Goal: Task Accomplishment & Management: Manage account settings

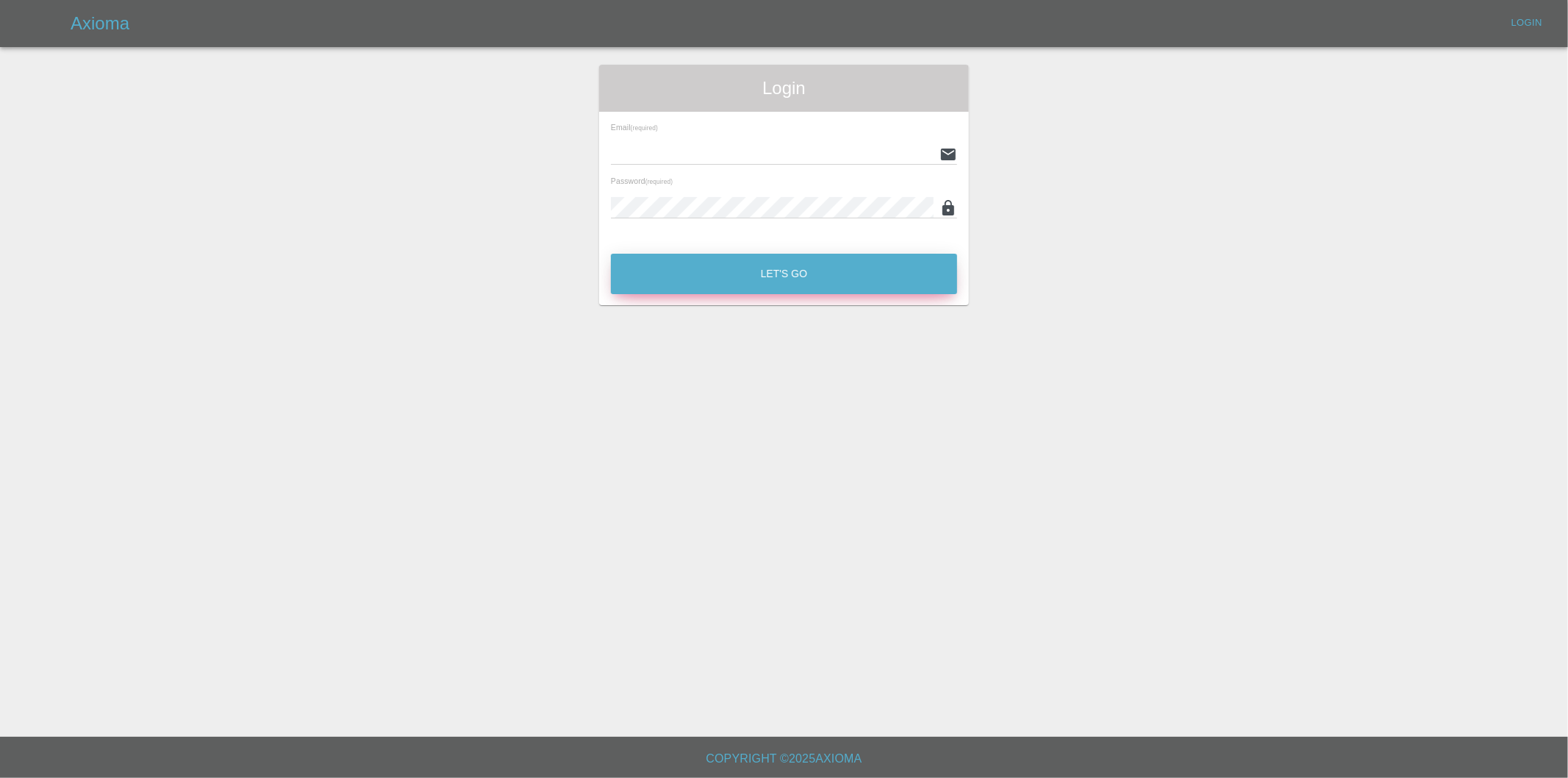
type input "eric.ordano@gmail.com"
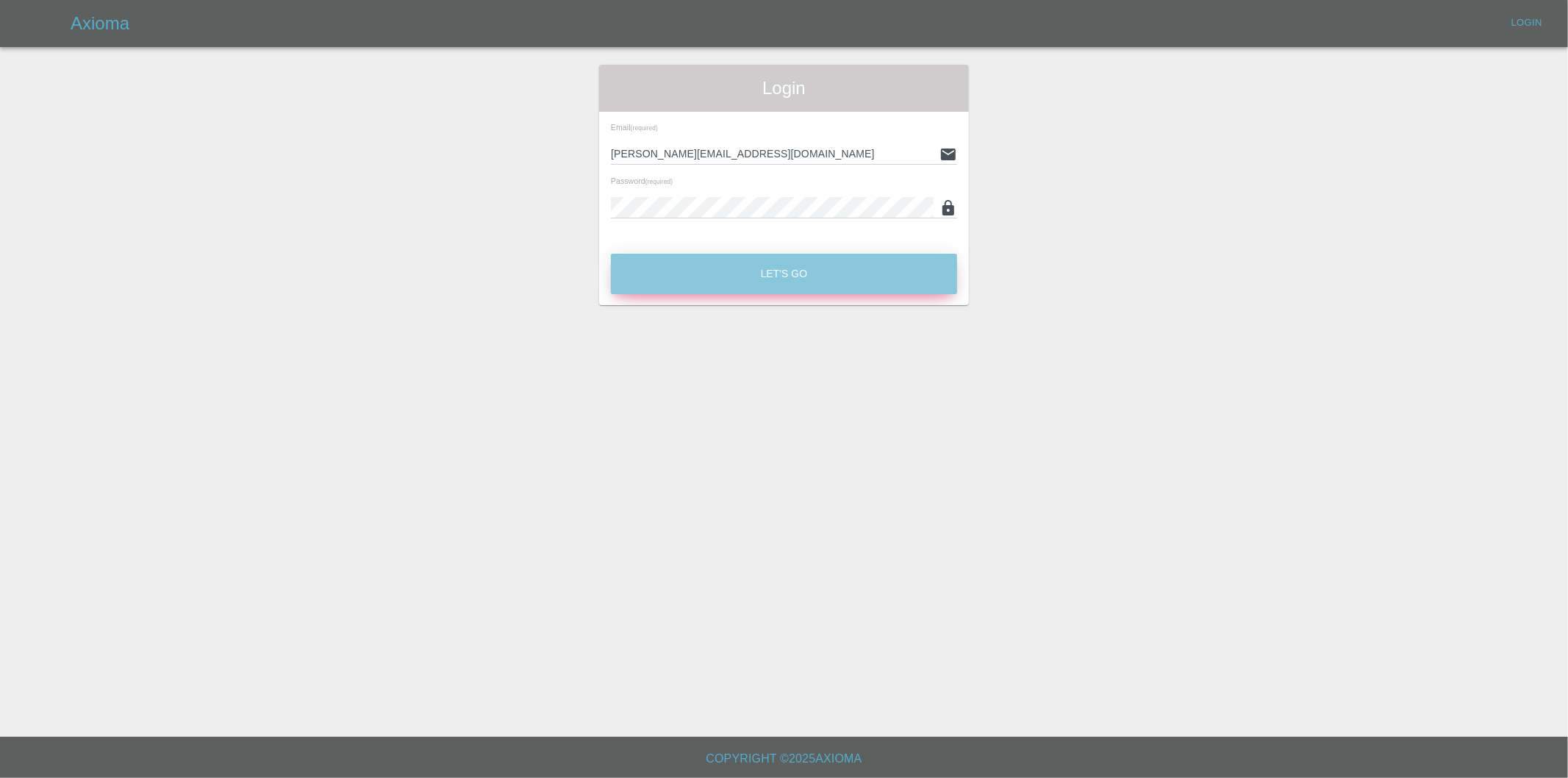
click at [781, 273] on button "Let's Go" at bounding box center [784, 274] width 346 height 40
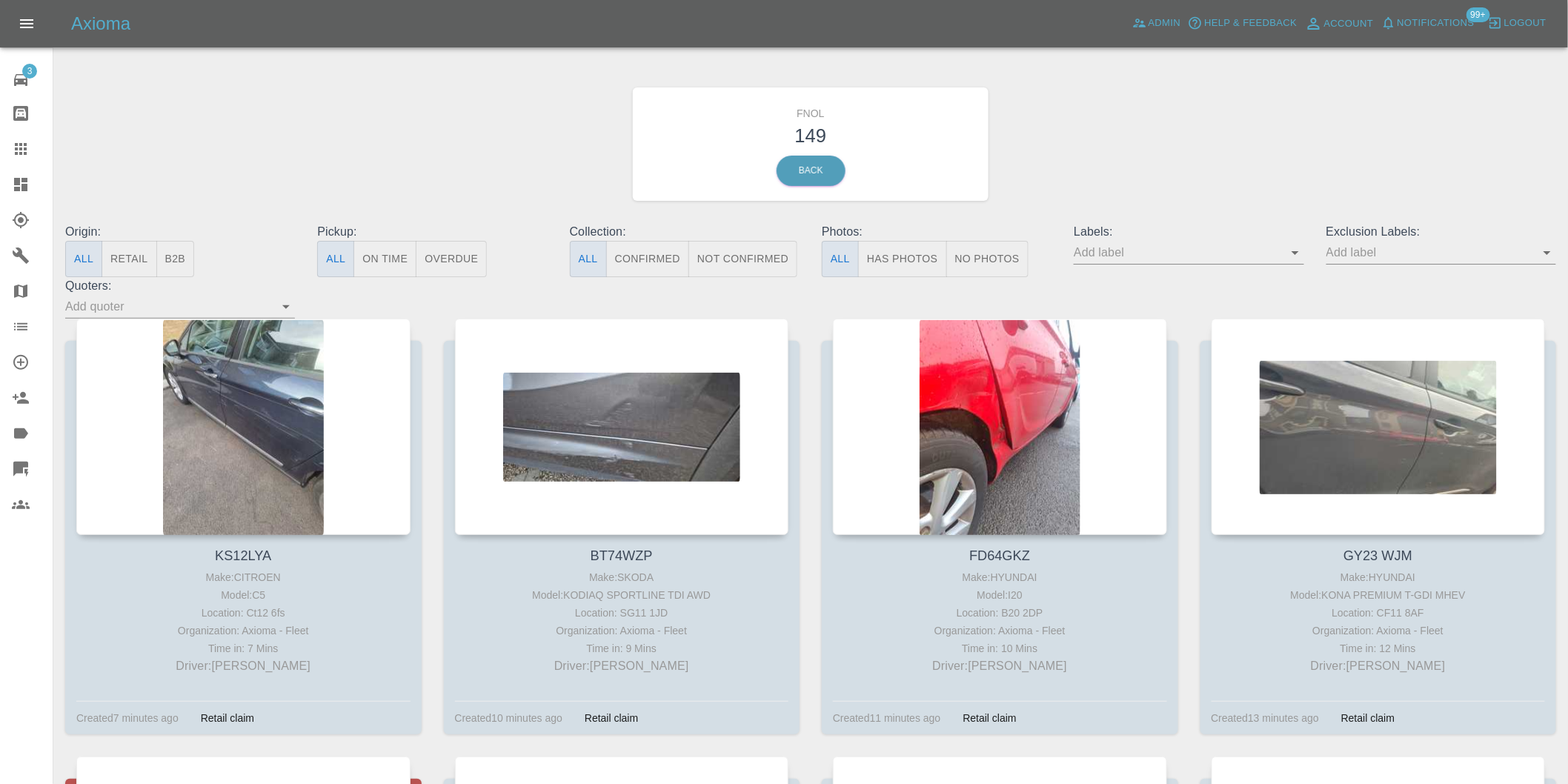
click at [892, 258] on button "Has Photos" at bounding box center [903, 259] width 89 height 37
click at [902, 260] on button "Has Photos" at bounding box center [903, 259] width 89 height 37
click at [1552, 249] on icon "Open" at bounding box center [1547, 253] width 18 height 18
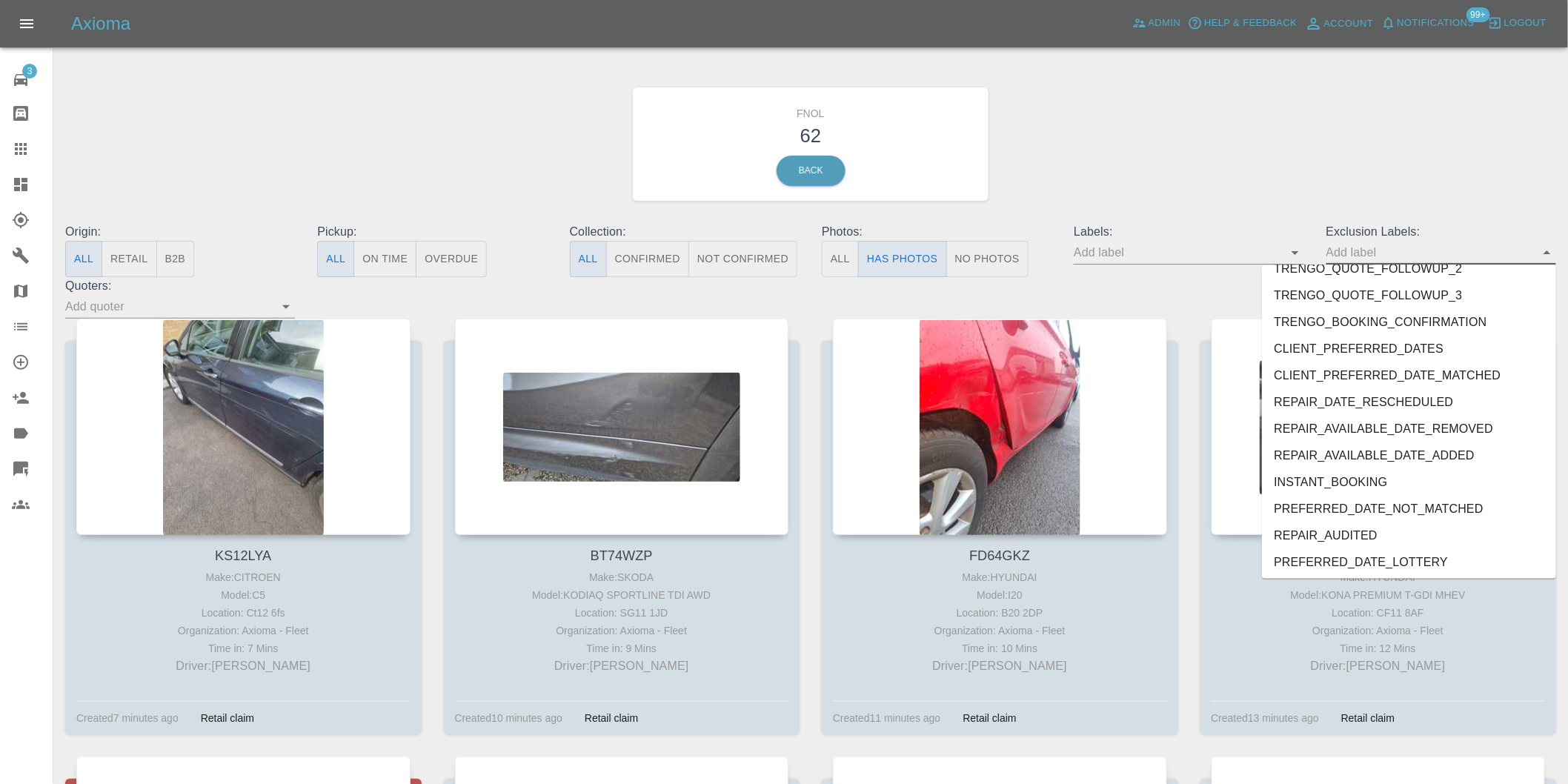
scroll to position [3218, 0]
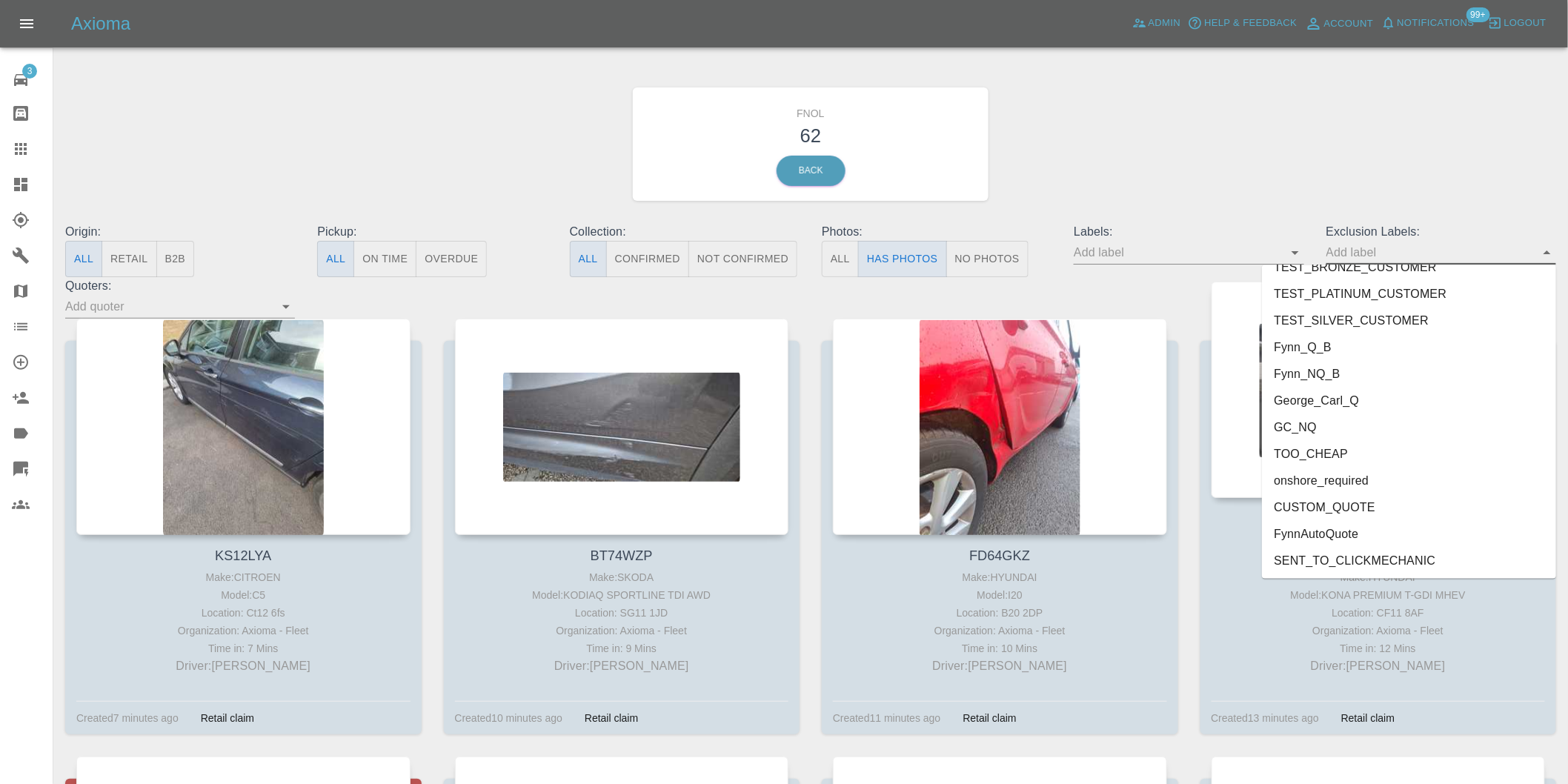
drag, startPoint x: 1371, startPoint y: 475, endPoint x: 1426, endPoint y: 352, distance: 134.7
click at [1371, 475] on li "onshore_required" at bounding box center [1410, 480] width 295 height 27
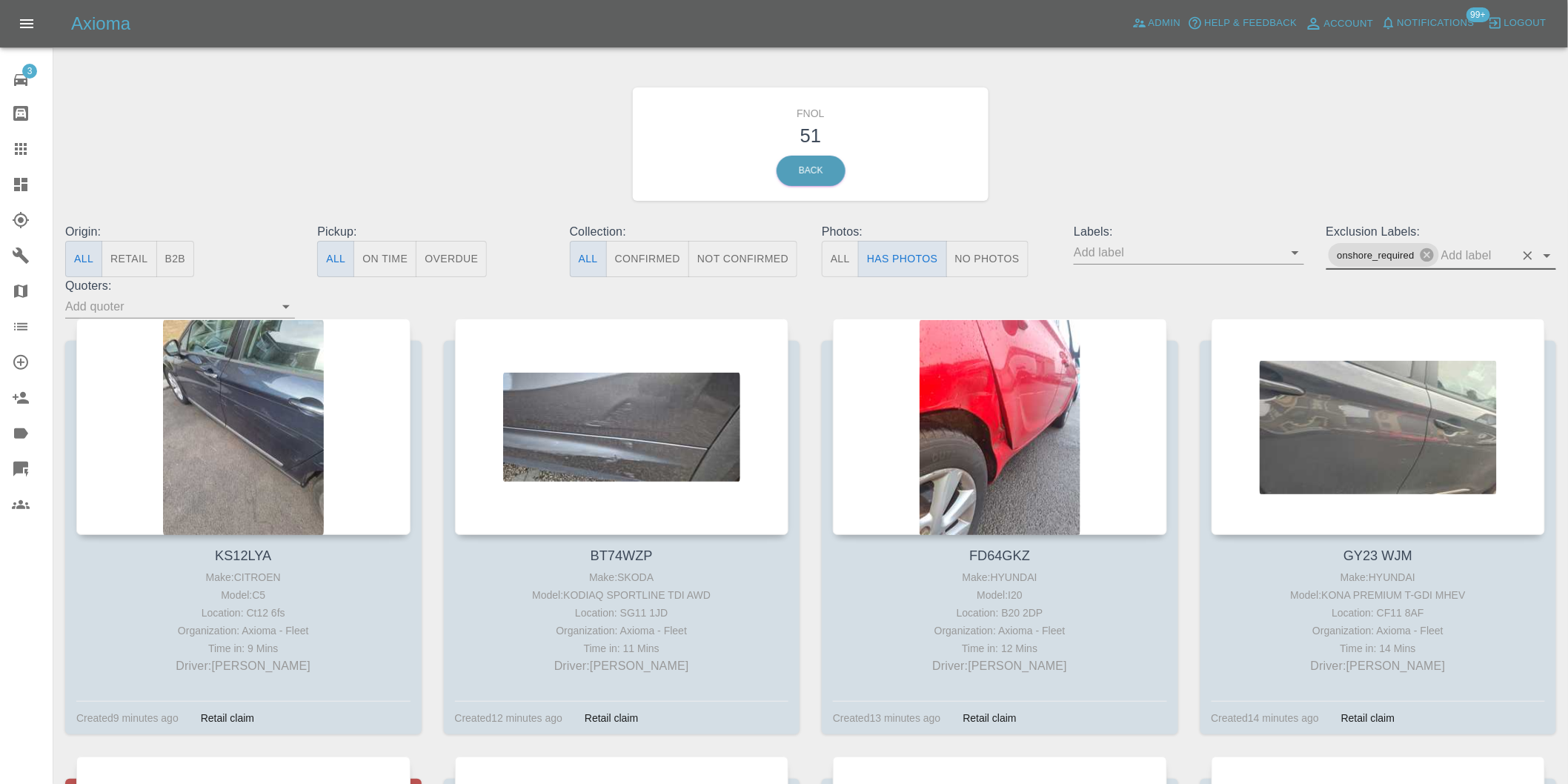
click at [1552, 262] on icon "Open" at bounding box center [1547, 256] width 18 height 18
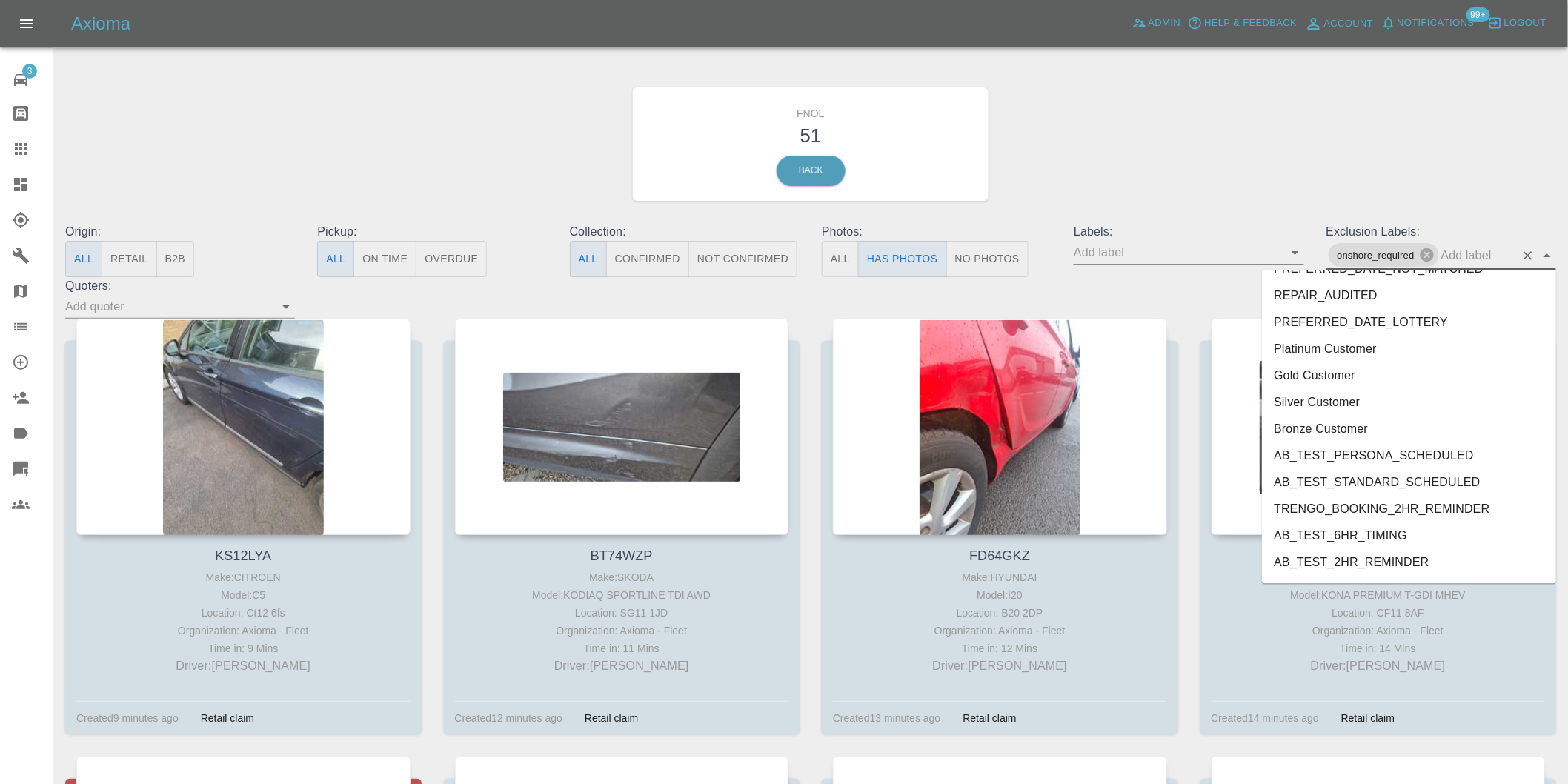
scroll to position [3191, 0]
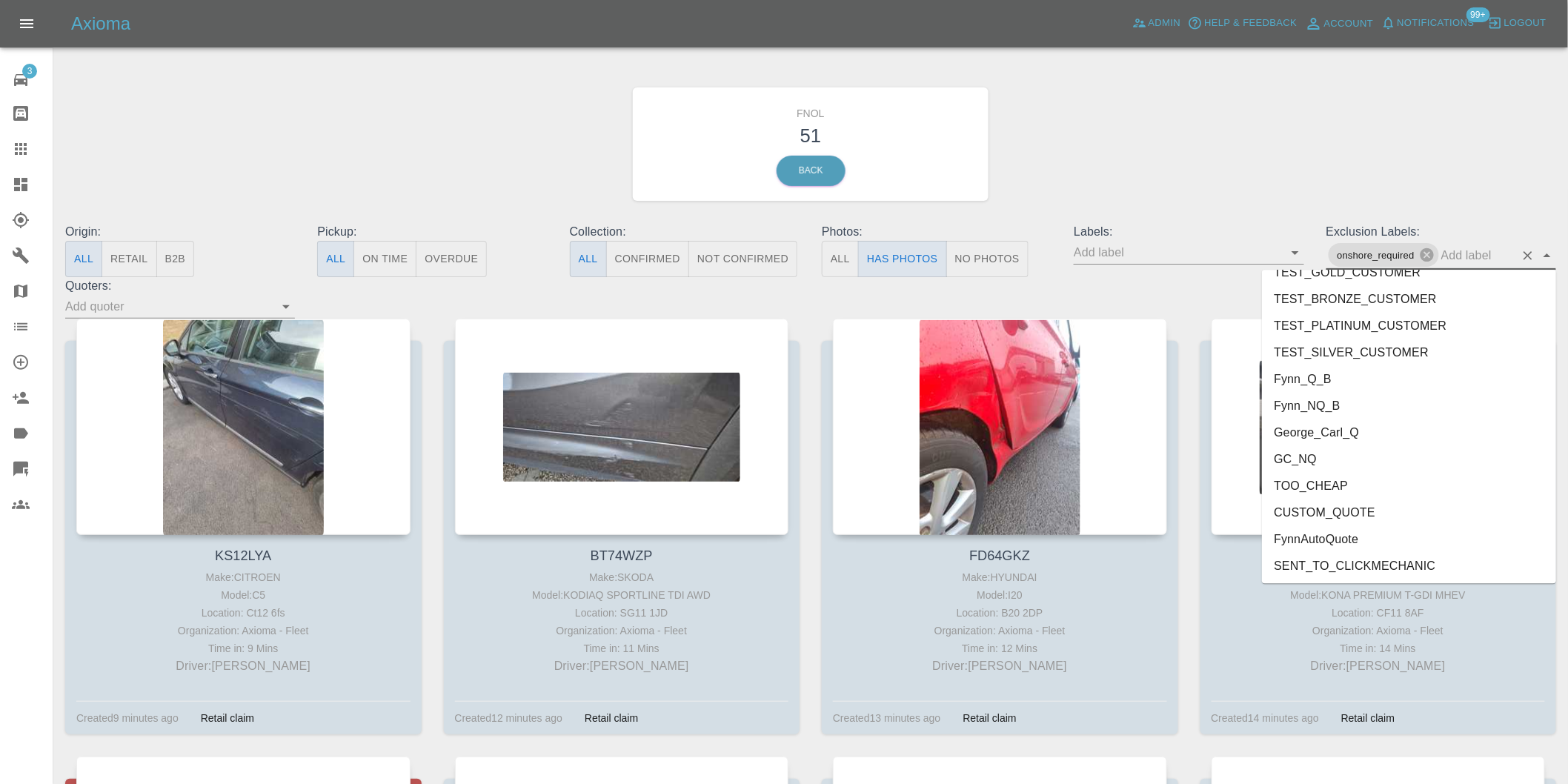
click at [1354, 419] on li "George_Carl_Q" at bounding box center [1410, 432] width 295 height 27
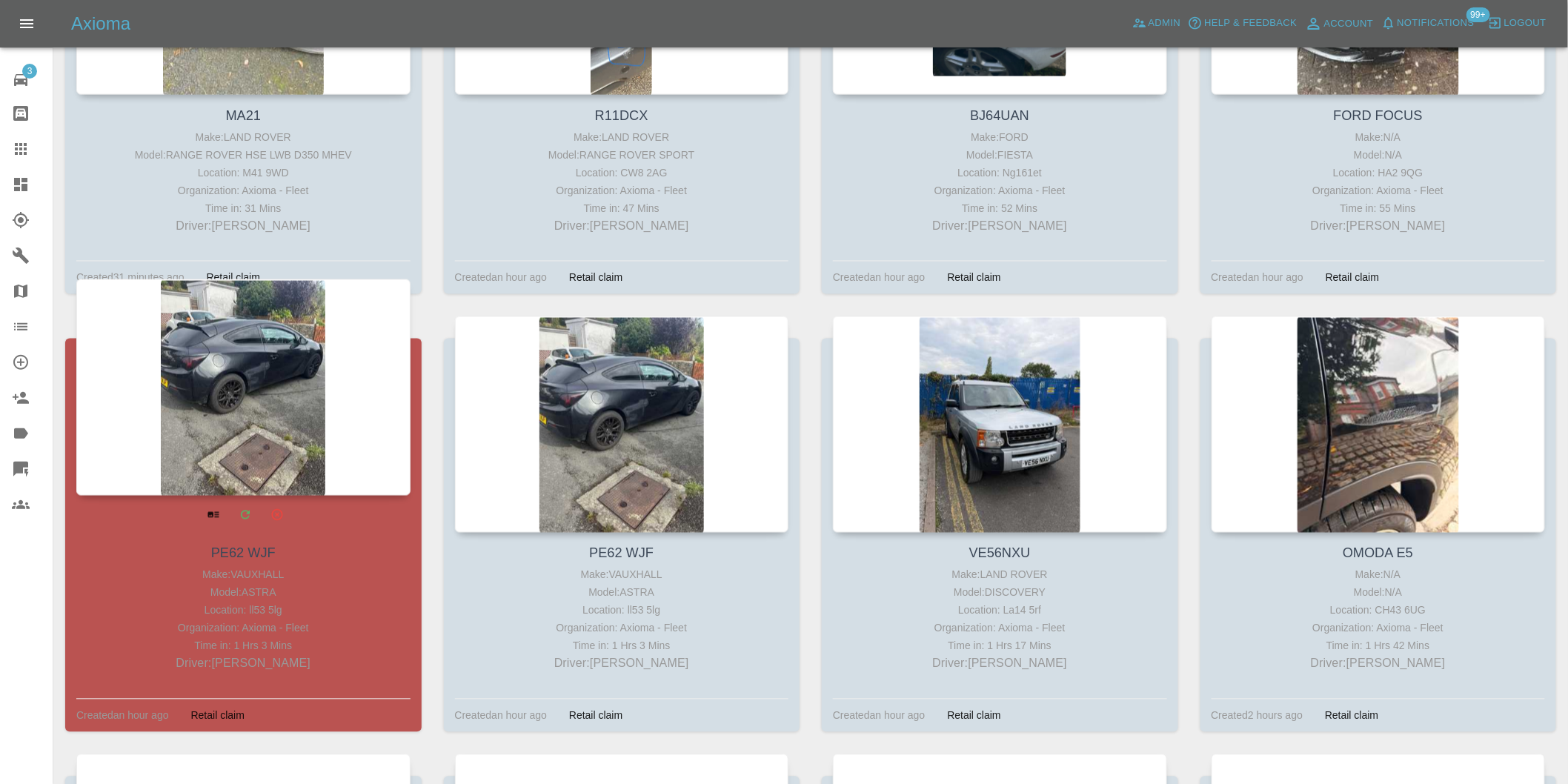
scroll to position [906, 0]
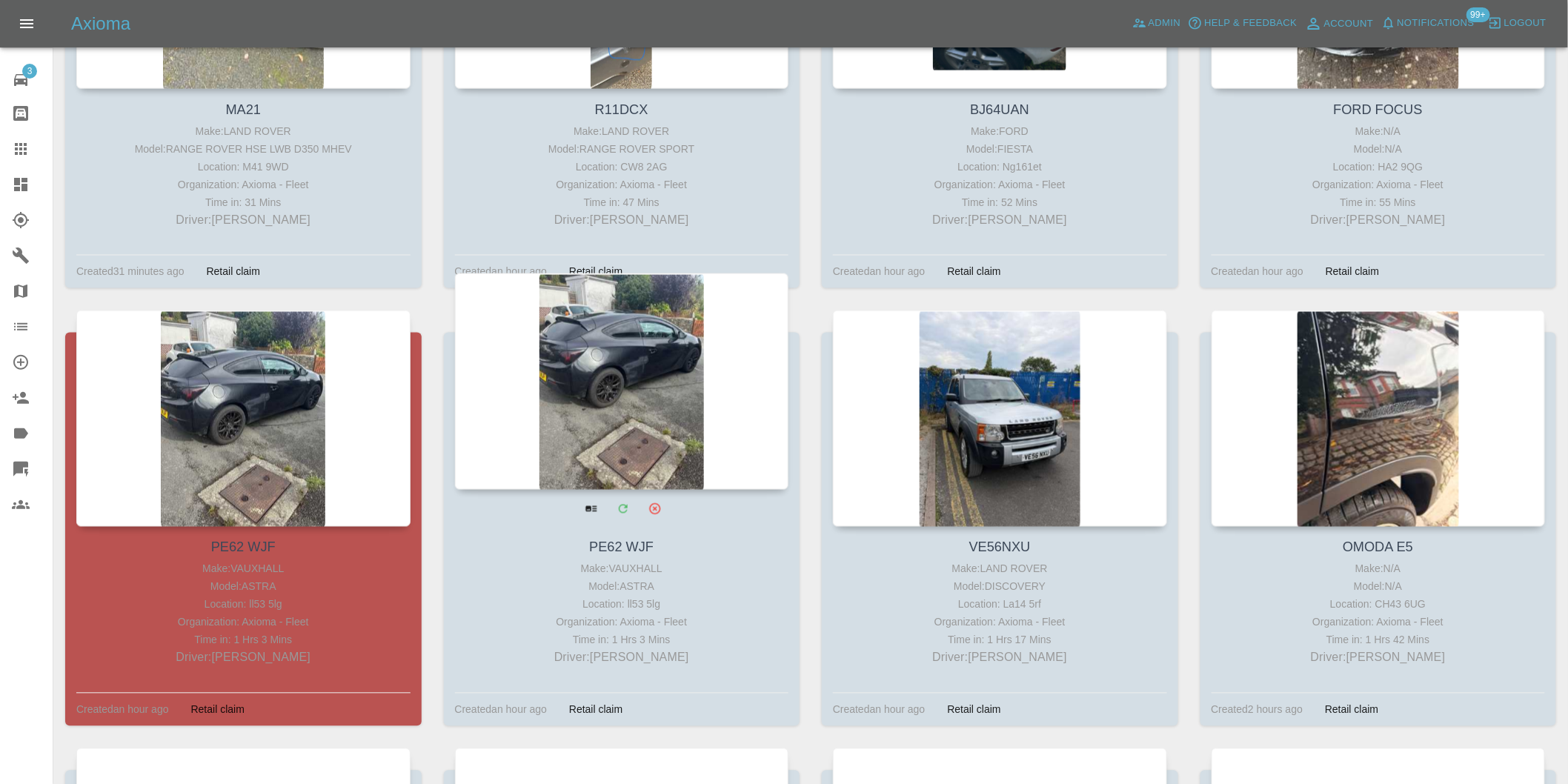
drag, startPoint x: 222, startPoint y: 348, endPoint x: 555, endPoint y: 350, distance: 333.0
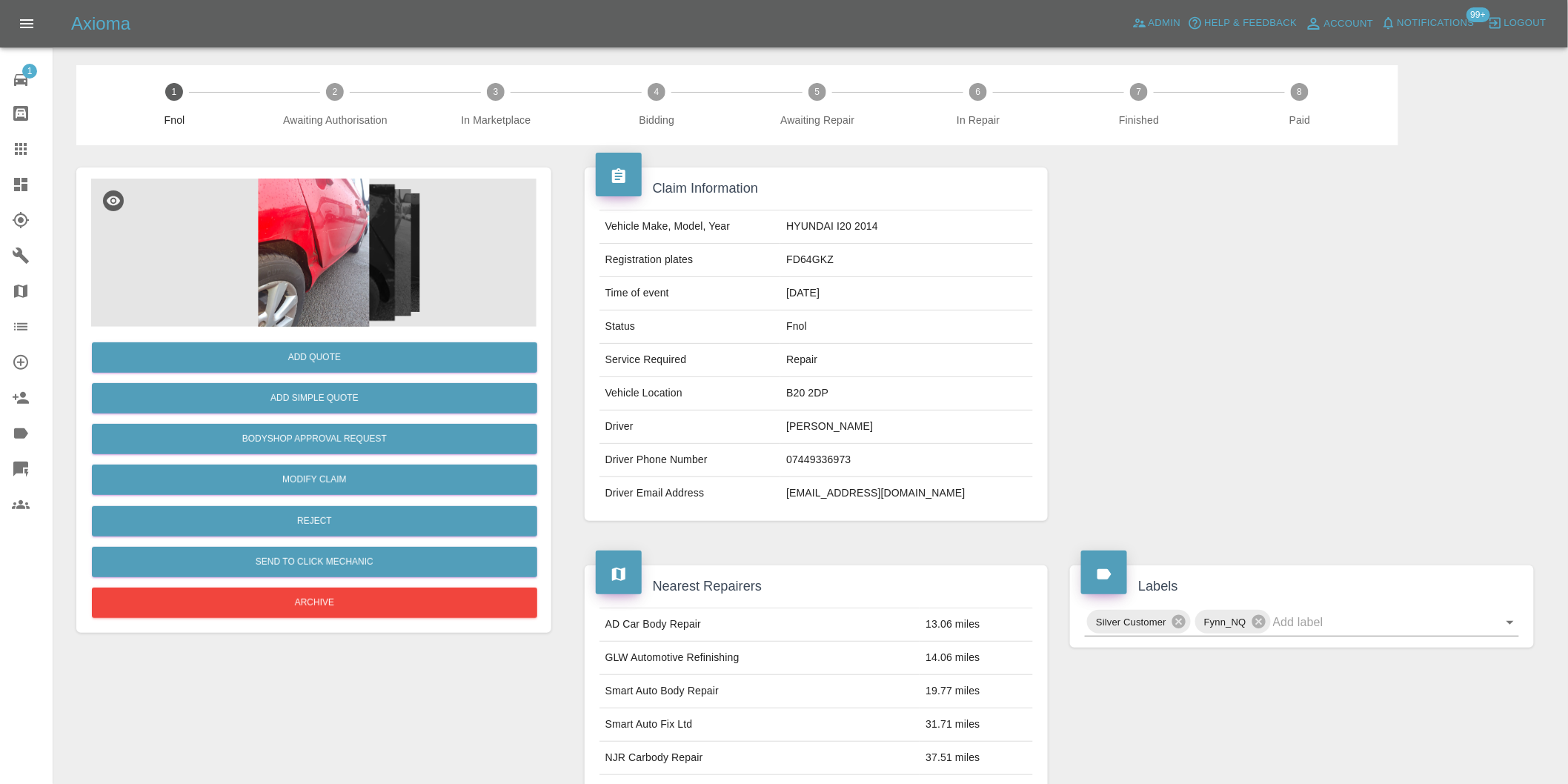
click at [293, 206] on img at bounding box center [313, 253] width 446 height 148
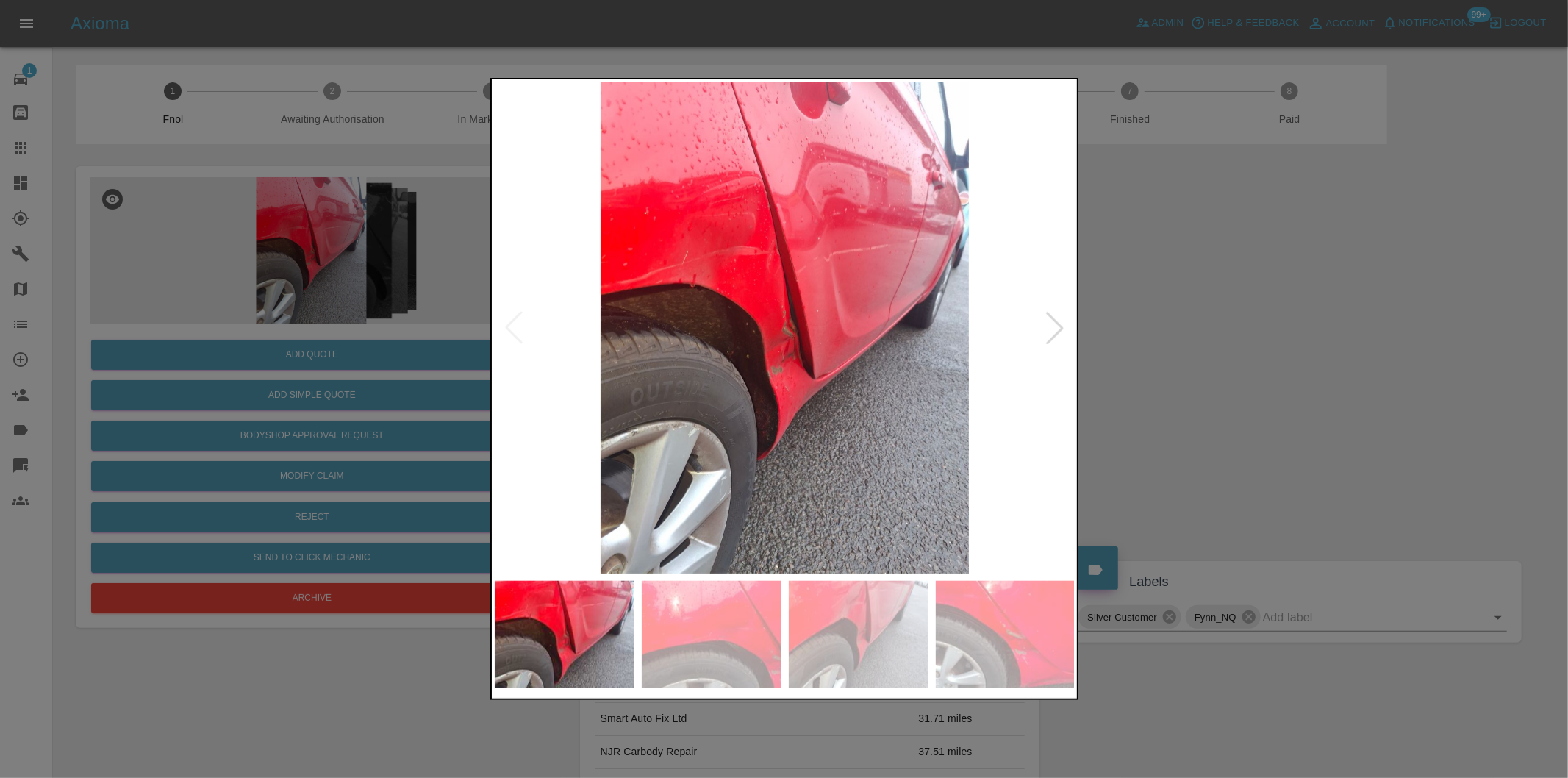
click at [1058, 333] on div at bounding box center [1054, 328] width 32 height 32
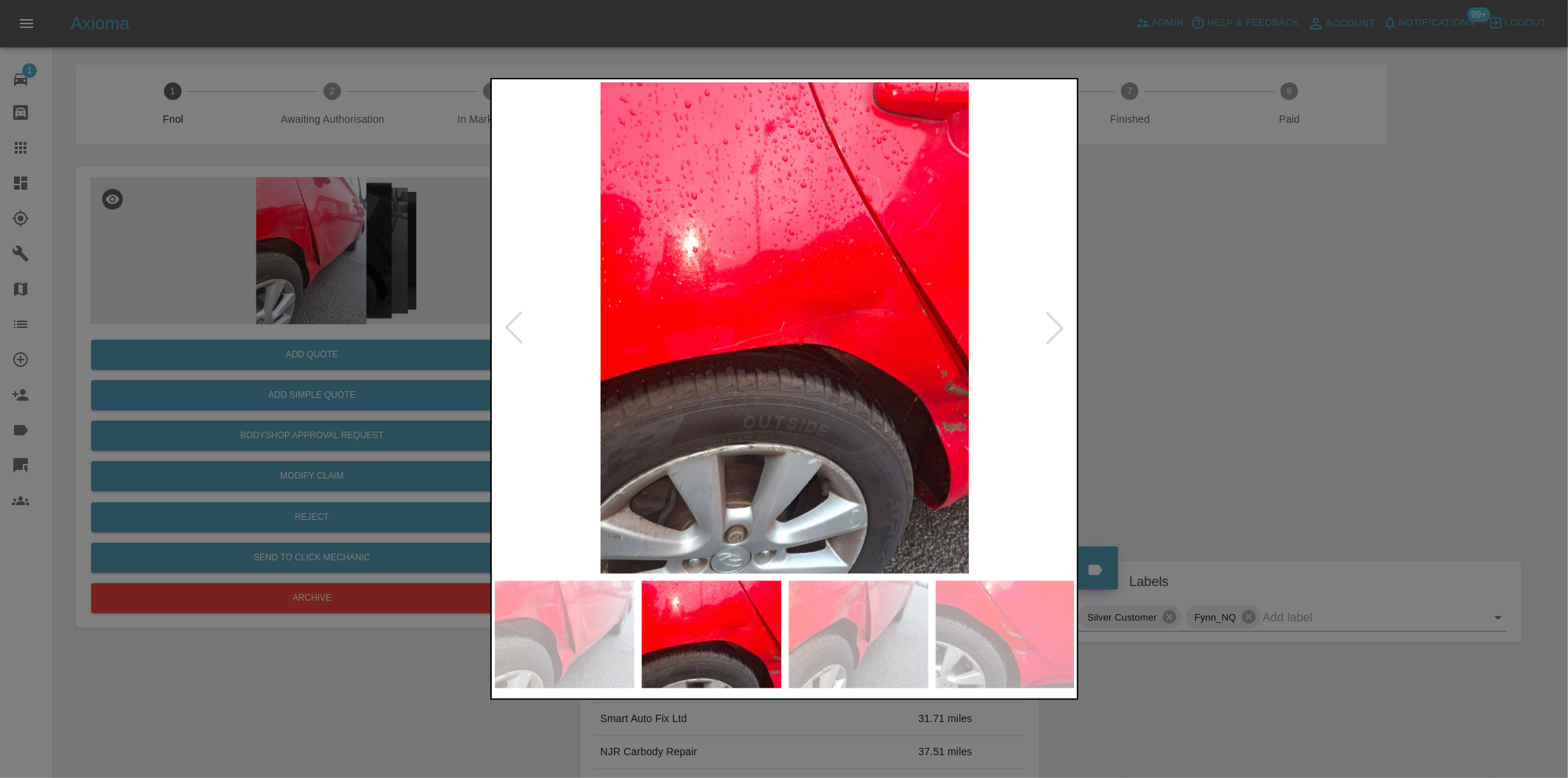
click at [1175, 388] on div at bounding box center [784, 389] width 1568 height 778
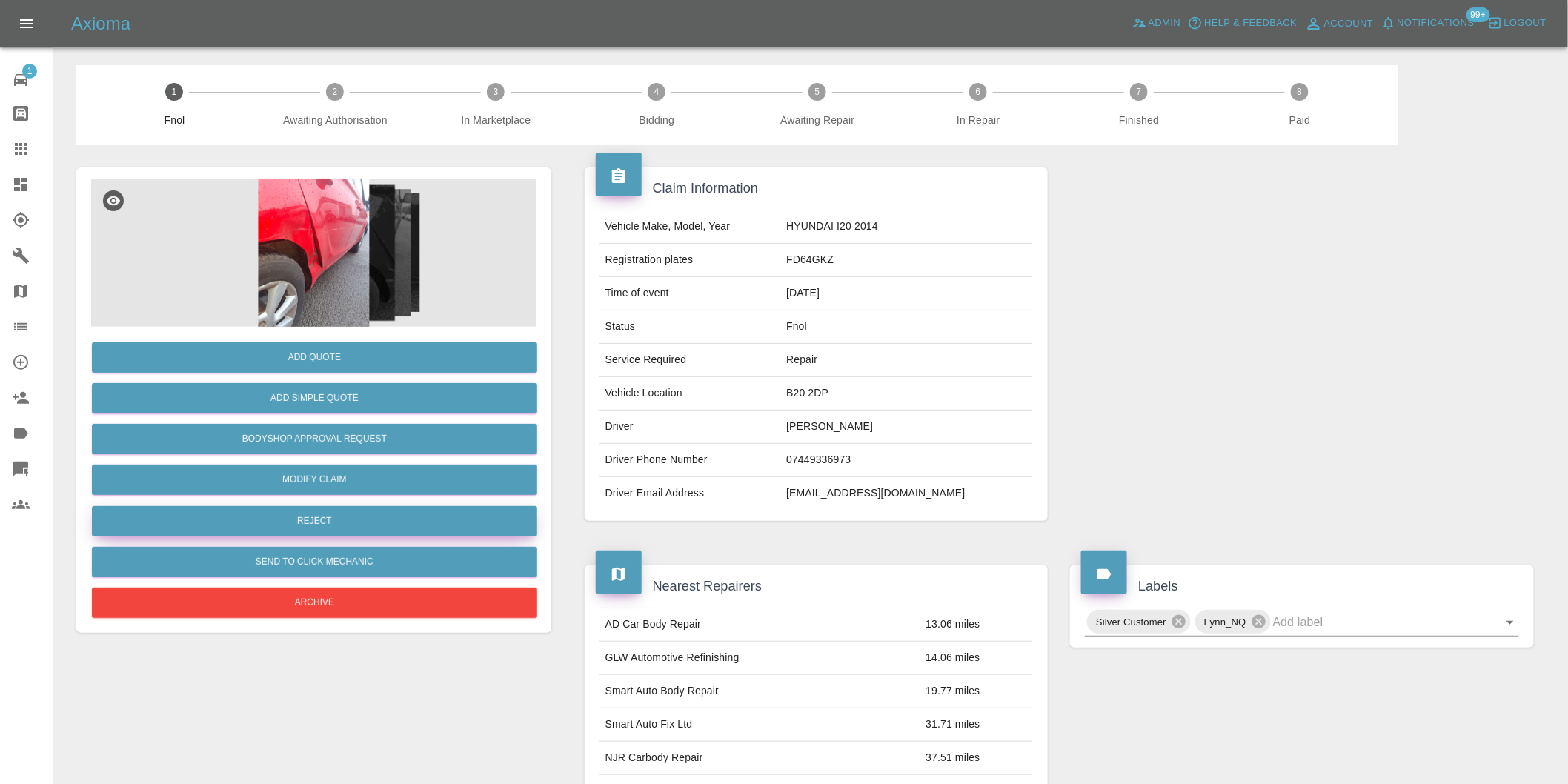
click at [401, 526] on button "Reject" at bounding box center [314, 521] width 446 height 31
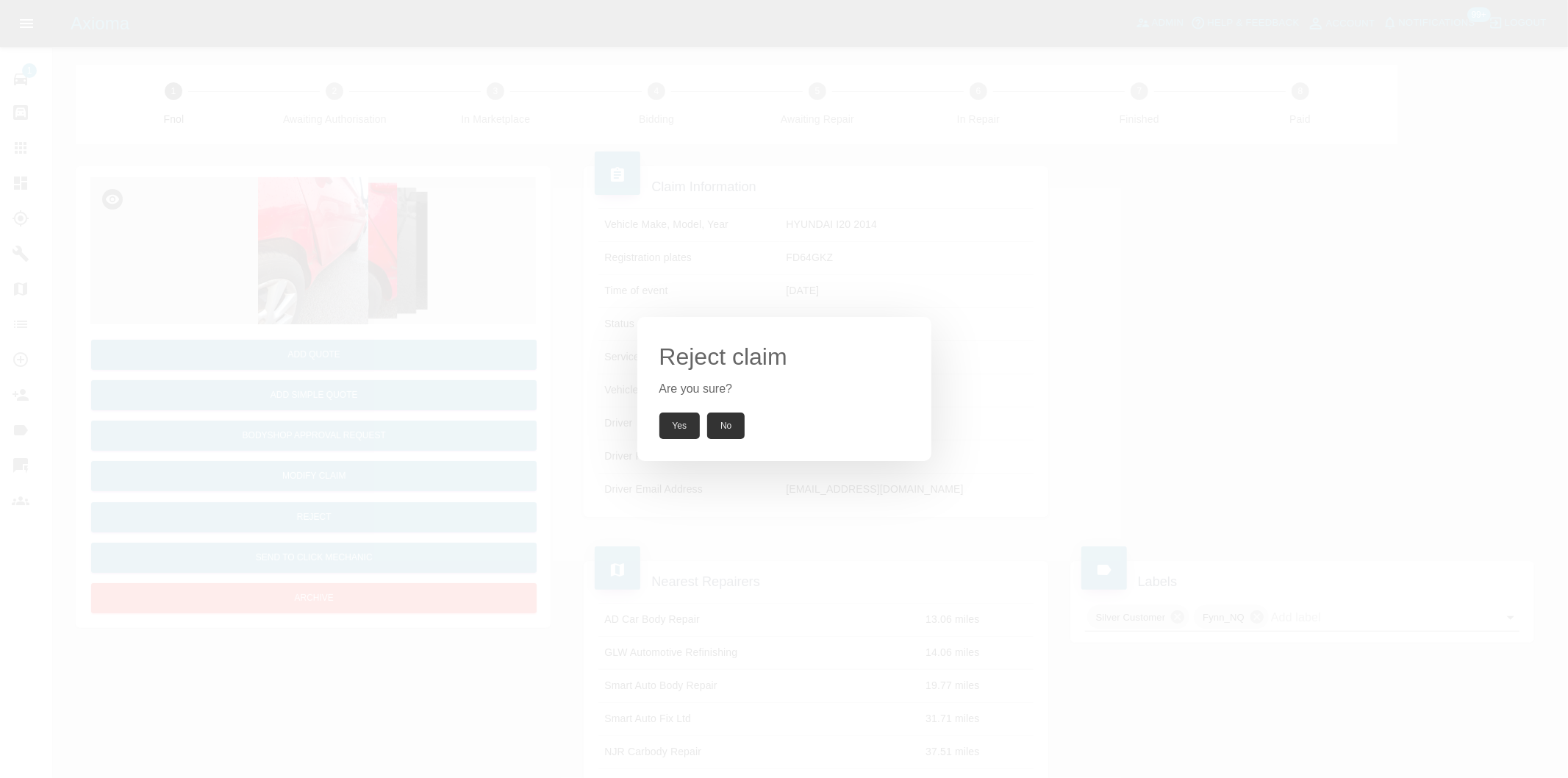
click at [669, 430] on button "Yes" at bounding box center [680, 426] width 41 height 26
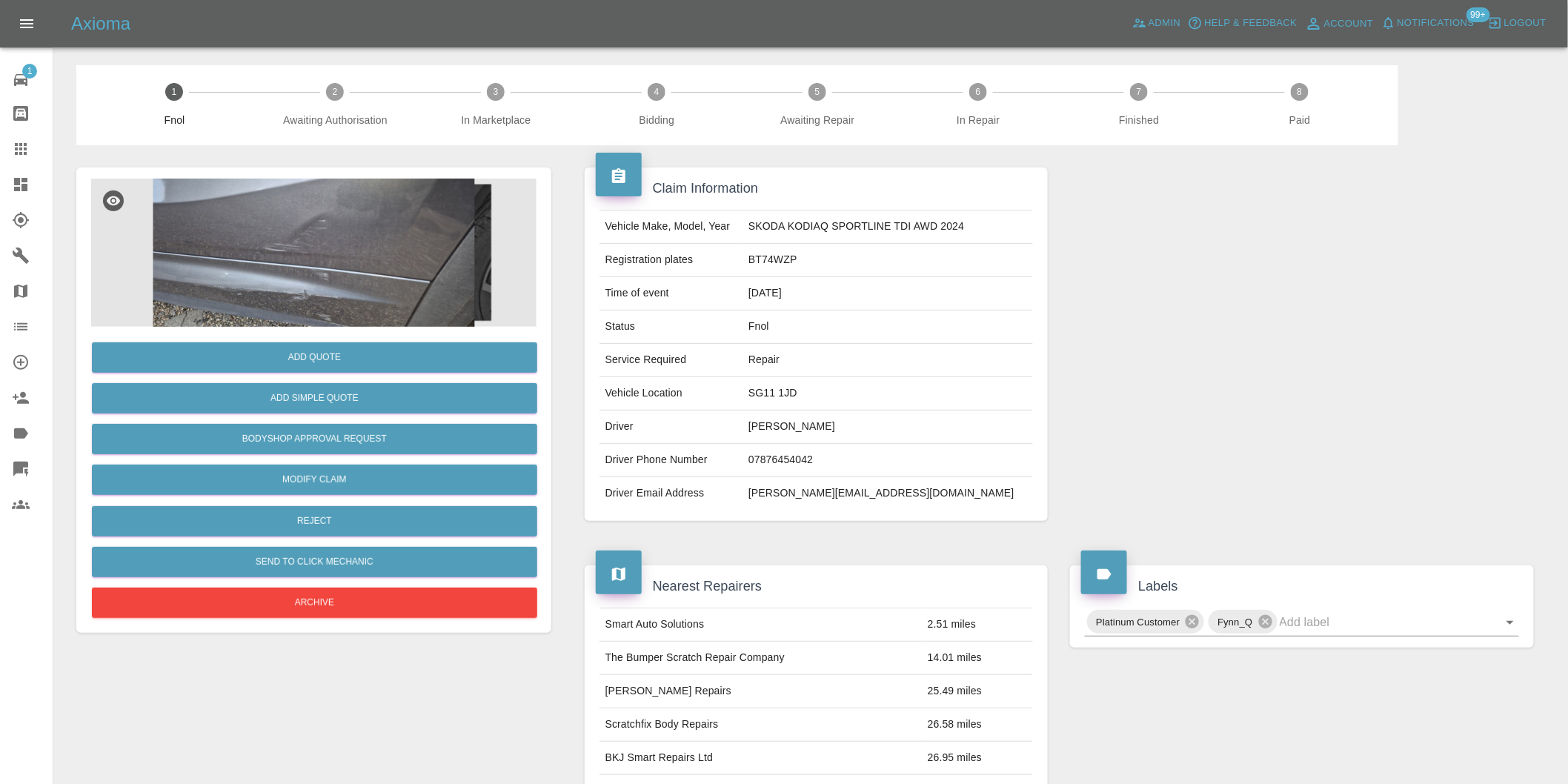
click at [327, 231] on img at bounding box center [313, 253] width 446 height 148
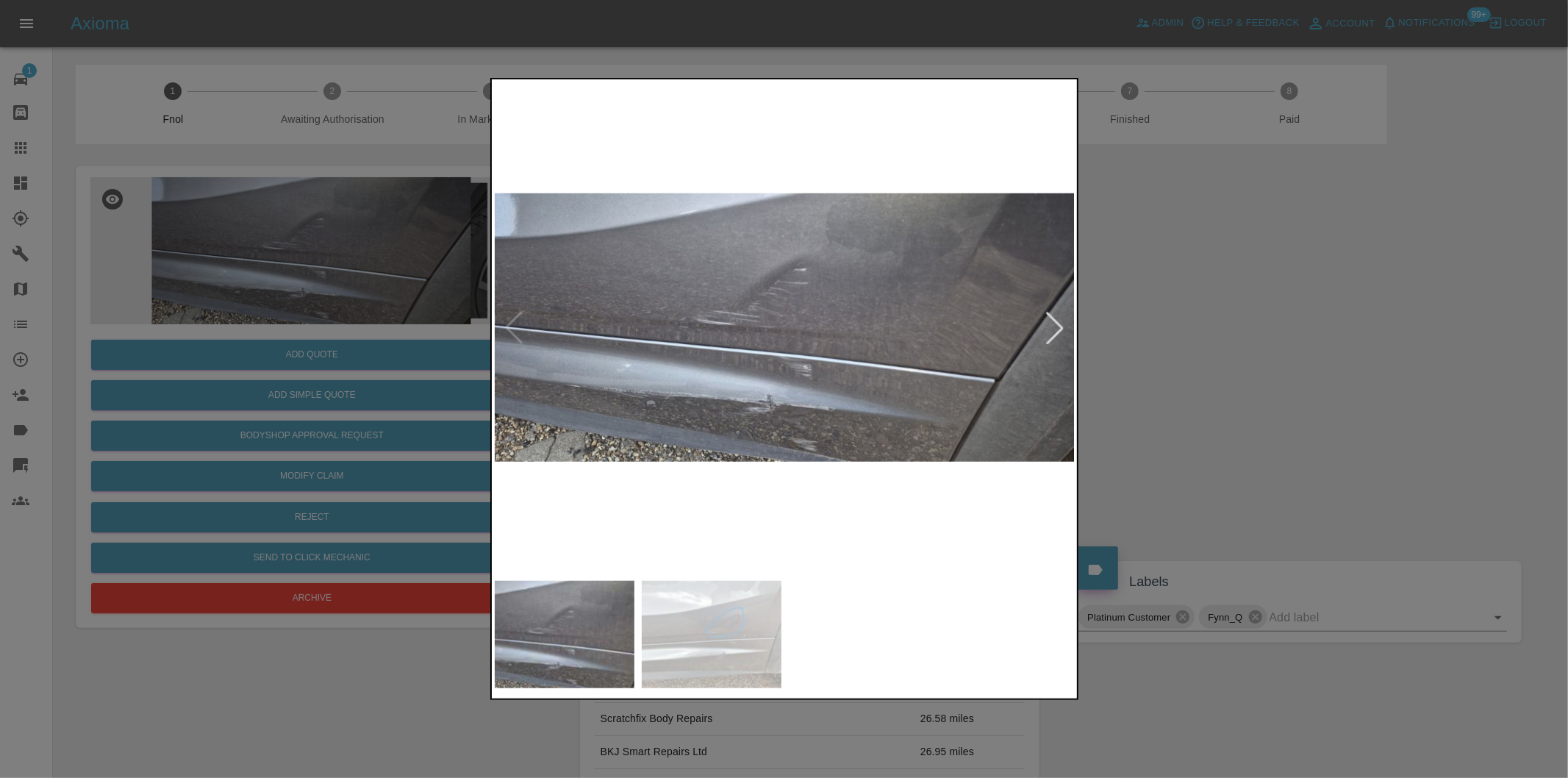
click at [1054, 328] on div at bounding box center [1054, 328] width 32 height 32
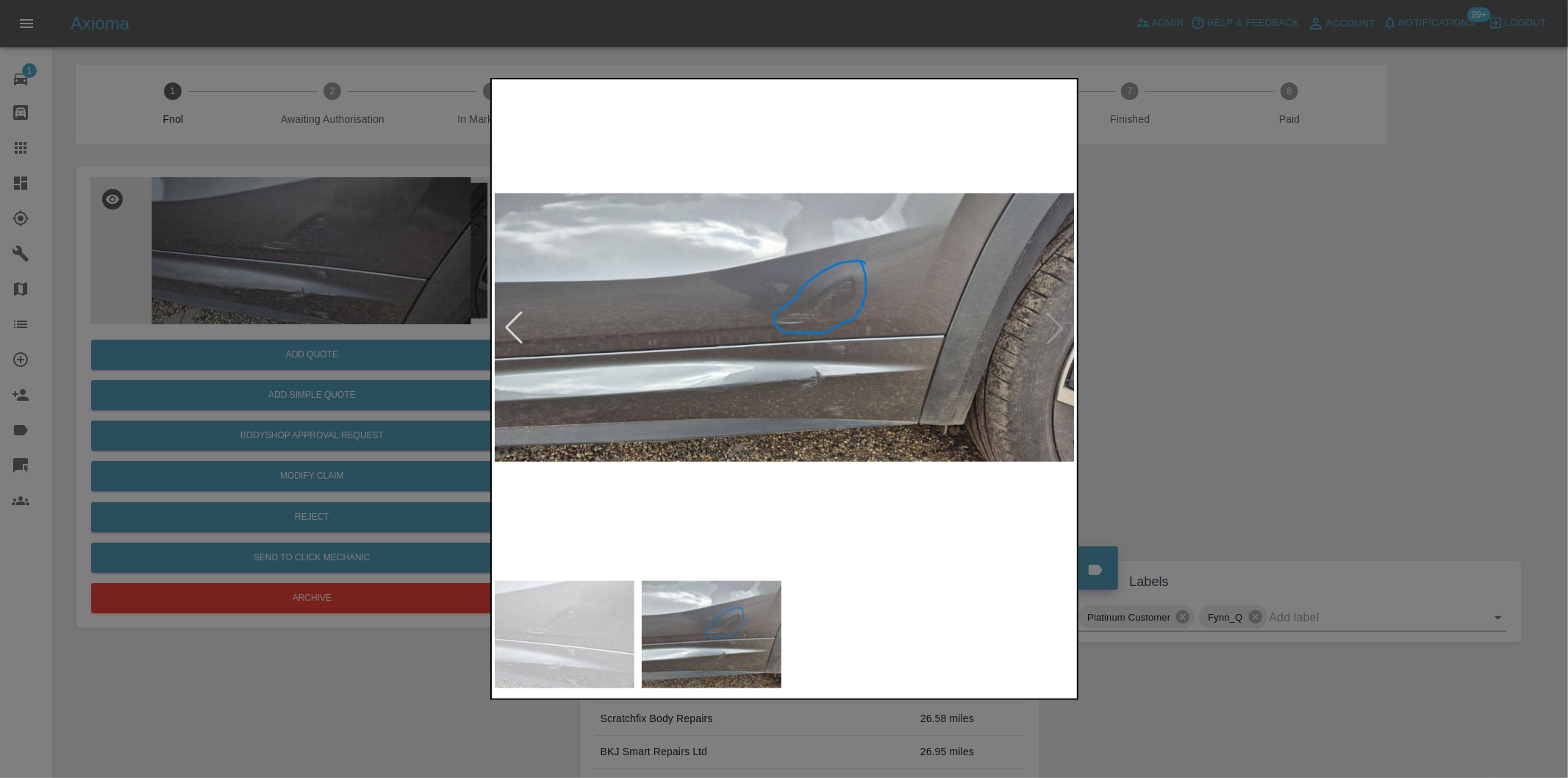
click at [1053, 328] on img at bounding box center [784, 328] width 581 height 492
click at [1184, 339] on div at bounding box center [784, 389] width 1568 height 778
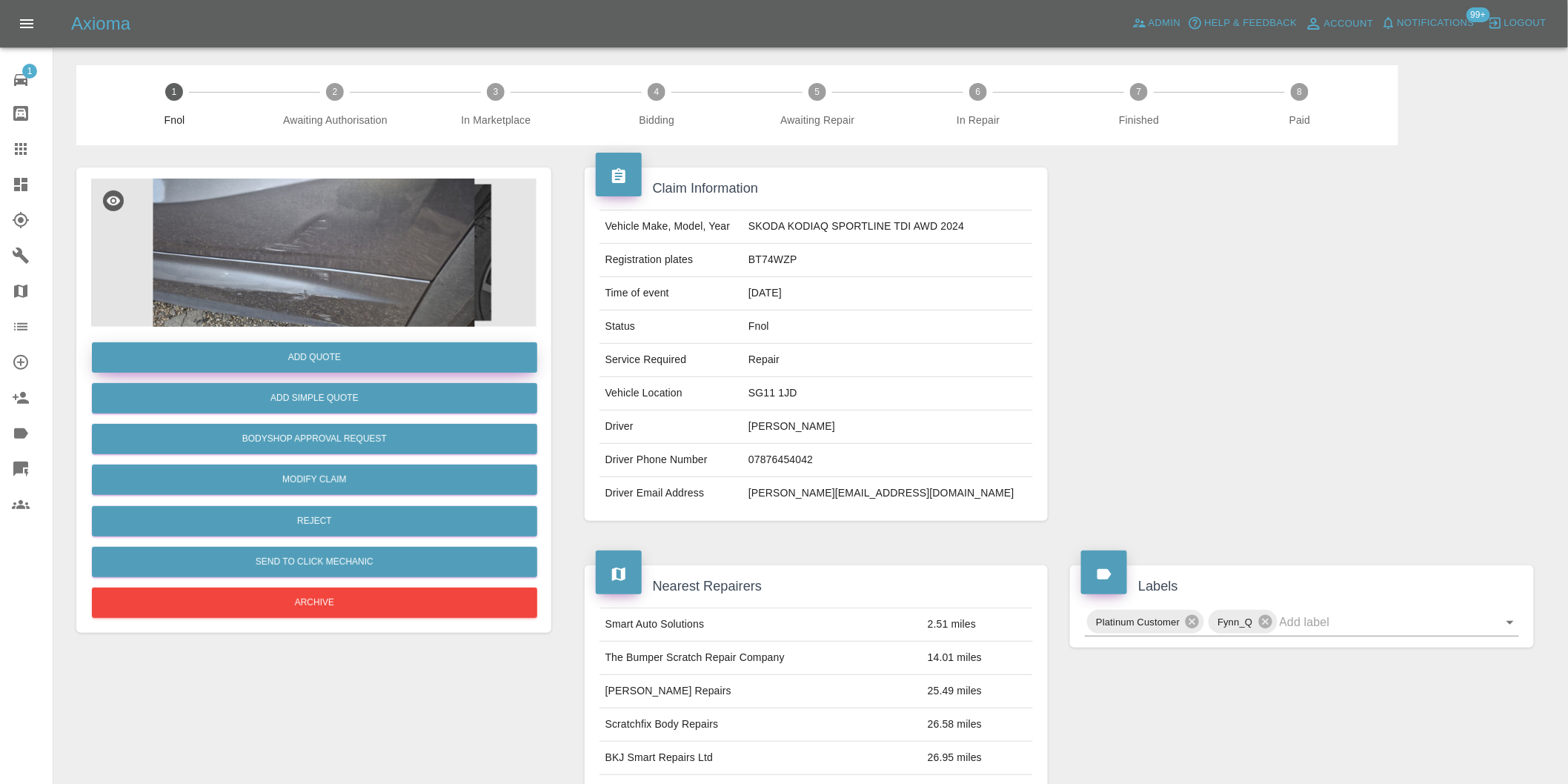
click at [329, 357] on button "Add Quote" at bounding box center [314, 357] width 446 height 31
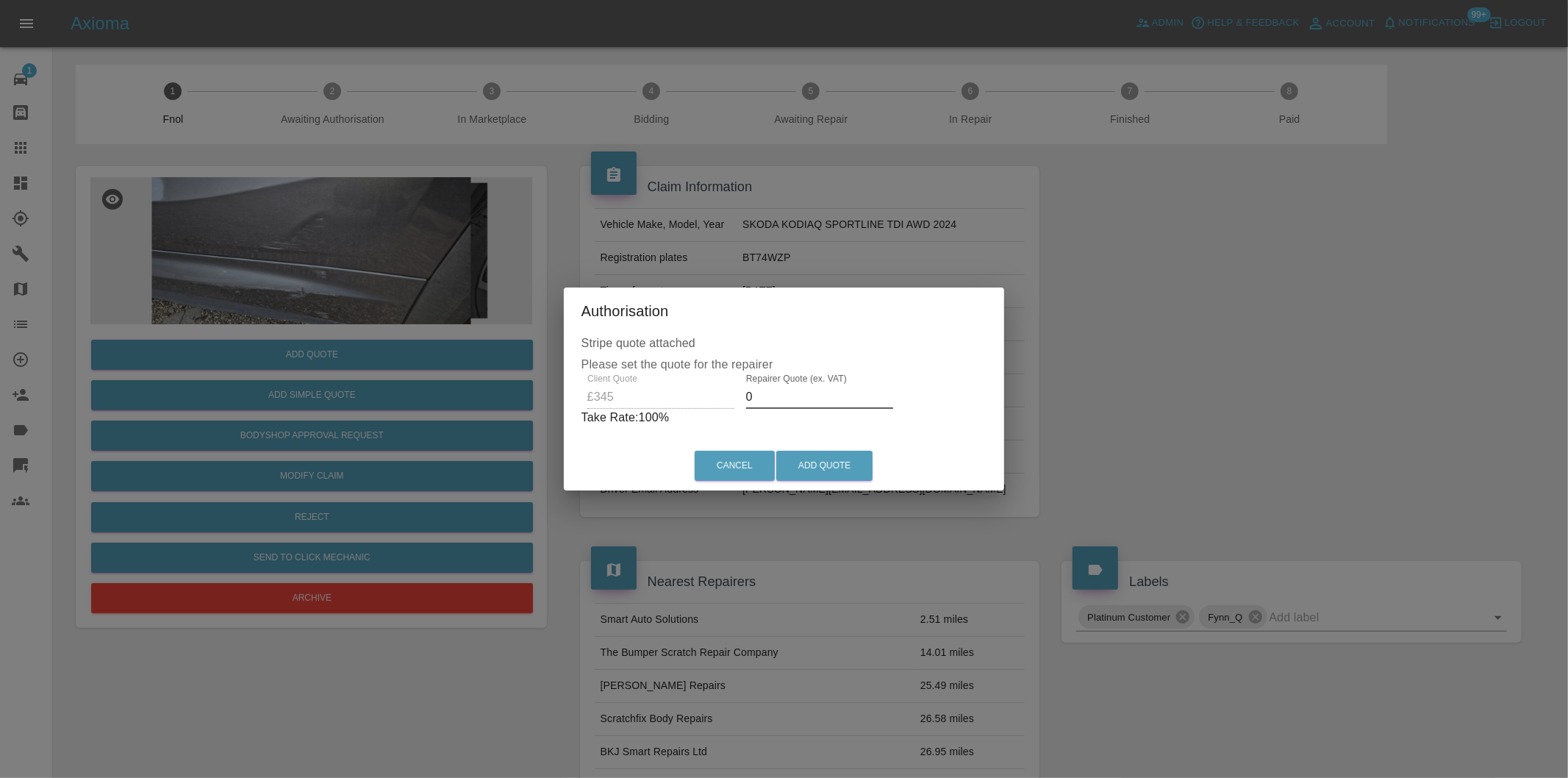
click at [784, 401] on input "0" at bounding box center [820, 397] width 147 height 24
type input "0220"
click at [835, 457] on button "Add Quote" at bounding box center [825, 466] width 96 height 30
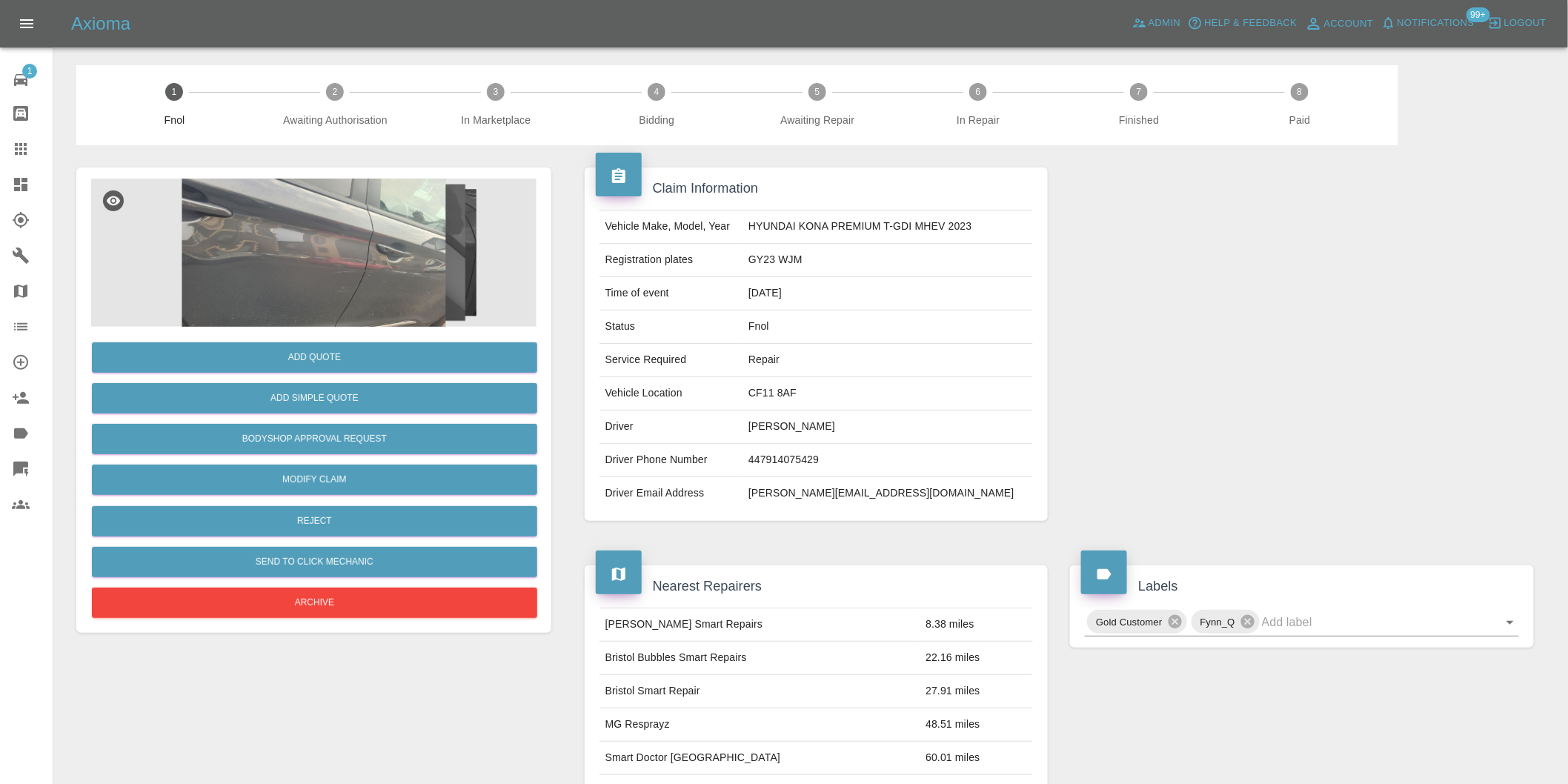
click at [327, 238] on img at bounding box center [313, 253] width 446 height 148
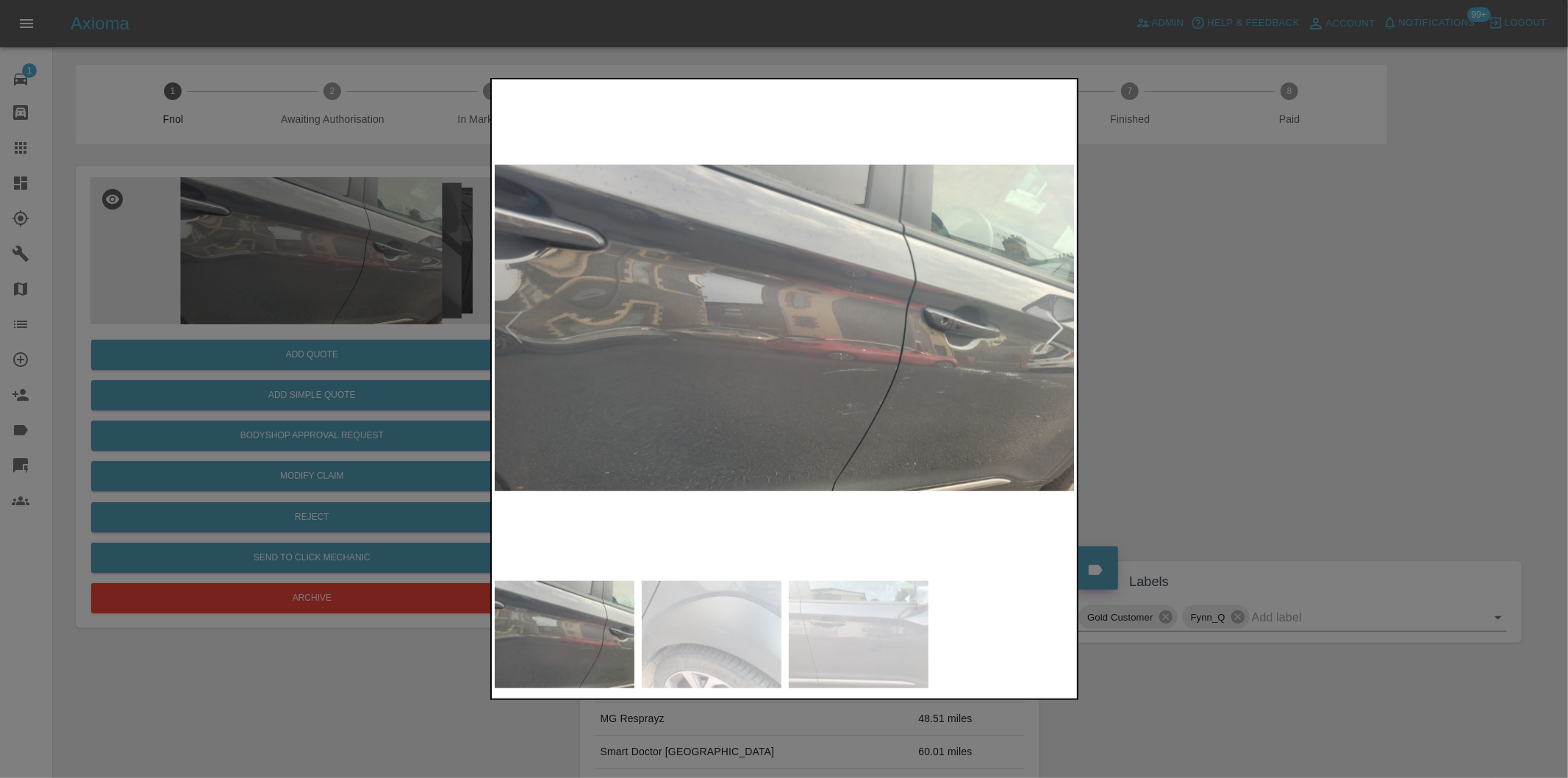
click at [1061, 326] on div at bounding box center [1054, 328] width 32 height 32
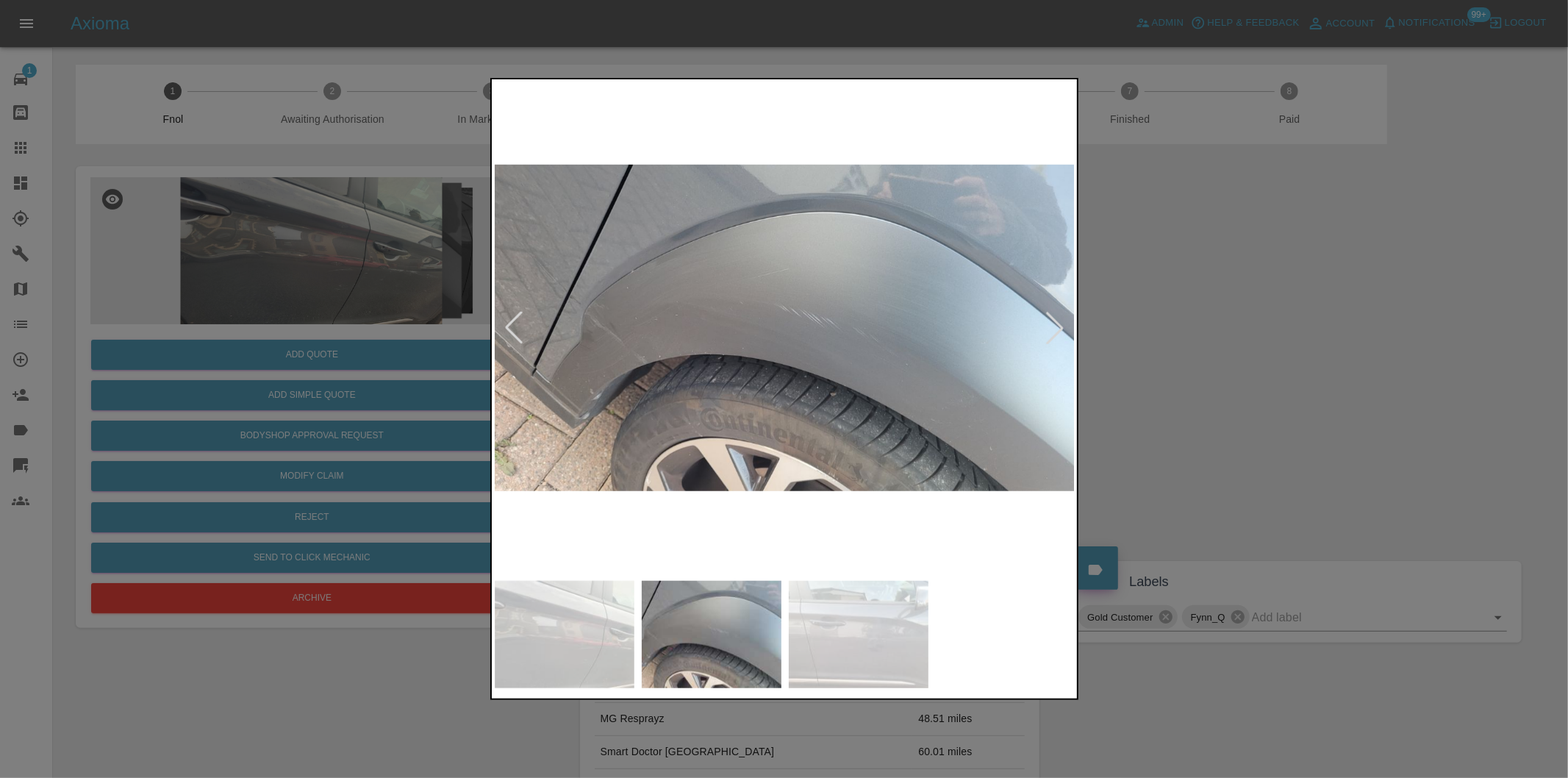
click at [1061, 326] on div at bounding box center [1054, 328] width 32 height 32
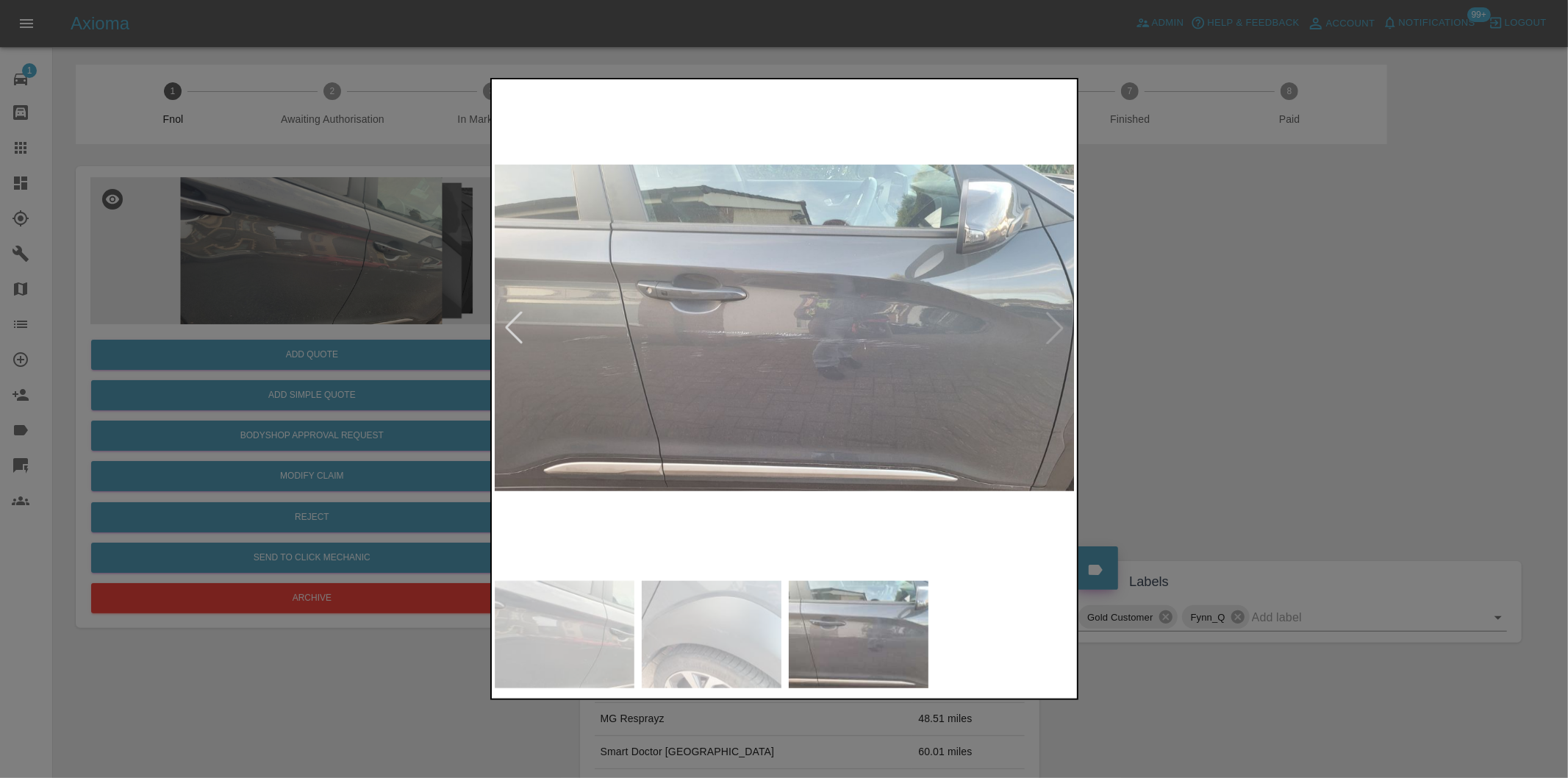
click at [1061, 326] on img at bounding box center [784, 328] width 581 height 492
drag, startPoint x: 1299, startPoint y: 372, endPoint x: 1067, endPoint y: 231, distance: 271.5
click at [1299, 371] on div at bounding box center [784, 389] width 1568 height 778
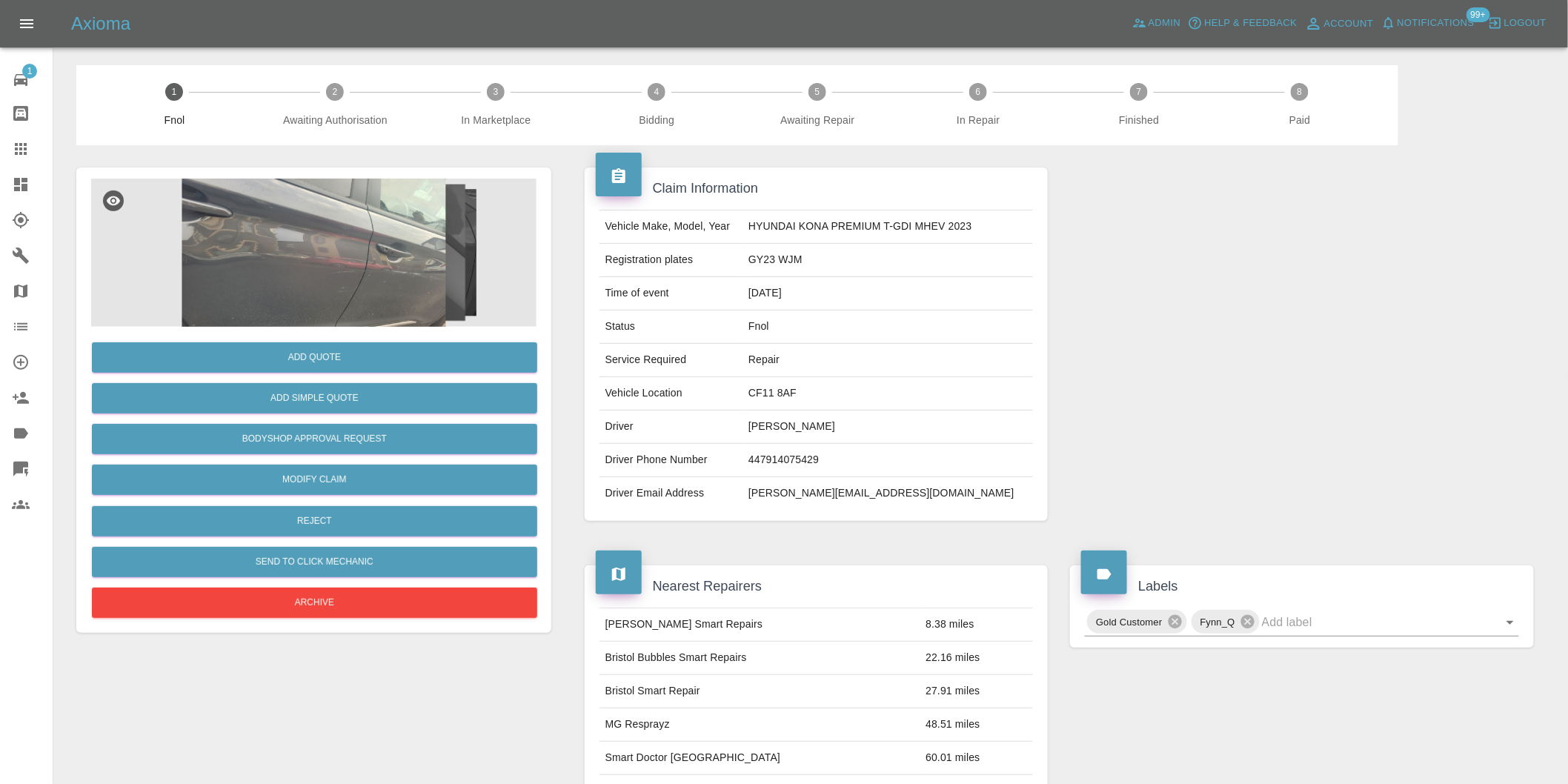
click at [347, 250] on img at bounding box center [313, 253] width 446 height 148
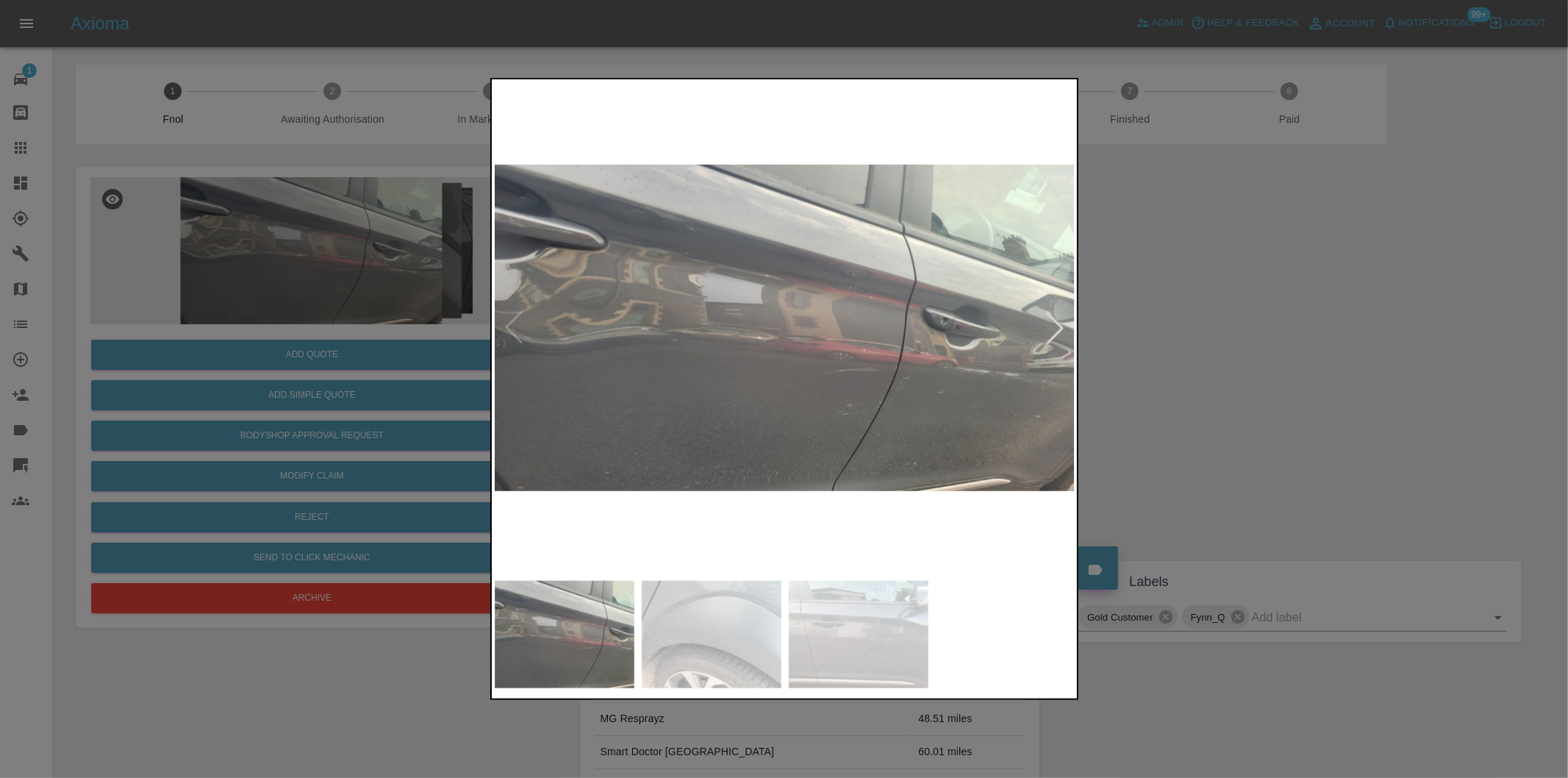
click at [1047, 342] on div at bounding box center [1054, 328] width 32 height 32
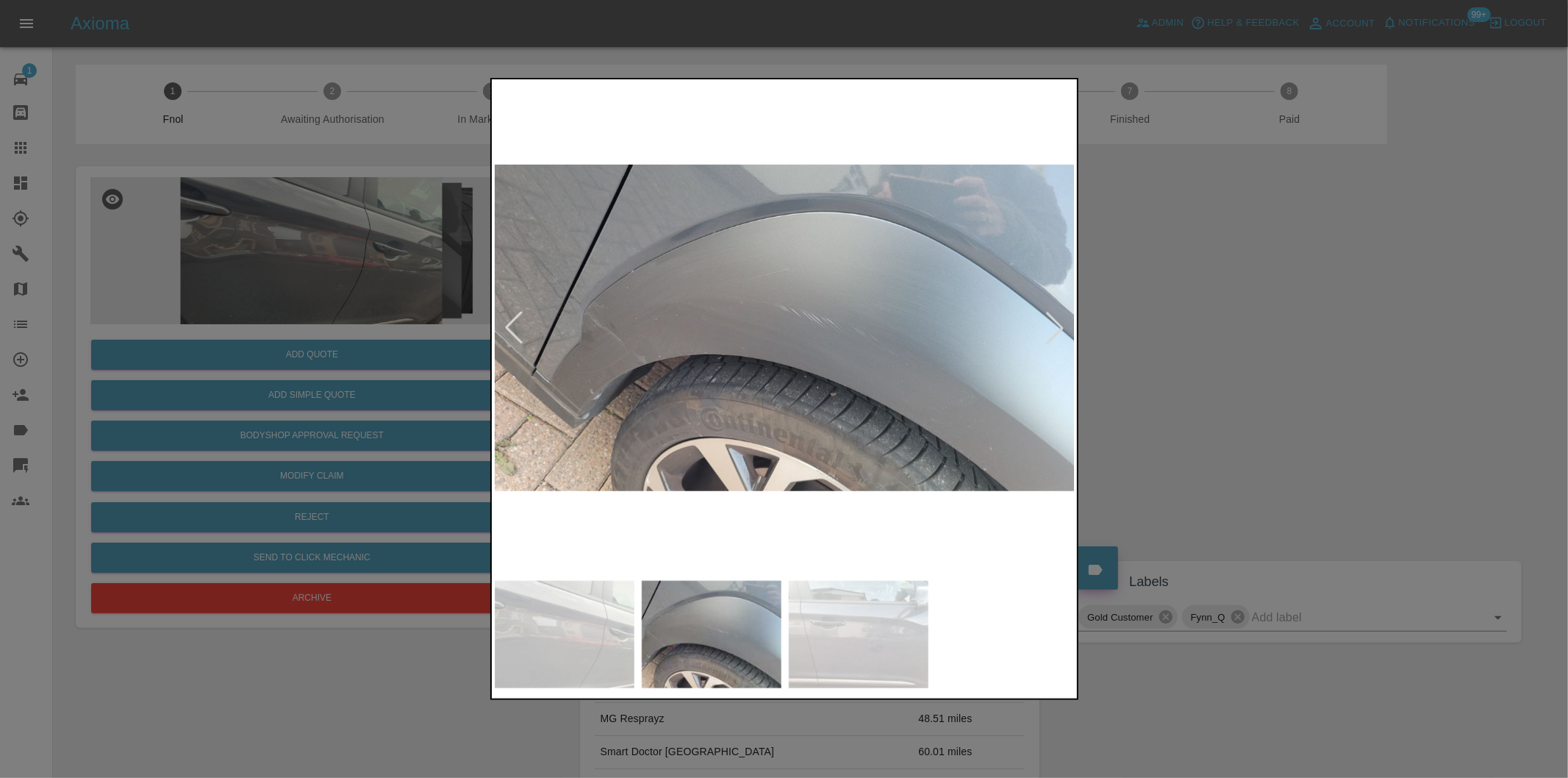
click at [1047, 342] on div at bounding box center [1054, 328] width 32 height 32
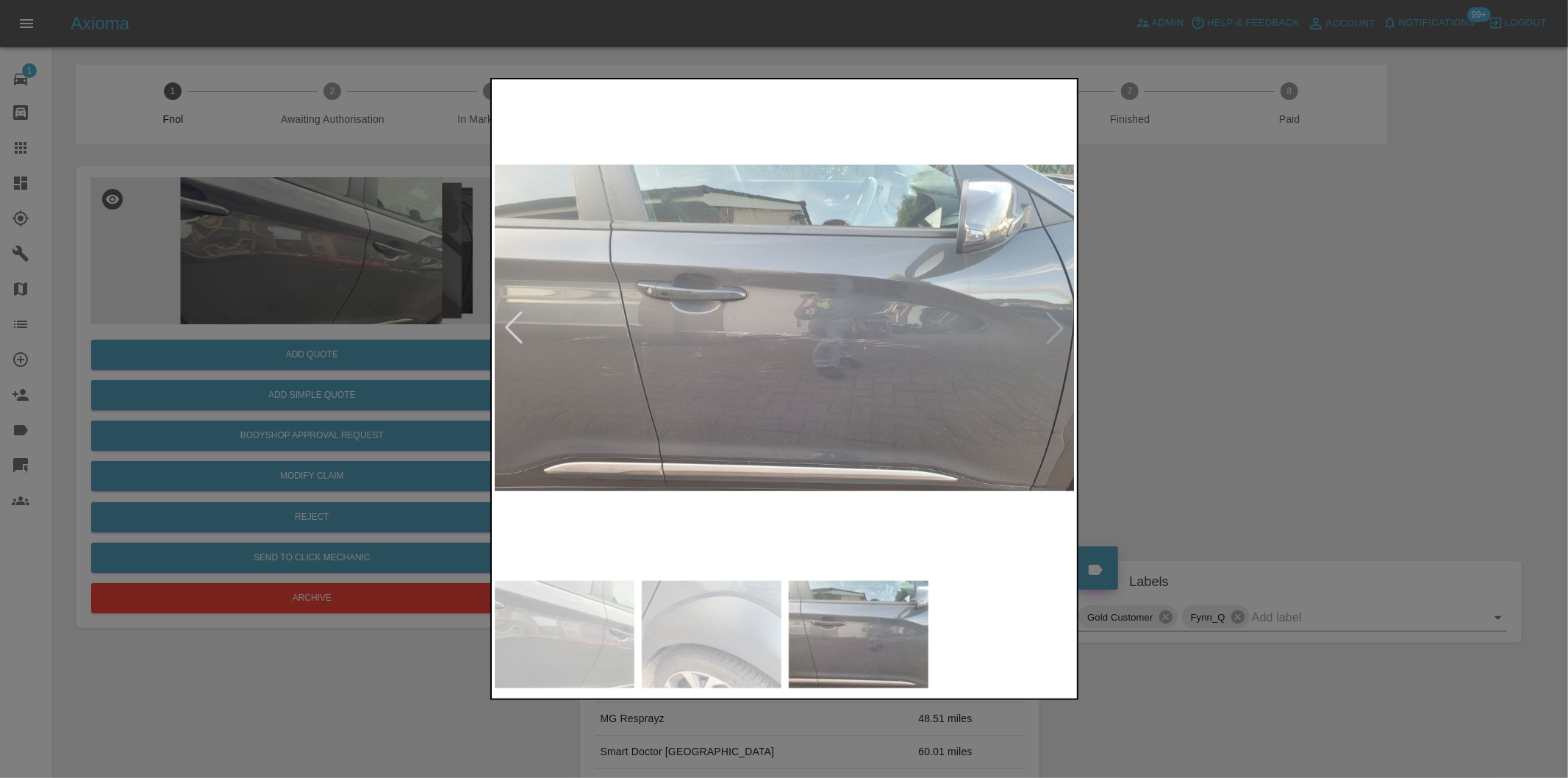
click at [1055, 342] on img at bounding box center [784, 328] width 581 height 492
click at [1207, 342] on div at bounding box center [784, 389] width 1568 height 778
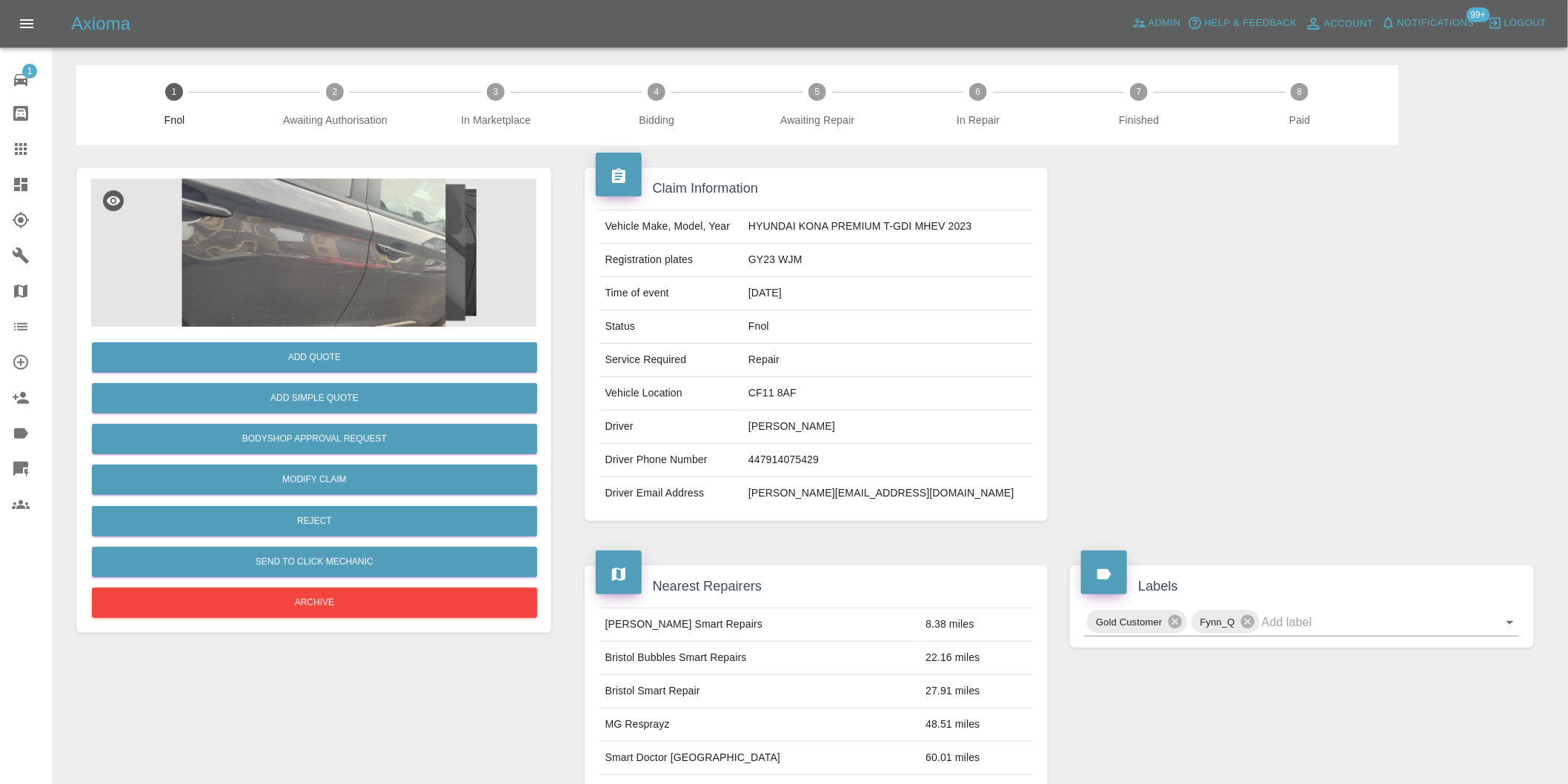
click at [362, 272] on img at bounding box center [313, 253] width 446 height 148
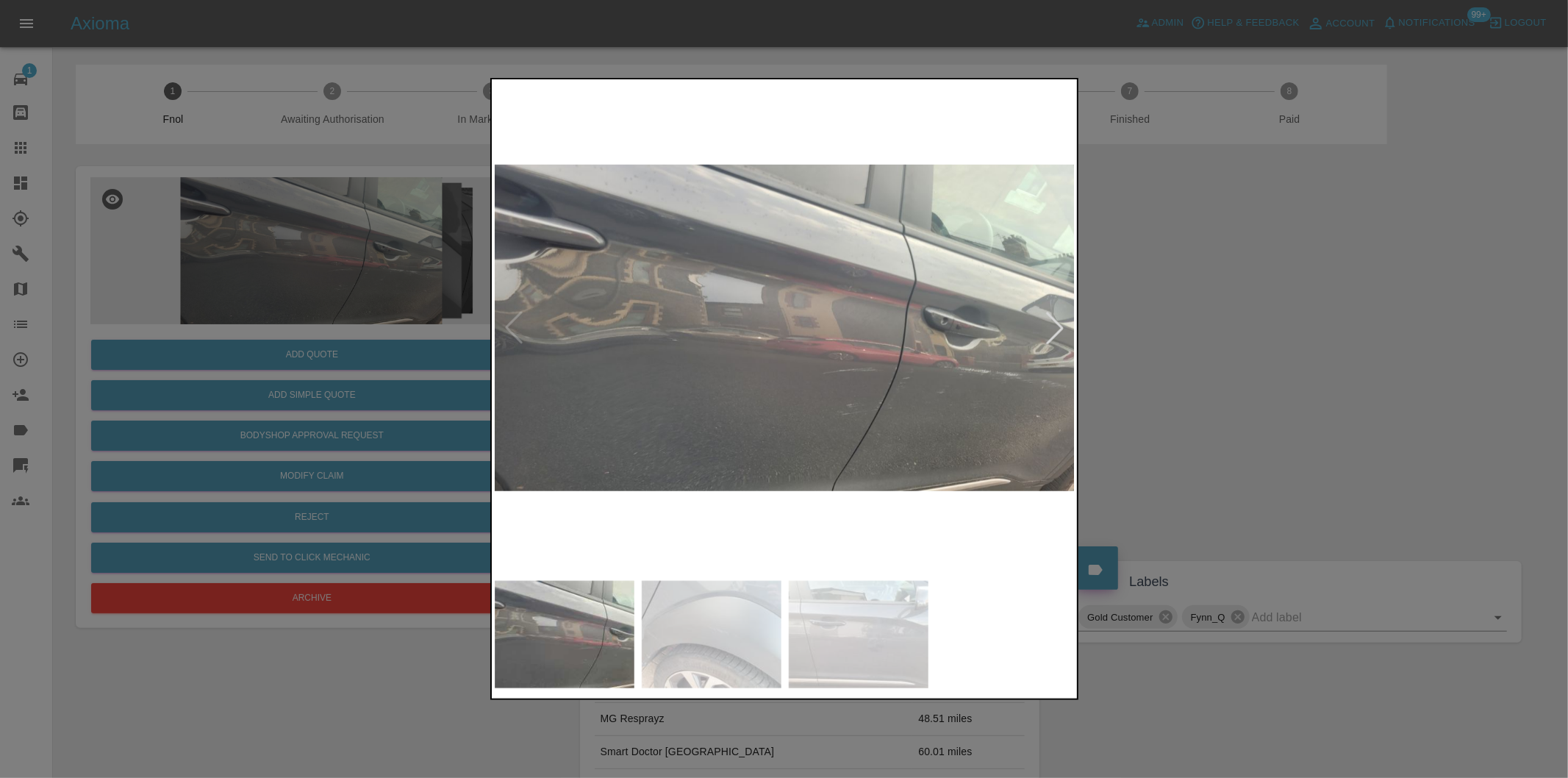
click at [1060, 325] on div at bounding box center [1054, 328] width 32 height 32
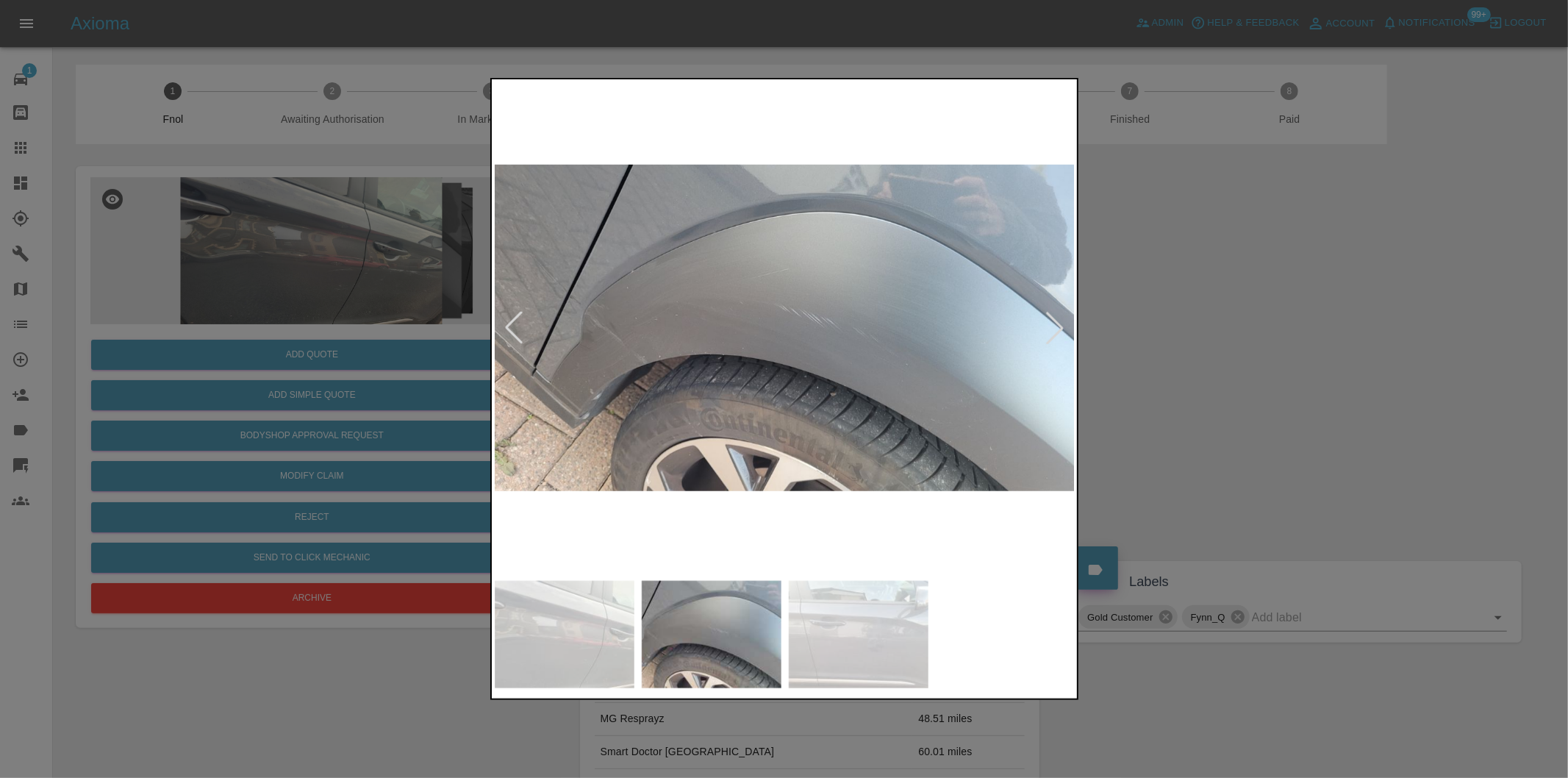
click at [1060, 325] on div at bounding box center [1054, 328] width 32 height 32
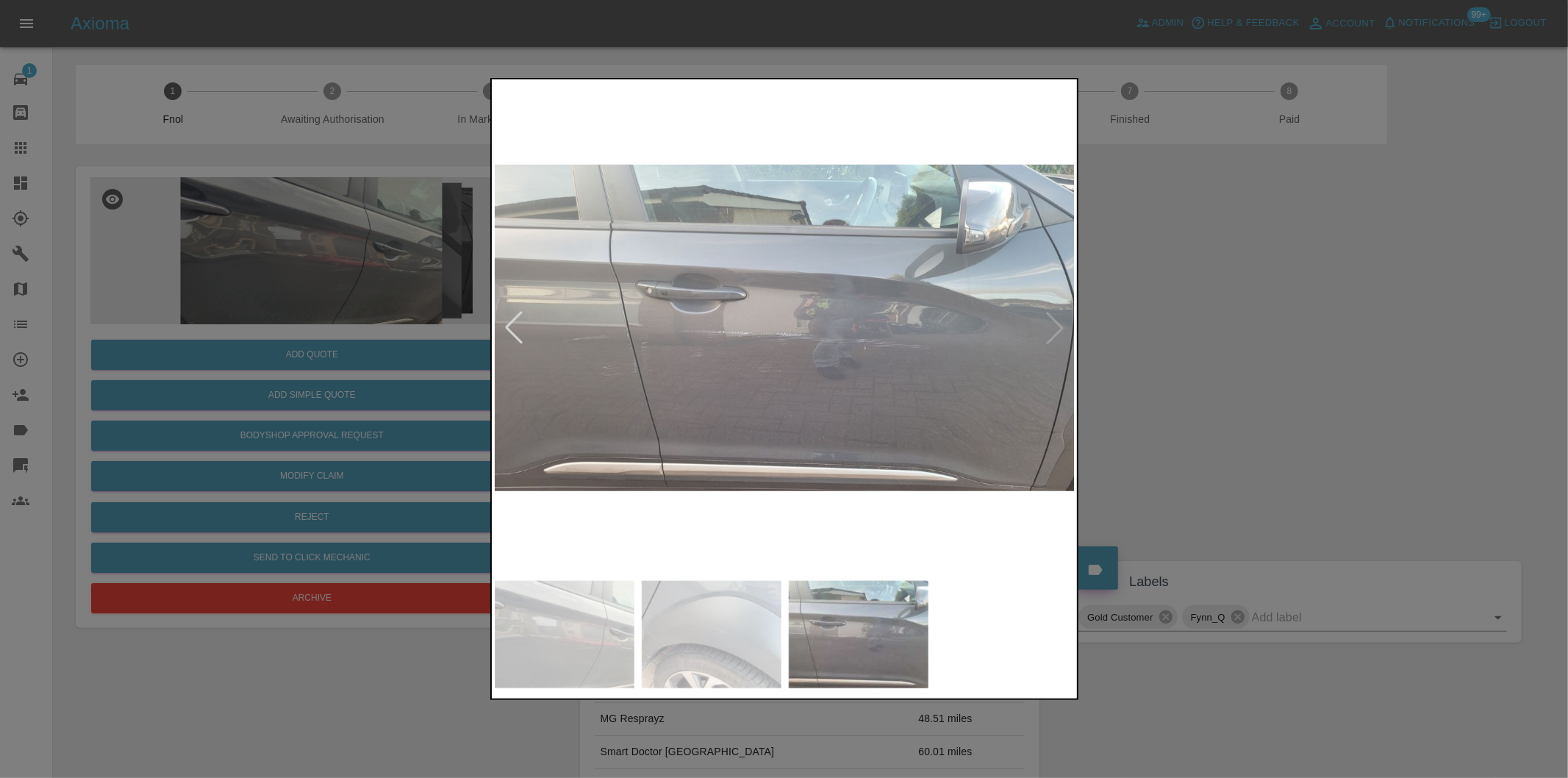
click at [1060, 325] on img at bounding box center [784, 328] width 581 height 492
click at [1343, 378] on div at bounding box center [784, 389] width 1568 height 778
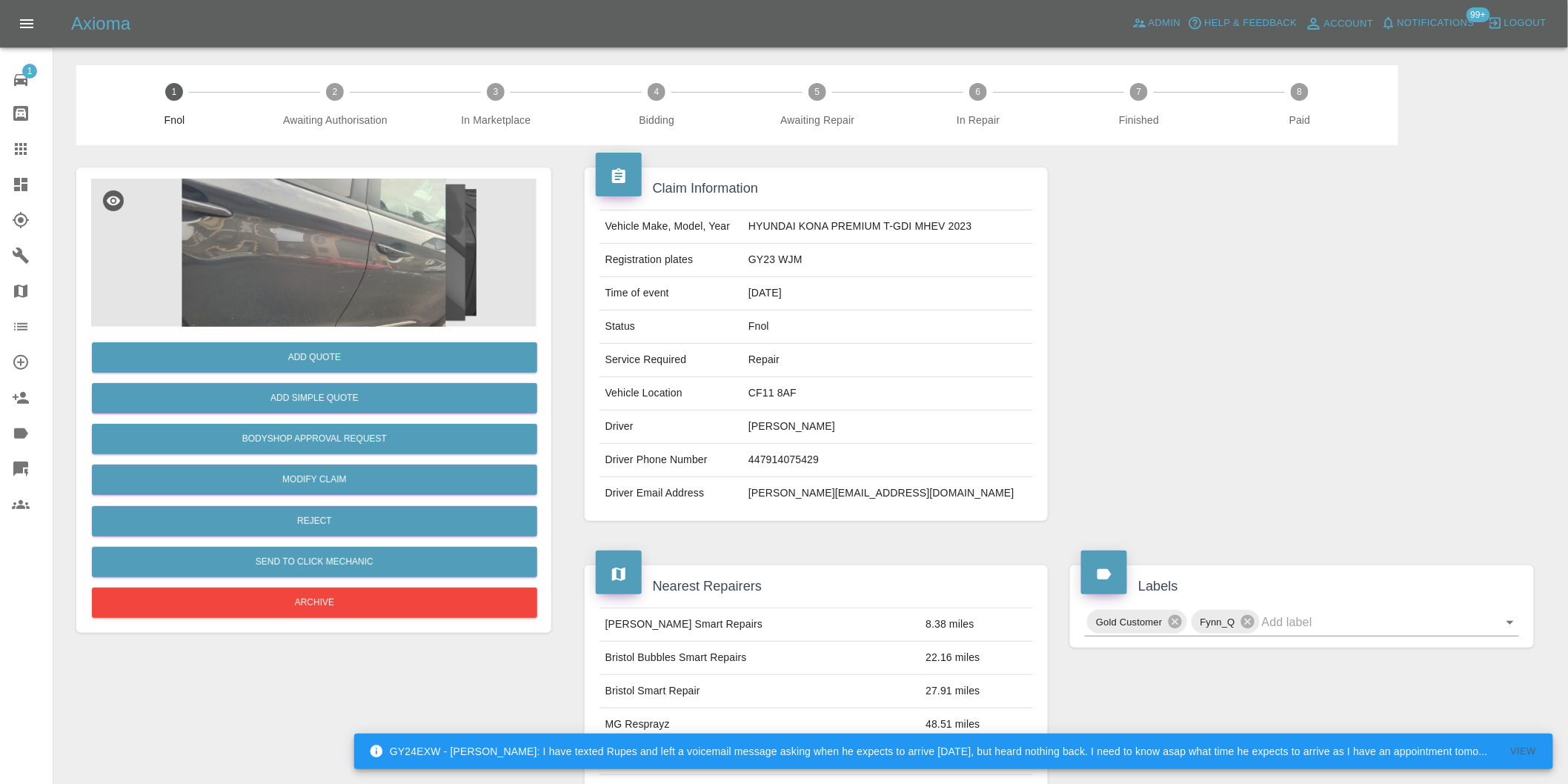
click at [316, 295] on img at bounding box center [313, 253] width 446 height 148
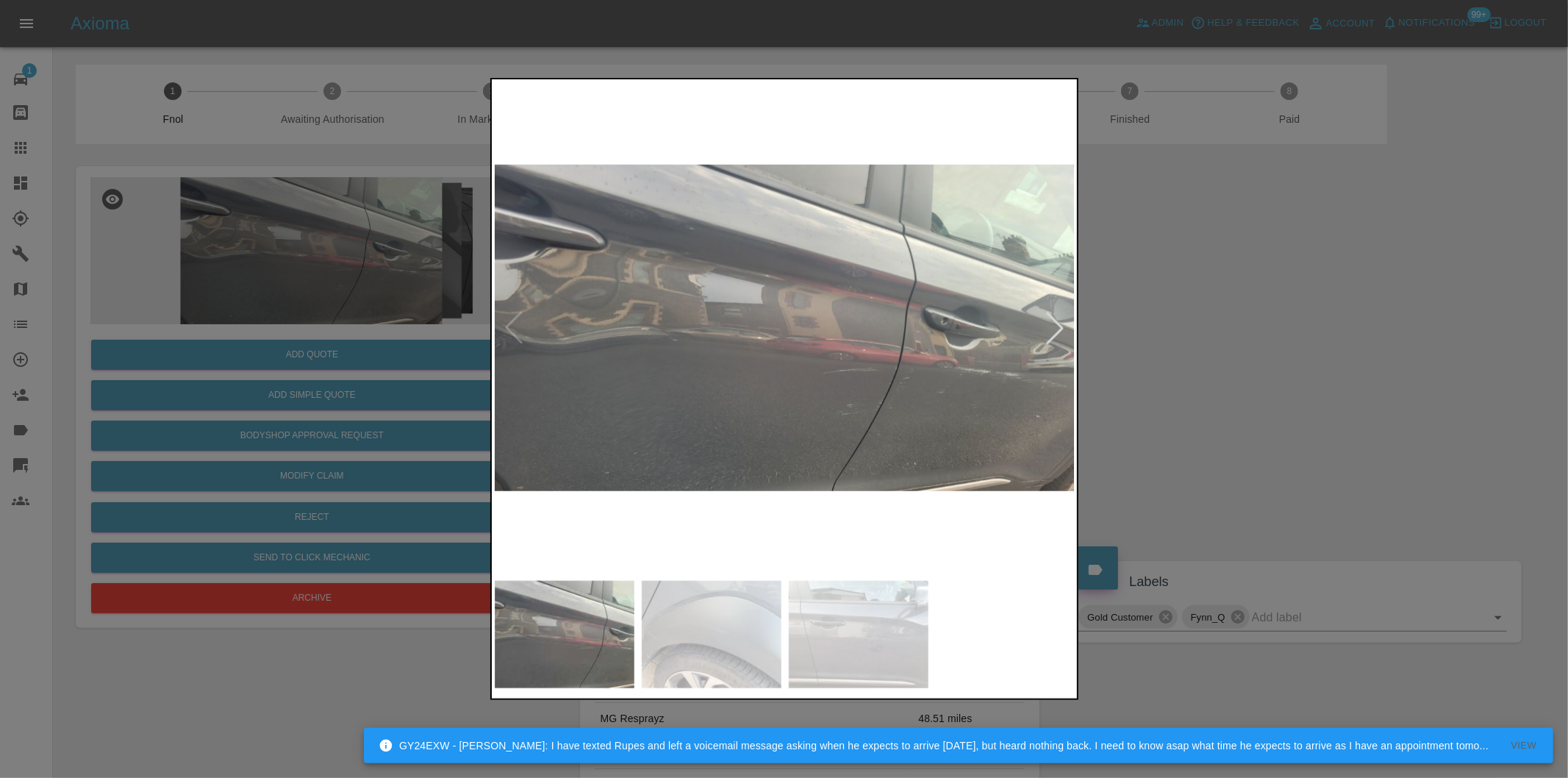
click at [1058, 329] on div at bounding box center [1054, 328] width 32 height 32
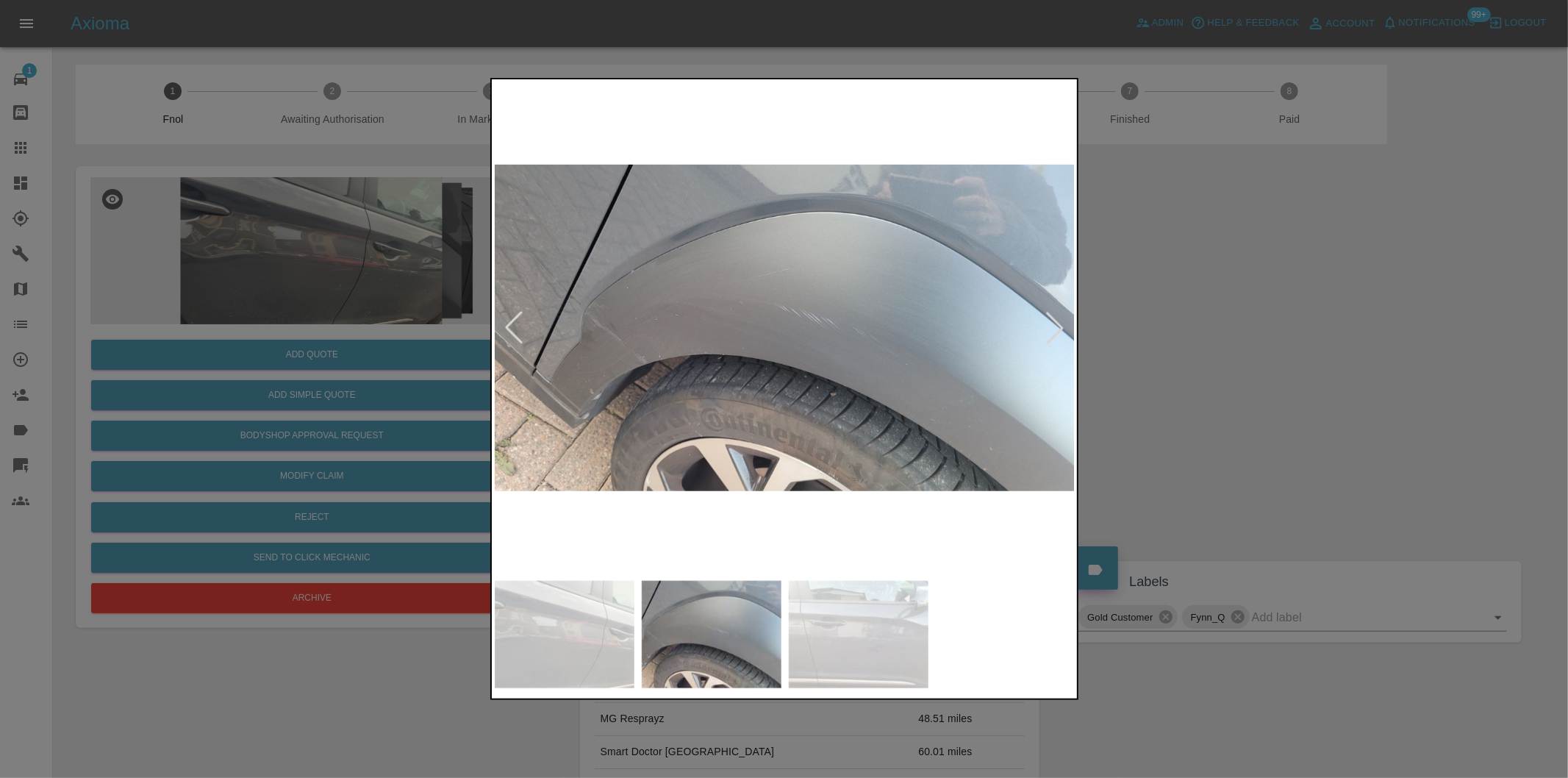
click at [1058, 329] on div at bounding box center [1054, 328] width 32 height 32
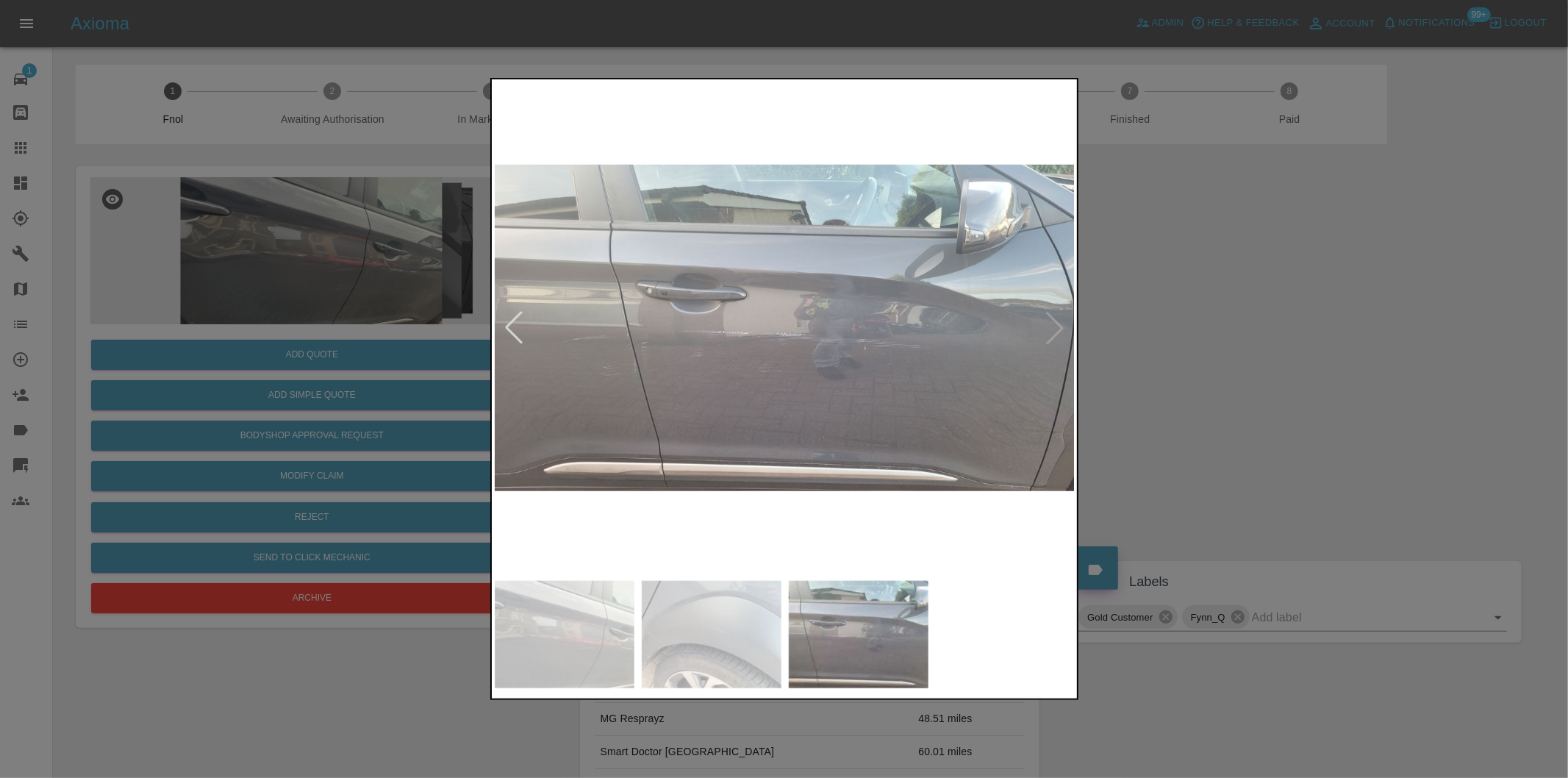
click at [742, 354] on img at bounding box center [784, 328] width 581 height 492
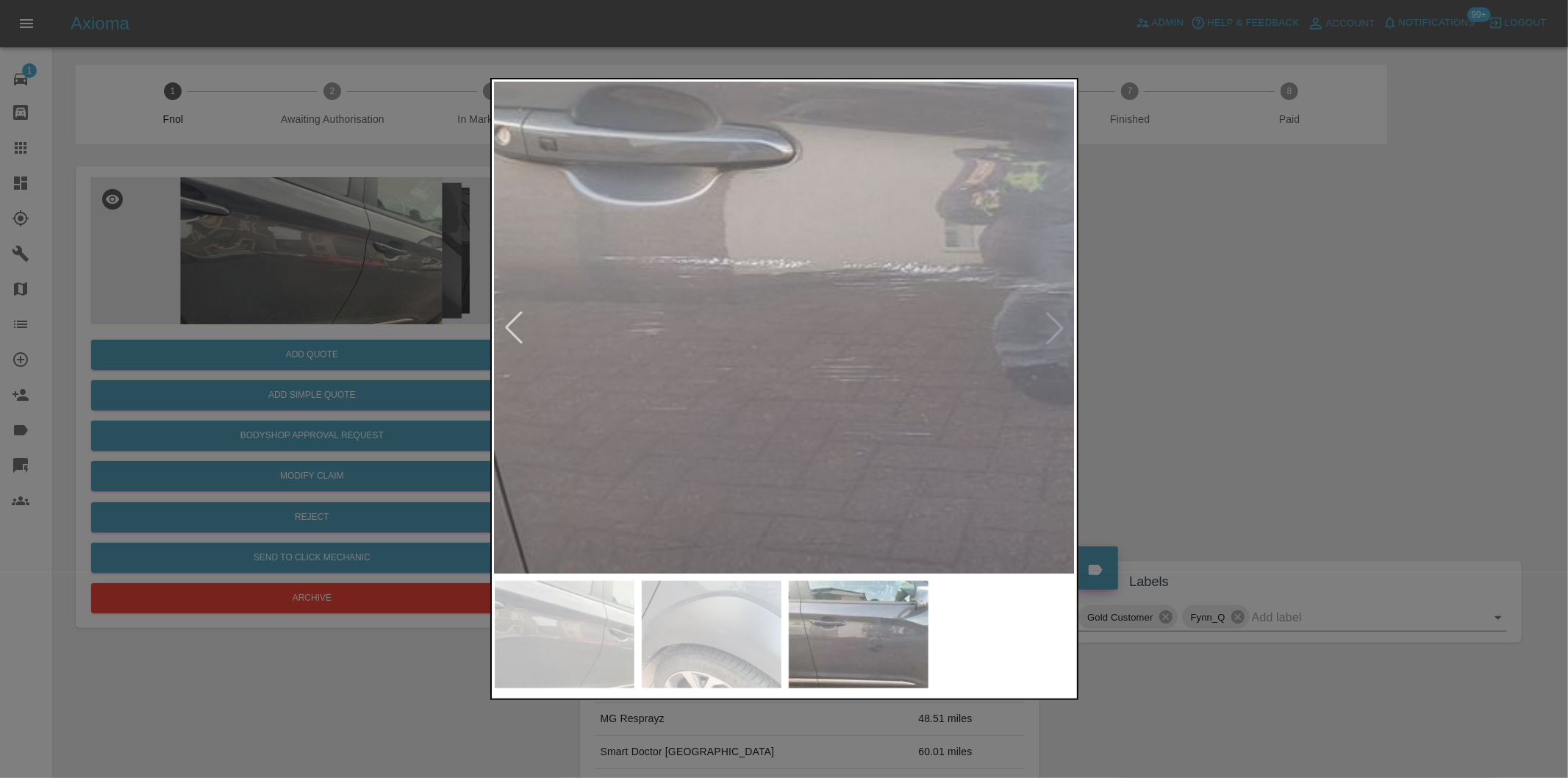
click at [1243, 388] on div at bounding box center [784, 389] width 1568 height 778
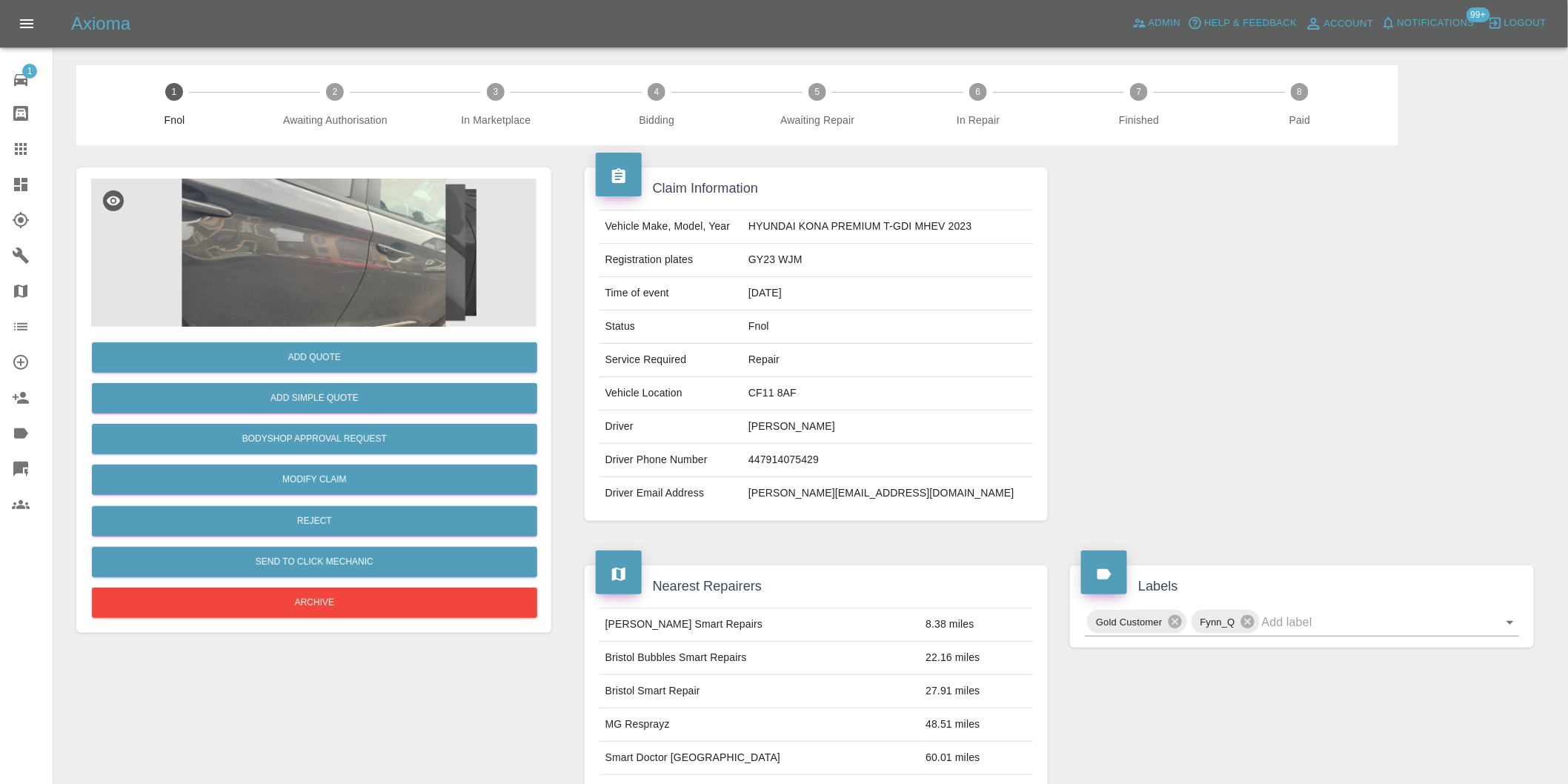
click at [1254, 391] on div at bounding box center [1302, 344] width 486 height 398
click at [344, 345] on button "Add Quote" at bounding box center [314, 357] width 446 height 31
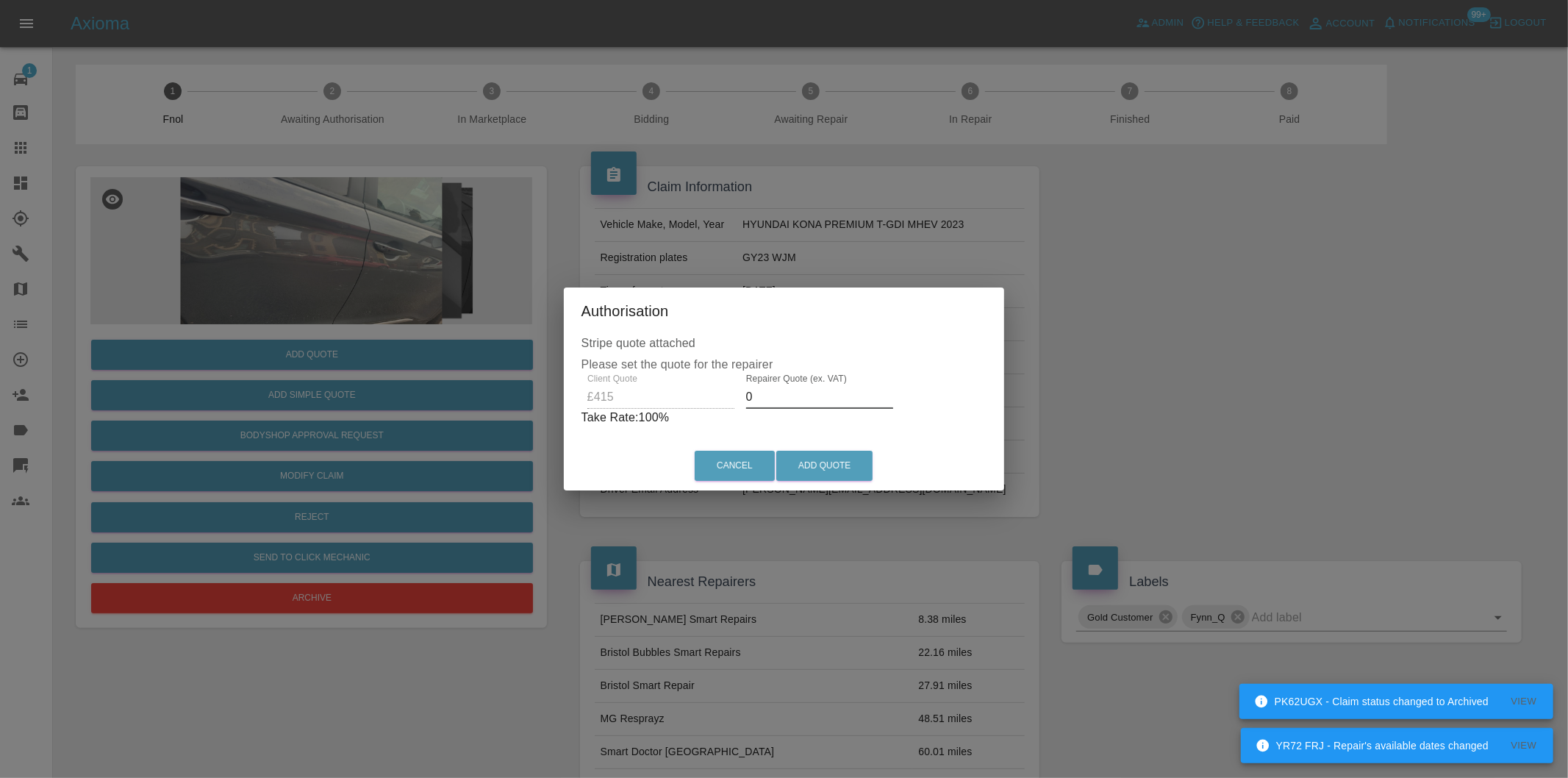
click at [765, 395] on input "0" at bounding box center [820, 397] width 147 height 24
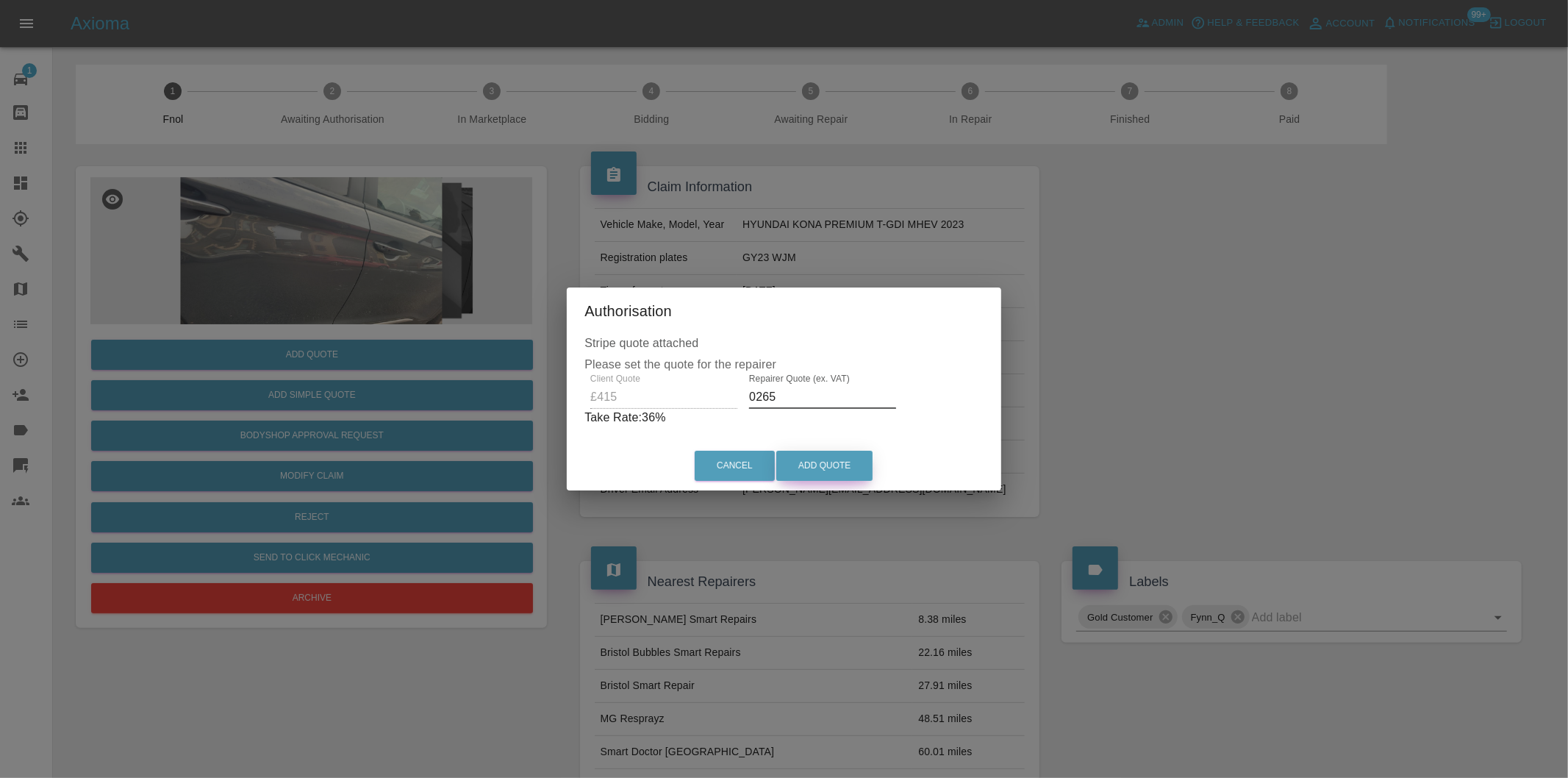
type input "0265"
click at [813, 457] on button "Add Quote" at bounding box center [825, 466] width 96 height 30
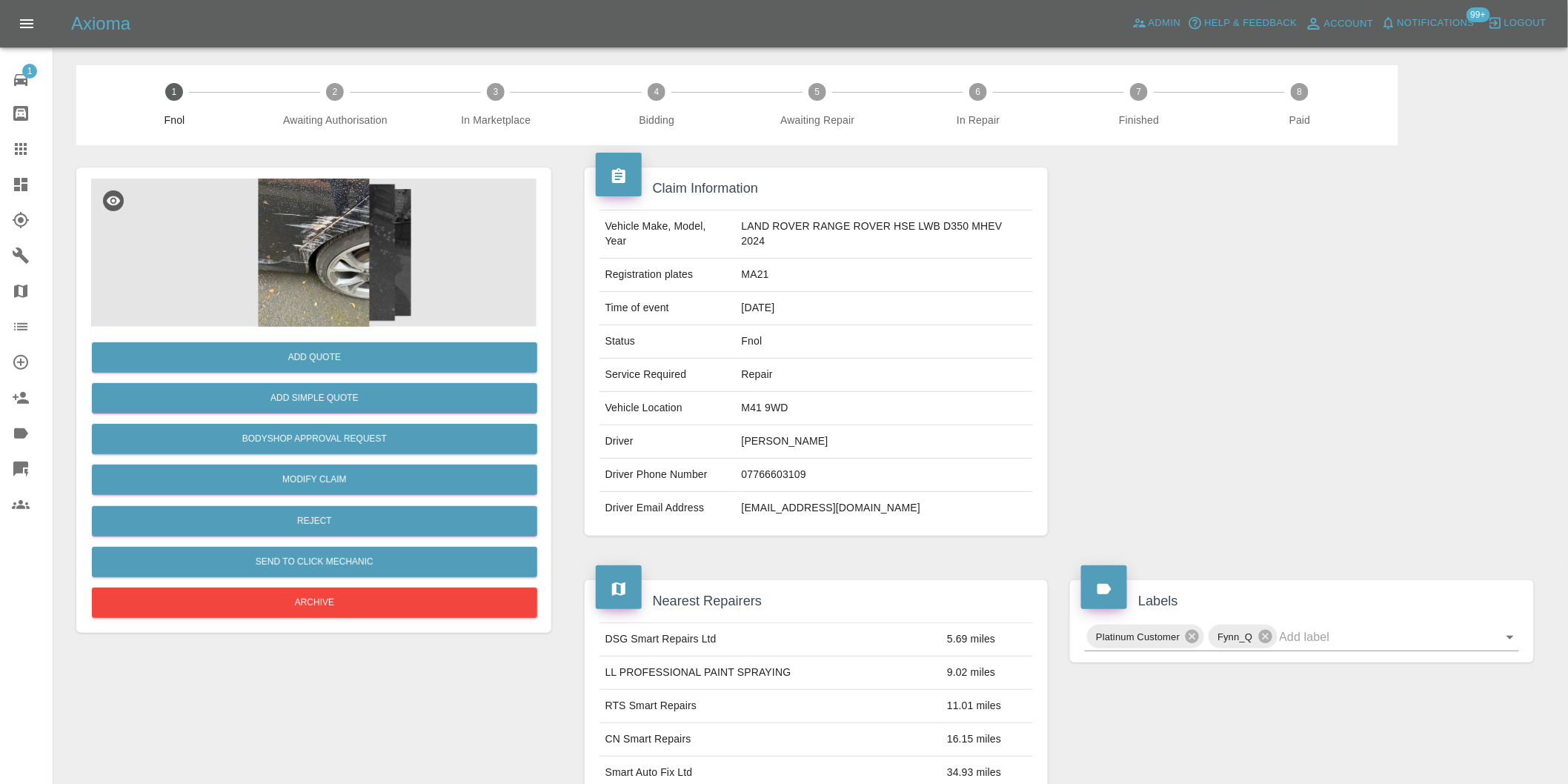
click at [343, 225] on img at bounding box center [313, 253] width 446 height 148
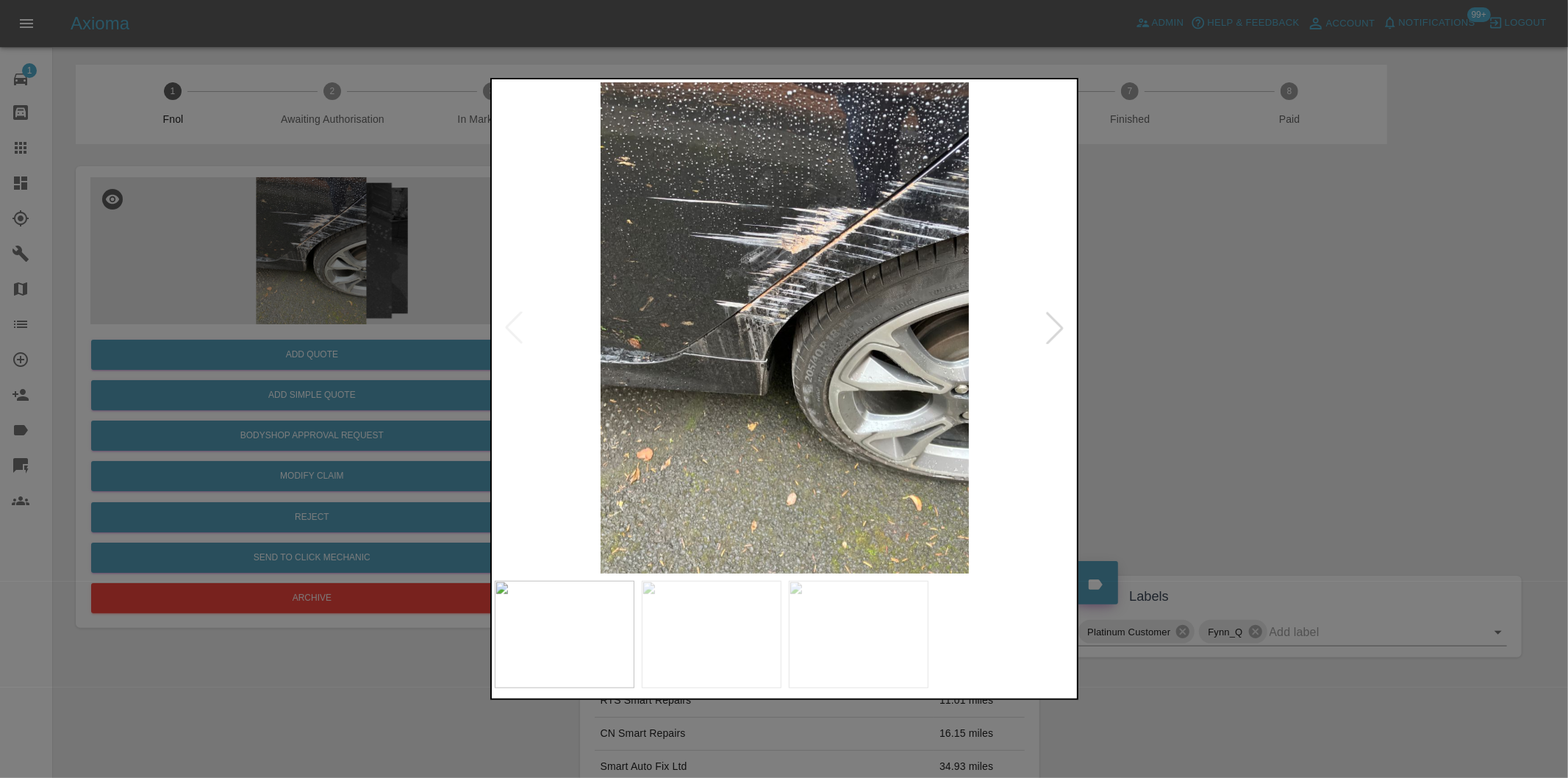
click at [835, 237] on img at bounding box center [784, 328] width 581 height 492
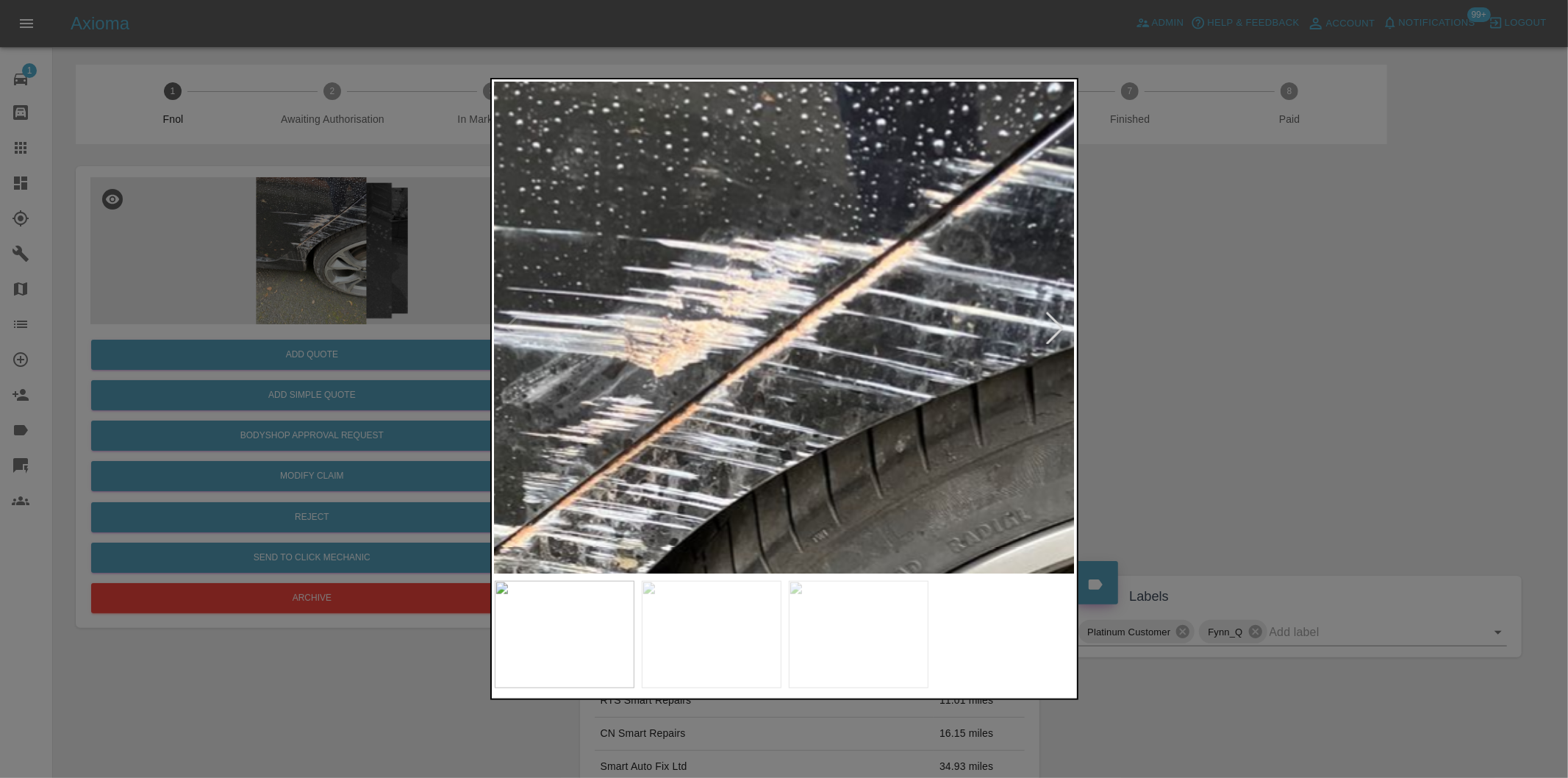
click at [806, 251] on img at bounding box center [632, 597] width 1743 height 1473
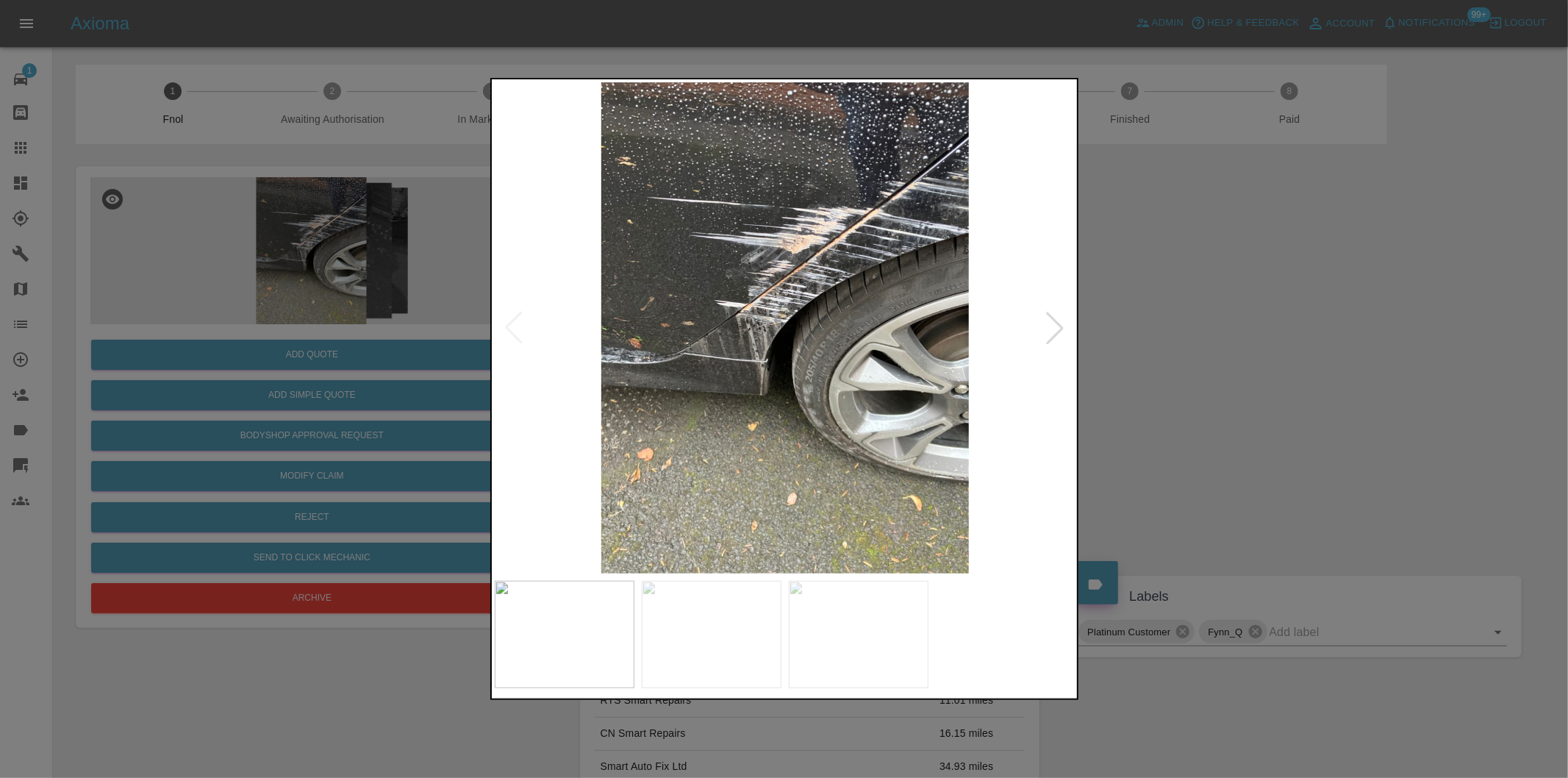
click at [1055, 325] on div at bounding box center [1054, 328] width 32 height 32
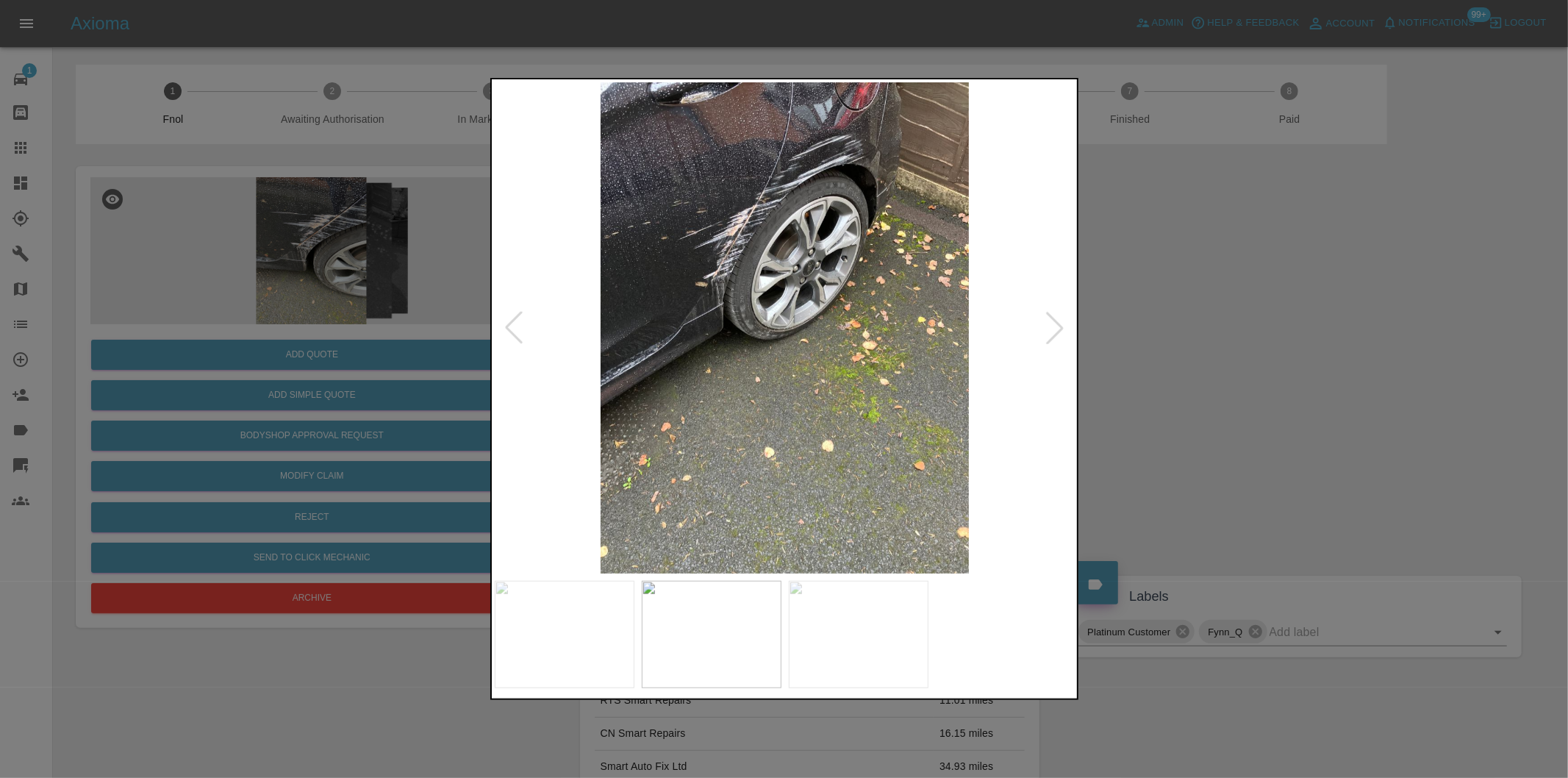
click at [1055, 325] on div at bounding box center [1054, 328] width 32 height 32
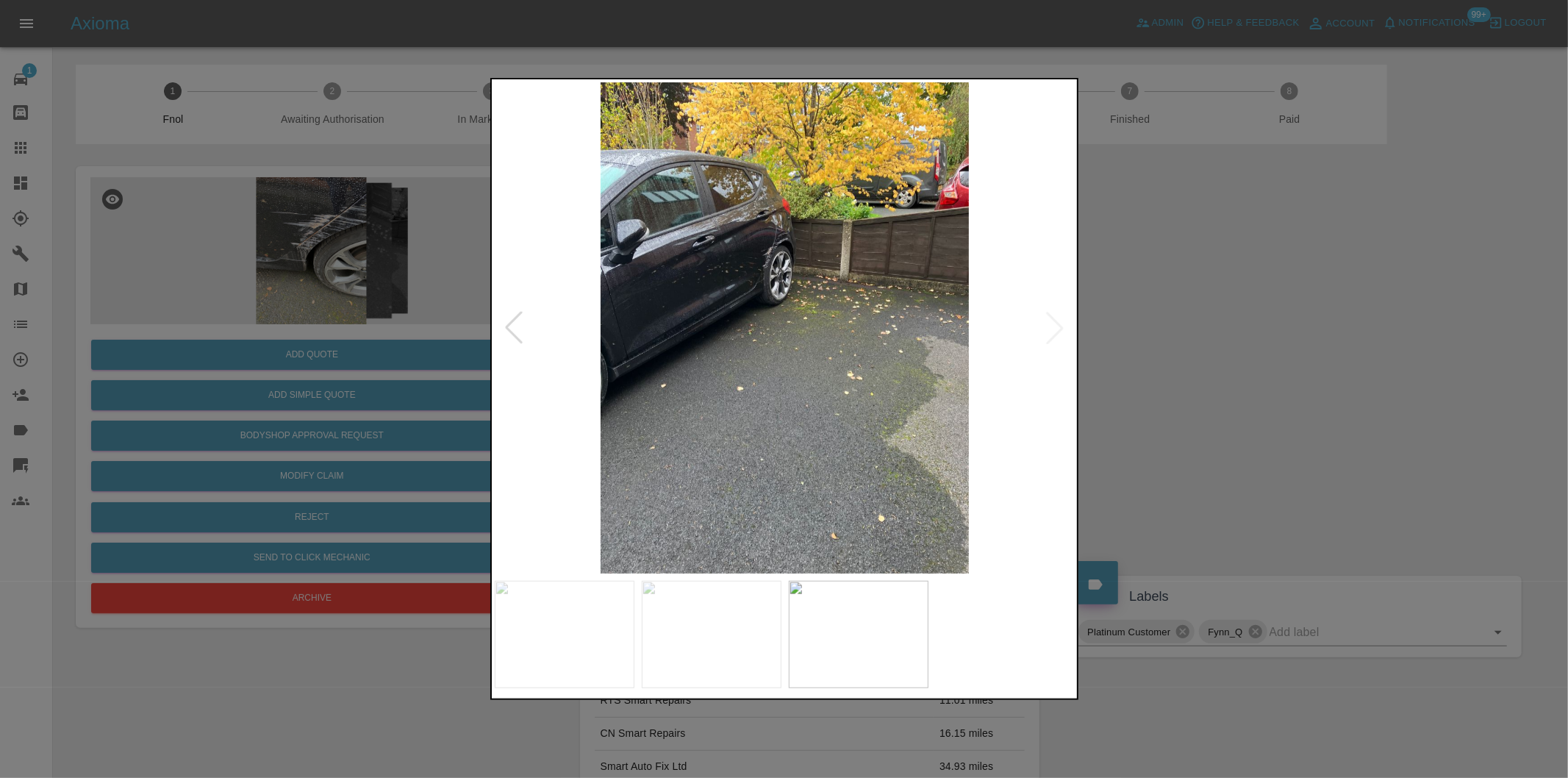
click at [1215, 351] on div at bounding box center [784, 389] width 1568 height 778
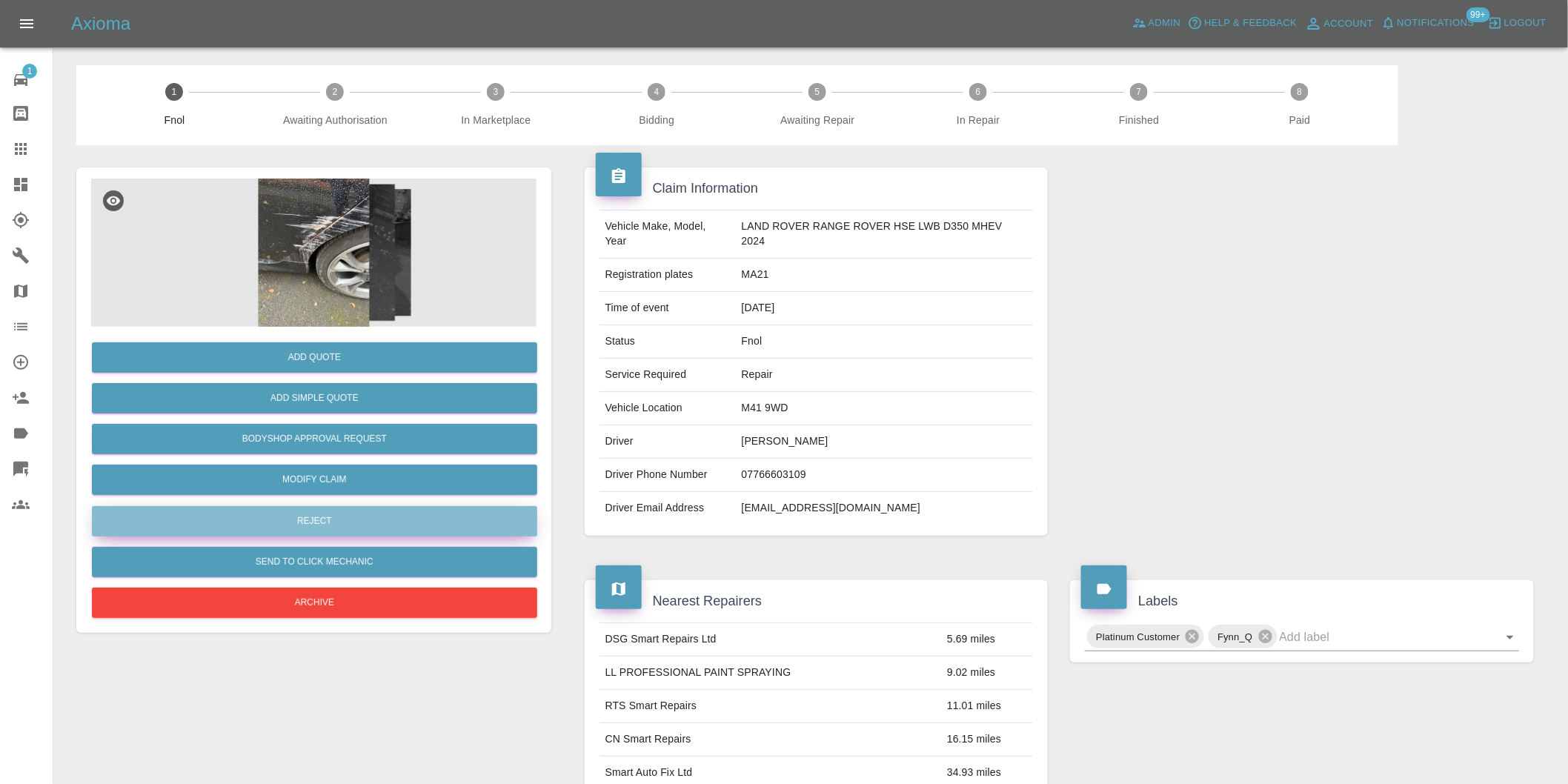
click at [354, 519] on button "Reject" at bounding box center [314, 521] width 446 height 31
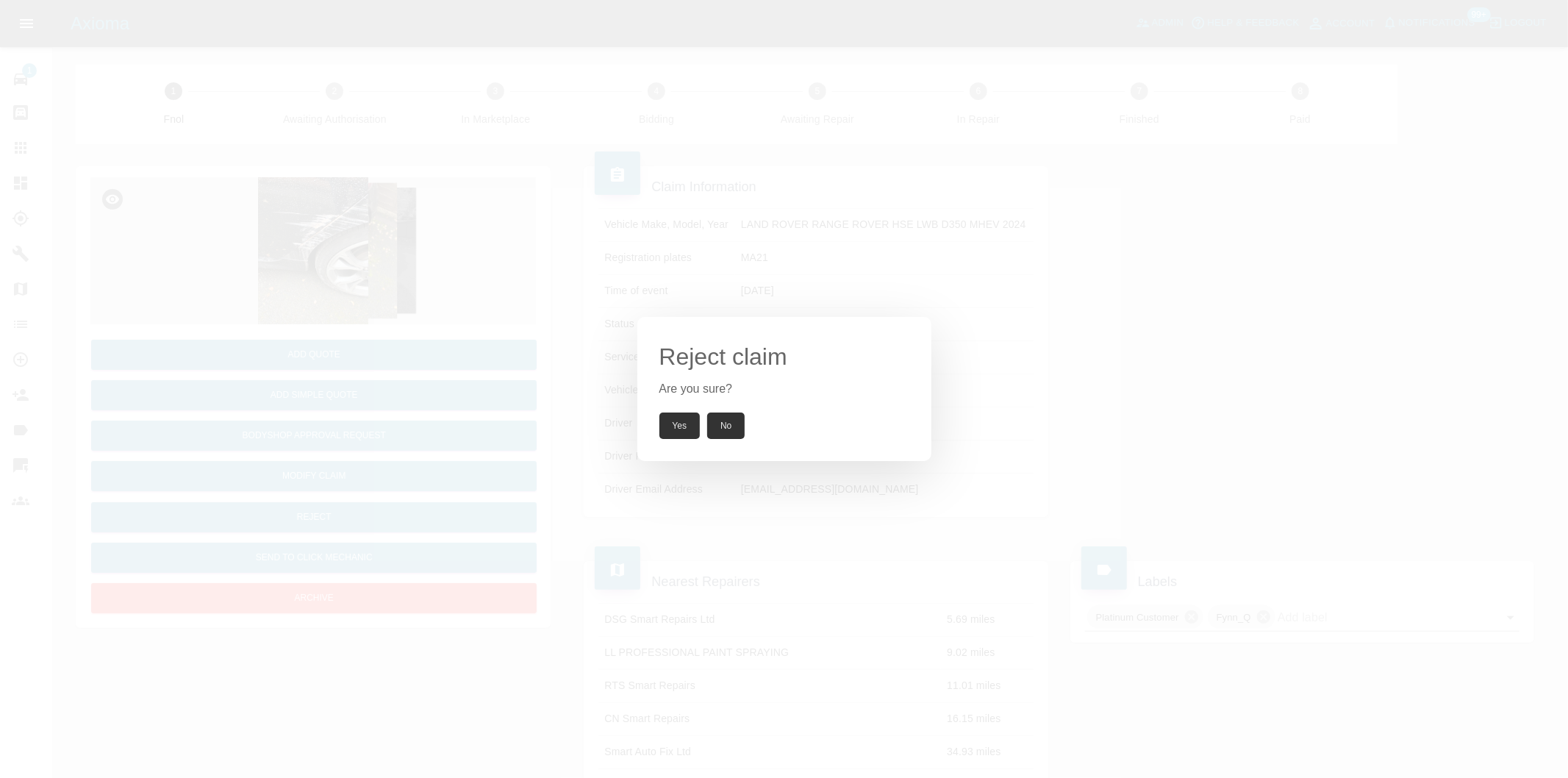
click at [683, 425] on button "Yes" at bounding box center [680, 426] width 41 height 26
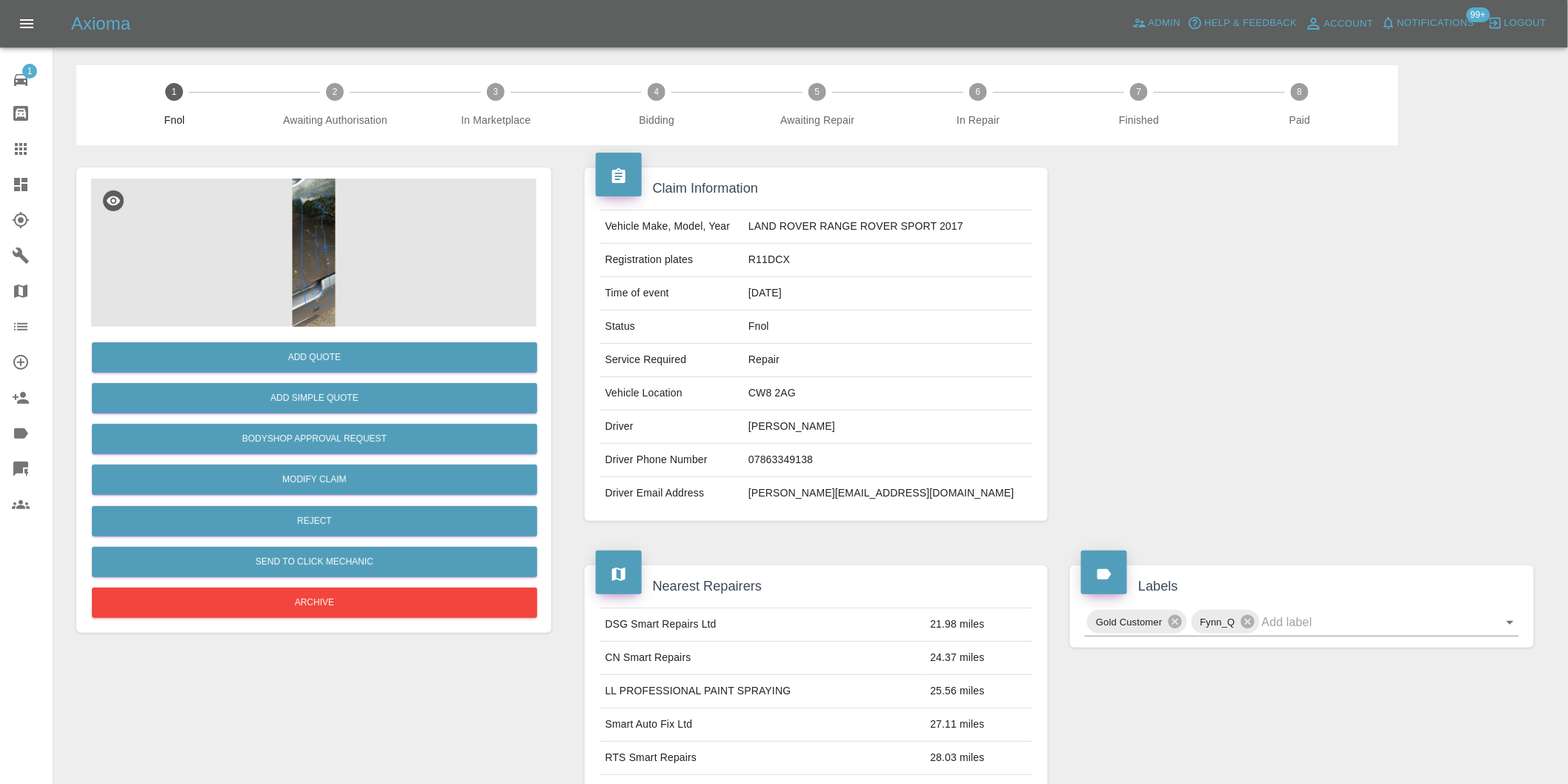
click at [323, 222] on img at bounding box center [313, 253] width 446 height 148
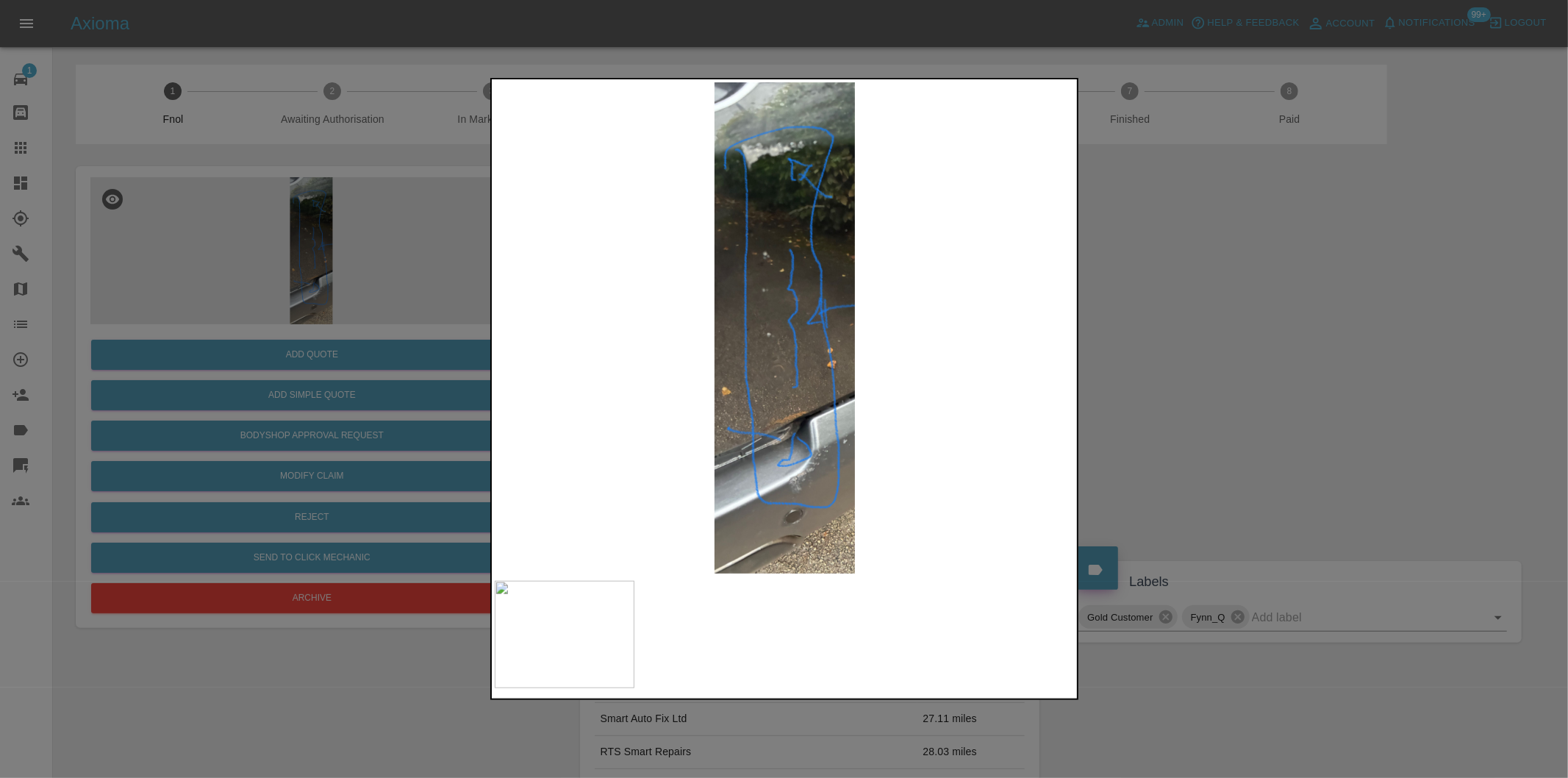
click at [1163, 376] on div at bounding box center [784, 389] width 1568 height 778
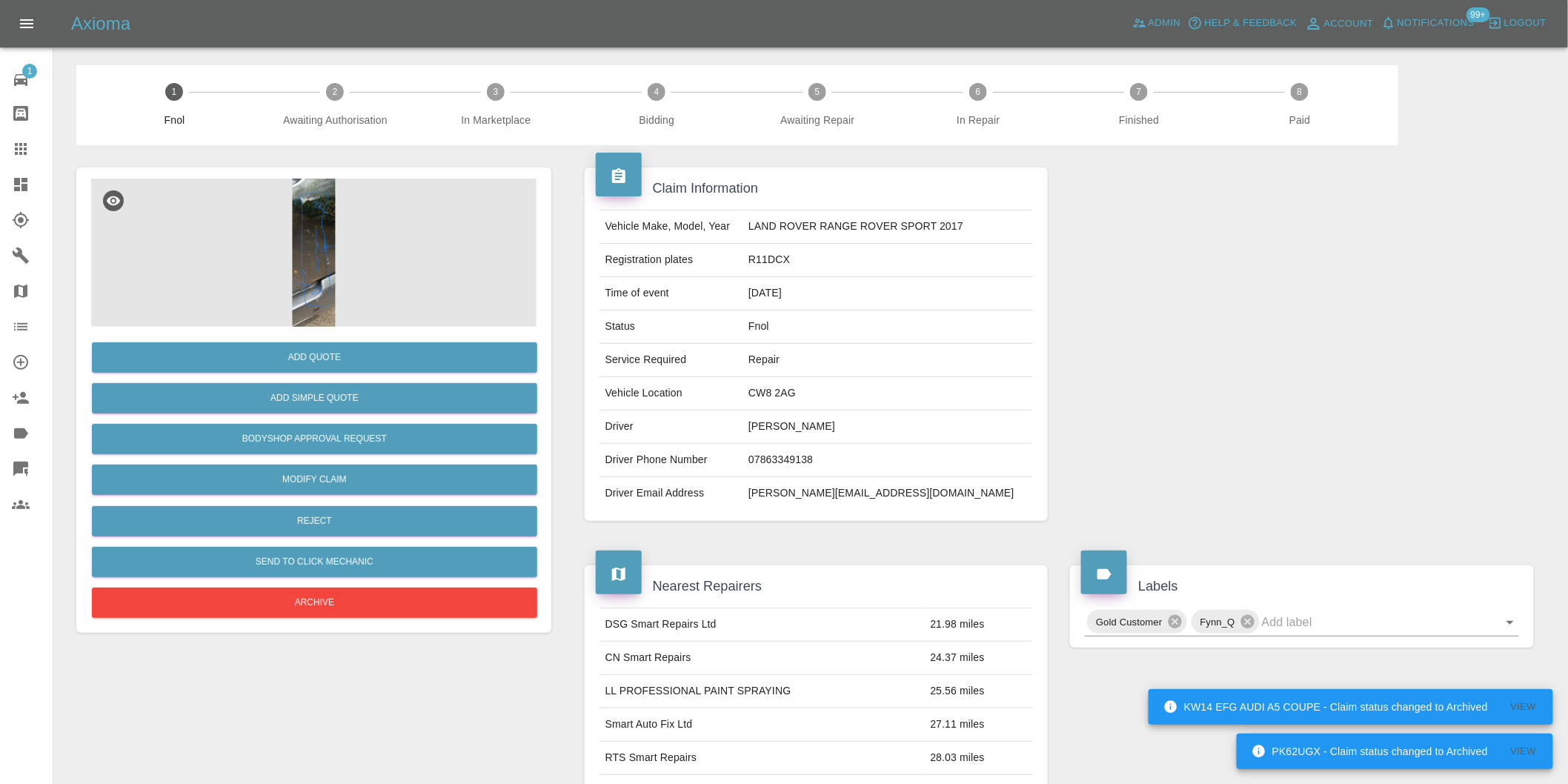
click at [316, 213] on img at bounding box center [313, 253] width 446 height 148
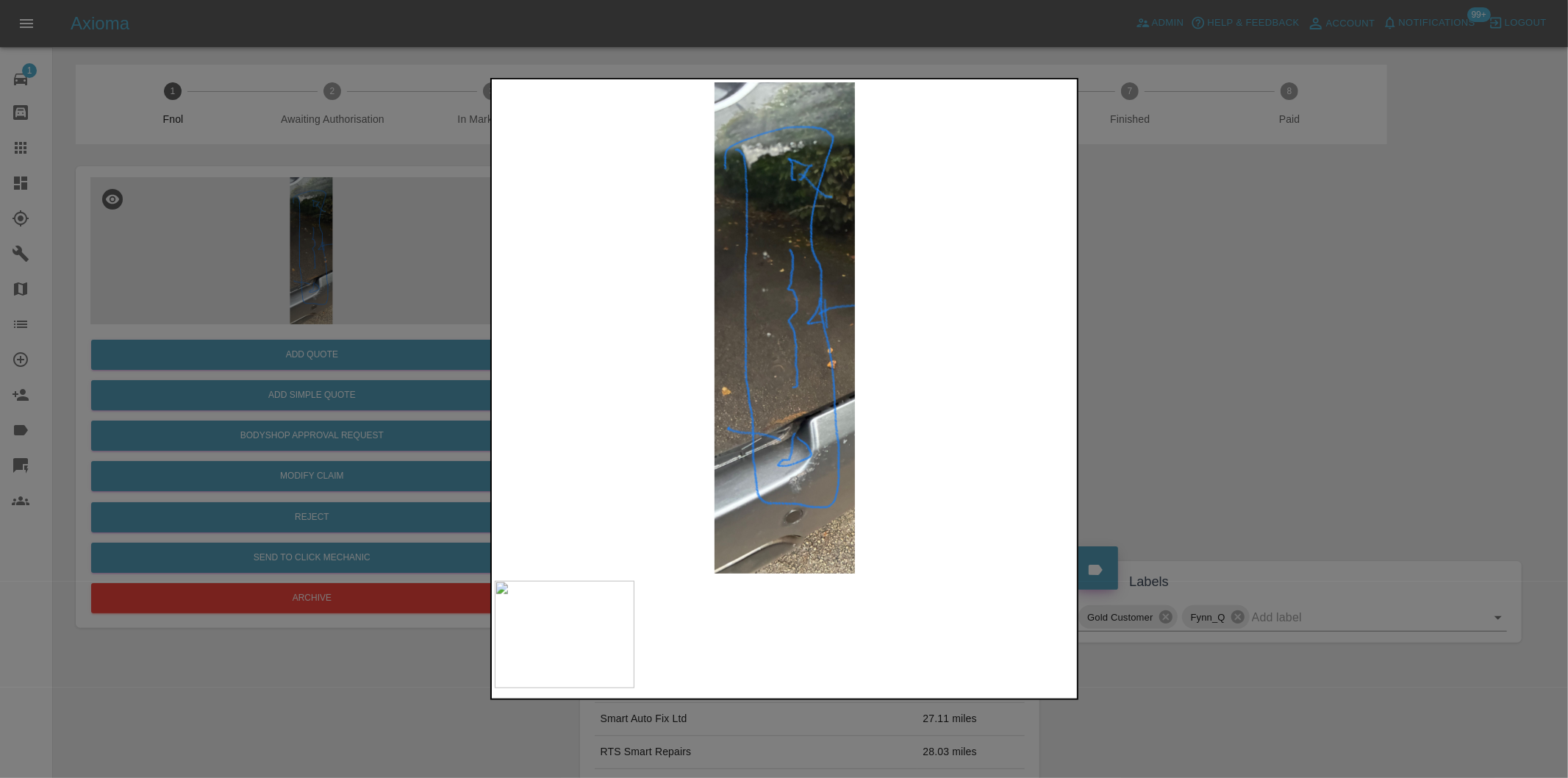
click at [1143, 357] on div at bounding box center [784, 389] width 1568 height 778
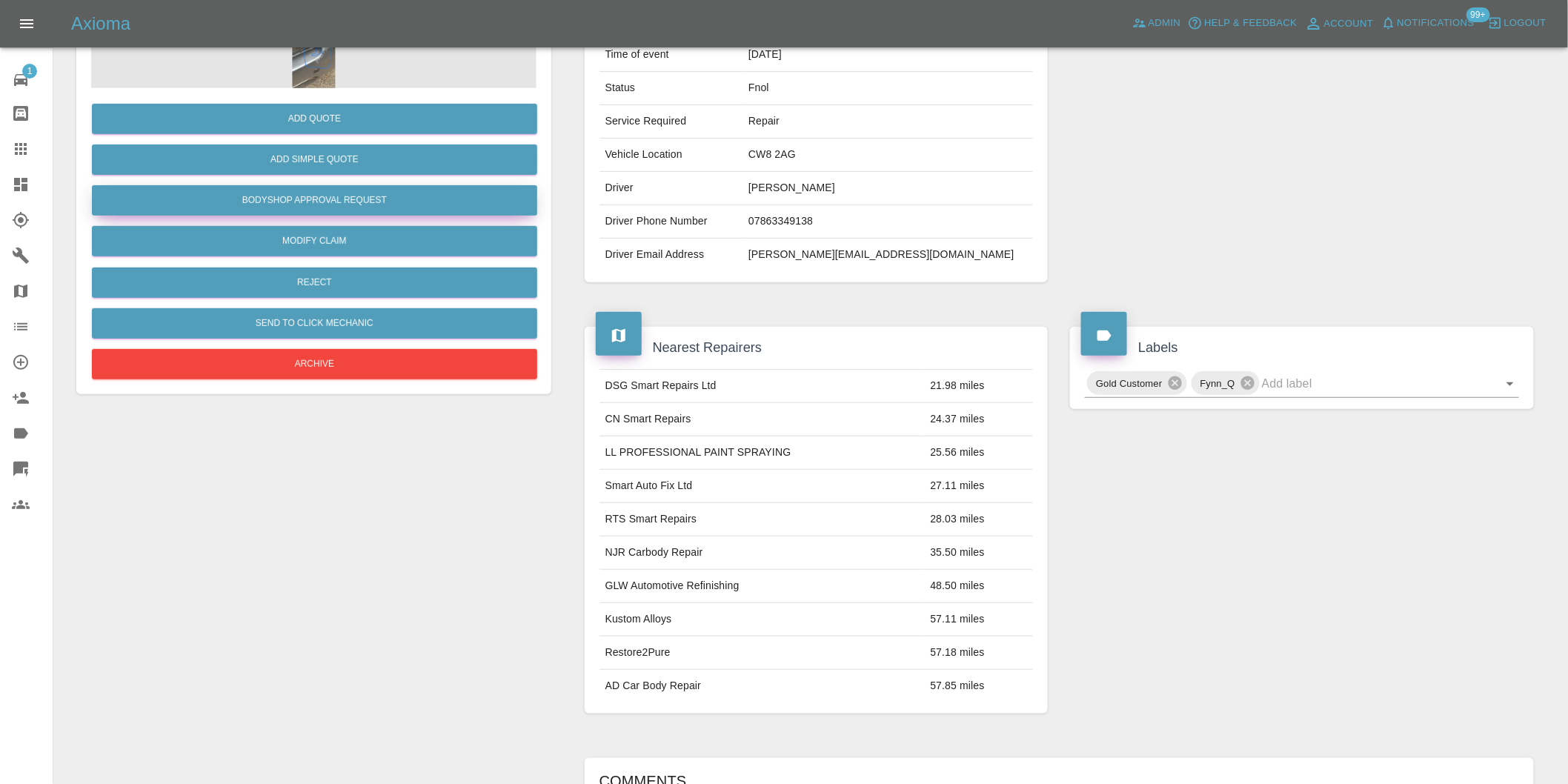
scroll to position [82, 0]
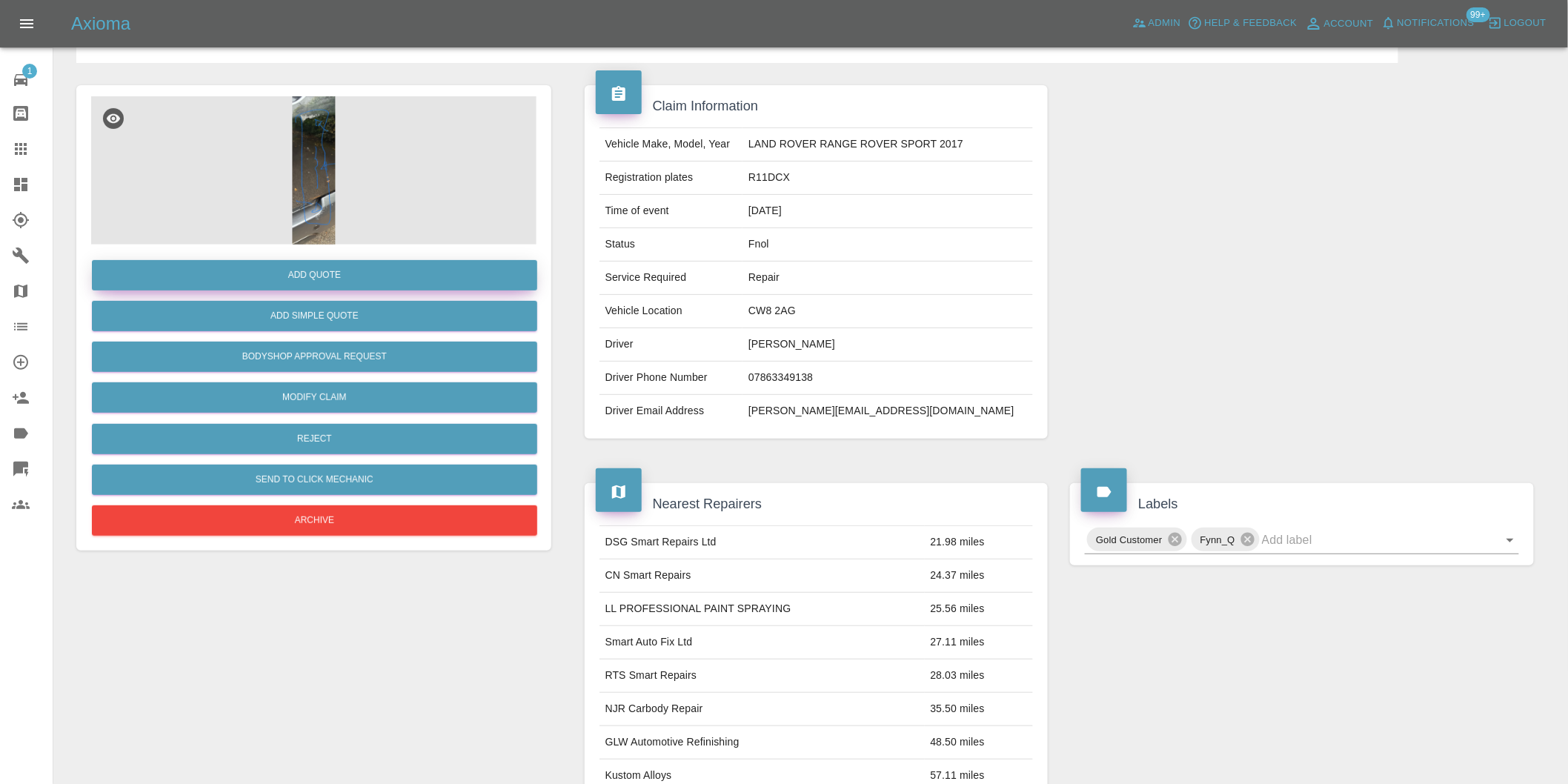
click at [350, 276] on button "Add Quote" at bounding box center [314, 275] width 446 height 31
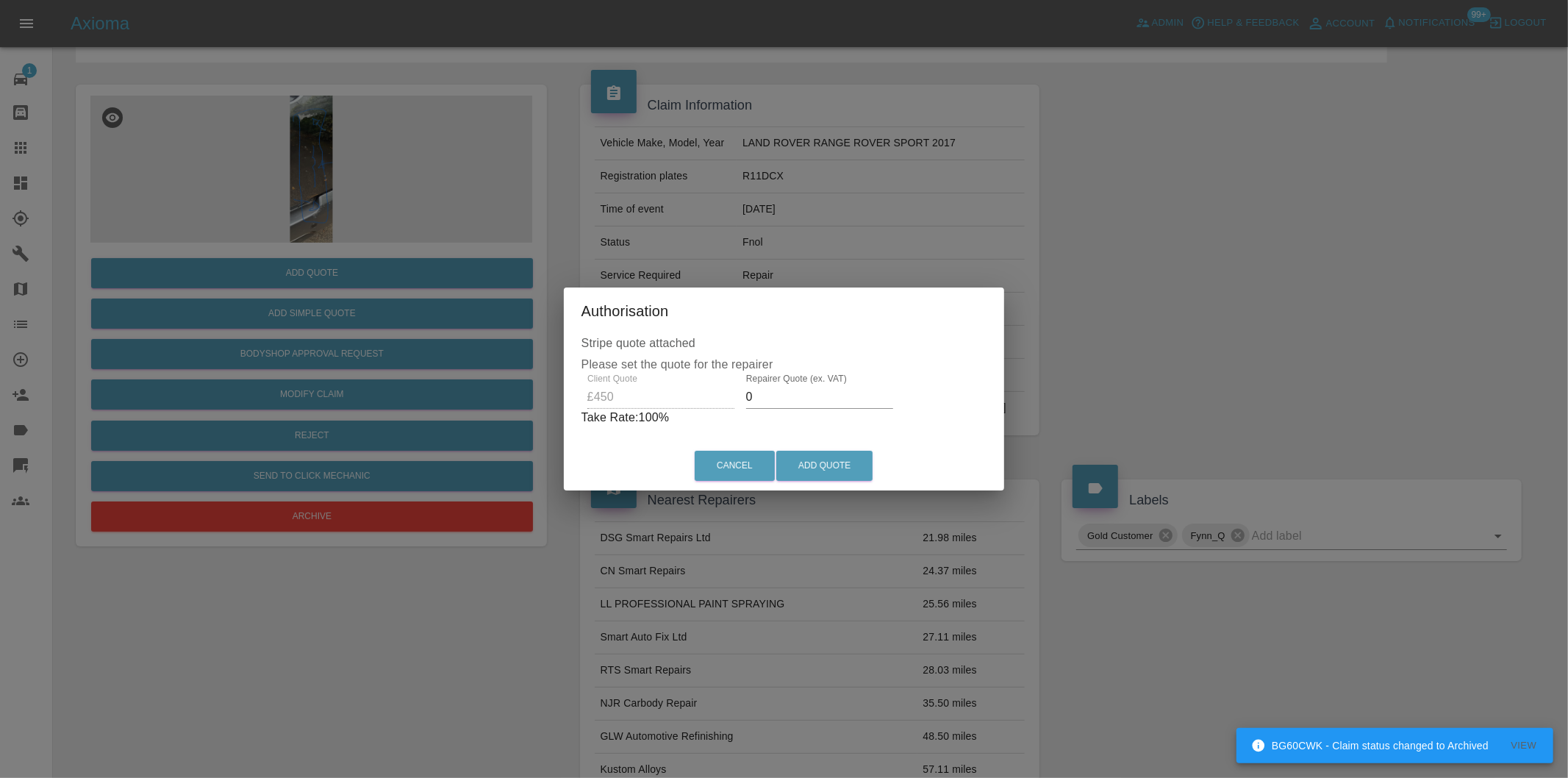
click at [776, 393] on input "0" at bounding box center [820, 397] width 147 height 24
type input "0290"
click at [809, 459] on button "Add Quote" at bounding box center [825, 466] width 96 height 30
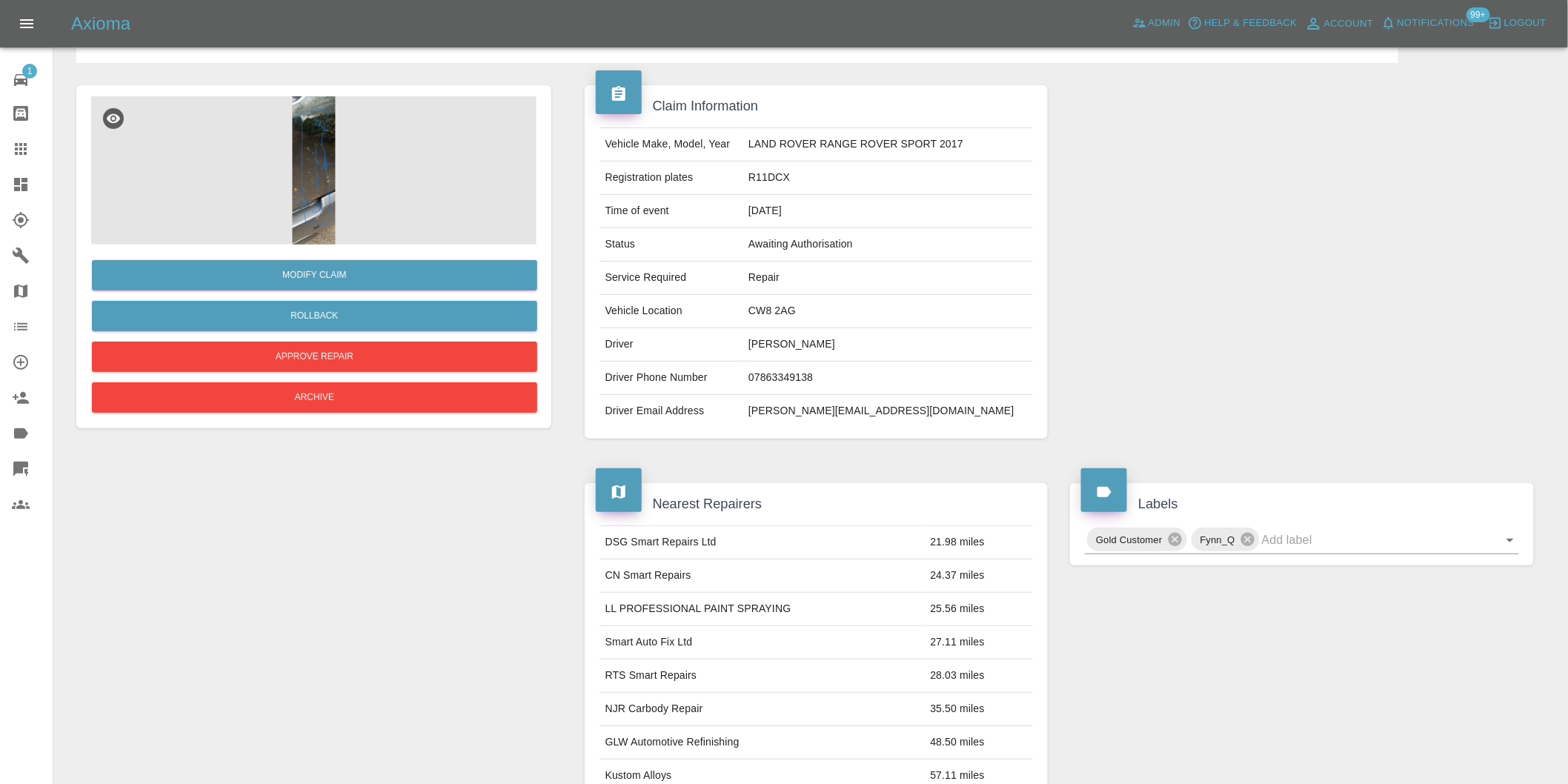
scroll to position [0, 0]
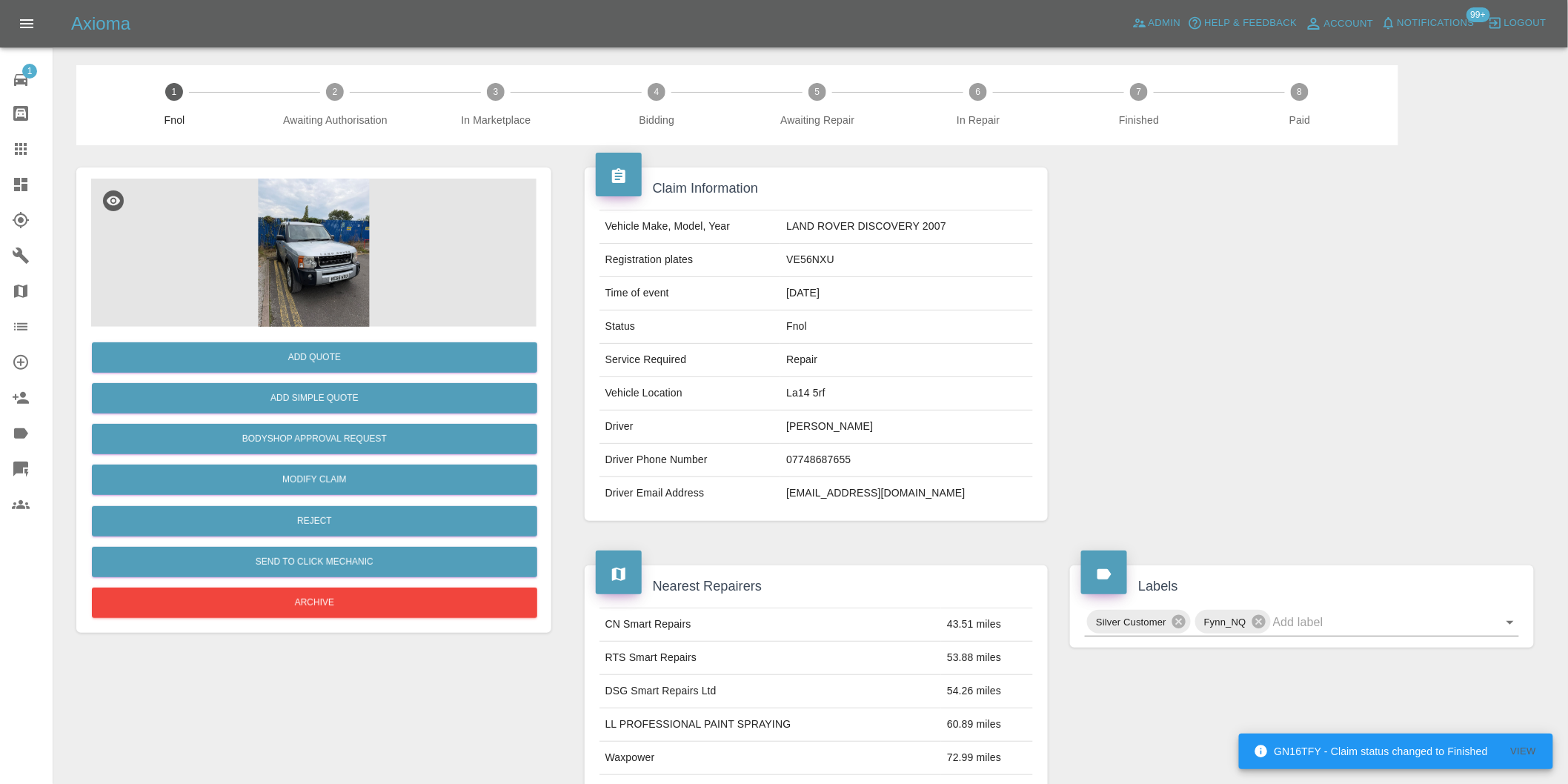
click at [318, 228] on img at bounding box center [313, 253] width 446 height 148
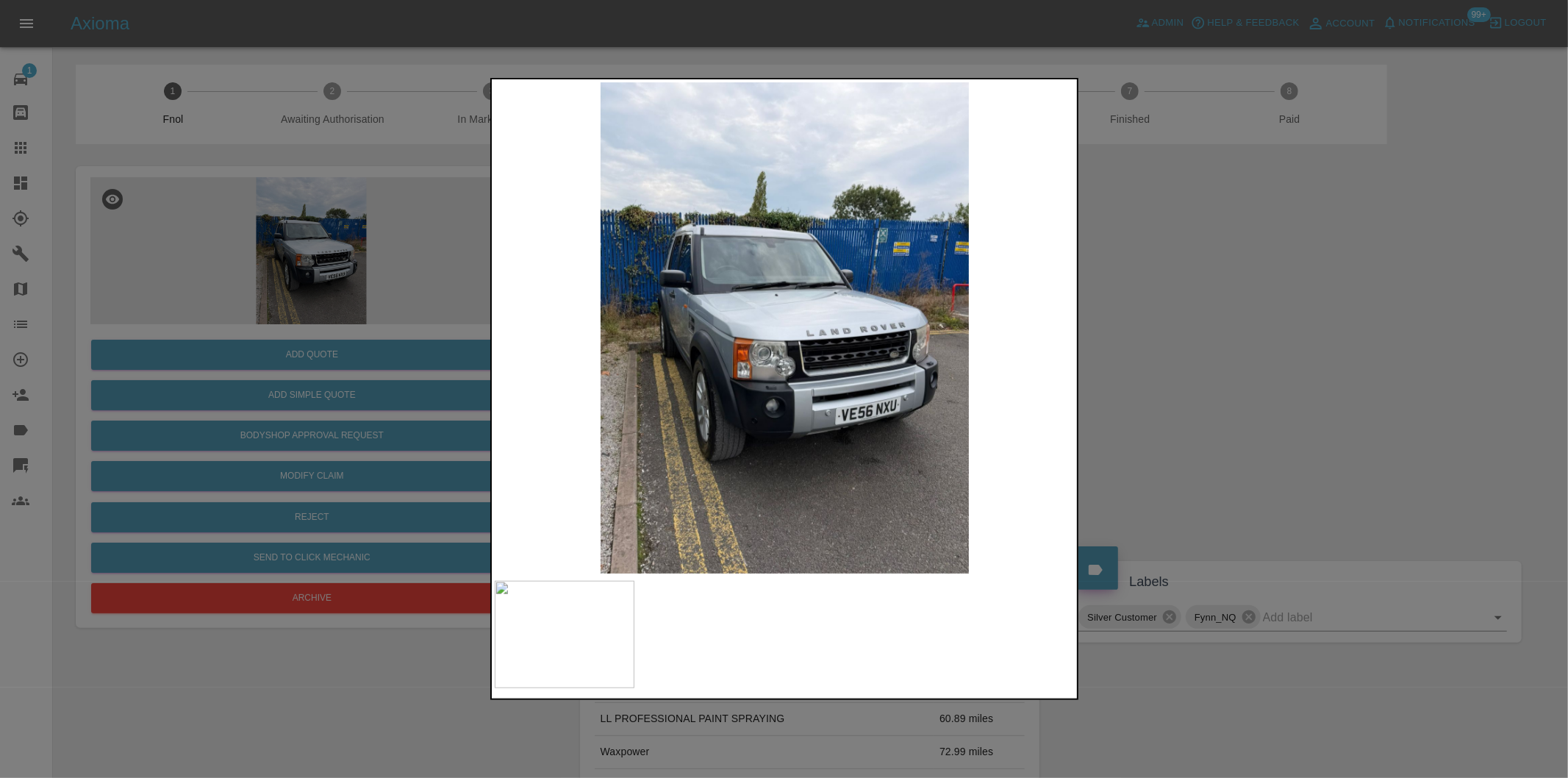
click at [1249, 366] on div at bounding box center [784, 389] width 1568 height 778
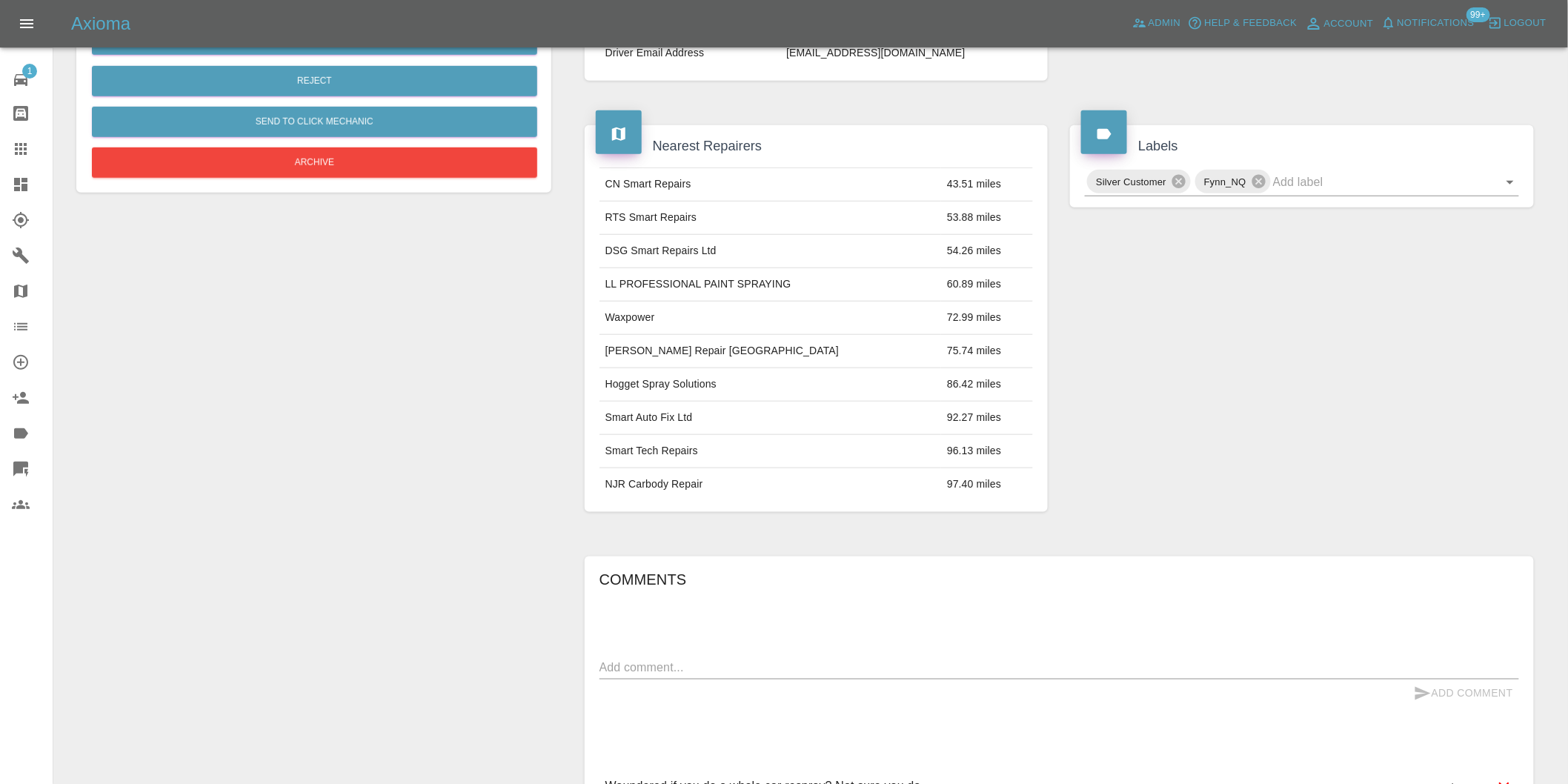
scroll to position [268, 0]
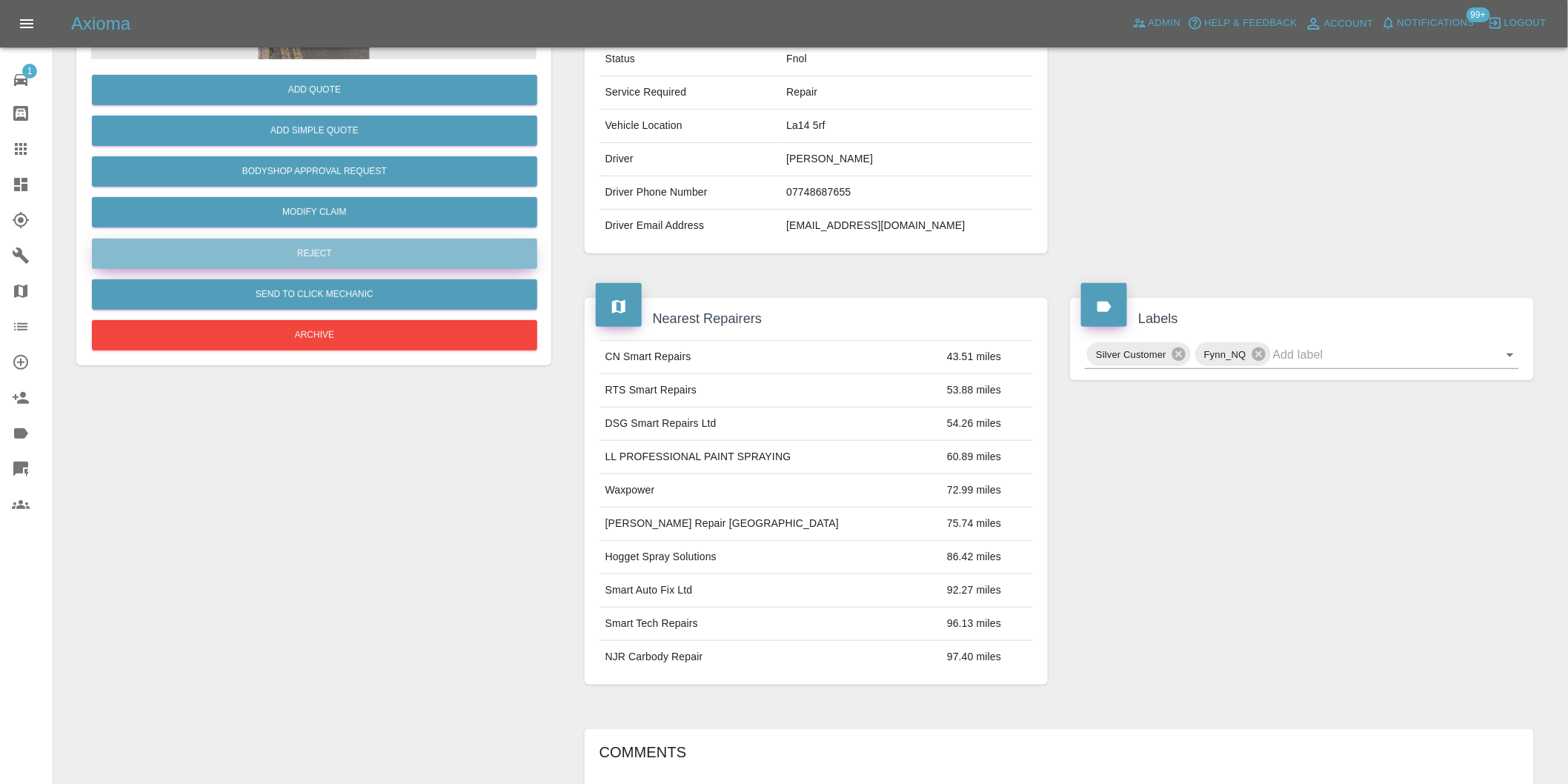
click at [331, 249] on button "Reject" at bounding box center [314, 253] width 446 height 31
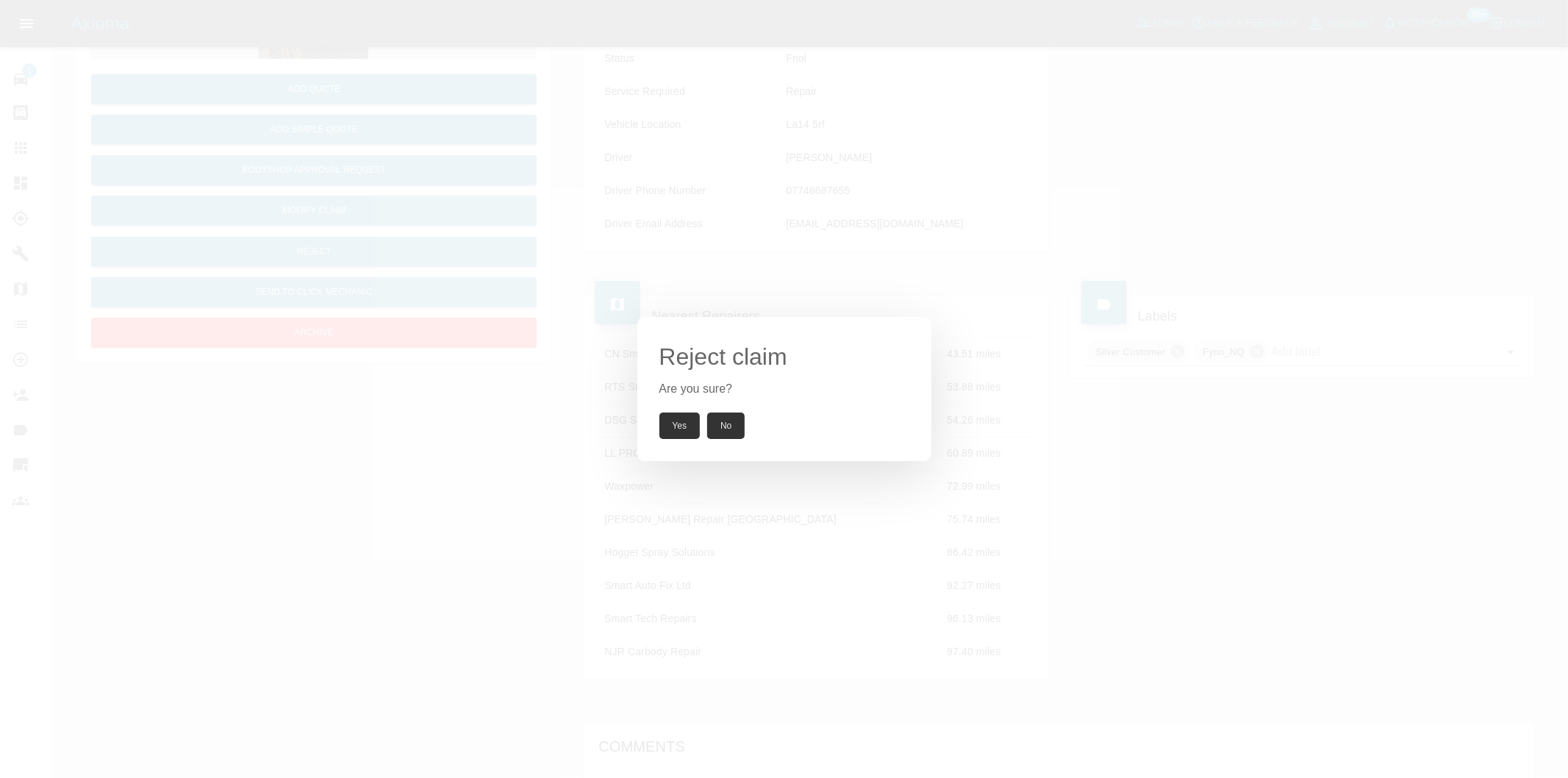
click at [685, 430] on button "Yes" at bounding box center [680, 426] width 41 height 26
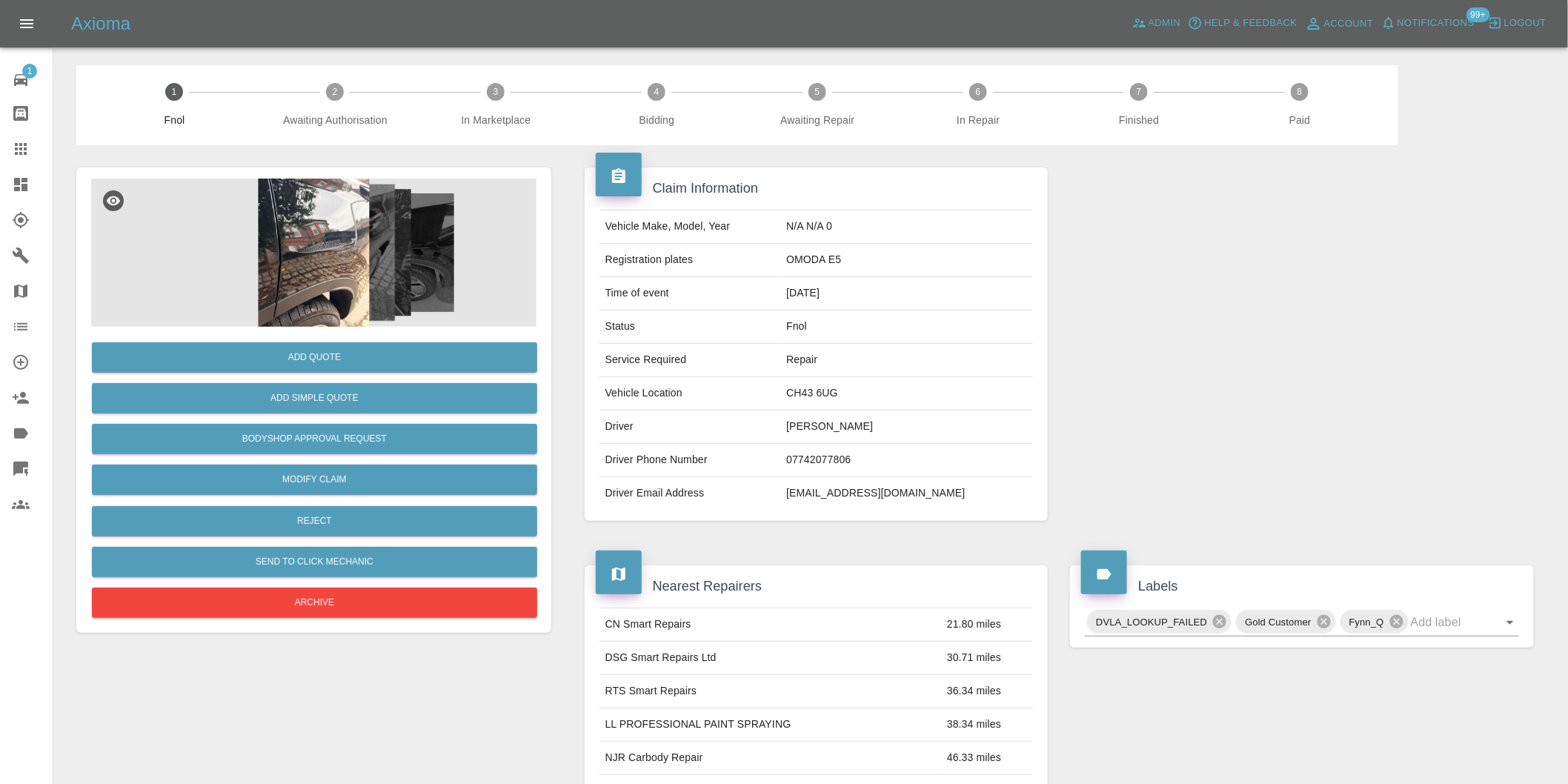
click at [318, 203] on img at bounding box center [313, 253] width 446 height 148
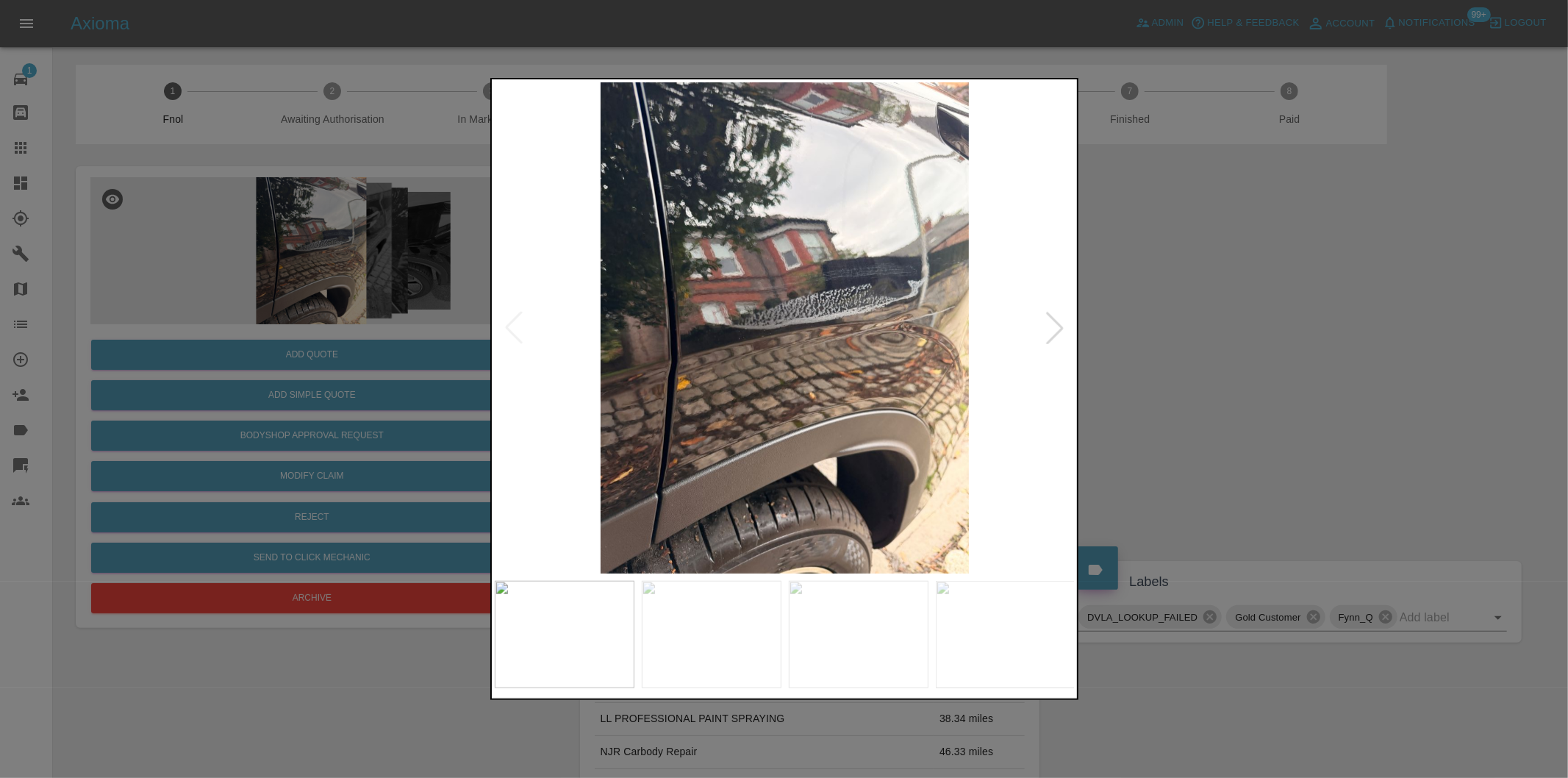
click at [1054, 328] on div at bounding box center [1054, 328] width 32 height 32
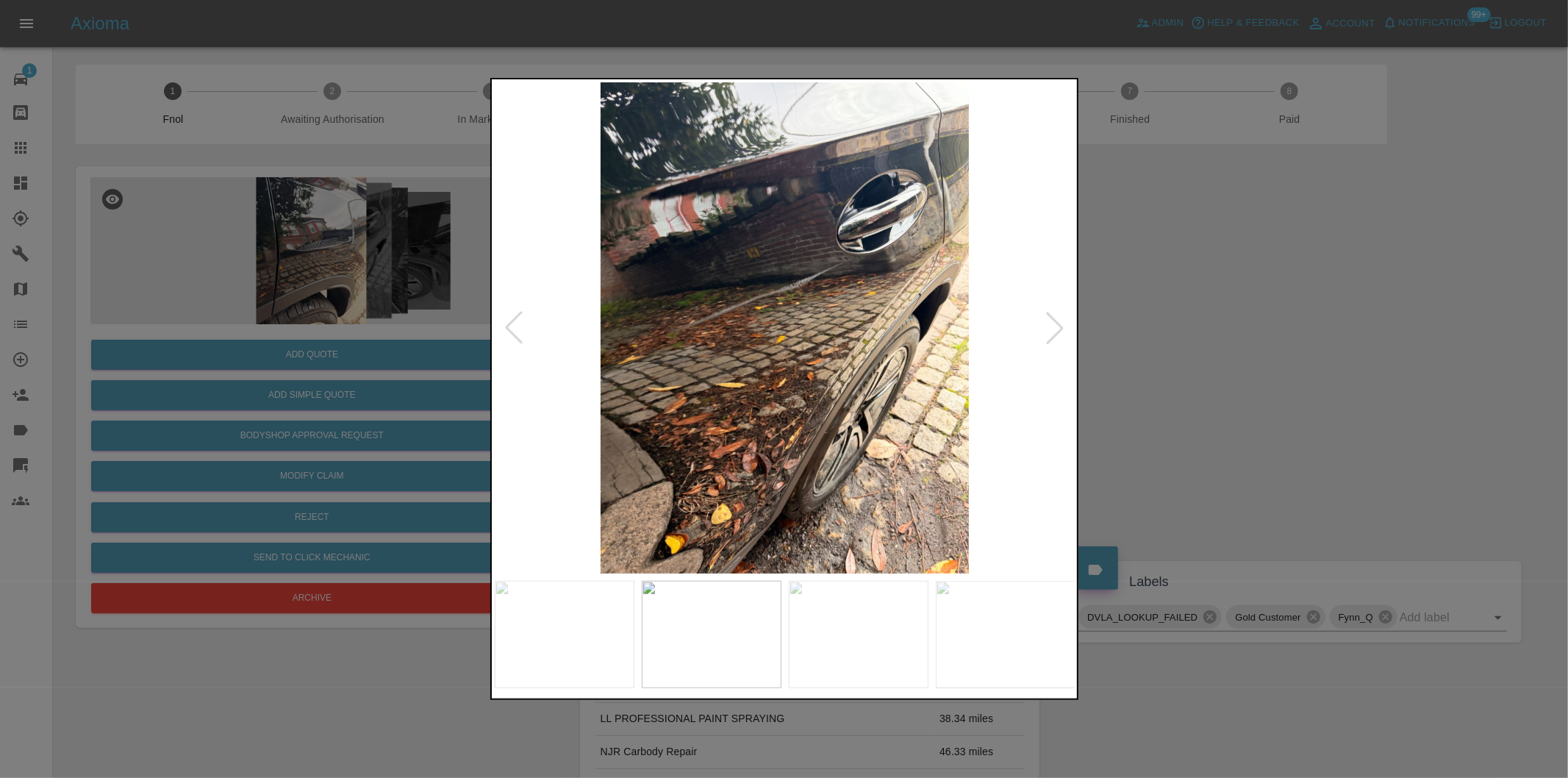
click at [1054, 328] on div at bounding box center [1054, 328] width 32 height 32
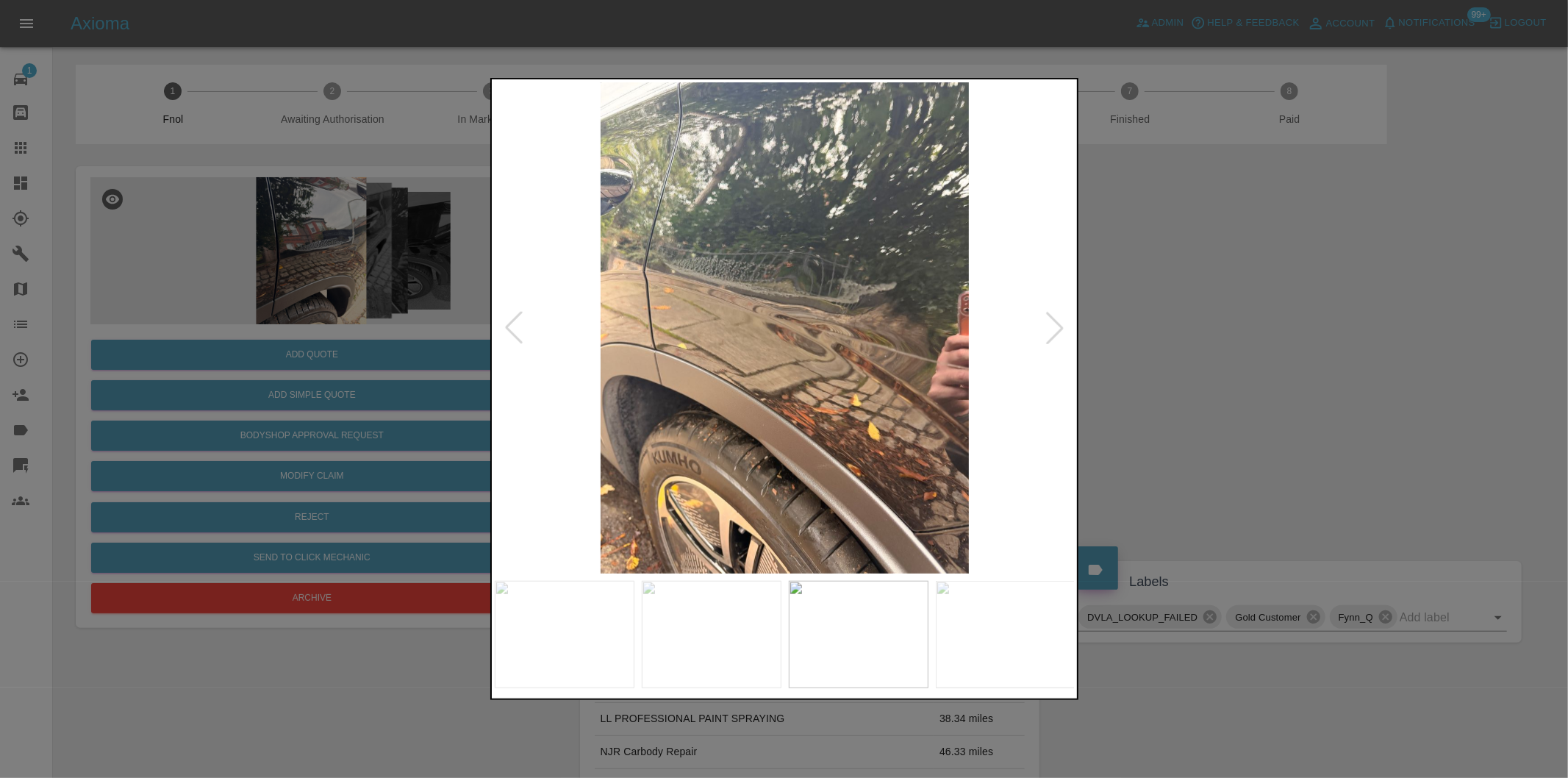
click at [1054, 328] on div at bounding box center [1054, 328] width 32 height 32
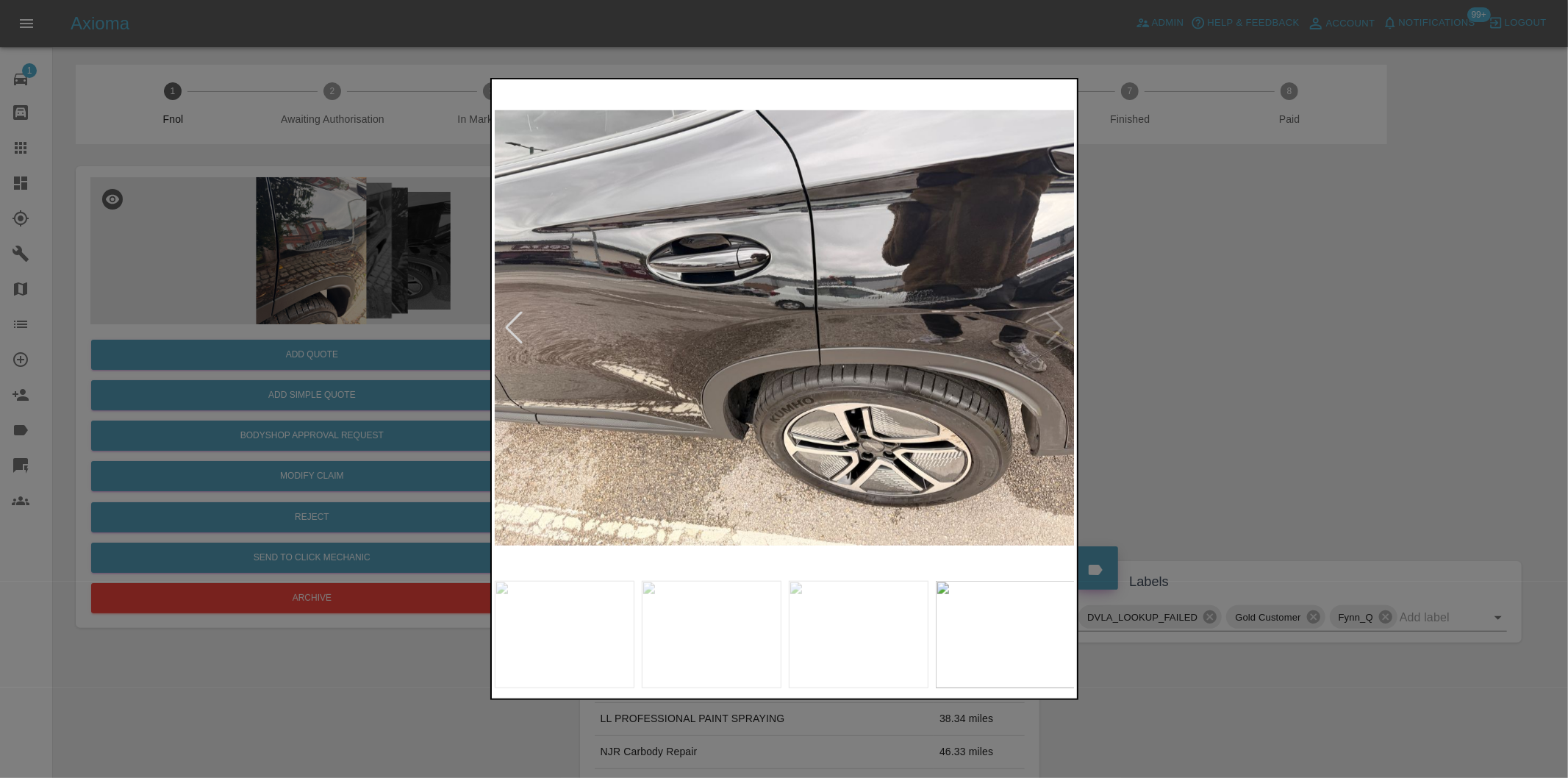
click at [1054, 328] on img at bounding box center [784, 328] width 581 height 492
click at [509, 325] on div at bounding box center [513, 328] width 32 height 32
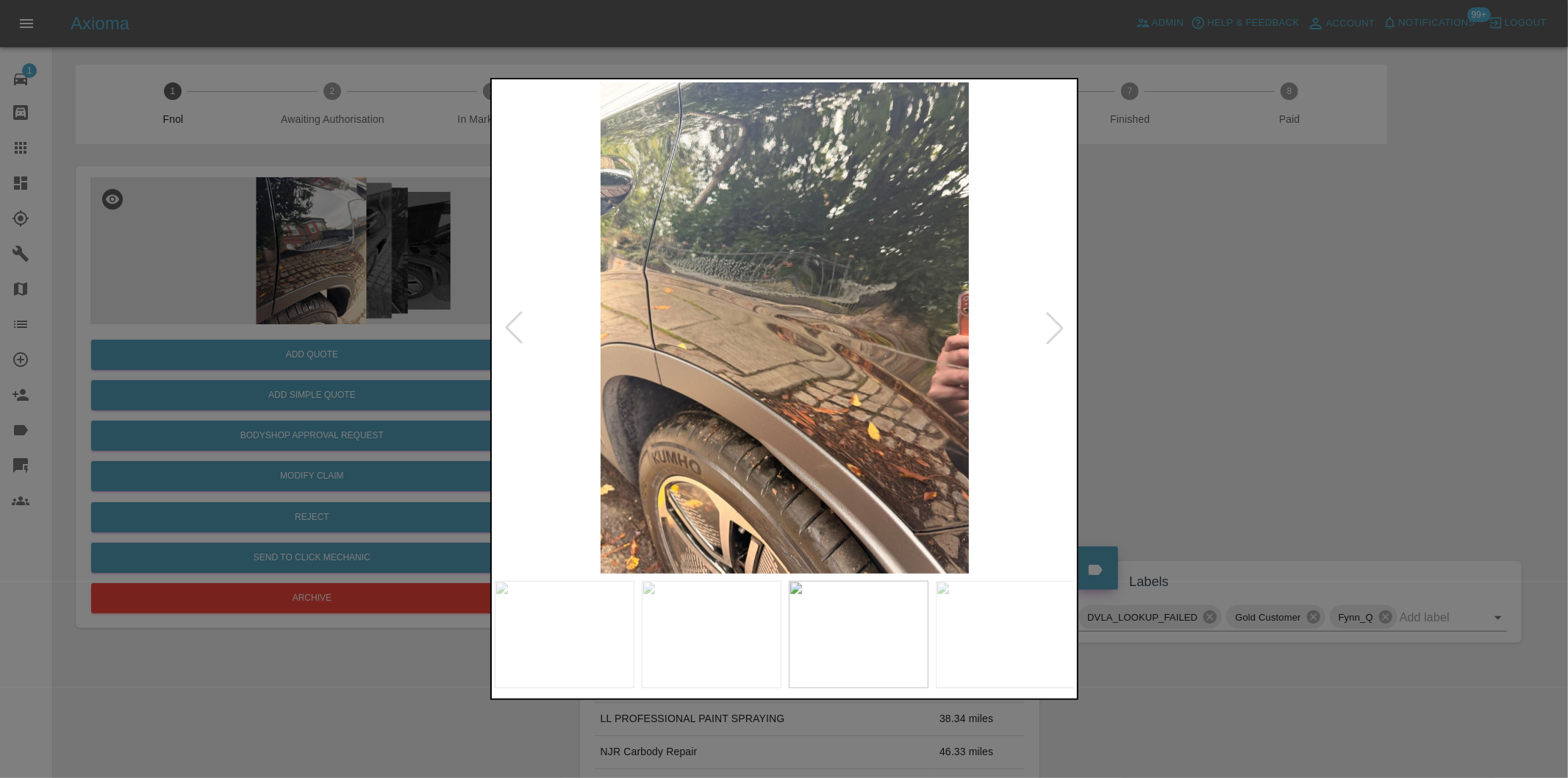
click at [509, 325] on div at bounding box center [513, 328] width 32 height 32
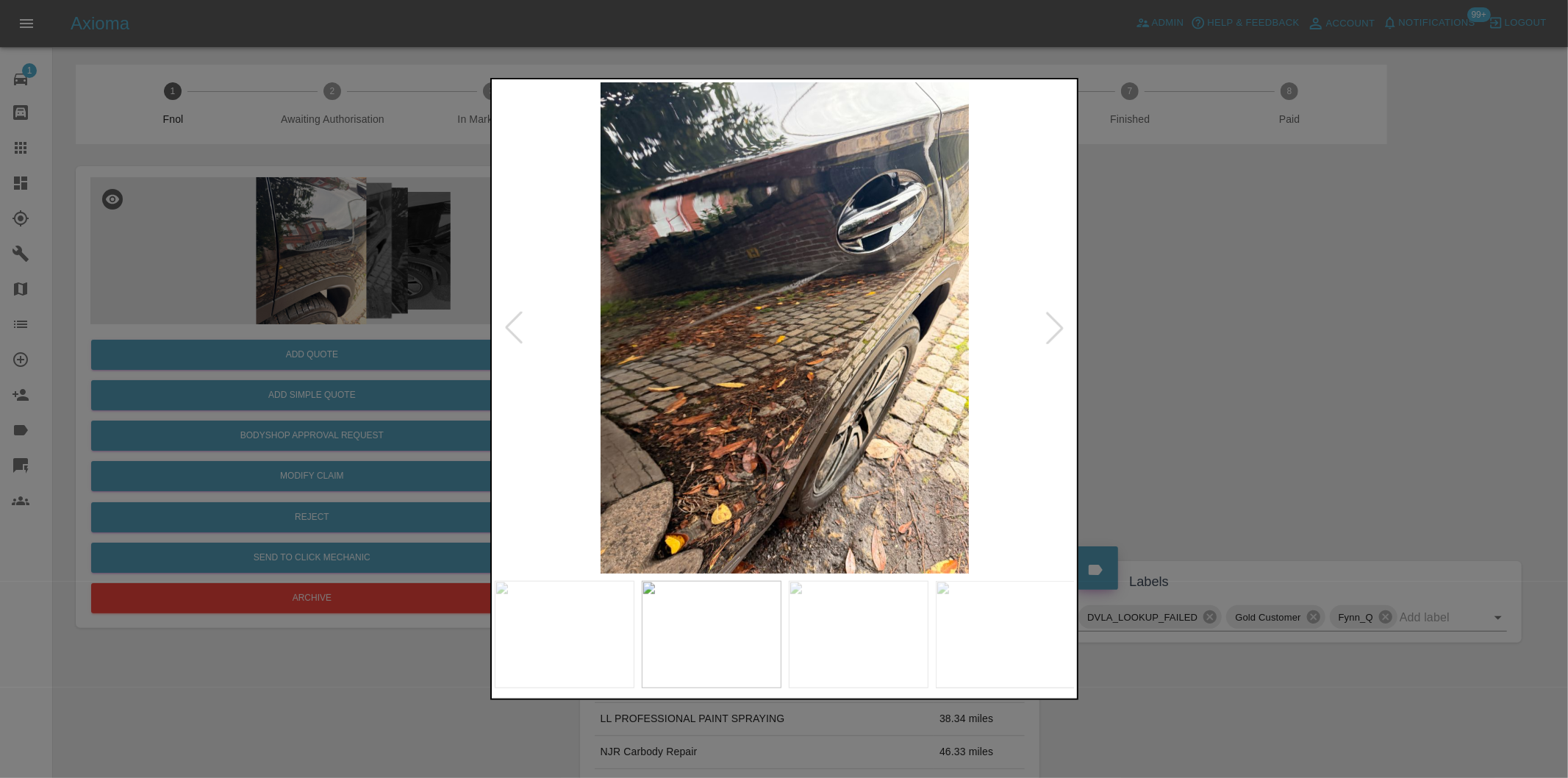
click at [902, 209] on img at bounding box center [784, 328] width 581 height 492
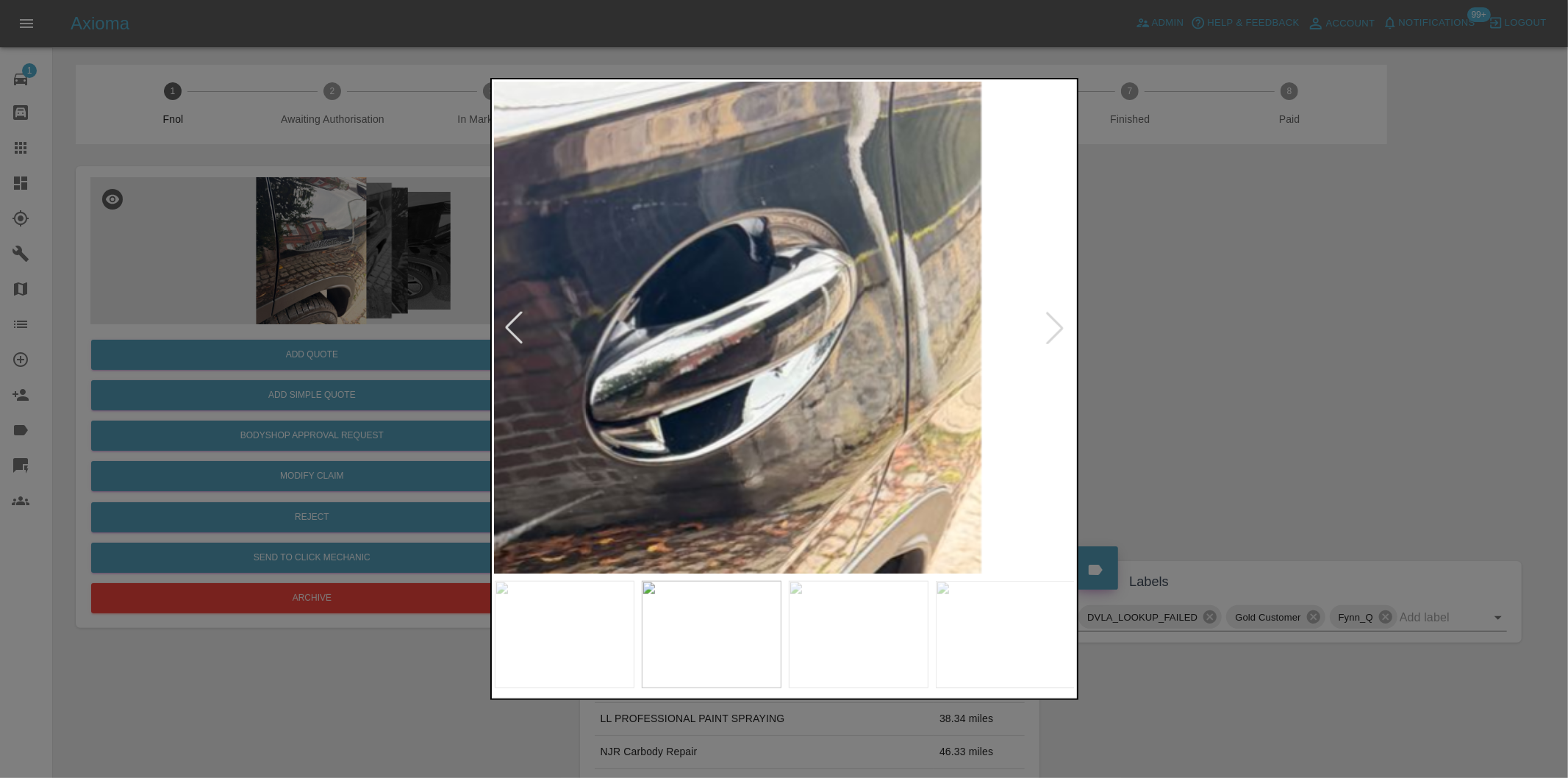
click at [832, 232] on img at bounding box center [429, 684] width 1743 height 1473
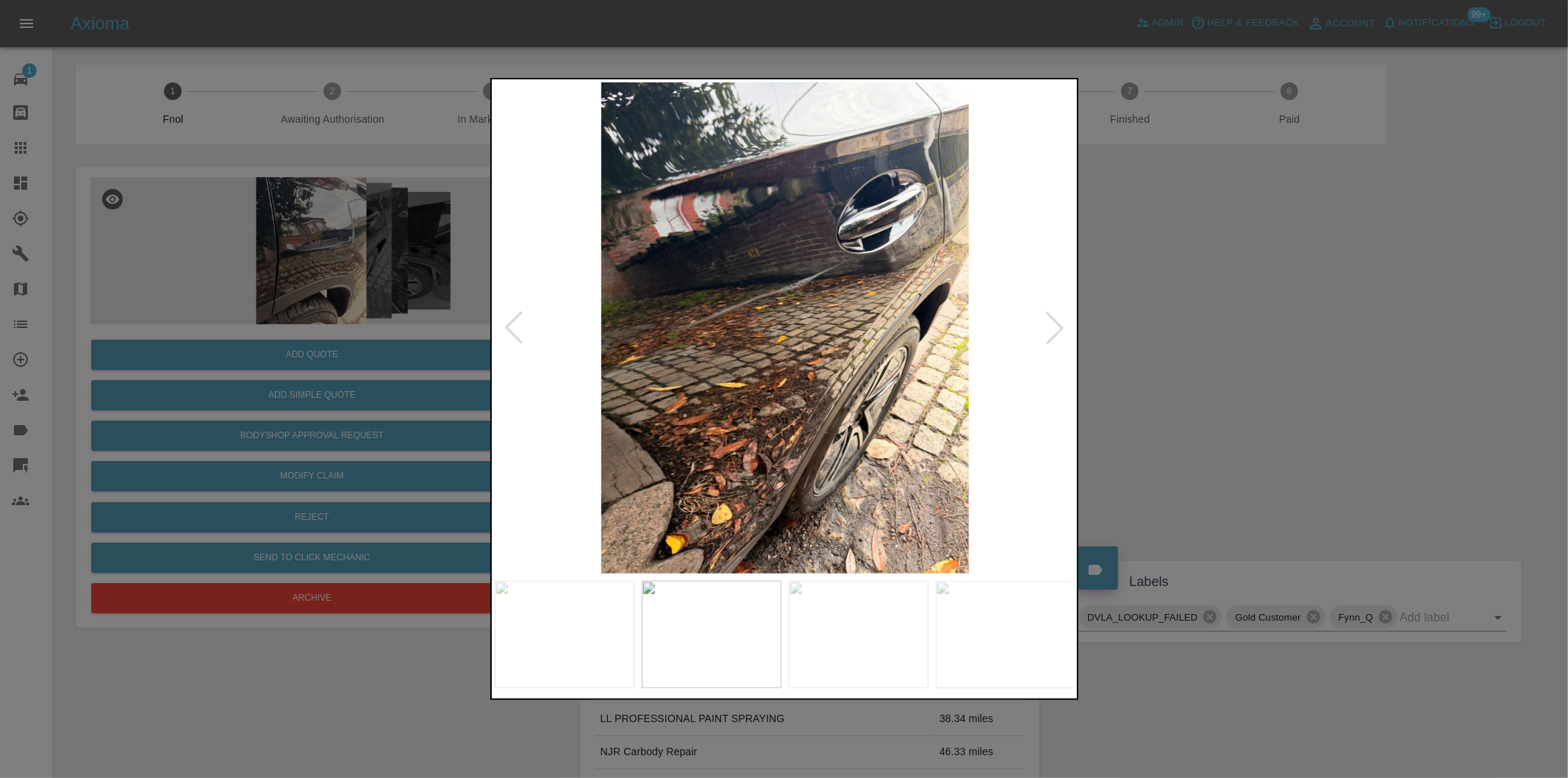
click at [1251, 267] on div at bounding box center [784, 389] width 1568 height 778
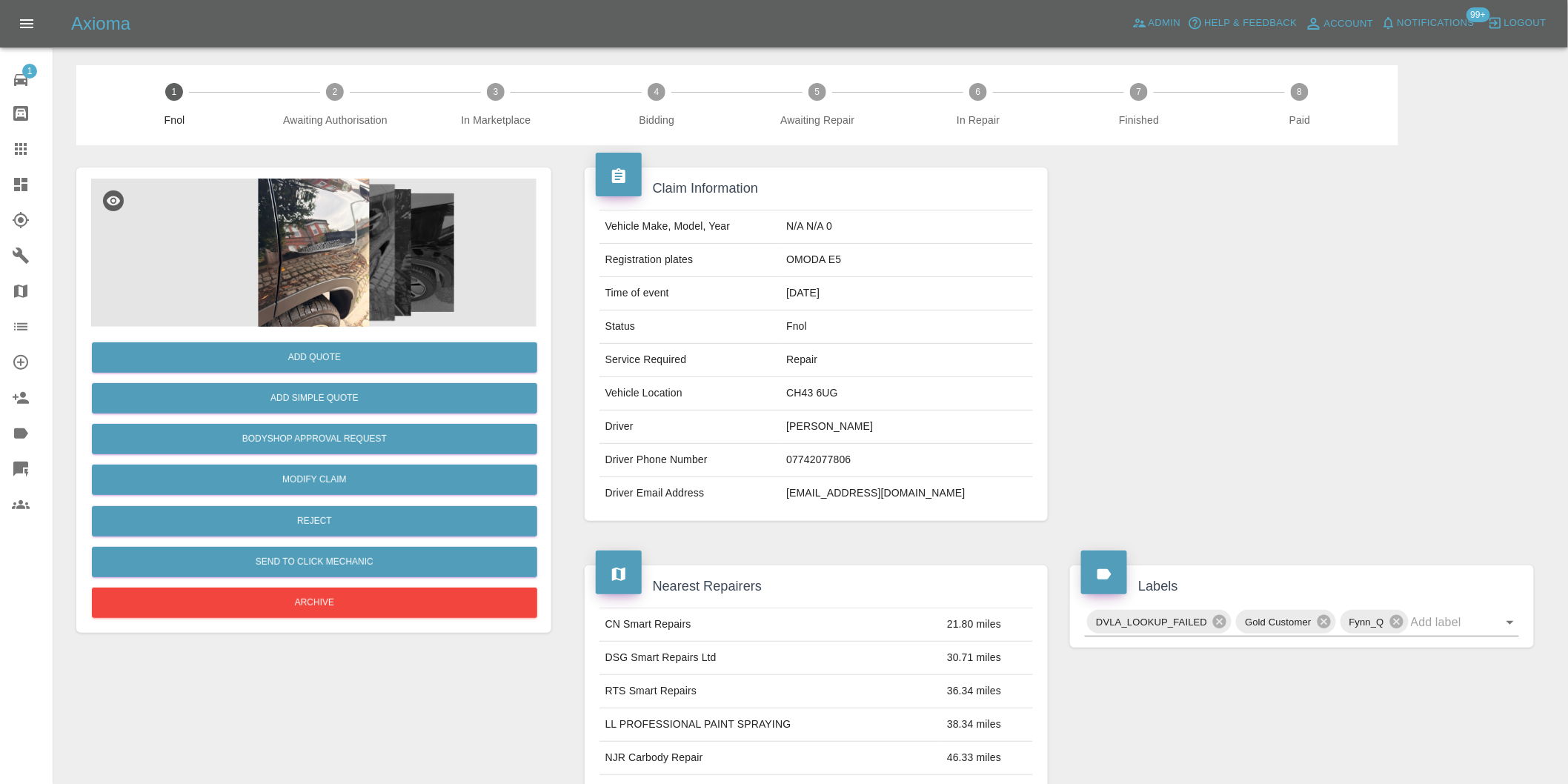
click at [315, 238] on img at bounding box center [313, 253] width 446 height 148
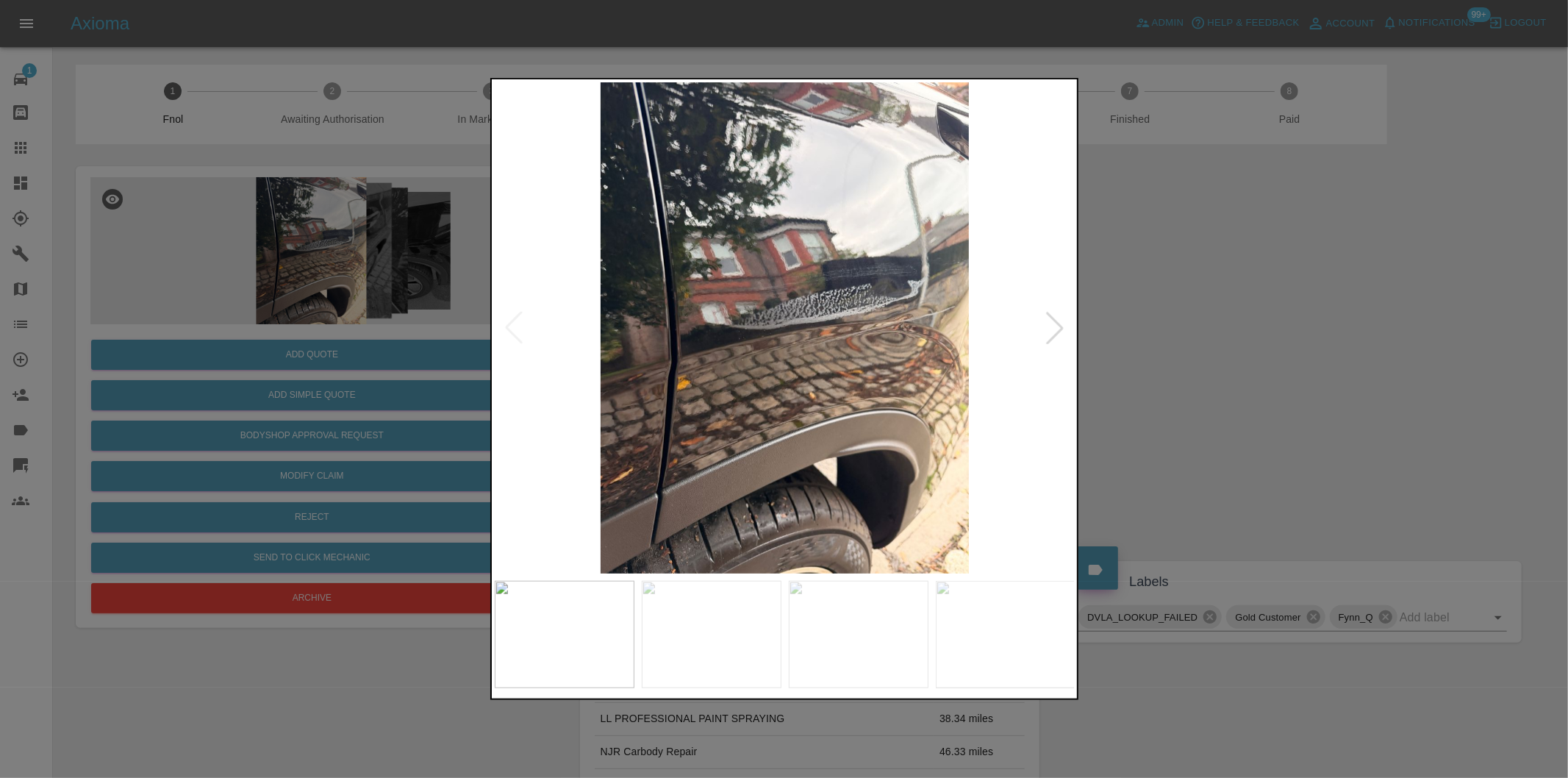
click at [1055, 337] on div at bounding box center [1054, 328] width 32 height 32
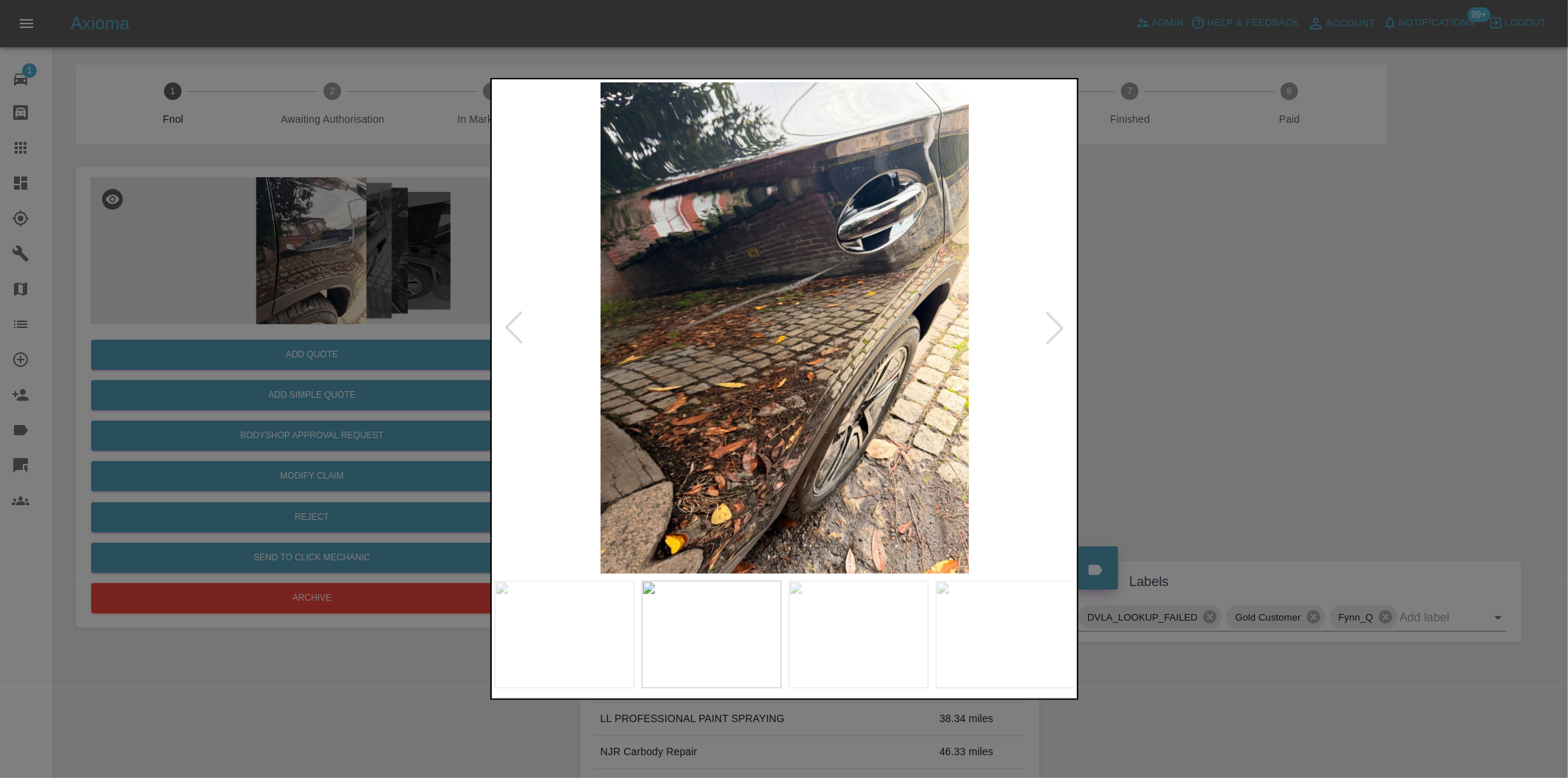
click at [1055, 337] on div at bounding box center [1054, 328] width 32 height 32
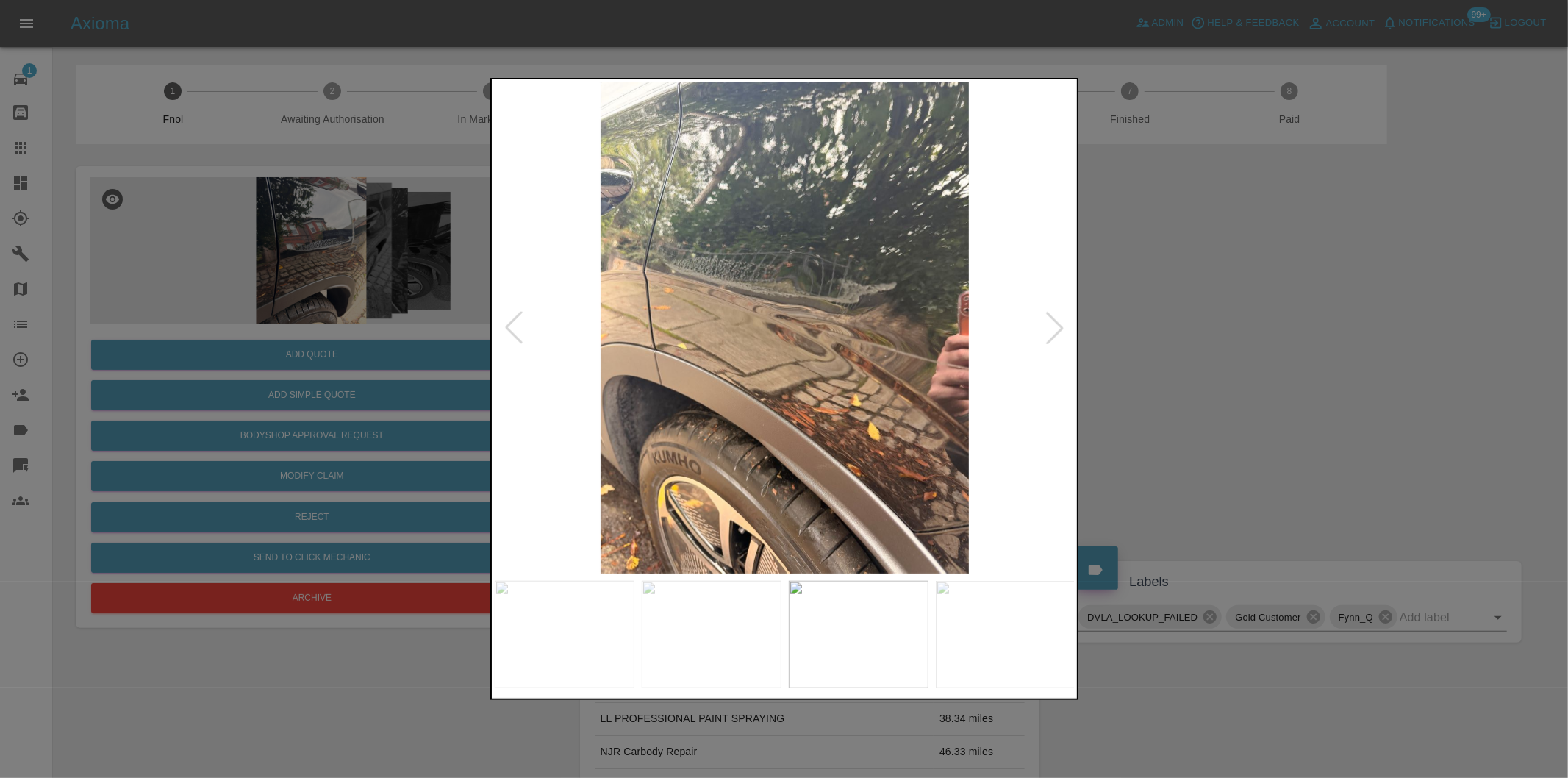
click at [1265, 376] on div at bounding box center [784, 389] width 1568 height 778
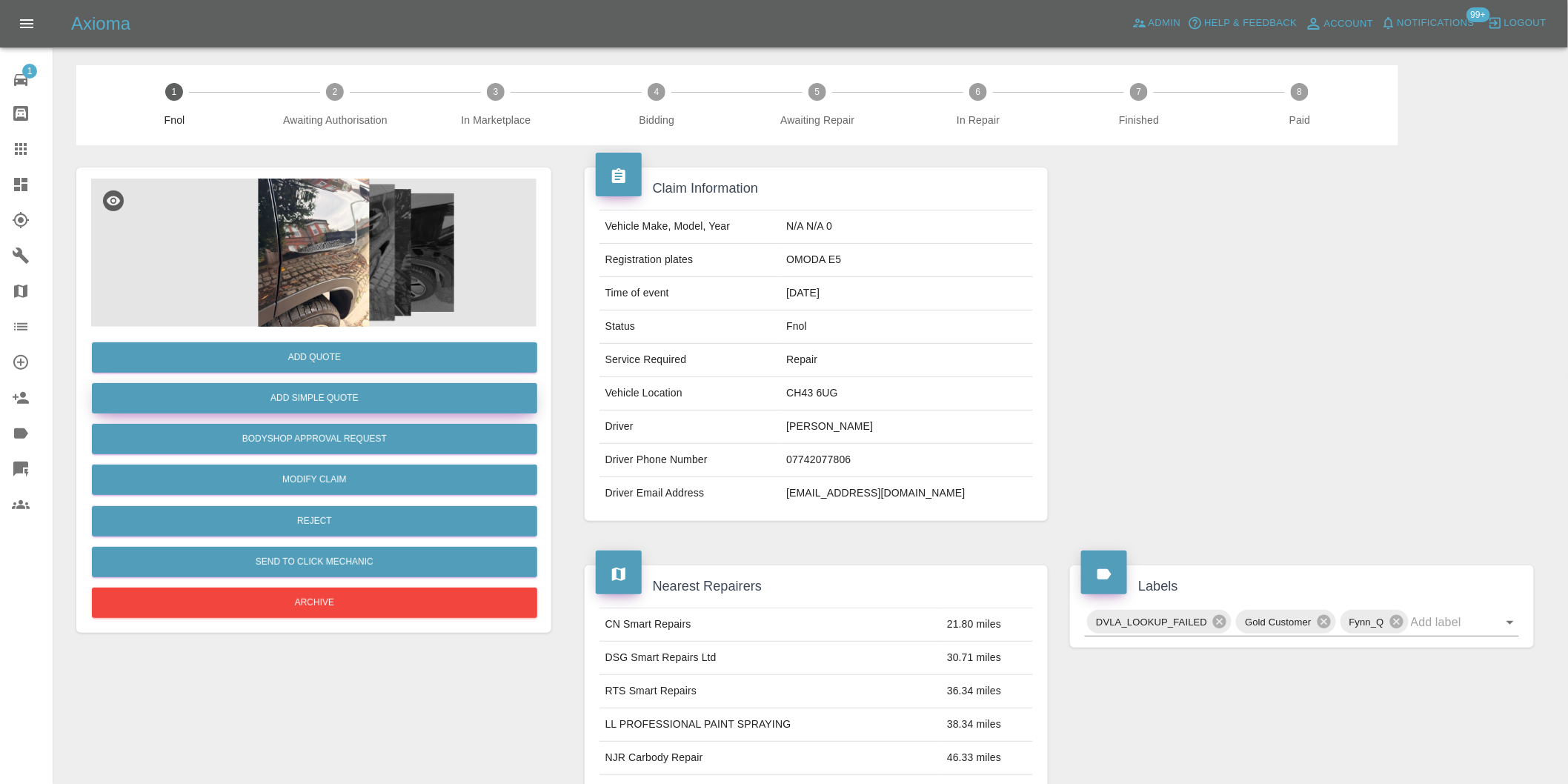
click at [398, 404] on button "Add Simple Quote" at bounding box center [314, 398] width 446 height 31
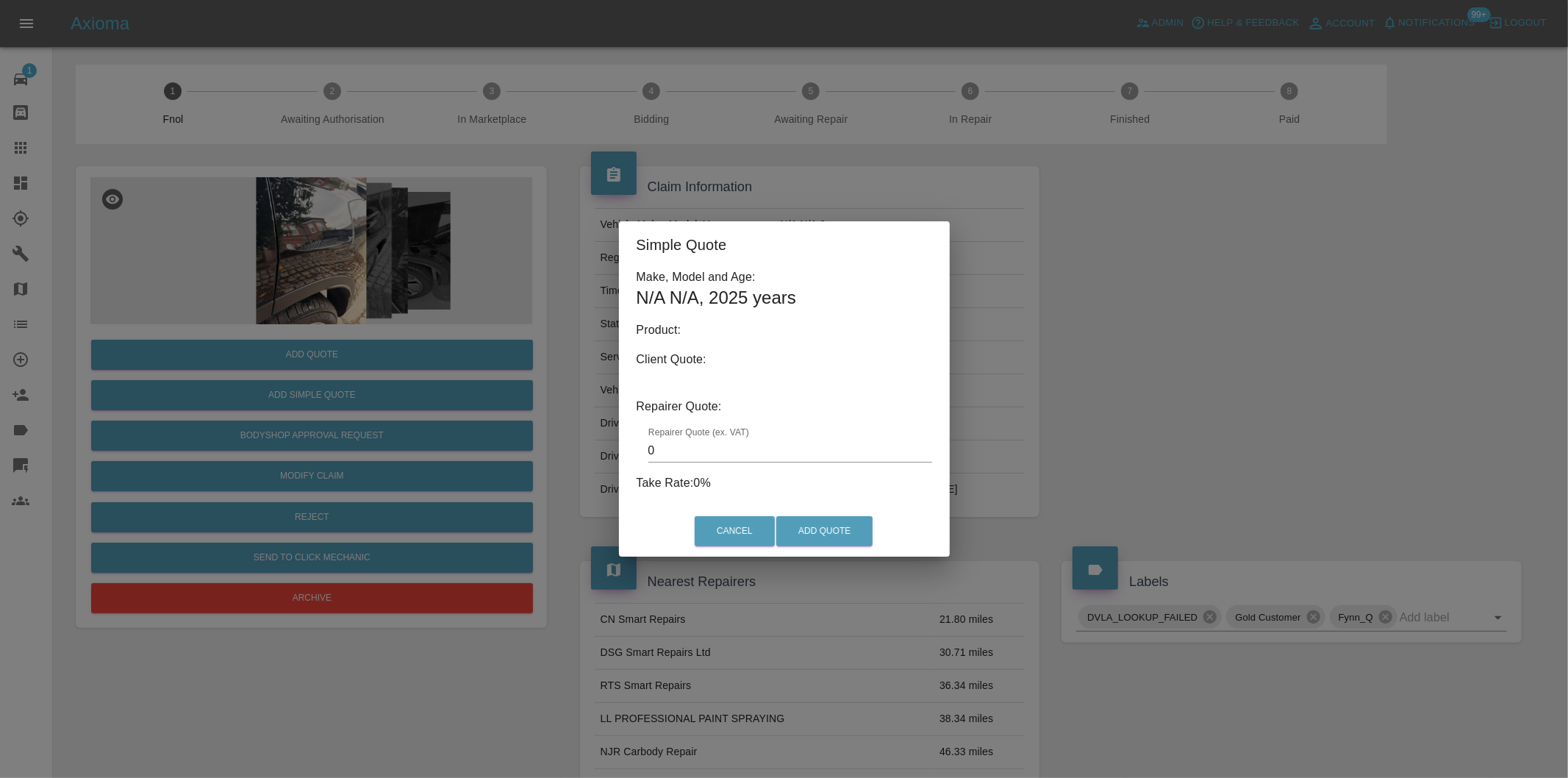
type input "140"
drag, startPoint x: 1146, startPoint y: 371, endPoint x: 370, endPoint y: 215, distance: 791.5
click at [1145, 371] on div "Simple Quote Make, Model and Age: N/A N/A , 2025 years Product: Client Quote: R…" at bounding box center [784, 389] width 1568 height 778
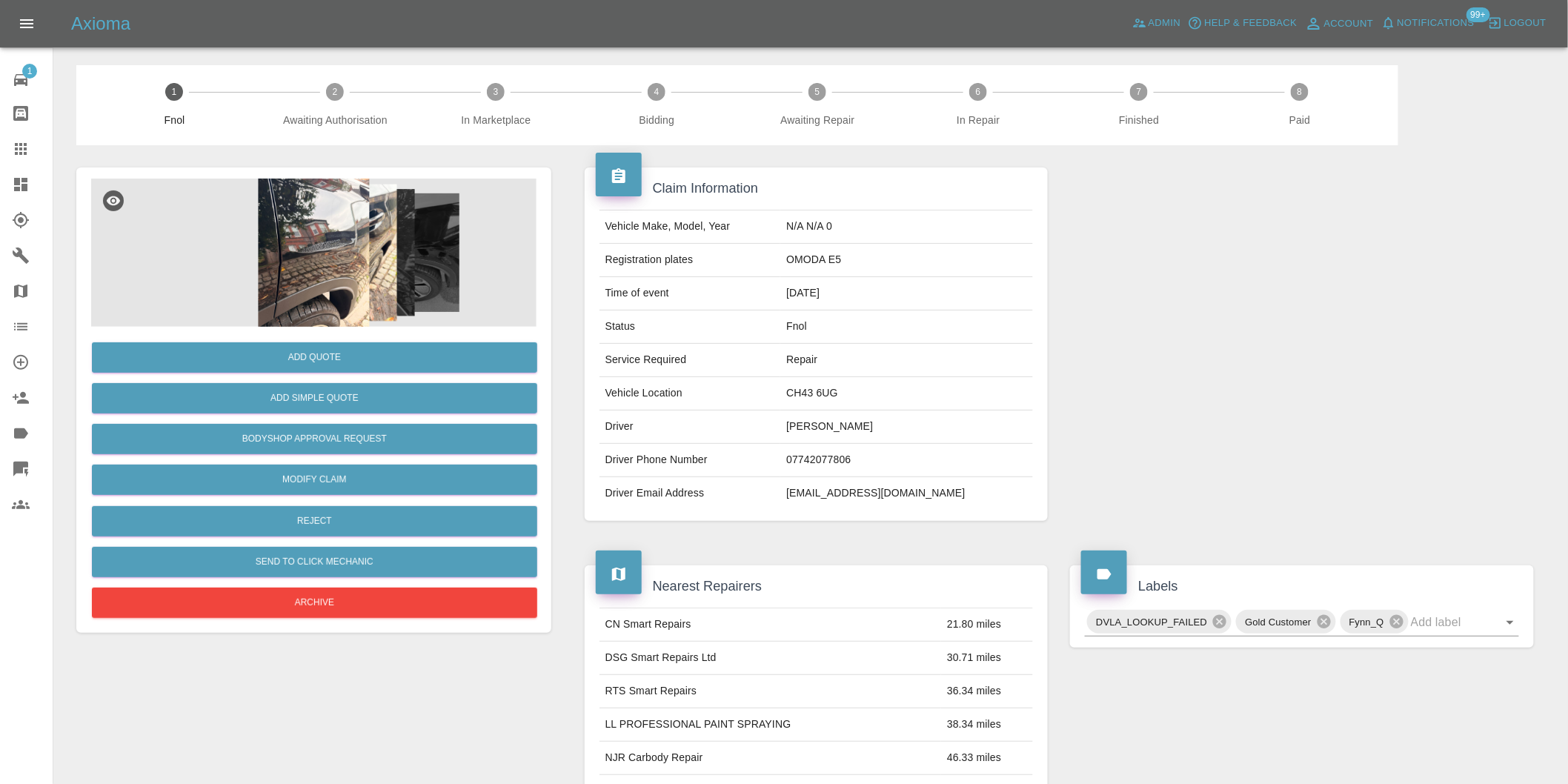
click at [206, 186] on img at bounding box center [313, 253] width 446 height 148
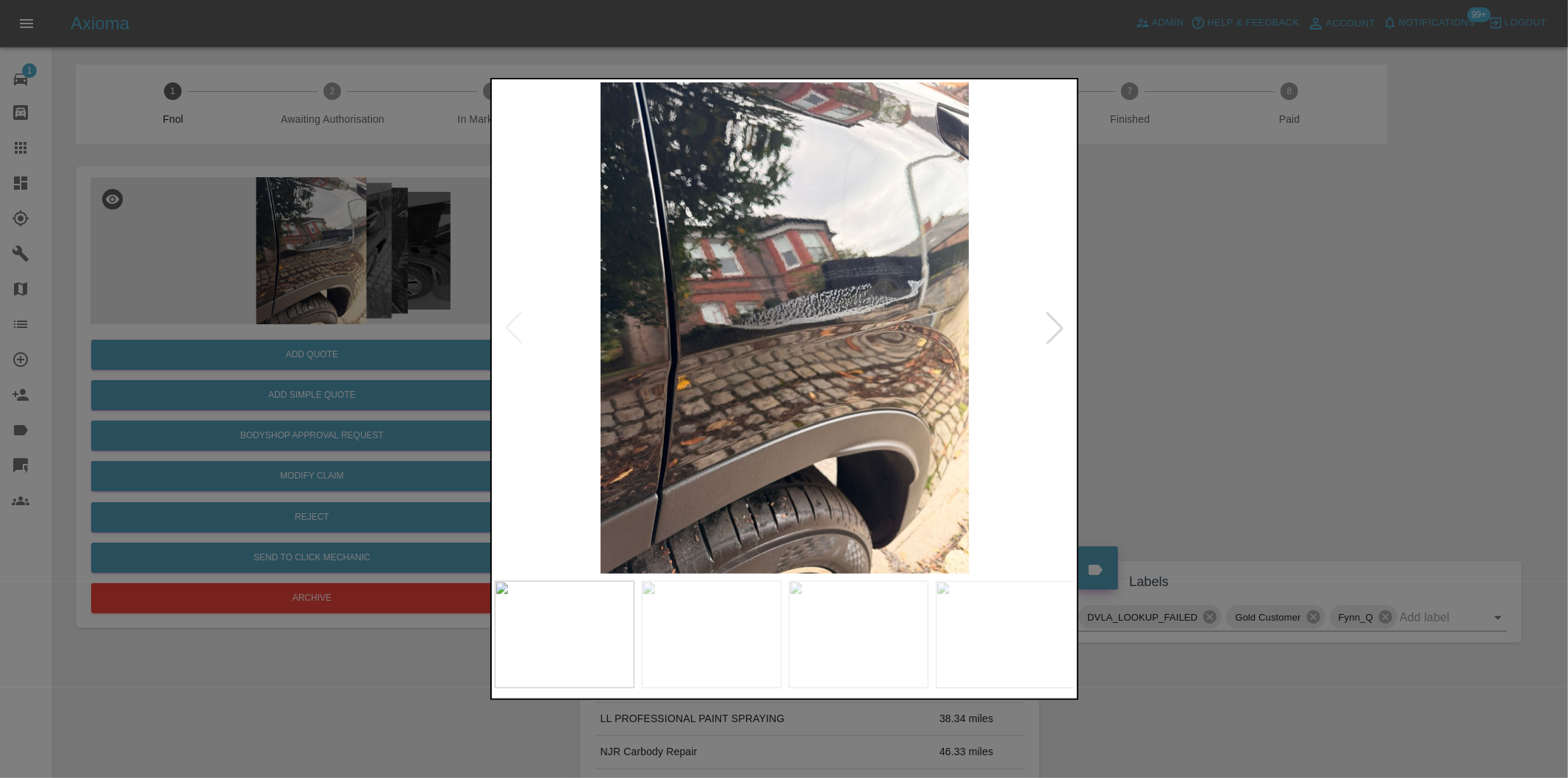
click at [1055, 322] on div at bounding box center [1054, 328] width 32 height 32
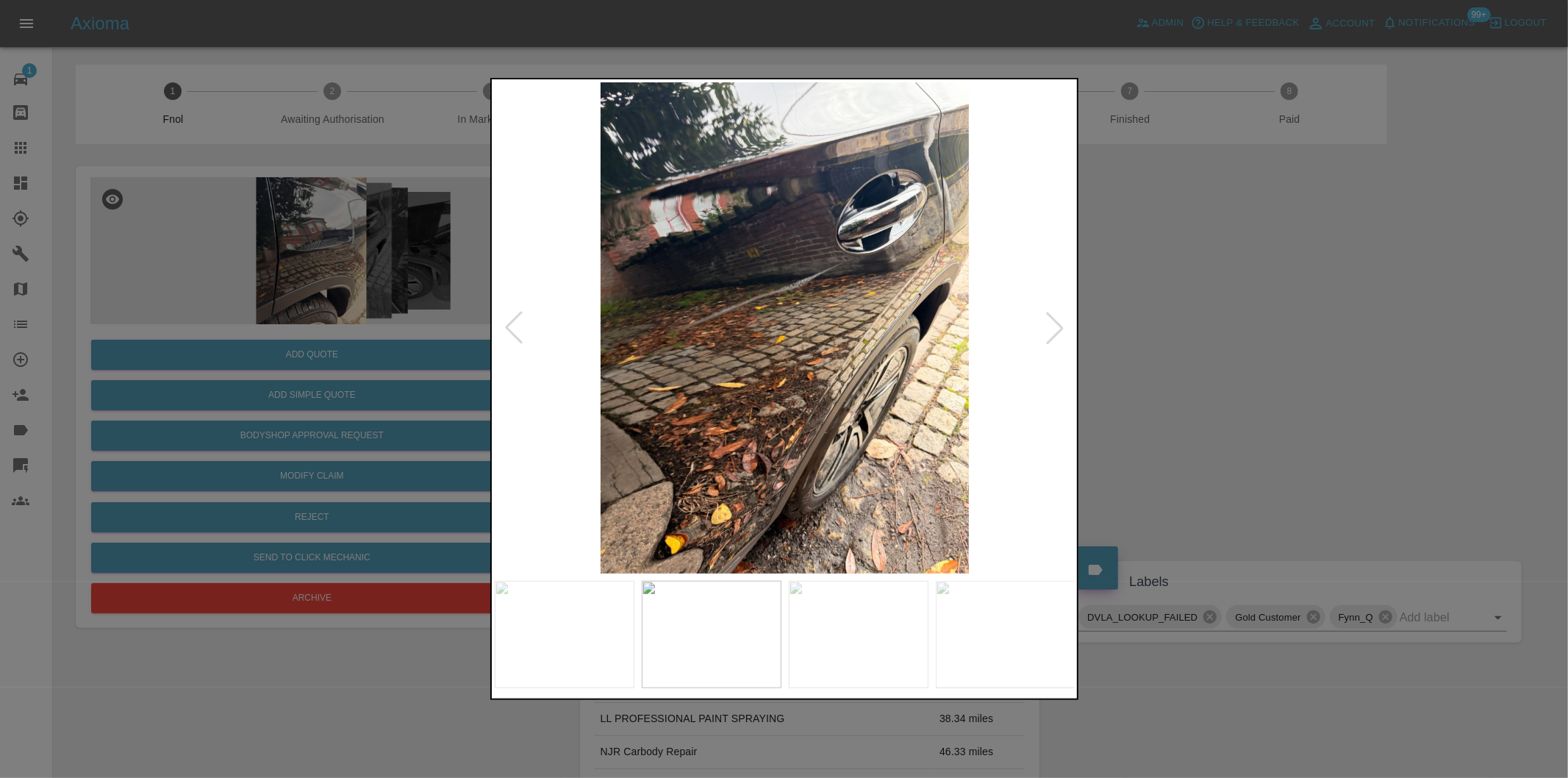
click at [922, 213] on img at bounding box center [784, 328] width 581 height 492
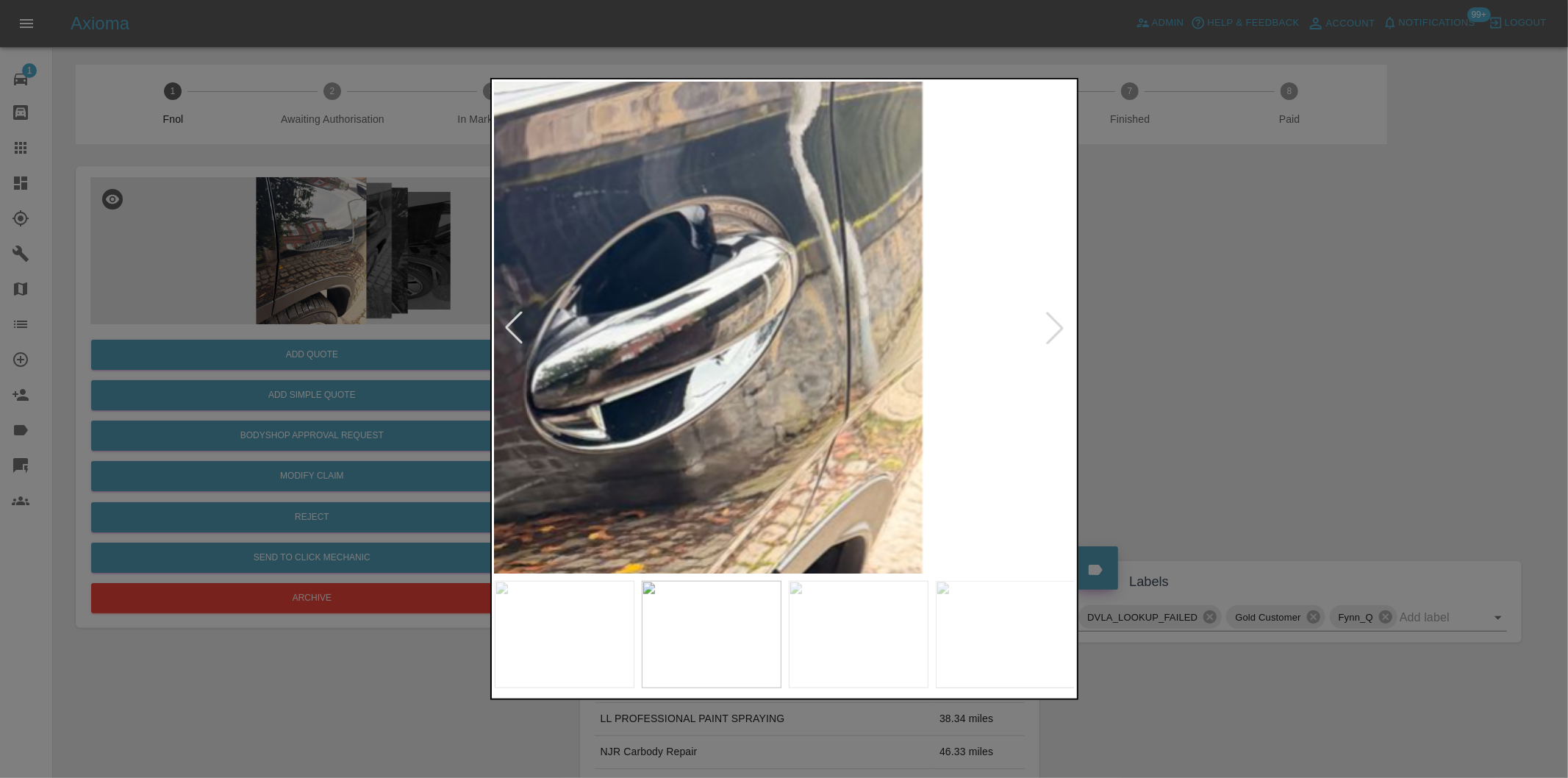
click at [832, 266] on img at bounding box center [371, 671] width 1743 height 1473
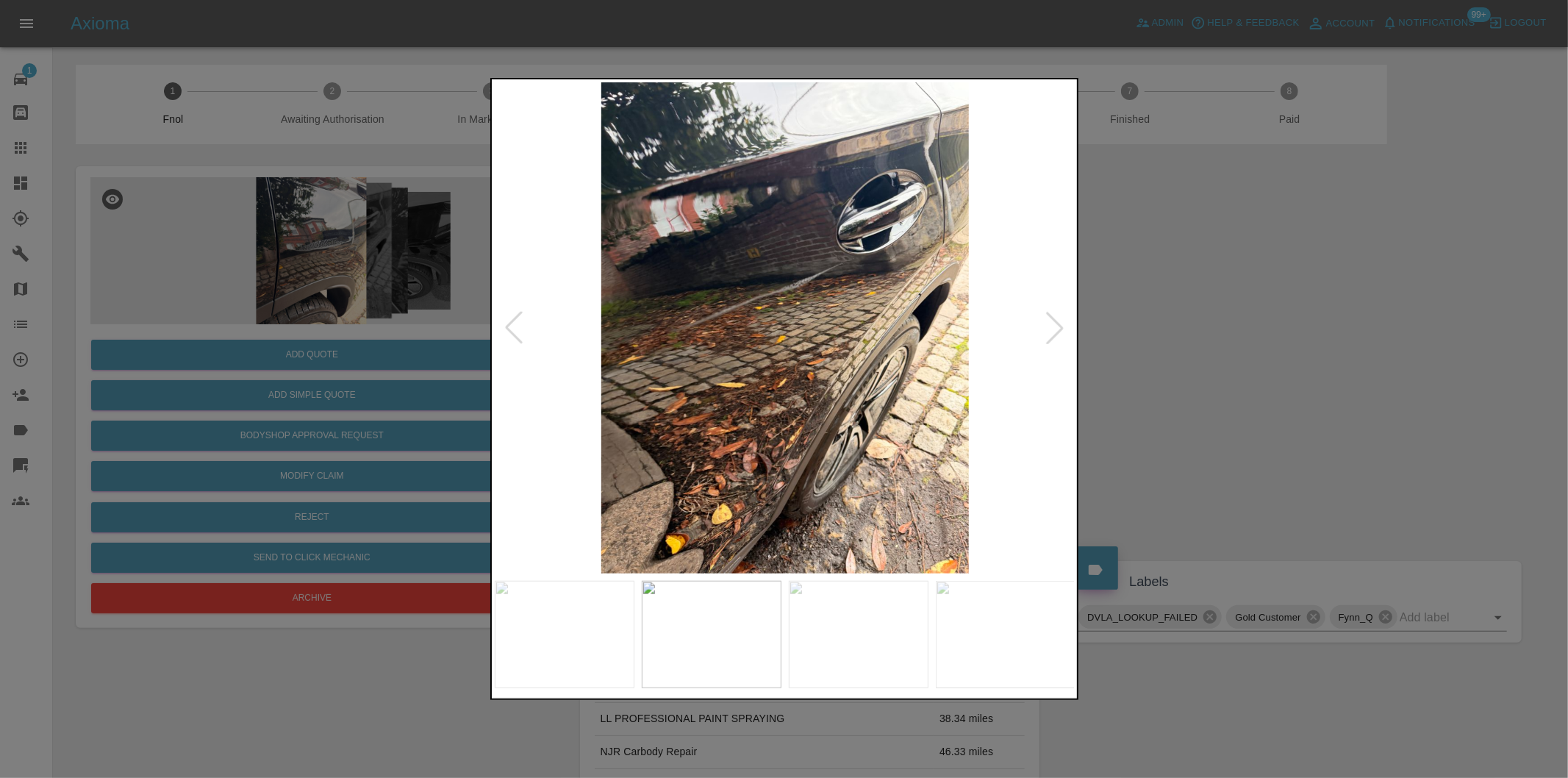
click at [1164, 268] on div at bounding box center [784, 389] width 1568 height 778
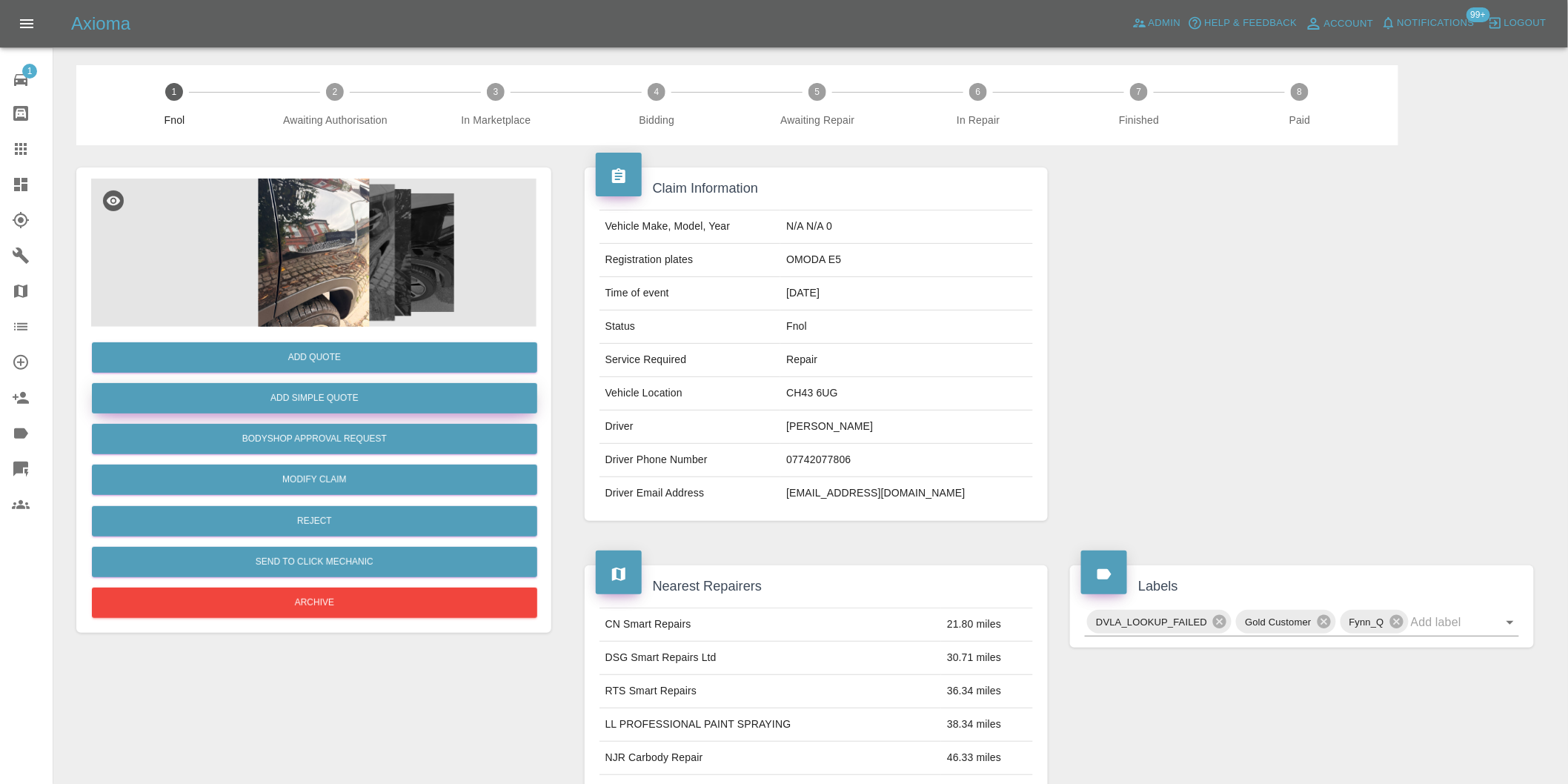
click at [416, 402] on button "Add Simple Quote" at bounding box center [314, 398] width 446 height 31
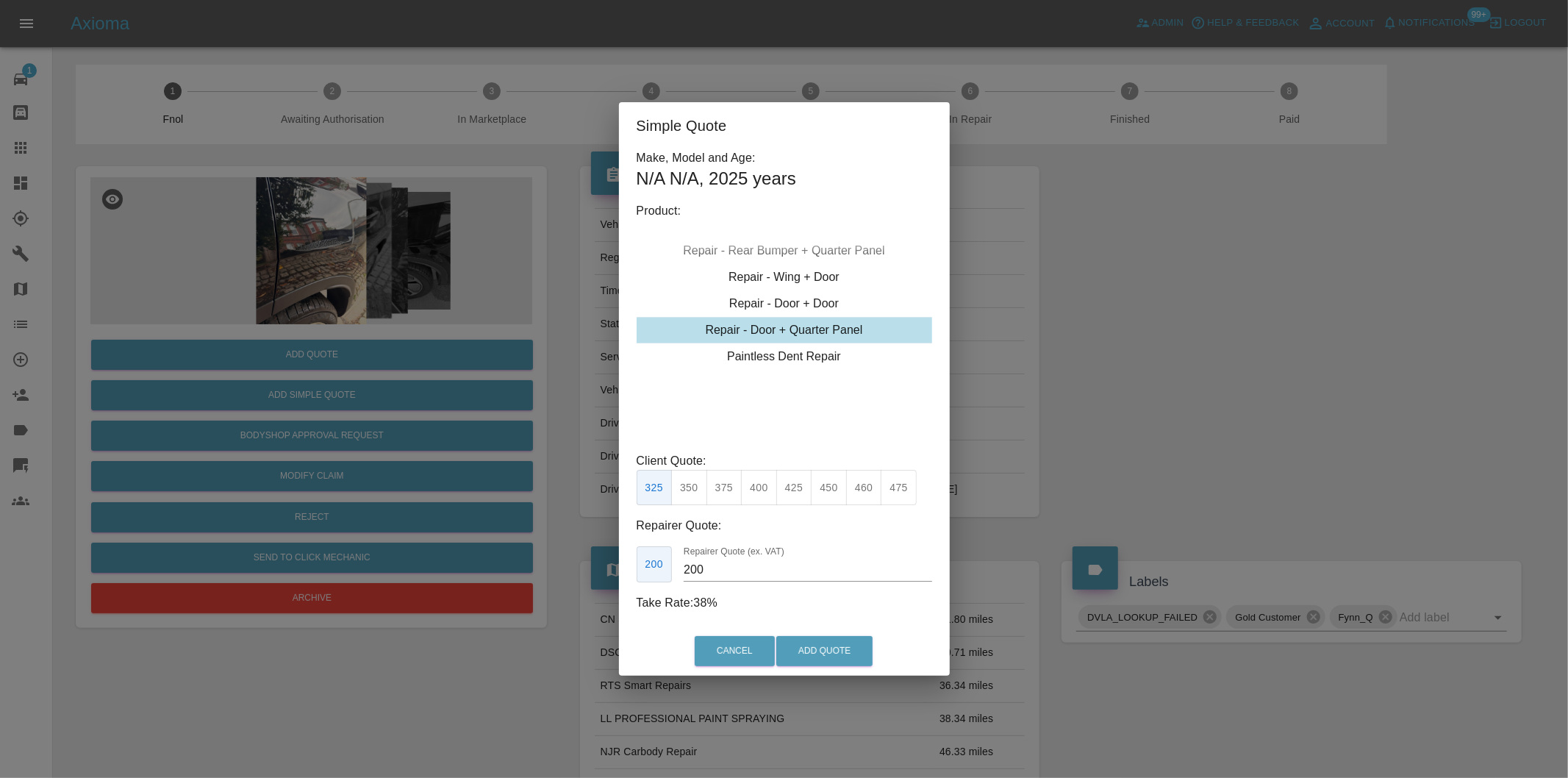
click at [728, 497] on button "375" at bounding box center [724, 488] width 36 height 36
drag, startPoint x: 758, startPoint y: 495, endPoint x: 765, endPoint y: 502, distance: 9.9
click at [758, 496] on button "400" at bounding box center [759, 488] width 36 height 36
type input "250"
click at [816, 649] on button "Add Quote" at bounding box center [825, 650] width 96 height 30
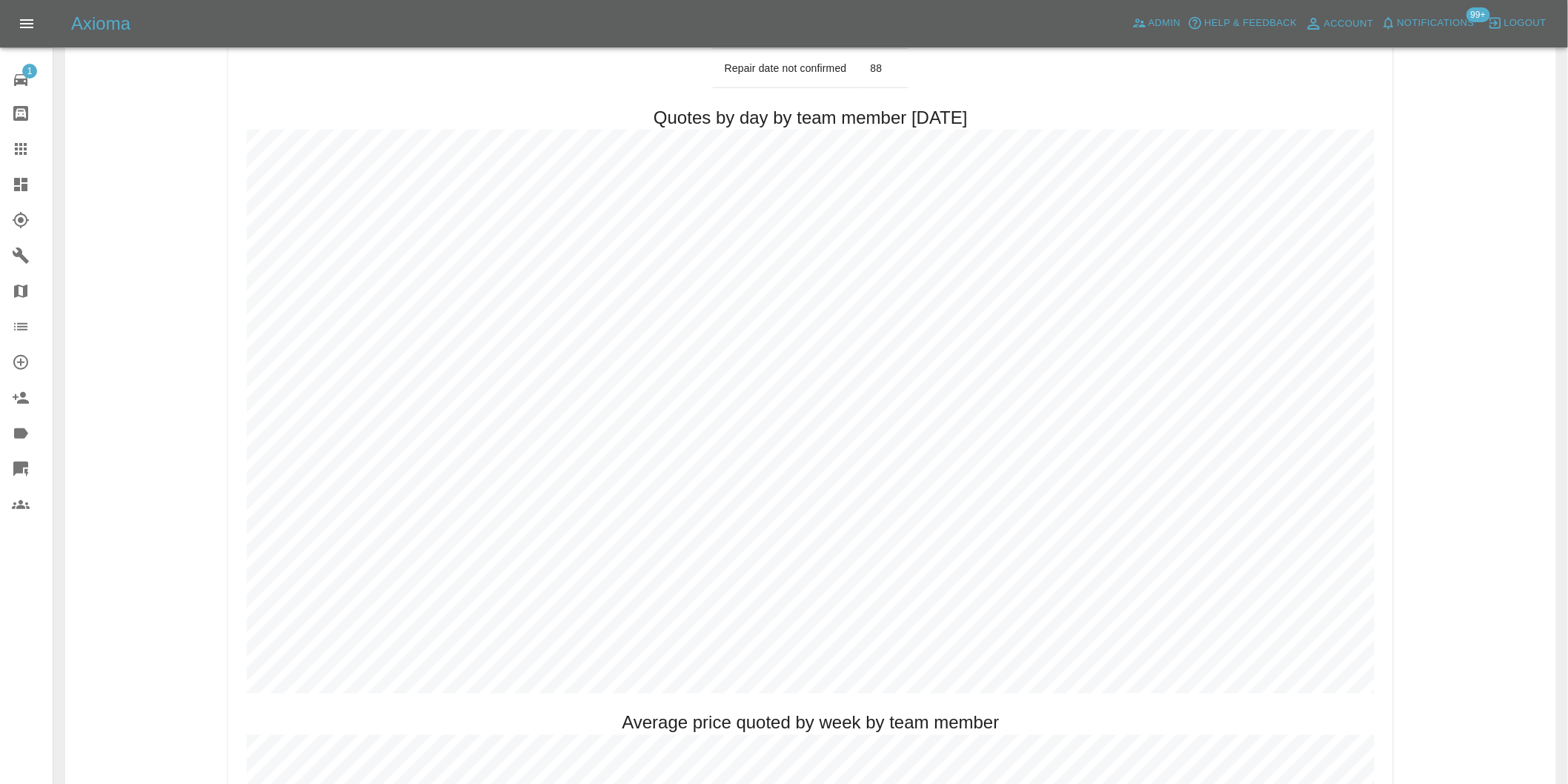
scroll to position [741, 0]
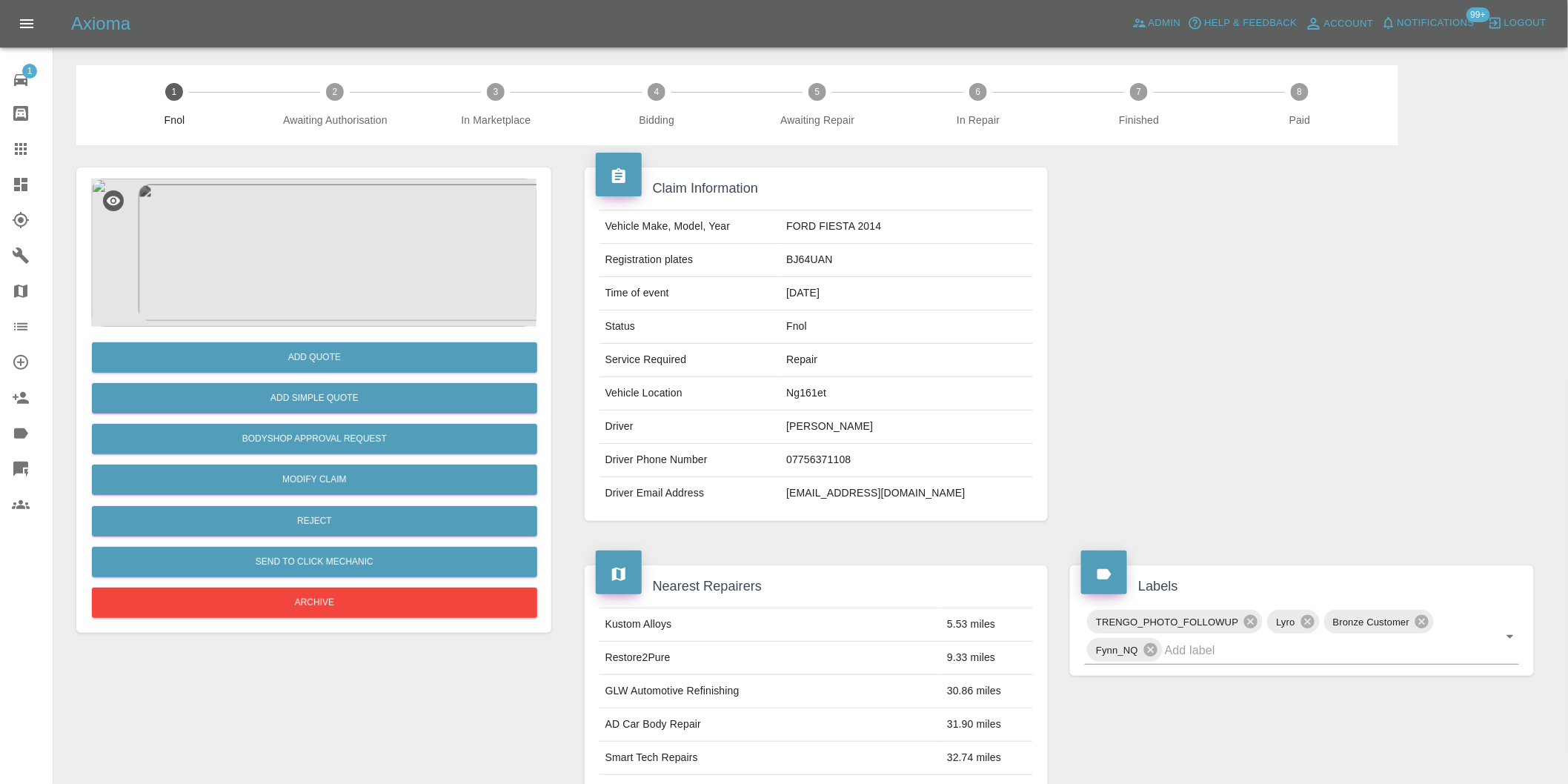
click at [327, 232] on img at bounding box center [313, 253] width 446 height 148
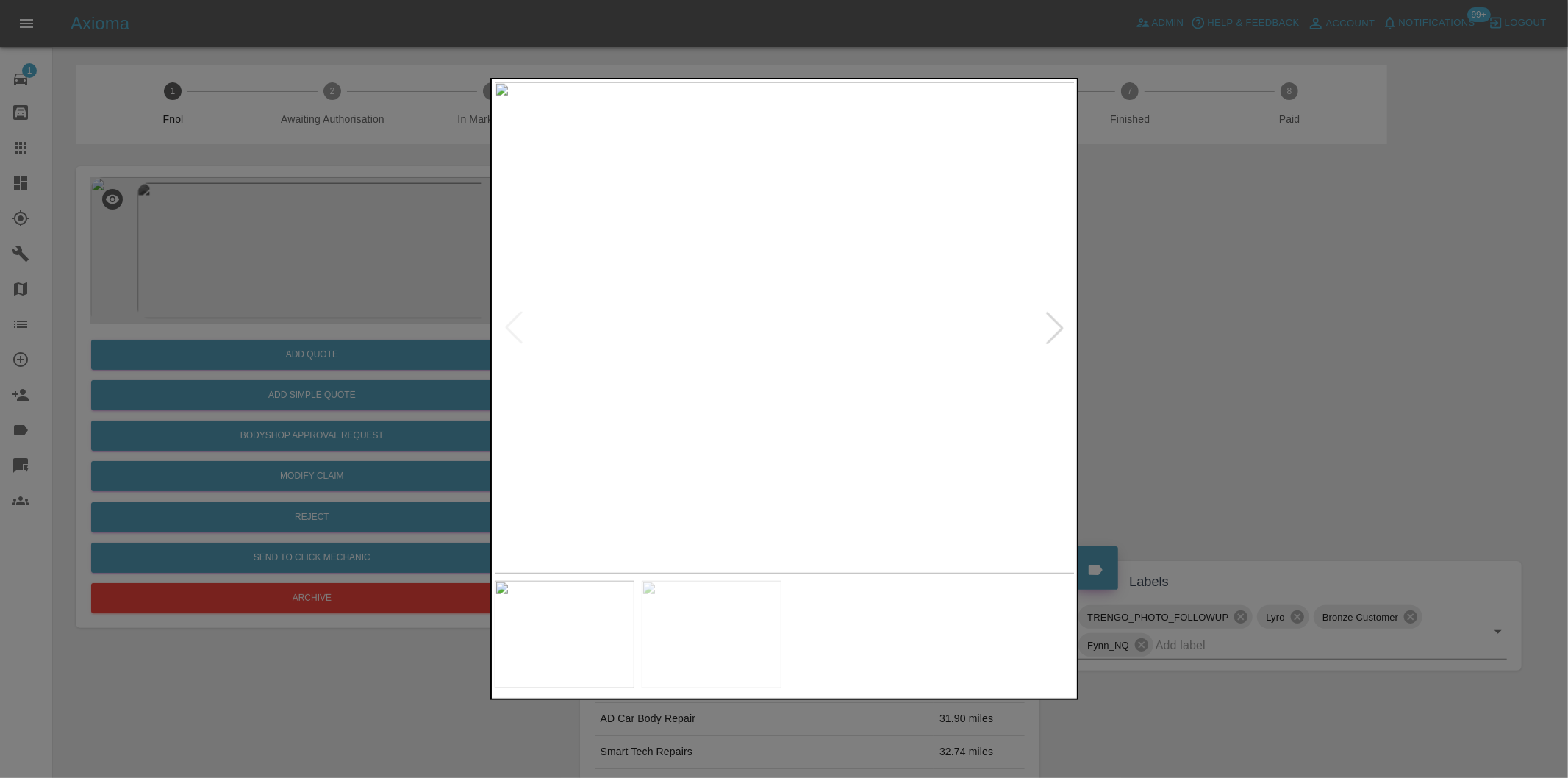
click at [1056, 337] on div at bounding box center [1054, 328] width 32 height 32
click at [1226, 368] on div at bounding box center [784, 389] width 1568 height 778
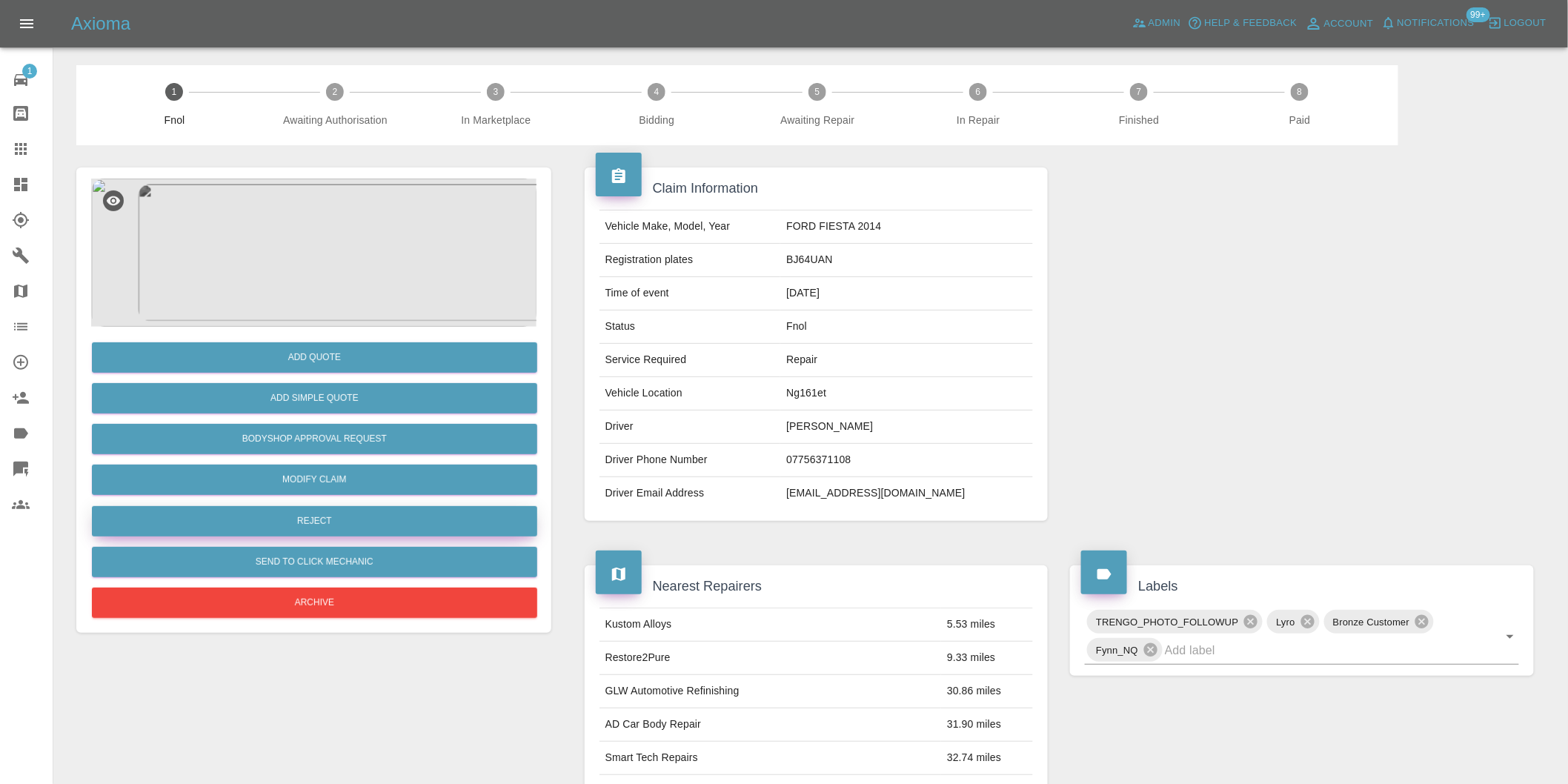
click at [327, 527] on button "Reject" at bounding box center [314, 521] width 446 height 31
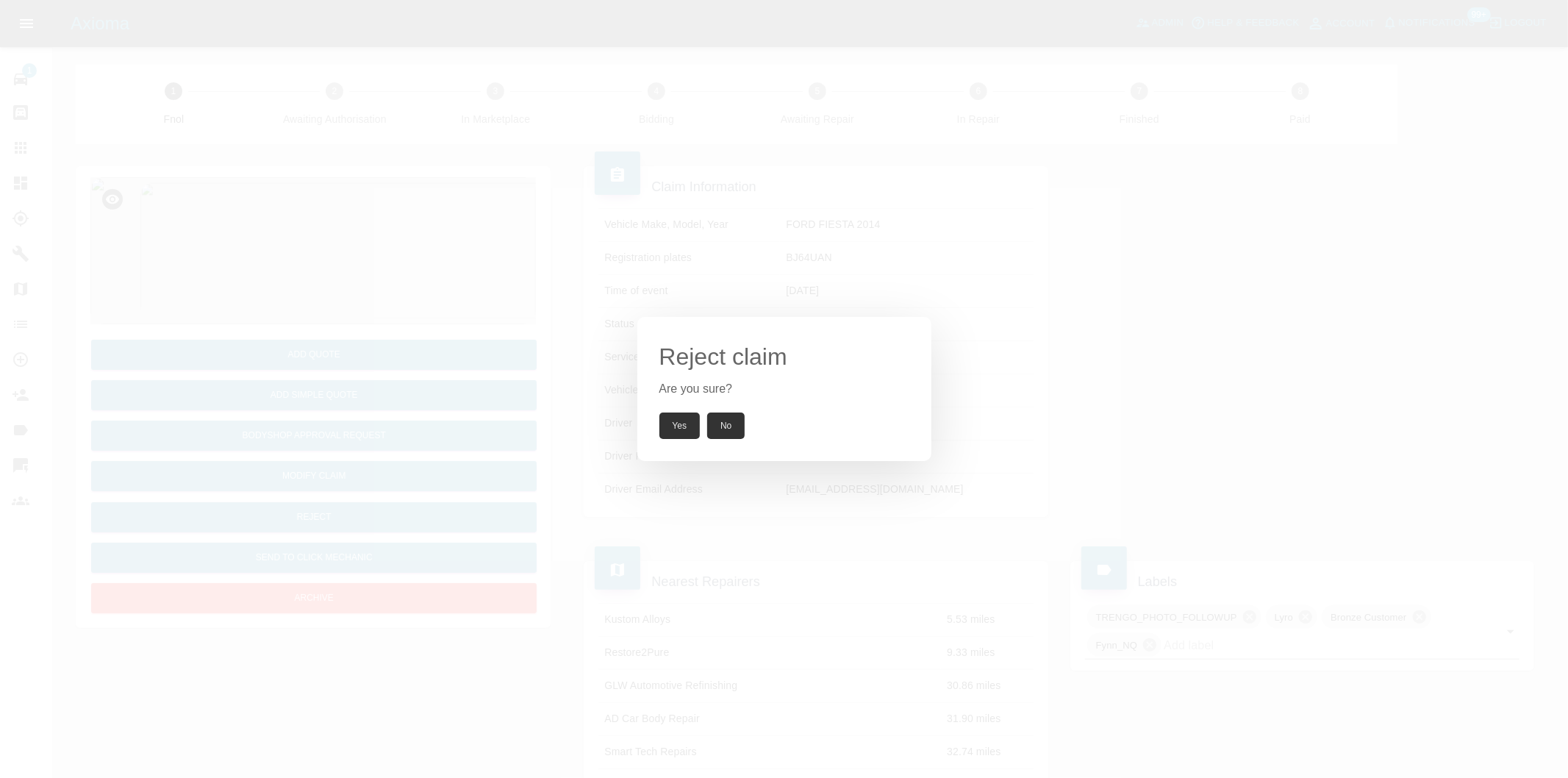
click at [675, 422] on button "Yes" at bounding box center [680, 426] width 41 height 26
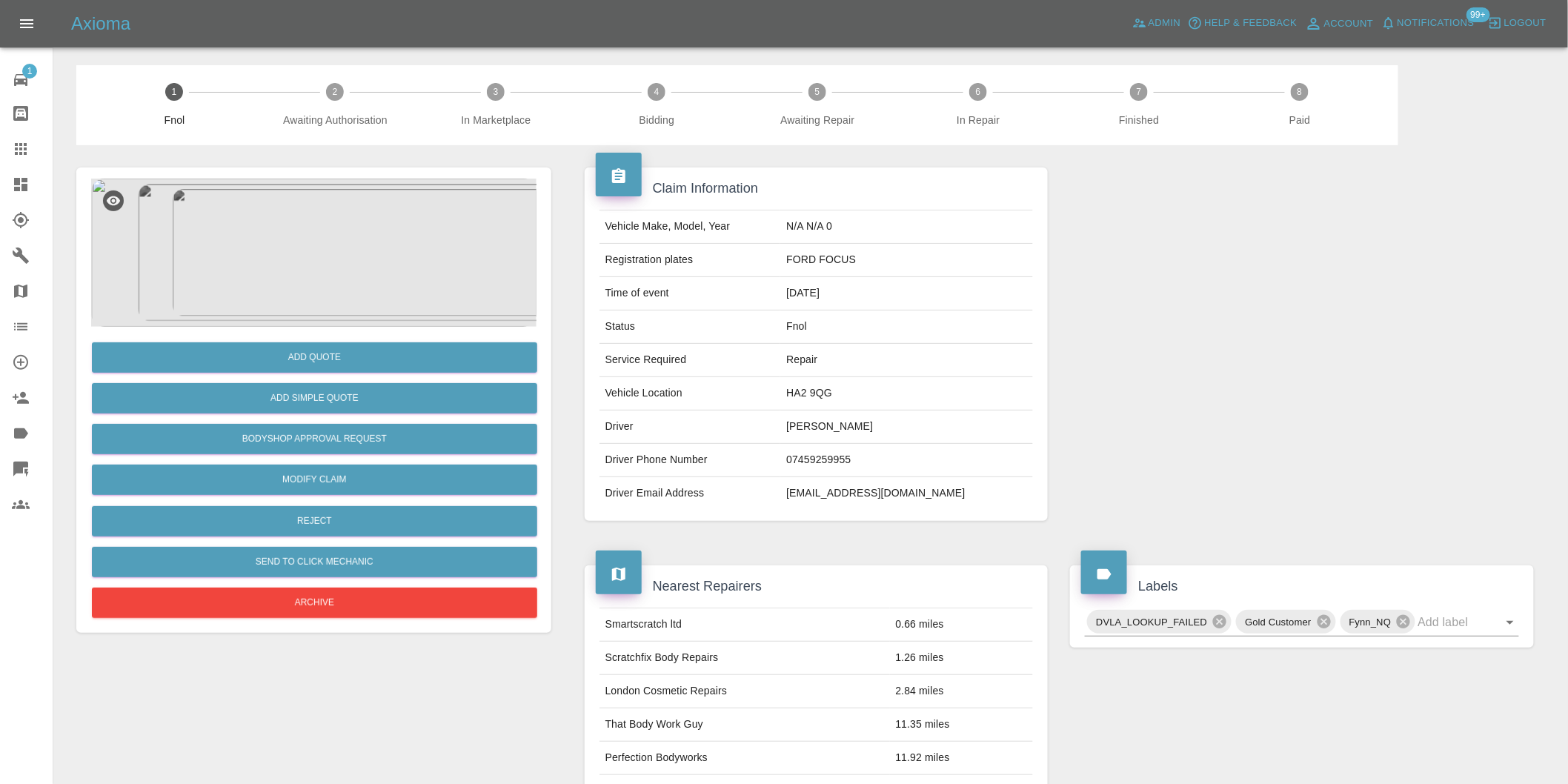
click at [330, 271] on img at bounding box center [313, 253] width 446 height 148
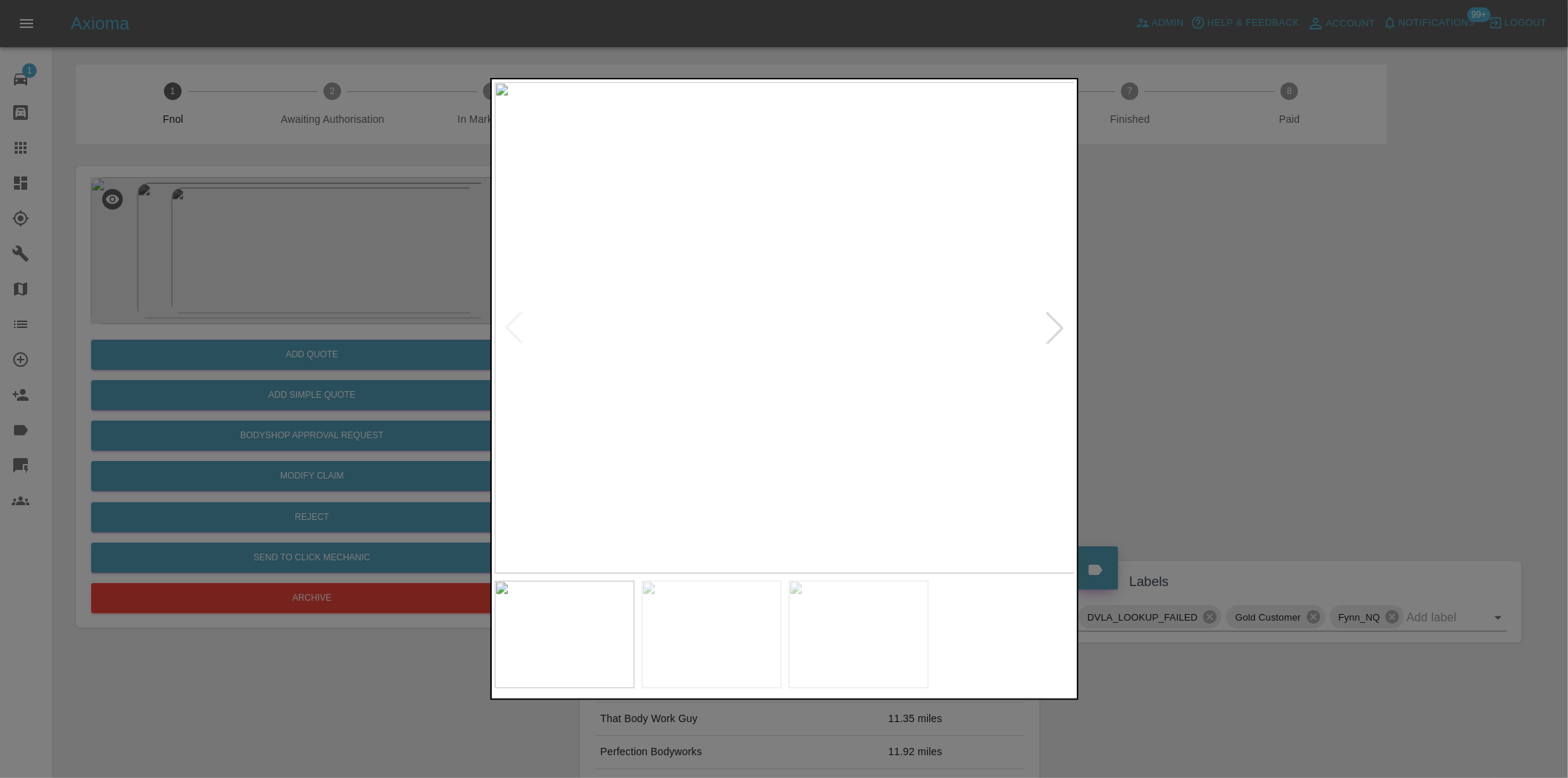
click at [1058, 333] on div at bounding box center [1054, 328] width 32 height 32
click at [1313, 401] on div at bounding box center [784, 389] width 1568 height 778
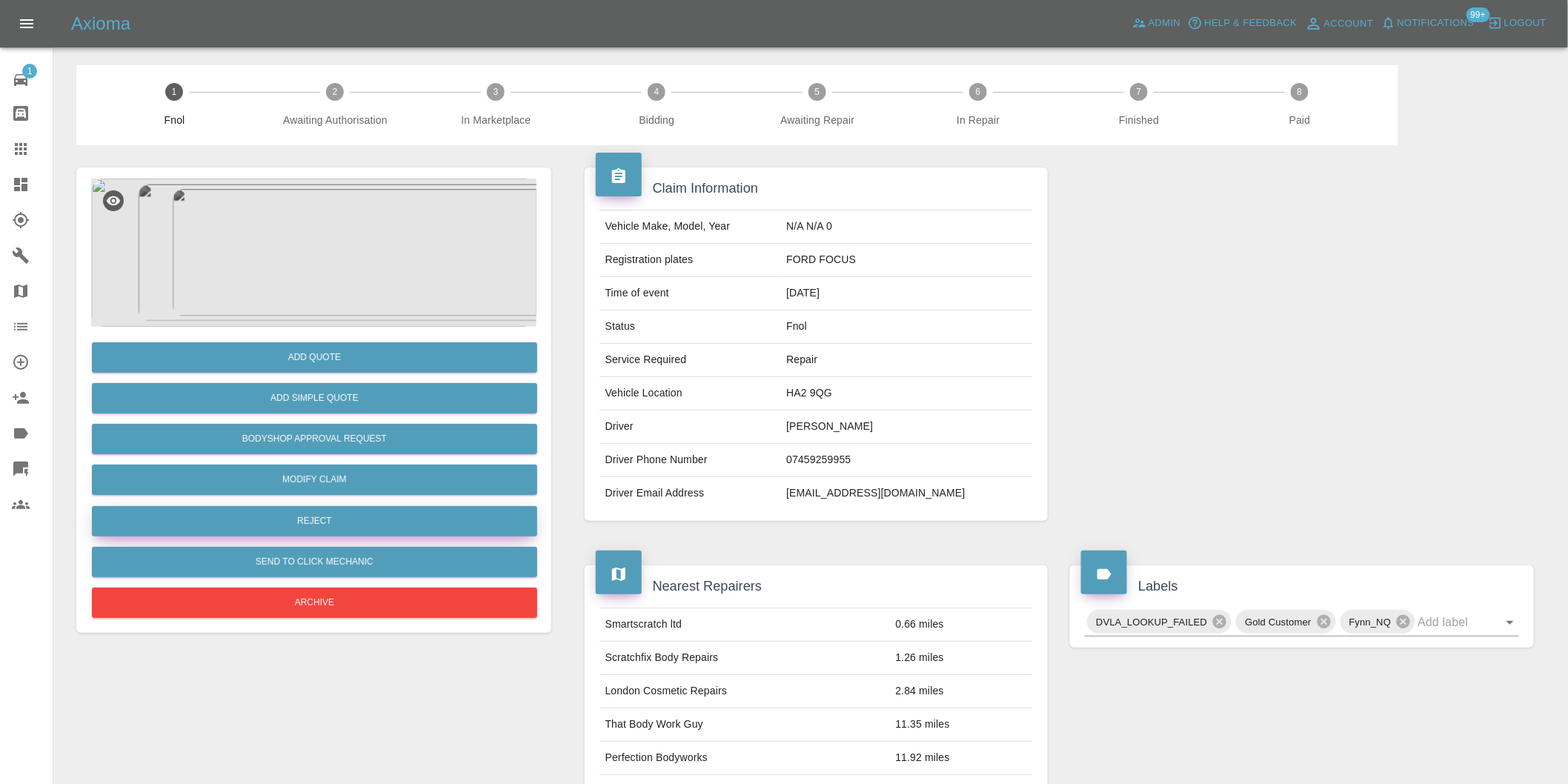
click at [336, 519] on button "Reject" at bounding box center [314, 521] width 446 height 31
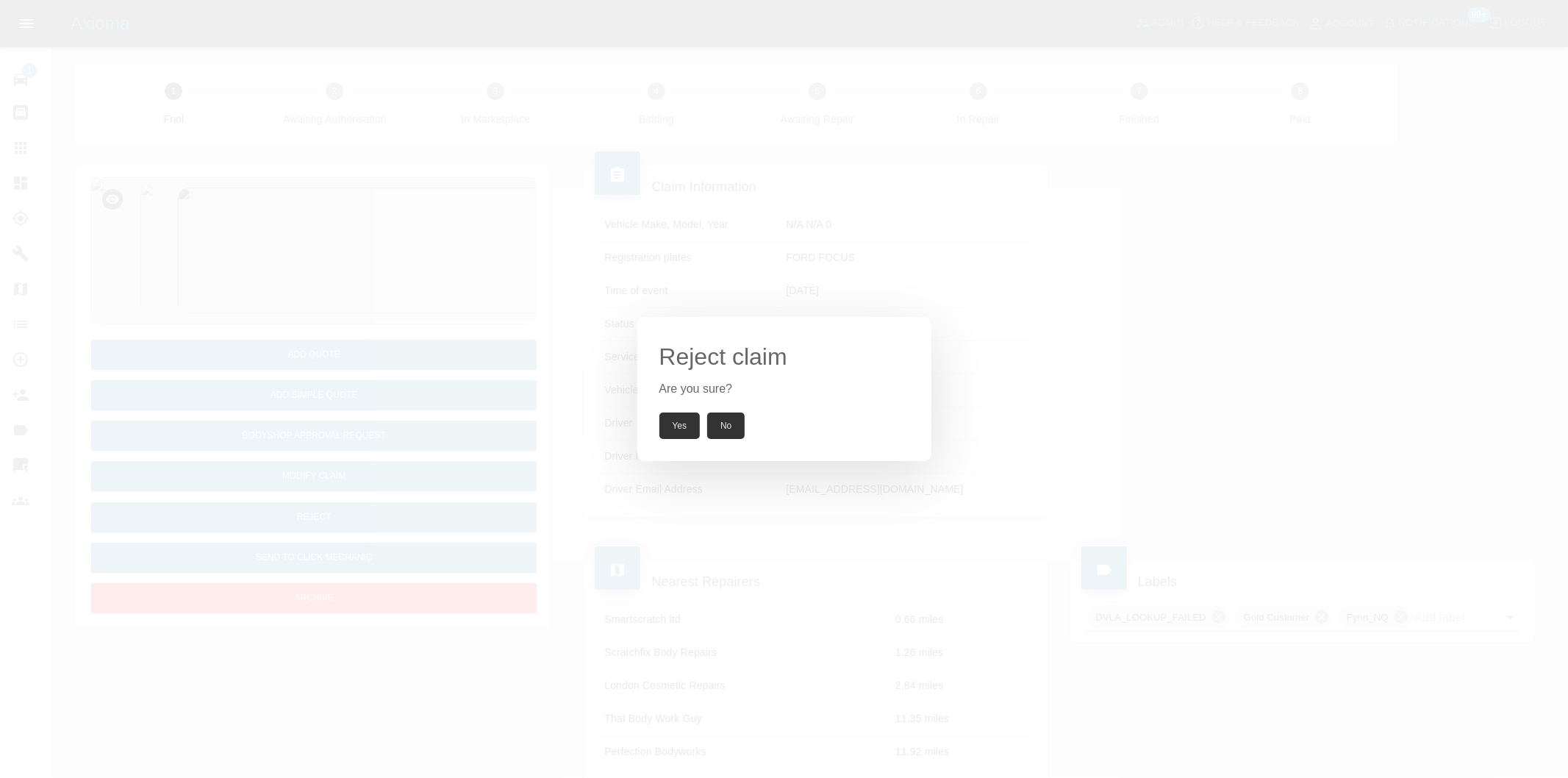
click at [683, 430] on button "Yes" at bounding box center [680, 426] width 41 height 26
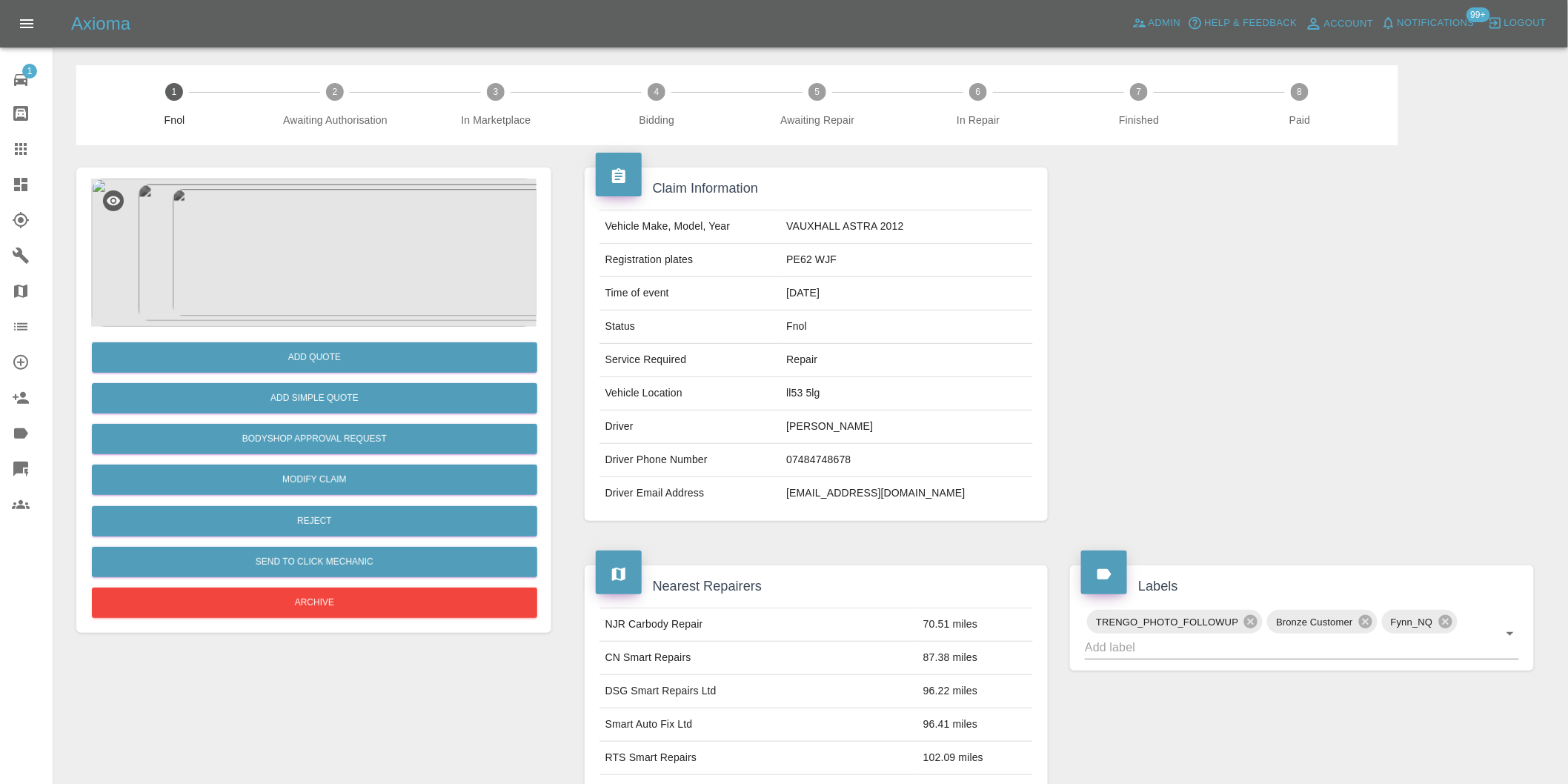
click at [332, 269] on img at bounding box center [313, 253] width 446 height 148
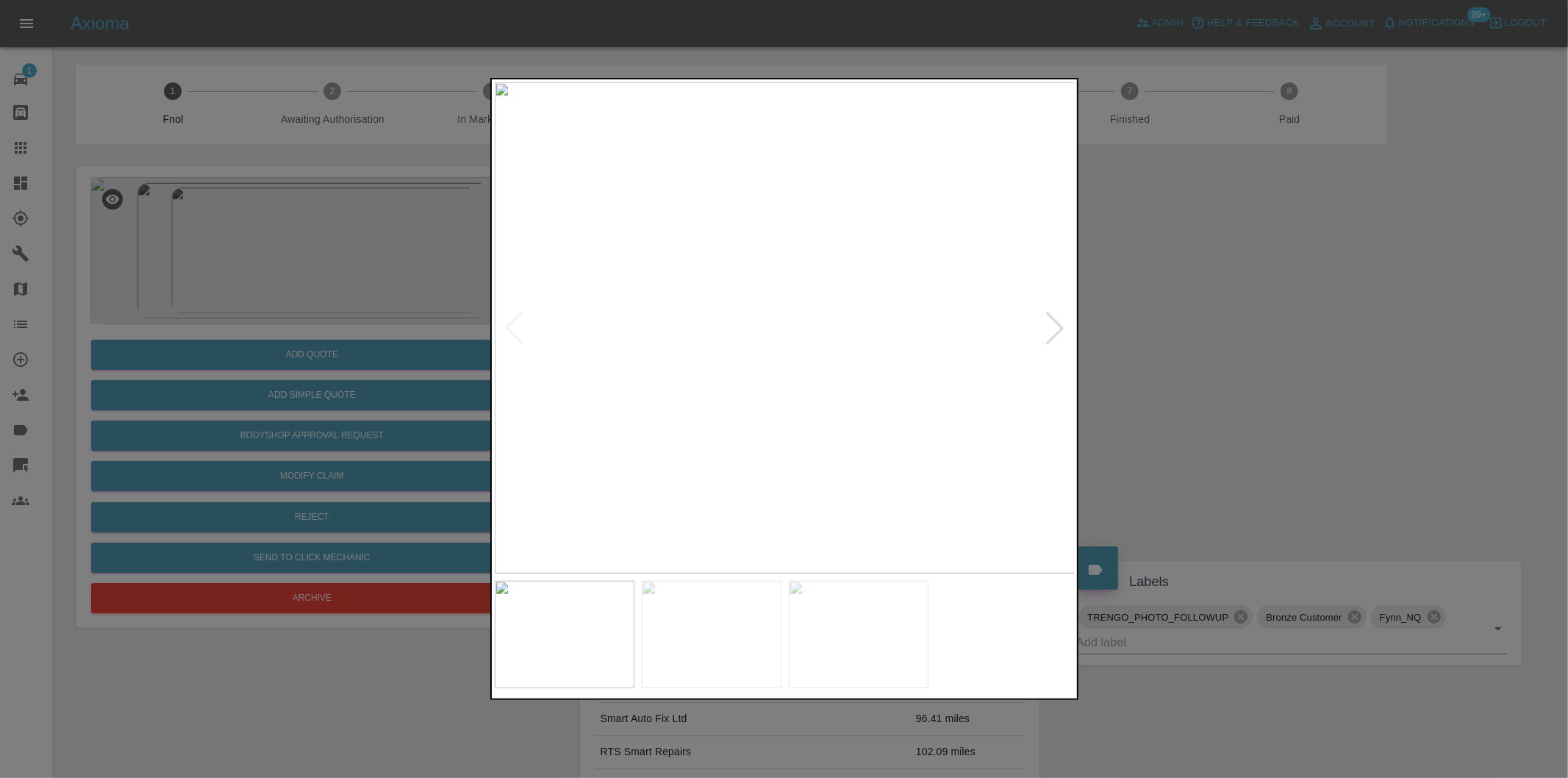
click at [1056, 329] on div at bounding box center [1054, 328] width 32 height 32
drag, startPoint x: 1146, startPoint y: 344, endPoint x: 1090, endPoint y: 422, distance: 96.0
click at [1146, 346] on div at bounding box center [784, 389] width 1568 height 778
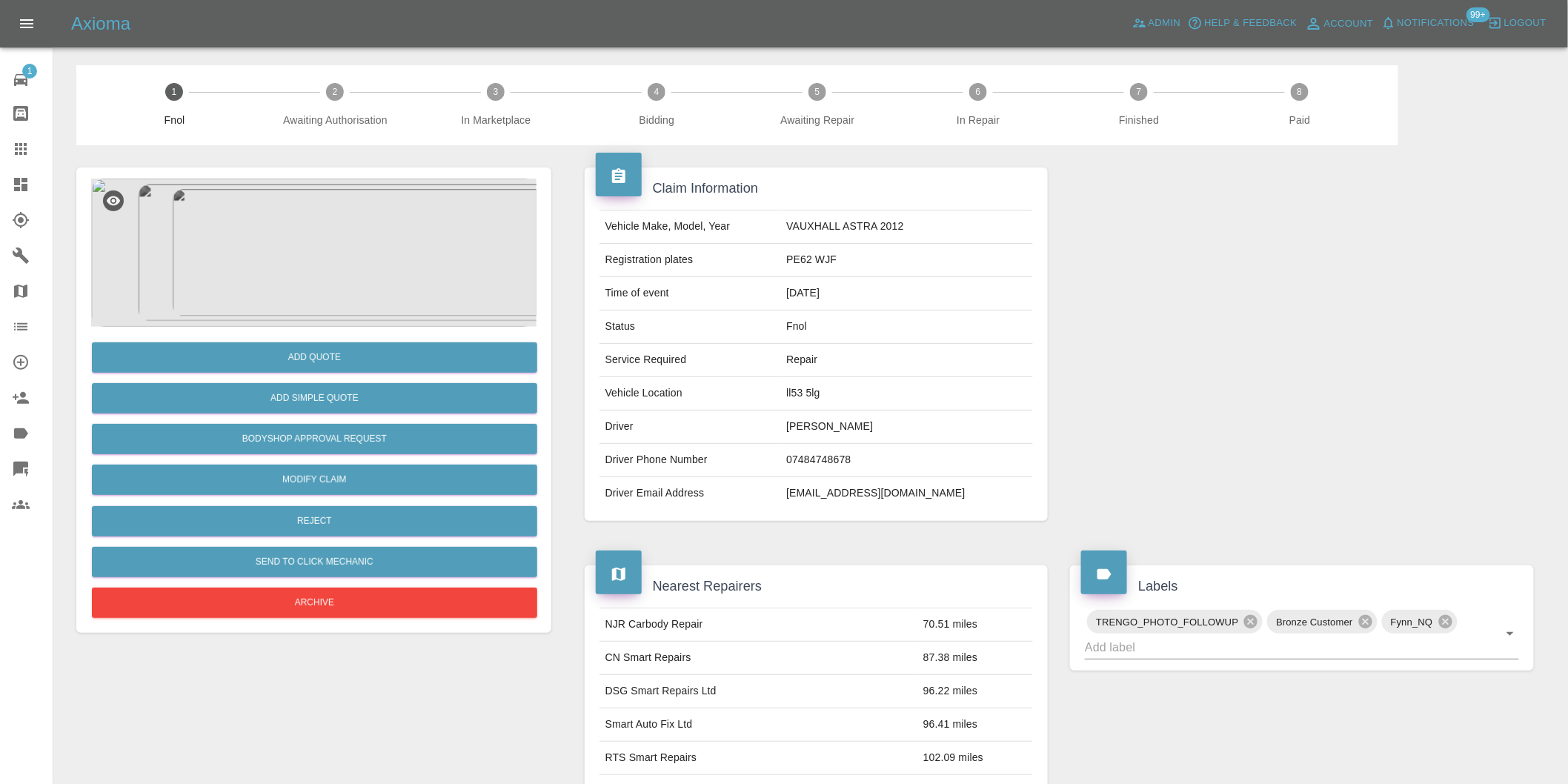
click at [335, 232] on img at bounding box center [313, 253] width 446 height 148
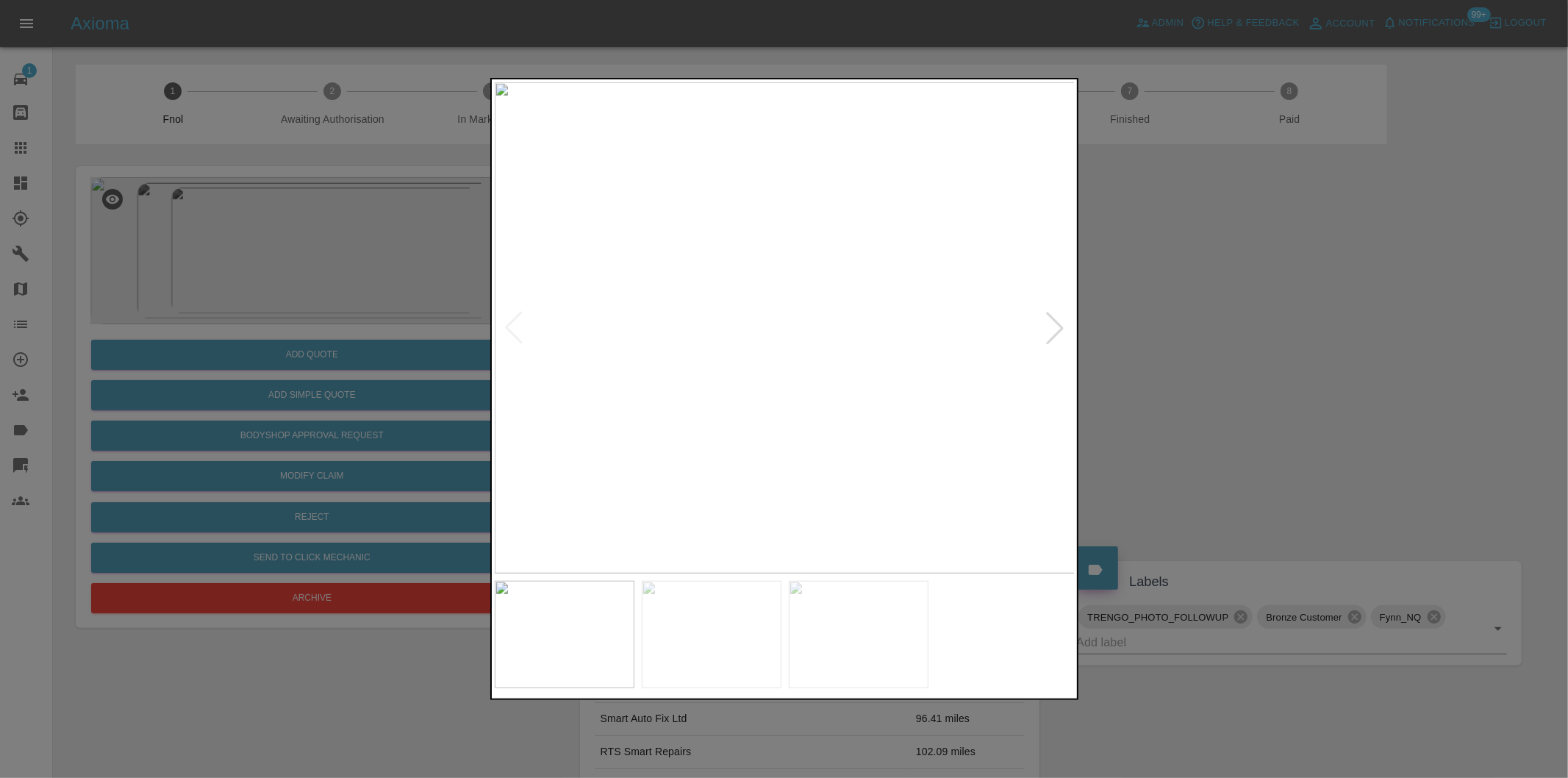
click at [1049, 329] on div at bounding box center [1054, 328] width 32 height 32
click at [1049, 327] on div at bounding box center [1054, 328] width 32 height 32
click at [1228, 319] on div at bounding box center [784, 389] width 1568 height 778
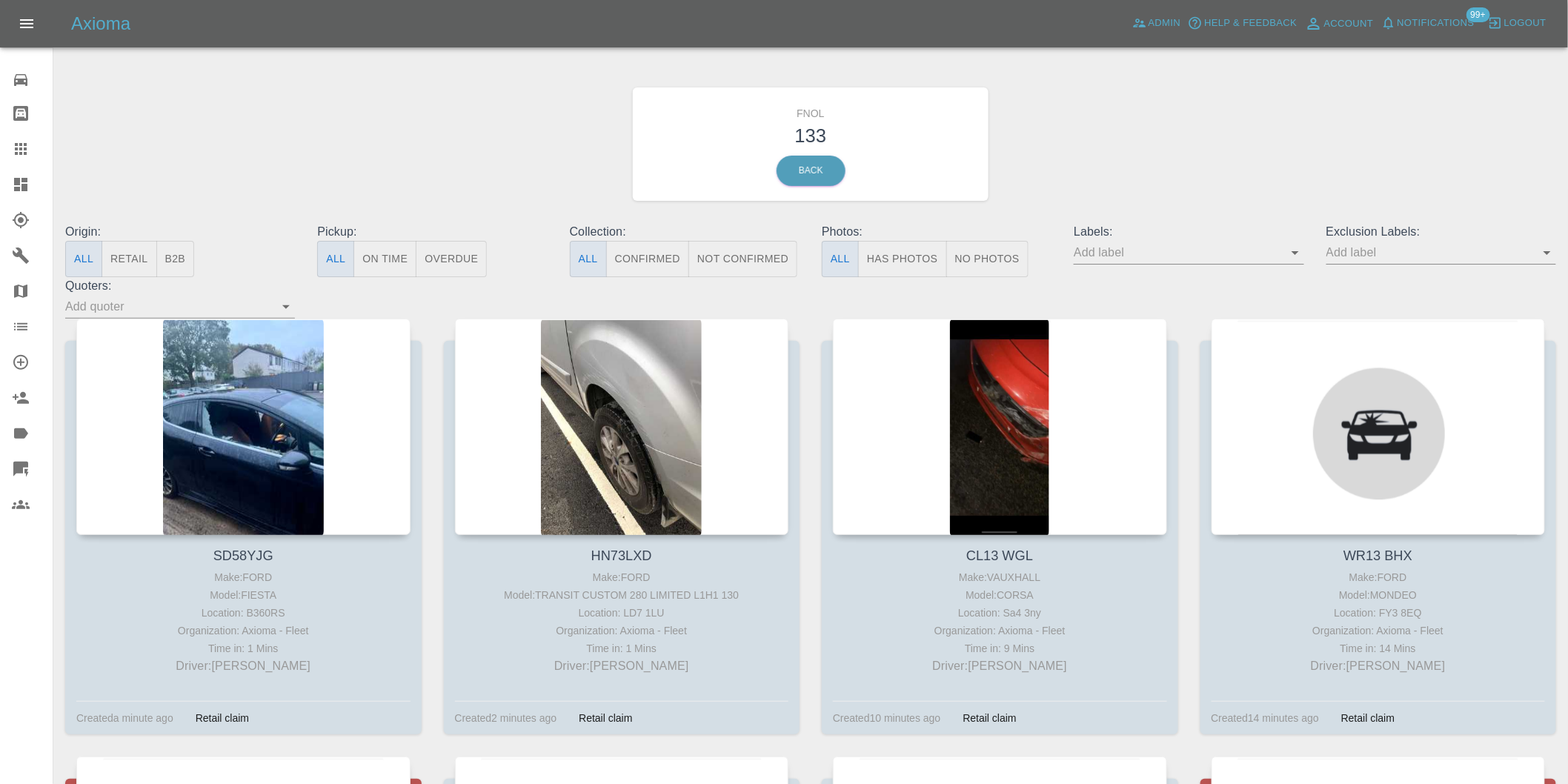
click at [905, 255] on button "Has Photos" at bounding box center [903, 259] width 89 height 37
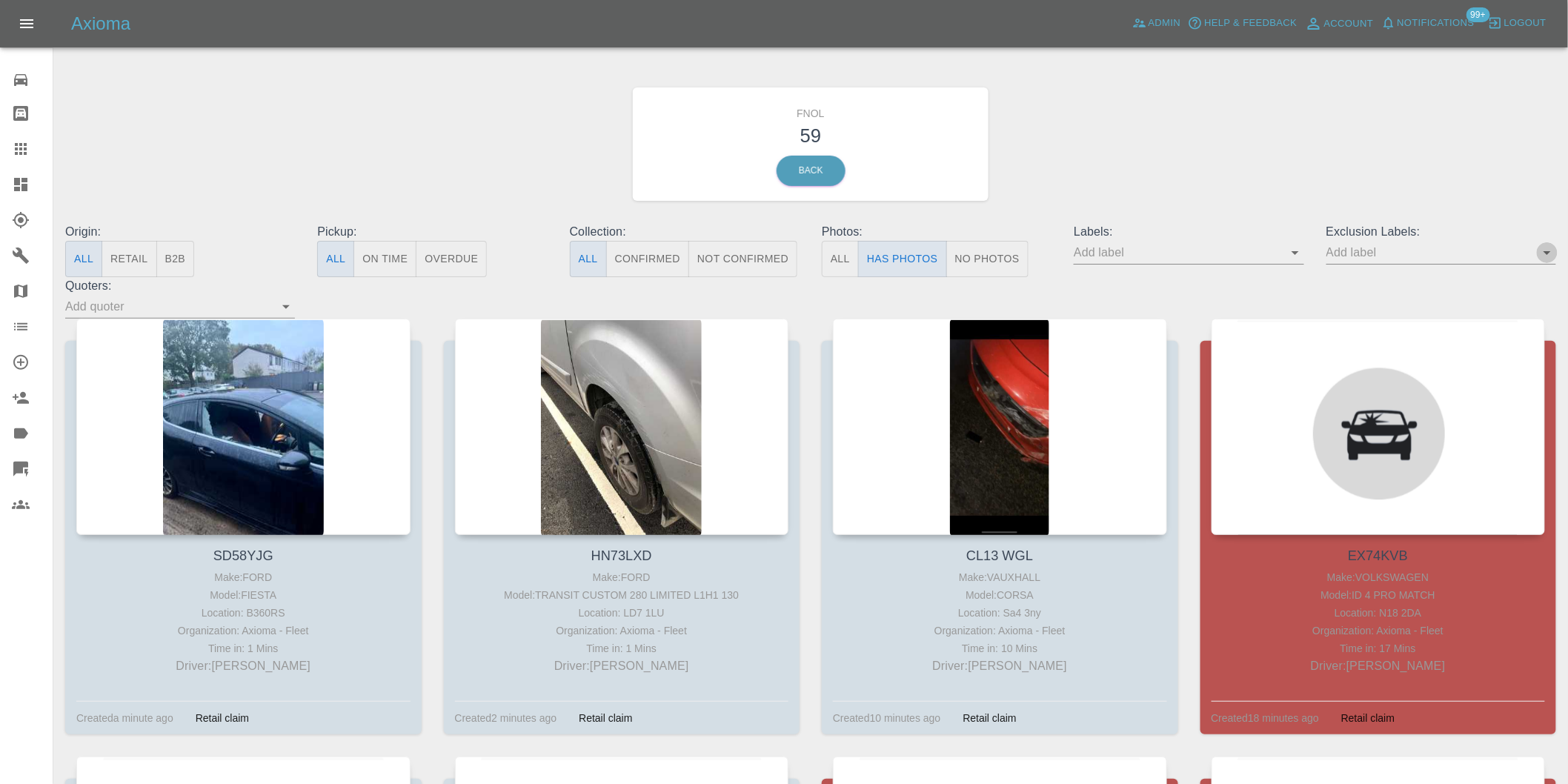
click at [1555, 258] on icon "Open" at bounding box center [1547, 253] width 18 height 18
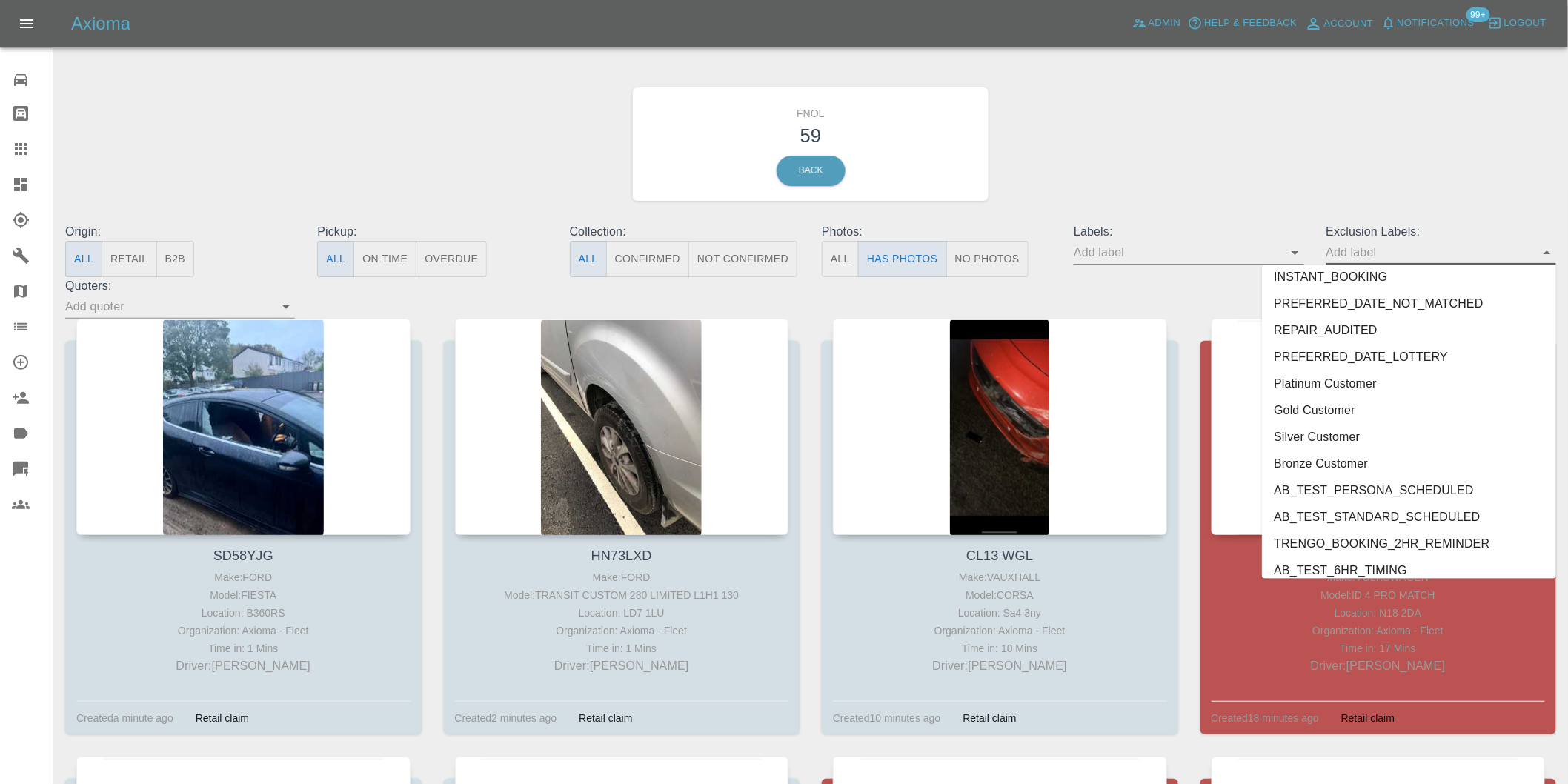
scroll to position [3218, 0]
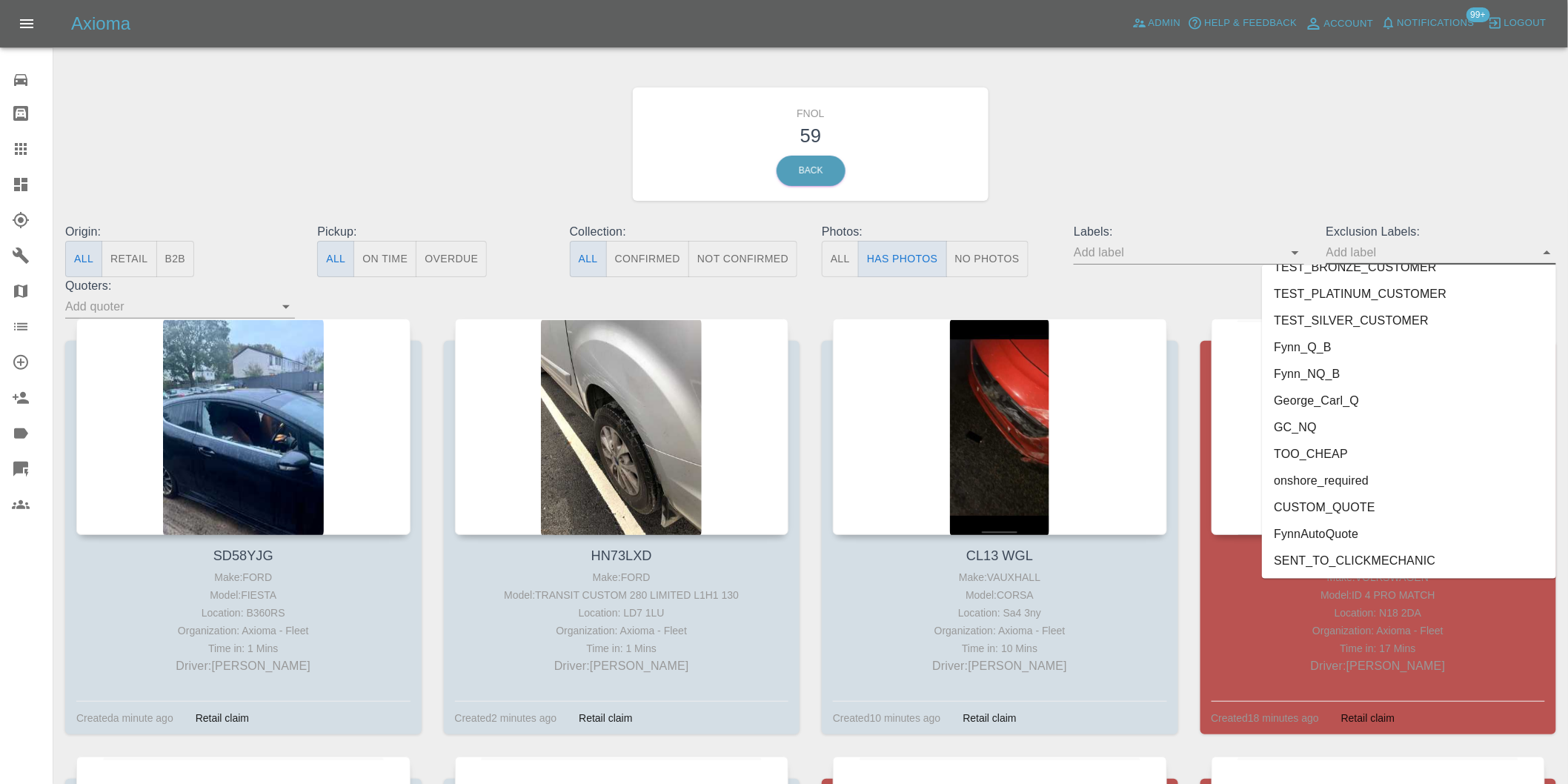
click at [1340, 483] on li "onshore_required" at bounding box center [1410, 480] width 295 height 27
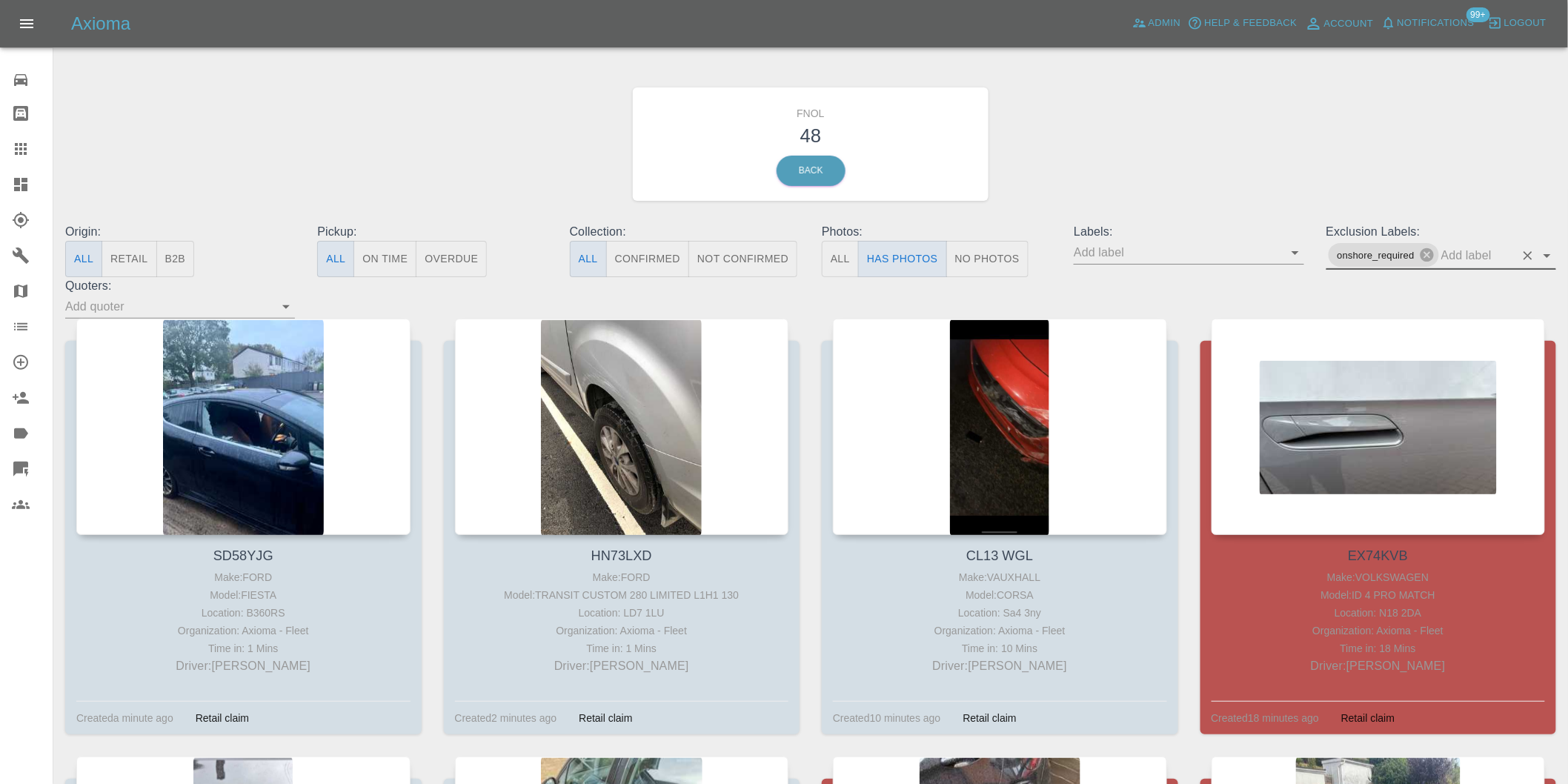
click at [1547, 255] on icon "Open" at bounding box center [1546, 256] width 7 height 4
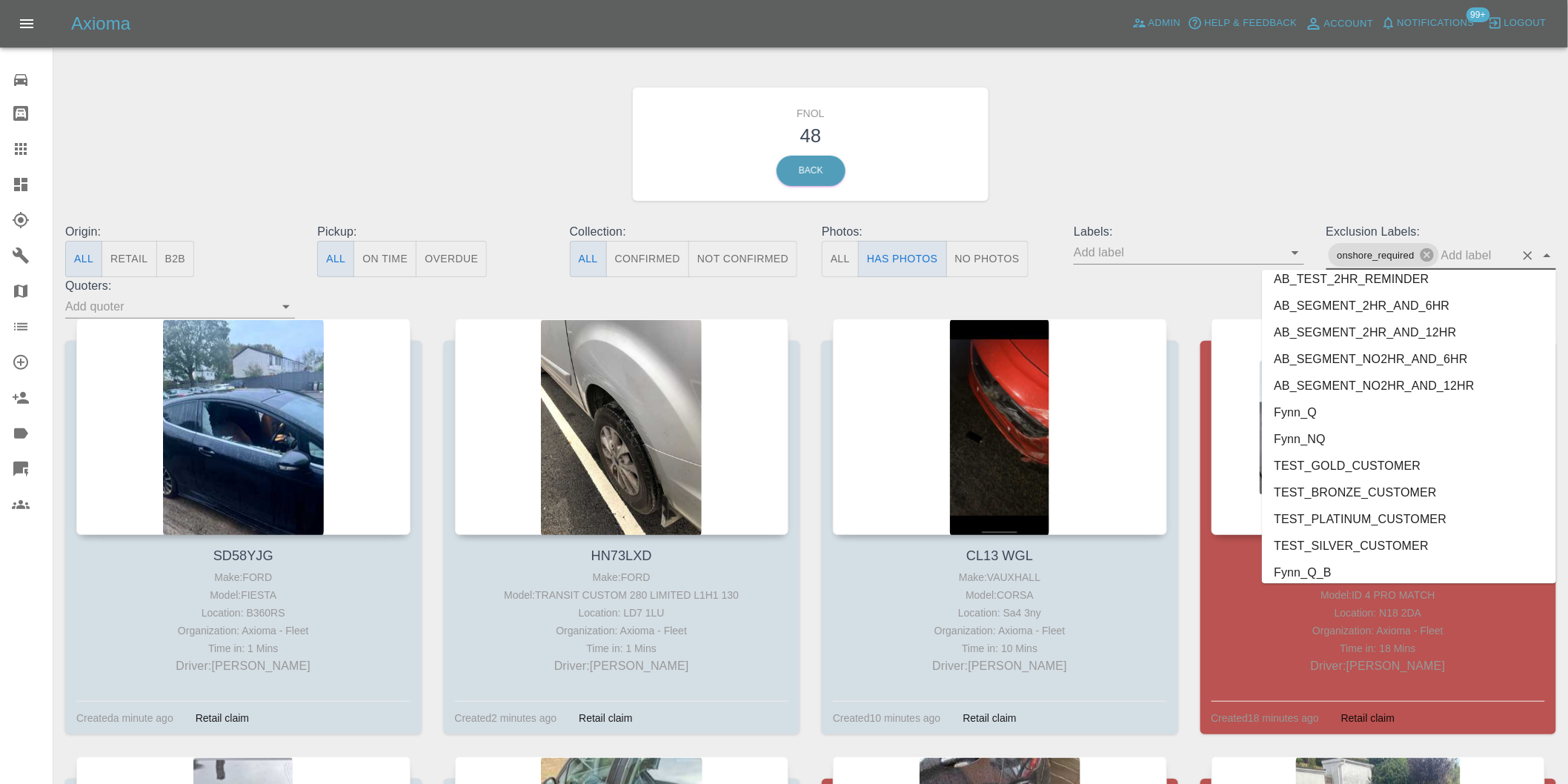
scroll to position [3191, 0]
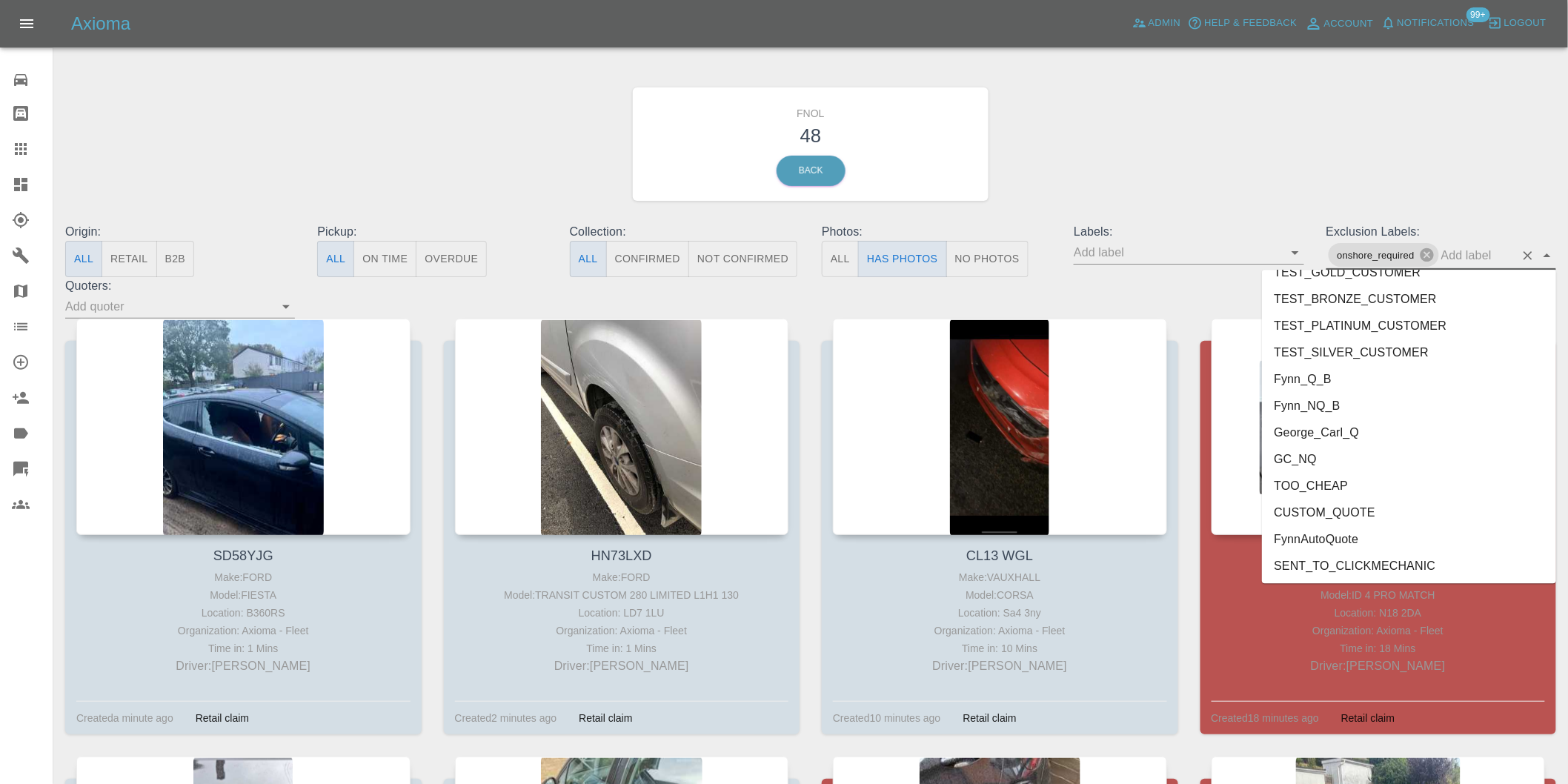
click at [1338, 428] on li "George_Carl_Q" at bounding box center [1410, 432] width 295 height 27
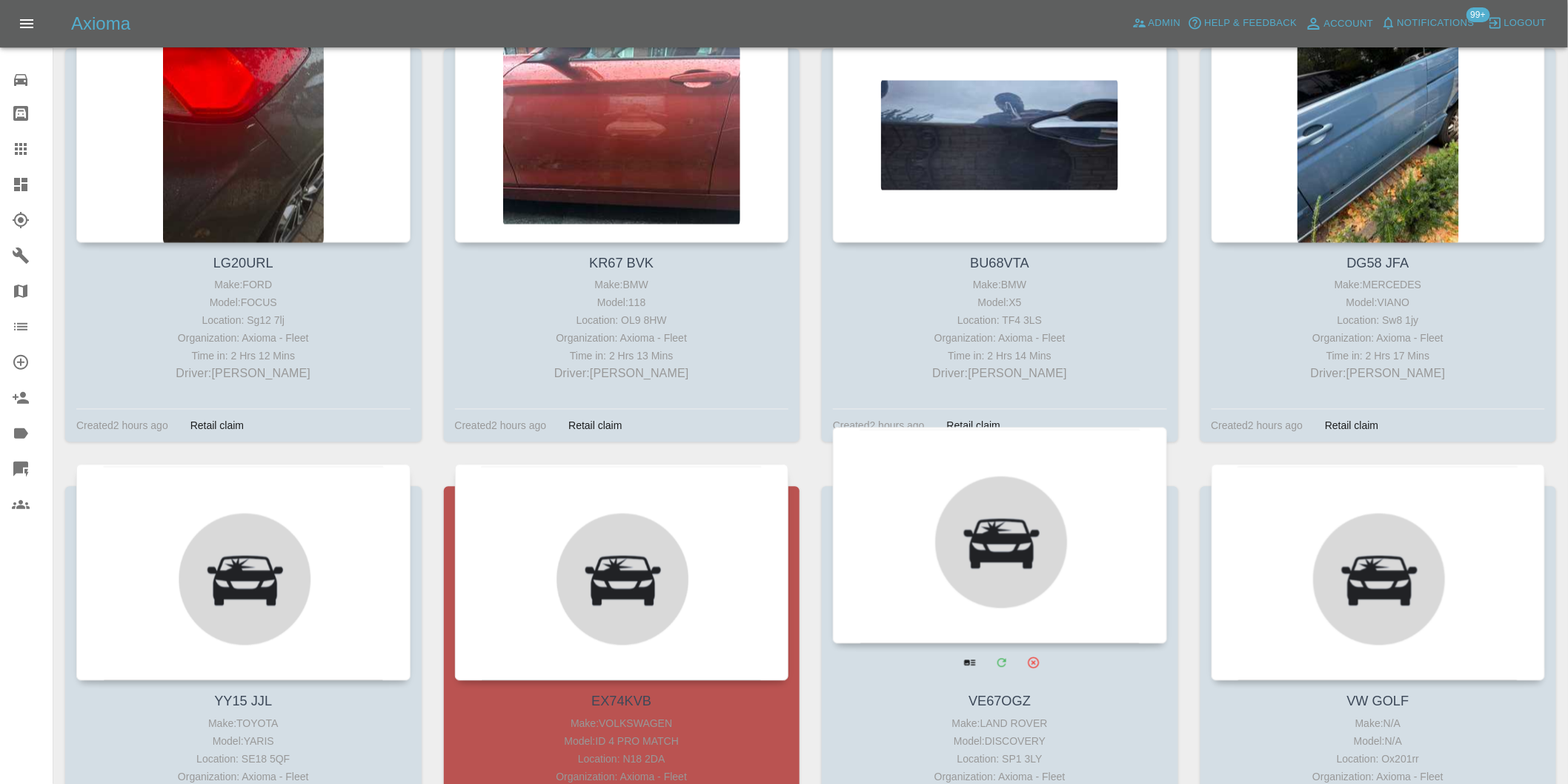
scroll to position [1235, 0]
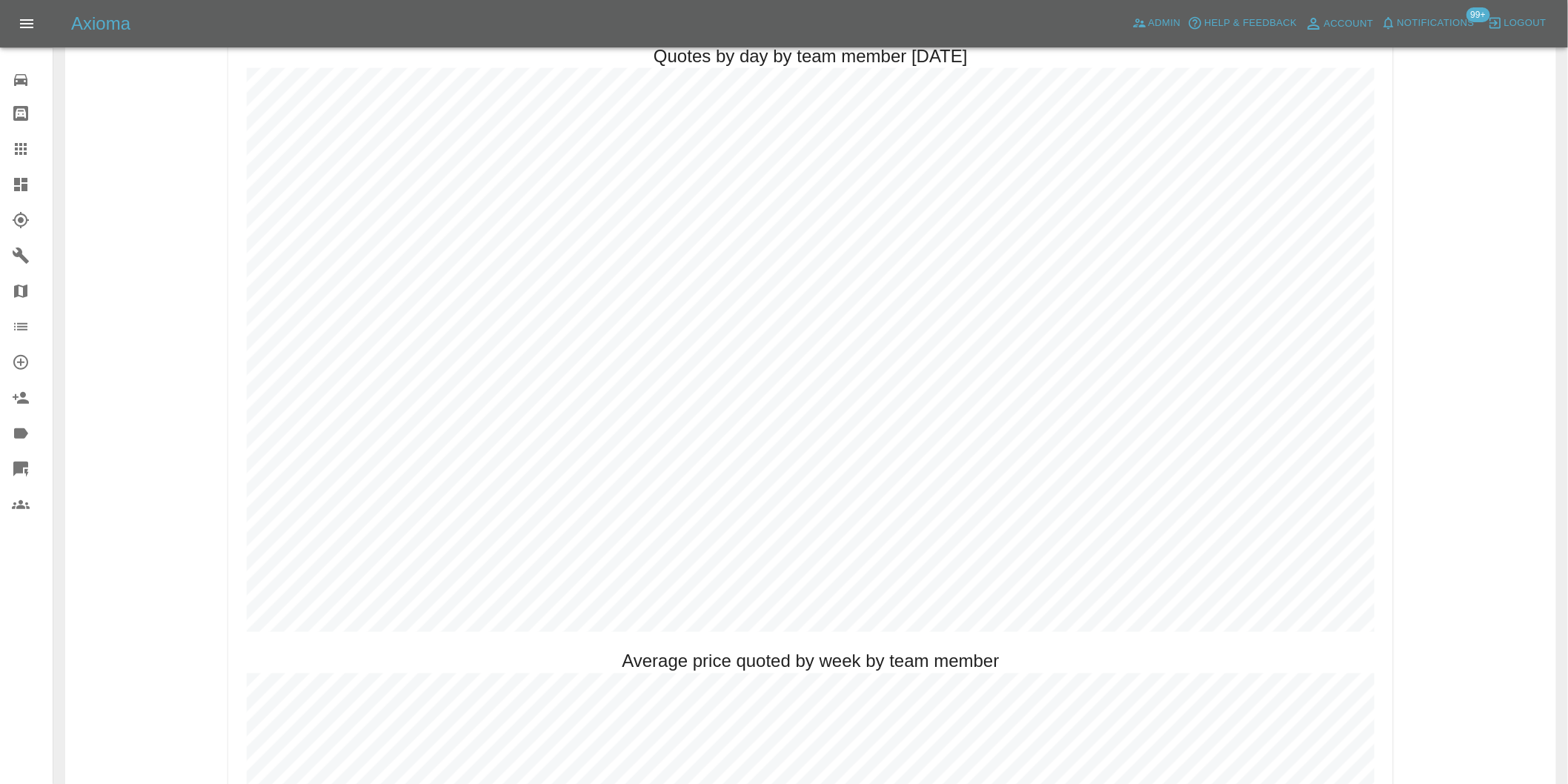
scroll to position [741, 0]
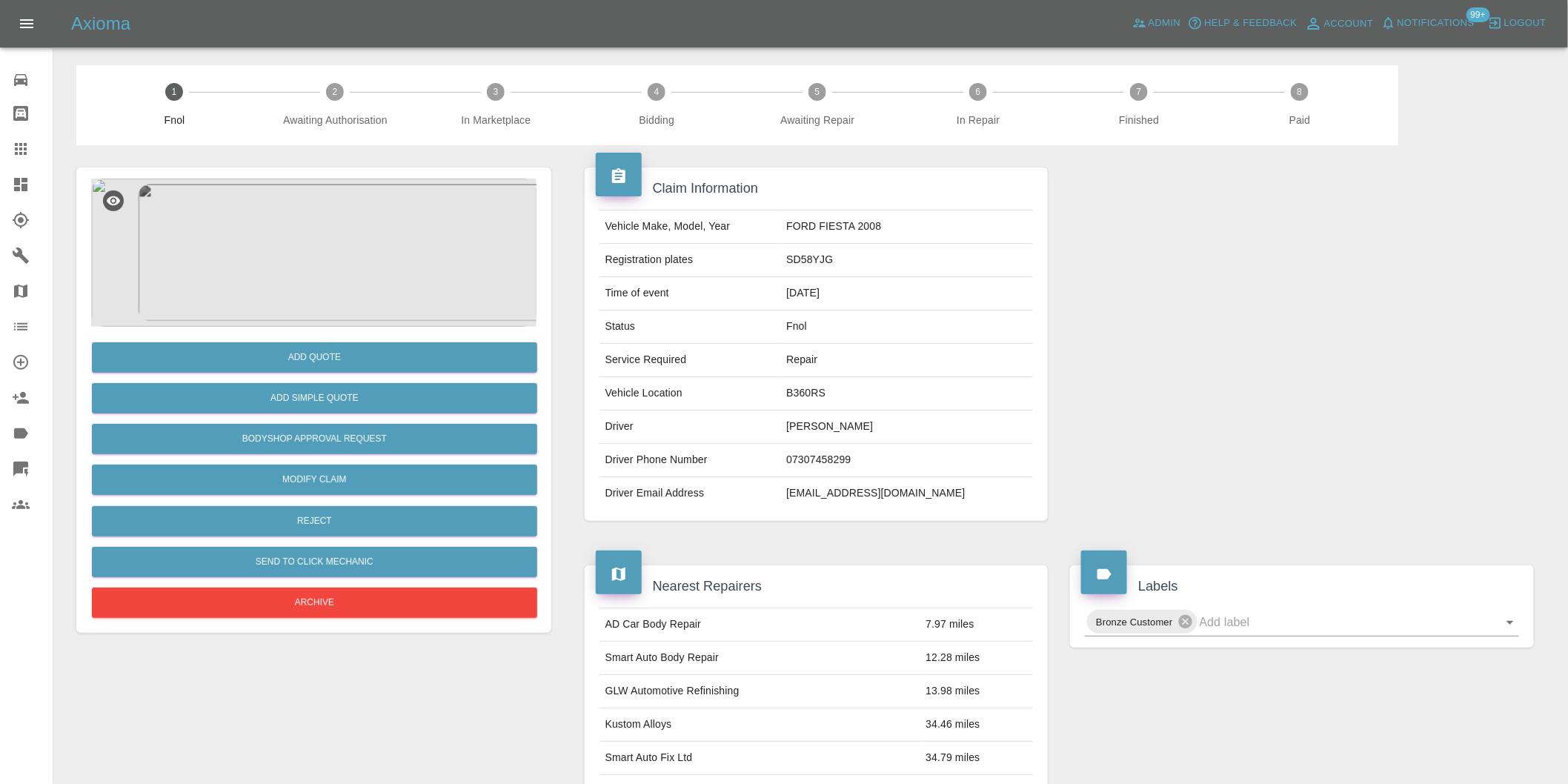
click at [353, 250] on img at bounding box center [313, 253] width 446 height 148
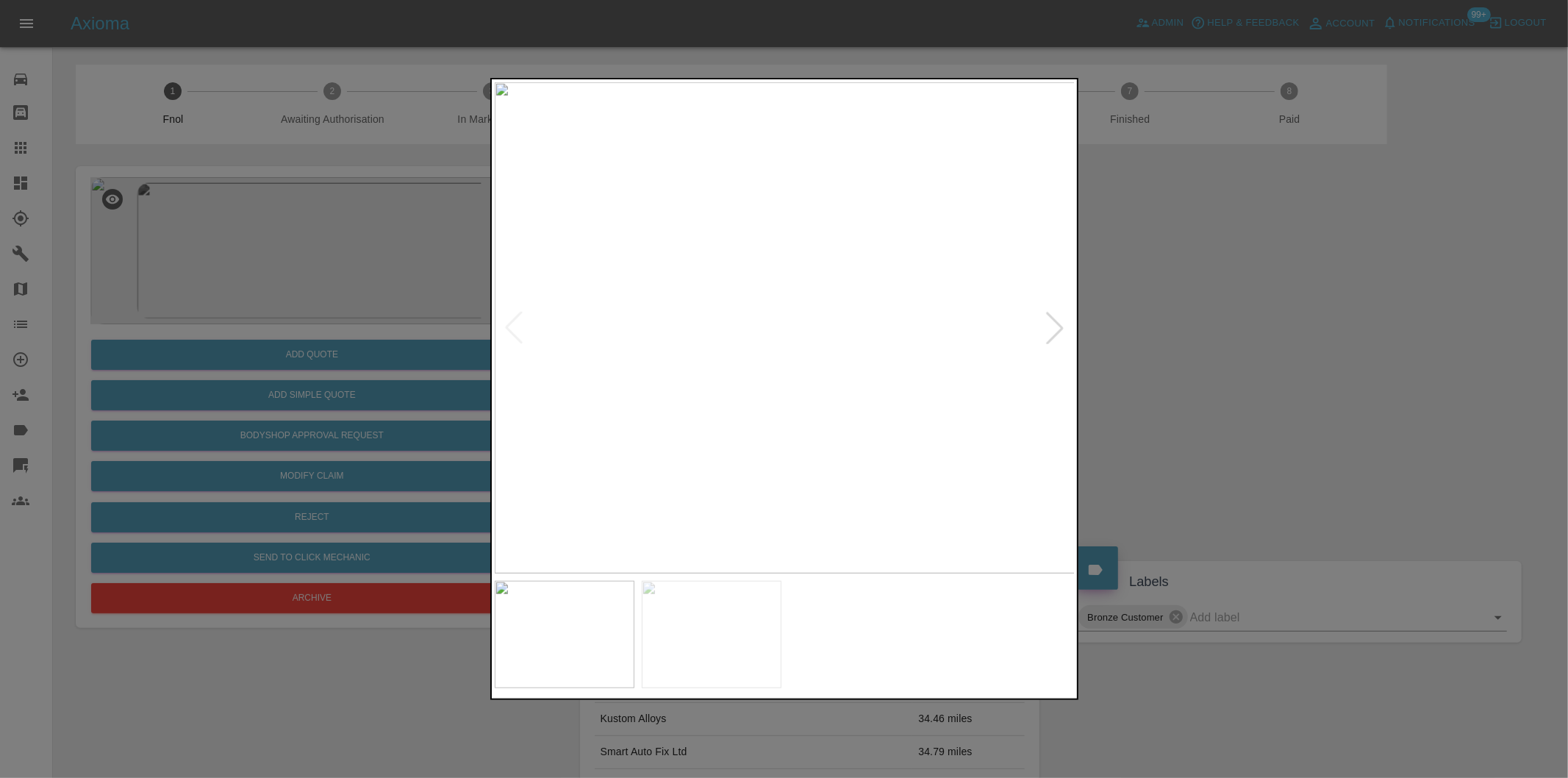
click at [1054, 325] on div at bounding box center [1054, 328] width 32 height 32
click at [1054, 325] on img at bounding box center [784, 328] width 581 height 492
drag, startPoint x: 1255, startPoint y: 361, endPoint x: 1217, endPoint y: 359, distance: 38.1
click at [1248, 360] on div at bounding box center [784, 389] width 1568 height 778
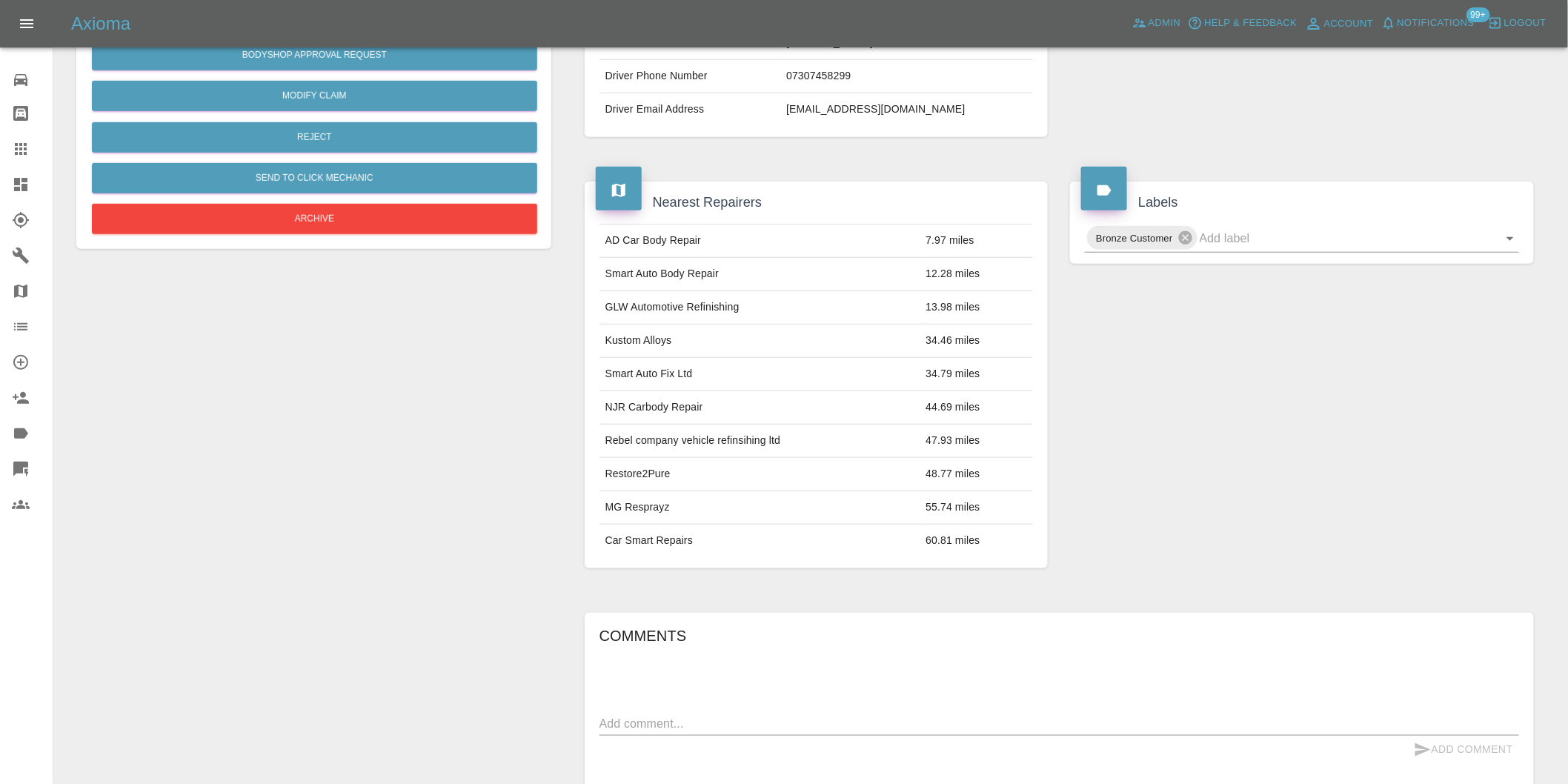
scroll to position [185, 0]
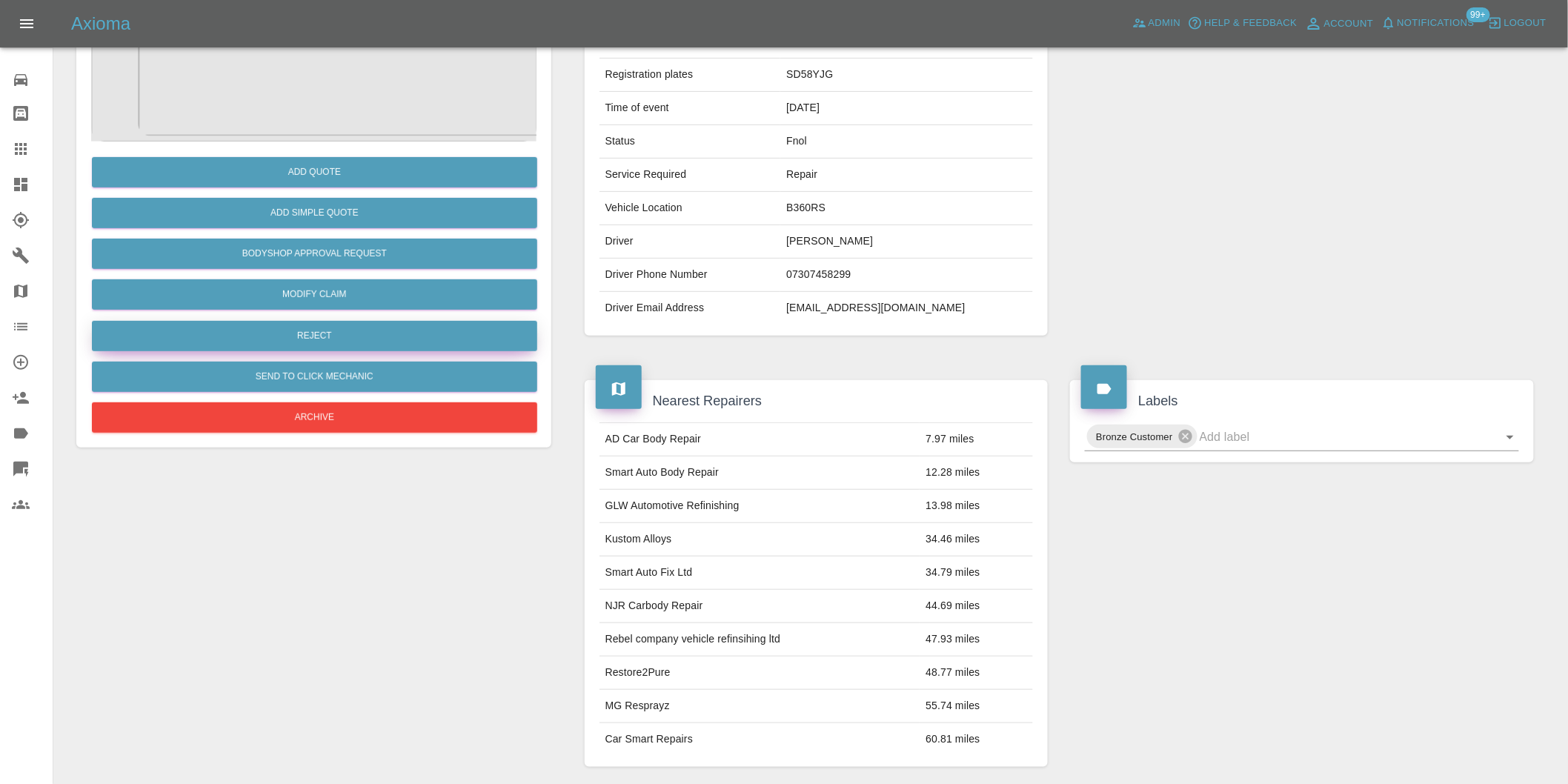
click at [351, 334] on button "Reject" at bounding box center [314, 336] width 446 height 31
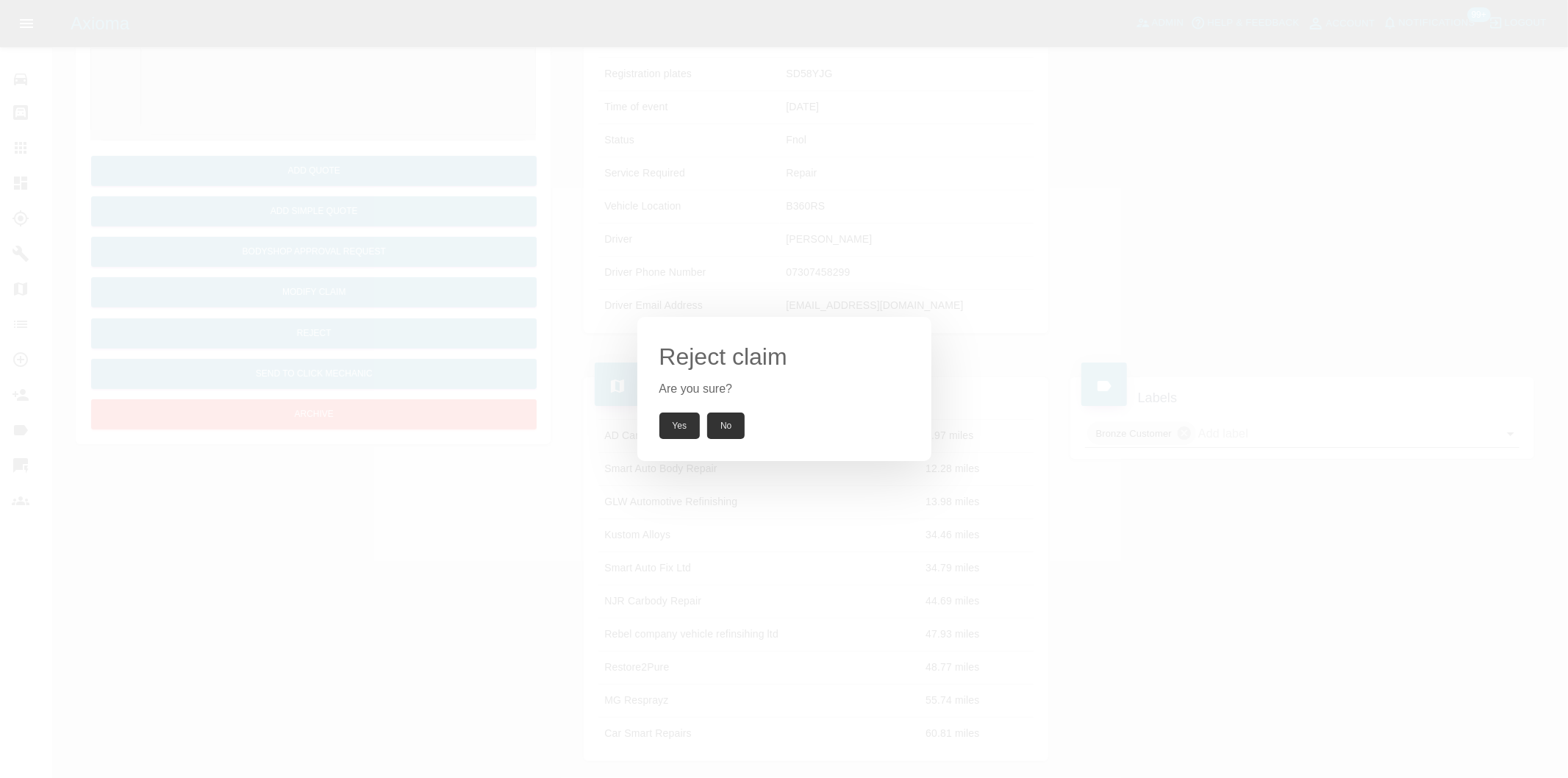
click at [682, 425] on button "Yes" at bounding box center [680, 426] width 41 height 26
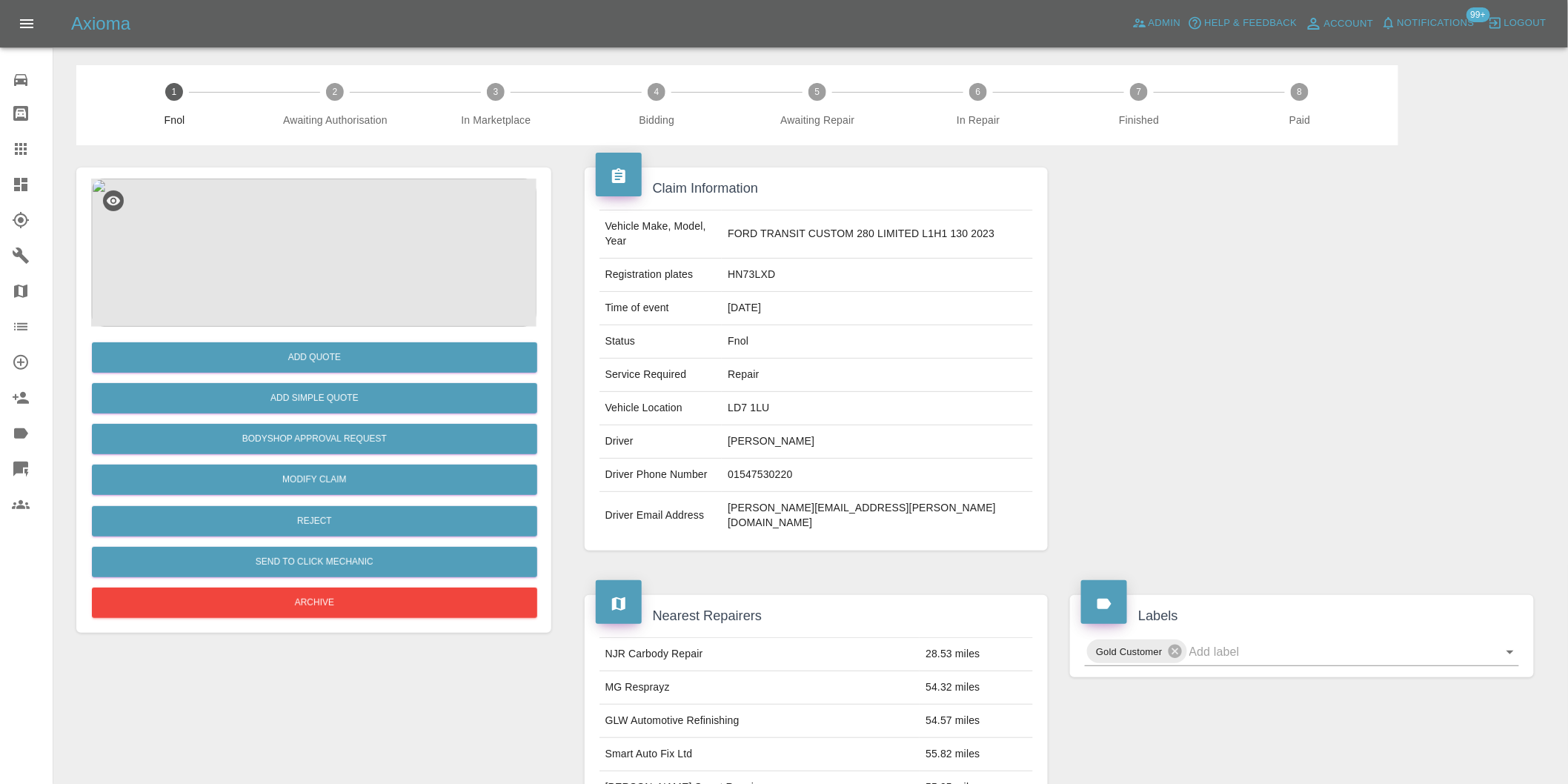
click at [324, 235] on img at bounding box center [313, 253] width 446 height 148
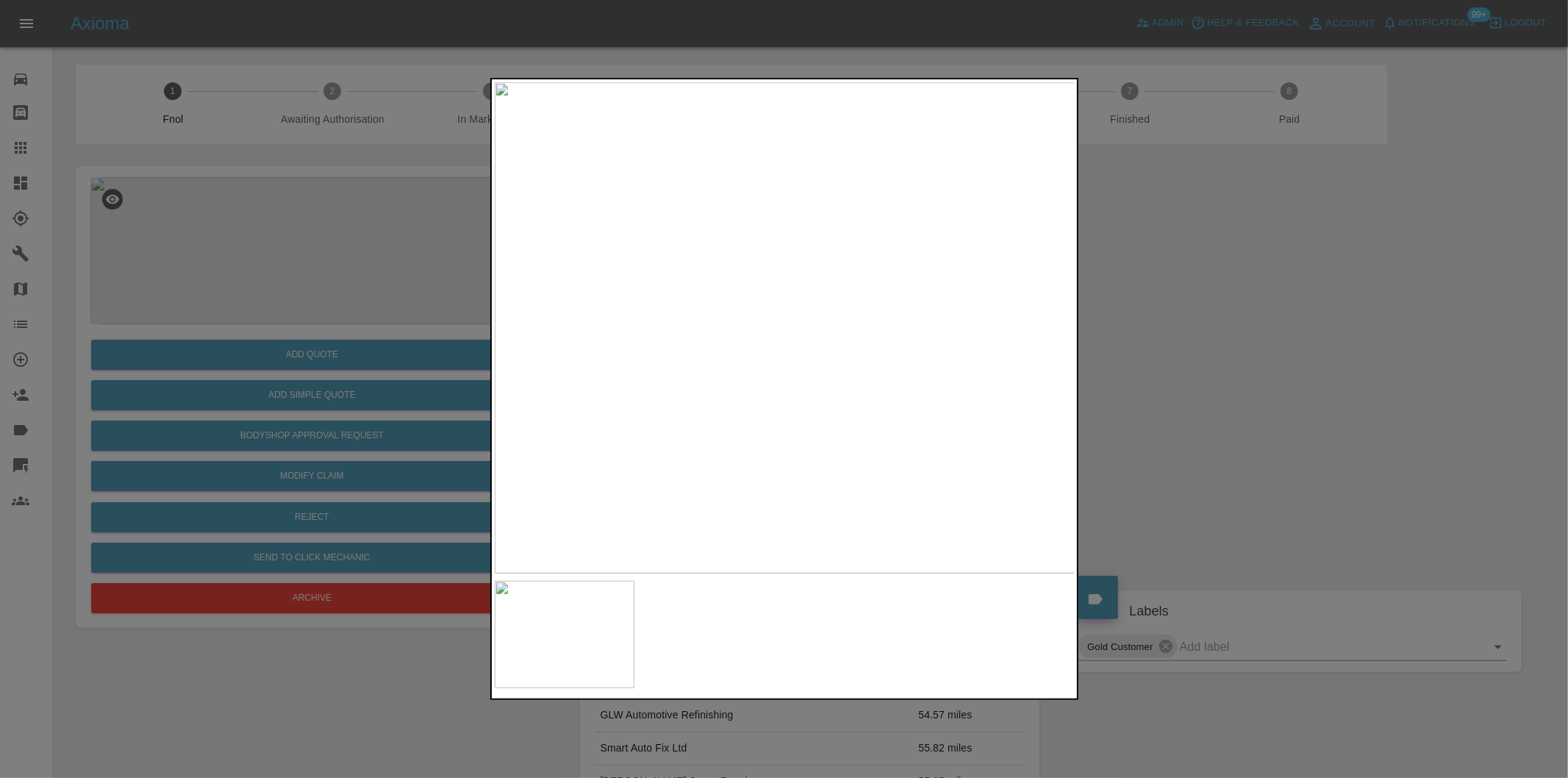
click at [744, 306] on img at bounding box center [784, 328] width 581 height 492
click at [634, 169] on img at bounding box center [798, 357] width 1743 height 1473
click at [1267, 319] on div at bounding box center [784, 389] width 1568 height 778
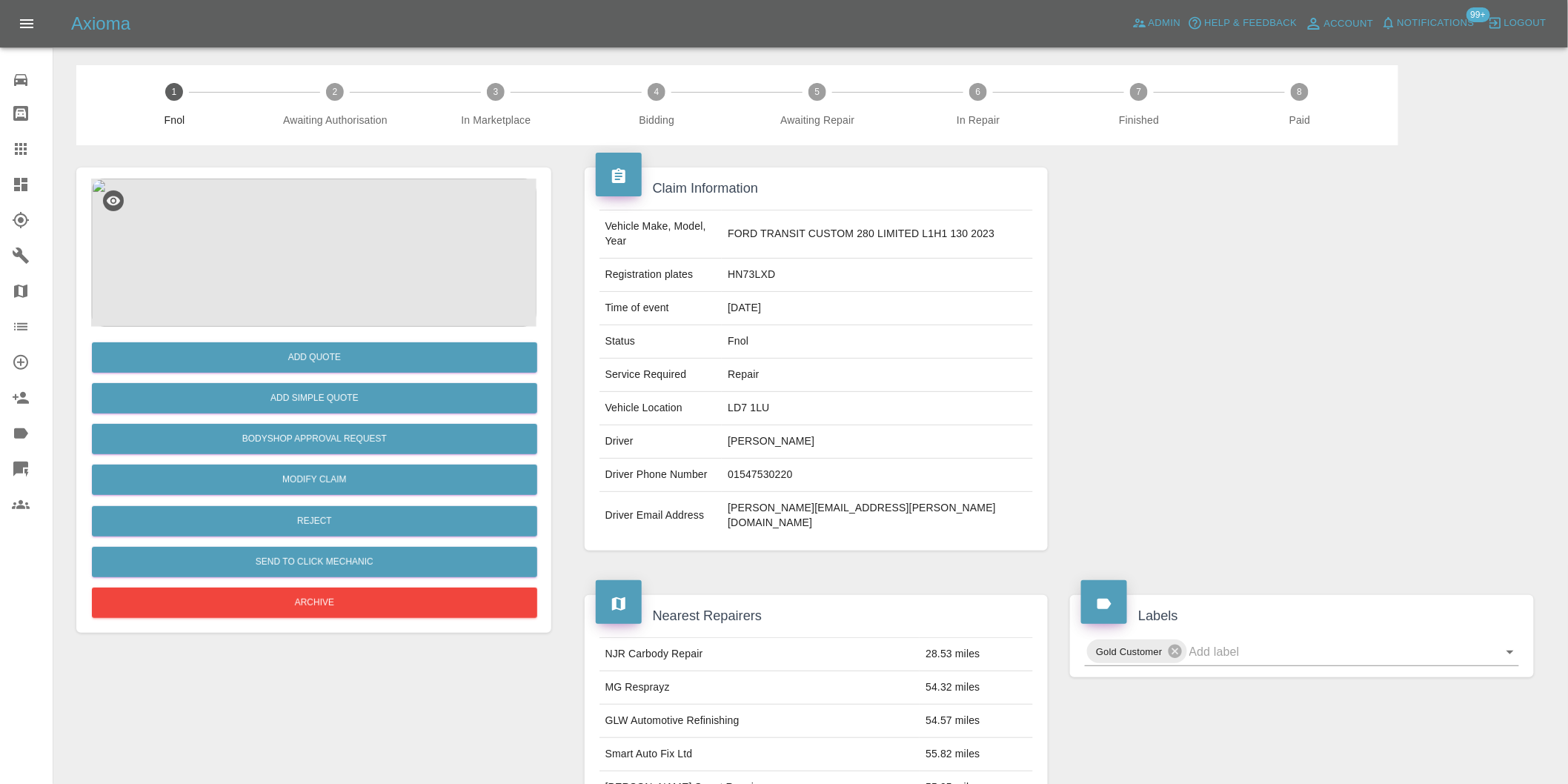
click at [295, 209] on img at bounding box center [313, 253] width 446 height 148
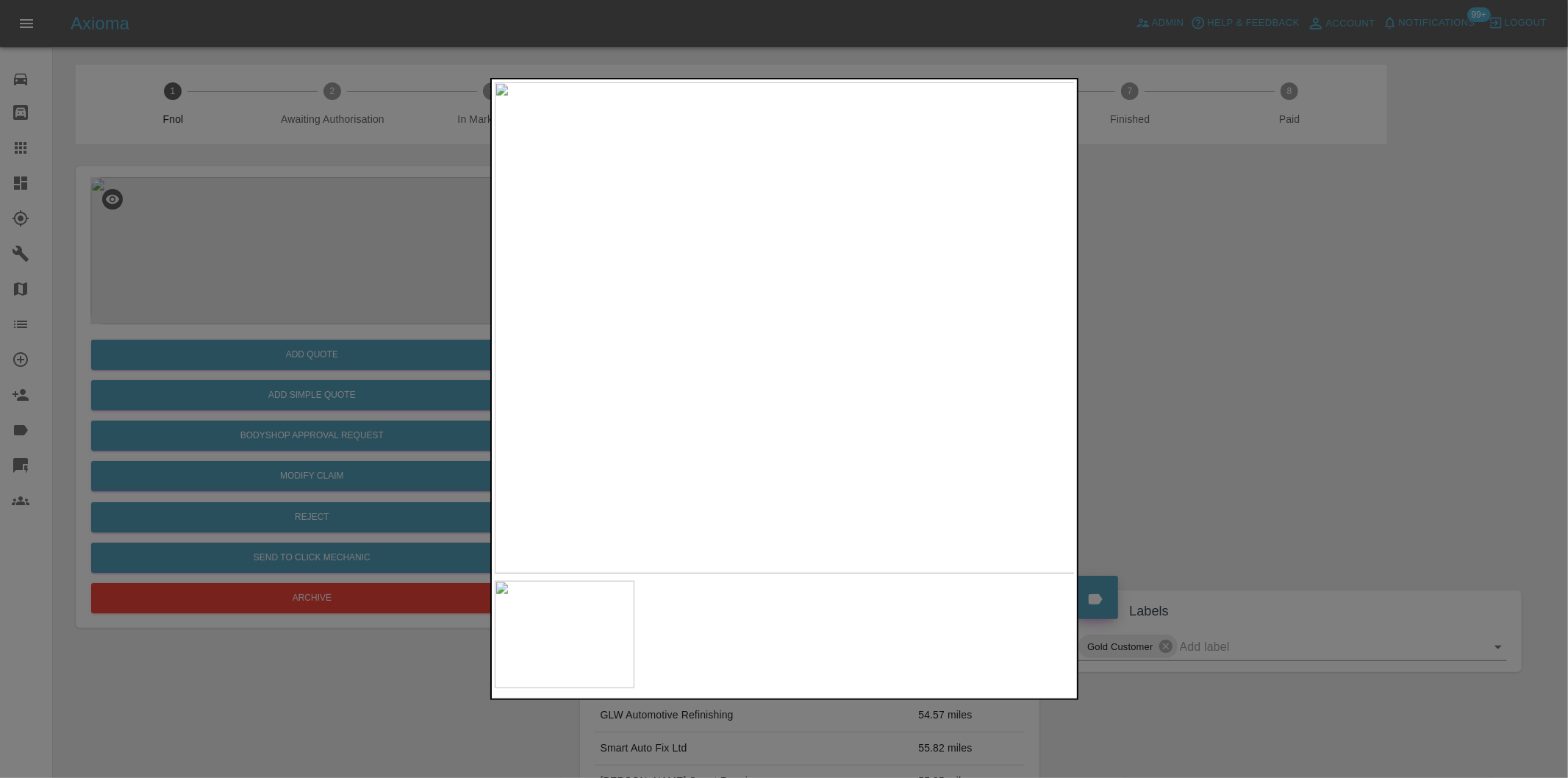
click at [688, 183] on img at bounding box center [784, 328] width 581 height 492
click at [696, 186] on img at bounding box center [1069, 759] width 1743 height 1473
click at [1128, 275] on div at bounding box center [784, 389] width 1568 height 778
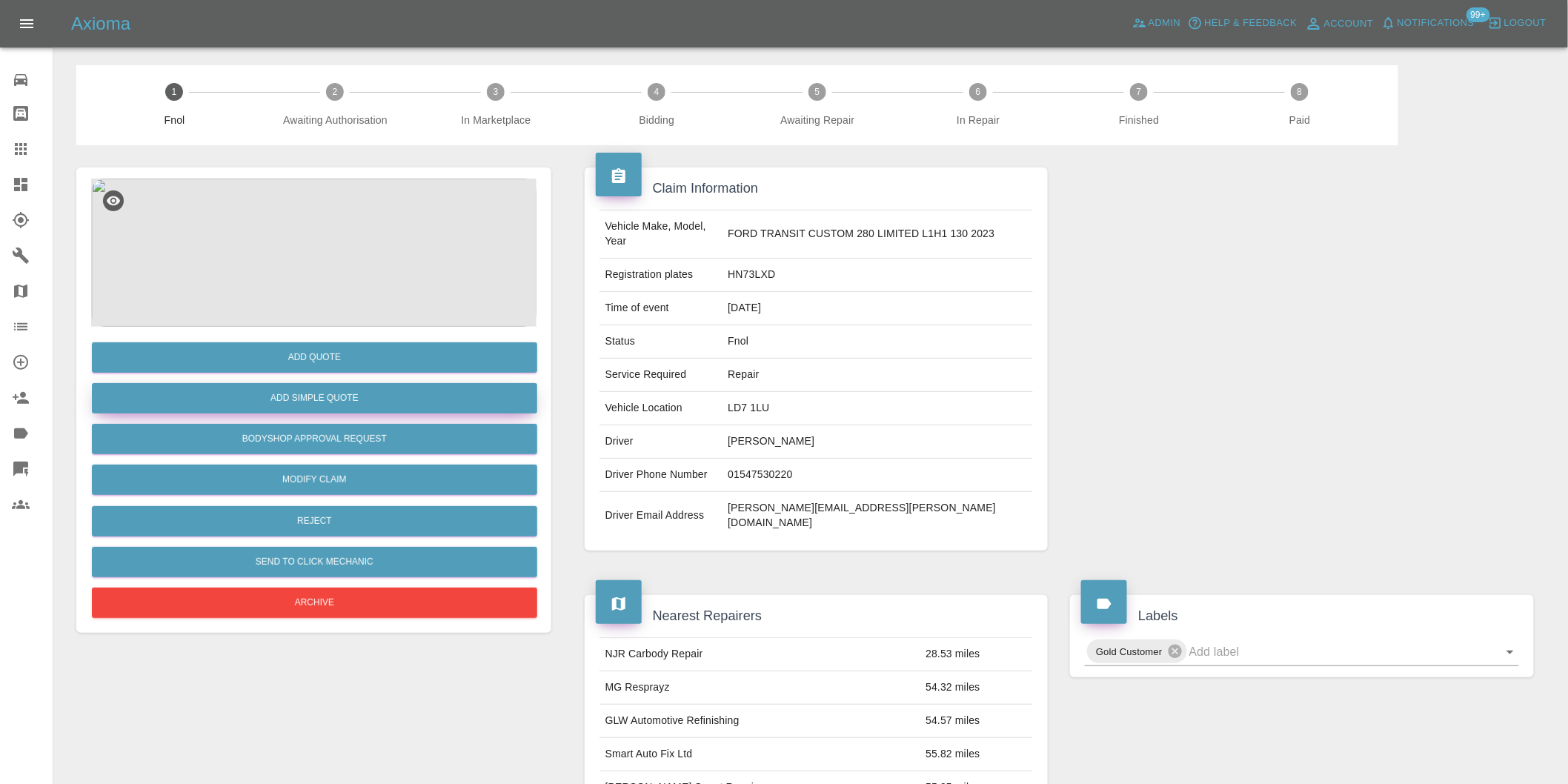
click at [372, 411] on button "Add Simple Quote" at bounding box center [314, 398] width 446 height 31
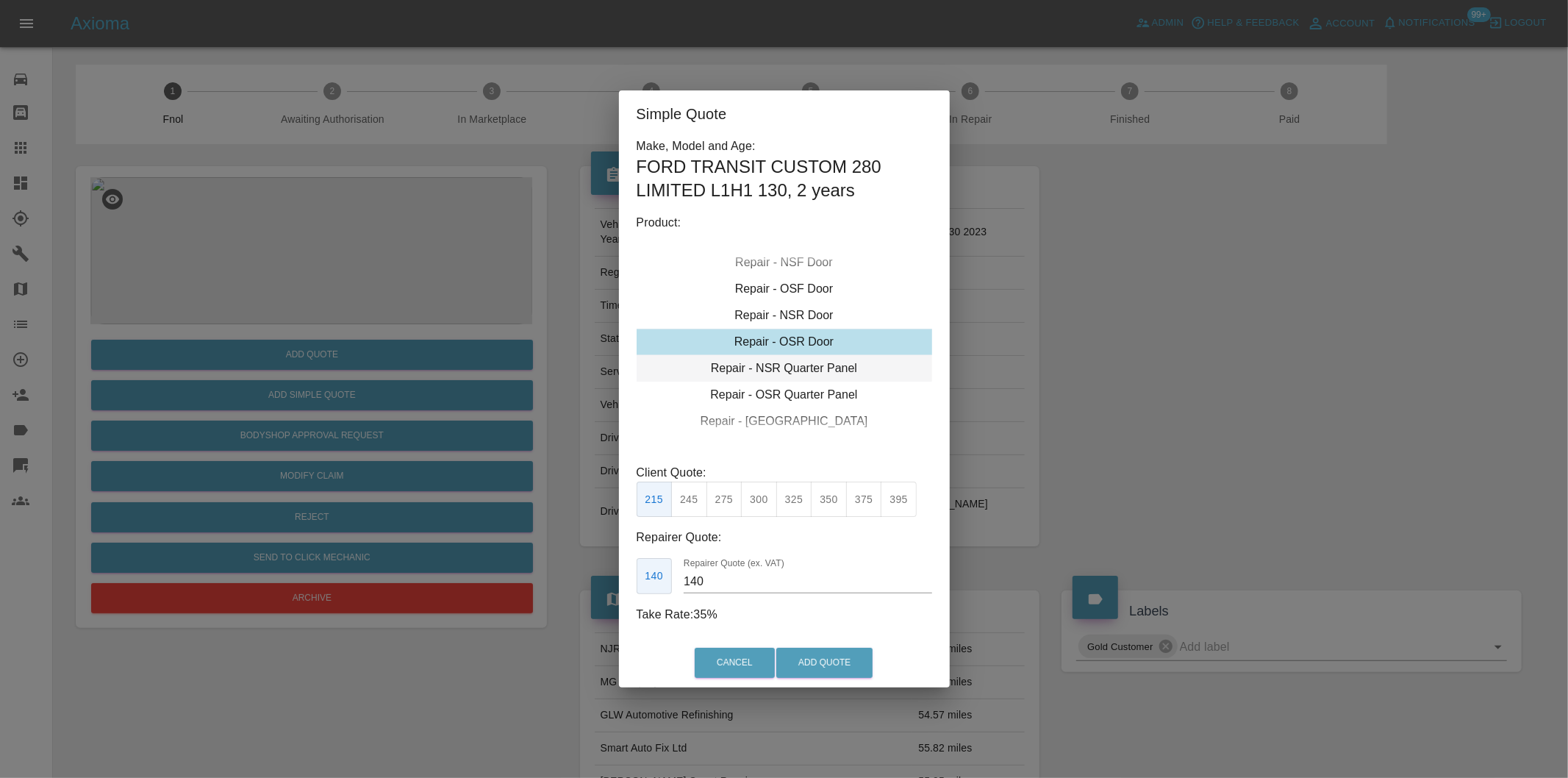
click at [807, 363] on div "Repair - NSR Quarter Panel" at bounding box center [784, 368] width 295 height 26
click at [903, 498] on button "395" at bounding box center [898, 499] width 36 height 36
type input "265"
click at [834, 674] on button "Add Quote" at bounding box center [825, 662] width 96 height 30
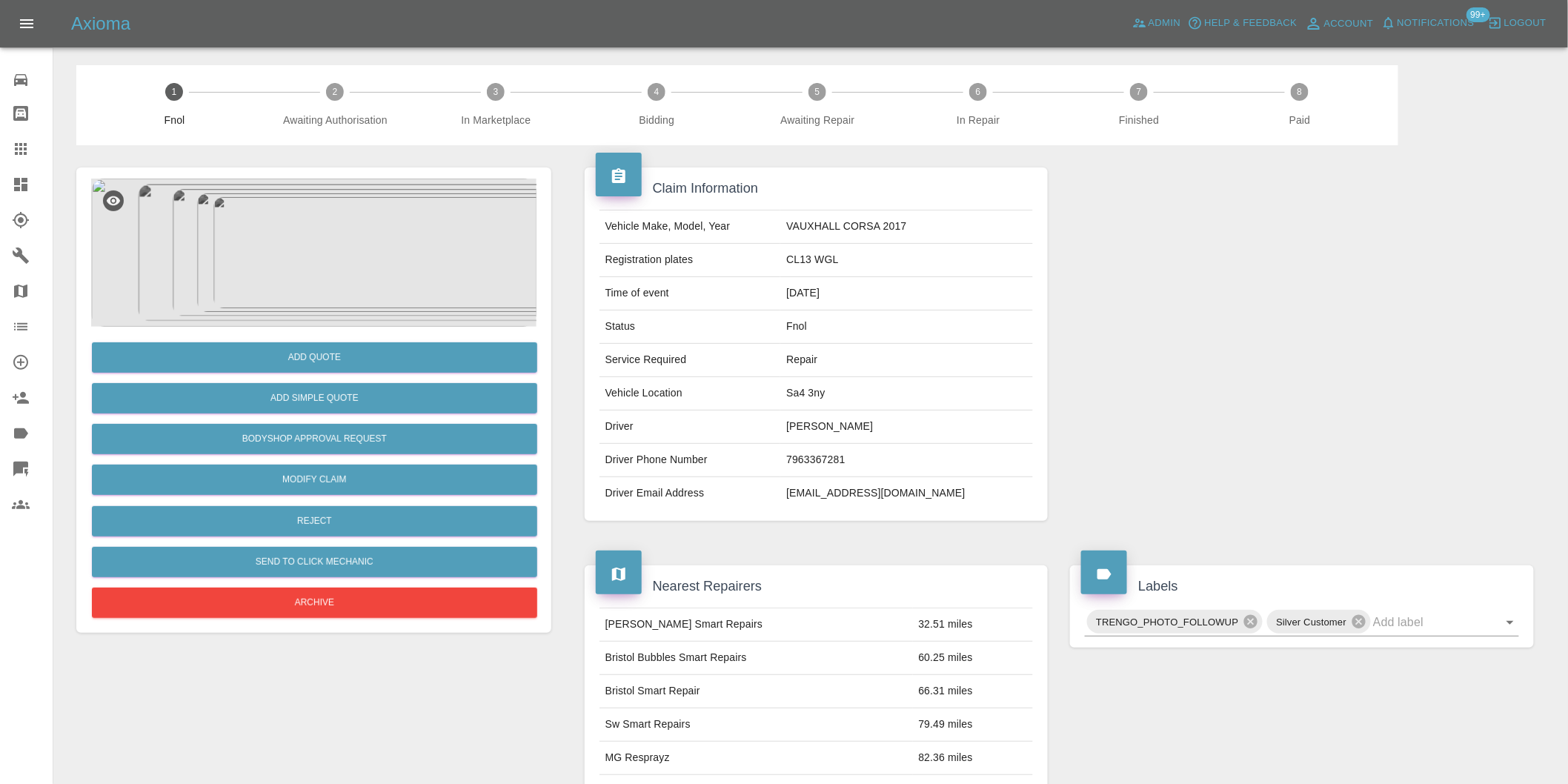
click at [347, 247] on img at bounding box center [313, 253] width 446 height 148
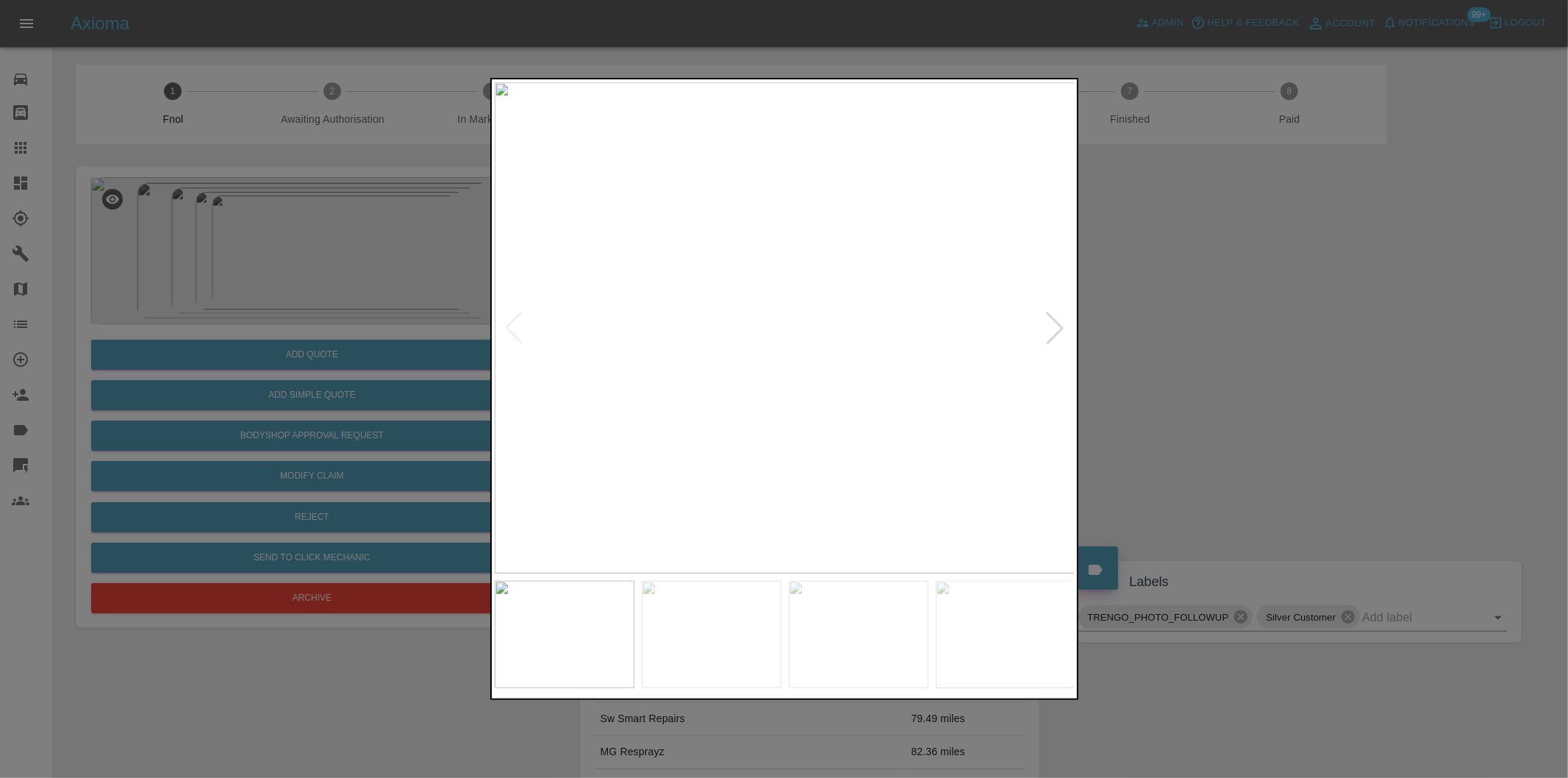
click at [1055, 327] on div at bounding box center [1054, 328] width 32 height 32
drag, startPoint x: 1255, startPoint y: 388, endPoint x: 1049, endPoint y: 433, distance: 210.9
click at [1255, 389] on div at bounding box center [784, 389] width 1568 height 778
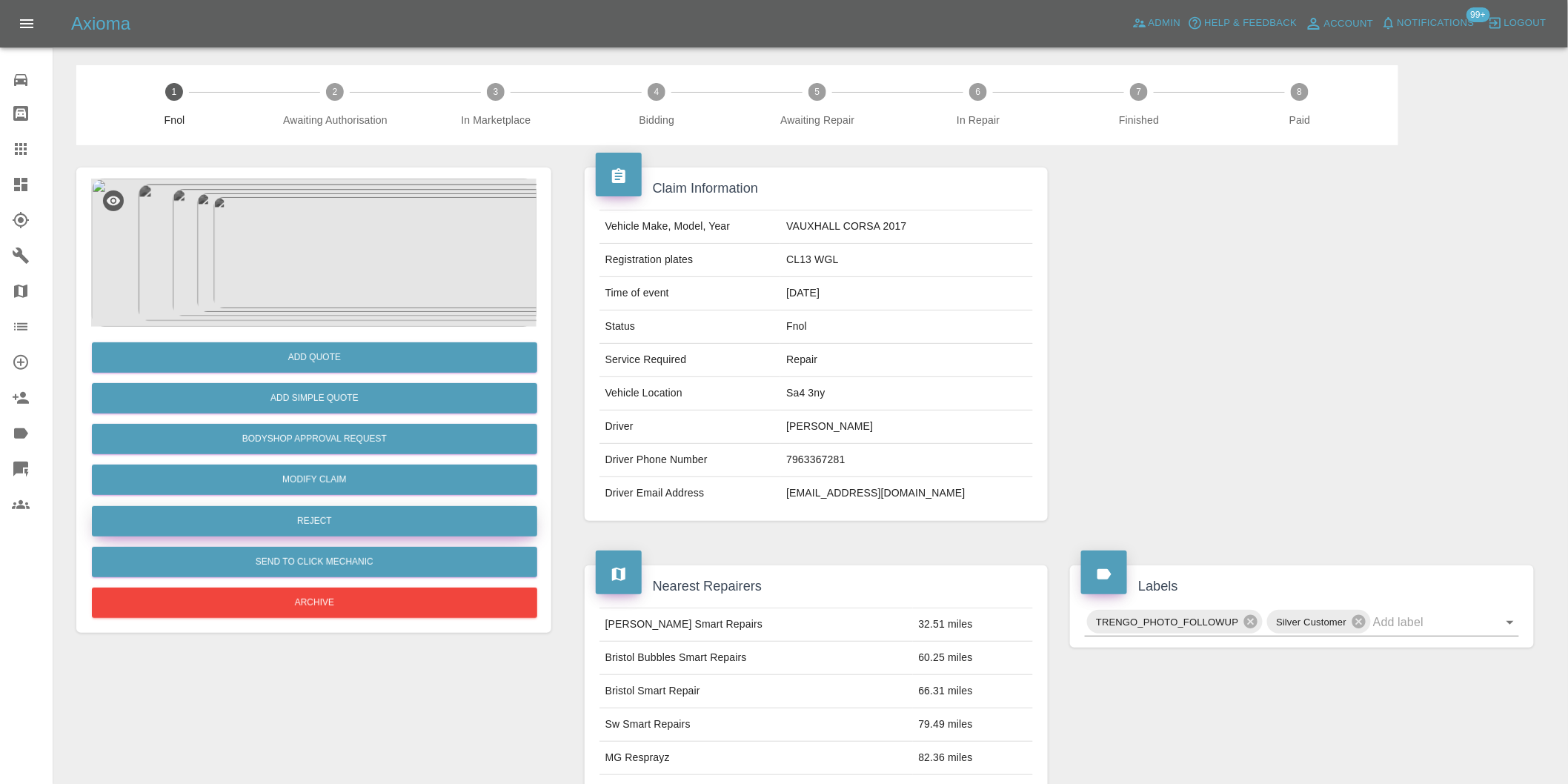
click at [396, 521] on button "Reject" at bounding box center [314, 521] width 446 height 31
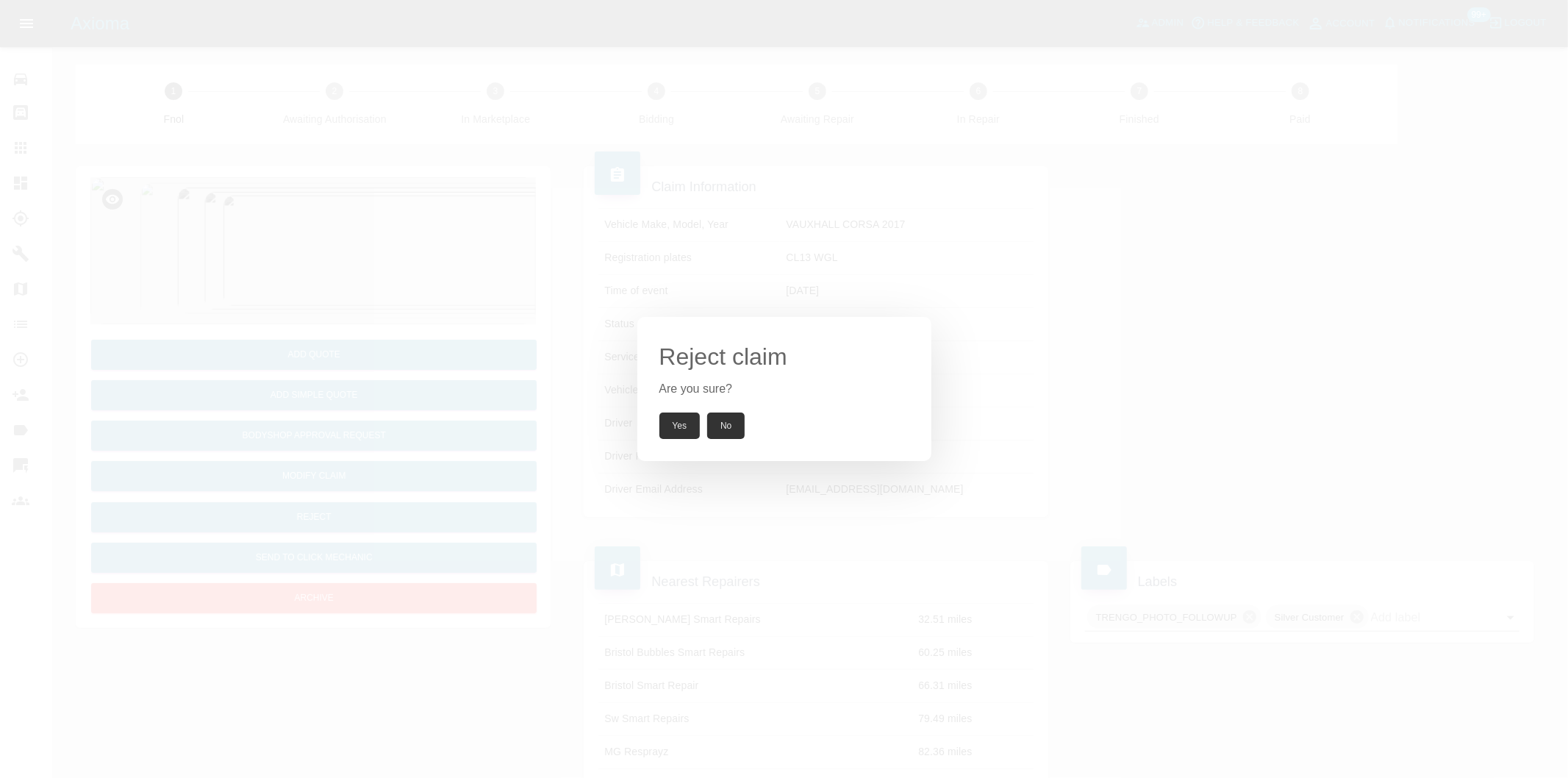
click at [685, 432] on button "Yes" at bounding box center [680, 426] width 41 height 26
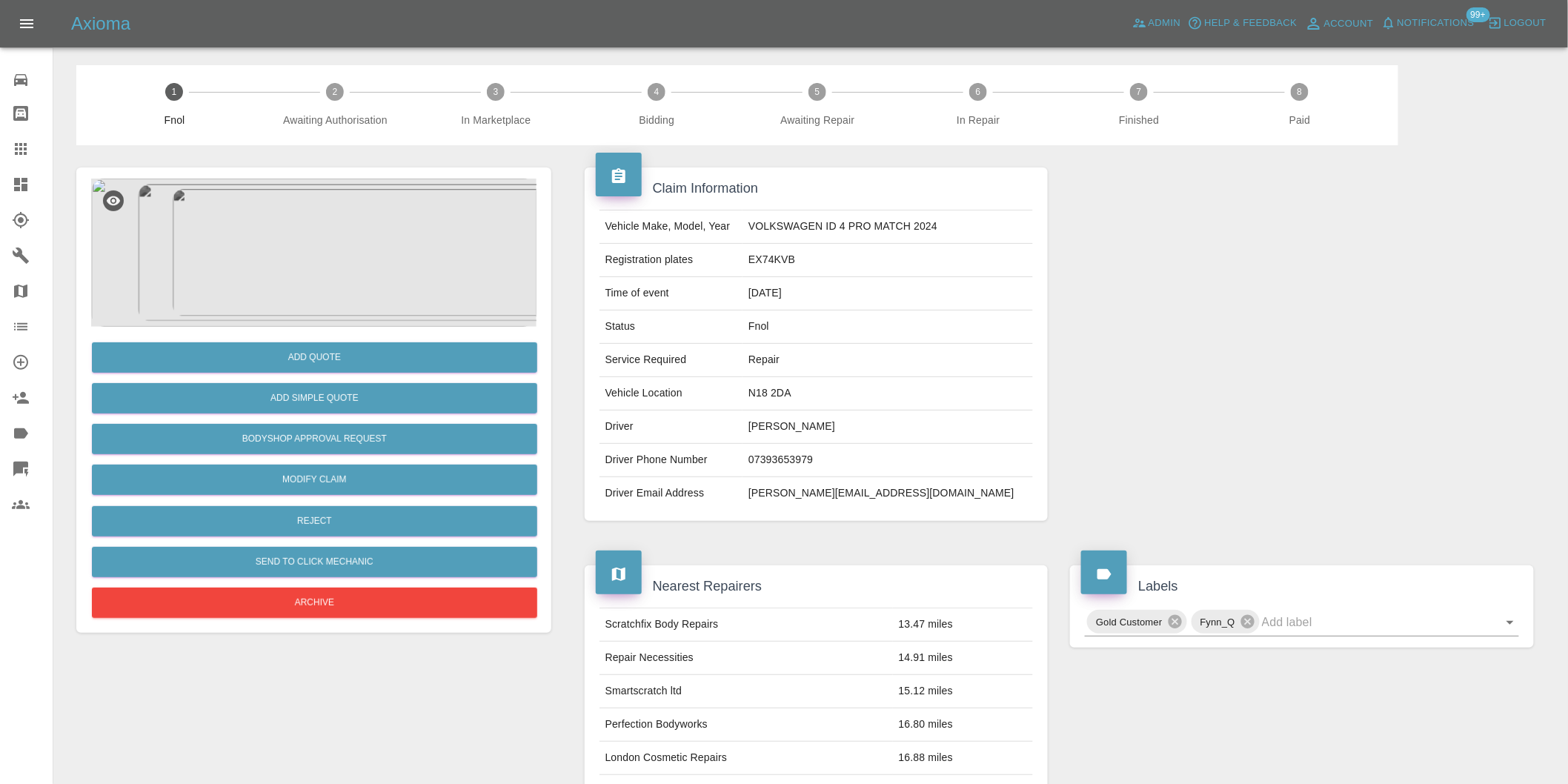
click at [342, 220] on img at bounding box center [313, 253] width 446 height 148
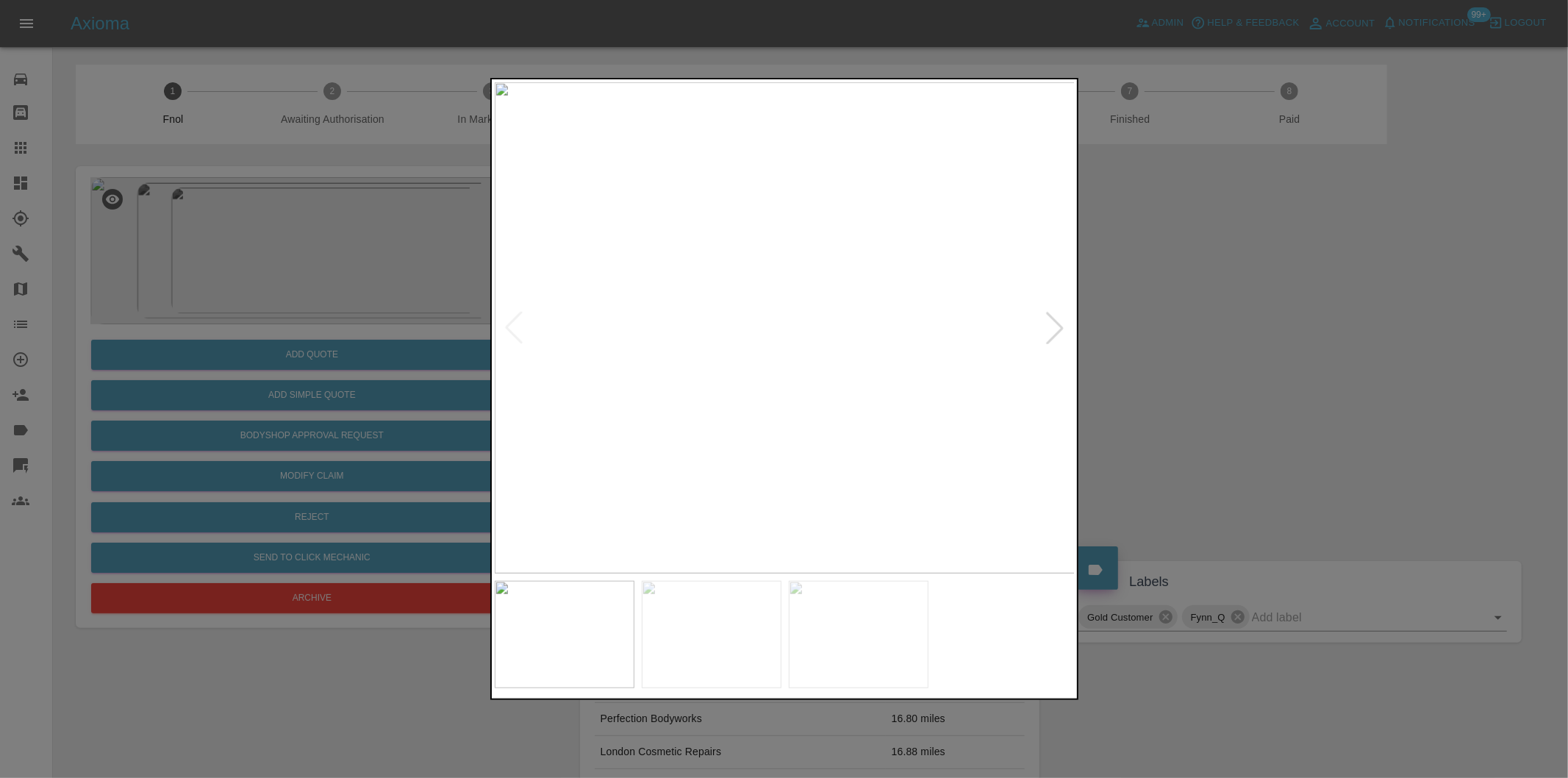
click at [1057, 328] on div at bounding box center [1054, 328] width 32 height 32
click at [1059, 322] on div at bounding box center [1054, 328] width 32 height 32
click at [1060, 322] on img at bounding box center [784, 328] width 581 height 492
click at [1234, 354] on div at bounding box center [784, 389] width 1568 height 778
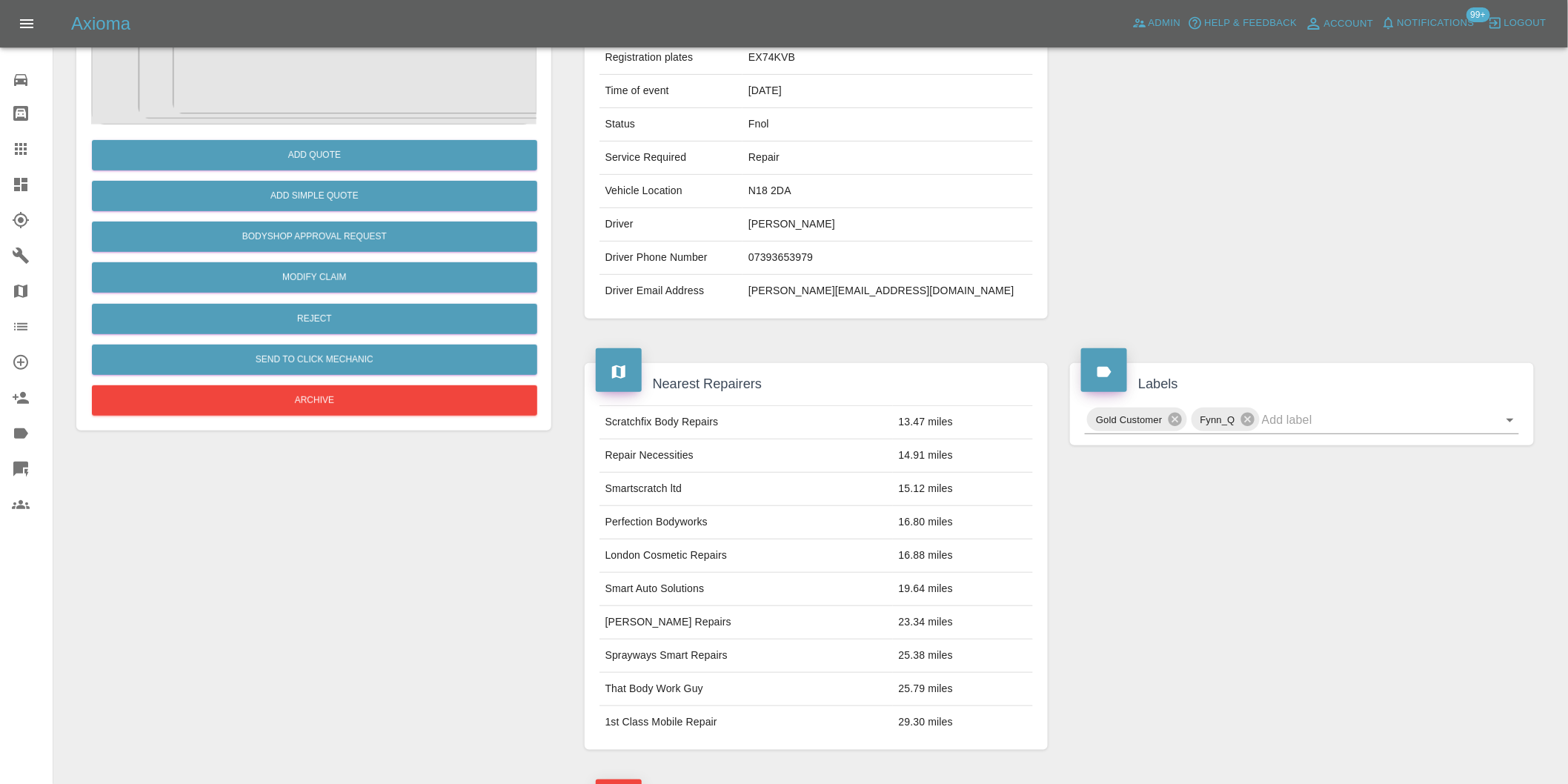
scroll to position [82, 0]
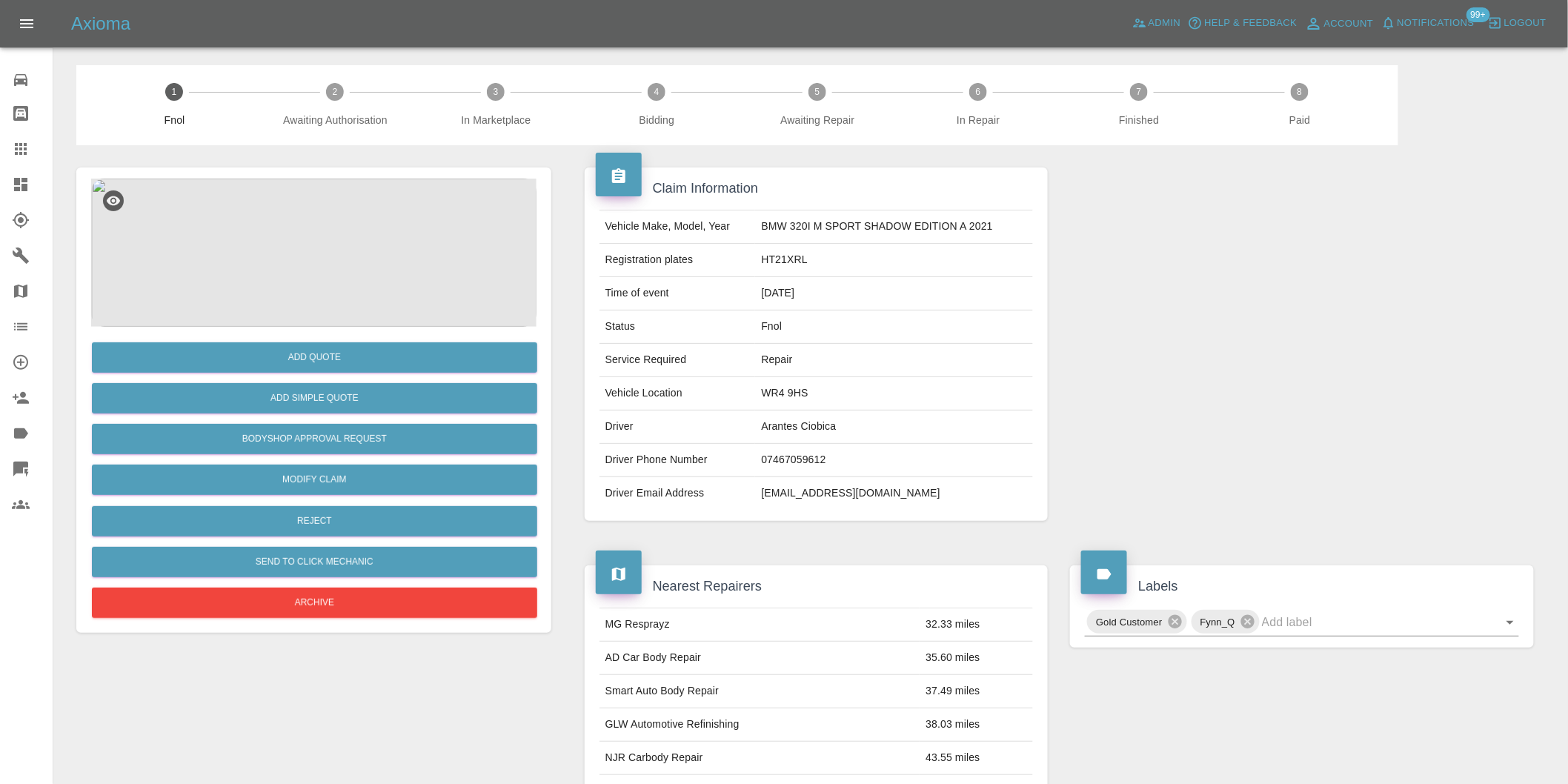
click at [345, 241] on img at bounding box center [313, 253] width 446 height 148
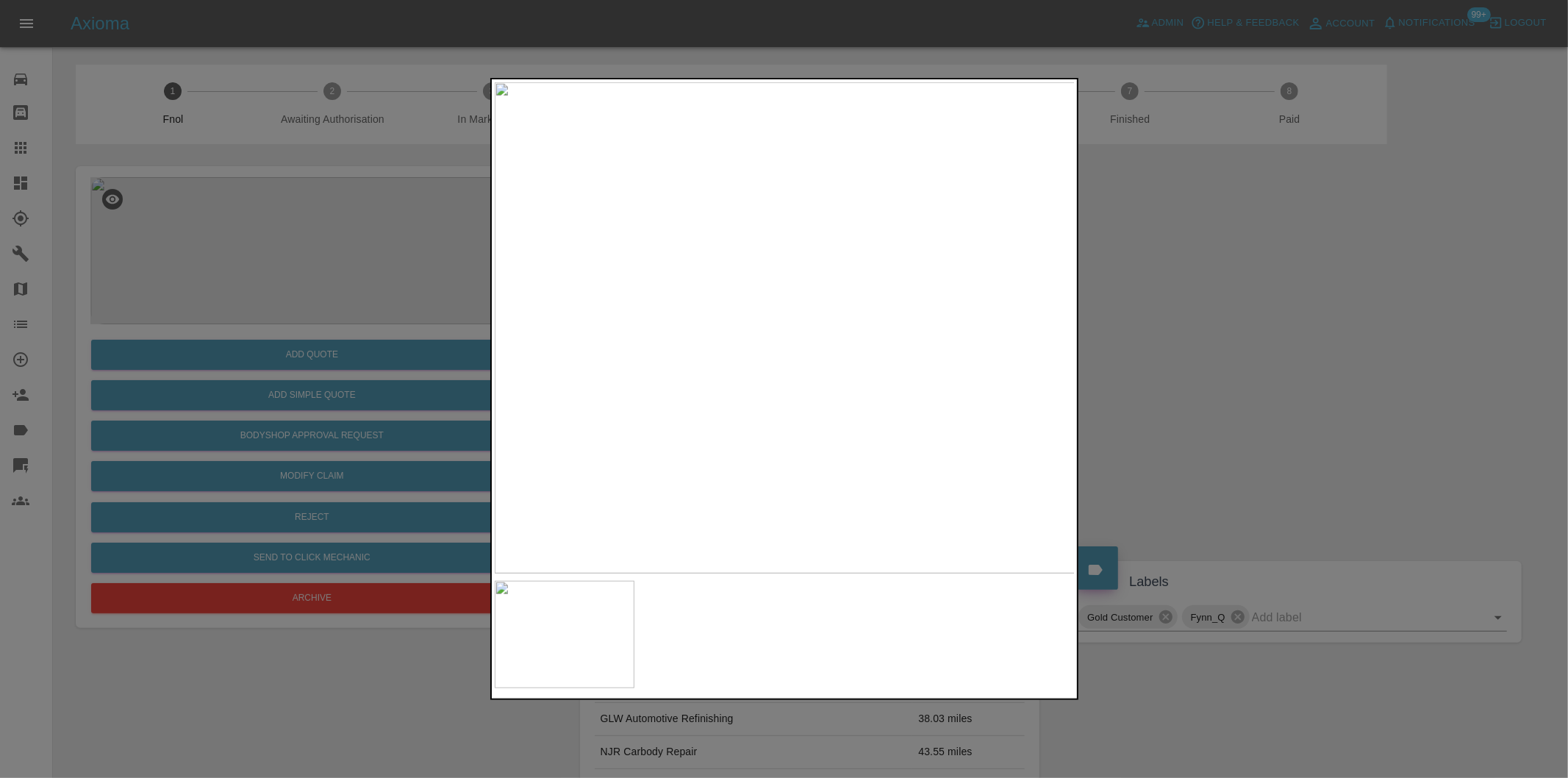
click at [733, 348] on img at bounding box center [784, 328] width 581 height 492
click at [747, 348] on img at bounding box center [934, 265] width 1743 height 1473
click at [1226, 375] on div at bounding box center [784, 389] width 1568 height 778
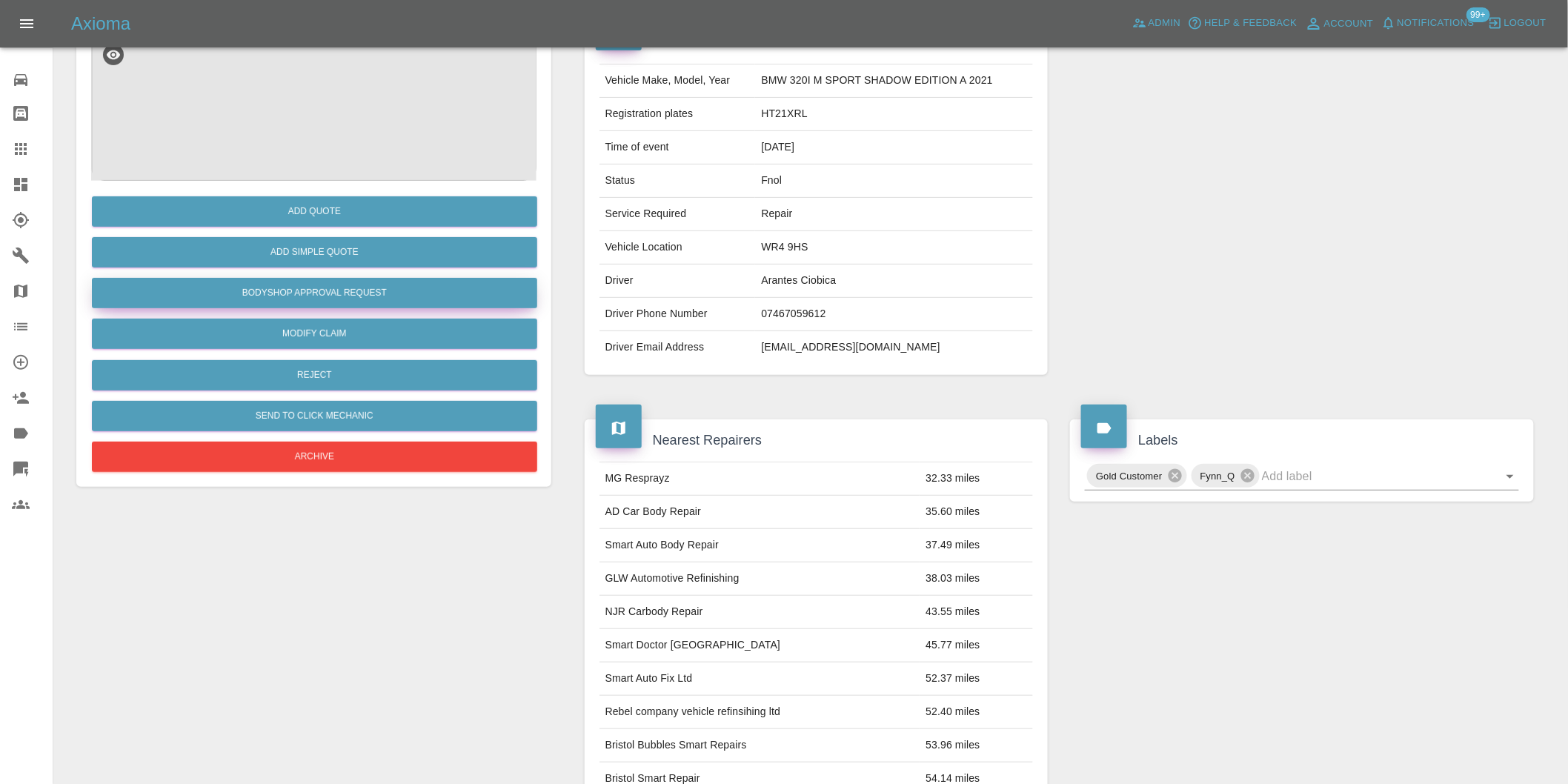
scroll to position [20, 0]
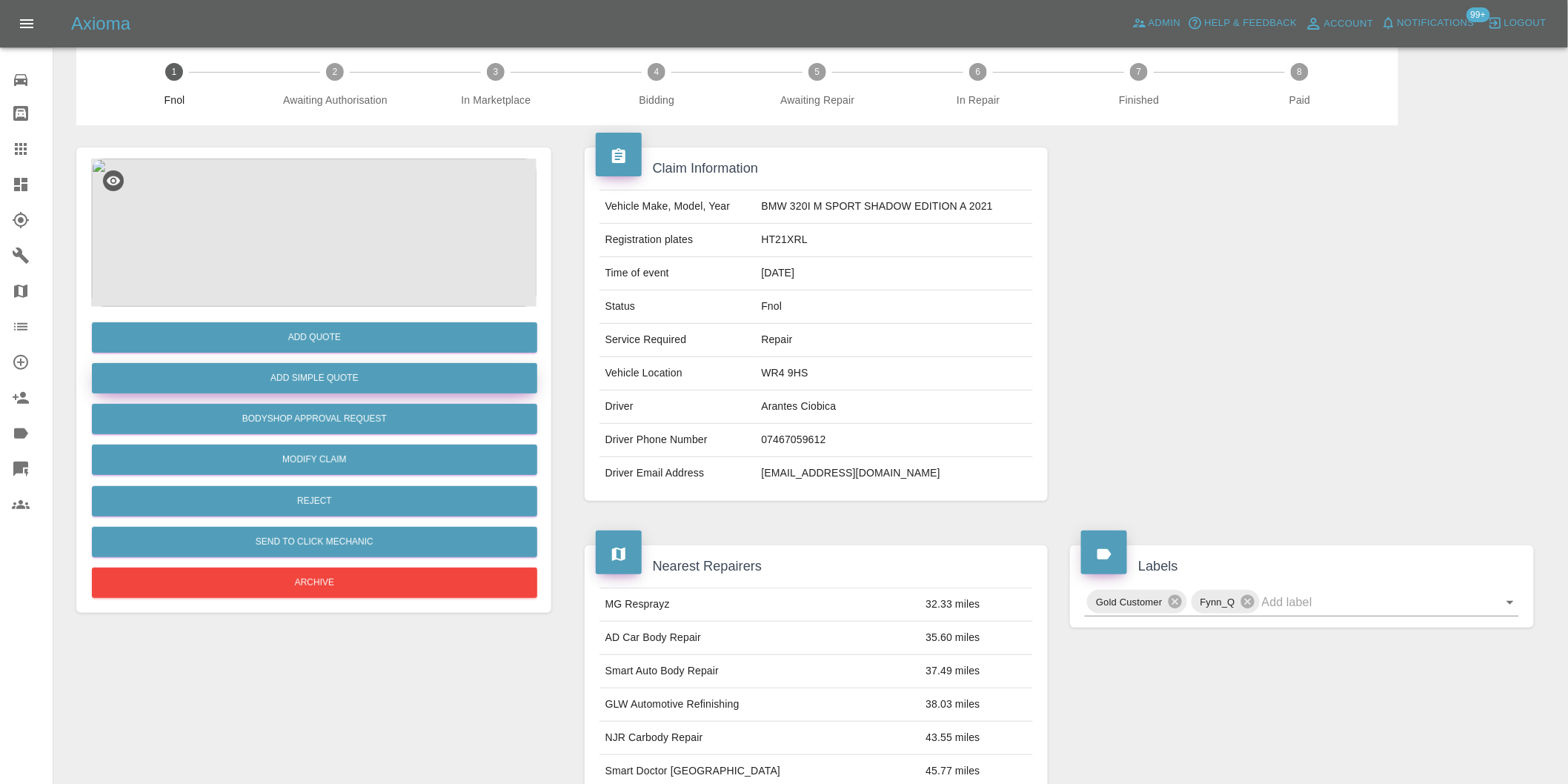
click at [360, 384] on button "Add Simple Quote" at bounding box center [314, 378] width 446 height 31
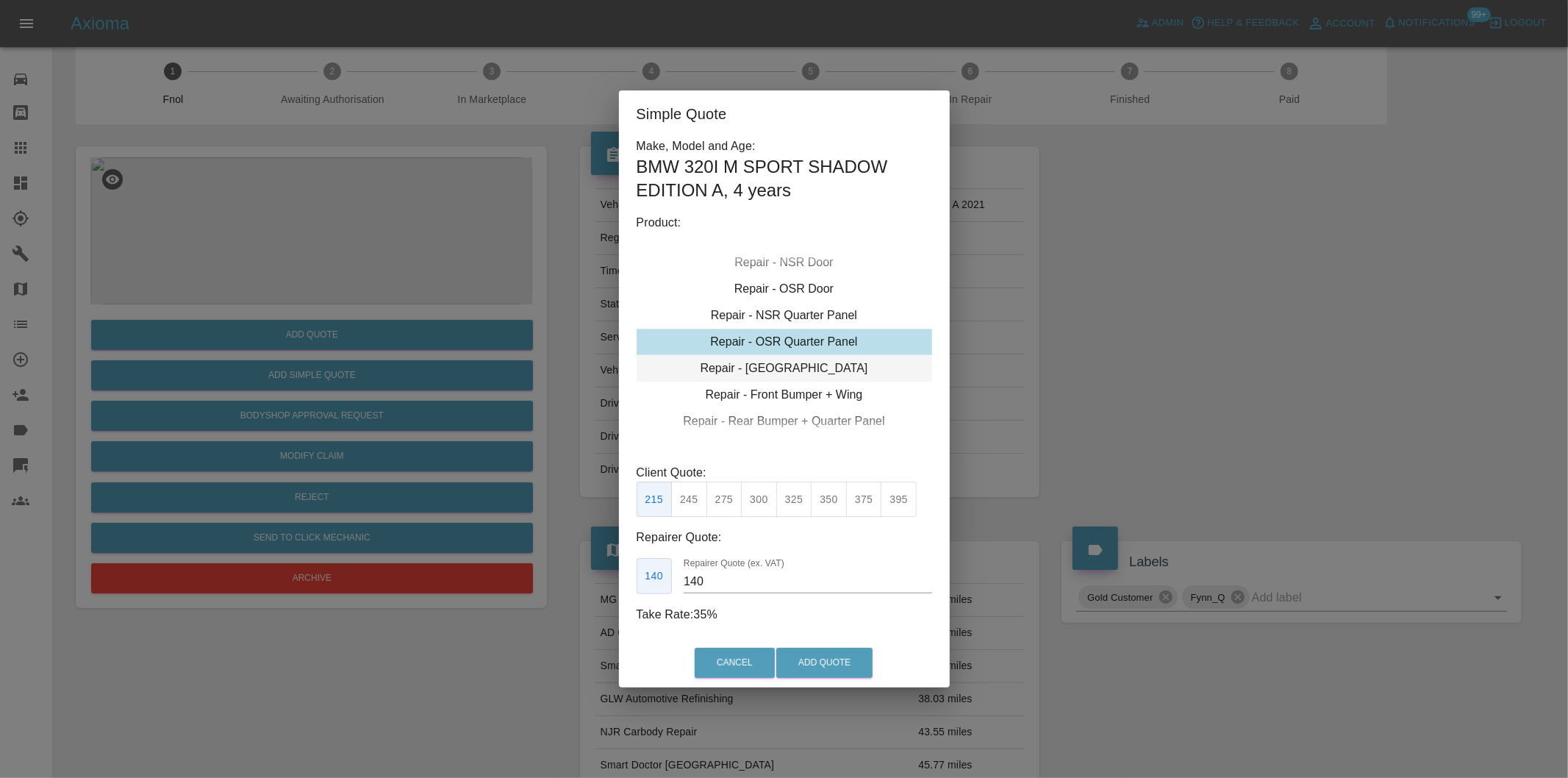
click at [807, 361] on div "Repair - Tailgate" at bounding box center [784, 368] width 295 height 26
click at [768, 497] on button "300" at bounding box center [759, 499] width 36 height 36
type input "190"
click at [821, 657] on button "Add Quote" at bounding box center [825, 662] width 96 height 30
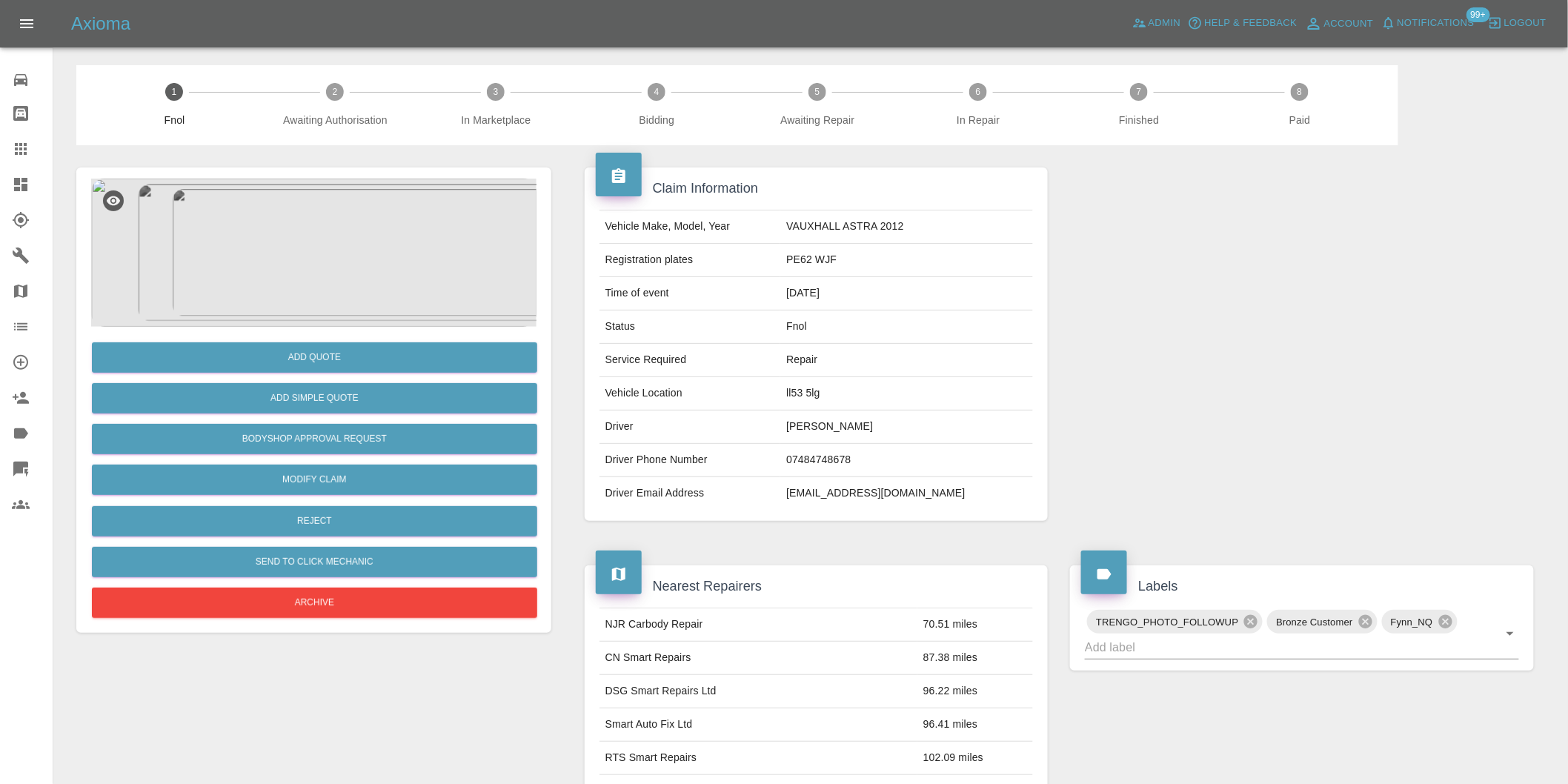
click at [311, 264] on img at bounding box center [313, 253] width 446 height 148
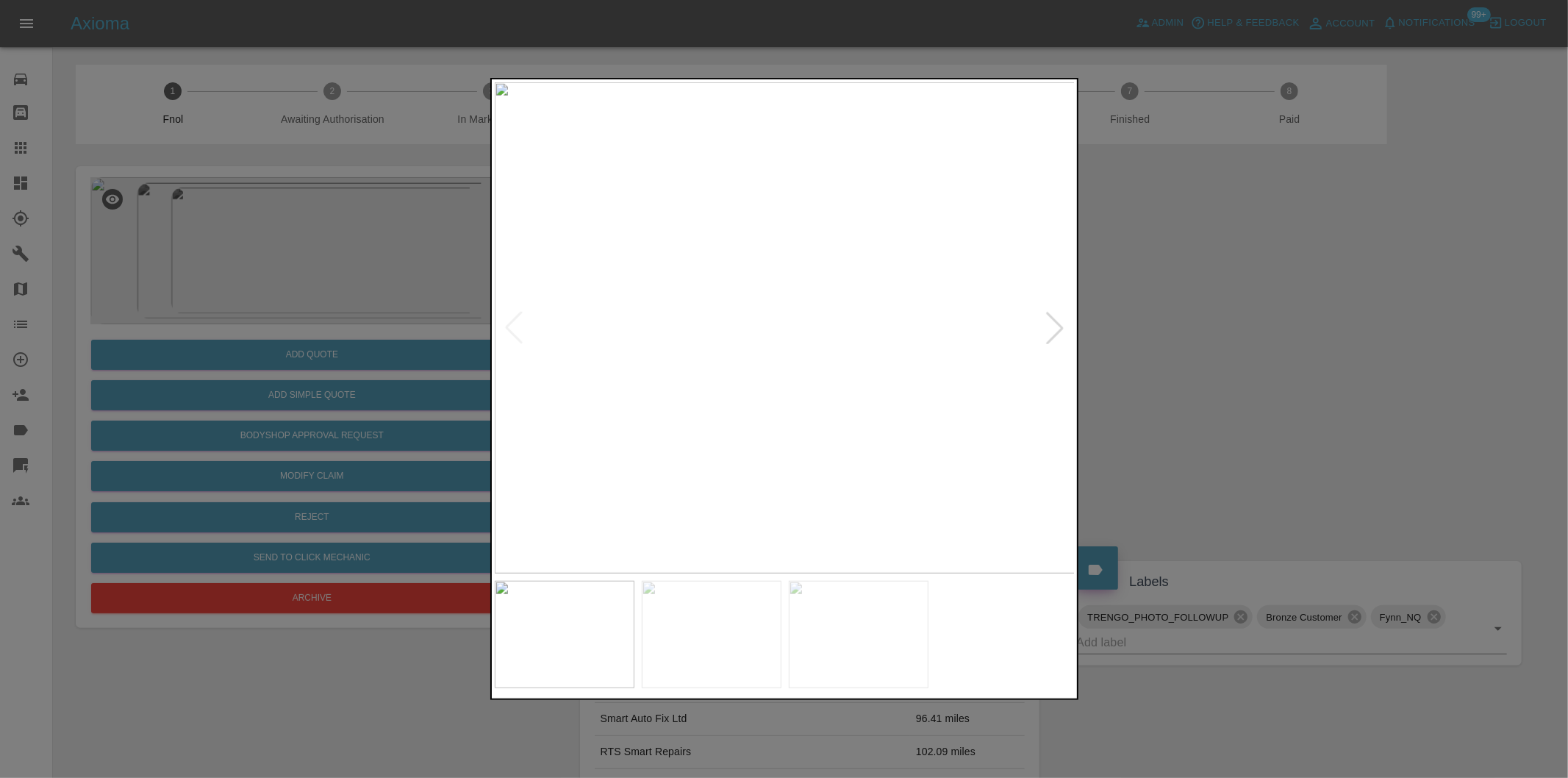
click at [1063, 327] on div at bounding box center [1054, 328] width 32 height 32
click at [1239, 327] on div at bounding box center [784, 389] width 1568 height 778
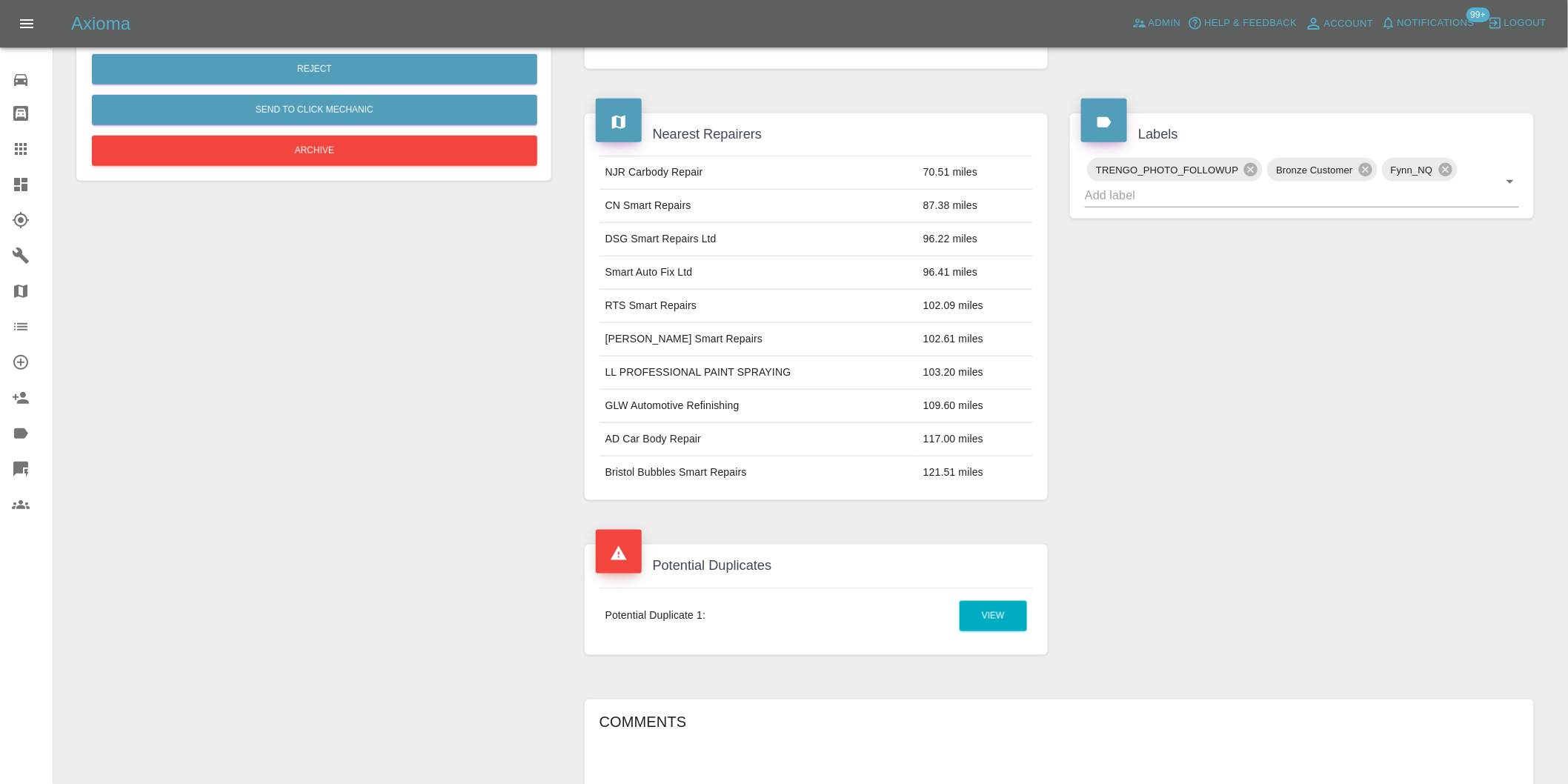
scroll to position [493, 0]
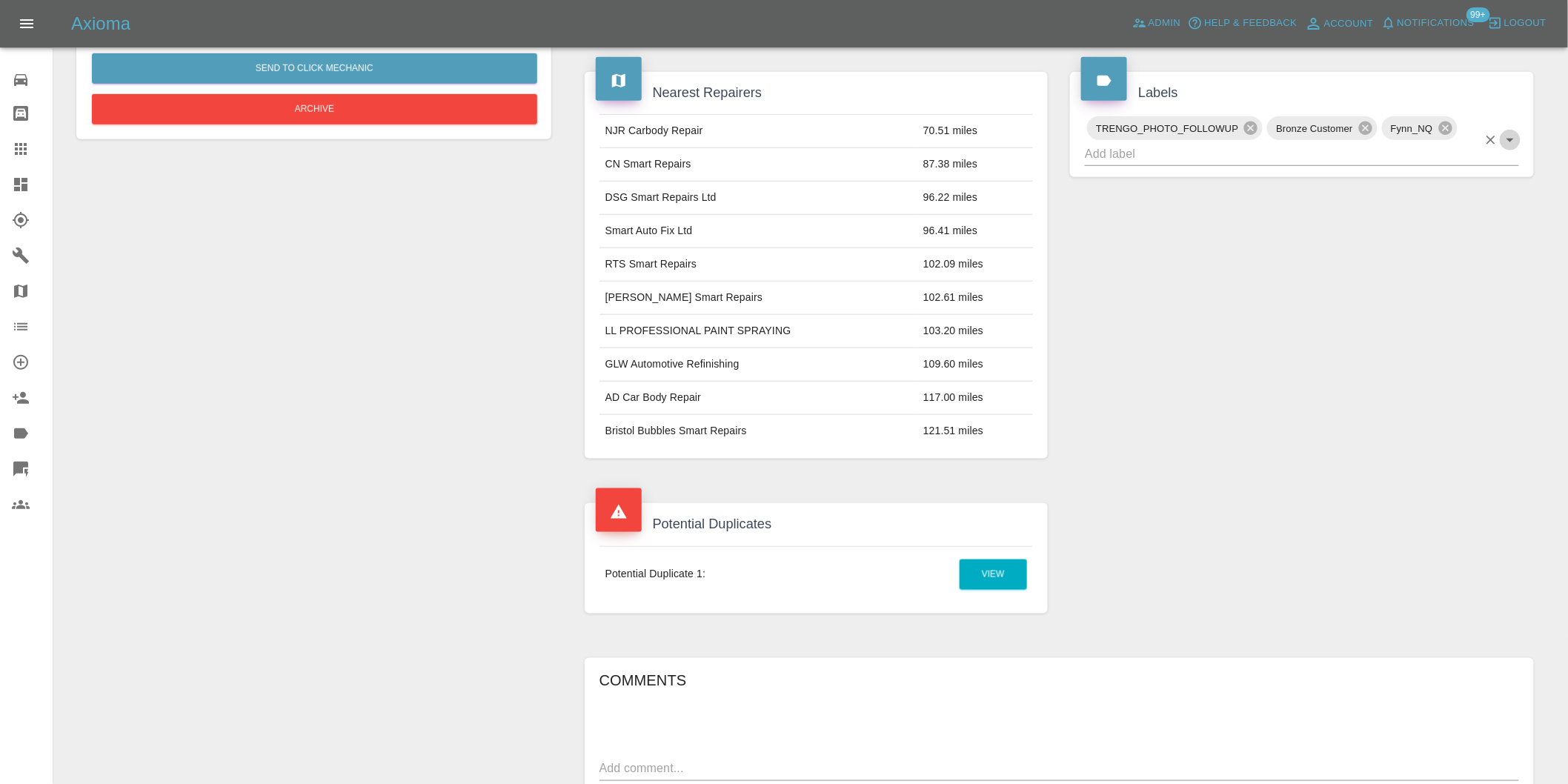
drag, startPoint x: 1502, startPoint y: 137, endPoint x: 1512, endPoint y: 155, distance: 20.6
click at [1503, 139] on icon "Open" at bounding box center [1511, 140] width 18 height 18
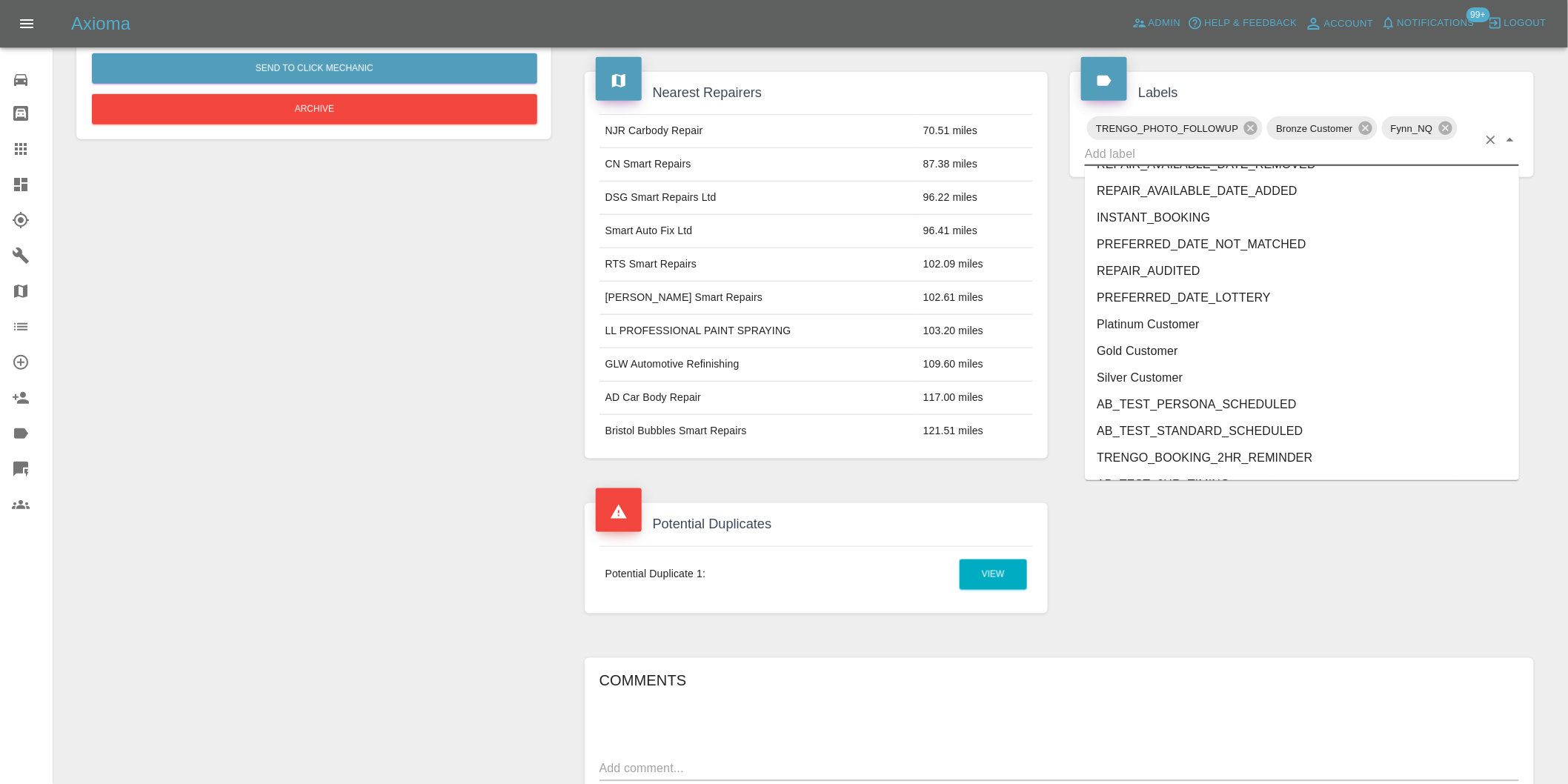
scroll to position [3139, 0]
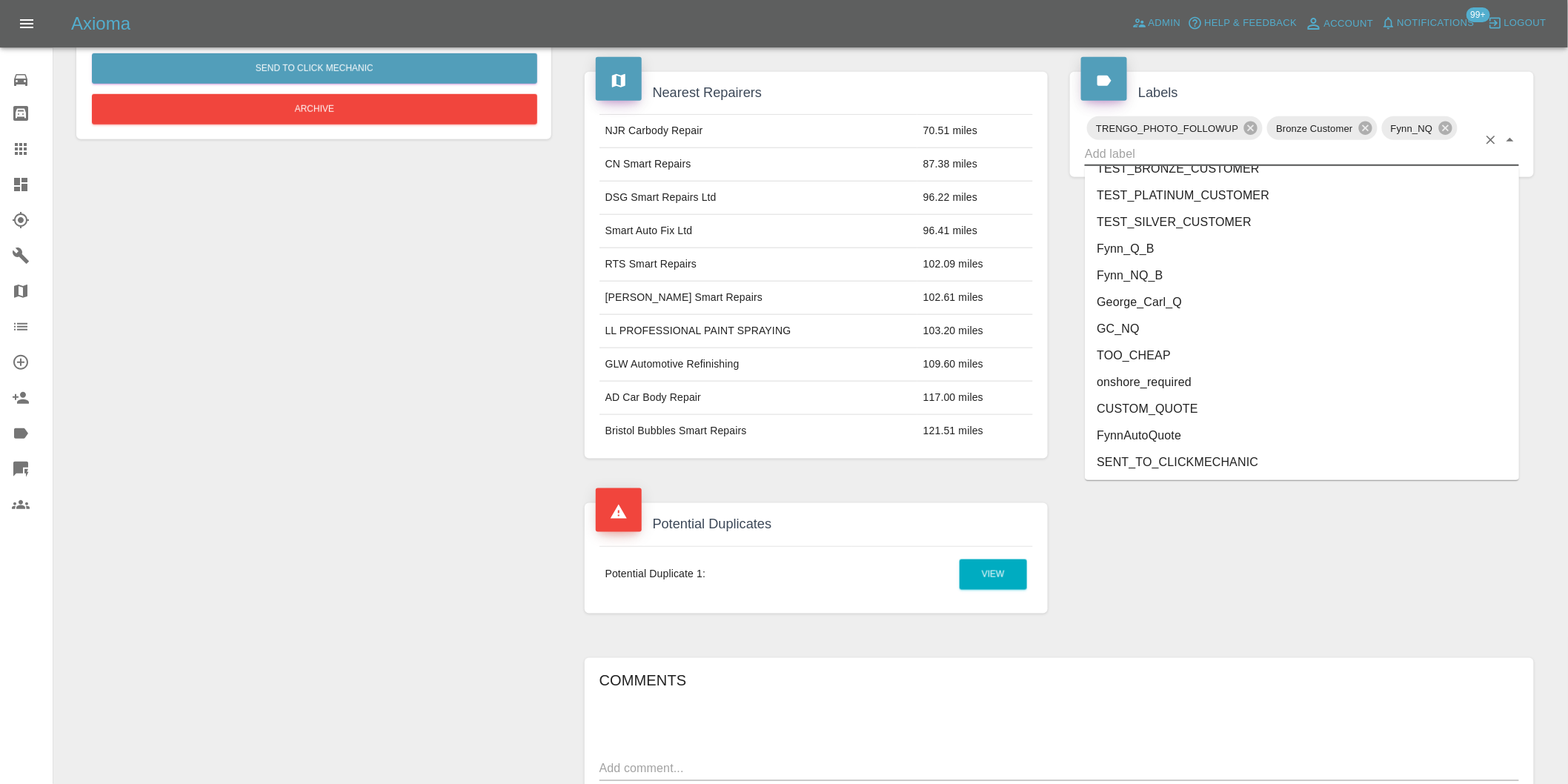
click at [1195, 382] on li "onshore_required" at bounding box center [1301, 382] width 434 height 27
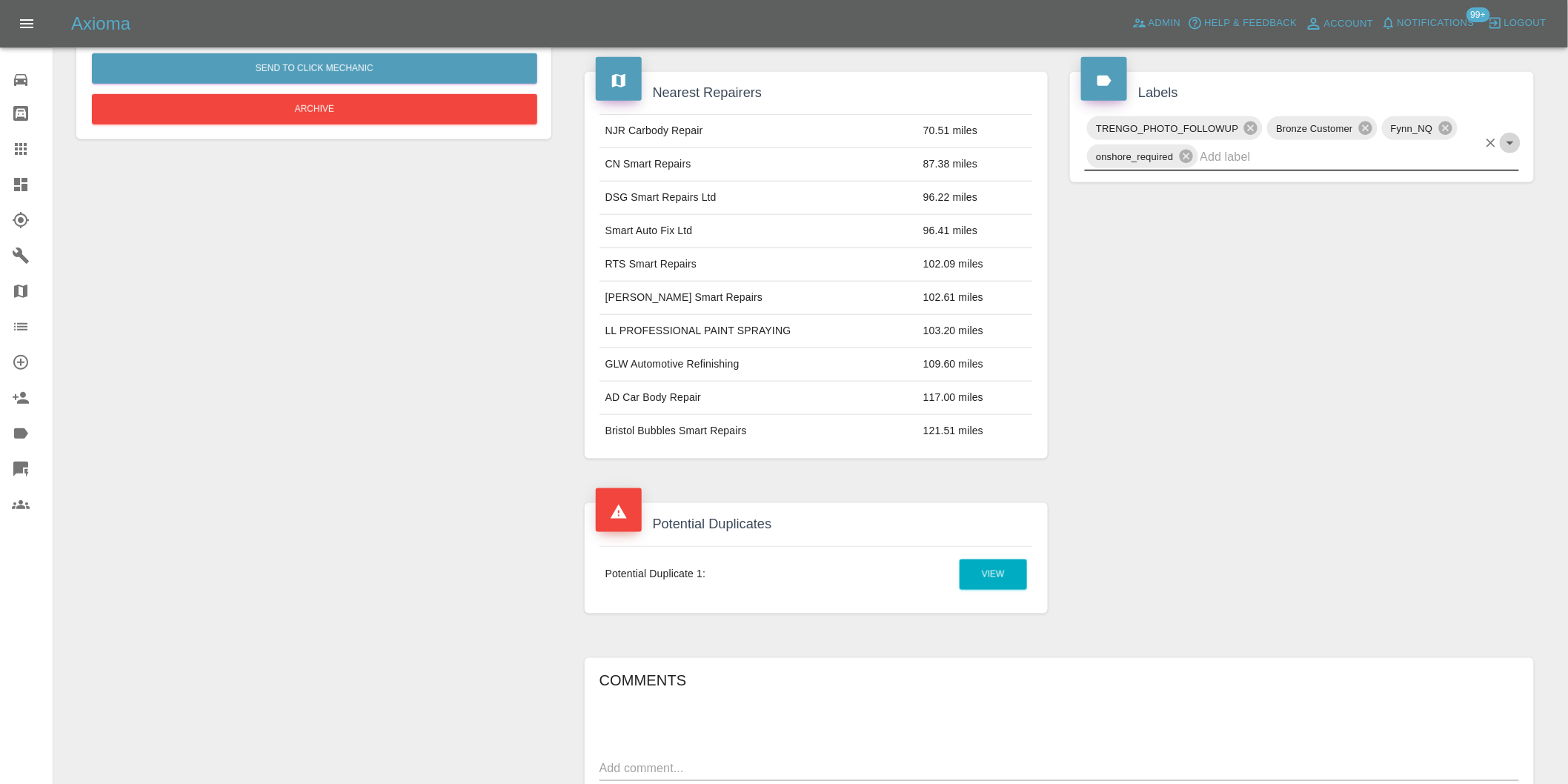
click at [1510, 140] on icon "Open" at bounding box center [1511, 143] width 18 height 18
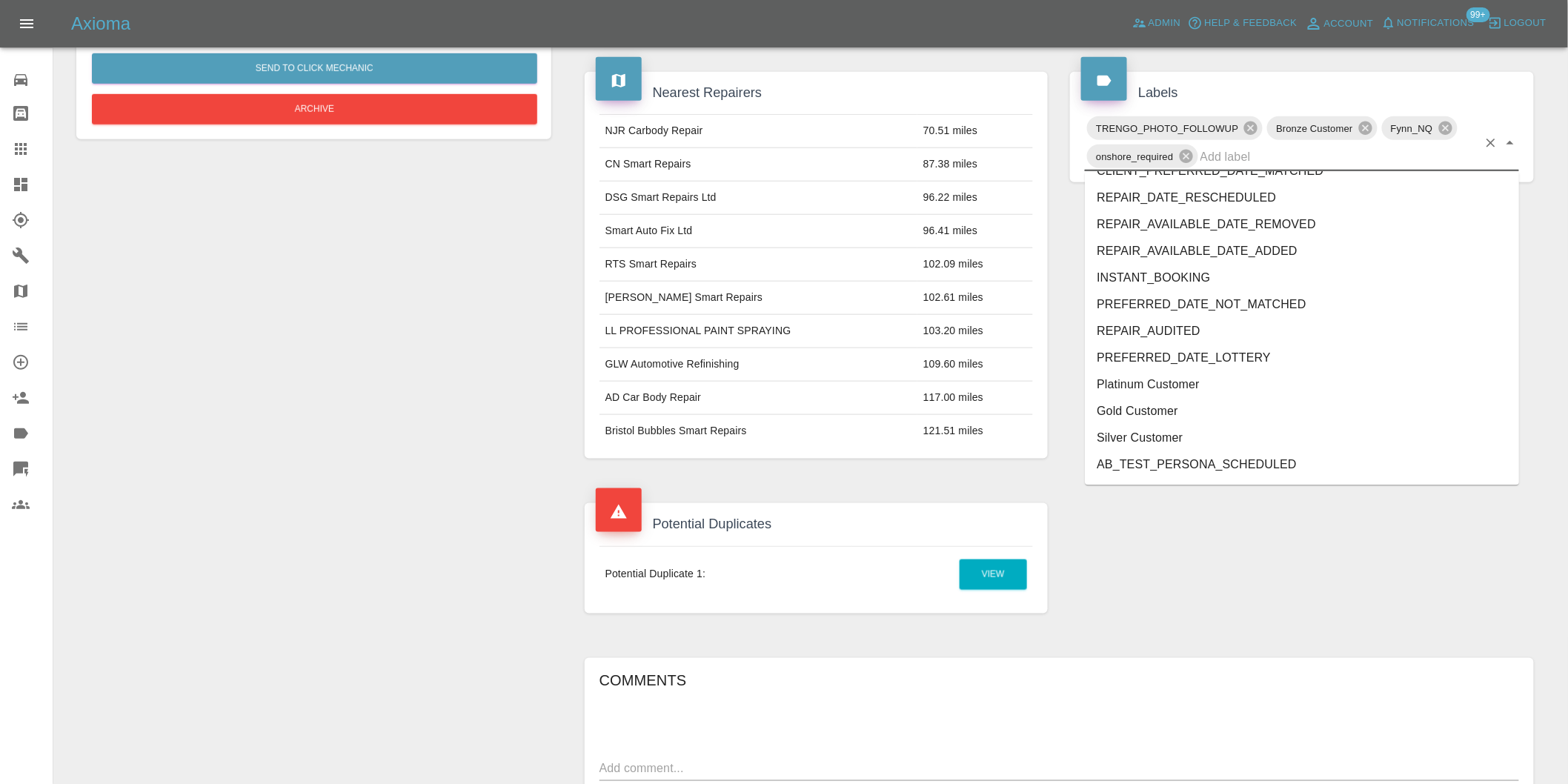
scroll to position [3111, 0]
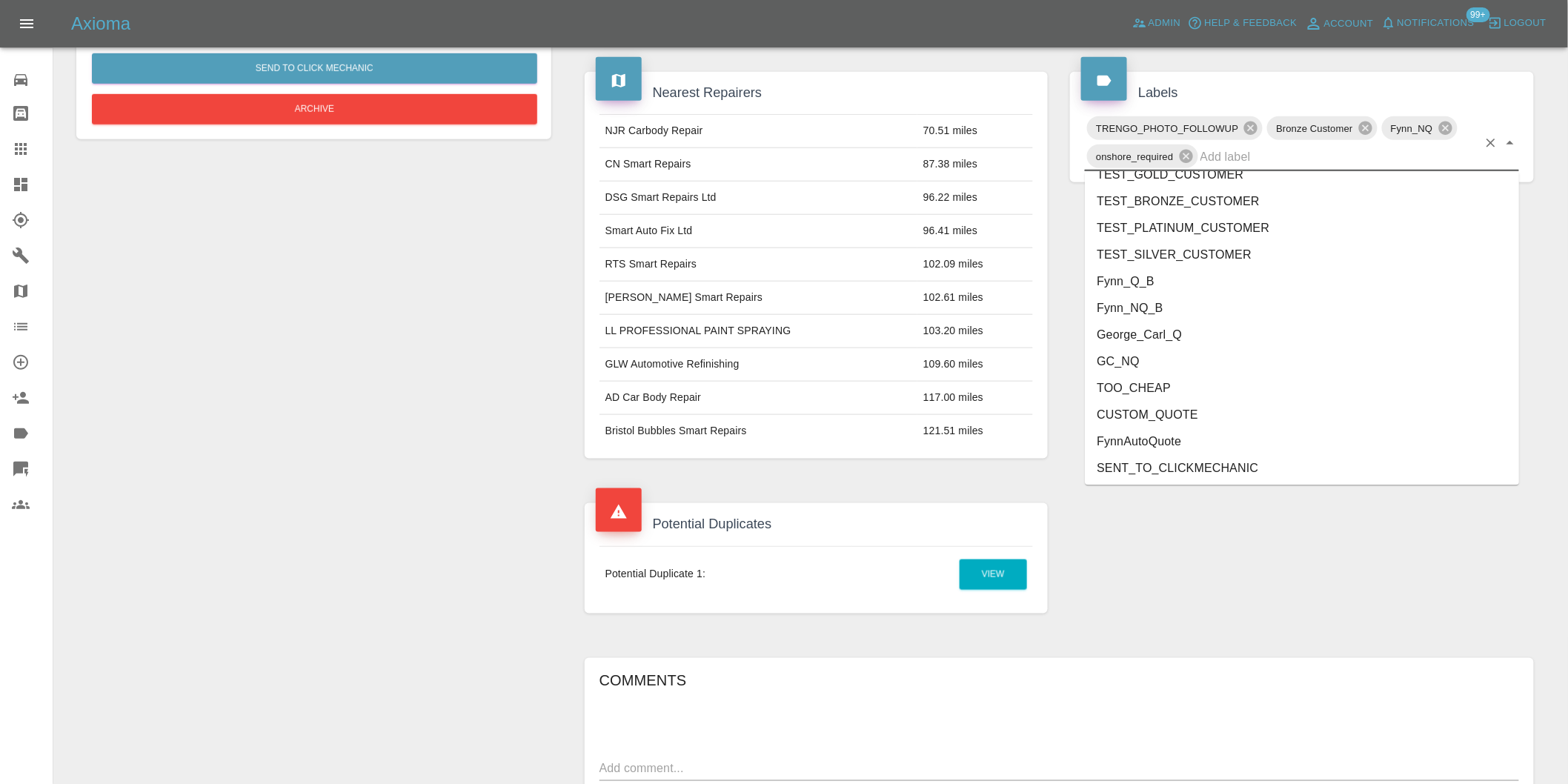
click at [1164, 330] on li "George_Carl_Q" at bounding box center [1301, 334] width 434 height 27
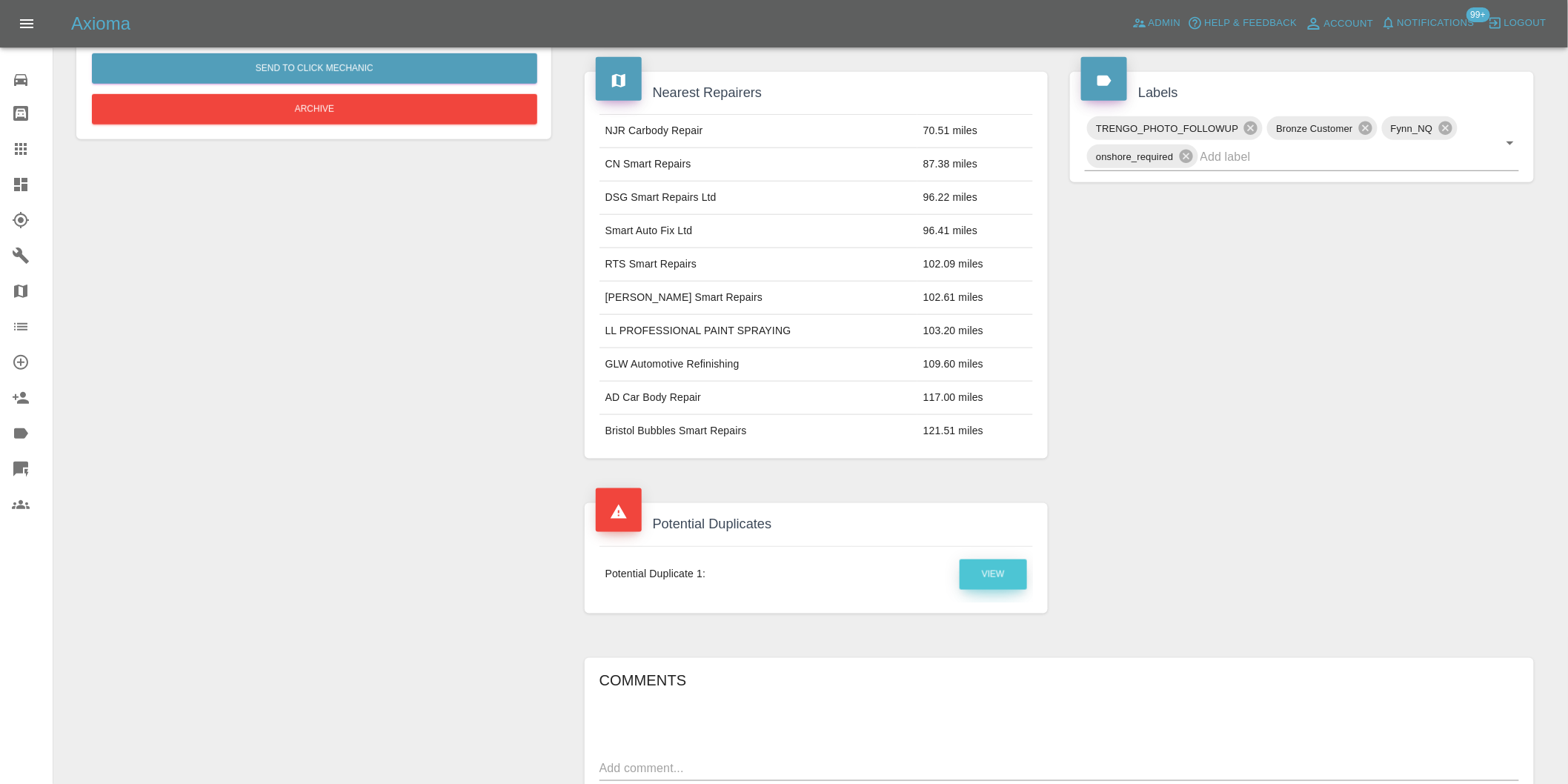
click at [992, 573] on link "View" at bounding box center [994, 574] width 67 height 31
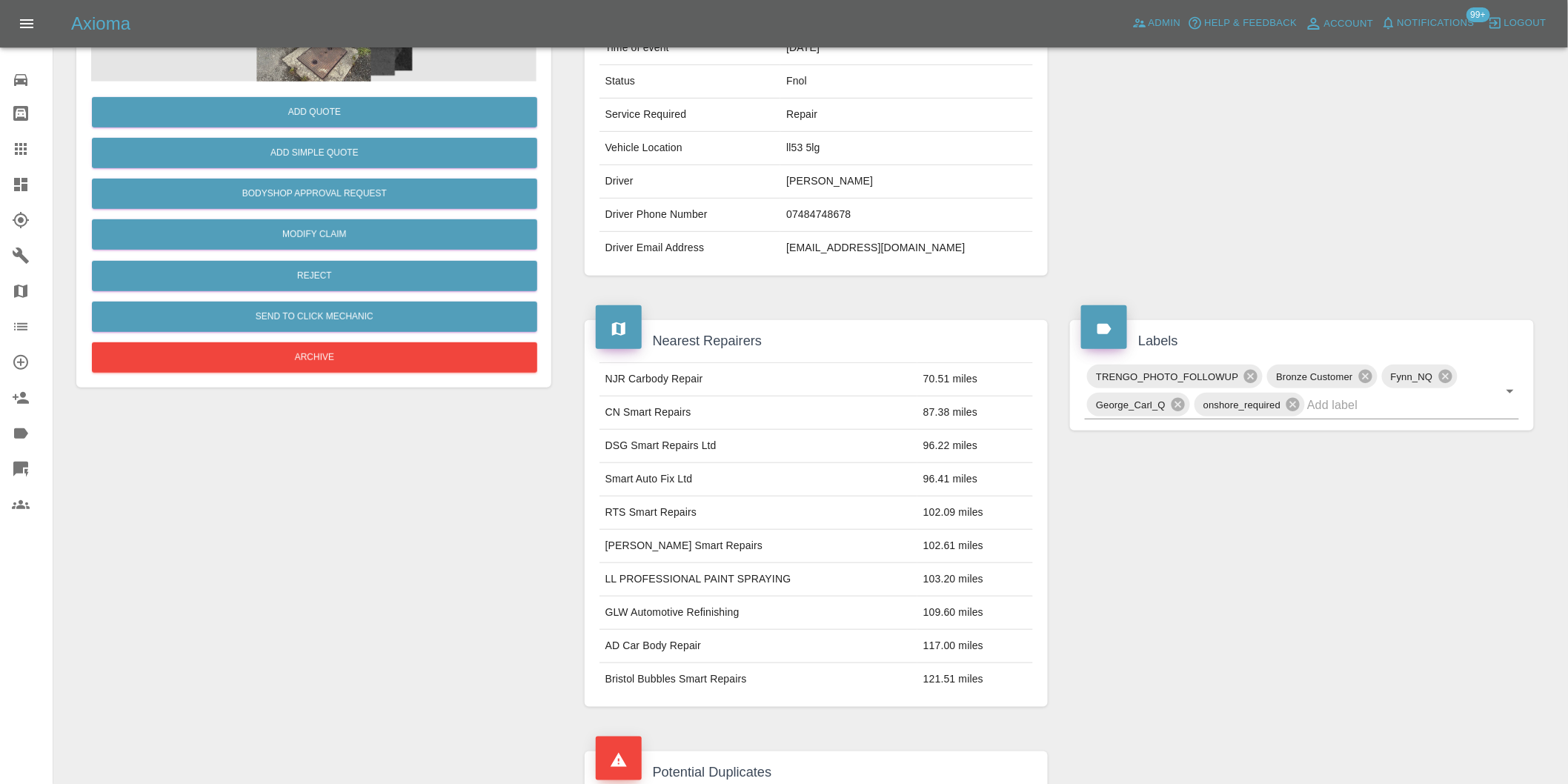
scroll to position [247, 0]
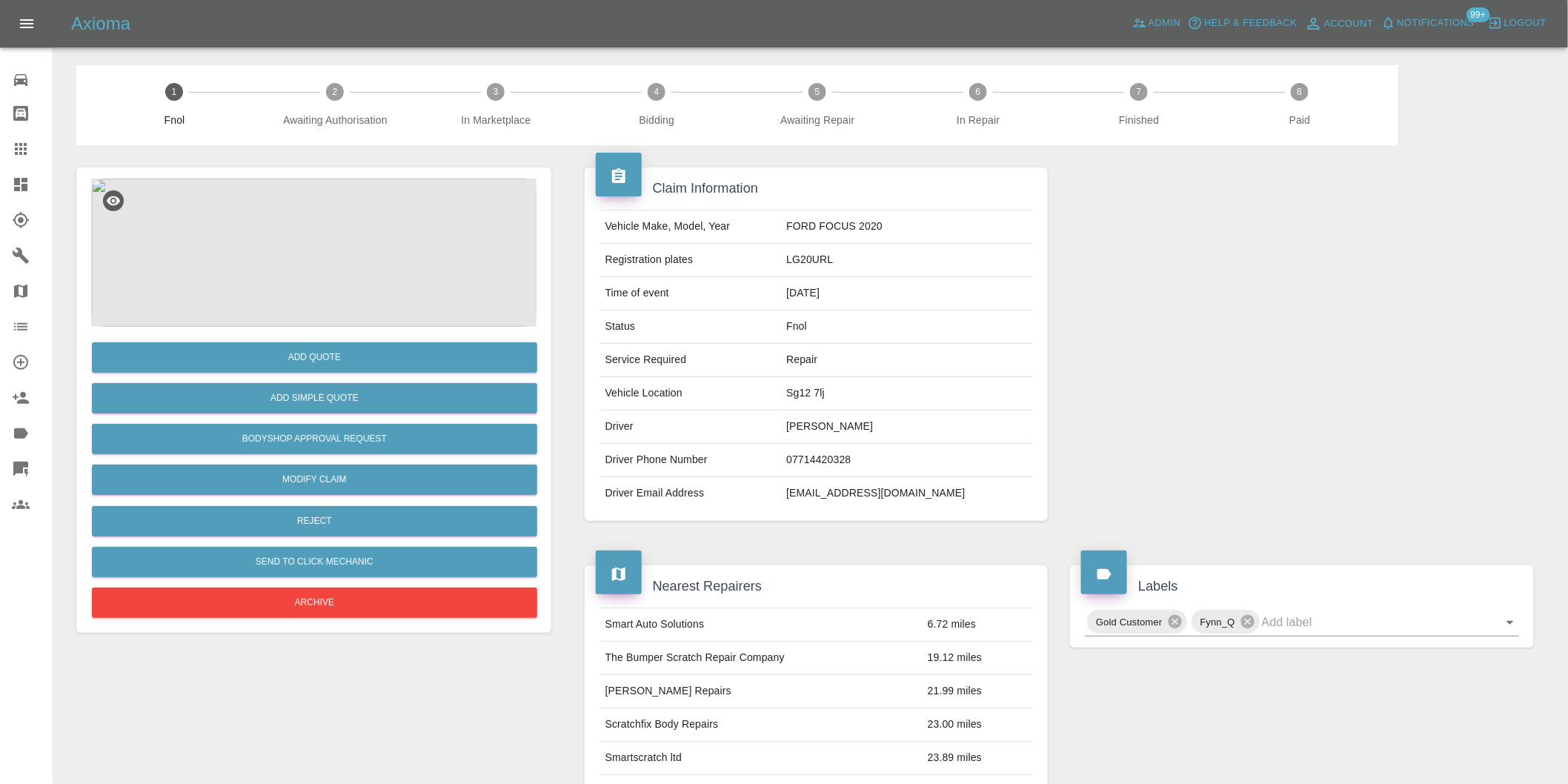
click at [341, 224] on img at bounding box center [313, 253] width 446 height 148
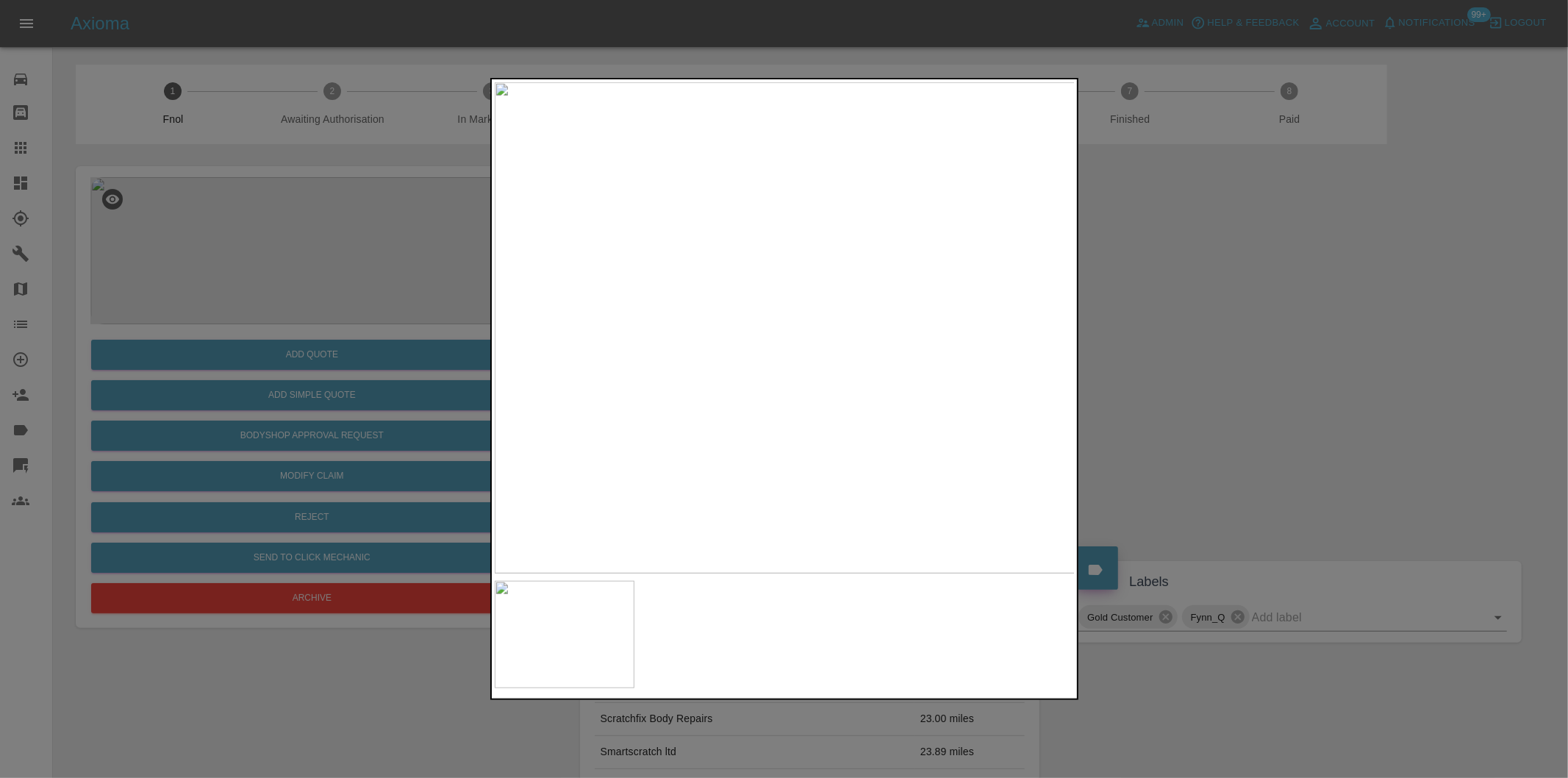
click at [1149, 303] on div at bounding box center [784, 389] width 1568 height 778
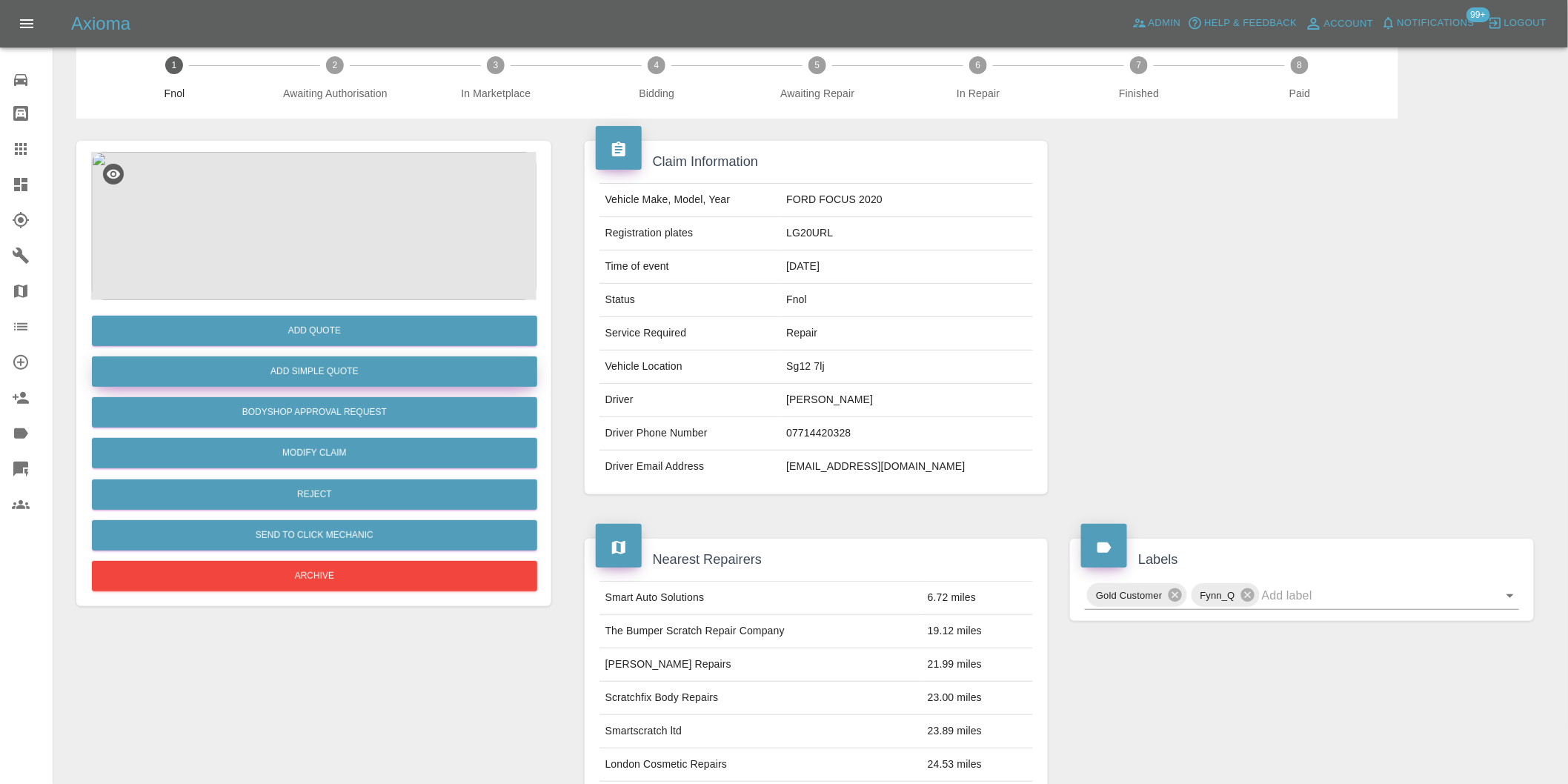
scroll to position [20, 0]
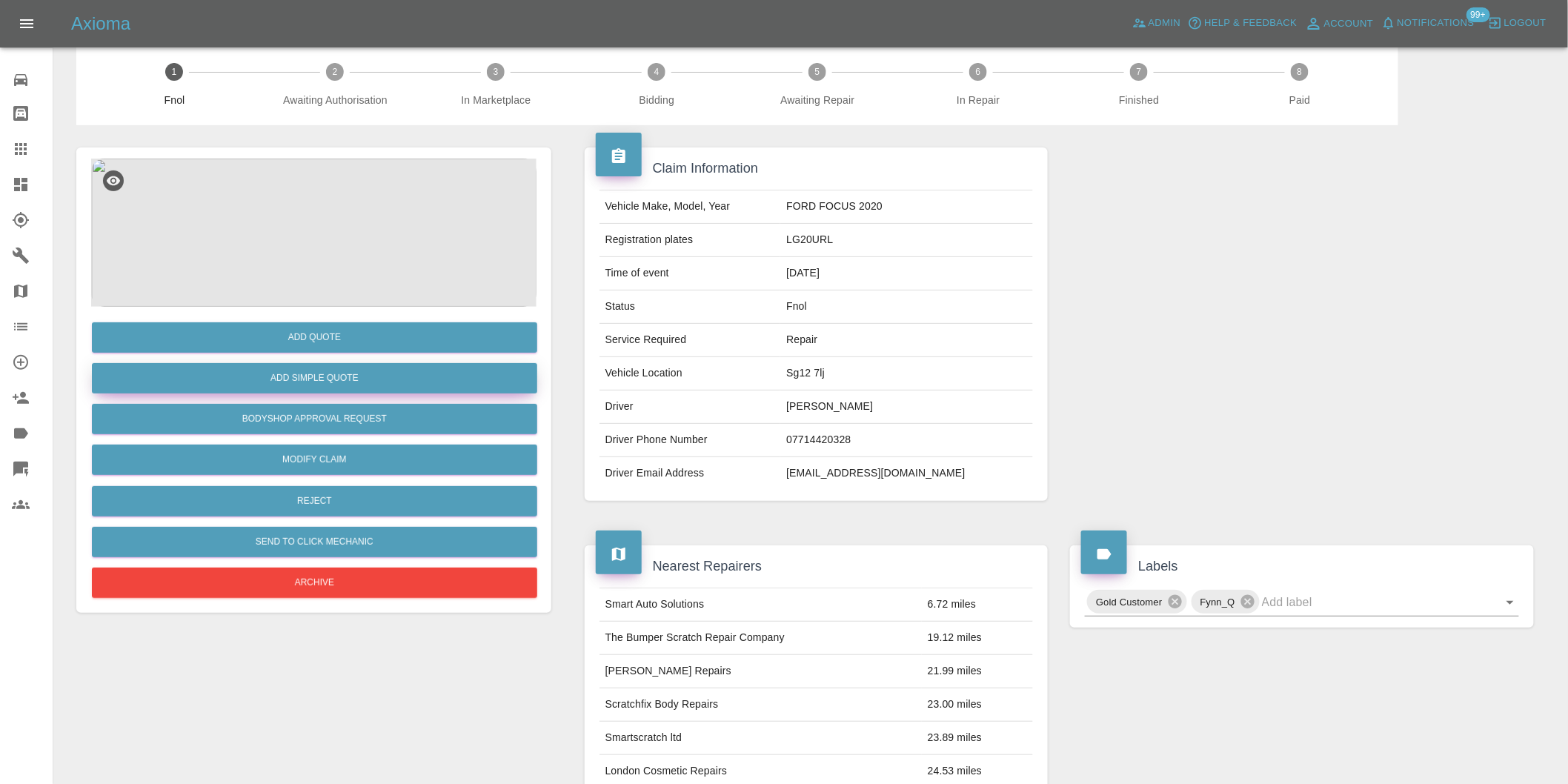
click at [380, 381] on button "Add Simple Quote" at bounding box center [314, 378] width 446 height 31
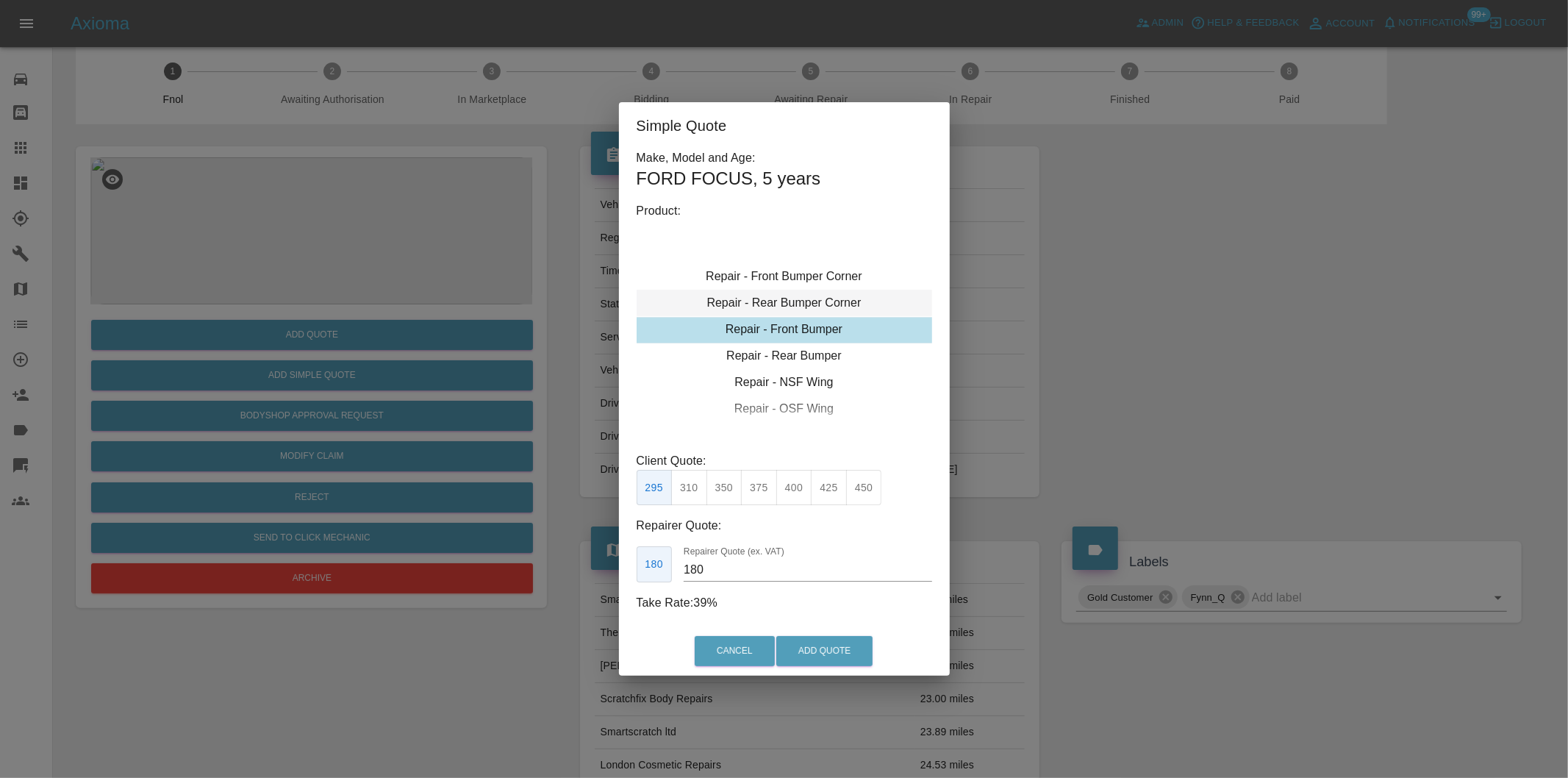
click at [825, 303] on div "Repair - Rear Bumper Corner" at bounding box center [784, 302] width 295 height 26
click at [824, 298] on div "Repair - Rear Bumper Corner" at bounding box center [784, 303] width 295 height 26
type input "120"
click at [816, 645] on button "Add Quote" at bounding box center [825, 650] width 96 height 30
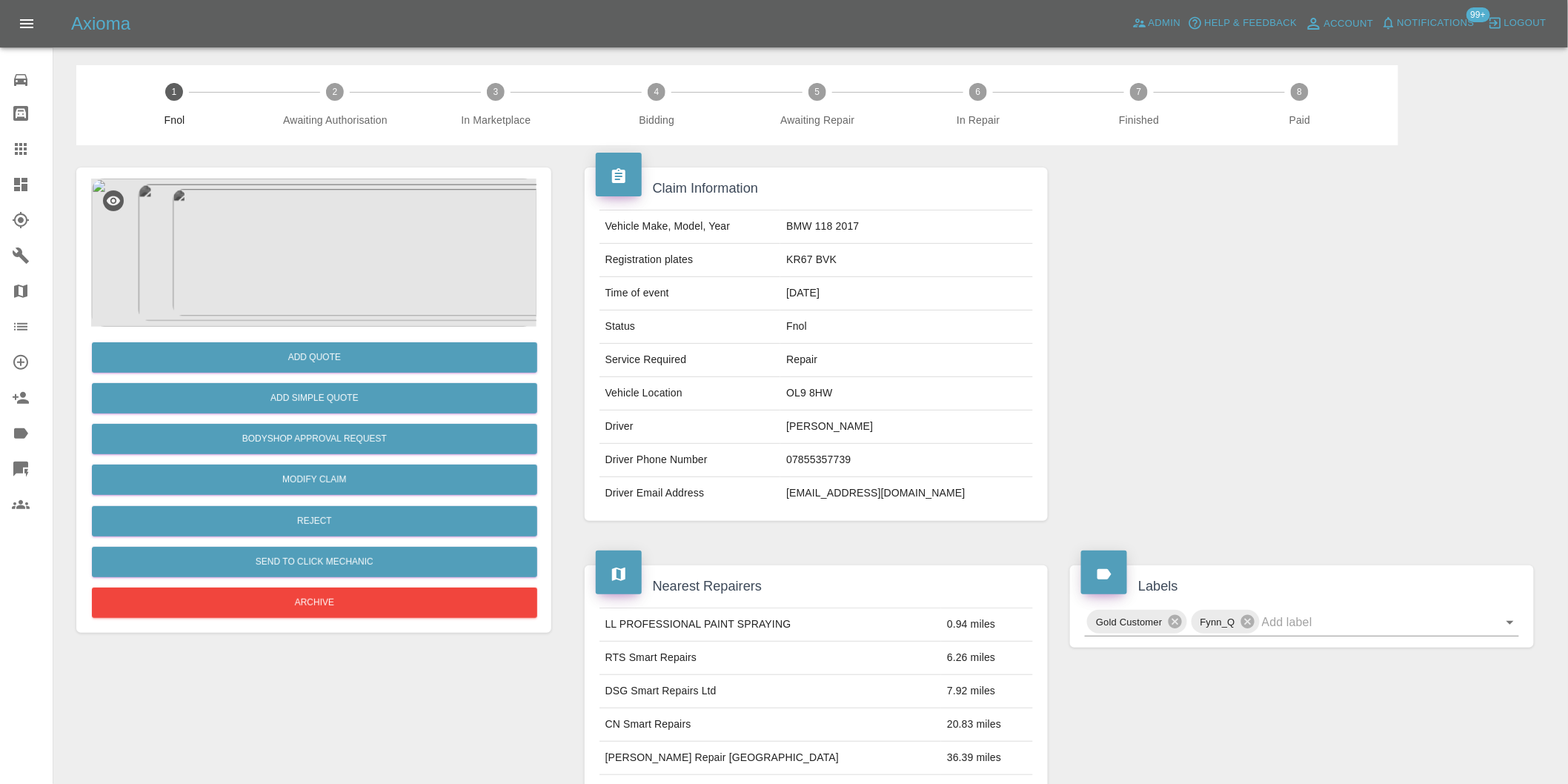
click at [295, 233] on img at bounding box center [313, 253] width 446 height 148
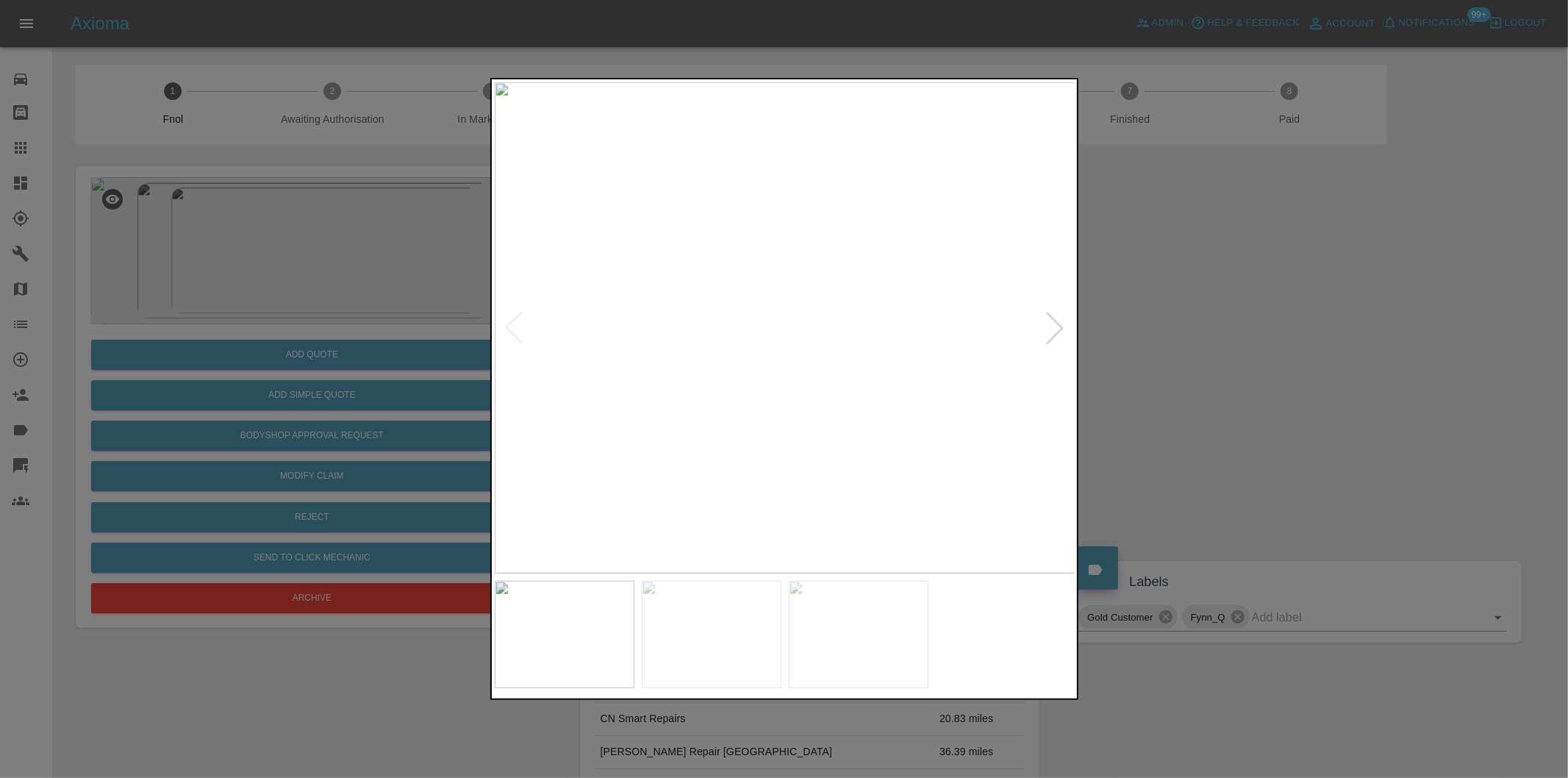
click at [1056, 329] on div at bounding box center [1054, 328] width 32 height 32
click at [1059, 322] on div at bounding box center [1054, 328] width 32 height 32
click at [1059, 322] on img at bounding box center [784, 328] width 581 height 492
click at [1049, 328] on img at bounding box center [784, 328] width 581 height 492
click at [513, 322] on div at bounding box center [513, 328] width 32 height 32
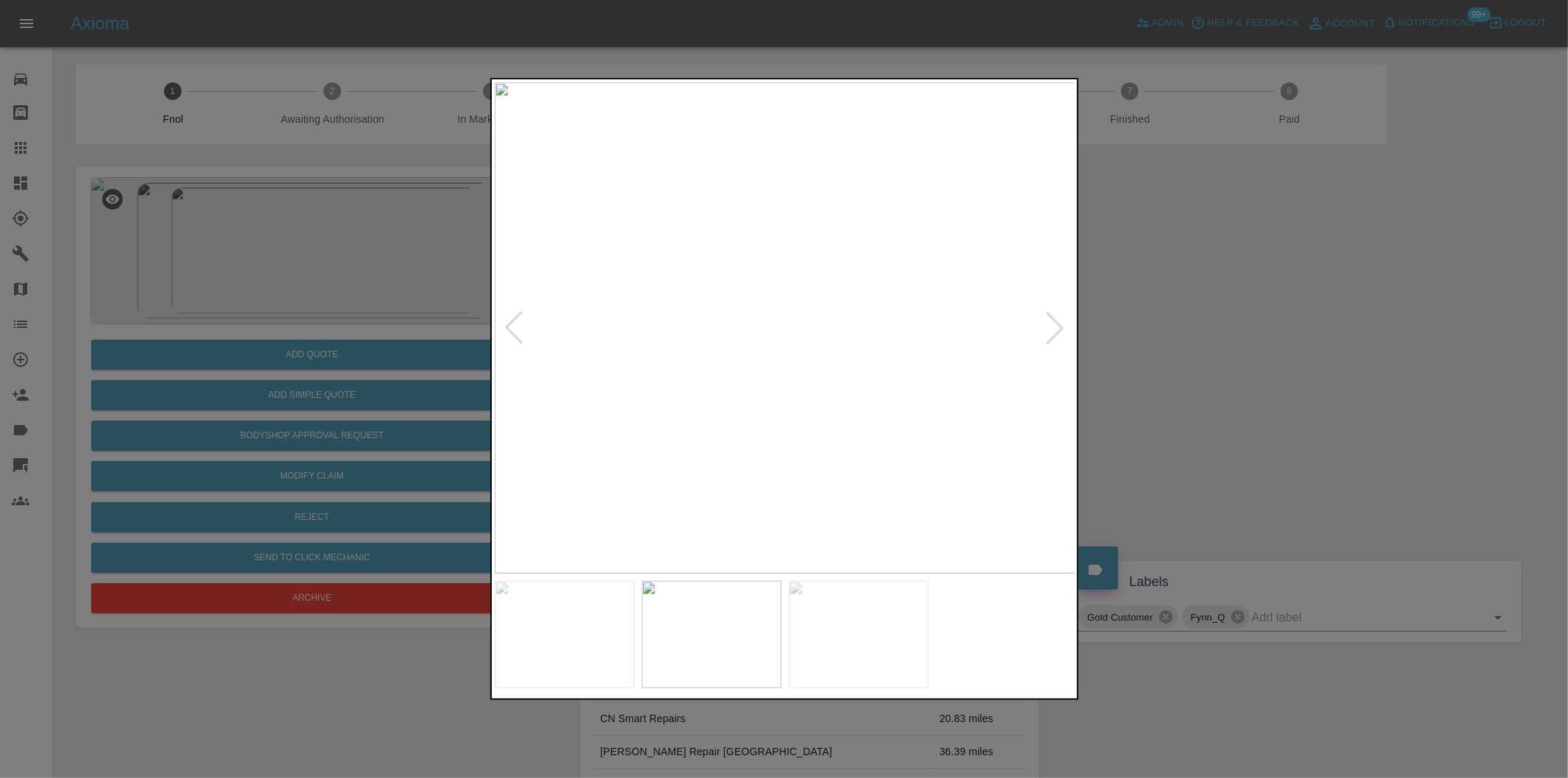
click at [513, 322] on div at bounding box center [513, 328] width 32 height 32
click at [1240, 394] on div at bounding box center [784, 389] width 1568 height 778
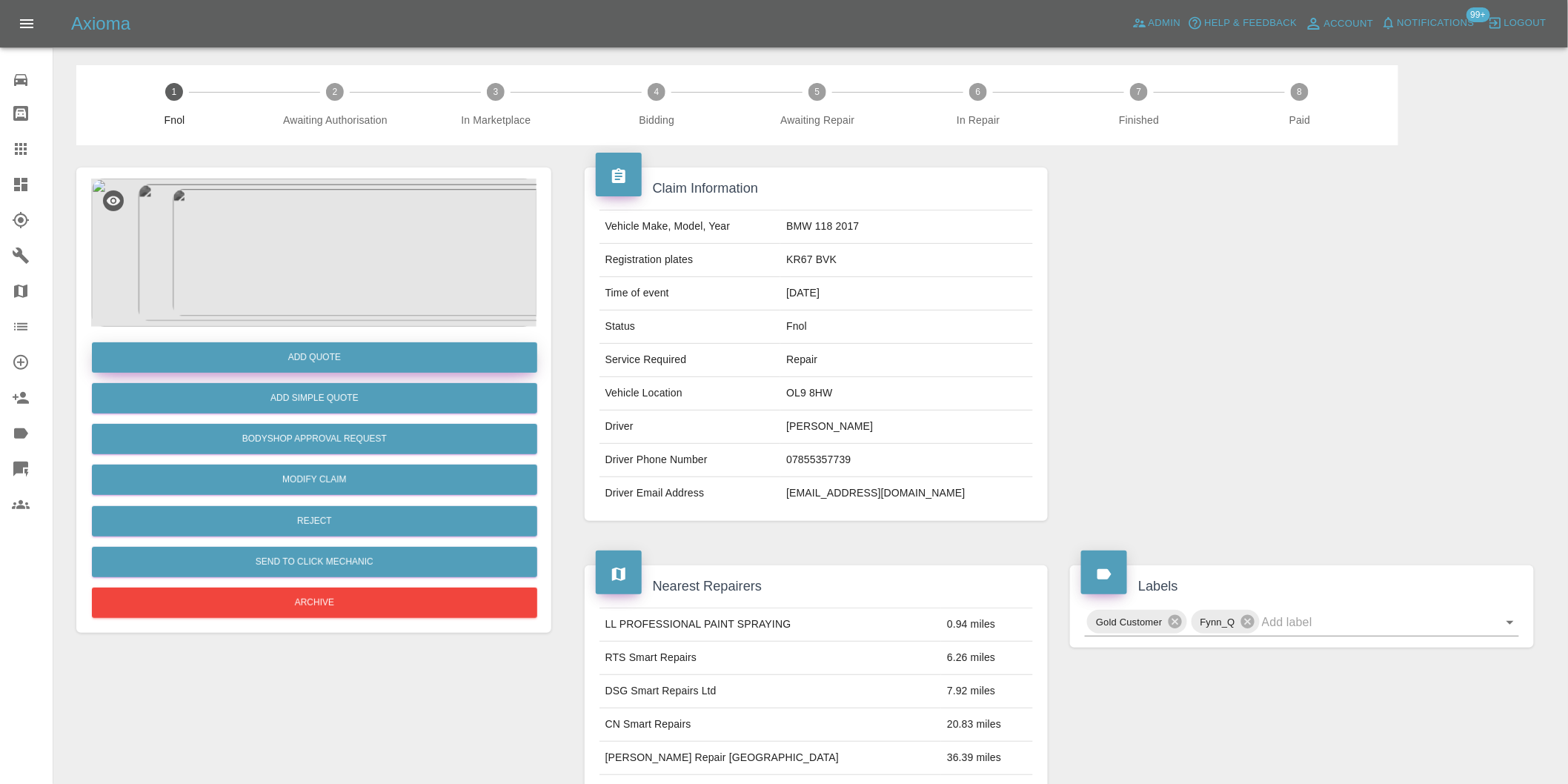
click at [336, 354] on button "Add Quote" at bounding box center [314, 357] width 446 height 31
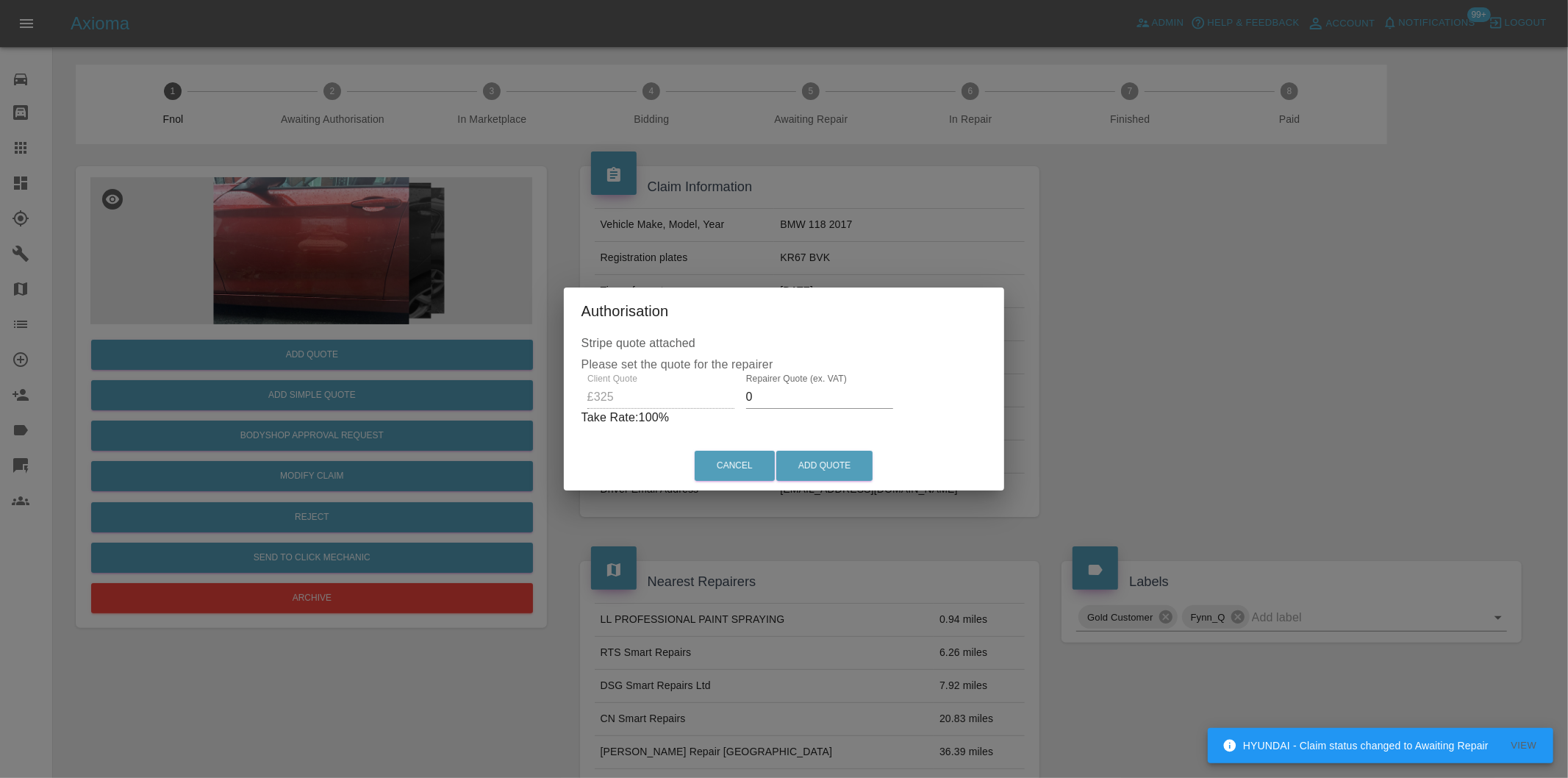
click at [784, 392] on input "0" at bounding box center [820, 397] width 147 height 24
type input "0210"
click at [841, 475] on button "Add Quote" at bounding box center [825, 466] width 96 height 30
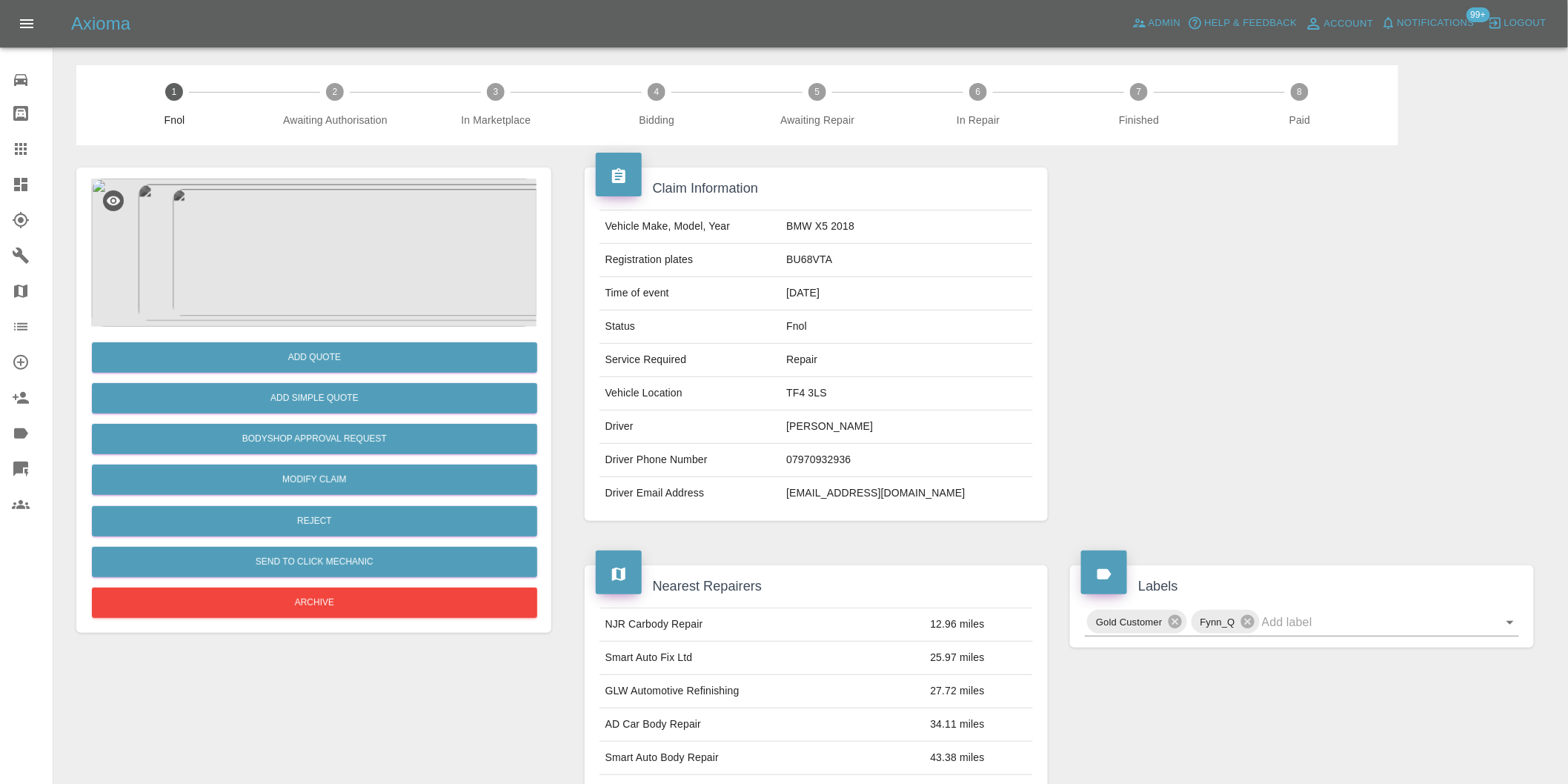
click at [342, 205] on img at bounding box center [313, 253] width 446 height 148
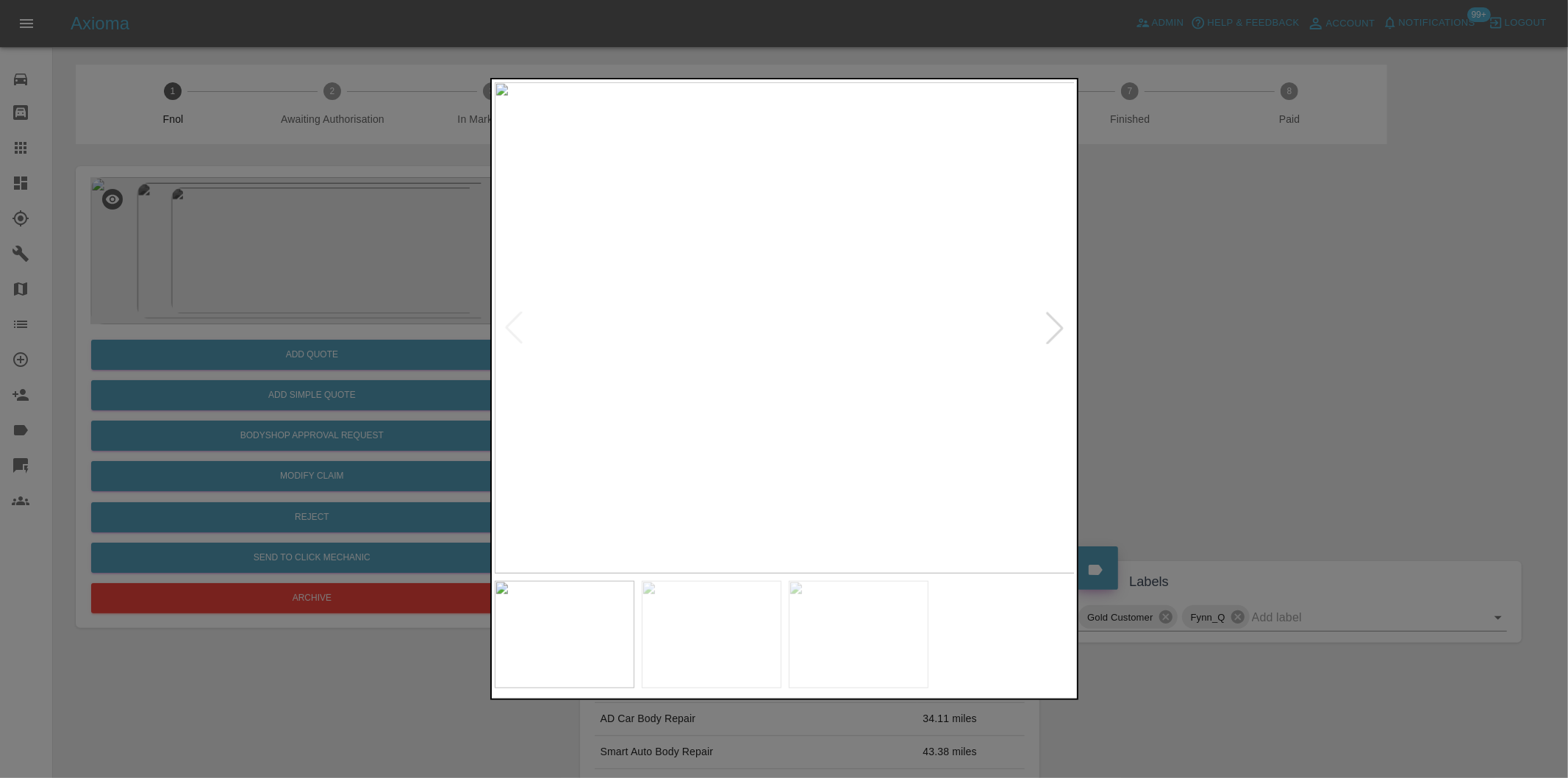
drag, startPoint x: 1042, startPoint y: 322, endPoint x: 1052, endPoint y: 325, distance: 10.4
click at [1045, 322] on div at bounding box center [1054, 328] width 32 height 32
click at [1055, 326] on div at bounding box center [1054, 328] width 32 height 32
click at [1056, 331] on img at bounding box center [784, 328] width 581 height 492
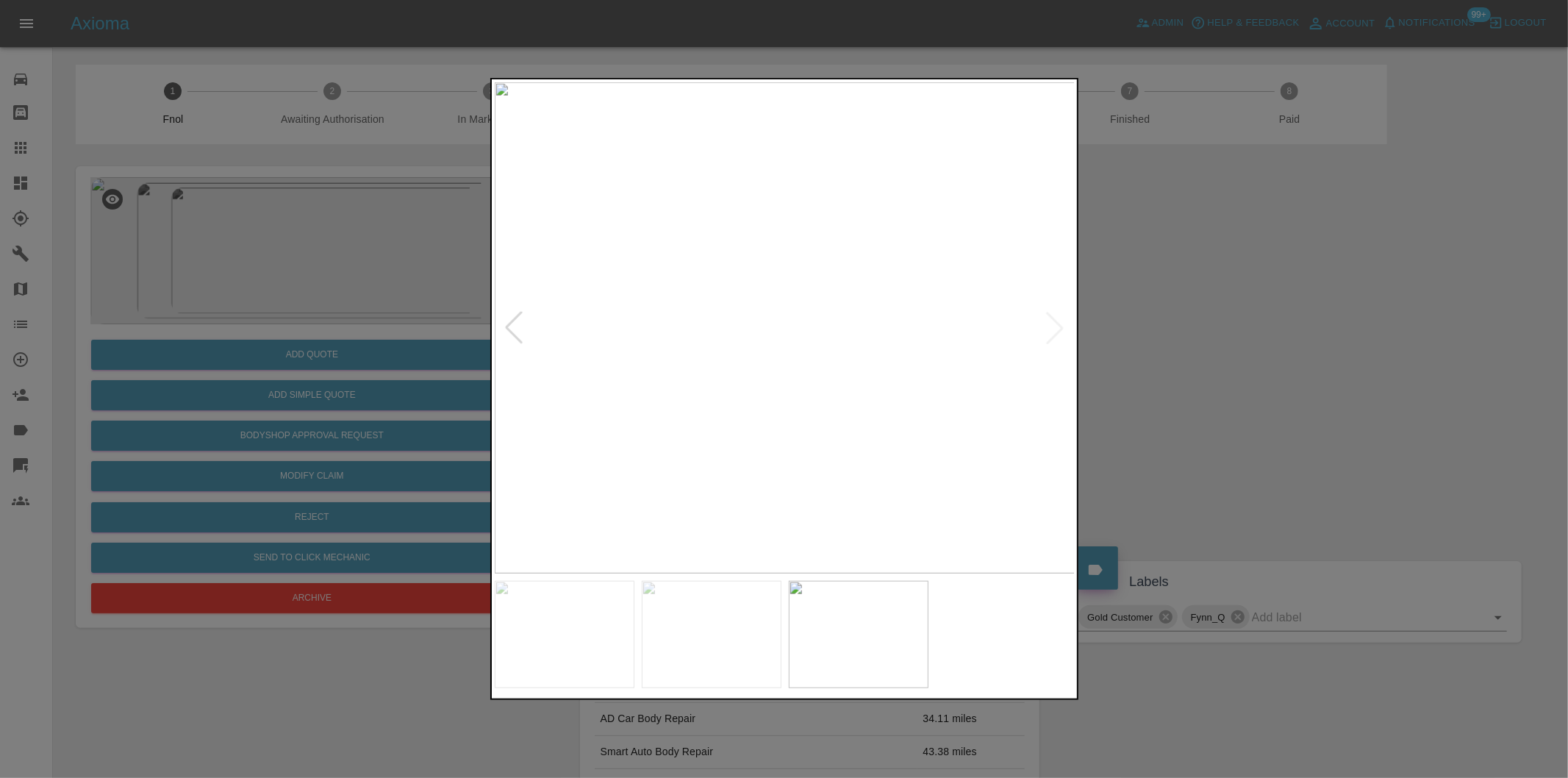
click at [509, 334] on div at bounding box center [513, 328] width 32 height 32
click at [508, 334] on div at bounding box center [513, 328] width 32 height 32
click at [1047, 336] on div at bounding box center [1054, 328] width 32 height 32
click at [1055, 329] on img at bounding box center [784, 328] width 581 height 492
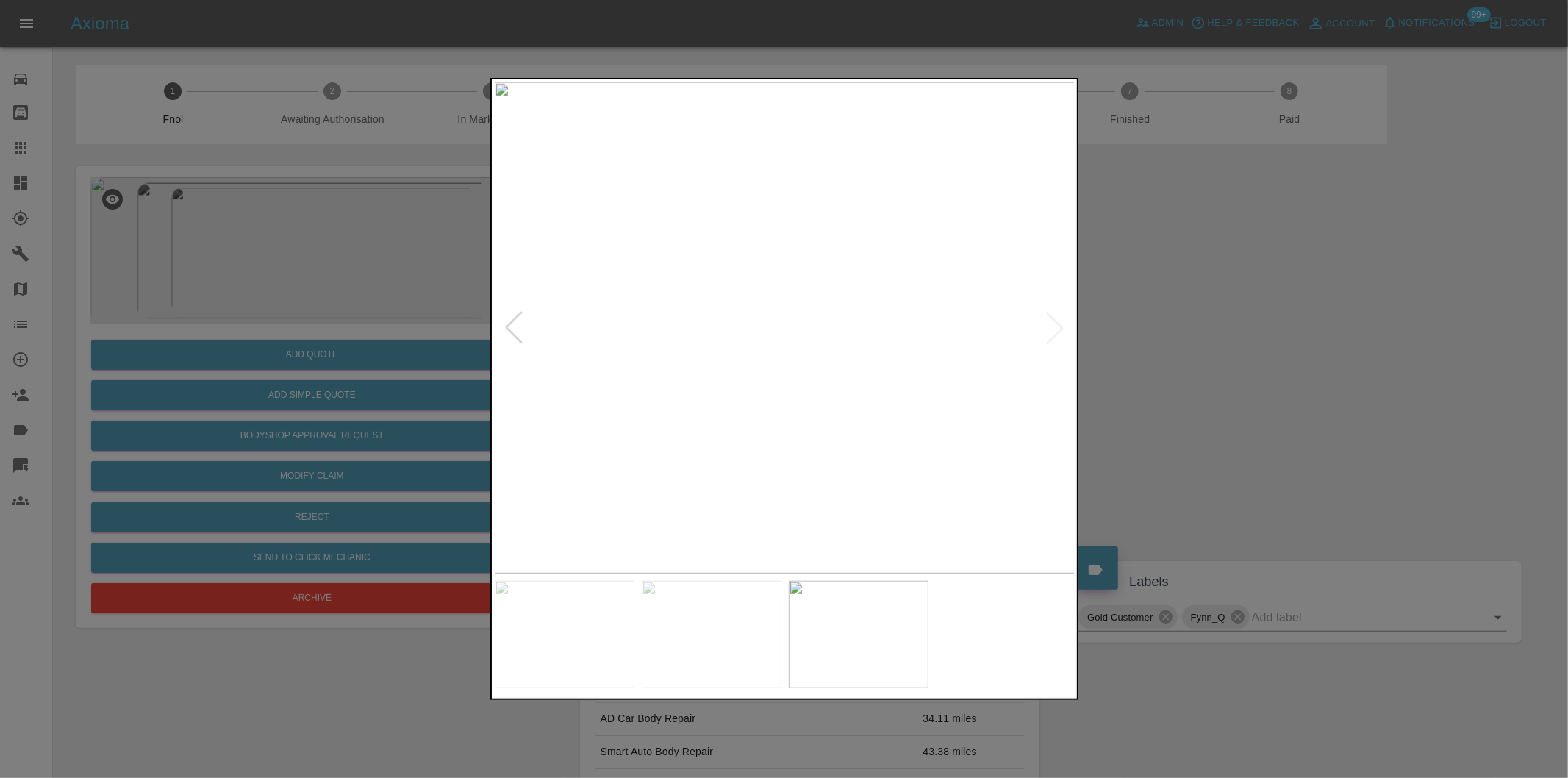
click at [1055, 329] on img at bounding box center [784, 328] width 581 height 492
click at [518, 334] on div at bounding box center [513, 328] width 32 height 32
click at [1333, 338] on div at bounding box center [784, 389] width 1568 height 778
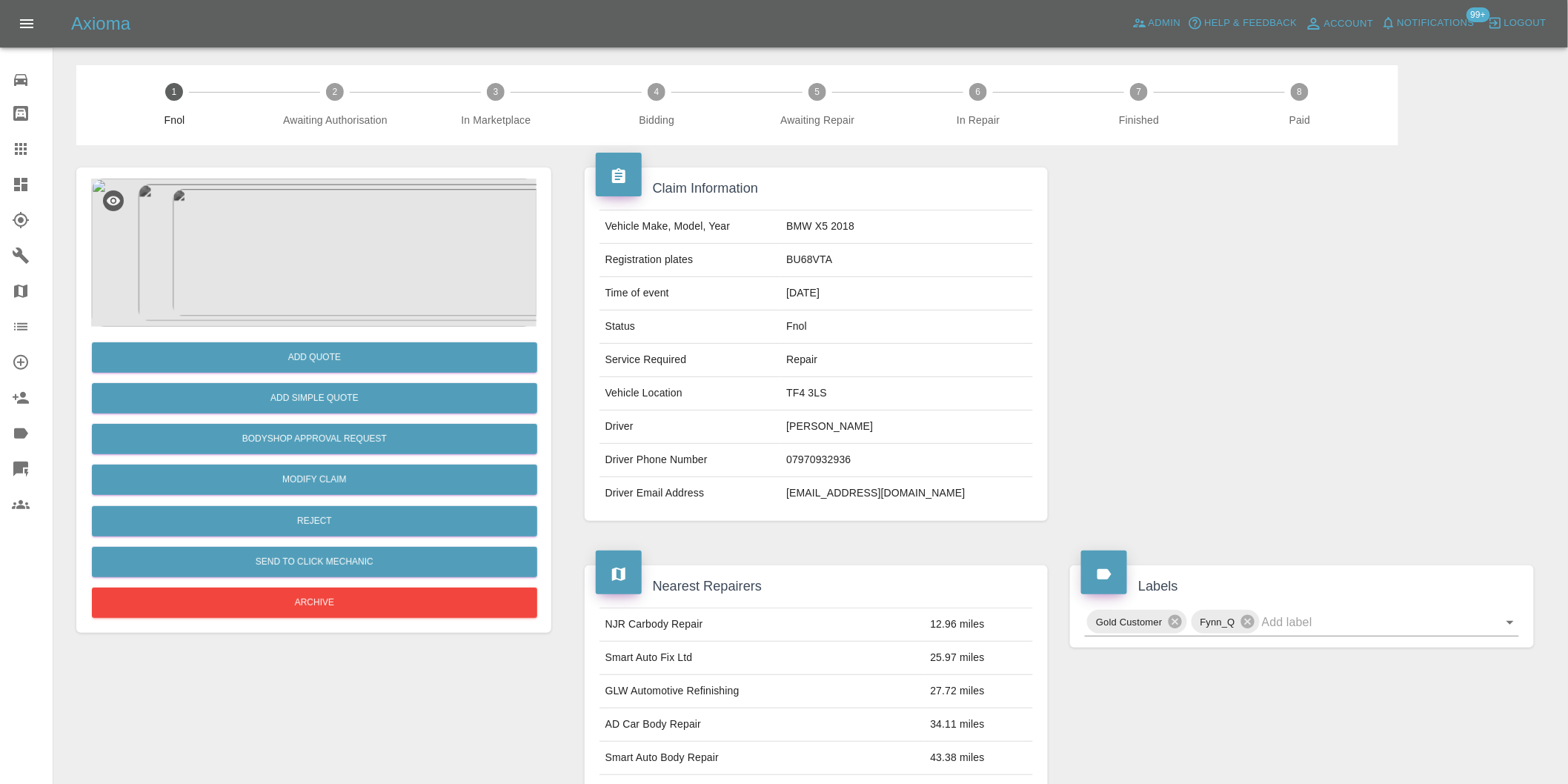
click at [348, 263] on img at bounding box center [313, 253] width 446 height 148
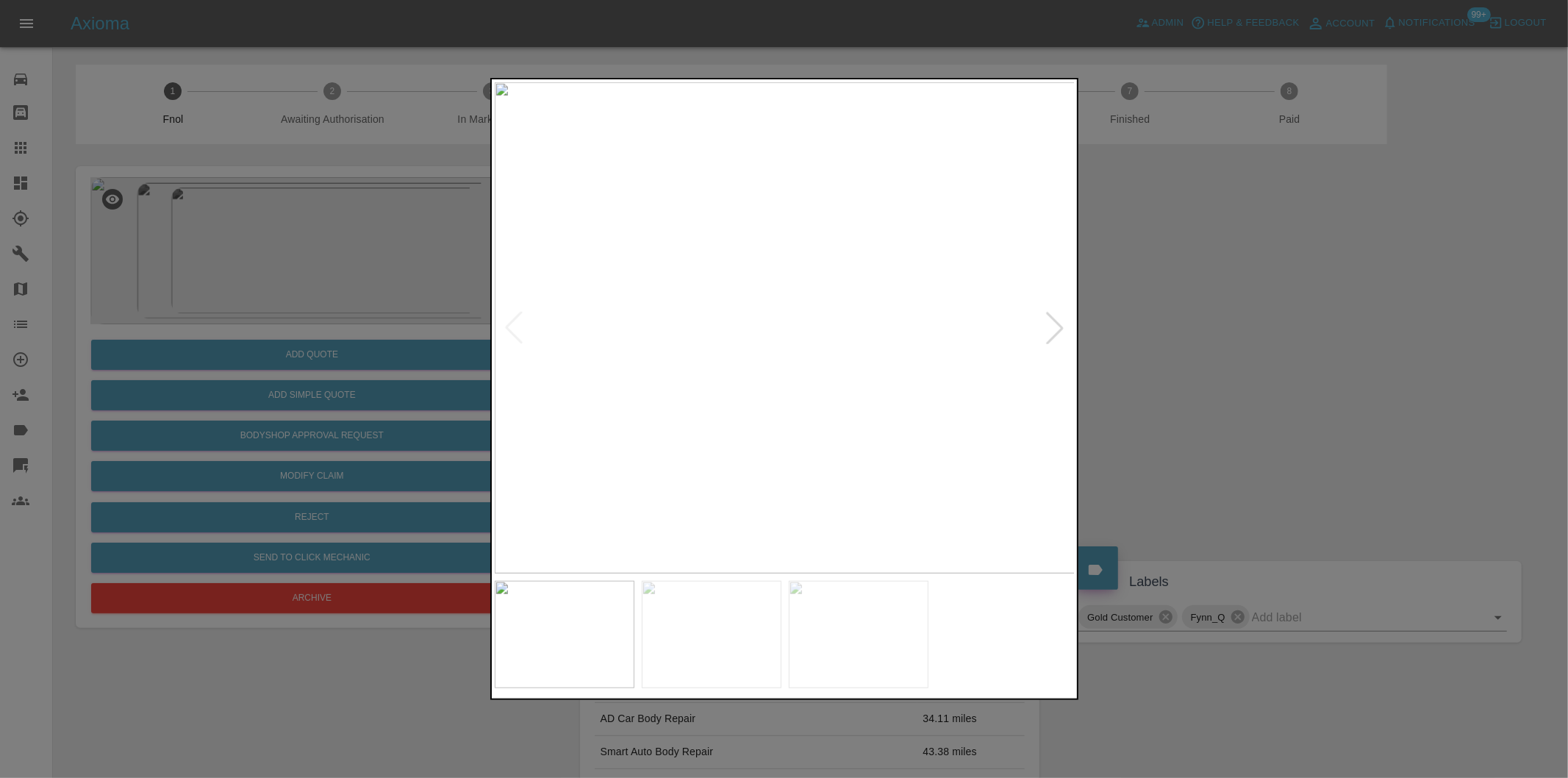
click at [1052, 326] on div at bounding box center [1054, 328] width 32 height 32
click at [512, 335] on div at bounding box center [513, 328] width 32 height 32
click at [512, 334] on div at bounding box center [513, 328] width 32 height 32
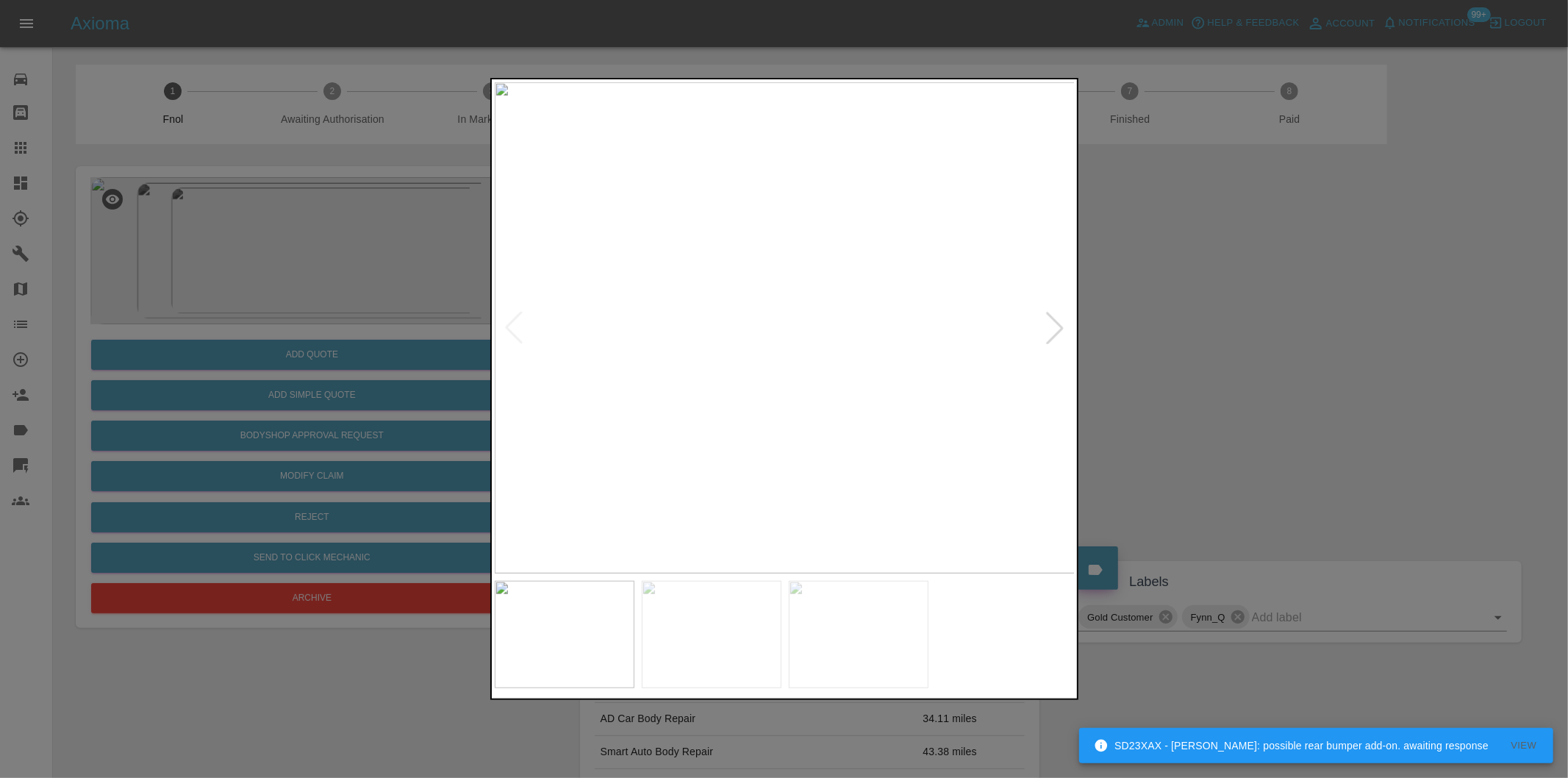
click at [1191, 337] on div at bounding box center [784, 389] width 1568 height 778
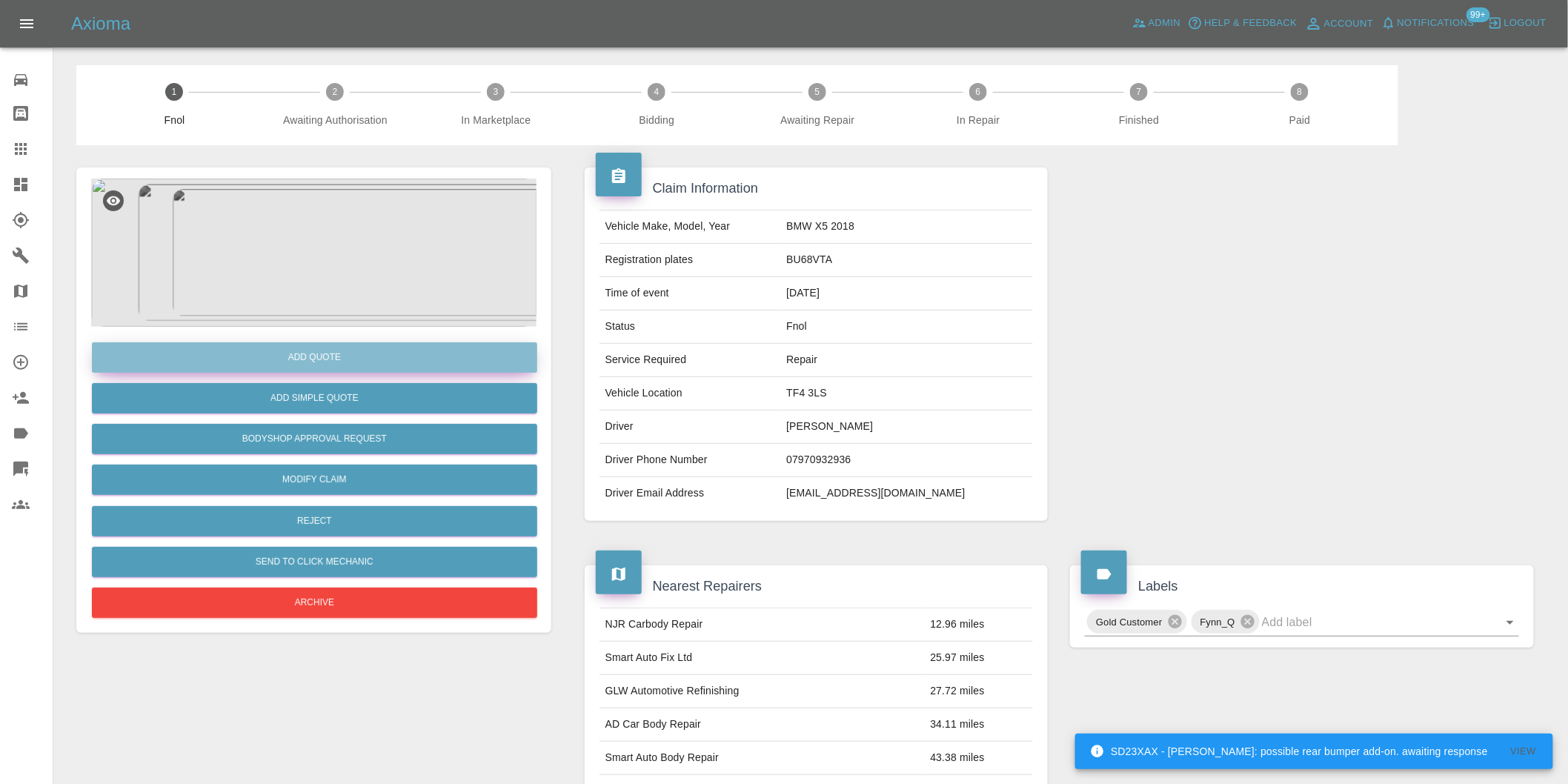
click at [356, 351] on button "Add Quote" at bounding box center [314, 357] width 446 height 31
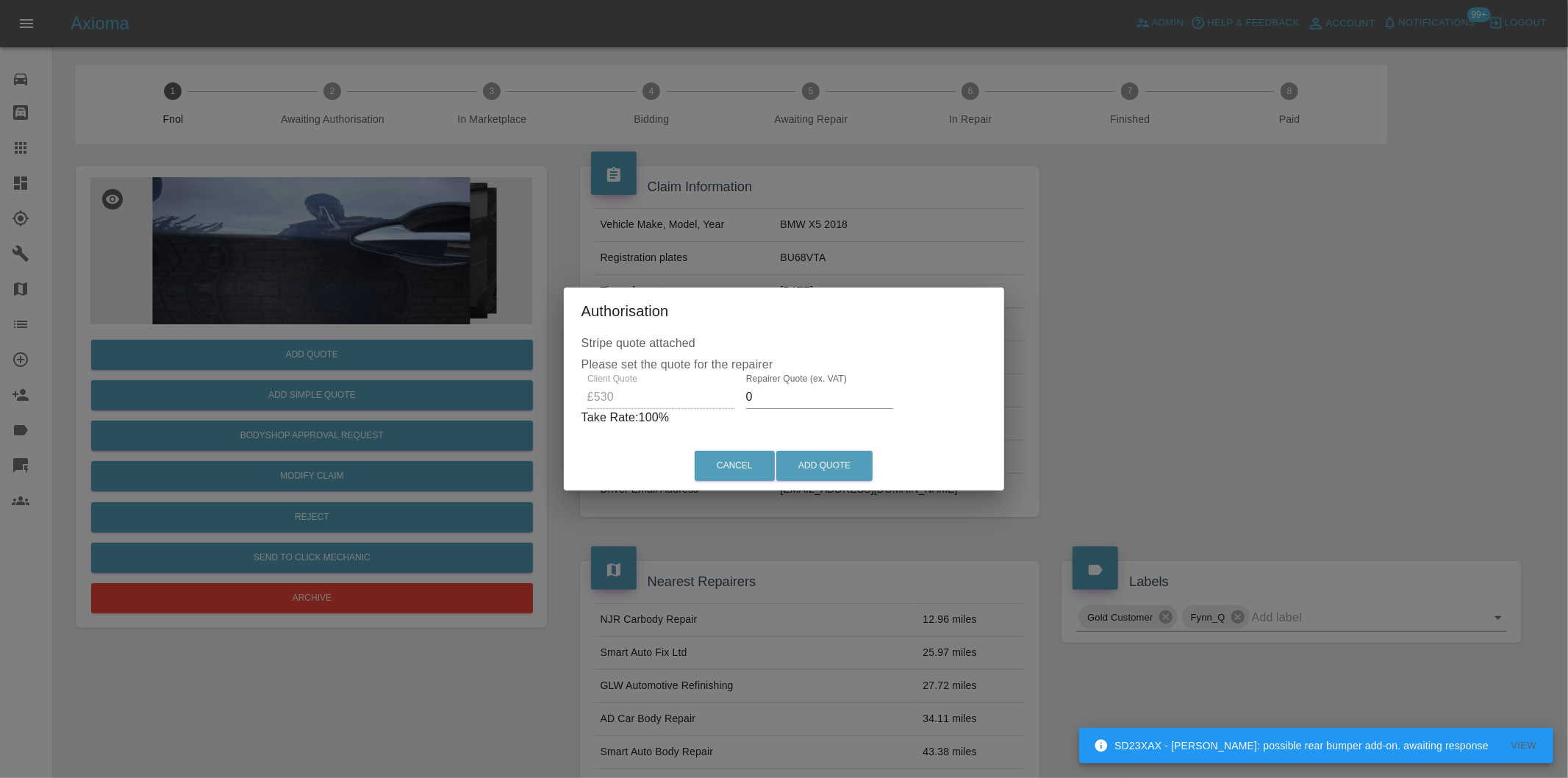
click at [786, 398] on input "0" at bounding box center [820, 397] width 147 height 24
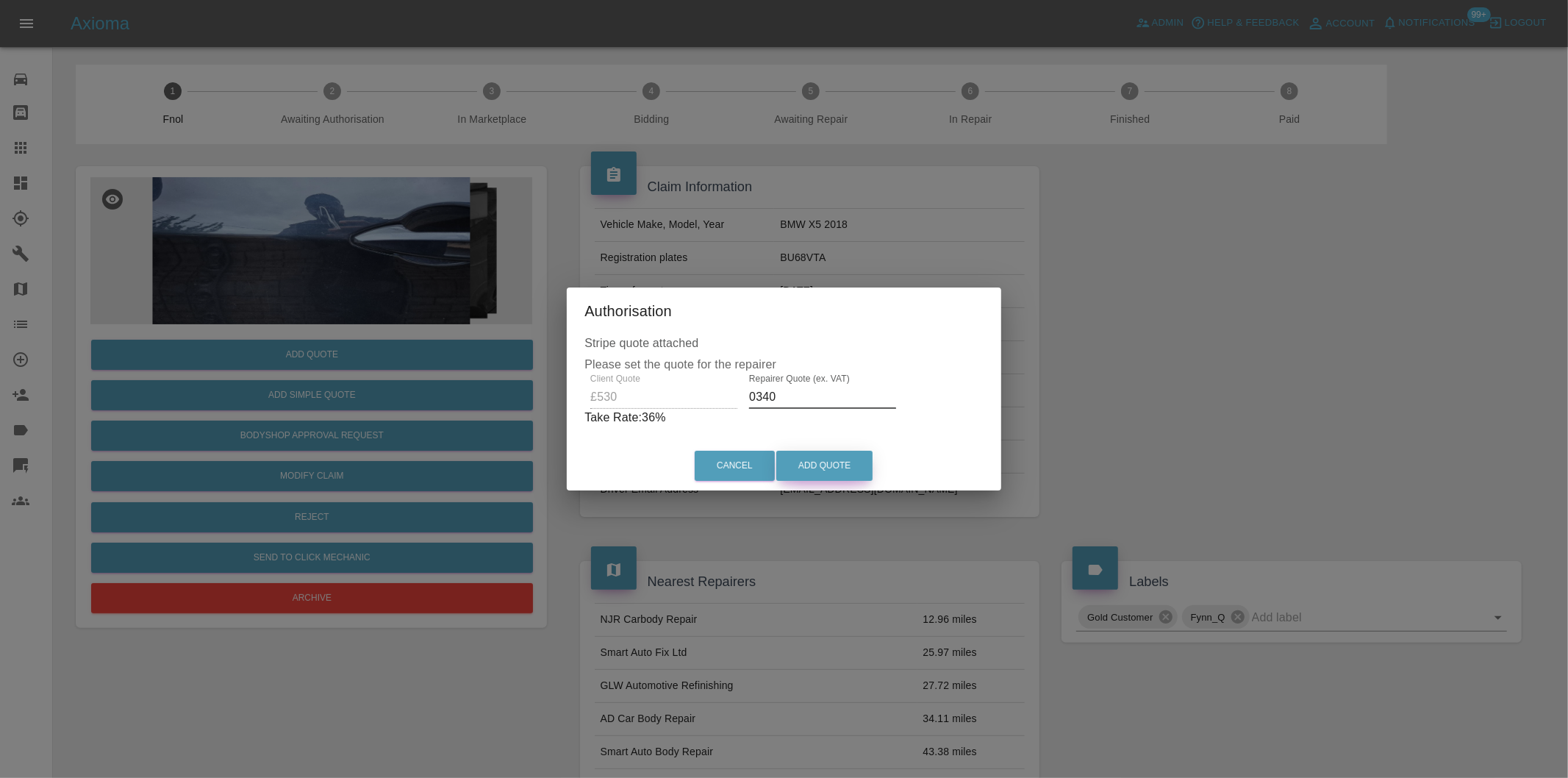
type input "0340"
click at [838, 461] on button "Add Quote" at bounding box center [825, 466] width 96 height 30
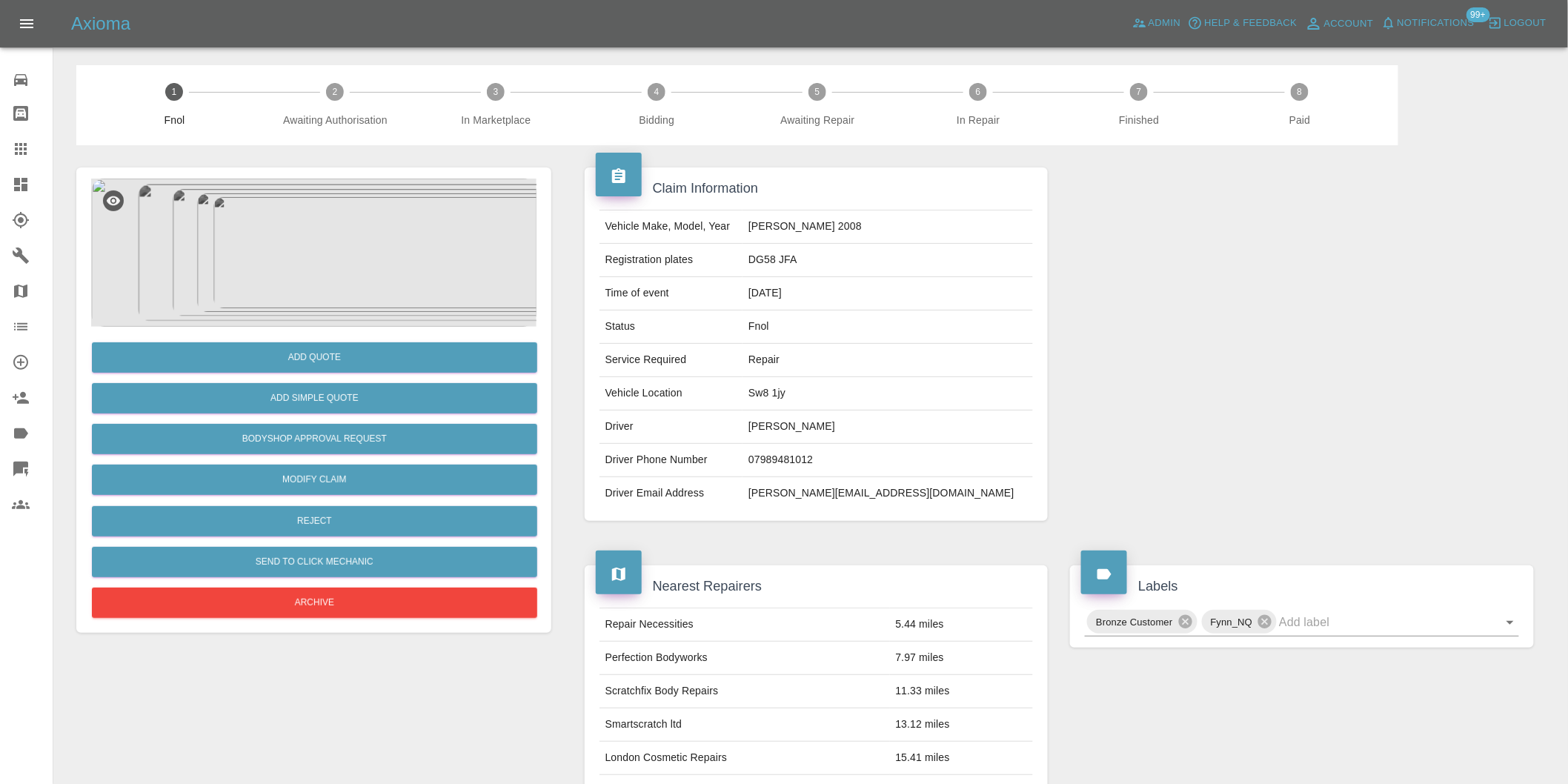
click at [328, 226] on img at bounding box center [313, 253] width 446 height 148
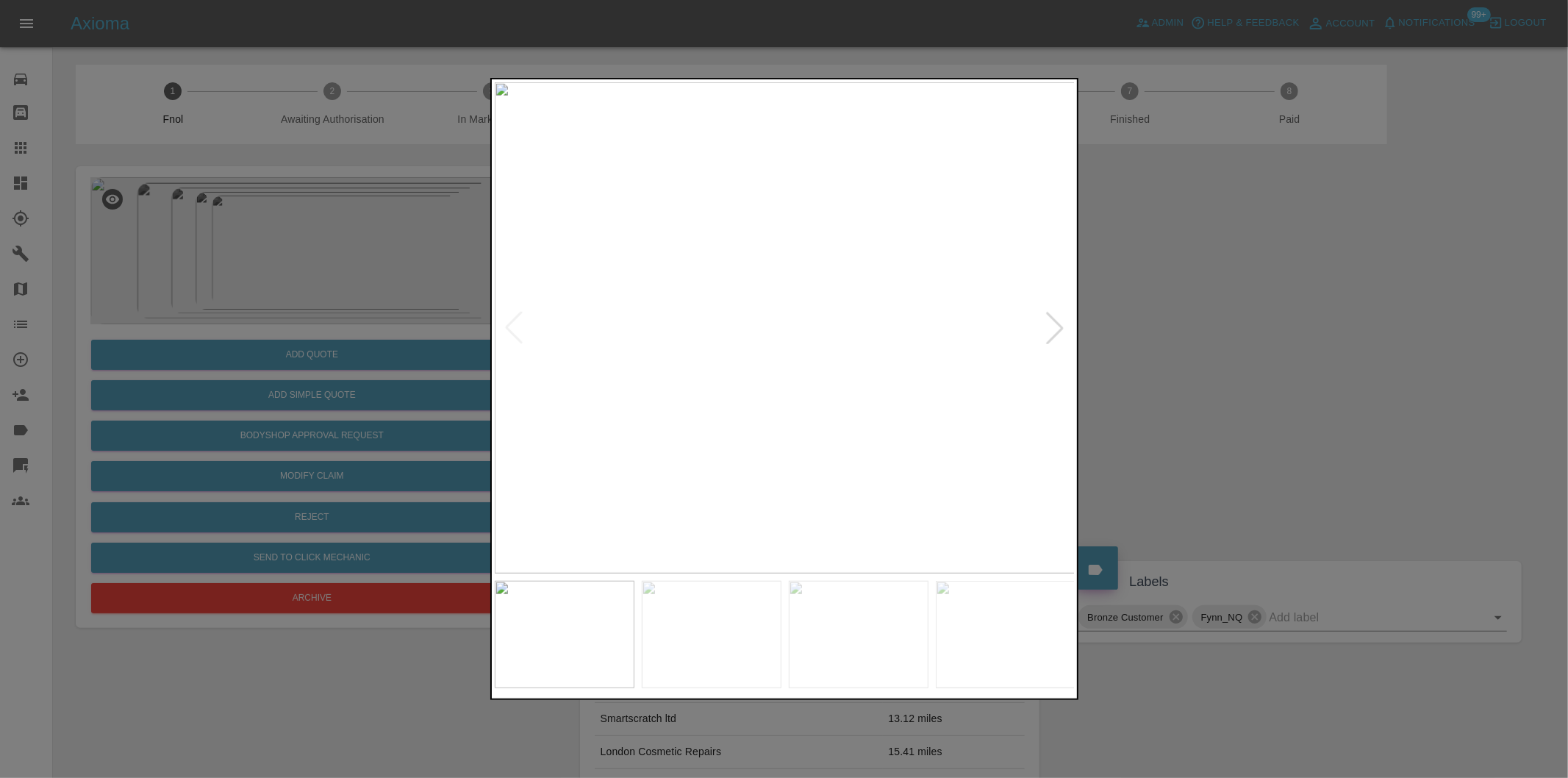
click at [1054, 331] on div at bounding box center [1054, 328] width 32 height 32
click at [1230, 363] on div at bounding box center [784, 389] width 1568 height 778
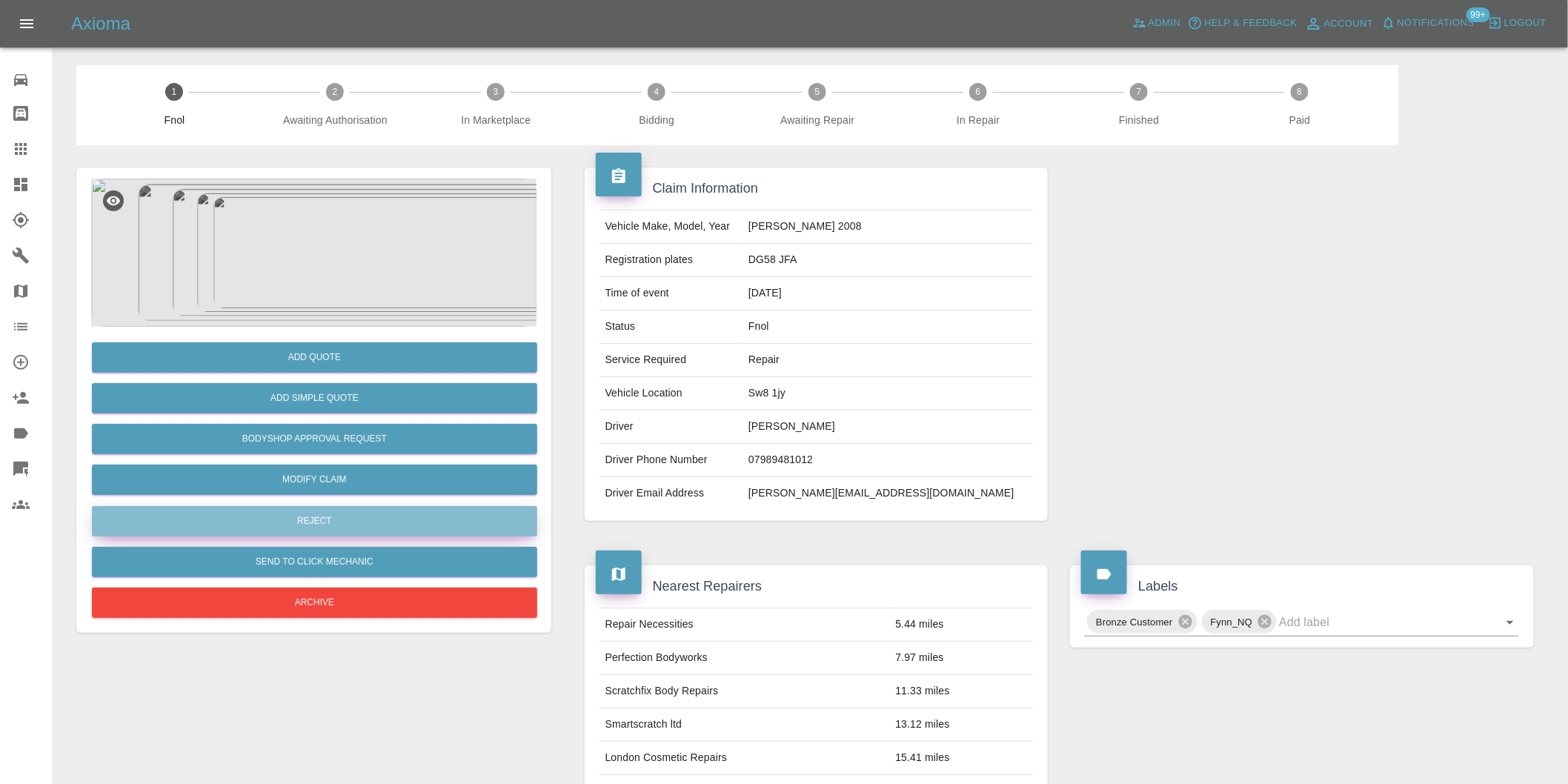
click at [375, 513] on button "Reject" at bounding box center [314, 521] width 446 height 31
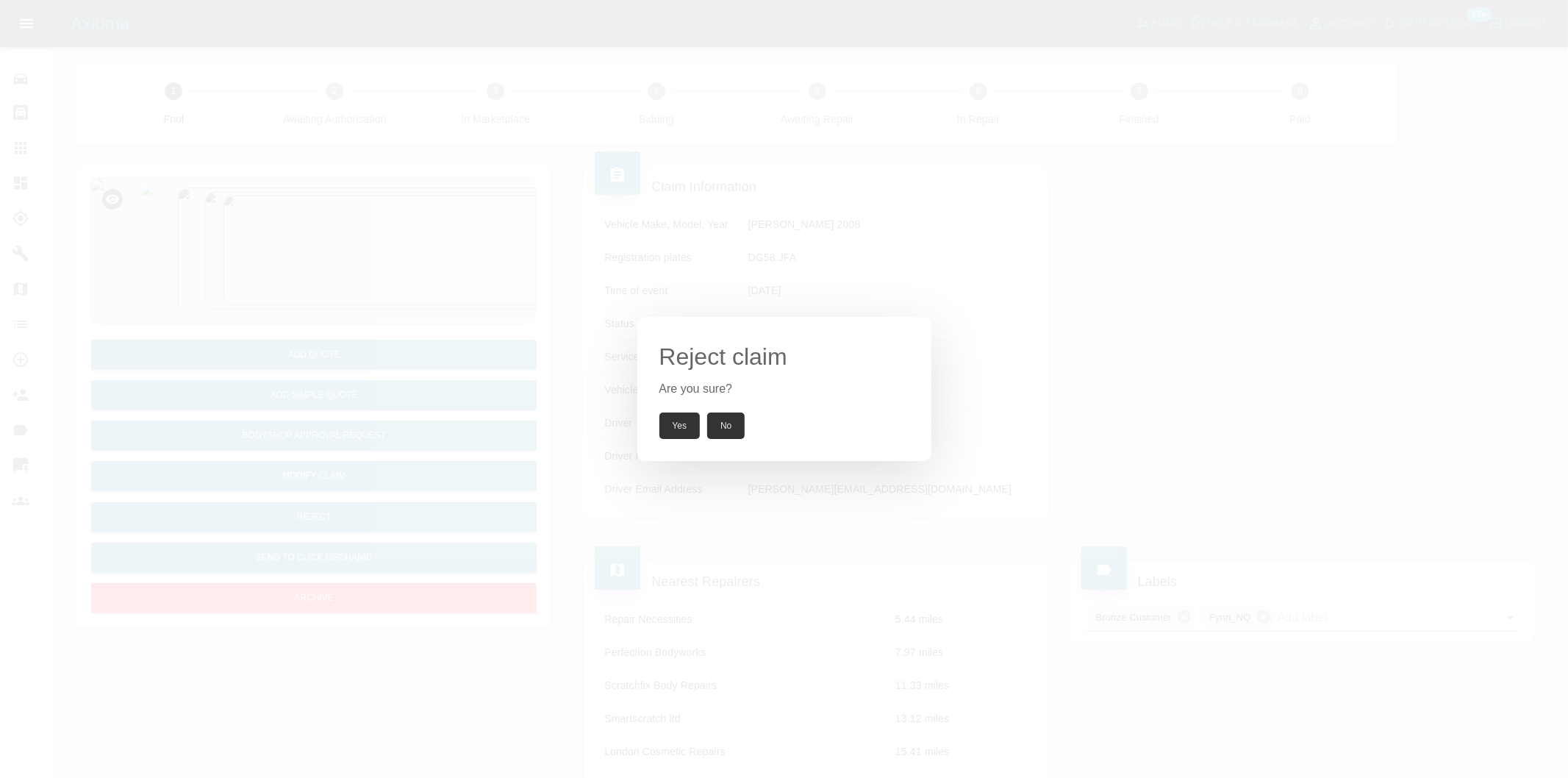
click at [664, 437] on button "Yes" at bounding box center [680, 426] width 41 height 26
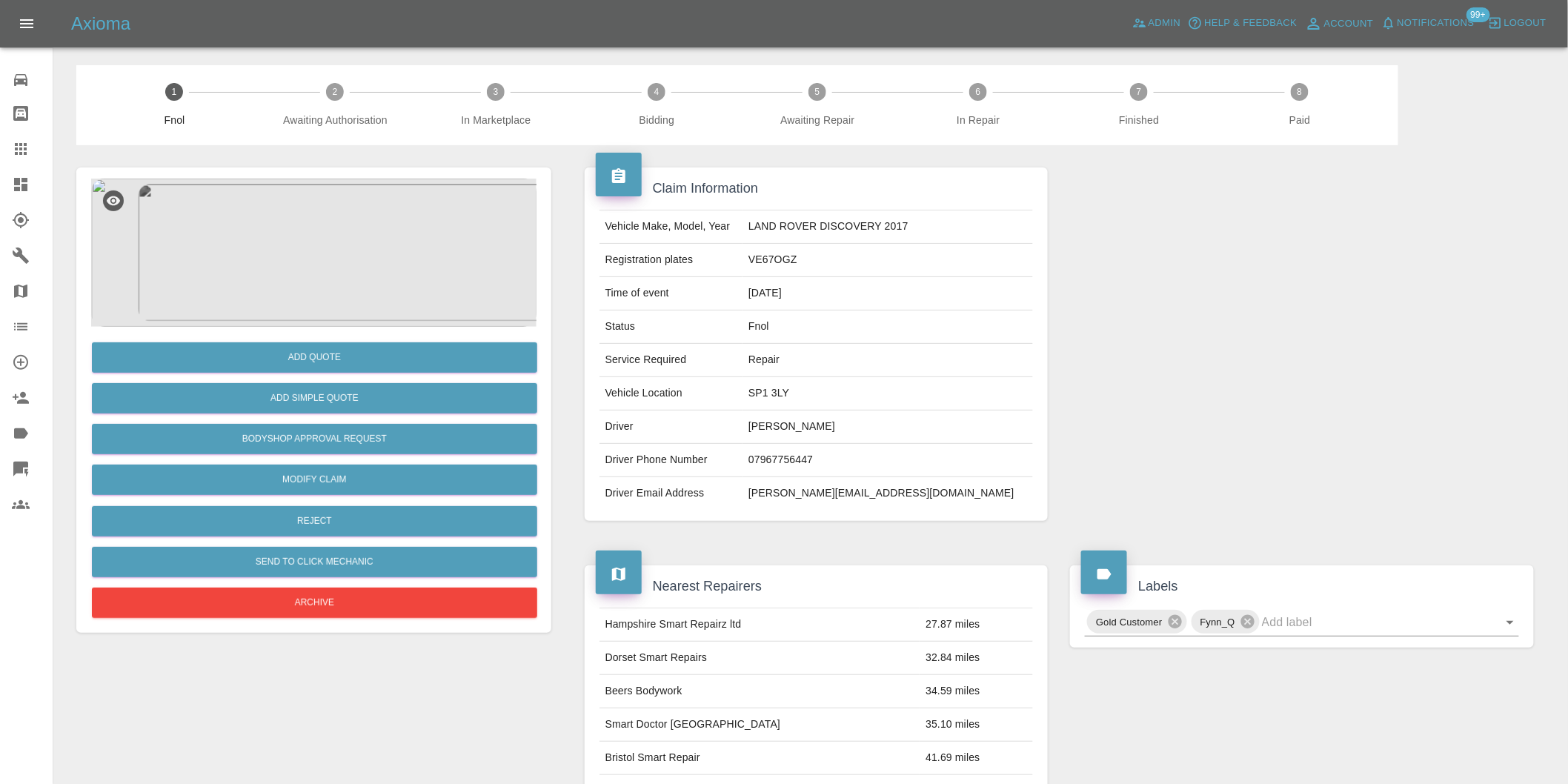
click at [286, 225] on img at bounding box center [313, 253] width 446 height 148
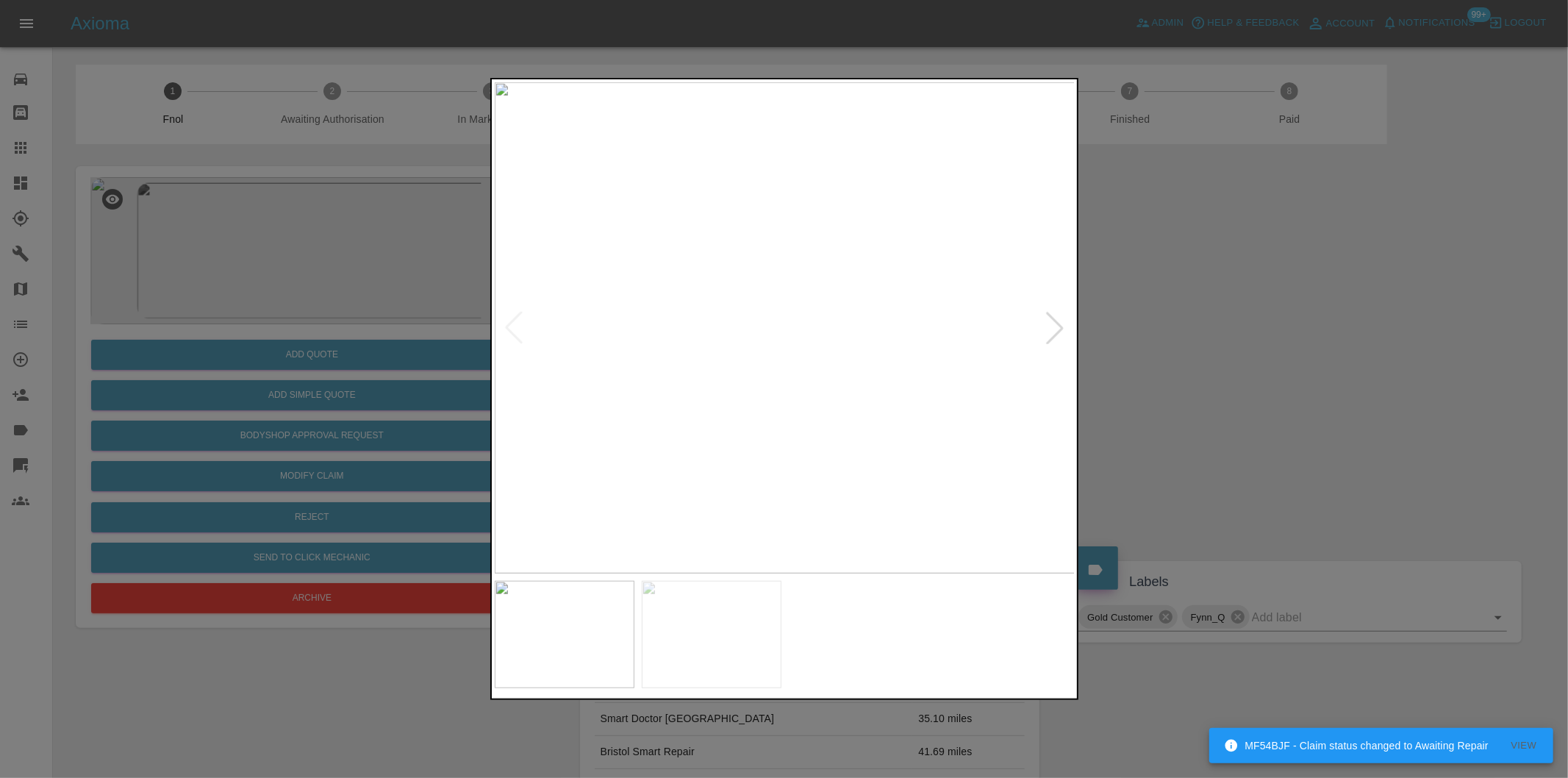
click at [1055, 333] on div at bounding box center [1054, 328] width 32 height 32
click at [1055, 333] on img at bounding box center [784, 328] width 581 height 492
click at [1182, 342] on div at bounding box center [784, 389] width 1568 height 778
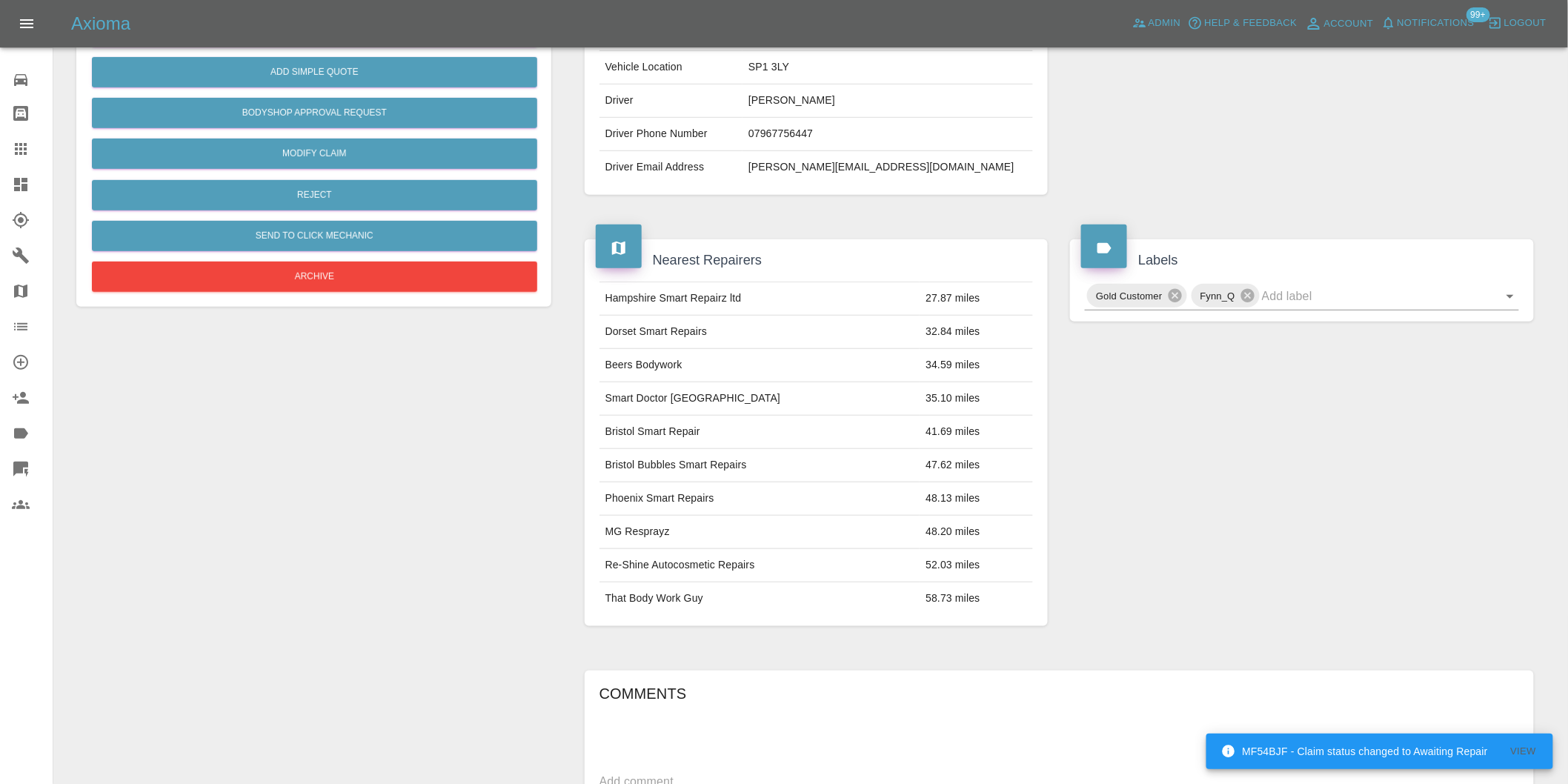
scroll to position [329, 0]
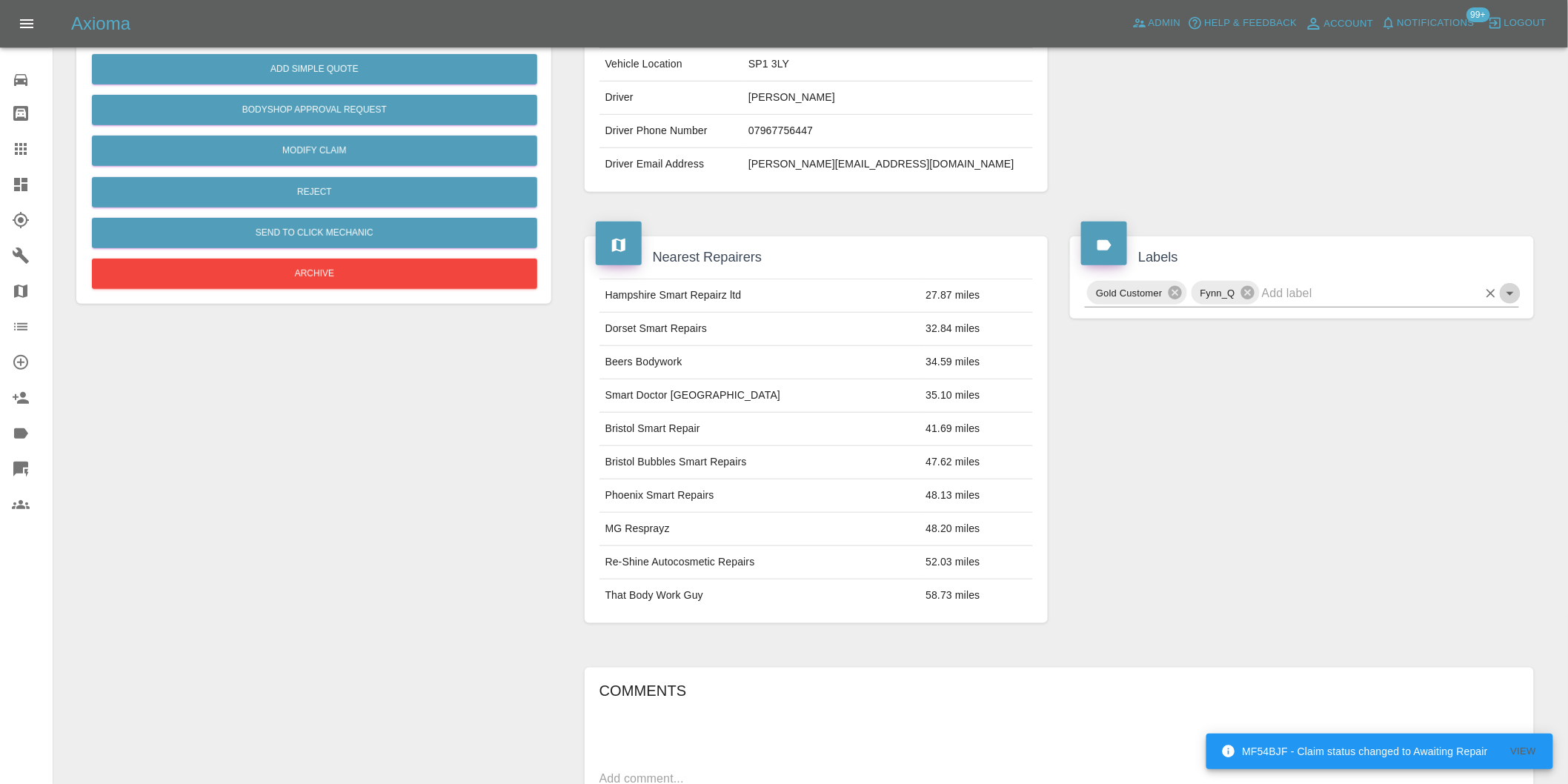
click at [1510, 288] on icon "Open" at bounding box center [1511, 294] width 18 height 18
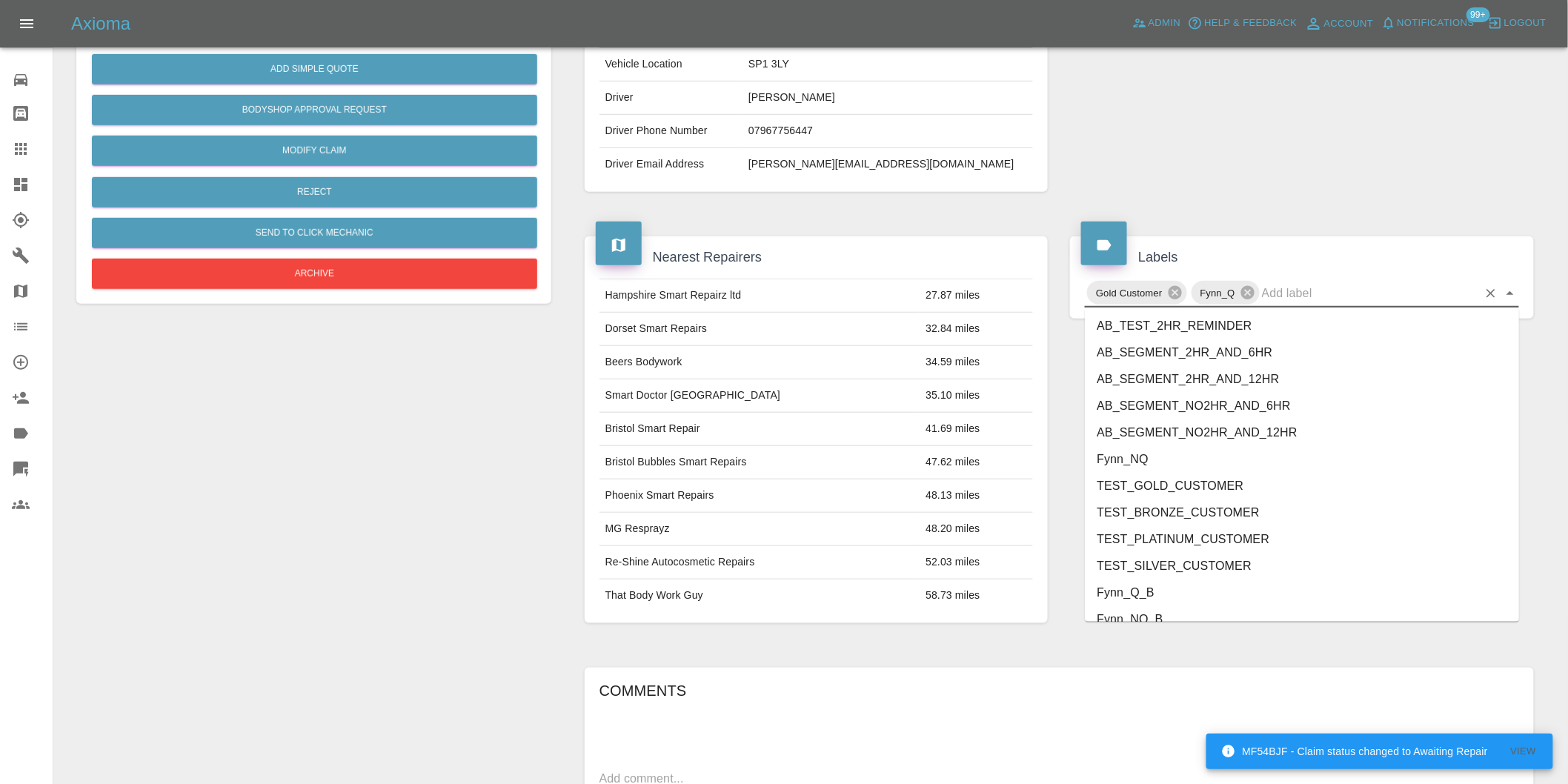
scroll to position [3166, 0]
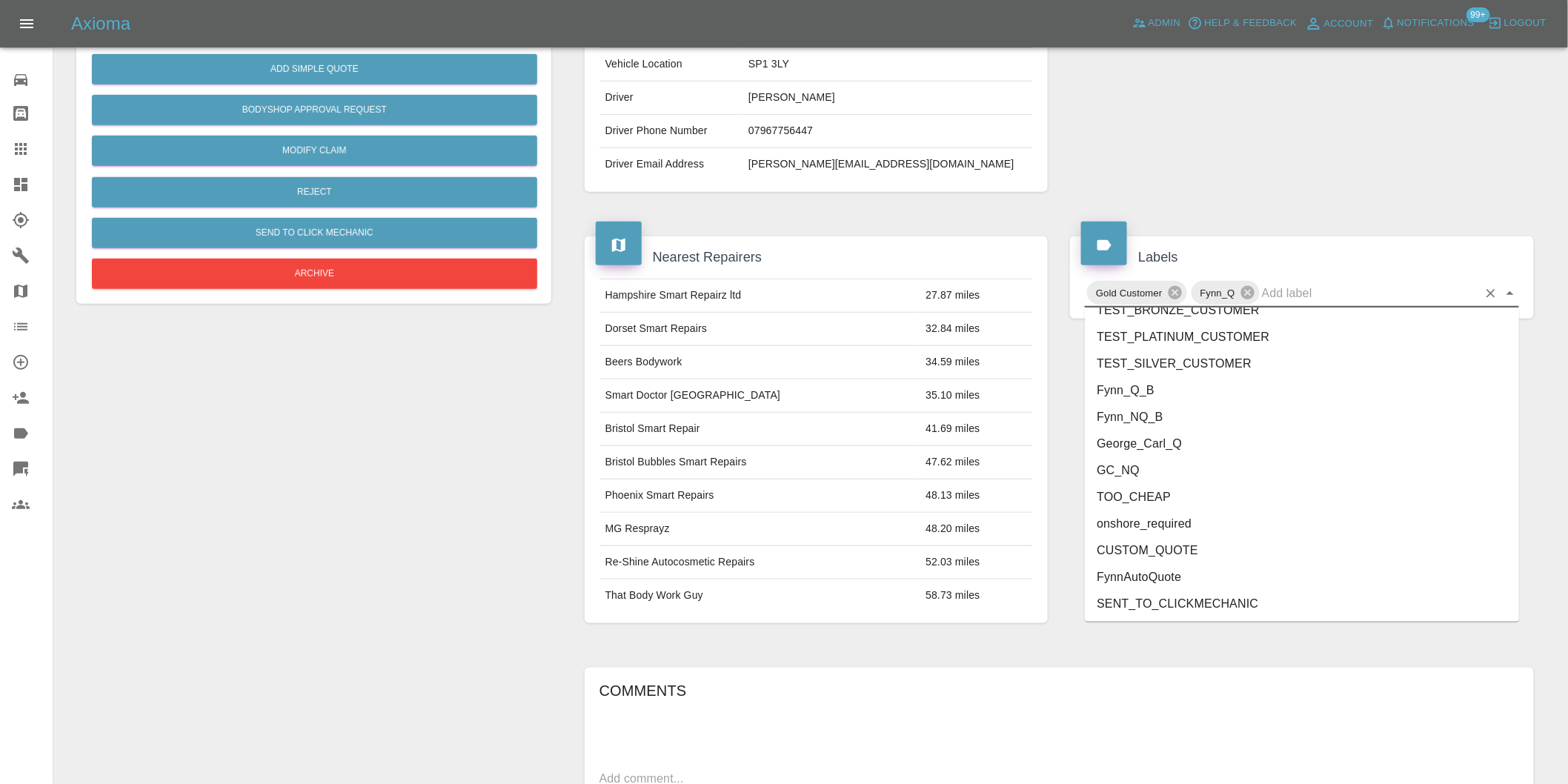
click at [1225, 525] on li "onshore_required" at bounding box center [1301, 523] width 434 height 27
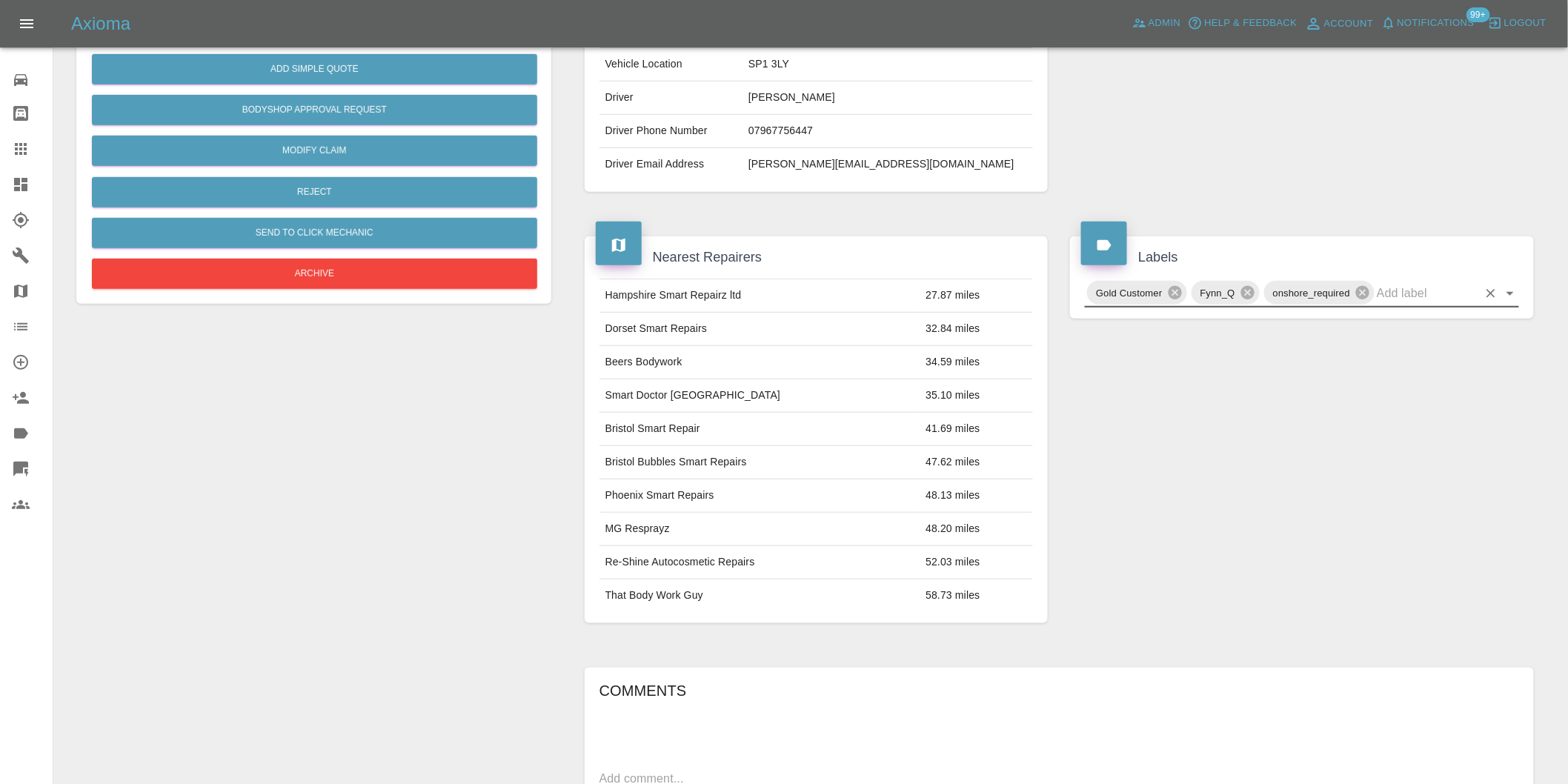
click at [1516, 297] on icon "Open" at bounding box center [1511, 294] width 18 height 18
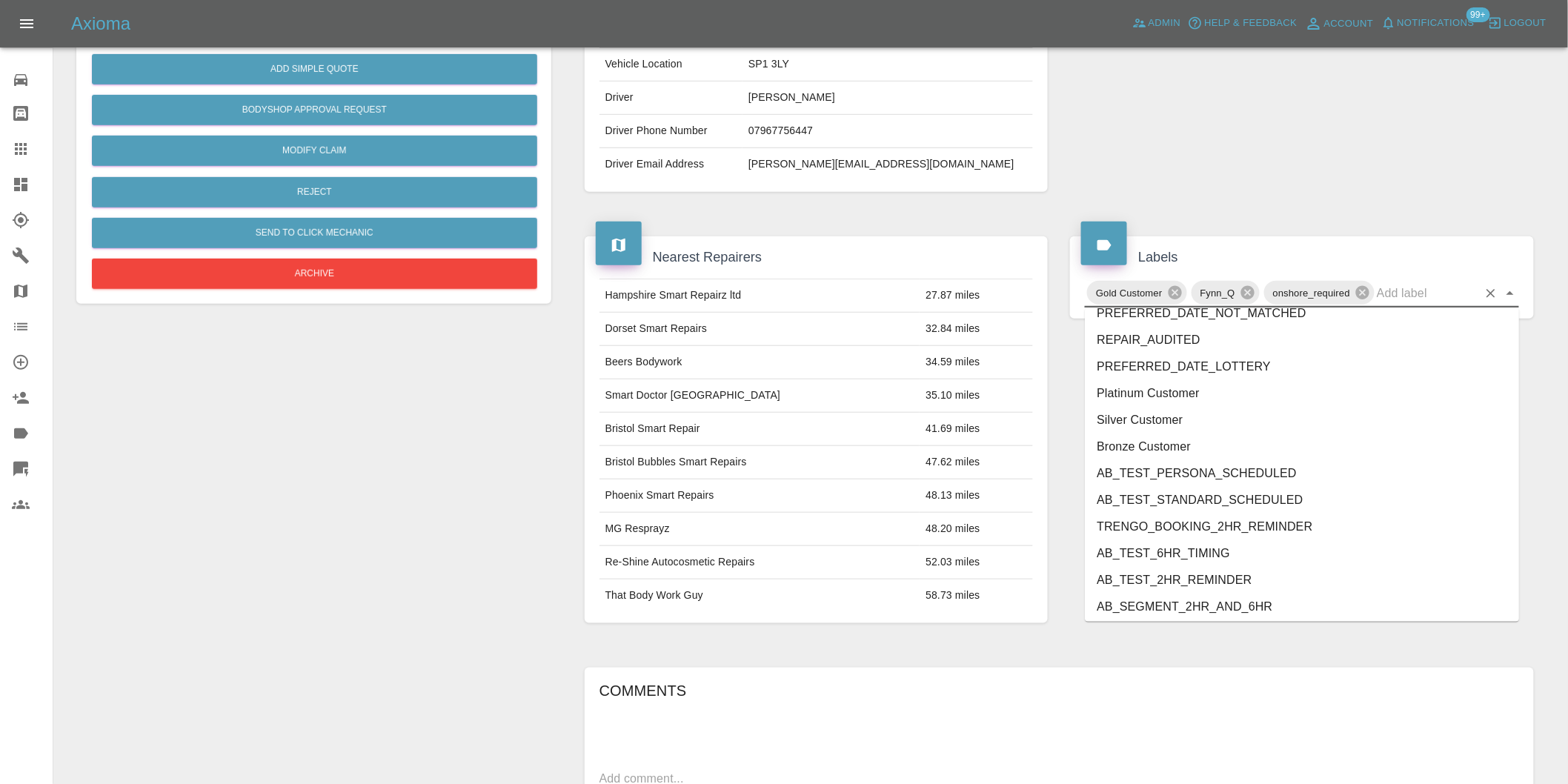
scroll to position [3139, 0]
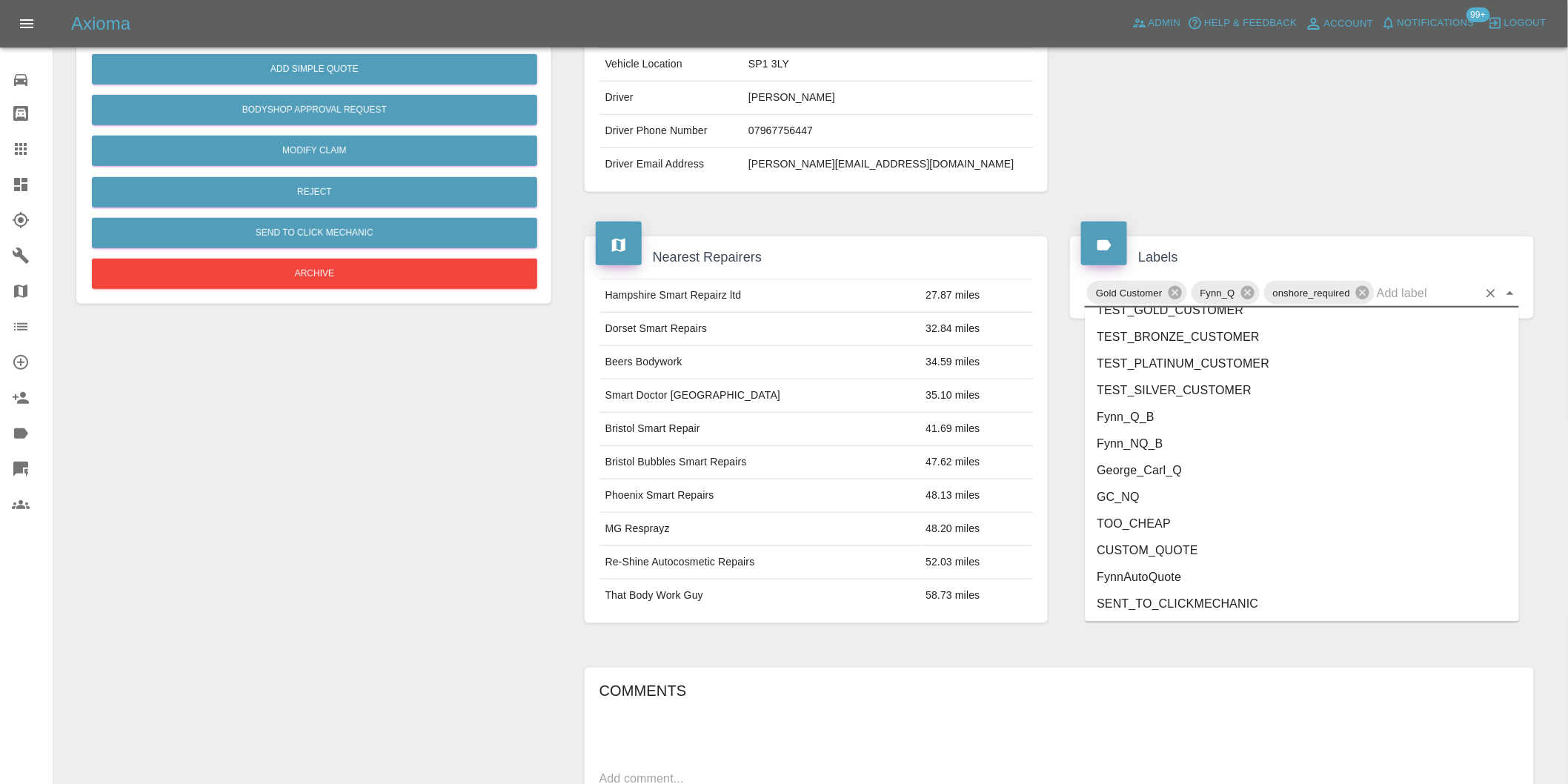
click at [1170, 469] on li "George_Carl_Q" at bounding box center [1301, 470] width 434 height 27
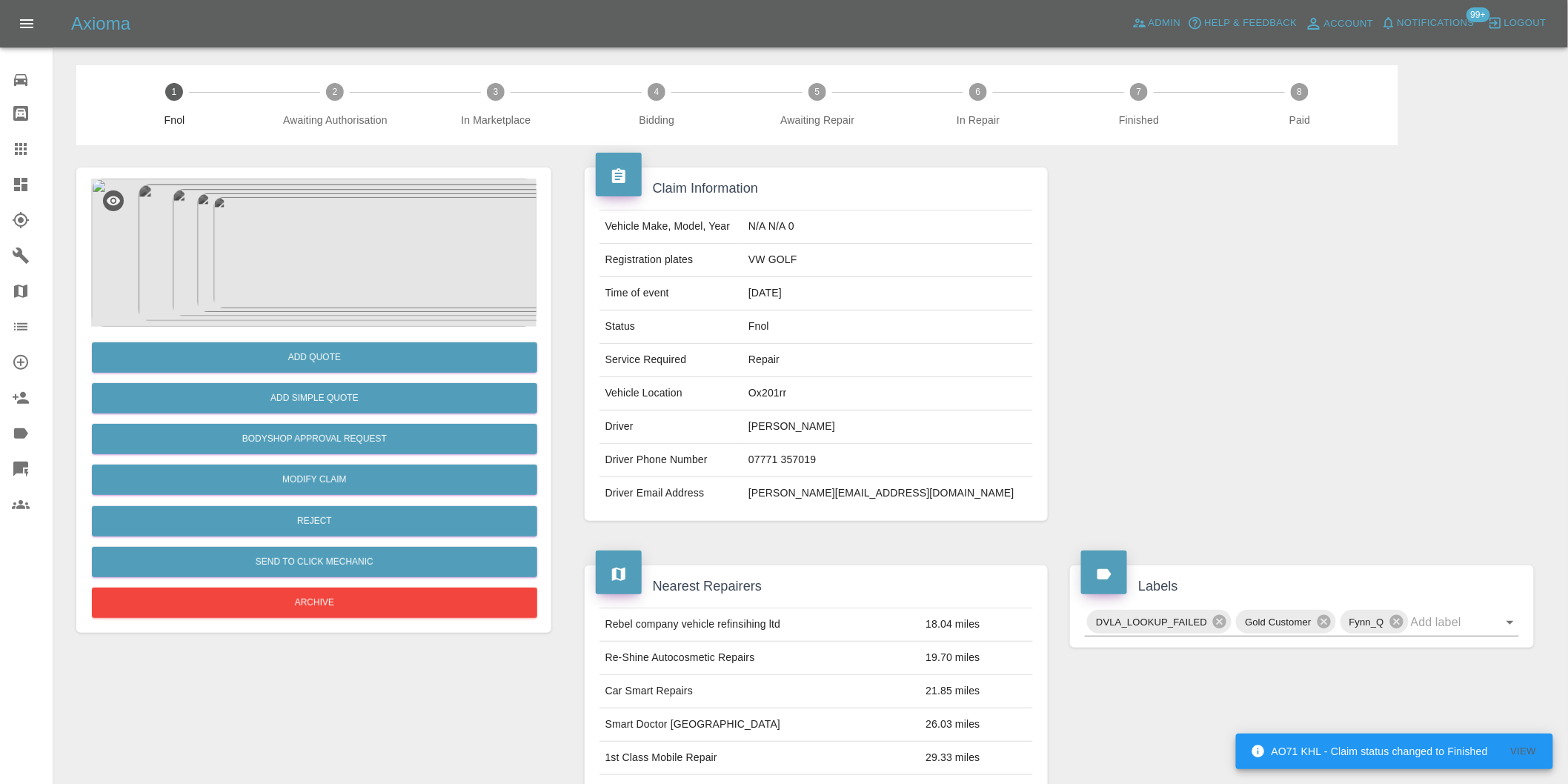
click at [301, 240] on img at bounding box center [313, 253] width 446 height 148
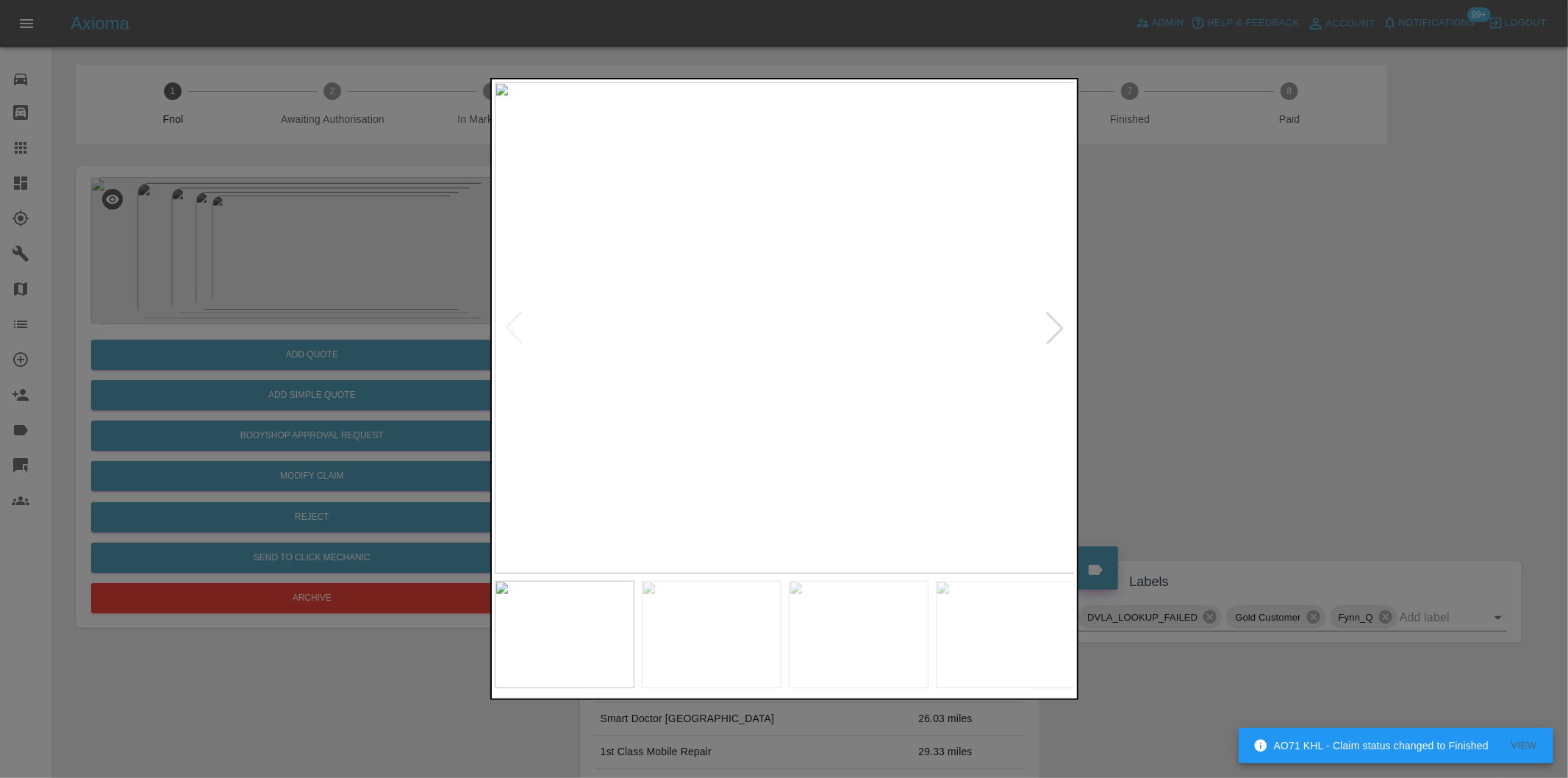
click at [1055, 328] on div at bounding box center [1054, 328] width 32 height 32
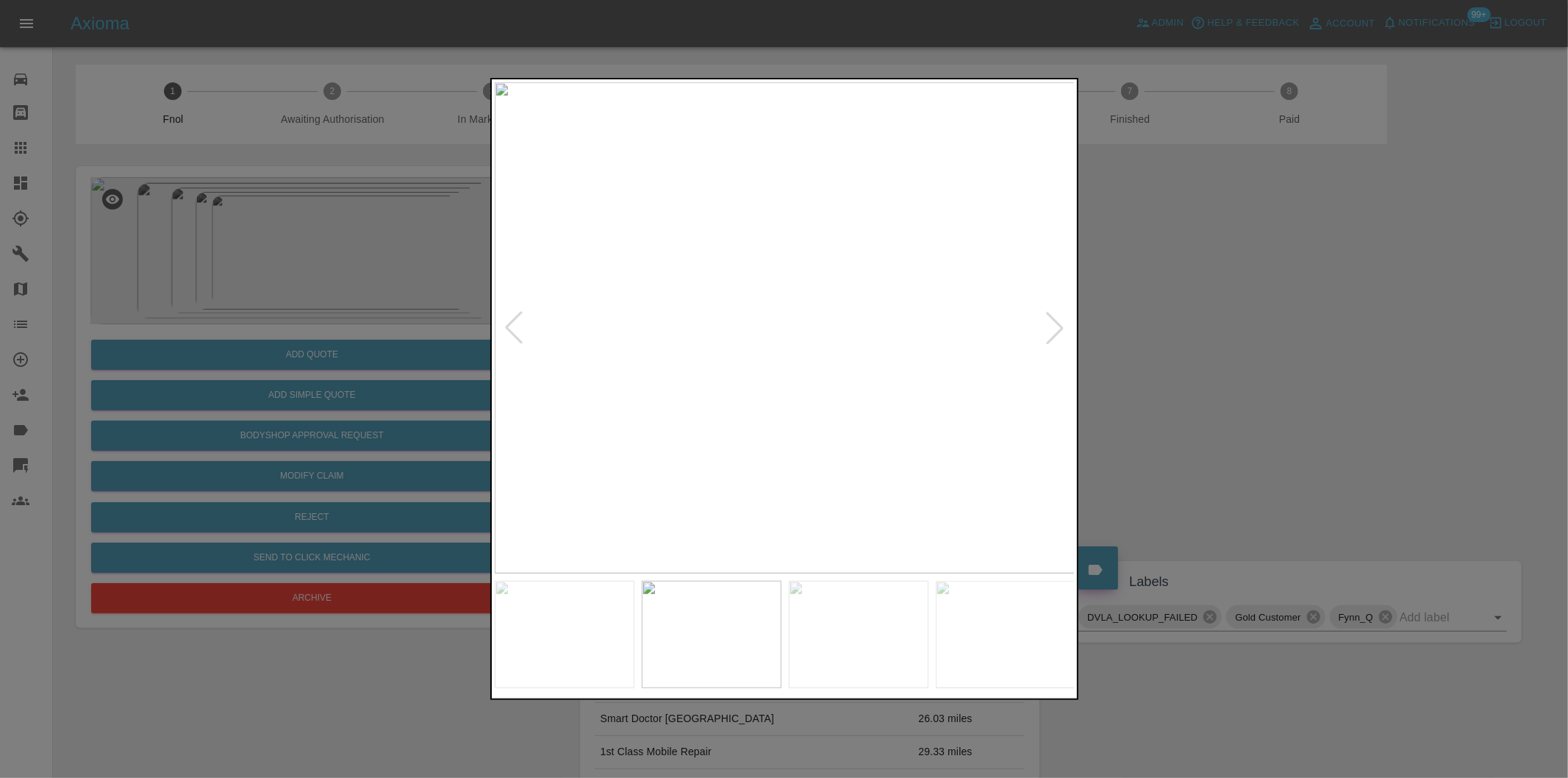
click at [1055, 328] on div at bounding box center [1054, 328] width 32 height 32
click at [1055, 327] on div at bounding box center [1054, 328] width 32 height 32
click at [1214, 348] on div at bounding box center [784, 389] width 1568 height 778
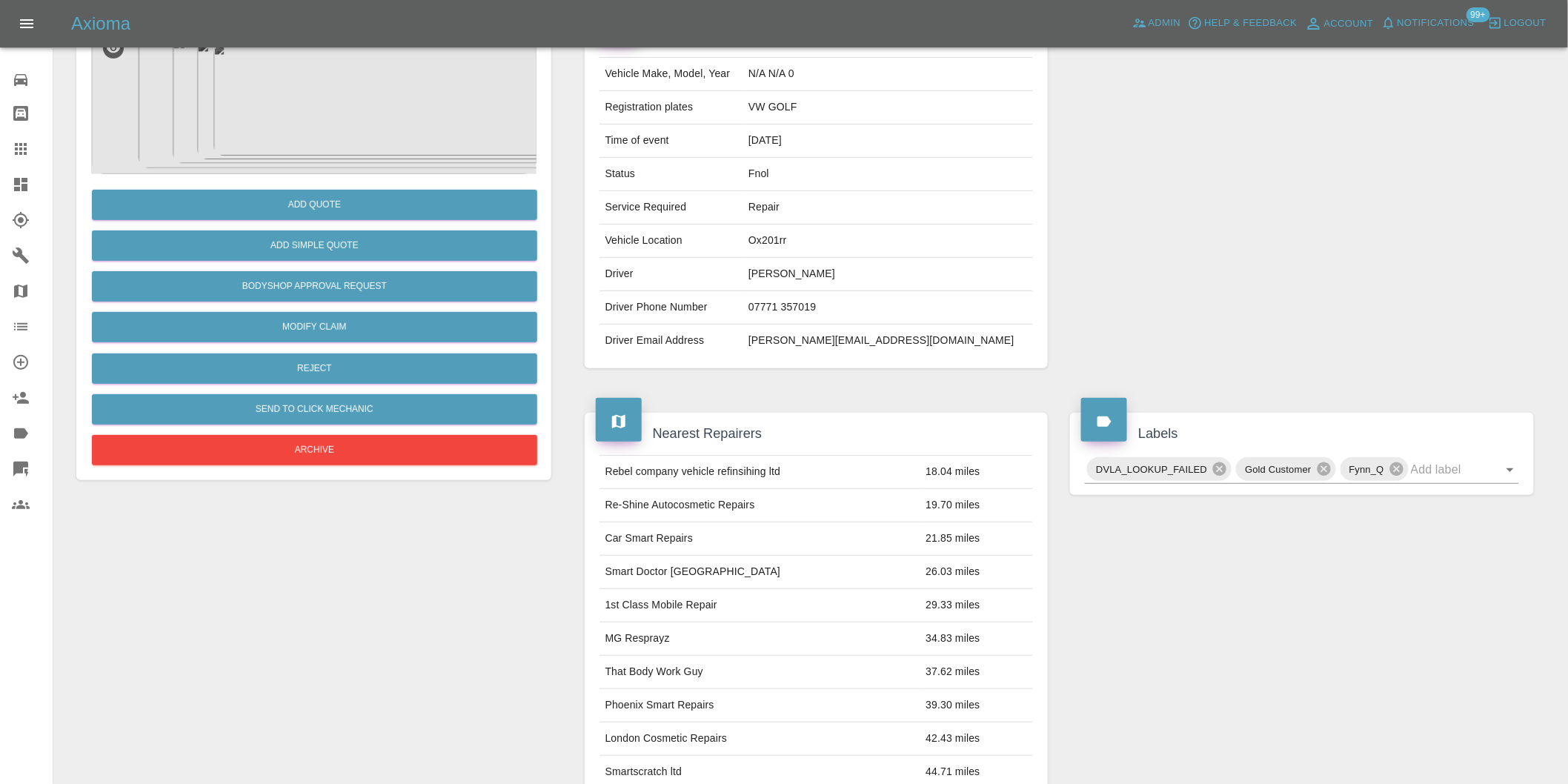
scroll to position [329, 0]
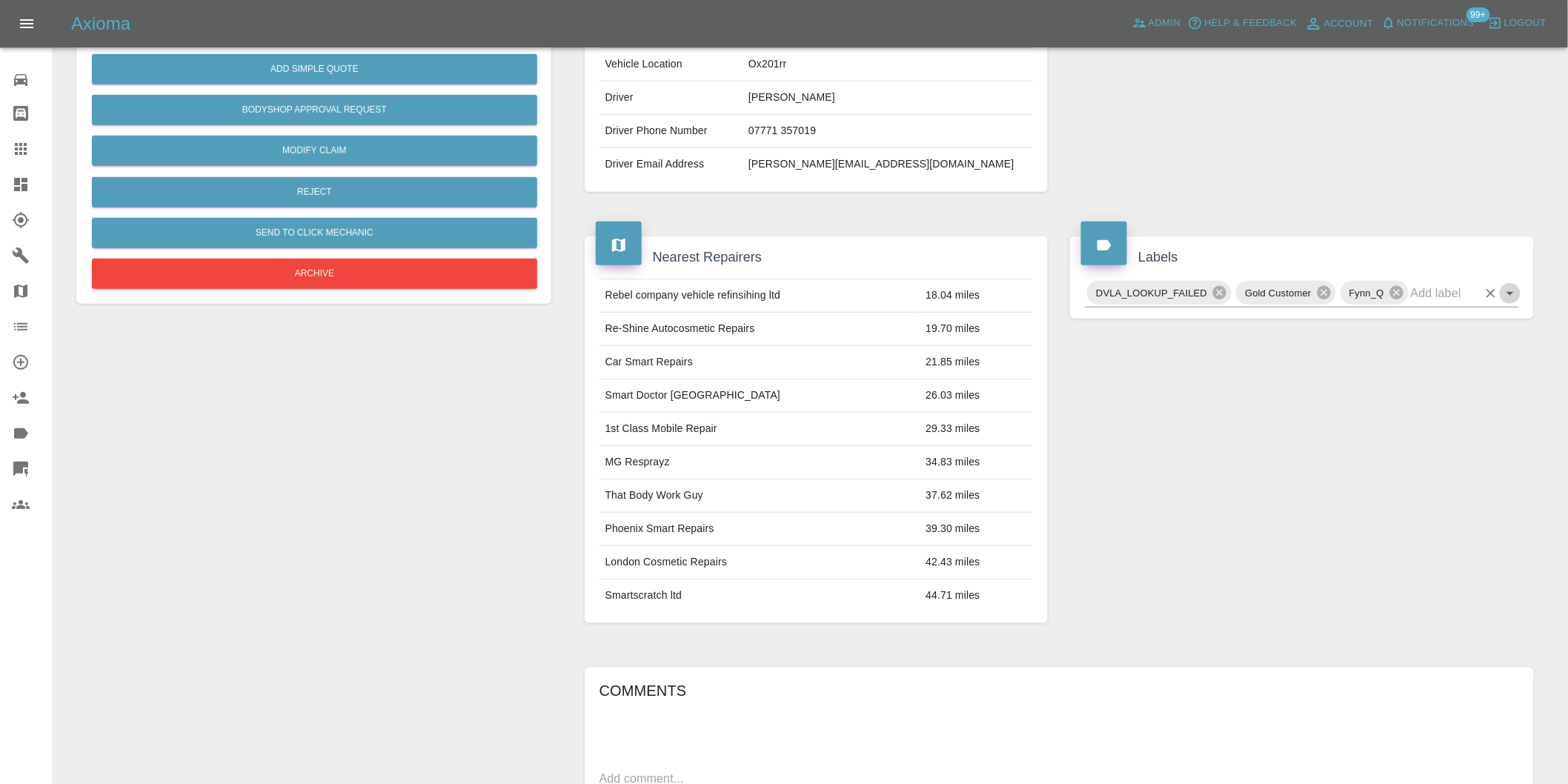
click at [1505, 298] on icon "Open" at bounding box center [1511, 294] width 18 height 18
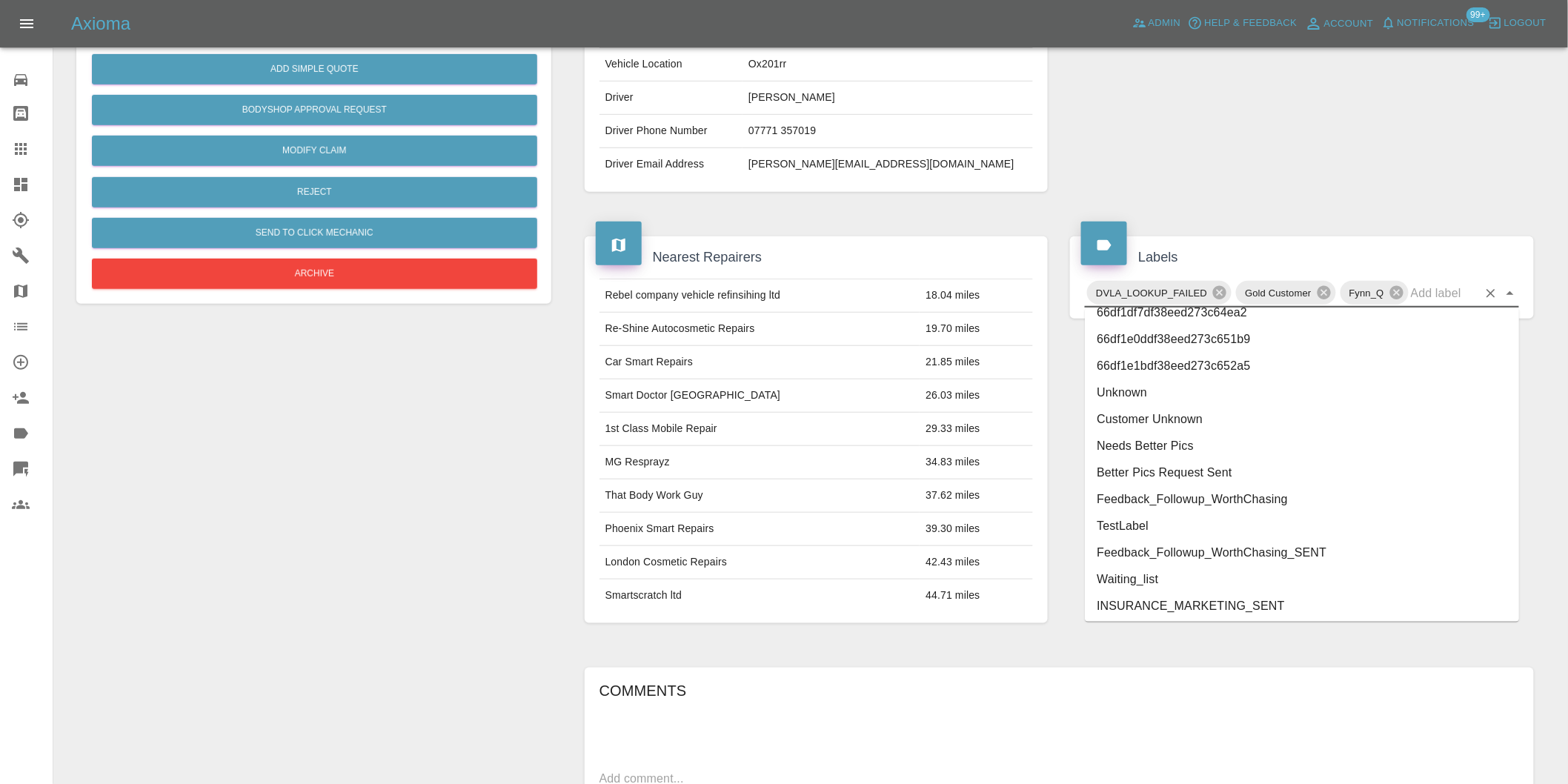
scroll to position [3139, 0]
click at [1194, 527] on li "onshore_required" at bounding box center [1301, 523] width 434 height 27
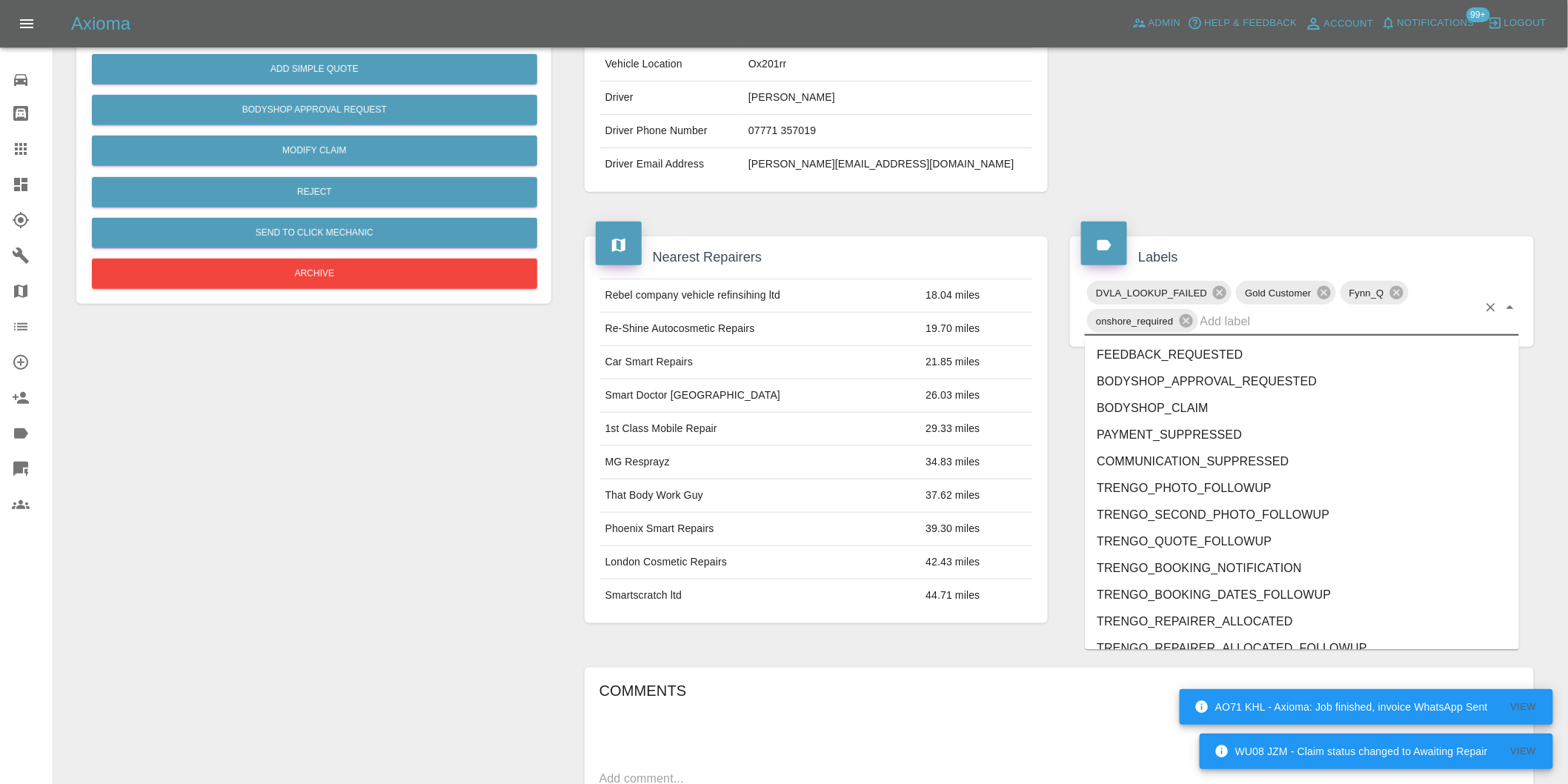
click at [1510, 292] on div "DVLA_LOOKUP_FAILED Gold Customer Fynn_Q onshore_required" at bounding box center [1301, 307] width 434 height 57
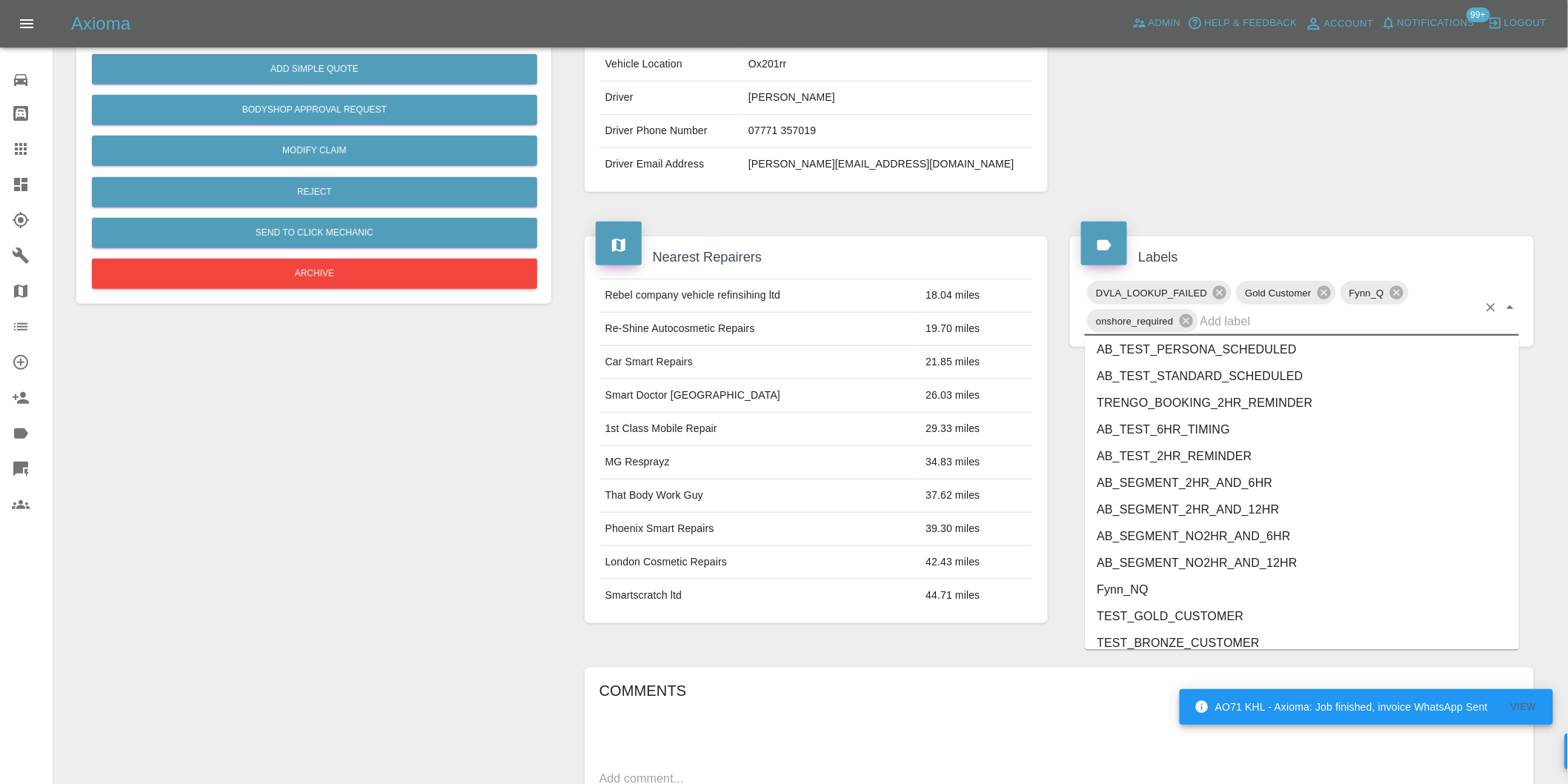
scroll to position [3111, 0]
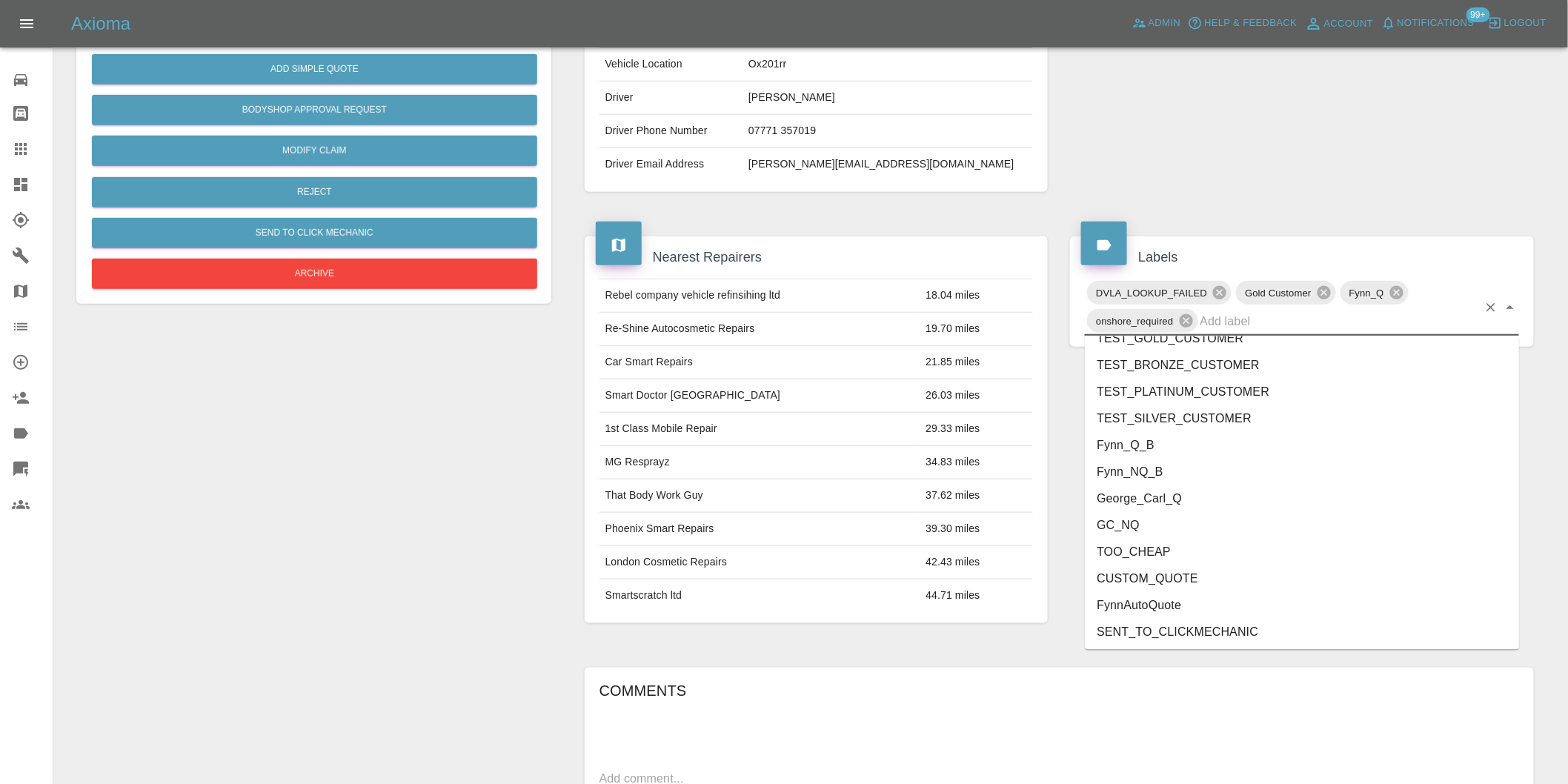
click at [1142, 501] on li "George_Carl_Q" at bounding box center [1301, 499] width 434 height 27
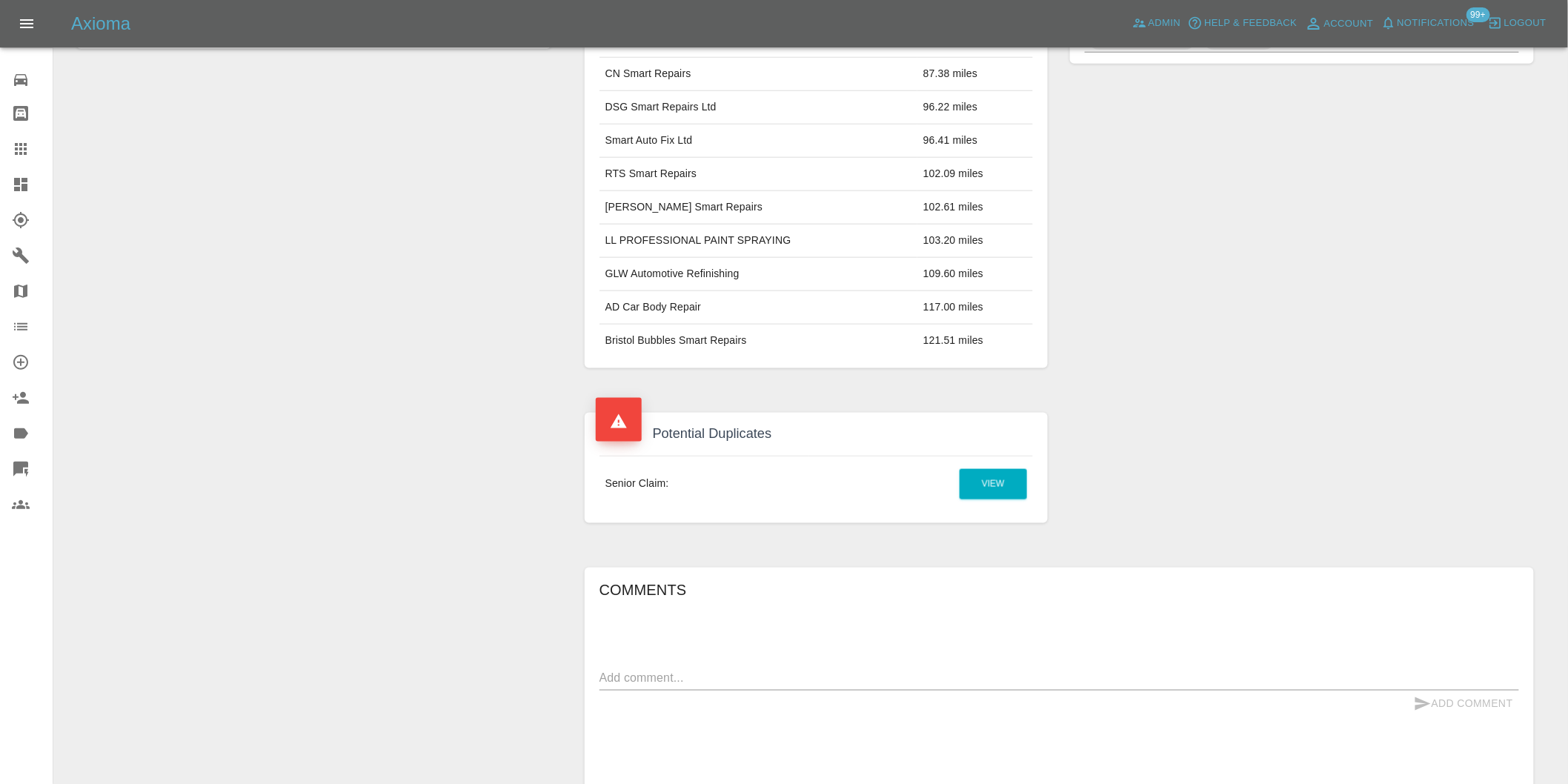
scroll to position [750, 0]
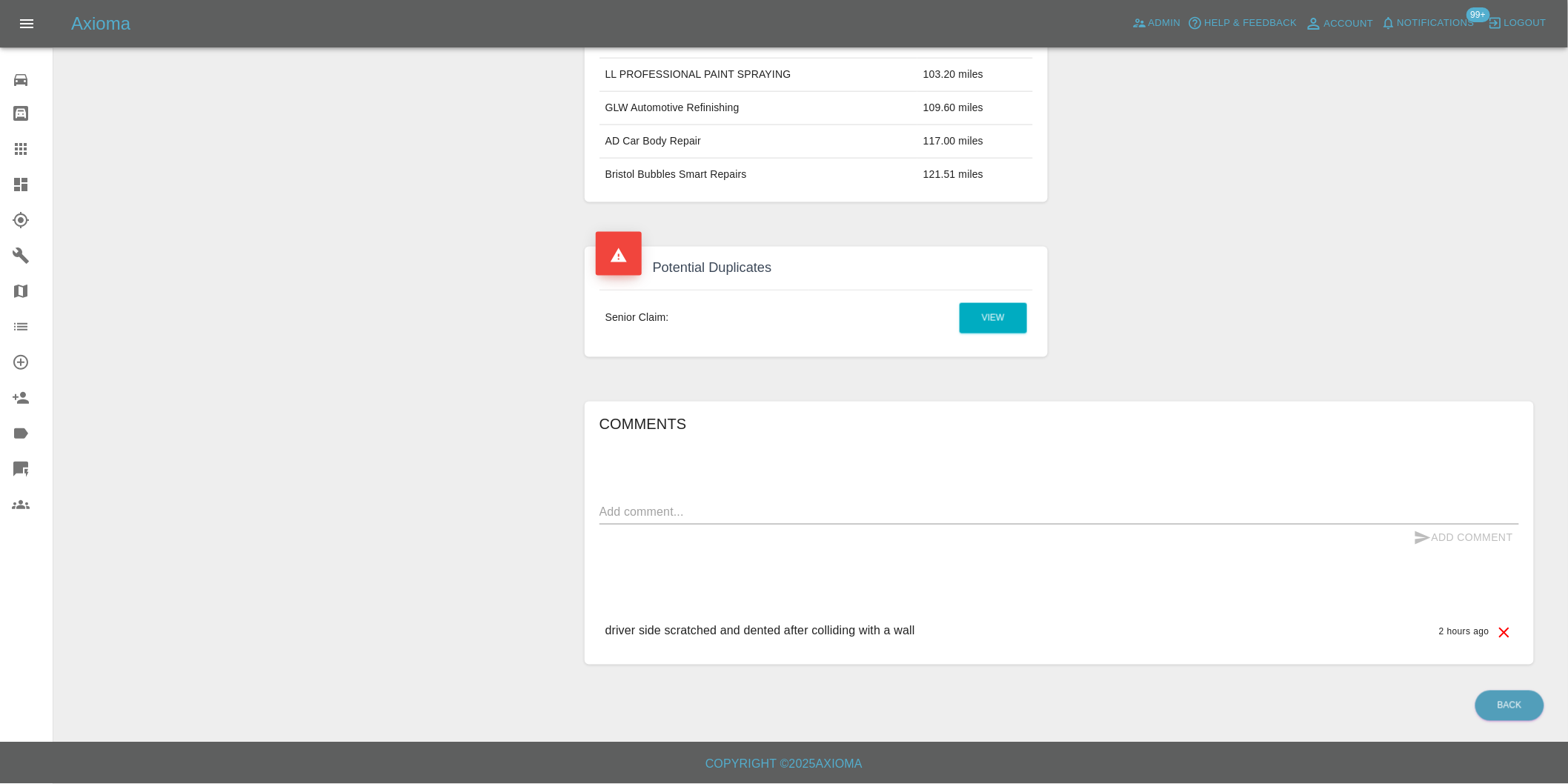
click at [682, 511] on textarea at bounding box center [1059, 512] width 919 height 17
type textarea "duplicate claim"
click at [1468, 538] on button "Add Comment" at bounding box center [1463, 539] width 111 height 28
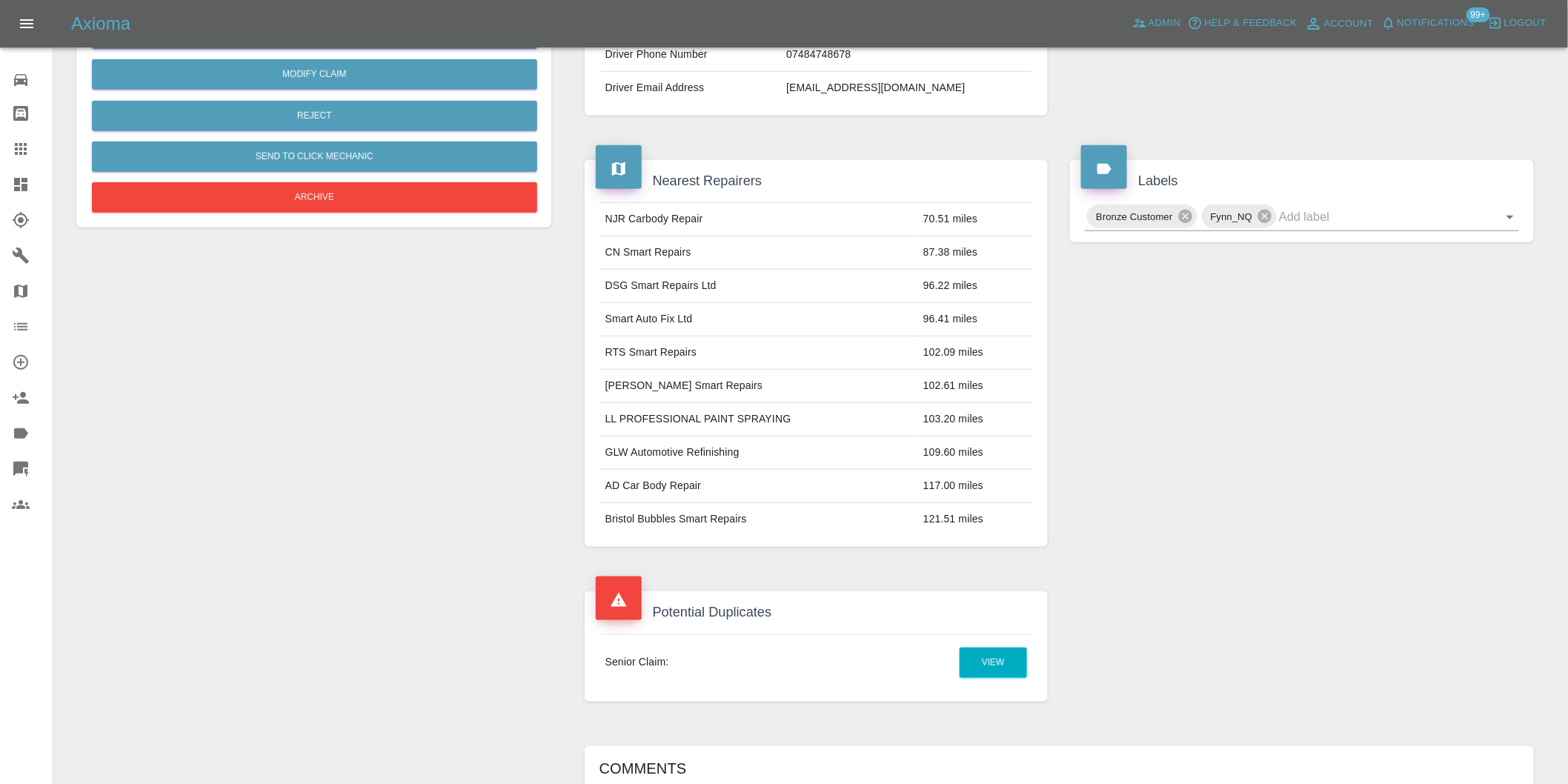
scroll to position [256, 0]
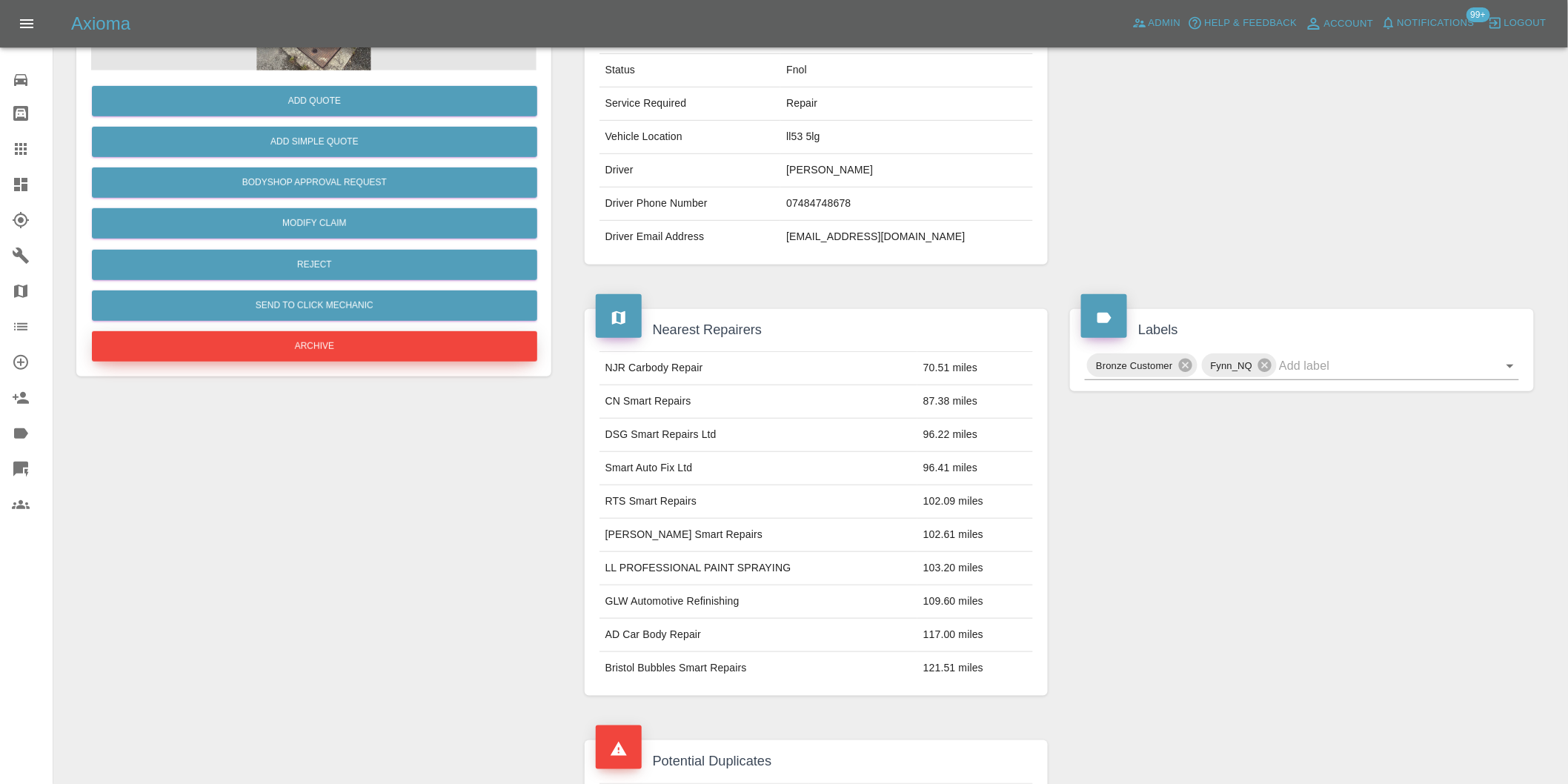
click at [374, 345] on button "Archive" at bounding box center [314, 346] width 446 height 31
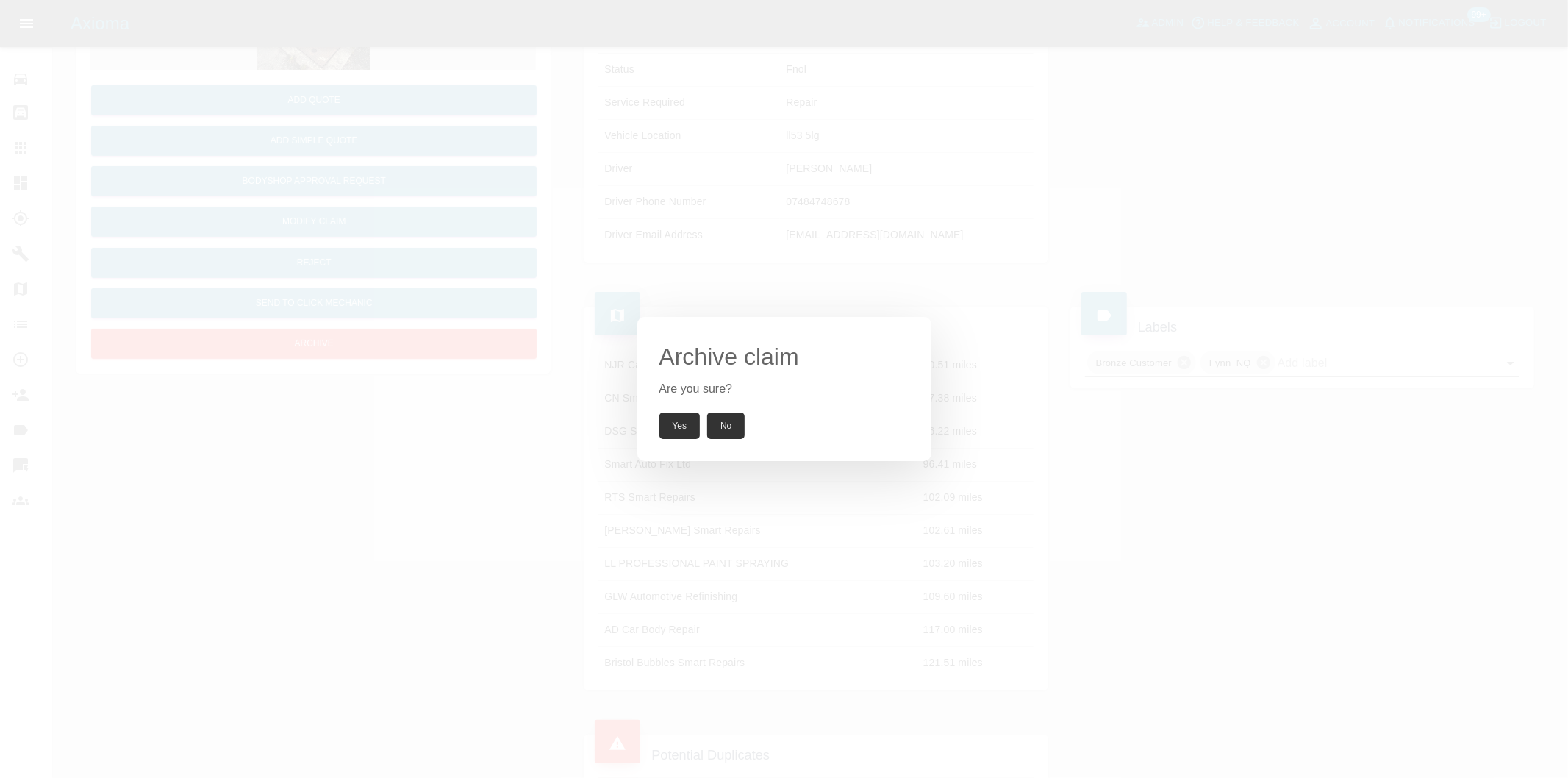
click at [685, 431] on button "Yes" at bounding box center [680, 426] width 41 height 26
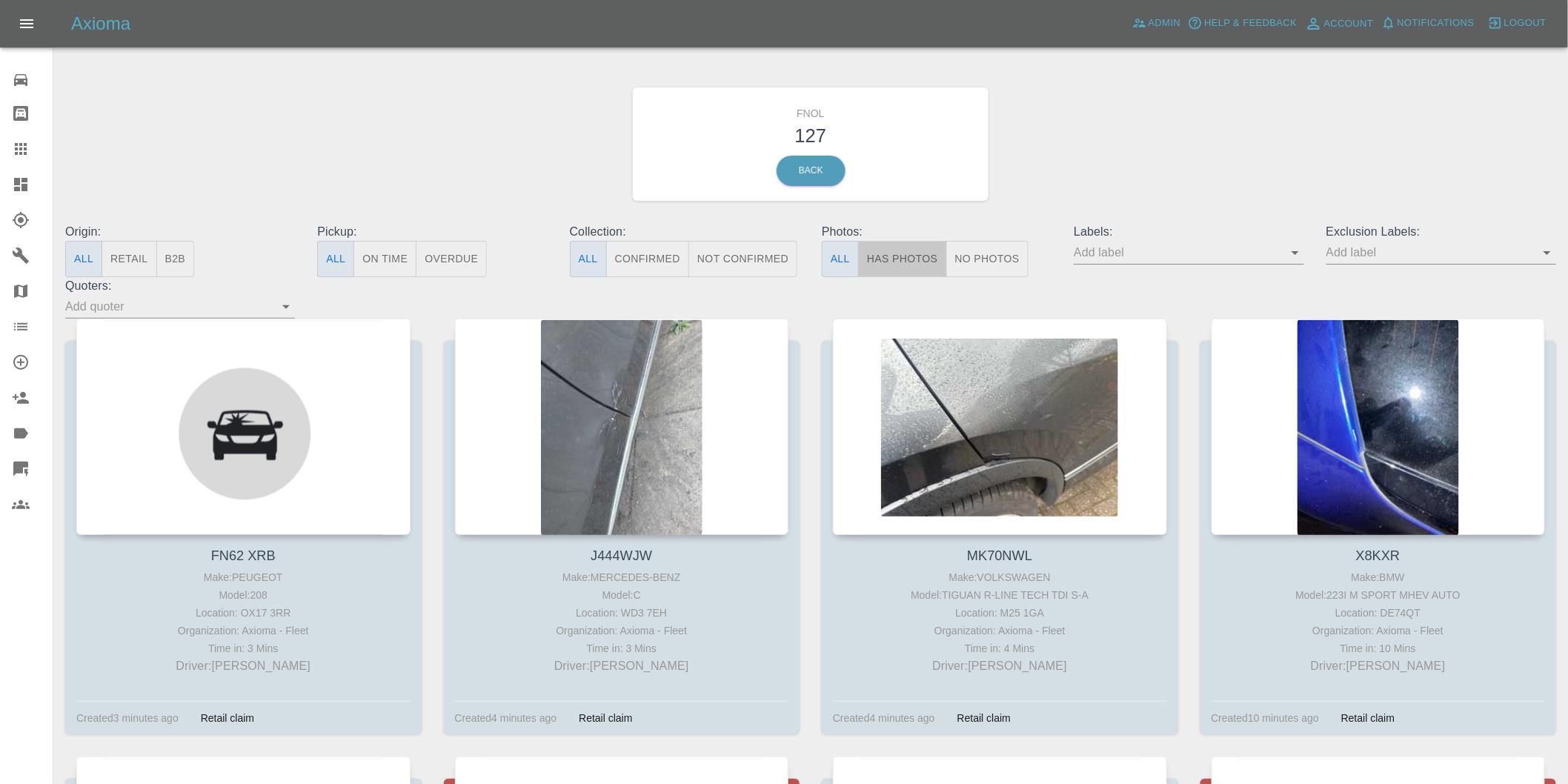
click at [911, 248] on button "Has Photos" at bounding box center [903, 259] width 89 height 37
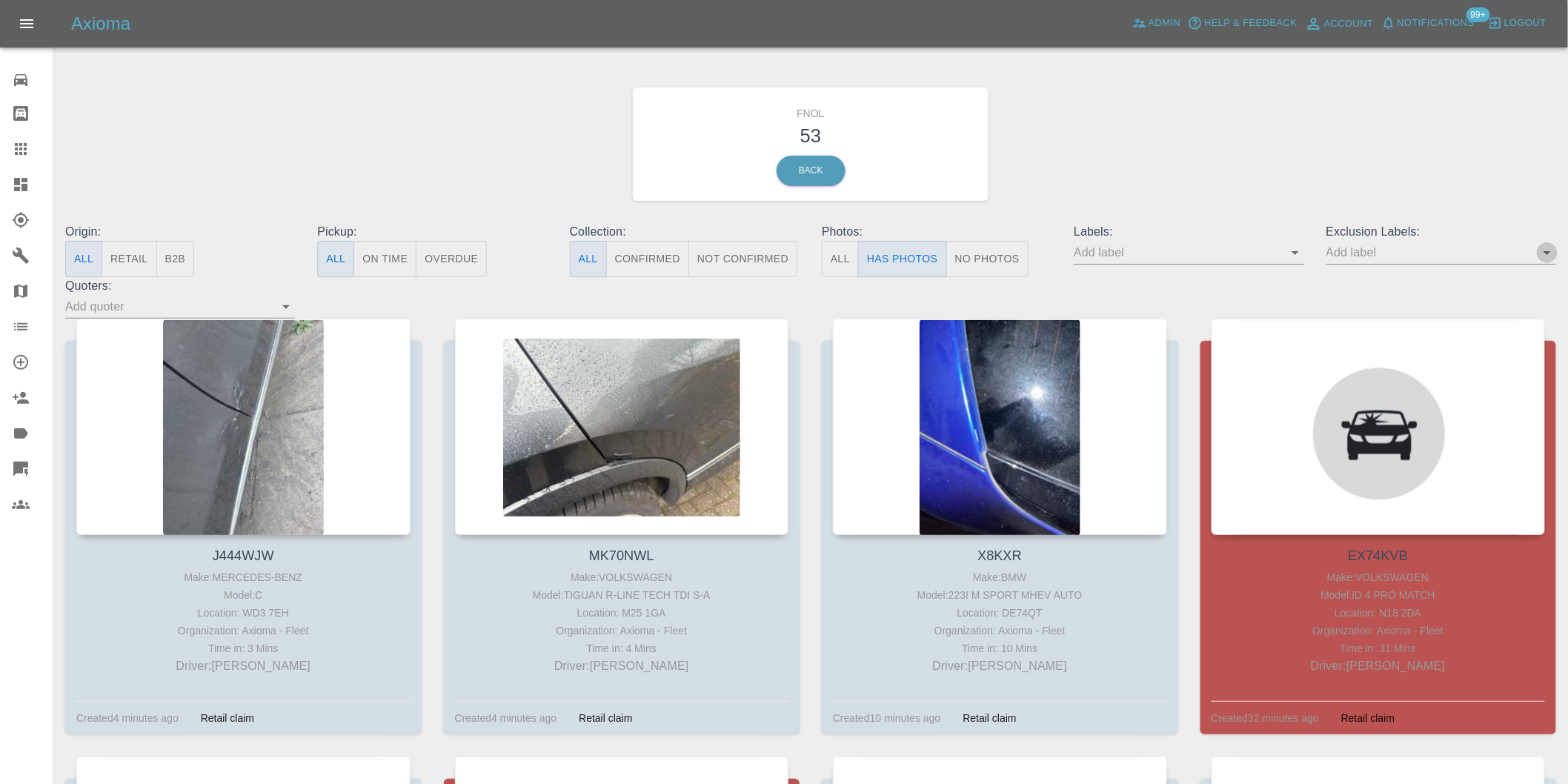
click at [1551, 256] on icon "Open" at bounding box center [1547, 253] width 18 height 18
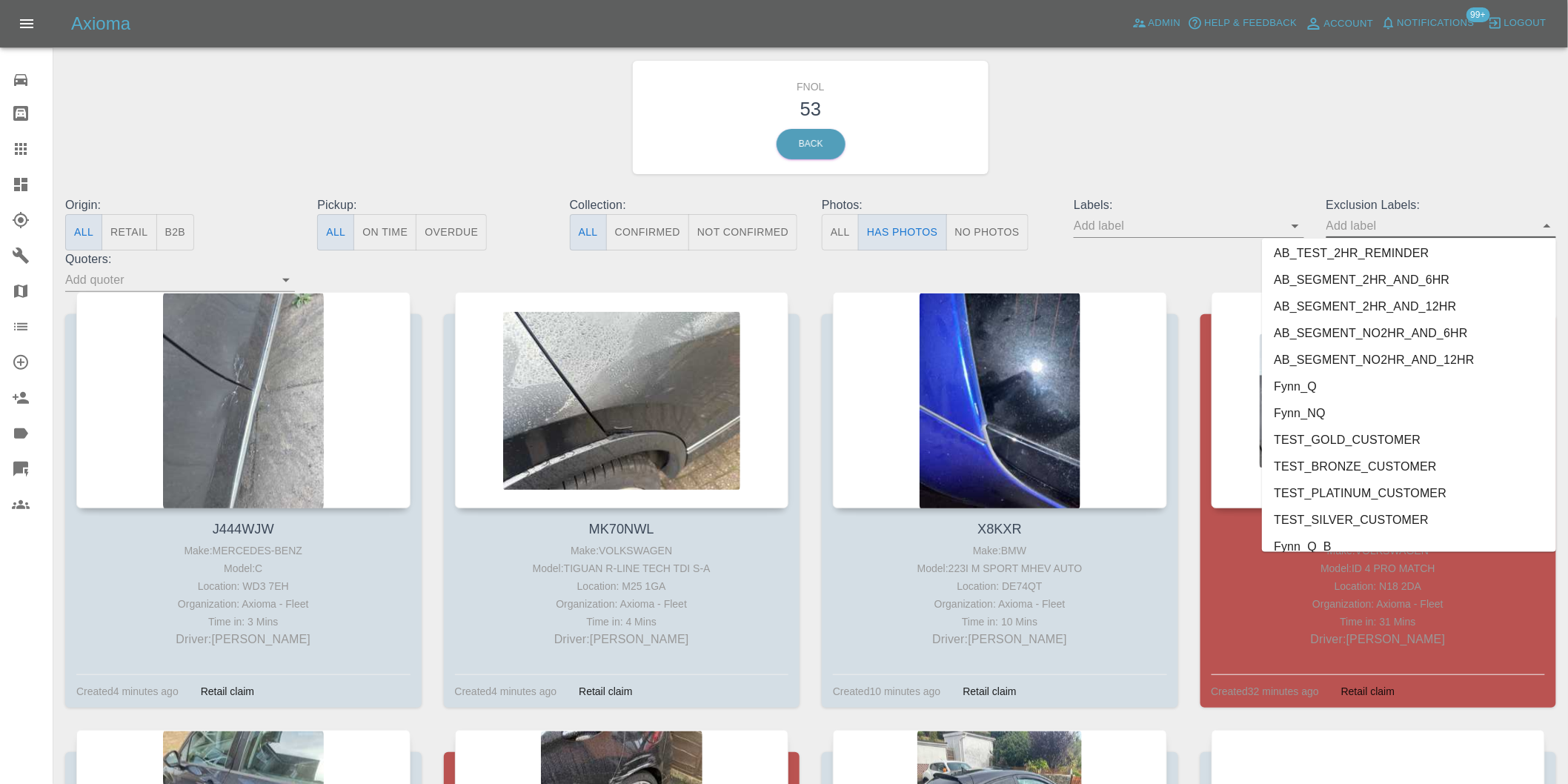
scroll to position [3218, 0]
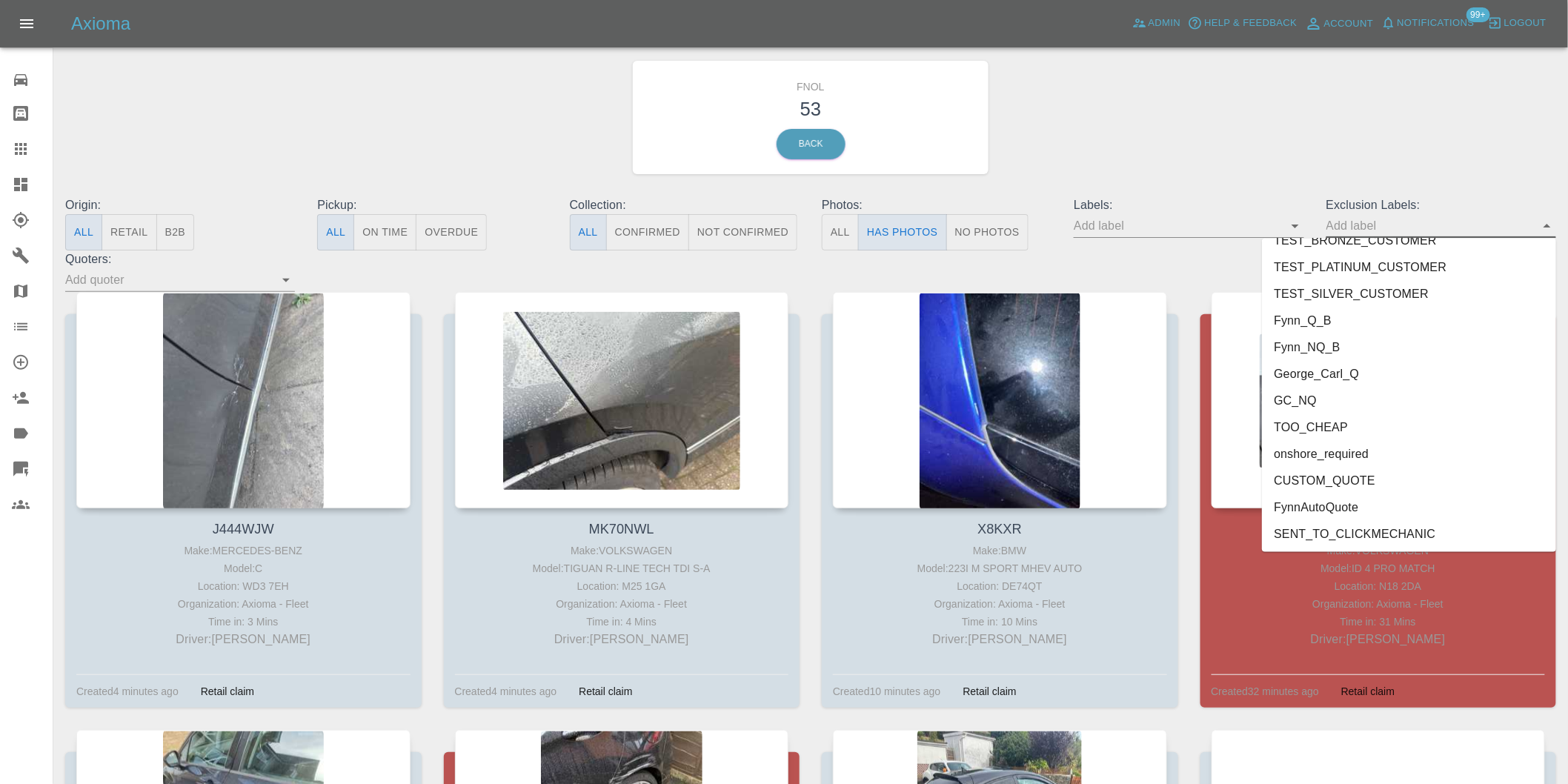
click at [1347, 458] on li "onshore_required" at bounding box center [1410, 454] width 295 height 27
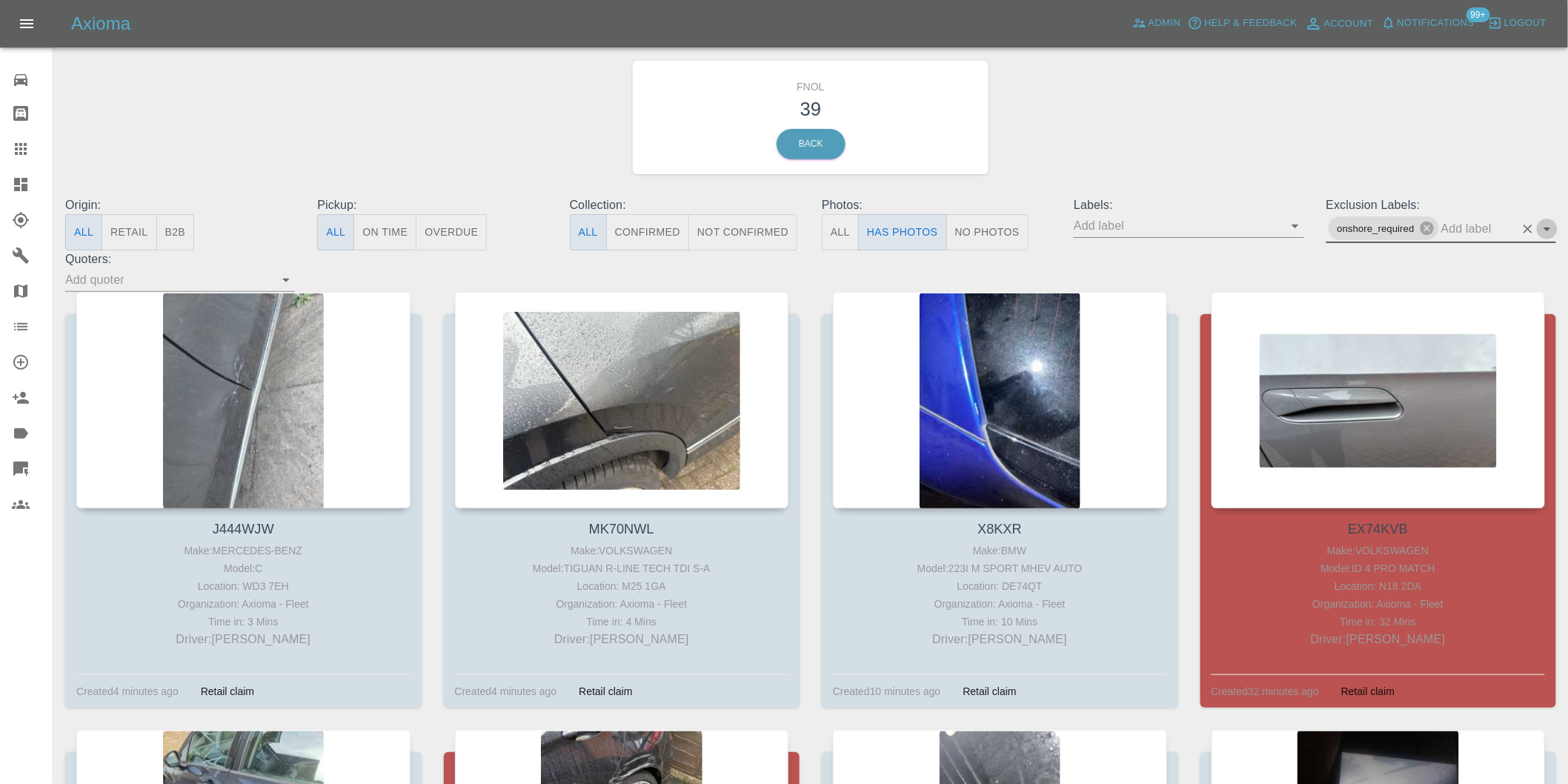
click at [1546, 226] on icon "Open" at bounding box center [1547, 229] width 18 height 18
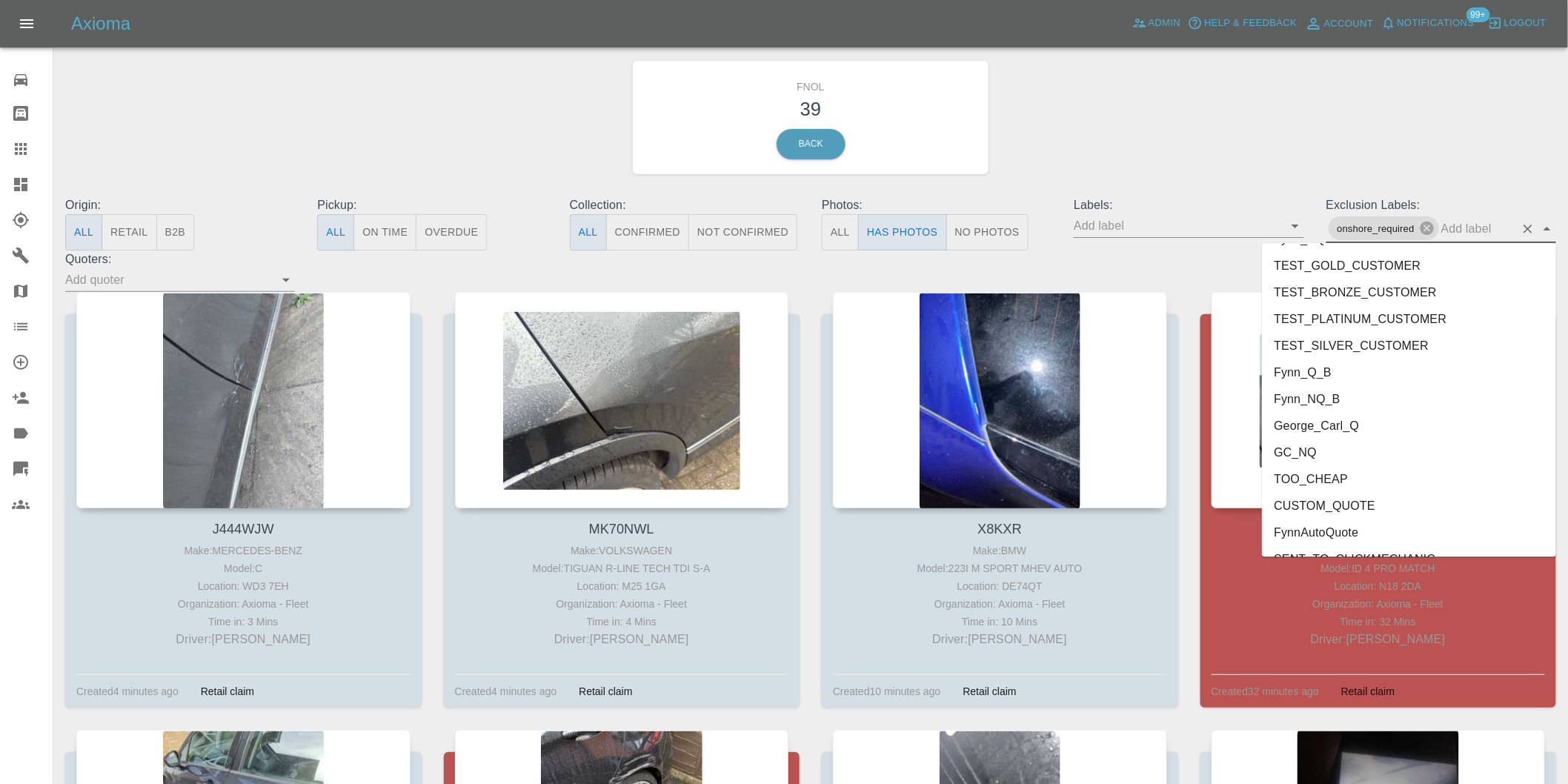
scroll to position [3191, 0]
click at [1345, 402] on li "George_Carl_Q" at bounding box center [1410, 405] width 295 height 27
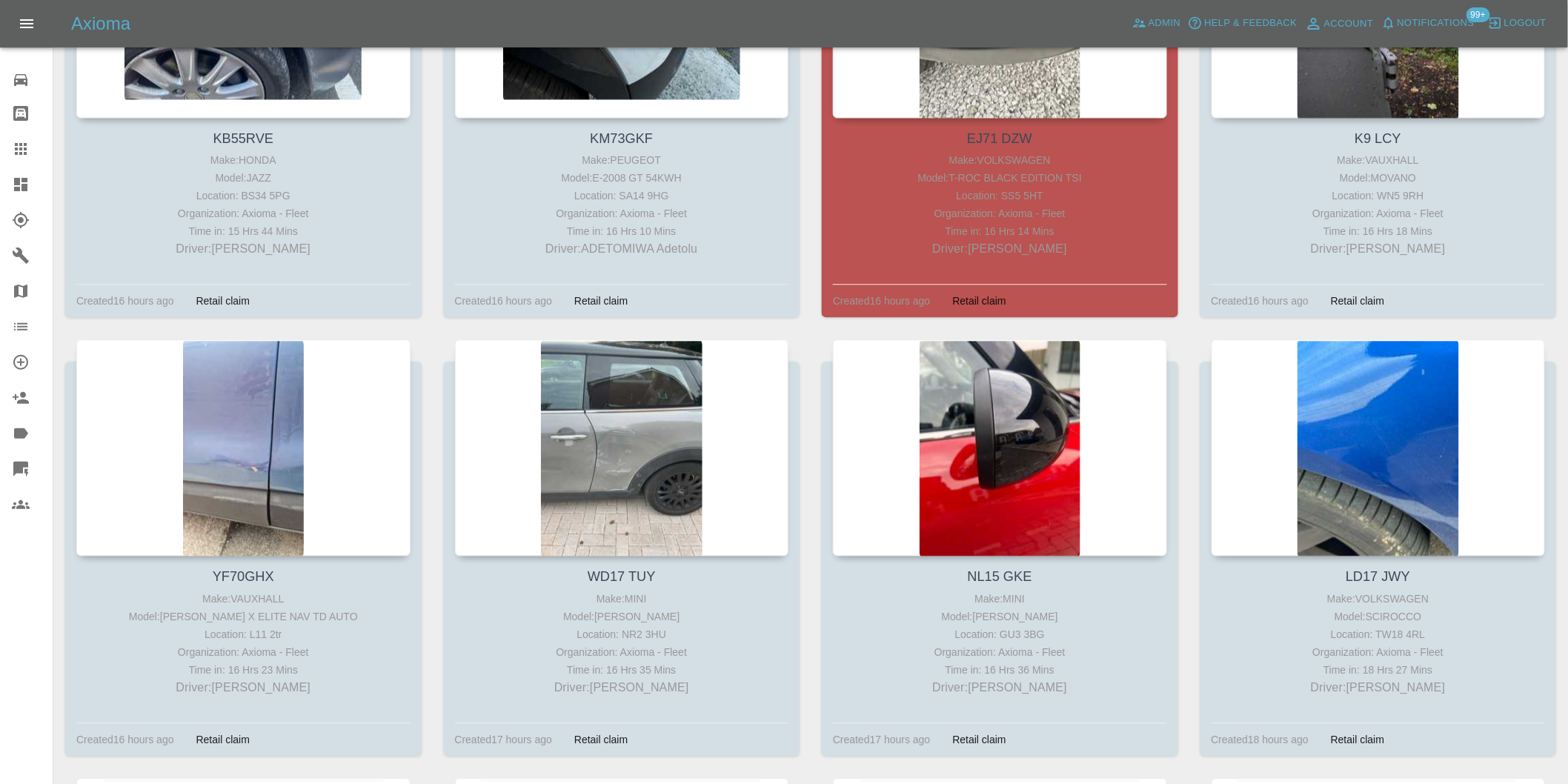
scroll to position [1345, 0]
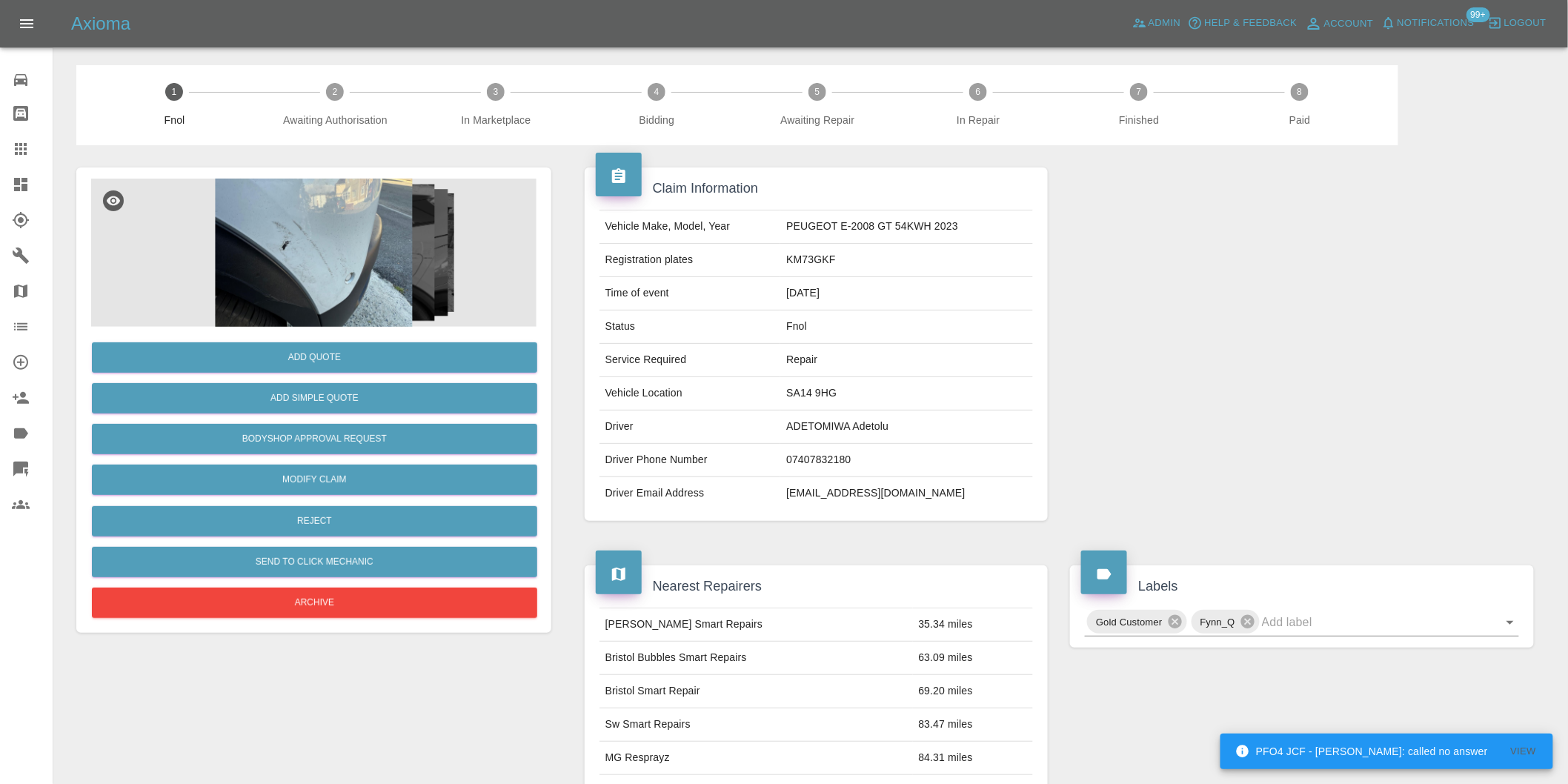
click at [306, 277] on img at bounding box center [313, 253] width 446 height 148
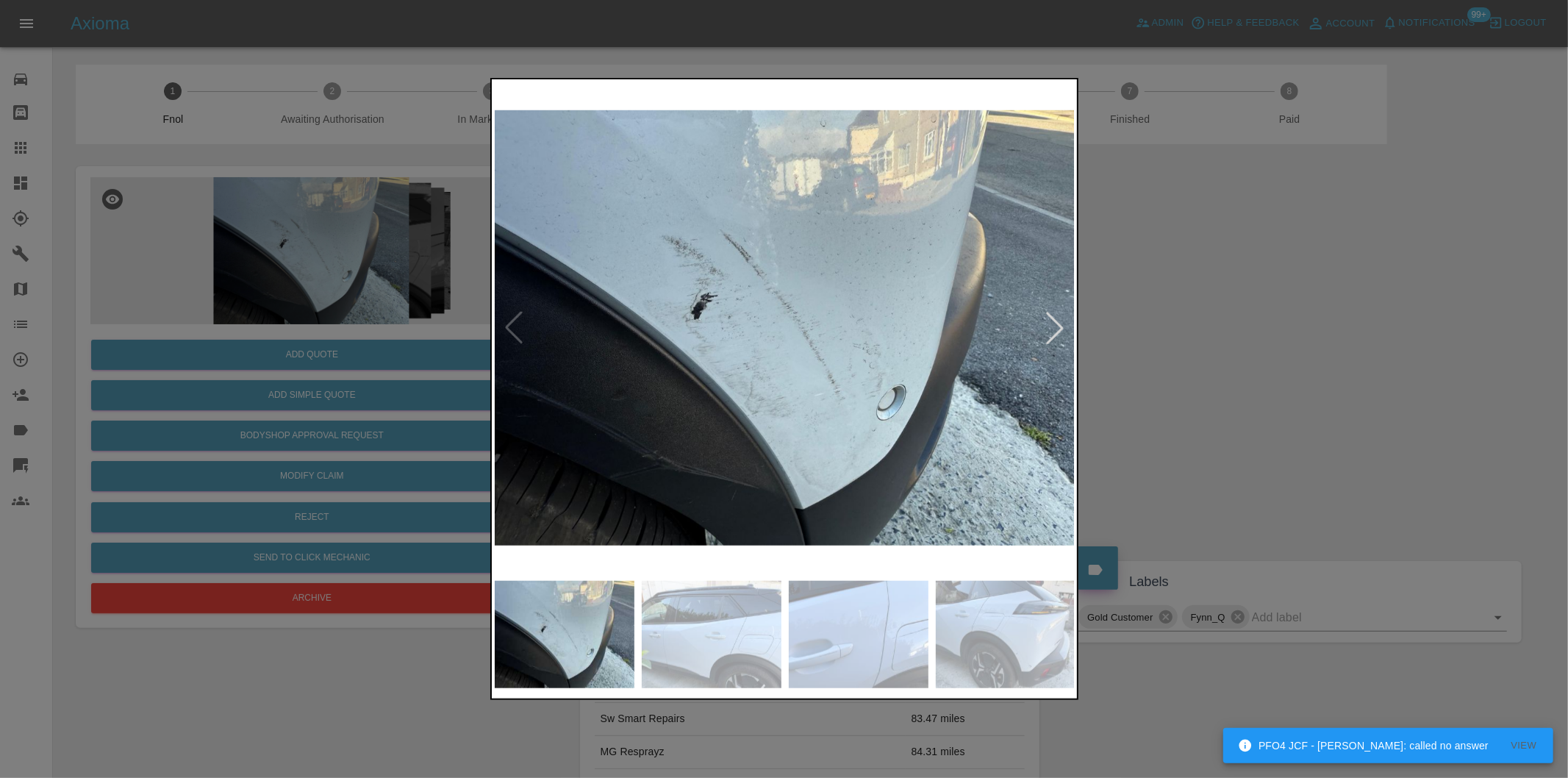
click at [1038, 330] on div at bounding box center [1054, 328] width 32 height 32
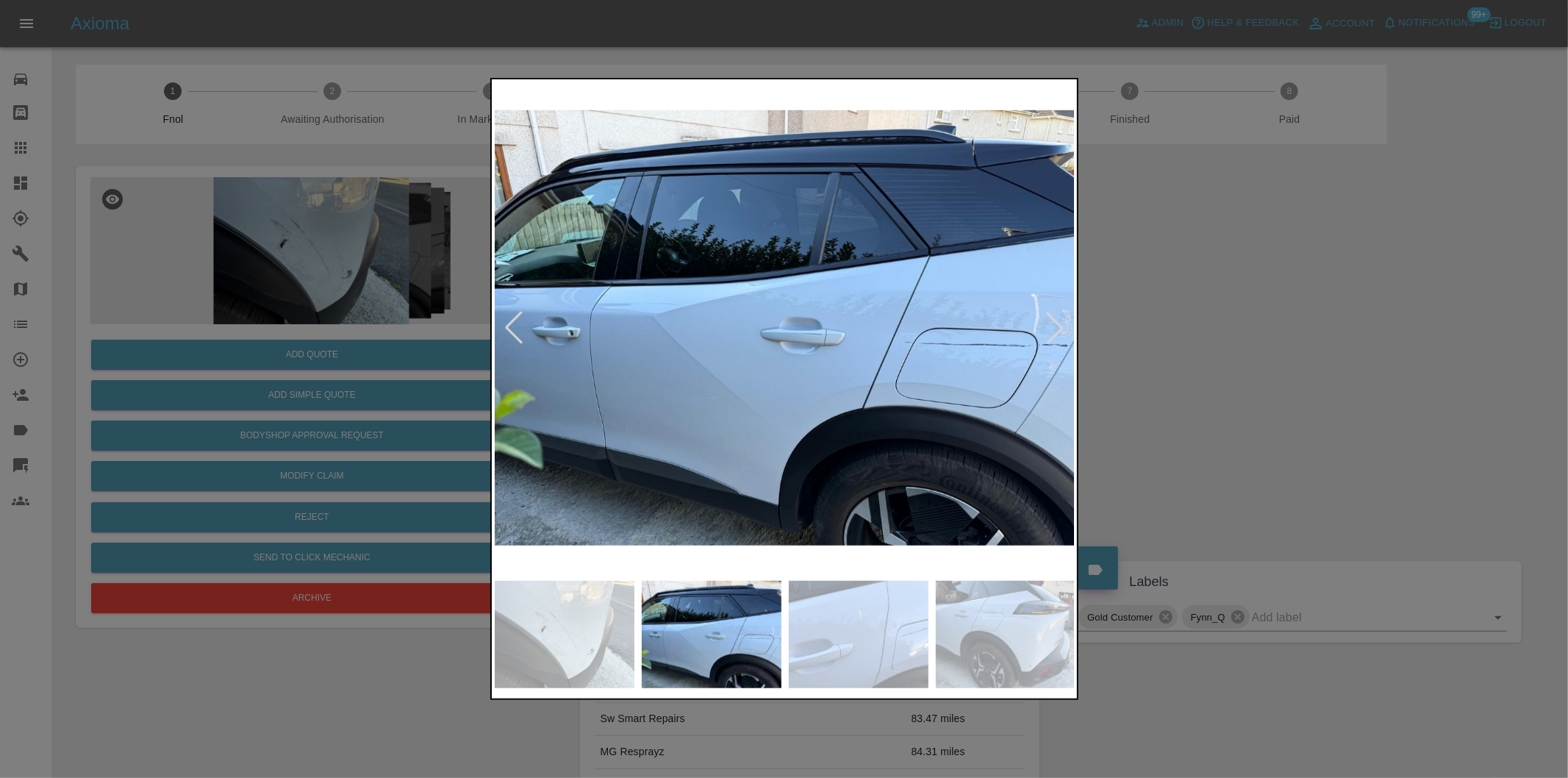
click at [1038, 330] on div at bounding box center [1054, 328] width 32 height 32
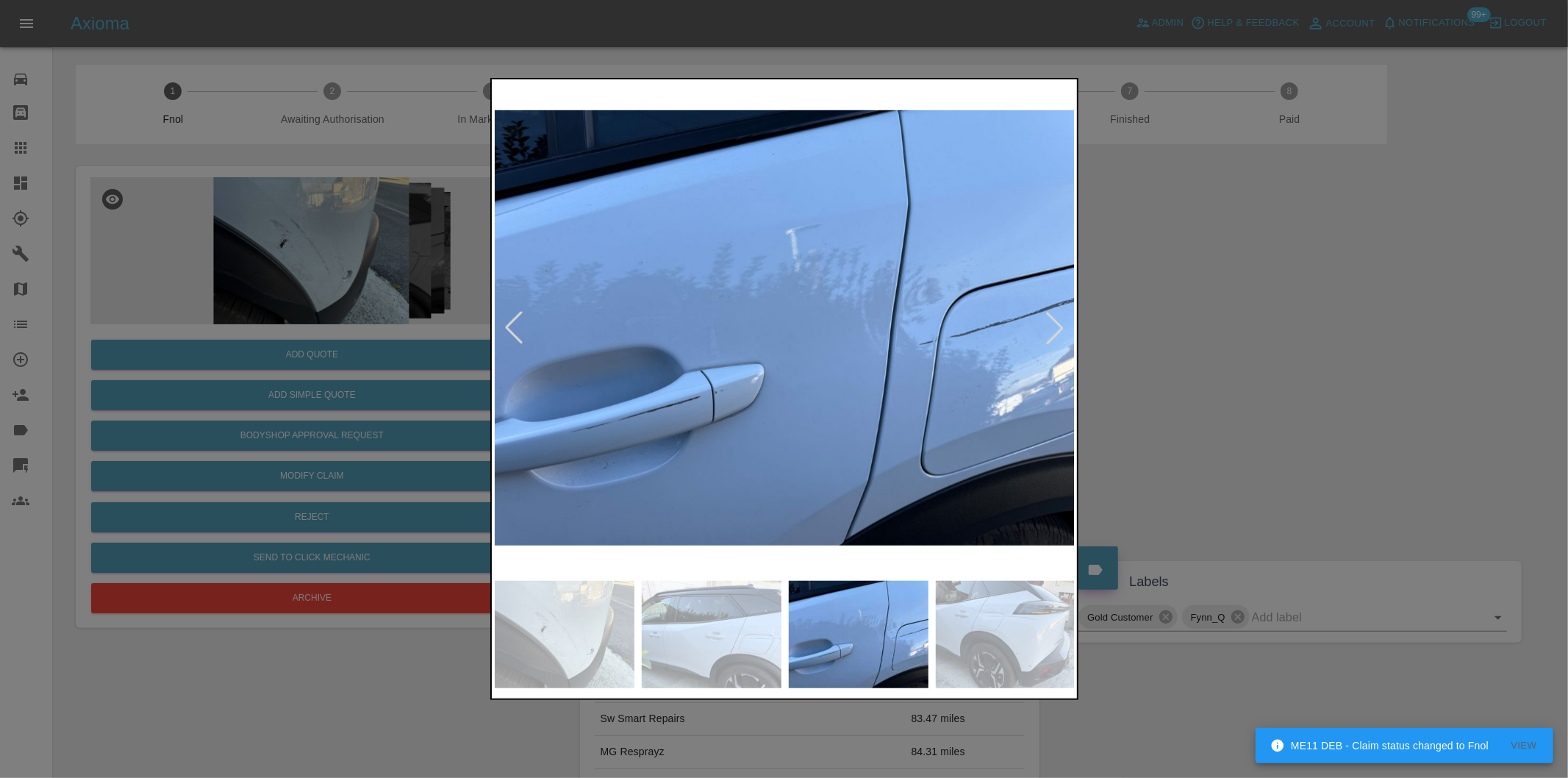
click at [1038, 330] on div at bounding box center [1054, 328] width 32 height 32
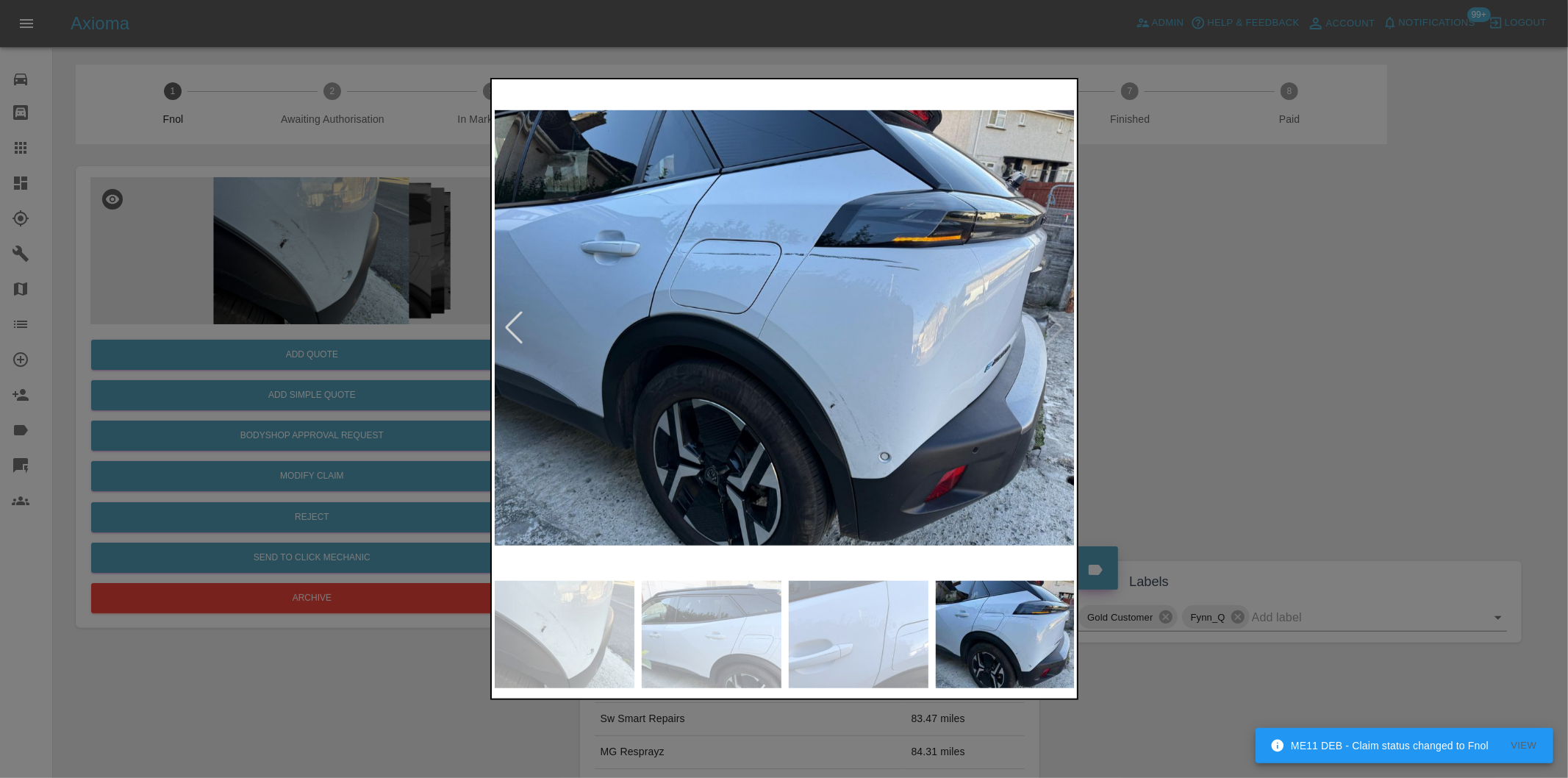
click at [1038, 330] on img at bounding box center [784, 328] width 581 height 492
click at [511, 328] on div at bounding box center [513, 328] width 32 height 32
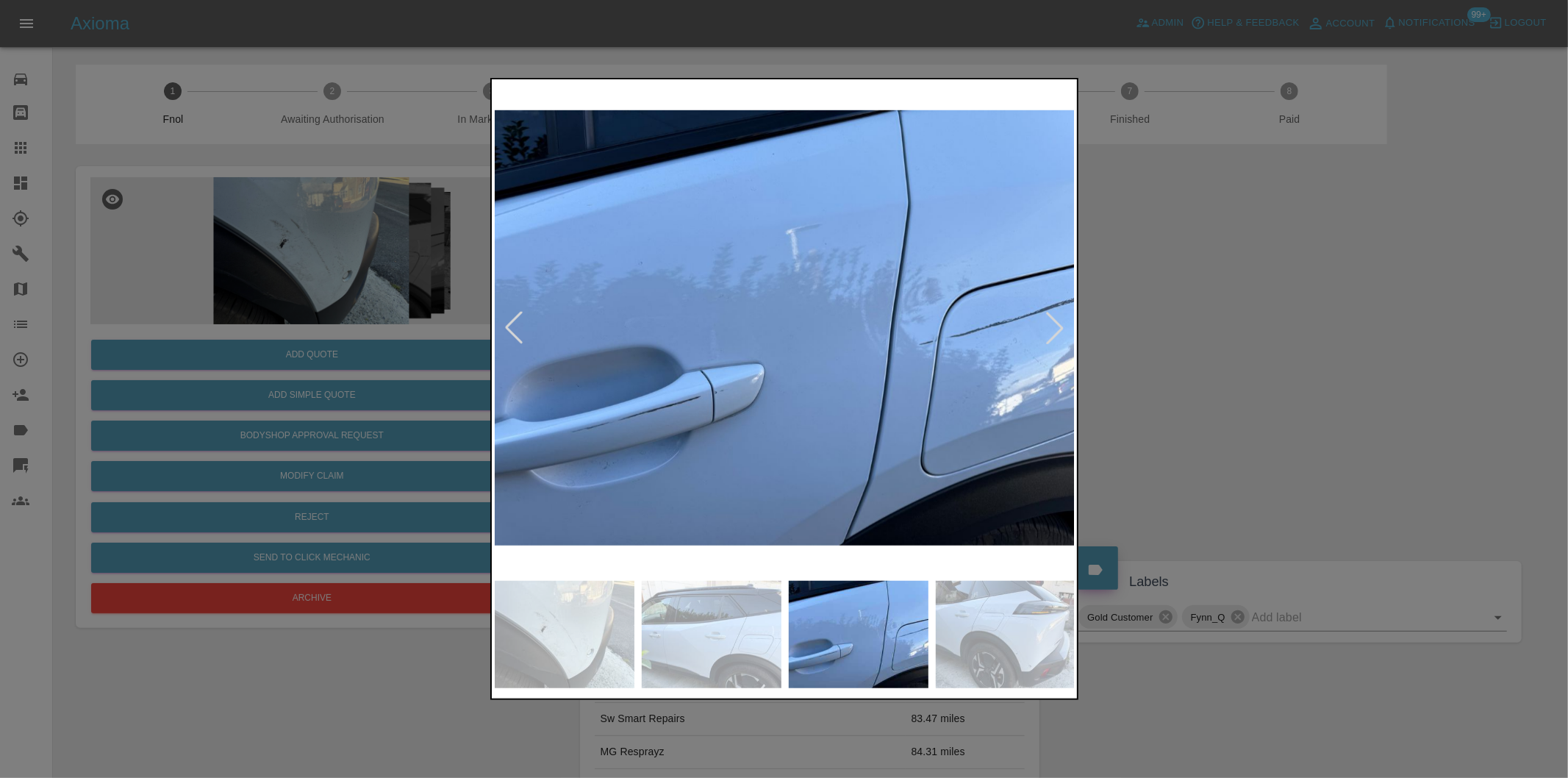
click at [511, 328] on div at bounding box center [513, 328] width 32 height 32
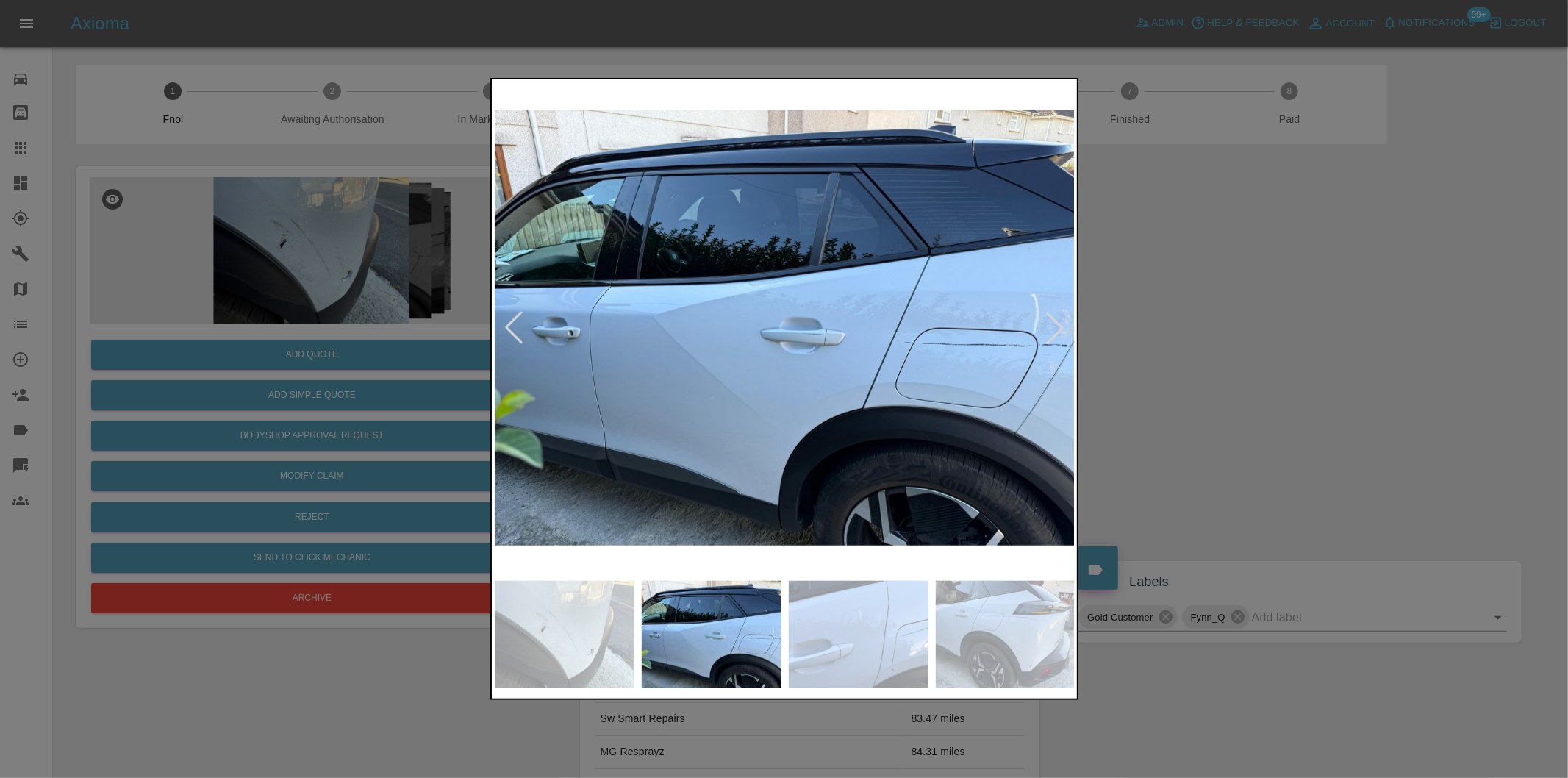
click at [511, 328] on div at bounding box center [513, 328] width 32 height 32
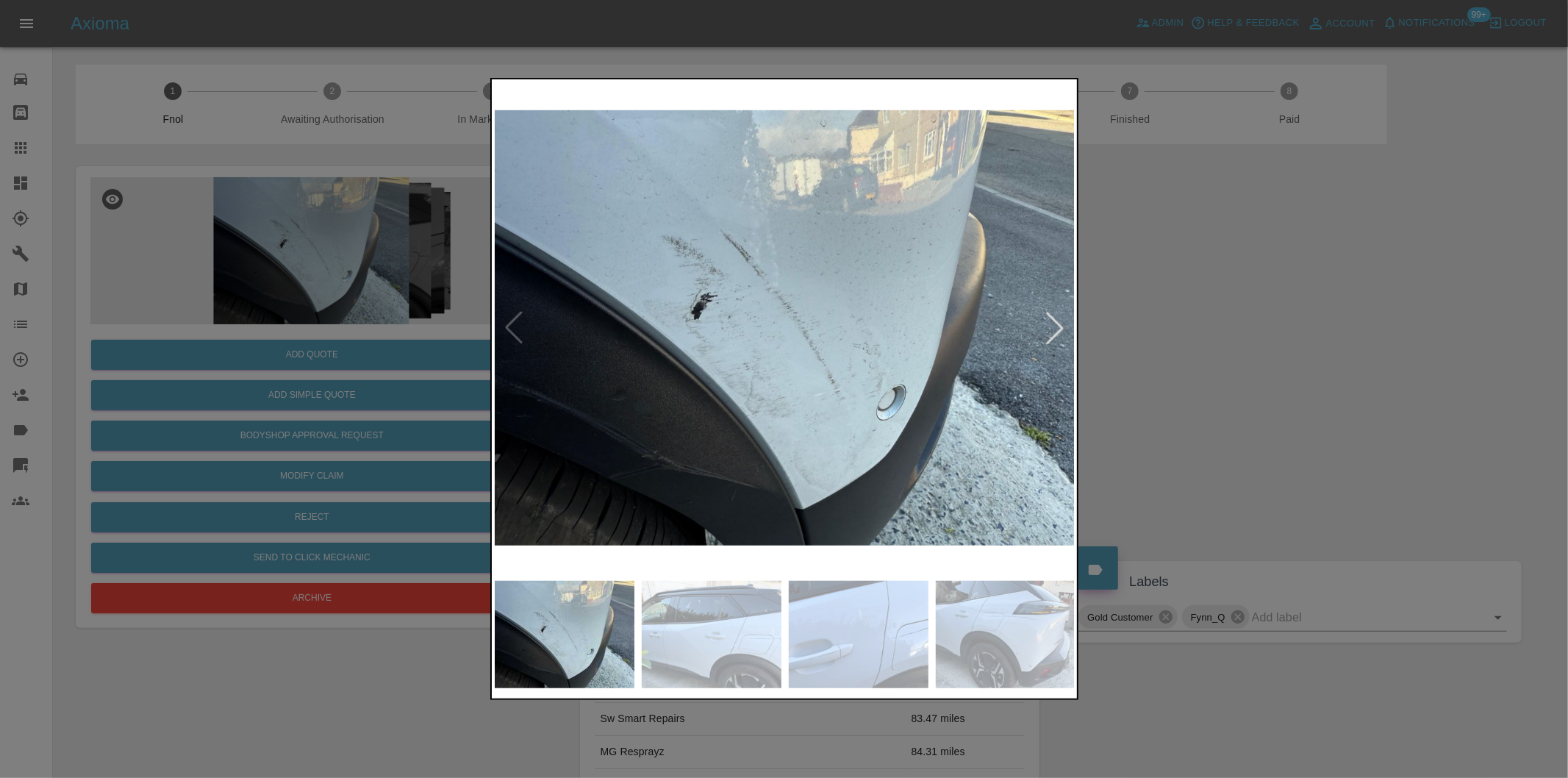
click at [511, 328] on img at bounding box center [784, 328] width 581 height 492
drag, startPoint x: 1356, startPoint y: 341, endPoint x: 1112, endPoint y: 381, distance: 247.3
click at [1355, 341] on div at bounding box center [784, 389] width 1568 height 778
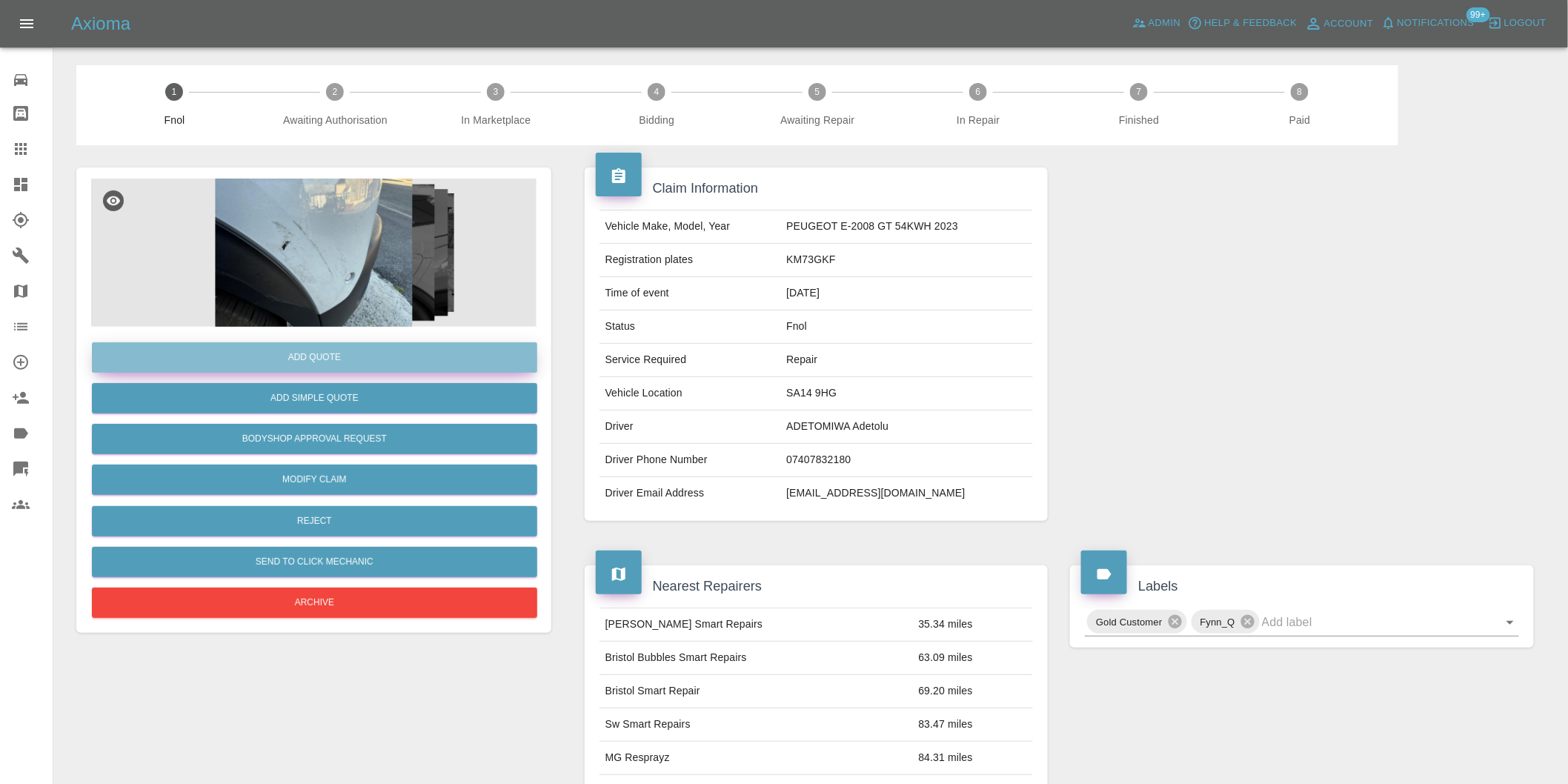
click at [309, 358] on button "Add Quote" at bounding box center [314, 357] width 446 height 31
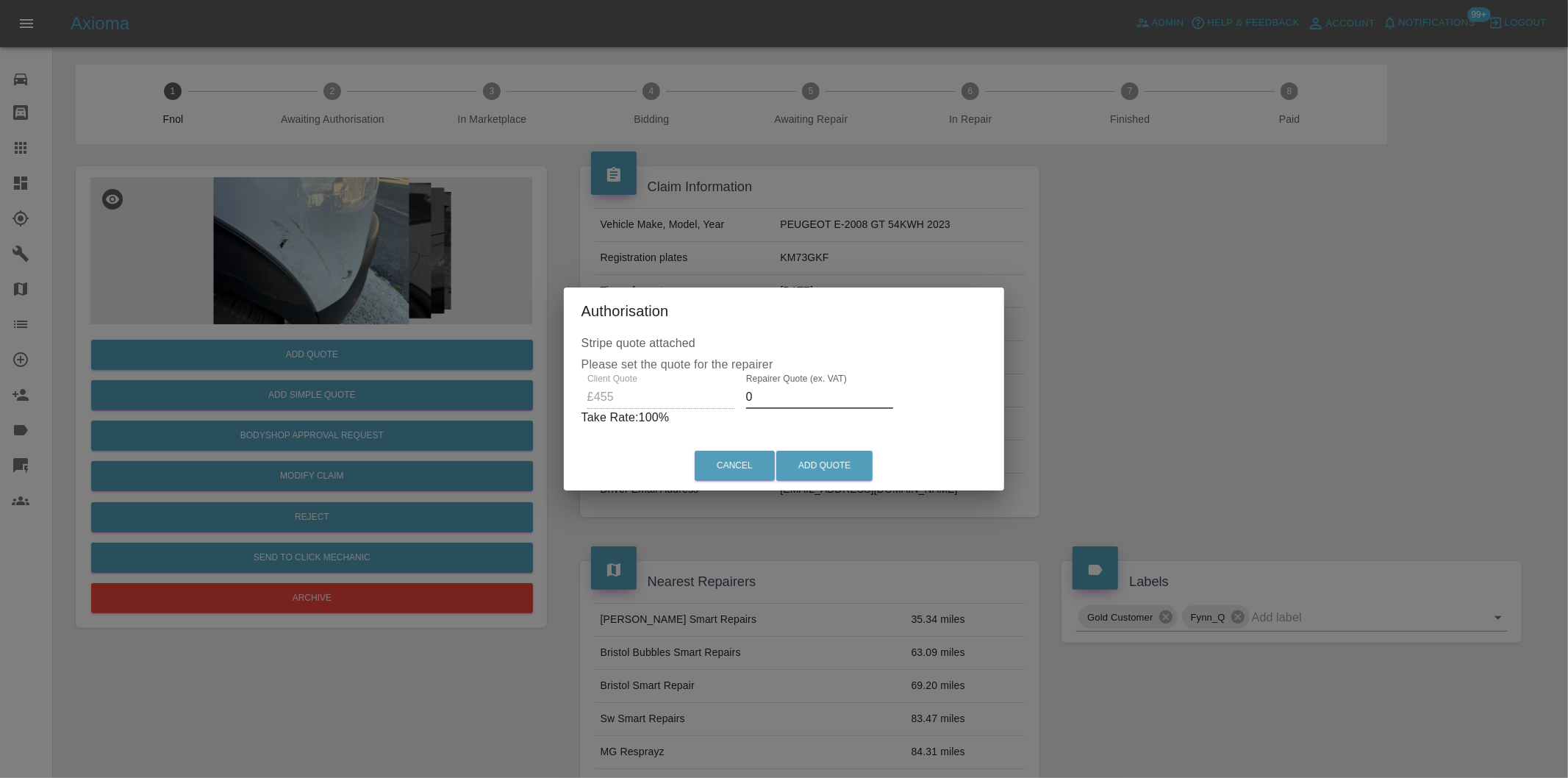
click at [768, 397] on input "0" at bounding box center [820, 397] width 147 height 24
type input "0280"
click at [829, 468] on button "Add Quote" at bounding box center [825, 466] width 96 height 30
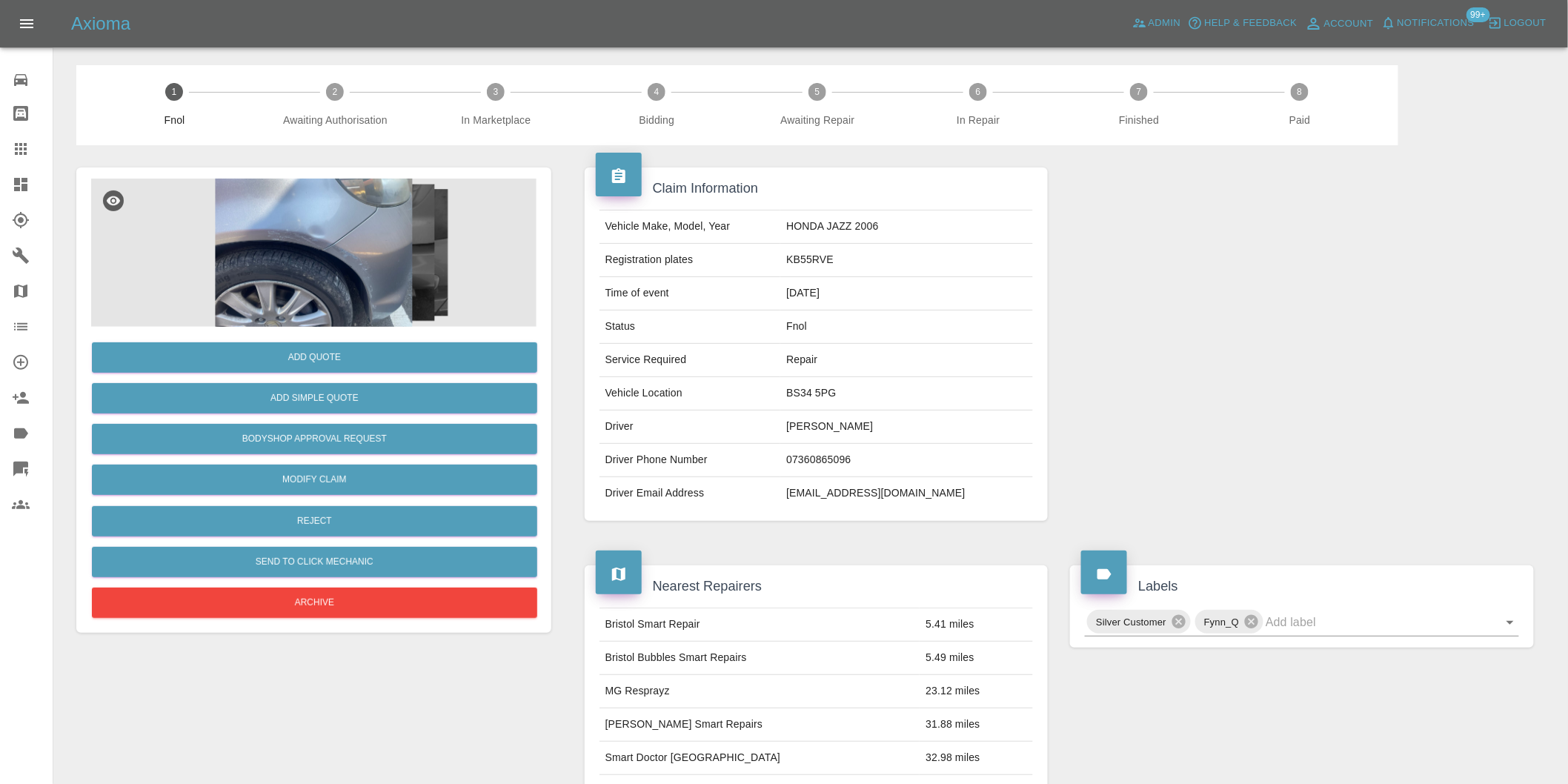
click at [335, 225] on img at bounding box center [313, 253] width 446 height 148
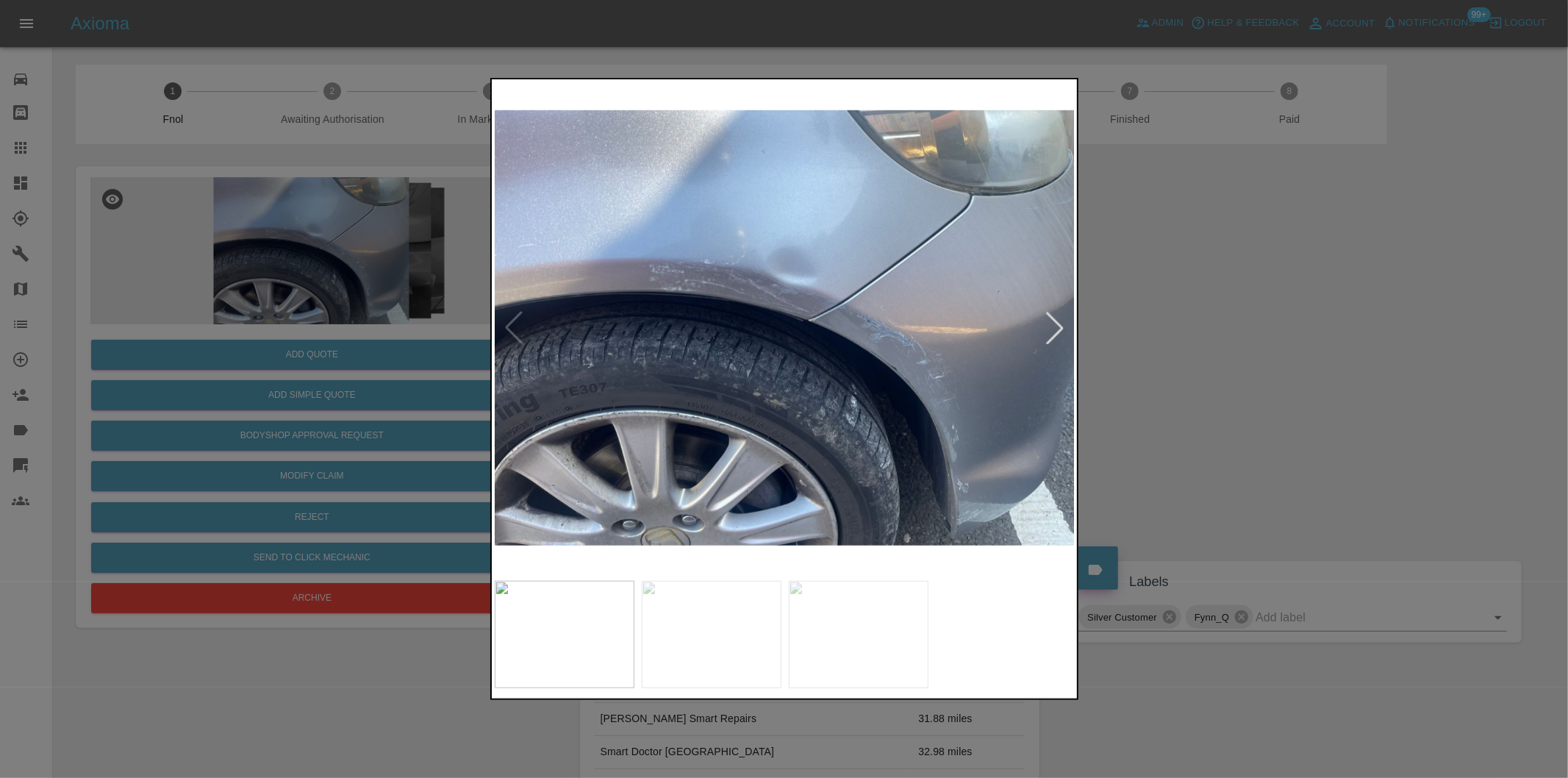
click at [1044, 328] on div at bounding box center [1054, 328] width 32 height 32
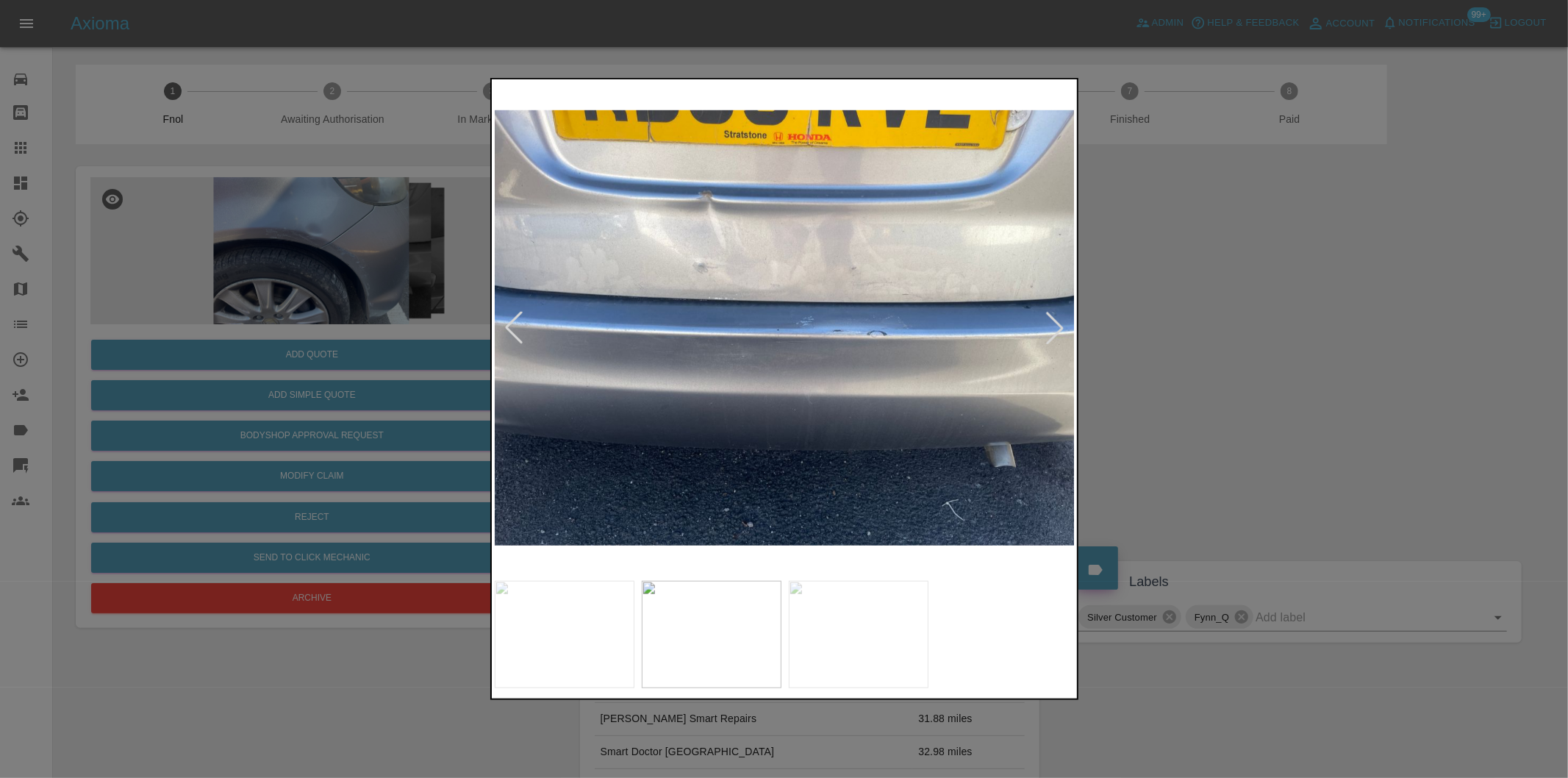
click at [1044, 328] on div at bounding box center [1054, 328] width 32 height 32
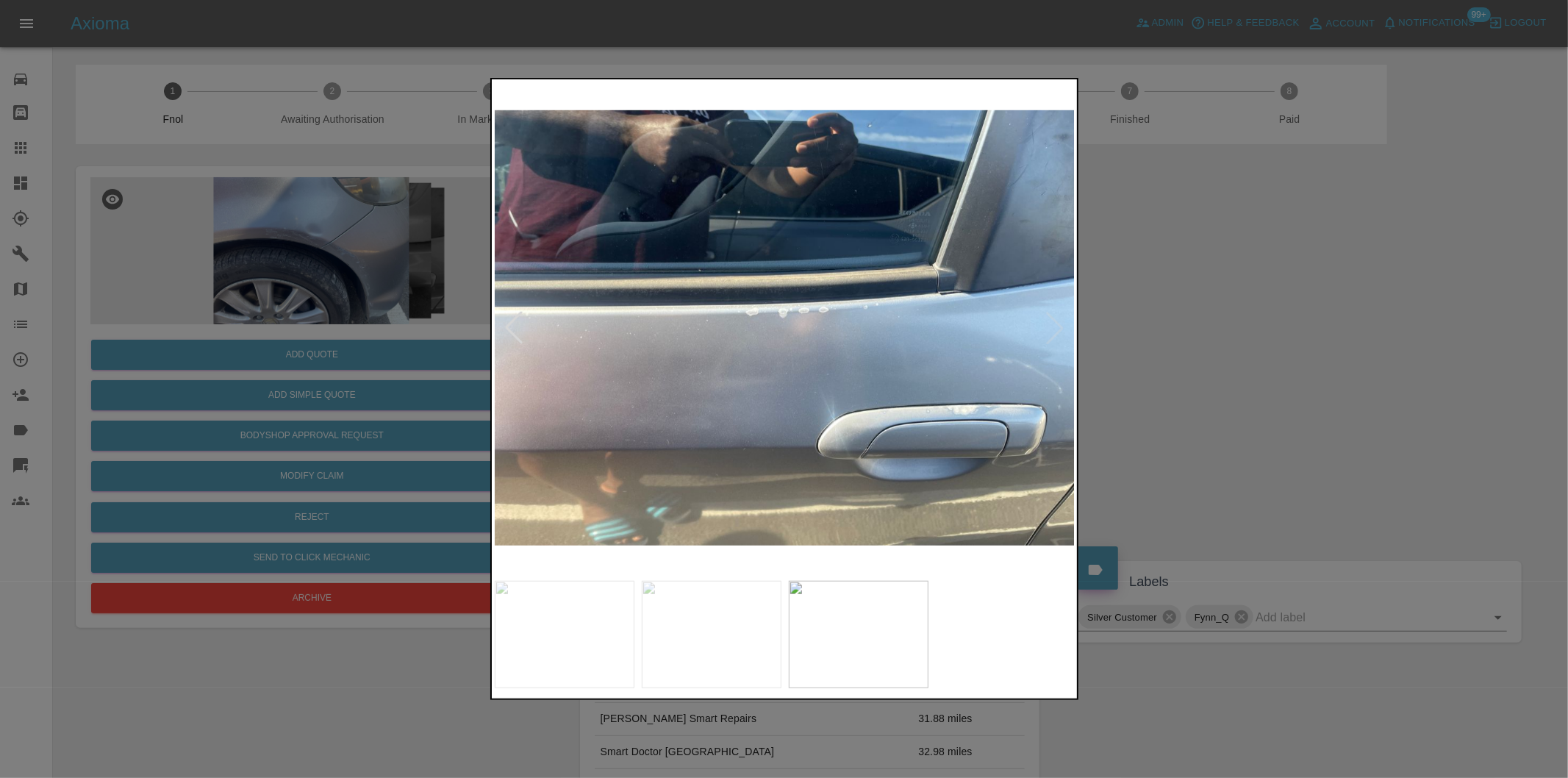
click at [1044, 328] on img at bounding box center [784, 328] width 581 height 492
click at [1226, 331] on div at bounding box center [784, 389] width 1568 height 778
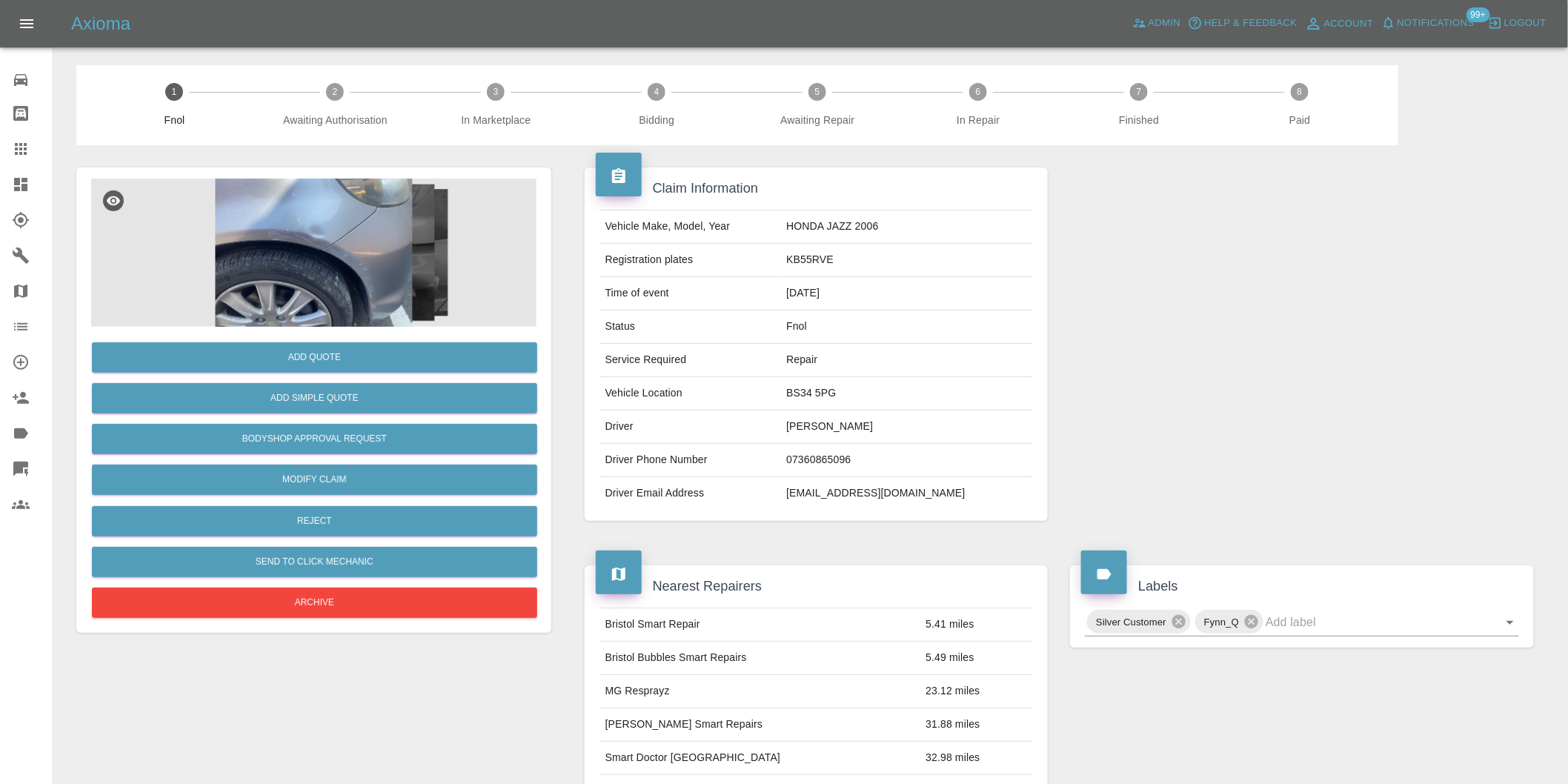
click at [302, 219] on img at bounding box center [313, 253] width 446 height 148
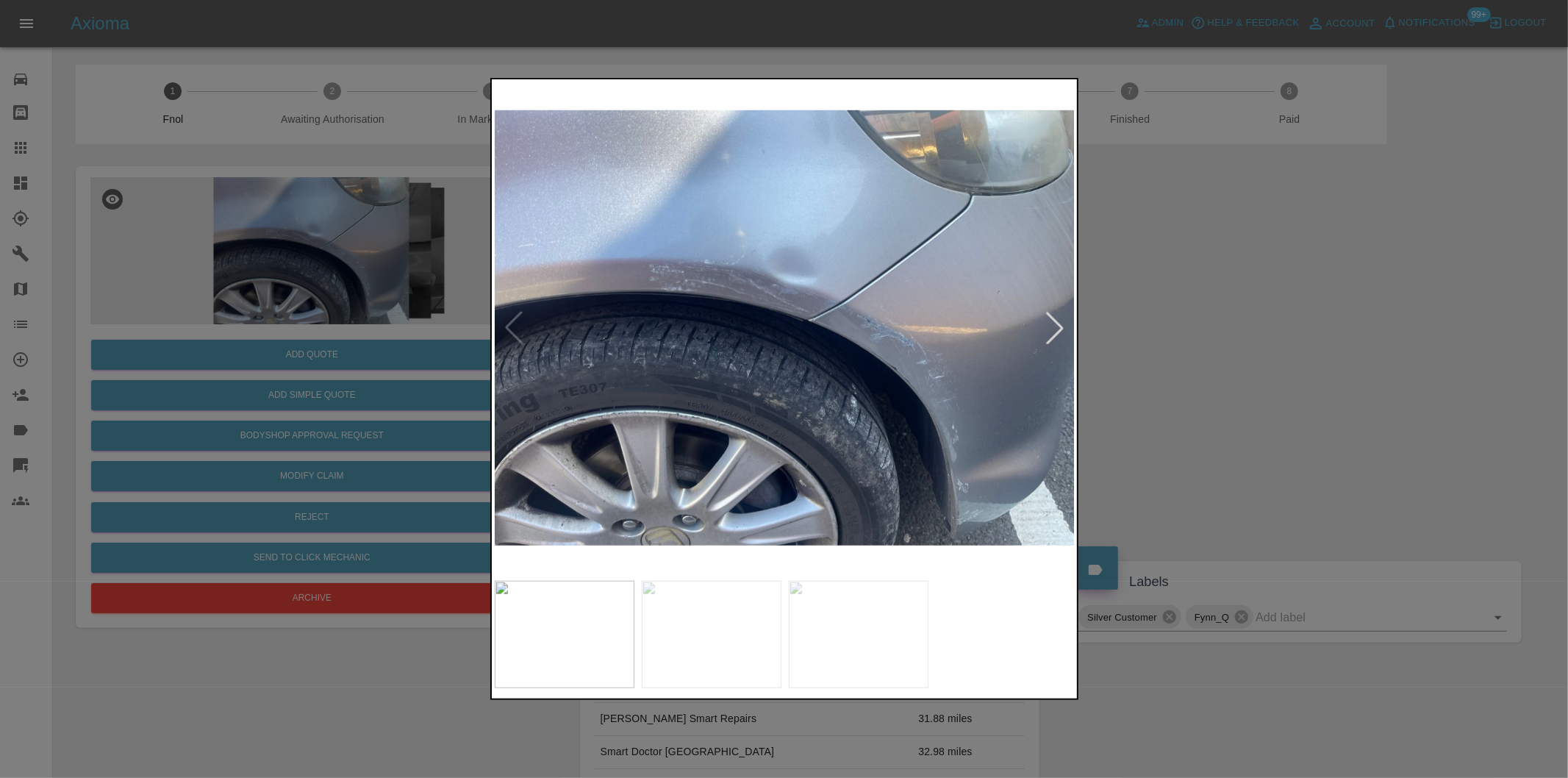
click at [1055, 328] on div at bounding box center [1054, 328] width 32 height 32
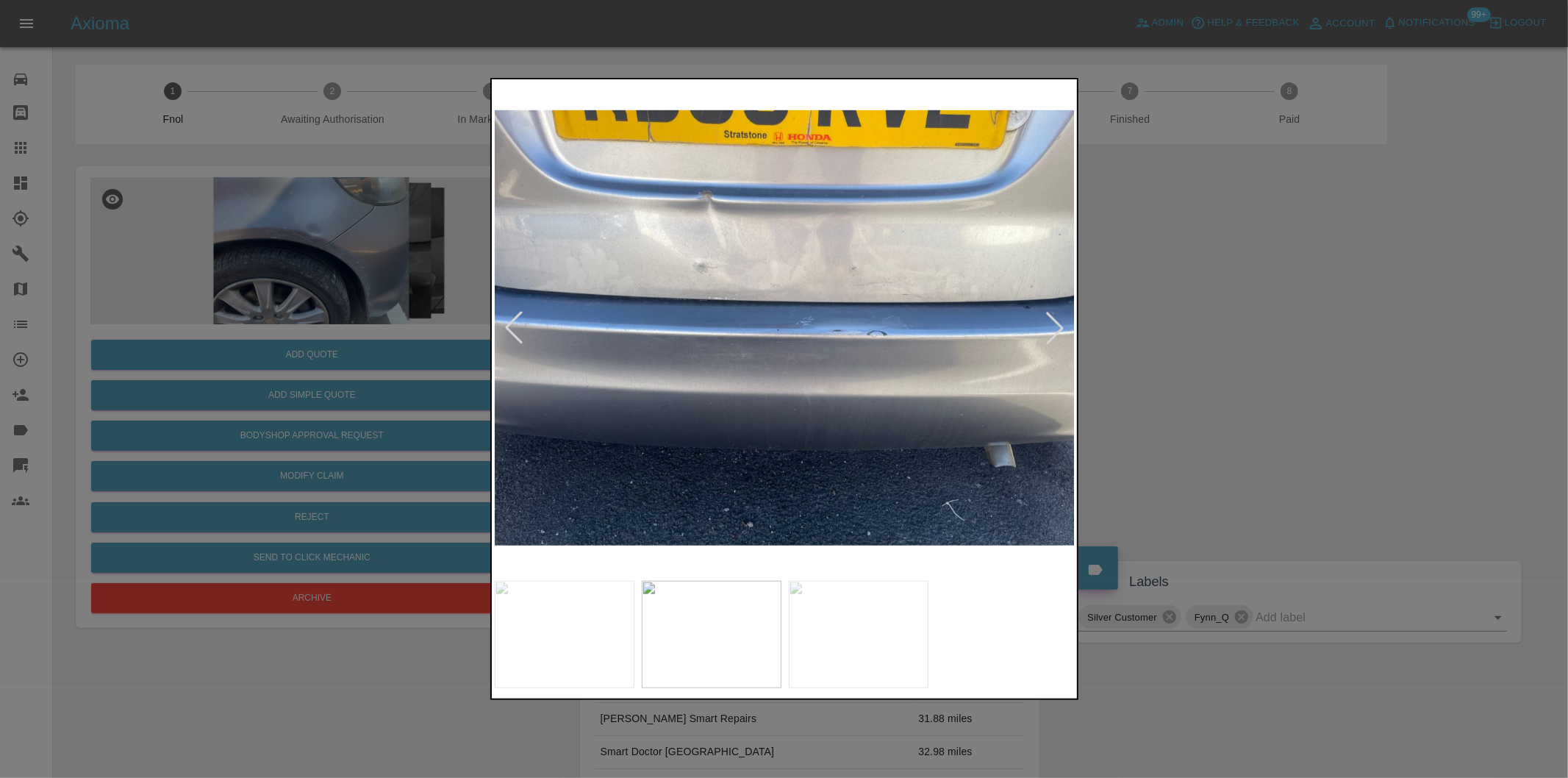
click at [1055, 327] on div at bounding box center [1054, 328] width 32 height 32
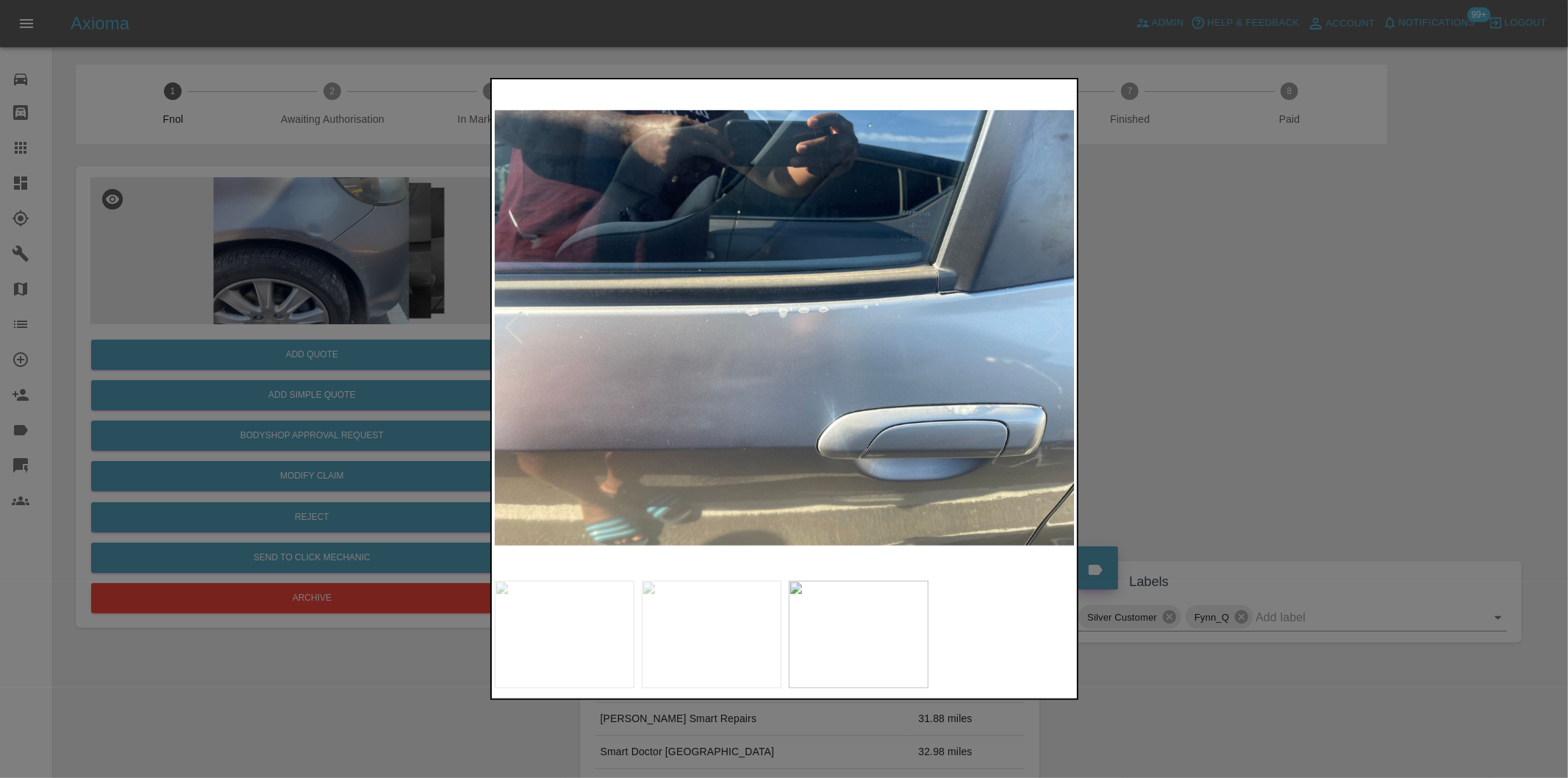
click at [1054, 325] on img at bounding box center [784, 328] width 581 height 492
click at [1342, 380] on div at bounding box center [784, 389] width 1568 height 778
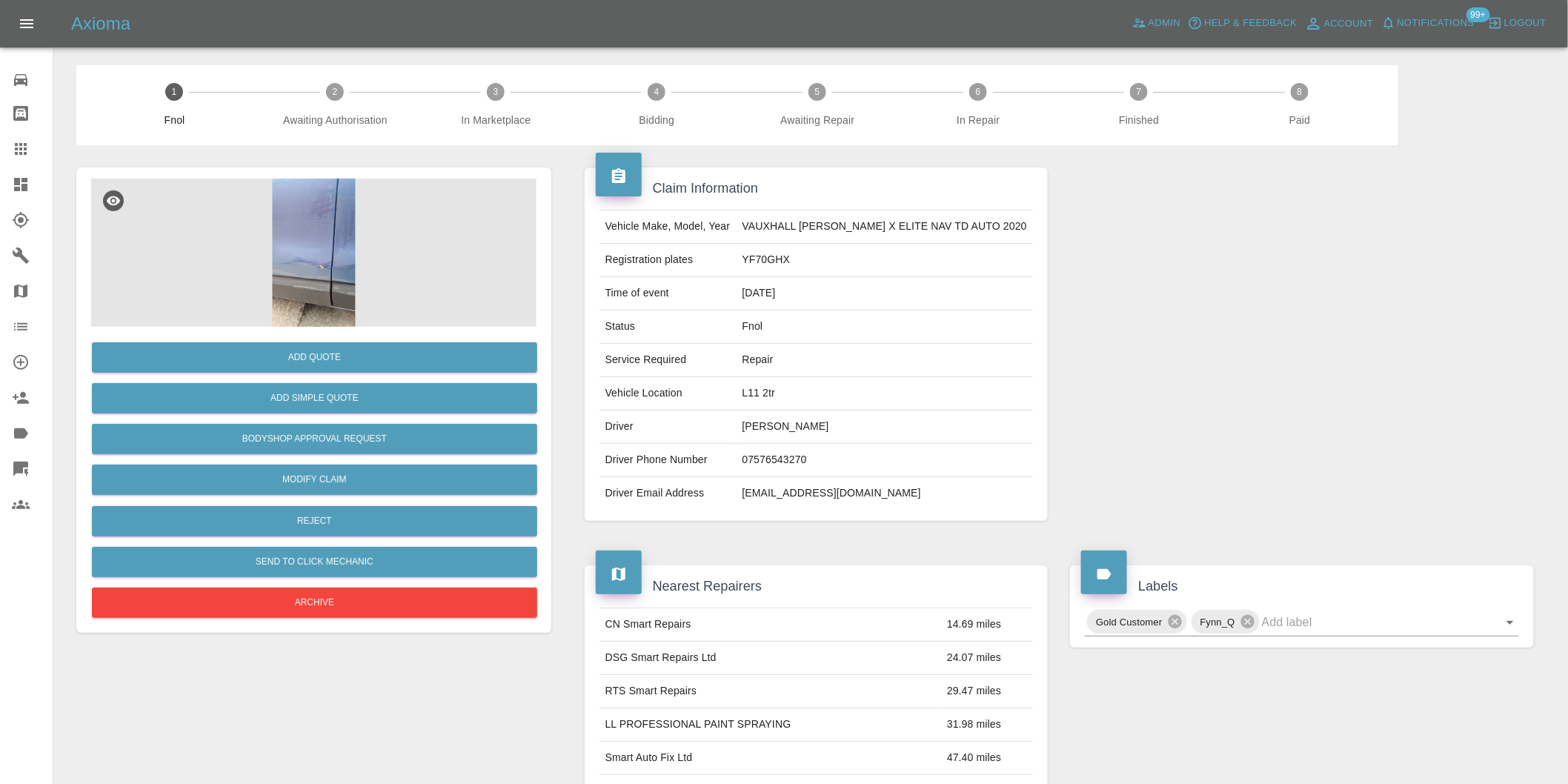
click at [314, 216] on img at bounding box center [313, 253] width 446 height 148
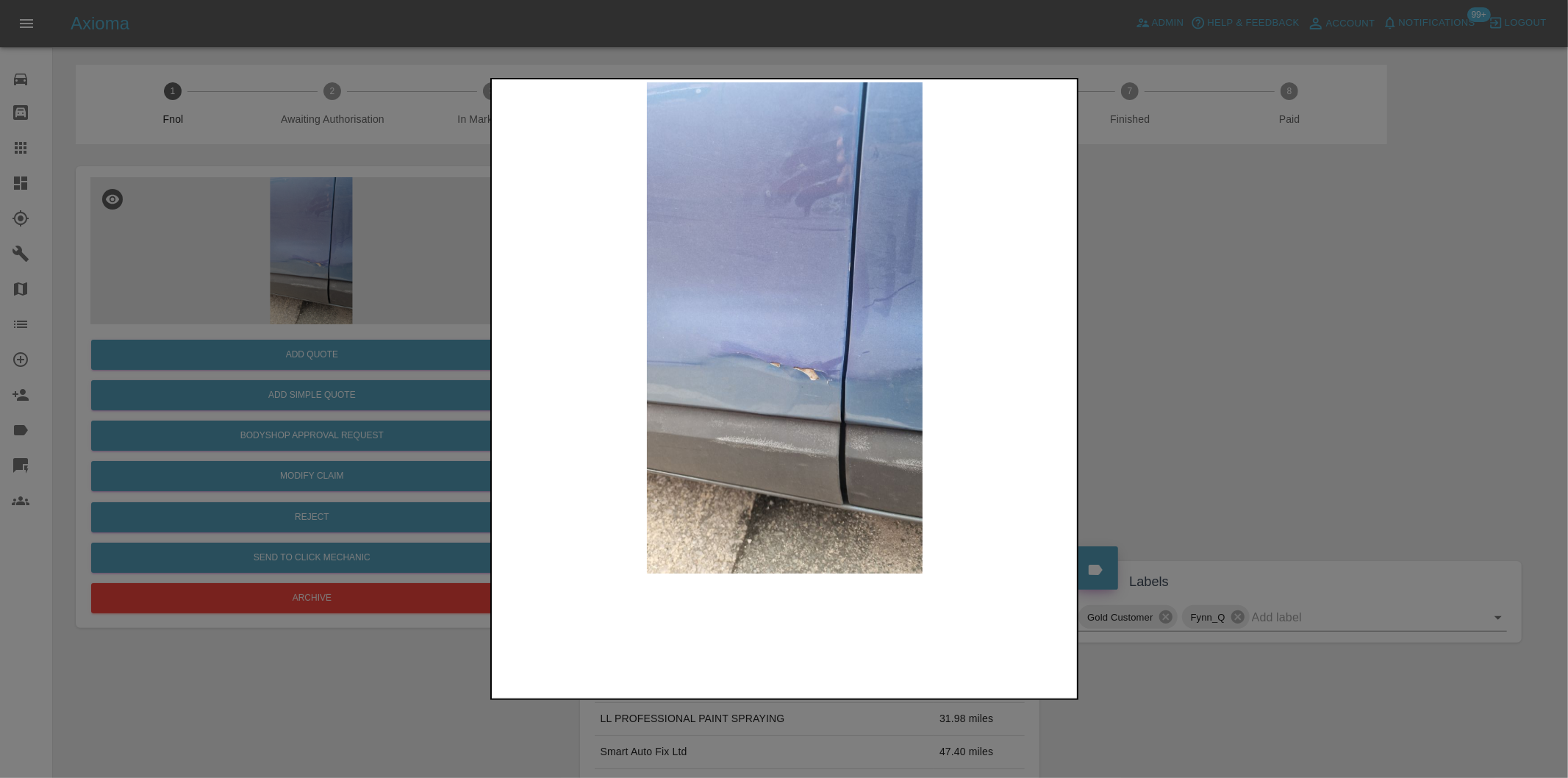
click at [797, 351] on img at bounding box center [784, 328] width 581 height 492
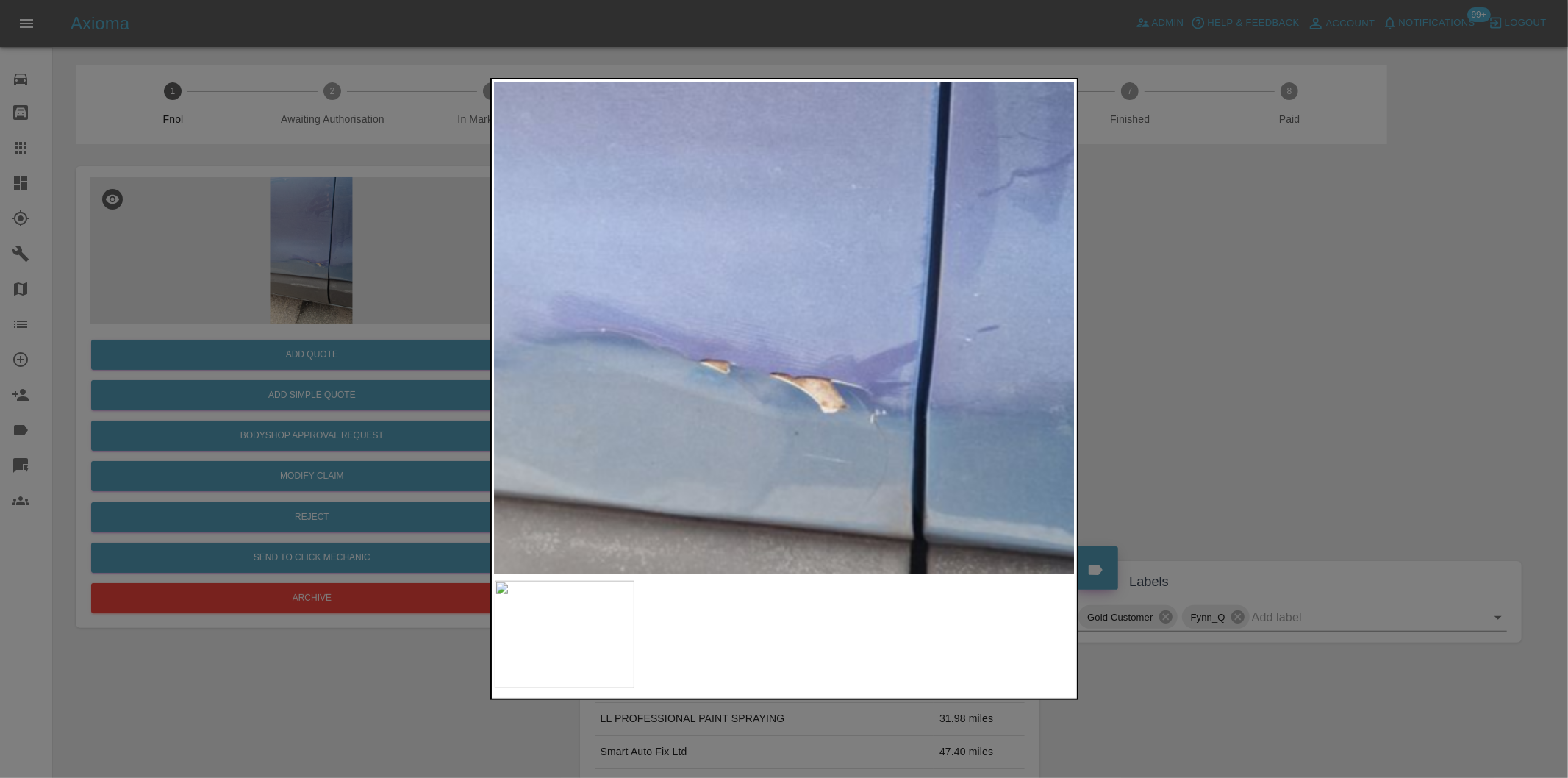
click at [784, 345] on img at bounding box center [743, 255] width 1743 height 1473
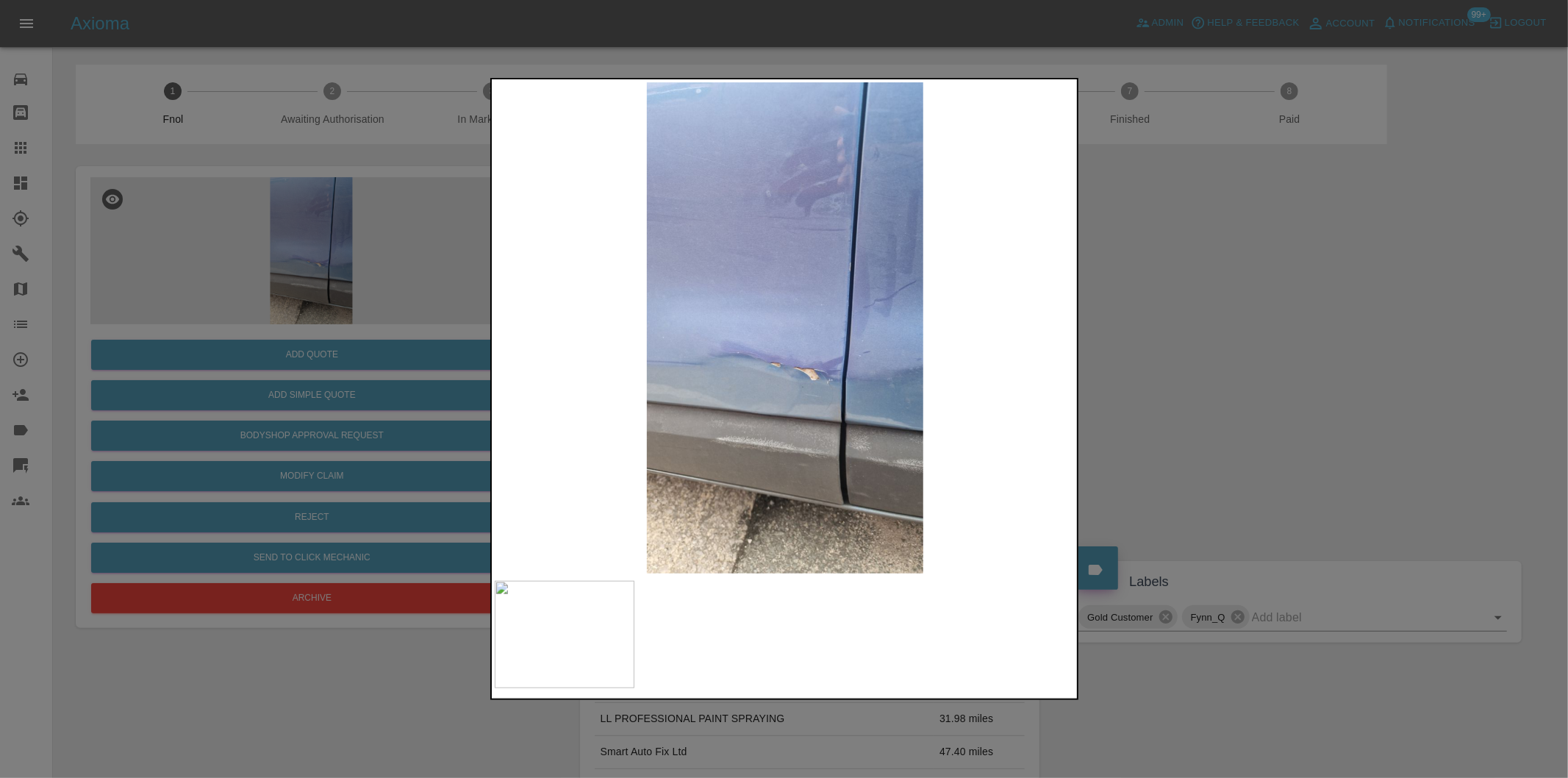
click at [1208, 351] on div at bounding box center [784, 389] width 1568 height 778
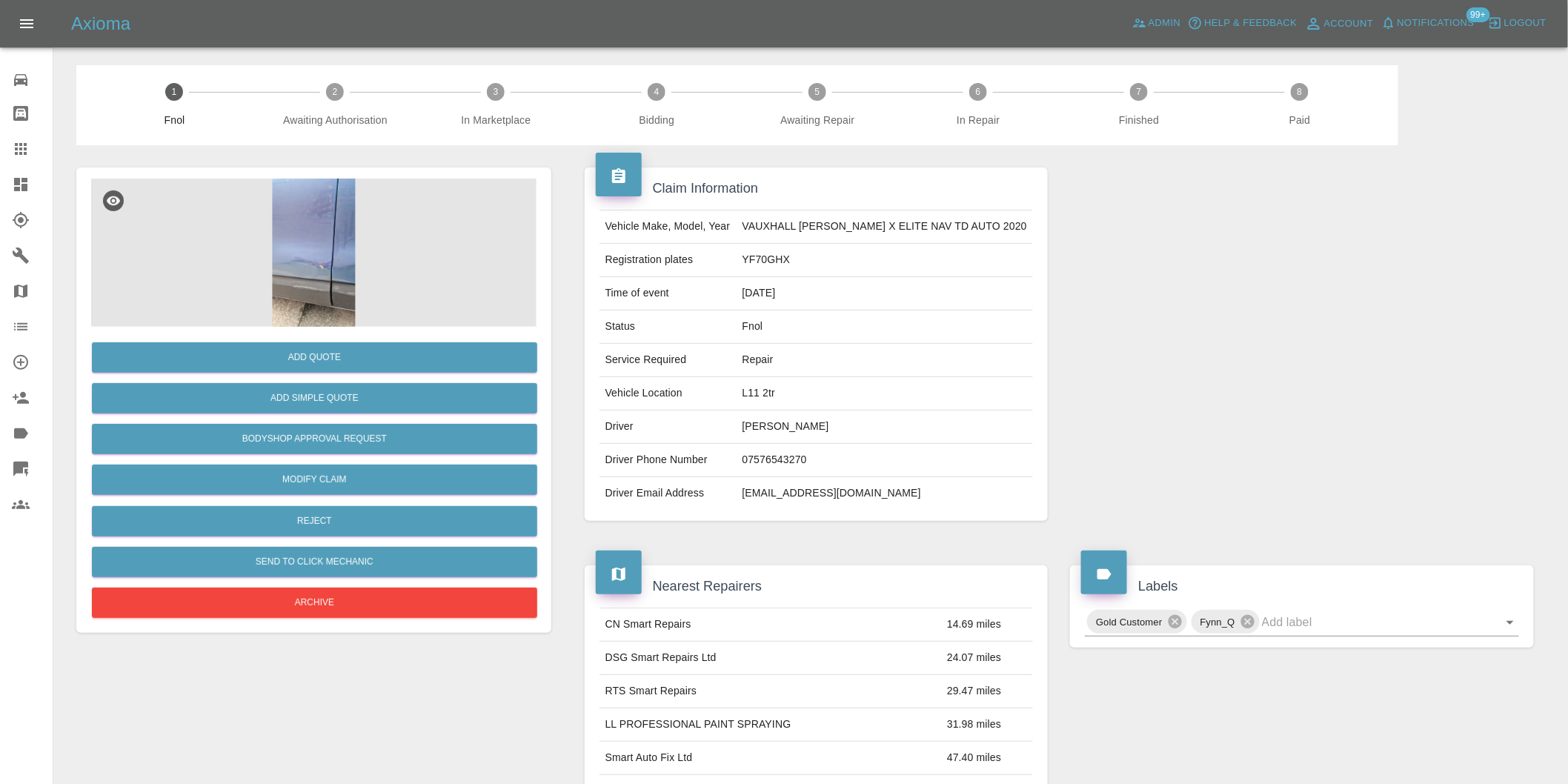
click at [341, 228] on img at bounding box center [313, 253] width 446 height 148
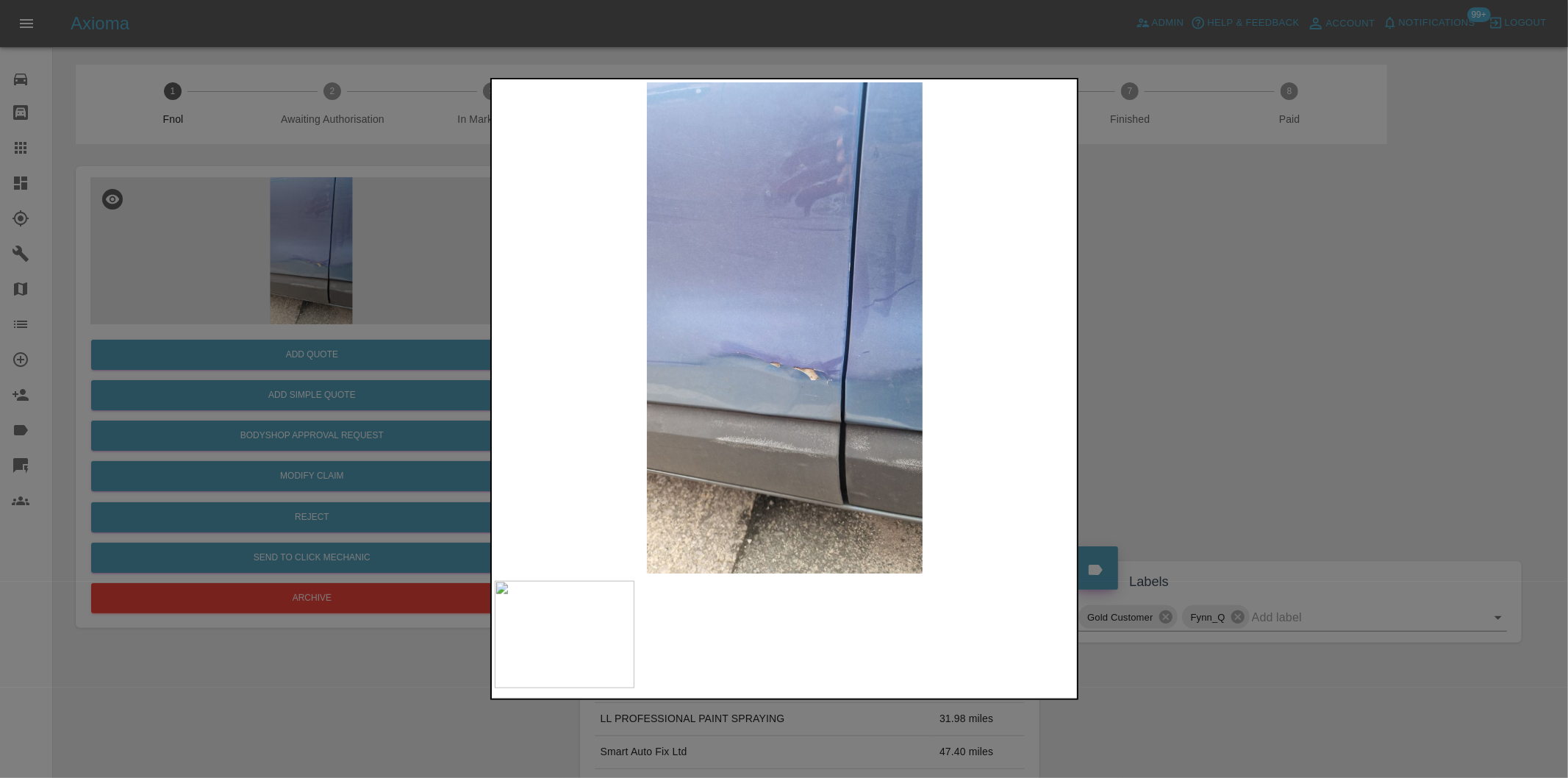
click at [1252, 263] on div at bounding box center [784, 389] width 1568 height 778
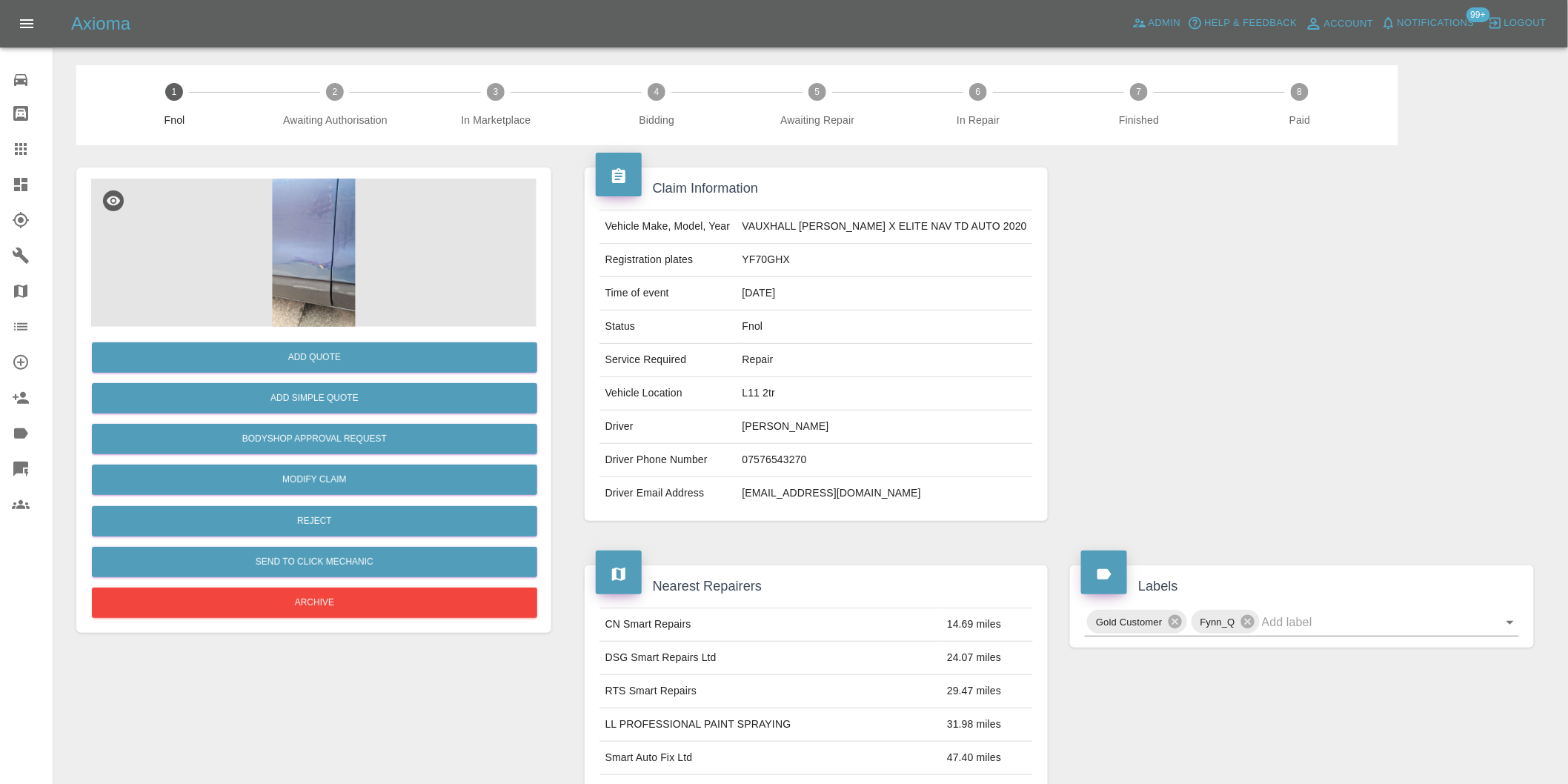
click at [271, 234] on img at bounding box center [313, 253] width 446 height 148
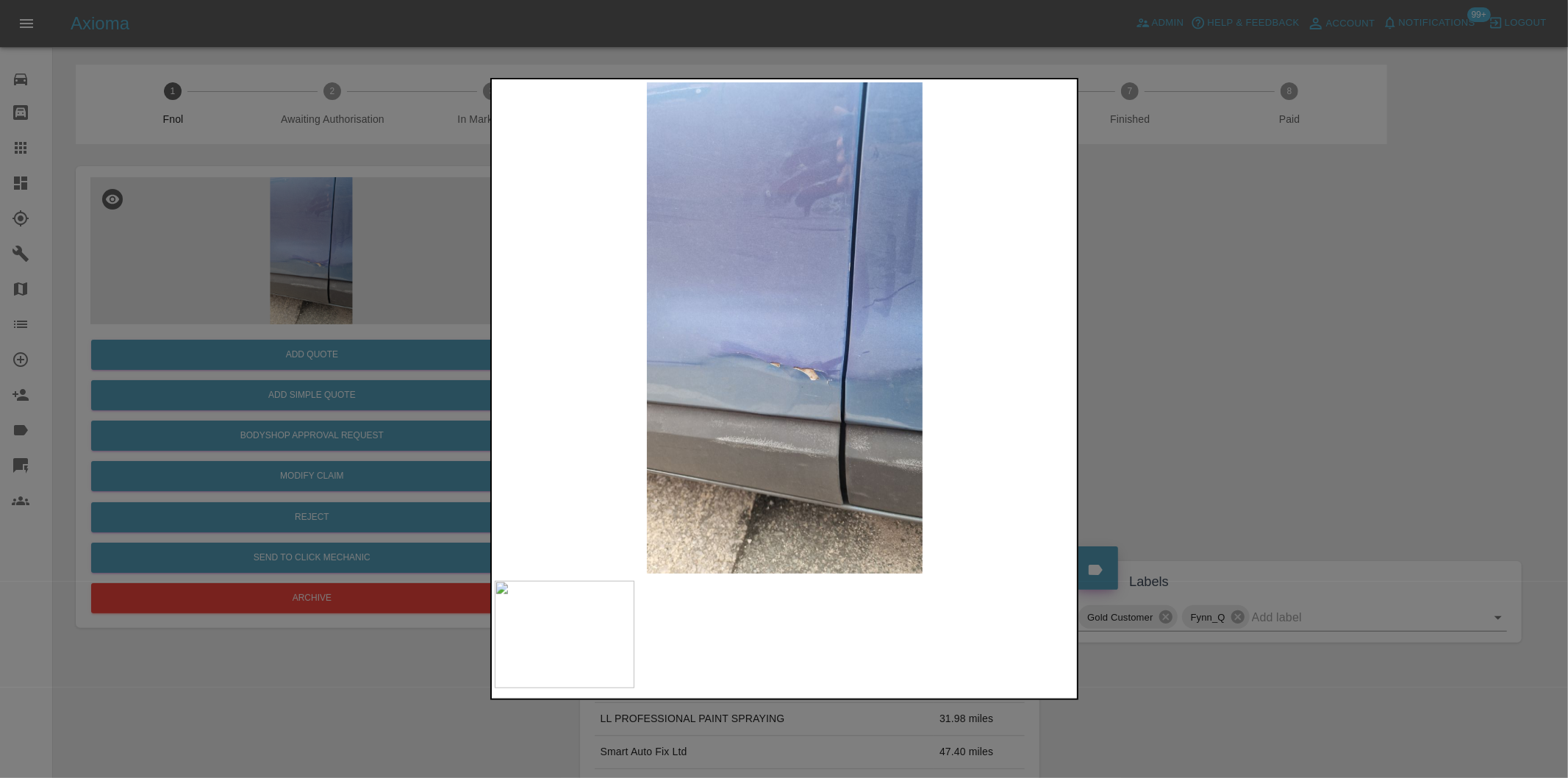
click at [769, 328] on img at bounding box center [784, 328] width 581 height 492
click at [771, 329] on img at bounding box center [784, 328] width 581 height 492
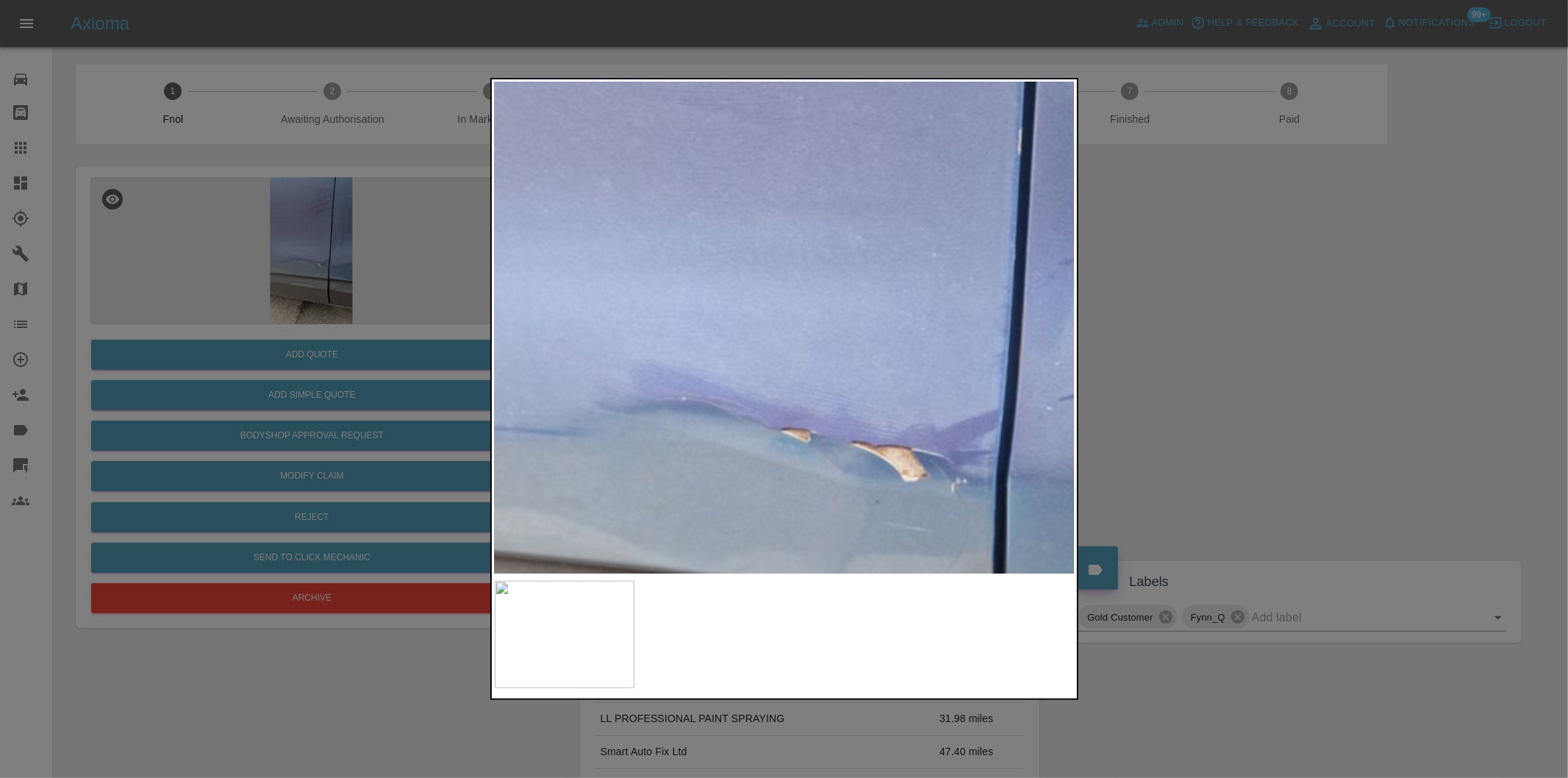
drag, startPoint x: 1229, startPoint y: 397, endPoint x: 731, endPoint y: 428, distance: 499.0
click at [1226, 395] on div at bounding box center [784, 389] width 1568 height 778
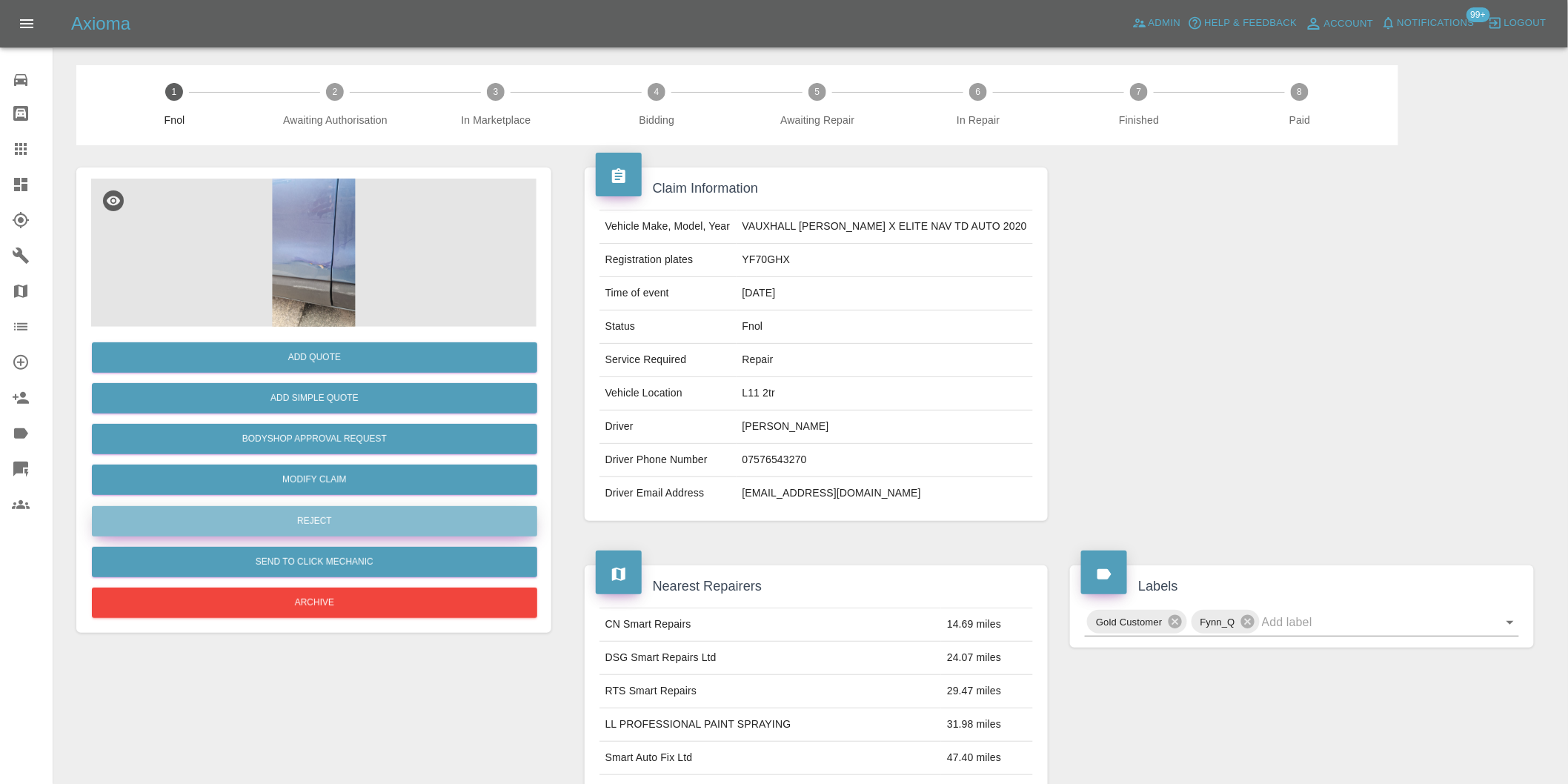
click at [311, 520] on button "Reject" at bounding box center [314, 521] width 446 height 31
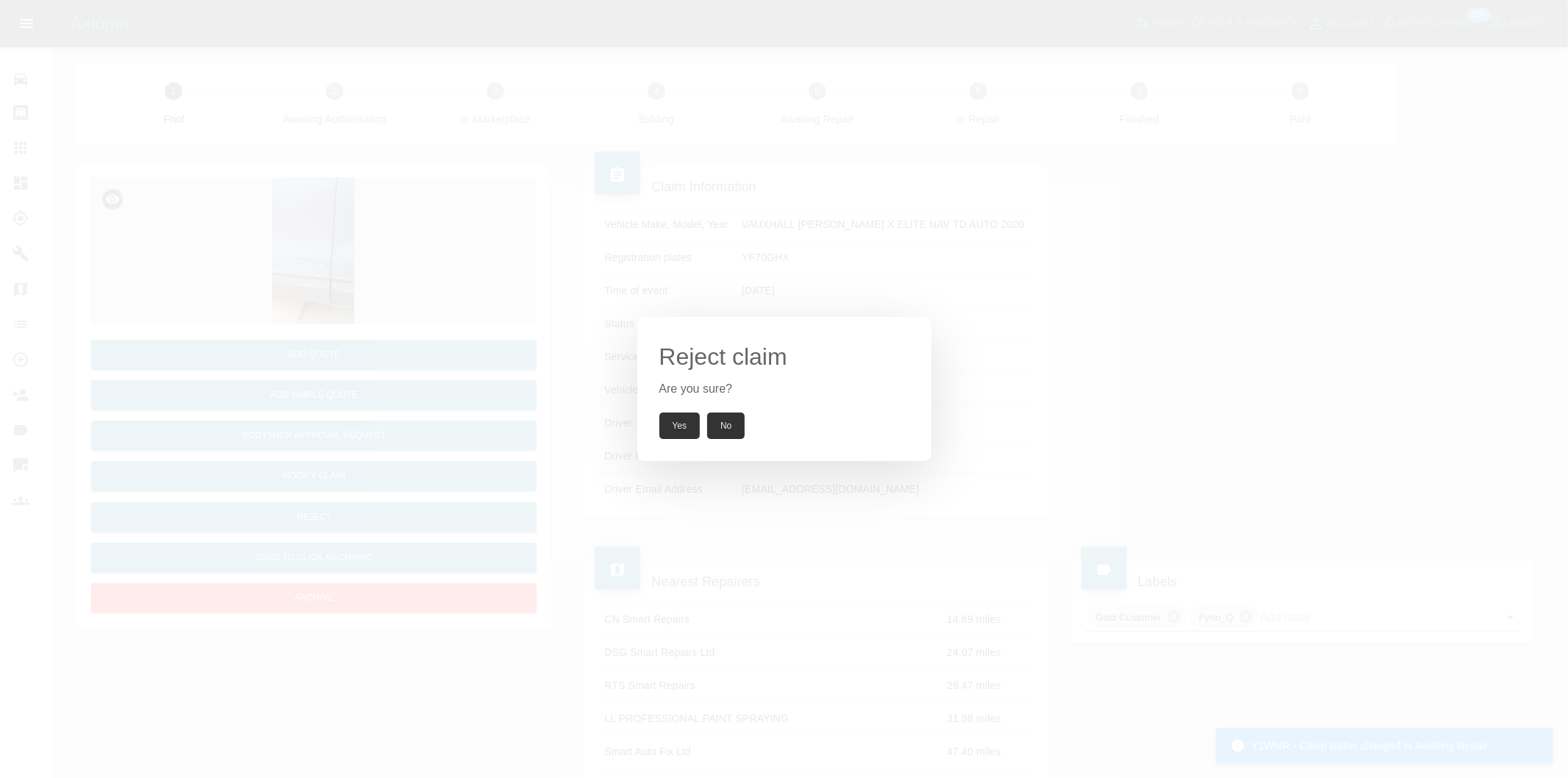
click at [679, 428] on button "Yes" at bounding box center [680, 426] width 41 height 26
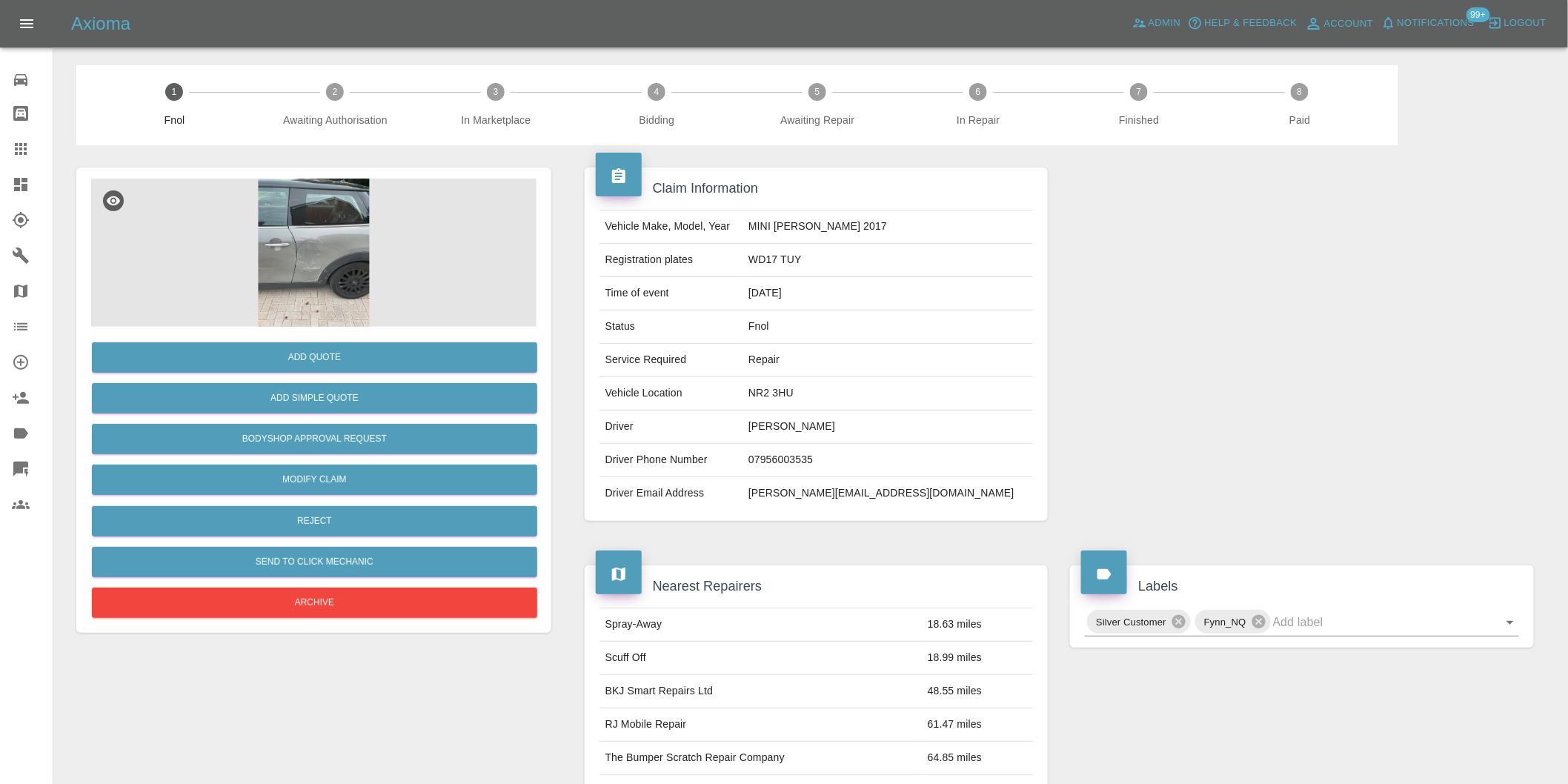
click at [339, 225] on img at bounding box center [313, 253] width 446 height 148
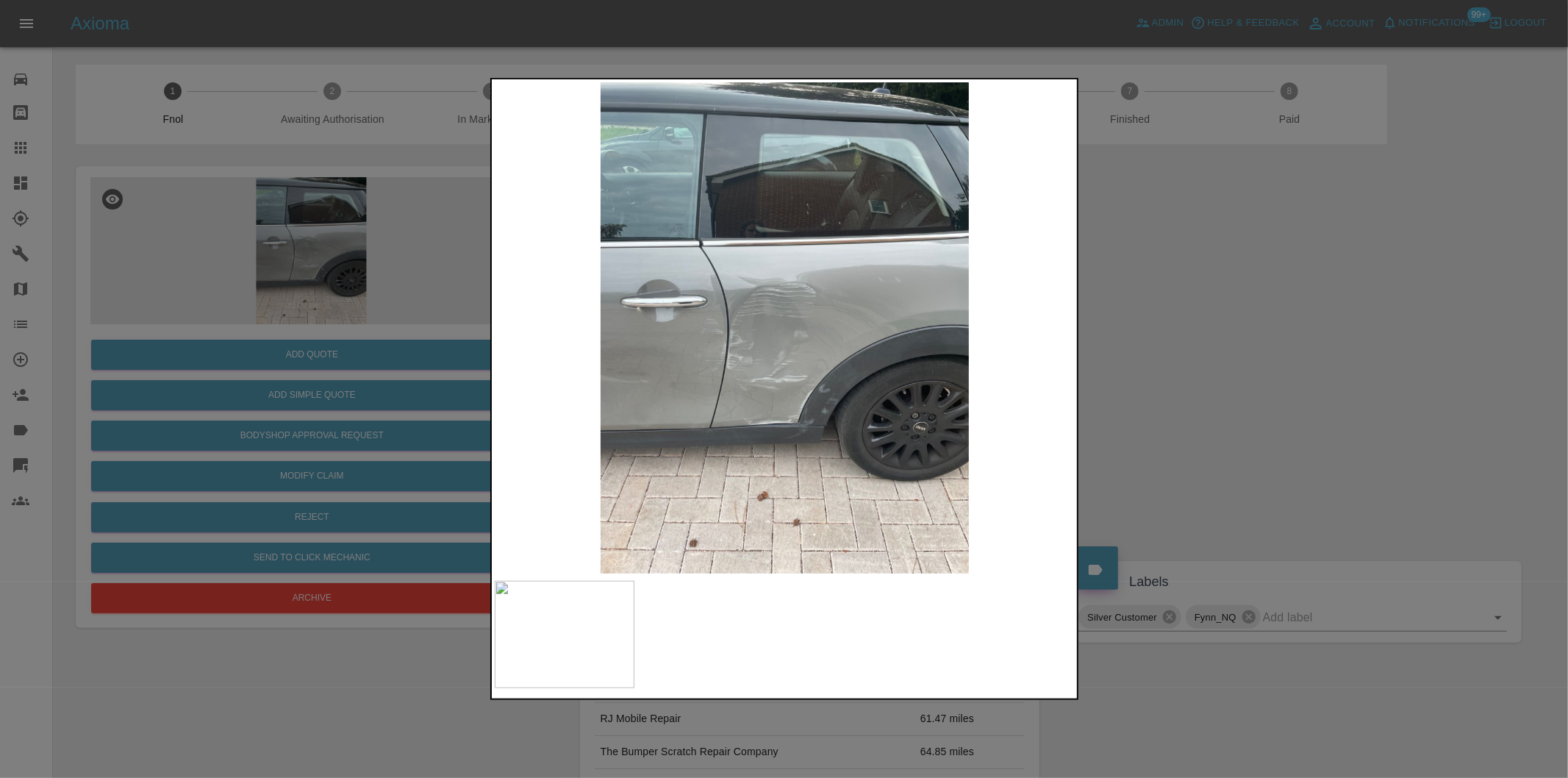
click at [736, 336] on img at bounding box center [784, 328] width 581 height 492
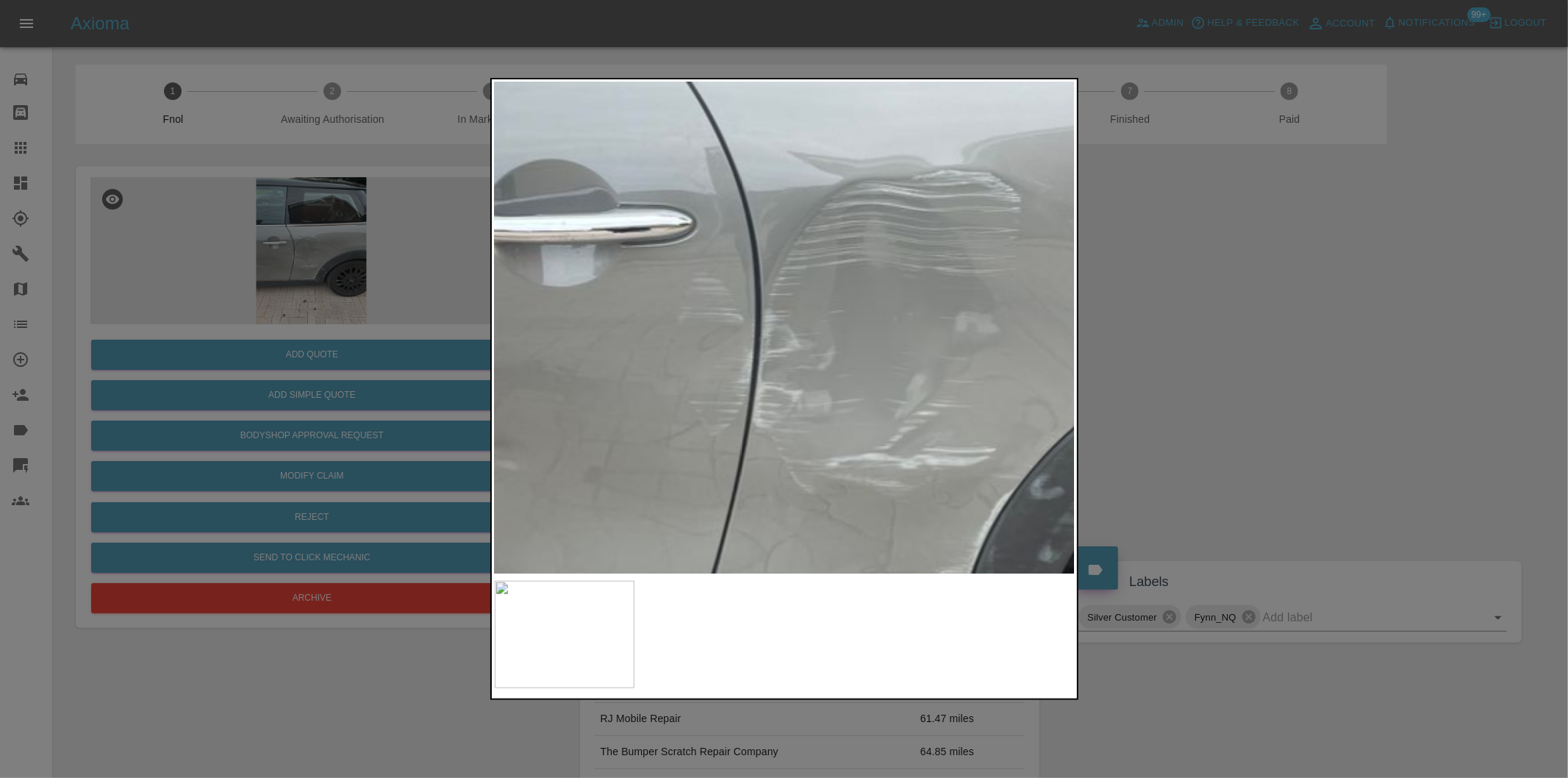
click at [1320, 342] on div at bounding box center [784, 389] width 1568 height 778
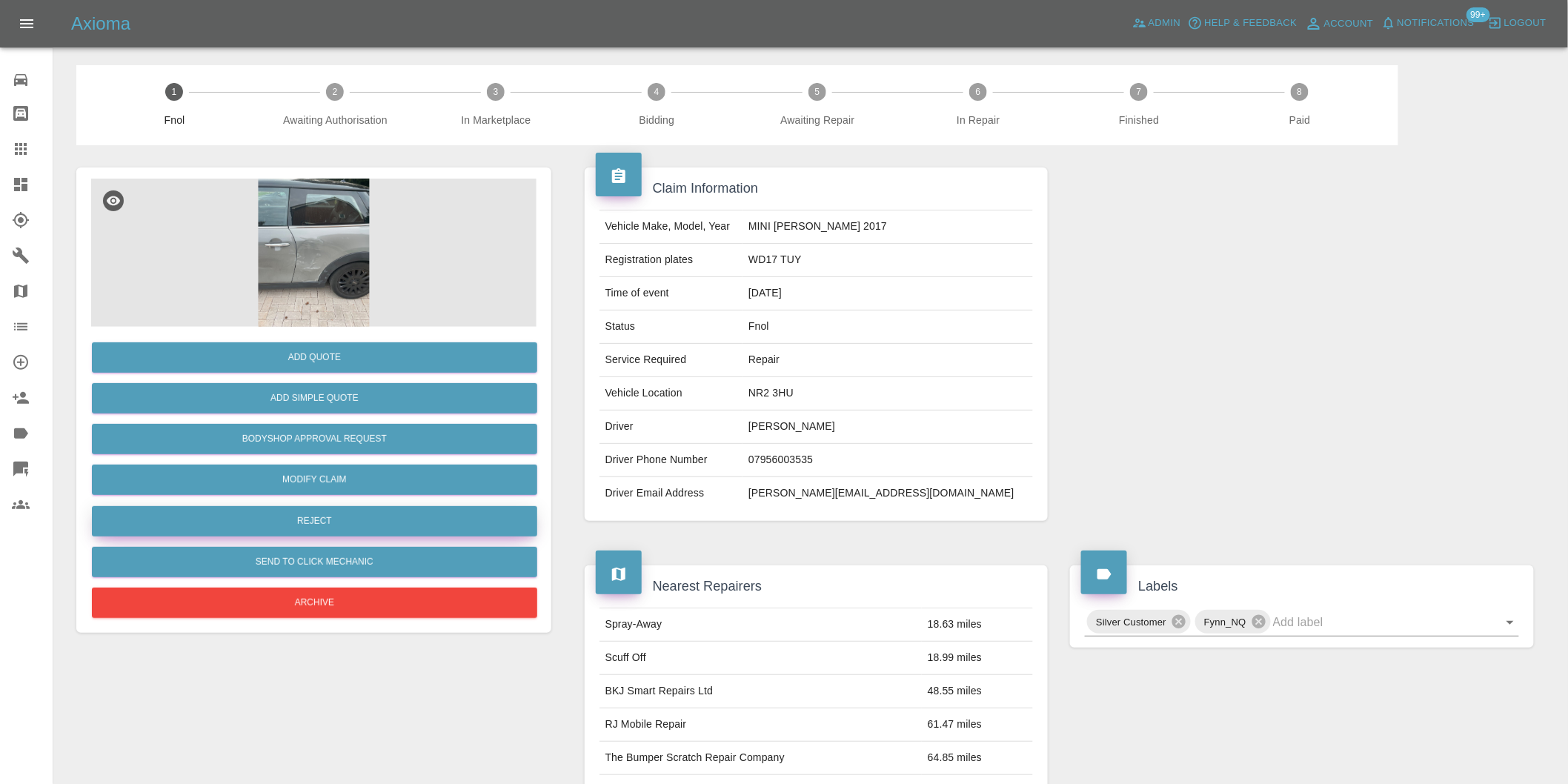
click at [336, 526] on button "Reject" at bounding box center [314, 521] width 446 height 31
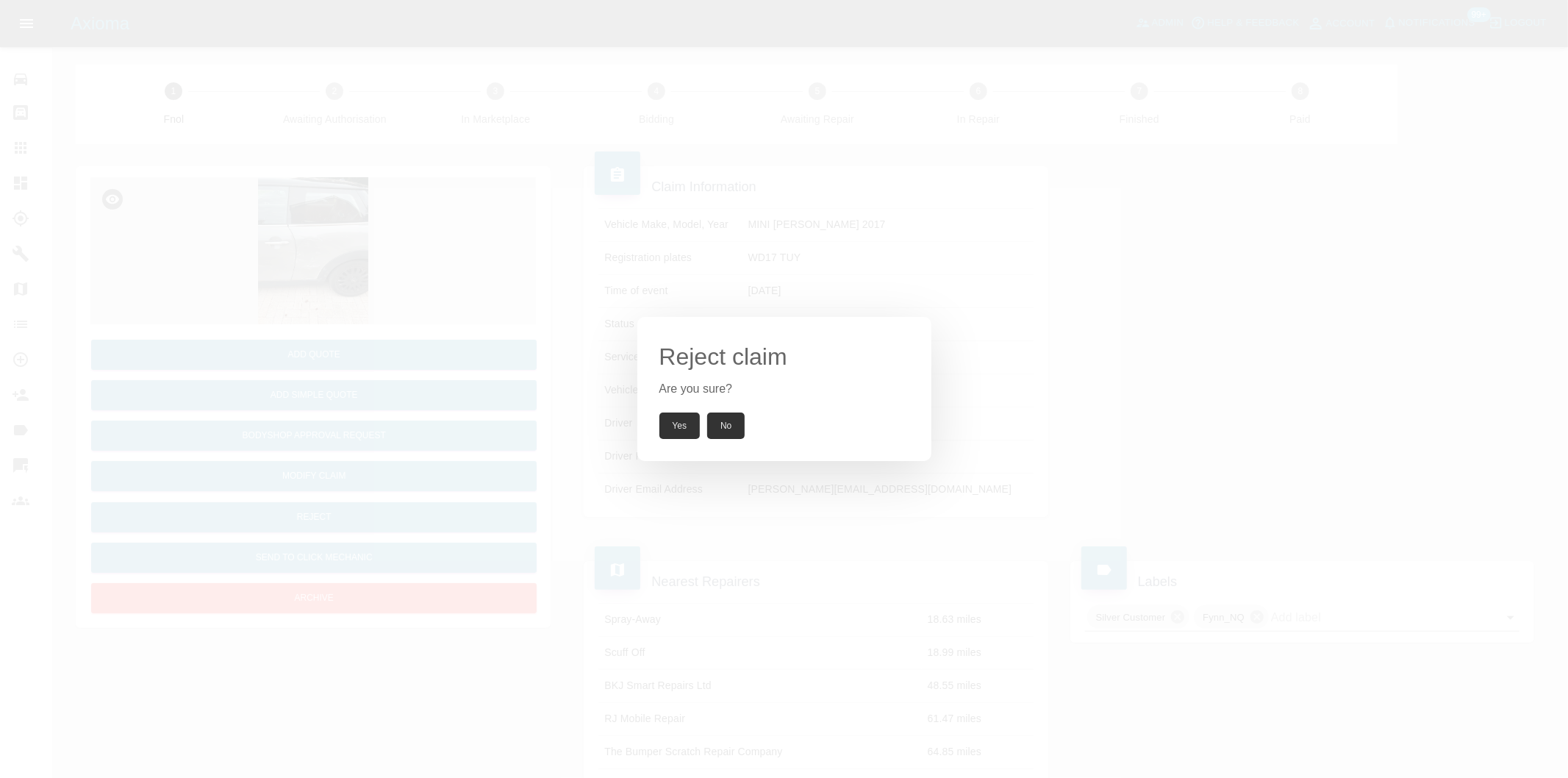
click at [669, 428] on button "Yes" at bounding box center [680, 426] width 41 height 26
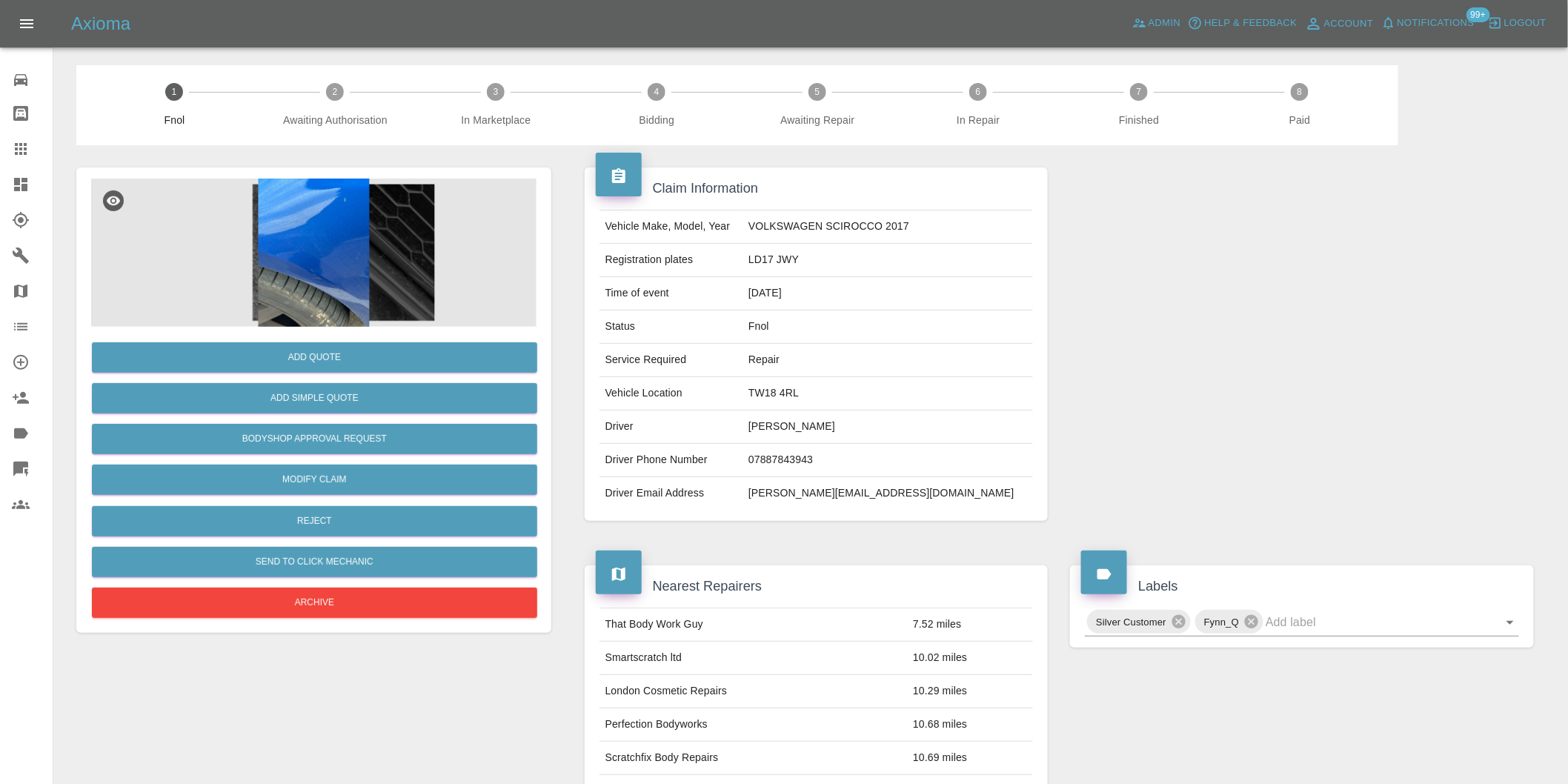
click at [324, 240] on img at bounding box center [313, 253] width 446 height 148
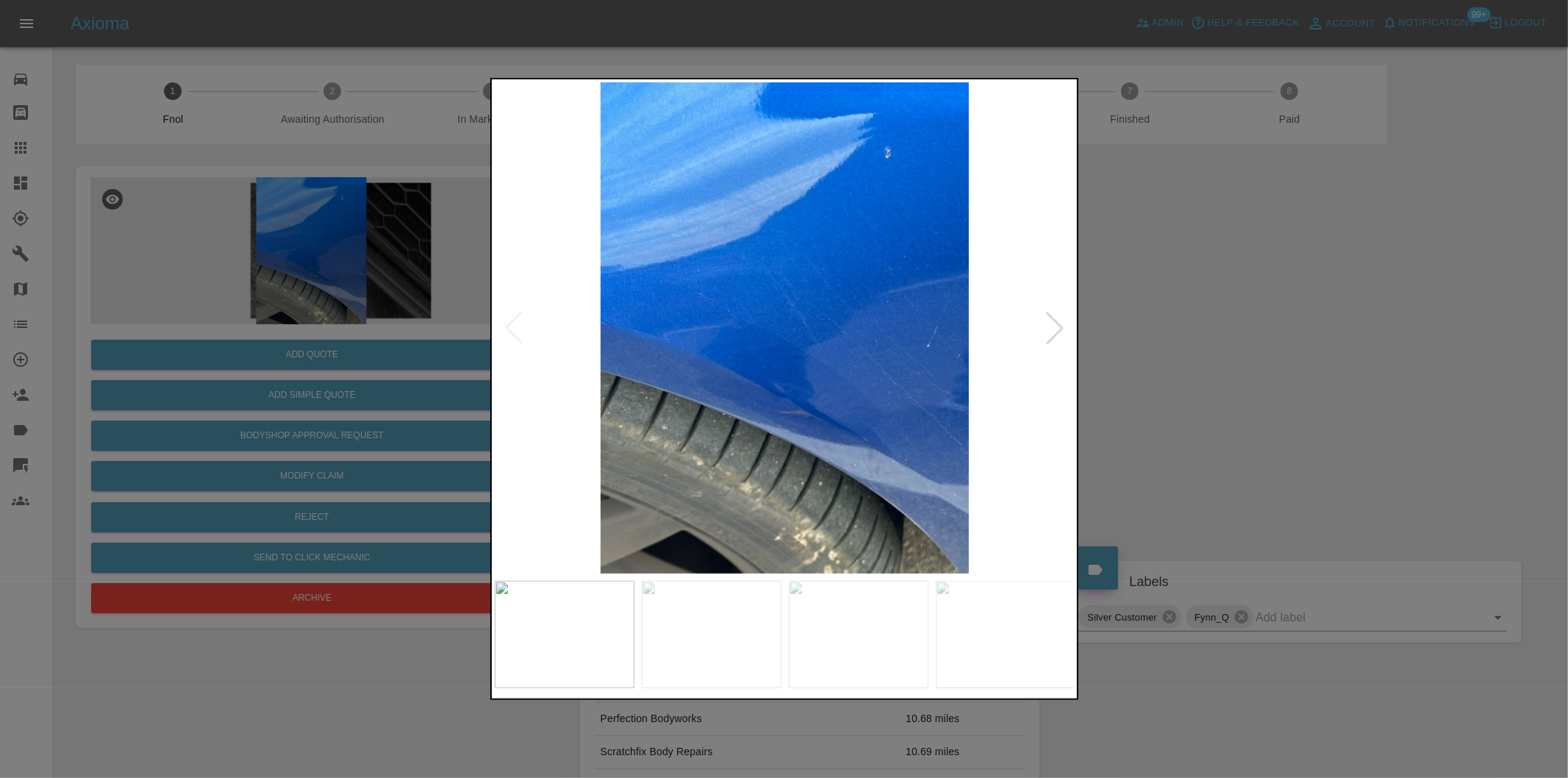
click at [1054, 328] on div at bounding box center [1054, 328] width 32 height 32
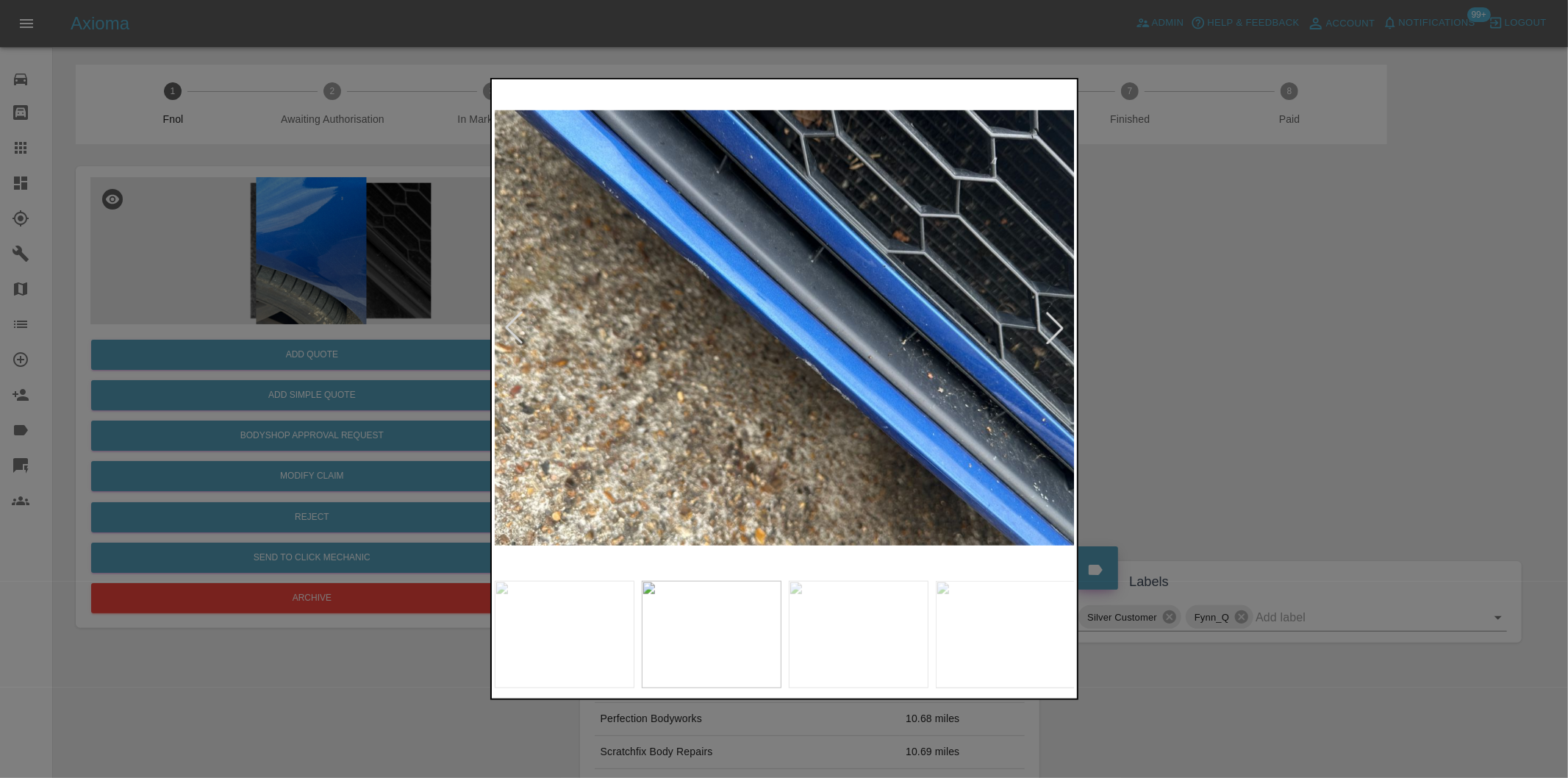
click at [1054, 328] on div at bounding box center [1054, 328] width 32 height 32
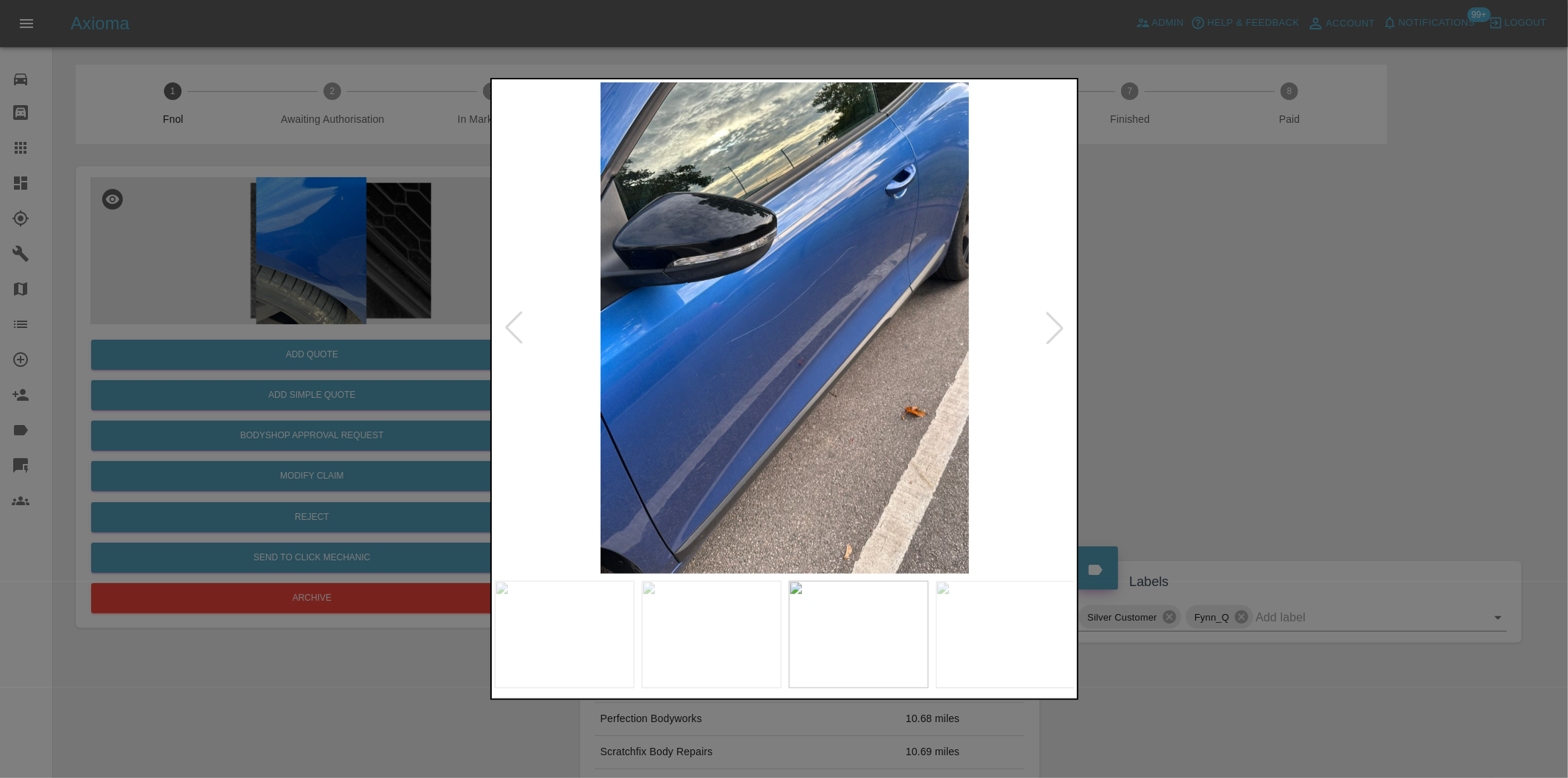
click at [1055, 328] on div at bounding box center [1054, 328] width 32 height 32
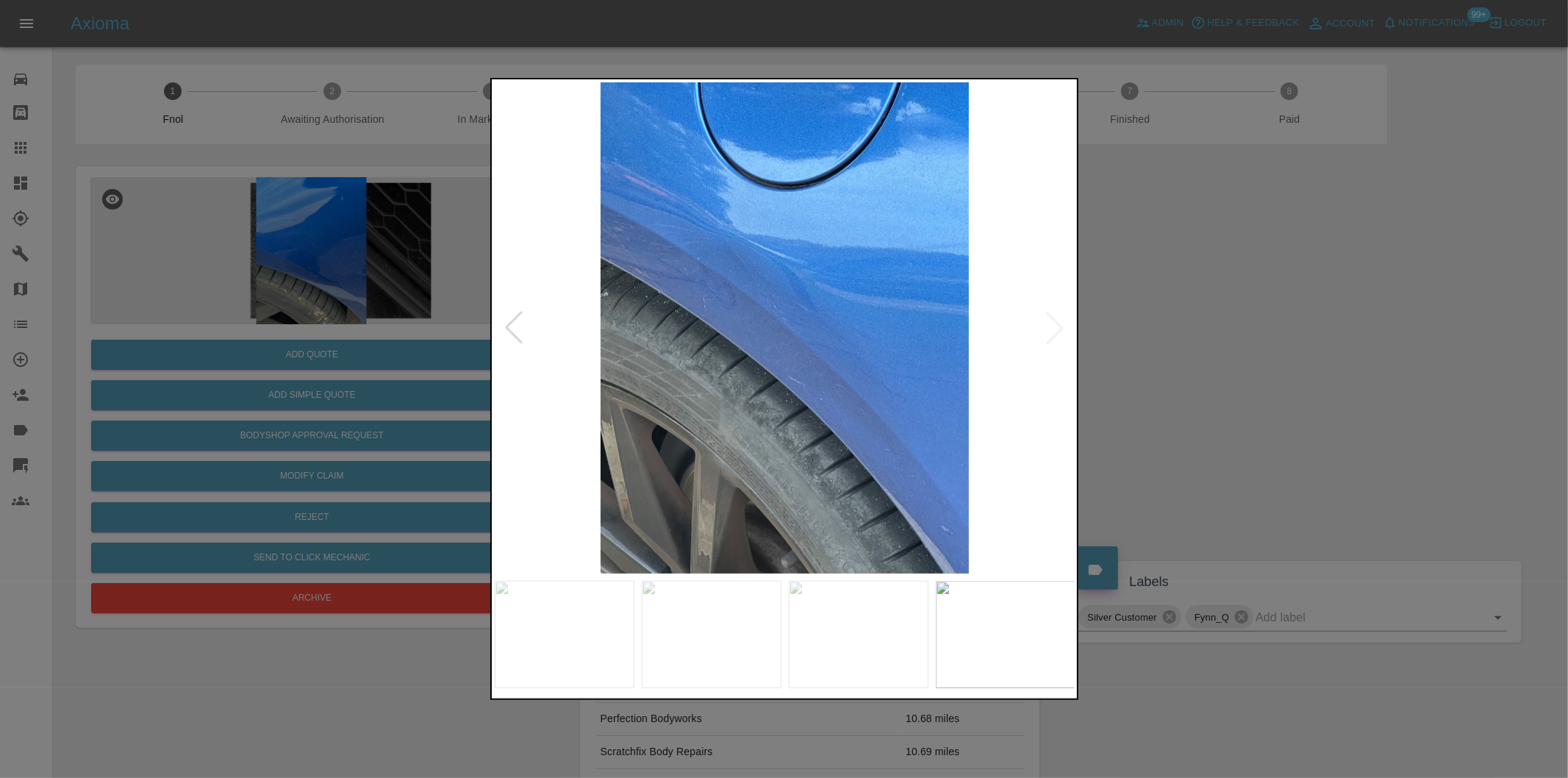
click at [1055, 327] on img at bounding box center [784, 328] width 581 height 492
click at [515, 328] on div at bounding box center [513, 328] width 32 height 32
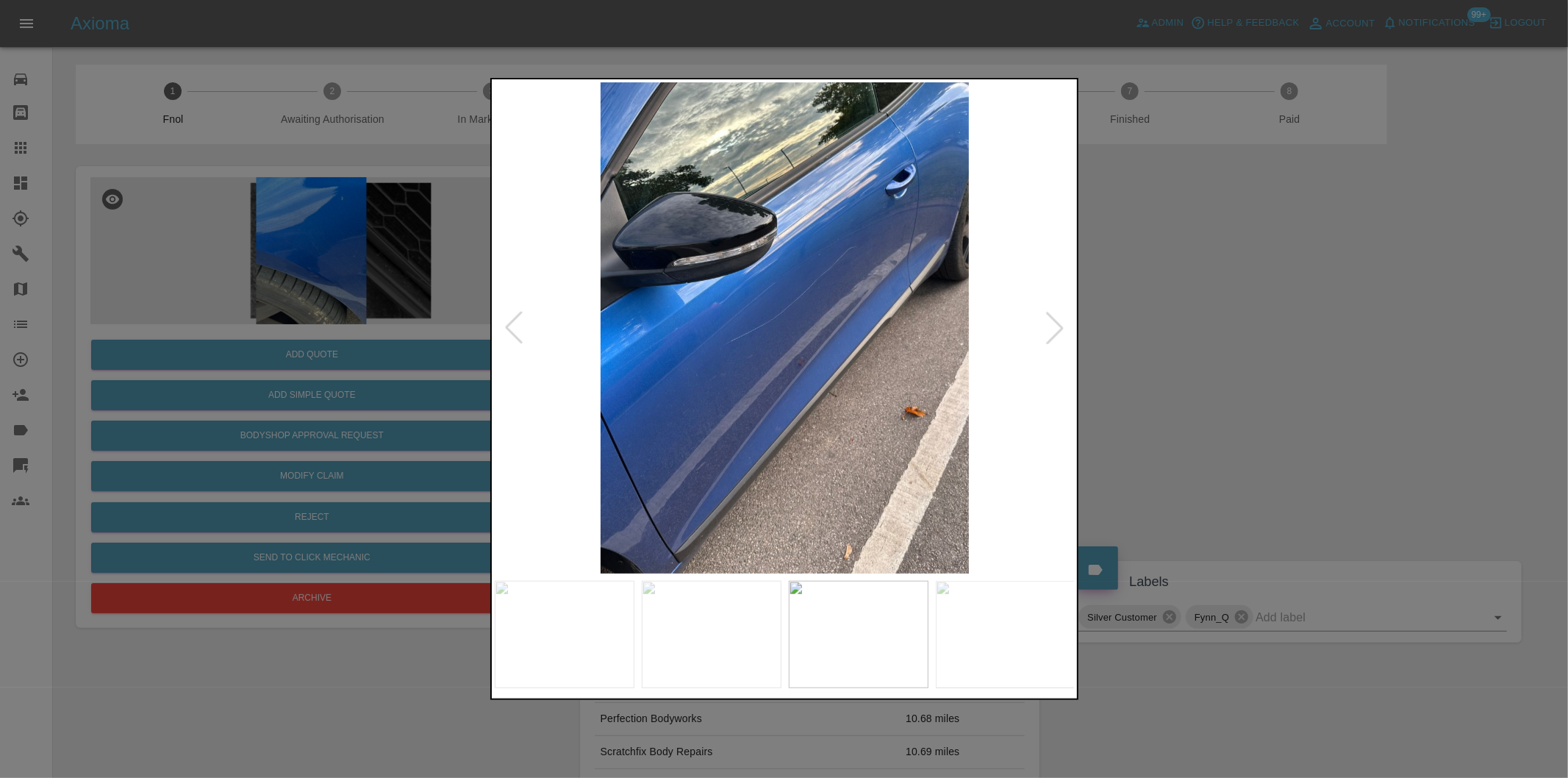
click at [515, 325] on div at bounding box center [513, 328] width 32 height 32
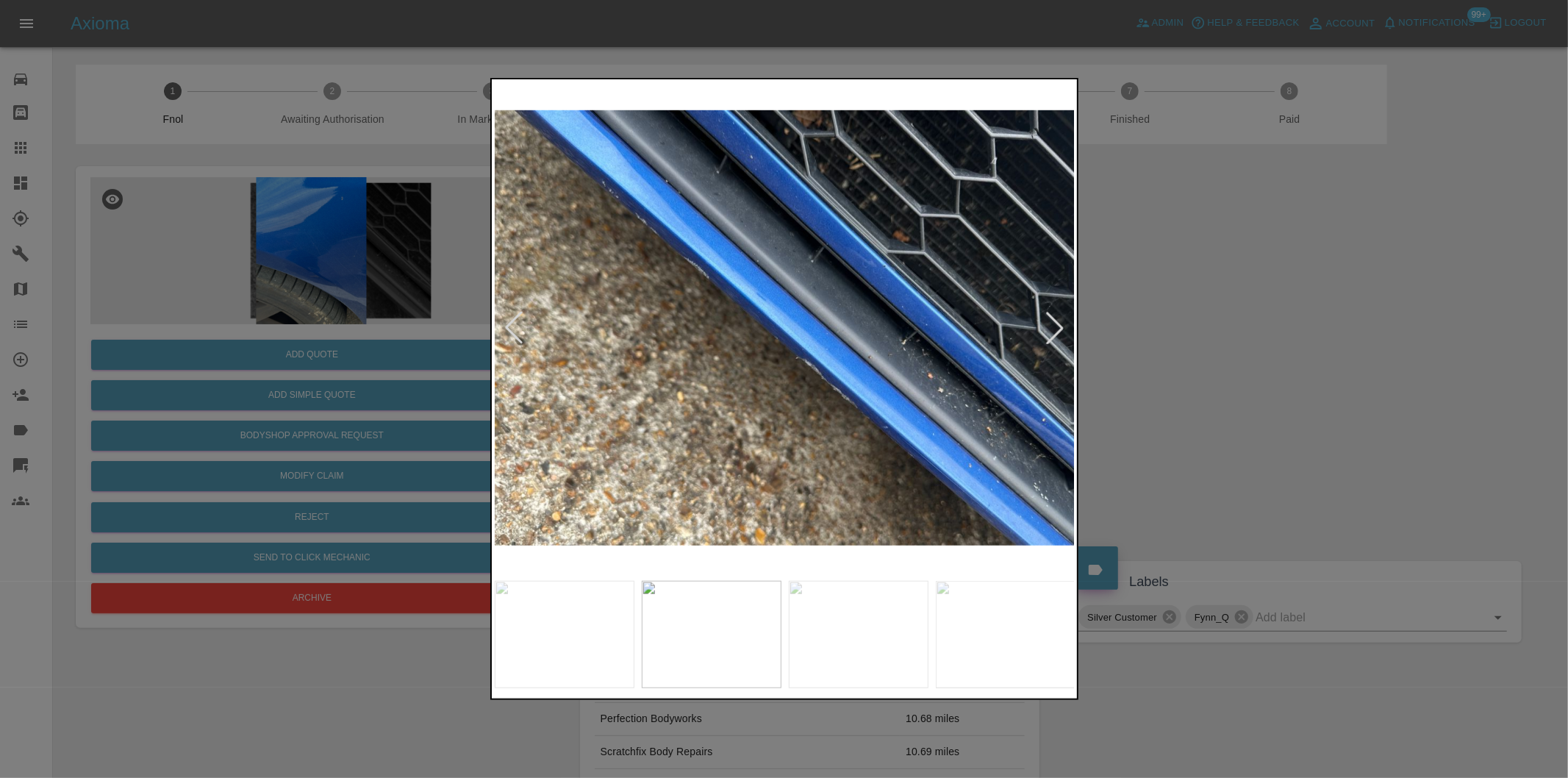
click at [515, 325] on div at bounding box center [513, 328] width 32 height 32
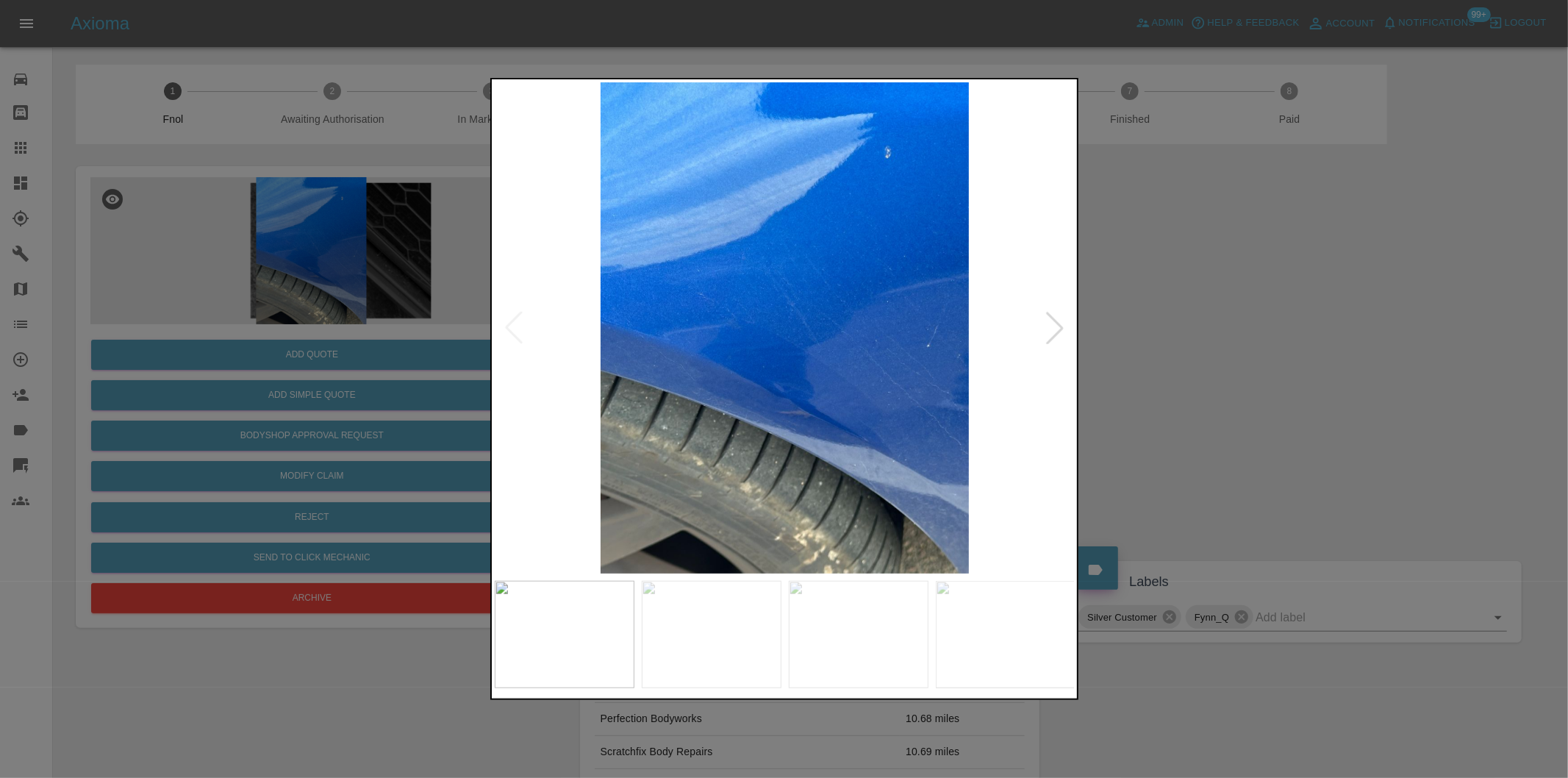
click at [515, 325] on img at bounding box center [784, 328] width 581 height 492
click at [1371, 420] on div at bounding box center [784, 389] width 1568 height 778
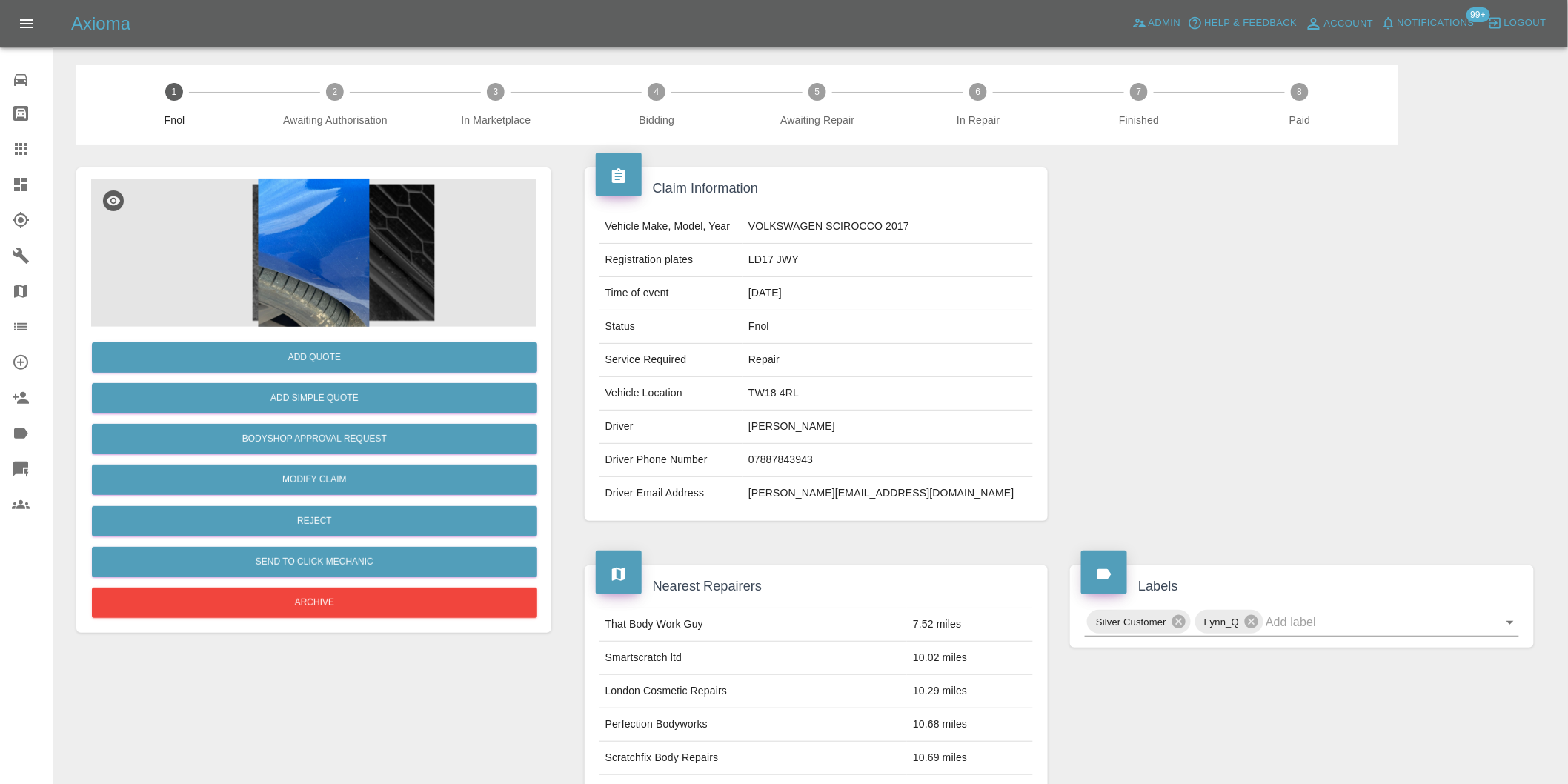
click at [317, 238] on img at bounding box center [313, 253] width 446 height 148
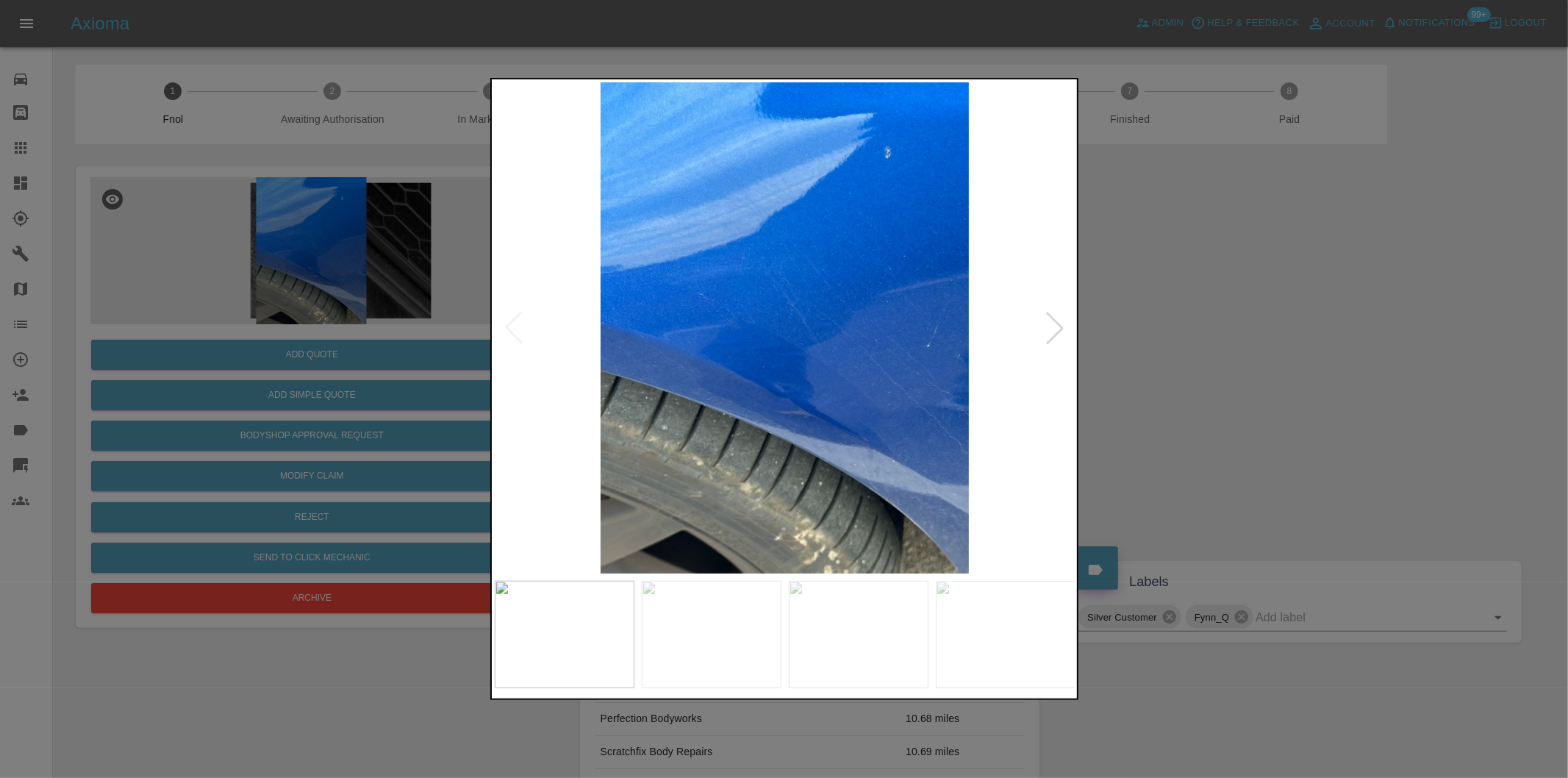
click at [1053, 330] on div at bounding box center [1054, 328] width 32 height 32
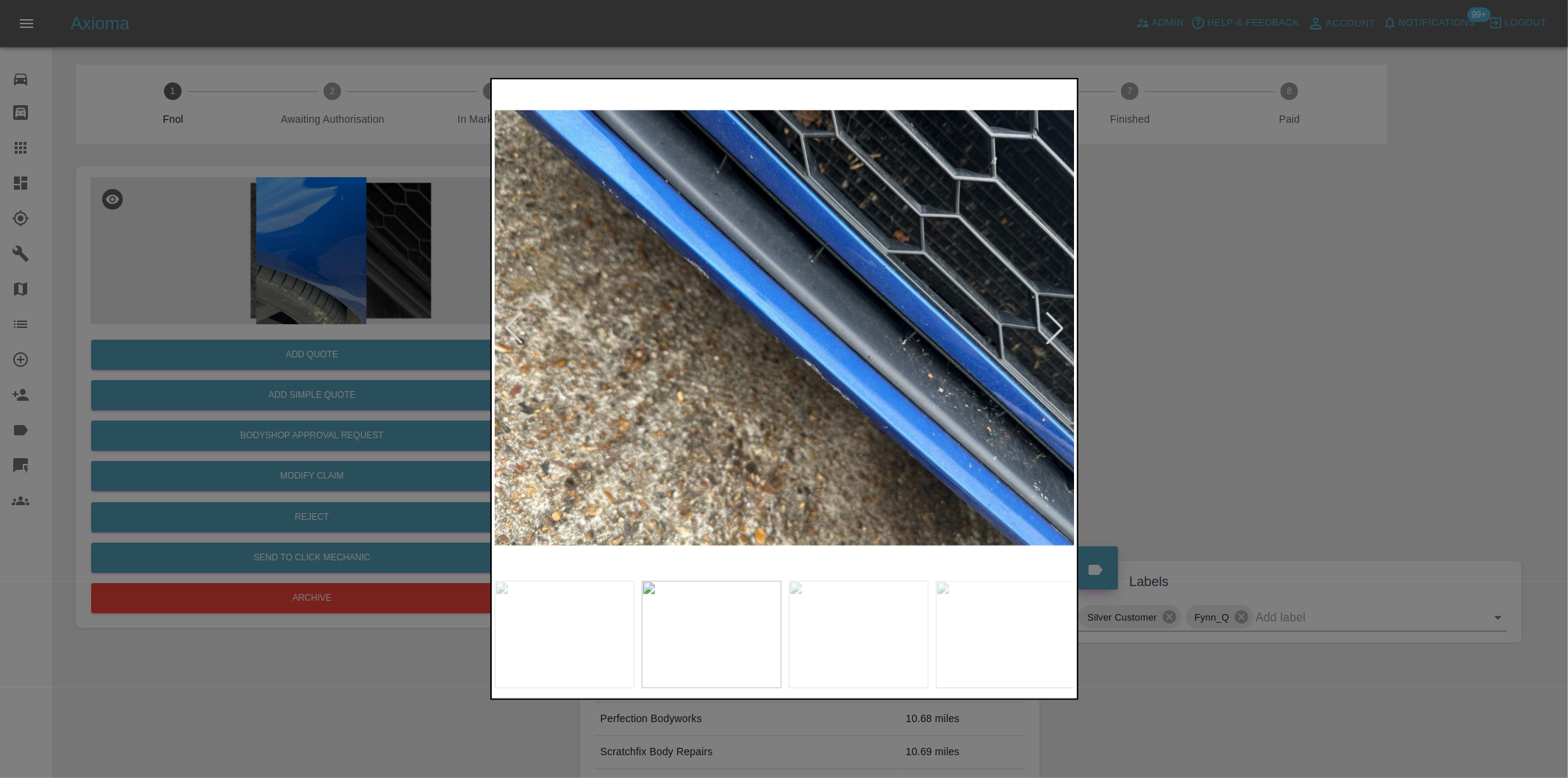
click at [1053, 330] on div at bounding box center [1054, 328] width 32 height 32
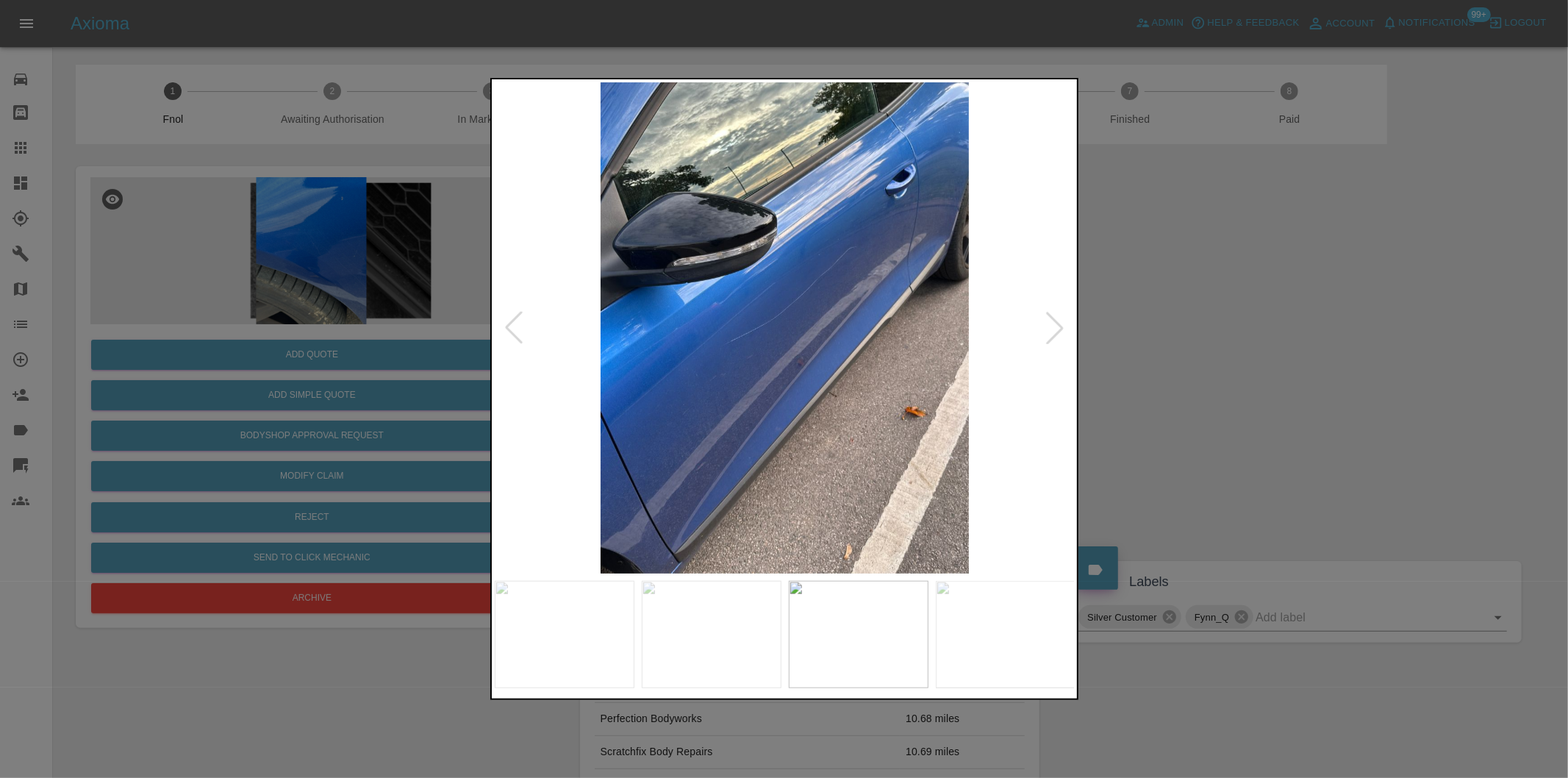
click at [1053, 330] on div at bounding box center [1054, 328] width 32 height 32
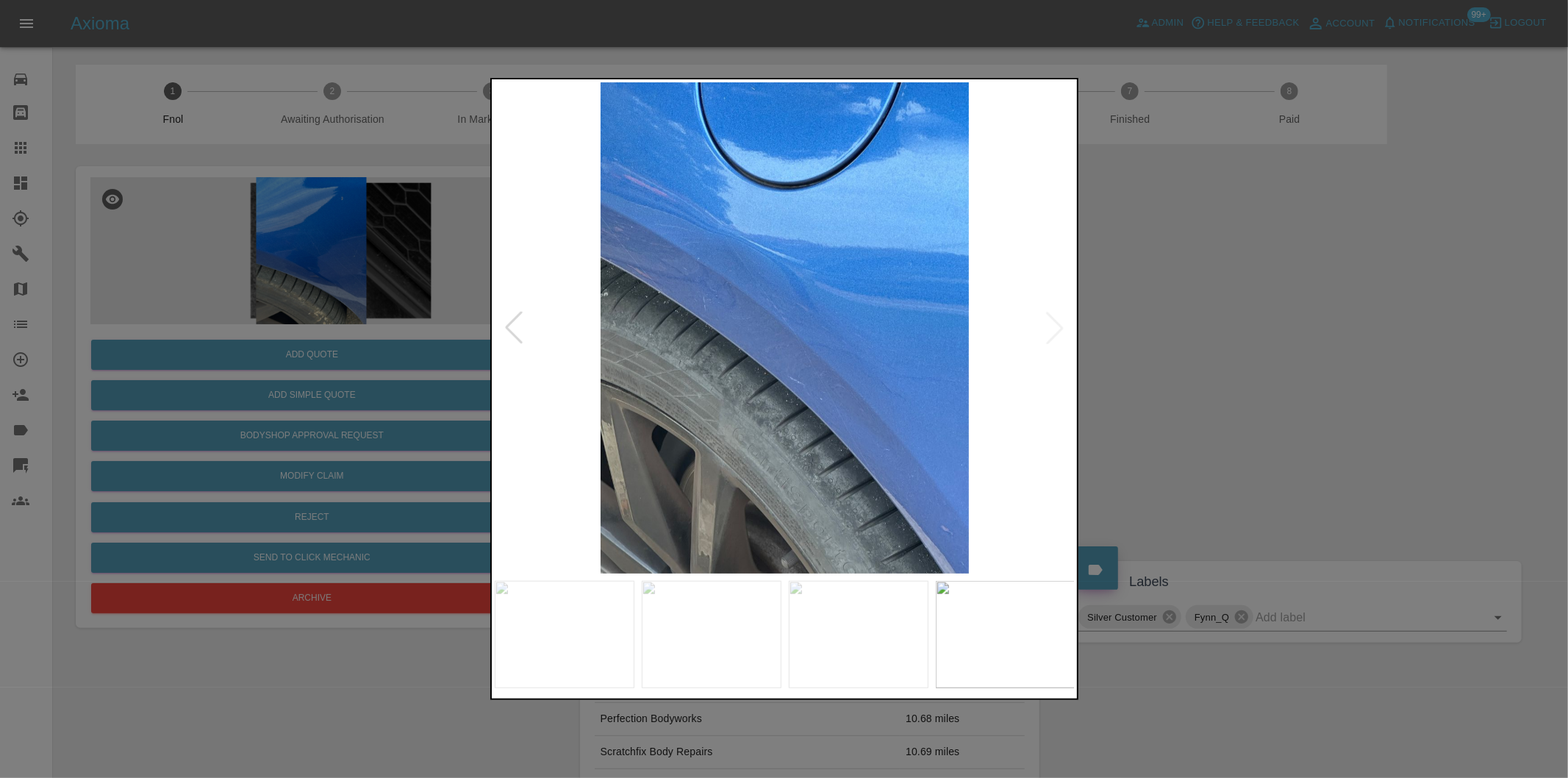
click at [1053, 330] on img at bounding box center [784, 328] width 581 height 492
click at [1112, 332] on div at bounding box center [784, 389] width 1568 height 778
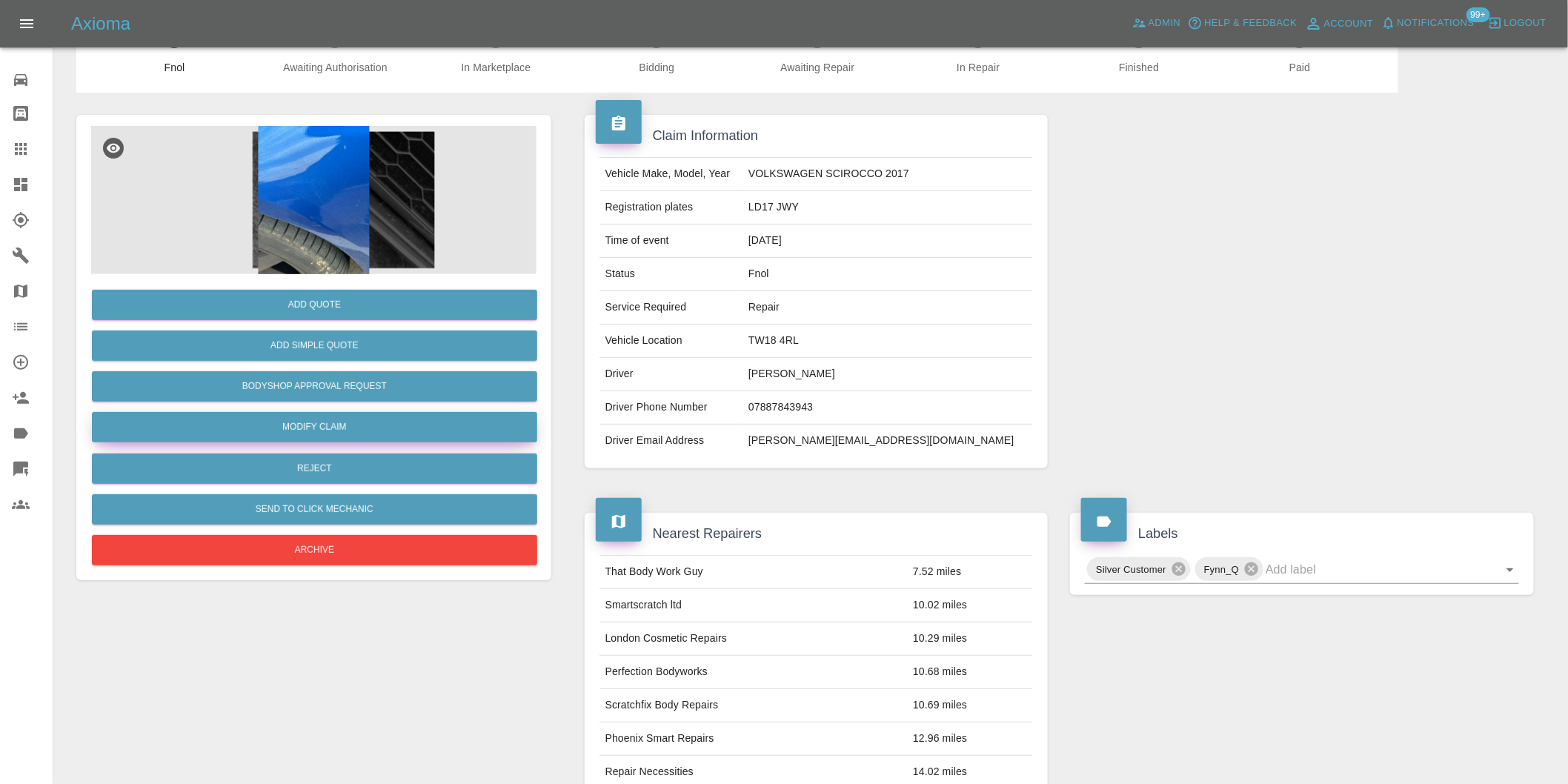
scroll to position [82, 0]
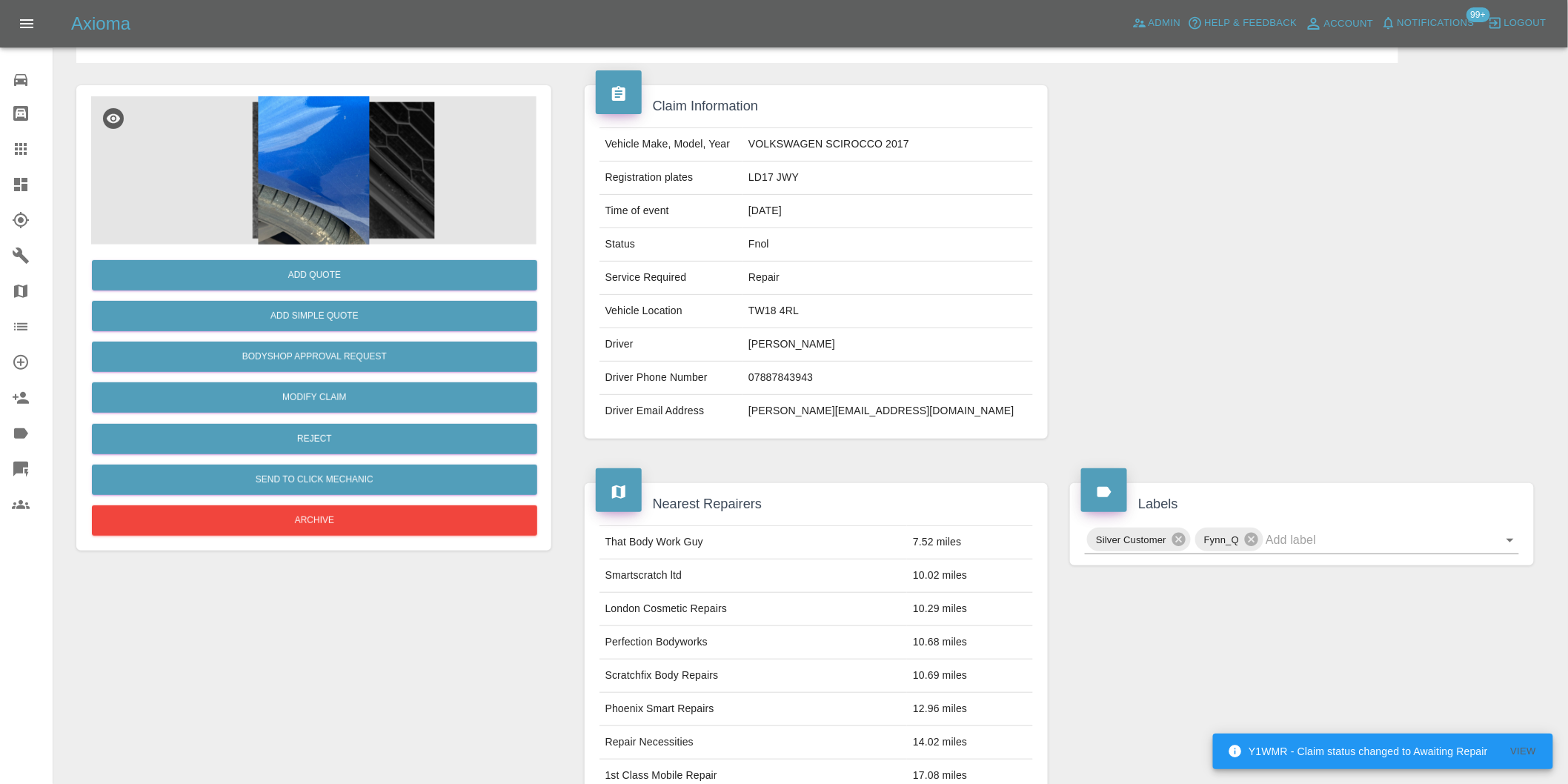
click at [354, 140] on img at bounding box center [313, 170] width 446 height 148
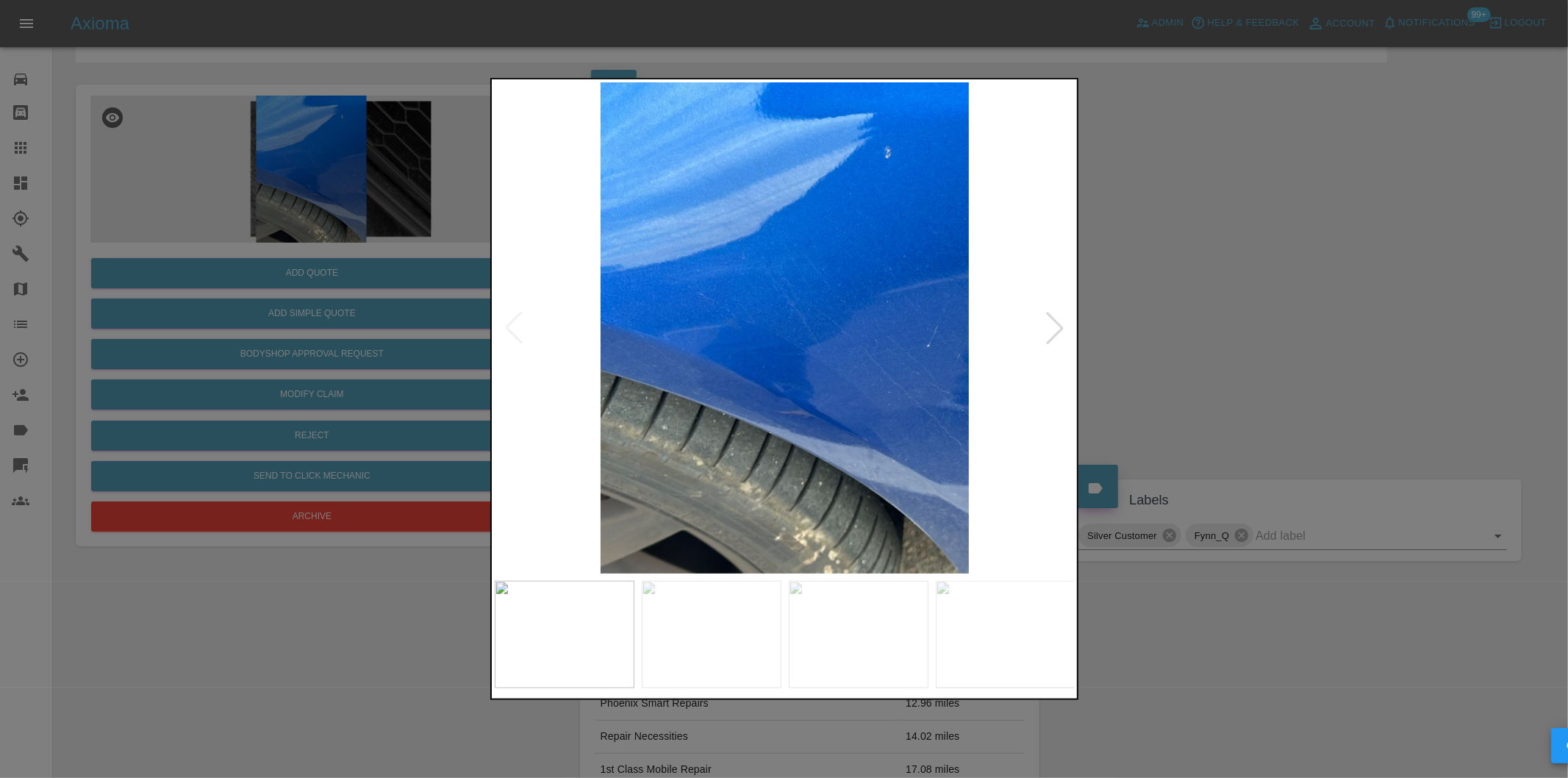
click at [1236, 257] on div at bounding box center [784, 389] width 1568 height 778
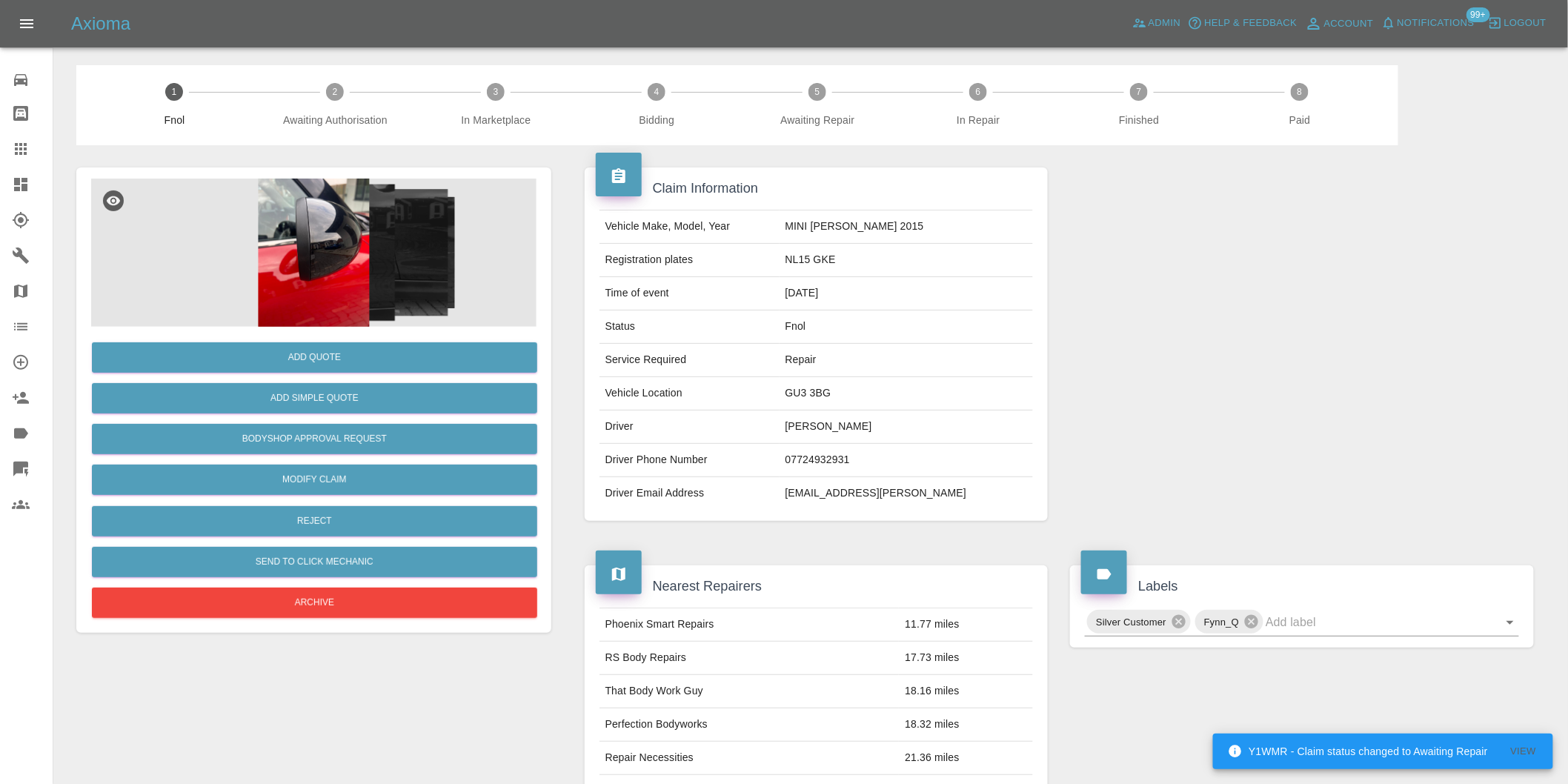
click at [305, 212] on img at bounding box center [313, 253] width 446 height 148
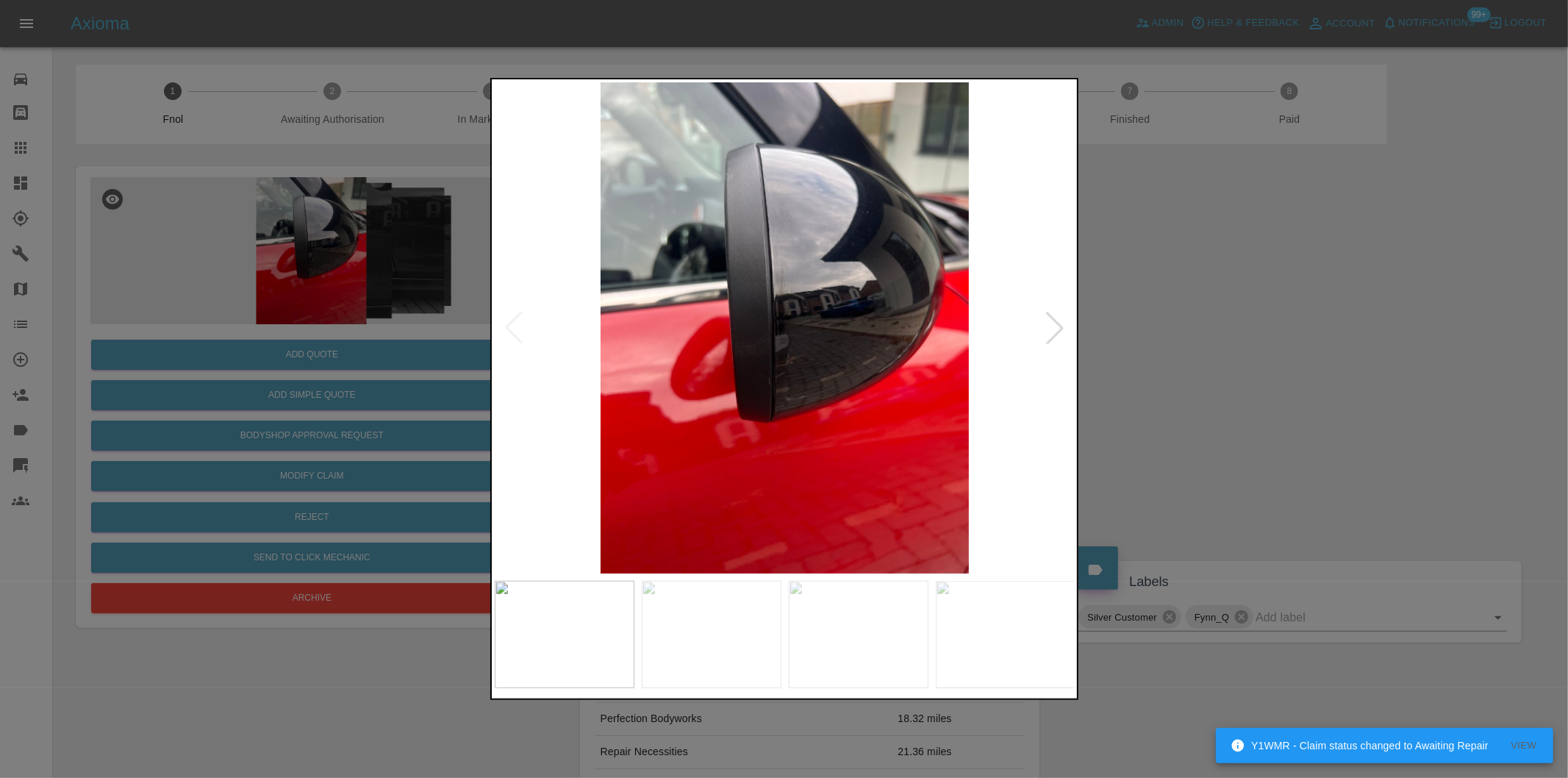
click at [1052, 328] on div at bounding box center [1054, 328] width 32 height 32
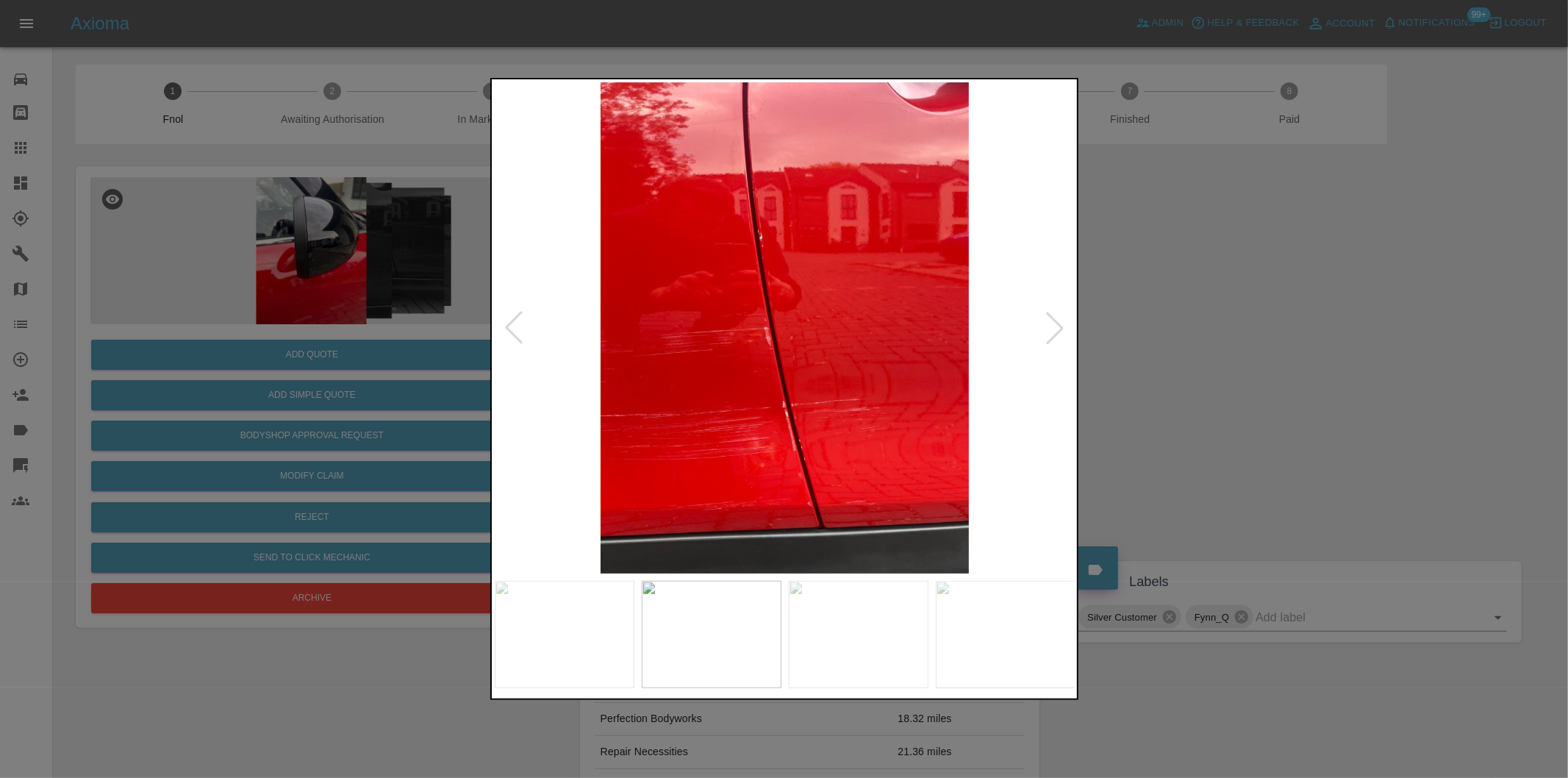
click at [1052, 328] on div at bounding box center [1054, 328] width 32 height 32
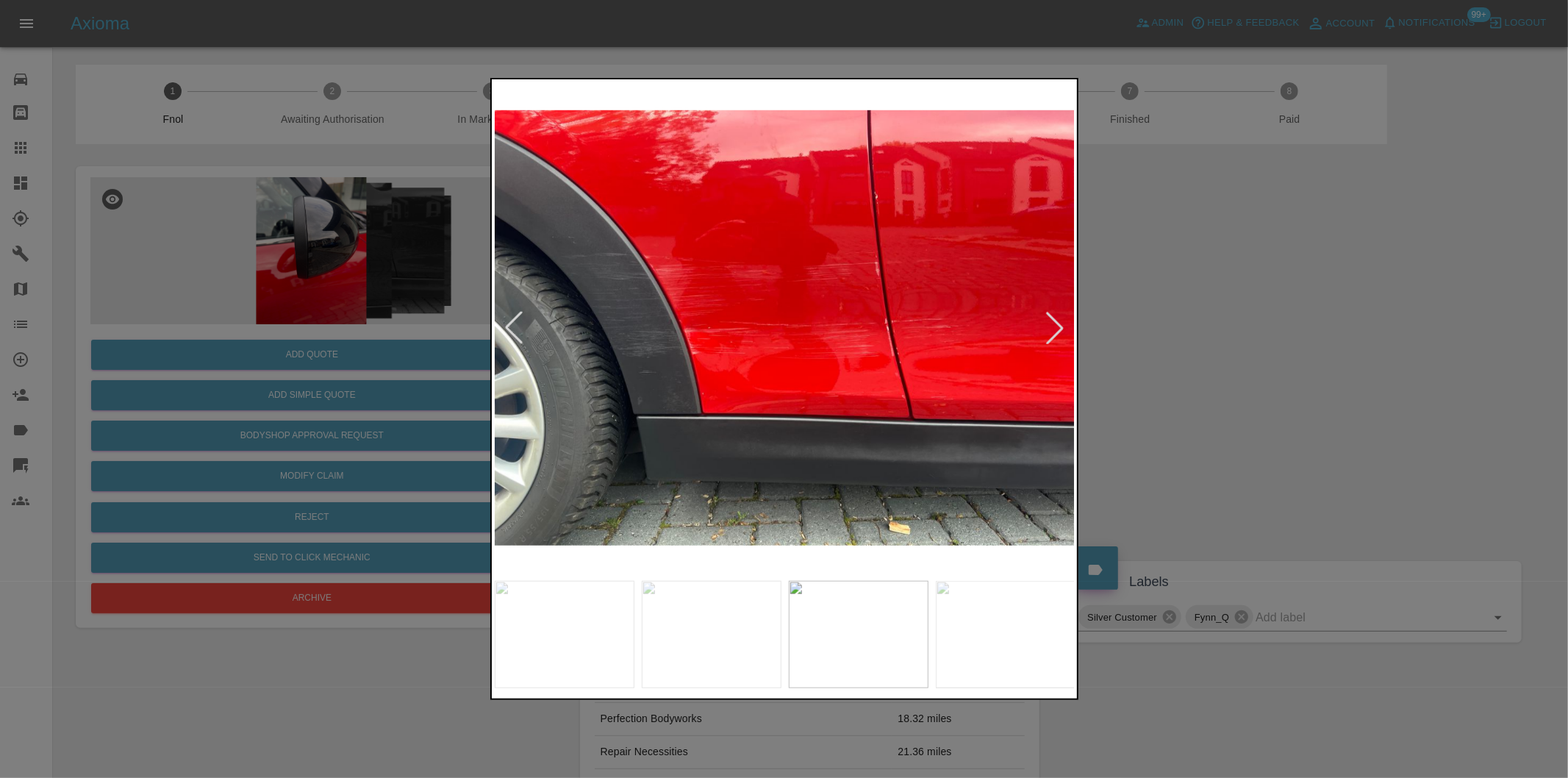
click at [1052, 328] on div at bounding box center [1054, 328] width 32 height 32
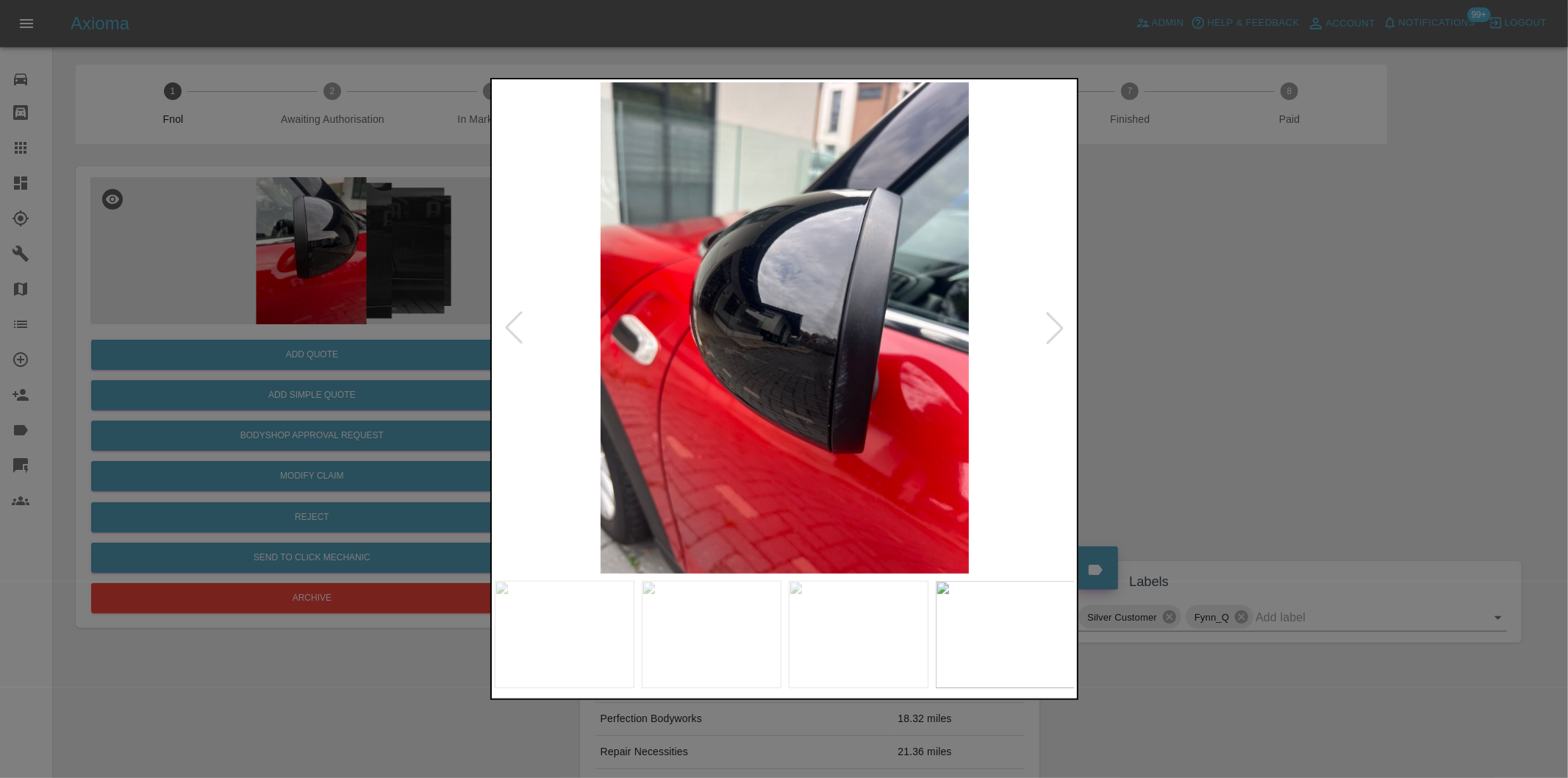
click at [1052, 327] on div at bounding box center [1054, 328] width 32 height 32
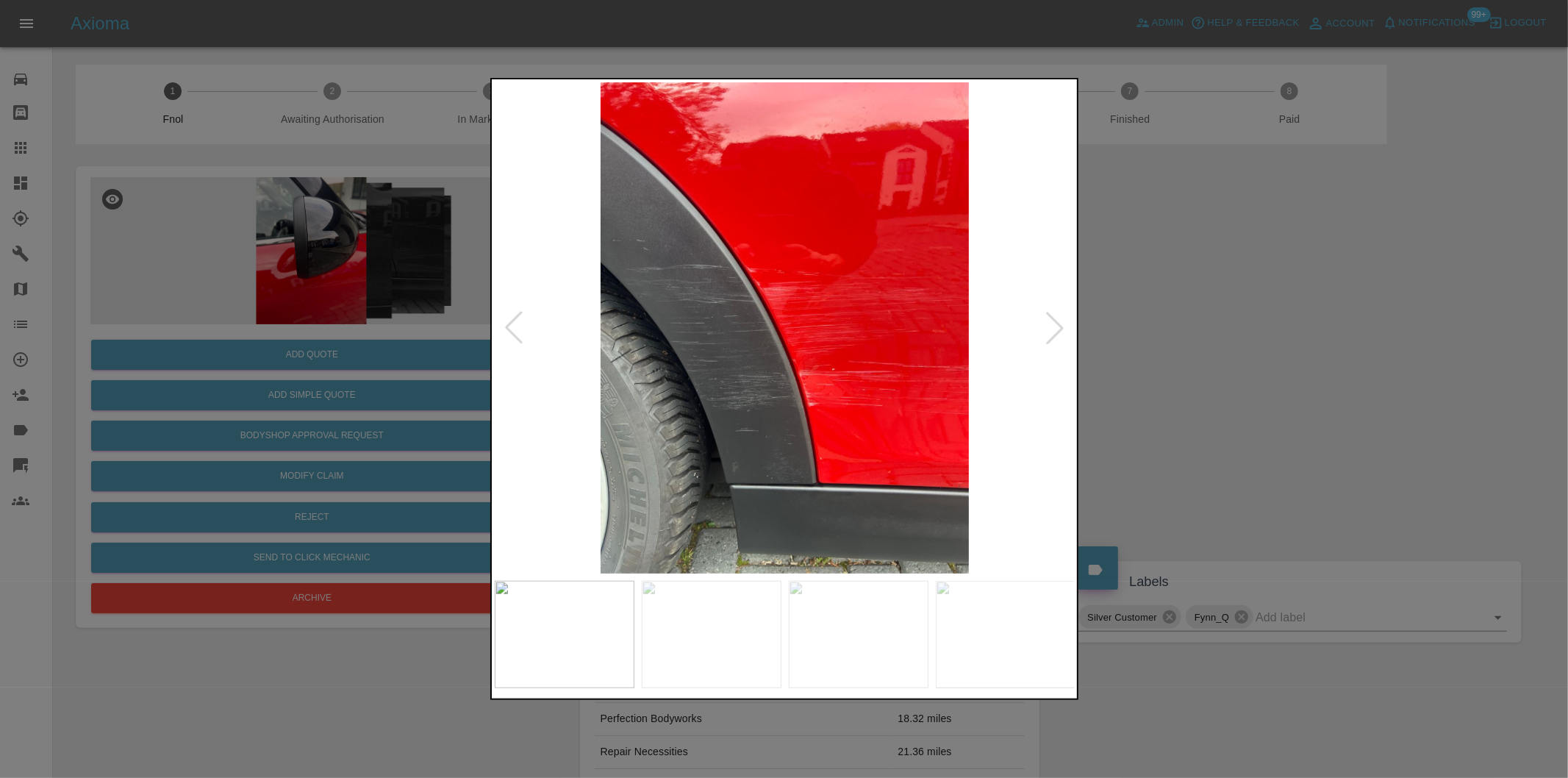
click at [1052, 327] on div at bounding box center [1054, 328] width 32 height 32
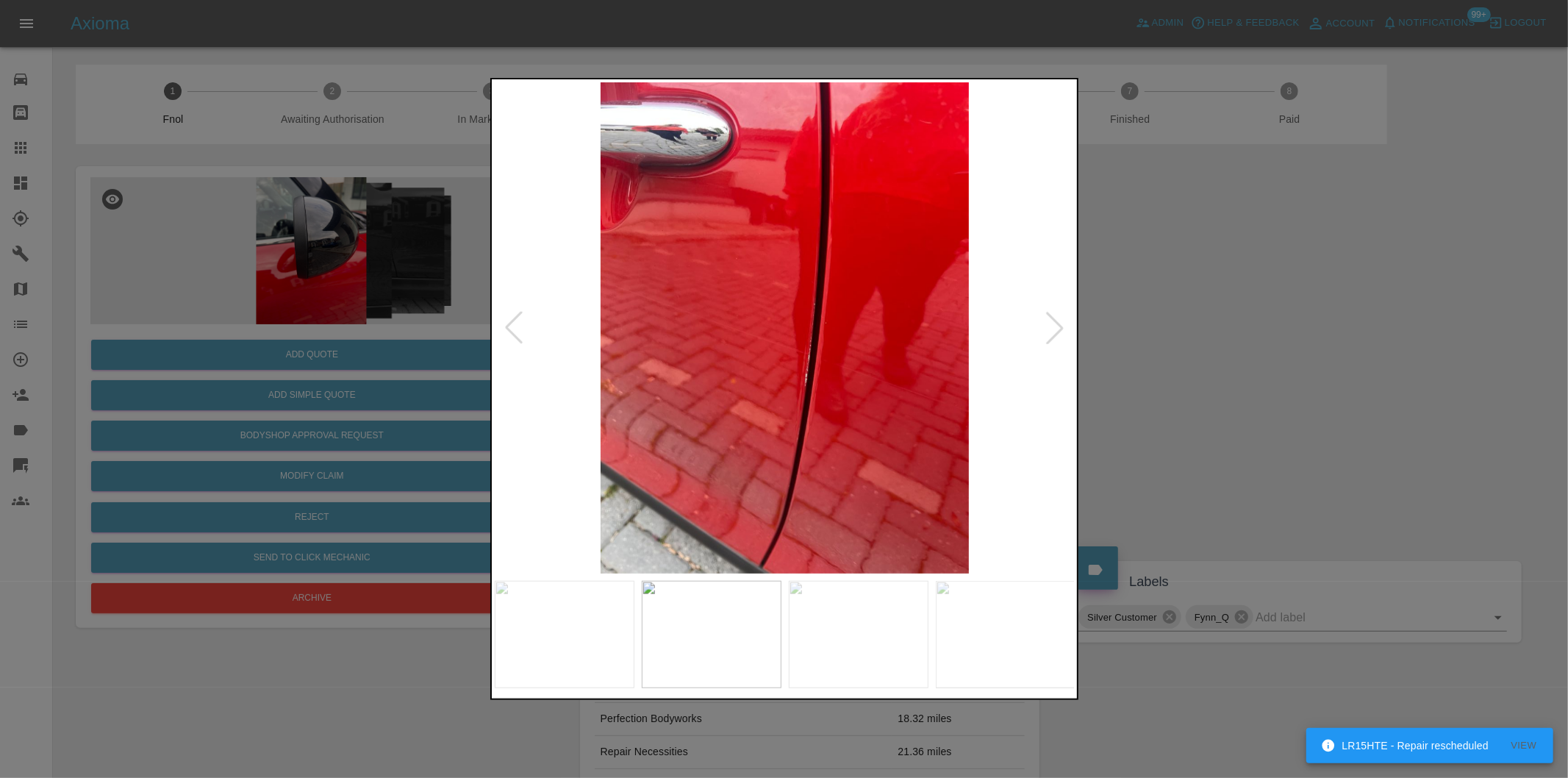
click at [1052, 327] on div at bounding box center [1054, 328] width 32 height 32
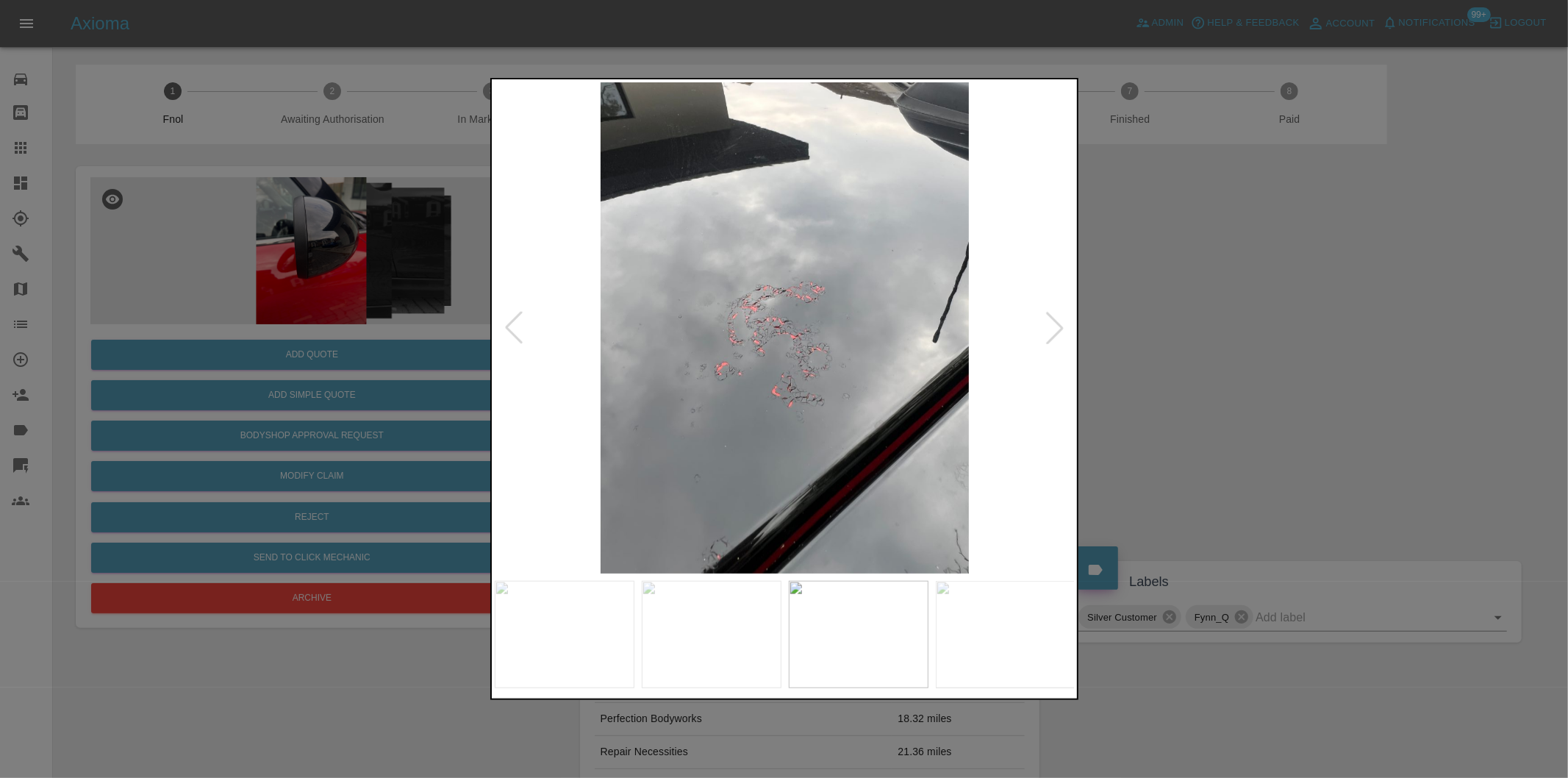
click at [1053, 322] on div at bounding box center [1054, 328] width 32 height 32
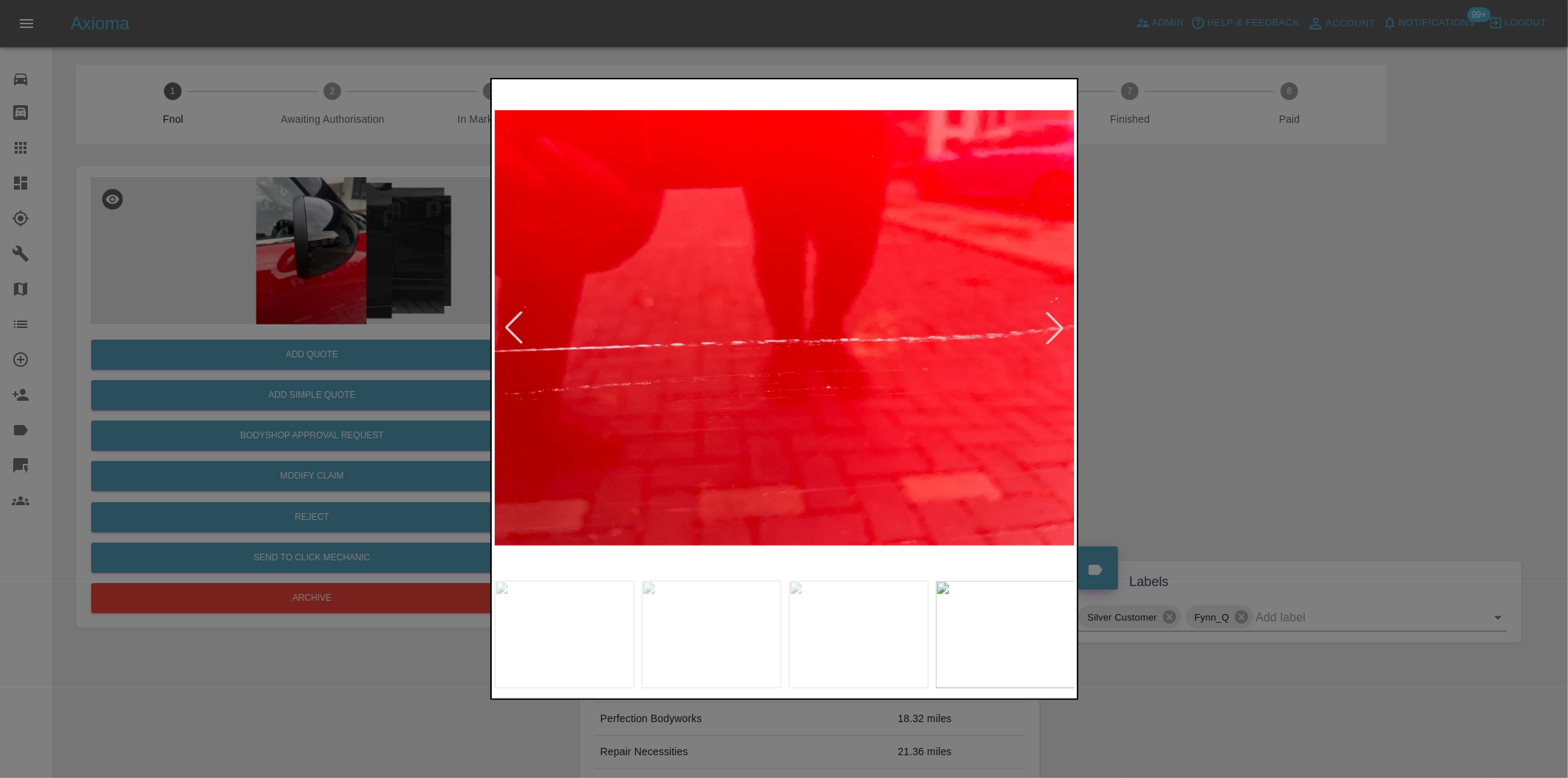
click at [1053, 322] on div at bounding box center [1054, 328] width 32 height 32
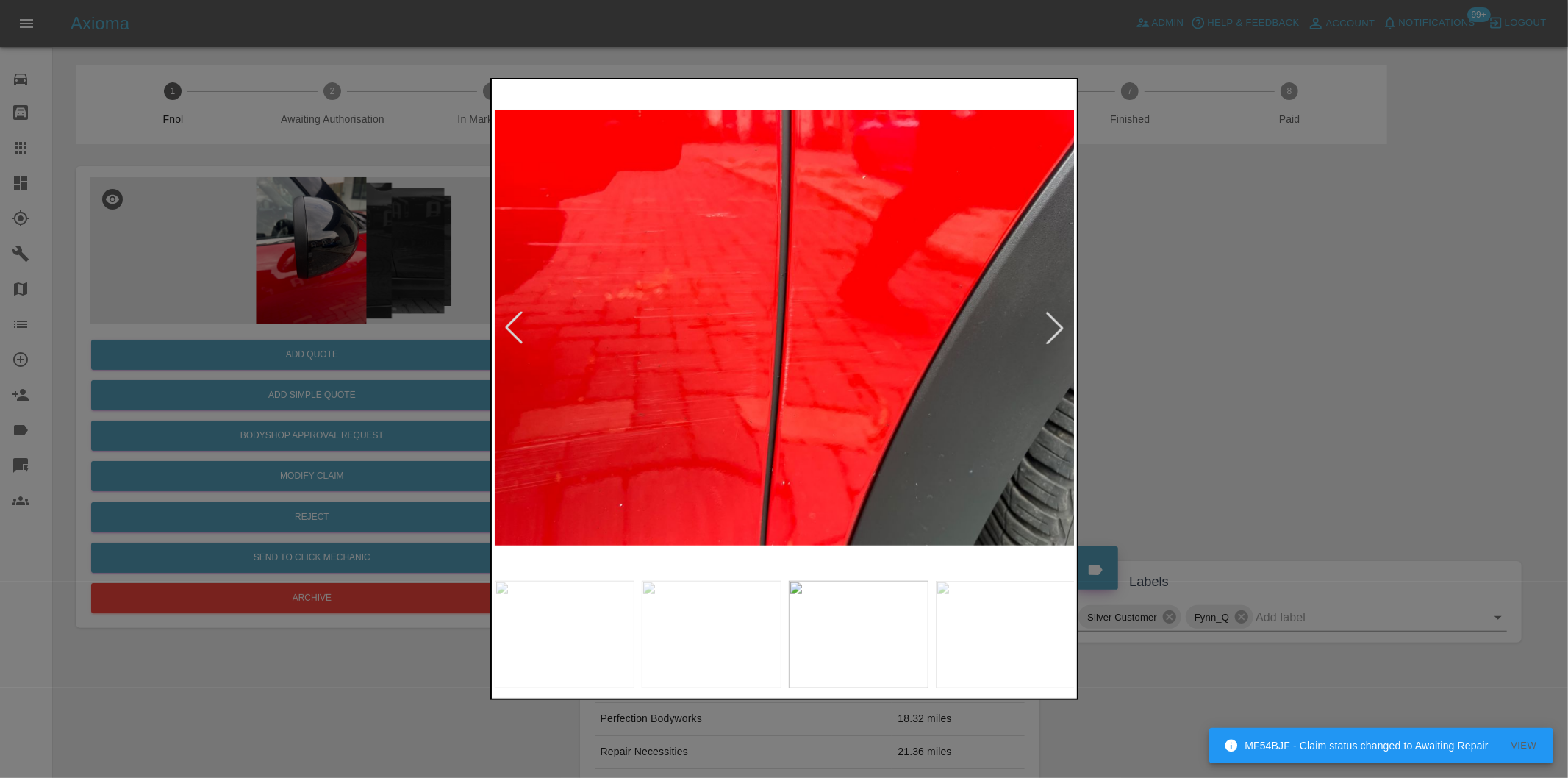
click at [1053, 322] on div at bounding box center [1054, 328] width 32 height 32
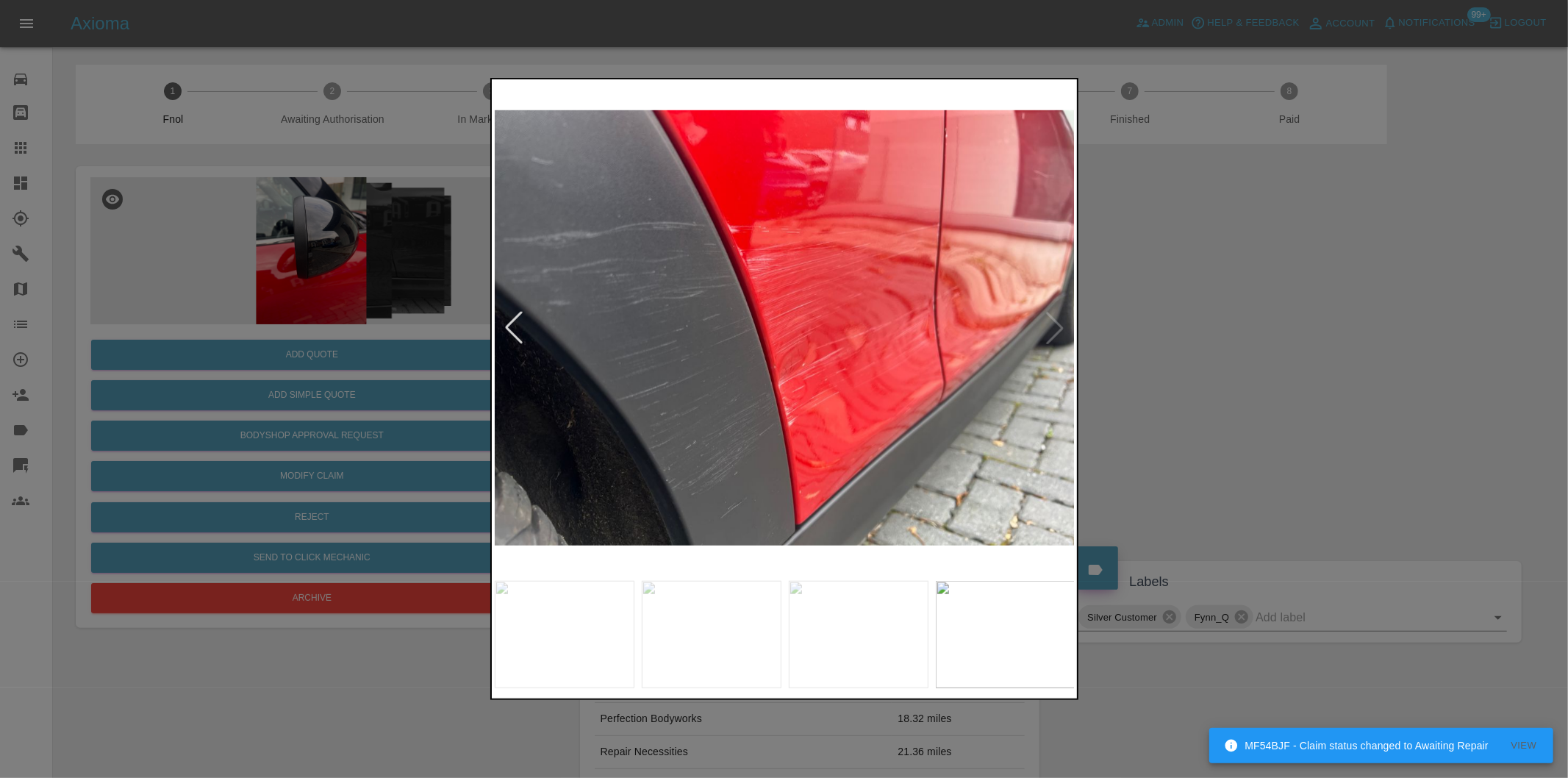
click at [1278, 319] on div at bounding box center [784, 389] width 1568 height 778
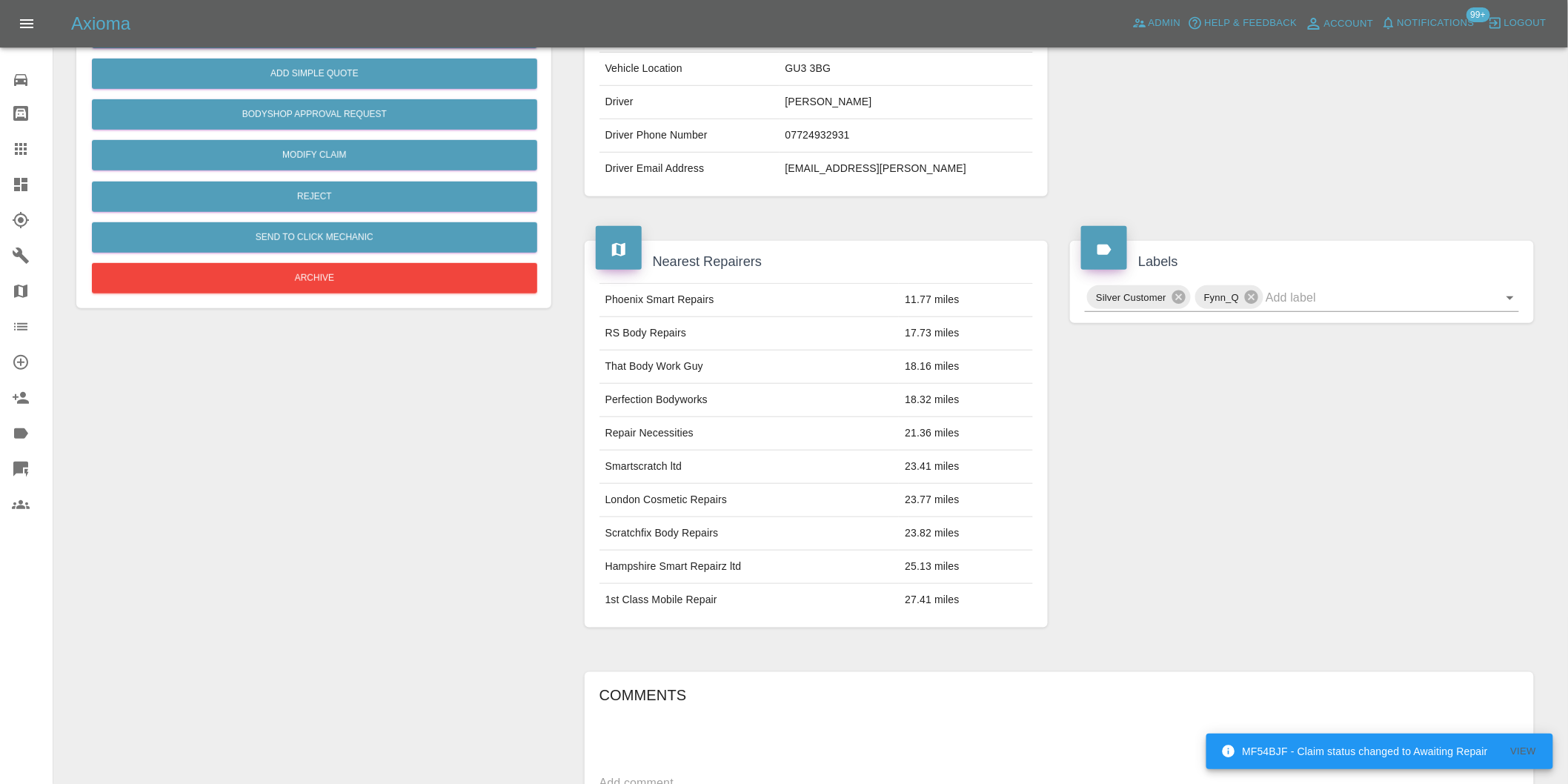
scroll to position [329, 0]
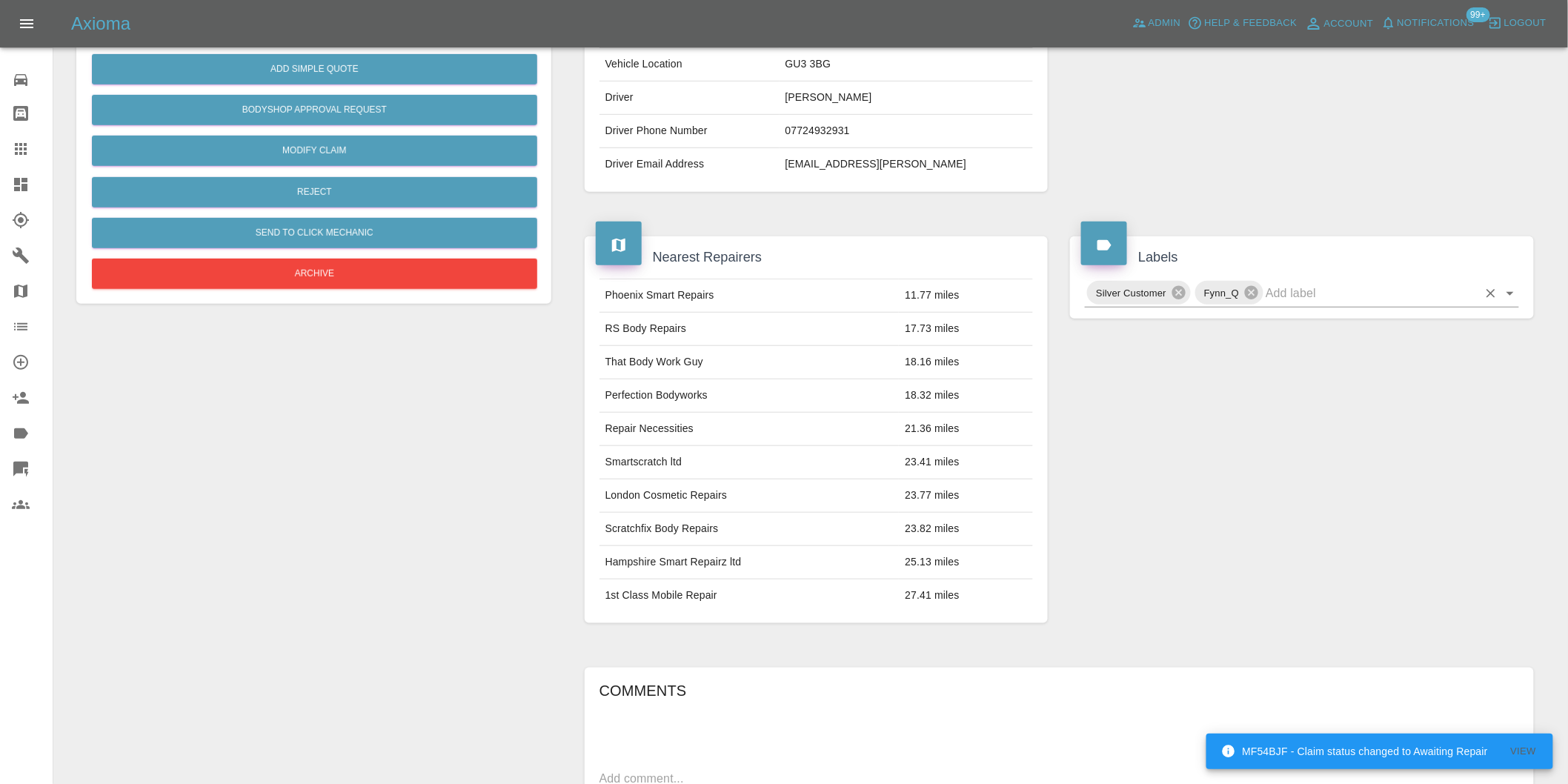
click at [1512, 301] on icon "Open" at bounding box center [1511, 294] width 18 height 18
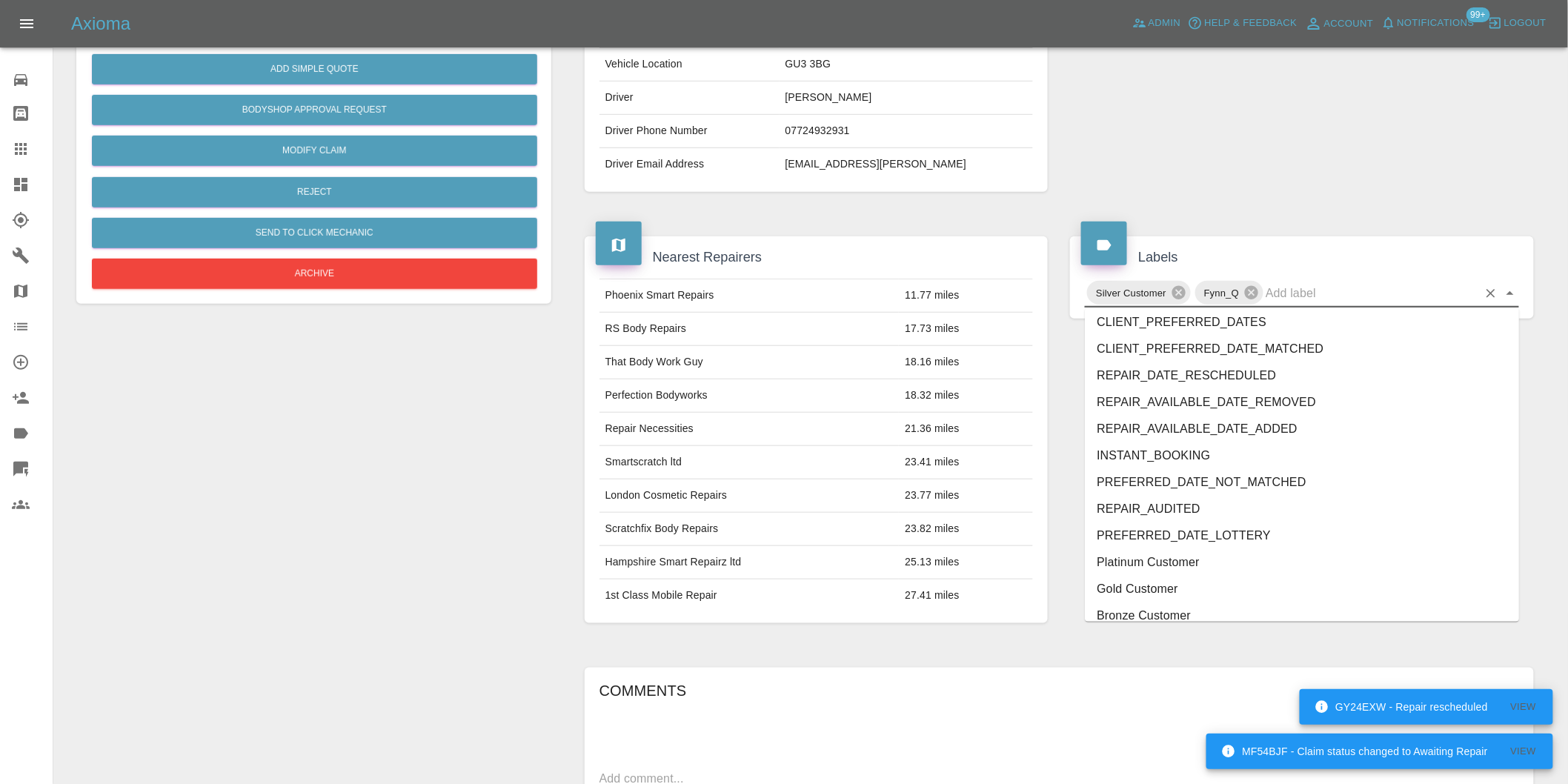
scroll to position [3166, 0]
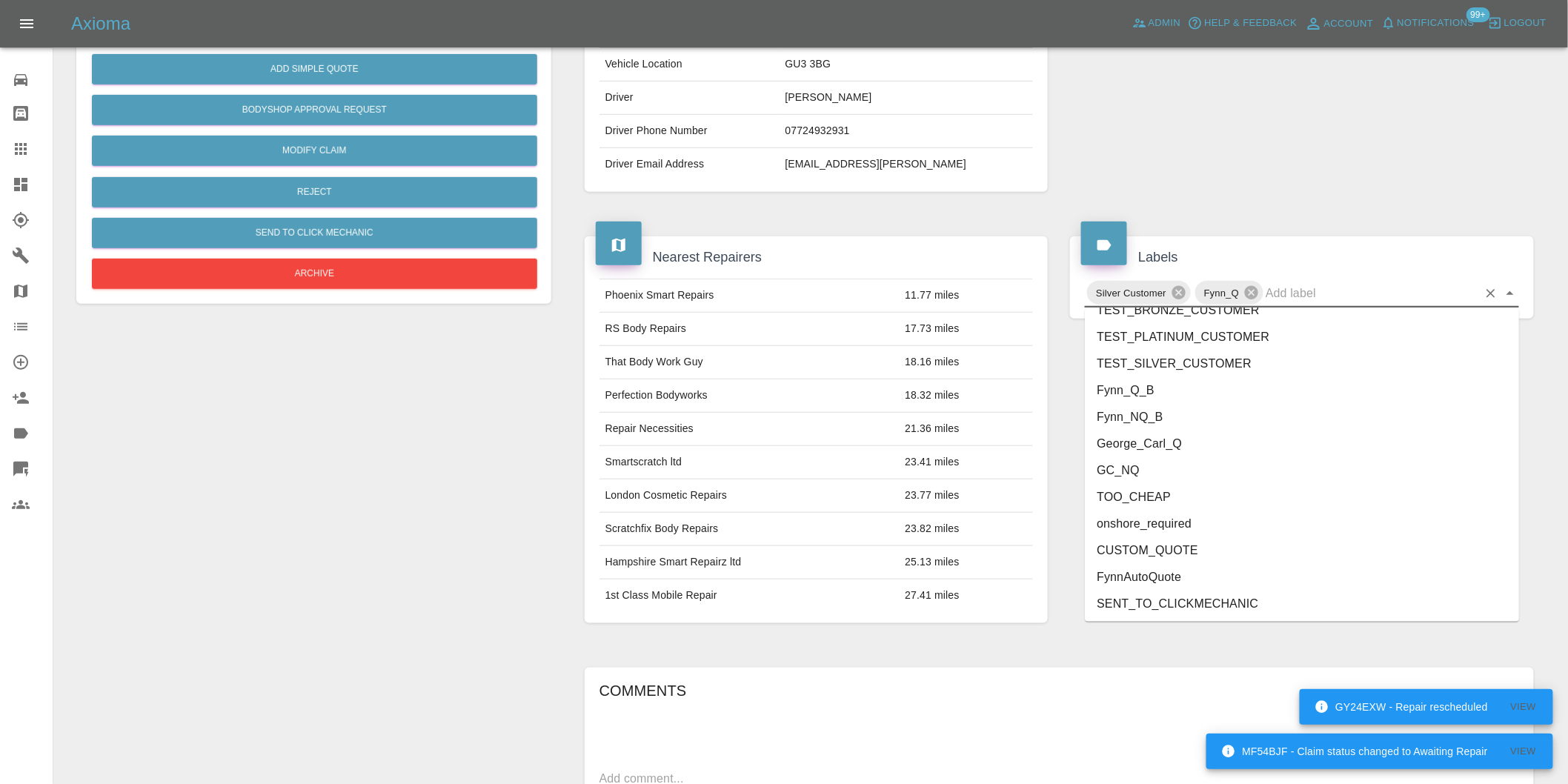
click at [1179, 528] on li "onshore_required" at bounding box center [1301, 523] width 434 height 27
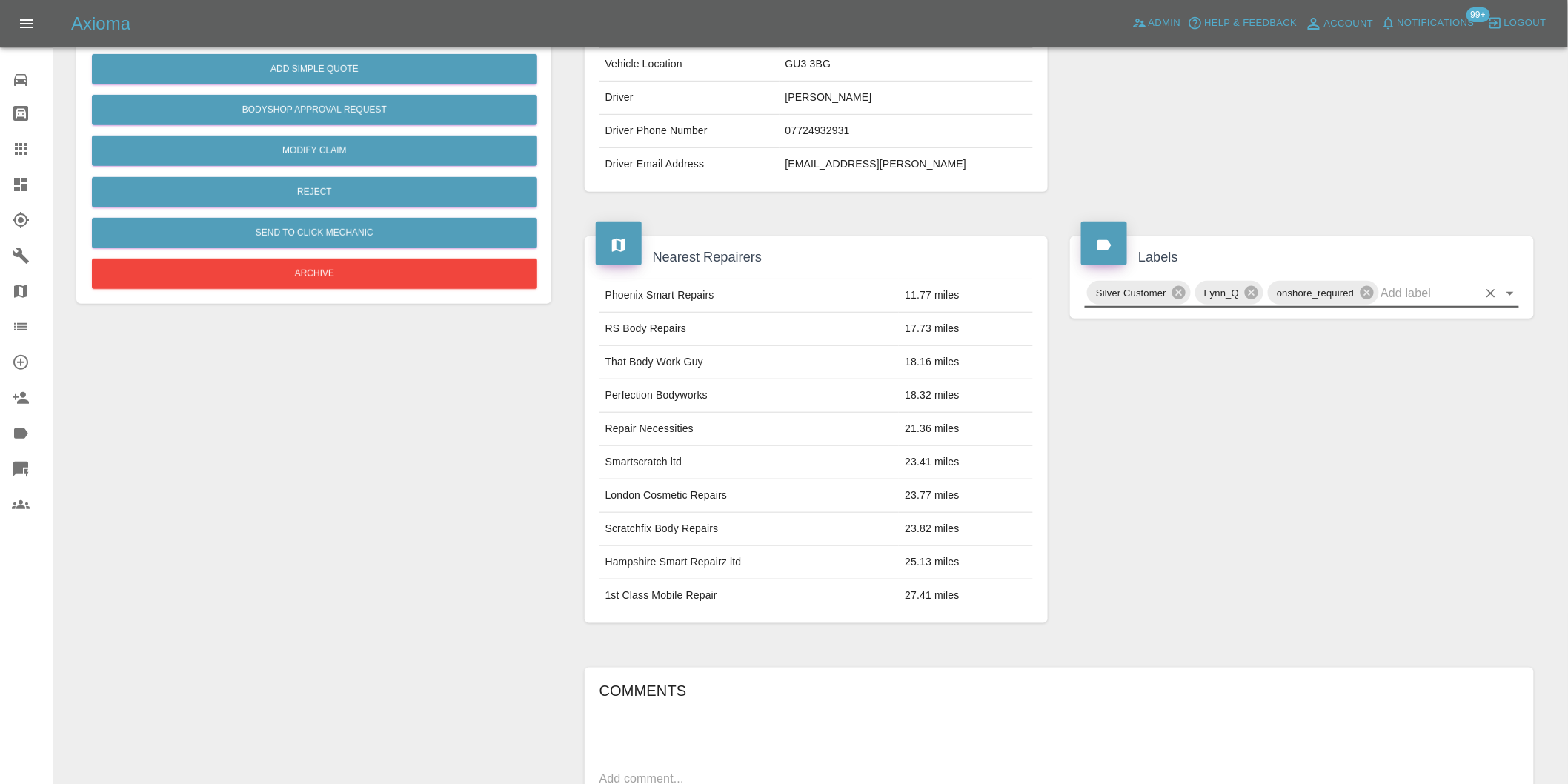
click at [1512, 294] on icon "Open" at bounding box center [1510, 294] width 7 height 4
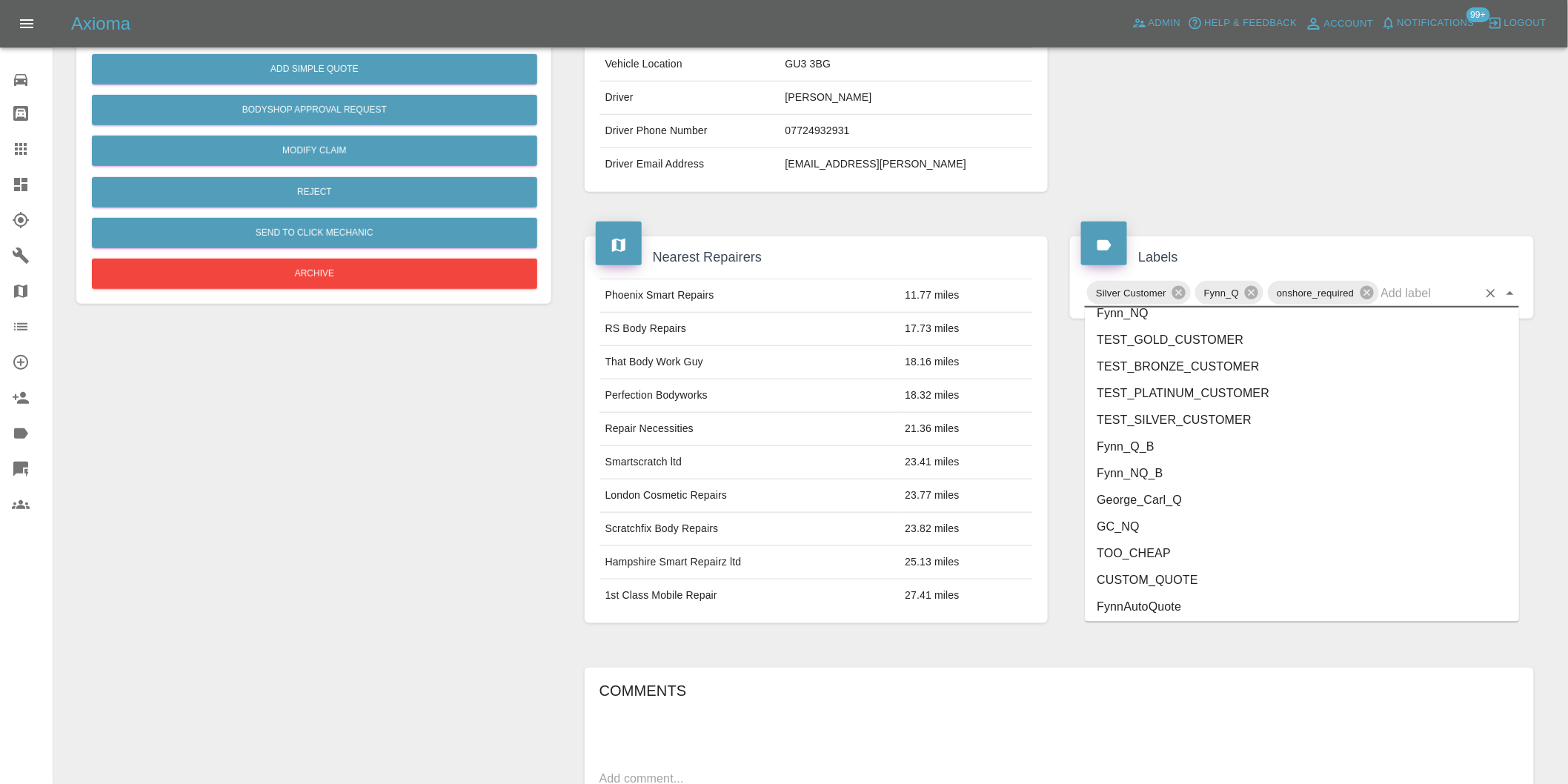
scroll to position [3139, 0]
click at [1176, 470] on li "George_Carl_Q" at bounding box center [1301, 470] width 434 height 27
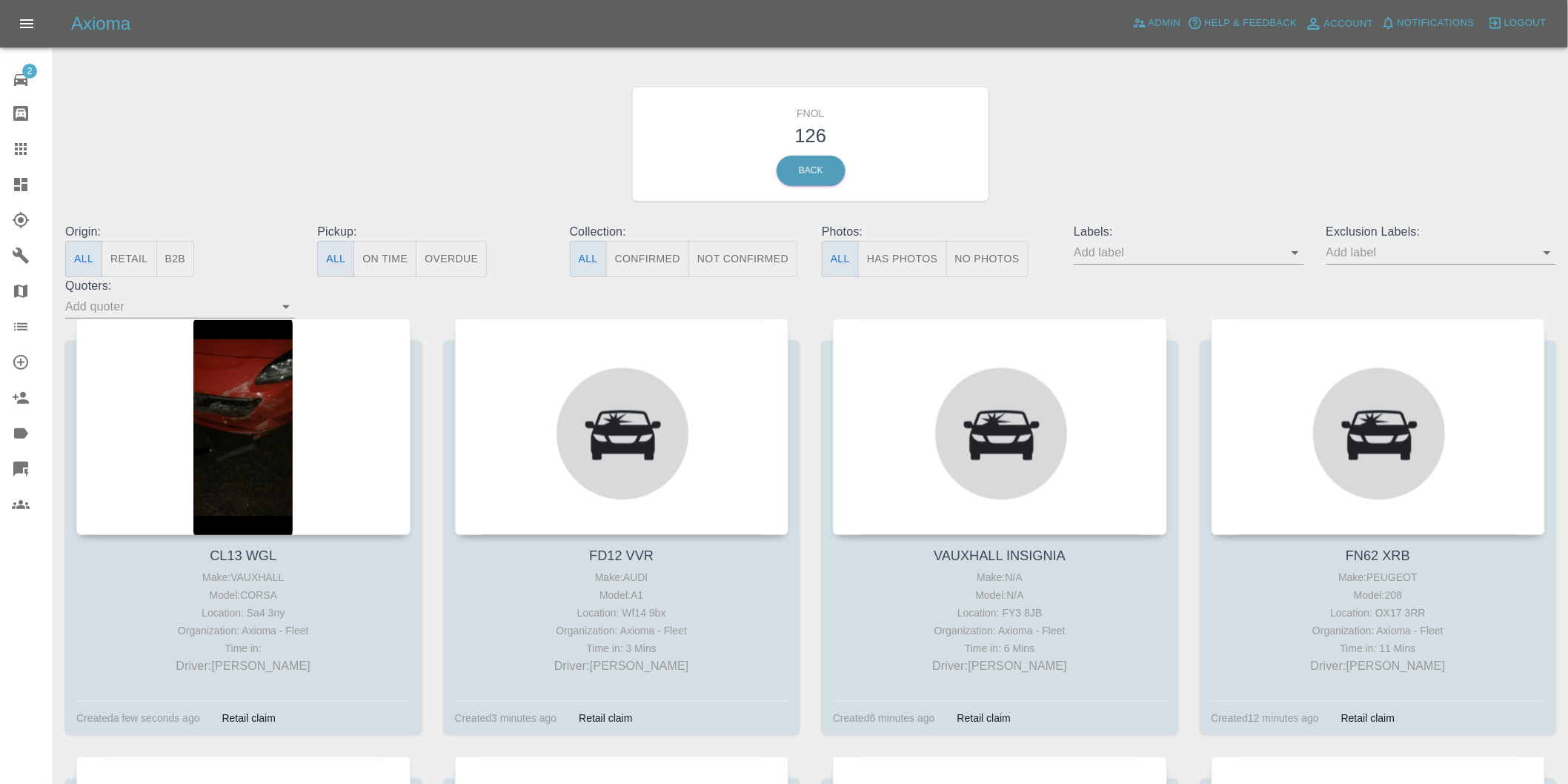
click at [899, 259] on button "Has Photos" at bounding box center [903, 259] width 89 height 37
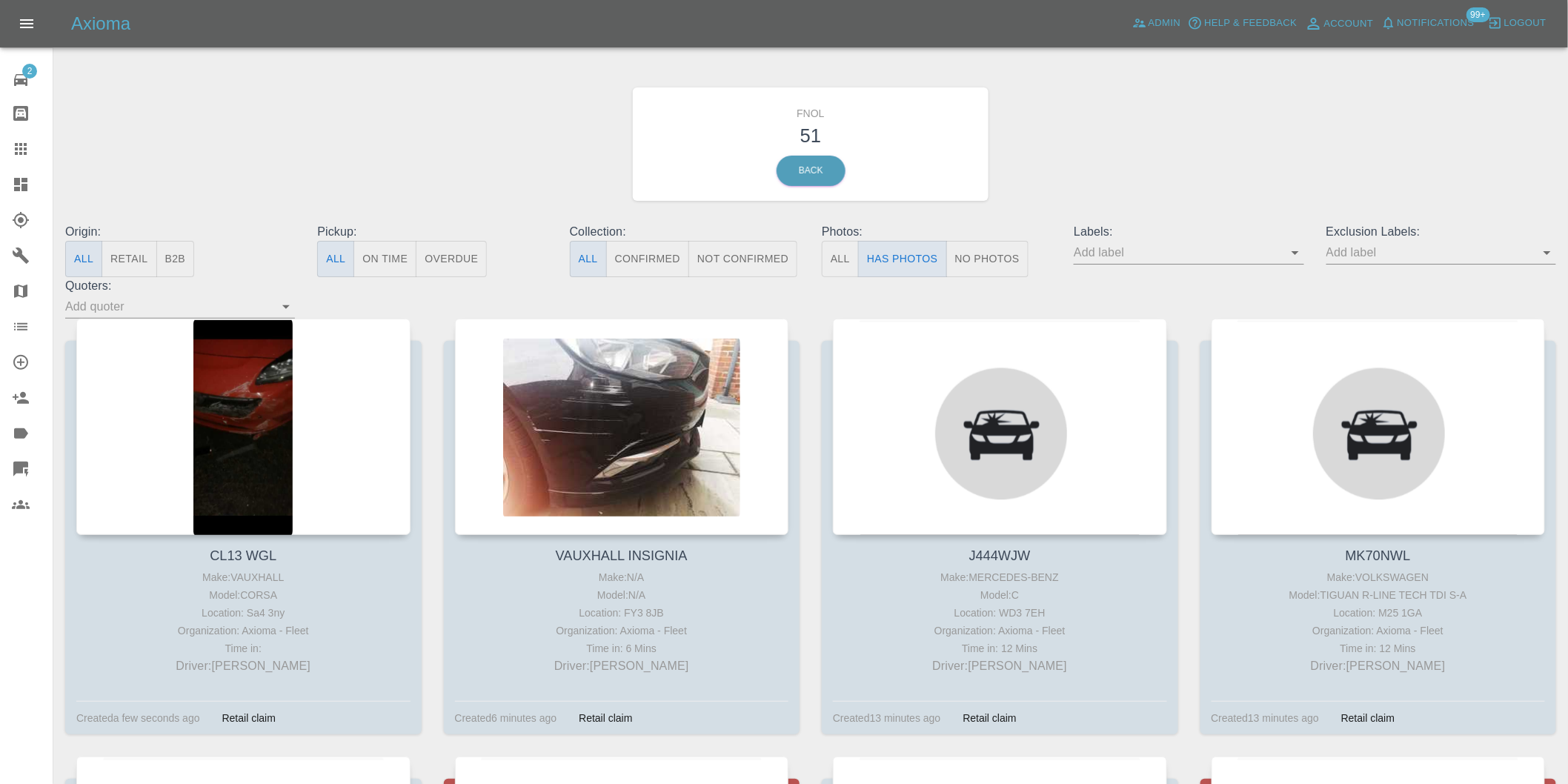
click at [1542, 253] on icon "Open" at bounding box center [1547, 253] width 18 height 18
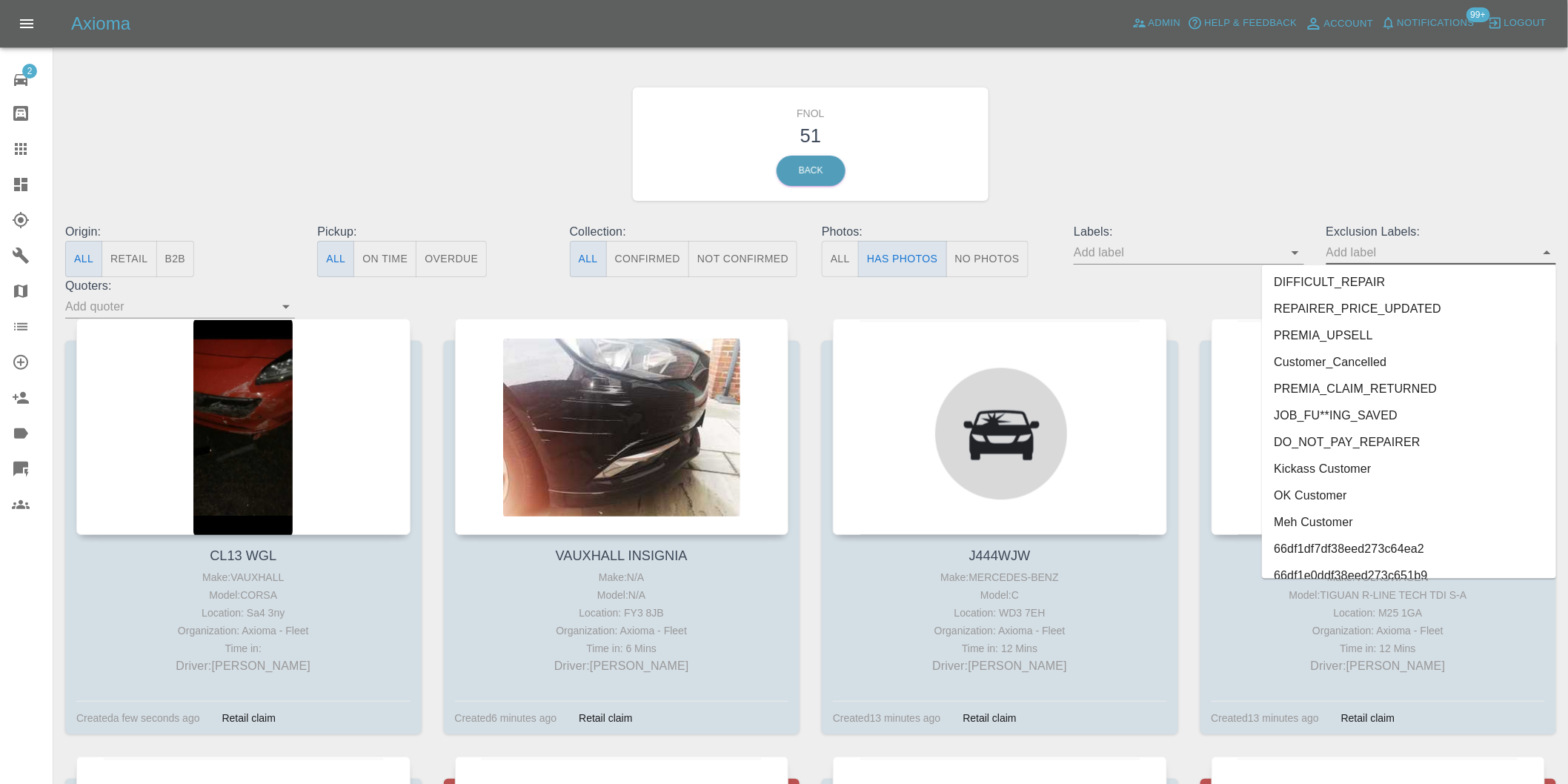
scroll to position [3218, 0]
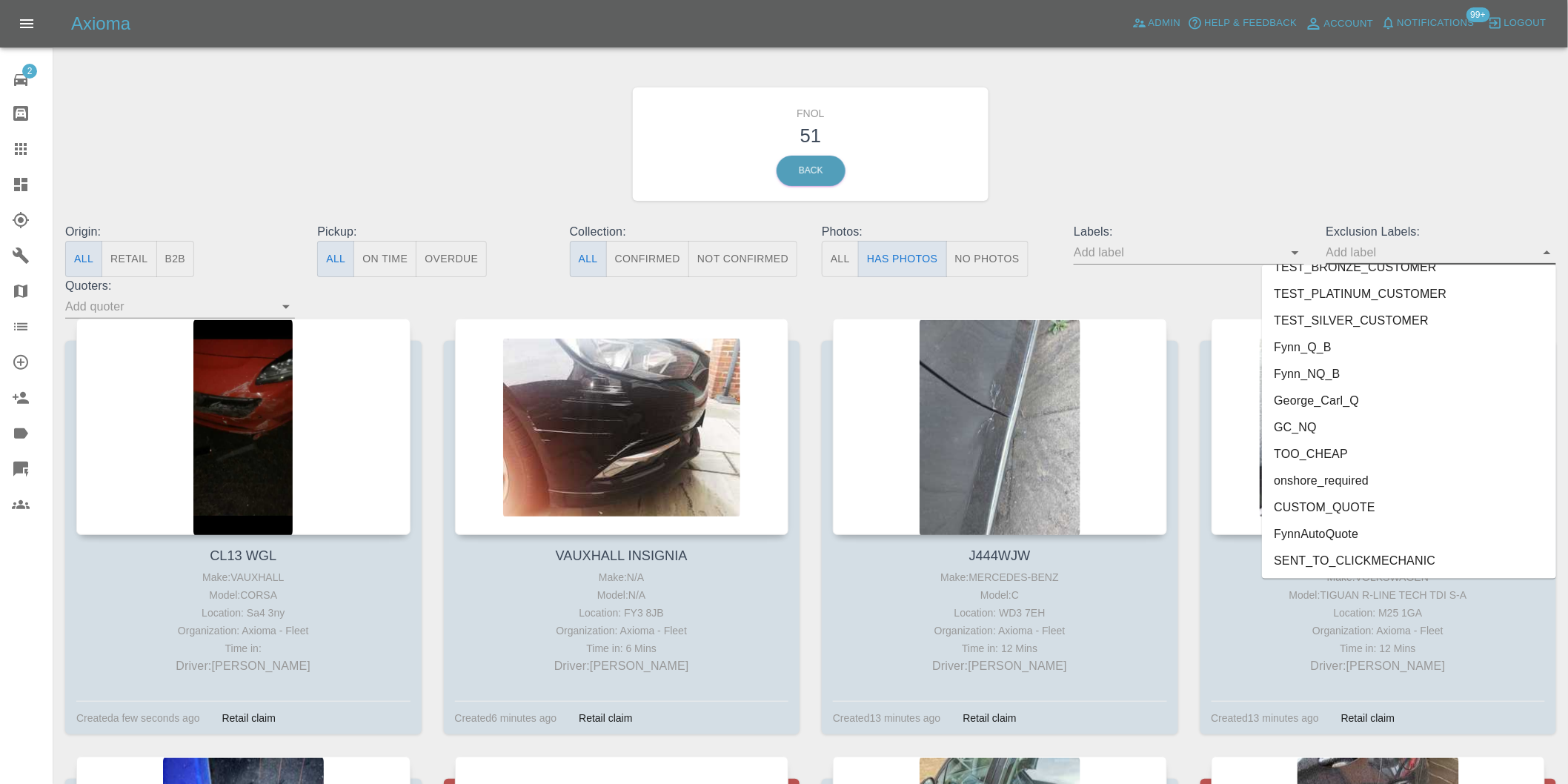
click at [1342, 472] on li "onshore_required" at bounding box center [1410, 480] width 295 height 27
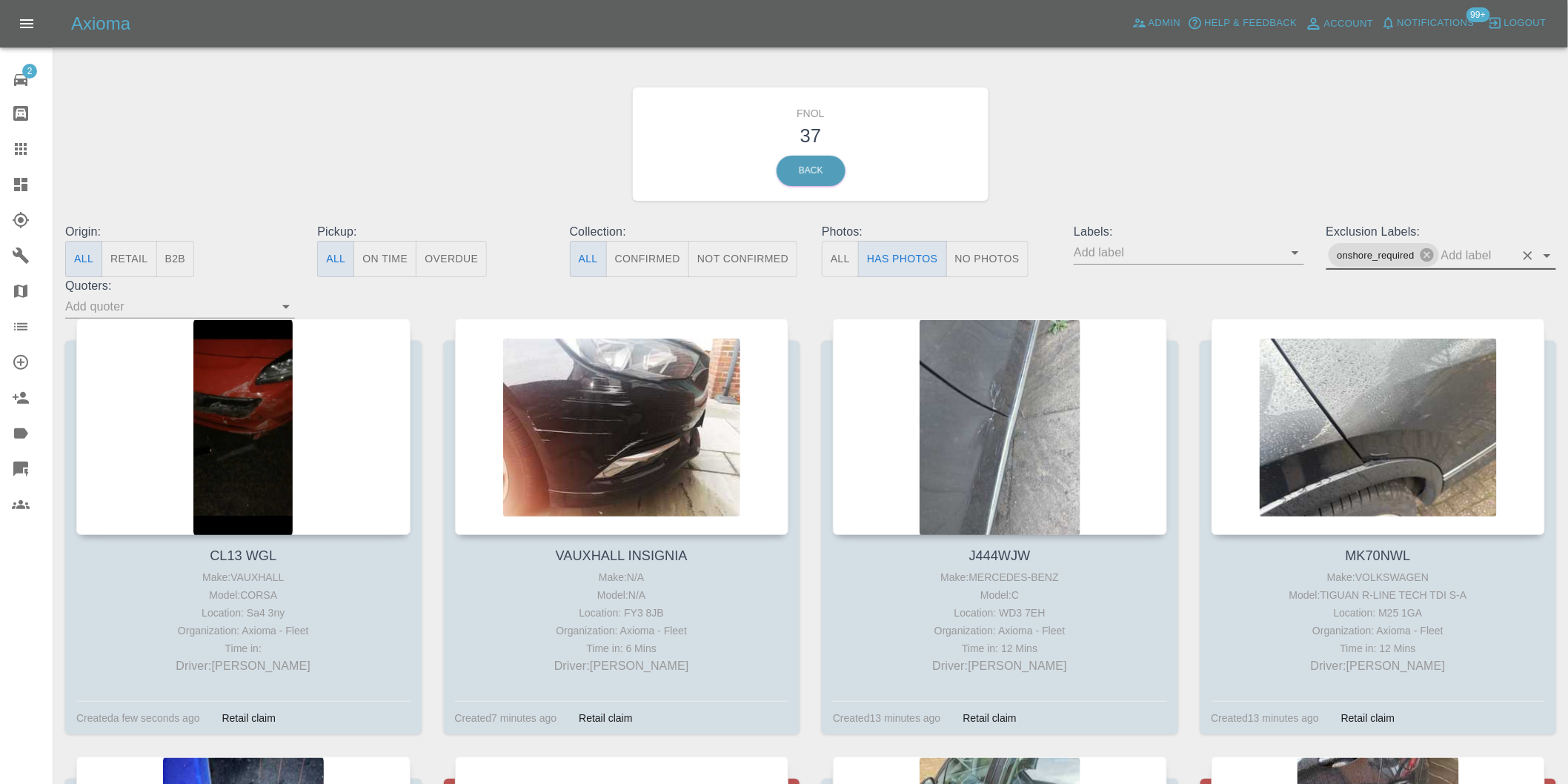
click at [1546, 255] on icon "Open" at bounding box center [1546, 256] width 7 height 4
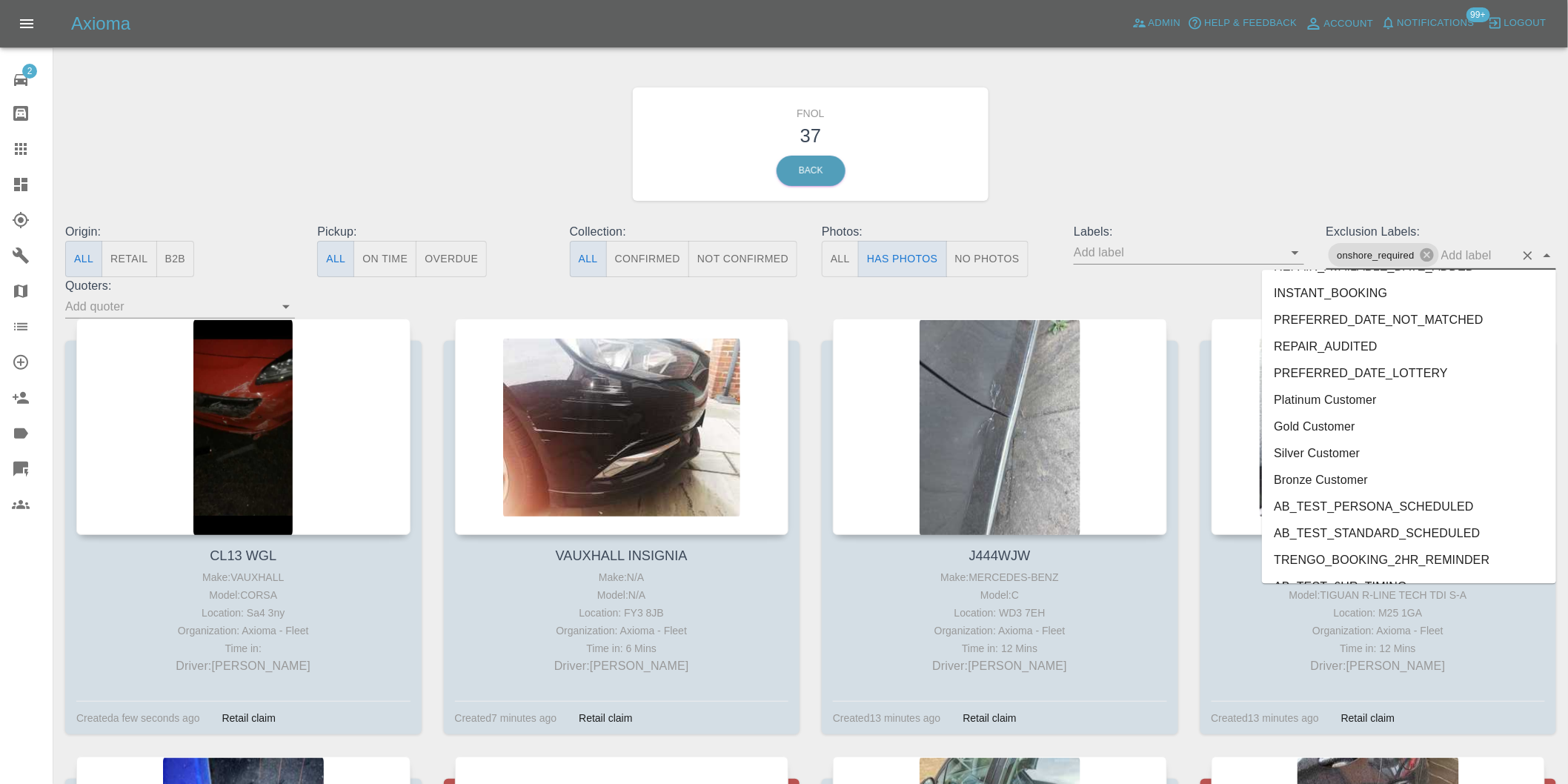
scroll to position [3191, 0]
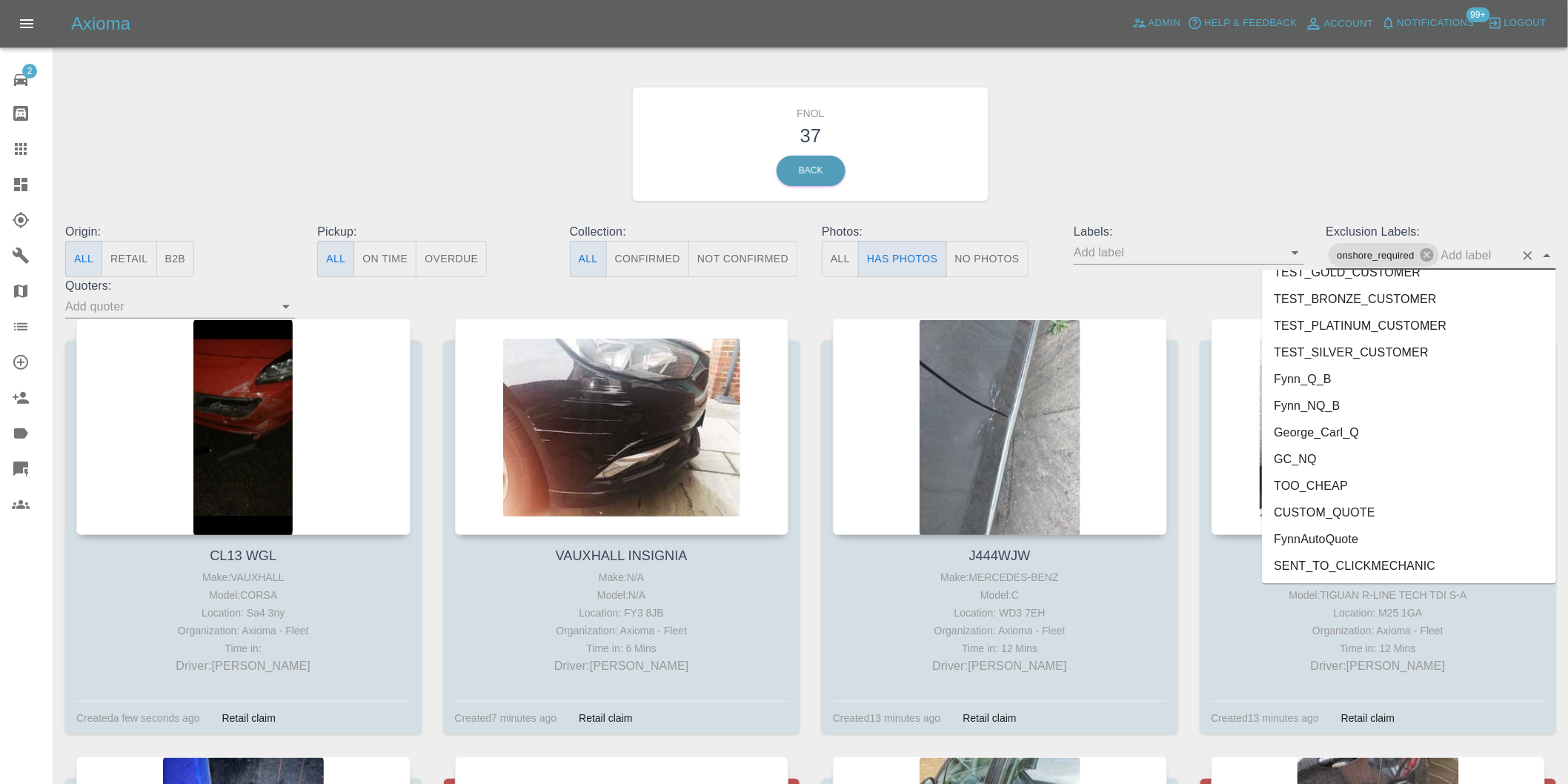
click at [1348, 420] on li "George_Carl_Q" at bounding box center [1410, 432] width 295 height 27
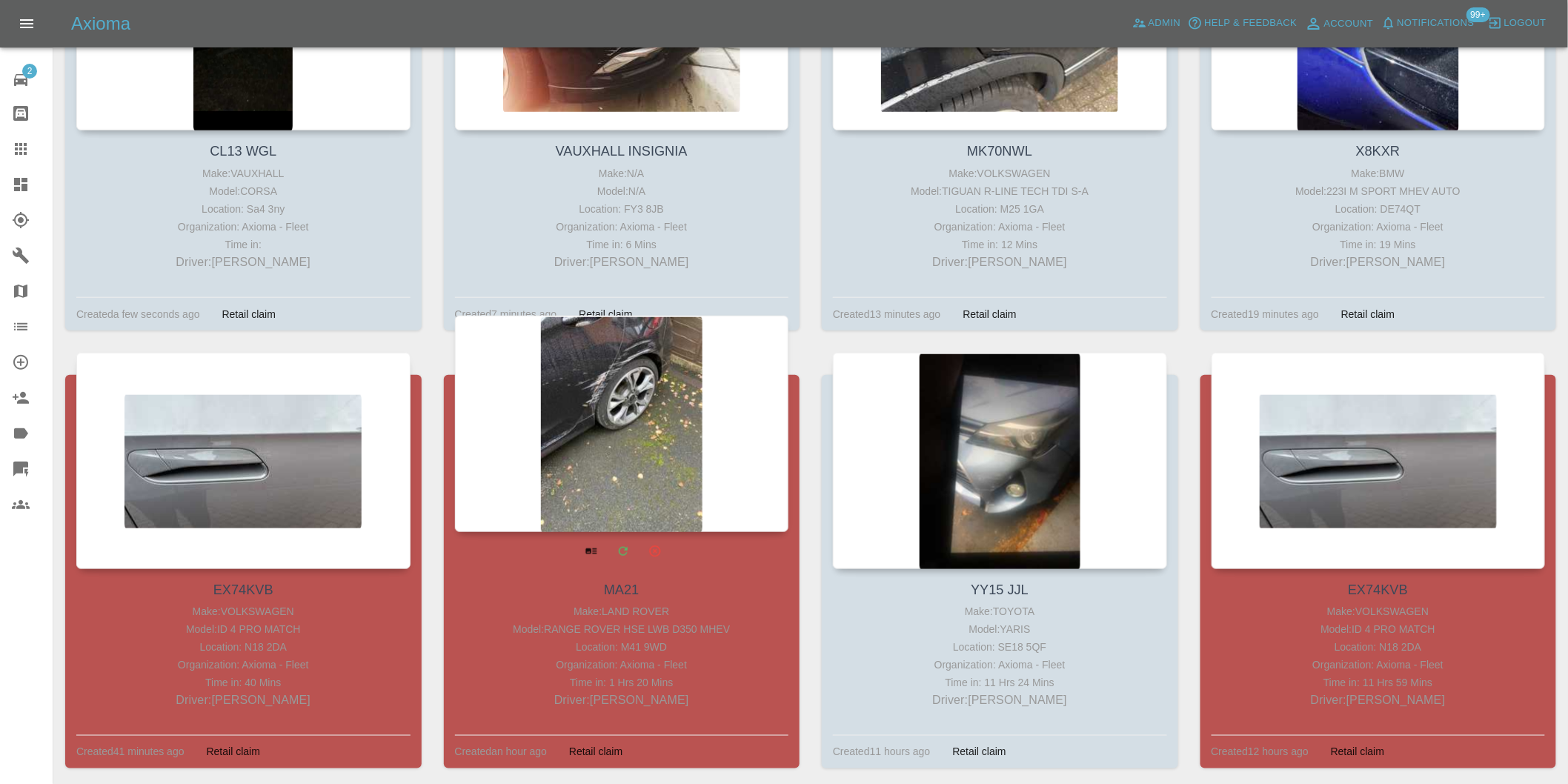
scroll to position [658, 0]
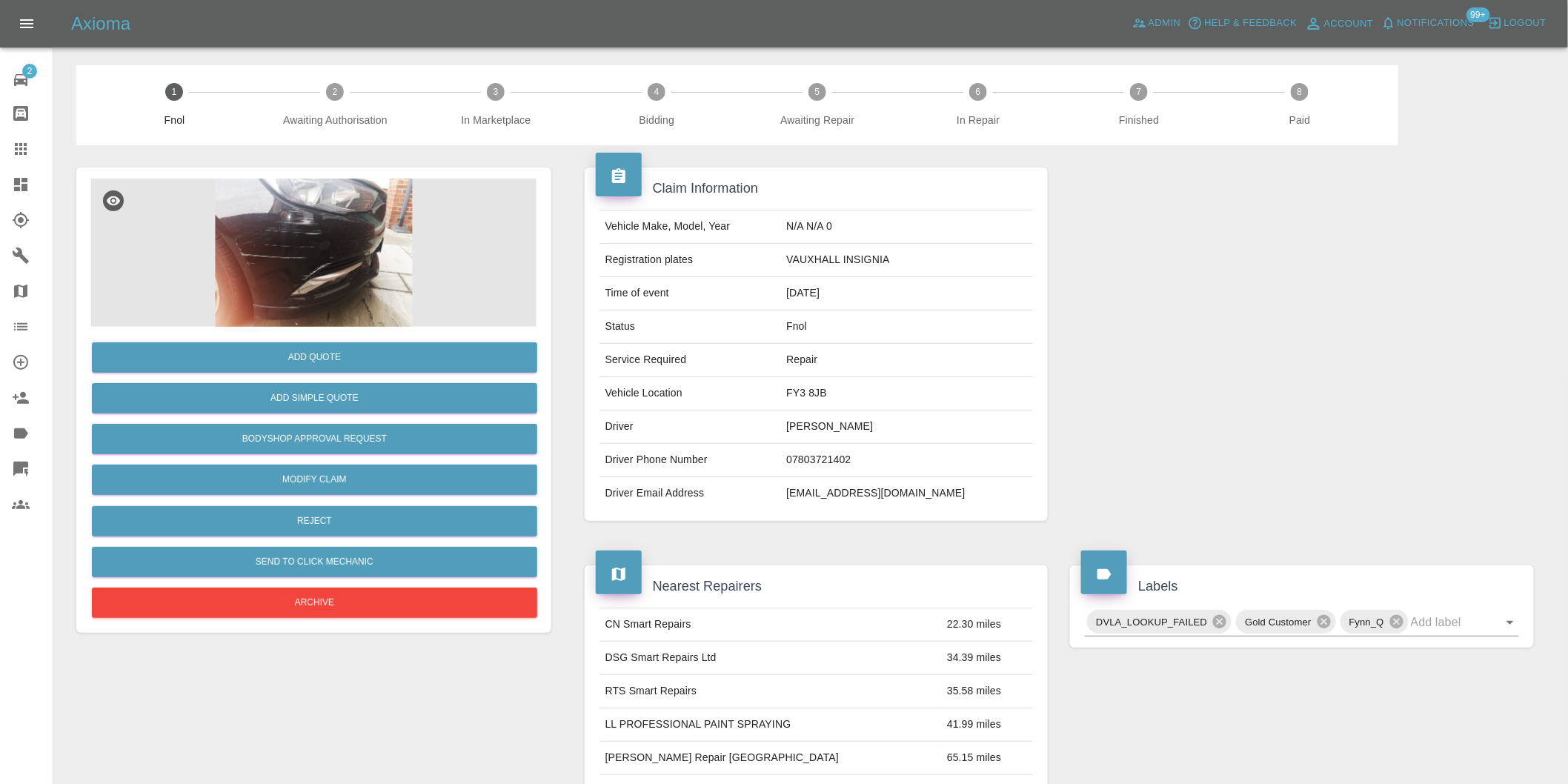
click at [299, 245] on img at bounding box center [313, 253] width 446 height 148
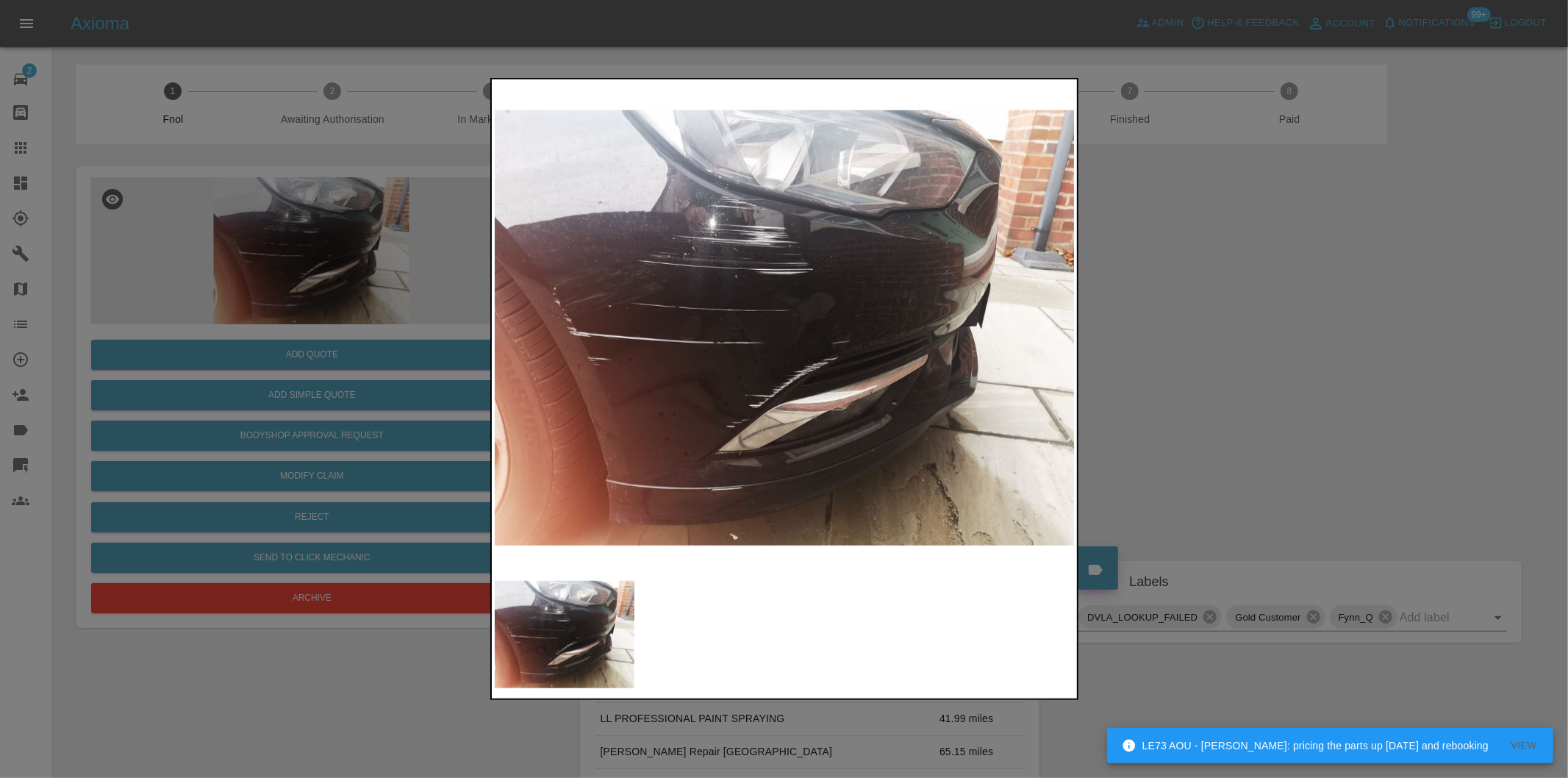
click at [1165, 348] on div at bounding box center [784, 389] width 1568 height 778
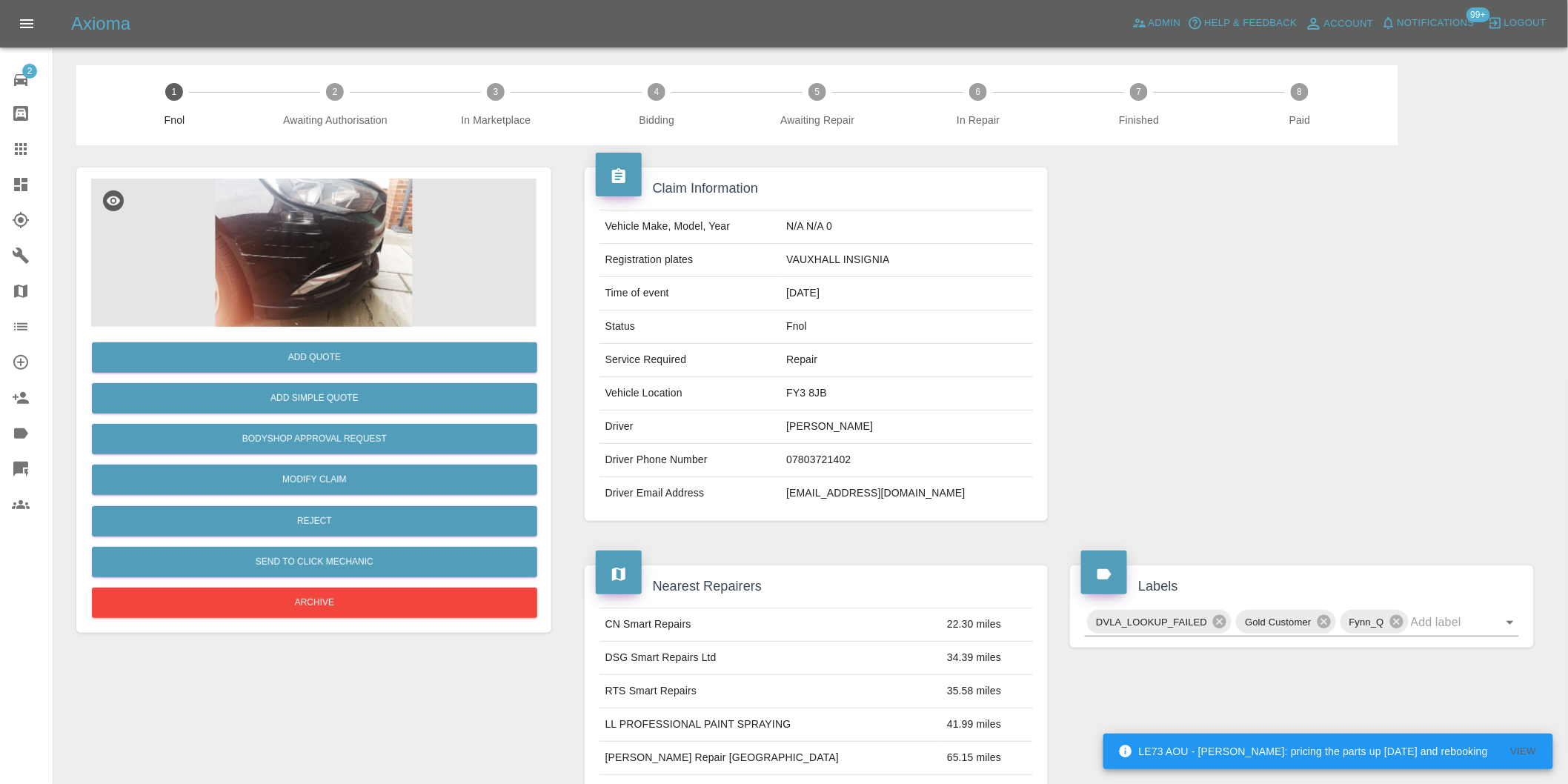
click at [279, 186] on img at bounding box center [313, 253] width 446 height 148
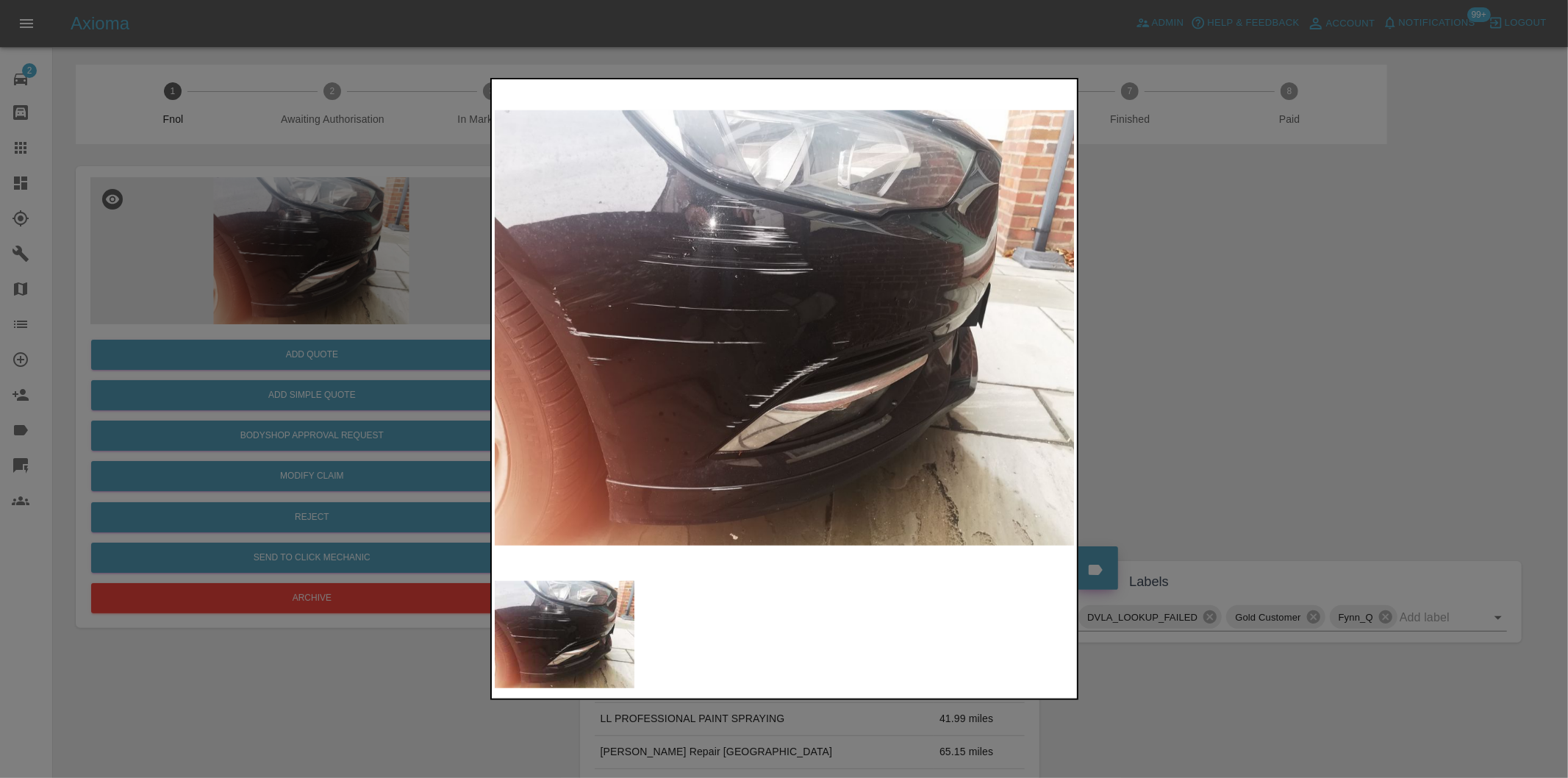
click at [1238, 289] on div at bounding box center [784, 389] width 1568 height 778
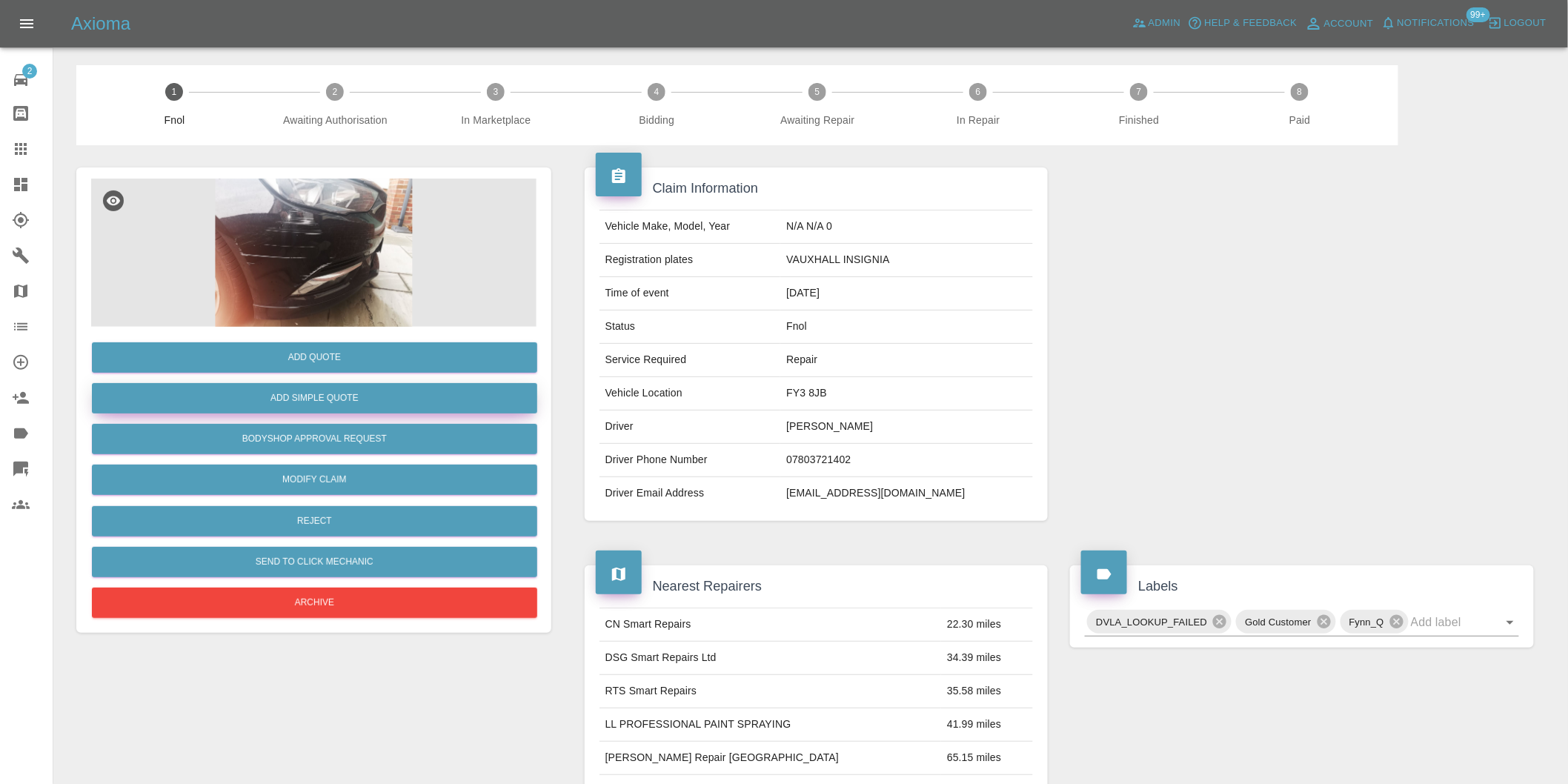
click at [369, 398] on button "Add Simple Quote" at bounding box center [314, 398] width 446 height 31
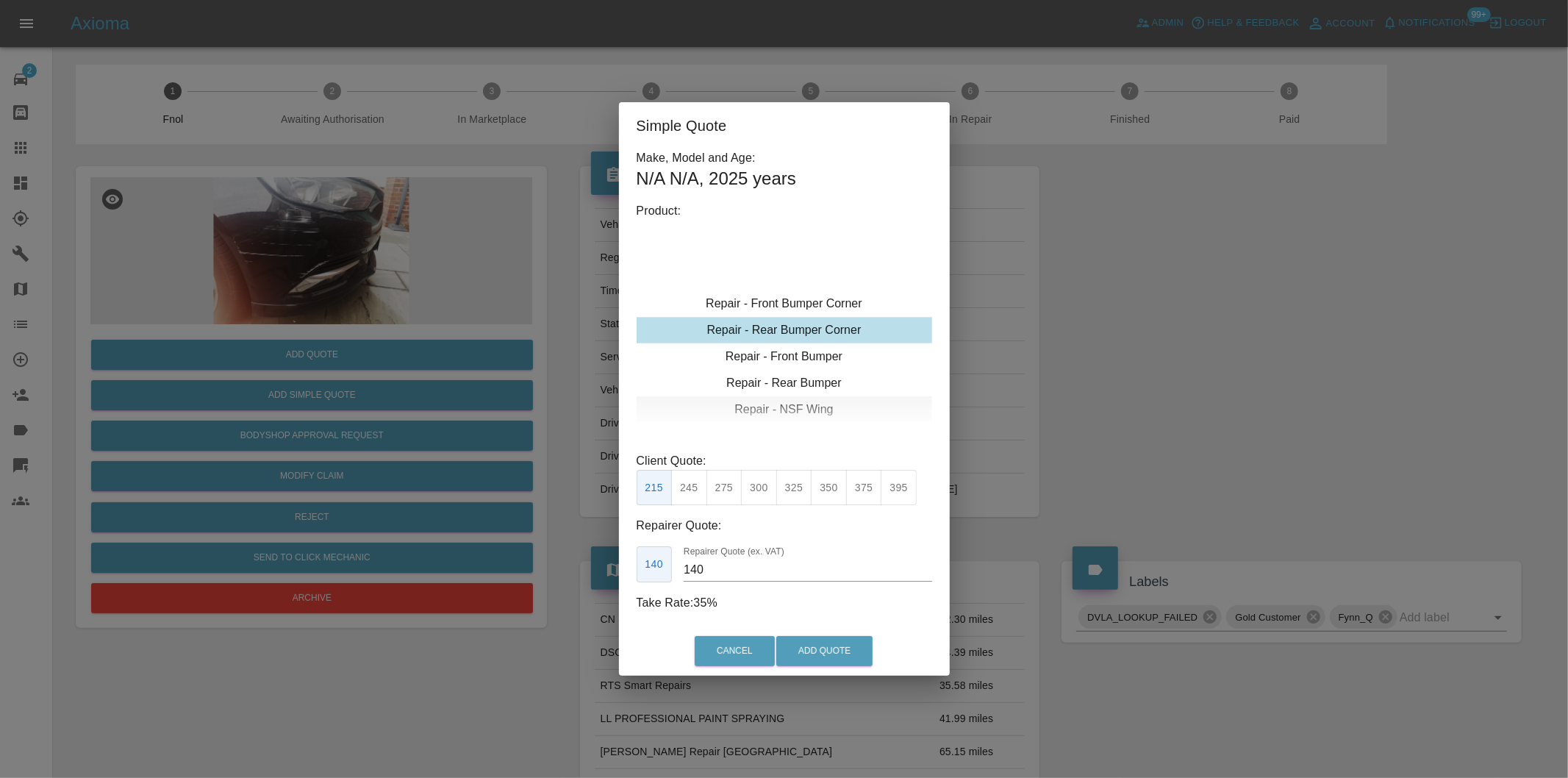
type input "120"
drag, startPoint x: 688, startPoint y: 488, endPoint x: 755, endPoint y: 553, distance: 93.3
click at [688, 489] on button "199" at bounding box center [688, 488] width 36 height 36
click at [811, 650] on button "Add Quote" at bounding box center [825, 650] width 96 height 30
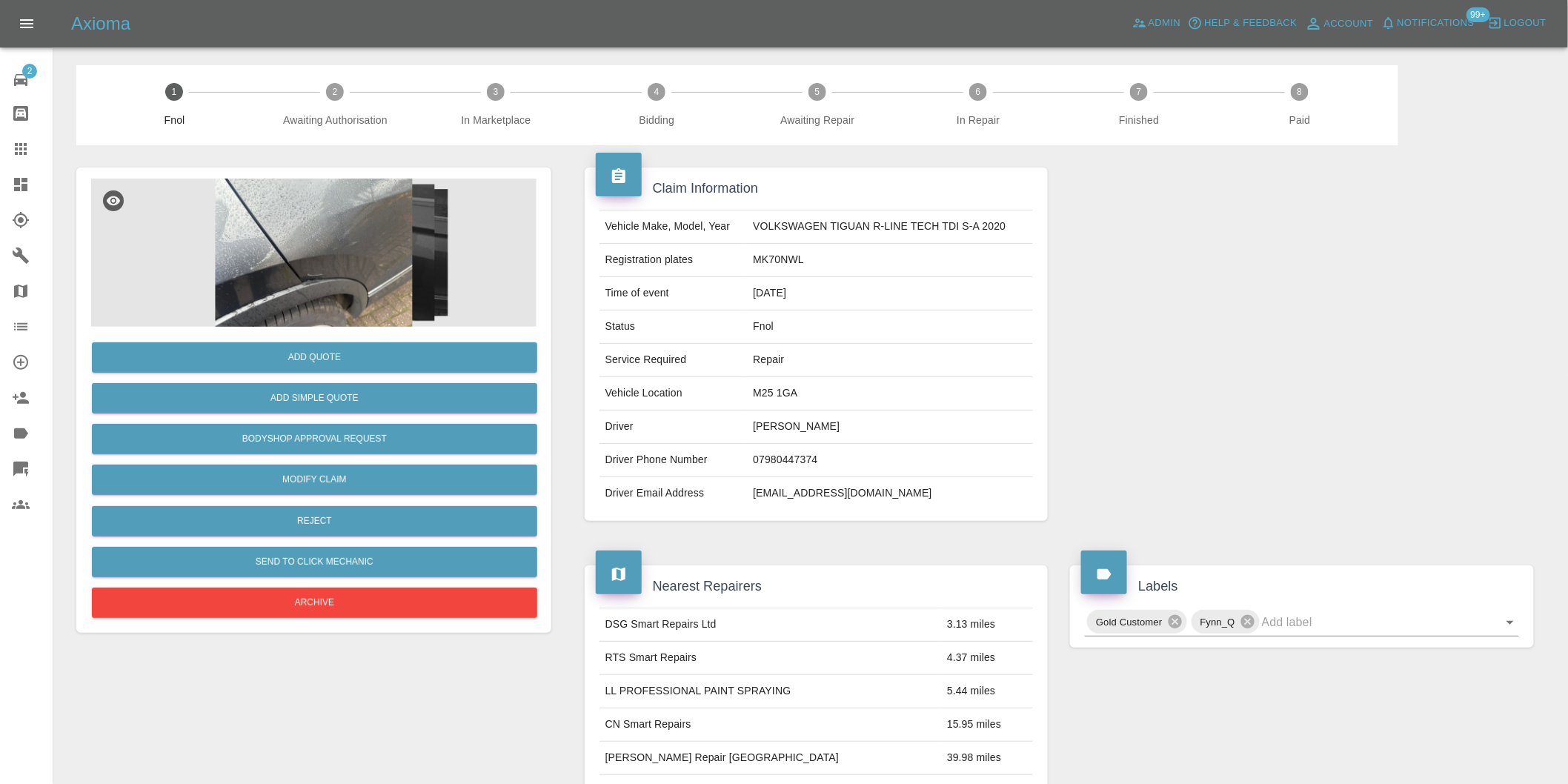
click at [312, 242] on img at bounding box center [313, 253] width 446 height 148
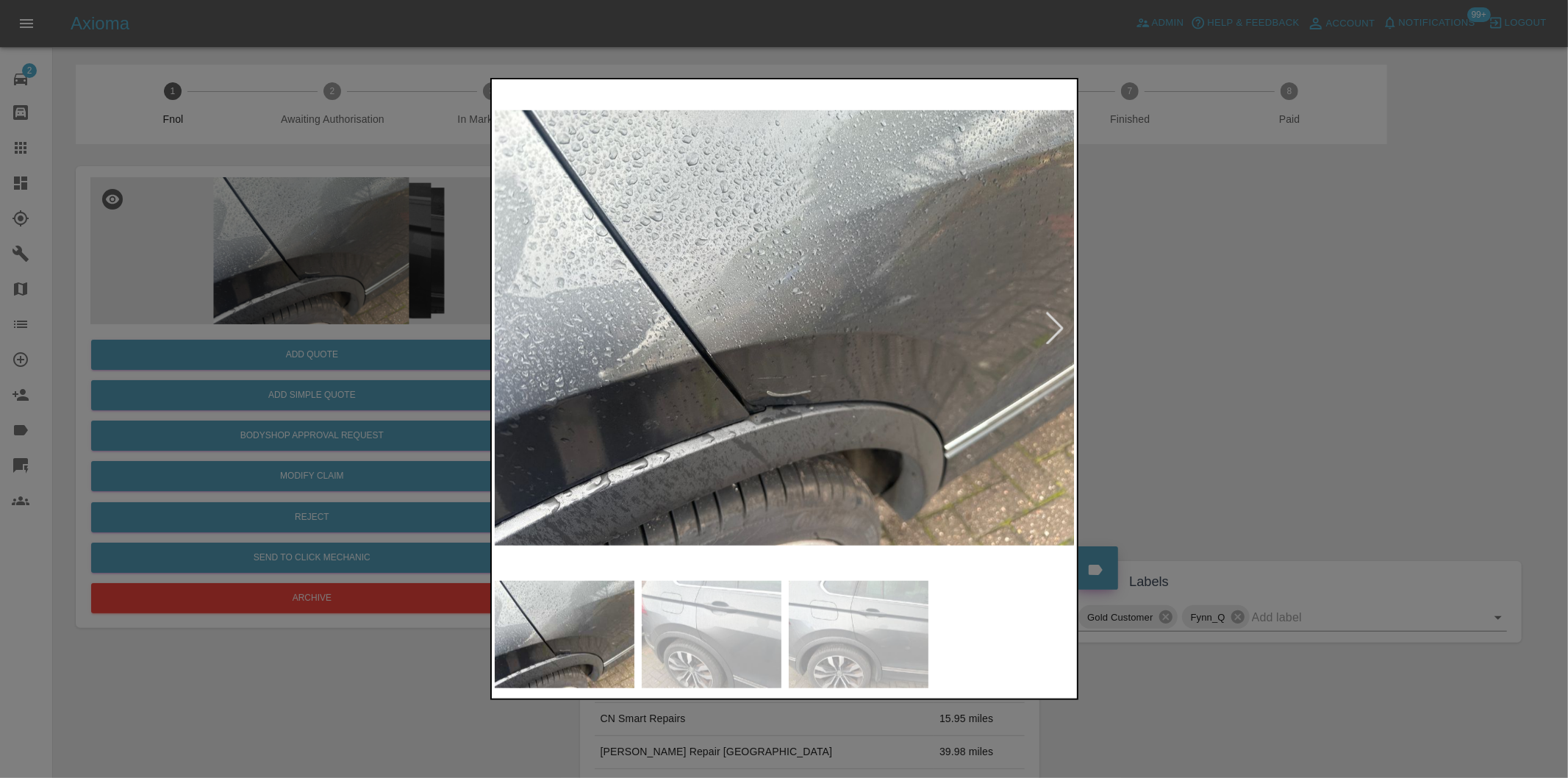
click at [1061, 325] on div at bounding box center [1054, 328] width 32 height 32
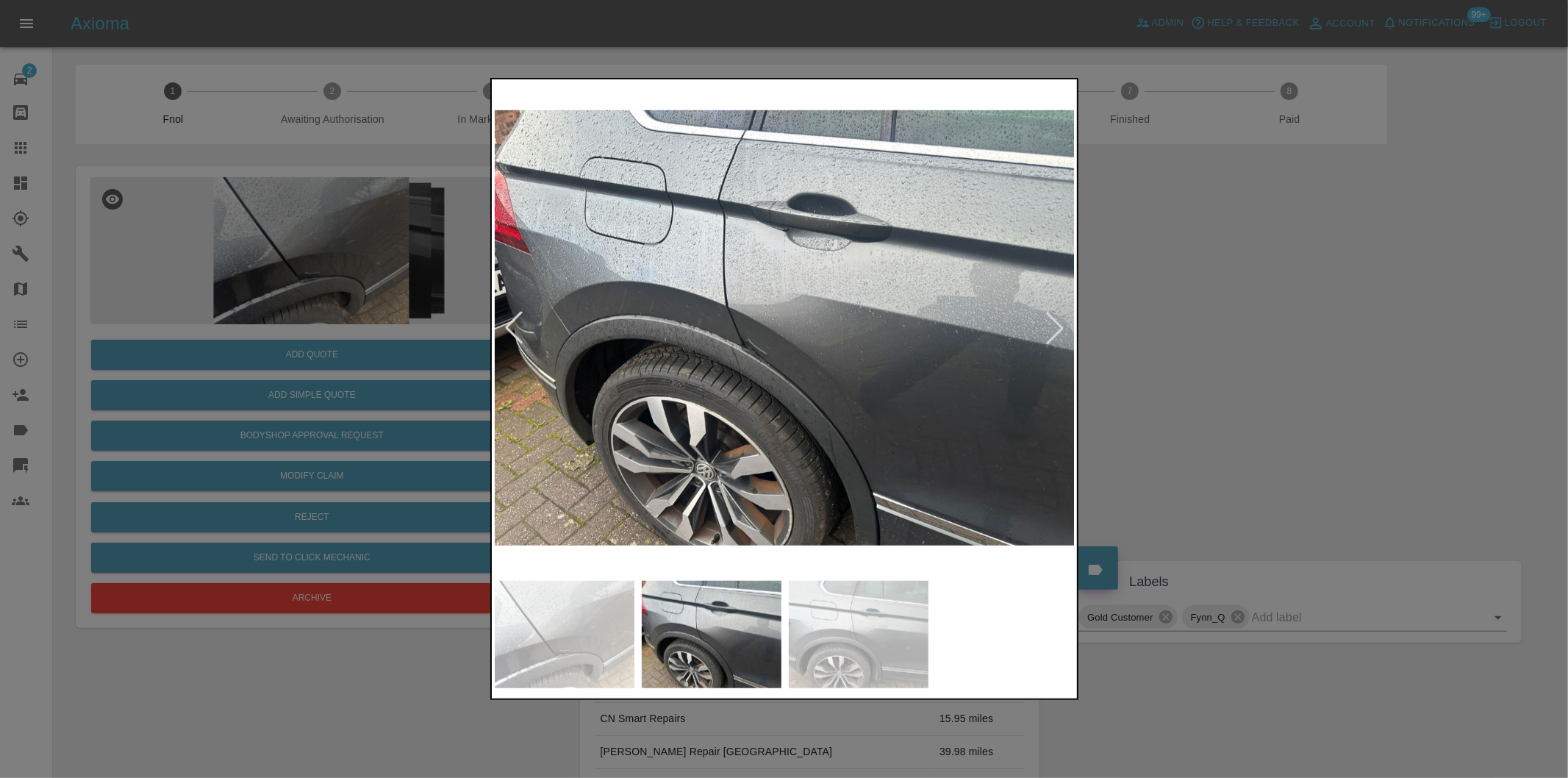
click at [1061, 325] on div at bounding box center [1054, 328] width 32 height 32
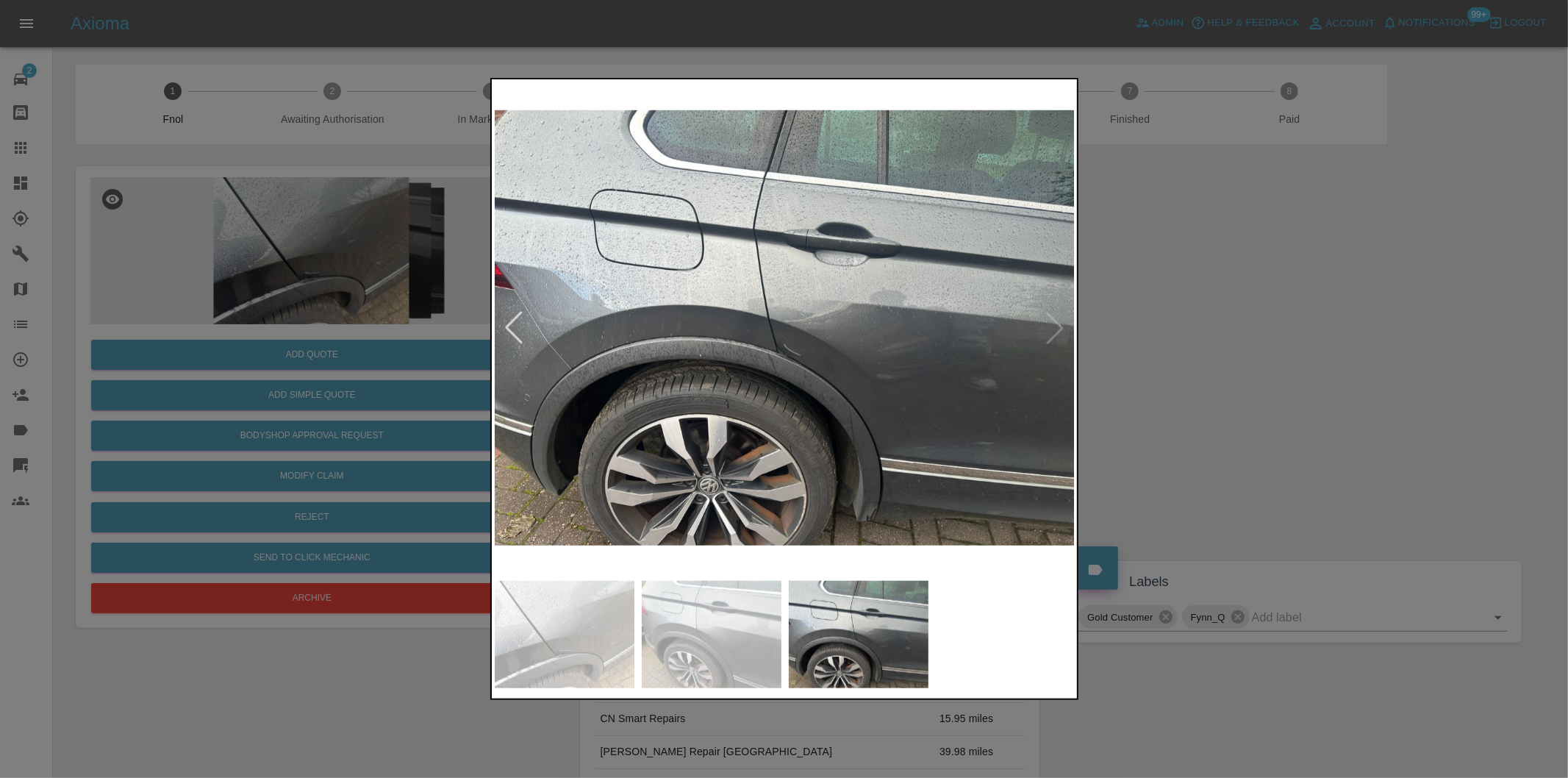
click at [1061, 325] on img at bounding box center [784, 328] width 581 height 492
click at [1347, 364] on div at bounding box center [784, 389] width 1568 height 778
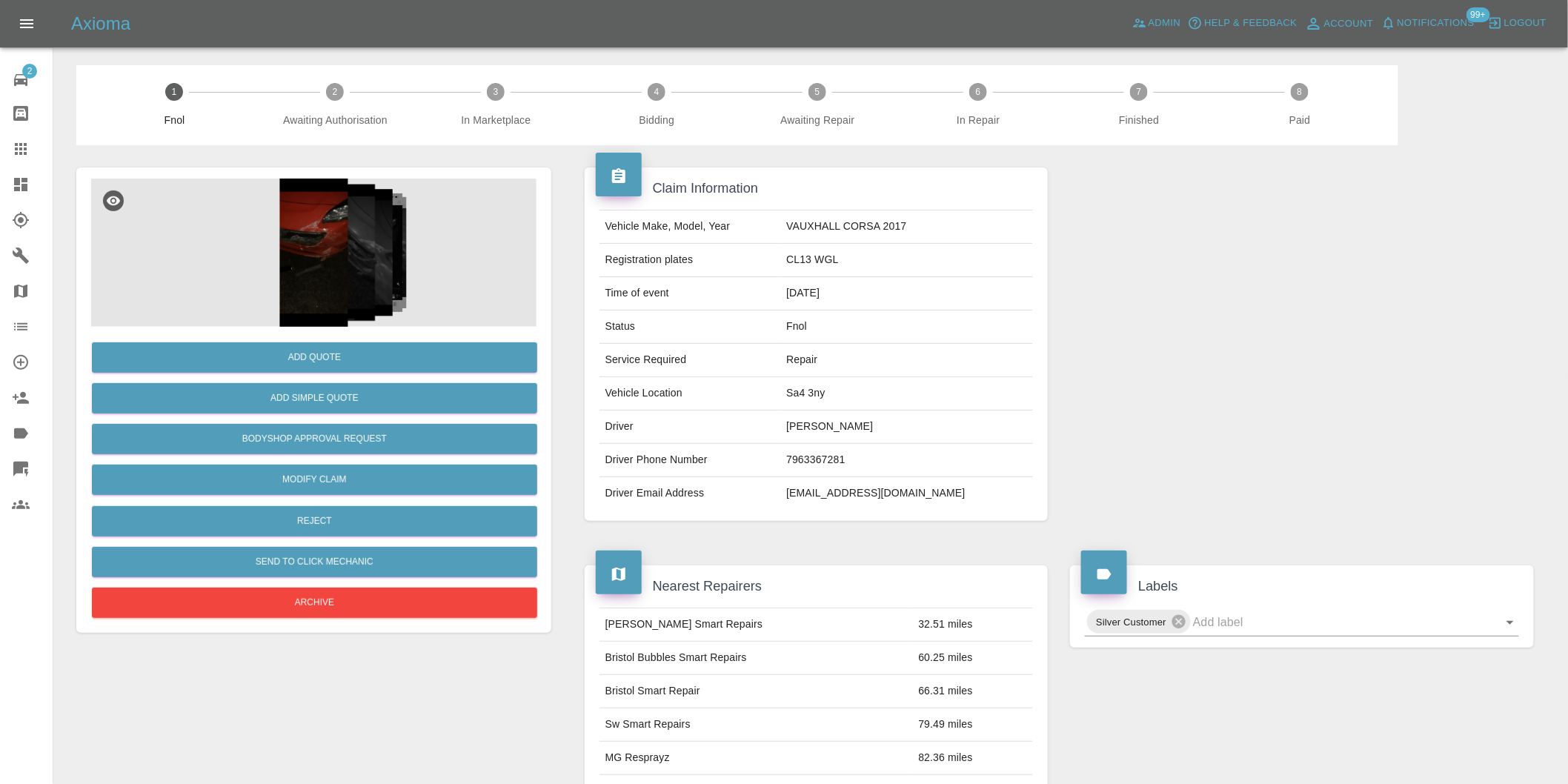
click at [324, 235] on img at bounding box center [313, 253] width 446 height 148
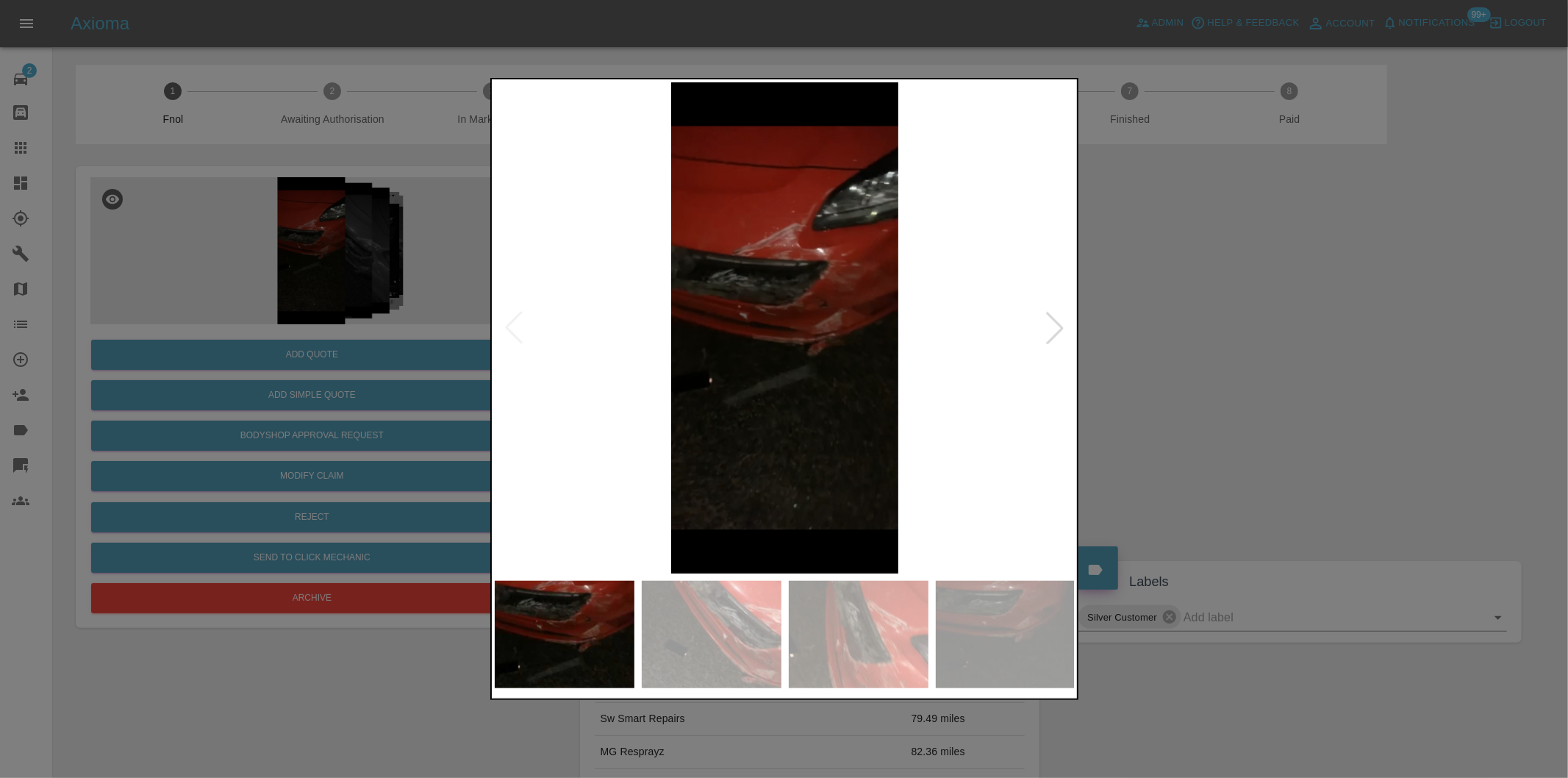
click at [1054, 337] on div at bounding box center [1054, 328] width 32 height 32
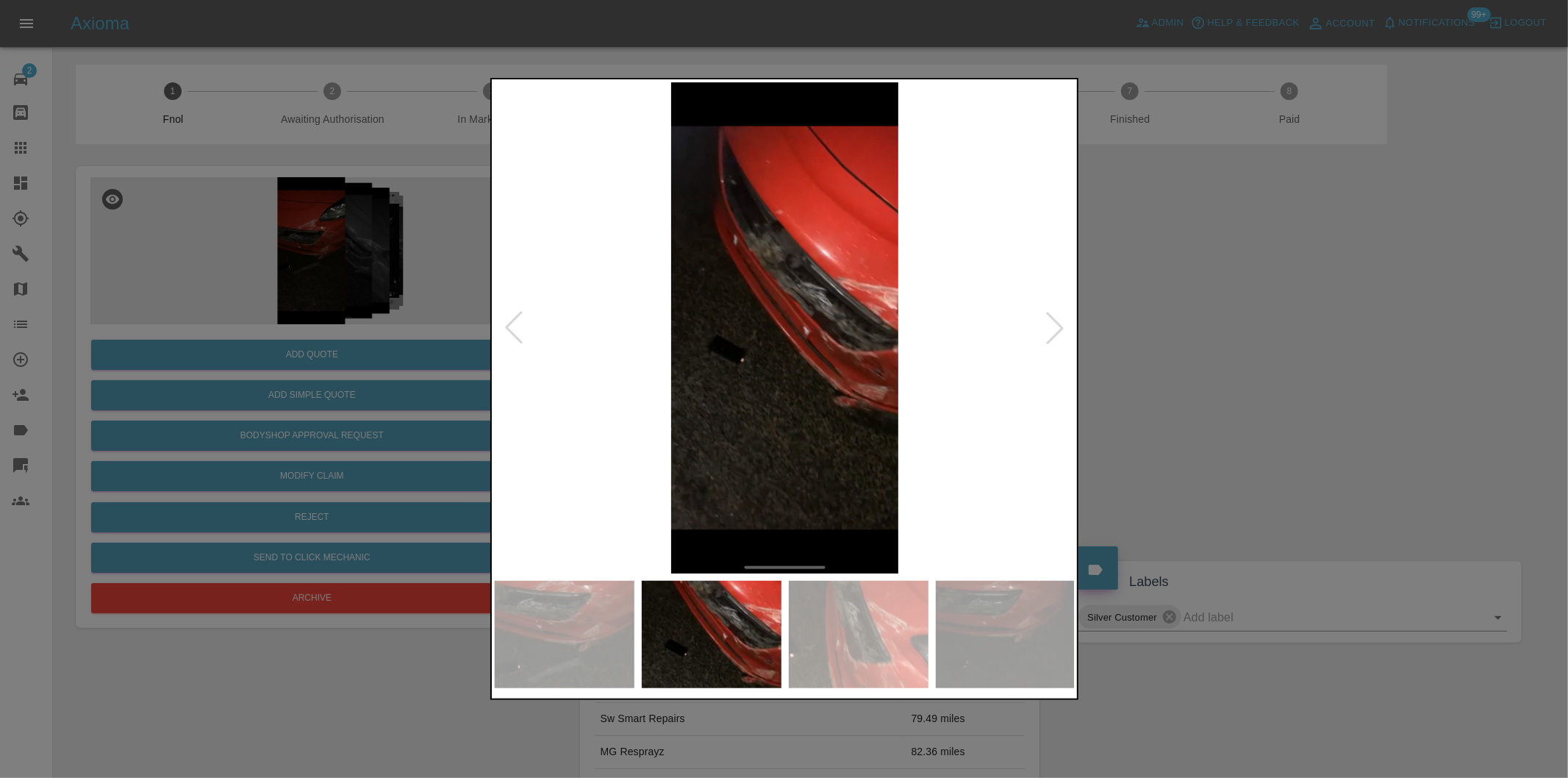
click at [1054, 327] on div at bounding box center [1054, 328] width 32 height 32
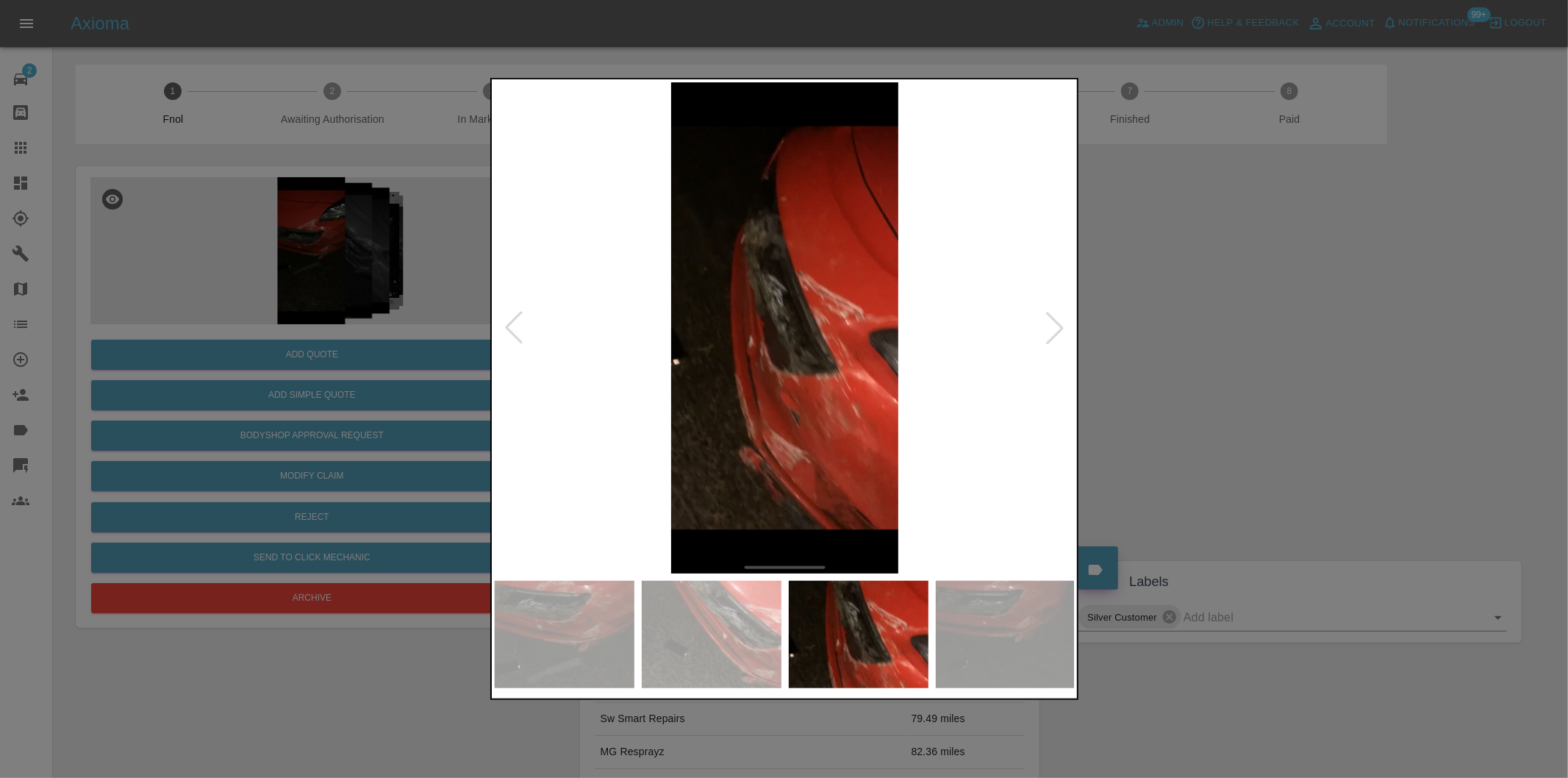
click at [1052, 321] on div at bounding box center [1054, 328] width 32 height 32
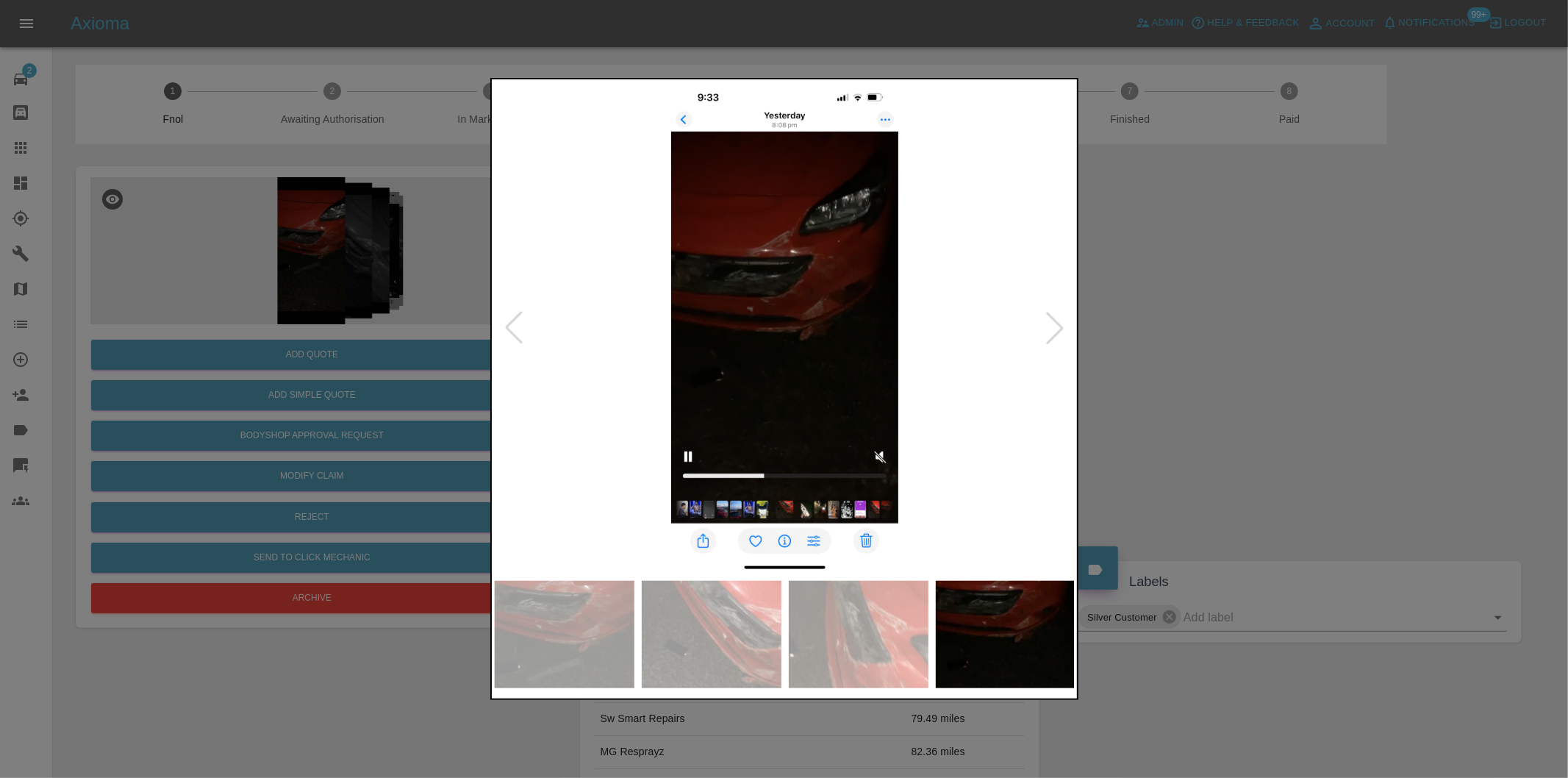
click at [1048, 312] on div at bounding box center [1054, 328] width 32 height 32
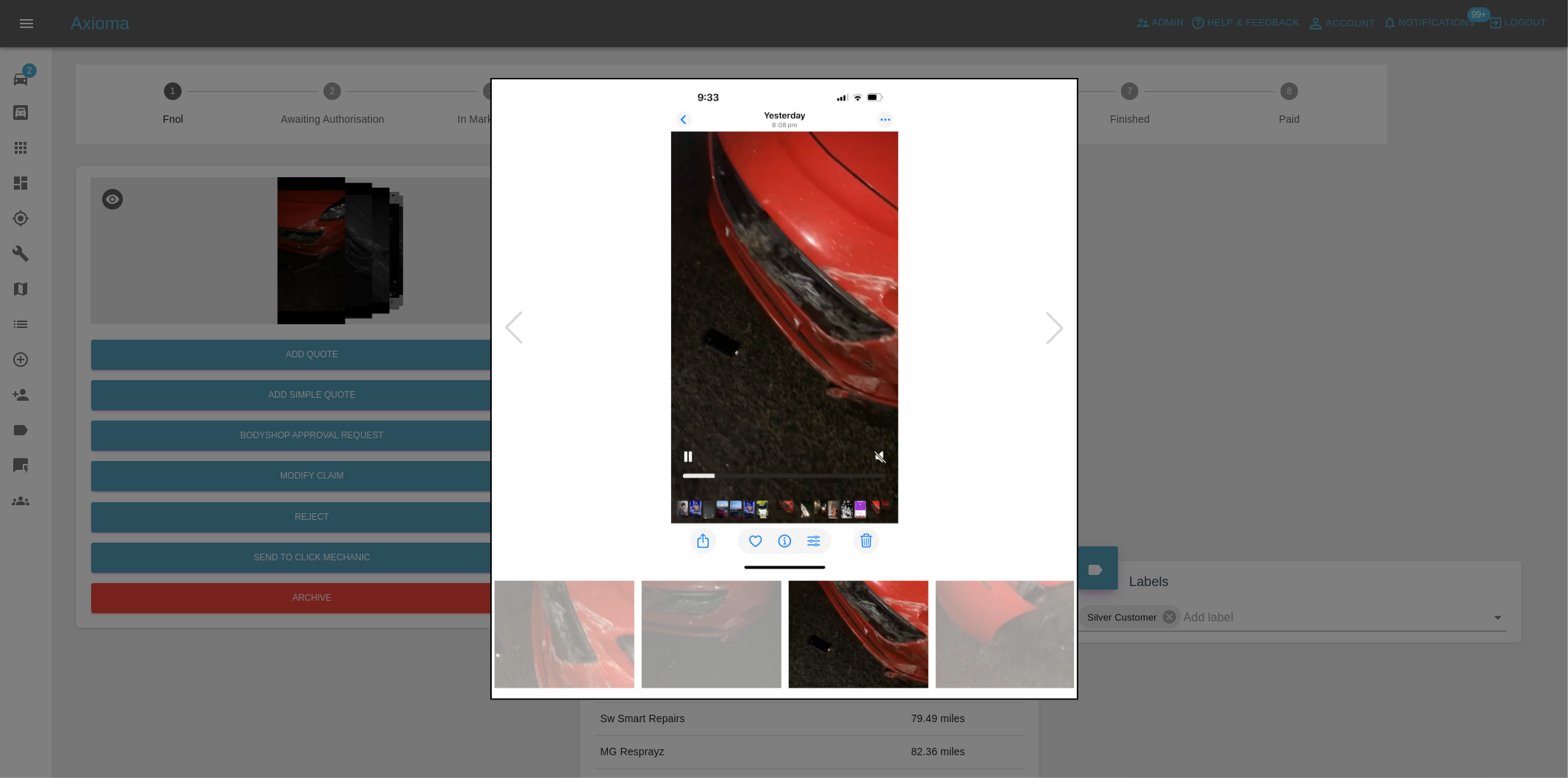
click at [1059, 322] on div at bounding box center [1054, 328] width 32 height 32
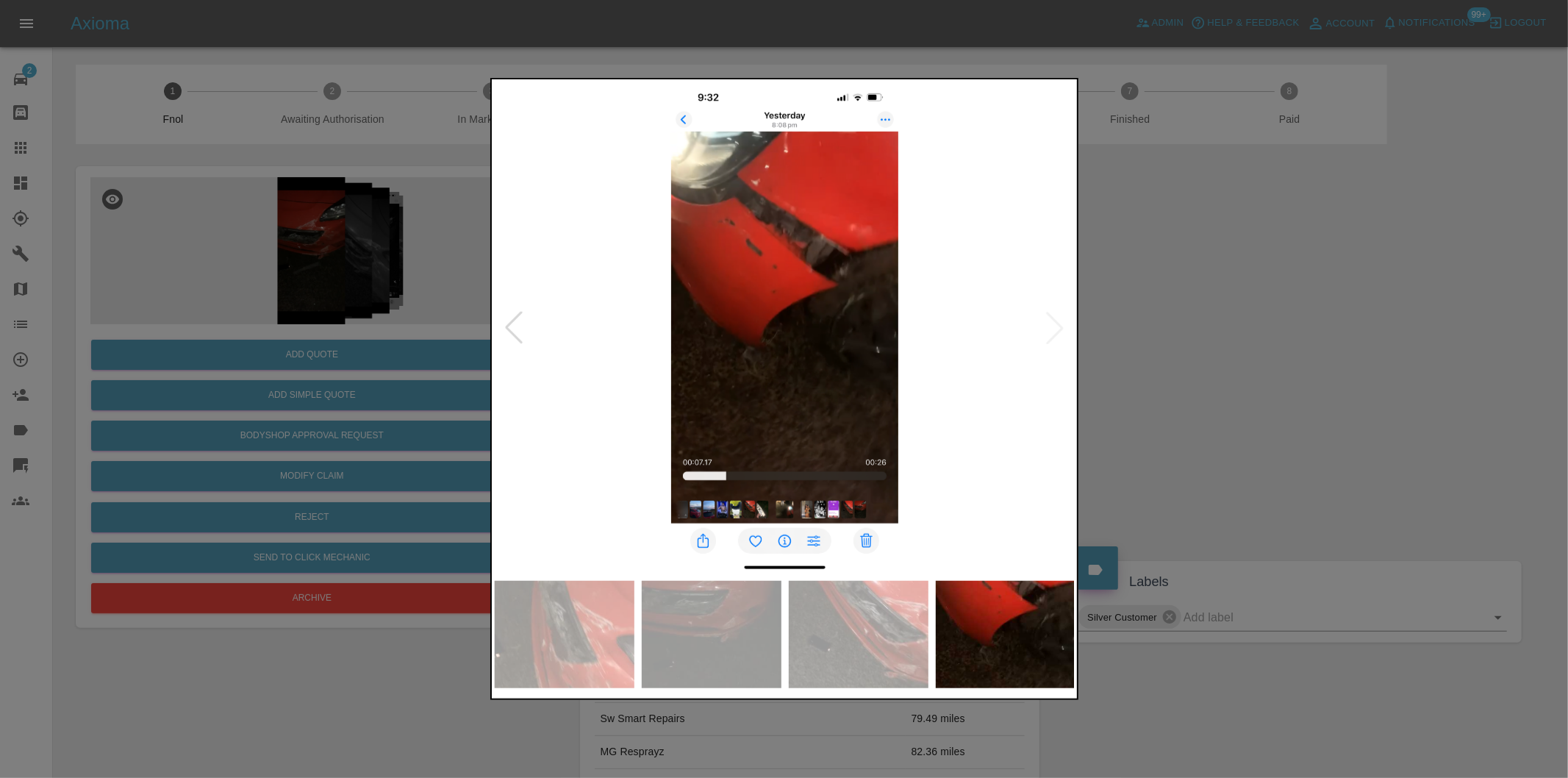
click at [1063, 322] on img at bounding box center [784, 328] width 581 height 492
drag, startPoint x: 1244, startPoint y: 306, endPoint x: 891, endPoint y: 351, distance: 355.9
click at [1239, 305] on div at bounding box center [784, 389] width 1568 height 778
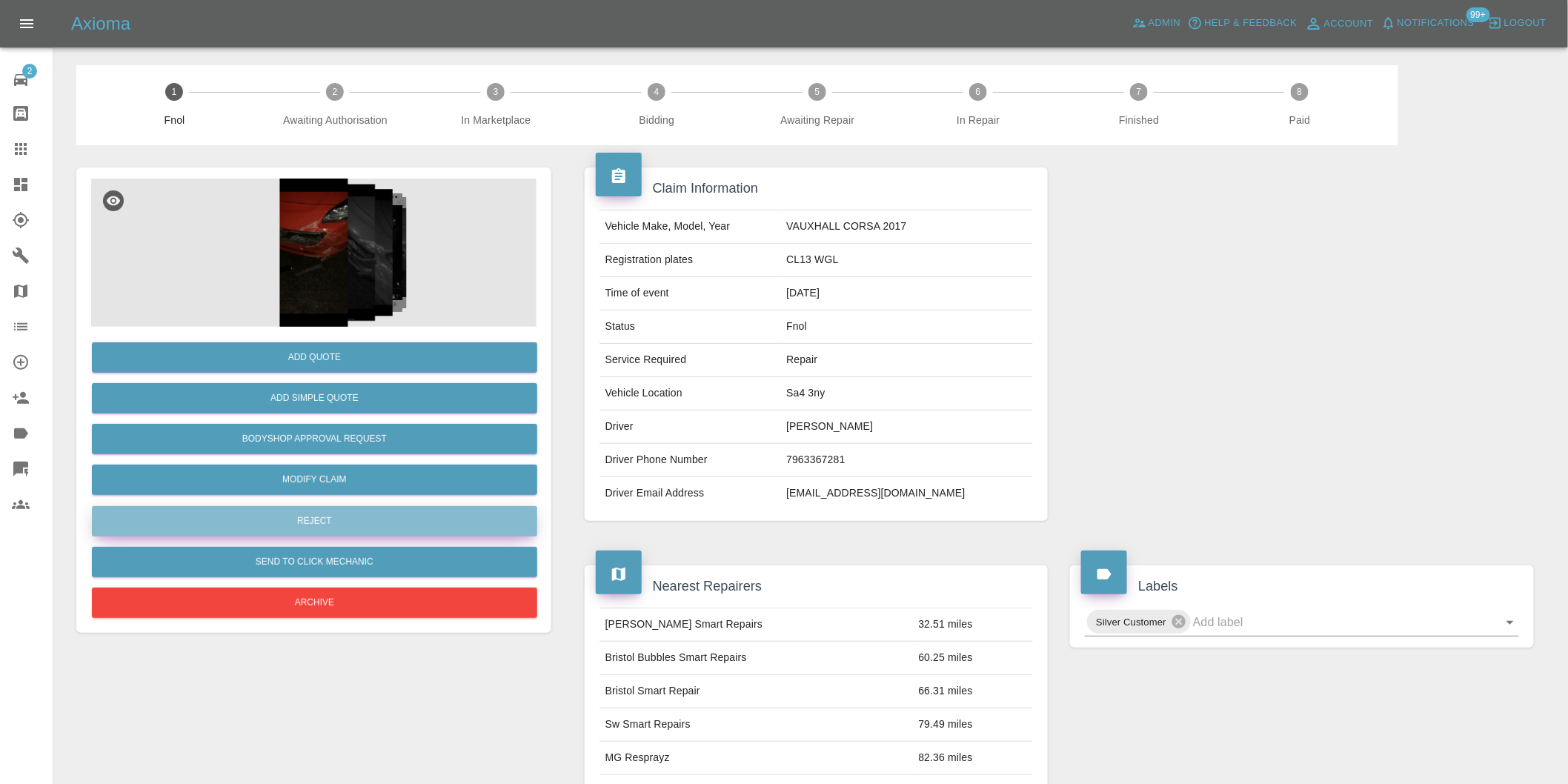
click at [341, 528] on button "Reject" at bounding box center [314, 521] width 446 height 31
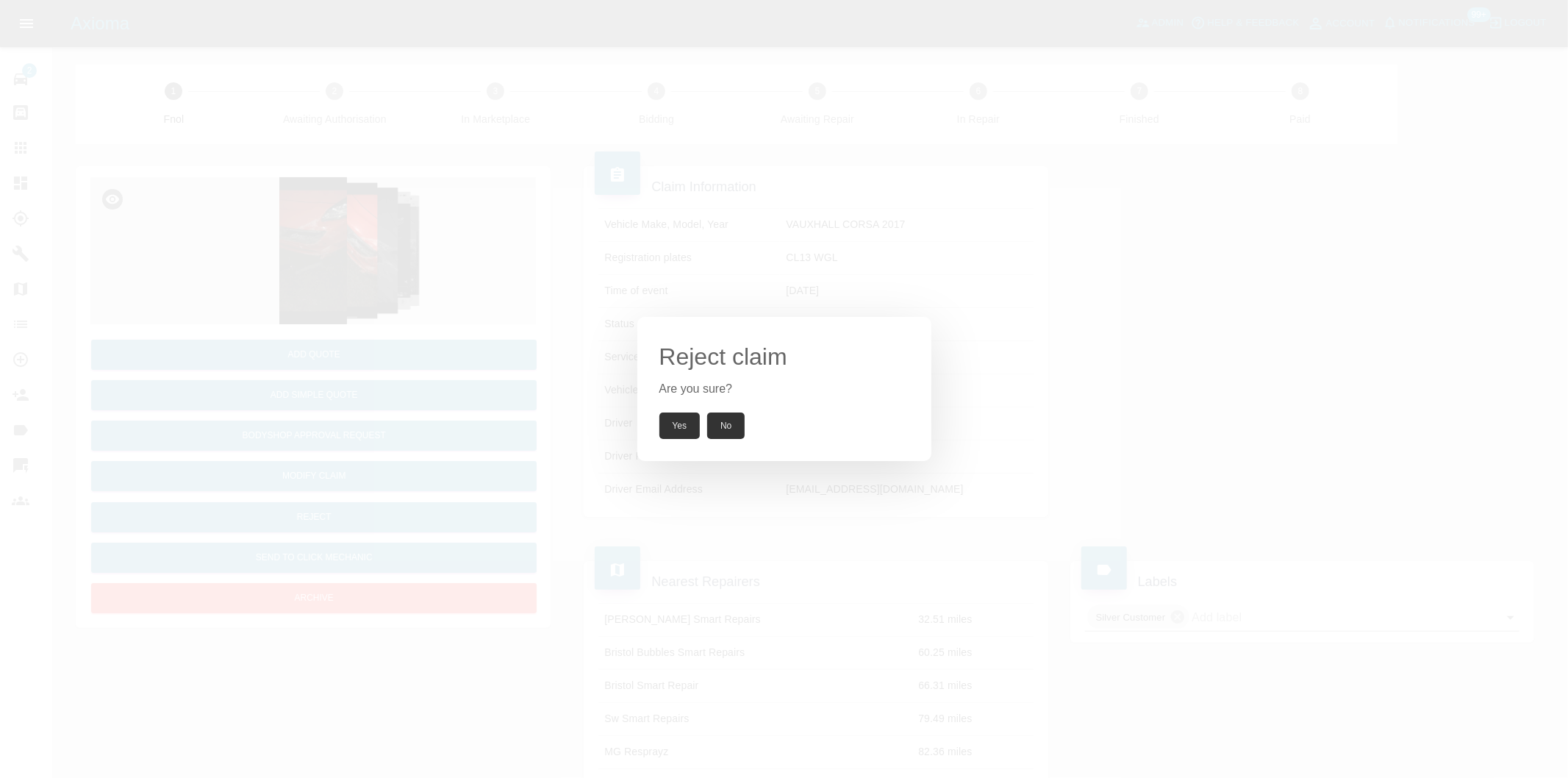
click at [673, 424] on button "Yes" at bounding box center [680, 426] width 41 height 26
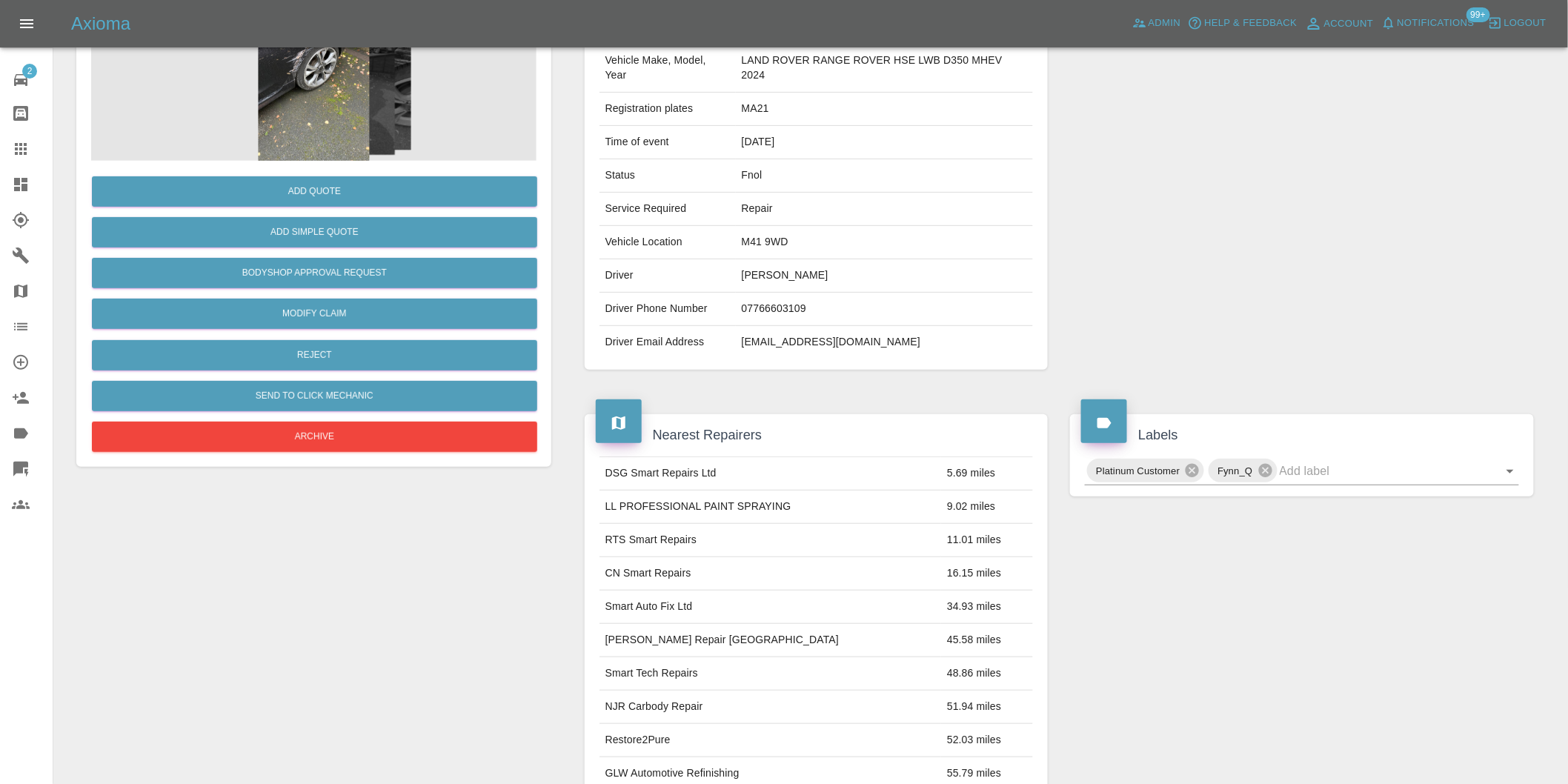
scroll to position [411, 0]
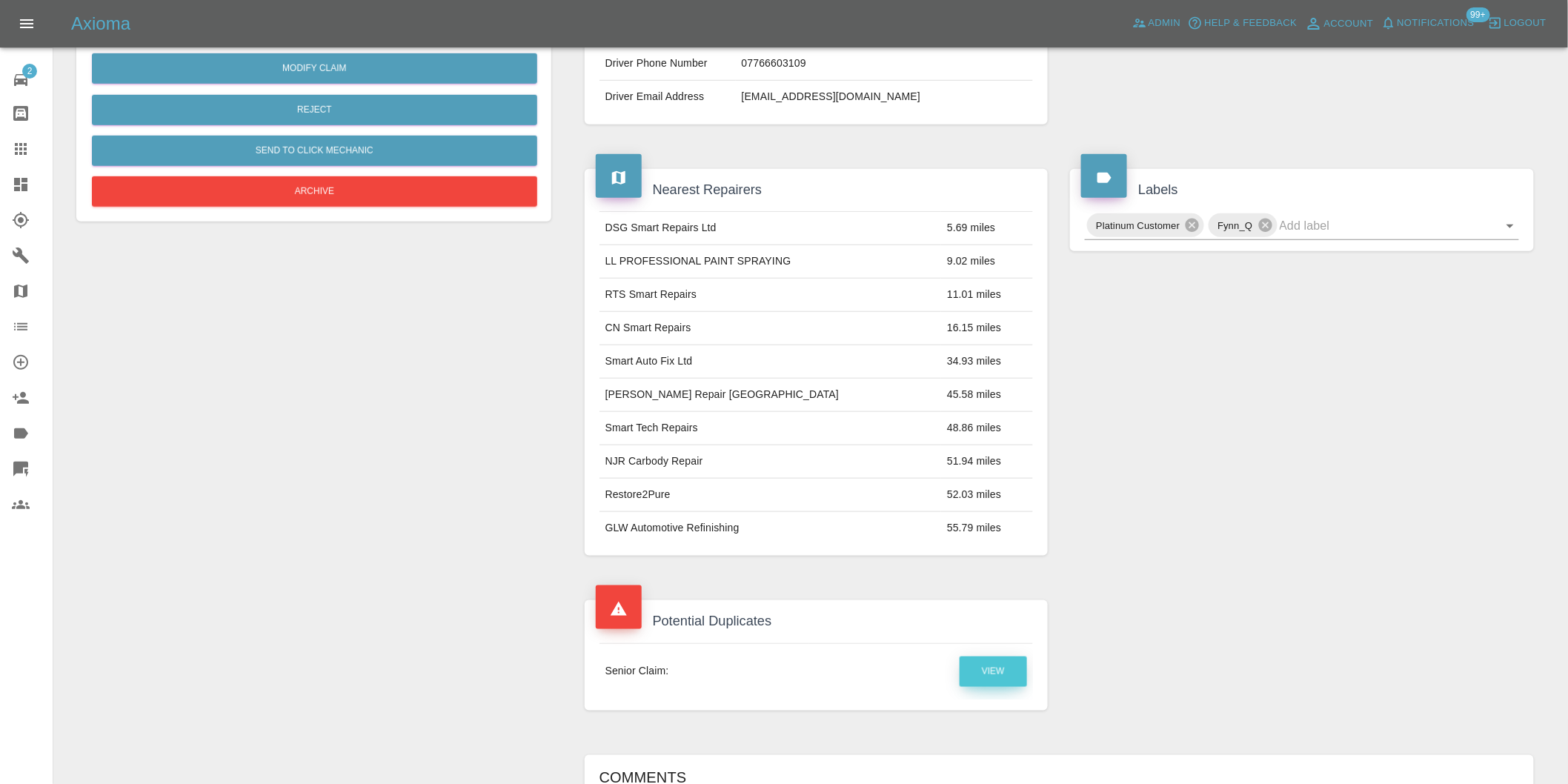
click at [995, 672] on link "View" at bounding box center [994, 671] width 67 height 31
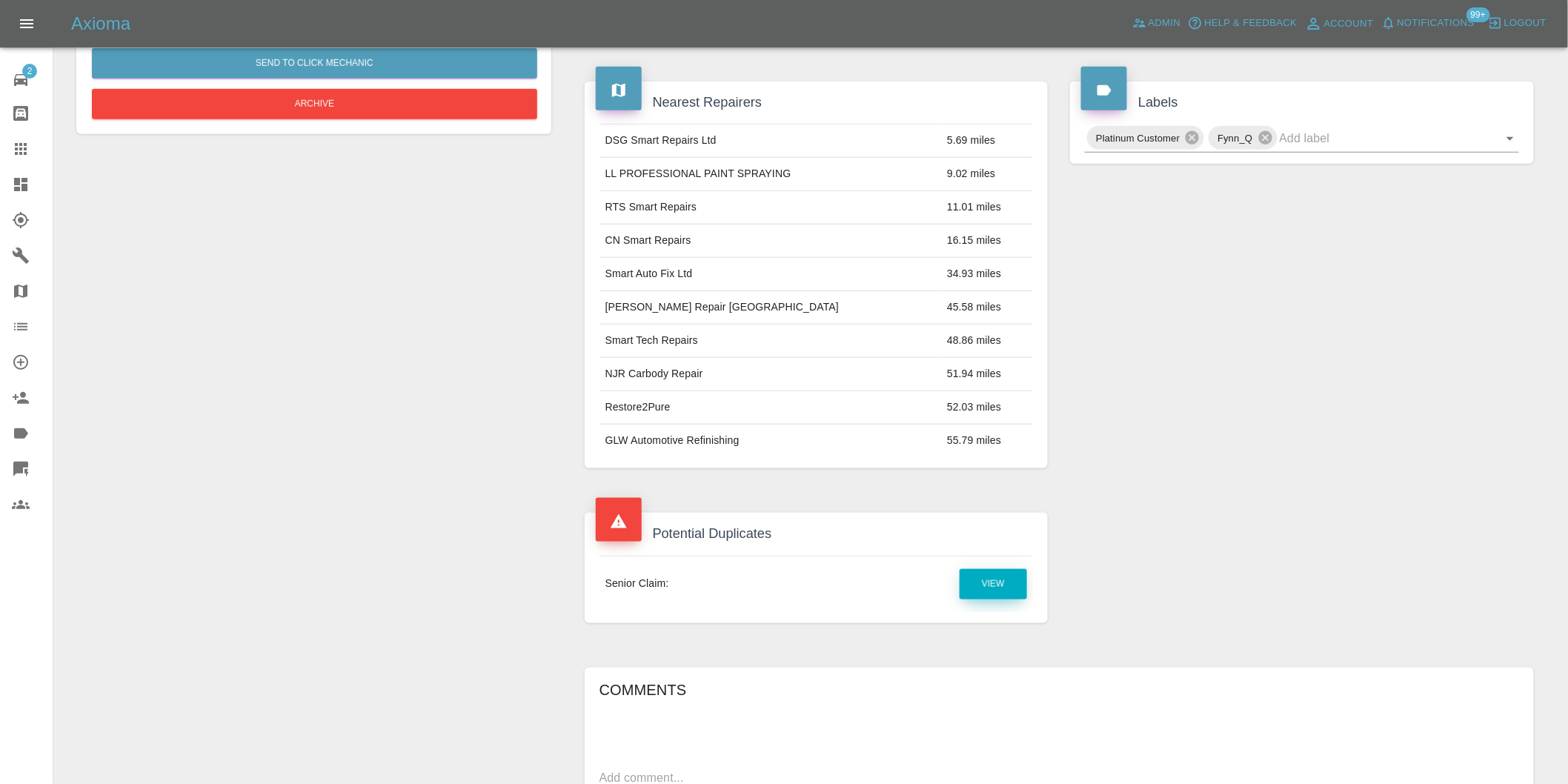
scroll to position [765, 0]
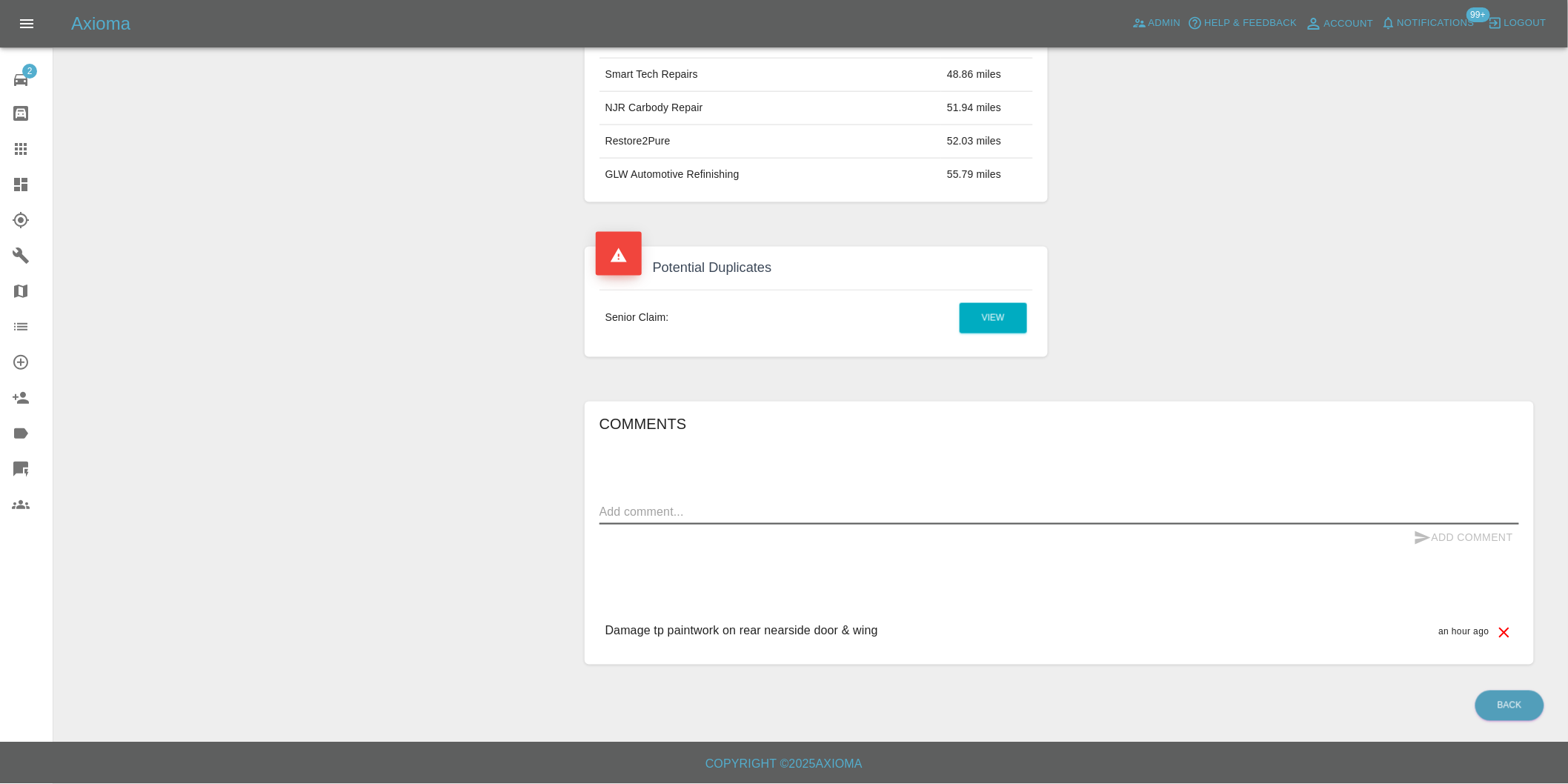
click at [716, 514] on textarea at bounding box center [1059, 512] width 919 height 17
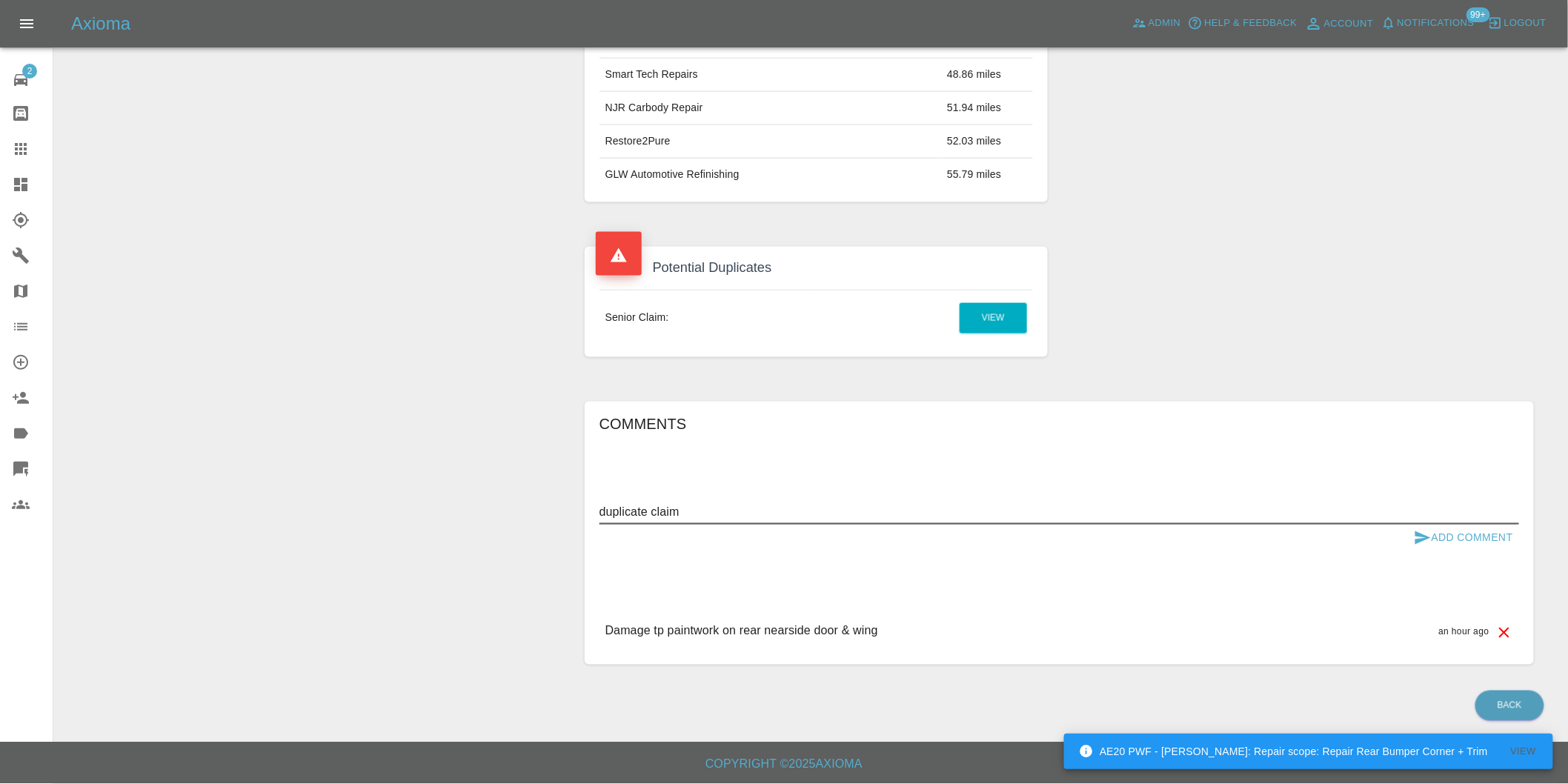
type textarea "duplicate claim"
click at [1460, 538] on button "Add Comment" at bounding box center [1463, 539] width 111 height 28
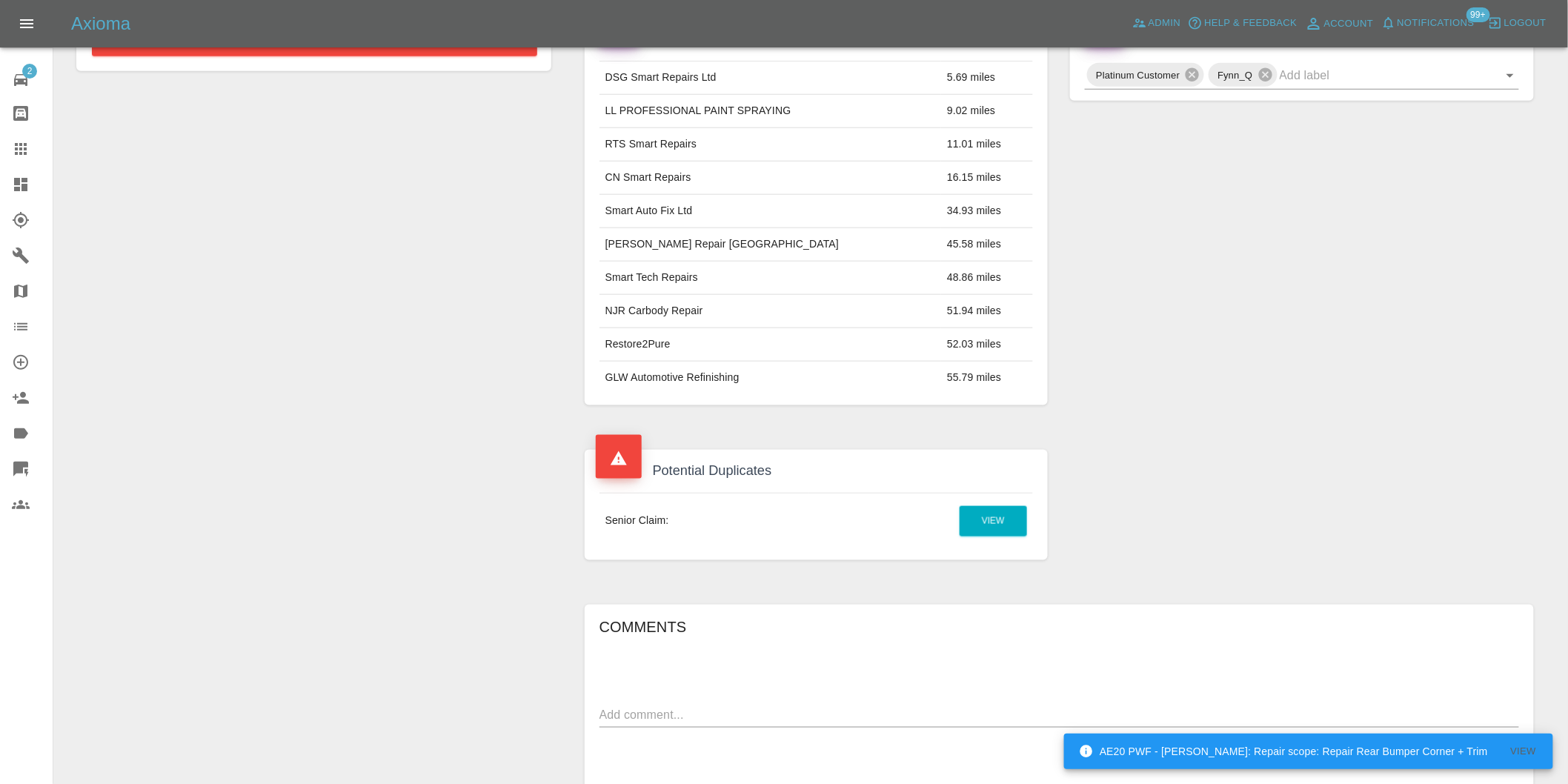
scroll to position [436, 0]
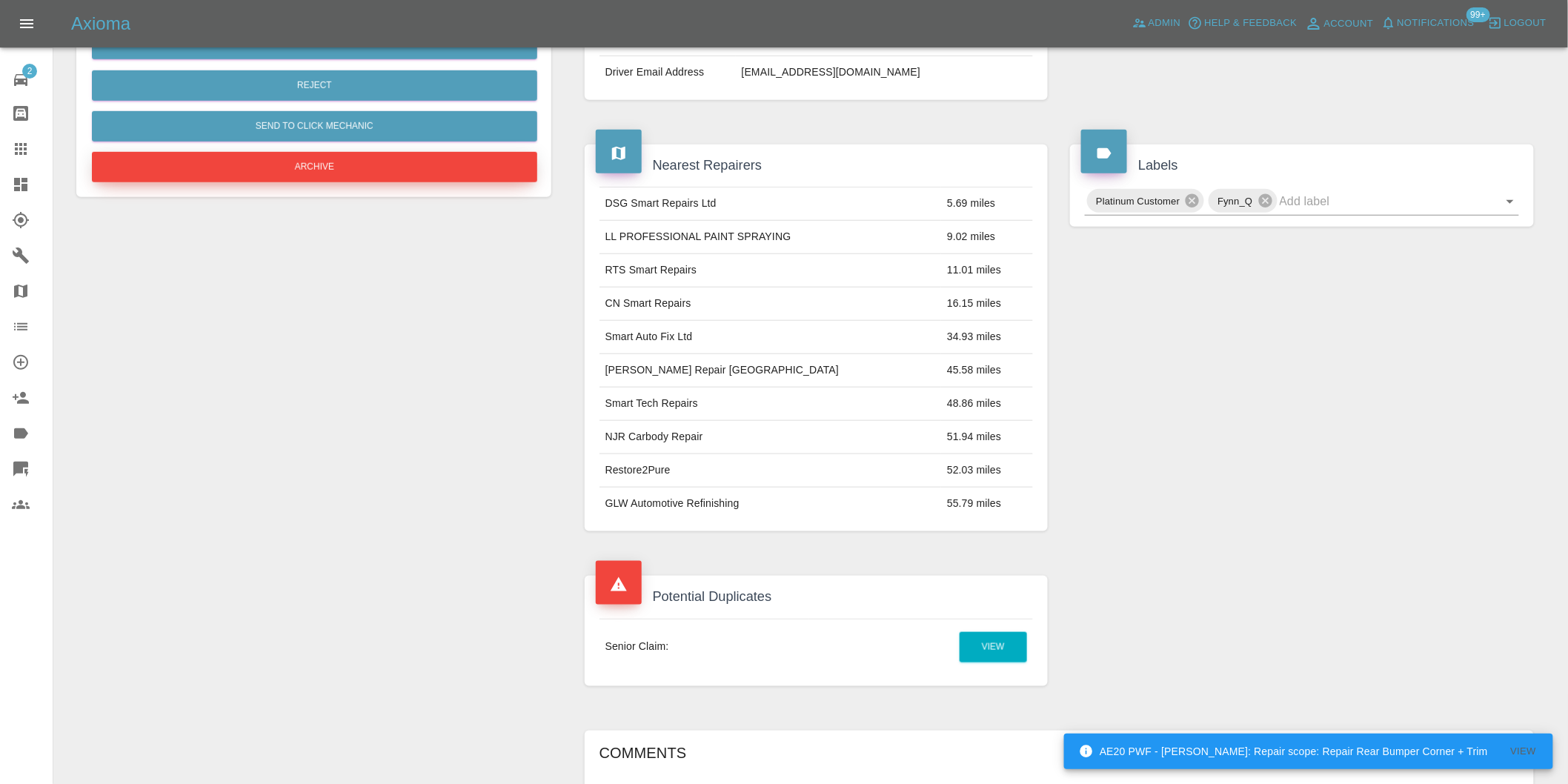
click at [311, 161] on button "Archive" at bounding box center [314, 167] width 446 height 31
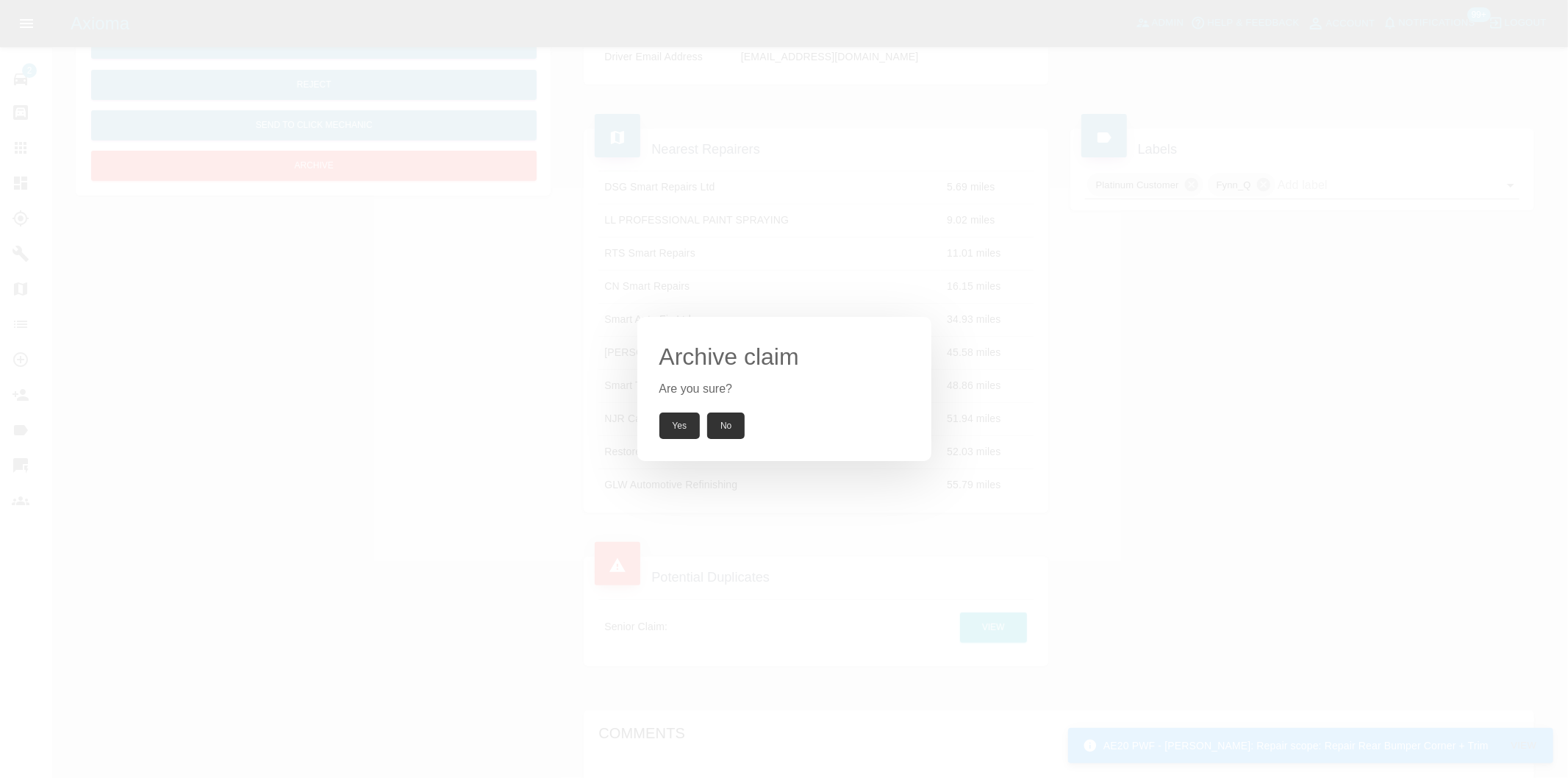
click at [683, 425] on button "Yes" at bounding box center [680, 426] width 41 height 26
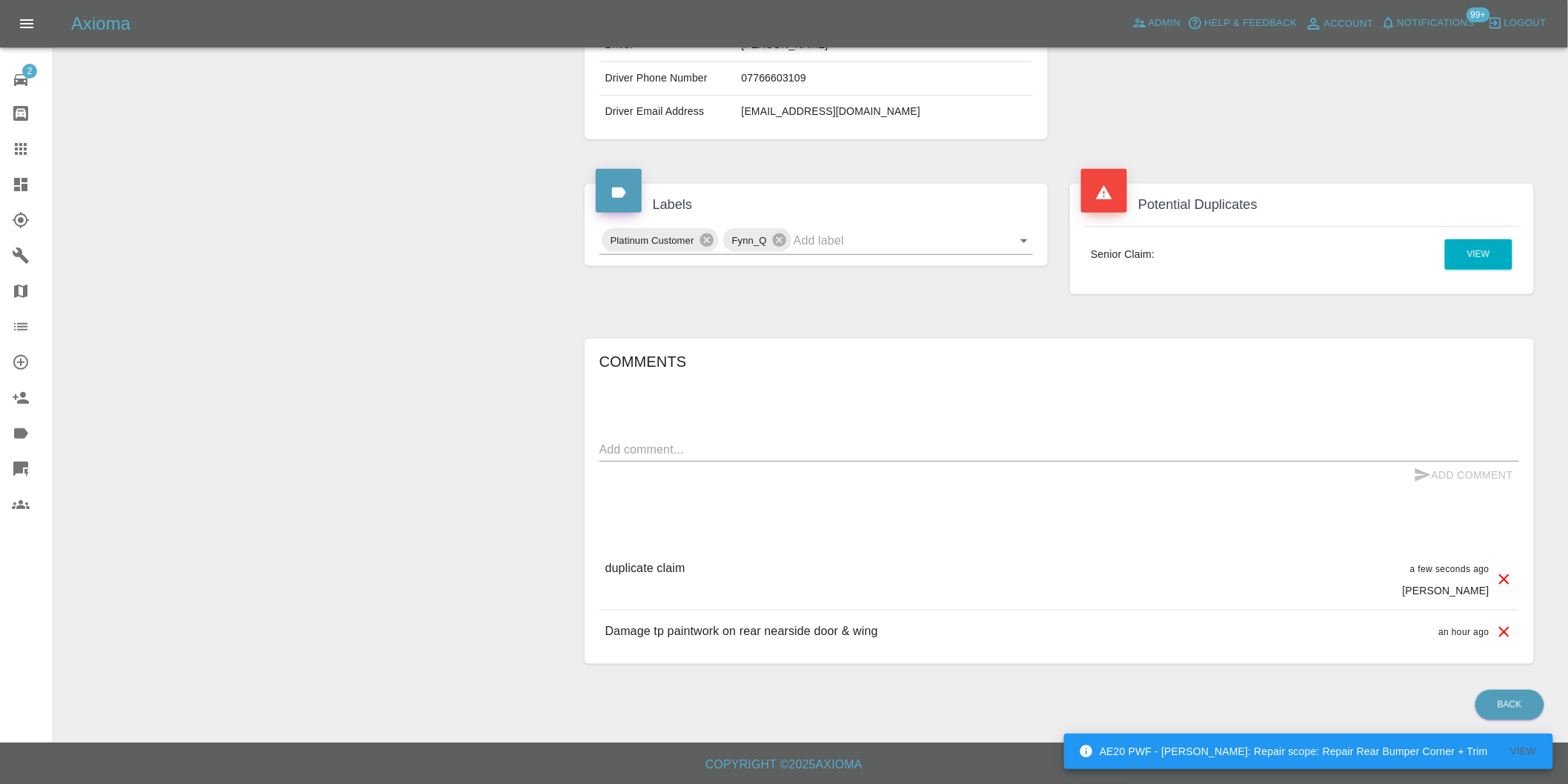
scroll to position [313, 0]
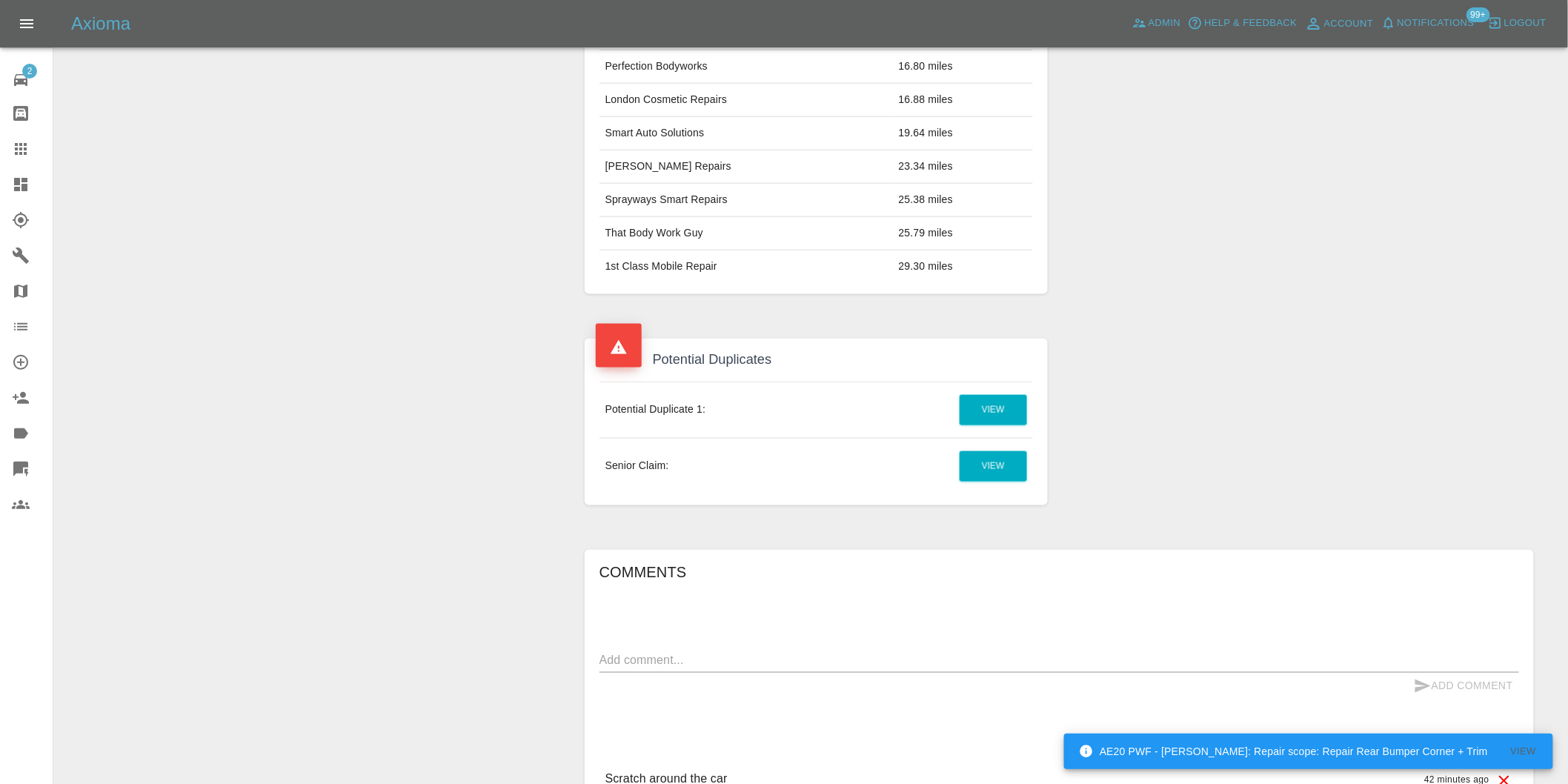
scroll to position [808, 0]
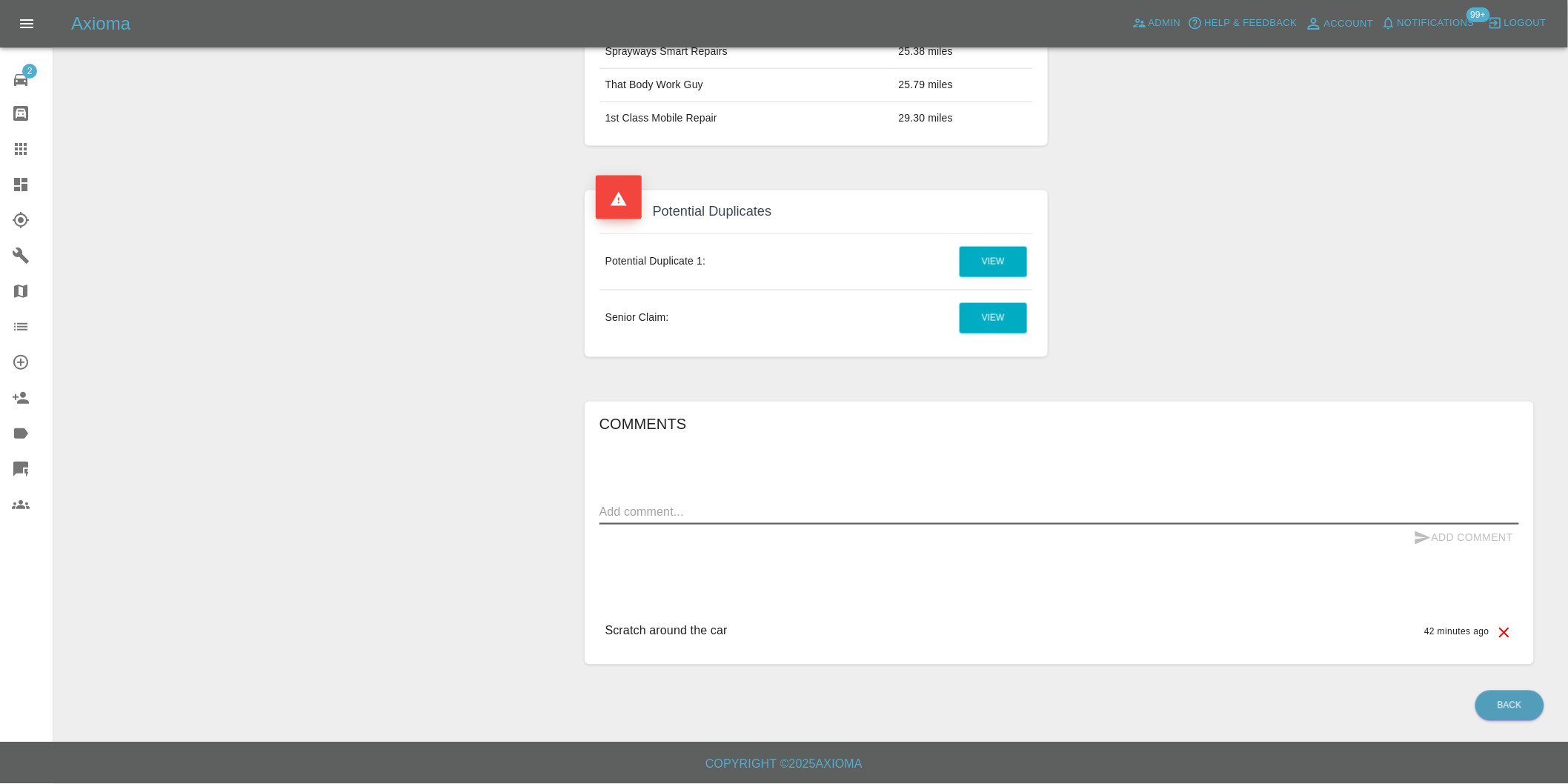
click at [671, 516] on textarea at bounding box center [1059, 512] width 919 height 17
type textarea "duplicate claim"
click at [1476, 545] on button "Add Comment" at bounding box center [1463, 539] width 111 height 28
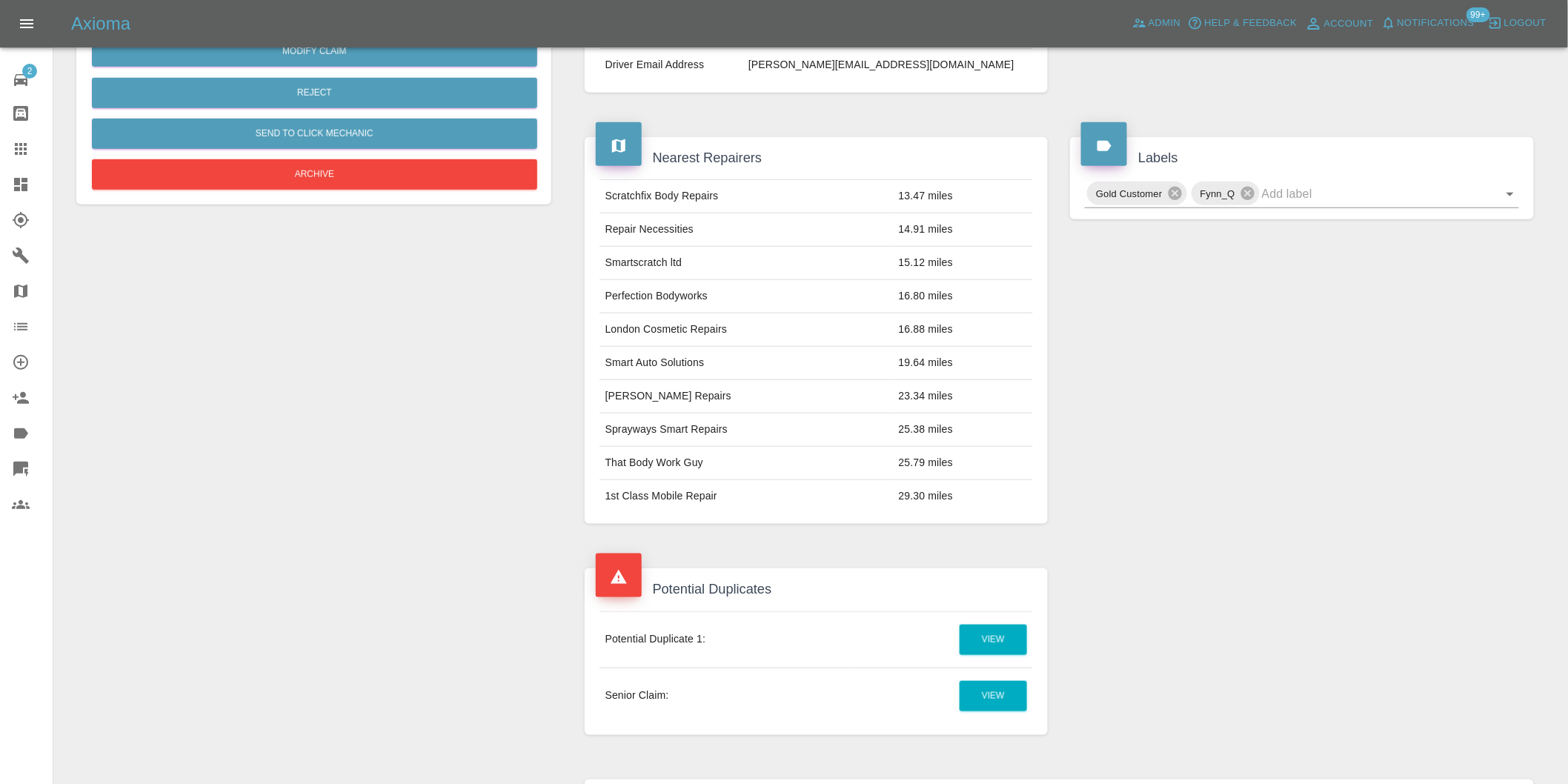
scroll to position [231, 0]
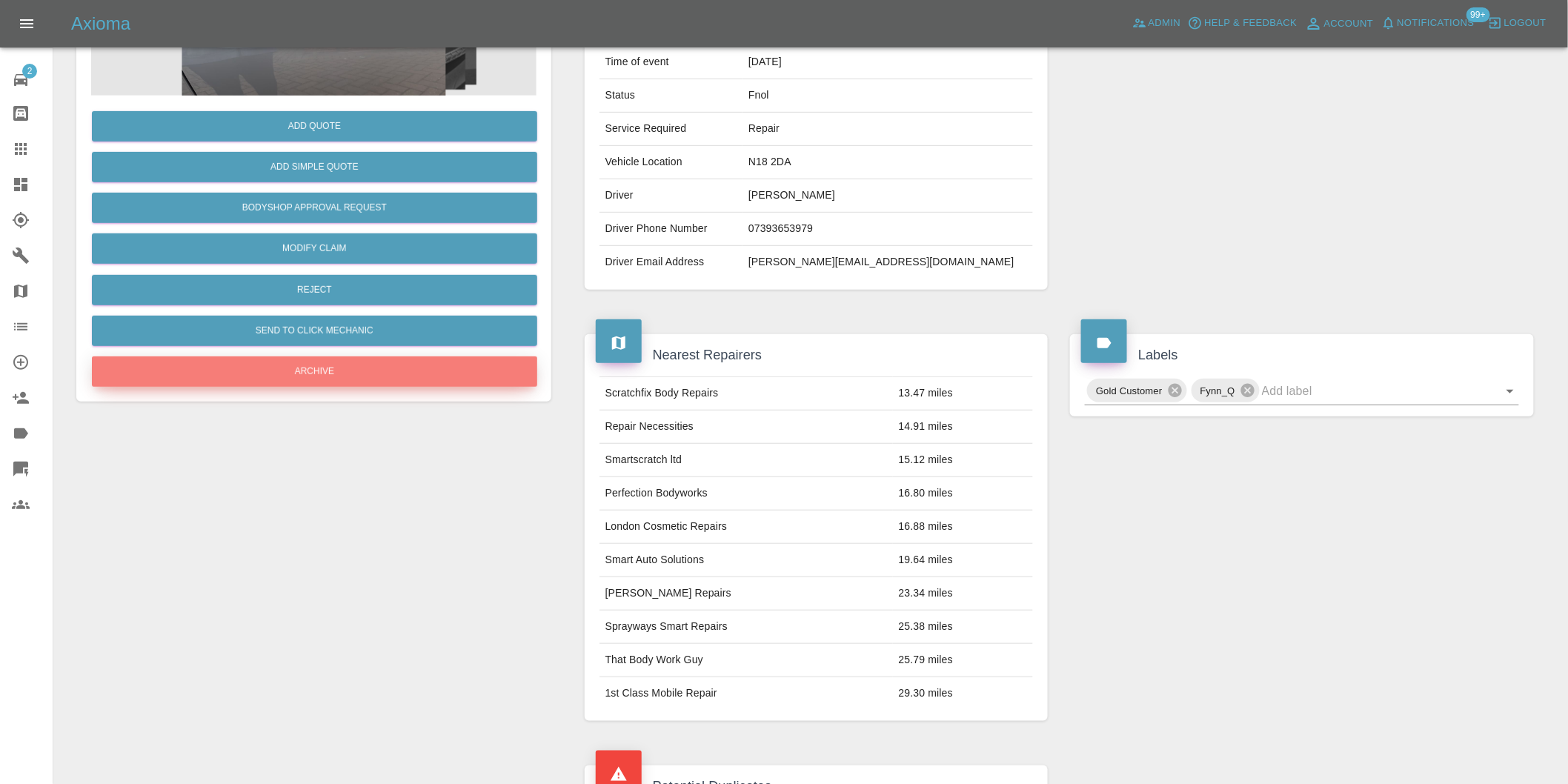
click at [323, 369] on button "Archive" at bounding box center [314, 372] width 446 height 31
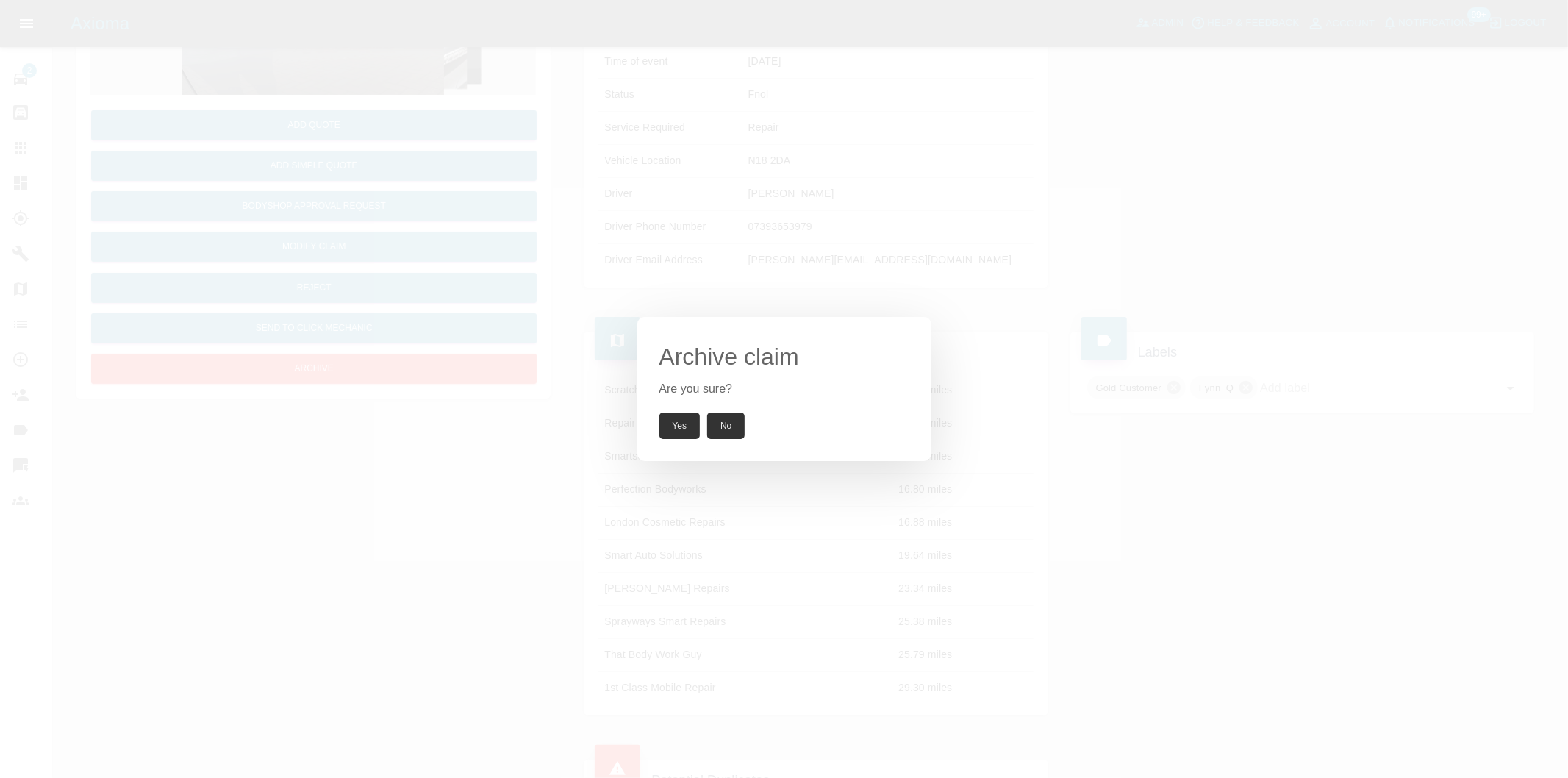
drag, startPoint x: 672, startPoint y: 424, endPoint x: 688, endPoint y: 235, distance: 189.7
click at [672, 423] on button "Yes" at bounding box center [680, 426] width 41 height 26
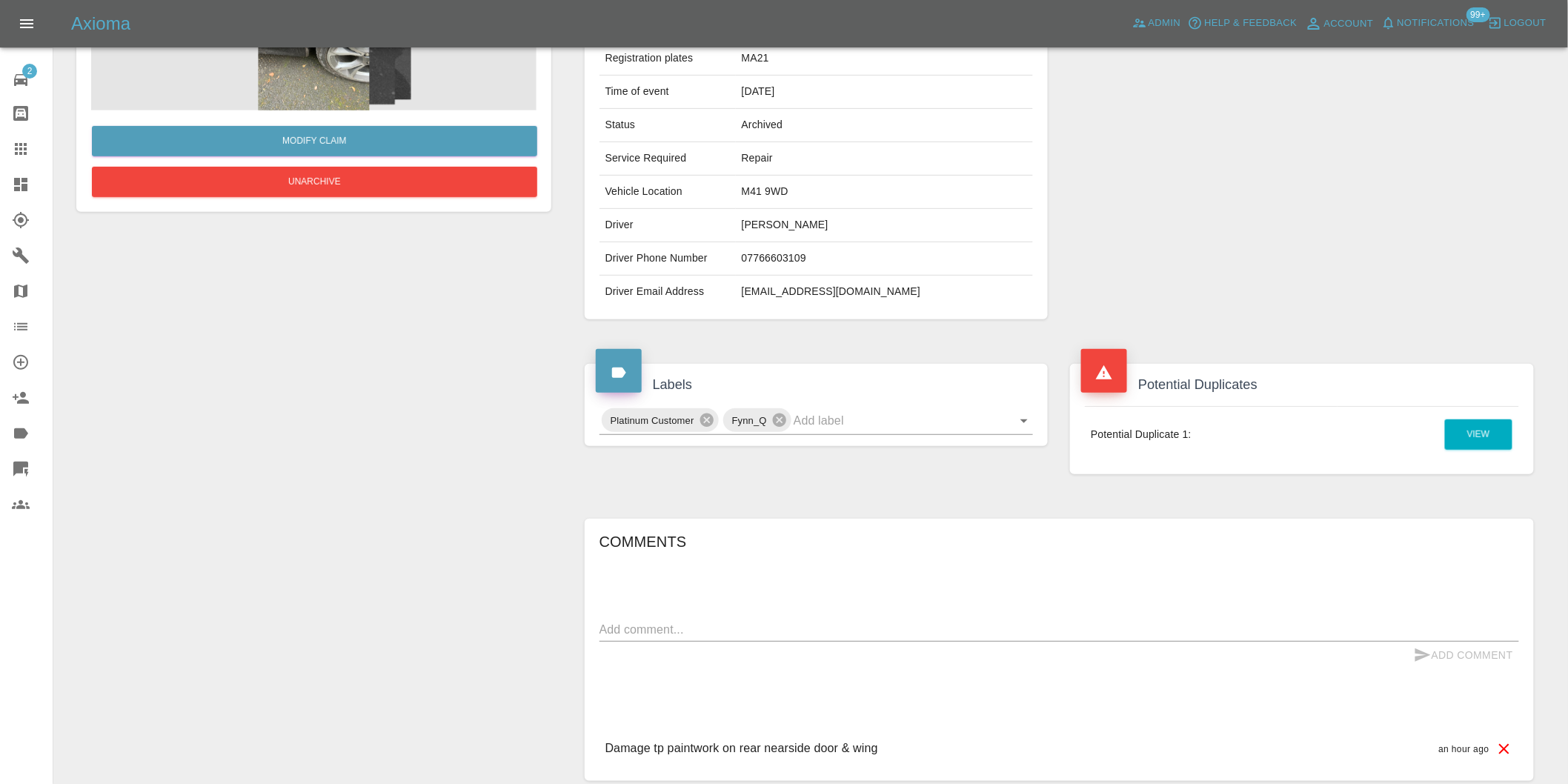
scroll to position [4, 0]
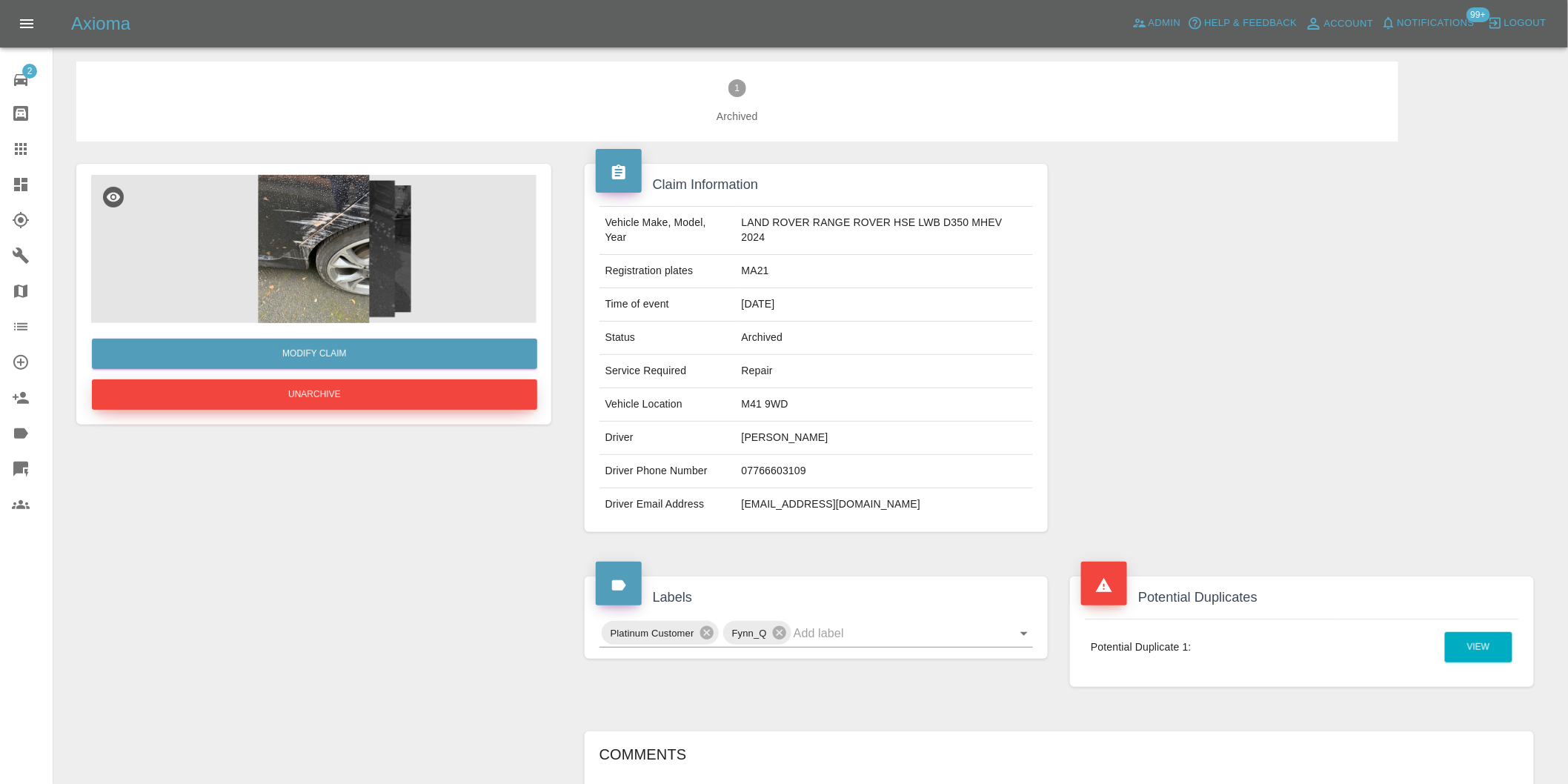
click at [316, 391] on button "Unarchive" at bounding box center [314, 394] width 446 height 31
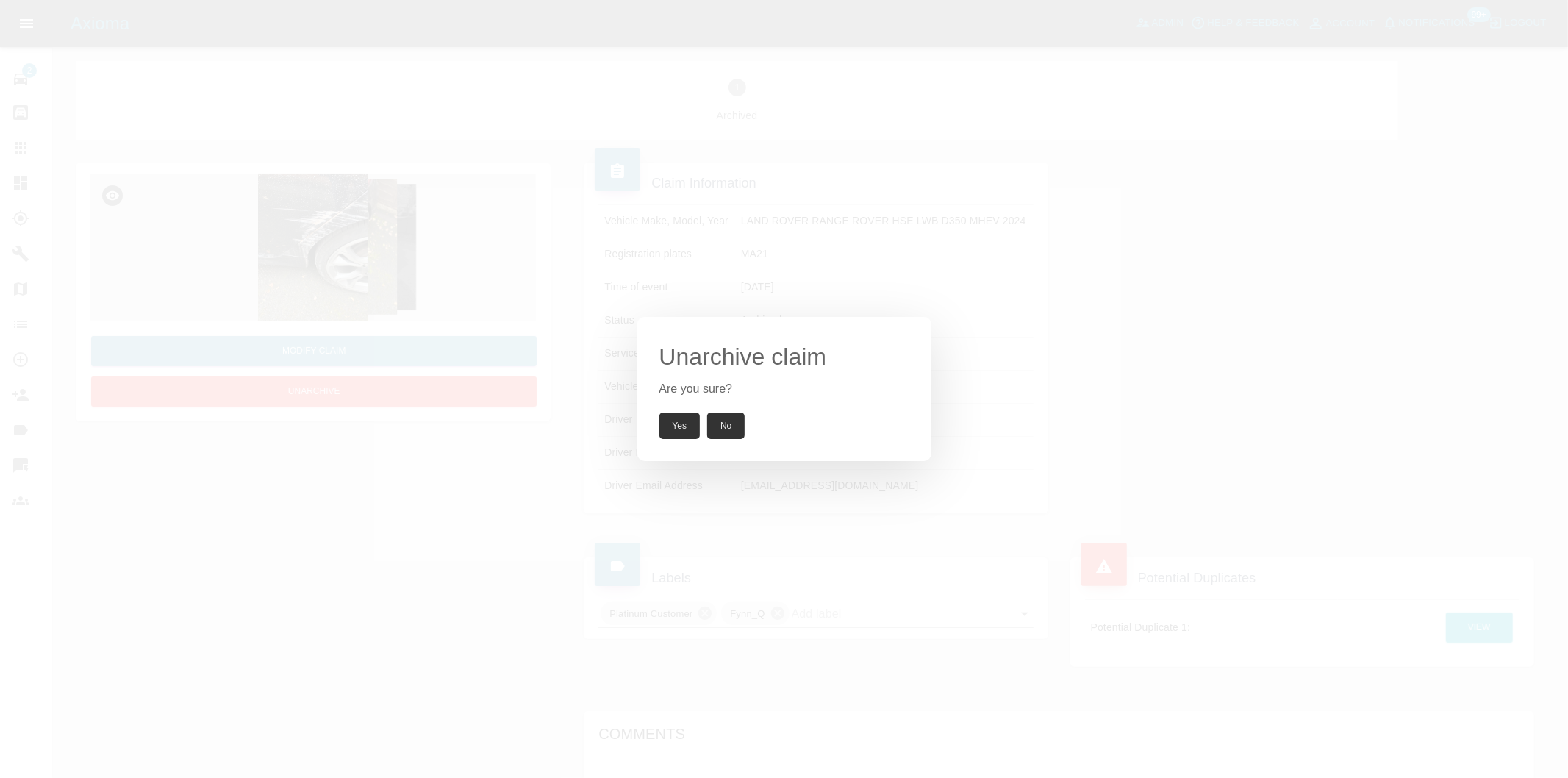
click at [733, 433] on button "No" at bounding box center [726, 426] width 37 height 26
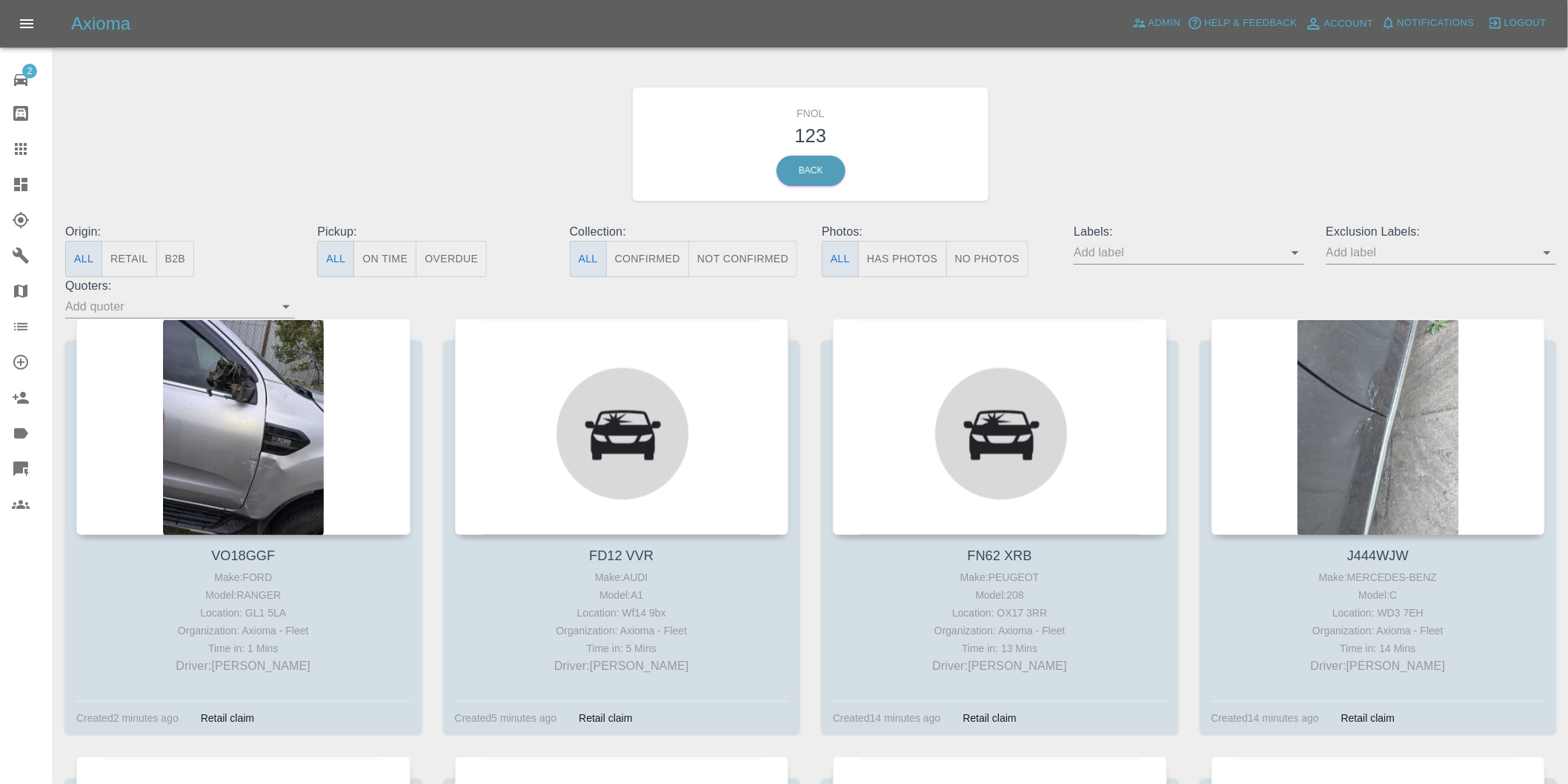
click at [887, 257] on button "Has Photos" at bounding box center [903, 259] width 89 height 37
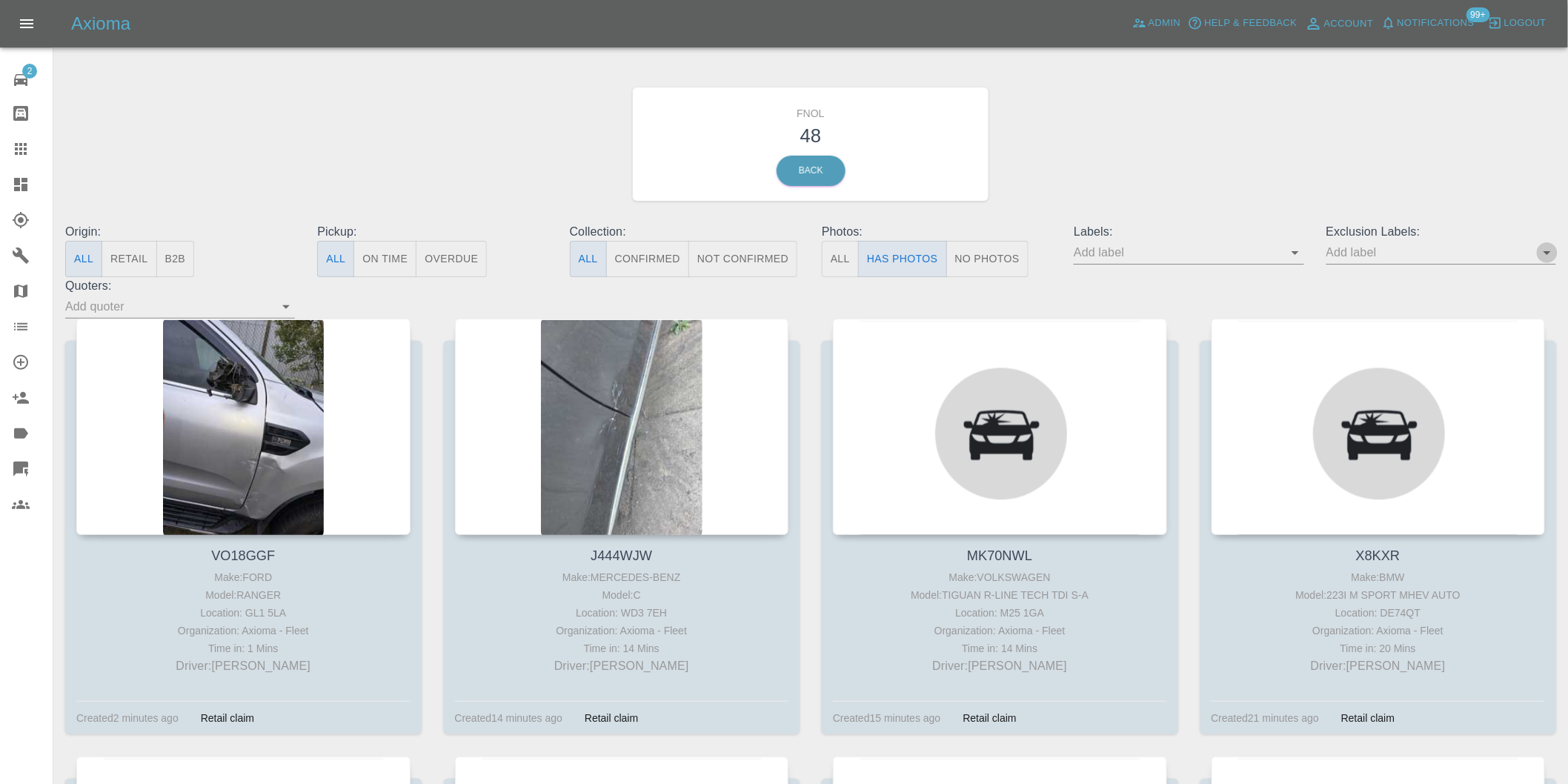
click at [1549, 253] on icon "Open" at bounding box center [1546, 253] width 7 height 4
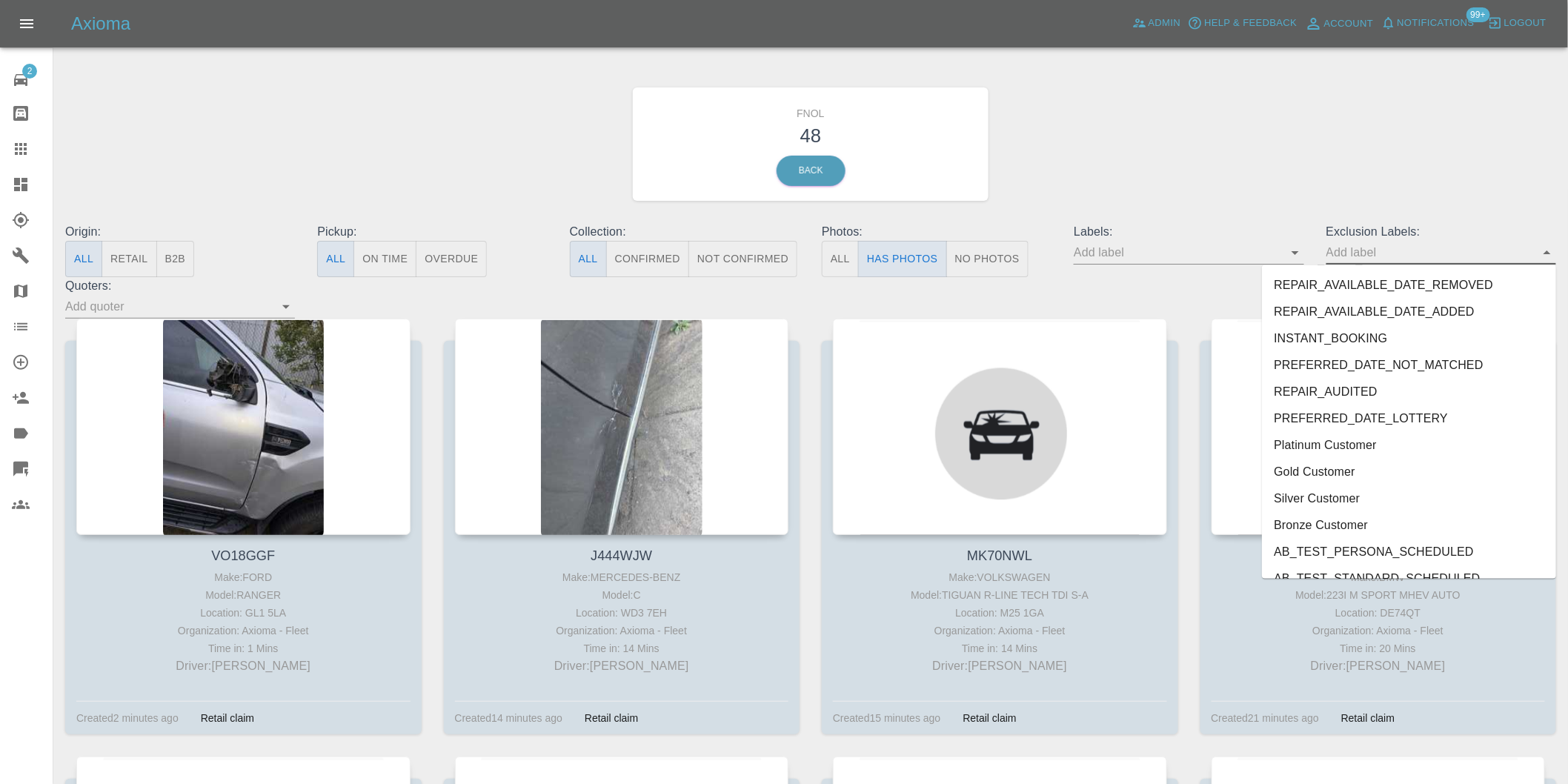
scroll to position [3218, 0]
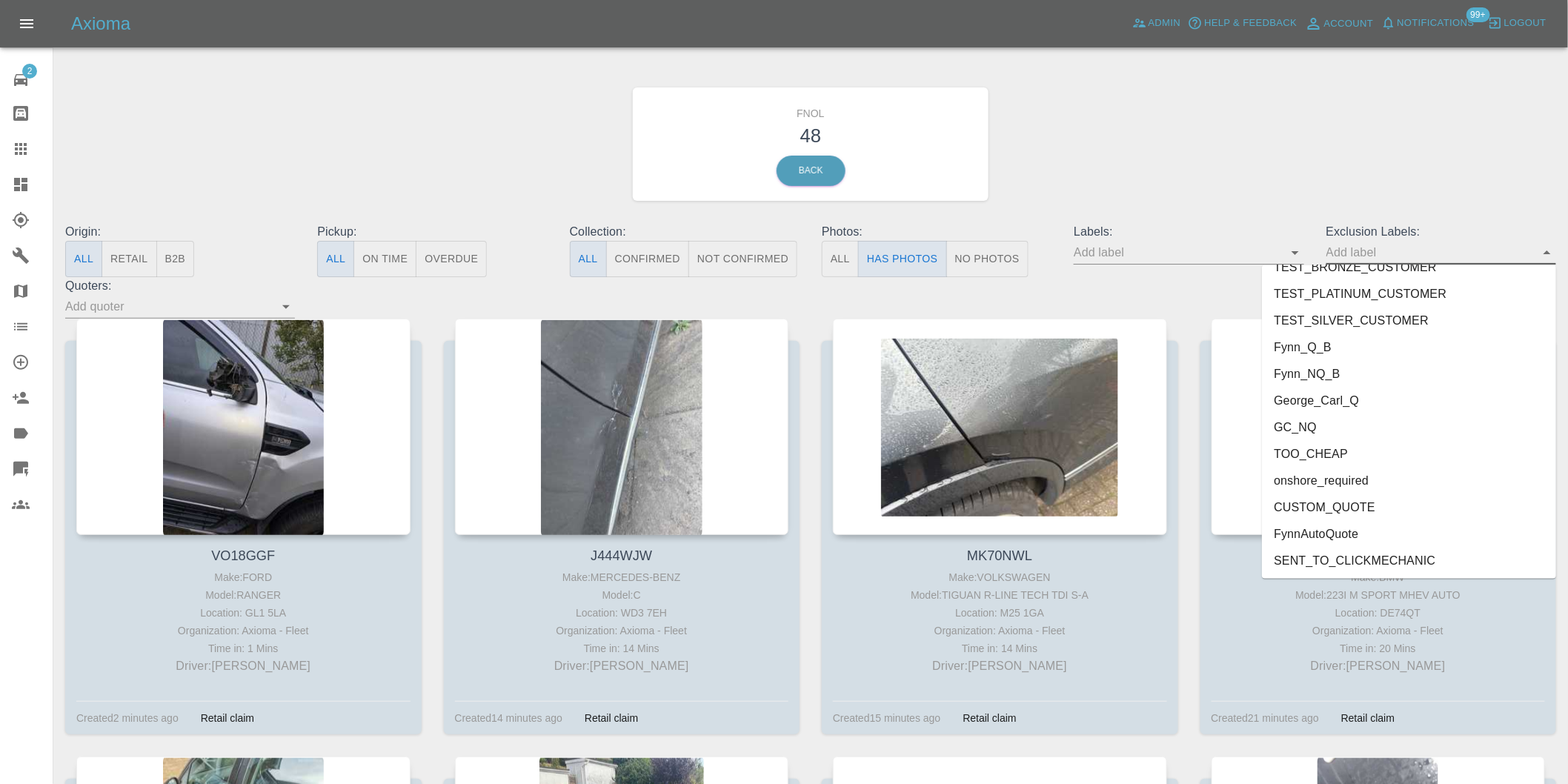
click at [1333, 395] on li "George_Carl_Q" at bounding box center [1410, 400] width 295 height 27
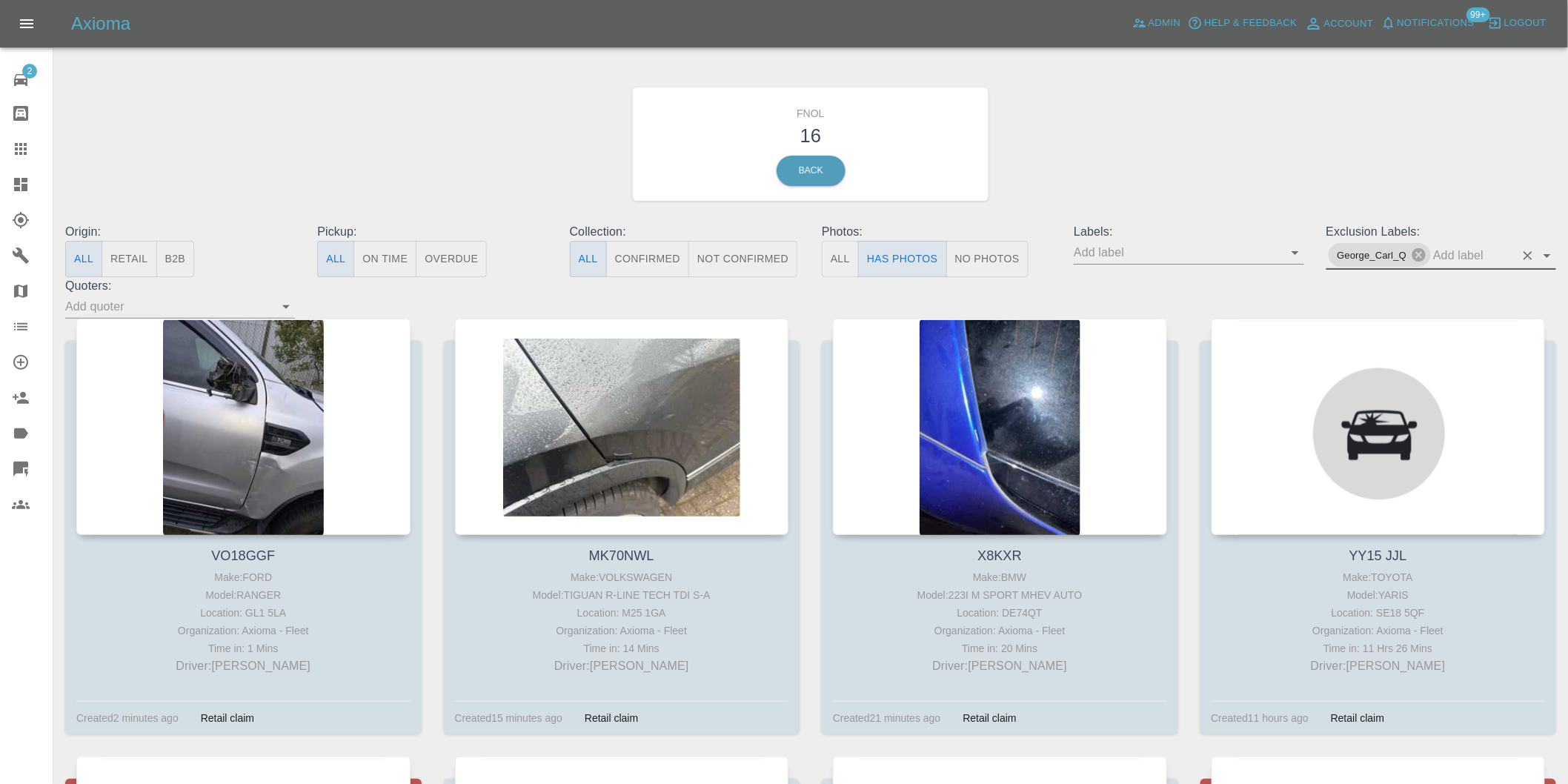
click at [1547, 254] on icon "Open" at bounding box center [1546, 256] width 7 height 4
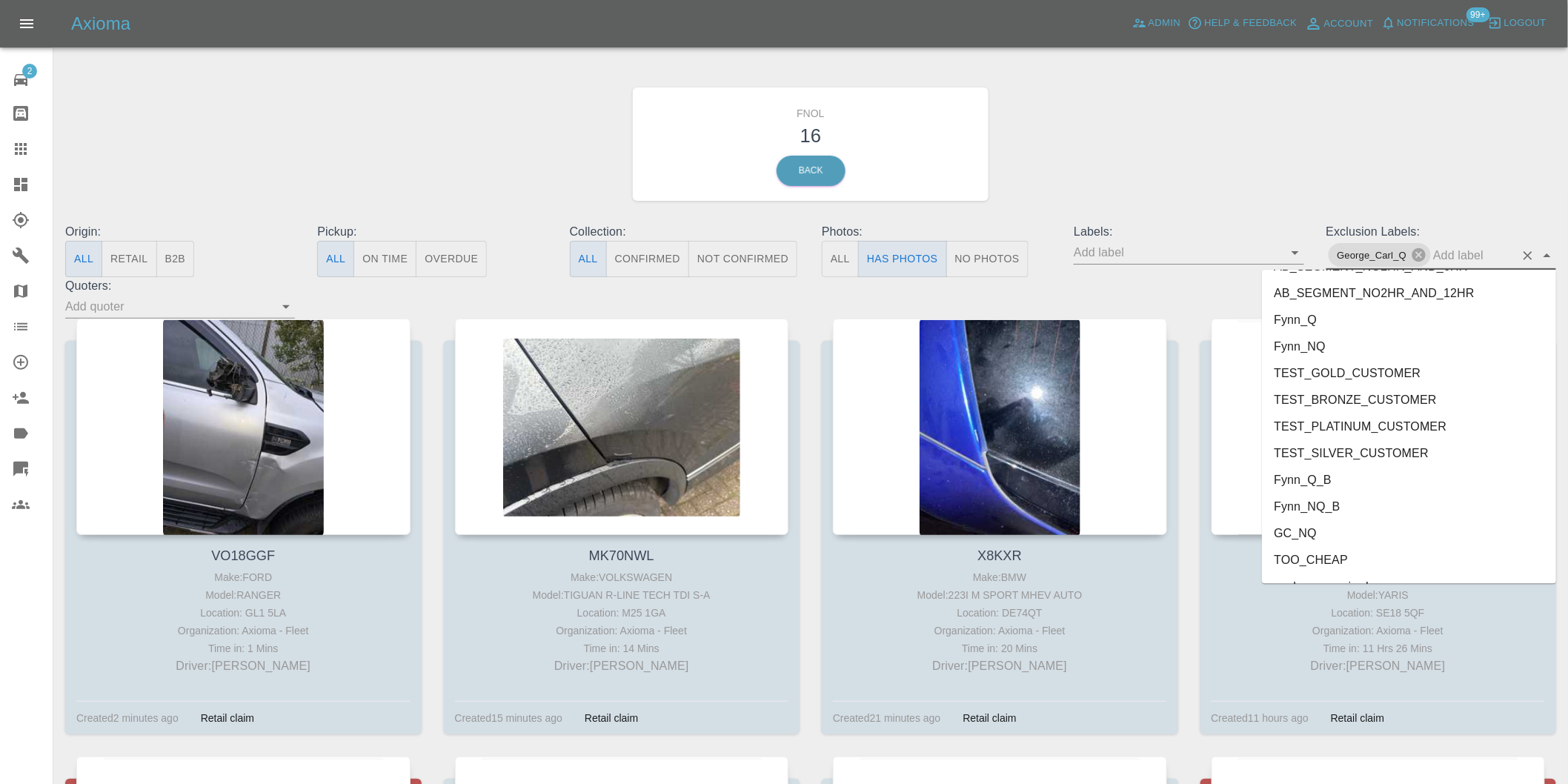
scroll to position [3191, 0]
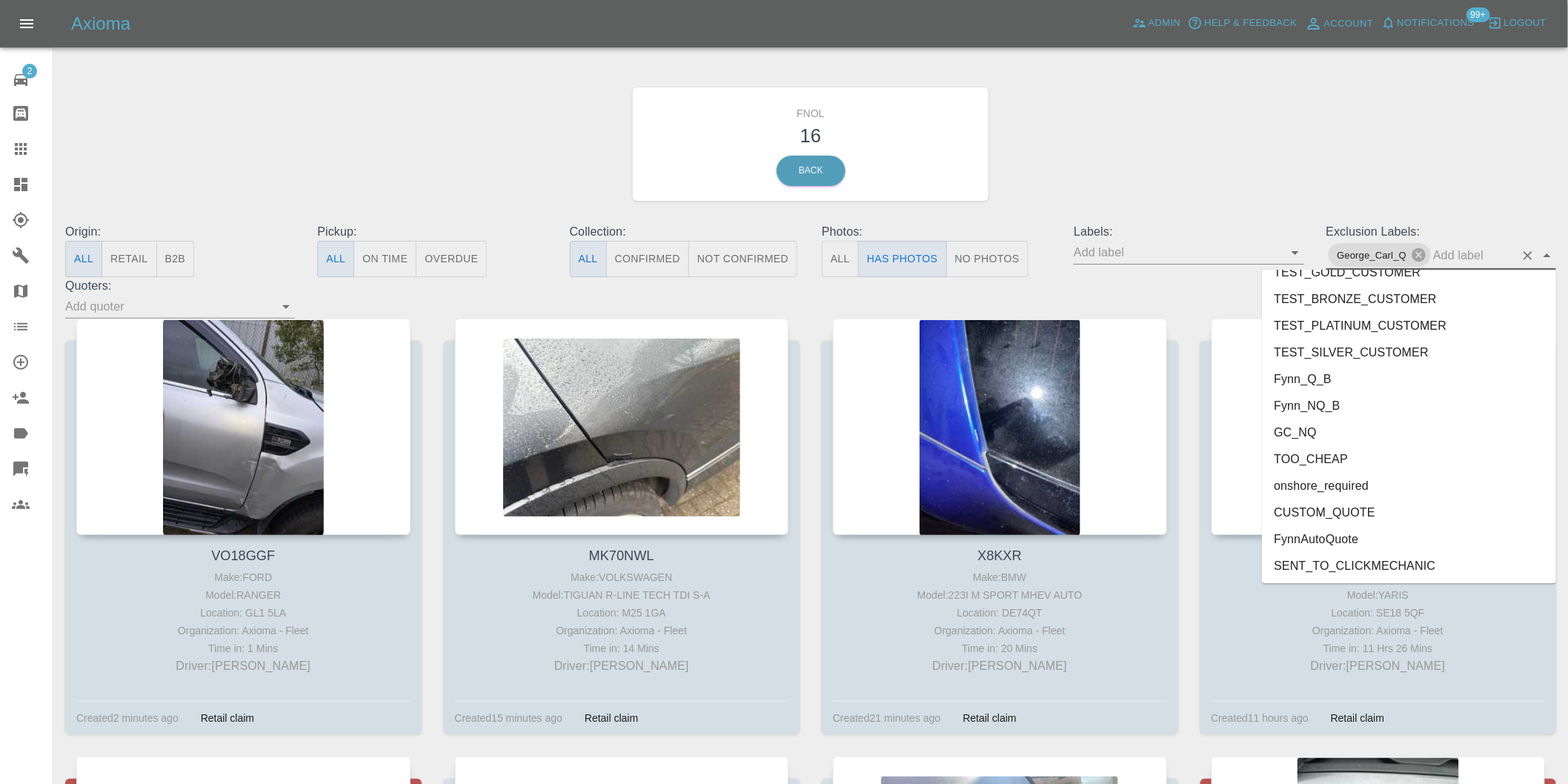
click at [1313, 473] on li "onshore_required" at bounding box center [1410, 484] width 295 height 27
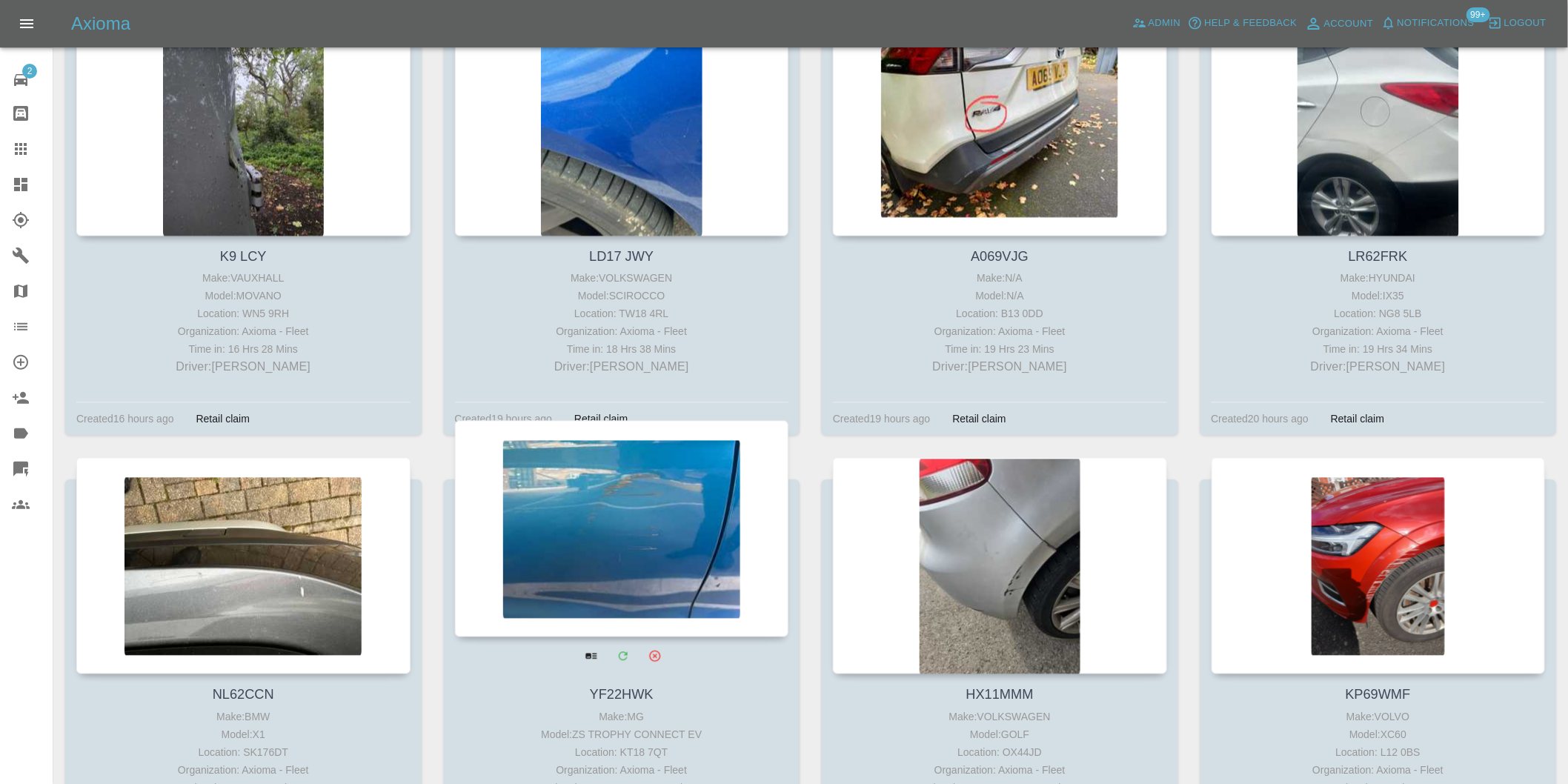
scroll to position [1366, 0]
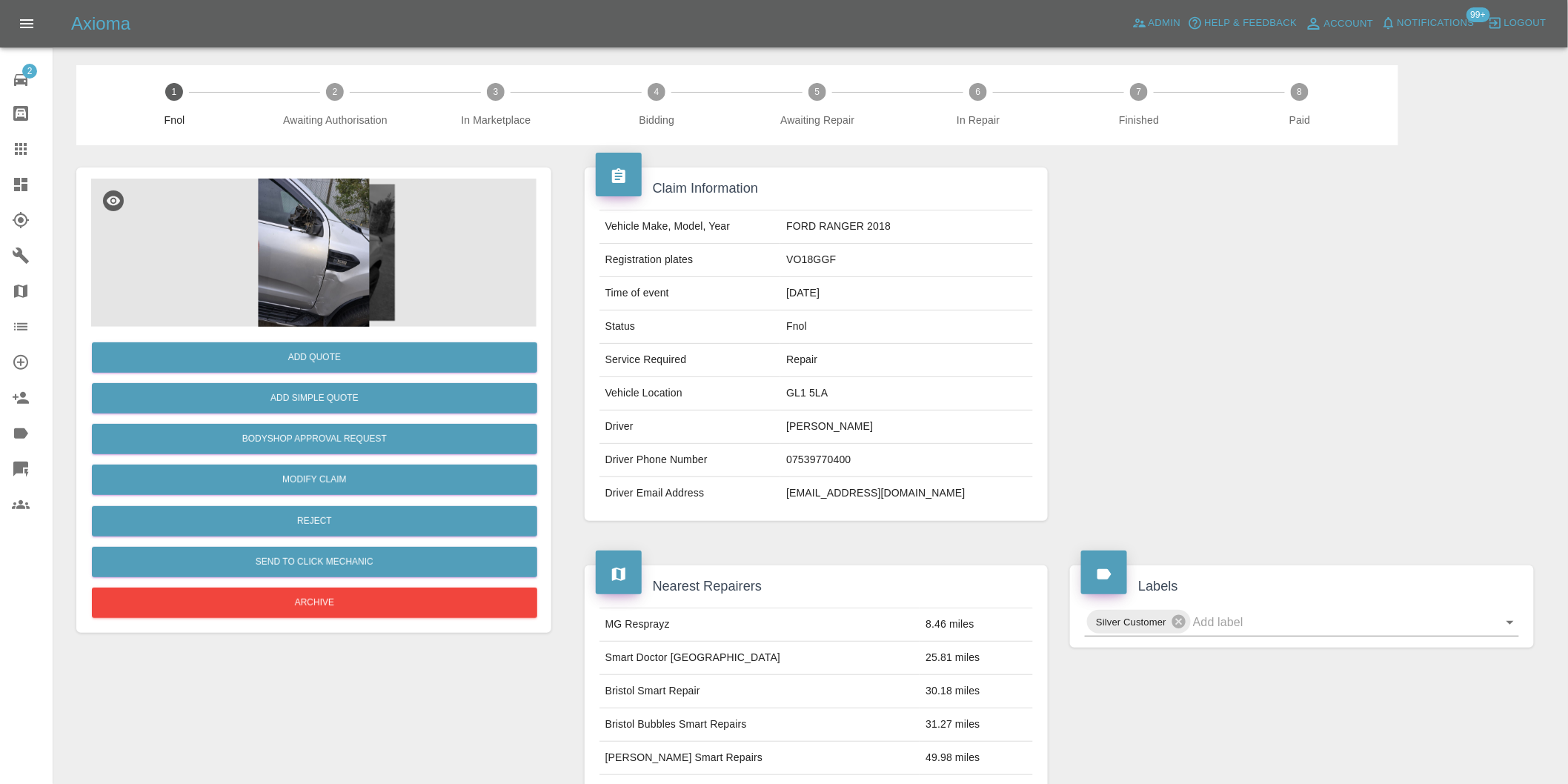
click at [356, 250] on img at bounding box center [313, 253] width 446 height 148
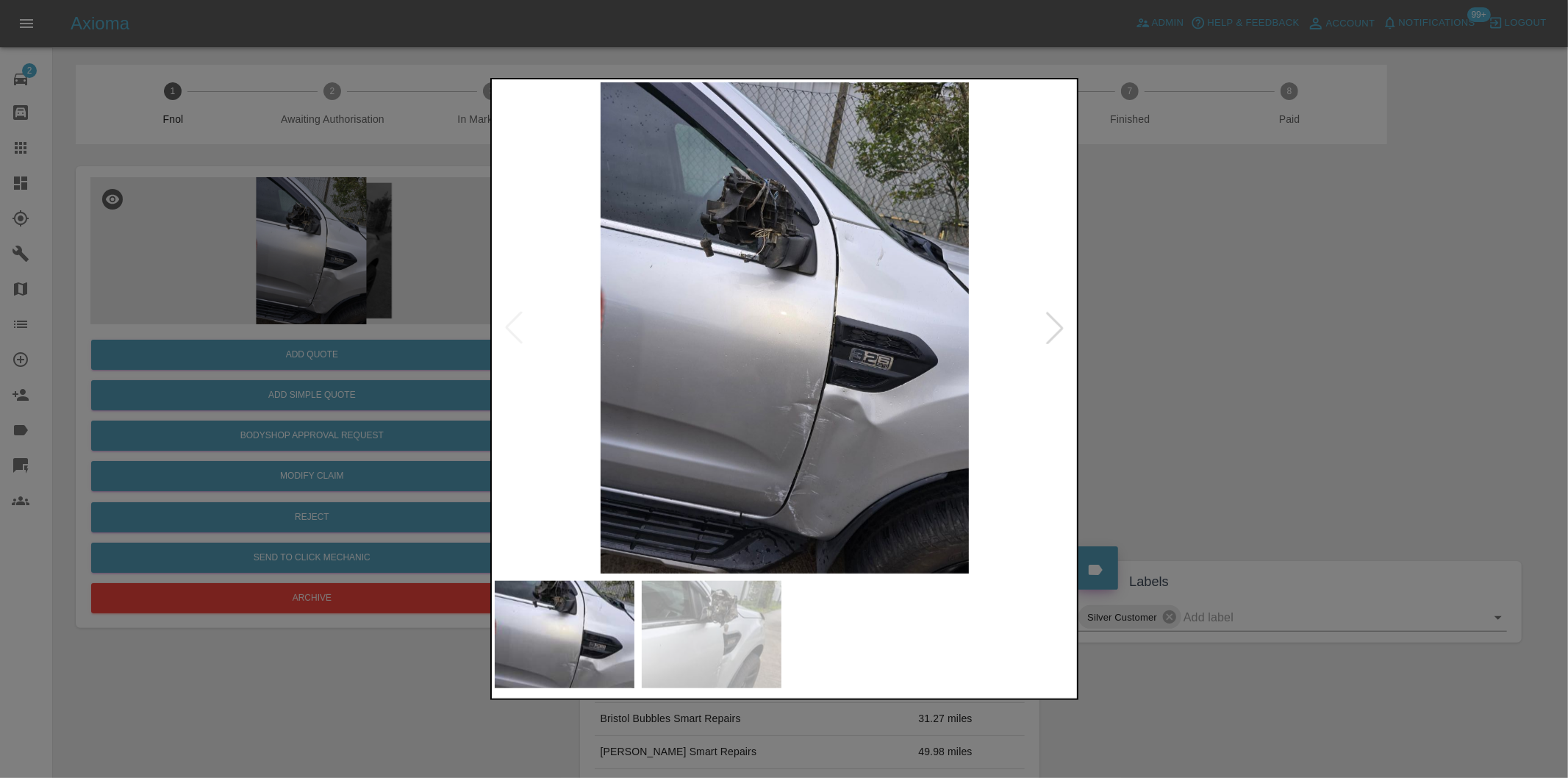
click at [1217, 387] on div at bounding box center [784, 389] width 1568 height 778
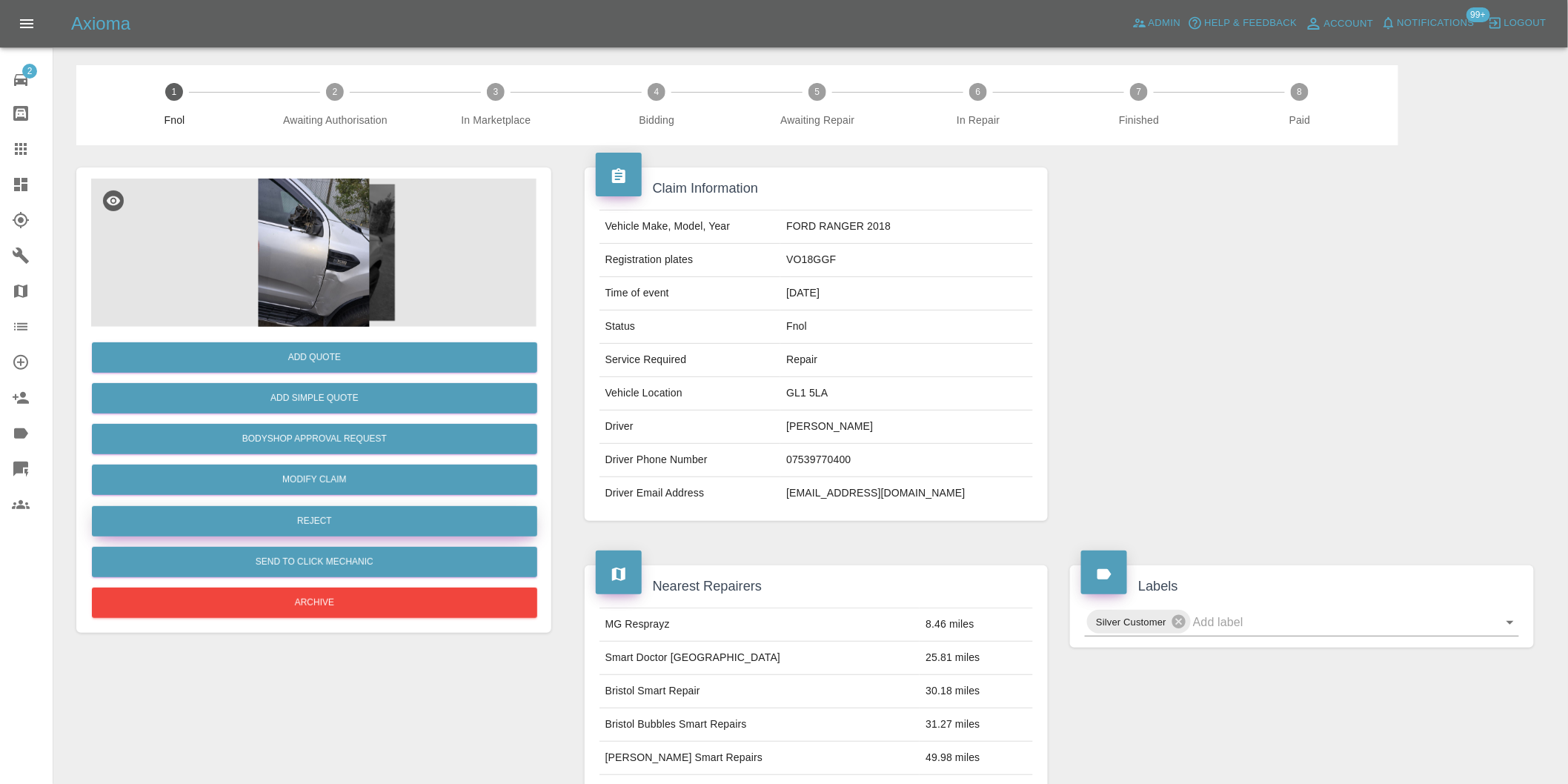
click at [369, 523] on button "Reject" at bounding box center [314, 521] width 446 height 31
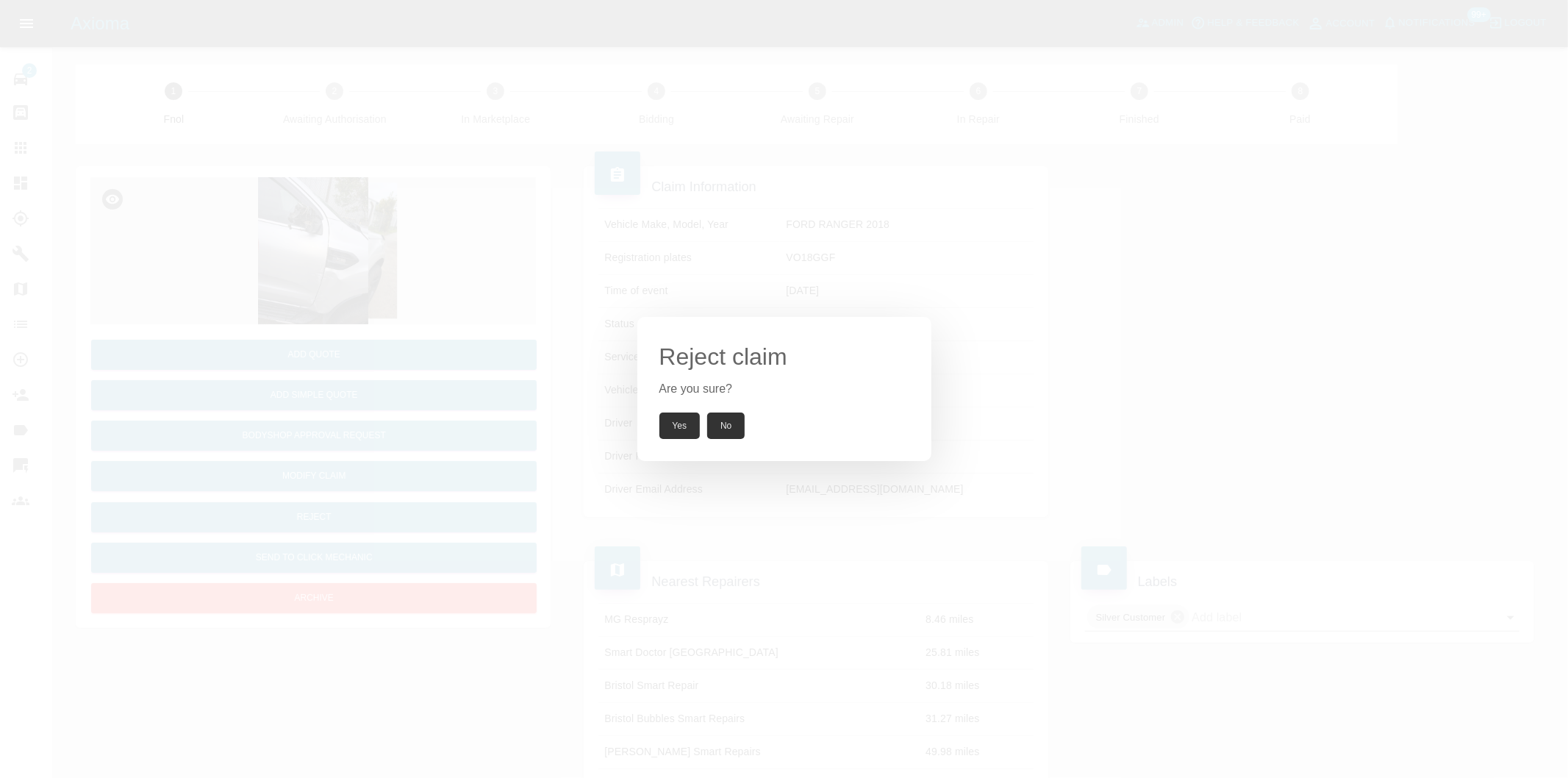
click at [677, 423] on button "Yes" at bounding box center [680, 426] width 41 height 26
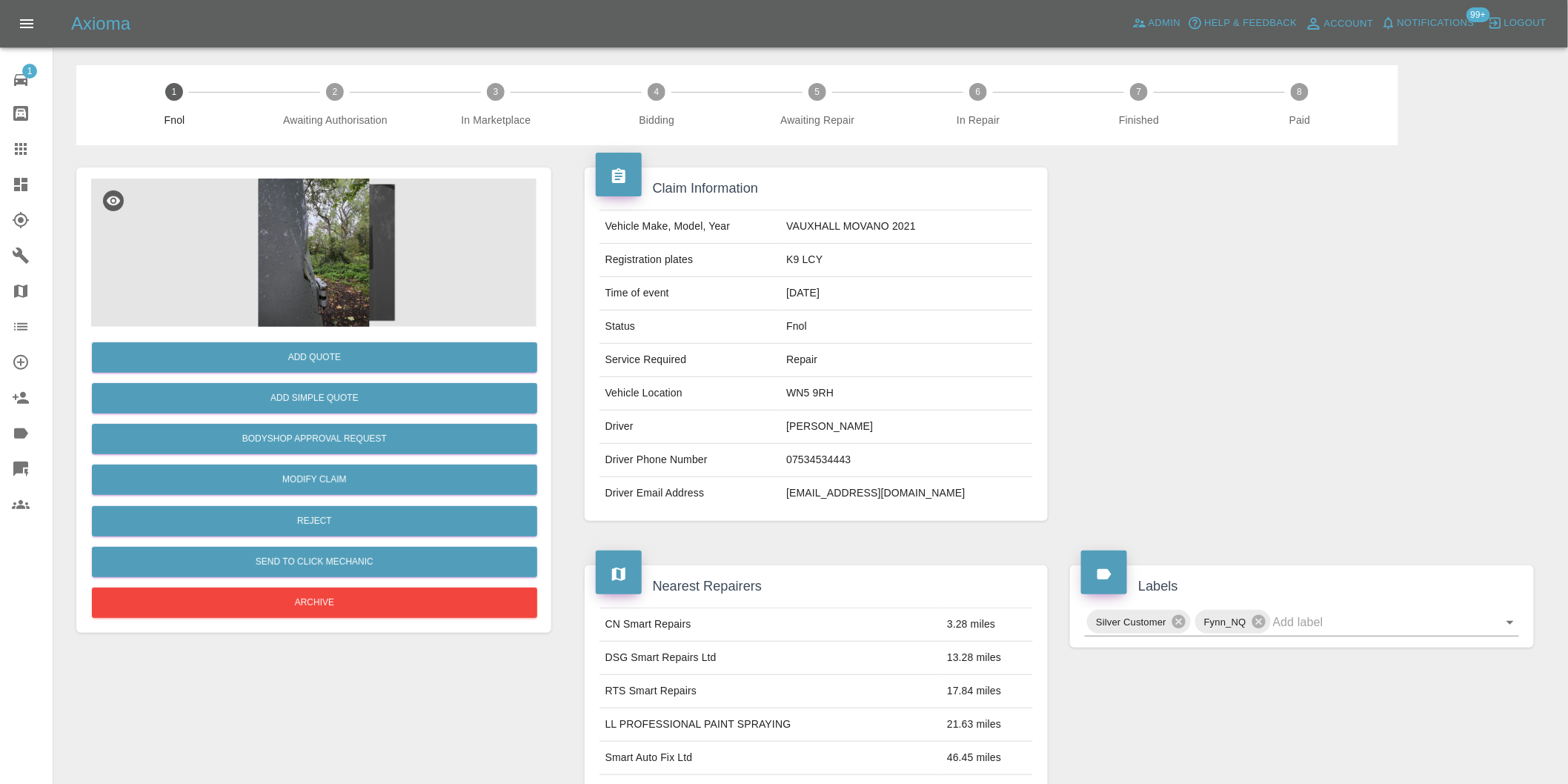
click at [336, 241] on img at bounding box center [313, 253] width 446 height 148
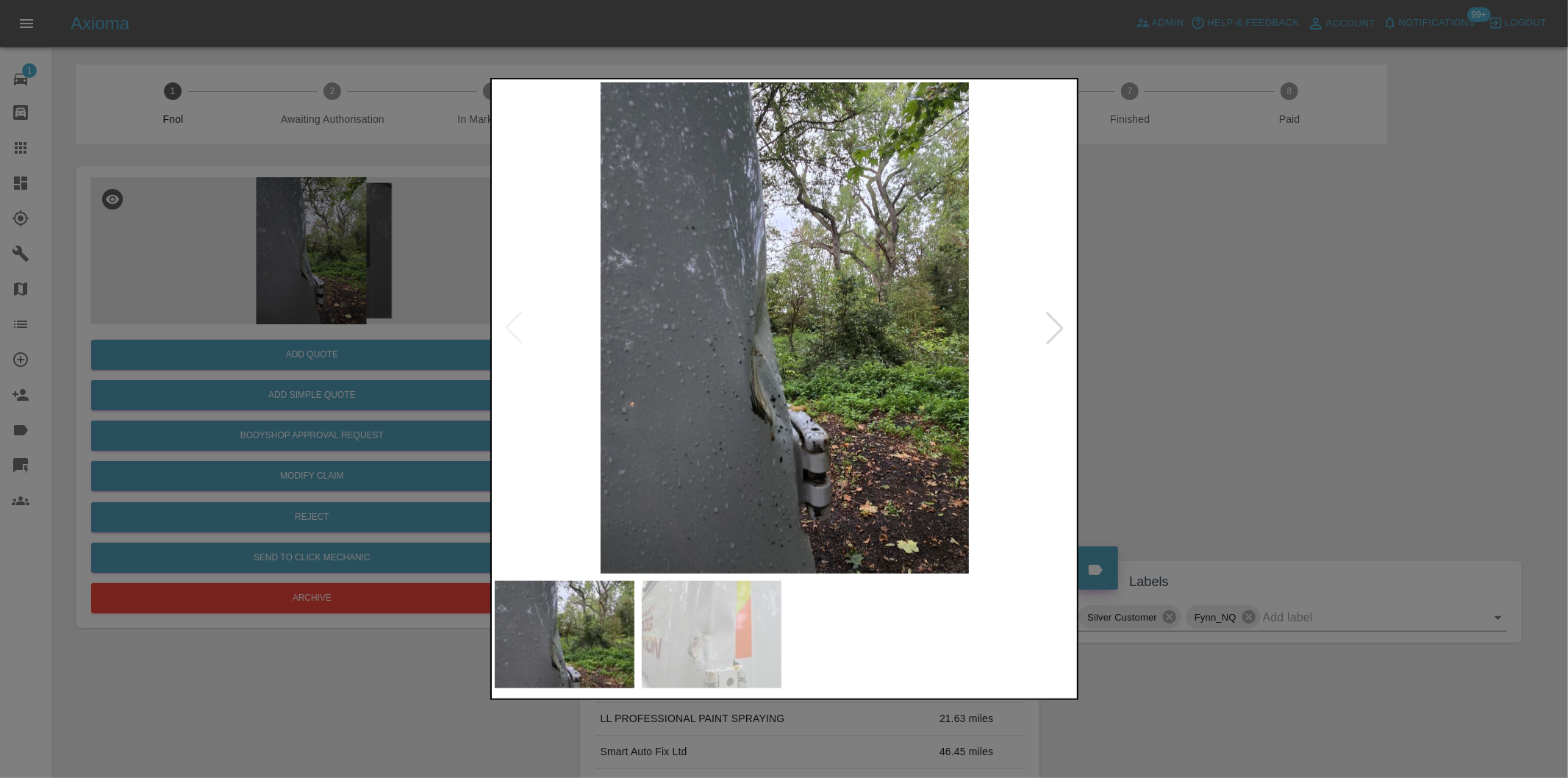
click at [1052, 338] on div at bounding box center [1054, 328] width 32 height 32
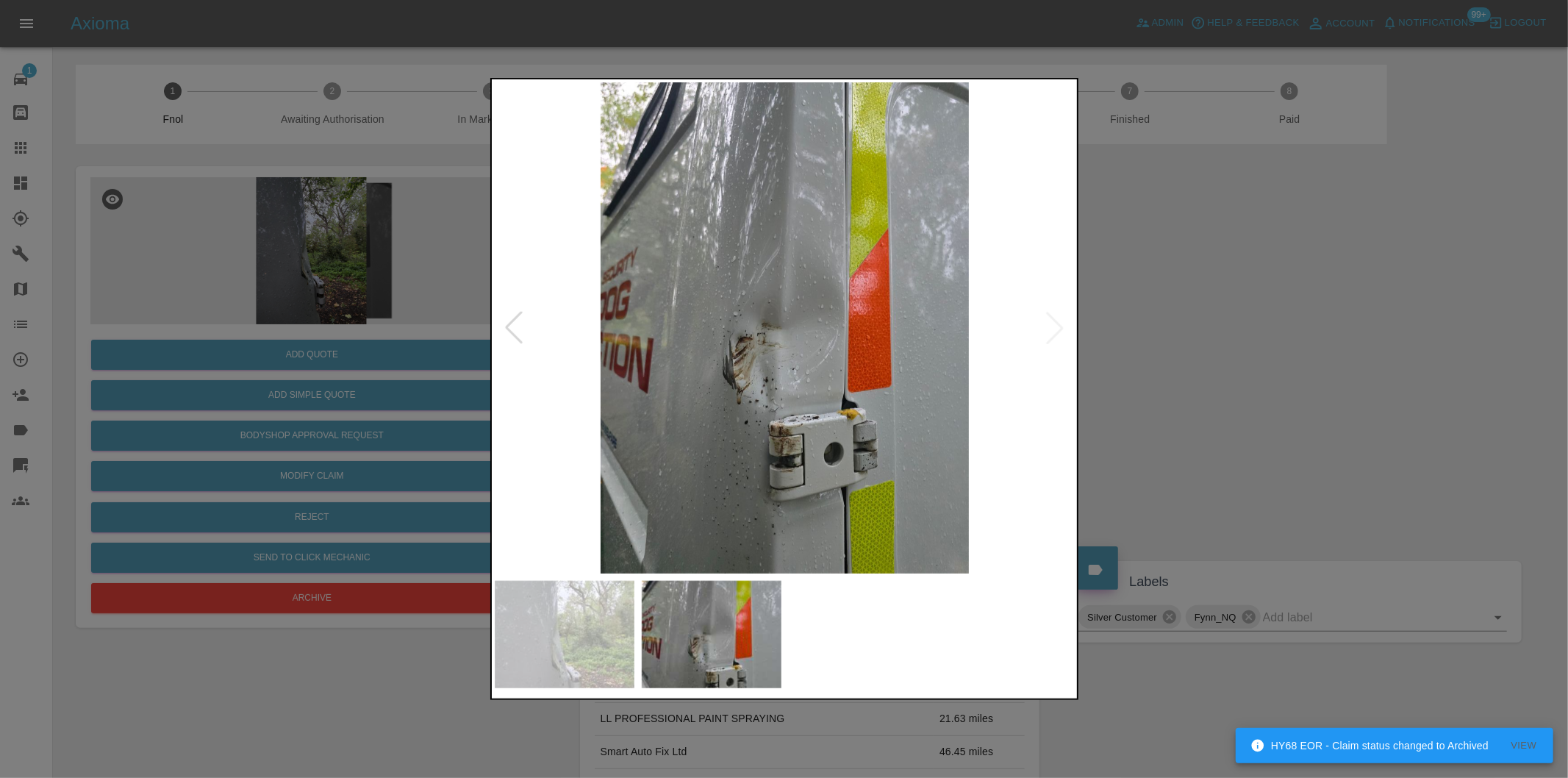
click at [1052, 338] on img at bounding box center [784, 328] width 581 height 492
click at [767, 343] on img at bounding box center [784, 328] width 581 height 492
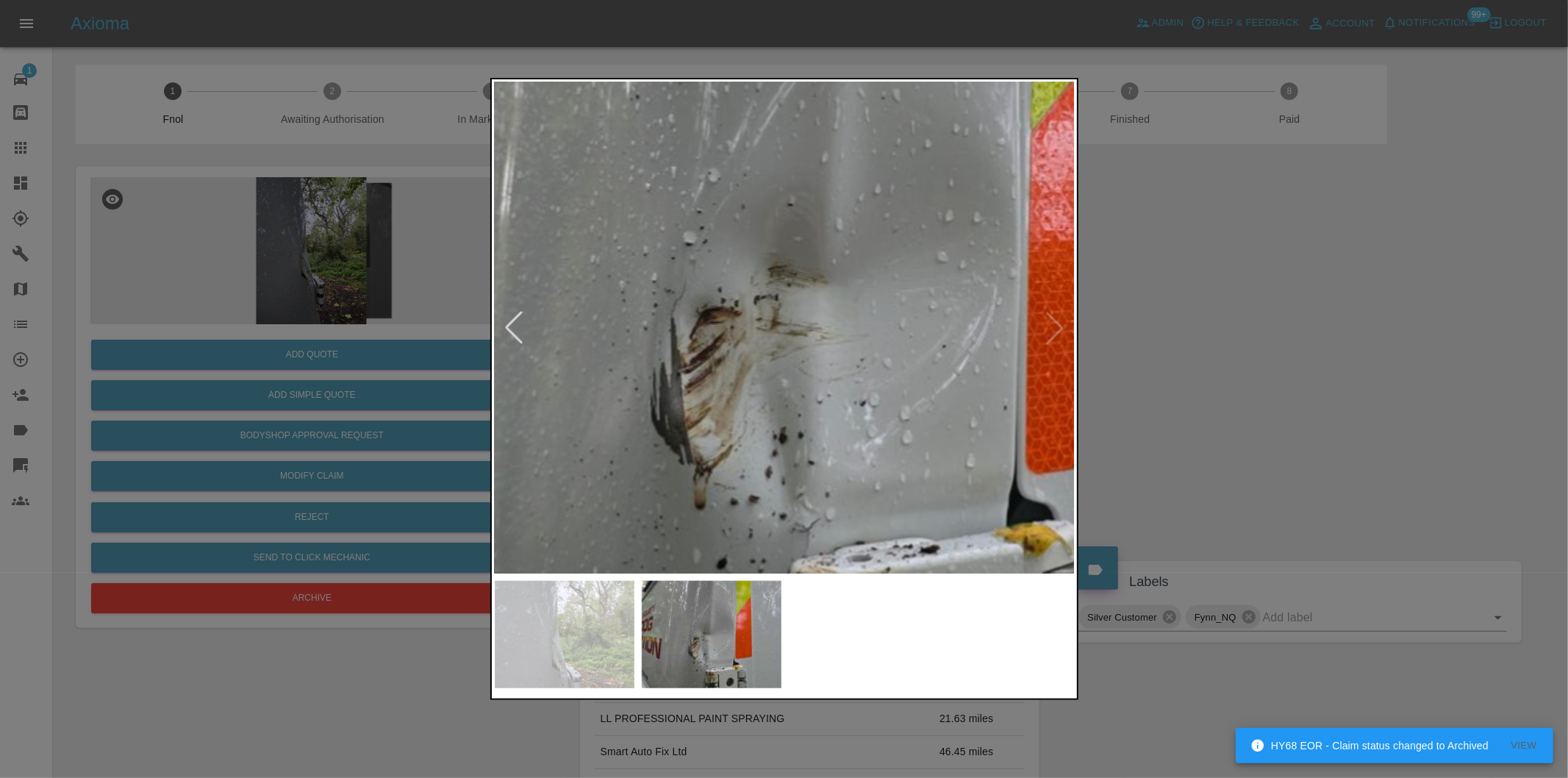
click at [767, 343] on img at bounding box center [836, 280] width 1743 height 1473
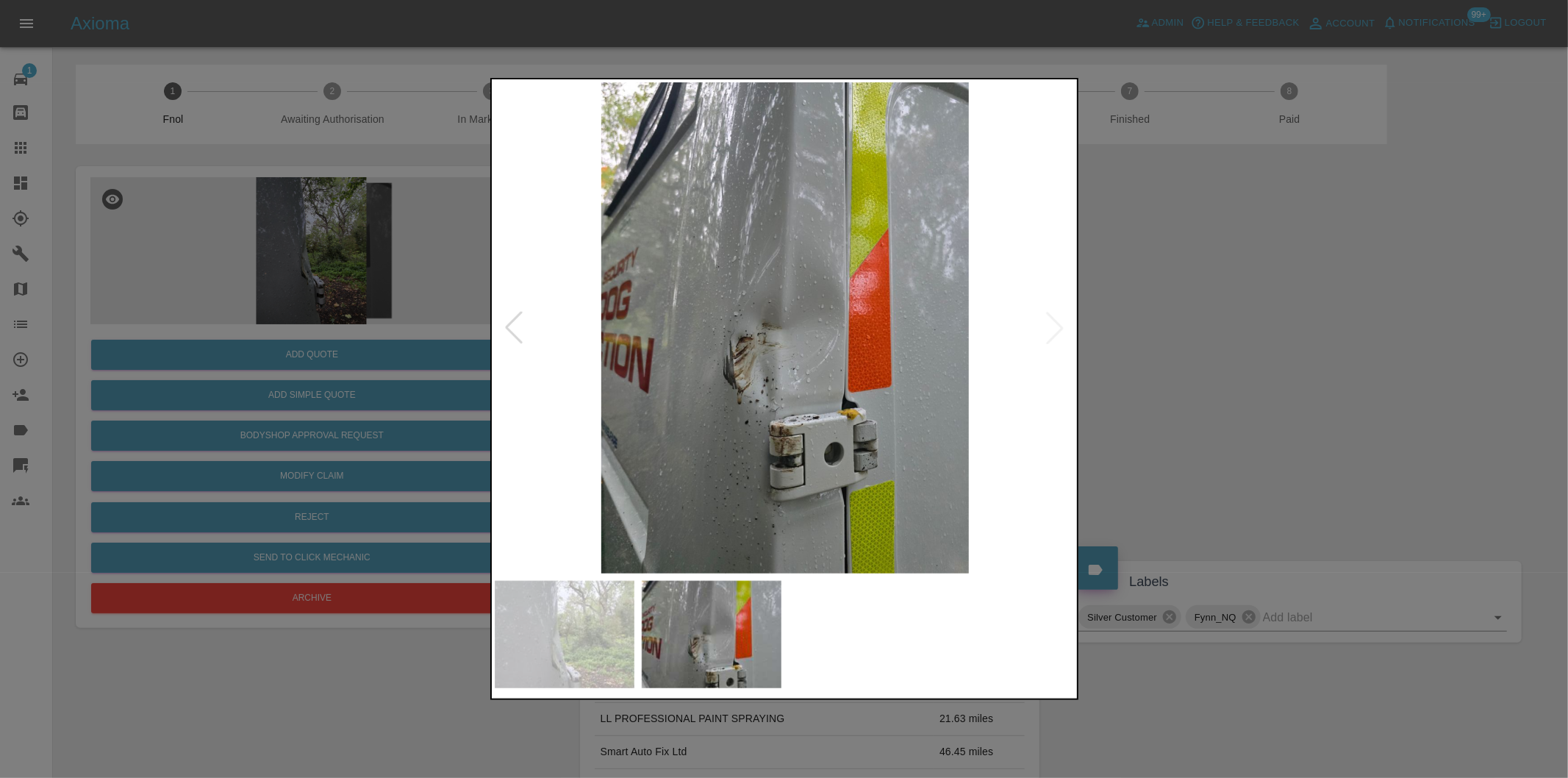
click at [1143, 339] on div at bounding box center [784, 389] width 1568 height 778
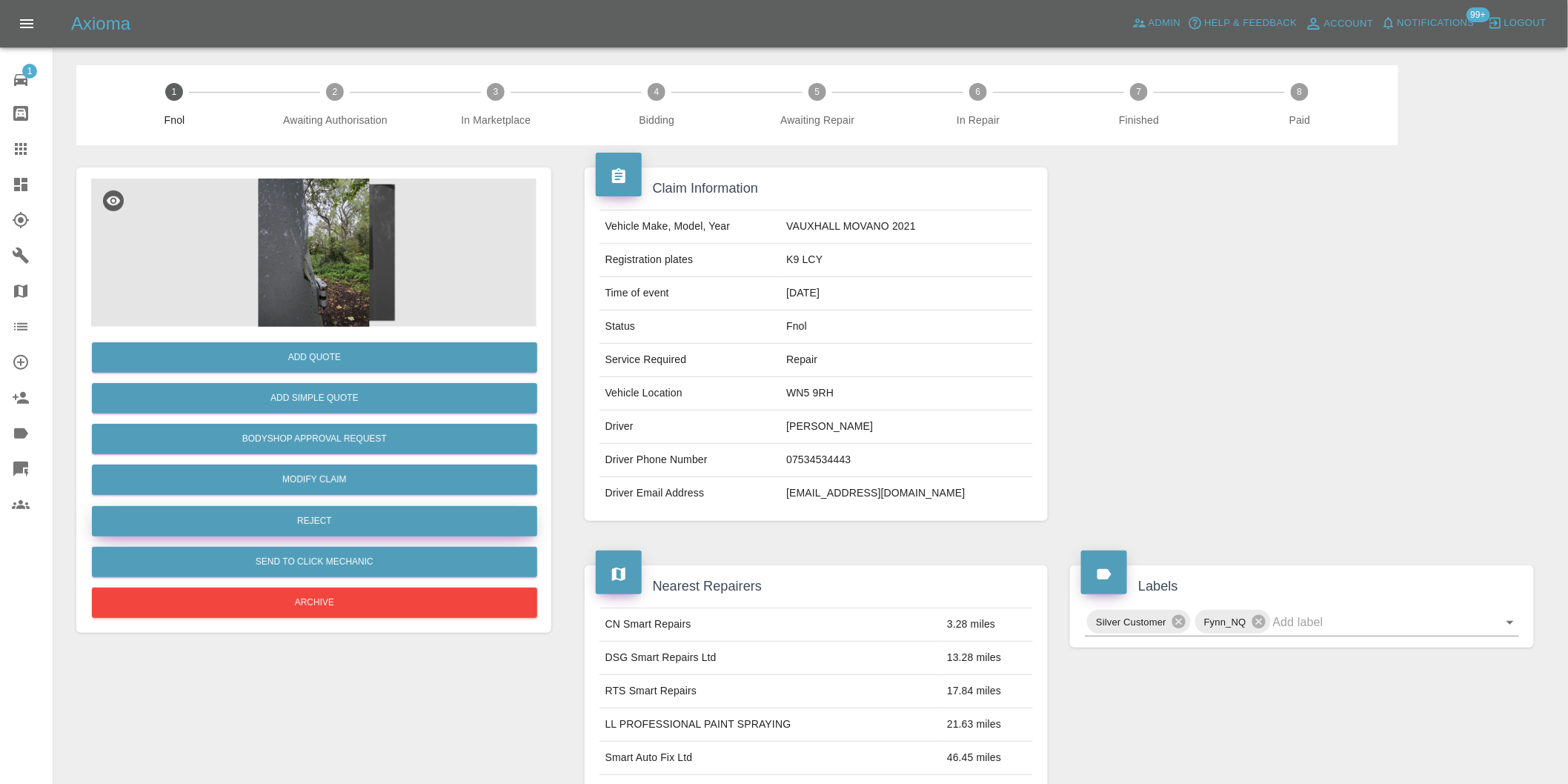
click at [357, 519] on button "Reject" at bounding box center [314, 521] width 446 height 31
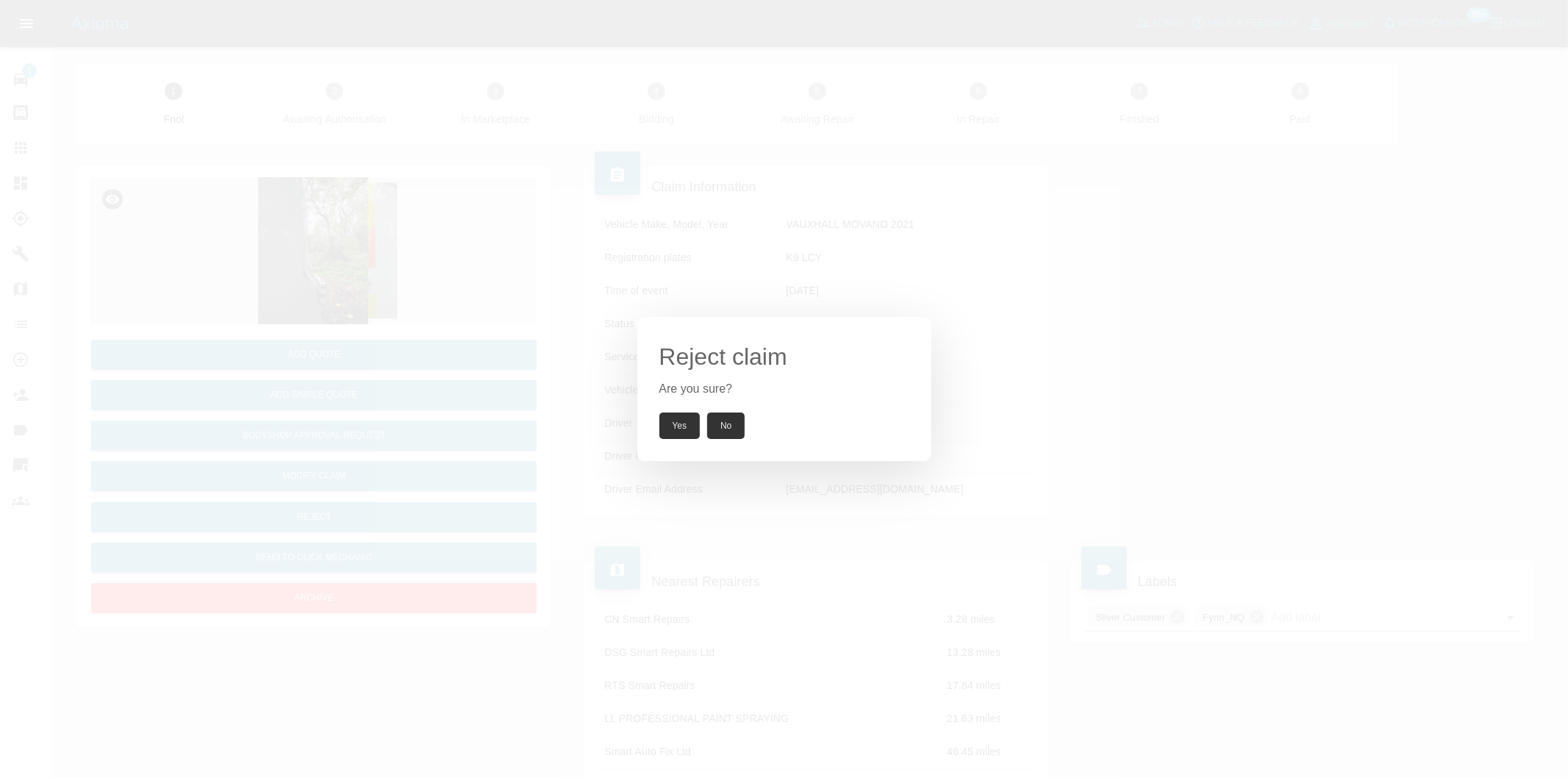
click at [672, 432] on button "Yes" at bounding box center [680, 426] width 41 height 26
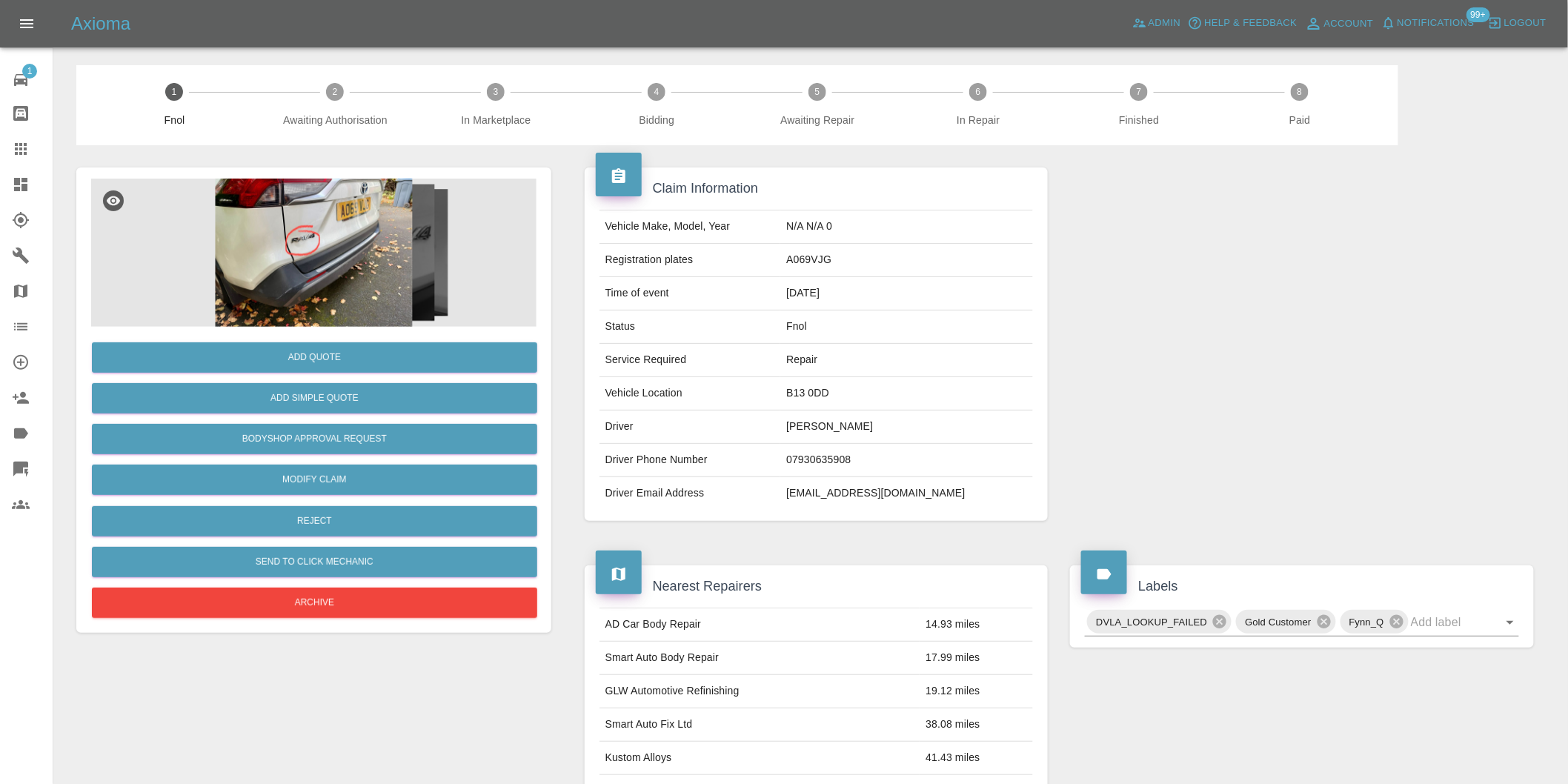
click at [319, 234] on img at bounding box center [313, 253] width 446 height 148
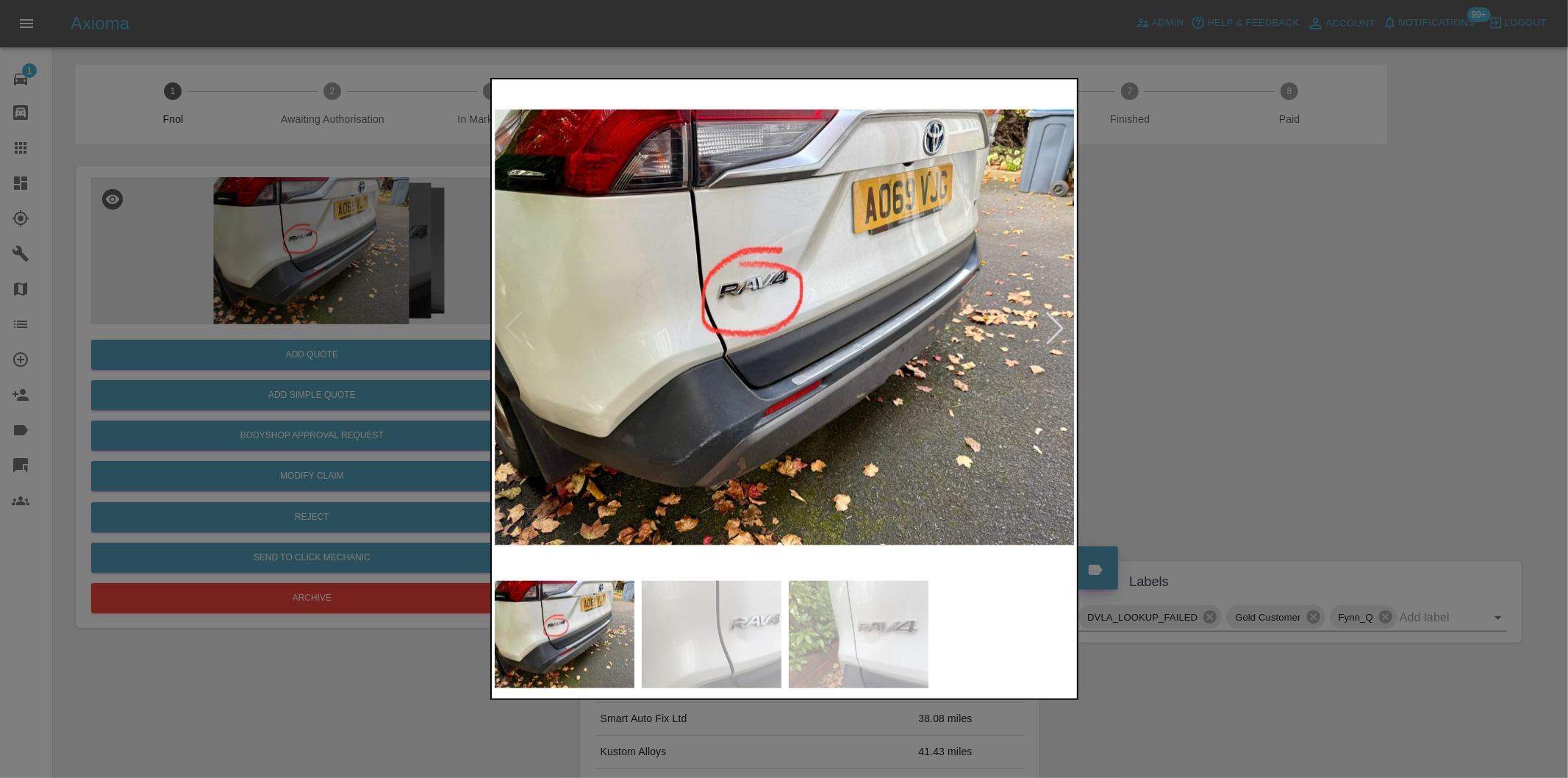
click at [1058, 325] on div at bounding box center [1054, 328] width 32 height 32
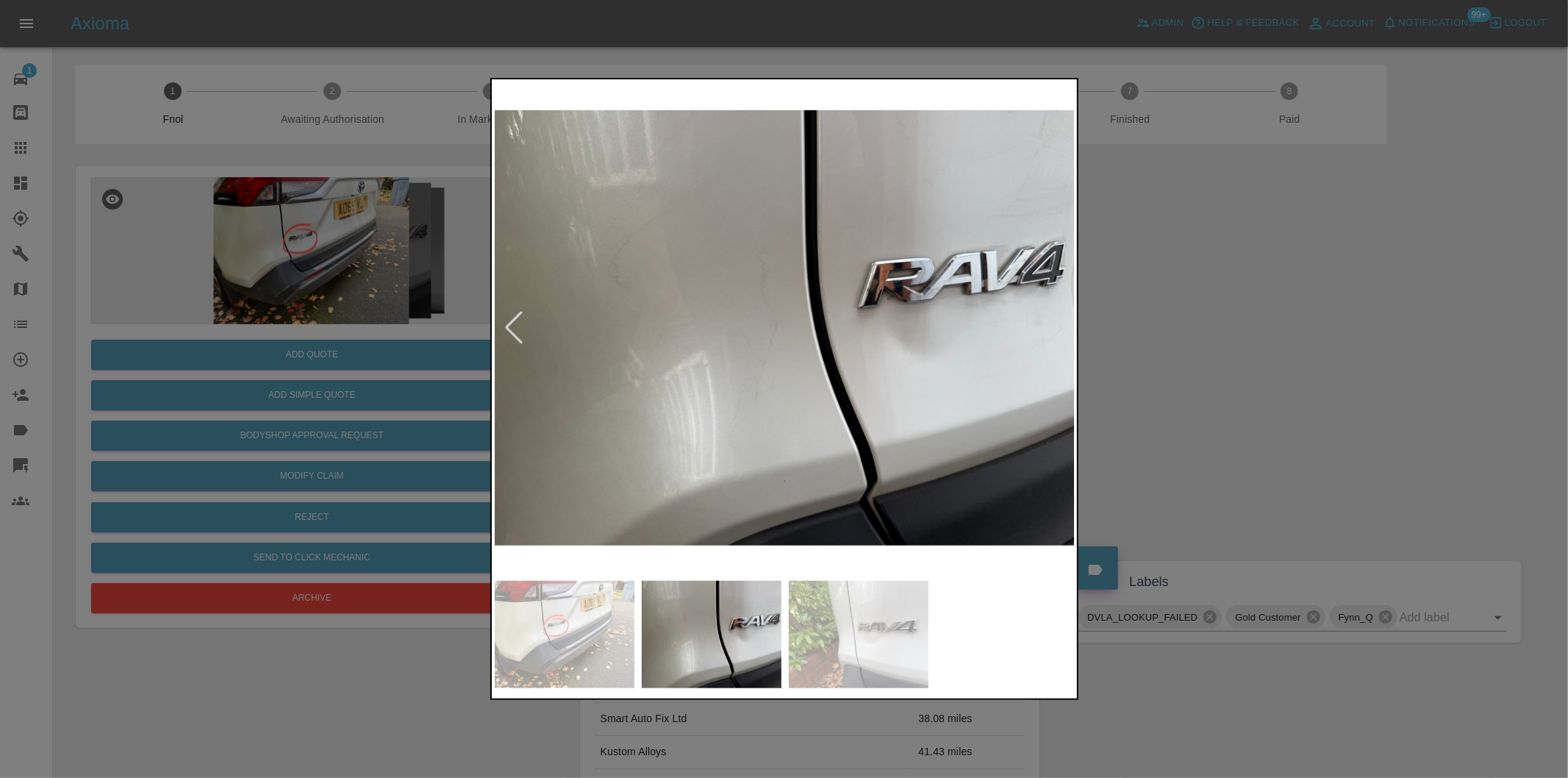
click at [1058, 325] on div at bounding box center [1054, 328] width 32 height 32
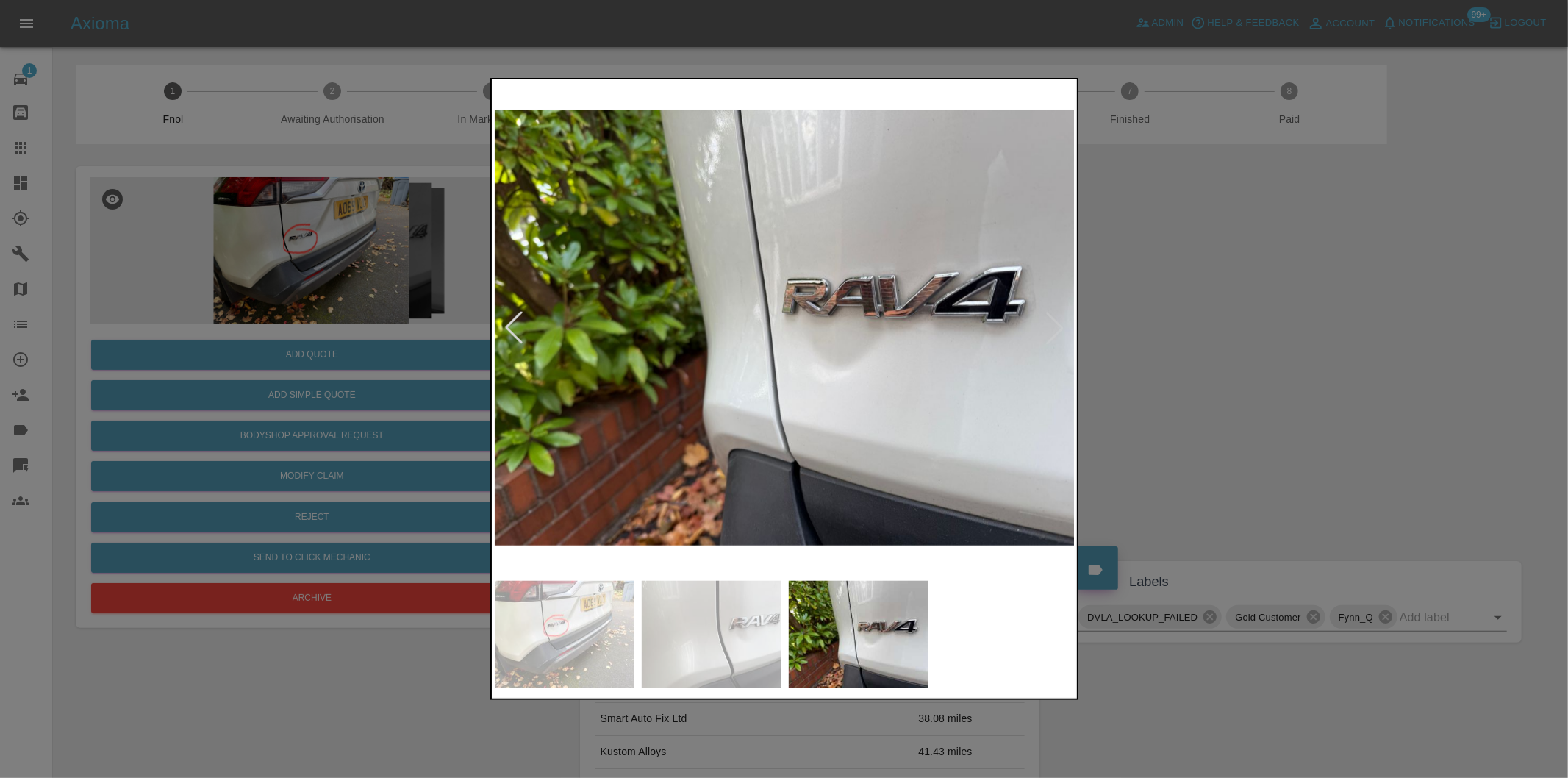
click at [1058, 325] on img at bounding box center [784, 328] width 581 height 492
click at [510, 326] on div at bounding box center [513, 328] width 32 height 32
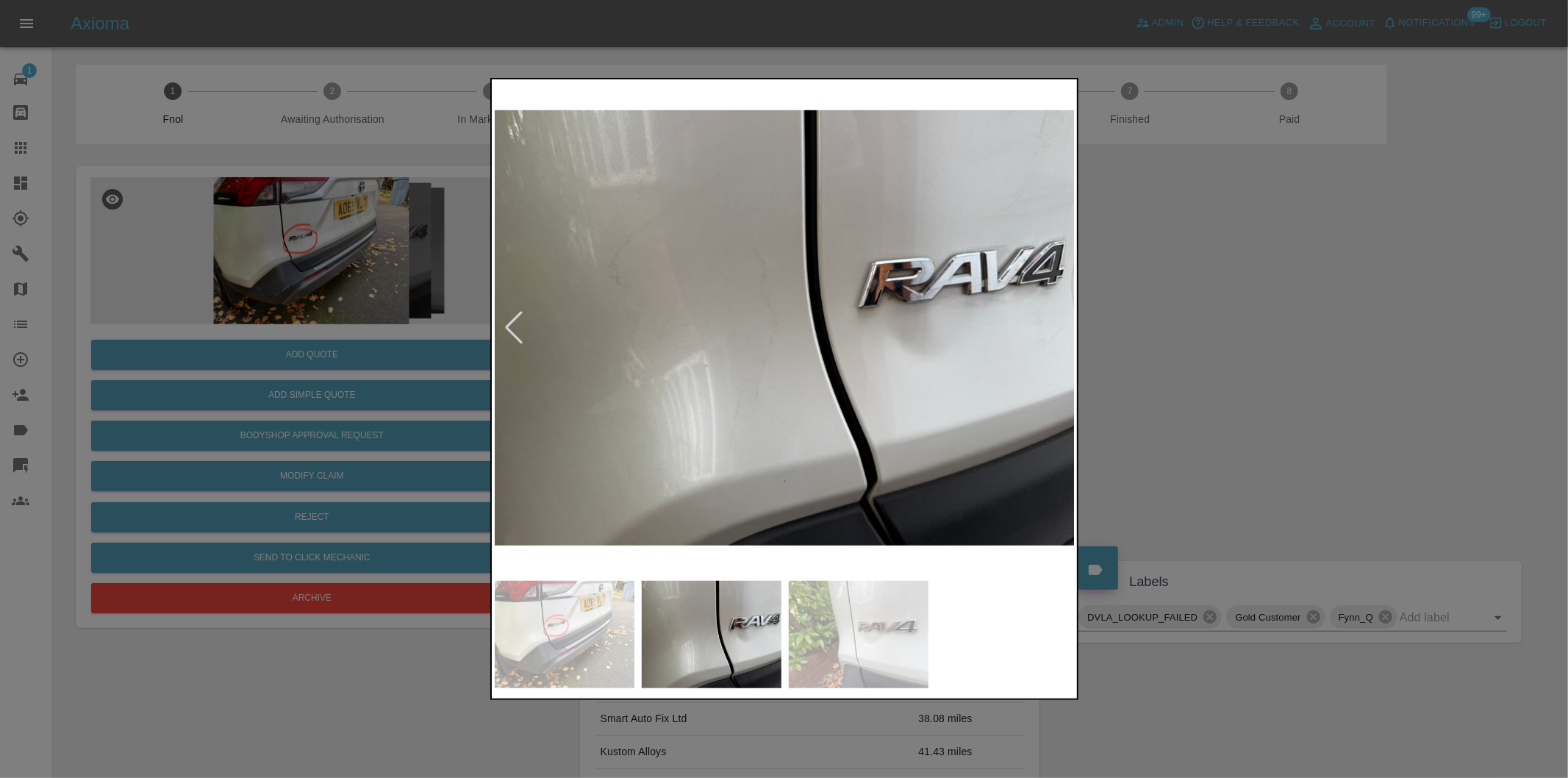
click at [511, 325] on div at bounding box center [513, 328] width 32 height 32
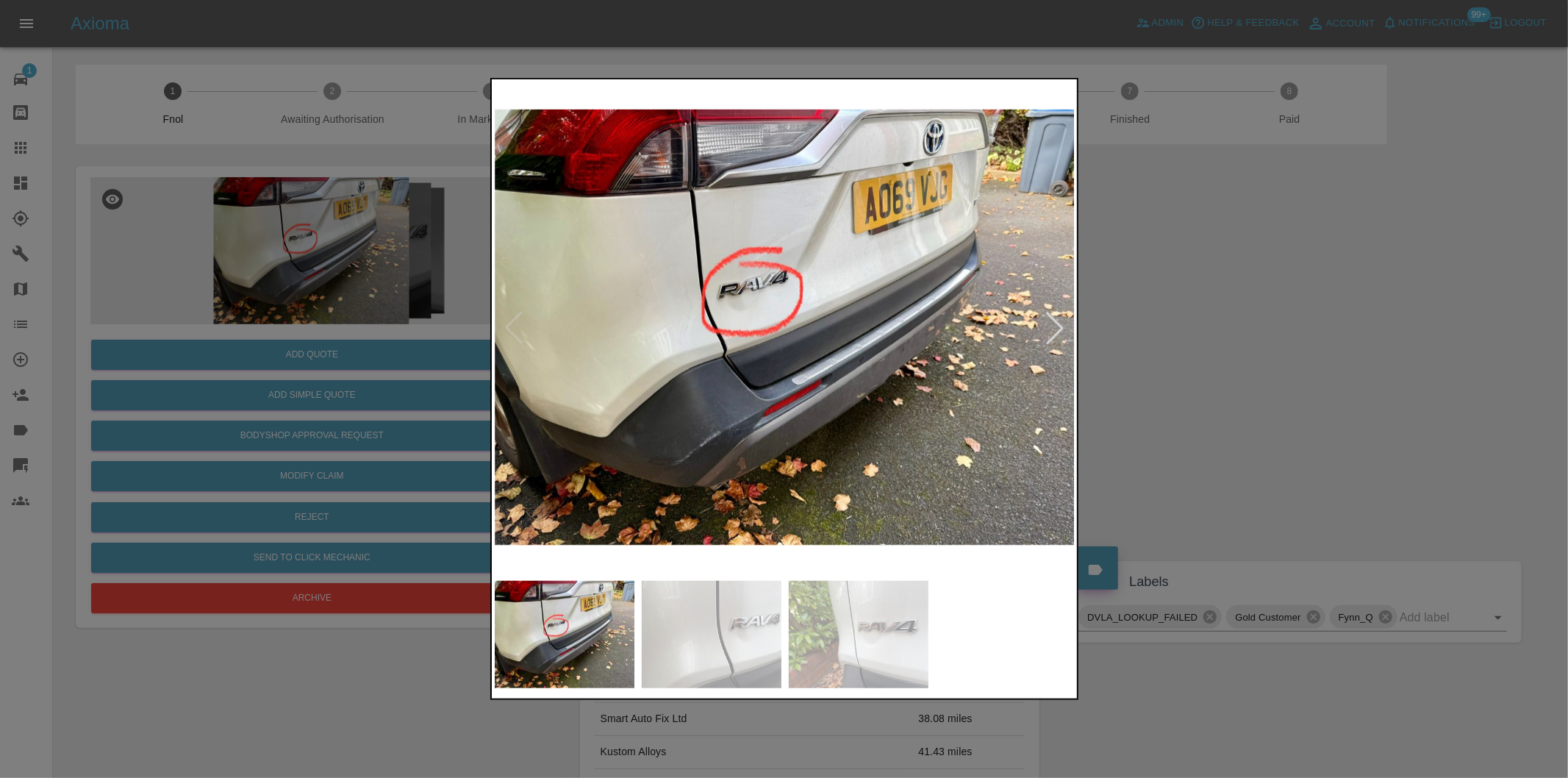
click at [511, 325] on img at bounding box center [784, 328] width 581 height 492
click at [1262, 310] on div at bounding box center [784, 389] width 1568 height 778
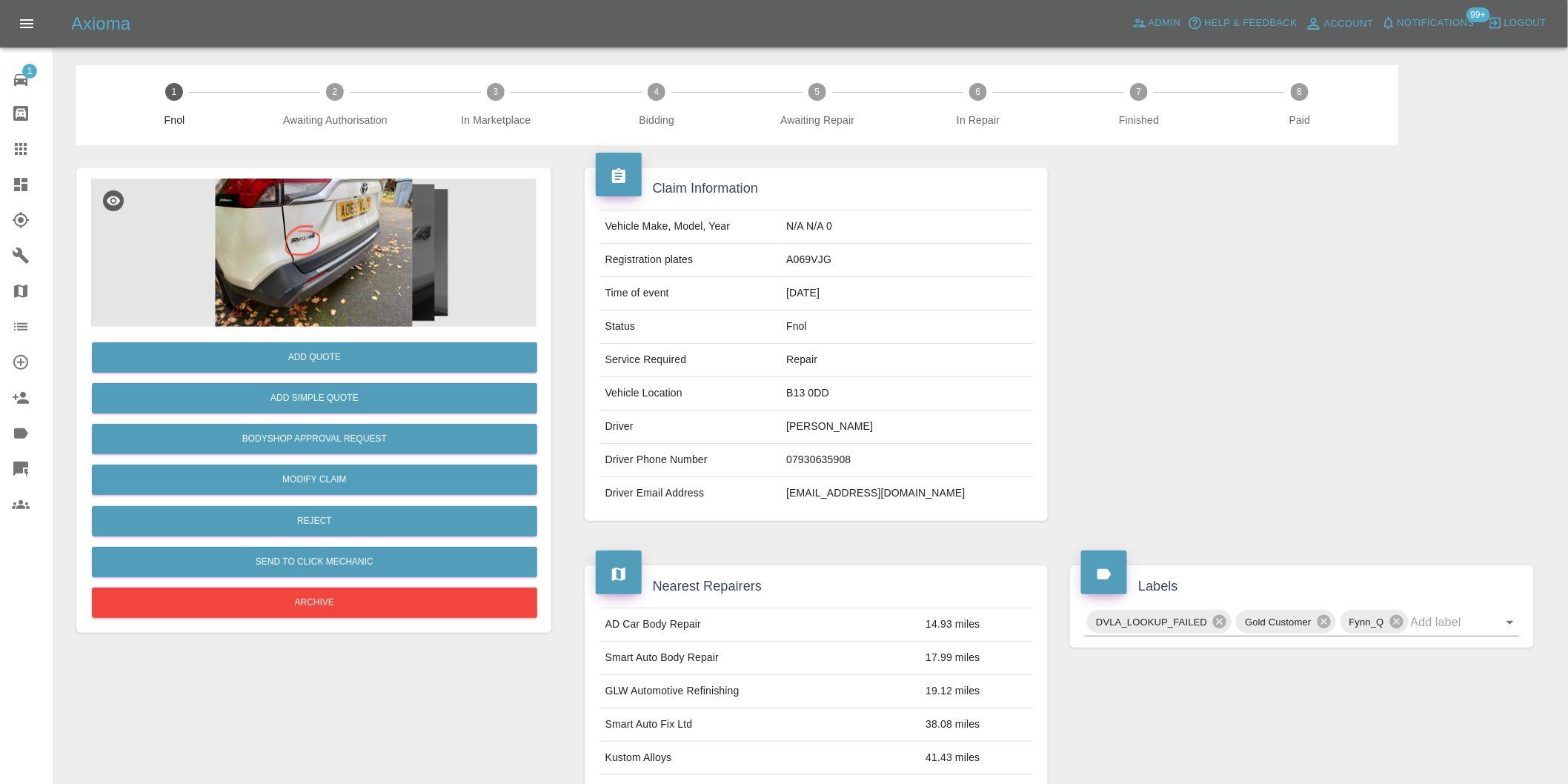
click at [330, 250] on img at bounding box center [313, 253] width 446 height 148
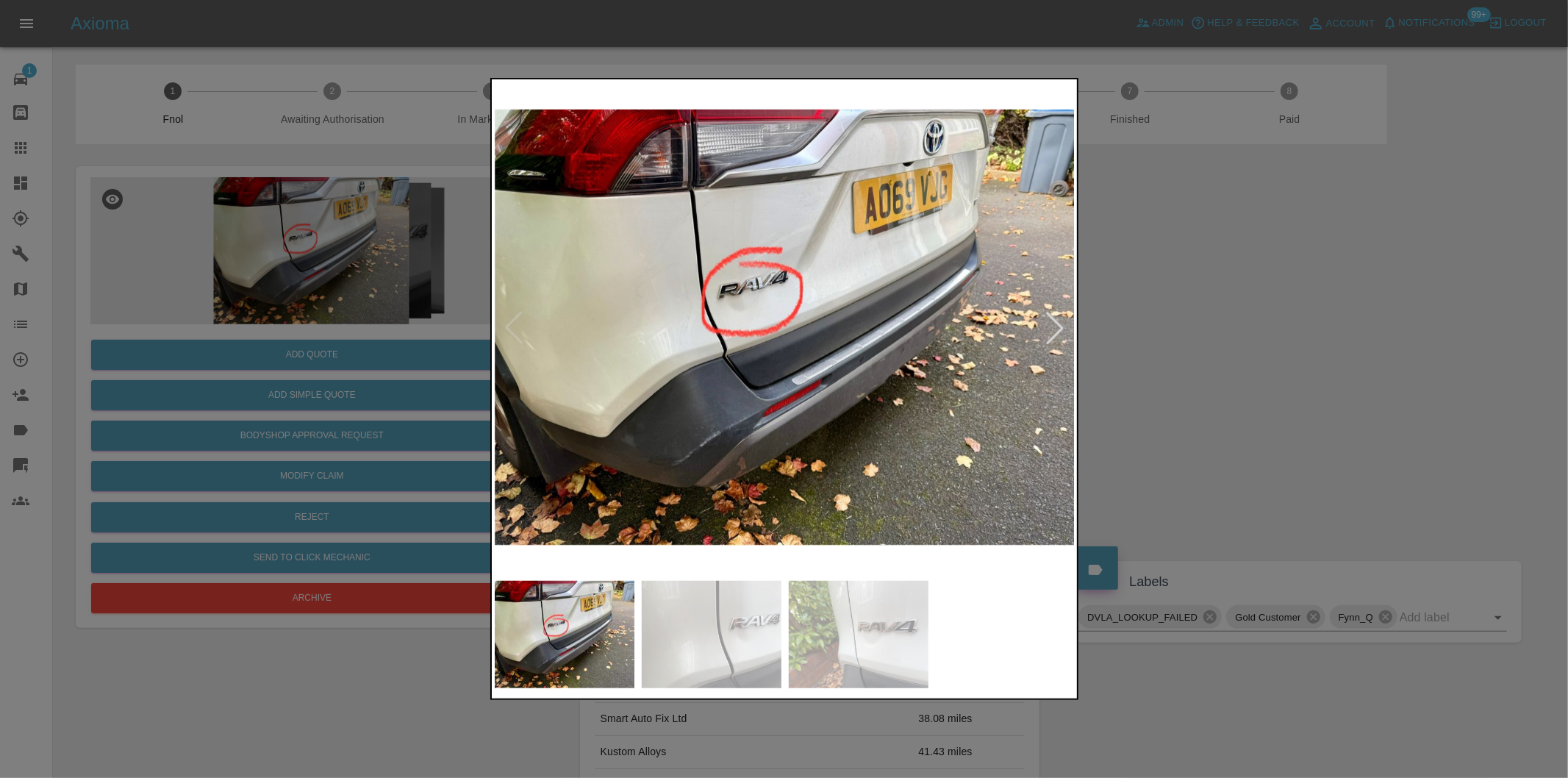
click at [718, 414] on img at bounding box center [784, 328] width 581 height 492
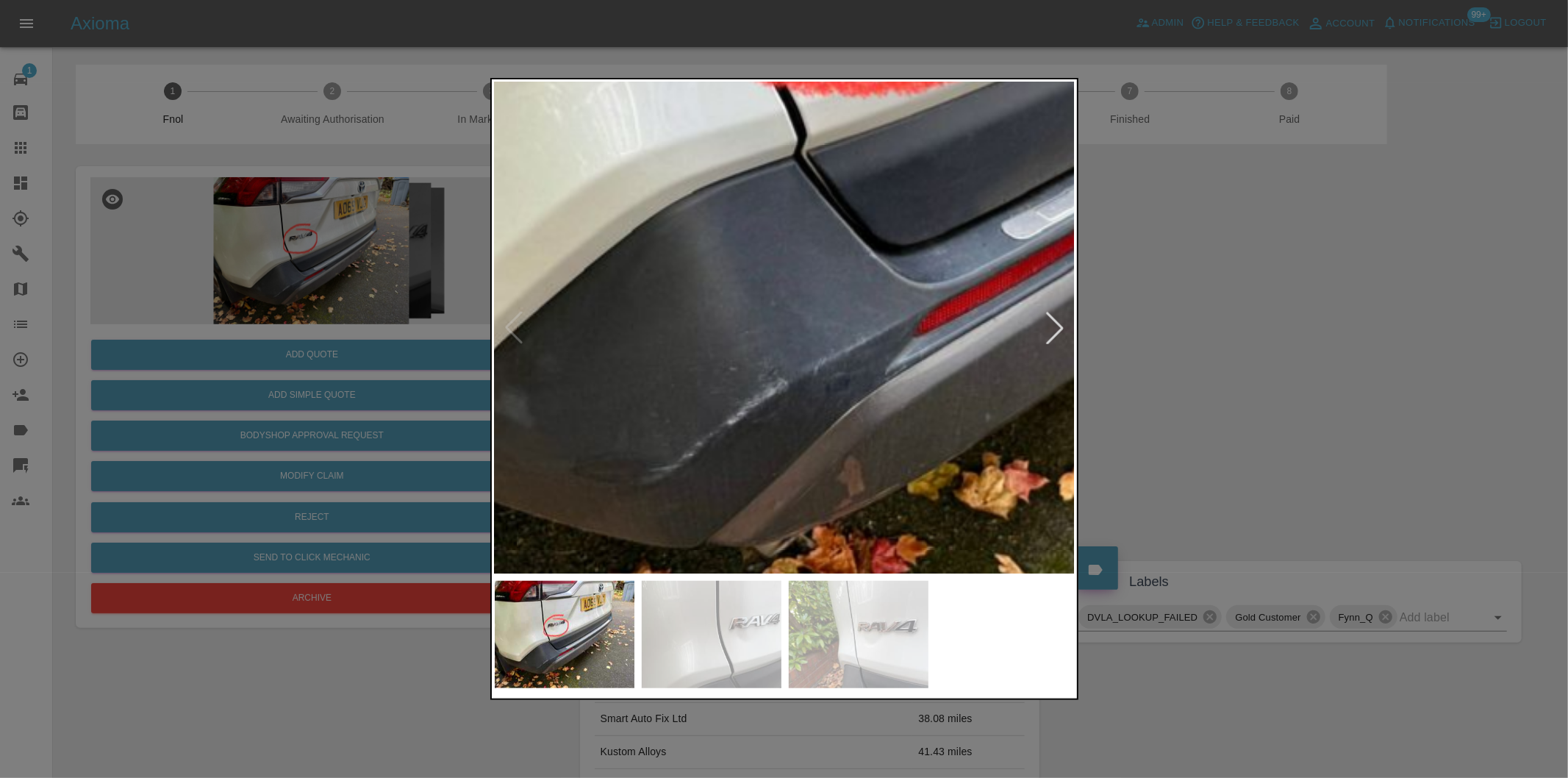
click at [718, 414] on img at bounding box center [981, 68] width 1743 height 1473
click at [718, 413] on img at bounding box center [981, 68] width 1743 height 1473
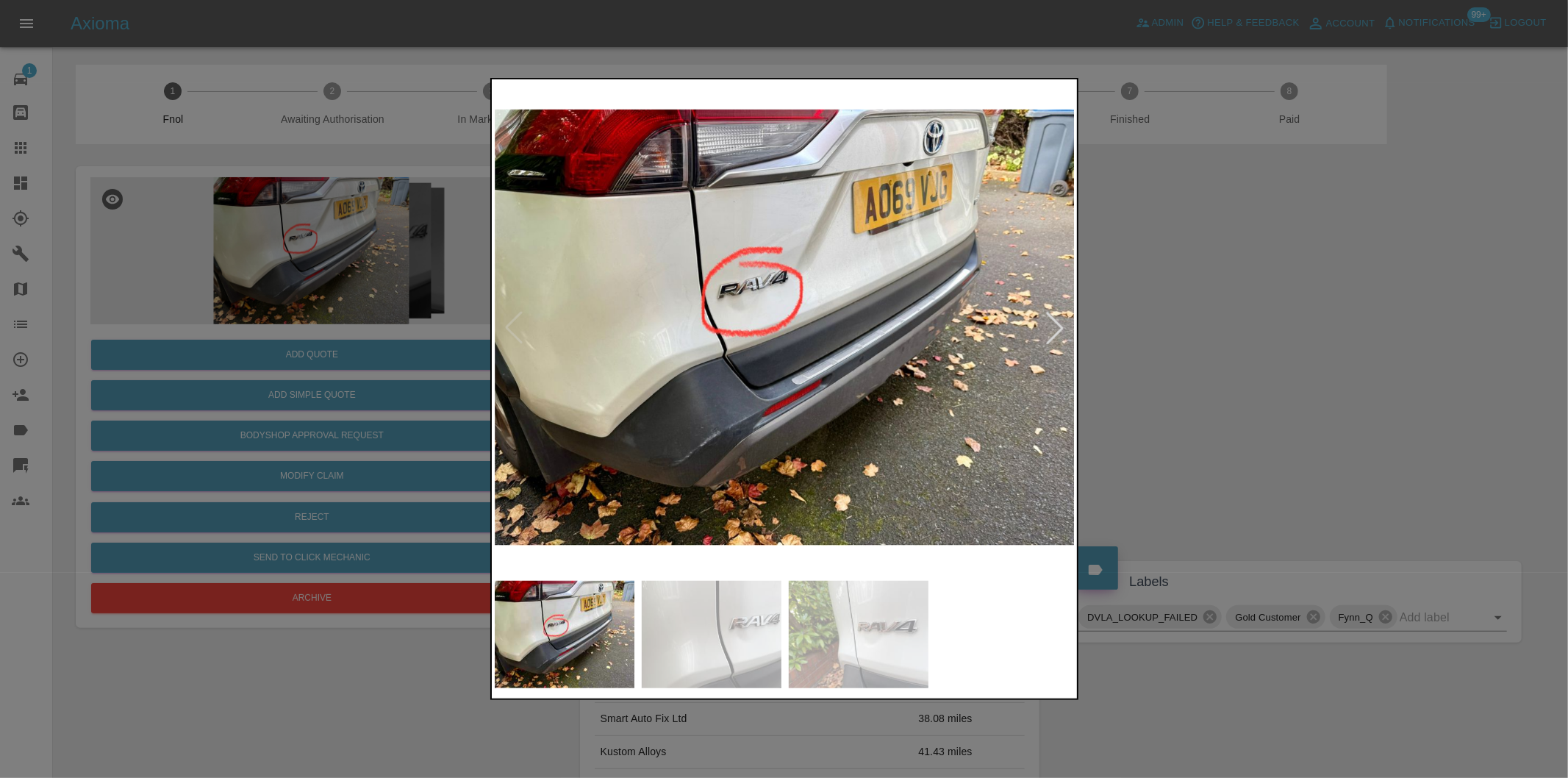
click at [1140, 380] on div at bounding box center [784, 389] width 1568 height 778
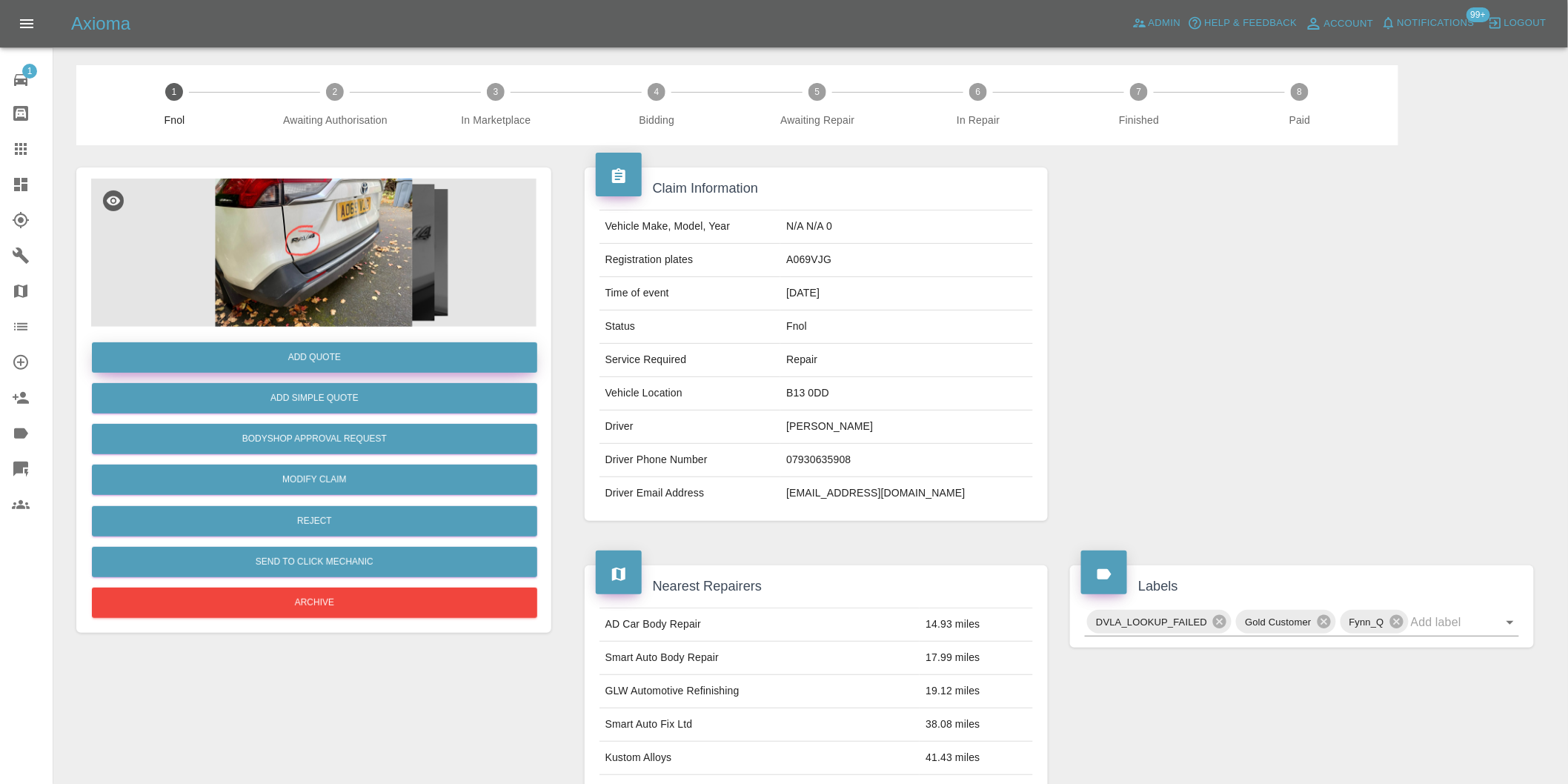
click at [335, 353] on button "Add Quote" at bounding box center [314, 357] width 446 height 31
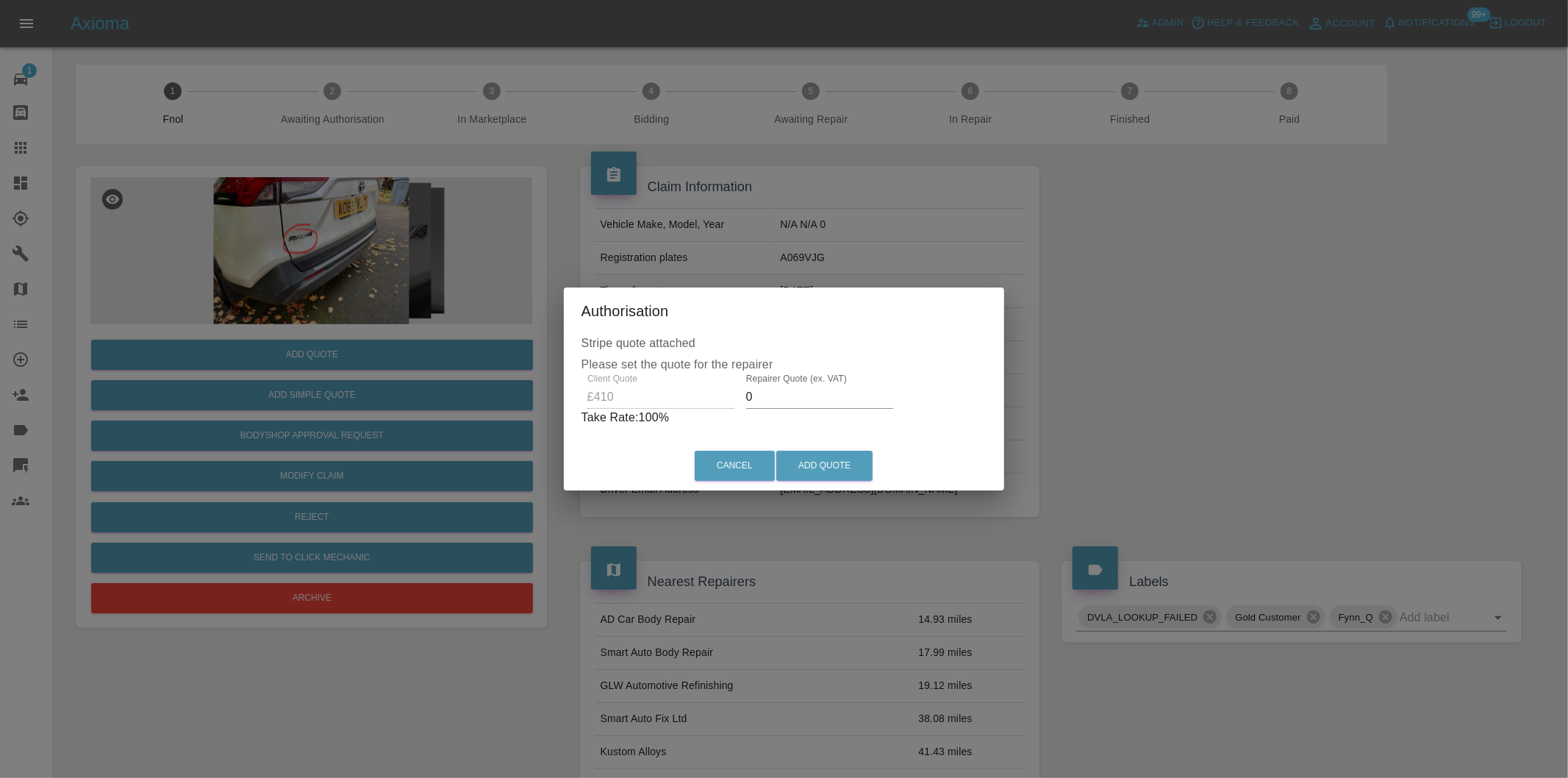
click at [783, 405] on input "0" at bounding box center [820, 397] width 147 height 24
type input "0260"
click at [829, 465] on button "Add Quote" at bounding box center [825, 466] width 96 height 30
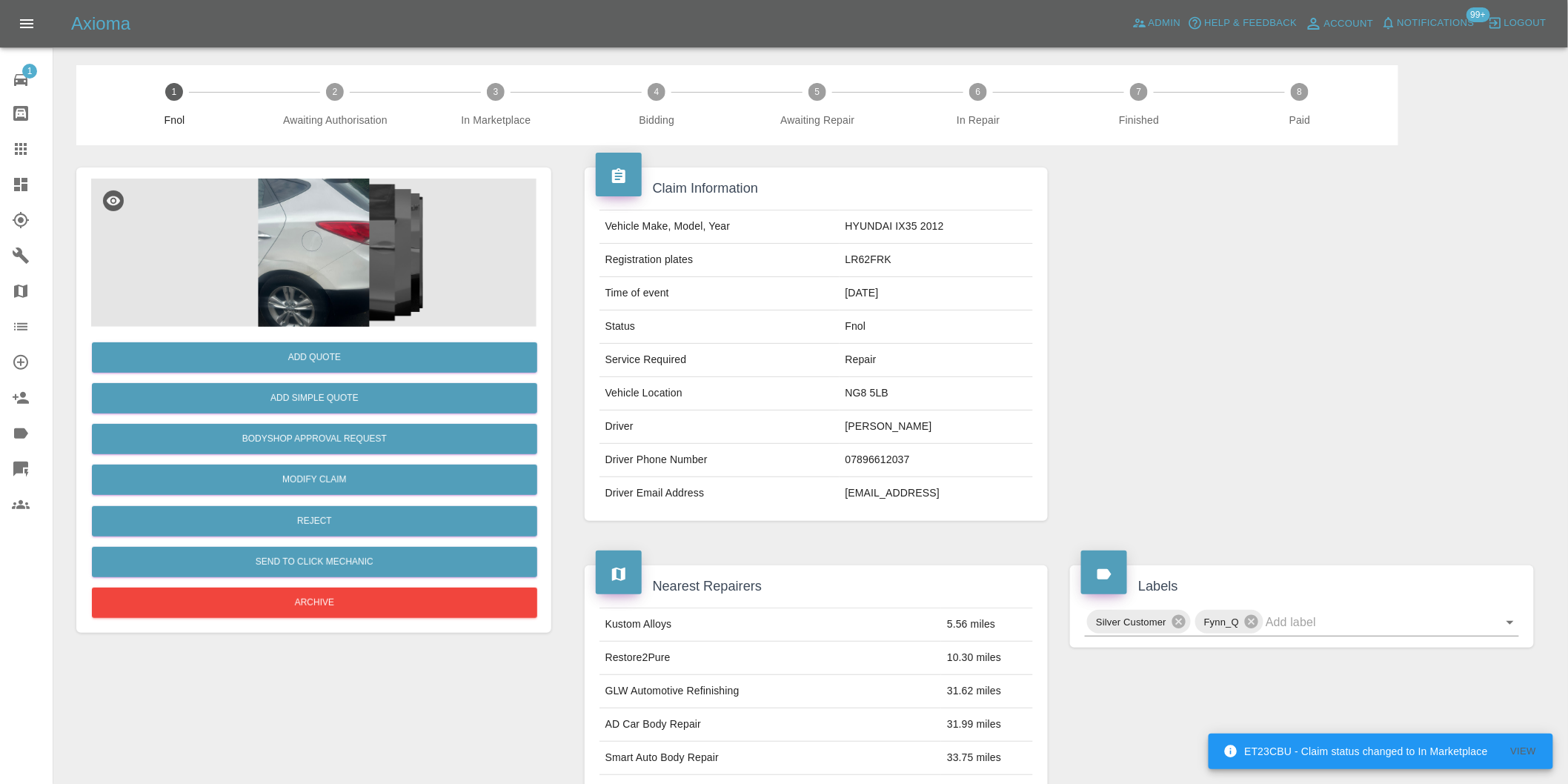
click at [311, 257] on img at bounding box center [313, 253] width 446 height 148
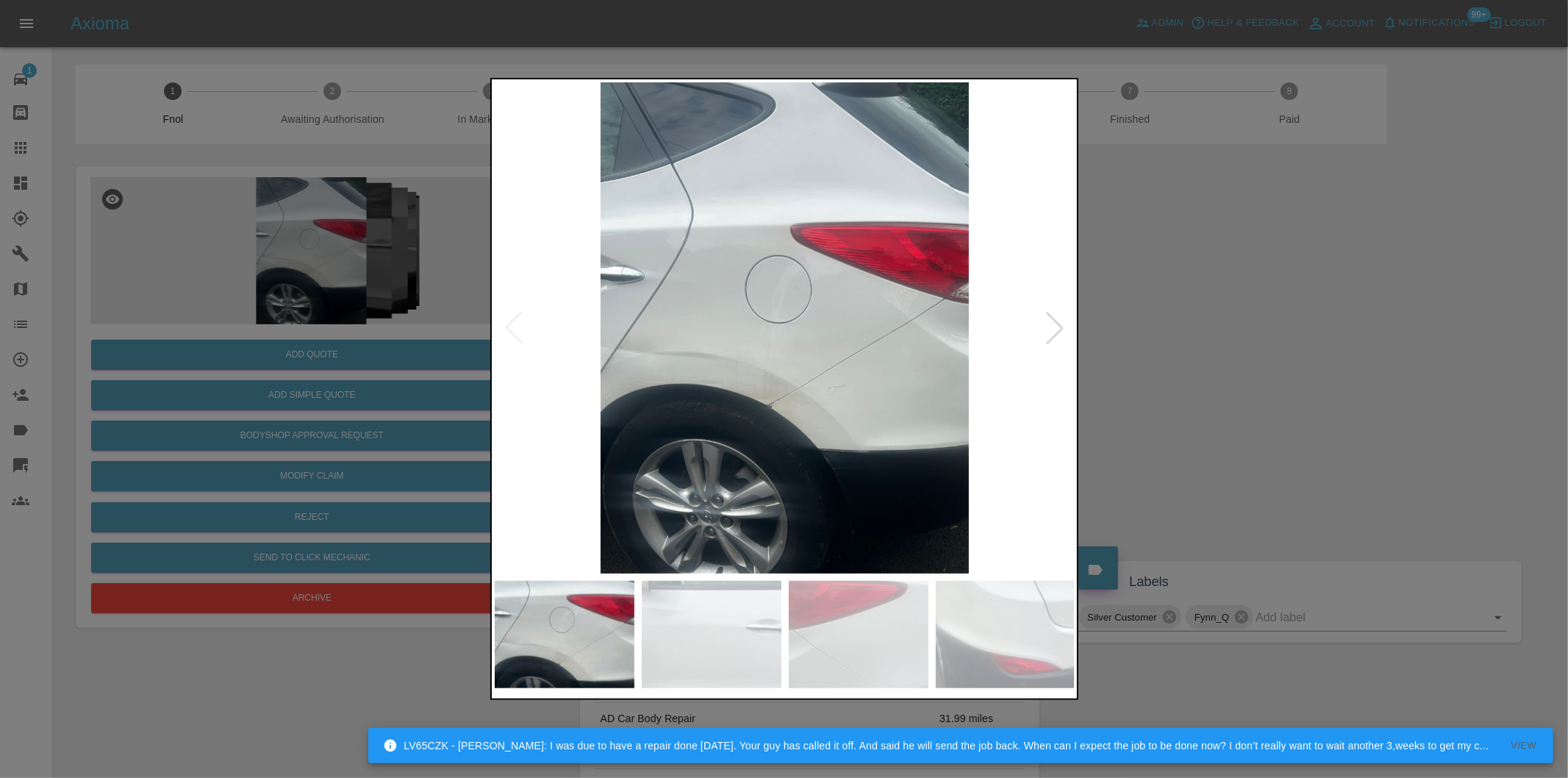
click at [1051, 330] on div at bounding box center [1054, 328] width 32 height 32
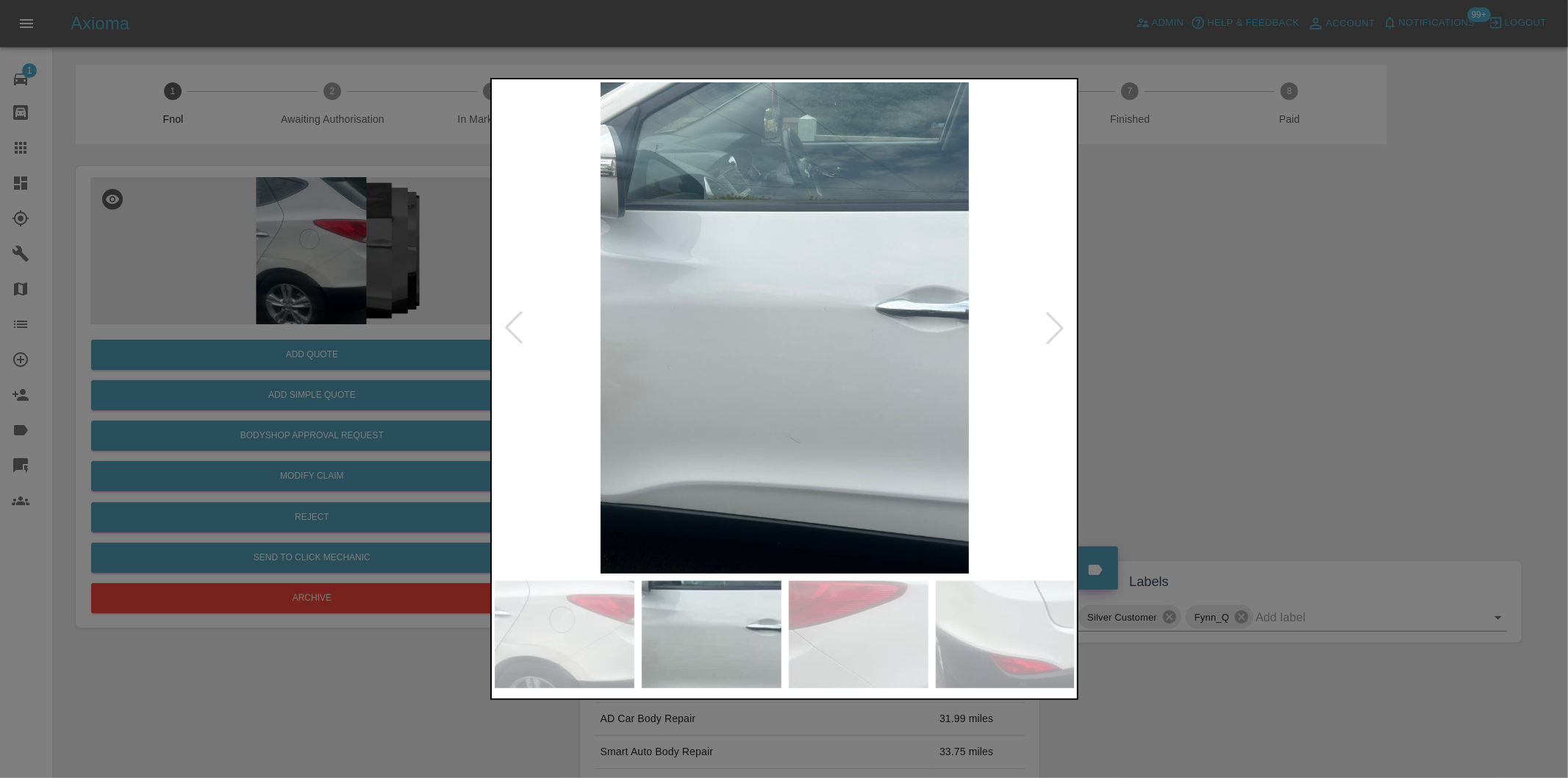
click at [1051, 330] on div at bounding box center [1054, 328] width 32 height 32
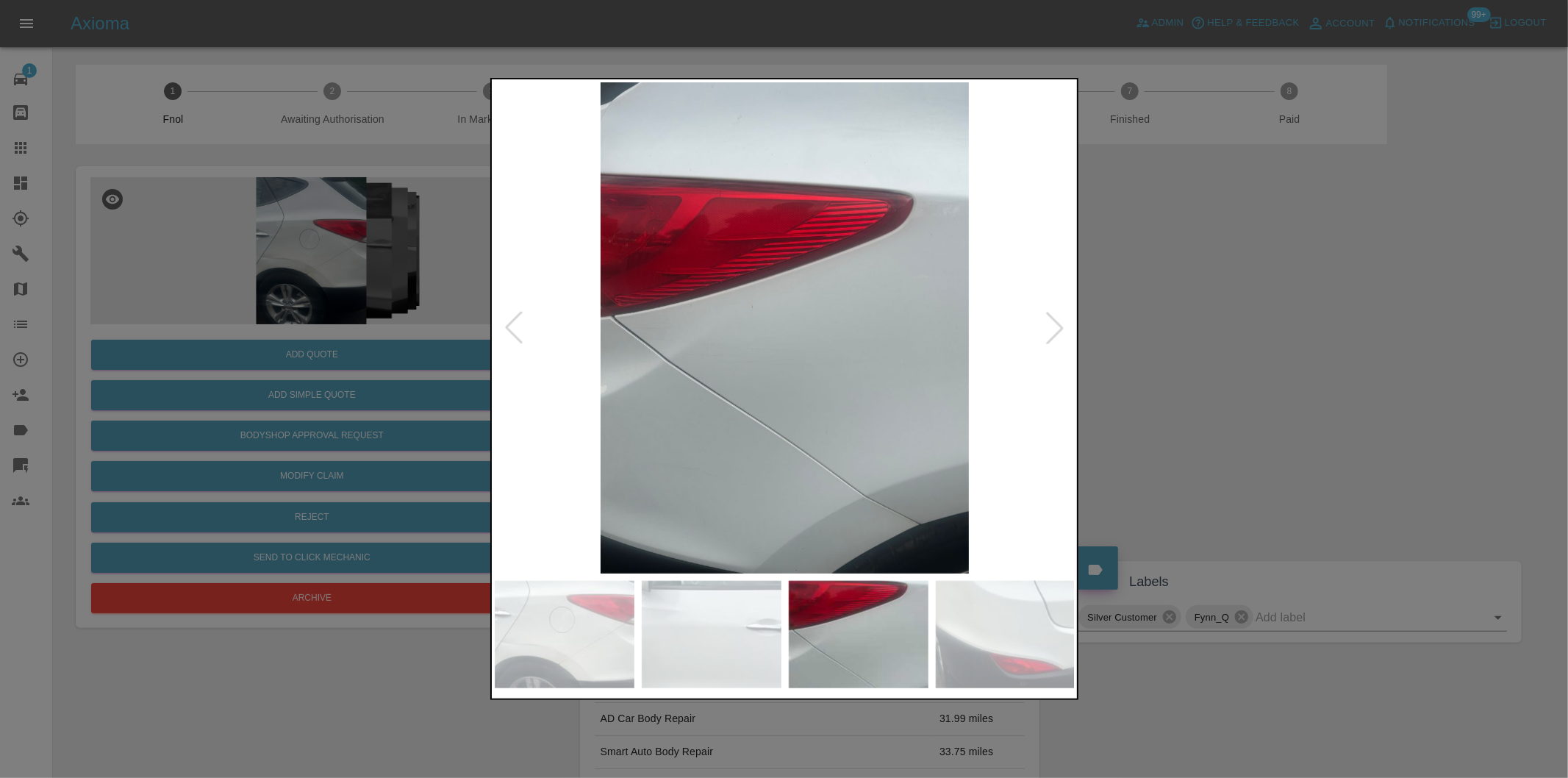
click at [1051, 330] on div at bounding box center [1054, 328] width 32 height 32
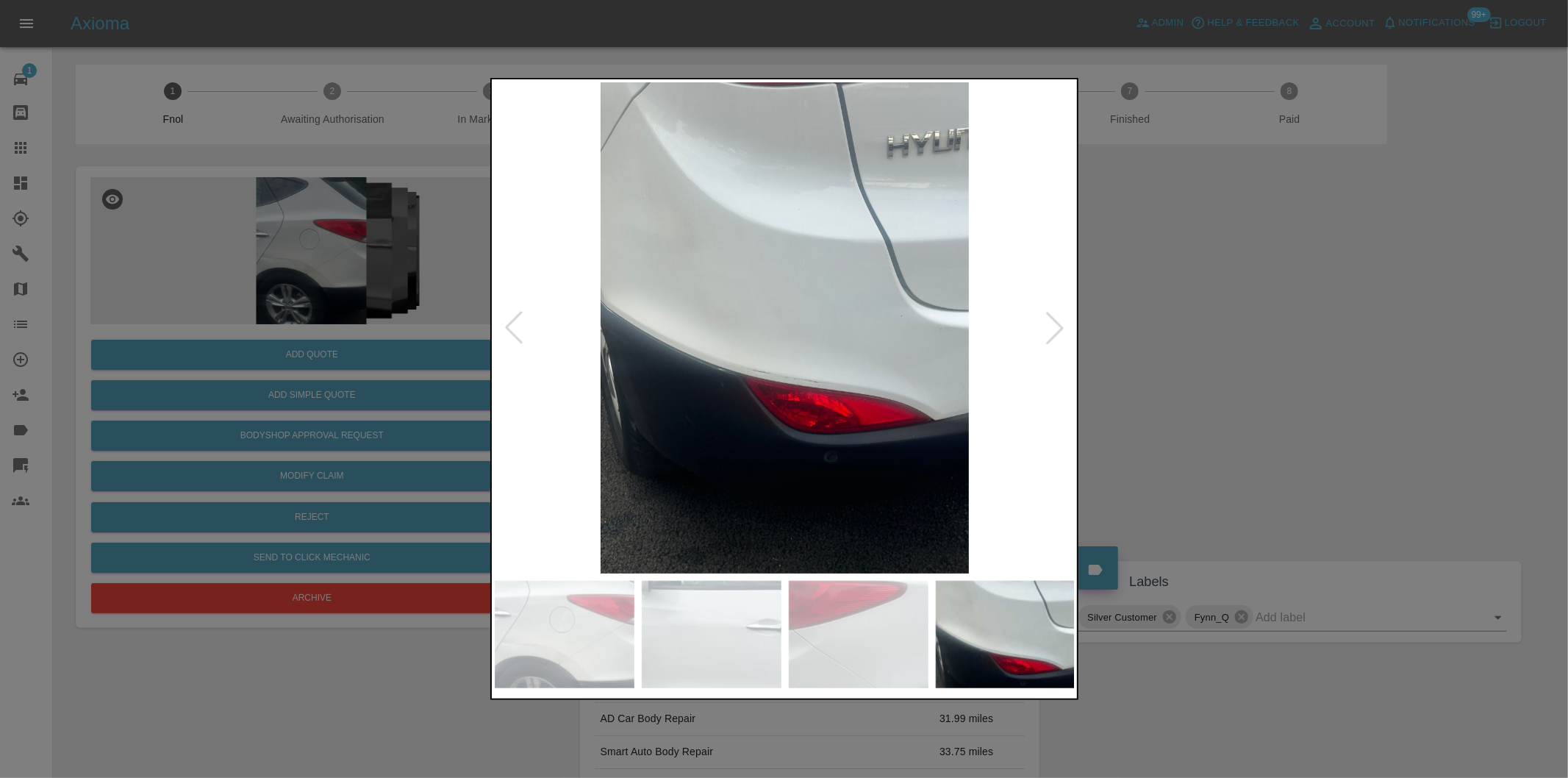
click at [1051, 330] on div at bounding box center [1054, 328] width 32 height 32
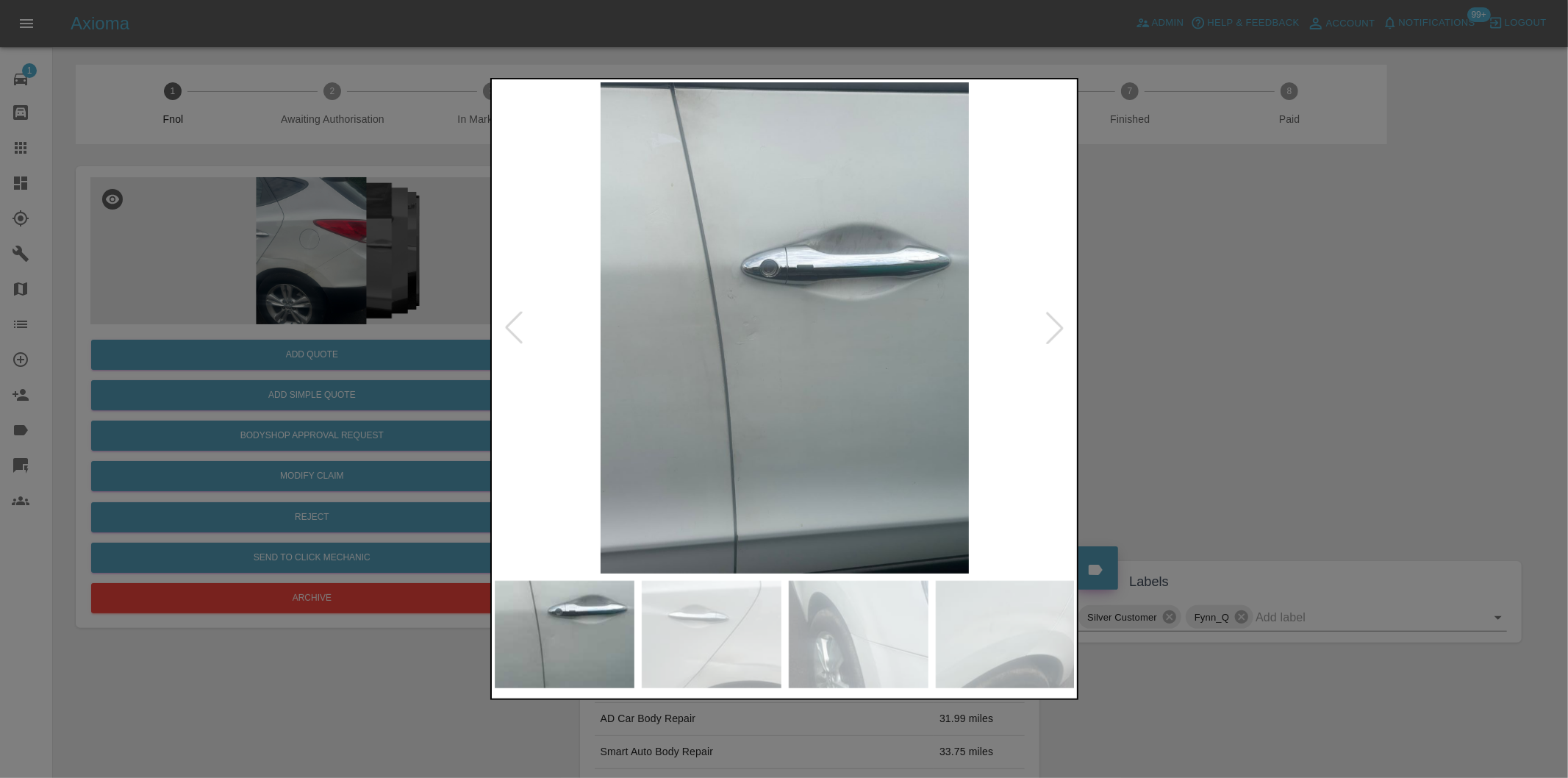
click at [1051, 330] on div at bounding box center [1054, 328] width 32 height 32
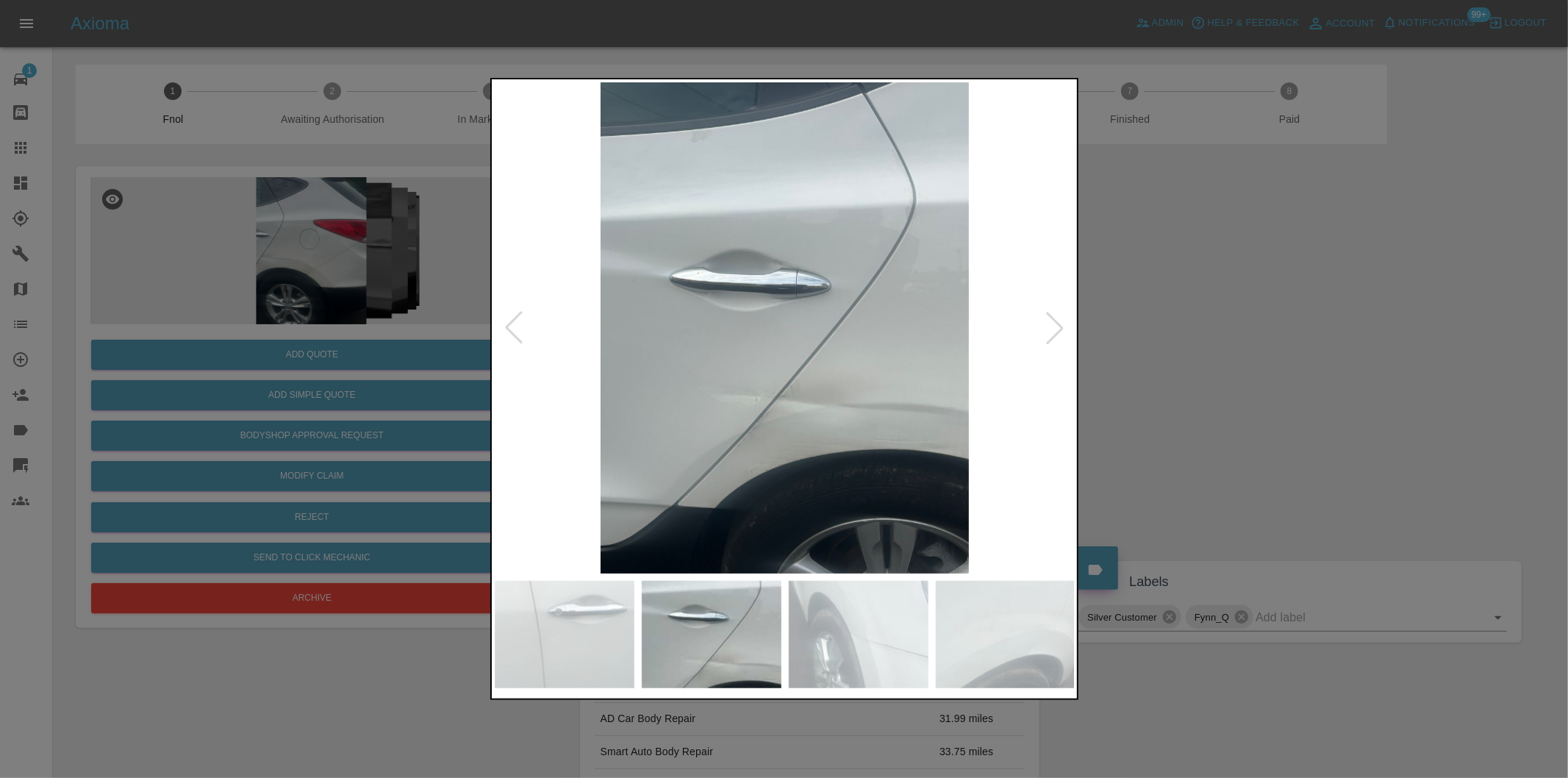
click at [1051, 330] on div at bounding box center [1054, 328] width 32 height 32
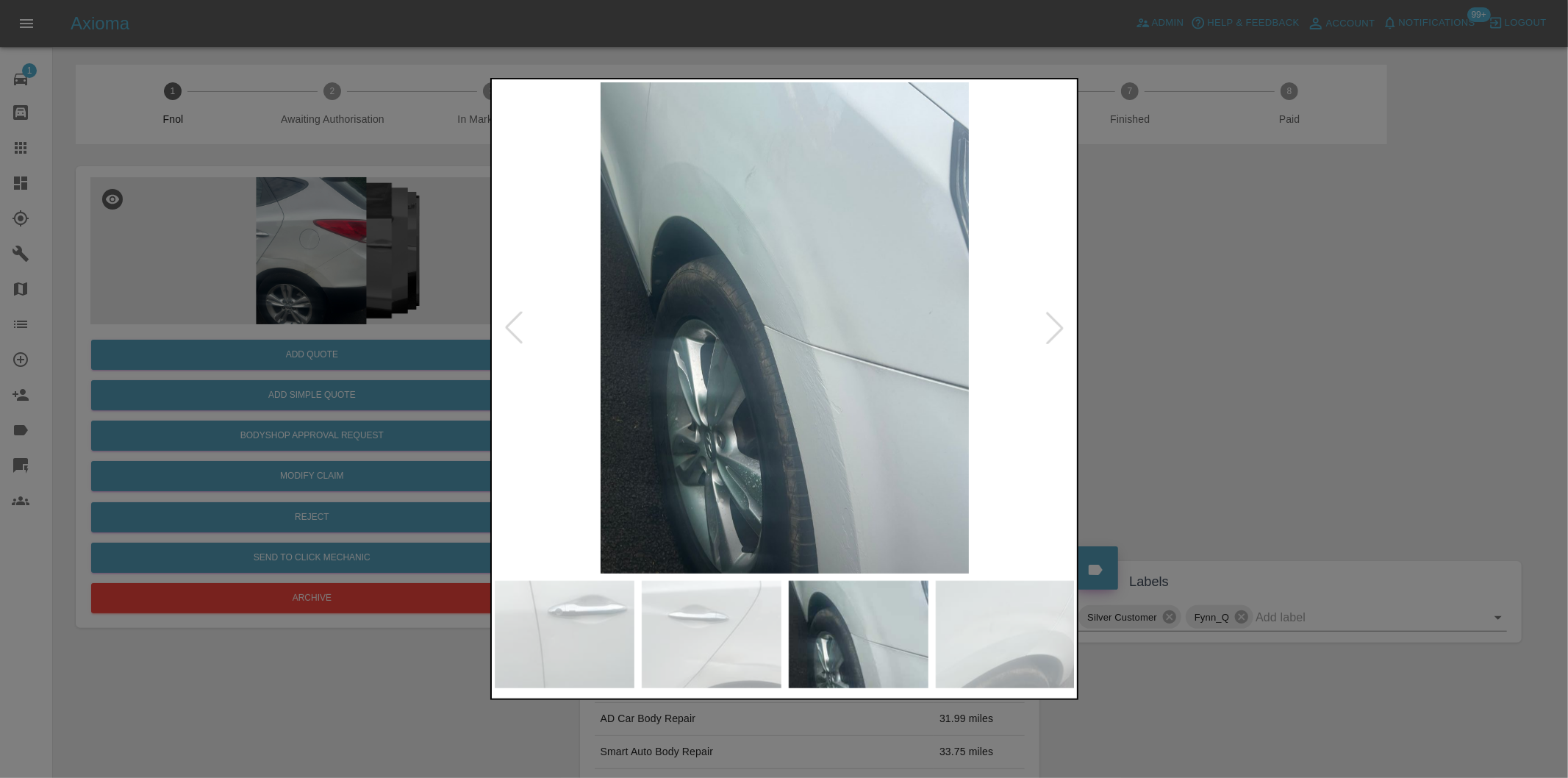
click at [1051, 330] on div at bounding box center [1054, 328] width 32 height 32
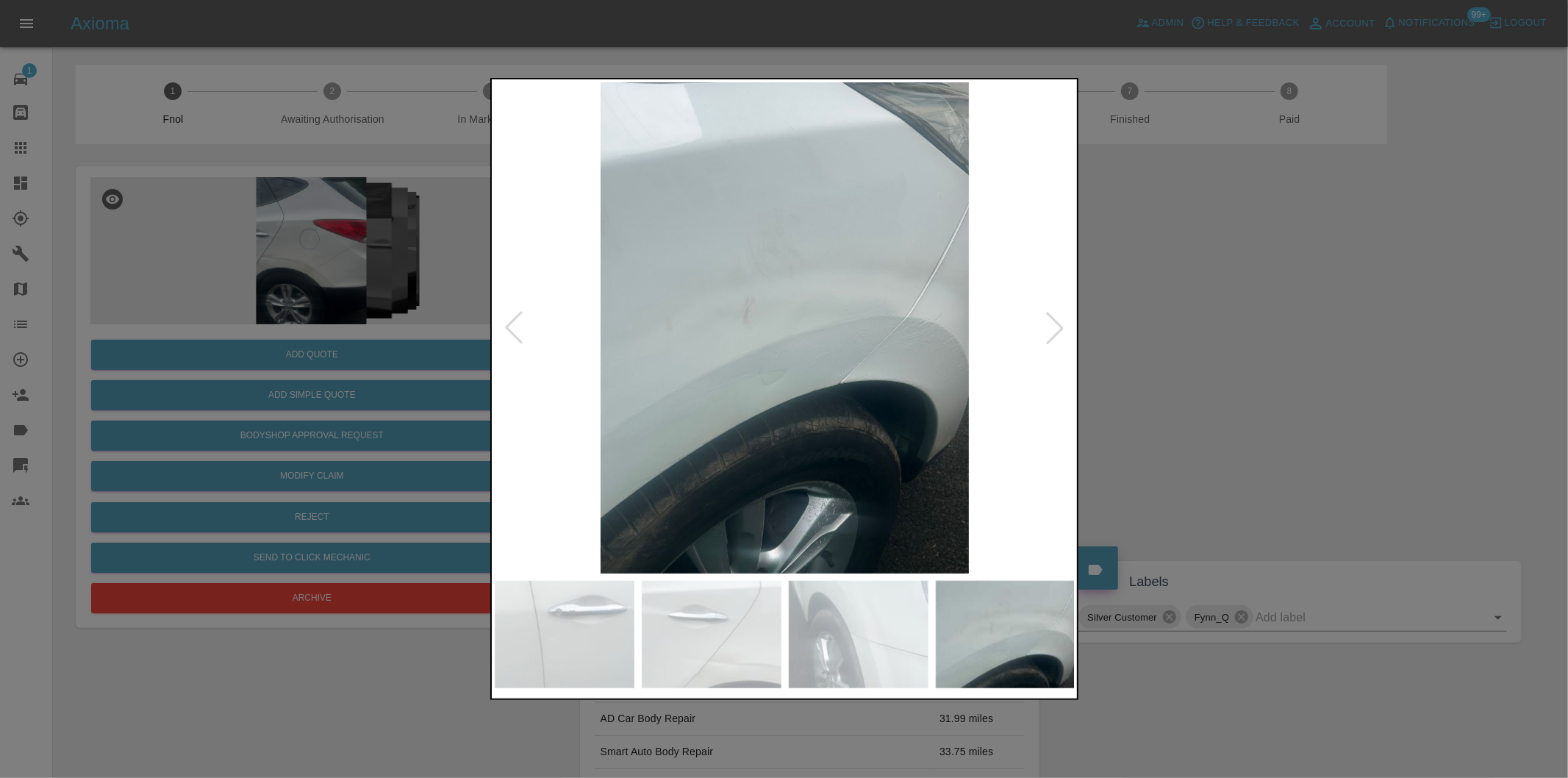
click at [1038, 333] on div at bounding box center [1054, 328] width 32 height 32
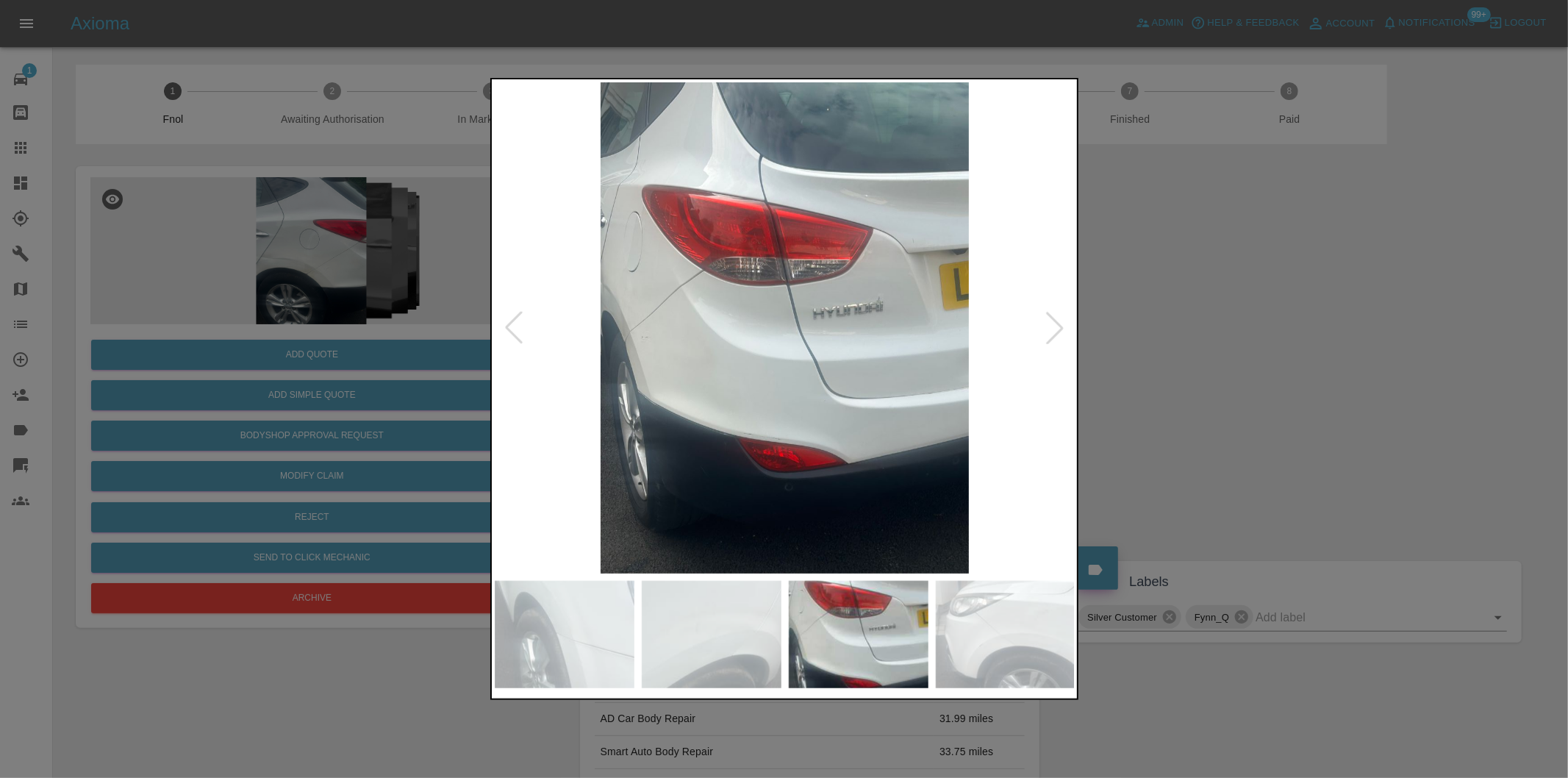
click at [1174, 325] on div at bounding box center [784, 389] width 1568 height 778
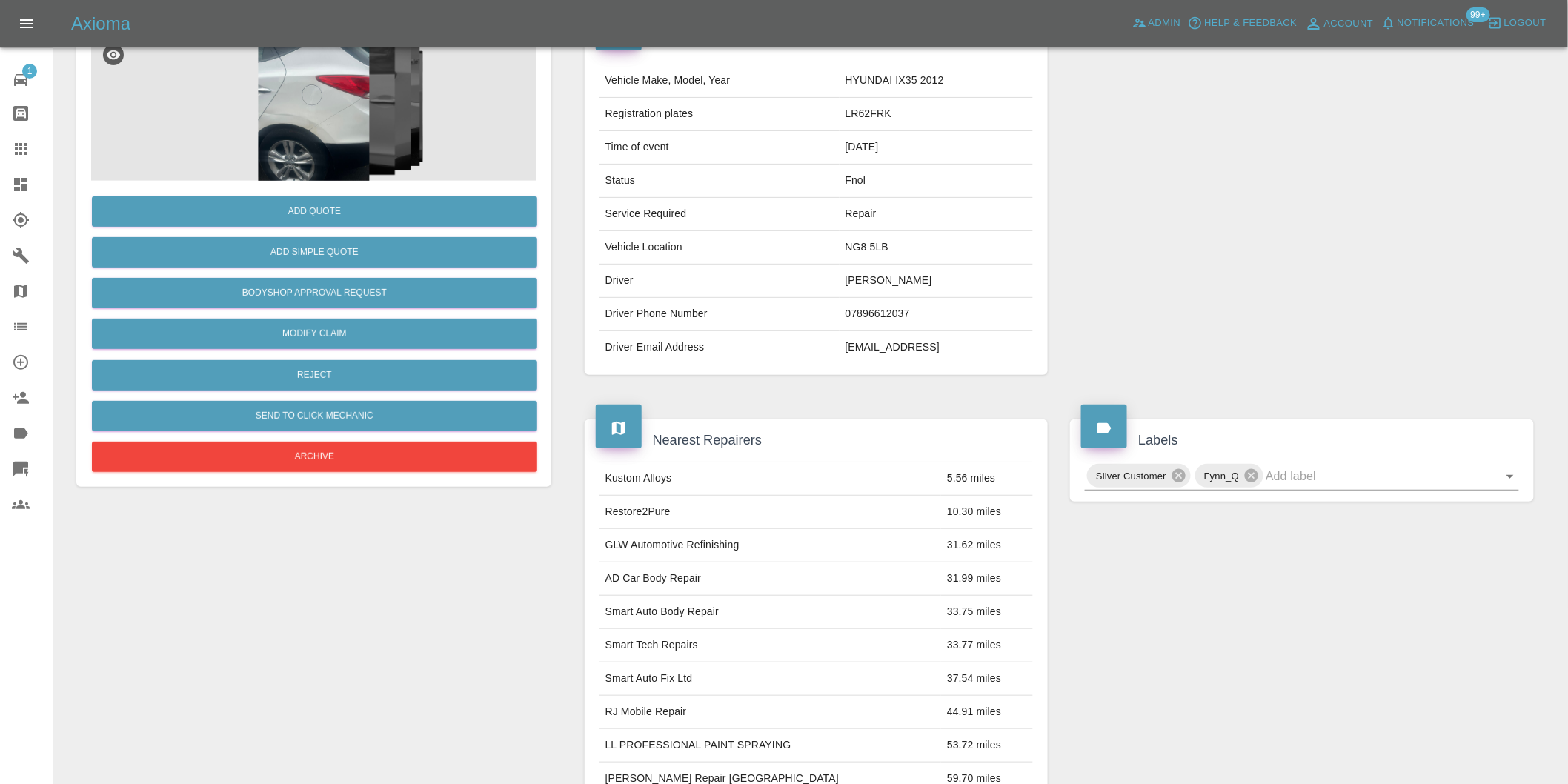
scroll to position [329, 0]
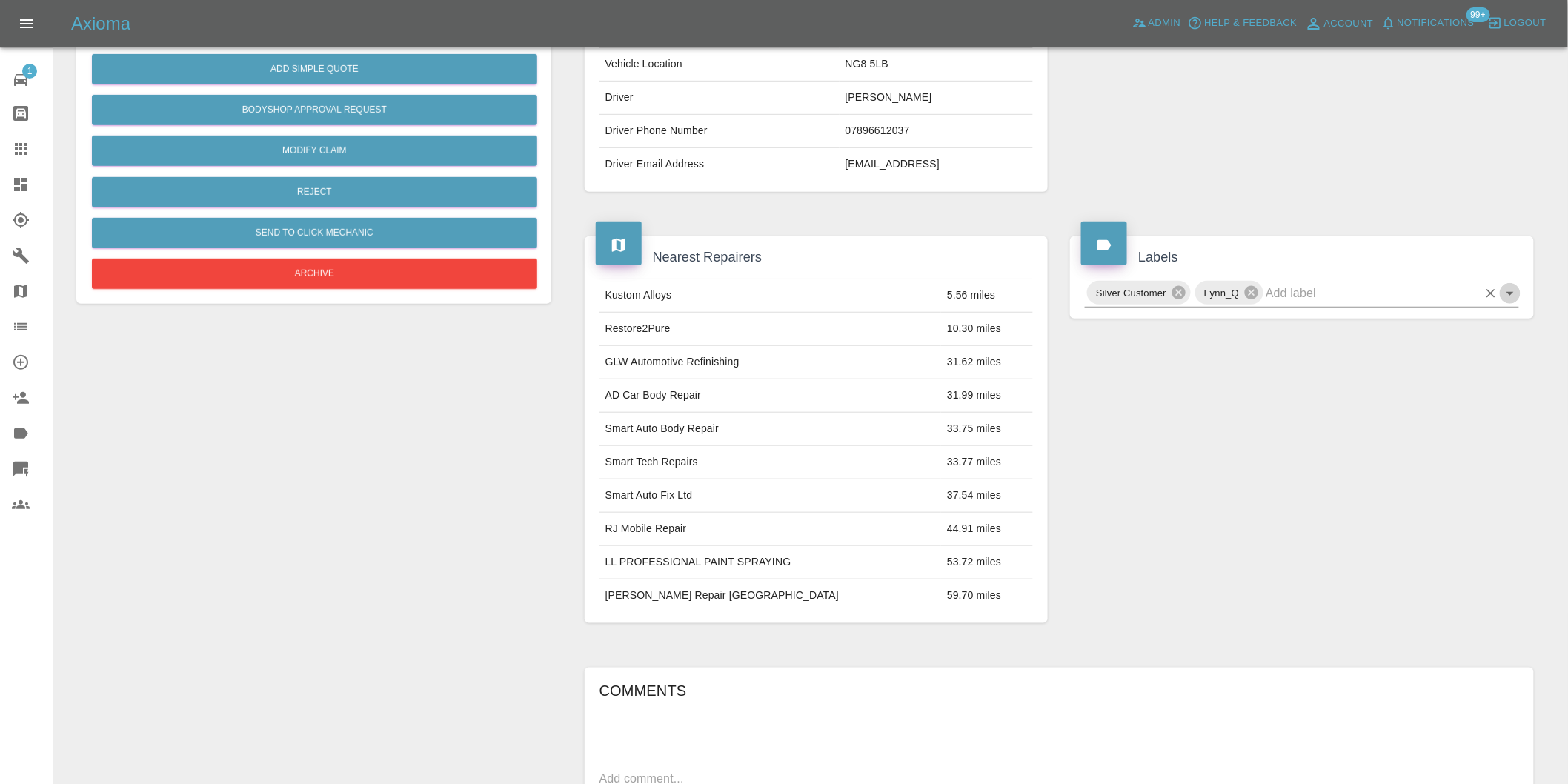
click at [1516, 292] on icon "Open" at bounding box center [1511, 294] width 18 height 18
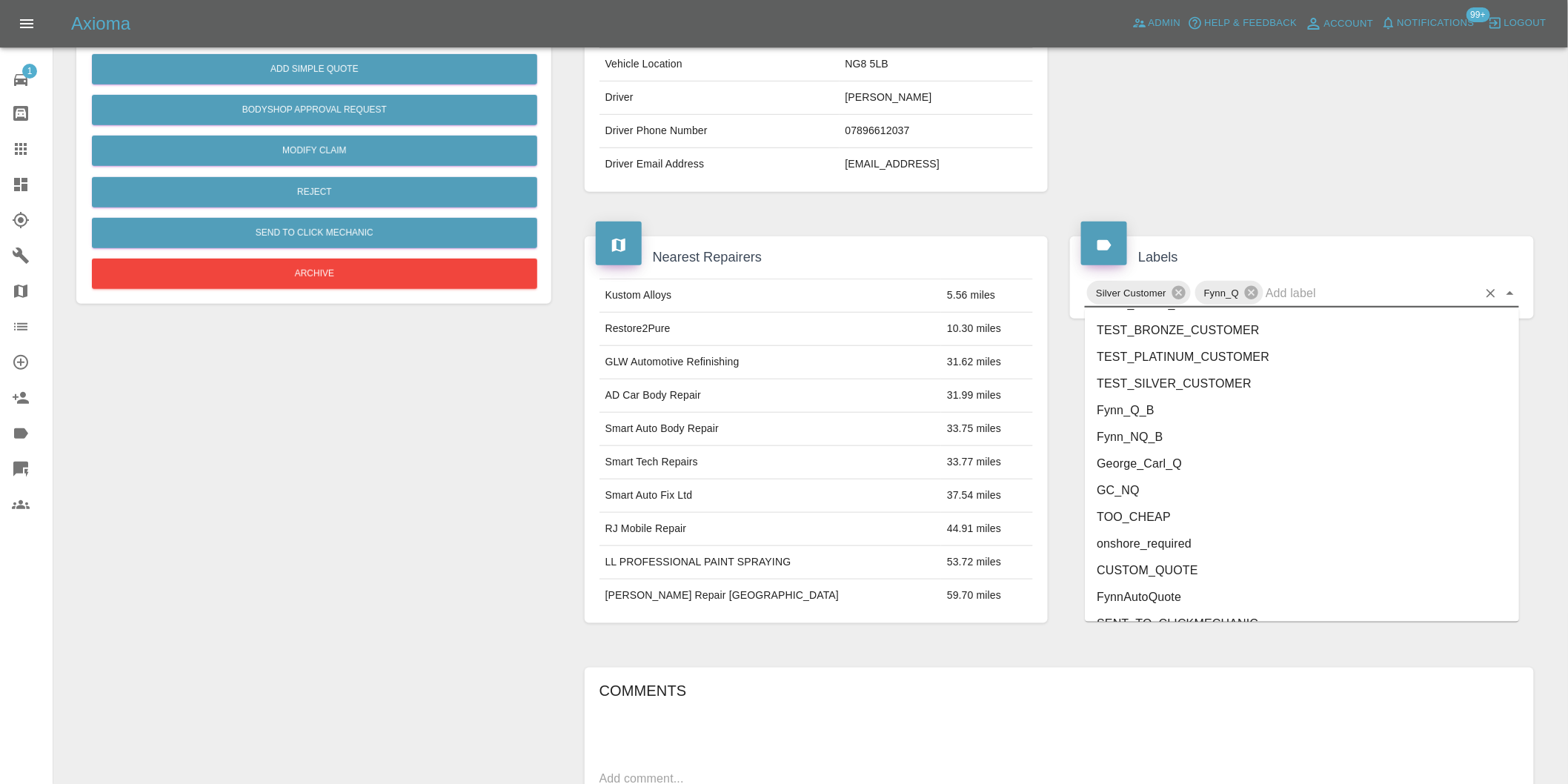
scroll to position [3166, 0]
click at [1235, 532] on li "onshore_required" at bounding box center [1301, 523] width 434 height 27
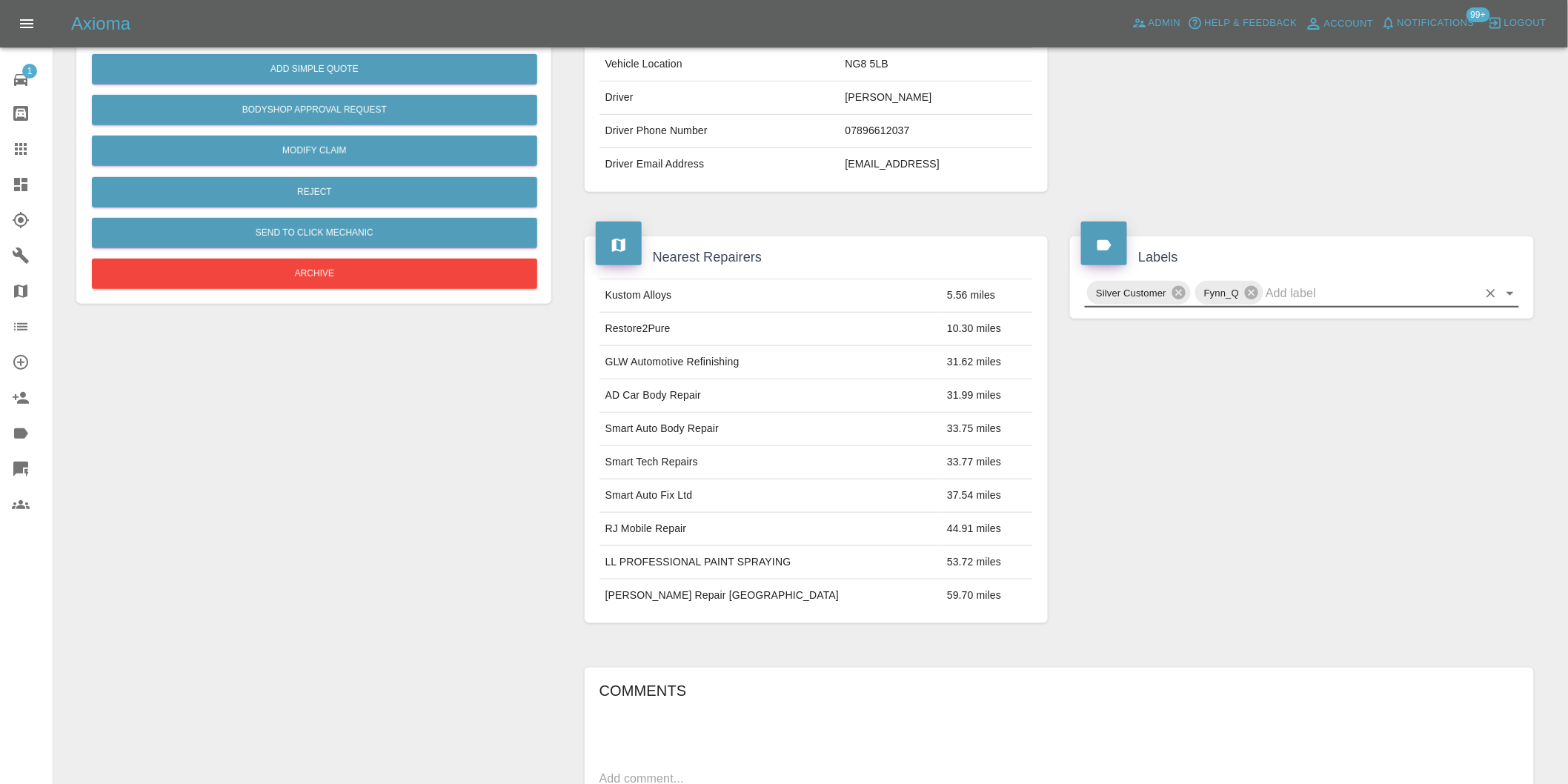
click at [1508, 294] on icon "Open" at bounding box center [1511, 294] width 18 height 18
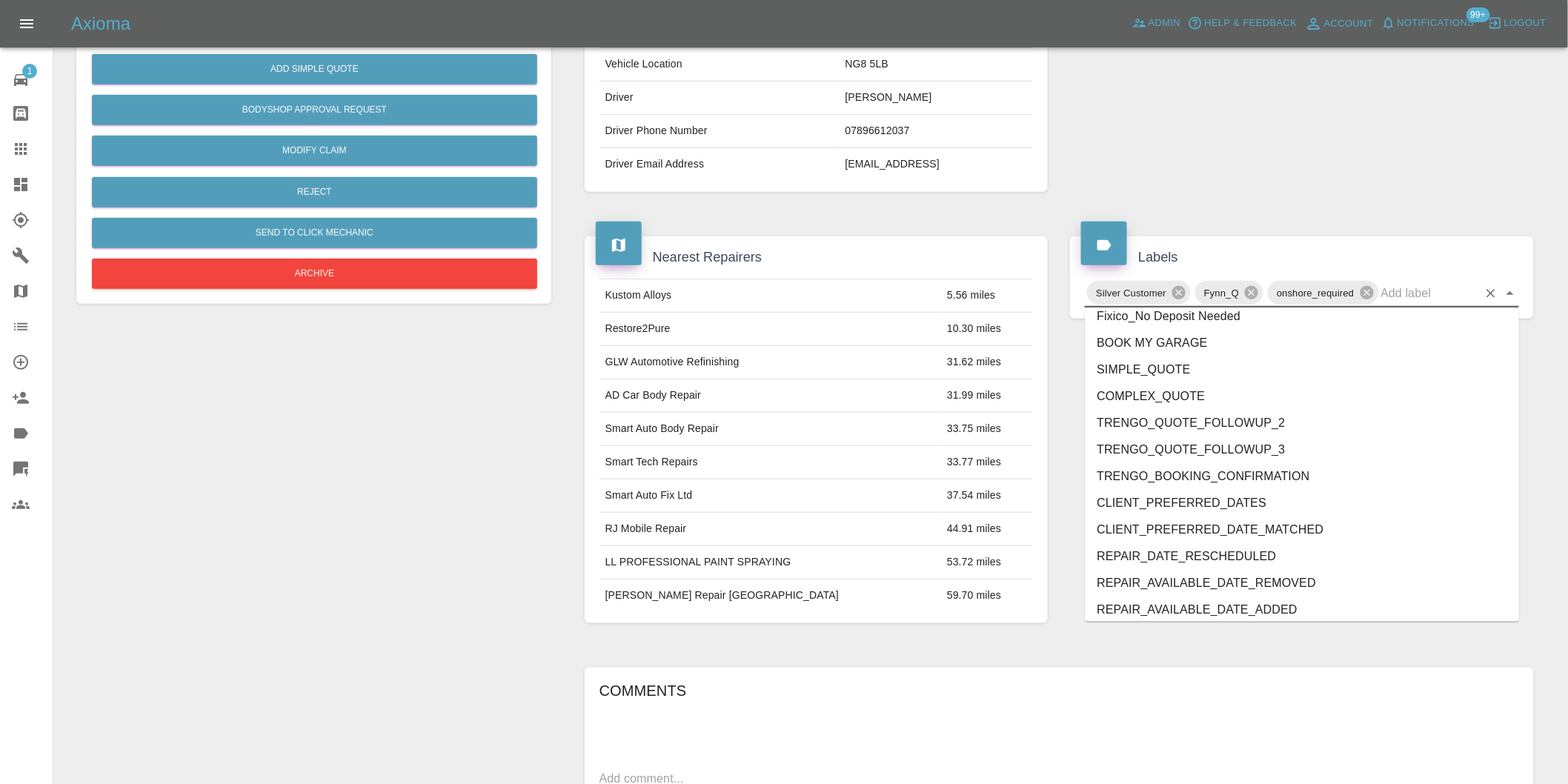
scroll to position [3139, 0]
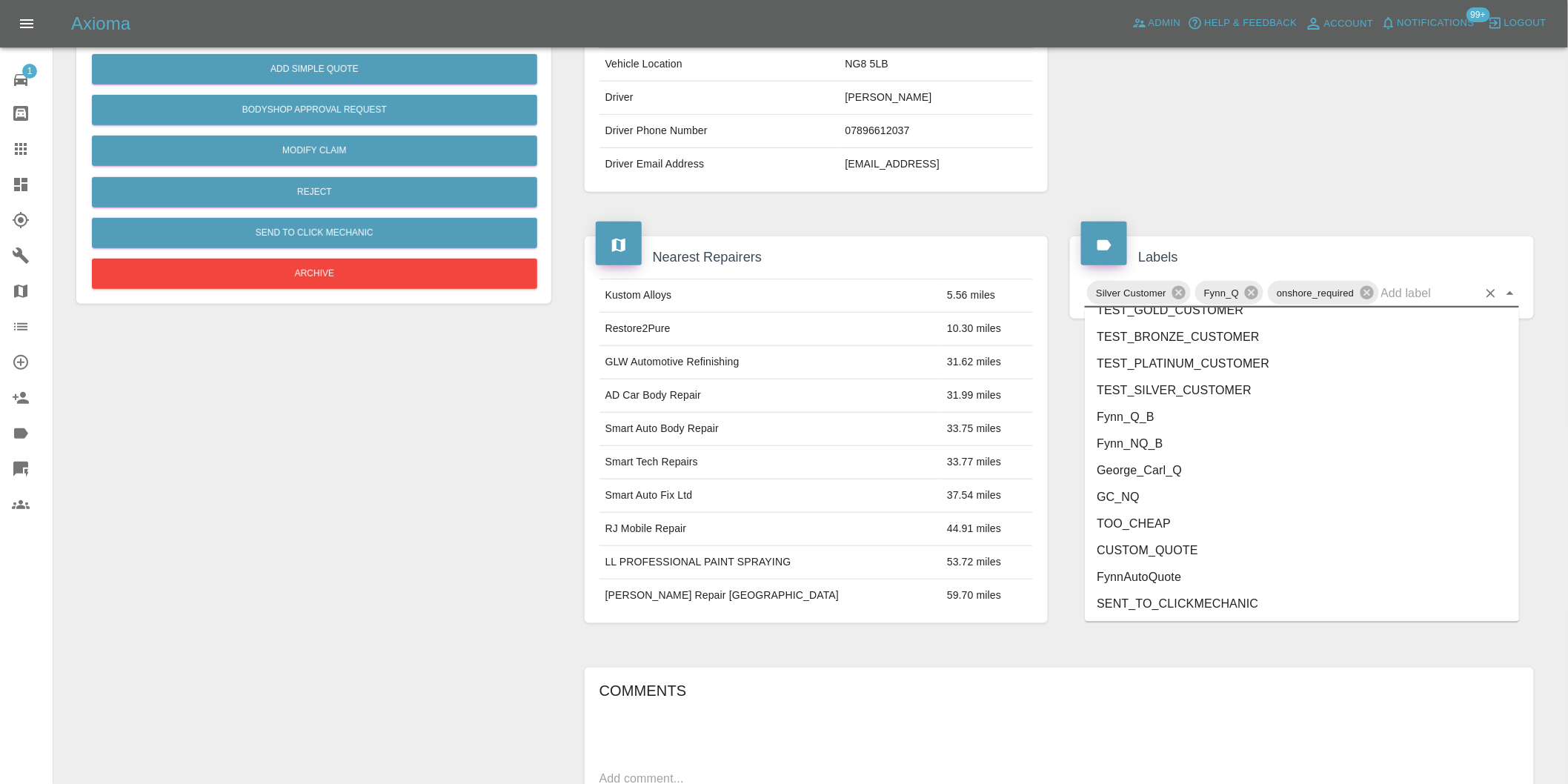
click at [1162, 468] on li "George_Carl_Q" at bounding box center [1301, 470] width 434 height 27
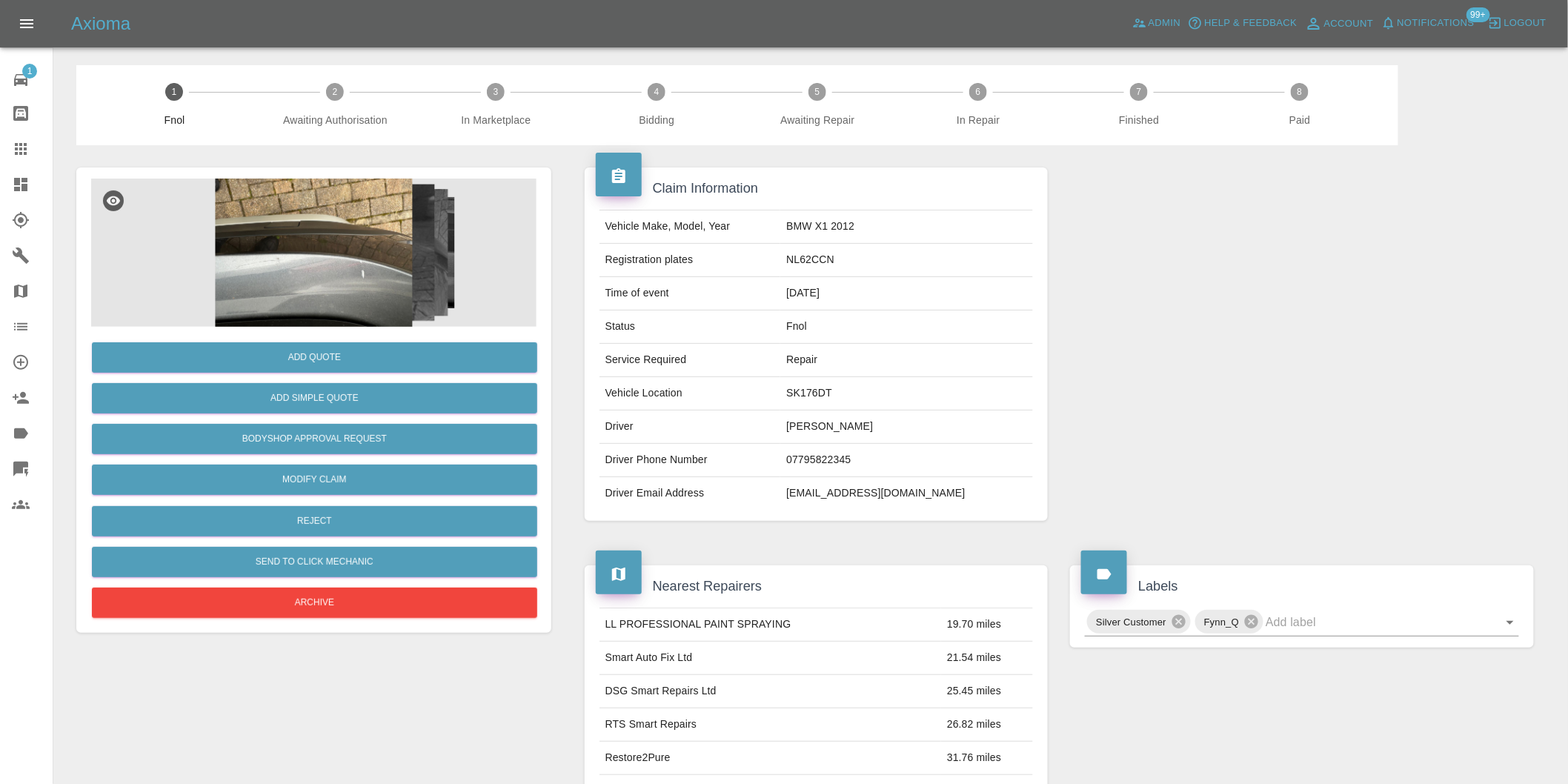
click at [360, 224] on img at bounding box center [313, 253] width 446 height 148
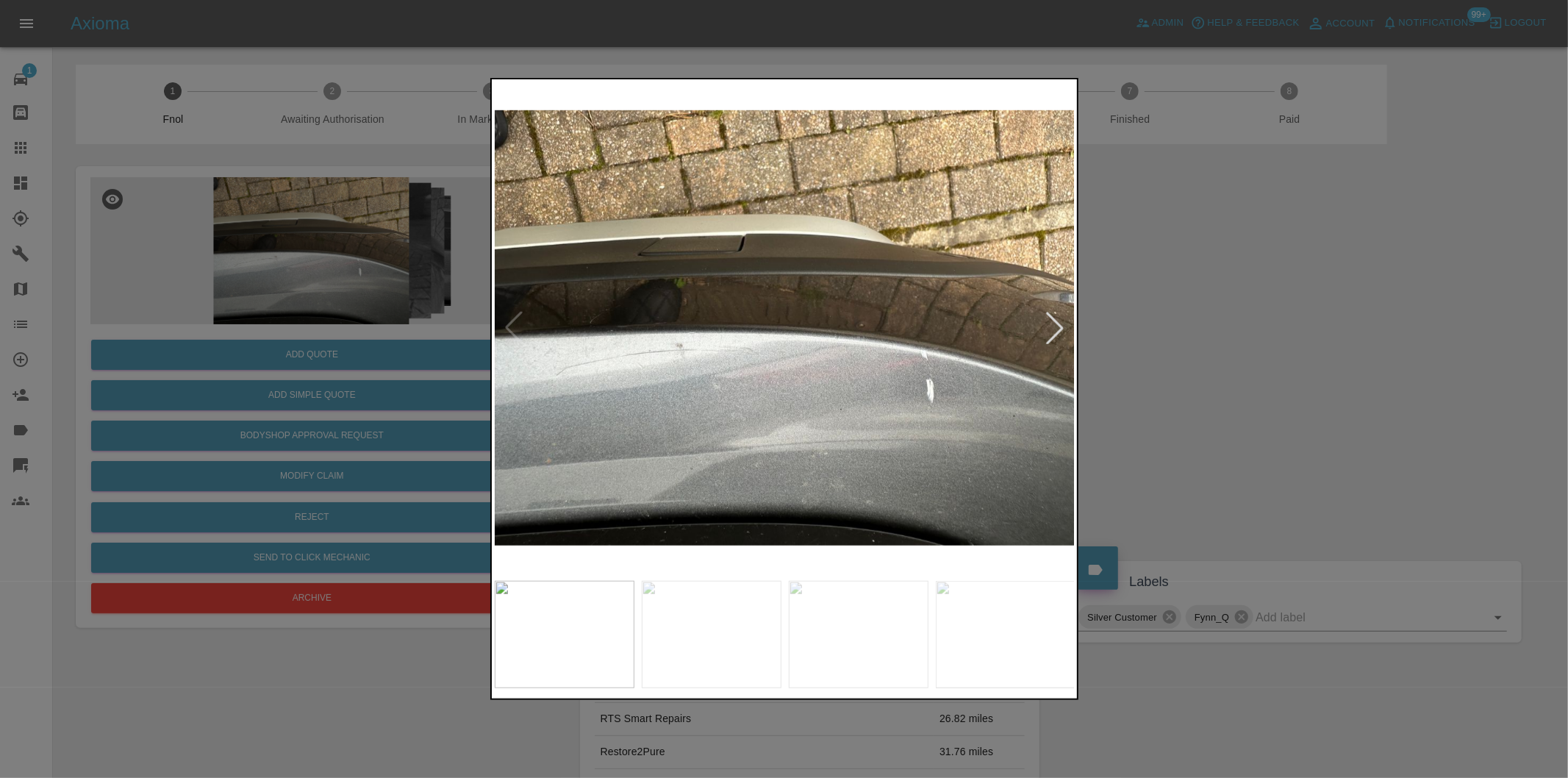
click at [1049, 321] on div at bounding box center [1054, 328] width 32 height 32
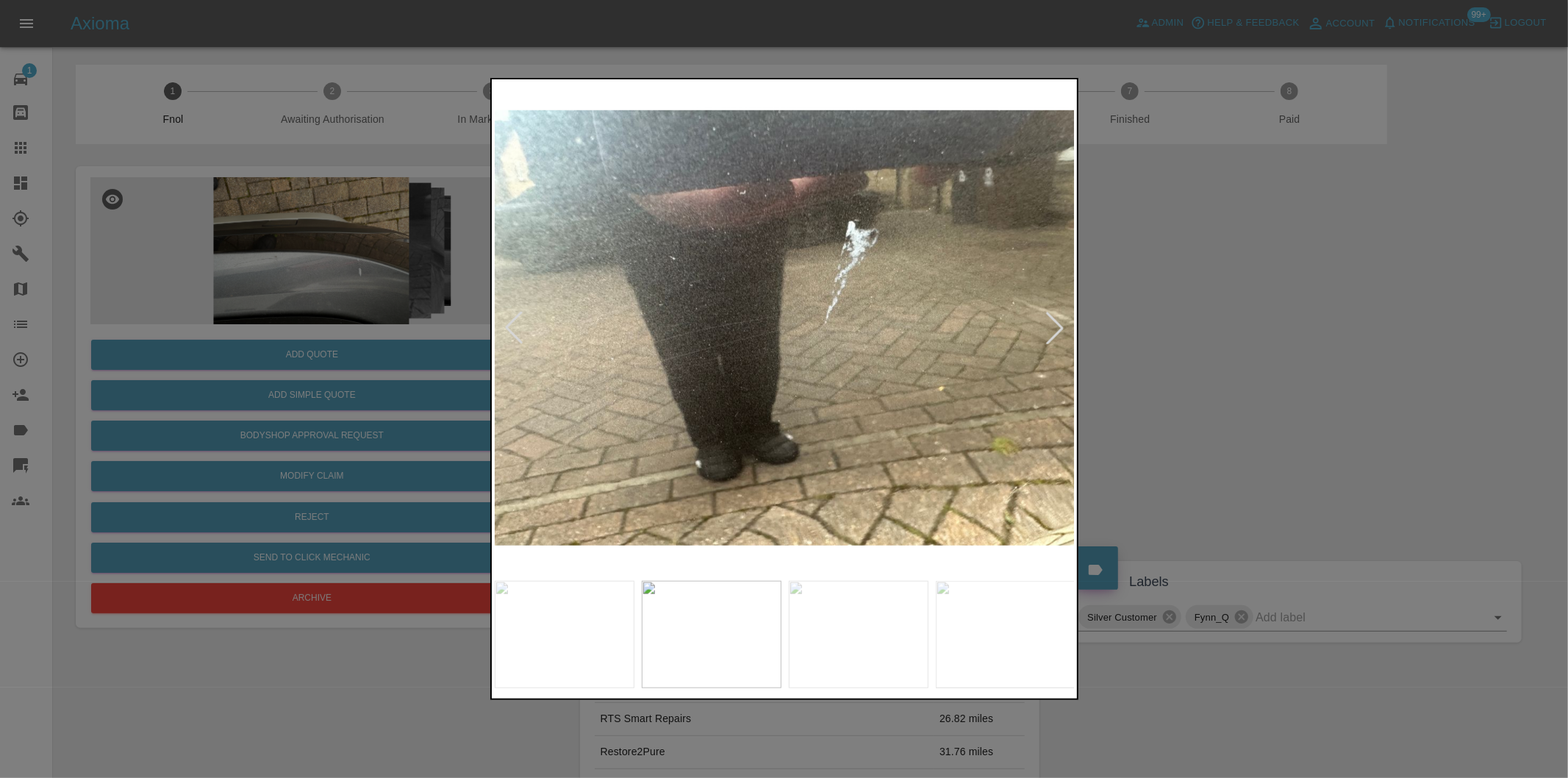
click at [1049, 321] on div at bounding box center [1054, 328] width 32 height 32
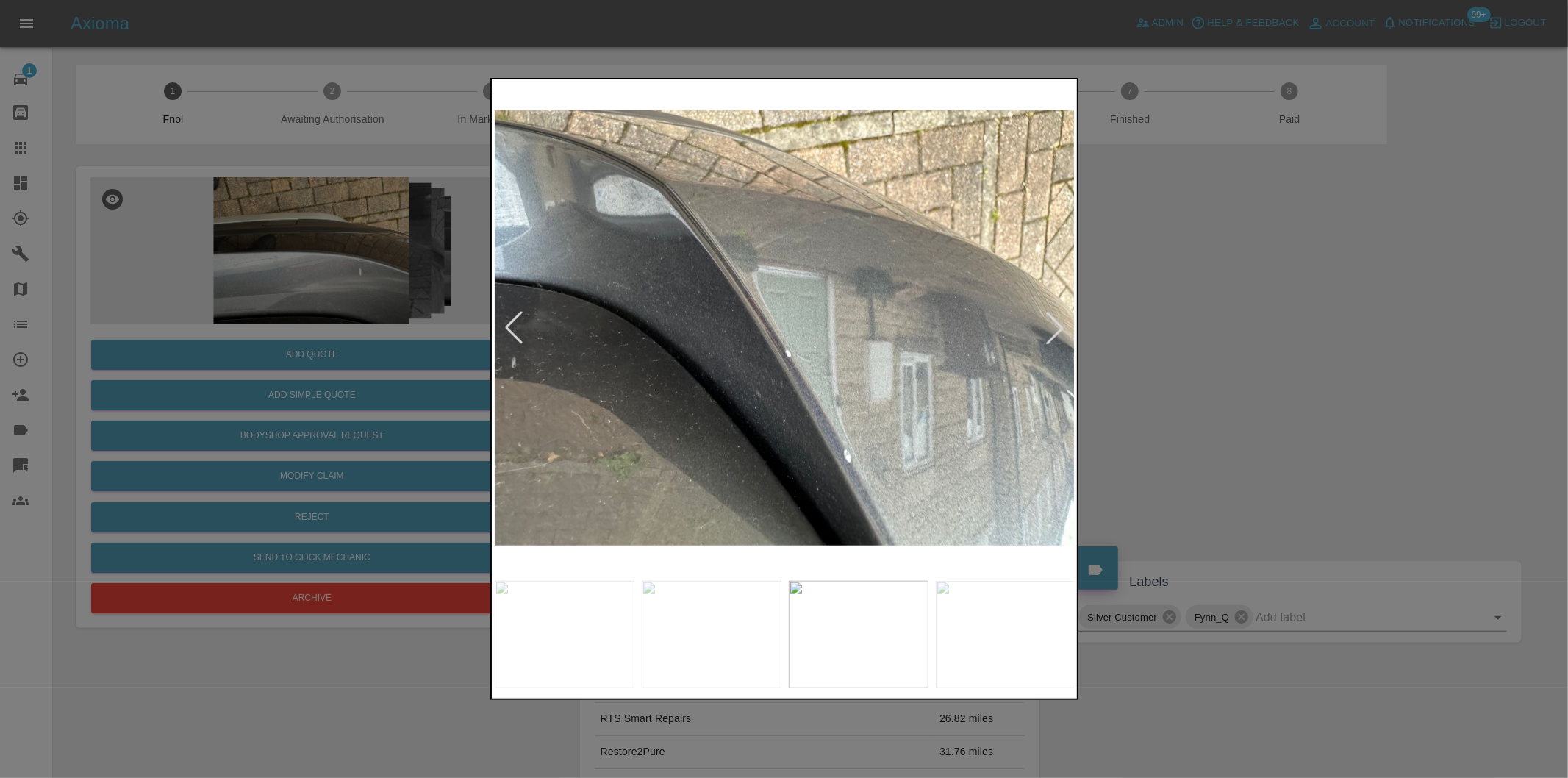
click at [1049, 321] on div at bounding box center [1054, 328] width 32 height 32
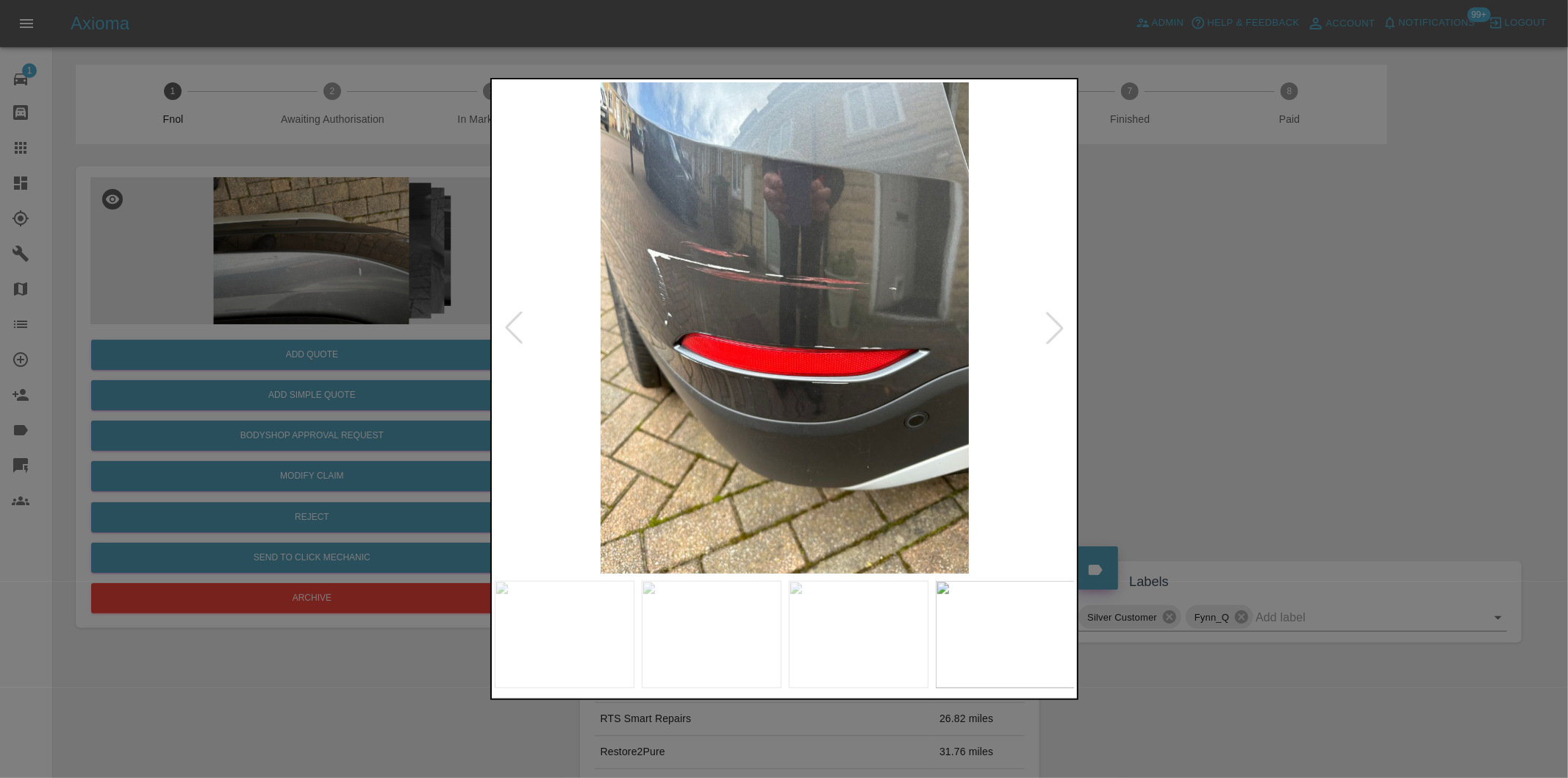
click at [1049, 321] on div at bounding box center [1054, 328] width 32 height 32
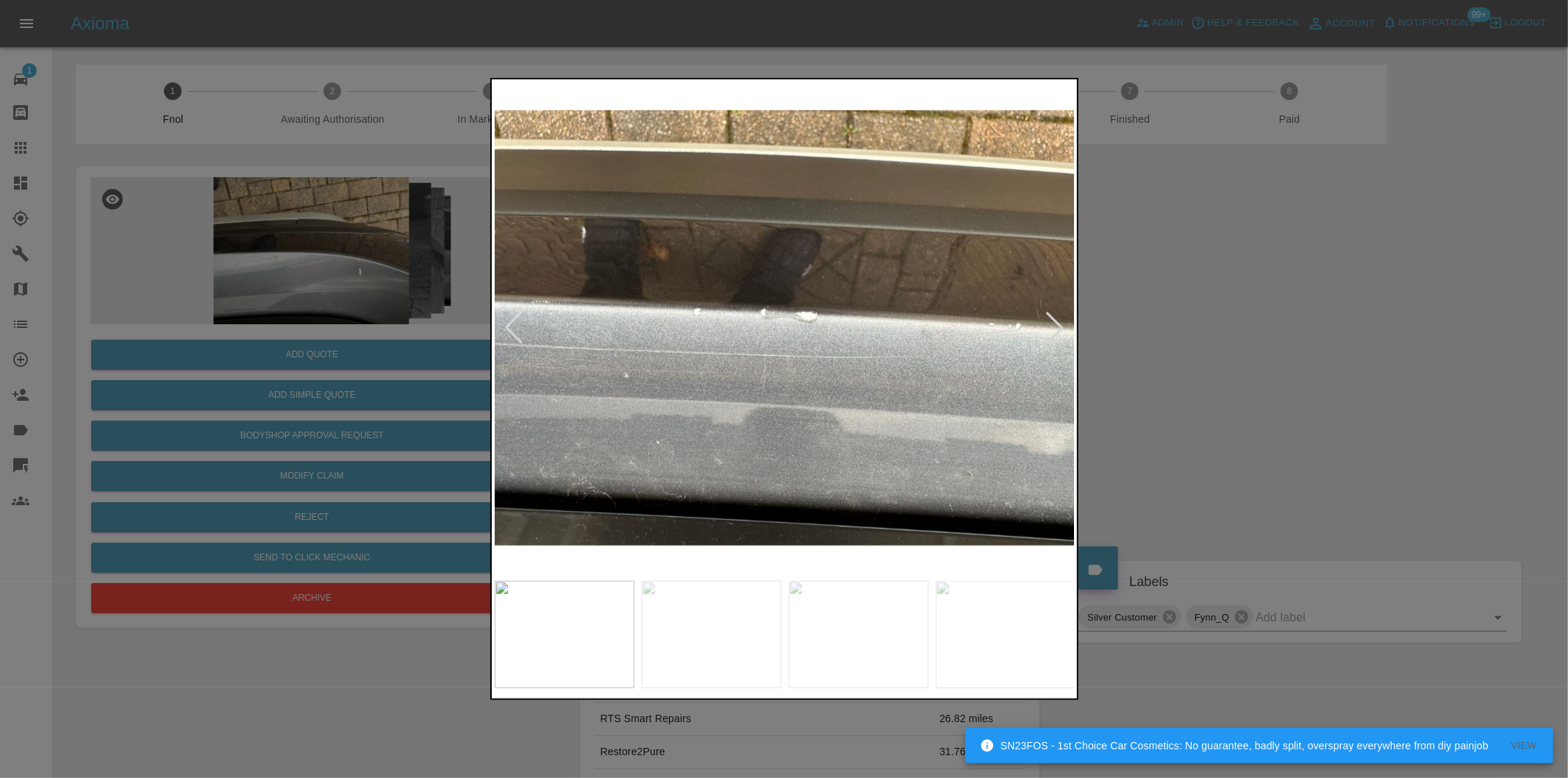
click at [1049, 321] on div at bounding box center [1054, 328] width 32 height 32
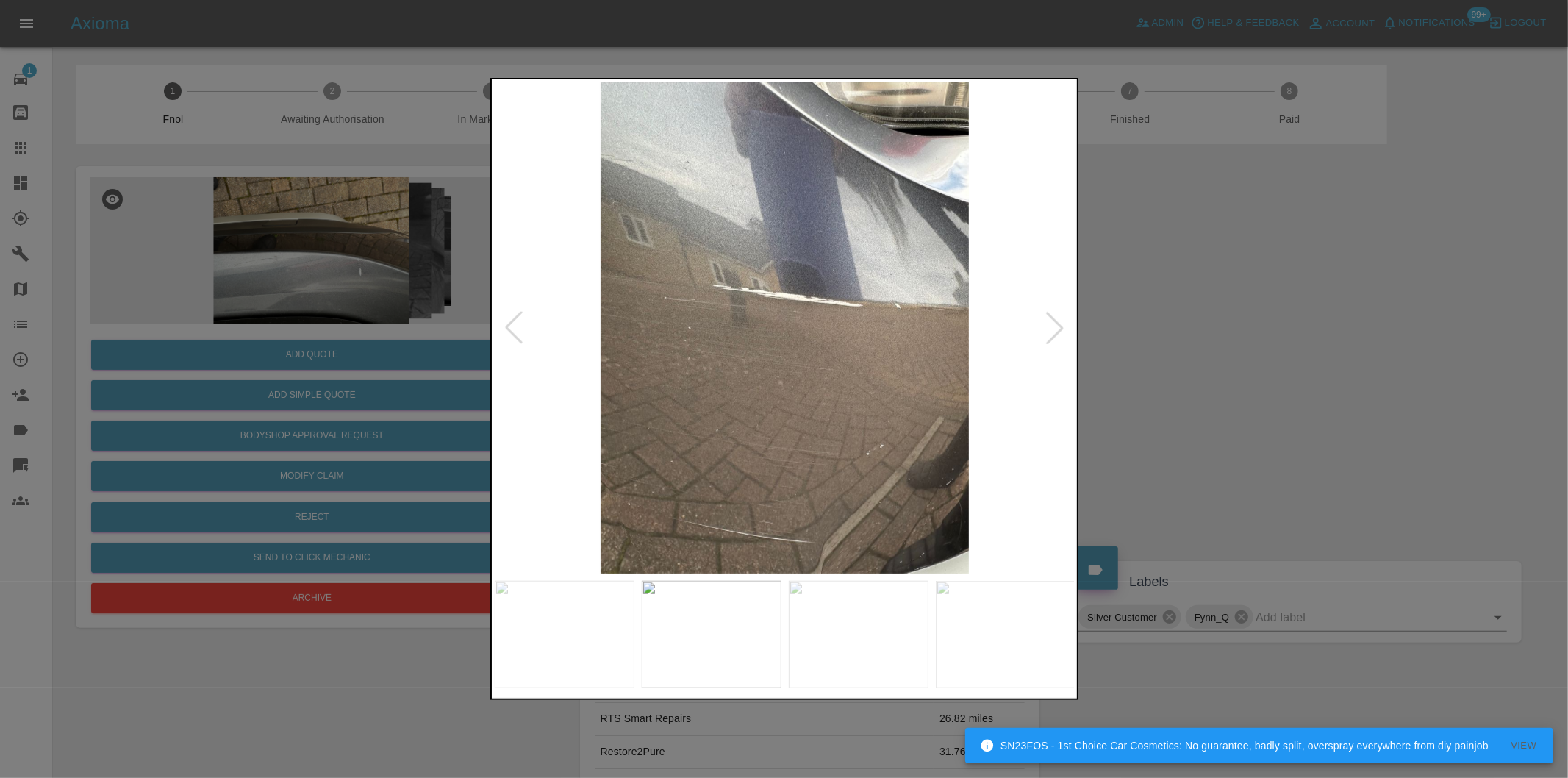
click at [1049, 321] on div at bounding box center [1054, 328] width 32 height 32
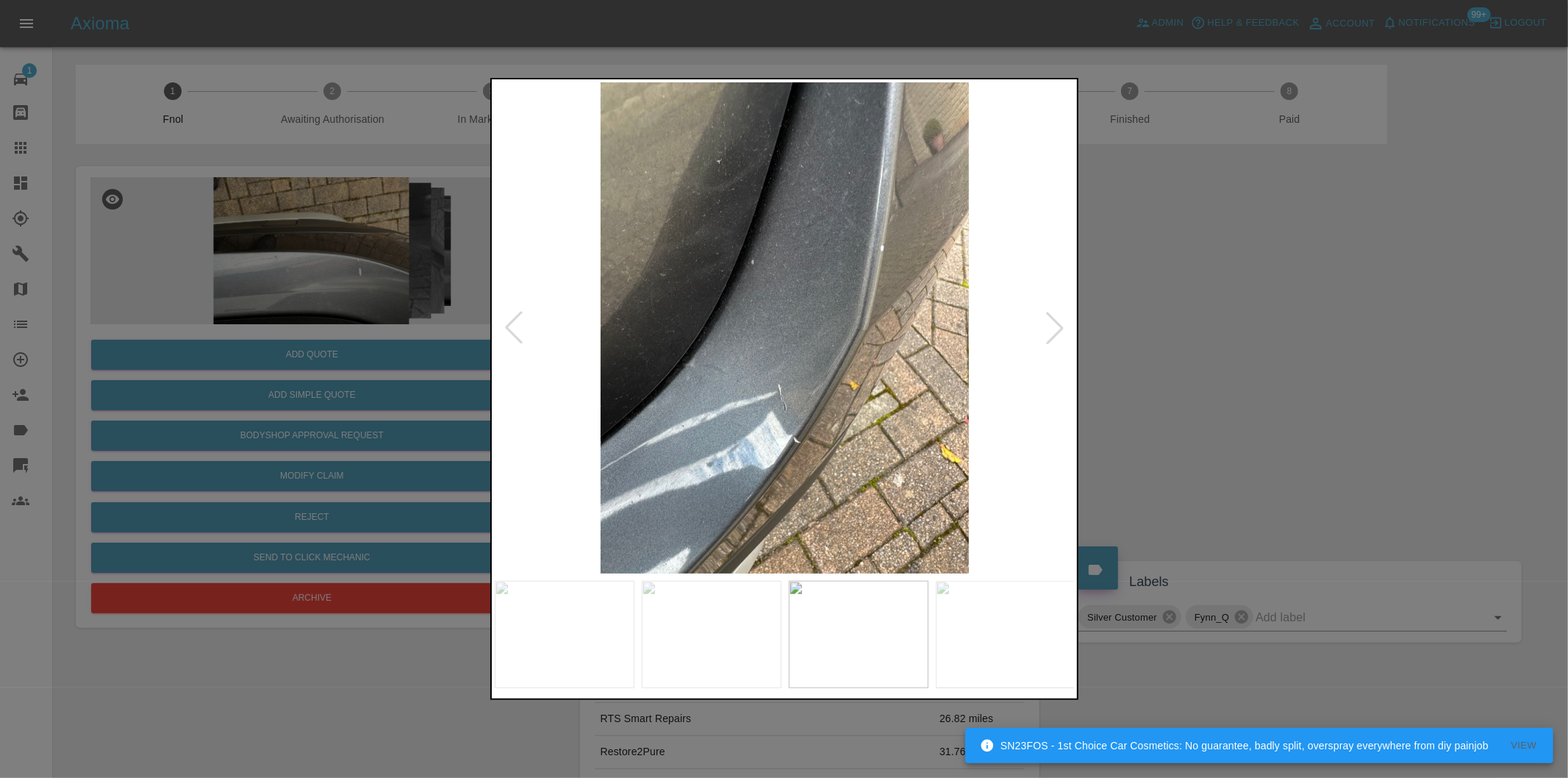
click at [1049, 321] on div at bounding box center [1054, 328] width 32 height 32
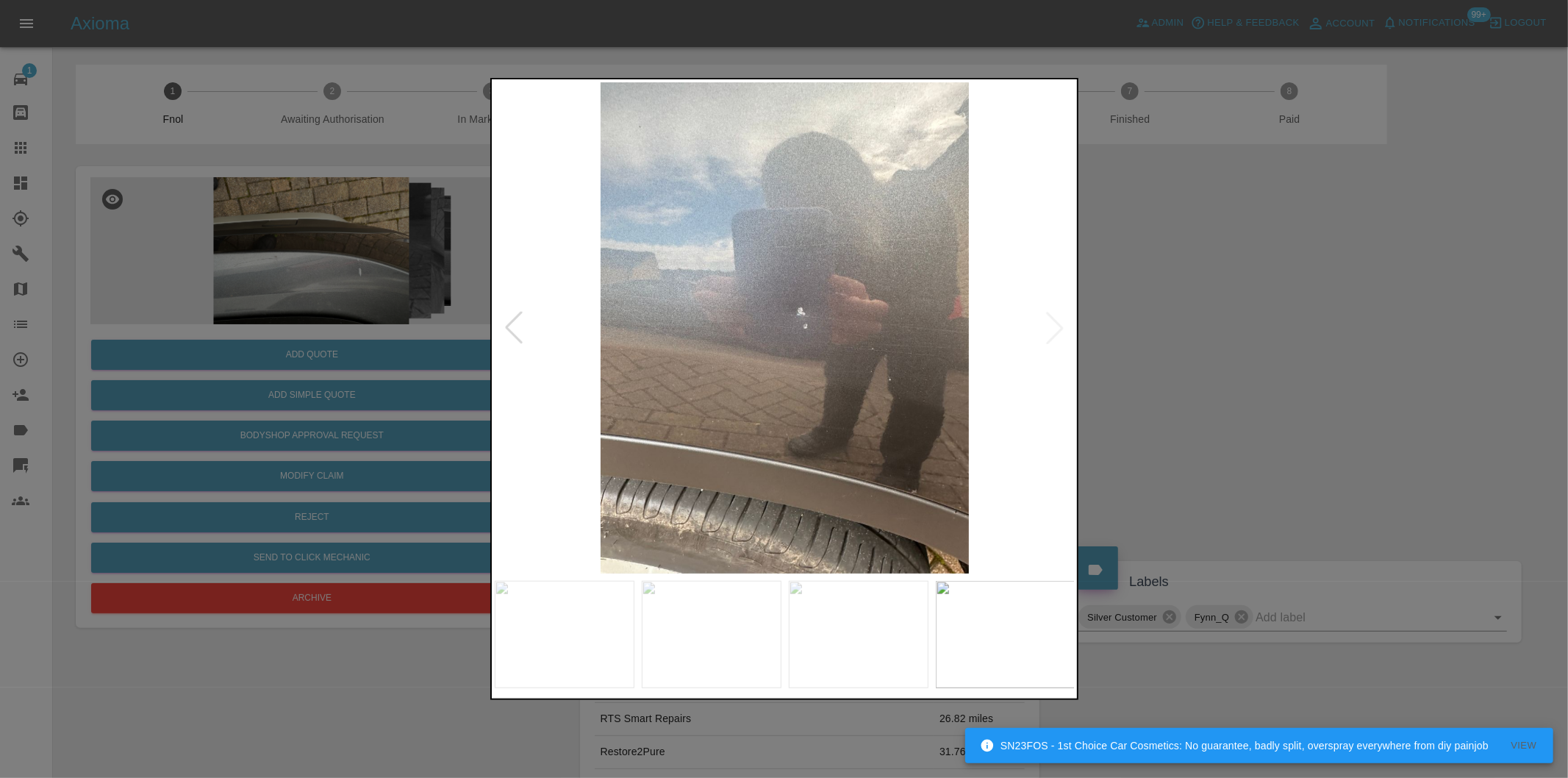
click at [1049, 321] on img at bounding box center [784, 328] width 581 height 492
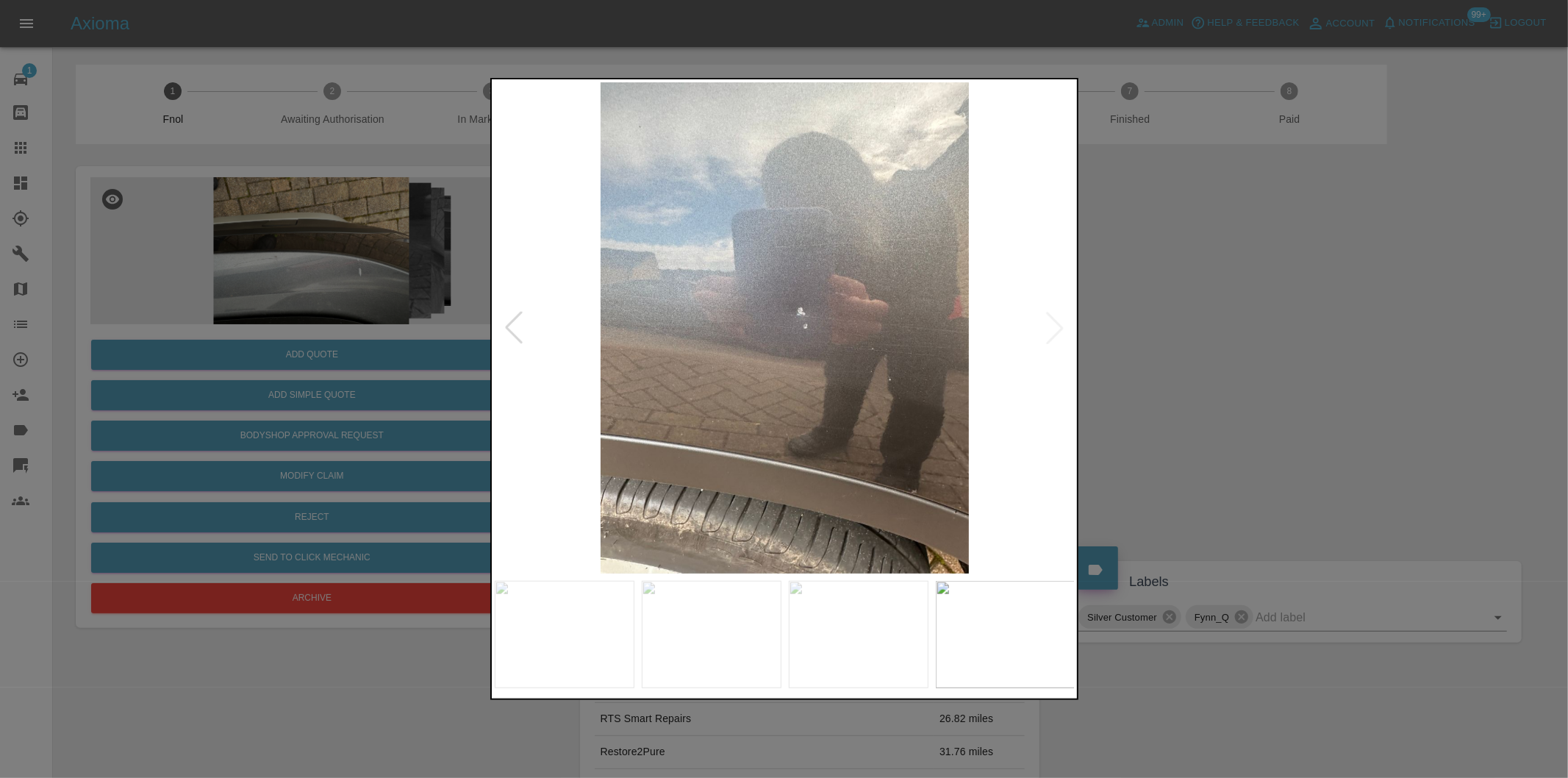
click at [1200, 292] on div at bounding box center [784, 389] width 1568 height 778
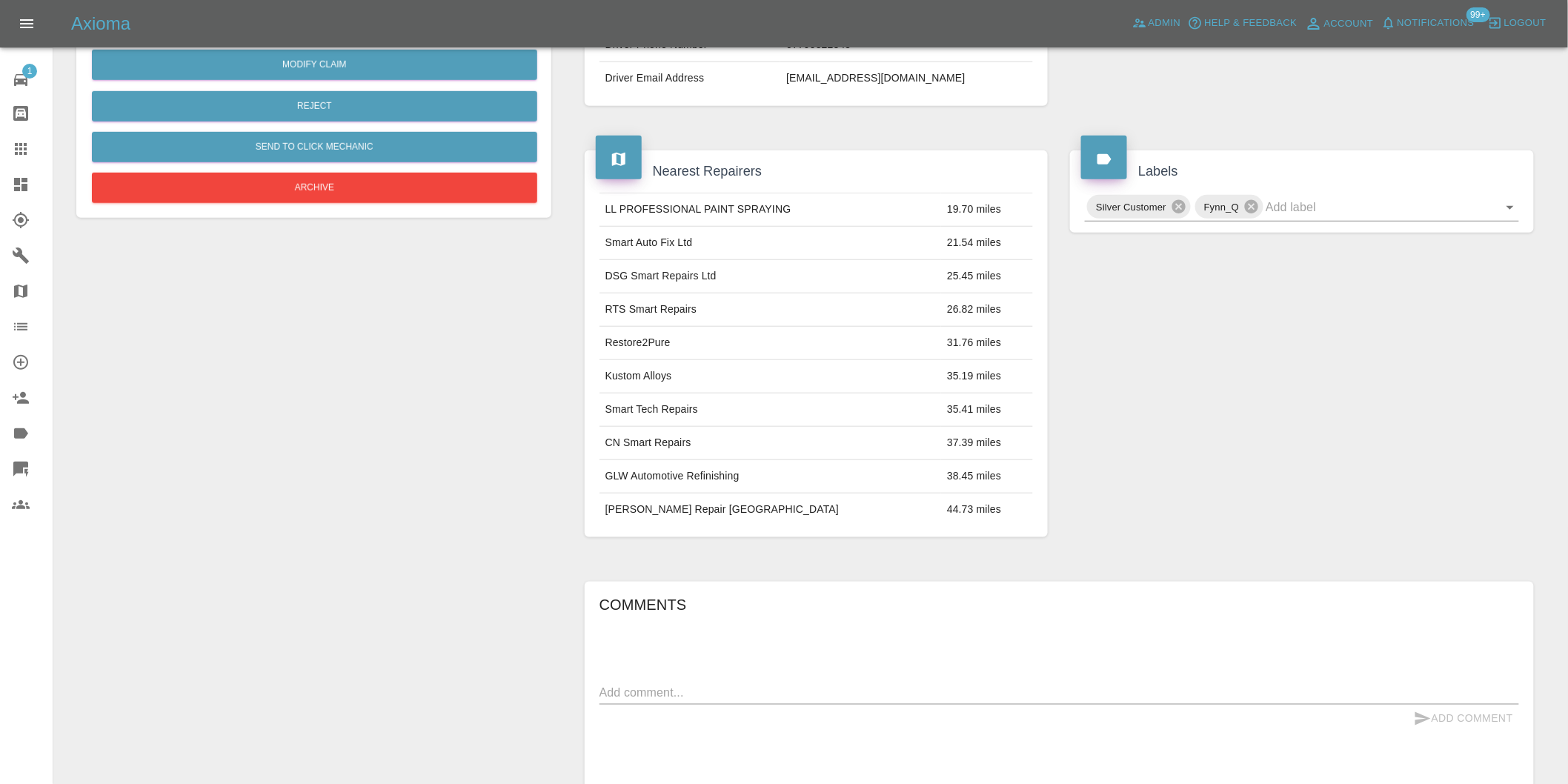
scroll to position [247, 0]
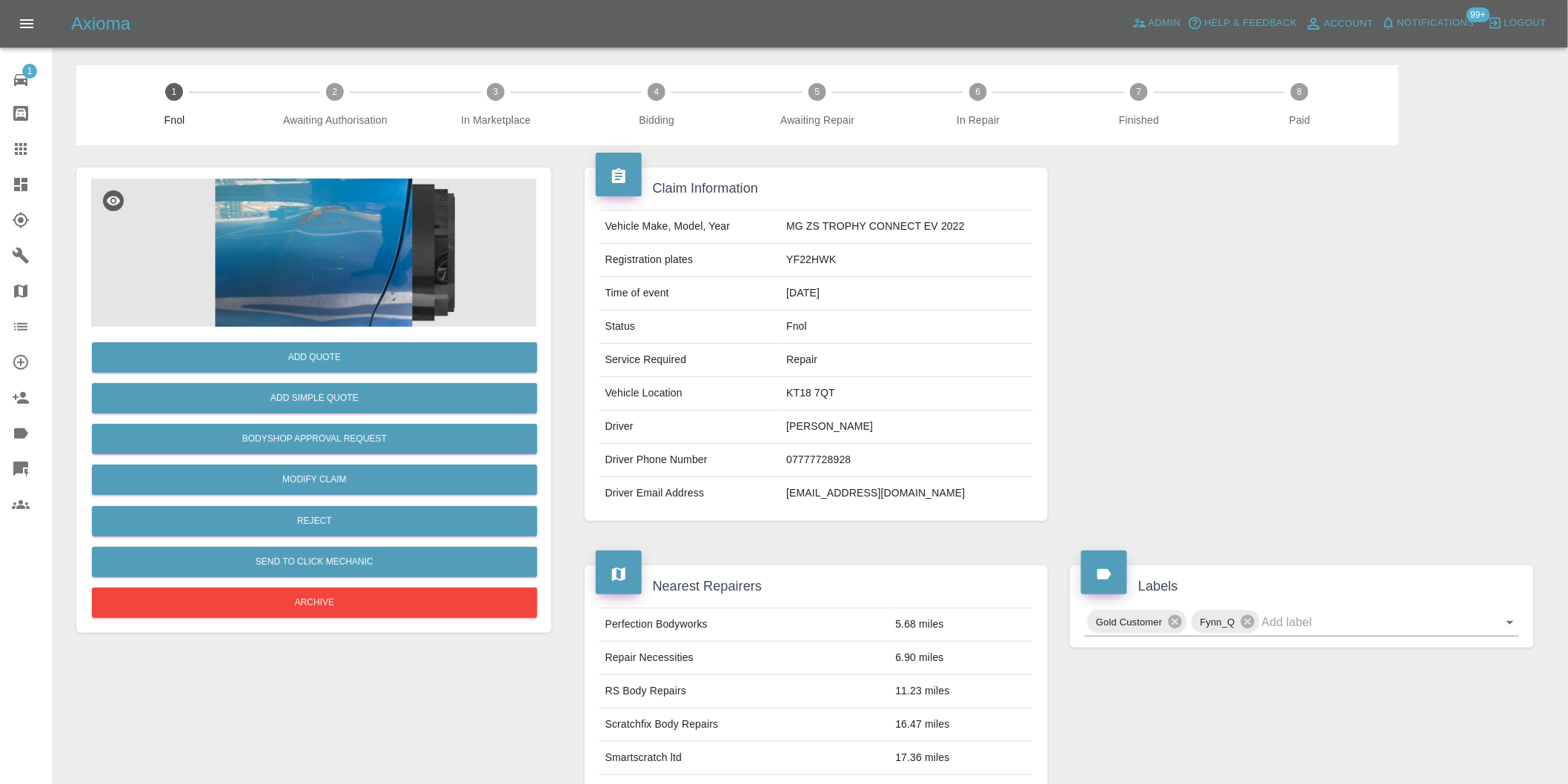
click at [333, 237] on img at bounding box center [313, 253] width 446 height 148
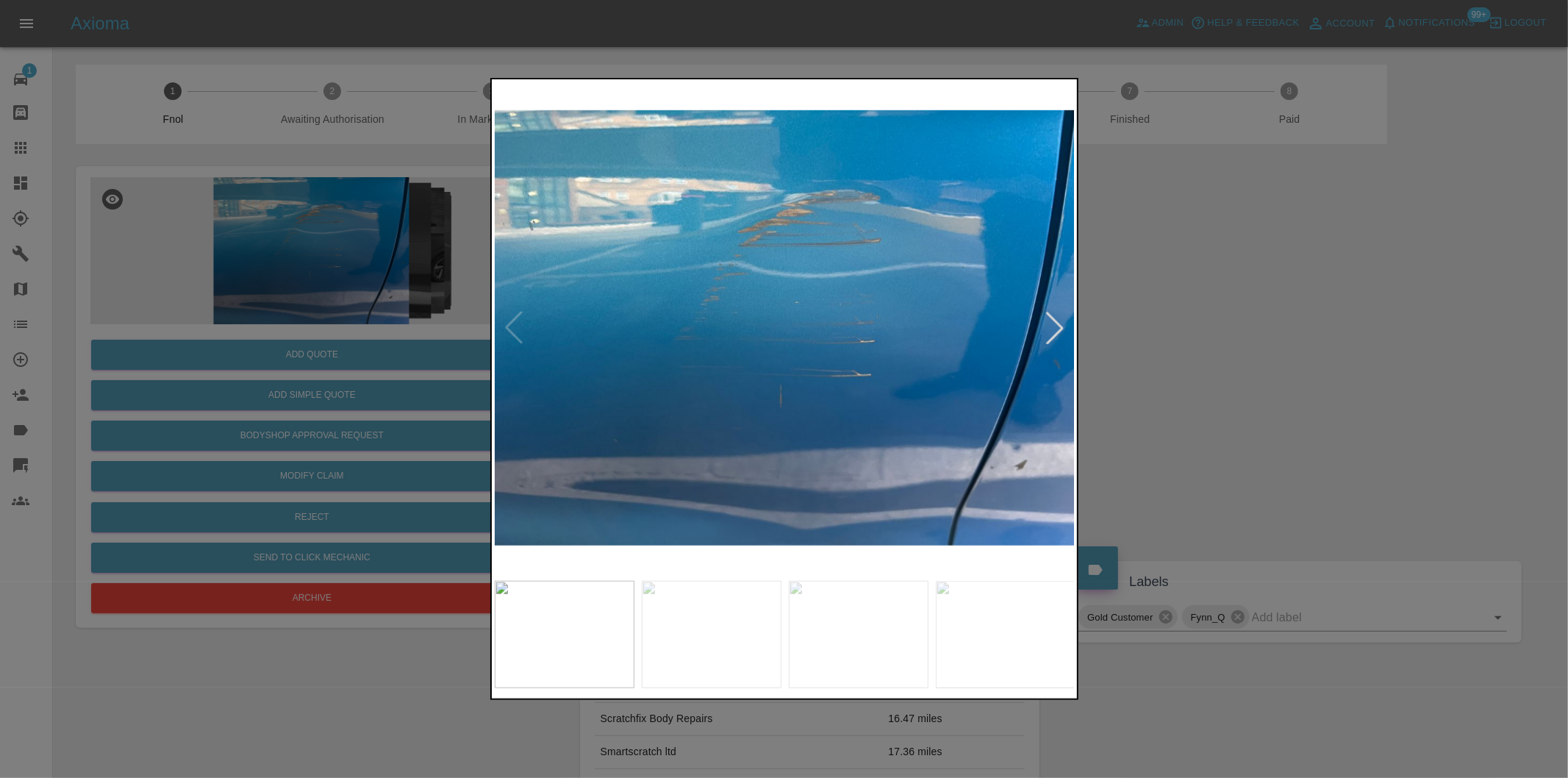
click at [1058, 325] on div at bounding box center [1054, 328] width 32 height 32
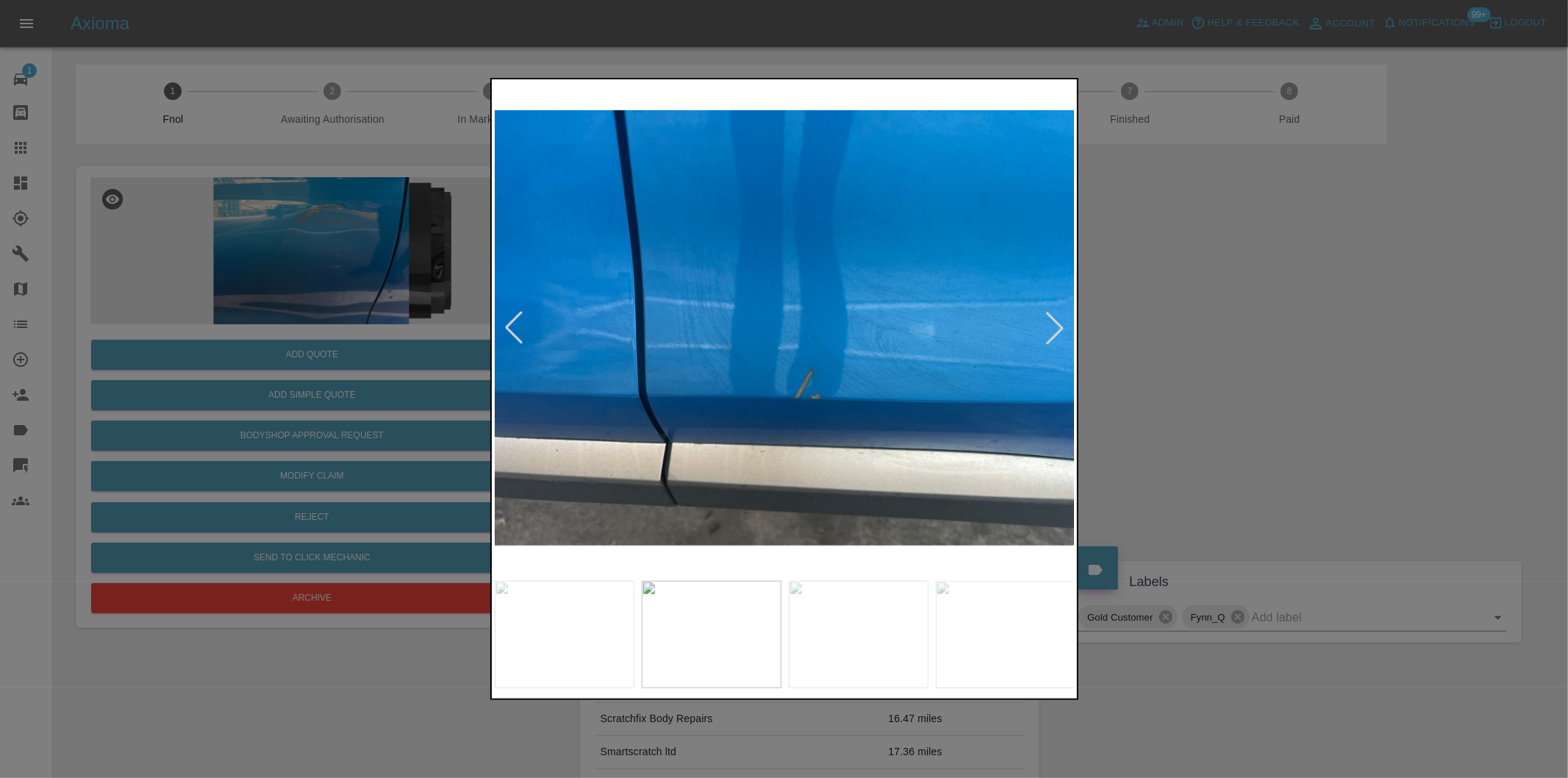
click at [1058, 325] on div at bounding box center [1054, 328] width 32 height 32
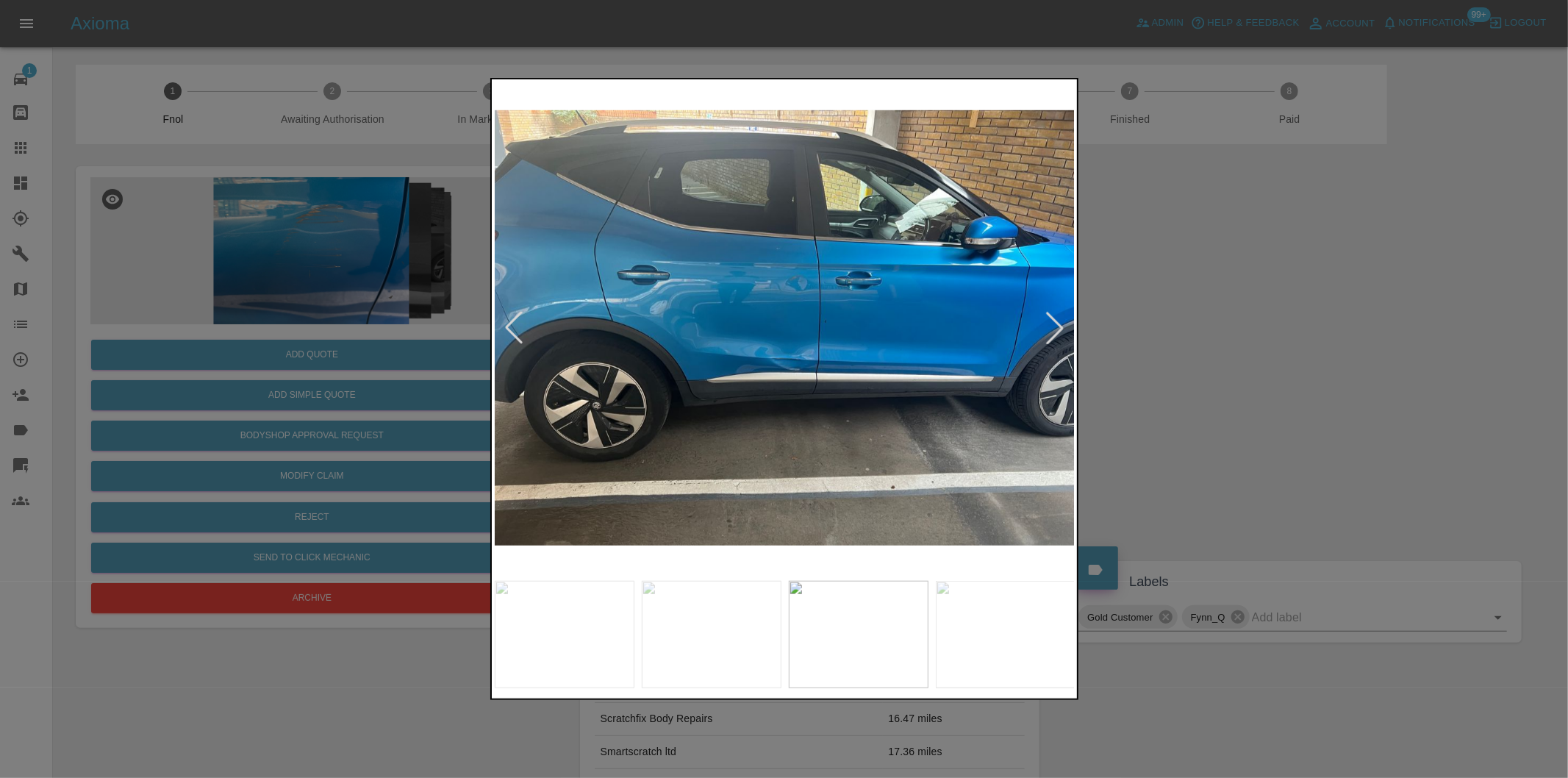
click at [1058, 325] on div at bounding box center [1054, 328] width 32 height 32
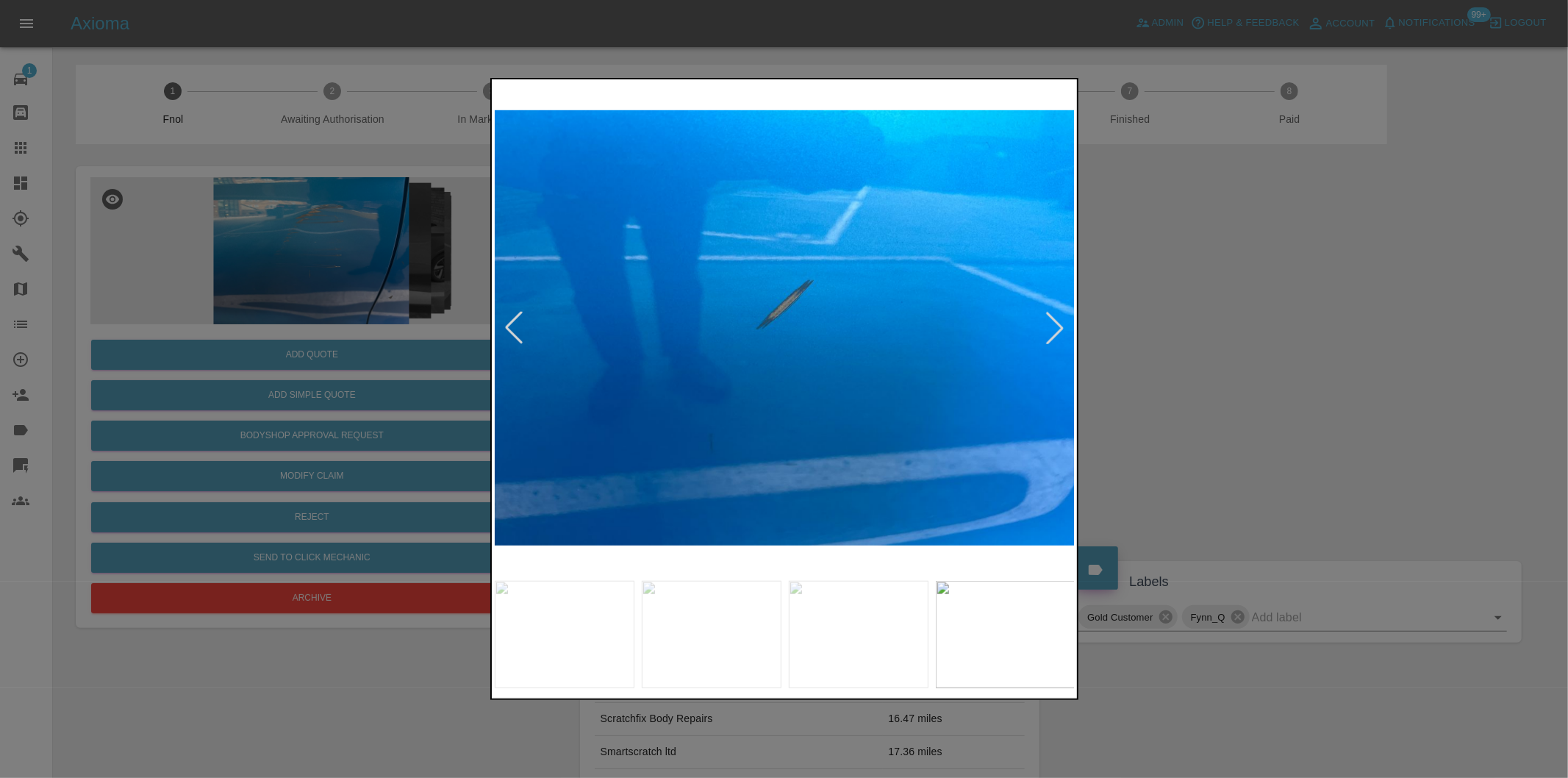
click at [1060, 325] on div at bounding box center [1054, 328] width 32 height 32
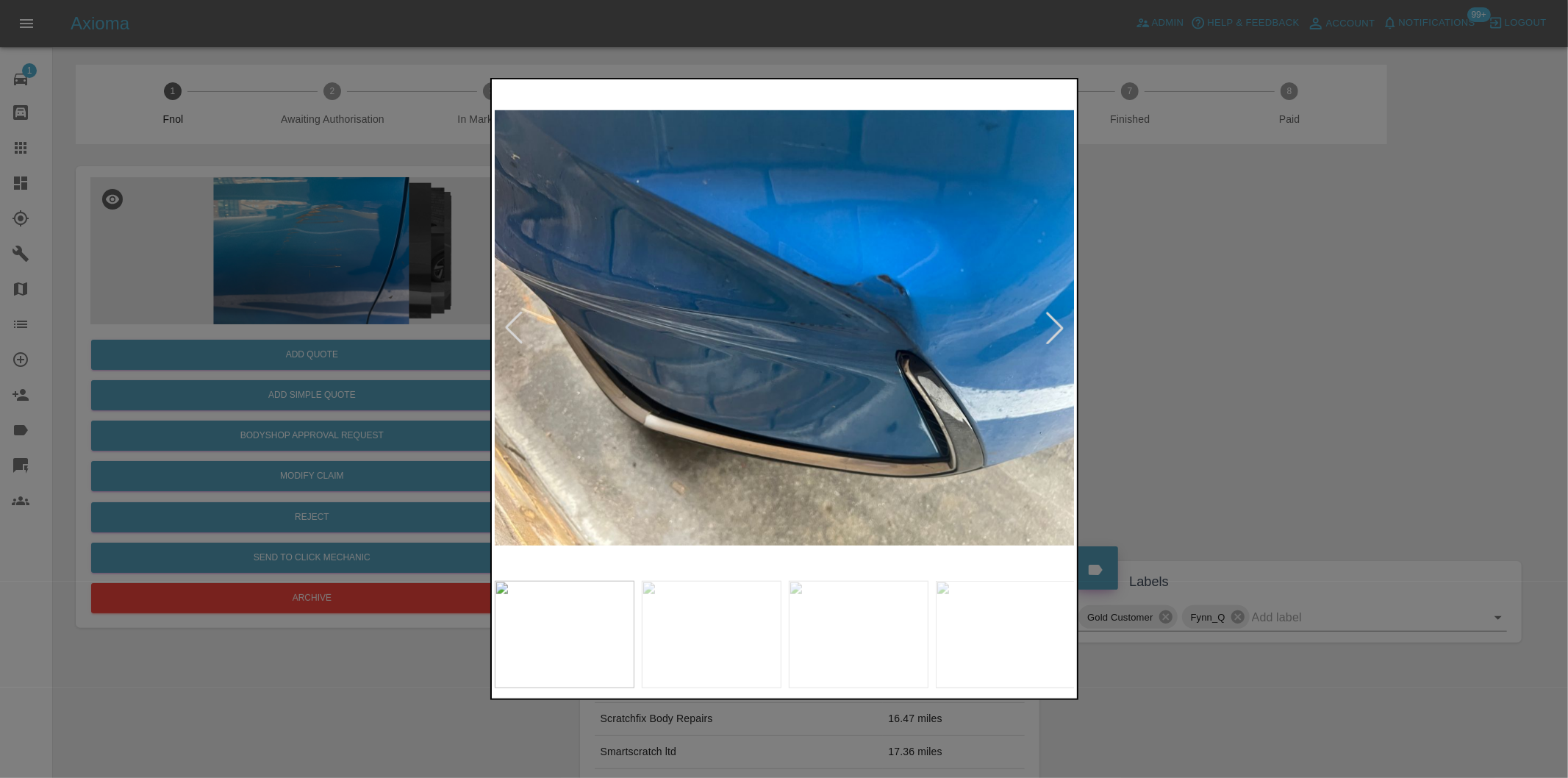
click at [1257, 322] on div at bounding box center [784, 389] width 1568 height 778
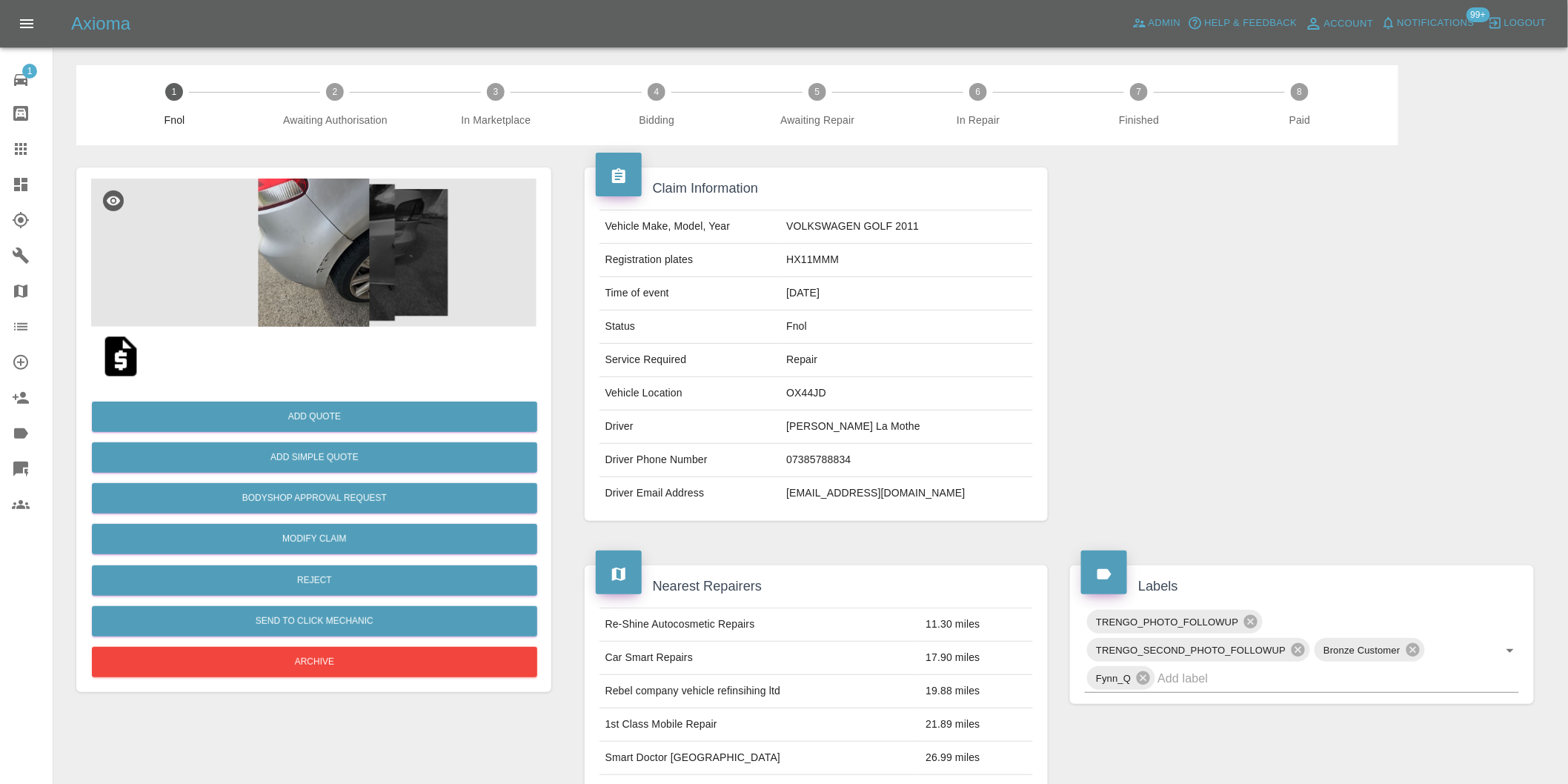
click at [312, 280] on img at bounding box center [313, 253] width 446 height 148
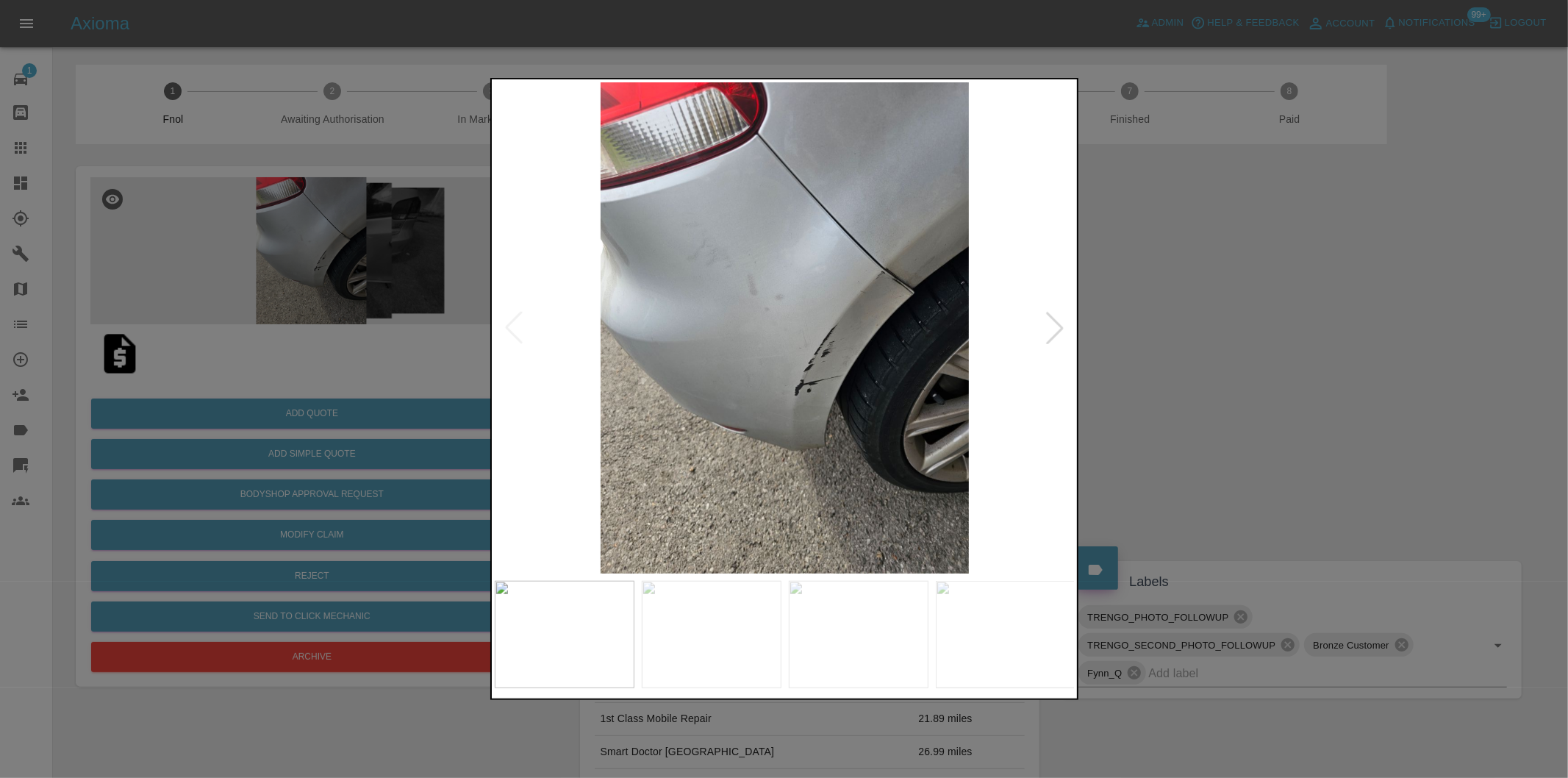
click at [1055, 326] on div at bounding box center [1054, 328] width 32 height 32
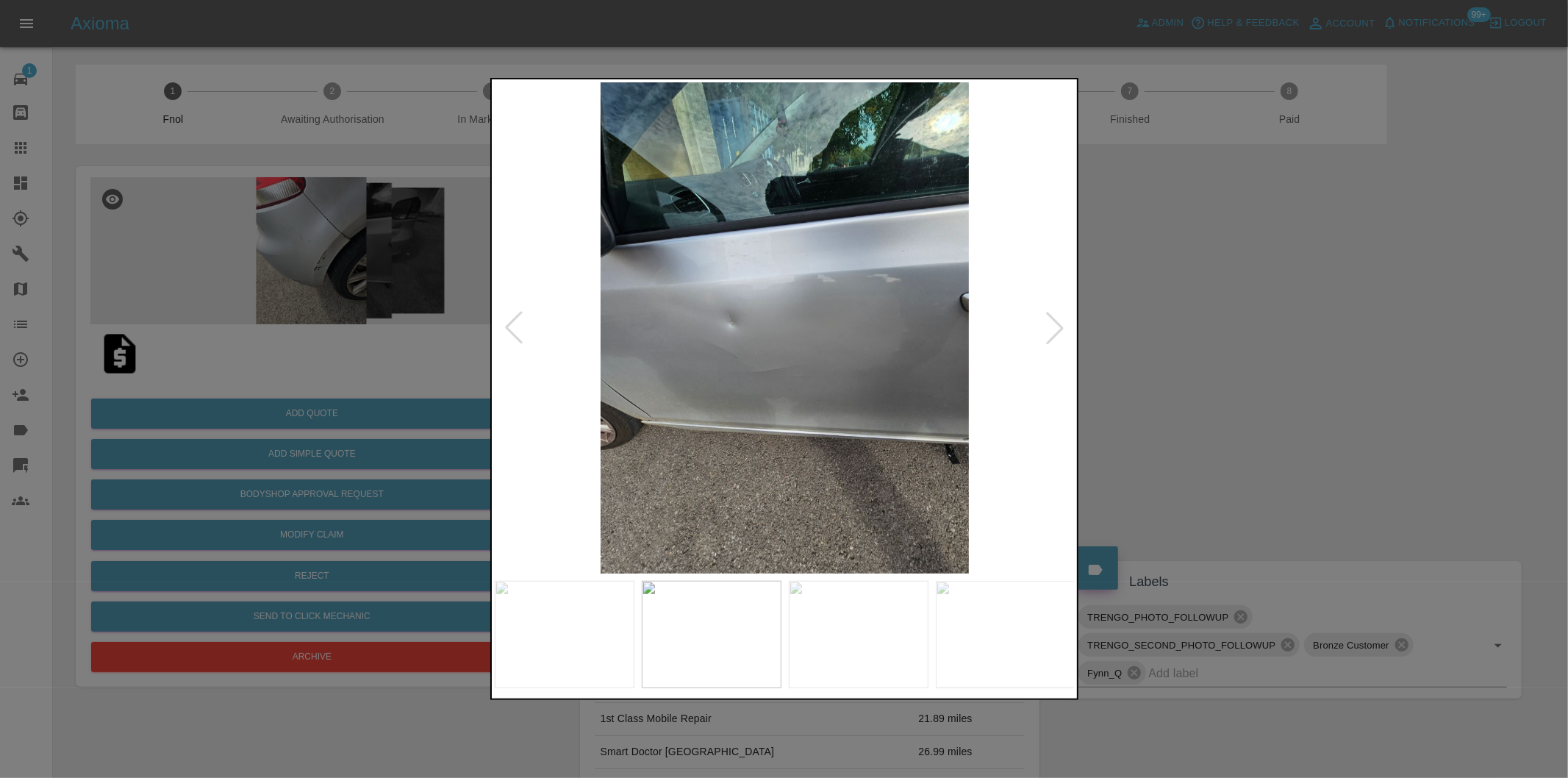
click at [1055, 326] on div at bounding box center [1054, 328] width 32 height 32
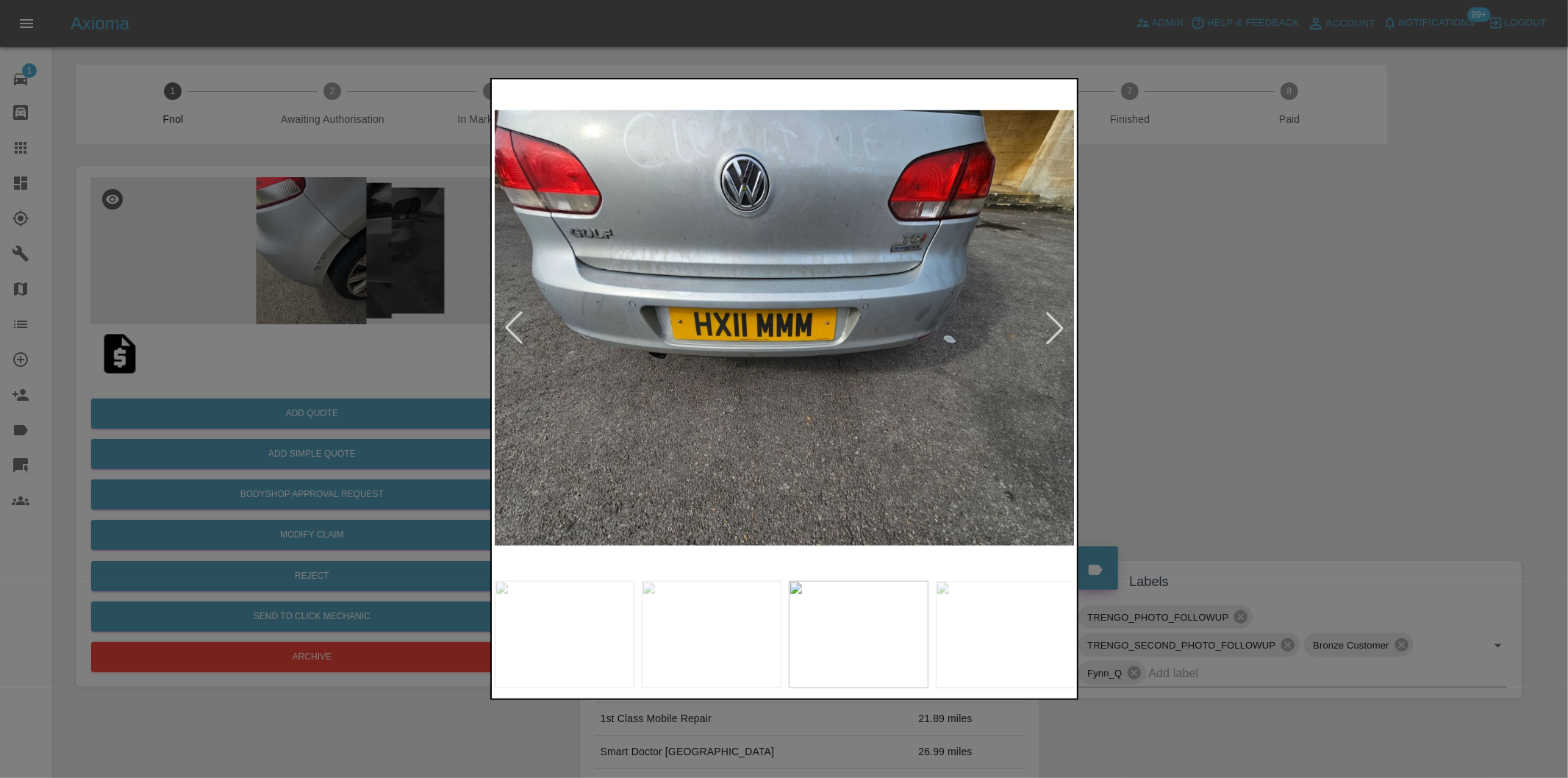
click at [1055, 326] on div at bounding box center [1054, 328] width 32 height 32
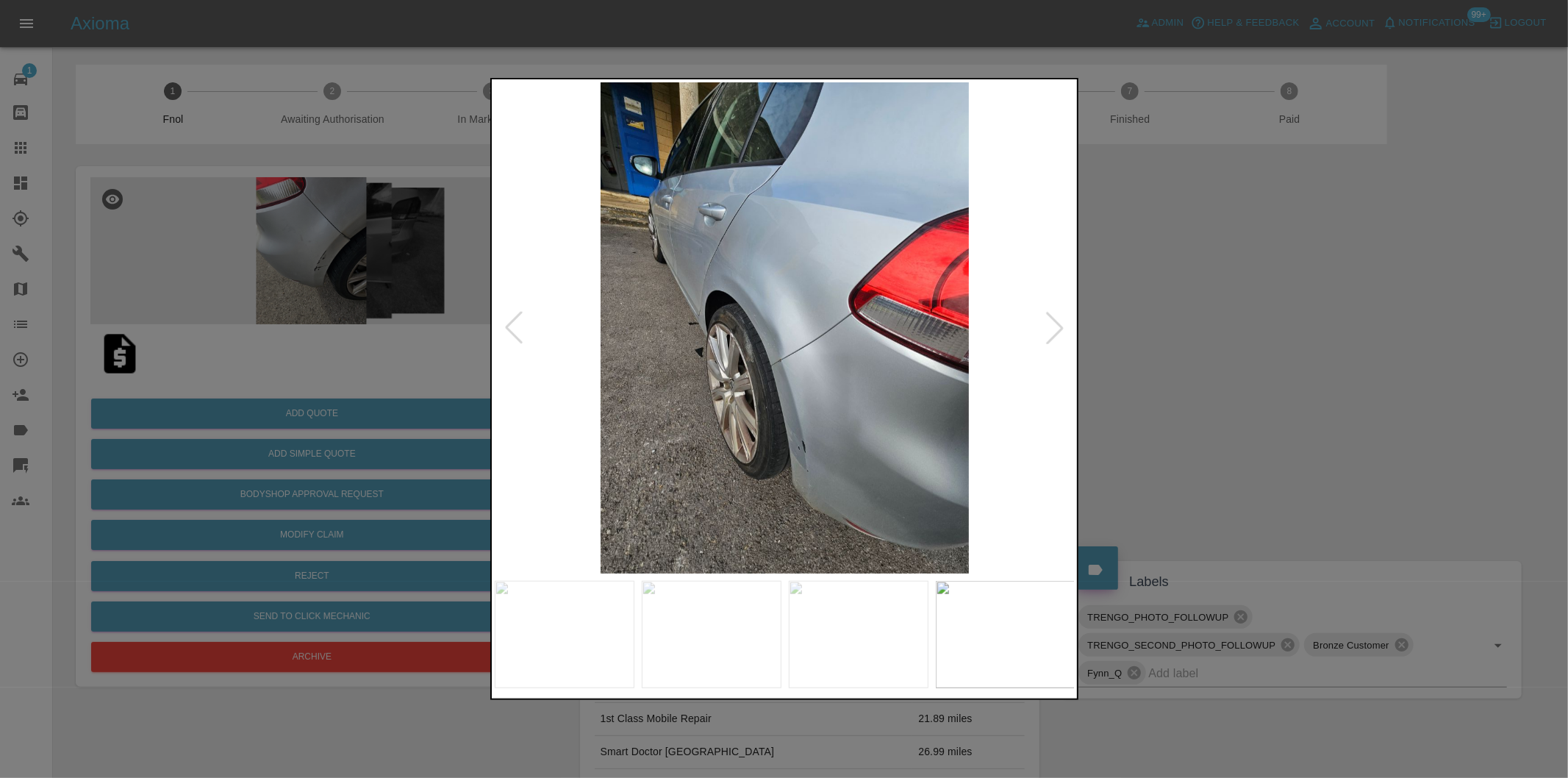
click at [1055, 326] on div at bounding box center [1054, 328] width 32 height 32
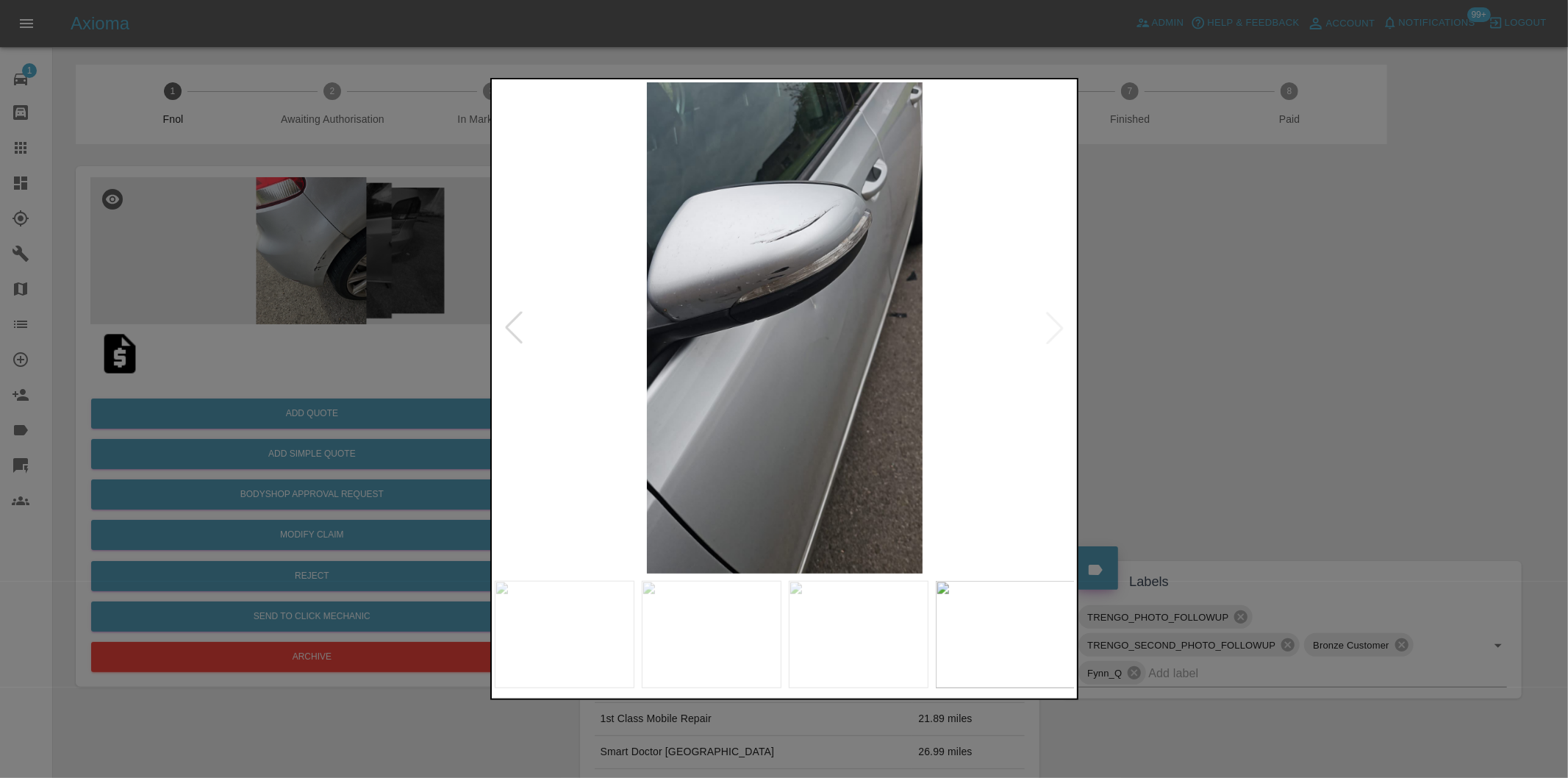
click at [1055, 326] on img at bounding box center [784, 328] width 581 height 492
click at [1311, 314] on div at bounding box center [784, 389] width 1568 height 778
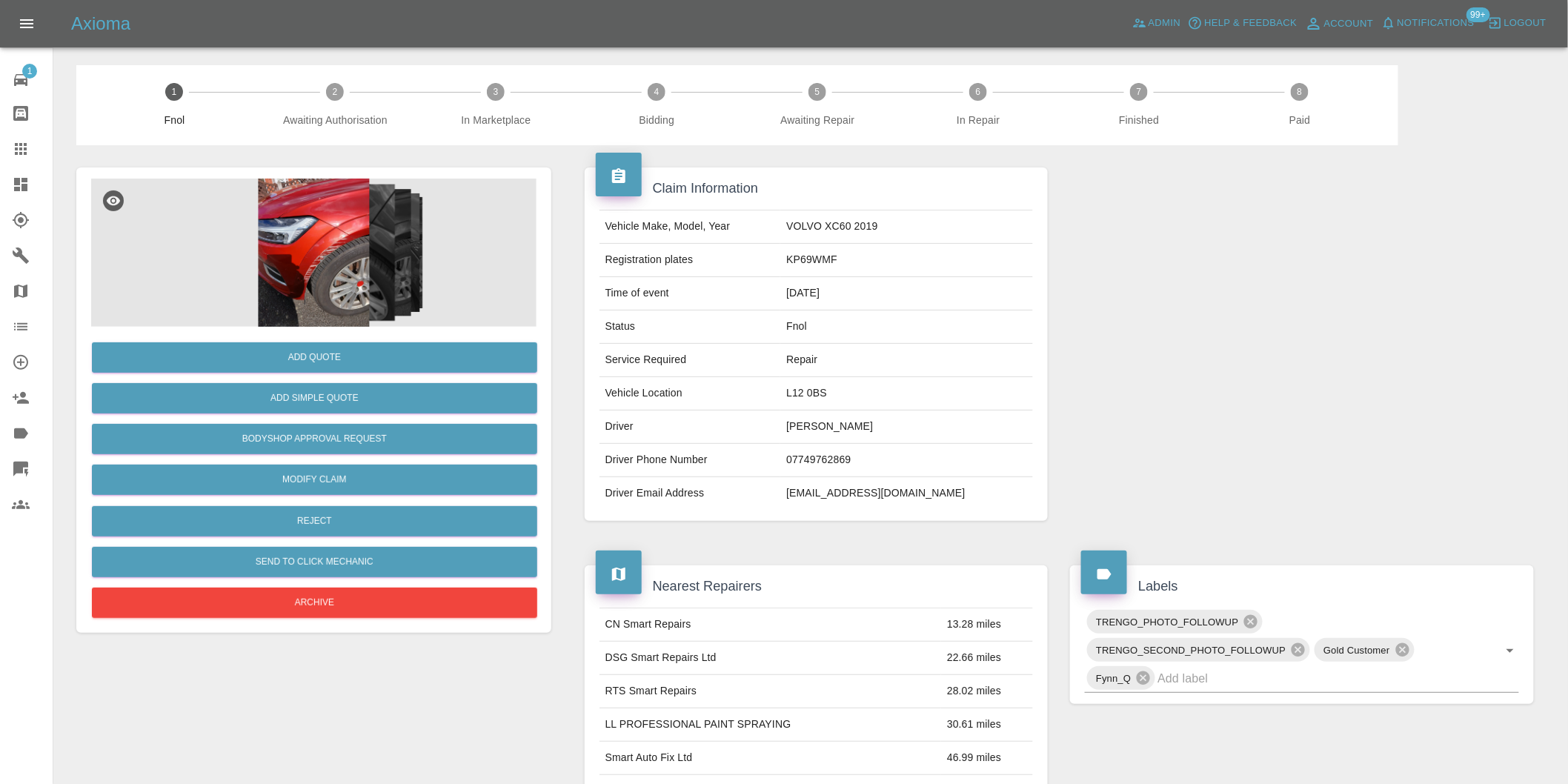
click at [352, 270] on img at bounding box center [313, 253] width 446 height 148
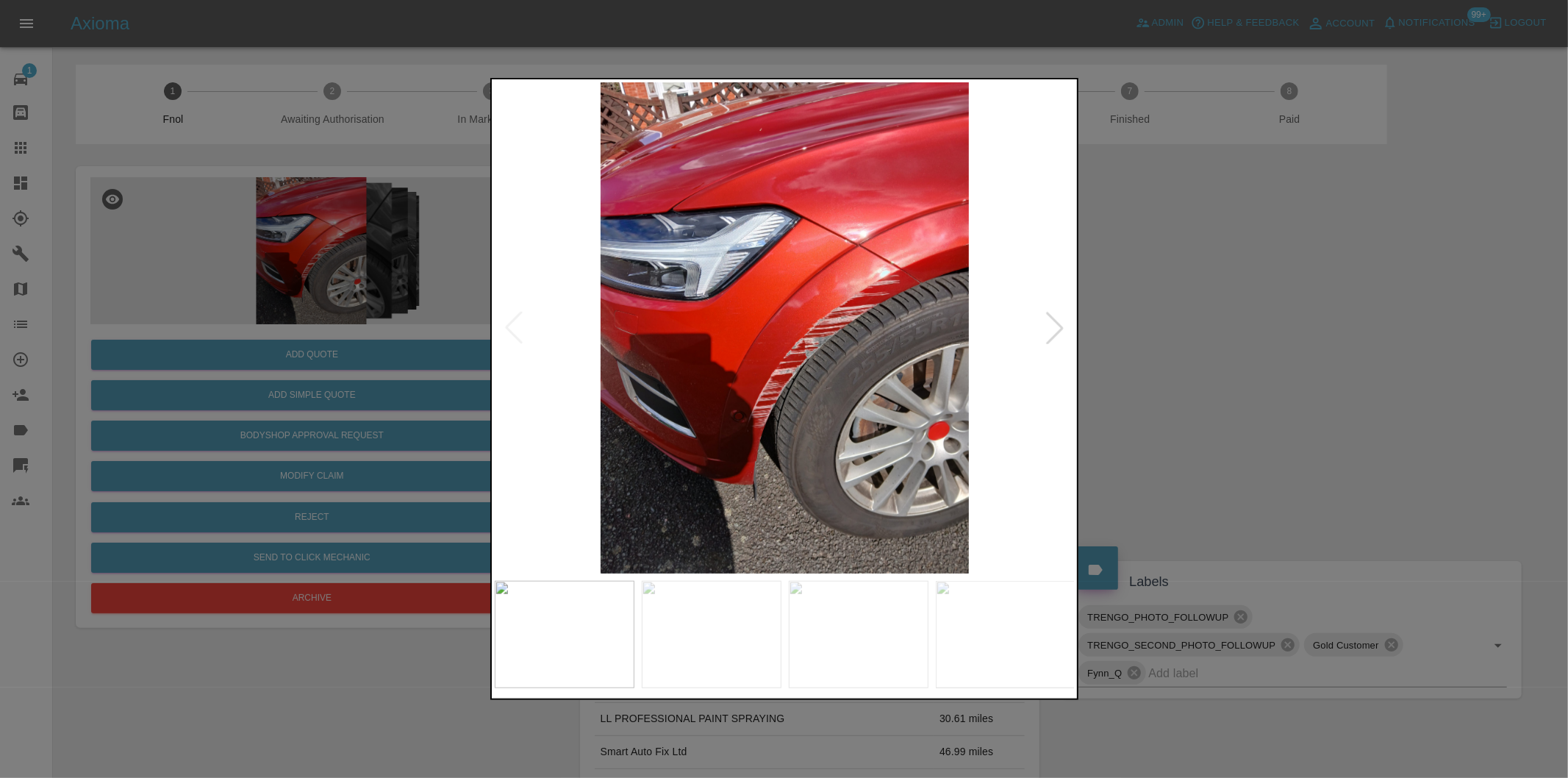
click at [1049, 331] on div at bounding box center [1054, 328] width 32 height 32
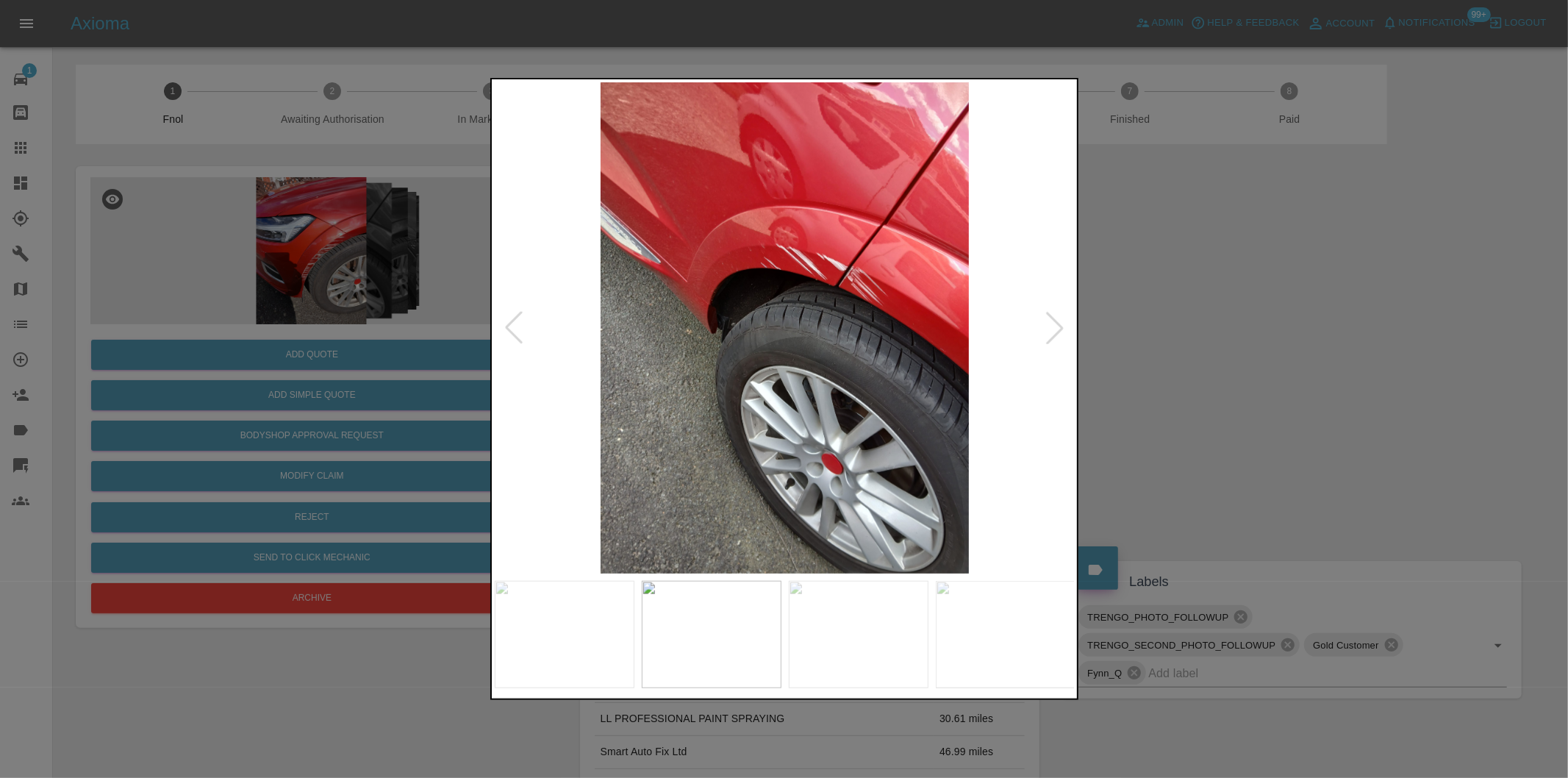
click at [1049, 331] on div at bounding box center [1054, 328] width 32 height 32
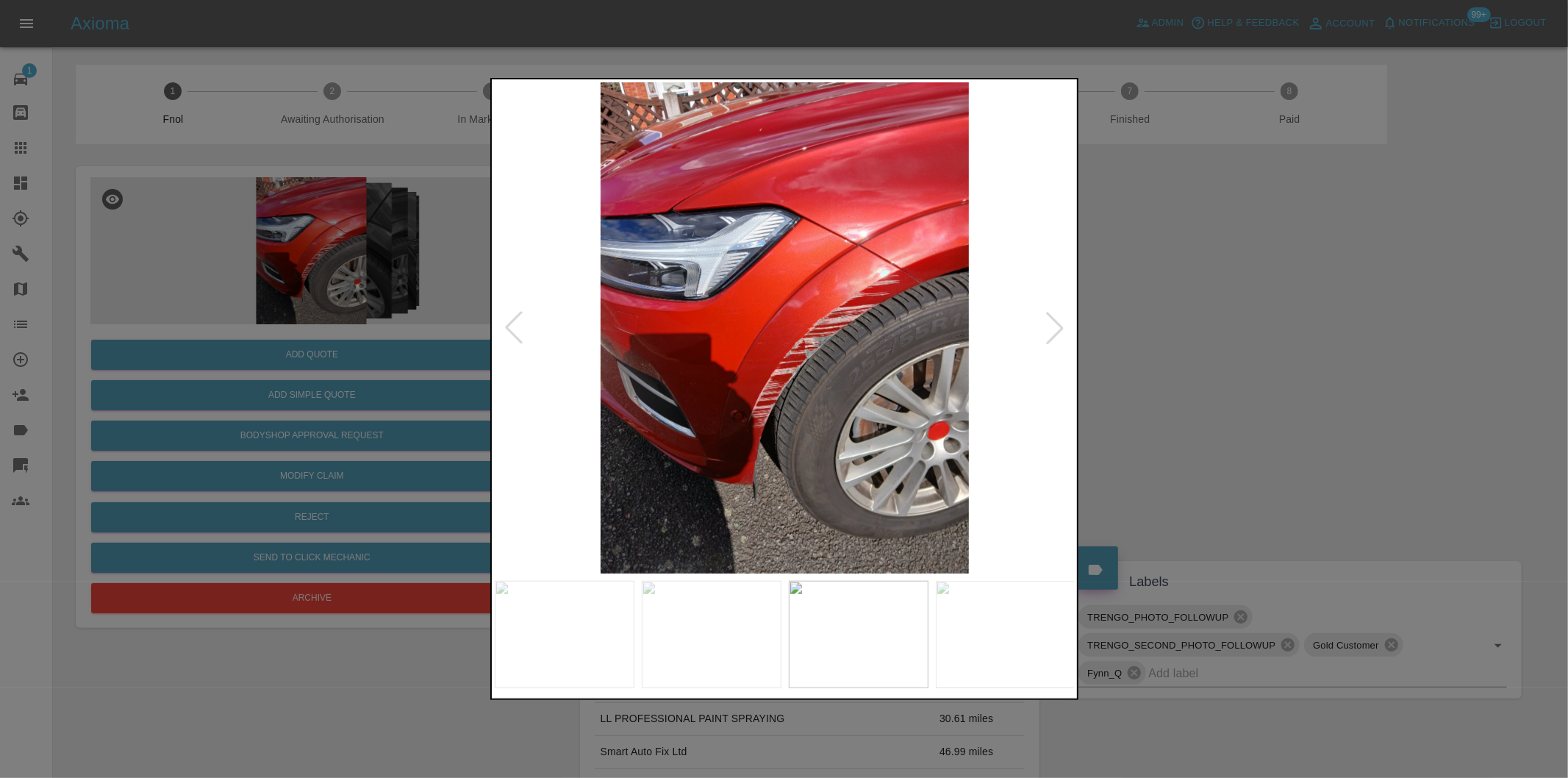
click at [1049, 331] on div at bounding box center [1054, 328] width 32 height 32
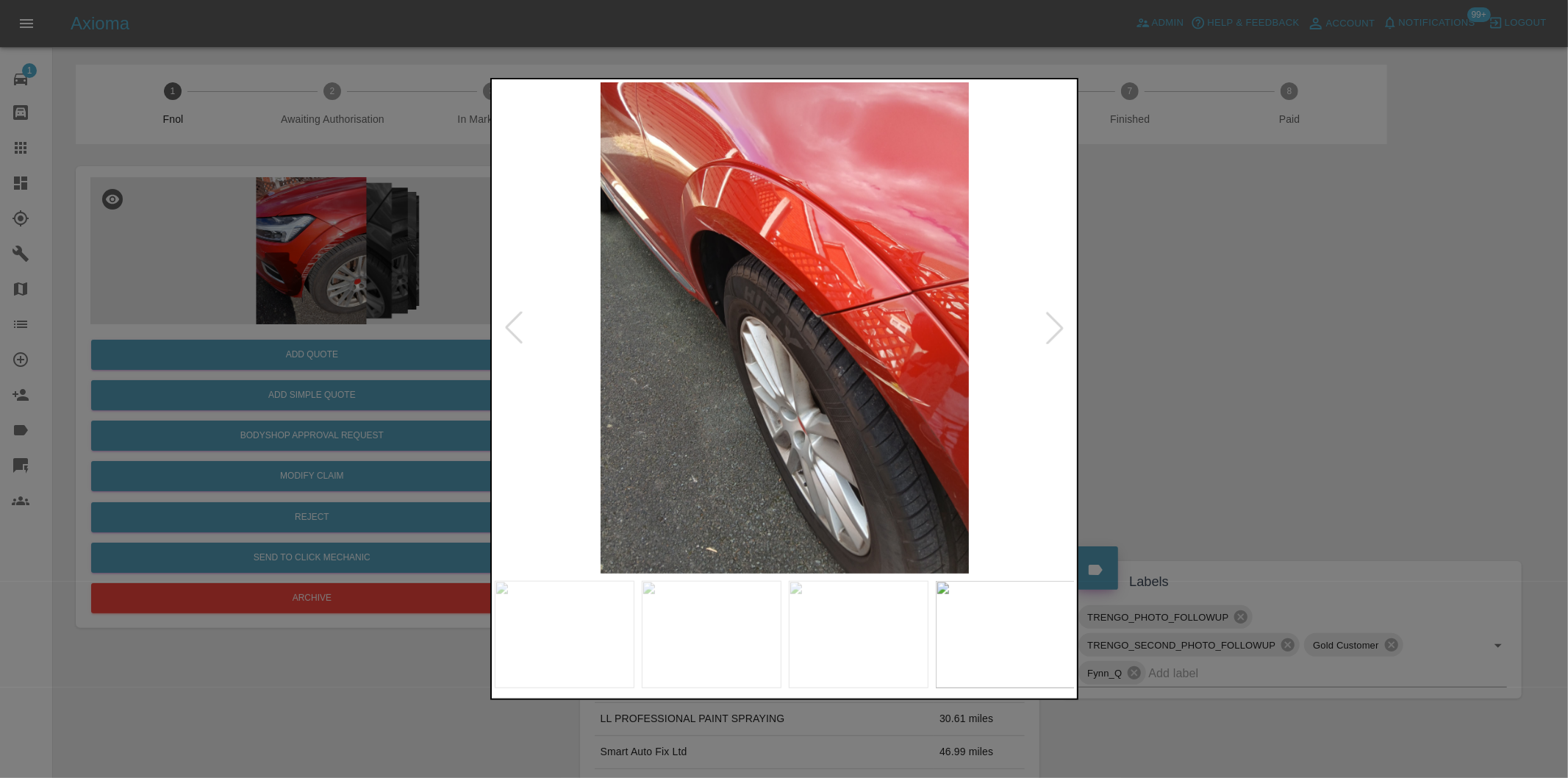
click at [1049, 331] on div at bounding box center [1054, 328] width 32 height 32
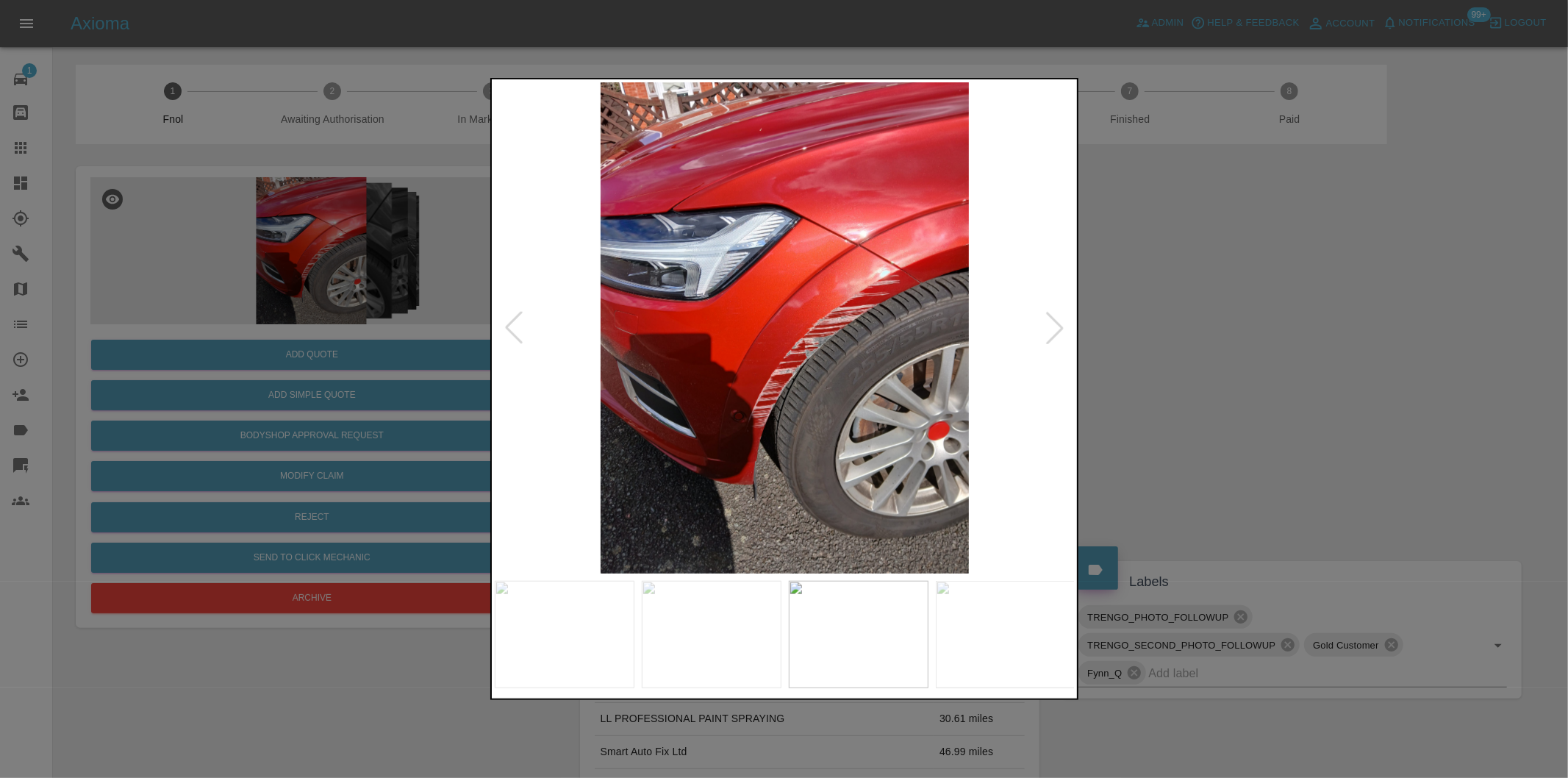
click at [1057, 332] on div at bounding box center [1054, 328] width 32 height 32
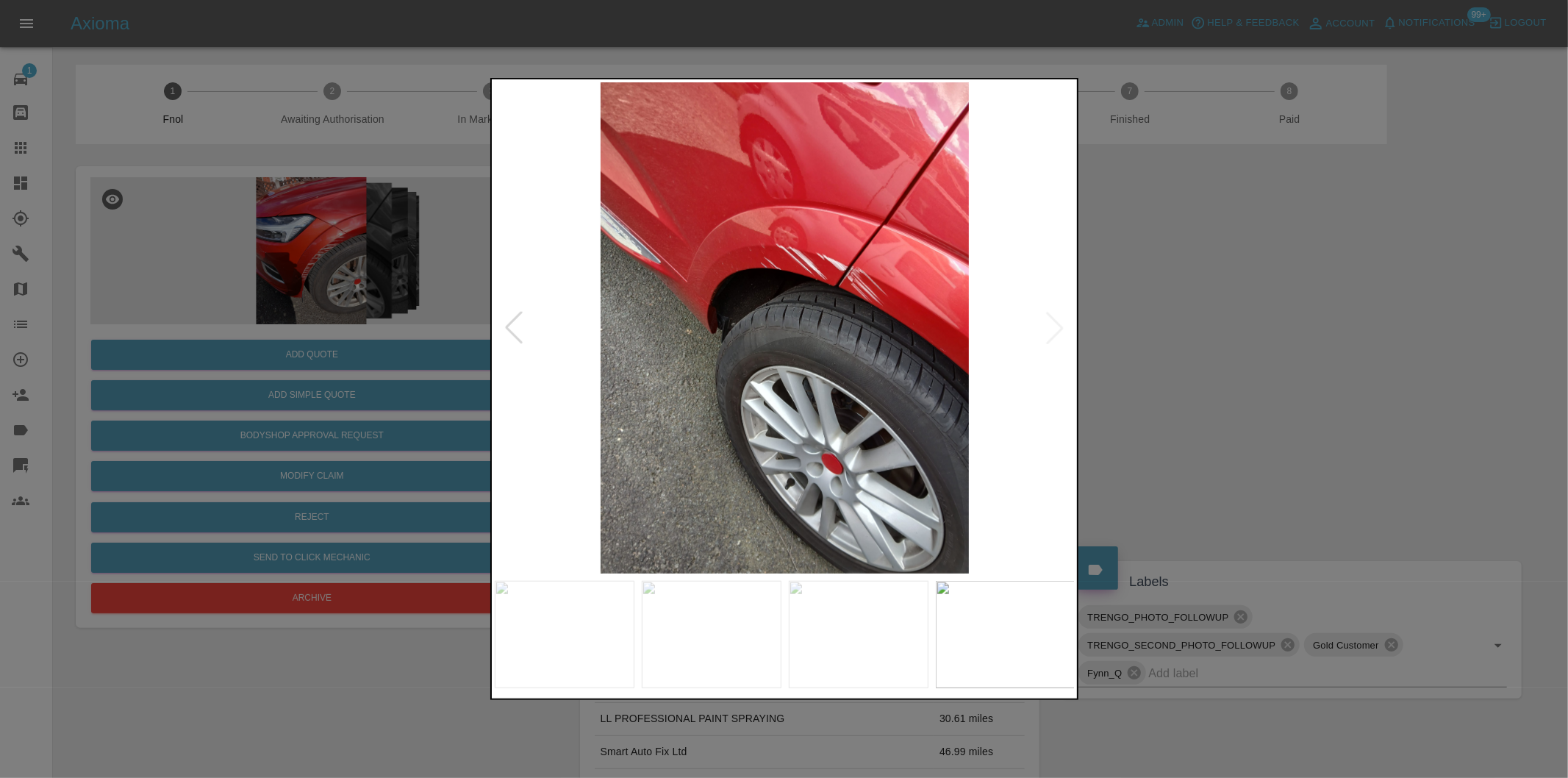
click at [814, 248] on img at bounding box center [784, 328] width 581 height 492
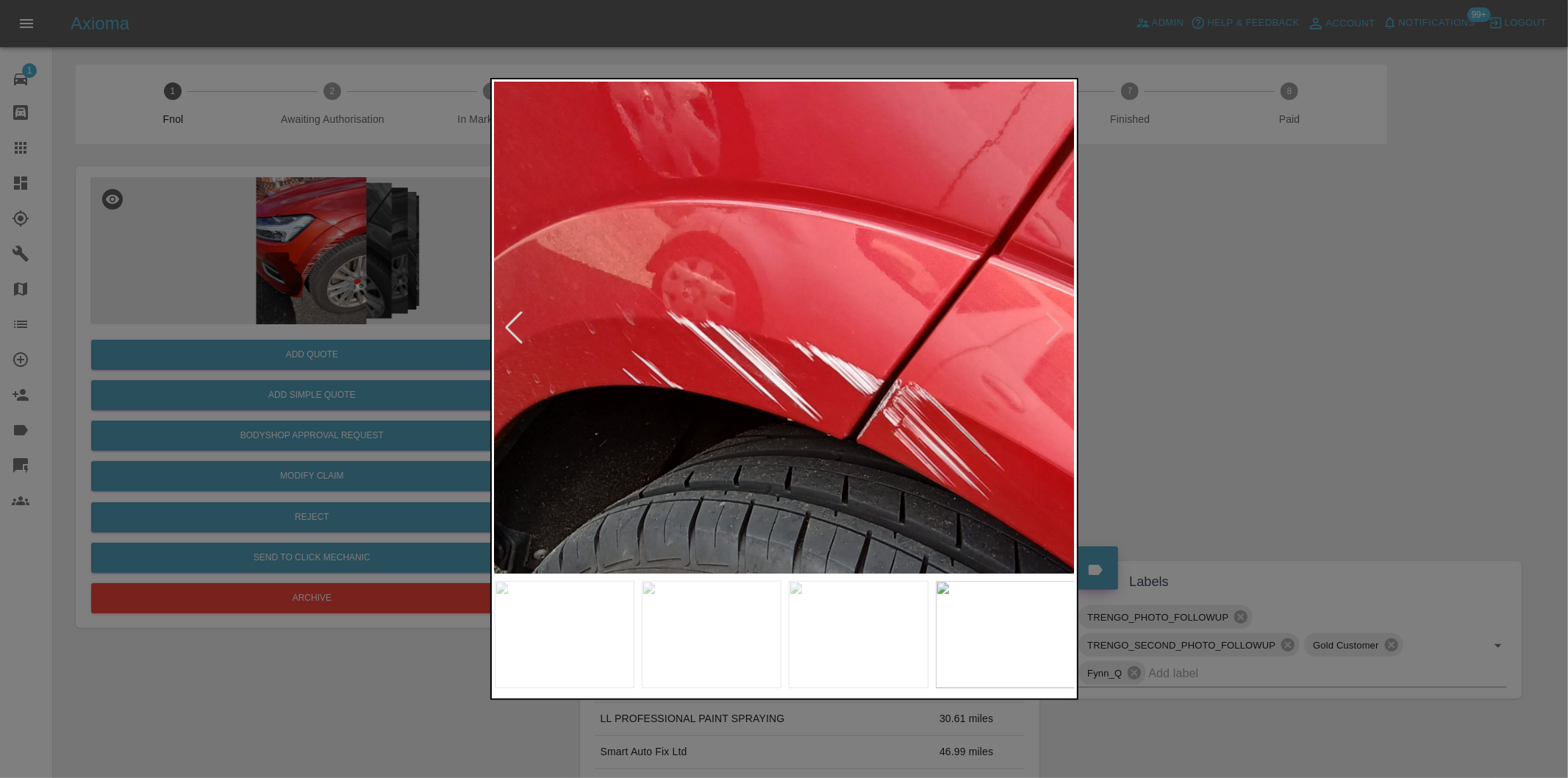
click at [810, 248] on img at bounding box center [693, 564] width 1743 height 1473
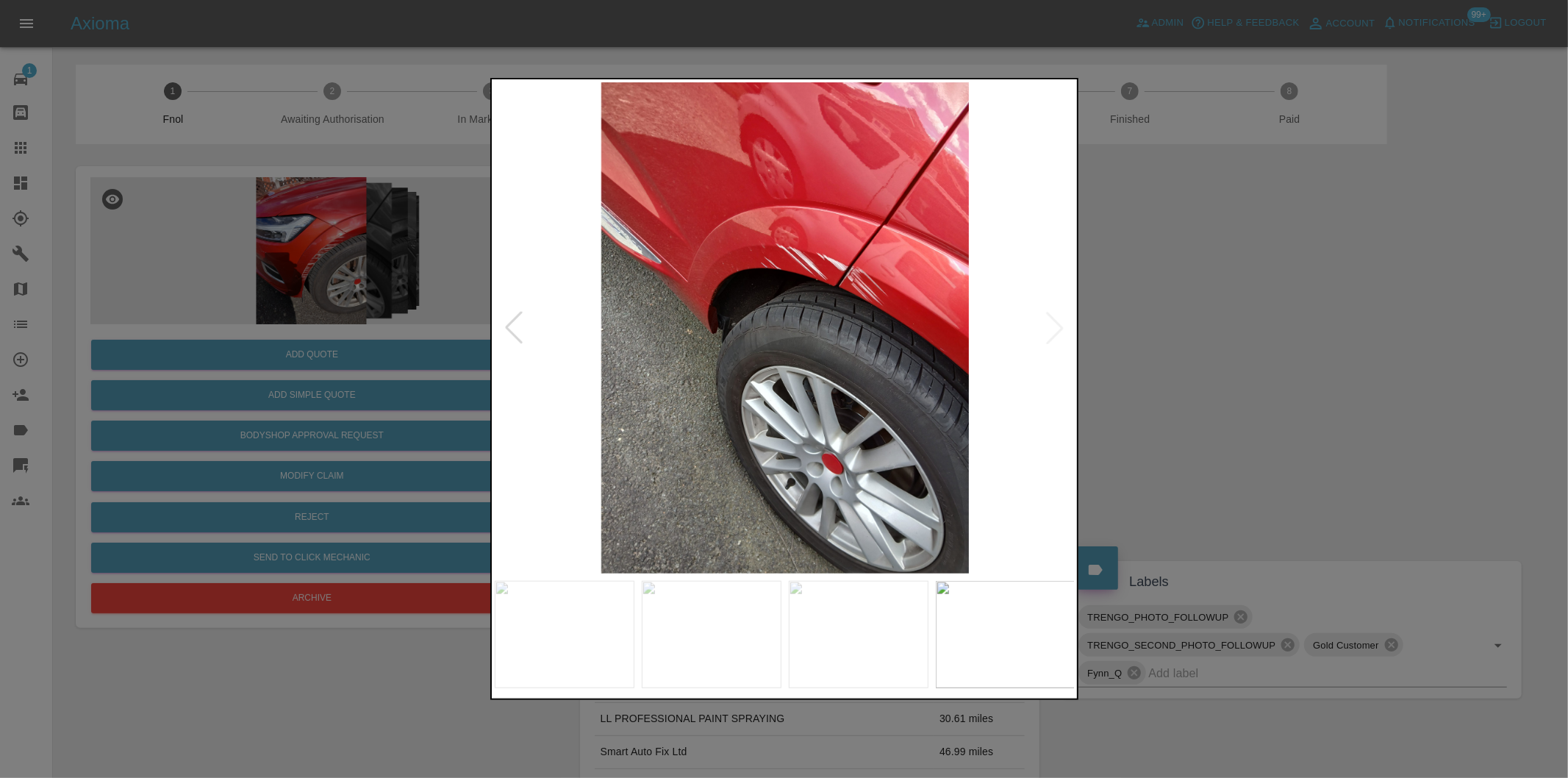
click at [509, 326] on div at bounding box center [513, 328] width 32 height 32
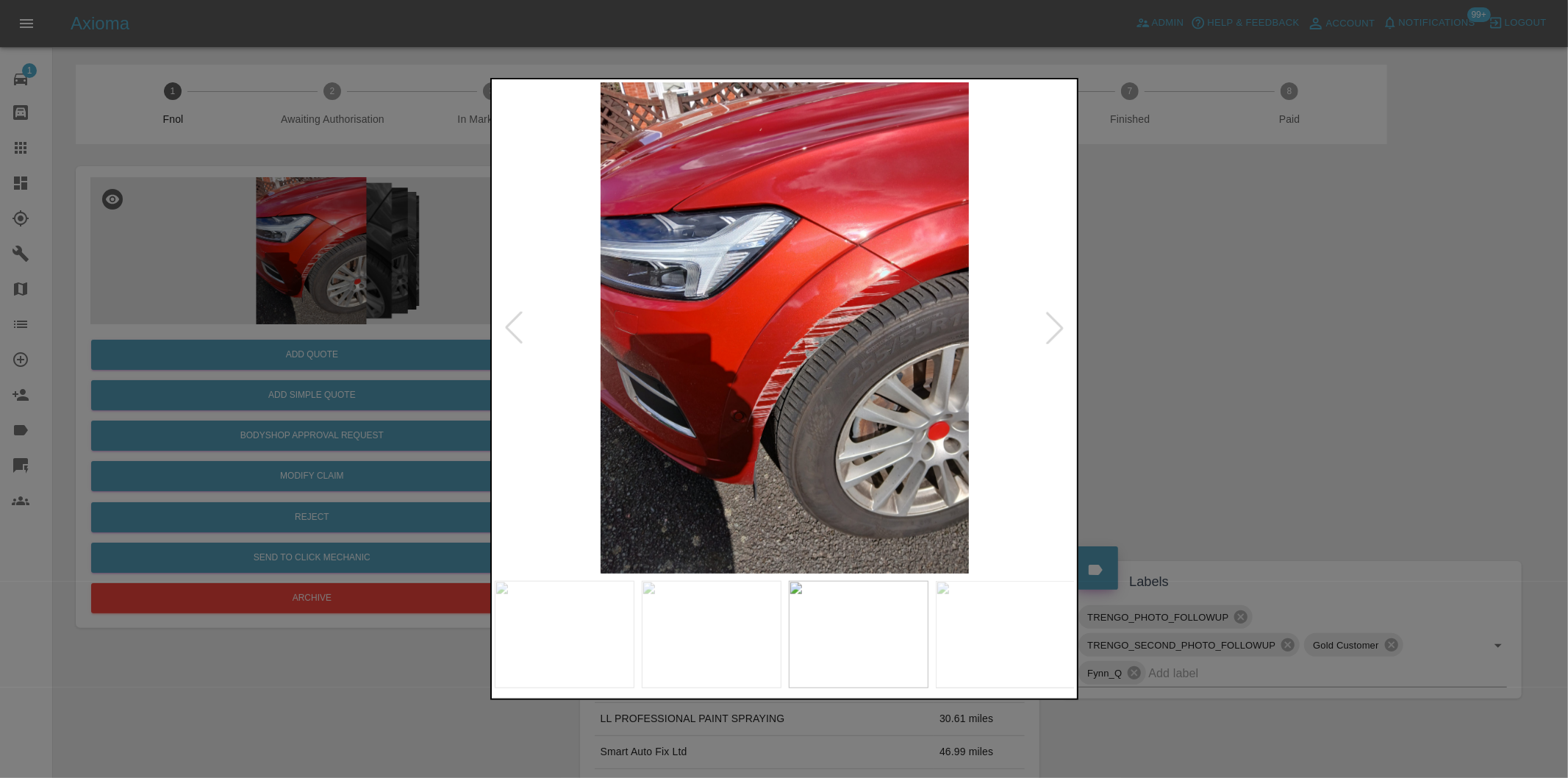
click at [509, 326] on div at bounding box center [513, 328] width 32 height 32
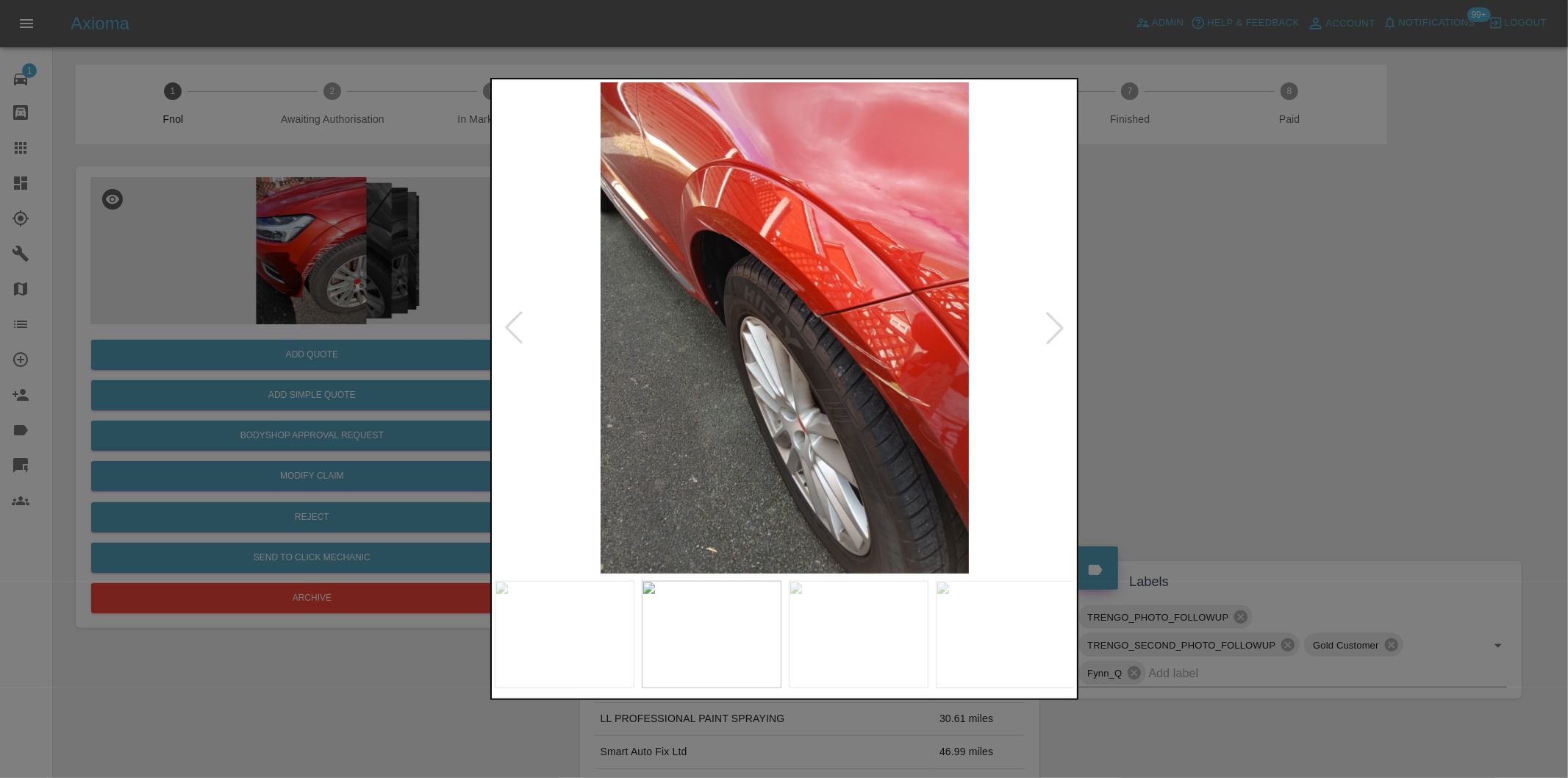
click at [509, 325] on div at bounding box center [513, 328] width 32 height 32
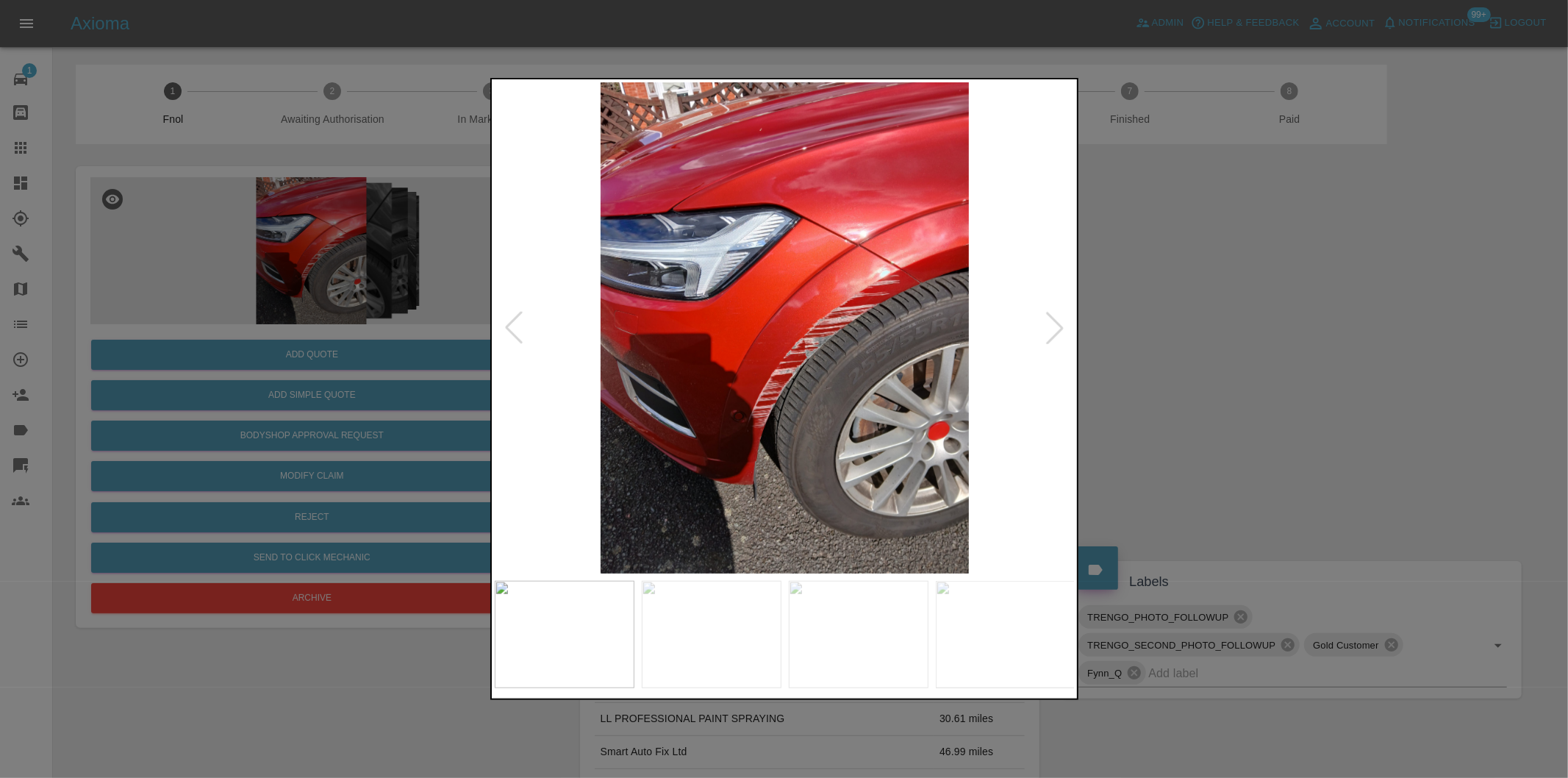
click at [509, 322] on div at bounding box center [513, 328] width 32 height 32
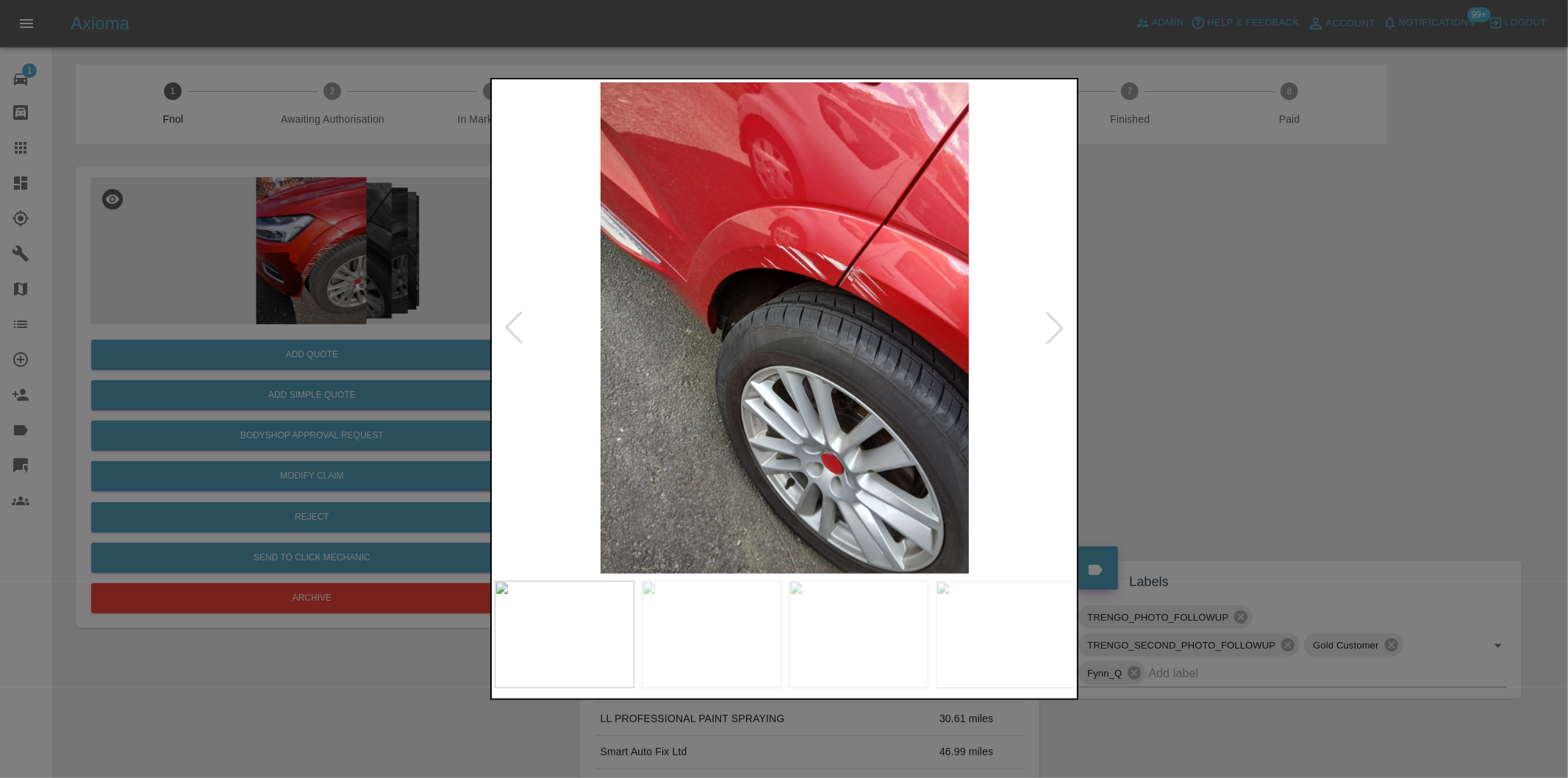
click at [511, 321] on div at bounding box center [513, 328] width 32 height 32
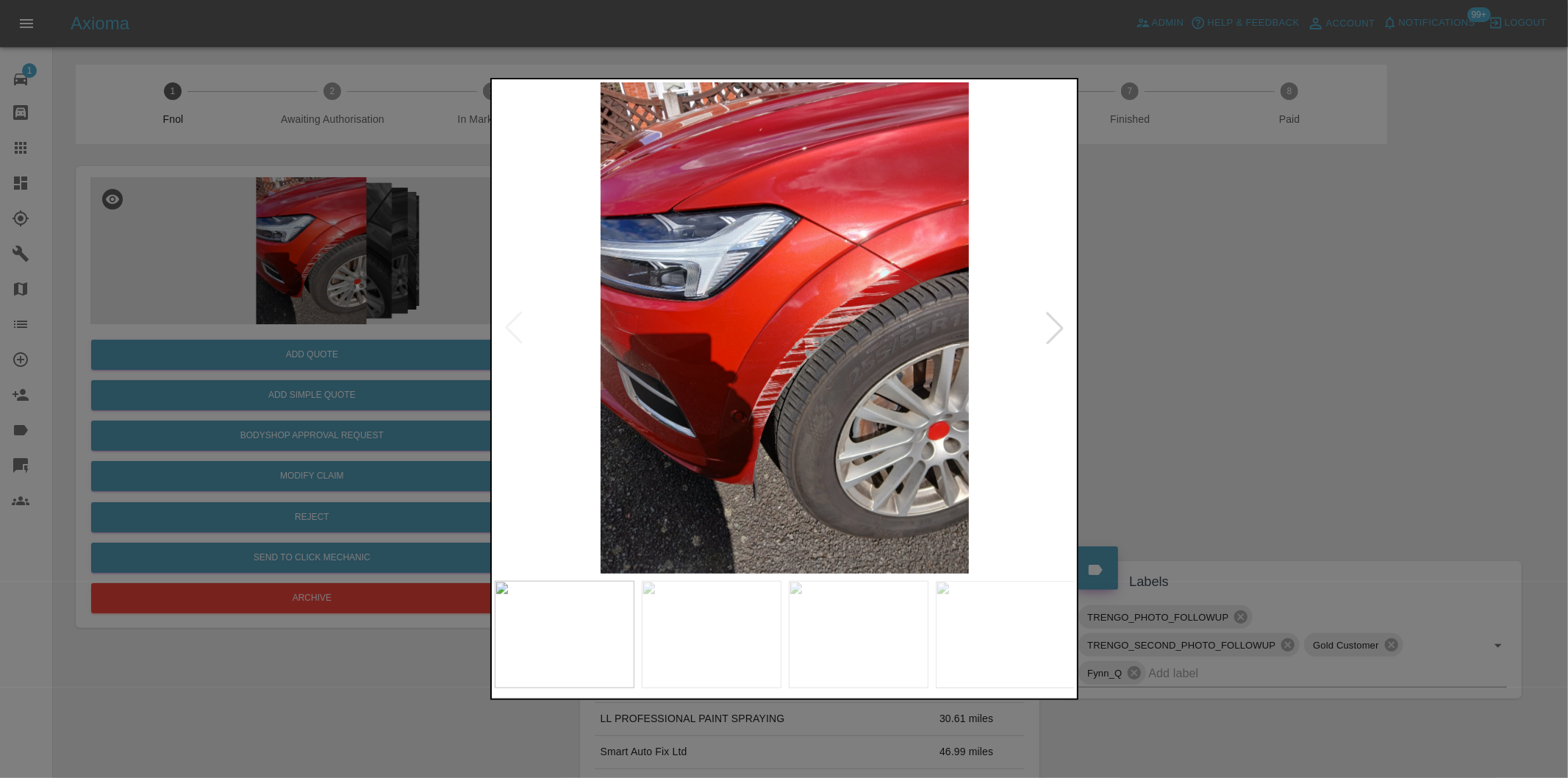
click at [511, 320] on img at bounding box center [784, 328] width 581 height 492
drag, startPoint x: 1499, startPoint y: 328, endPoint x: 1420, endPoint y: 330, distance: 79.0
click at [1495, 330] on div at bounding box center [784, 389] width 1568 height 778
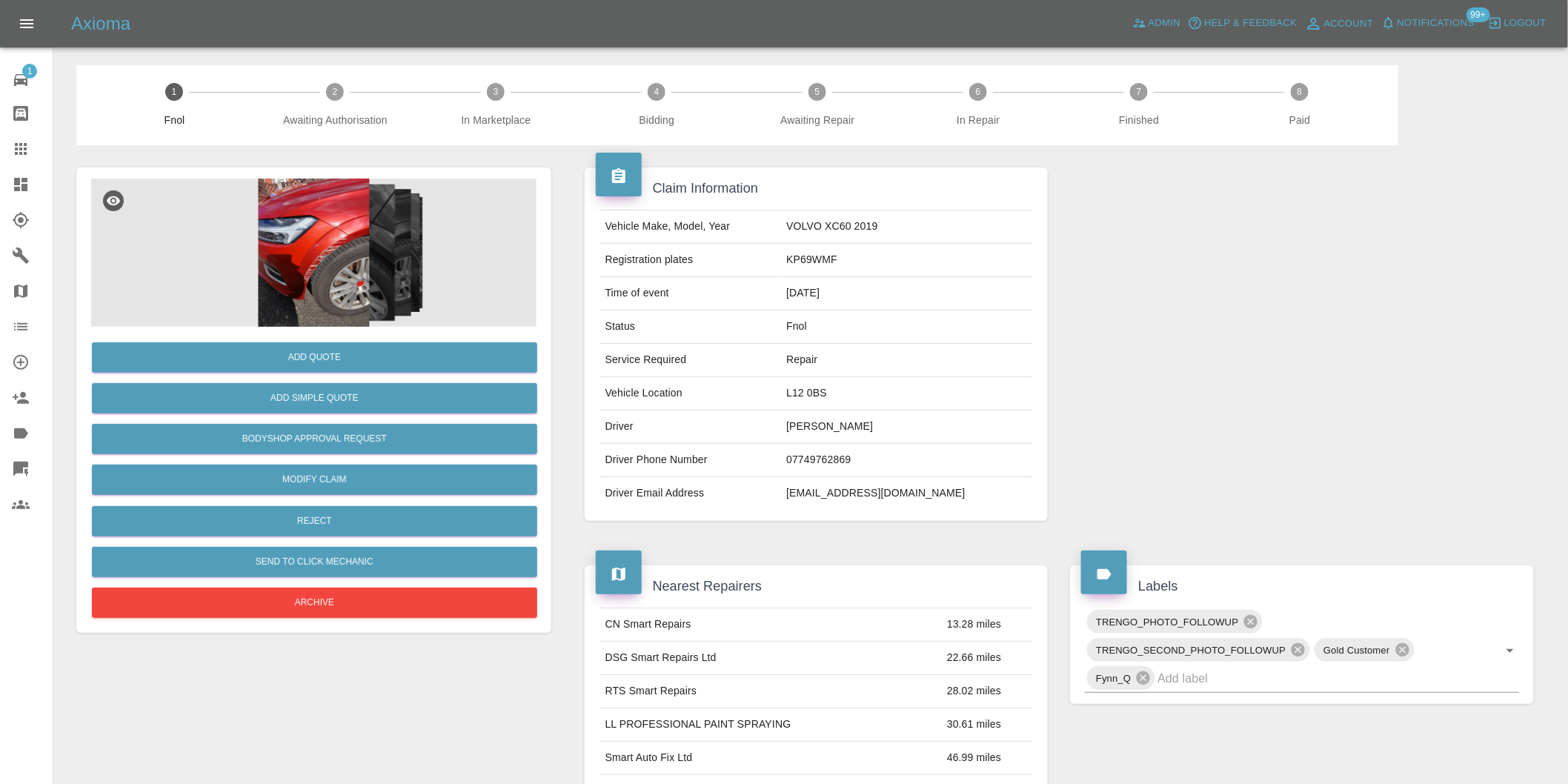
click at [315, 256] on img at bounding box center [313, 253] width 446 height 148
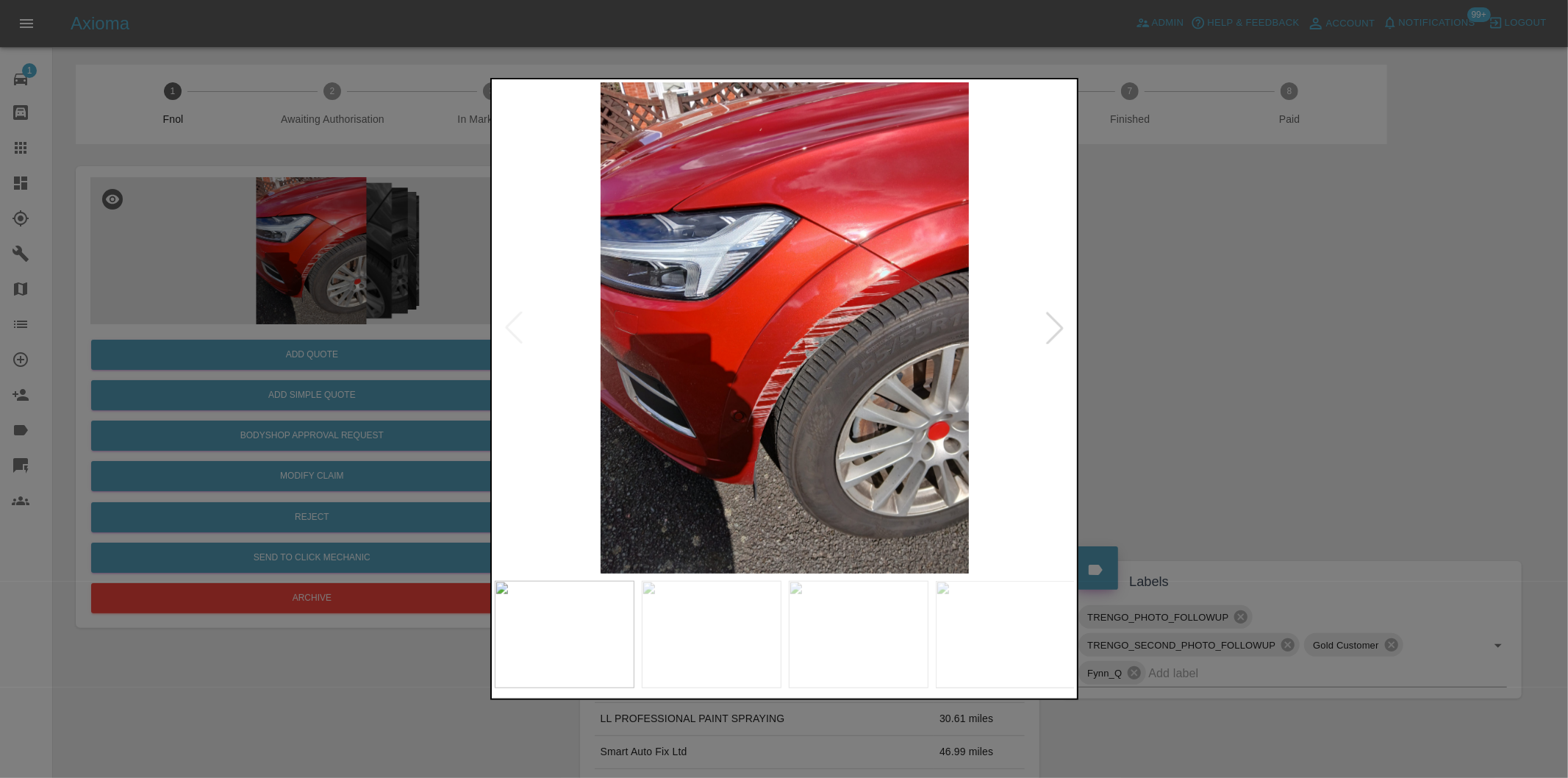
click at [1048, 327] on div at bounding box center [1054, 328] width 32 height 32
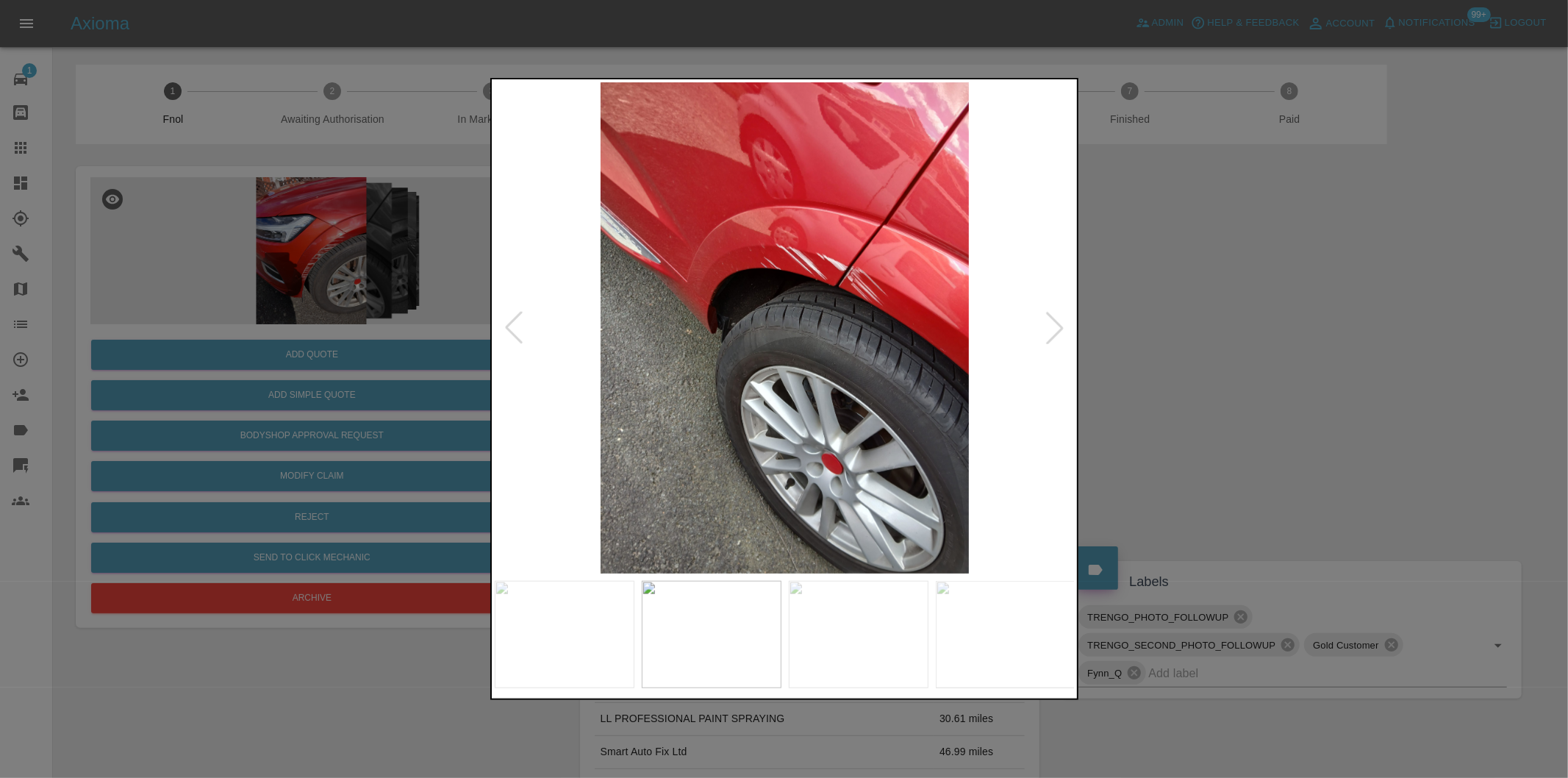
click at [1052, 326] on div at bounding box center [1054, 328] width 32 height 32
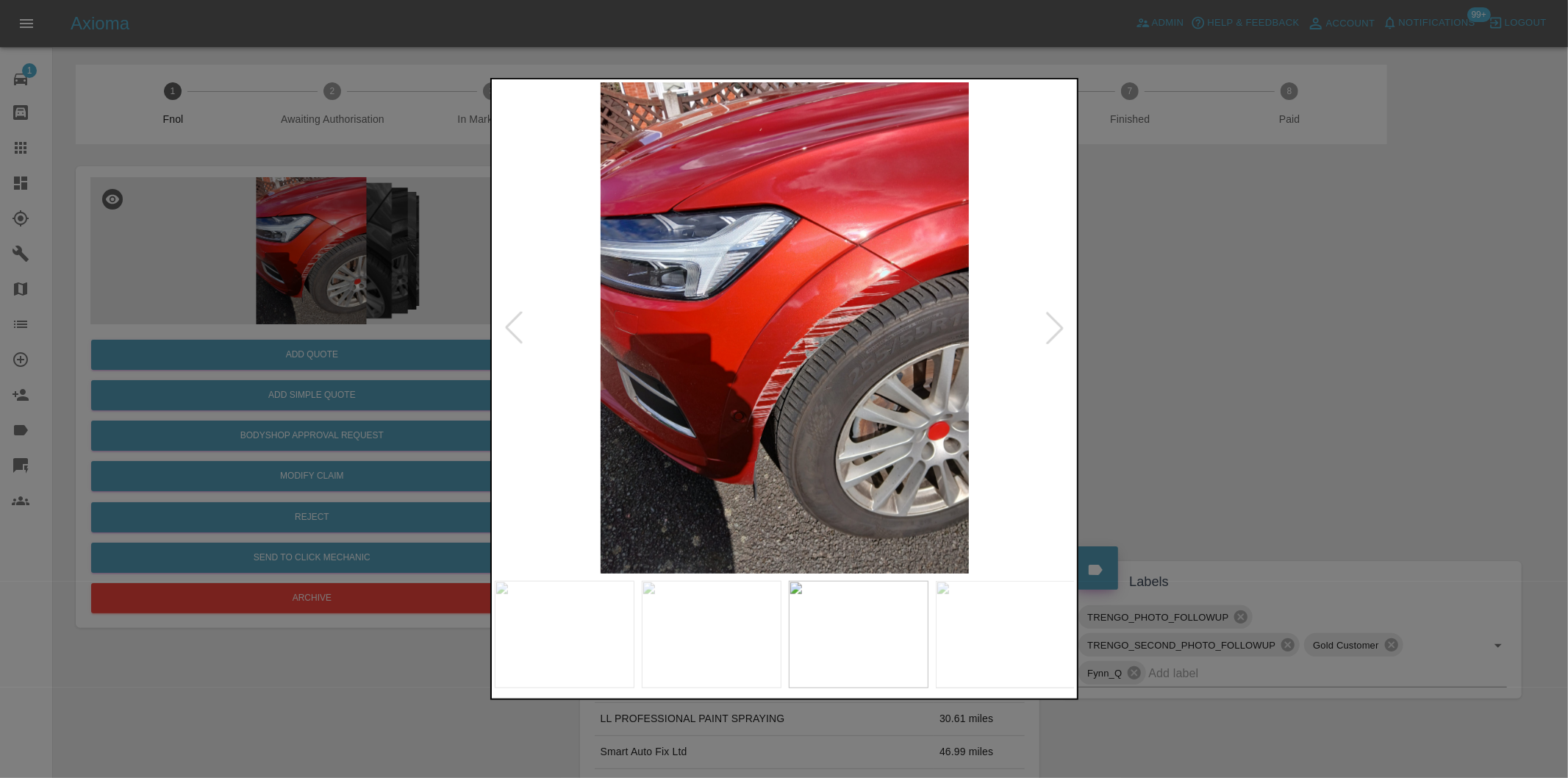
click at [1051, 326] on div at bounding box center [1054, 328] width 32 height 32
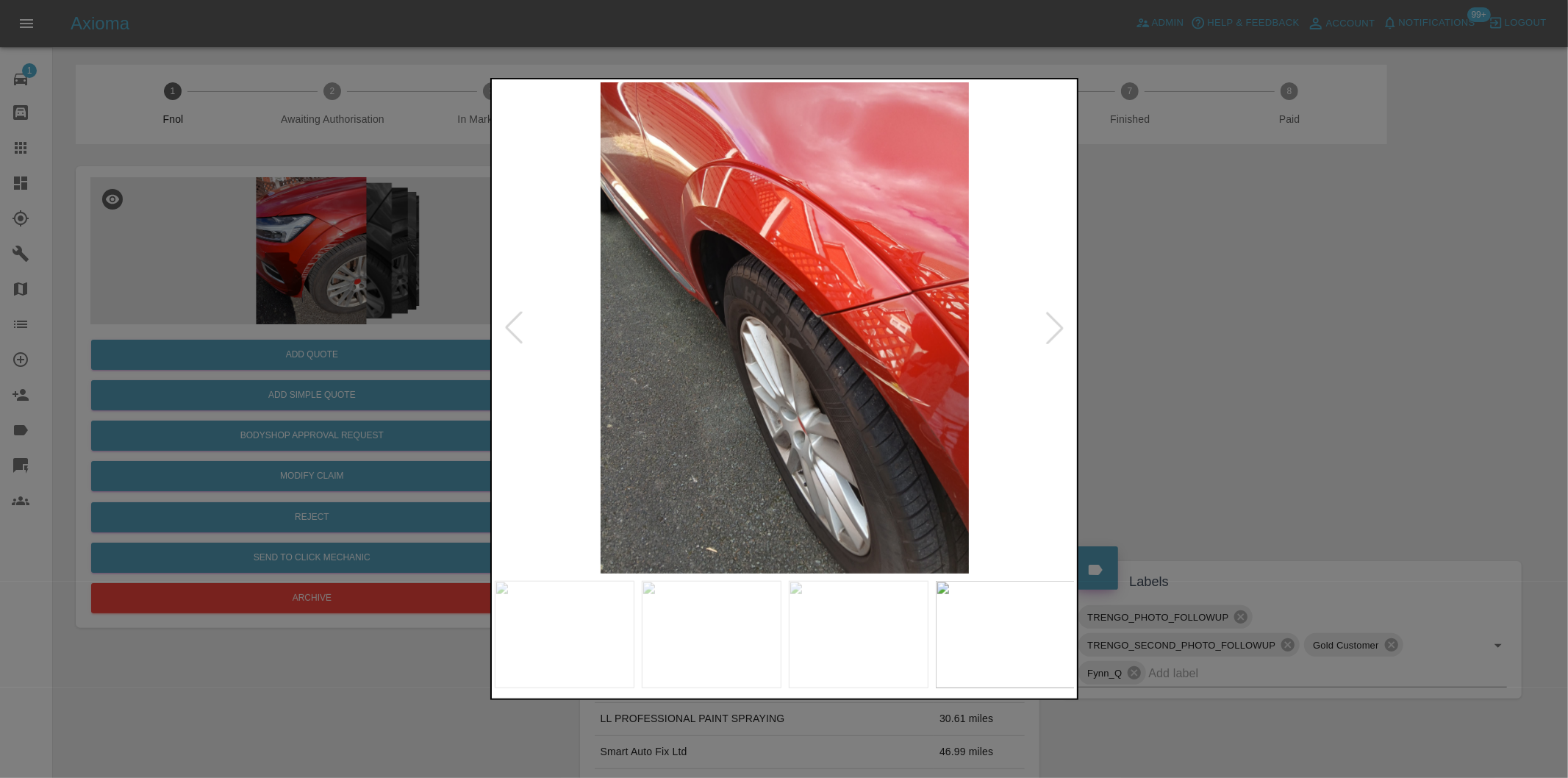
click at [1052, 326] on div at bounding box center [1054, 328] width 32 height 32
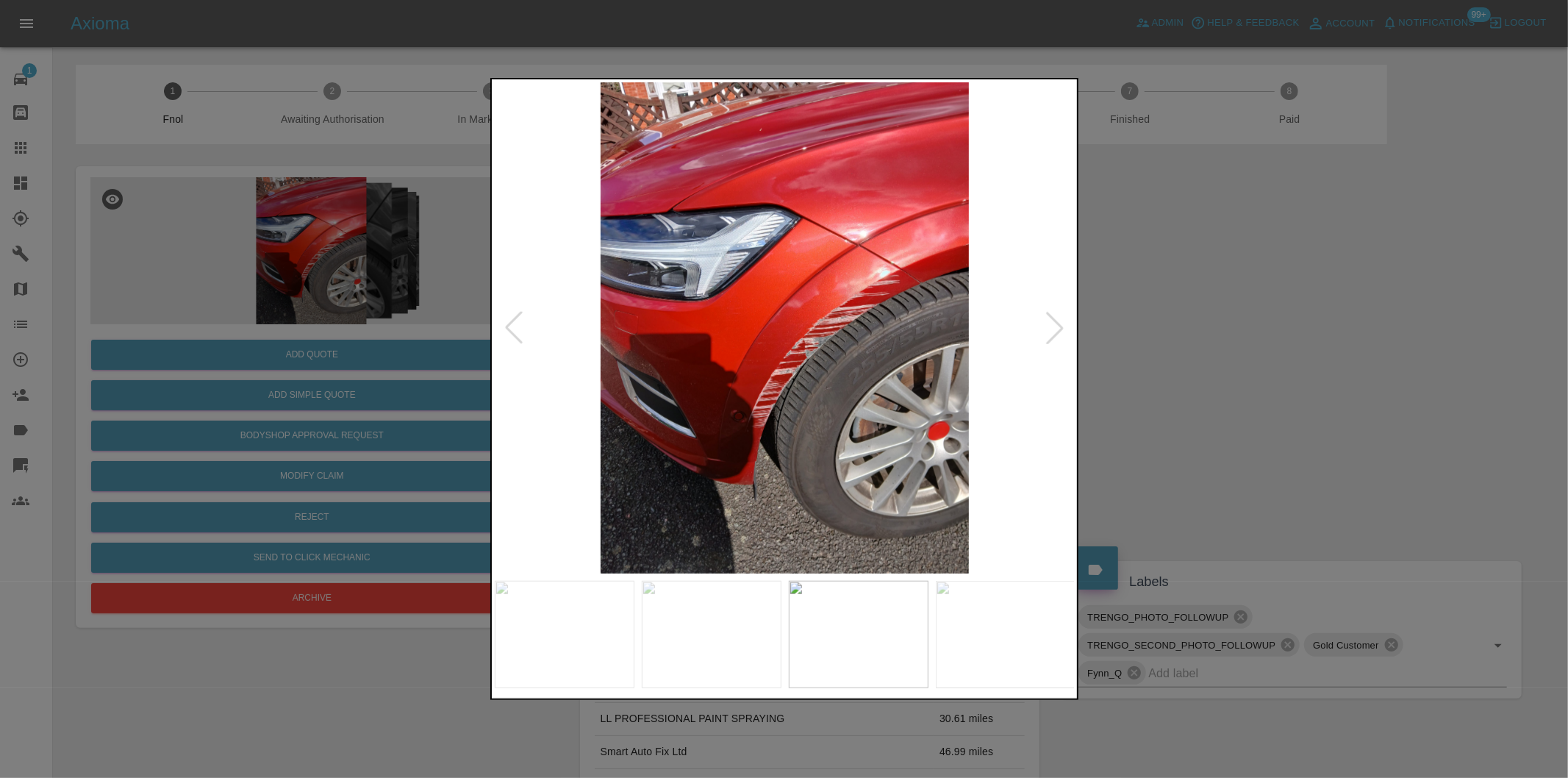
click at [1052, 326] on div at bounding box center [1054, 328] width 32 height 32
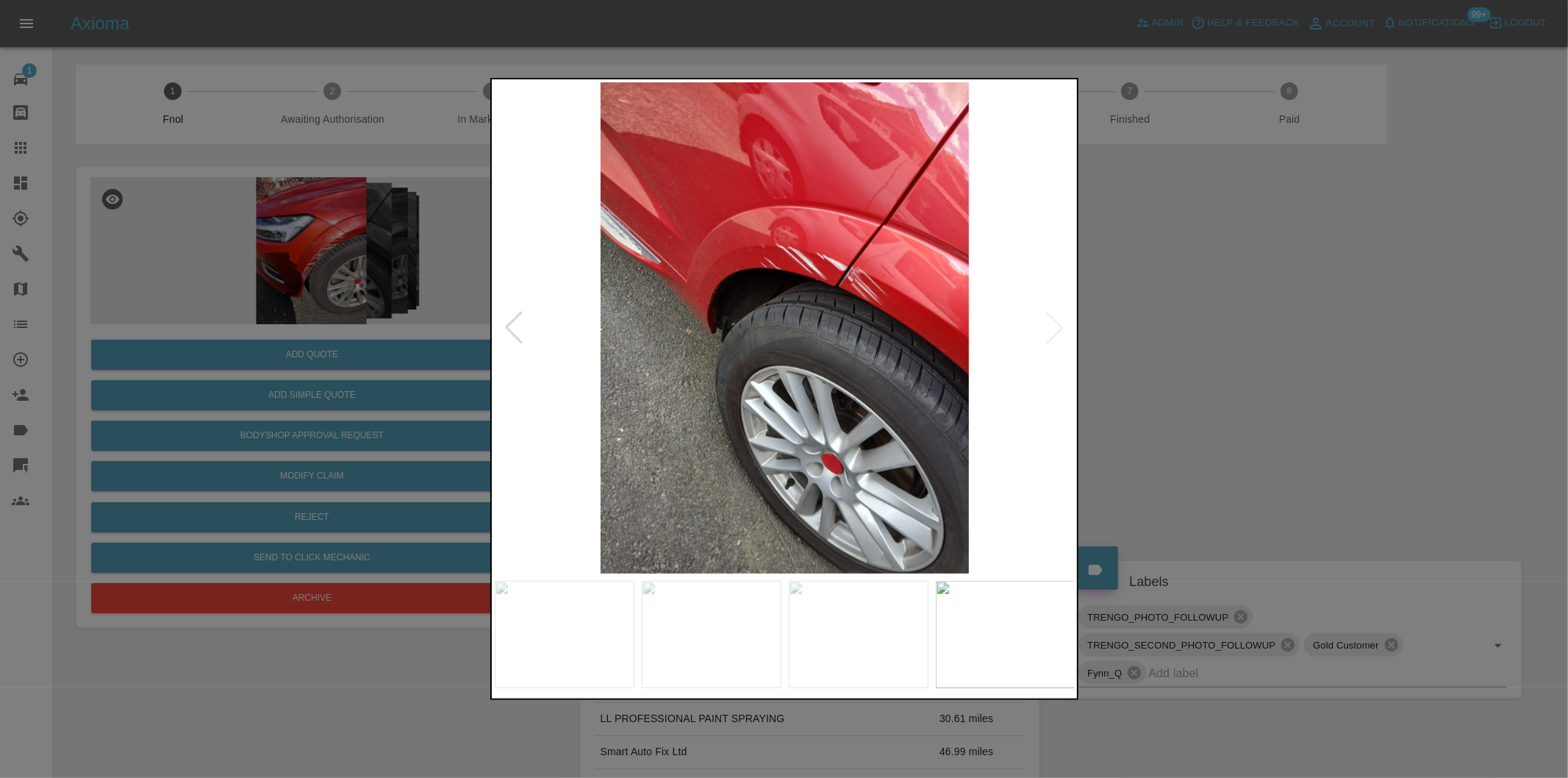
click at [1052, 325] on img at bounding box center [784, 328] width 581 height 492
click at [512, 329] on div at bounding box center [513, 328] width 32 height 32
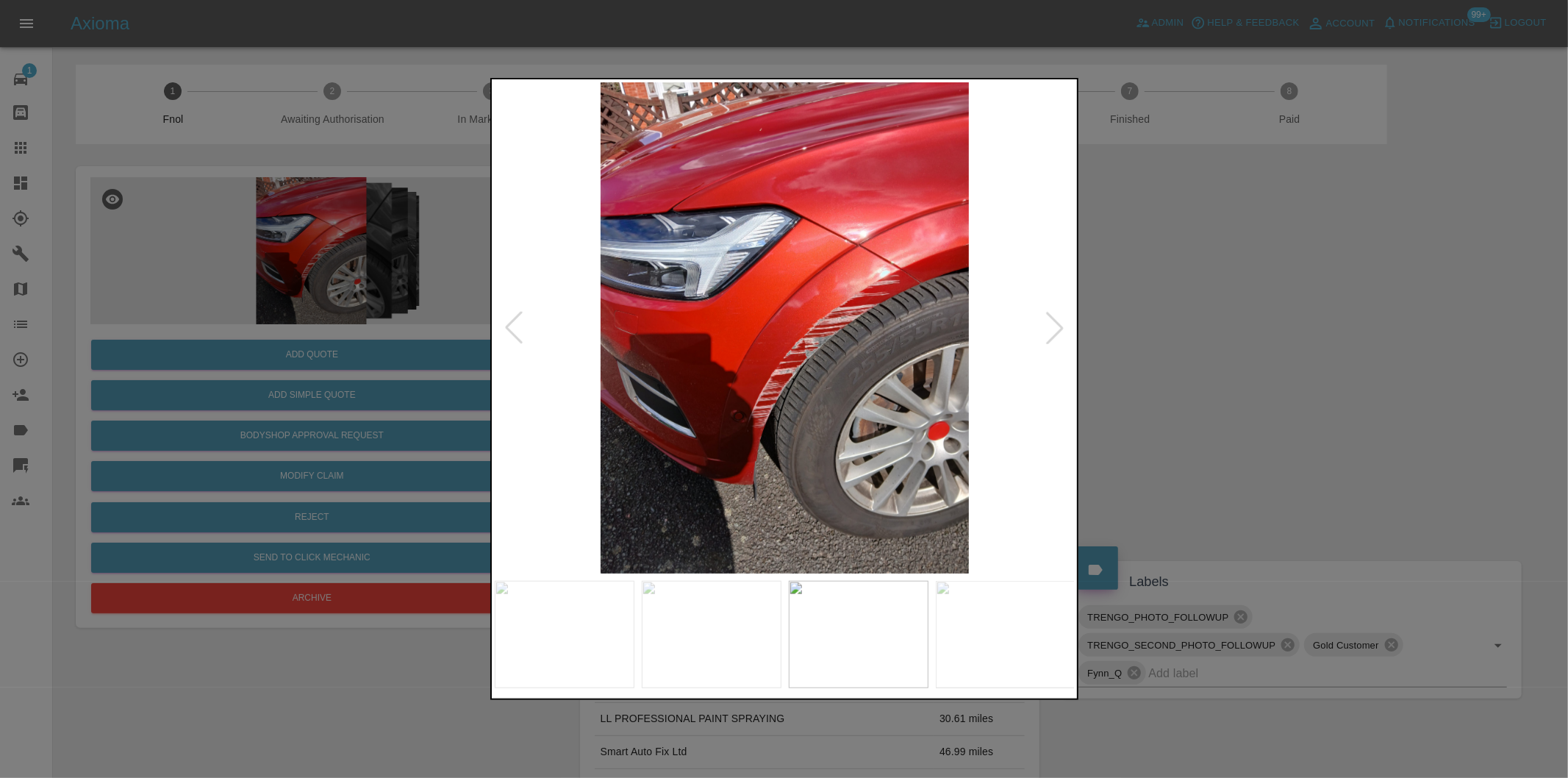
click at [512, 329] on div at bounding box center [513, 328] width 32 height 32
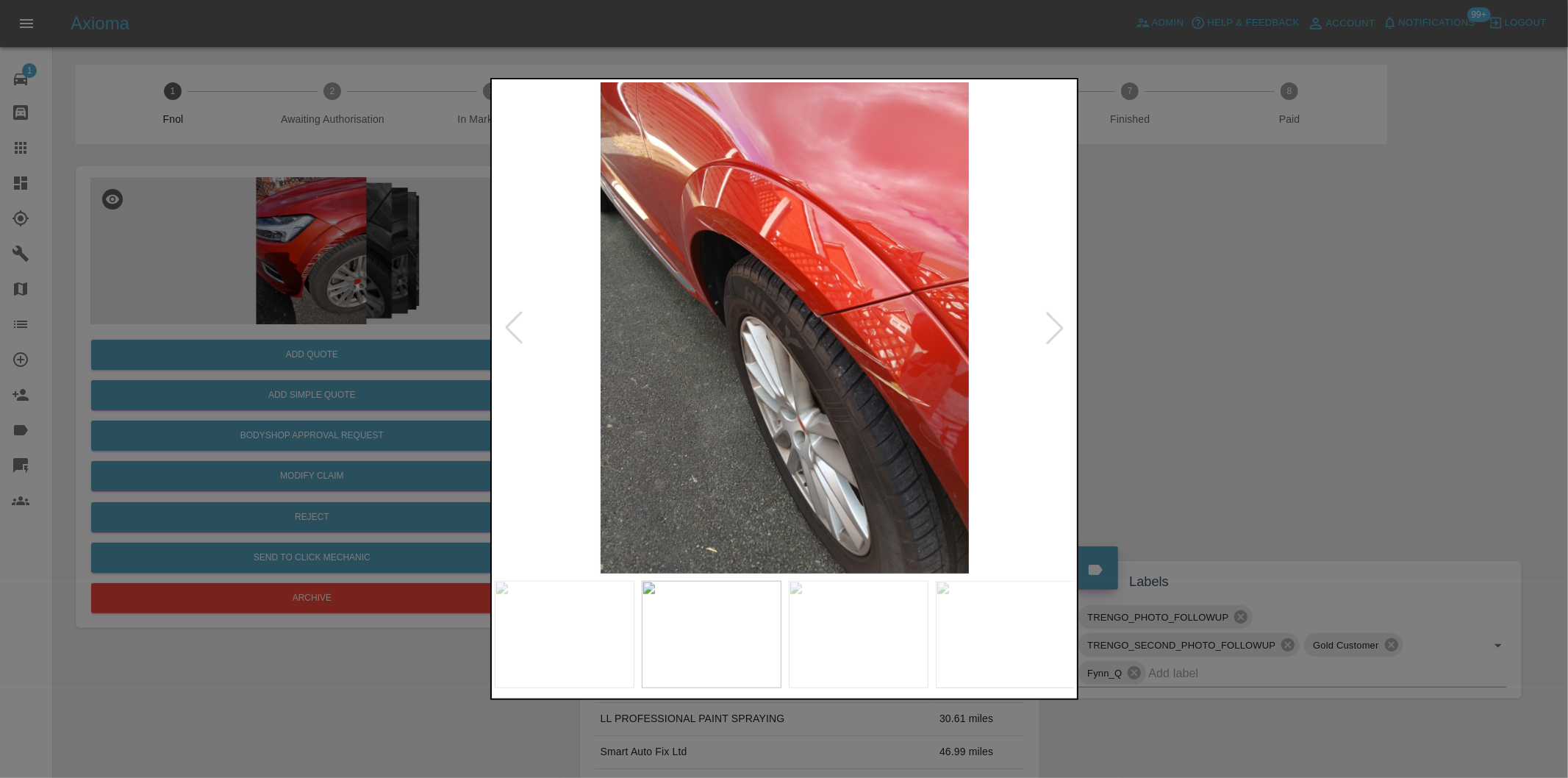
click at [518, 330] on div at bounding box center [513, 328] width 32 height 32
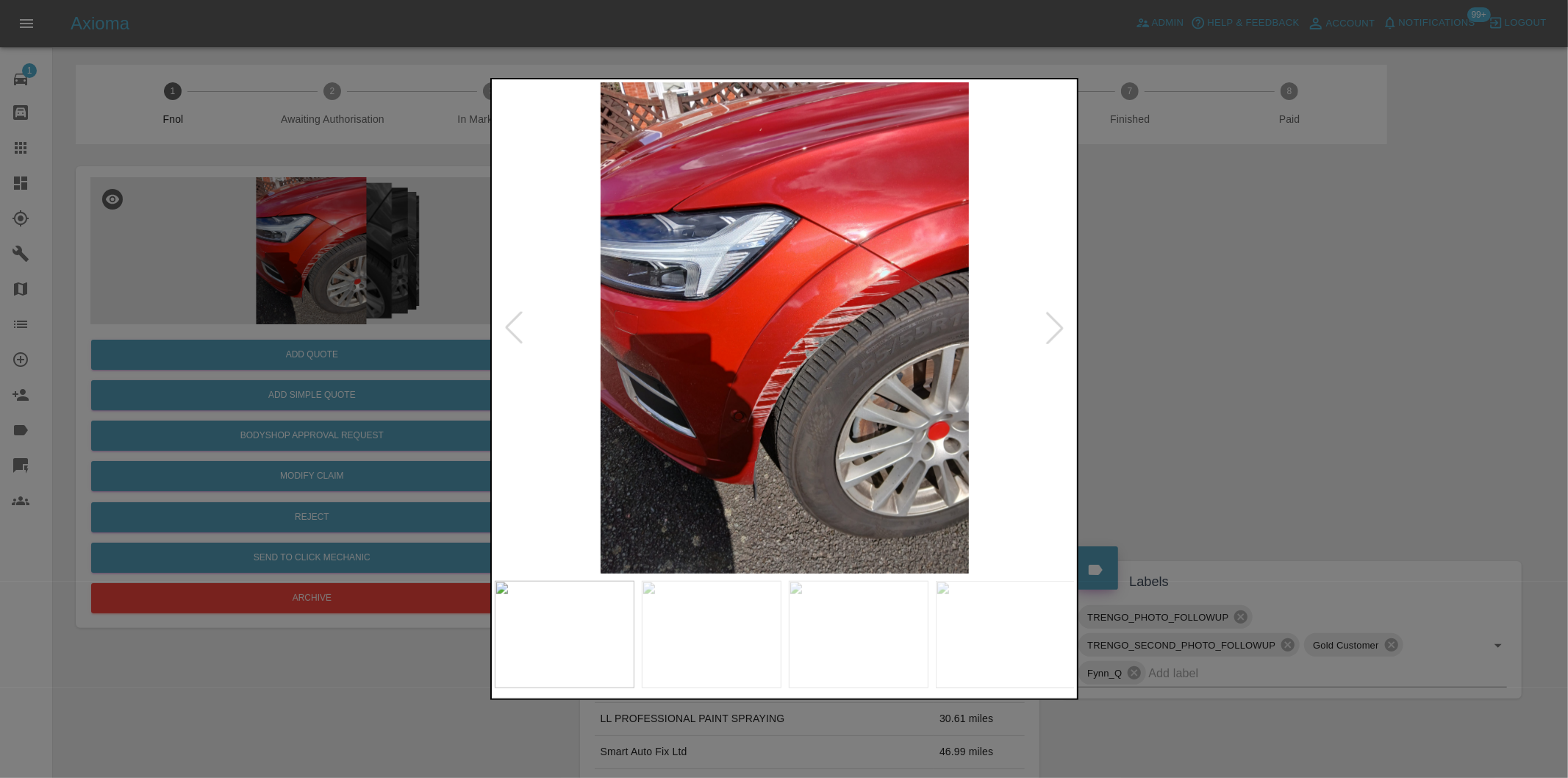
click at [518, 328] on div at bounding box center [513, 328] width 32 height 32
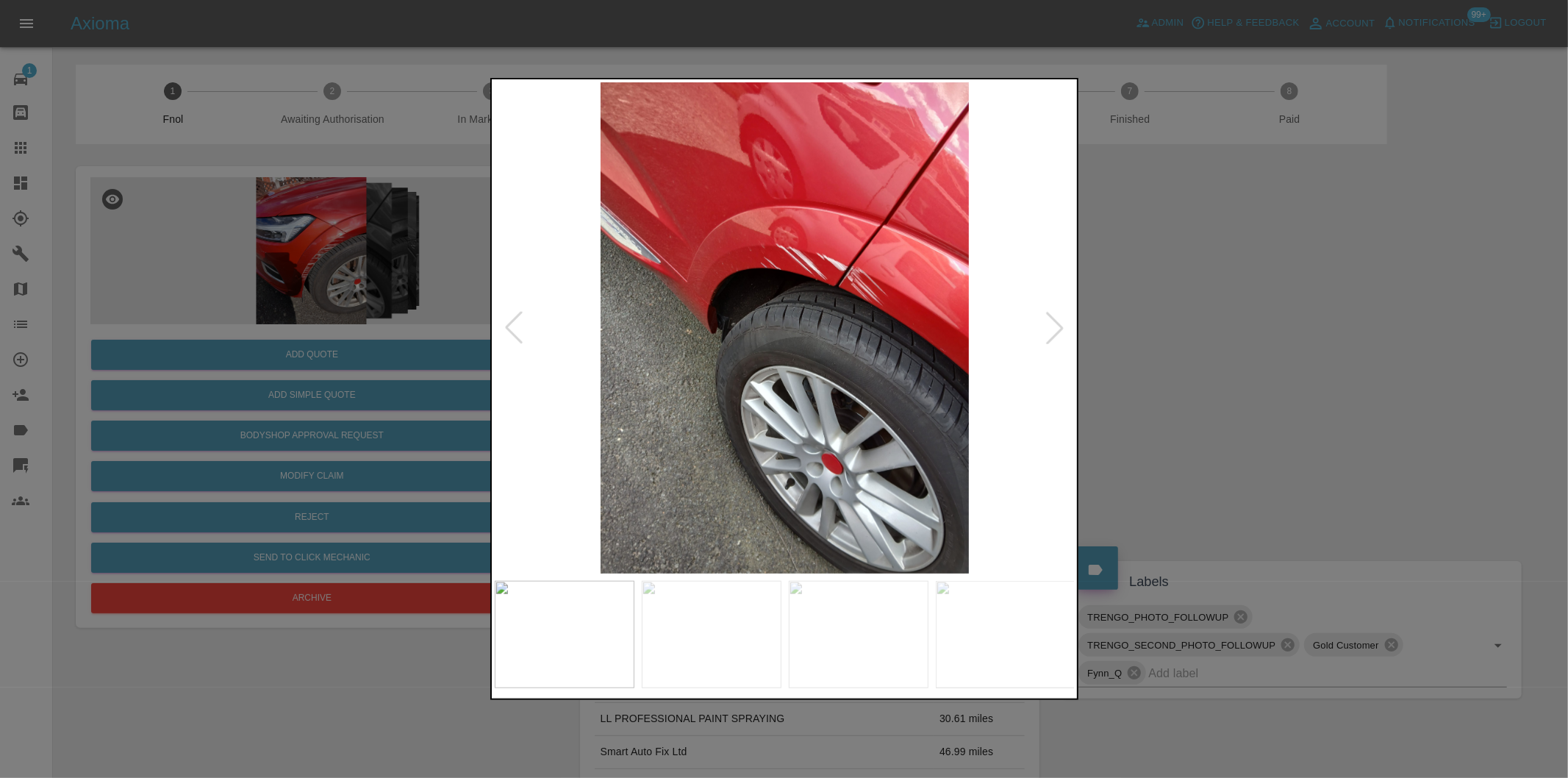
click at [1054, 322] on div at bounding box center [1054, 328] width 32 height 32
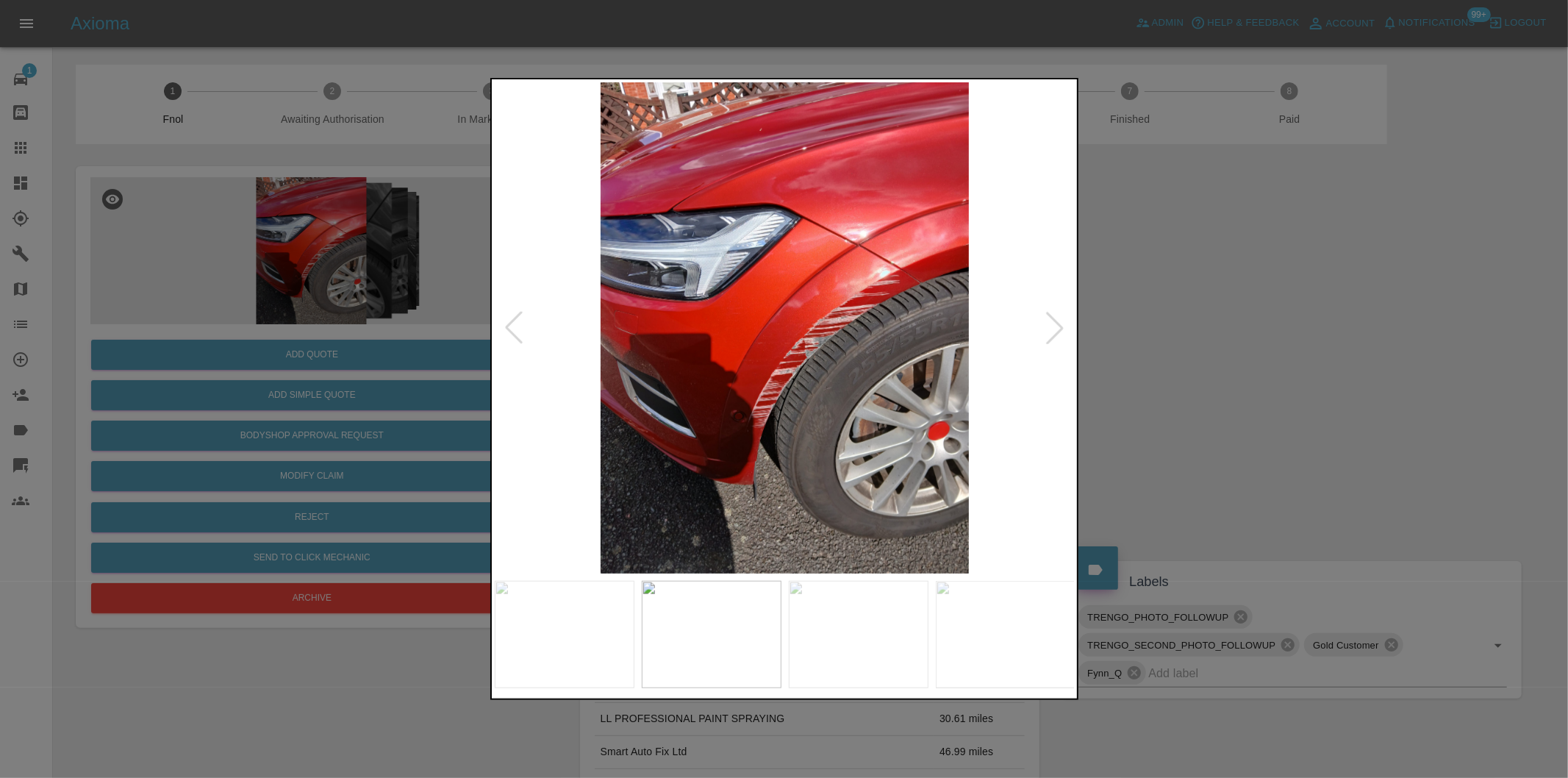
click at [1054, 322] on div at bounding box center [1054, 328] width 32 height 32
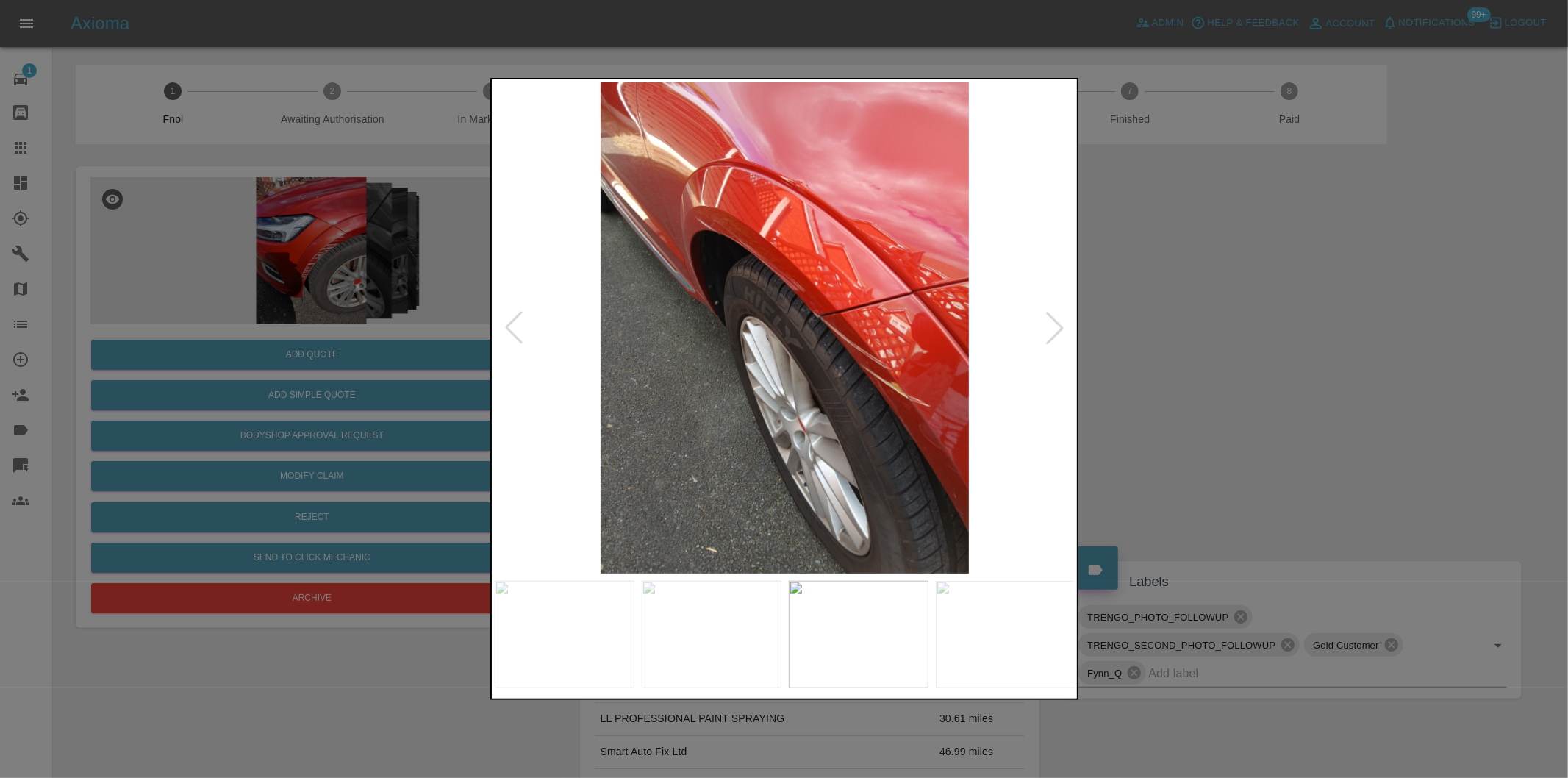
click at [1288, 395] on div at bounding box center [784, 389] width 1568 height 778
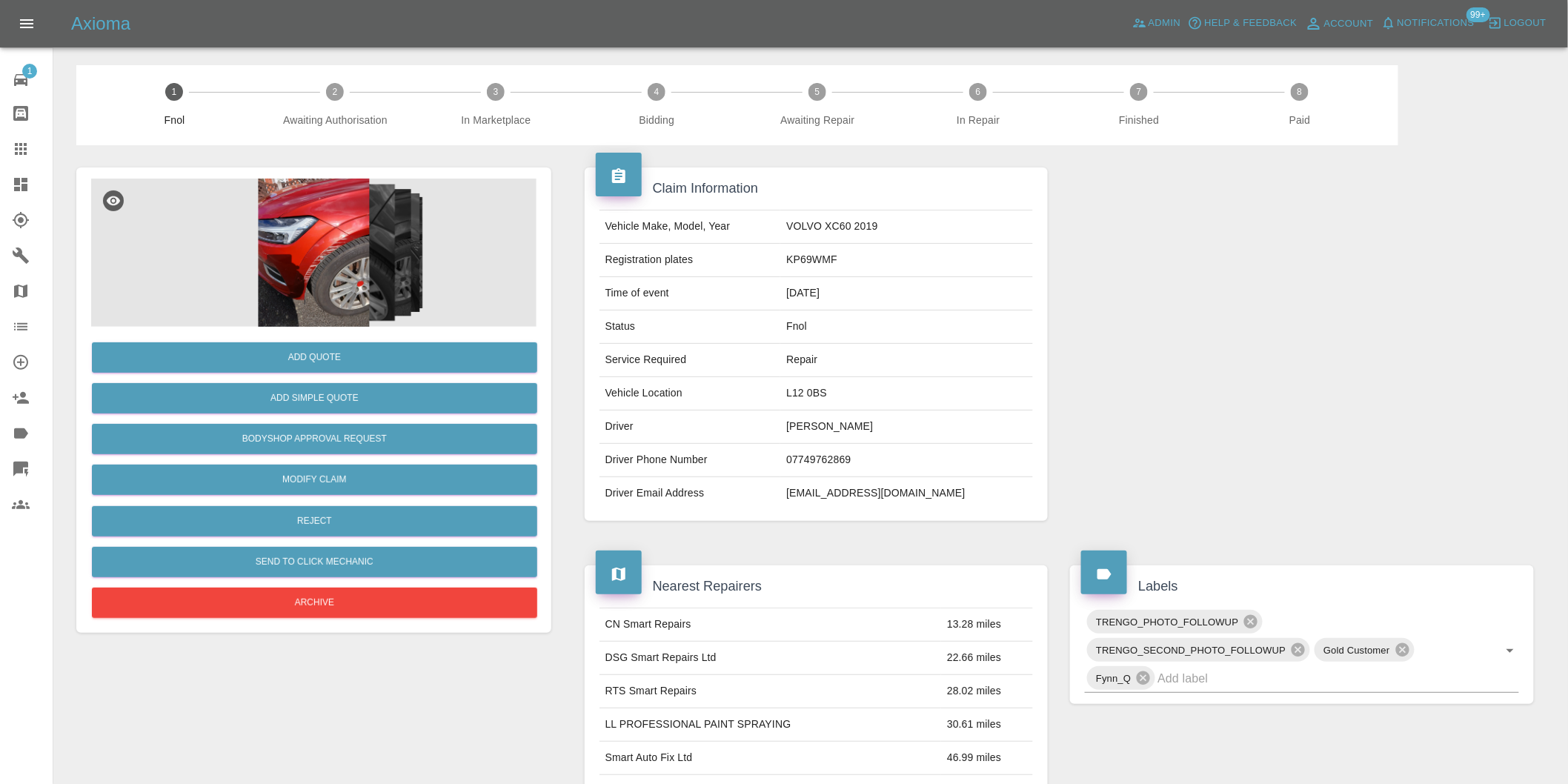
click at [339, 269] on img at bounding box center [313, 253] width 446 height 148
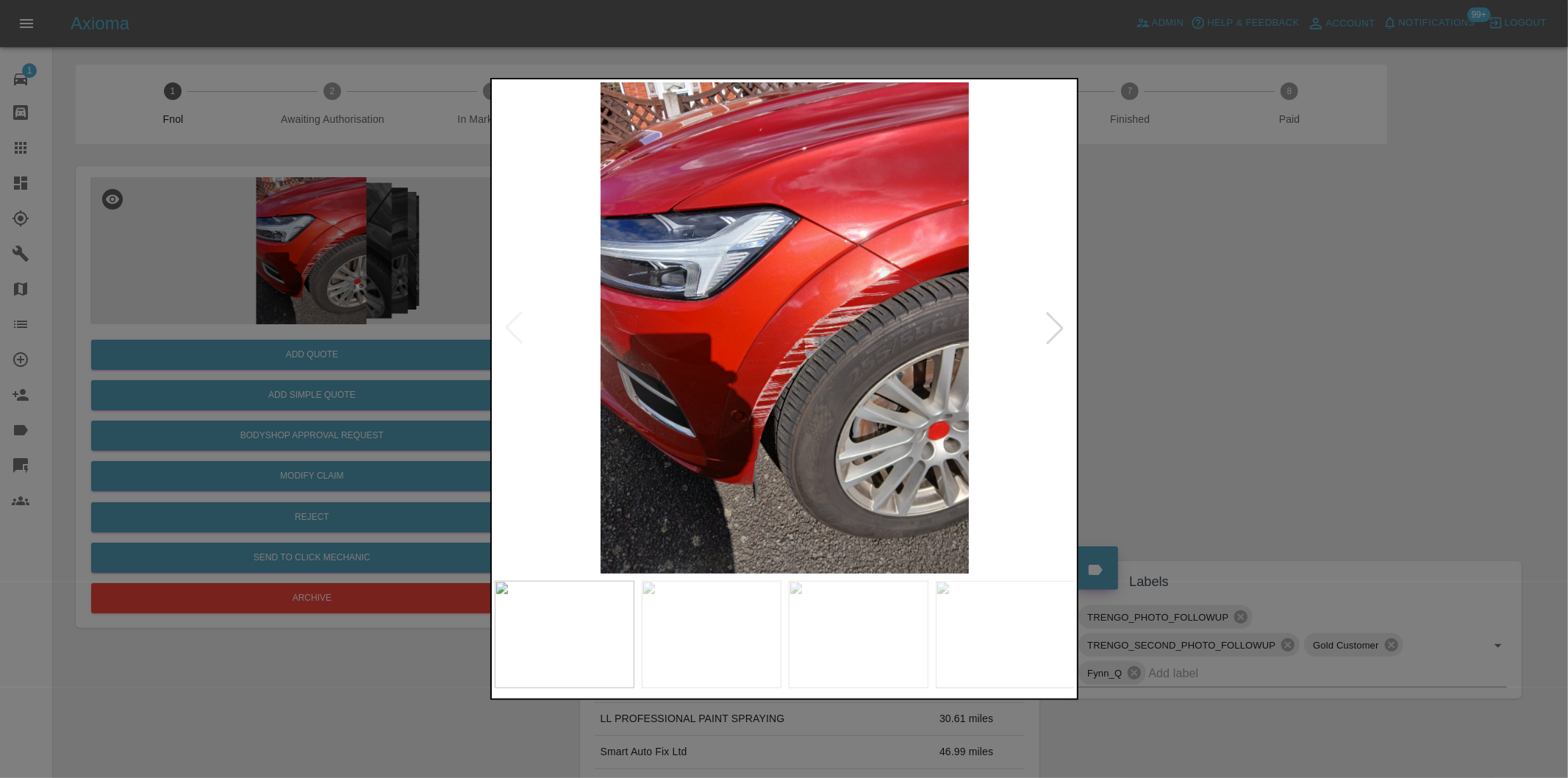
click at [1055, 331] on div at bounding box center [1054, 328] width 32 height 32
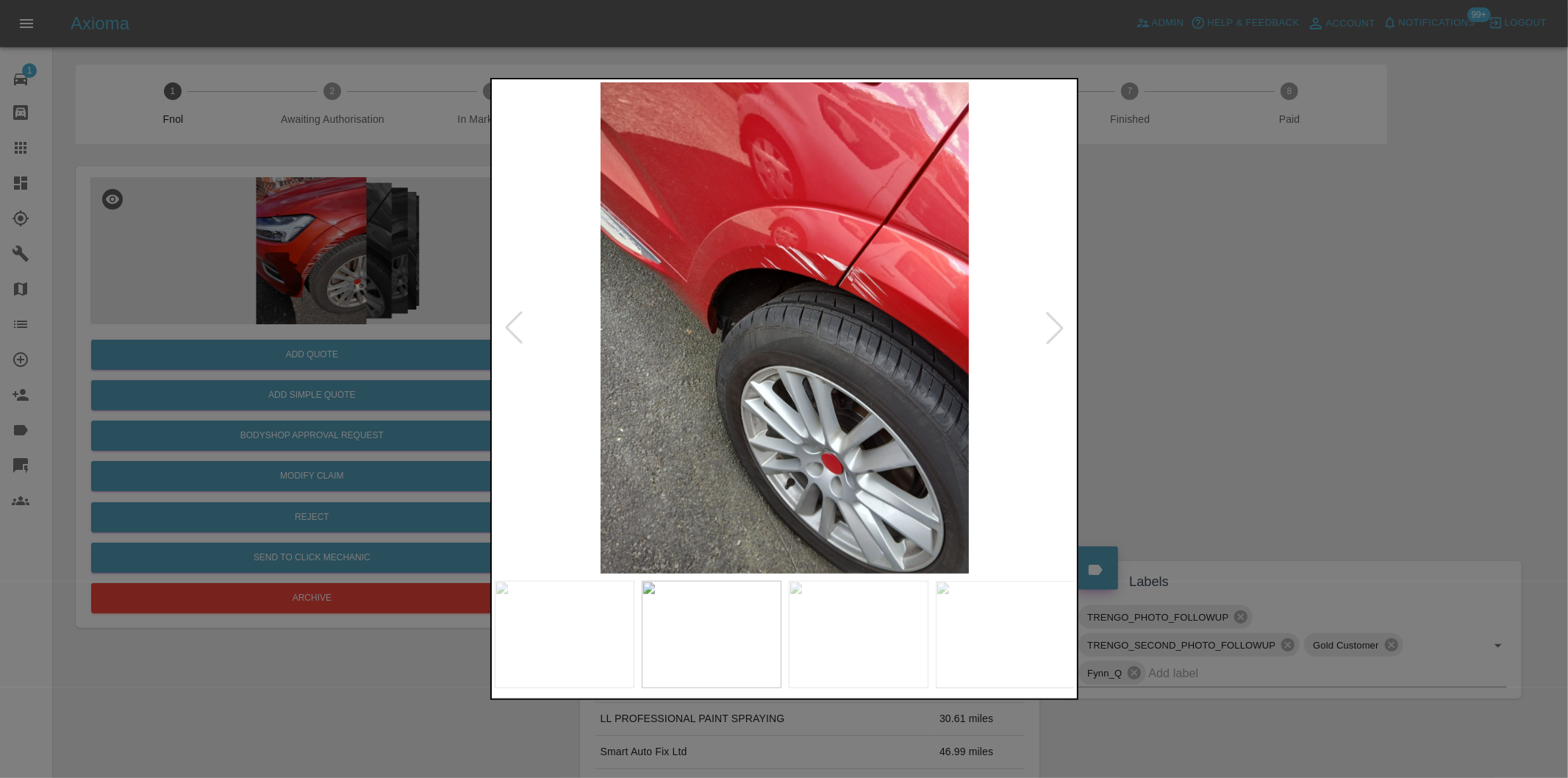
click at [1056, 331] on div at bounding box center [1054, 328] width 32 height 32
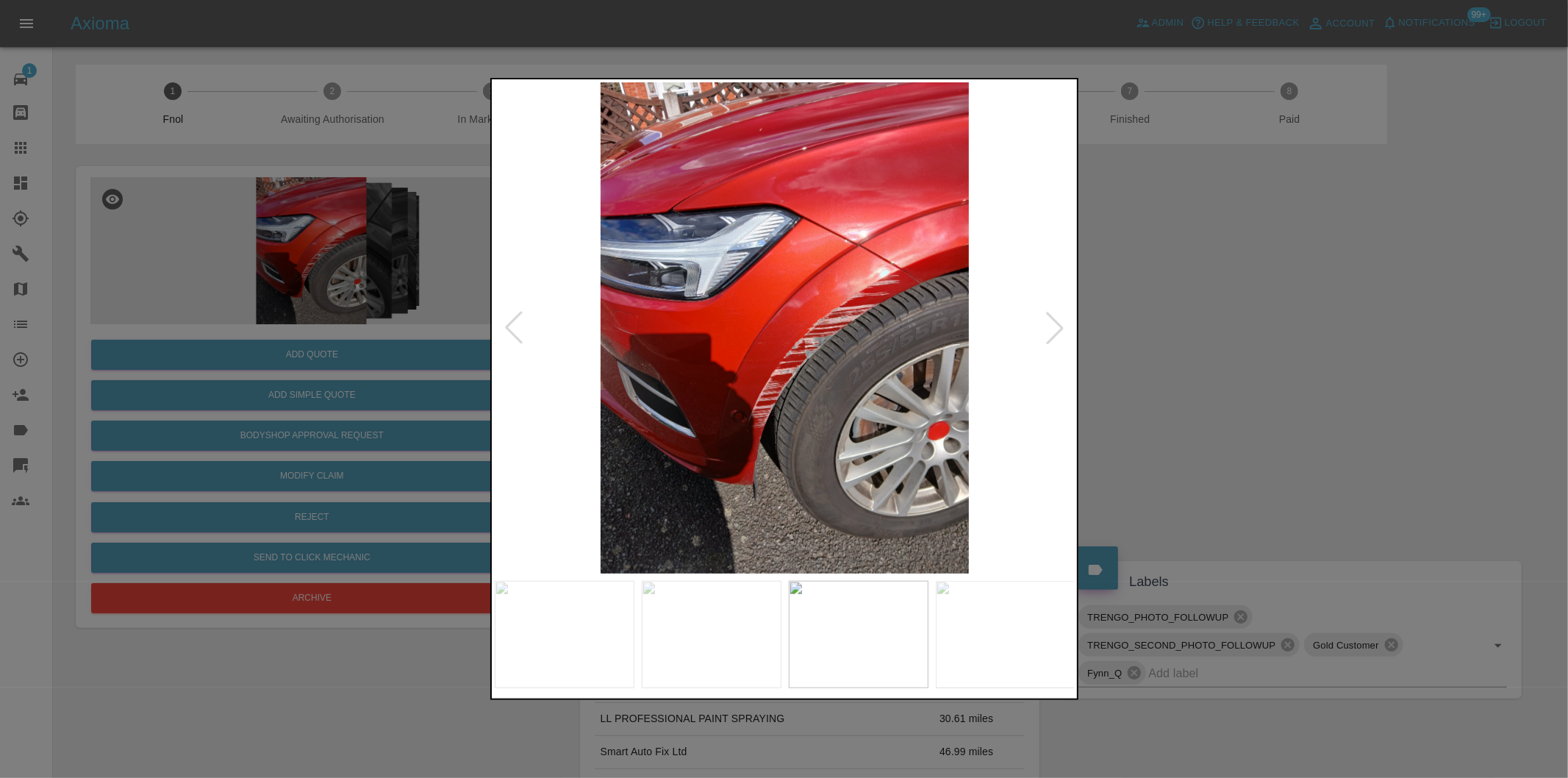
click at [1056, 331] on div at bounding box center [1054, 328] width 32 height 32
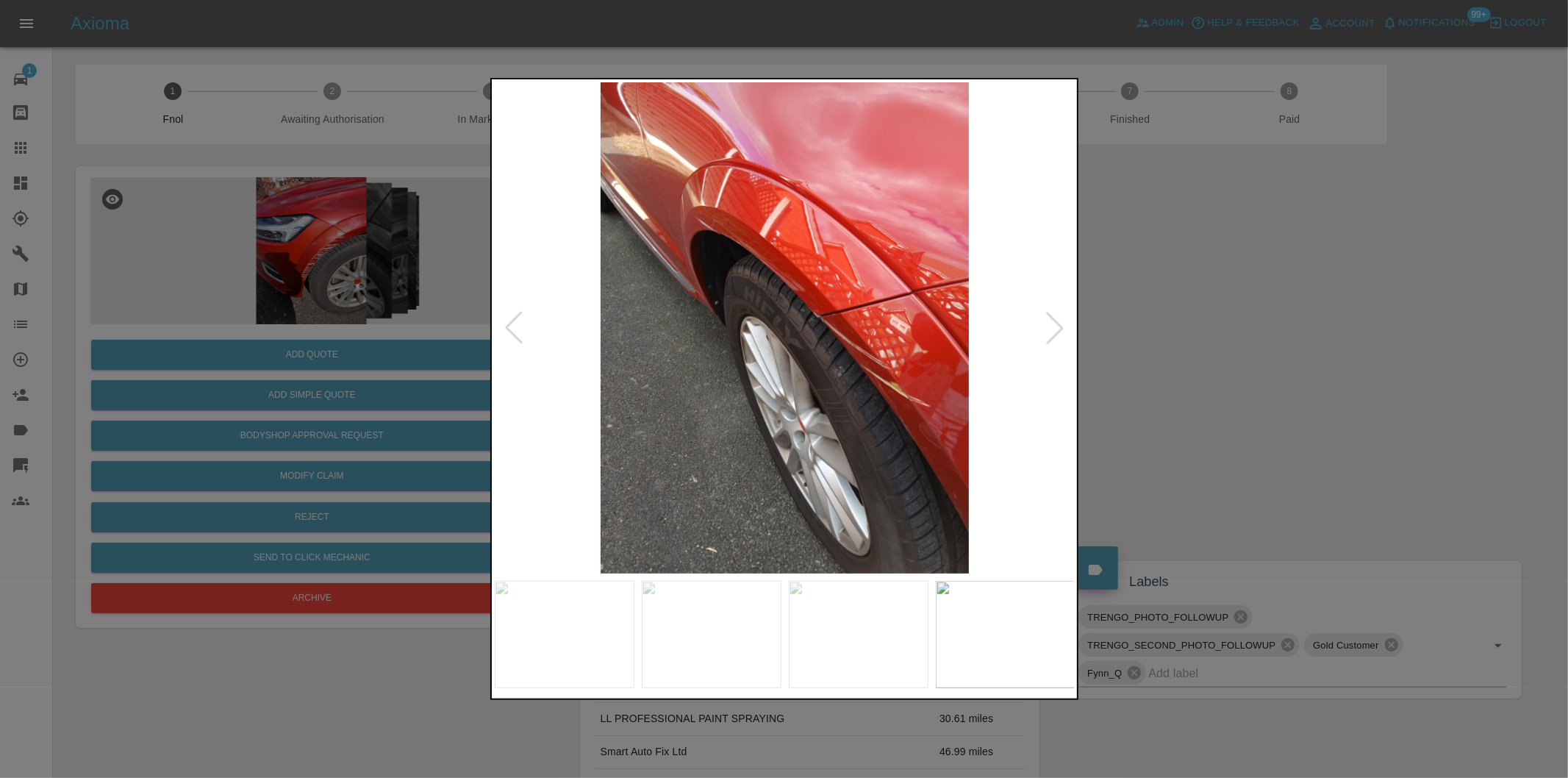
click at [509, 327] on div at bounding box center [513, 328] width 32 height 32
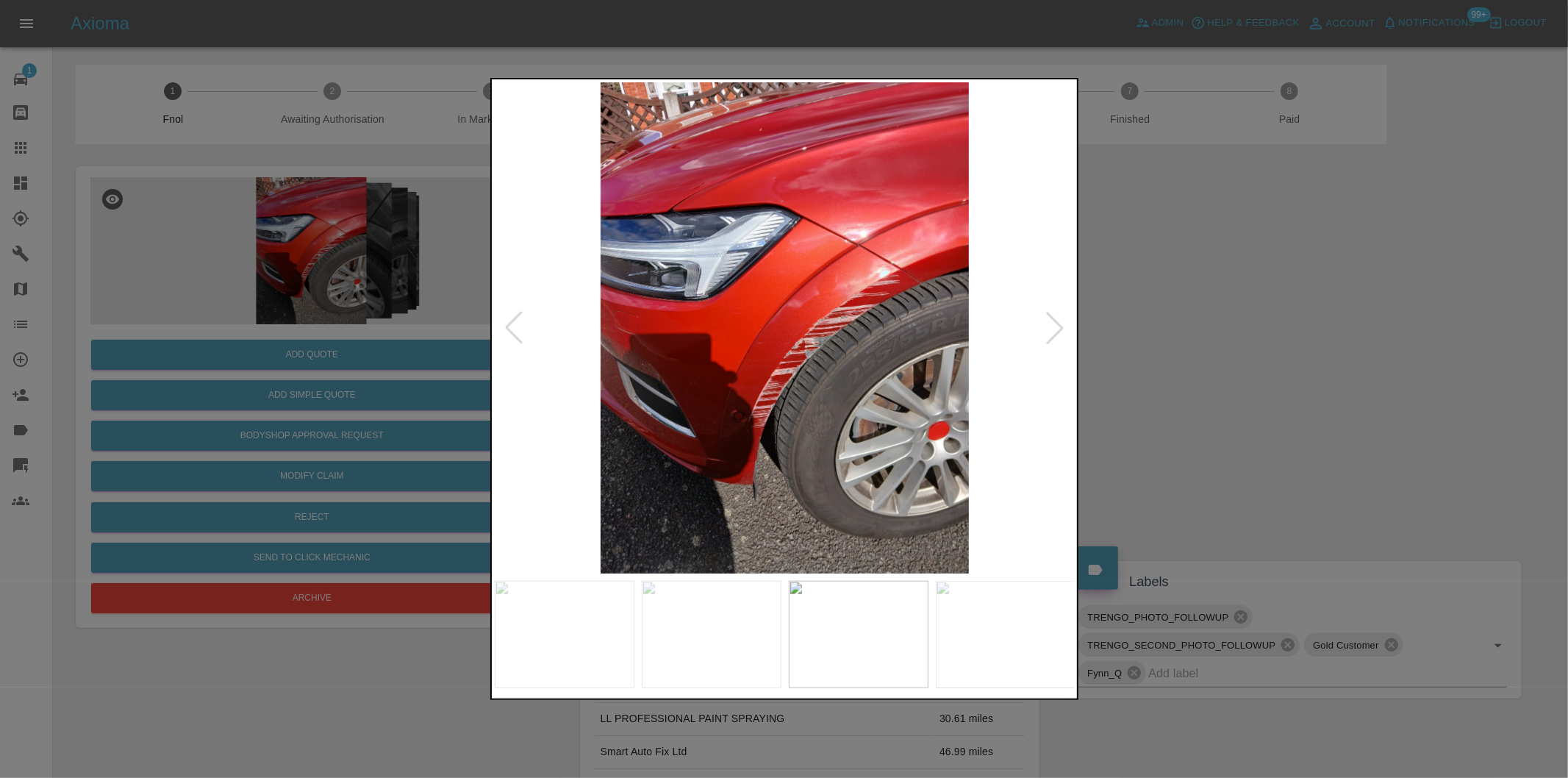
click at [508, 322] on div at bounding box center [513, 328] width 32 height 32
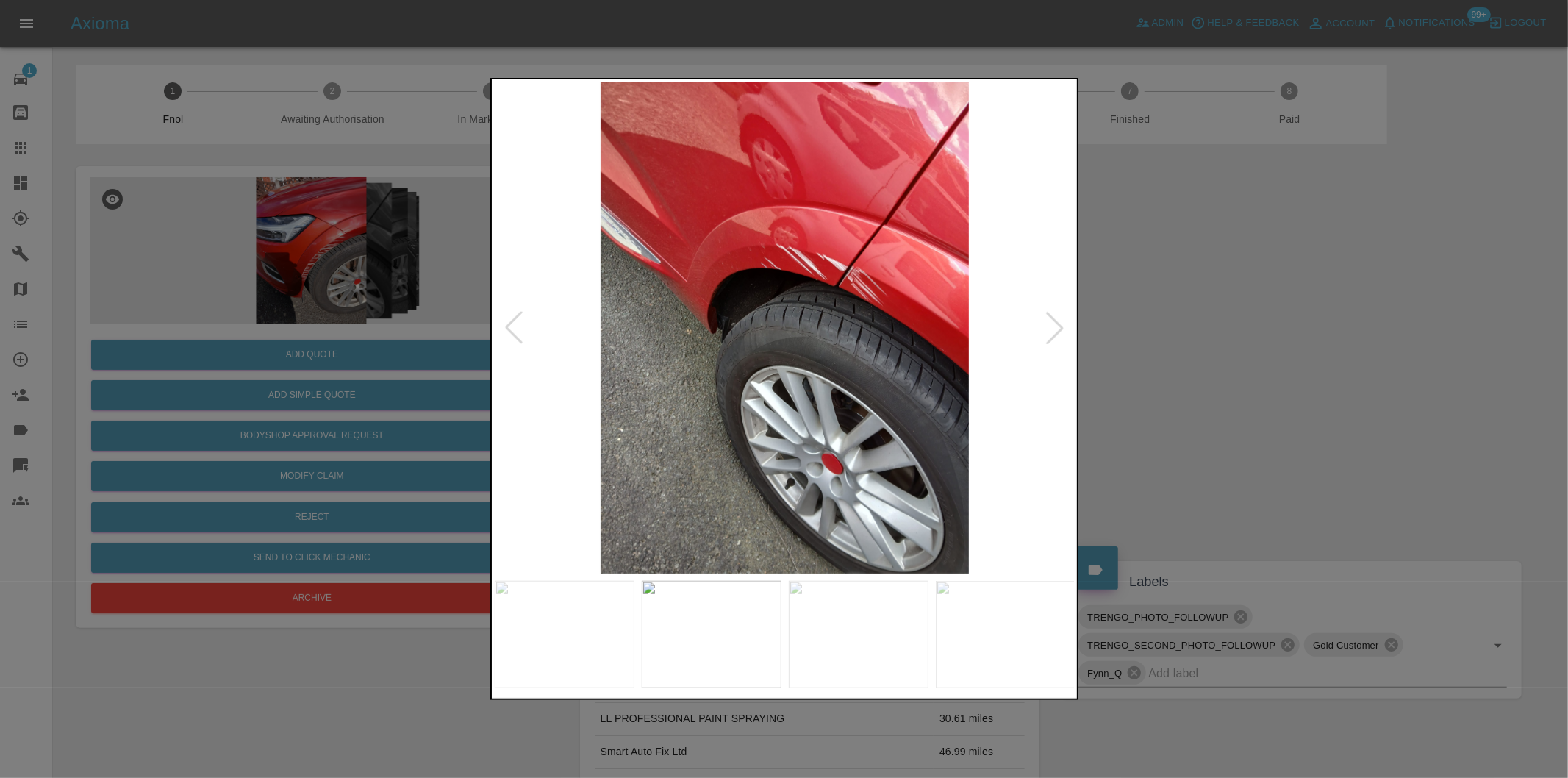
click at [1149, 376] on div at bounding box center [784, 389] width 1568 height 778
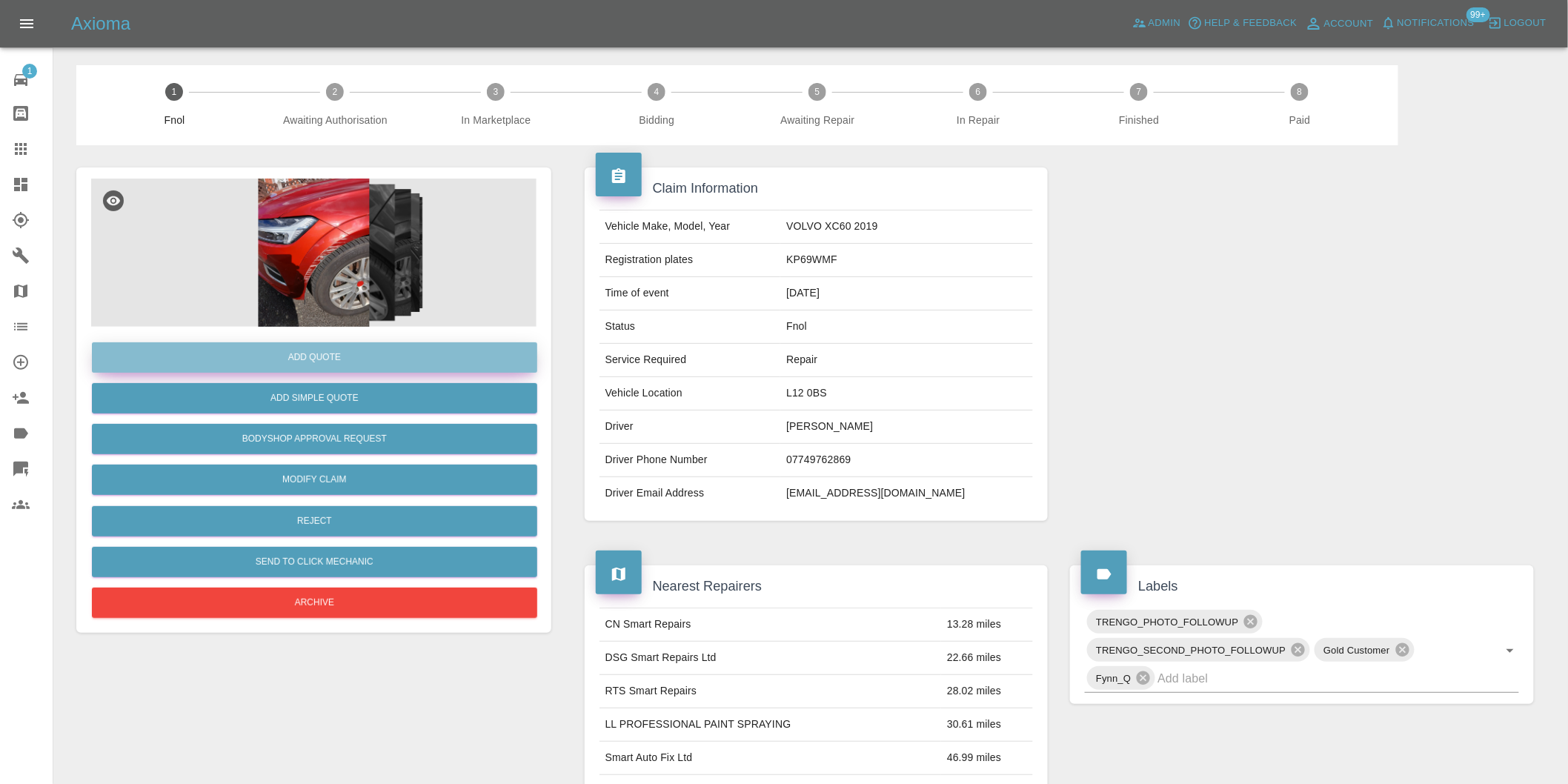
click at [311, 351] on button "Add Quote" at bounding box center [314, 357] width 446 height 31
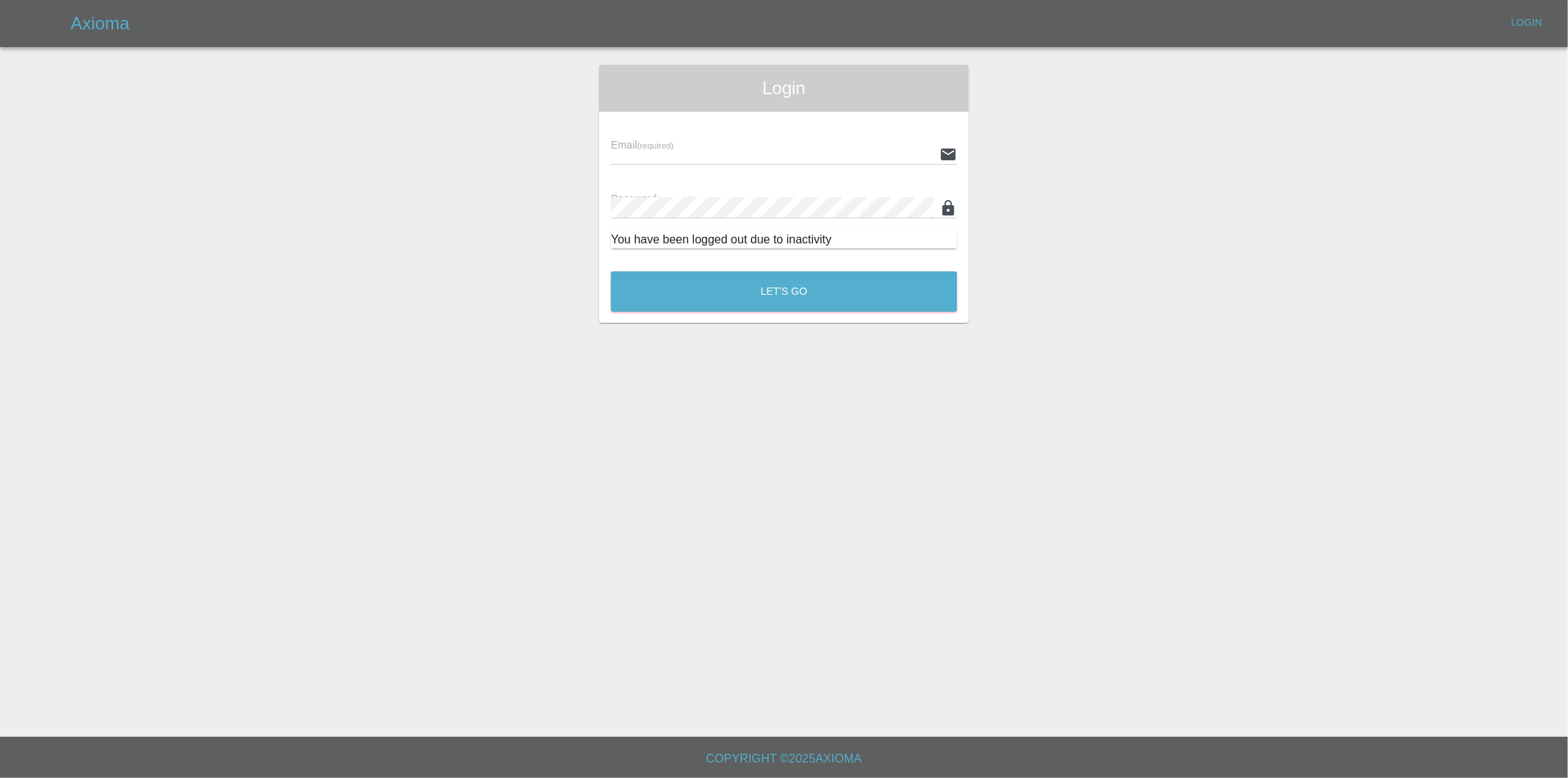
type input "eric.ordano@gmail.com"
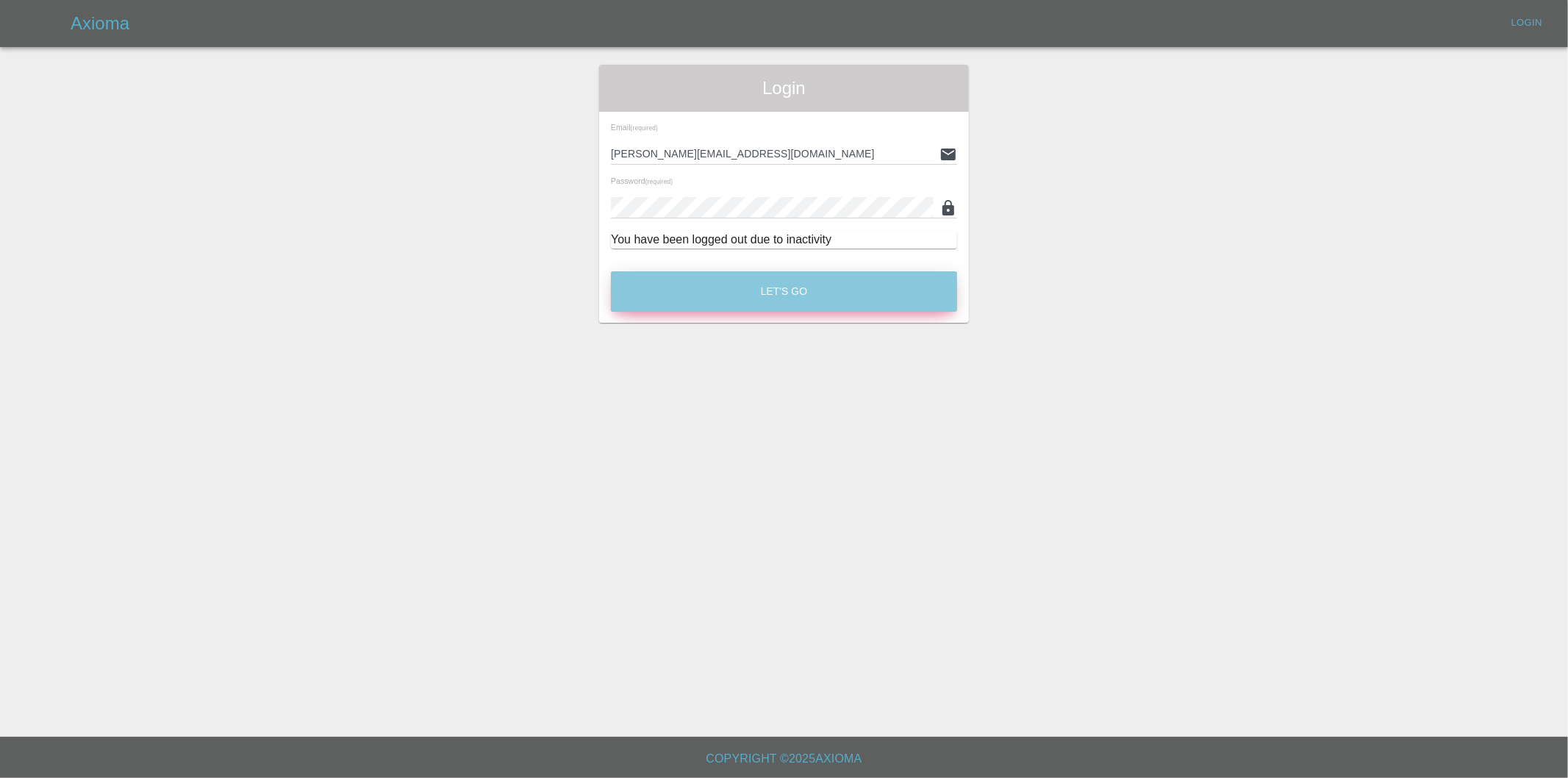
click at [747, 281] on button "Let's Go" at bounding box center [784, 291] width 346 height 40
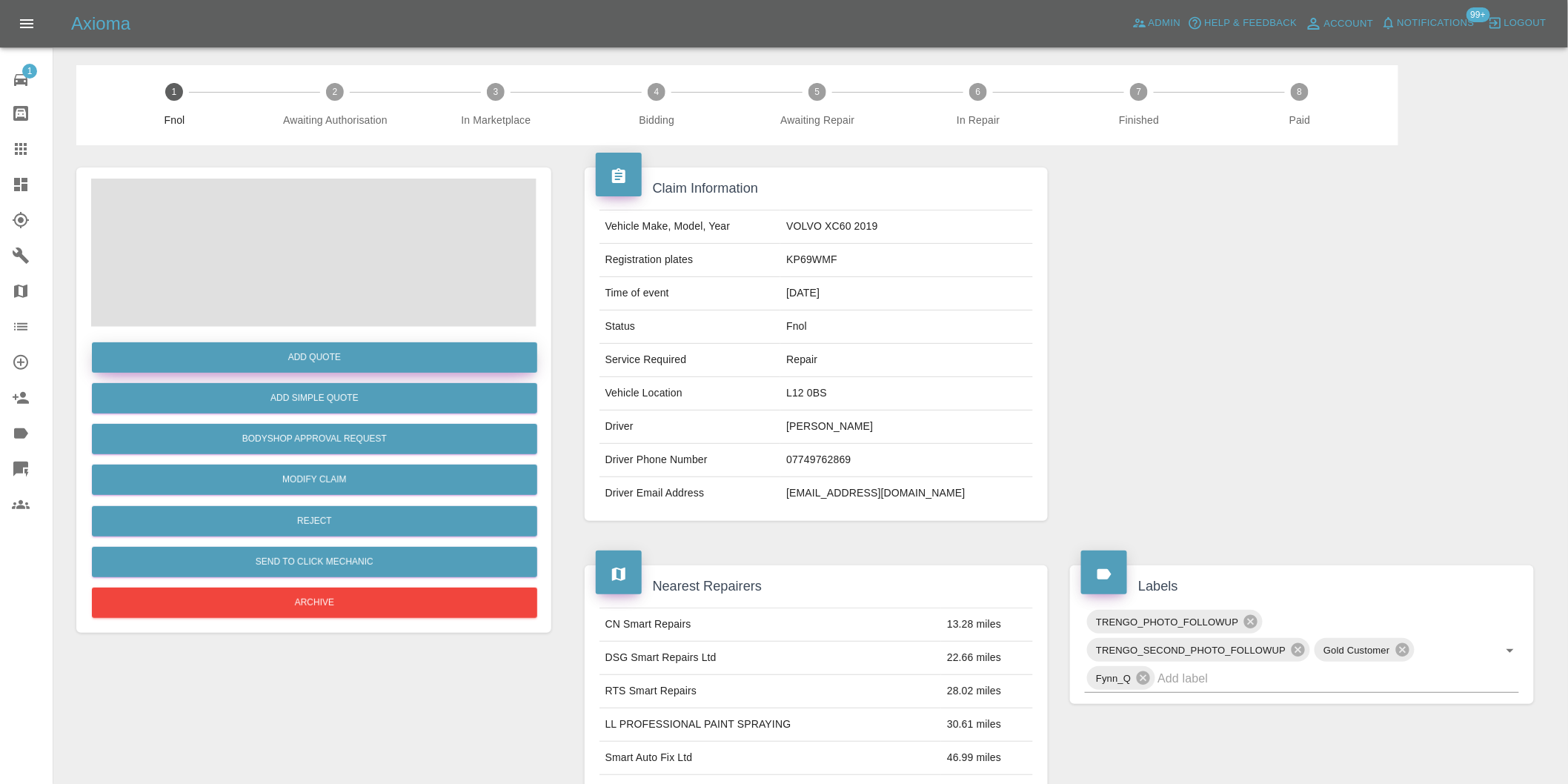
click at [337, 354] on button "Add Quote" at bounding box center [314, 357] width 446 height 31
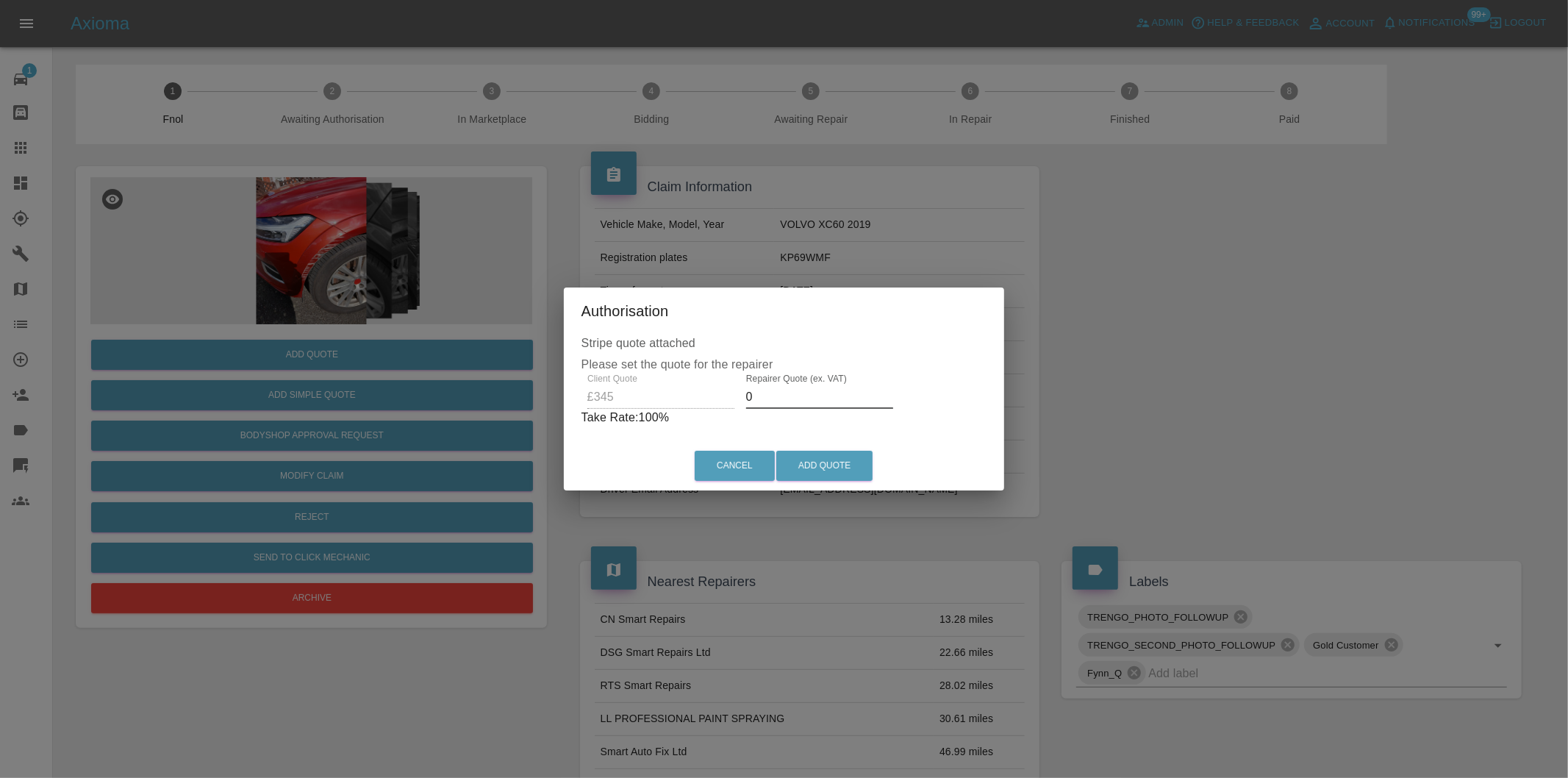
click at [761, 391] on input "0" at bounding box center [820, 397] width 147 height 24
type input "0220"
click at [825, 458] on button "Add Quote" at bounding box center [825, 466] width 96 height 30
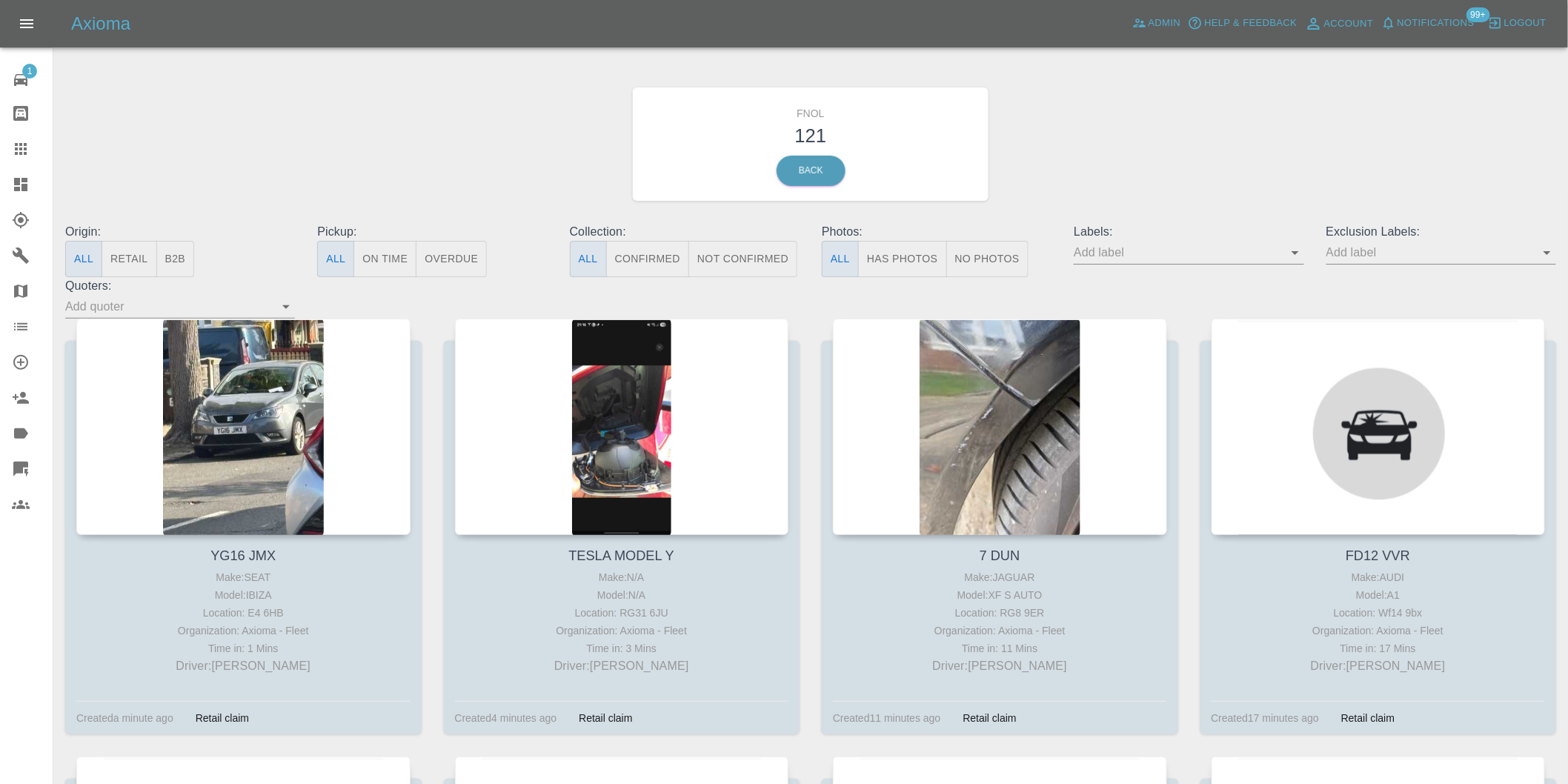
click at [911, 256] on button "Has Photos" at bounding box center [903, 259] width 89 height 37
click at [1545, 254] on icon "Open" at bounding box center [1547, 253] width 18 height 18
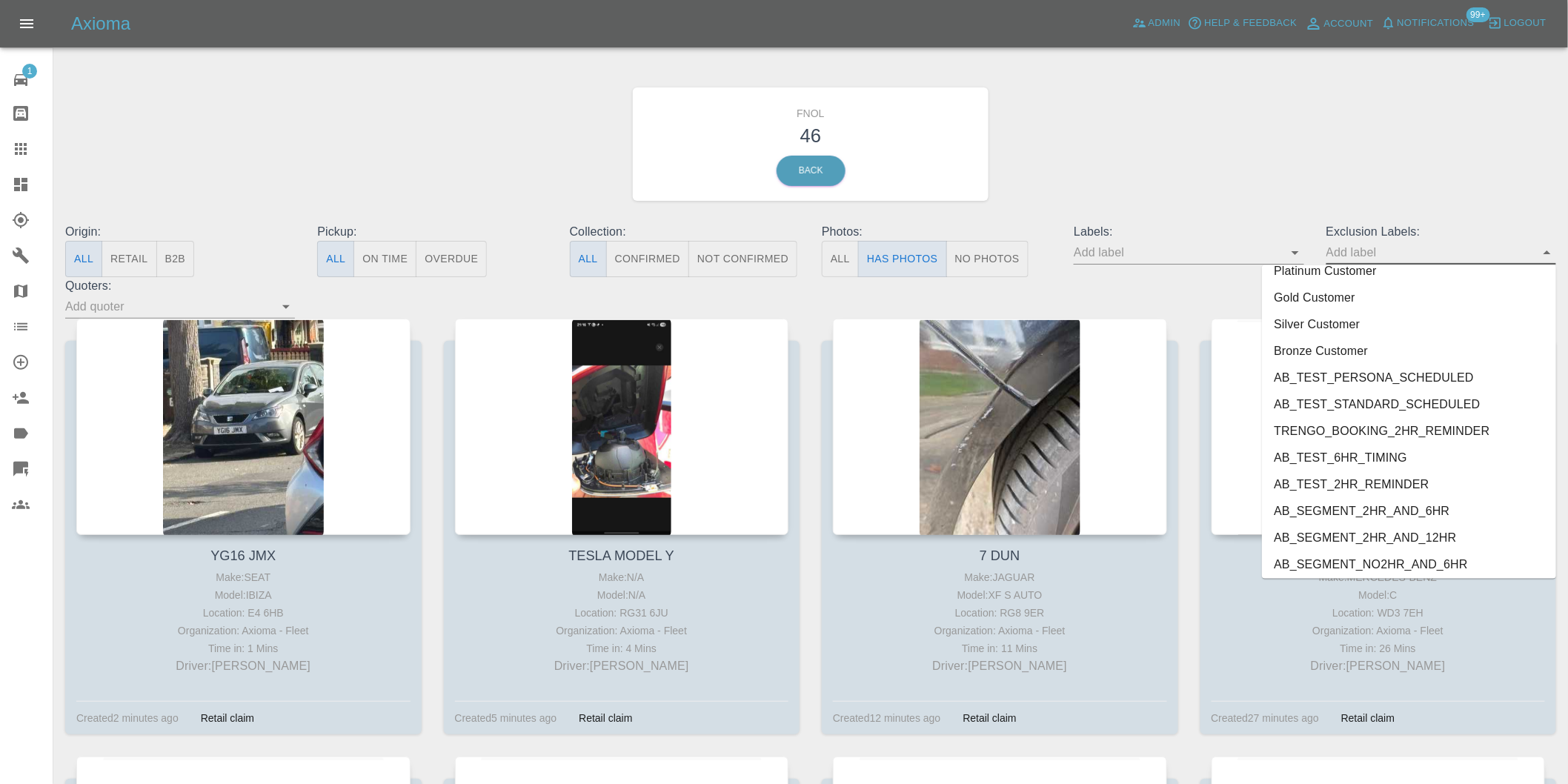
scroll to position [3218, 0]
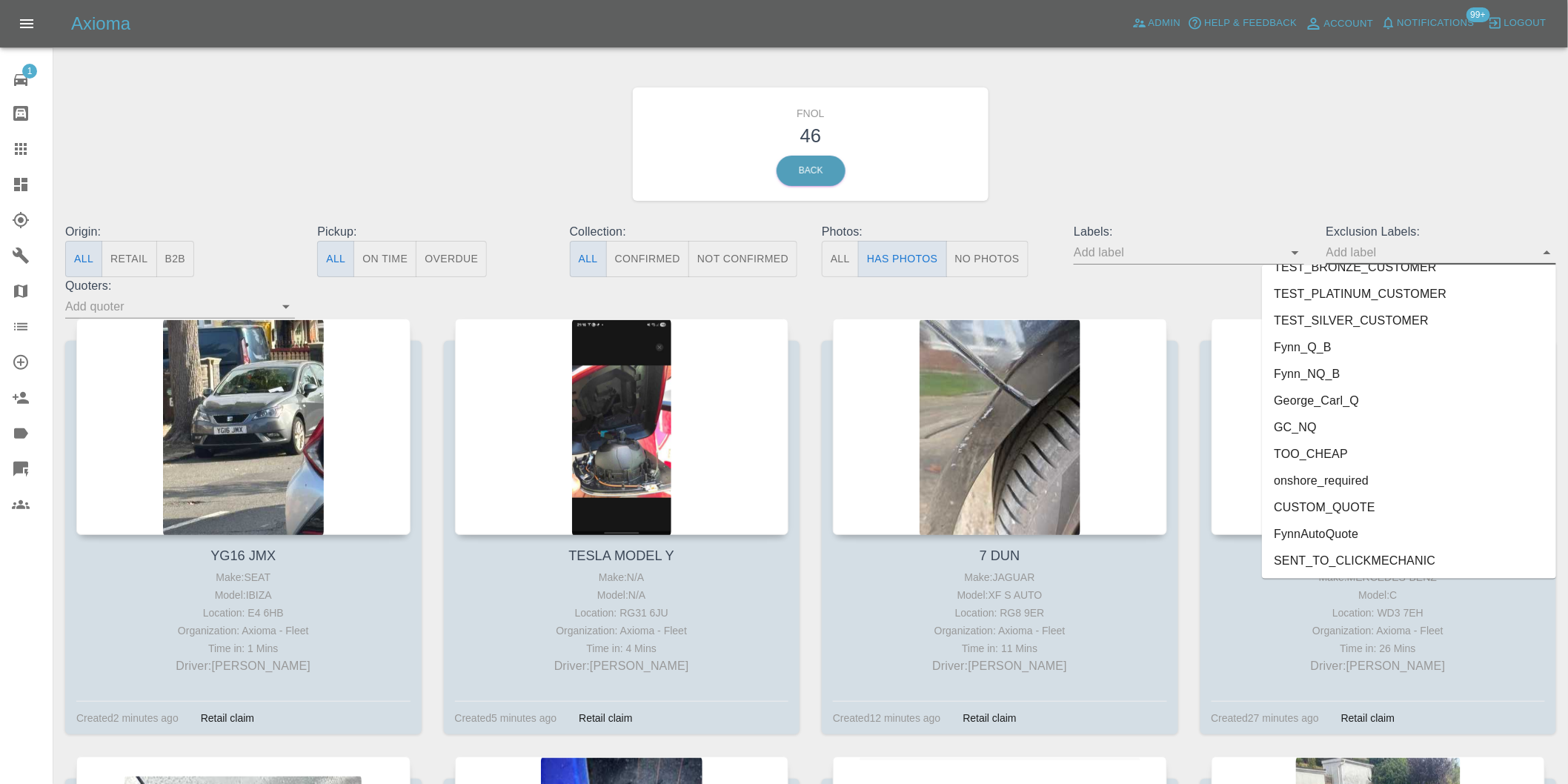
click at [1354, 481] on li "onshore_required" at bounding box center [1410, 480] width 295 height 27
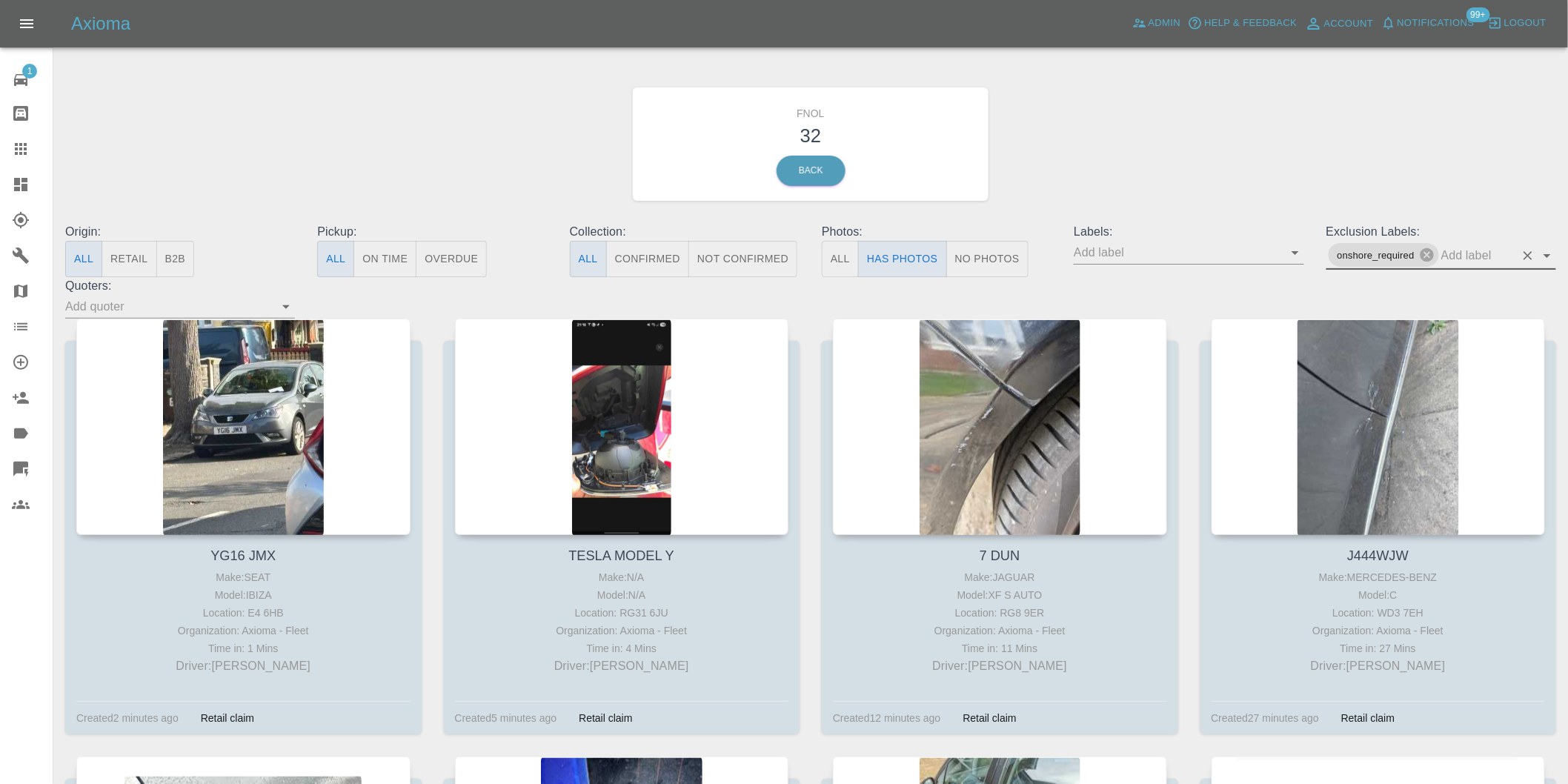
click at [1552, 257] on icon "Open" at bounding box center [1547, 256] width 18 height 18
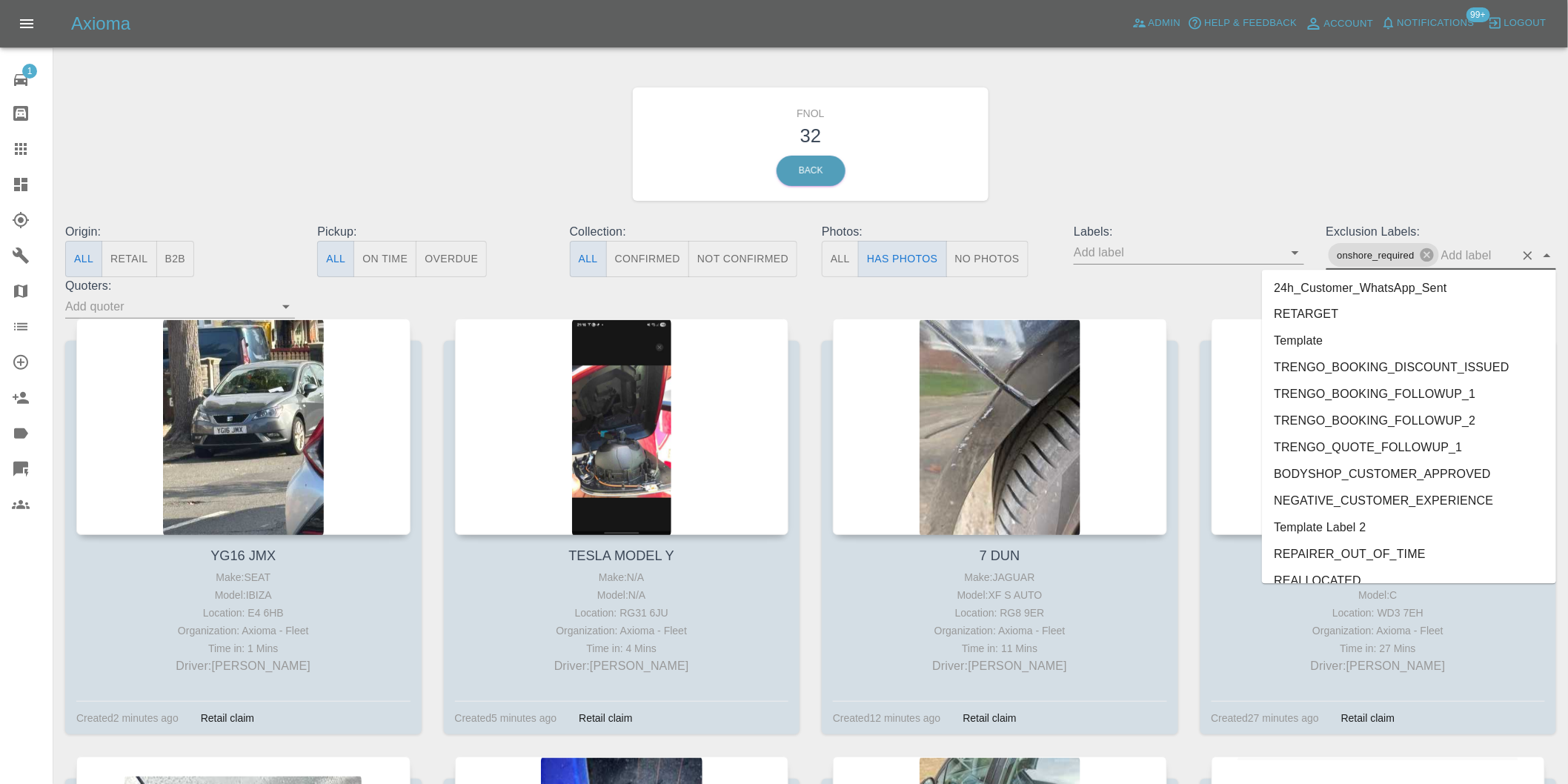
scroll to position [3191, 0]
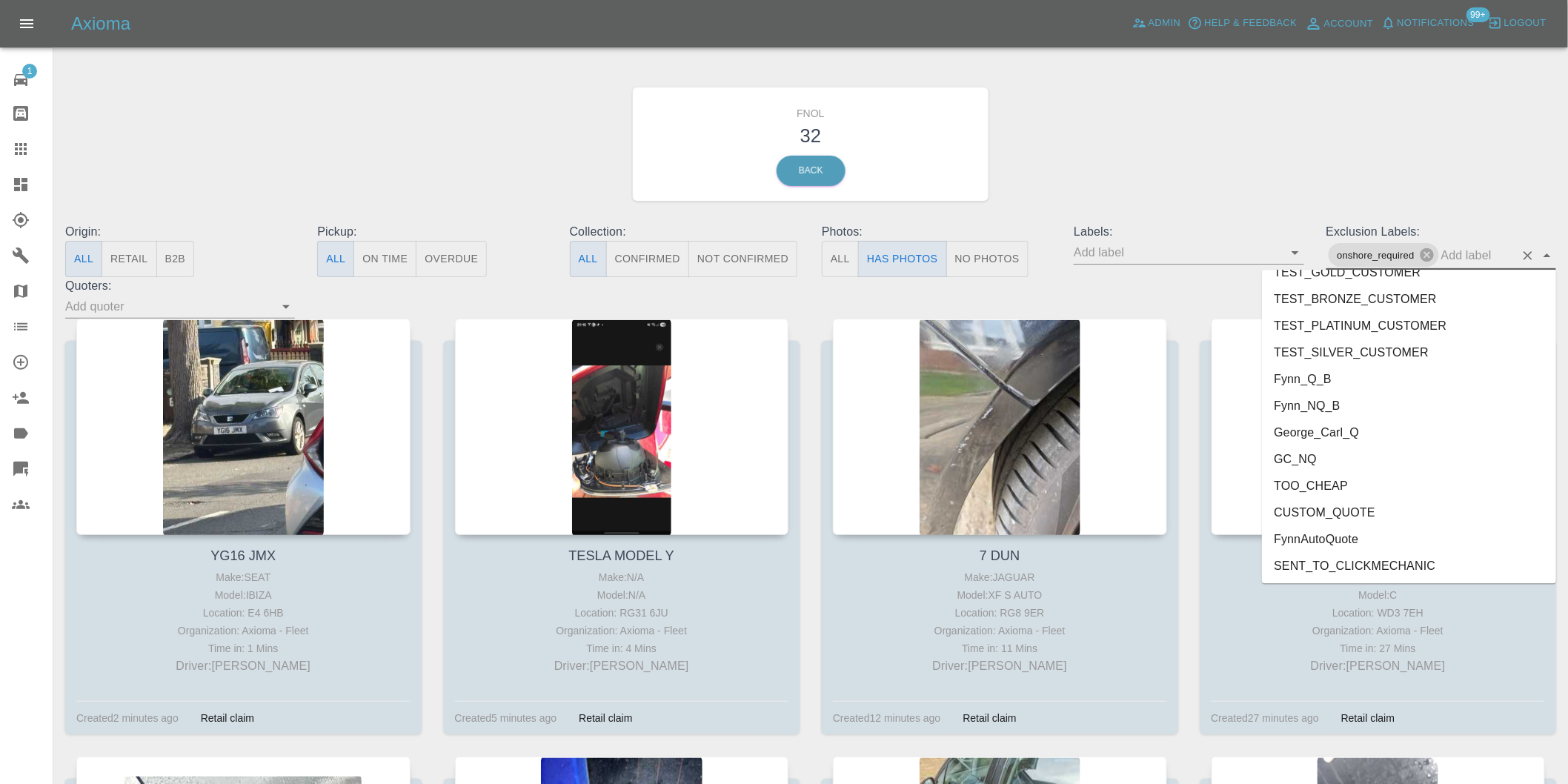
click at [1331, 434] on li "George_Carl_Q" at bounding box center [1410, 432] width 295 height 27
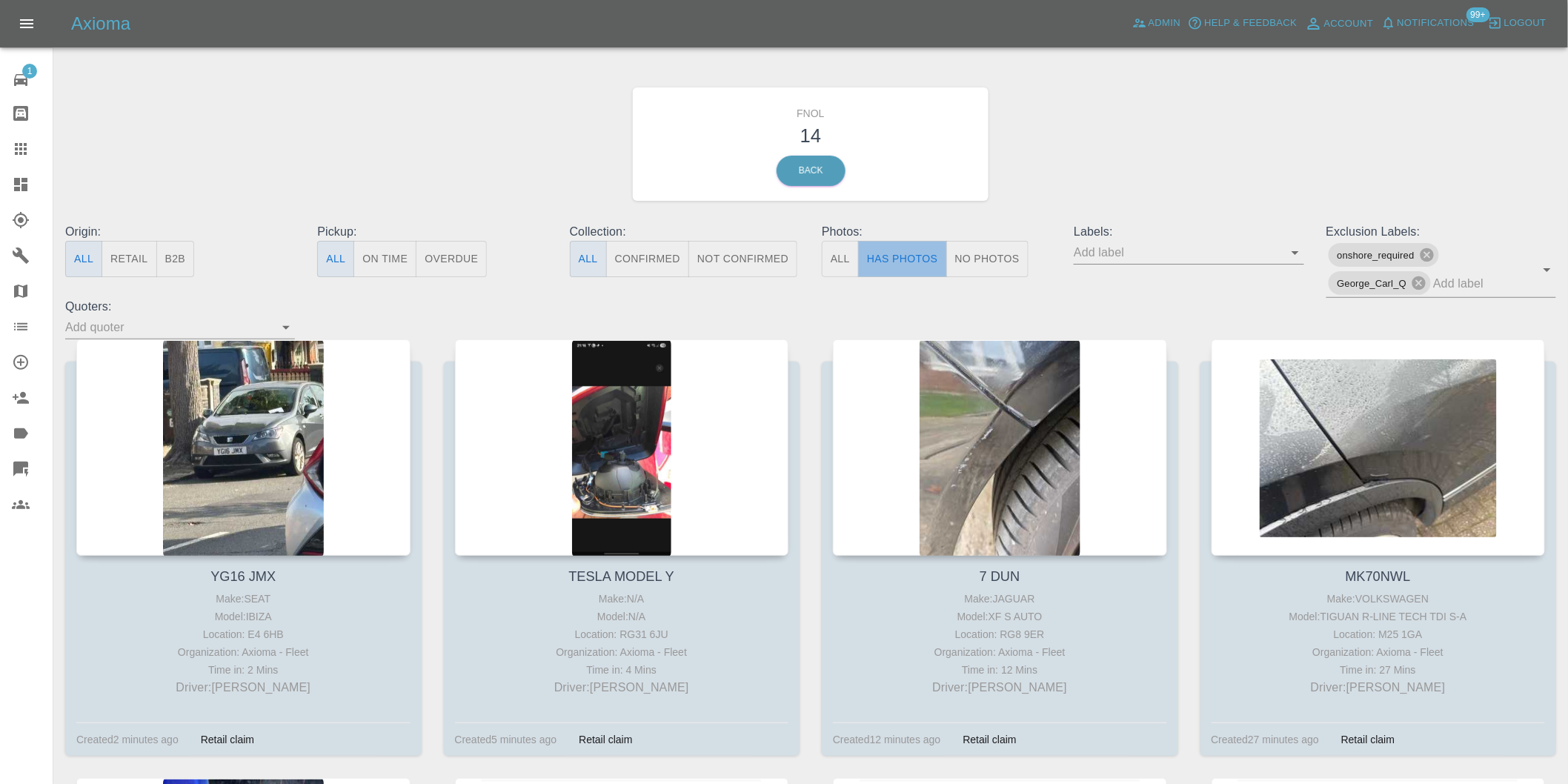
click at [920, 259] on button "Has Photos" at bounding box center [903, 259] width 89 height 37
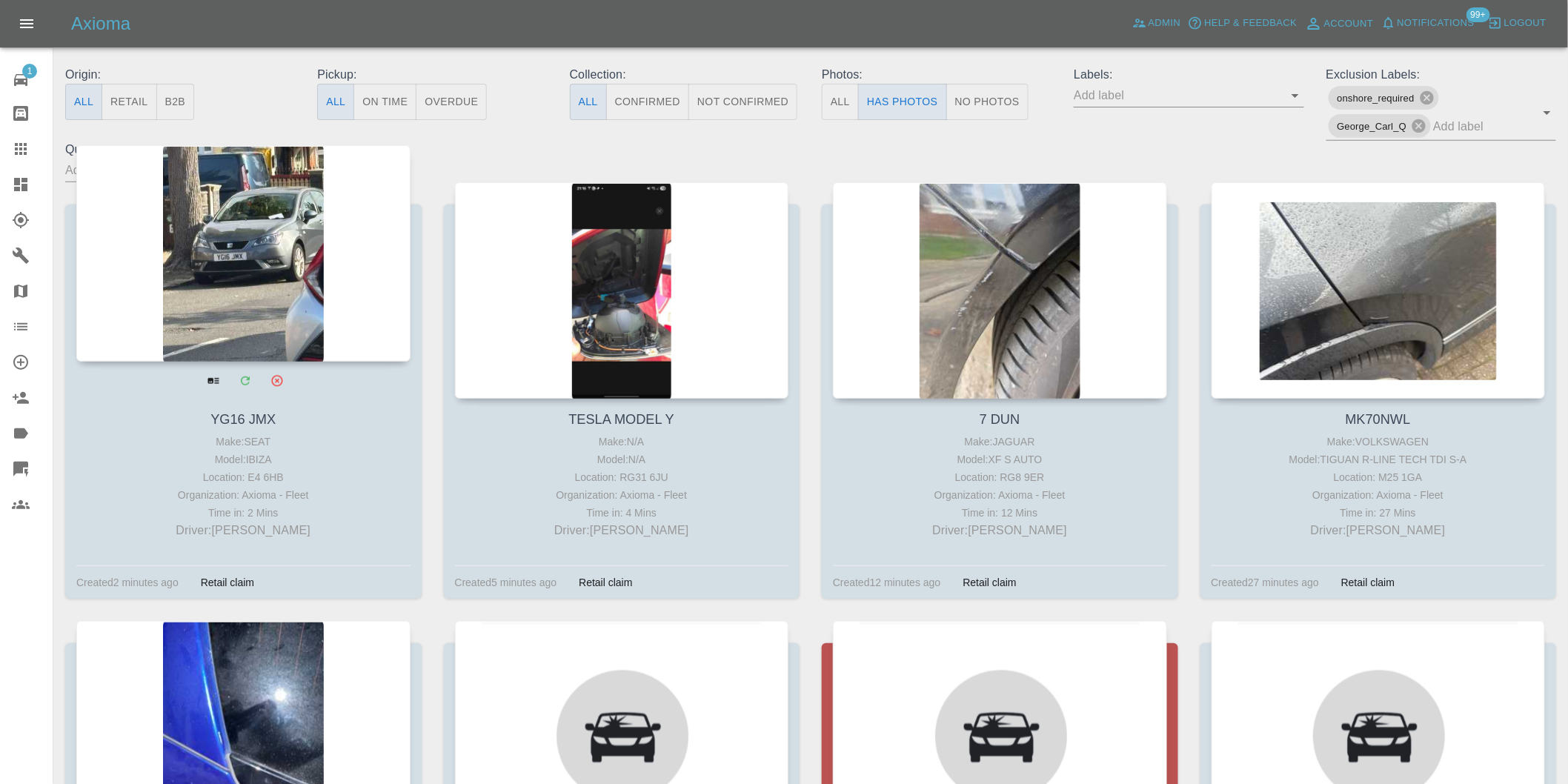
scroll to position [164, 0]
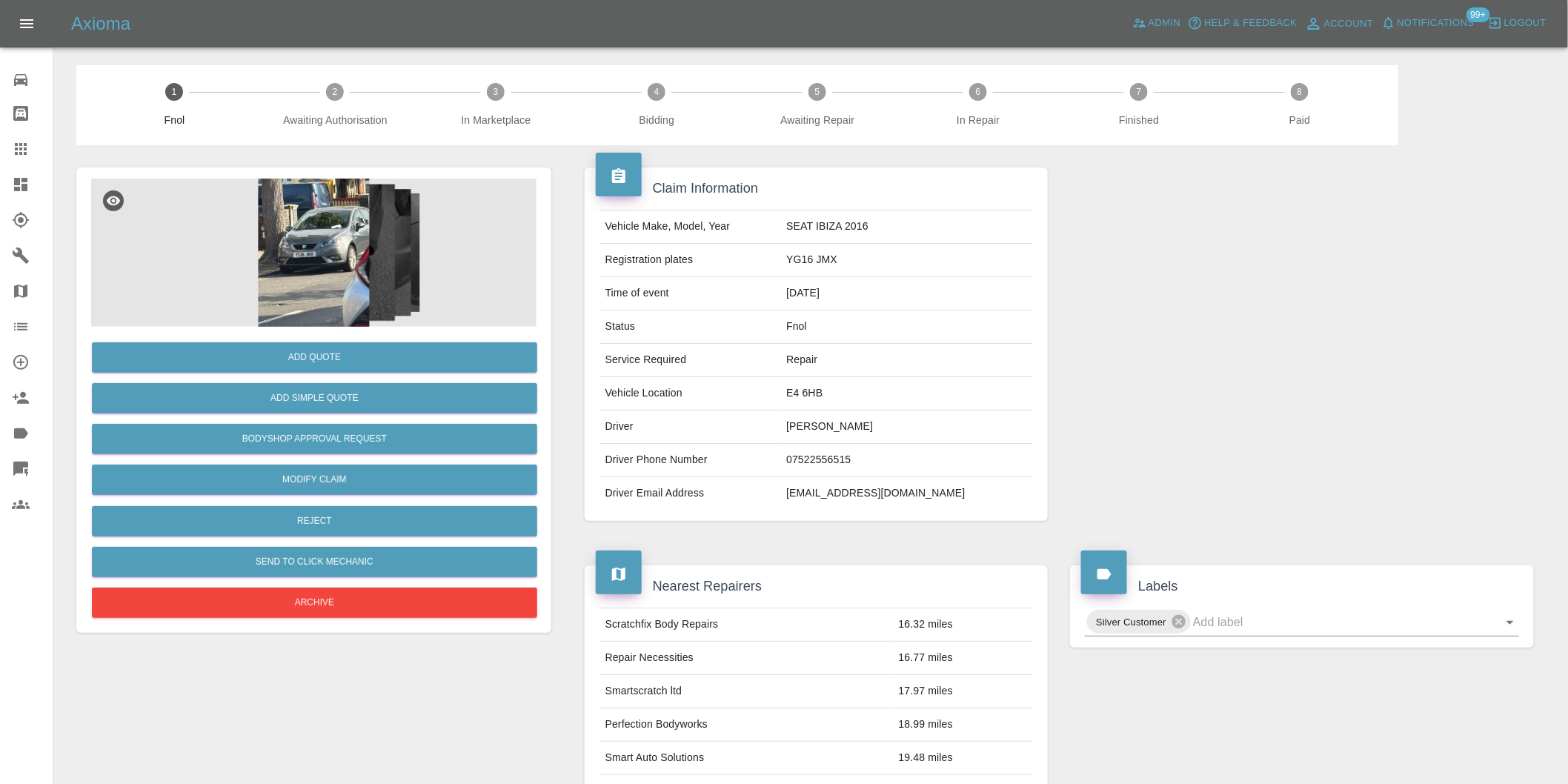
click at [306, 277] on img at bounding box center [313, 253] width 446 height 148
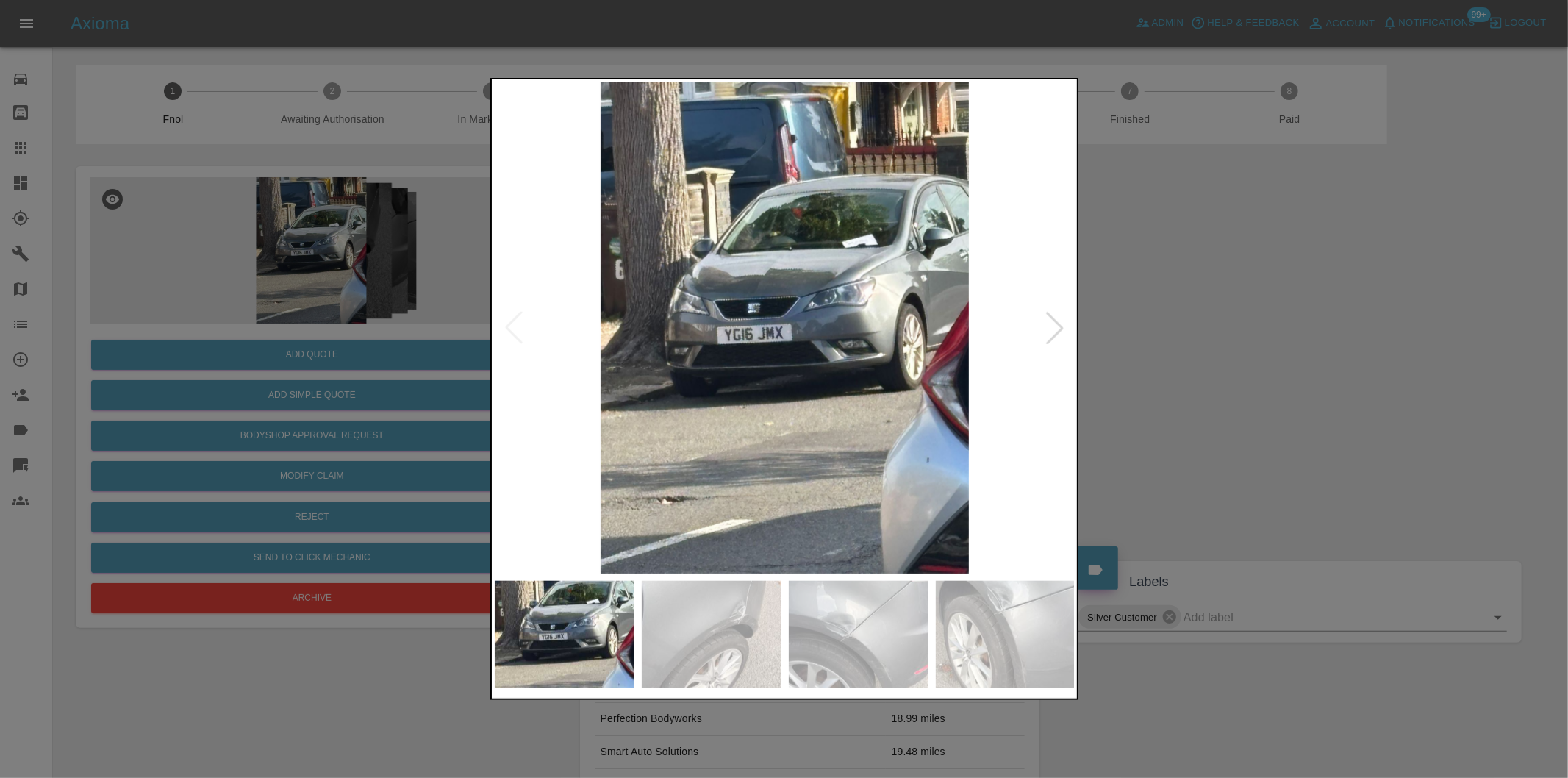
click at [1056, 328] on div at bounding box center [1054, 328] width 32 height 32
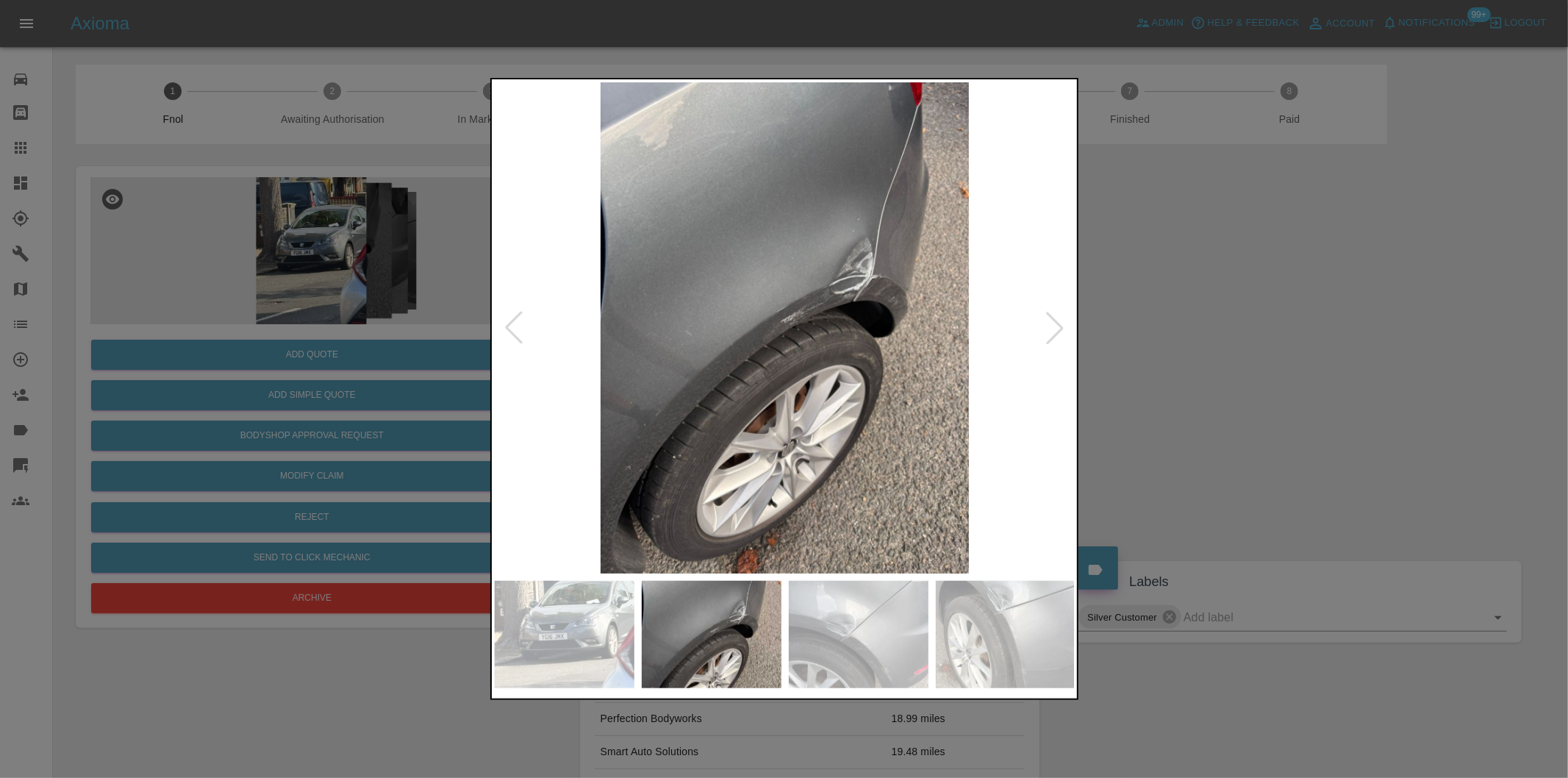
click at [1056, 328] on div at bounding box center [1054, 328] width 32 height 32
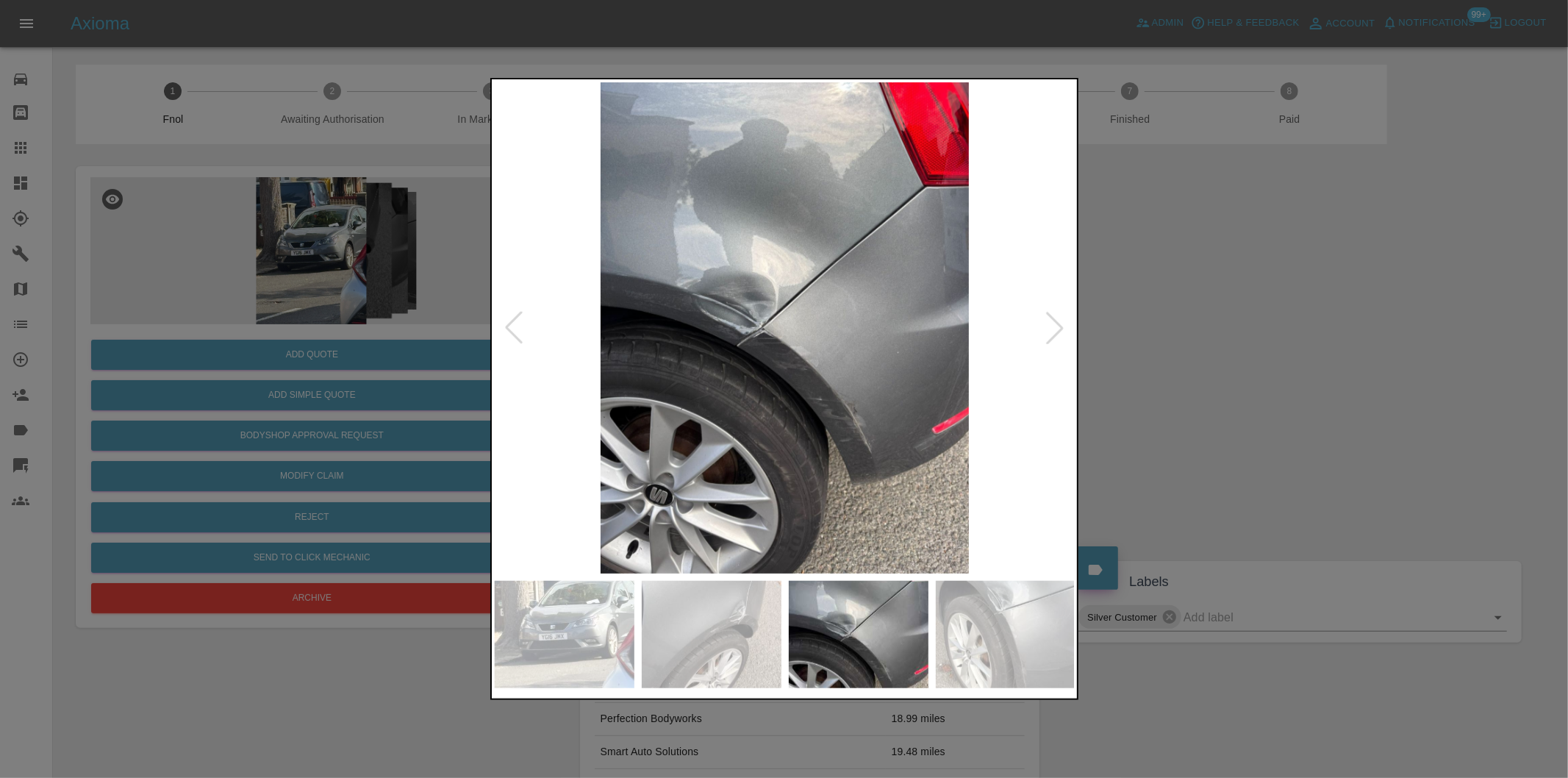
click at [1056, 328] on div at bounding box center [1054, 328] width 32 height 32
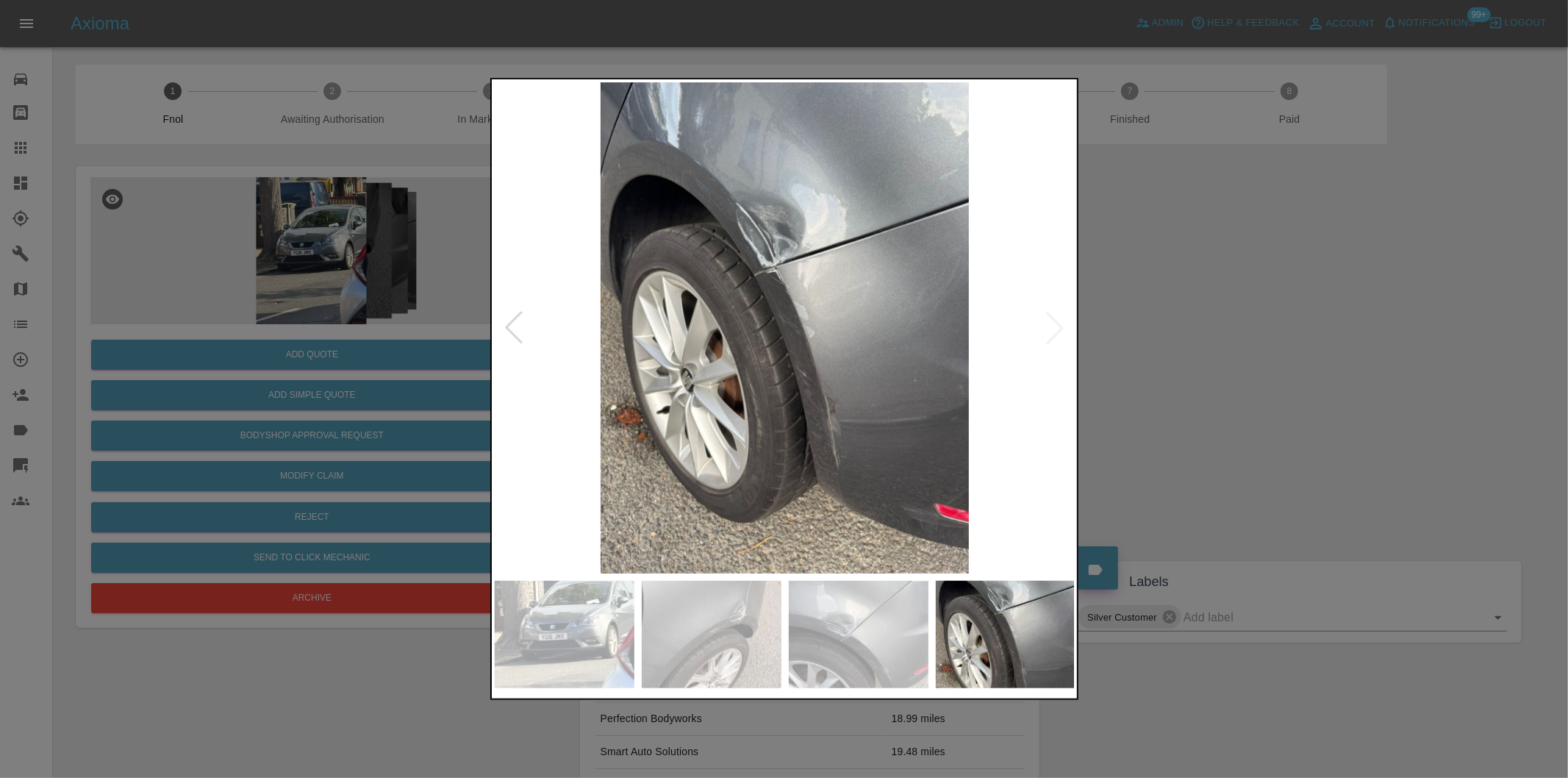
click at [1060, 328] on img at bounding box center [784, 328] width 581 height 492
click at [1354, 384] on div at bounding box center [784, 389] width 1568 height 778
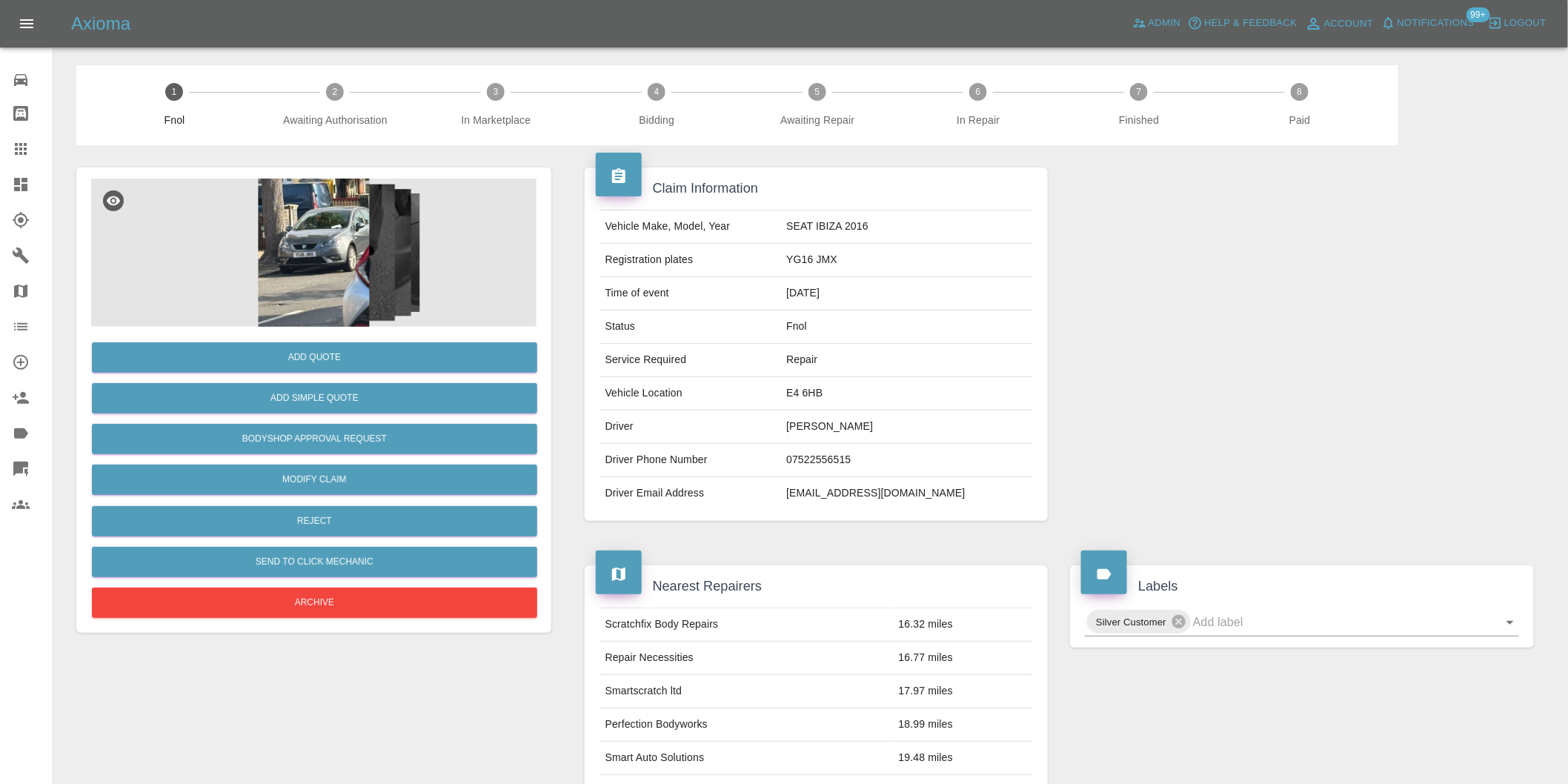
click at [395, 415] on div "Add Simple Quote" at bounding box center [313, 398] width 446 height 38
click at [413, 403] on button "Add Simple Quote" at bounding box center [314, 398] width 446 height 31
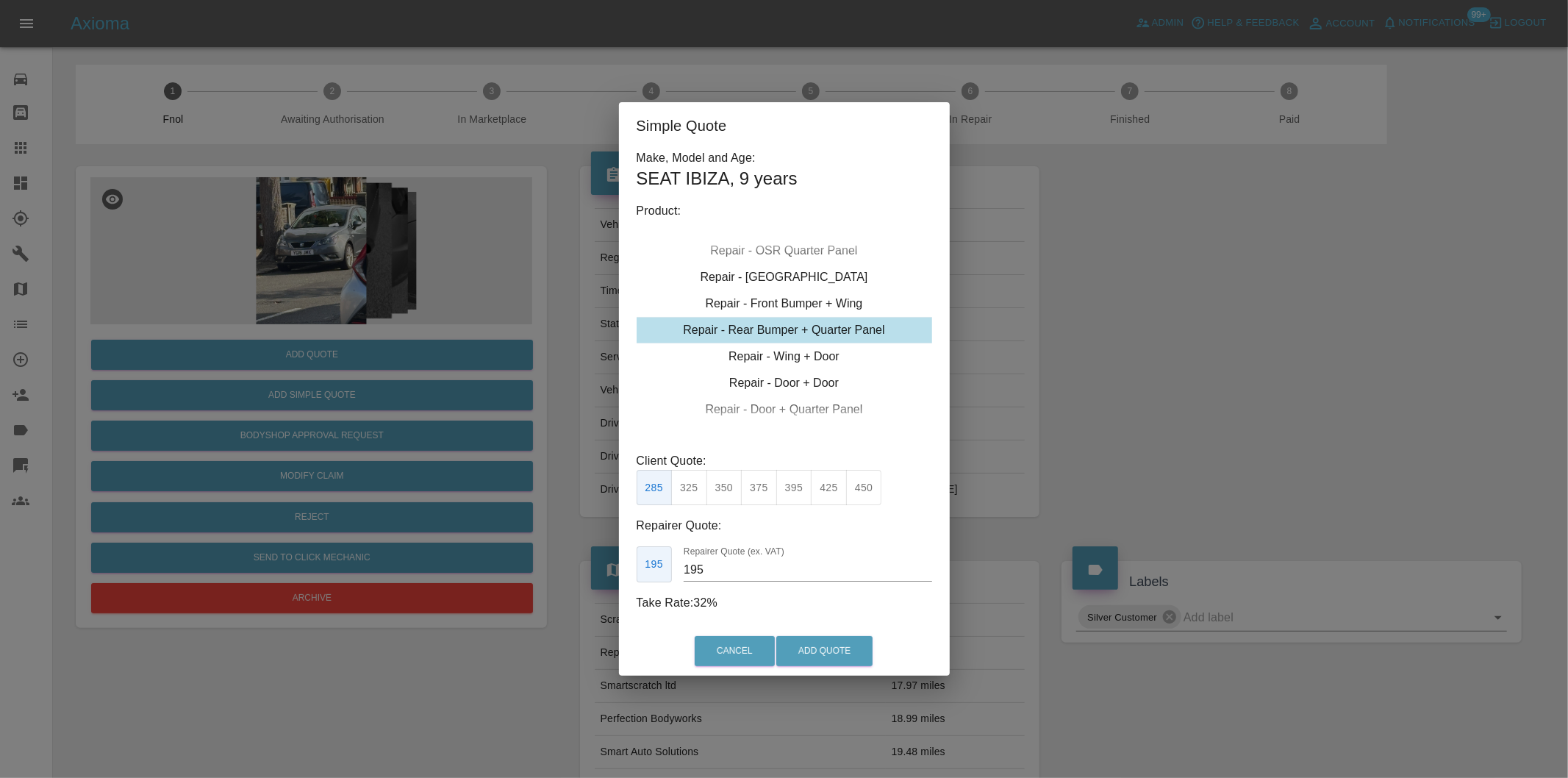
click at [794, 491] on button "395" at bounding box center [794, 488] width 36 height 36
type input "250"
click at [829, 648] on button "Add Quote" at bounding box center [825, 650] width 96 height 30
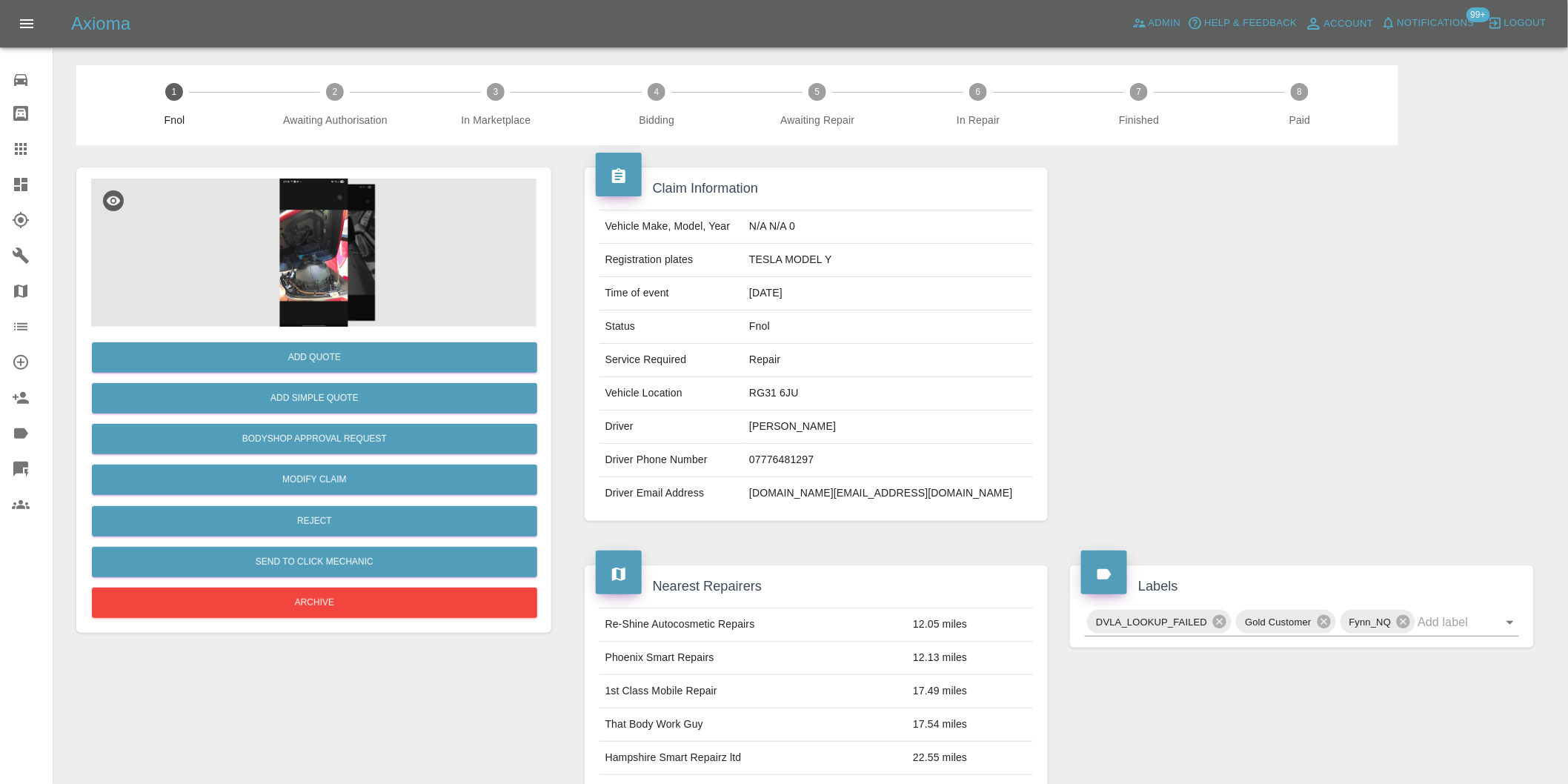
click at [301, 244] on img at bounding box center [313, 253] width 446 height 148
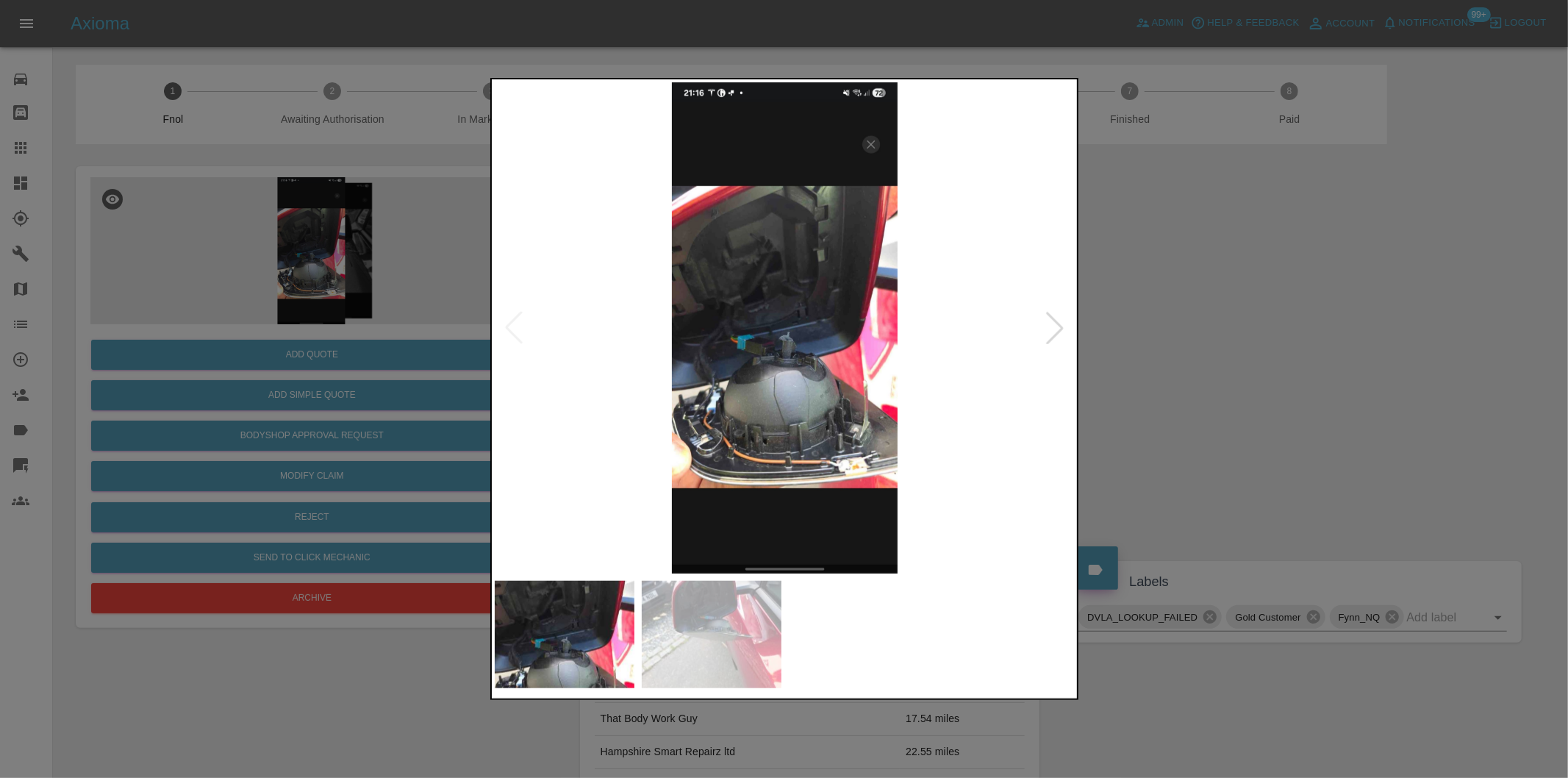
click at [1051, 330] on div at bounding box center [1054, 328] width 32 height 32
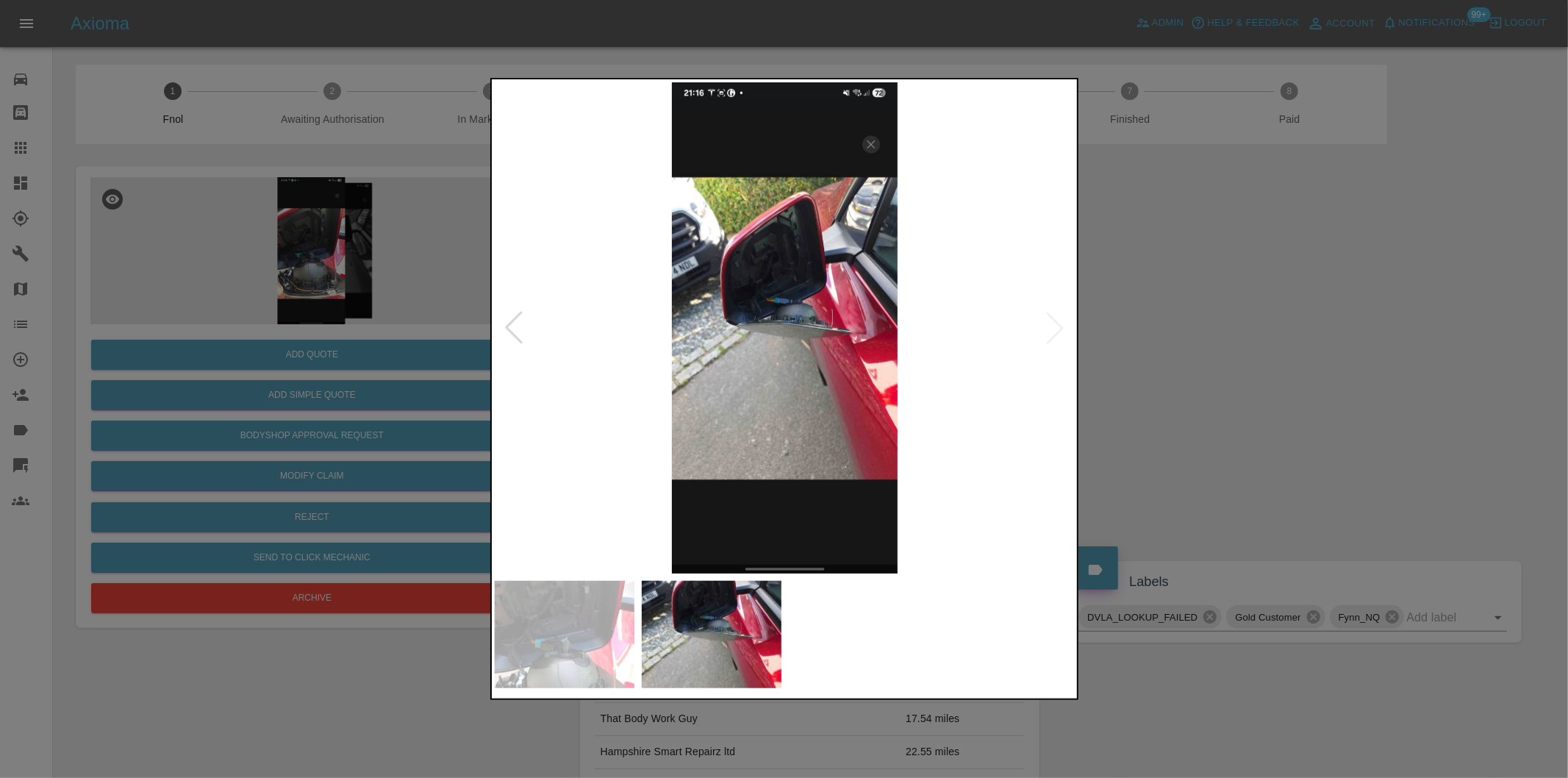
click at [1051, 330] on img at bounding box center [784, 328] width 581 height 492
drag, startPoint x: 1173, startPoint y: 337, endPoint x: 1076, endPoint y: 322, distance: 98.2
click at [1173, 337] on div at bounding box center [784, 389] width 1568 height 778
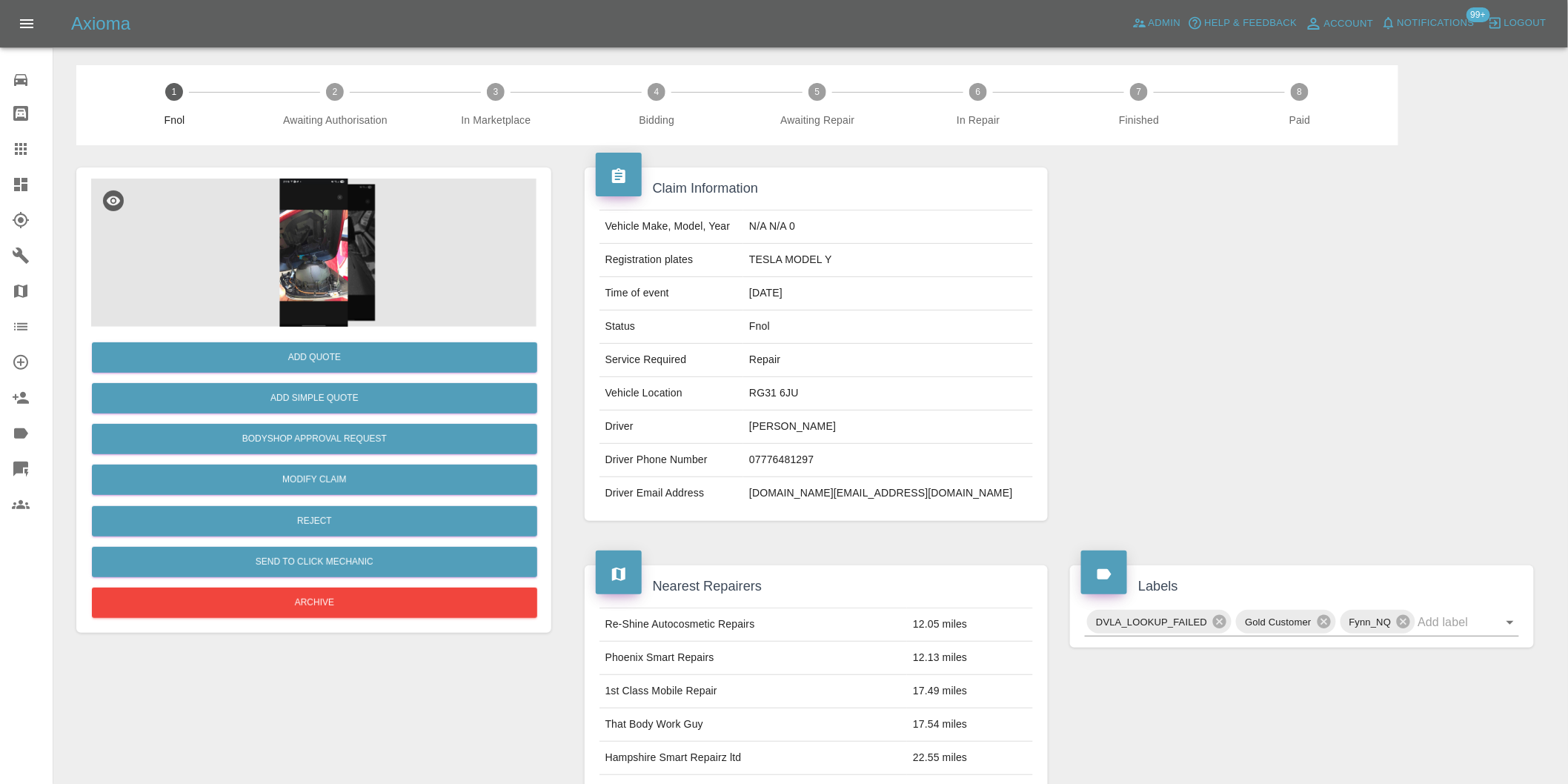
click at [339, 268] on img at bounding box center [313, 253] width 446 height 148
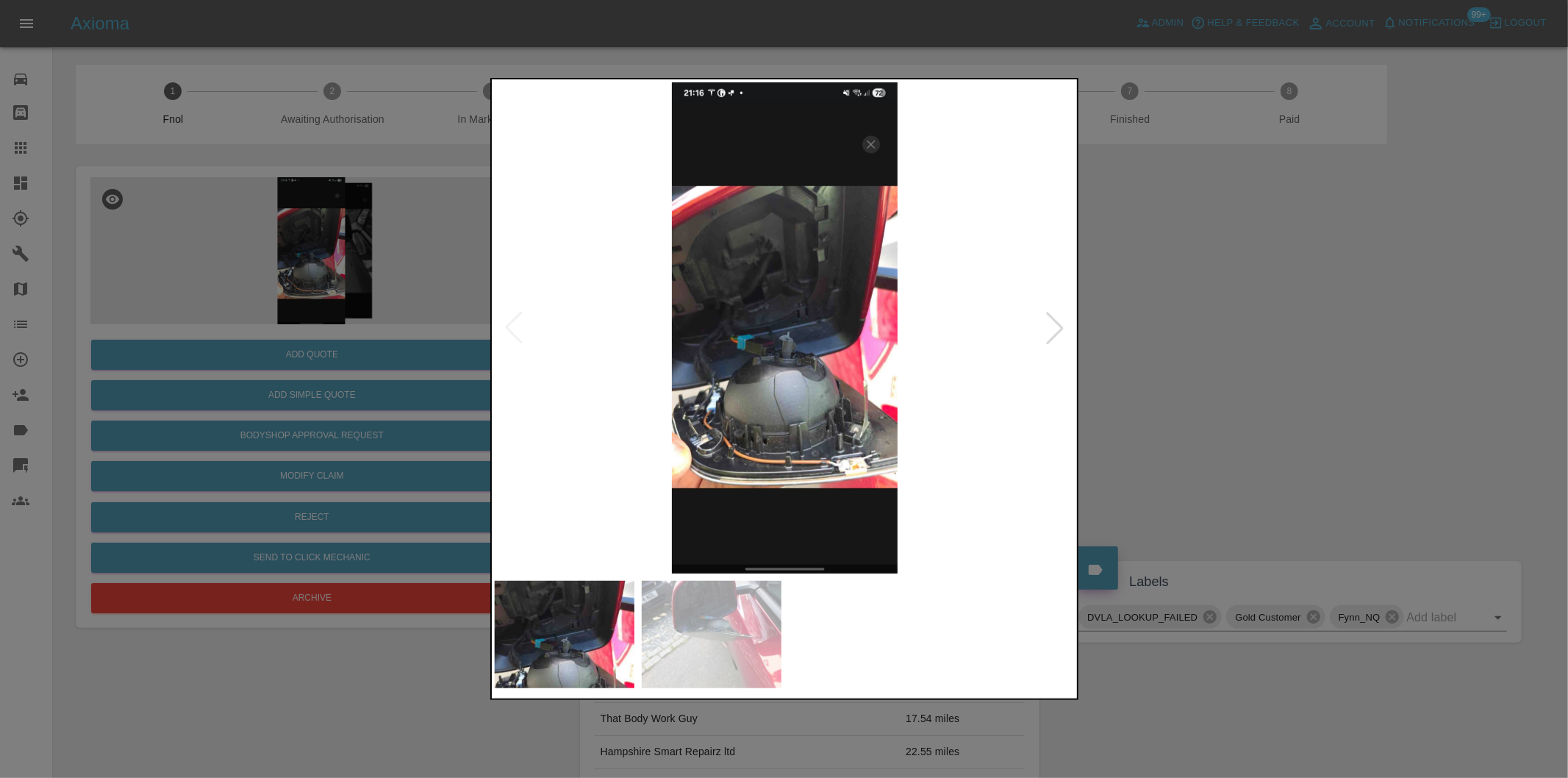
drag, startPoint x: 1118, startPoint y: 328, endPoint x: 656, endPoint y: 429, distance: 472.9
click at [1117, 328] on div at bounding box center [784, 389] width 1568 height 778
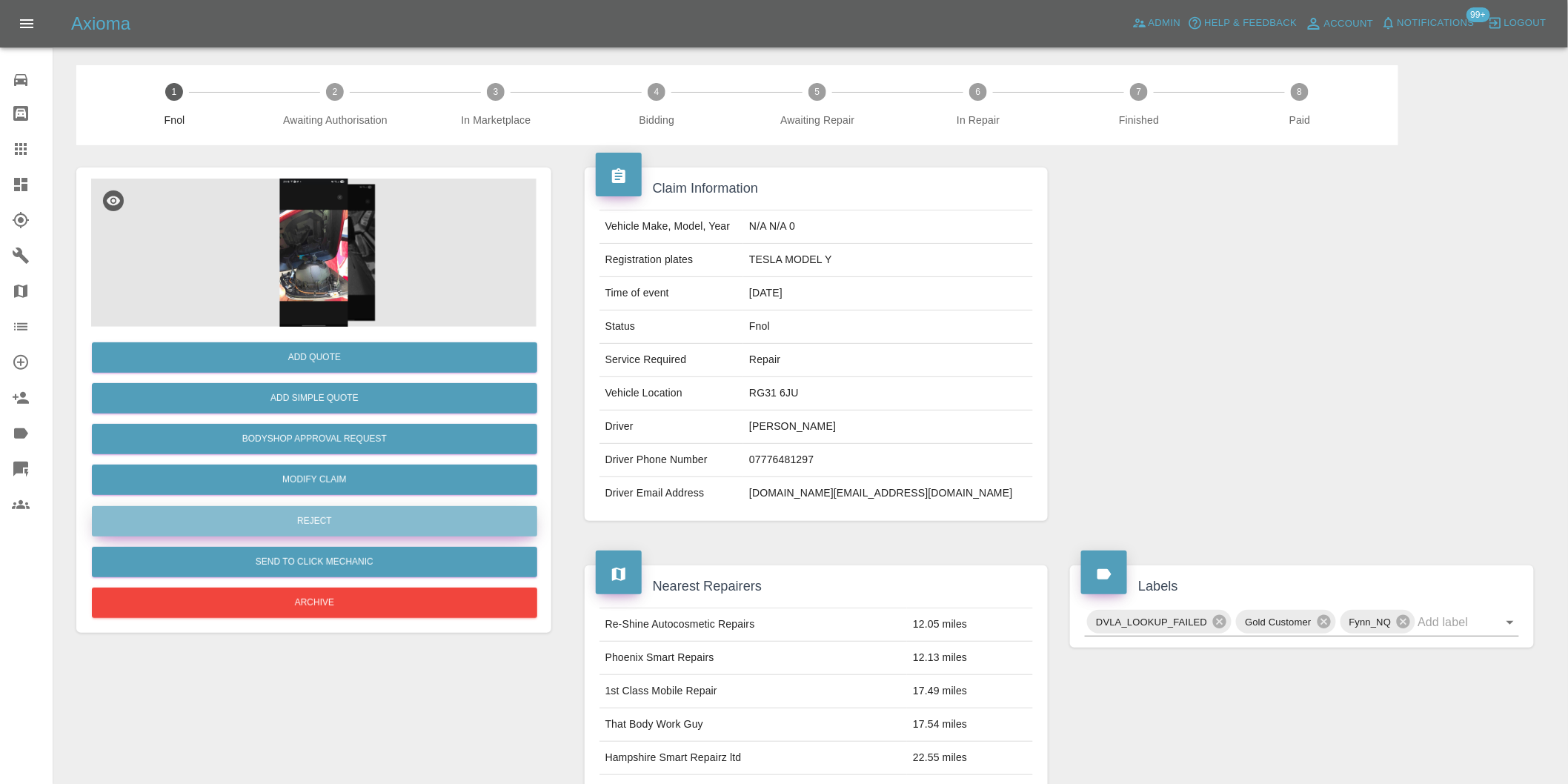
click at [353, 522] on button "Reject" at bounding box center [314, 521] width 446 height 31
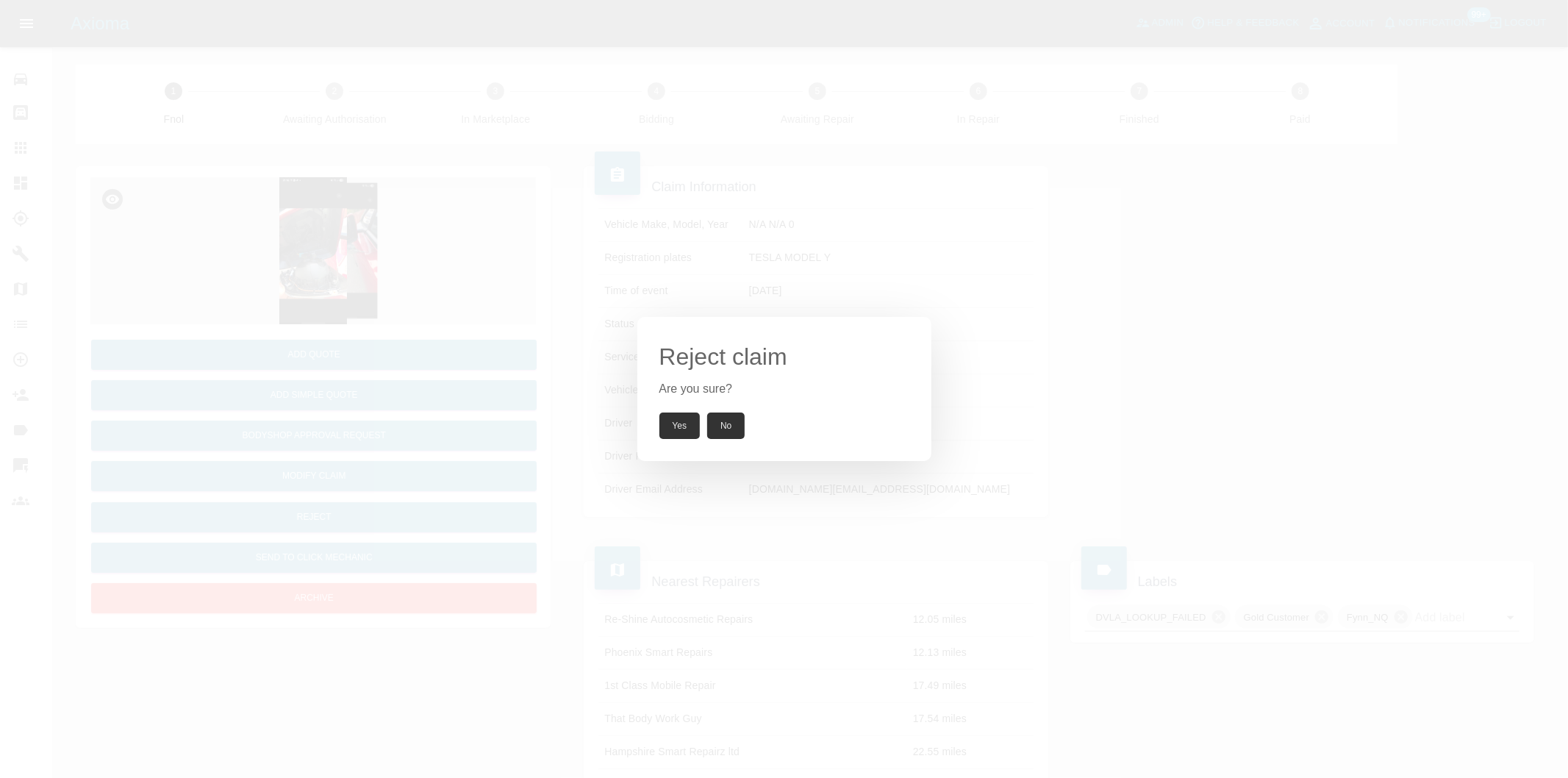
click at [671, 423] on button "Yes" at bounding box center [680, 426] width 41 height 26
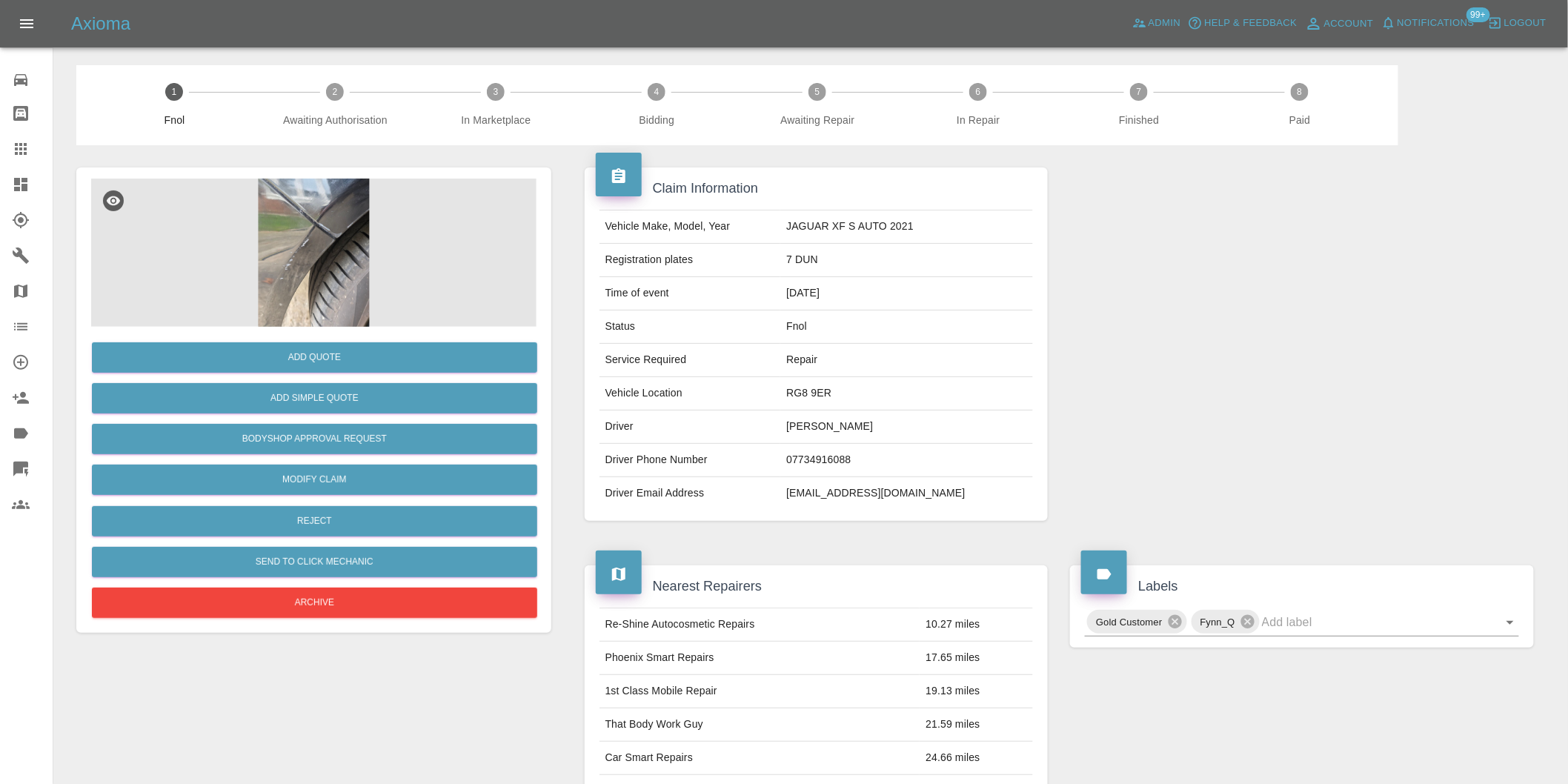
click at [312, 225] on img at bounding box center [313, 253] width 446 height 148
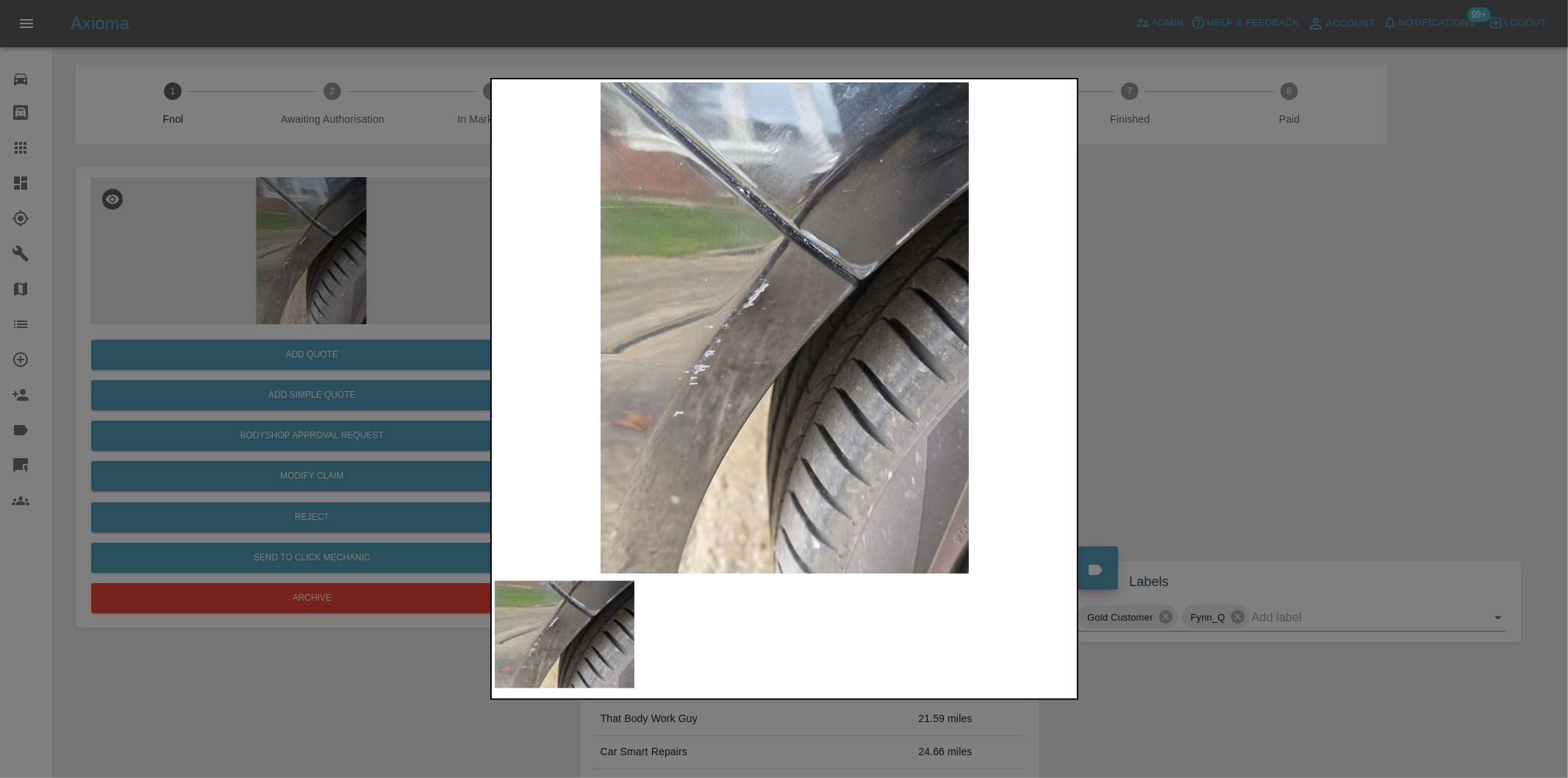
drag, startPoint x: 1188, startPoint y: 285, endPoint x: 1159, endPoint y: 289, distance: 29.3
click at [1182, 289] on div at bounding box center [784, 389] width 1568 height 778
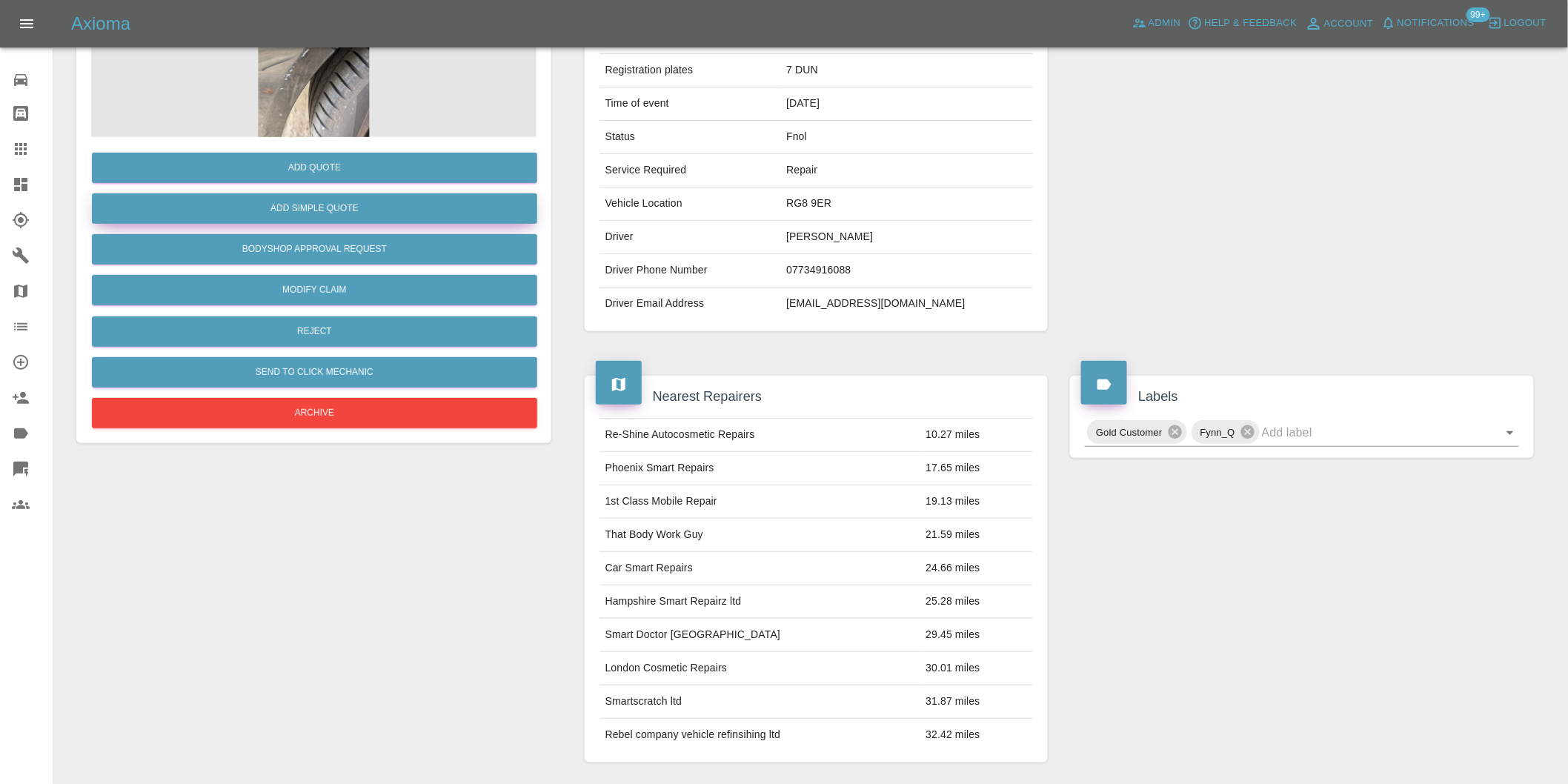
scroll to position [20, 0]
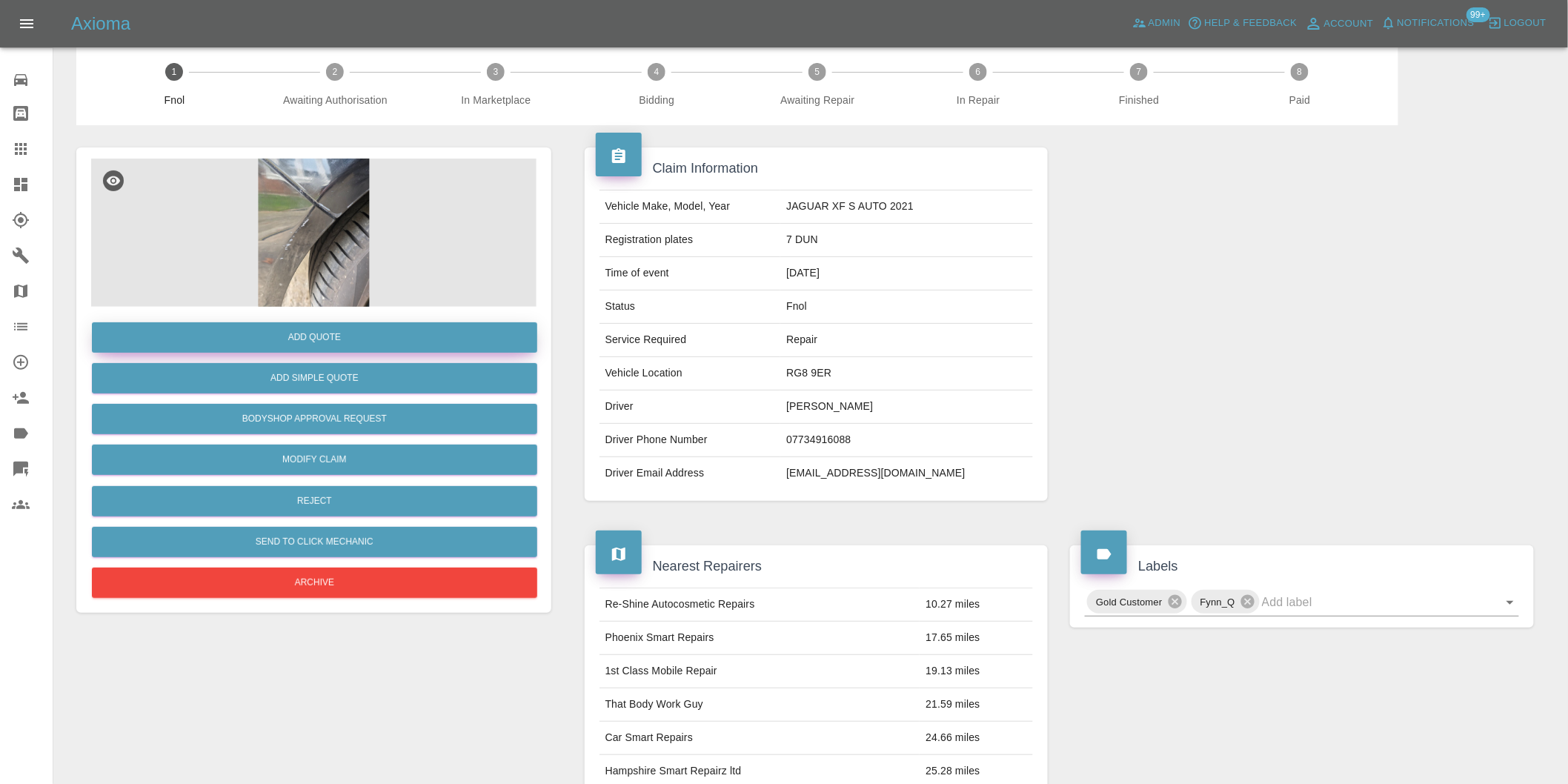
click at [348, 343] on button "Add Quote" at bounding box center [314, 337] width 446 height 31
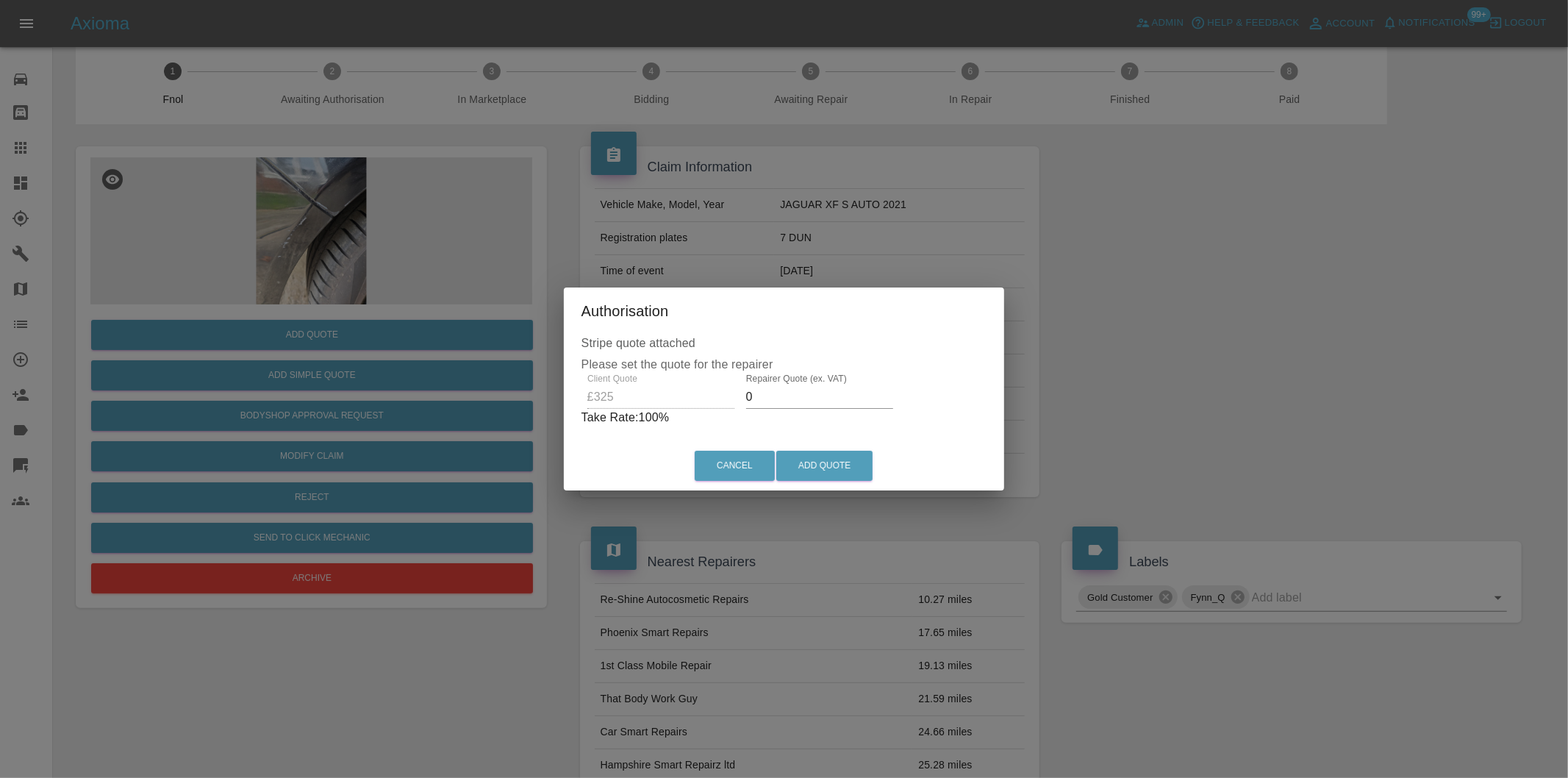
click at [780, 393] on input "0" at bounding box center [820, 397] width 147 height 24
type input "0210"
click at [797, 456] on button "Add Quote" at bounding box center [825, 466] width 96 height 30
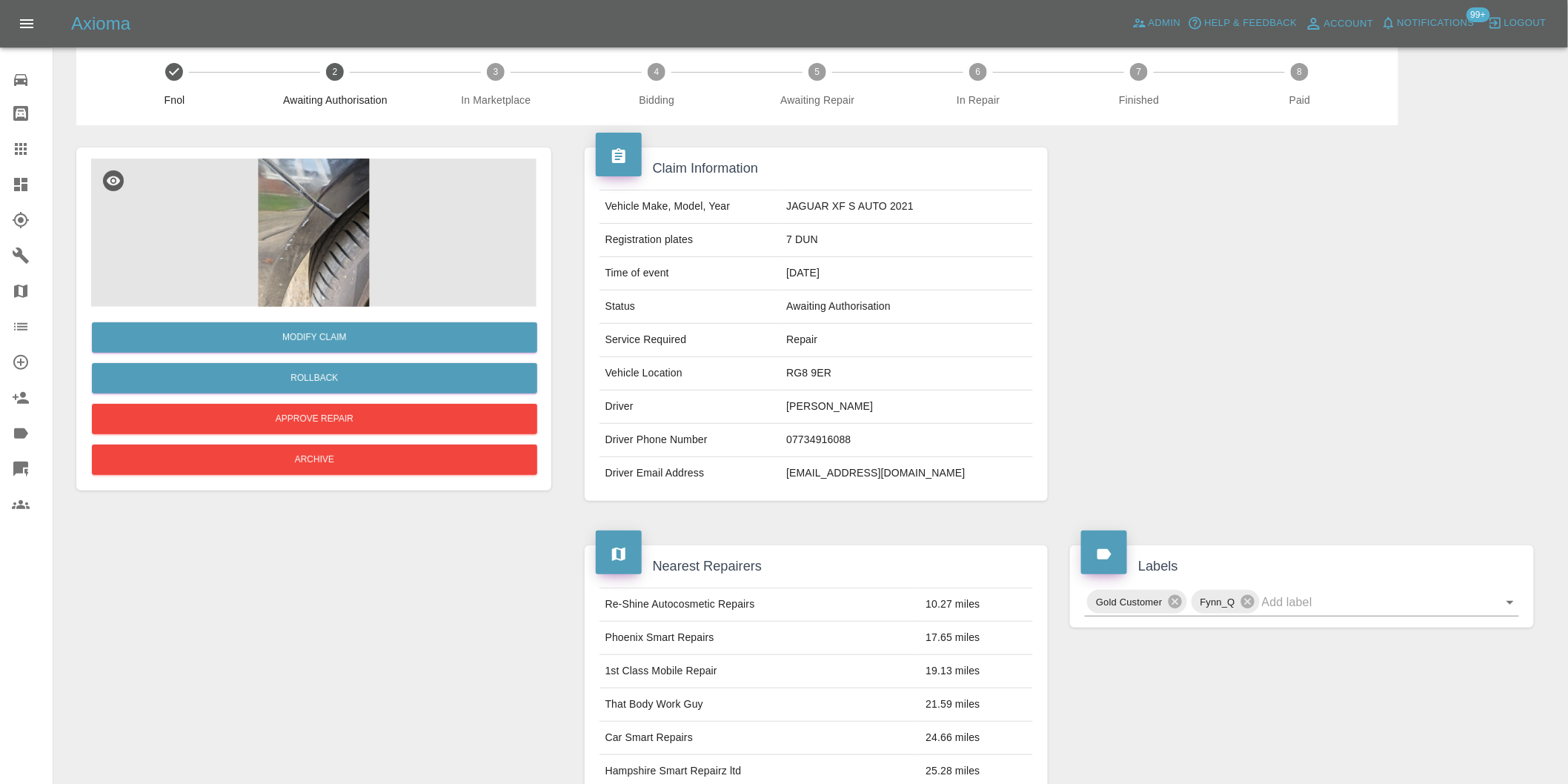
scroll to position [0, 0]
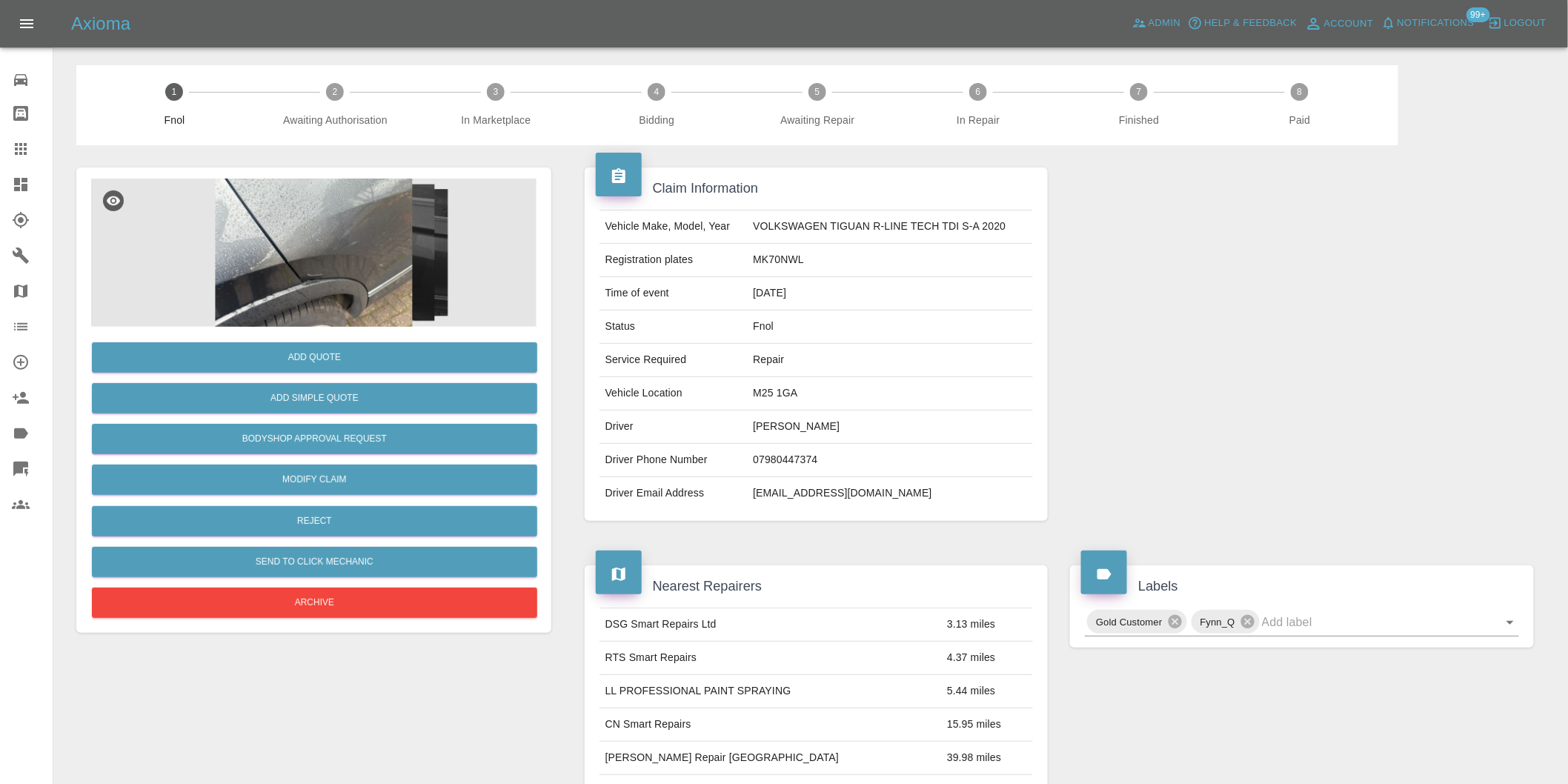
click at [381, 217] on img at bounding box center [313, 253] width 446 height 148
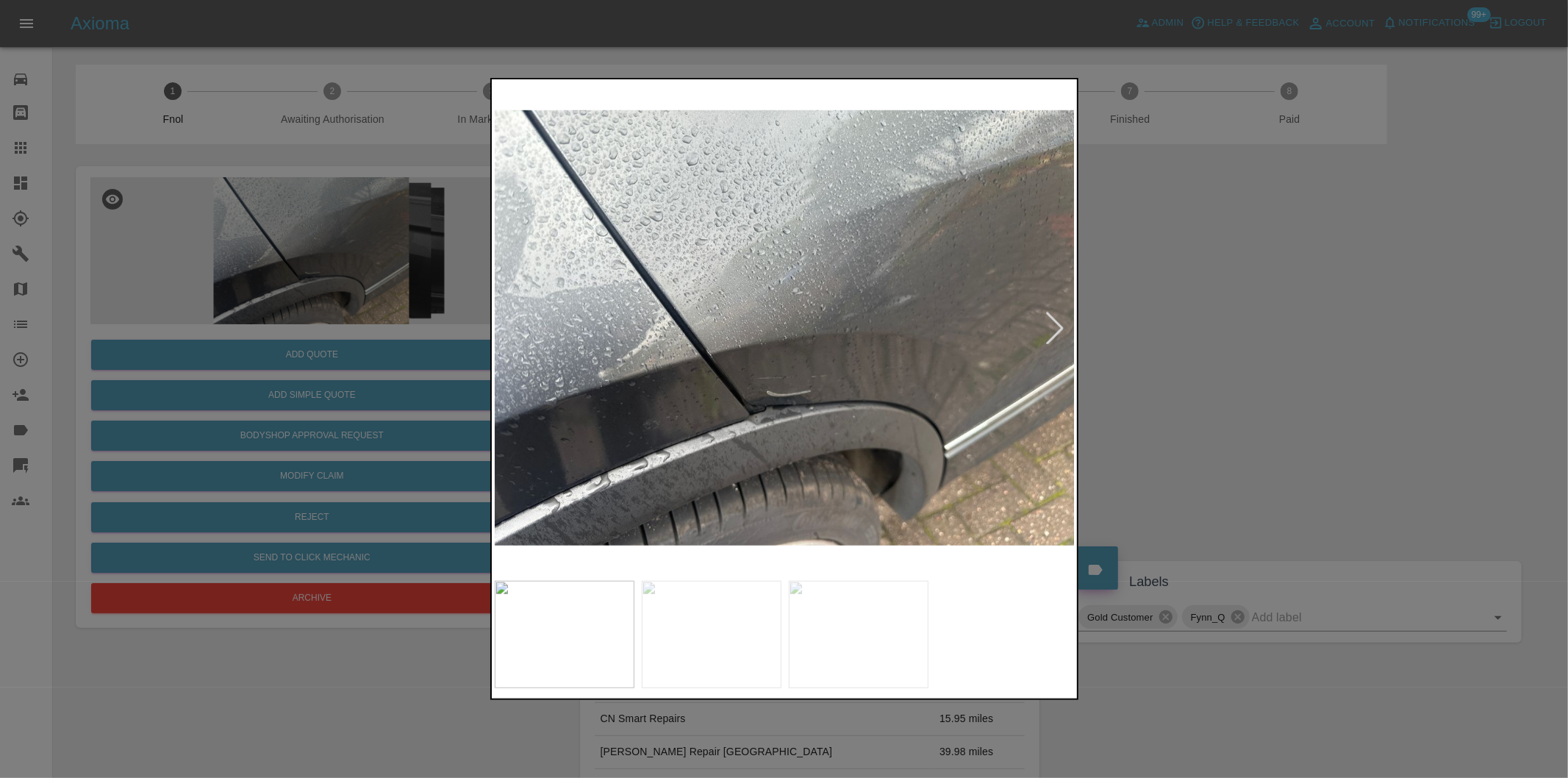
click at [1055, 325] on div at bounding box center [1054, 328] width 32 height 32
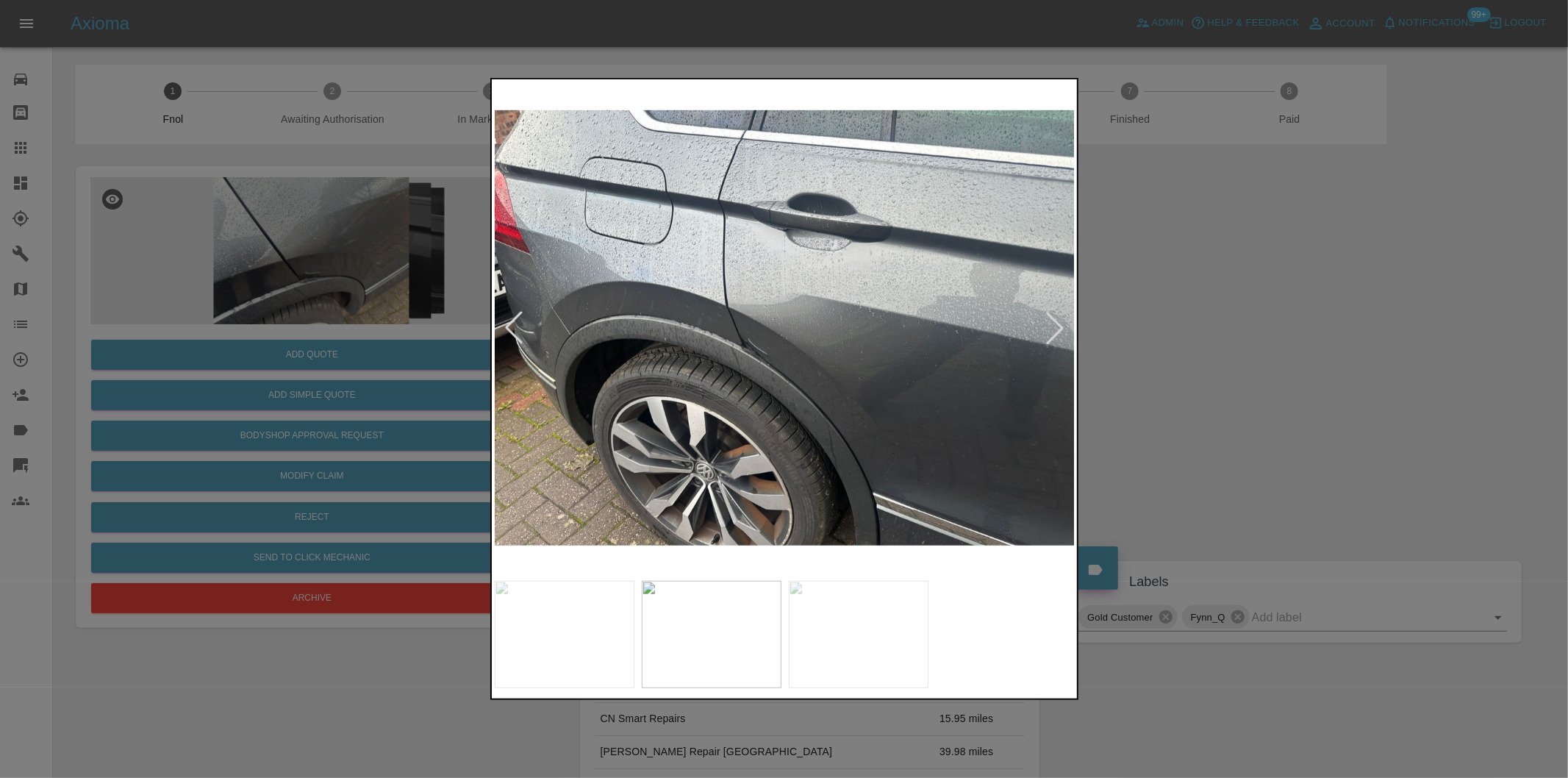
click at [1055, 325] on div at bounding box center [1054, 328] width 32 height 32
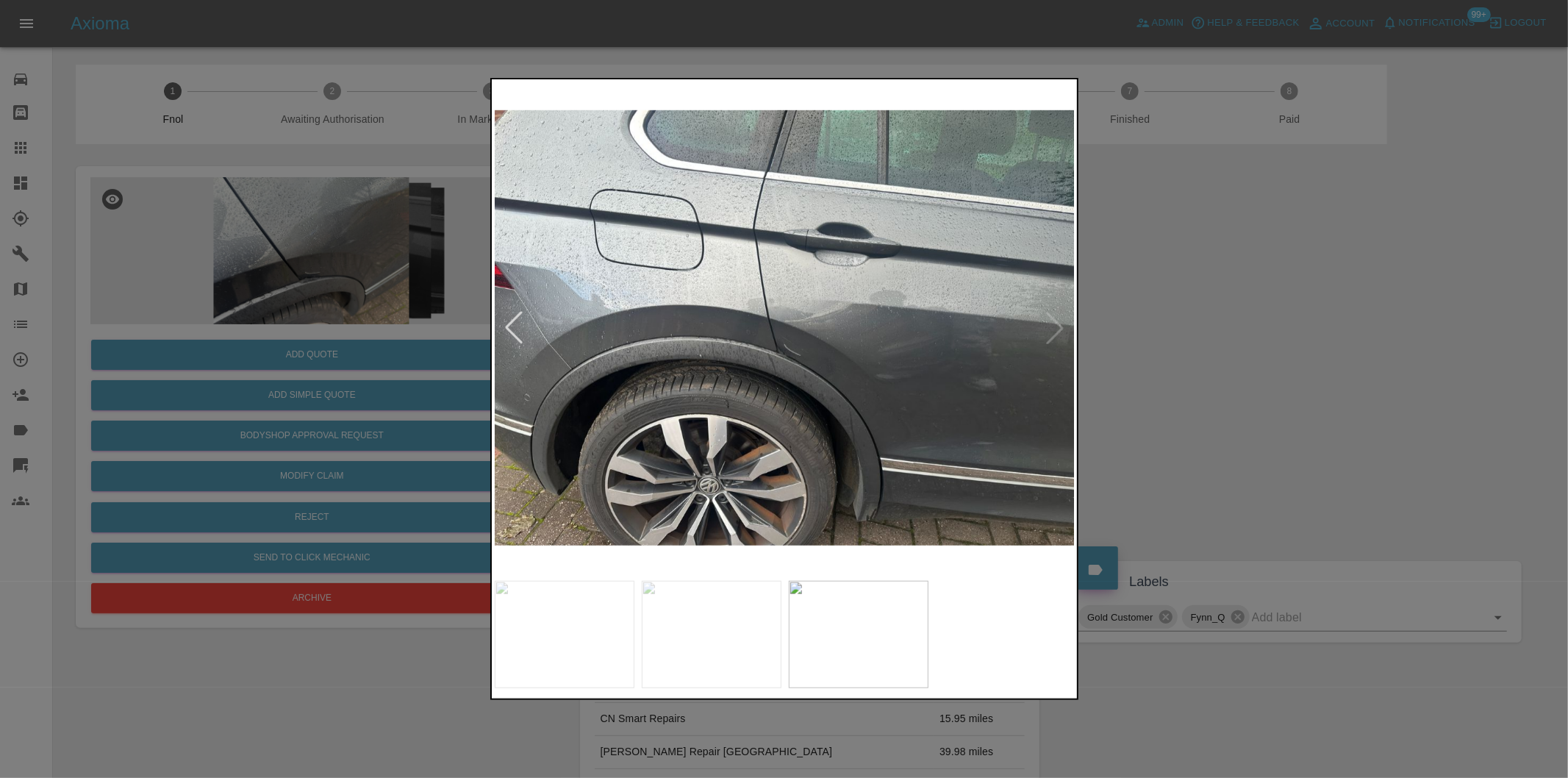
click at [1055, 325] on img at bounding box center [784, 328] width 581 height 492
click at [1180, 324] on div at bounding box center [784, 389] width 1568 height 778
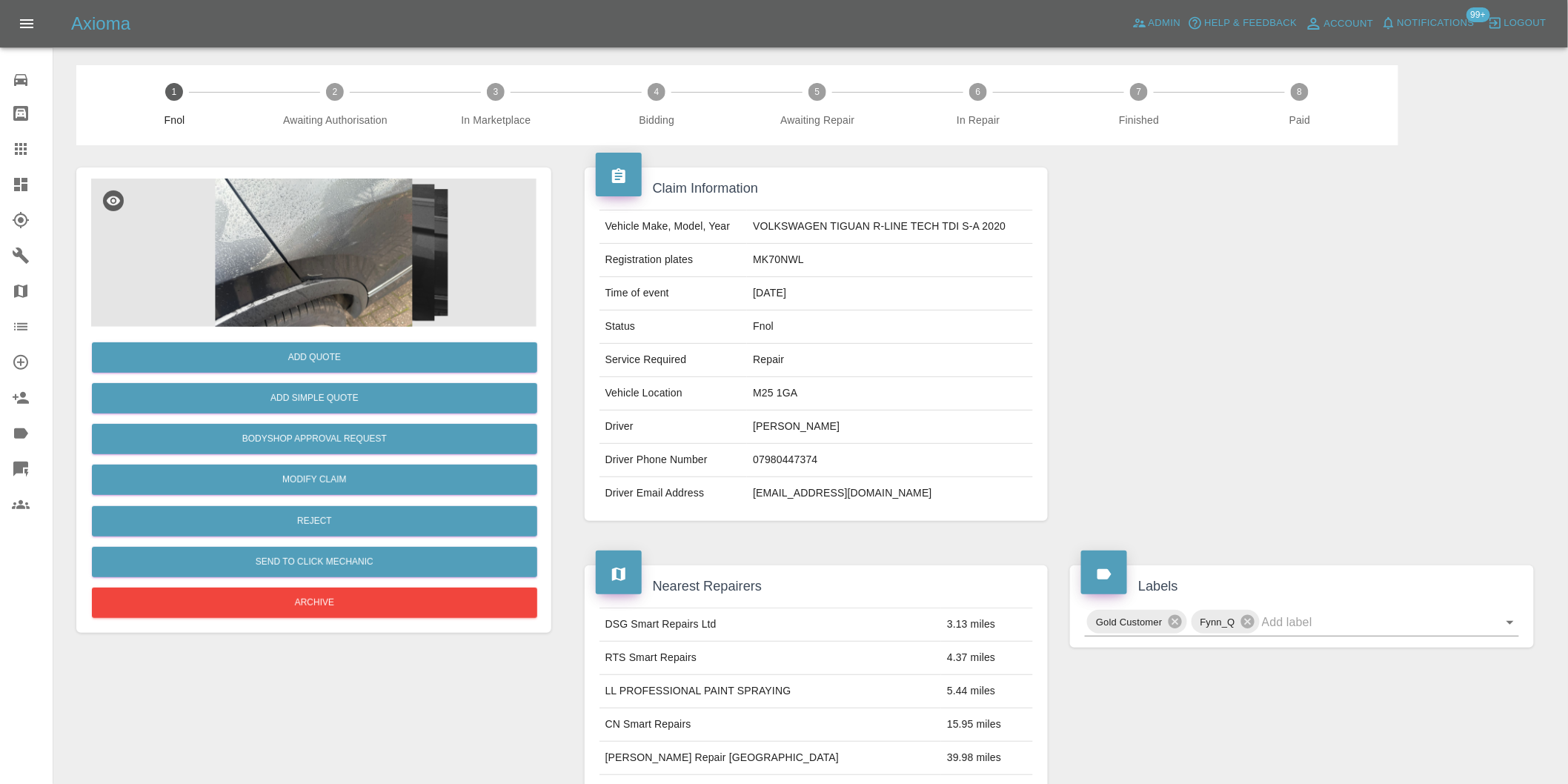
click at [350, 273] on img at bounding box center [313, 253] width 446 height 148
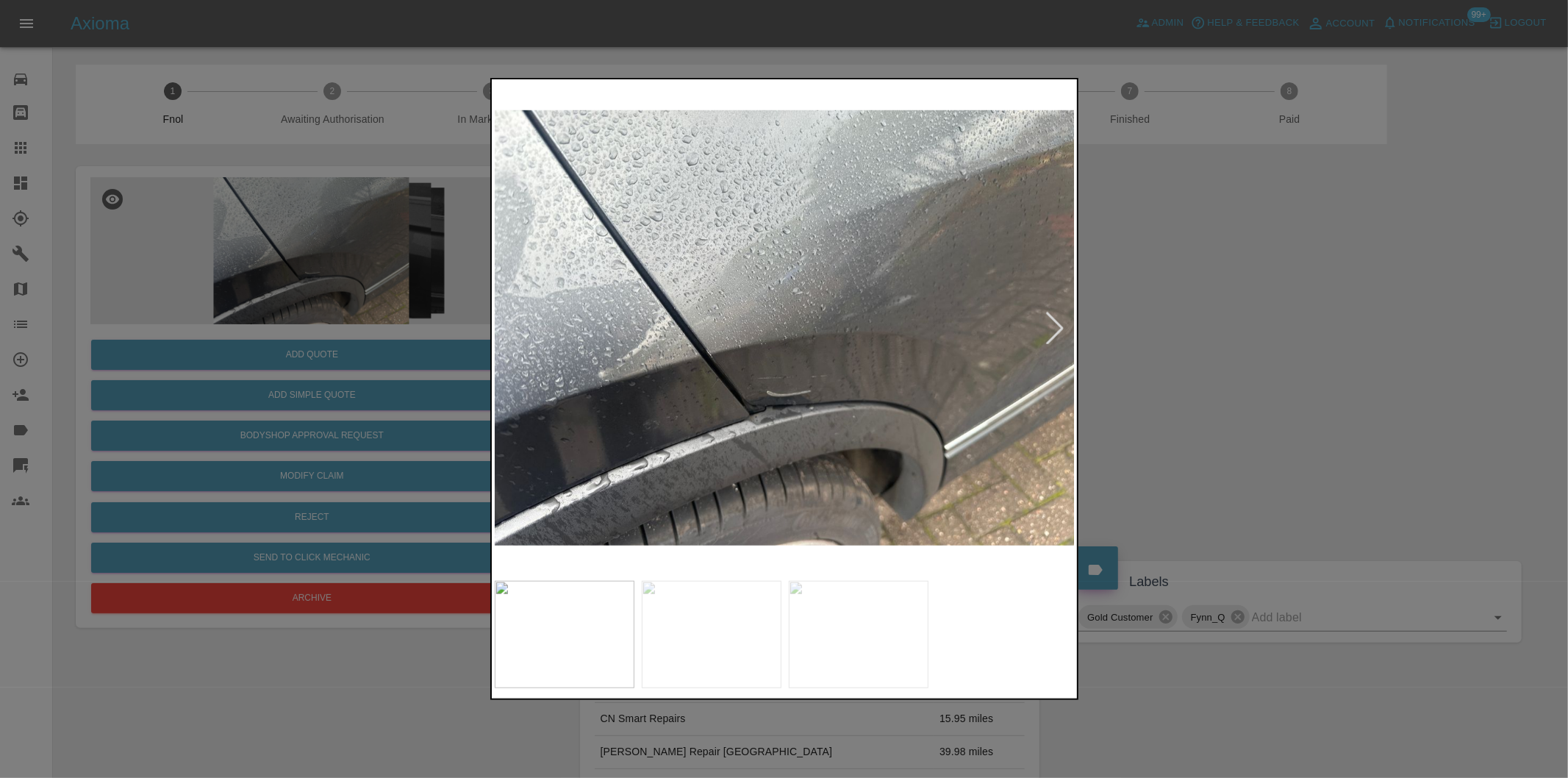
click at [786, 393] on img at bounding box center [784, 328] width 581 height 492
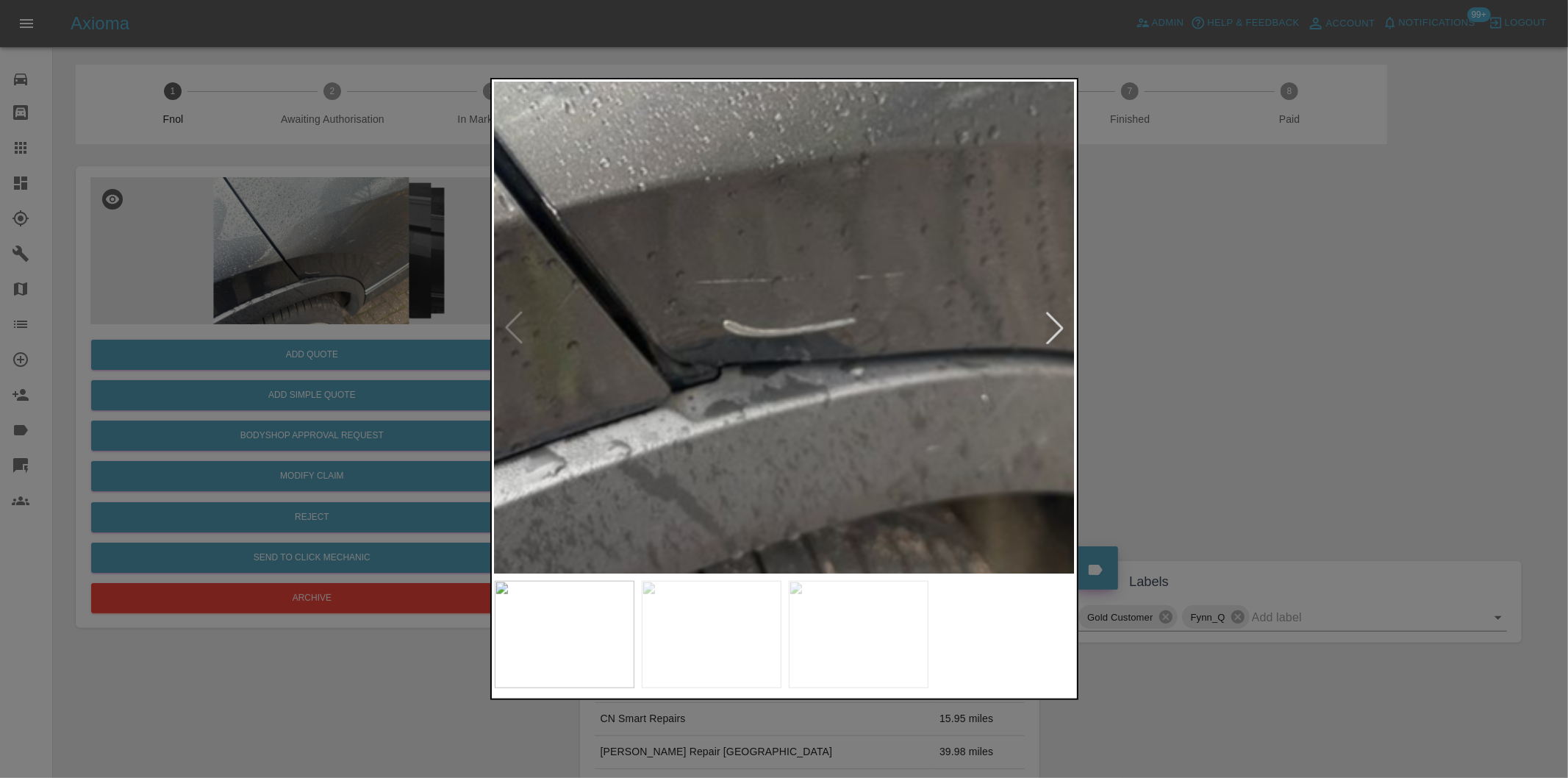
click at [1385, 347] on div at bounding box center [784, 389] width 1568 height 778
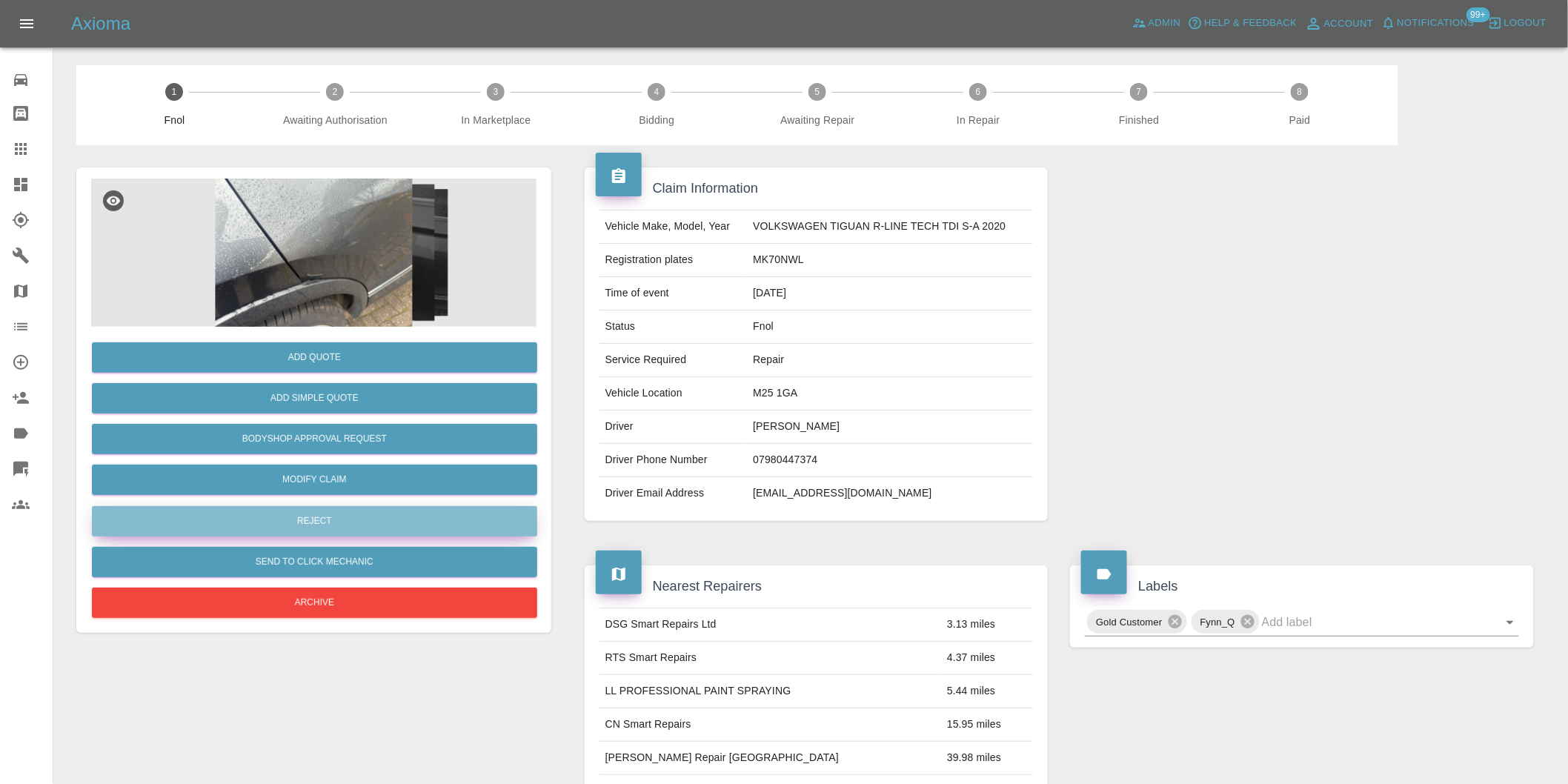
click at [345, 521] on button "Reject" at bounding box center [314, 521] width 446 height 31
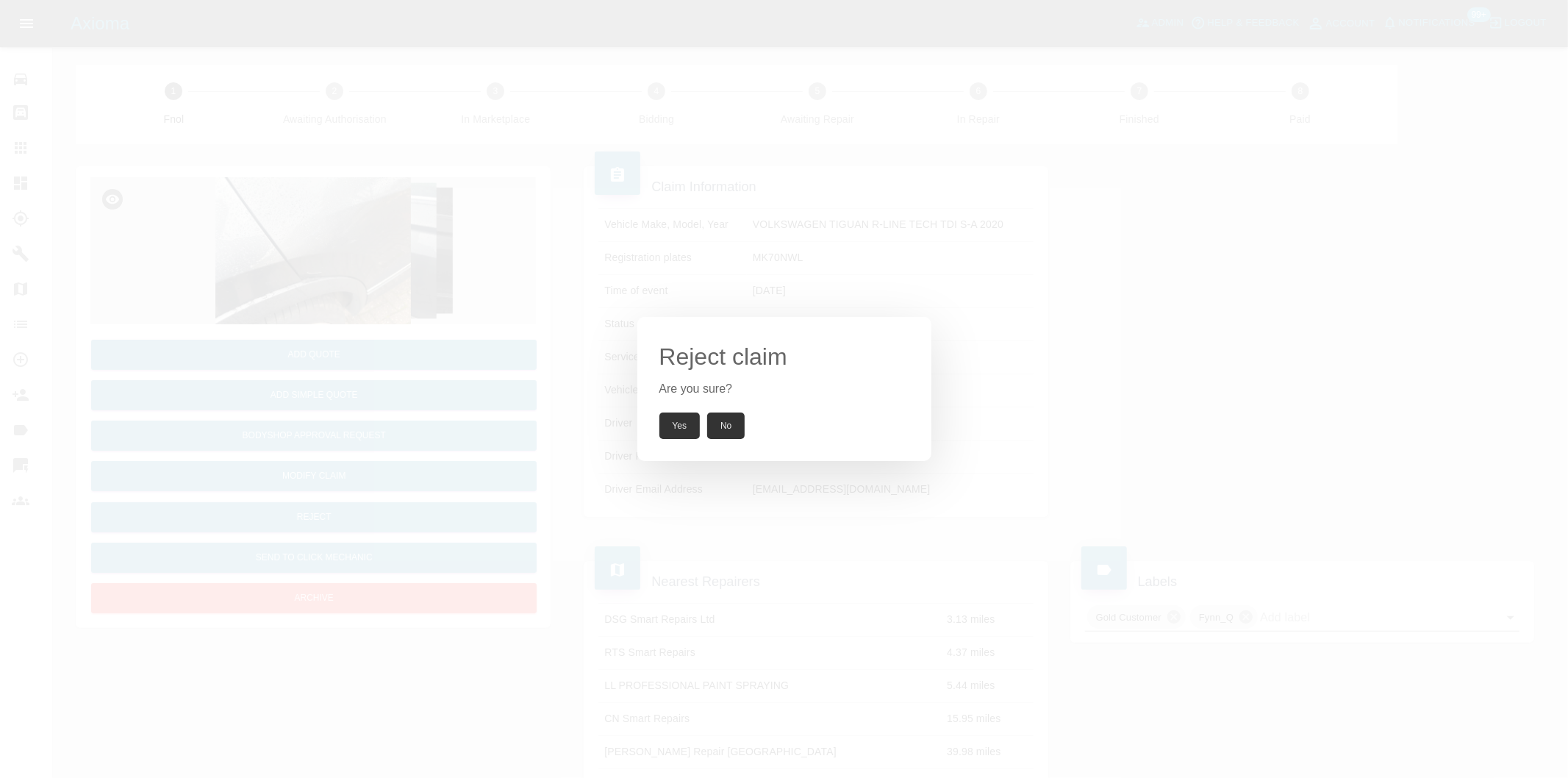
click at [651, 407] on div "Reject claim Are you sure? Yes No" at bounding box center [784, 389] width 294 height 144
click at [677, 422] on button "Yes" at bounding box center [680, 426] width 41 height 26
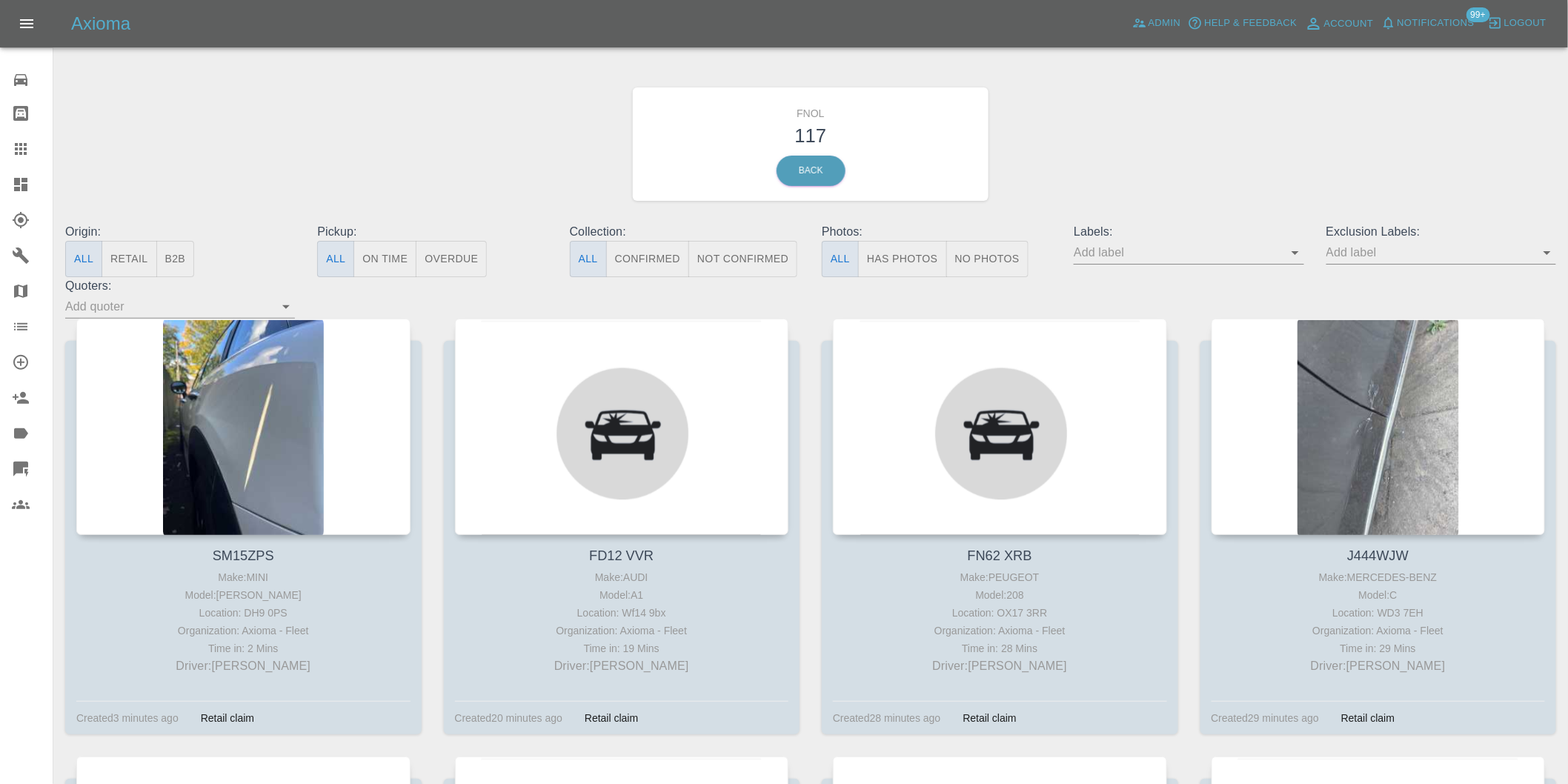
click at [917, 257] on button "Has Photos" at bounding box center [903, 259] width 89 height 37
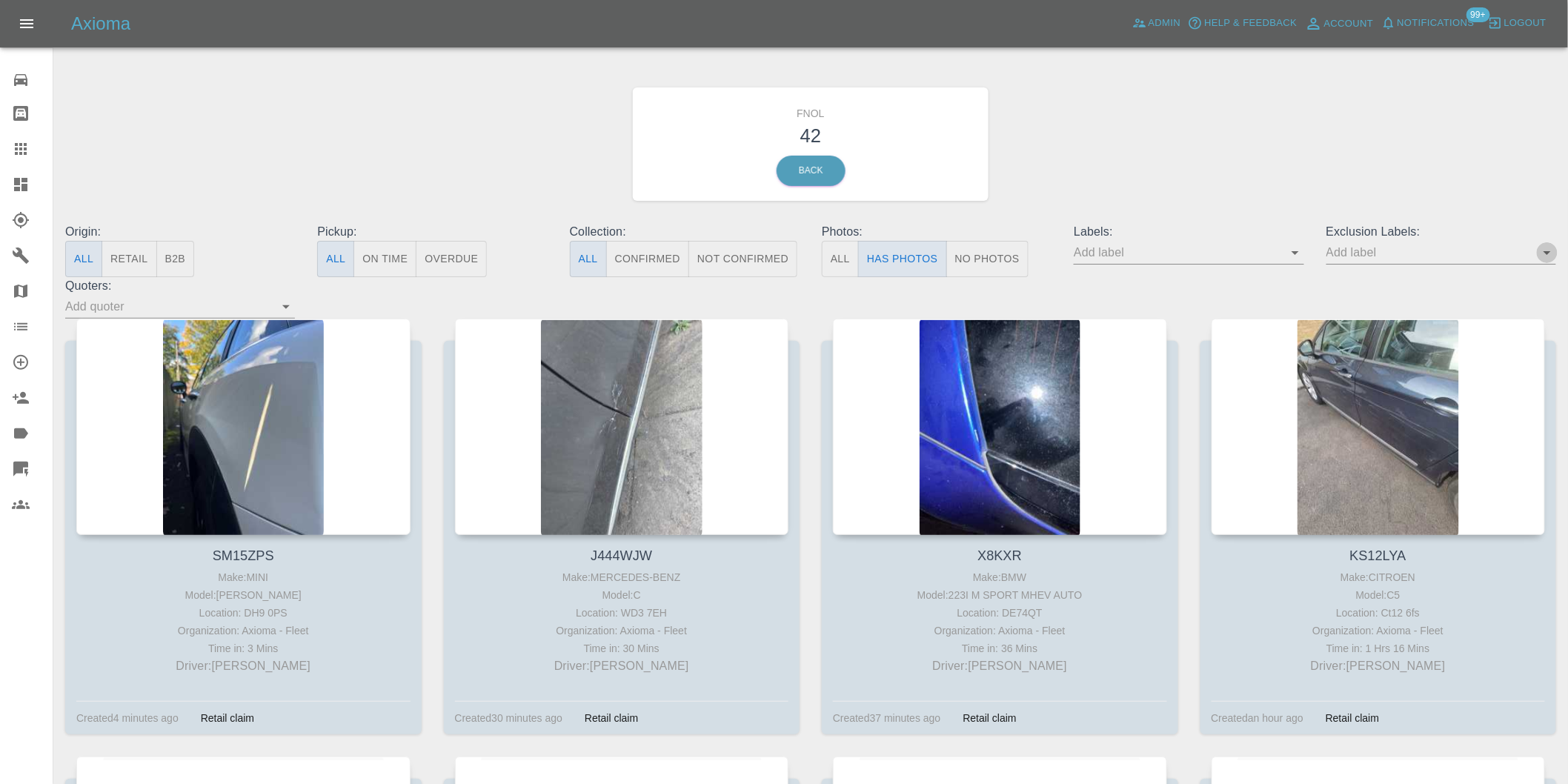
click at [1544, 244] on icon "Open" at bounding box center [1547, 253] width 18 height 18
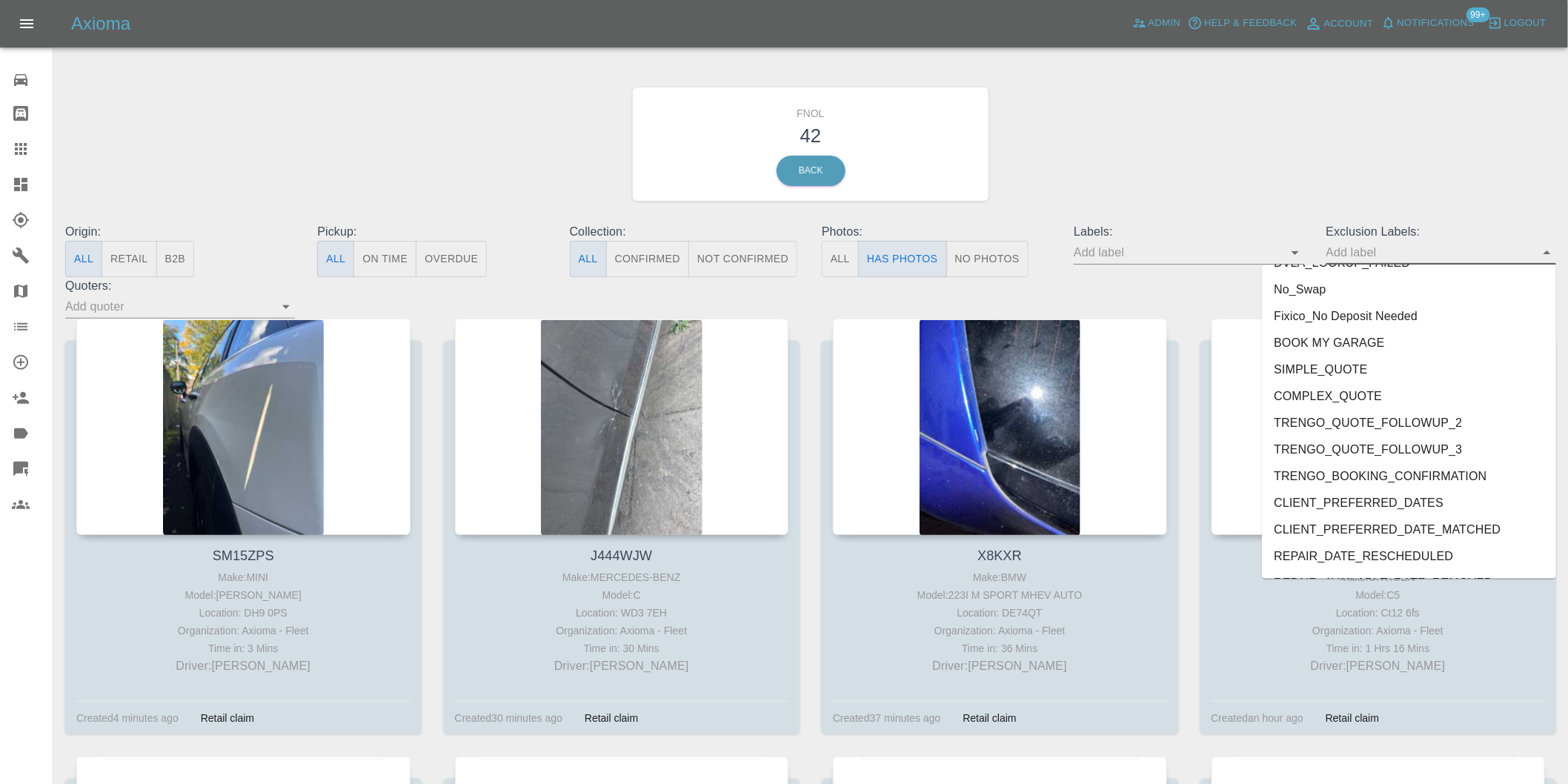
scroll to position [3218, 0]
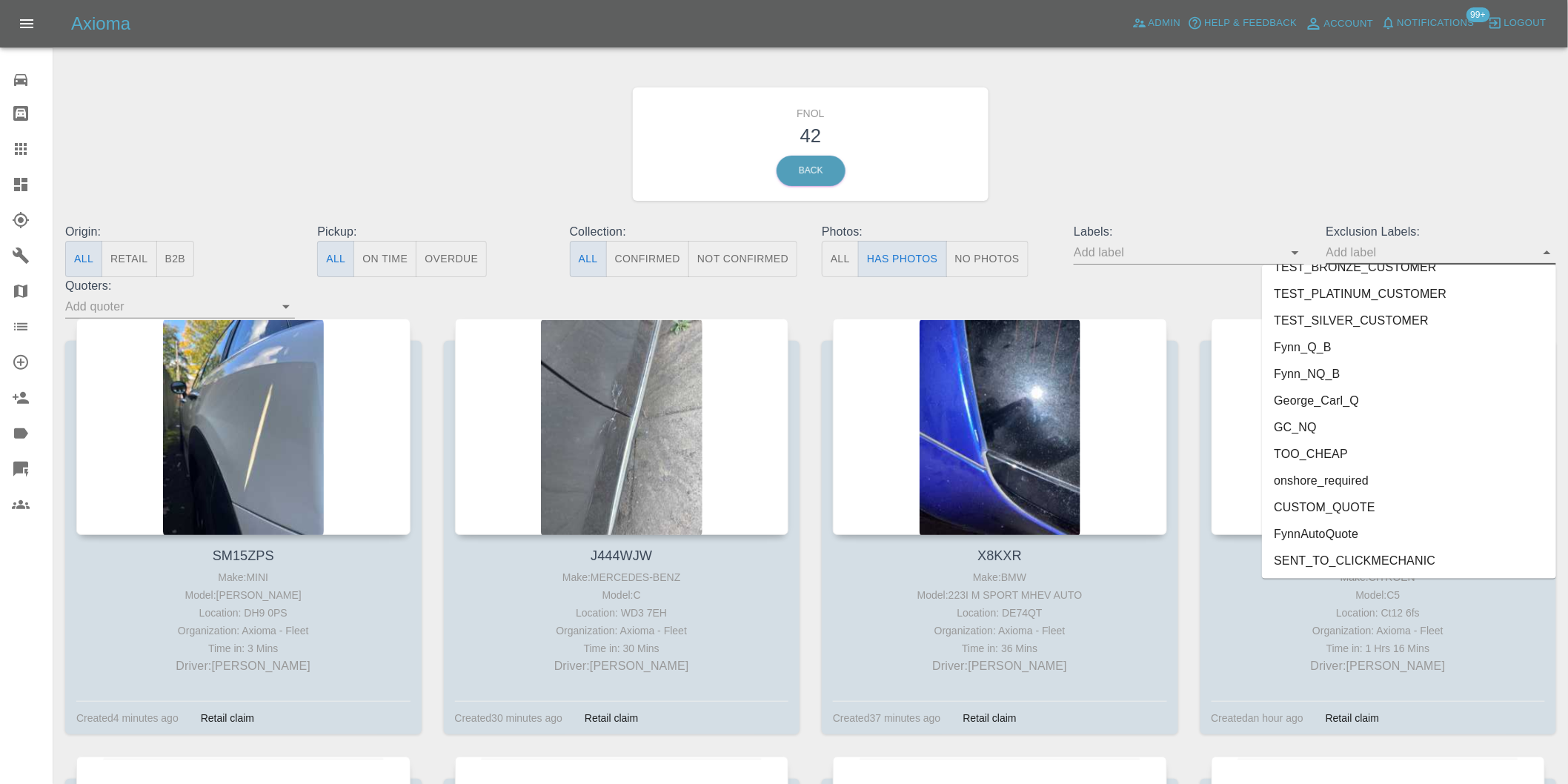
click at [1337, 480] on li "onshore_required" at bounding box center [1410, 480] width 295 height 27
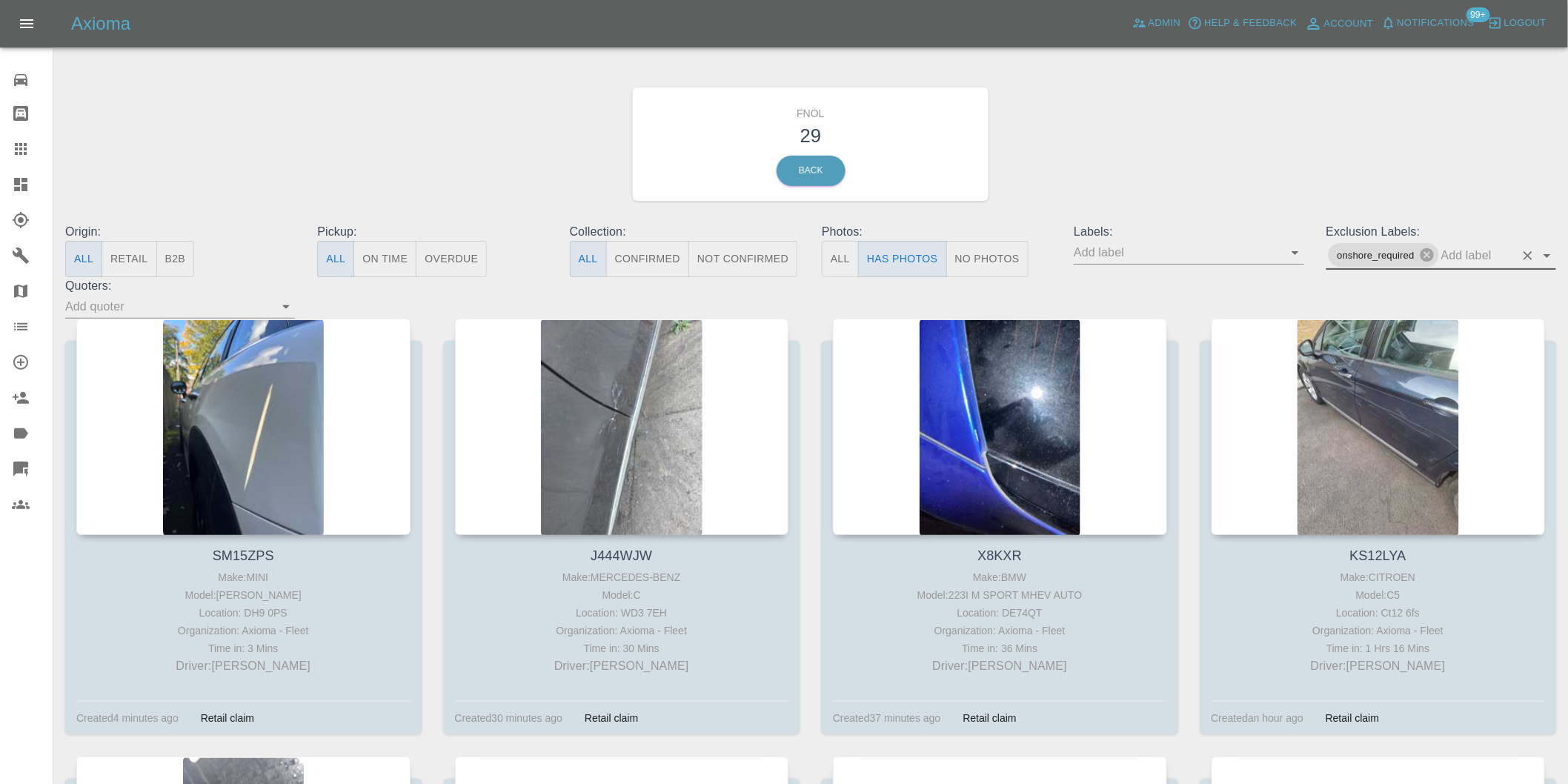
click at [1549, 254] on icon "Open" at bounding box center [1546, 256] width 7 height 4
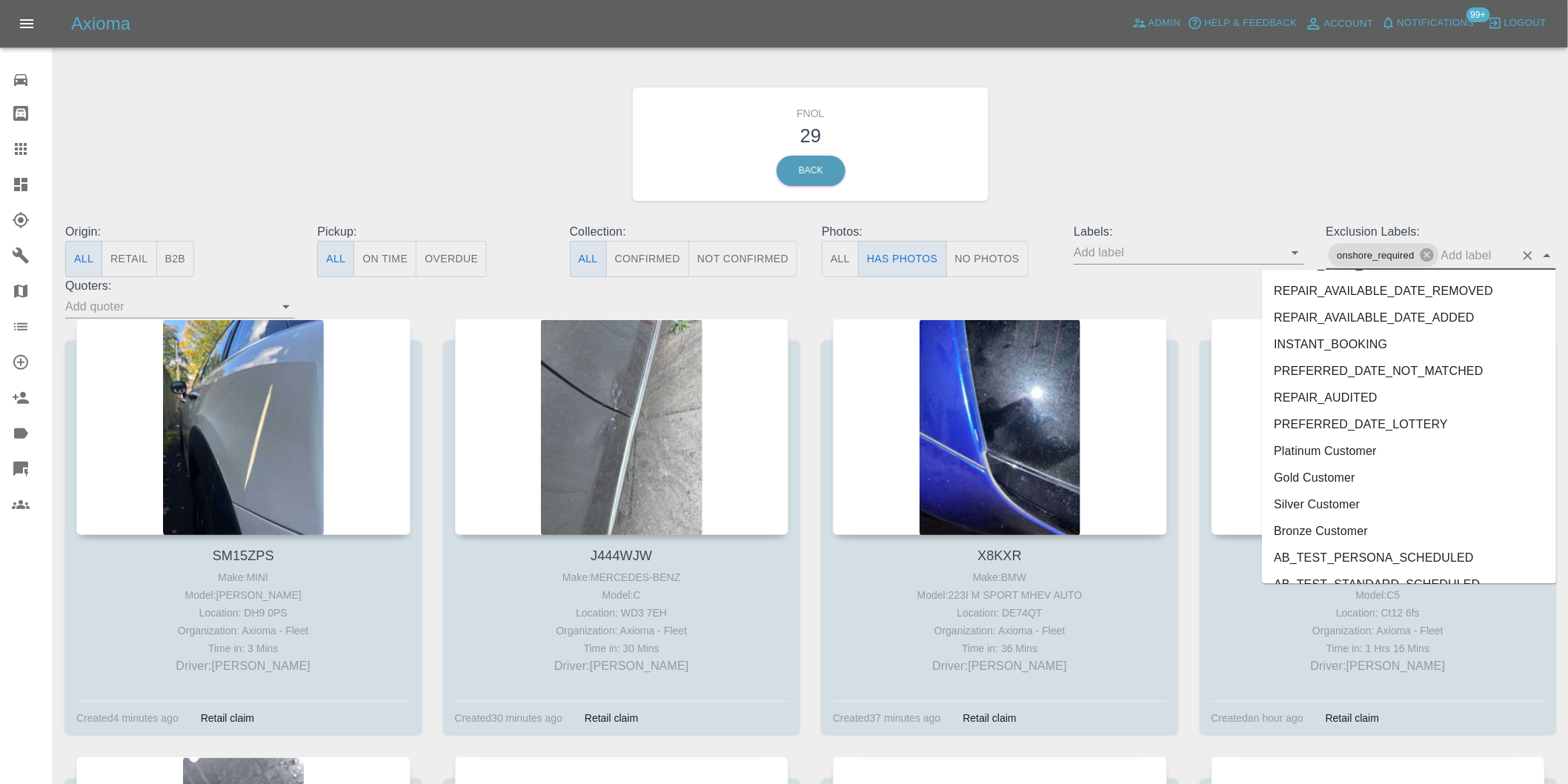
scroll to position [3191, 0]
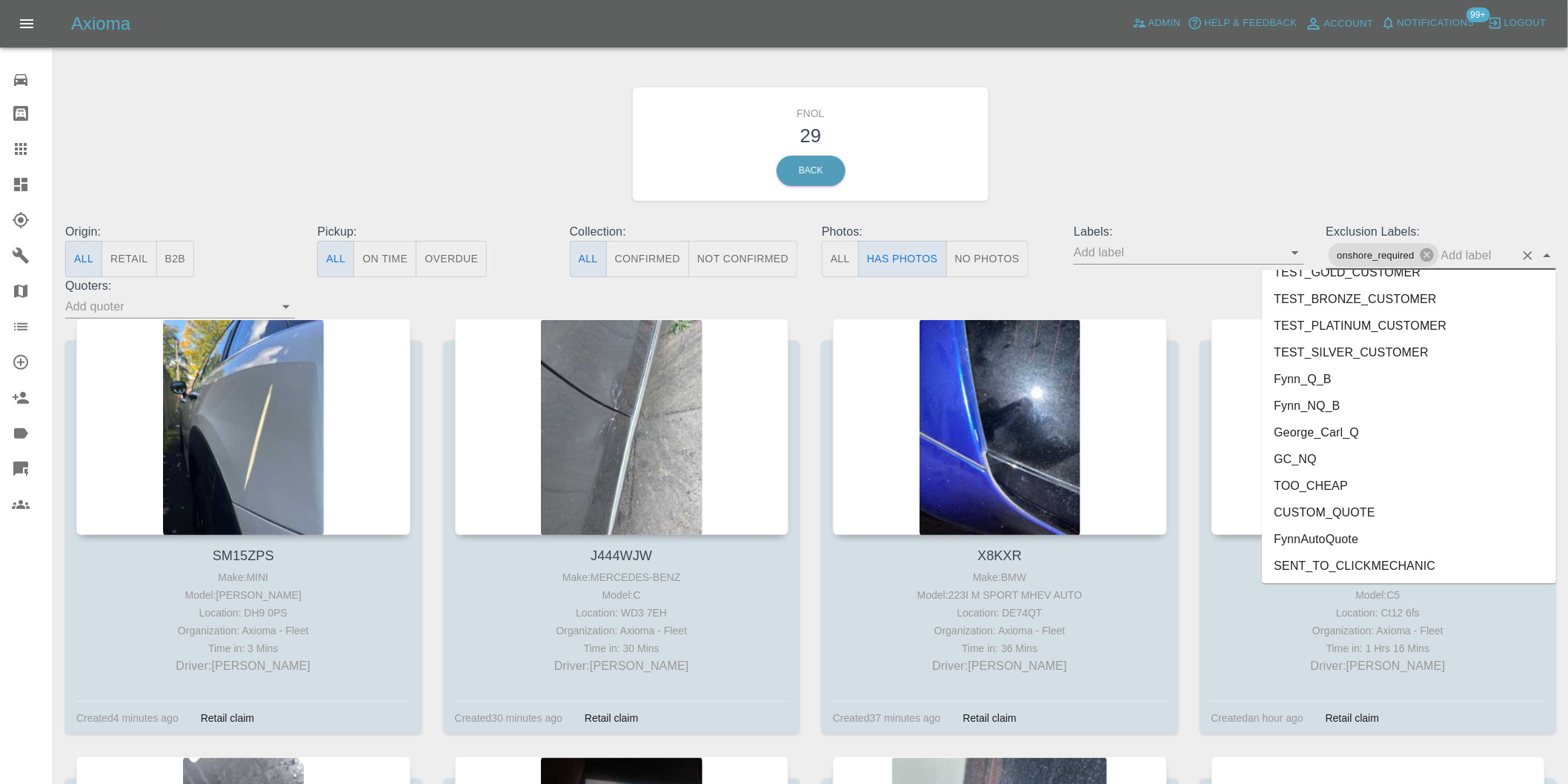
click at [1328, 432] on li "George_Carl_Q" at bounding box center [1410, 432] width 295 height 27
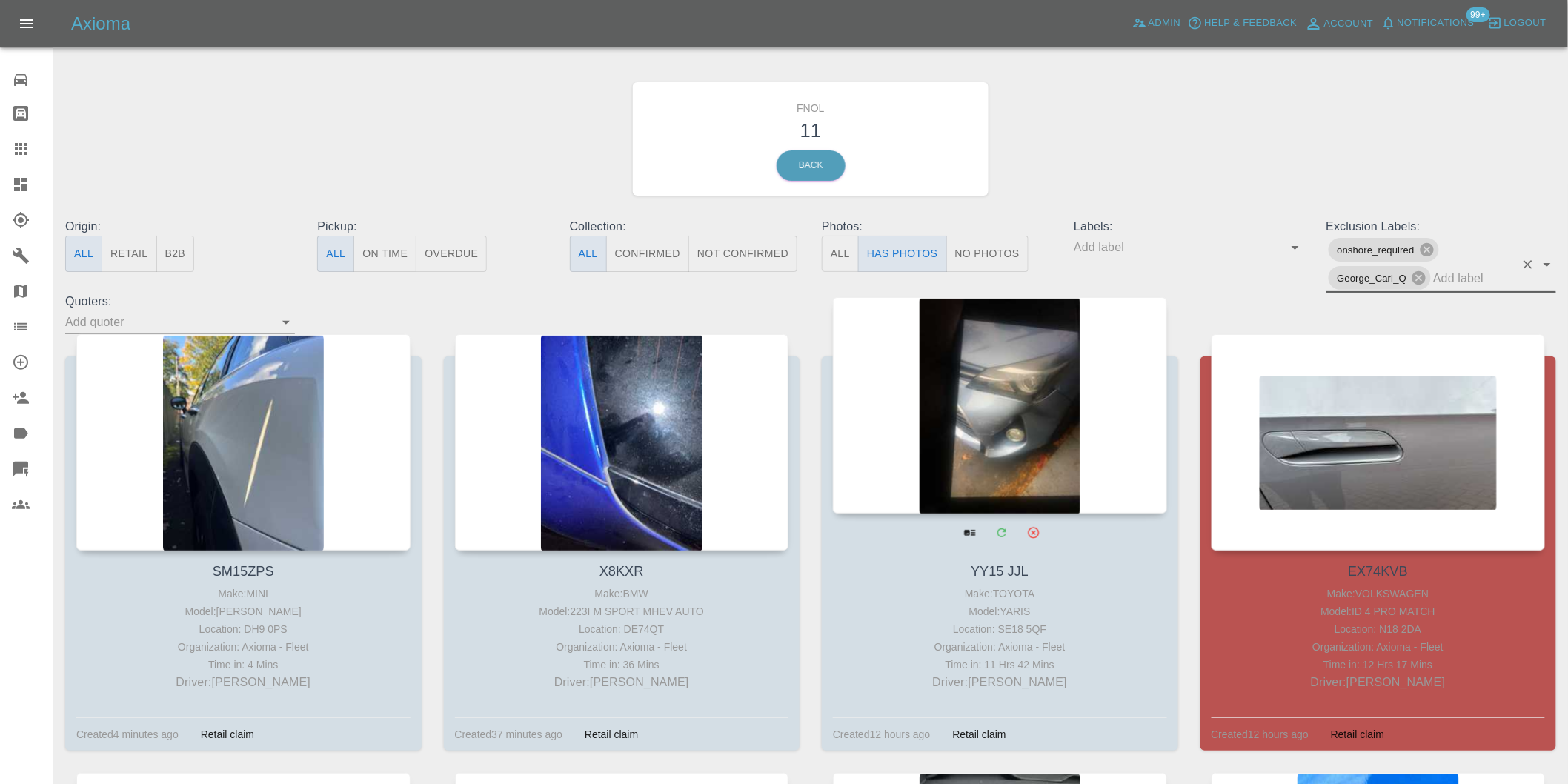
scroll to position [0, 0]
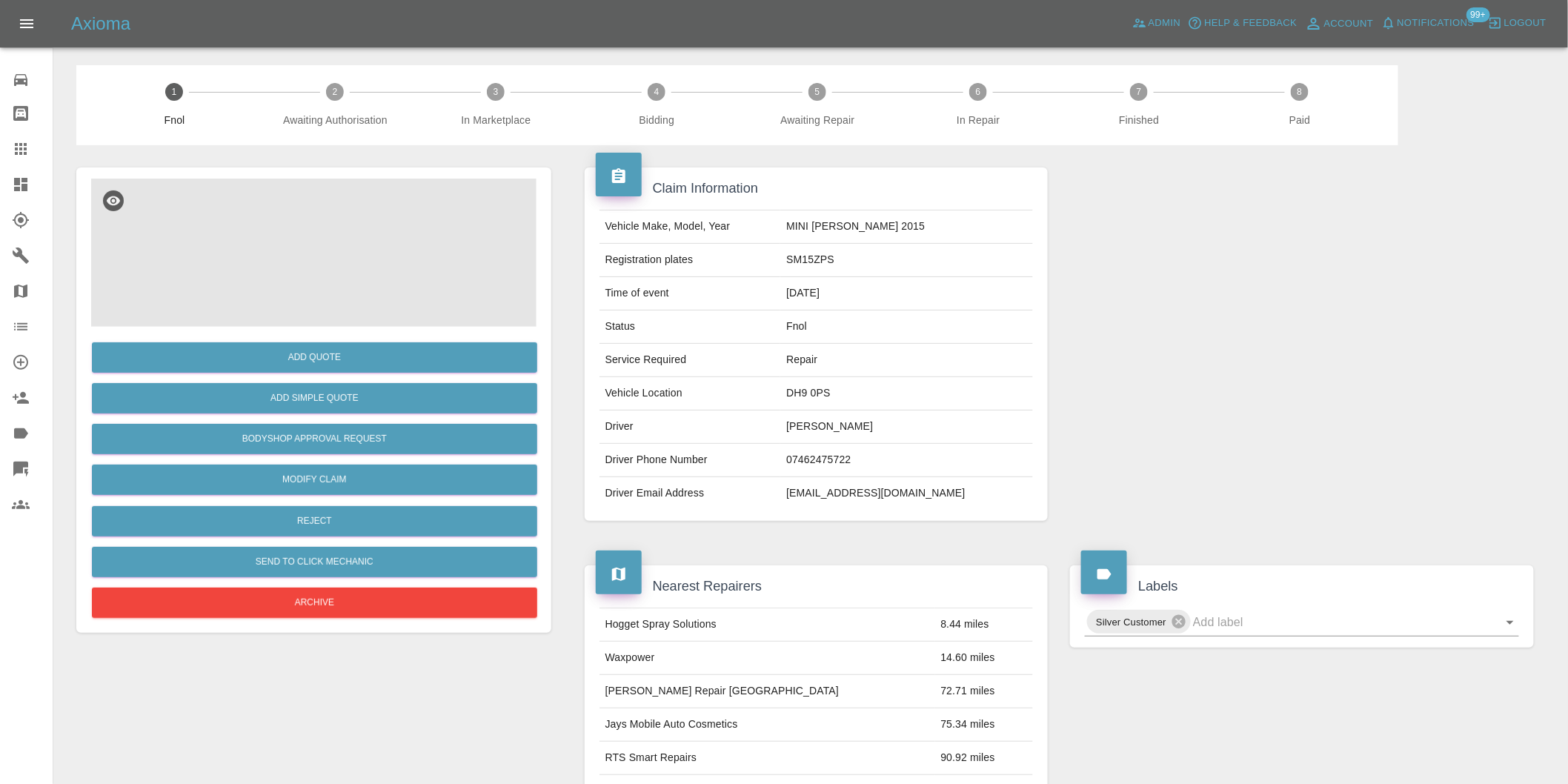
click at [294, 267] on img at bounding box center [313, 253] width 446 height 148
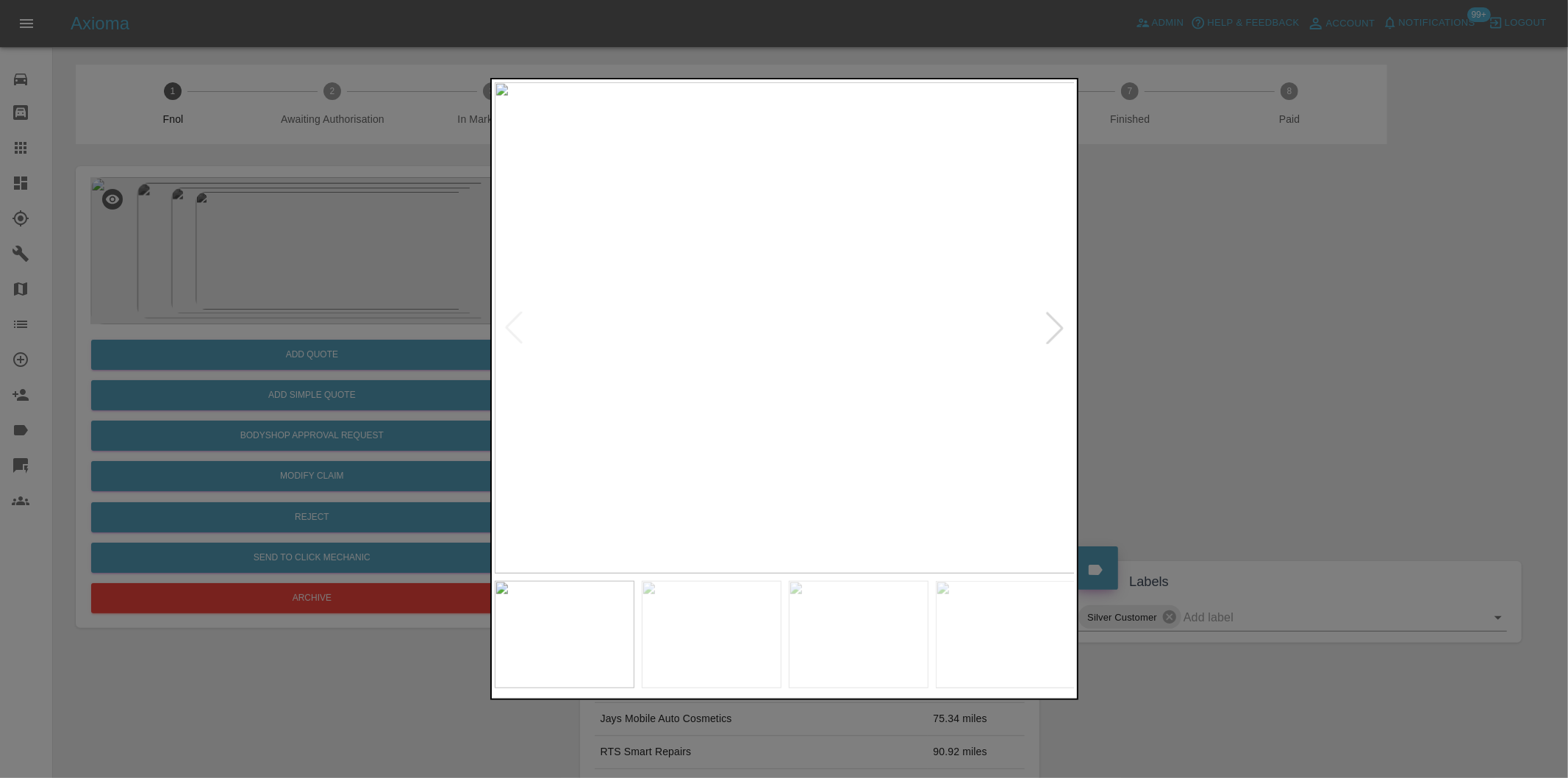
click at [1056, 330] on div at bounding box center [1054, 328] width 32 height 32
click at [1056, 330] on img at bounding box center [784, 328] width 581 height 492
click at [1243, 350] on div at bounding box center [784, 389] width 1568 height 778
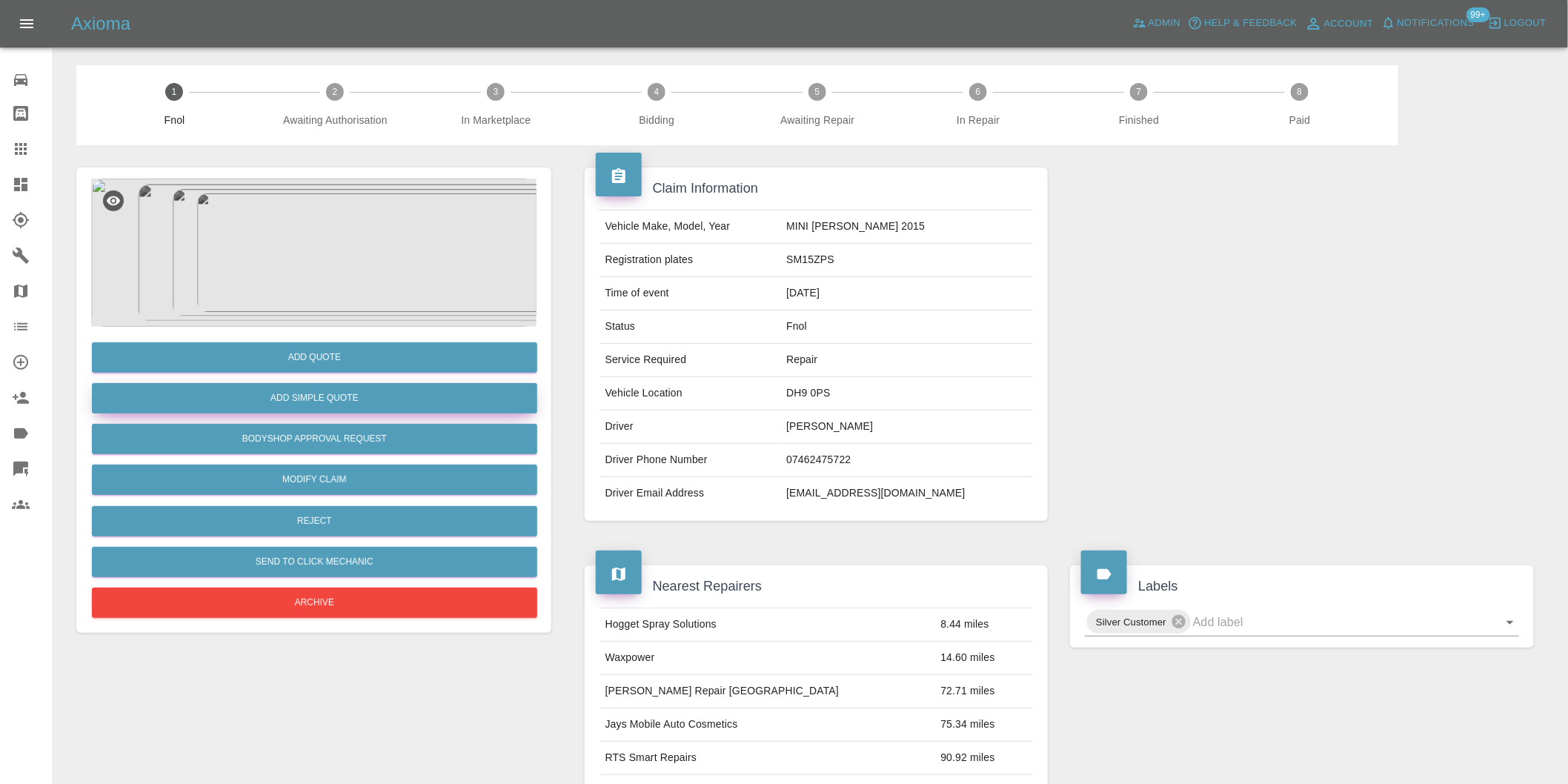
click at [332, 393] on button "Add Simple Quote" at bounding box center [314, 398] width 446 height 31
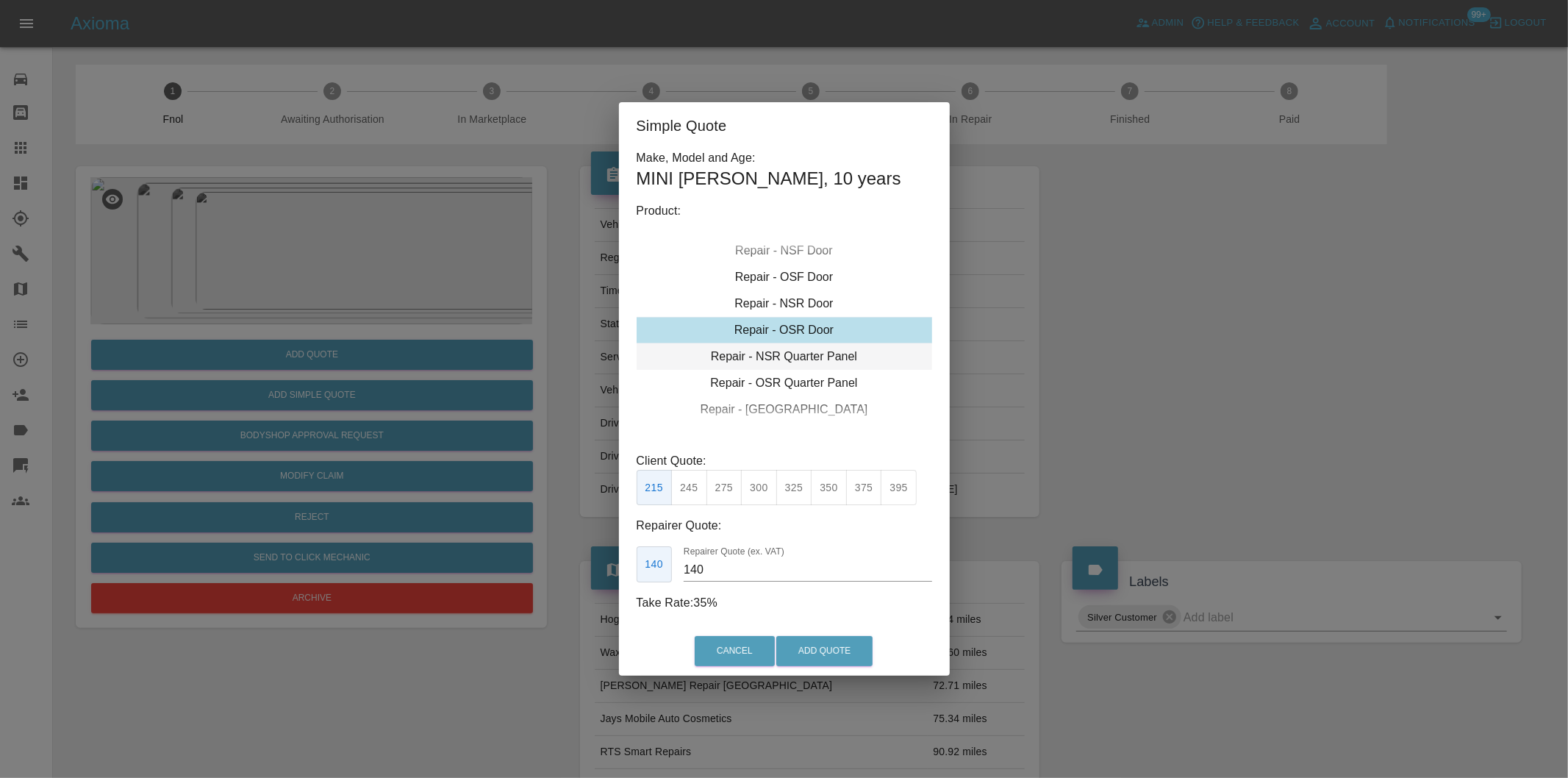
click at [805, 354] on div "Repair - NSR Quarter Panel" at bounding box center [784, 356] width 295 height 26
click at [805, 355] on div "Repair - NSR Quarter Panel" at bounding box center [784, 356] width 295 height 26
drag, startPoint x: 790, startPoint y: 486, endPoint x: 796, endPoint y: 502, distance: 17.1
click at [790, 488] on button "325" at bounding box center [794, 488] width 36 height 36
click at [757, 497] on button "300" at bounding box center [759, 488] width 36 height 36
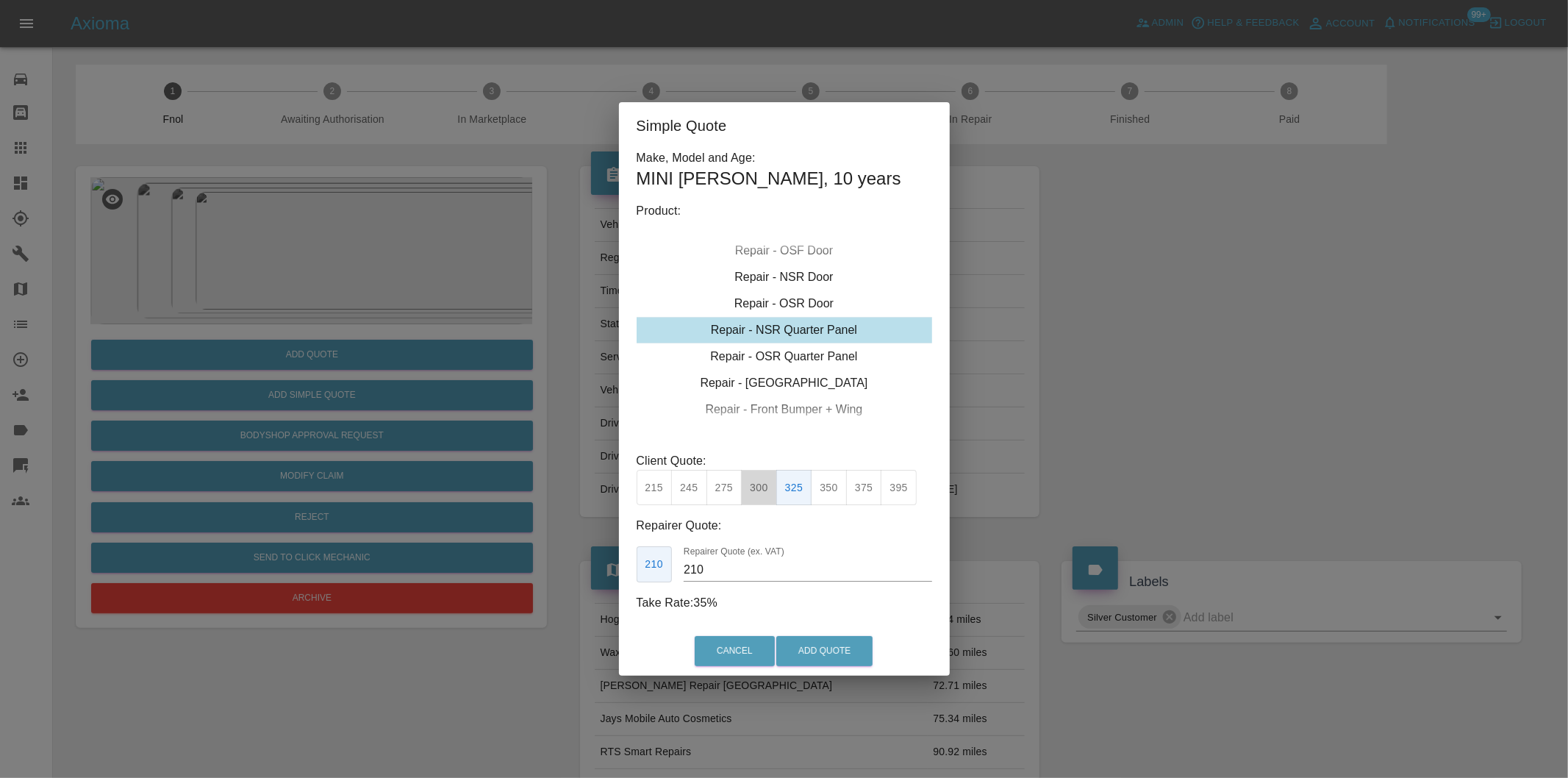
type input "190"
click at [821, 644] on button "Add Quote" at bounding box center [825, 650] width 96 height 30
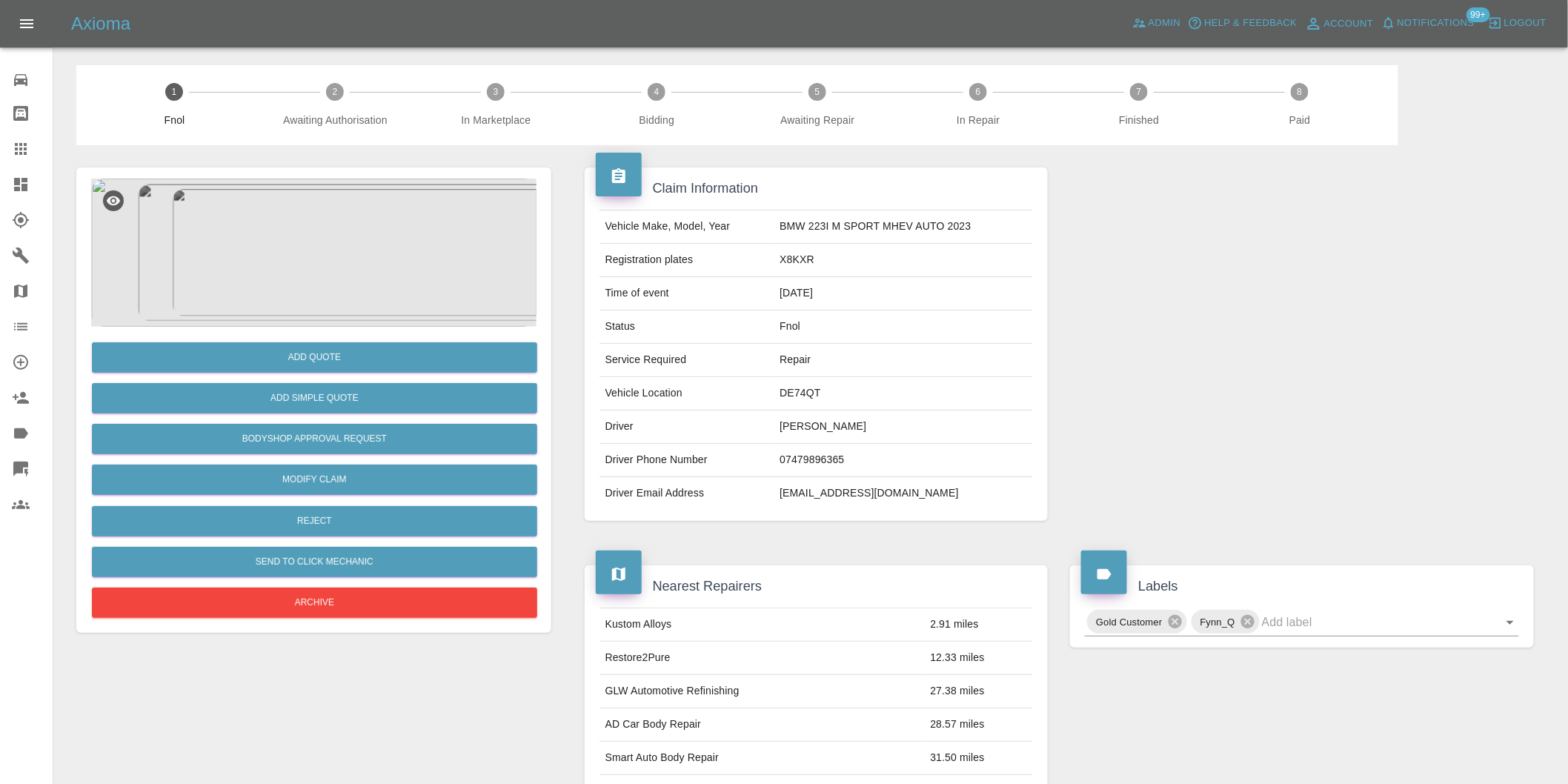
click at [292, 243] on img at bounding box center [313, 253] width 446 height 148
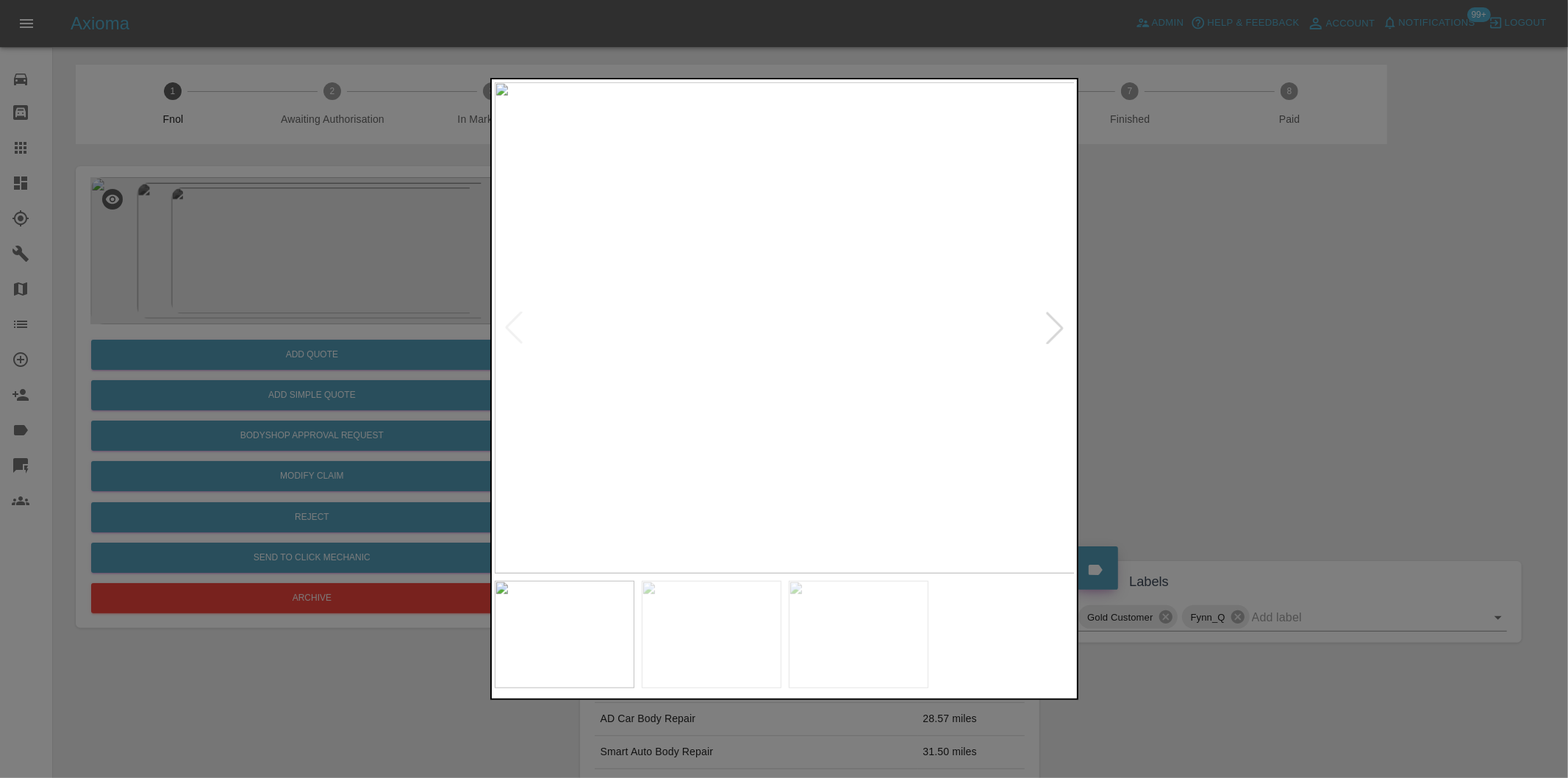
click at [1055, 328] on div at bounding box center [1054, 328] width 32 height 32
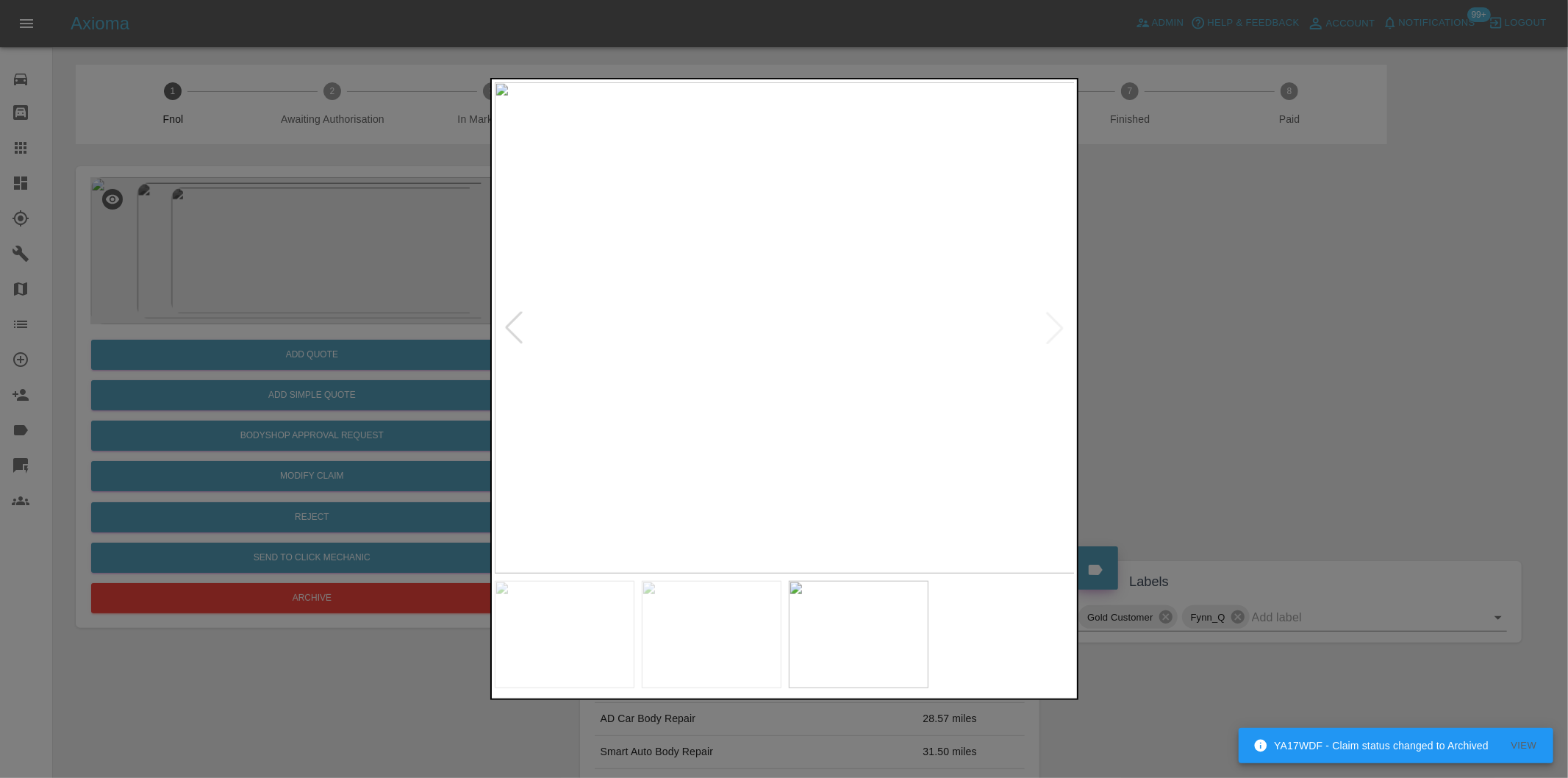
click at [1055, 328] on img at bounding box center [784, 328] width 581 height 492
click at [1236, 366] on div at bounding box center [784, 389] width 1568 height 778
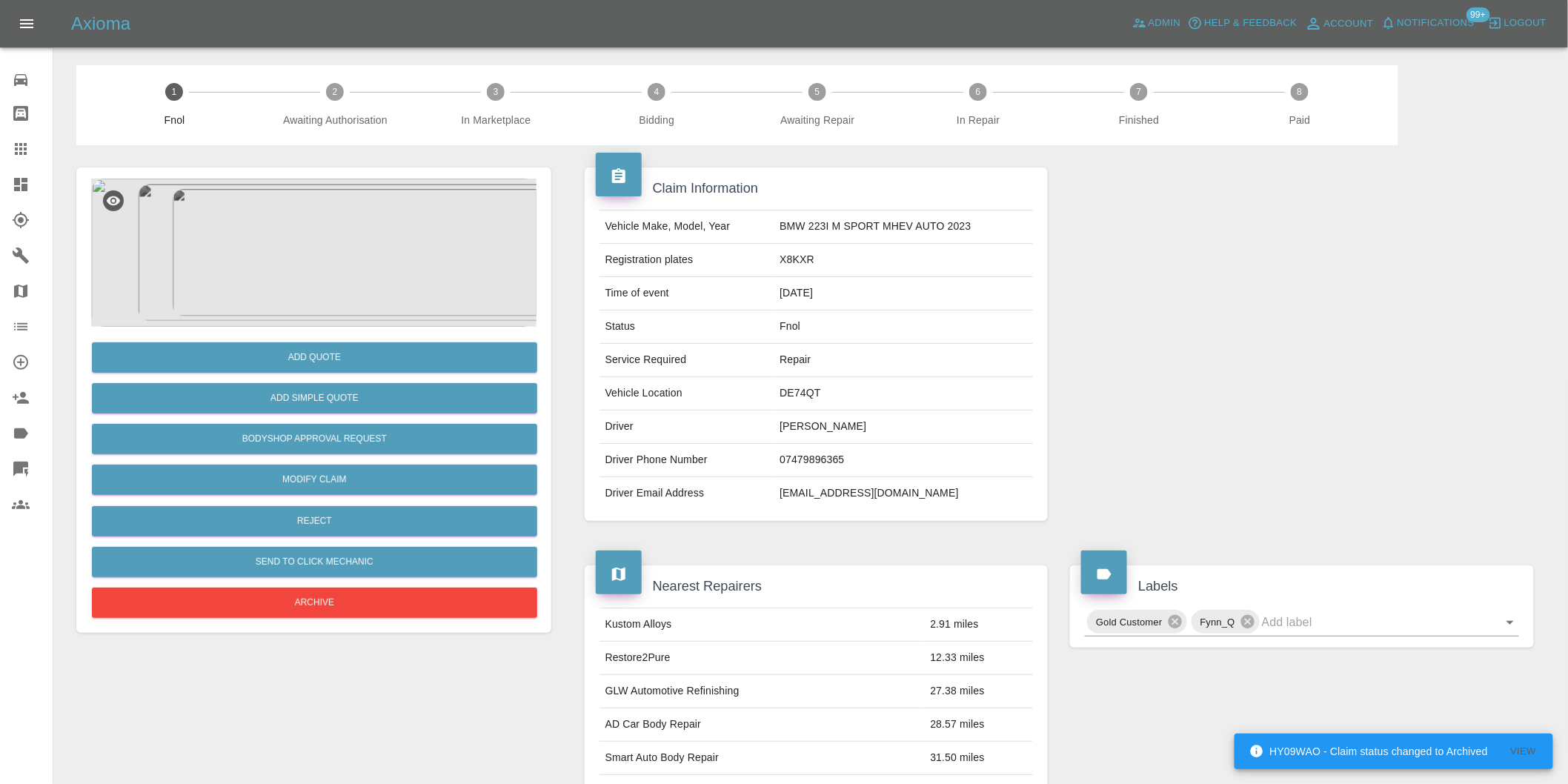
click at [304, 239] on img at bounding box center [313, 253] width 446 height 148
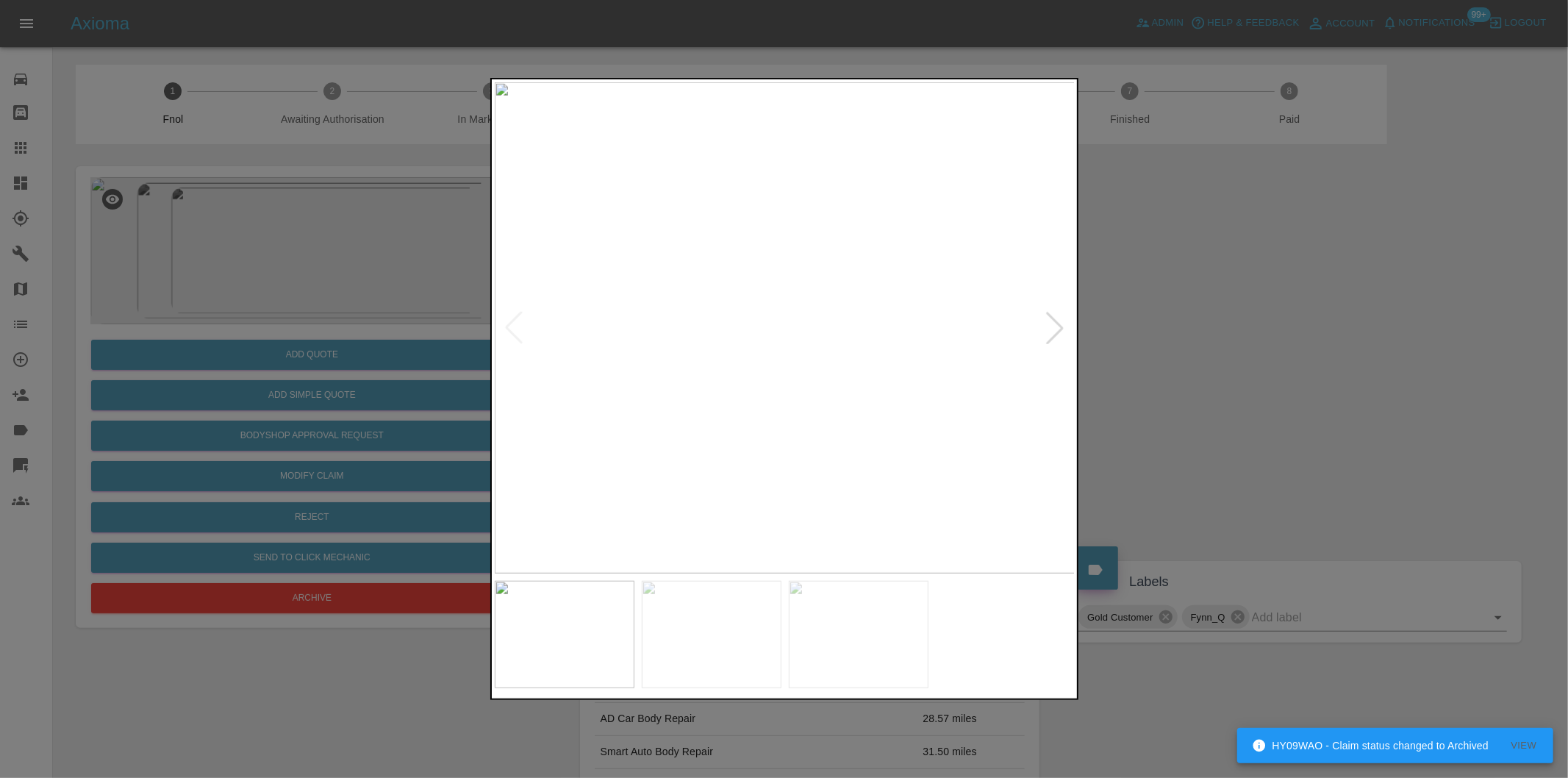
click at [1059, 328] on div at bounding box center [1054, 328] width 32 height 32
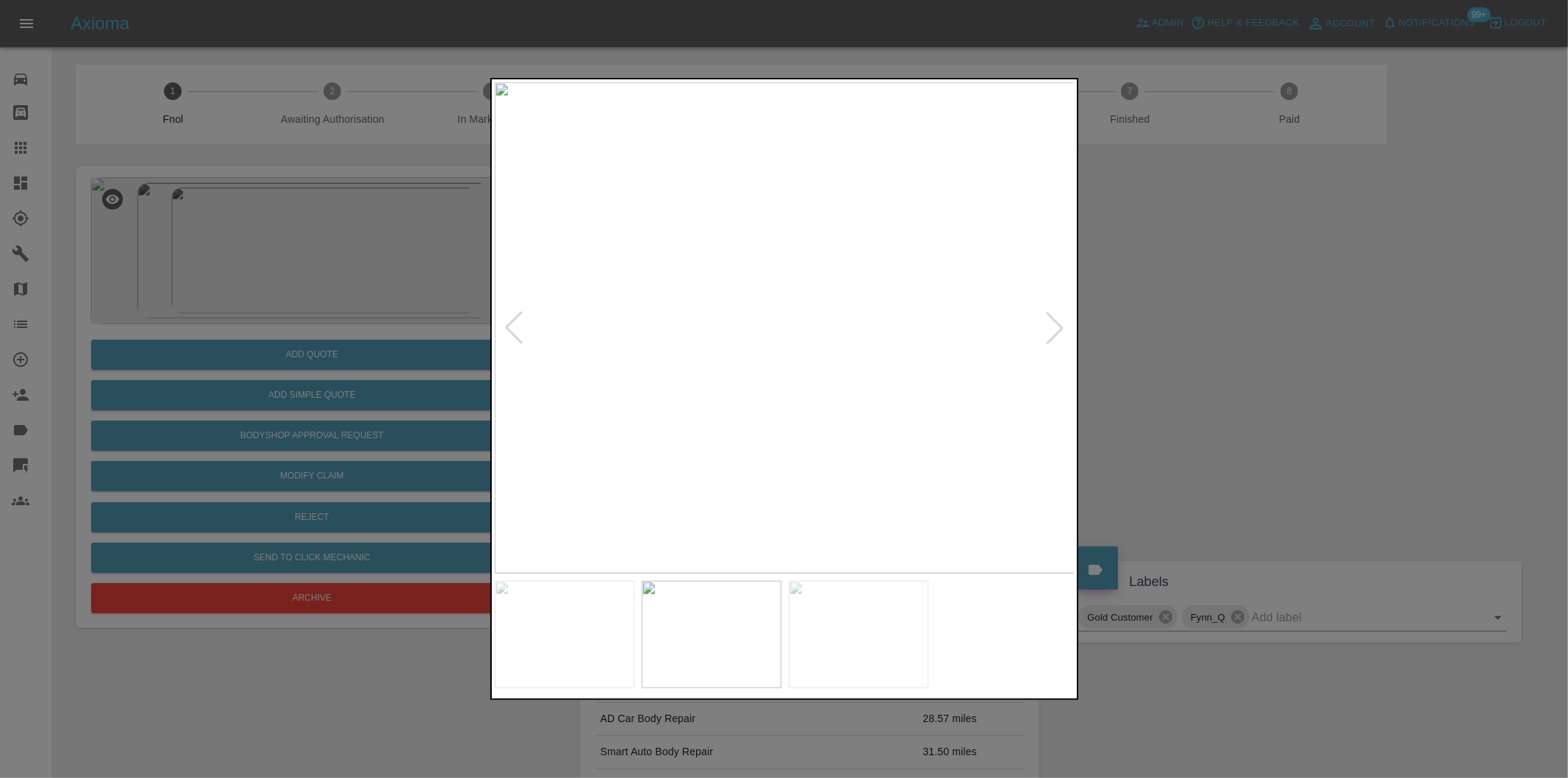
click at [1059, 328] on div at bounding box center [1054, 328] width 32 height 32
click at [1059, 327] on img at bounding box center [784, 328] width 581 height 492
click at [1228, 326] on div at bounding box center [784, 389] width 1568 height 778
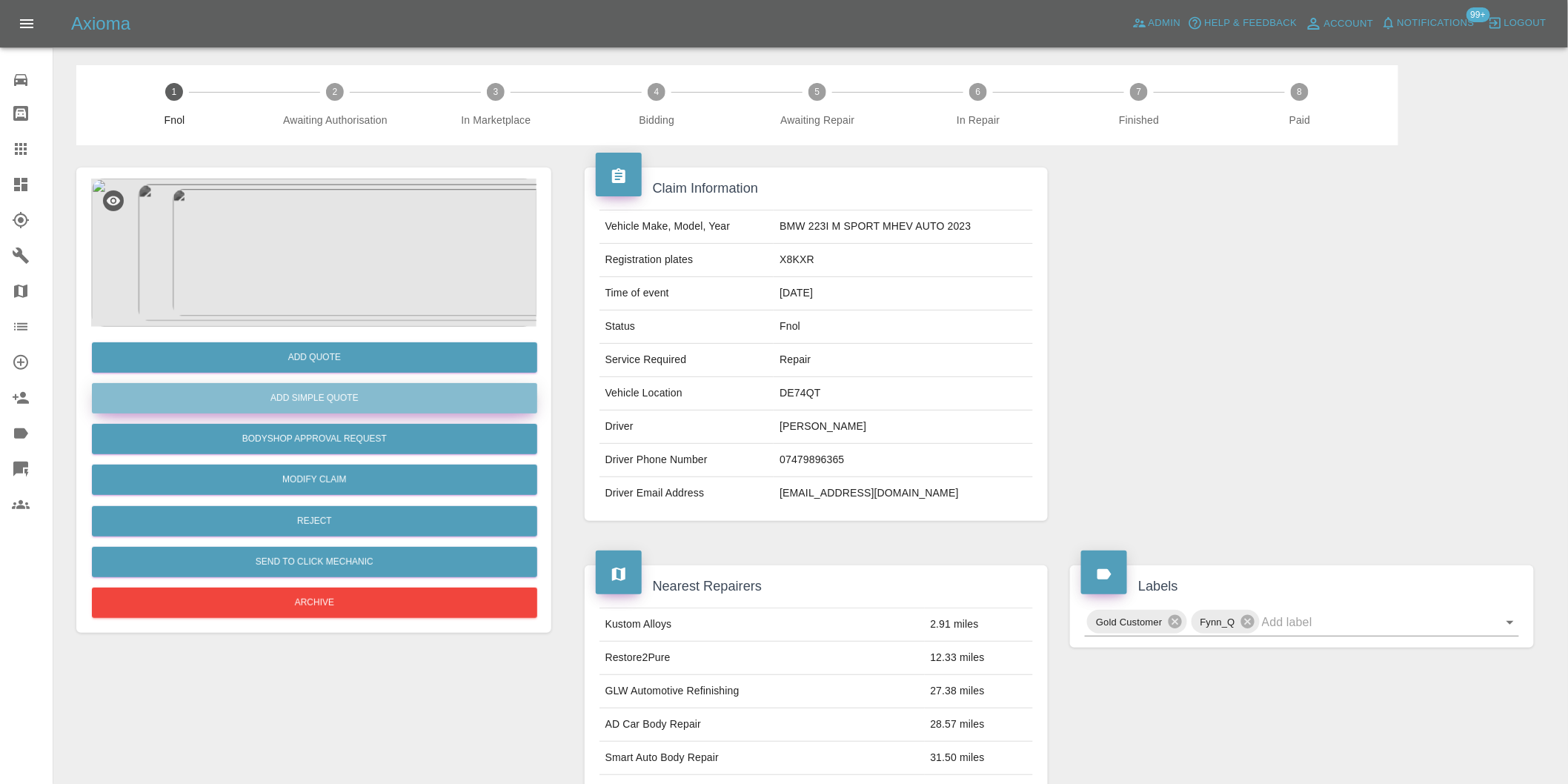
click at [346, 409] on button "Add Simple Quote" at bounding box center [314, 398] width 446 height 31
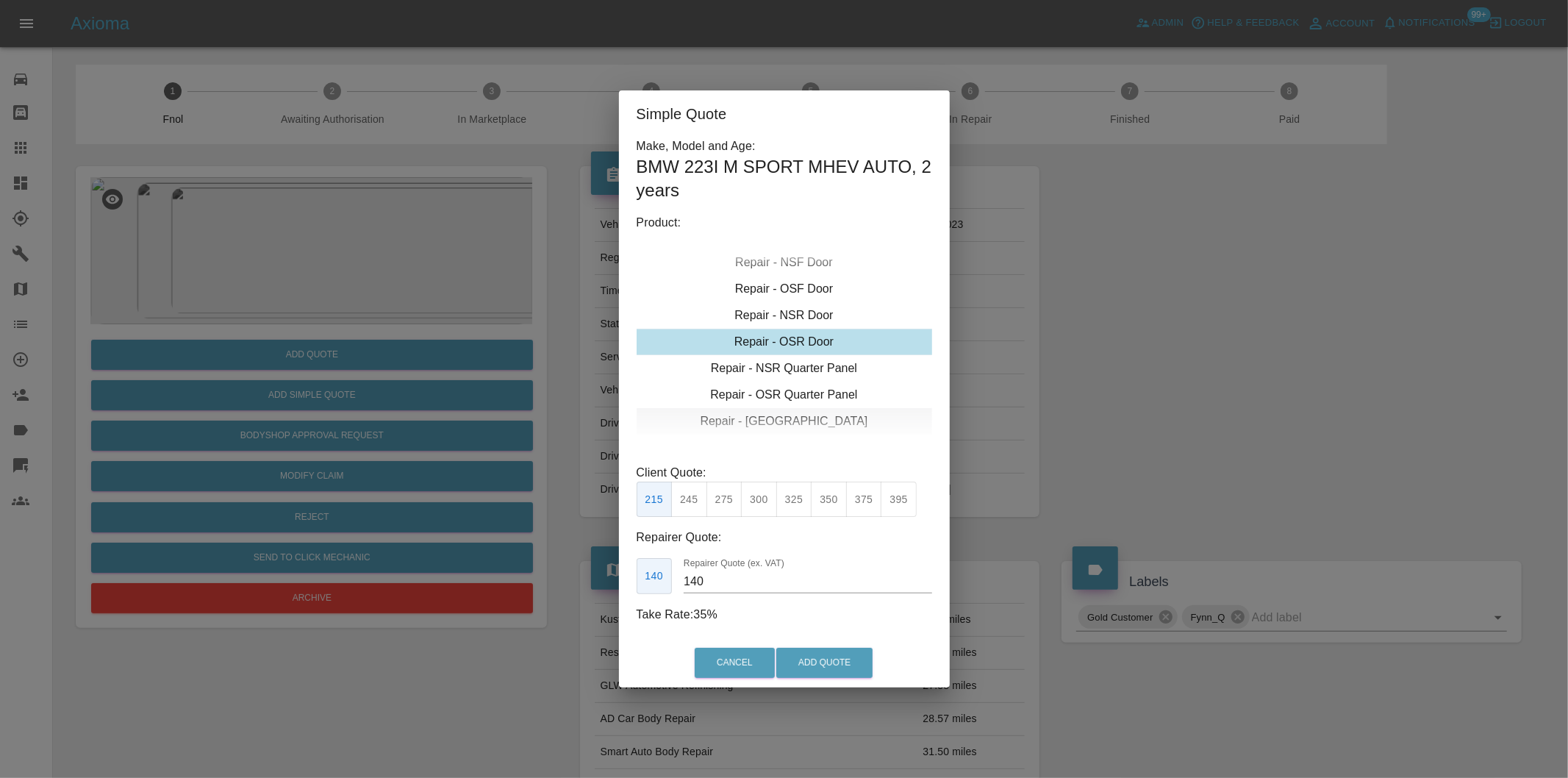
click at [816, 415] on div "Repair - Tailgate" at bounding box center [784, 421] width 295 height 26
click at [799, 507] on button "325" at bounding box center [794, 499] width 36 height 36
type input "210"
drag, startPoint x: 824, startPoint y: 657, endPoint x: 895, endPoint y: 575, distance: 108.5
click at [825, 658] on button "Add Quote" at bounding box center [825, 662] width 96 height 30
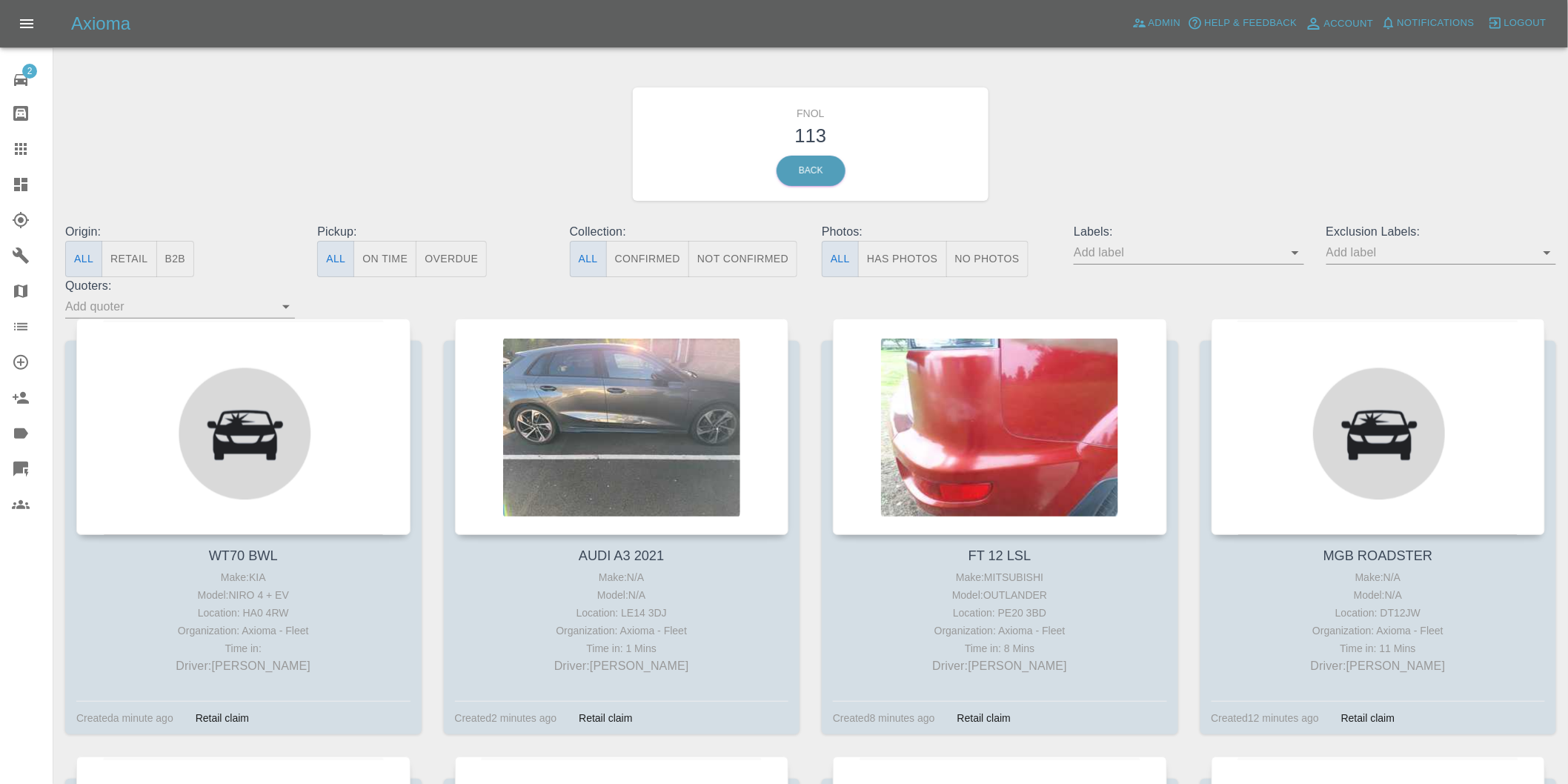
click at [899, 269] on button "Has Photos" at bounding box center [903, 259] width 89 height 37
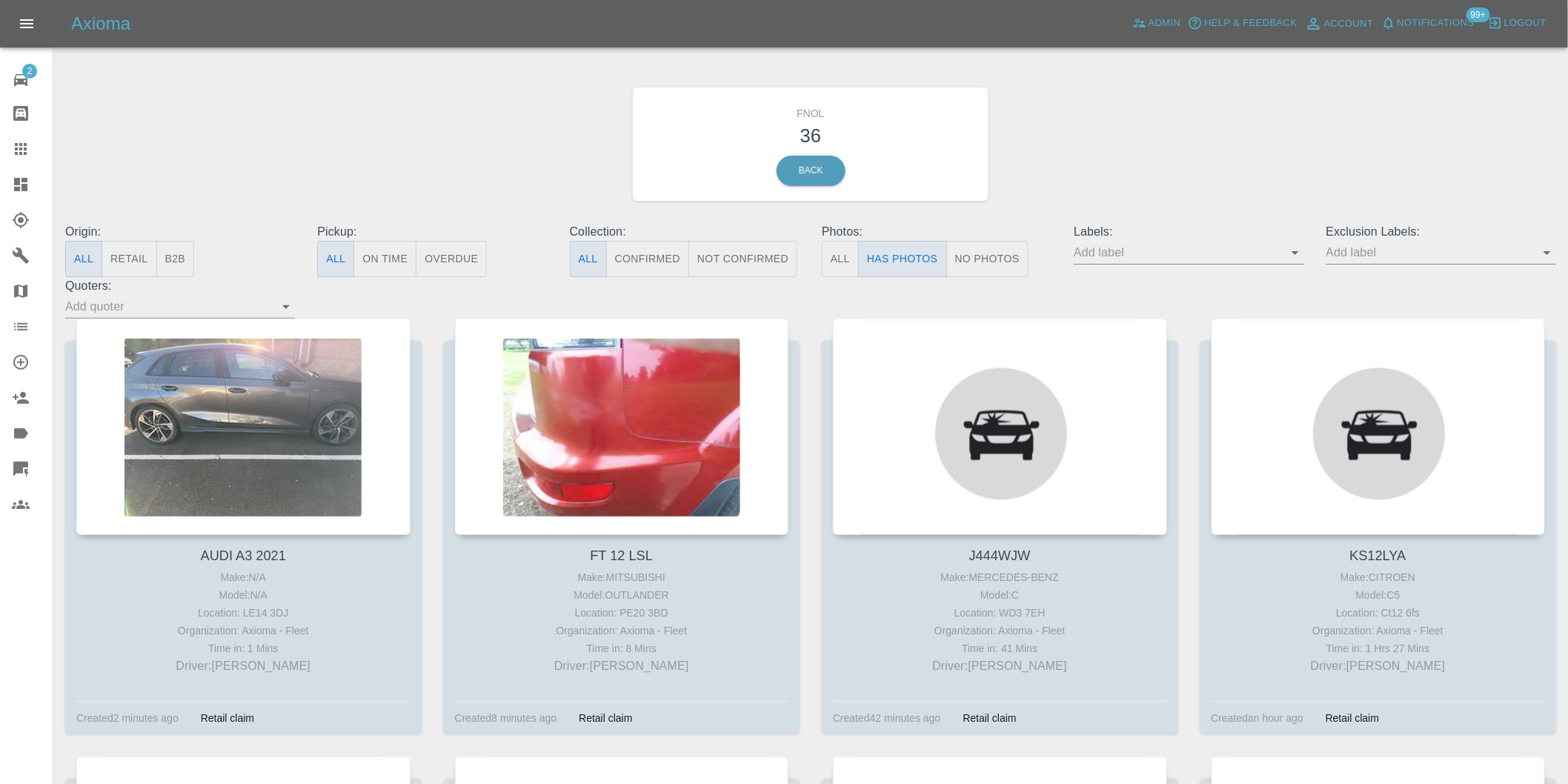
click at [1546, 252] on icon "Open" at bounding box center [1546, 253] width 7 height 4
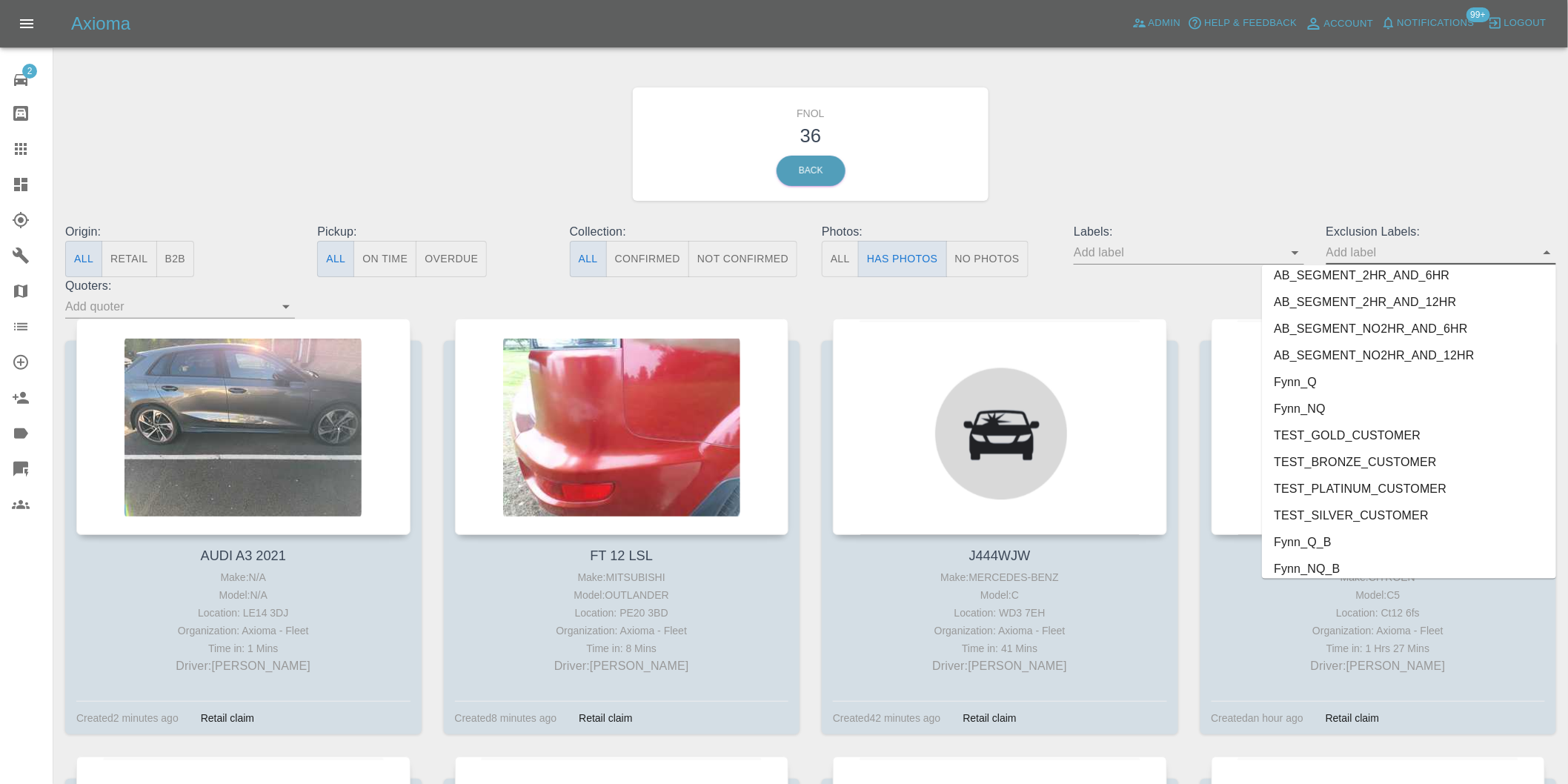
scroll to position [3218, 0]
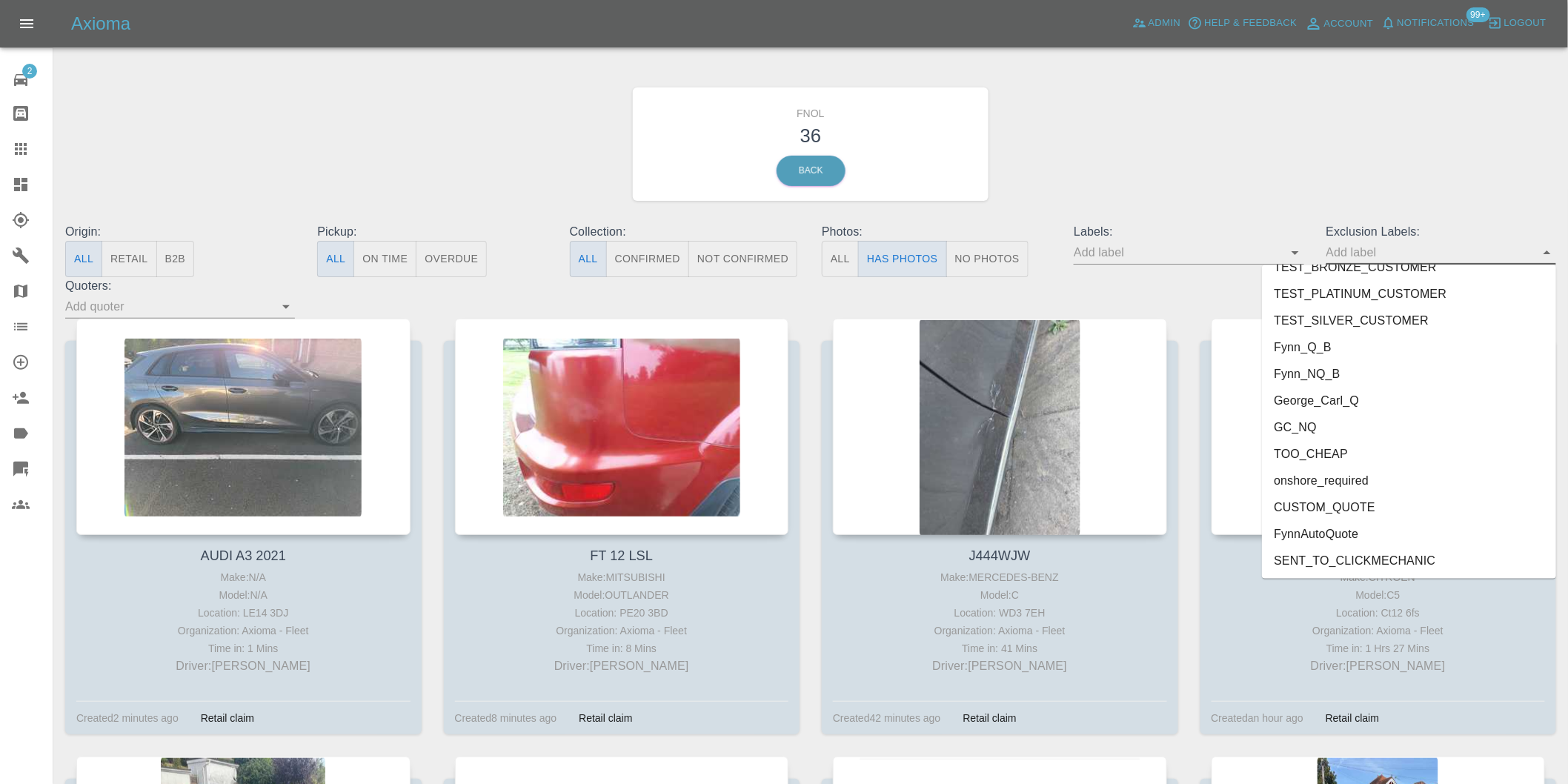
click at [1369, 483] on li "onshore_required" at bounding box center [1410, 480] width 295 height 27
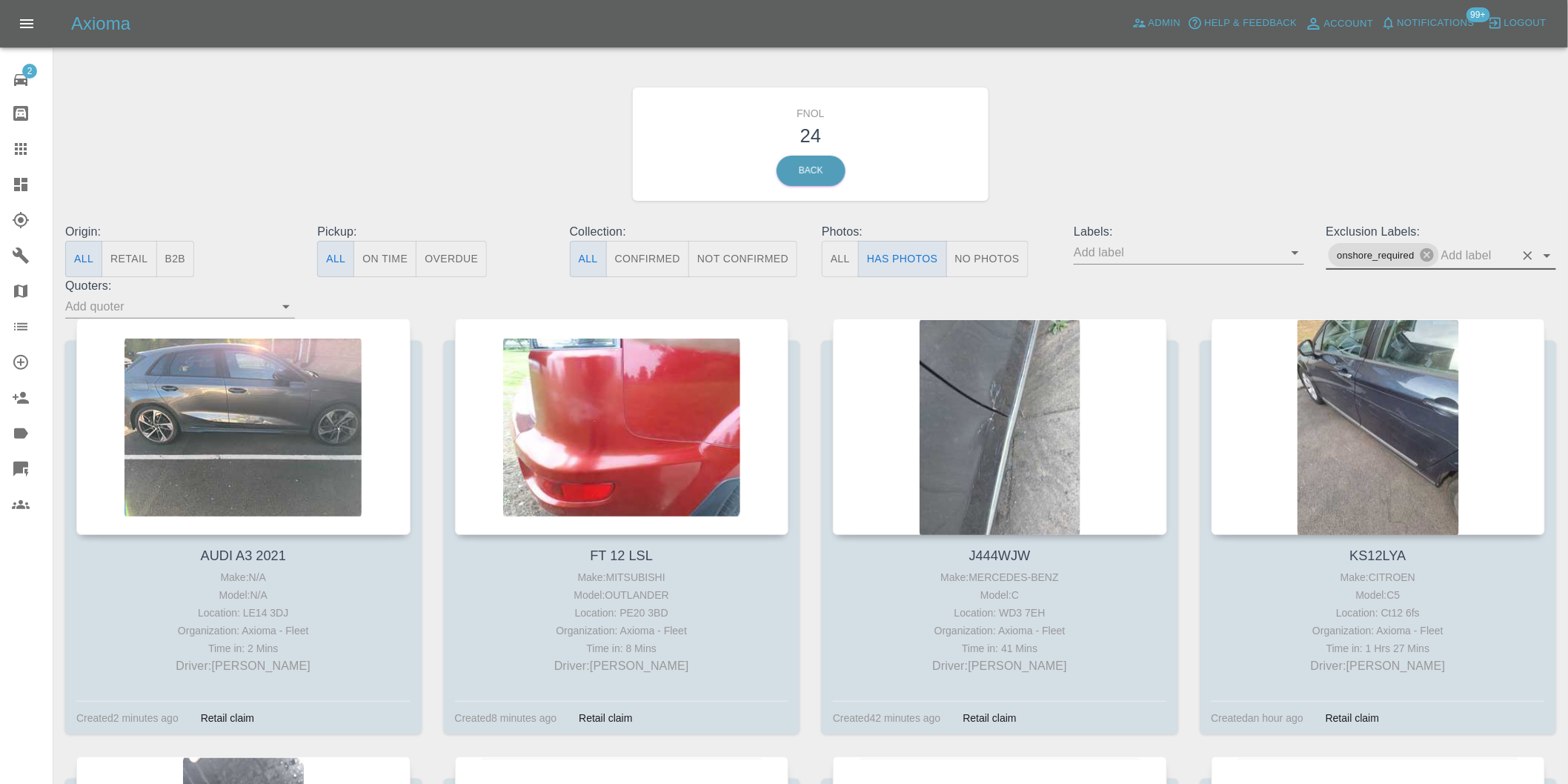
click at [1543, 256] on icon "Open" at bounding box center [1547, 256] width 18 height 18
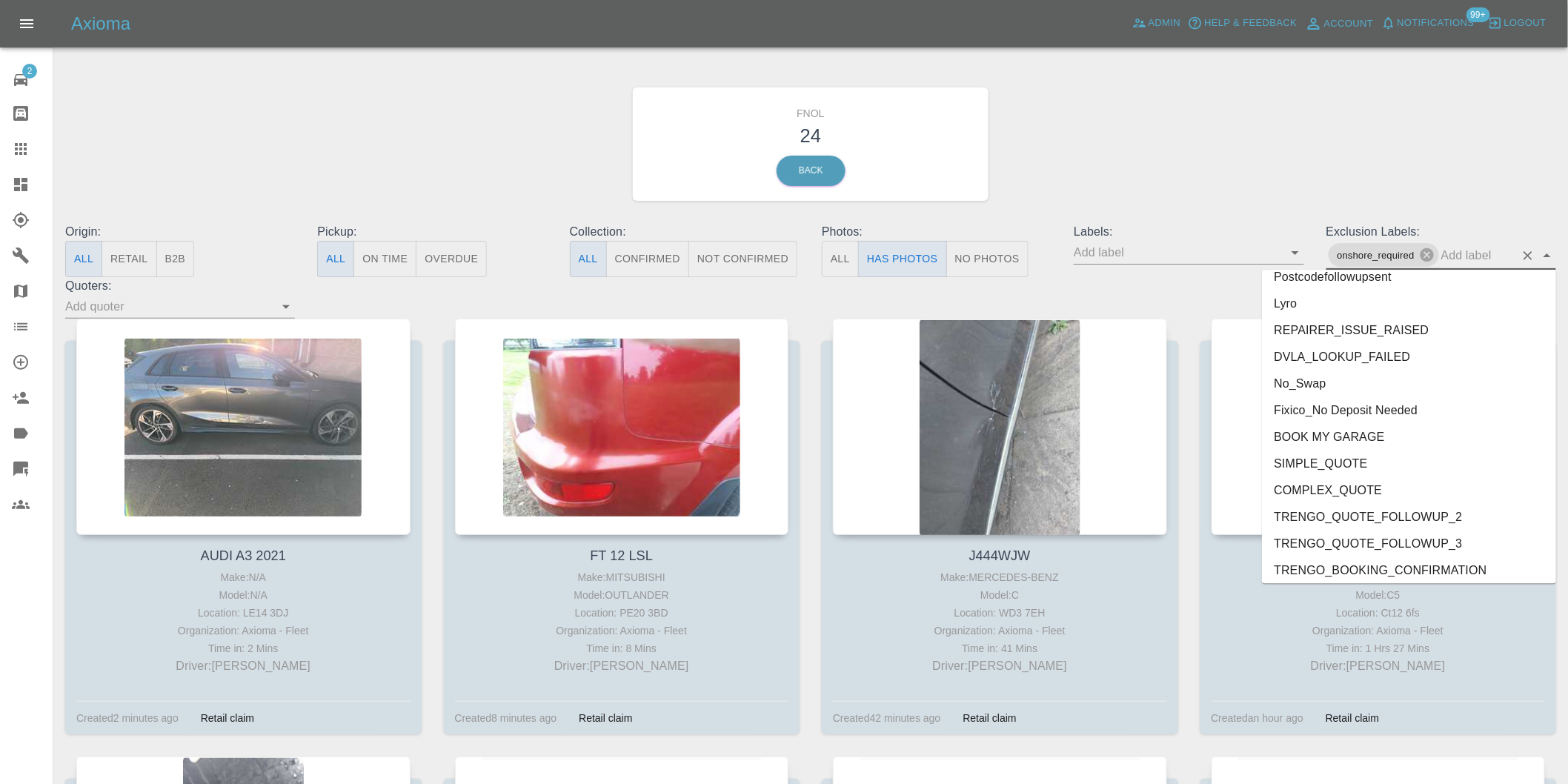
scroll to position [3191, 0]
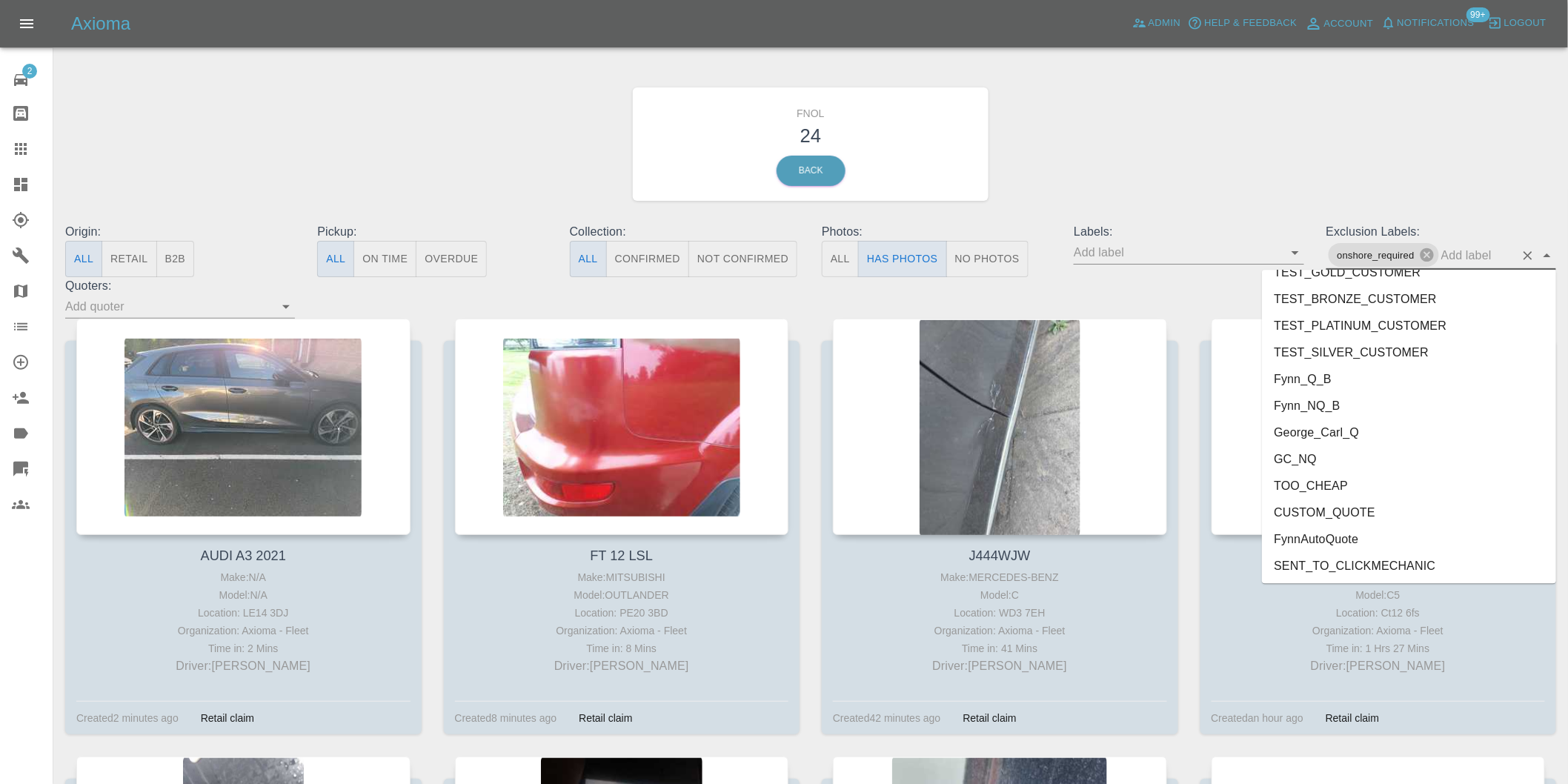
click at [1343, 424] on li "George_Carl_Q" at bounding box center [1410, 432] width 295 height 27
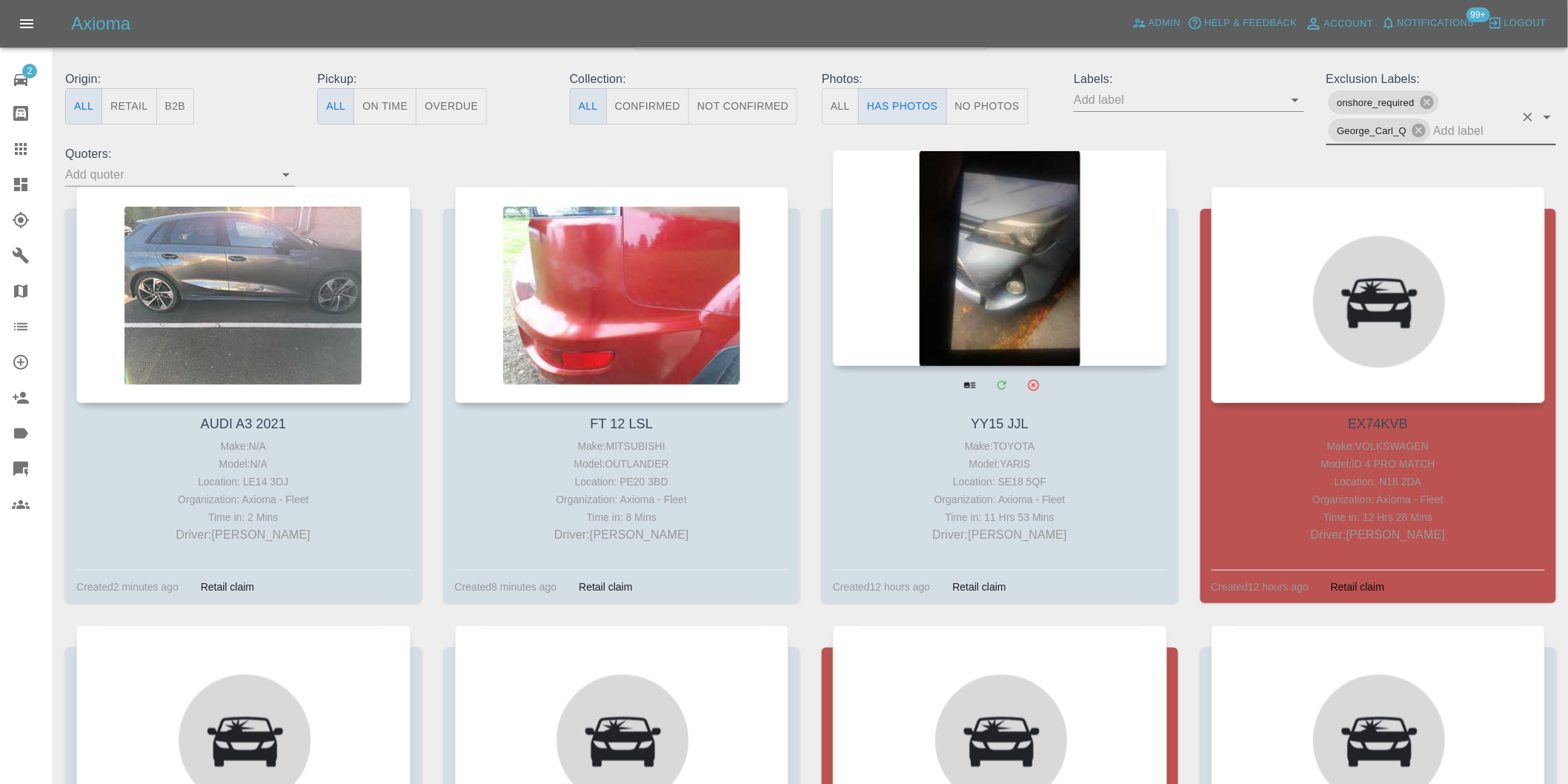
scroll to position [164, 0]
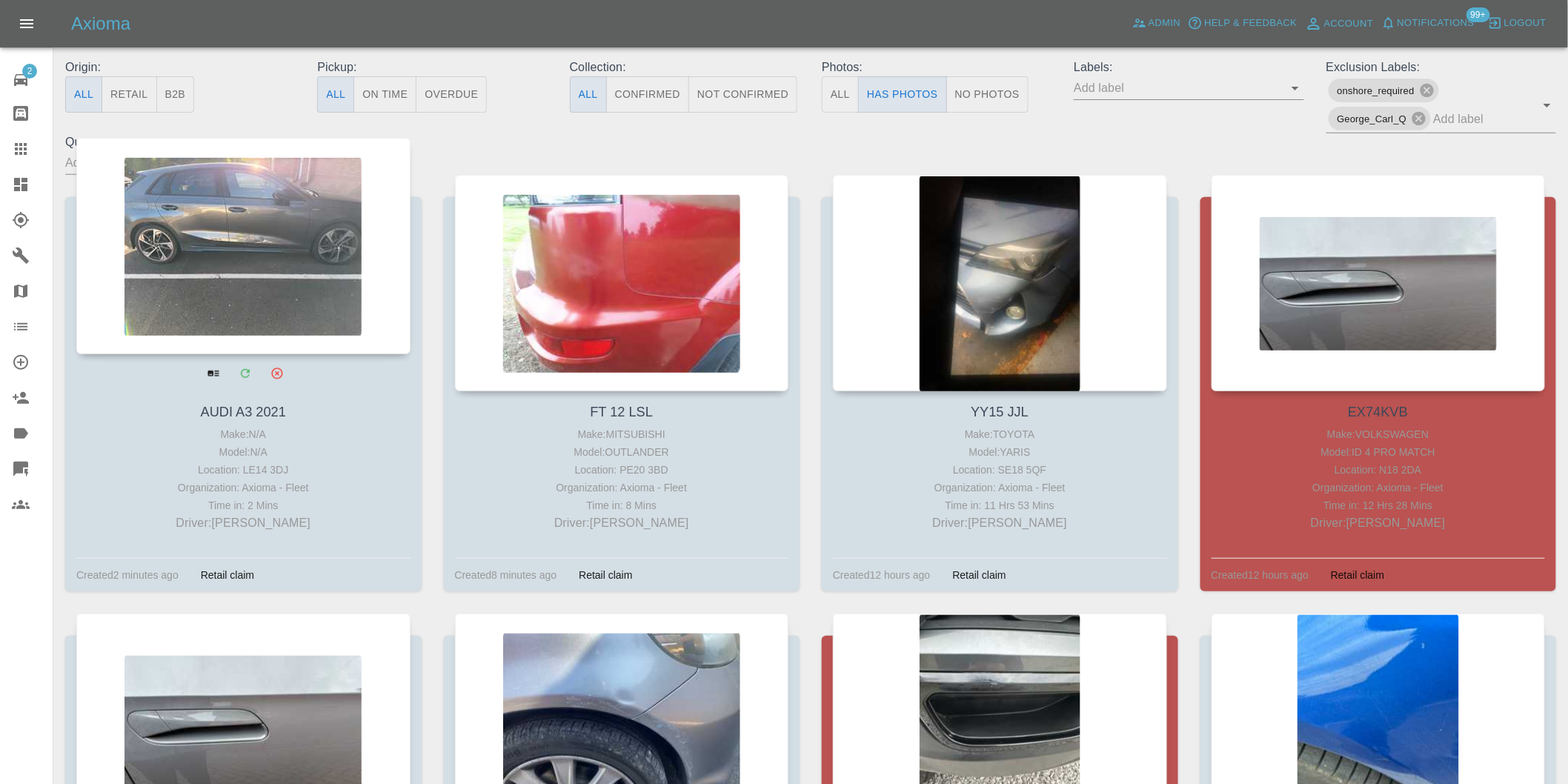
drag, startPoint x: 216, startPoint y: 211, endPoint x: 231, endPoint y: 219, distance: 17.0
click at [231, 219] on div at bounding box center [243, 245] width 334 height 217
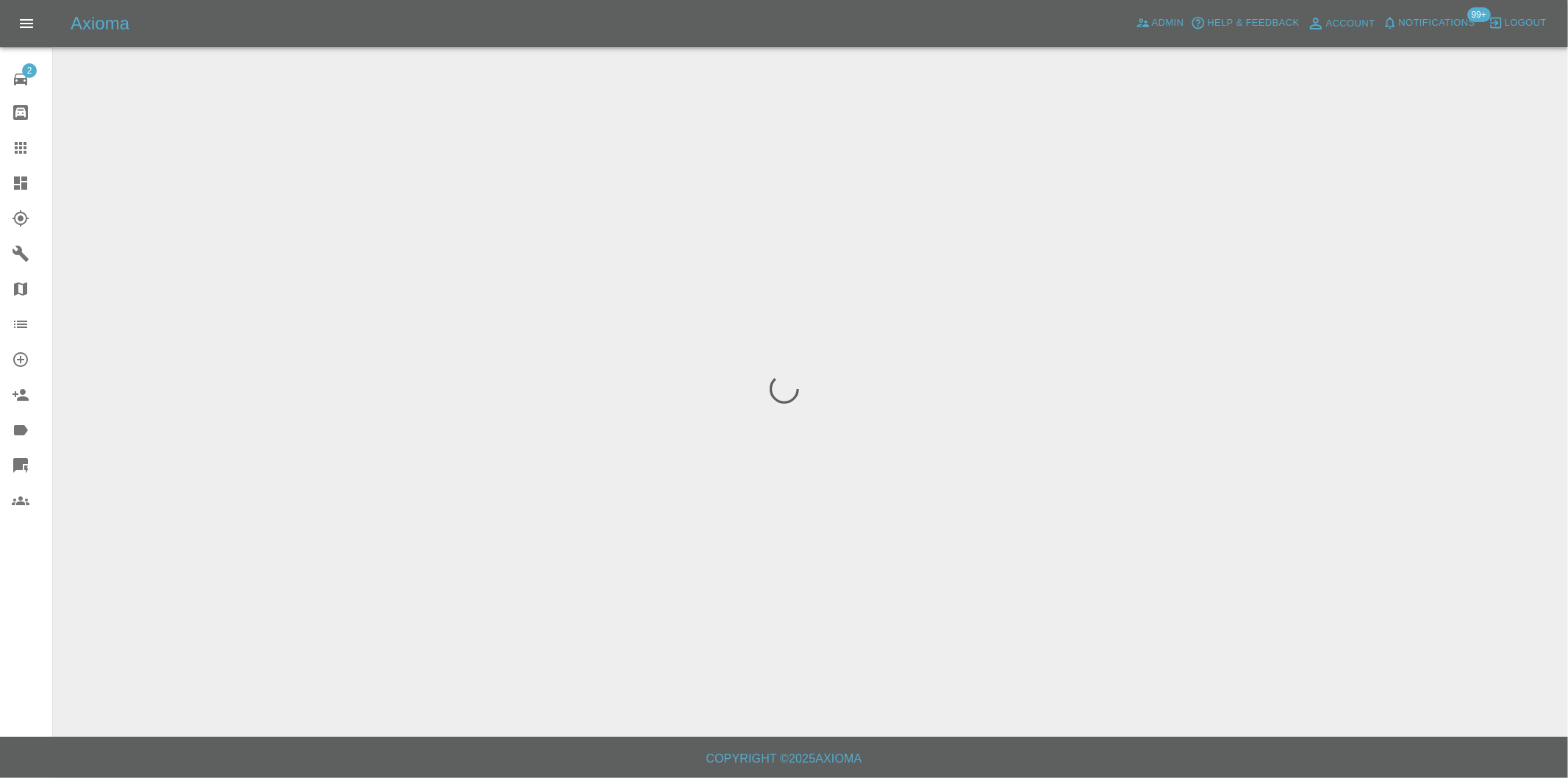
drag, startPoint x: 579, startPoint y: 217, endPoint x: 500, endPoint y: 122, distance: 123.6
click at [500, 122] on div at bounding box center [784, 389] width 1568 height 778
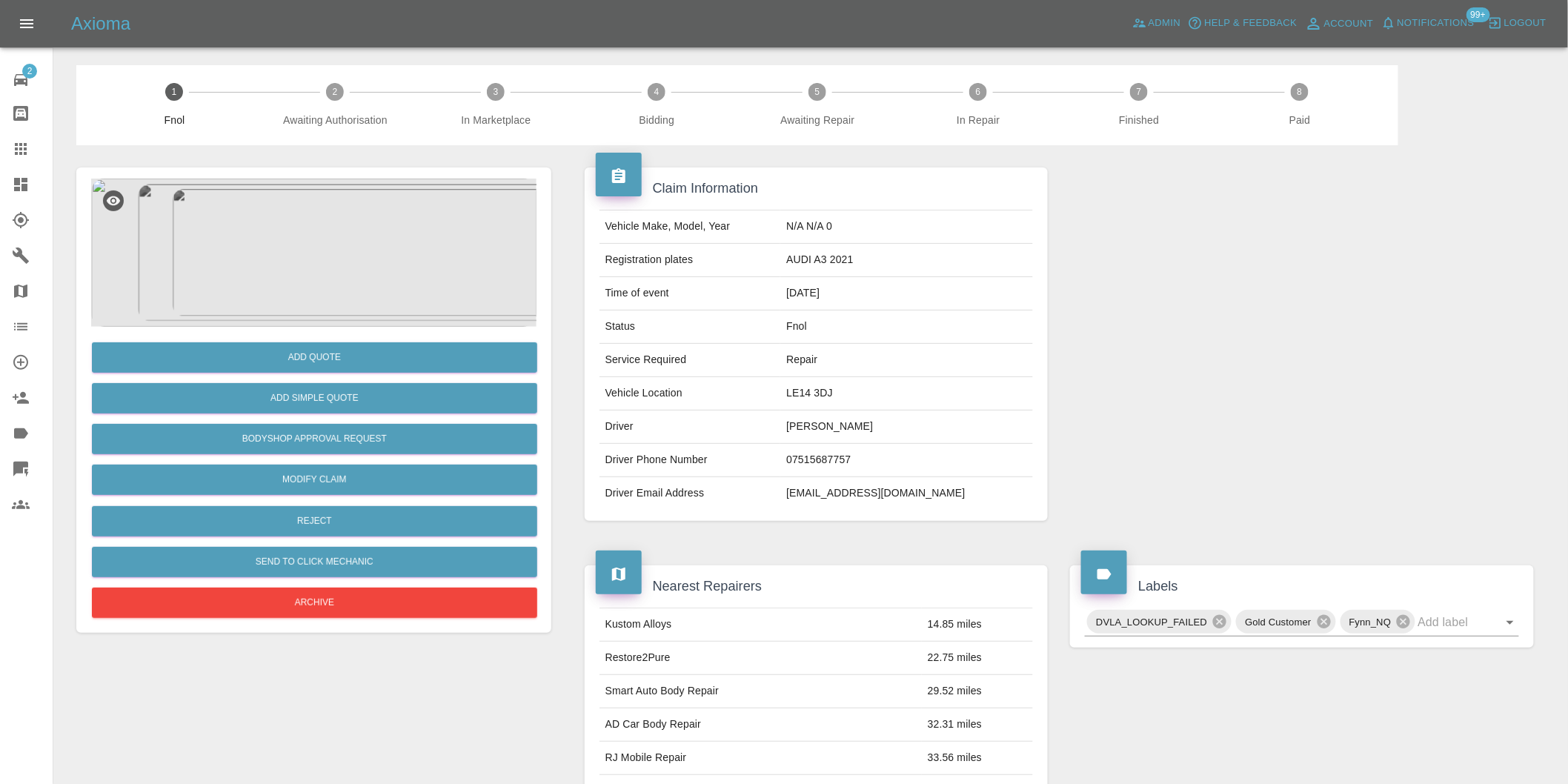
click at [16, 179] on icon at bounding box center [20, 184] width 13 height 13
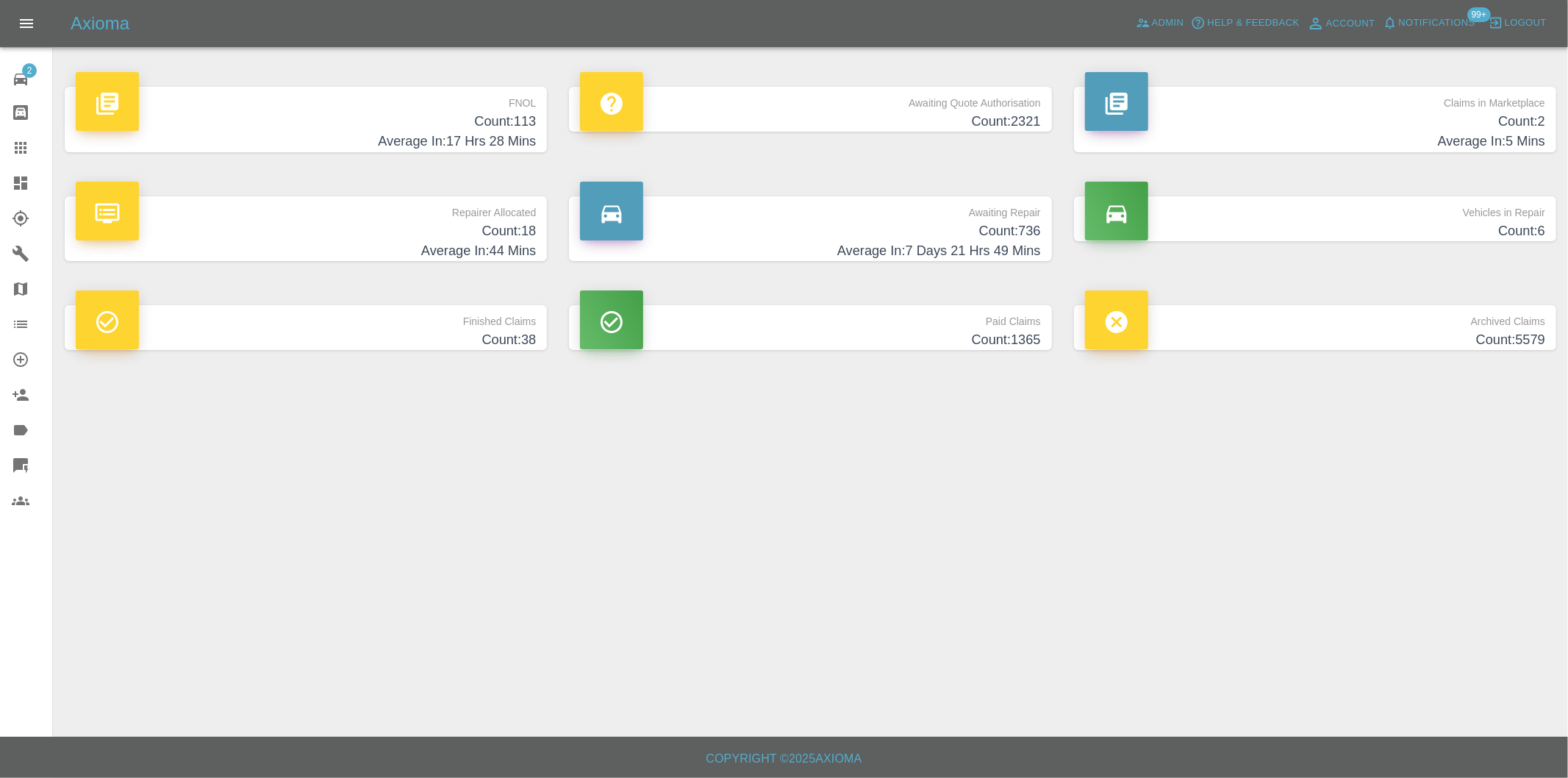
click at [520, 130] on h4 "Count: 113" at bounding box center [305, 122] width 460 height 20
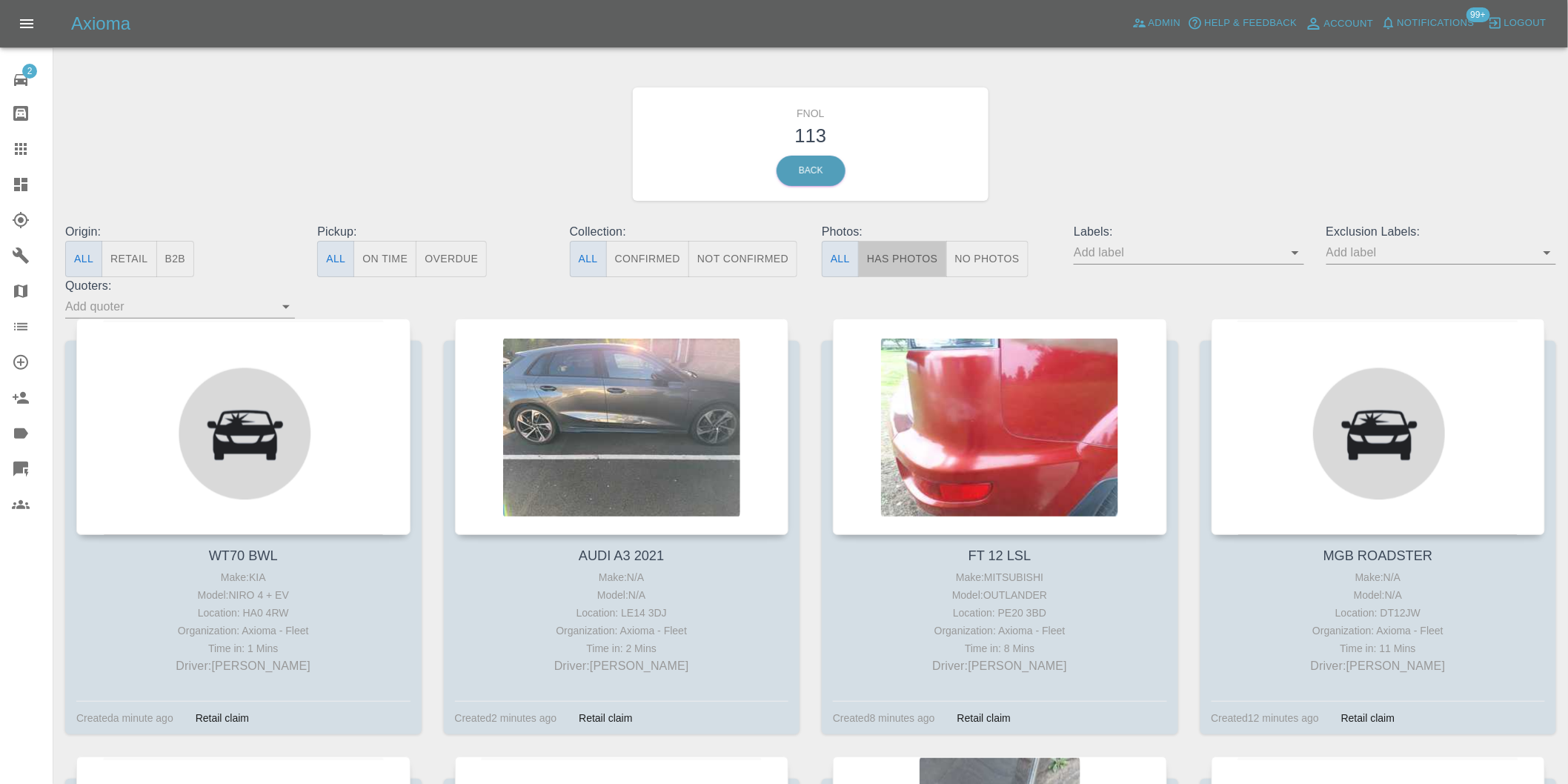
click at [908, 262] on button "Has Photos" at bounding box center [903, 259] width 89 height 37
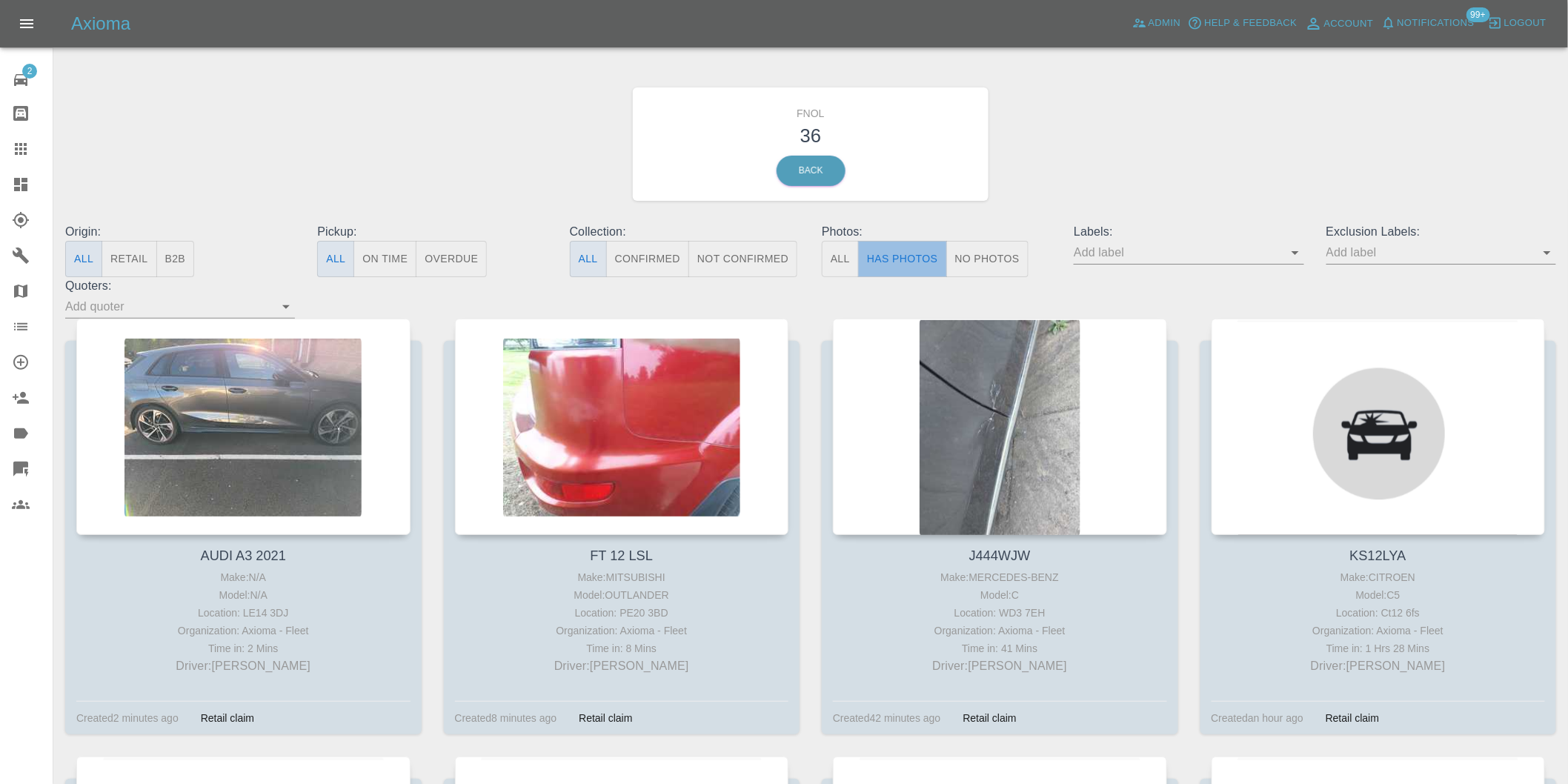
click at [909, 262] on button "Has Photos" at bounding box center [903, 259] width 89 height 37
type button "true"
click at [858, 241] on button "Has Photos" at bounding box center [903, 259] width 89 height 37
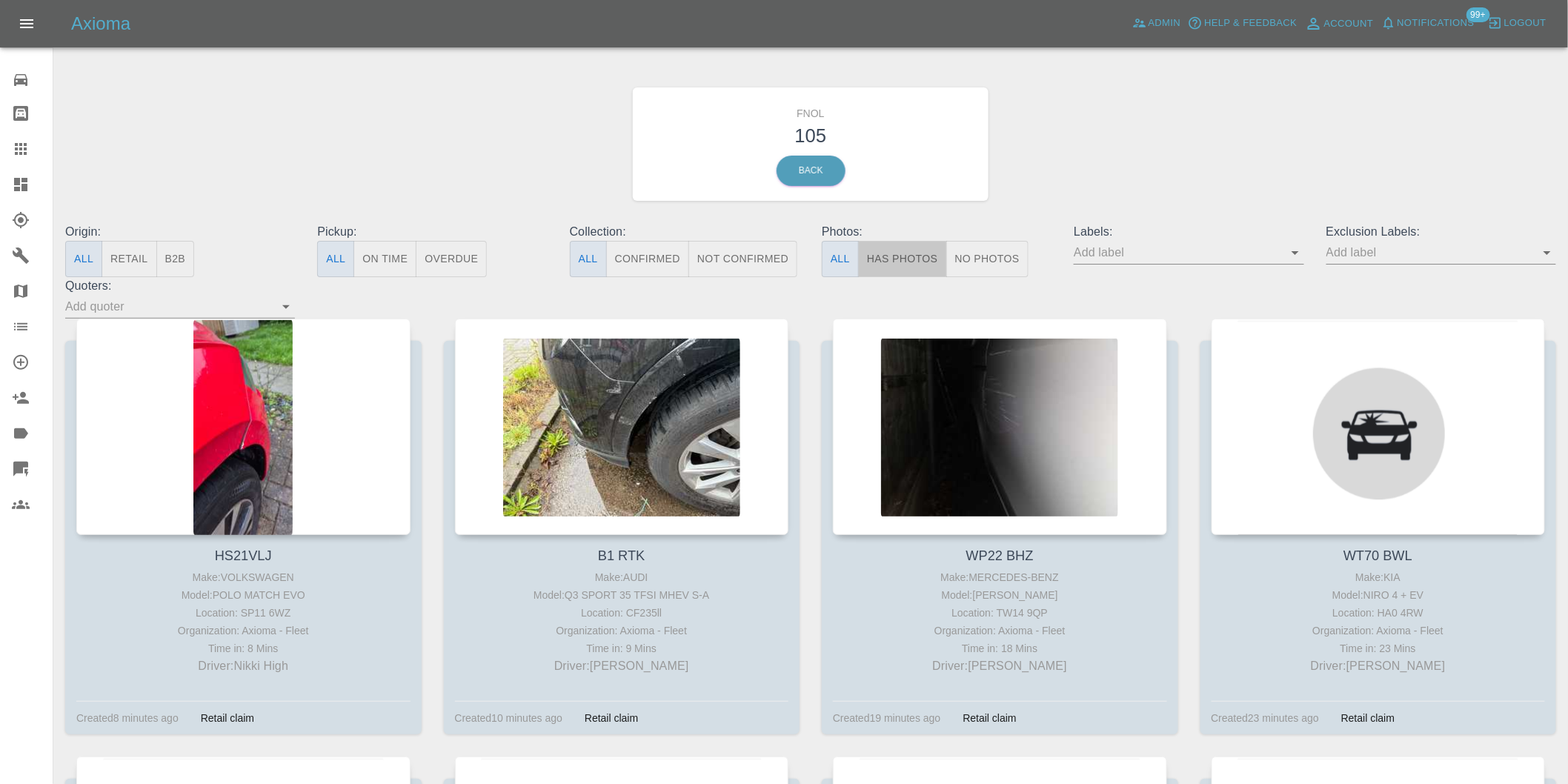
click at [910, 256] on button "Has Photos" at bounding box center [903, 259] width 89 height 37
click at [1546, 256] on icon "Open" at bounding box center [1547, 253] width 18 height 18
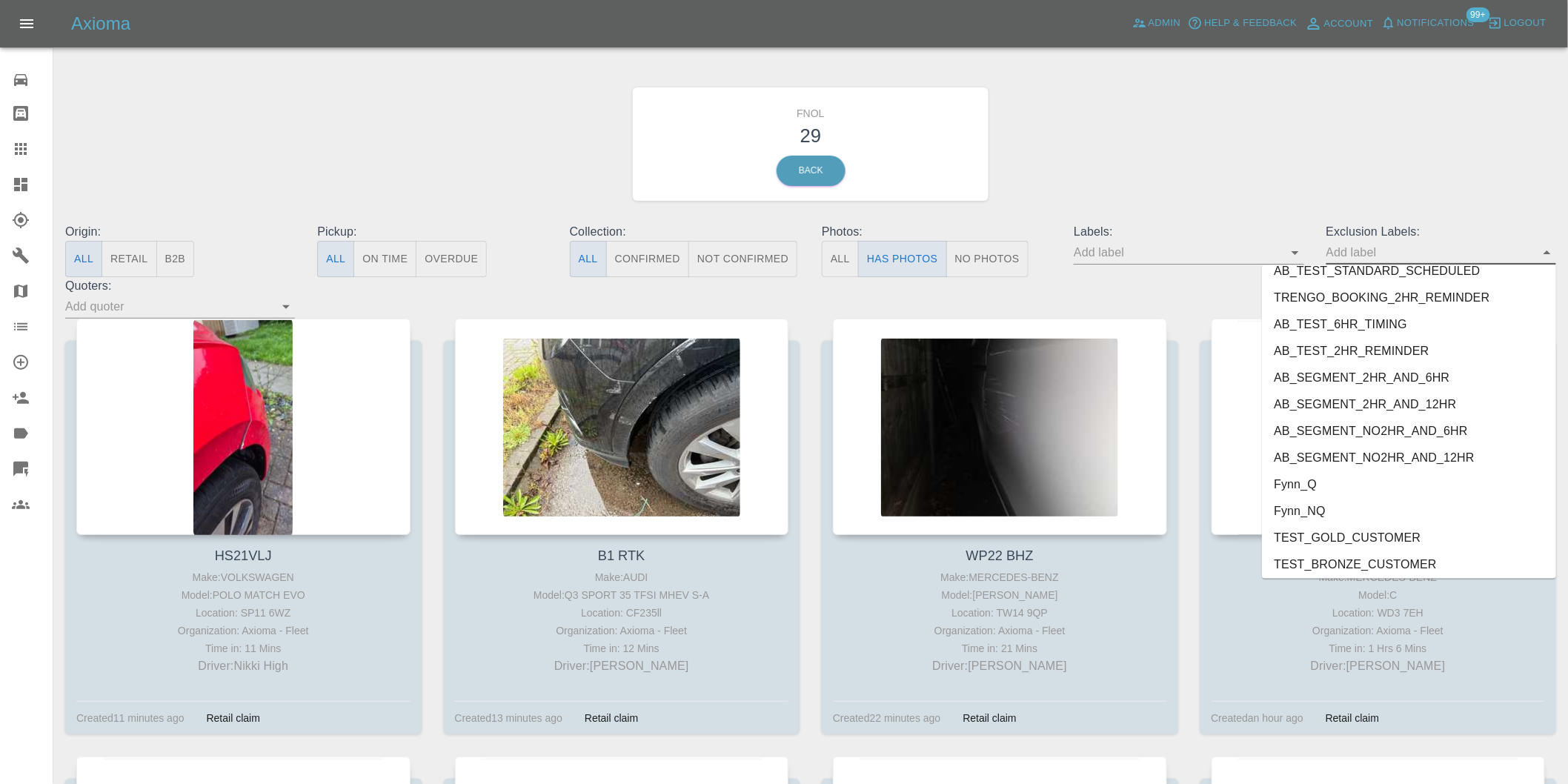
scroll to position [3218, 0]
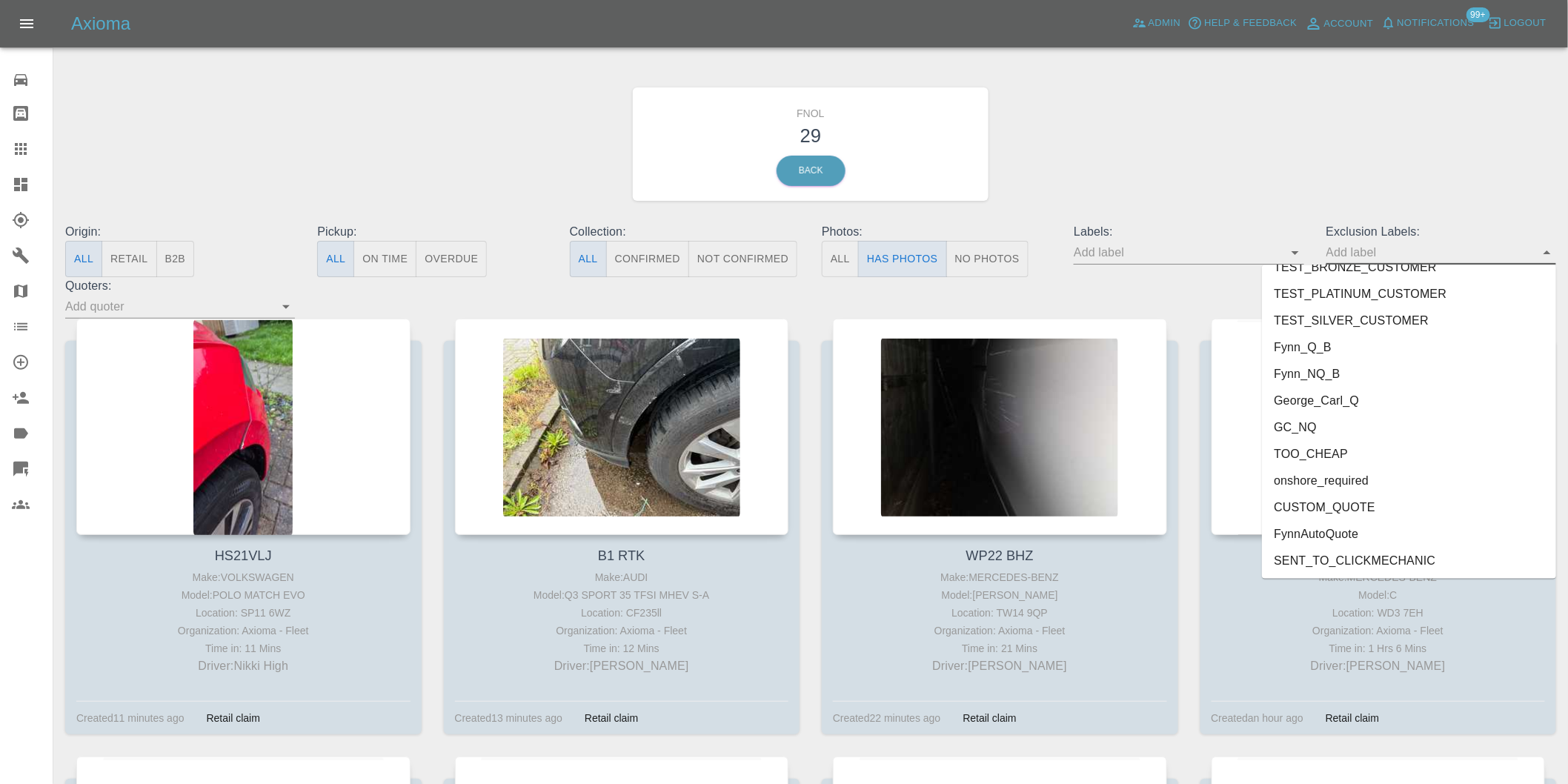
click at [1310, 480] on li "onshore_required" at bounding box center [1410, 480] width 295 height 27
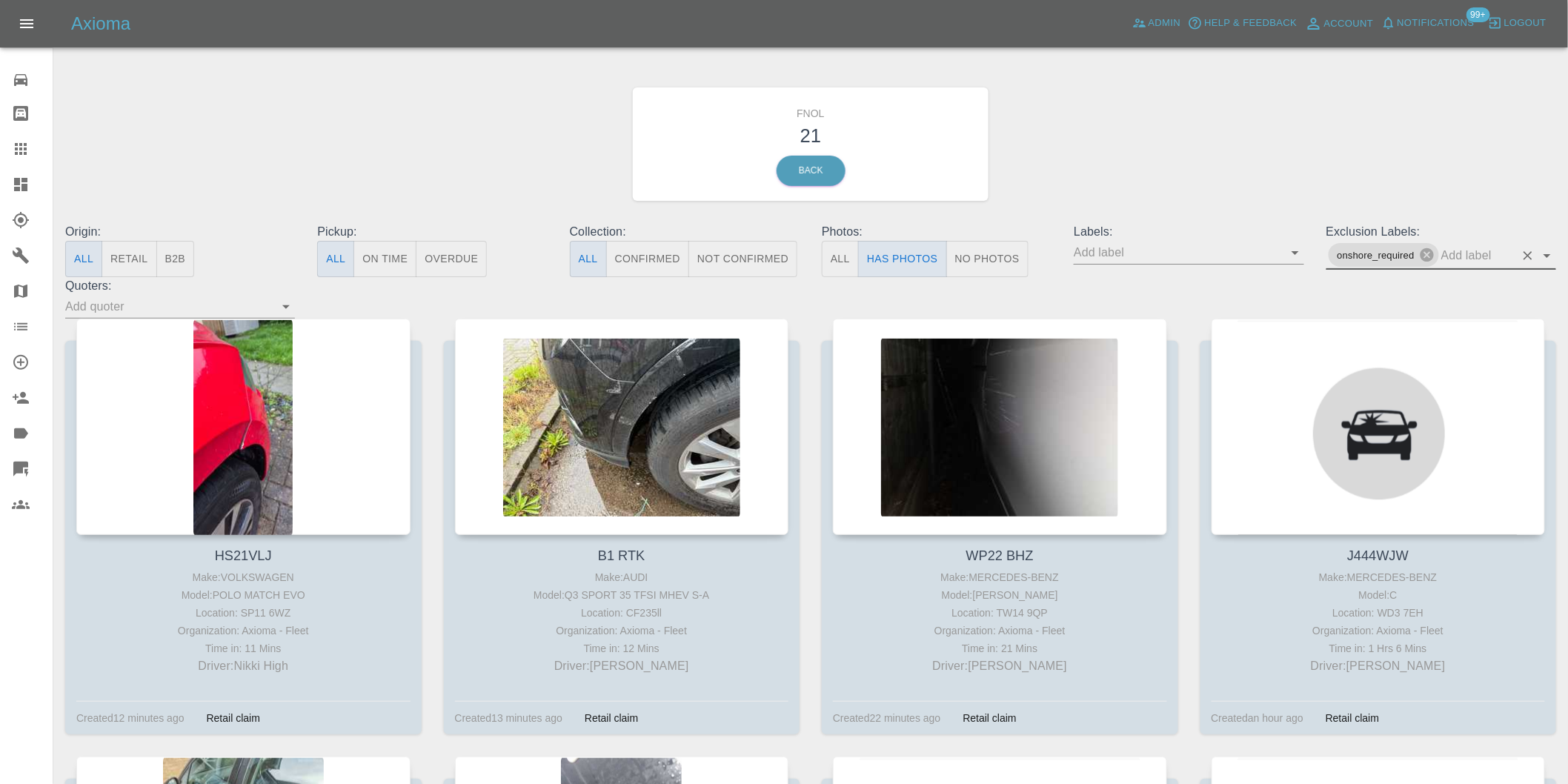
click at [1547, 256] on icon "Open" at bounding box center [1546, 256] width 7 height 4
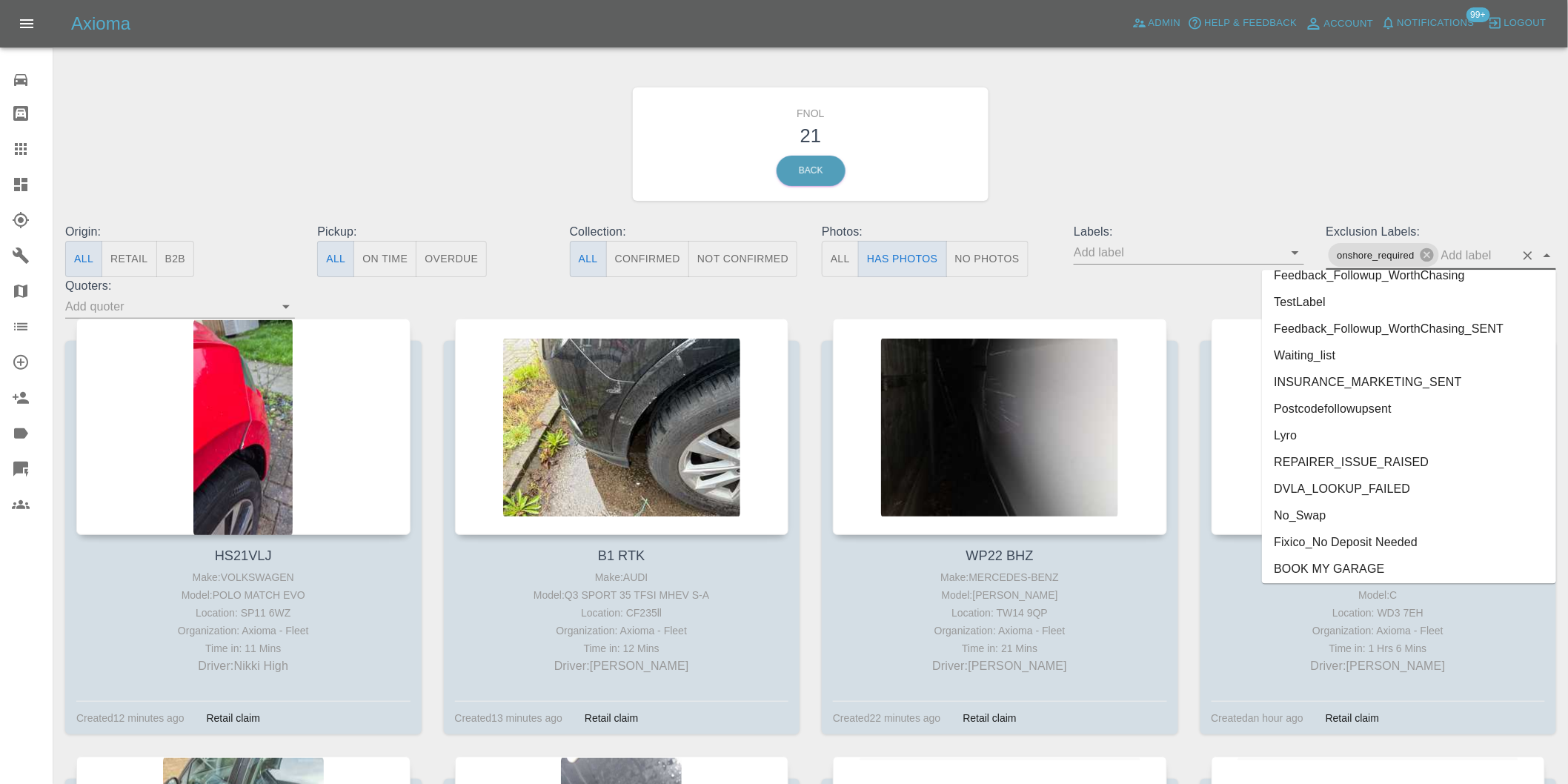
scroll to position [3191, 0]
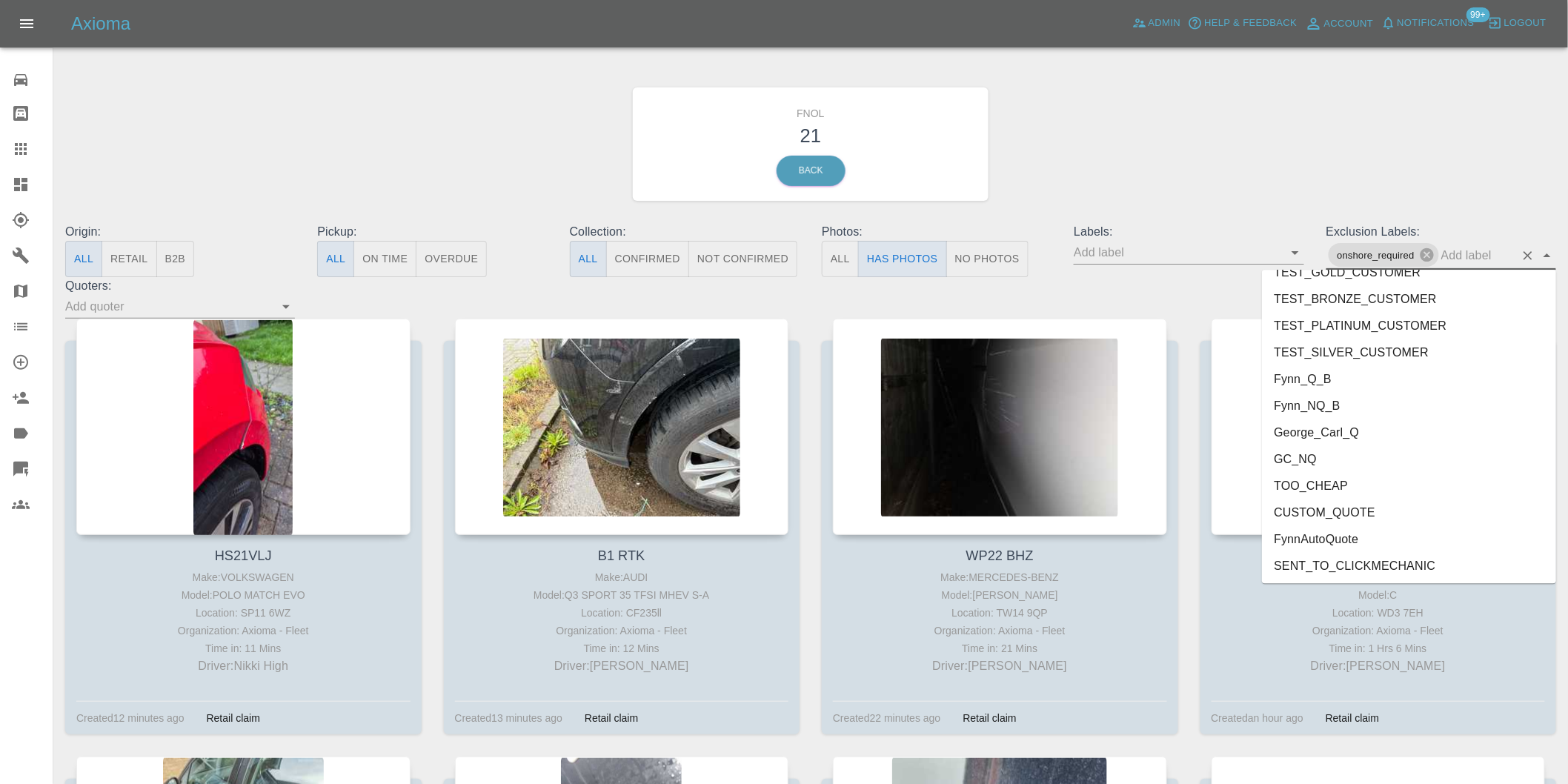
click at [1325, 431] on li "George_Carl_Q" at bounding box center [1410, 432] width 295 height 27
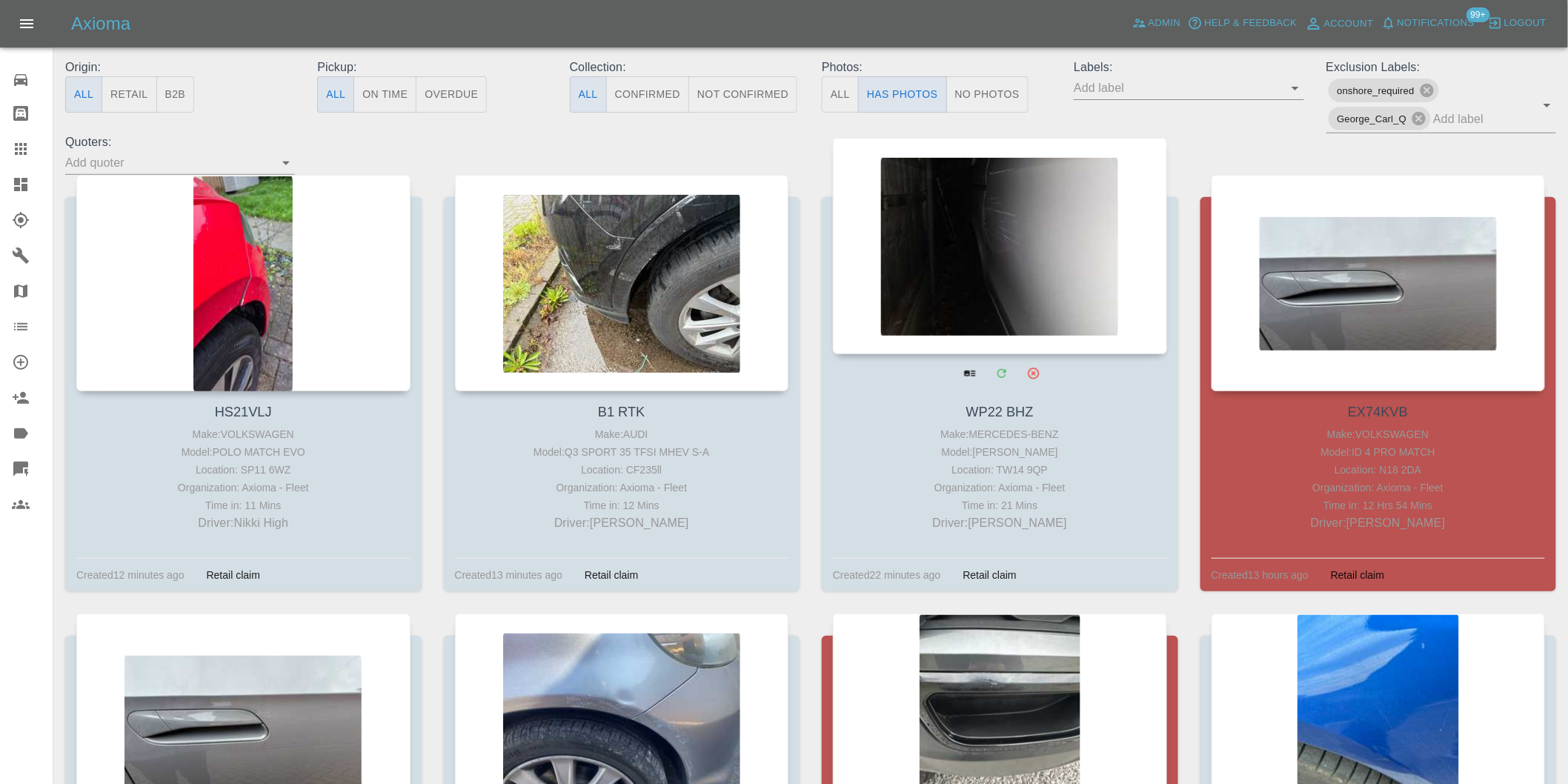
scroll to position [247, 0]
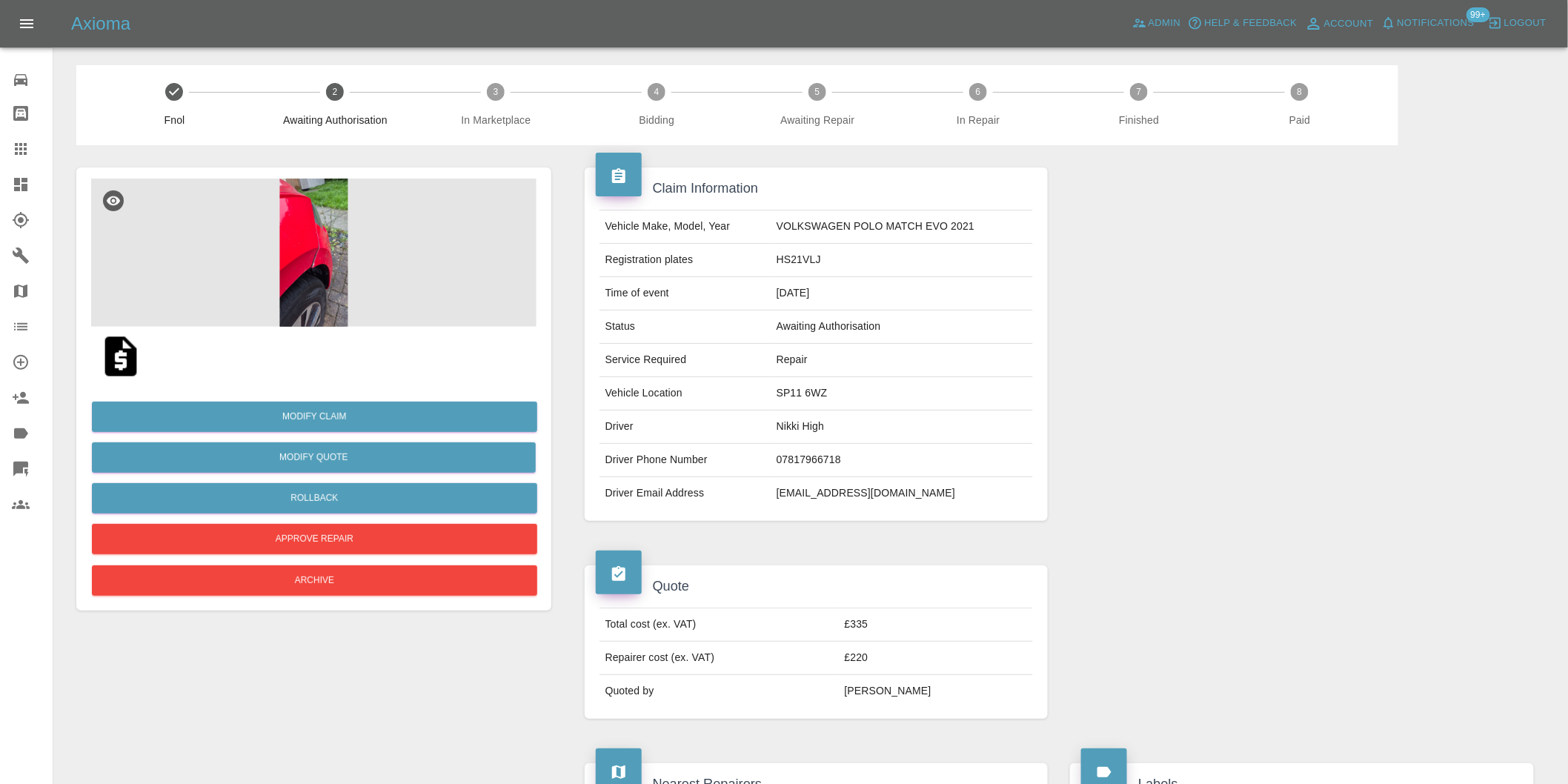
click at [335, 250] on img at bounding box center [313, 253] width 446 height 148
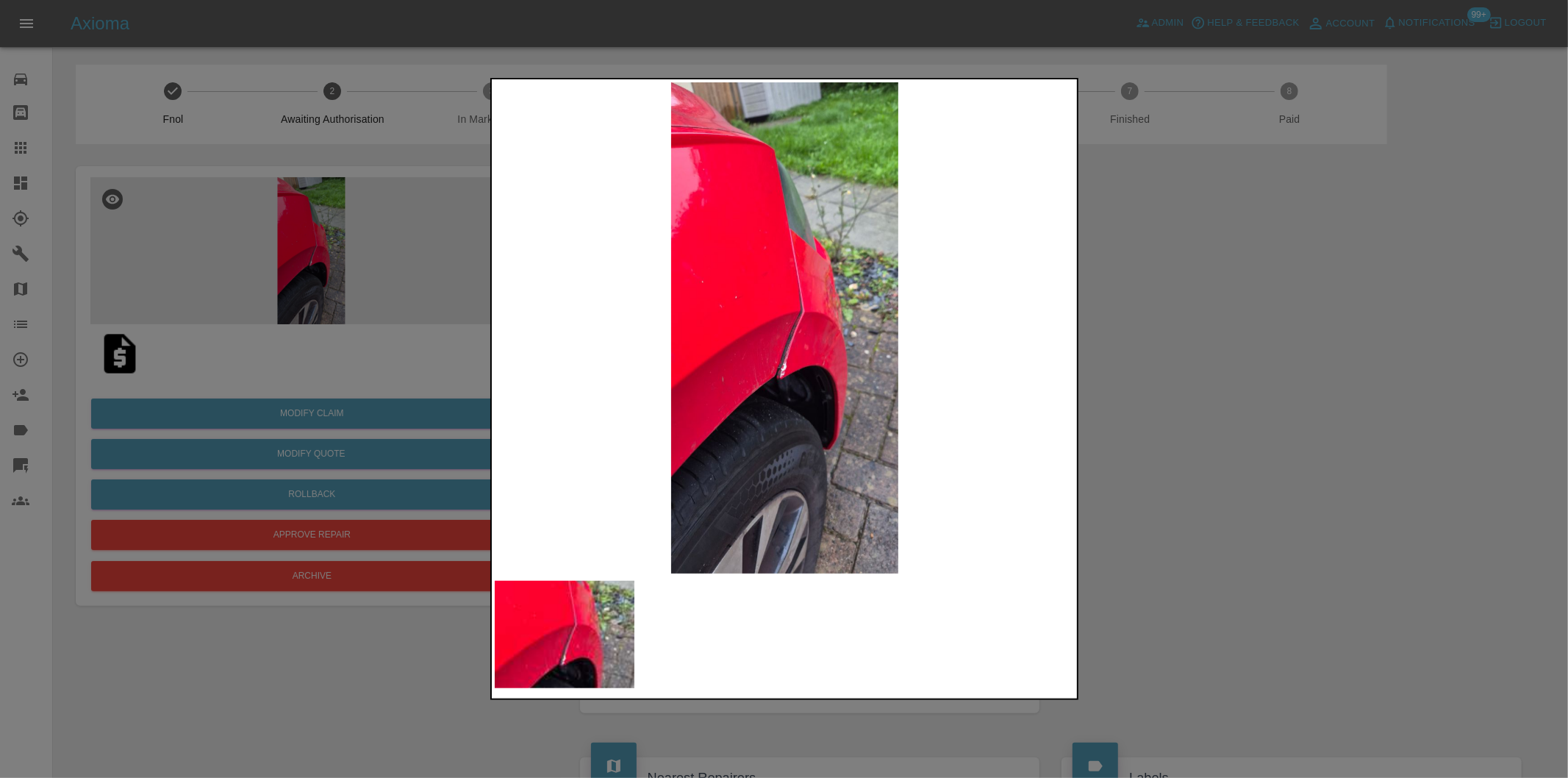
click at [1189, 330] on div at bounding box center [784, 389] width 1568 height 778
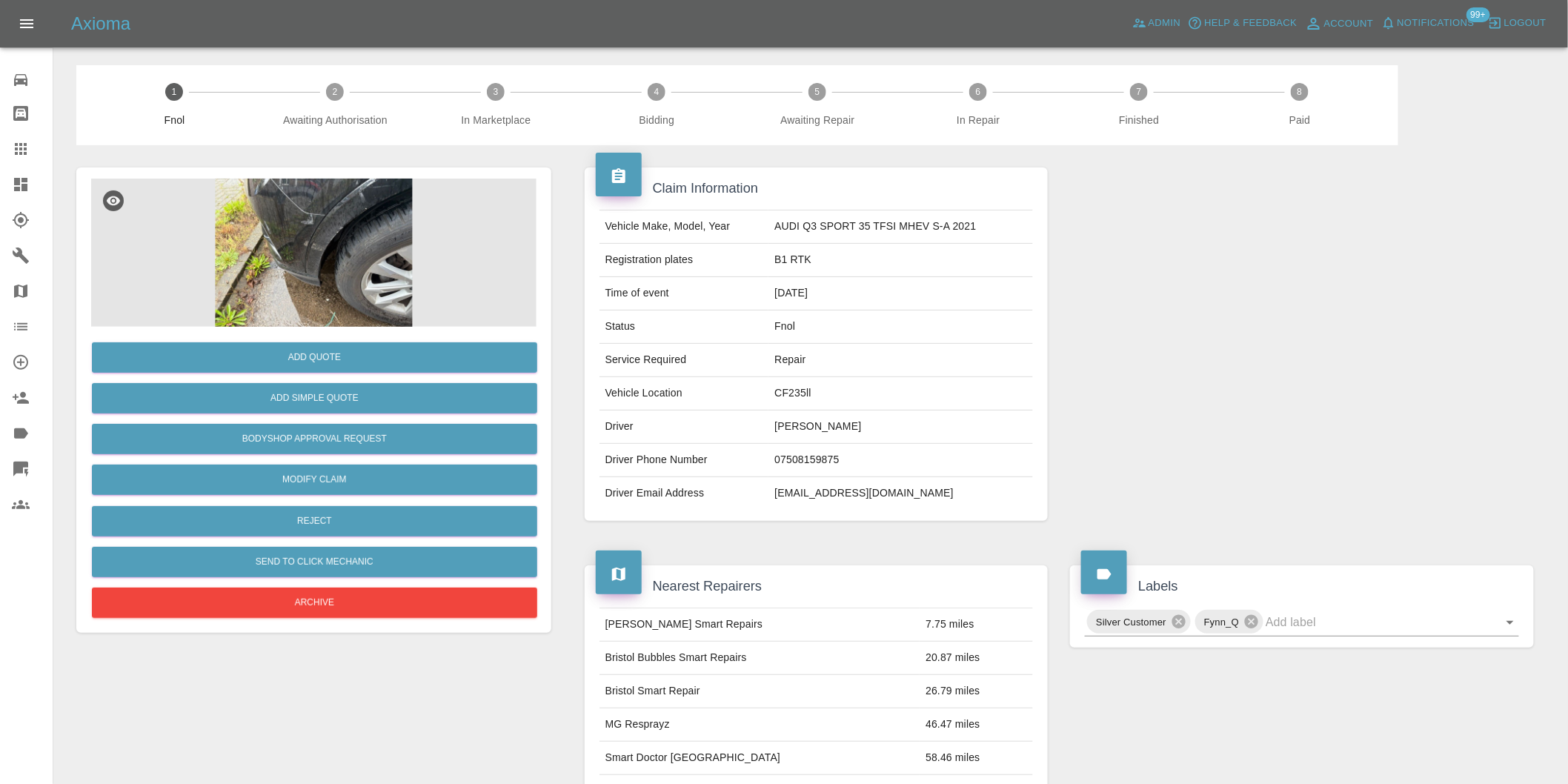
click at [268, 225] on img at bounding box center [313, 253] width 446 height 148
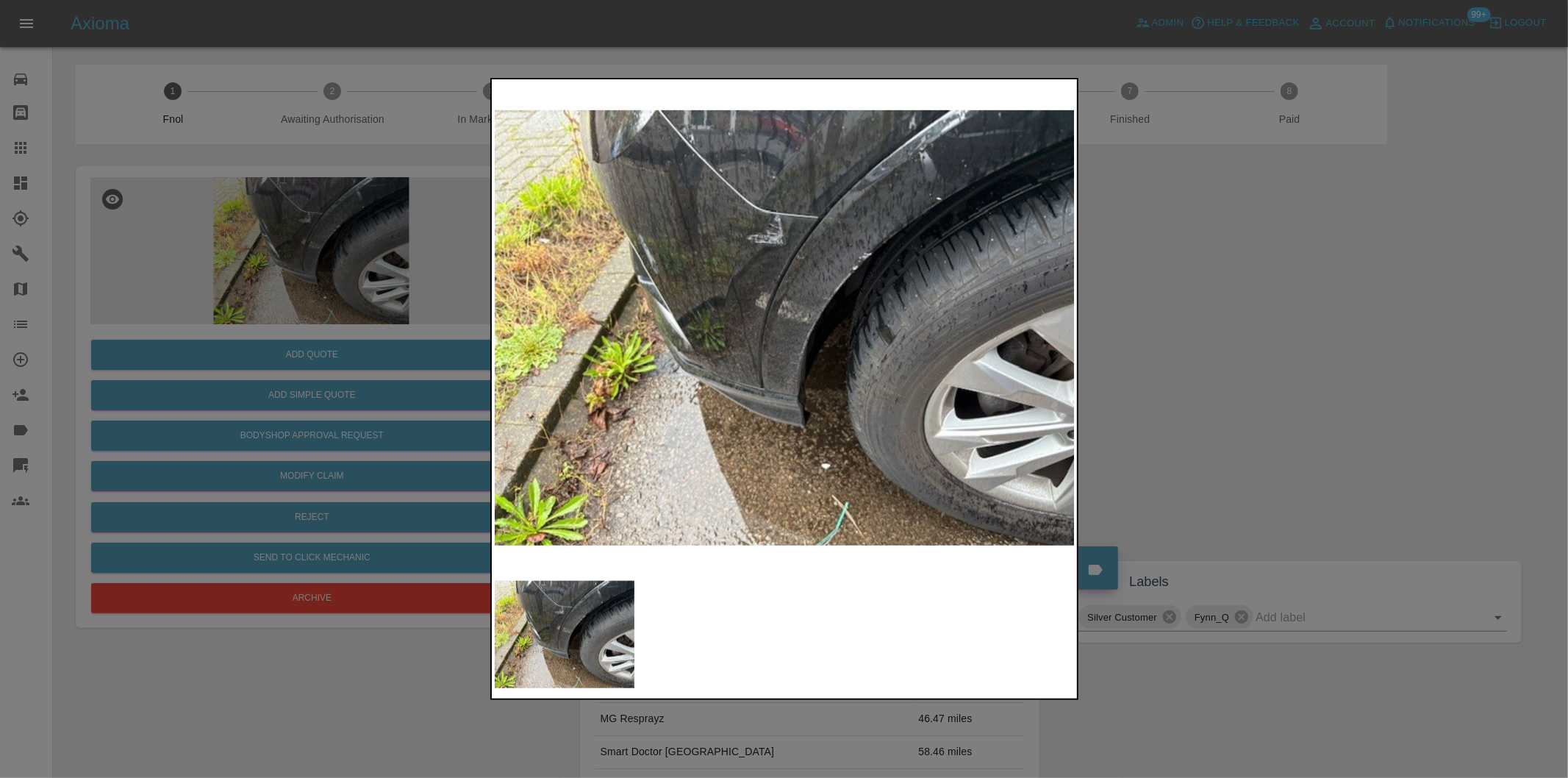
click at [1182, 275] on div at bounding box center [784, 389] width 1568 height 778
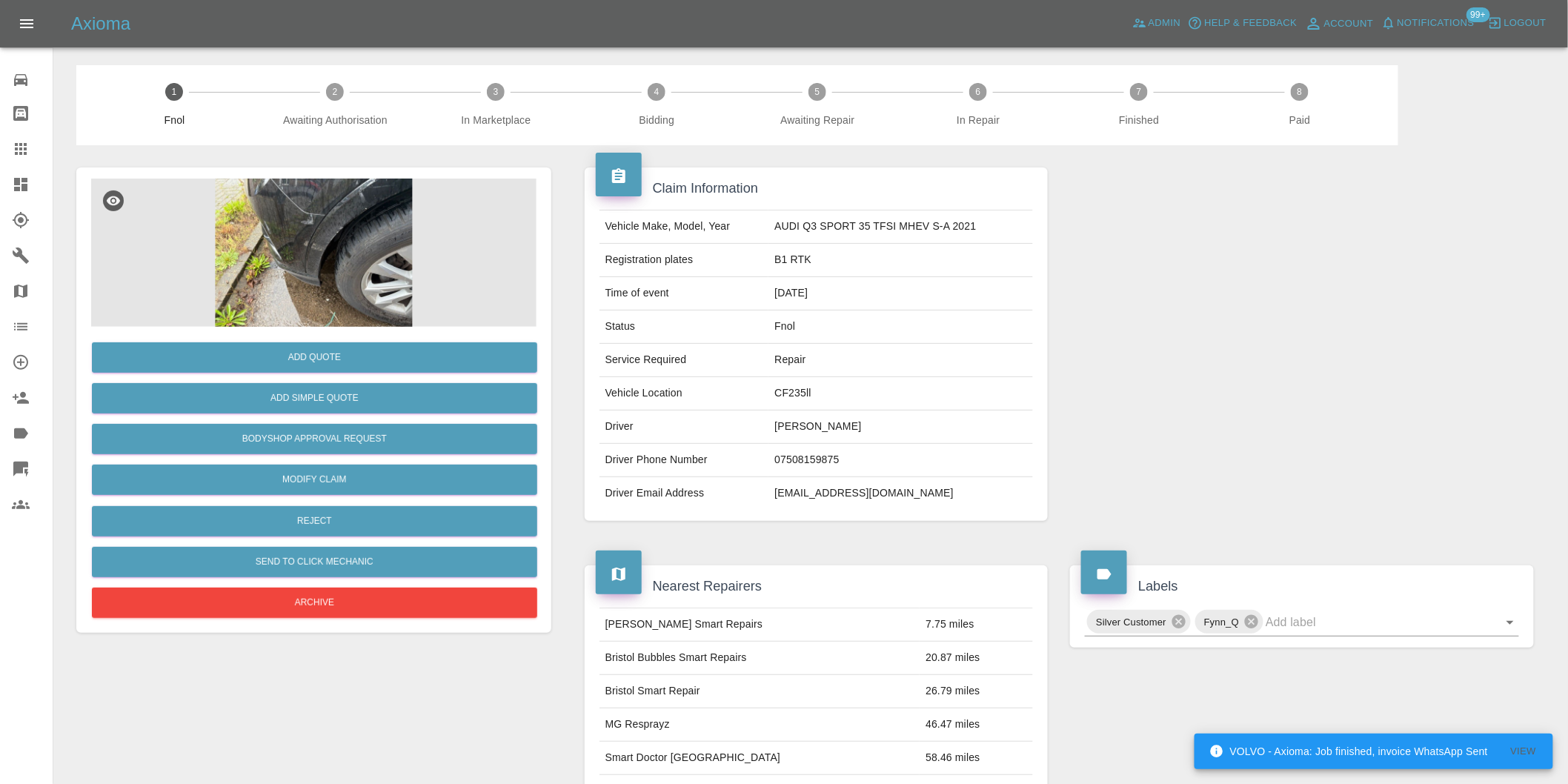
click at [287, 191] on img at bounding box center [313, 253] width 446 height 148
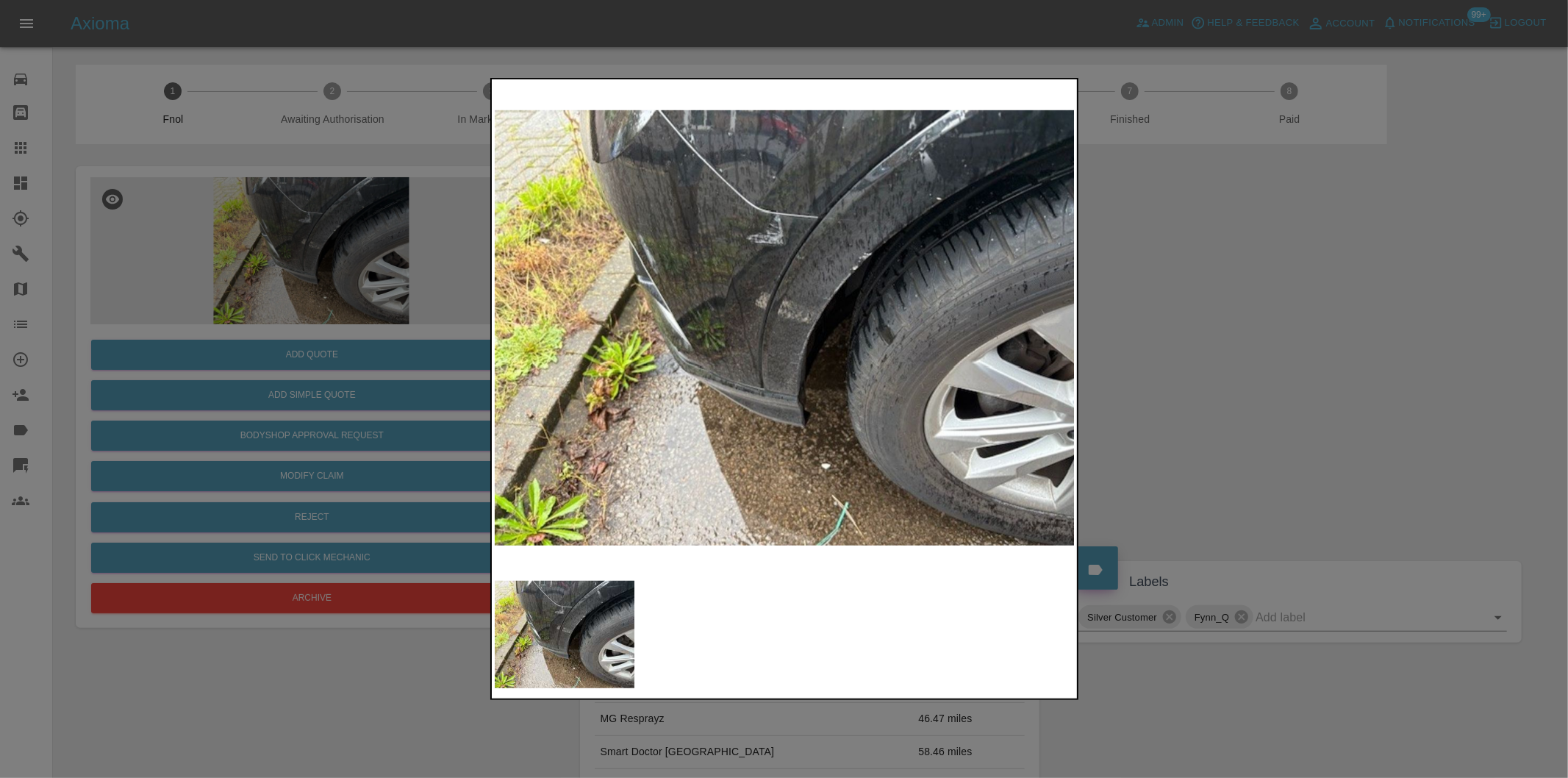
click at [733, 192] on img at bounding box center [784, 328] width 581 height 492
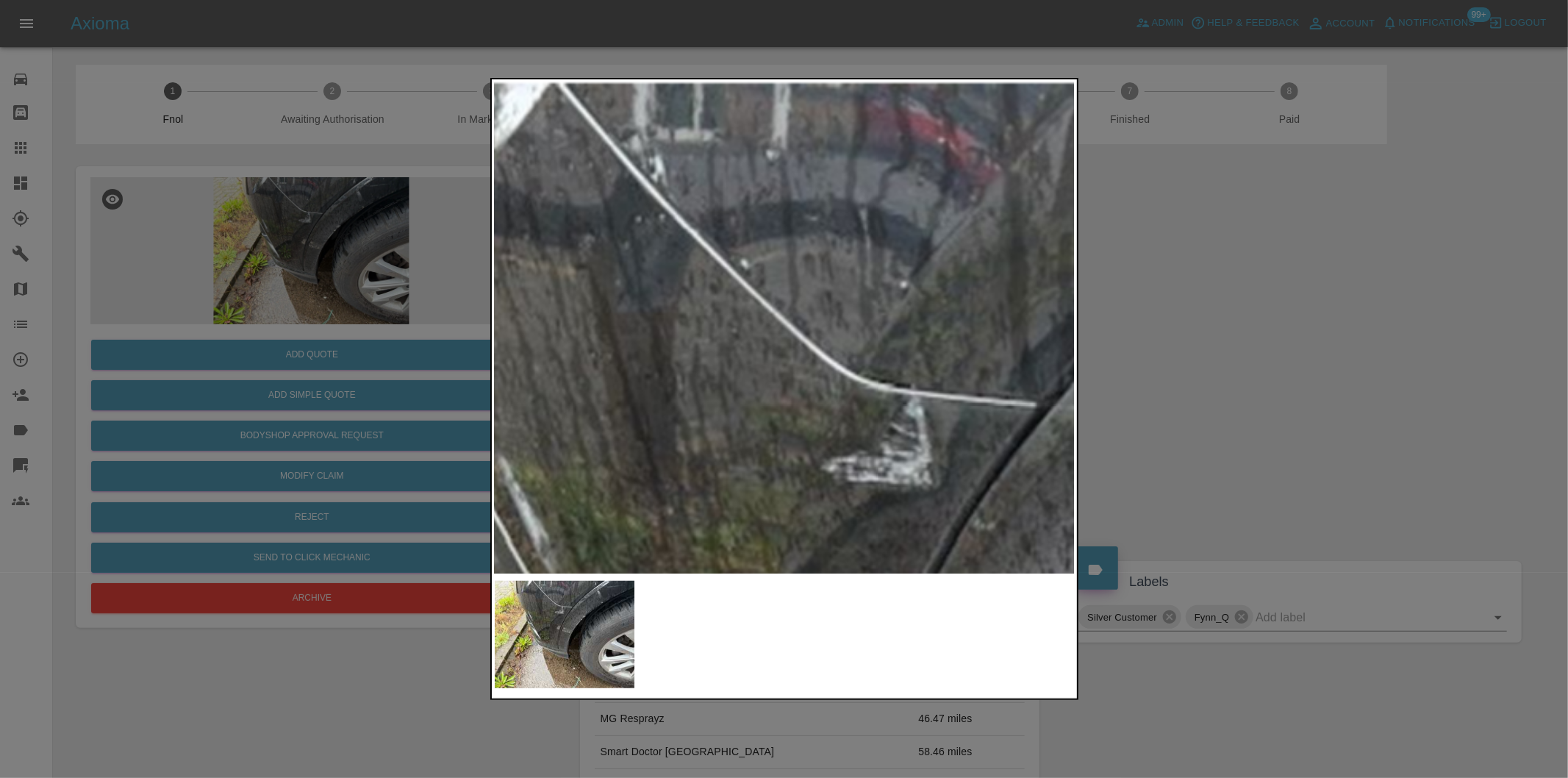
click at [849, 231] on img at bounding box center [936, 735] width 1743 height 1473
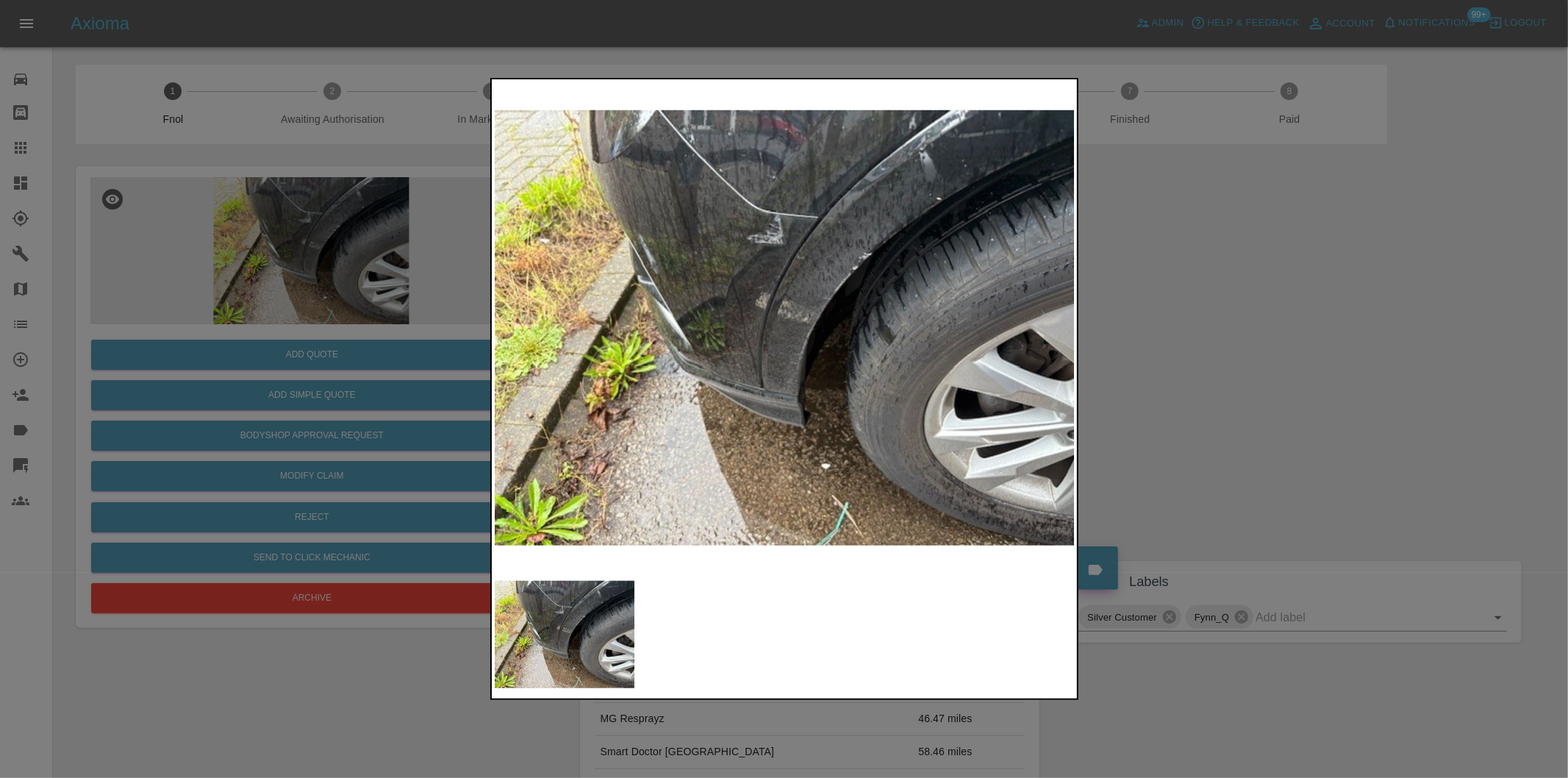
click at [1231, 325] on div at bounding box center [784, 389] width 1568 height 778
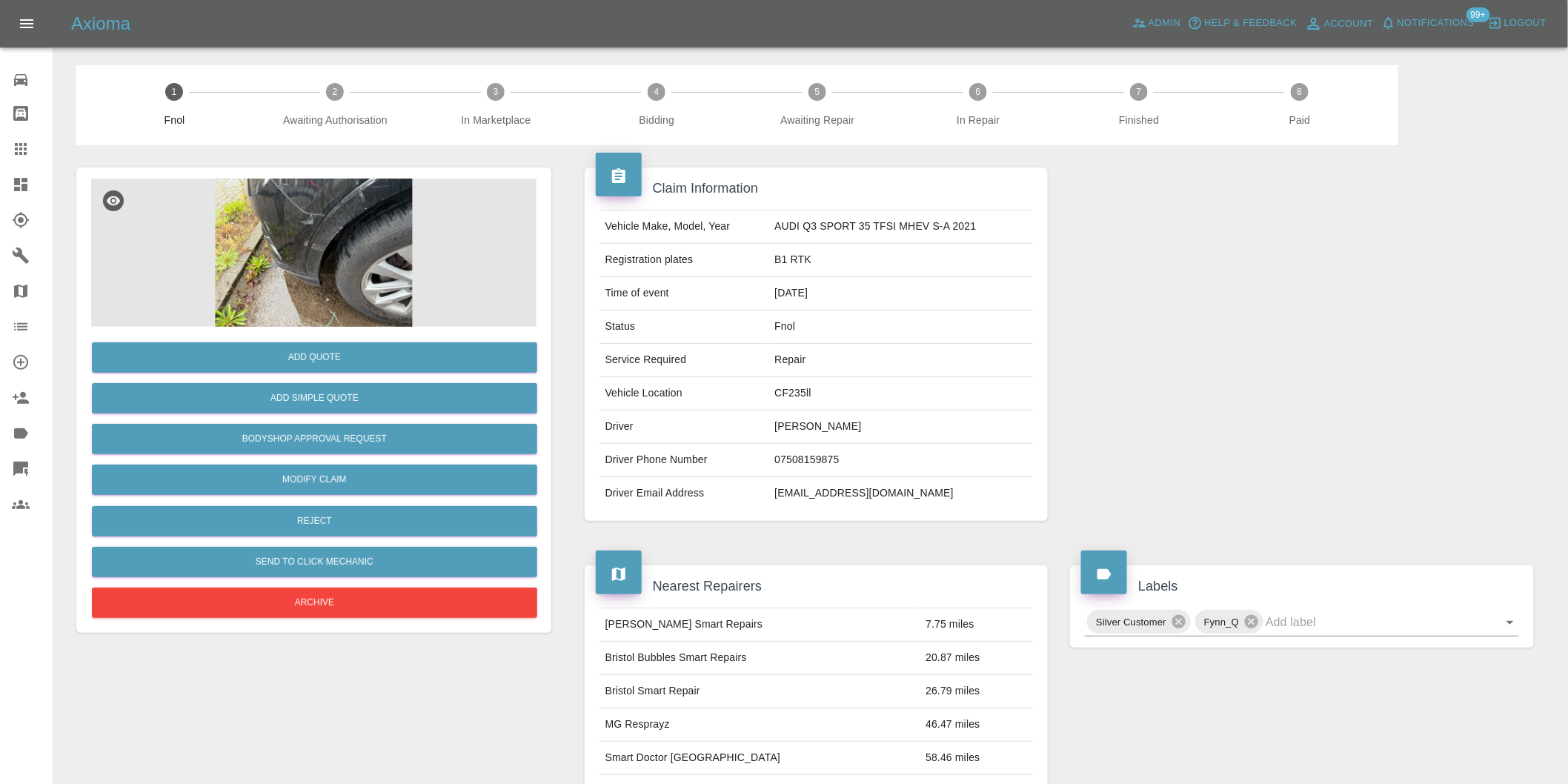
click at [279, 205] on img at bounding box center [313, 253] width 446 height 148
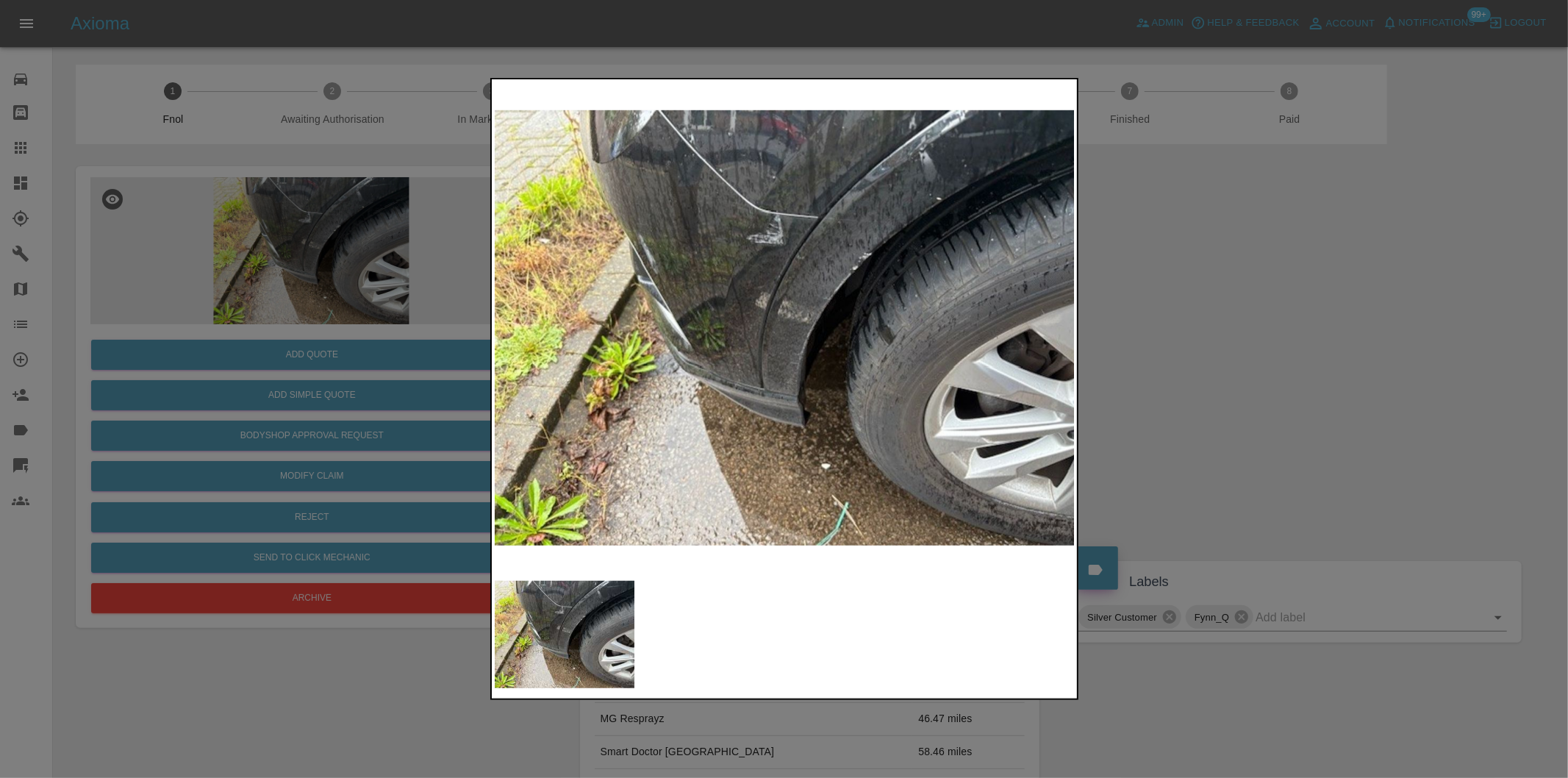
click at [759, 192] on img at bounding box center [784, 328] width 581 height 492
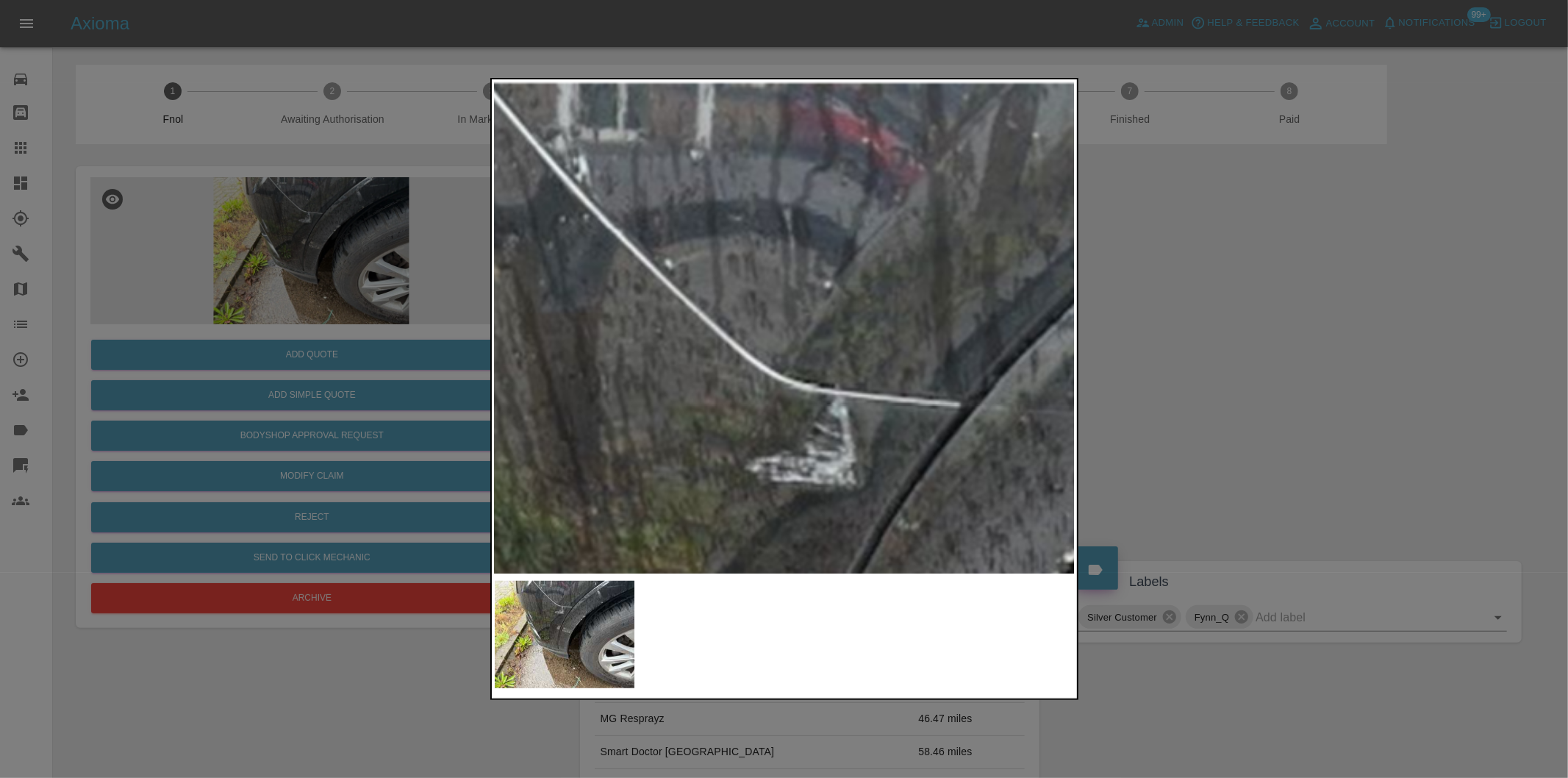
click at [1334, 312] on div at bounding box center [784, 389] width 1568 height 778
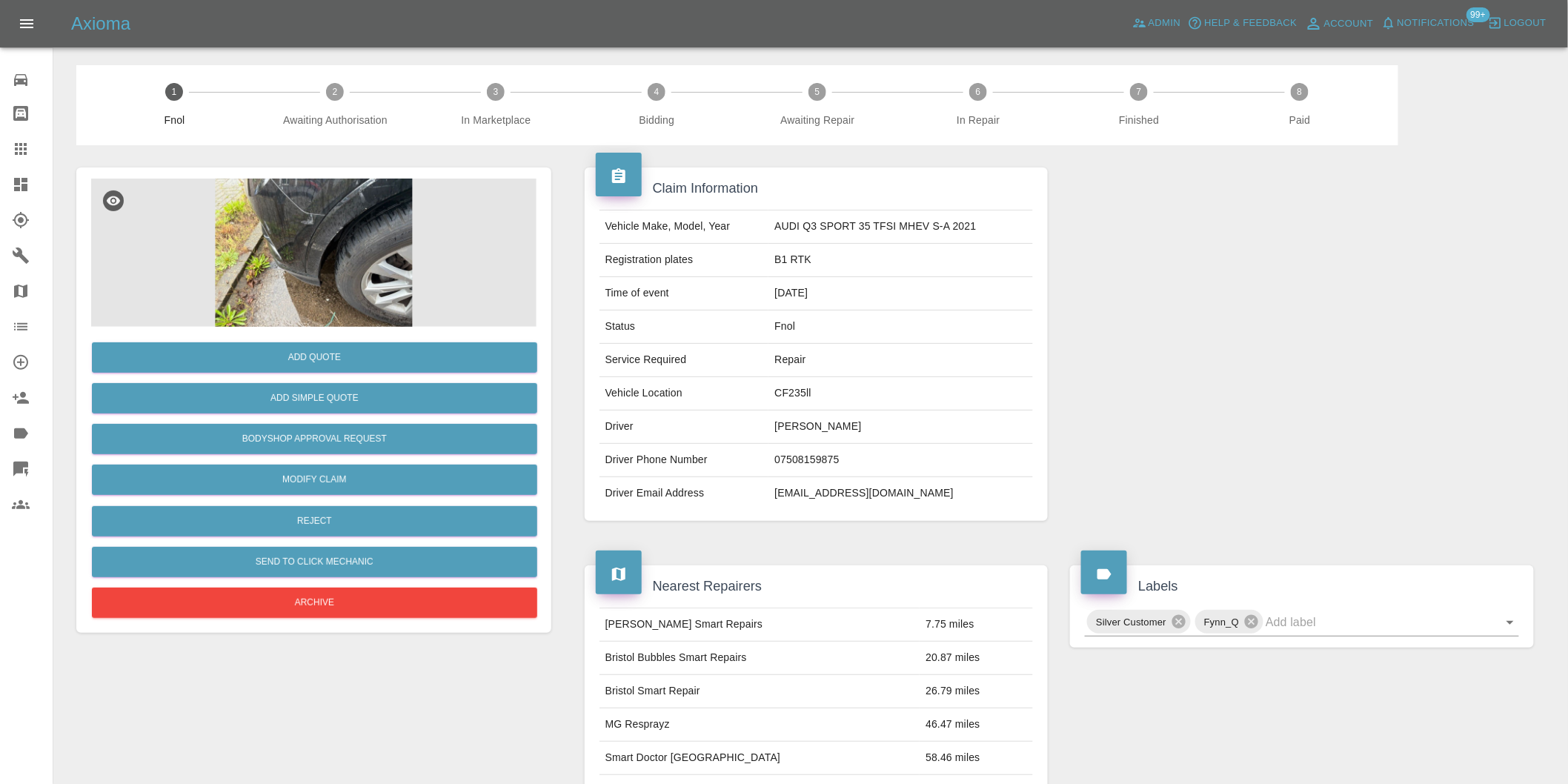
click at [342, 233] on img at bounding box center [313, 253] width 446 height 148
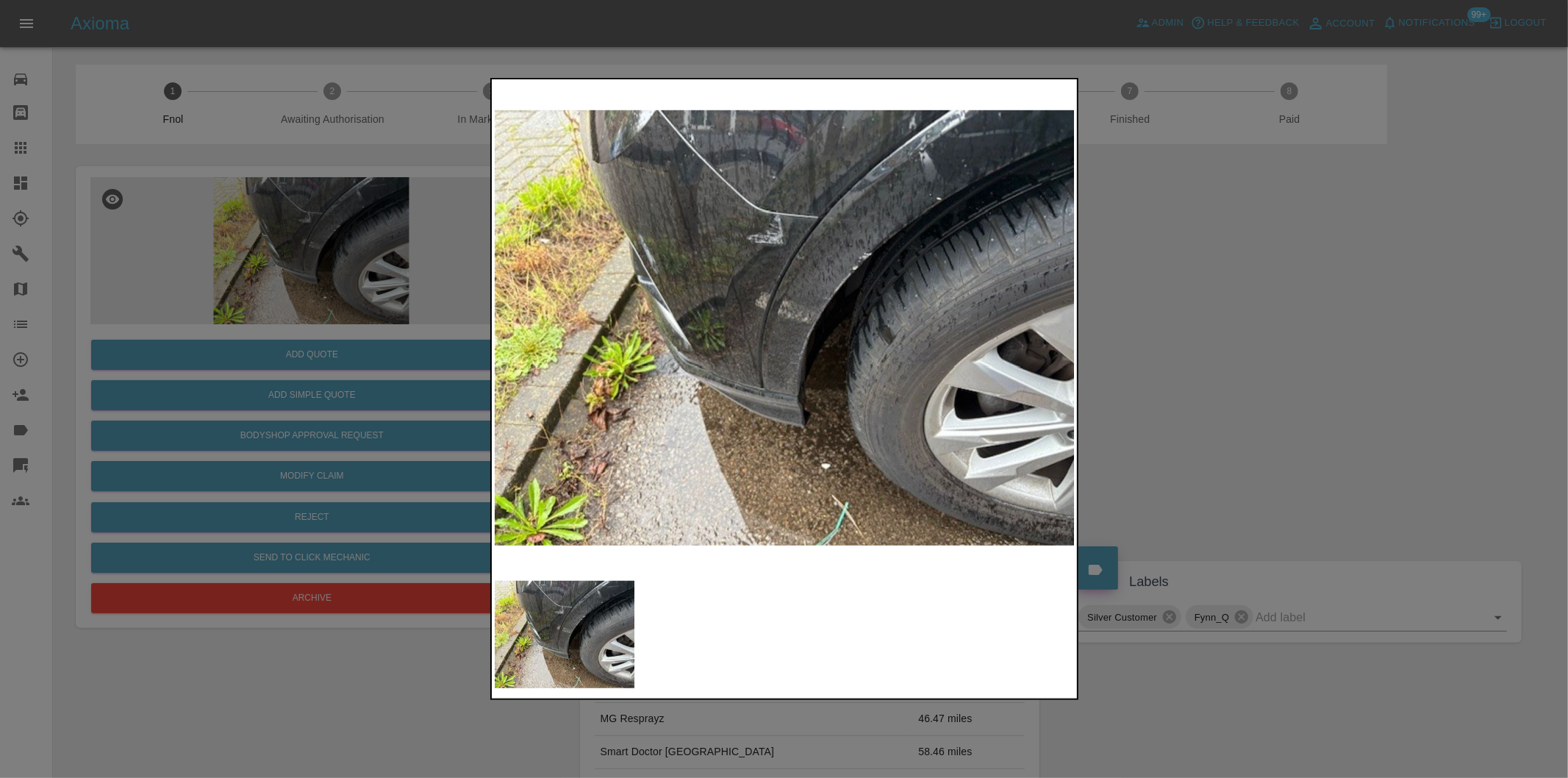
click at [809, 159] on img at bounding box center [784, 328] width 581 height 492
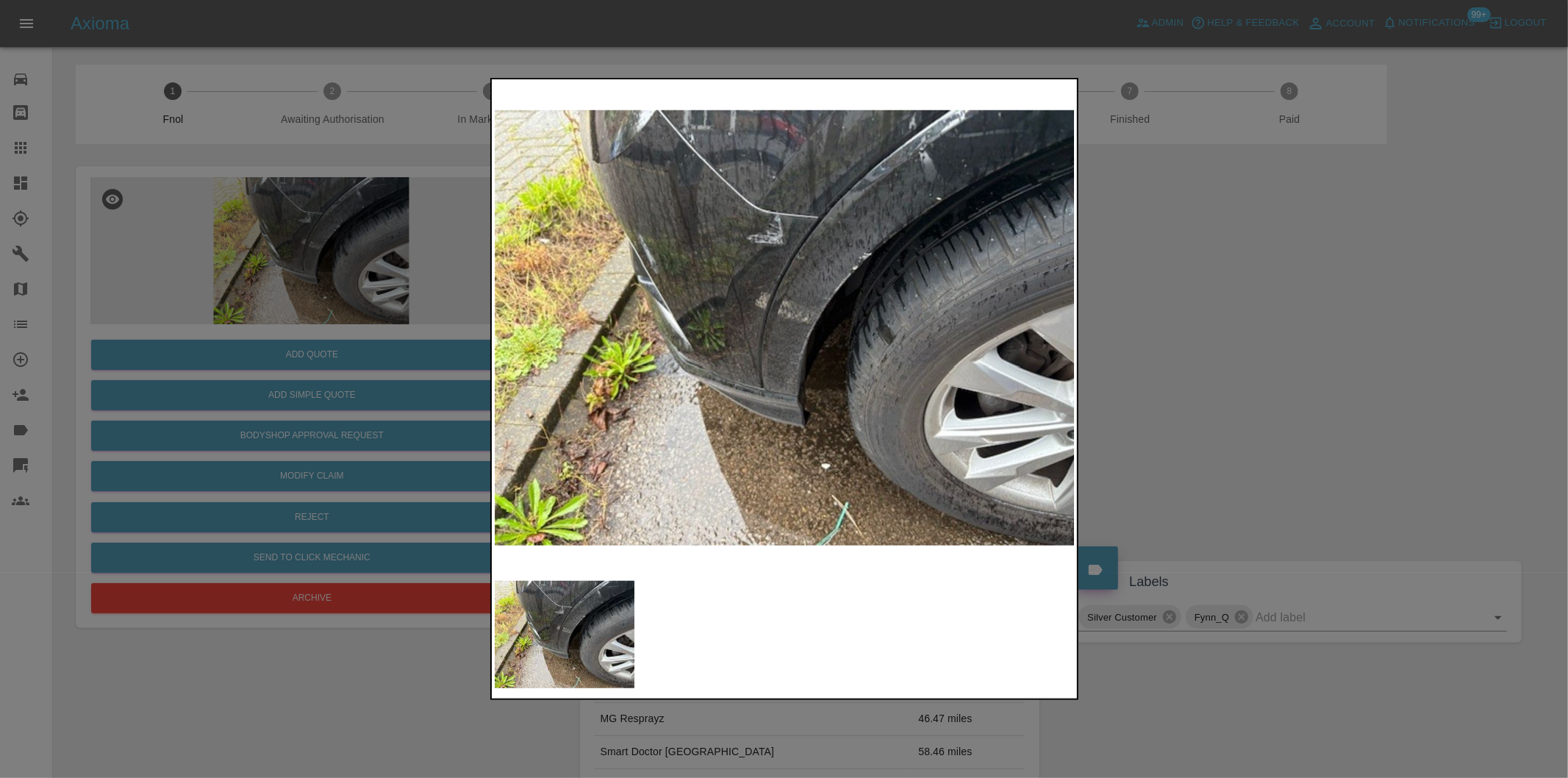
click at [1155, 239] on div at bounding box center [784, 389] width 1568 height 778
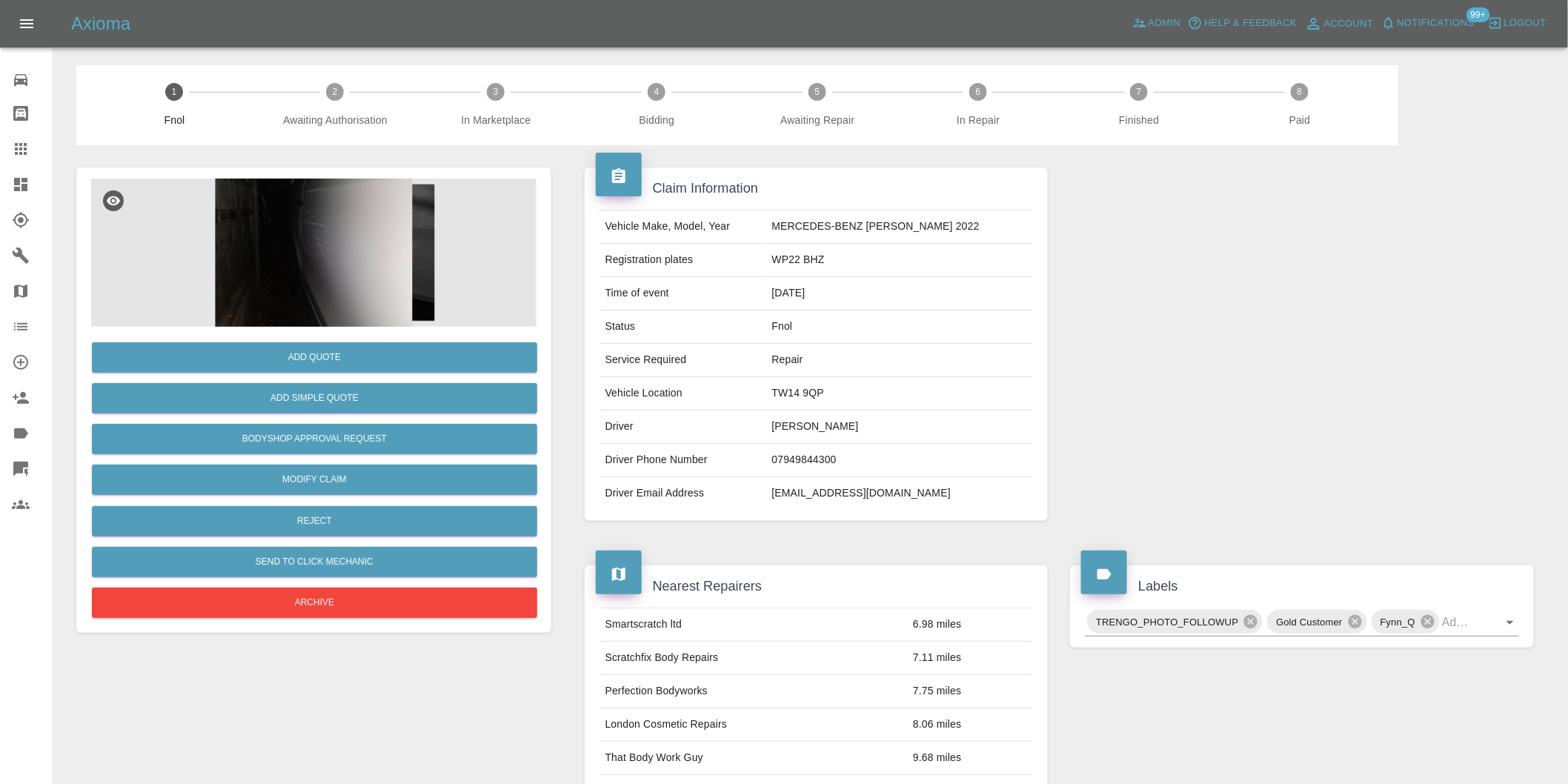
click at [365, 205] on img at bounding box center [313, 253] width 446 height 148
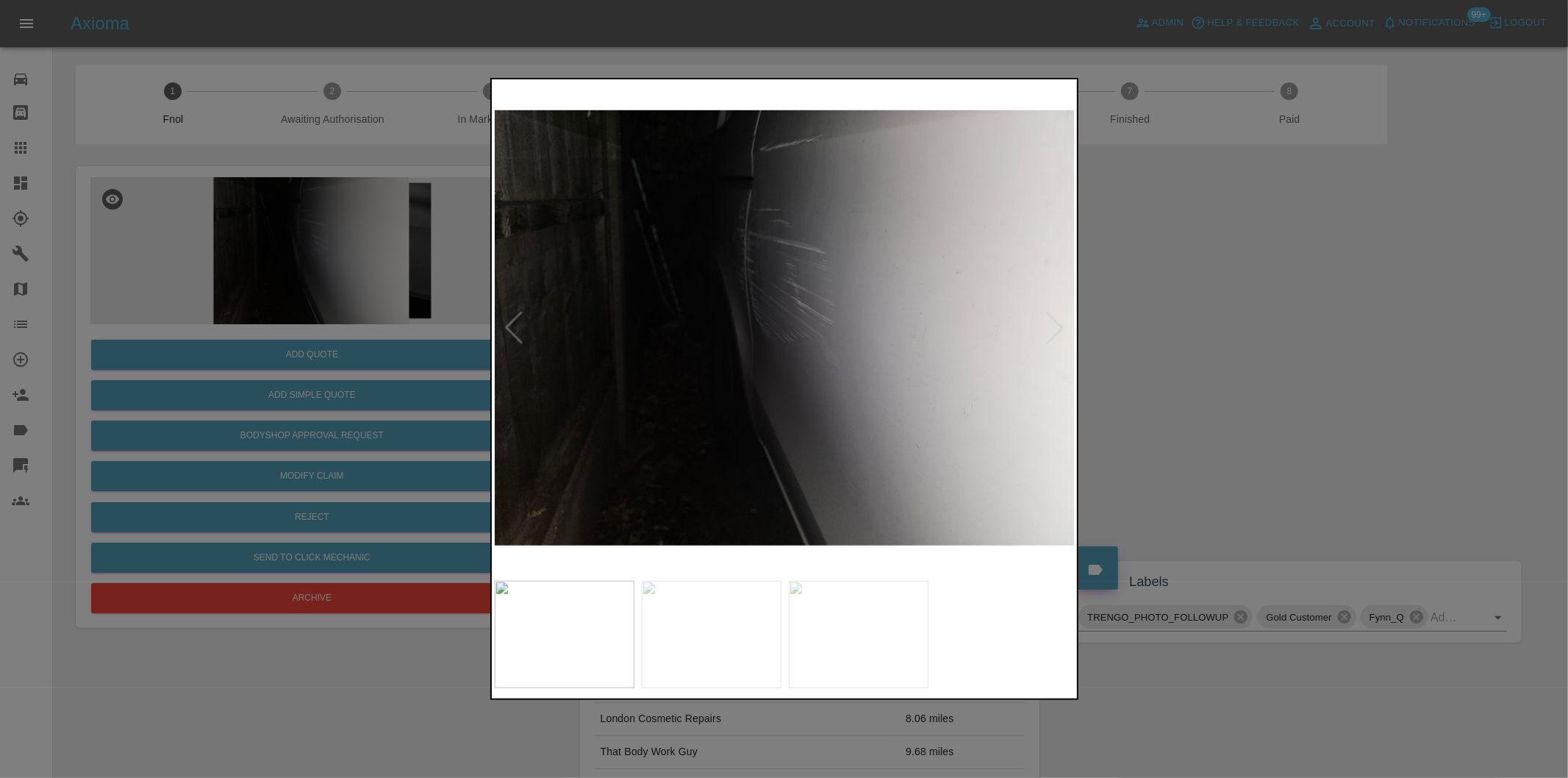
click at [1235, 313] on div at bounding box center [784, 389] width 1568 height 778
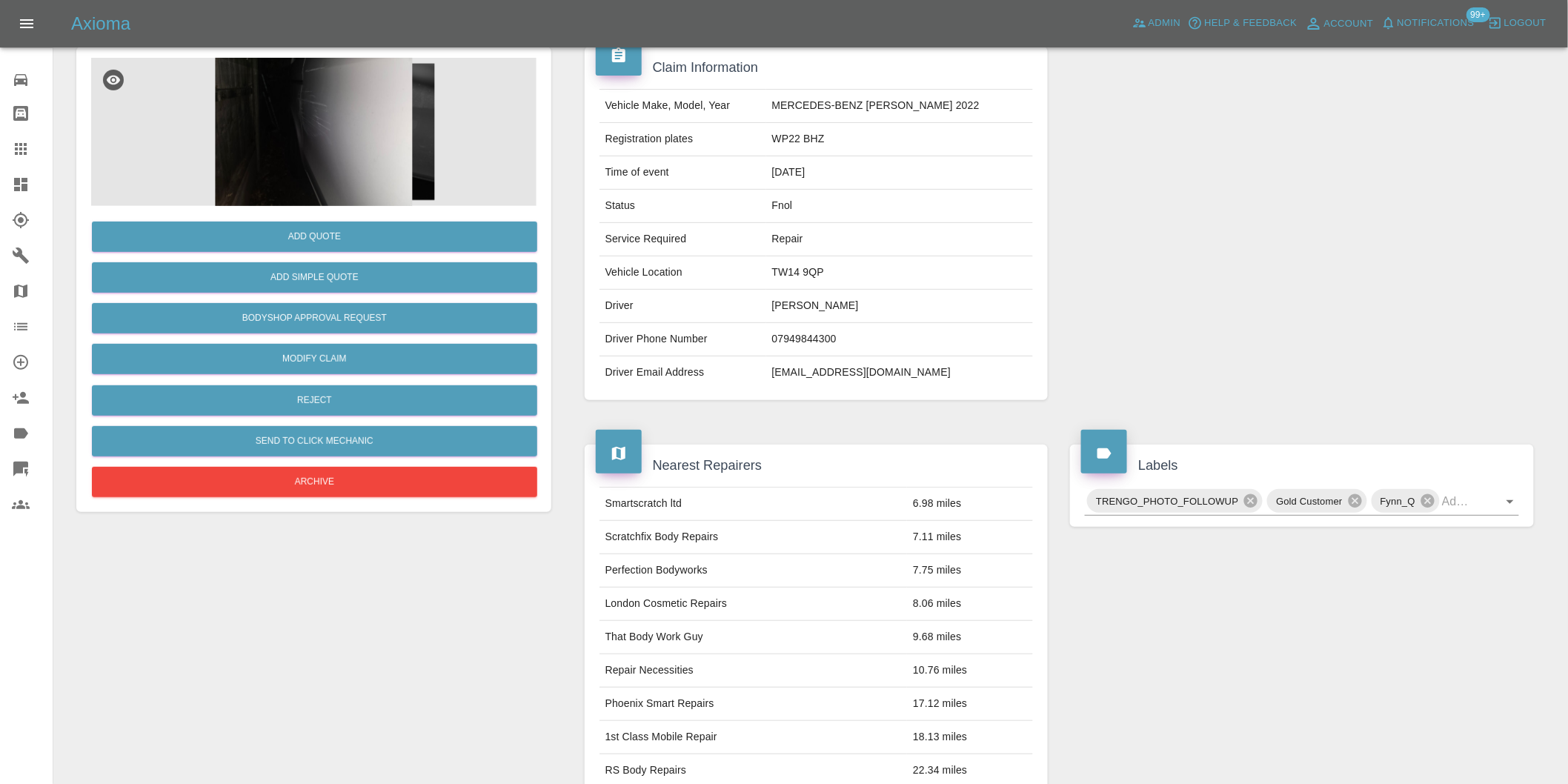
scroll to position [329, 0]
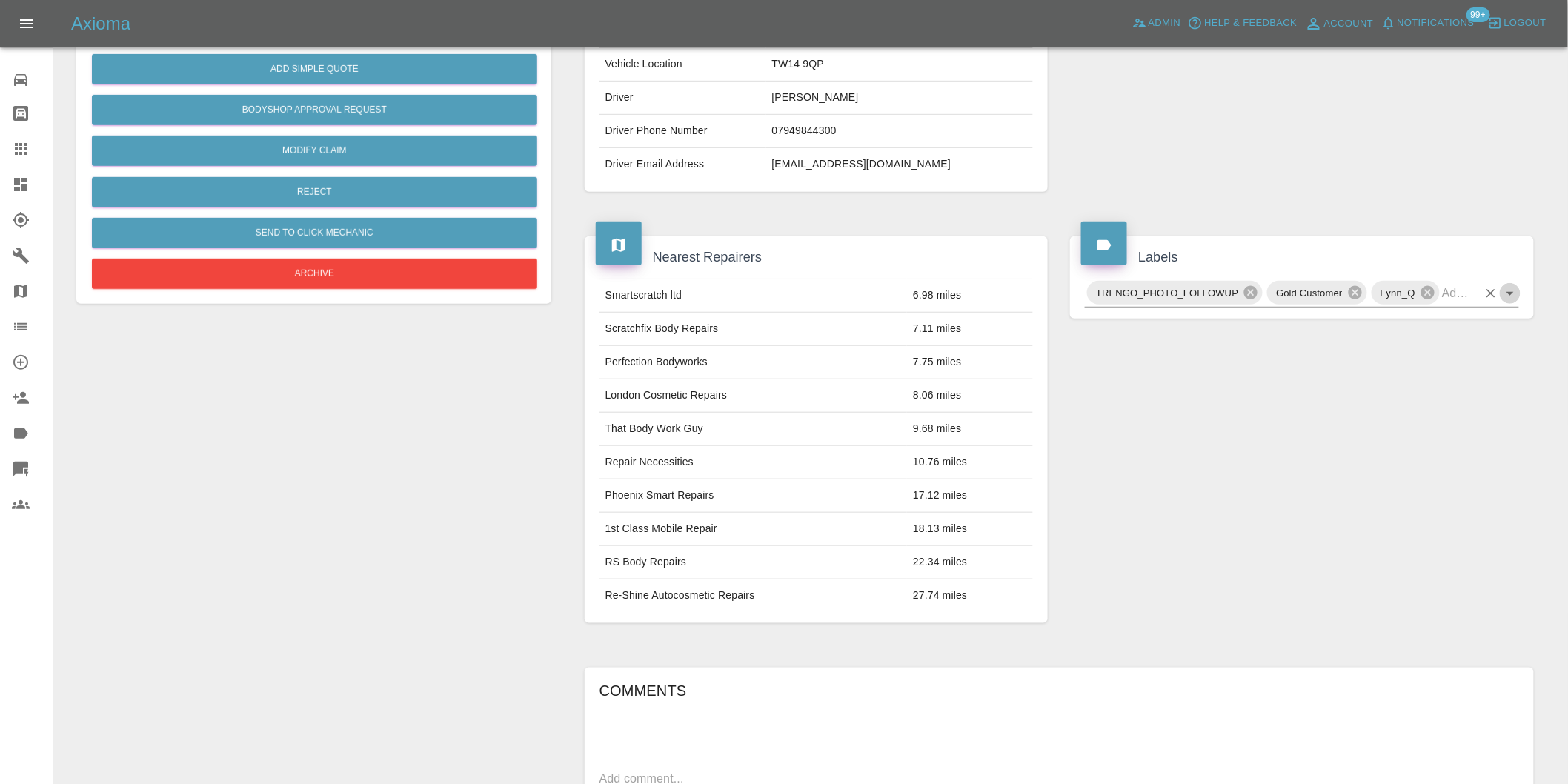
click at [1514, 287] on icon "Open" at bounding box center [1511, 294] width 18 height 18
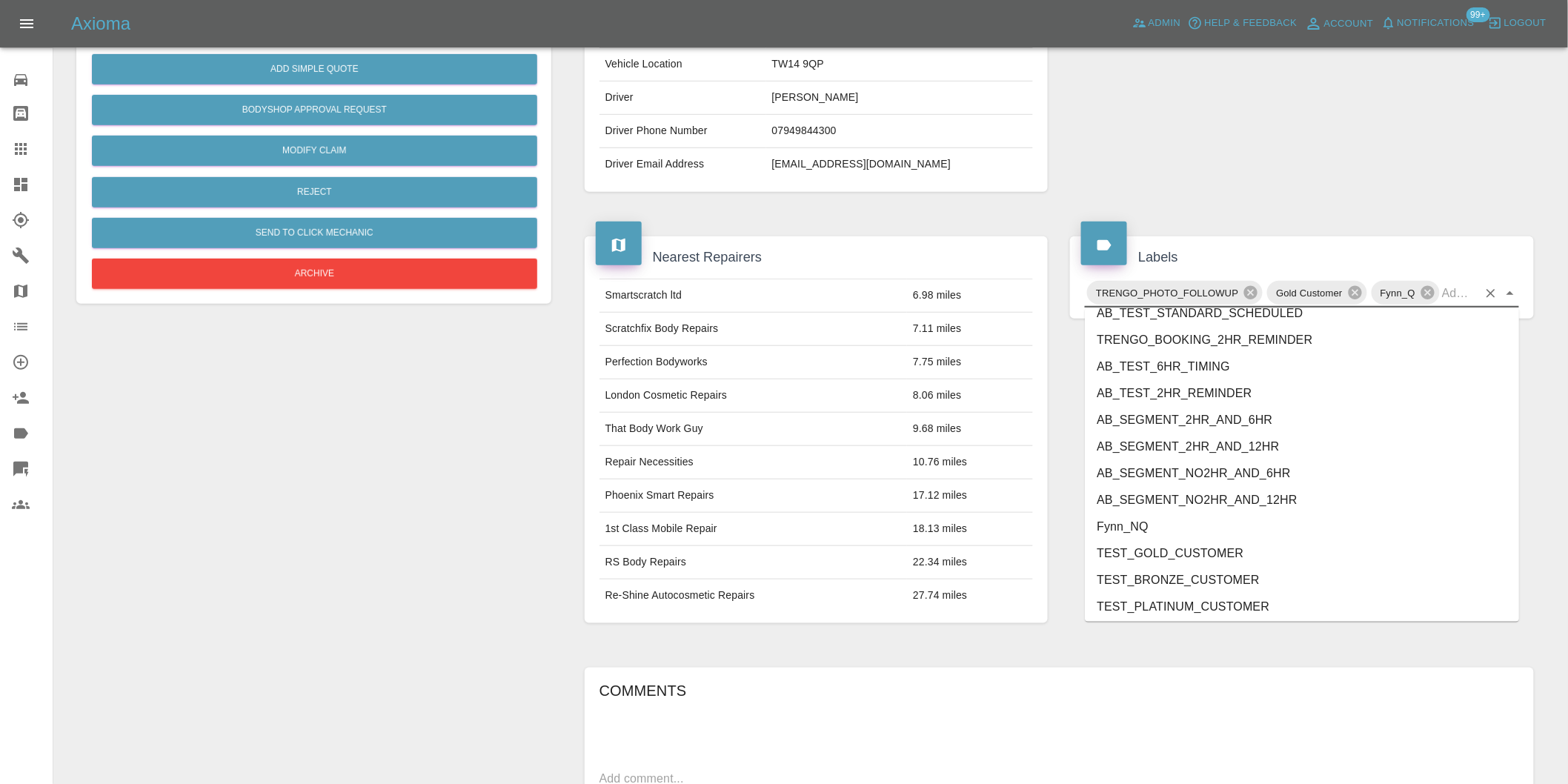
scroll to position [3139, 0]
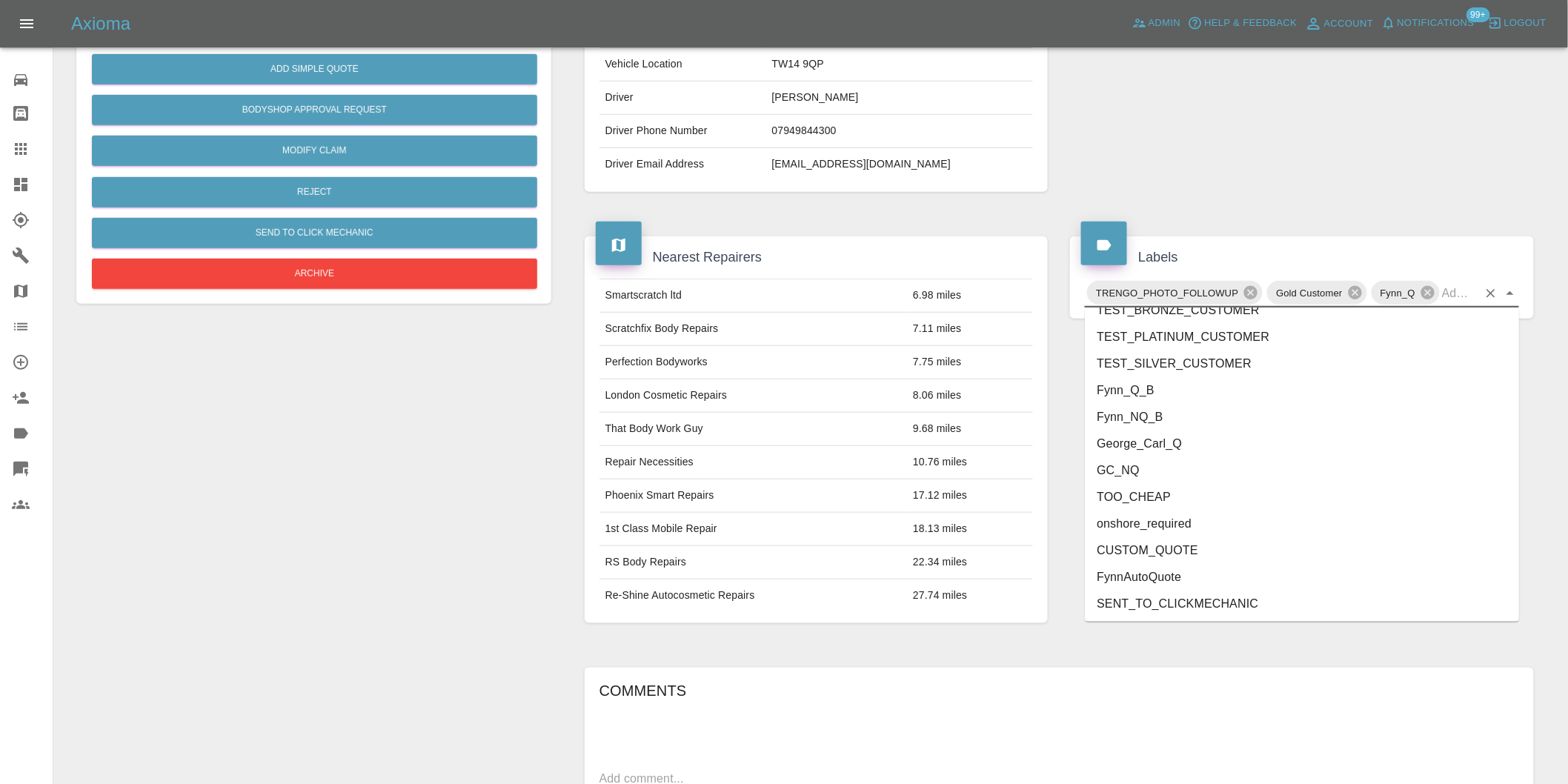
click at [1168, 521] on li "onshore_required" at bounding box center [1301, 523] width 434 height 27
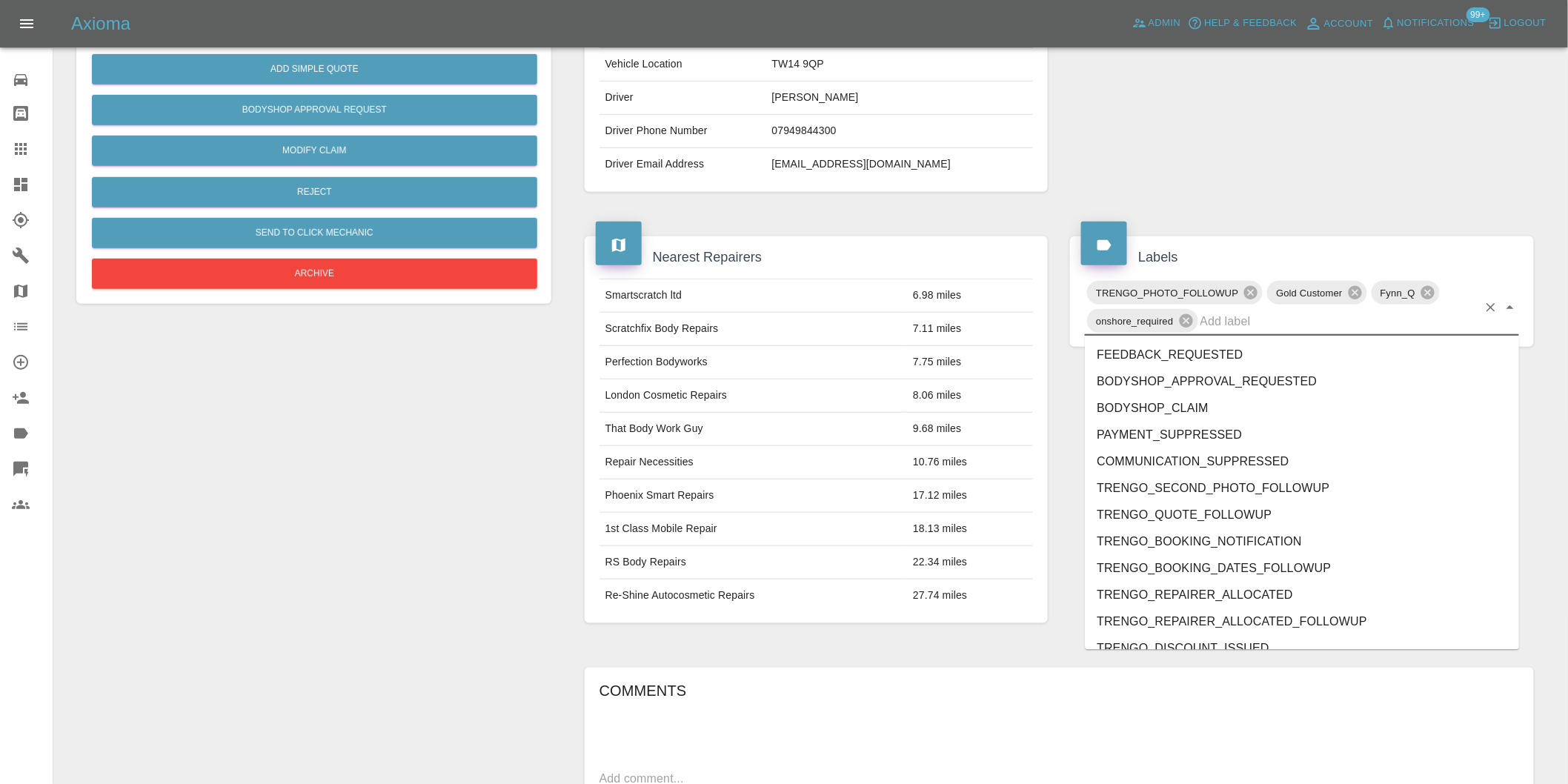
click at [1514, 290] on div "TRENGO_PHOTO_FOLLOWUP Gold Customer Fynn_Q onshore_required" at bounding box center [1301, 307] width 434 height 57
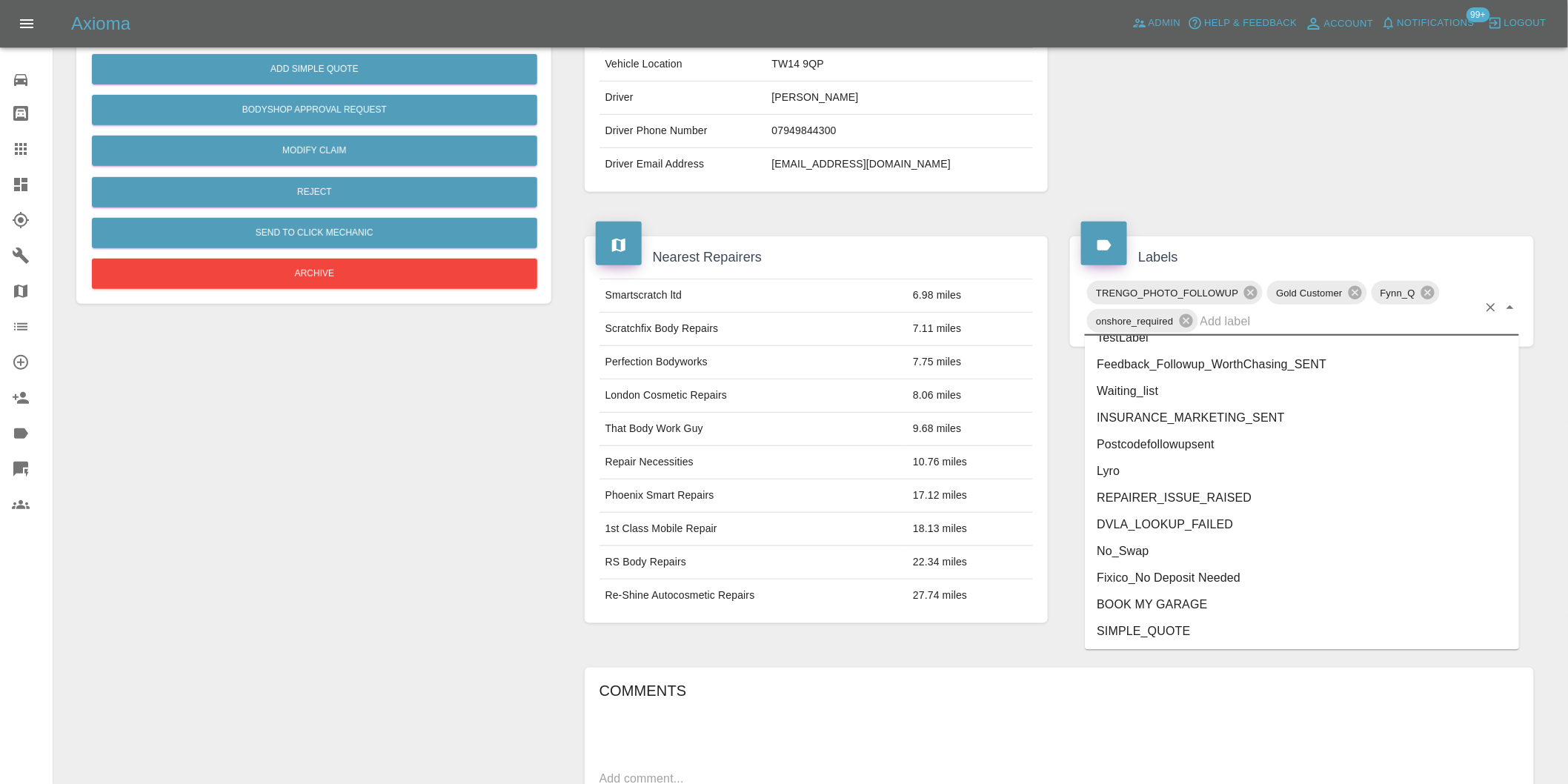
scroll to position [3111, 0]
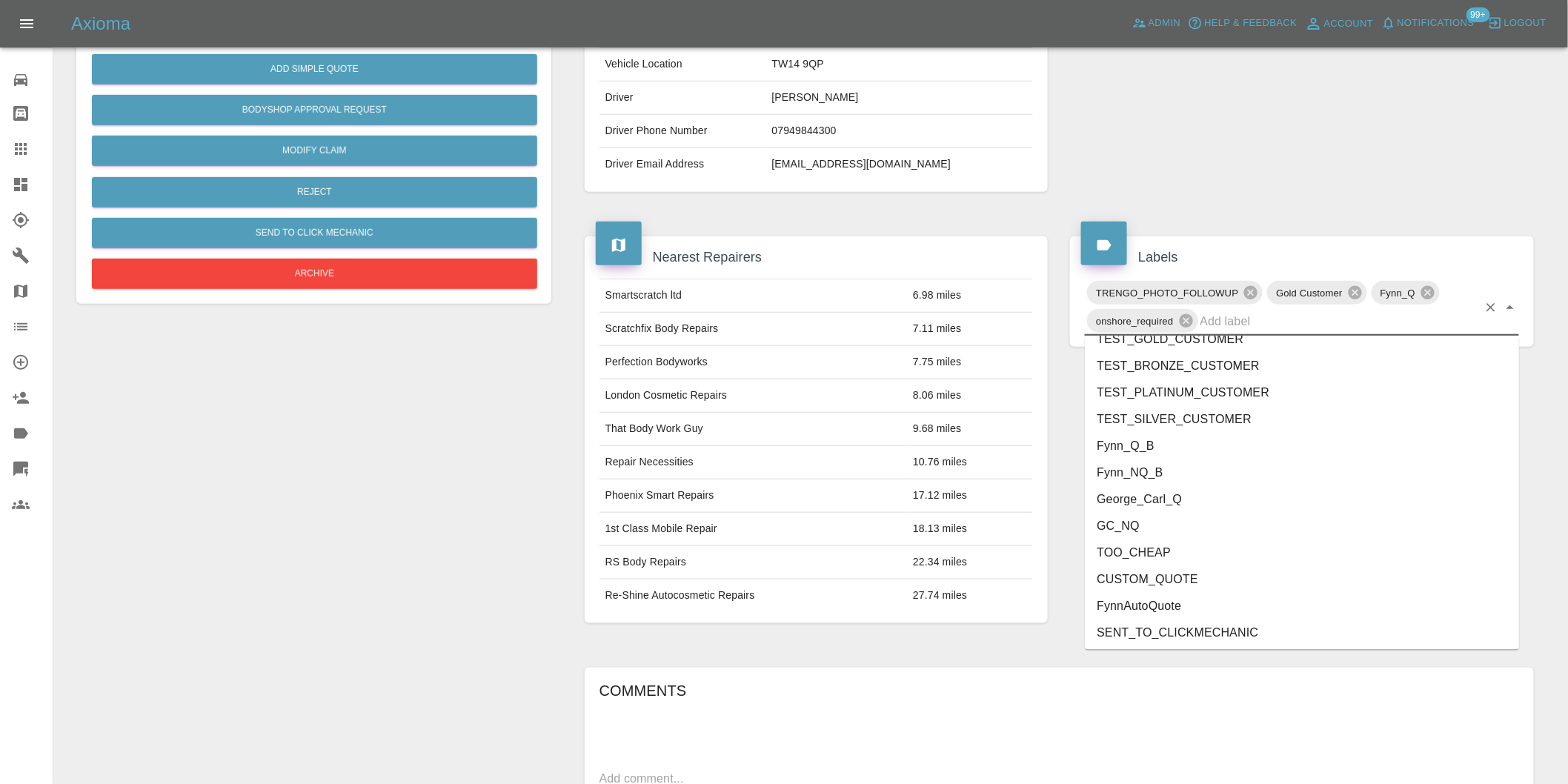
click at [1200, 505] on li "George_Carl_Q" at bounding box center [1301, 499] width 434 height 27
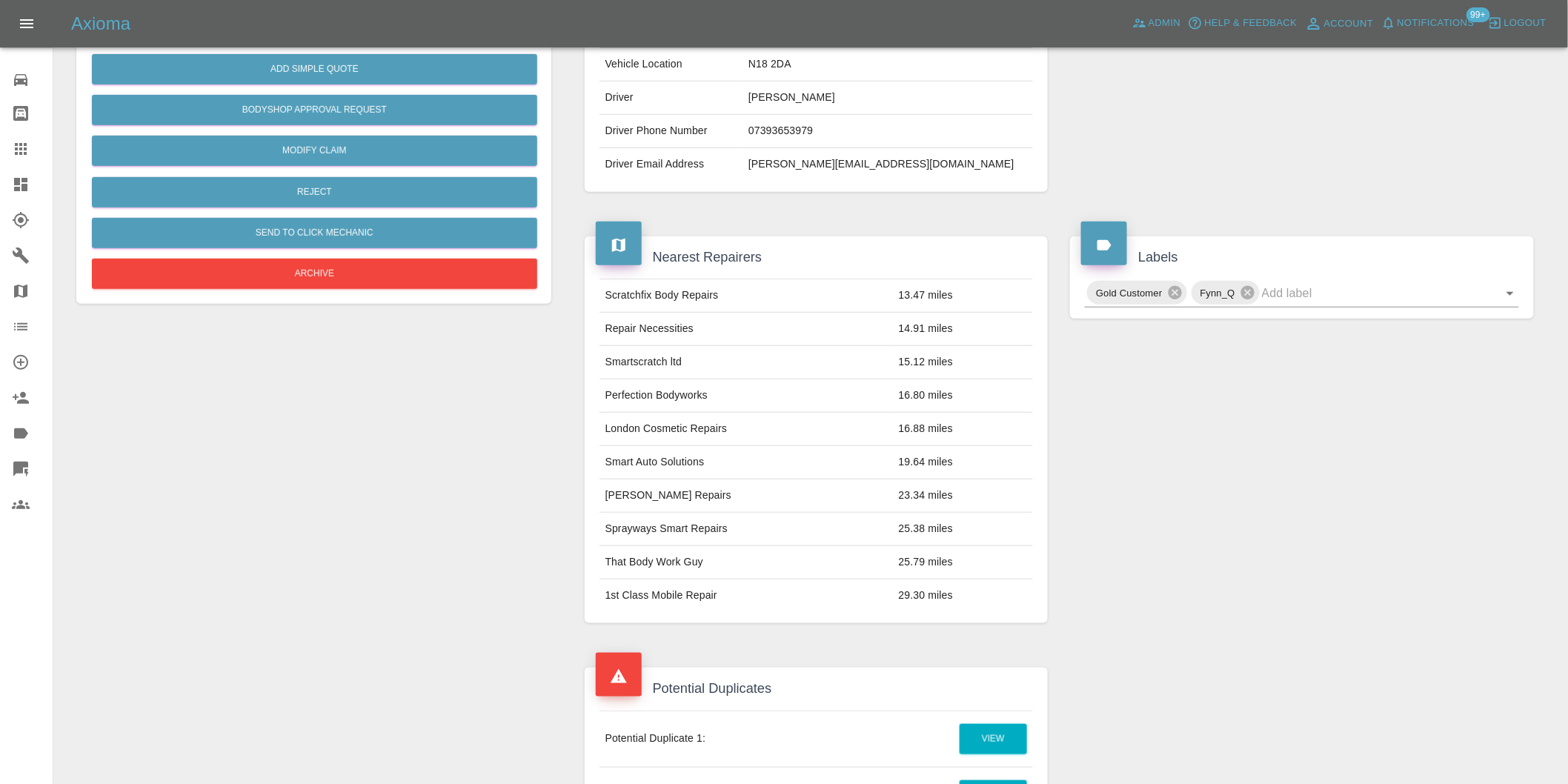
scroll to position [741, 0]
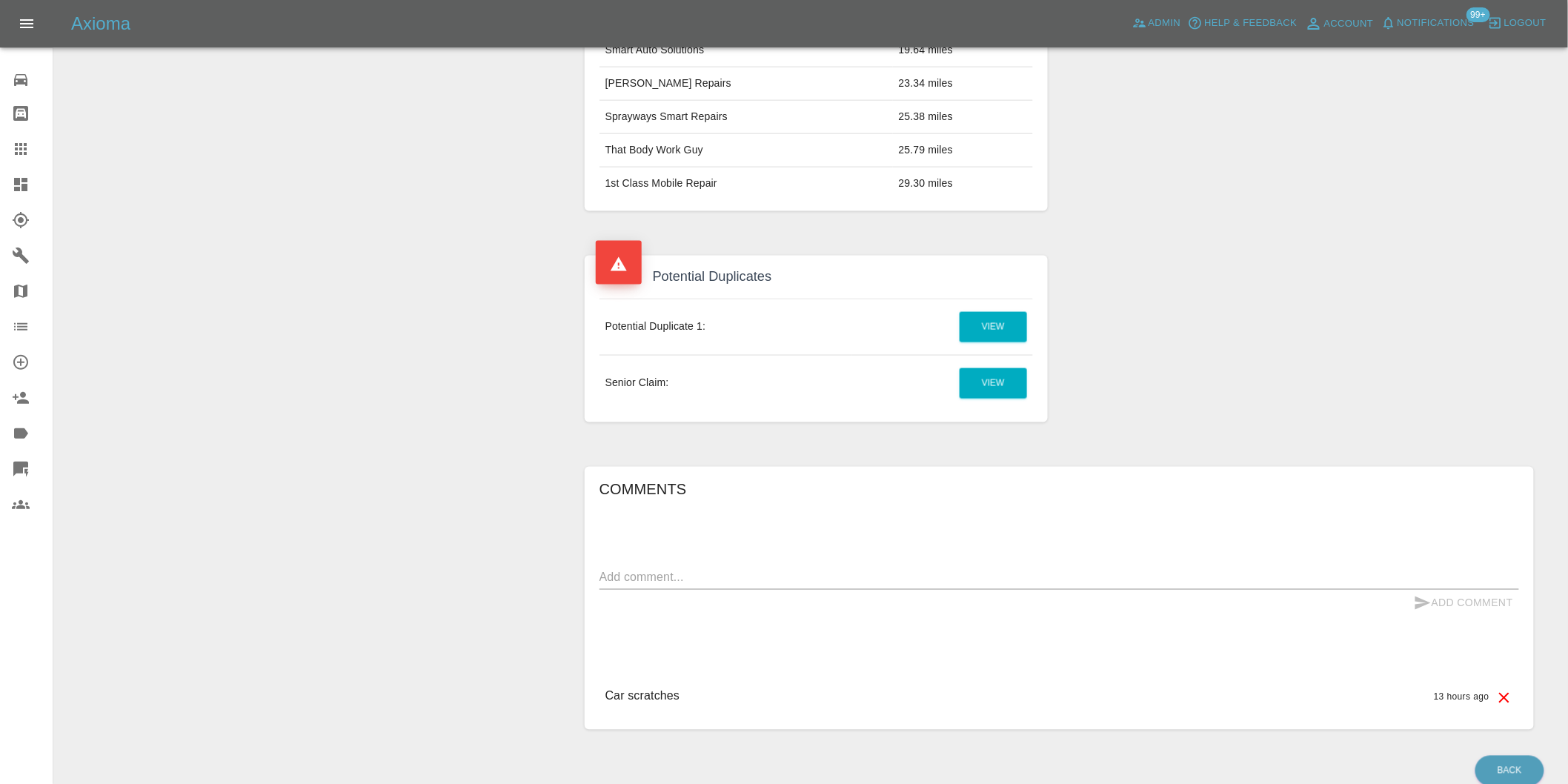
click at [671, 571] on textarea at bounding box center [1059, 577] width 919 height 17
type textarea "duplicate claim"
click at [1447, 605] on button "Add Comment" at bounding box center [1463, 604] width 111 height 28
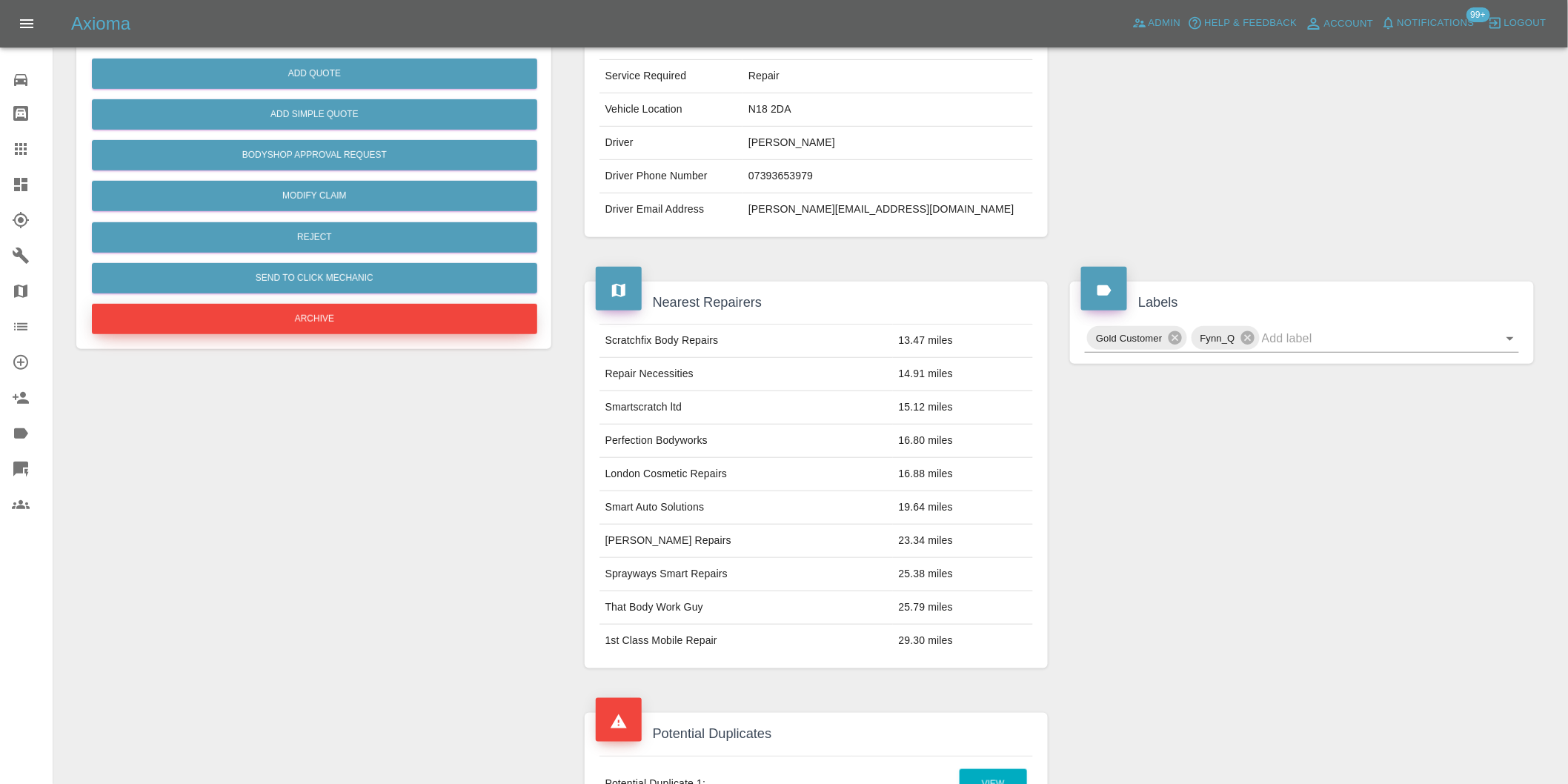
scroll to position [164, 0]
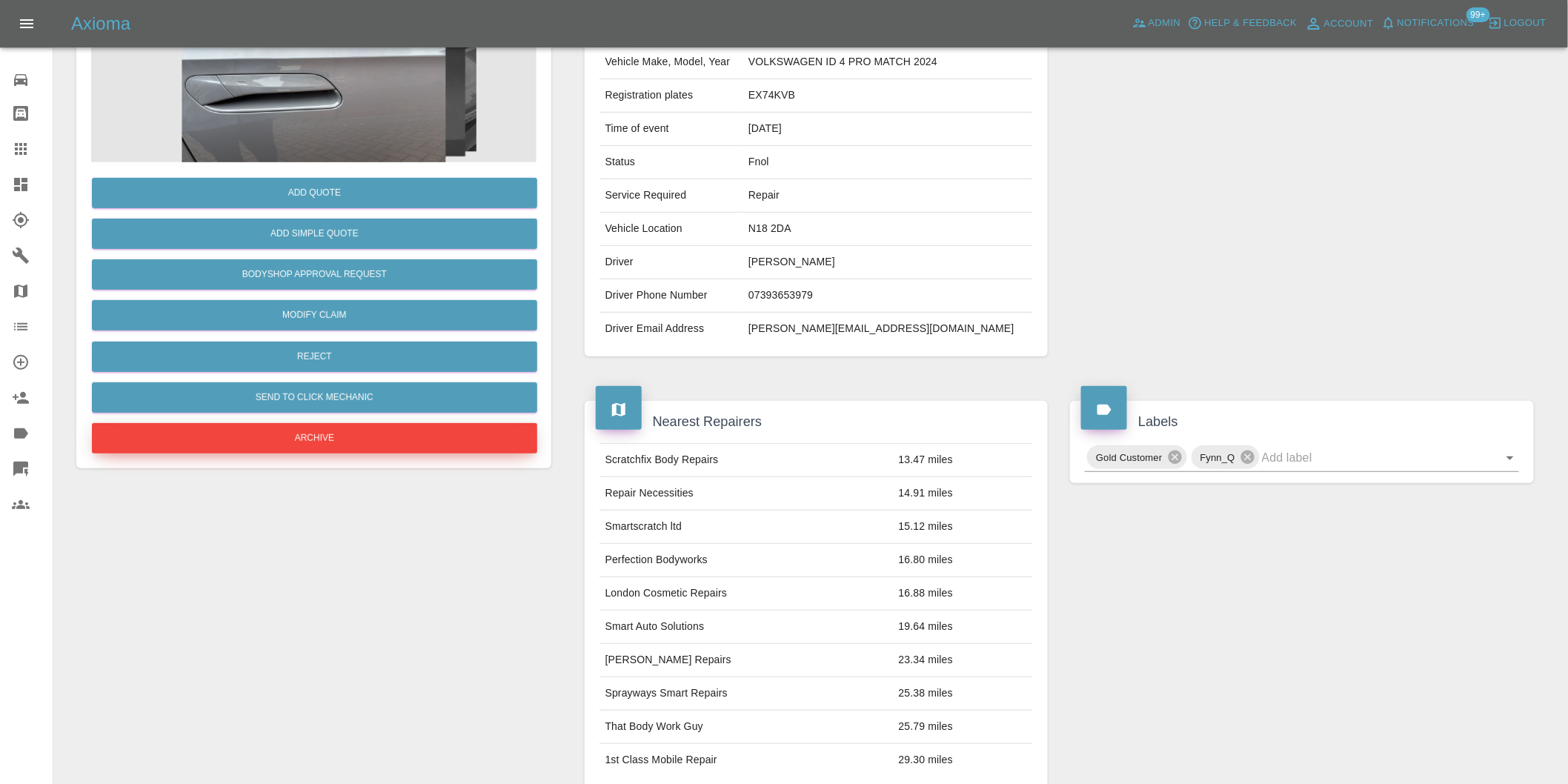
click at [315, 436] on button "Archive" at bounding box center [314, 438] width 446 height 31
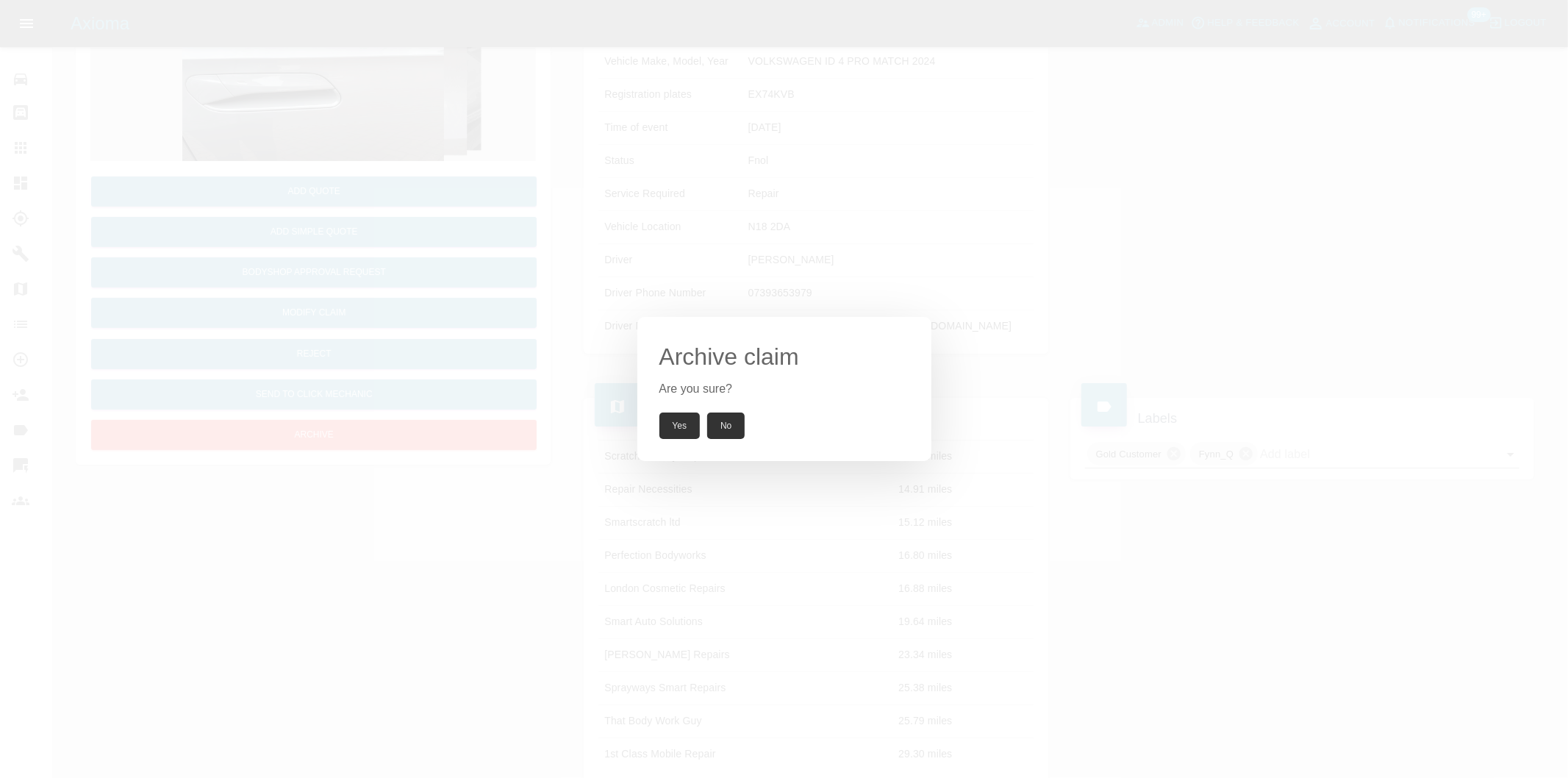
click at [682, 425] on button "Yes" at bounding box center [680, 426] width 41 height 26
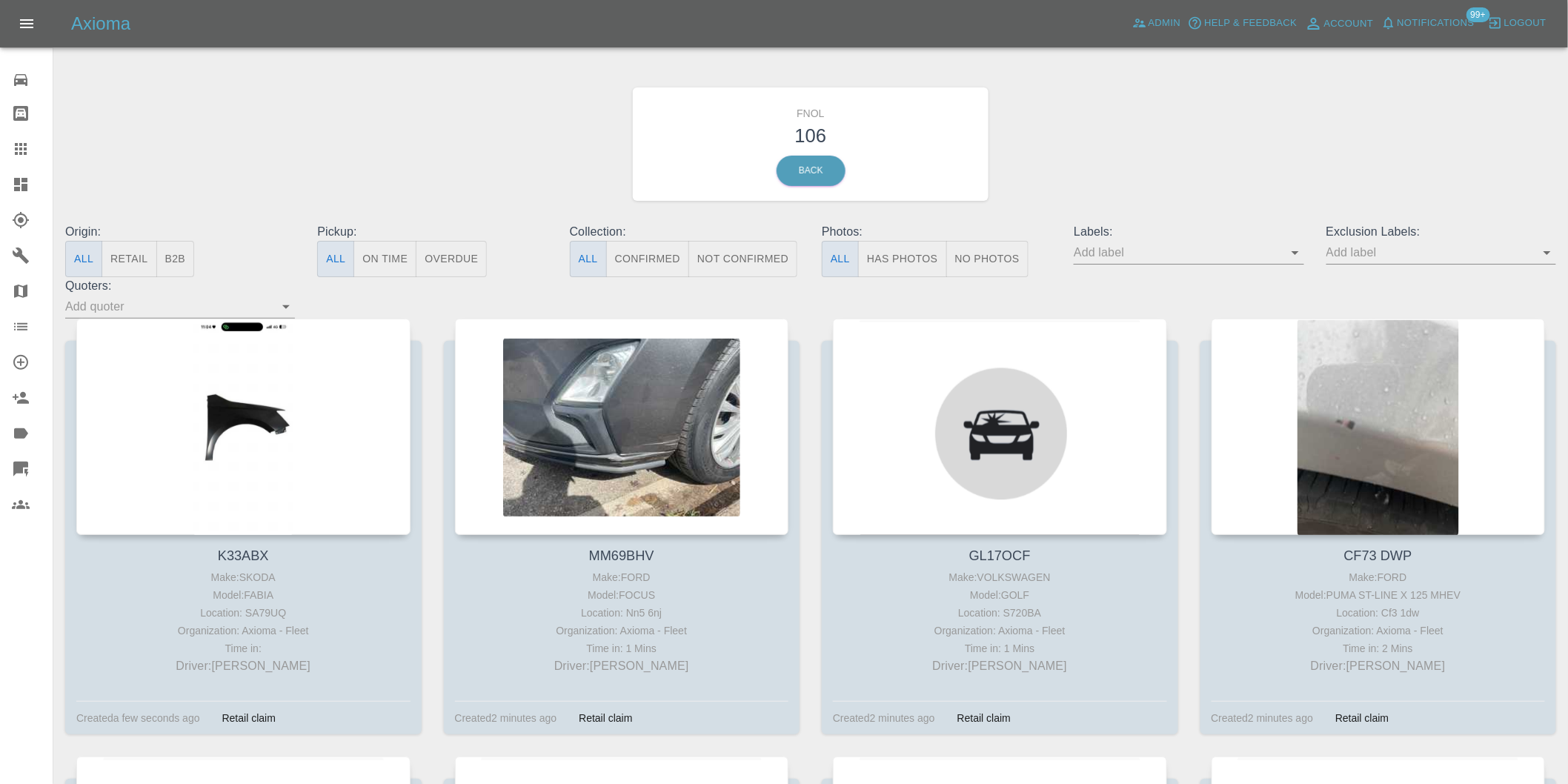
click at [883, 258] on button "Has Photos" at bounding box center [903, 259] width 89 height 37
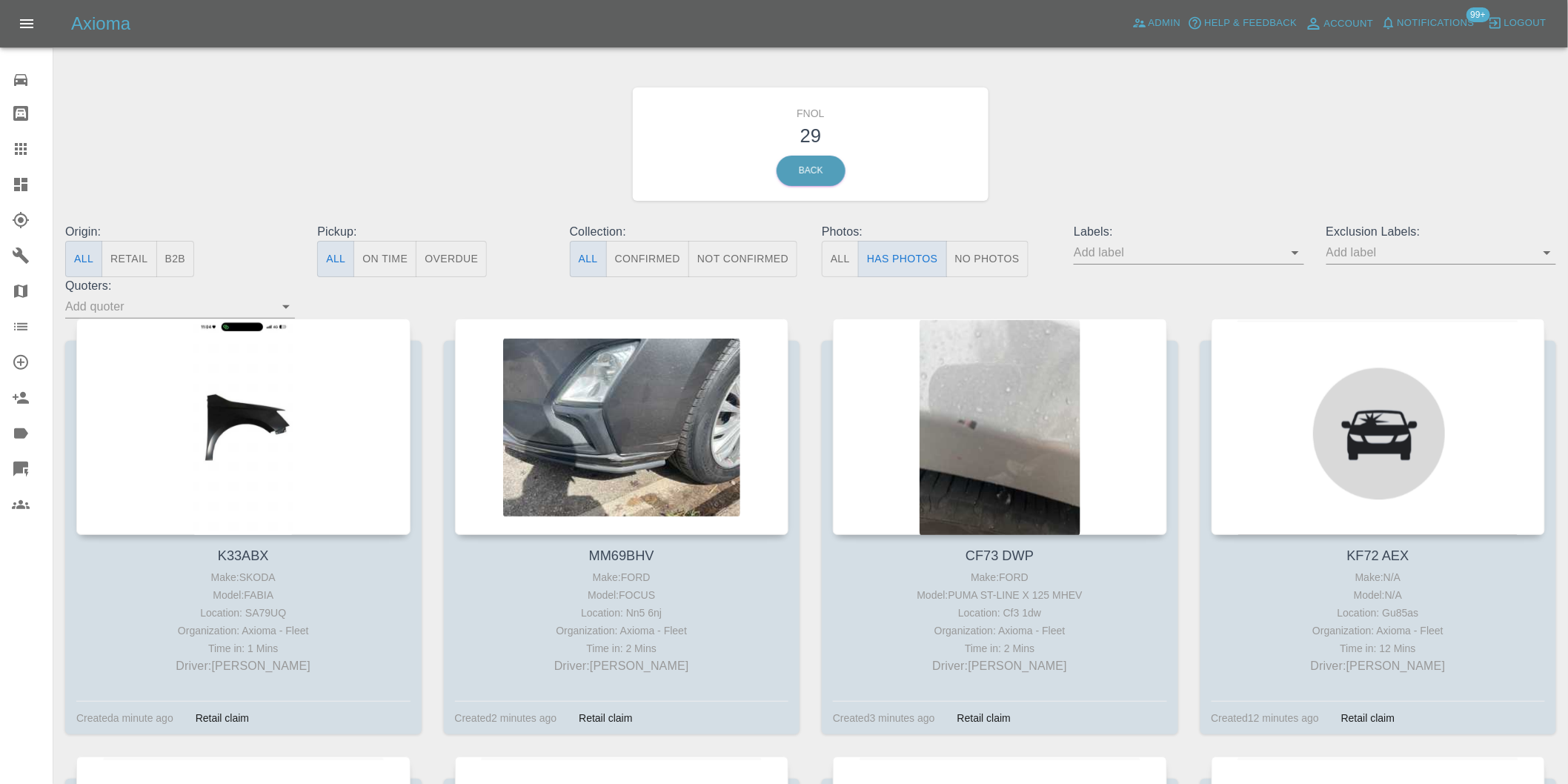
click at [1551, 250] on icon "Open" at bounding box center [1547, 253] width 18 height 18
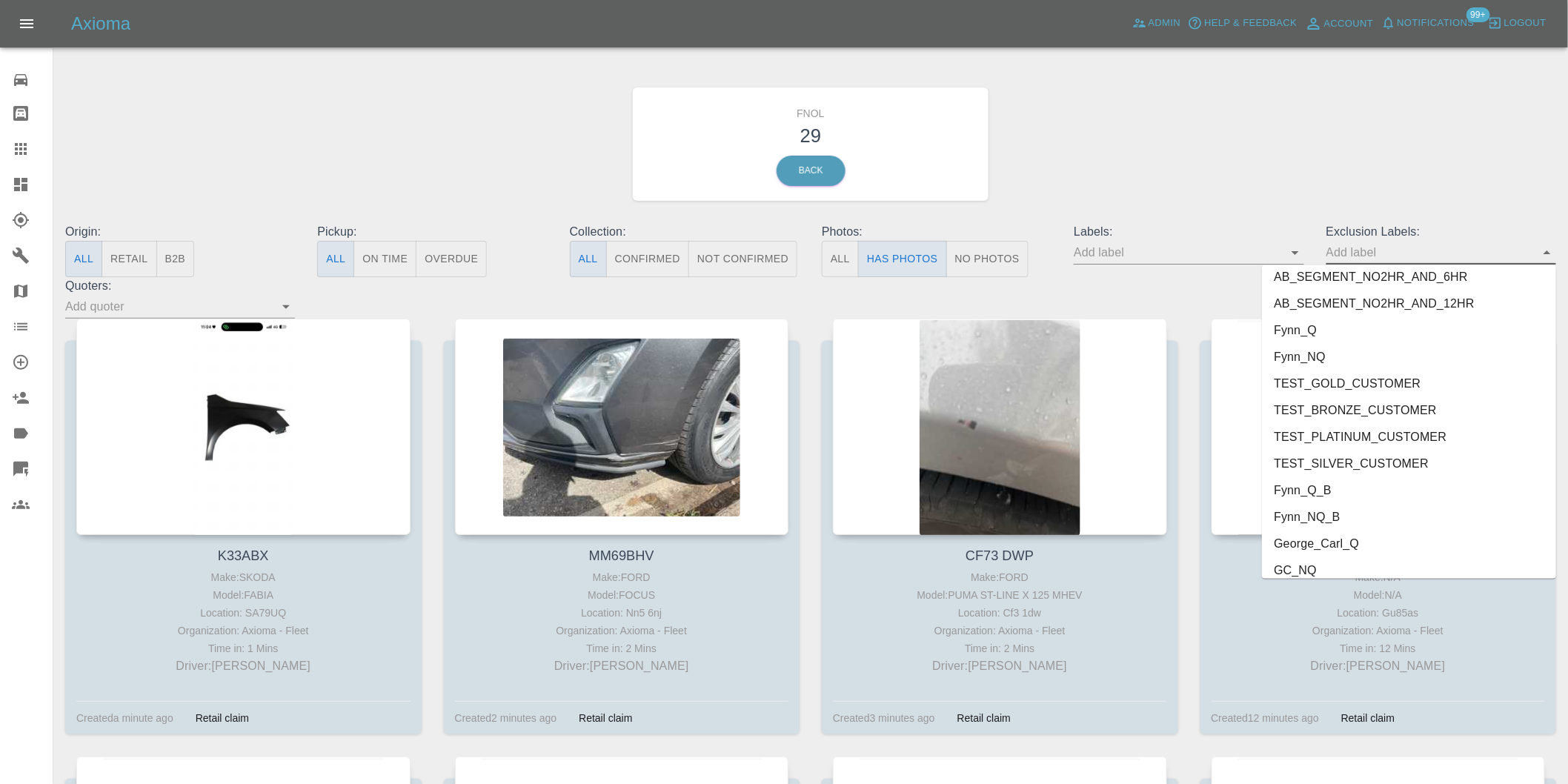
scroll to position [3218, 0]
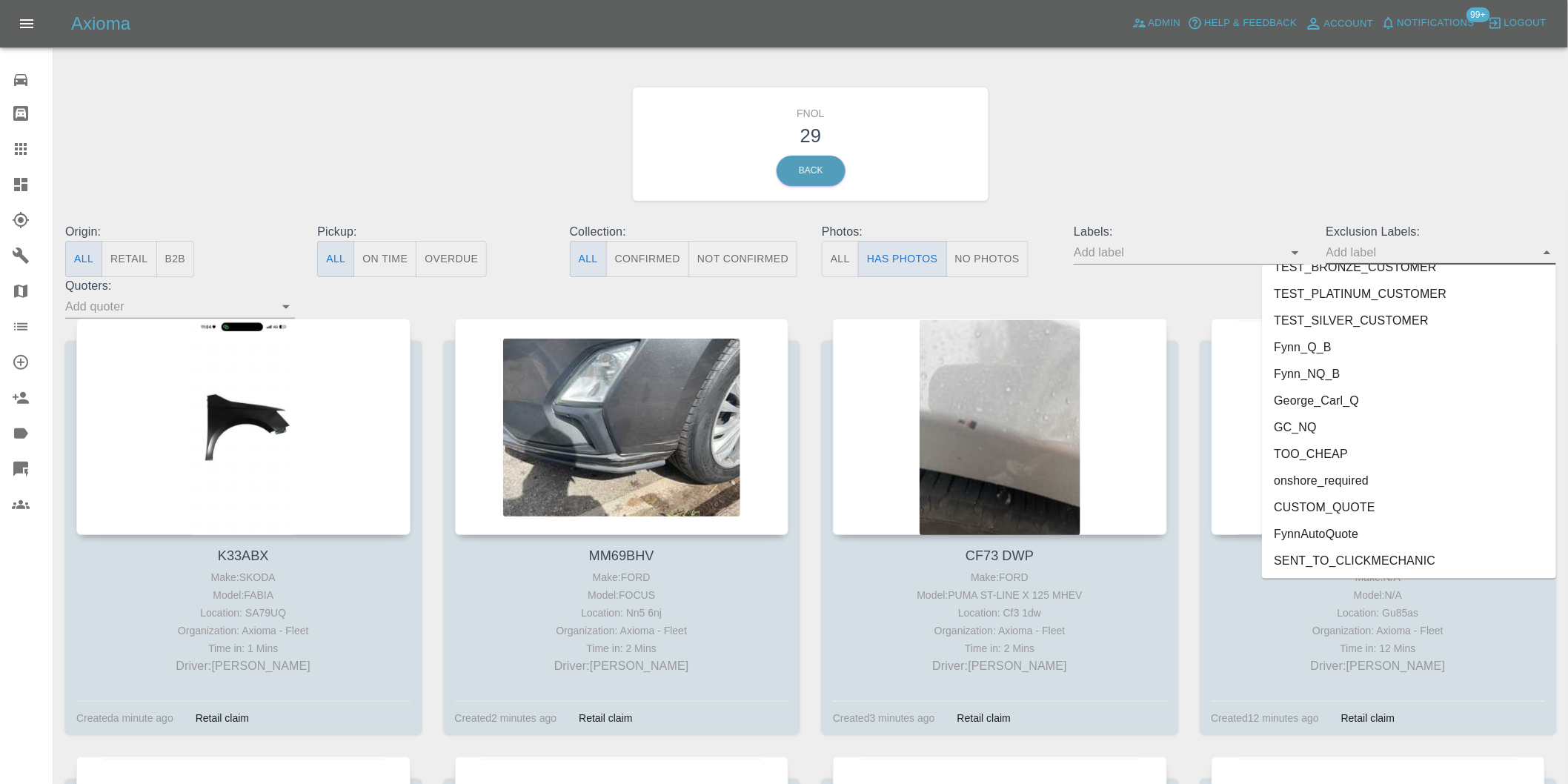
click at [1333, 484] on li "onshore_required" at bounding box center [1410, 480] width 295 height 27
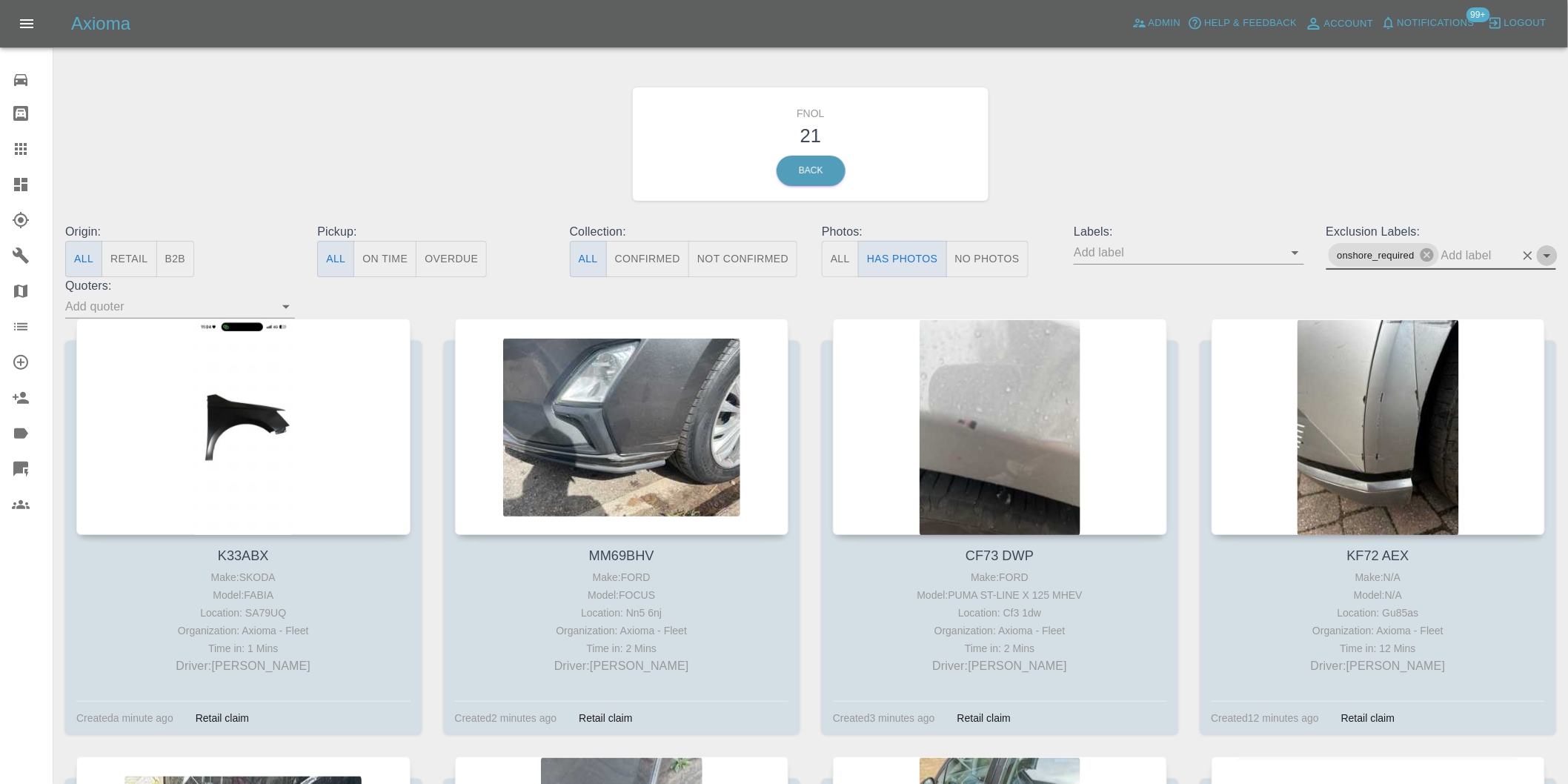
click at [1547, 249] on icon "Open" at bounding box center [1547, 256] width 18 height 18
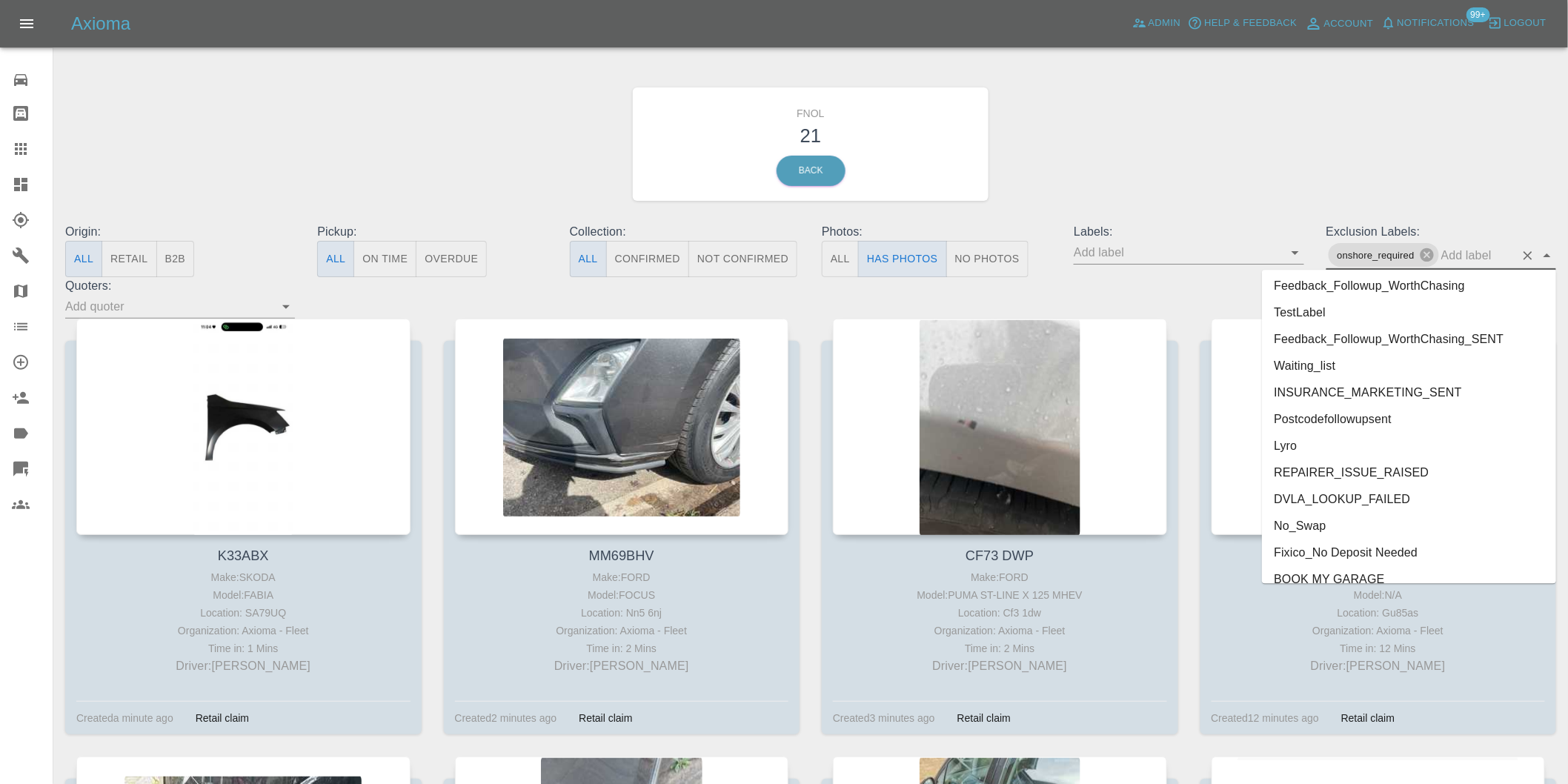
scroll to position [3191, 0]
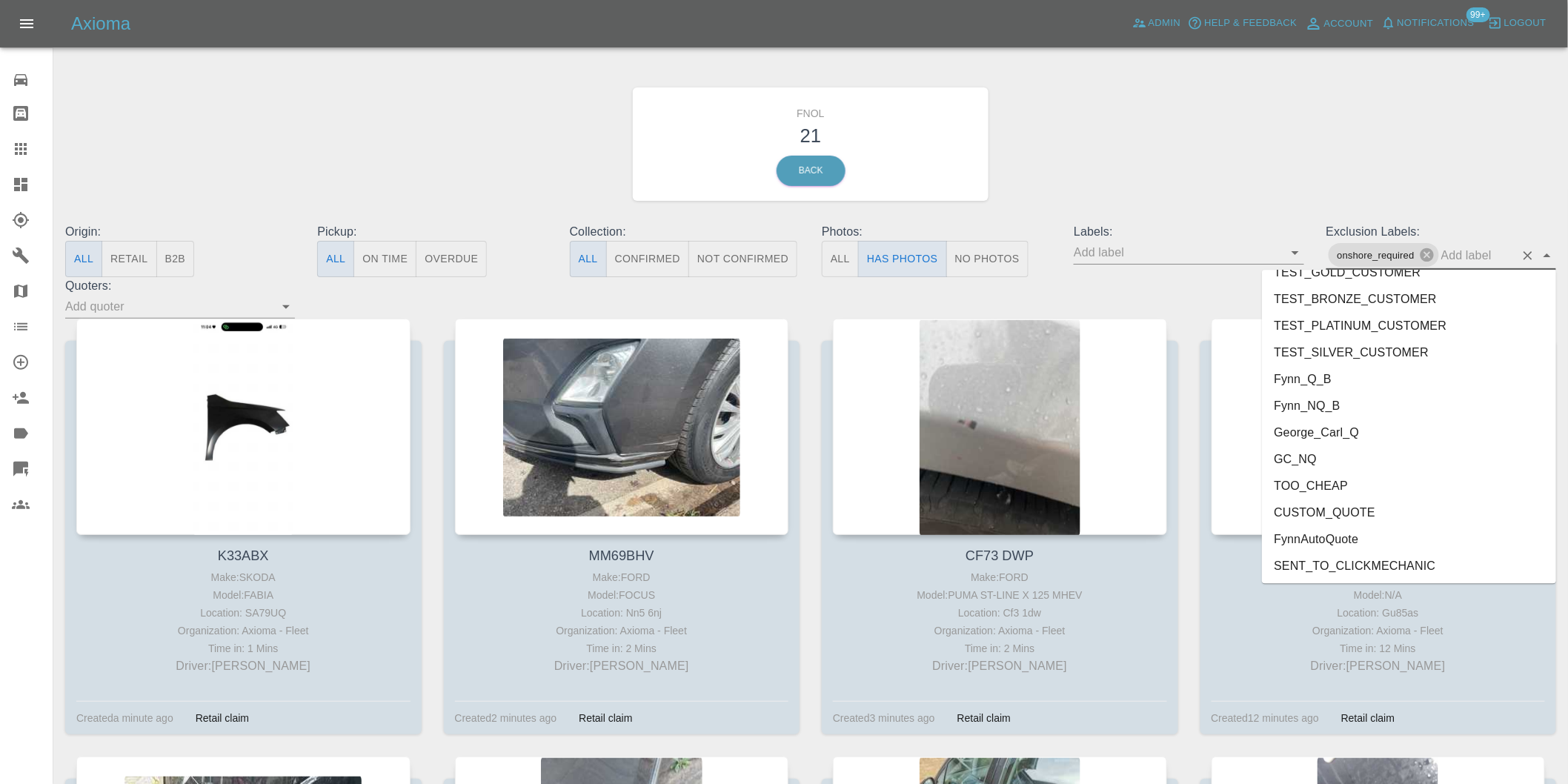
click at [1337, 434] on li "George_Carl_Q" at bounding box center [1410, 432] width 295 height 27
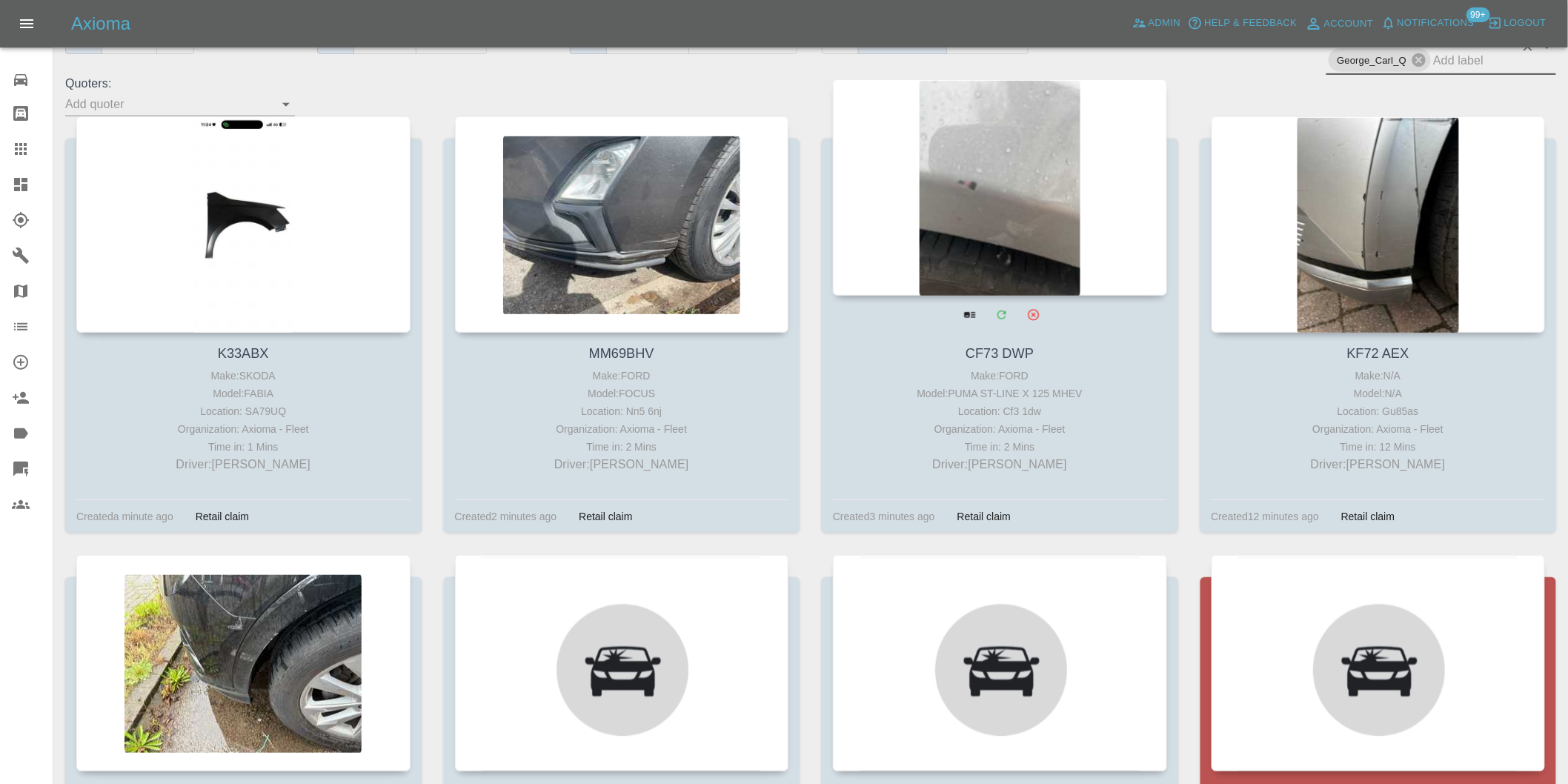
scroll to position [247, 0]
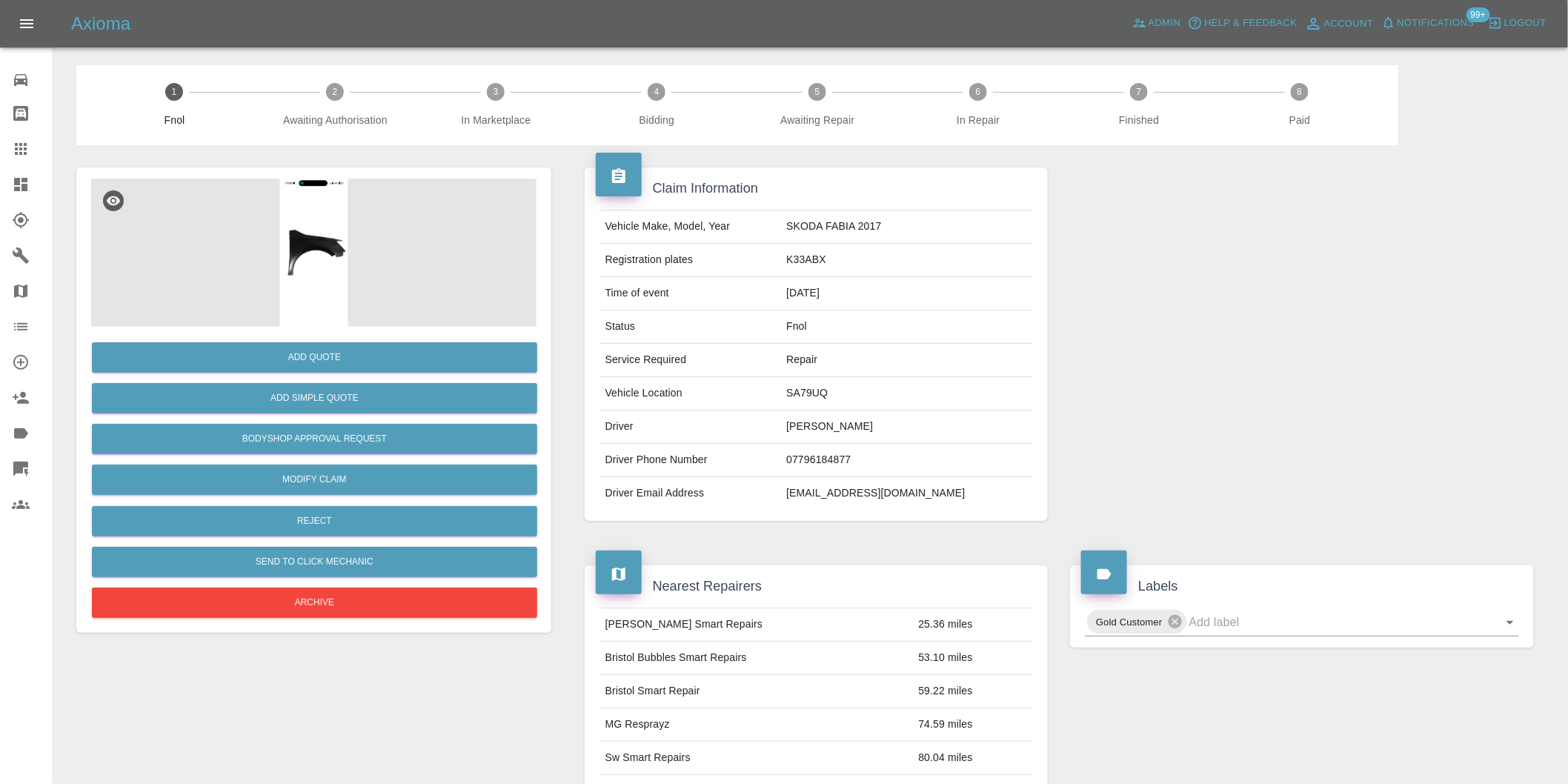
click at [305, 224] on img at bounding box center [313, 253] width 446 height 148
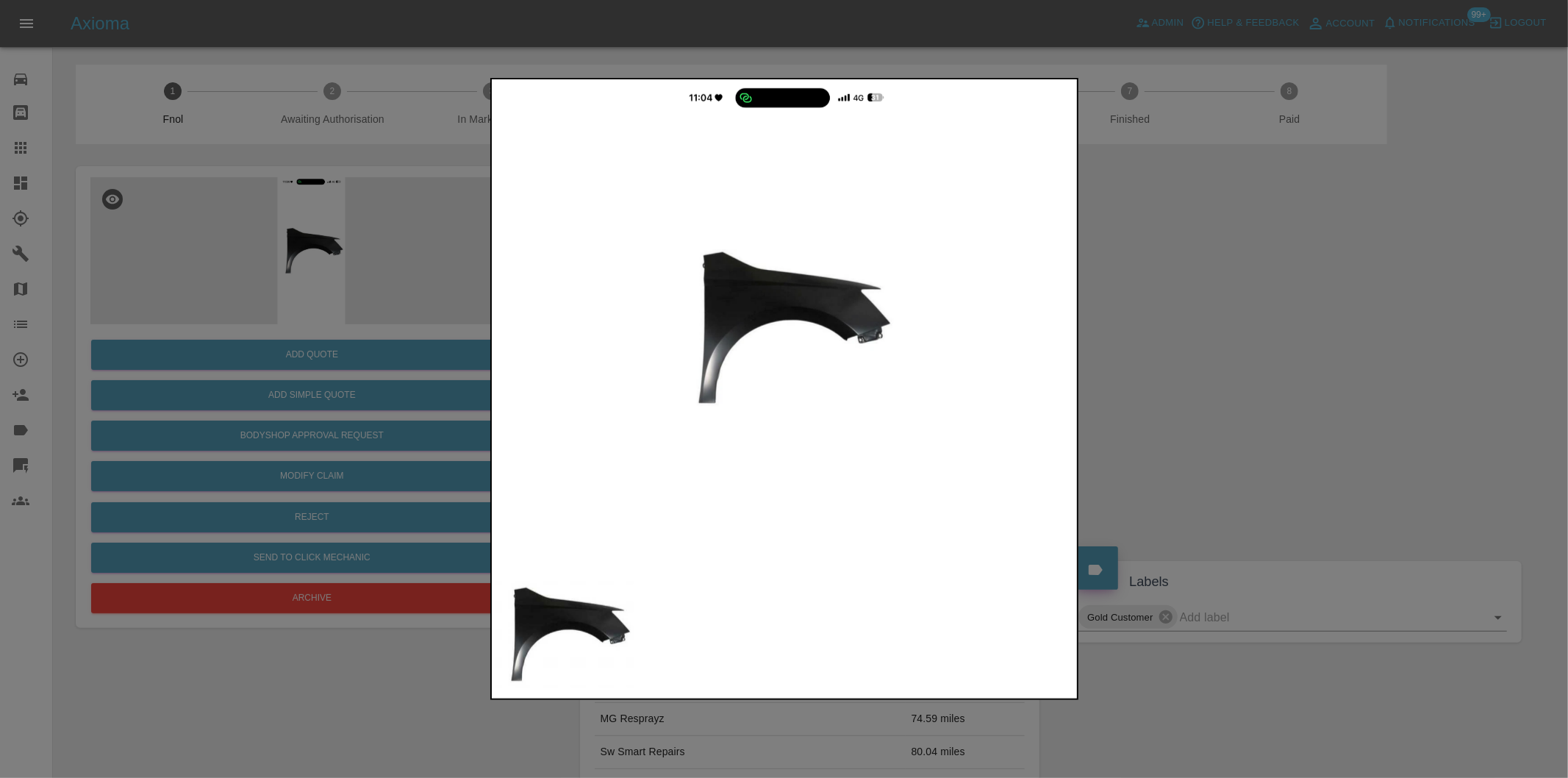
click at [1187, 362] on div at bounding box center [784, 389] width 1568 height 778
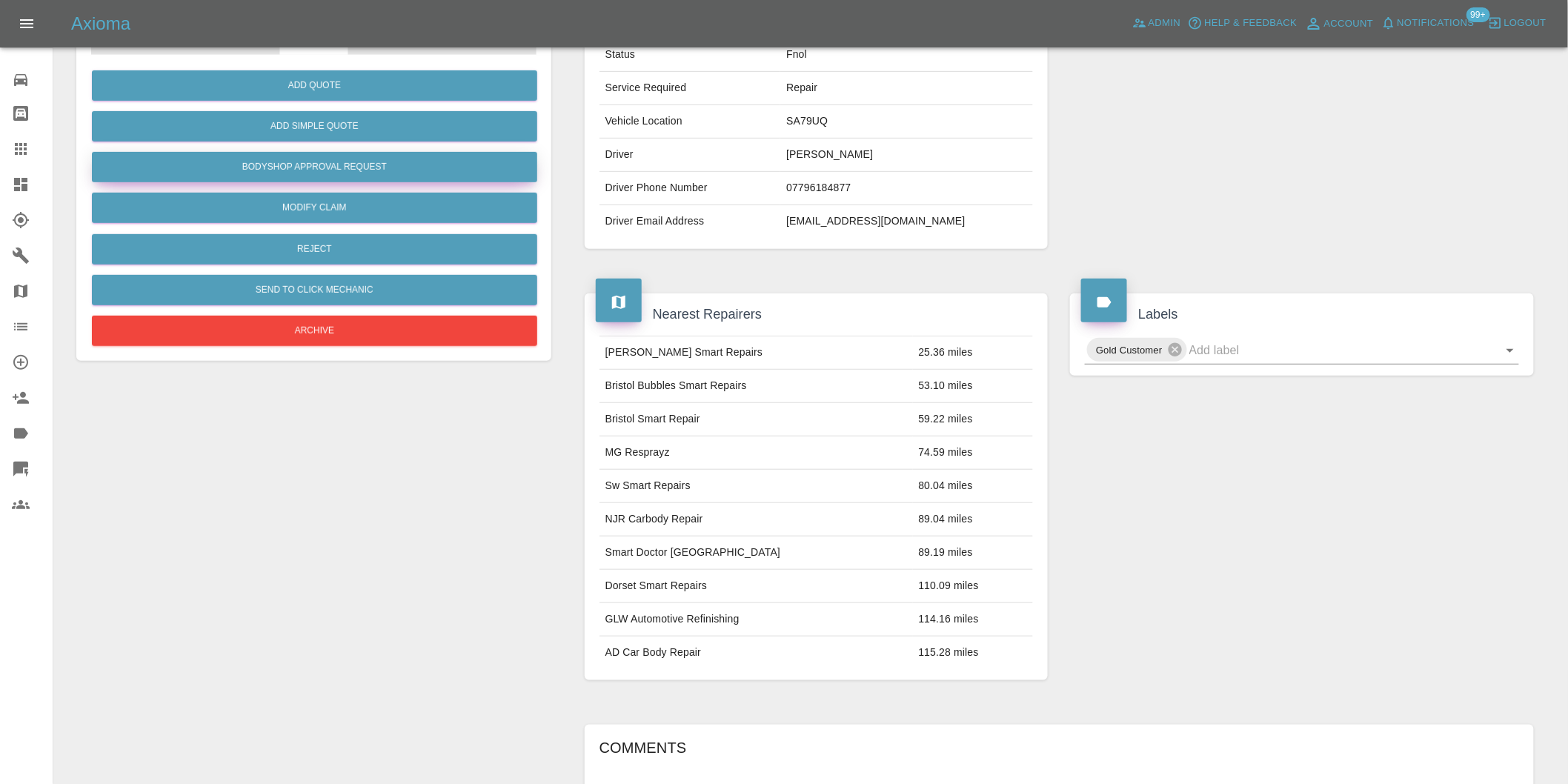
scroll to position [20, 0]
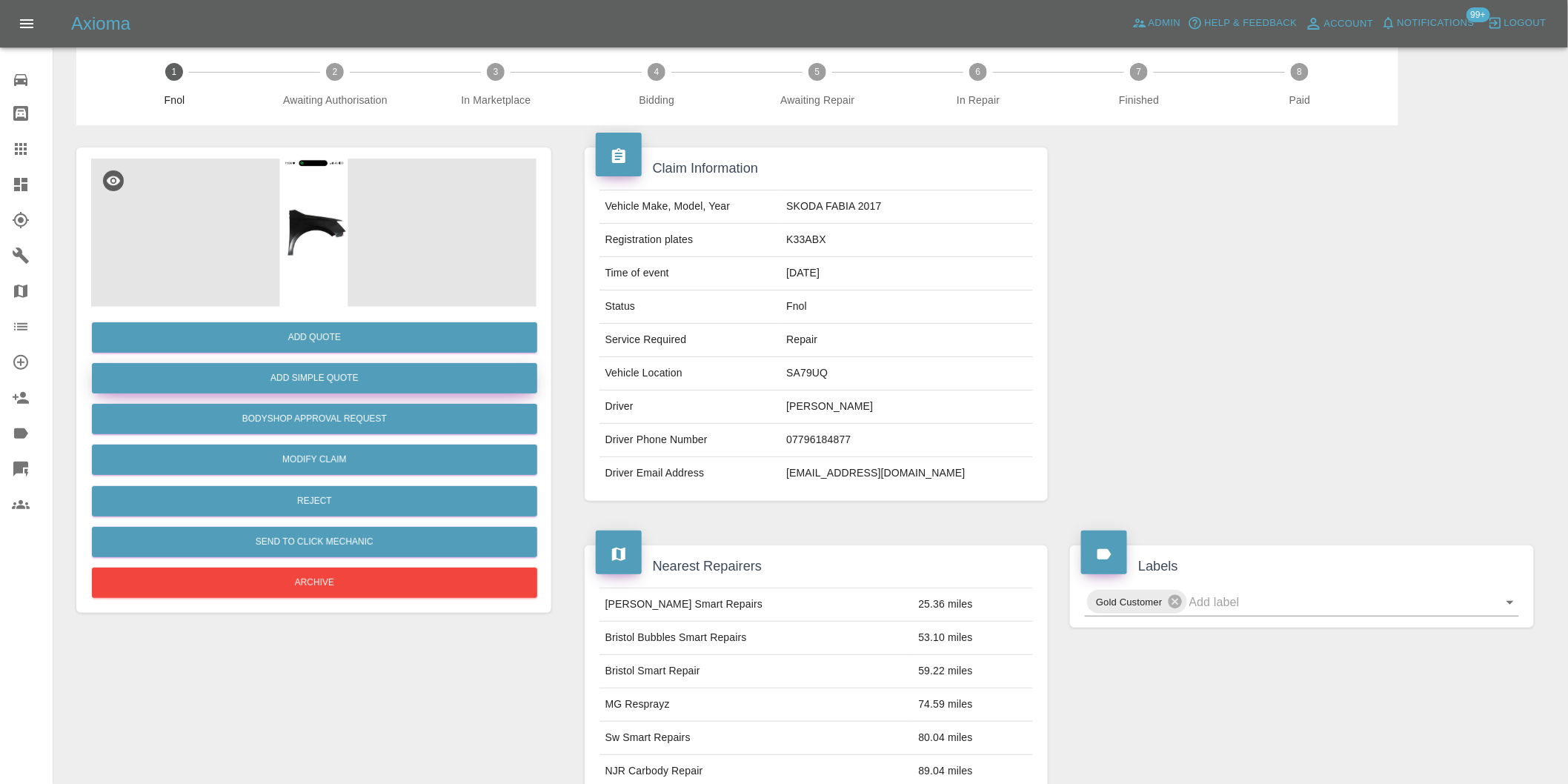
click at [321, 387] on button "Add Simple Quote" at bounding box center [314, 378] width 446 height 31
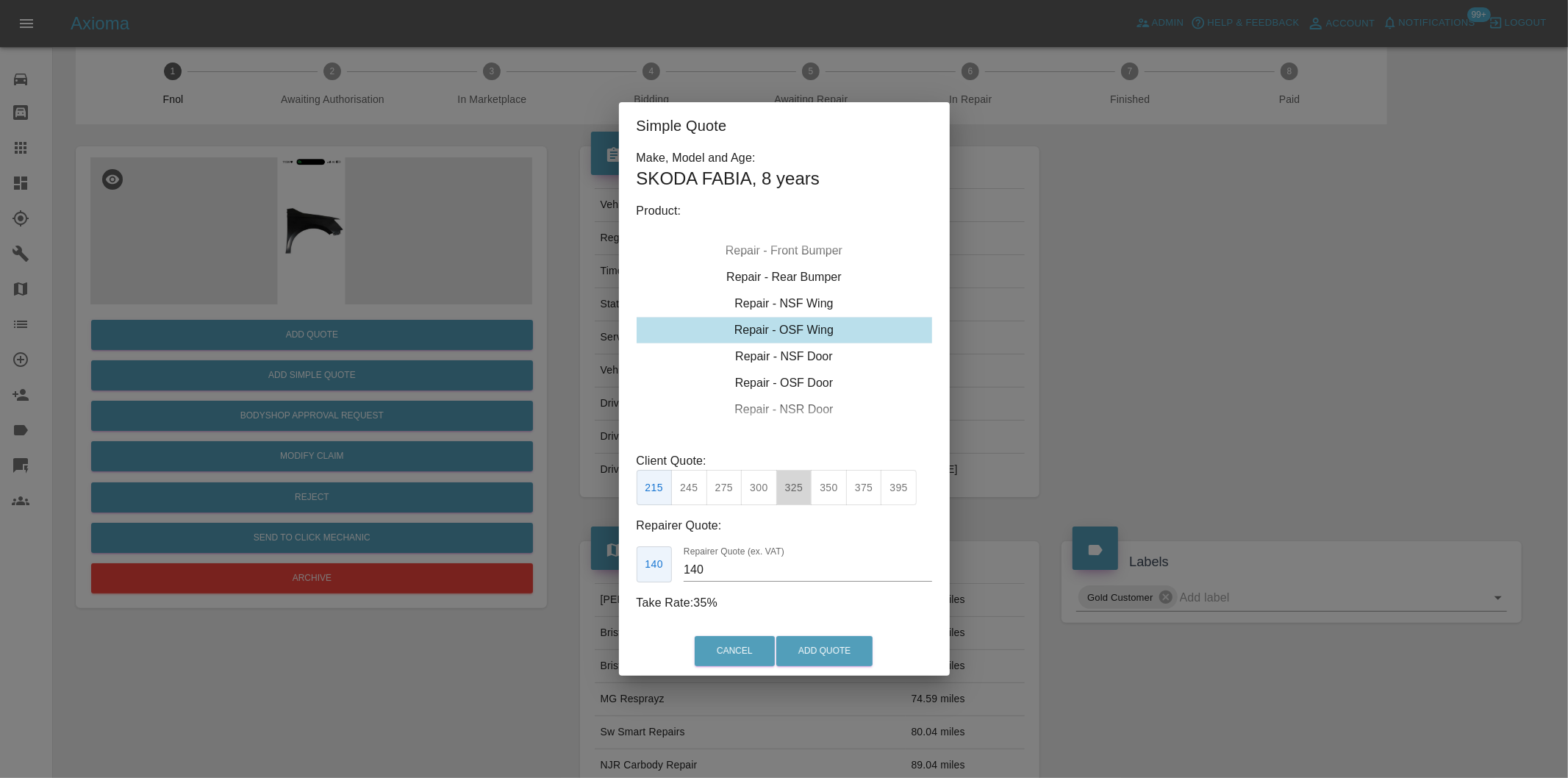
click at [794, 480] on button "325" at bounding box center [794, 488] width 36 height 36
type input "210"
click at [826, 649] on button "Add Quote" at bounding box center [825, 650] width 96 height 30
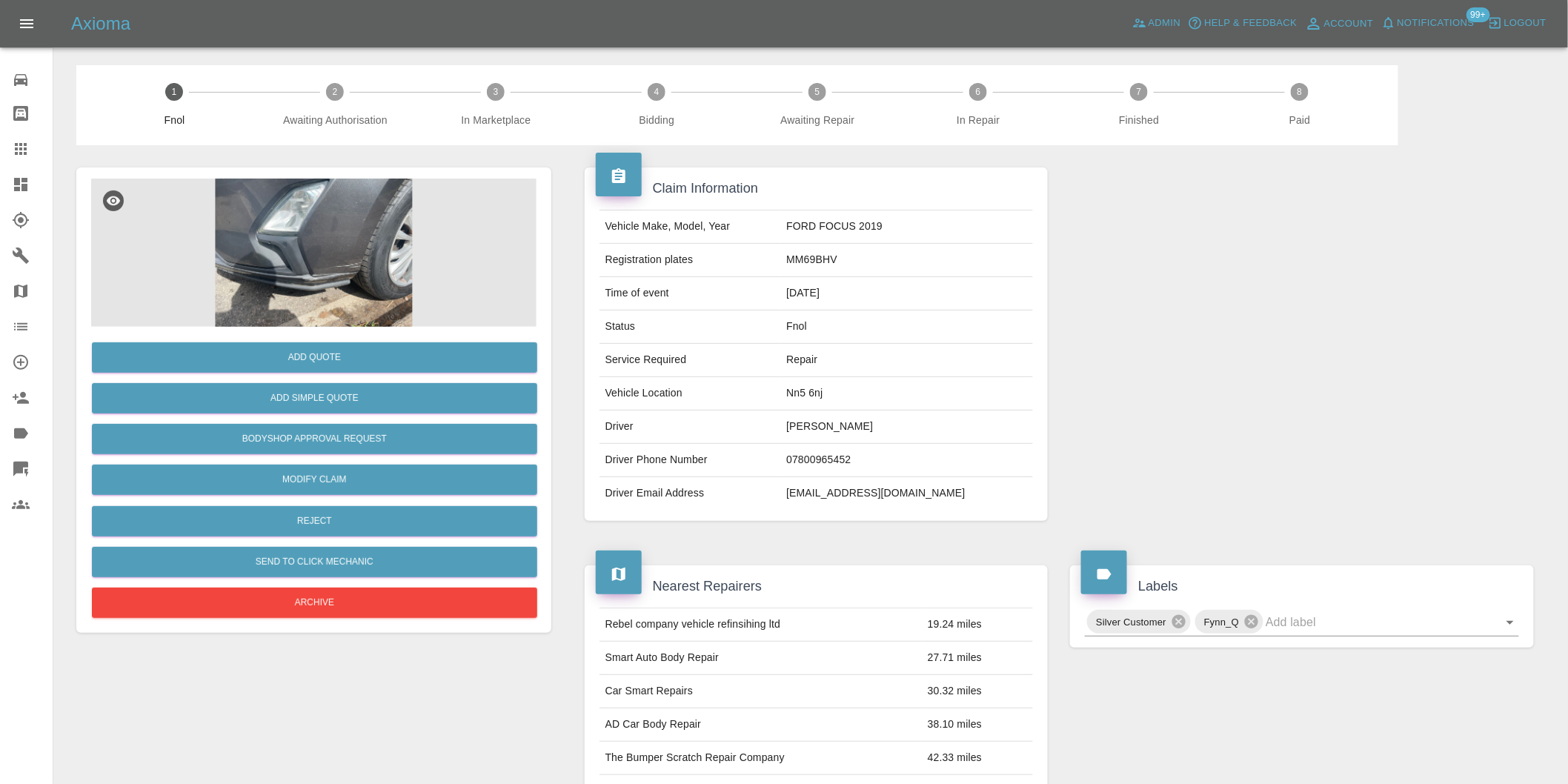
click at [328, 260] on img at bounding box center [313, 253] width 446 height 148
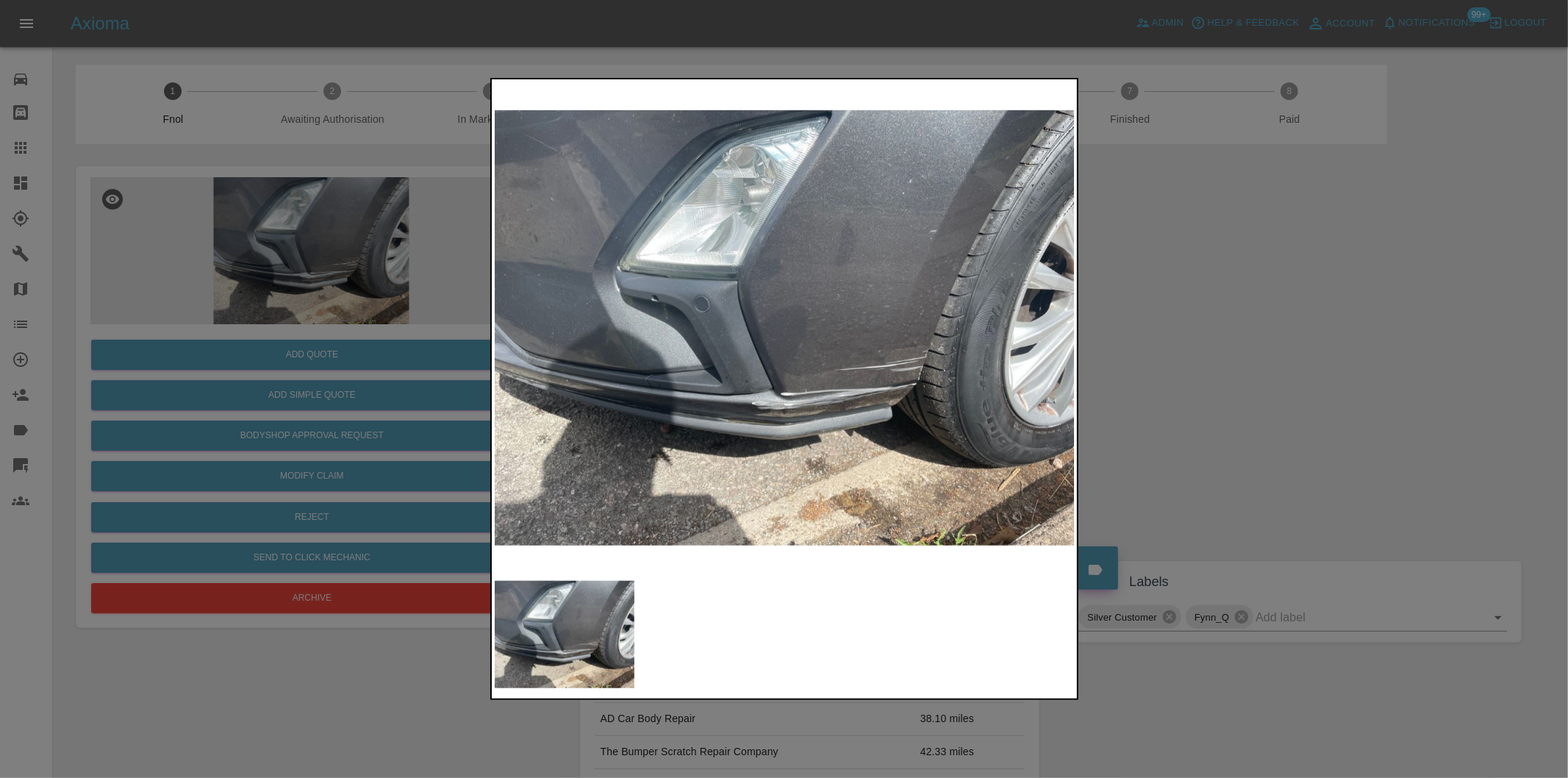
click at [826, 369] on img at bounding box center [784, 328] width 581 height 492
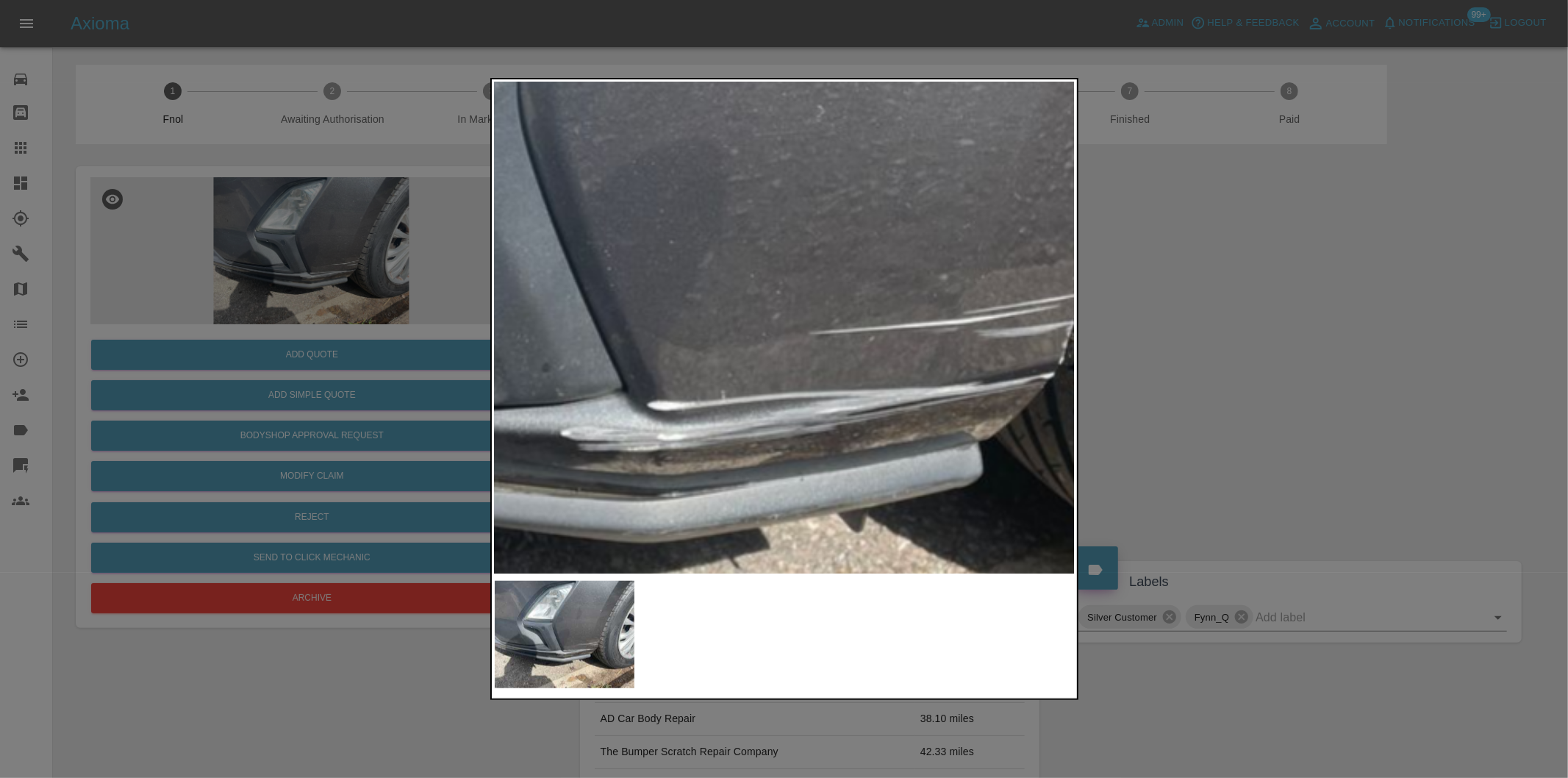
click at [803, 339] on img at bounding box center [660, 206] width 1743 height 1473
click at [803, 337] on img at bounding box center [660, 206] width 1743 height 1473
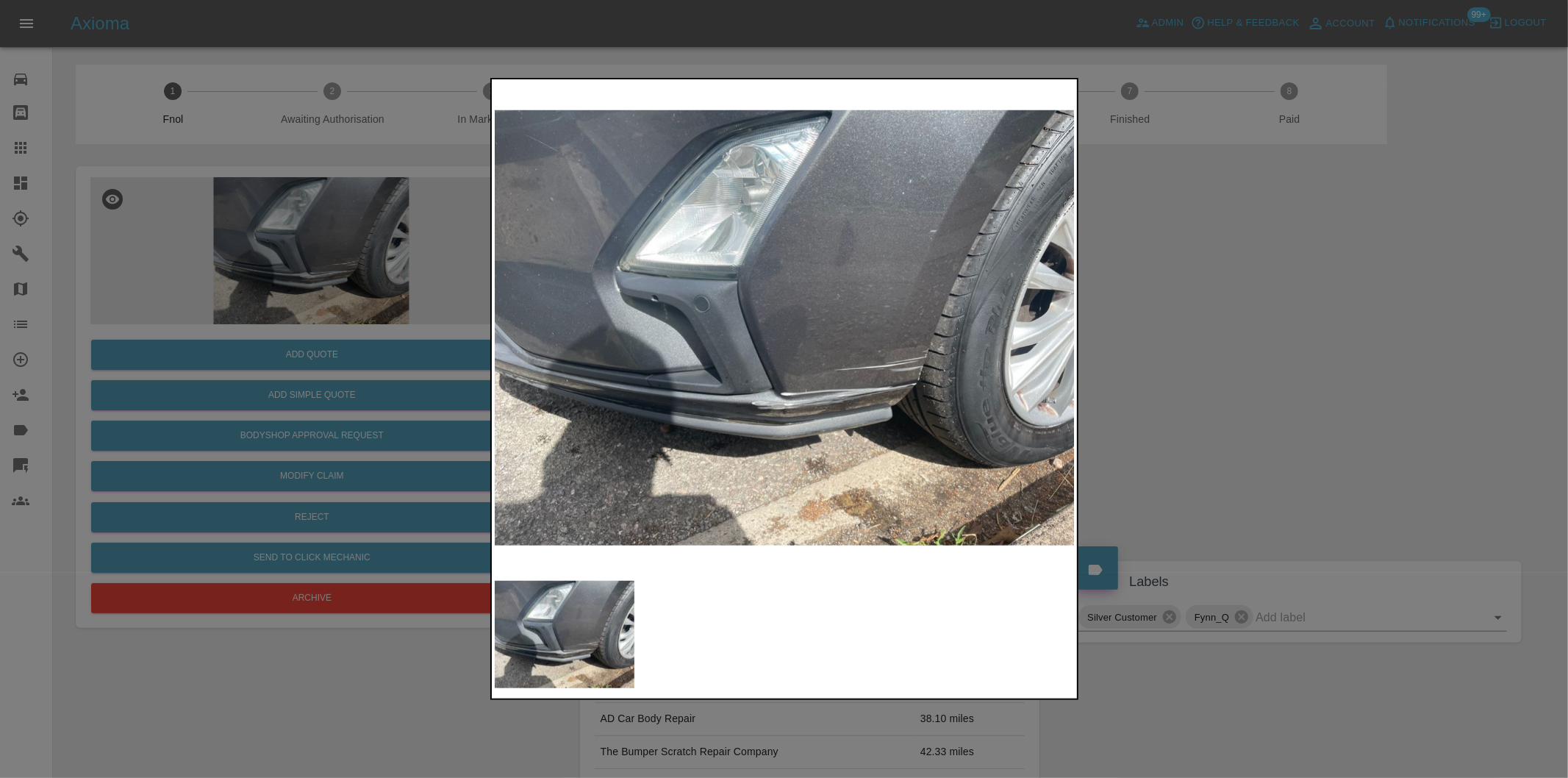
drag, startPoint x: 1170, startPoint y: 357, endPoint x: 827, endPoint y: 422, distance: 349.1
click at [1166, 356] on div at bounding box center [784, 389] width 1568 height 778
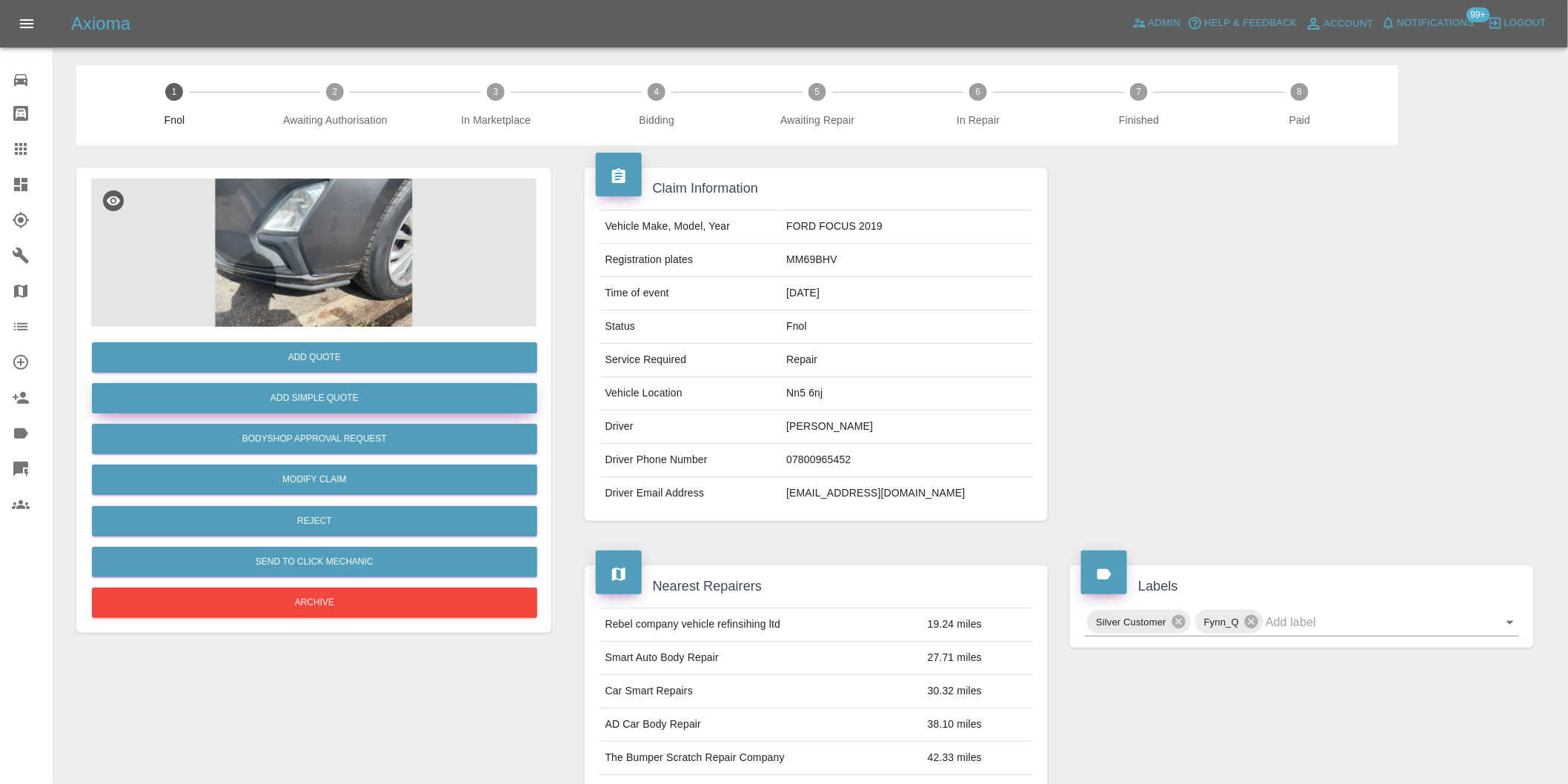
click at [349, 408] on button "Add Simple Quote" at bounding box center [314, 398] width 446 height 31
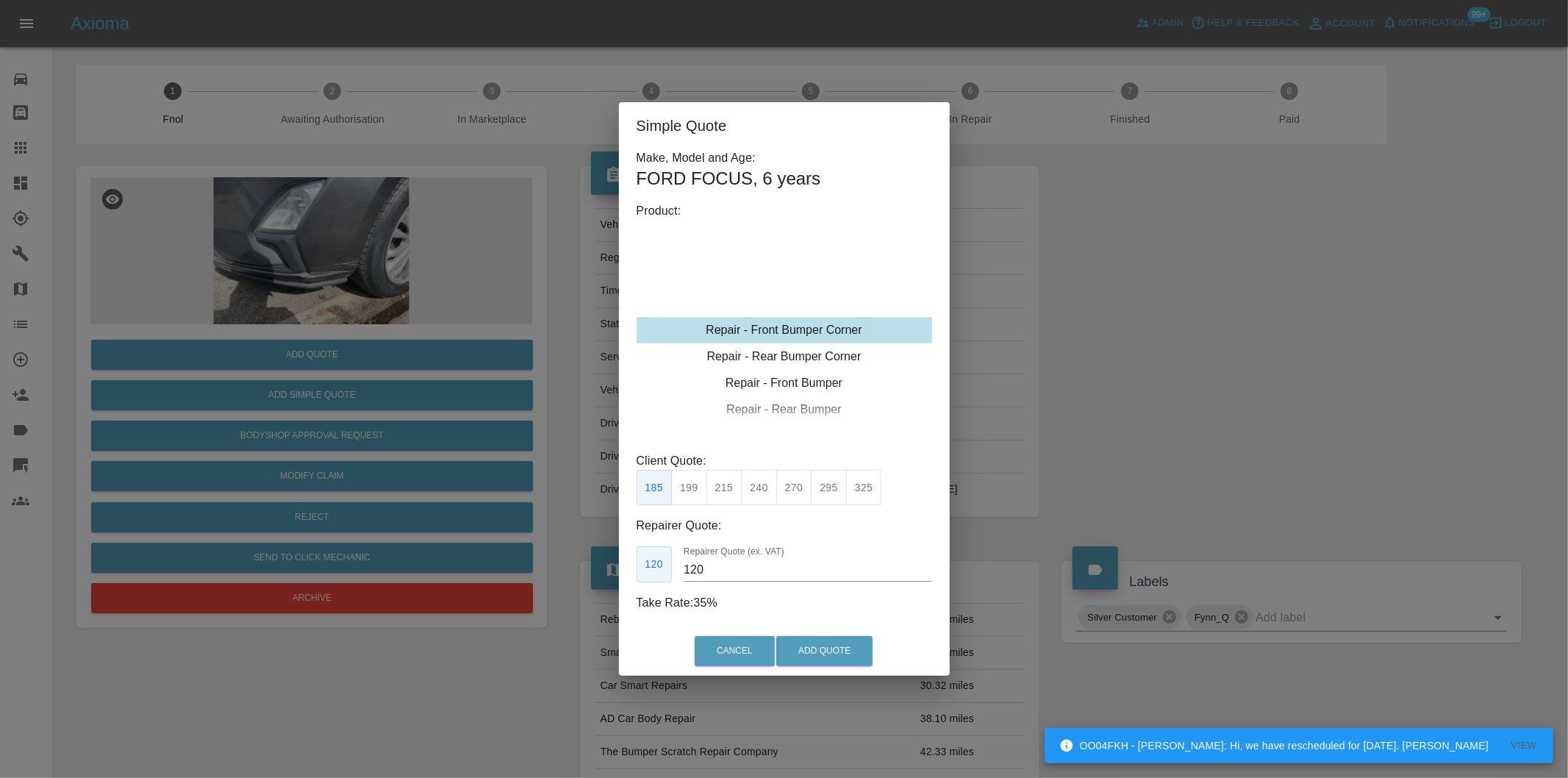
click at [731, 489] on button "215" at bounding box center [724, 488] width 36 height 36
type input "135"
click at [835, 659] on button "Add Quote" at bounding box center [825, 650] width 96 height 30
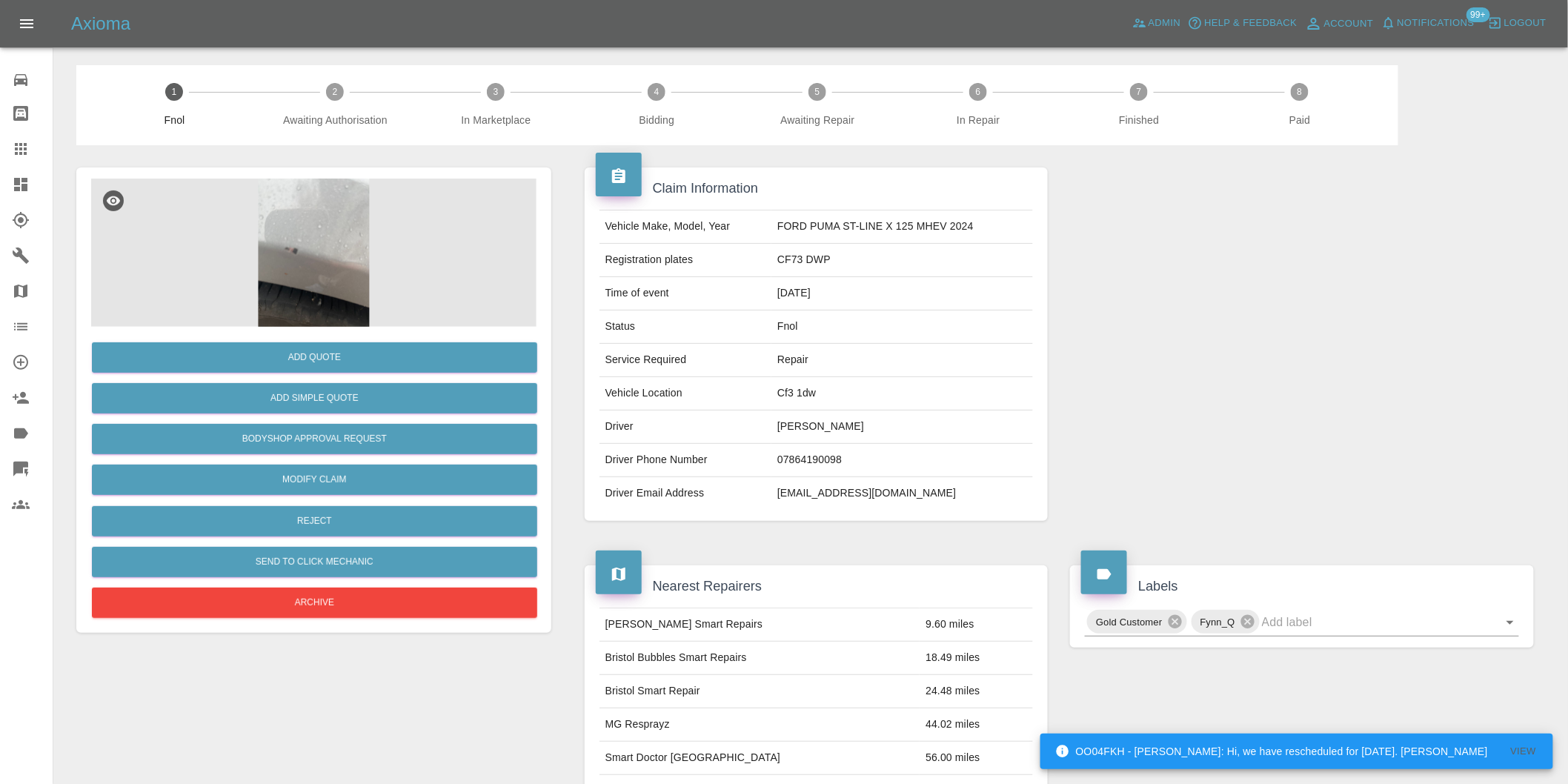
click at [336, 213] on img at bounding box center [313, 253] width 446 height 148
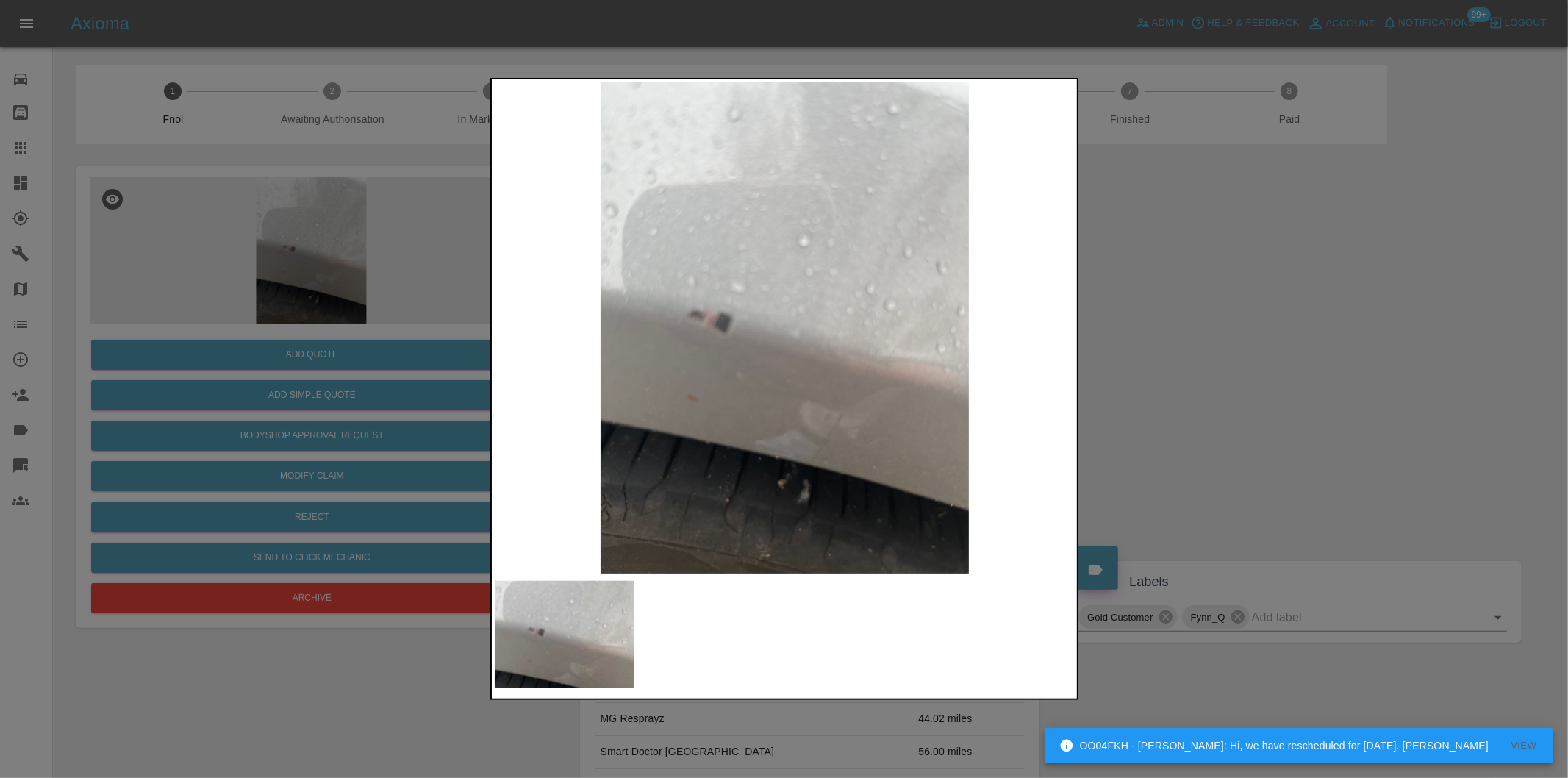
click at [1210, 354] on div at bounding box center [784, 389] width 1568 height 778
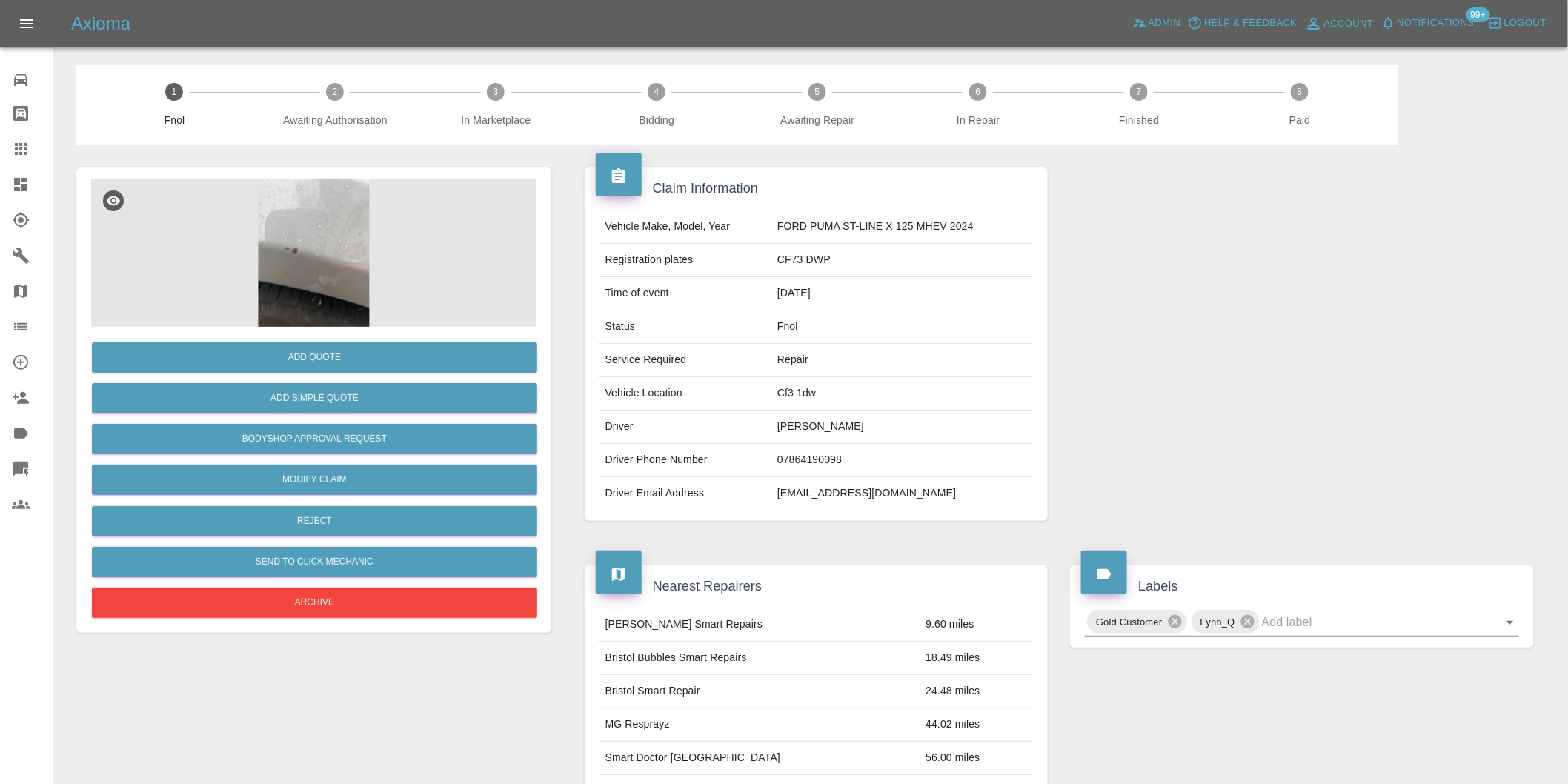
click at [321, 232] on img at bounding box center [313, 253] width 446 height 148
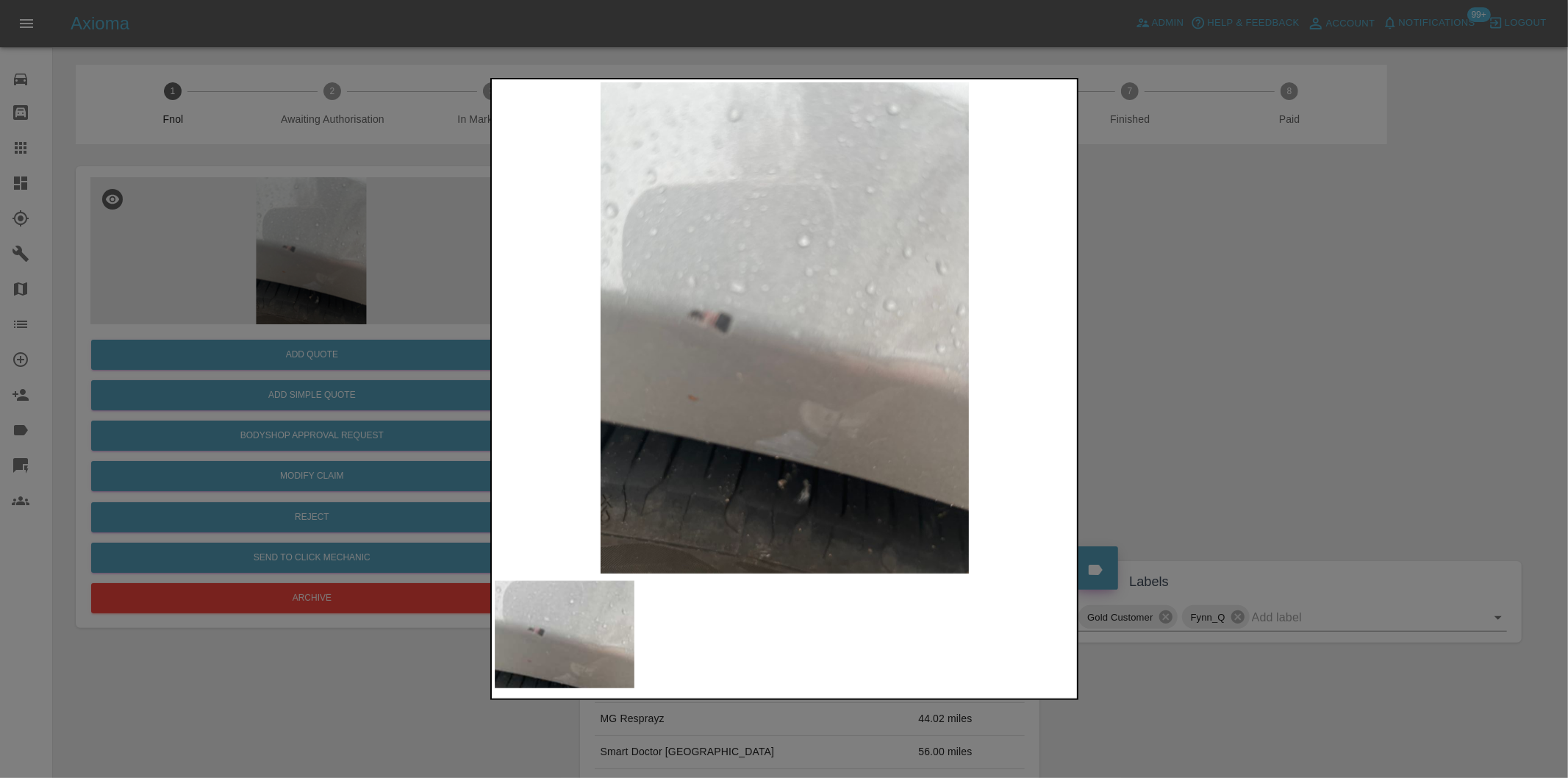
click at [1254, 265] on div at bounding box center [784, 389] width 1568 height 778
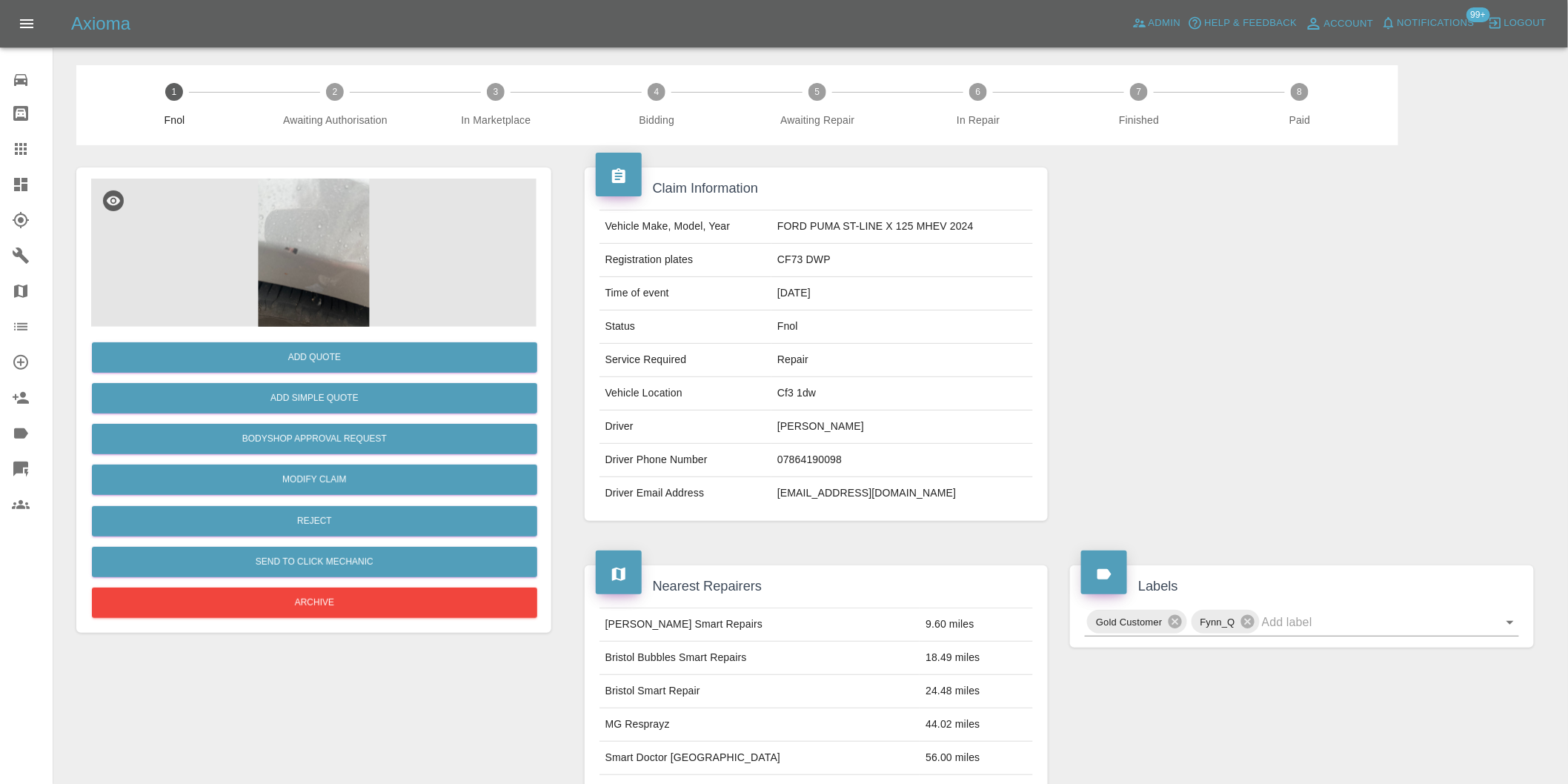
click at [333, 216] on img at bounding box center [313, 253] width 446 height 148
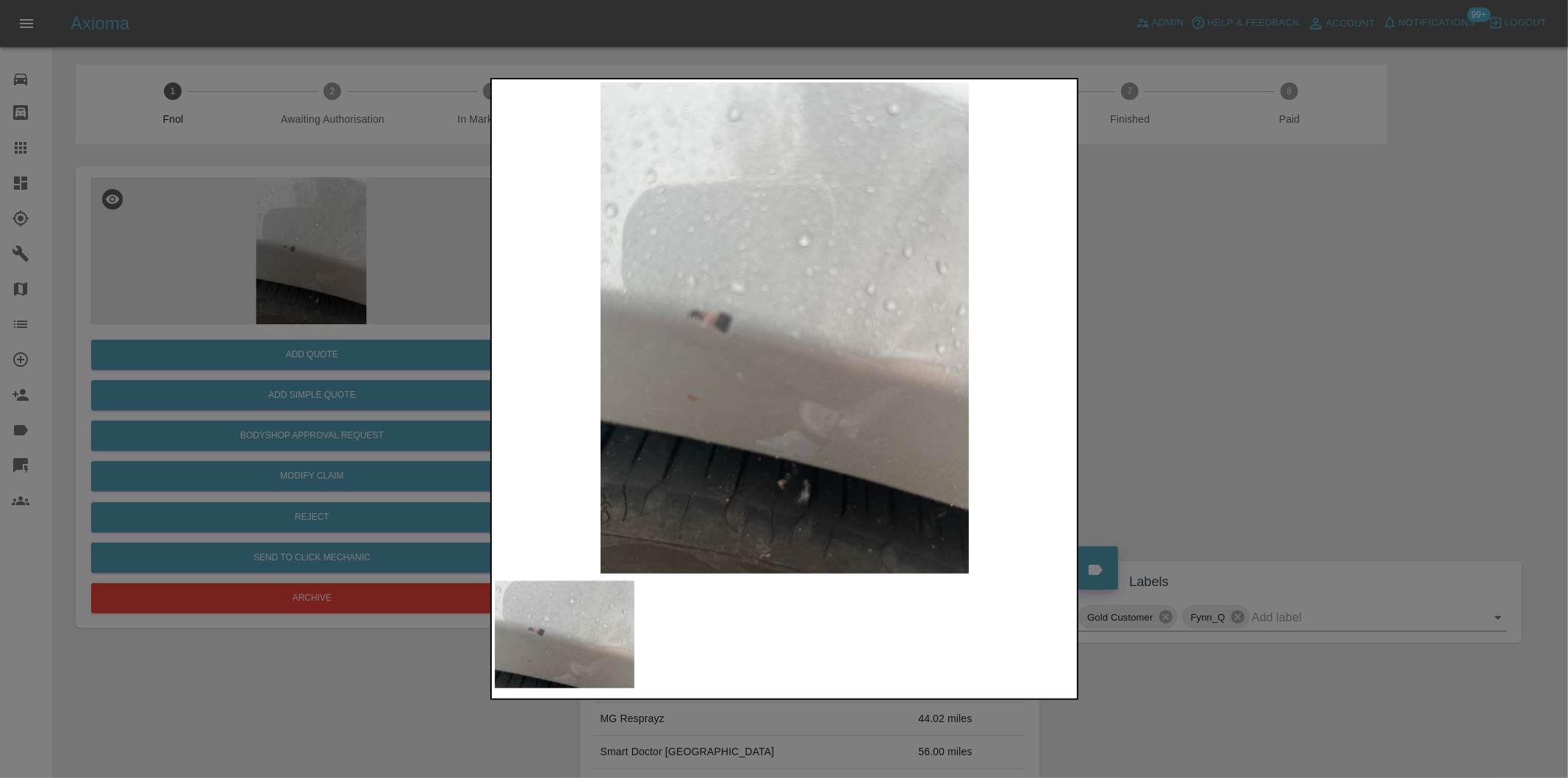
click at [1275, 312] on div at bounding box center [784, 389] width 1568 height 778
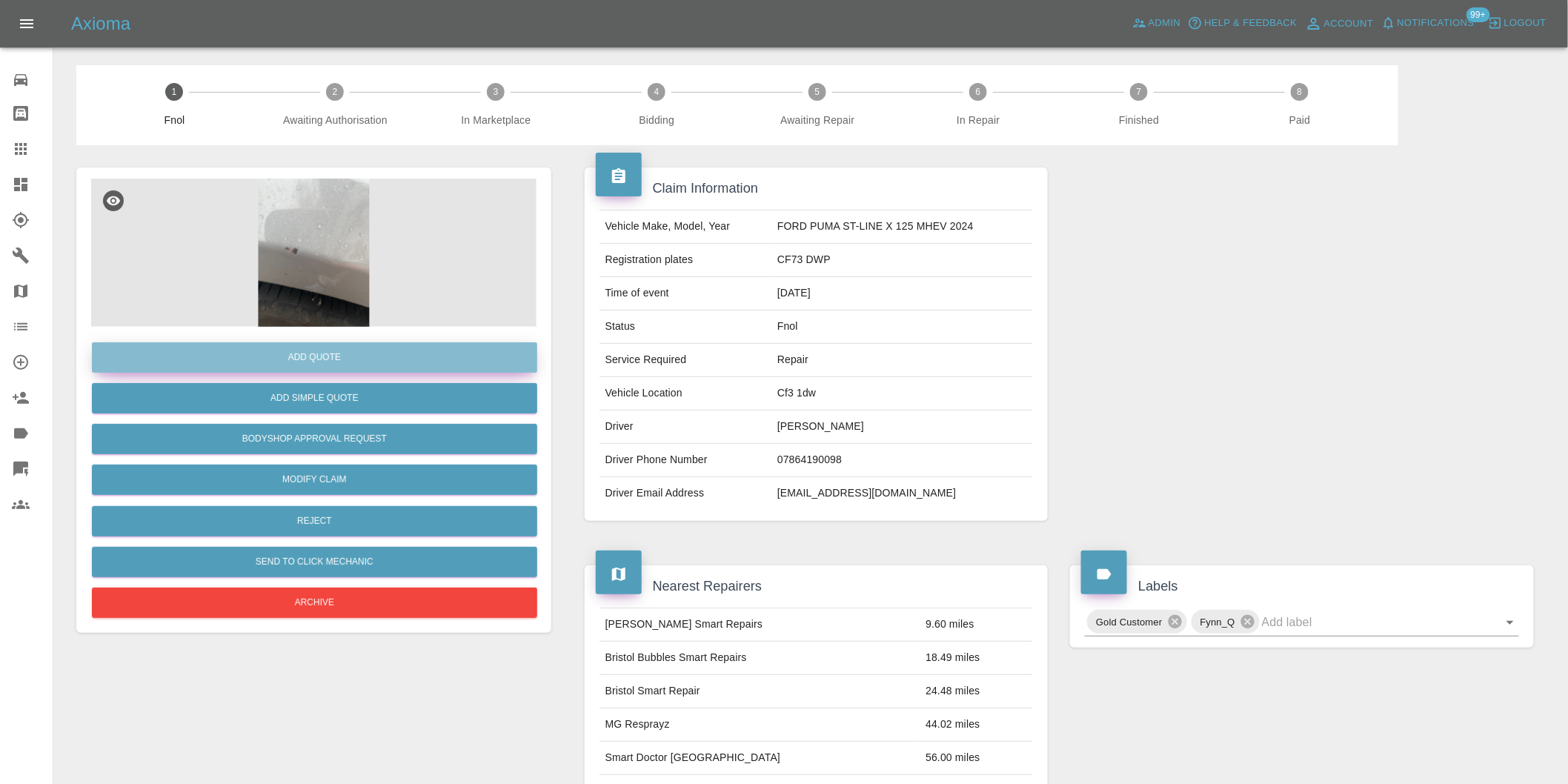
click at [324, 357] on button "Add Quote" at bounding box center [314, 357] width 446 height 31
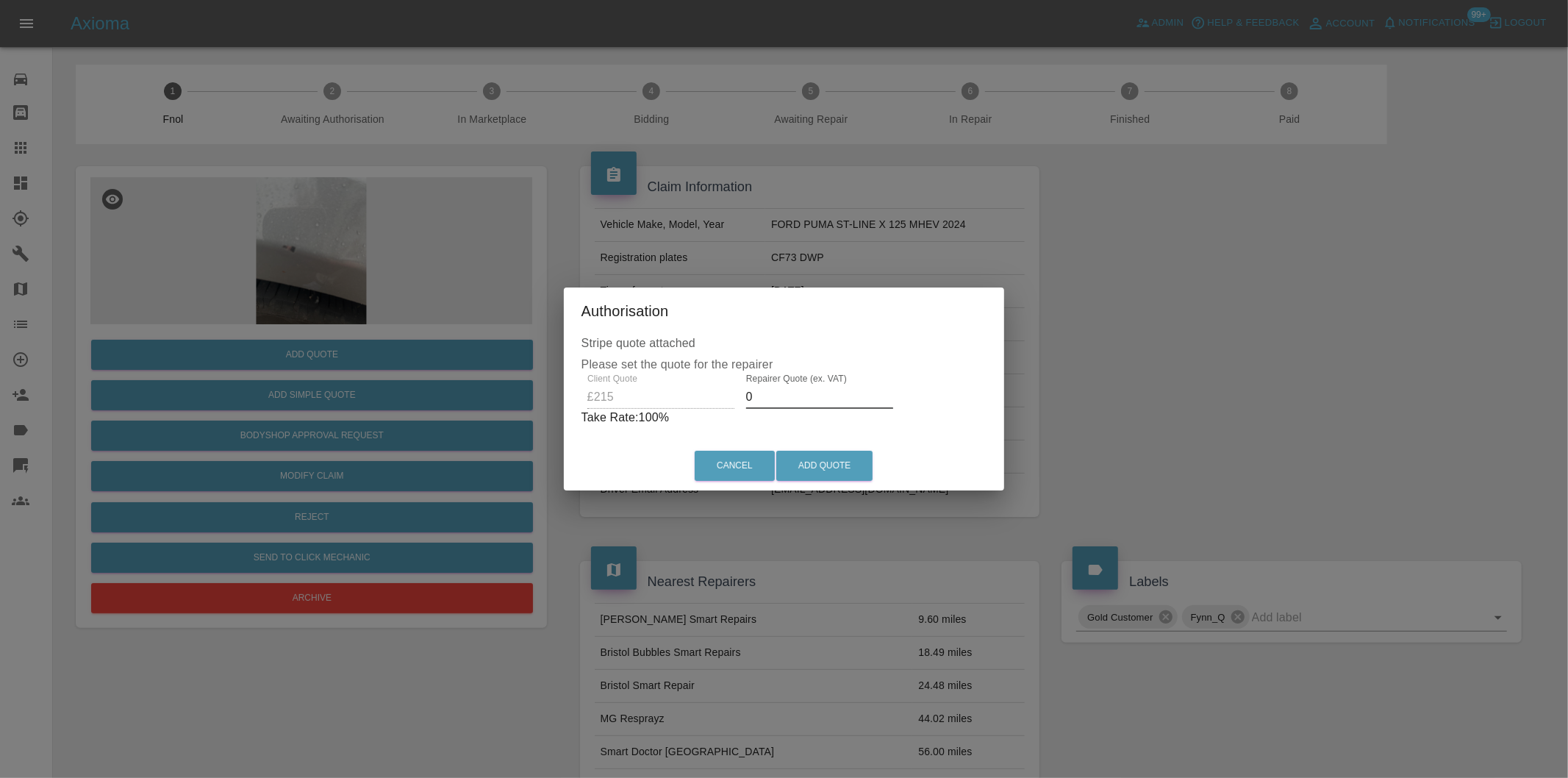
click at [797, 399] on input "0" at bounding box center [820, 397] width 147 height 24
type input "0140"
click at [834, 467] on button "Add Quote" at bounding box center [825, 466] width 96 height 30
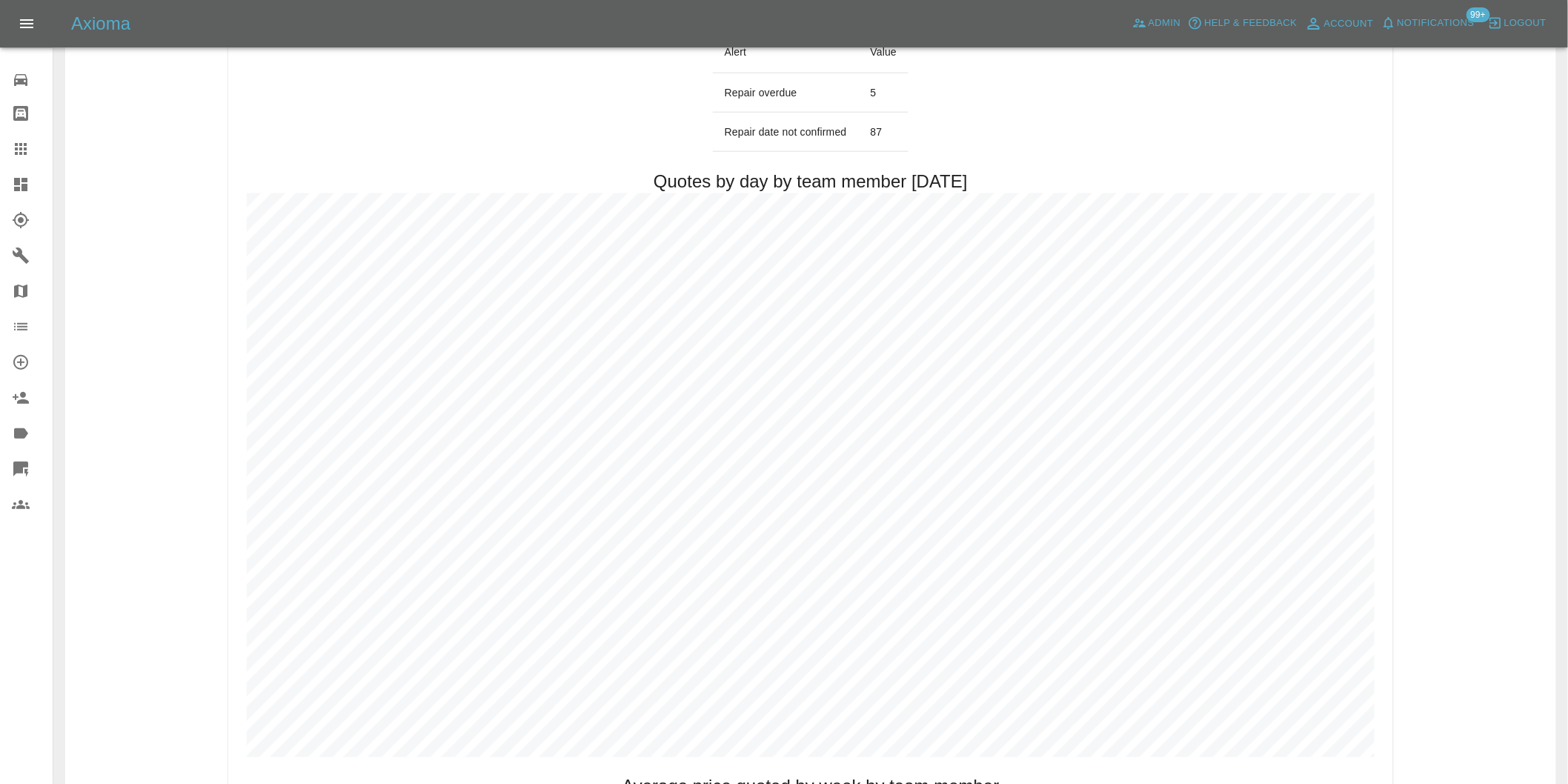
scroll to position [741, 0]
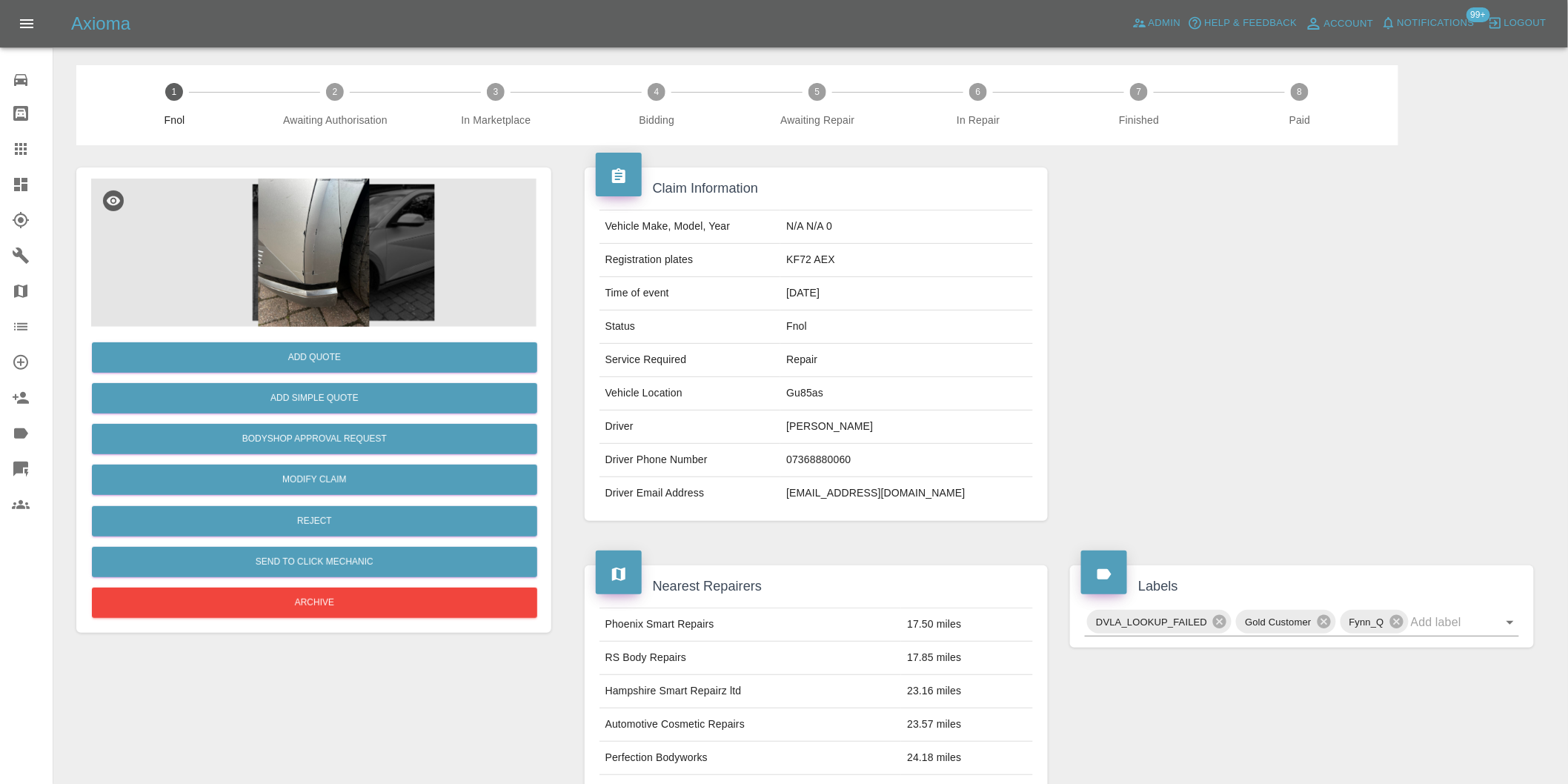
click at [293, 208] on img at bounding box center [313, 253] width 446 height 148
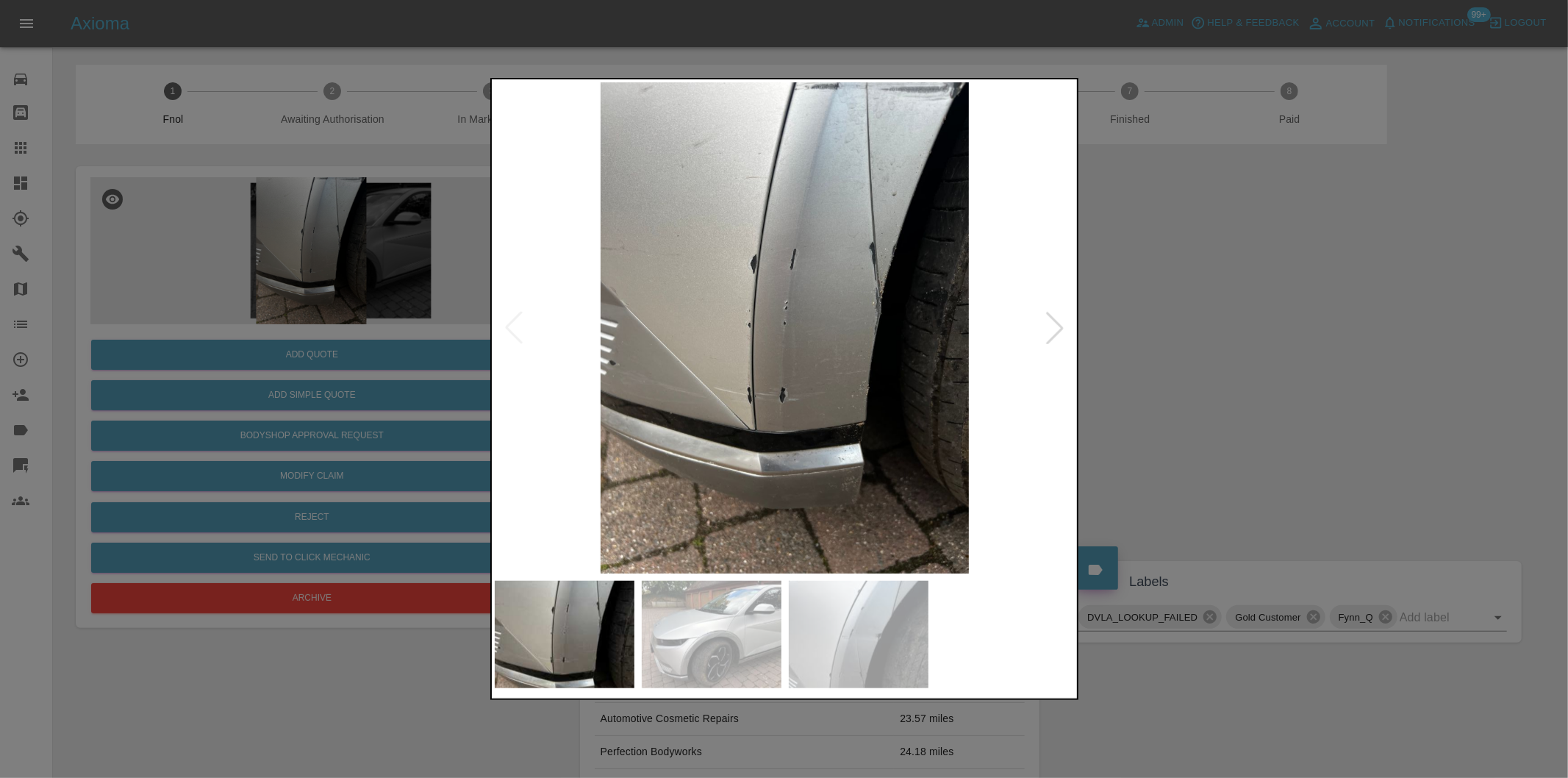
click at [1053, 324] on div at bounding box center [1054, 328] width 32 height 32
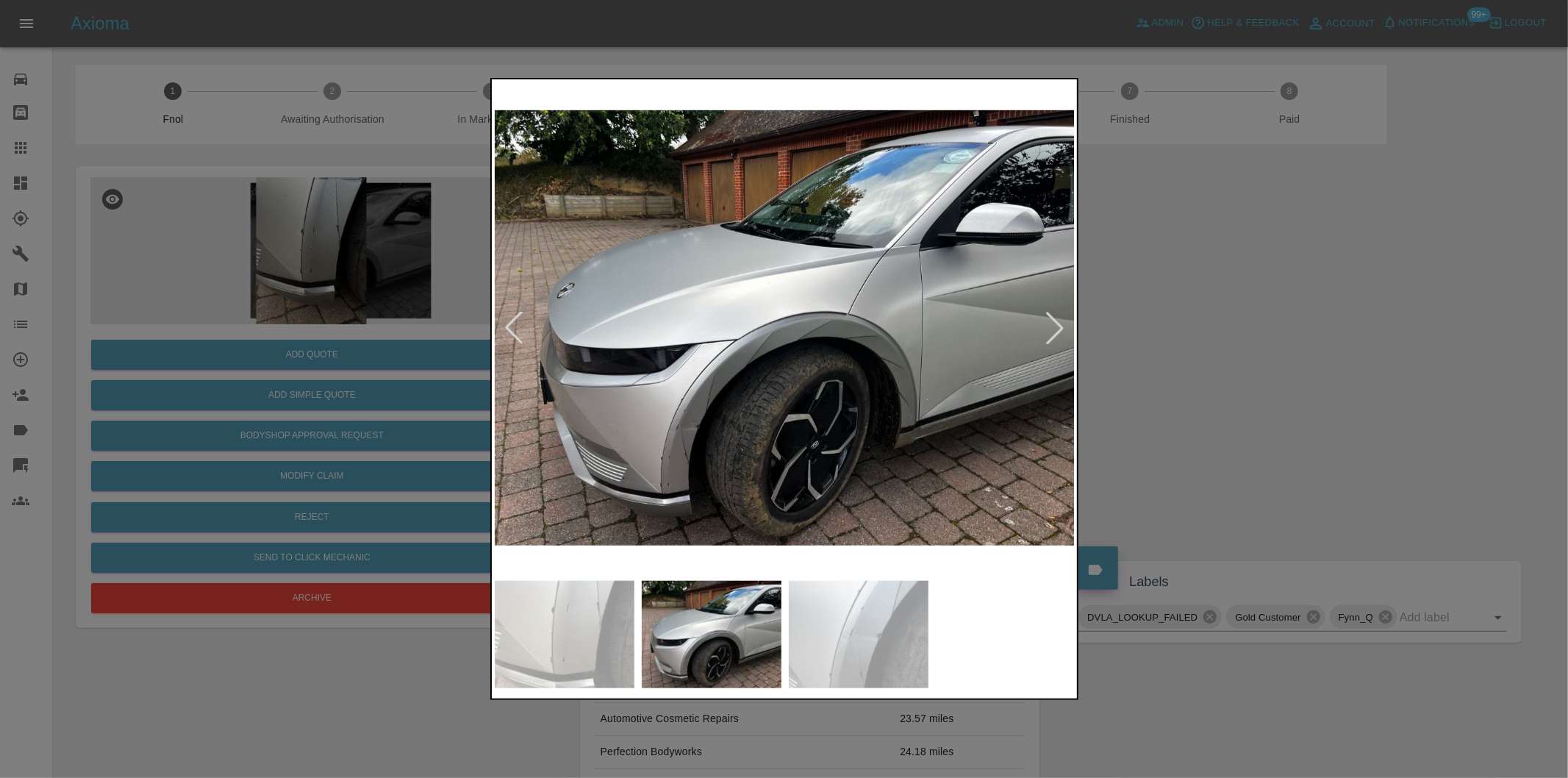
click at [1053, 324] on div at bounding box center [1054, 328] width 32 height 32
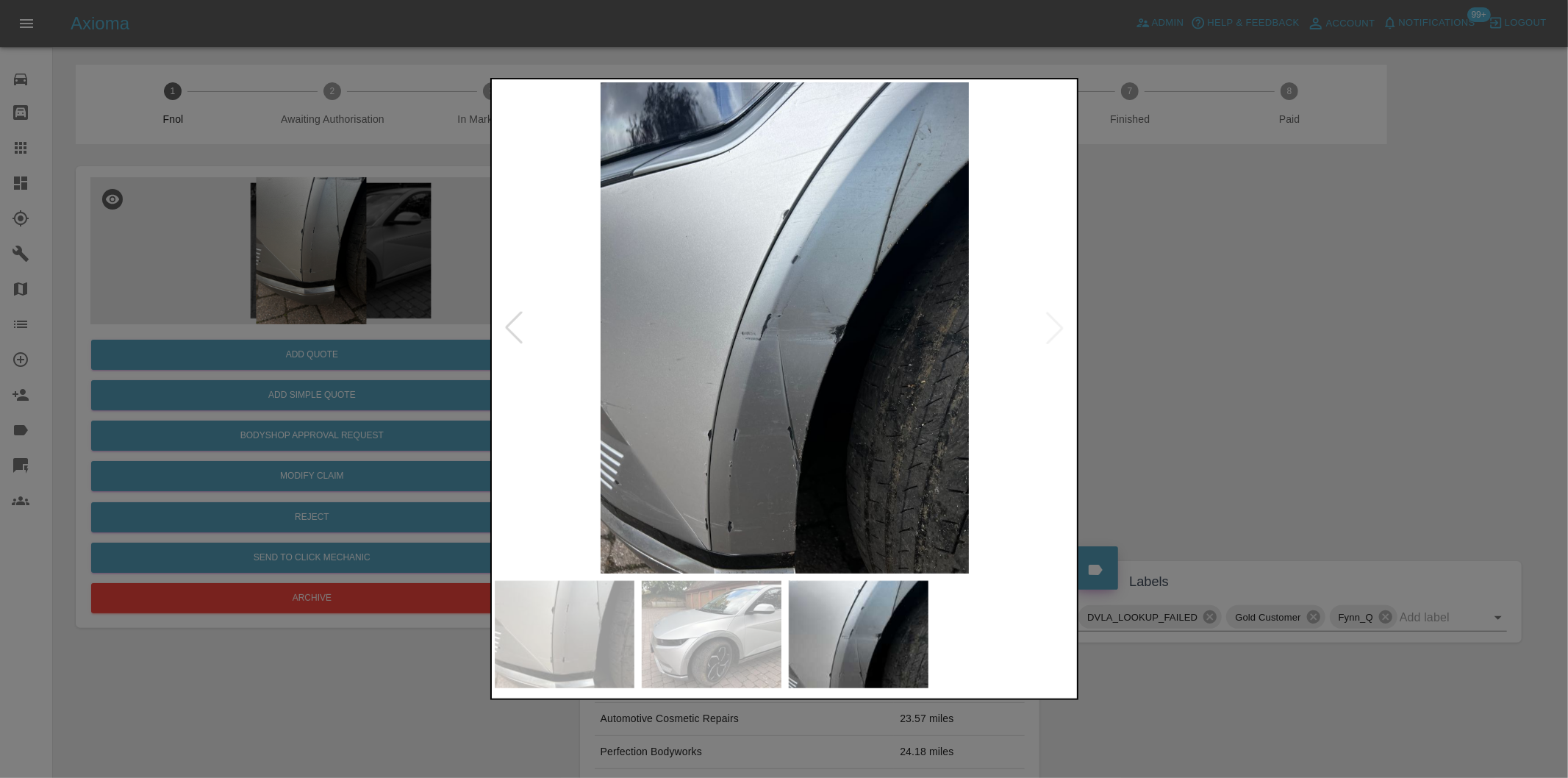
click at [1053, 324] on img at bounding box center [784, 328] width 581 height 492
click at [864, 322] on img at bounding box center [784, 328] width 581 height 492
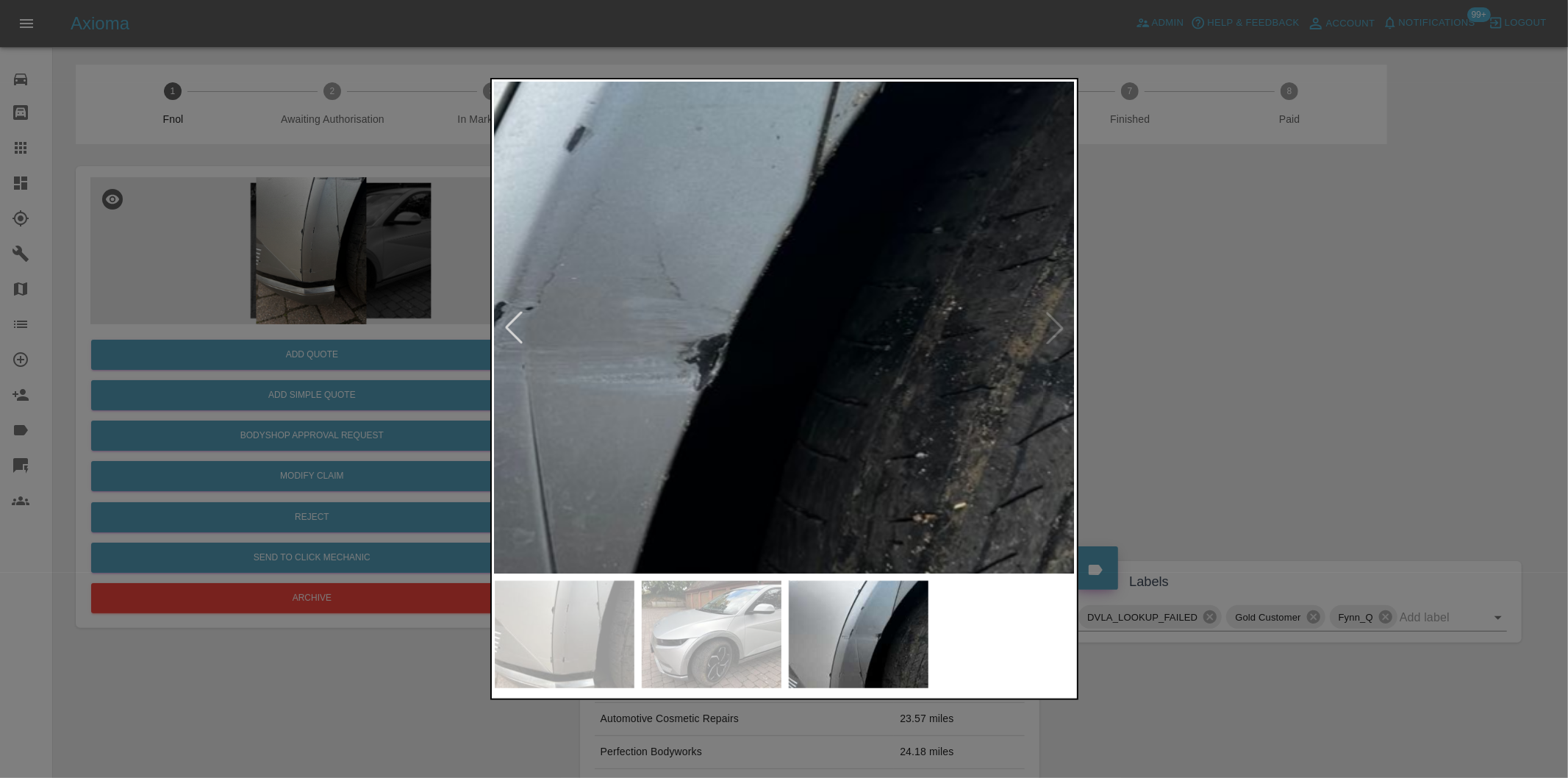
click at [513, 325] on div at bounding box center [513, 328] width 32 height 32
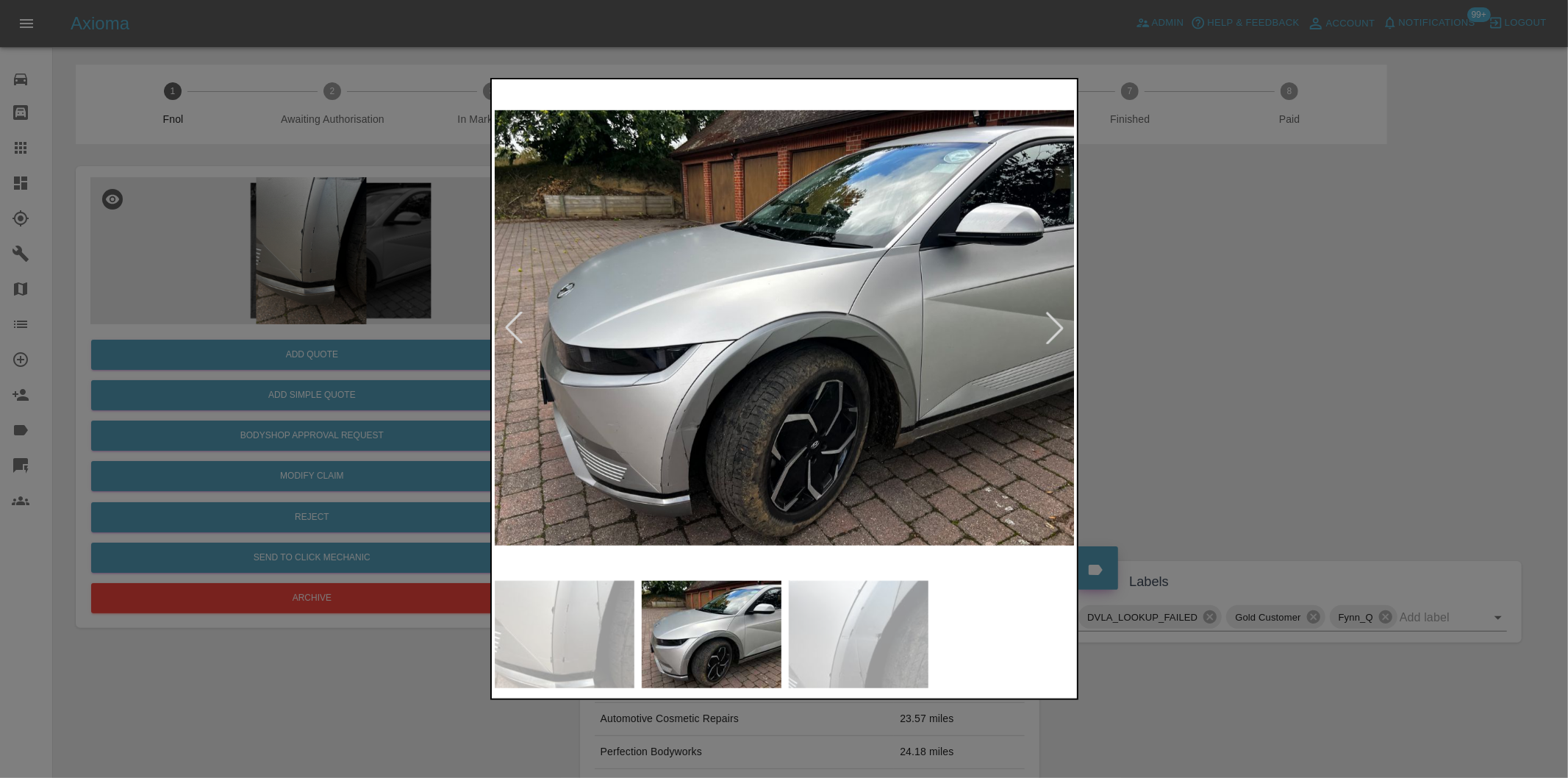
click at [518, 334] on div at bounding box center [513, 328] width 32 height 32
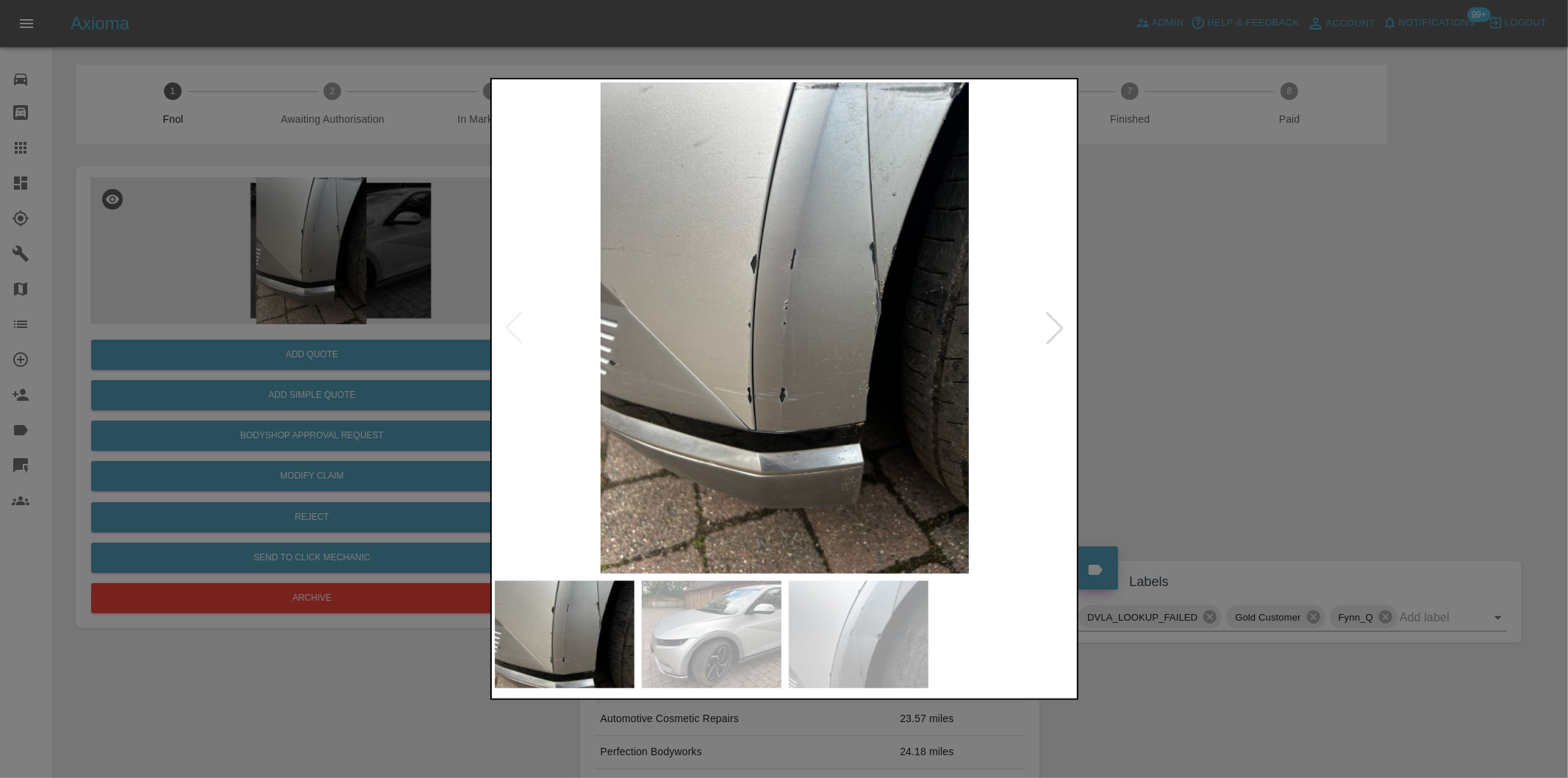
click at [518, 334] on img at bounding box center [784, 328] width 581 height 492
click at [1288, 441] on div at bounding box center [784, 389] width 1568 height 778
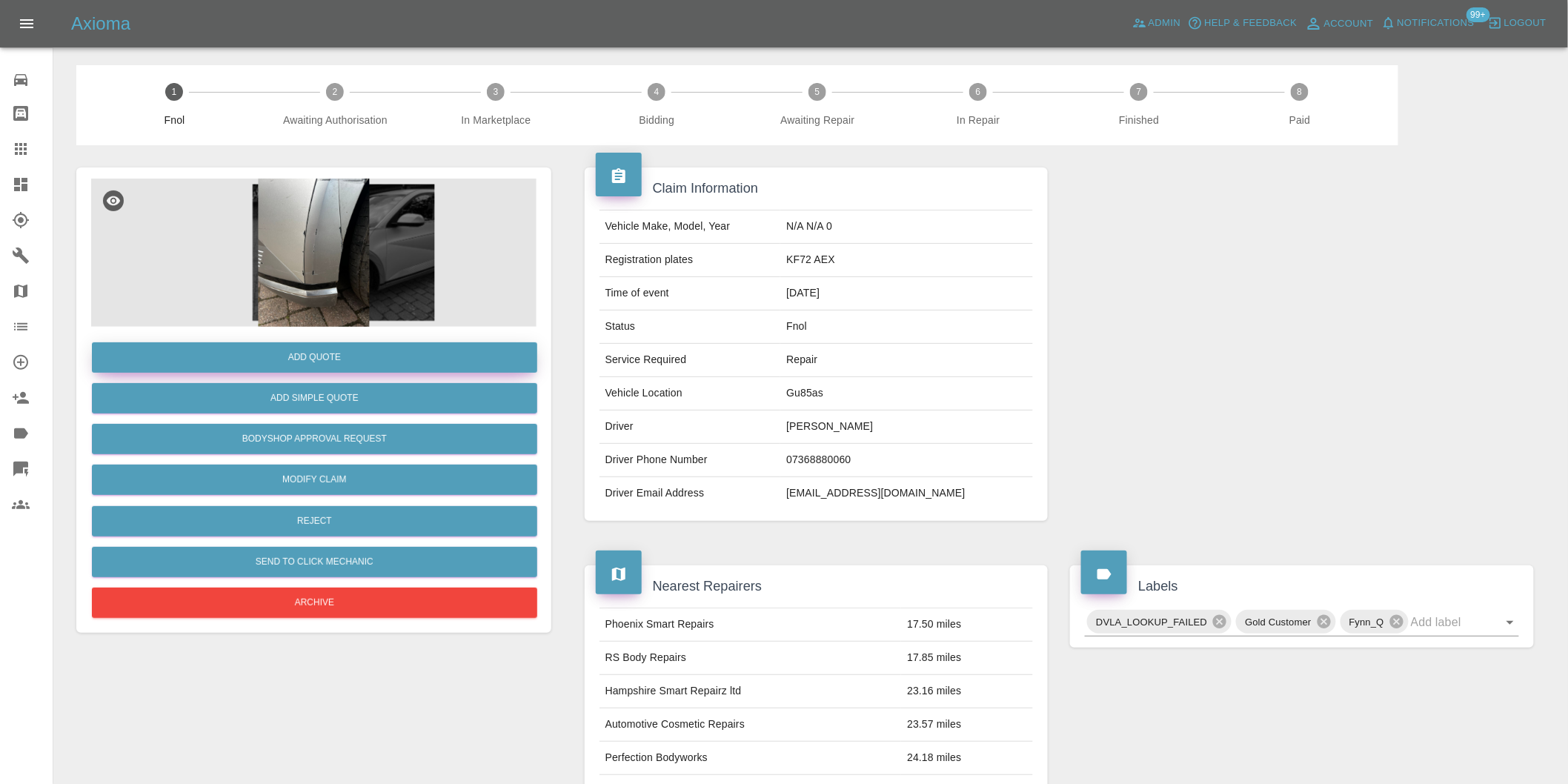
click at [356, 354] on button "Add Quote" at bounding box center [314, 357] width 446 height 31
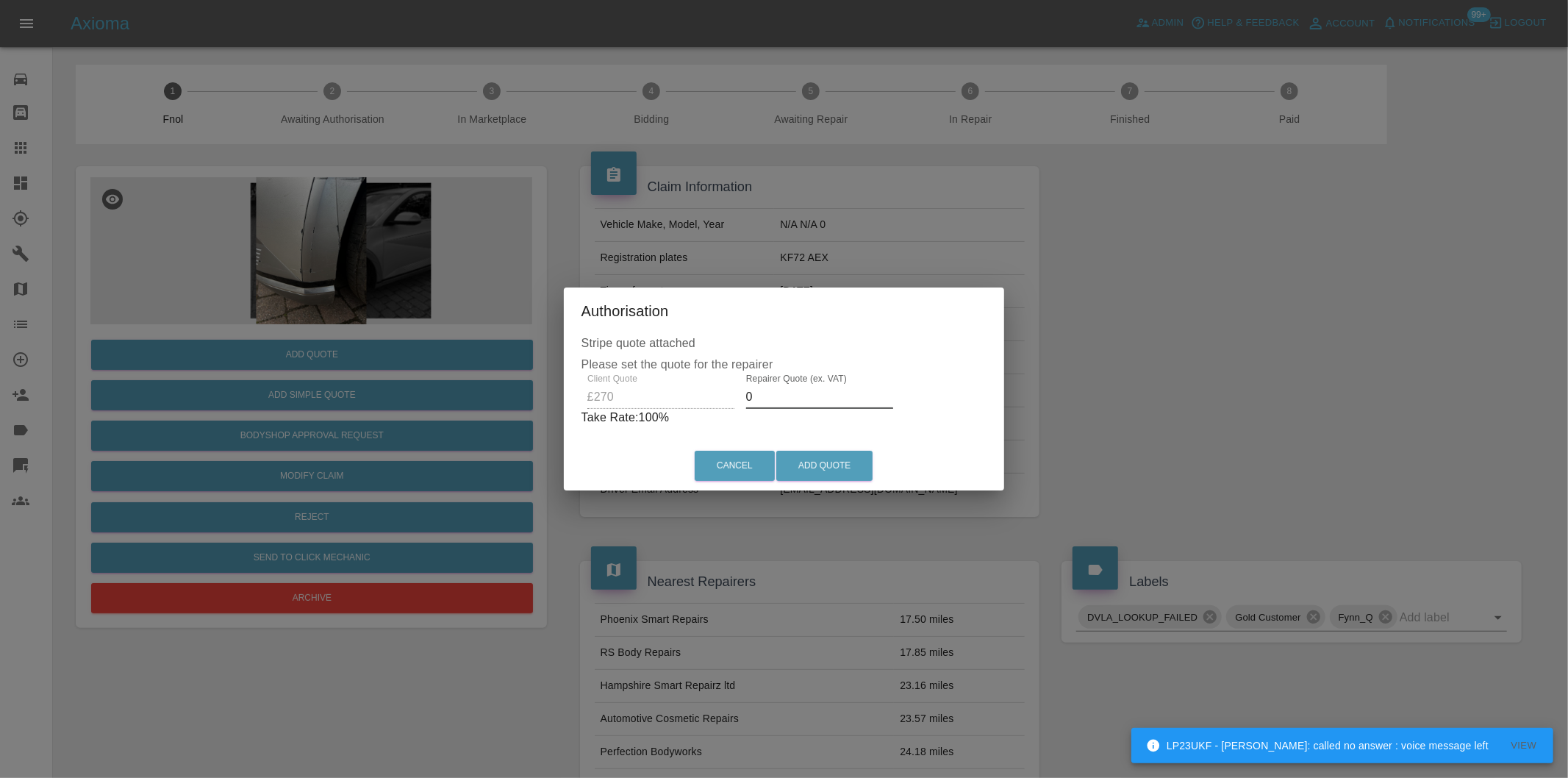
click at [807, 401] on input "0" at bounding box center [820, 397] width 147 height 24
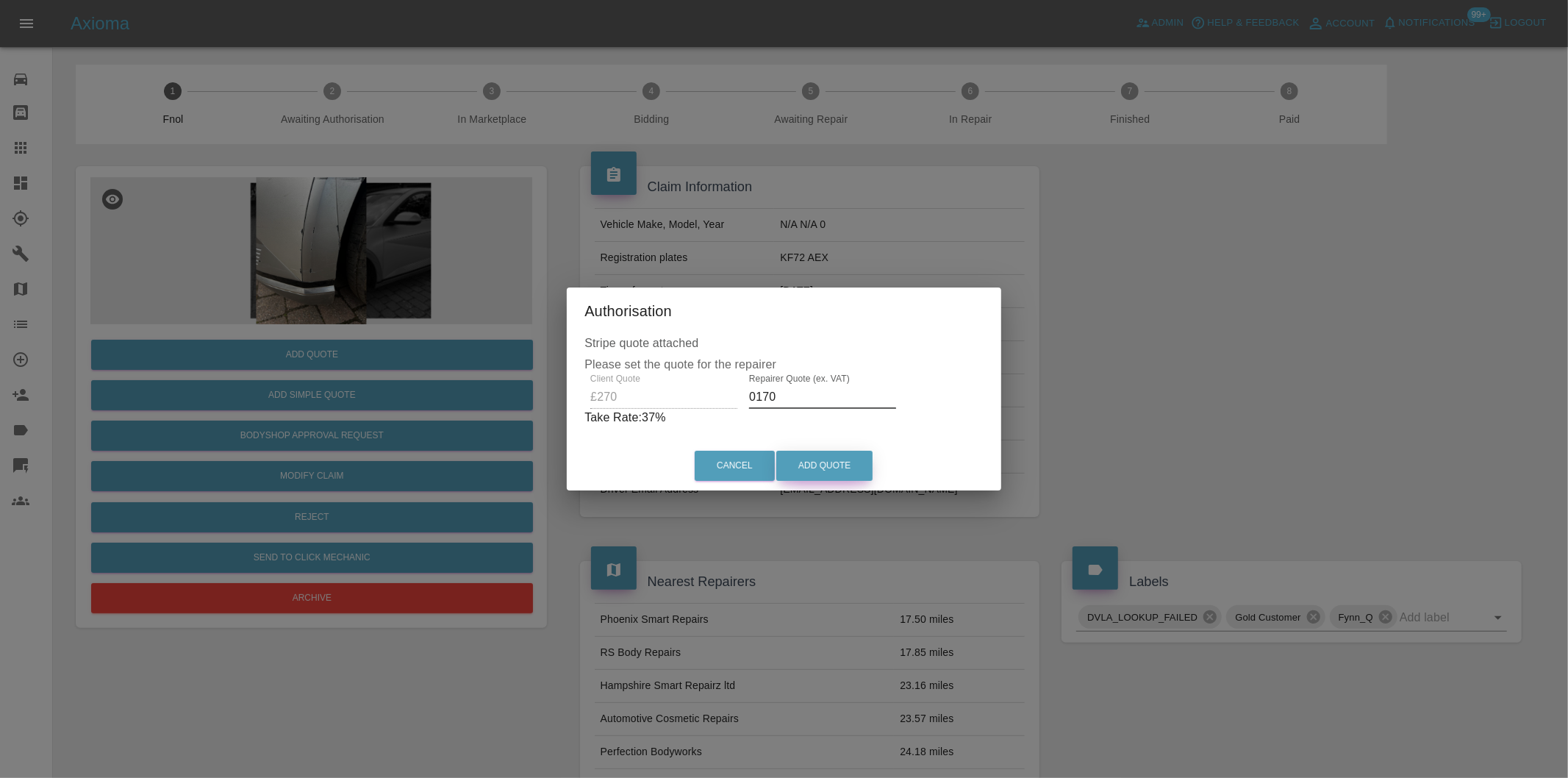
type input "0170"
click at [838, 473] on button "Add Quote" at bounding box center [825, 466] width 96 height 30
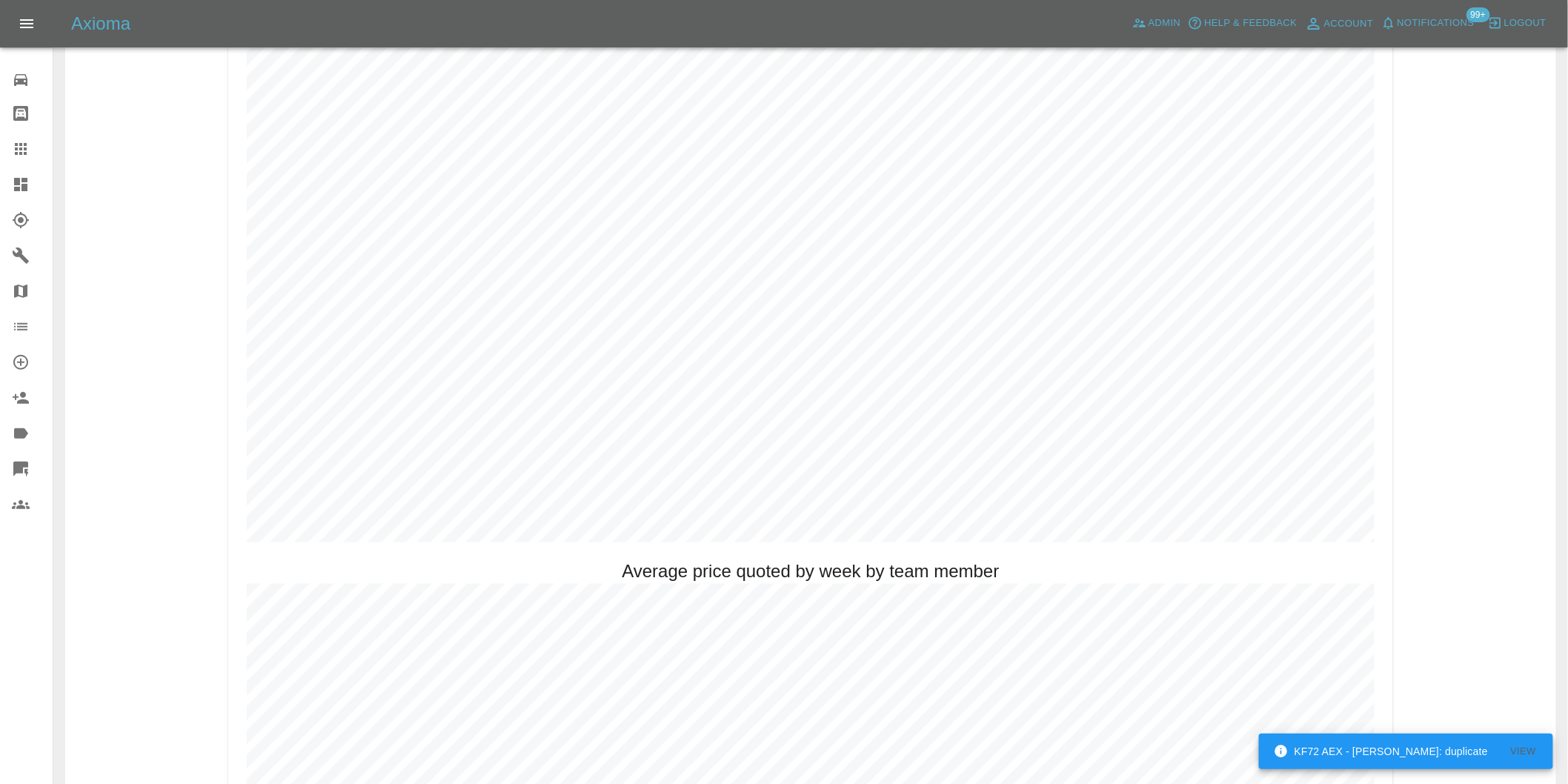
scroll to position [824, 0]
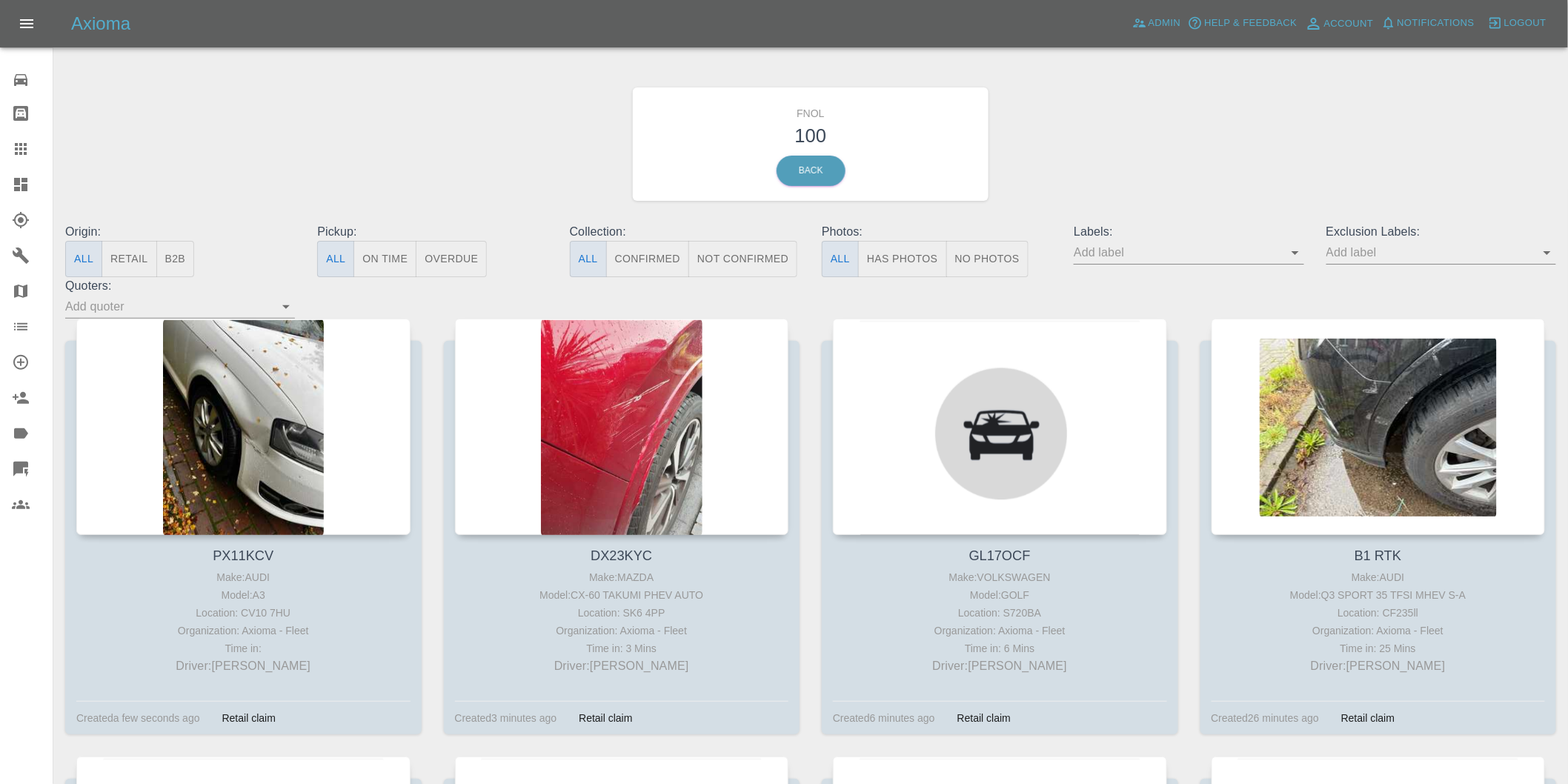
click at [905, 267] on button "Has Photos" at bounding box center [903, 259] width 89 height 37
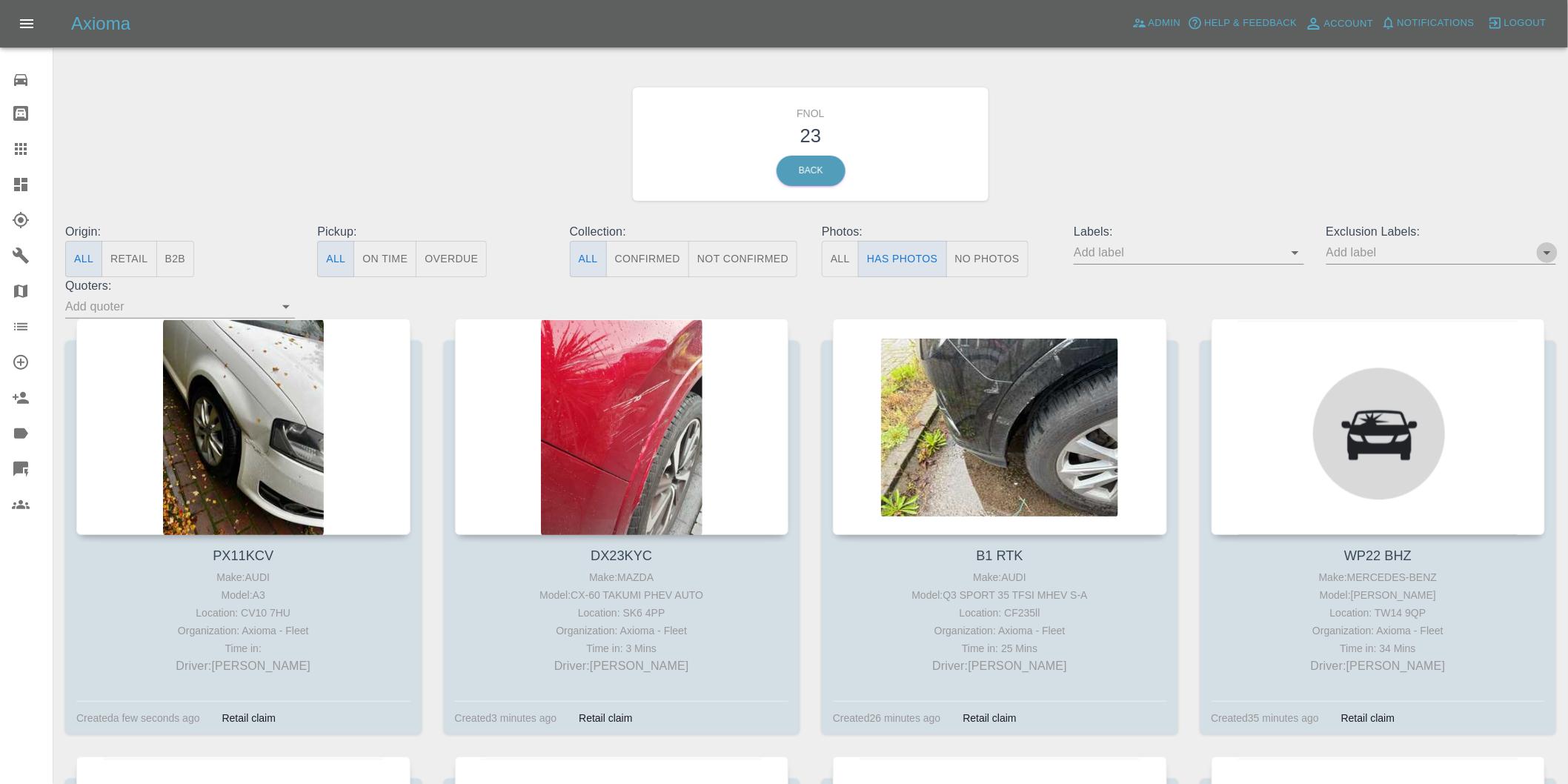
click at [1544, 256] on icon "Open" at bounding box center [1547, 253] width 18 height 18
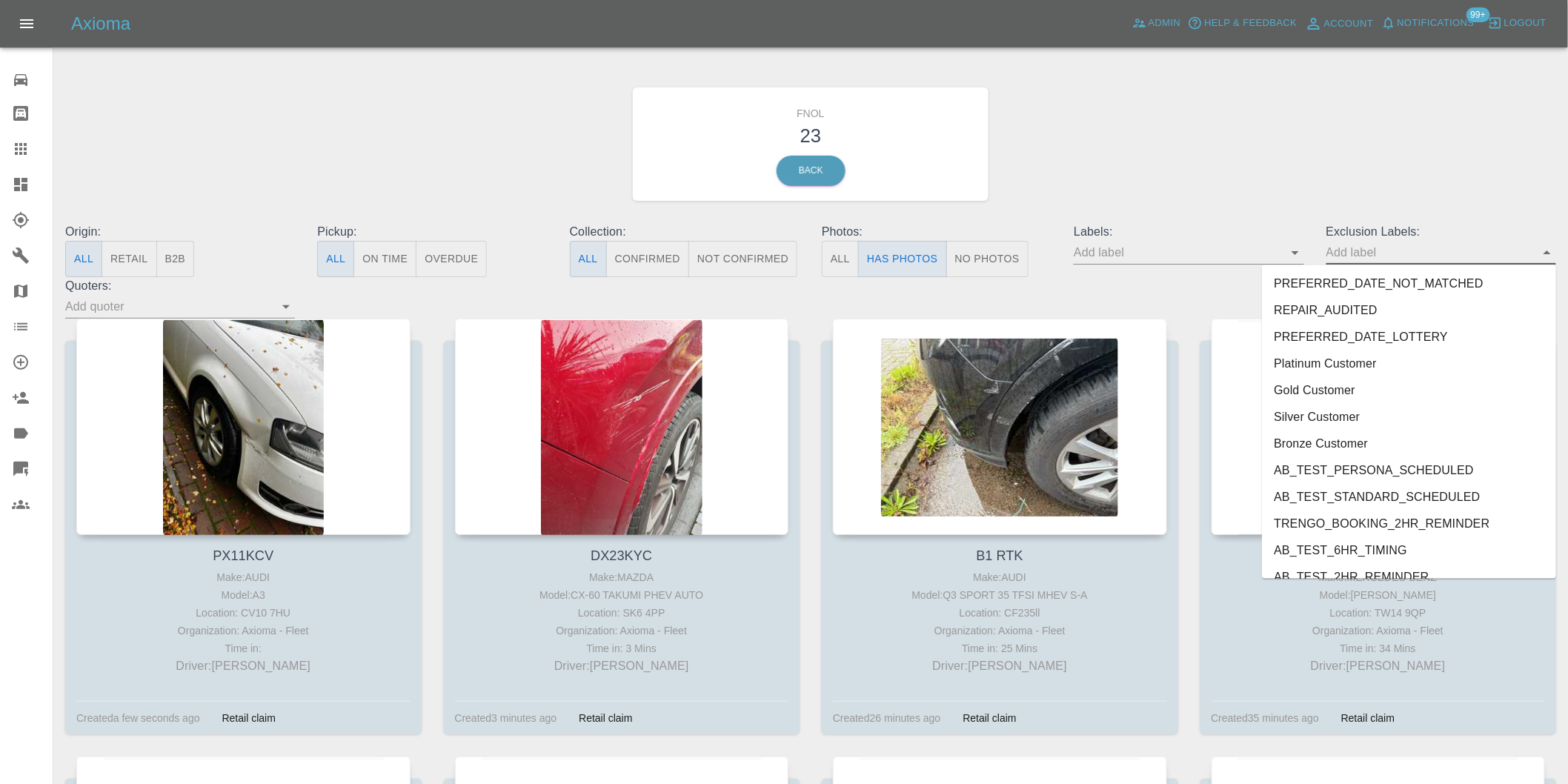
scroll to position [3218, 0]
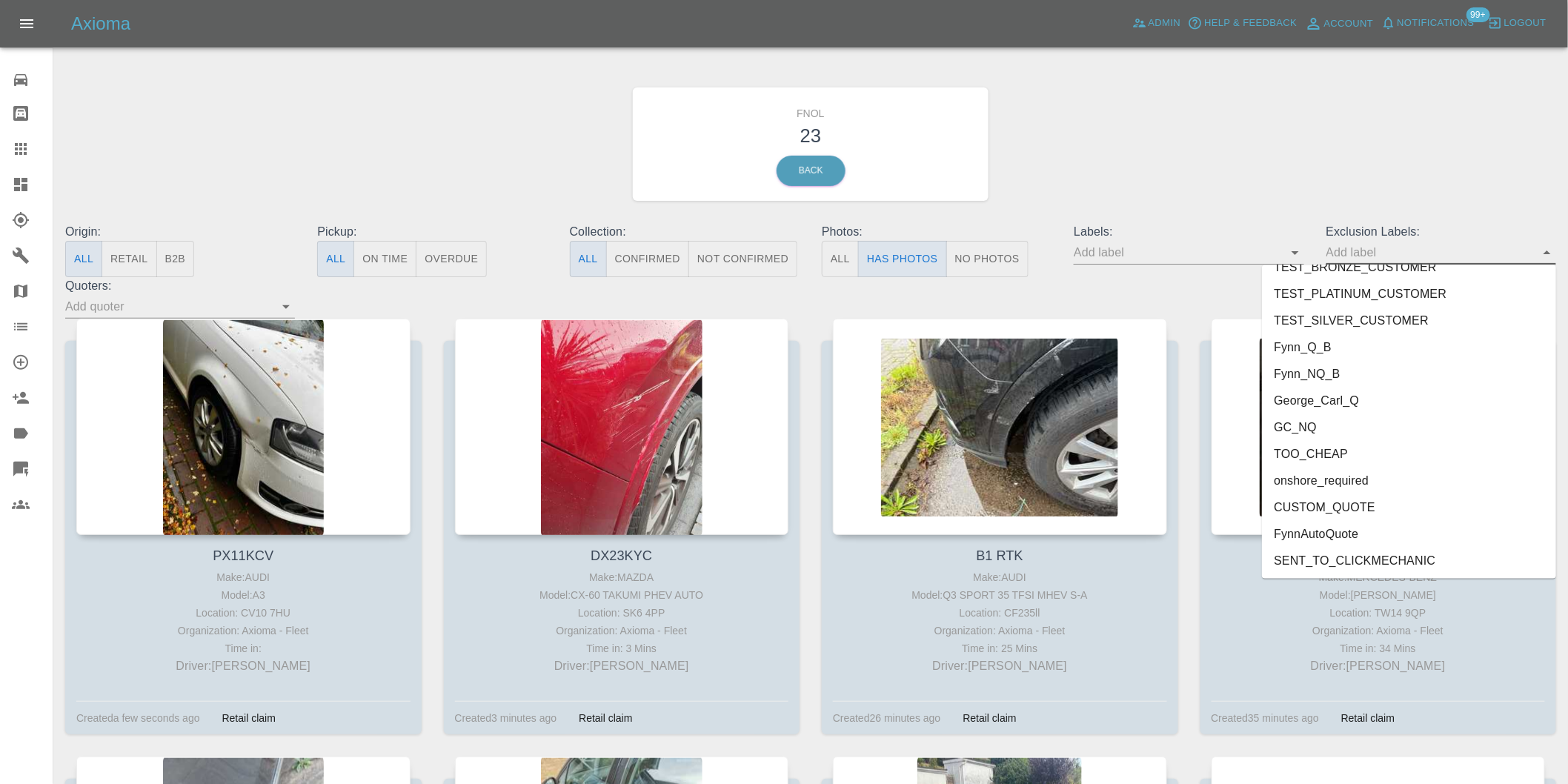
click at [1328, 468] on li "onshore_required" at bounding box center [1410, 480] width 295 height 27
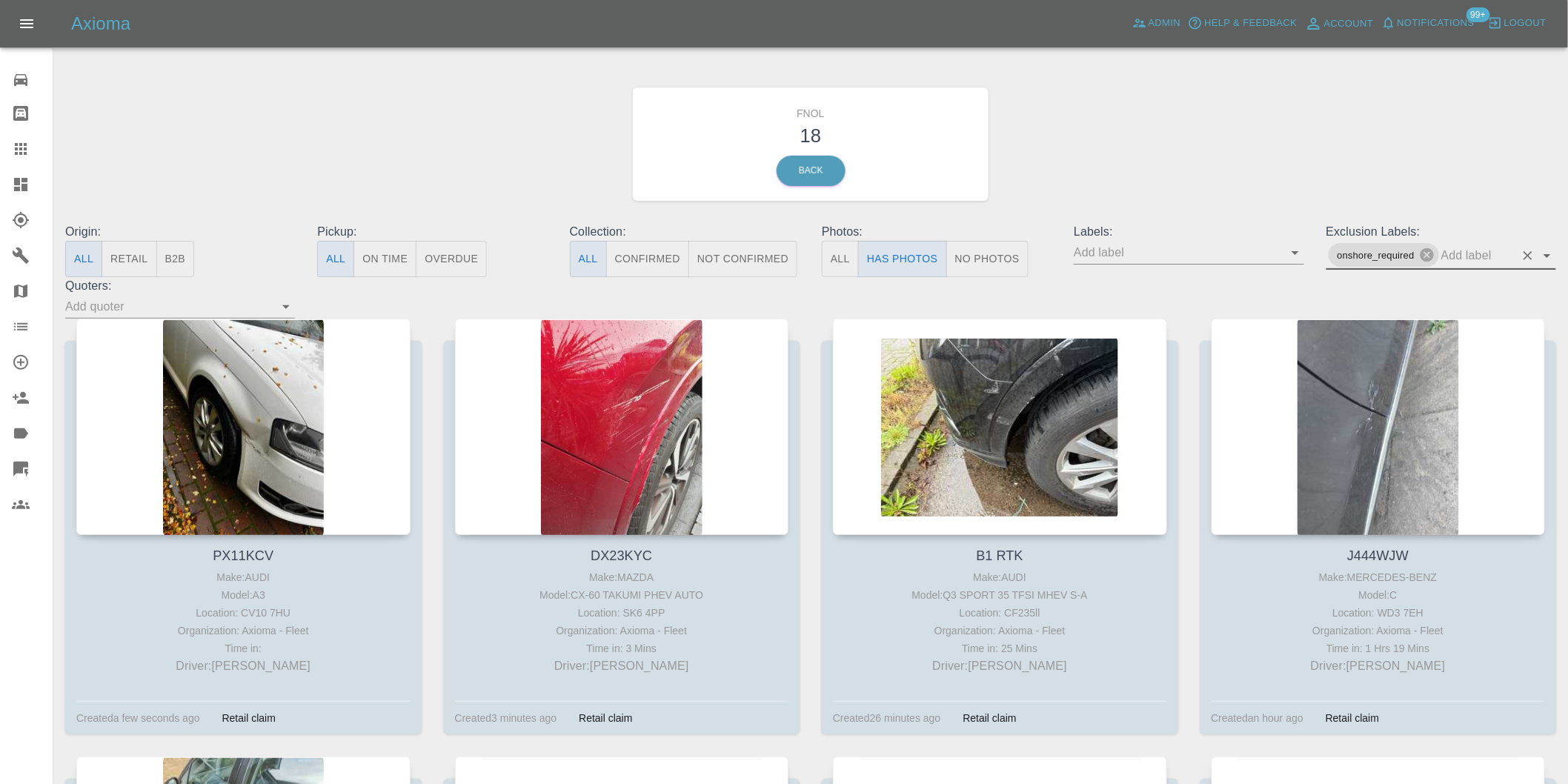
click at [1546, 253] on icon "Open" at bounding box center [1547, 256] width 18 height 18
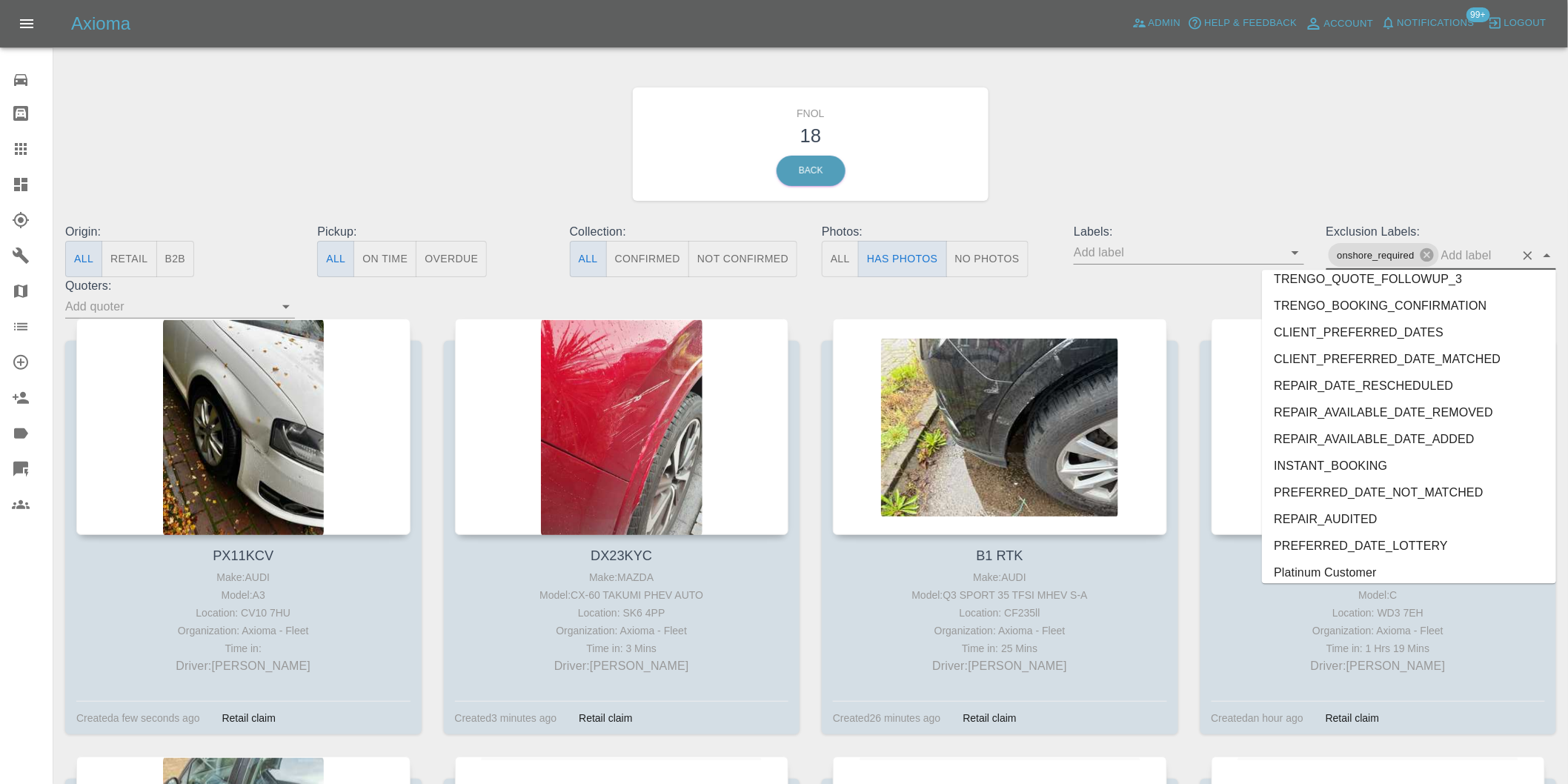
scroll to position [3191, 0]
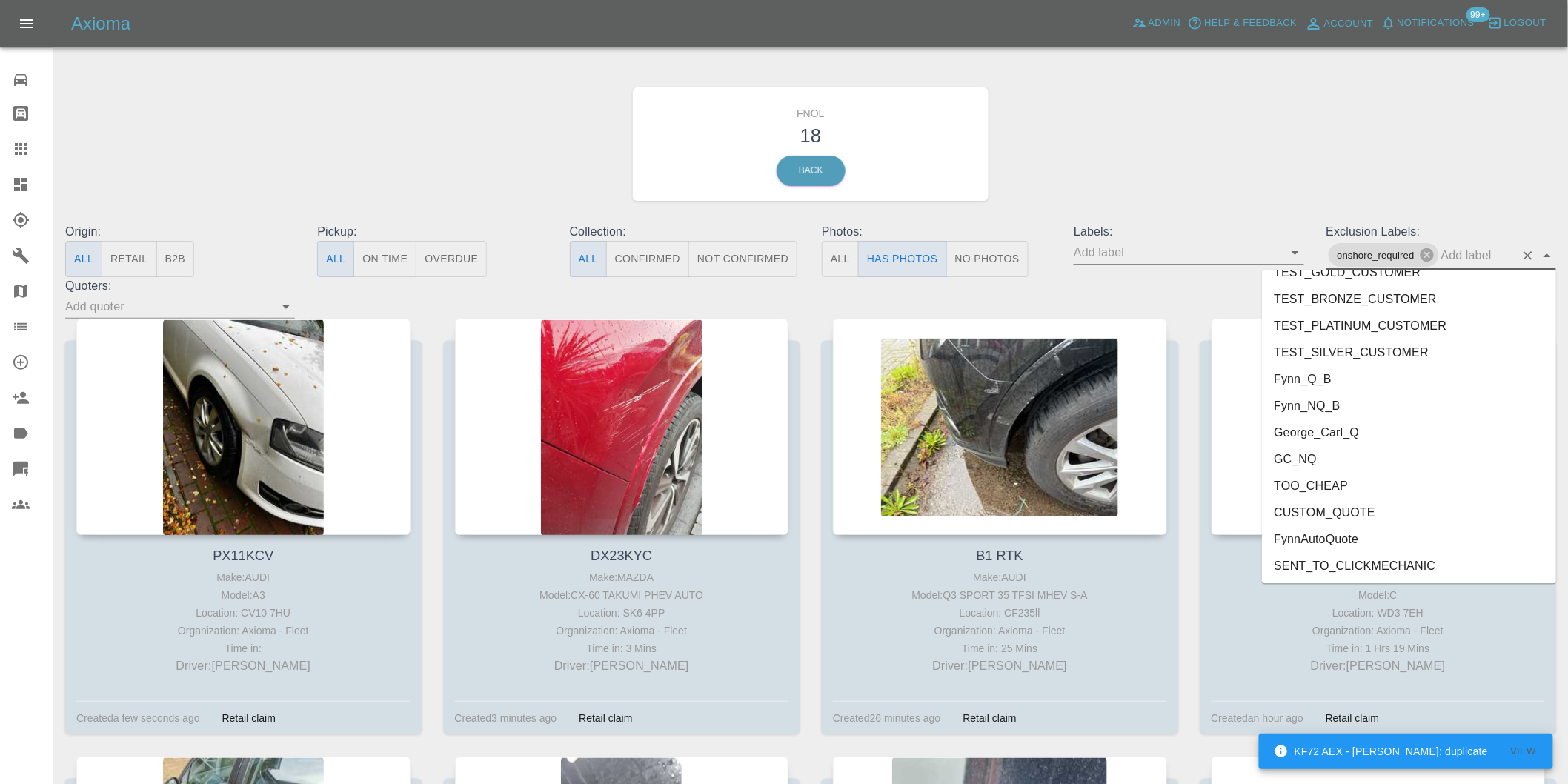
click at [1340, 432] on li "George_Carl_Q" at bounding box center [1410, 432] width 295 height 27
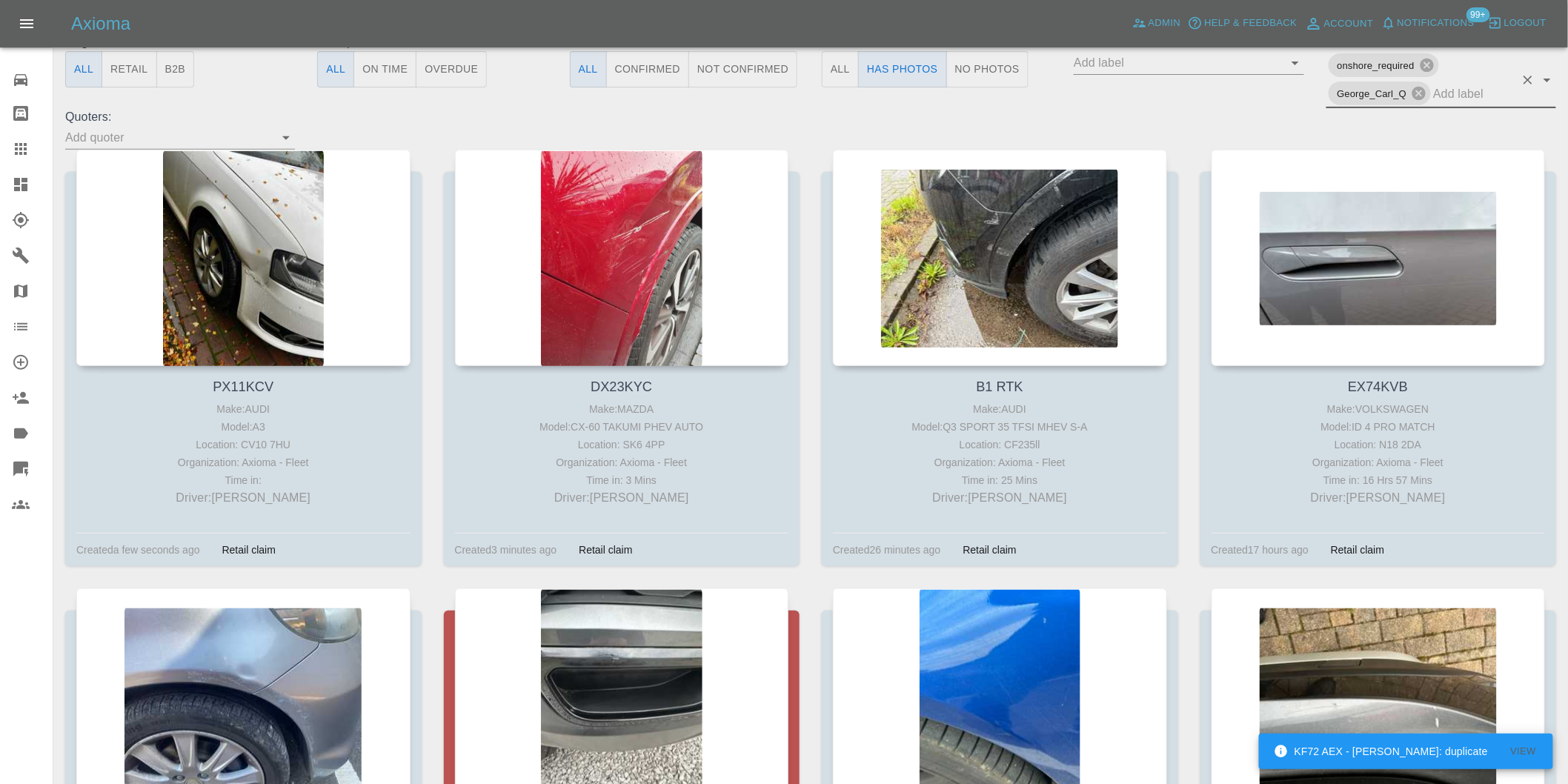
scroll to position [188, 0]
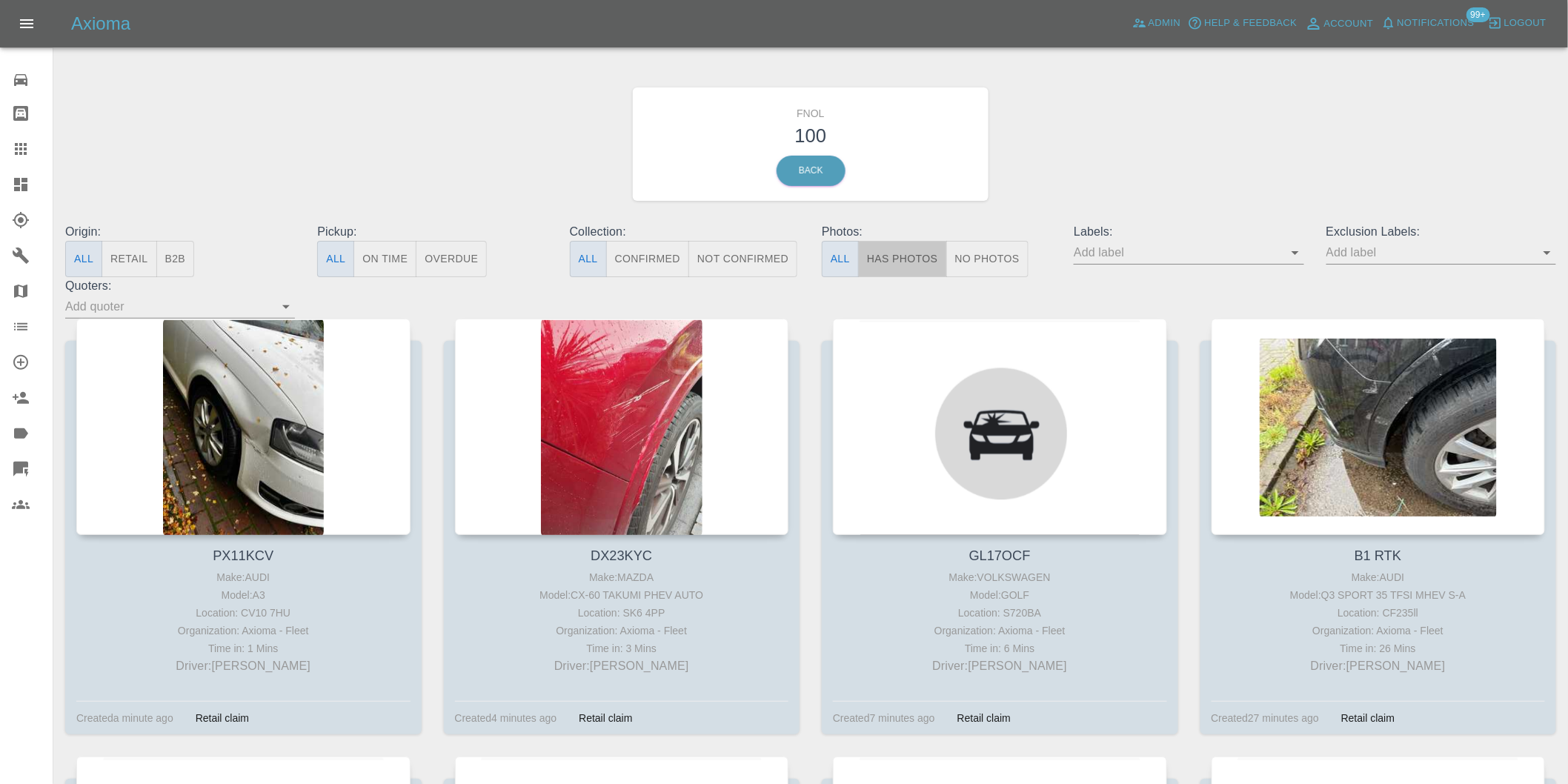
click at [909, 248] on button "Has Photos" at bounding box center [903, 259] width 89 height 37
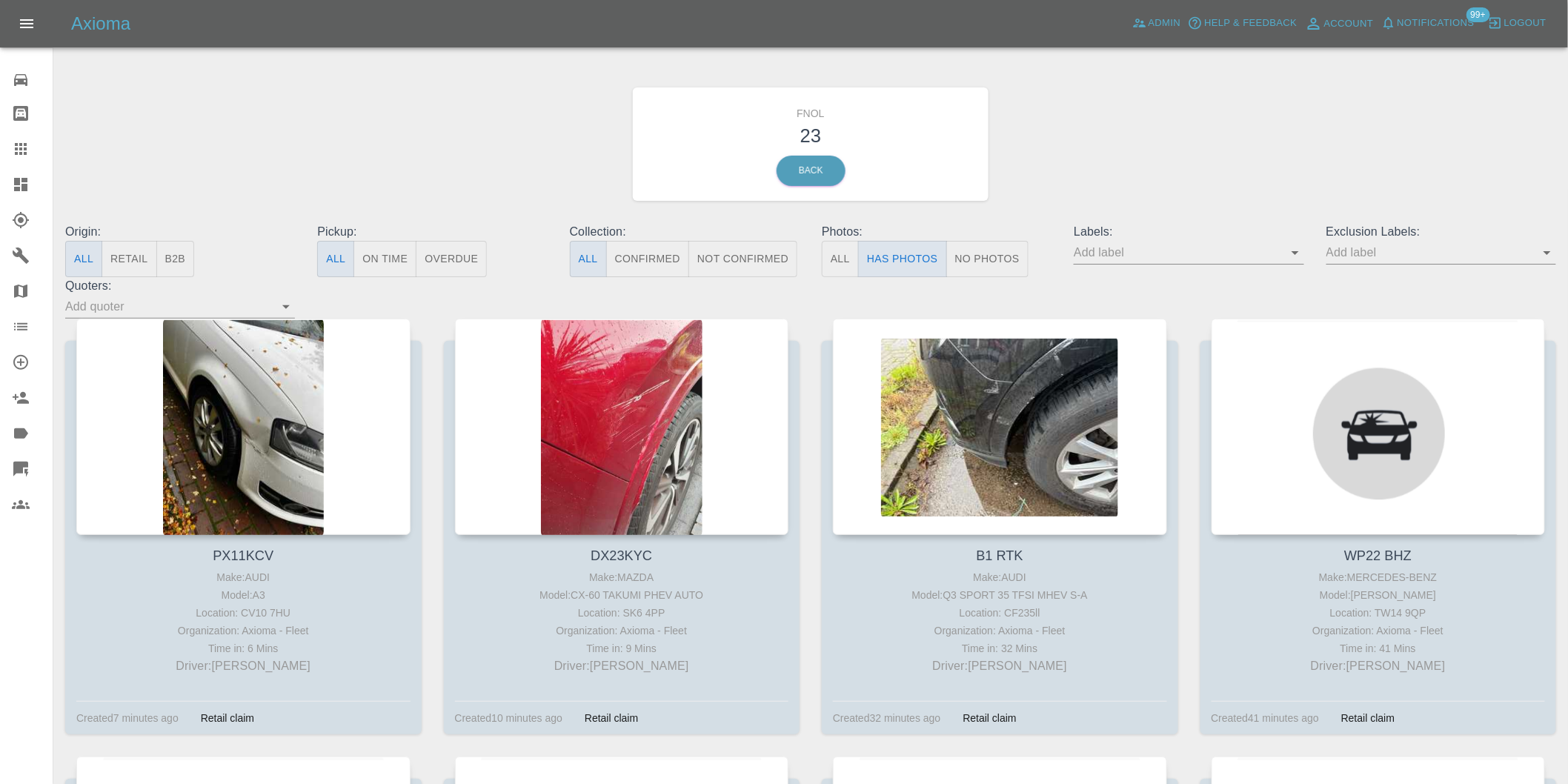
click at [1544, 255] on icon "Open" at bounding box center [1547, 253] width 18 height 18
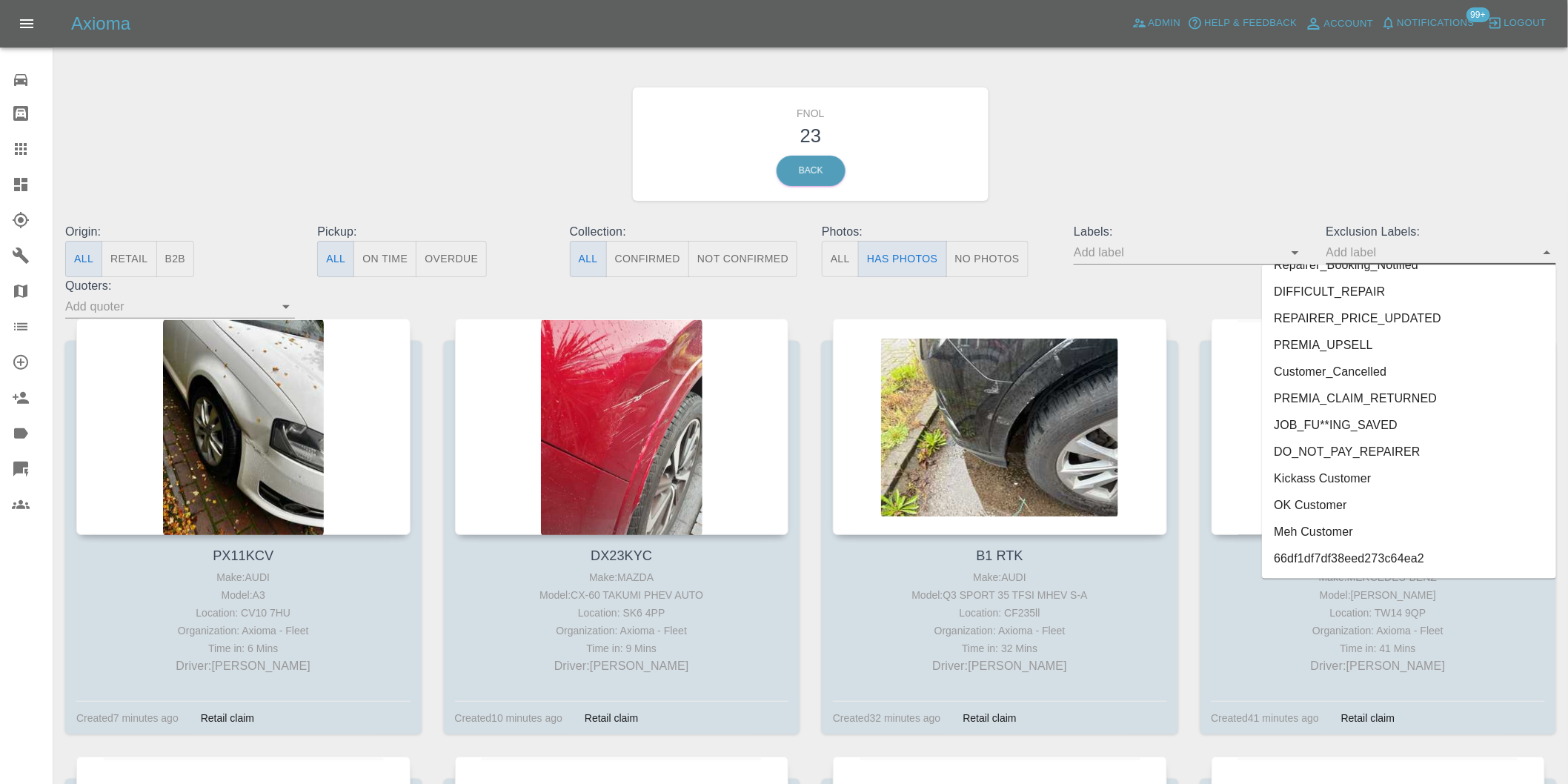
scroll to position [3218, 0]
click at [1374, 568] on div "Make: MERCEDES-BENZ" at bounding box center [1378, 577] width 327 height 18
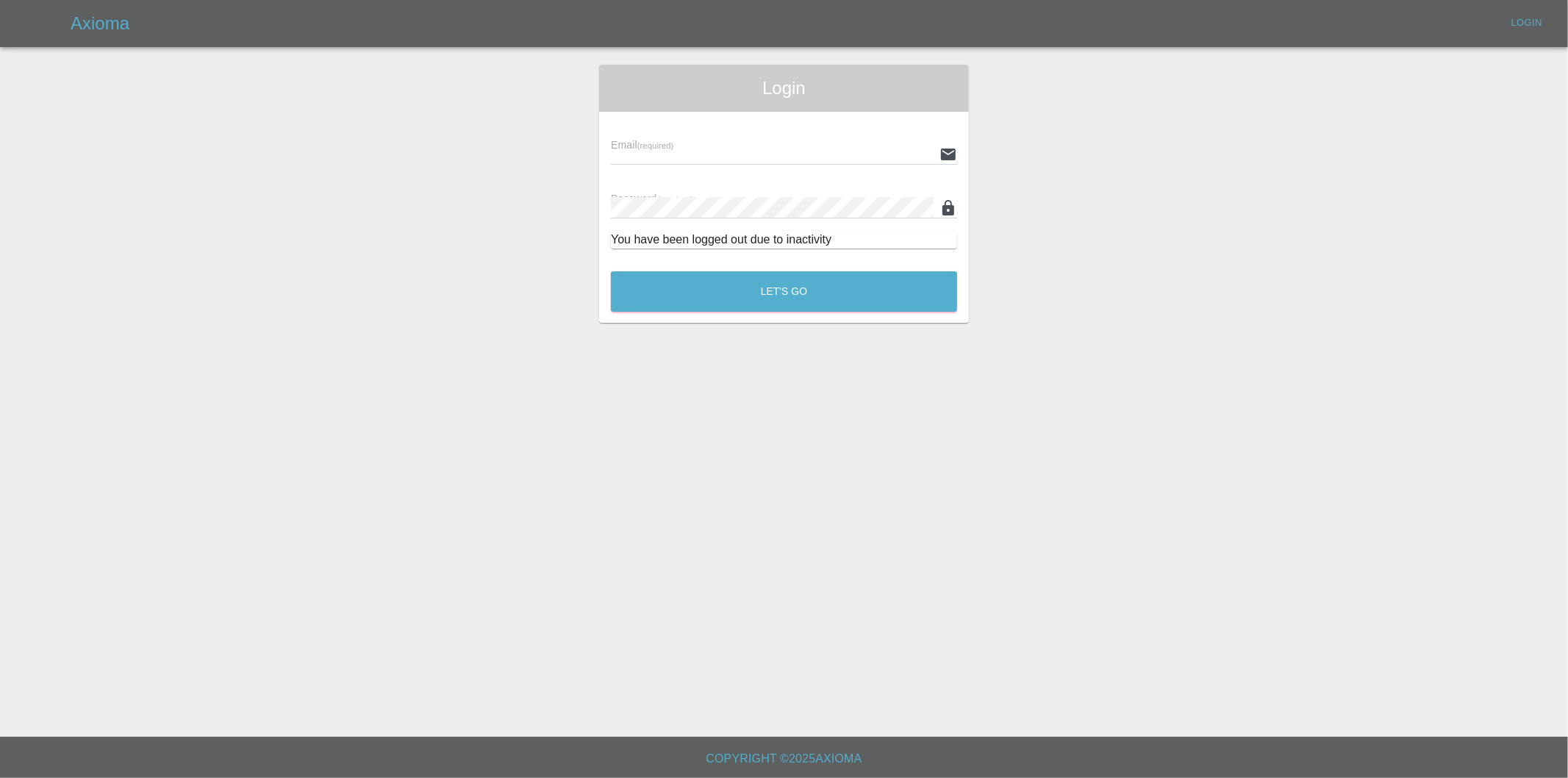
type input "eric.ordano@gmail.com"
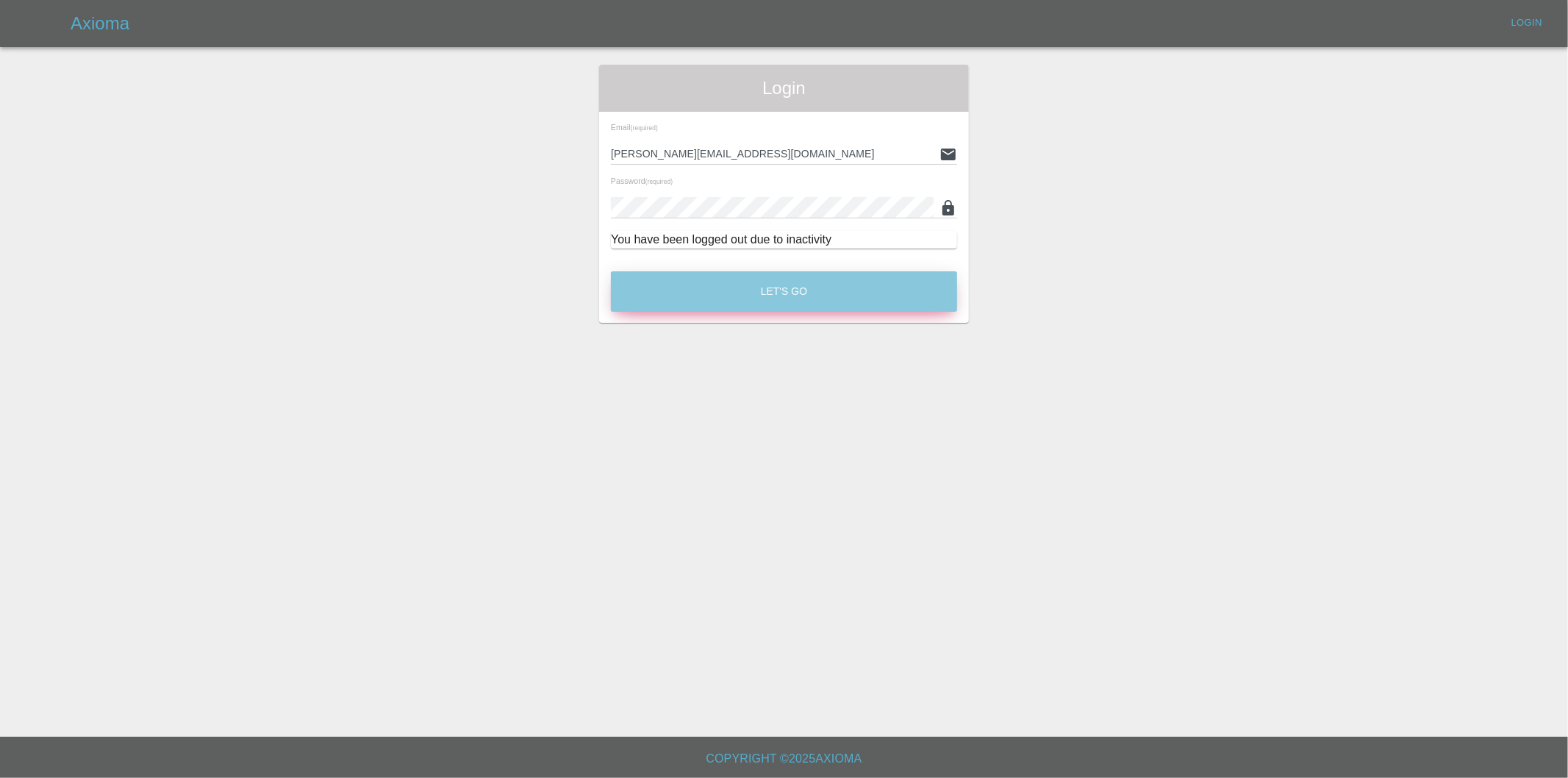
click at [777, 284] on button "Let's Go" at bounding box center [784, 291] width 346 height 40
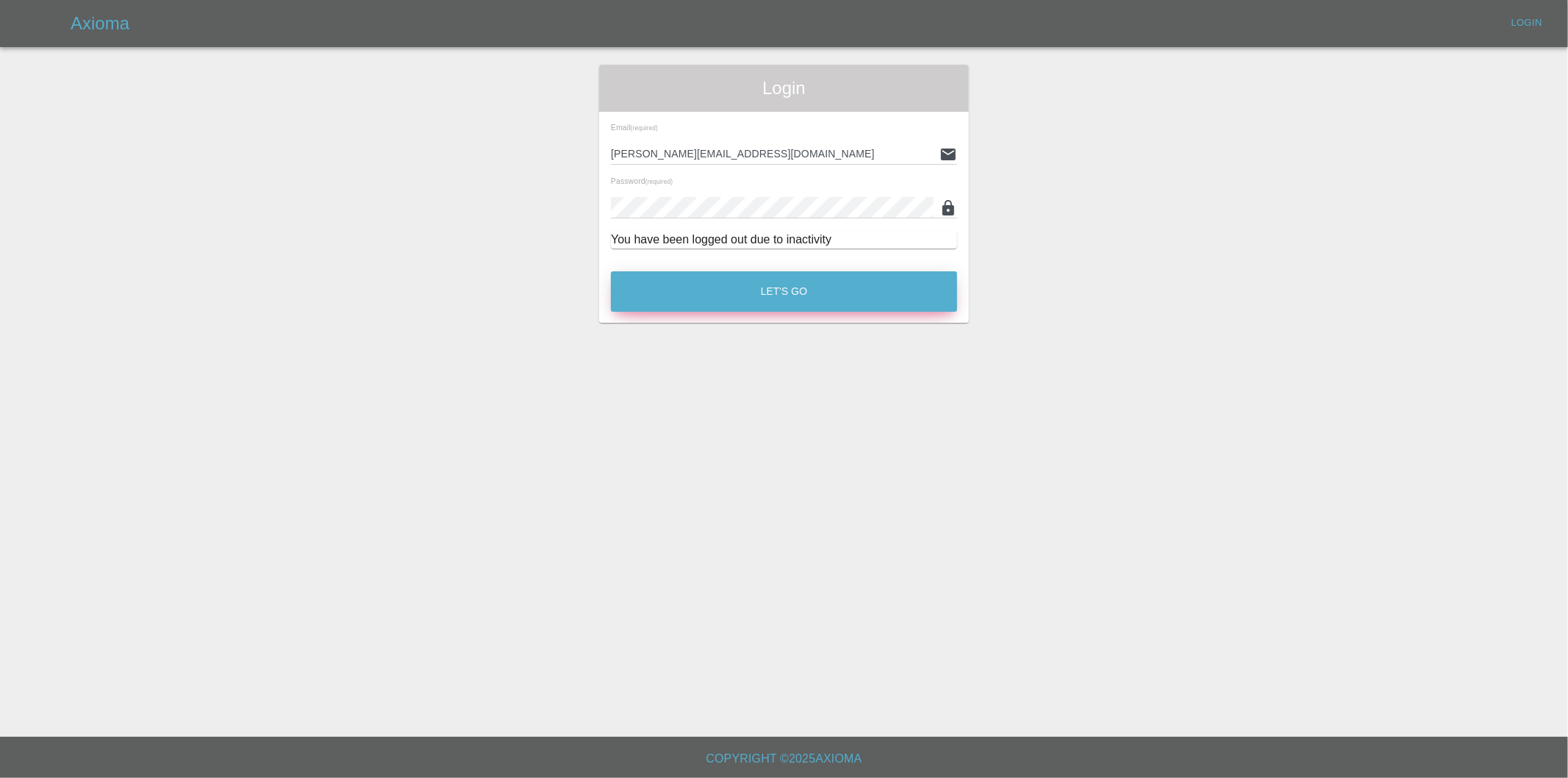
click at [773, 285] on button "Let's Go" at bounding box center [784, 291] width 346 height 40
click at [756, 298] on button "Let's Go" at bounding box center [784, 291] width 346 height 40
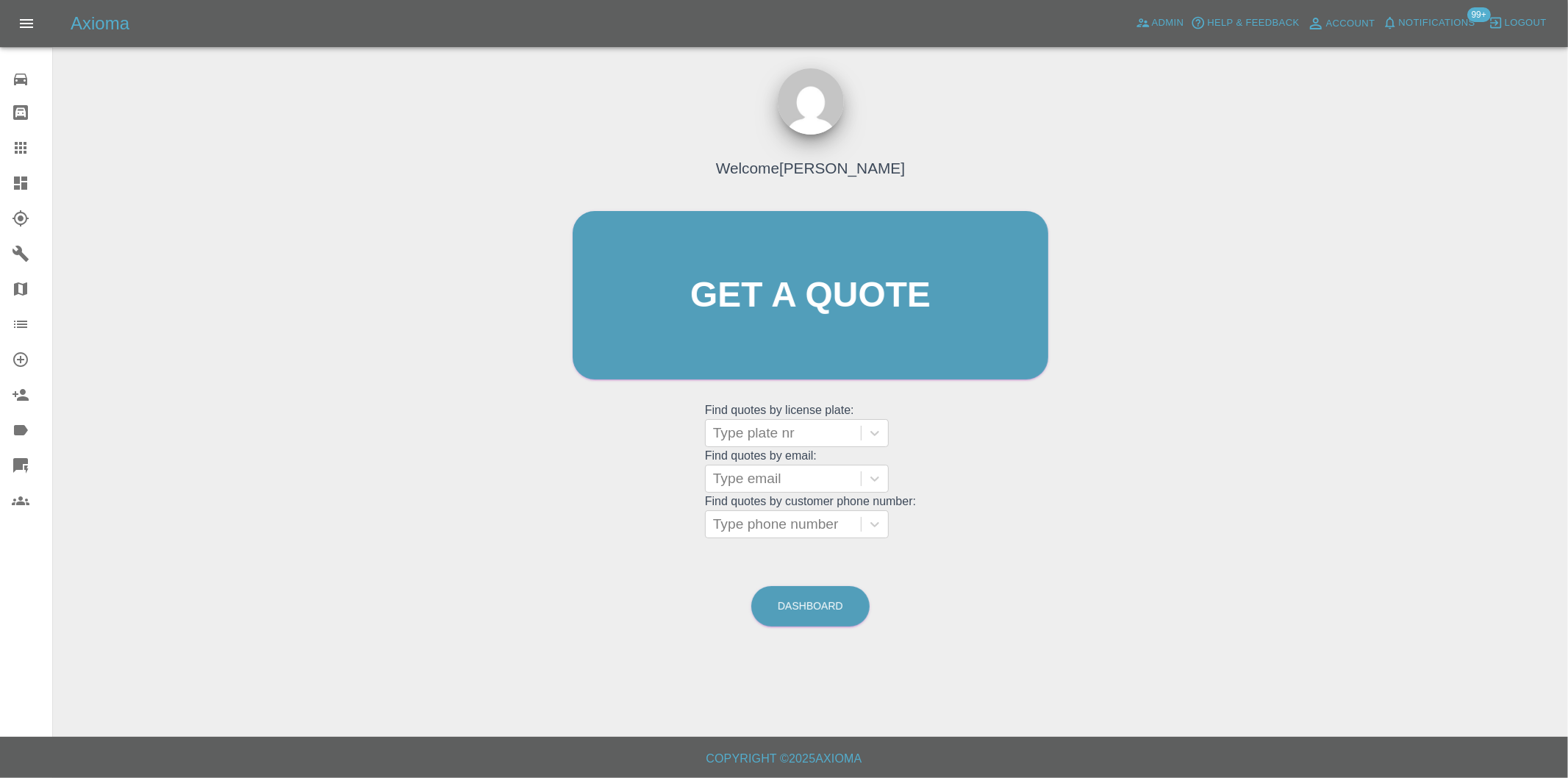
click at [16, 187] on icon at bounding box center [20, 182] width 13 height 13
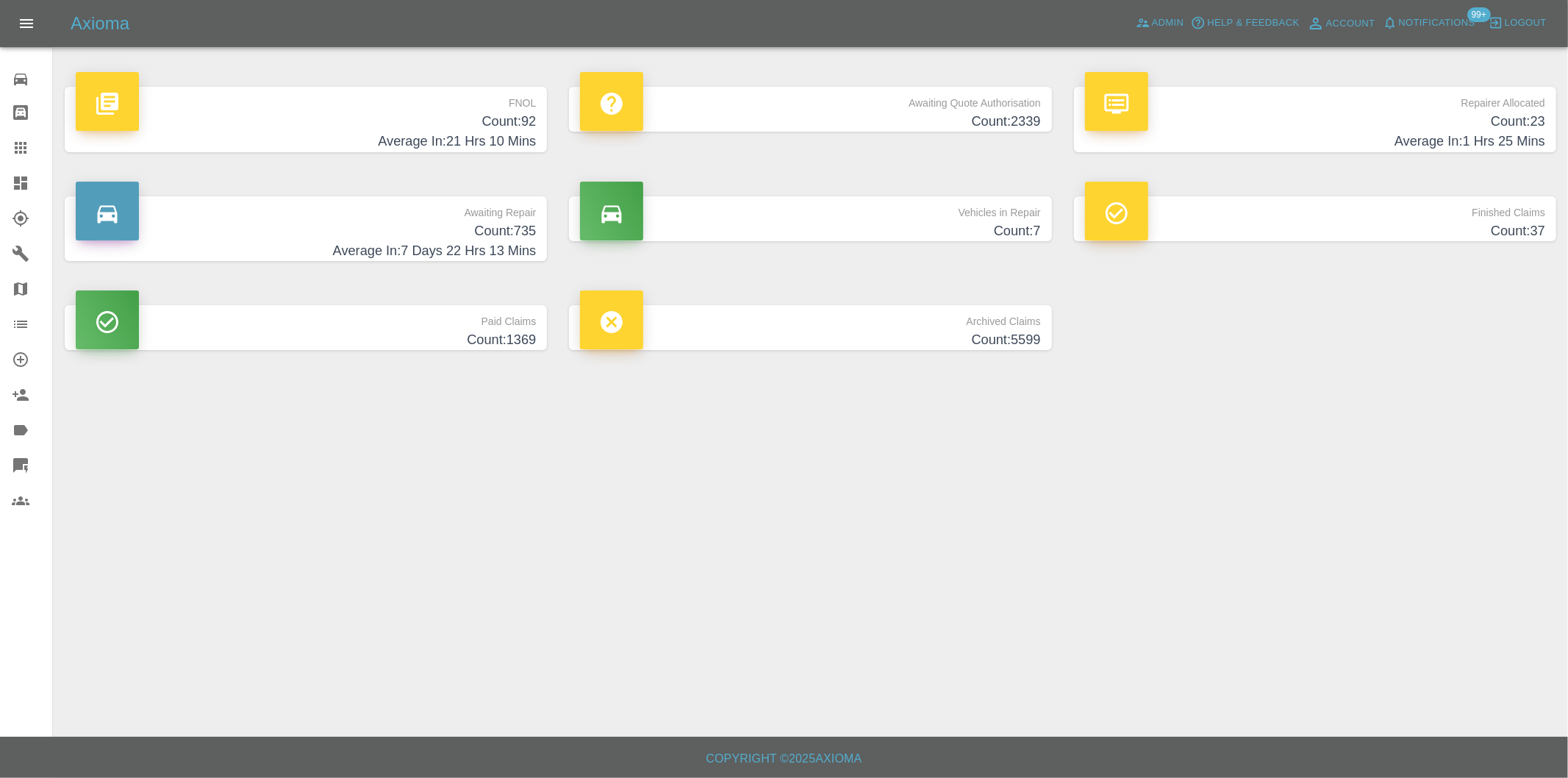
click at [524, 128] on h4 "Count: 92" at bounding box center [305, 122] width 460 height 20
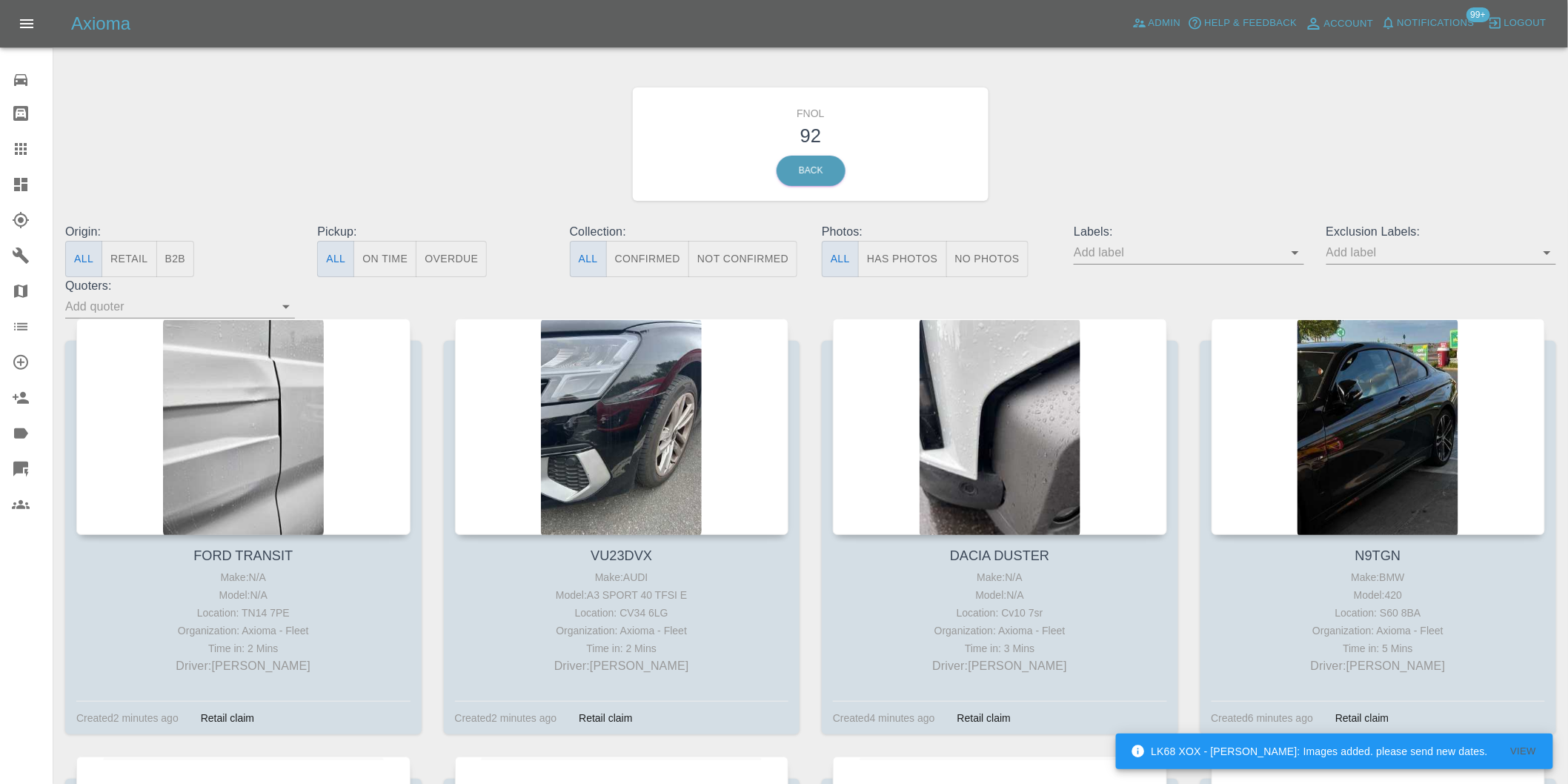
click at [898, 248] on button "Has Photos" at bounding box center [903, 259] width 89 height 37
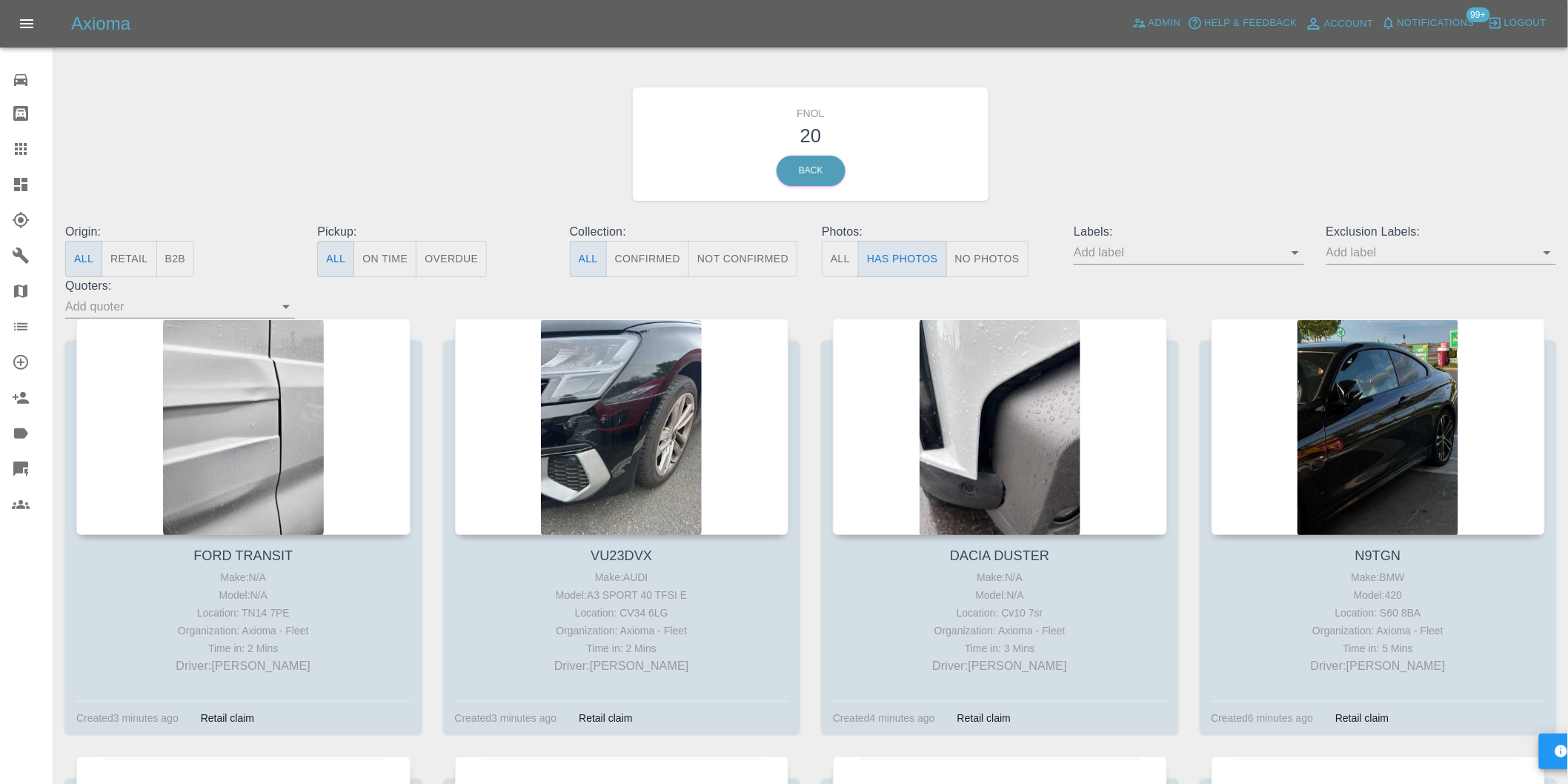
click at [1551, 253] on icon "Open" at bounding box center [1547, 253] width 18 height 18
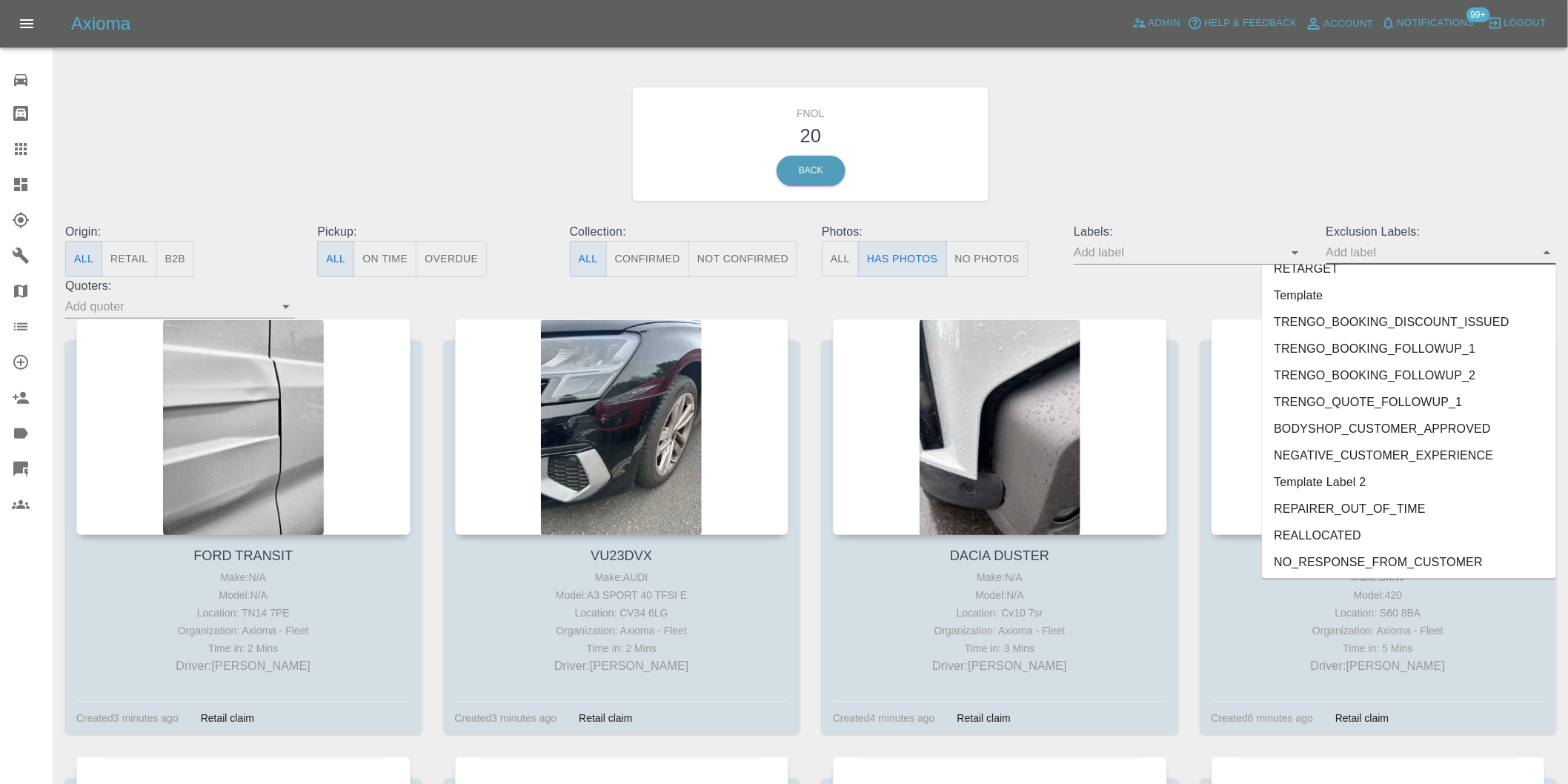
scroll to position [3218, 0]
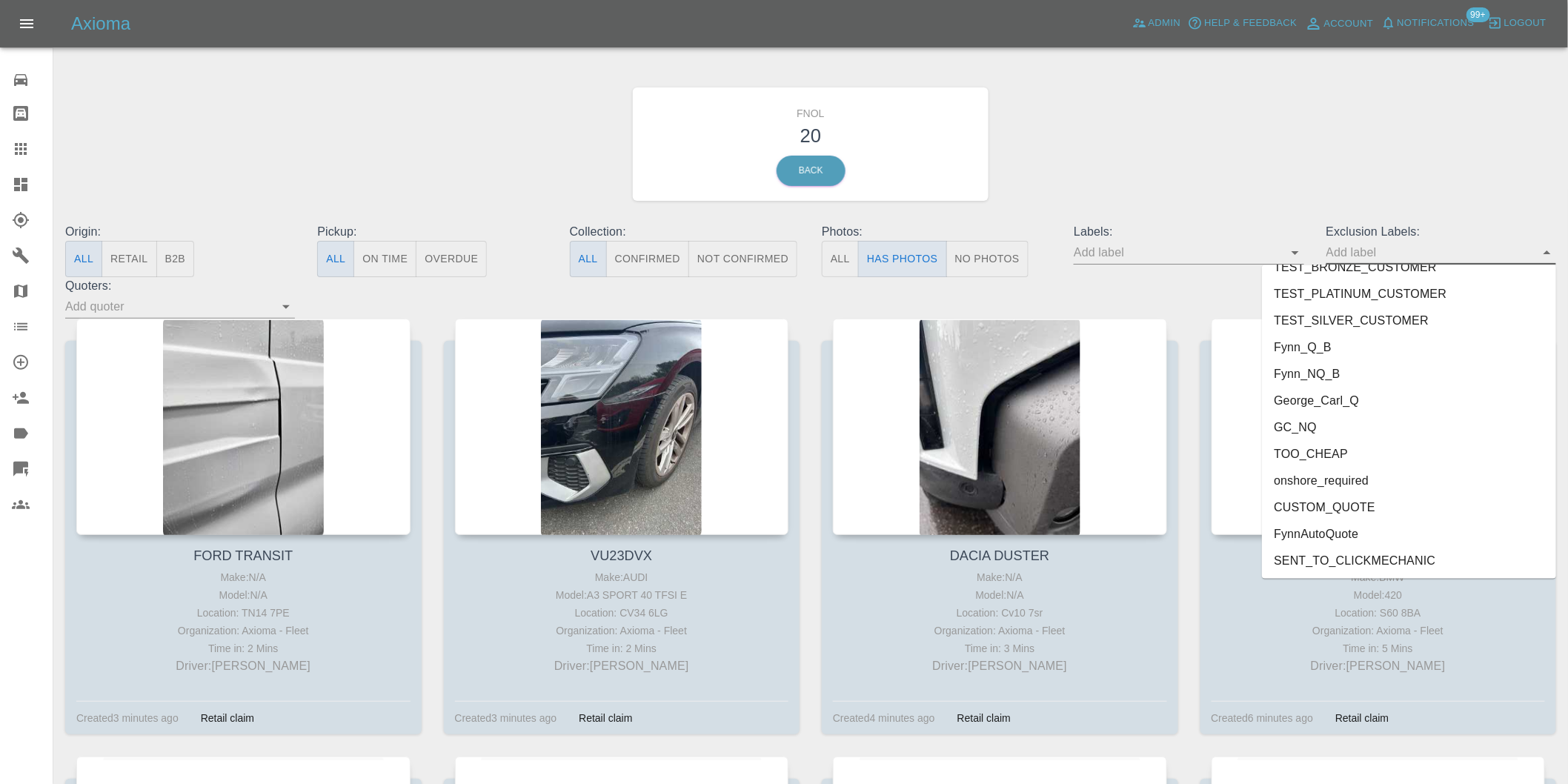
click at [1347, 476] on li "onshore_required" at bounding box center [1410, 480] width 295 height 27
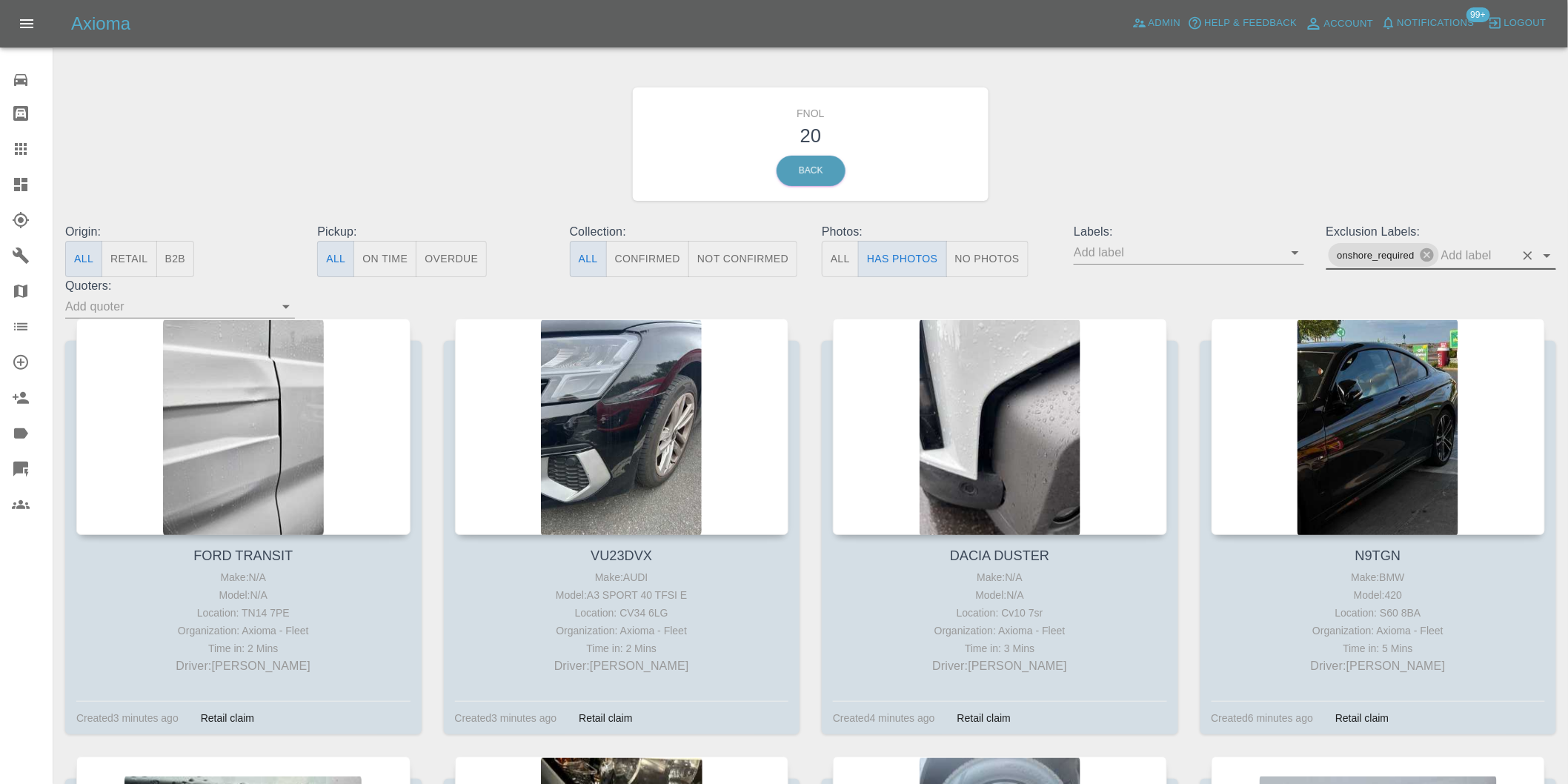
click at [1549, 258] on icon "Open" at bounding box center [1547, 256] width 18 height 18
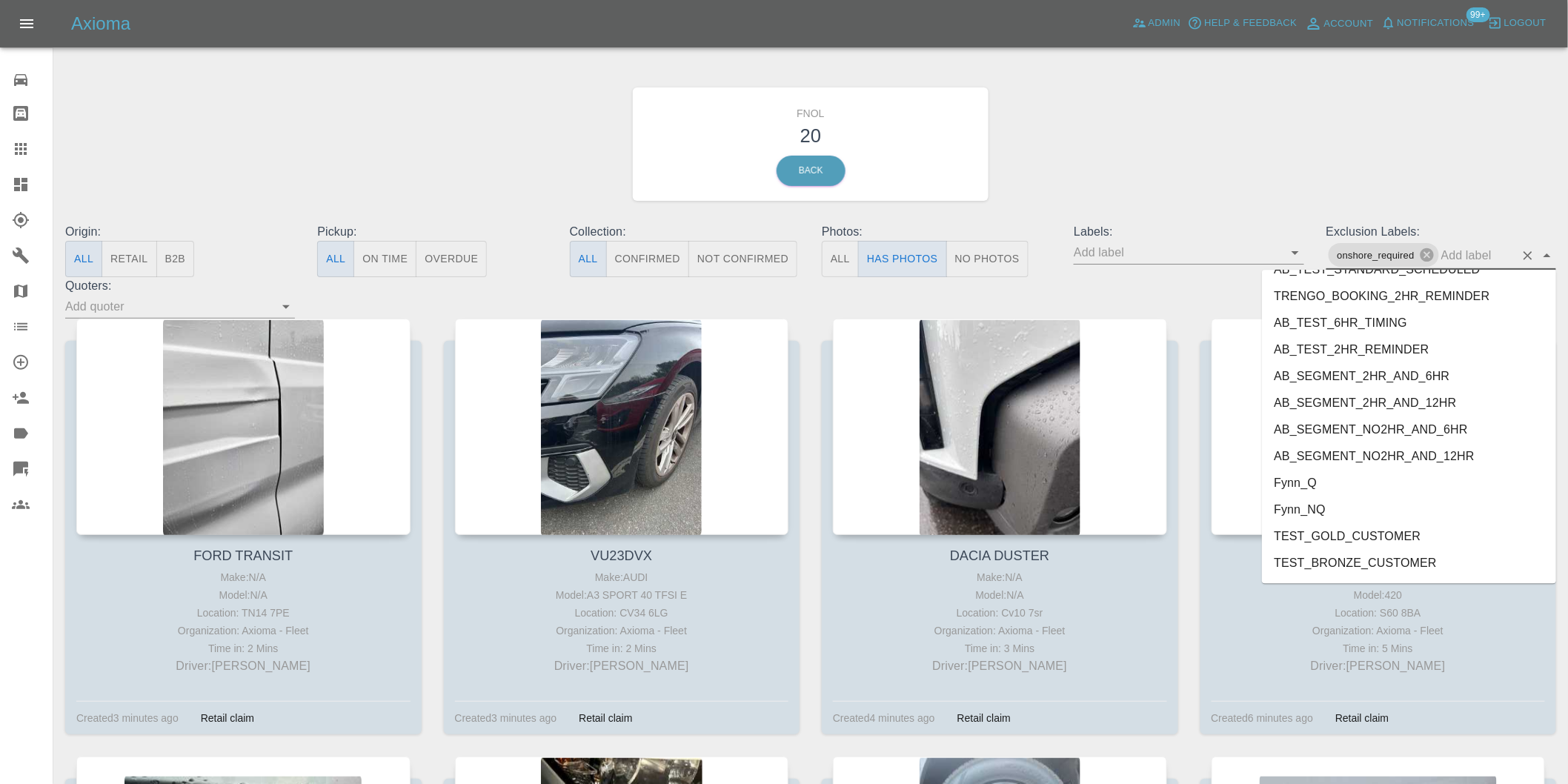
scroll to position [3191, 0]
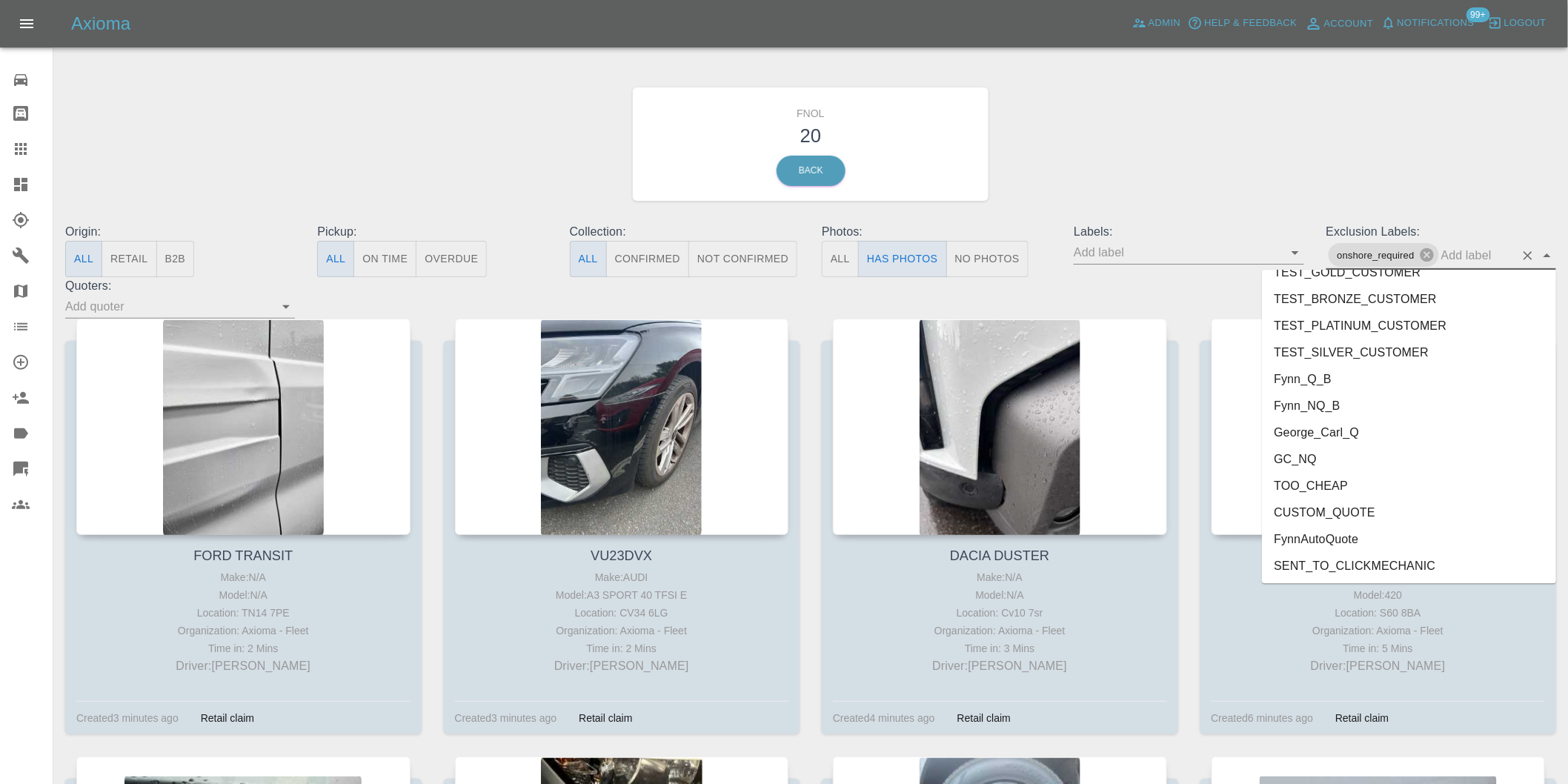
click at [1345, 434] on li "George_Carl_Q" at bounding box center [1410, 432] width 295 height 27
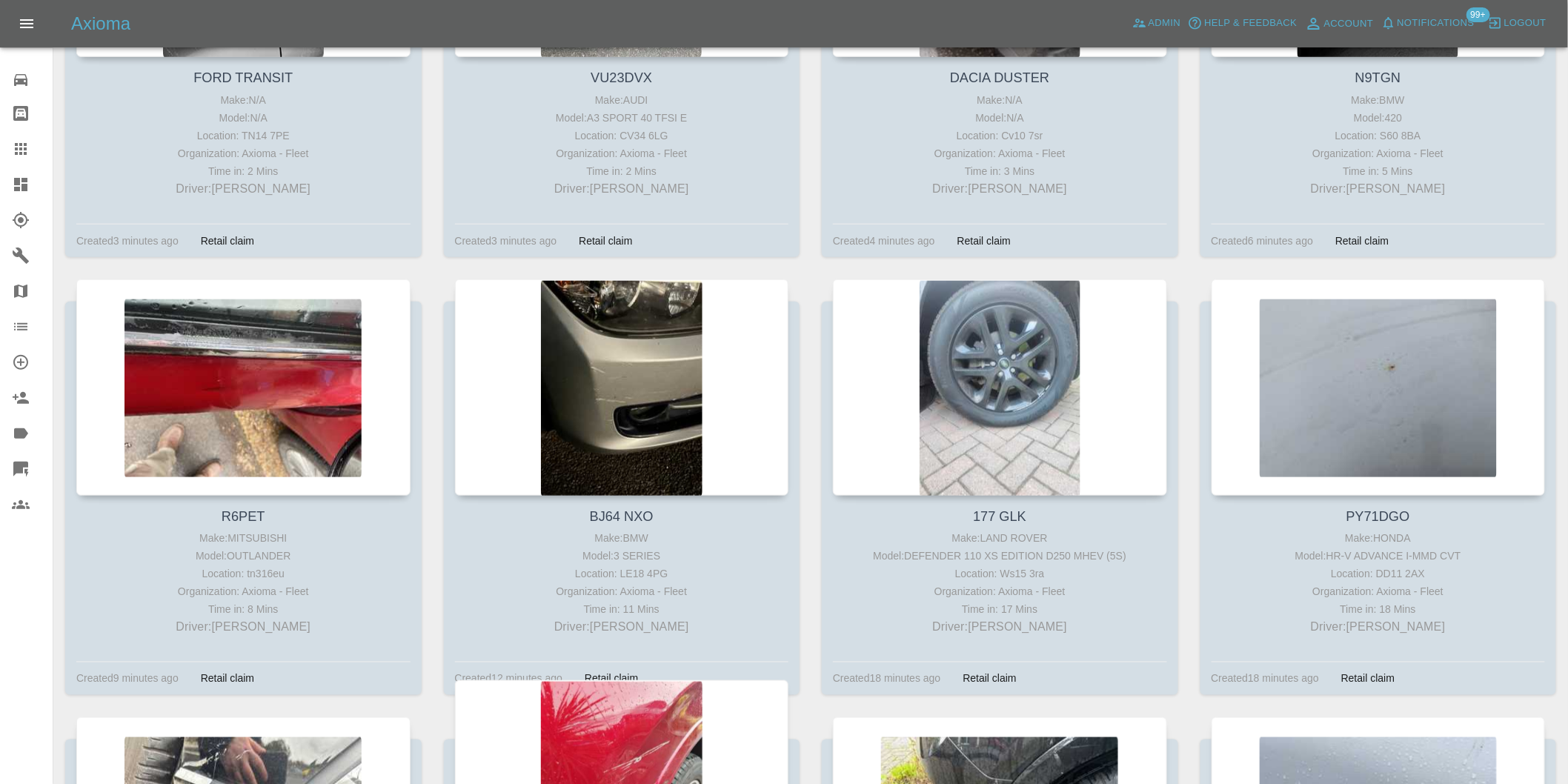
scroll to position [906, 0]
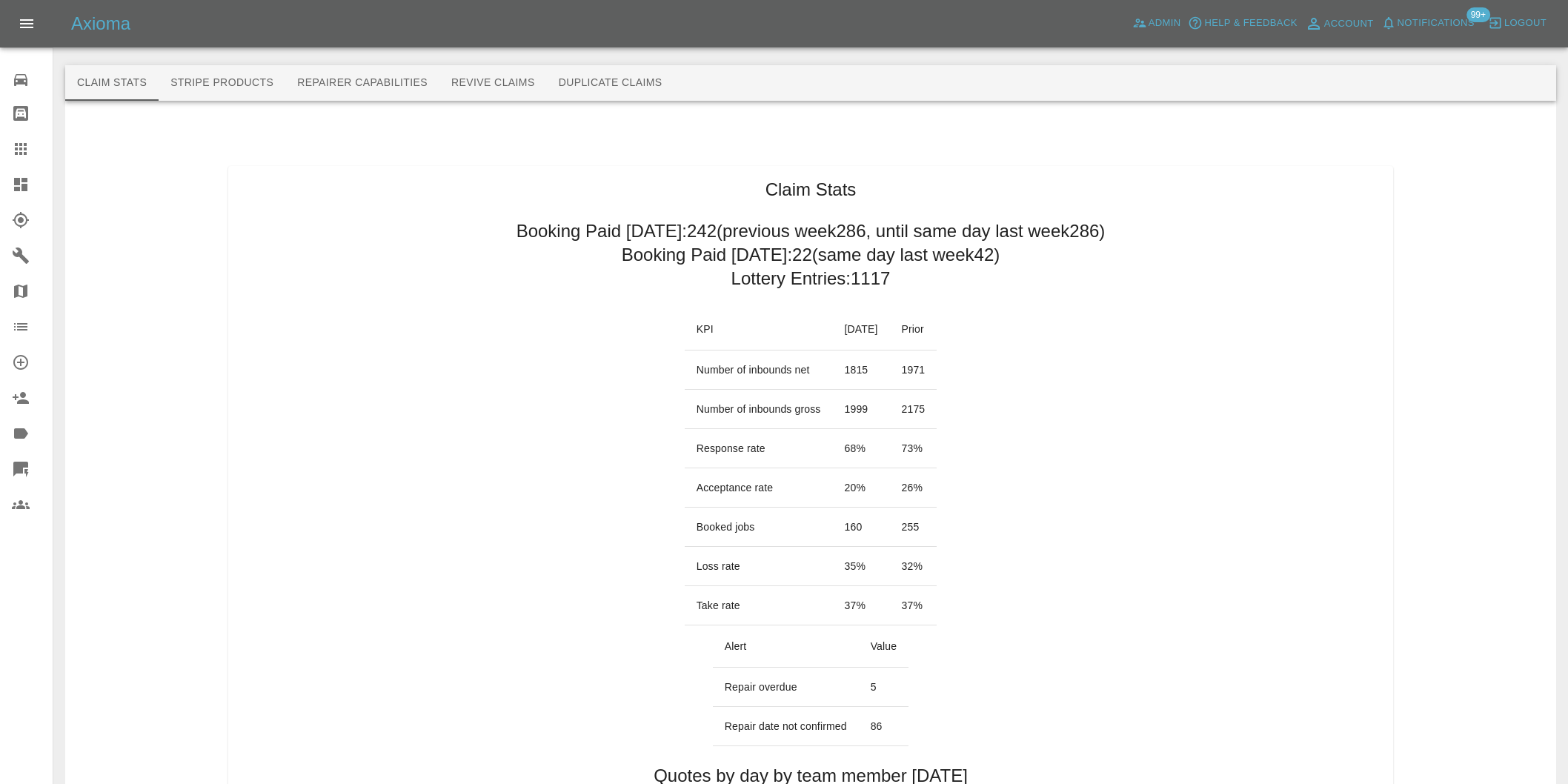
scroll to position [824, 0]
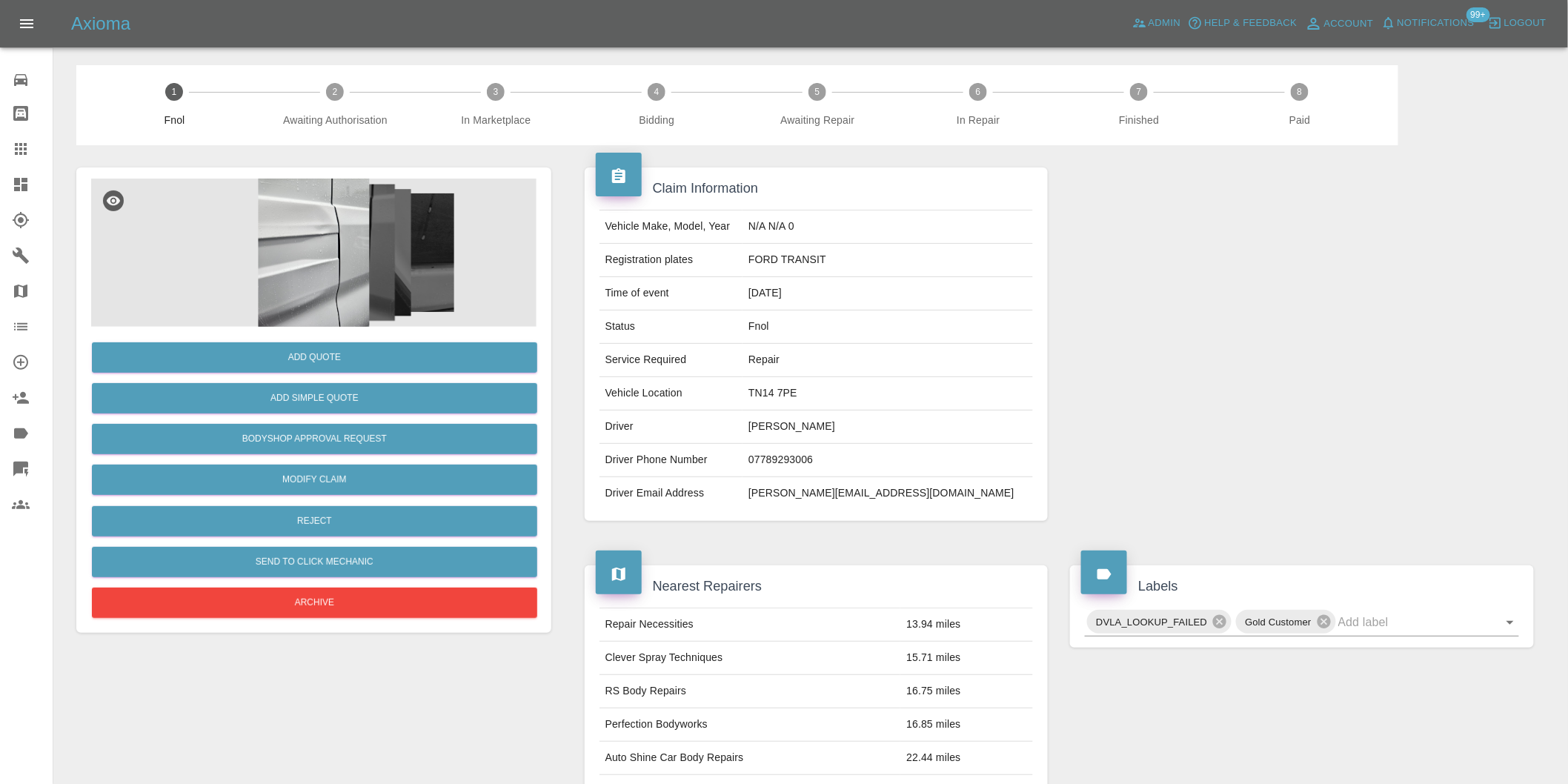
click at [330, 258] on img at bounding box center [313, 253] width 446 height 148
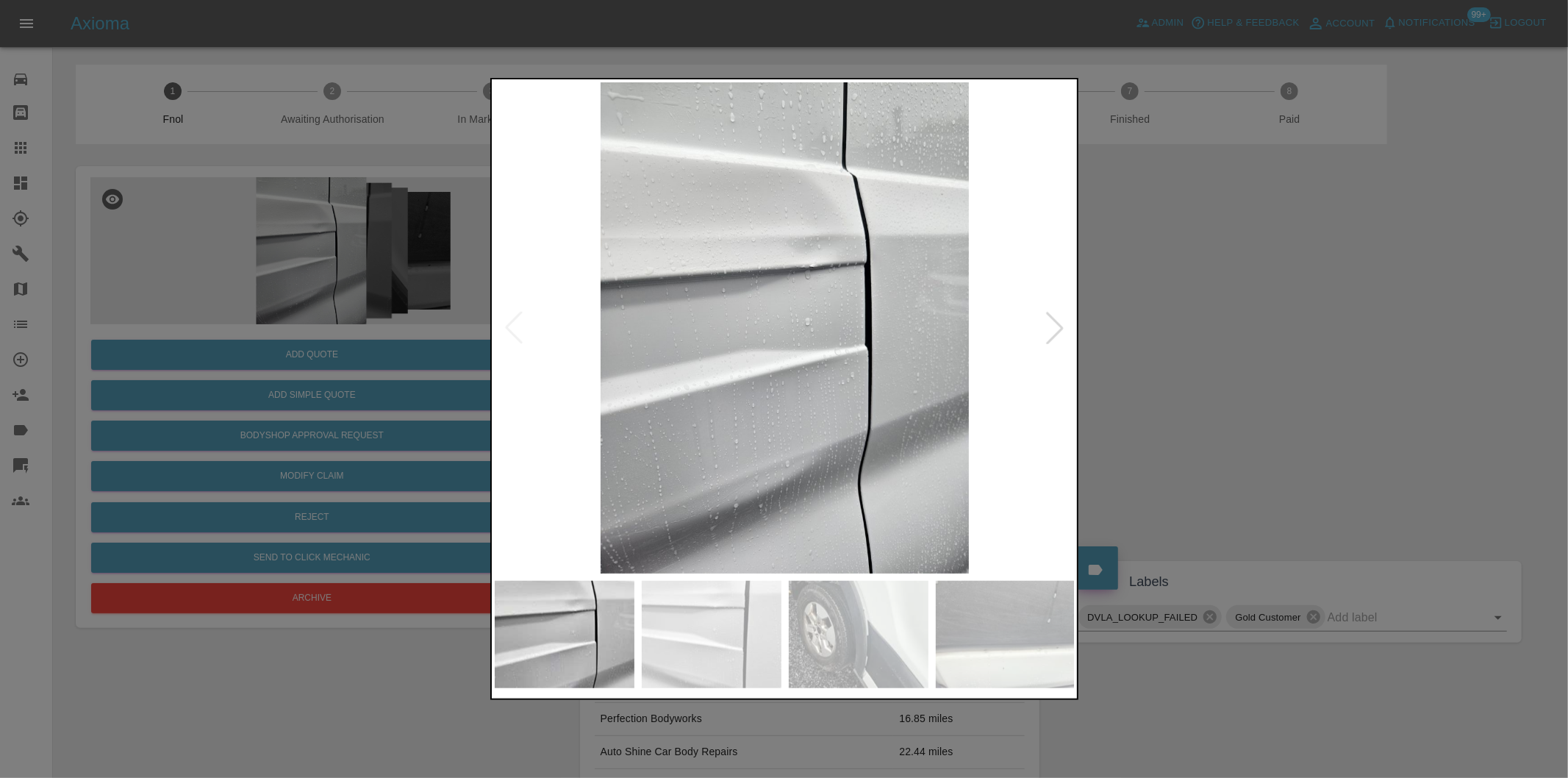
click at [1057, 328] on div at bounding box center [1054, 328] width 32 height 32
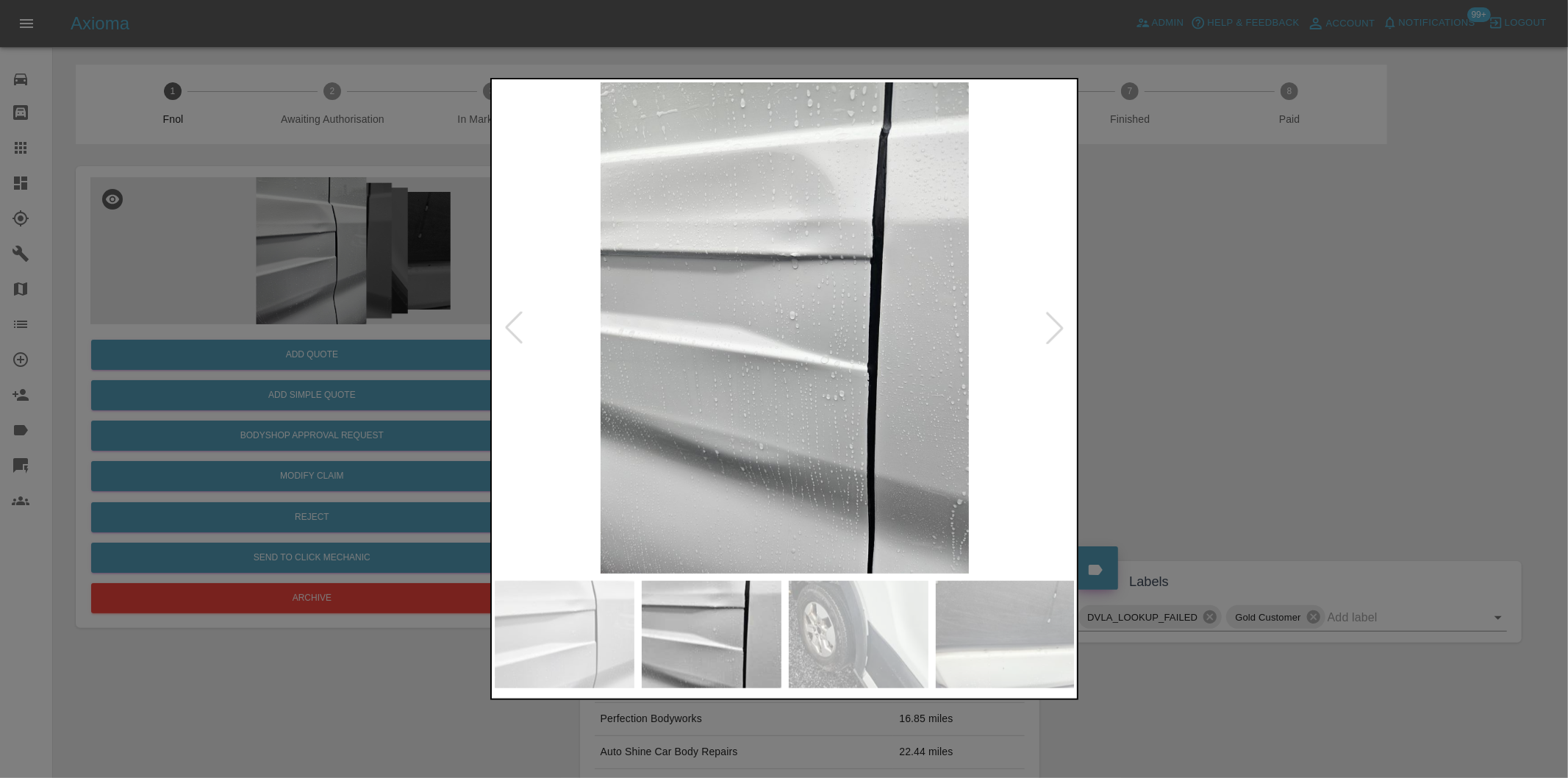
click at [1057, 328] on div at bounding box center [1054, 328] width 32 height 32
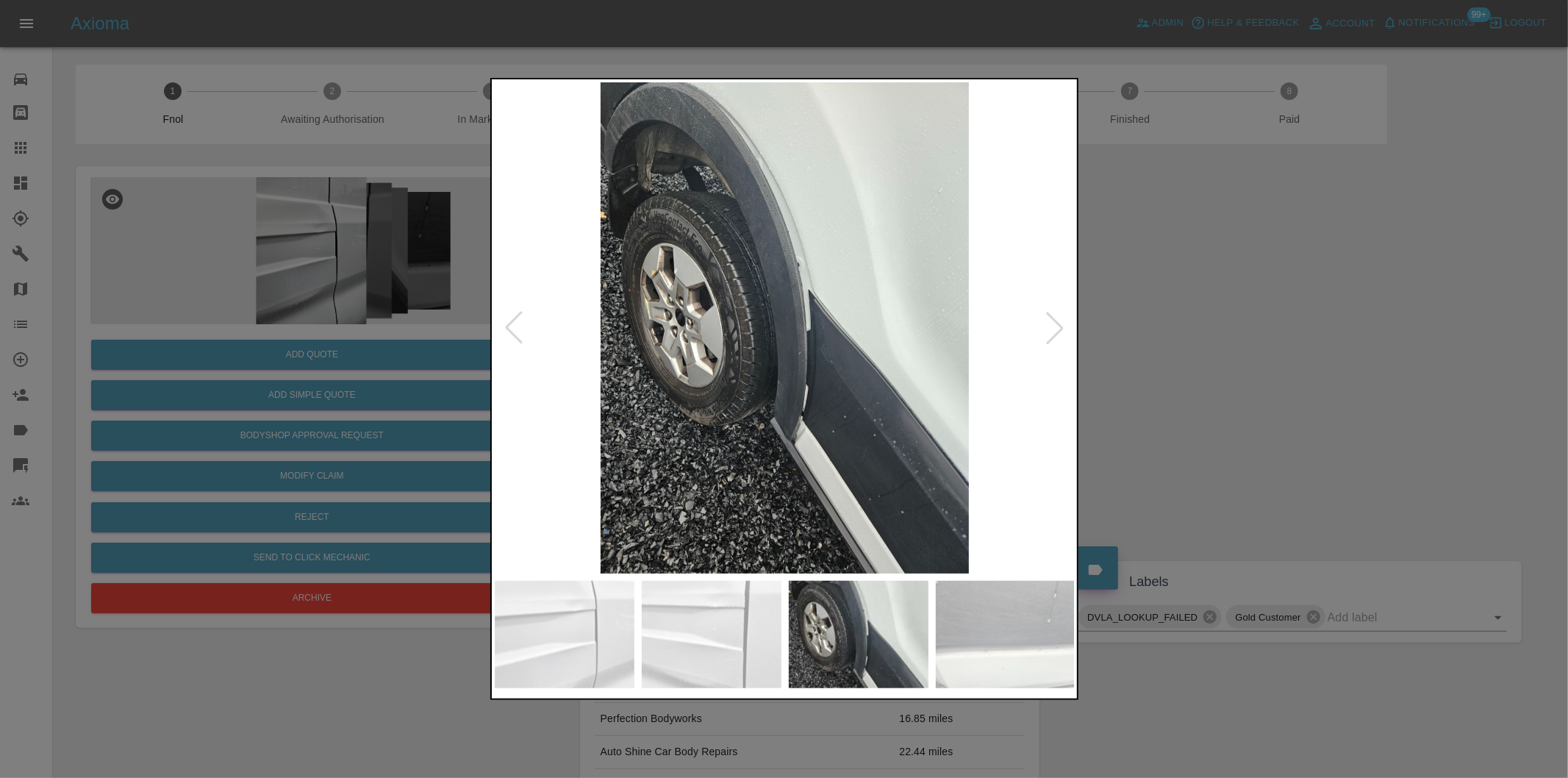
click at [1057, 328] on div at bounding box center [1054, 328] width 32 height 32
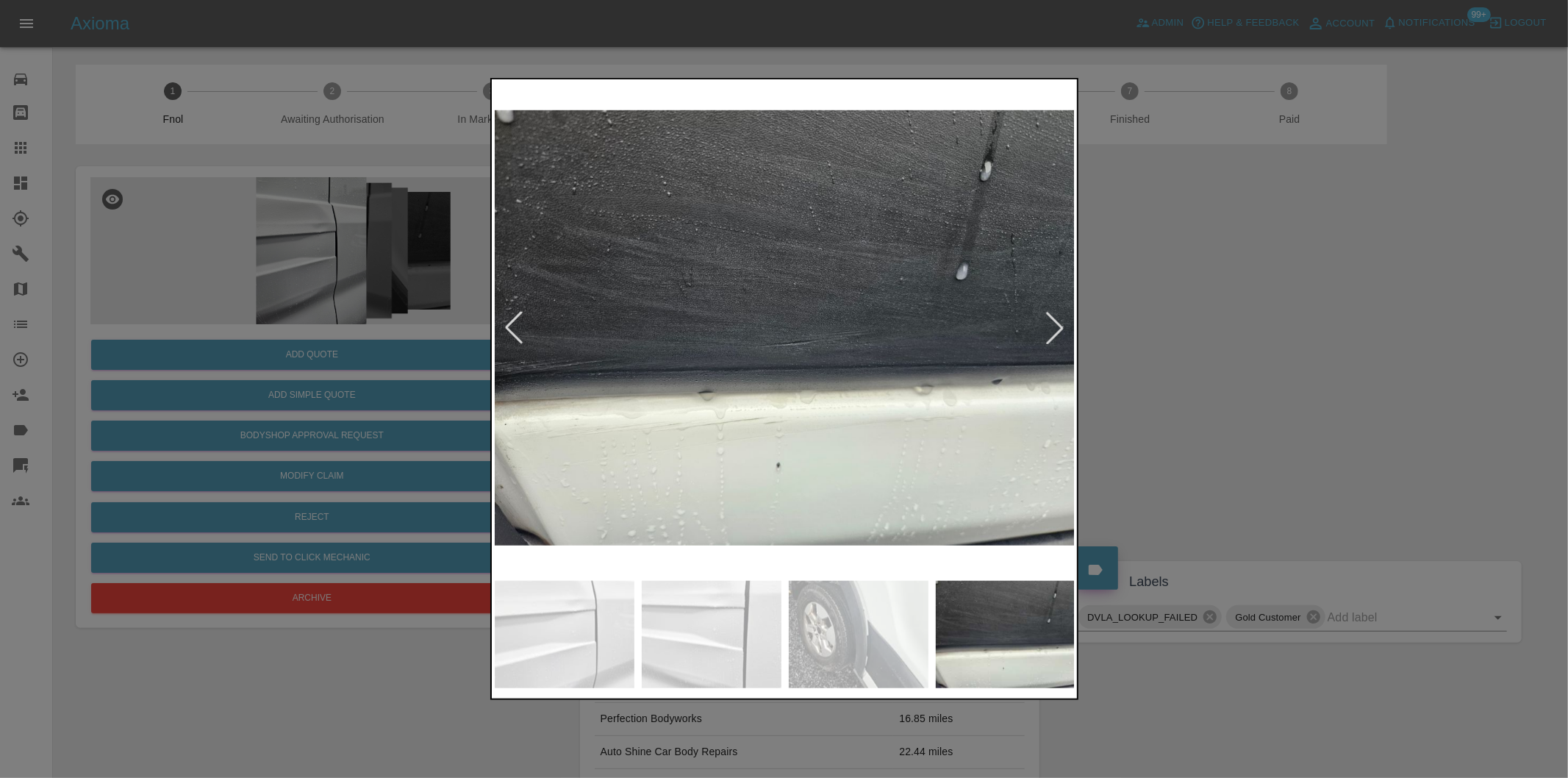
click at [1238, 335] on div at bounding box center [784, 389] width 1568 height 778
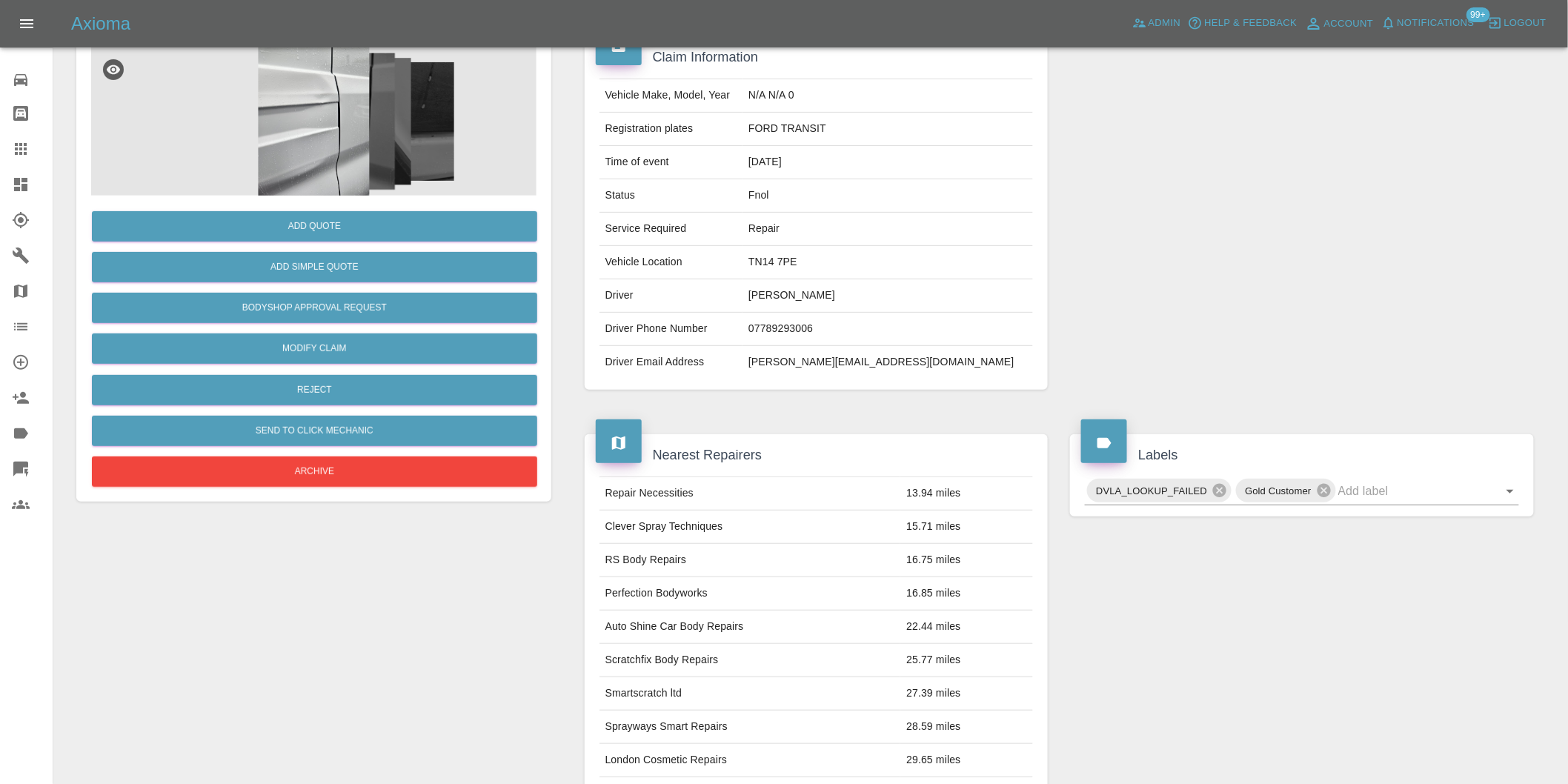
scroll to position [411, 0]
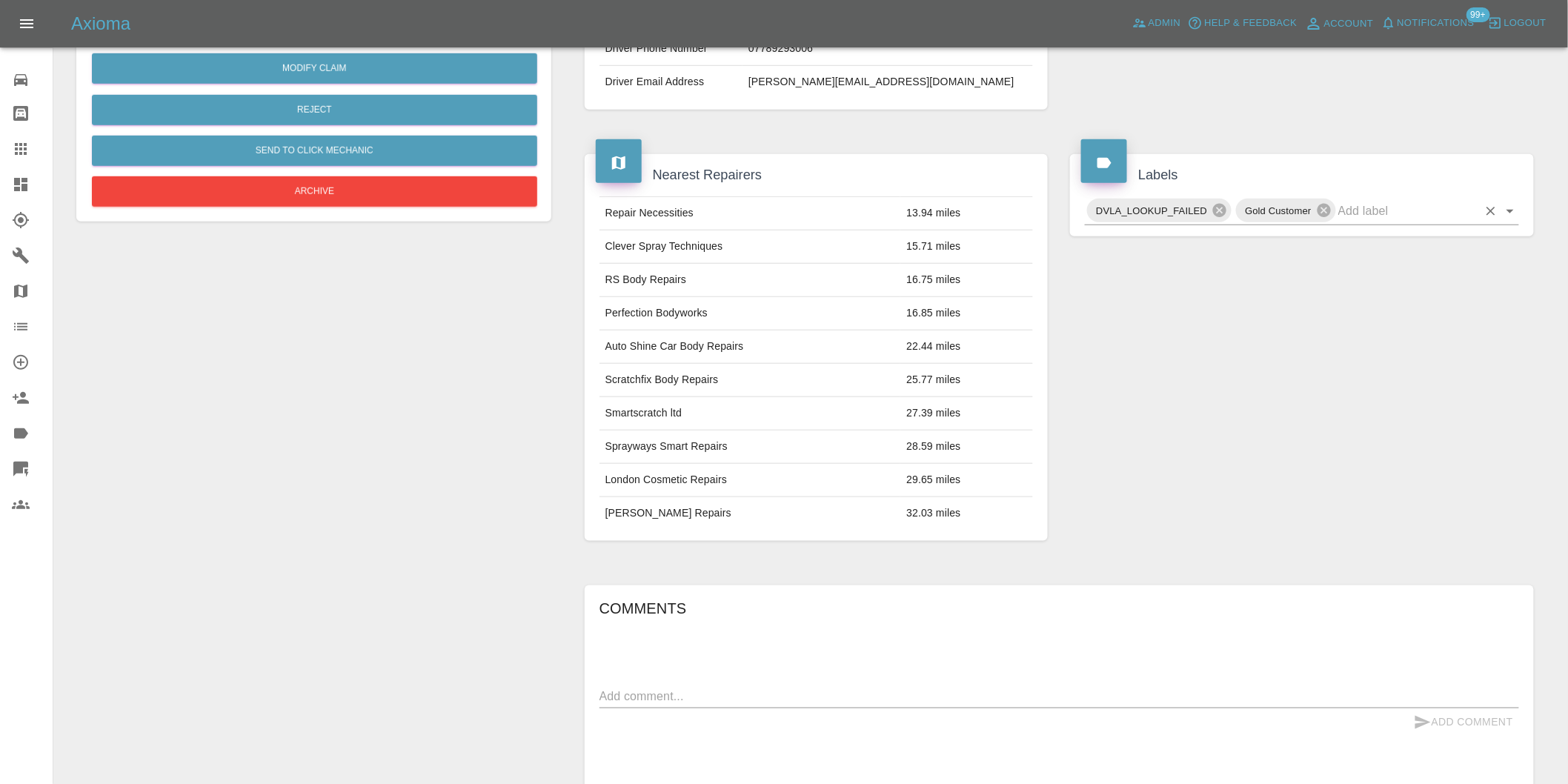
click at [1508, 211] on icon "Open" at bounding box center [1511, 212] width 18 height 18
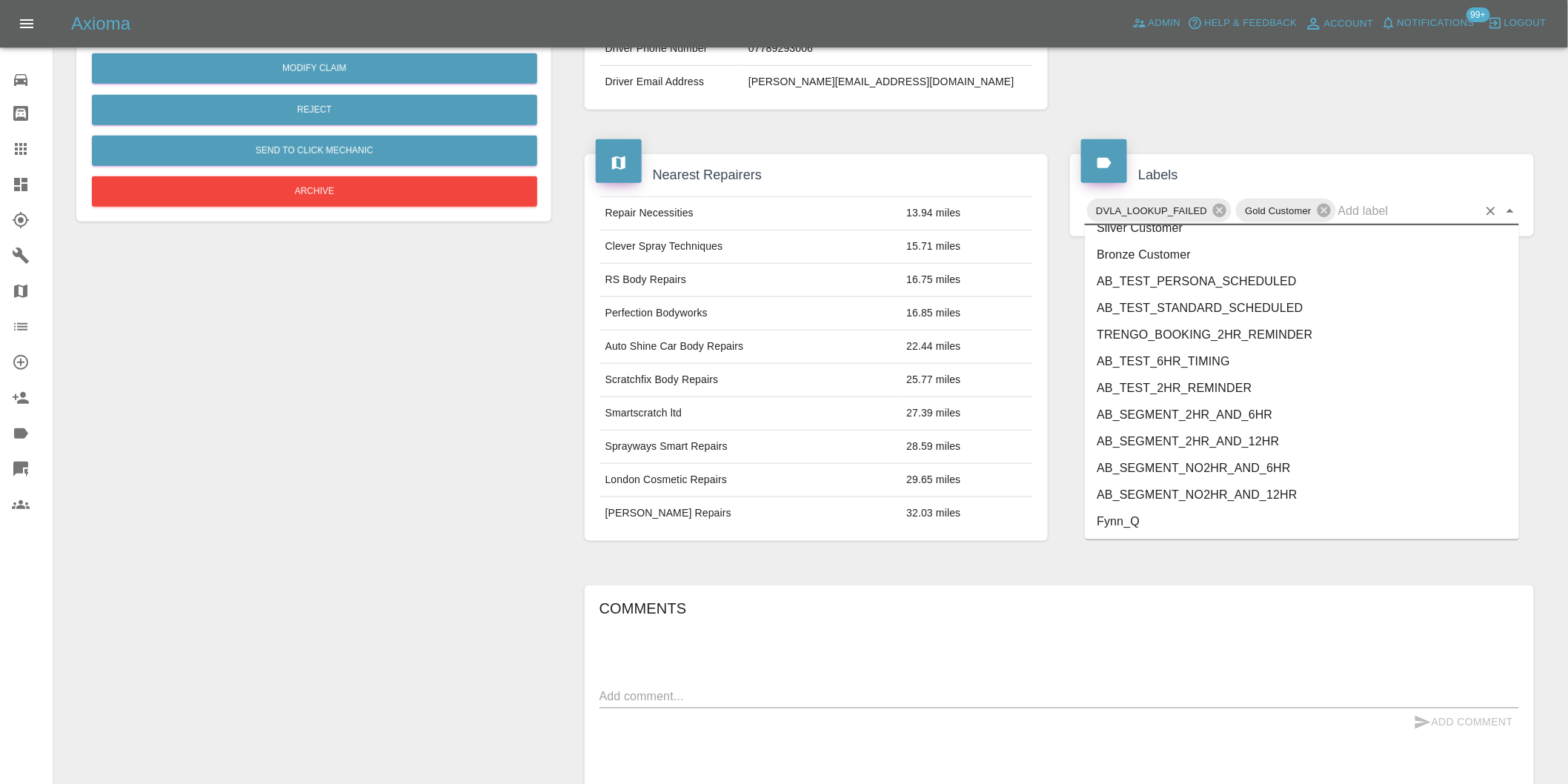
scroll to position [3166, 0]
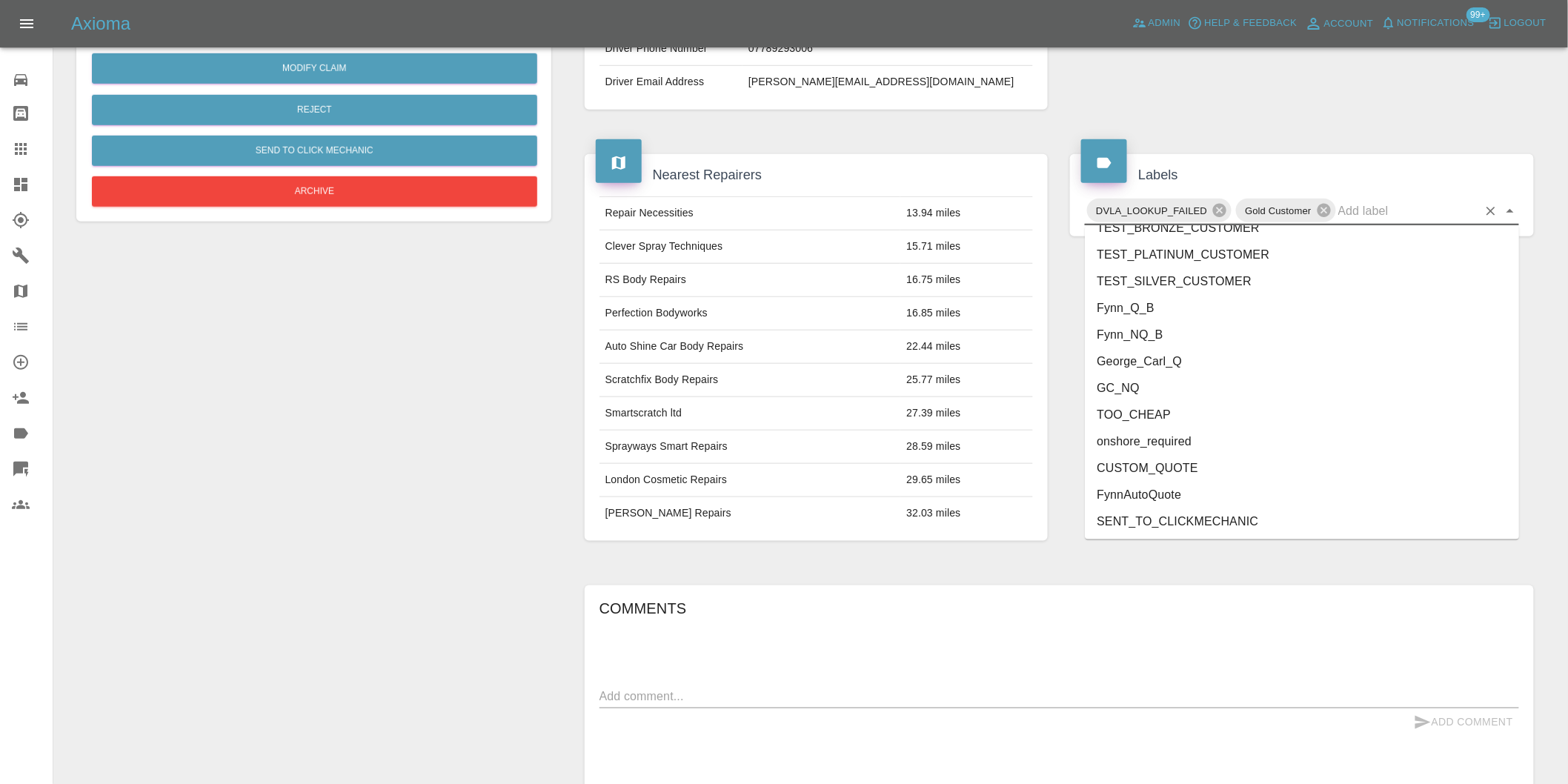
click at [1209, 445] on li "onshore_required" at bounding box center [1301, 441] width 434 height 27
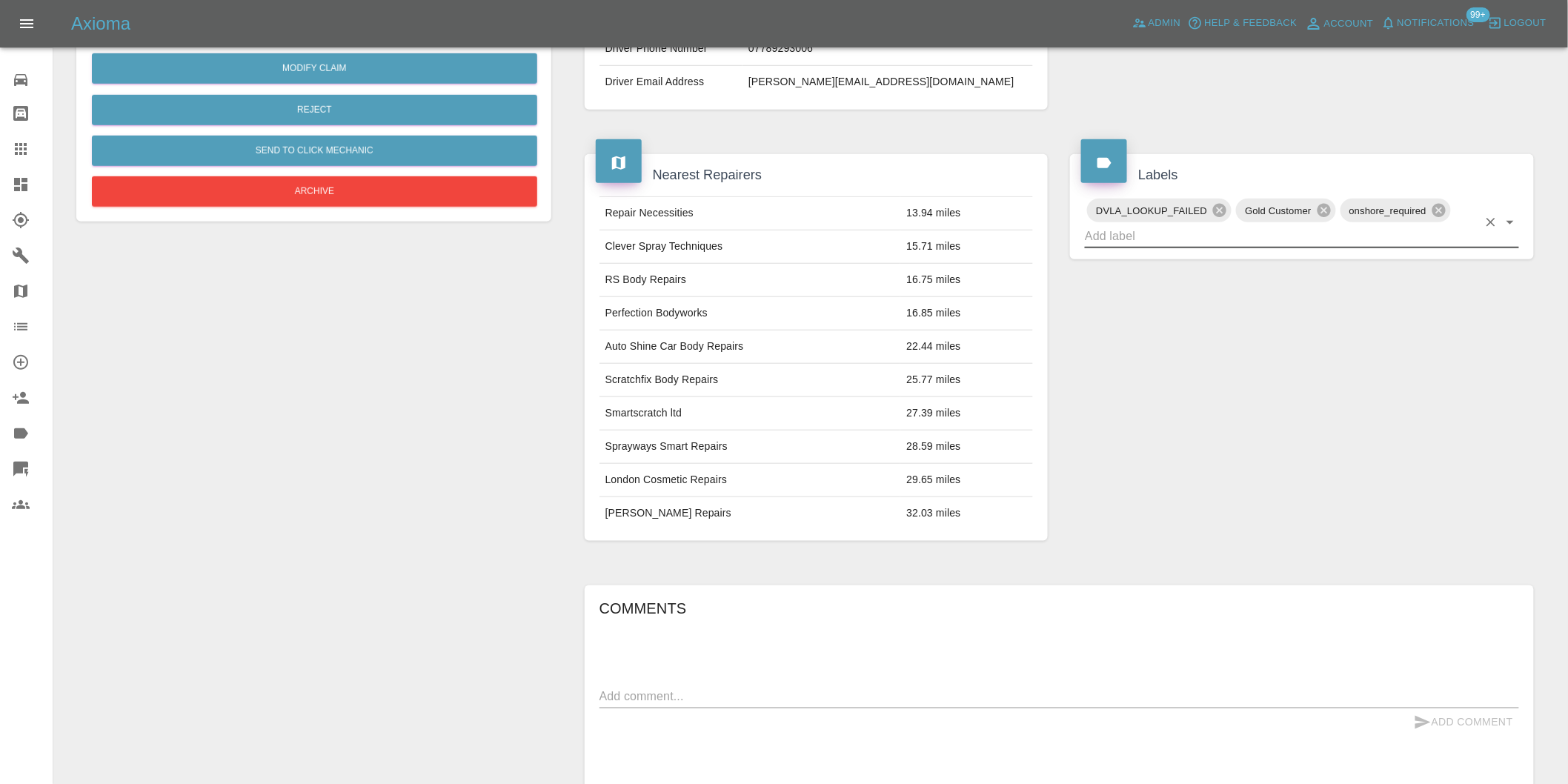
click at [1514, 218] on icon "Open" at bounding box center [1511, 222] width 18 height 18
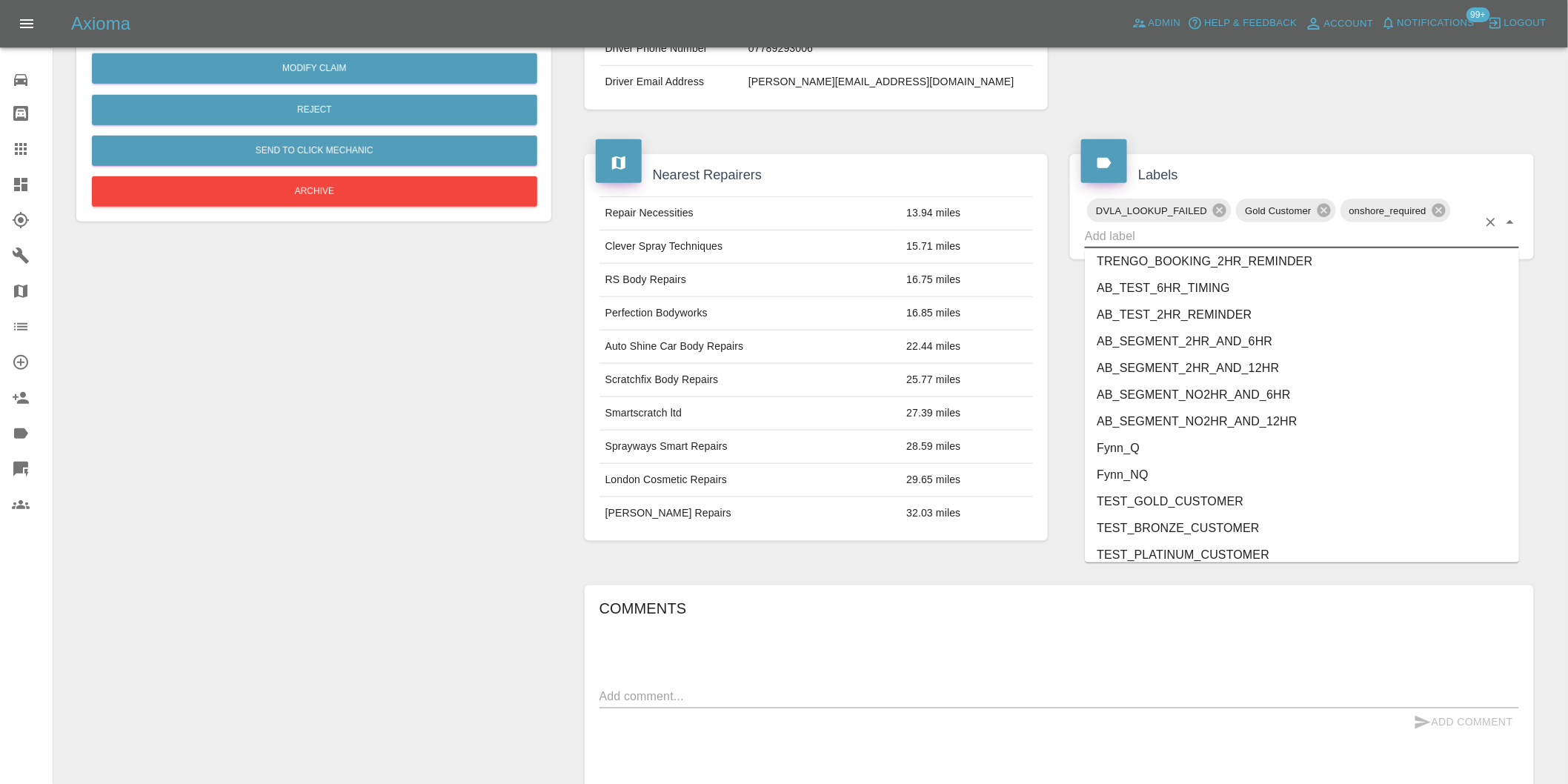
scroll to position [3139, 0]
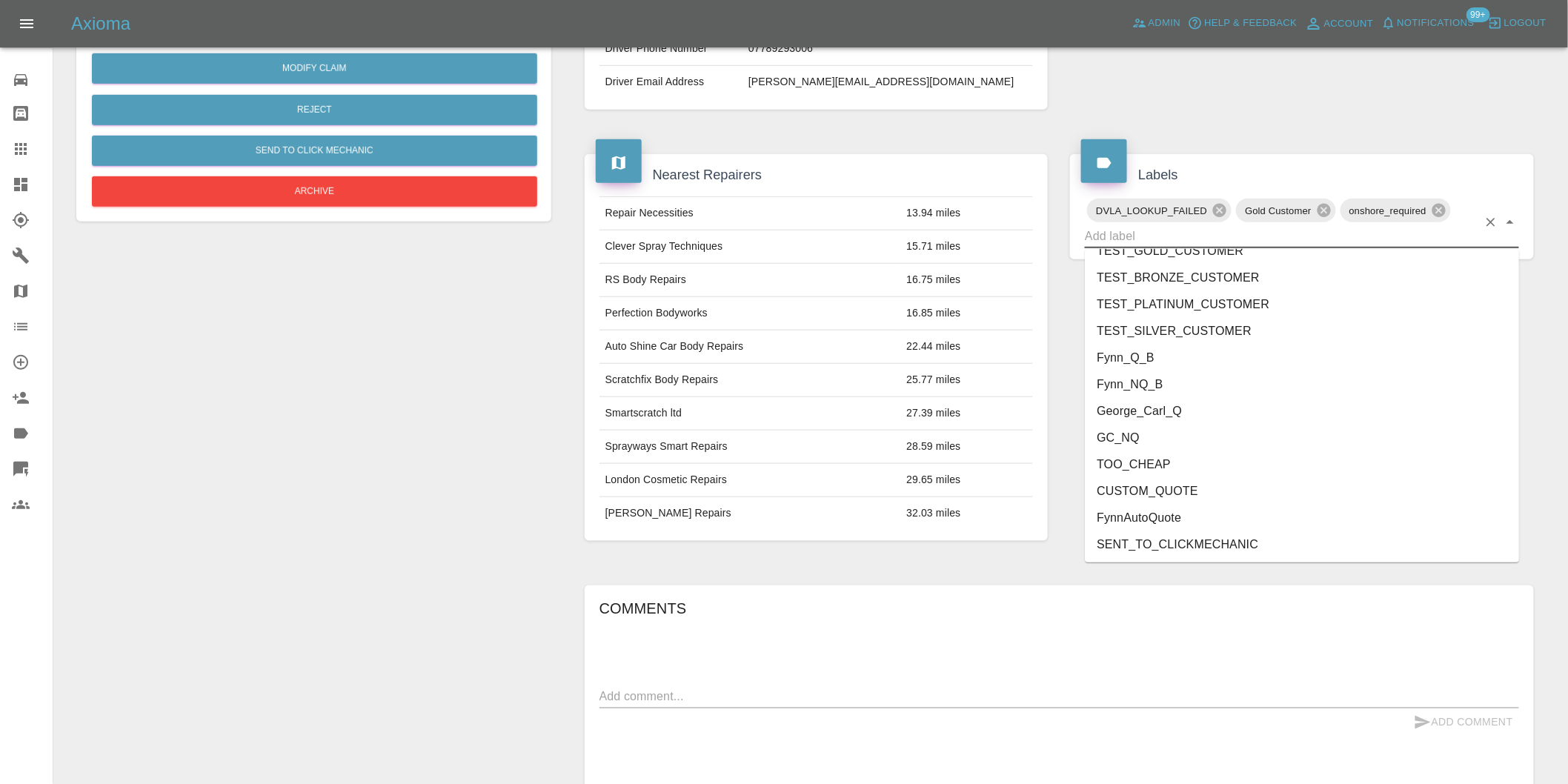
click at [1162, 419] on li "George_Carl_Q" at bounding box center [1301, 411] width 434 height 27
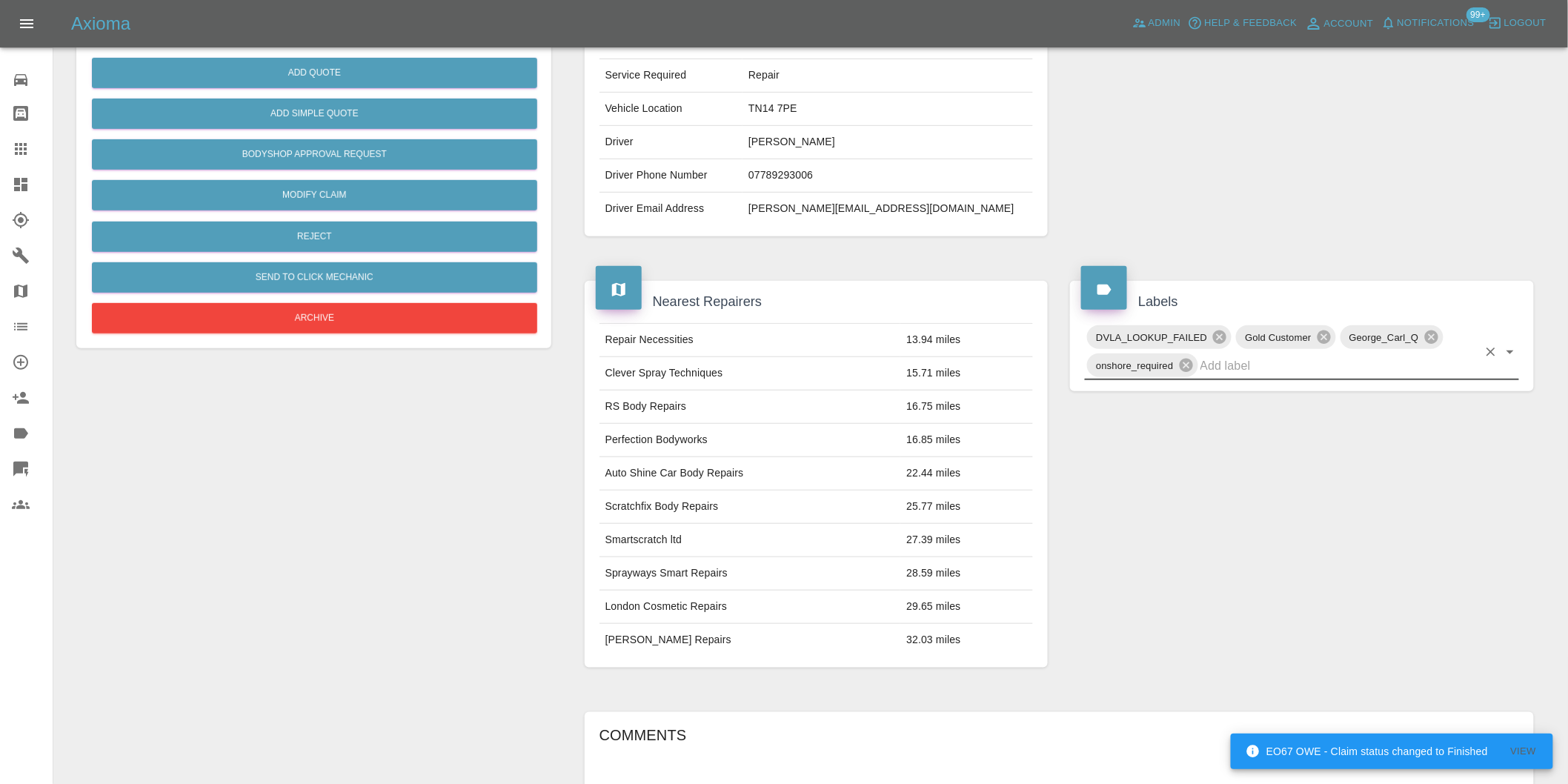
scroll to position [164, 0]
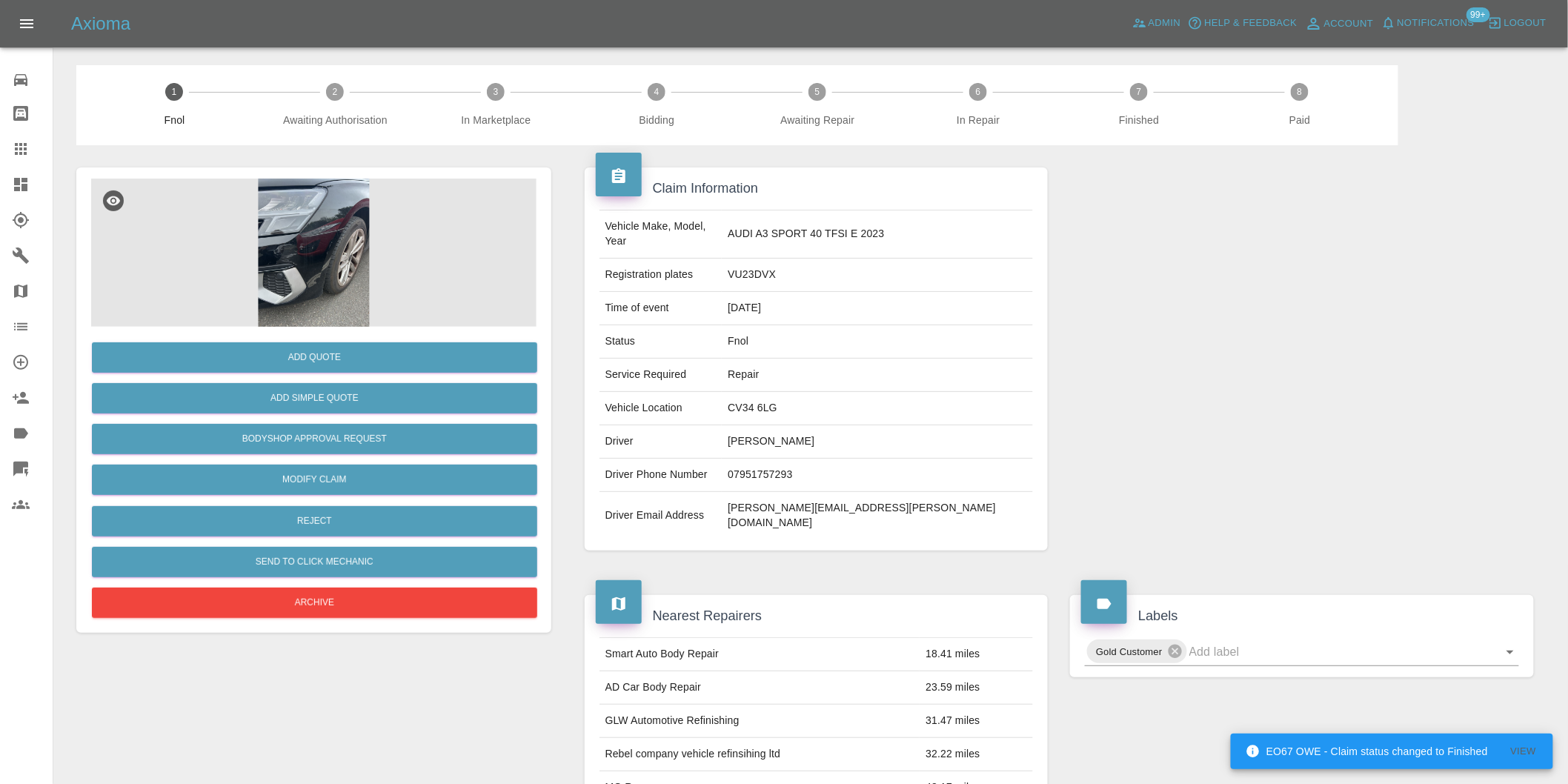
click at [308, 244] on img at bounding box center [313, 253] width 446 height 148
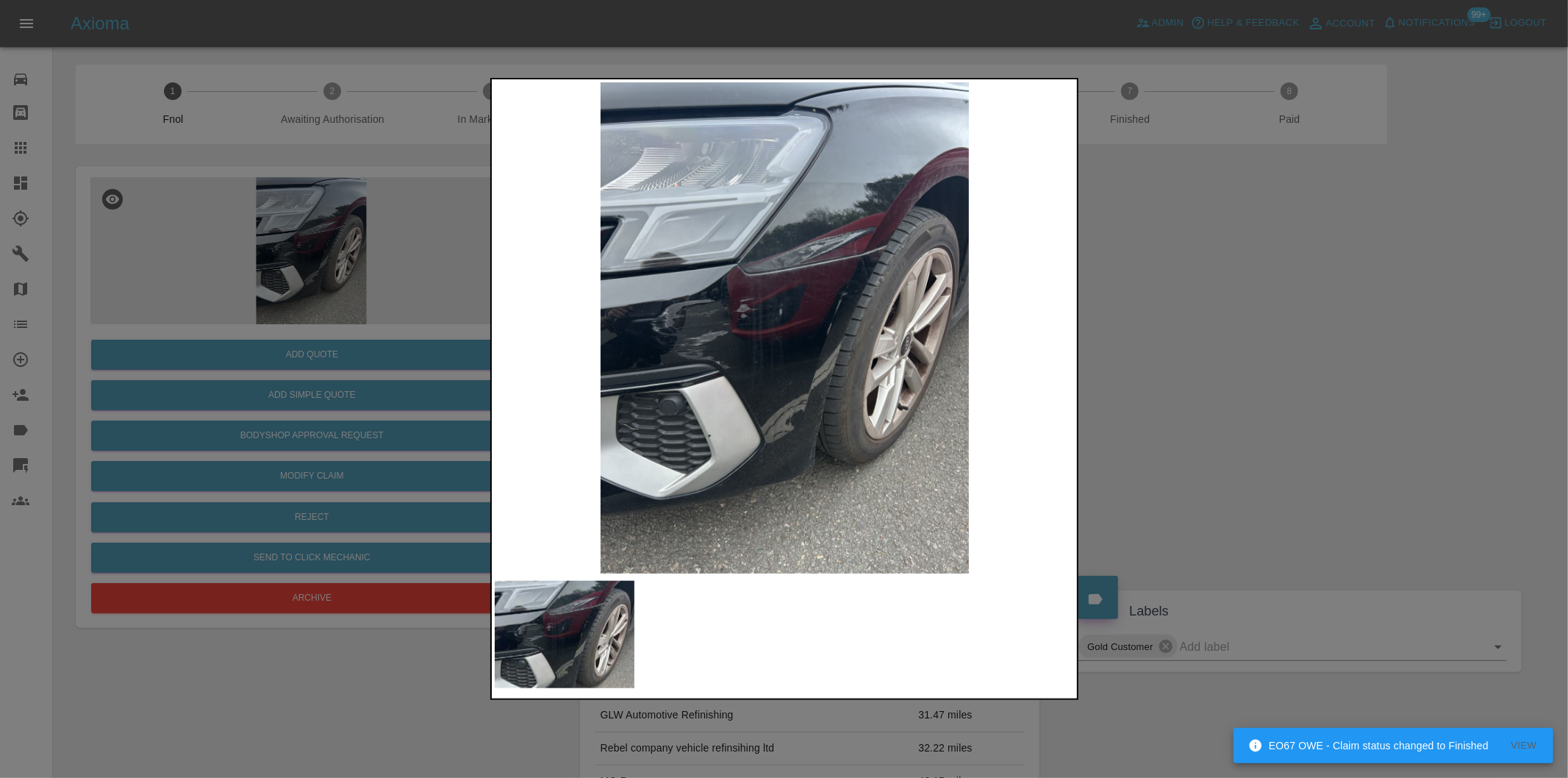
click at [762, 334] on img at bounding box center [784, 328] width 581 height 492
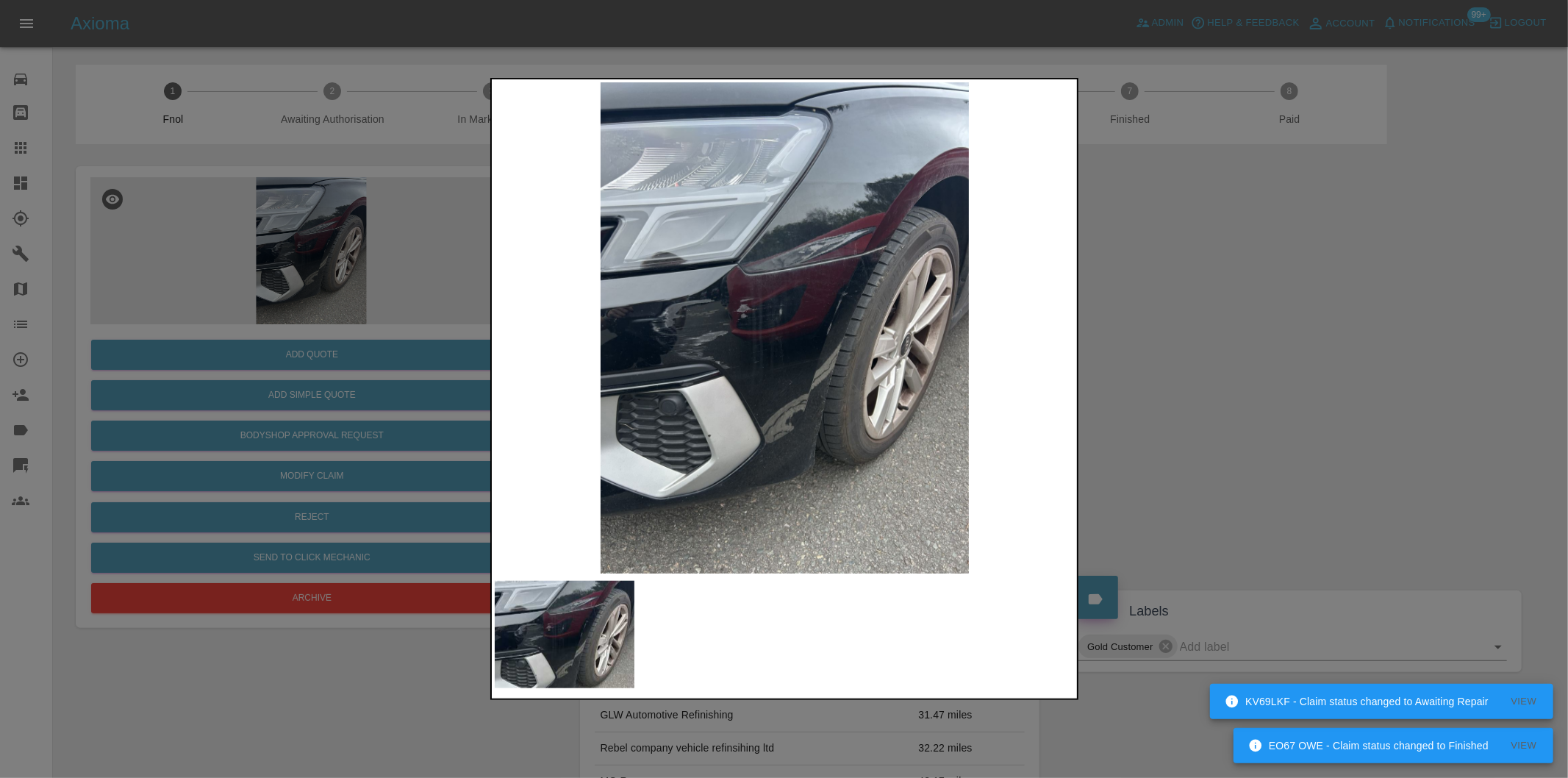
click at [762, 334] on img at bounding box center [784, 328] width 581 height 492
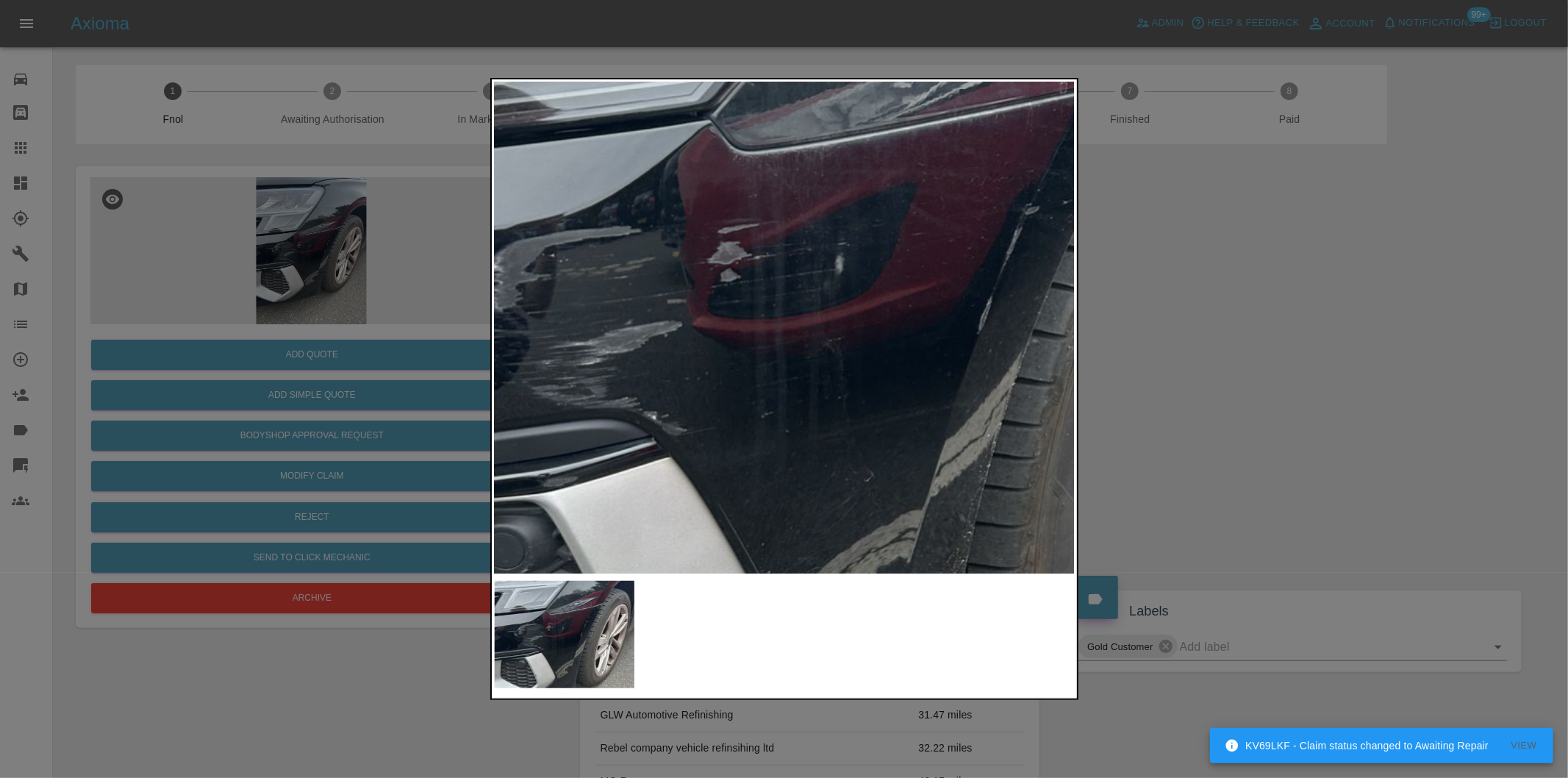
click at [1276, 326] on div at bounding box center [784, 389] width 1568 height 778
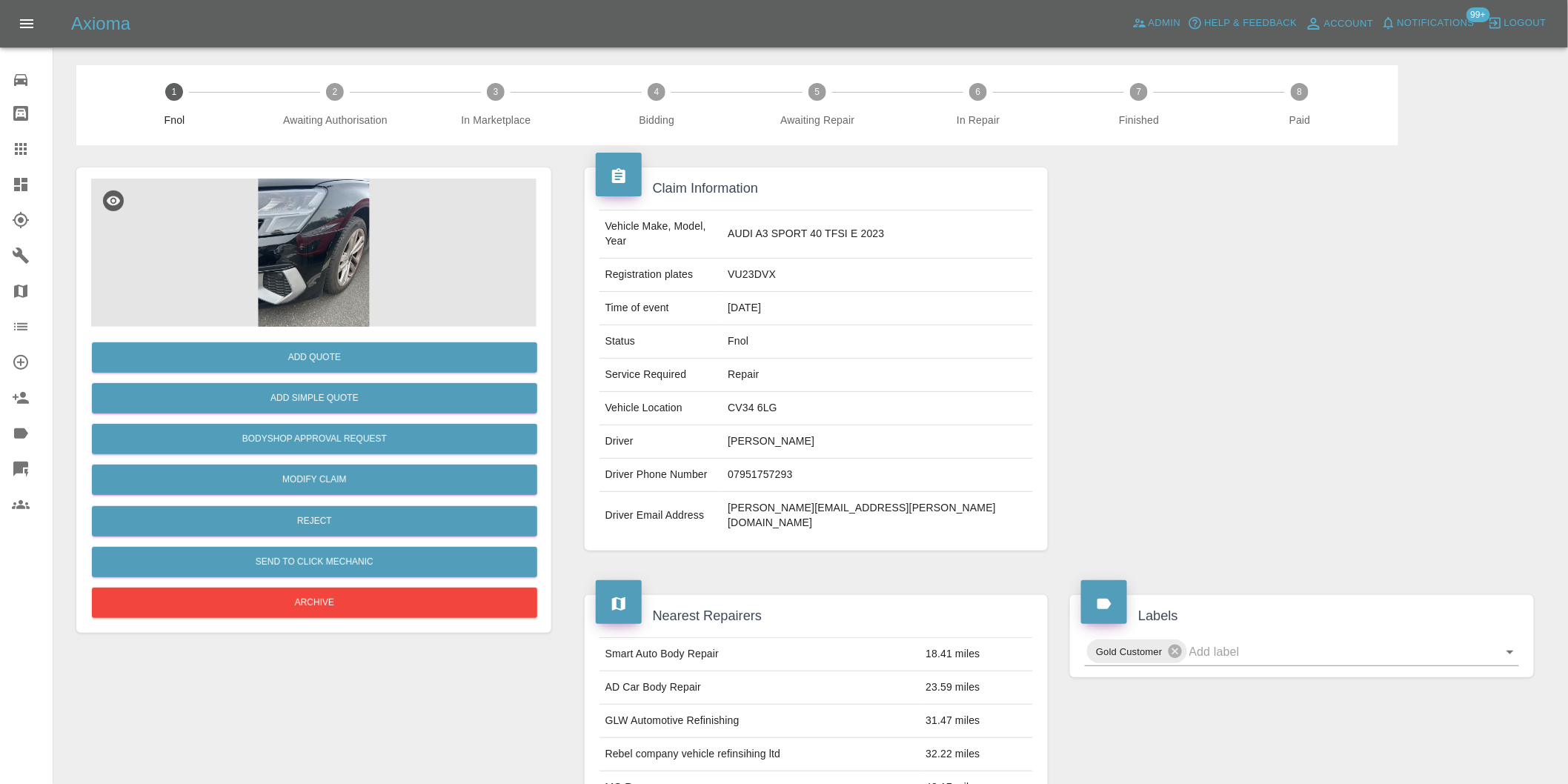
click at [262, 252] on img at bounding box center [313, 253] width 446 height 148
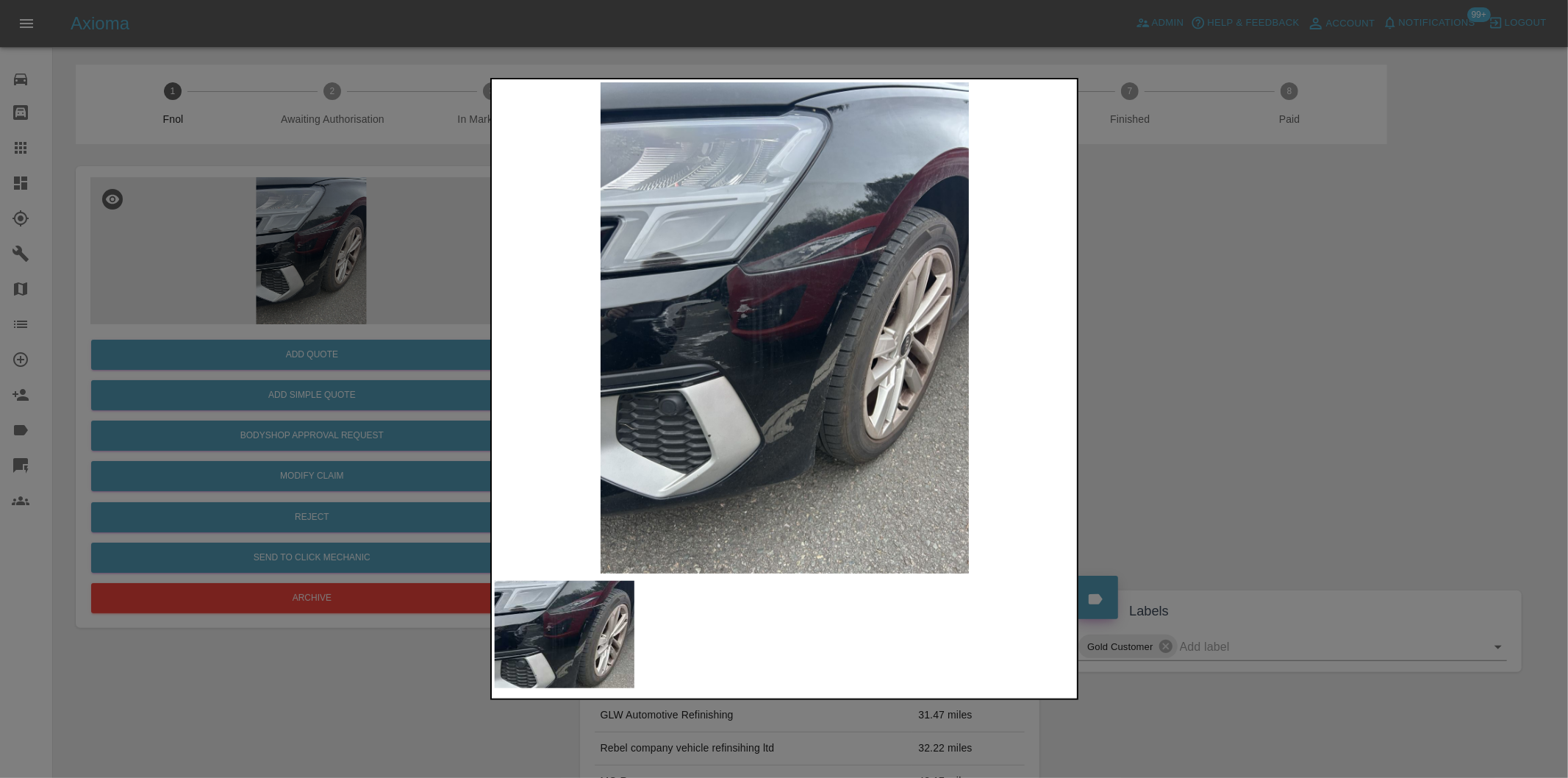
click at [853, 261] on img at bounding box center [784, 328] width 581 height 492
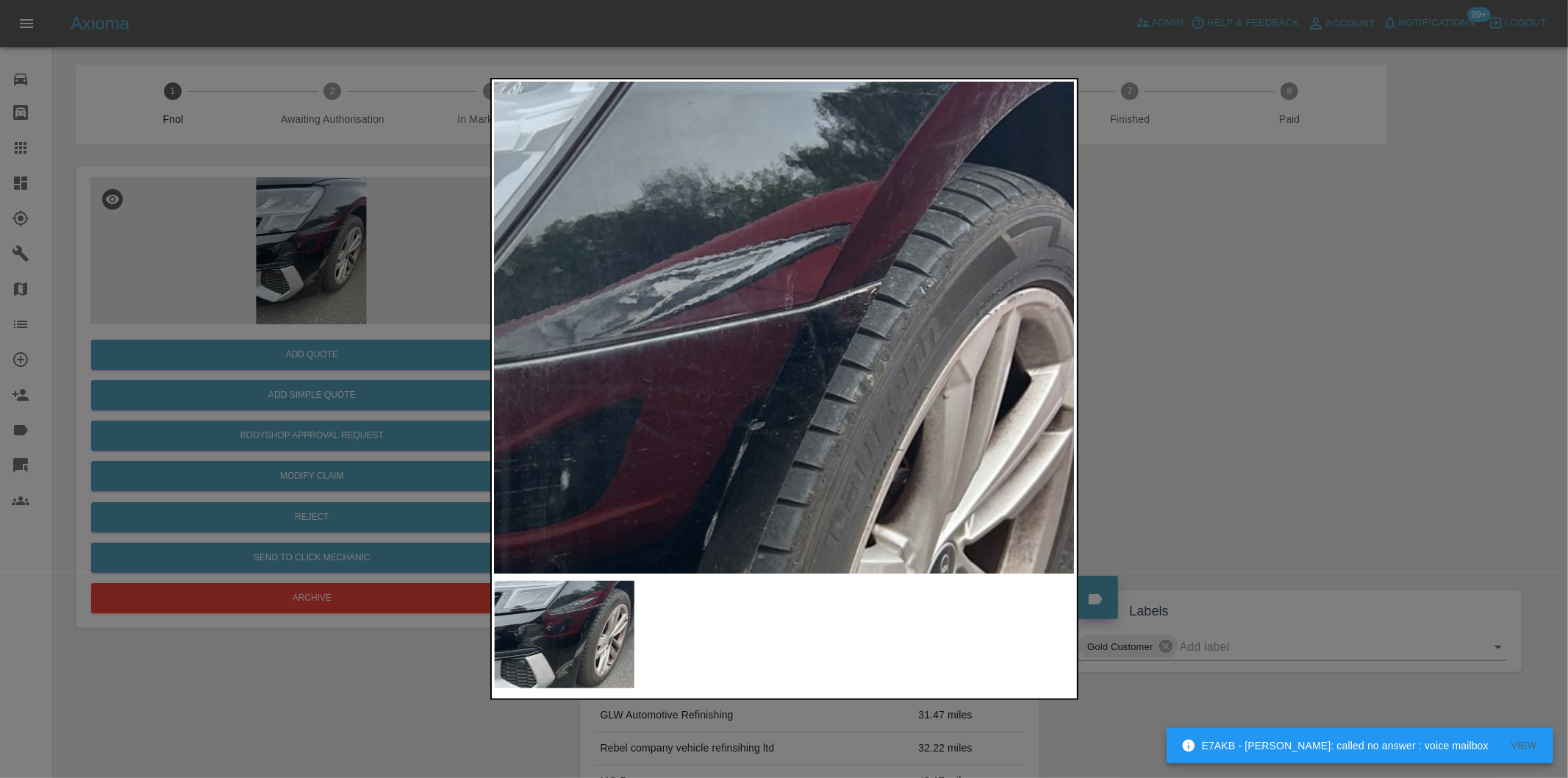
click at [1329, 366] on div at bounding box center [784, 389] width 1568 height 778
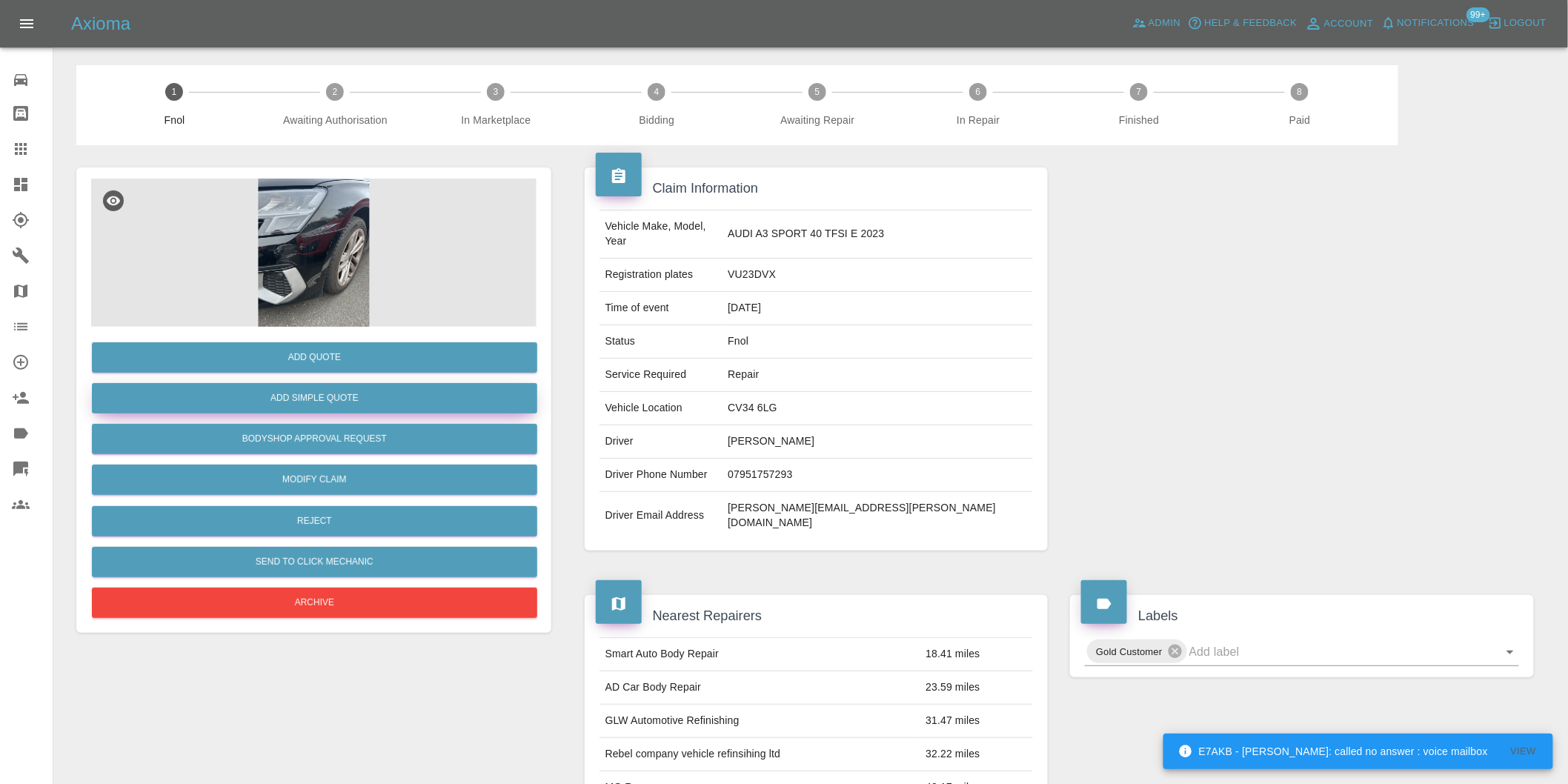
click at [376, 402] on button "Add Simple Quote" at bounding box center [314, 398] width 446 height 31
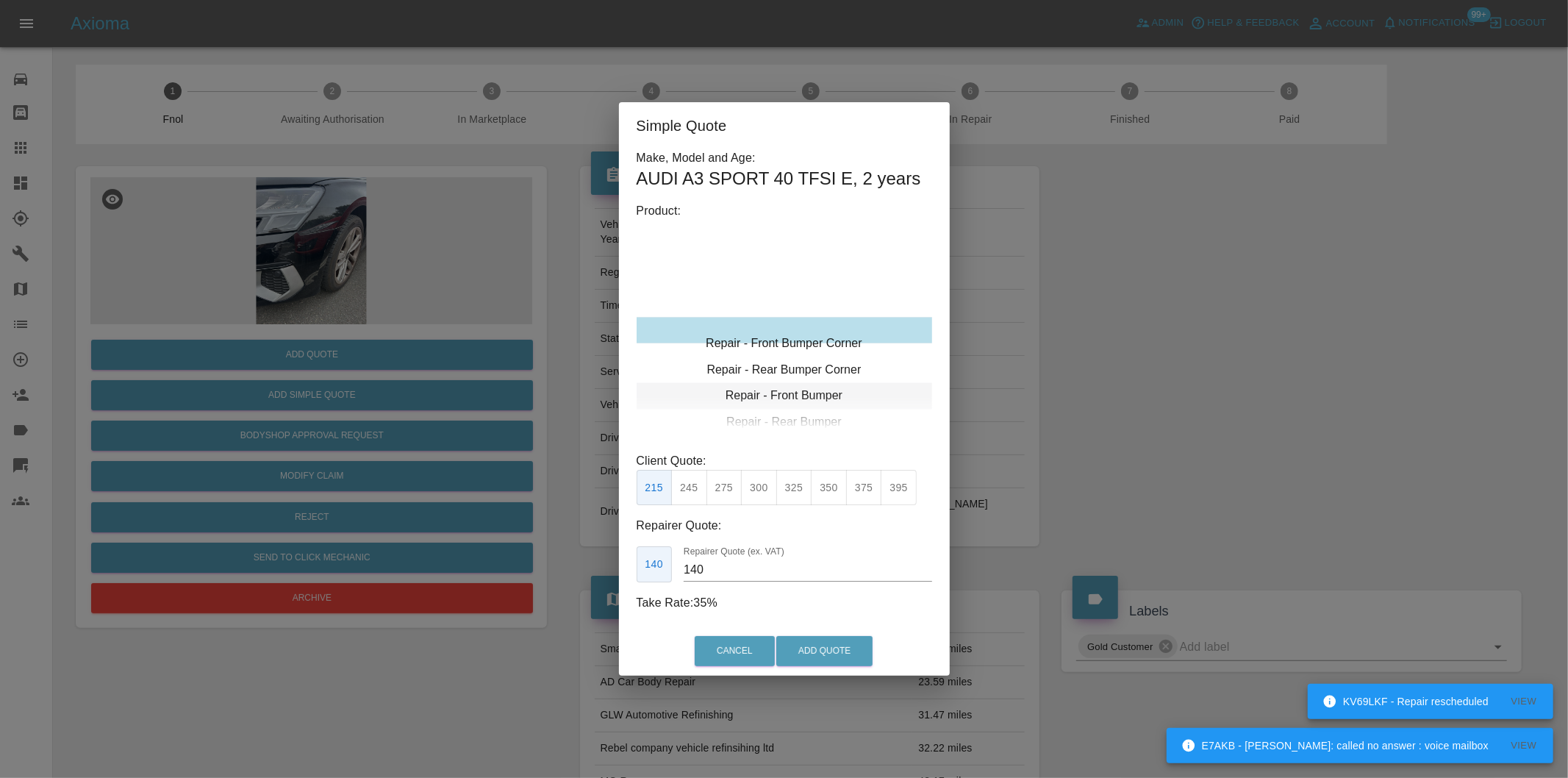
type input "120"
click at [805, 650] on button "Add Quote" at bounding box center [825, 650] width 96 height 30
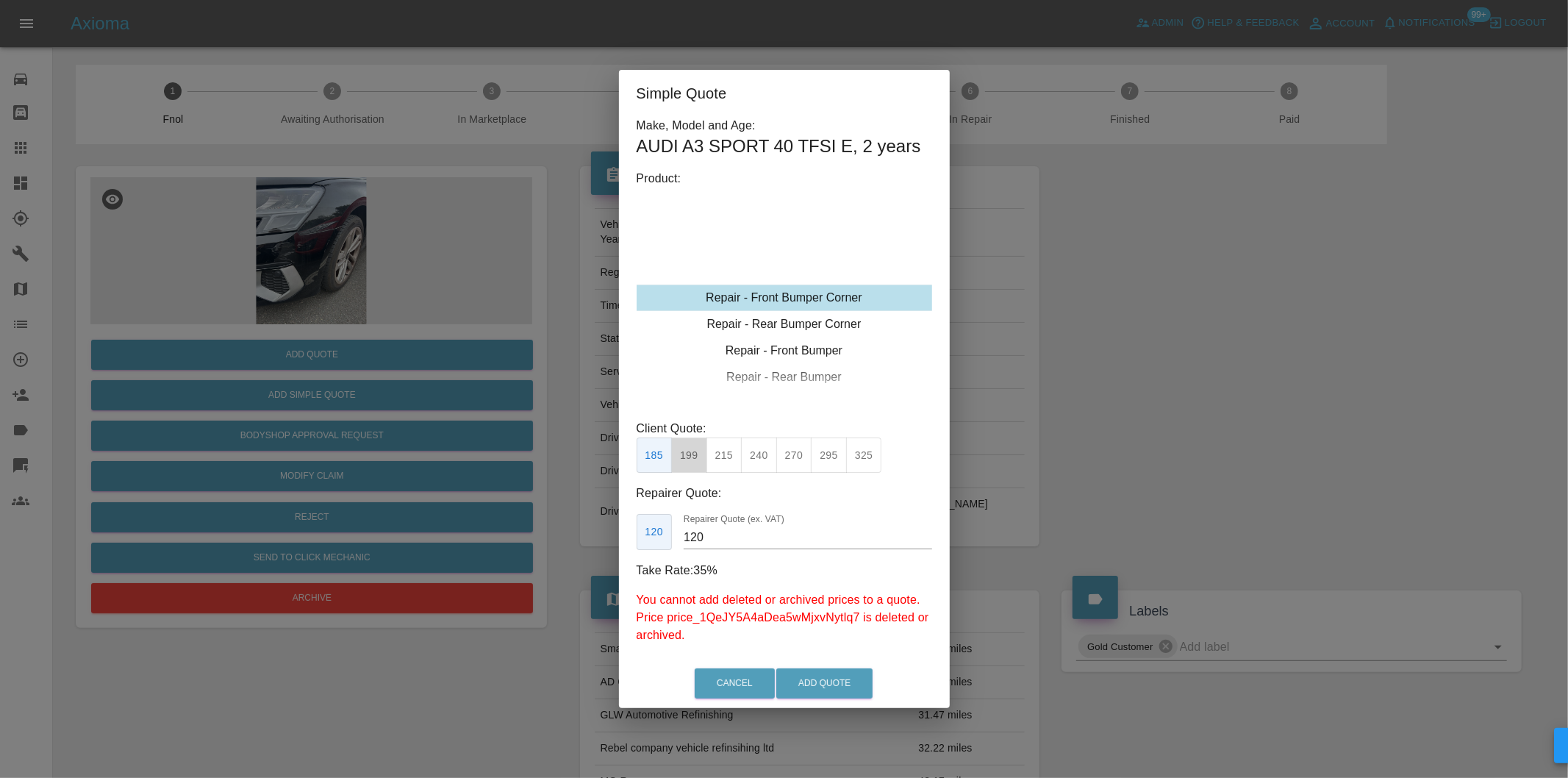
drag, startPoint x: 692, startPoint y: 456, endPoint x: 744, endPoint y: 516, distance: 79.4
click at [693, 456] on button "199" at bounding box center [688, 455] width 36 height 36
click at [821, 683] on button "Add Quote" at bounding box center [825, 683] width 96 height 30
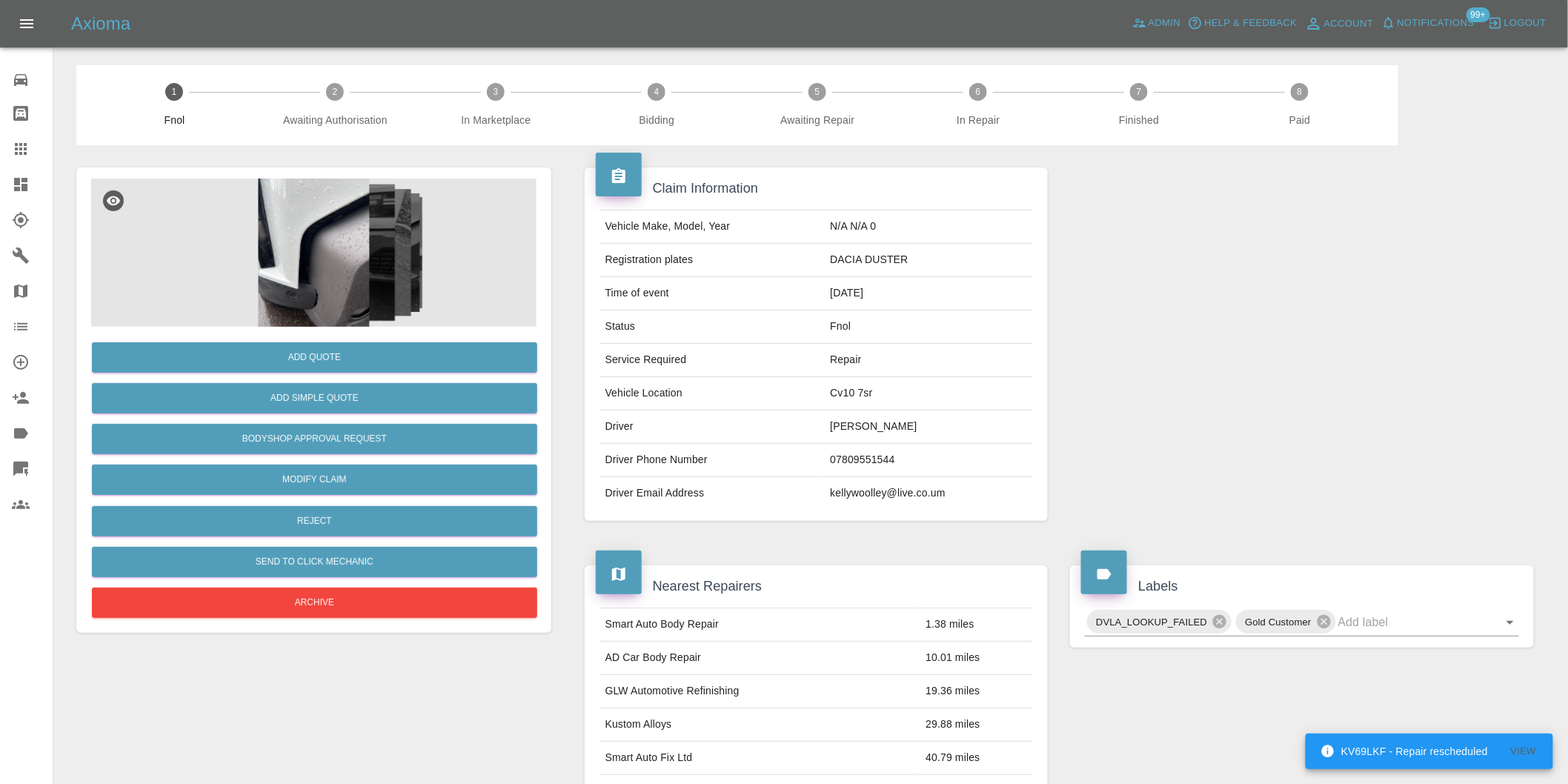
click at [312, 222] on img at bounding box center [313, 253] width 446 height 148
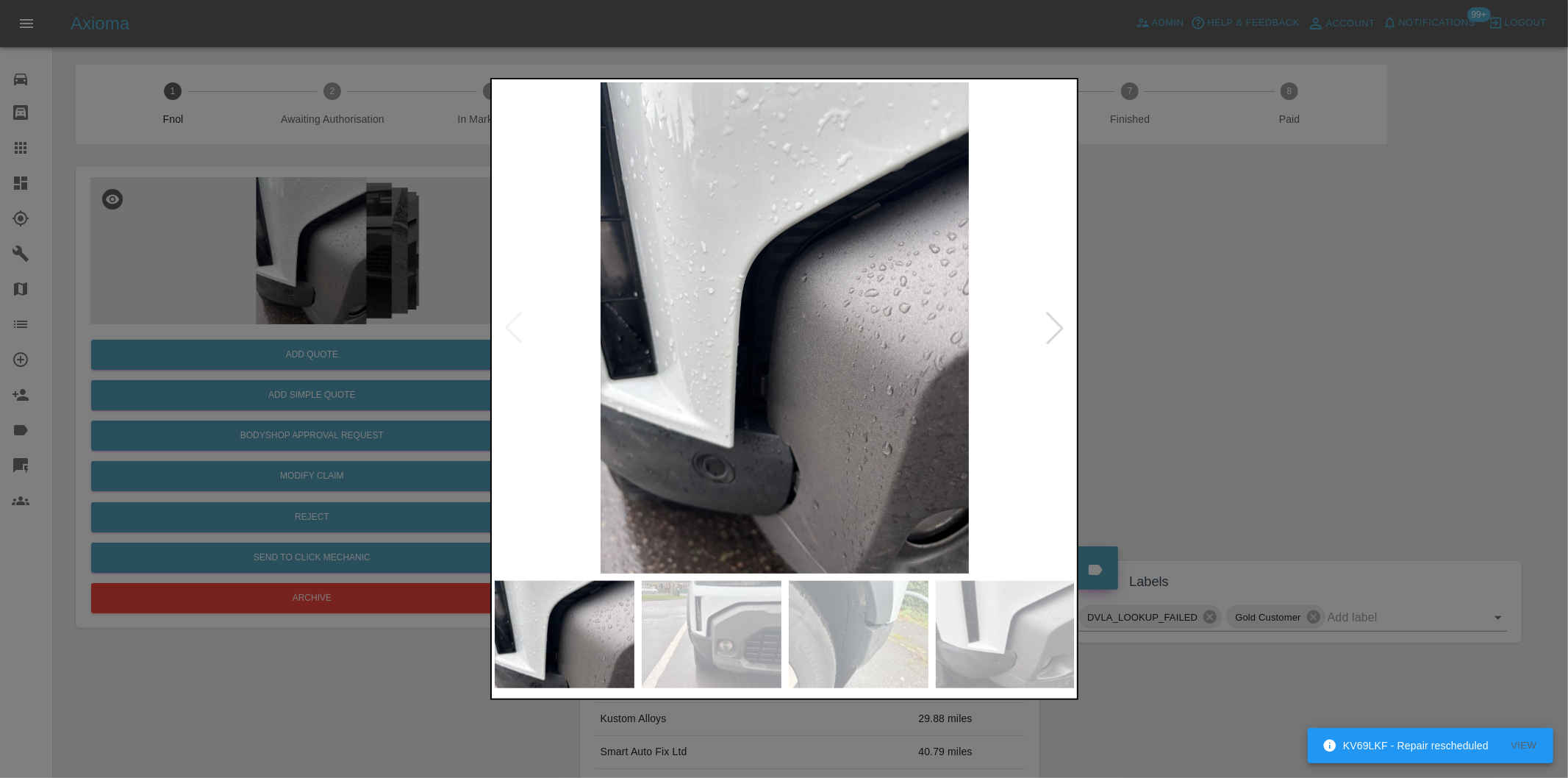
click at [1054, 329] on div at bounding box center [1054, 328] width 32 height 32
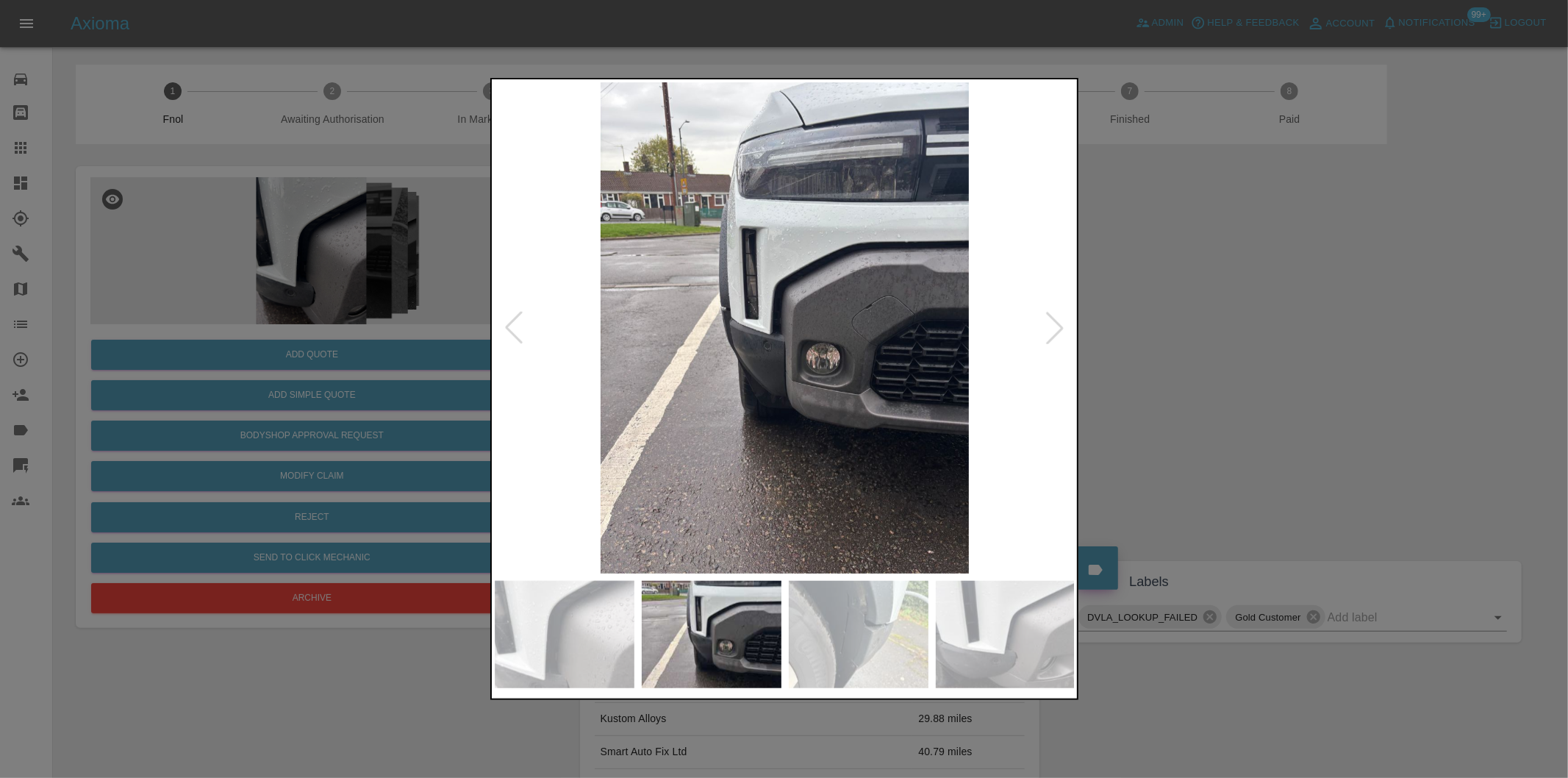
click at [1054, 329] on div at bounding box center [1054, 328] width 32 height 32
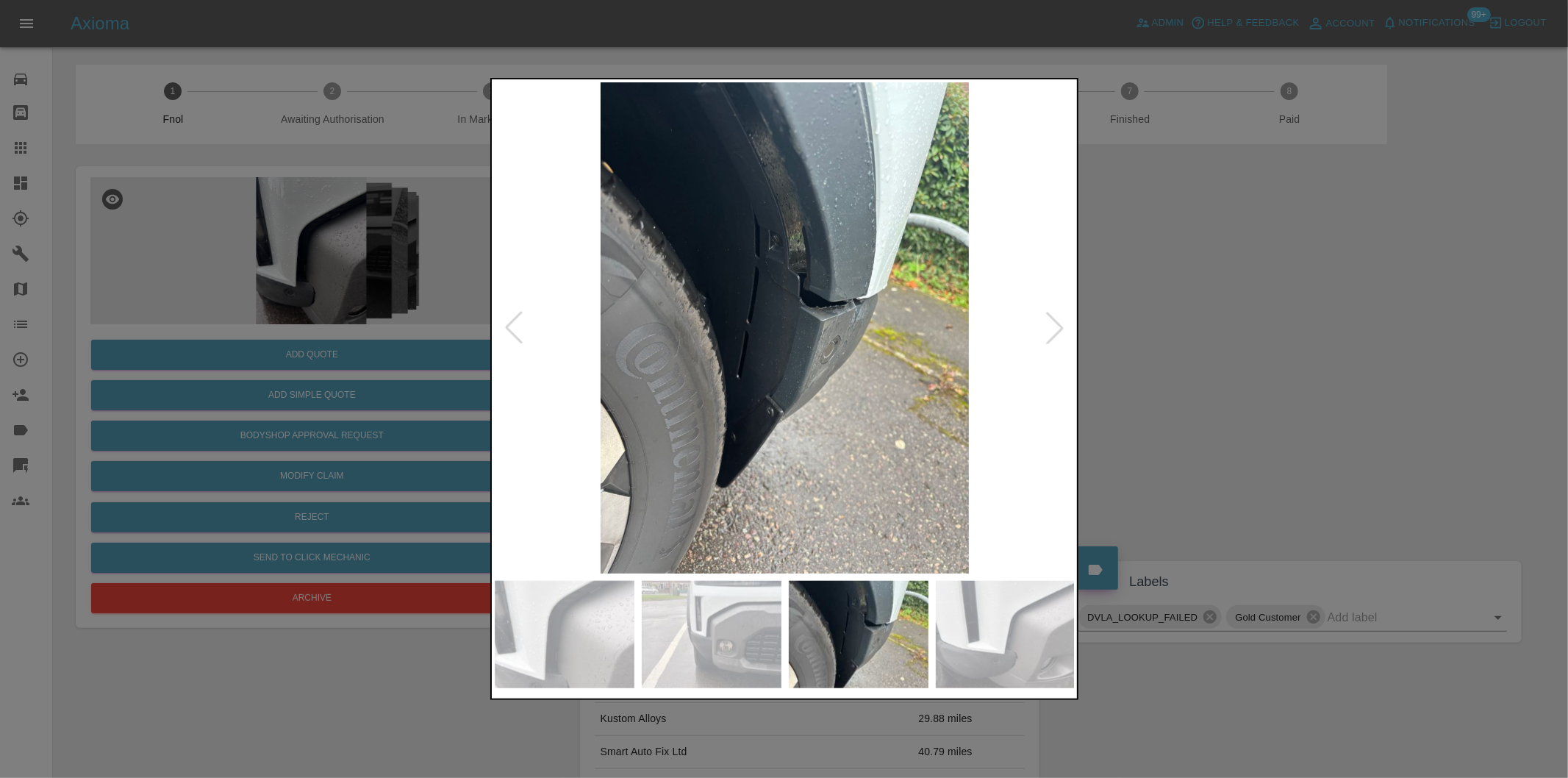
click at [1054, 329] on div at bounding box center [1054, 328] width 32 height 32
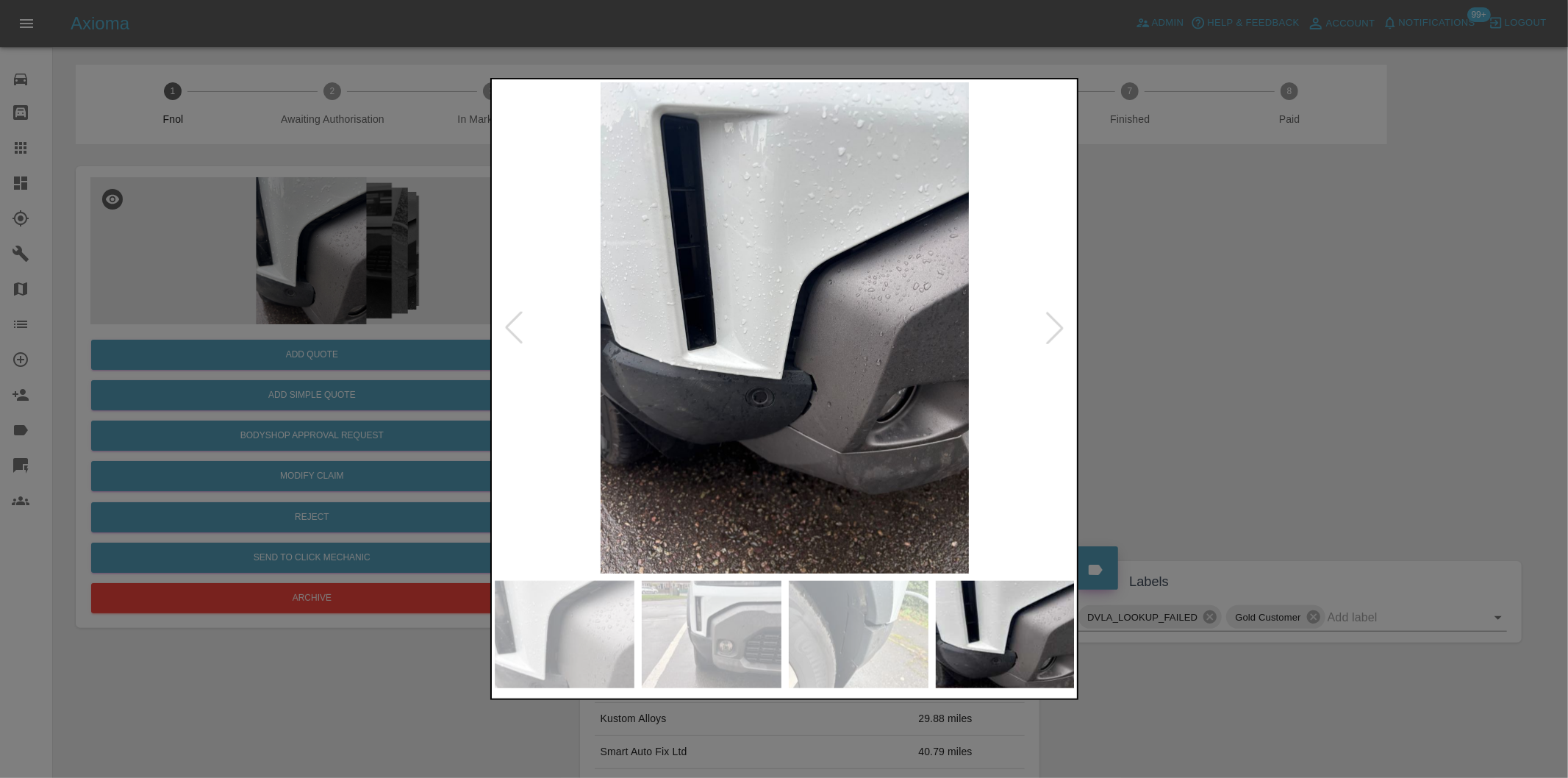
click at [1054, 329] on div at bounding box center [1054, 328] width 32 height 32
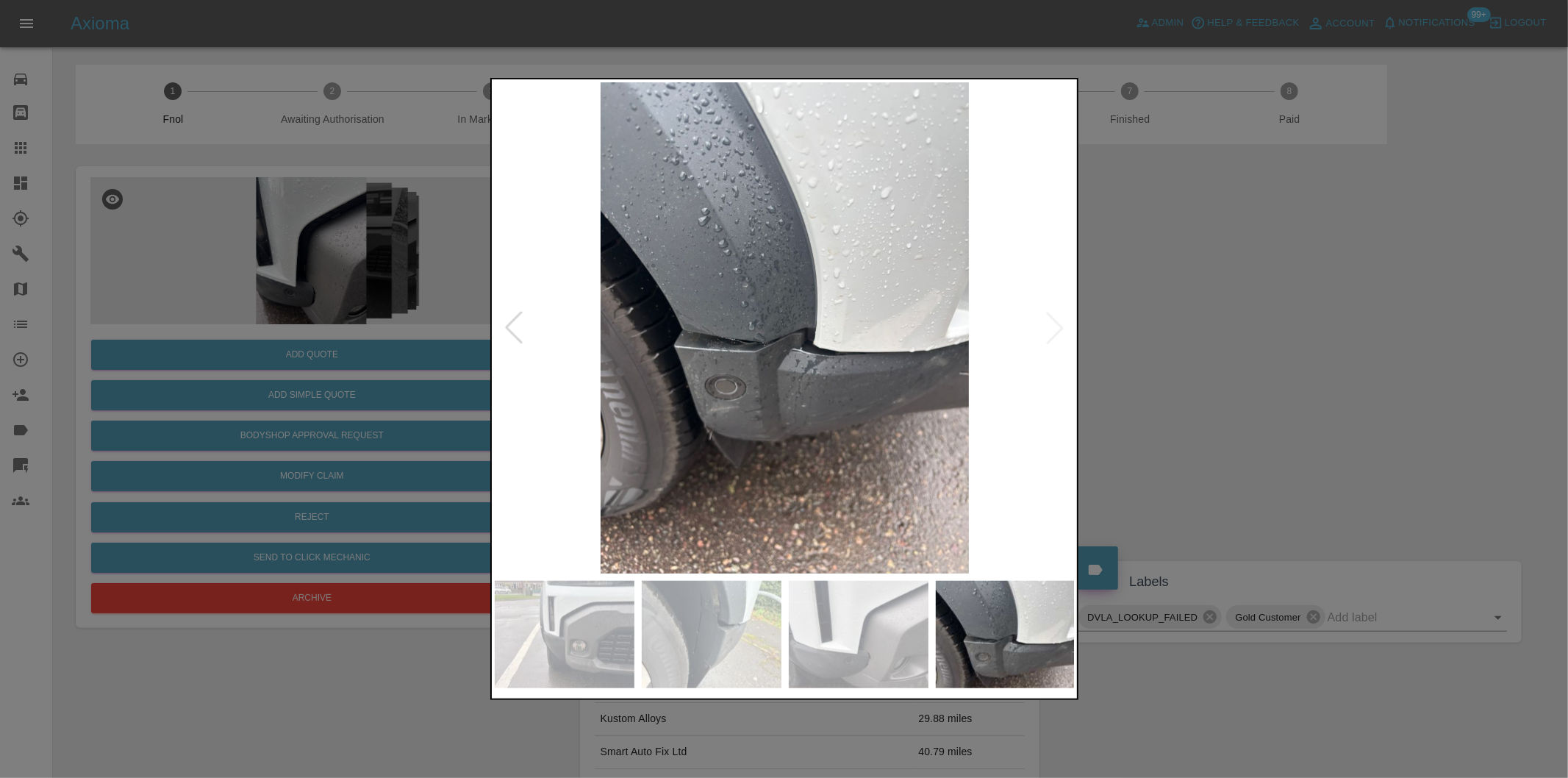
click at [1054, 329] on img at bounding box center [784, 328] width 581 height 492
drag, startPoint x: 1391, startPoint y: 388, endPoint x: 1084, endPoint y: 379, distance: 307.1
click at [1390, 388] on div at bounding box center [784, 389] width 1568 height 778
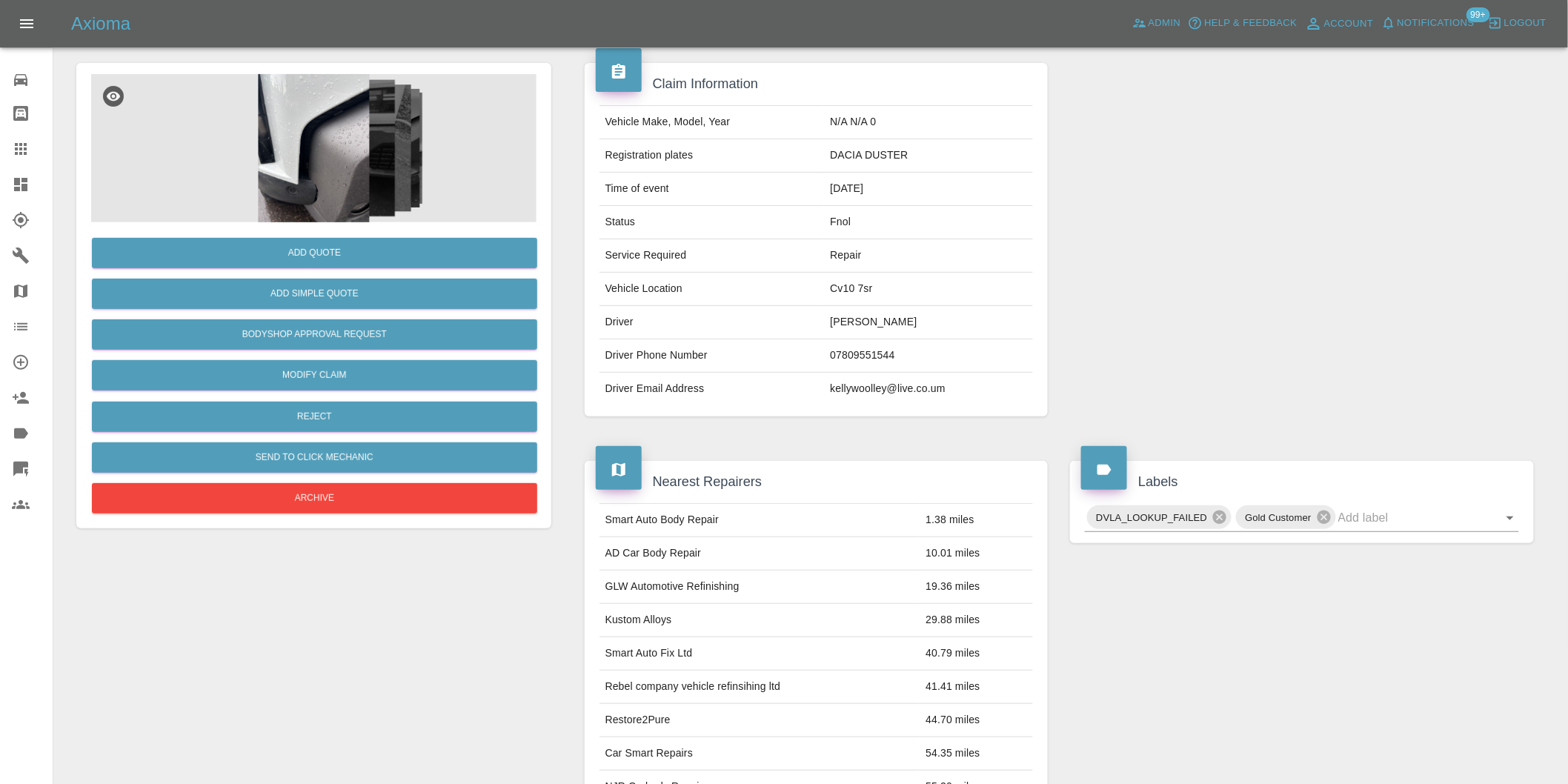
scroll to position [102, 0]
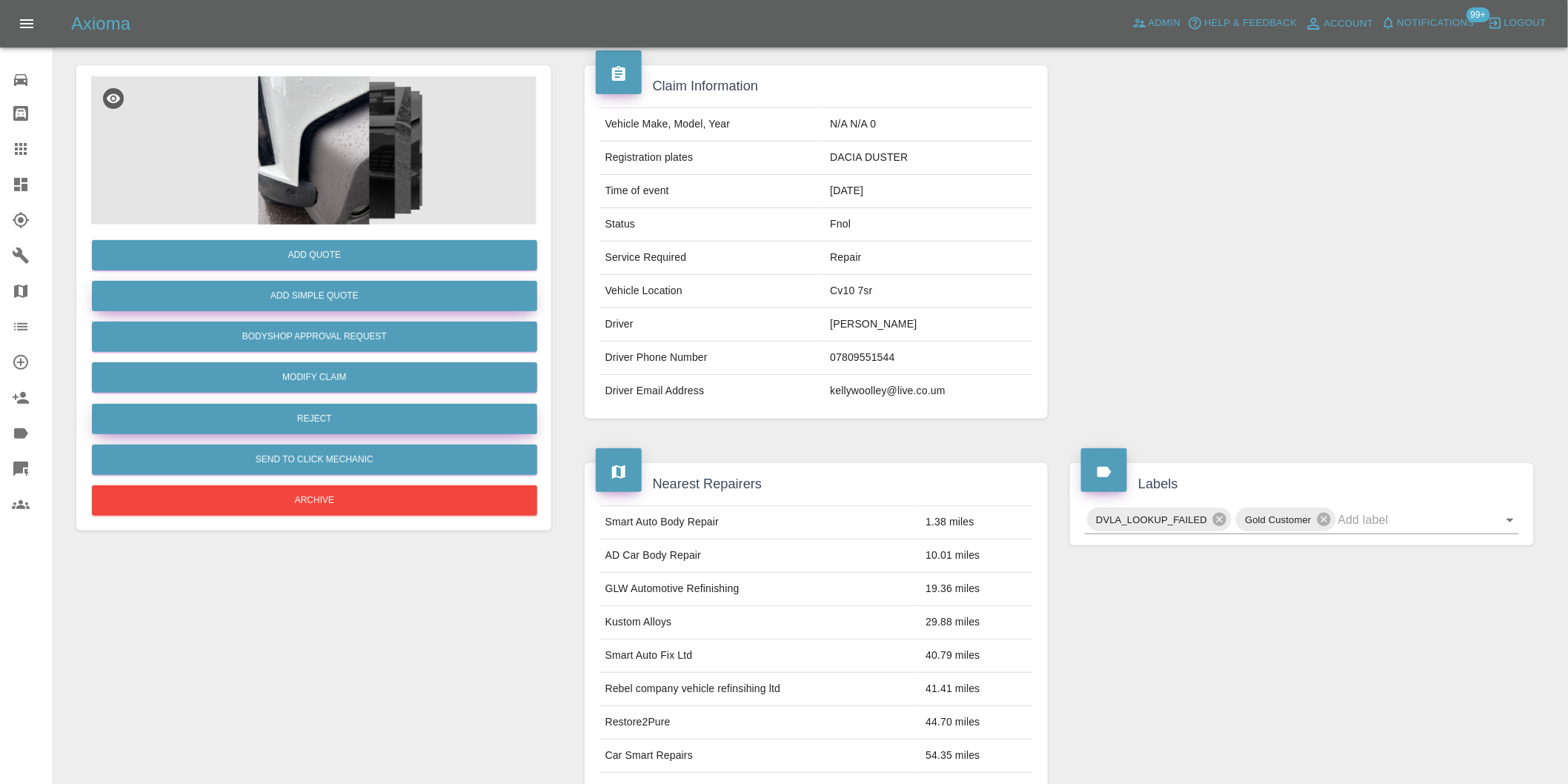
drag, startPoint x: 332, startPoint y: 300, endPoint x: 338, endPoint y: 415, distance: 115.2
click at [338, 411] on div "Add Quote Add Simple Quote Bodyshop Approval Request Modify Claim Reject Send t…" at bounding box center [313, 372] width 446 height 295
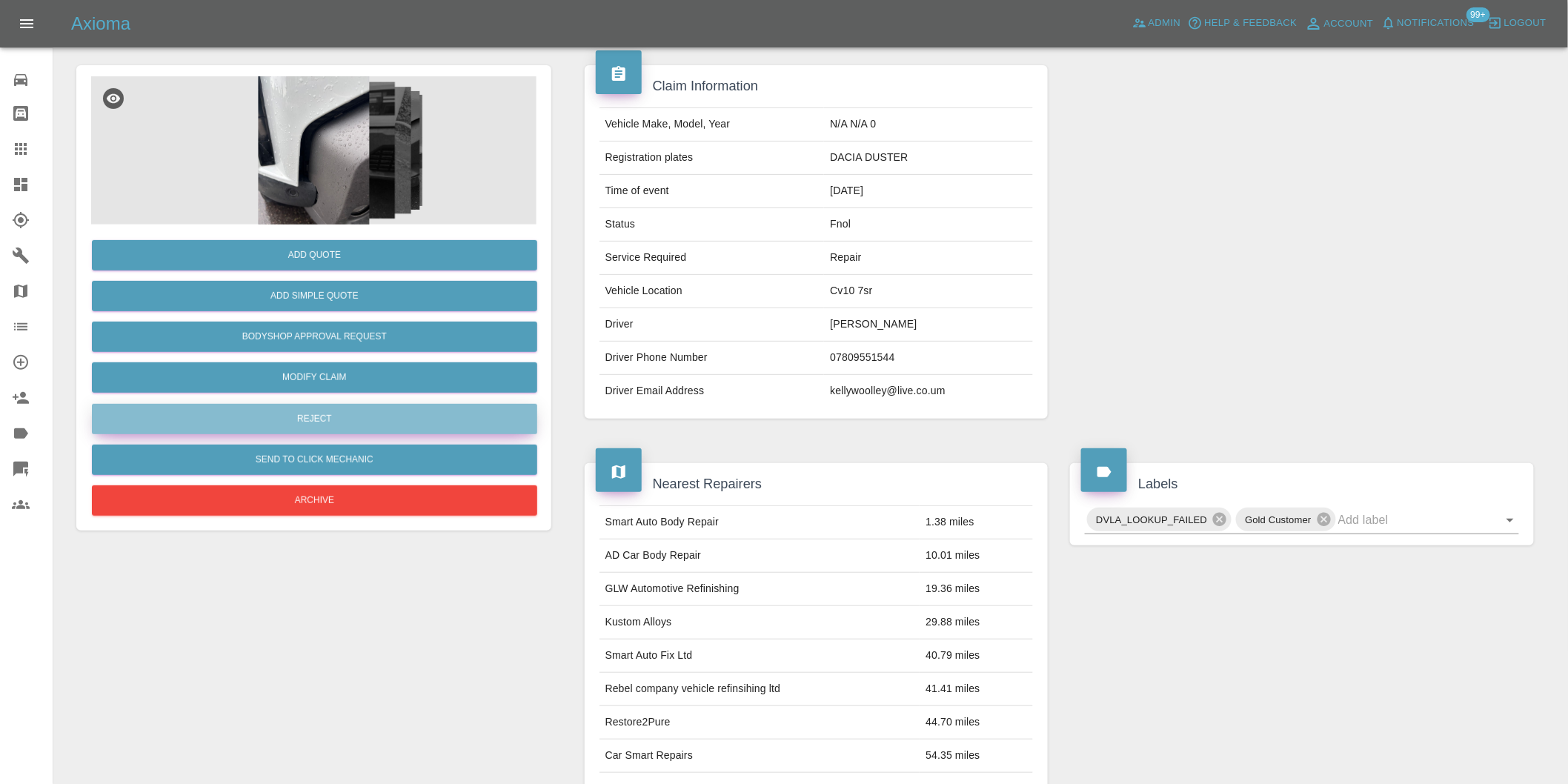
click at [338, 419] on button "Reject" at bounding box center [314, 419] width 446 height 31
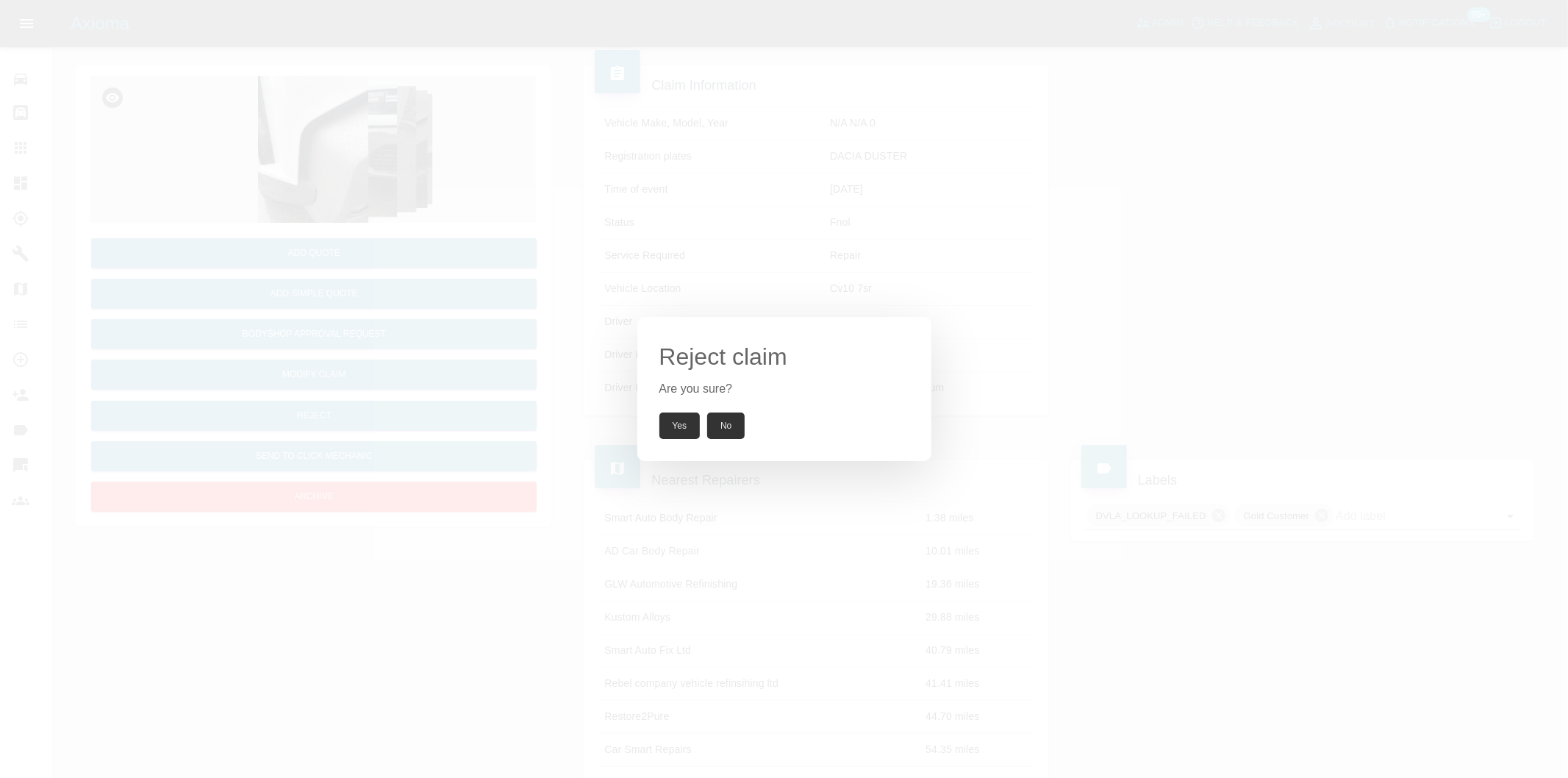
click at [682, 430] on button "Yes" at bounding box center [680, 426] width 41 height 26
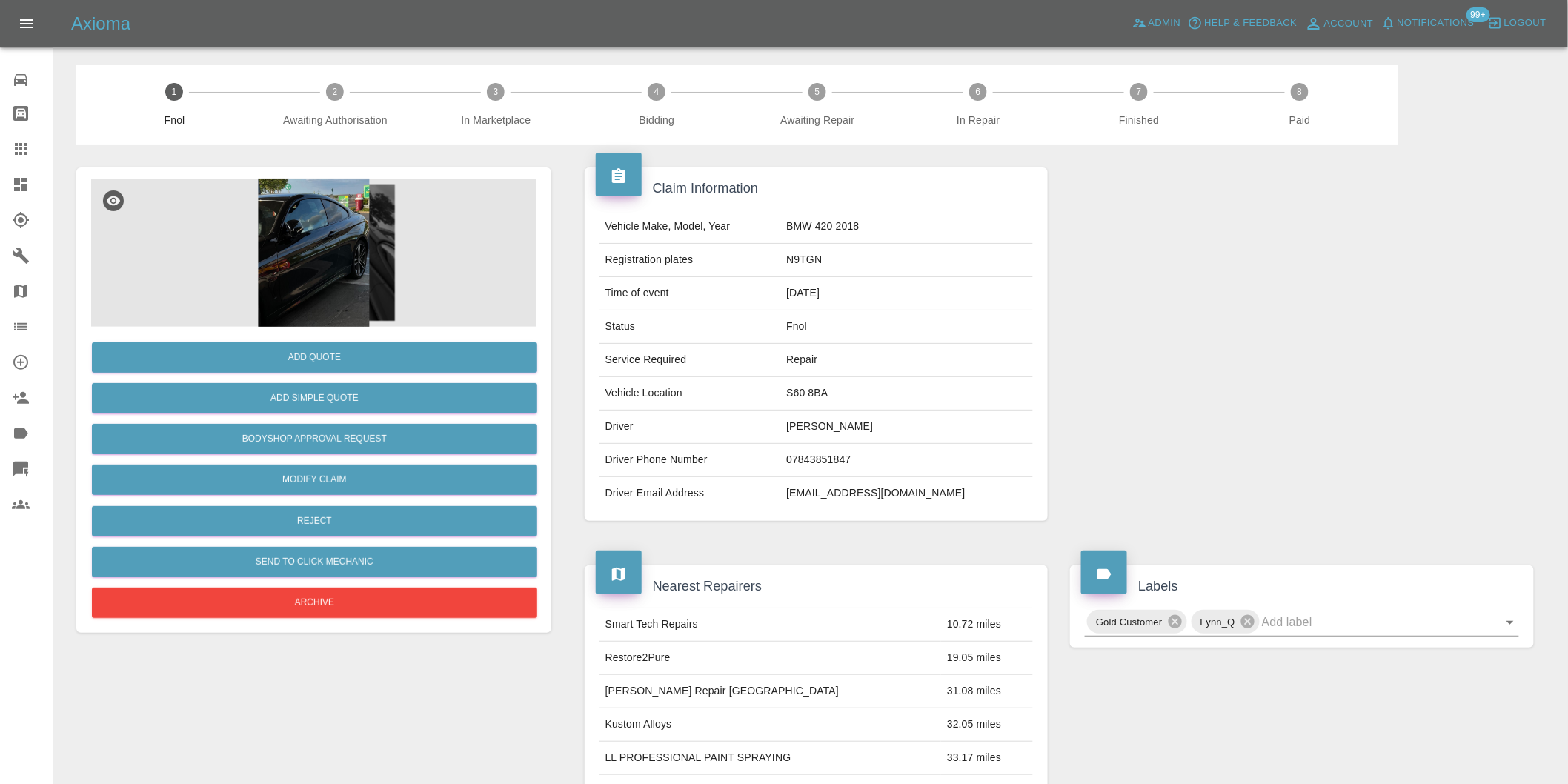
click at [305, 225] on img at bounding box center [313, 253] width 446 height 148
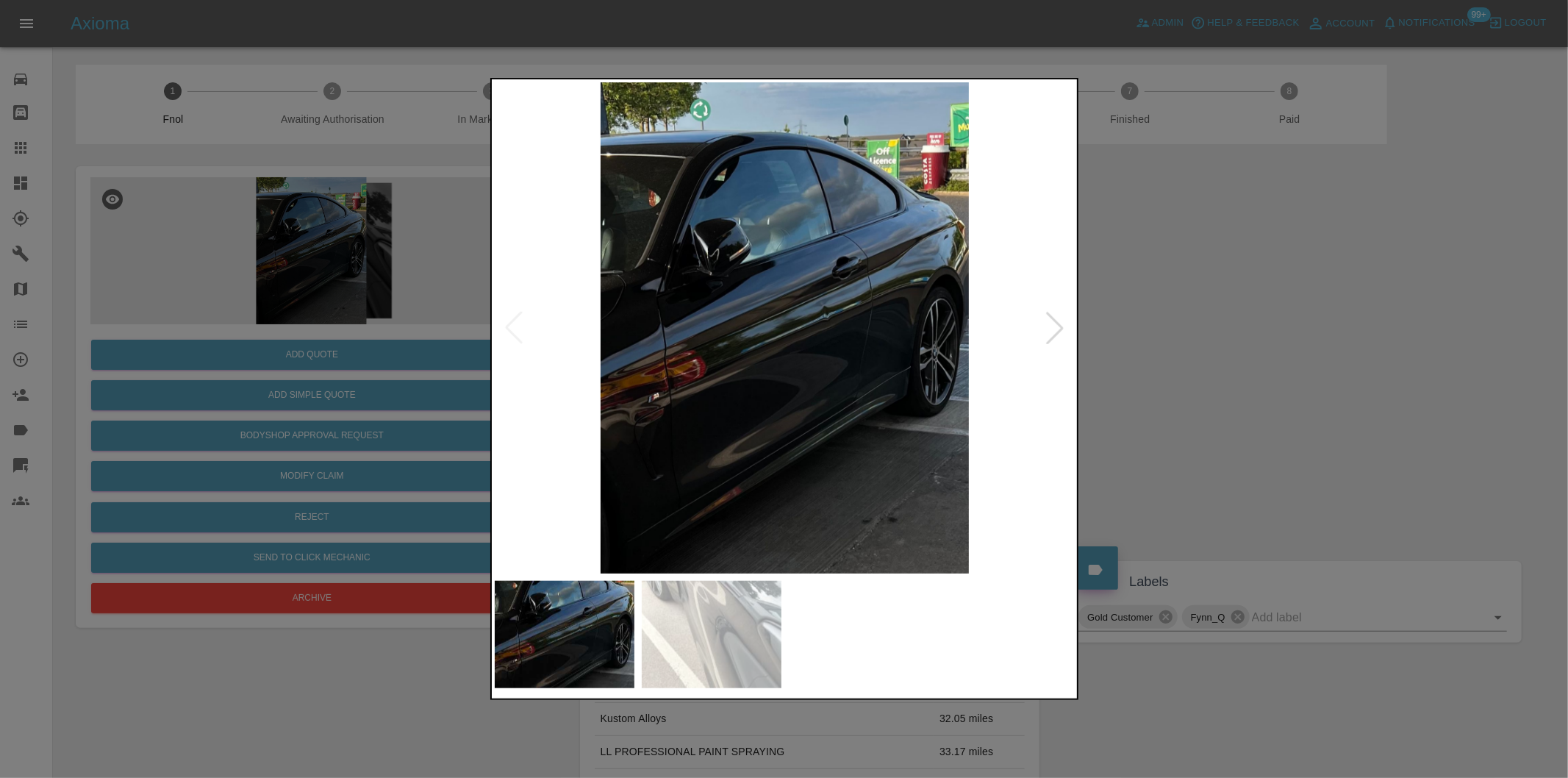
click at [1059, 332] on div at bounding box center [1054, 328] width 32 height 32
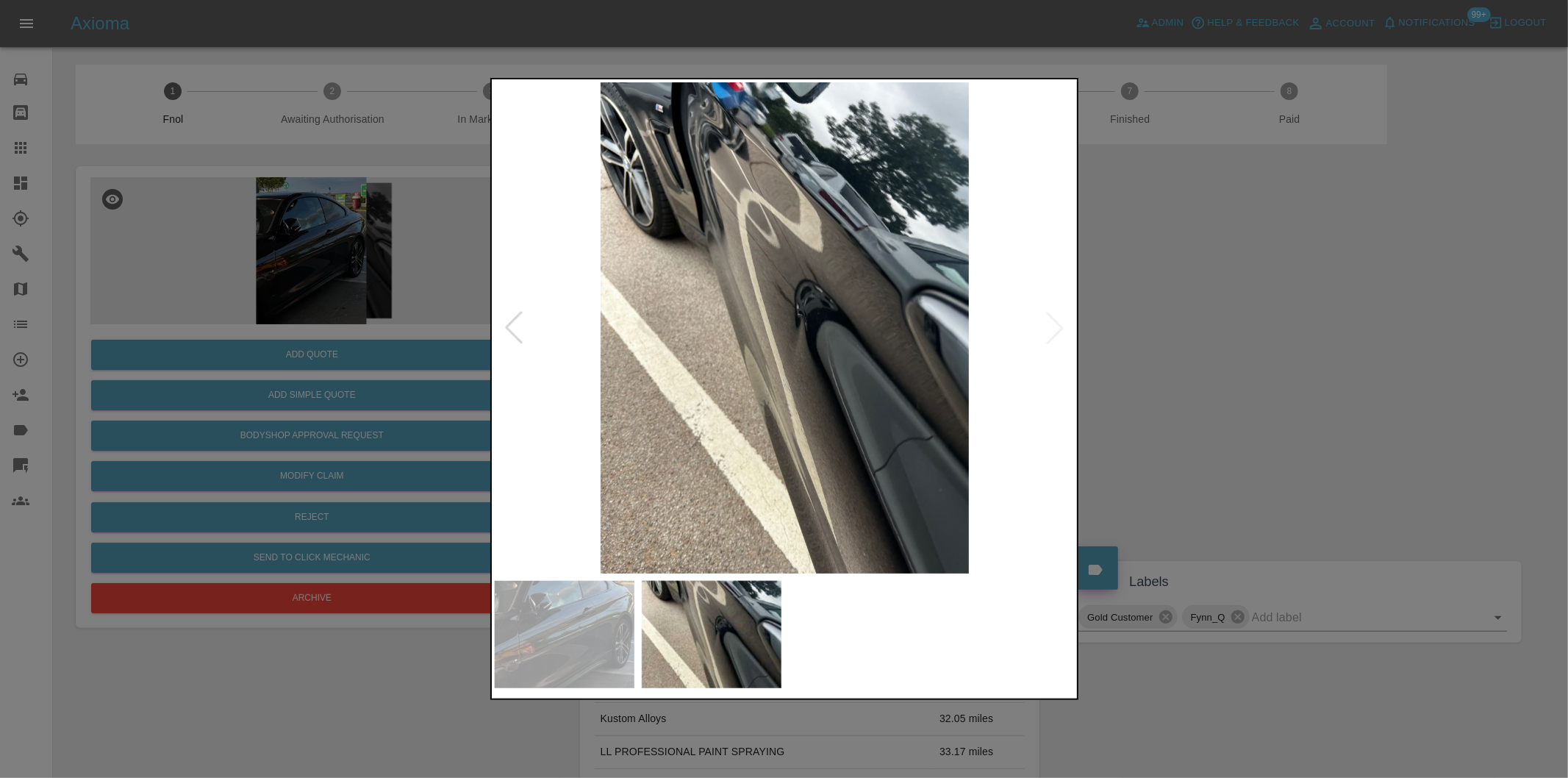
click at [1059, 332] on img at bounding box center [784, 328] width 581 height 492
click at [1223, 343] on div at bounding box center [784, 389] width 1568 height 778
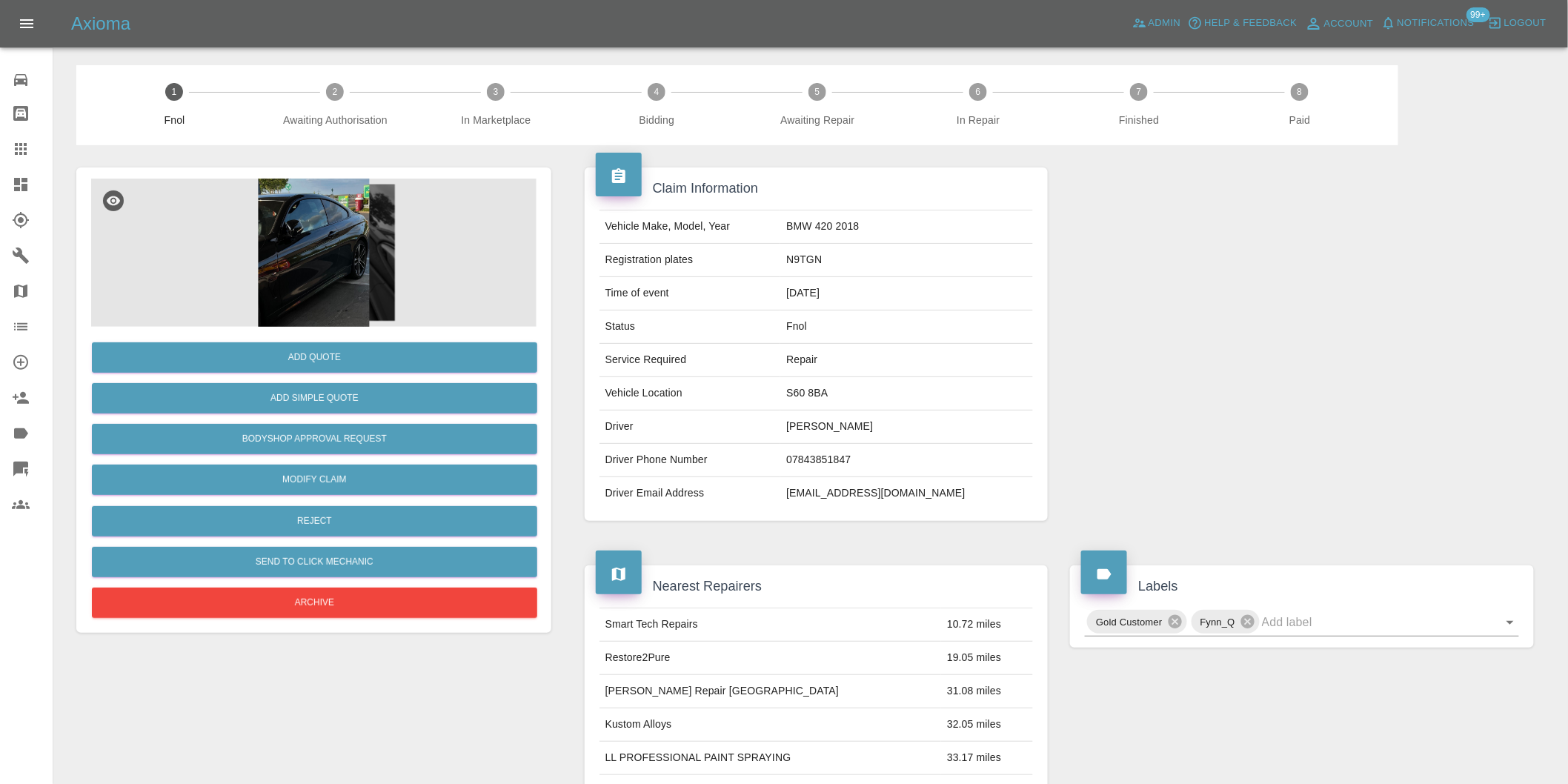
click at [299, 205] on img at bounding box center [313, 253] width 446 height 148
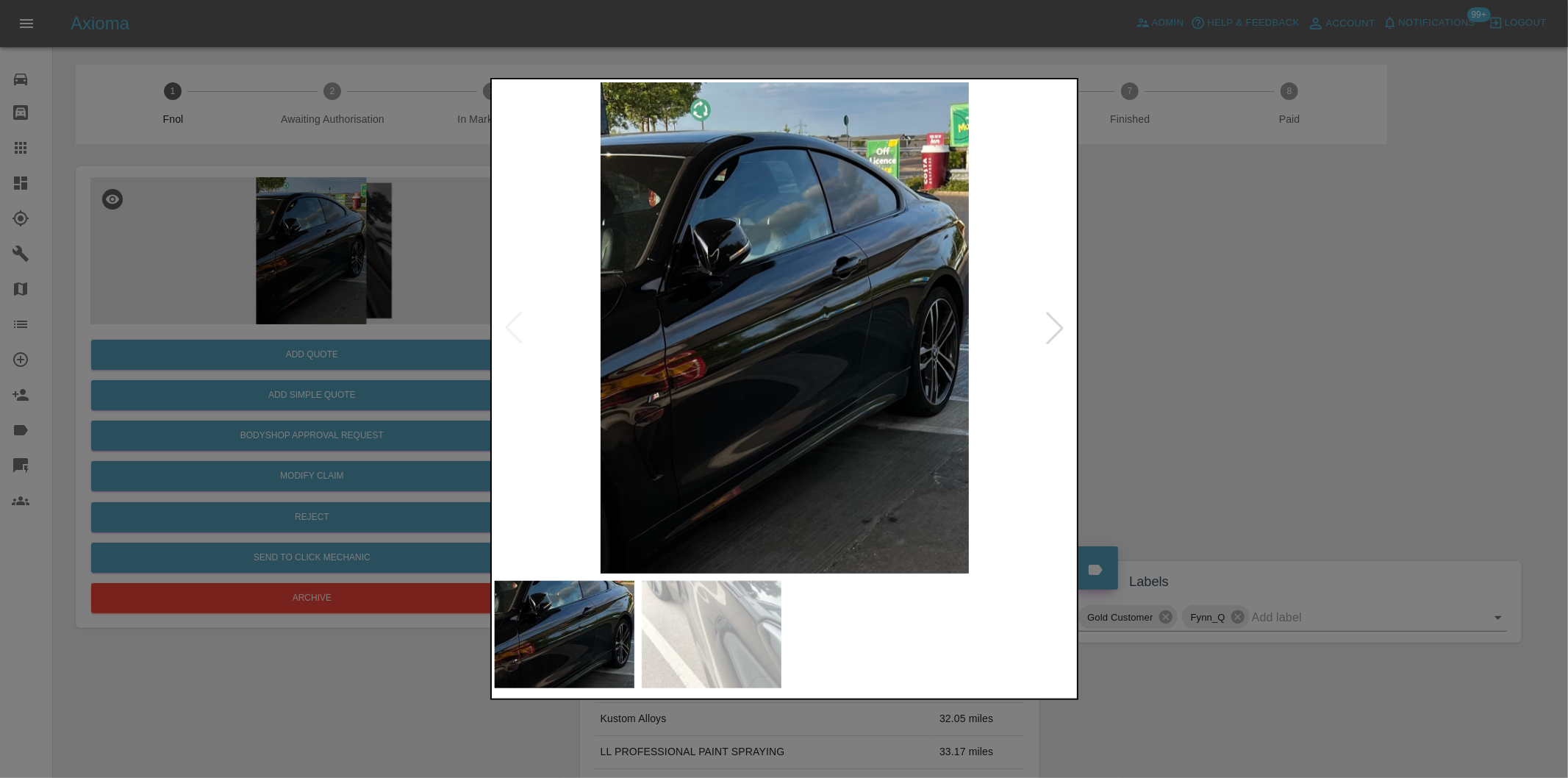
click at [1052, 325] on div at bounding box center [1054, 328] width 32 height 32
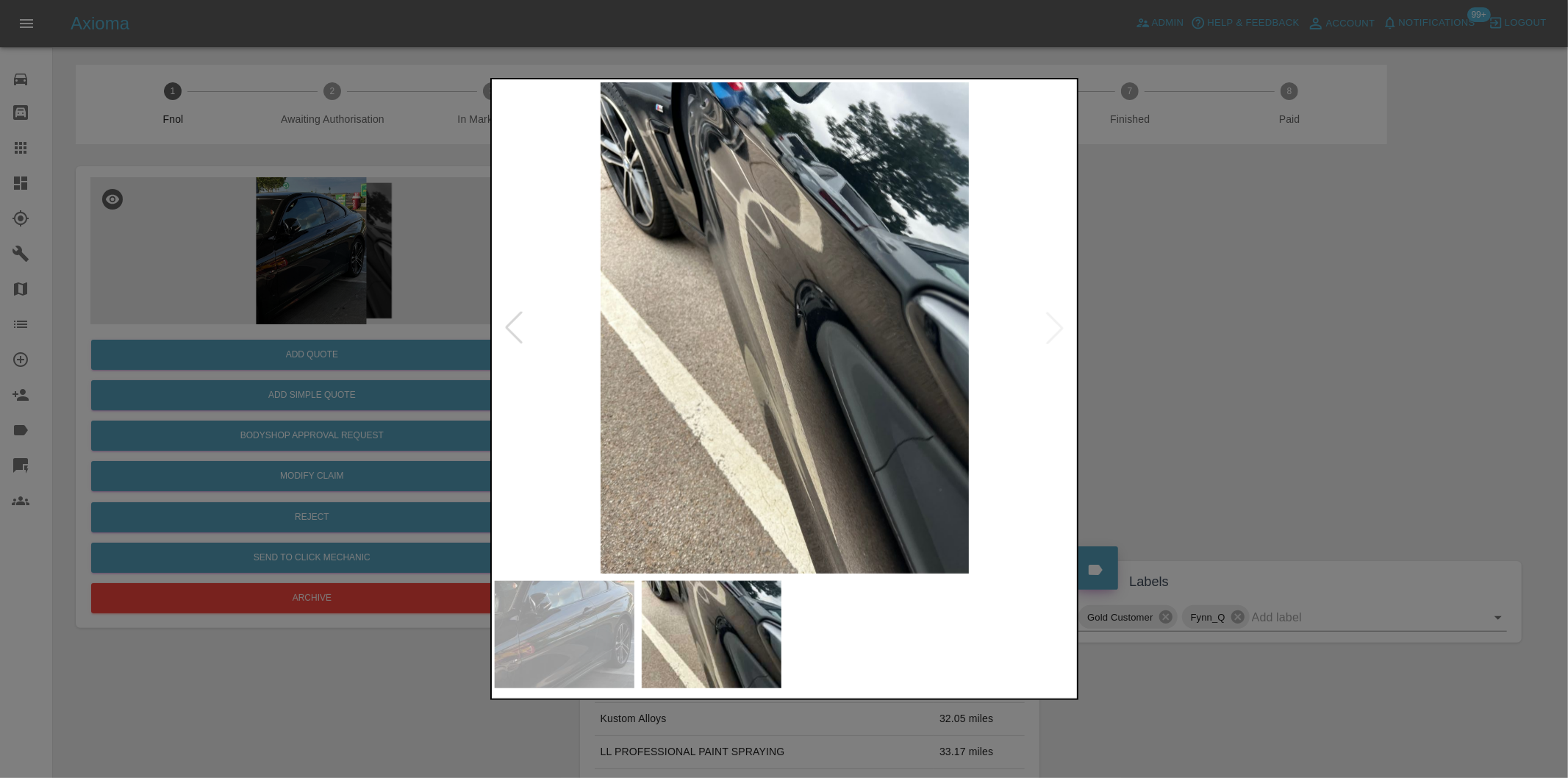
click at [1052, 325] on img at bounding box center [784, 328] width 581 height 492
click at [512, 328] on div at bounding box center [513, 328] width 32 height 32
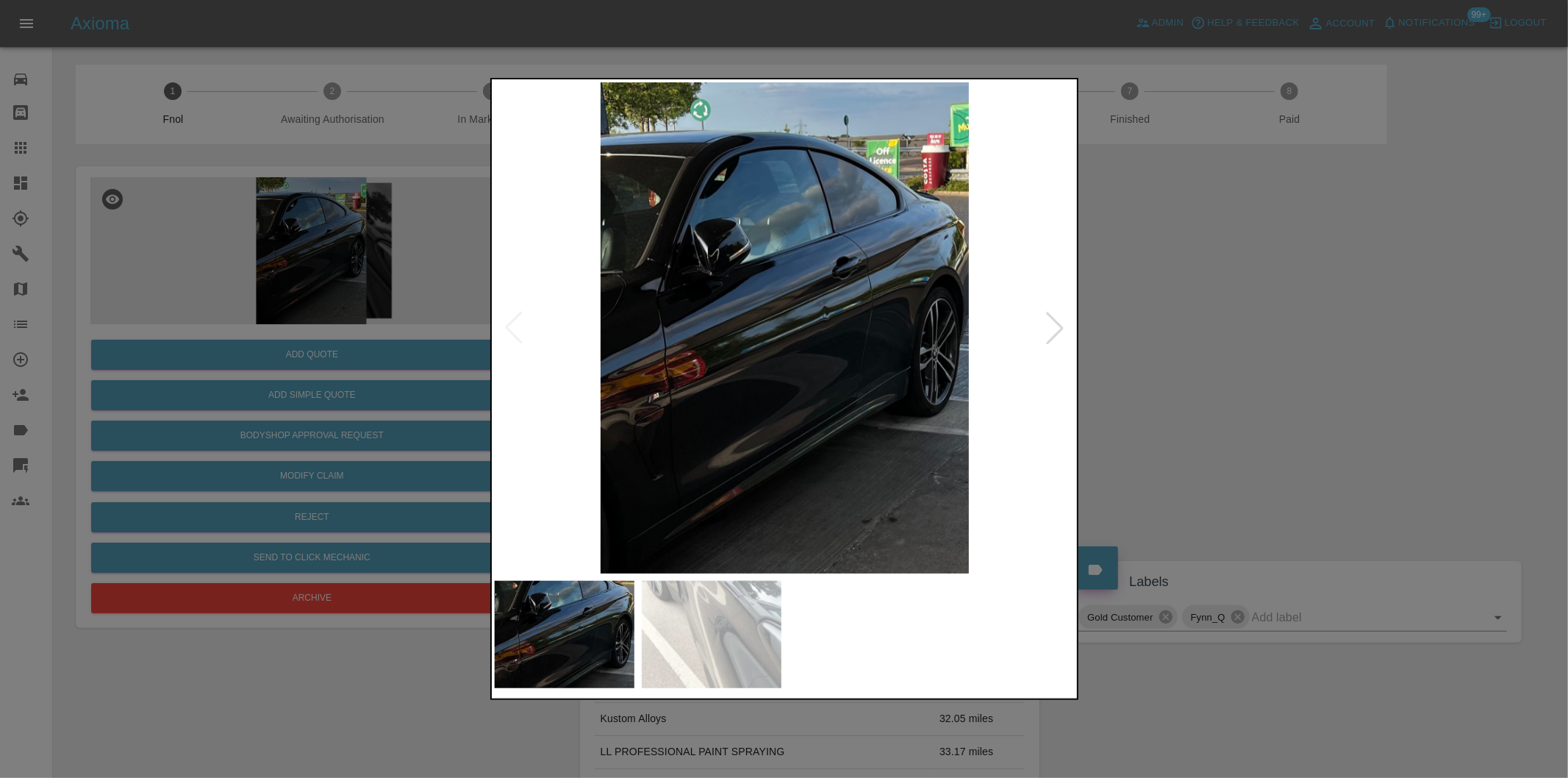
click at [809, 281] on img at bounding box center [784, 328] width 581 height 492
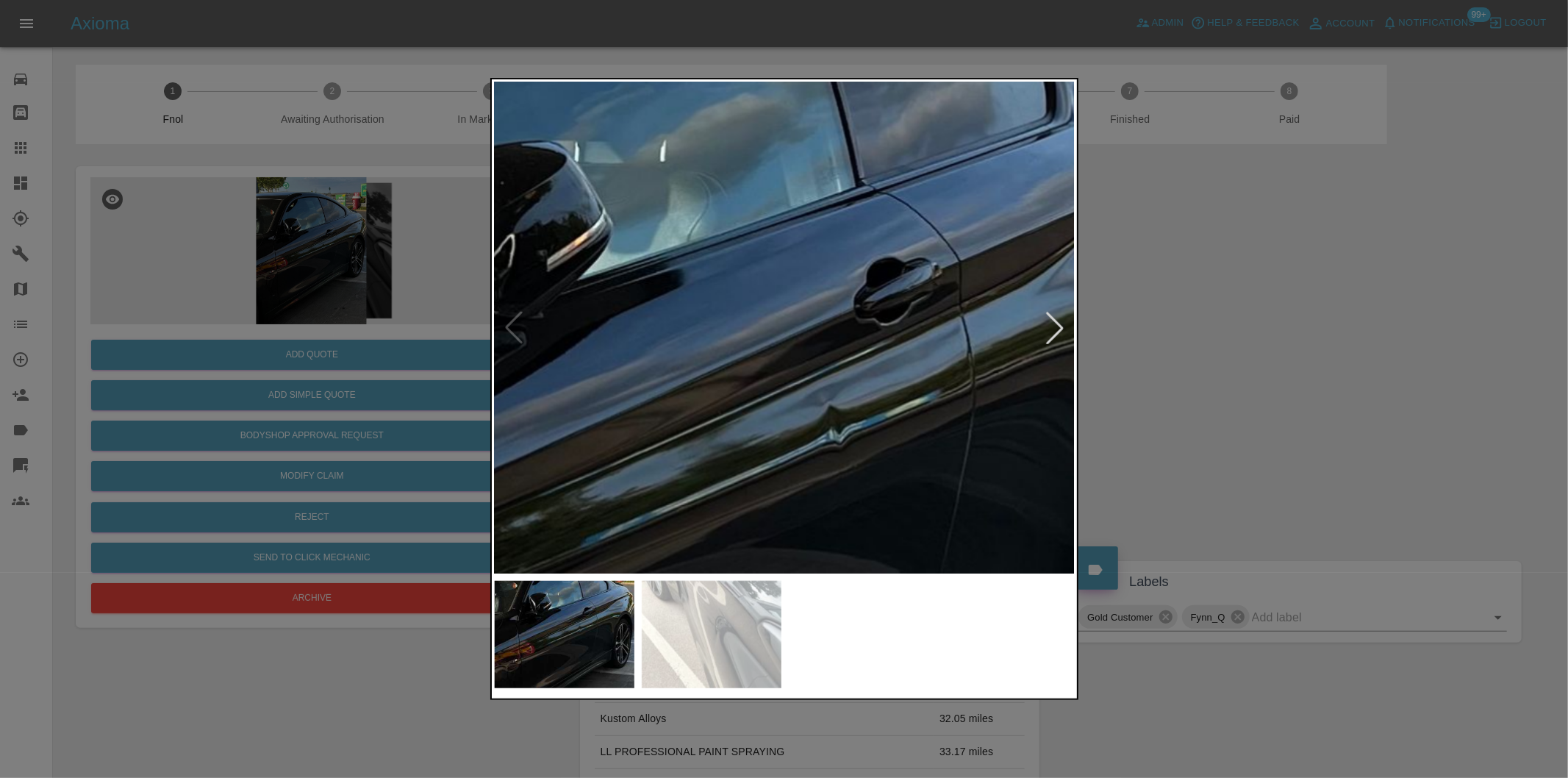
click at [1290, 380] on div at bounding box center [784, 389] width 1568 height 778
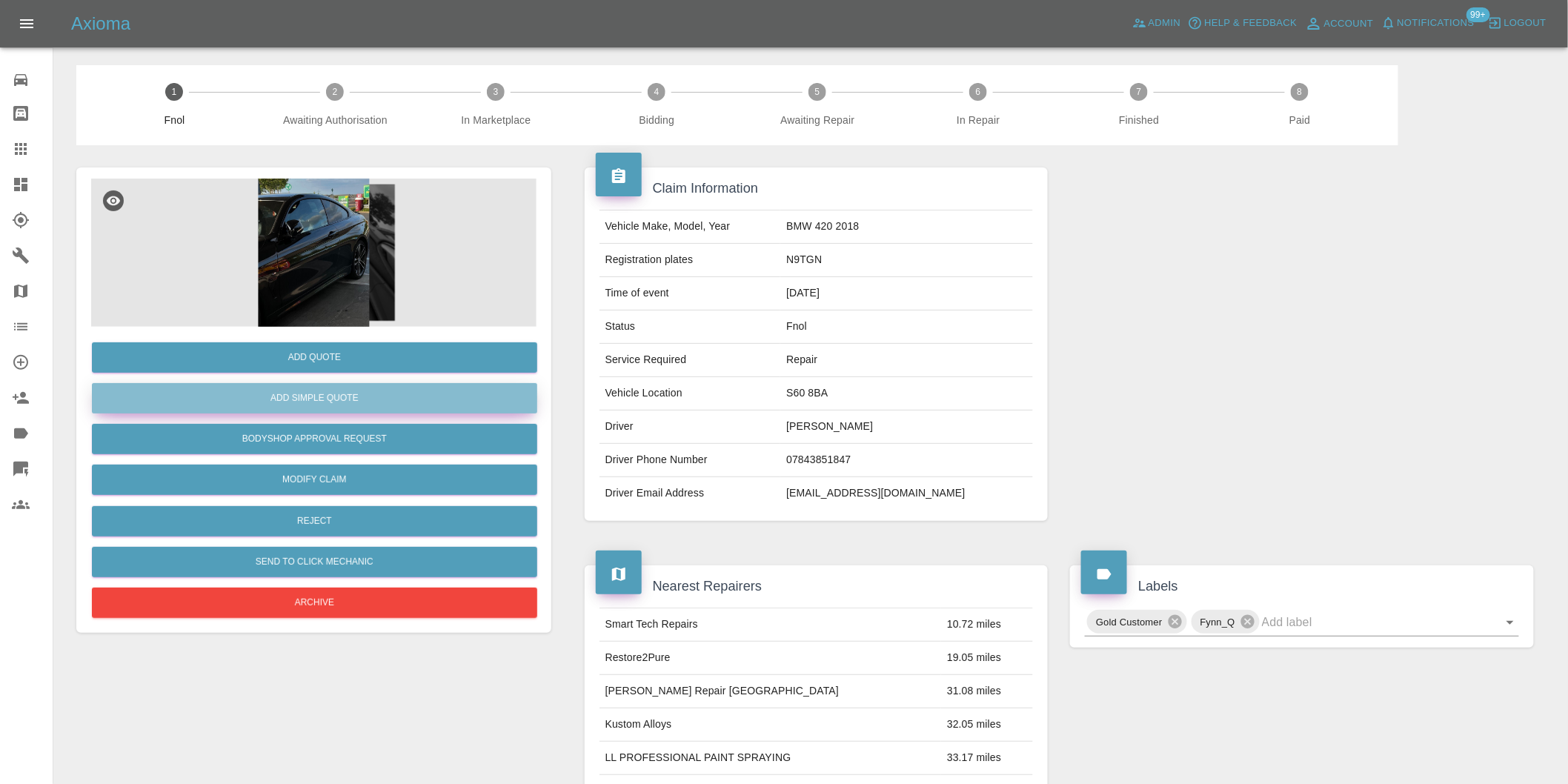
click at [315, 398] on button "Add Simple Quote" at bounding box center [314, 398] width 446 height 31
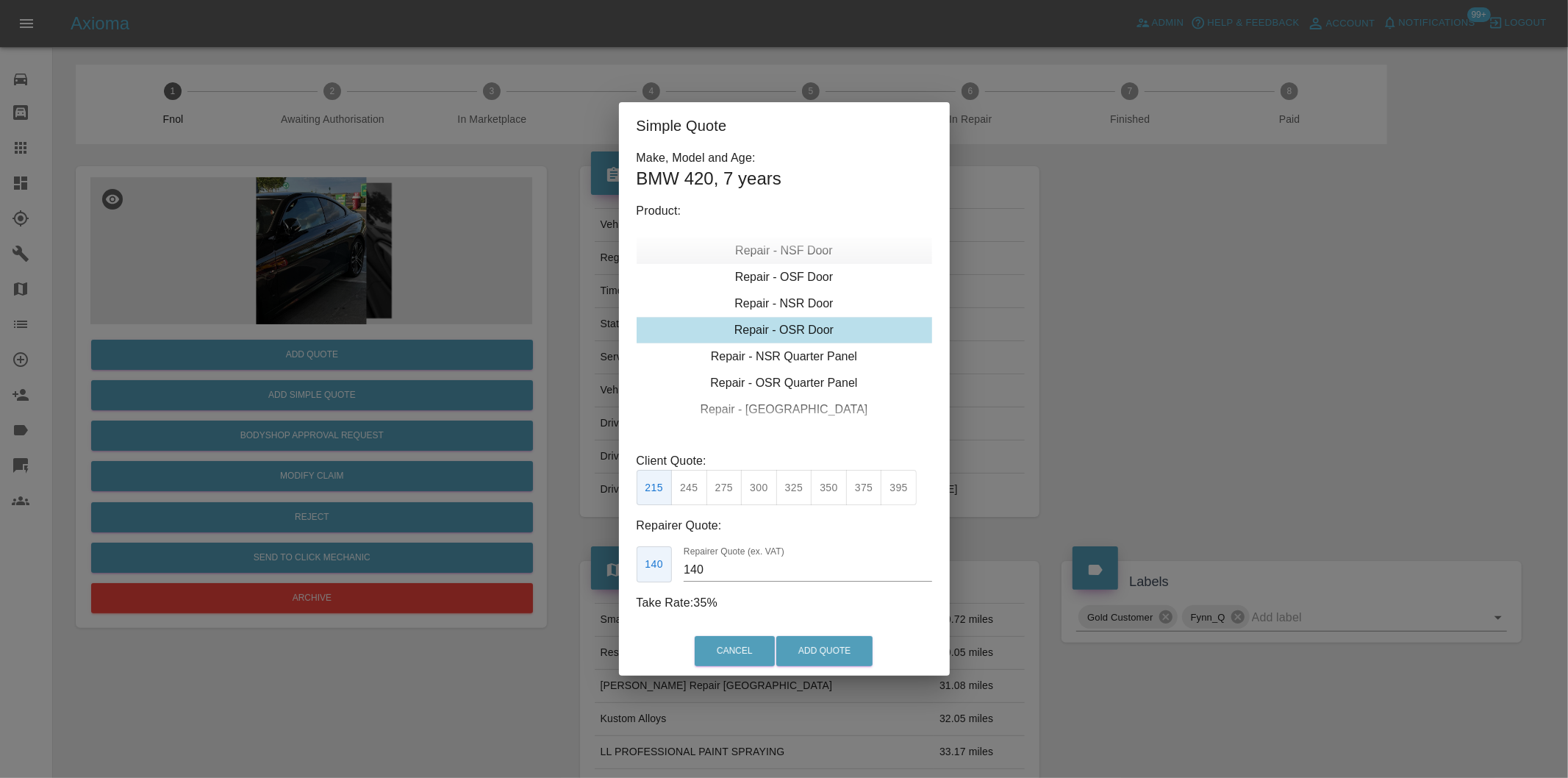
click at [818, 254] on div "Repair - NSF Door" at bounding box center [784, 250] width 295 height 26
click at [718, 487] on button "275" at bounding box center [724, 488] width 36 height 36
type input "185"
click at [809, 651] on button "Add Quote" at bounding box center [825, 650] width 96 height 30
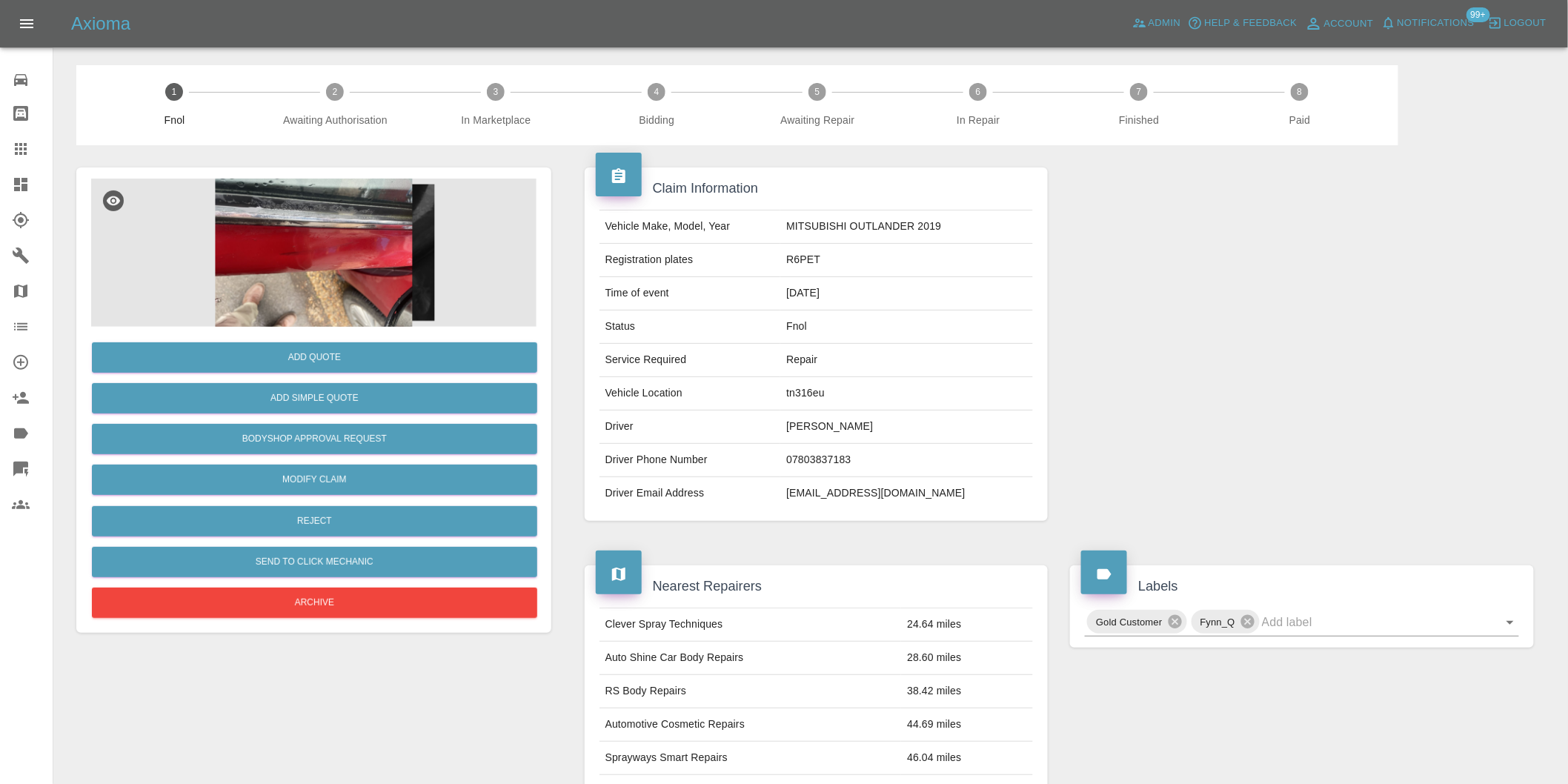
click at [291, 222] on img at bounding box center [313, 253] width 446 height 148
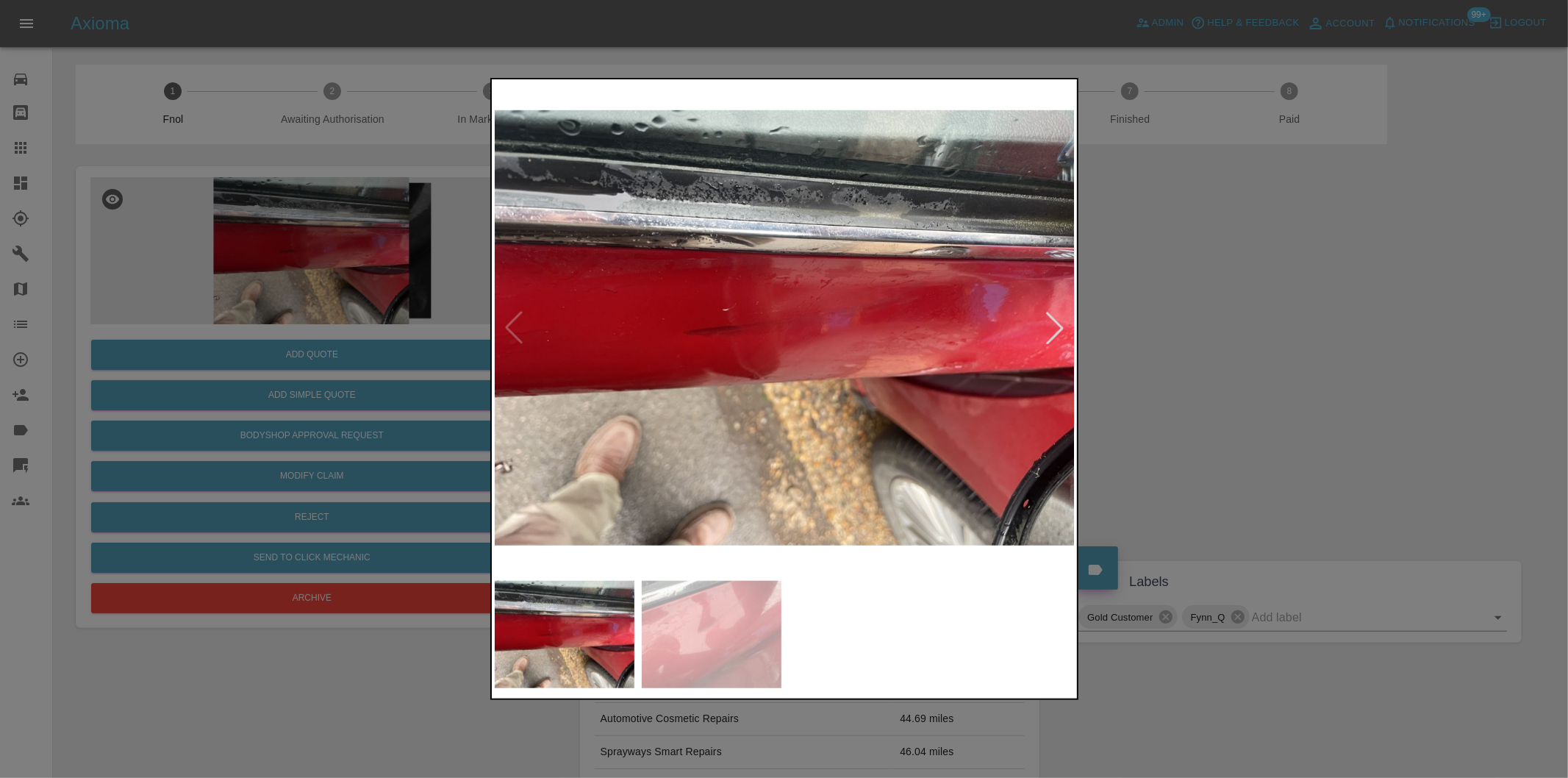
click at [1053, 330] on div at bounding box center [1054, 328] width 32 height 32
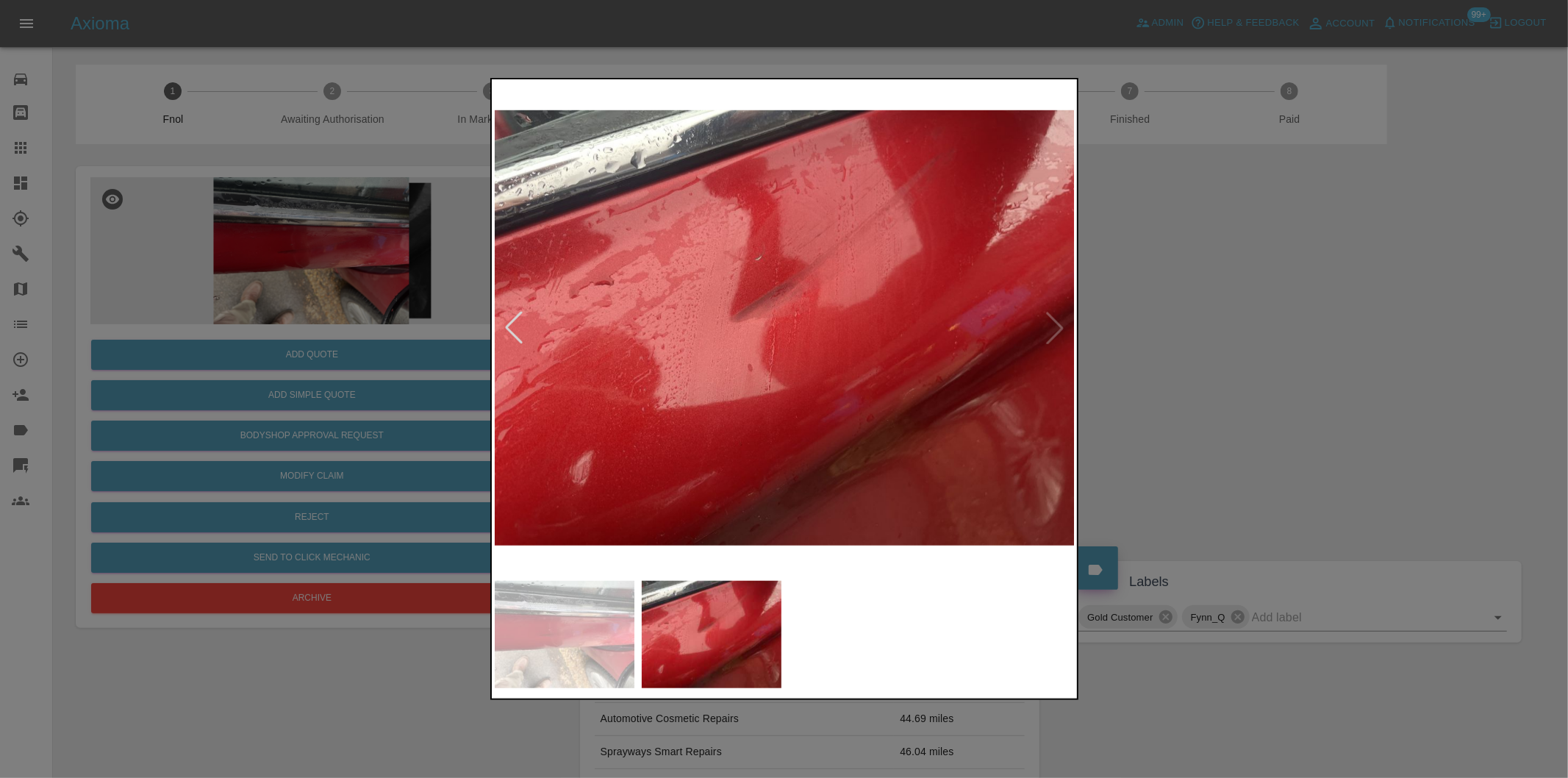
click at [1053, 330] on img at bounding box center [784, 328] width 581 height 492
click at [1048, 330] on img at bounding box center [784, 328] width 581 height 492
click at [510, 320] on div at bounding box center [513, 328] width 32 height 32
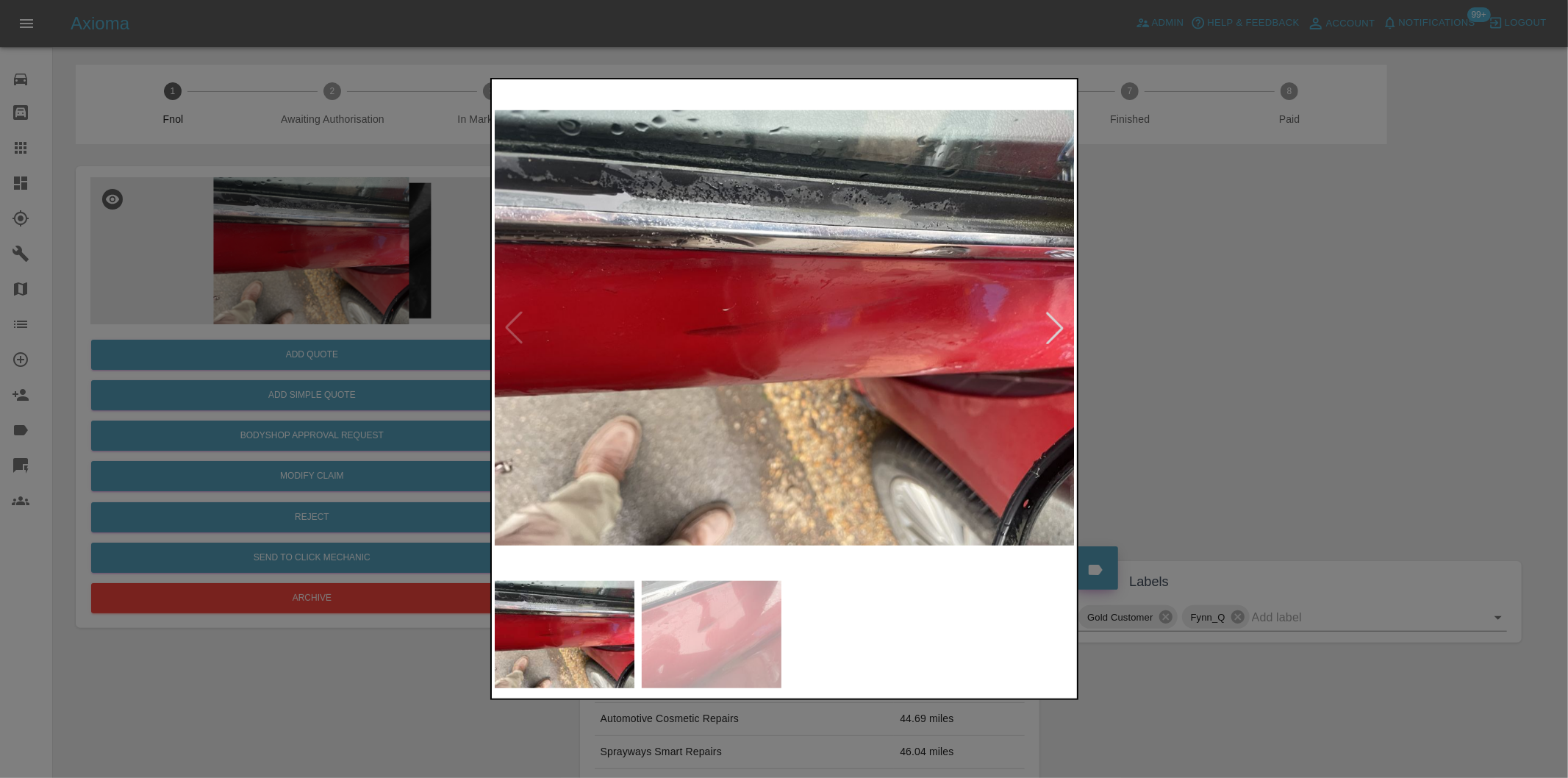
click at [1245, 311] on div at bounding box center [784, 389] width 1568 height 778
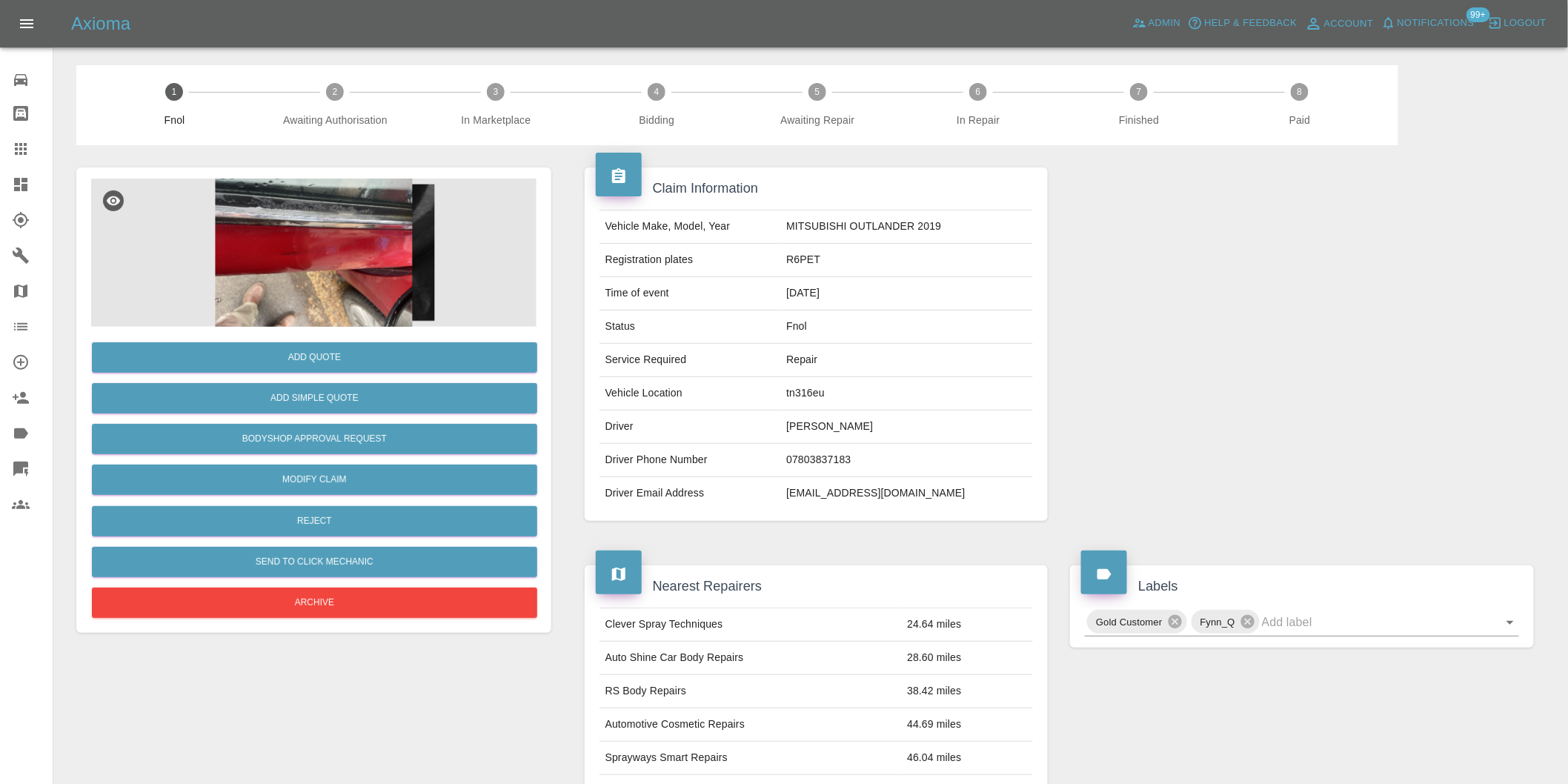
click at [357, 274] on img at bounding box center [313, 253] width 446 height 148
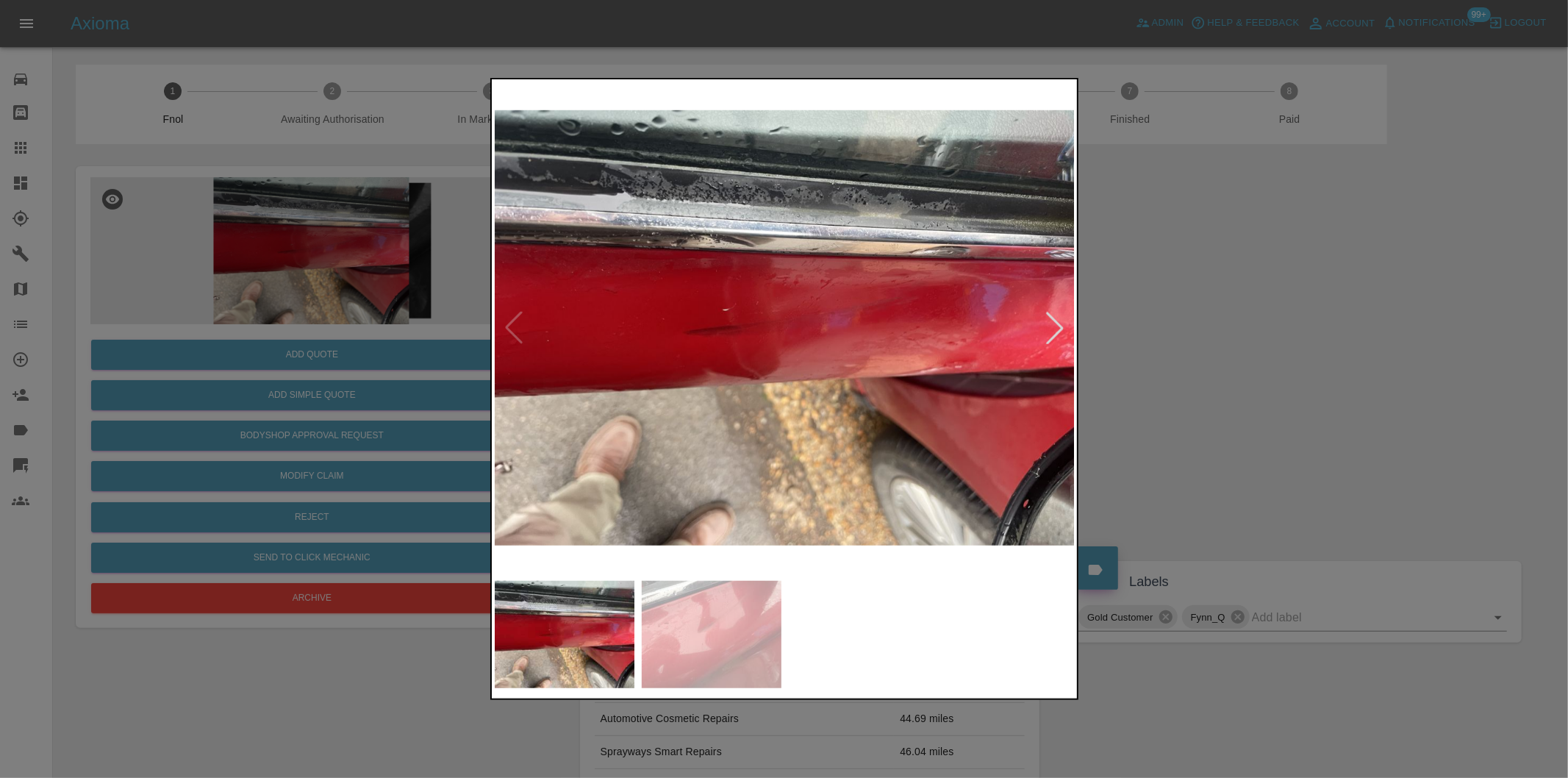
click at [1055, 328] on div at bounding box center [1054, 328] width 32 height 32
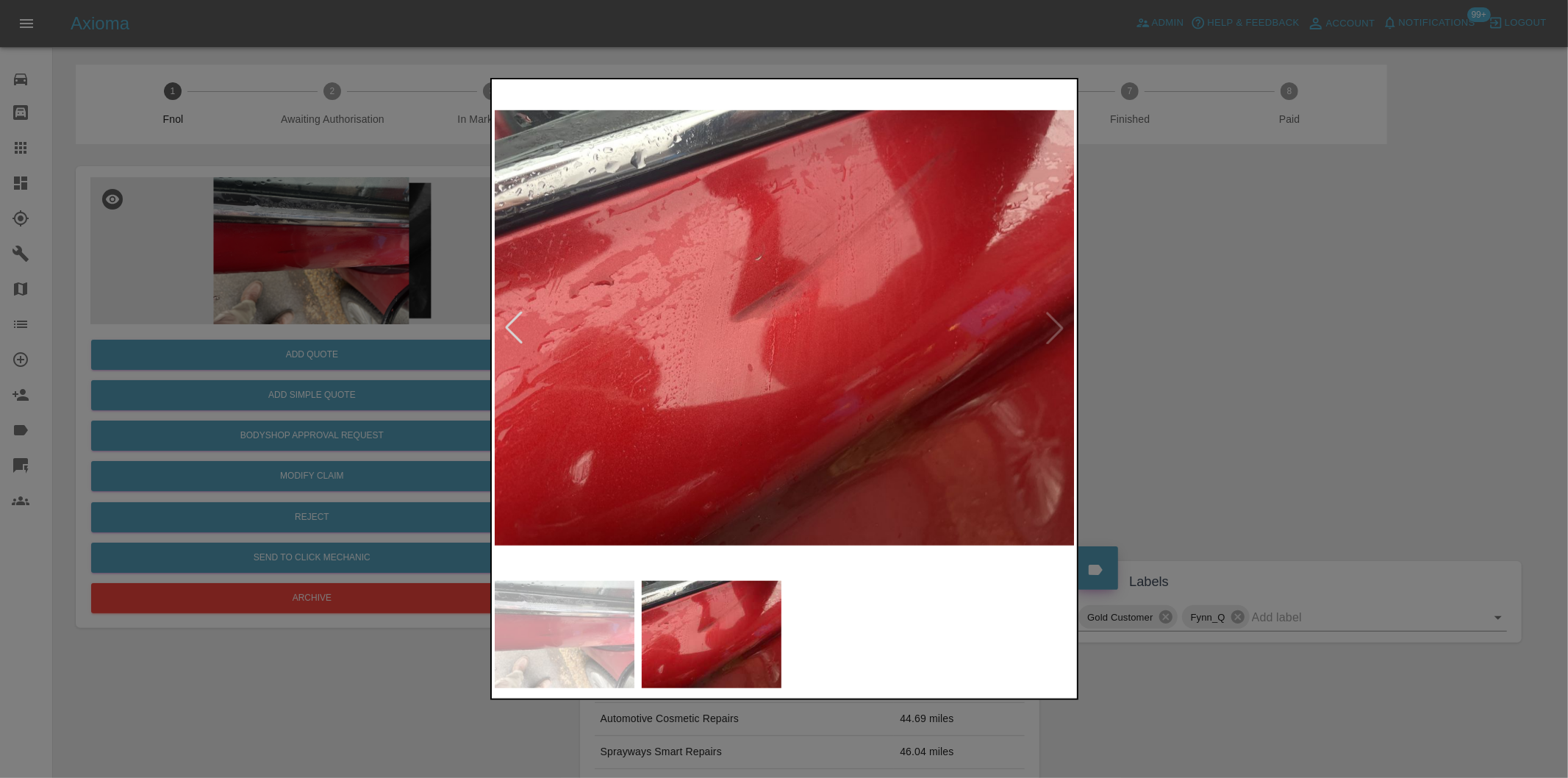
drag, startPoint x: 1276, startPoint y: 337, endPoint x: 1079, endPoint y: 322, distance: 197.6
click at [1276, 337] on div at bounding box center [784, 389] width 1568 height 778
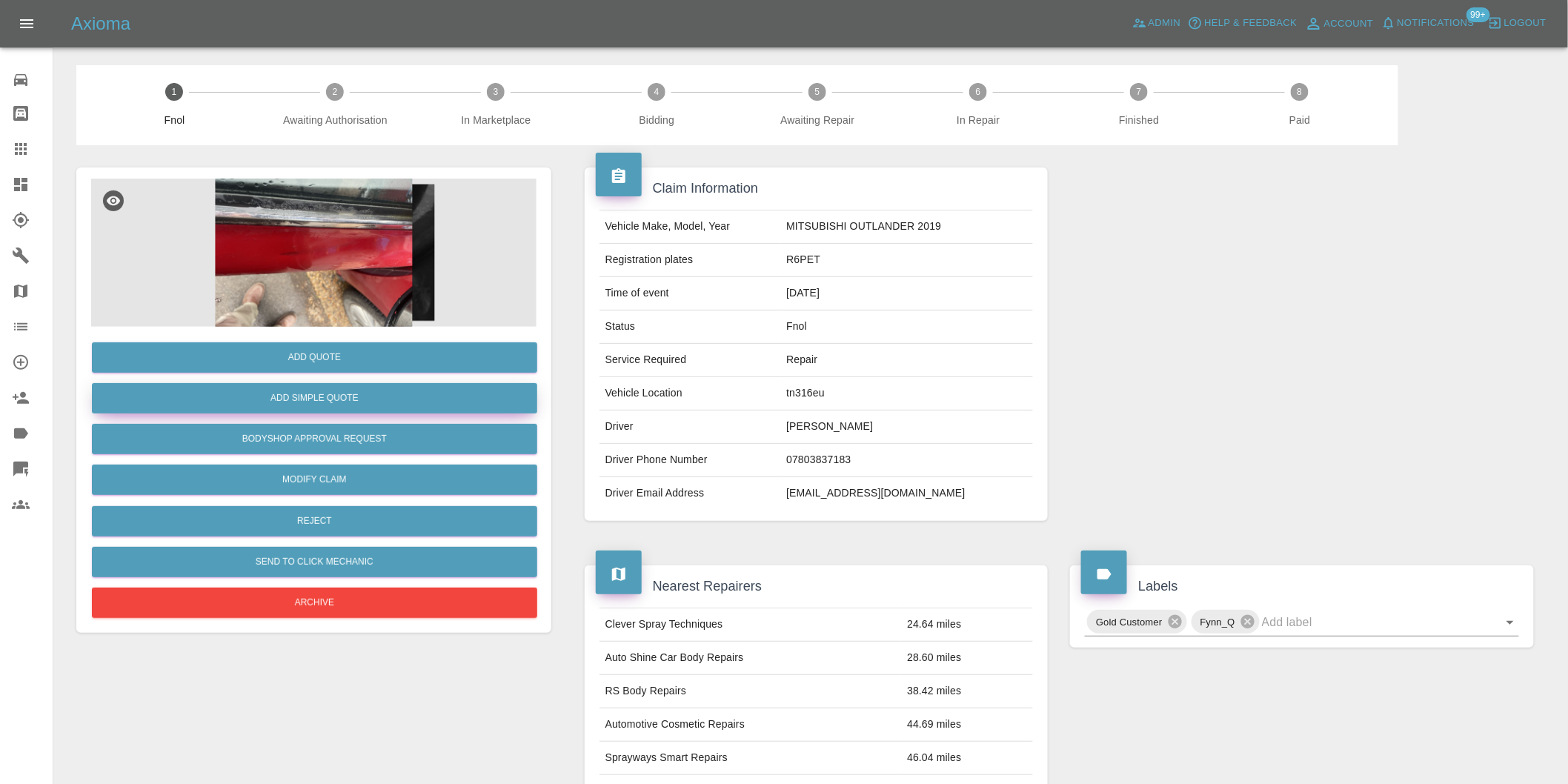
click at [388, 403] on button "Add Simple Quote" at bounding box center [314, 398] width 446 height 31
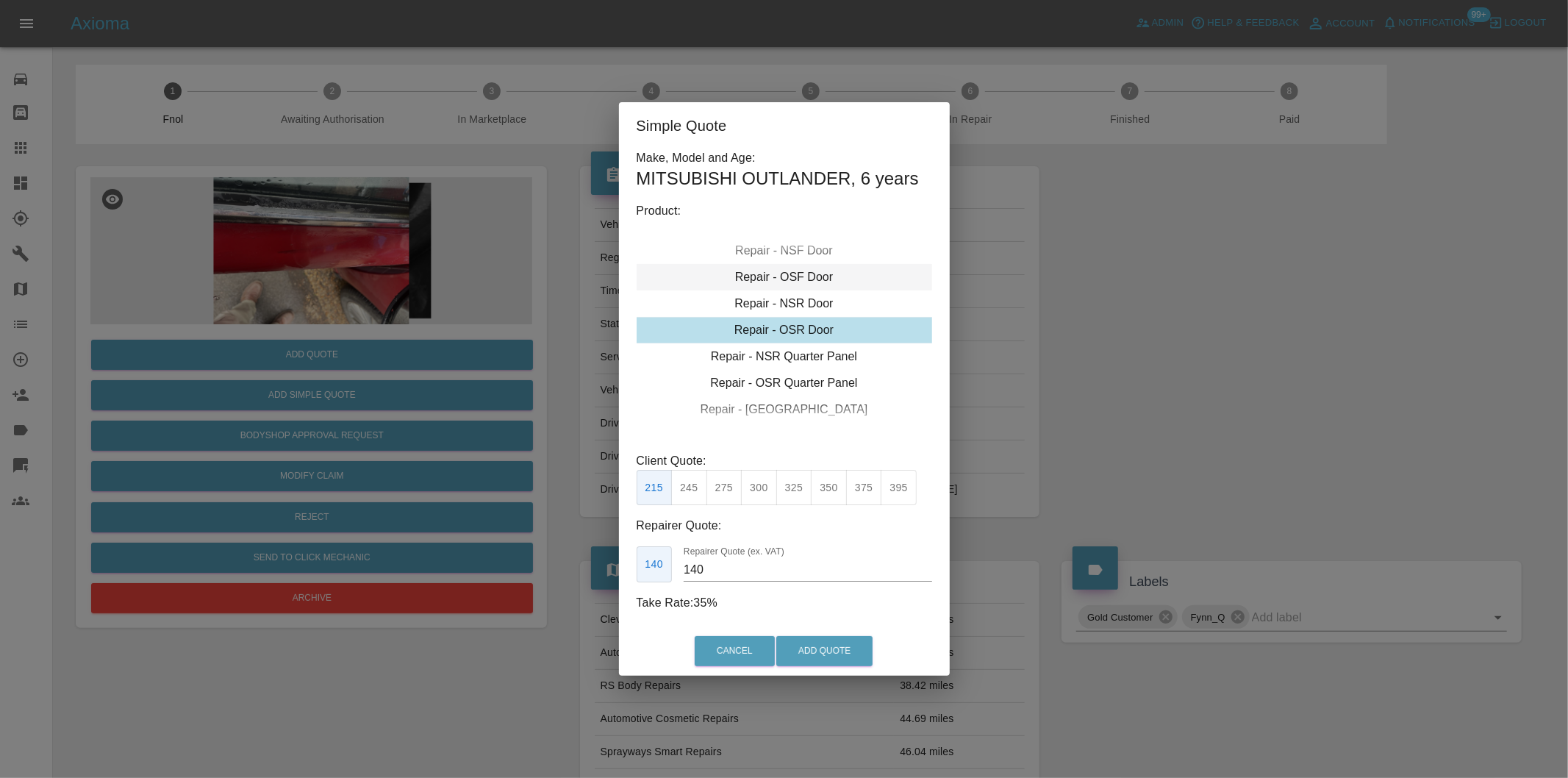
click at [803, 281] on div "Repair - OSF Door" at bounding box center [784, 277] width 295 height 26
drag, startPoint x: 733, startPoint y: 490, endPoint x: 762, endPoint y: 523, distance: 43.9
click at [733, 489] on button "275" at bounding box center [724, 488] width 36 height 36
type input "185"
click at [815, 648] on button "Add Quote" at bounding box center [825, 650] width 96 height 30
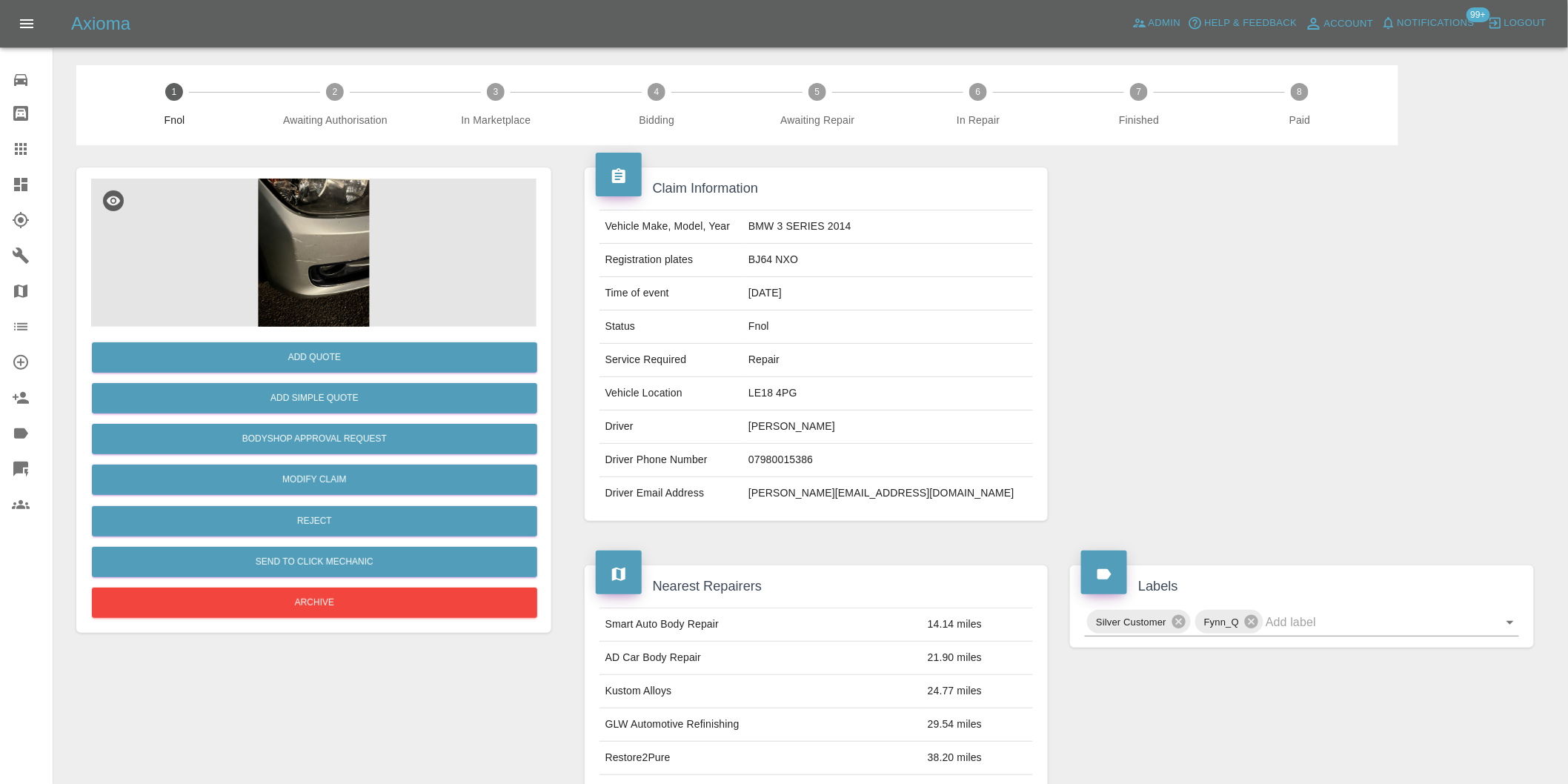
click at [317, 222] on img at bounding box center [313, 253] width 446 height 148
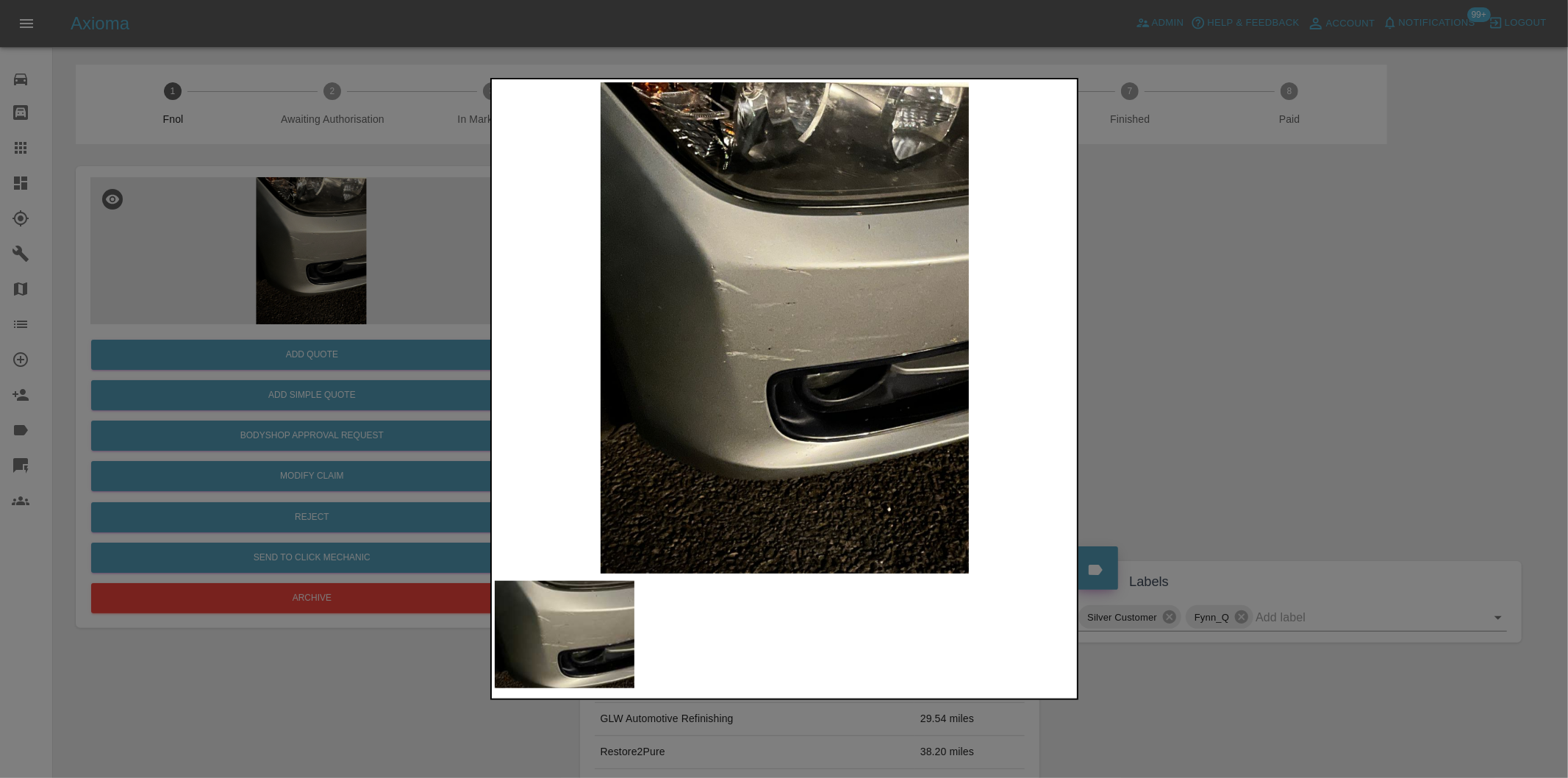
drag, startPoint x: 1274, startPoint y: 395, endPoint x: 1266, endPoint y: 395, distance: 8.0
click at [1273, 395] on div at bounding box center [784, 389] width 1568 height 778
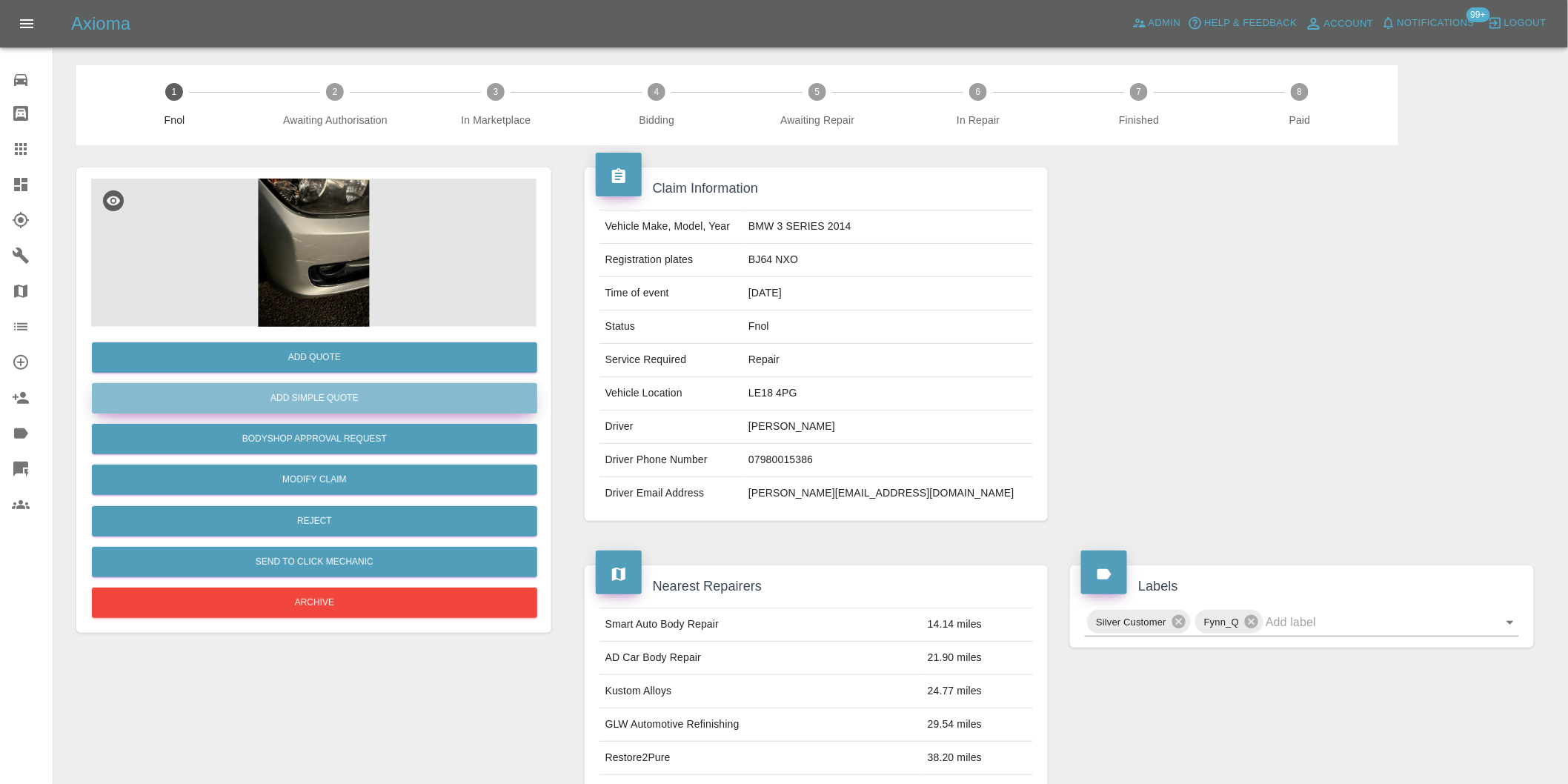
click at [328, 401] on button "Add Simple Quote" at bounding box center [314, 398] width 446 height 31
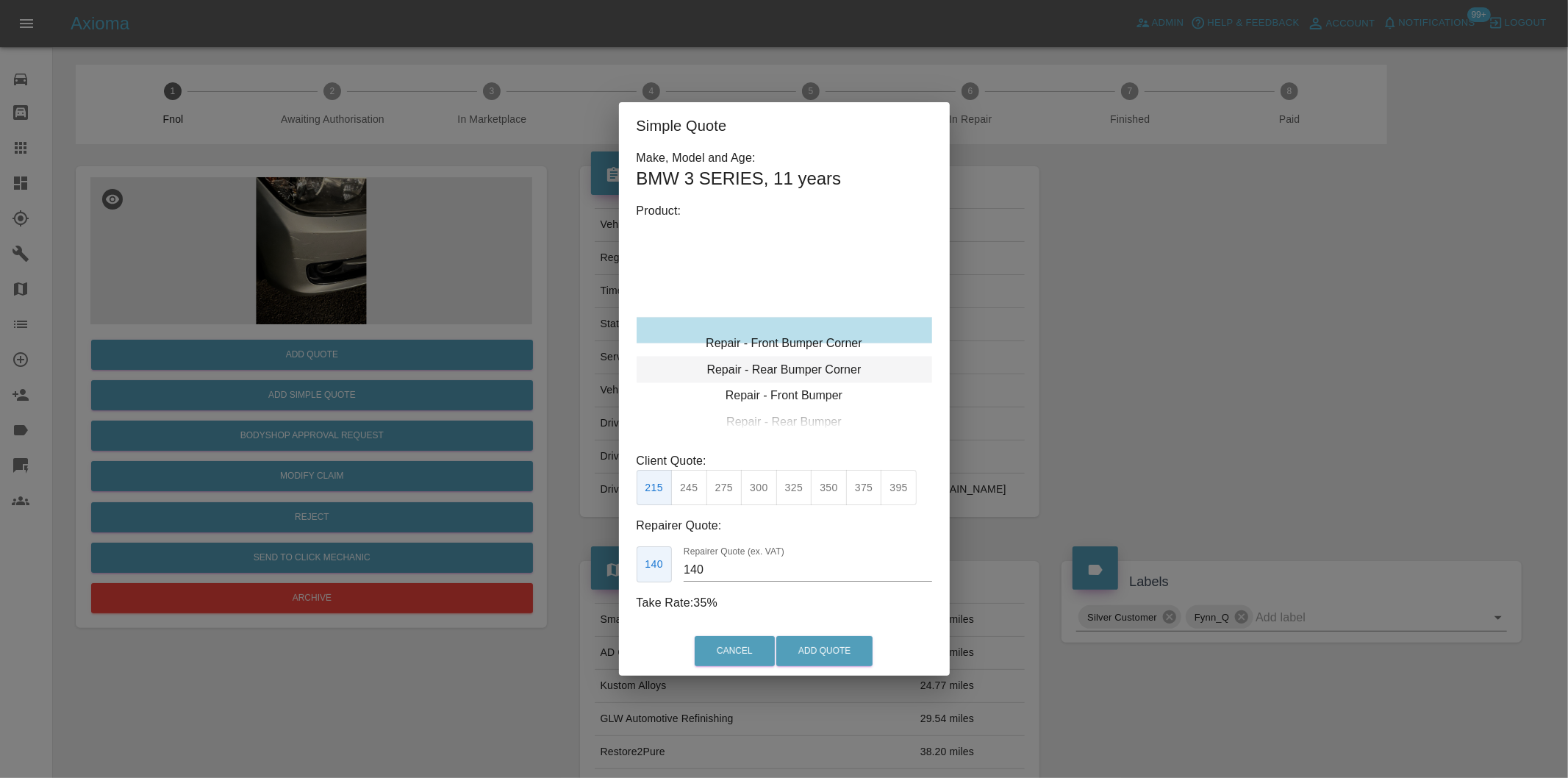
type input "120"
click at [831, 650] on button "Add Quote" at bounding box center [825, 650] width 96 height 30
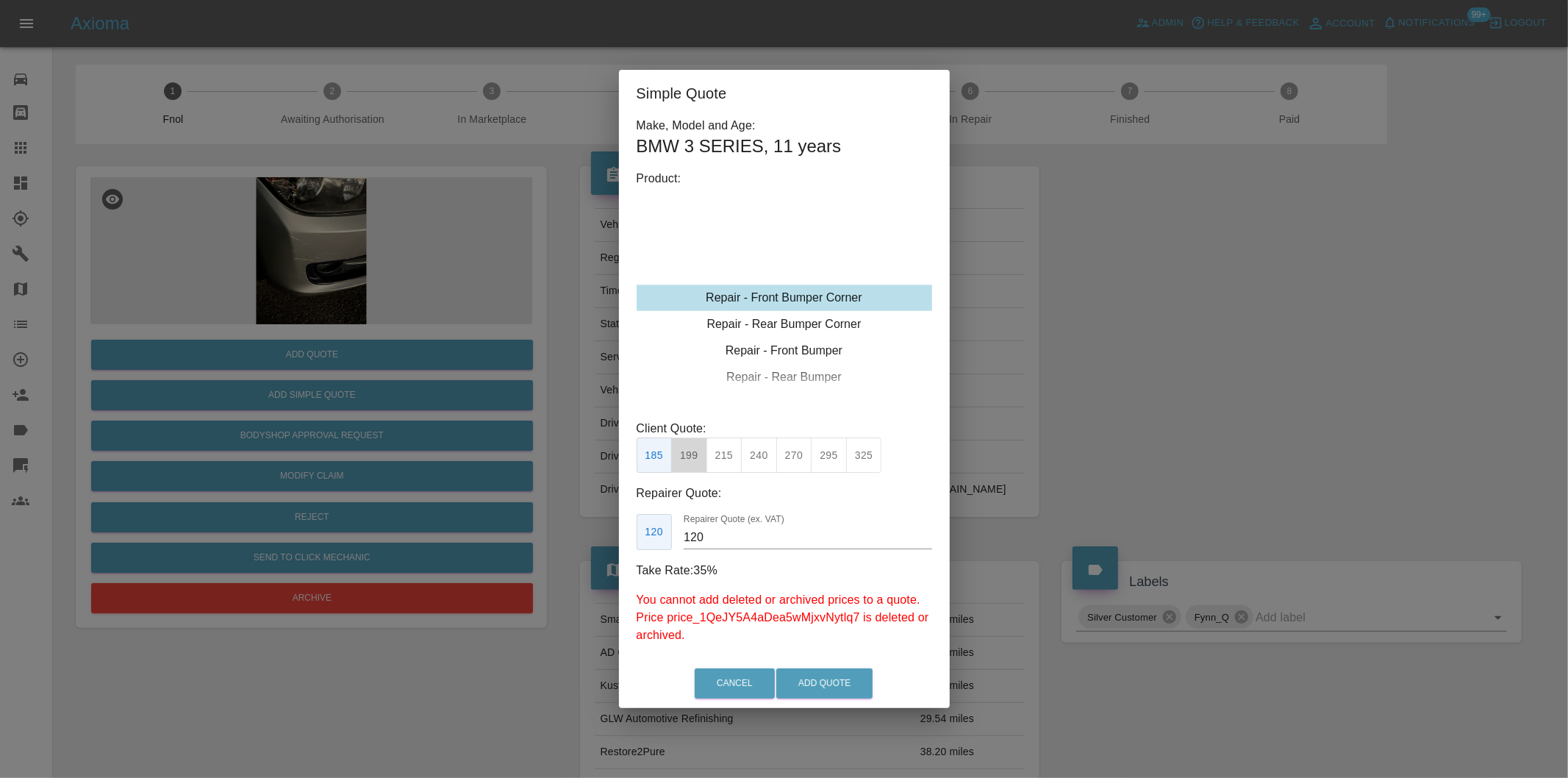
click at [694, 448] on button "199" at bounding box center [688, 455] width 36 height 36
click at [845, 686] on button "Add Quote" at bounding box center [825, 683] width 96 height 30
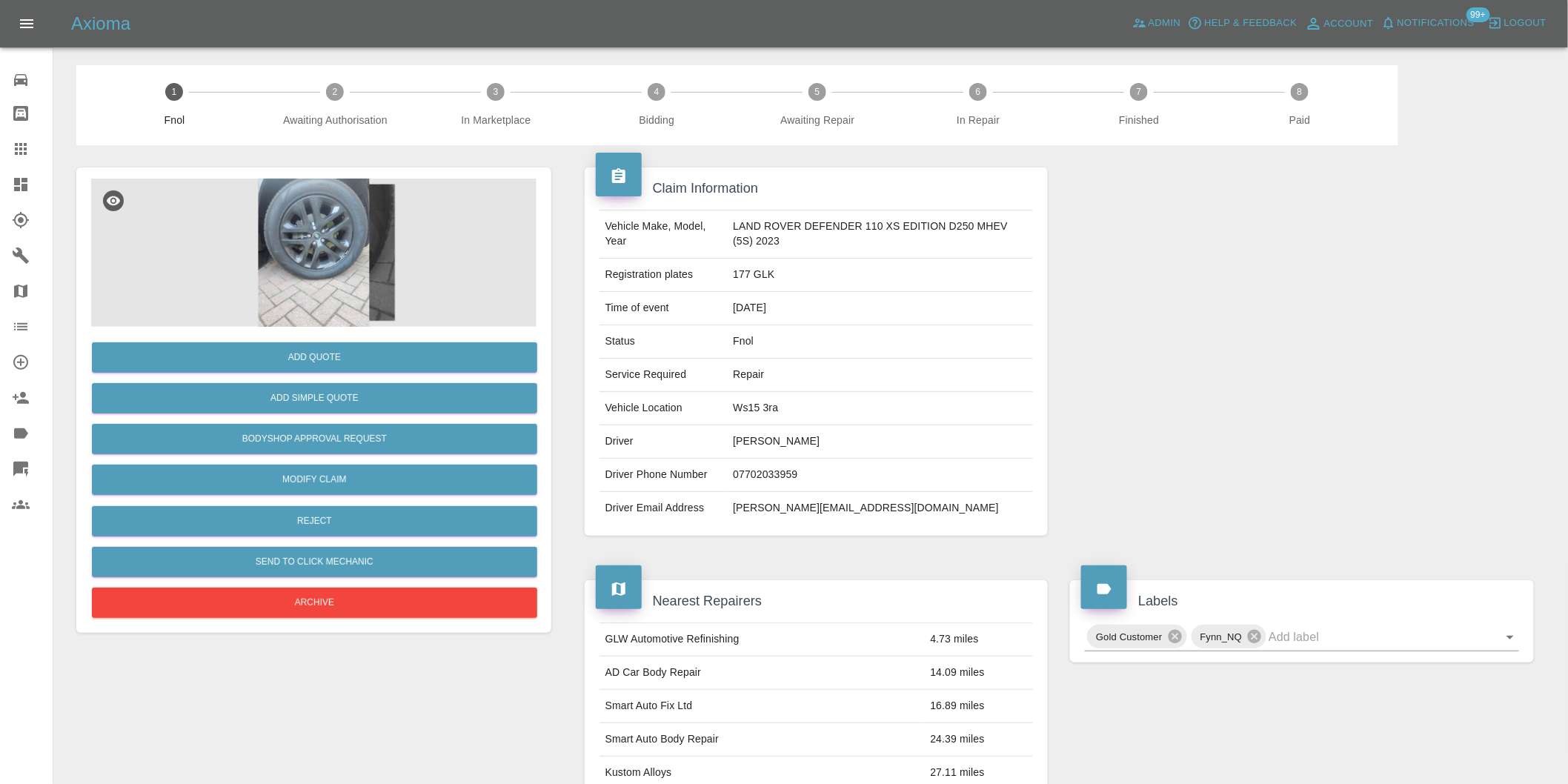
click at [334, 235] on img at bounding box center [313, 253] width 446 height 148
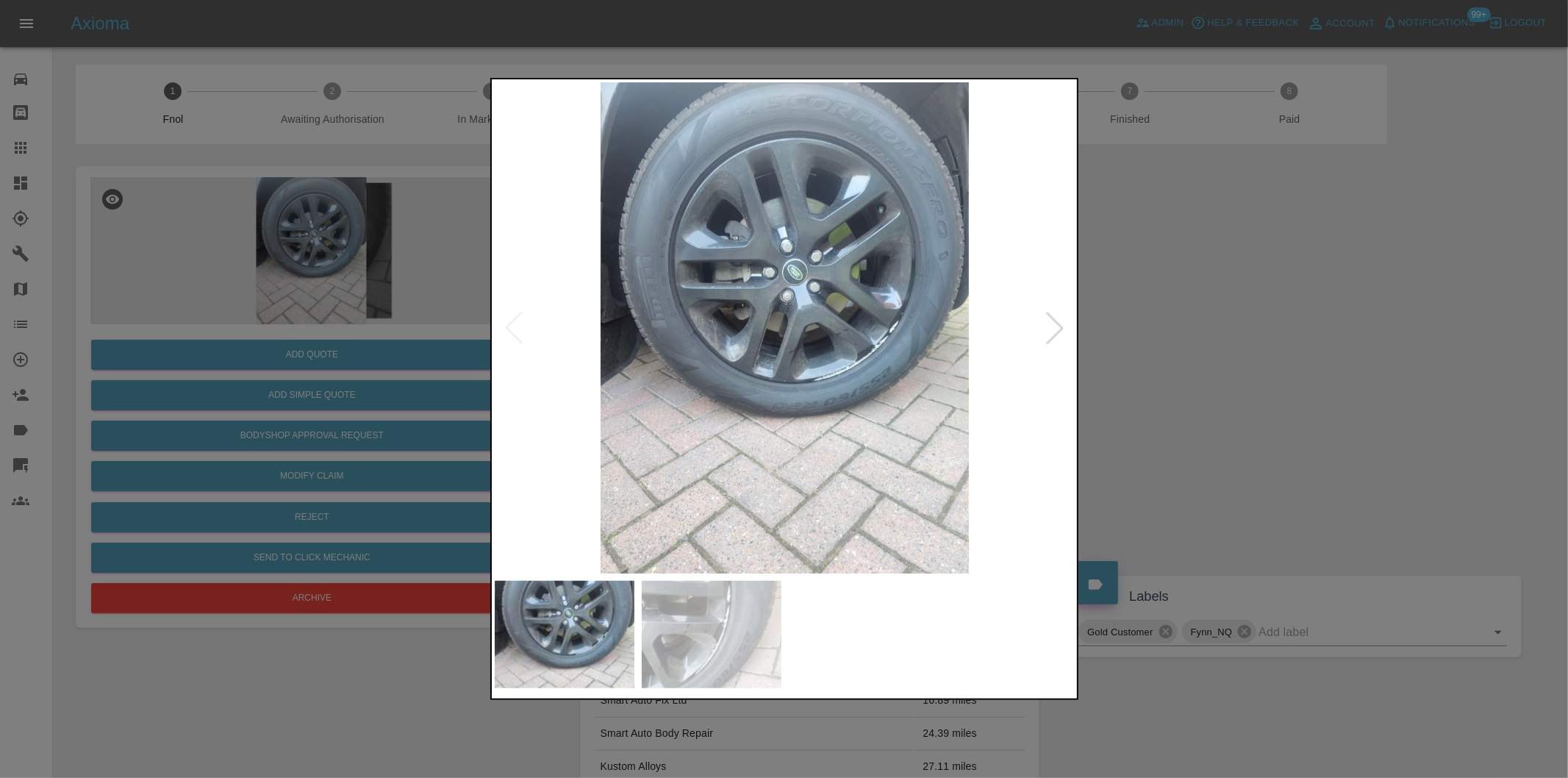
click at [1062, 337] on div at bounding box center [1054, 328] width 32 height 32
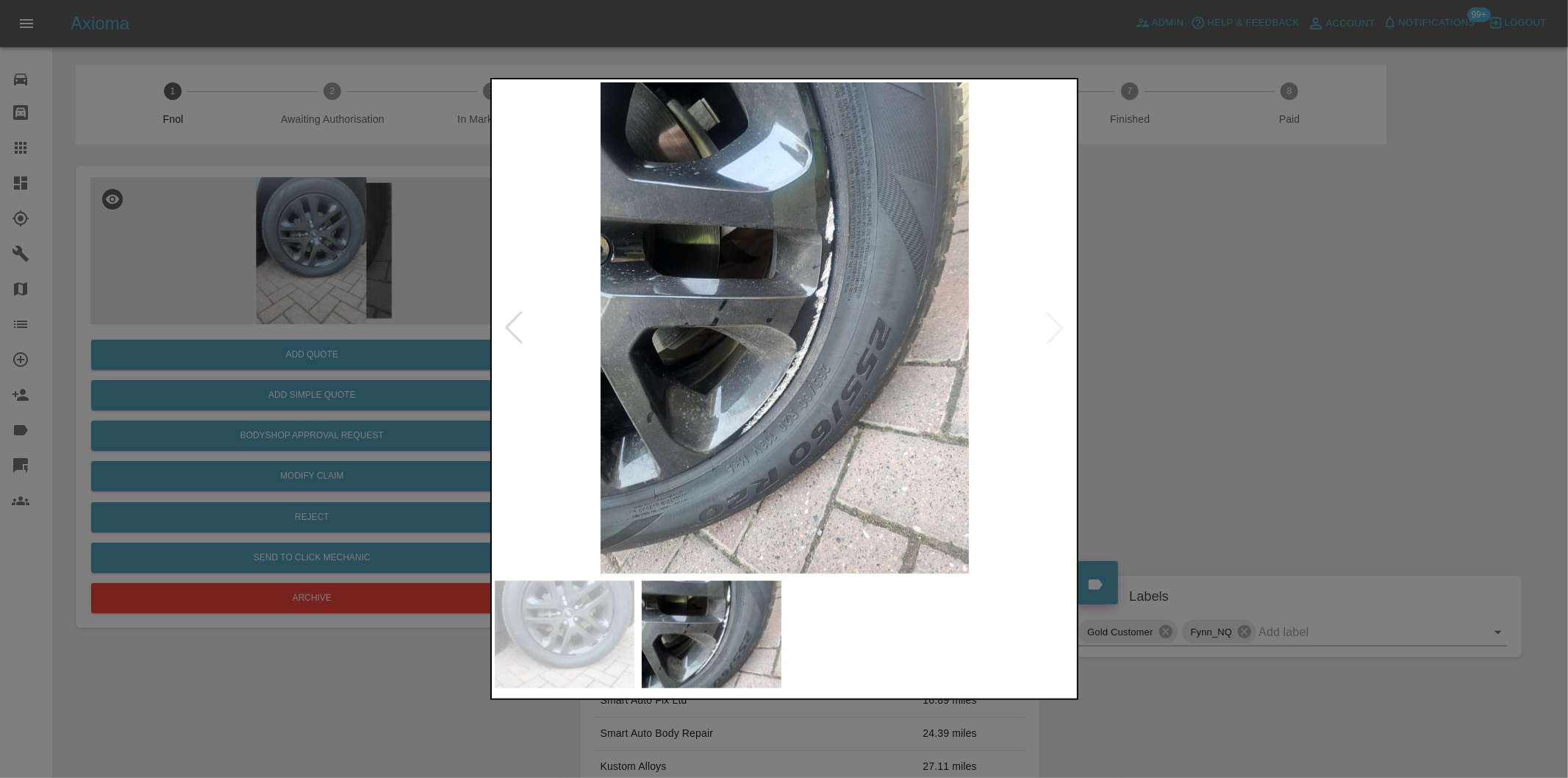
drag, startPoint x: 1276, startPoint y: 356, endPoint x: 1184, endPoint y: 351, distance: 92.1
click at [1270, 354] on div at bounding box center [784, 389] width 1568 height 778
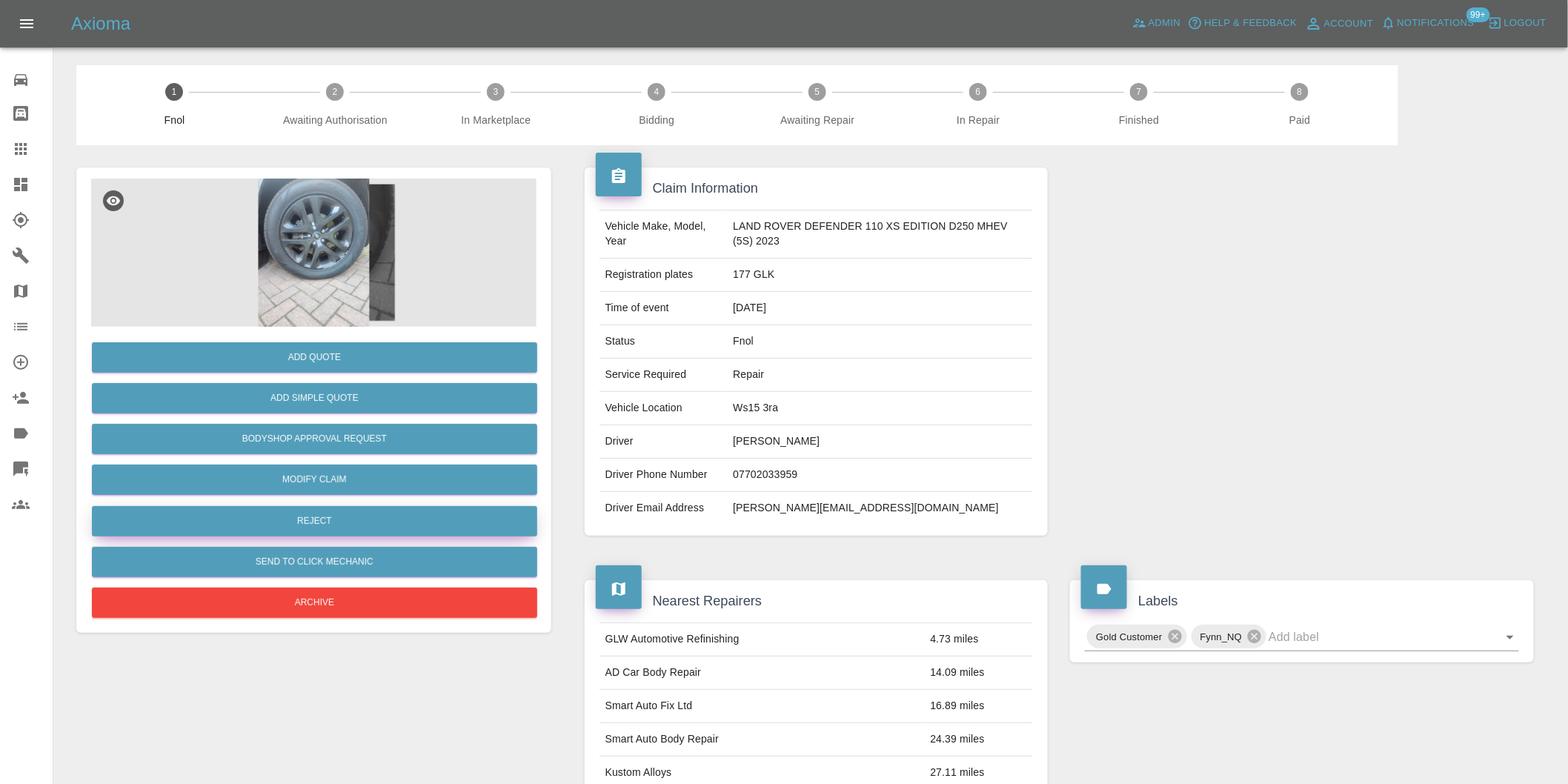
click at [291, 526] on button "Reject" at bounding box center [314, 521] width 446 height 31
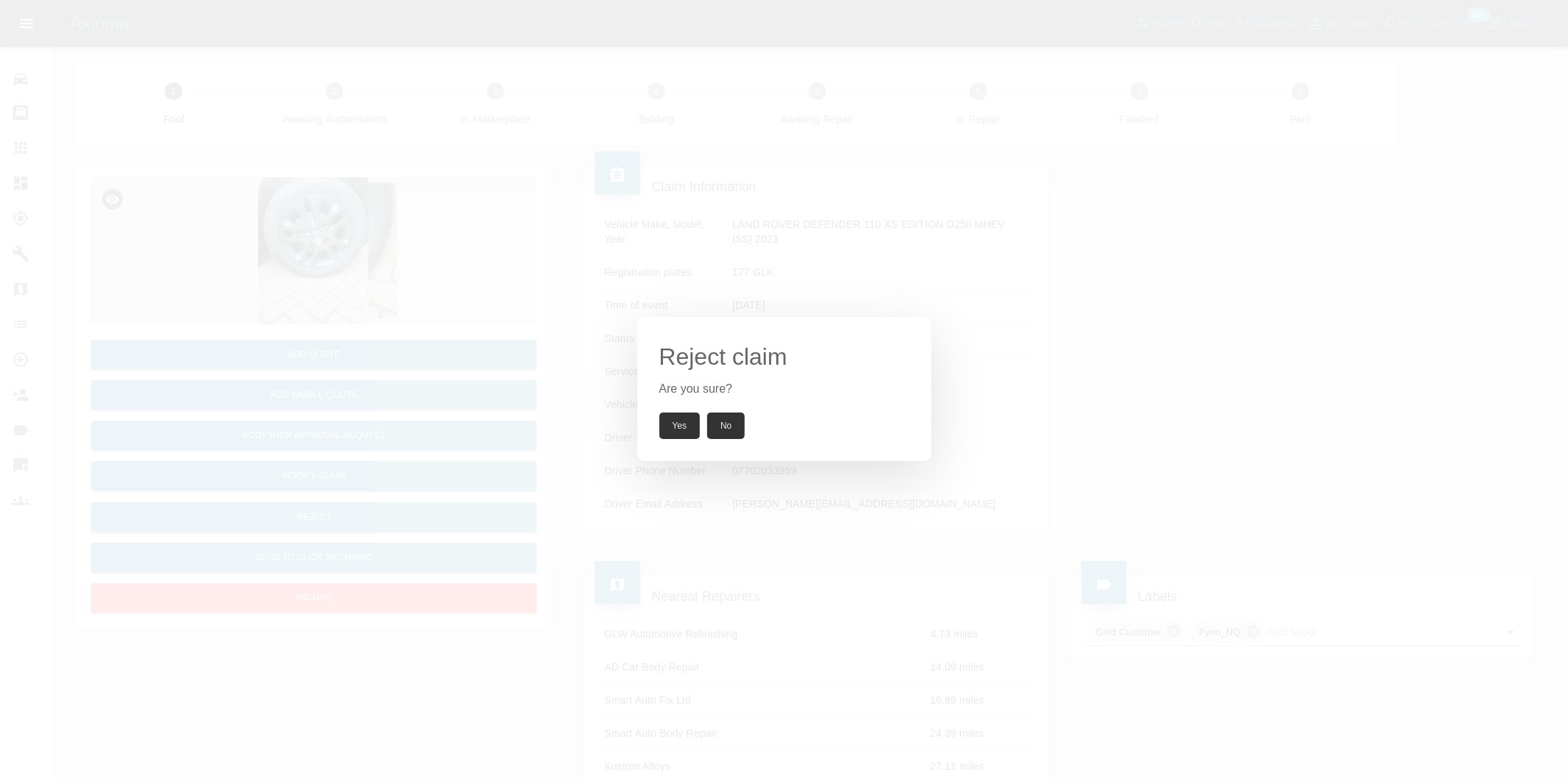
drag, startPoint x: 668, startPoint y: 424, endPoint x: 677, endPoint y: 398, distance: 27.5
click at [669, 423] on button "Yes" at bounding box center [680, 426] width 41 height 26
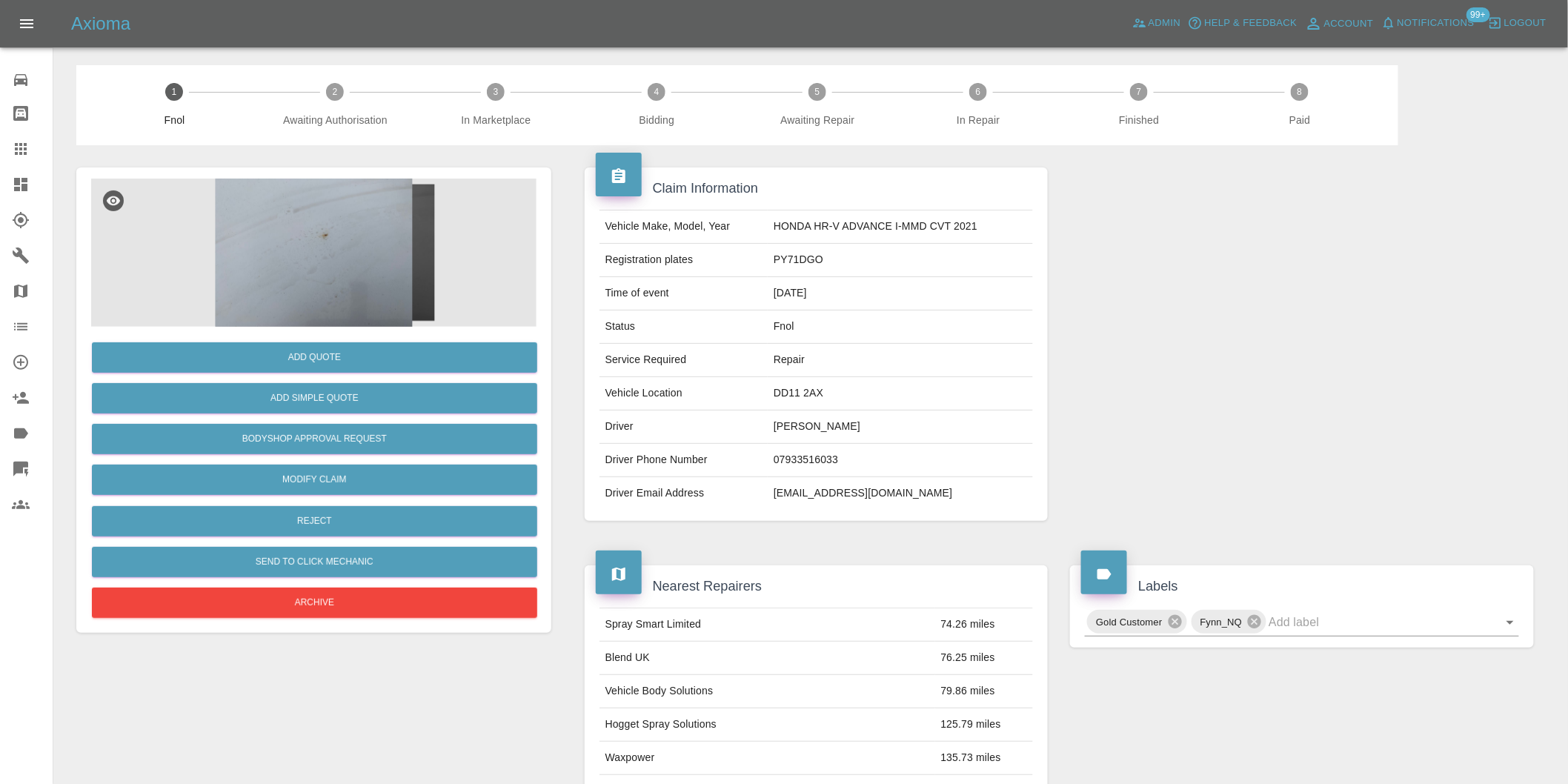
click at [361, 220] on img at bounding box center [313, 253] width 446 height 148
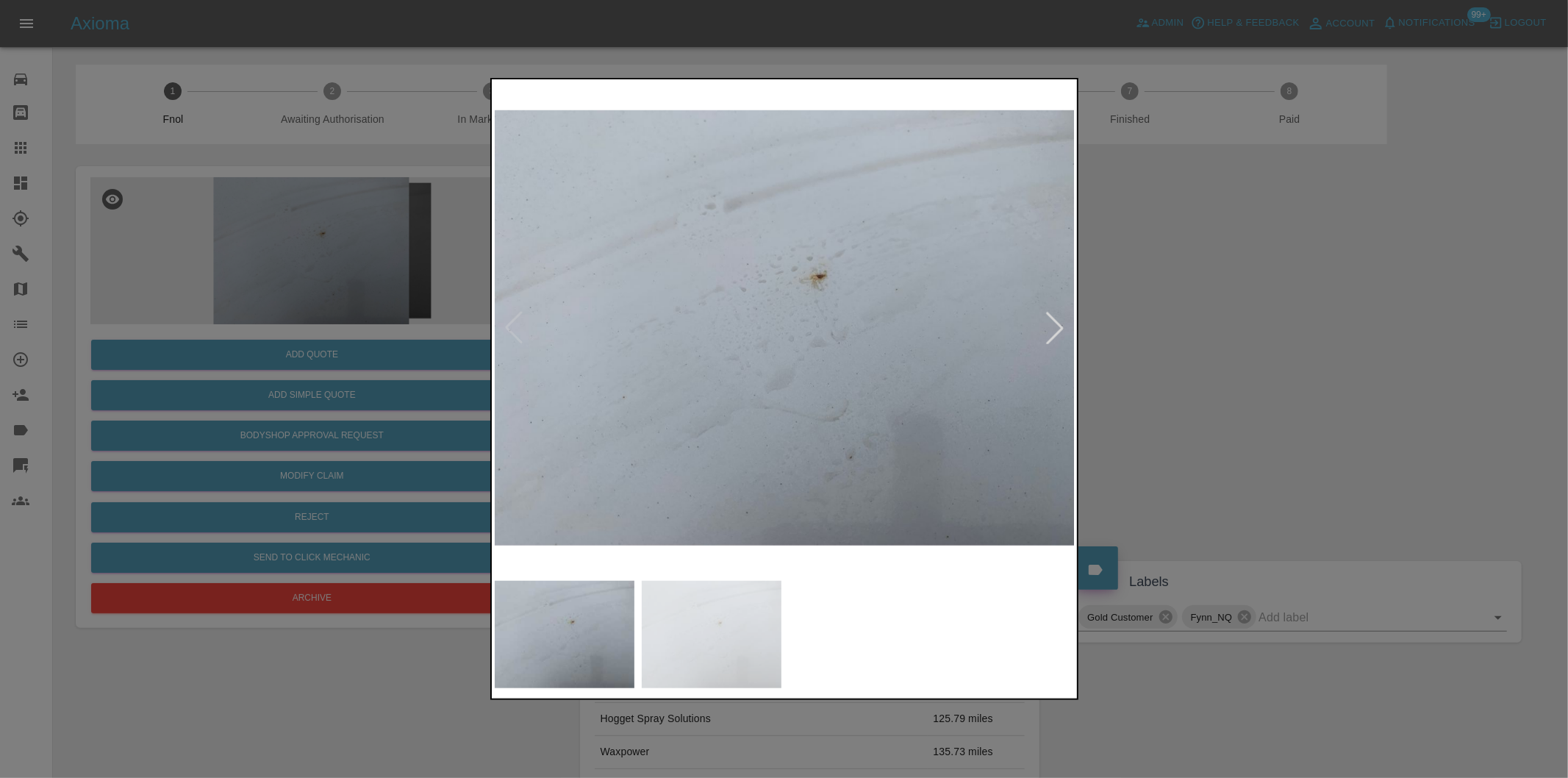
click at [1057, 326] on div at bounding box center [1054, 328] width 32 height 32
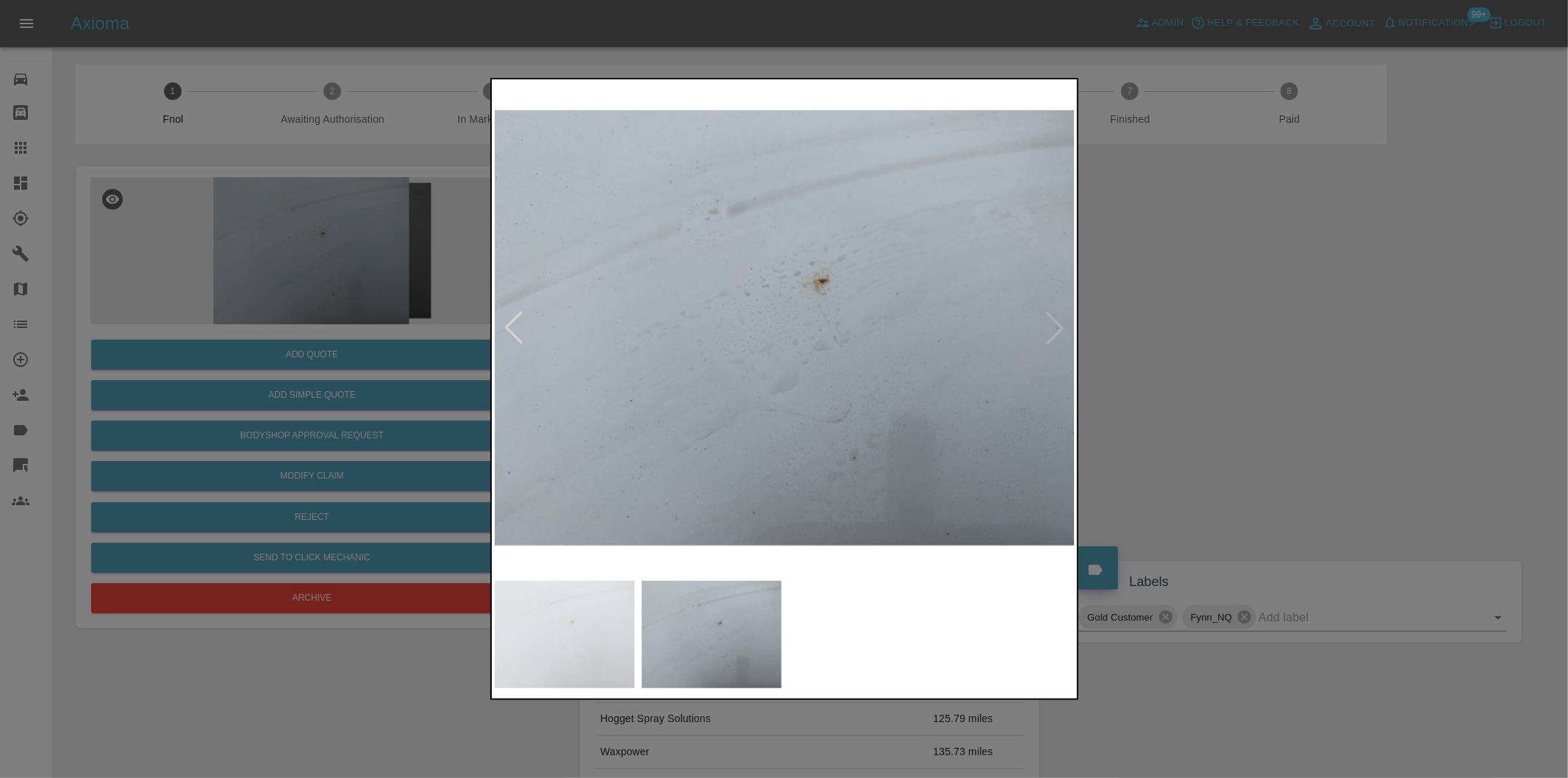
click at [1214, 348] on div at bounding box center [784, 389] width 1568 height 778
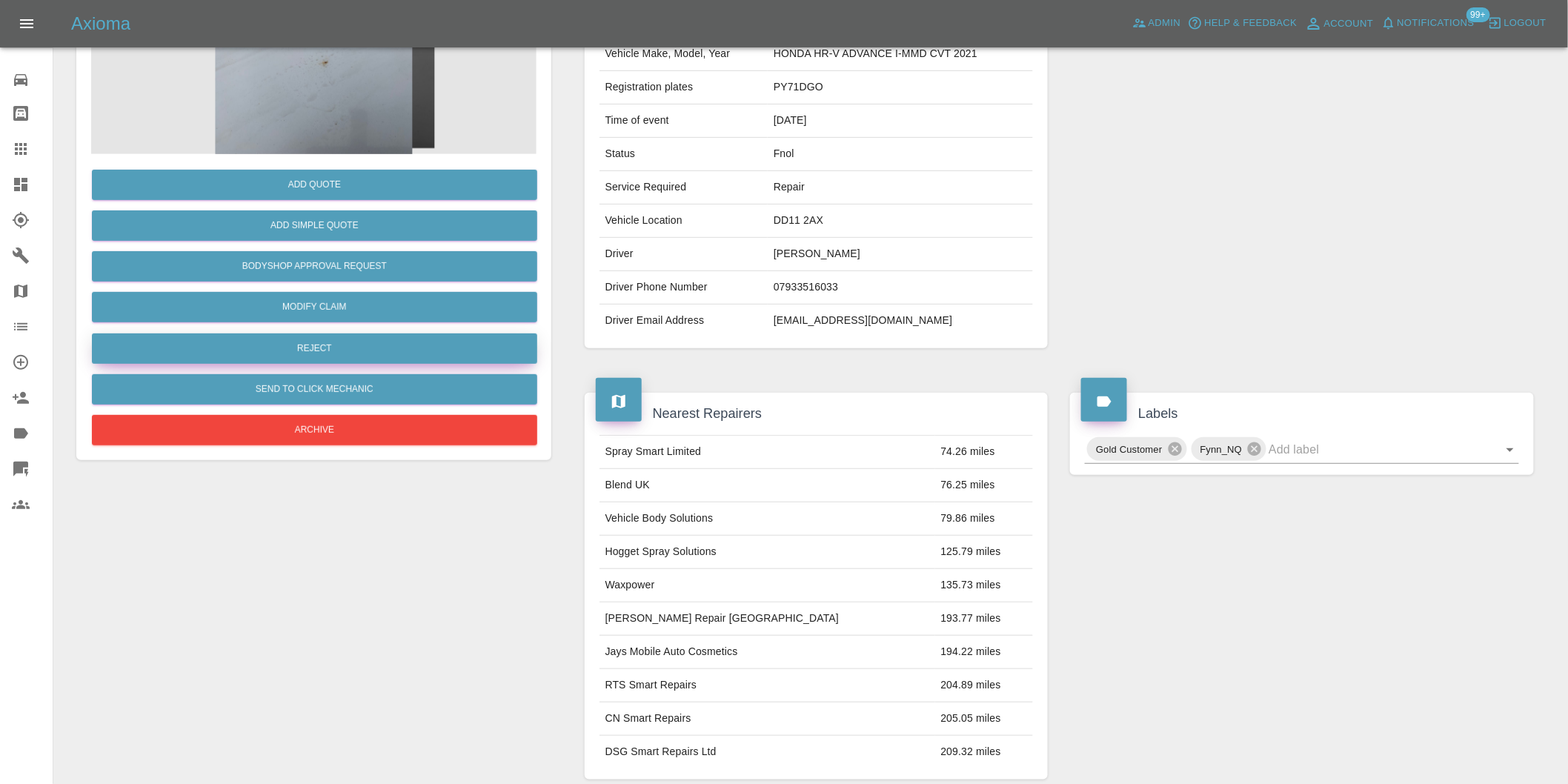
scroll to position [20, 0]
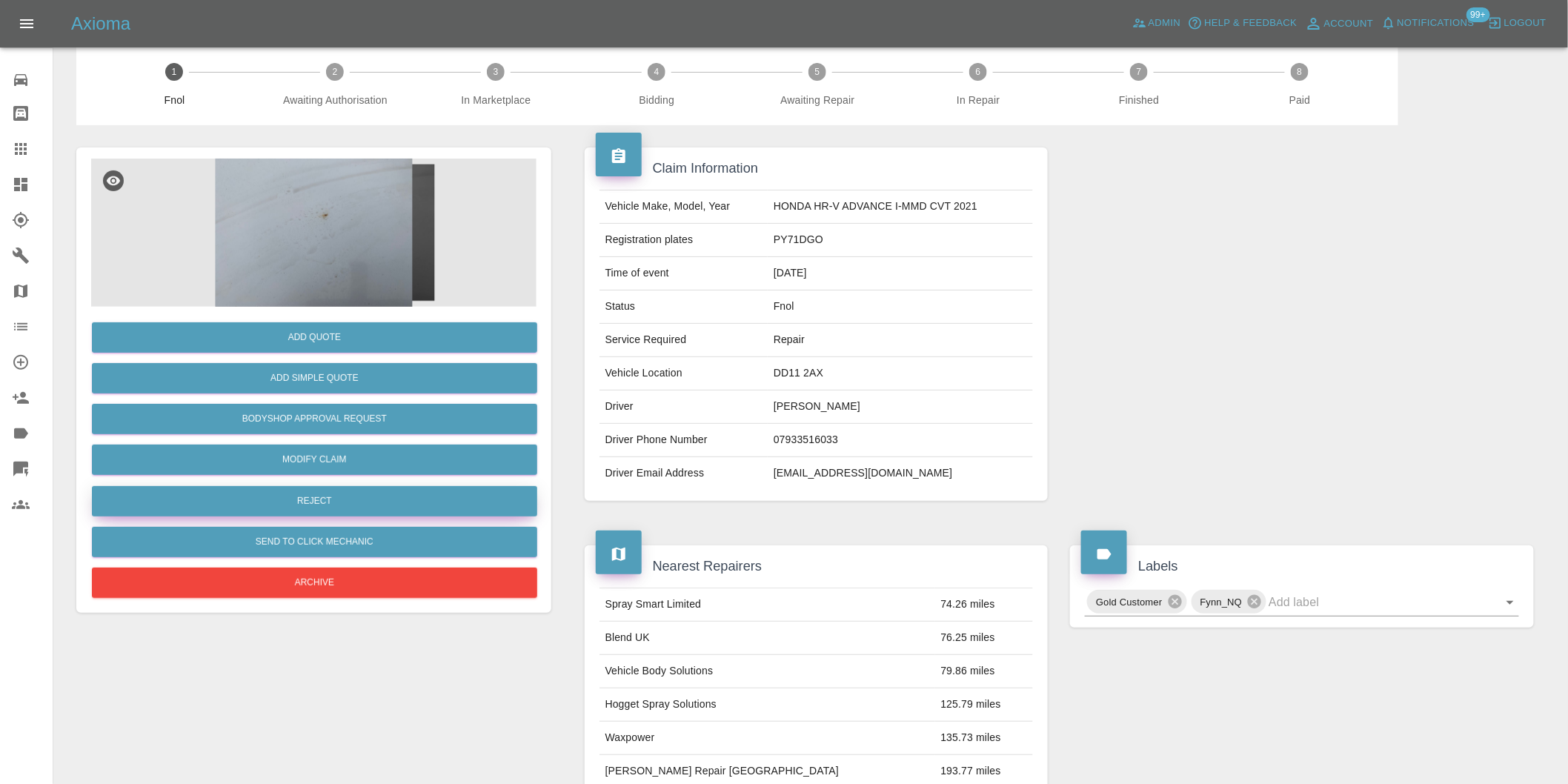
click at [351, 499] on button "Reject" at bounding box center [314, 501] width 446 height 31
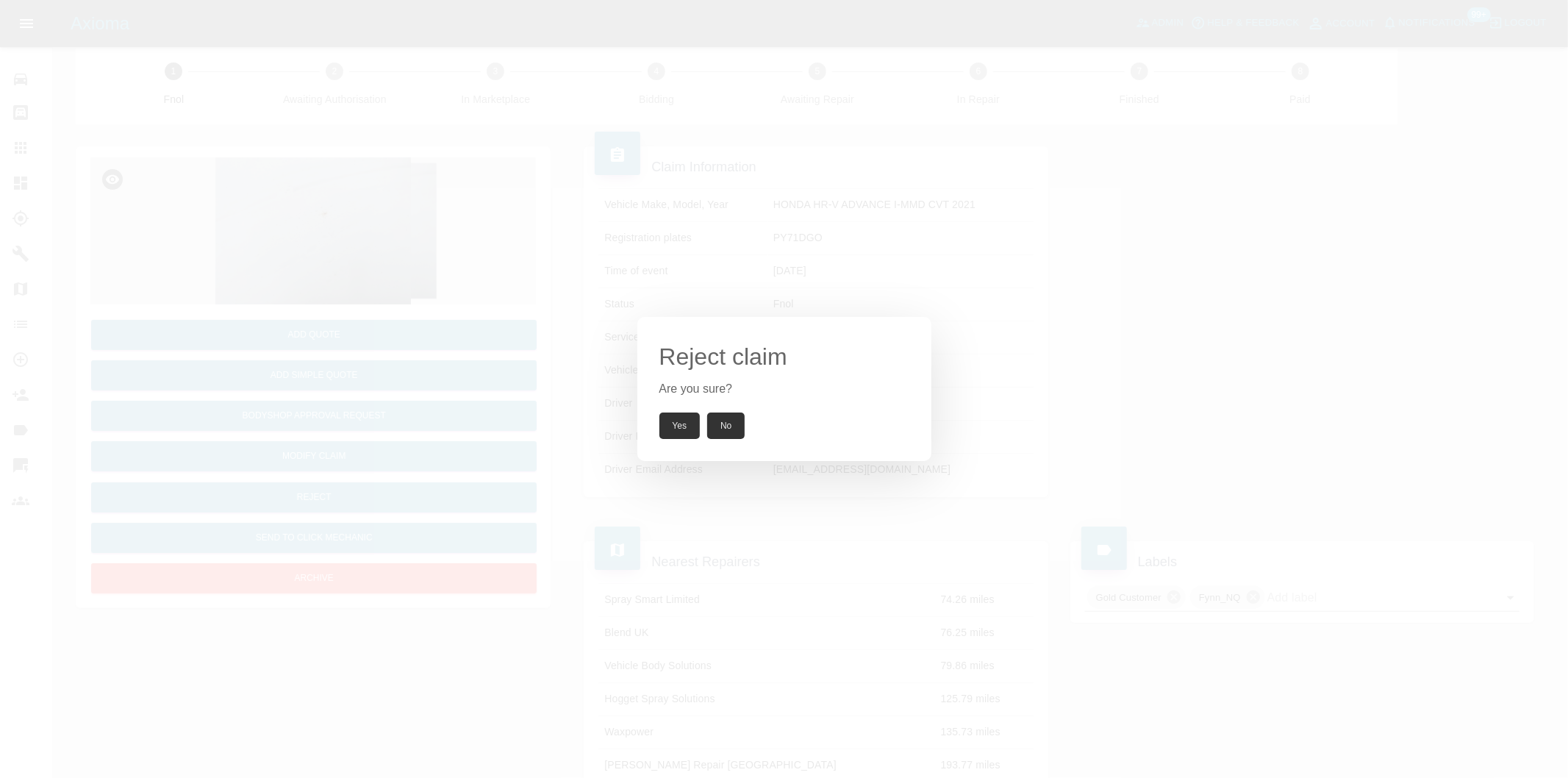
click at [691, 425] on button "Yes" at bounding box center [680, 426] width 41 height 26
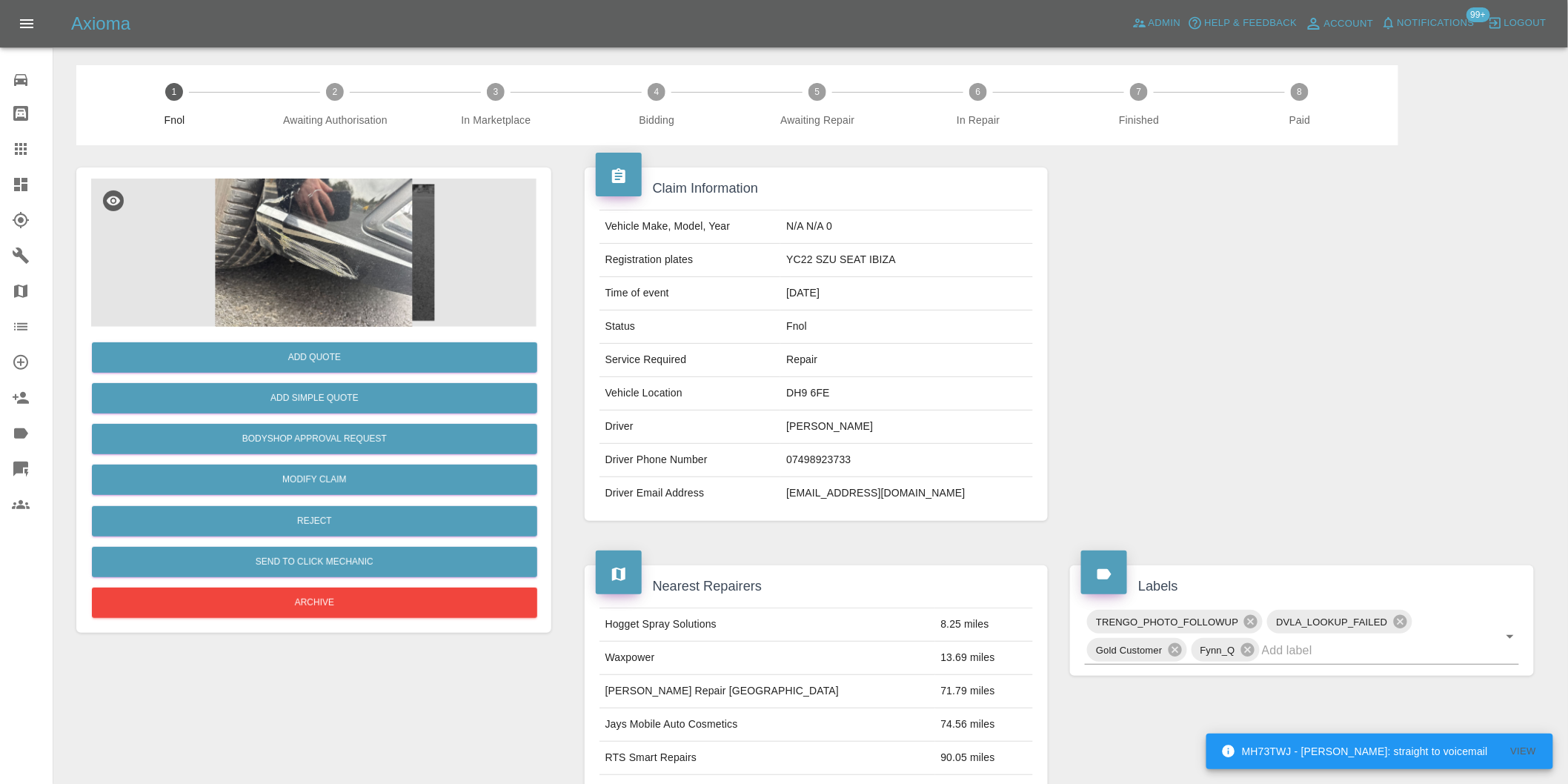
click at [322, 253] on img at bounding box center [313, 253] width 446 height 148
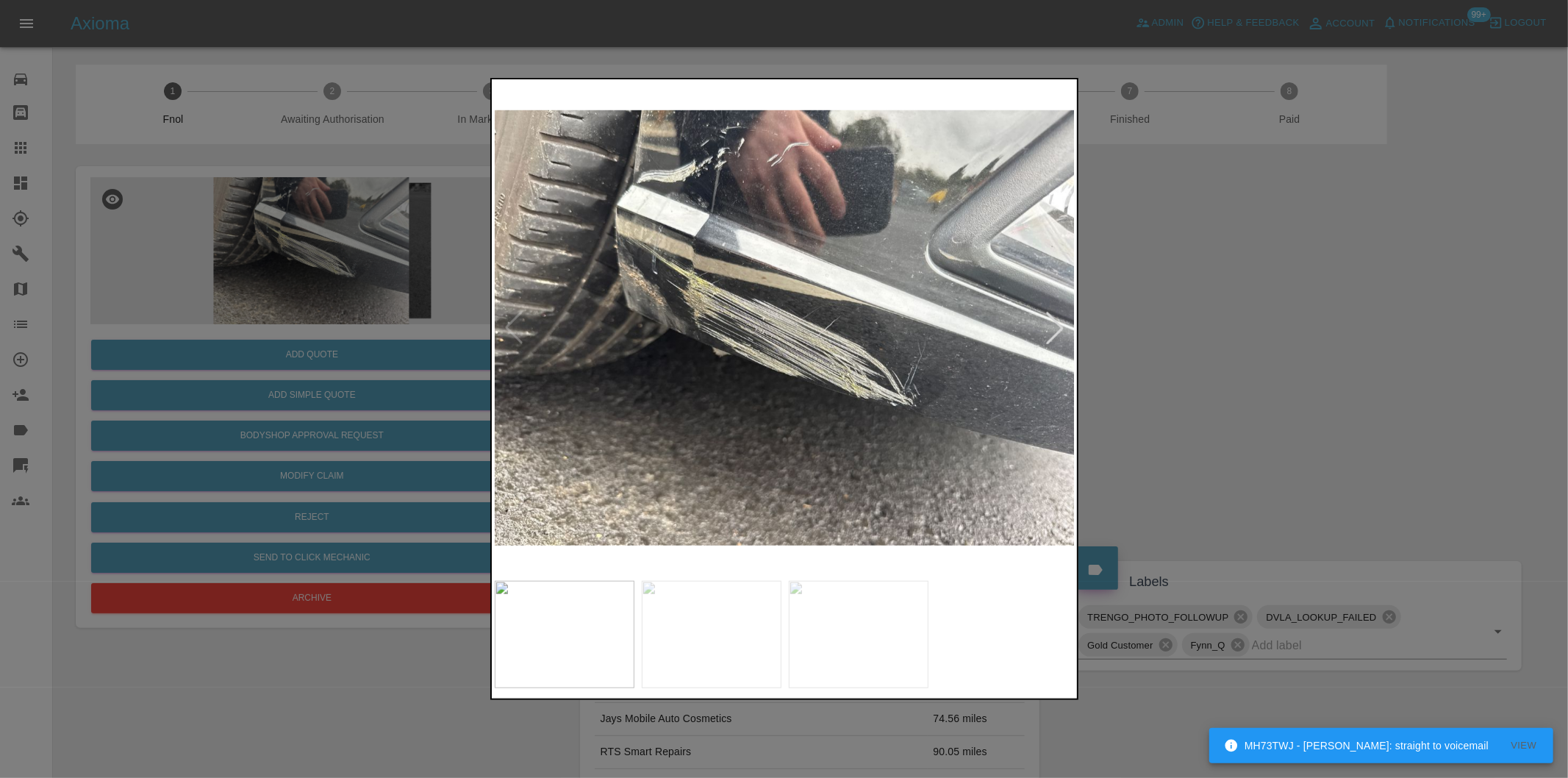
click at [1062, 331] on div at bounding box center [1054, 328] width 32 height 32
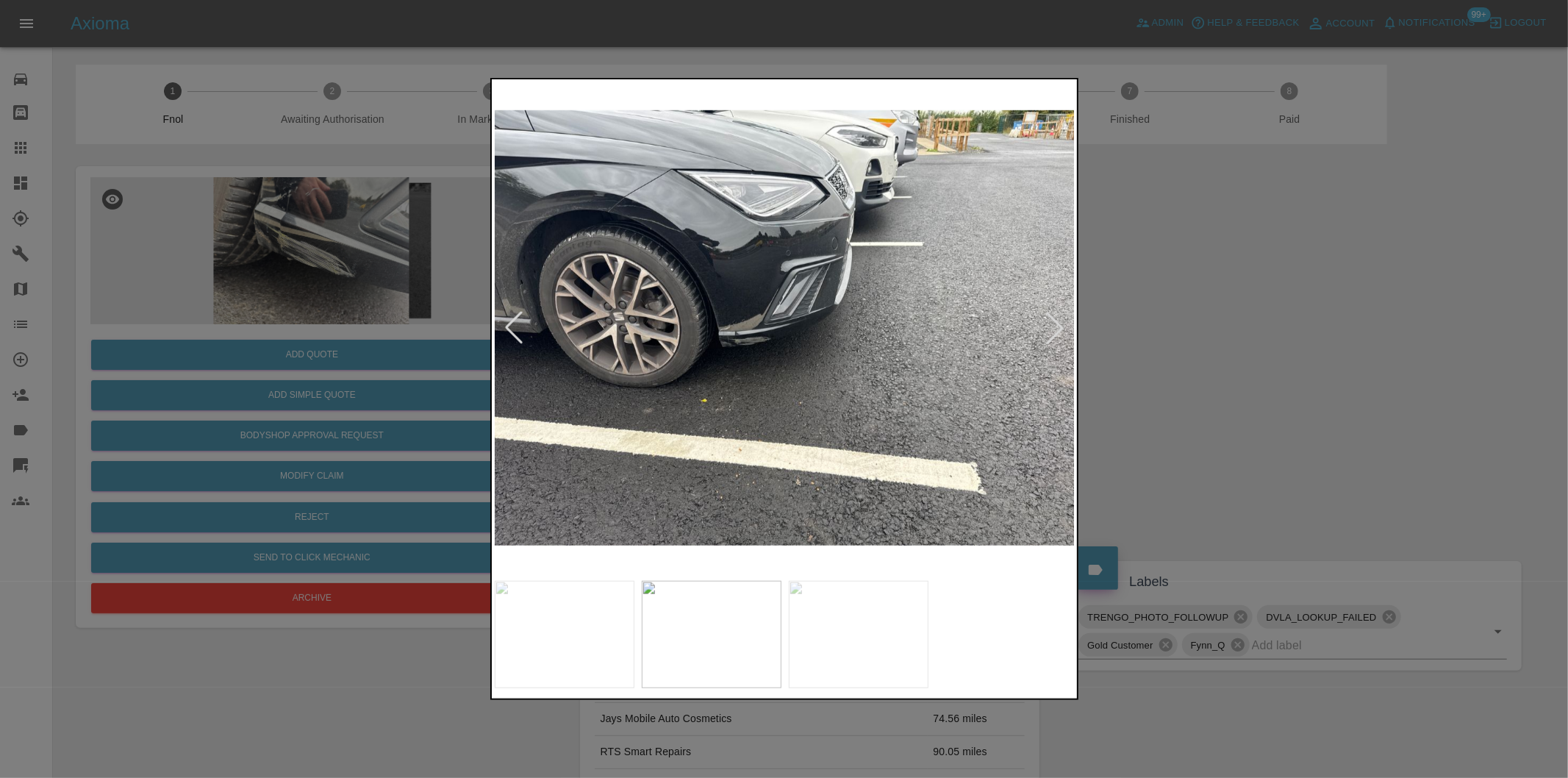
click at [1062, 331] on div at bounding box center [1054, 328] width 32 height 32
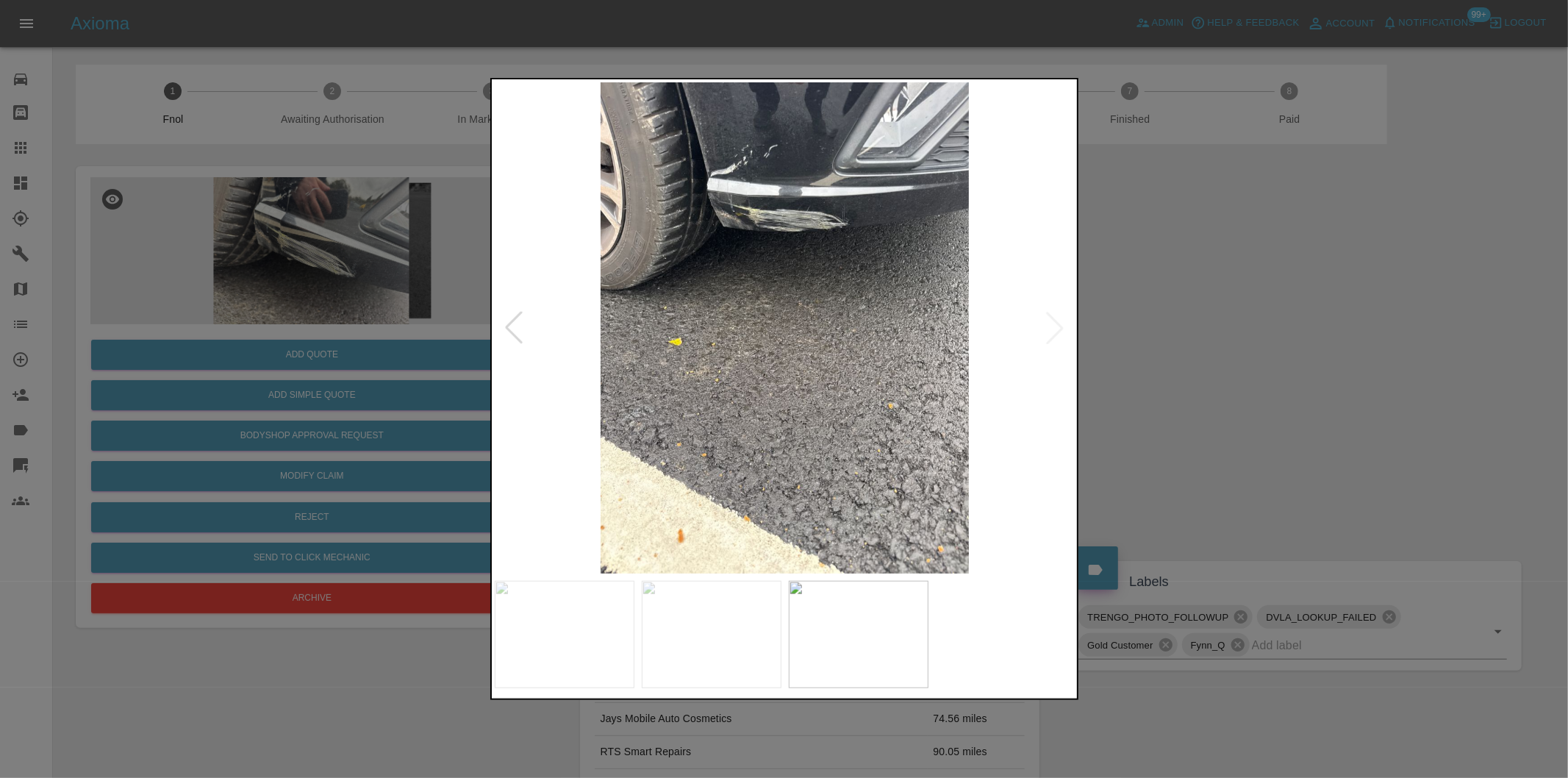
click at [1075, 324] on div at bounding box center [784, 389] width 588 height 622
drag, startPoint x: 1244, startPoint y: 322, endPoint x: 631, endPoint y: 364, distance: 614.4
click at [1237, 321] on div at bounding box center [784, 389] width 1568 height 778
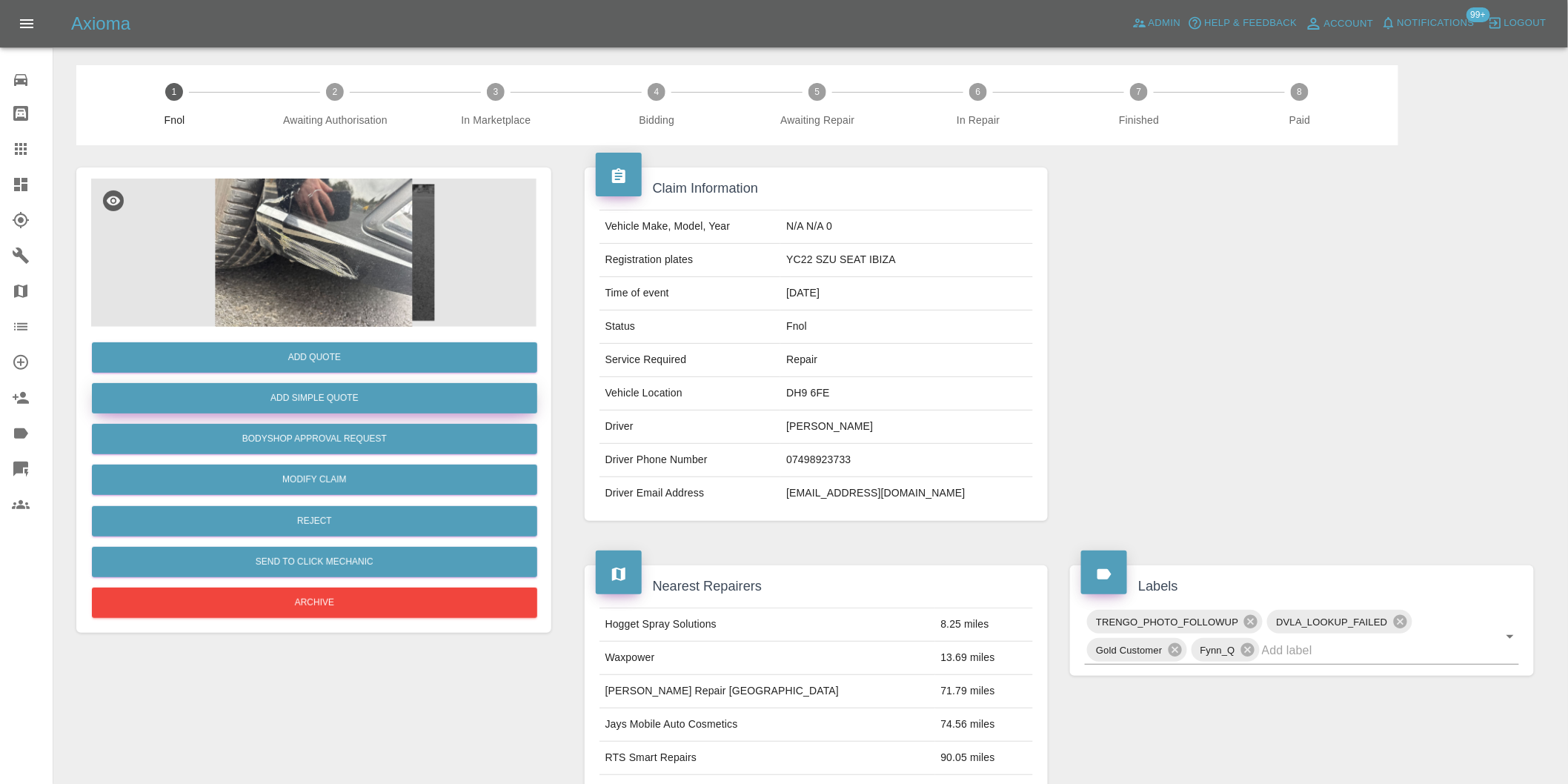
click at [395, 405] on button "Add Simple Quote" at bounding box center [314, 398] width 446 height 31
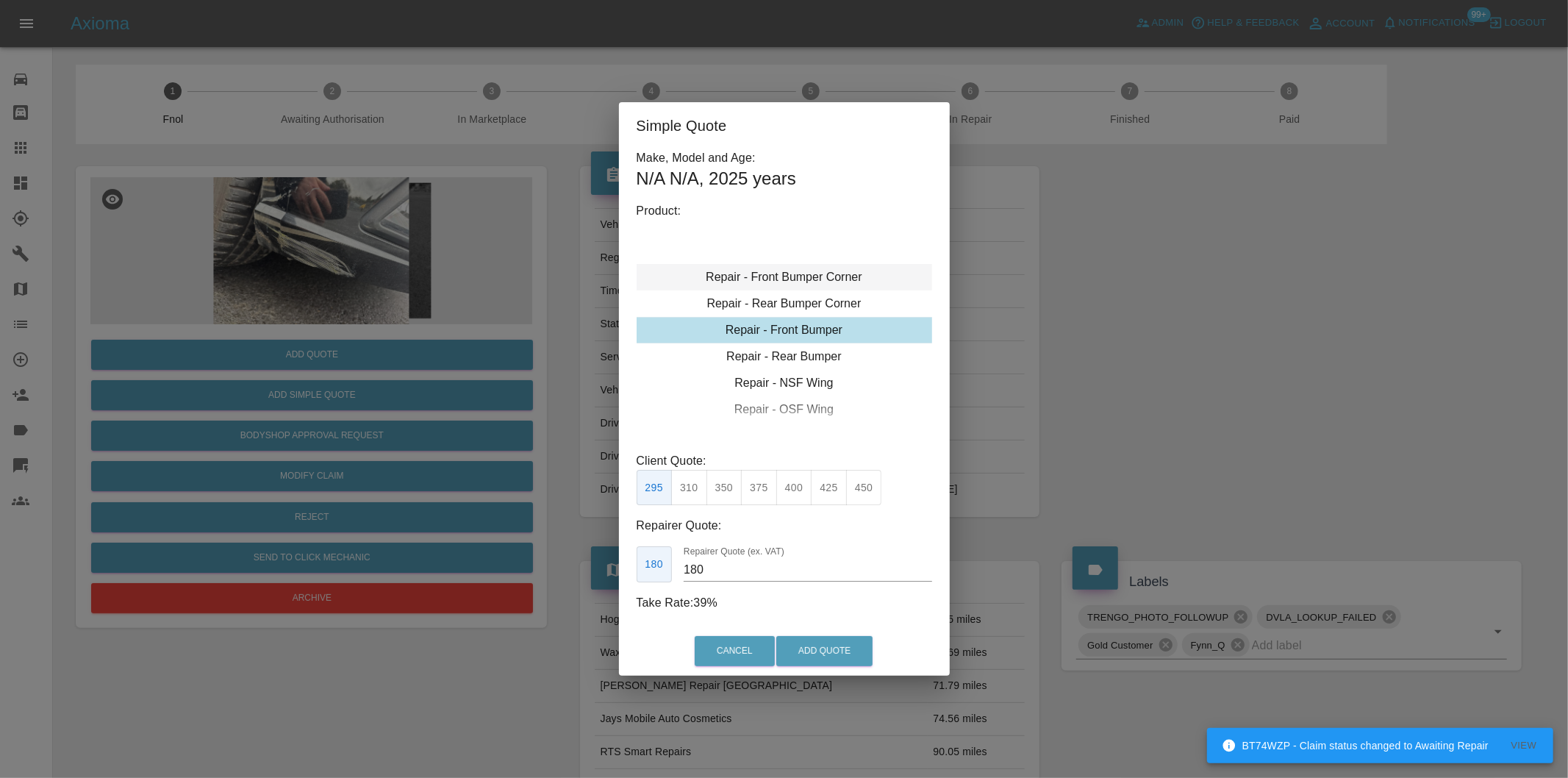
click at [842, 280] on div "Repair - Front Bumper Corner" at bounding box center [784, 277] width 295 height 26
click at [730, 493] on button "215" at bounding box center [724, 488] width 36 height 36
type input "135"
drag, startPoint x: 811, startPoint y: 644, endPoint x: 835, endPoint y: 624, distance: 31.2
click at [812, 643] on button "Add Quote" at bounding box center [825, 650] width 96 height 30
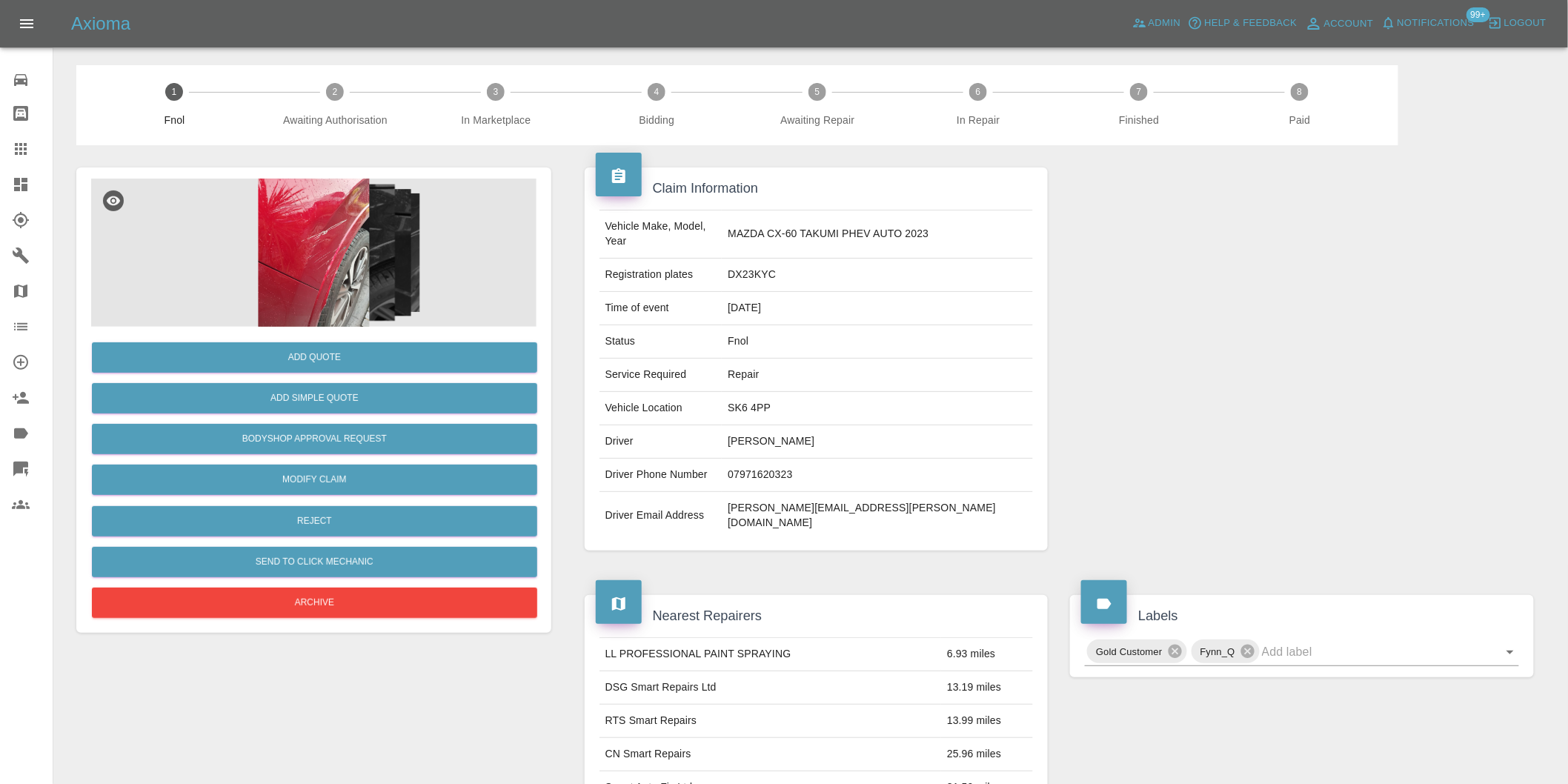
click at [319, 247] on img at bounding box center [313, 253] width 446 height 148
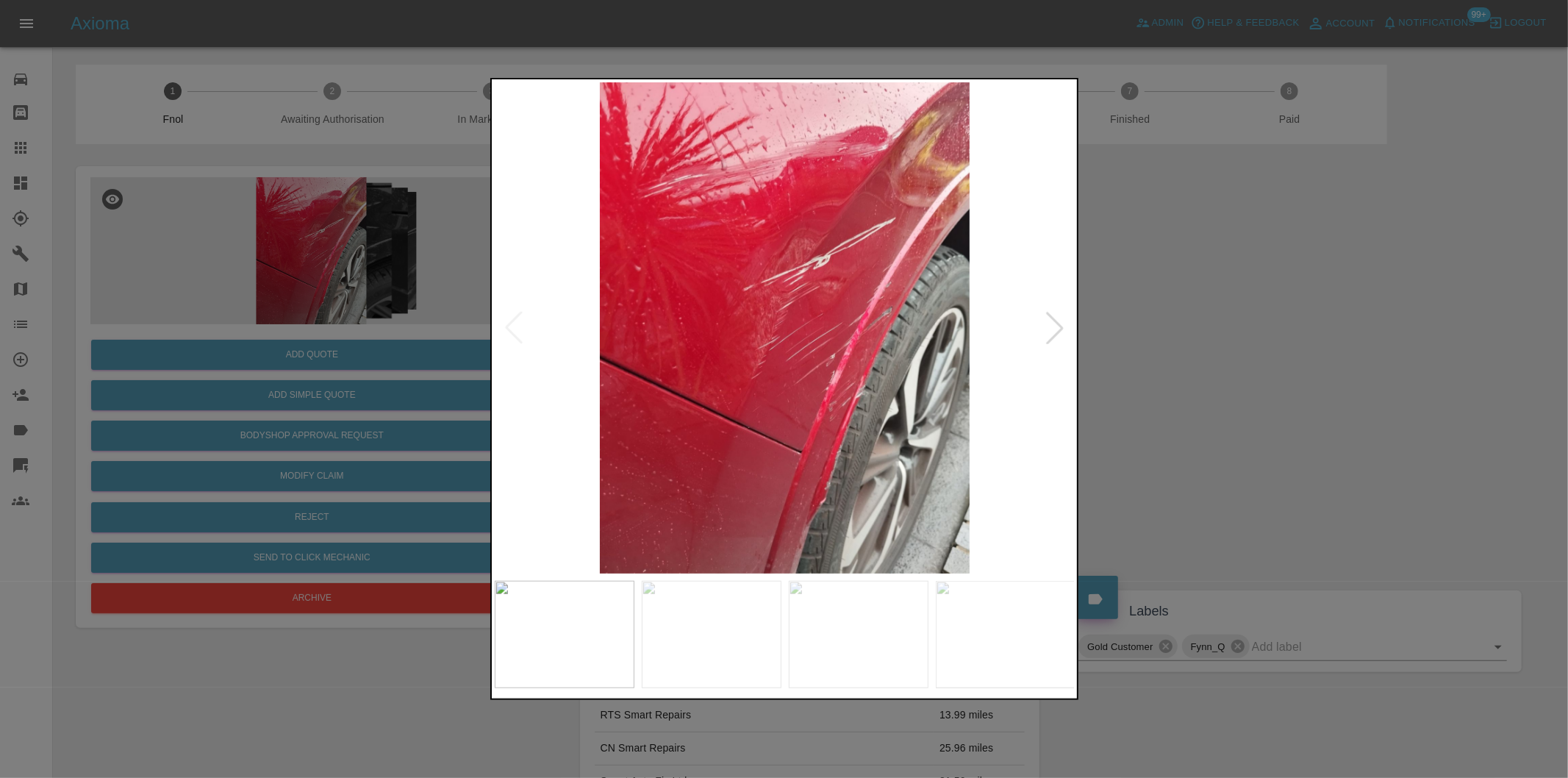
click at [1058, 333] on div at bounding box center [1054, 328] width 32 height 32
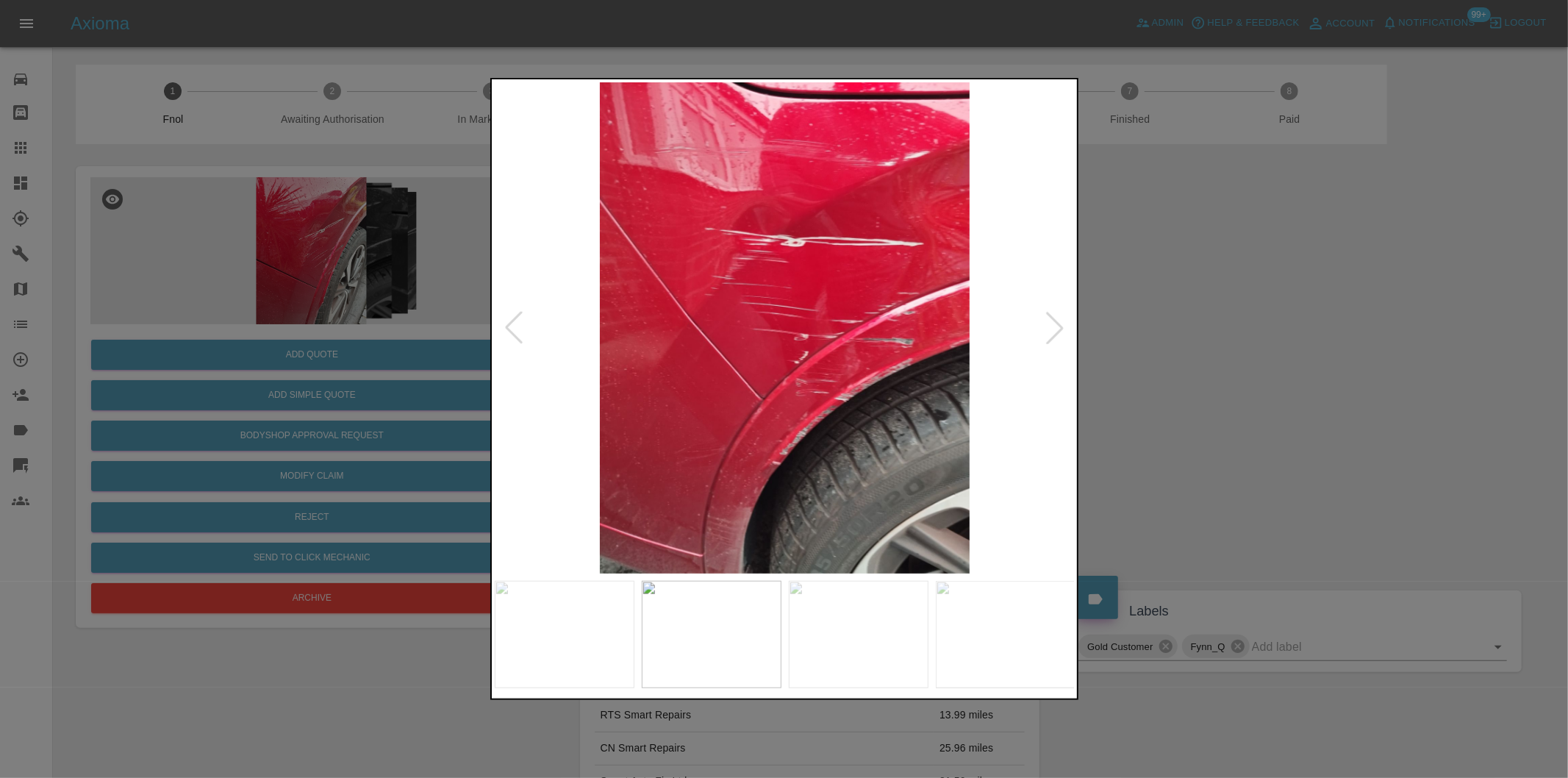
click at [1058, 332] on div at bounding box center [1054, 328] width 32 height 32
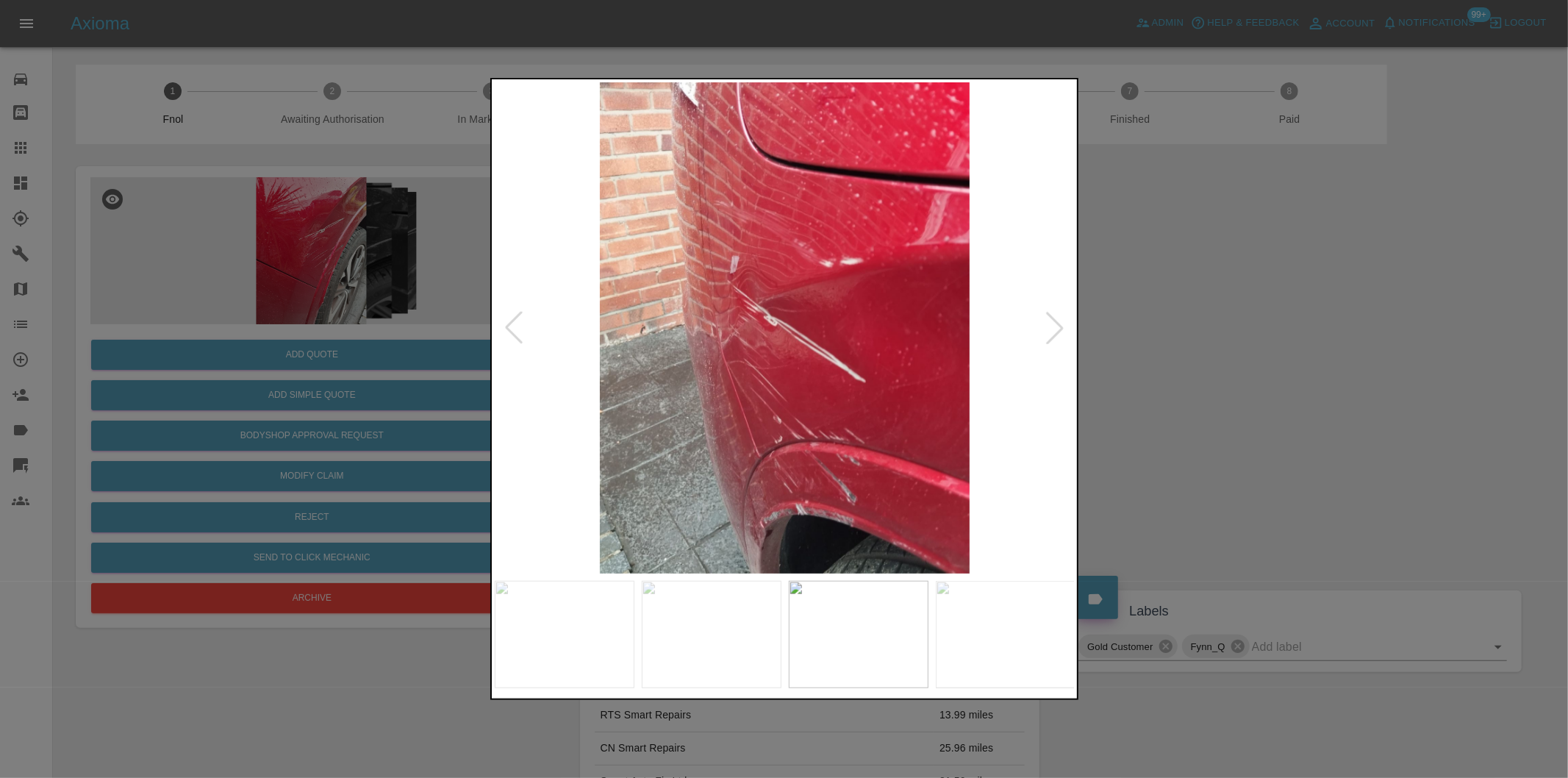
click at [1058, 332] on div at bounding box center [1054, 328] width 32 height 32
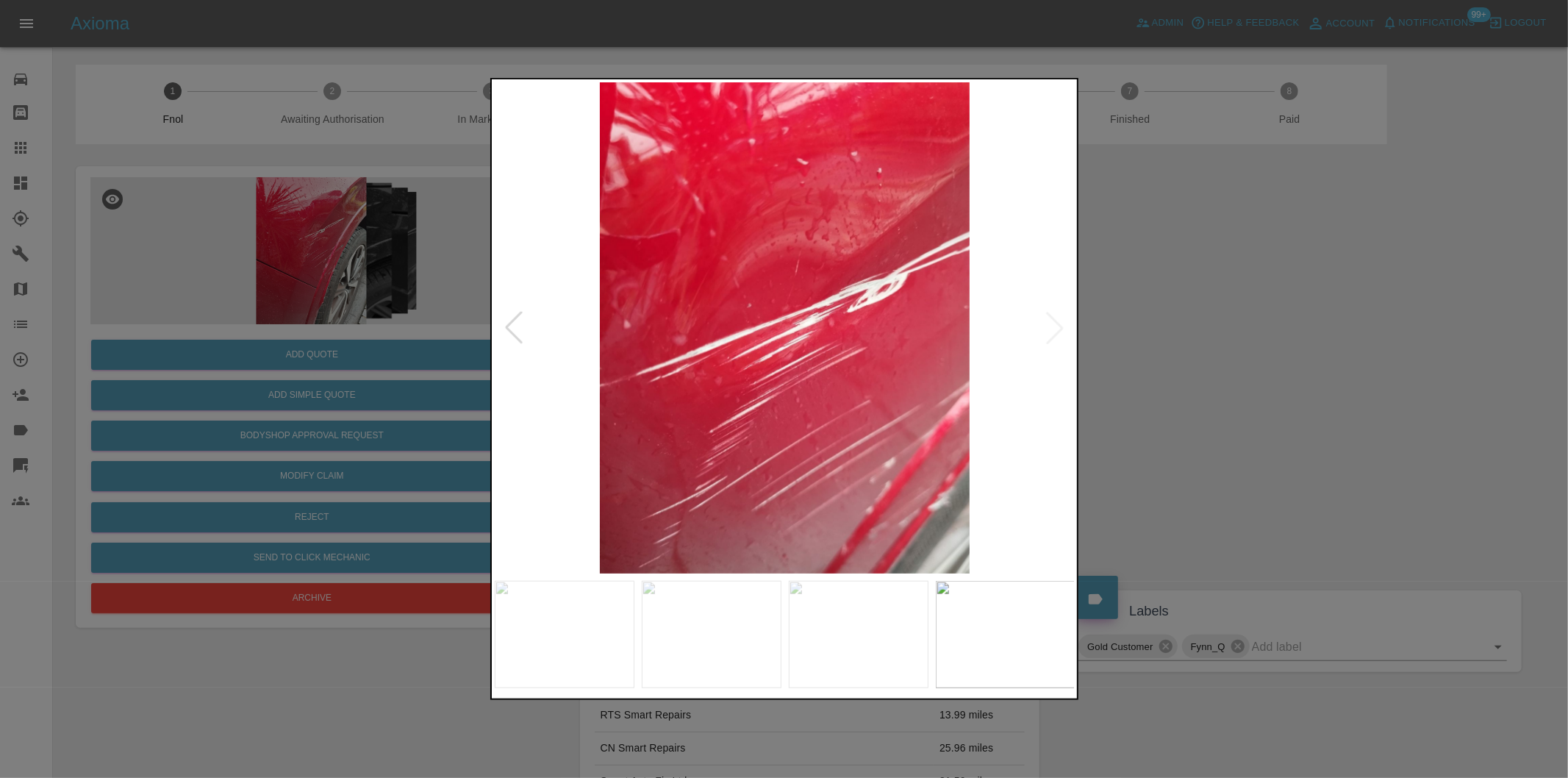
click at [1058, 332] on img at bounding box center [784, 328] width 581 height 492
click at [515, 330] on div at bounding box center [513, 328] width 32 height 32
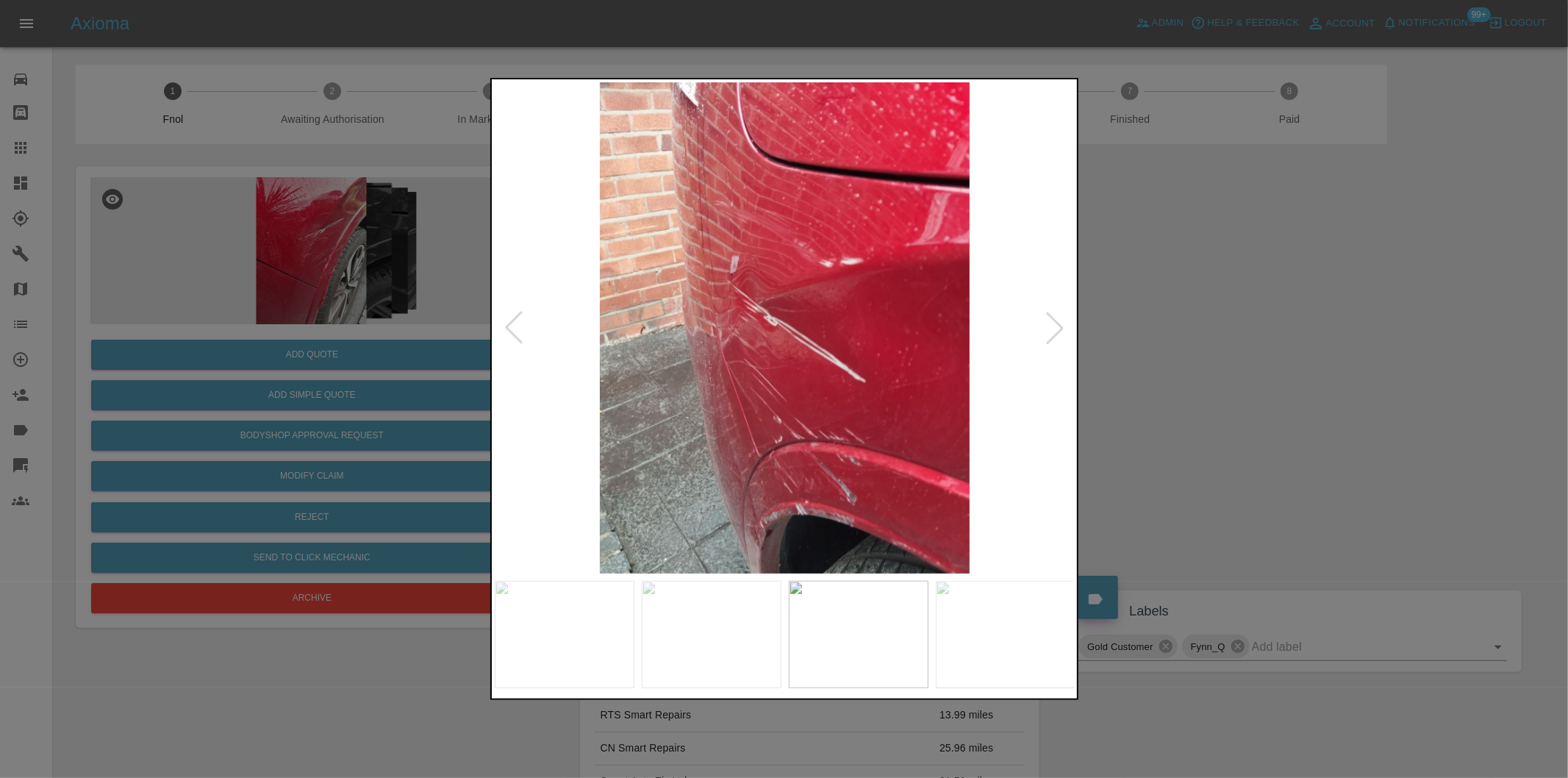
click at [515, 325] on div at bounding box center [513, 328] width 32 height 32
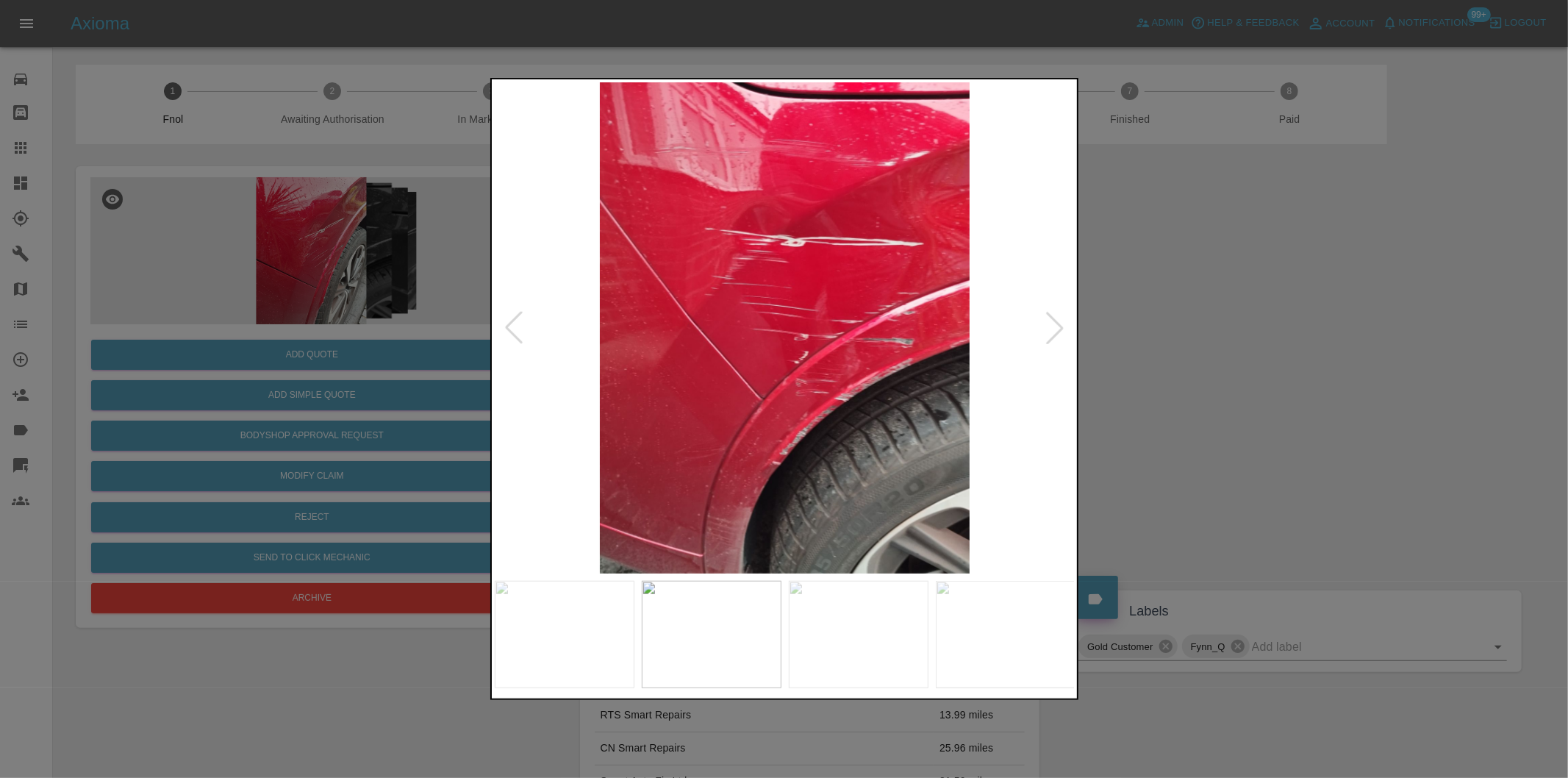
click at [515, 325] on div at bounding box center [513, 328] width 32 height 32
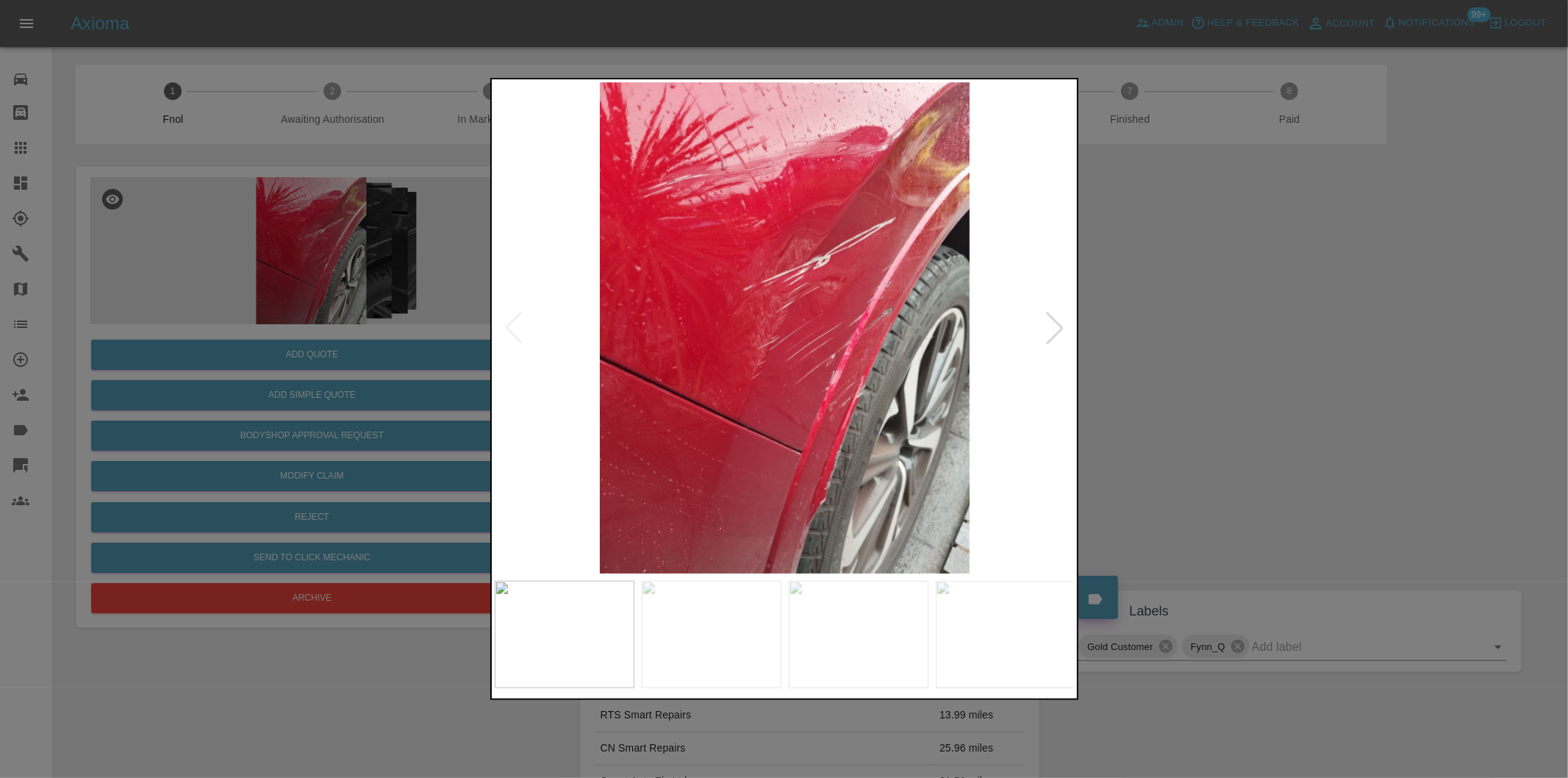
click at [515, 325] on img at bounding box center [784, 328] width 581 height 492
click at [1061, 322] on div at bounding box center [1054, 328] width 32 height 32
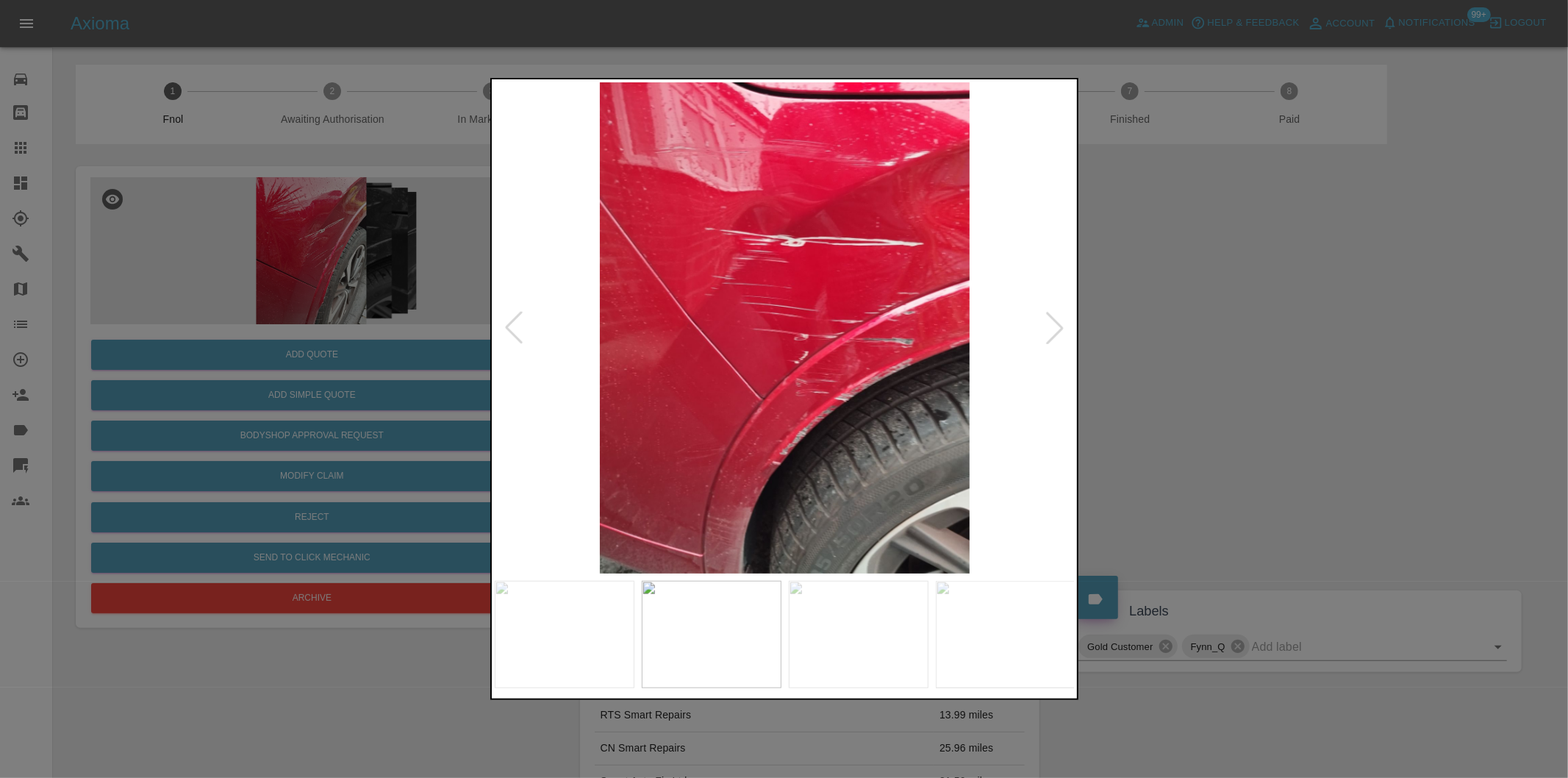
click at [1061, 322] on div at bounding box center [1054, 328] width 32 height 32
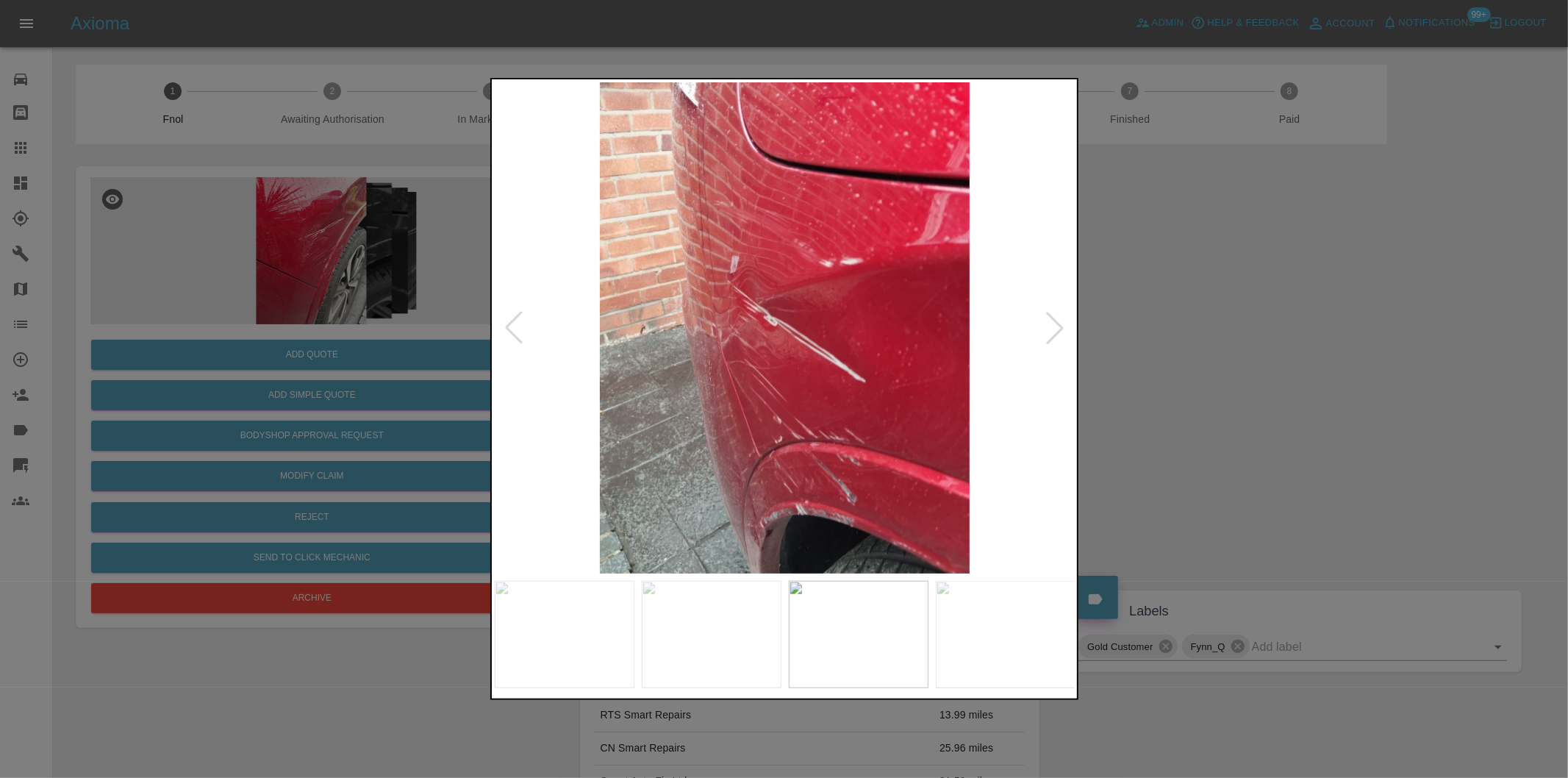
click at [1061, 322] on div at bounding box center [1054, 328] width 32 height 32
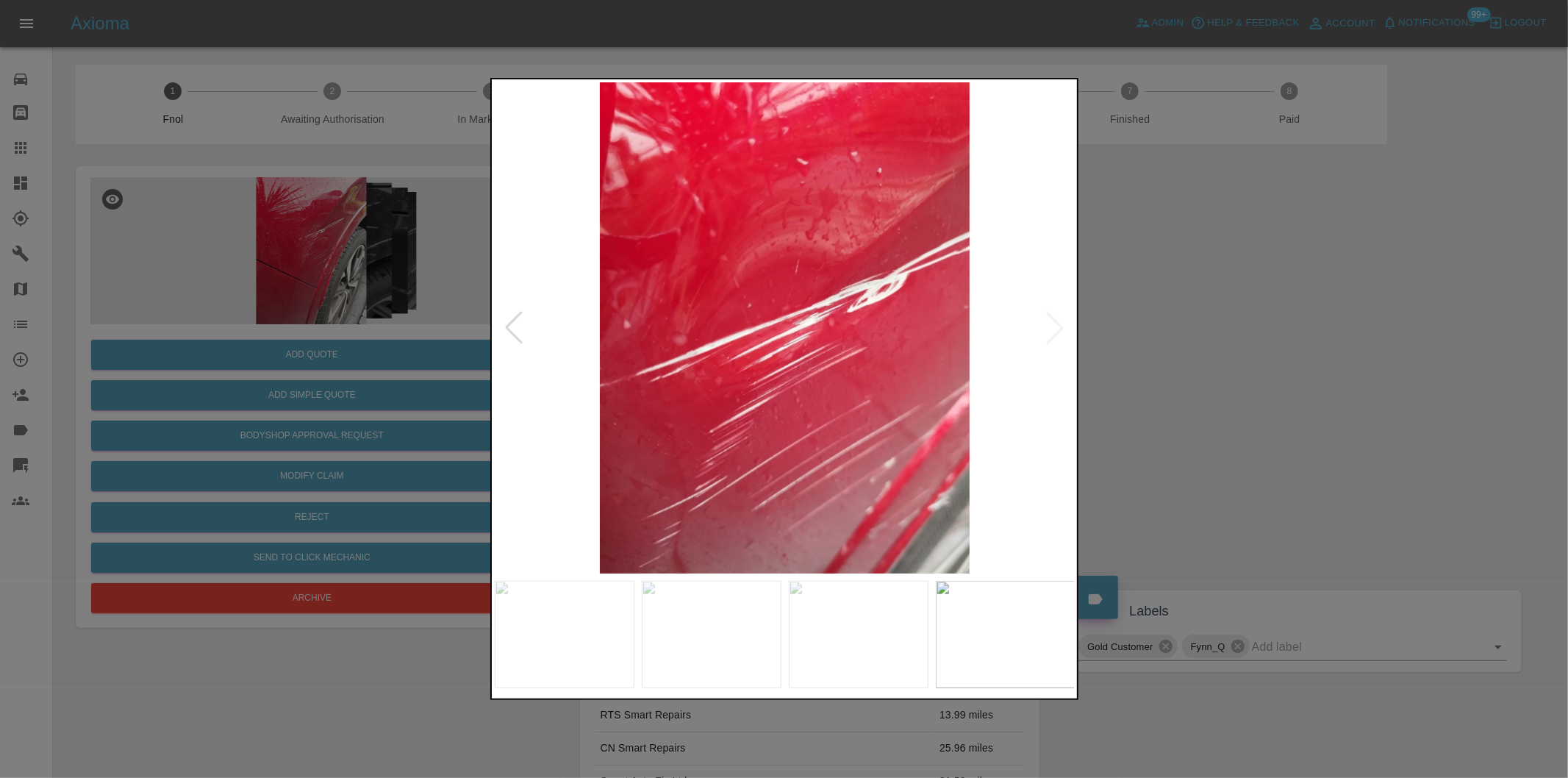
click at [1061, 322] on img at bounding box center [784, 328] width 581 height 492
click at [509, 328] on div at bounding box center [513, 328] width 32 height 32
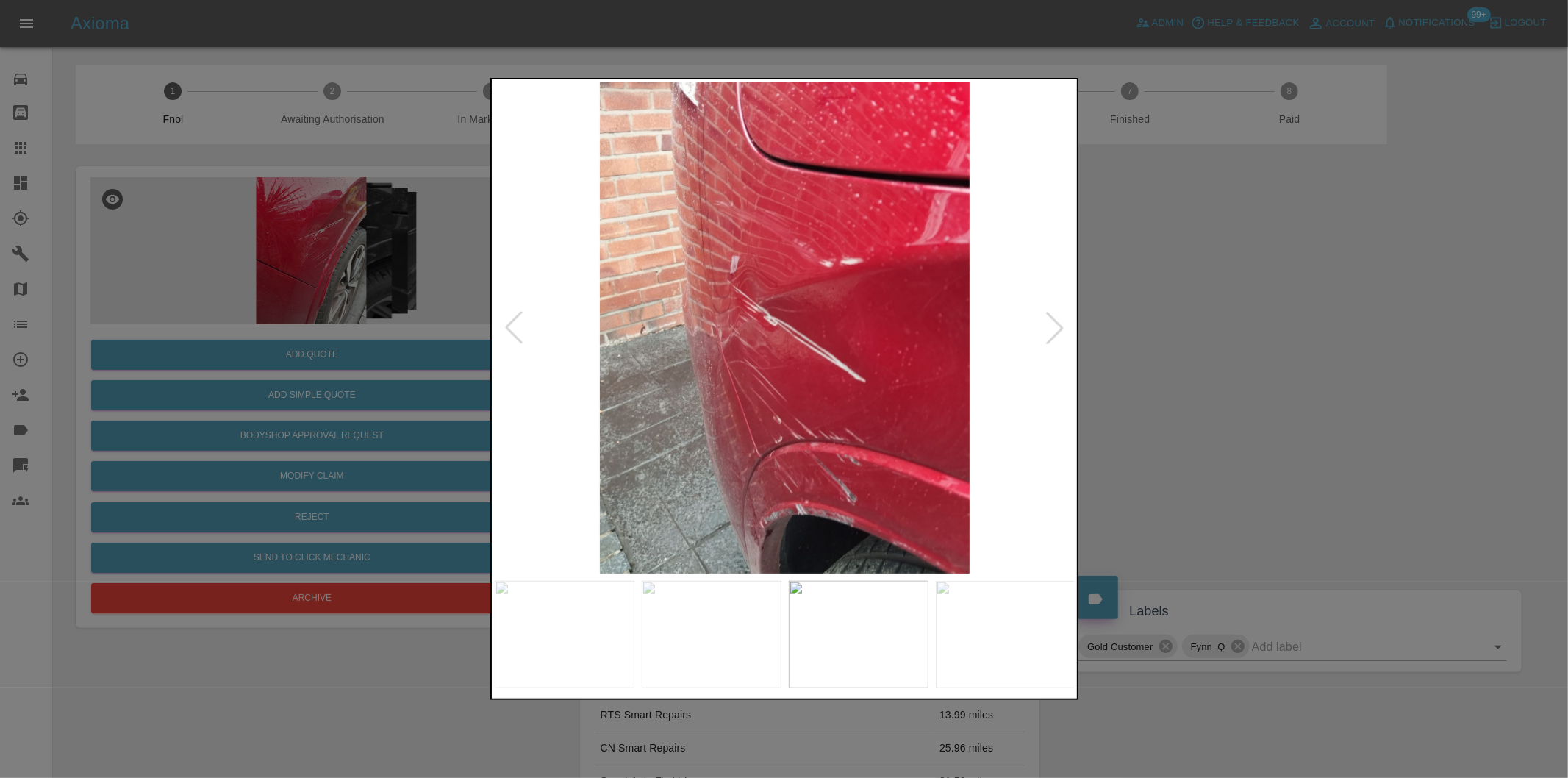
click at [509, 328] on div at bounding box center [513, 328] width 32 height 32
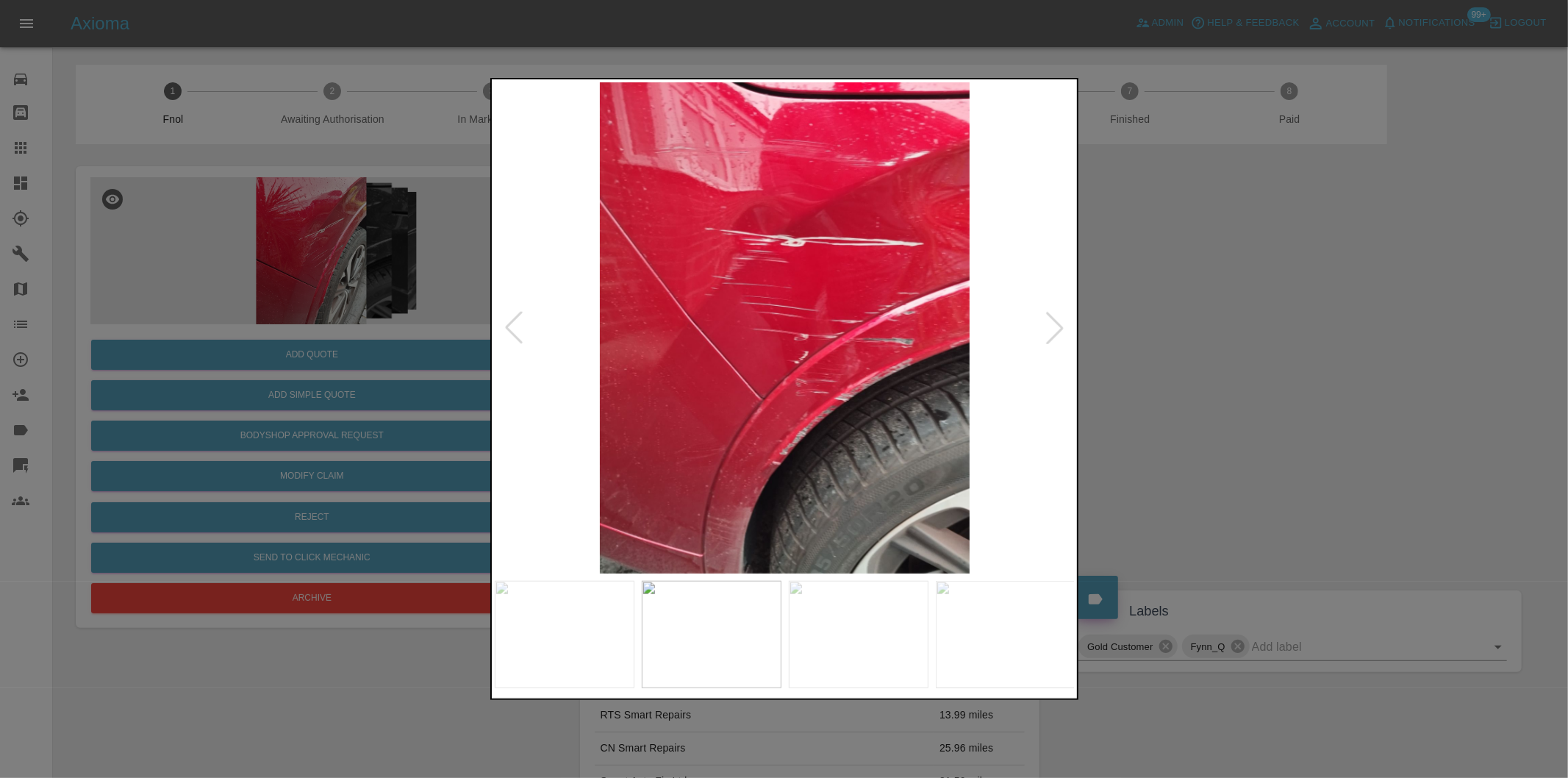
click at [1171, 329] on div at bounding box center [784, 389] width 1568 height 778
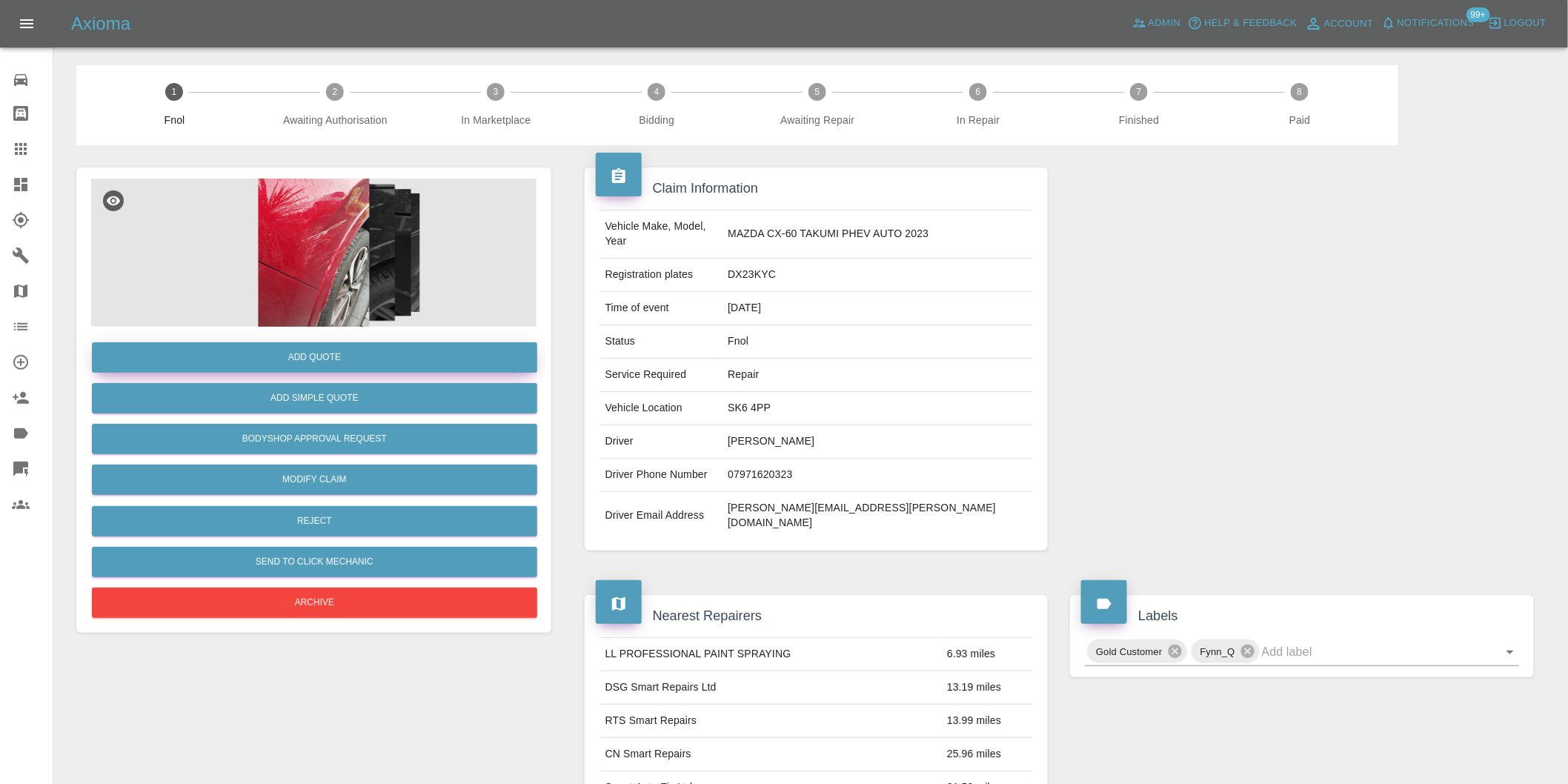
click at [358, 348] on button "Add Quote" at bounding box center [314, 357] width 446 height 31
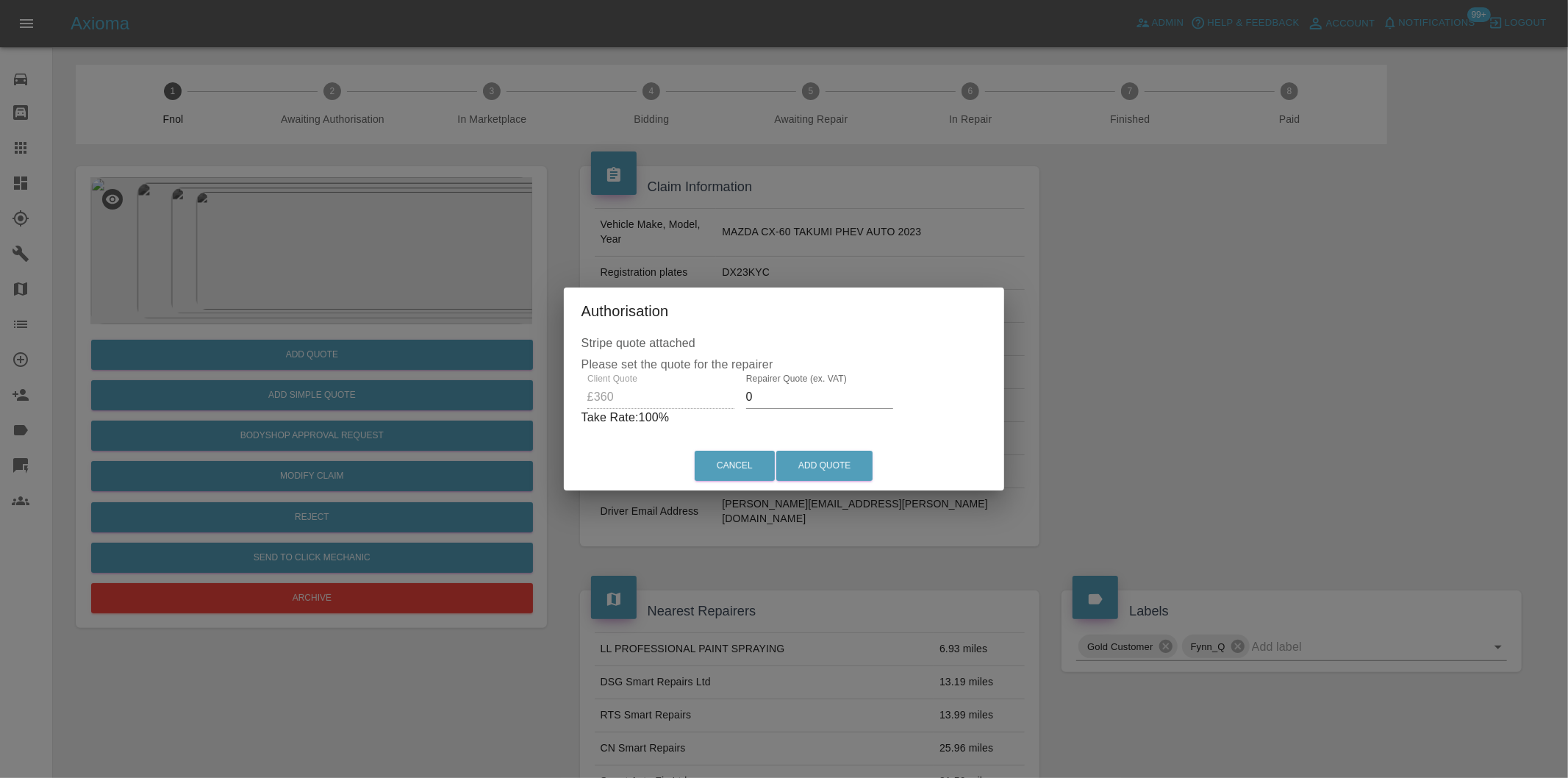
click at [780, 395] on input "0" at bounding box center [820, 397] width 147 height 24
type input "0225"
click at [824, 463] on button "Add Quote" at bounding box center [825, 466] width 96 height 30
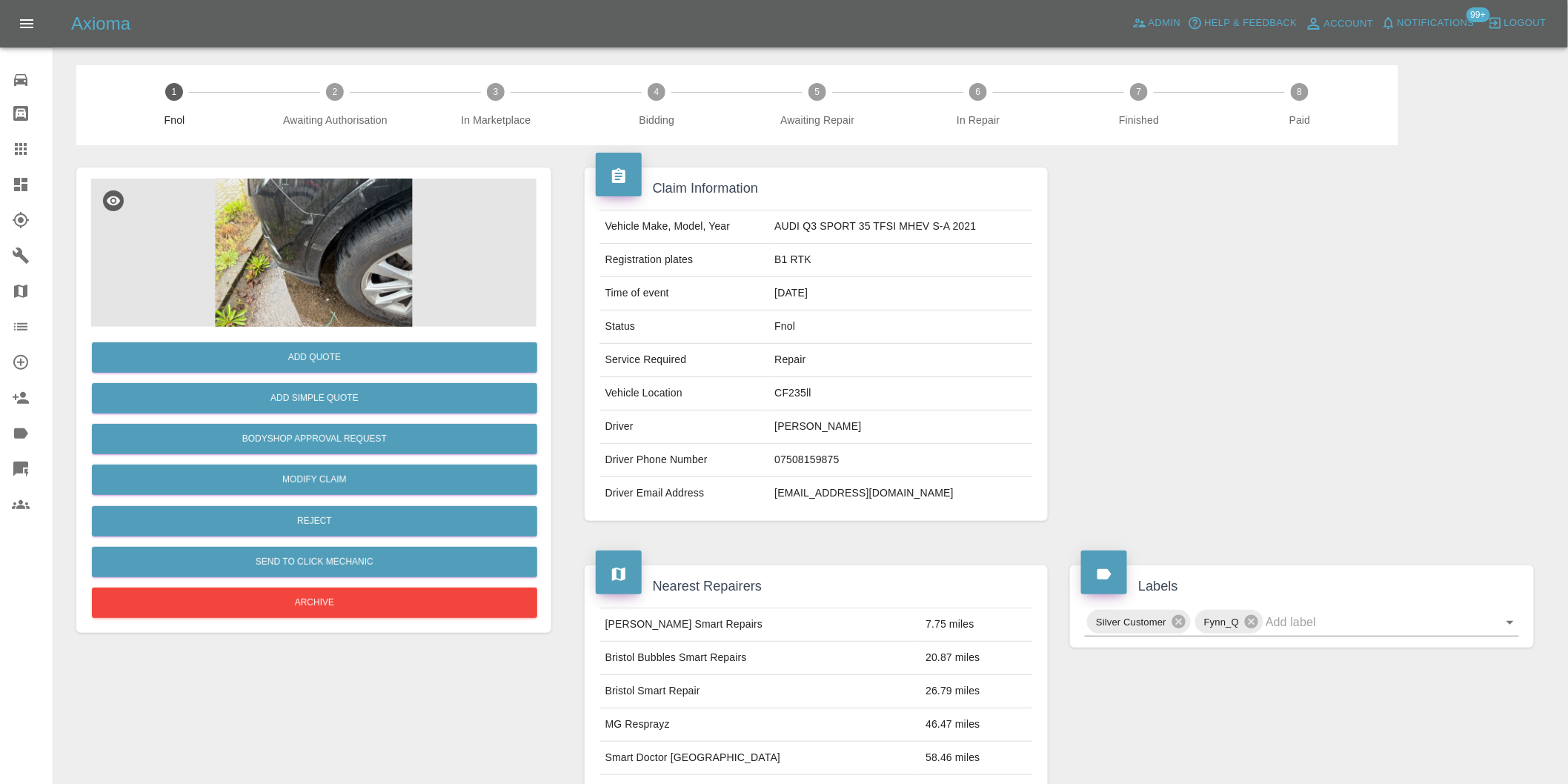
click at [305, 223] on img at bounding box center [313, 253] width 446 height 148
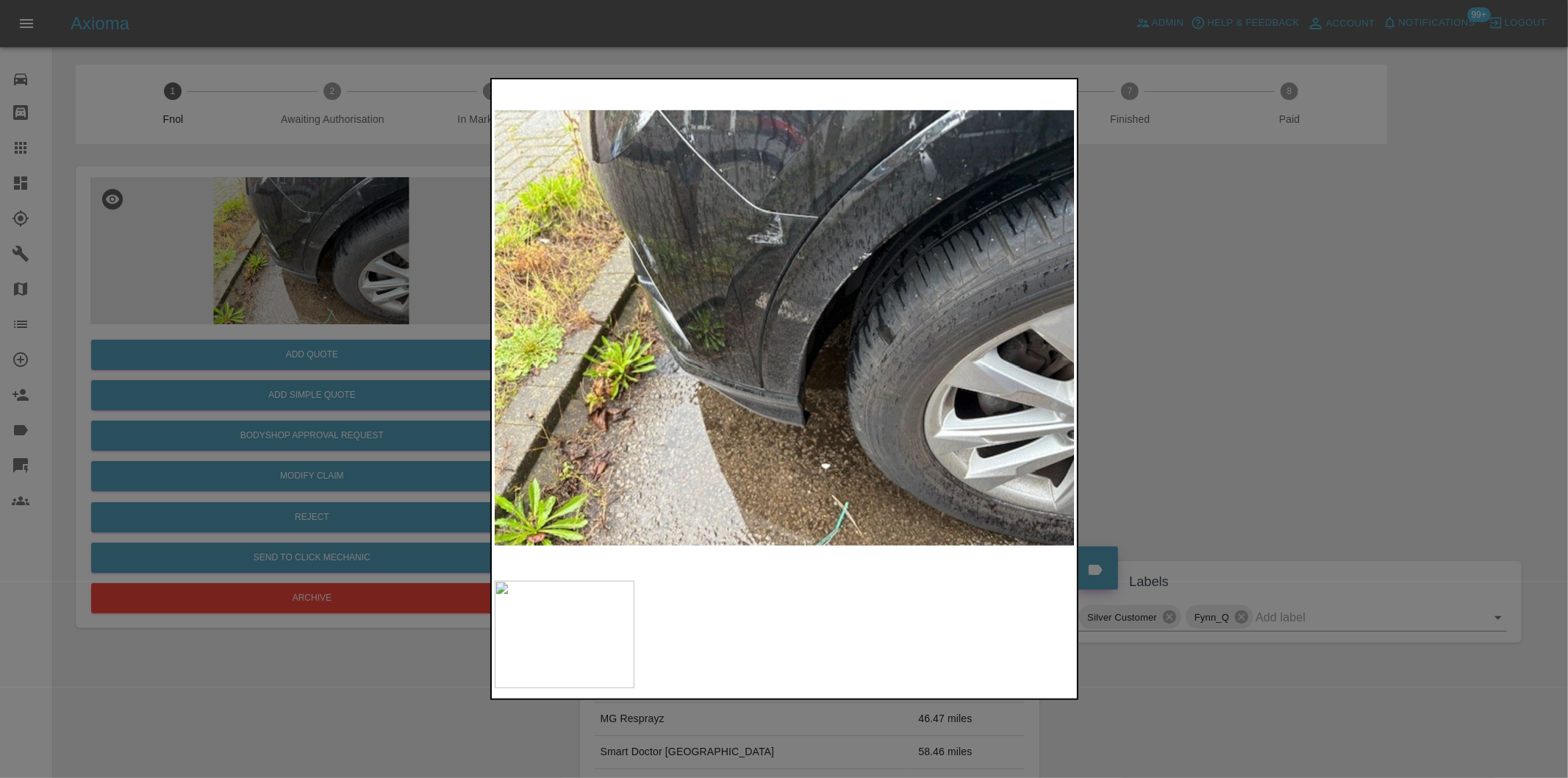
drag, startPoint x: 1178, startPoint y: 271, endPoint x: 582, endPoint y: 366, distance: 603.5
click at [1177, 271] on div at bounding box center [784, 389] width 1568 height 778
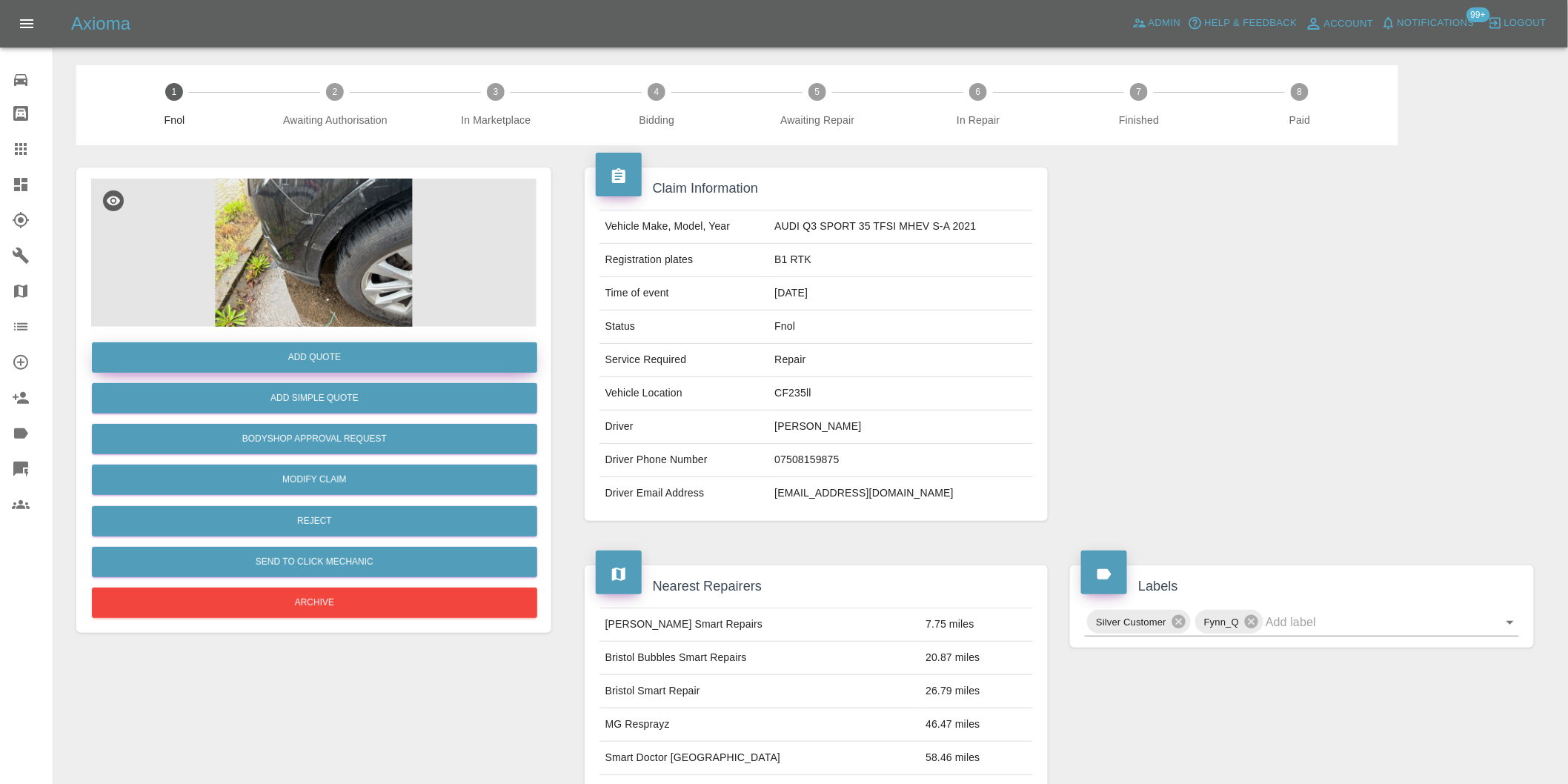
click at [306, 360] on button "Add Quote" at bounding box center [314, 357] width 446 height 31
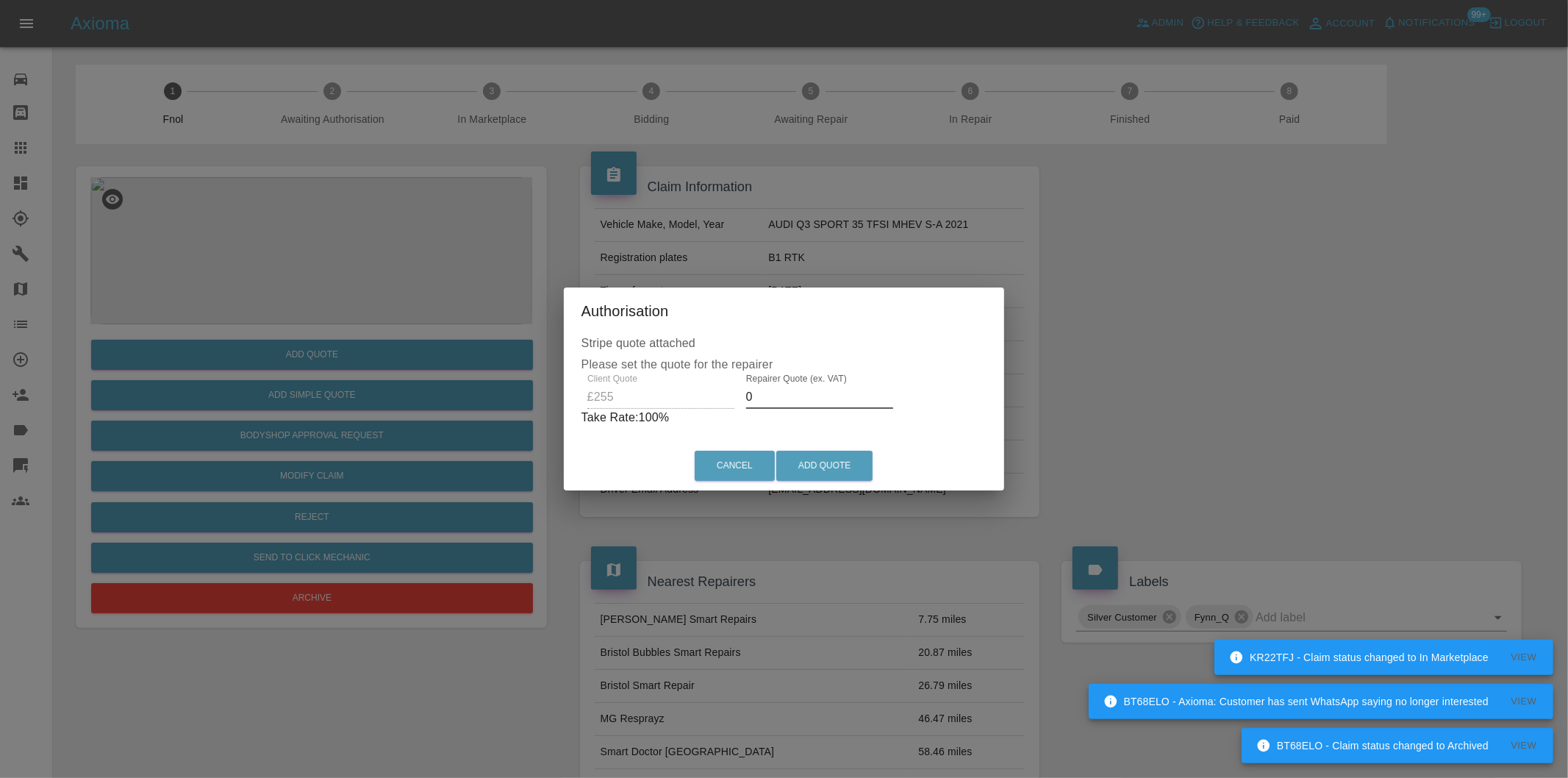
click at [774, 395] on input "0" at bounding box center [820, 397] width 147 height 24
type input "0165"
click at [797, 458] on button "Add Quote" at bounding box center [825, 466] width 96 height 30
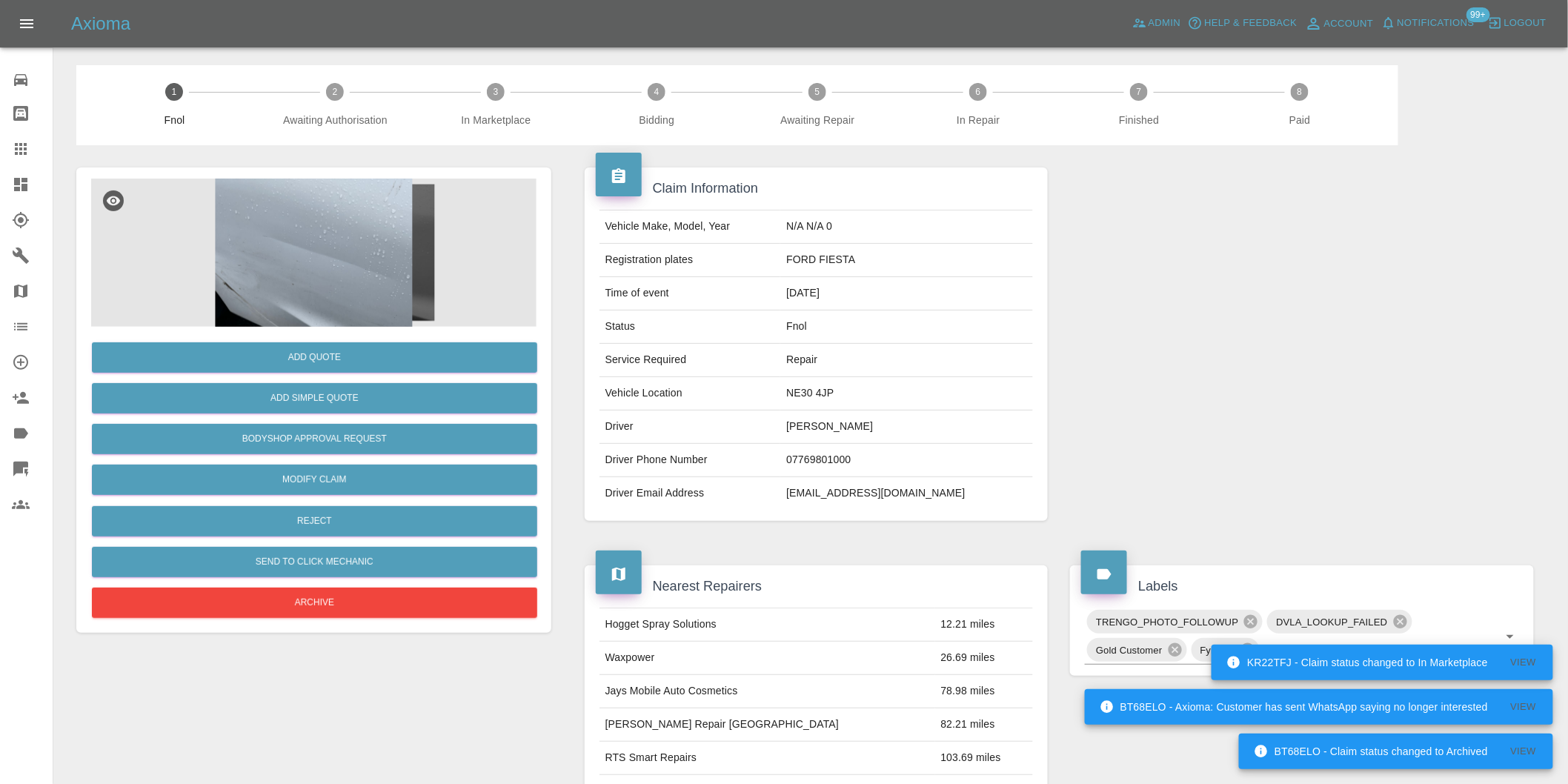
click at [276, 231] on img at bounding box center [313, 253] width 446 height 148
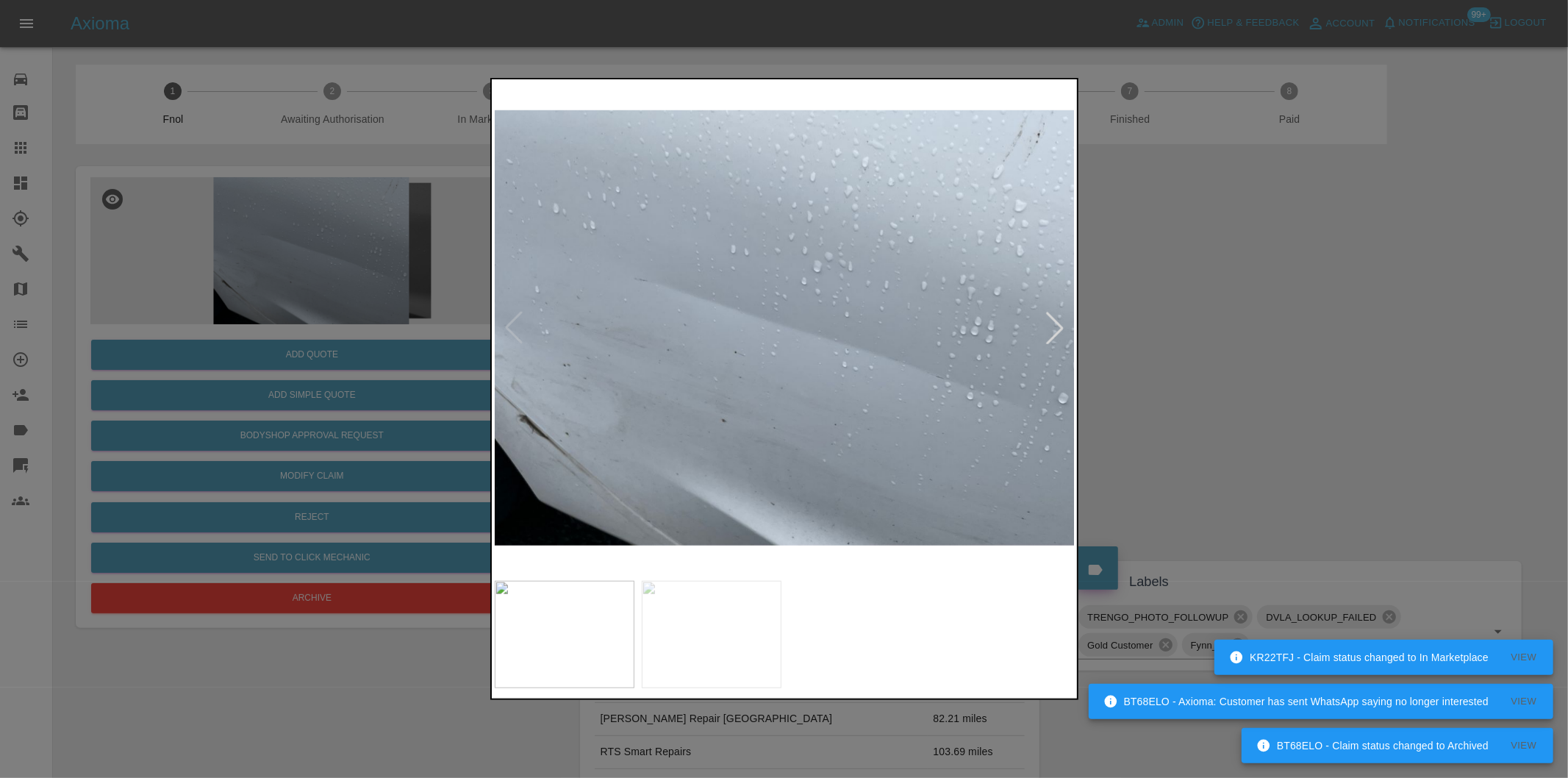
click at [1060, 325] on div at bounding box center [1054, 328] width 32 height 32
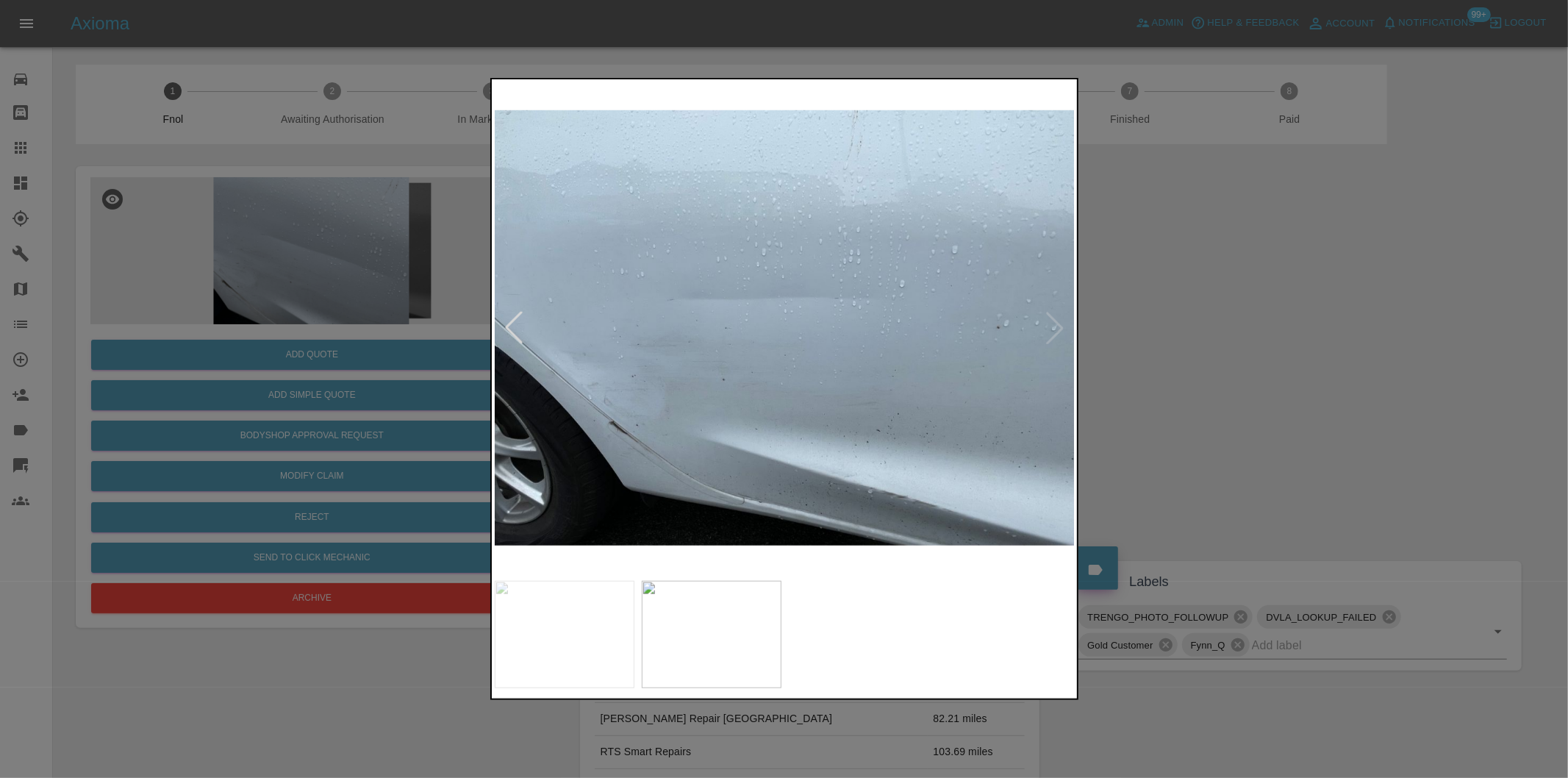
click at [1060, 325] on img at bounding box center [784, 328] width 581 height 492
click at [503, 328] on div at bounding box center [513, 328] width 32 height 32
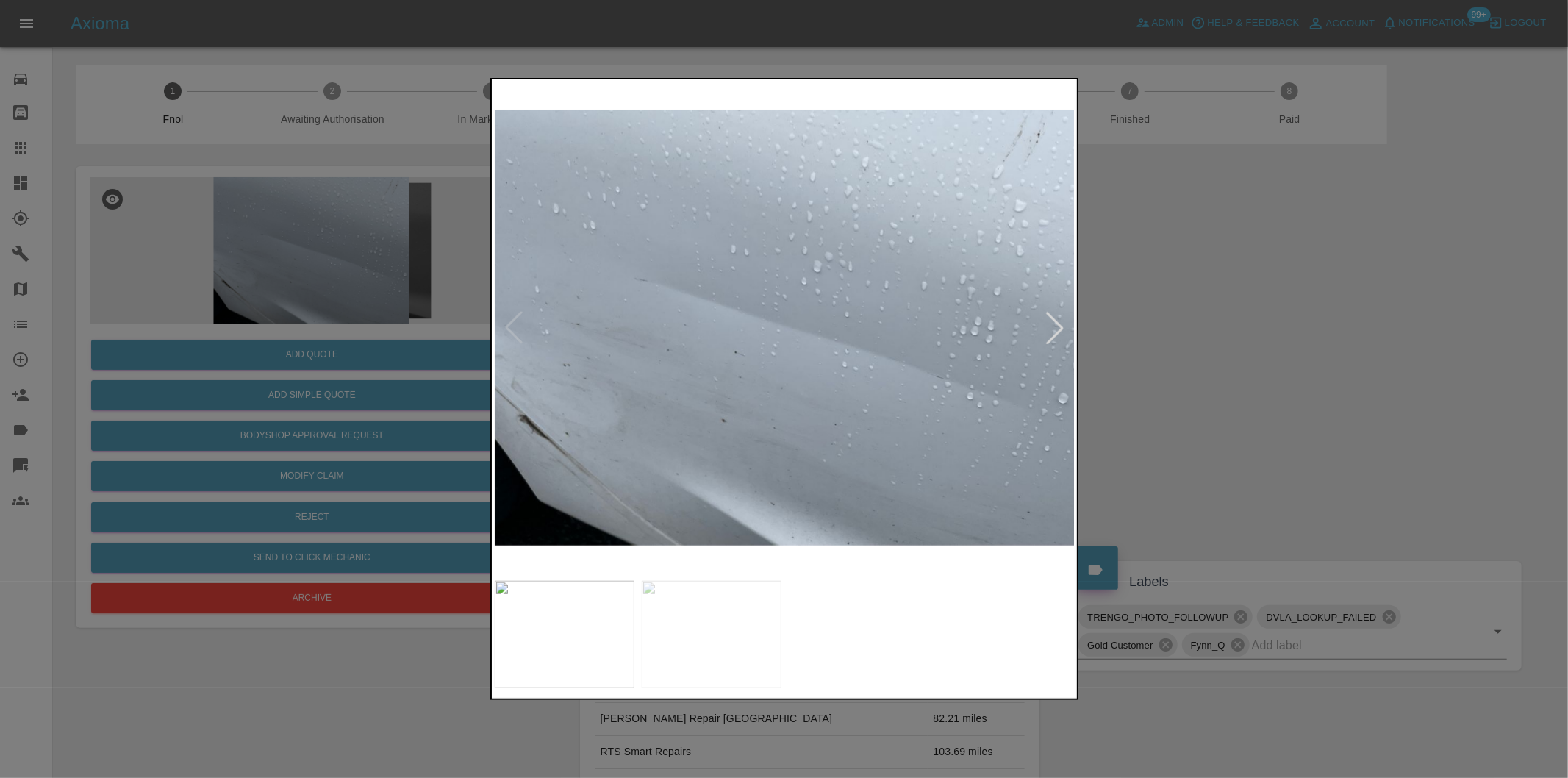
click at [503, 328] on img at bounding box center [784, 328] width 581 height 492
click at [509, 329] on img at bounding box center [784, 328] width 581 height 492
click at [1051, 328] on div at bounding box center [1054, 328] width 32 height 32
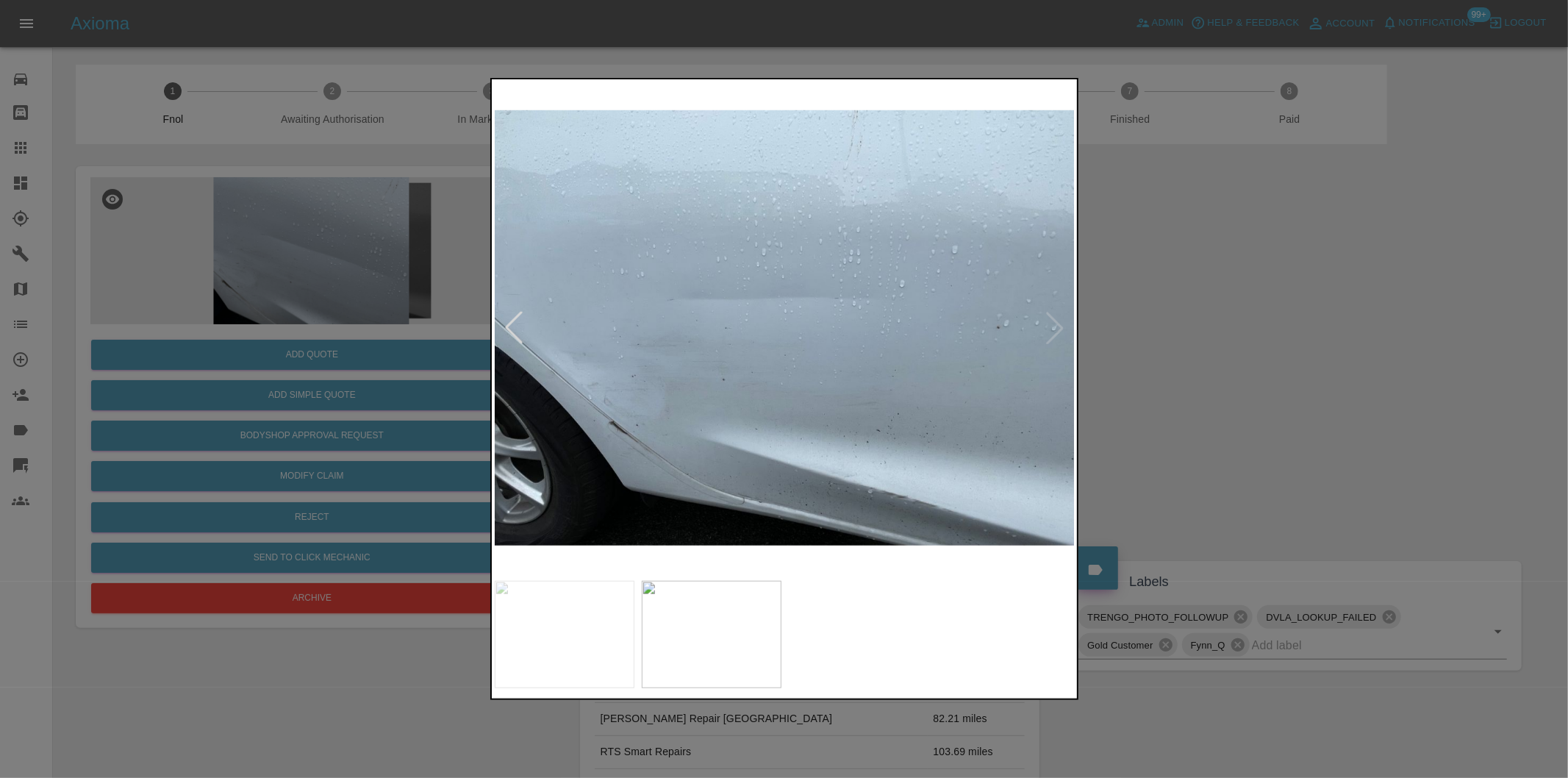
click at [1252, 348] on div at bounding box center [784, 389] width 1568 height 778
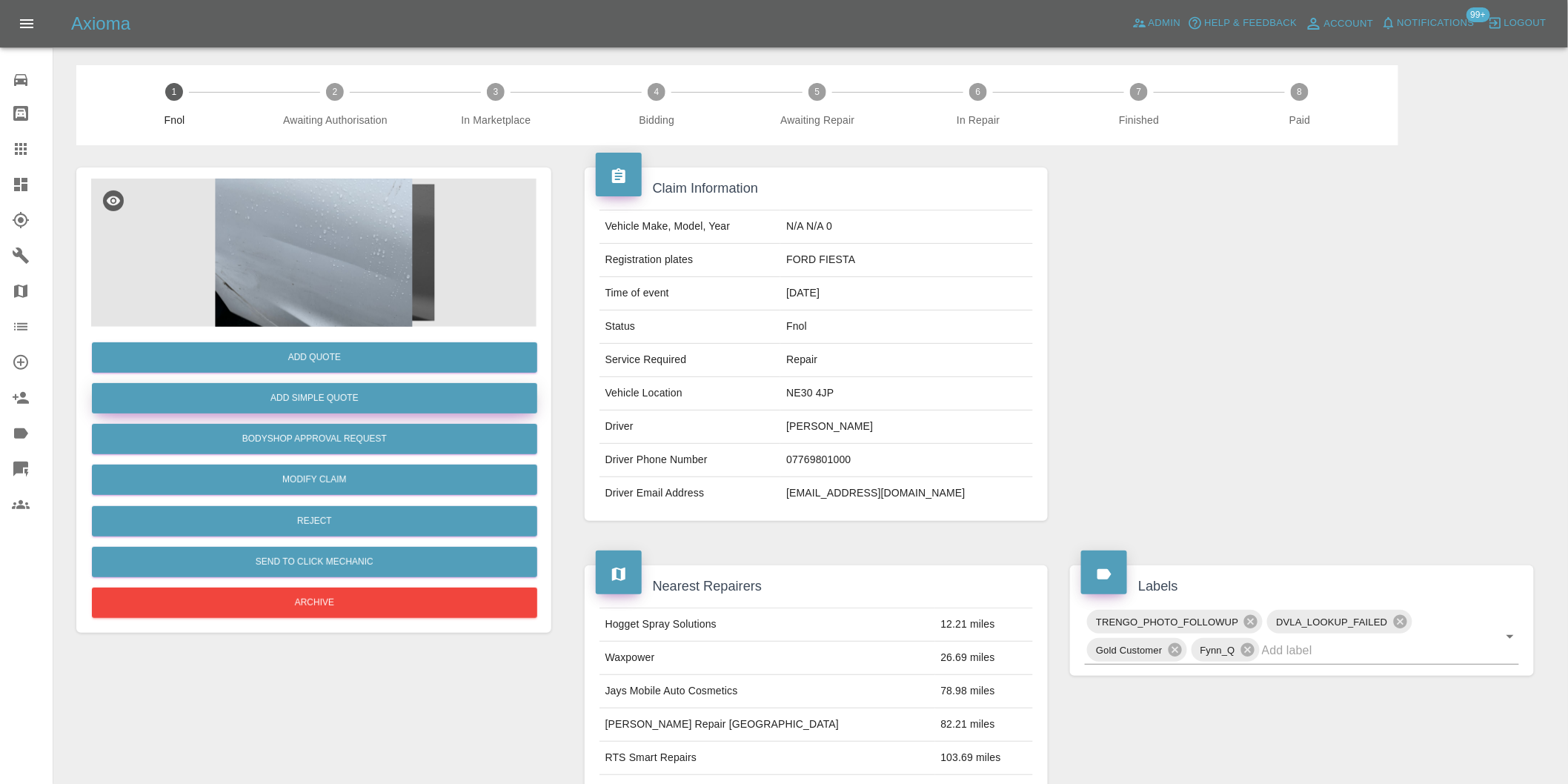
click at [333, 397] on button "Add Simple Quote" at bounding box center [314, 398] width 446 height 31
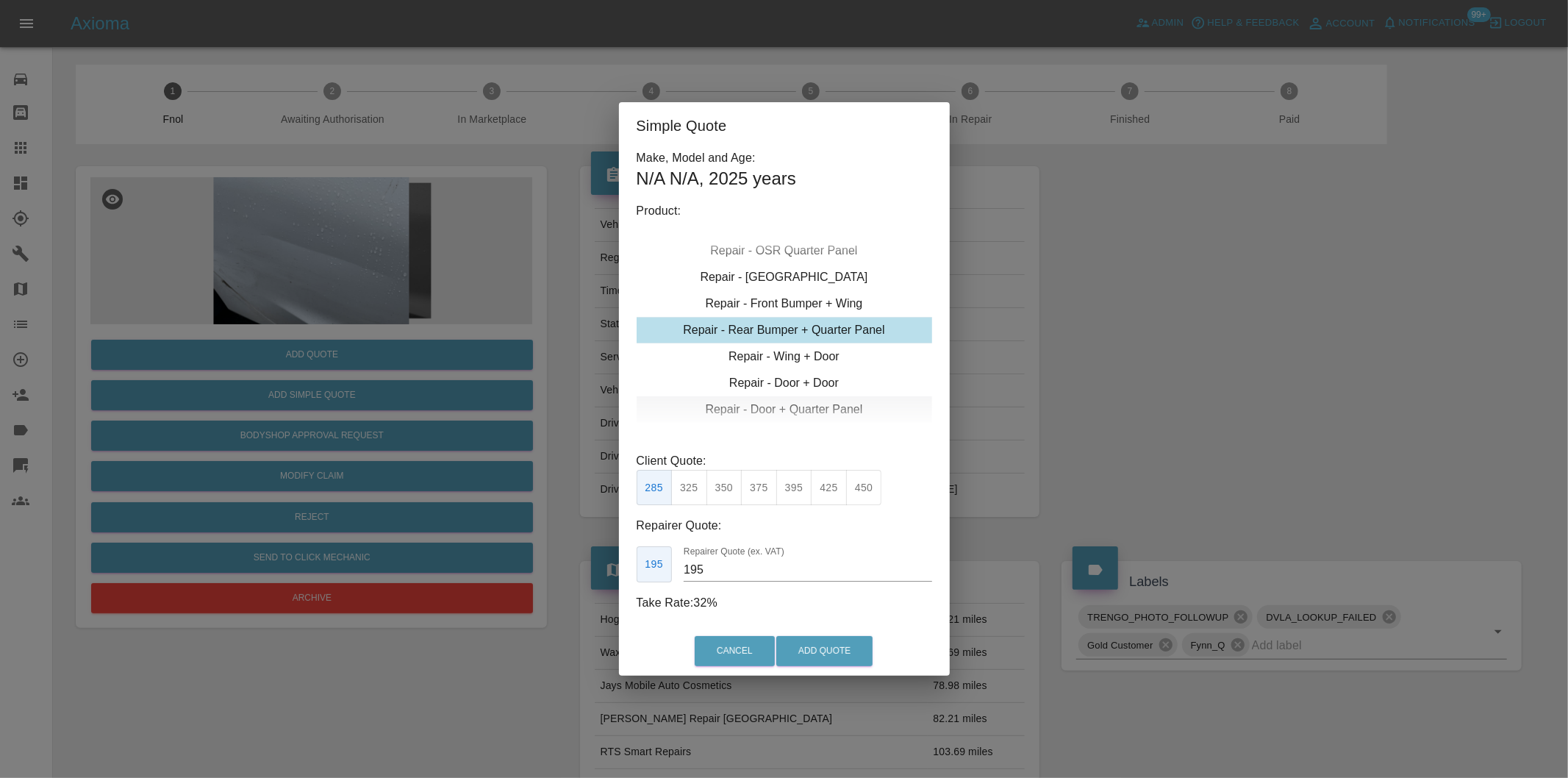
click at [789, 407] on div "Repair - Door + Quarter Panel" at bounding box center [784, 409] width 295 height 26
click at [790, 483] on button "425" at bounding box center [794, 488] width 36 height 36
type input "260"
click at [812, 649] on button "Add Quote" at bounding box center [825, 650] width 96 height 30
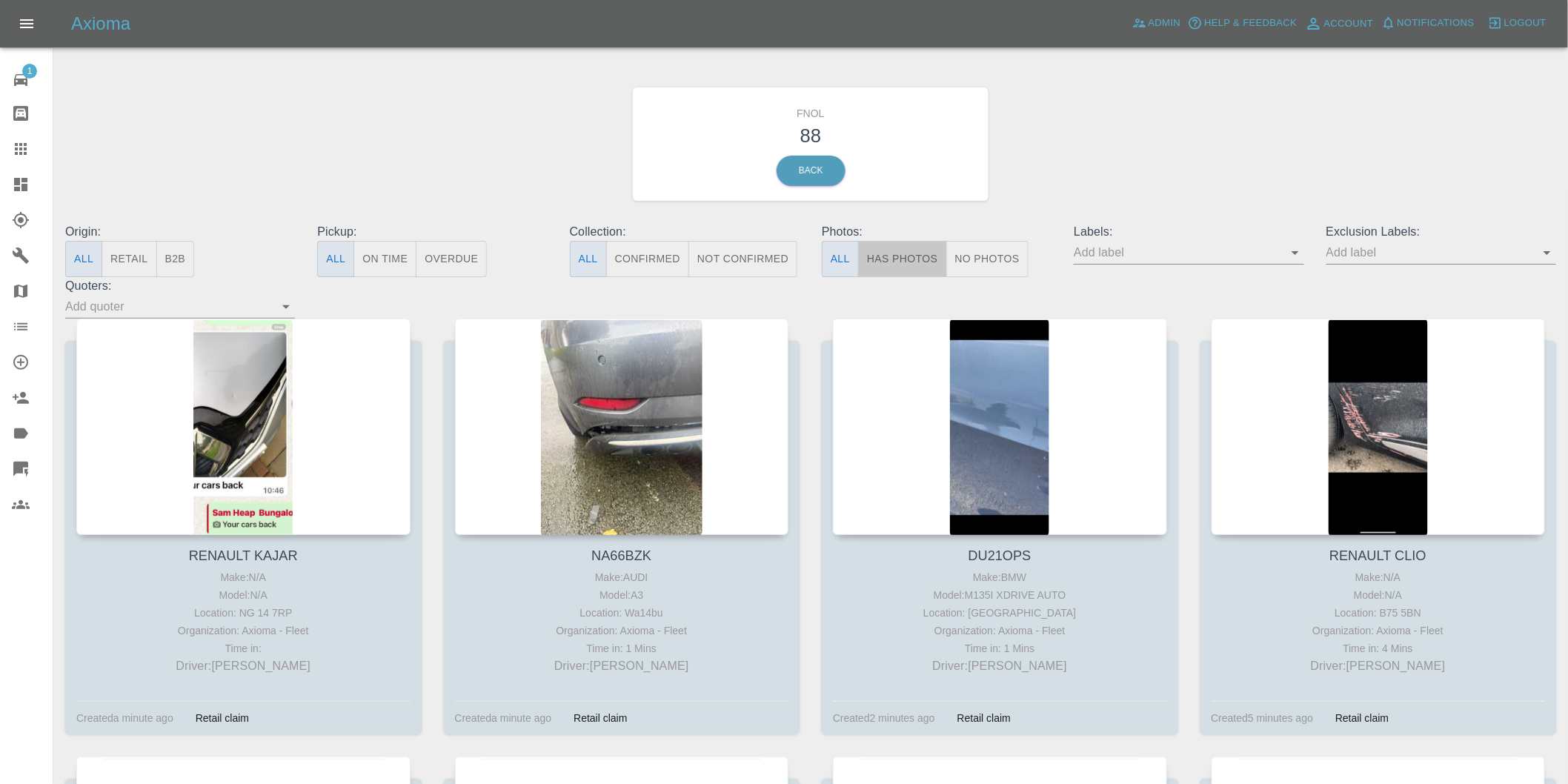
click at [905, 262] on button "Has Photos" at bounding box center [903, 259] width 89 height 37
click at [1549, 254] on icon "Open" at bounding box center [1547, 253] width 18 height 18
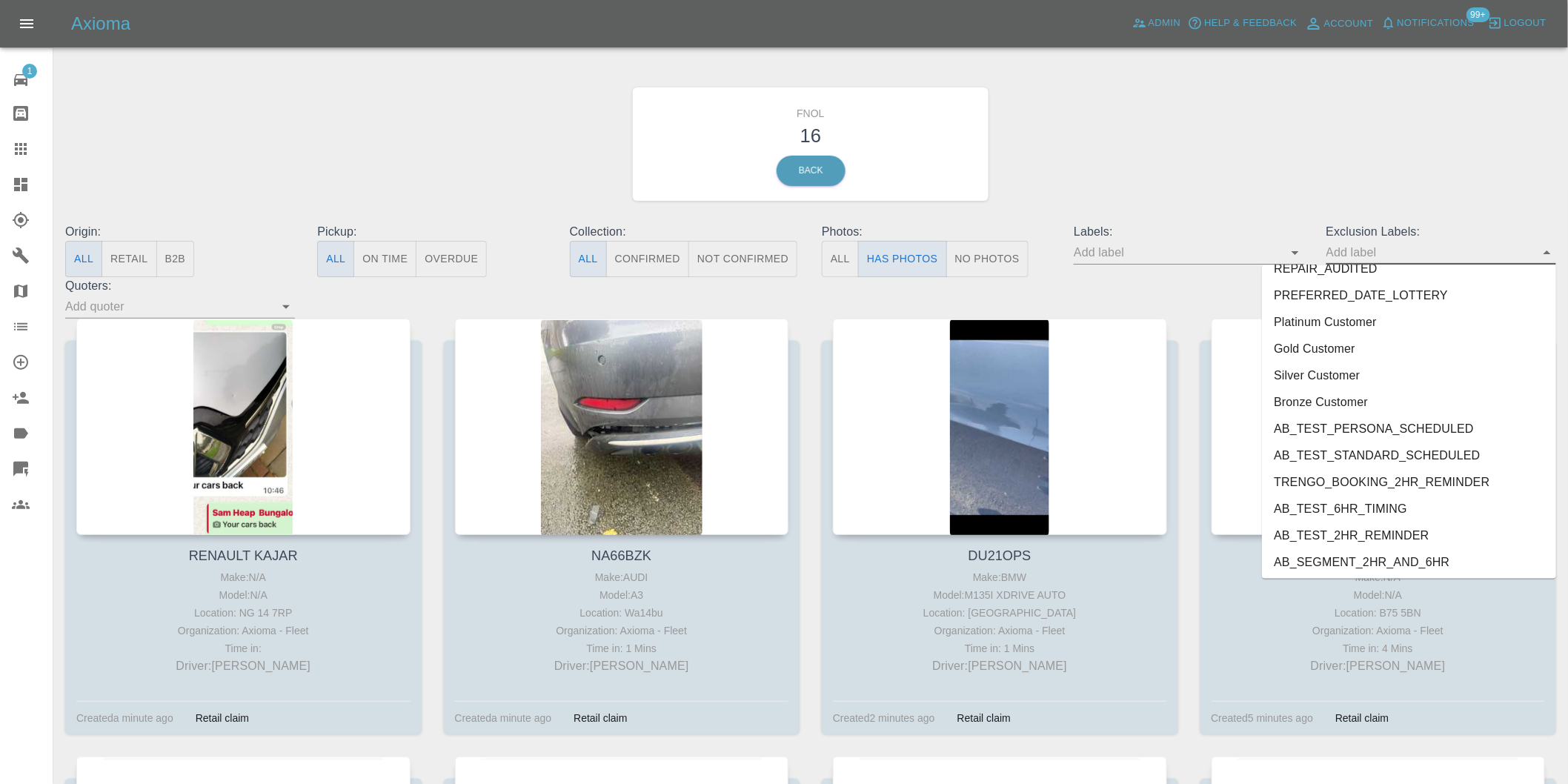
scroll to position [3218, 0]
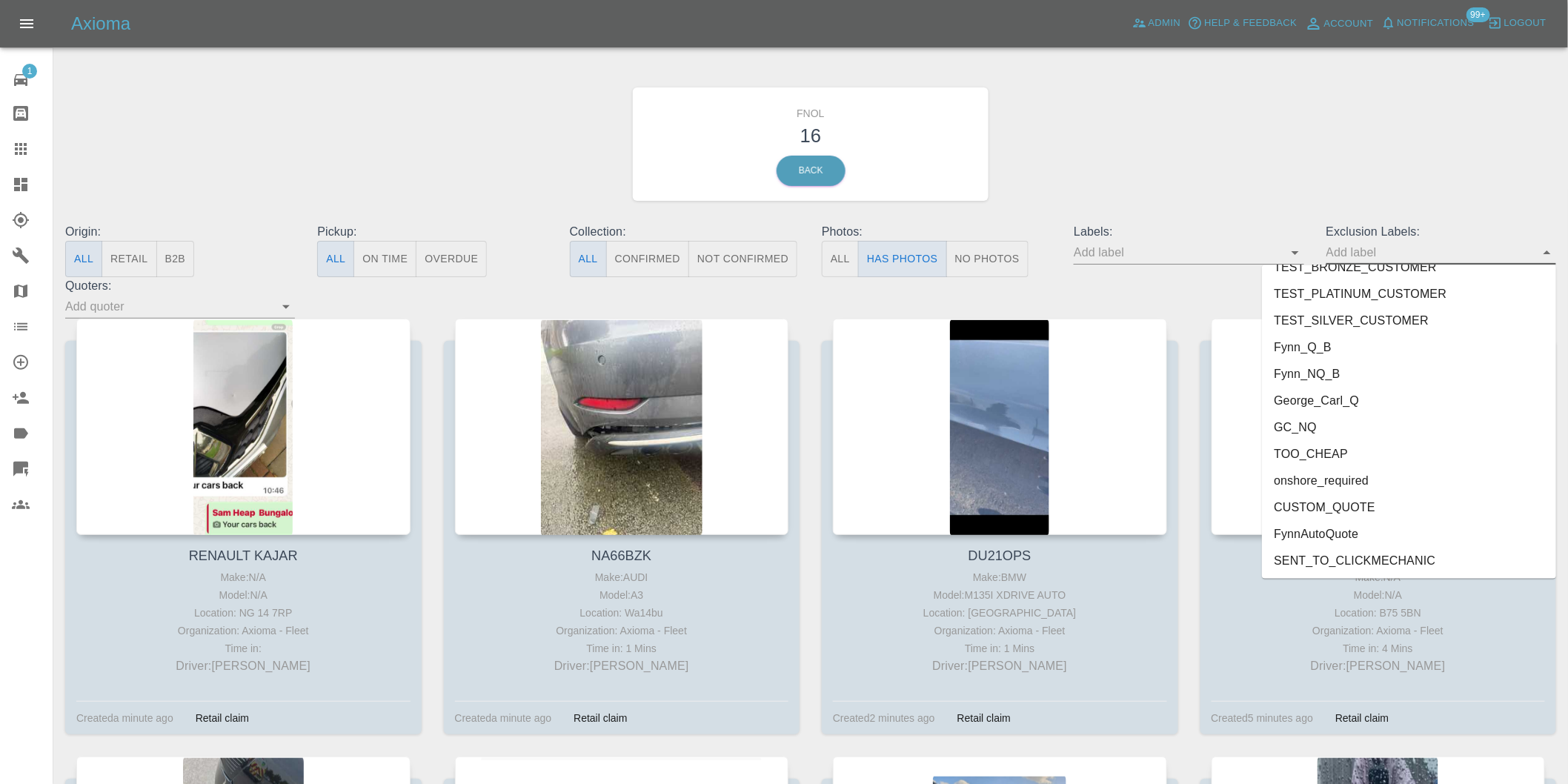
click at [1322, 481] on li "onshore_required" at bounding box center [1410, 480] width 295 height 27
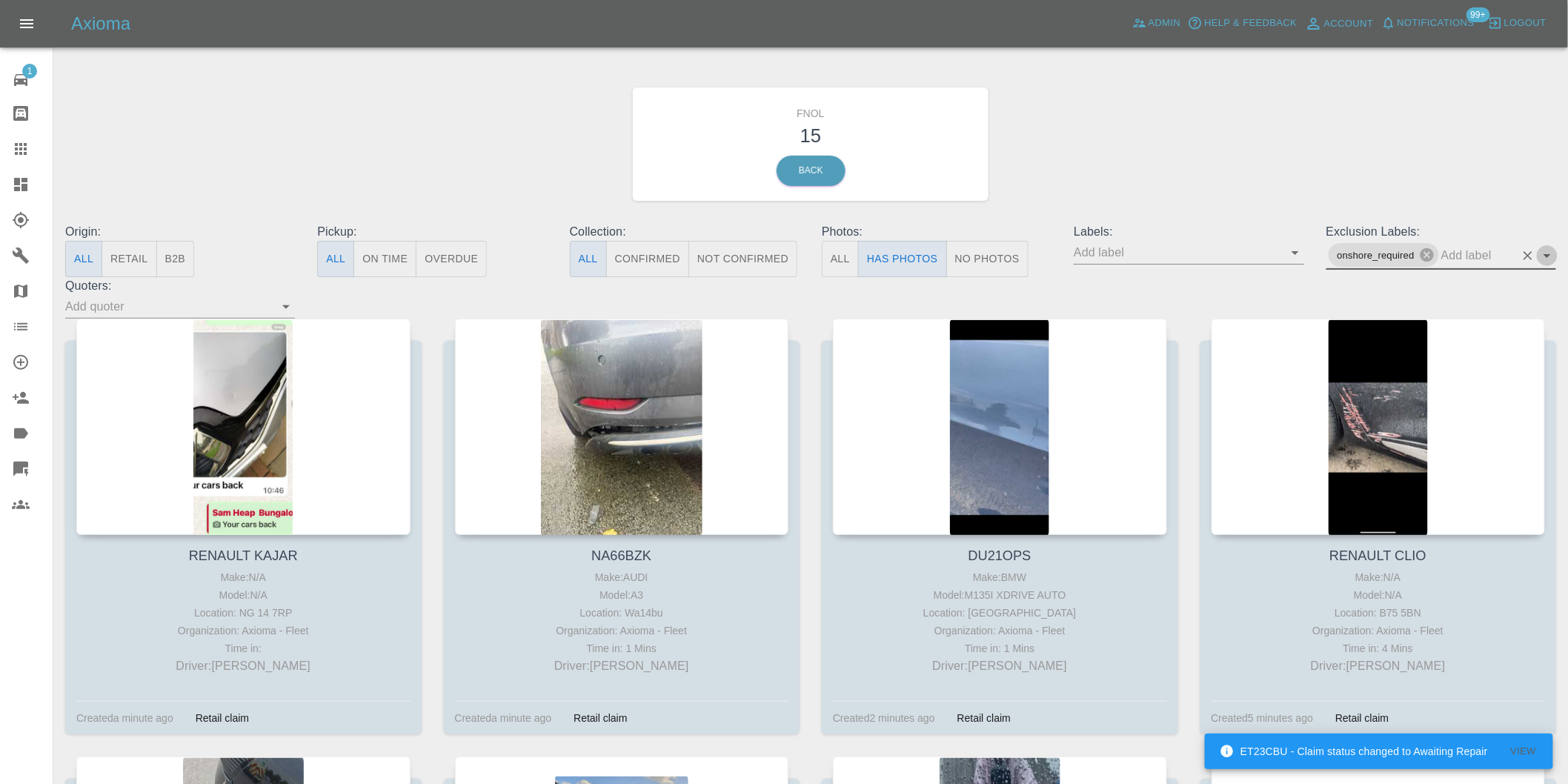
click at [1543, 256] on icon "Open" at bounding box center [1547, 256] width 18 height 18
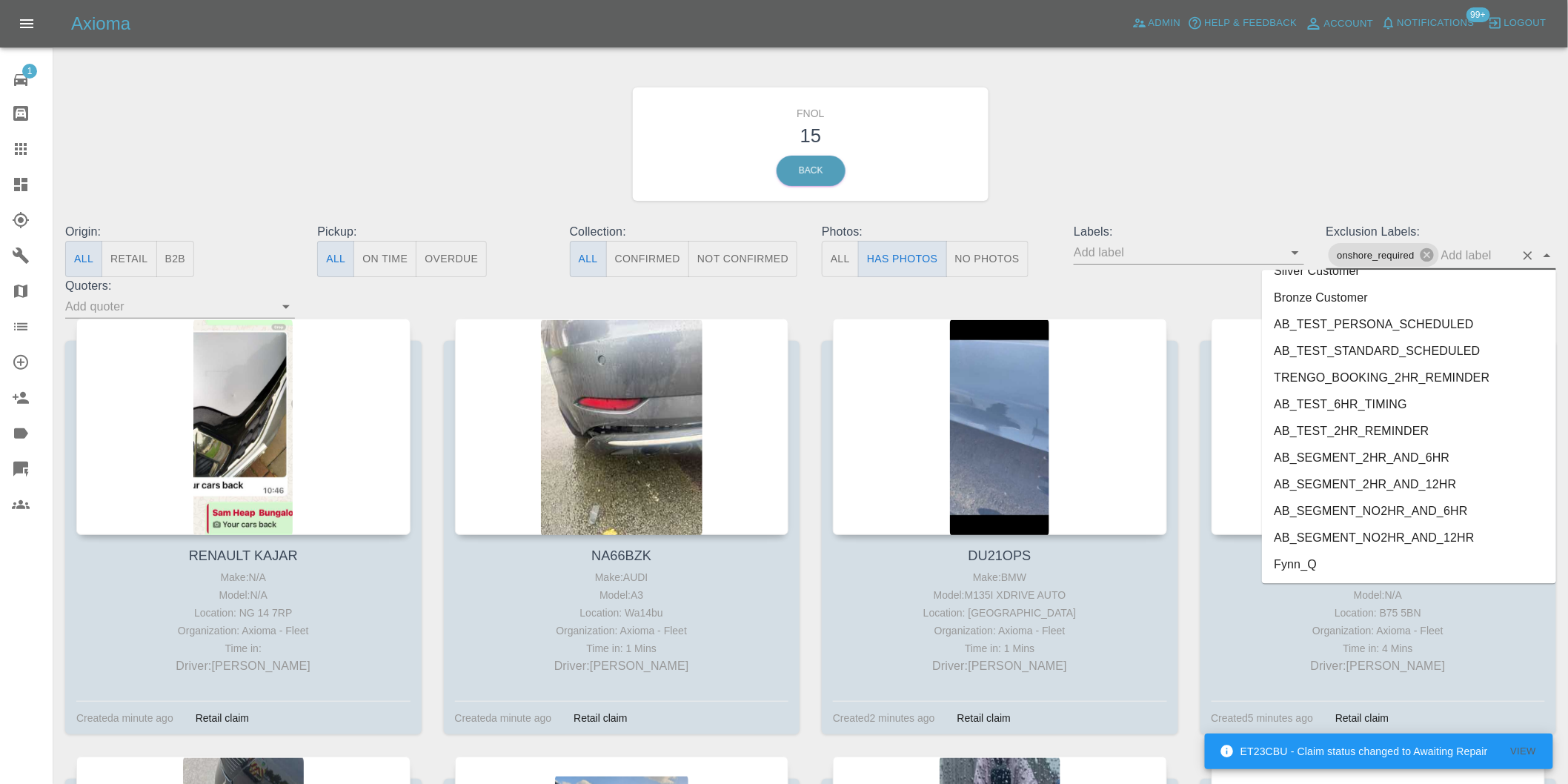
scroll to position [3191, 0]
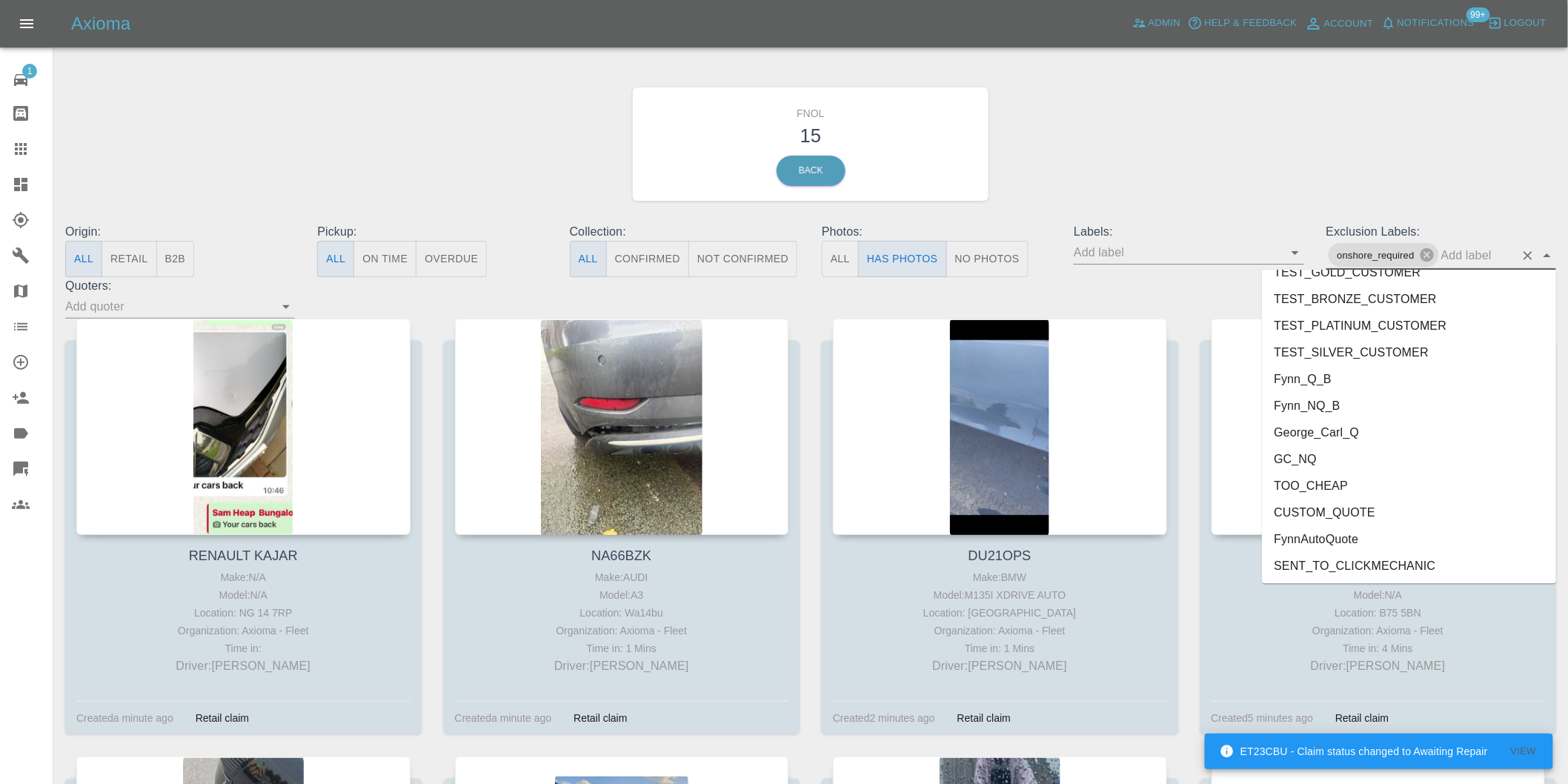
drag, startPoint x: 1331, startPoint y: 443, endPoint x: 1329, endPoint y: 431, distance: 12.2
click at [1329, 431] on ul "FEEDBACK_REQUESTED BODYSHOP_APPROVAL_REQUESTED BODYSHOP_CLAIM PAYMENT_SUPPRESSE…" at bounding box center [1410, 426] width 295 height 313
click at [1329, 431] on li "George_Carl_Q" at bounding box center [1410, 432] width 295 height 27
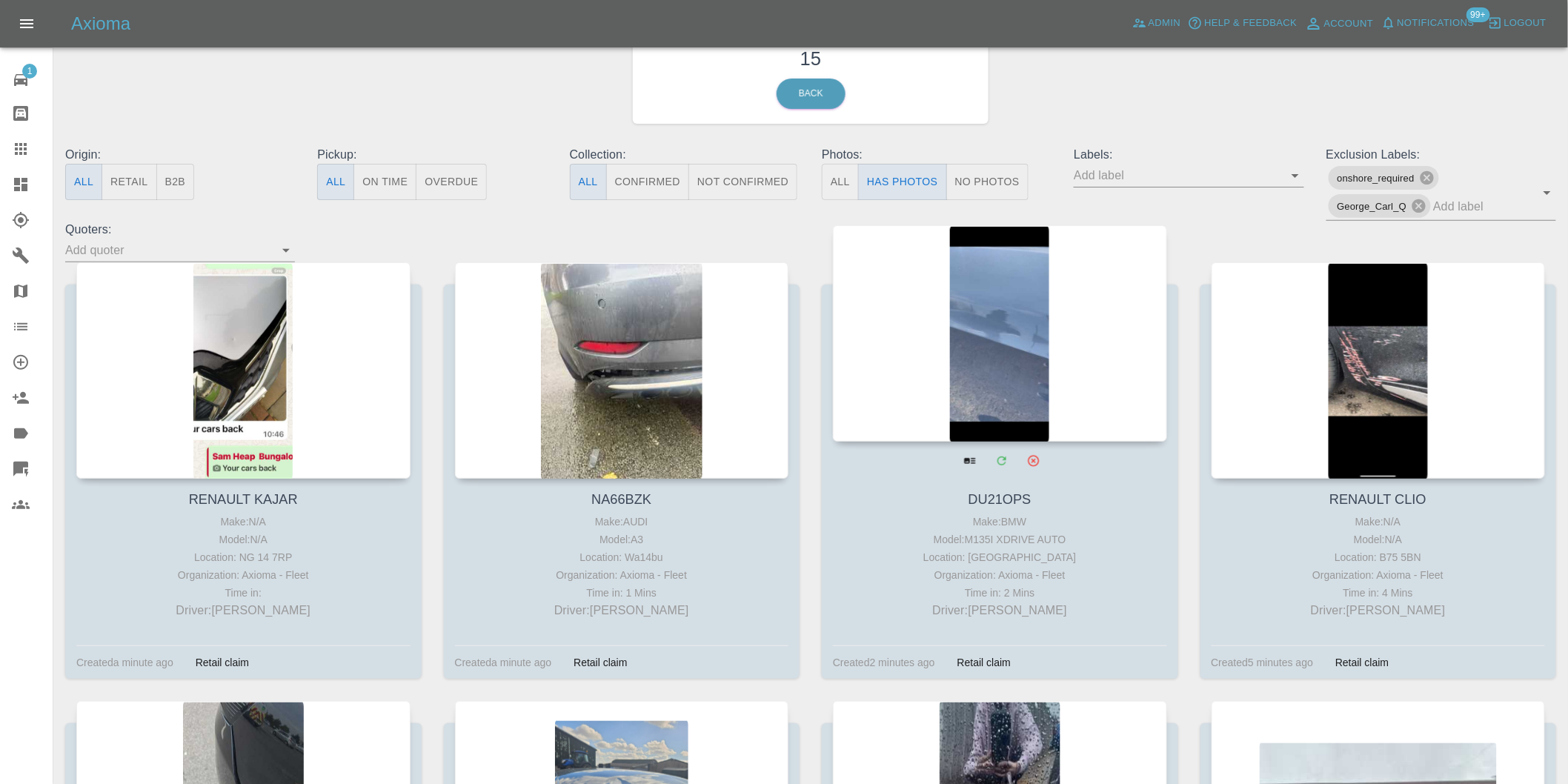
scroll to position [0, 0]
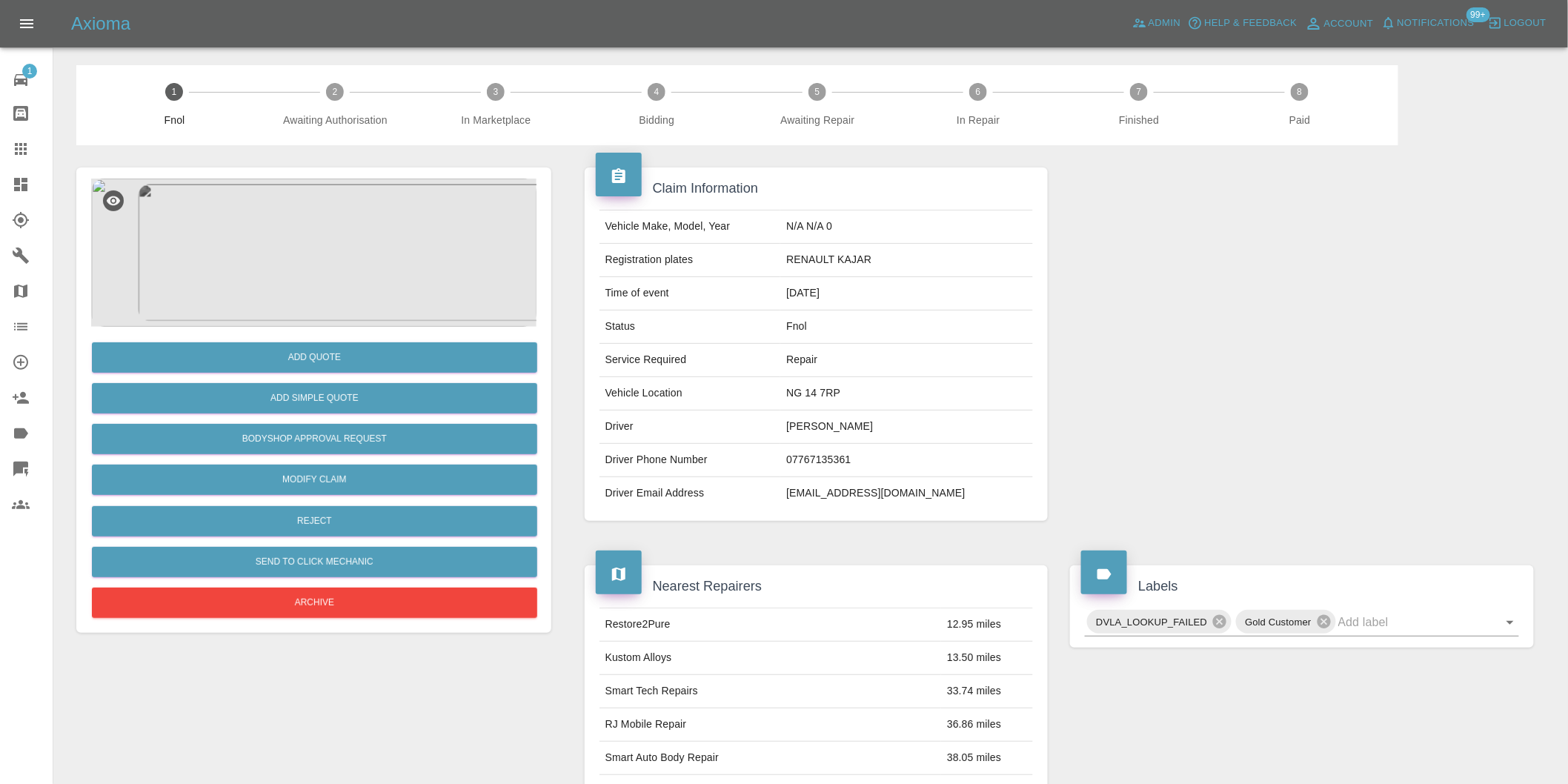
click at [308, 235] on img at bounding box center [313, 253] width 446 height 148
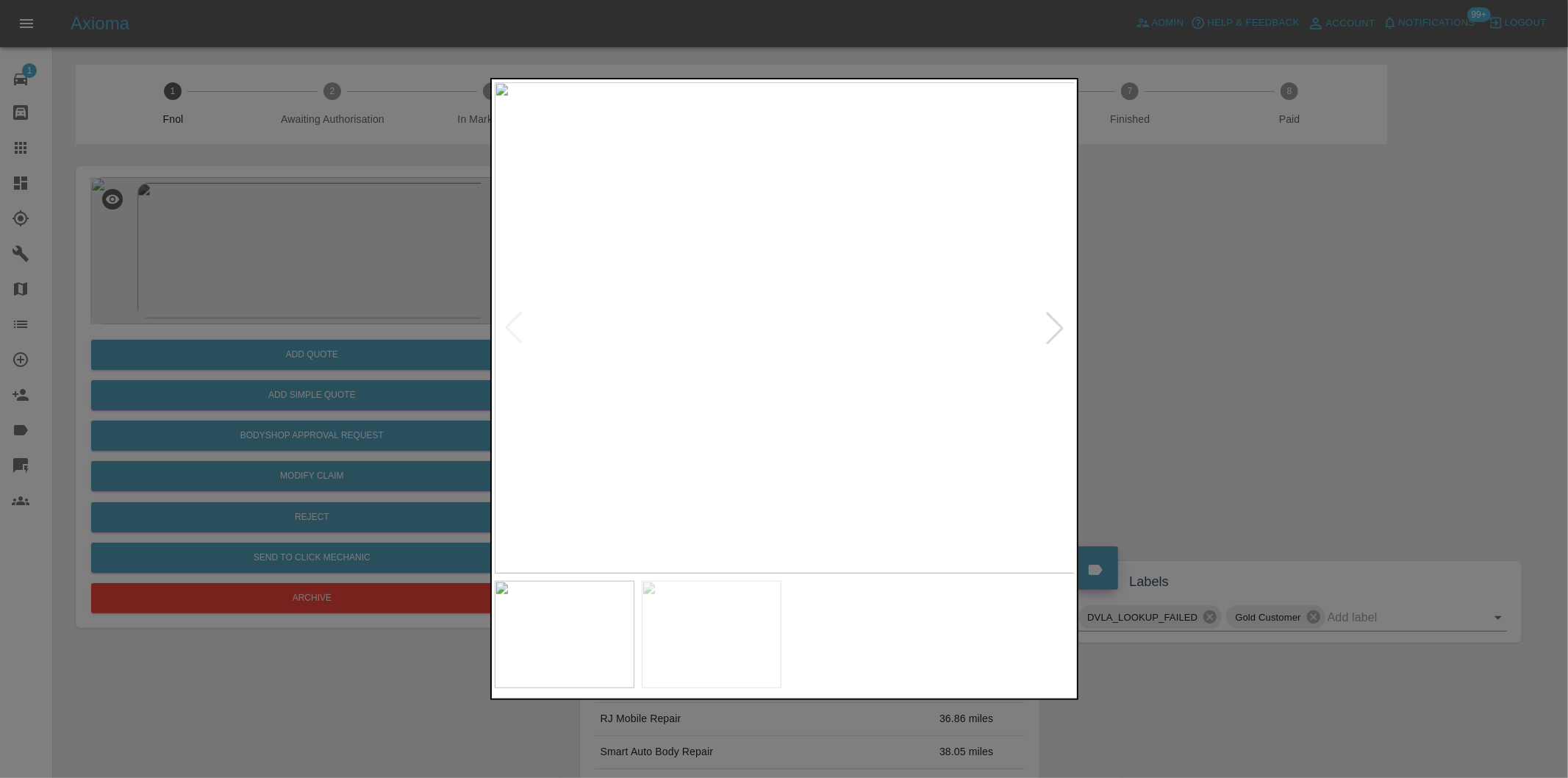
click at [1054, 329] on div at bounding box center [1054, 328] width 32 height 32
click at [1054, 329] on img at bounding box center [784, 328] width 581 height 492
click at [515, 327] on div at bounding box center [513, 328] width 32 height 32
click at [1236, 329] on div at bounding box center [784, 389] width 1568 height 778
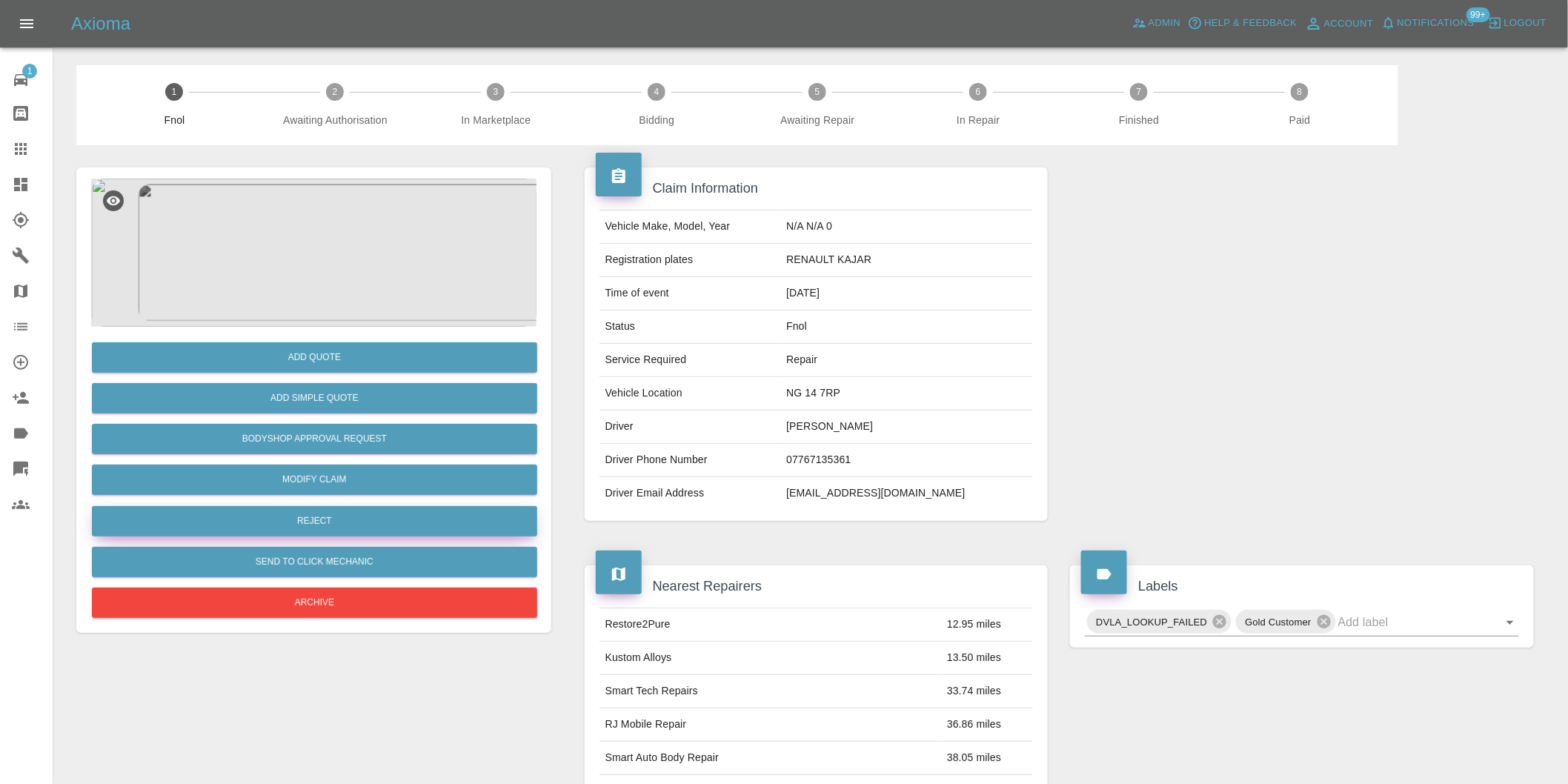
click at [330, 521] on button "Reject" at bounding box center [314, 521] width 446 height 31
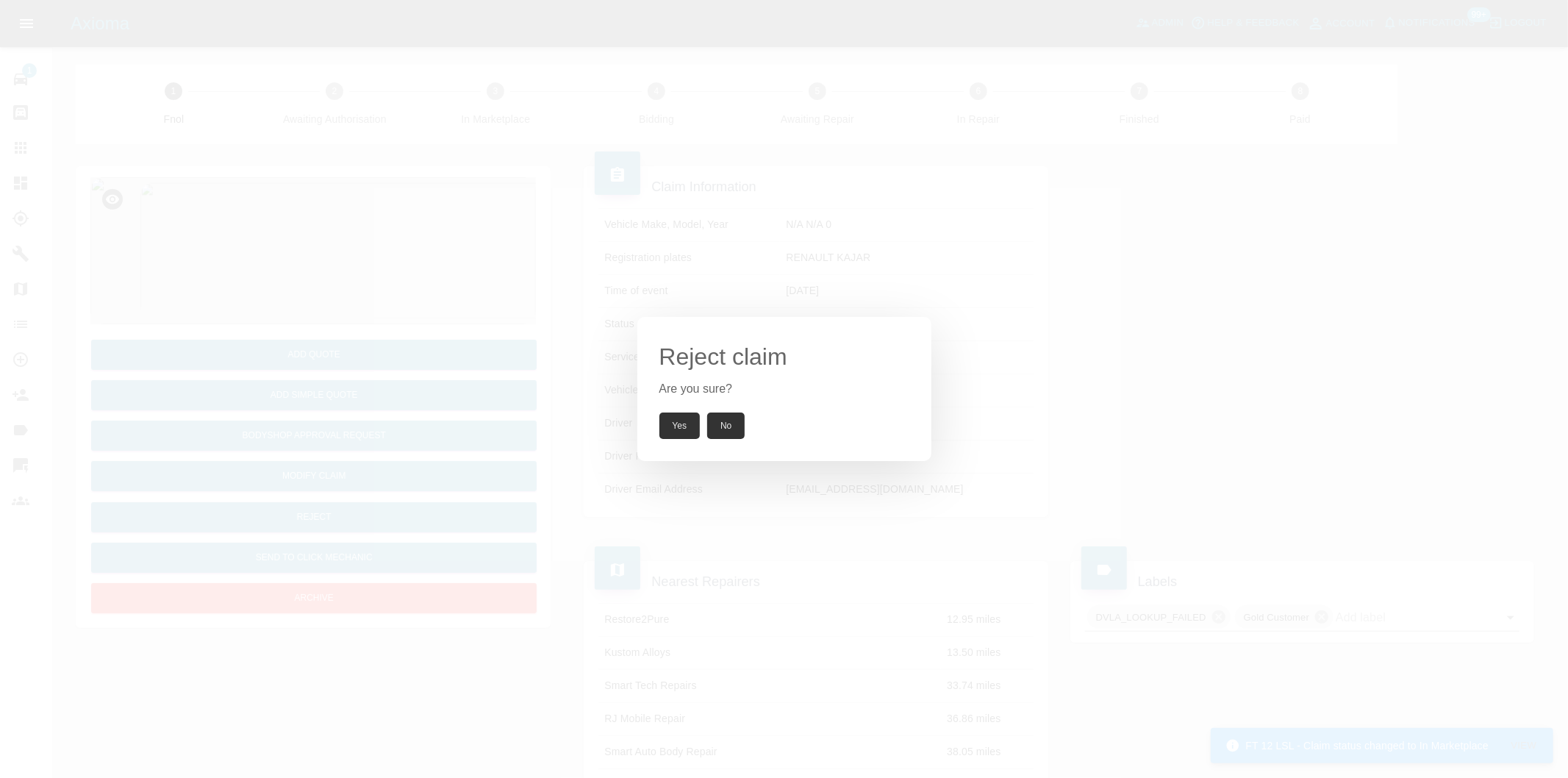
click at [665, 429] on button "Yes" at bounding box center [680, 426] width 41 height 26
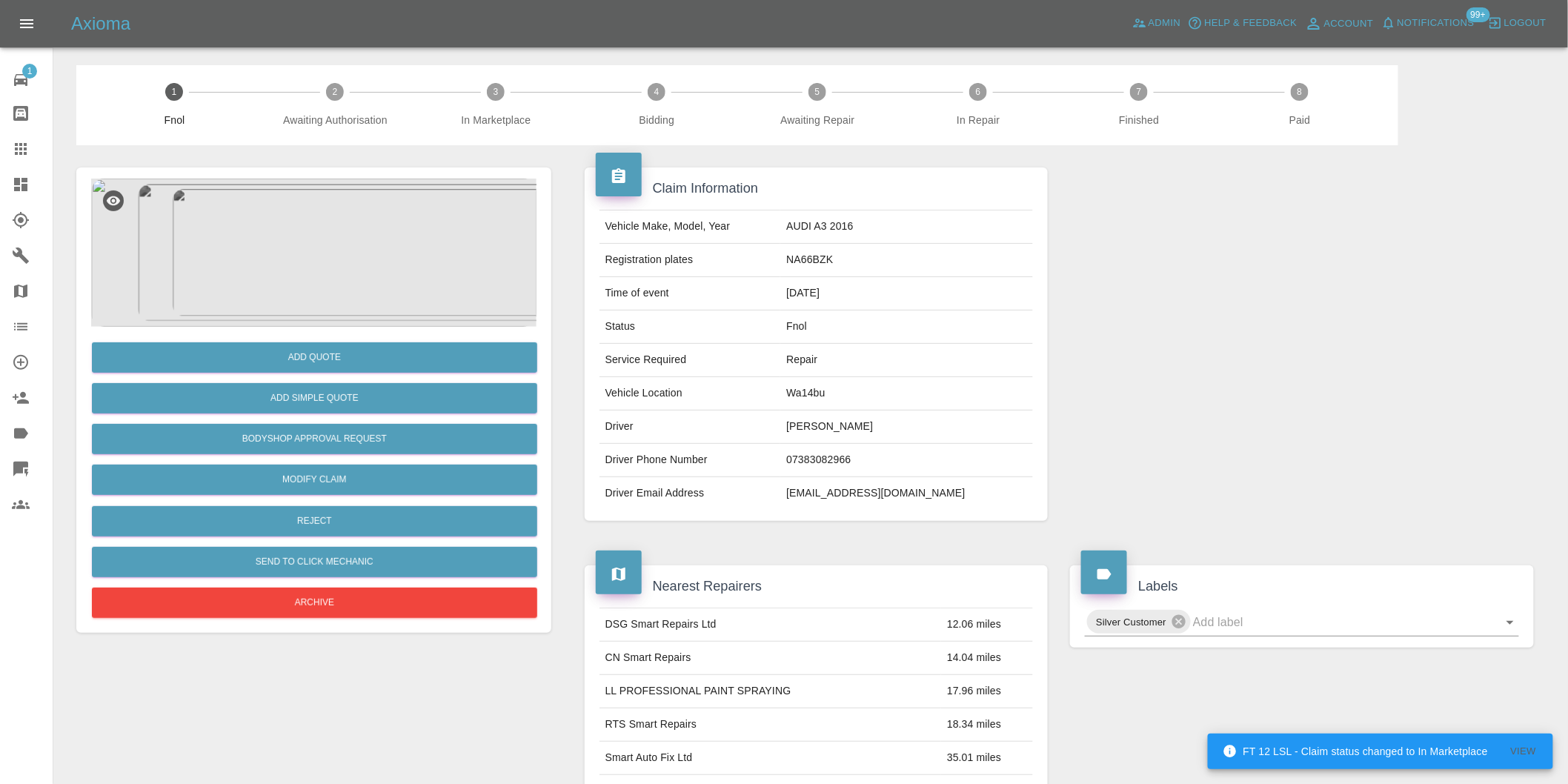
click at [306, 238] on img at bounding box center [313, 253] width 446 height 148
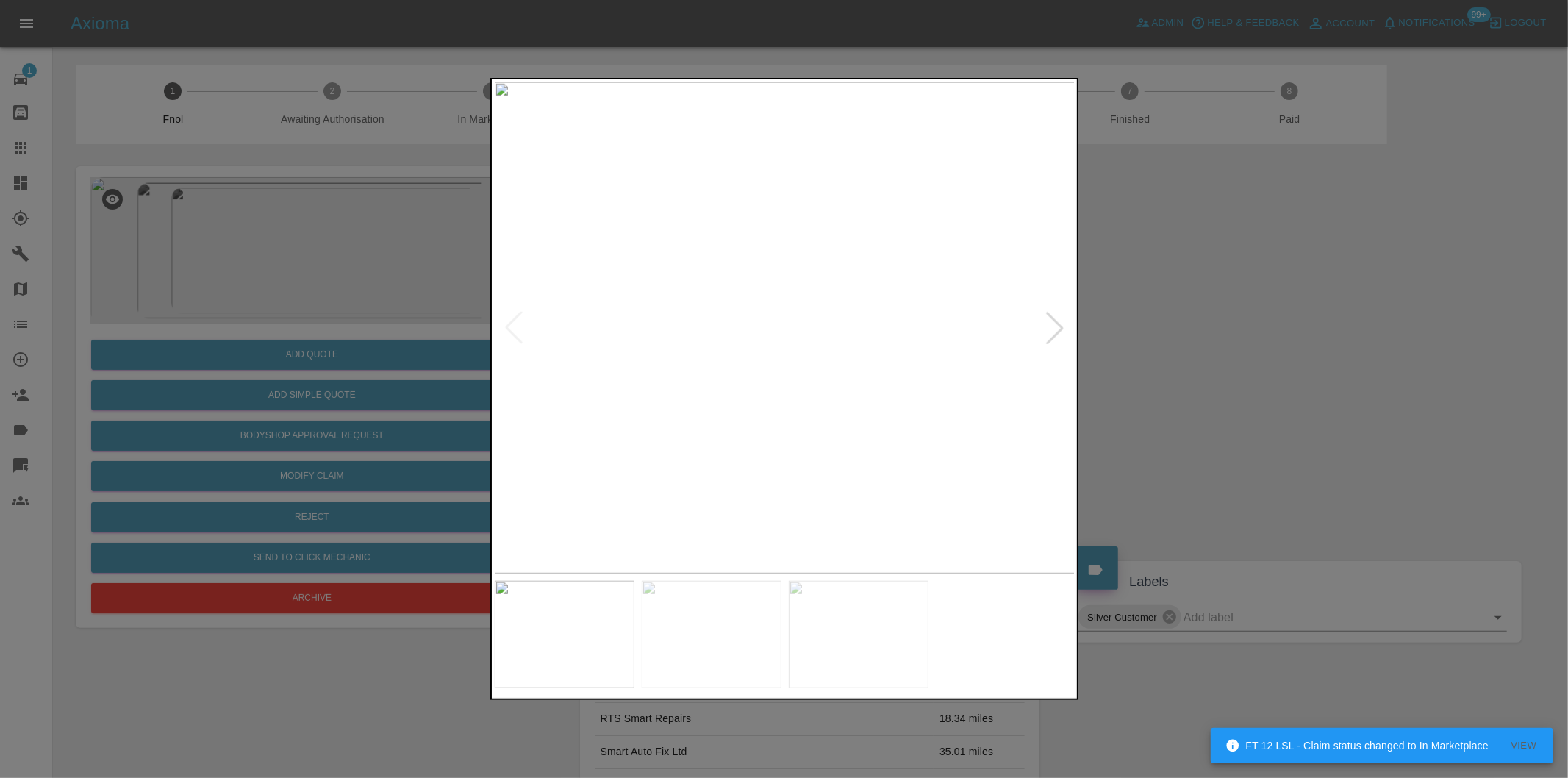
click at [1045, 328] on div at bounding box center [1054, 328] width 32 height 32
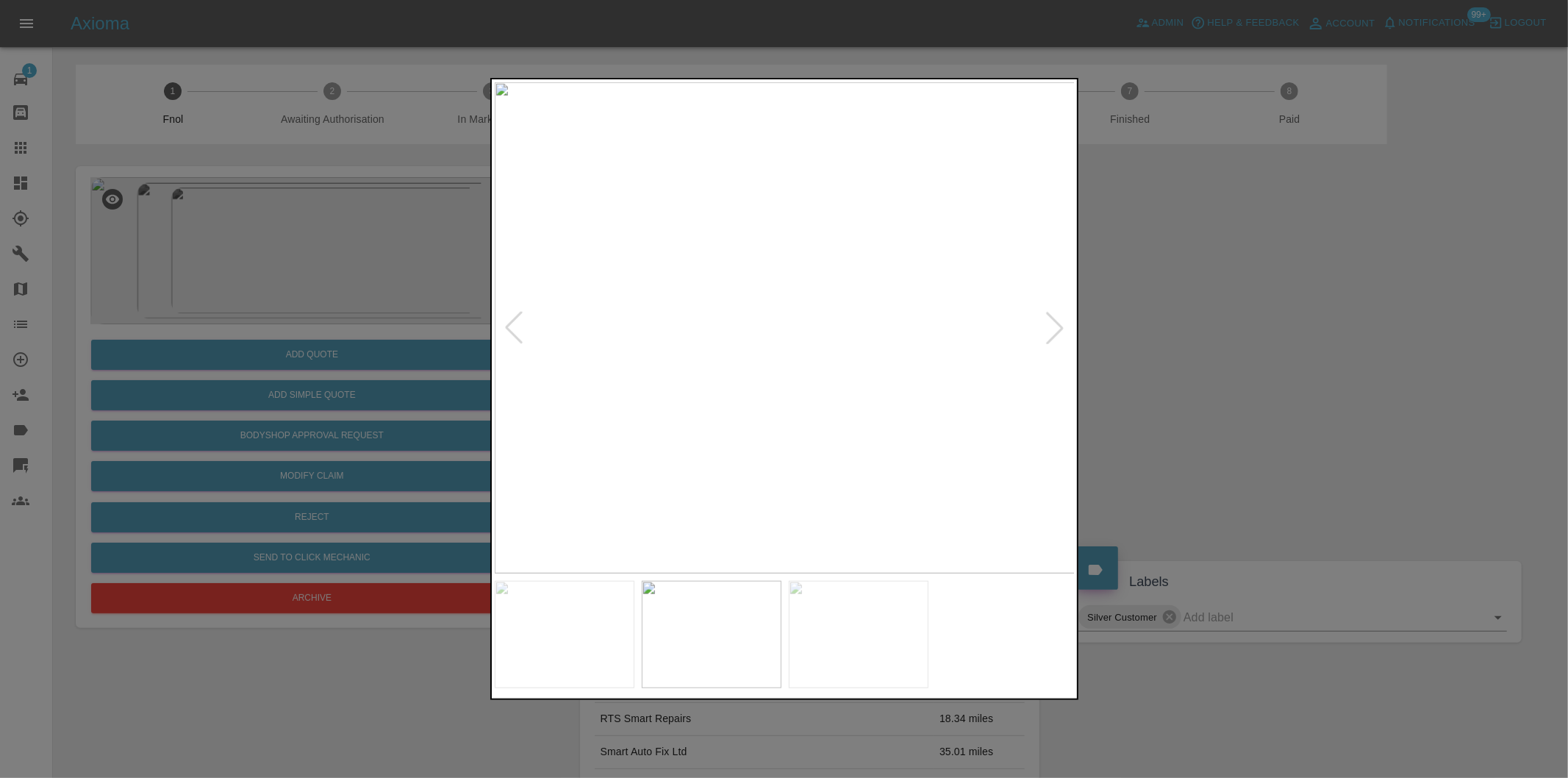
click at [1045, 328] on div at bounding box center [1054, 328] width 32 height 32
drag, startPoint x: 1253, startPoint y: 365, endPoint x: 772, endPoint y: 468, distance: 491.9
click at [1248, 365] on div at bounding box center [784, 389] width 1568 height 778
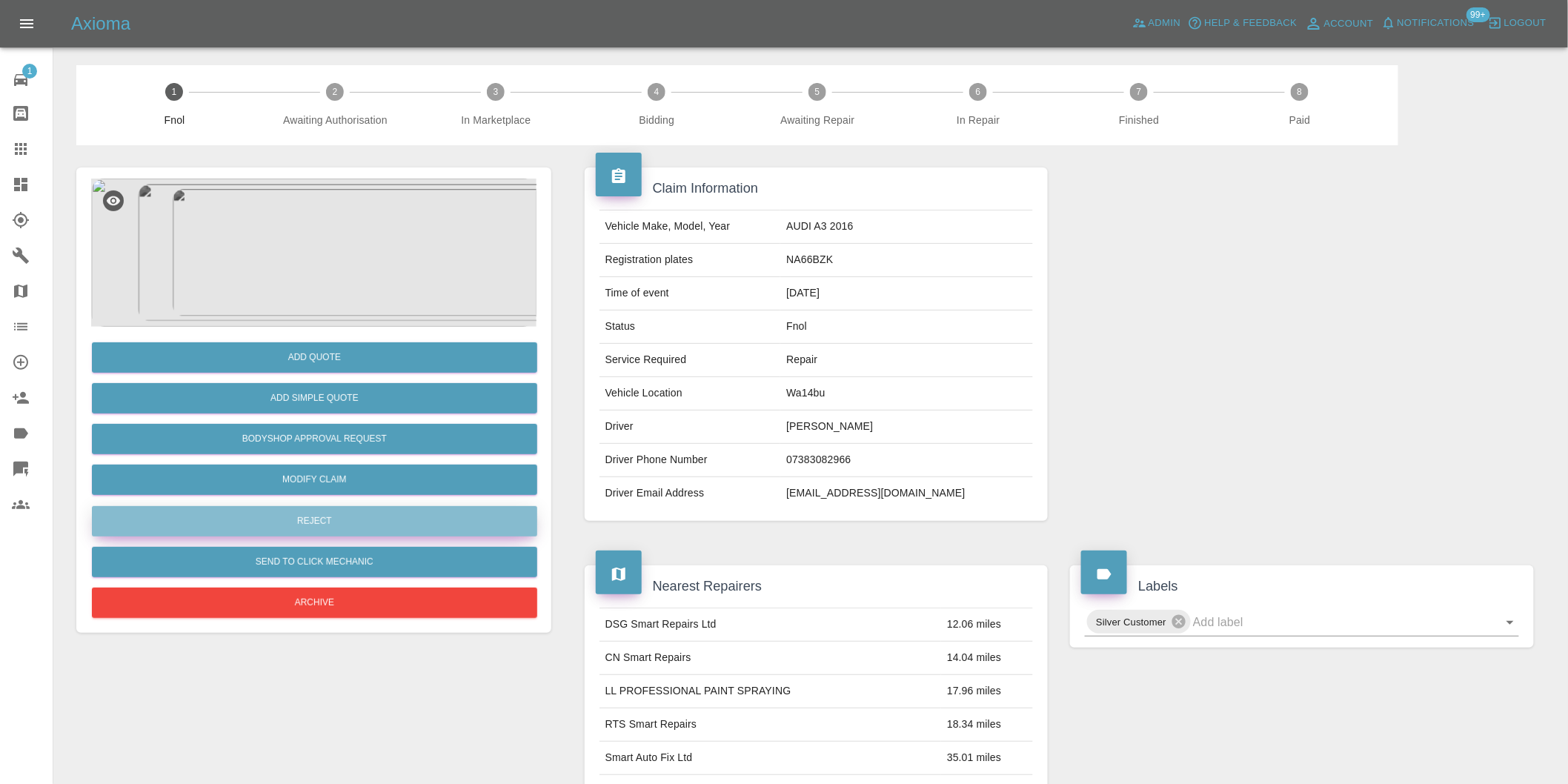
click at [354, 515] on button "Reject" at bounding box center [314, 521] width 446 height 31
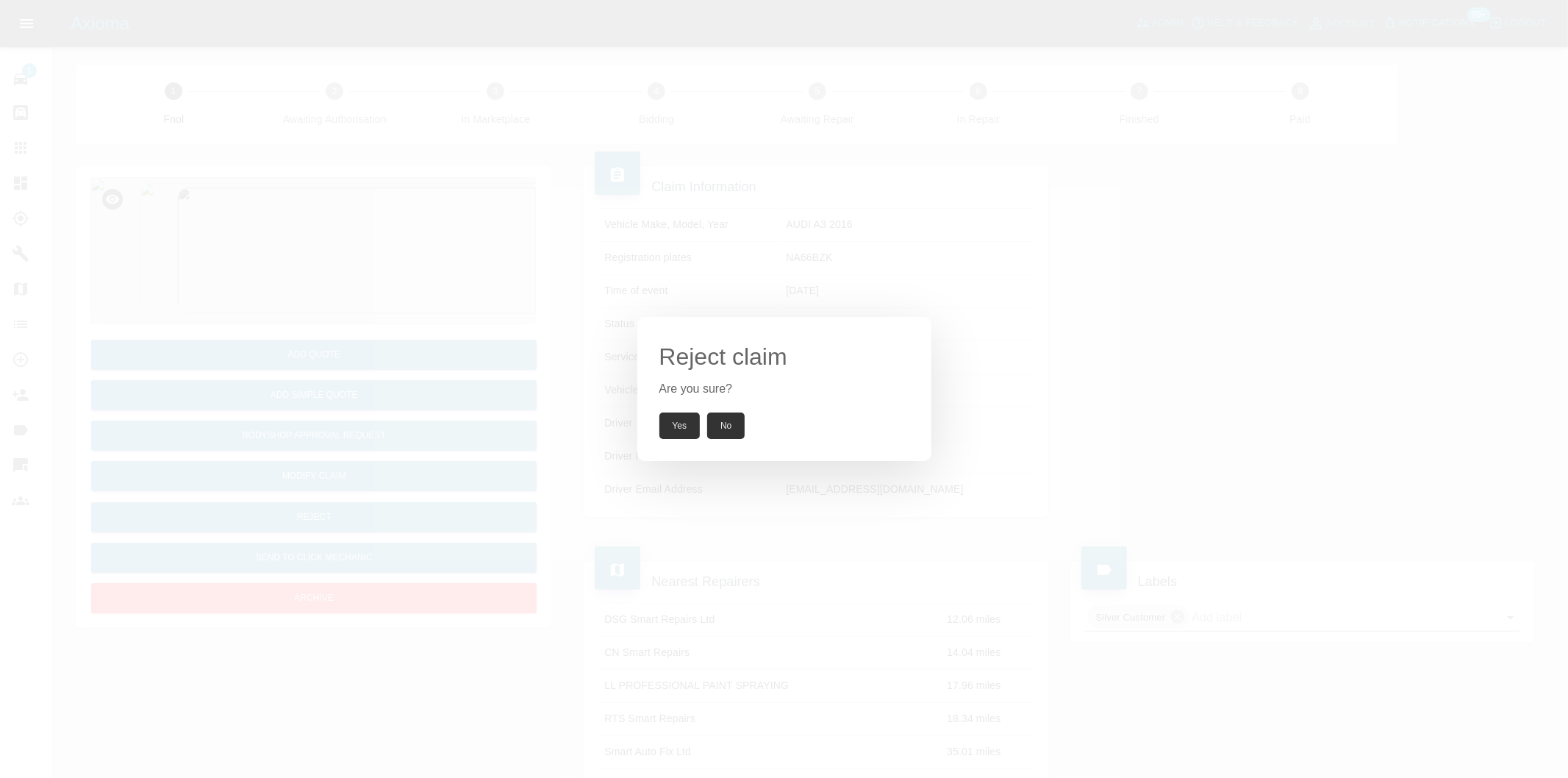
click at [682, 410] on div "Reject claim Are you sure? Yes No" at bounding box center [784, 389] width 294 height 144
click at [679, 425] on button "Yes" at bounding box center [680, 426] width 41 height 26
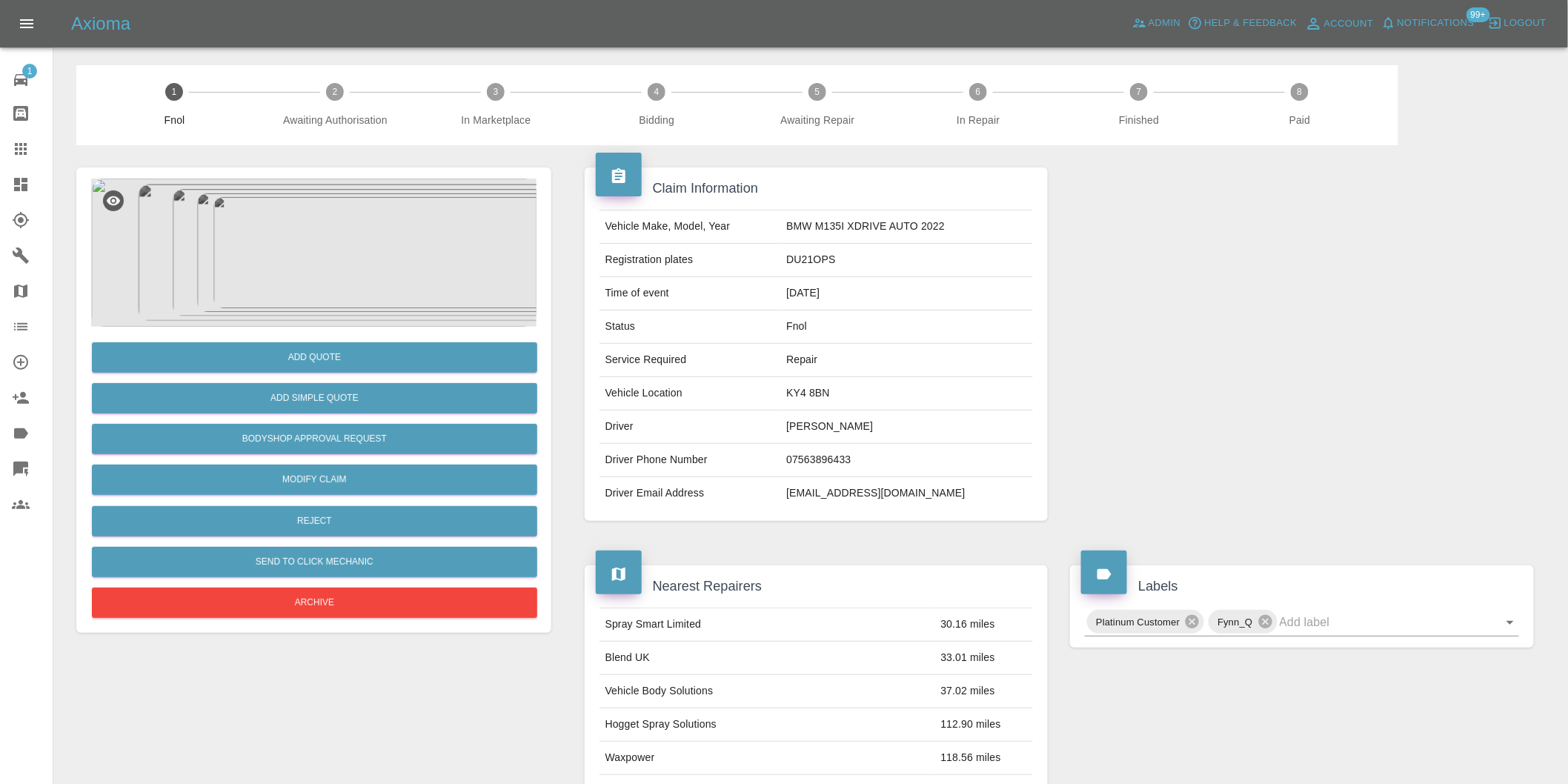
click at [321, 248] on img at bounding box center [313, 253] width 446 height 148
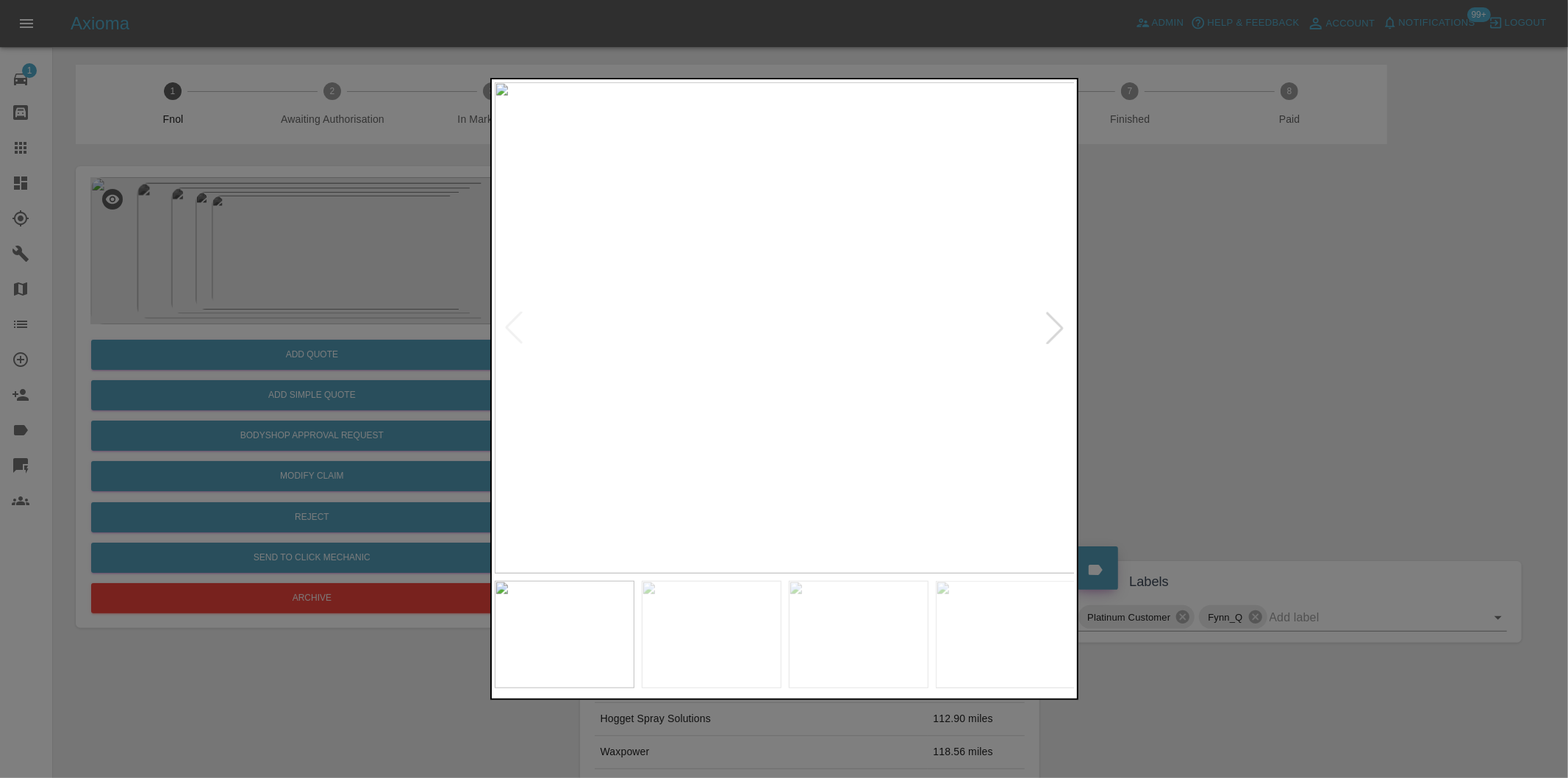
click at [1062, 330] on div at bounding box center [1054, 328] width 32 height 32
click at [1060, 330] on div at bounding box center [1054, 328] width 32 height 32
click at [1052, 330] on div at bounding box center [1054, 328] width 32 height 32
click at [1052, 330] on img at bounding box center [784, 328] width 581 height 492
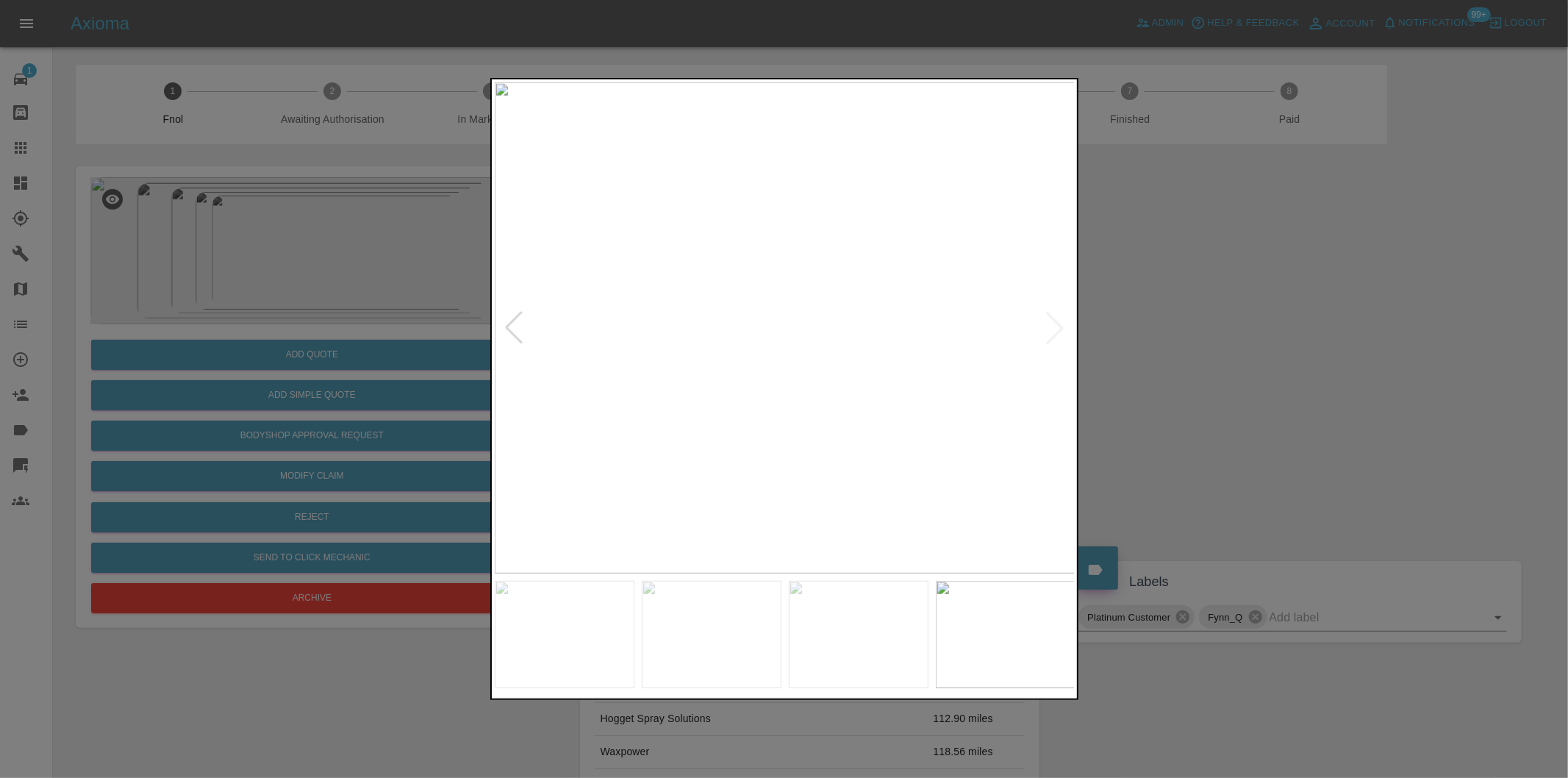
click at [1052, 330] on img at bounding box center [784, 328] width 581 height 492
drag, startPoint x: 1167, startPoint y: 337, endPoint x: 861, endPoint y: 372, distance: 308.0
click at [1167, 337] on div at bounding box center [784, 389] width 1568 height 778
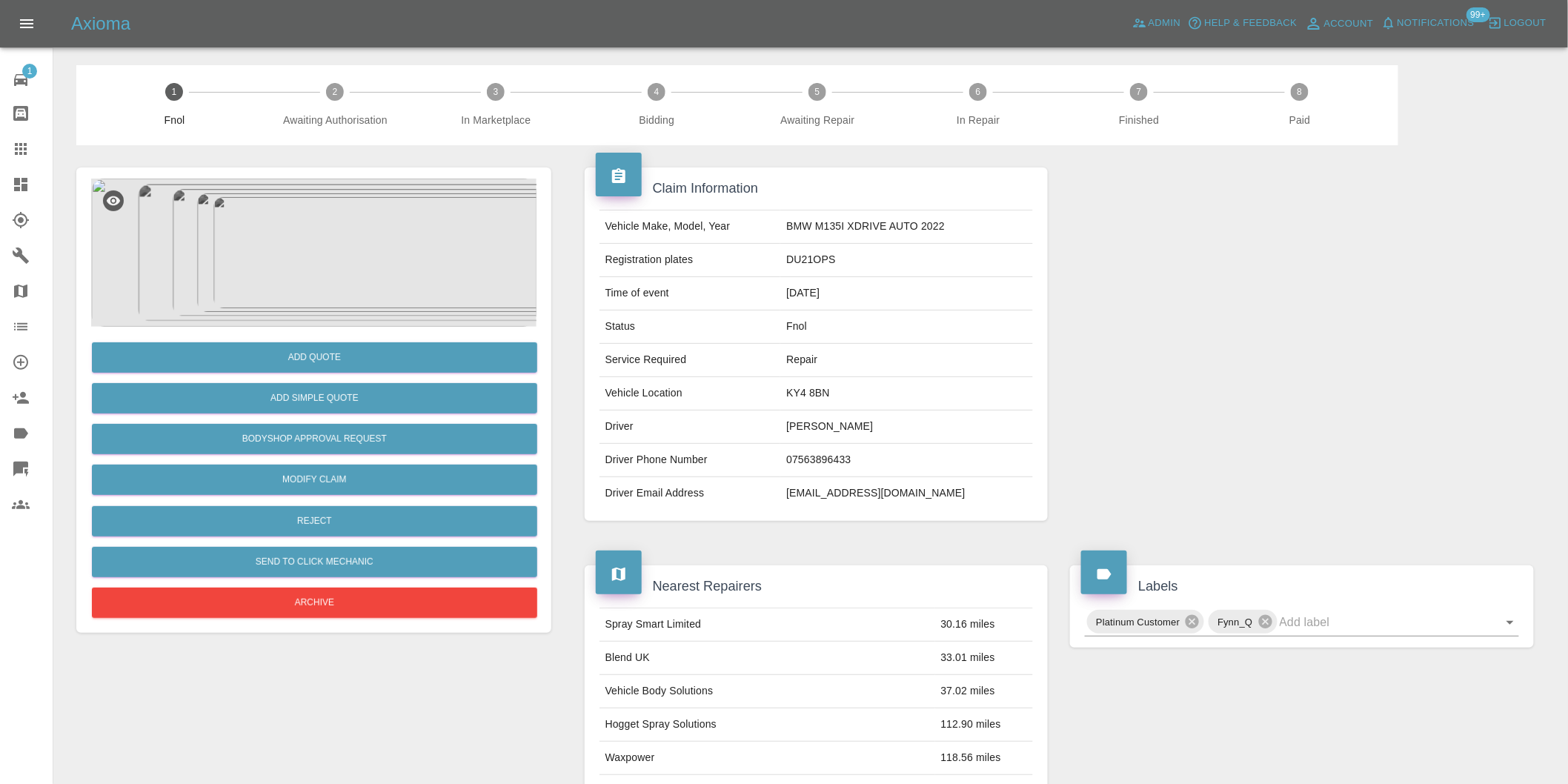
click at [306, 265] on img at bounding box center [313, 253] width 446 height 148
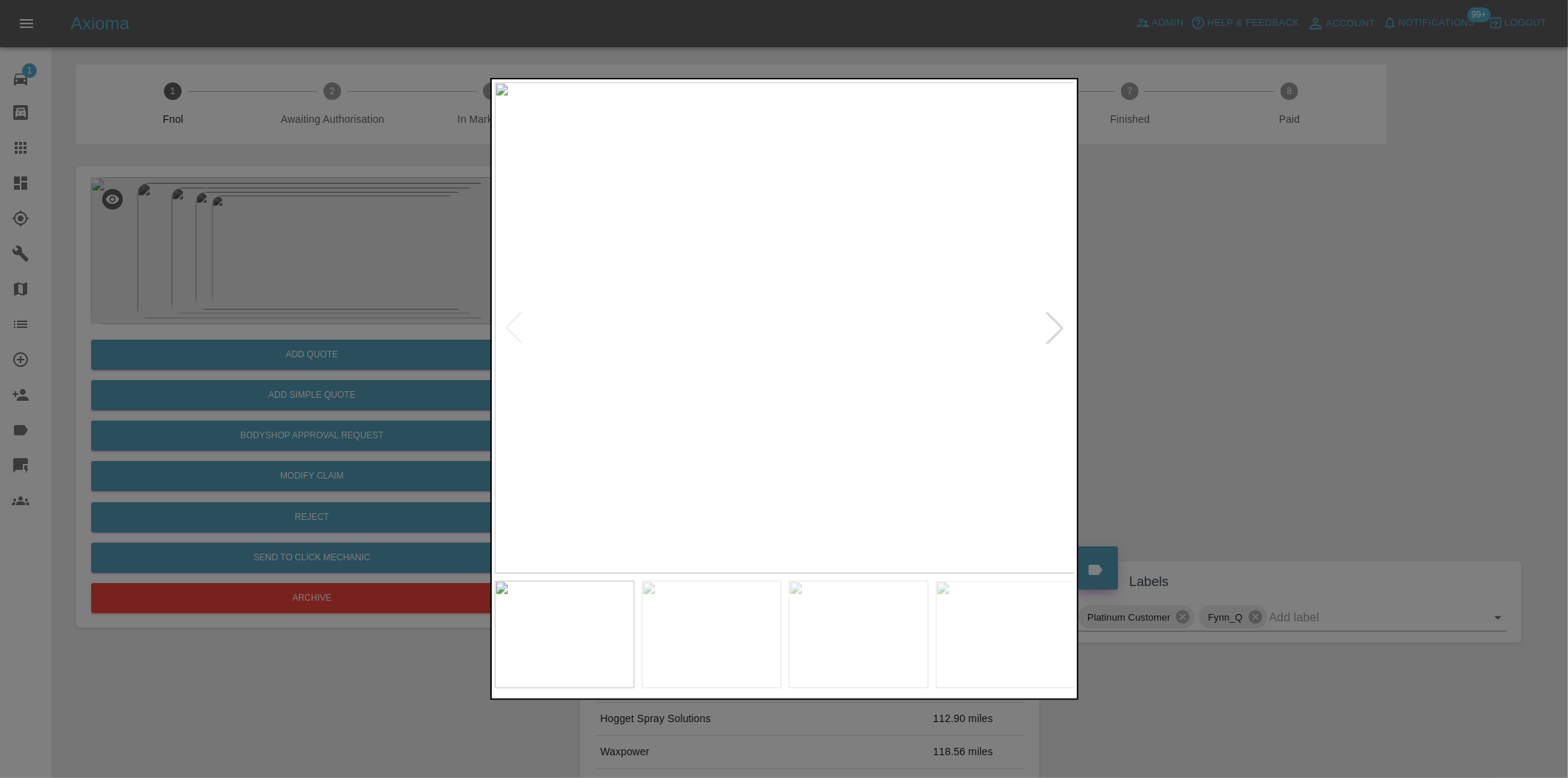
click at [1052, 327] on div at bounding box center [1054, 328] width 32 height 32
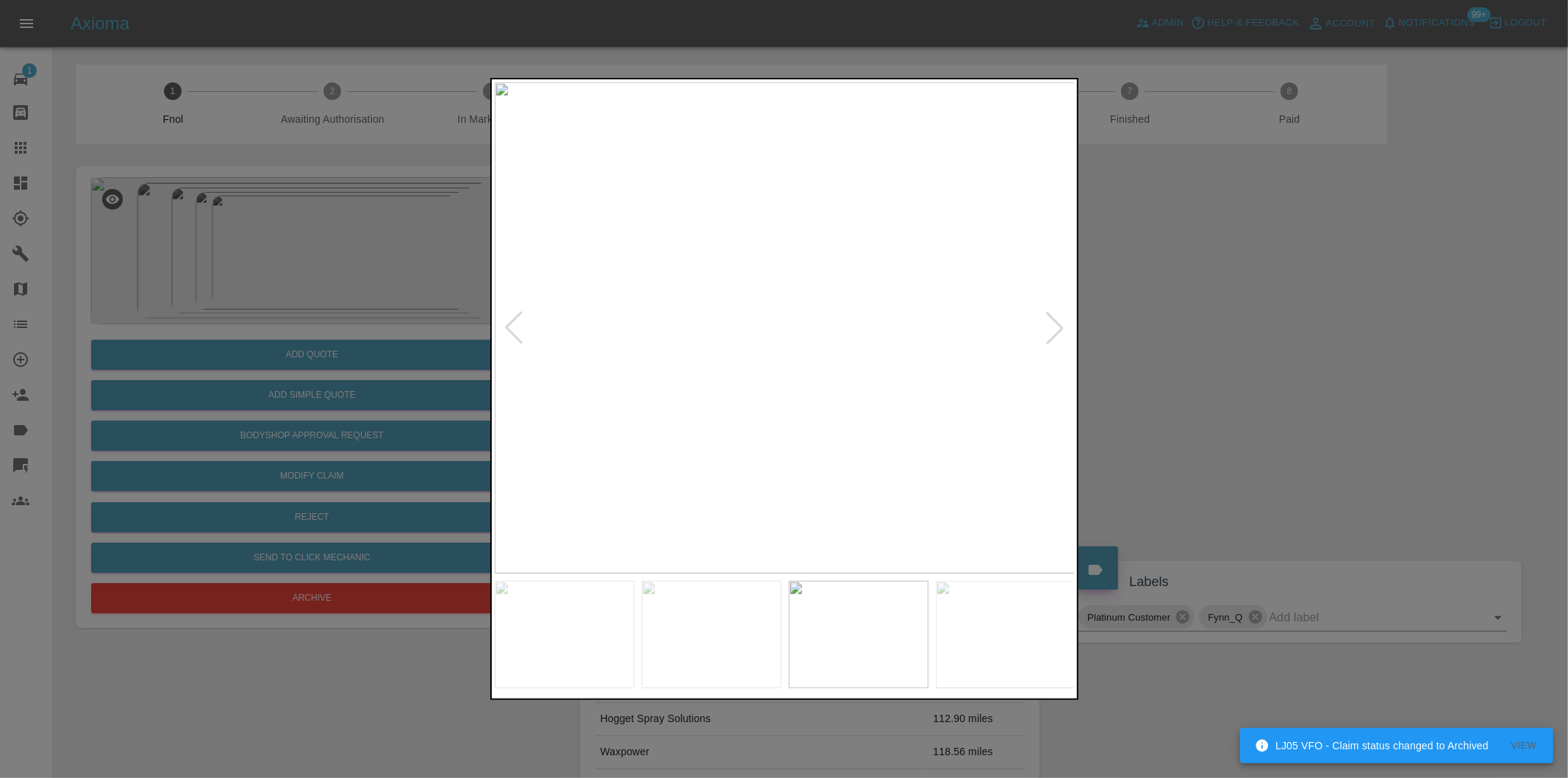
click at [1052, 327] on div at bounding box center [1054, 328] width 32 height 32
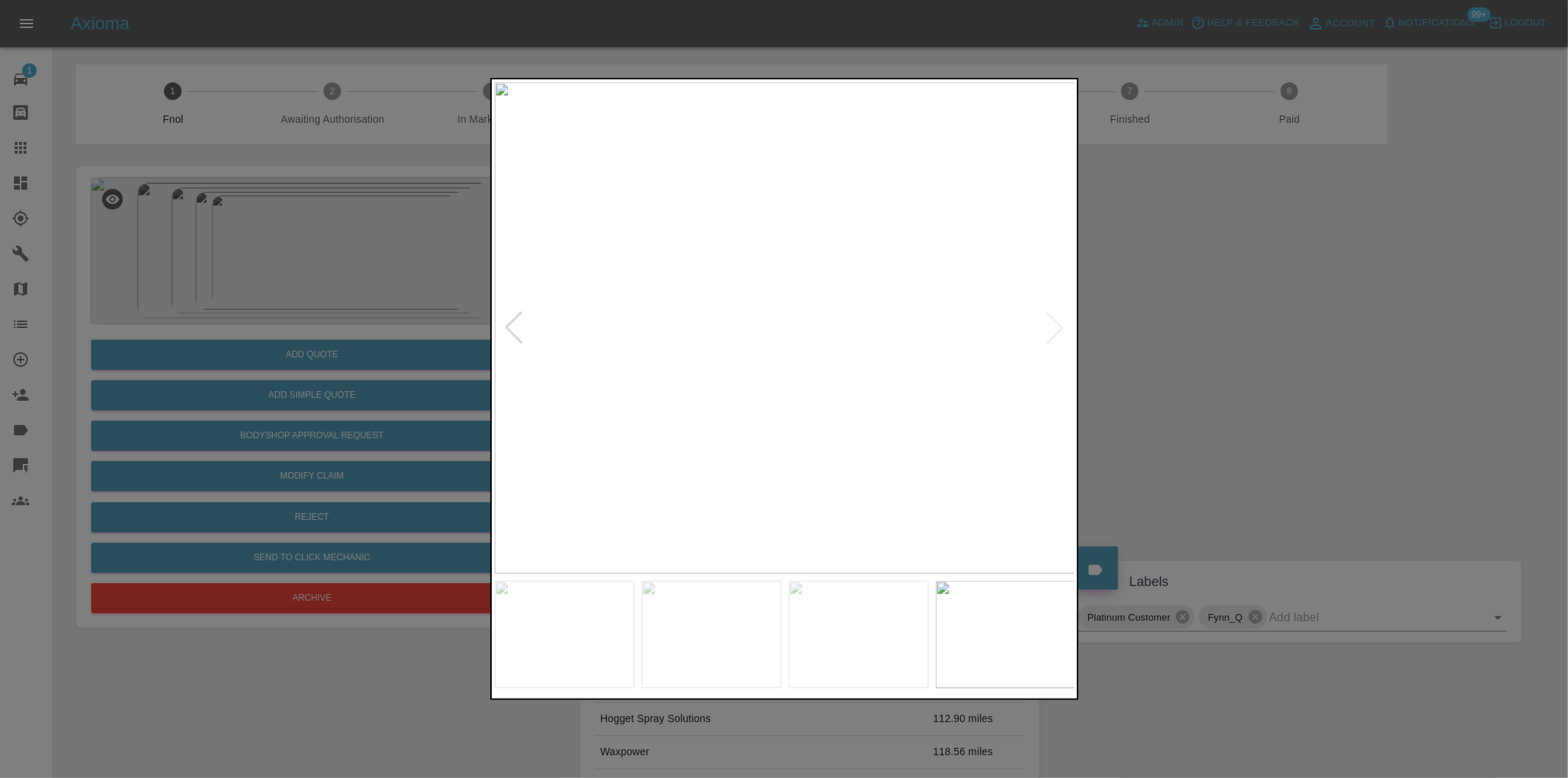
click at [1130, 334] on div at bounding box center [784, 389] width 1568 height 778
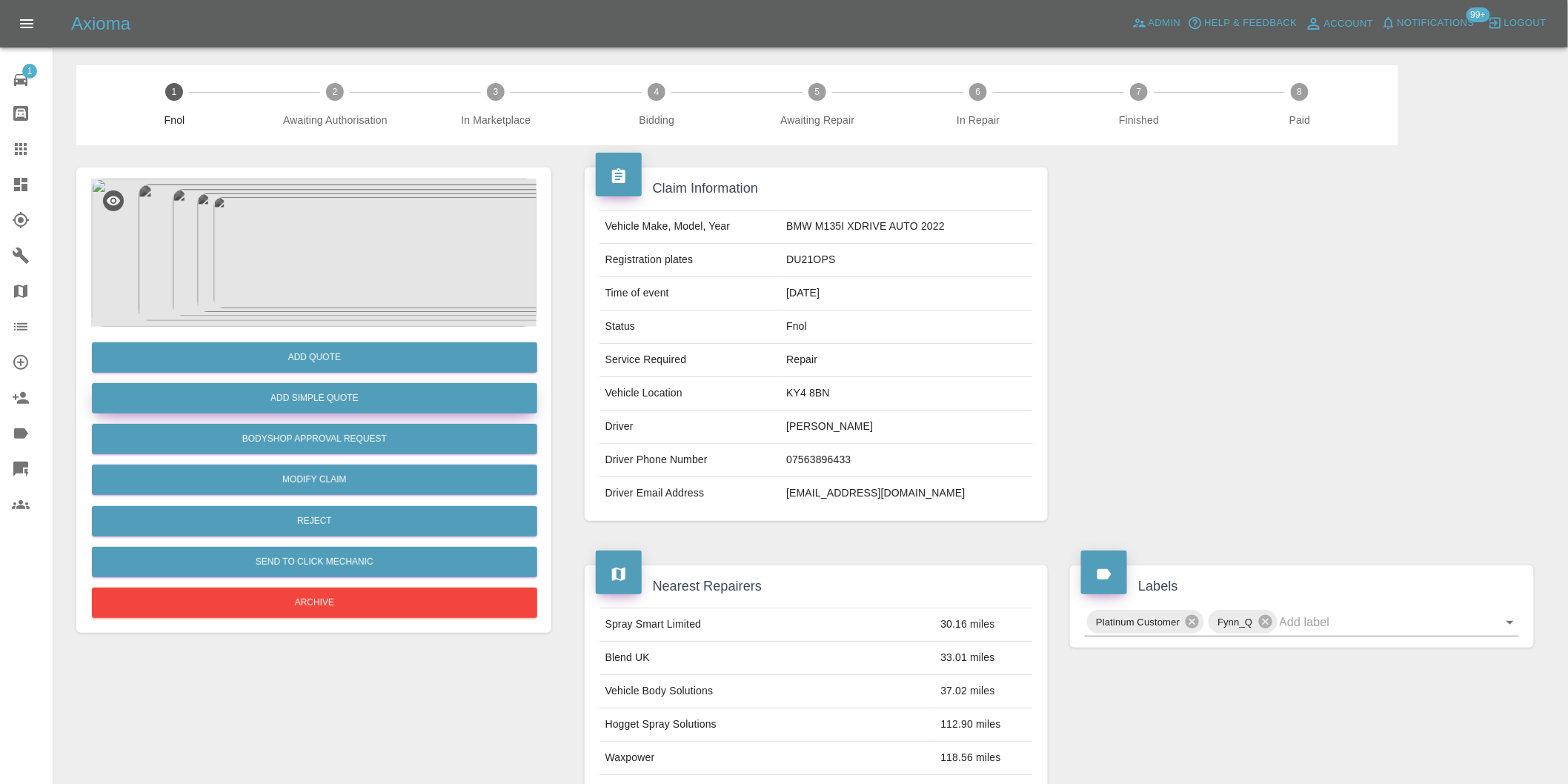
click at [345, 400] on button "Add Simple Quote" at bounding box center [314, 398] width 446 height 31
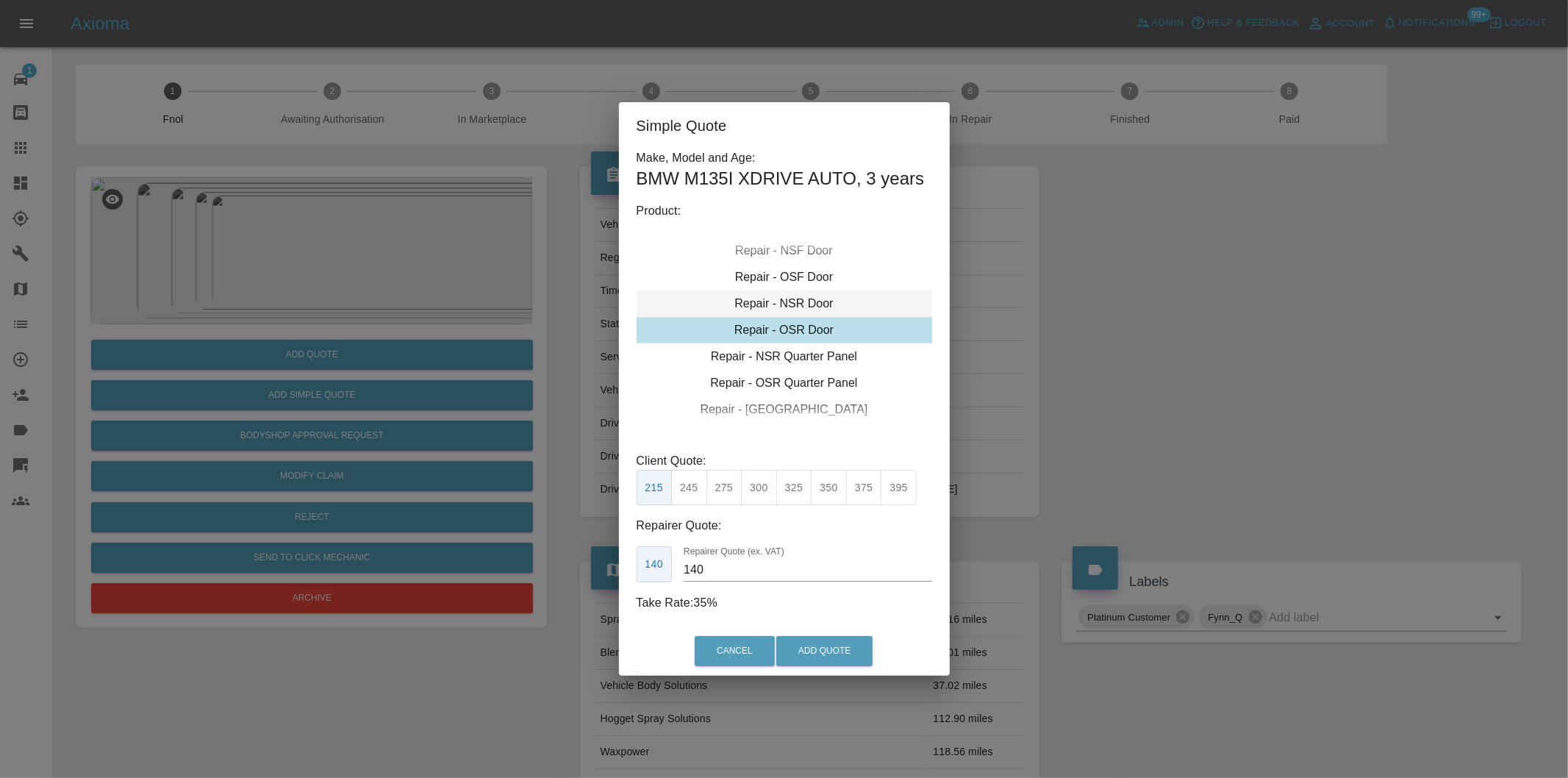
click at [803, 307] on div "Repair - NSR Door" at bounding box center [784, 303] width 295 height 26
click at [757, 483] on button "300" at bounding box center [759, 488] width 36 height 36
type input "190"
click at [818, 650] on button "Add Quote" at bounding box center [825, 650] width 96 height 30
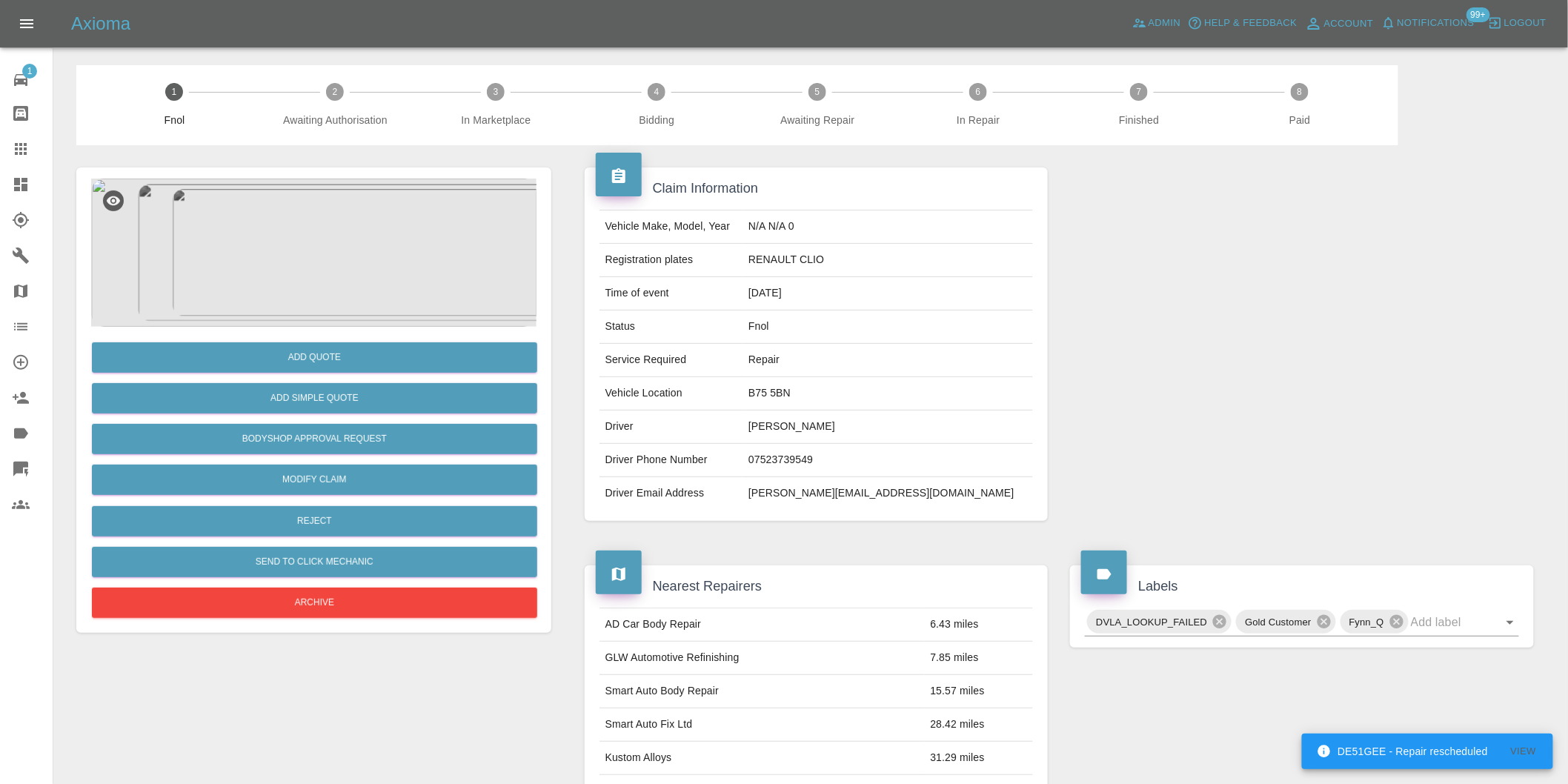
click at [337, 247] on img at bounding box center [313, 253] width 446 height 148
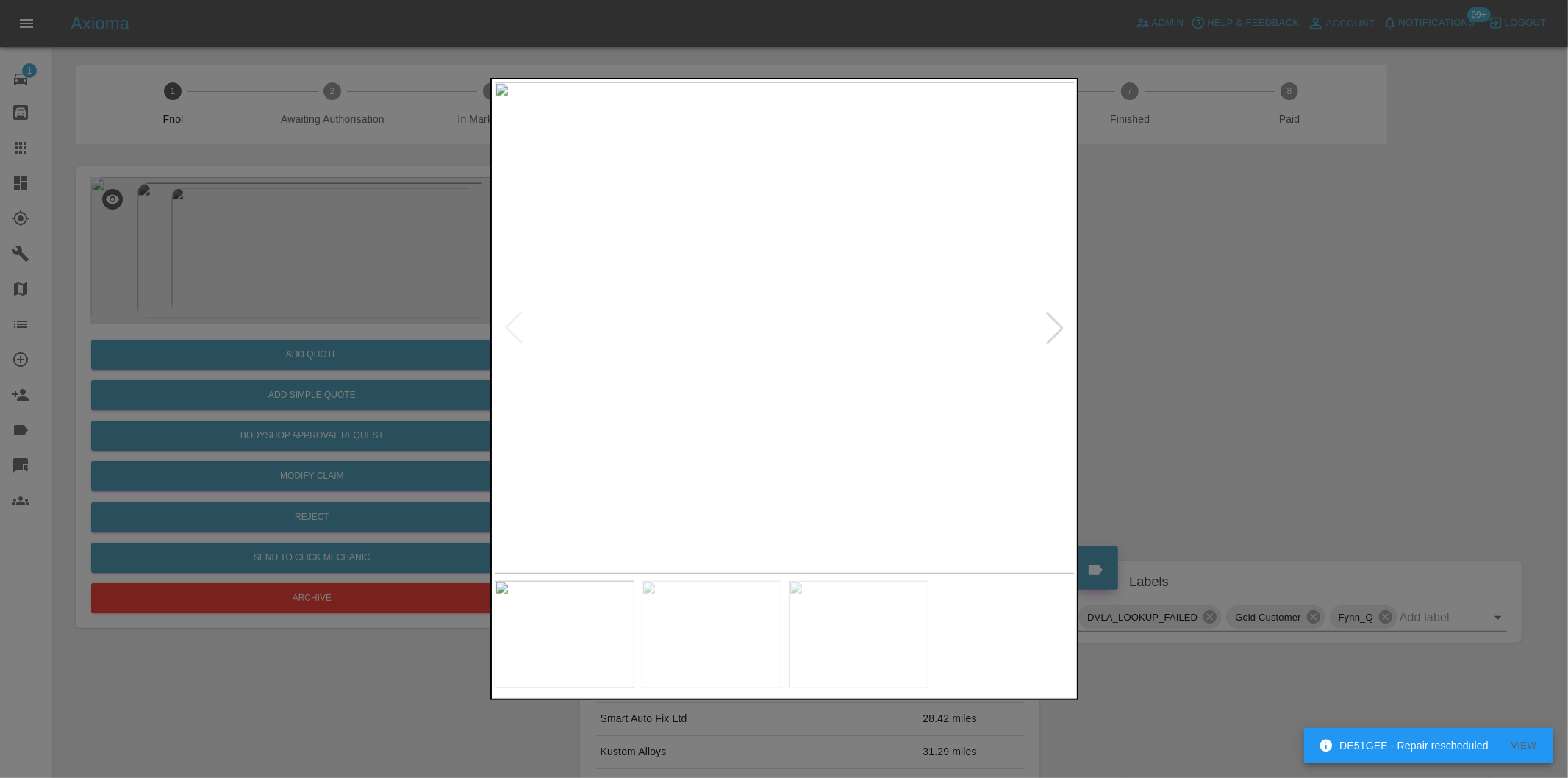
click at [1053, 328] on div at bounding box center [1054, 328] width 32 height 32
click at [1053, 328] on img at bounding box center [784, 328] width 581 height 492
click at [1254, 366] on div at bounding box center [784, 389] width 1568 height 778
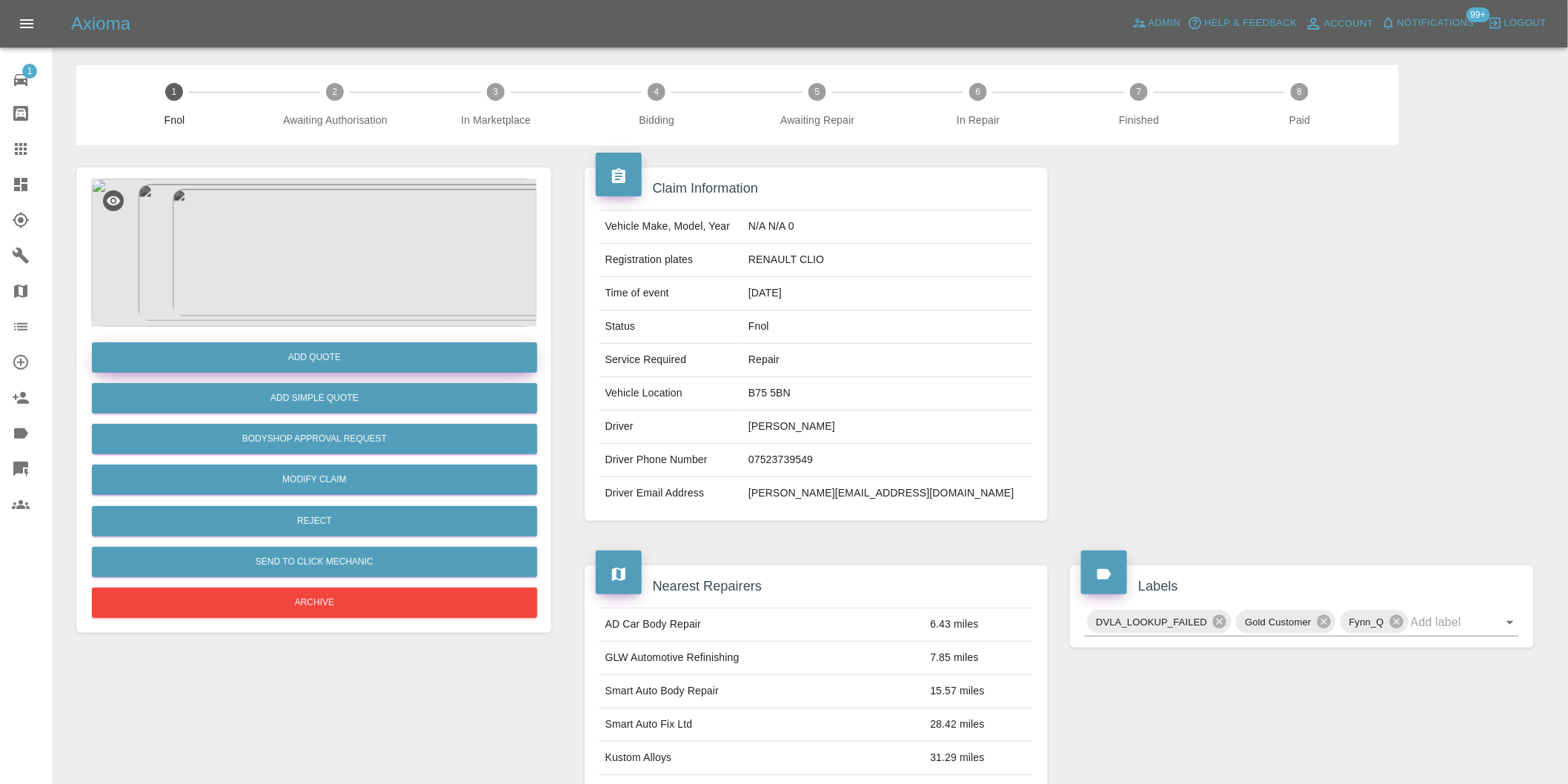
click at [329, 358] on button "Add Quote" at bounding box center [314, 357] width 446 height 31
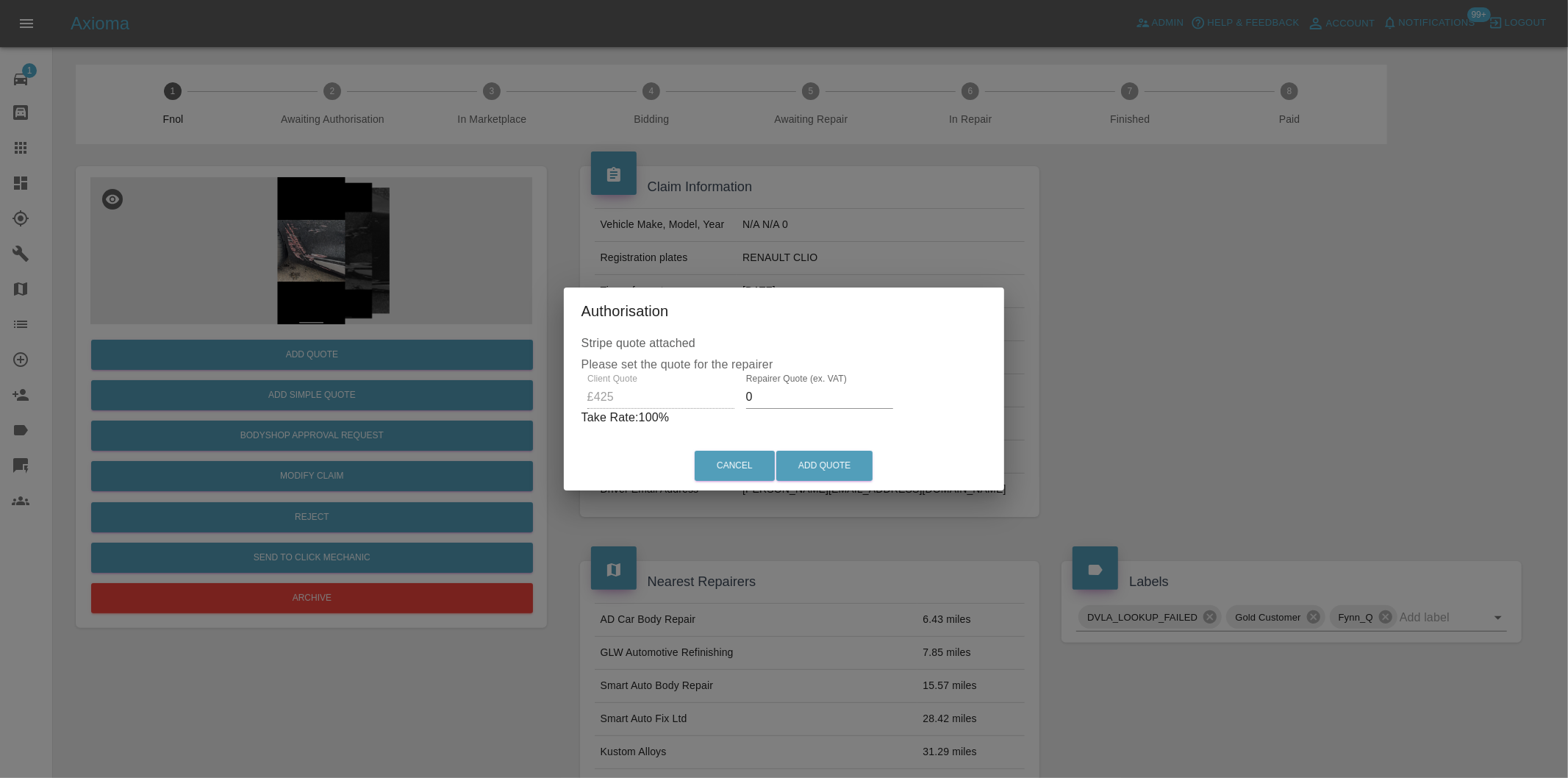
click at [770, 395] on input "0" at bounding box center [820, 397] width 147 height 24
type input "0270"
click at [809, 454] on button "Add Quote" at bounding box center [825, 466] width 96 height 30
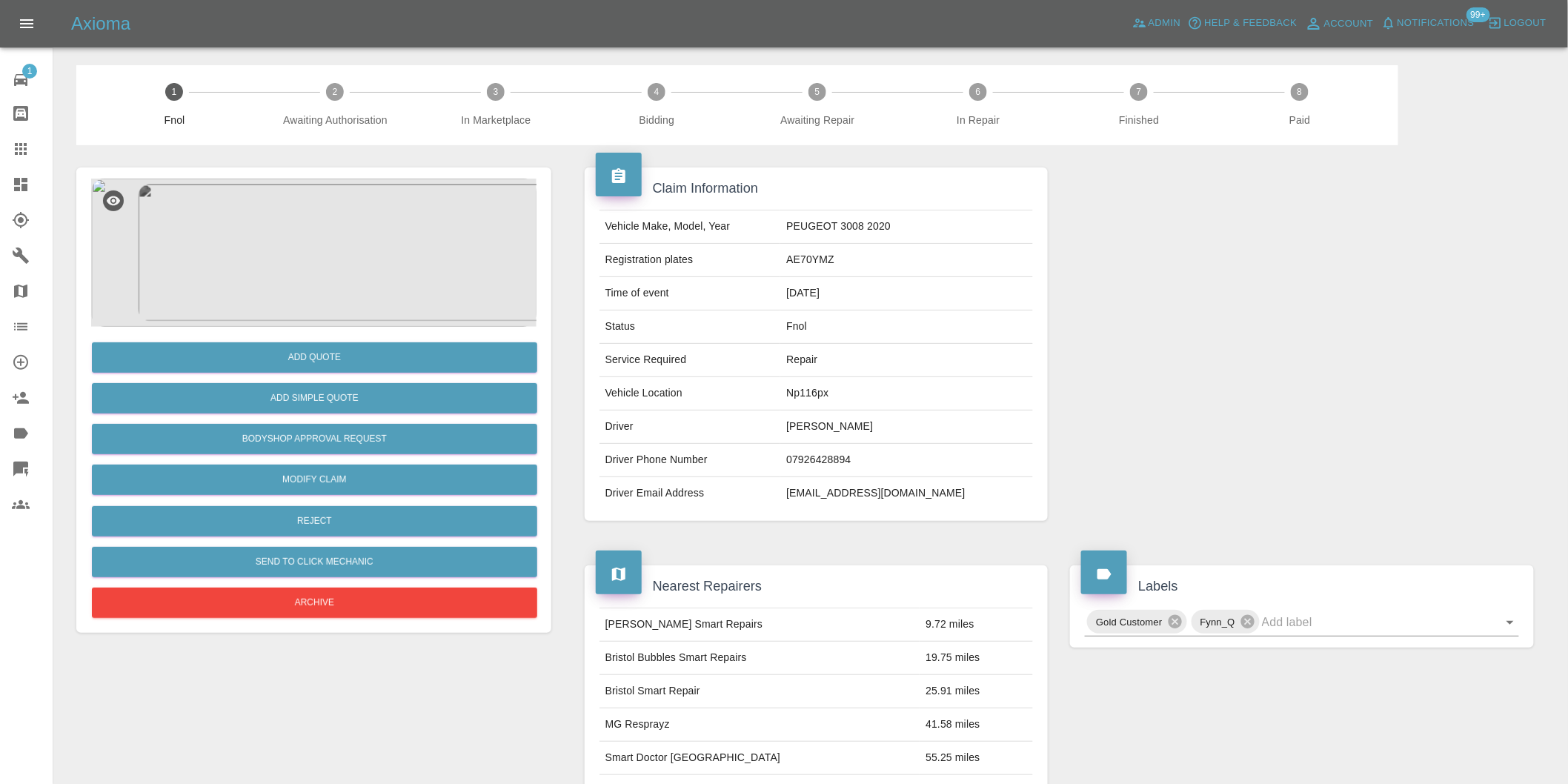
click at [356, 240] on img at bounding box center [313, 253] width 446 height 148
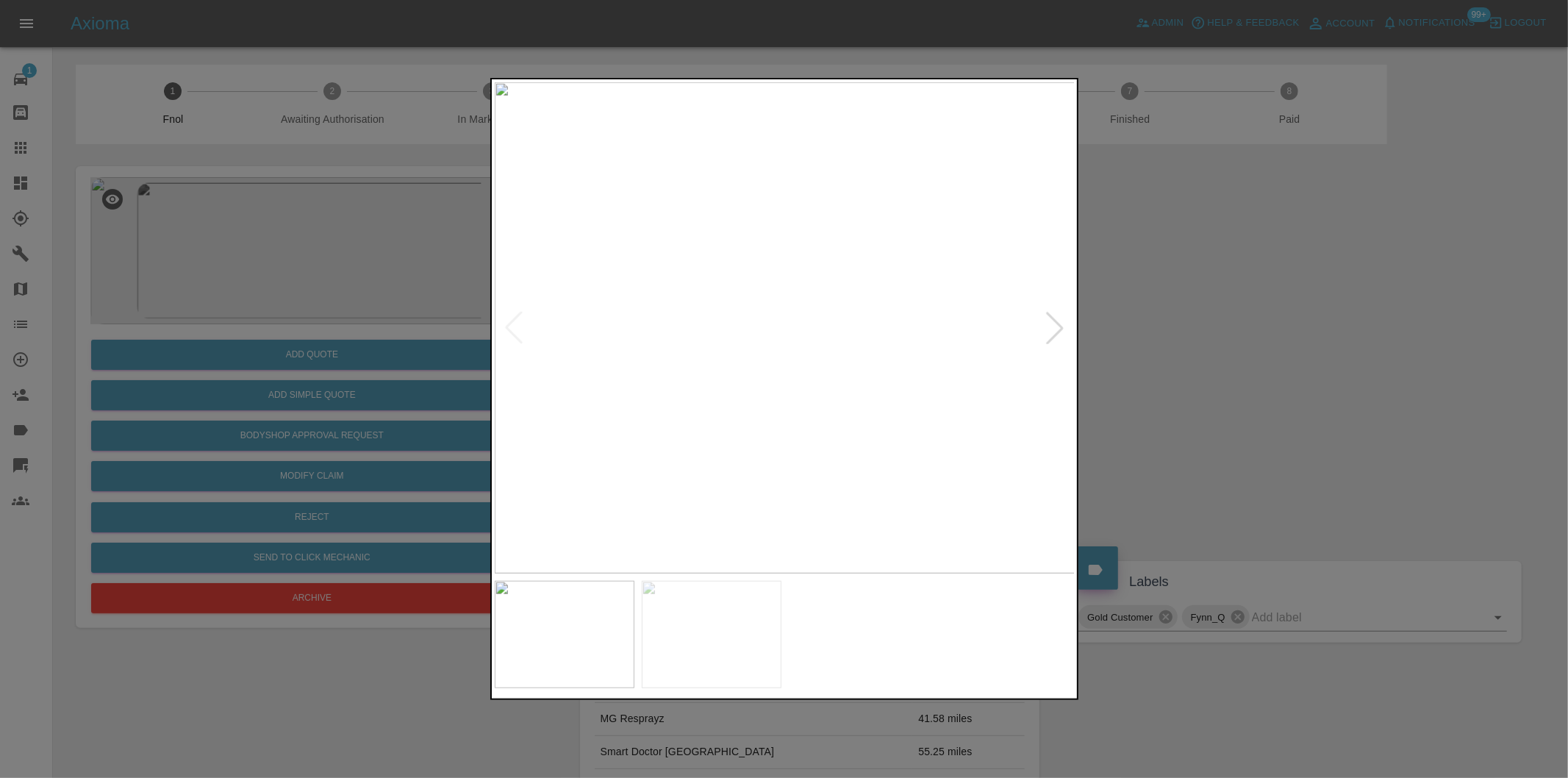
click at [1051, 332] on div at bounding box center [1054, 328] width 32 height 32
click at [1051, 332] on img at bounding box center [784, 328] width 581 height 492
click at [1185, 412] on div at bounding box center [784, 389] width 1568 height 778
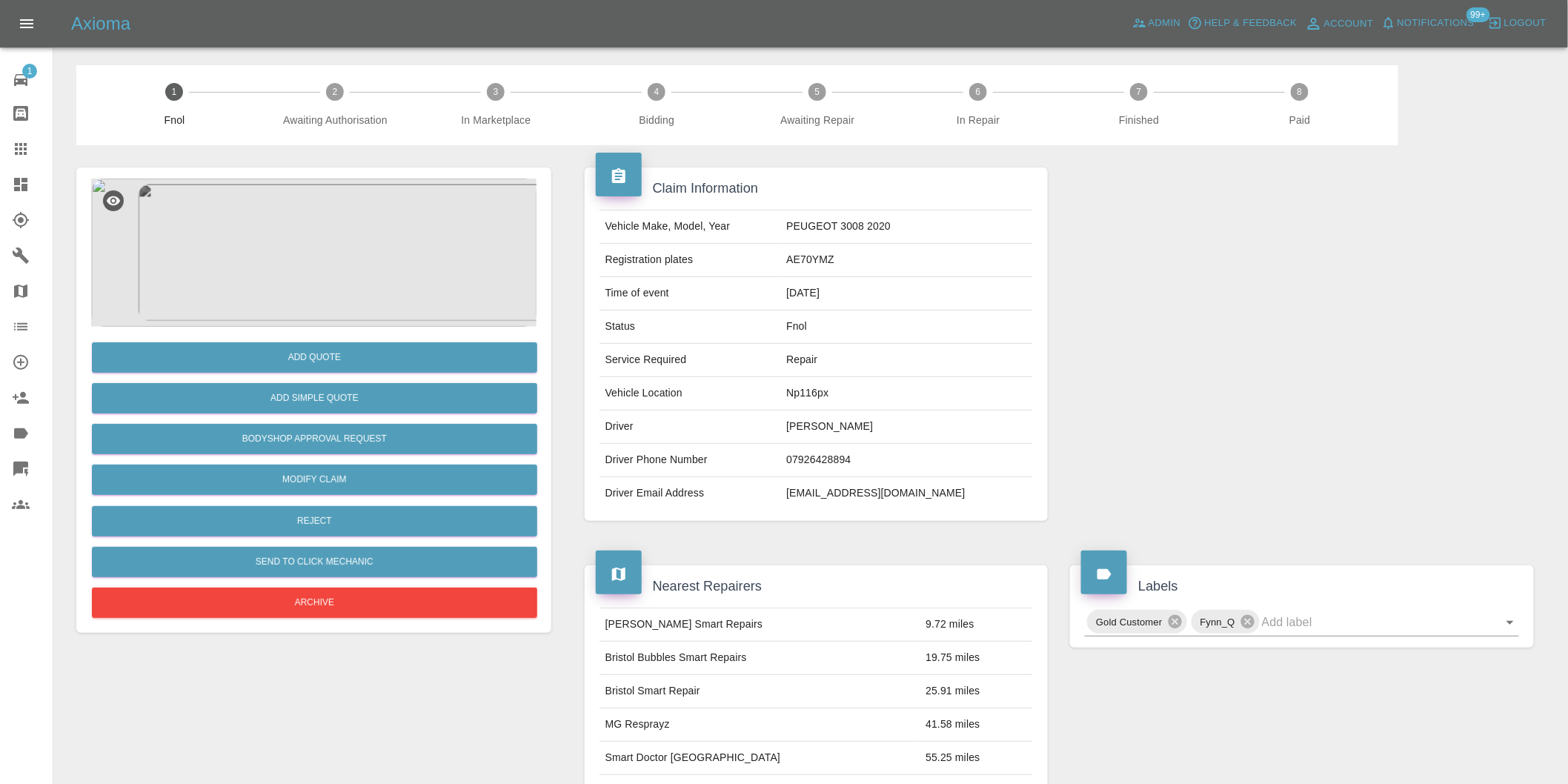
click at [303, 198] on img at bounding box center [313, 253] width 446 height 148
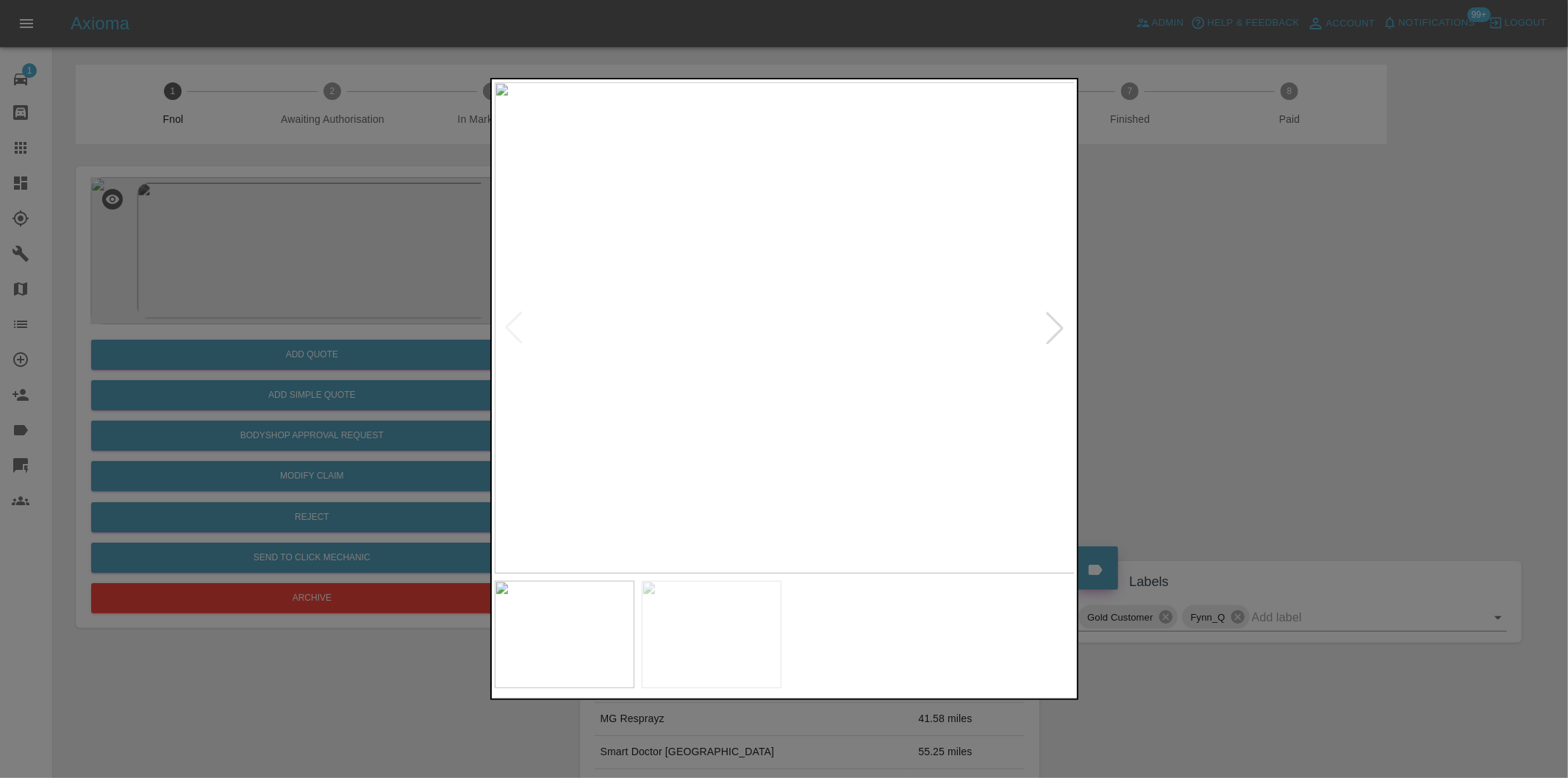
click at [1056, 328] on div at bounding box center [1054, 328] width 32 height 32
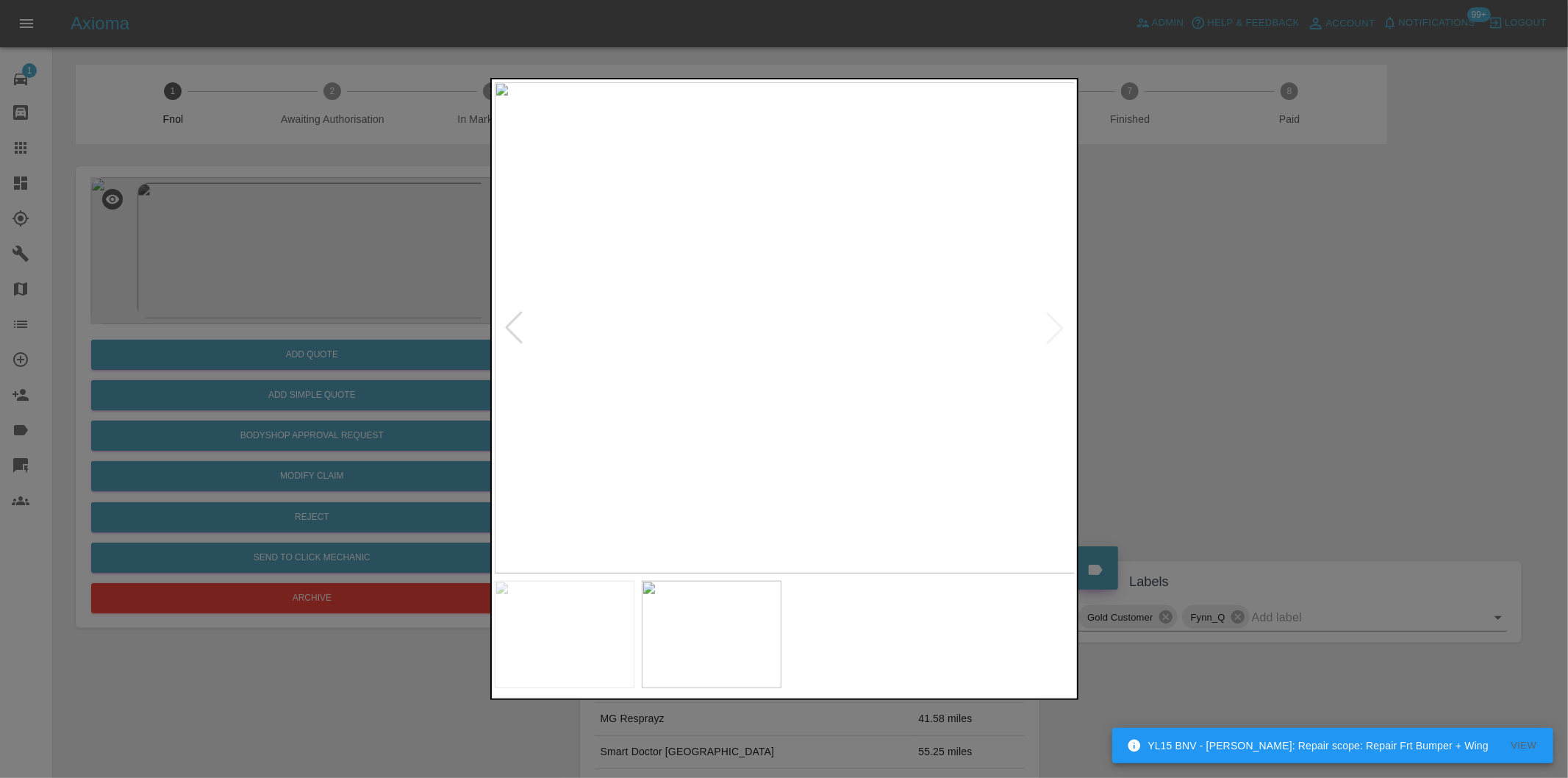
click at [1056, 328] on img at bounding box center [784, 328] width 581 height 492
click at [518, 334] on div at bounding box center [513, 328] width 32 height 32
click at [518, 334] on img at bounding box center [784, 328] width 581 height 492
click at [1045, 330] on div at bounding box center [1054, 328] width 32 height 32
drag, startPoint x: 1158, startPoint y: 331, endPoint x: 876, endPoint y: 377, distance: 285.7
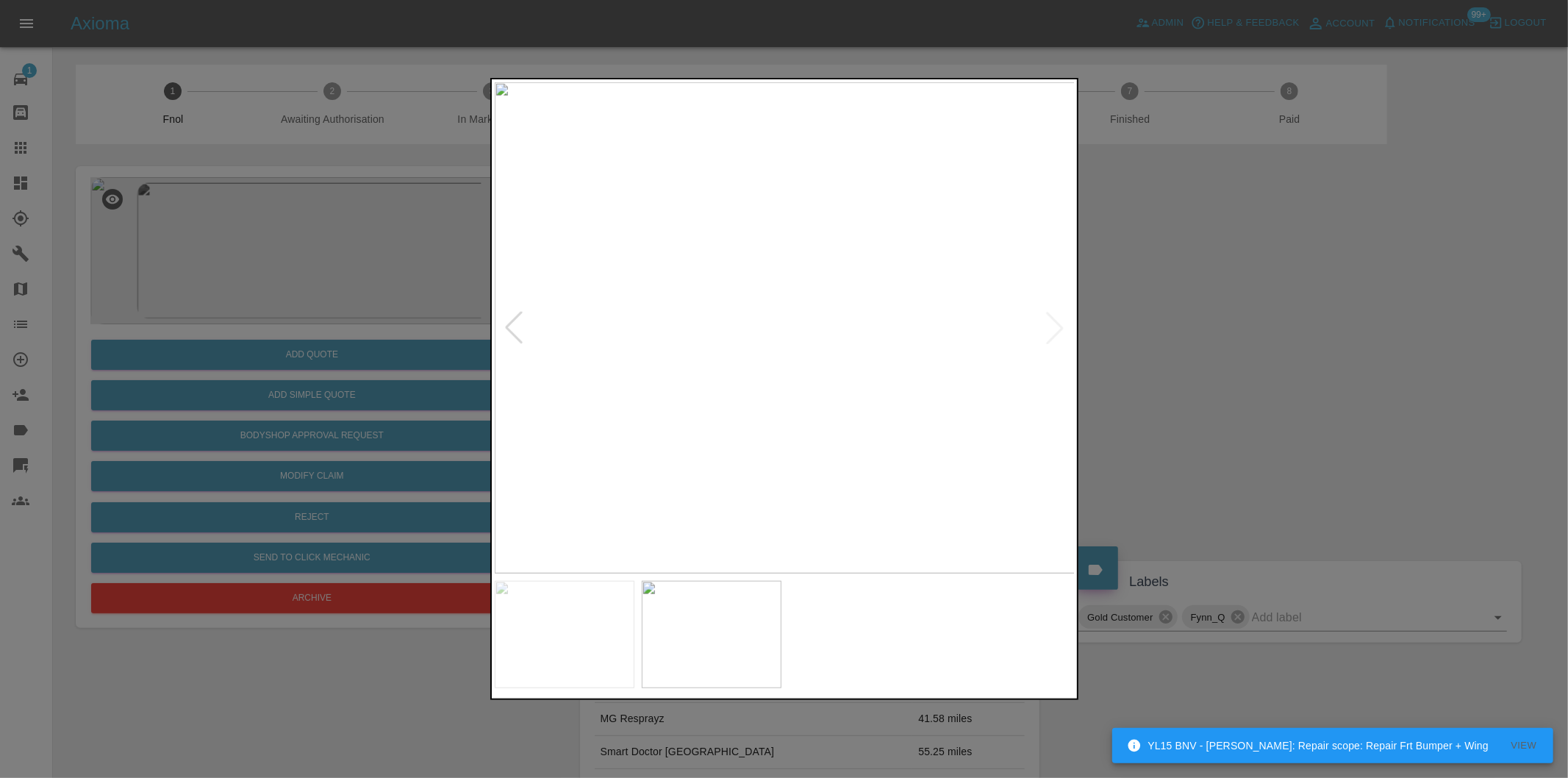
click at [1143, 329] on div at bounding box center [784, 389] width 1568 height 778
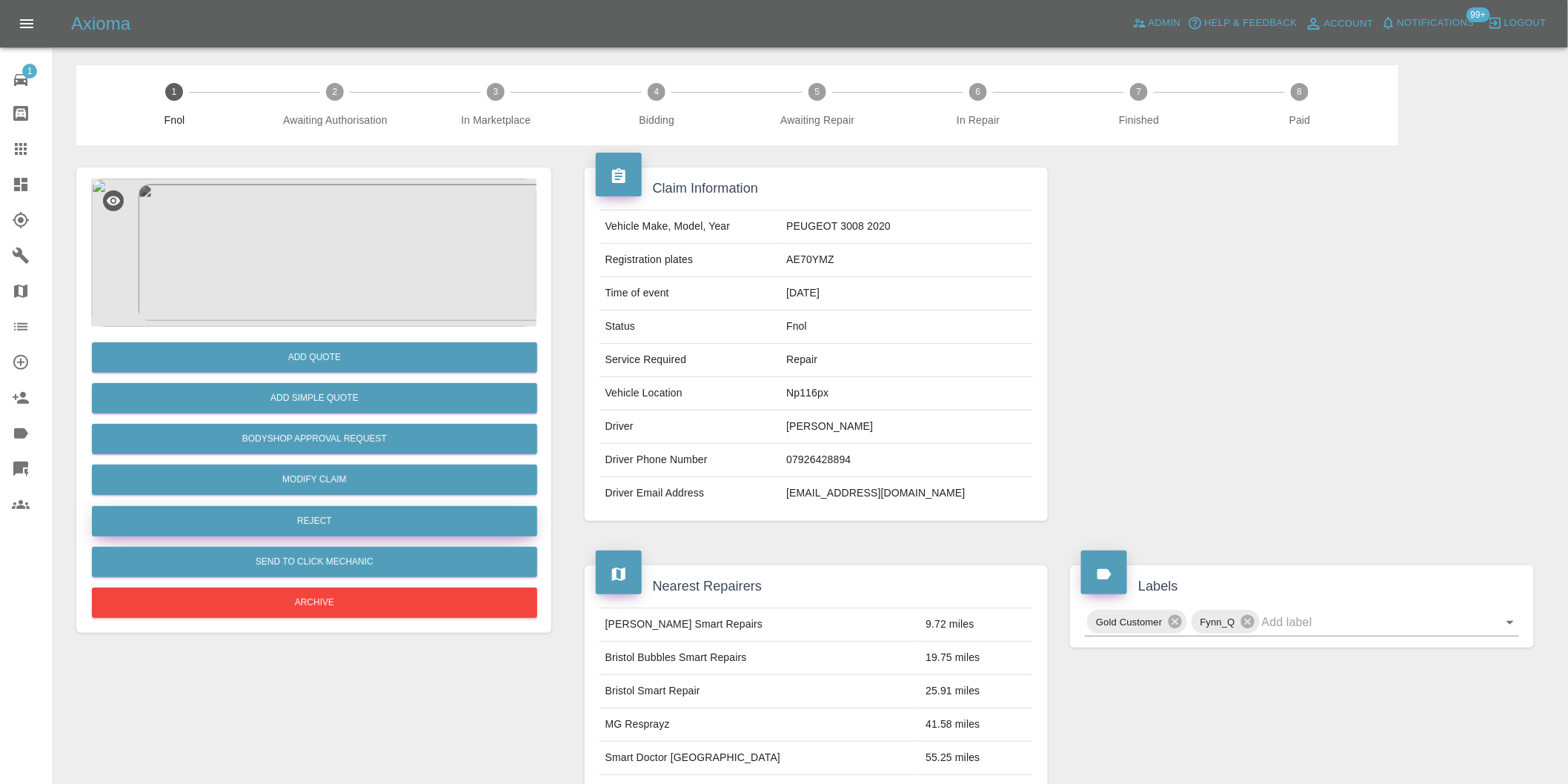
click at [339, 525] on button "Reject" at bounding box center [314, 521] width 446 height 31
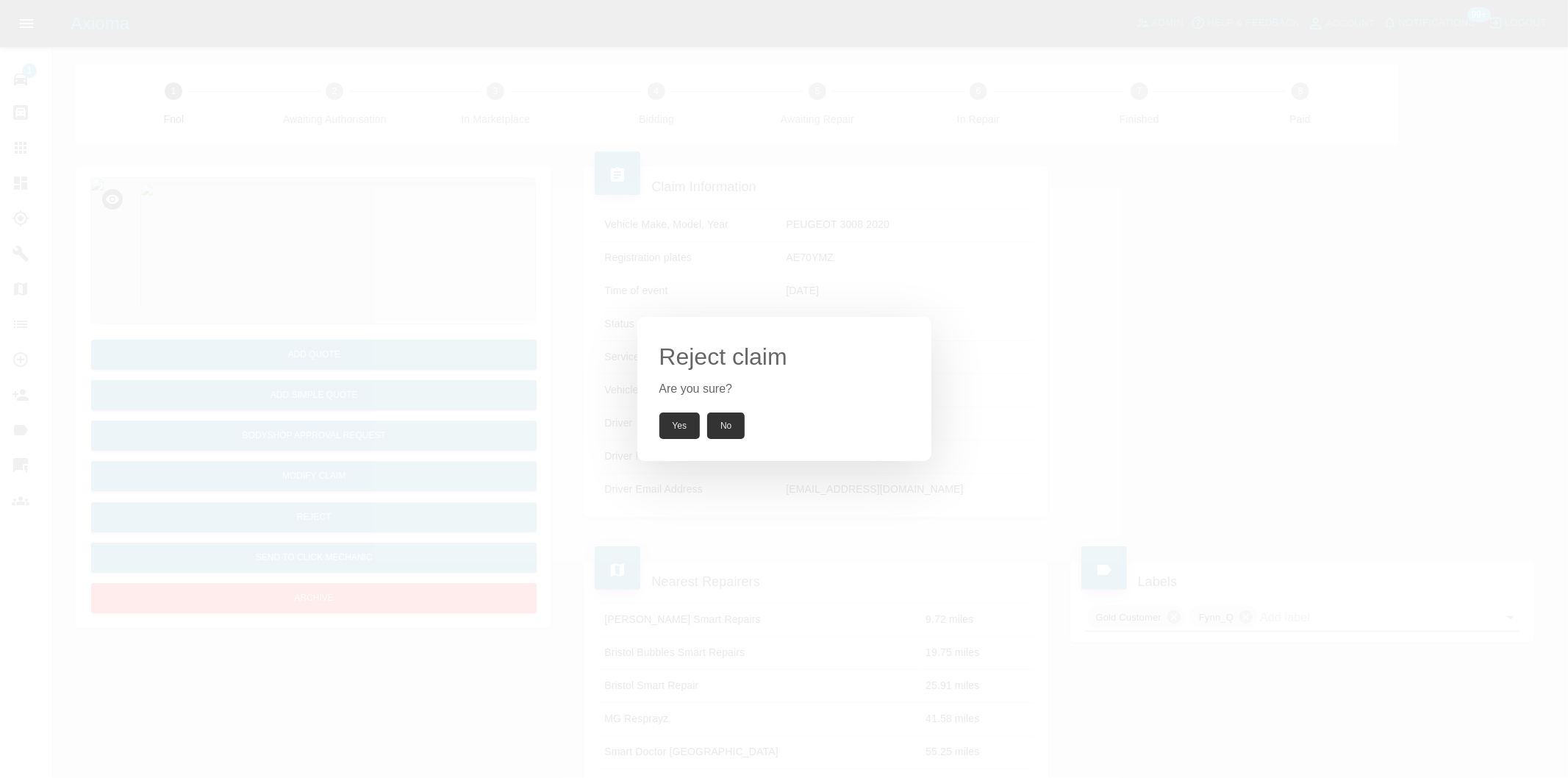
click at [689, 415] on button "Yes" at bounding box center [680, 426] width 41 height 26
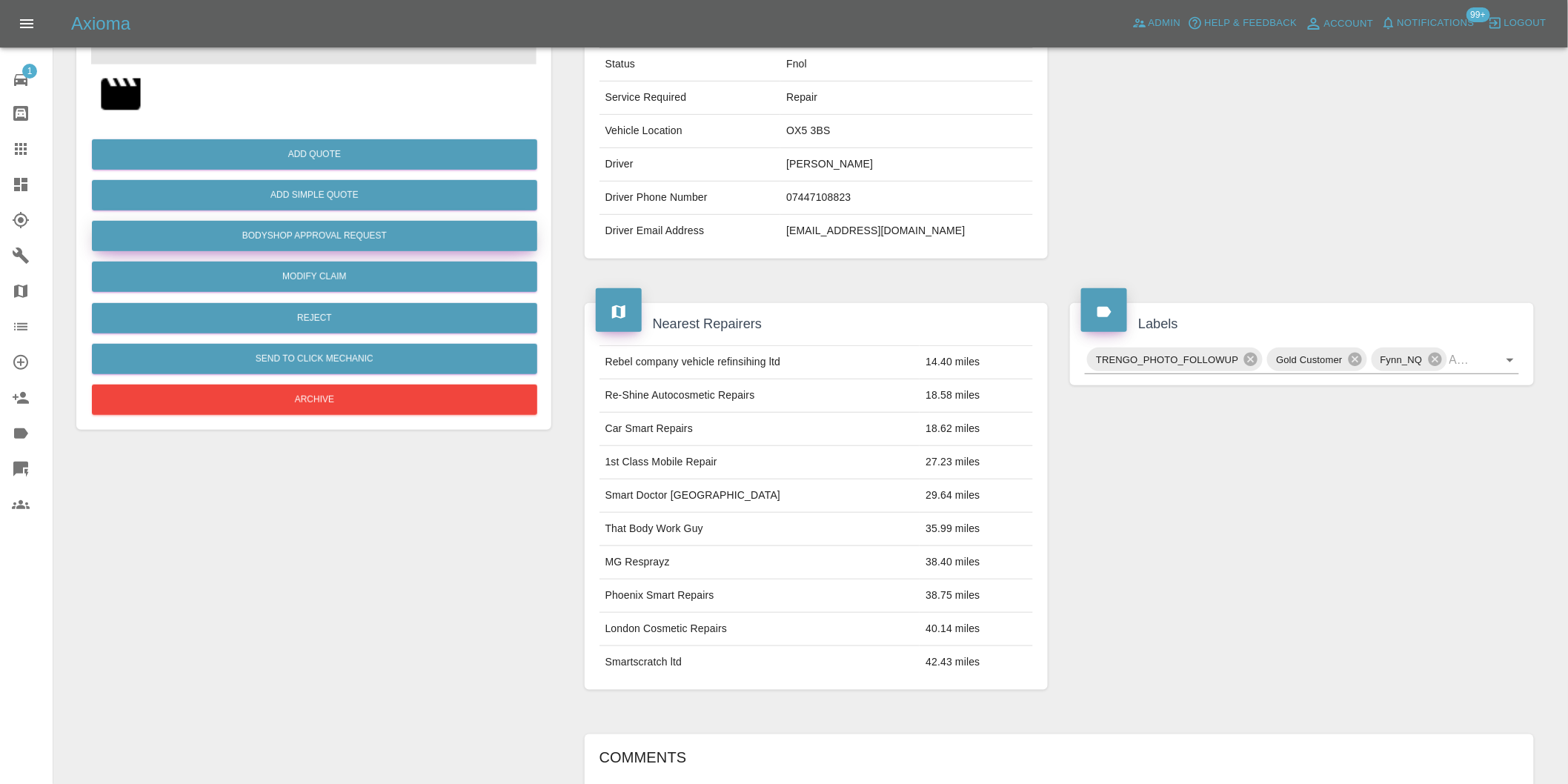
scroll to position [54, 0]
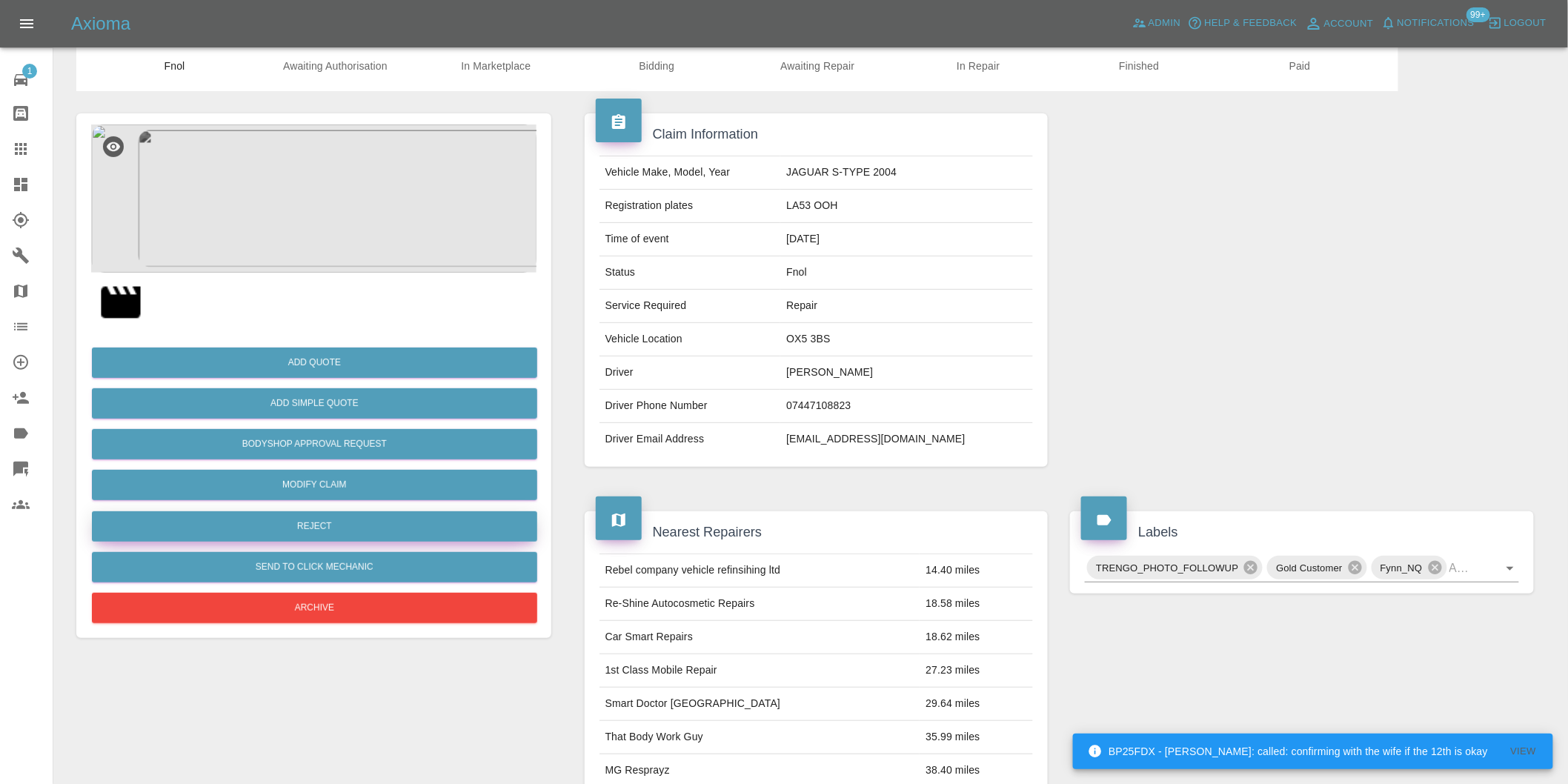
click at [329, 526] on button "Reject" at bounding box center [314, 526] width 446 height 31
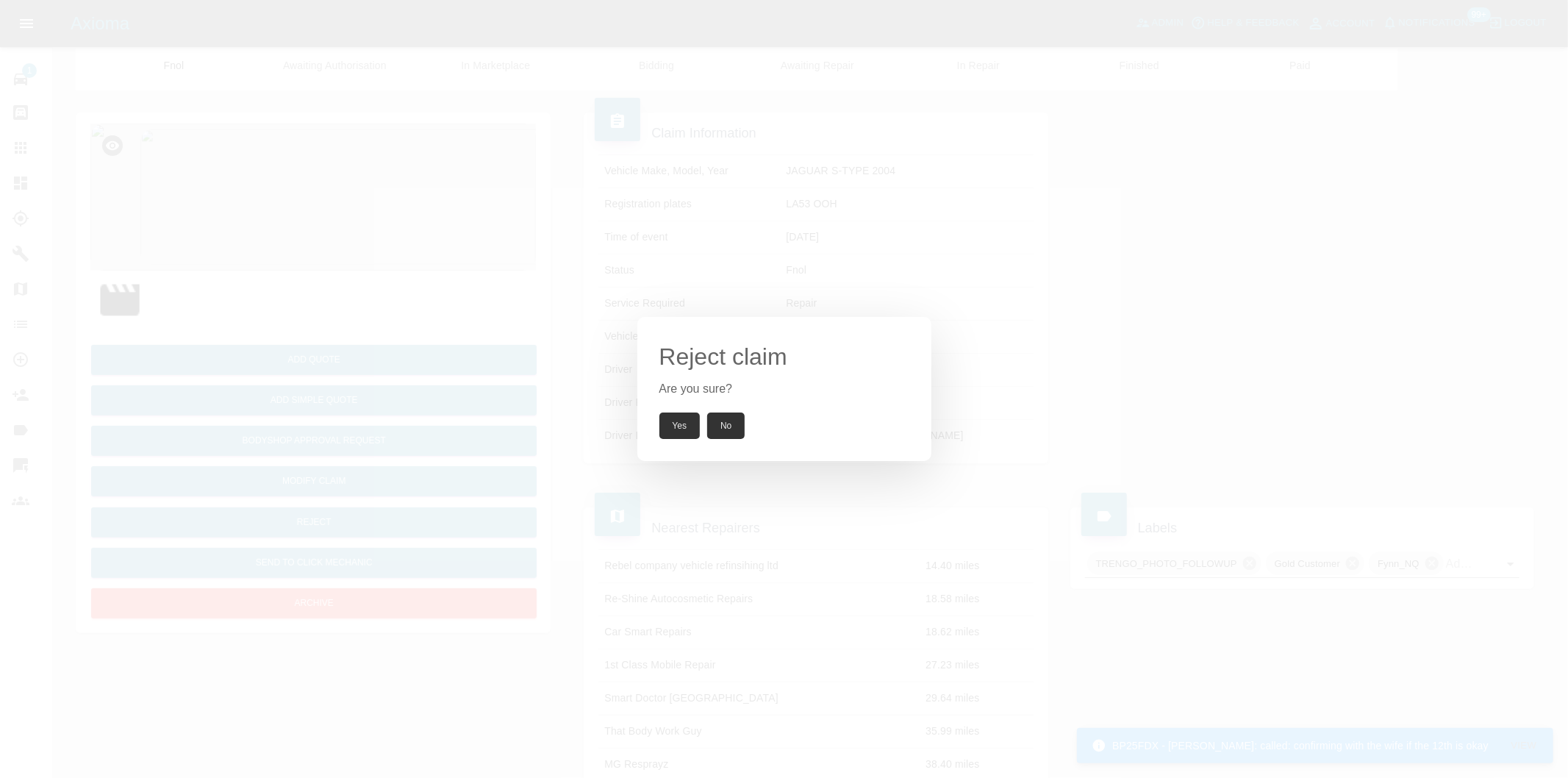
click at [679, 425] on button "Yes" at bounding box center [680, 426] width 41 height 26
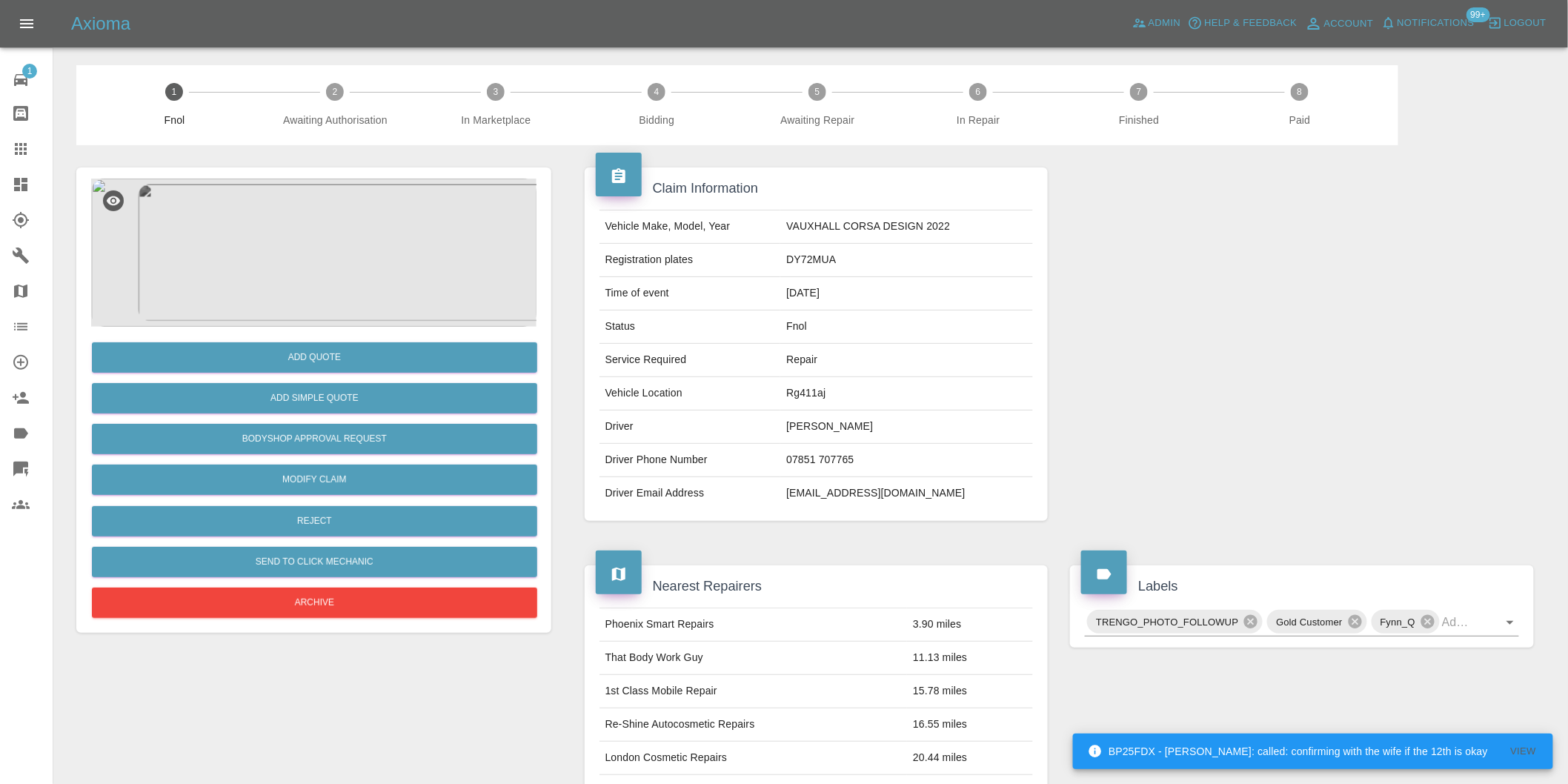
click at [305, 212] on img at bounding box center [313, 253] width 446 height 148
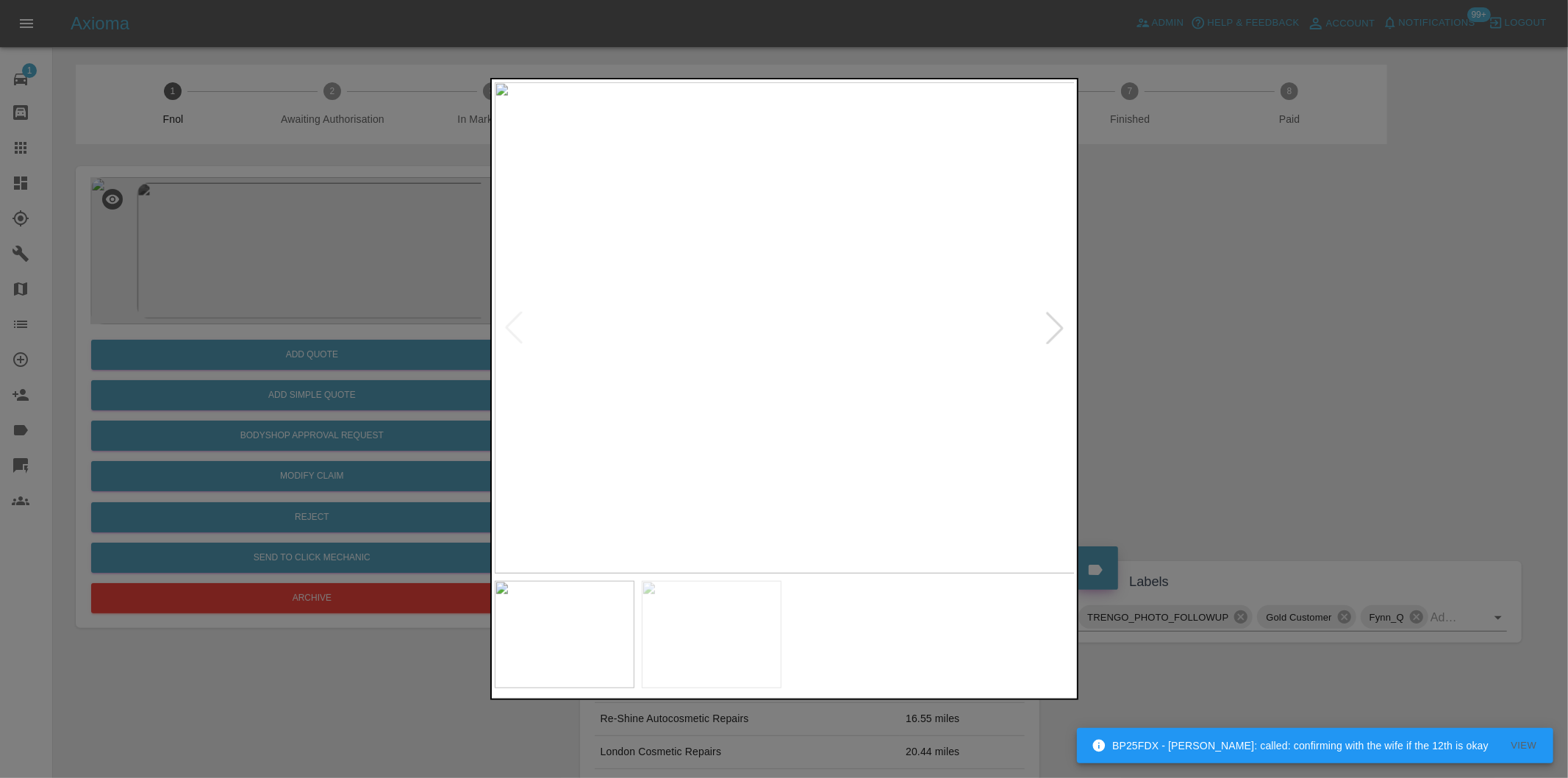
click at [1056, 328] on div at bounding box center [1054, 328] width 32 height 32
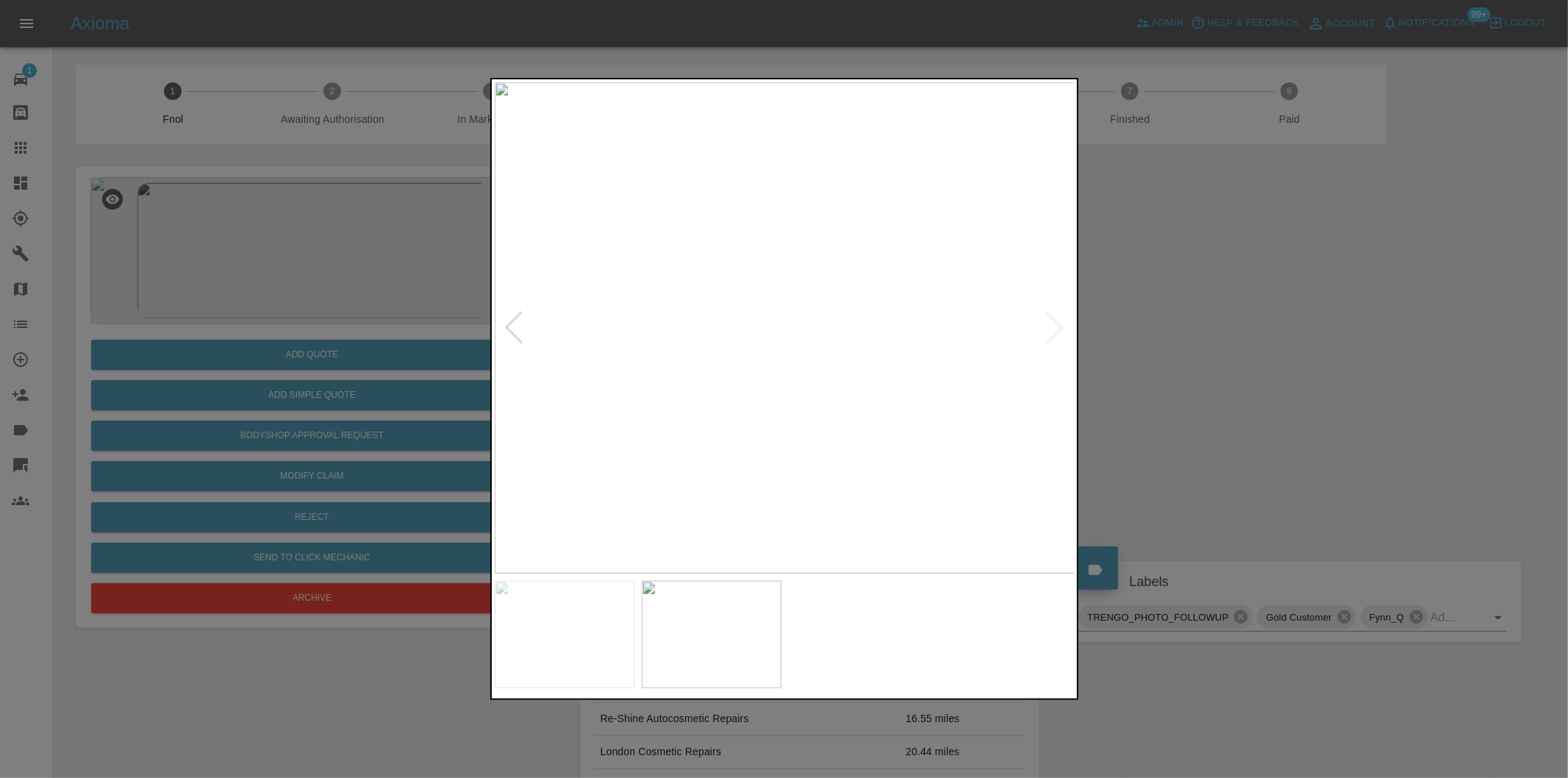
click at [1056, 328] on img at bounding box center [784, 328] width 581 height 492
click at [856, 283] on img at bounding box center [784, 328] width 581 height 492
click at [851, 281] on img at bounding box center [784, 328] width 581 height 492
click at [974, 238] on img at bounding box center [814, 393] width 1743 height 1473
click at [703, 266] on img at bounding box center [837, 393] width 1743 height 1473
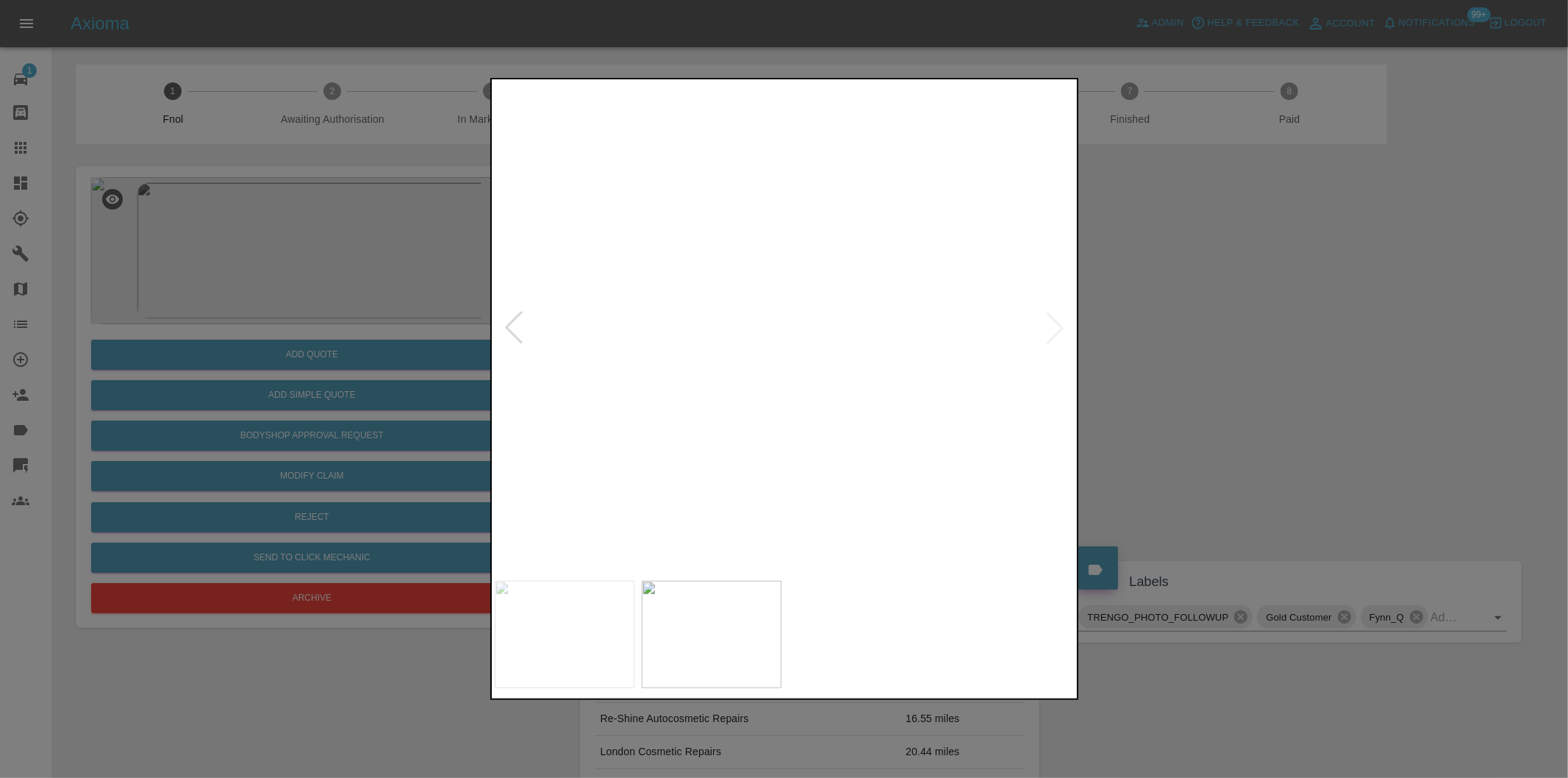
click at [703, 266] on img at bounding box center [837, 393] width 1743 height 1473
click at [1205, 259] on div at bounding box center [784, 389] width 1568 height 778
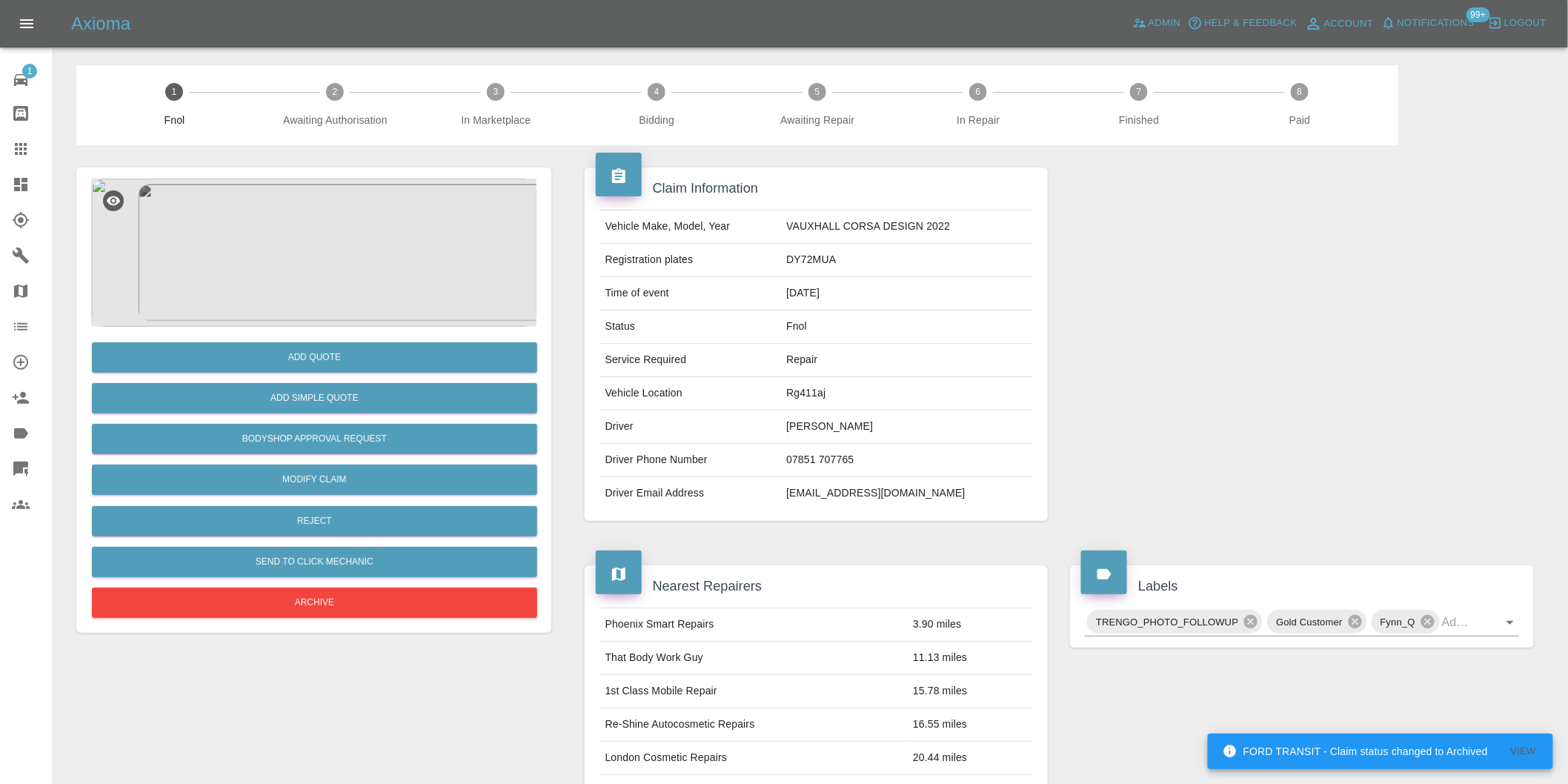
click at [317, 209] on img at bounding box center [313, 253] width 446 height 148
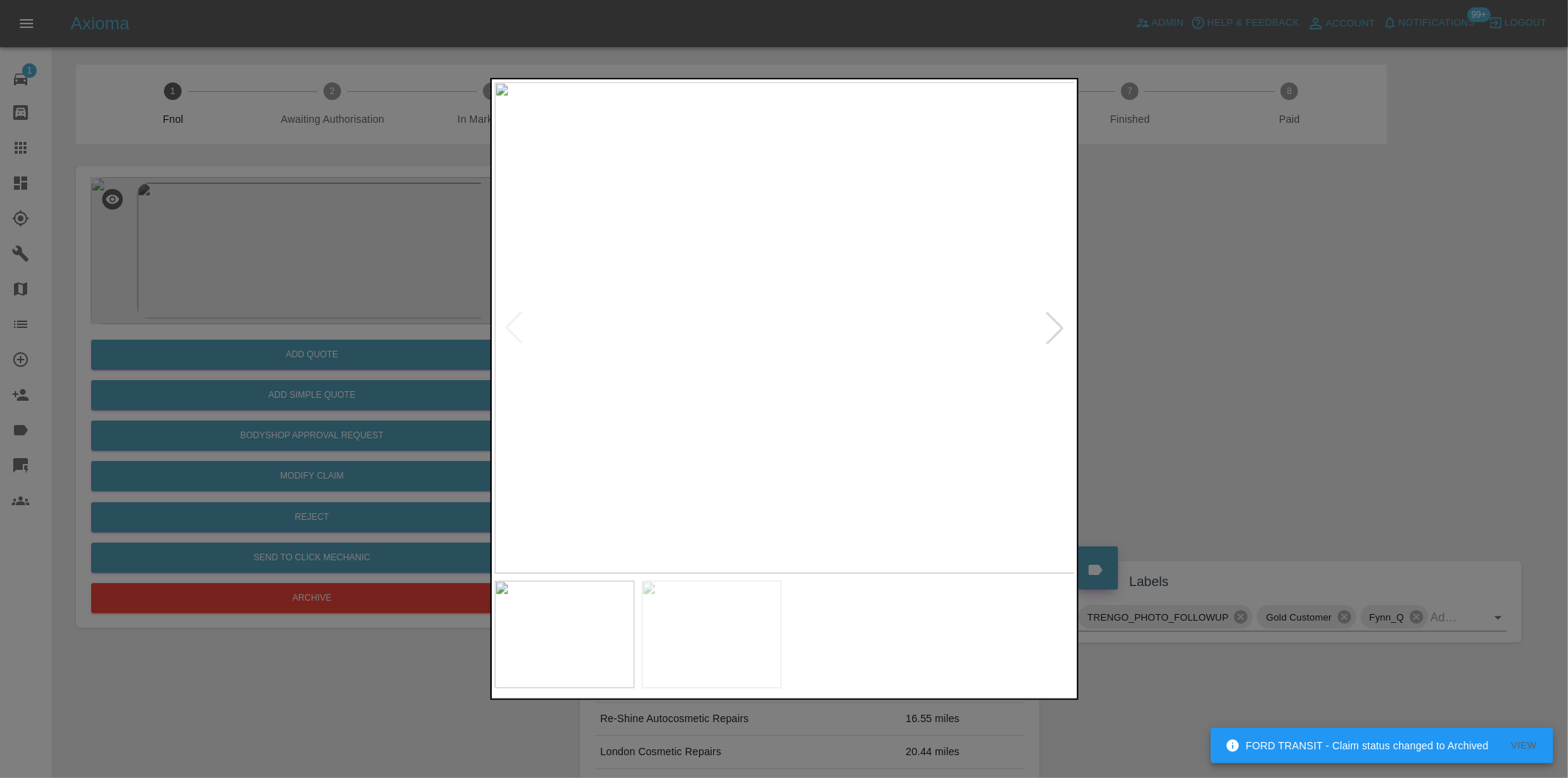
click at [801, 325] on img at bounding box center [784, 328] width 581 height 492
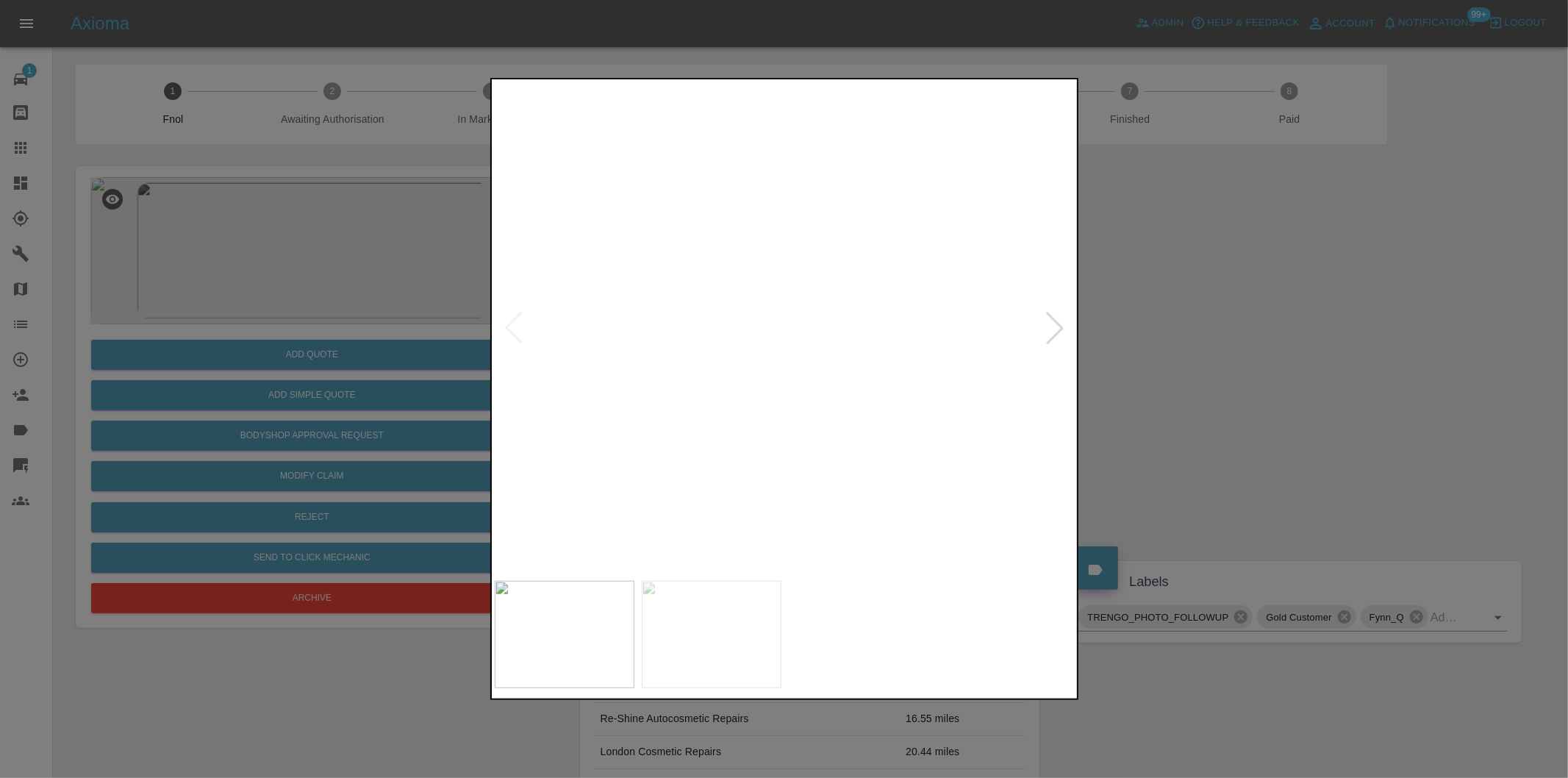
click at [794, 312] on img at bounding box center [733, 336] width 1743 height 1473
click at [899, 272] on img at bounding box center [784, 328] width 581 height 492
click at [747, 252] on img at bounding box center [439, 494] width 1743 height 1473
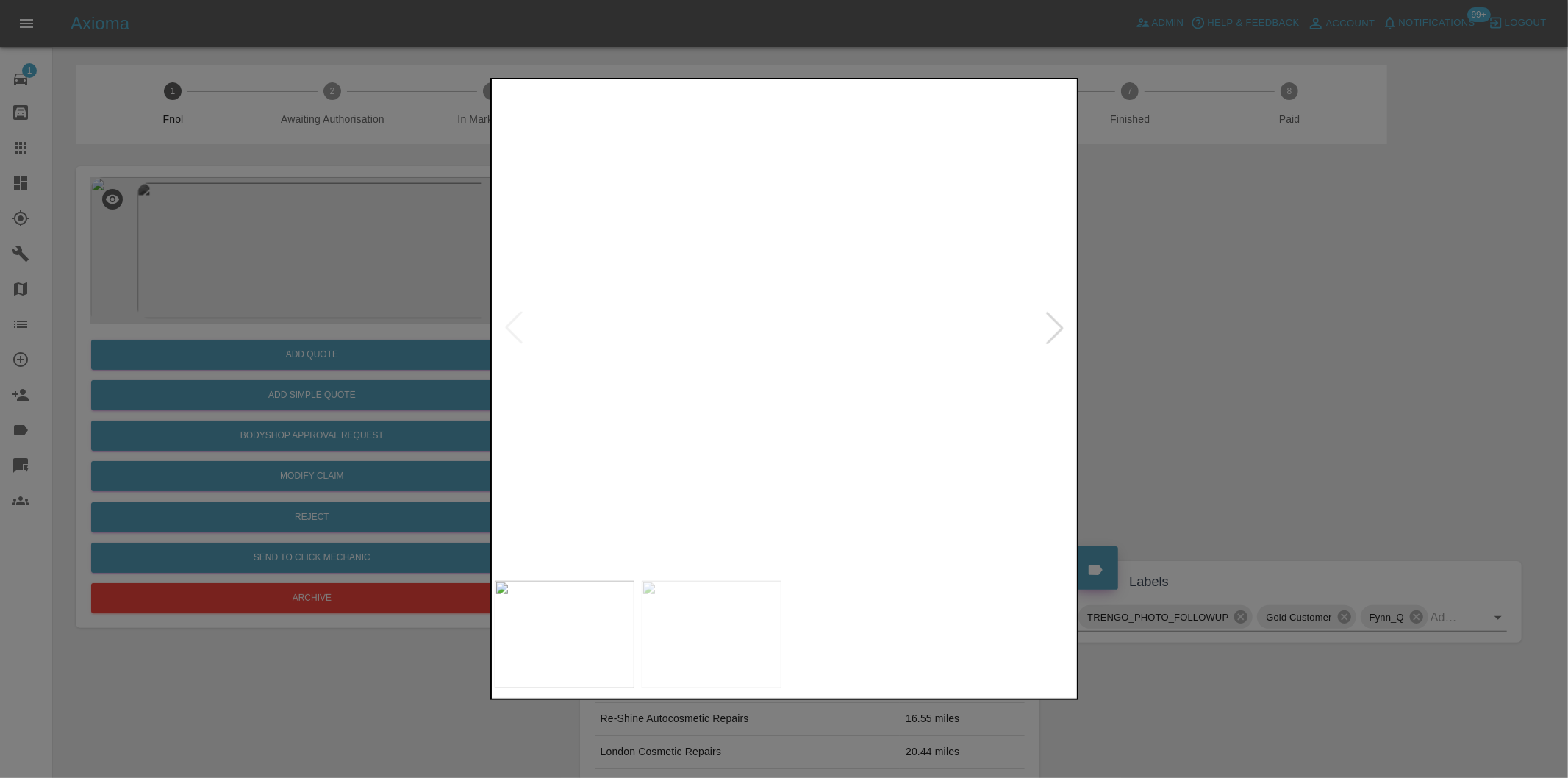
click at [747, 252] on img at bounding box center [439, 494] width 1743 height 1473
click at [1238, 284] on div at bounding box center [784, 389] width 1568 height 778
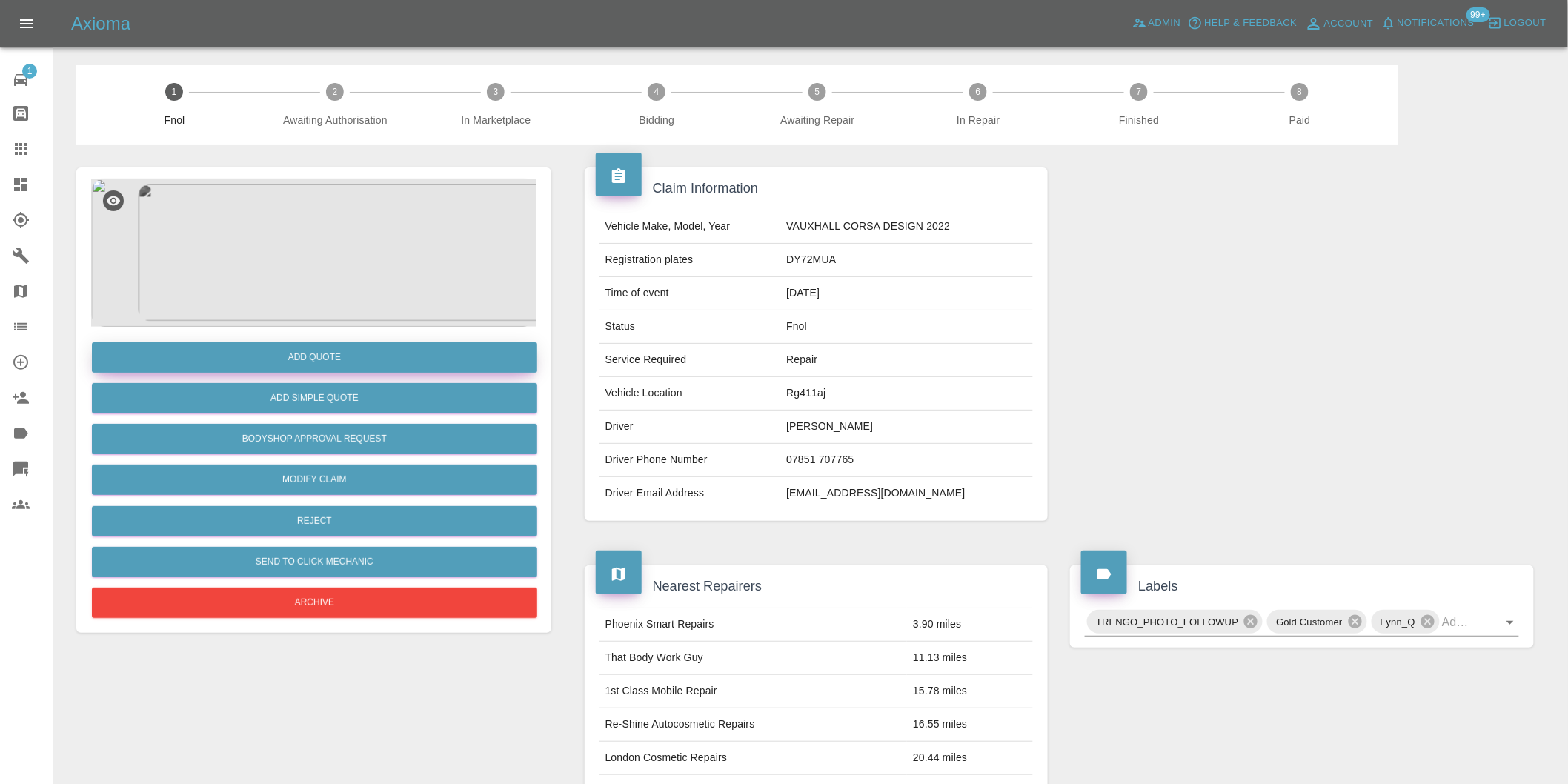
click at [390, 357] on button "Add Quote" at bounding box center [314, 357] width 446 height 31
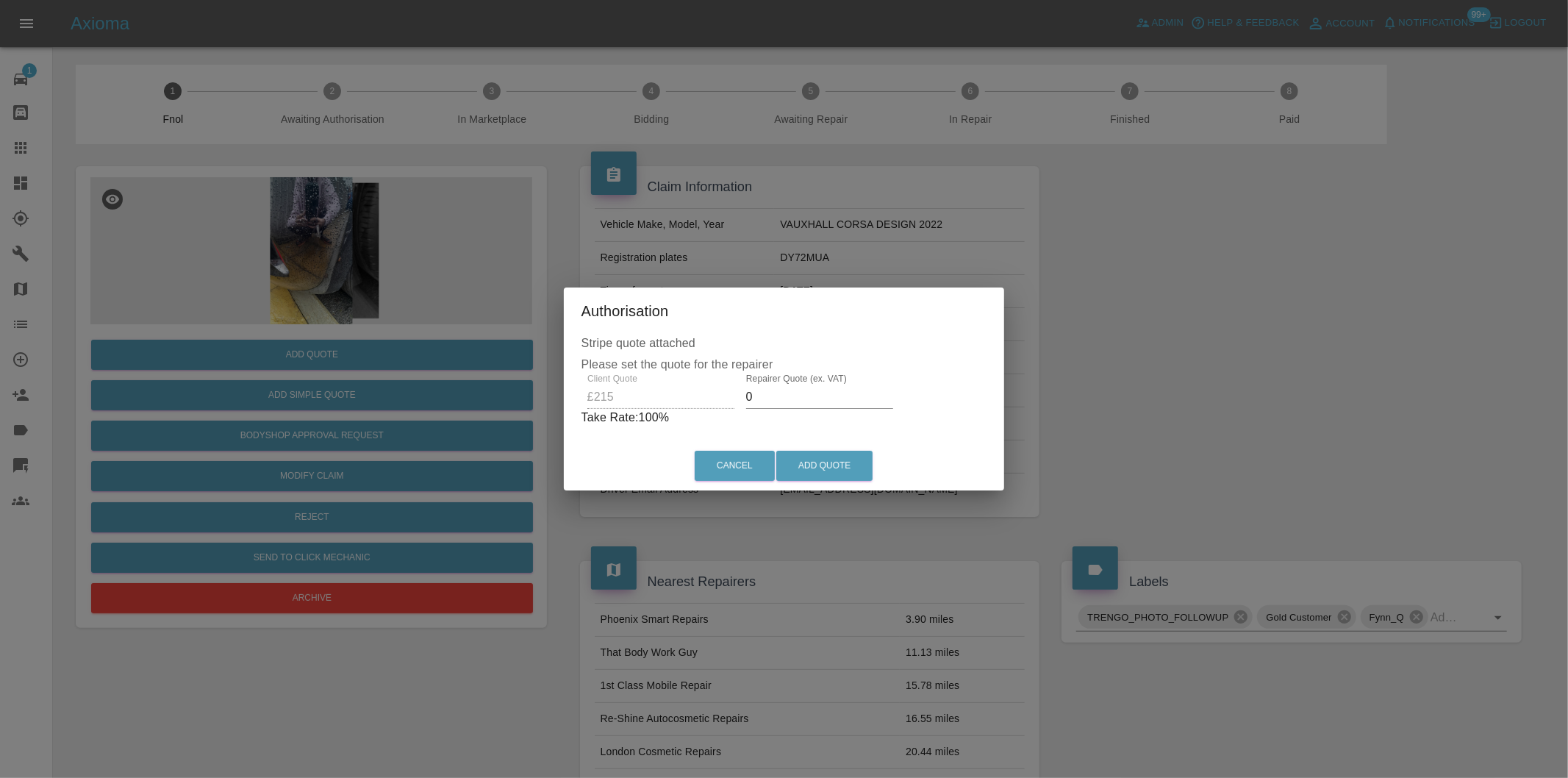
click at [788, 392] on input "0" at bounding box center [820, 397] width 147 height 24
type input "0140"
click at [820, 462] on button "Add Quote" at bounding box center [825, 466] width 96 height 30
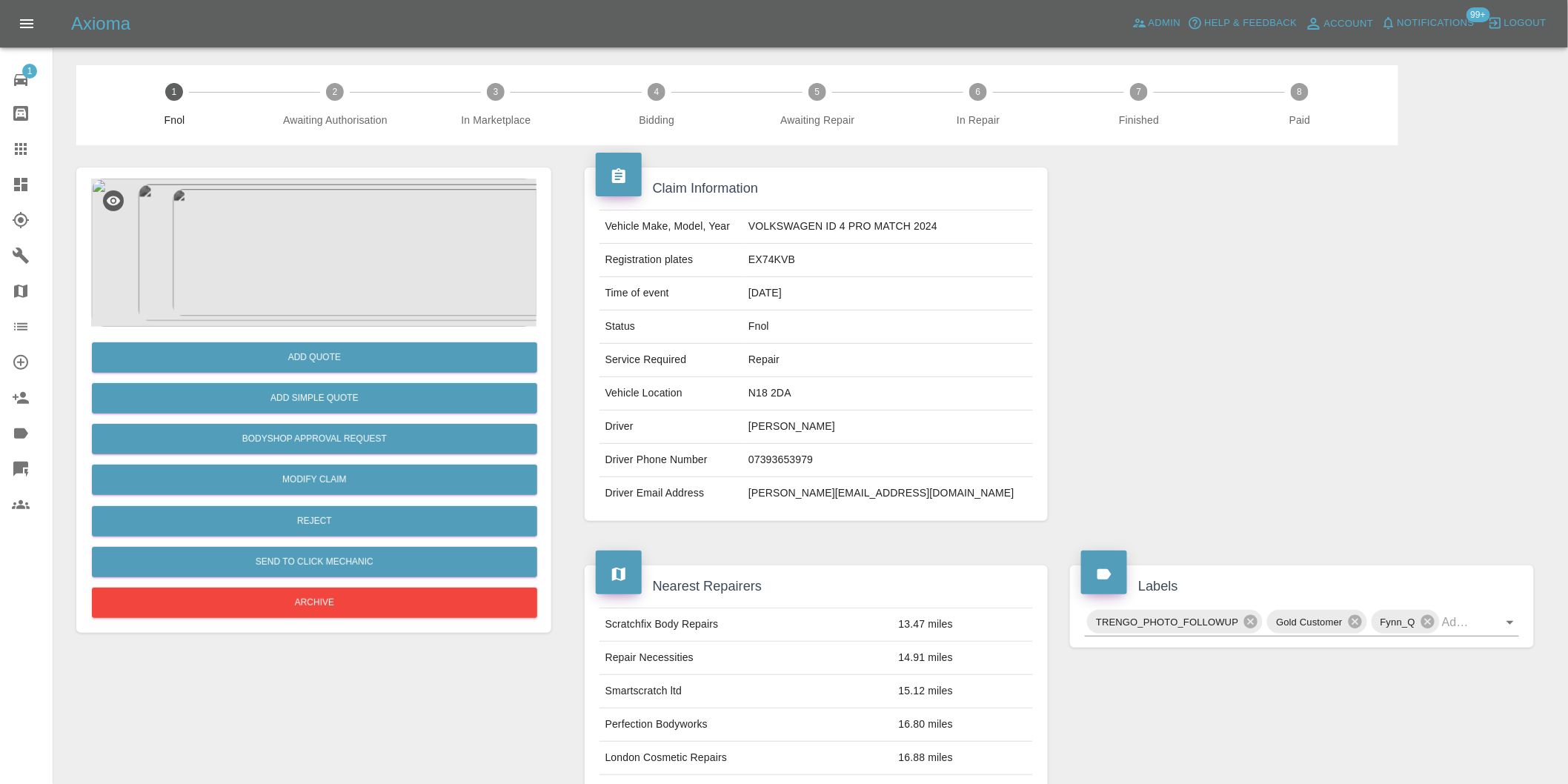
click at [380, 257] on img at bounding box center [313, 253] width 446 height 148
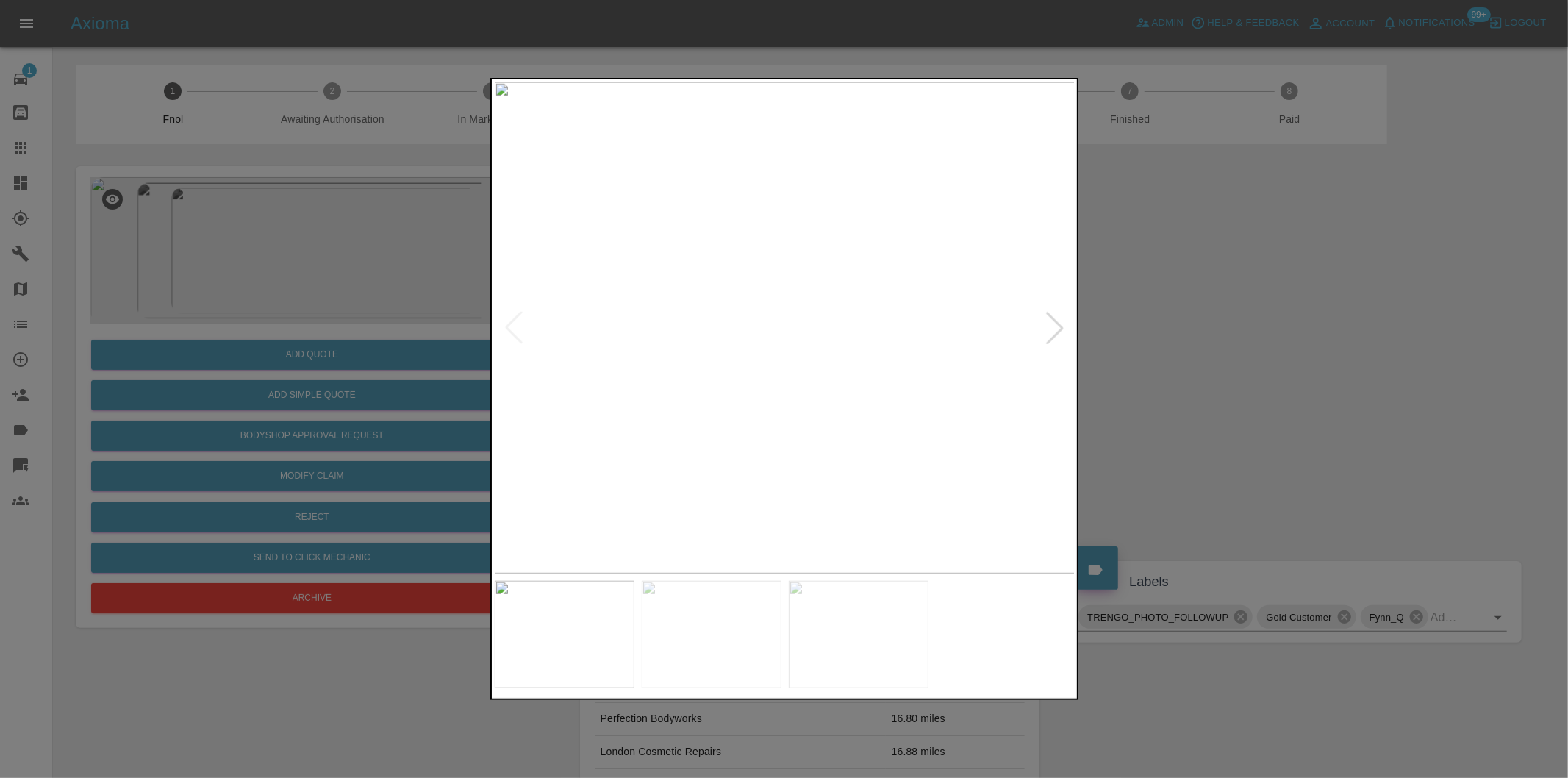
click at [1051, 322] on div at bounding box center [1054, 328] width 32 height 32
click at [1051, 321] on div at bounding box center [1054, 328] width 32 height 32
click at [1051, 321] on img at bounding box center [784, 328] width 581 height 492
click at [512, 324] on div at bounding box center [513, 328] width 32 height 32
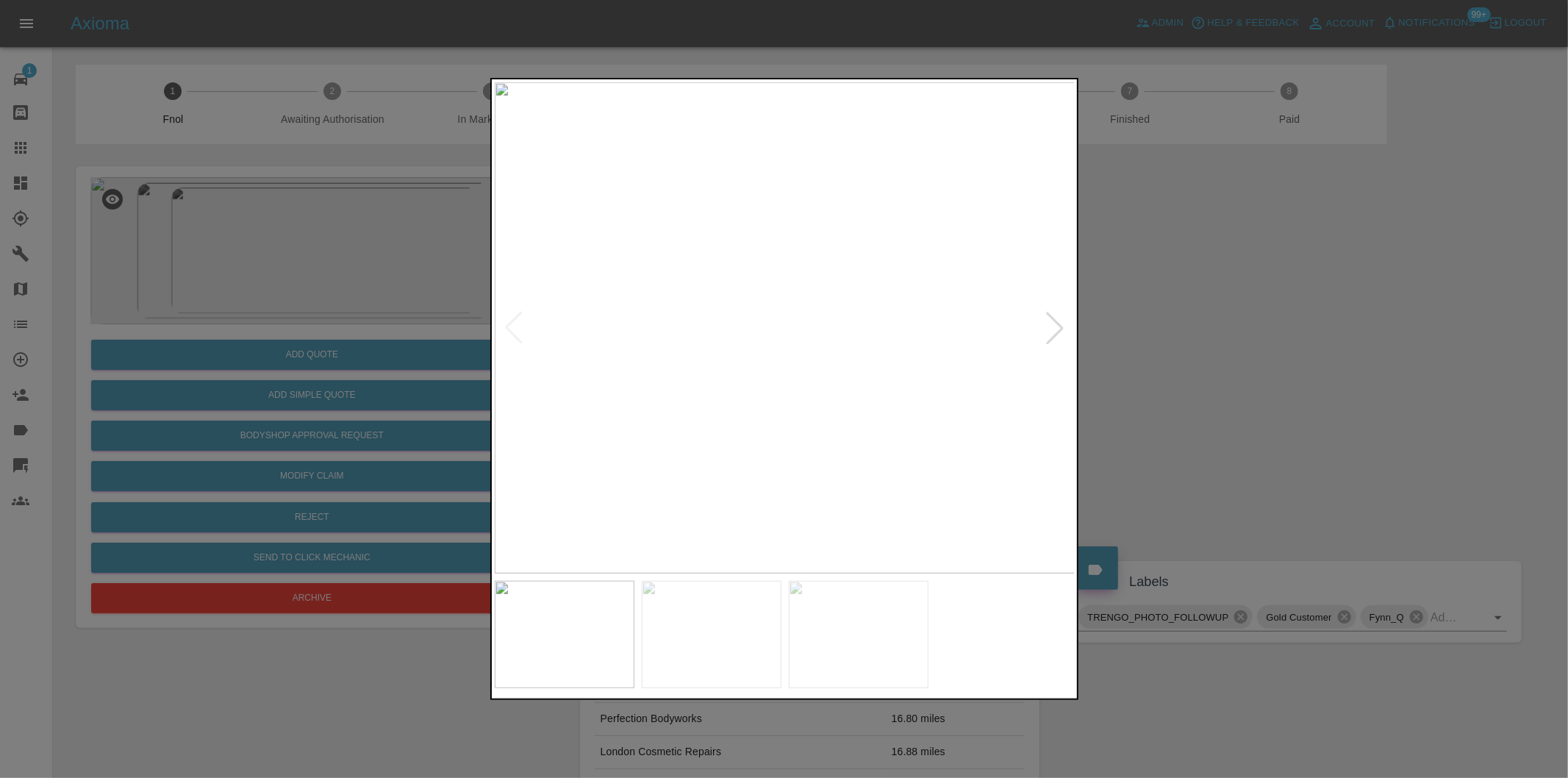
click at [795, 320] on img at bounding box center [784, 328] width 581 height 492
click at [708, 305] on img at bounding box center [750, 350] width 1743 height 1473
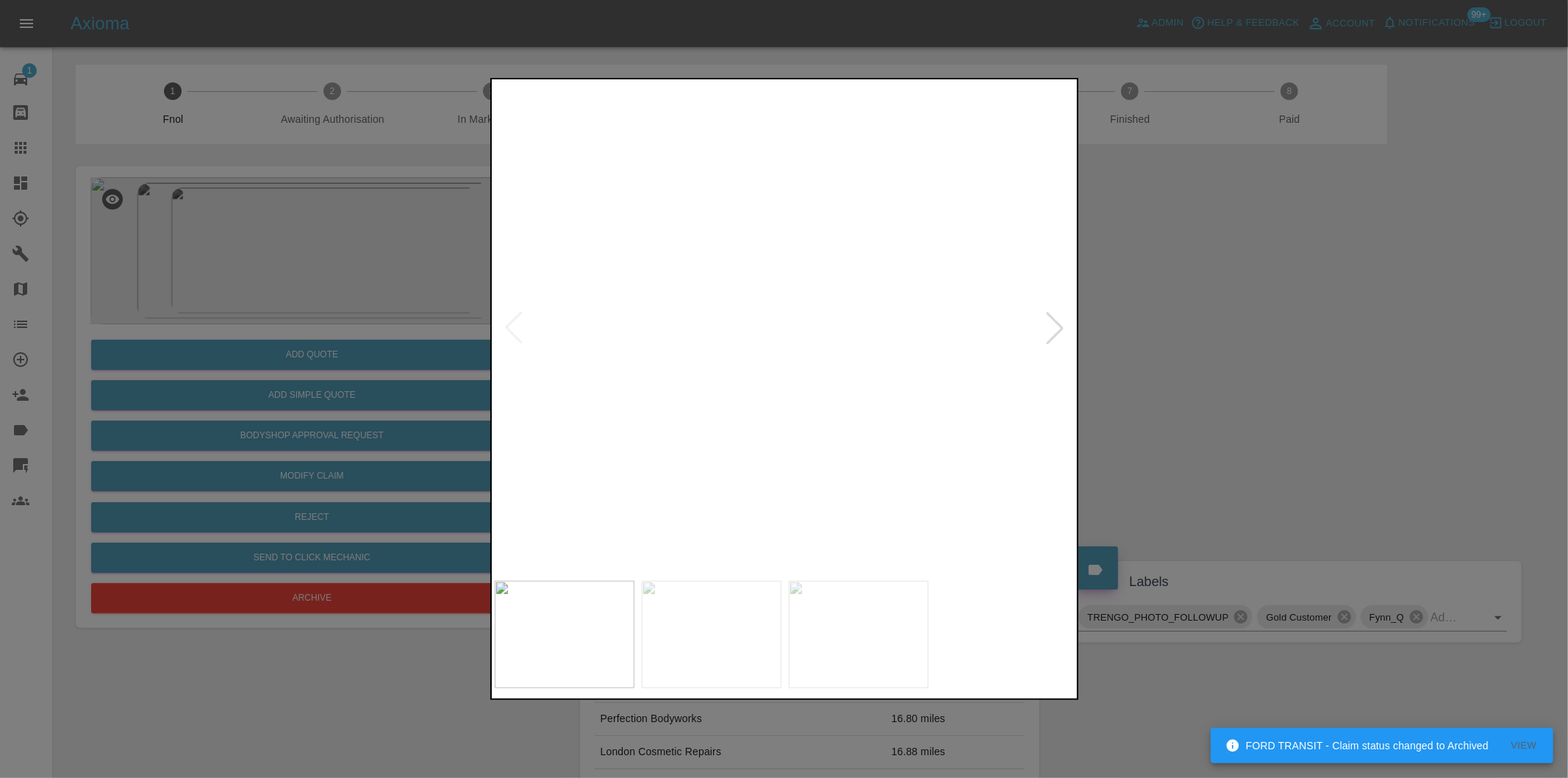
click at [708, 305] on img at bounding box center [750, 350] width 1743 height 1473
click at [1257, 353] on div at bounding box center [784, 389] width 1568 height 778
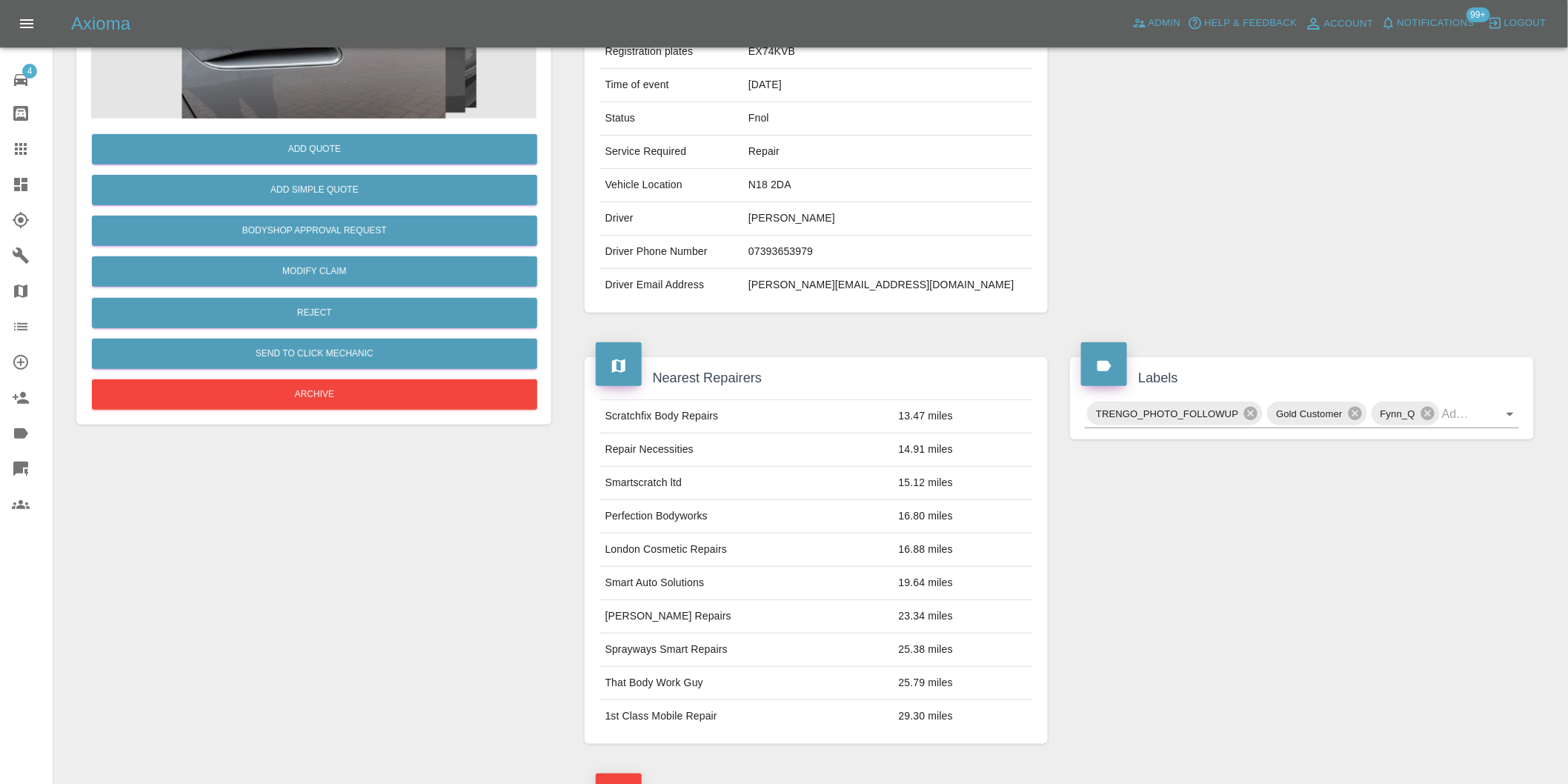
scroll to position [329, 0]
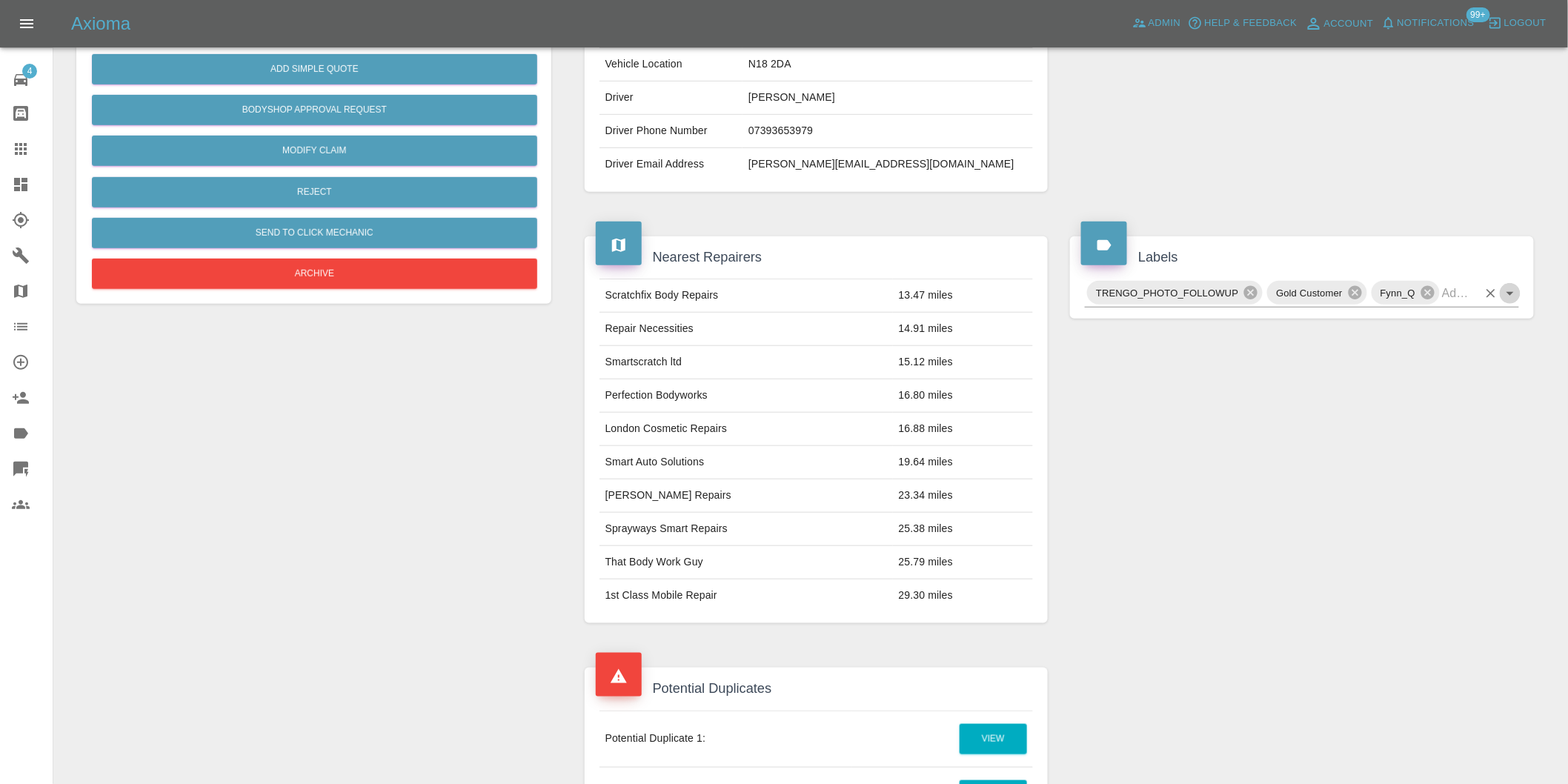
click at [1512, 292] on icon "Open" at bounding box center [1511, 294] width 18 height 18
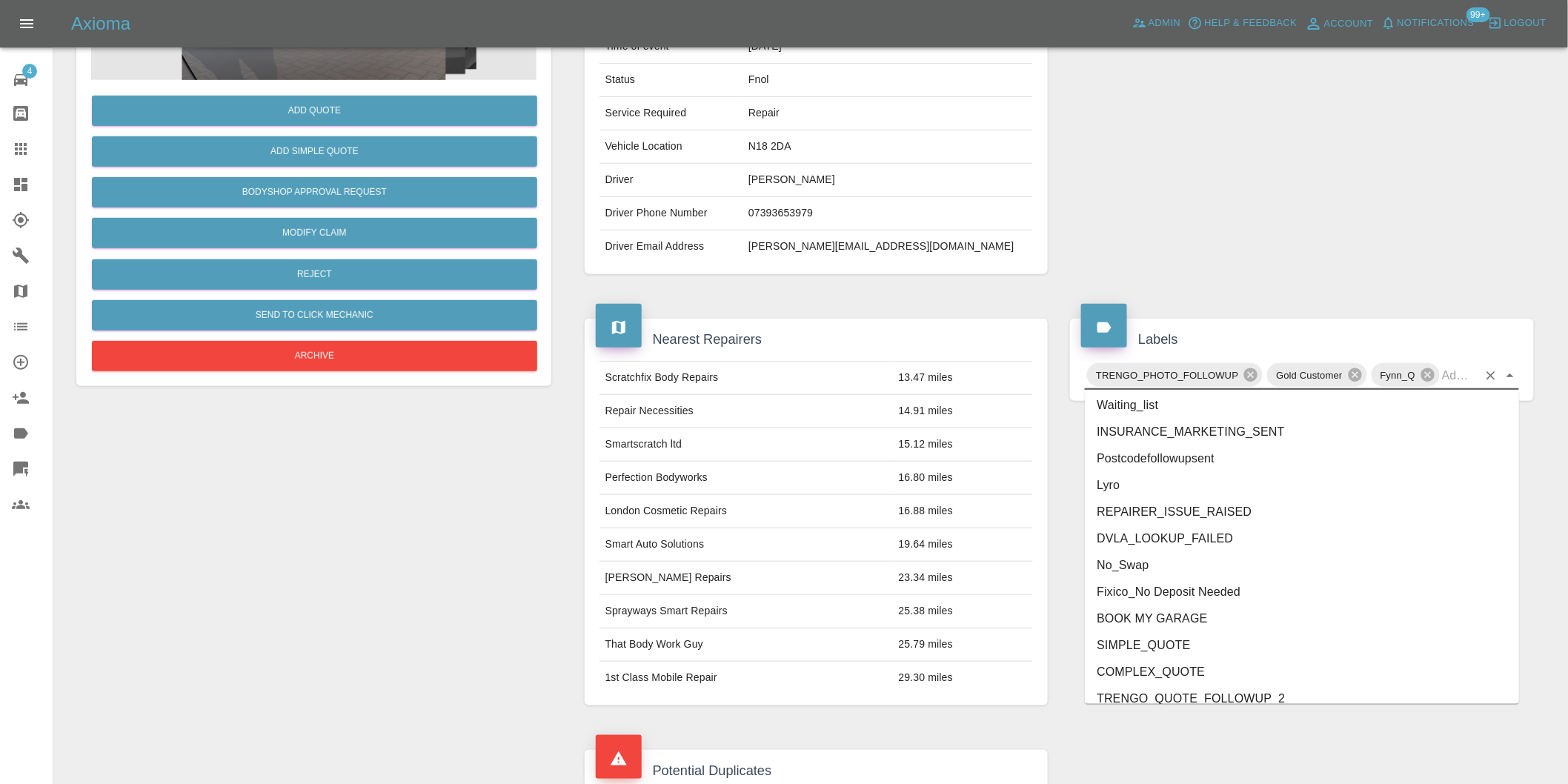
scroll to position [3139, 0]
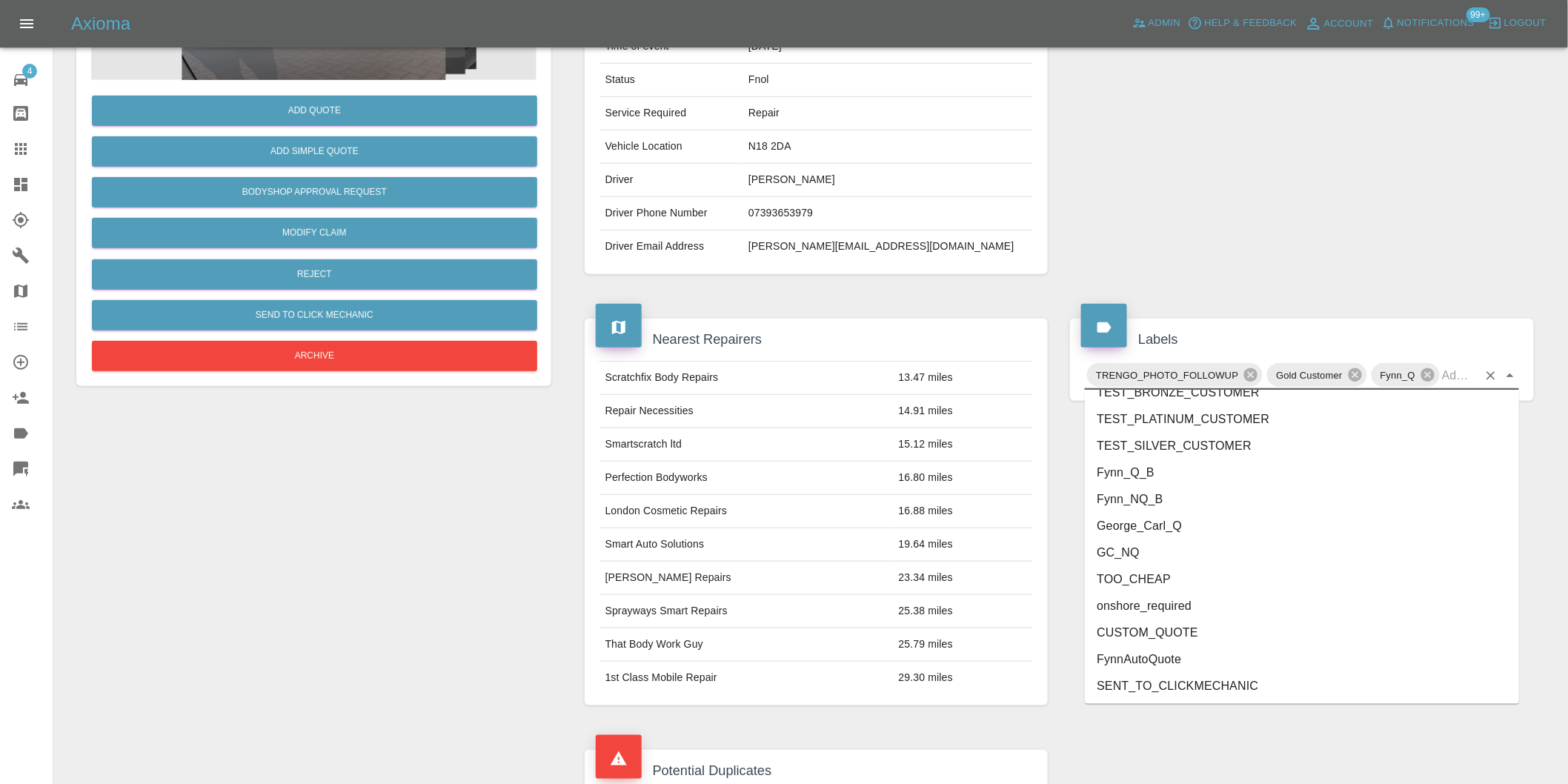
click at [1168, 529] on li "George_Carl_Q" at bounding box center [1301, 526] width 434 height 27
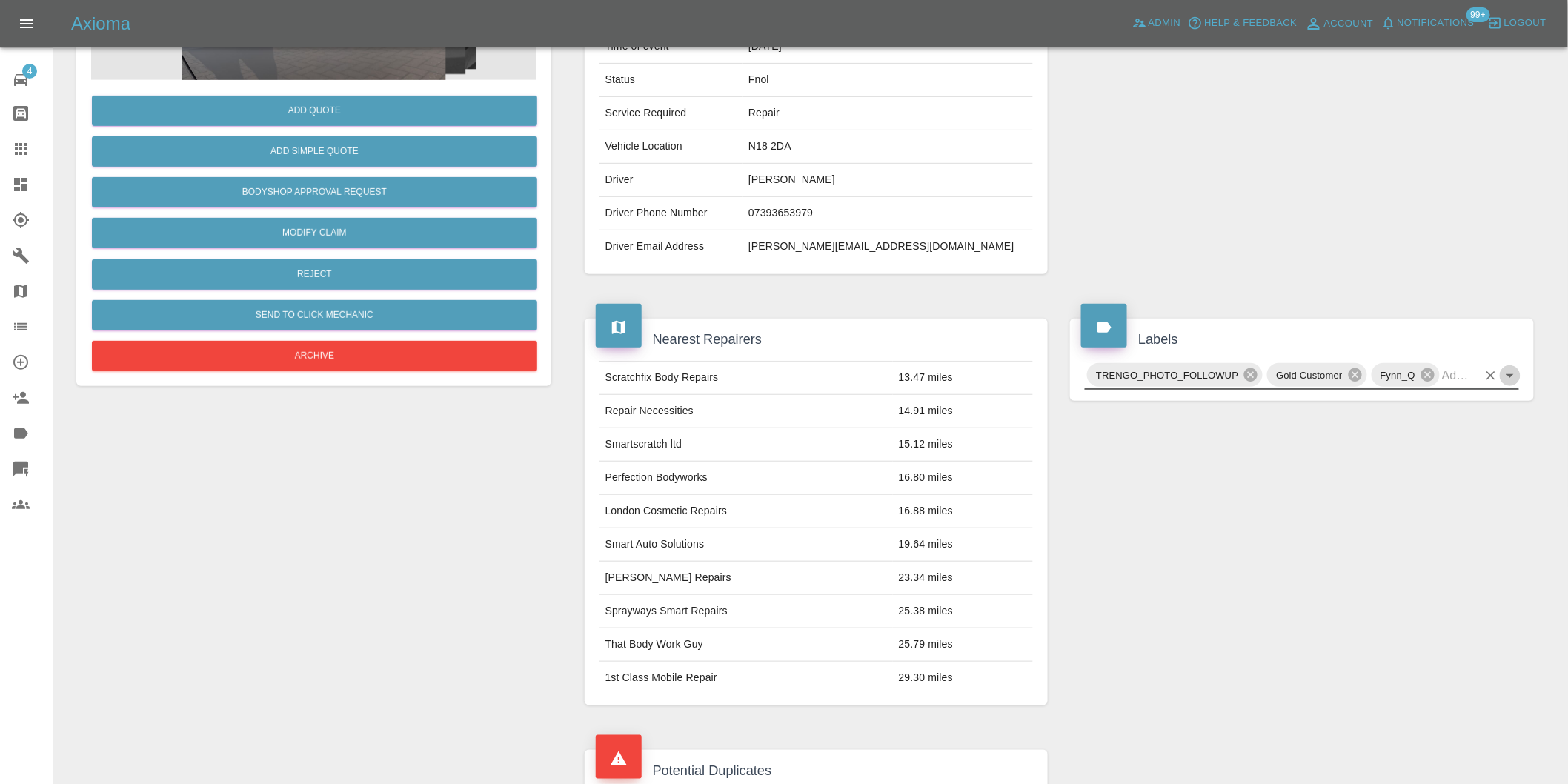
click at [1514, 373] on icon "Open" at bounding box center [1511, 376] width 18 height 18
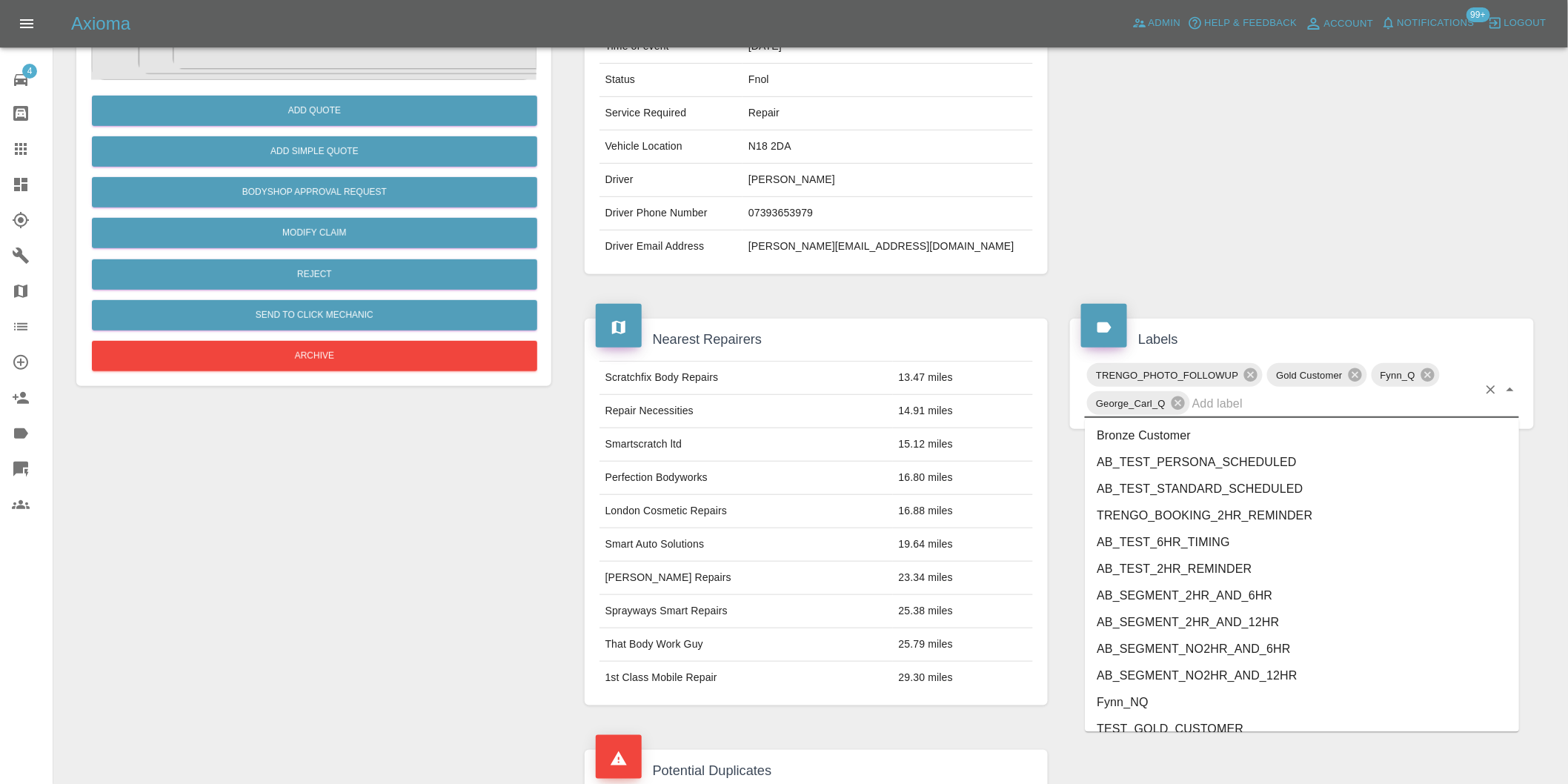
scroll to position [3111, 0]
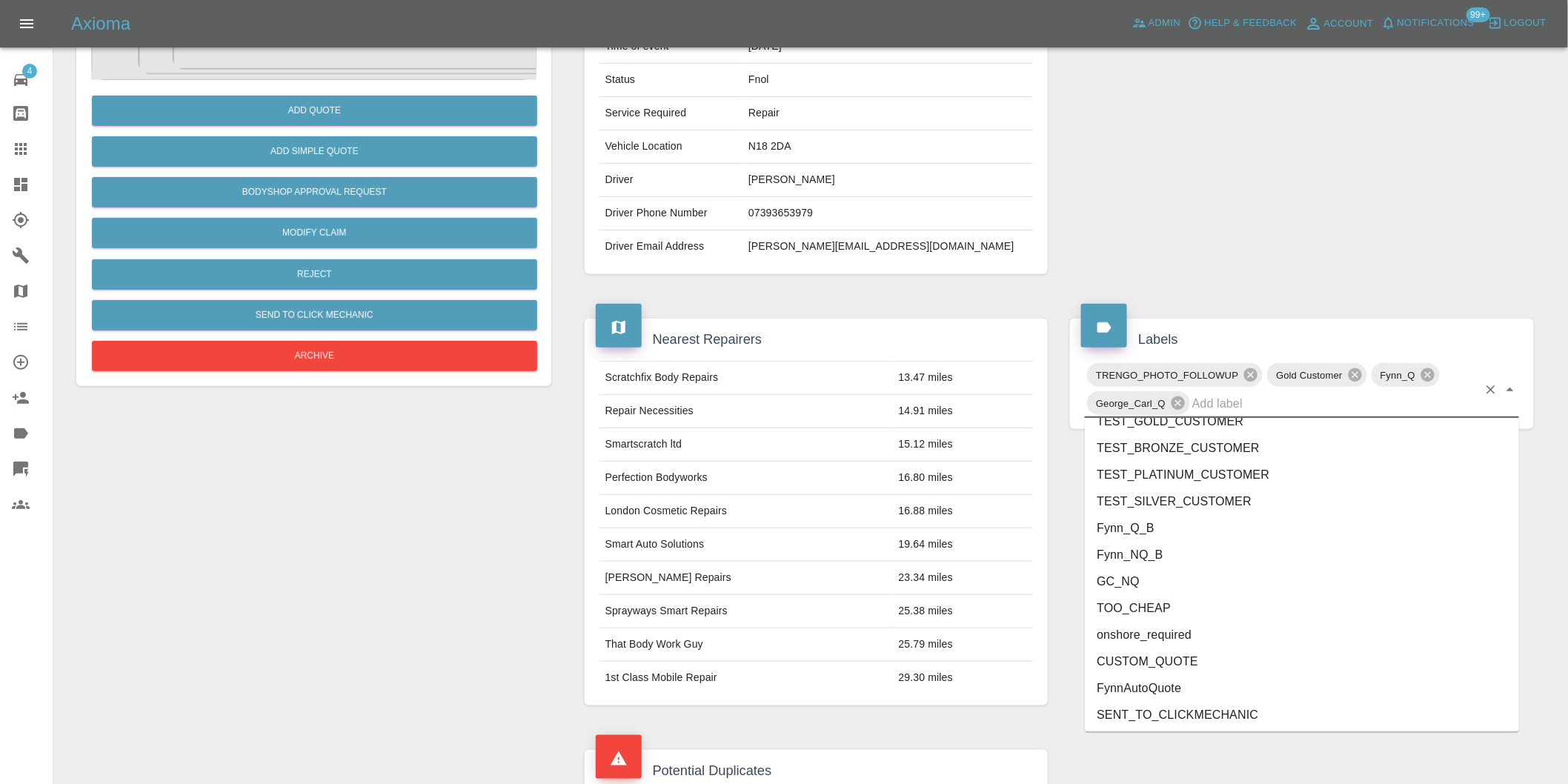
click at [1164, 632] on li "onshore_required" at bounding box center [1301, 635] width 434 height 27
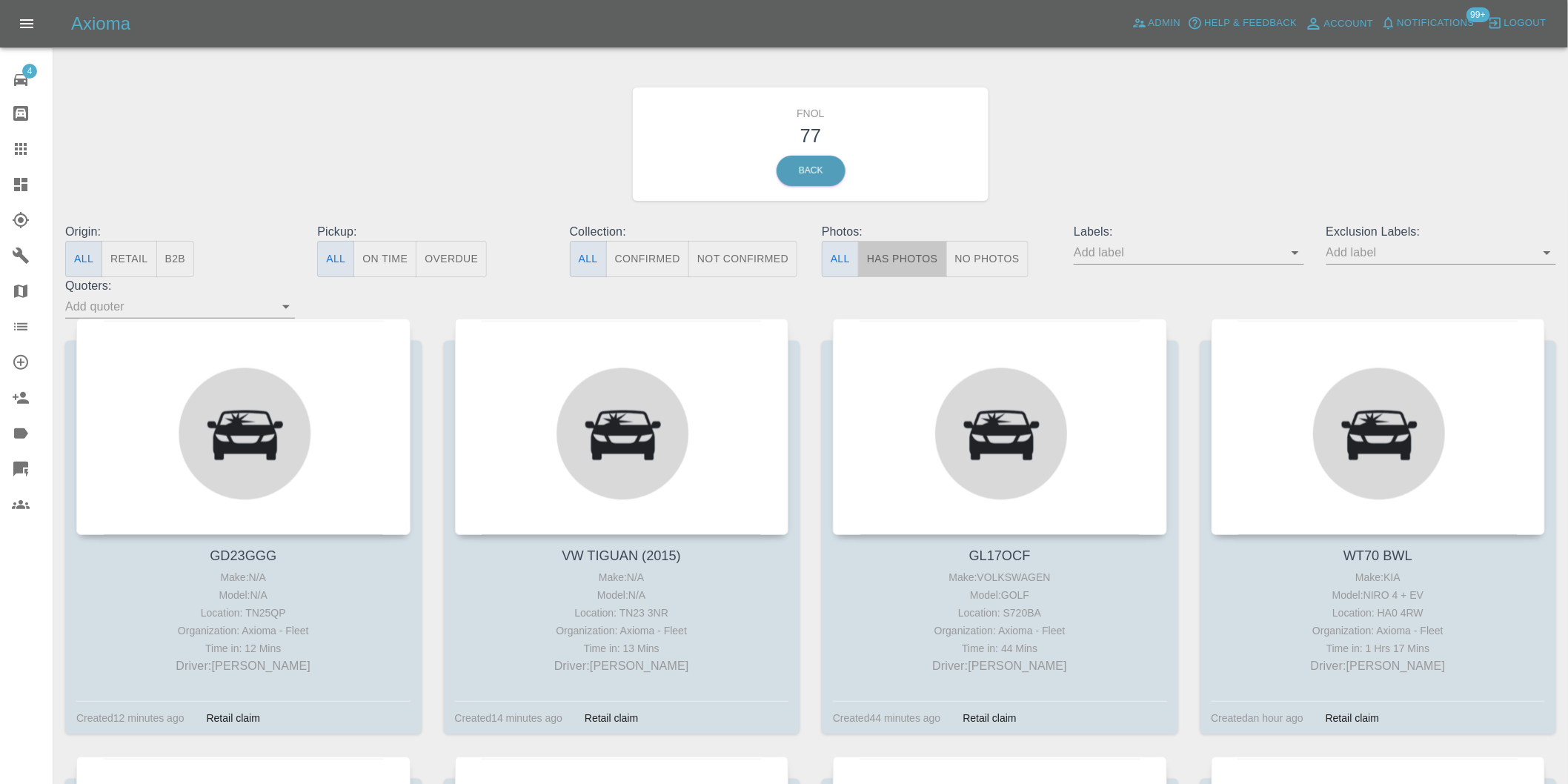
click at [924, 250] on button "Has Photos" at bounding box center [903, 259] width 89 height 37
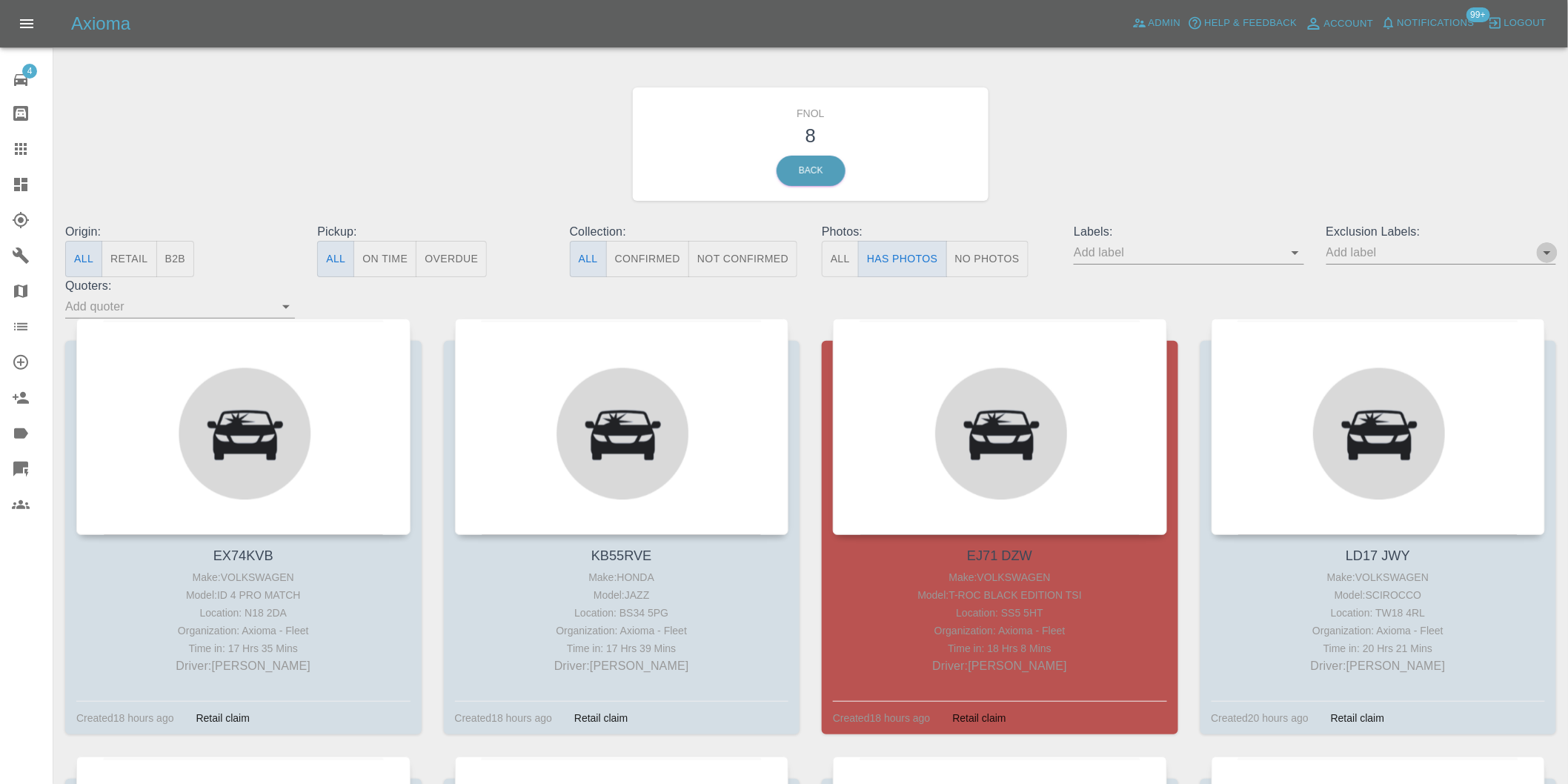
click at [1540, 249] on icon "Open" at bounding box center [1547, 253] width 18 height 18
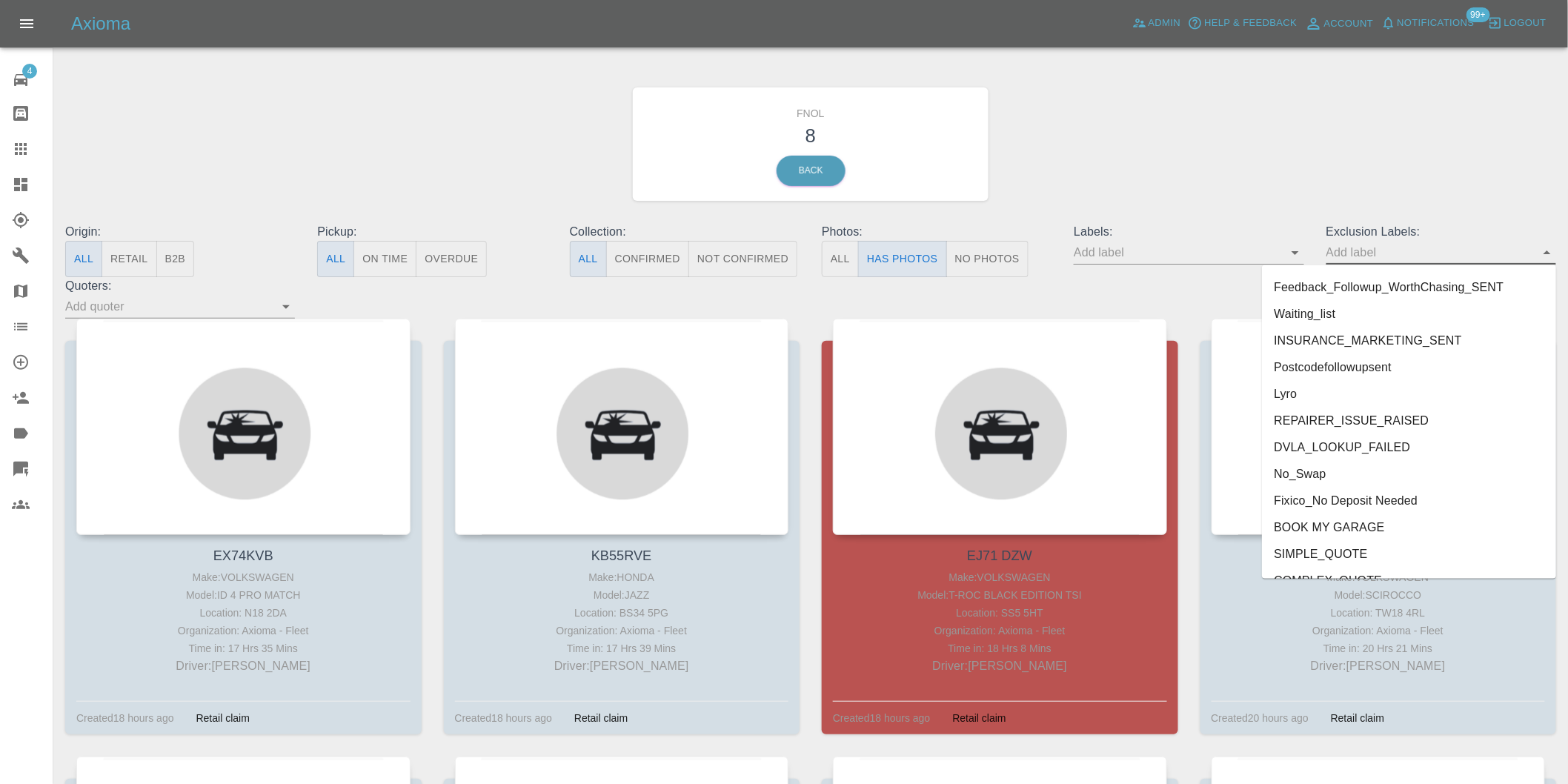
scroll to position [3218, 0]
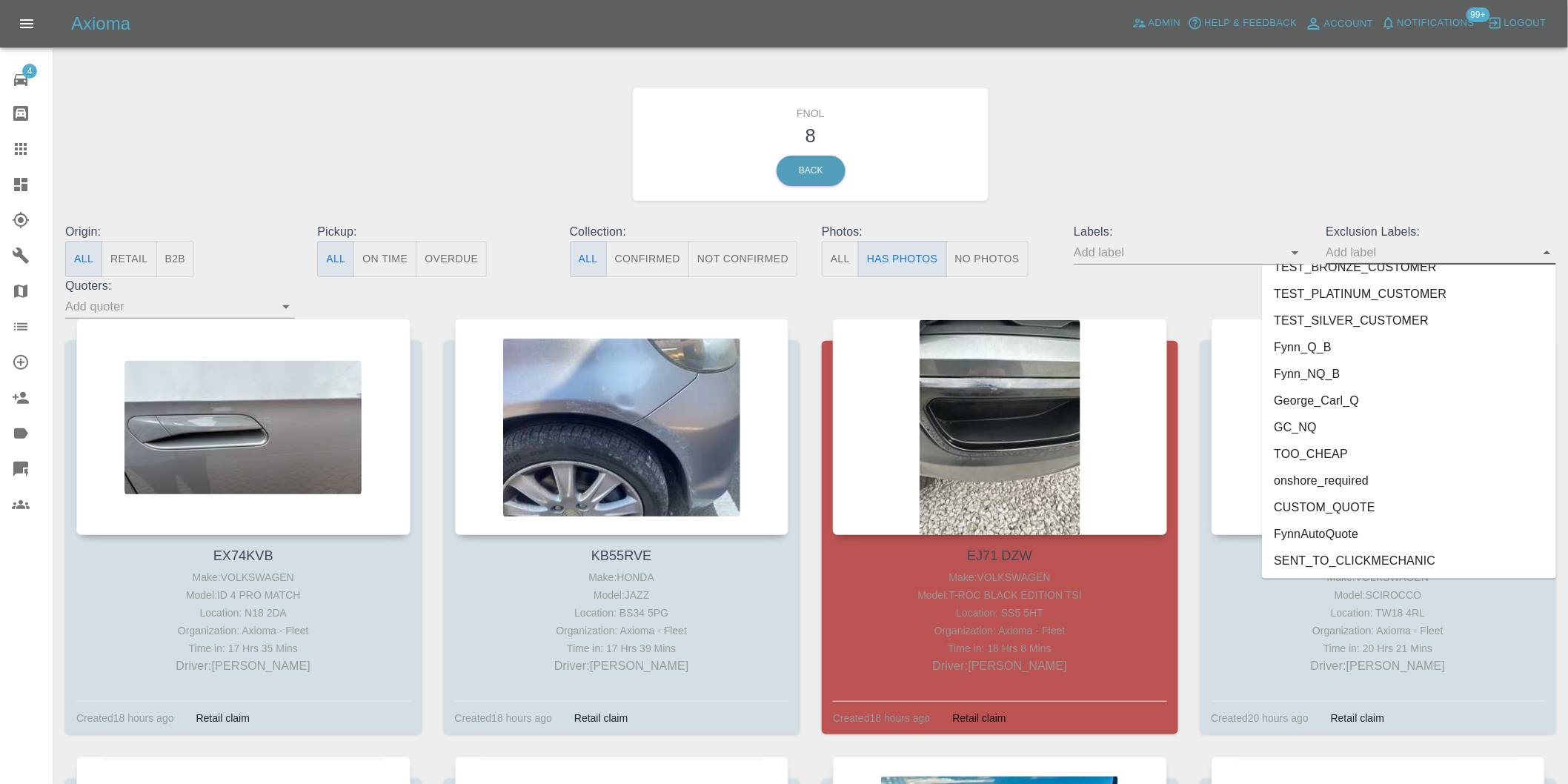
click at [1339, 407] on li "George_Carl_Q" at bounding box center [1410, 400] width 295 height 27
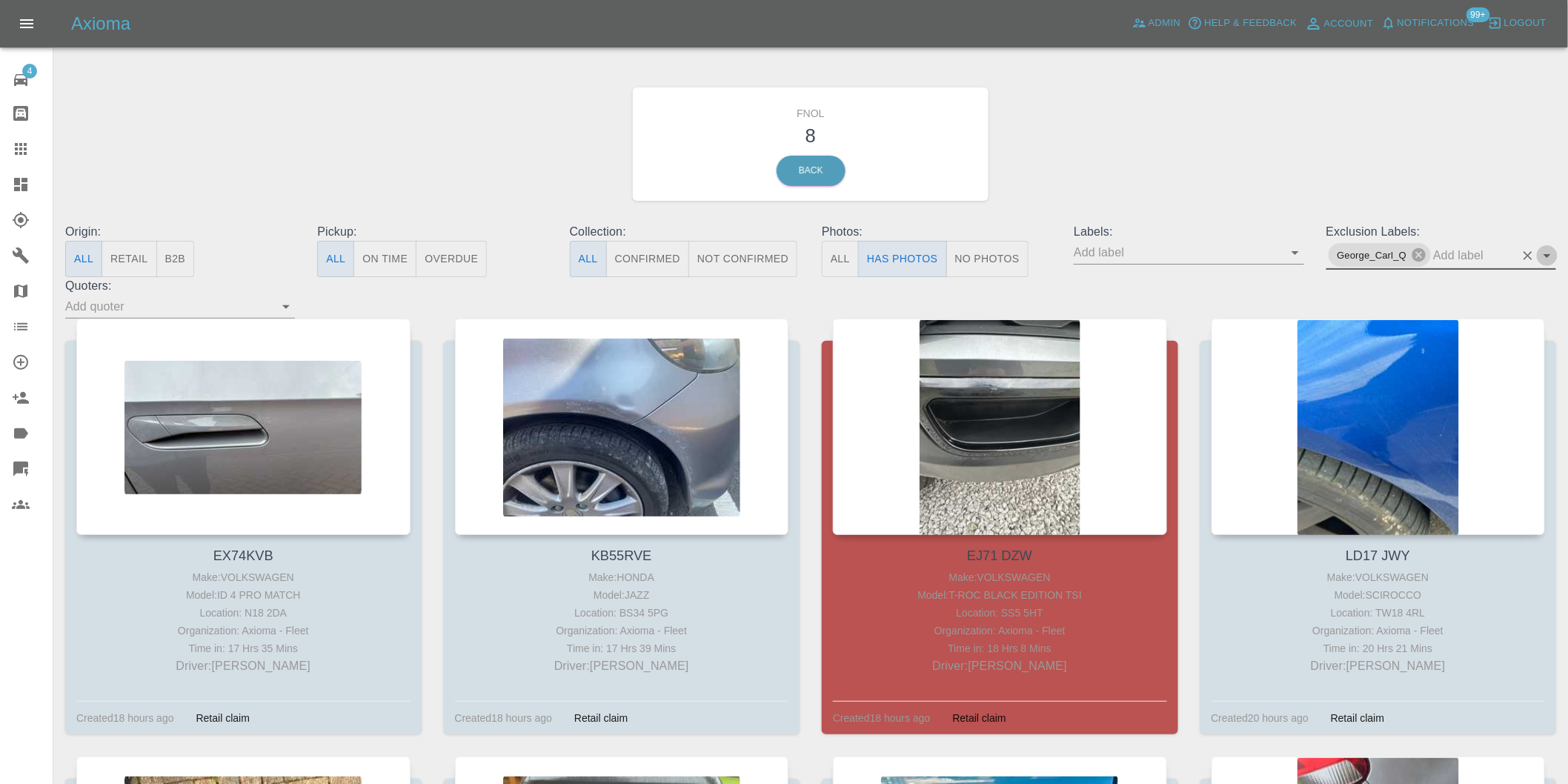
click at [1552, 255] on icon "Open" at bounding box center [1547, 256] width 18 height 18
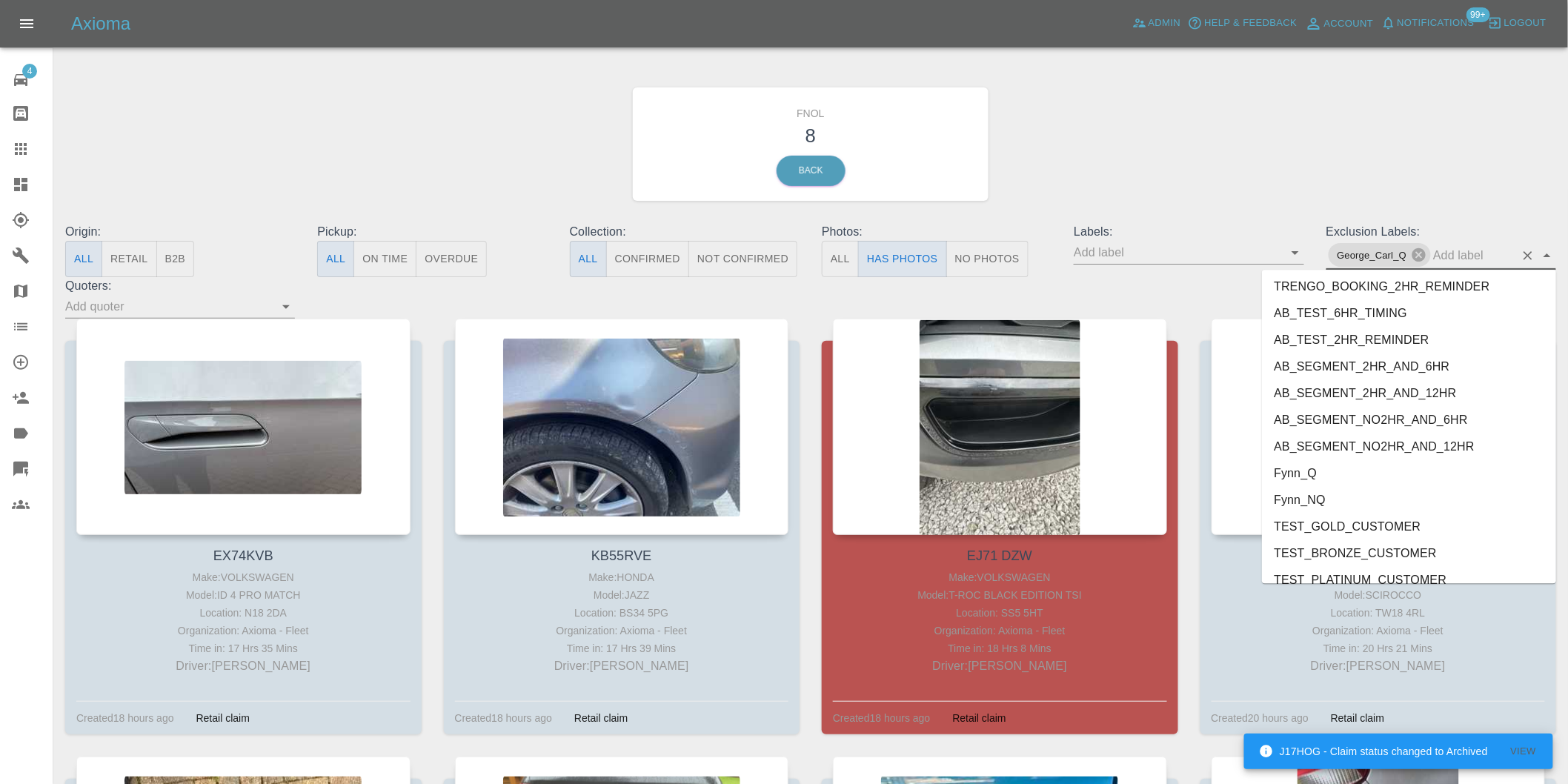
scroll to position [3191, 0]
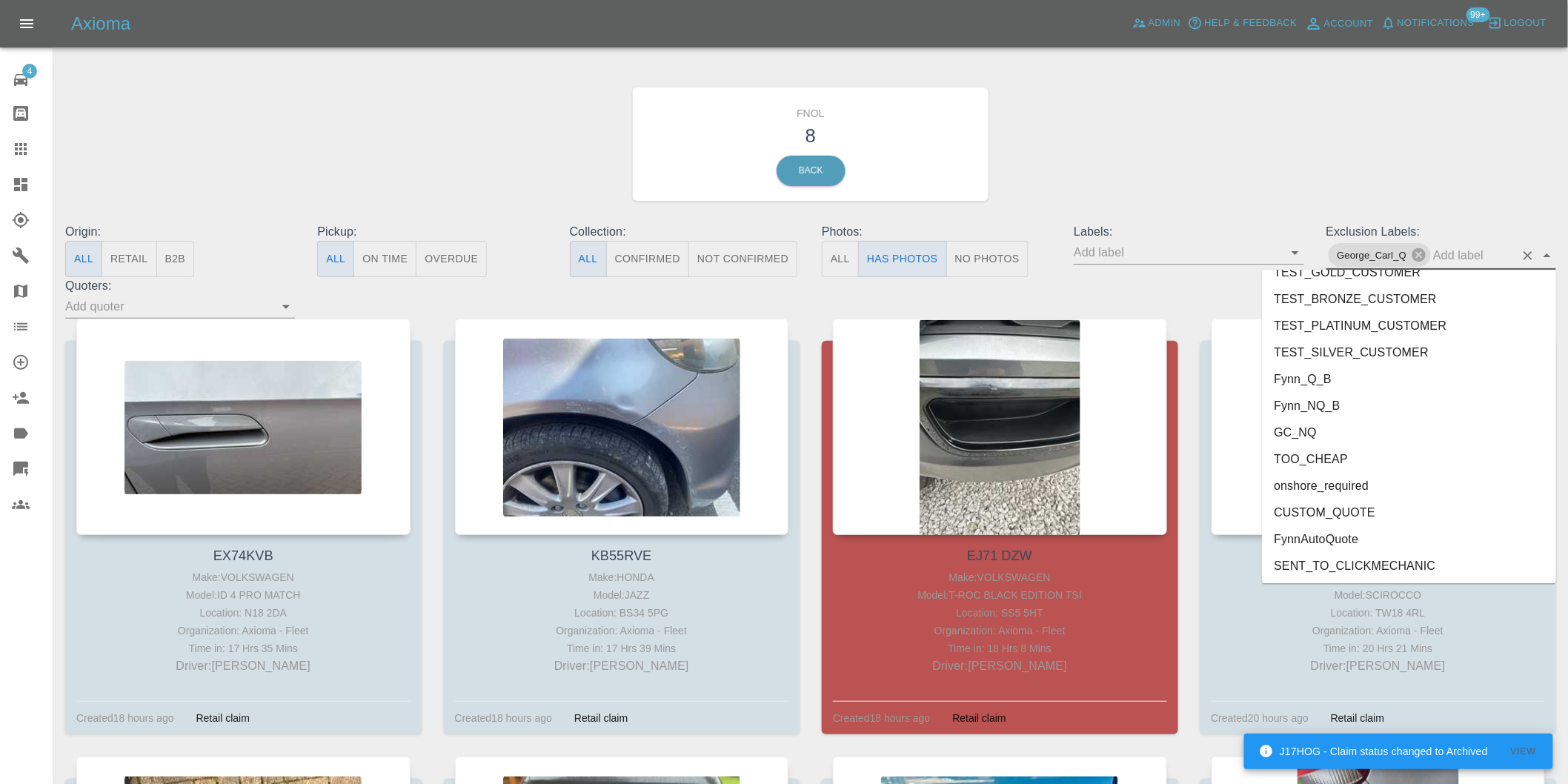
click at [1383, 483] on li "onshore_required" at bounding box center [1410, 484] width 295 height 27
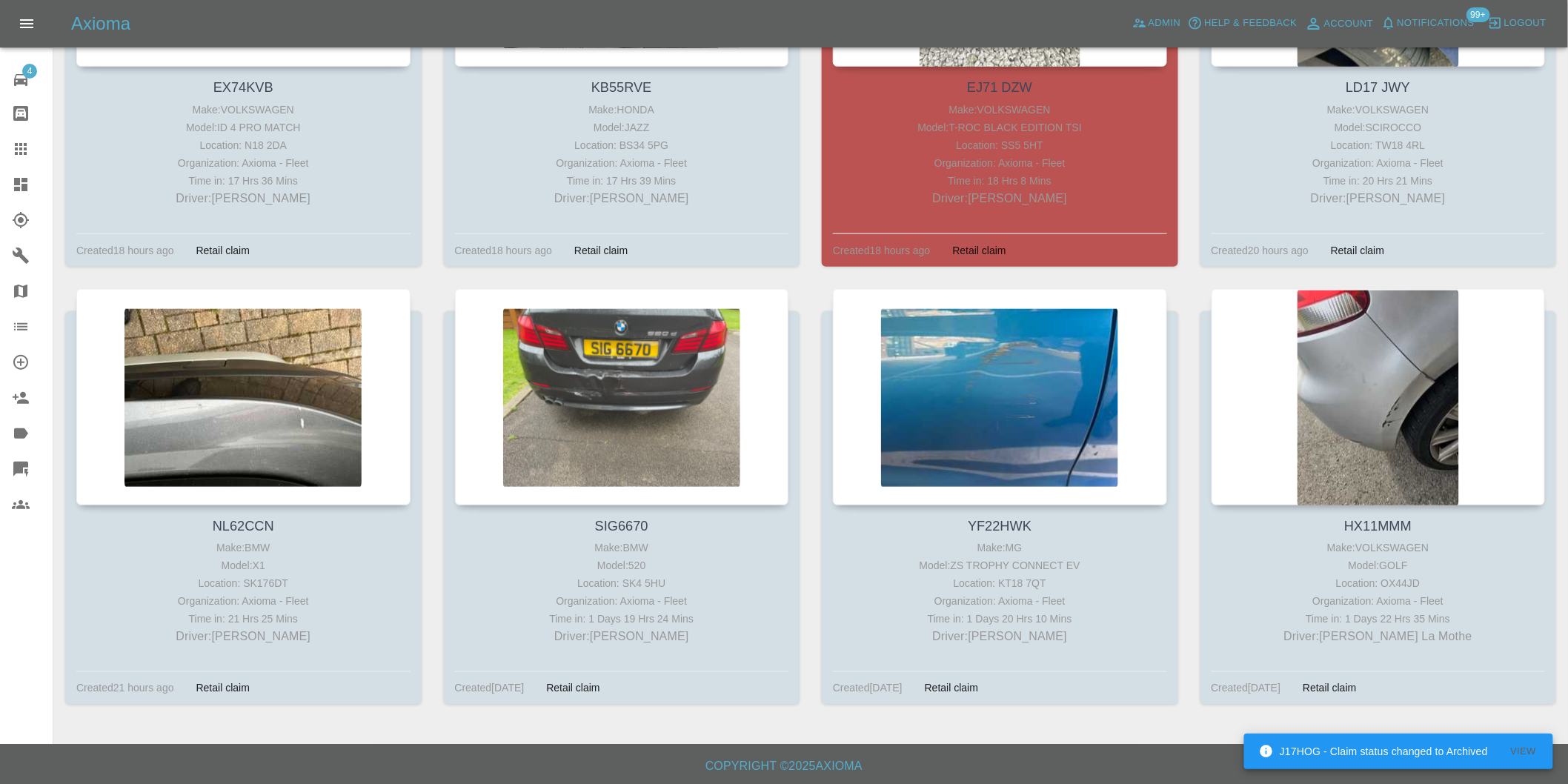
scroll to position [490, 0]
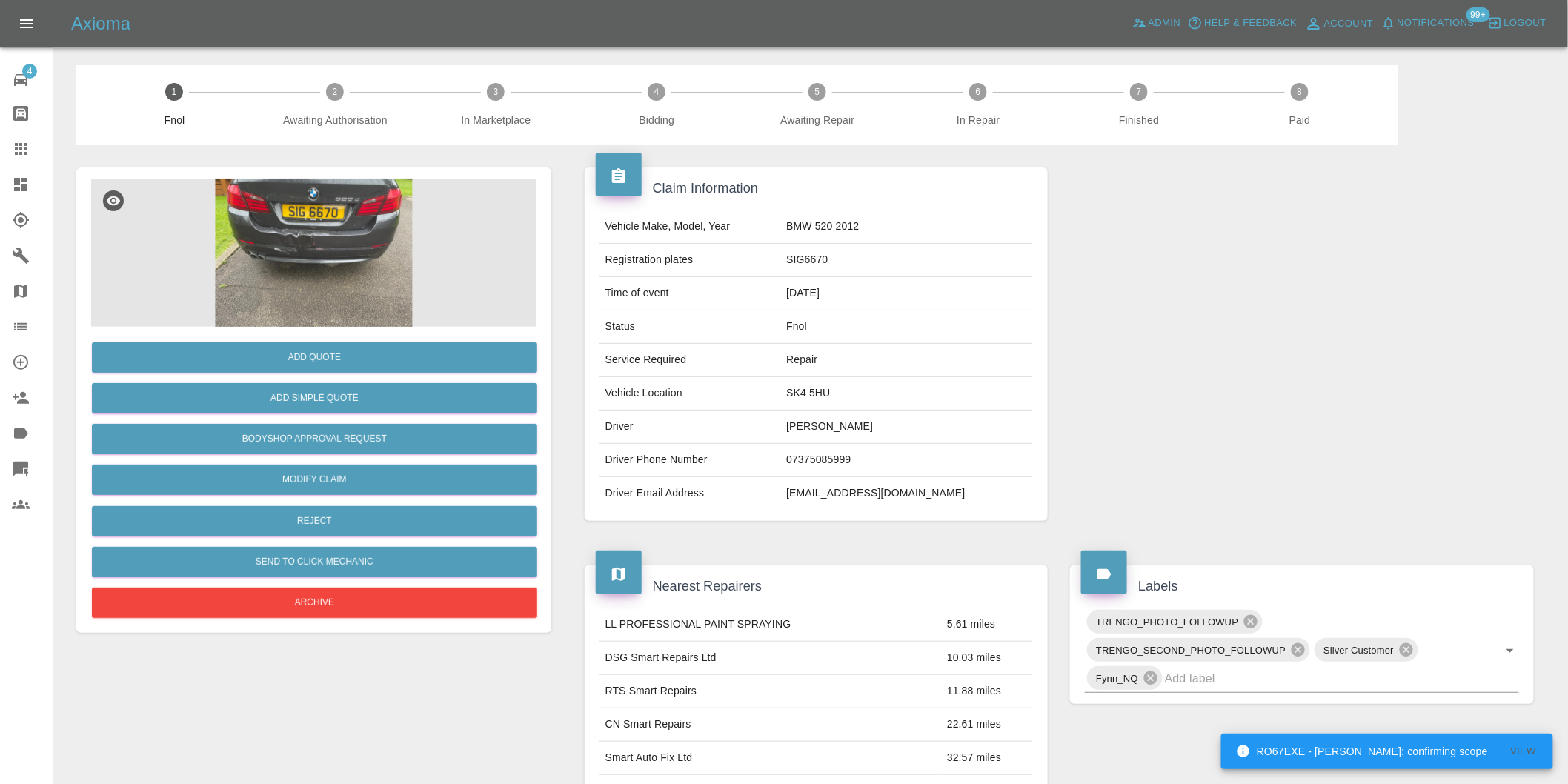
click at [286, 224] on img at bounding box center [313, 253] width 446 height 148
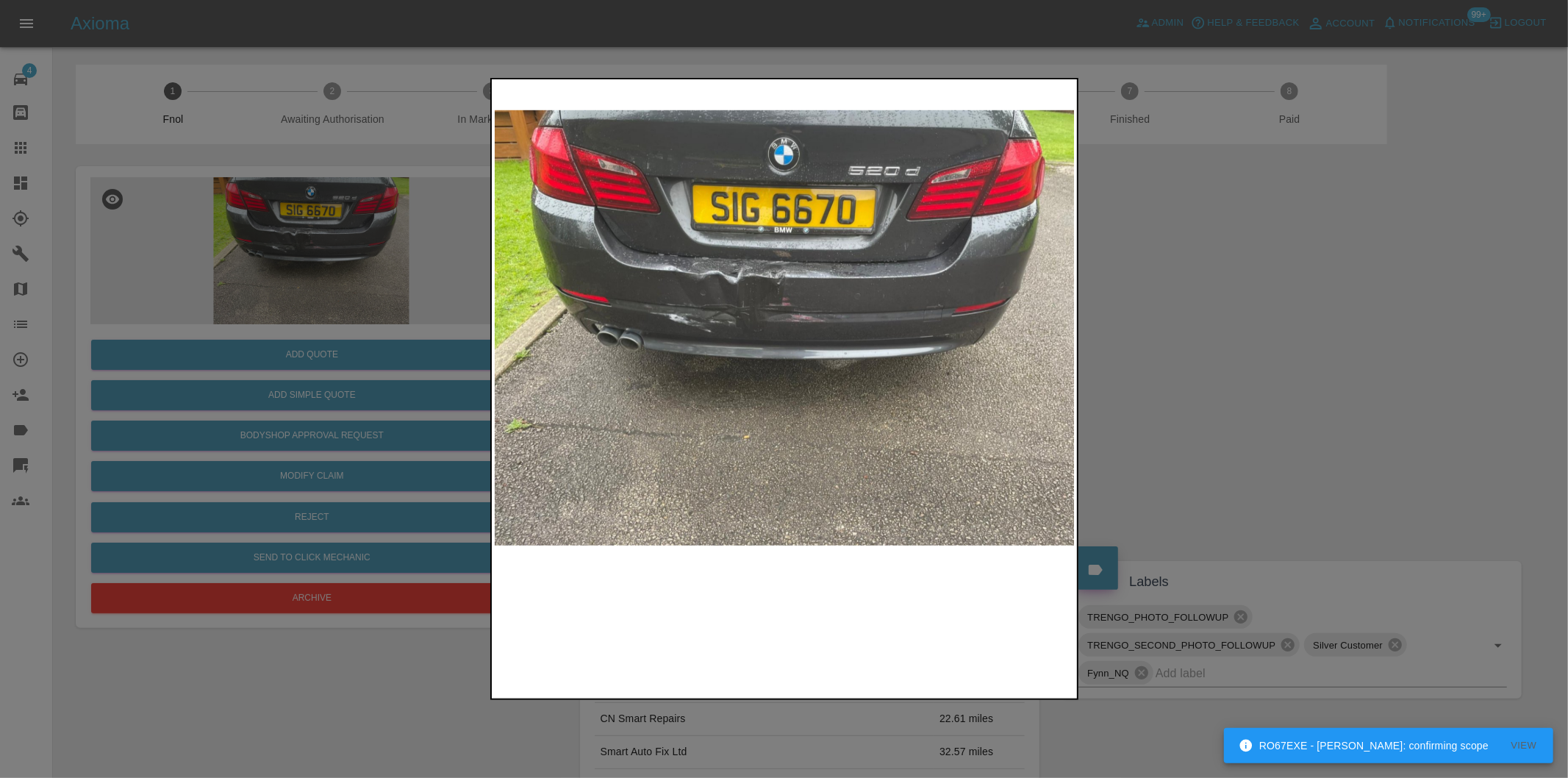
click at [744, 306] on img at bounding box center [784, 328] width 581 height 492
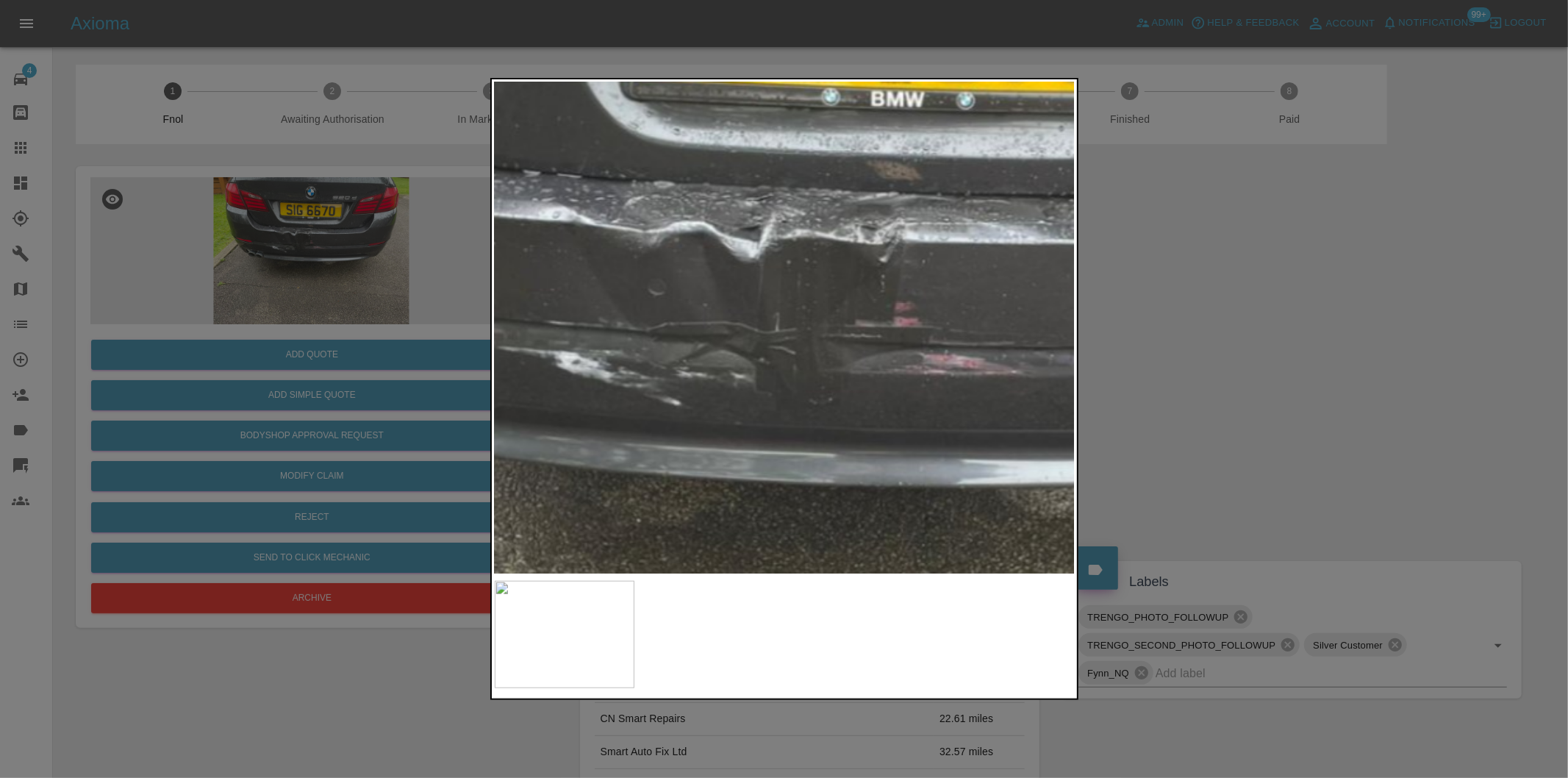
click at [758, 307] on img at bounding box center [902, 391] width 1743 height 1473
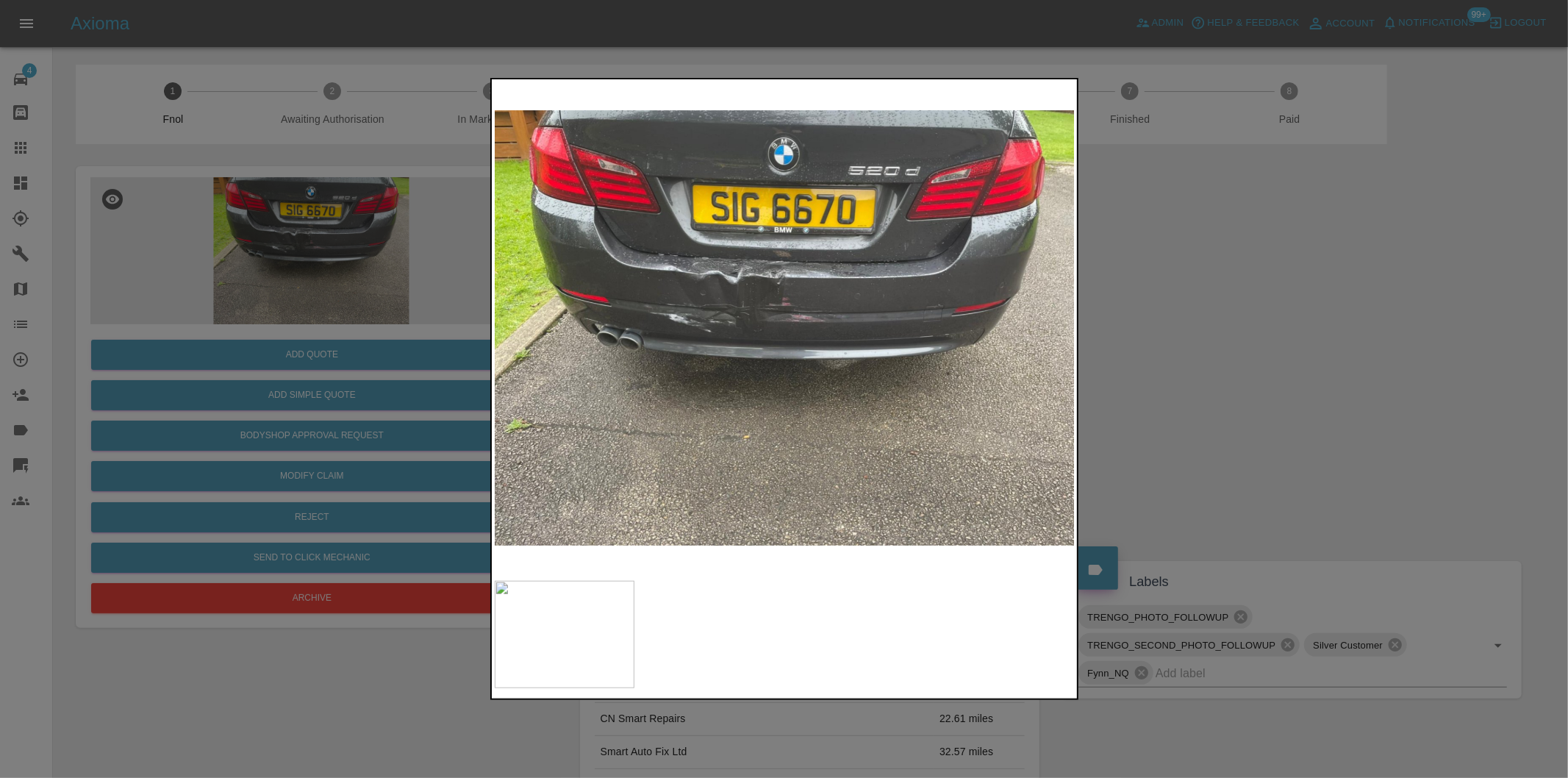
click at [1213, 331] on div at bounding box center [784, 389] width 1568 height 778
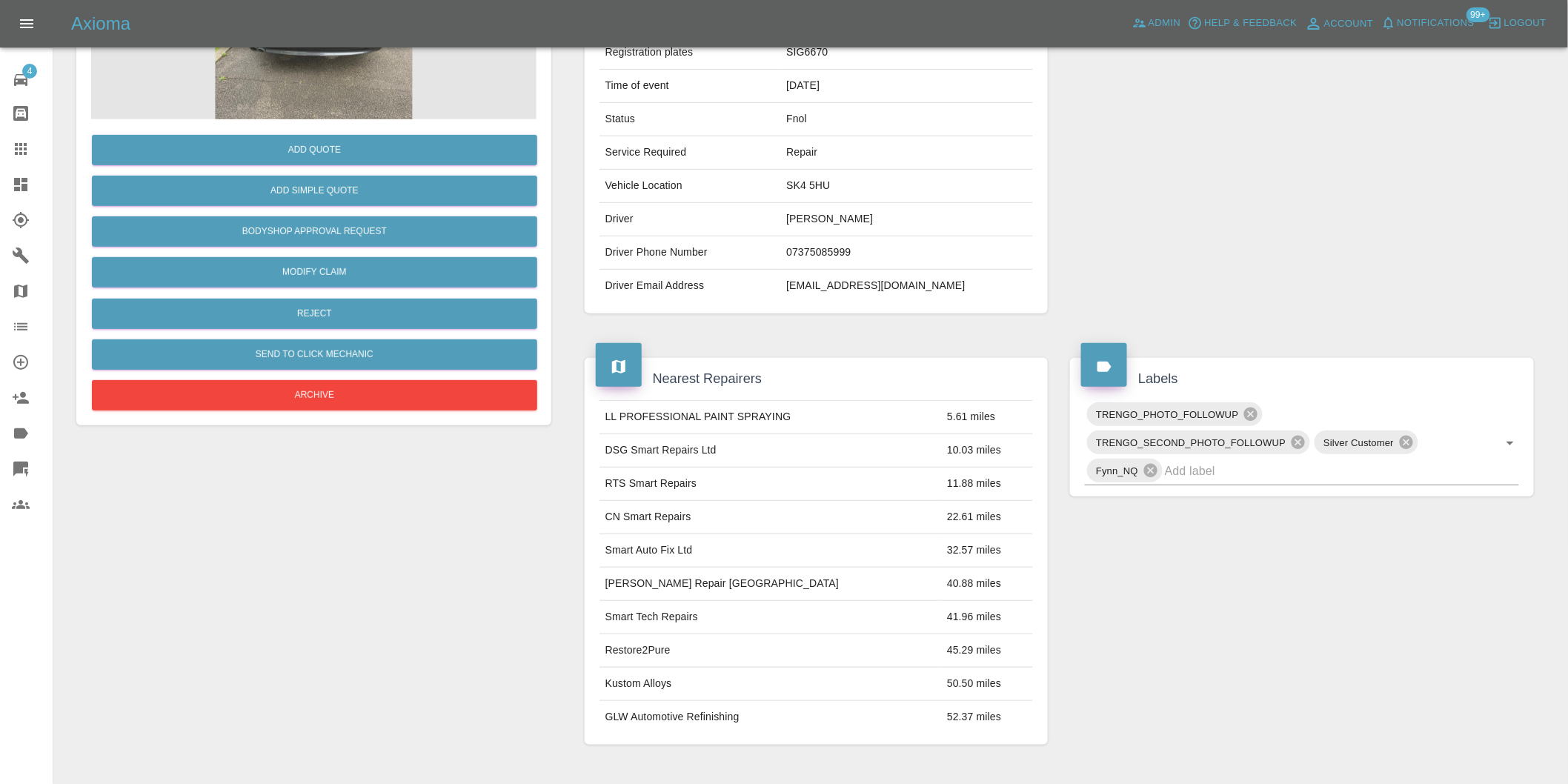
scroll to position [329, 0]
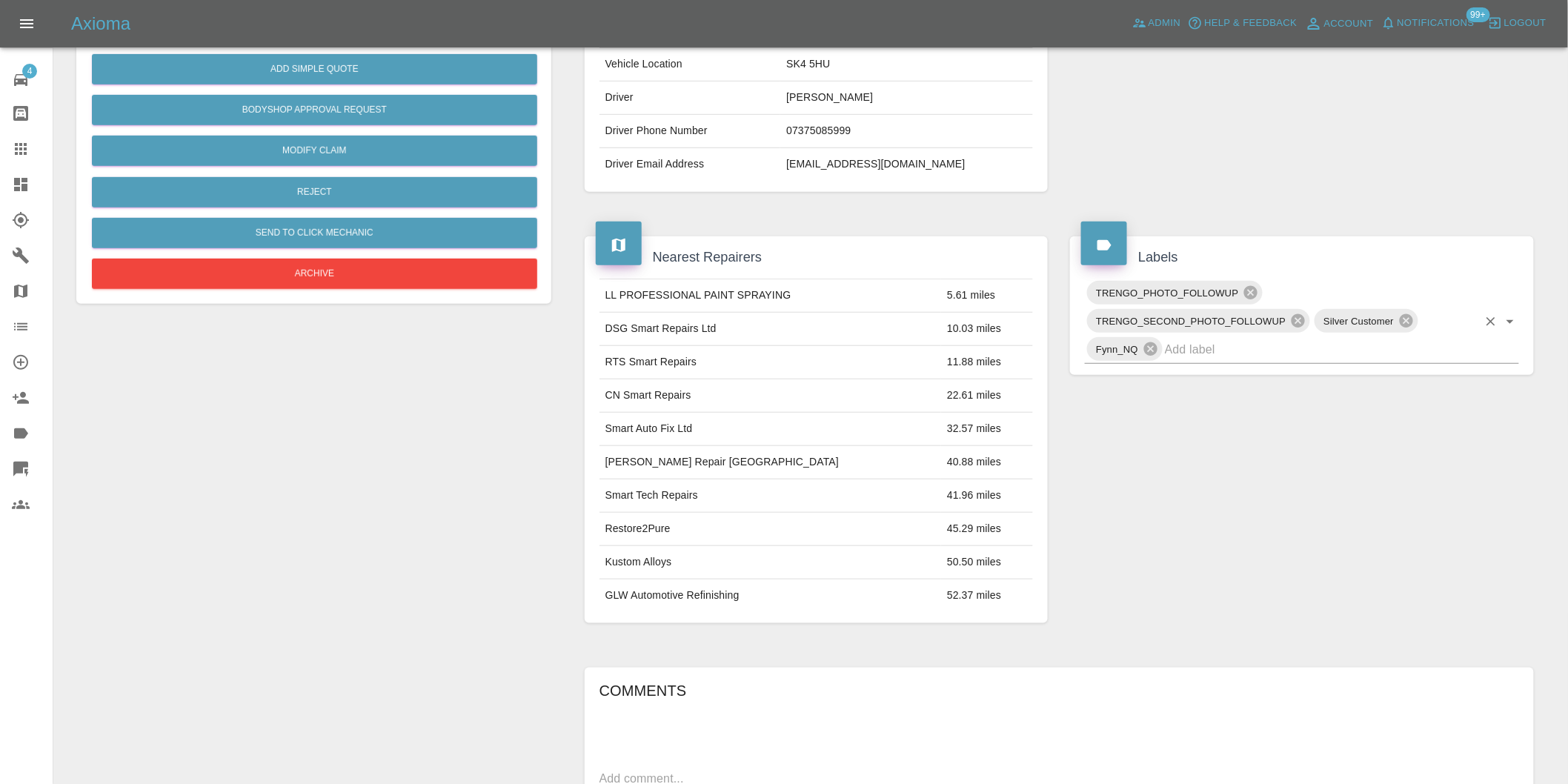
click at [1510, 326] on icon "Open" at bounding box center [1511, 321] width 18 height 18
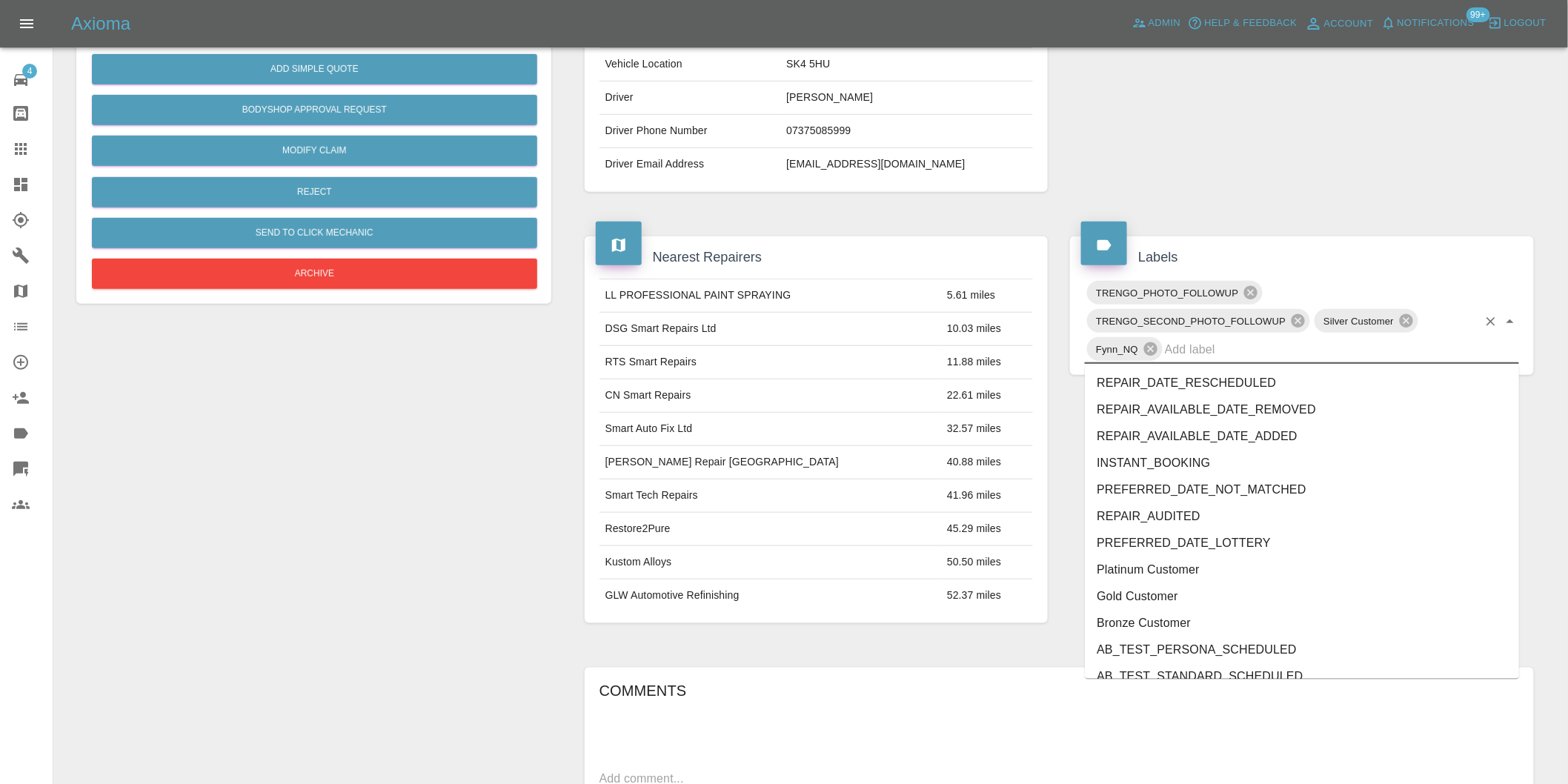
scroll to position [3111, 0]
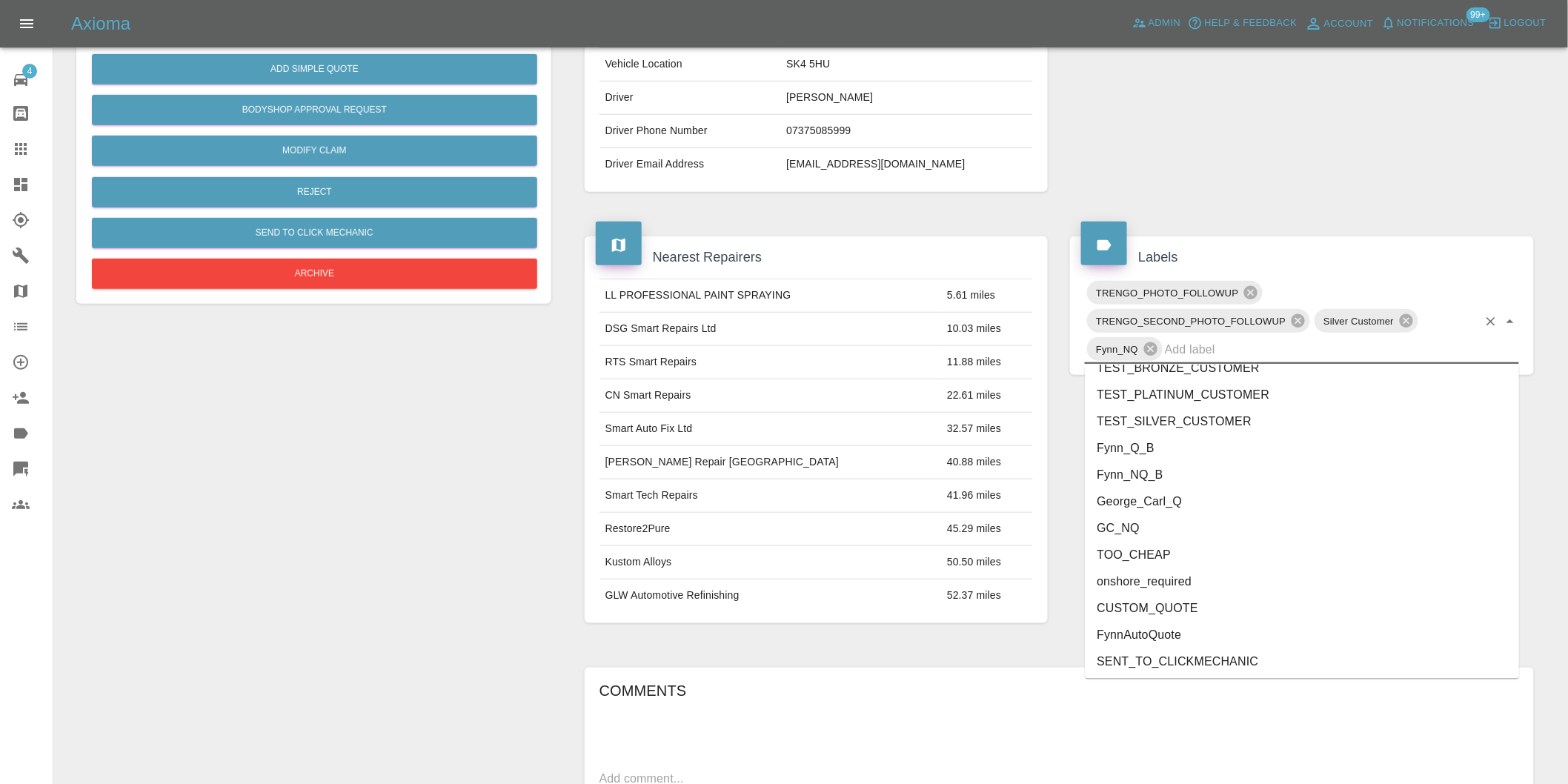
click at [1185, 573] on li "onshore_required" at bounding box center [1301, 581] width 434 height 27
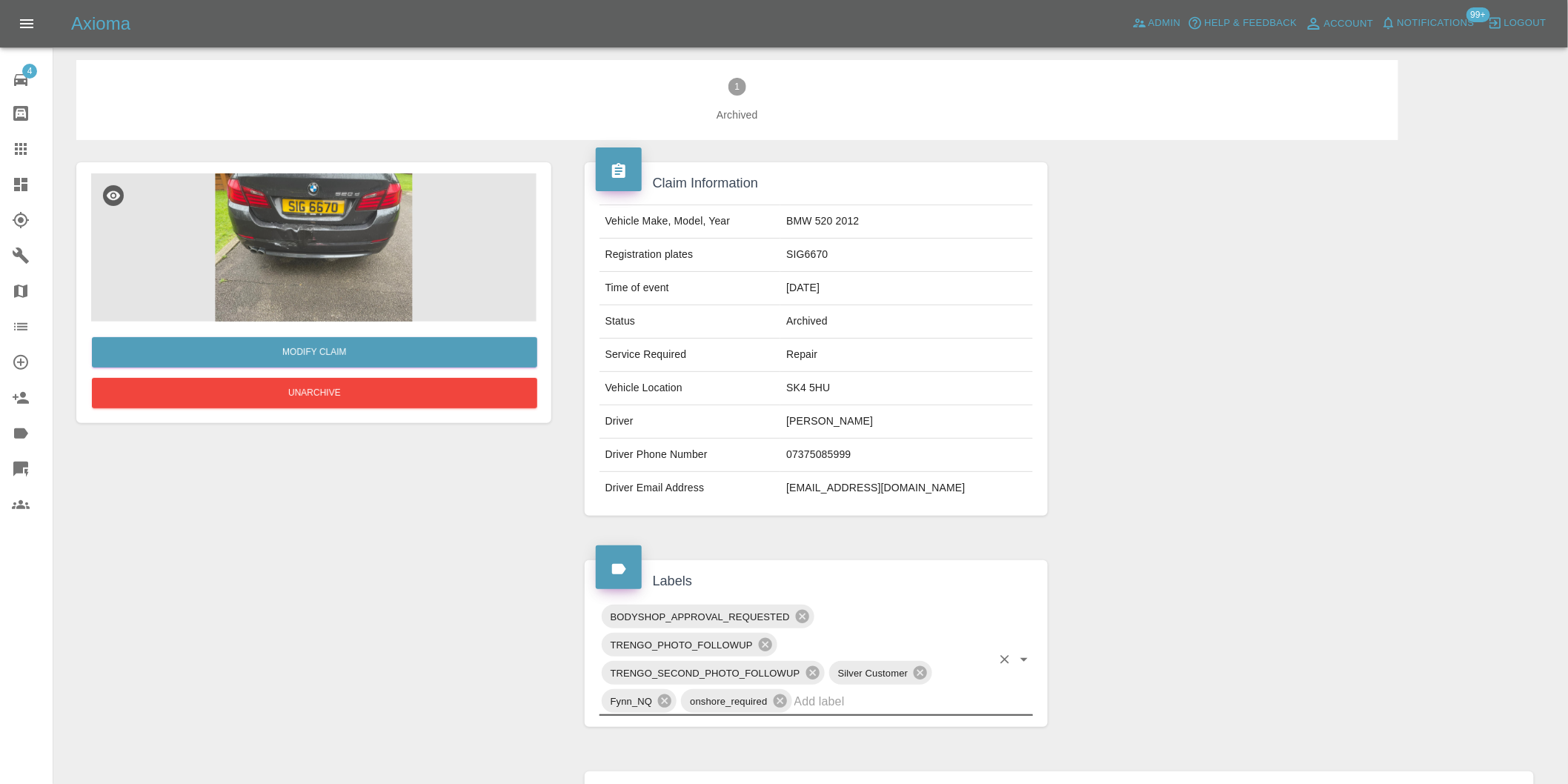
scroll to position [0, 0]
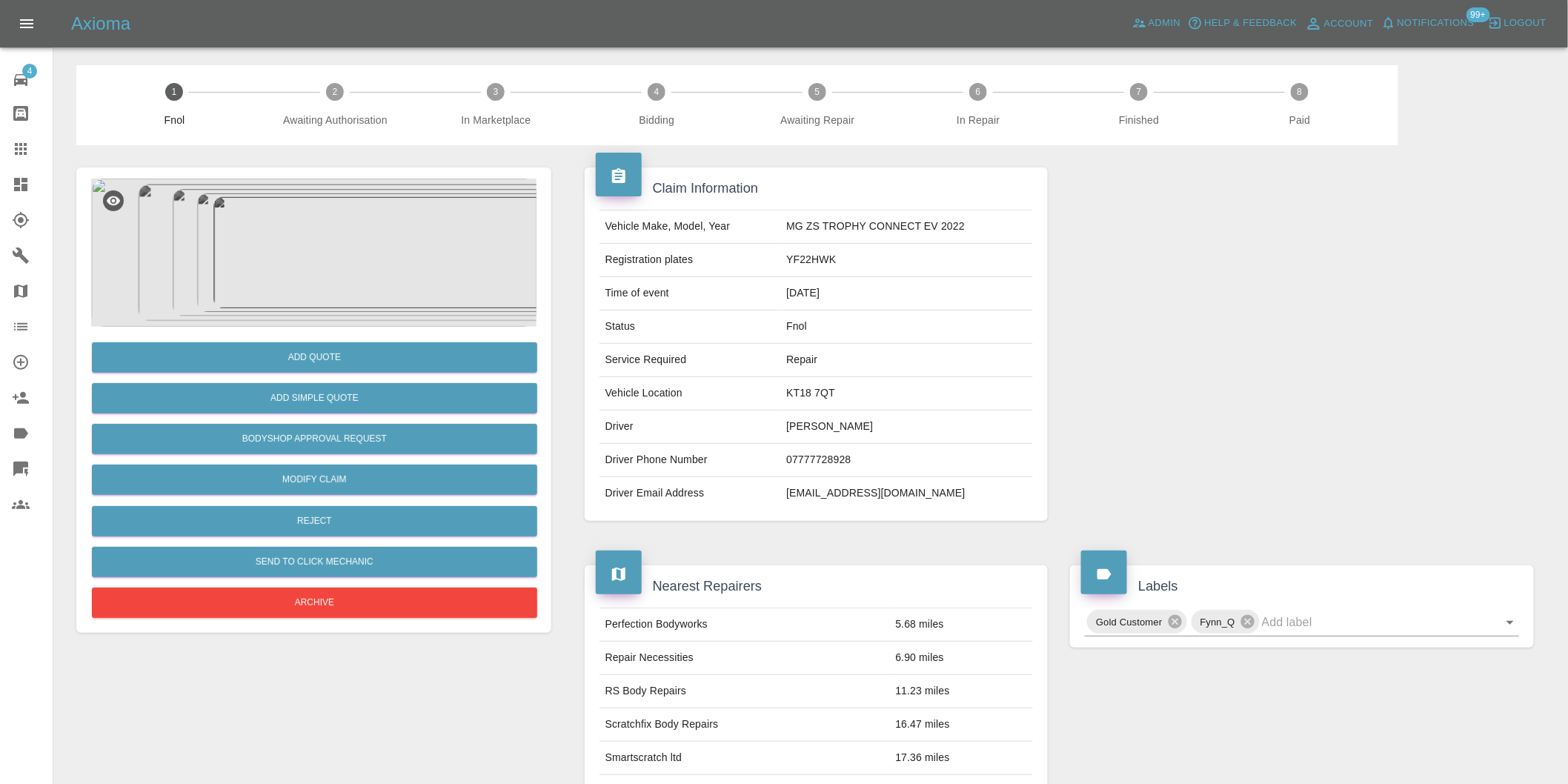
click at [300, 197] on img at bounding box center [313, 253] width 446 height 148
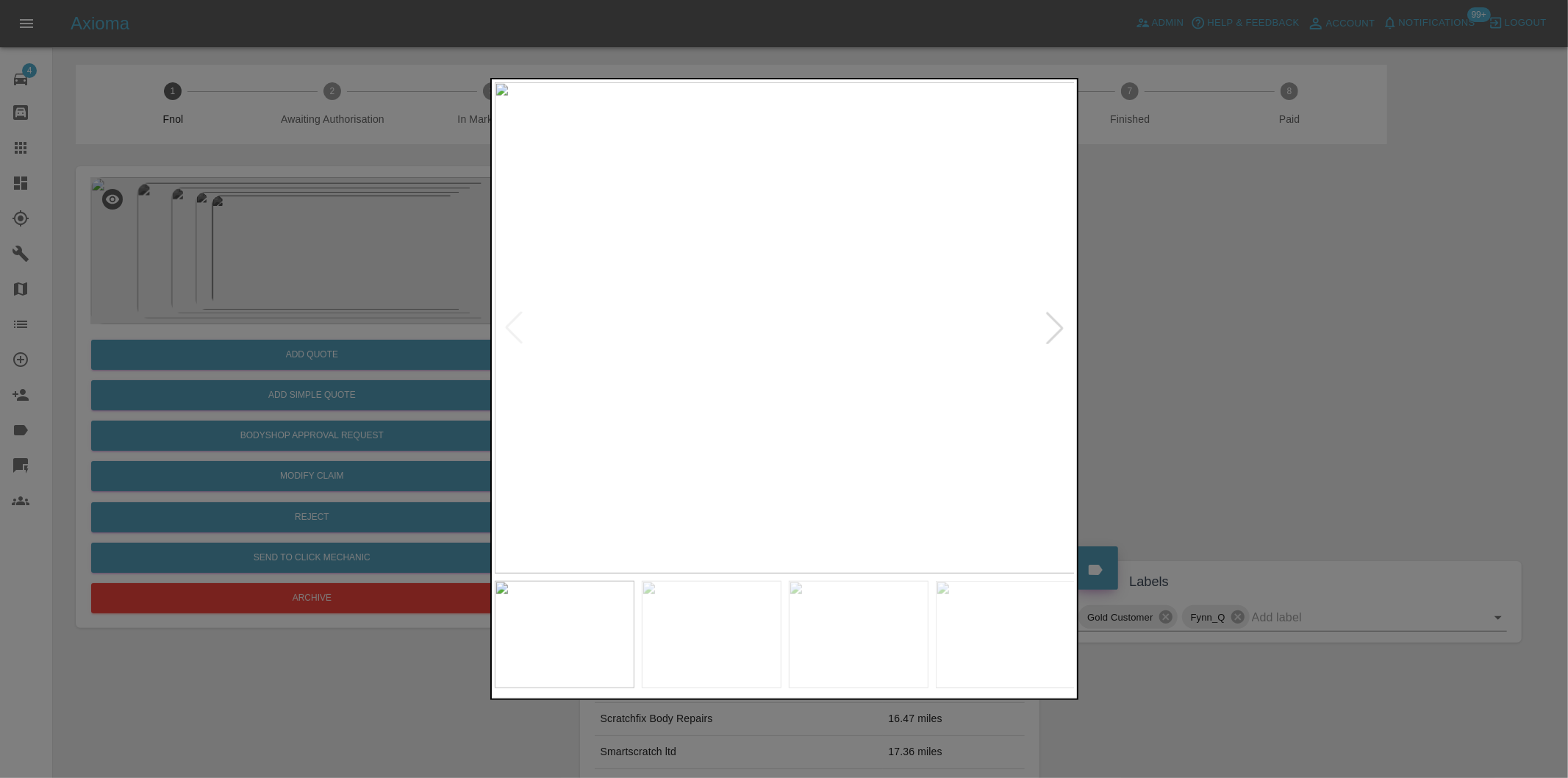
click at [1056, 325] on div at bounding box center [1054, 328] width 32 height 32
click at [1059, 324] on div at bounding box center [1054, 328] width 32 height 32
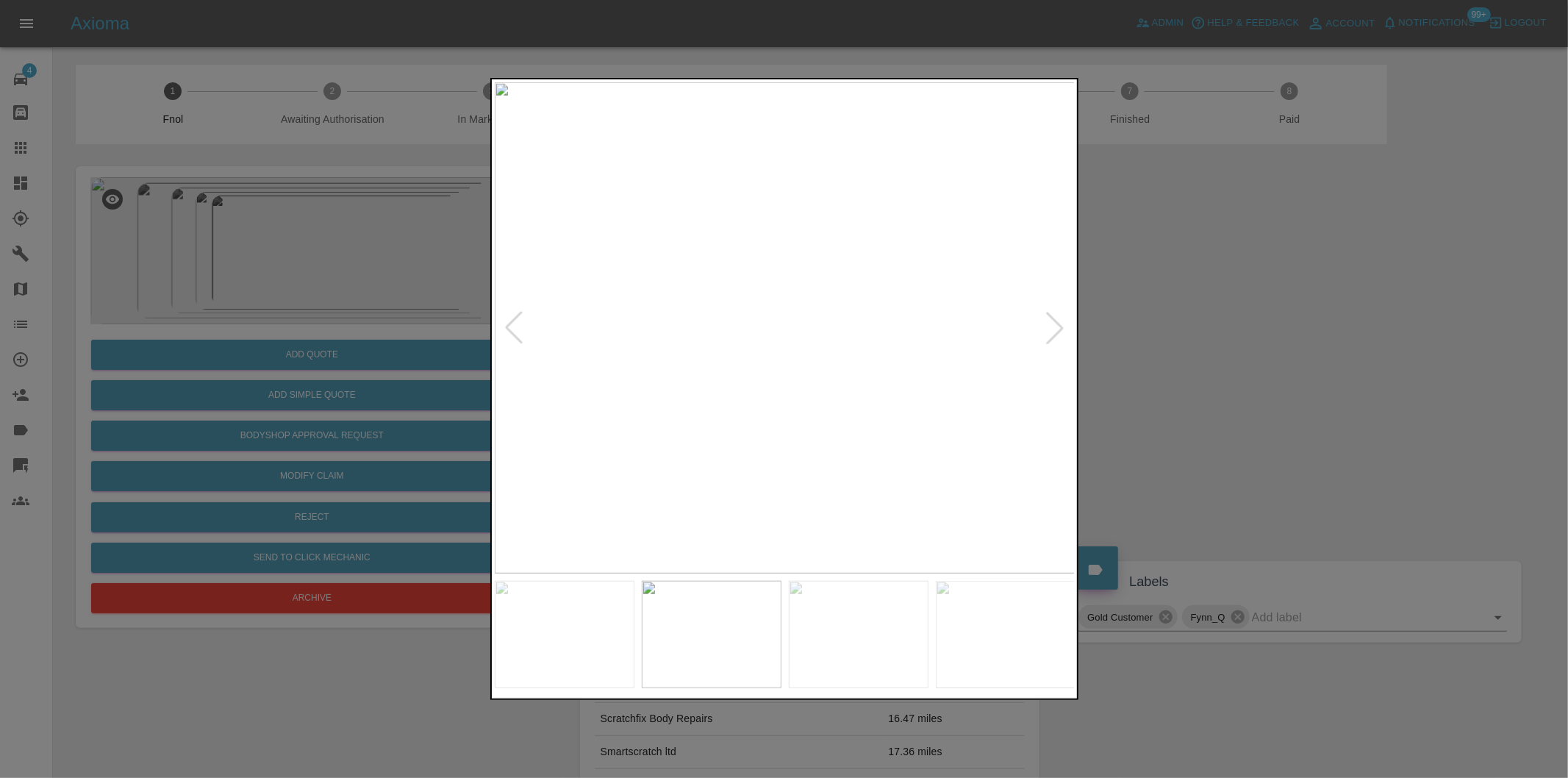
click at [1339, 344] on div at bounding box center [784, 389] width 1568 height 778
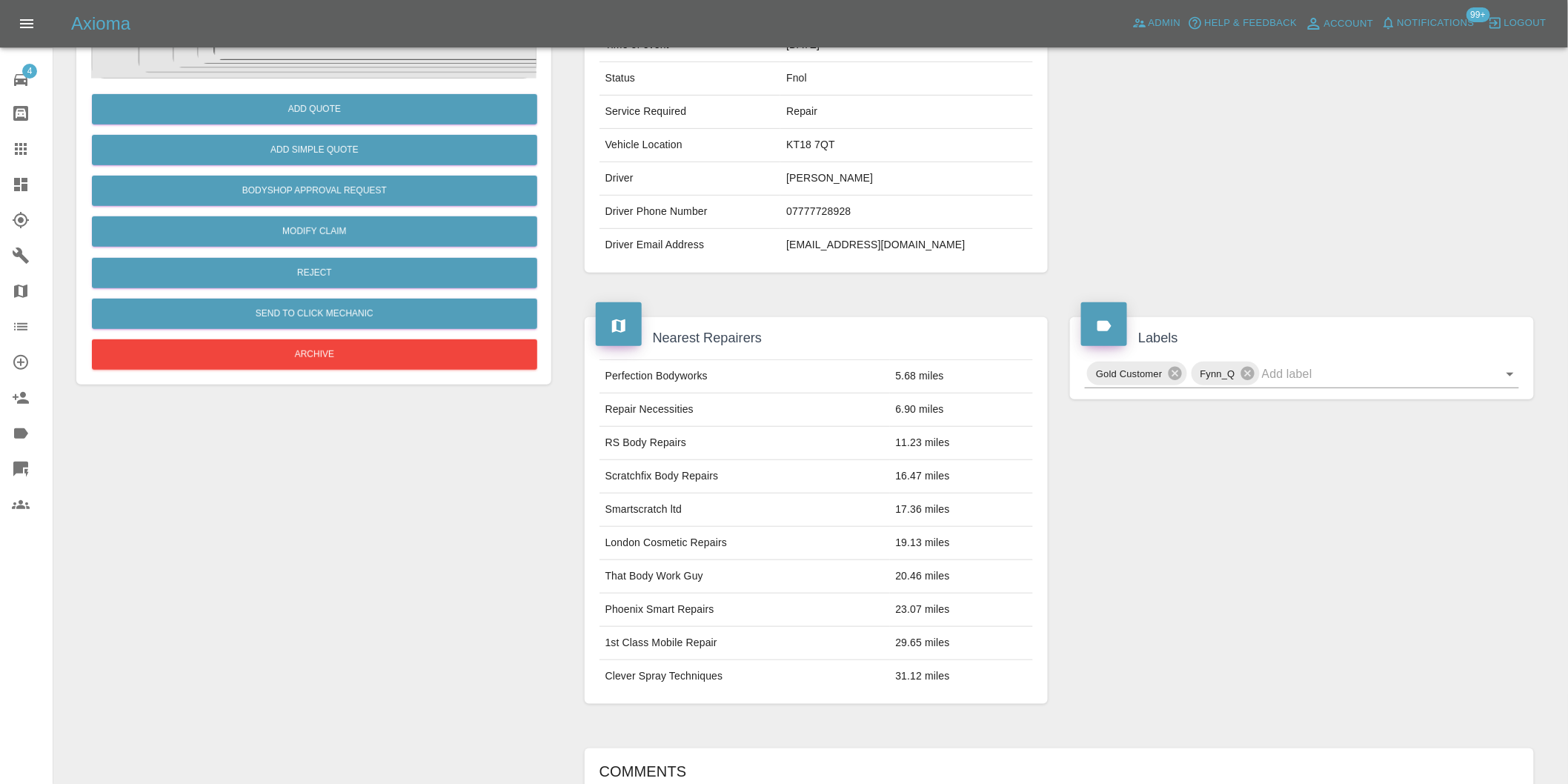
scroll to position [411, 0]
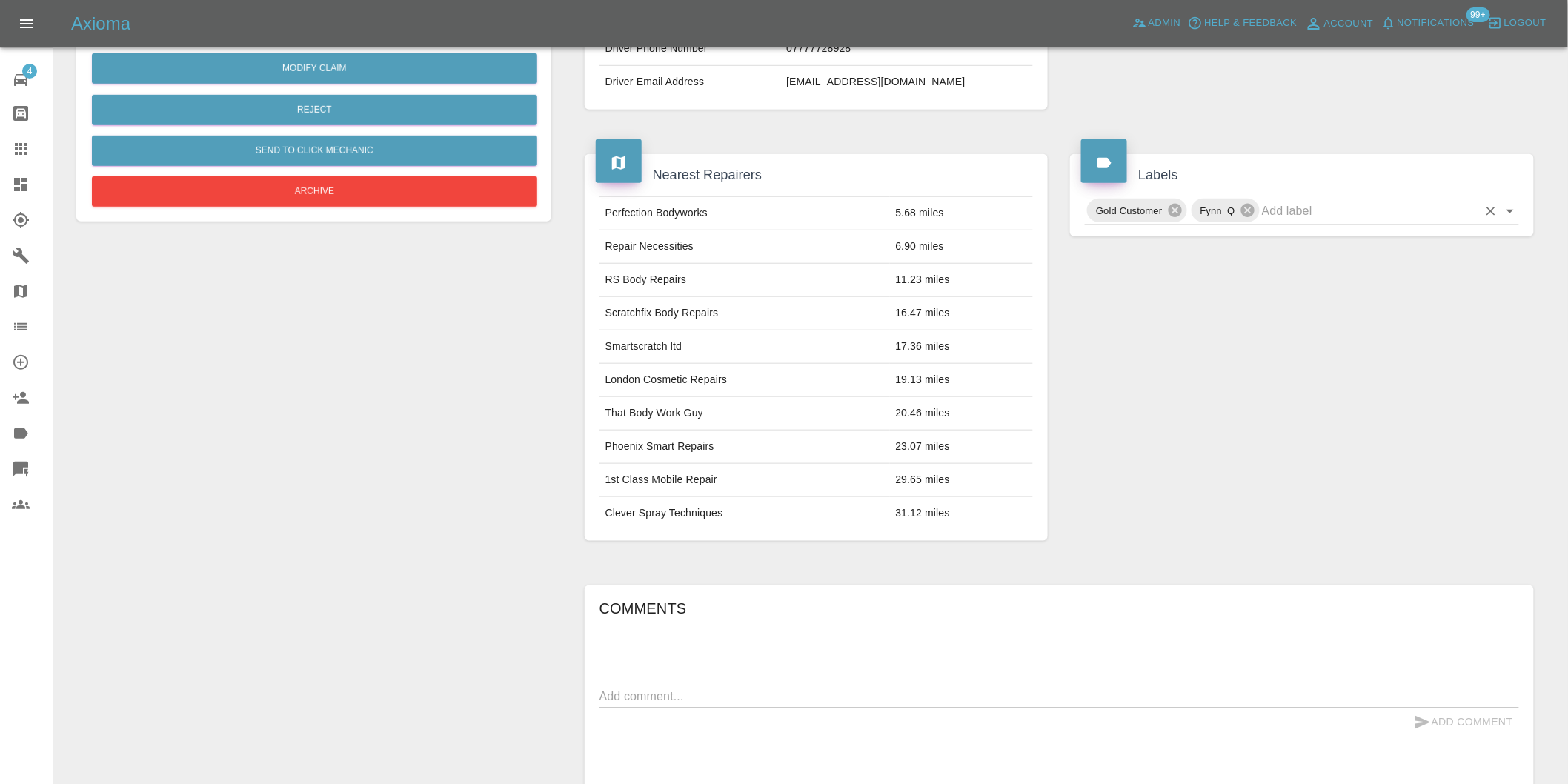
click at [1514, 206] on icon "Open" at bounding box center [1511, 212] width 18 height 18
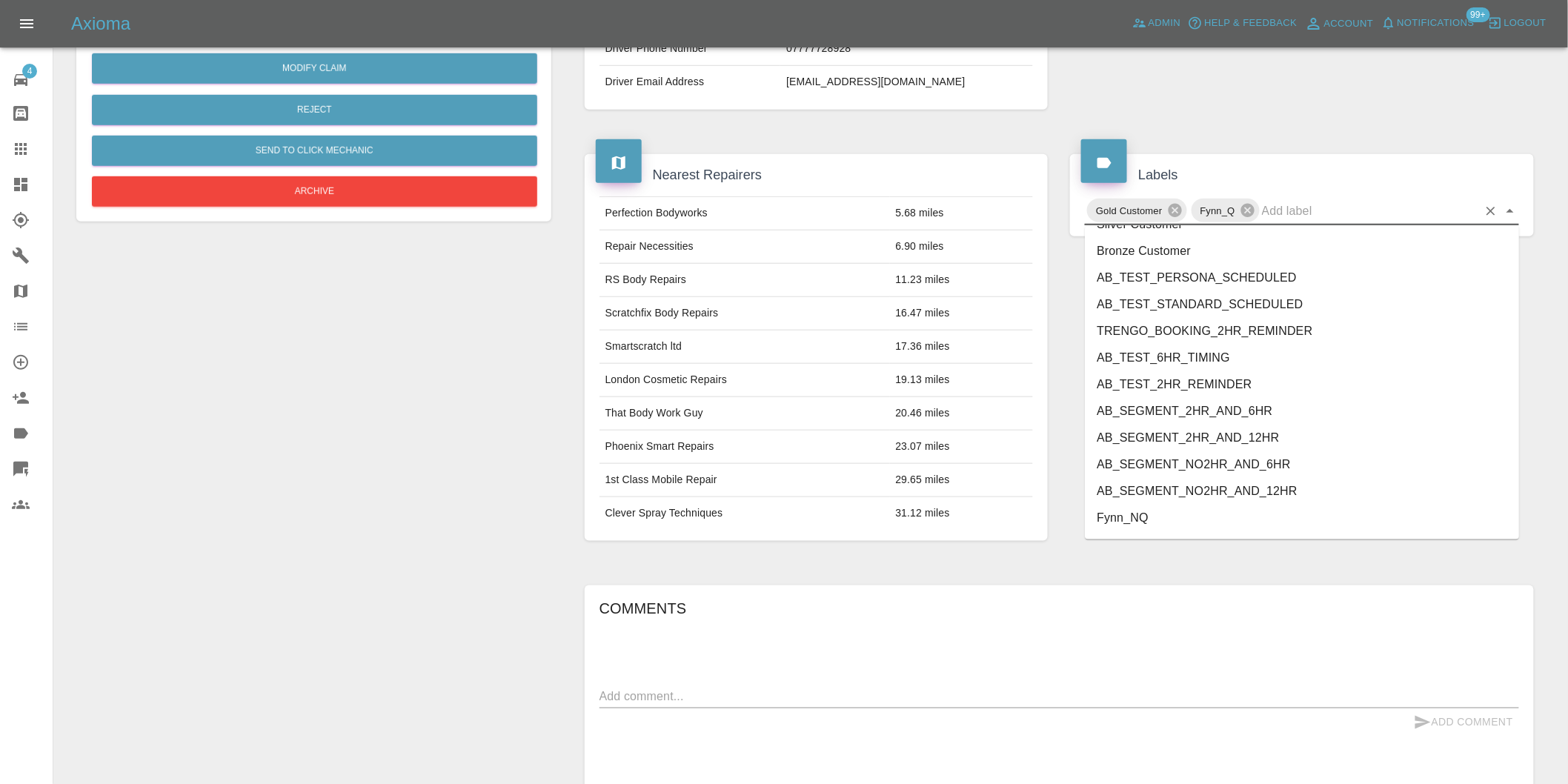
scroll to position [3166, 0]
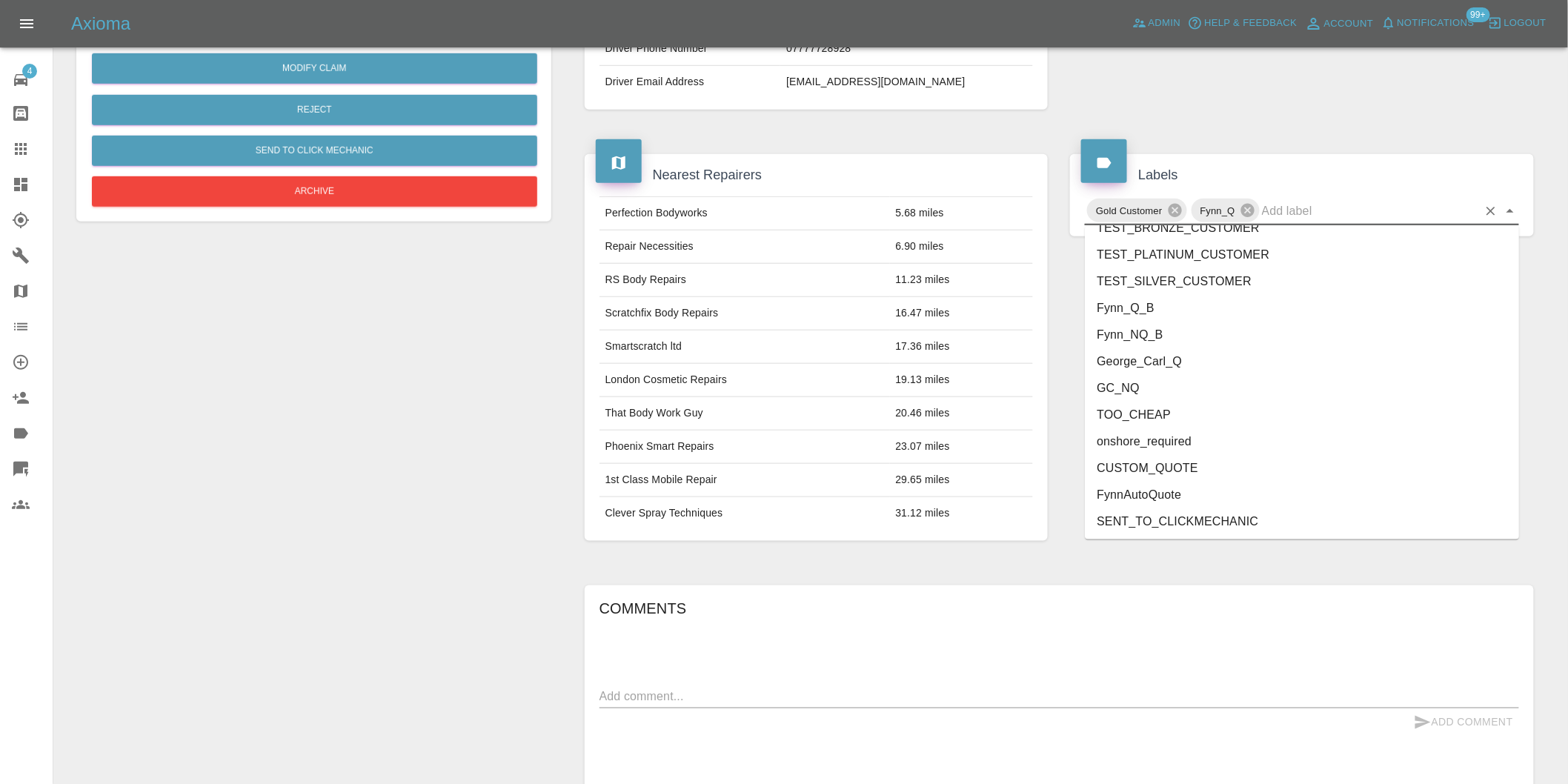
click at [1176, 432] on li "onshore_required" at bounding box center [1301, 441] width 434 height 27
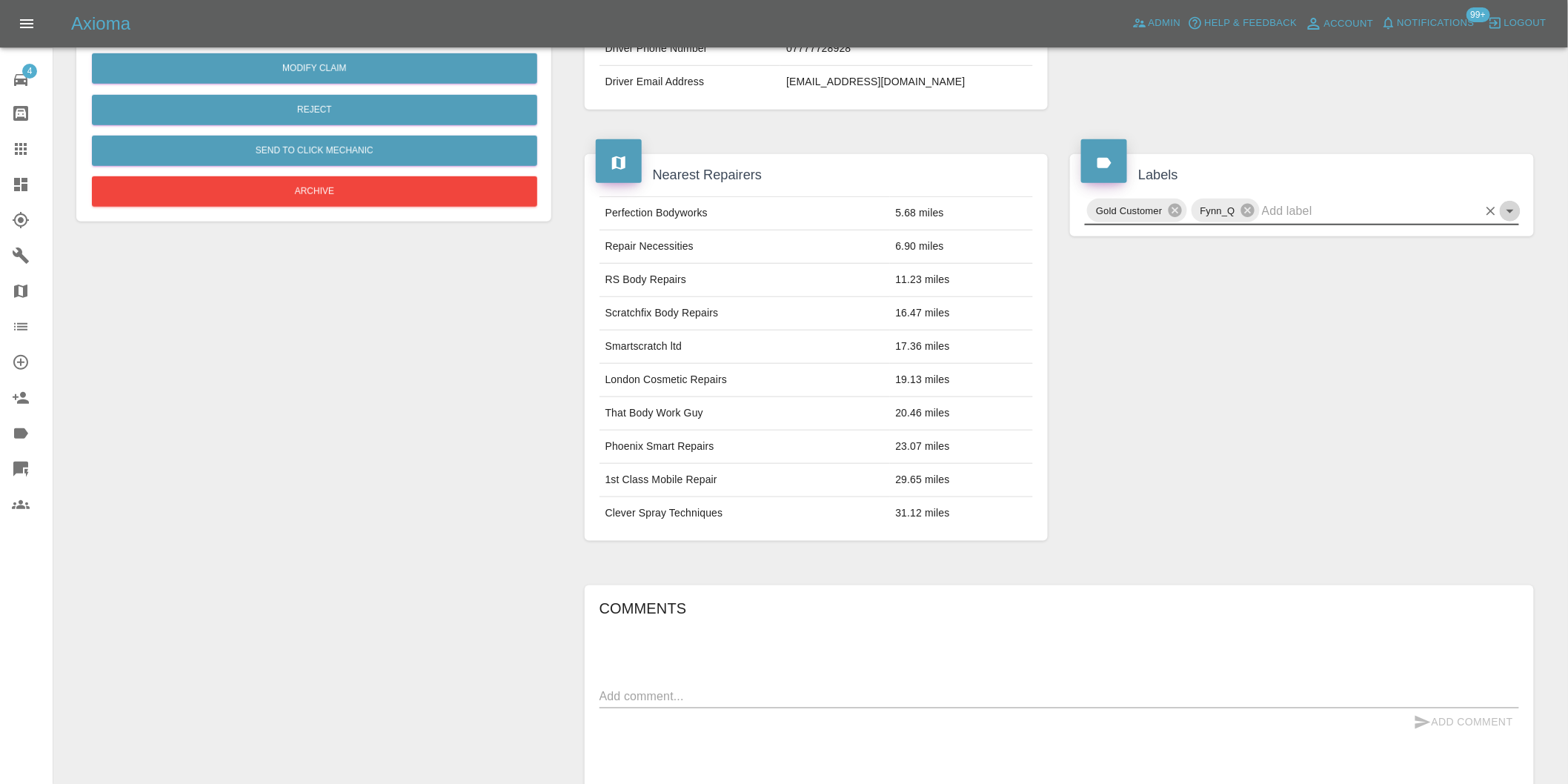
click at [1510, 210] on icon "Open" at bounding box center [1510, 212] width 7 height 4
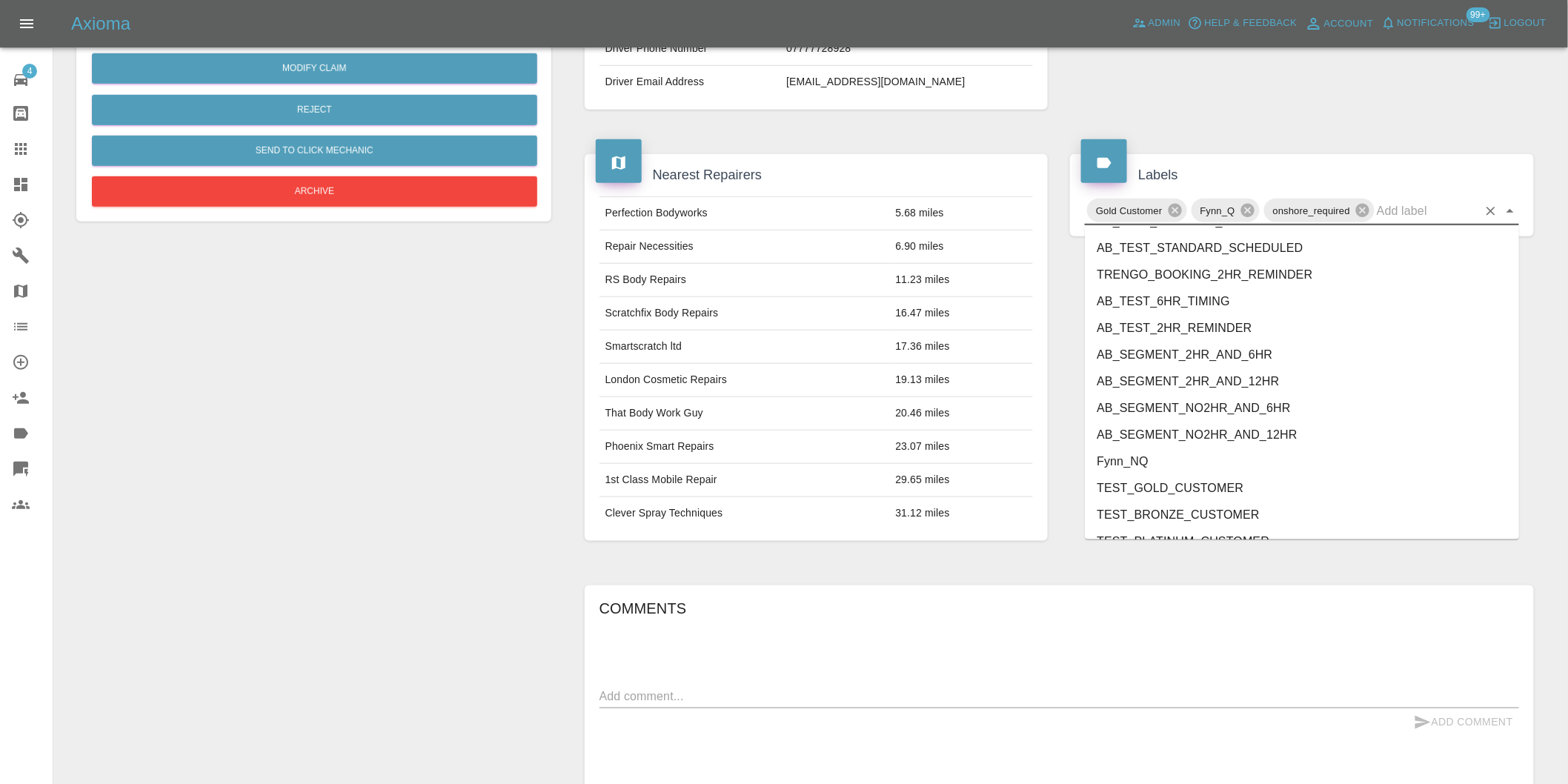
scroll to position [3139, 0]
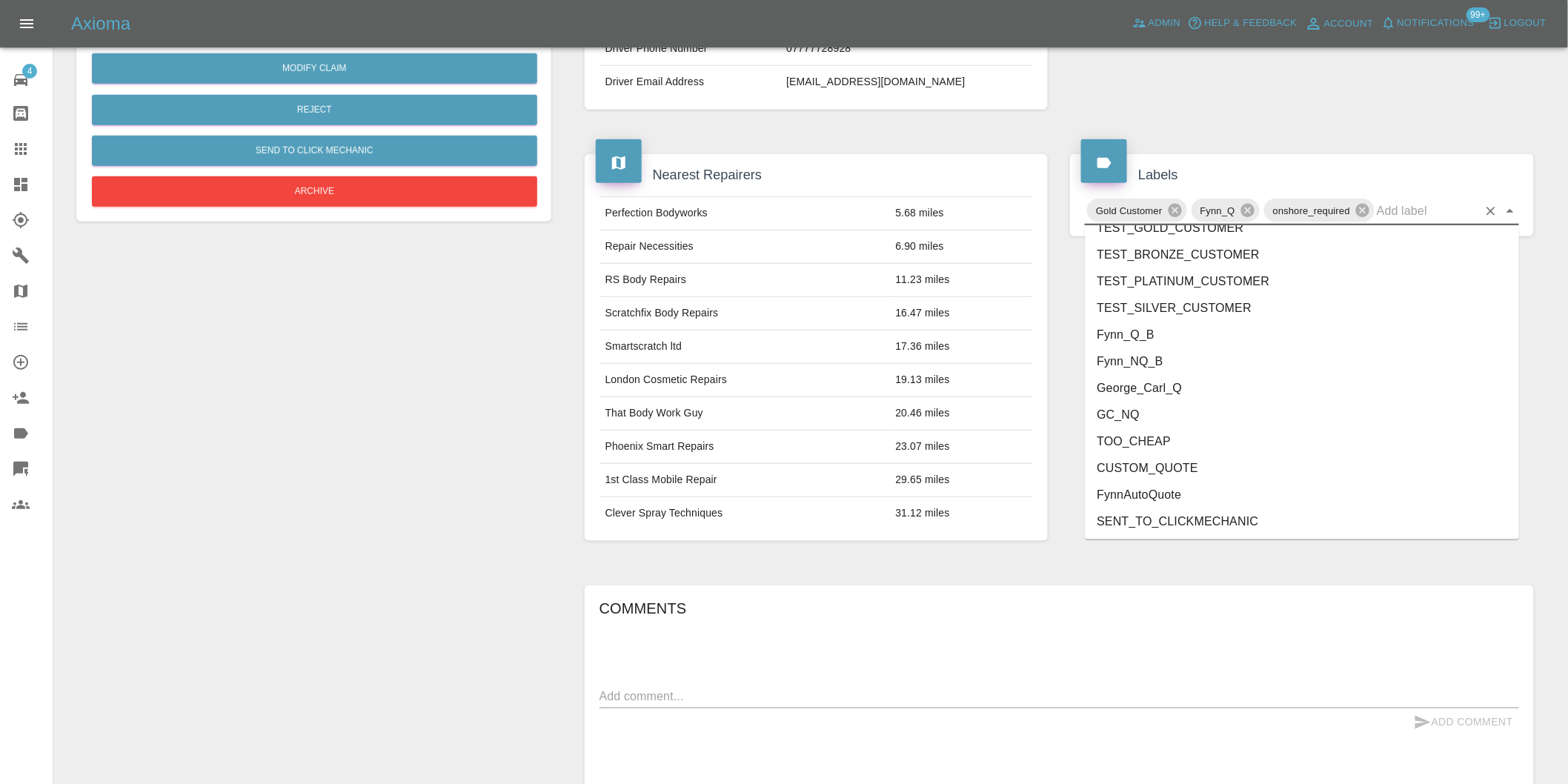
click at [1139, 391] on li "George_Carl_Q" at bounding box center [1301, 388] width 434 height 27
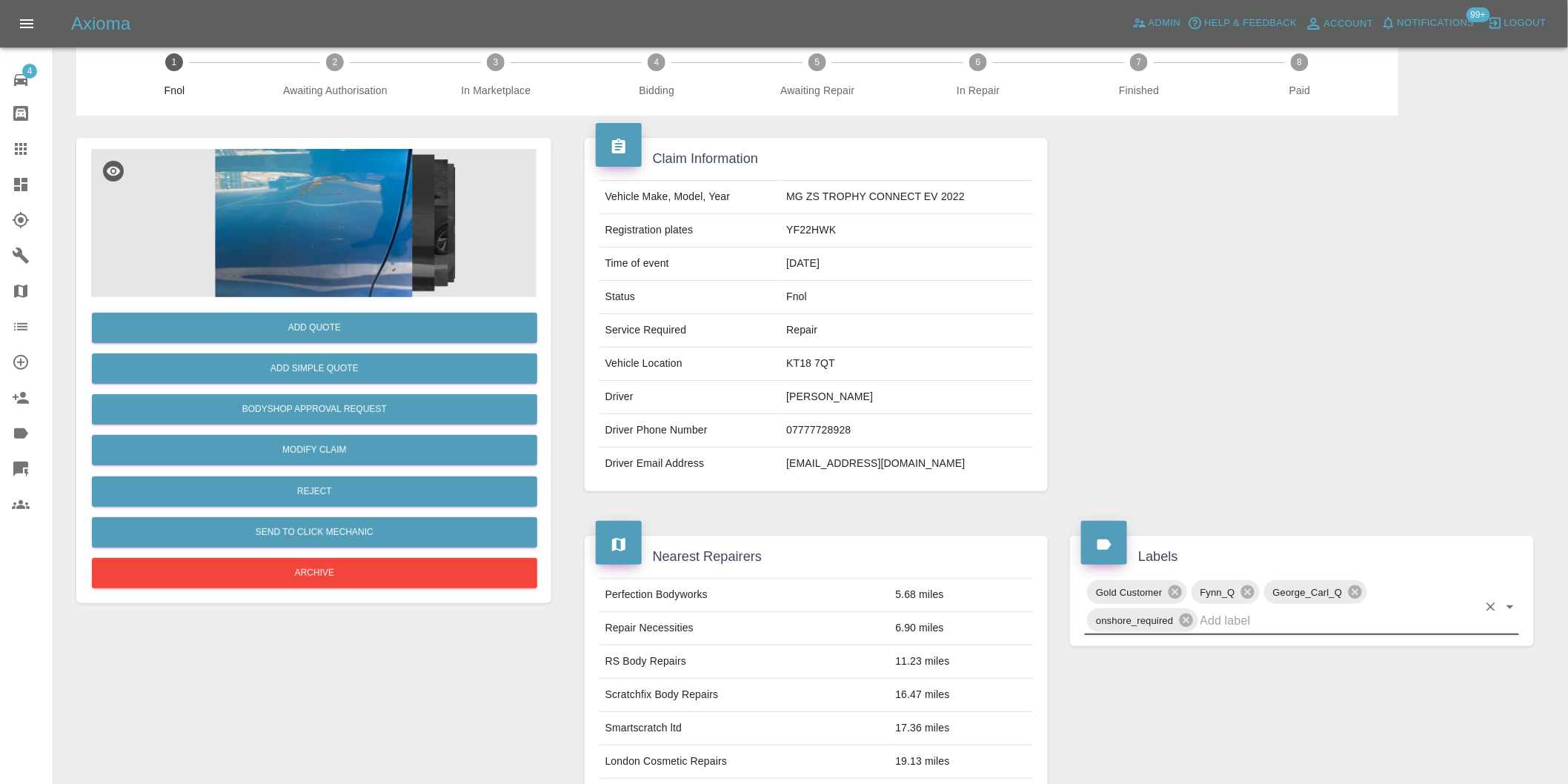
scroll to position [0, 0]
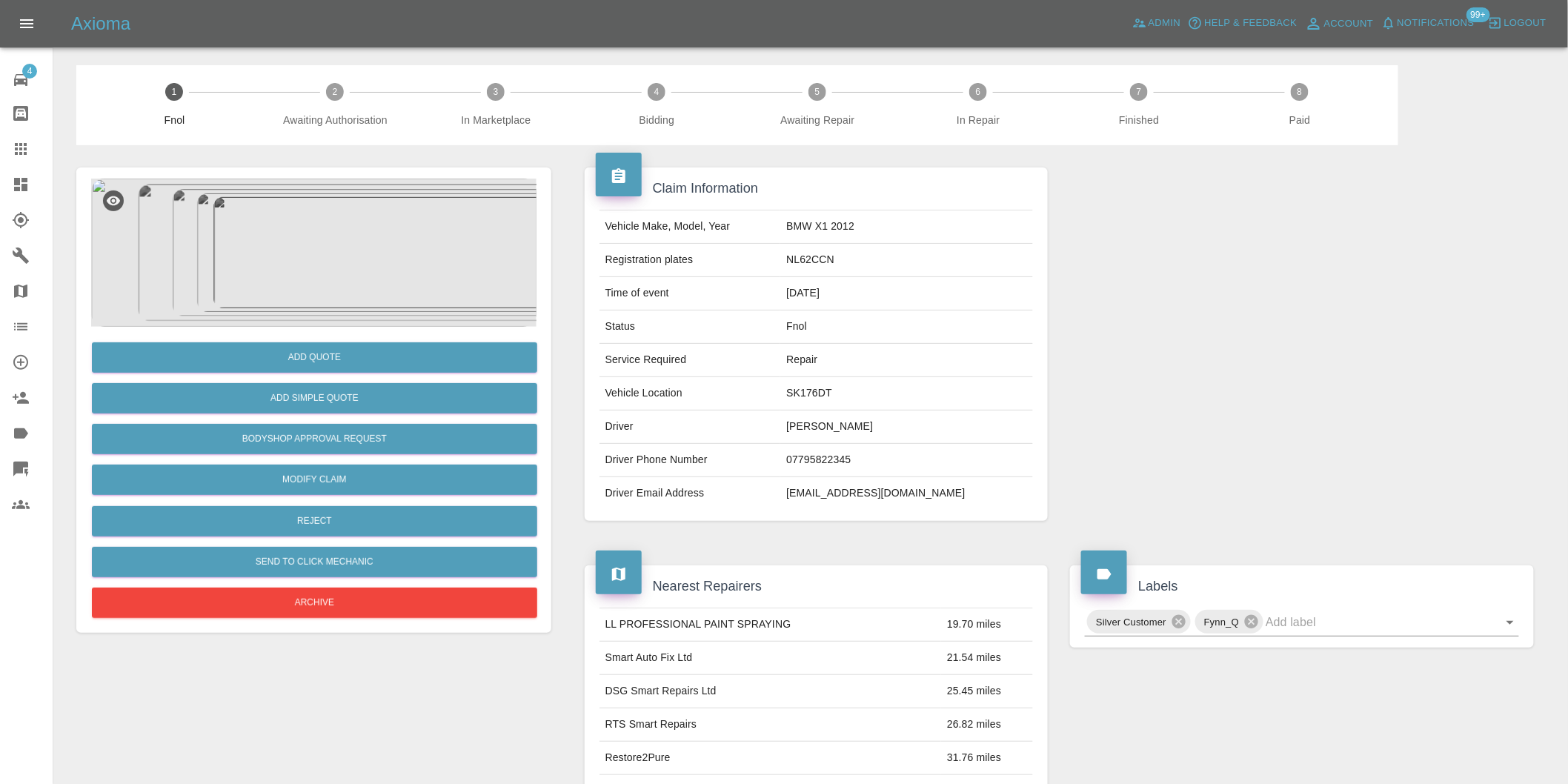
click at [362, 244] on img at bounding box center [313, 253] width 446 height 148
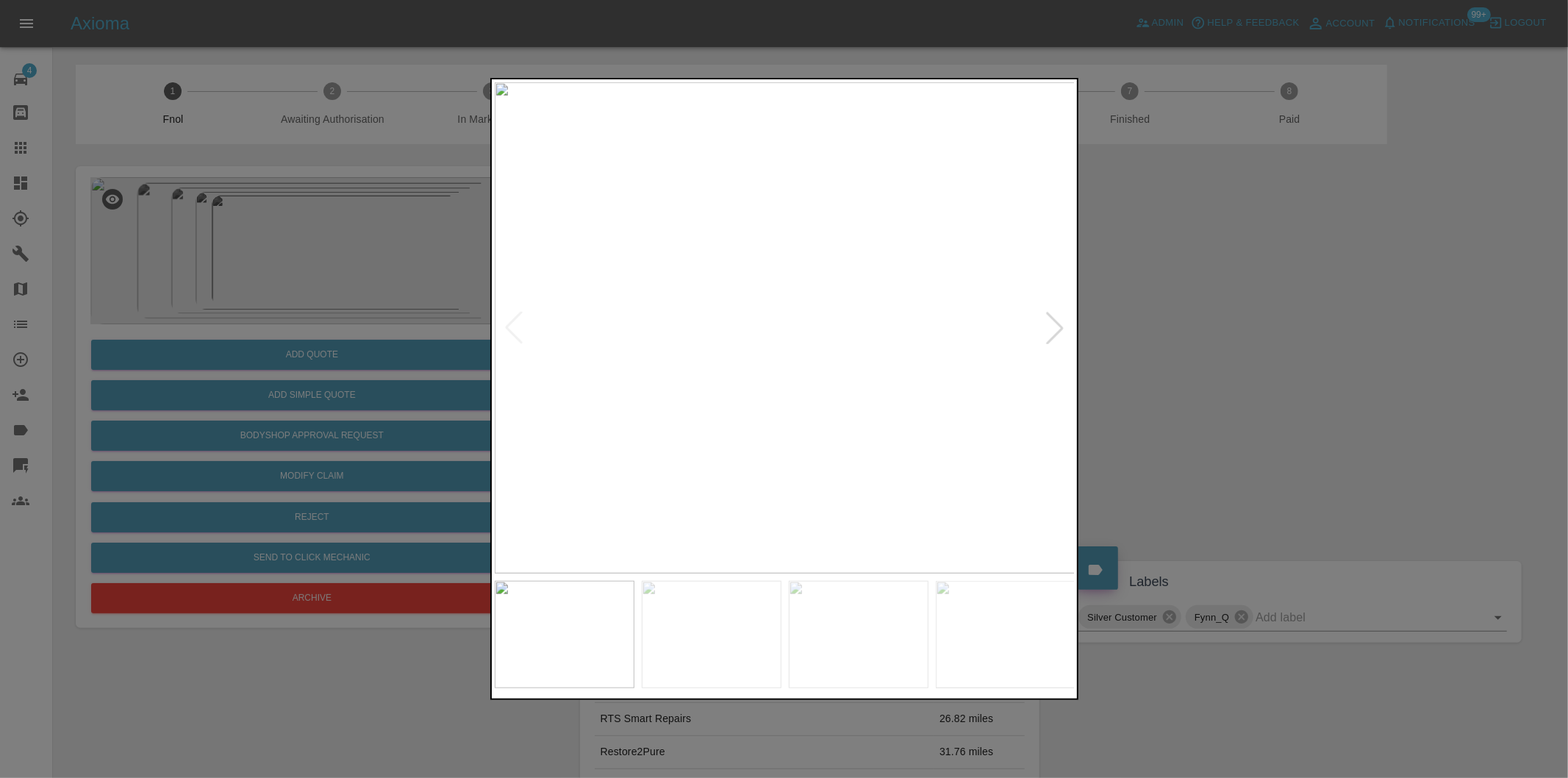
click at [1054, 325] on div at bounding box center [1054, 328] width 32 height 32
click at [1273, 324] on div at bounding box center [784, 389] width 1568 height 778
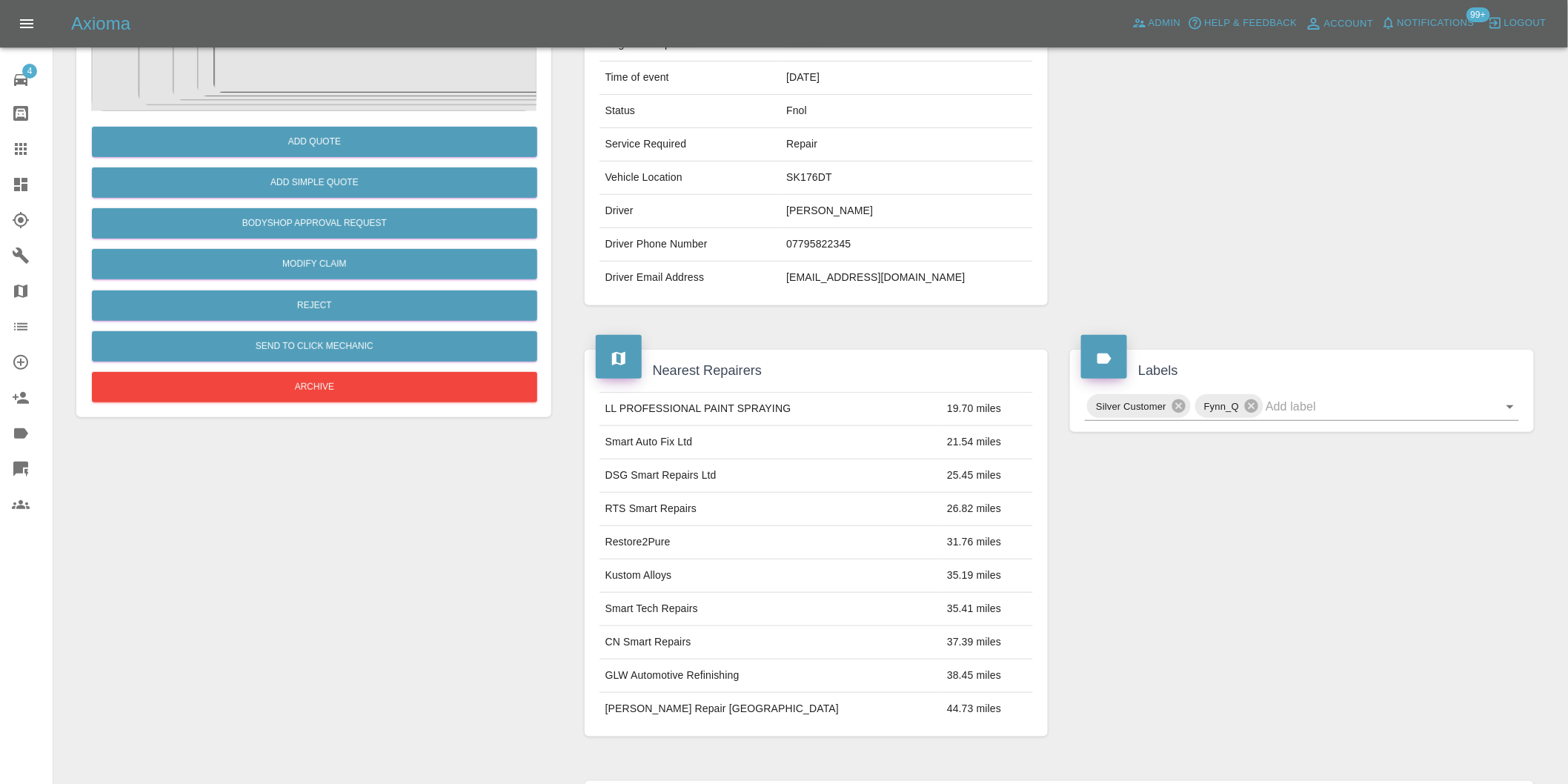
scroll to position [411, 0]
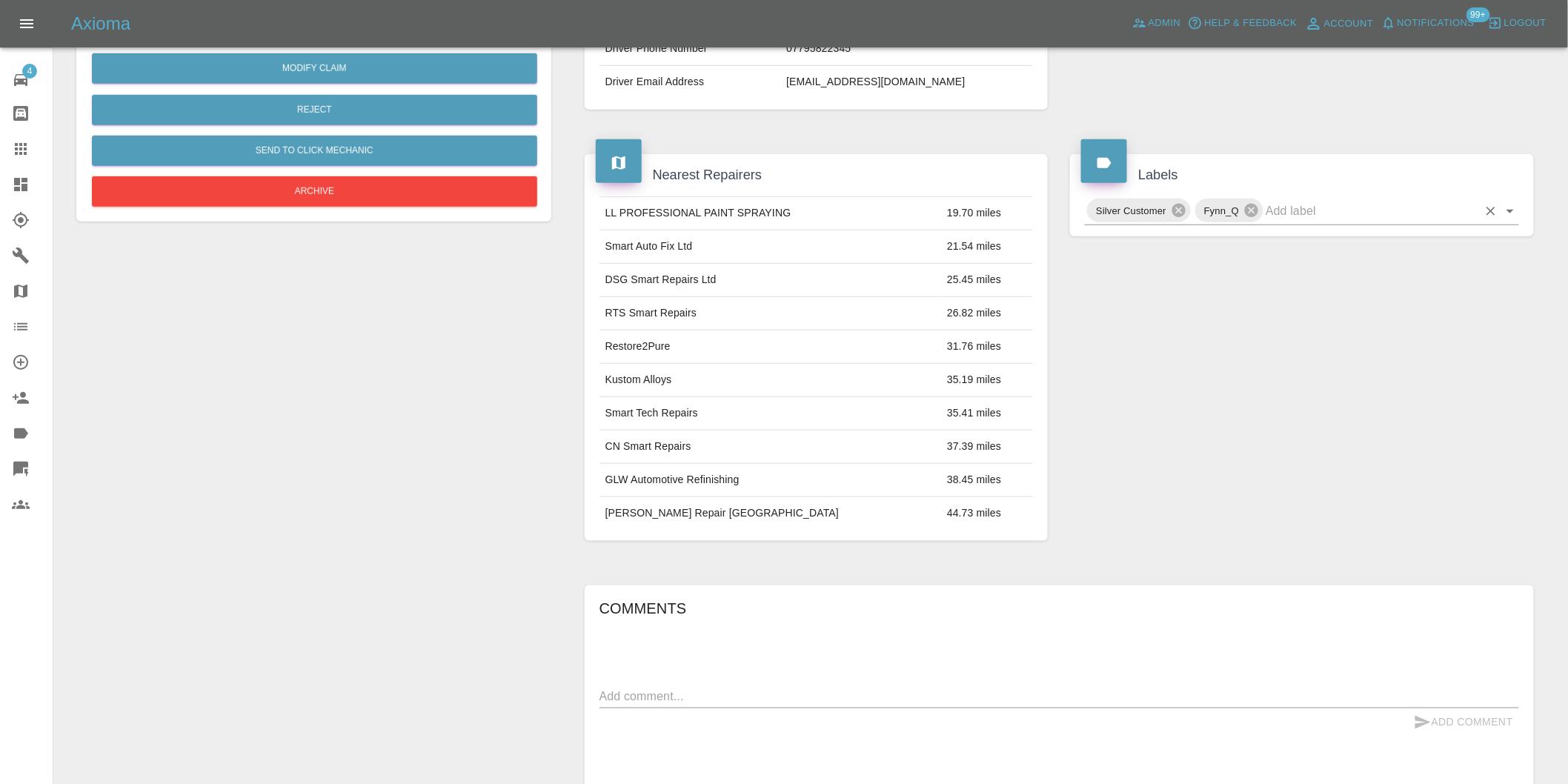
click at [1505, 206] on icon "Open" at bounding box center [1511, 212] width 18 height 18
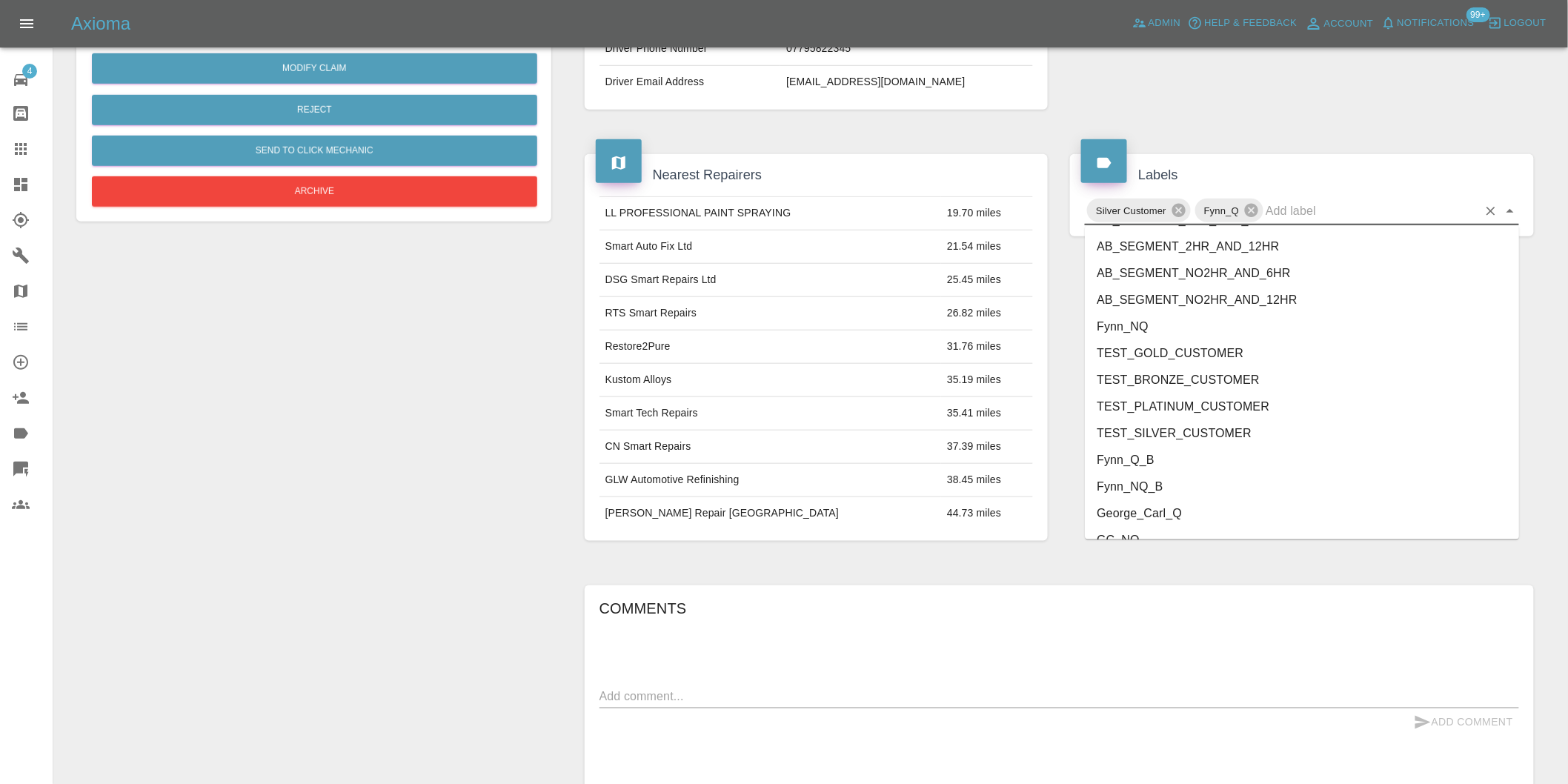
scroll to position [3166, 0]
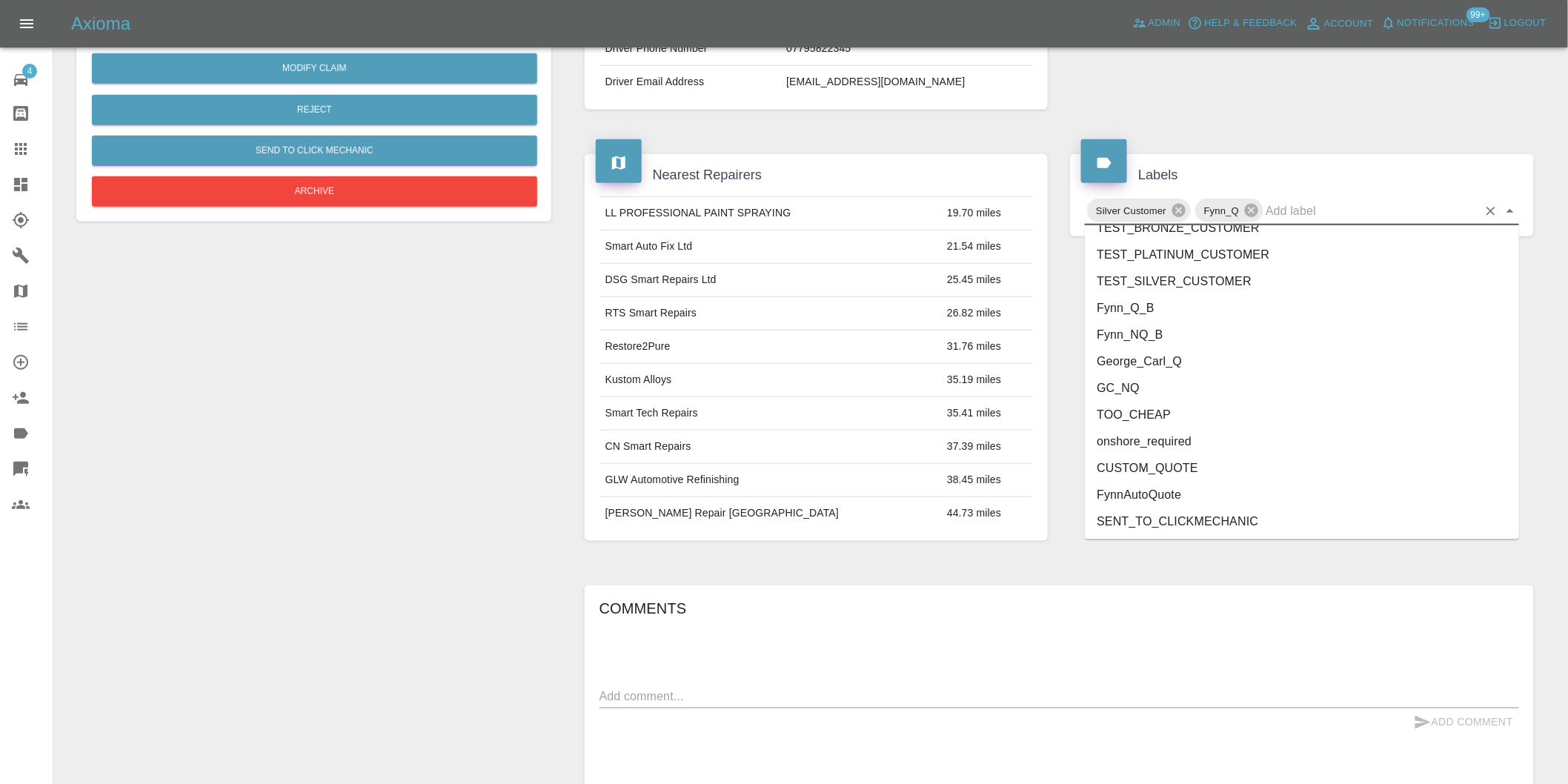
click at [1179, 434] on li "onshore_required" at bounding box center [1301, 441] width 434 height 27
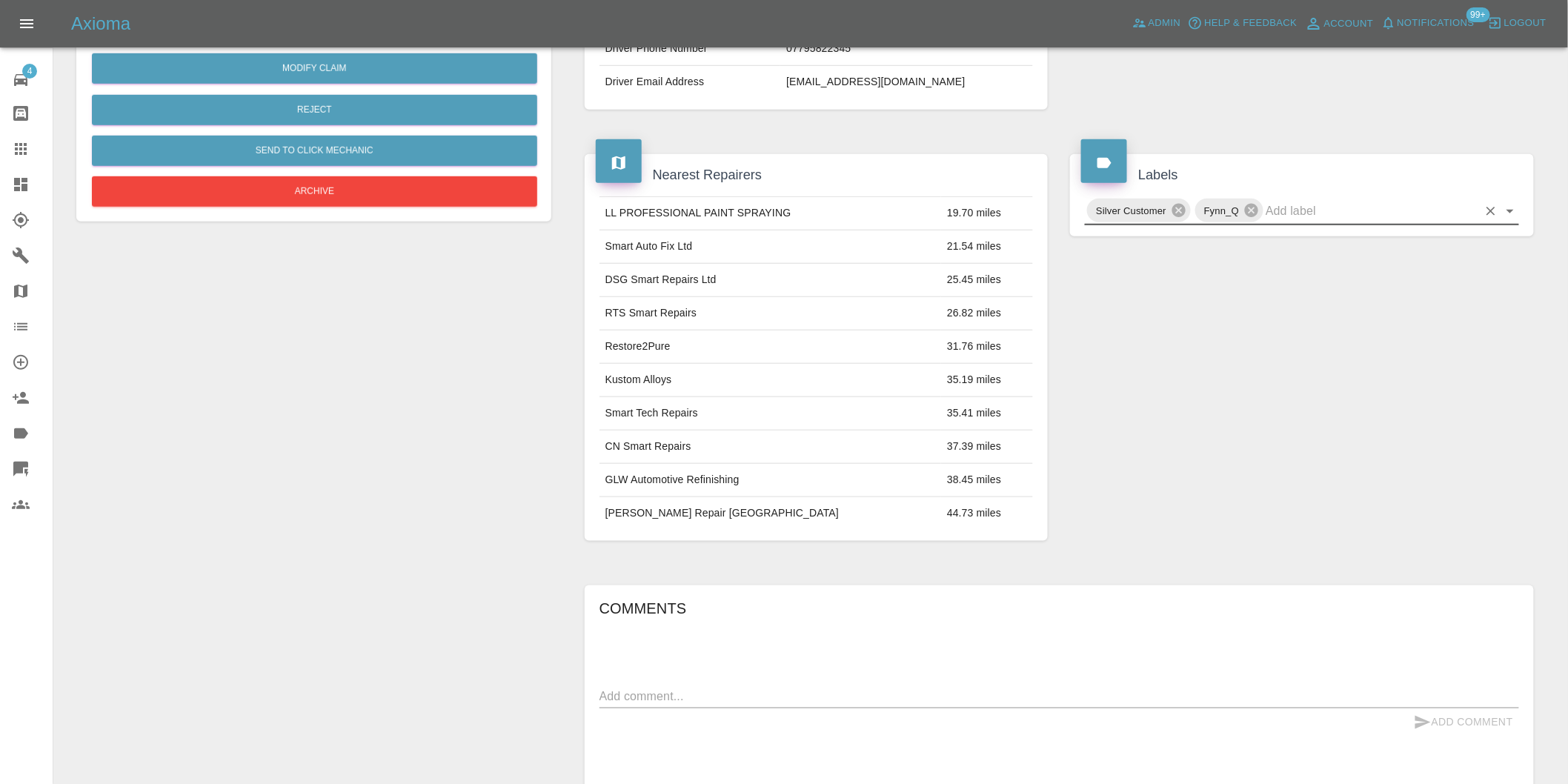
click at [1509, 212] on icon "Open" at bounding box center [1511, 212] width 18 height 18
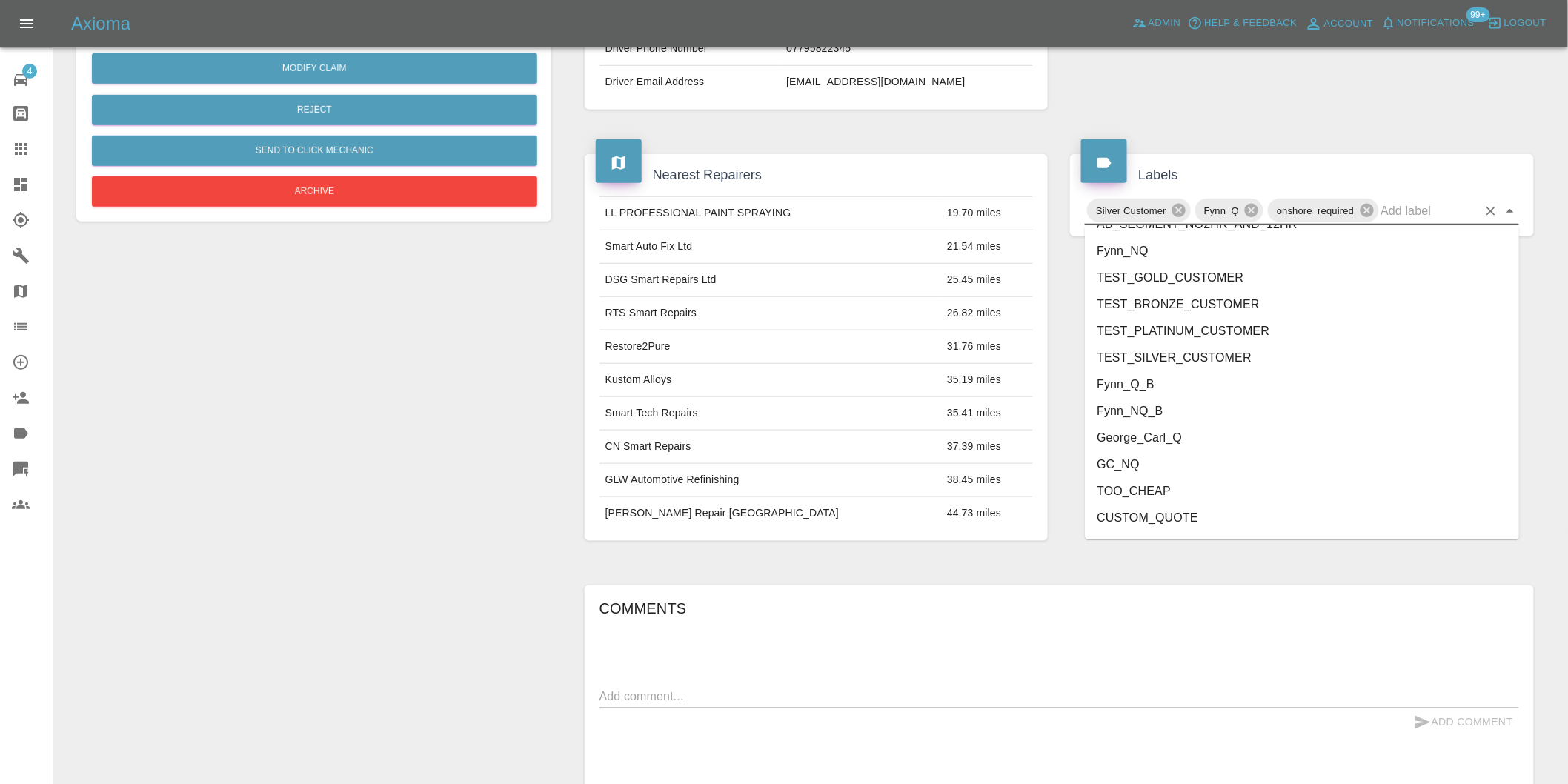
scroll to position [3139, 0]
click at [1161, 391] on li "George_Carl_Q" at bounding box center [1301, 388] width 434 height 27
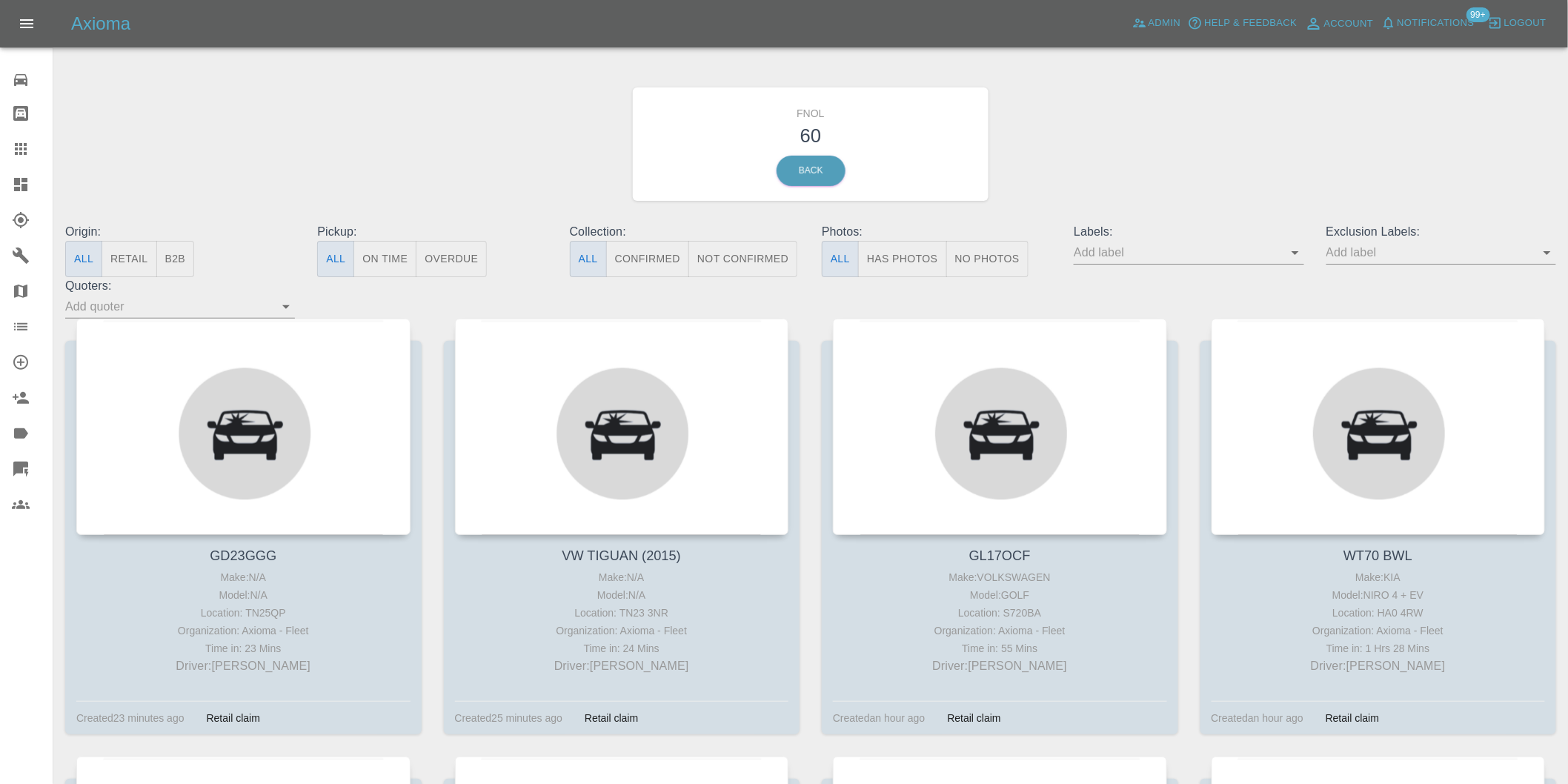
click at [873, 247] on button "Has Photos" at bounding box center [903, 259] width 89 height 37
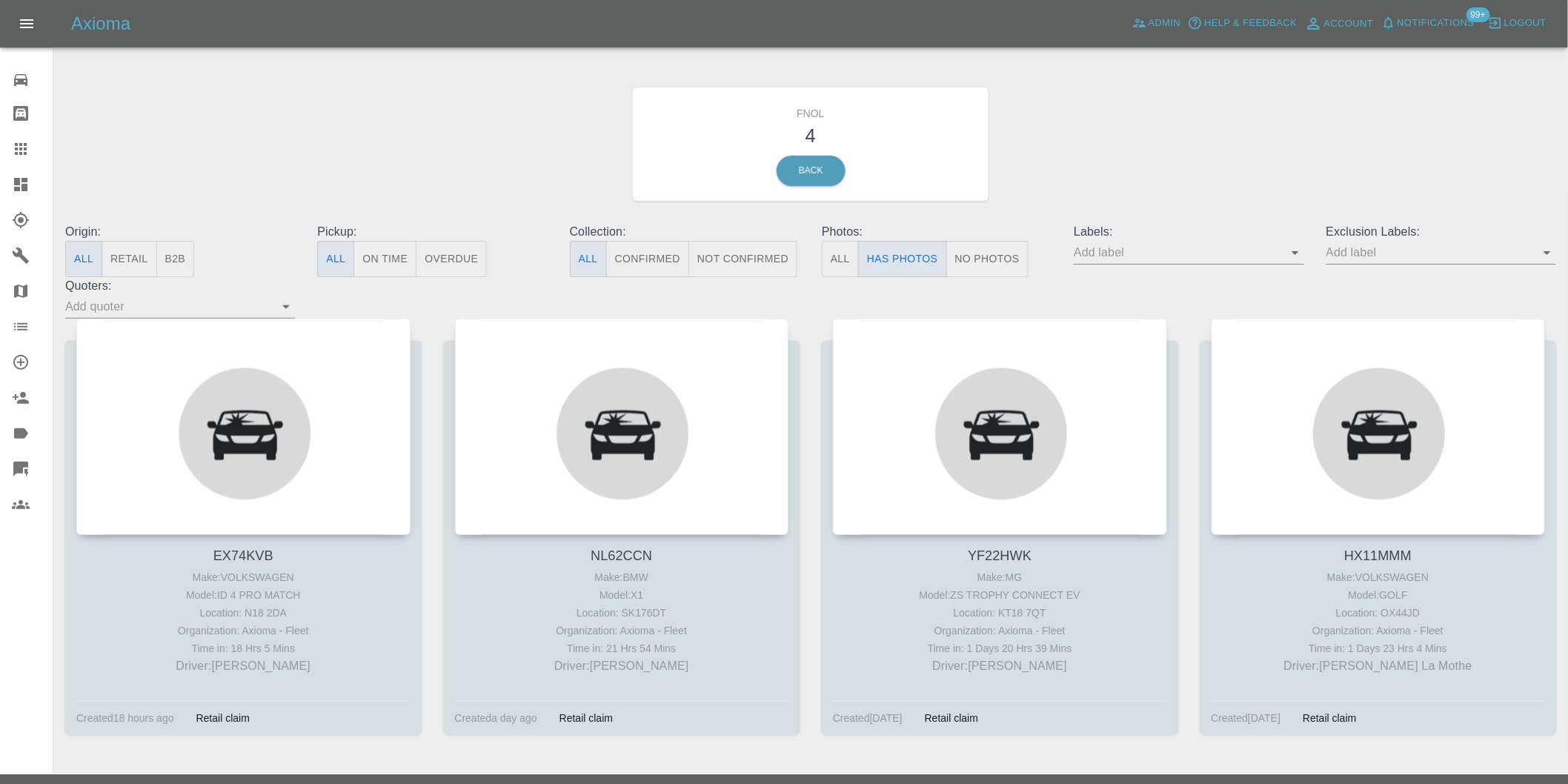
click at [1550, 253] on icon "Open" at bounding box center [1547, 253] width 18 height 18
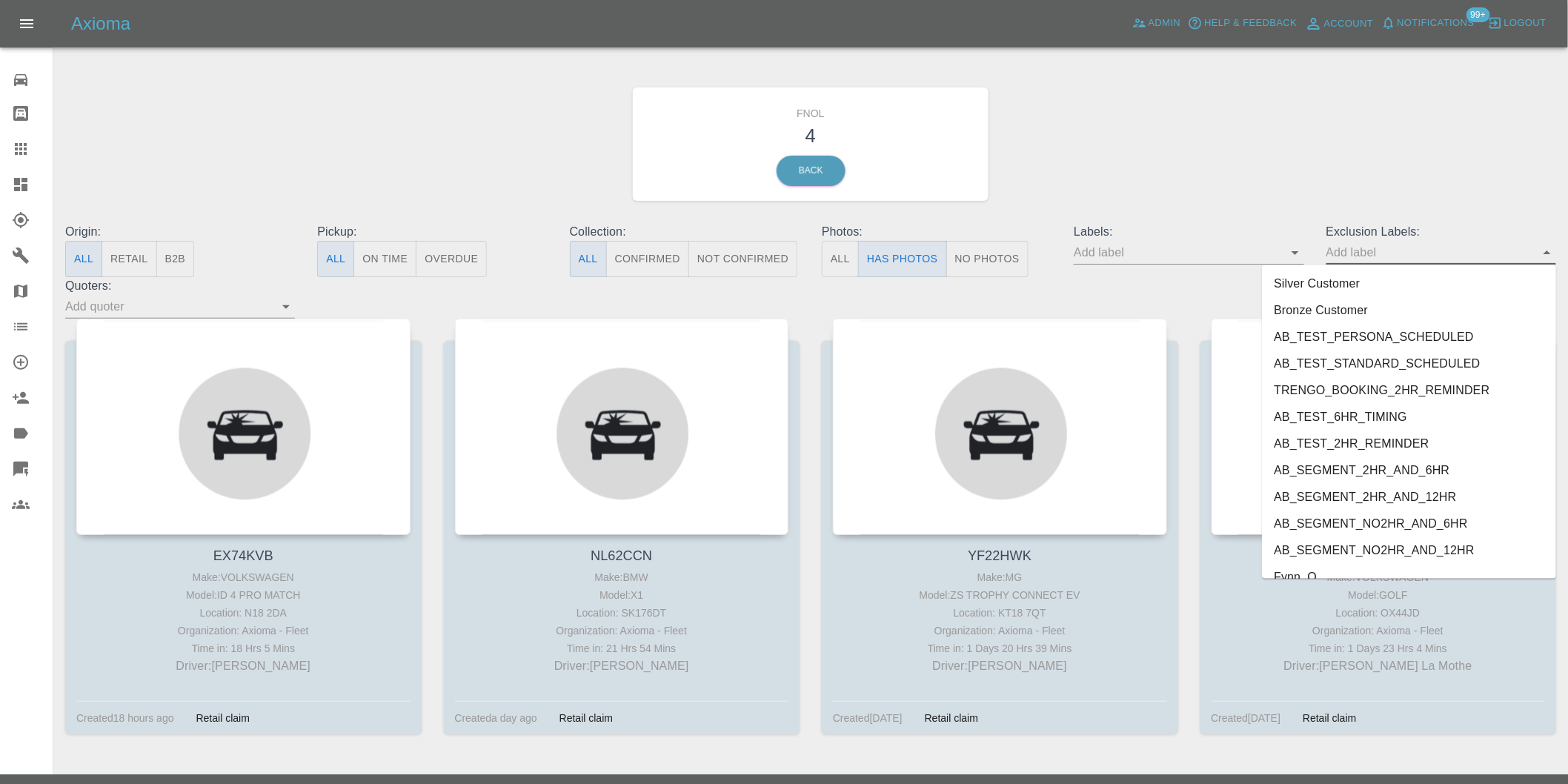
scroll to position [3218, 0]
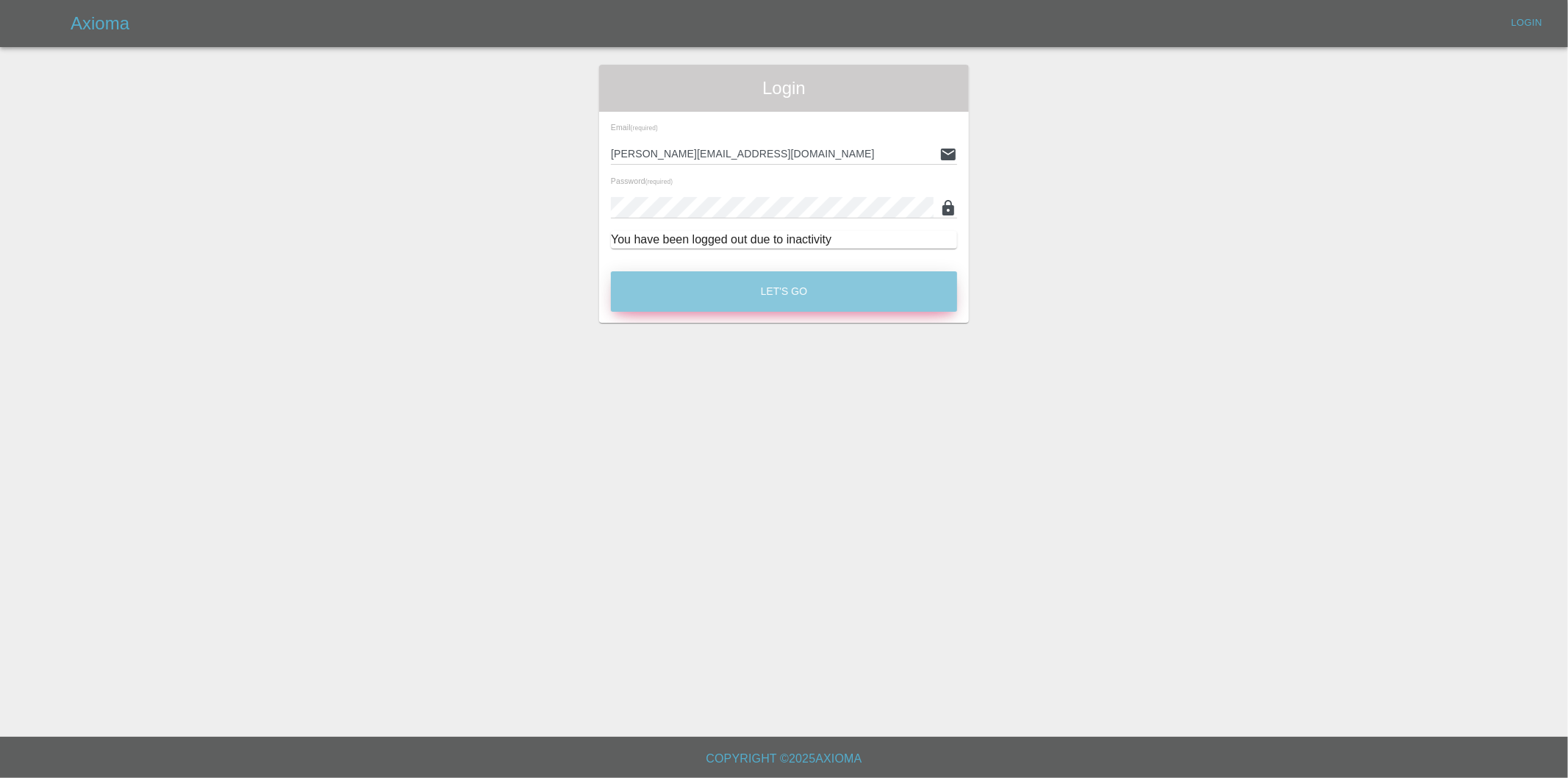
click at [819, 287] on button "Let's Go" at bounding box center [784, 291] width 346 height 40
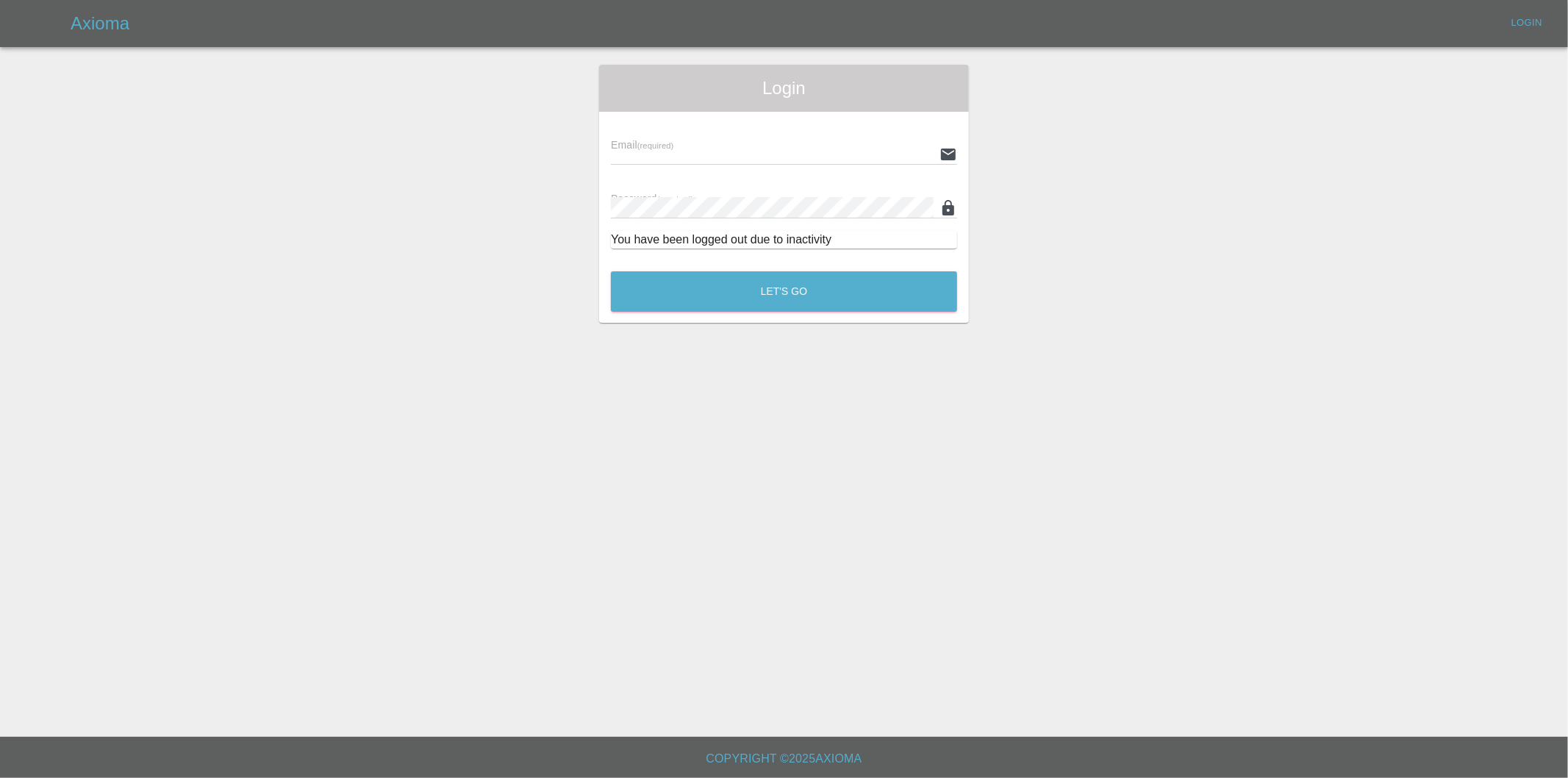
type input "eric.ordano@gmail.com"
click at [762, 295] on button "Let's Go" at bounding box center [784, 291] width 346 height 40
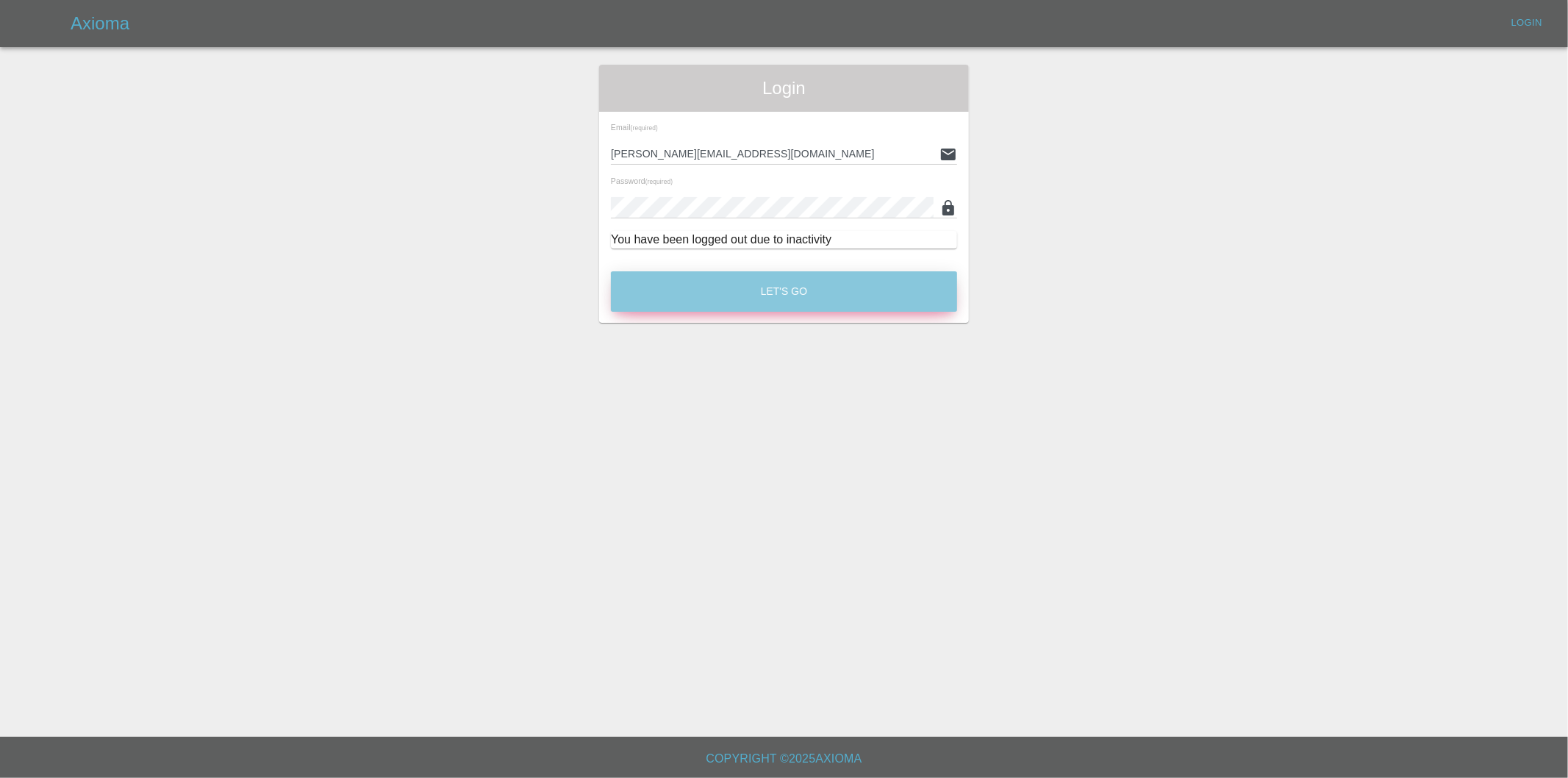
click at [719, 287] on button "Let's Go" at bounding box center [784, 291] width 346 height 40
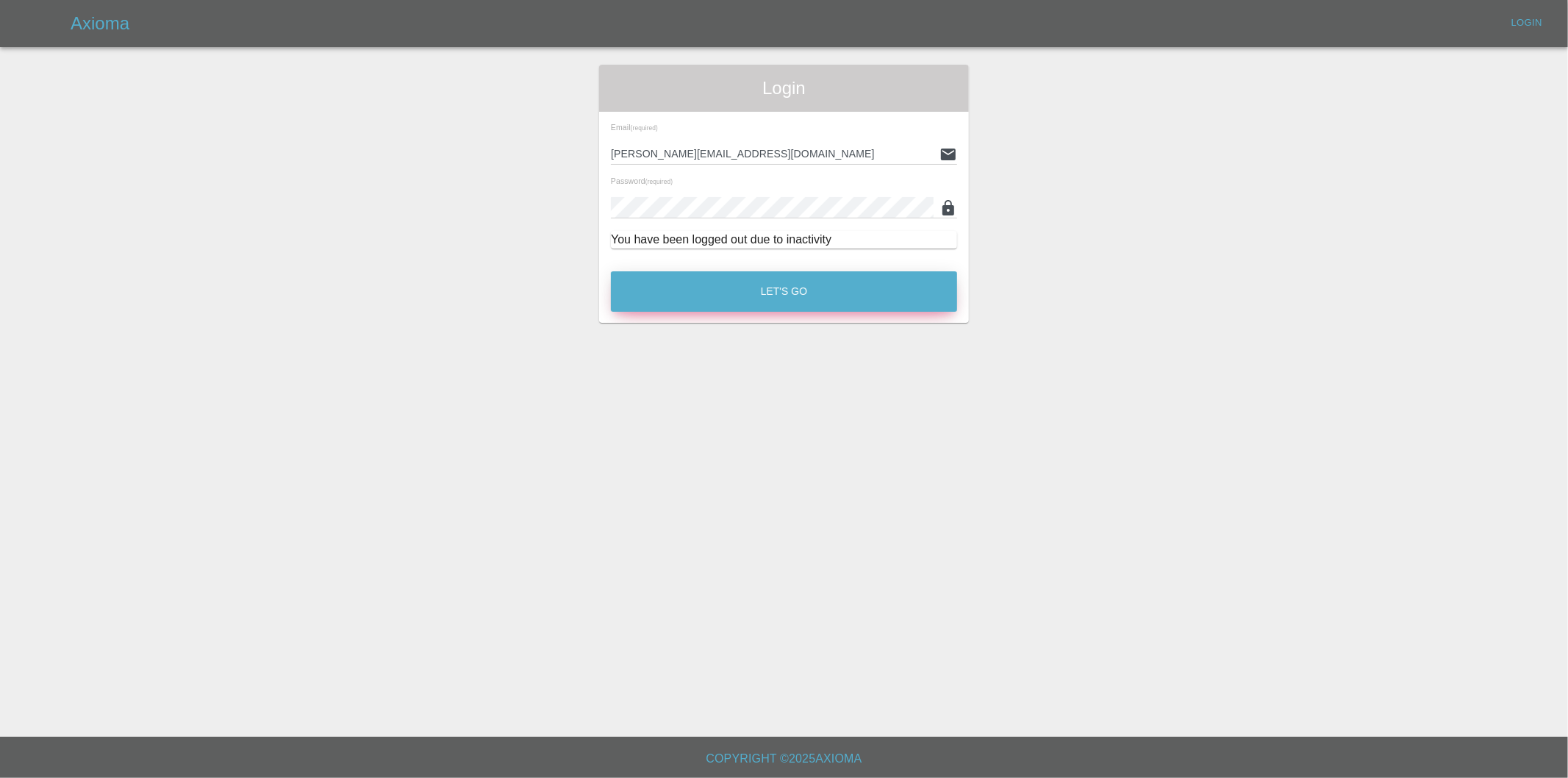
click at [773, 281] on button "Let's Go" at bounding box center [784, 291] width 346 height 40
type input "eric.ordano@gmail.com"
click at [771, 301] on button "Let's Go" at bounding box center [784, 291] width 346 height 40
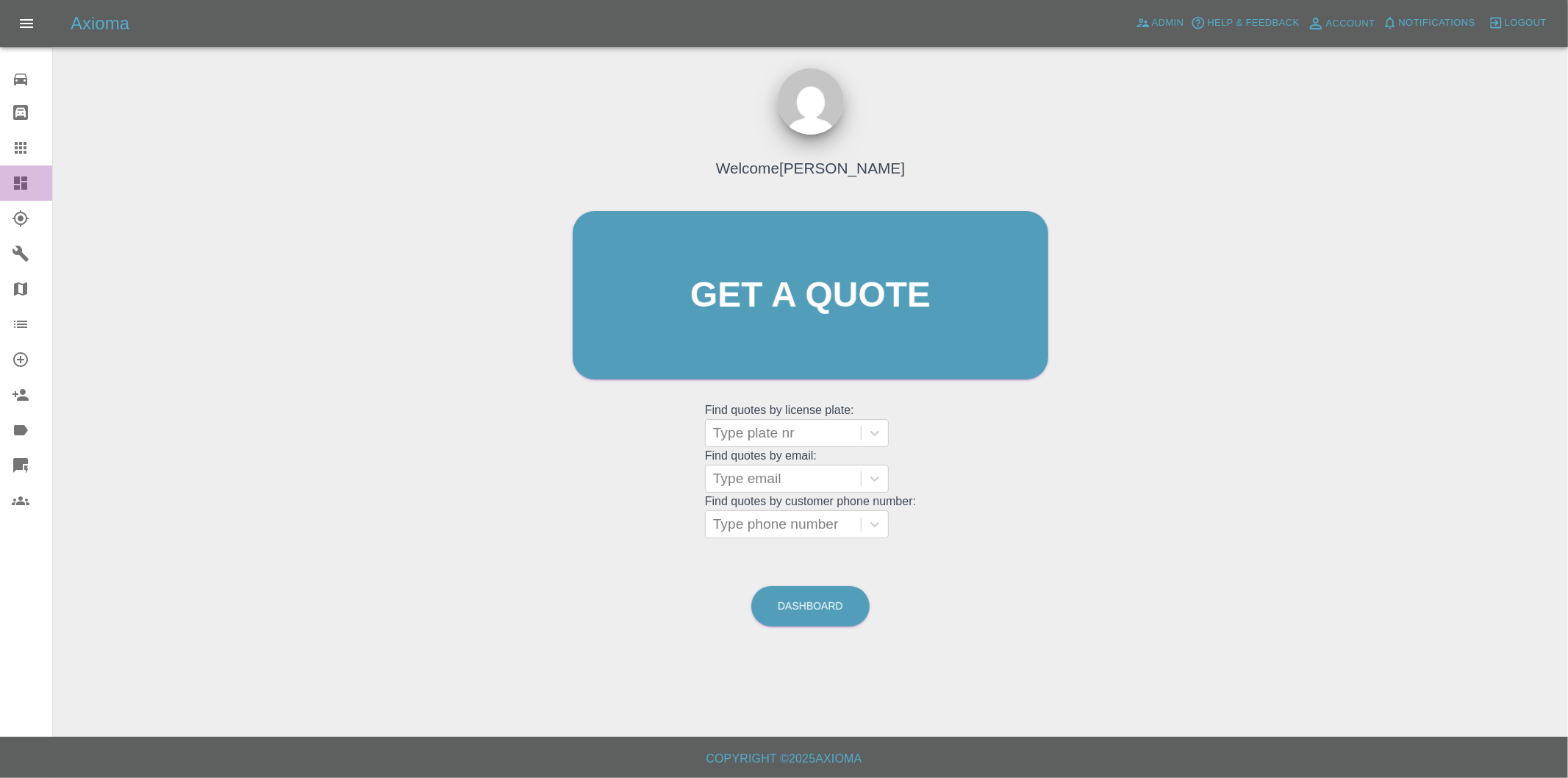
click at [10, 180] on link "Dashboard" at bounding box center [25, 183] width 52 height 35
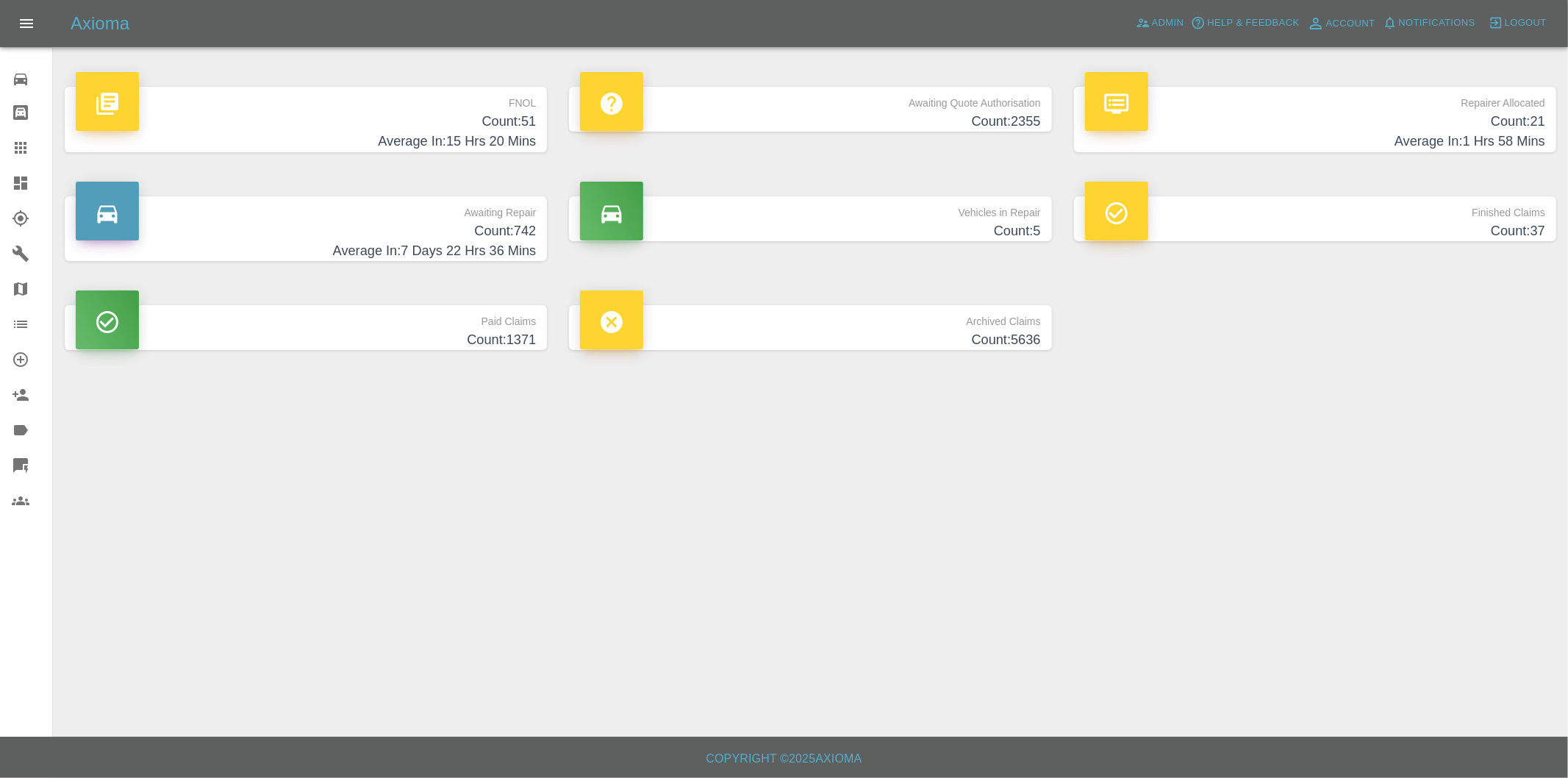
click at [515, 120] on h4 "Count: 51" at bounding box center [305, 122] width 460 height 20
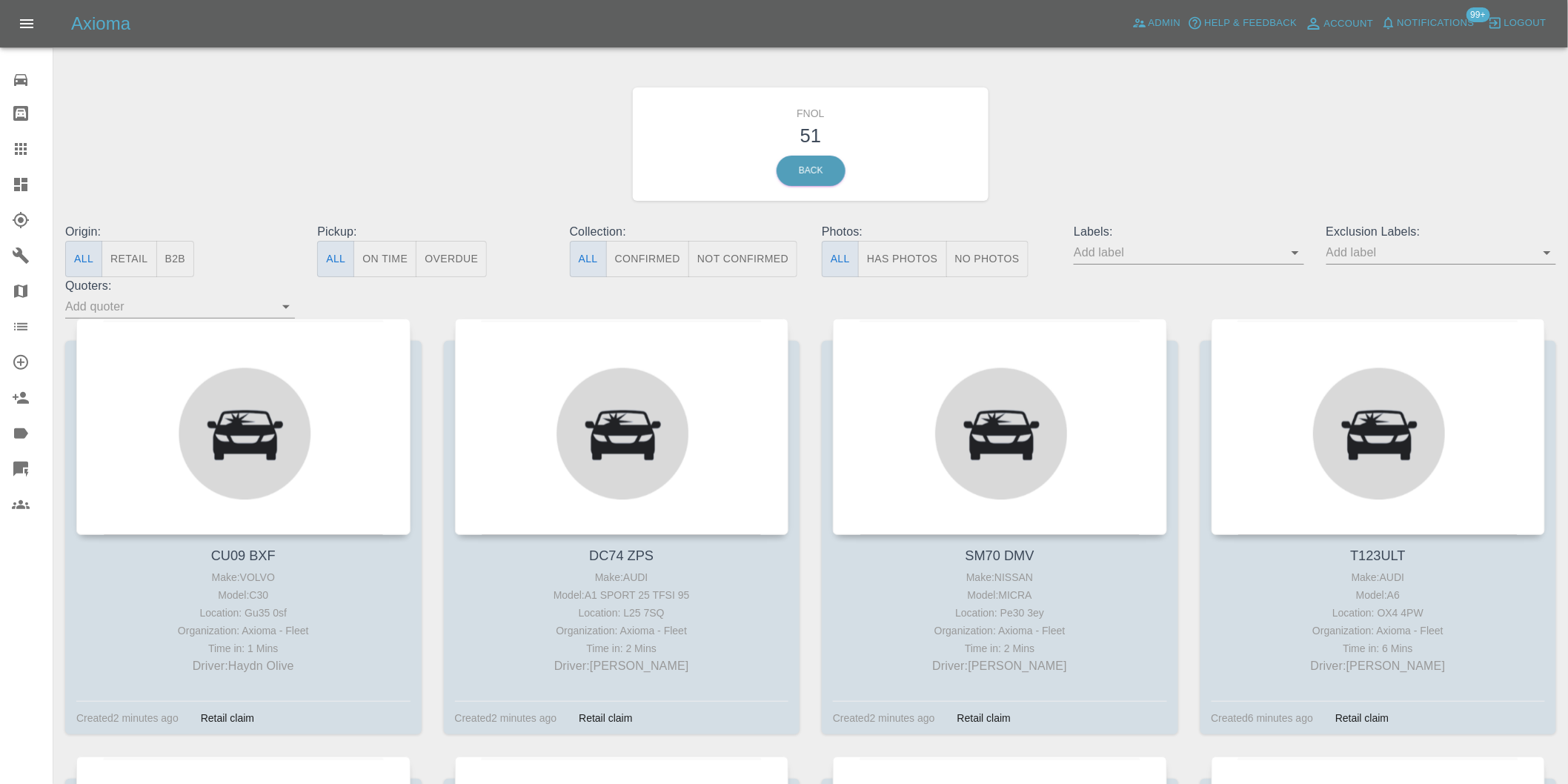
click at [913, 258] on button "Has Photos" at bounding box center [903, 259] width 89 height 37
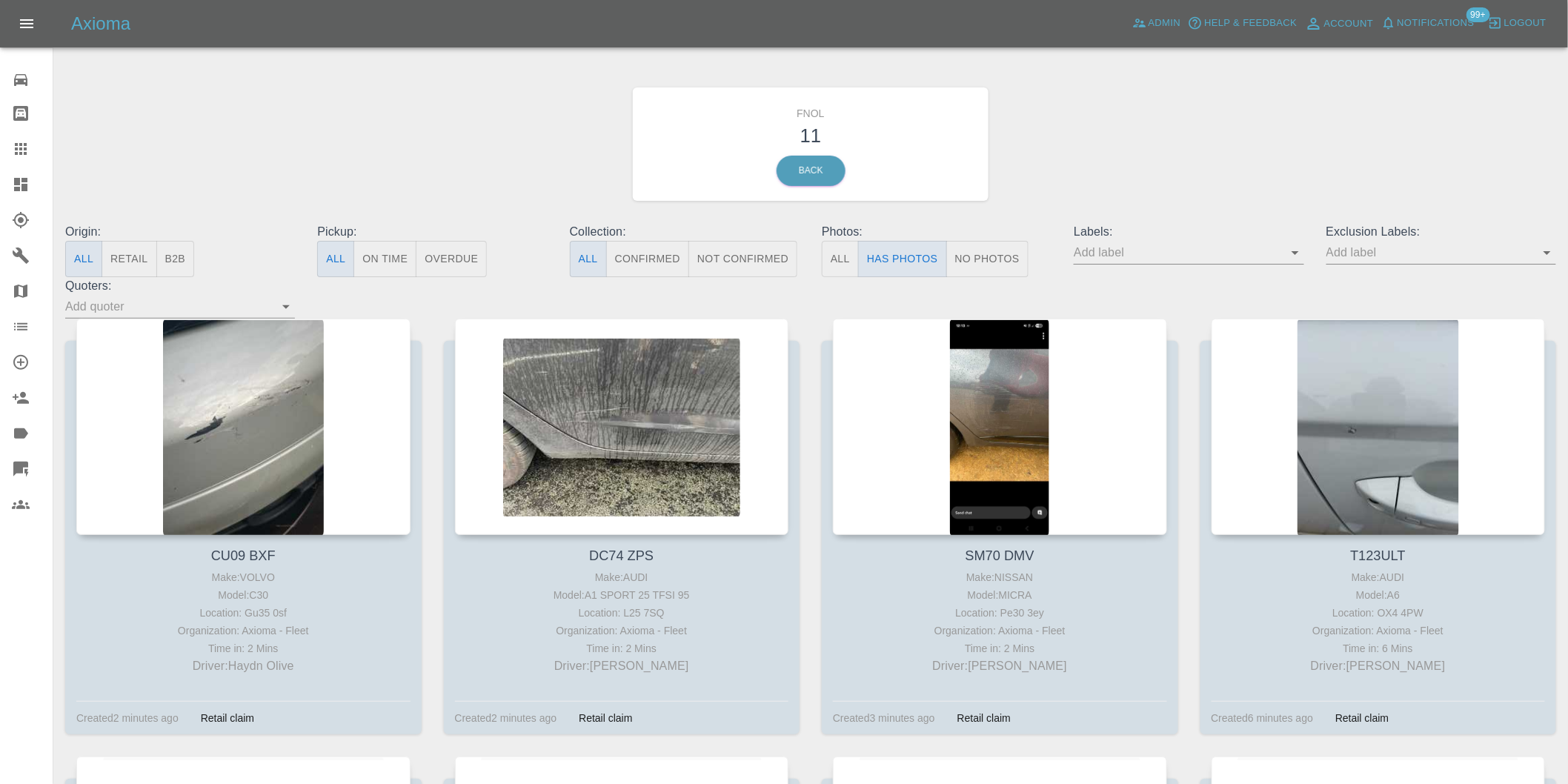
click at [1544, 255] on icon "Open" at bounding box center [1547, 253] width 18 height 18
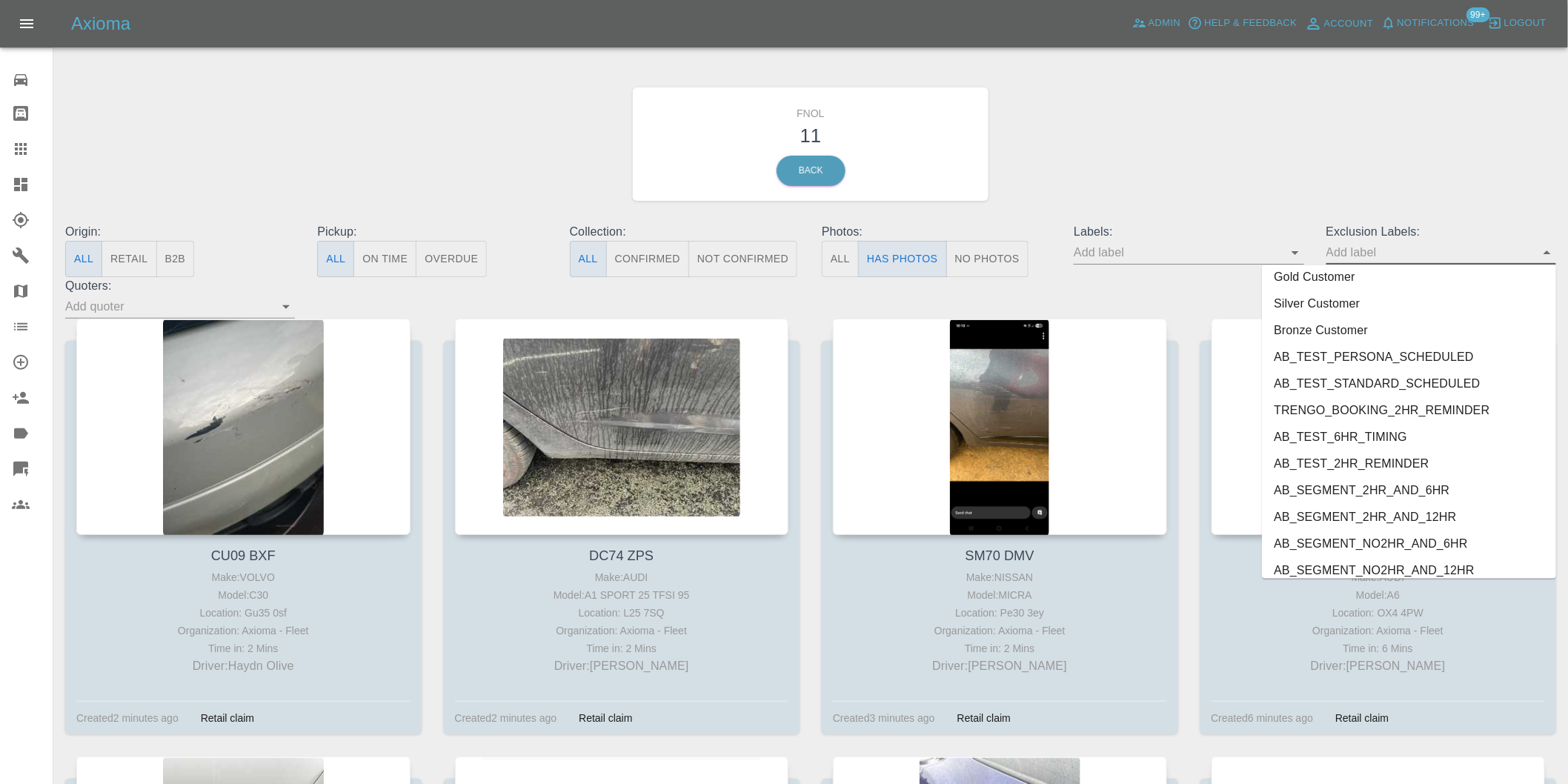
scroll to position [3218, 0]
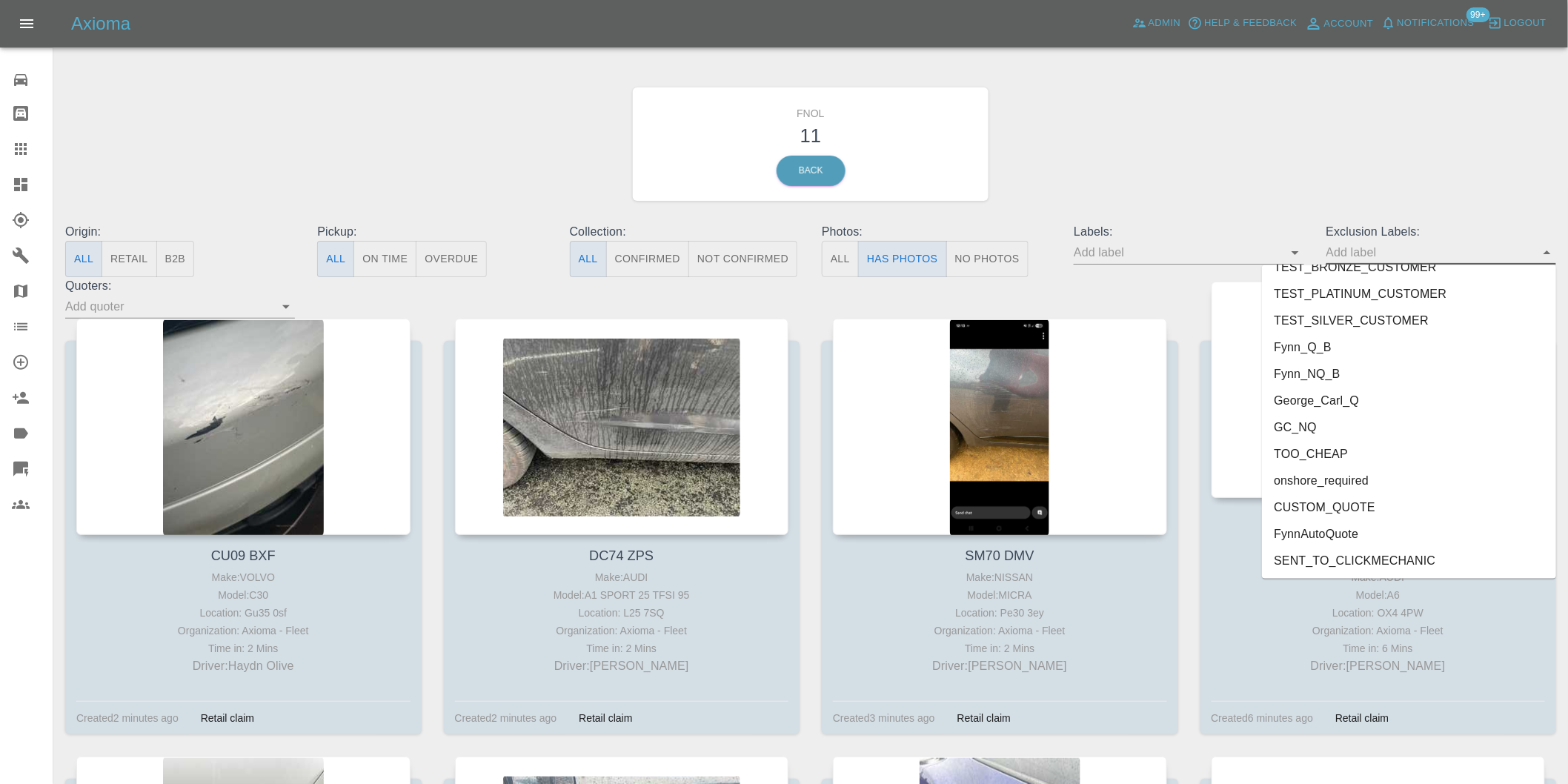
click at [1329, 400] on li "George_Carl_Q" at bounding box center [1410, 400] width 295 height 27
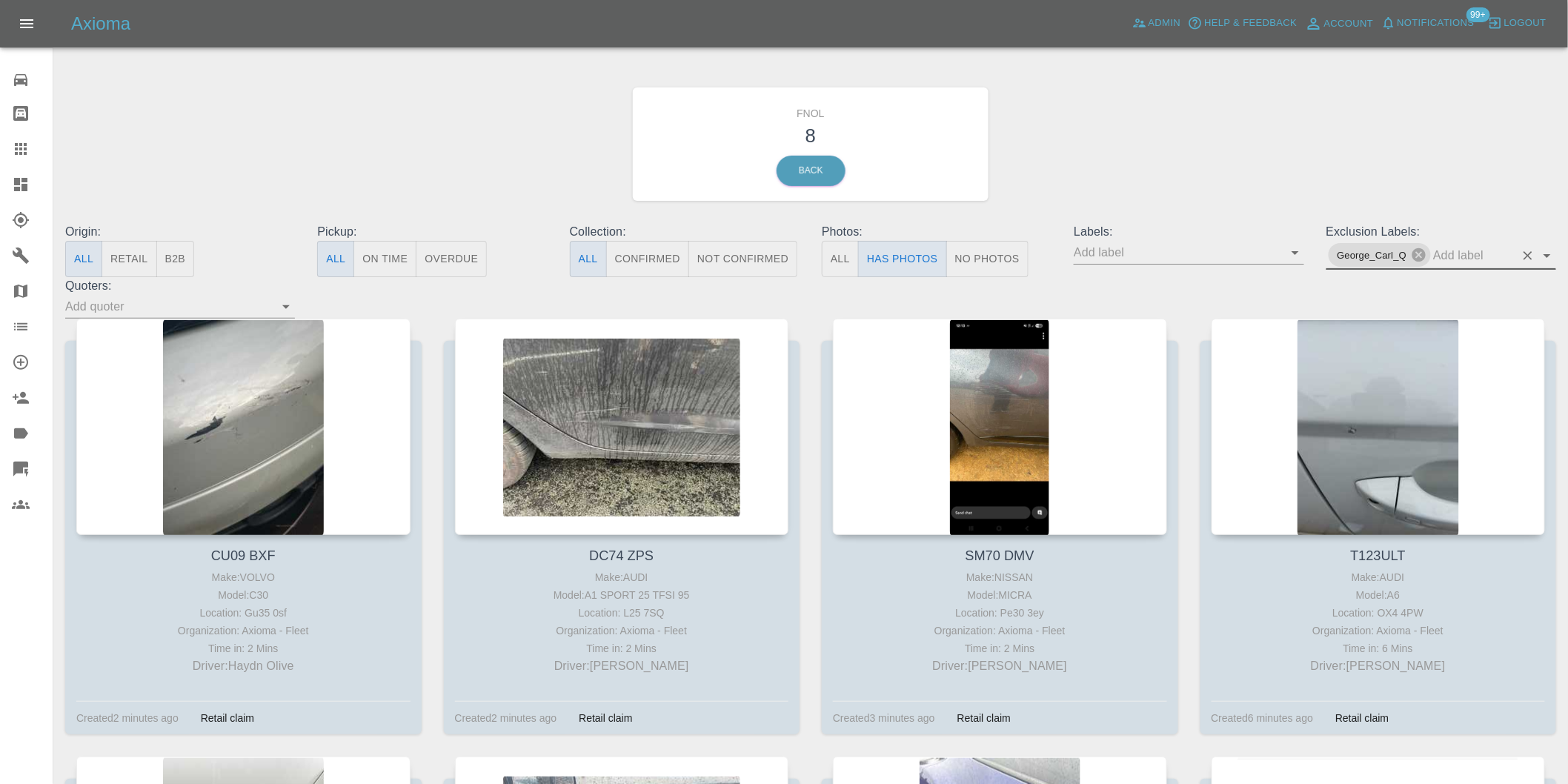
click at [1552, 250] on icon "Open" at bounding box center [1547, 256] width 18 height 18
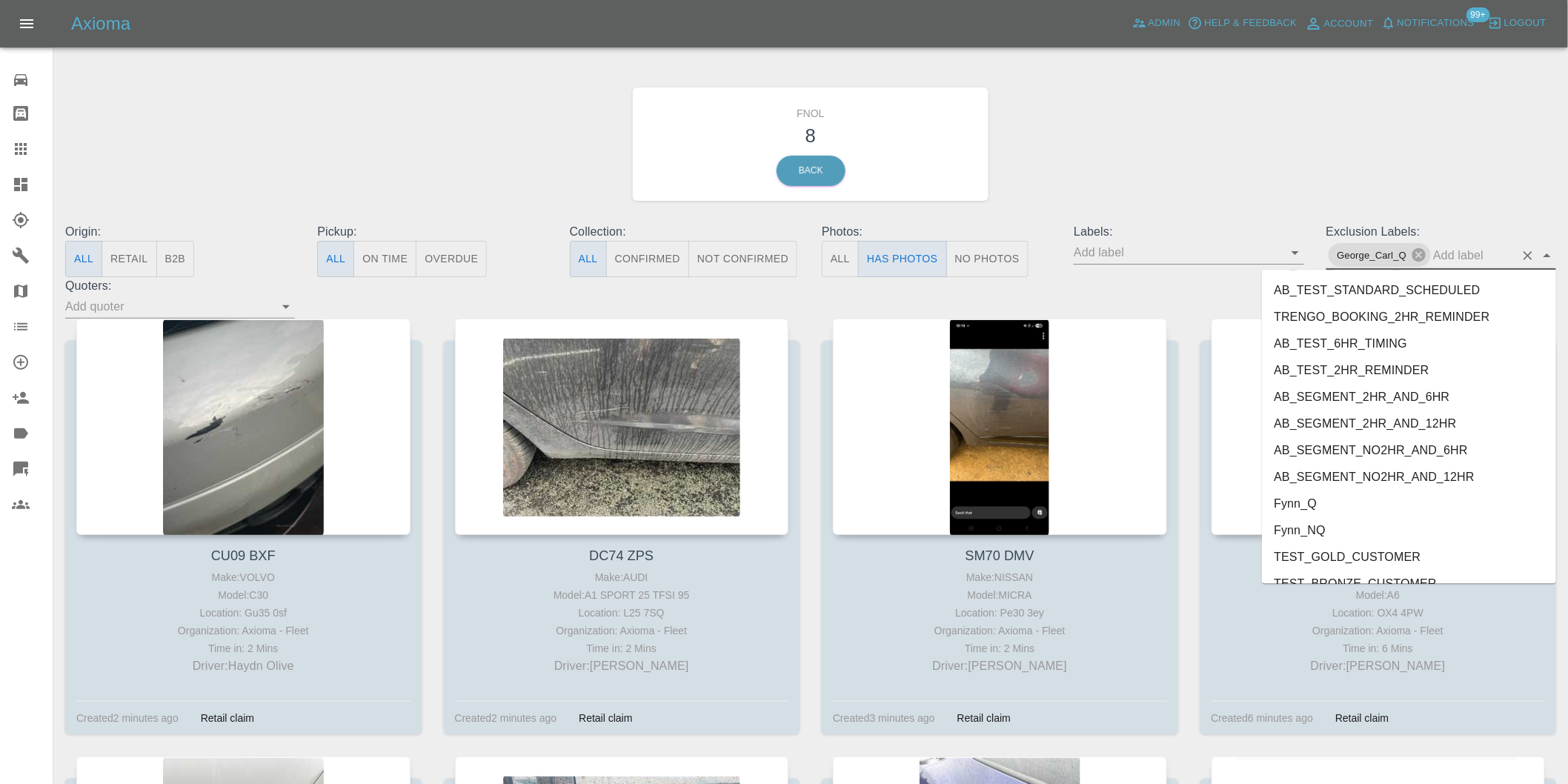
scroll to position [3191, 0]
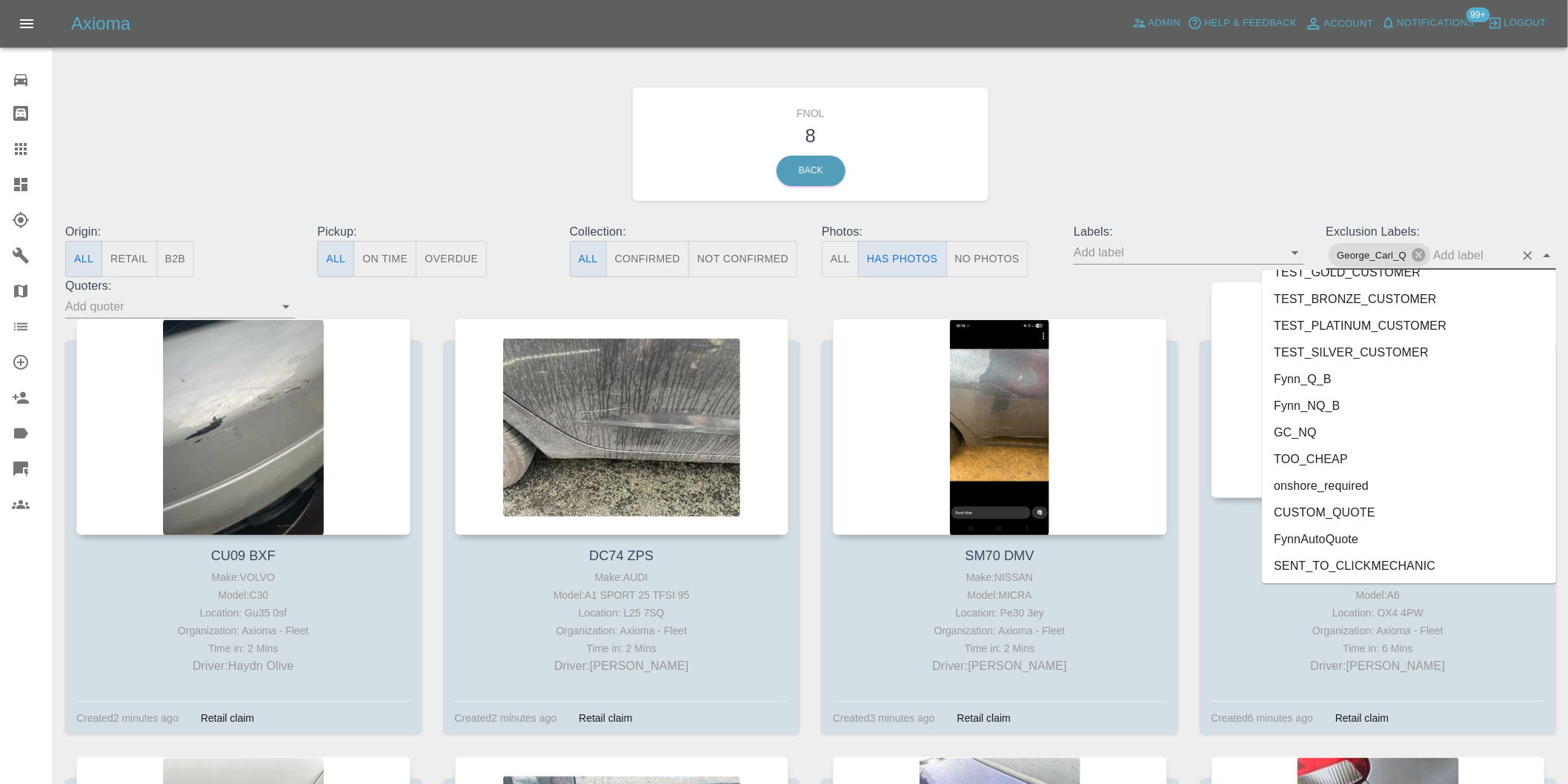
click at [1352, 486] on li "onshore_required" at bounding box center [1410, 484] width 295 height 27
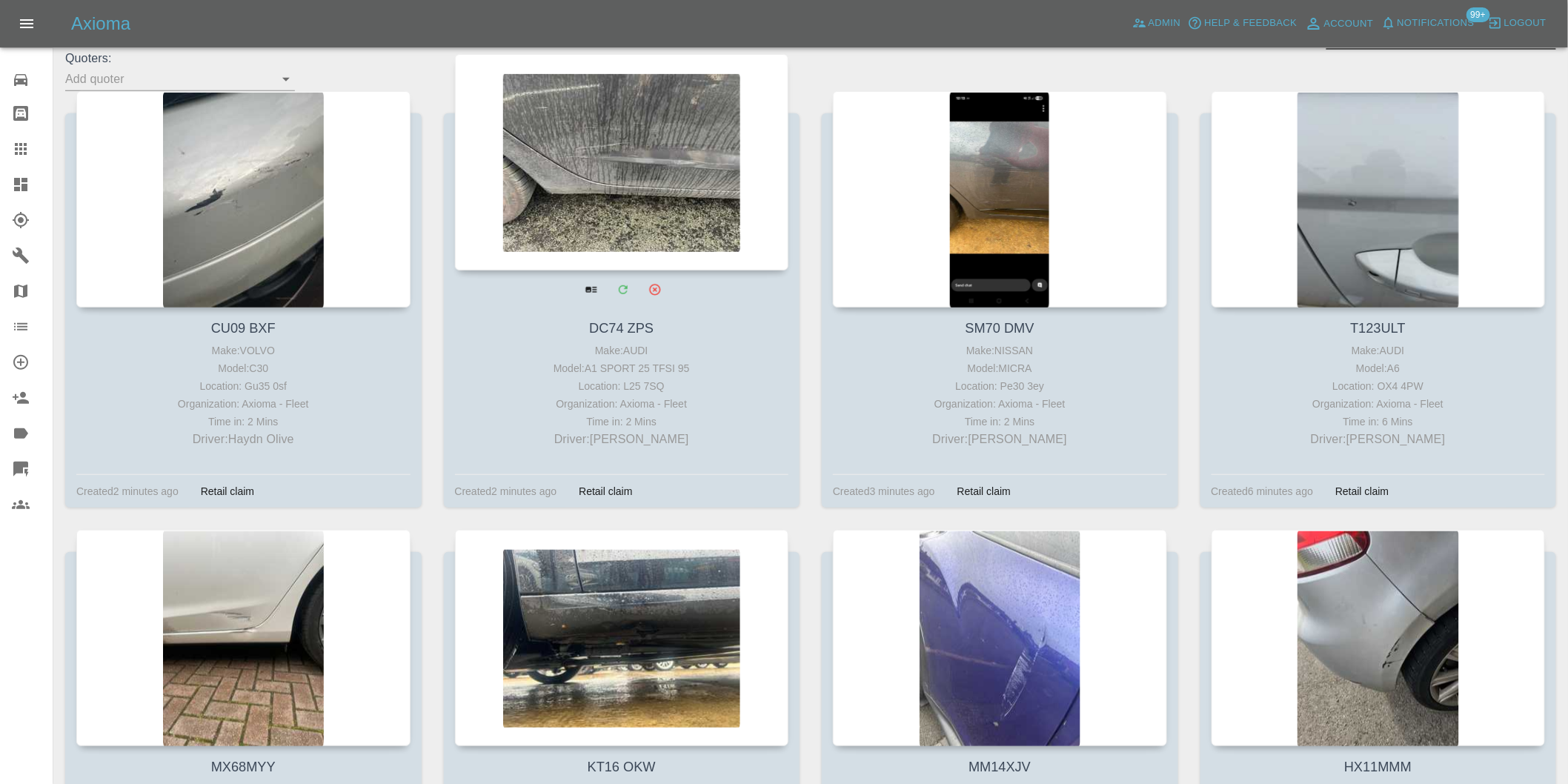
scroll to position [247, 0]
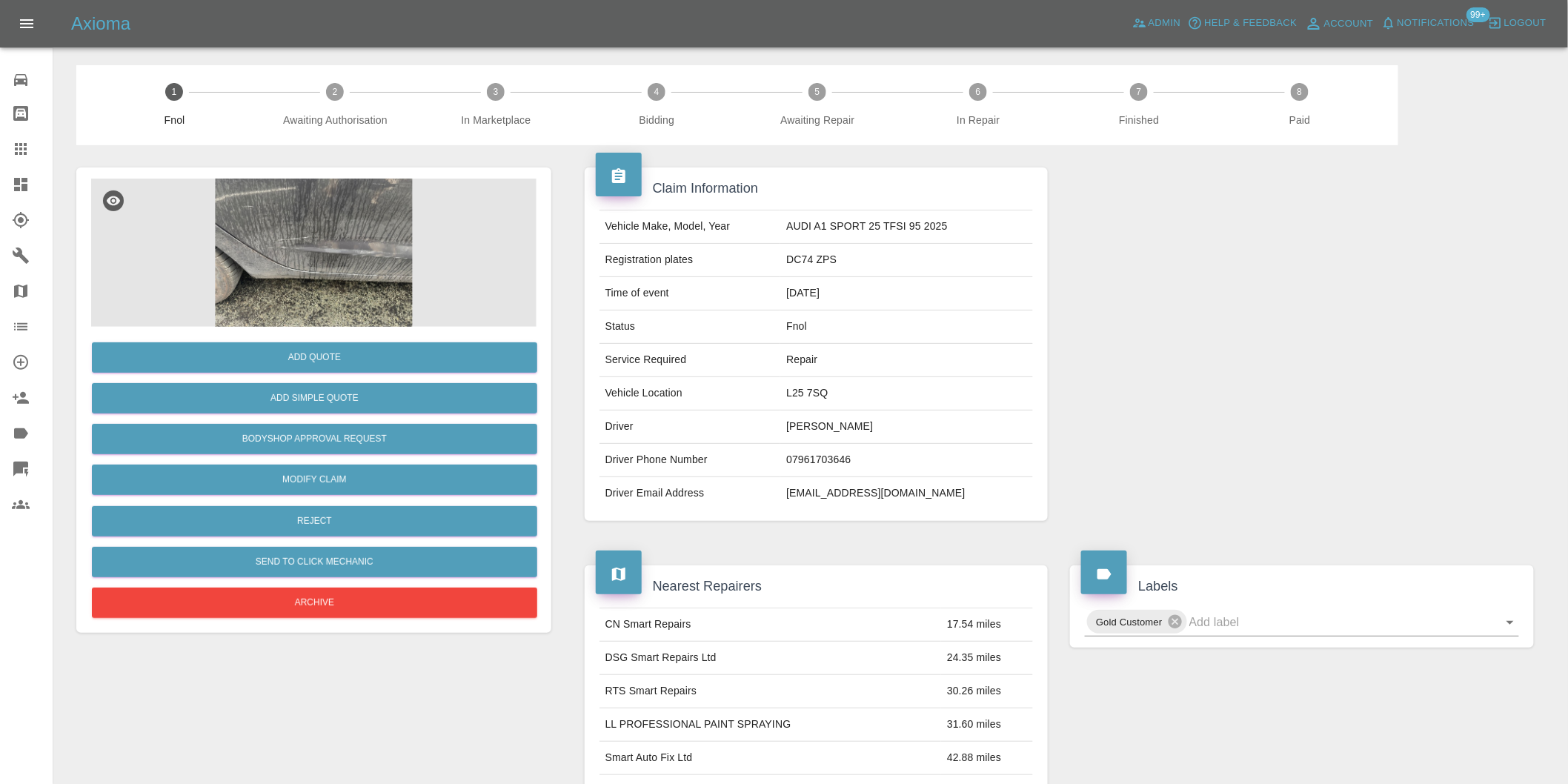
click at [352, 235] on img at bounding box center [313, 253] width 446 height 148
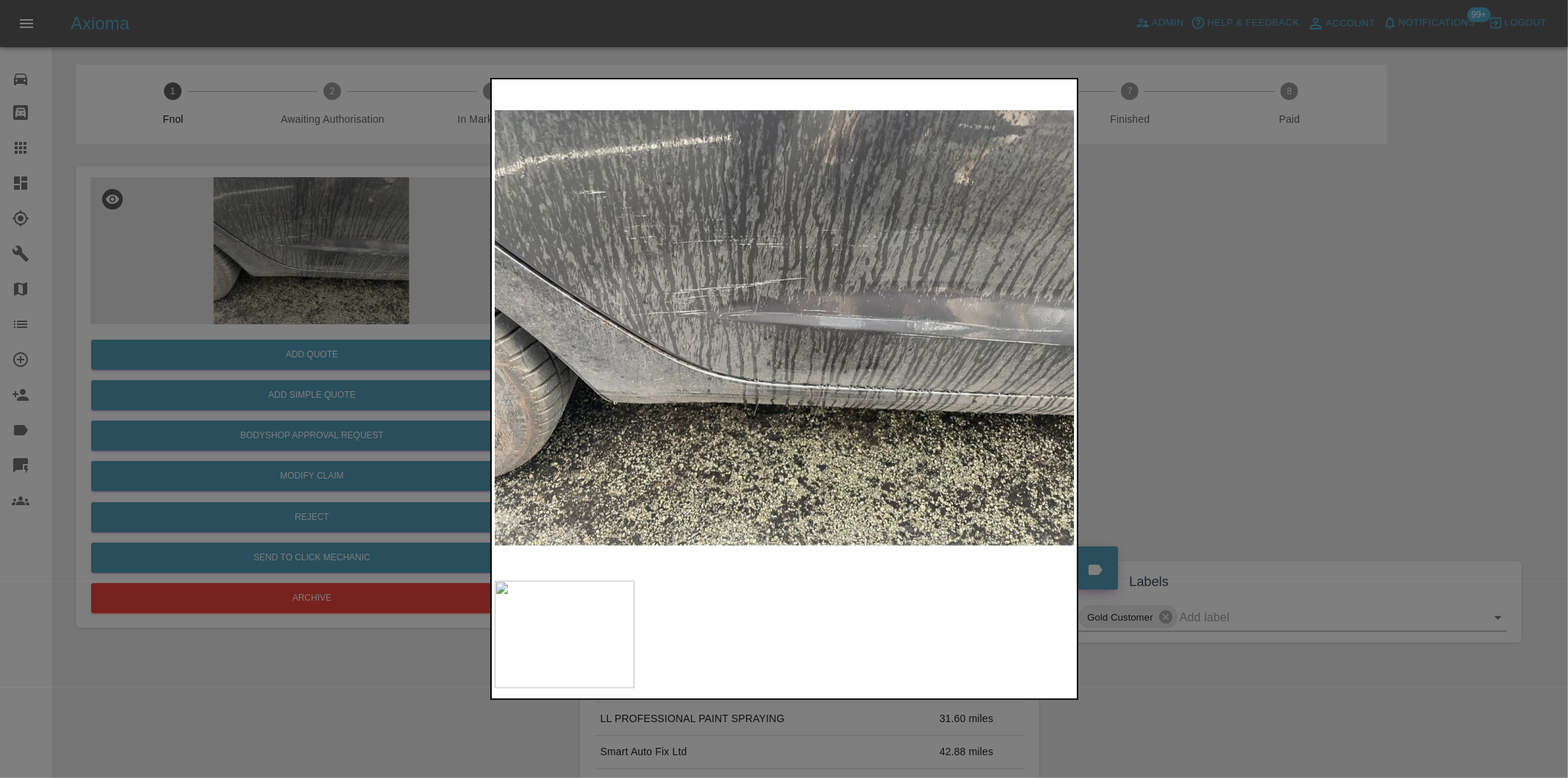
click at [1179, 337] on div at bounding box center [784, 389] width 1568 height 778
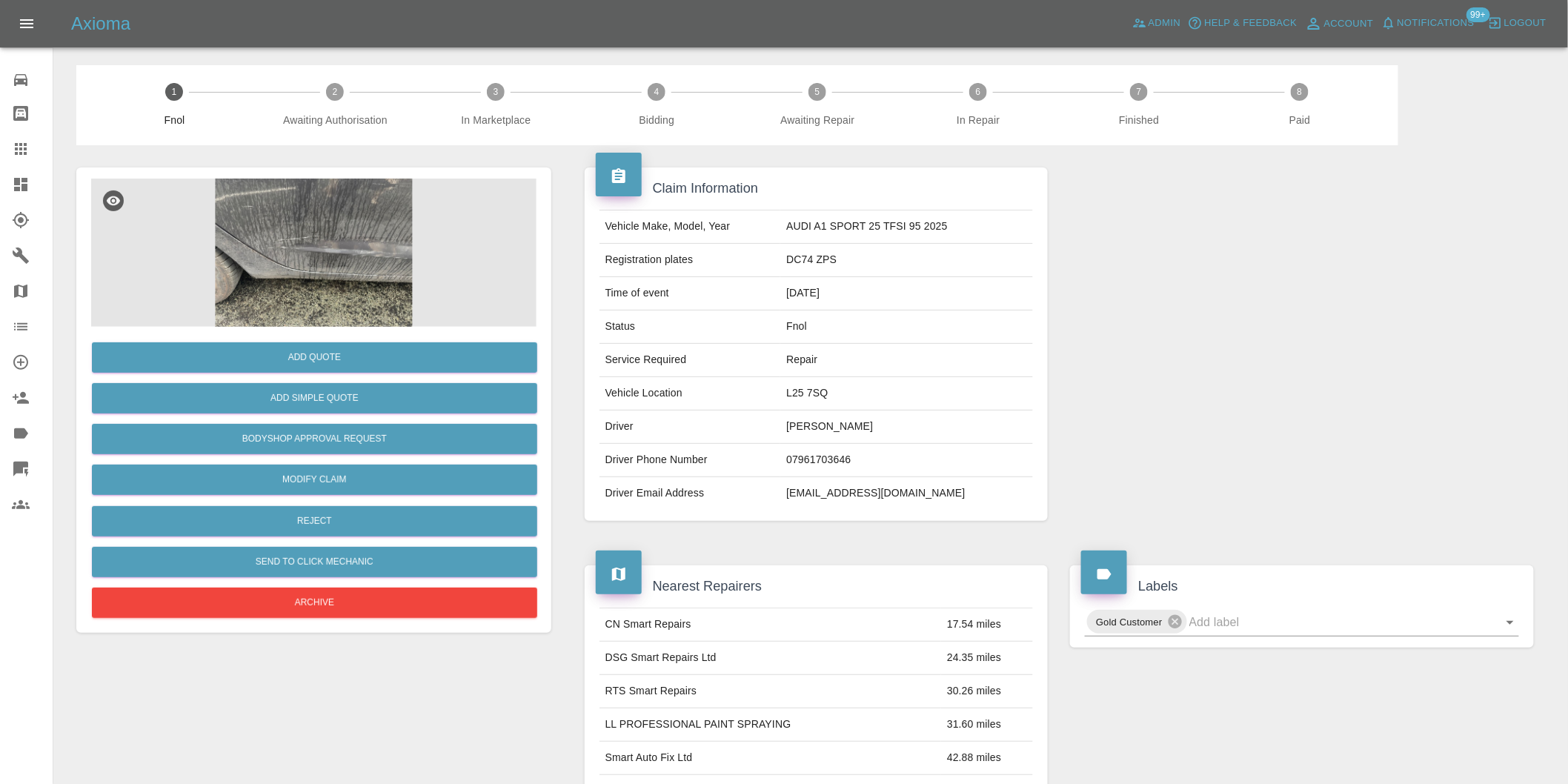
click at [358, 257] on img at bounding box center [313, 253] width 446 height 148
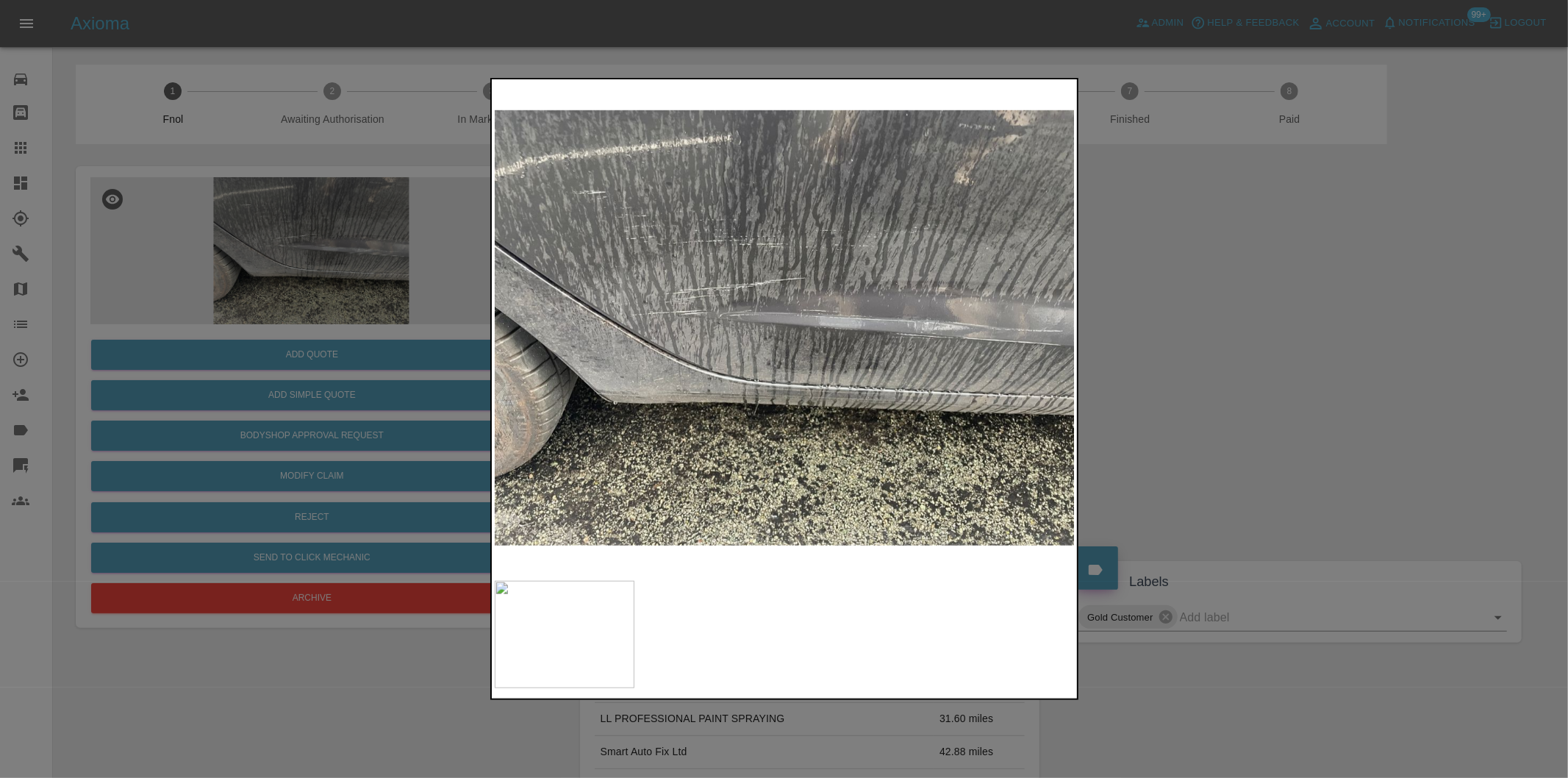
click at [894, 348] on img at bounding box center [784, 328] width 581 height 492
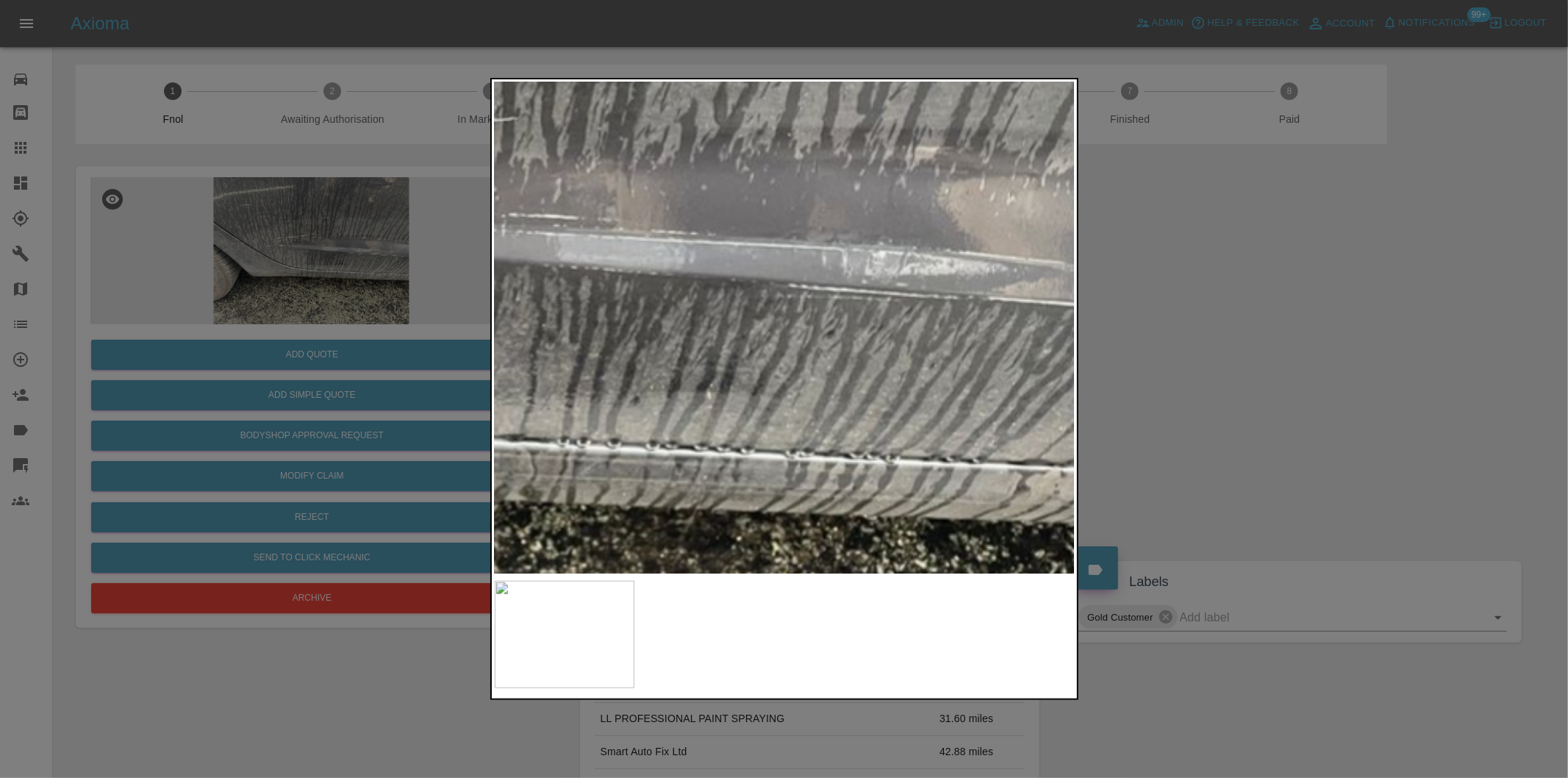
click at [833, 335] on img at bounding box center [454, 267] width 1743 height 1473
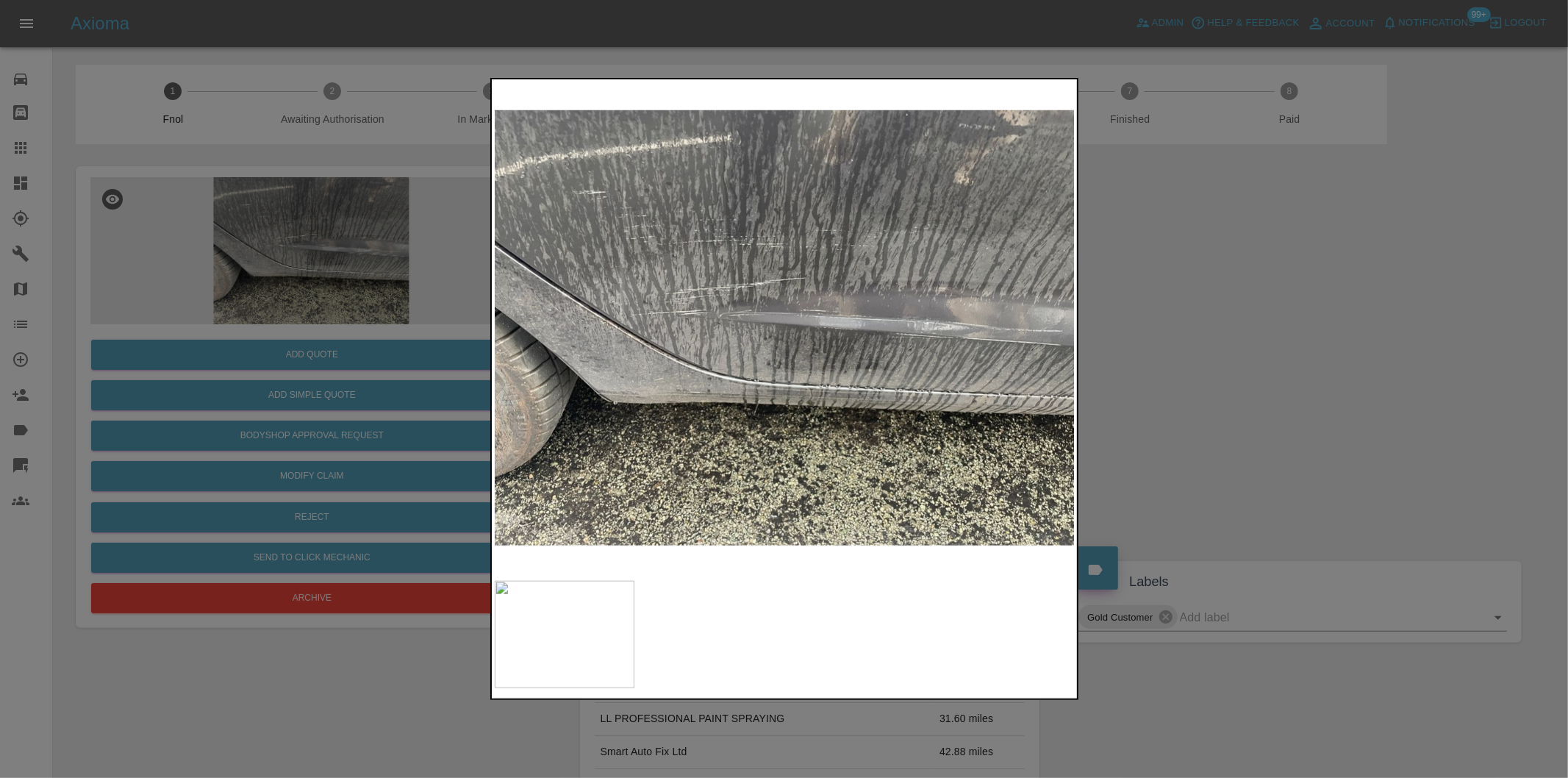
click at [1308, 374] on div at bounding box center [784, 389] width 1568 height 778
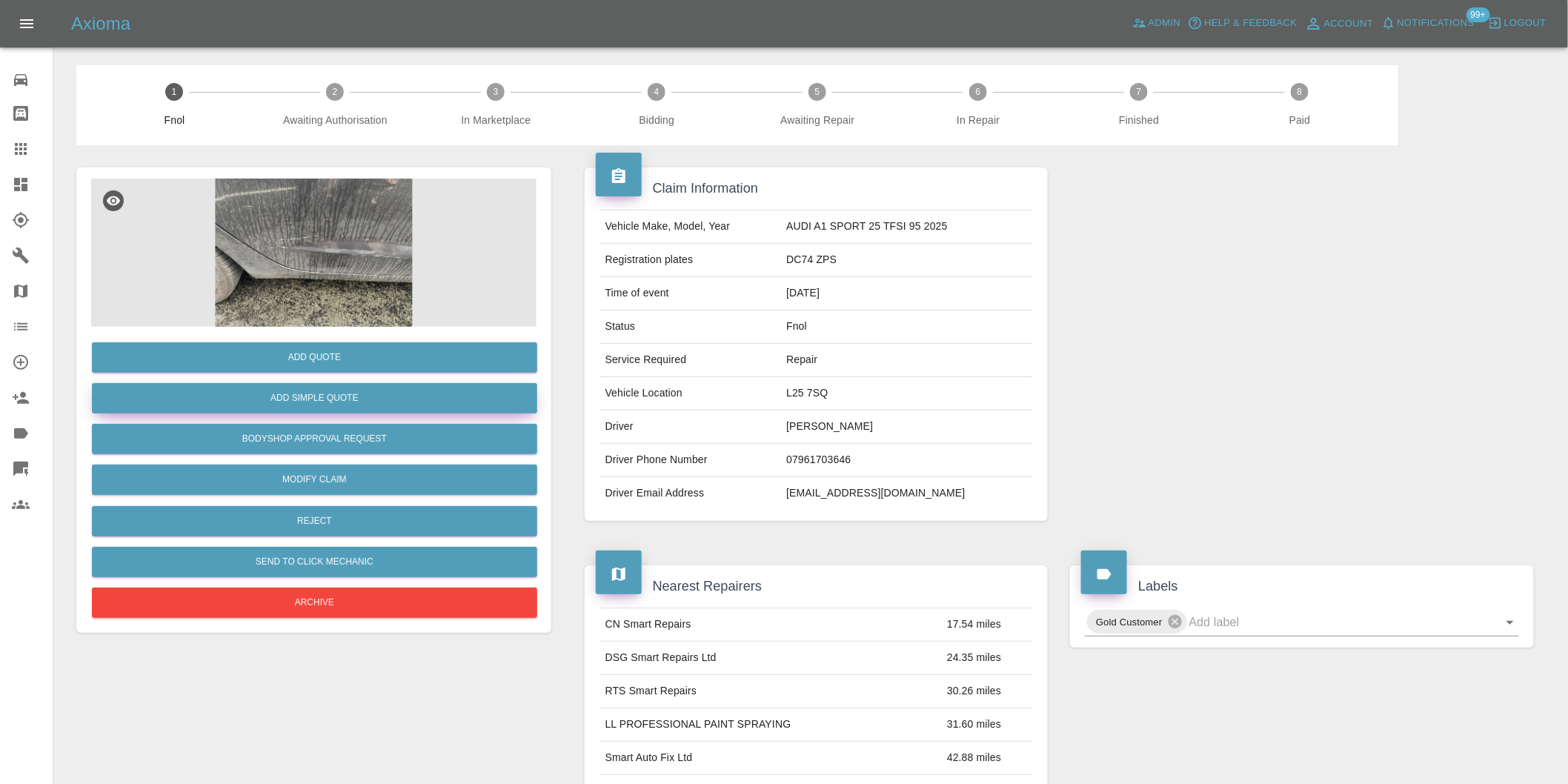
click at [395, 403] on button "Add Simple Quote" at bounding box center [314, 398] width 446 height 31
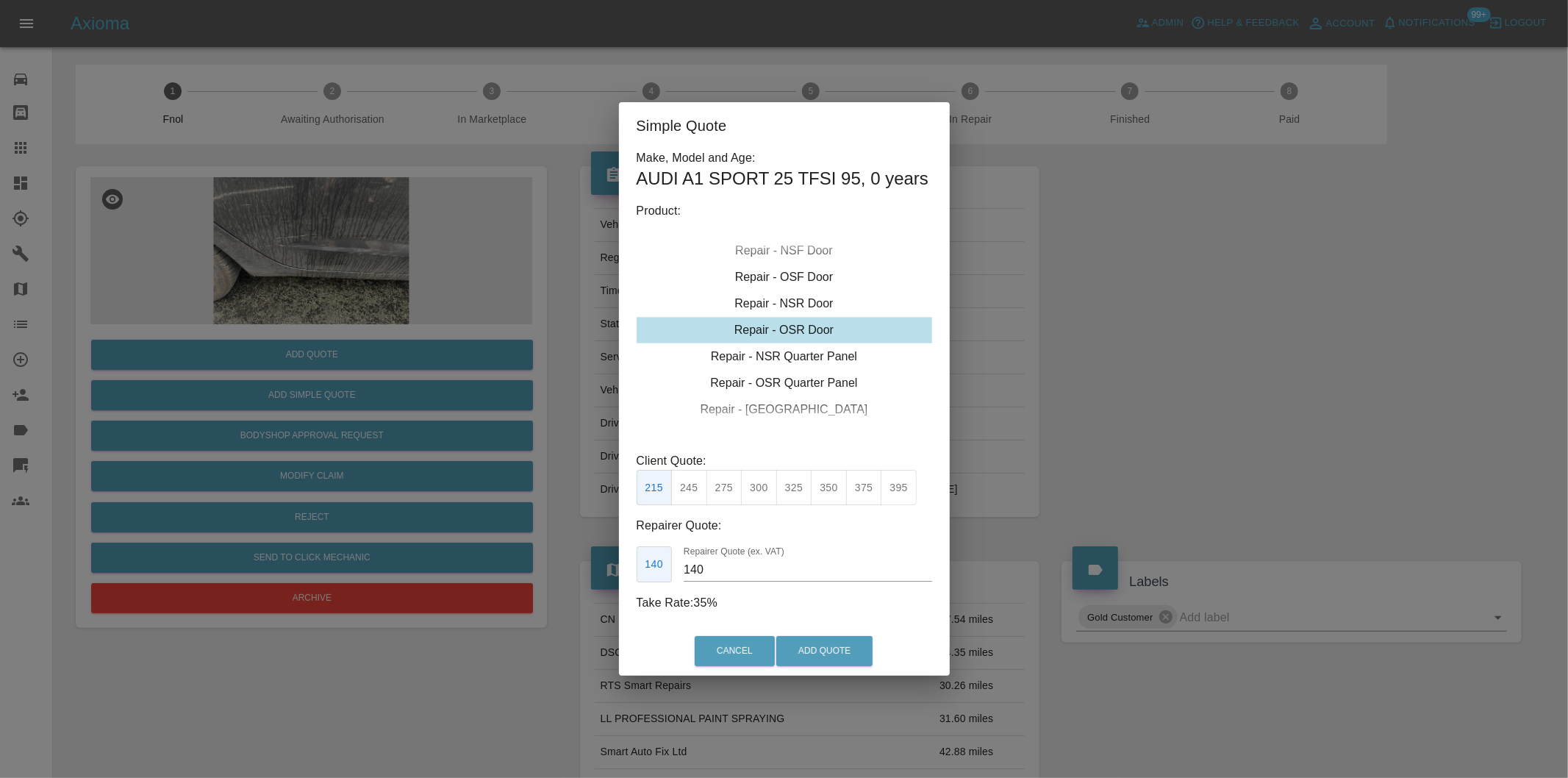
click at [755, 492] on button "300" at bounding box center [759, 488] width 36 height 36
type input "190"
click at [822, 645] on button "Add Quote" at bounding box center [825, 650] width 96 height 30
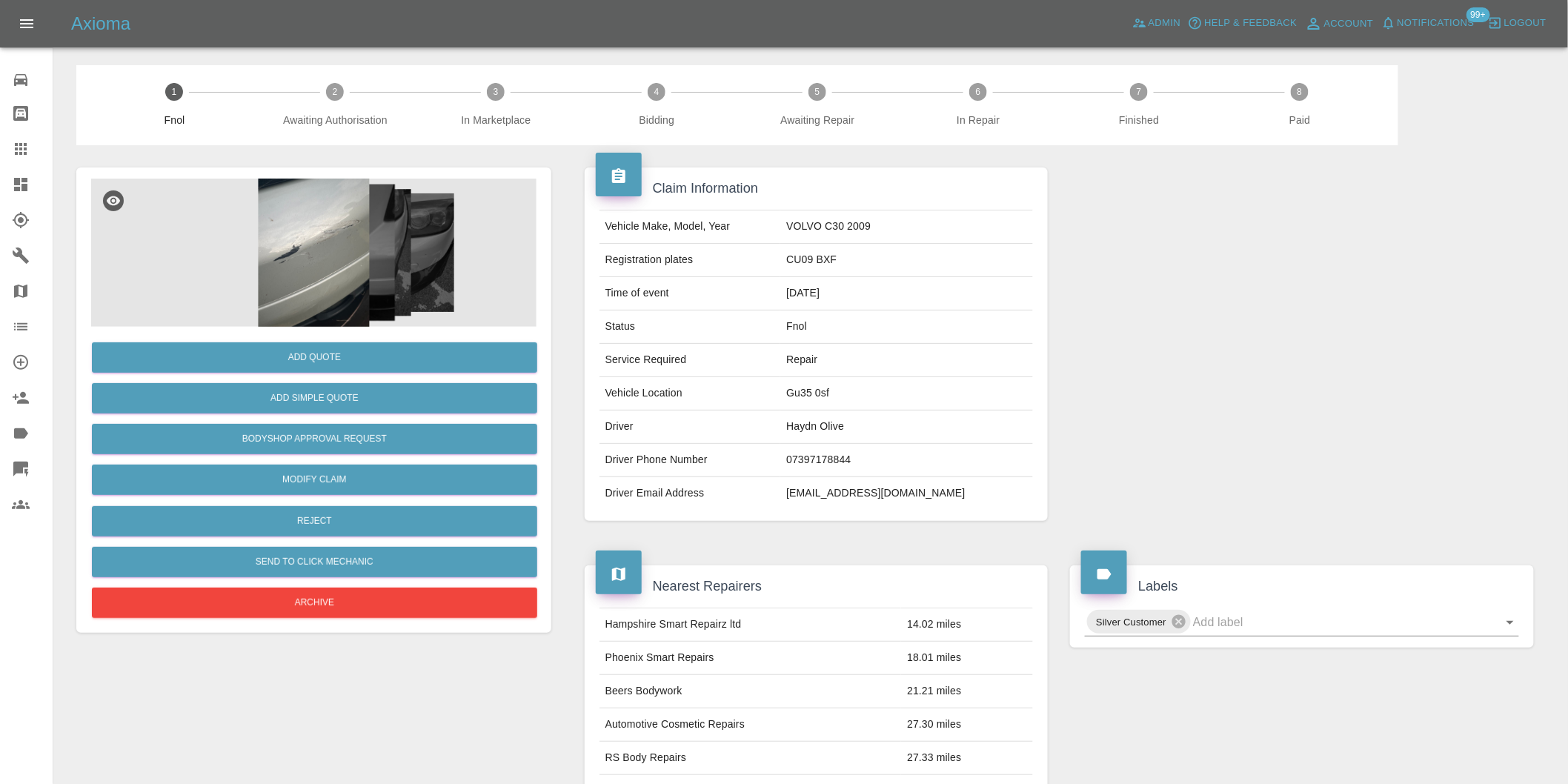
click at [268, 242] on img at bounding box center [313, 253] width 446 height 148
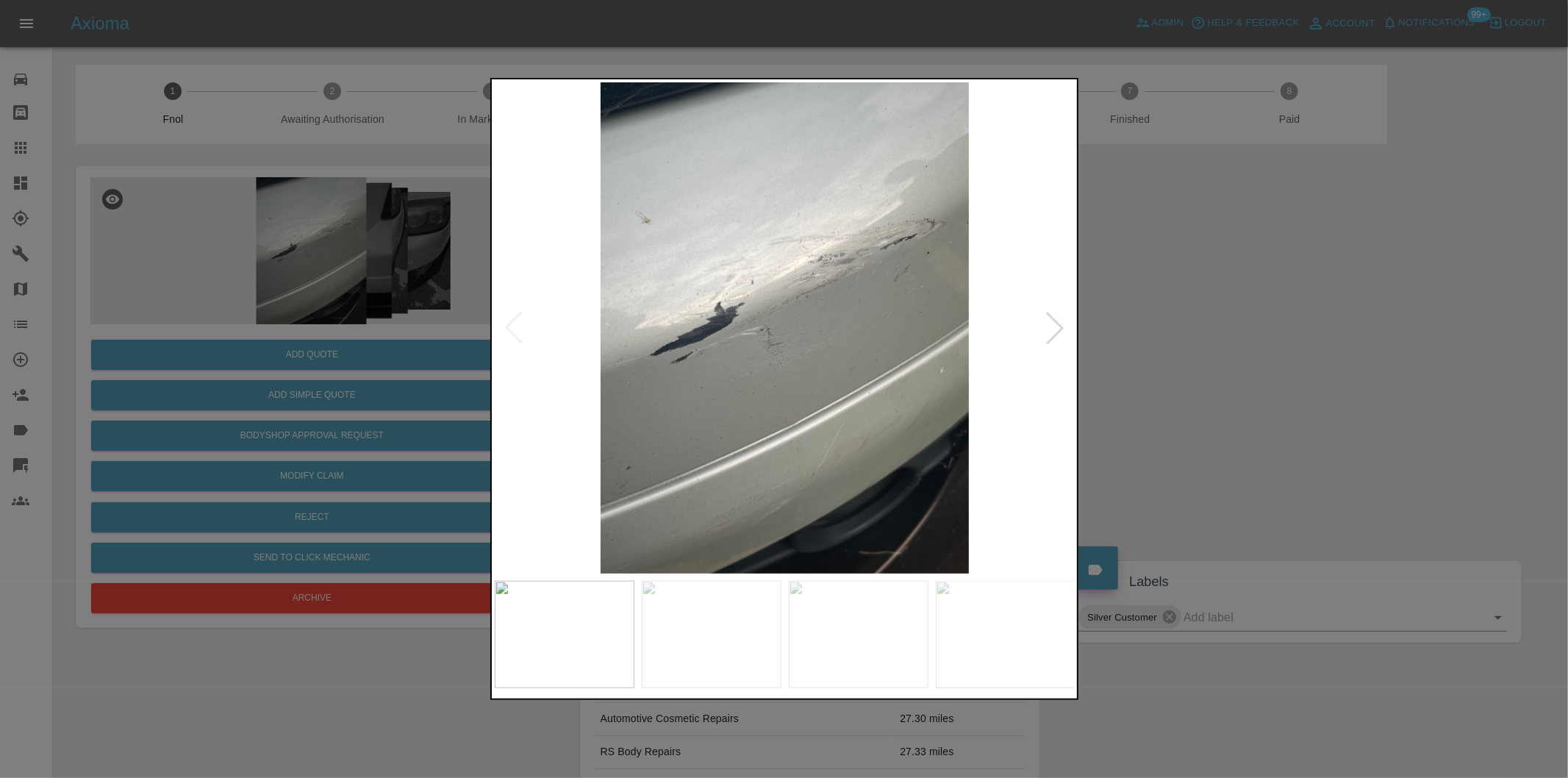
click at [1056, 336] on div at bounding box center [1054, 328] width 32 height 32
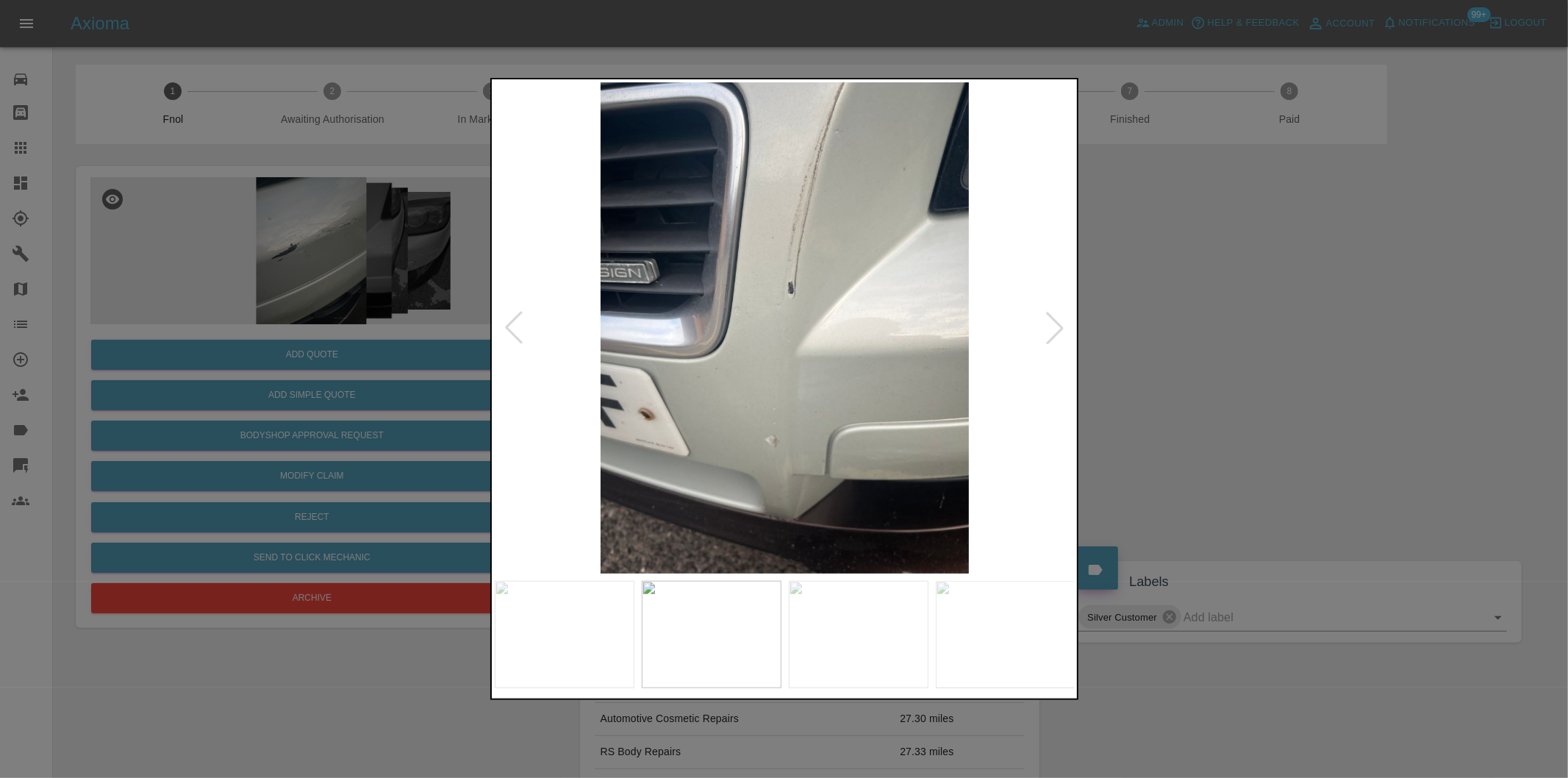
click at [1056, 336] on div at bounding box center [1054, 328] width 32 height 32
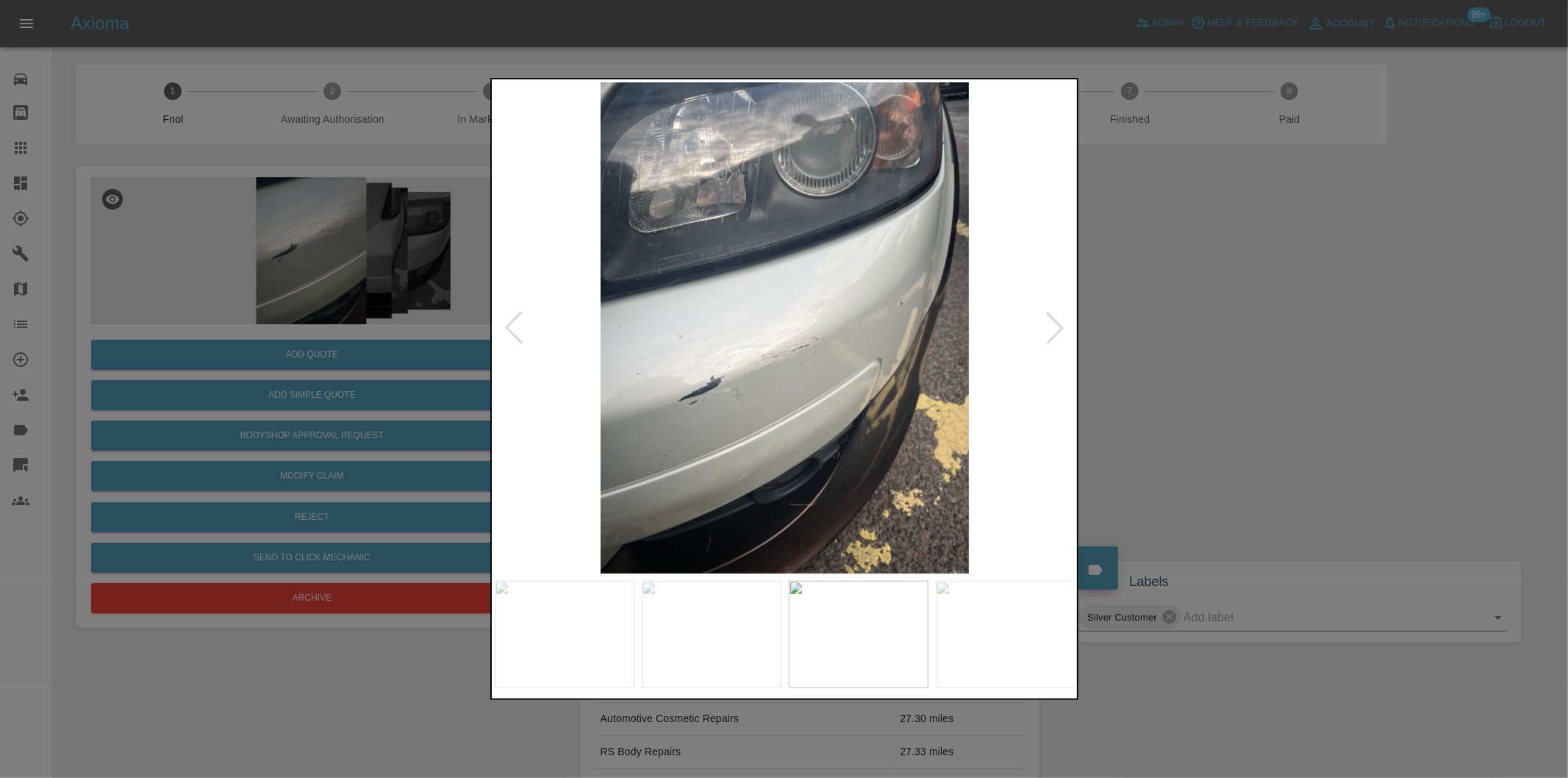
click at [1056, 336] on div at bounding box center [1054, 328] width 32 height 32
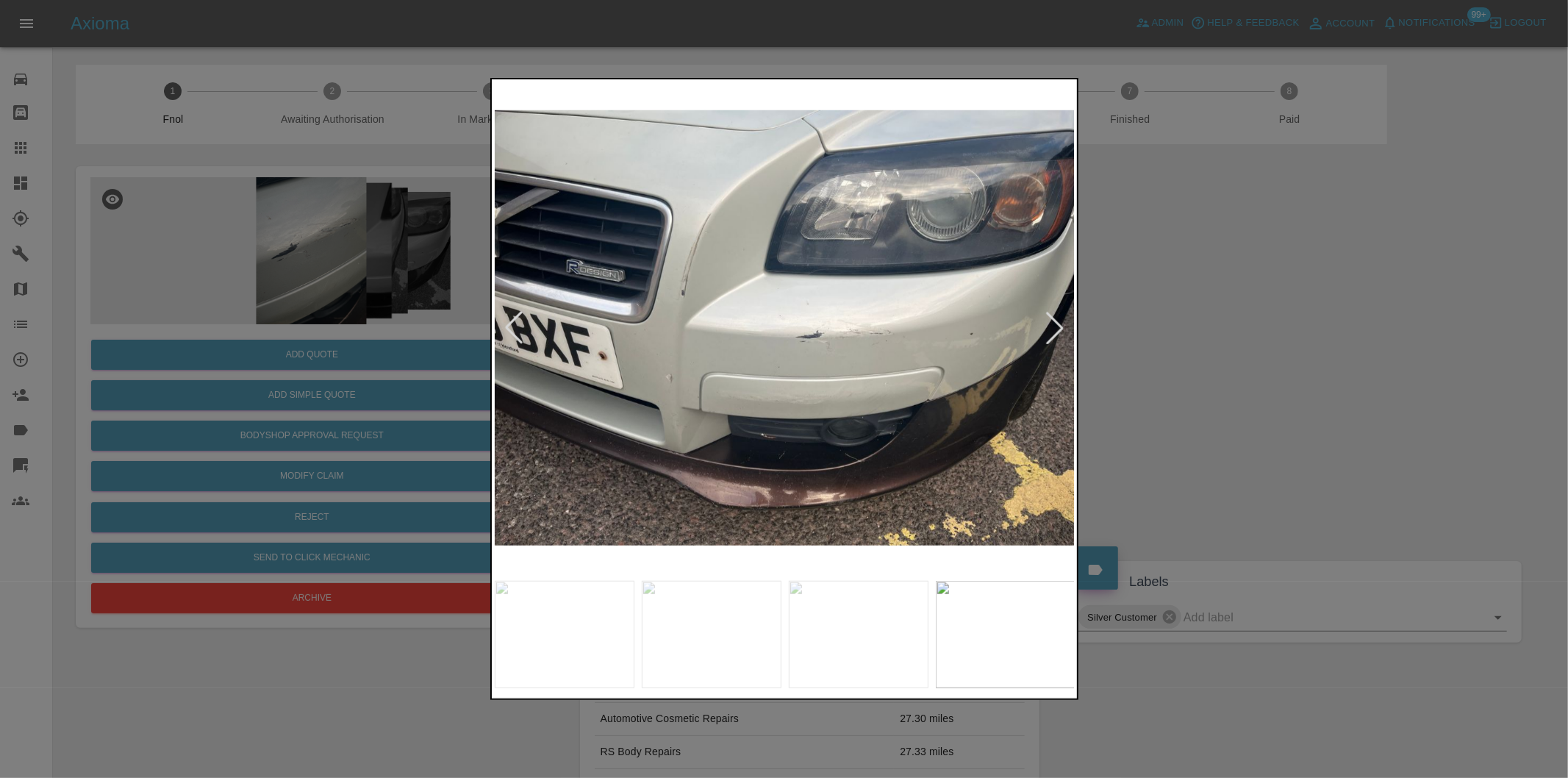
click at [1056, 336] on div at bounding box center [1054, 328] width 32 height 32
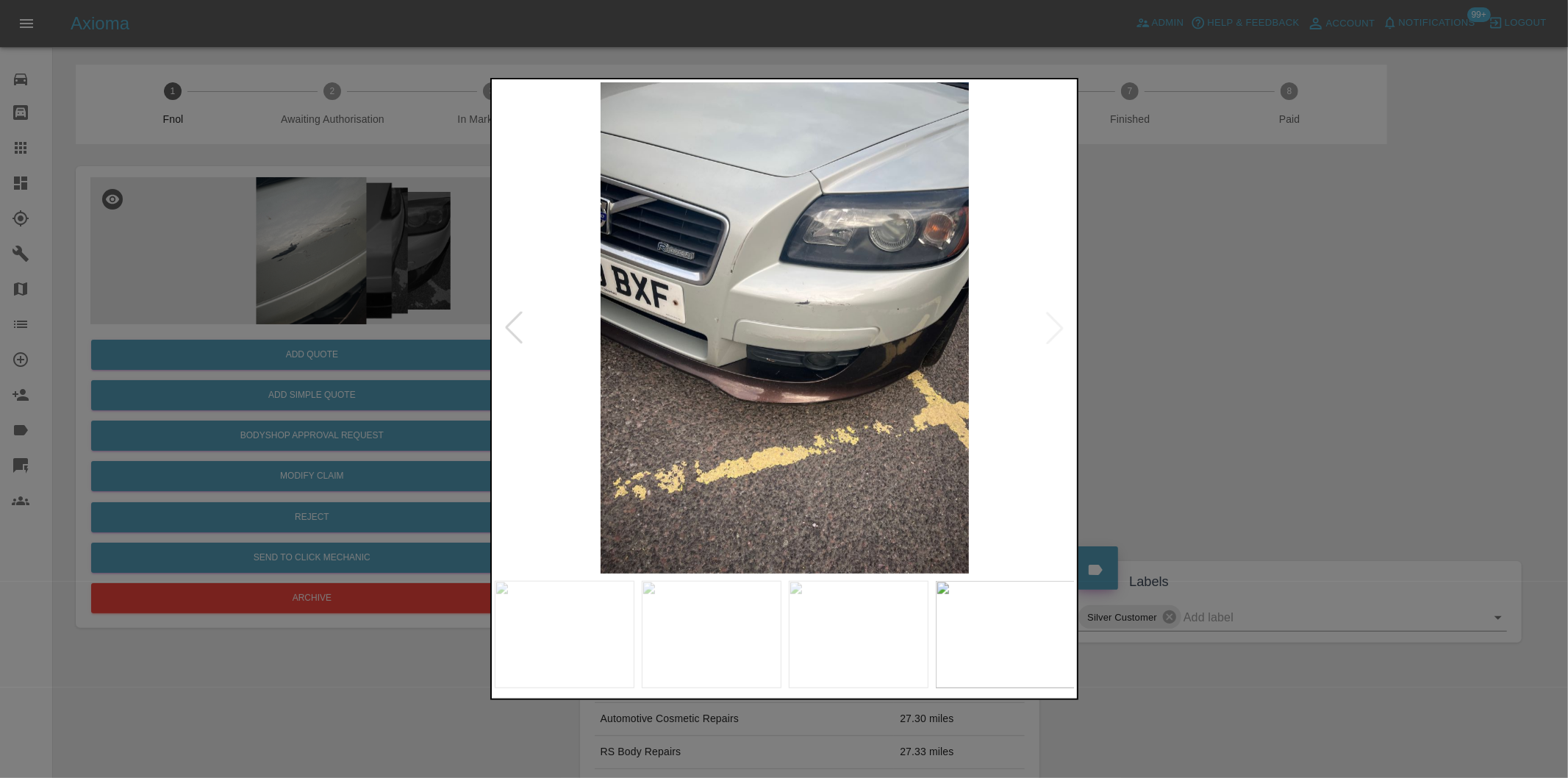
click at [1056, 336] on img at bounding box center [784, 328] width 581 height 492
click at [518, 326] on div at bounding box center [513, 328] width 32 height 32
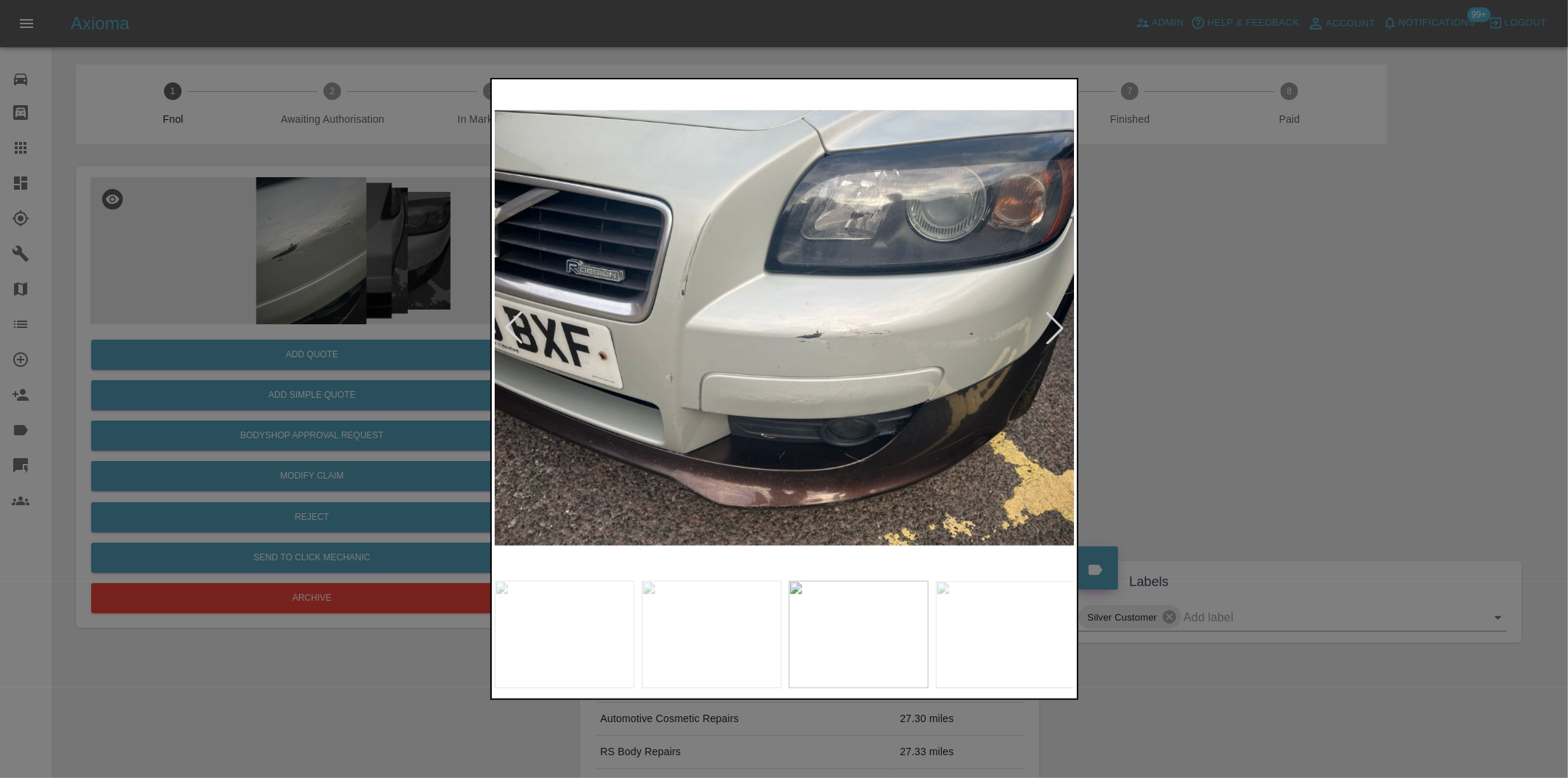
click at [518, 326] on div at bounding box center [513, 328] width 32 height 32
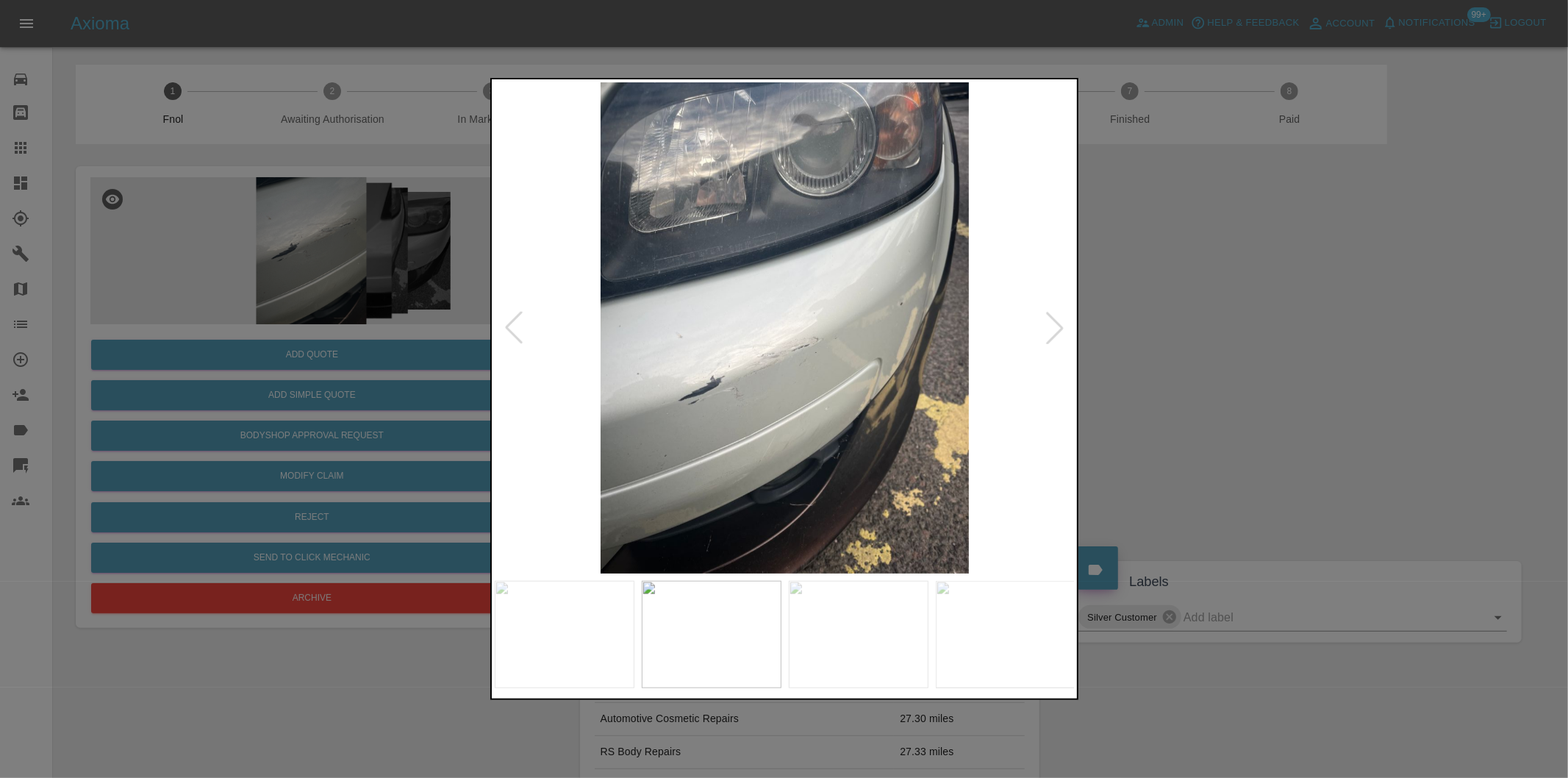
click at [518, 326] on div at bounding box center [513, 328] width 32 height 32
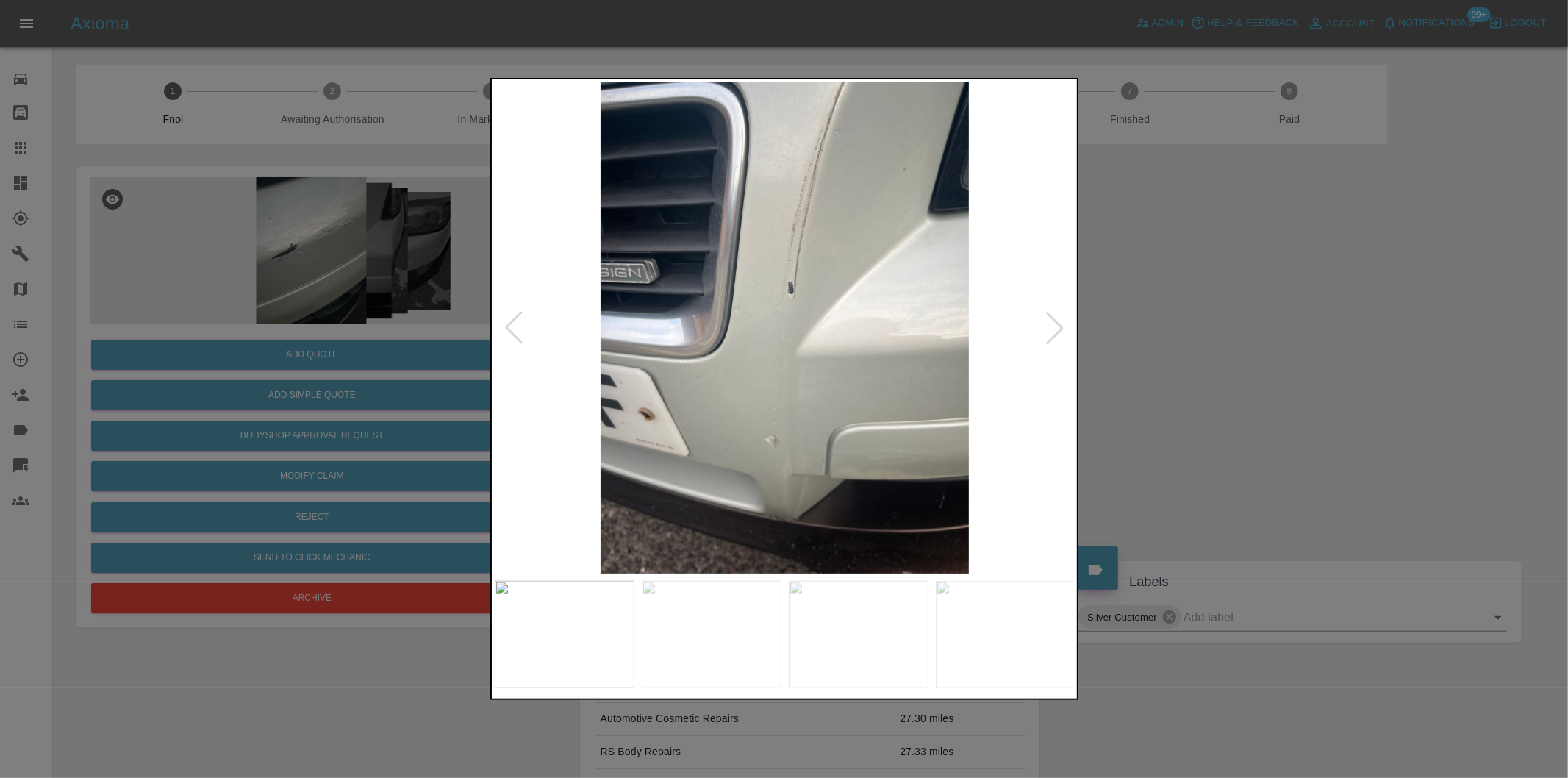
click at [518, 326] on div at bounding box center [513, 328] width 32 height 32
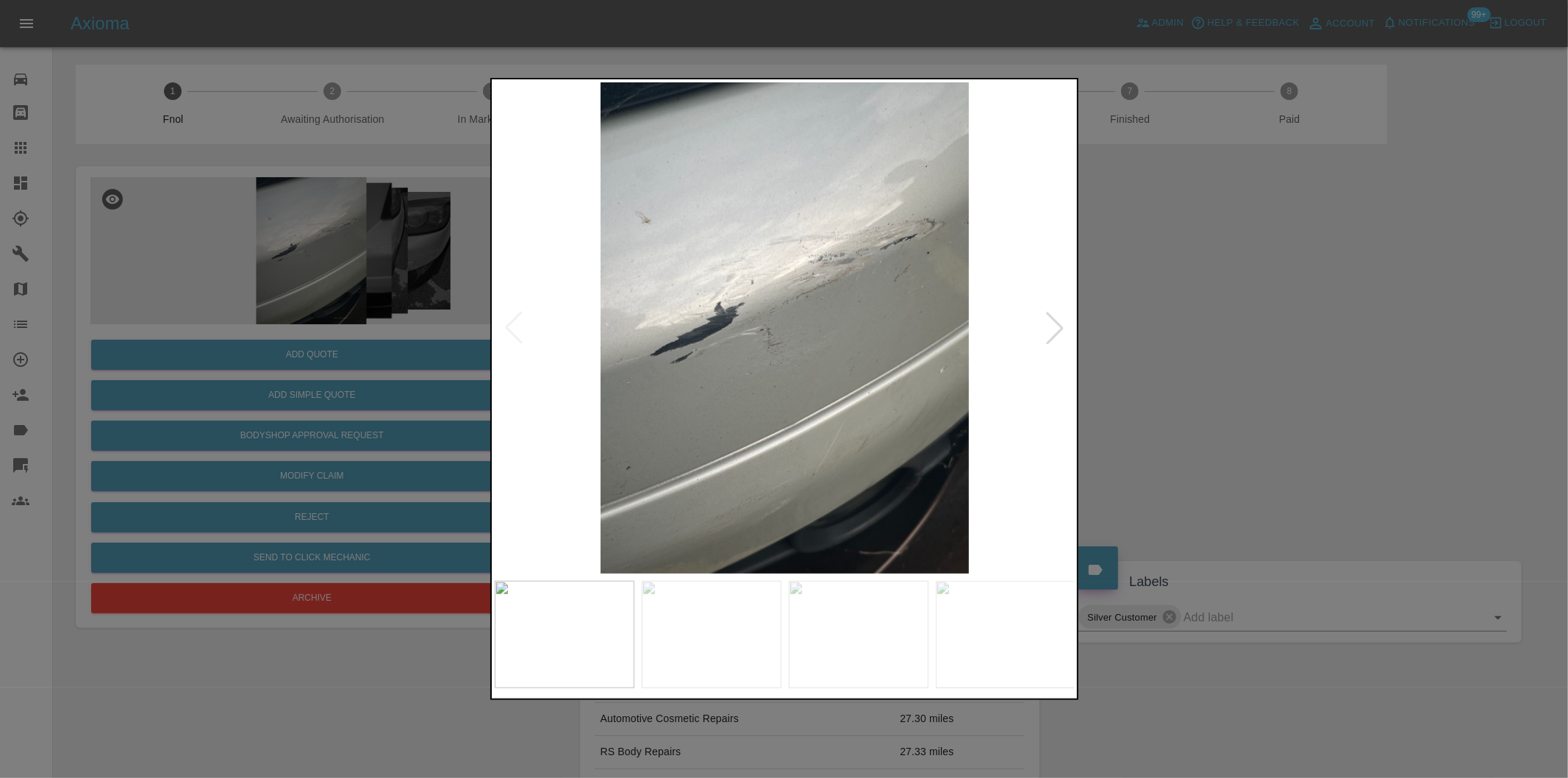
click at [518, 326] on img at bounding box center [784, 328] width 581 height 492
click at [1040, 325] on div at bounding box center [1054, 328] width 32 height 32
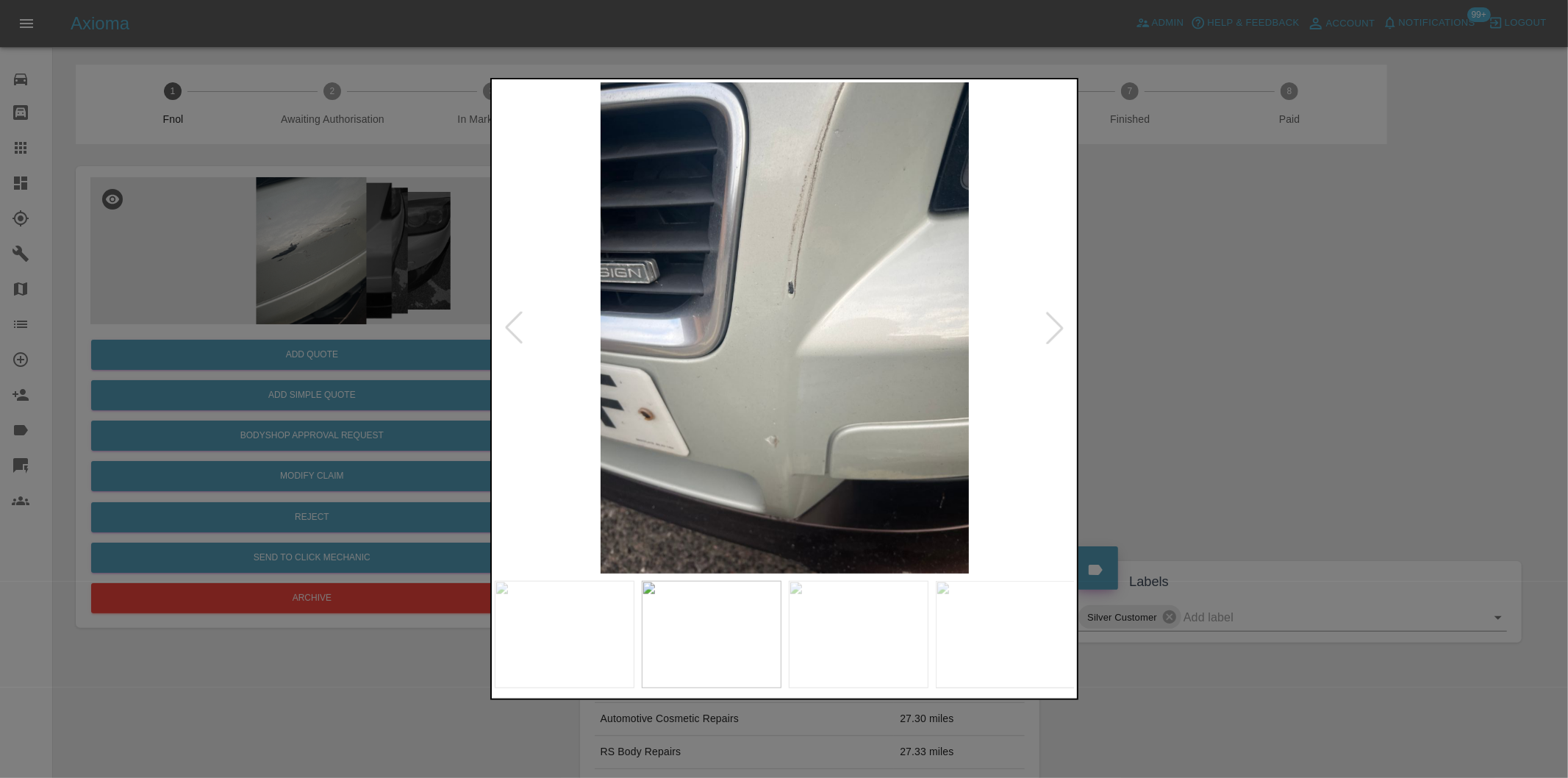
click at [1042, 327] on div at bounding box center [1054, 328] width 32 height 32
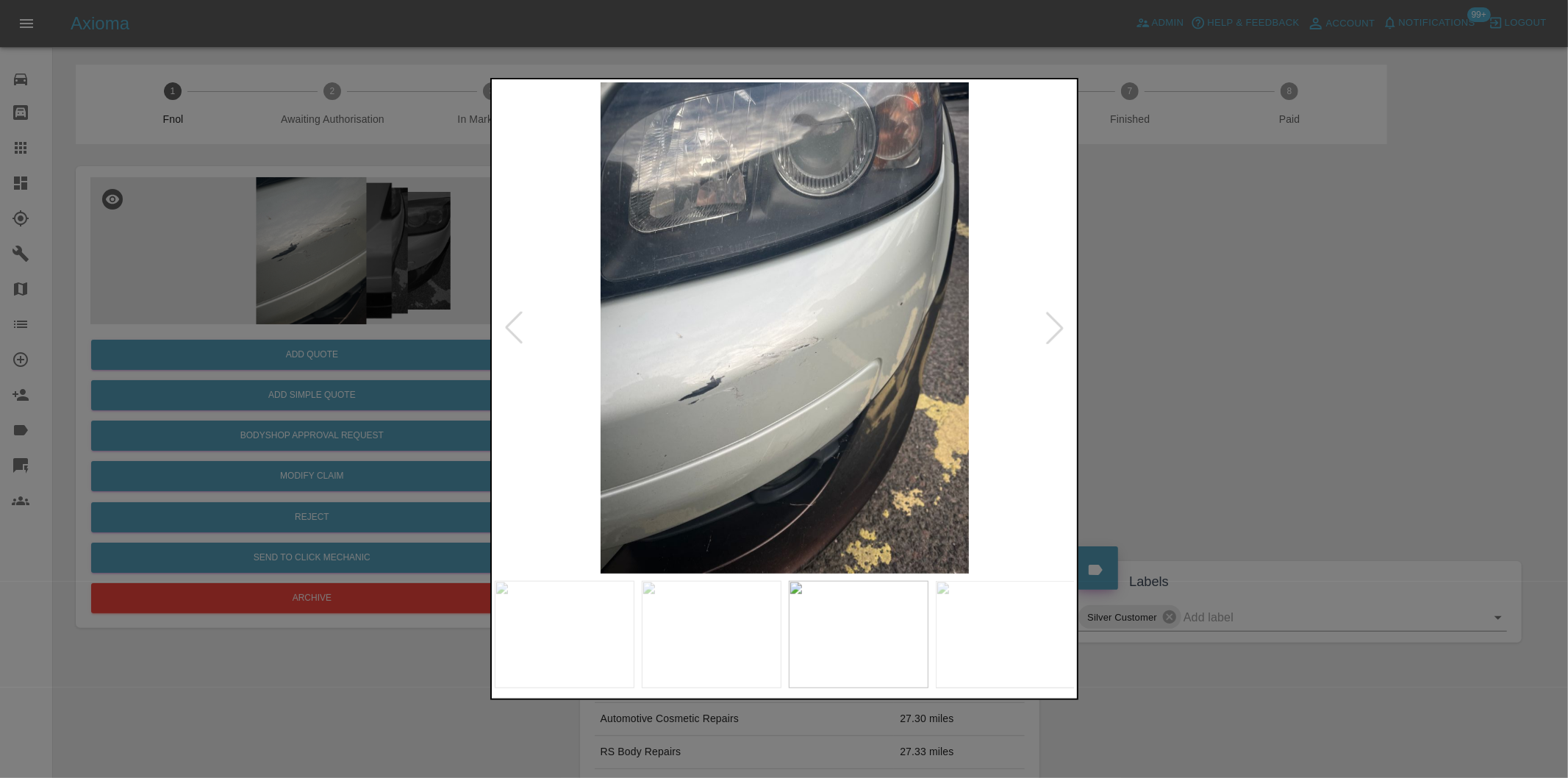
click at [1042, 327] on div at bounding box center [1054, 328] width 32 height 32
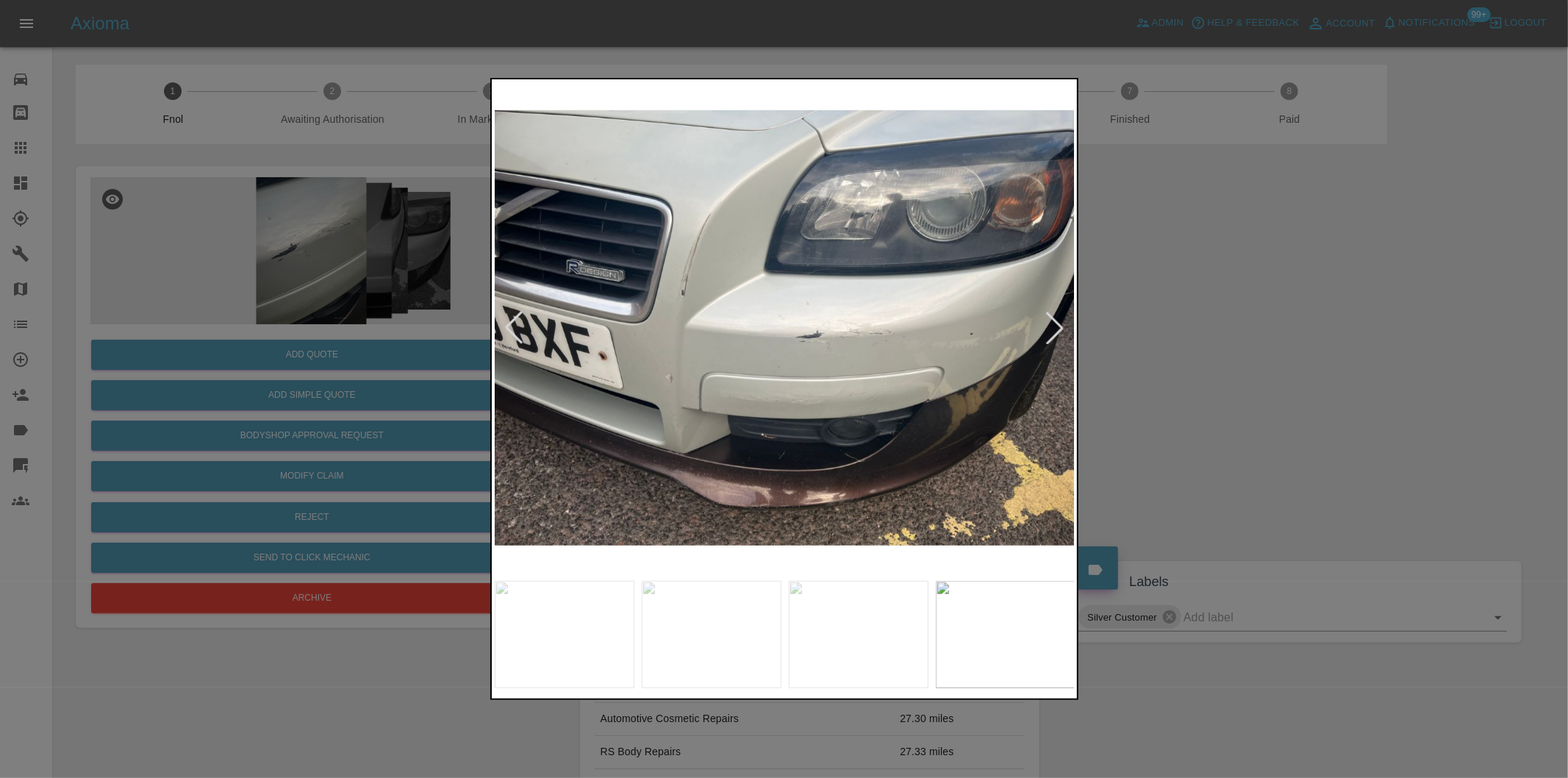
click at [1230, 366] on div at bounding box center [784, 389] width 1568 height 778
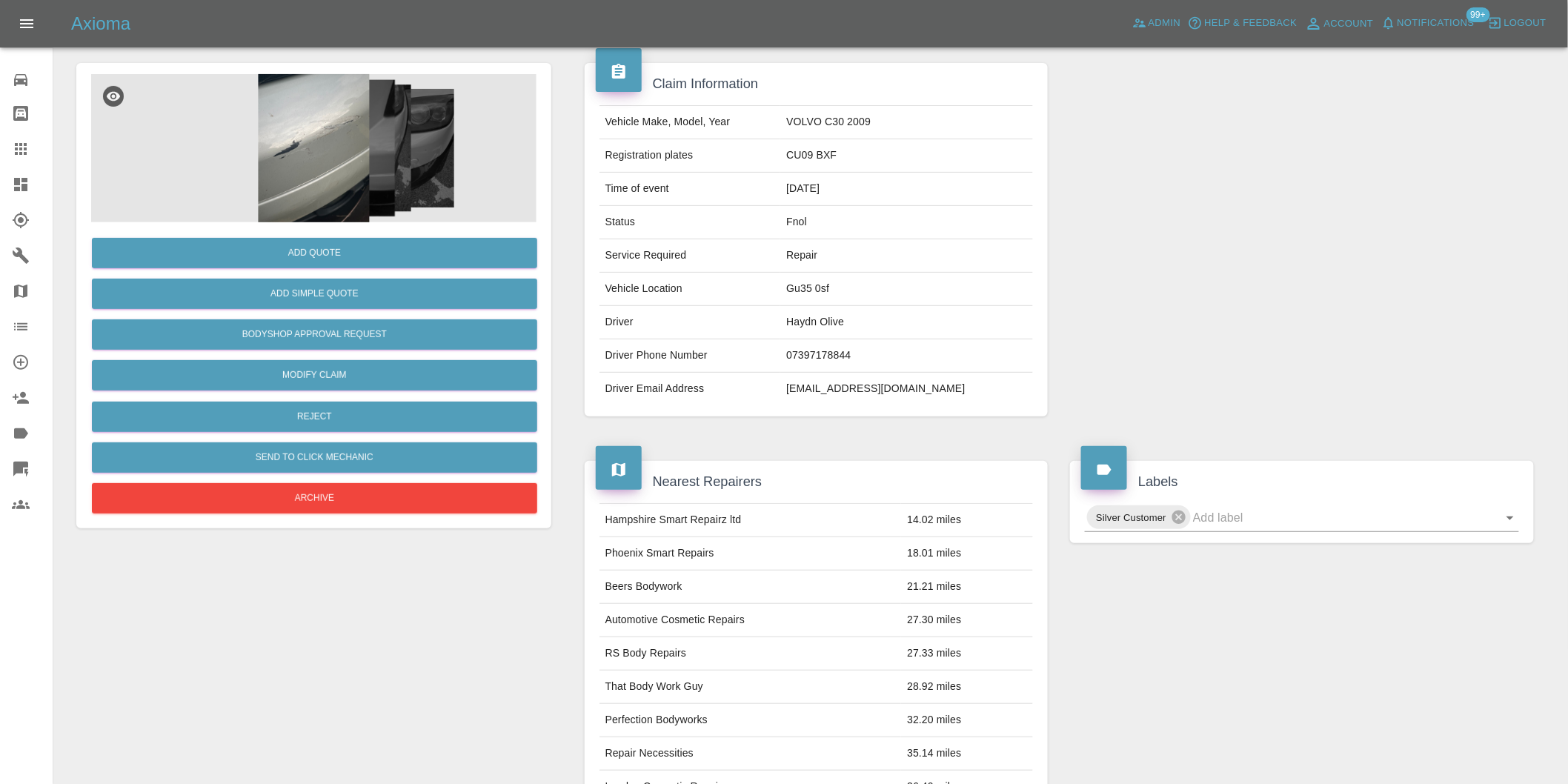
scroll to position [20, 0]
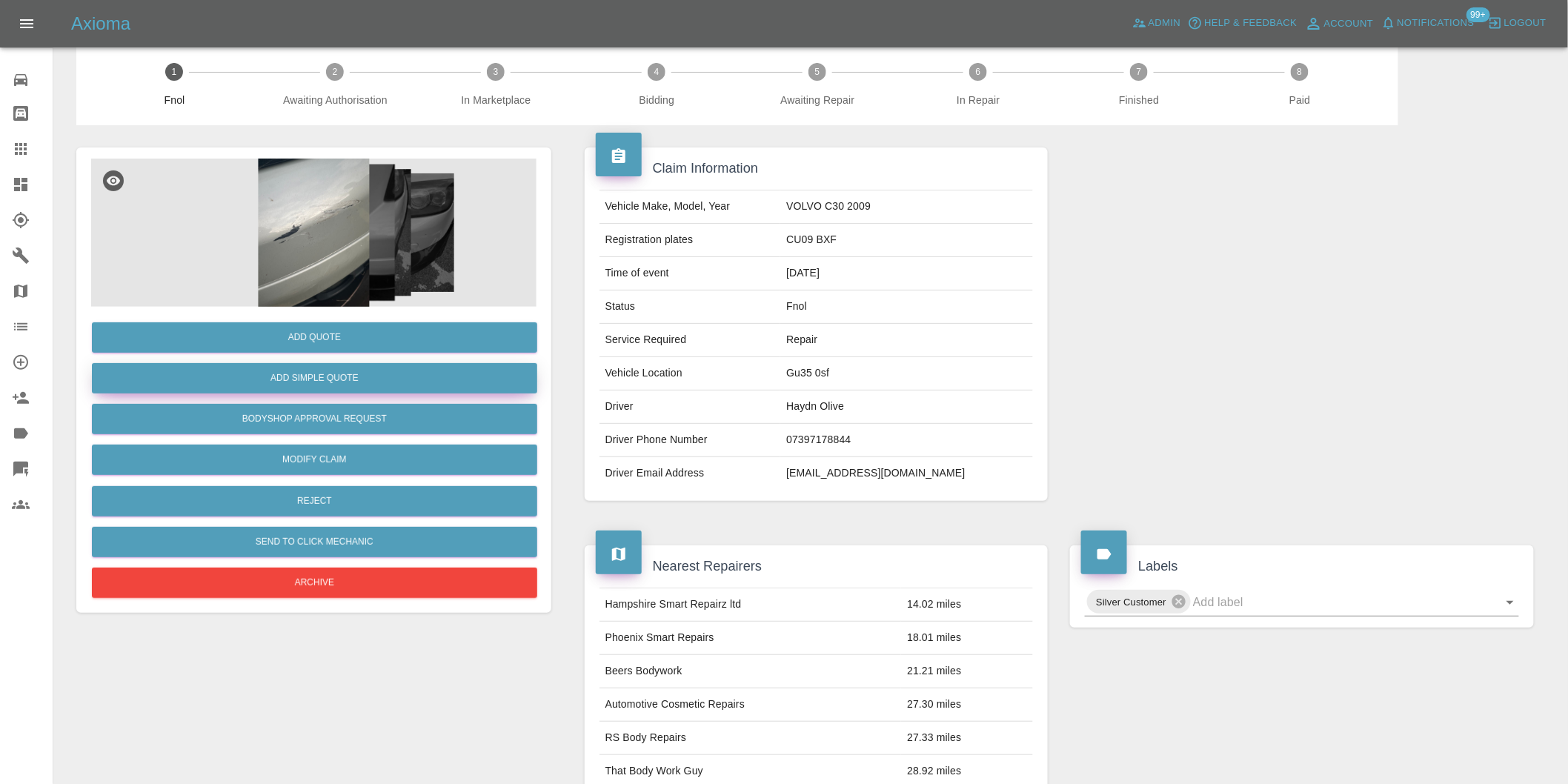
click at [321, 379] on button "Add Simple Quote" at bounding box center [314, 378] width 446 height 31
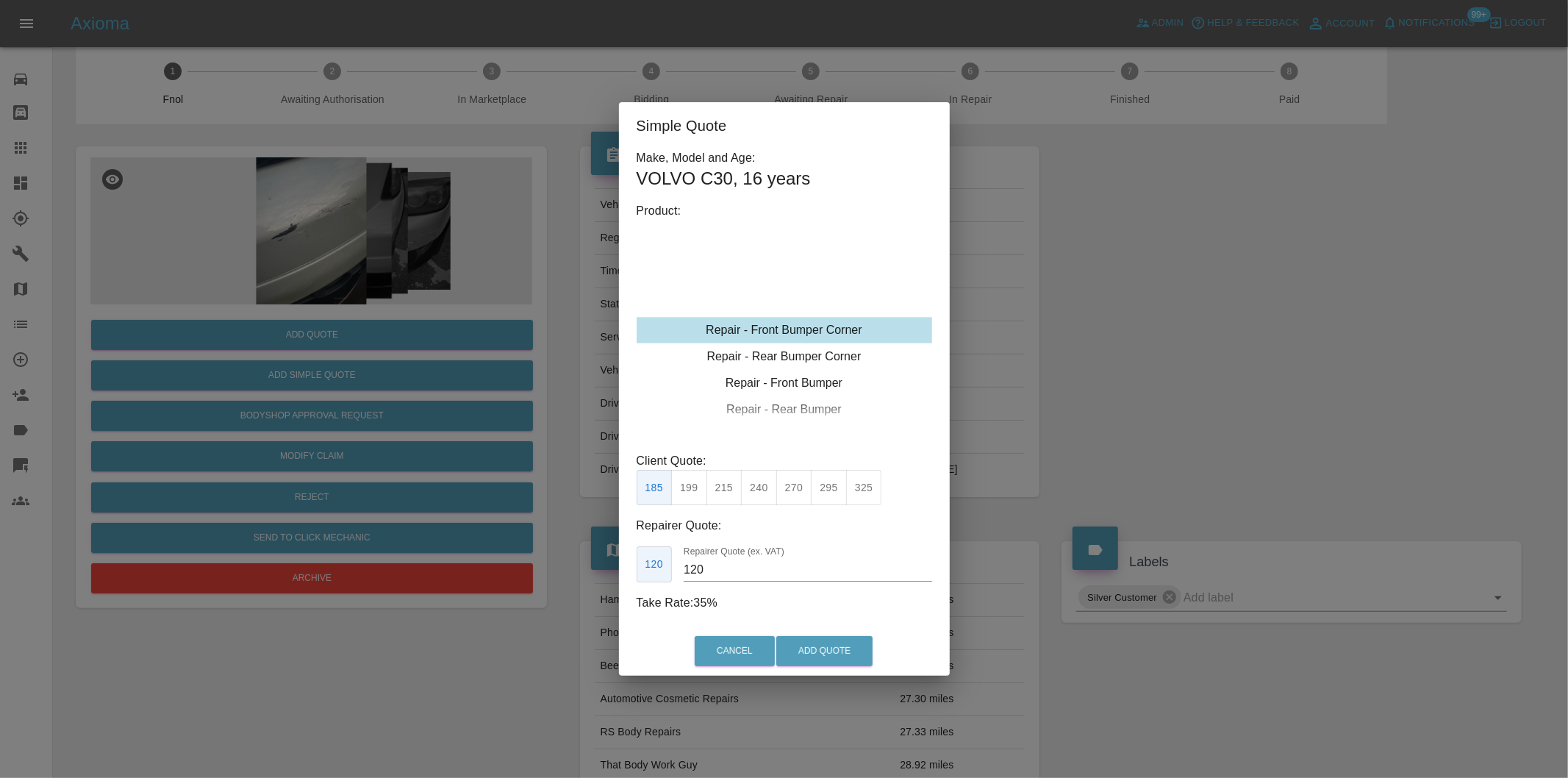
click at [728, 493] on button "215" at bounding box center [724, 488] width 36 height 36
drag, startPoint x: 759, startPoint y: 481, endPoint x: 813, endPoint y: 622, distance: 151.0
click at [760, 486] on button "240" at bounding box center [759, 488] width 36 height 36
type input "150"
click at [834, 663] on button "Add Quote" at bounding box center [825, 650] width 96 height 30
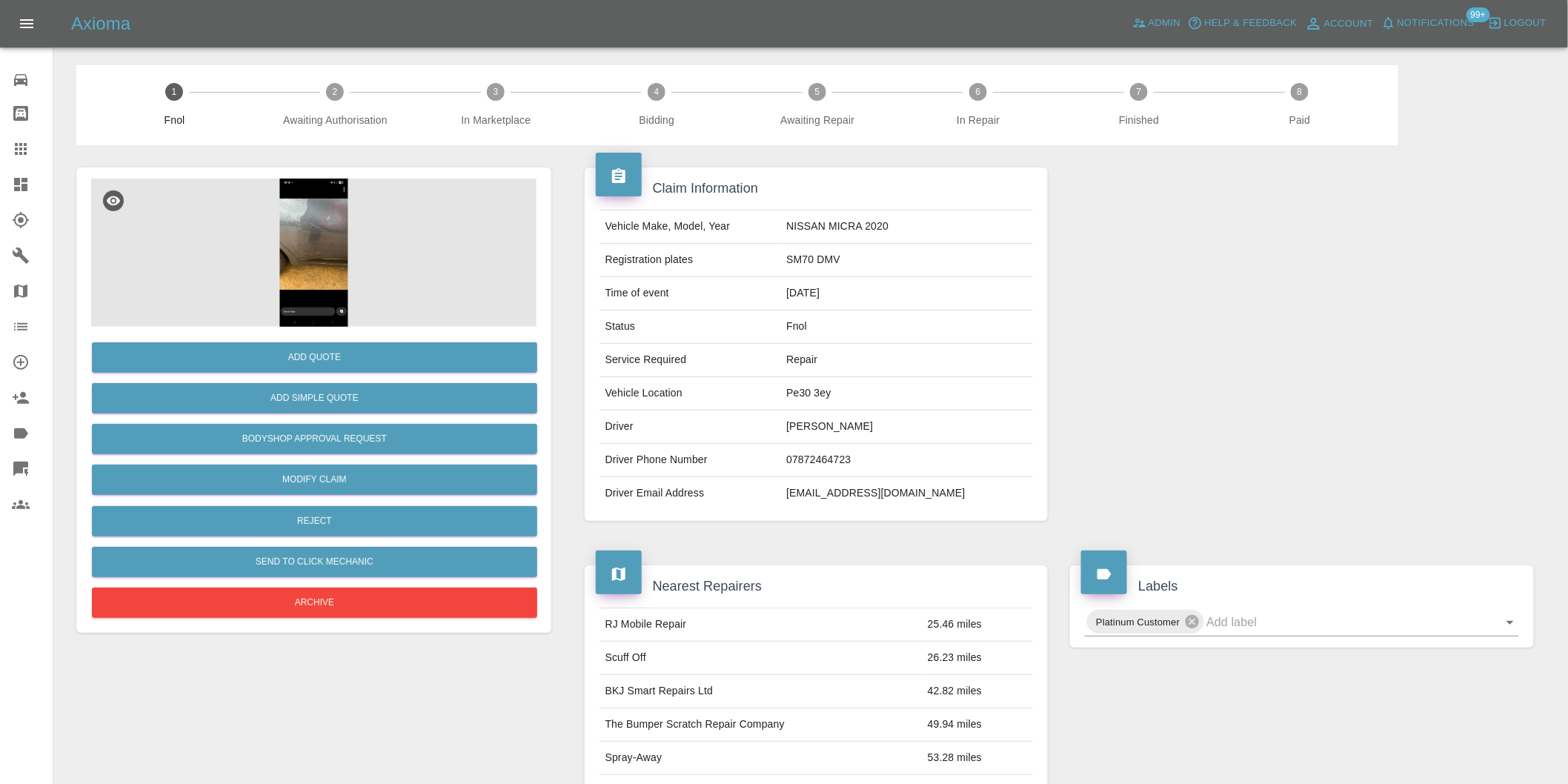
click at [314, 225] on img at bounding box center [313, 253] width 446 height 148
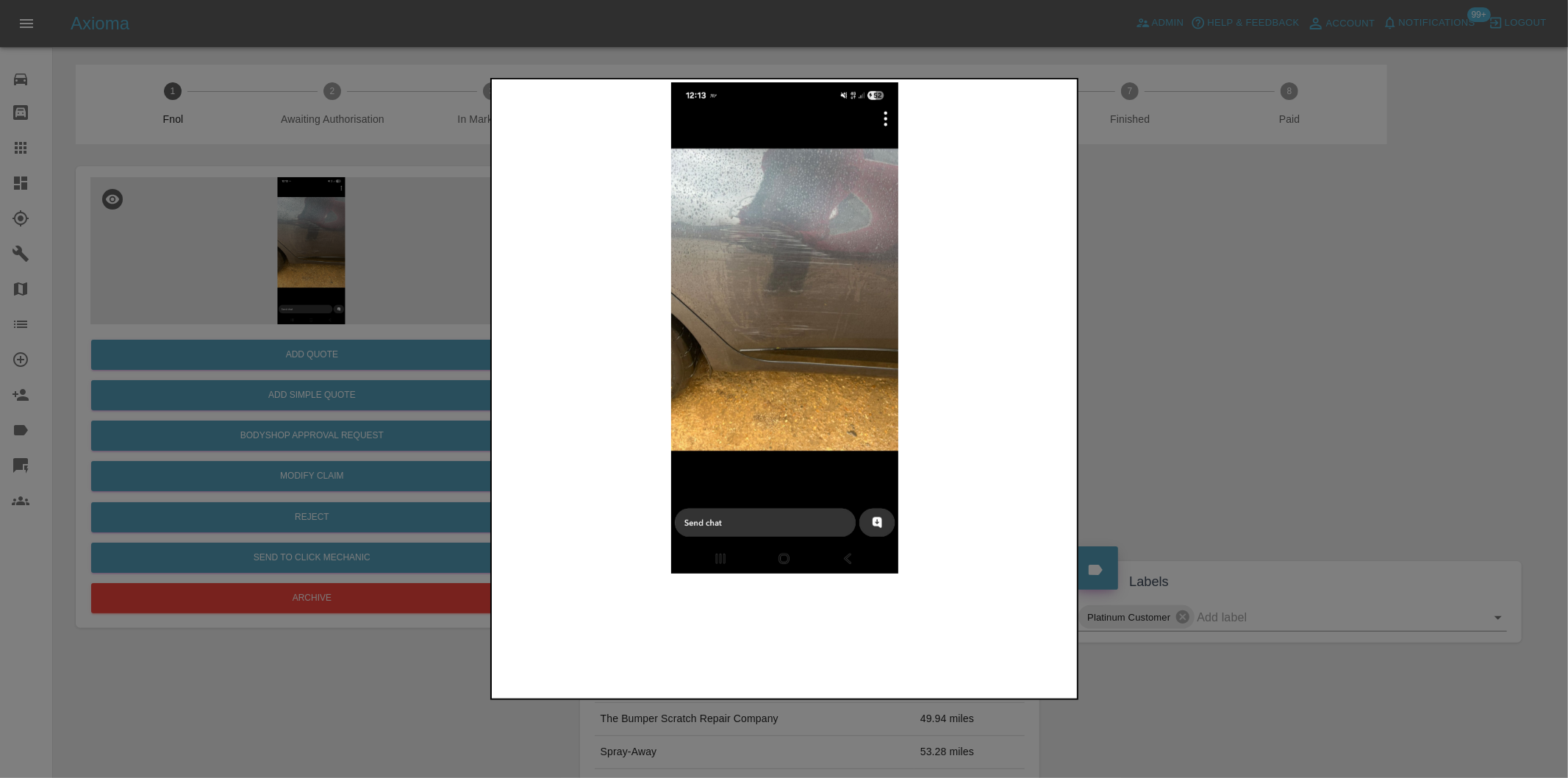
click at [783, 304] on img at bounding box center [784, 328] width 581 height 492
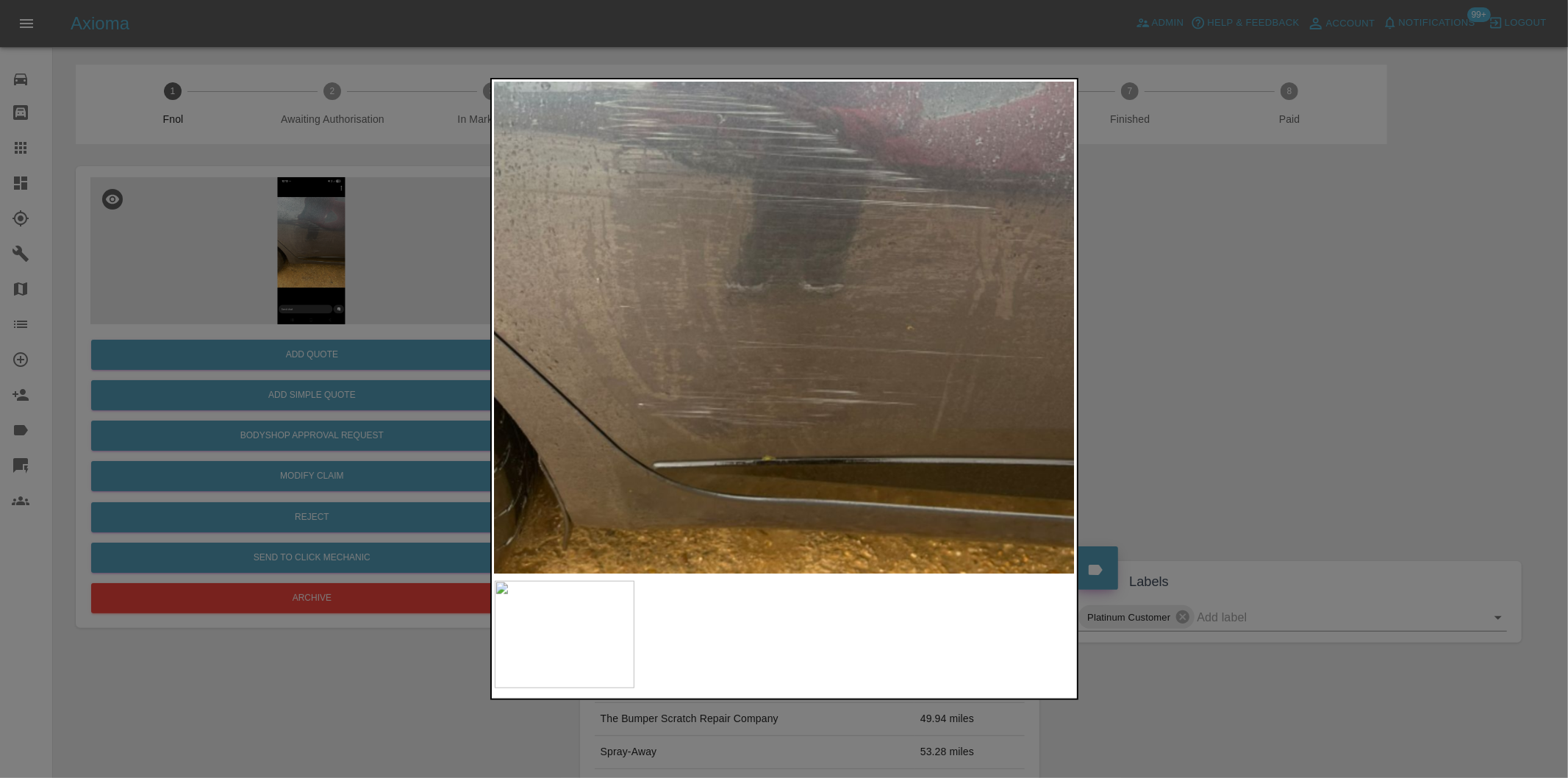
click at [783, 304] on img at bounding box center [787, 396] width 1743 height 1473
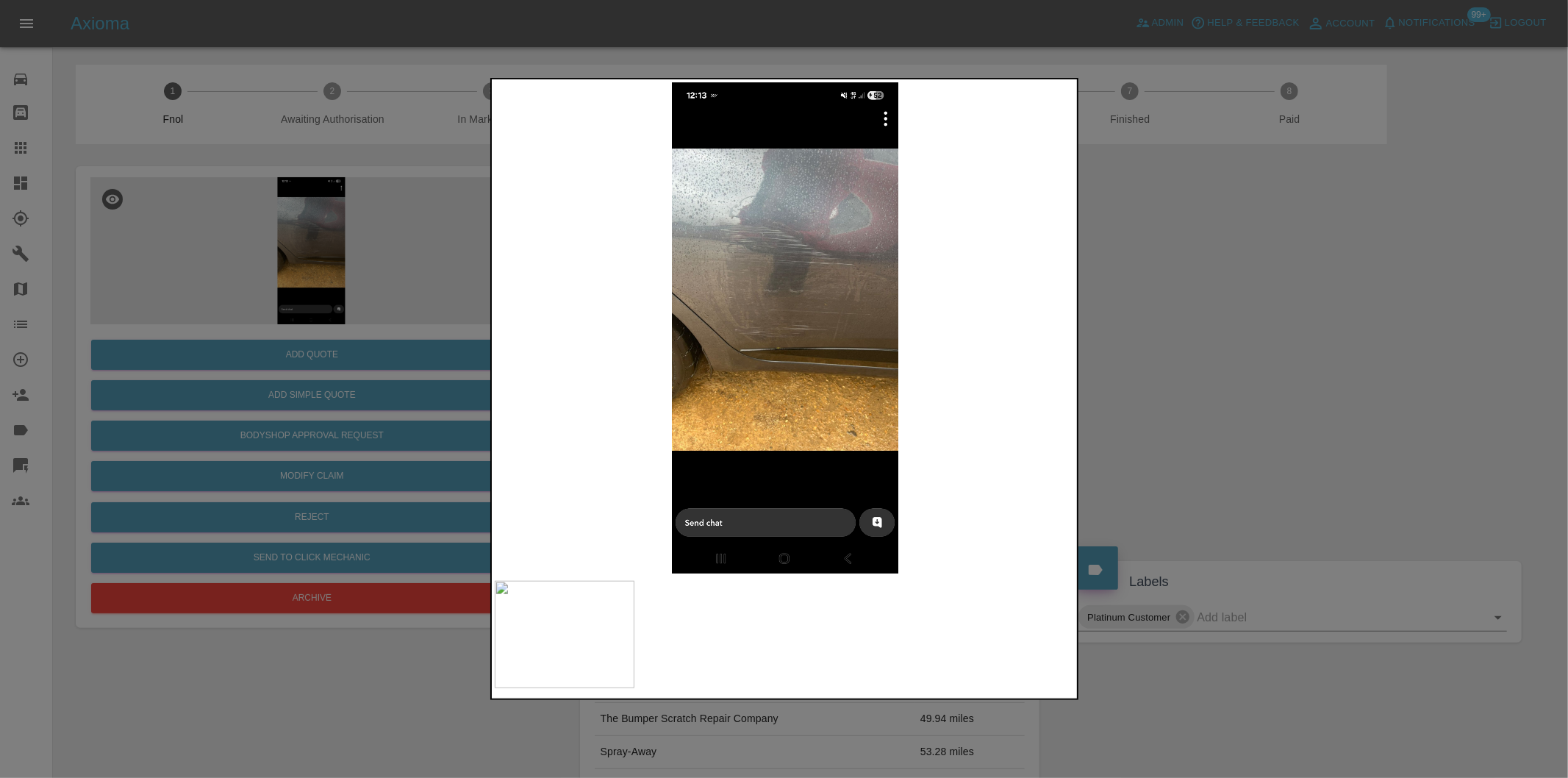
click at [1188, 363] on div at bounding box center [784, 389] width 1568 height 778
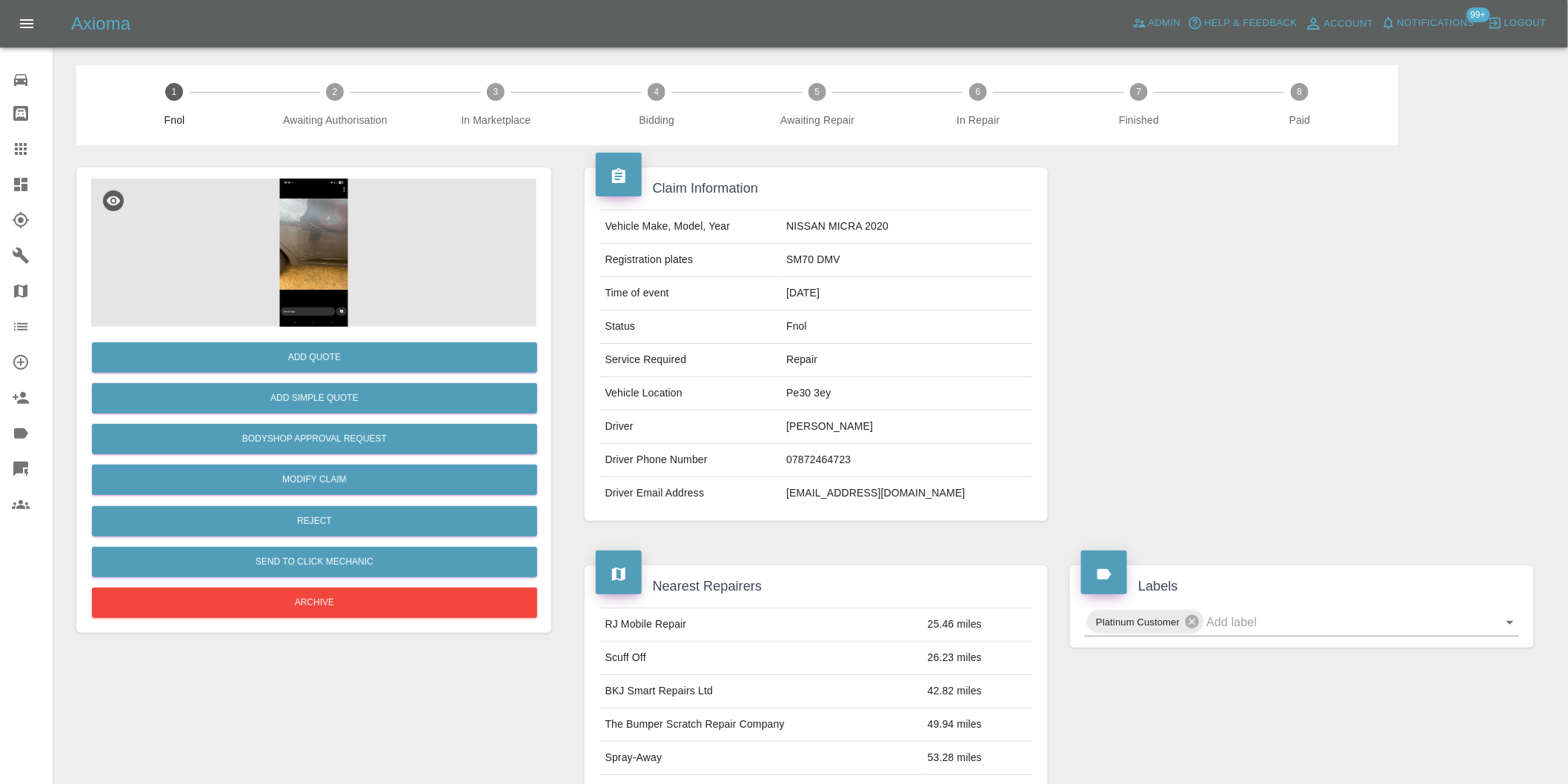
click at [315, 246] on img at bounding box center [313, 253] width 446 height 148
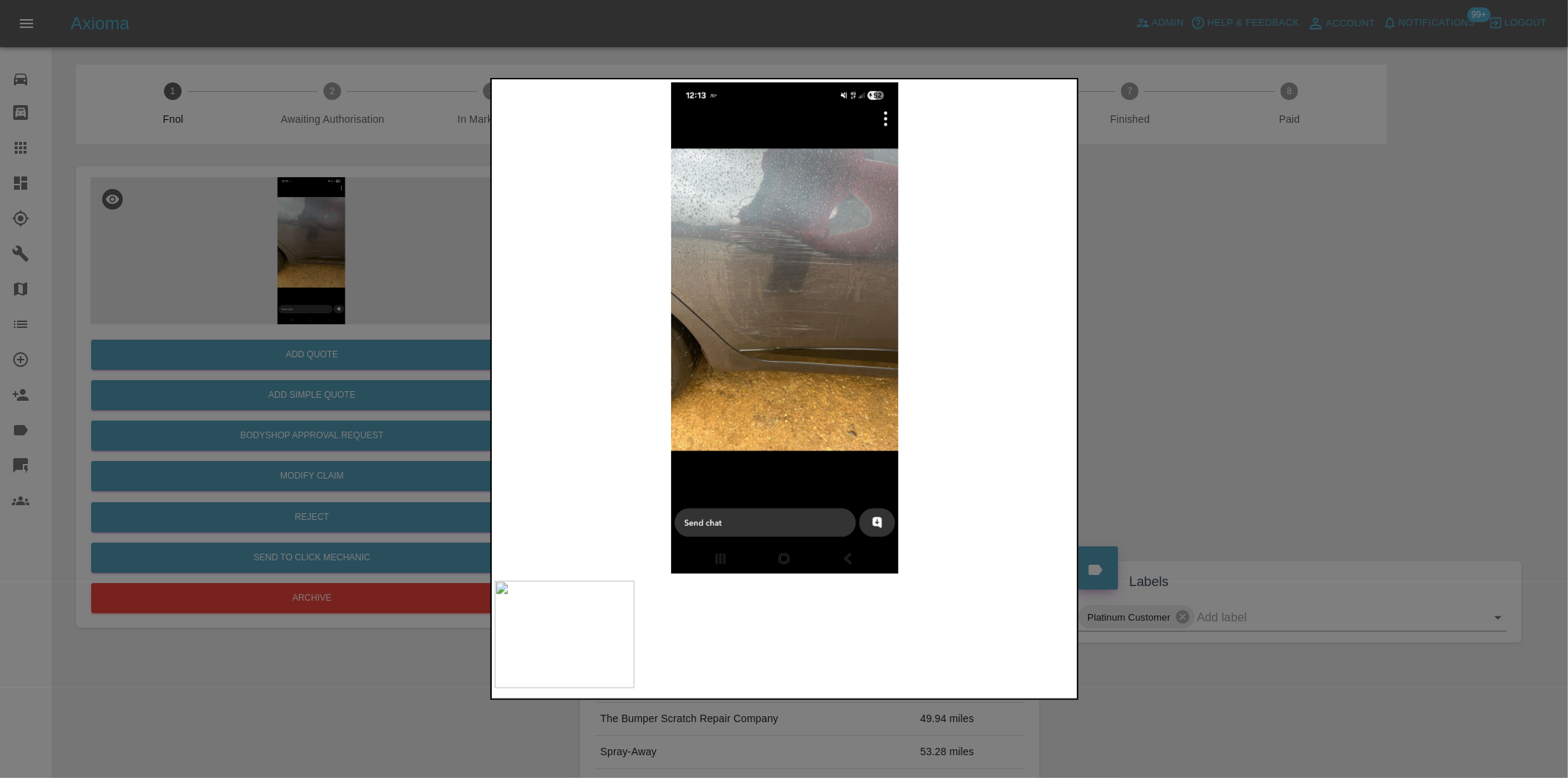
click at [1181, 349] on div at bounding box center [784, 389] width 1568 height 778
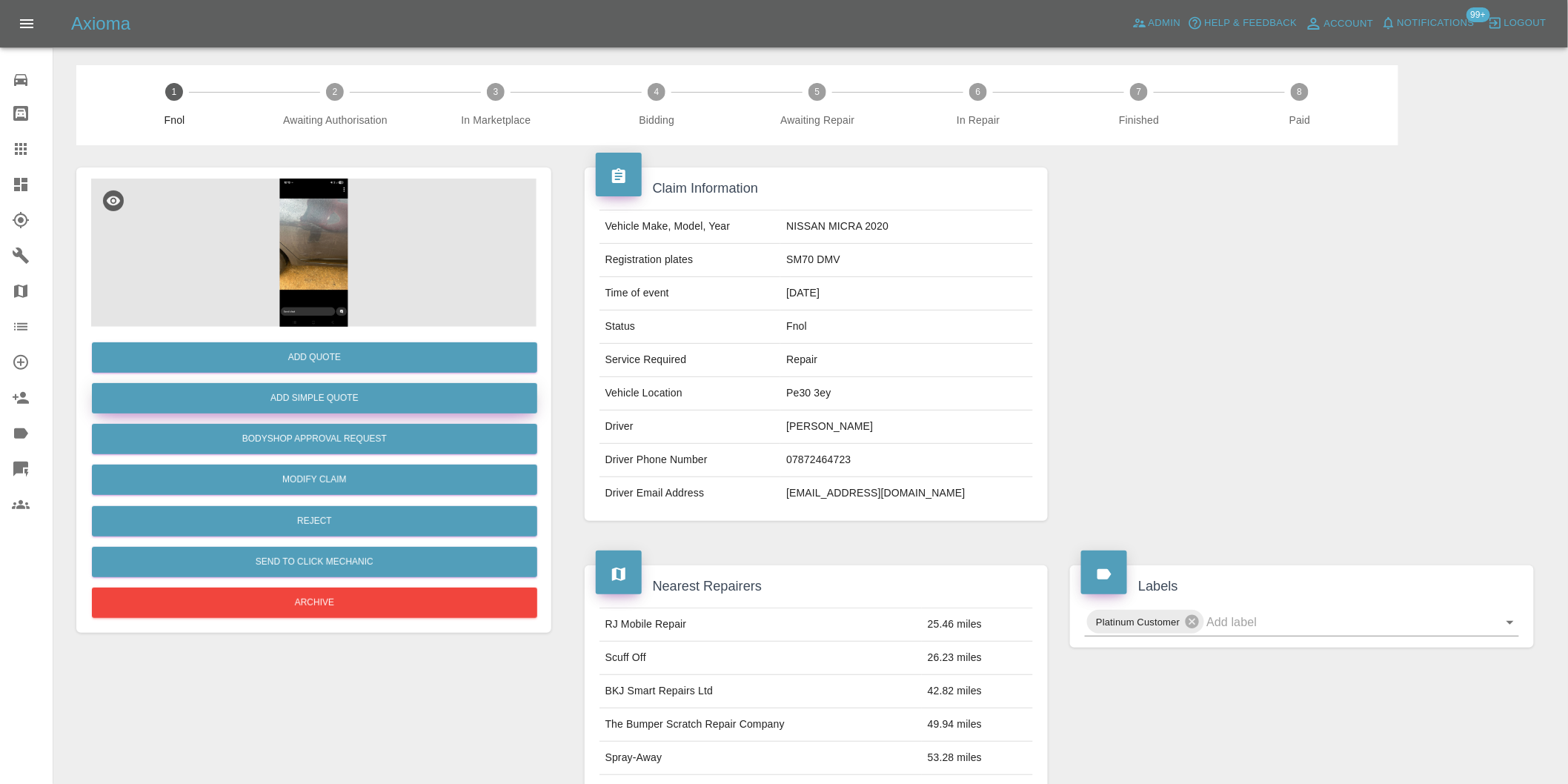
click at [369, 397] on button "Add Simple Quote" at bounding box center [314, 398] width 446 height 31
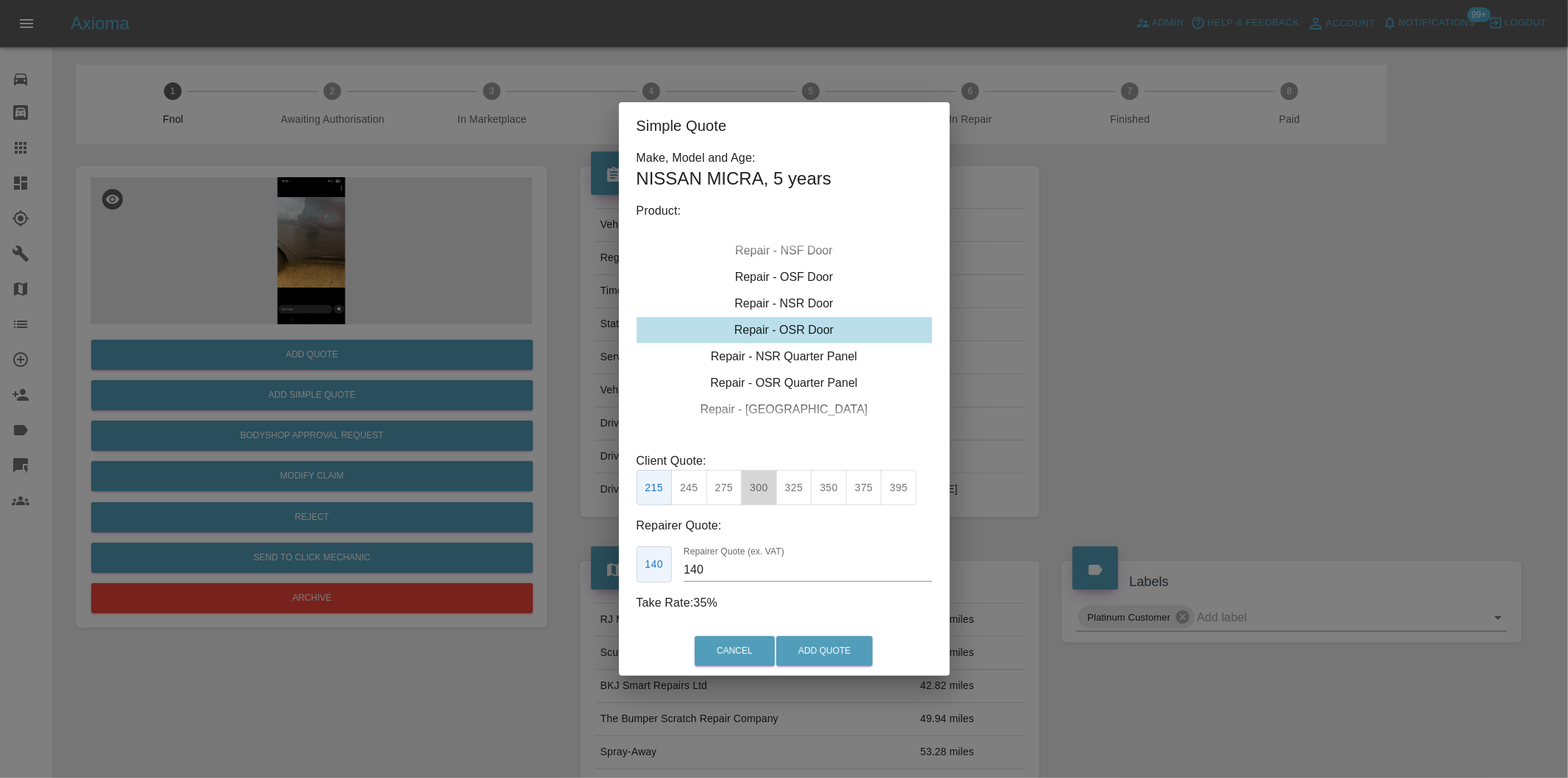
drag, startPoint x: 768, startPoint y: 489, endPoint x: 791, endPoint y: 527, distance: 44.4
click at [768, 492] on button "300" at bounding box center [759, 488] width 36 height 36
type input "190"
click at [828, 644] on button "Add Quote" at bounding box center [825, 650] width 96 height 30
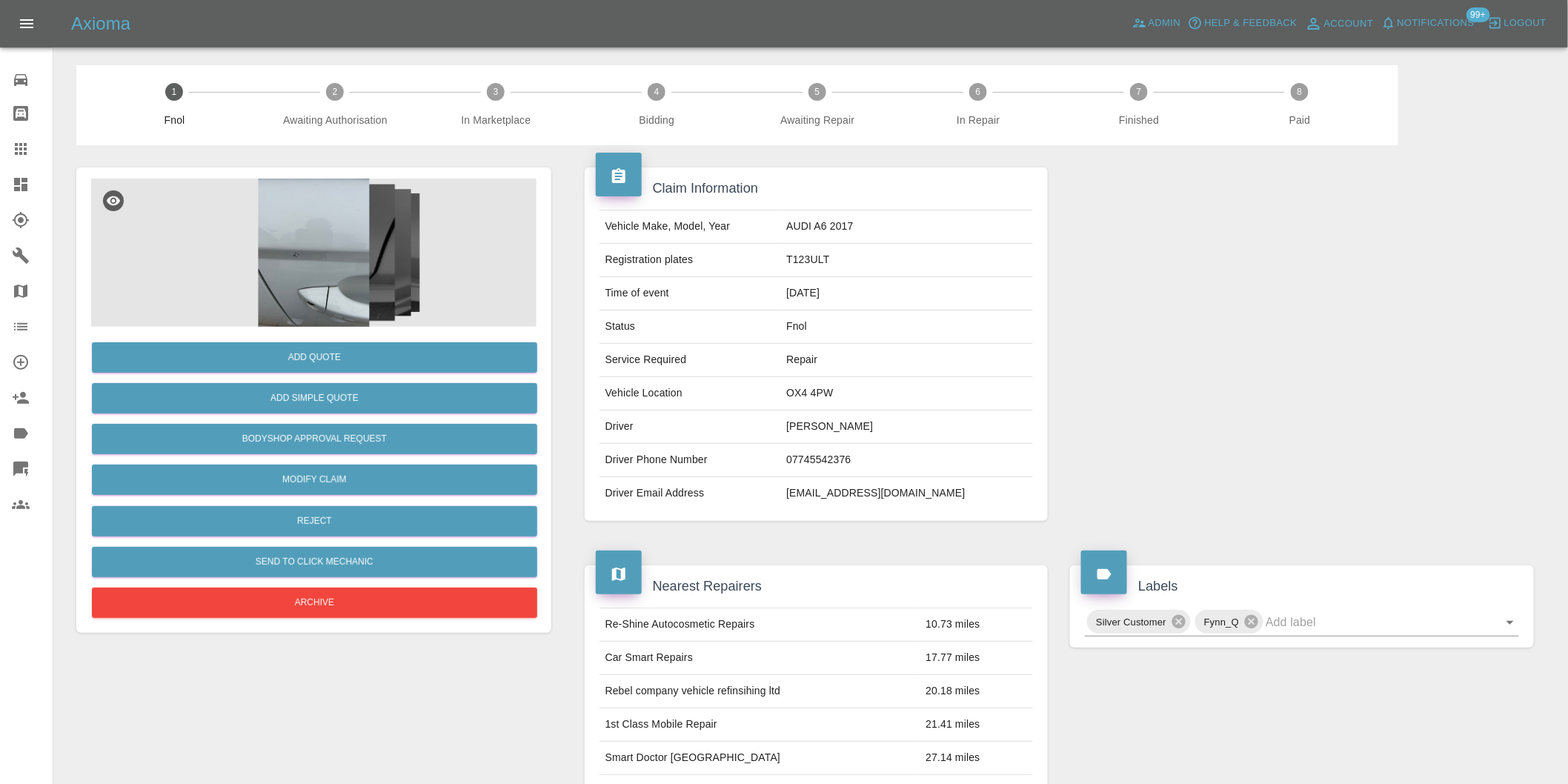
click at [305, 239] on img at bounding box center [313, 253] width 446 height 148
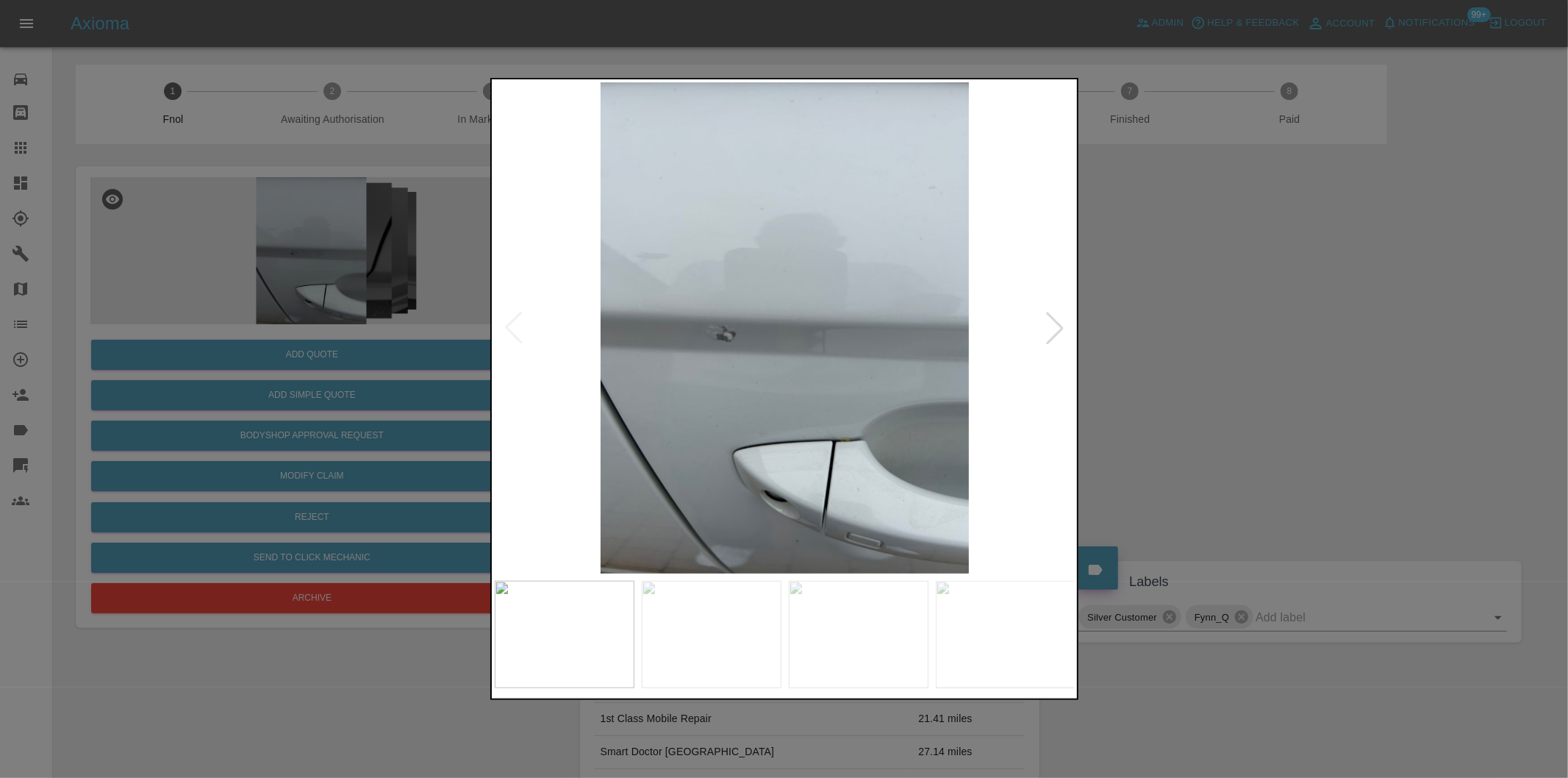
click at [1049, 321] on div at bounding box center [1054, 328] width 32 height 32
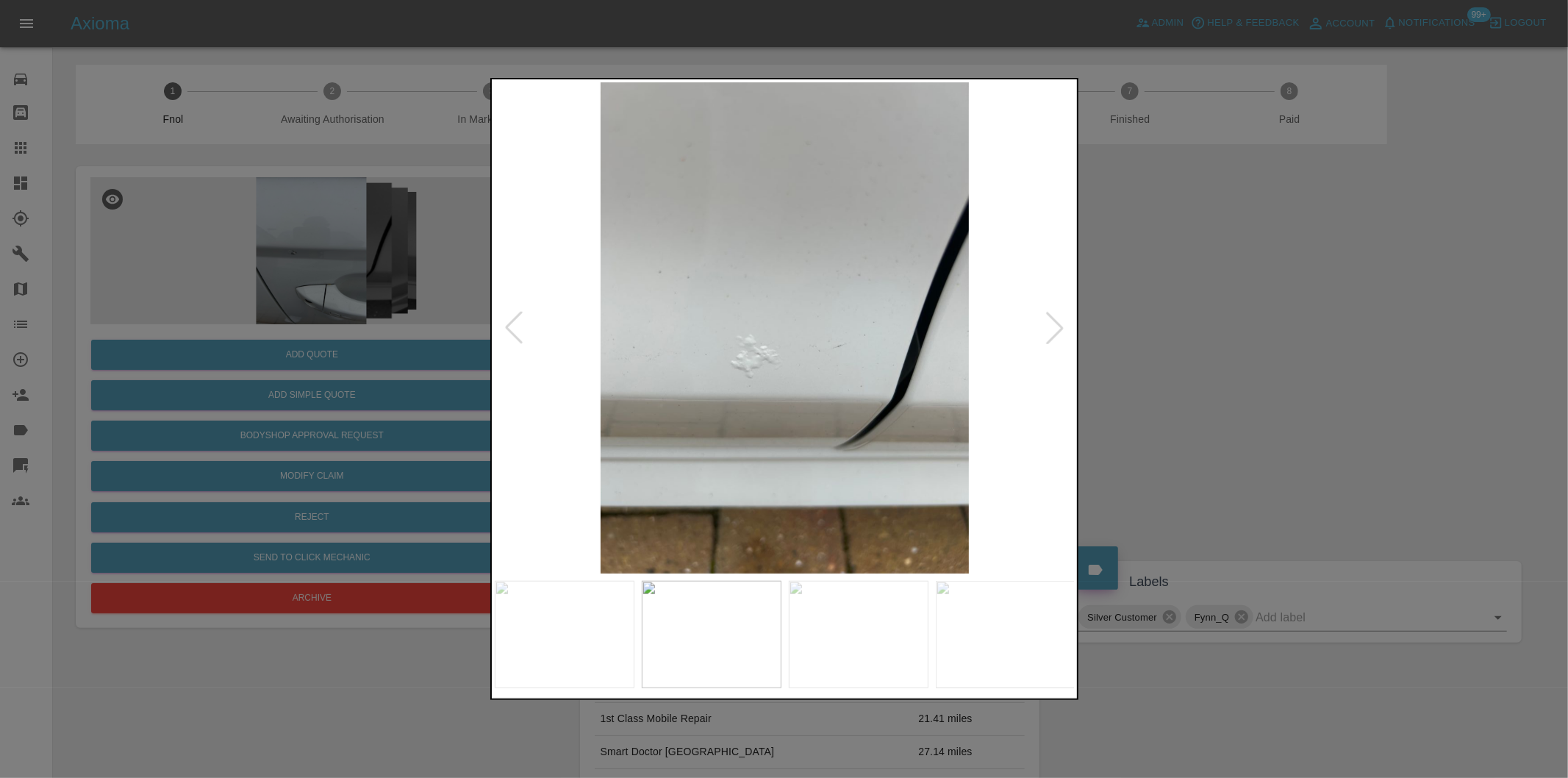
click at [1049, 321] on div at bounding box center [1054, 328] width 32 height 32
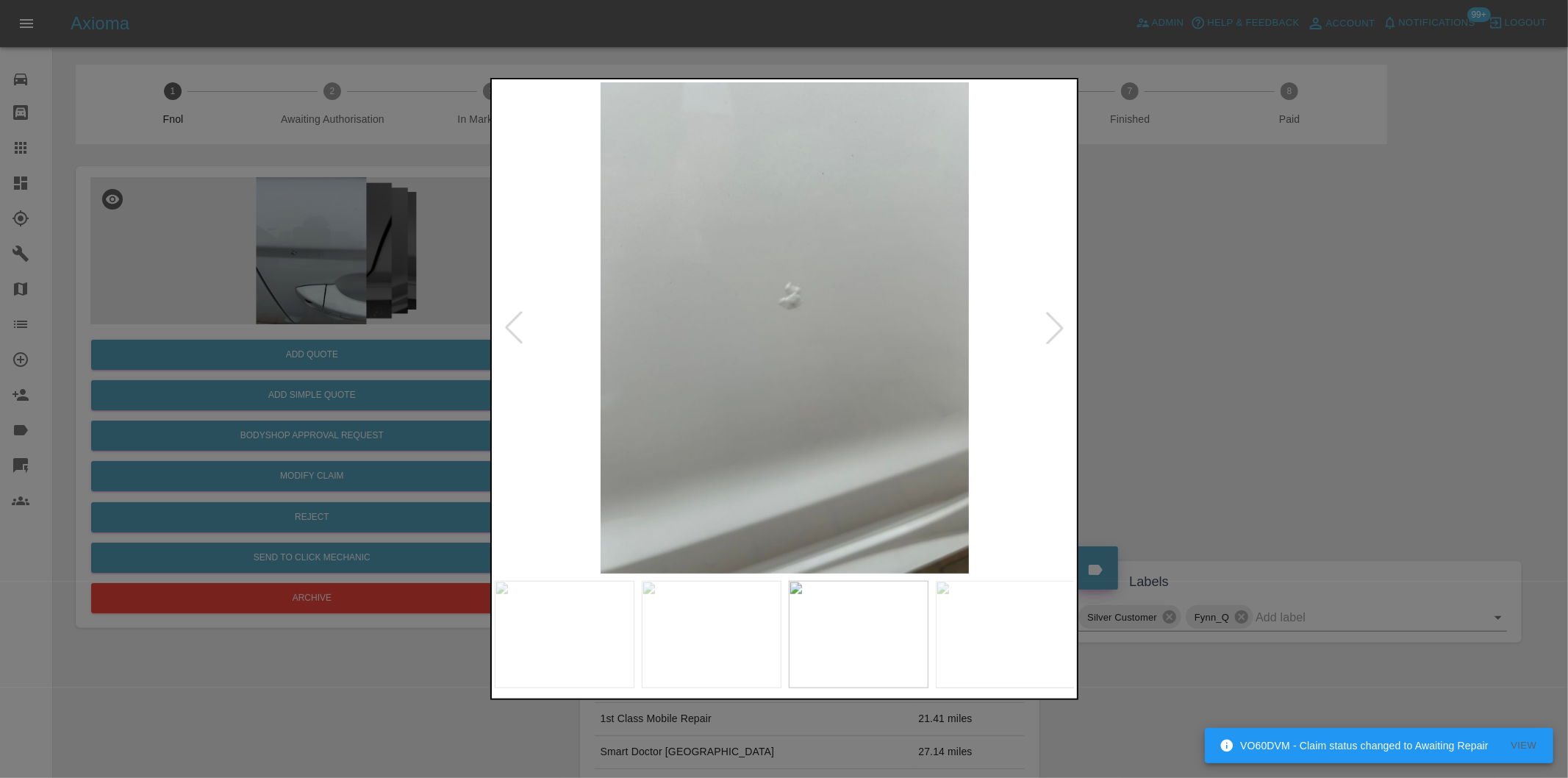
click at [1049, 321] on div at bounding box center [1054, 328] width 32 height 32
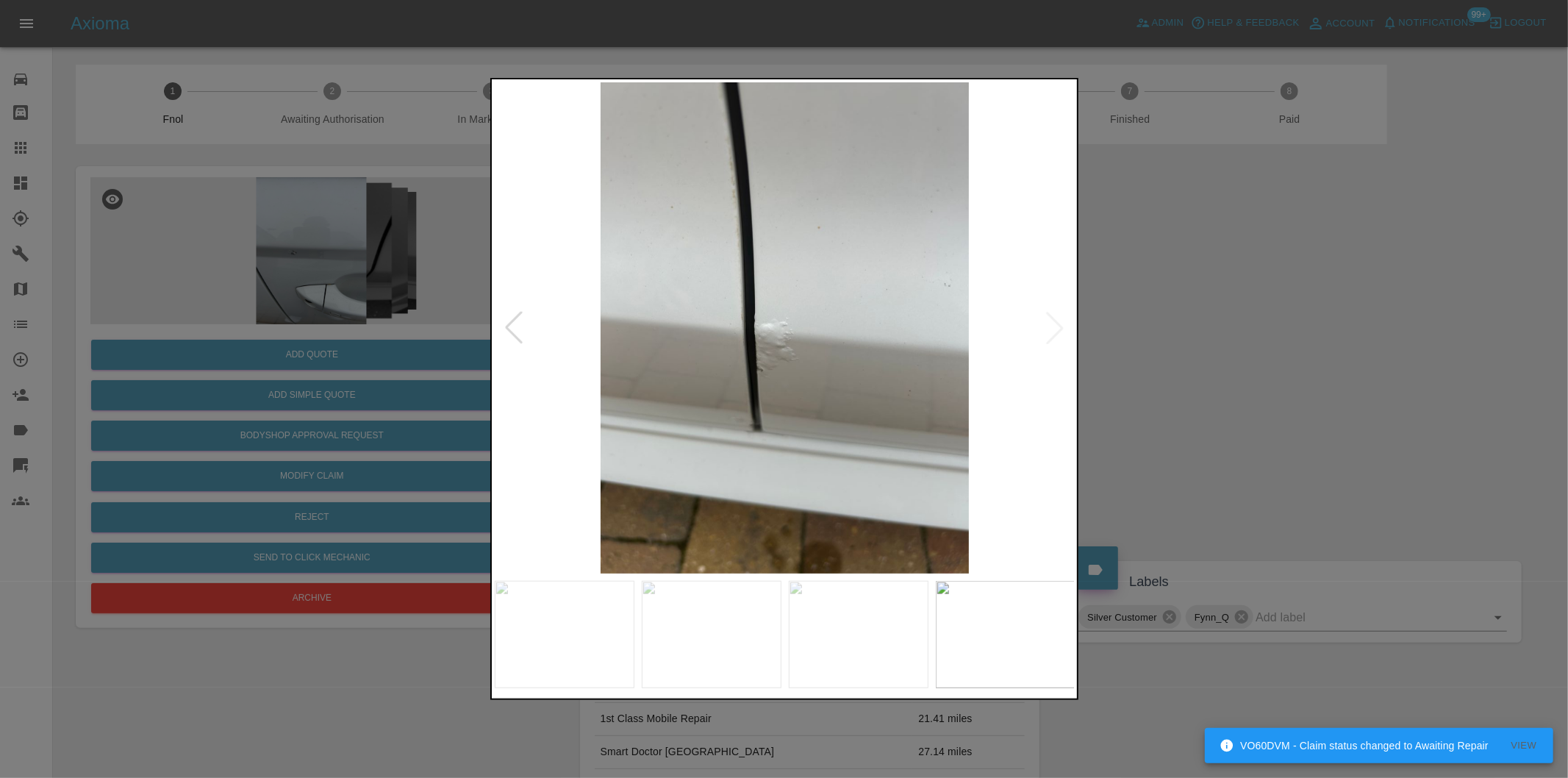
click at [1049, 321] on img at bounding box center [784, 328] width 581 height 492
drag, startPoint x: 1305, startPoint y: 325, endPoint x: 827, endPoint y: 518, distance: 515.5
click at [1282, 328] on div at bounding box center [784, 389] width 1568 height 778
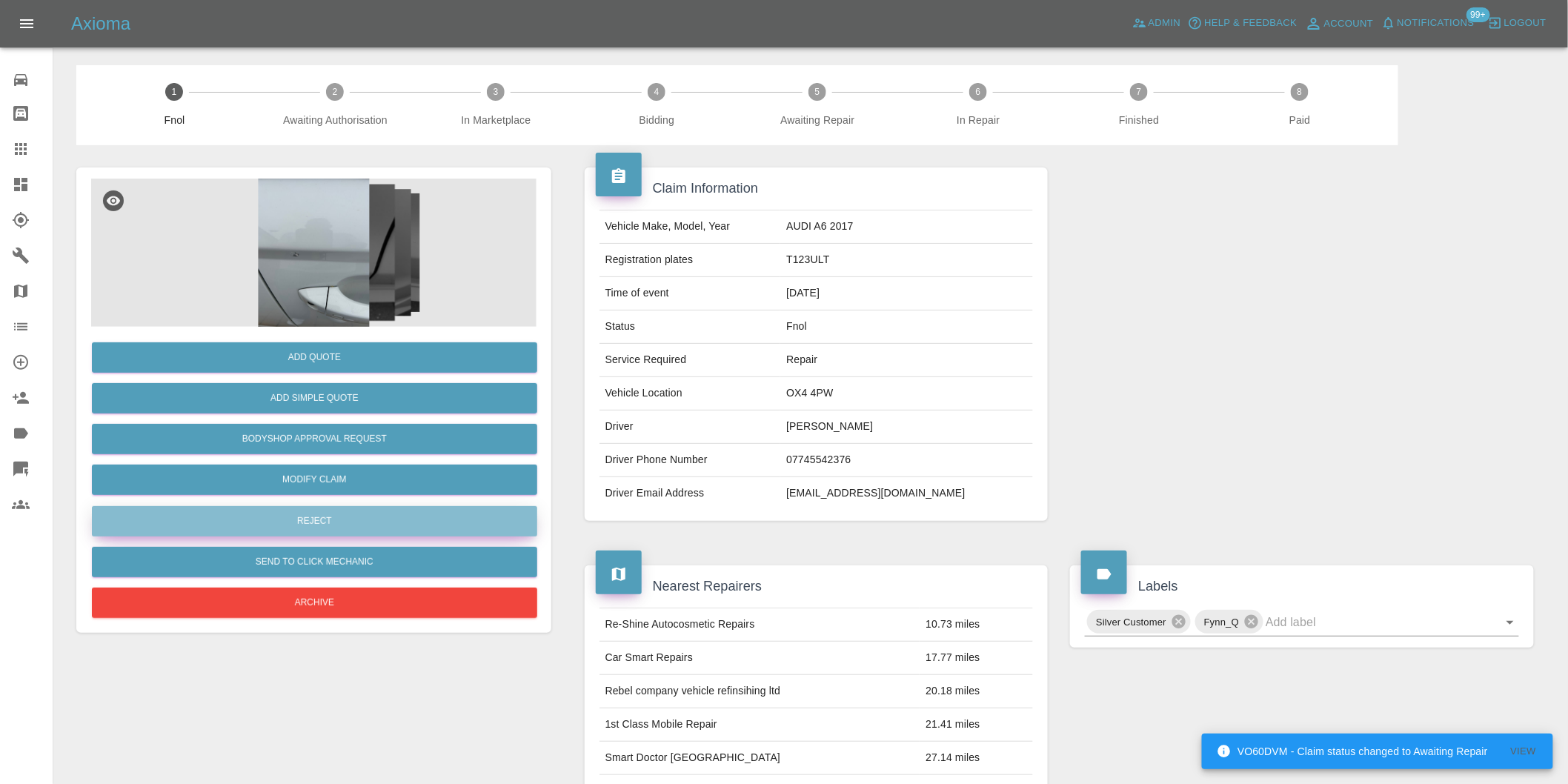
click at [338, 526] on button "Reject" at bounding box center [314, 521] width 446 height 31
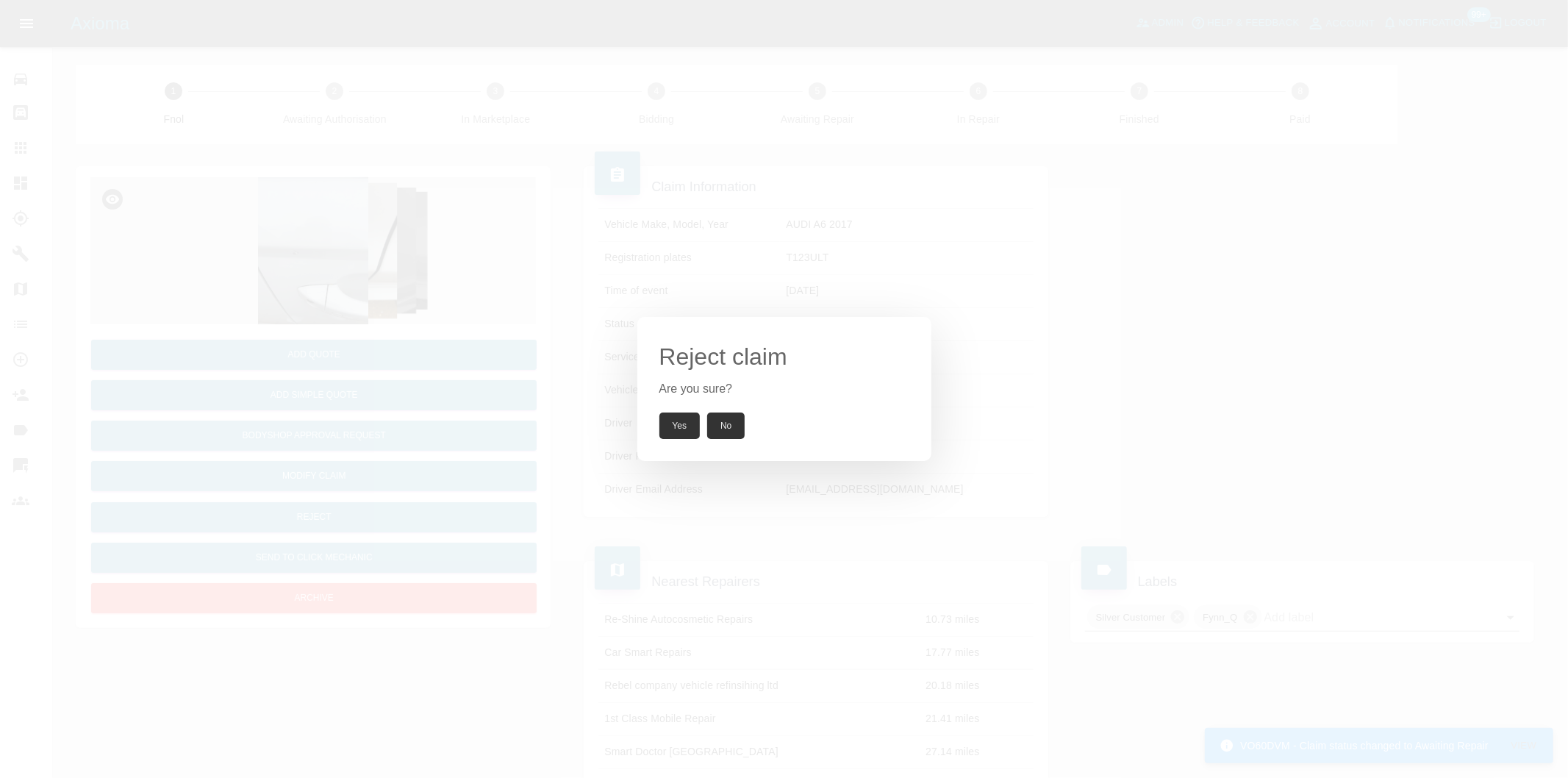
click at [689, 421] on button "Yes" at bounding box center [680, 426] width 41 height 26
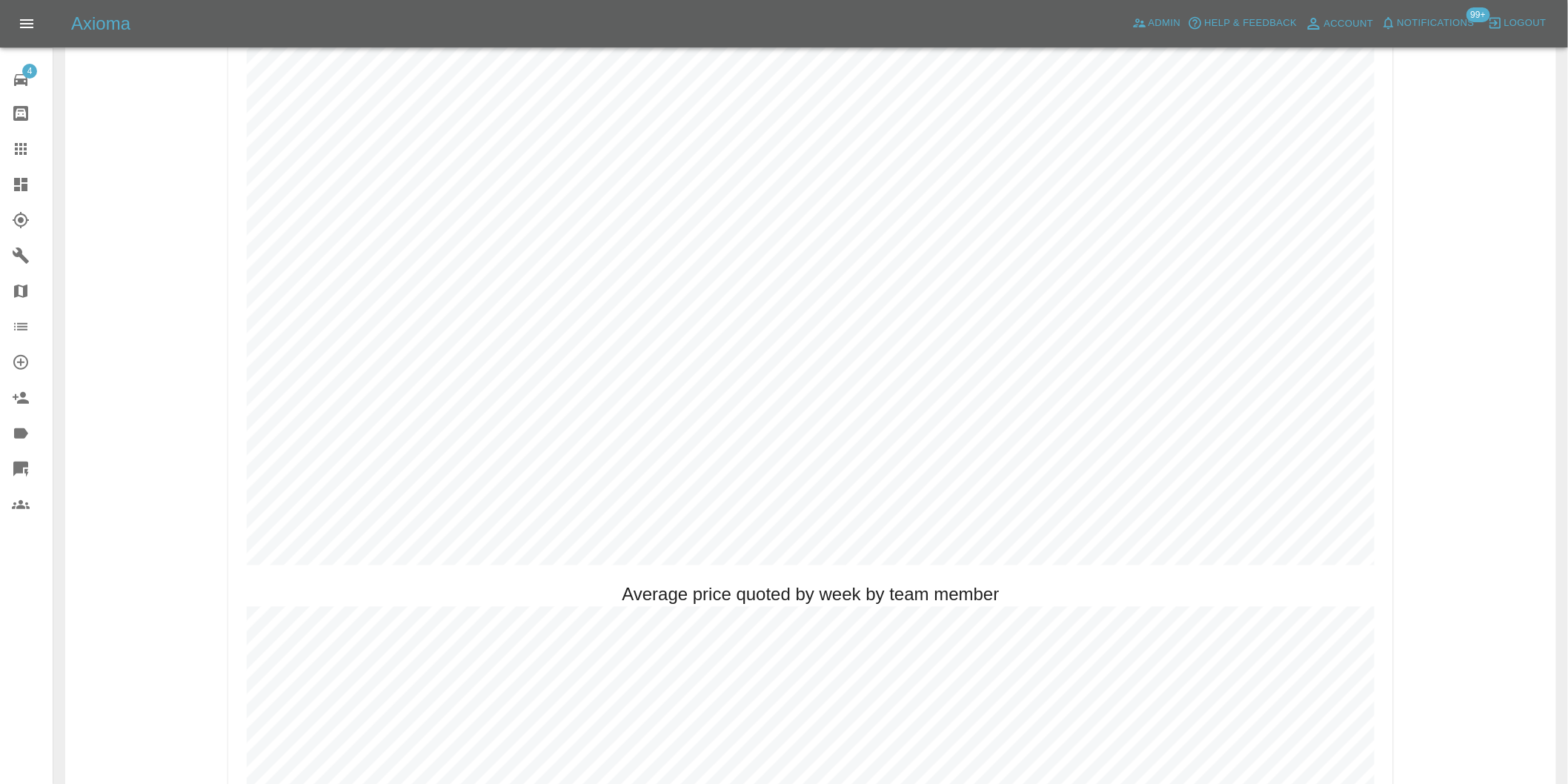
scroll to position [824, 0]
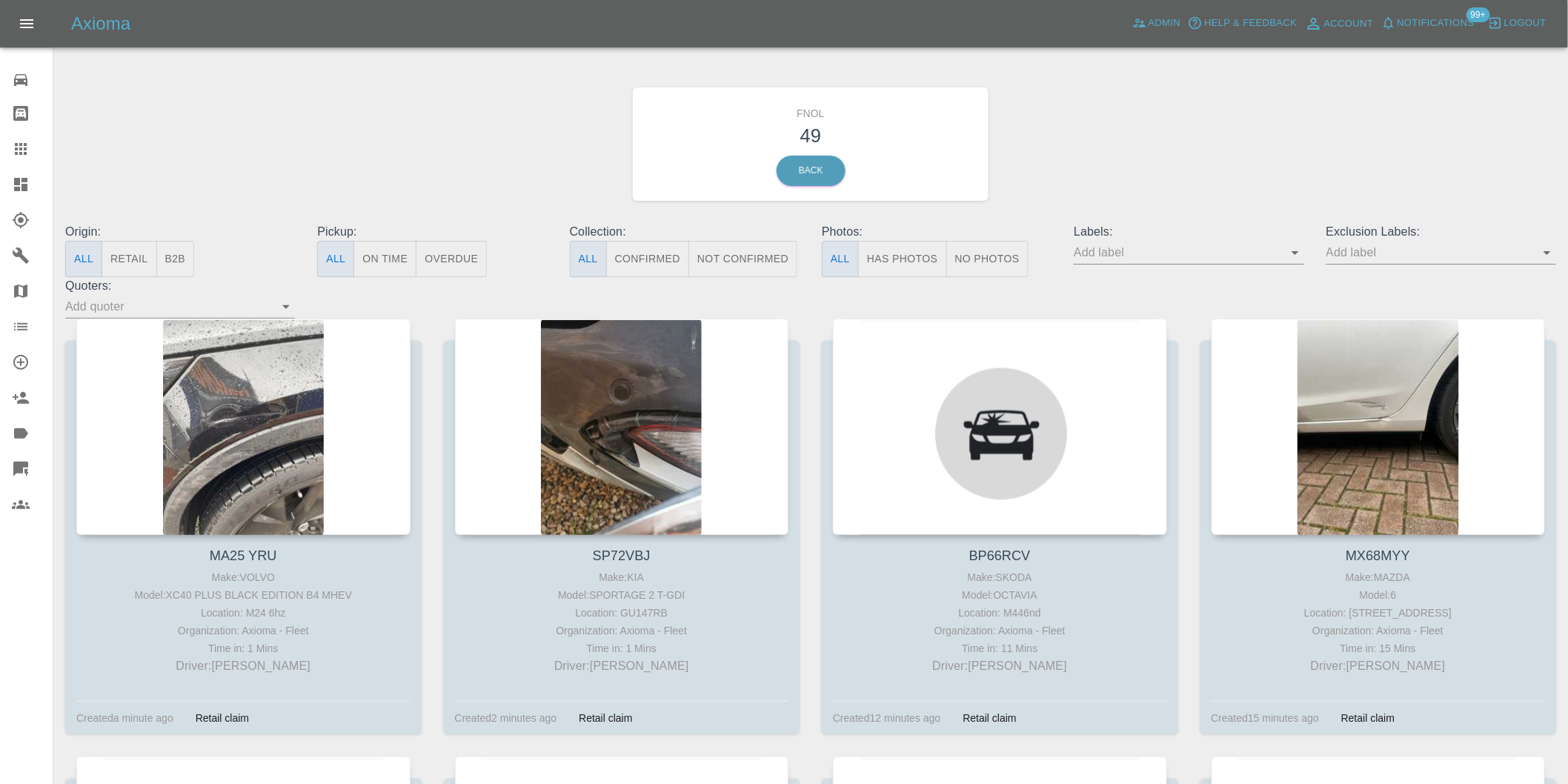
click at [911, 261] on button "Has Photos" at bounding box center [903, 259] width 89 height 37
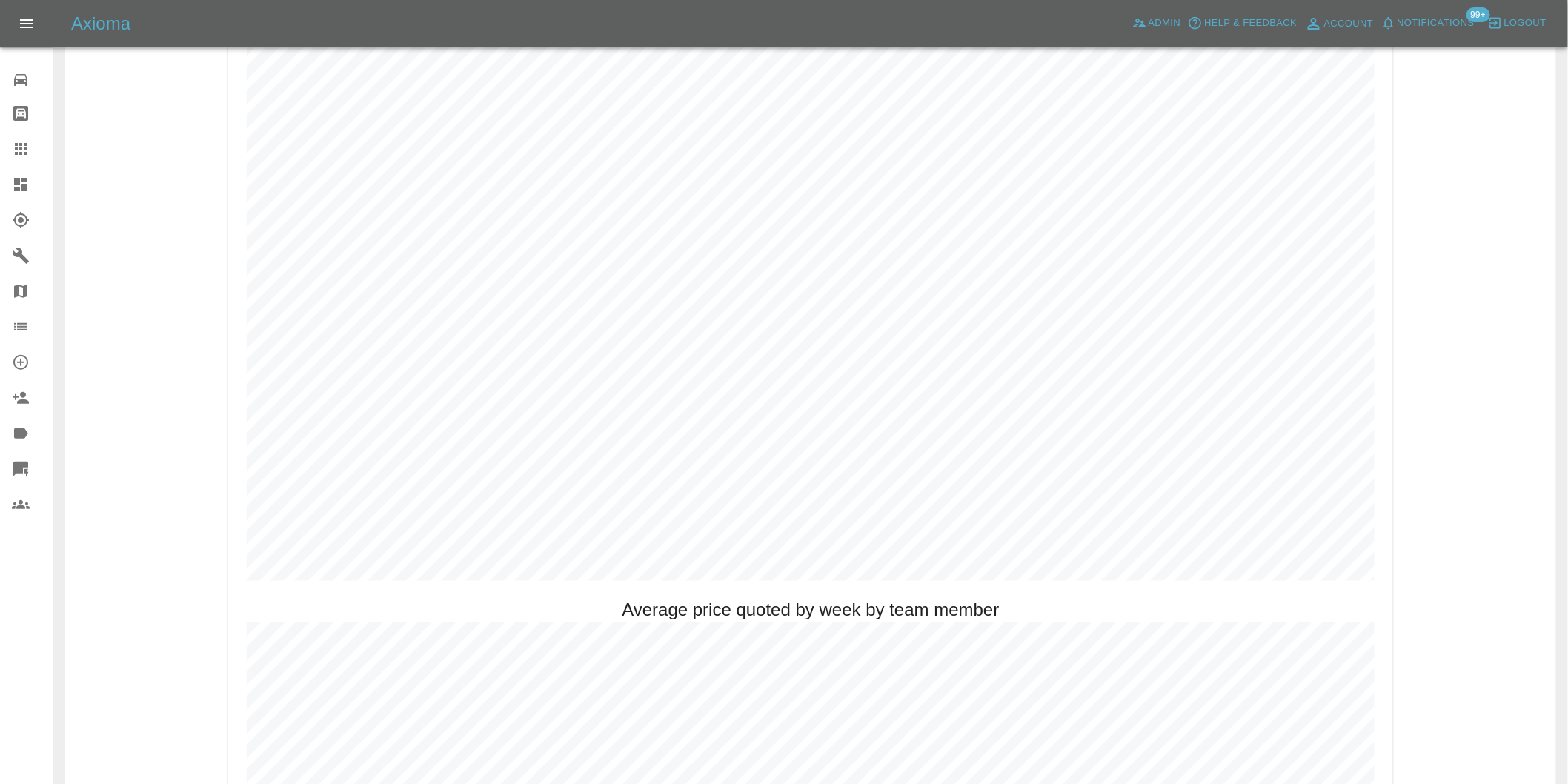
scroll to position [741, 0]
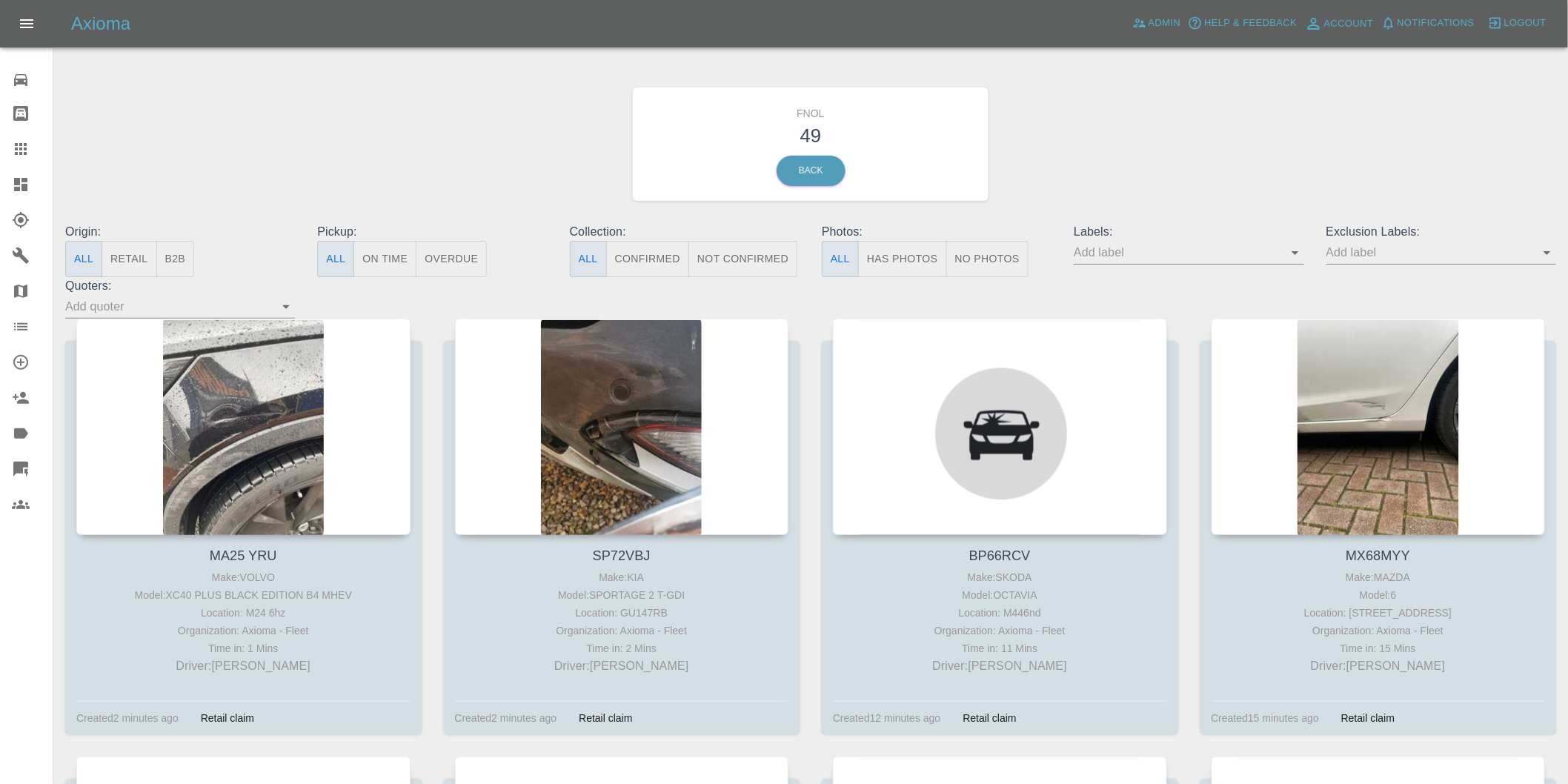
click at [880, 273] on button "Has Photos" at bounding box center [903, 259] width 89 height 37
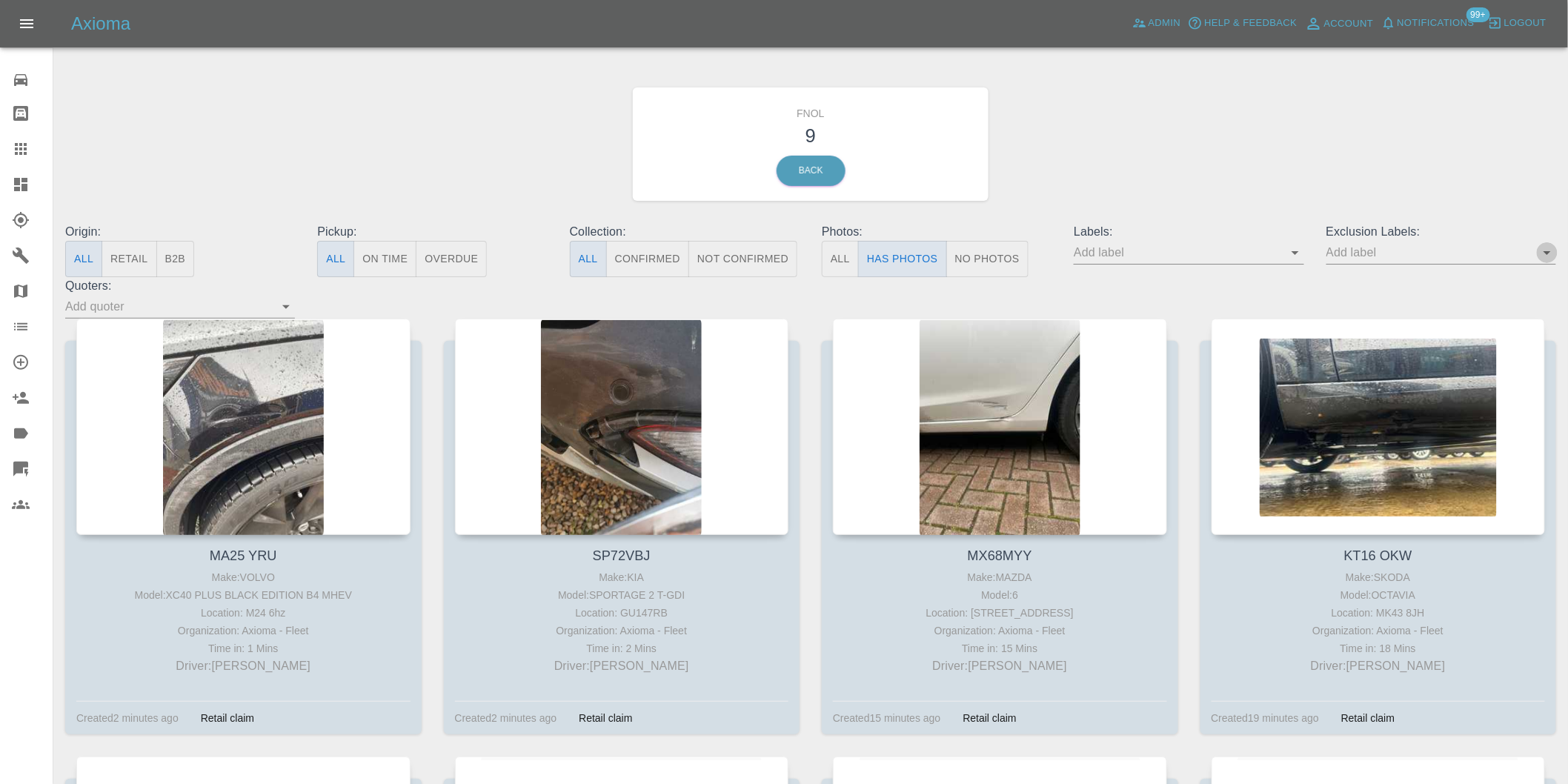
click at [1549, 250] on icon "Open" at bounding box center [1547, 253] width 18 height 18
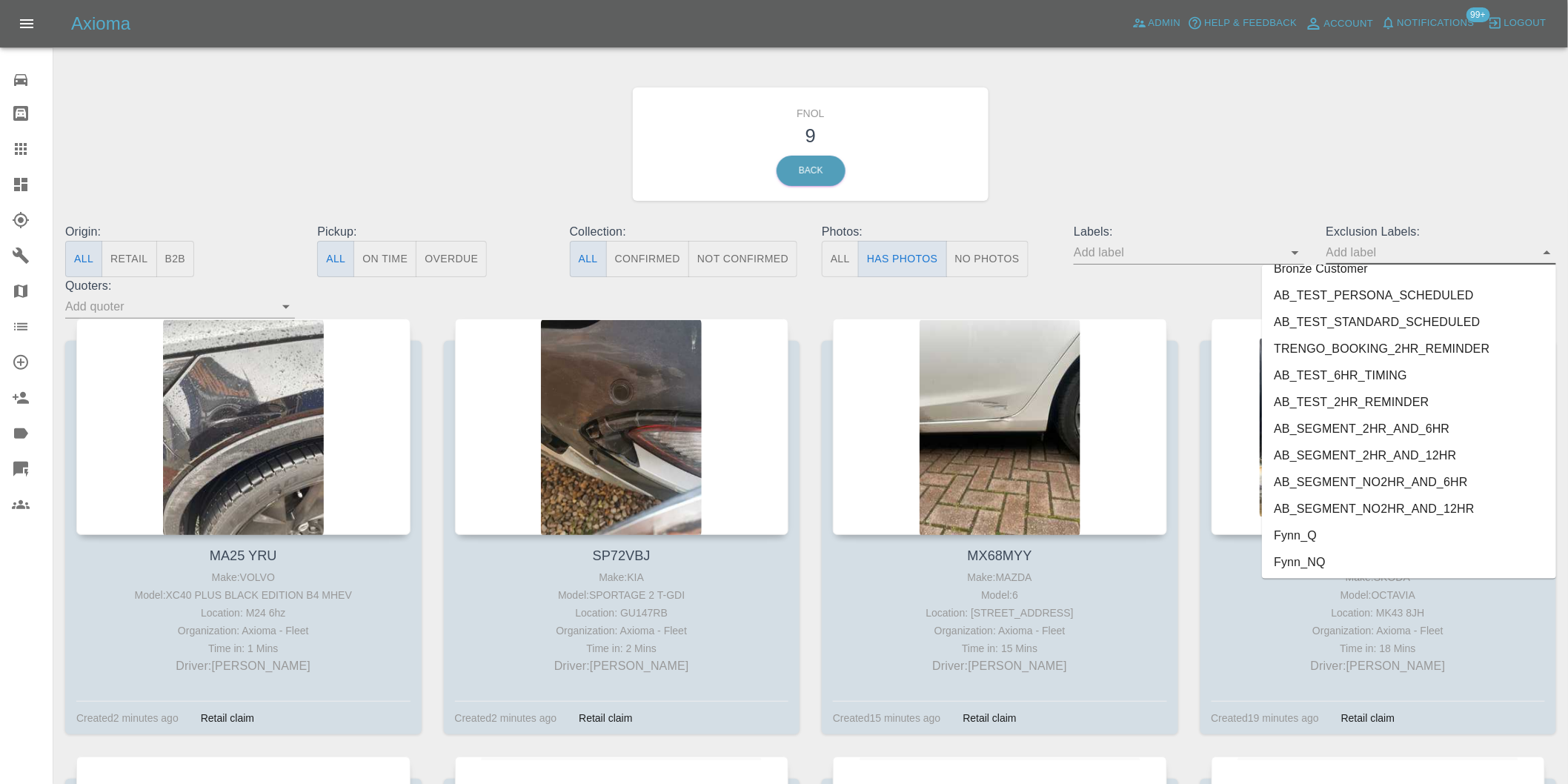
scroll to position [3218, 0]
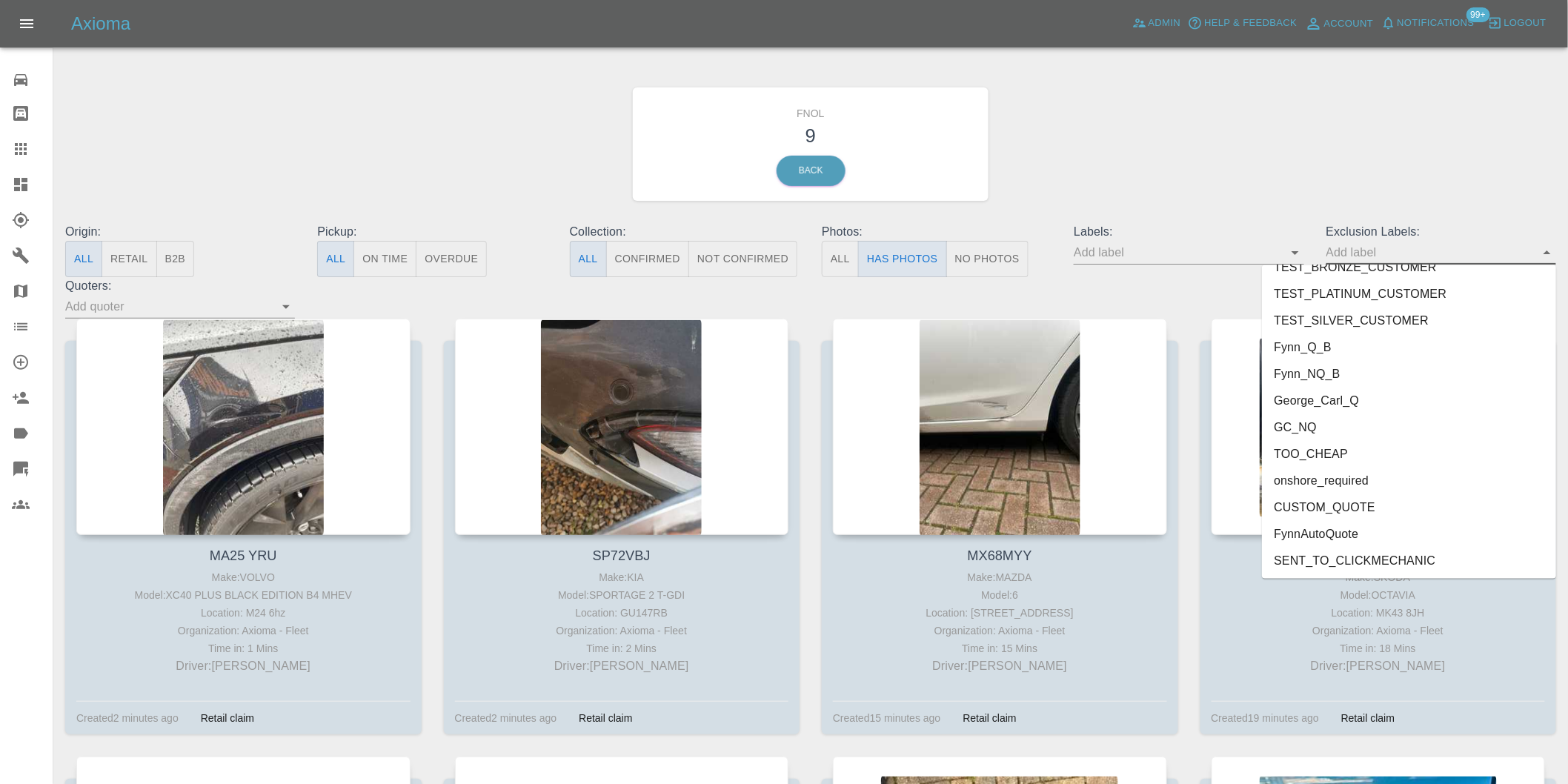
click at [1337, 469] on li "onshore_required" at bounding box center [1410, 480] width 295 height 27
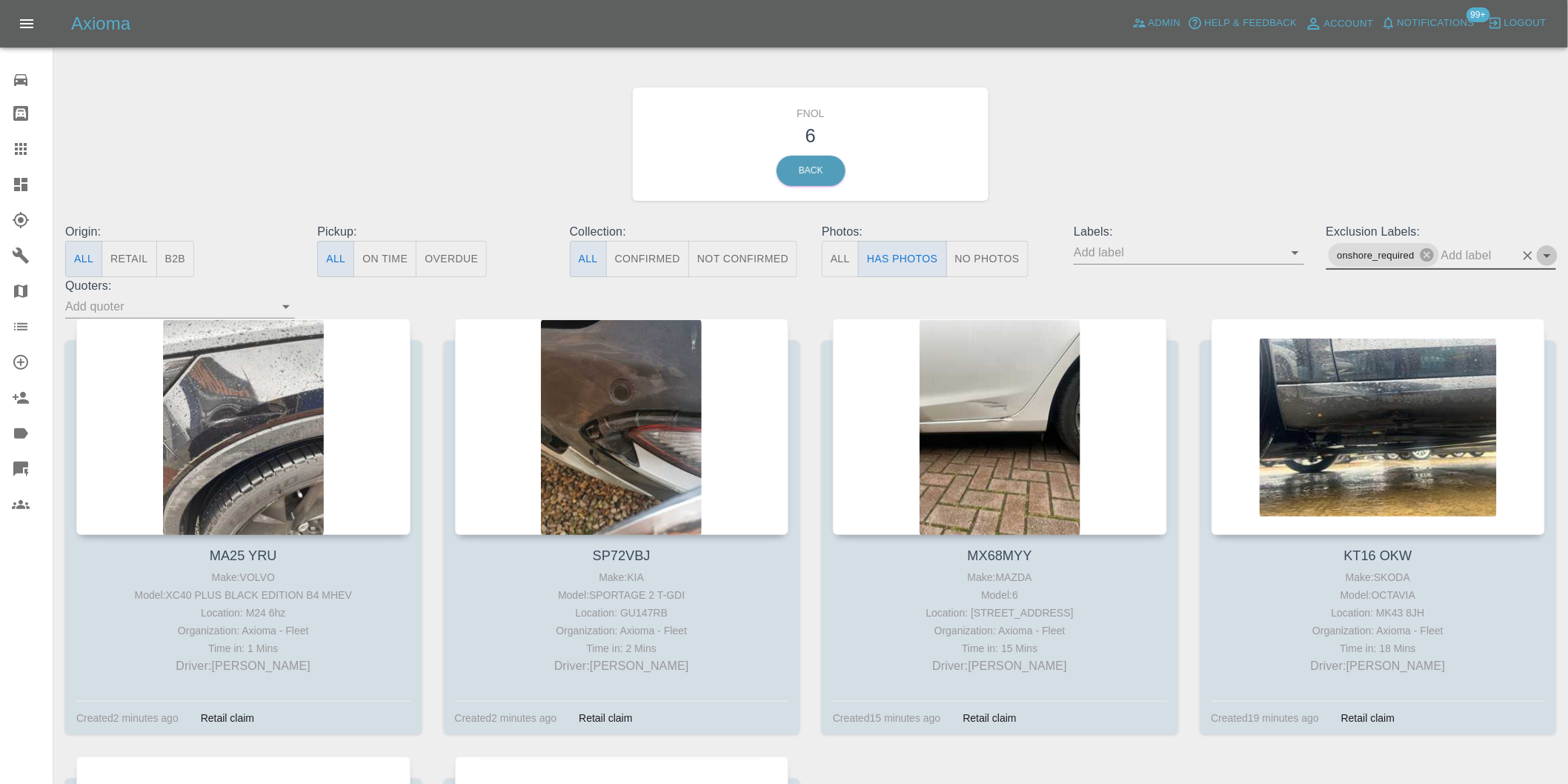
click at [1546, 255] on icon "Open" at bounding box center [1546, 256] width 7 height 4
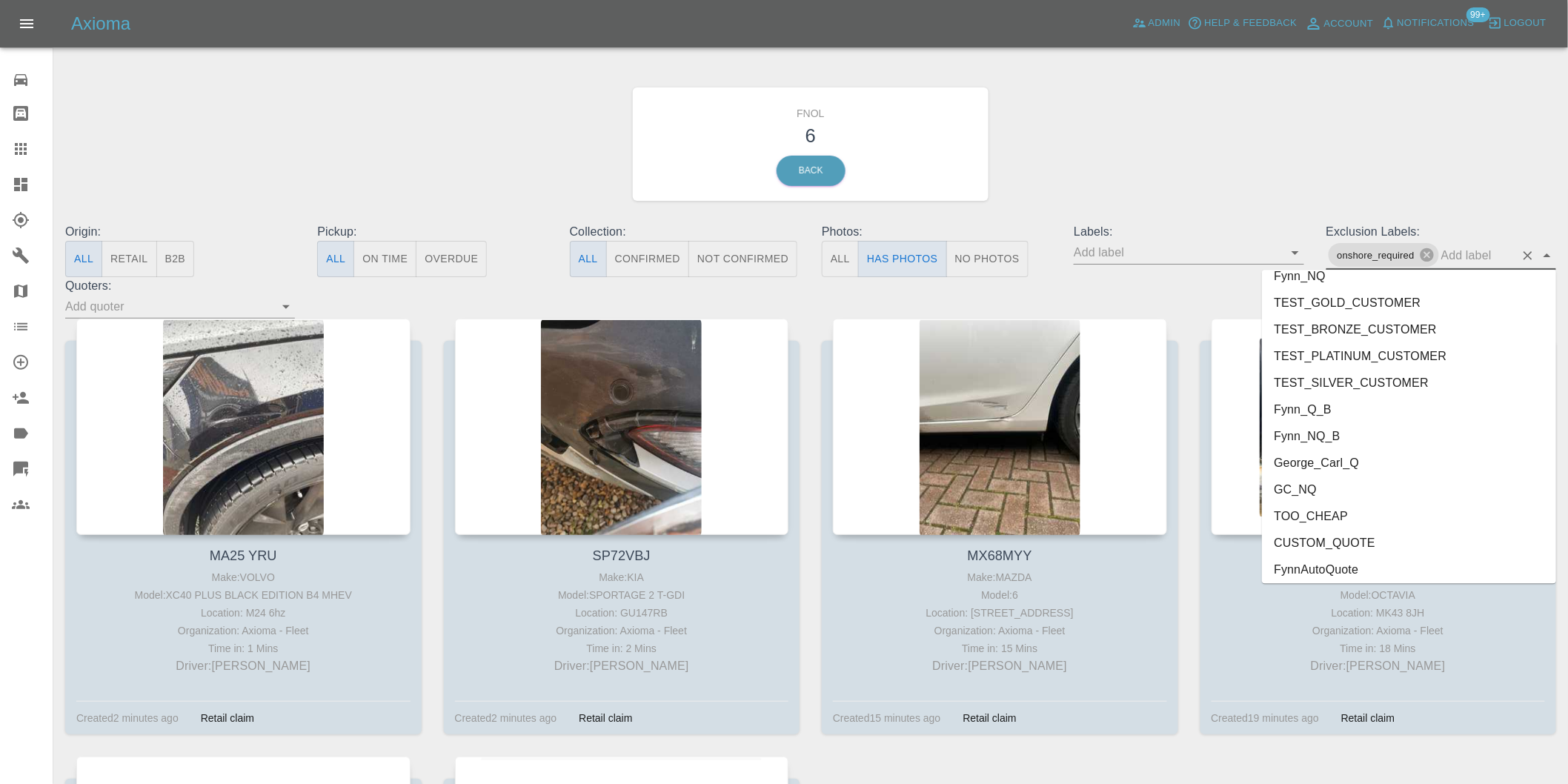
scroll to position [3191, 0]
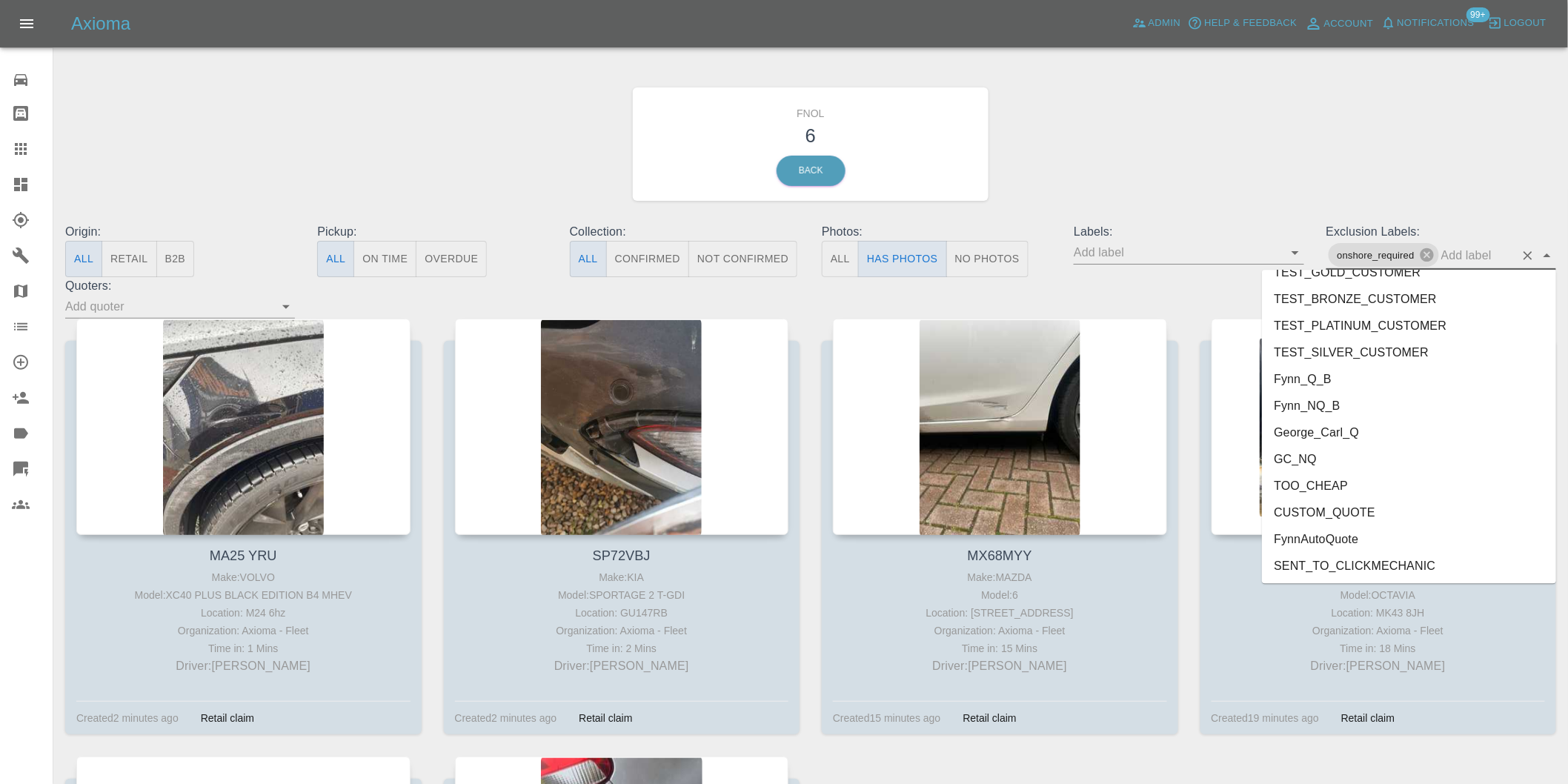
click at [1350, 428] on li "George_Carl_Q" at bounding box center [1410, 432] width 295 height 27
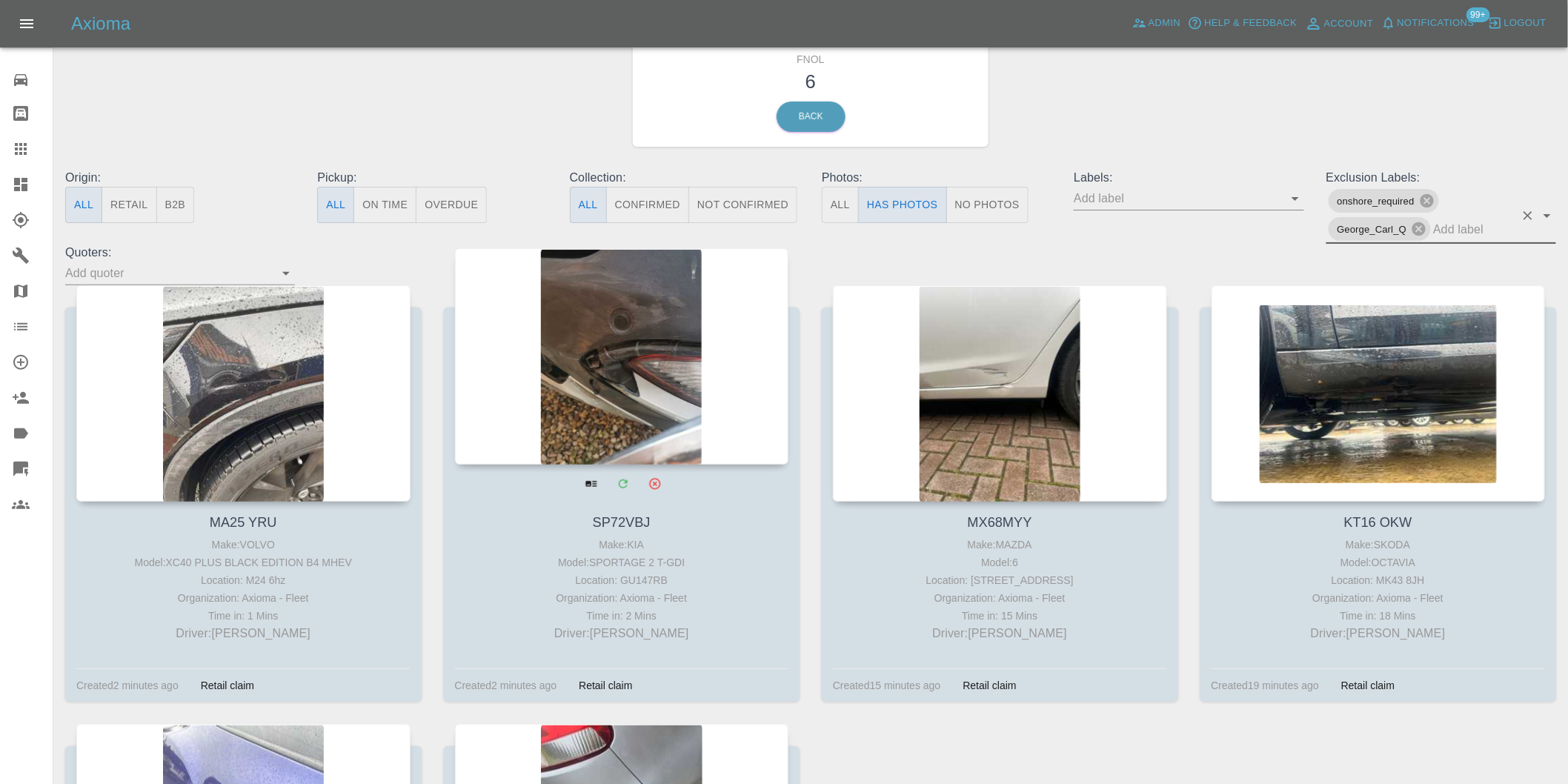
scroll to position [0, 0]
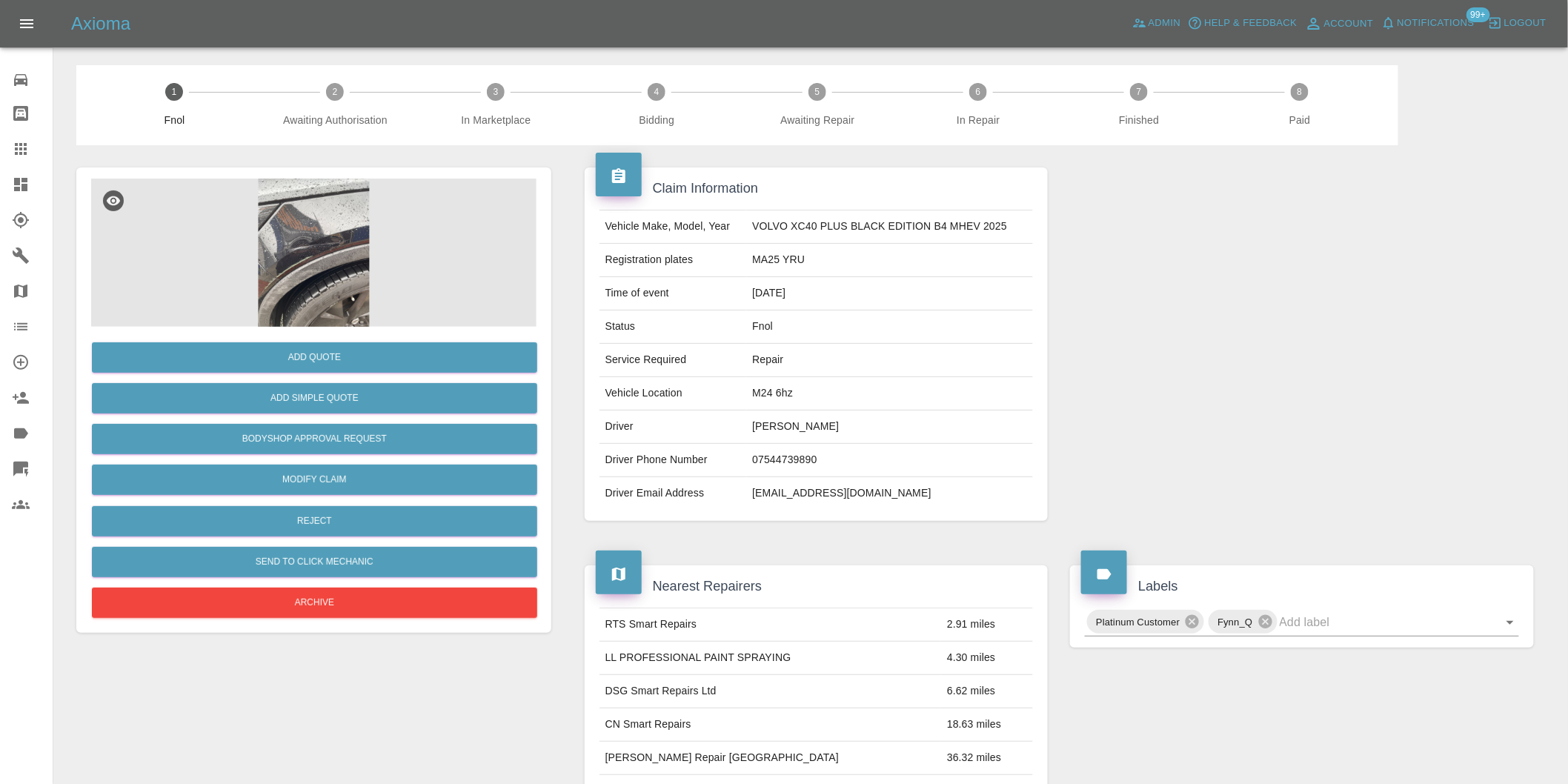
click at [292, 245] on img at bounding box center [313, 253] width 446 height 148
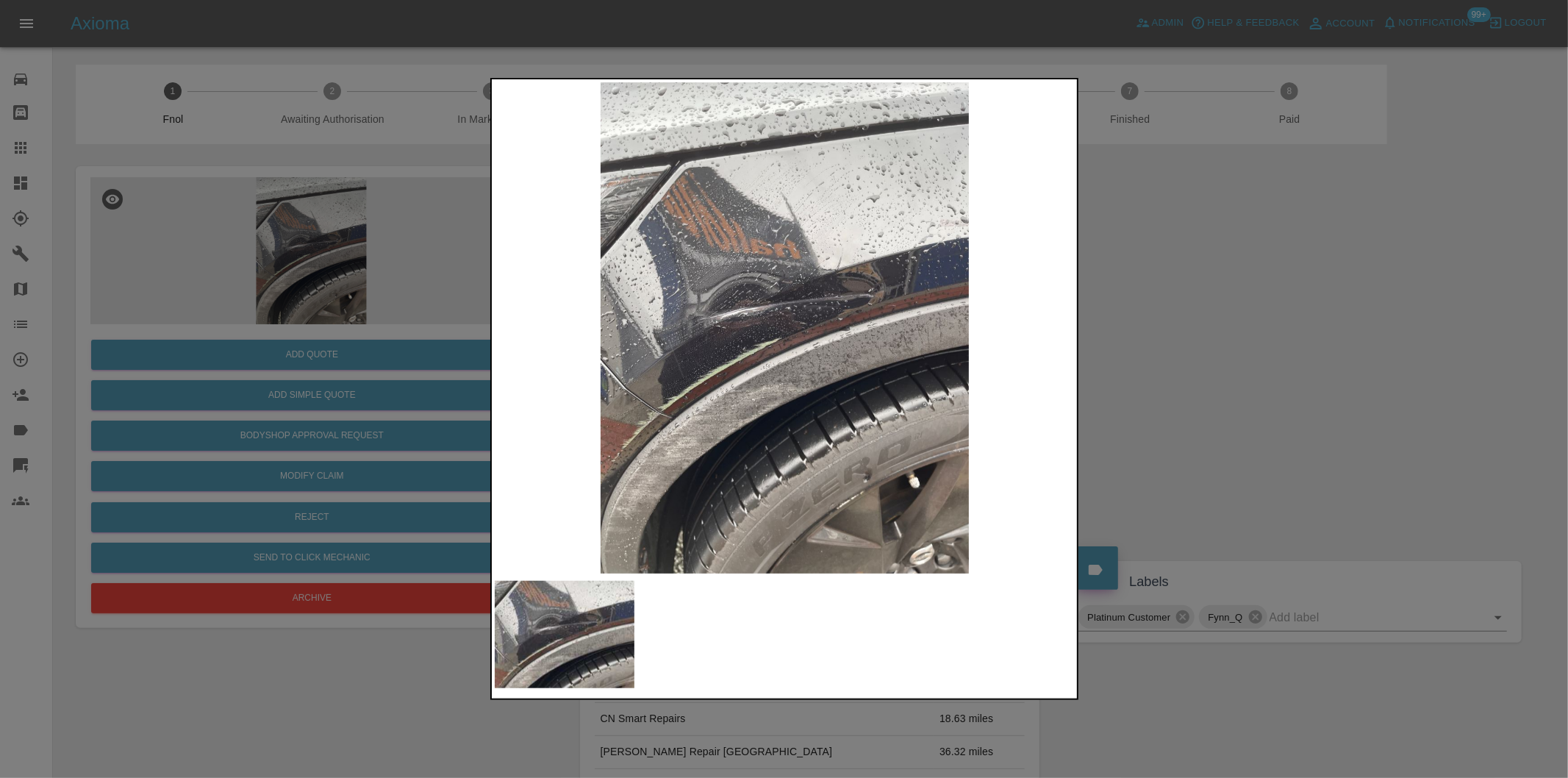
drag, startPoint x: 1214, startPoint y: 337, endPoint x: 1175, endPoint y: 329, distance: 39.8
click at [1207, 337] on div at bounding box center [784, 389] width 1568 height 778
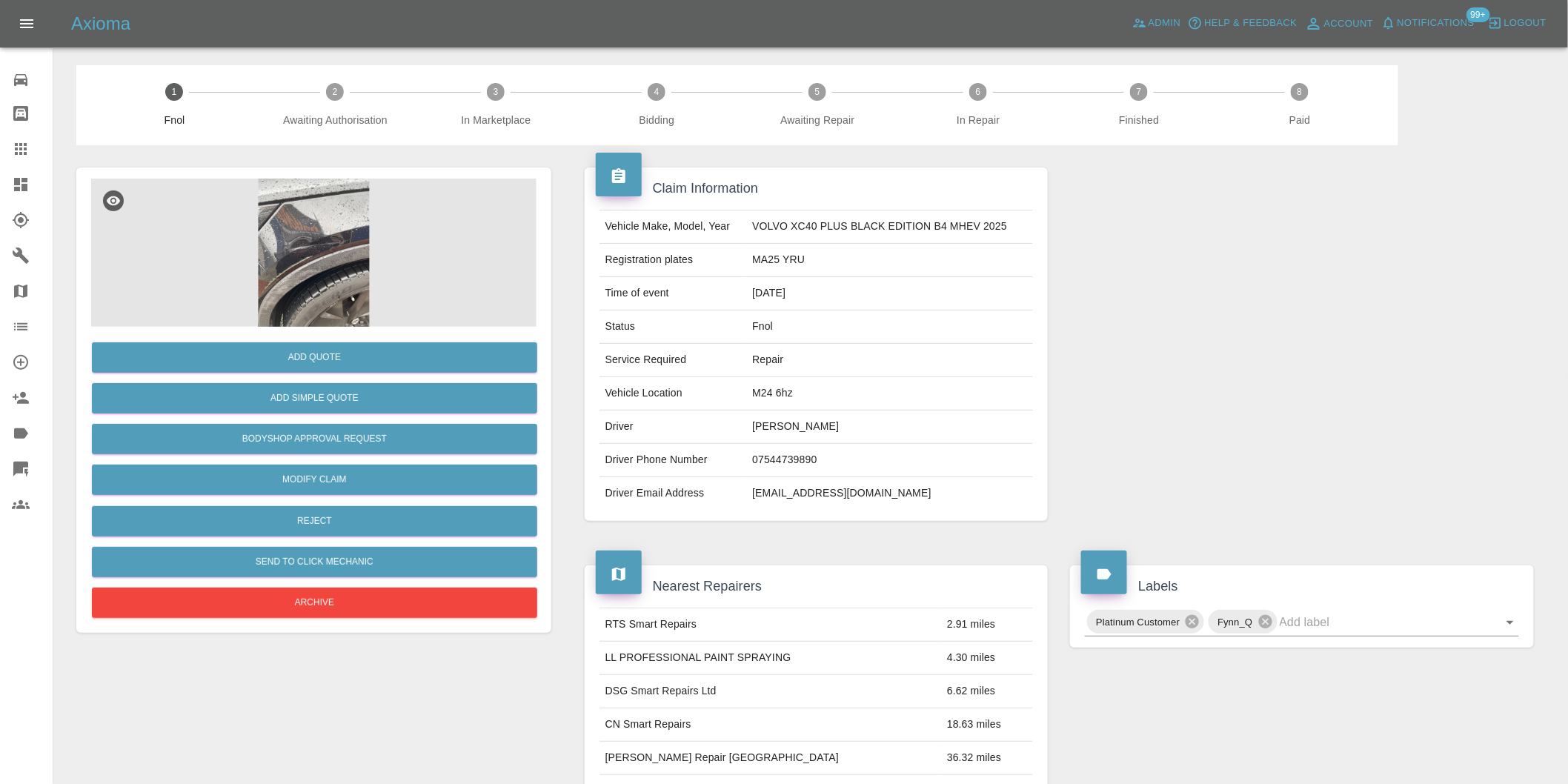
click at [308, 218] on img at bounding box center [313, 253] width 446 height 148
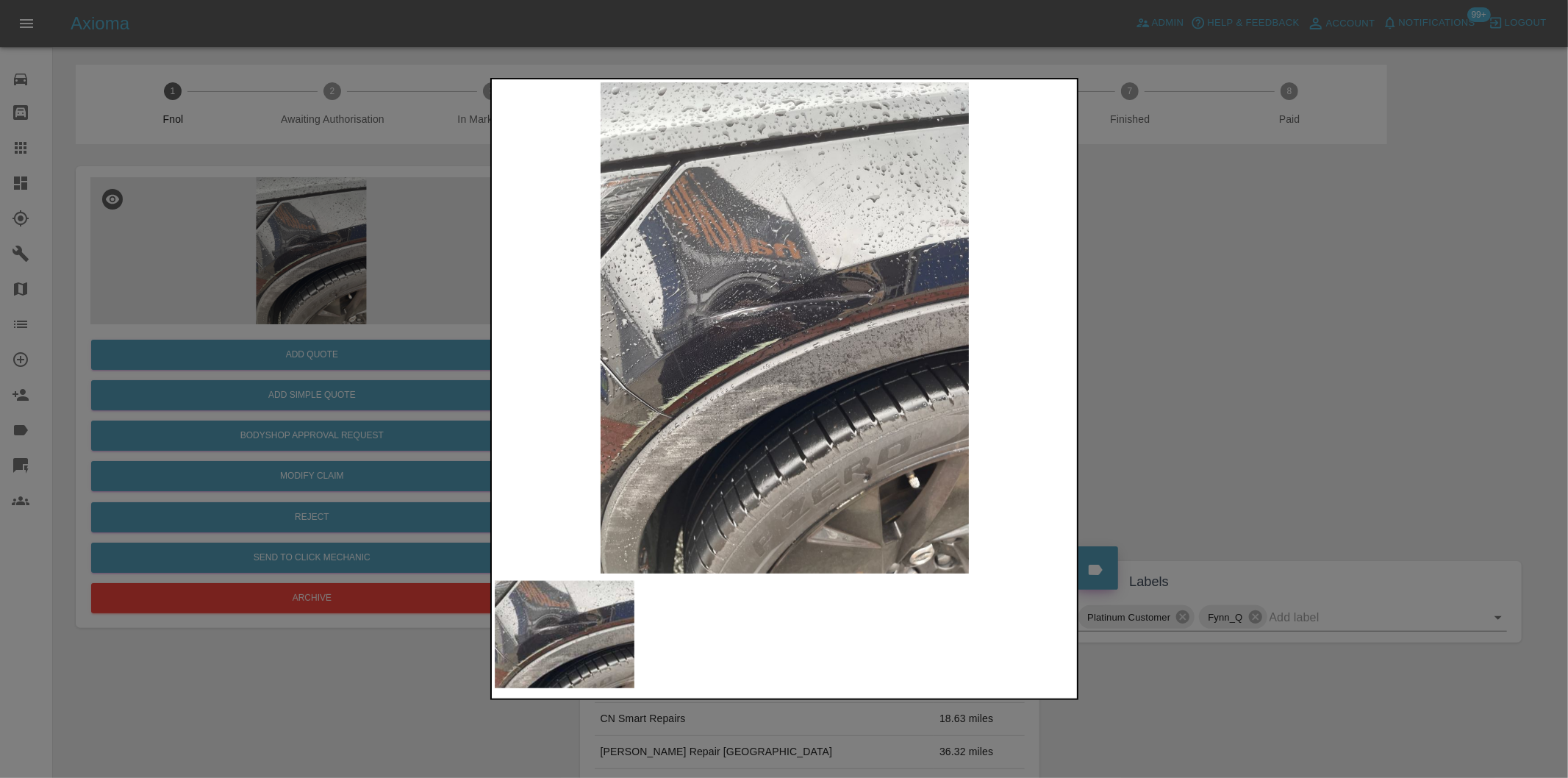
click at [727, 393] on img at bounding box center [784, 328] width 581 height 492
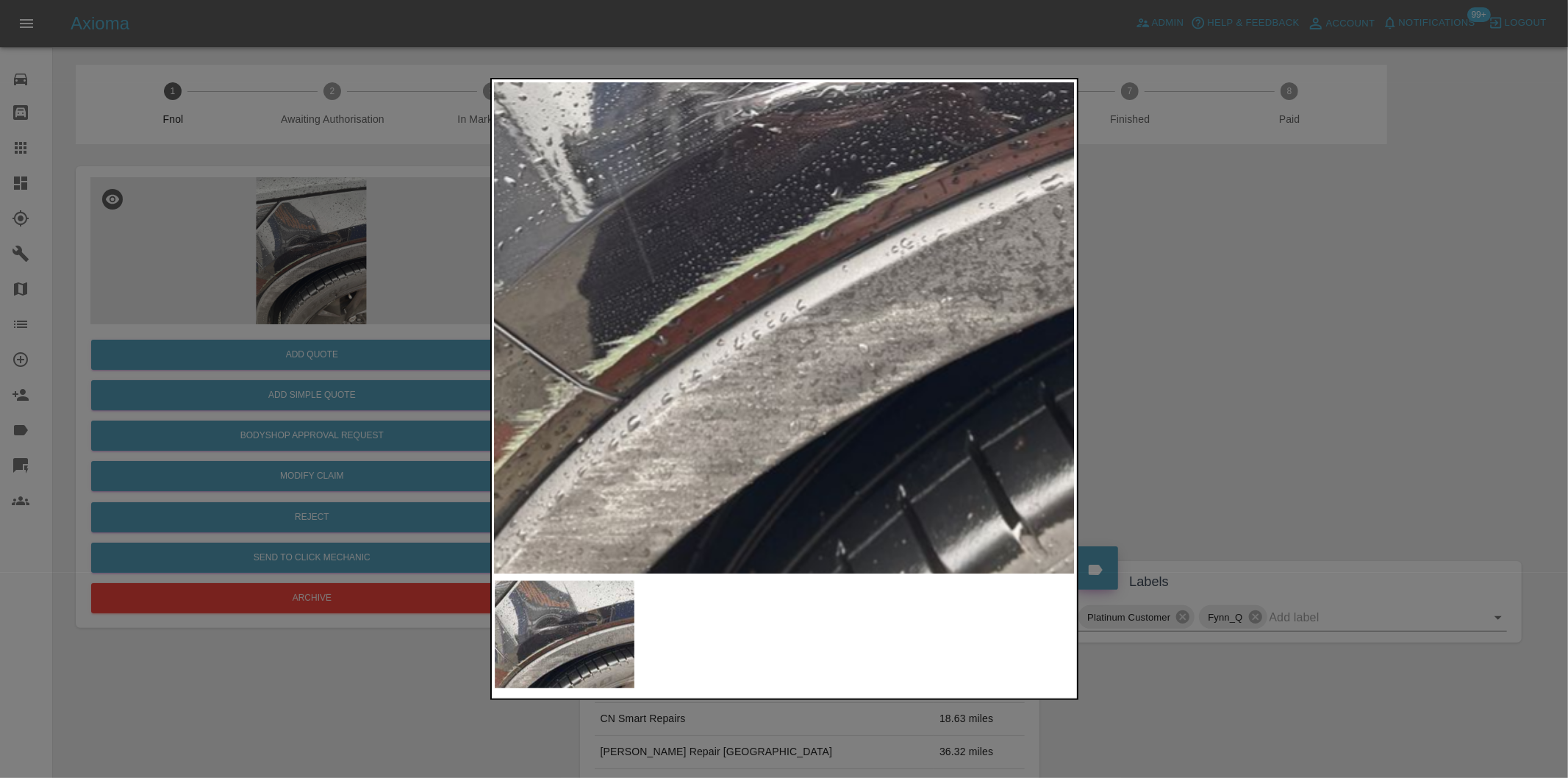
click at [722, 393] on img at bounding box center [956, 130] width 1743 height 1473
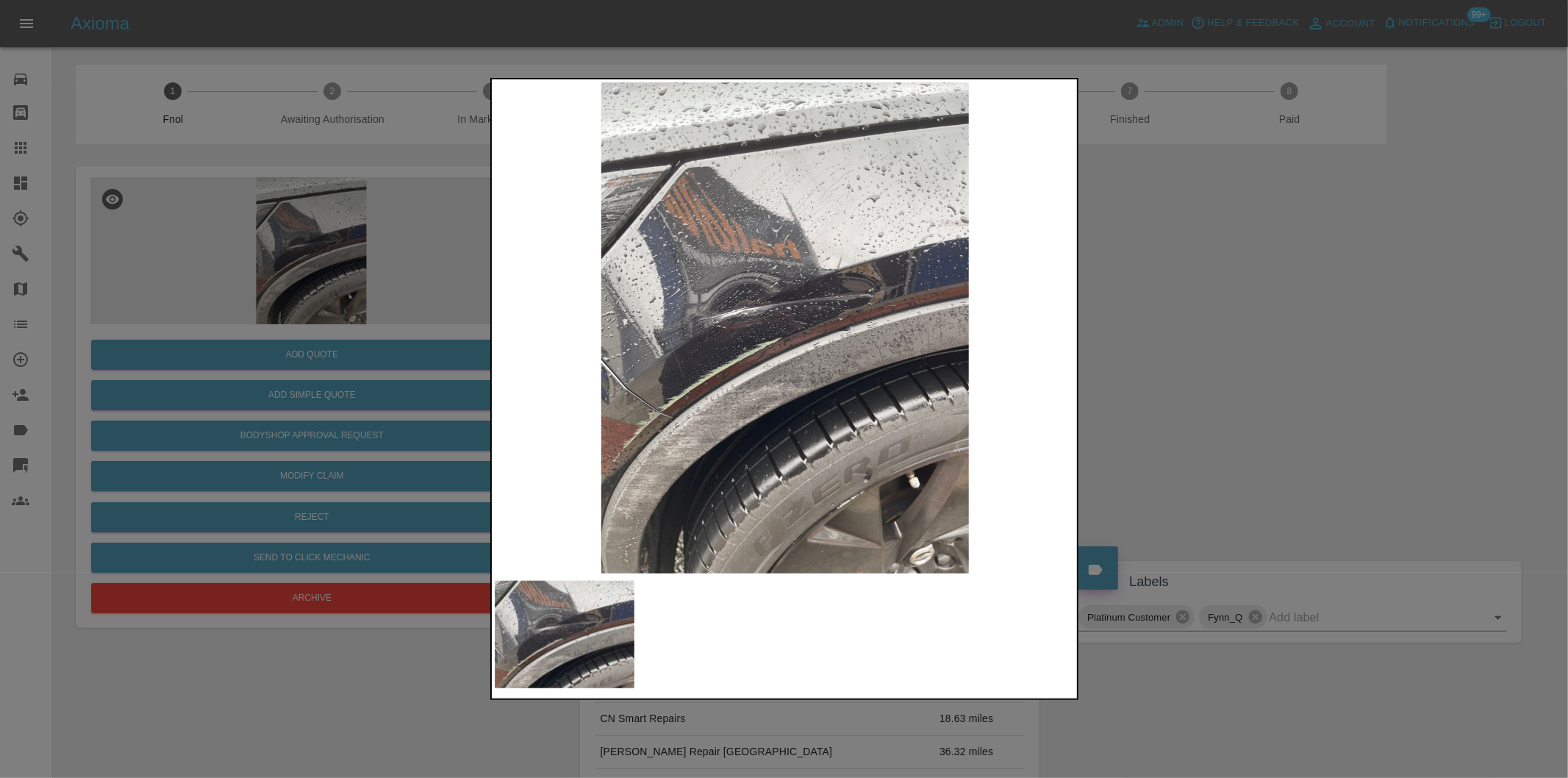
click at [1248, 357] on div at bounding box center [784, 389] width 1568 height 778
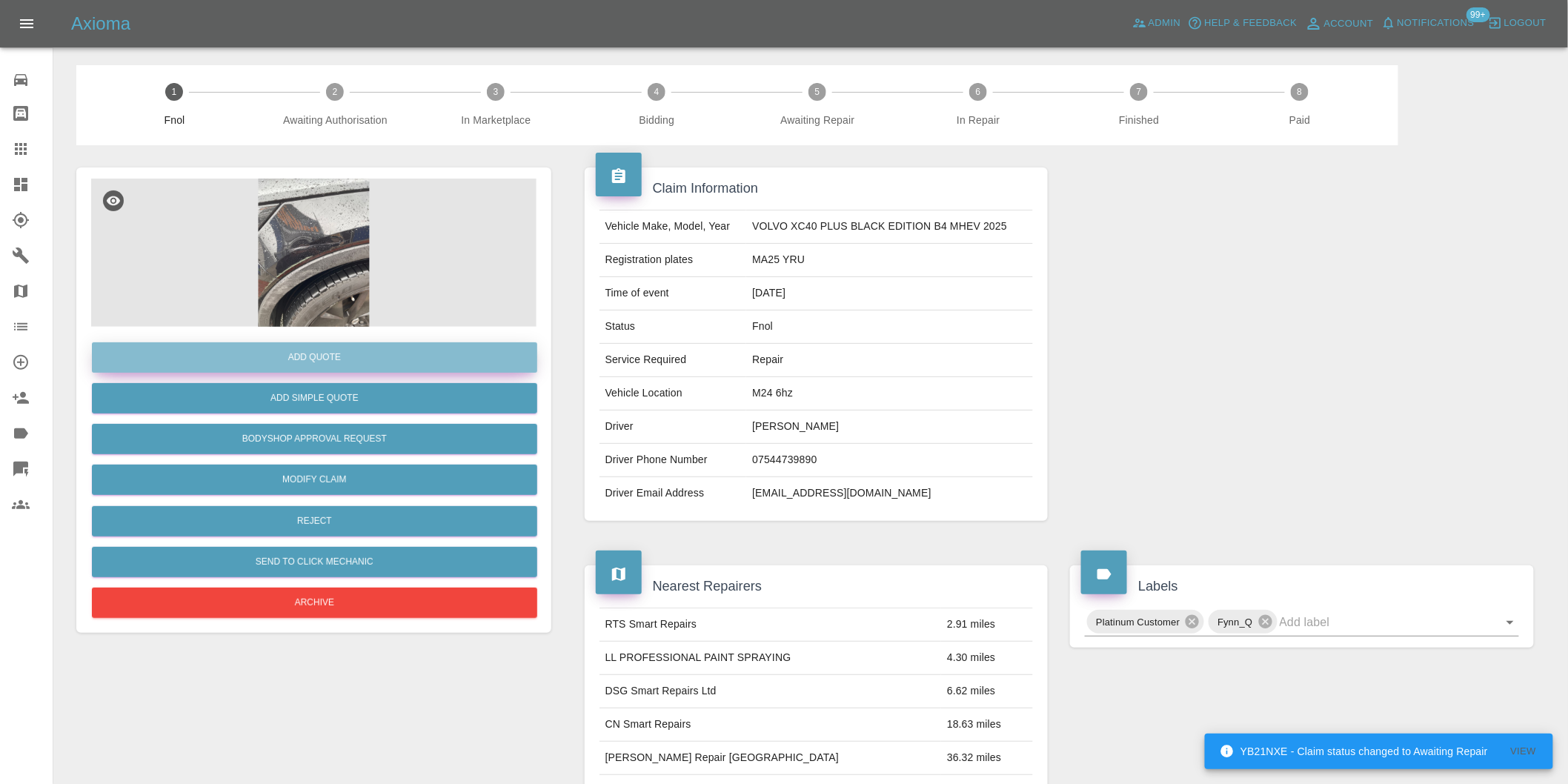
click at [323, 361] on button "Add Quote" at bounding box center [314, 357] width 446 height 31
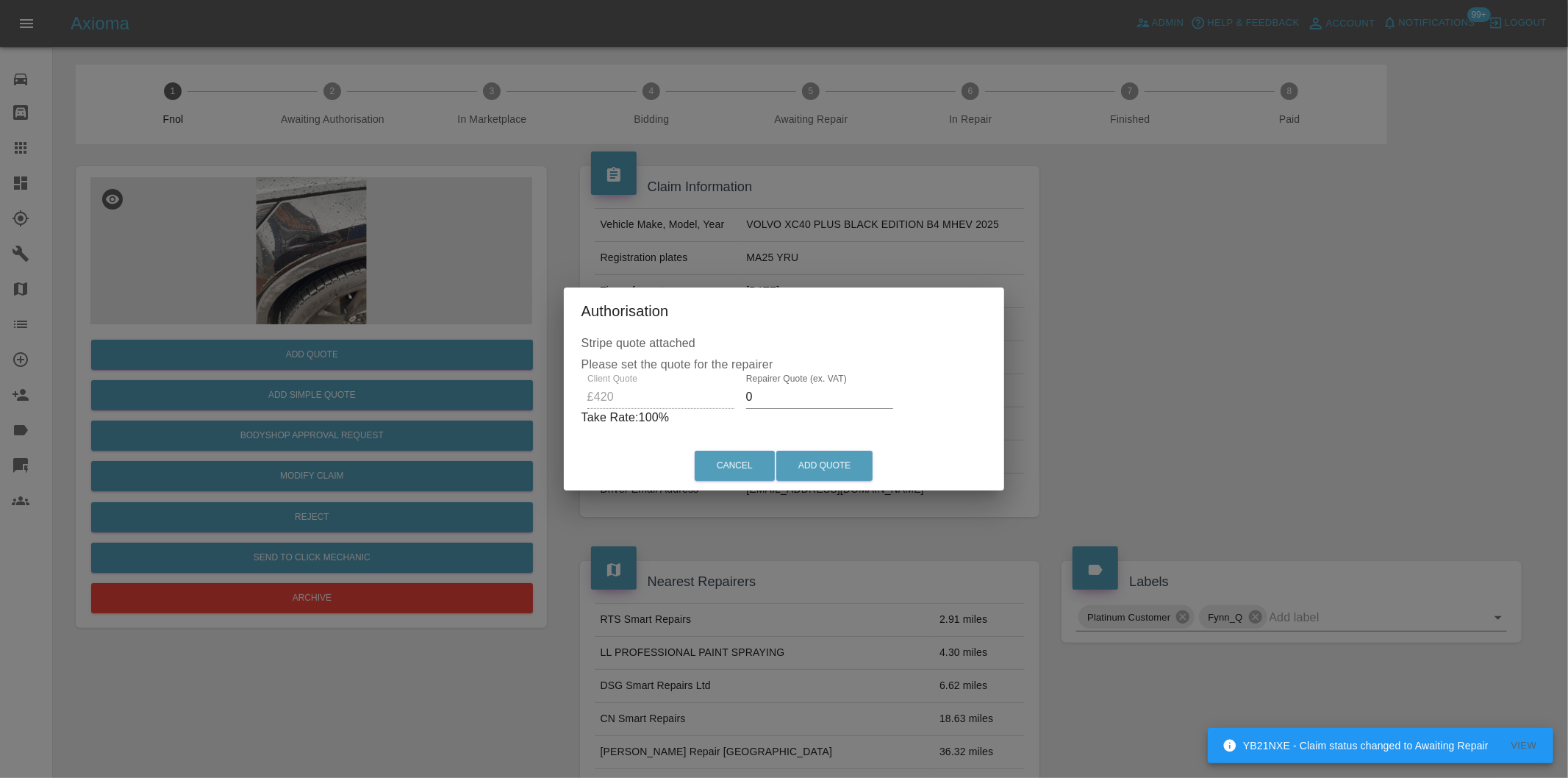
click at [777, 394] on input "0" at bounding box center [820, 397] width 147 height 24
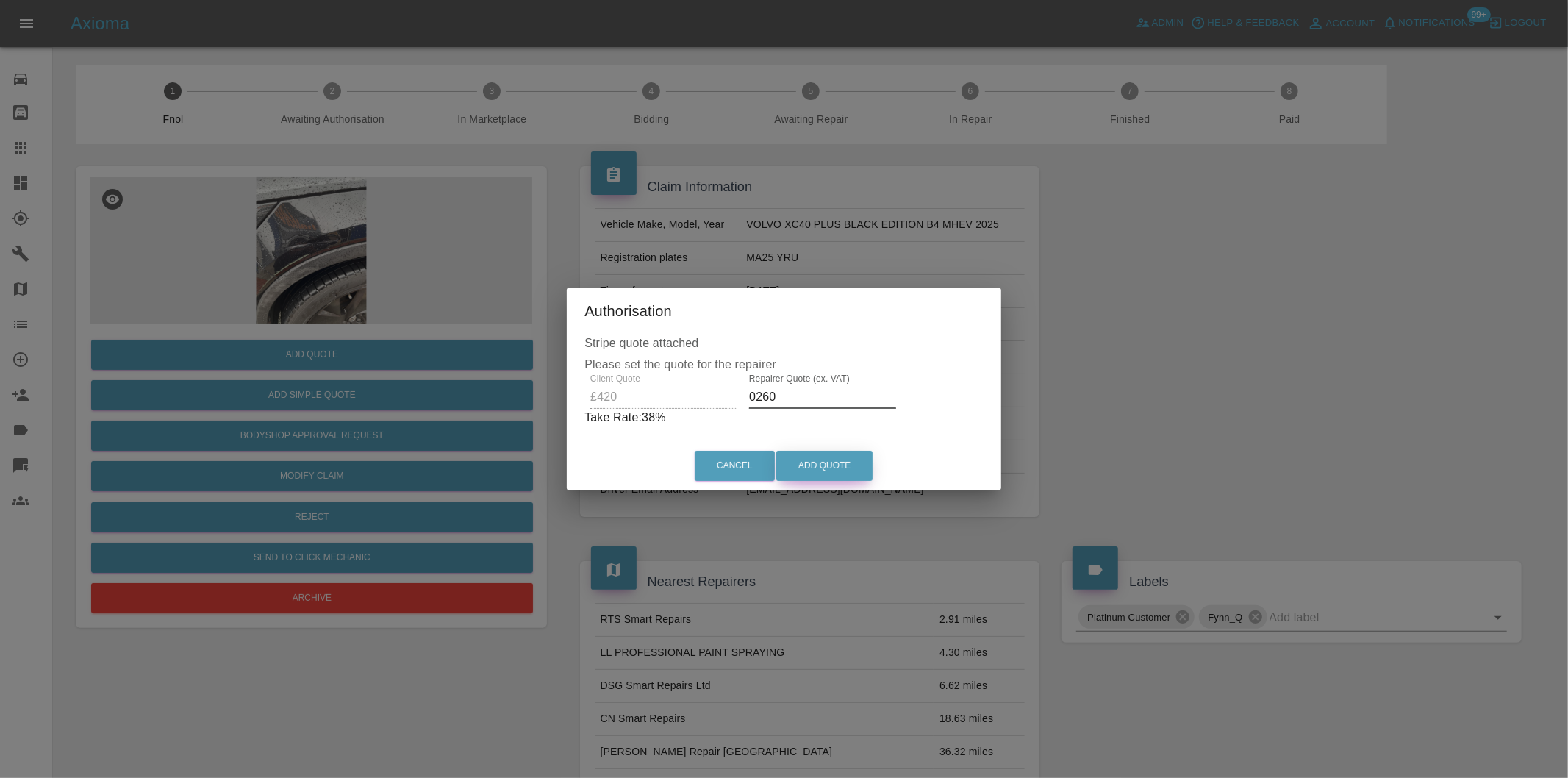
type input "0260"
click at [818, 469] on button "Add Quote" at bounding box center [825, 466] width 96 height 30
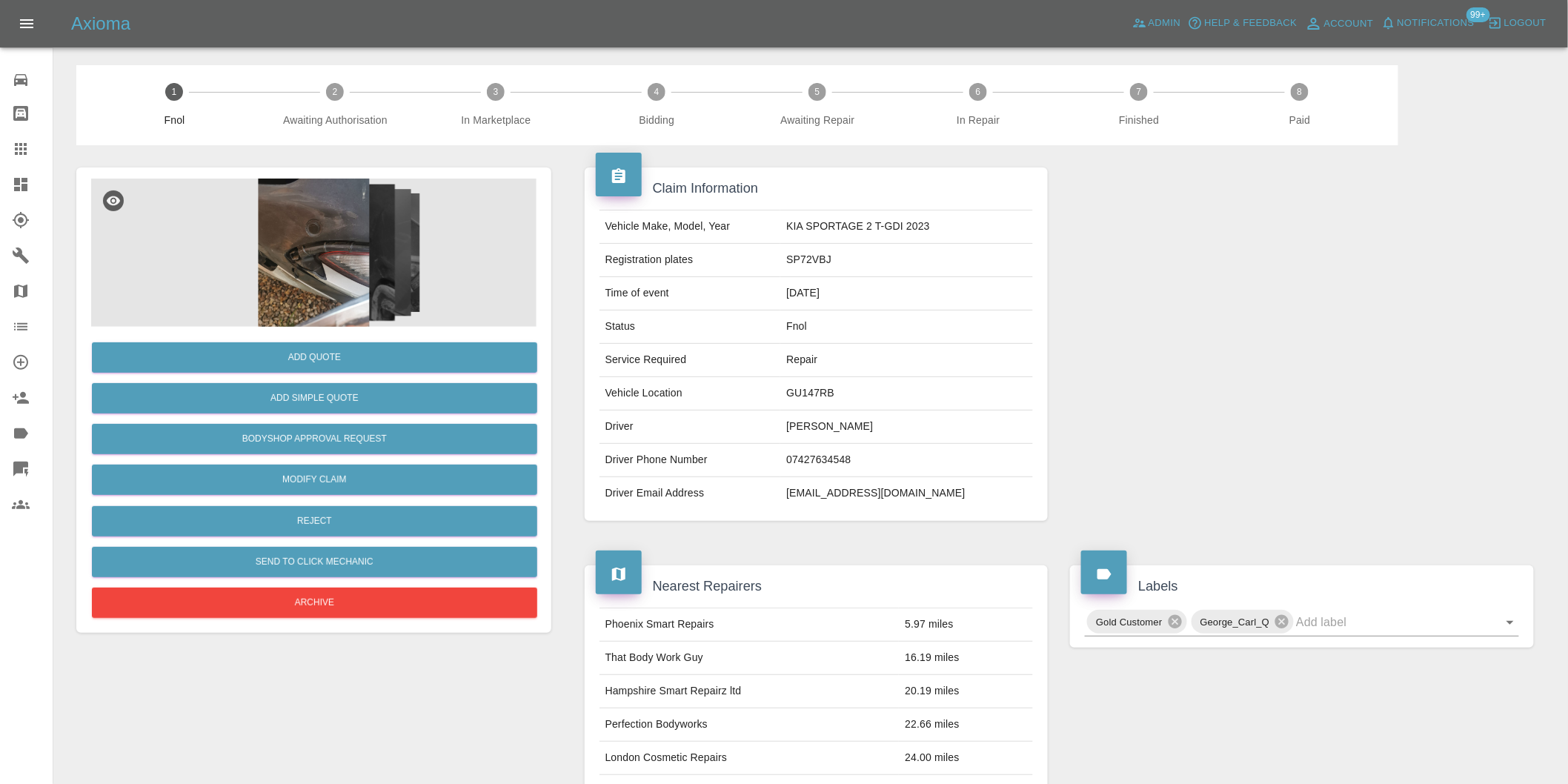
click at [330, 208] on img at bounding box center [313, 253] width 446 height 148
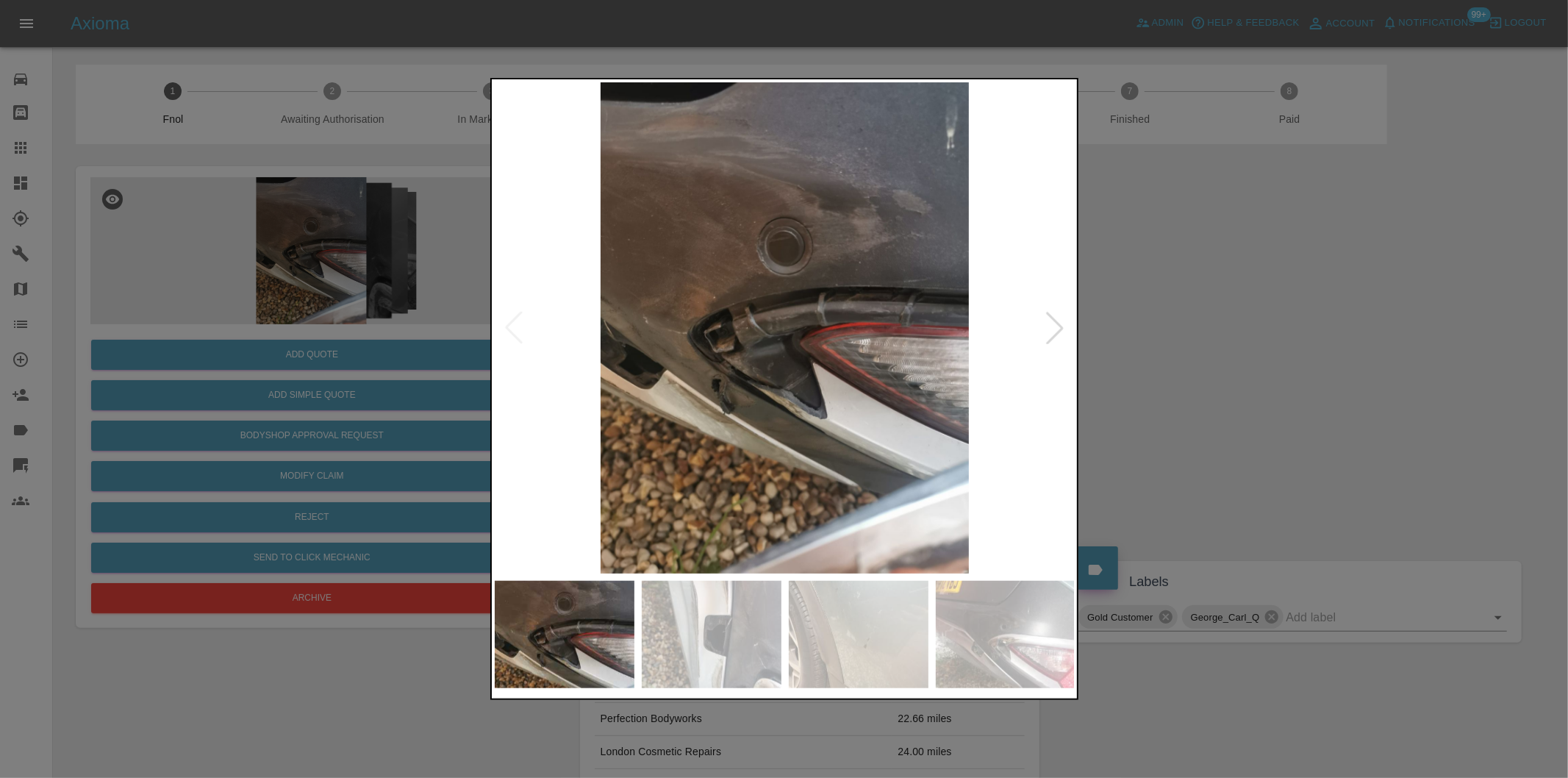
click at [1055, 326] on div at bounding box center [1054, 328] width 32 height 32
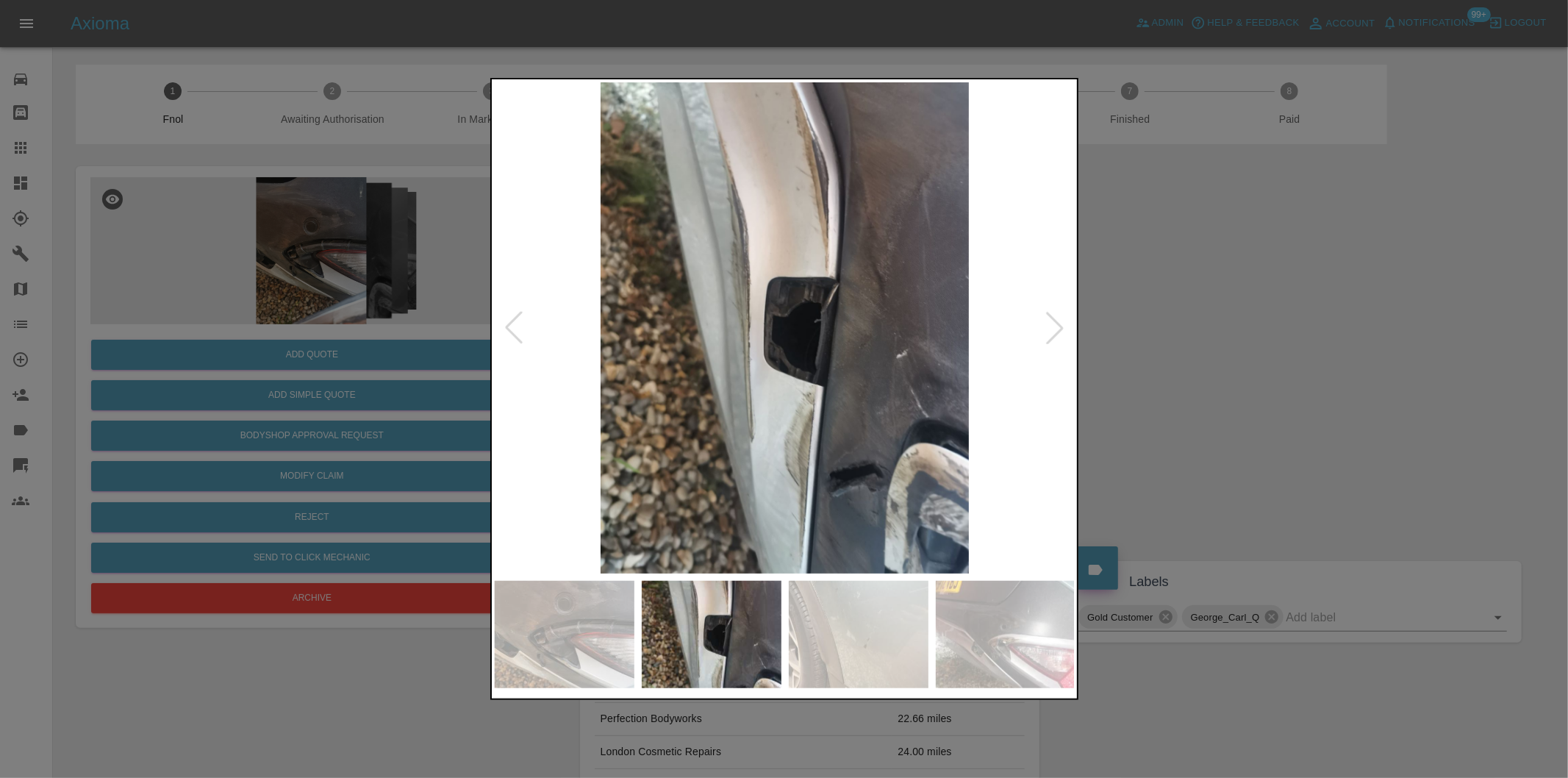
click at [1055, 326] on div at bounding box center [1054, 328] width 32 height 32
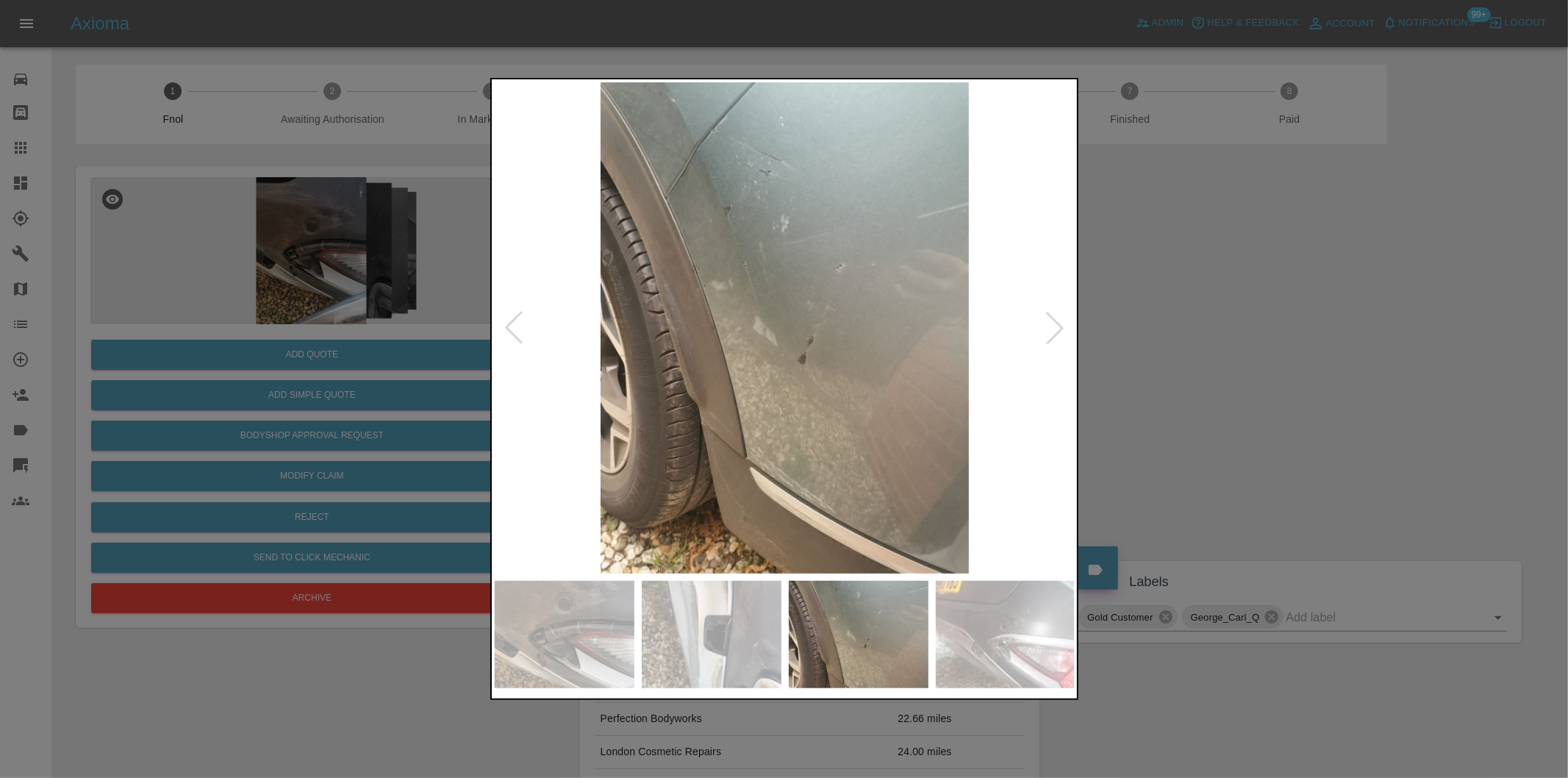
click at [1056, 326] on div at bounding box center [1054, 328] width 32 height 32
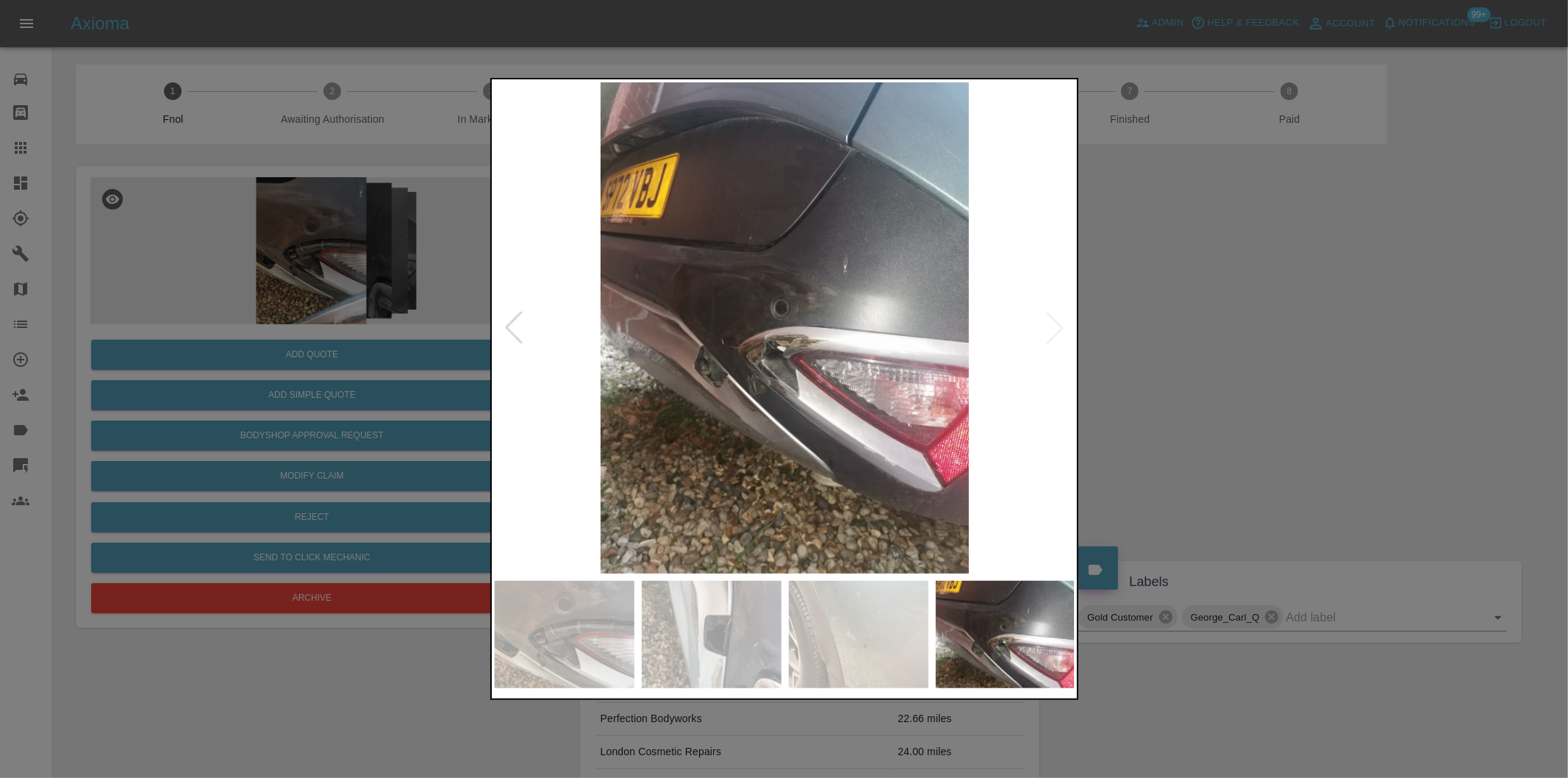
click at [1056, 326] on img at bounding box center [784, 328] width 581 height 492
click at [1199, 327] on div at bounding box center [784, 389] width 1568 height 778
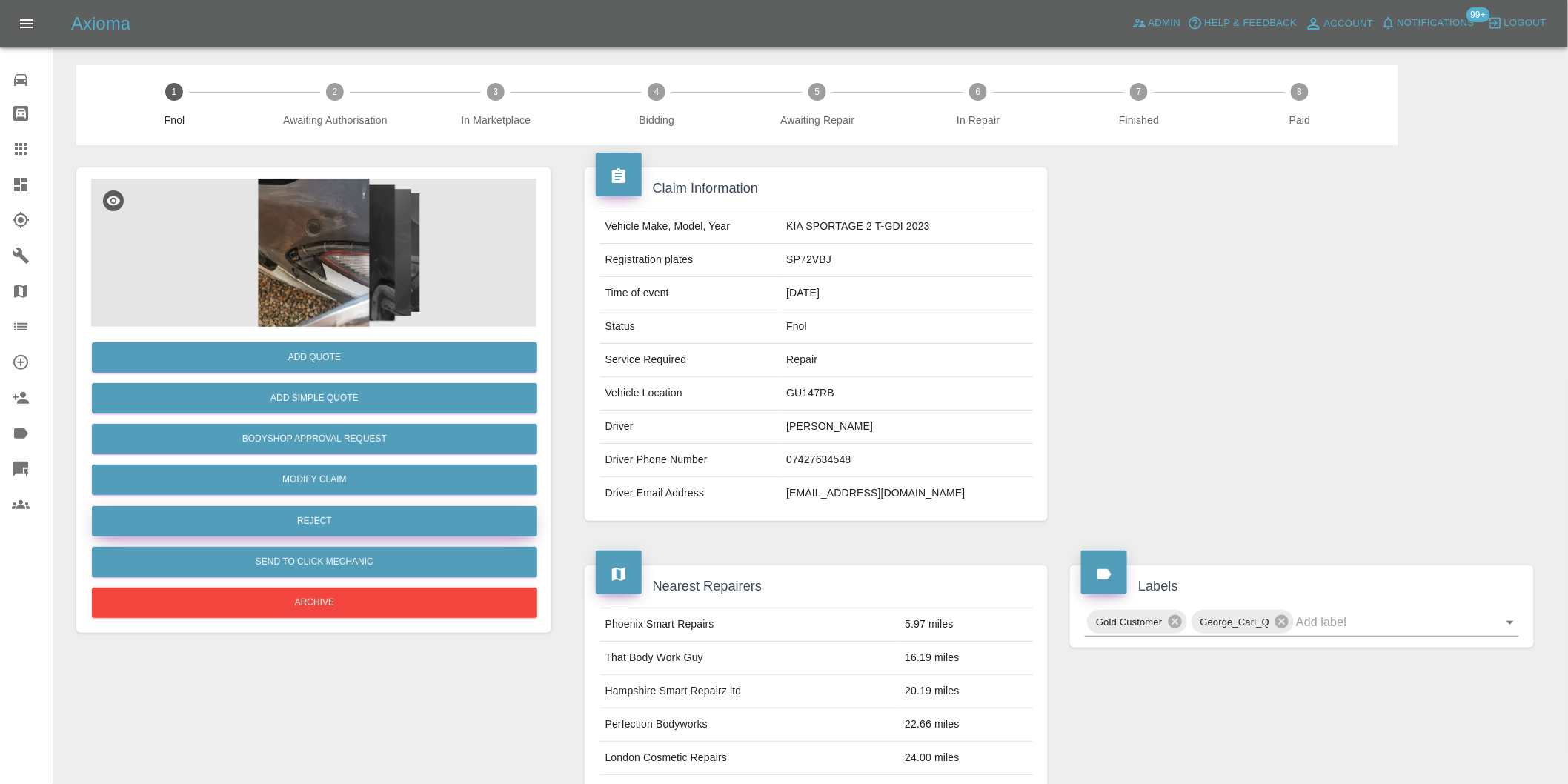
click at [363, 524] on button "Reject" at bounding box center [314, 521] width 446 height 31
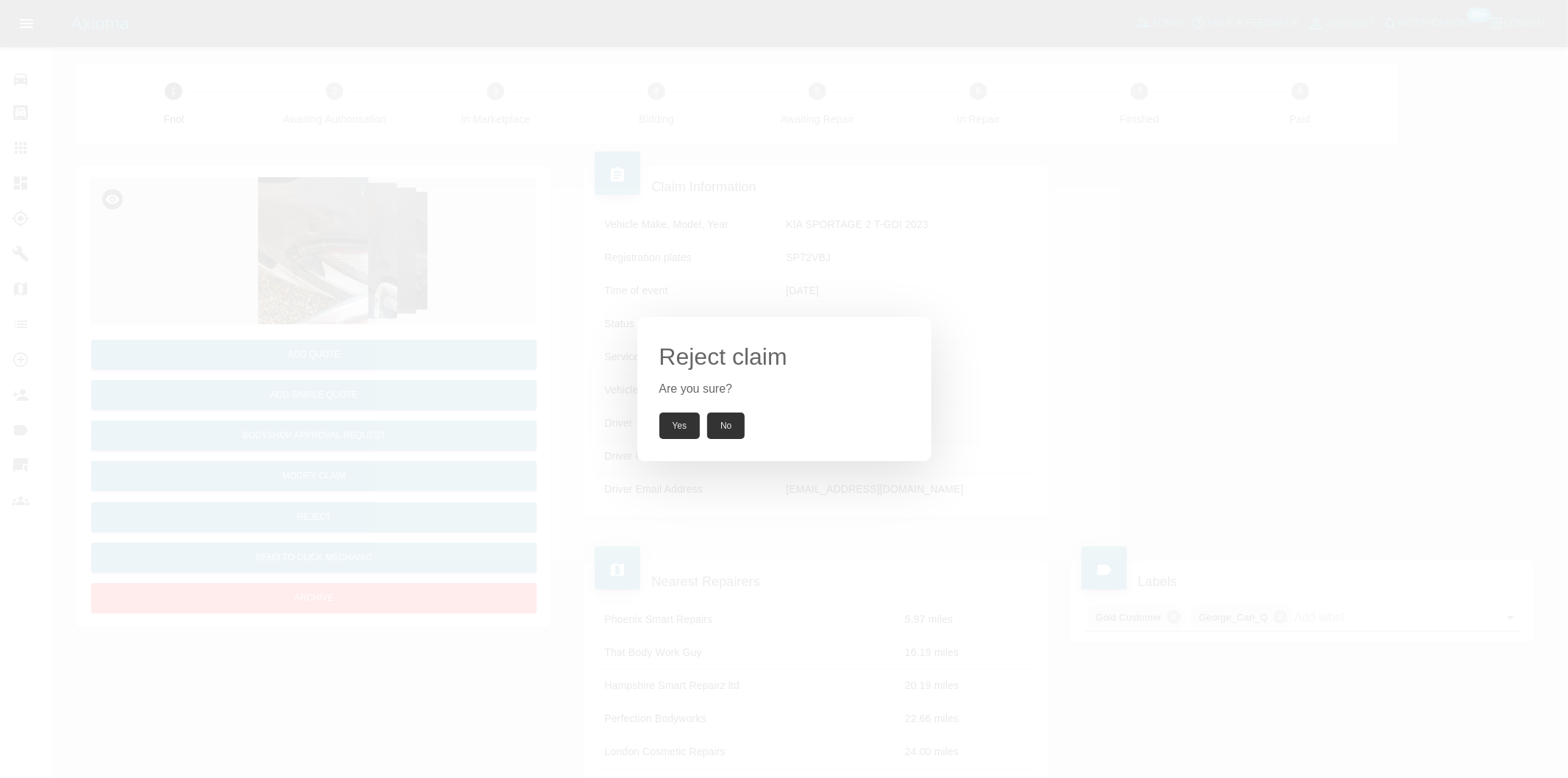
click at [682, 425] on button "Yes" at bounding box center [680, 426] width 41 height 26
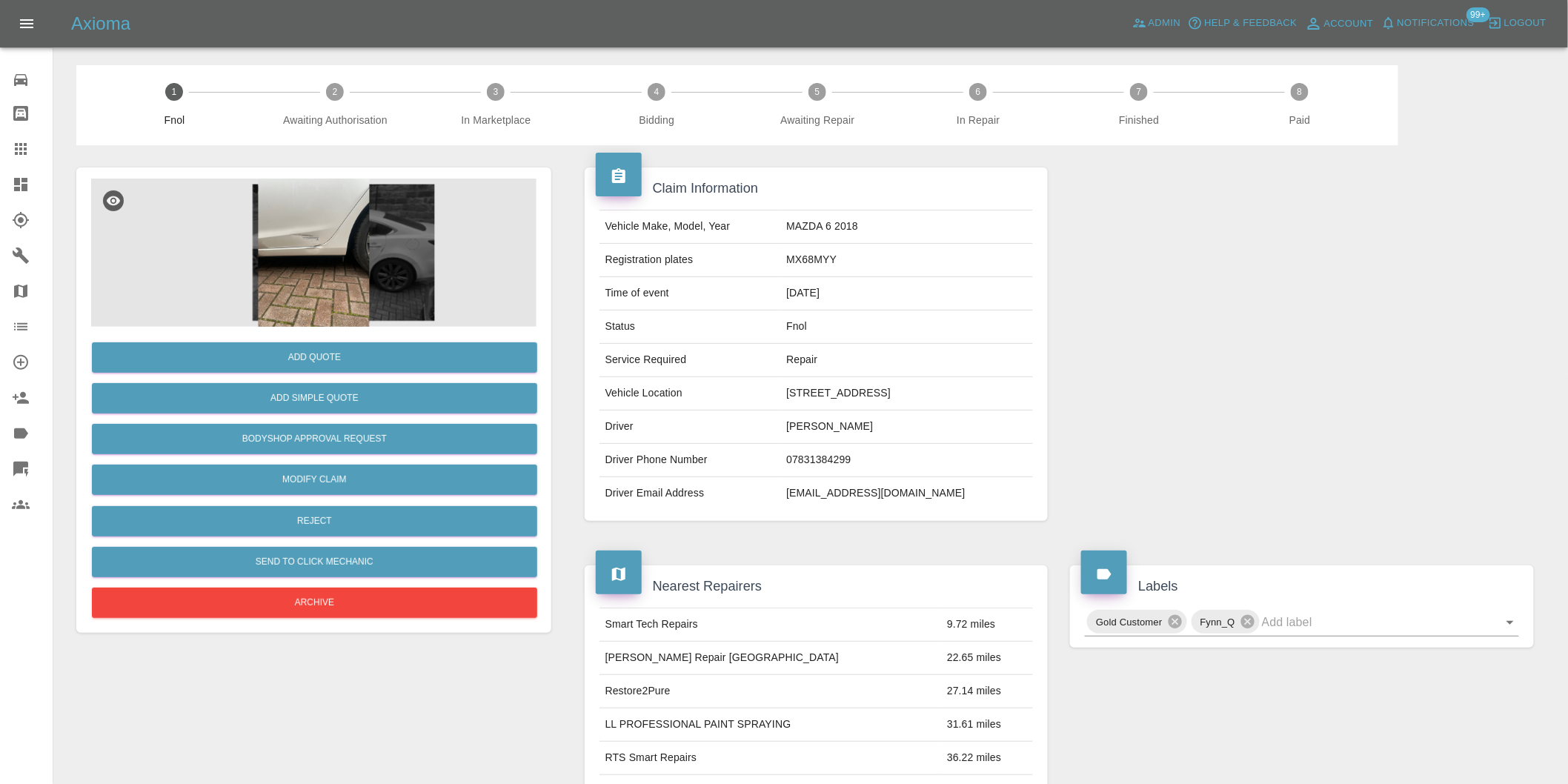
click at [302, 283] on img at bounding box center [313, 253] width 446 height 148
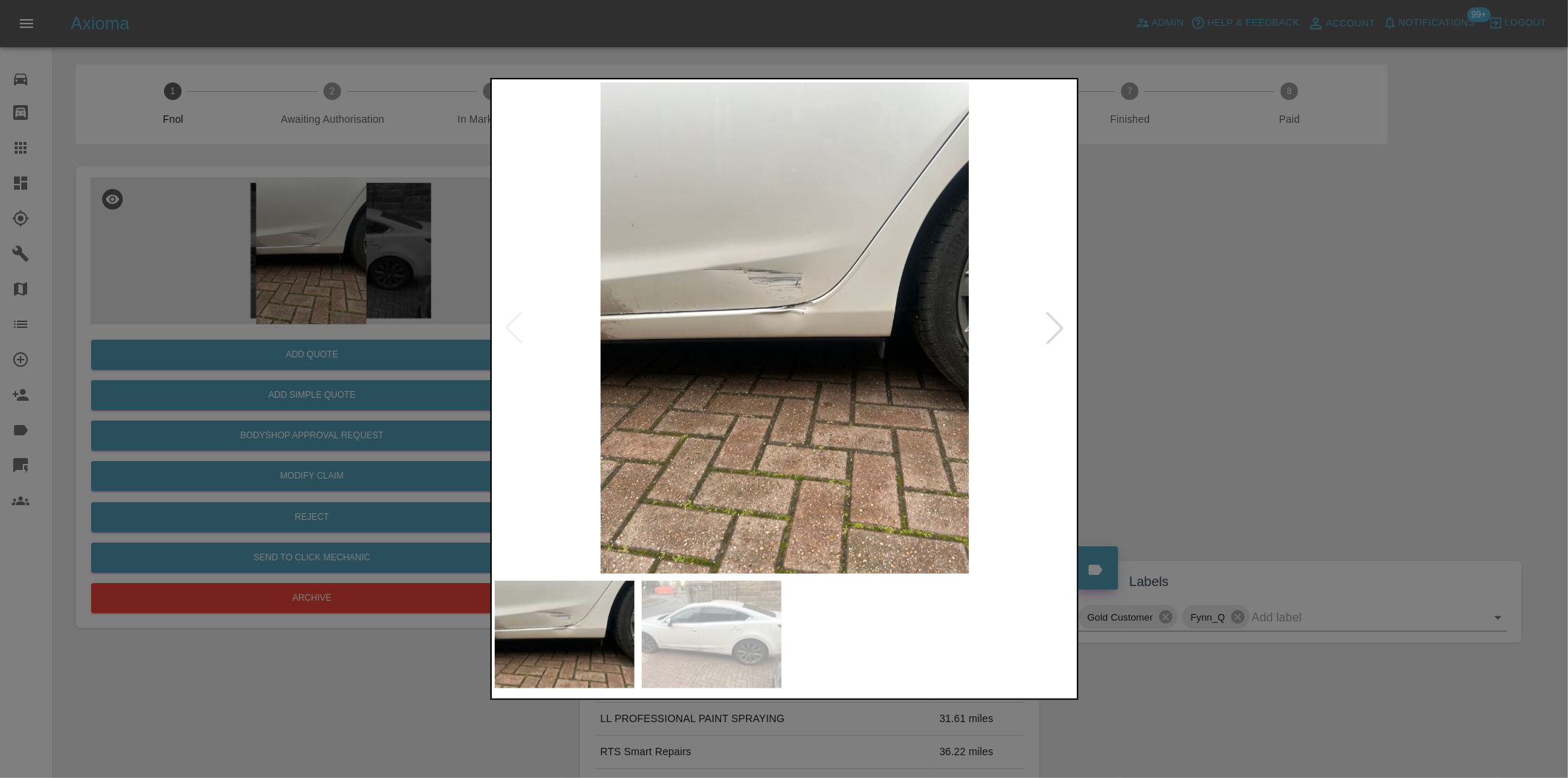
click at [1058, 325] on div at bounding box center [1054, 328] width 32 height 32
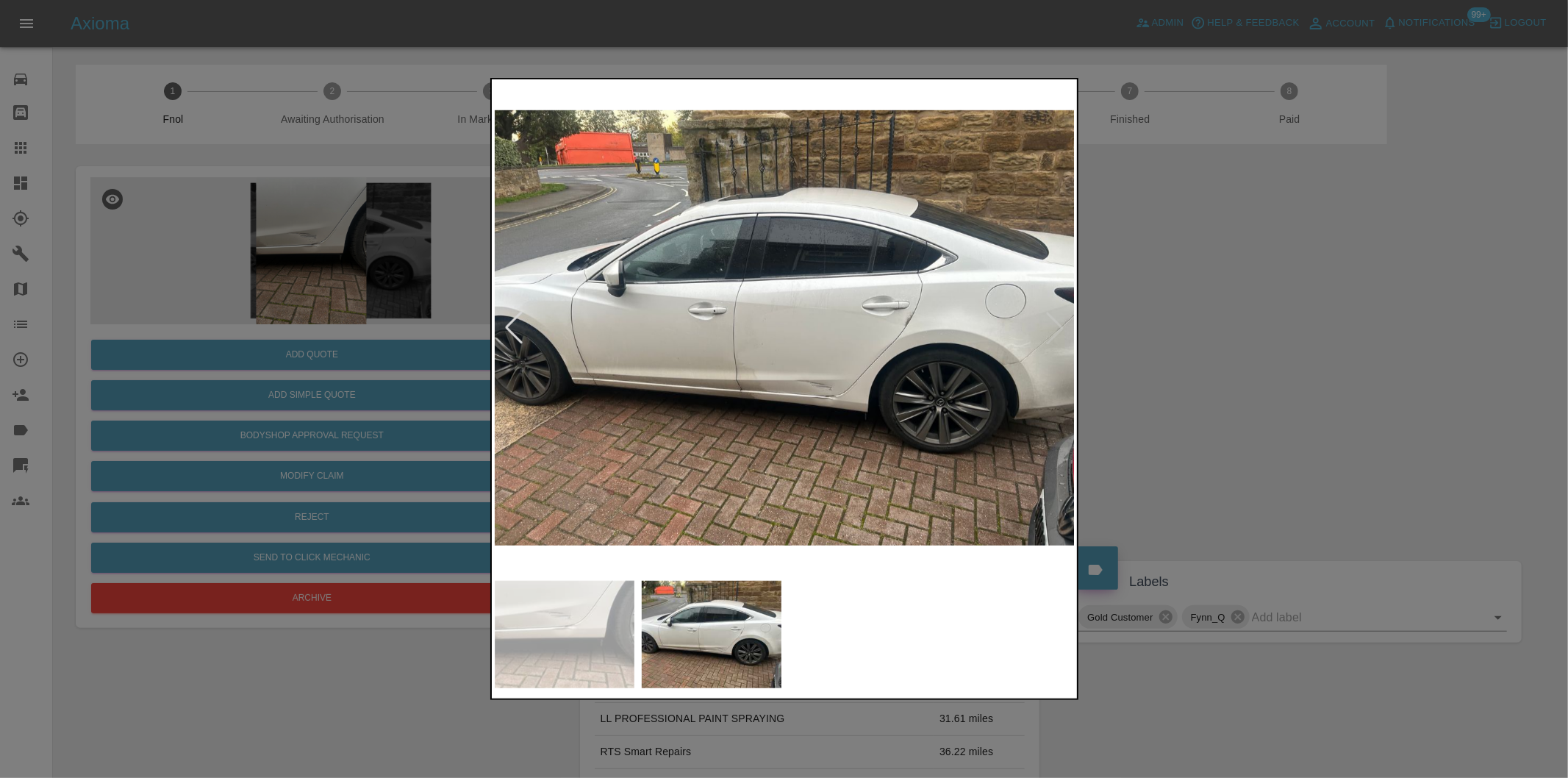
click at [725, 378] on img at bounding box center [784, 328] width 581 height 492
click at [728, 378] on img at bounding box center [784, 328] width 581 height 492
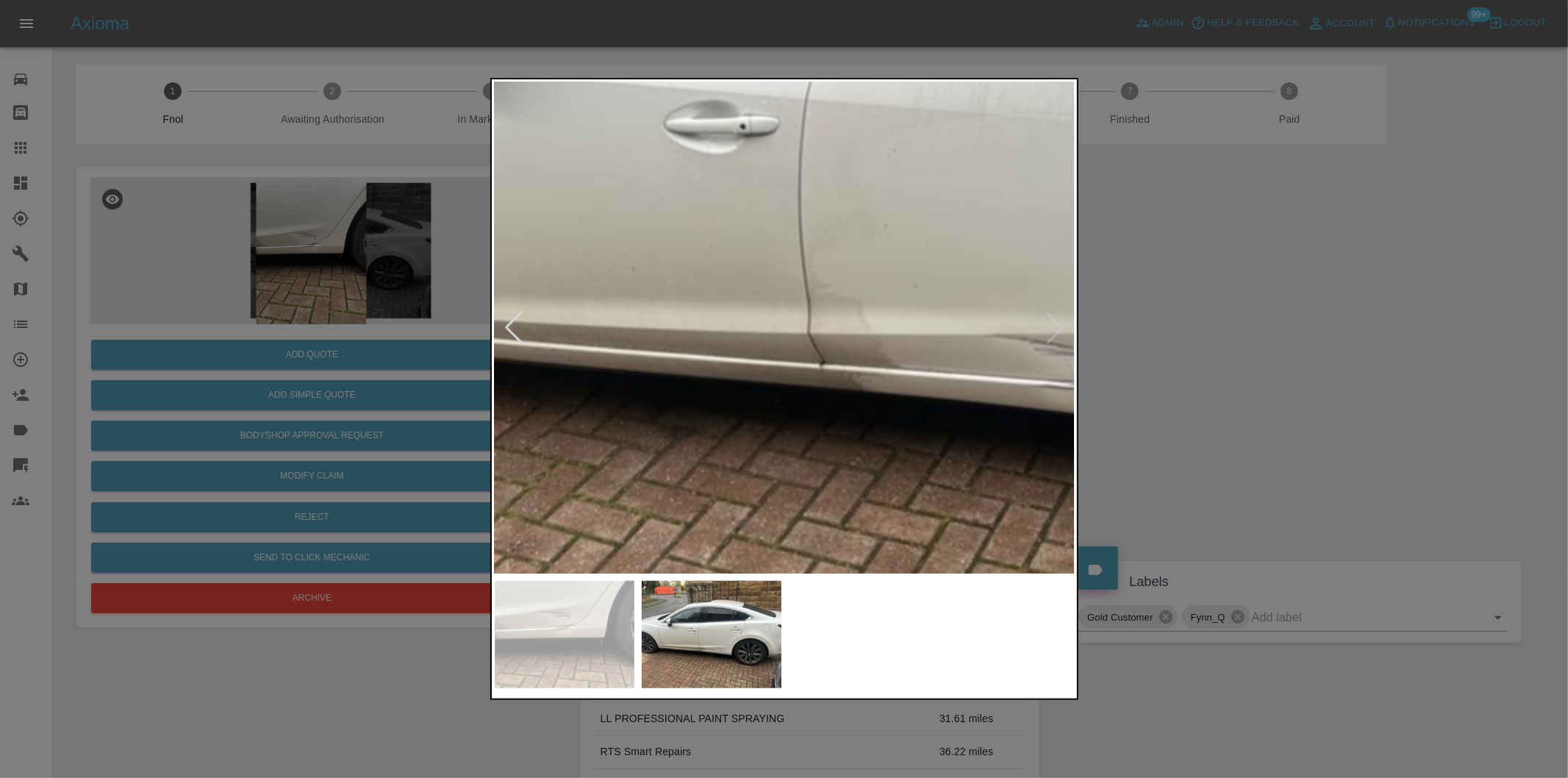
click at [907, 380] on img at bounding box center [954, 177] width 1743 height 1473
click at [908, 380] on img at bounding box center [954, 177] width 1743 height 1473
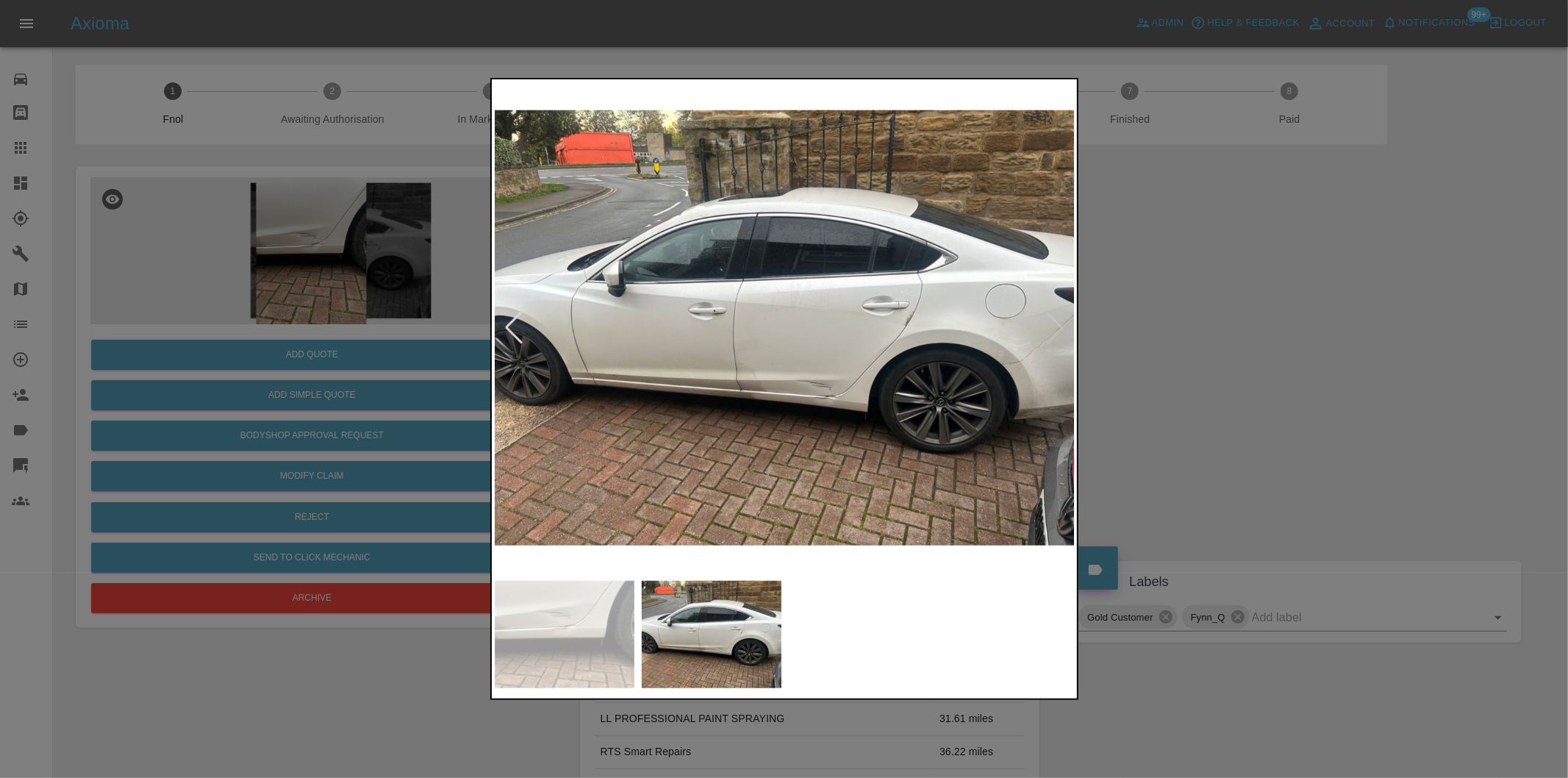
click at [780, 394] on img at bounding box center [784, 328] width 581 height 492
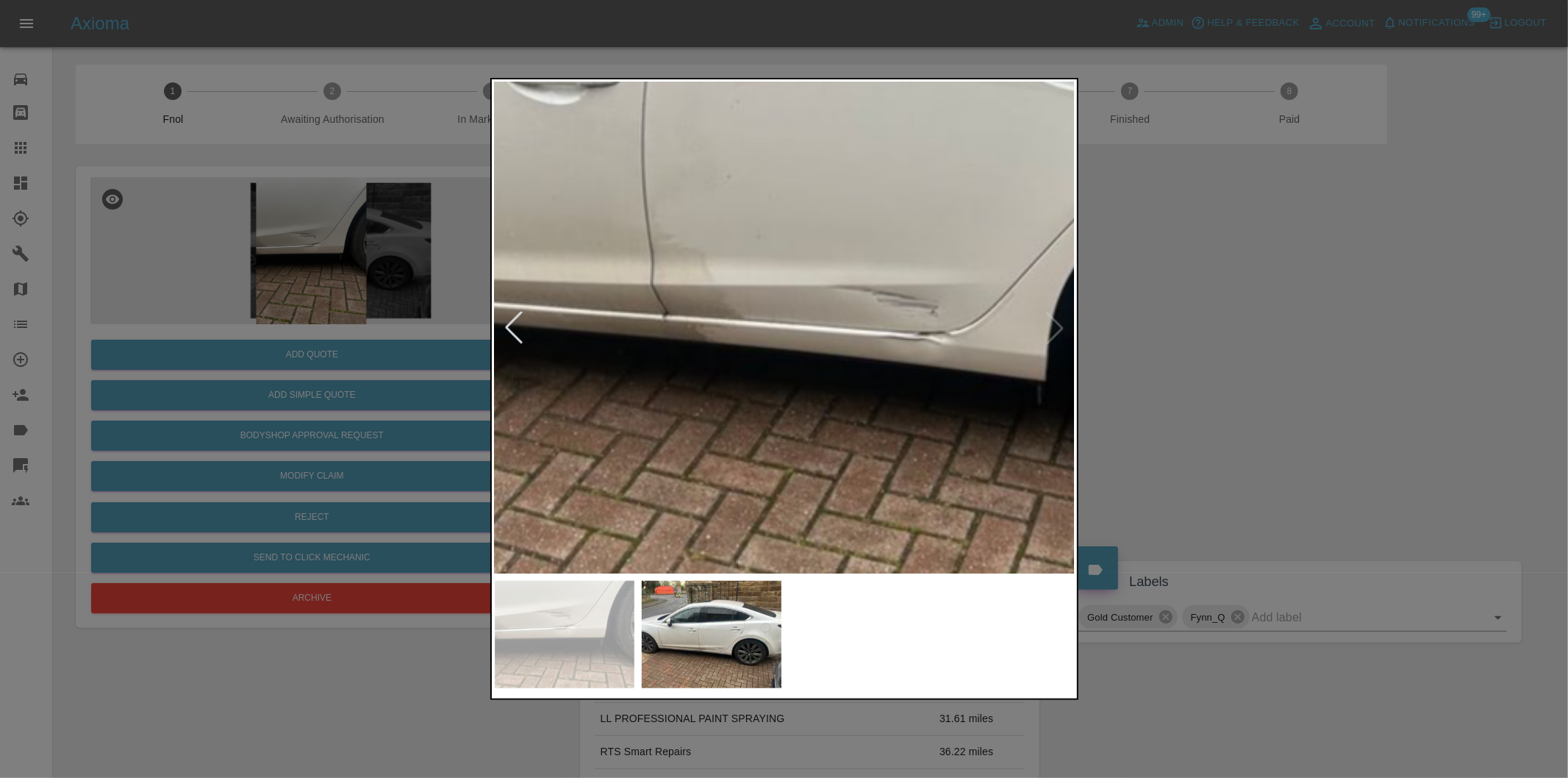
click at [862, 394] on img at bounding box center [796, 127] width 1743 height 1473
click at [863, 394] on img at bounding box center [796, 127] width 1743 height 1473
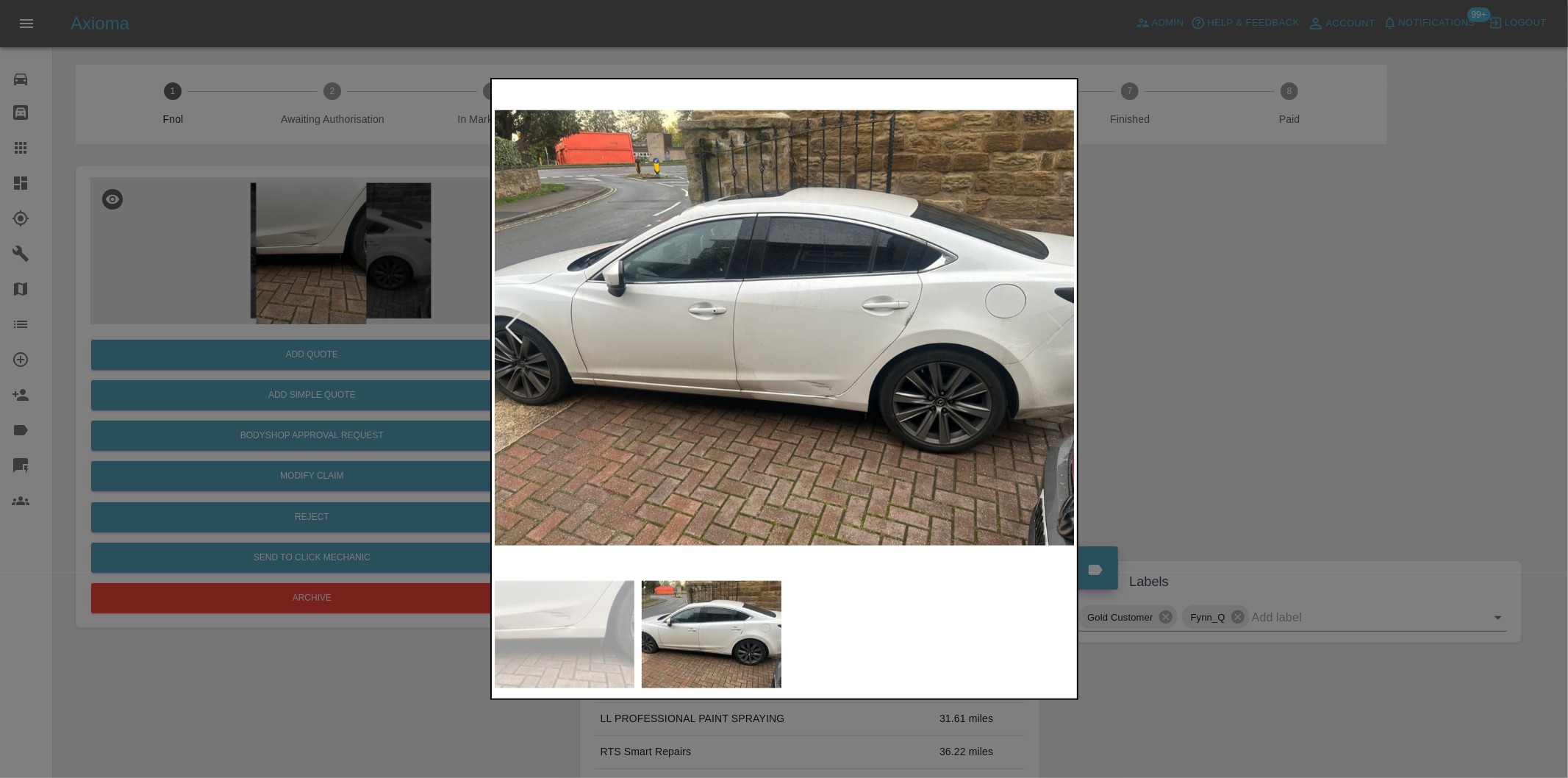
click at [1166, 374] on div at bounding box center [784, 389] width 1568 height 778
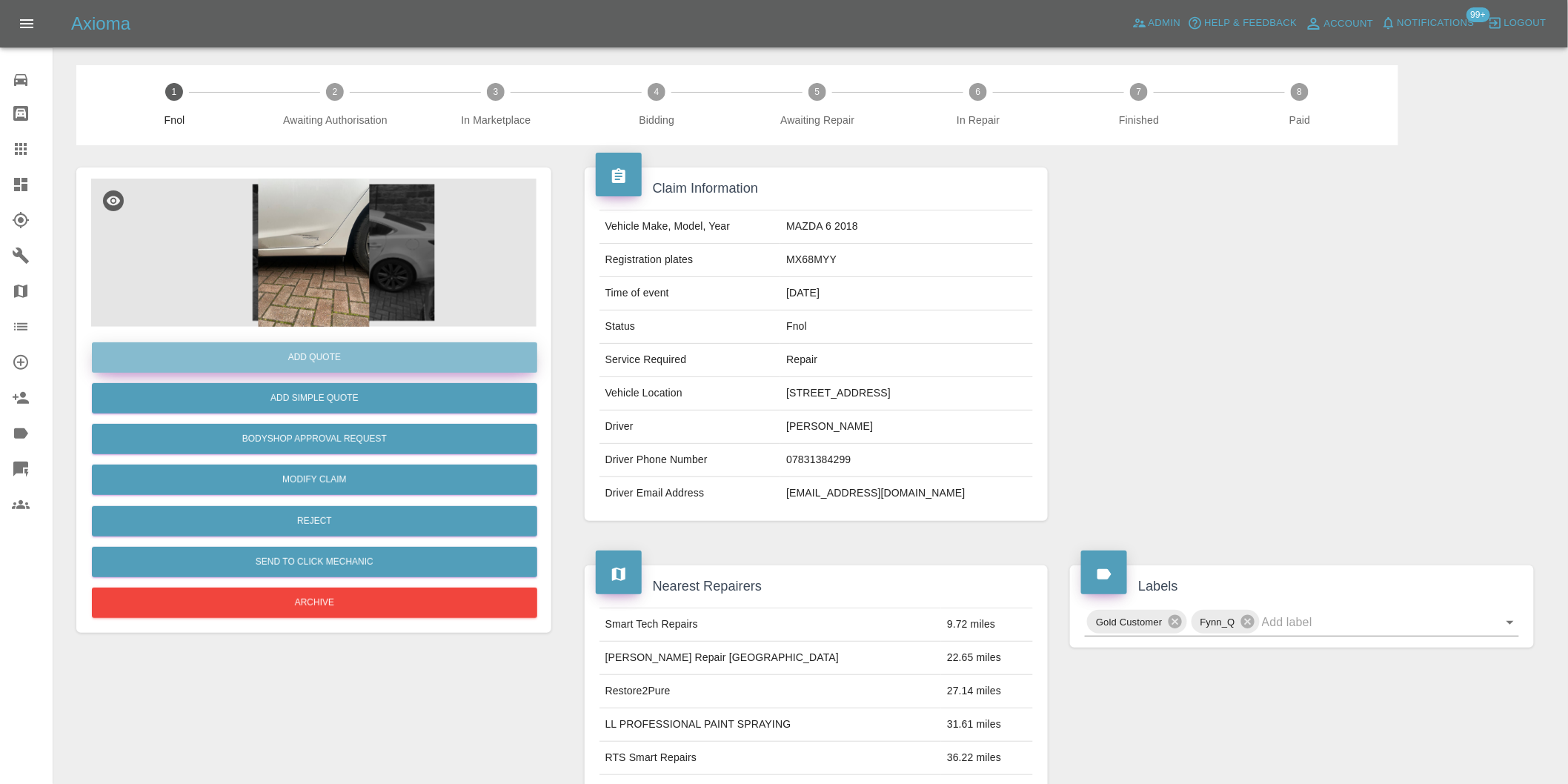
click at [367, 358] on button "Add Quote" at bounding box center [314, 357] width 446 height 31
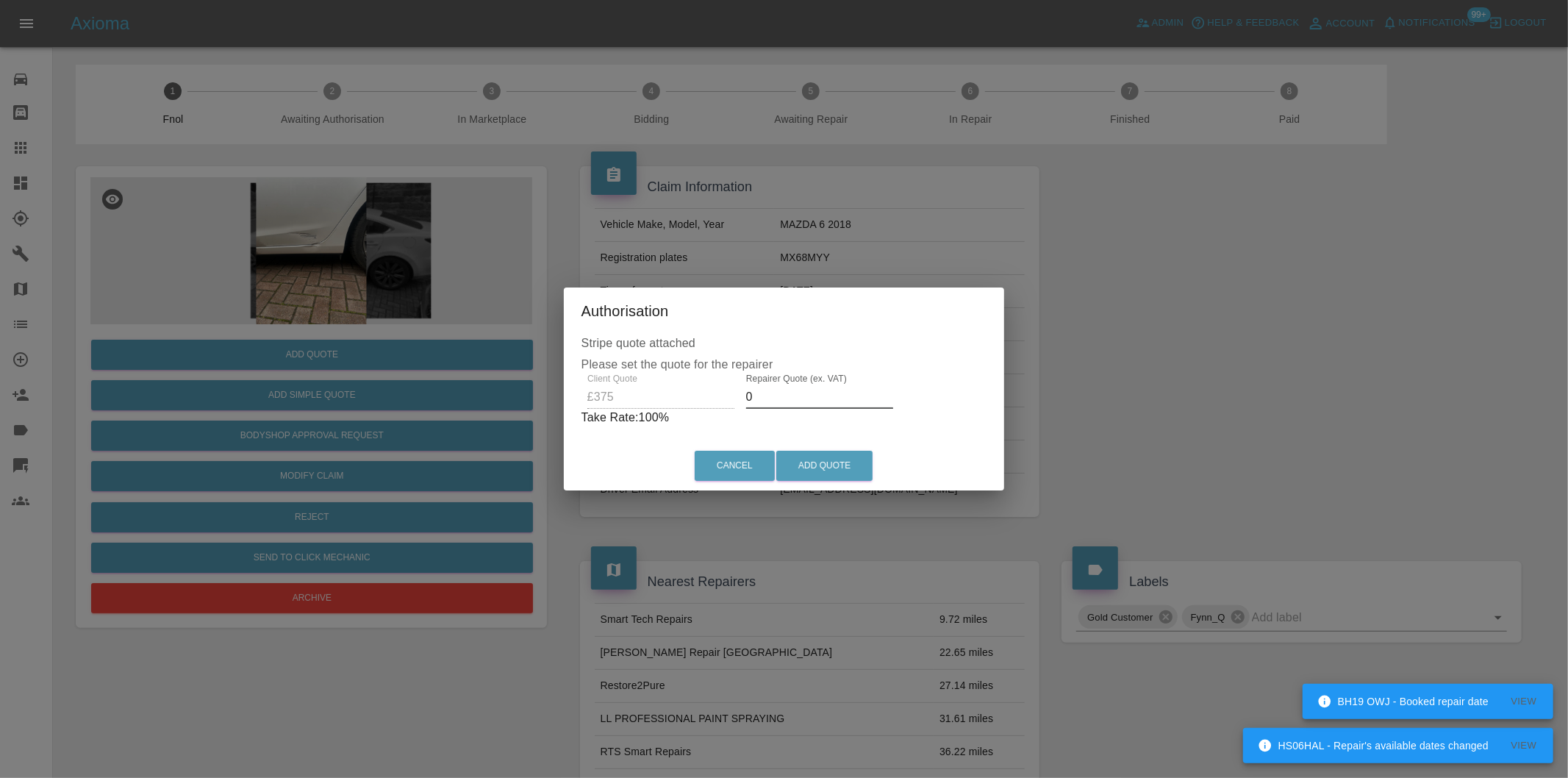
click at [787, 405] on input "0" at bounding box center [820, 397] width 147 height 24
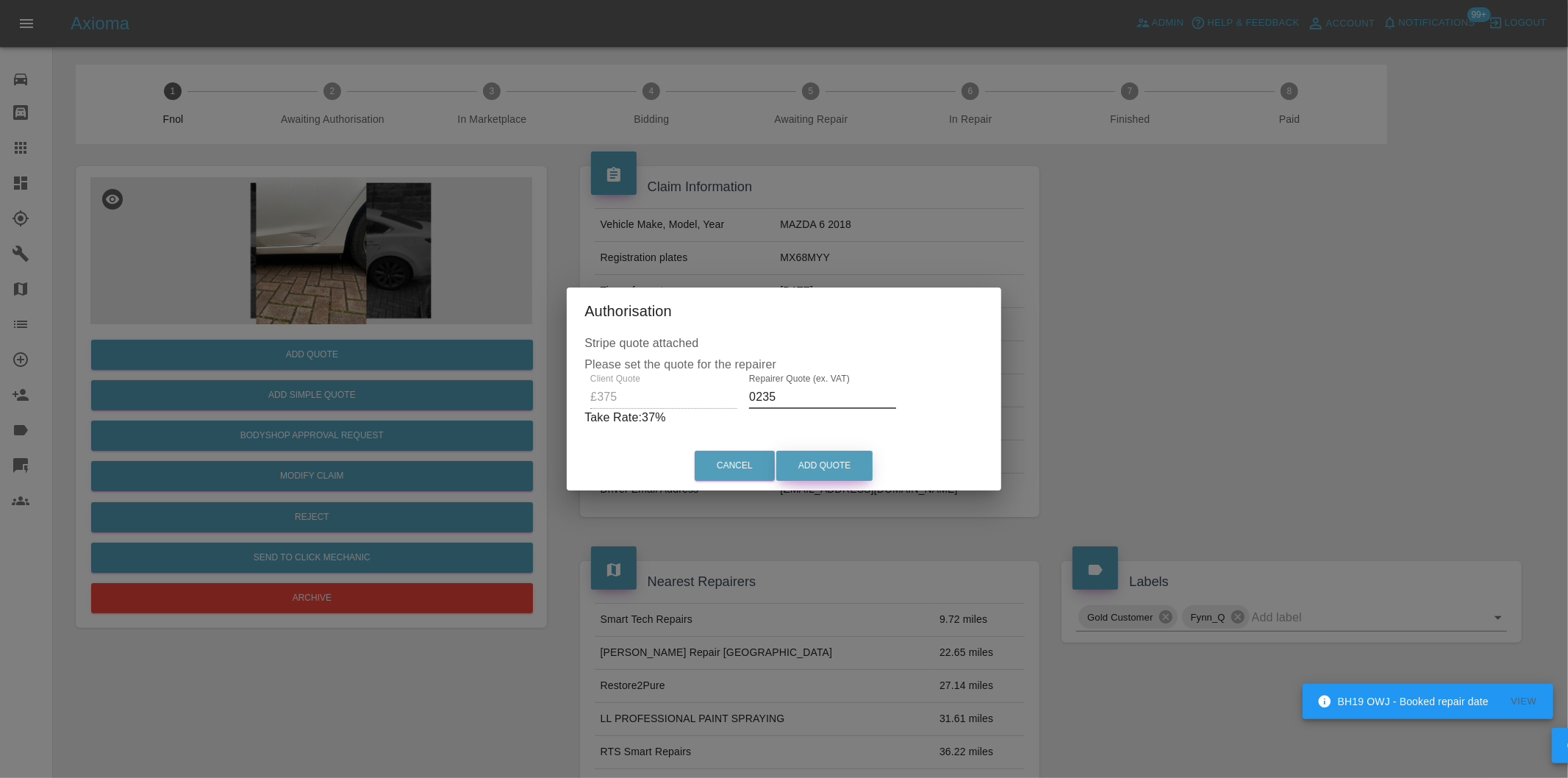
type input "0235"
click at [816, 456] on button "Add Quote" at bounding box center [825, 466] width 96 height 30
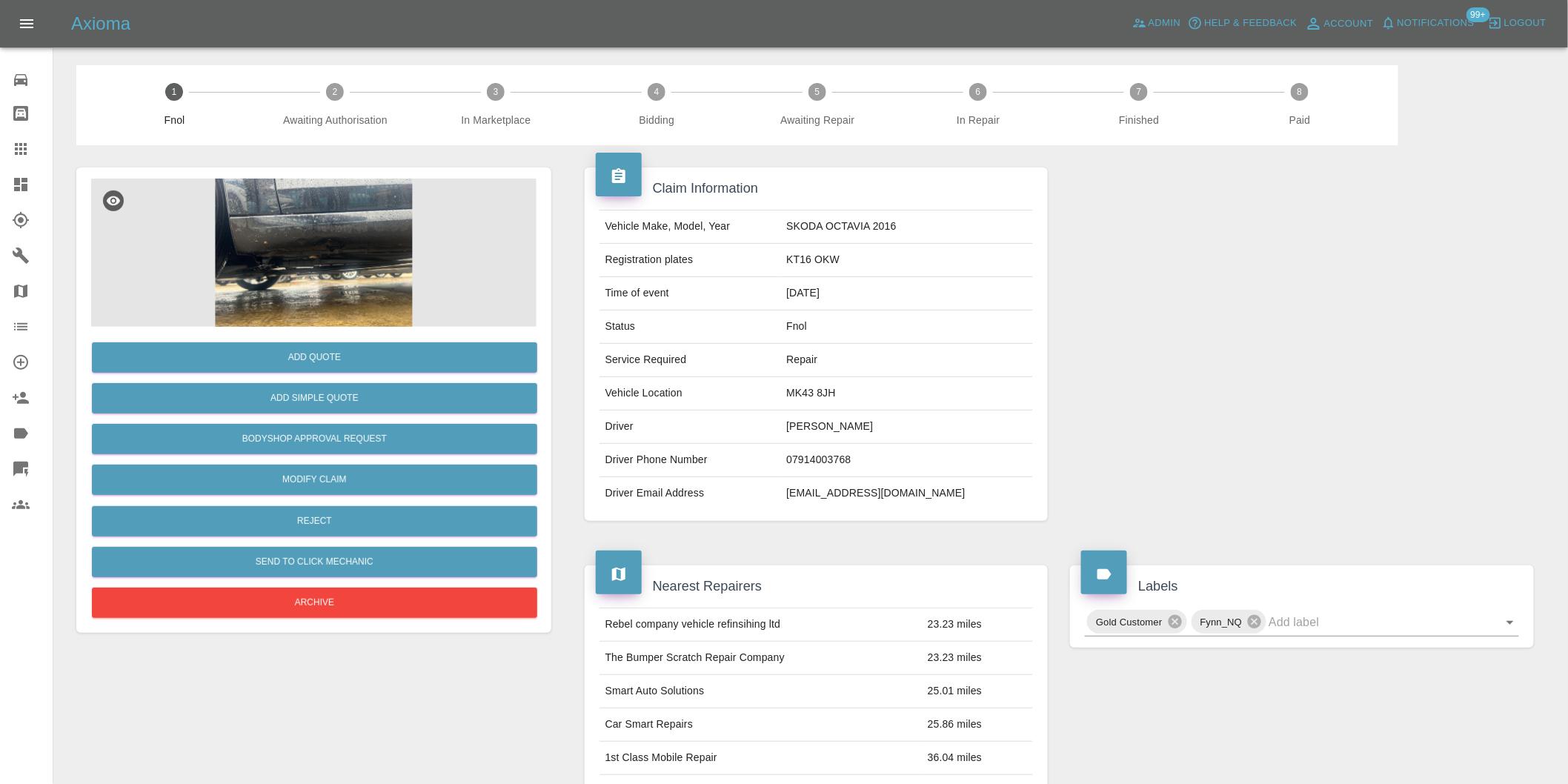
click at [342, 199] on img at bounding box center [313, 253] width 446 height 148
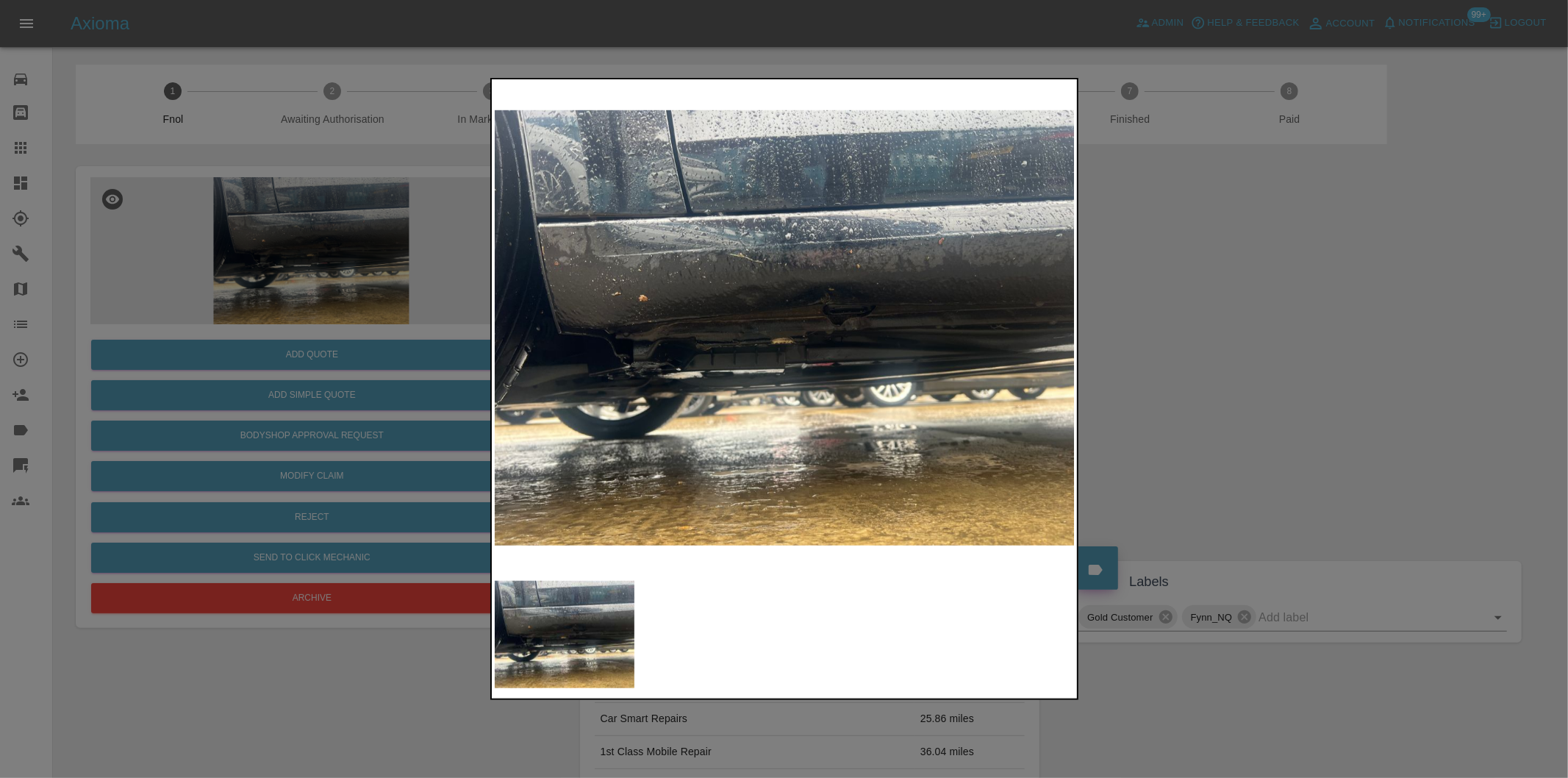
click at [765, 271] on img at bounding box center [784, 328] width 581 height 492
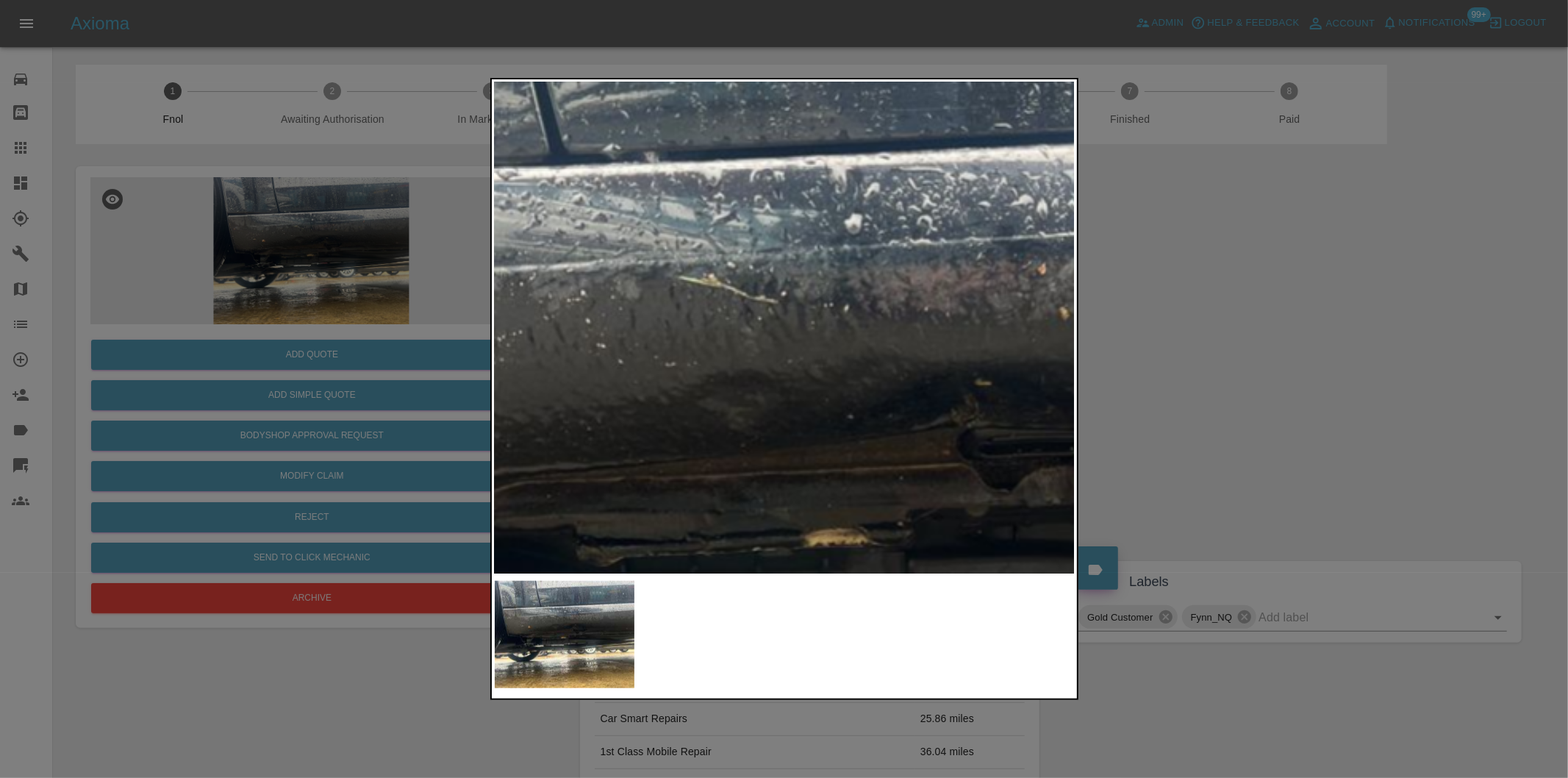
click at [765, 271] on img at bounding box center [843, 497] width 1743 height 1473
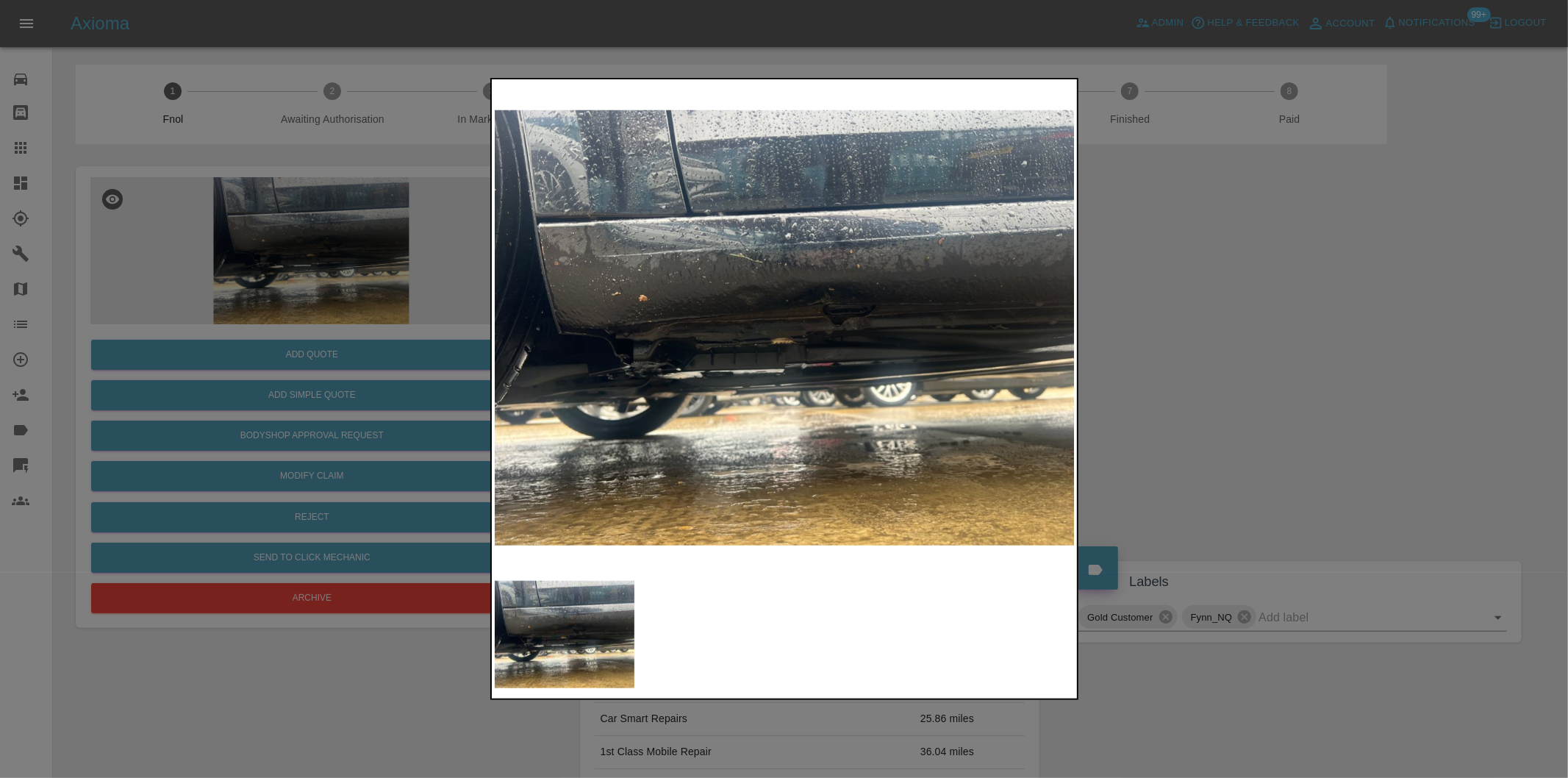
click at [1291, 322] on div at bounding box center [784, 389] width 1568 height 778
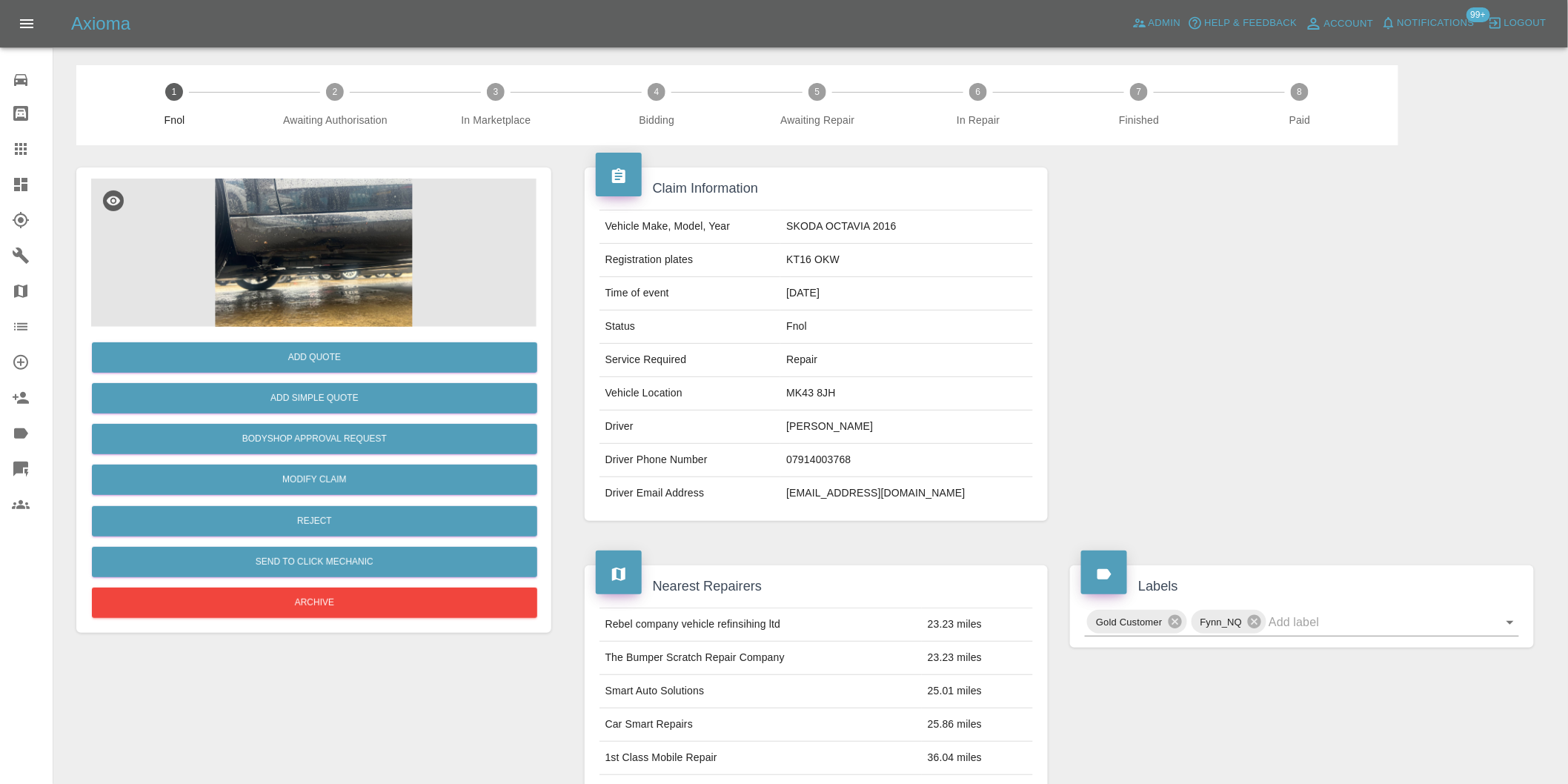
click at [297, 226] on img at bounding box center [313, 253] width 446 height 148
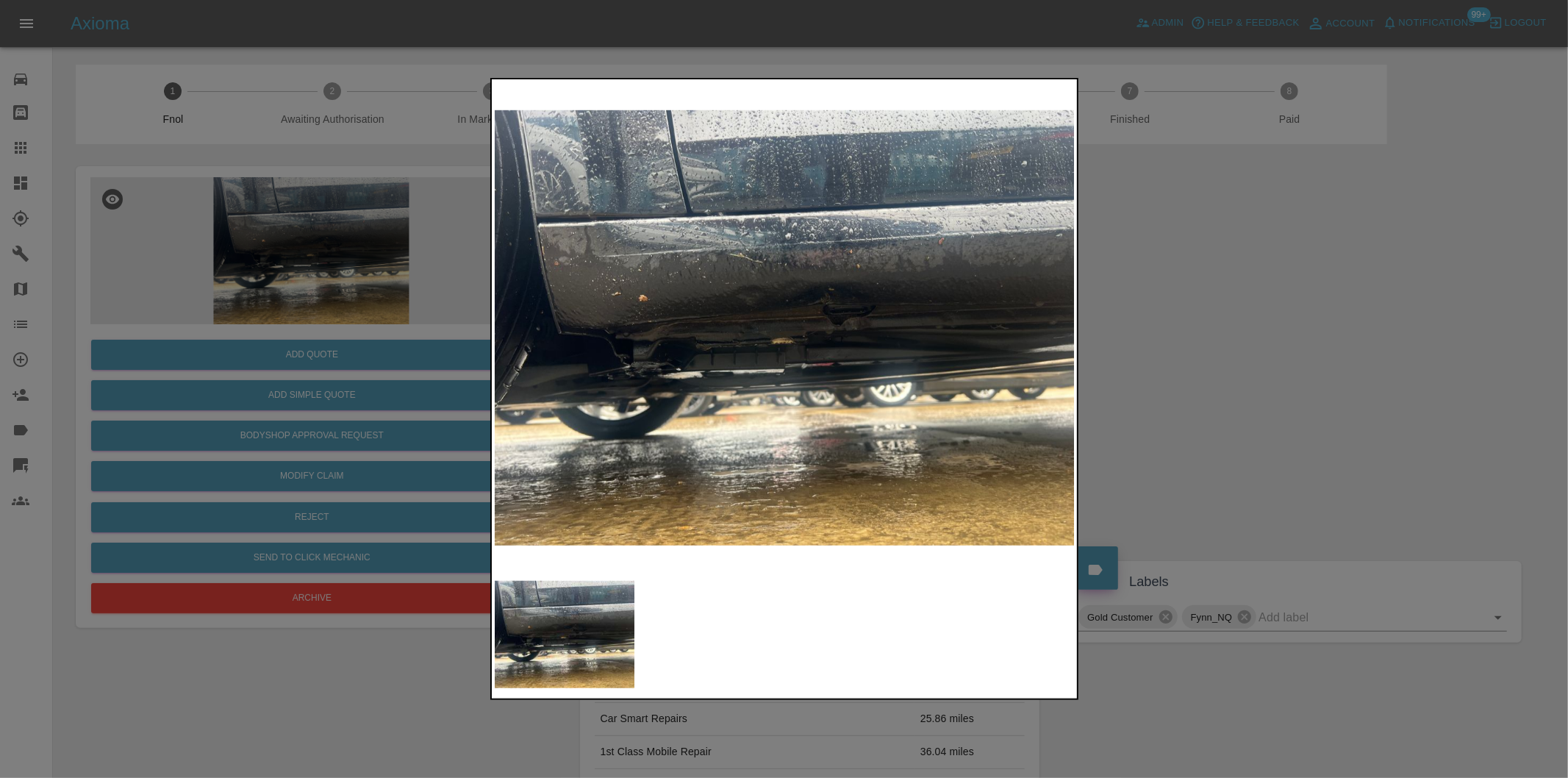
click at [824, 305] on img at bounding box center [784, 328] width 581 height 492
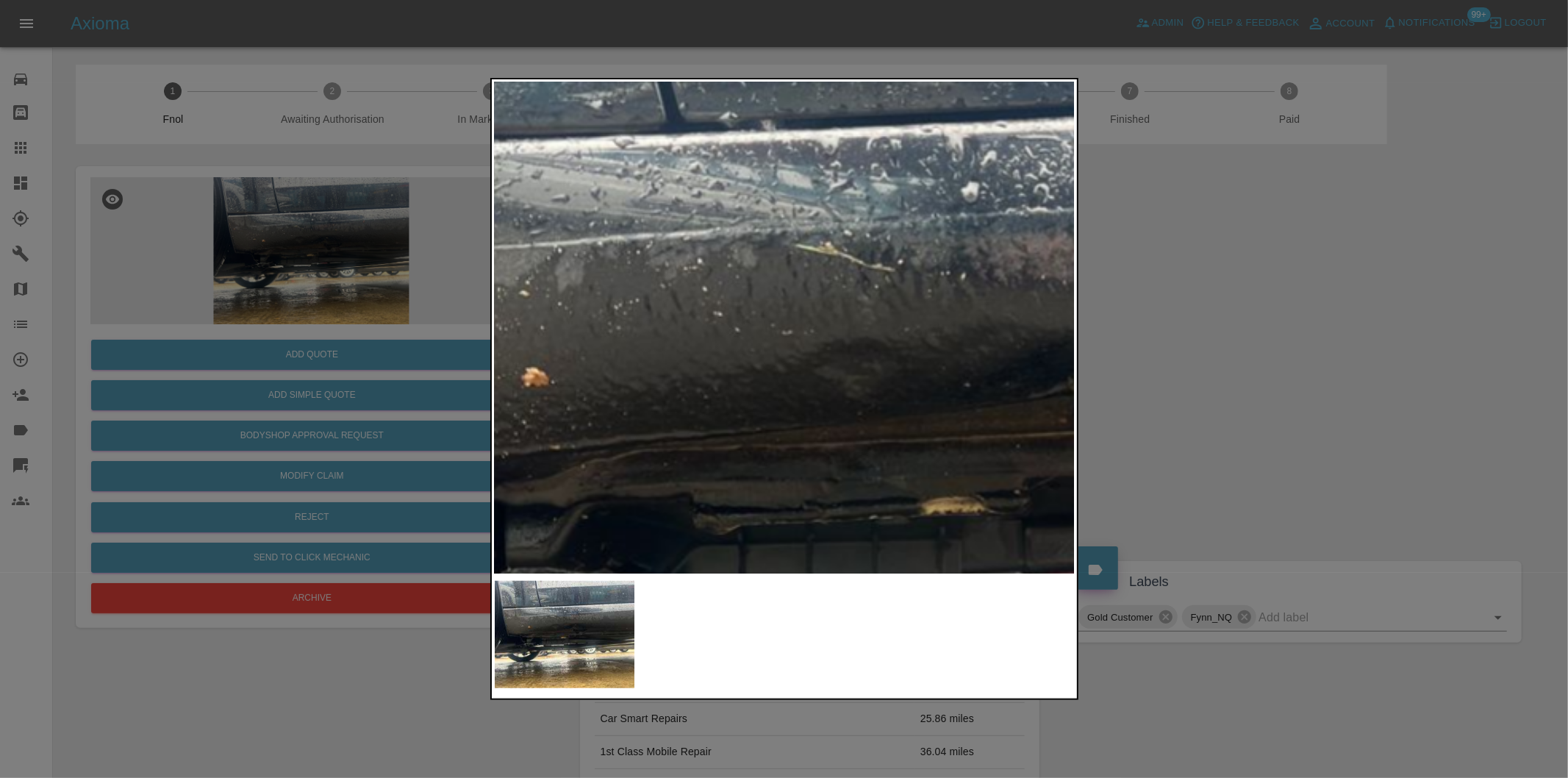
click at [885, 399] on img at bounding box center [960, 465] width 1743 height 1473
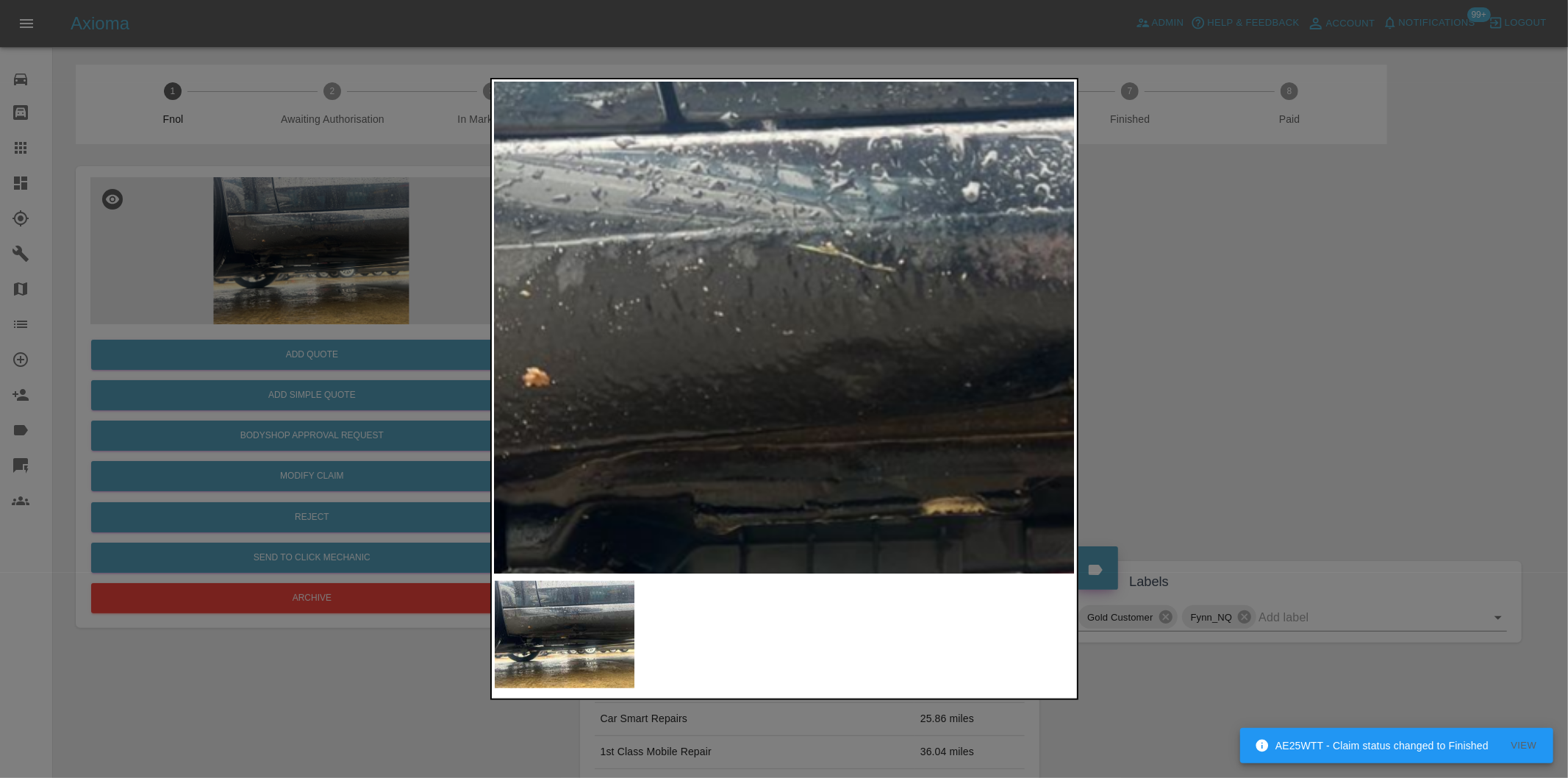
click at [831, 332] on img at bounding box center [961, 465] width 1743 height 1473
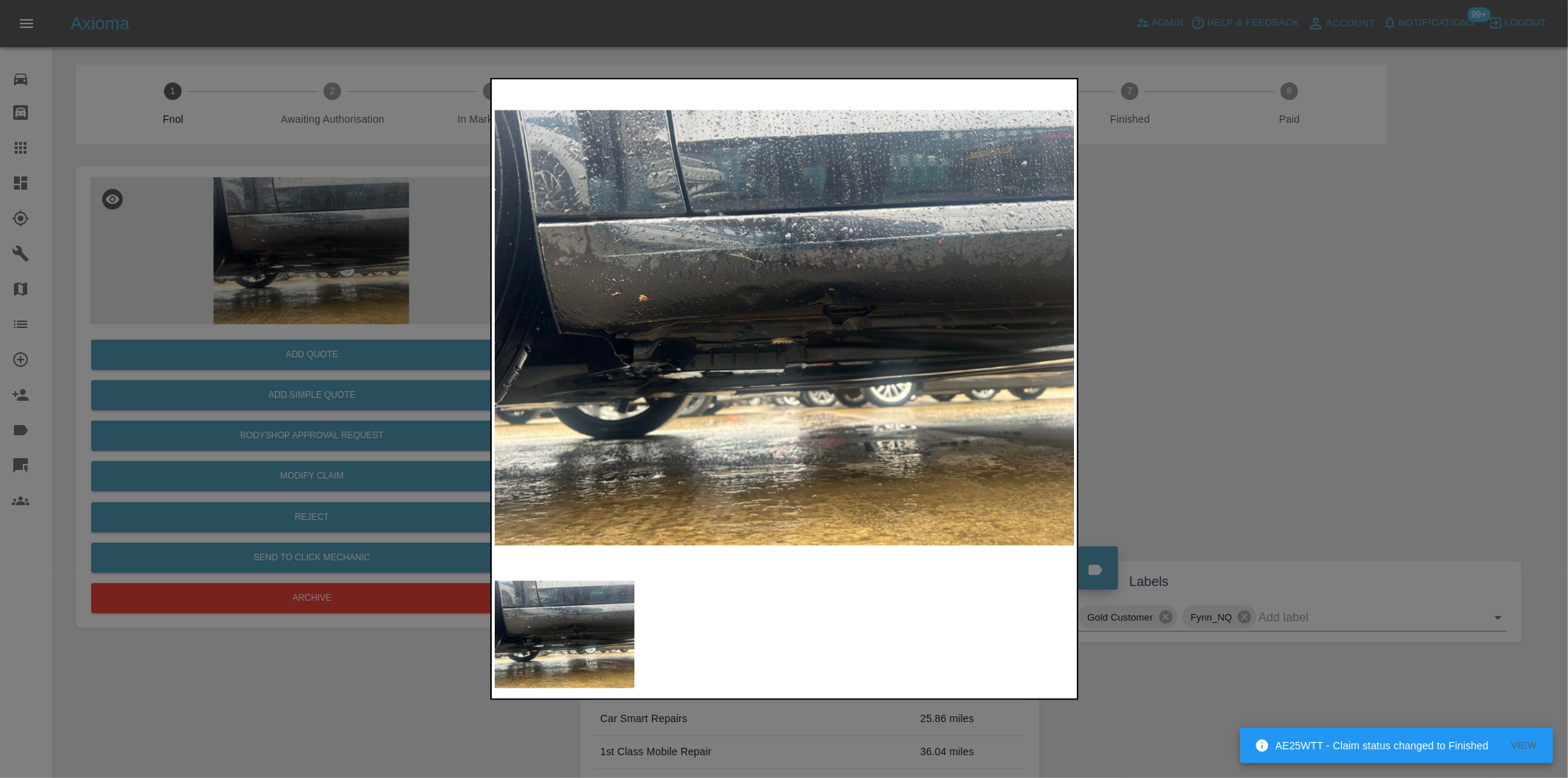
drag, startPoint x: 1332, startPoint y: 351, endPoint x: 976, endPoint y: 399, distance: 359.2
click at [1329, 351] on div at bounding box center [784, 389] width 1568 height 778
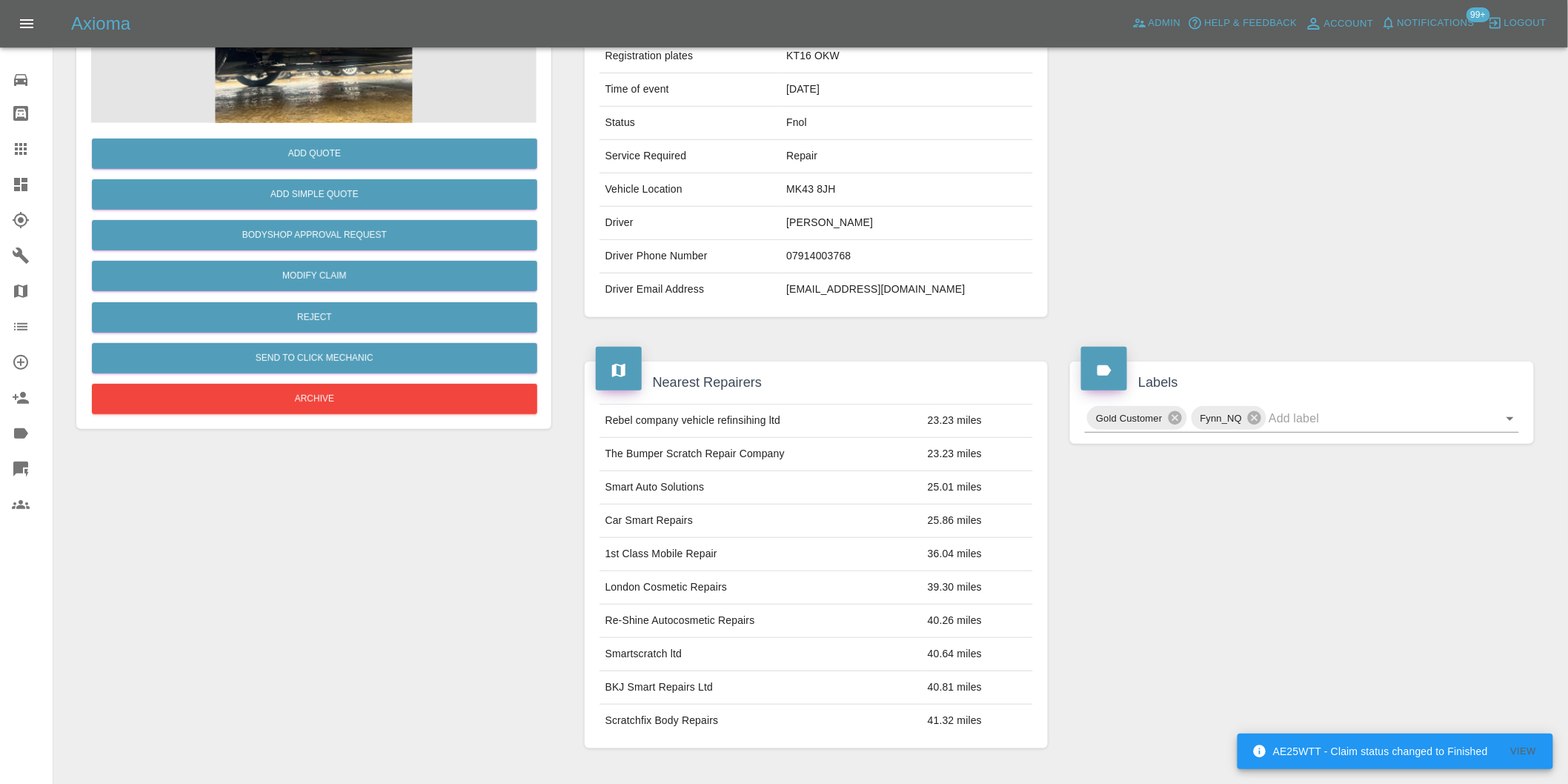
scroll to position [329, 0]
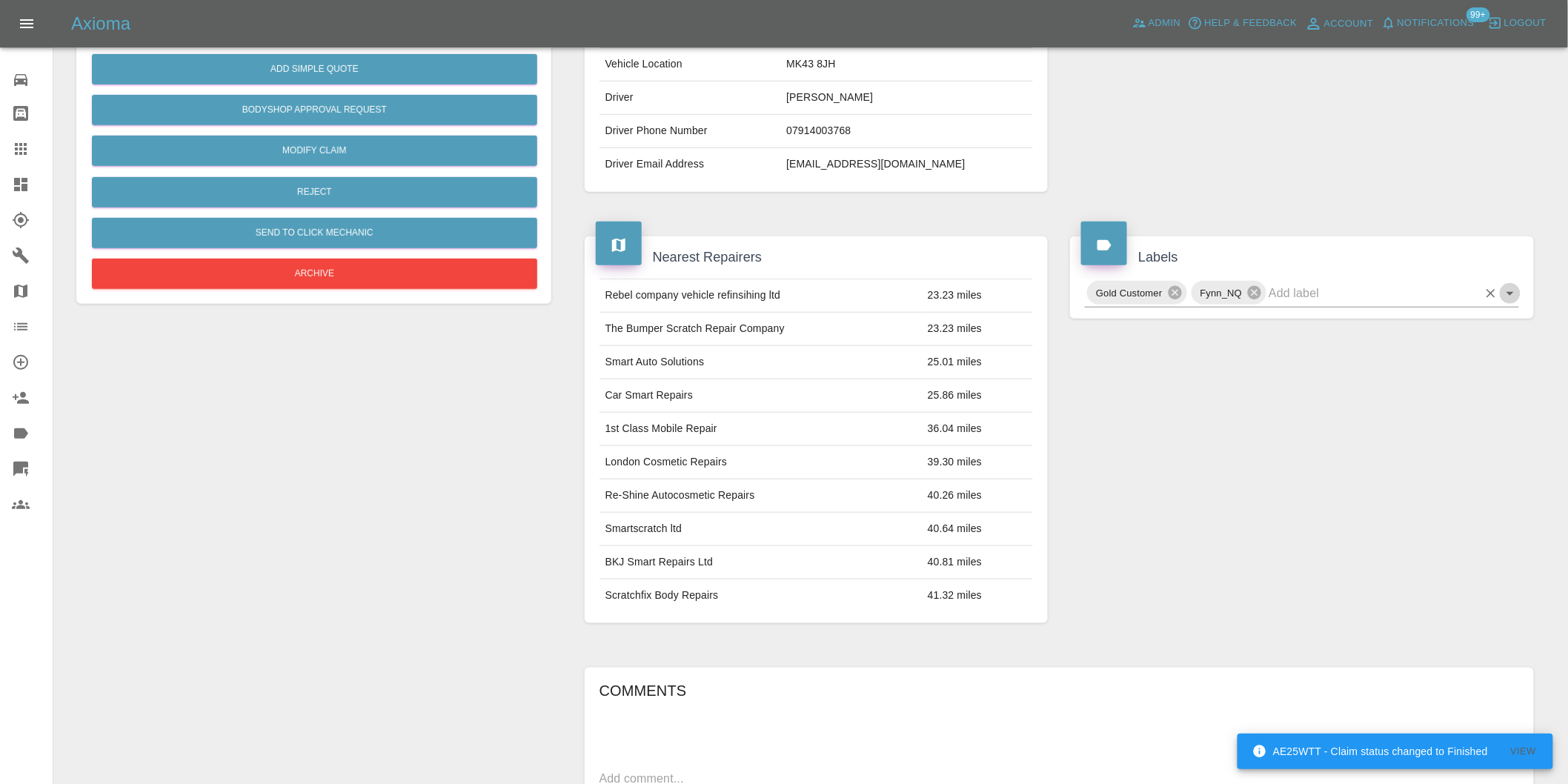
click at [1505, 295] on icon "Open" at bounding box center [1511, 294] width 18 height 18
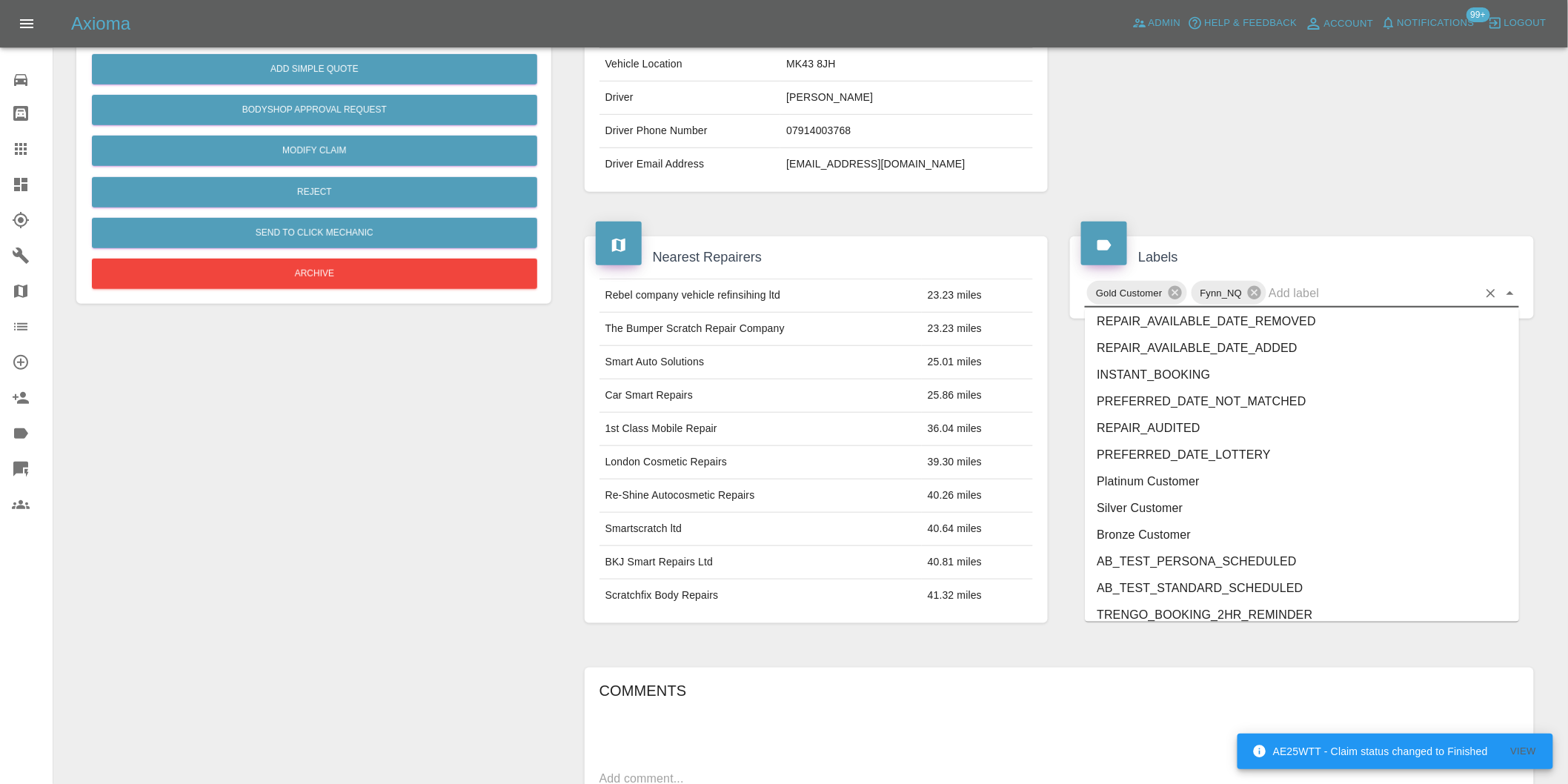
scroll to position [3166, 0]
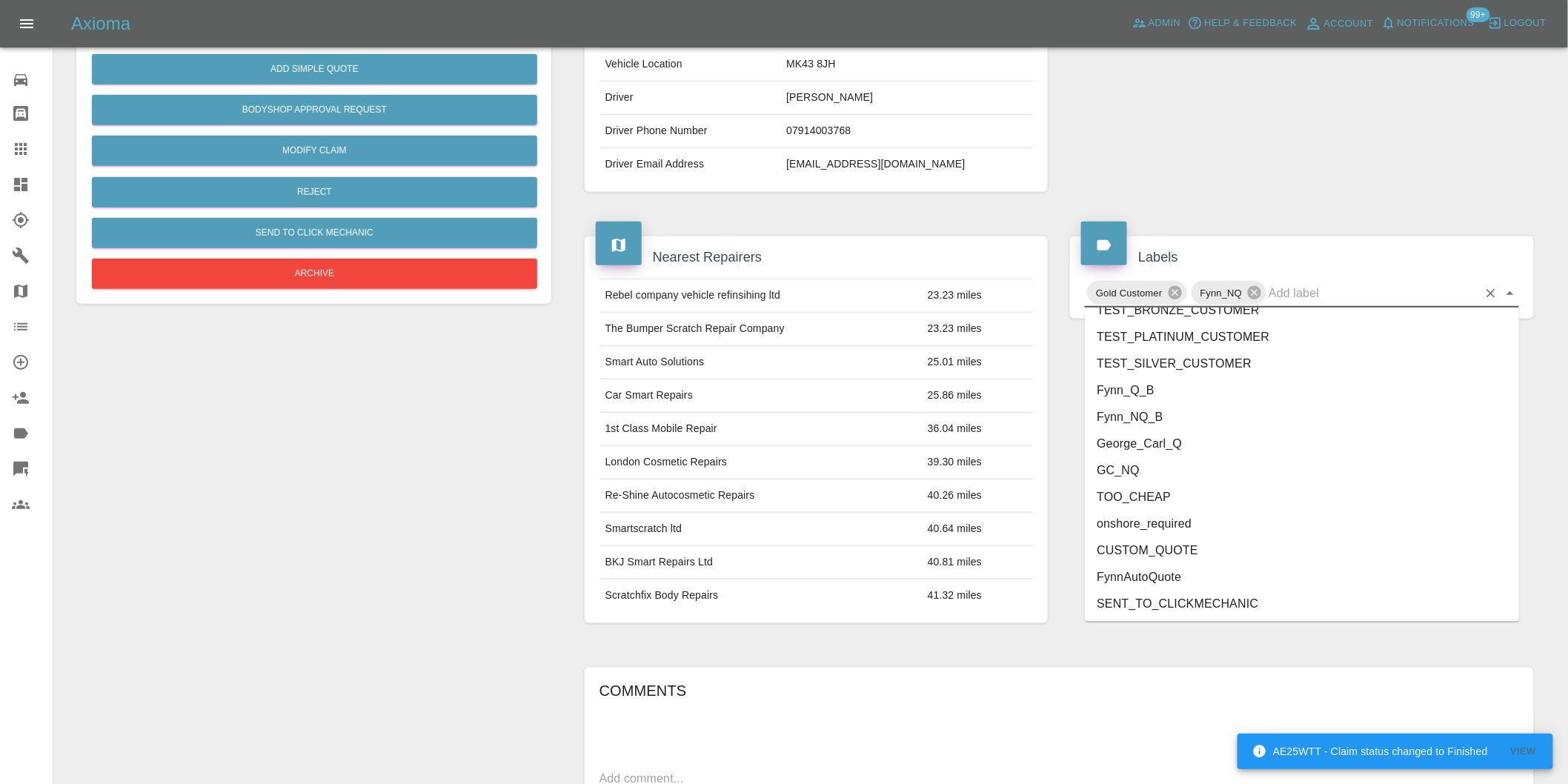
click at [1184, 523] on li "onshore_required" at bounding box center [1301, 523] width 434 height 27
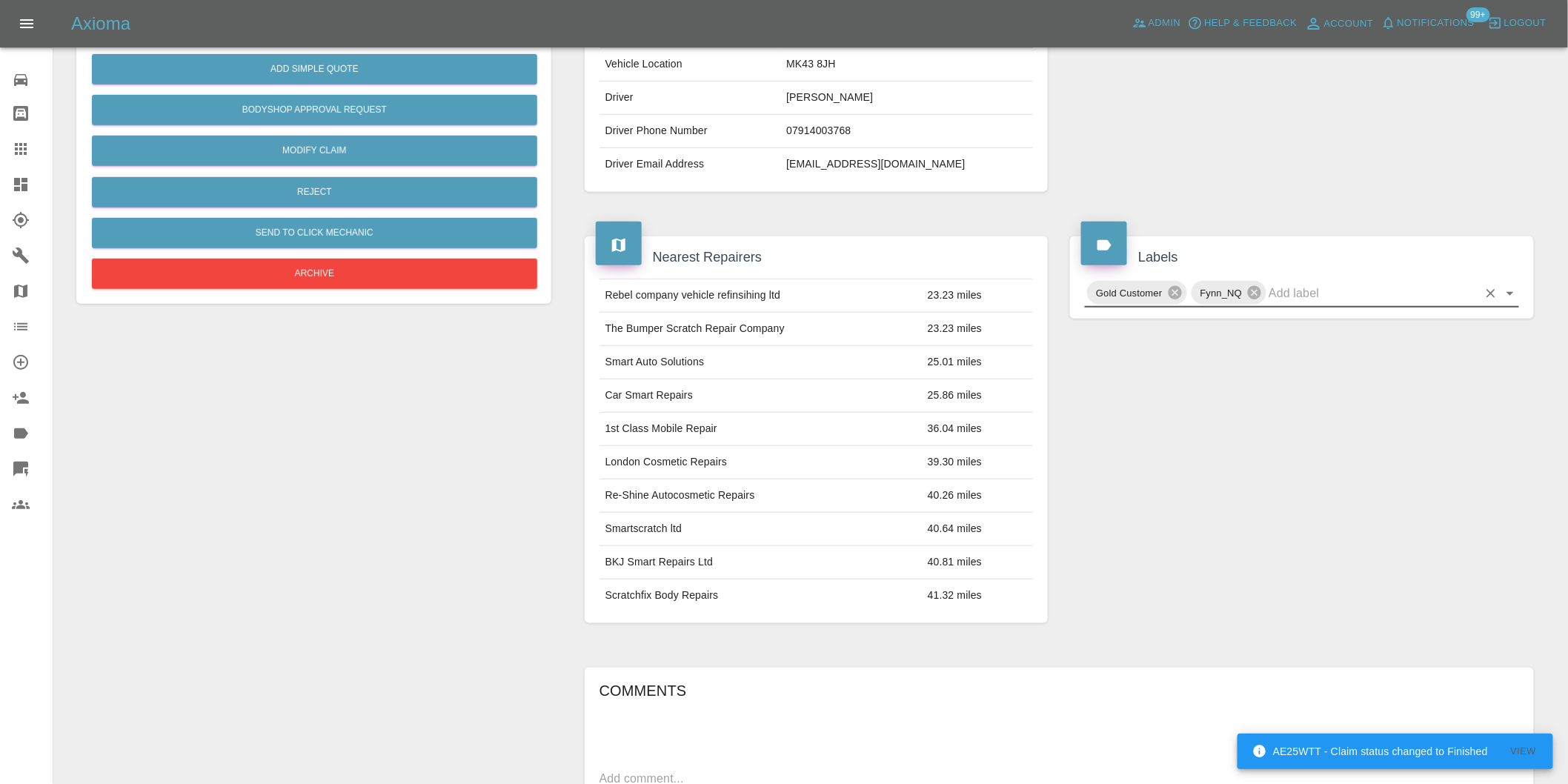
click at [1505, 289] on icon "Open" at bounding box center [1511, 294] width 18 height 18
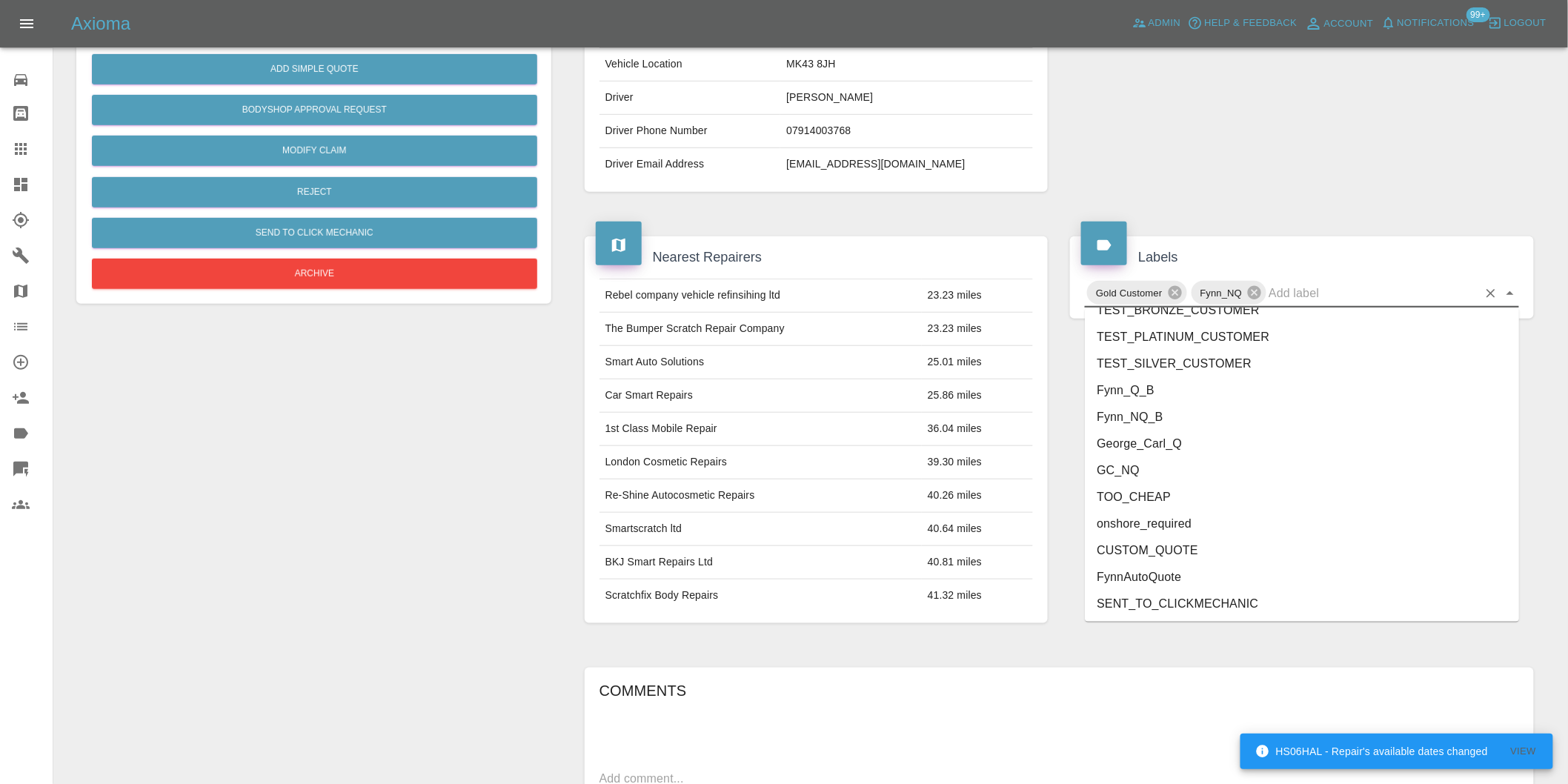
click at [1181, 449] on li "George_Carl_Q" at bounding box center [1301, 444] width 434 height 27
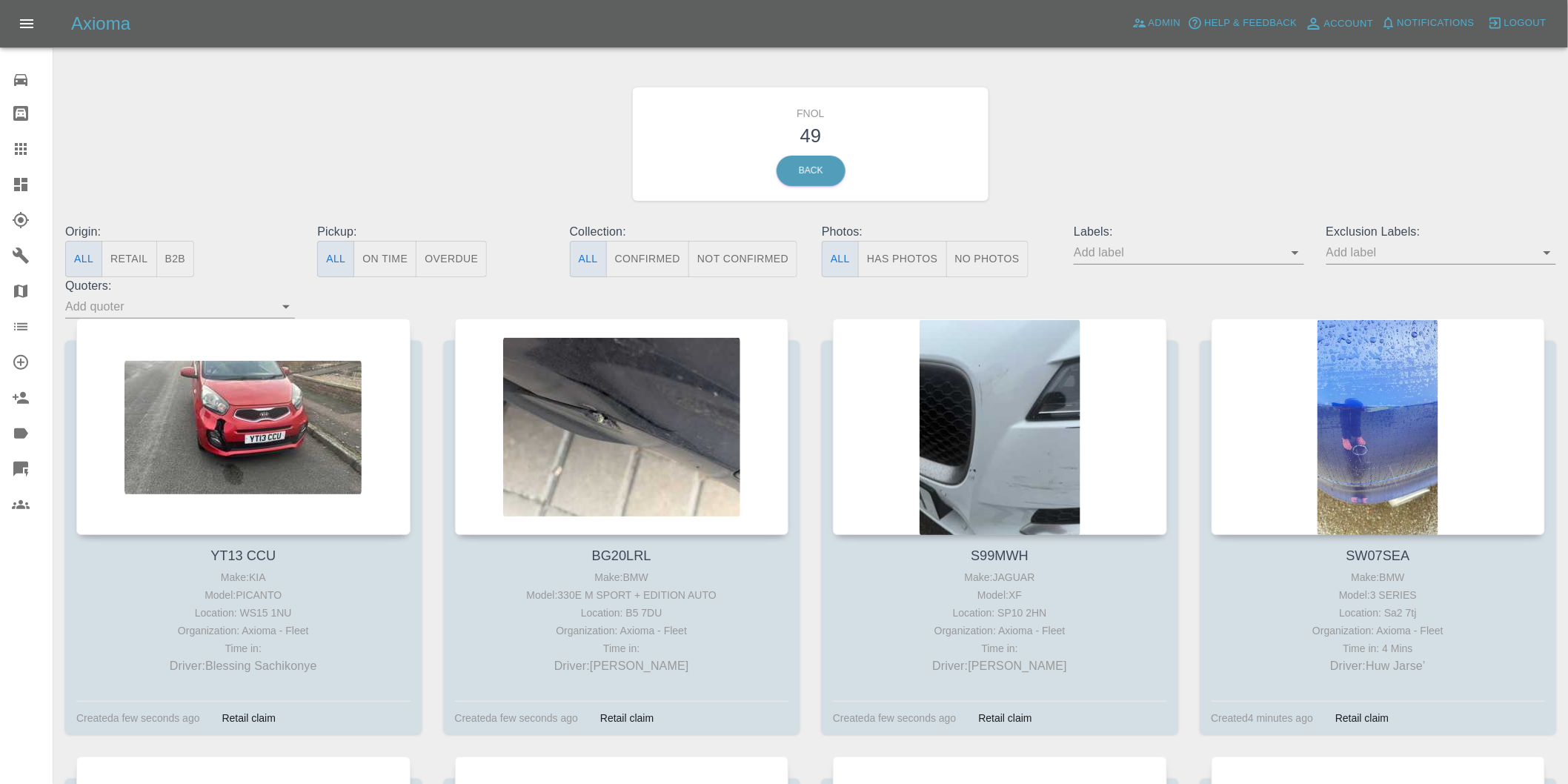
click at [894, 250] on button "Has Photos" at bounding box center [903, 259] width 89 height 37
click at [1549, 254] on icon "Open" at bounding box center [1547, 253] width 18 height 18
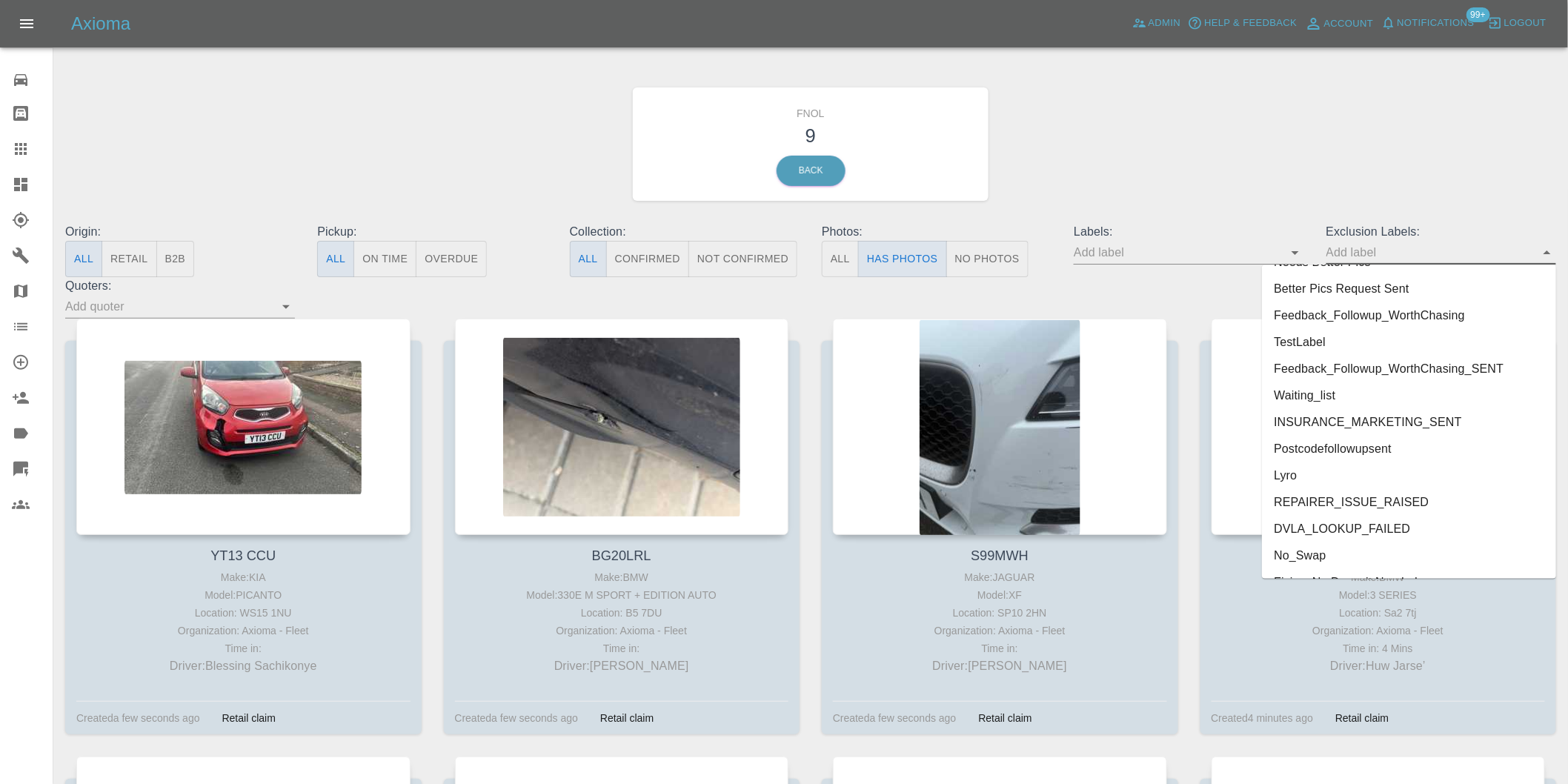
scroll to position [3218, 0]
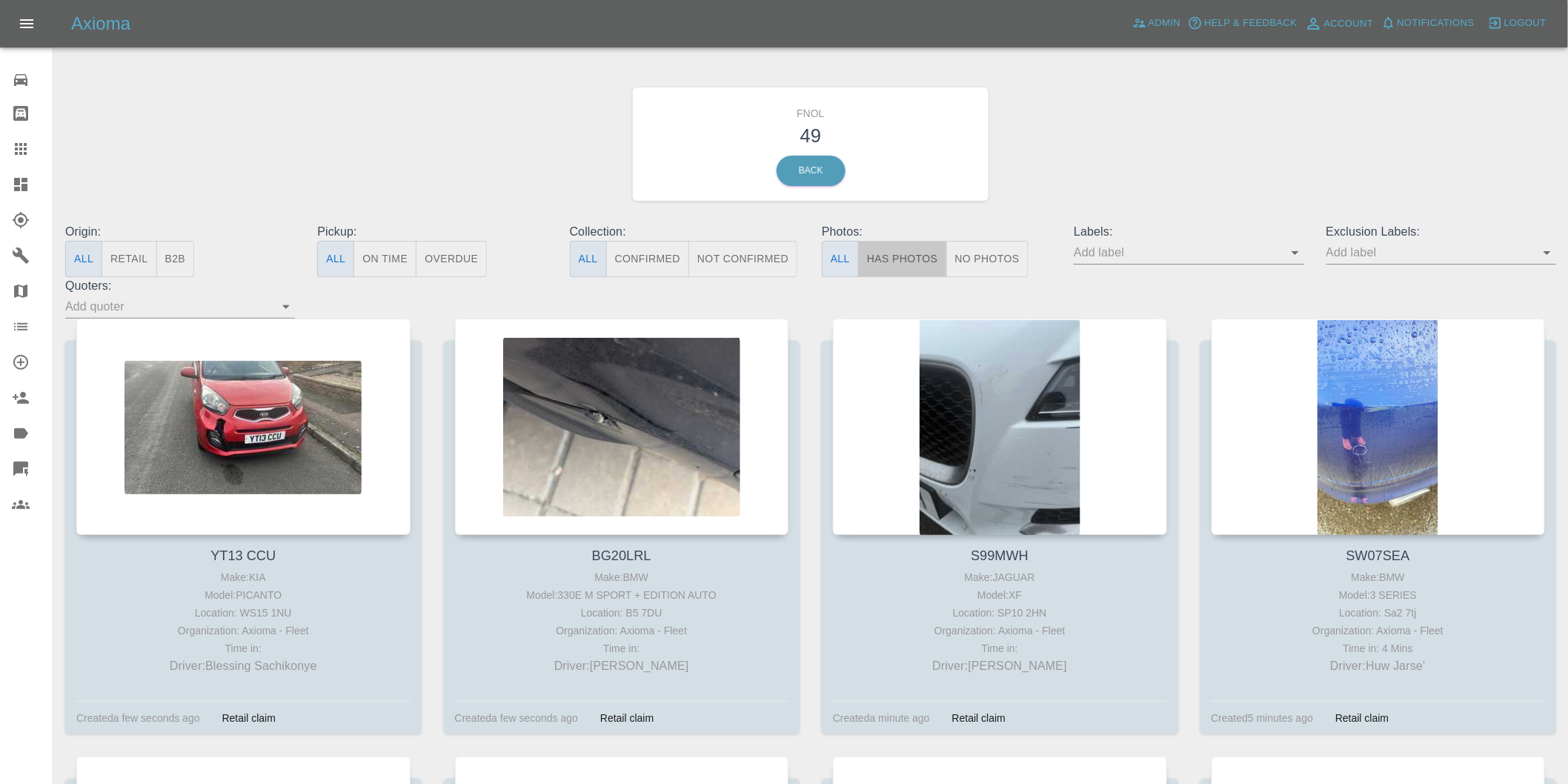
click at [907, 260] on button "Has Photos" at bounding box center [903, 259] width 89 height 37
click at [1543, 253] on icon "Open" at bounding box center [1547, 253] width 18 height 18
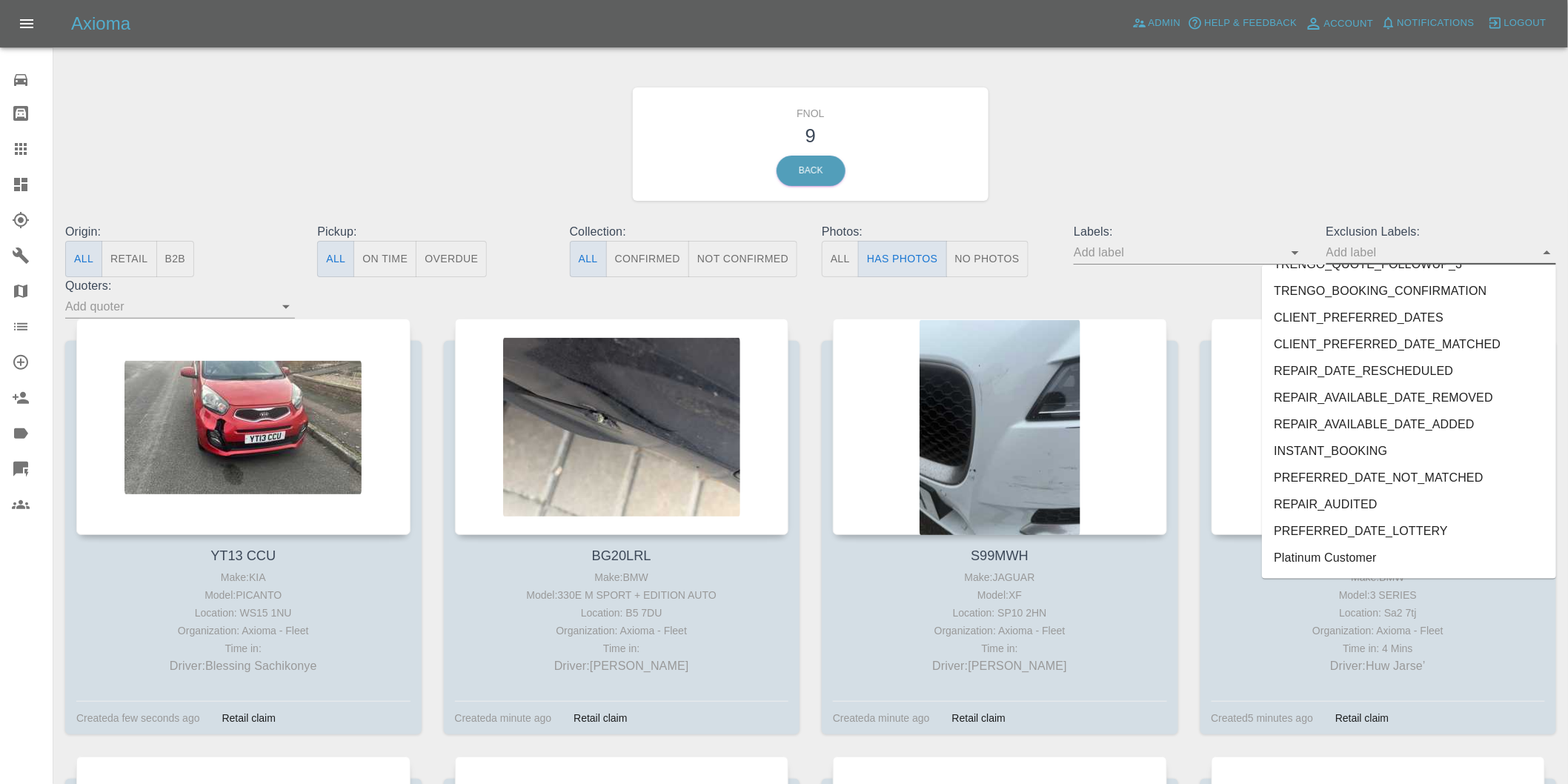
scroll to position [3218, 0]
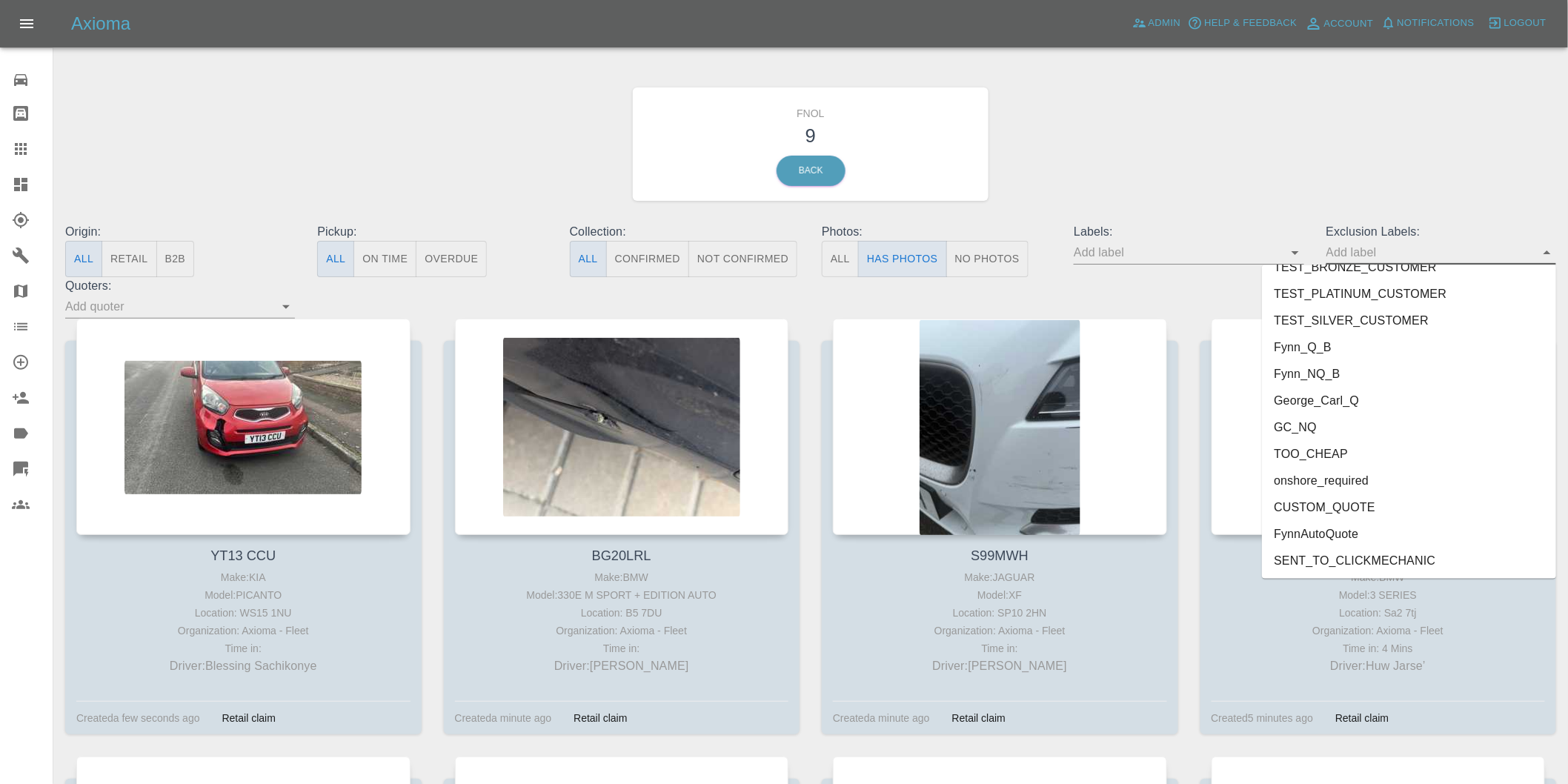
click at [1365, 479] on li "onshore_required" at bounding box center [1410, 480] width 295 height 27
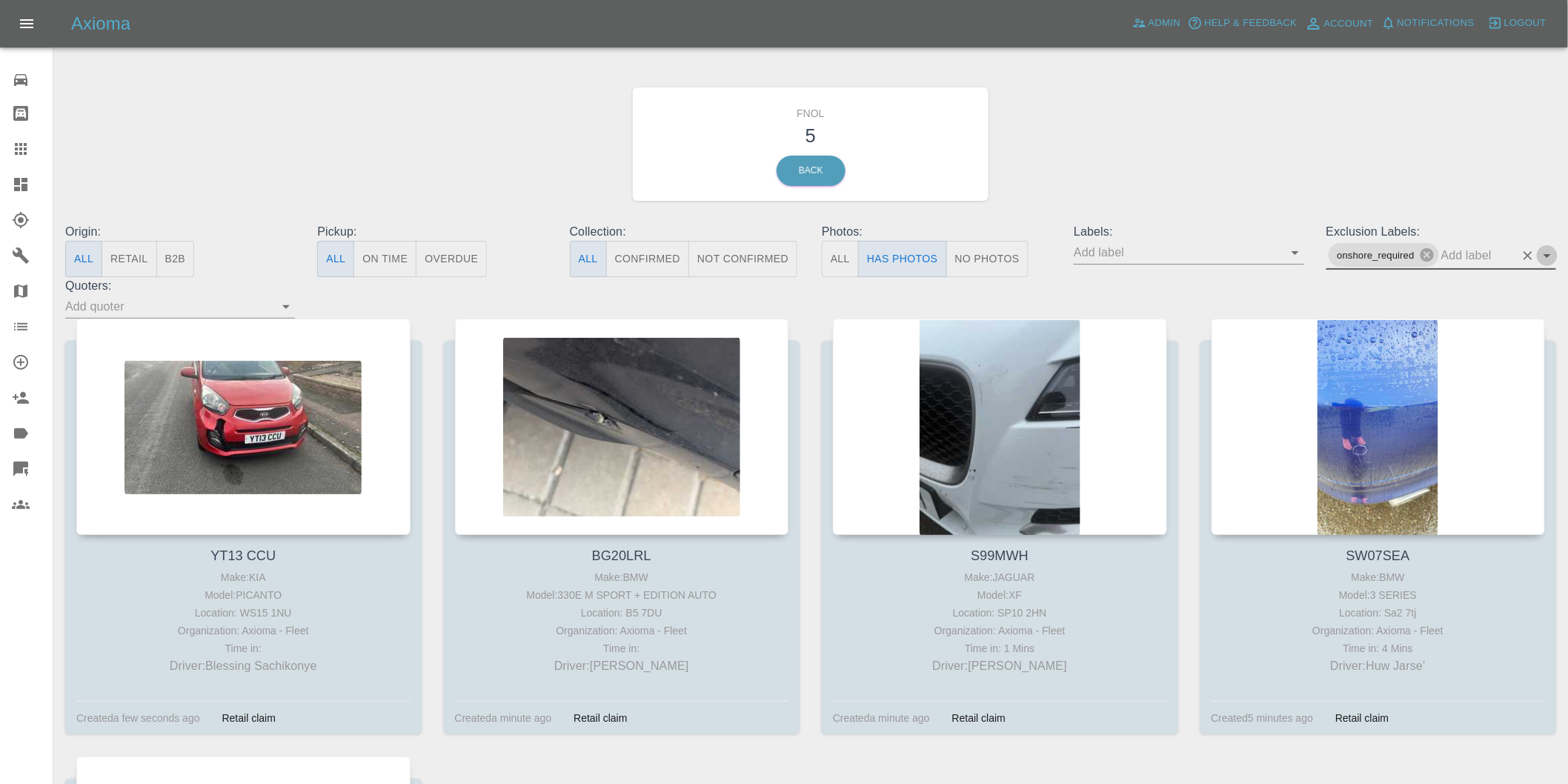
click at [1546, 257] on icon "Open" at bounding box center [1547, 256] width 18 height 18
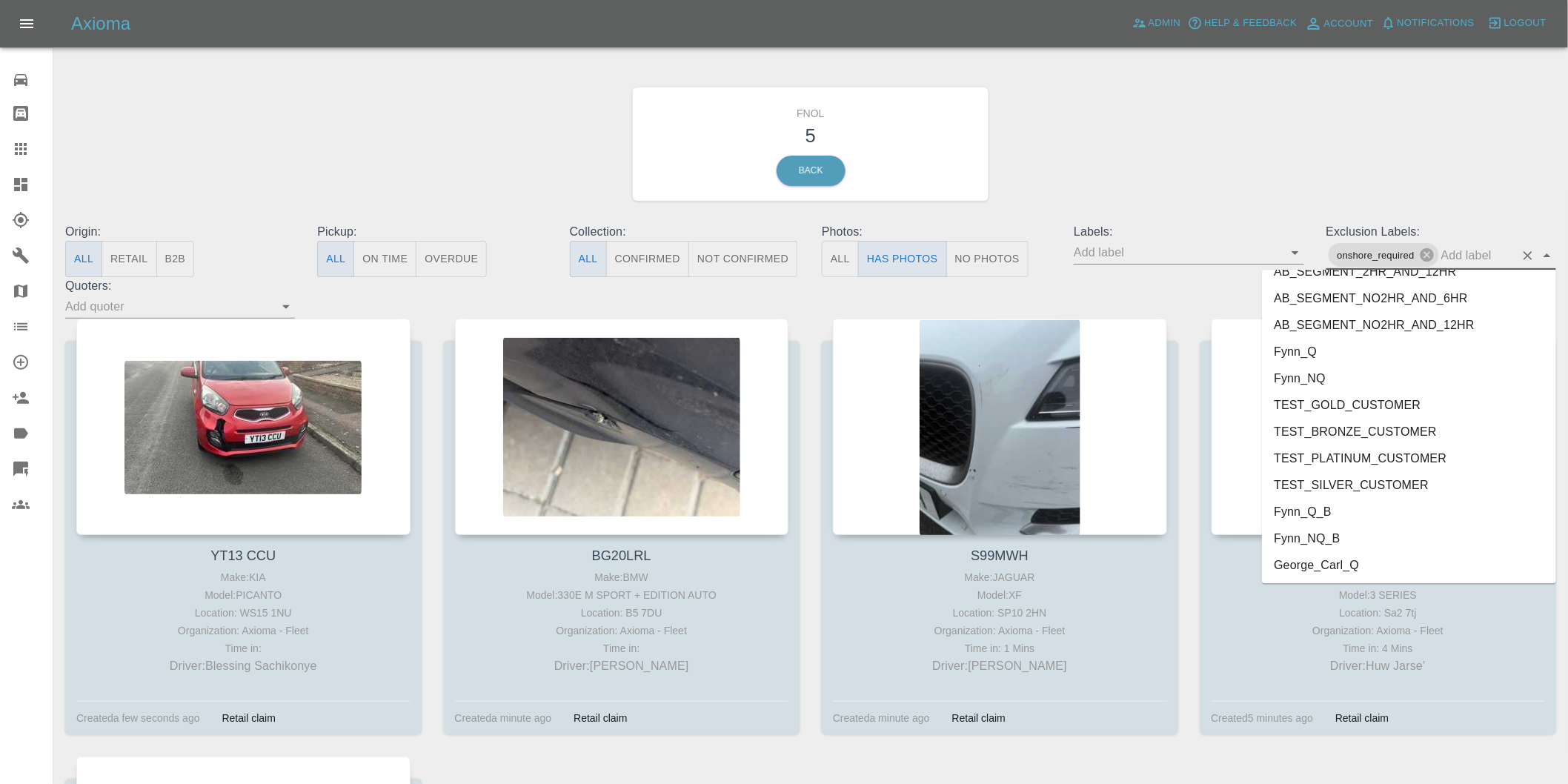
scroll to position [3191, 0]
click at [1349, 434] on li "George_Carl_Q" at bounding box center [1410, 432] width 295 height 27
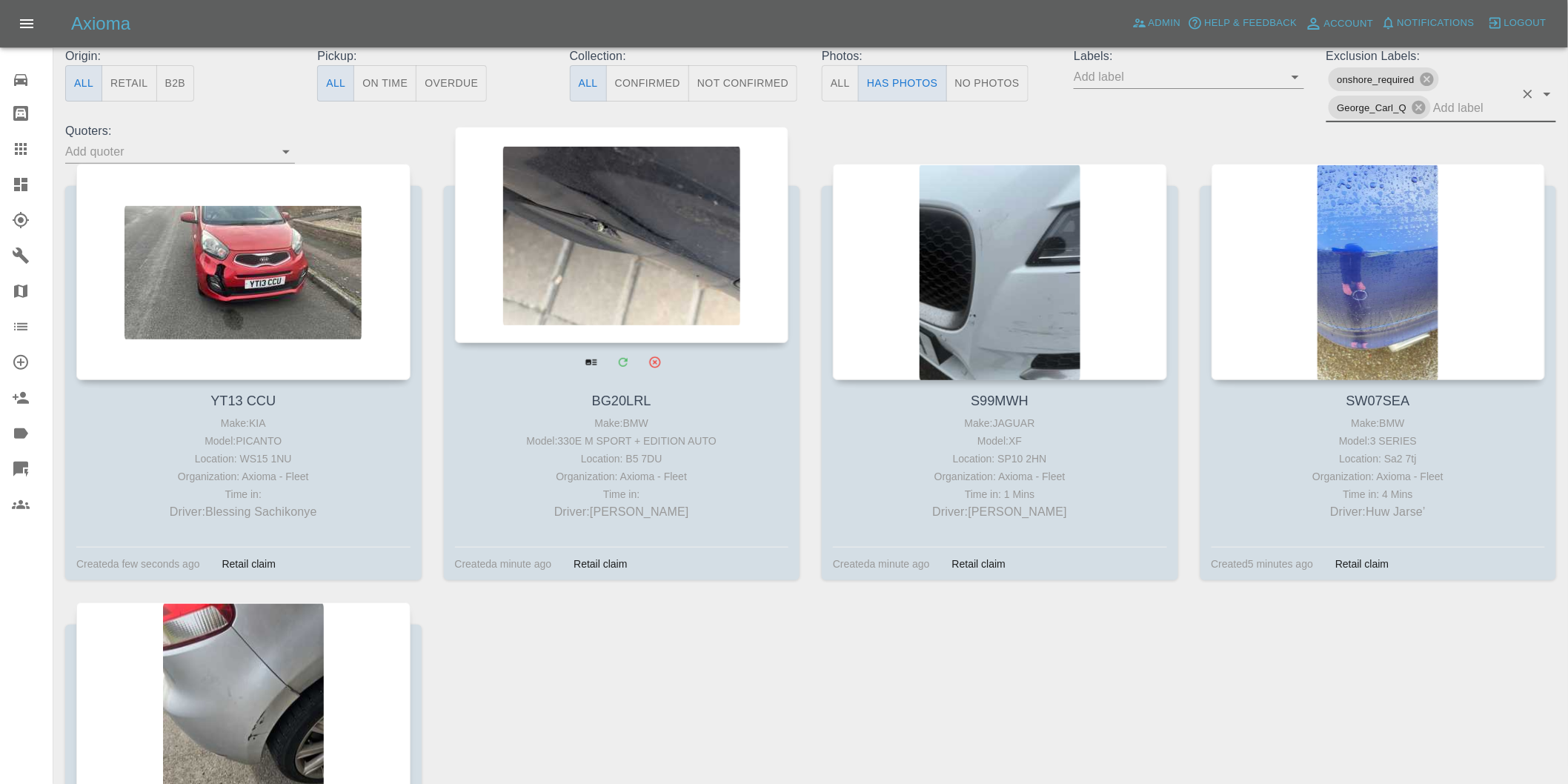
scroll to position [0, 0]
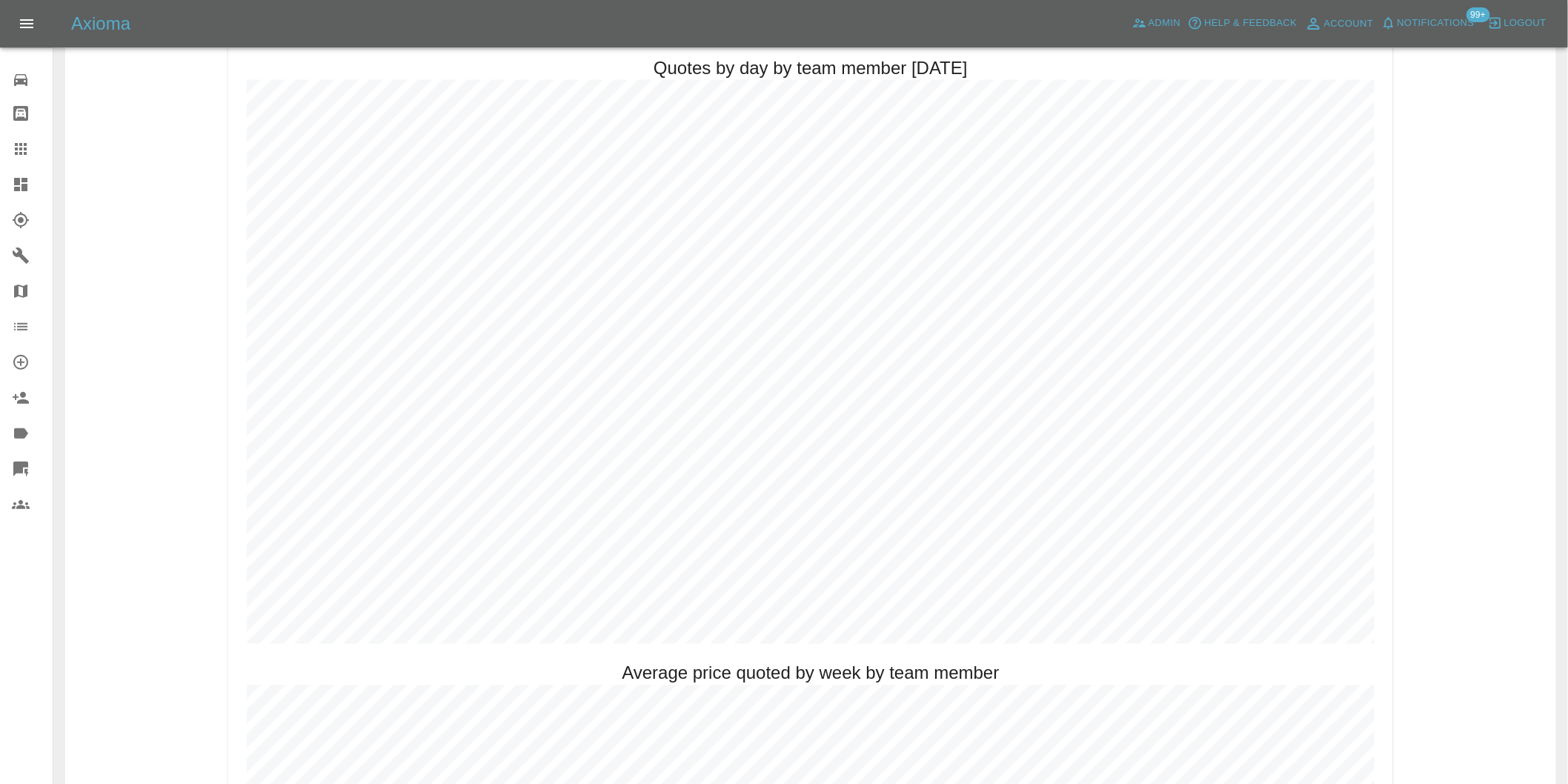
scroll to position [824, 0]
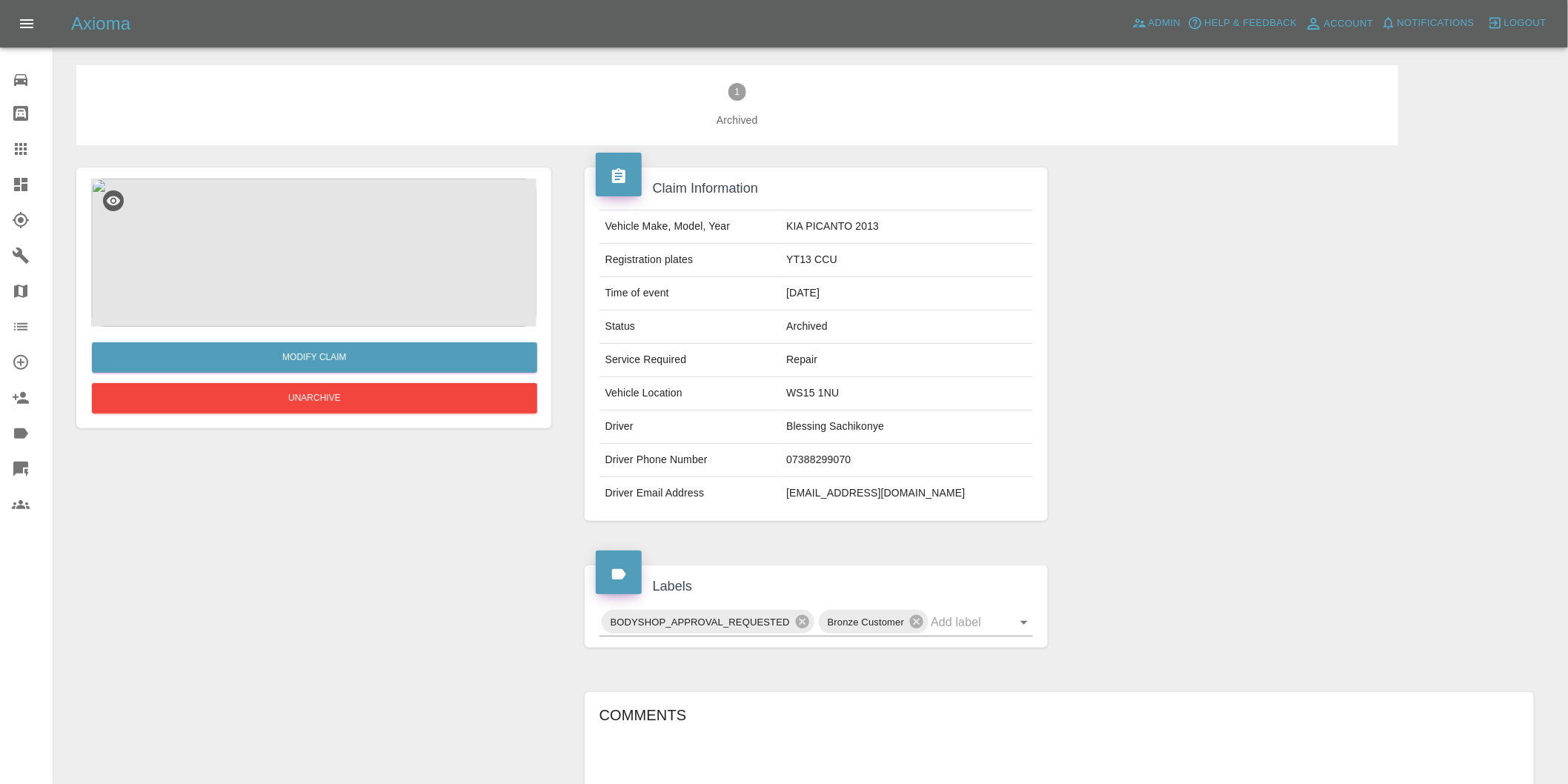
click at [358, 238] on img at bounding box center [313, 253] width 446 height 148
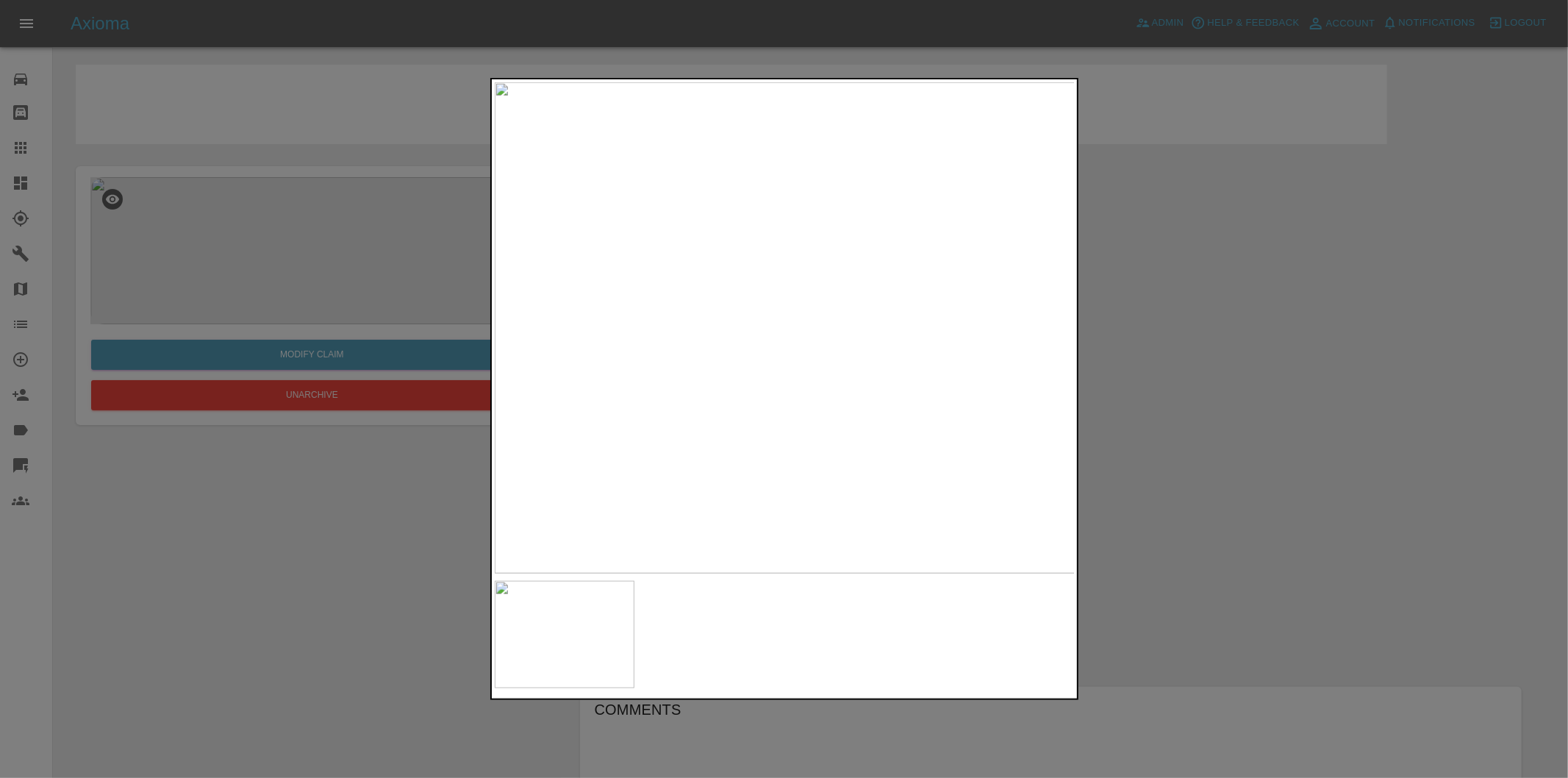
click at [1319, 366] on div at bounding box center [784, 389] width 1568 height 778
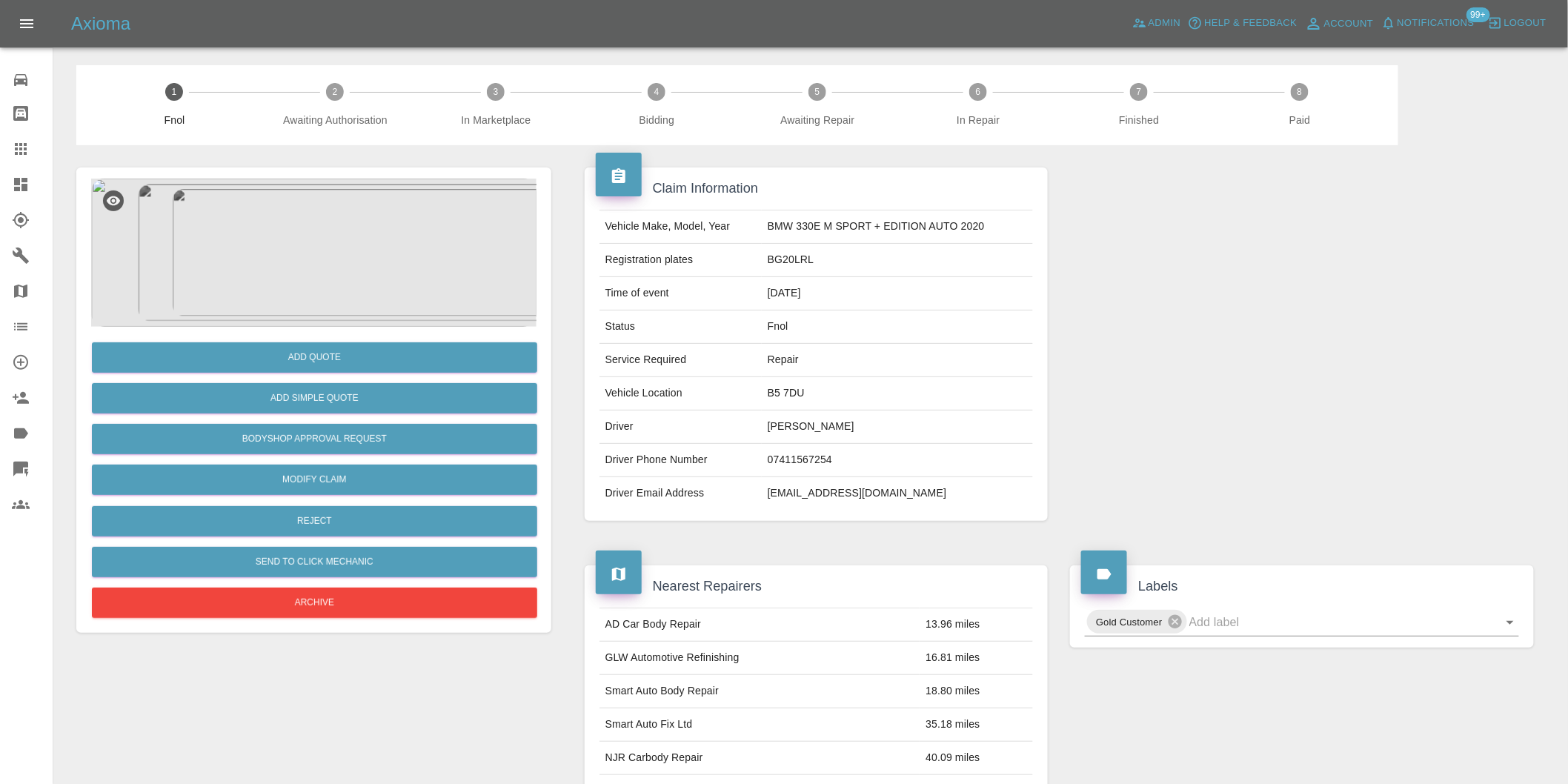
click at [311, 256] on img at bounding box center [313, 253] width 446 height 148
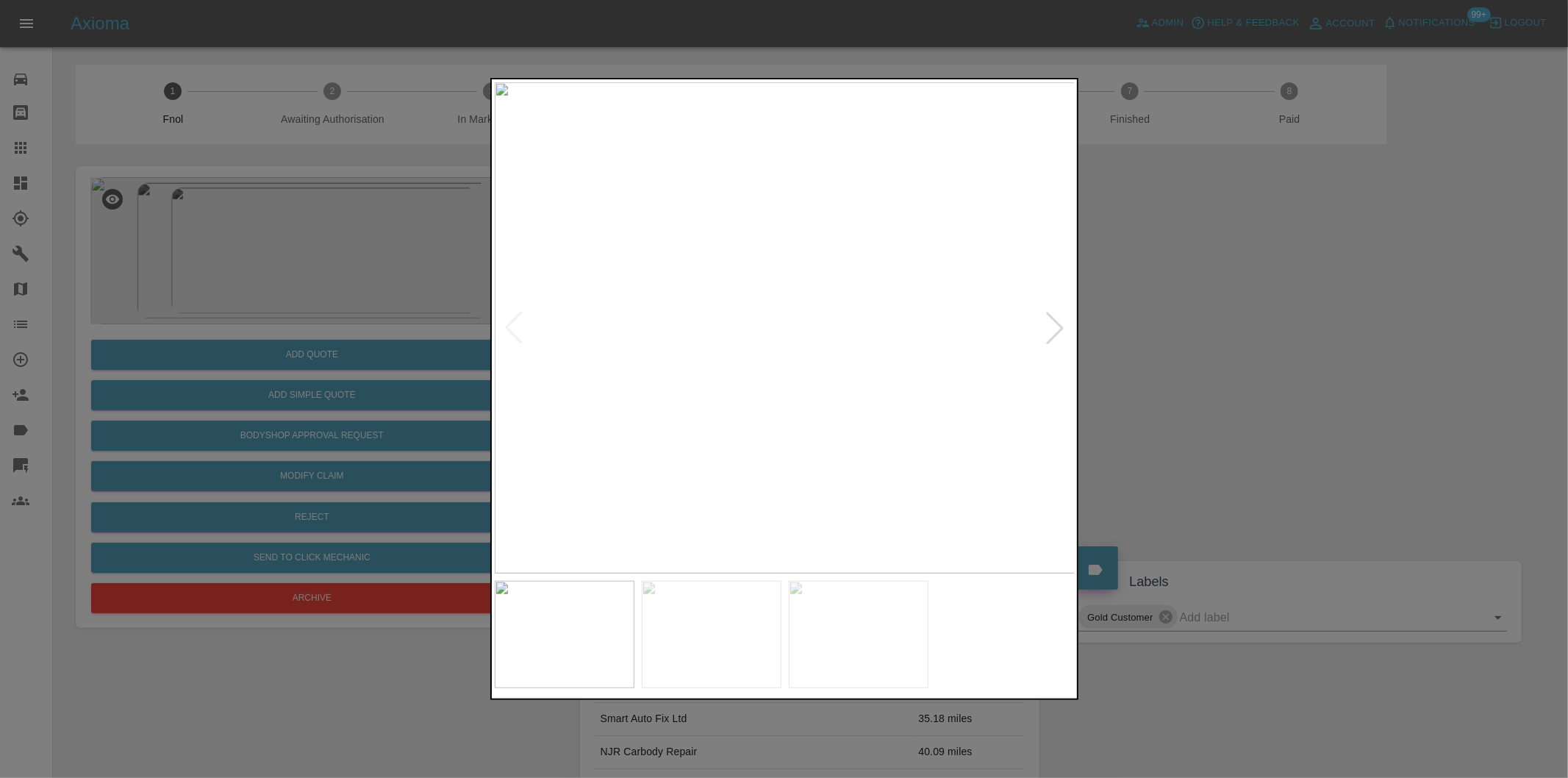
click at [1059, 330] on div at bounding box center [1054, 328] width 32 height 32
click at [1059, 324] on div at bounding box center [1054, 328] width 32 height 32
click at [1126, 320] on div at bounding box center [784, 389] width 1568 height 778
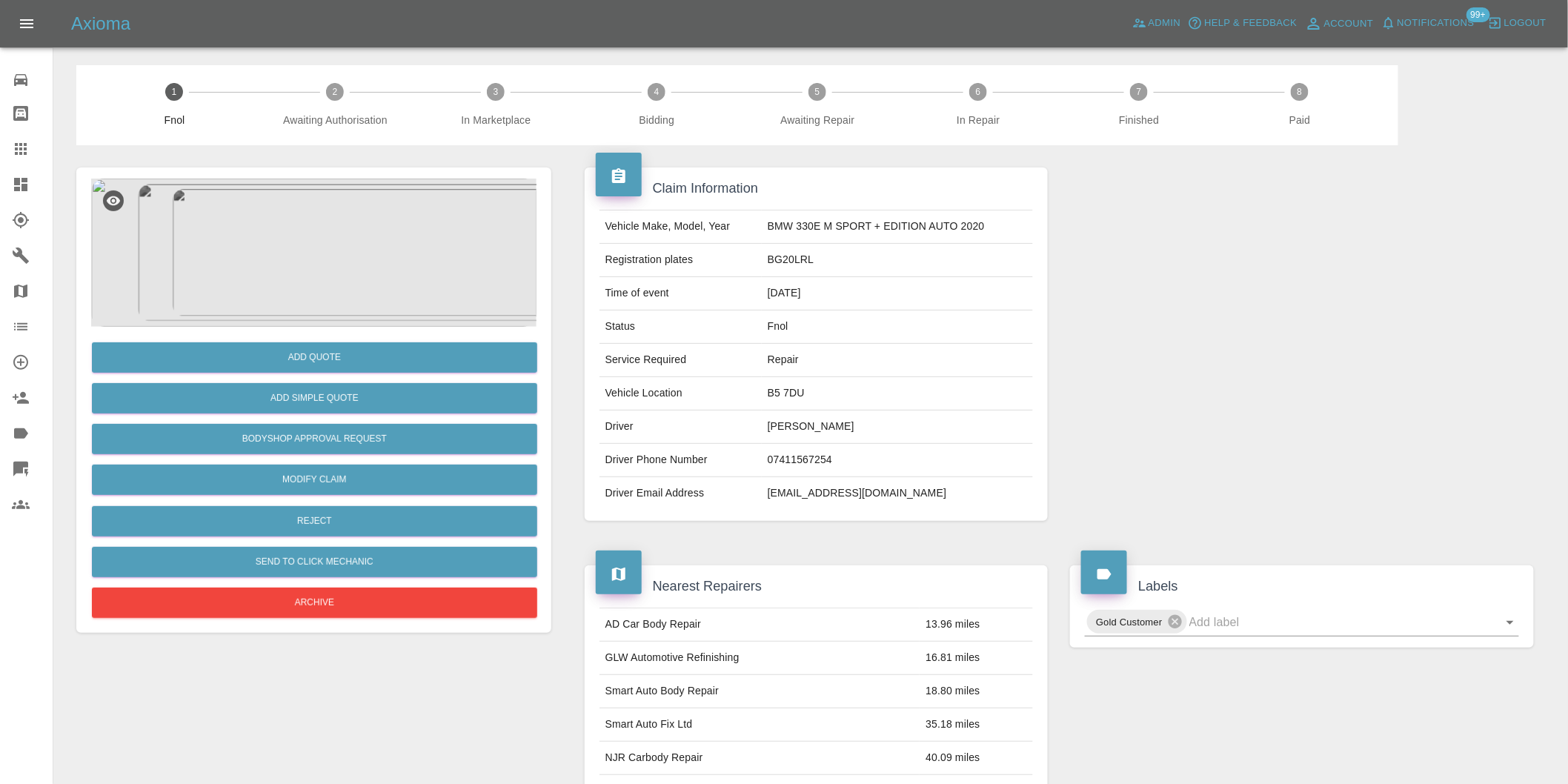
click at [280, 223] on img at bounding box center [313, 253] width 446 height 148
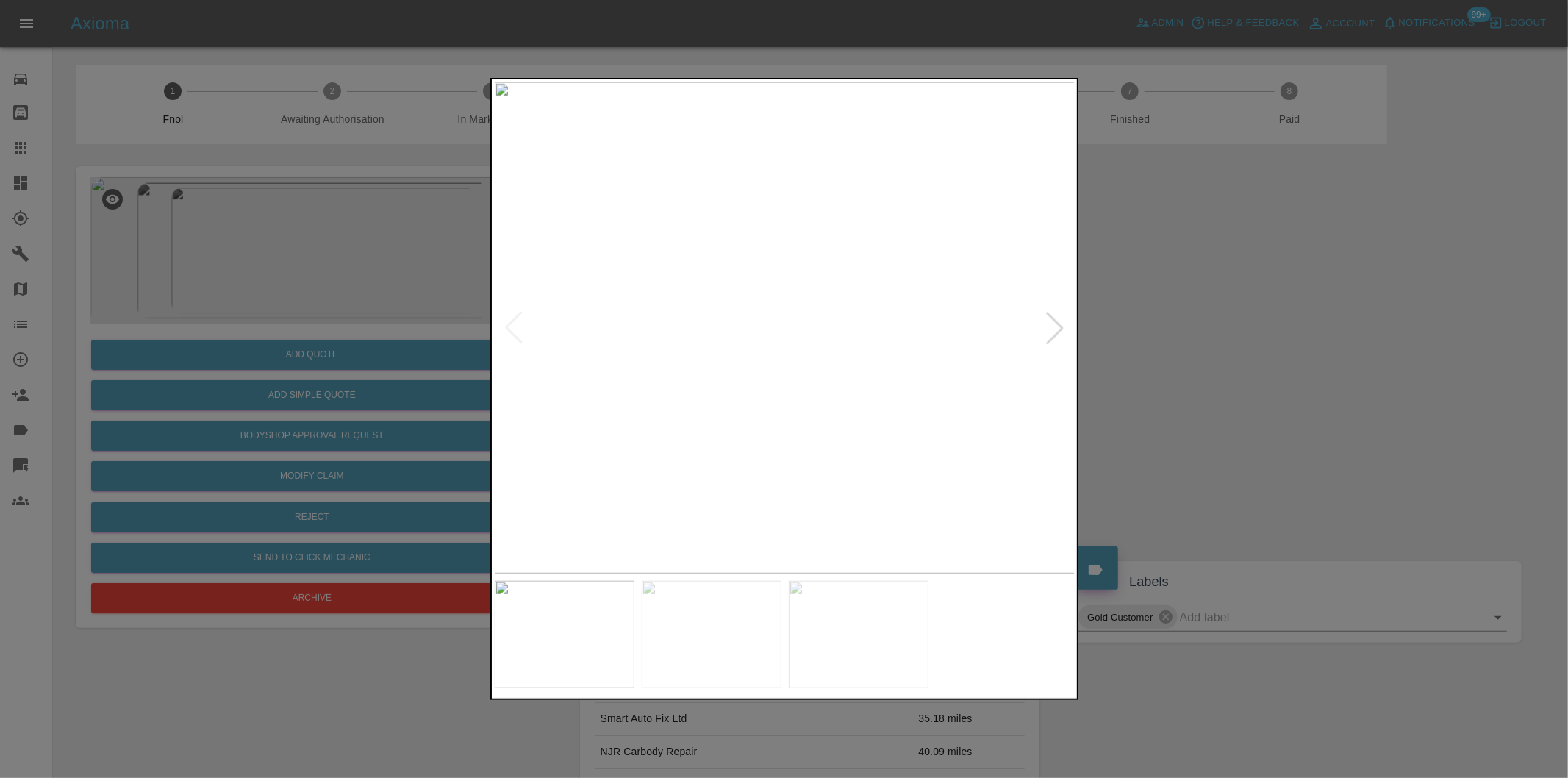
click at [1055, 328] on div at bounding box center [1054, 328] width 32 height 32
click at [1055, 328] on img at bounding box center [784, 328] width 581 height 492
click at [518, 327] on div at bounding box center [513, 328] width 32 height 32
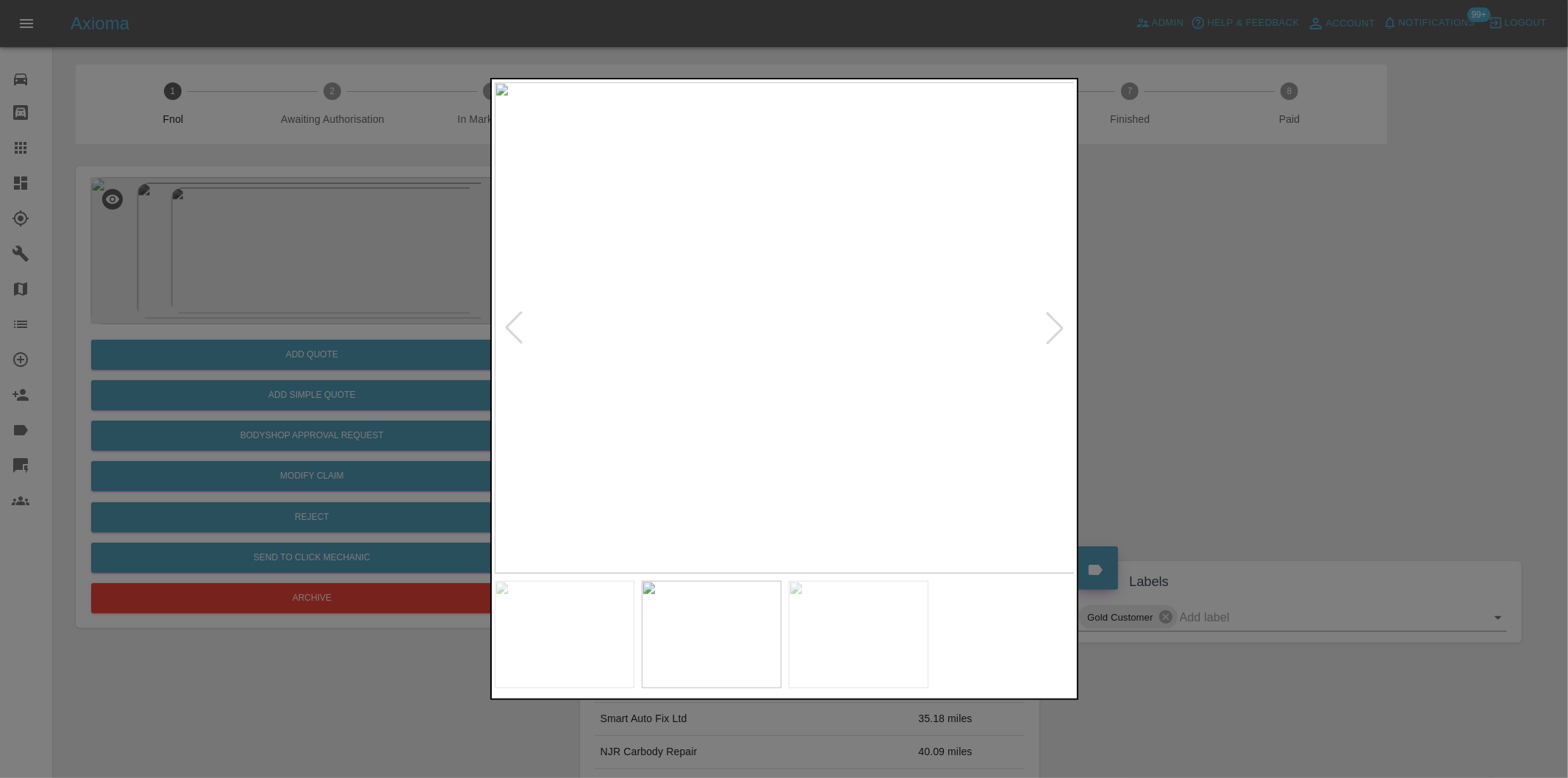
click at [520, 325] on div at bounding box center [513, 328] width 32 height 32
click at [1229, 348] on div at bounding box center [784, 389] width 1568 height 778
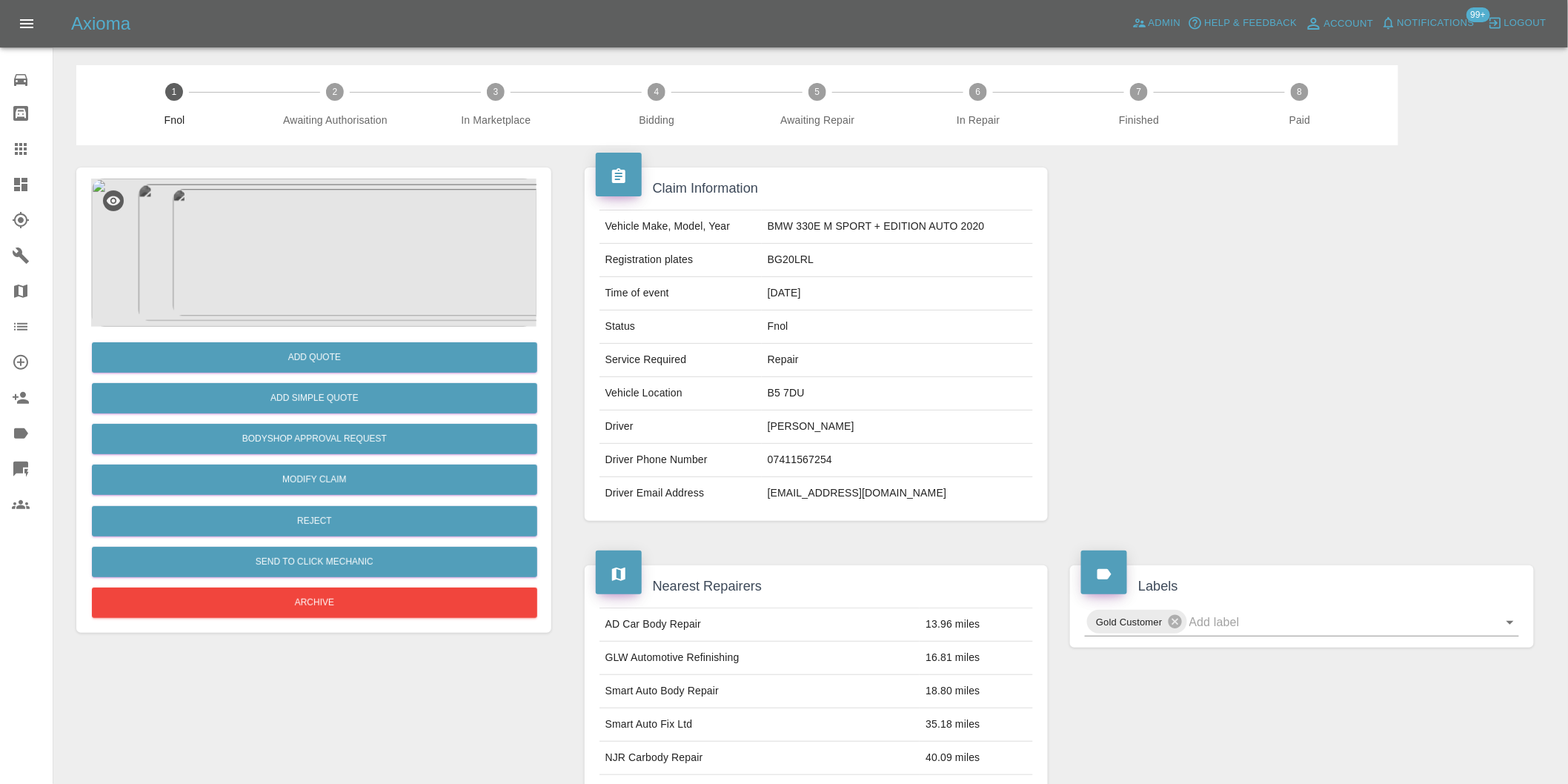
click at [286, 231] on img at bounding box center [313, 253] width 446 height 148
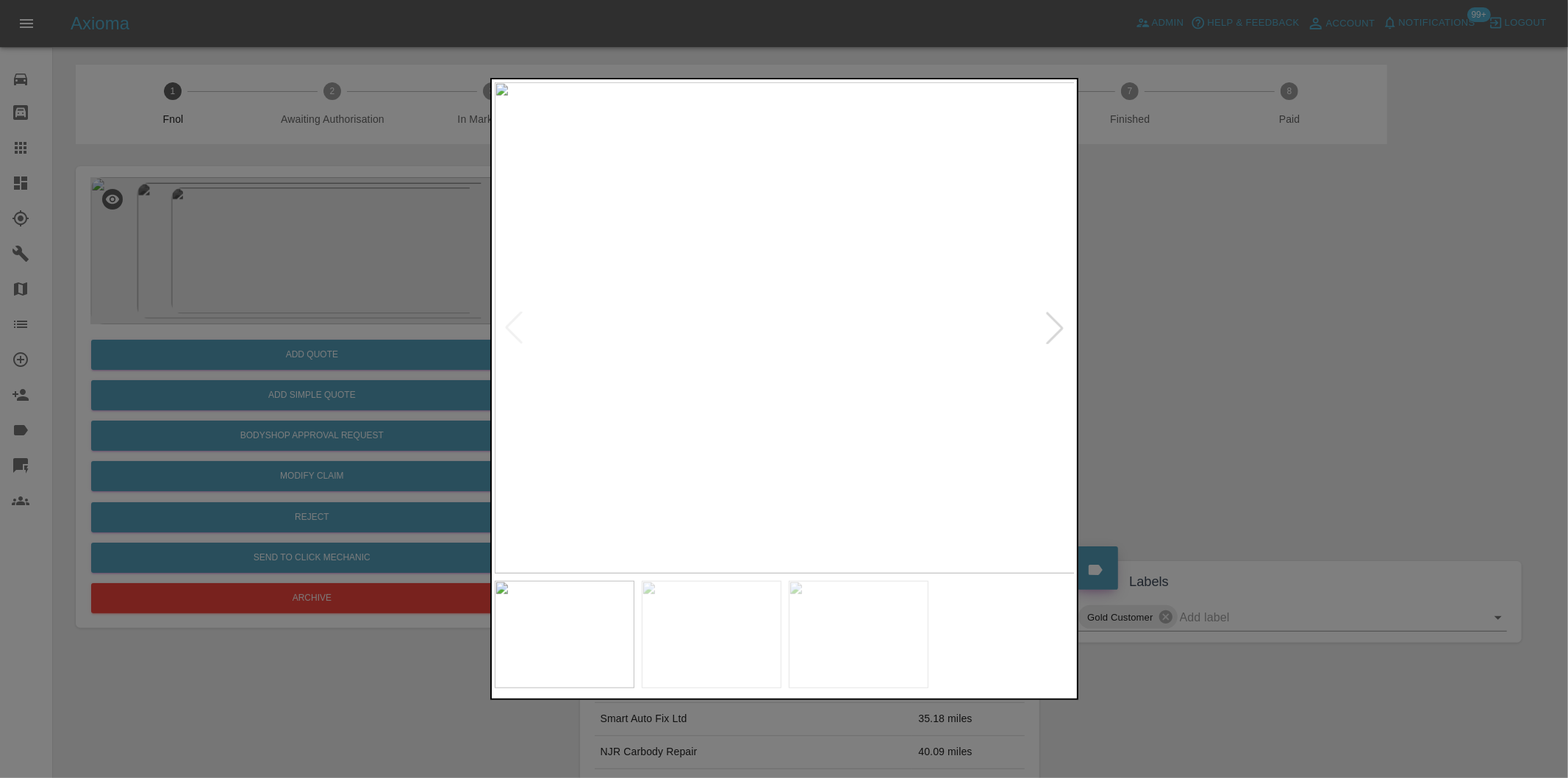
click at [1059, 328] on div at bounding box center [1054, 328] width 32 height 32
click at [1061, 328] on div at bounding box center [1054, 328] width 32 height 32
click at [1211, 336] on div at bounding box center [784, 389] width 1568 height 778
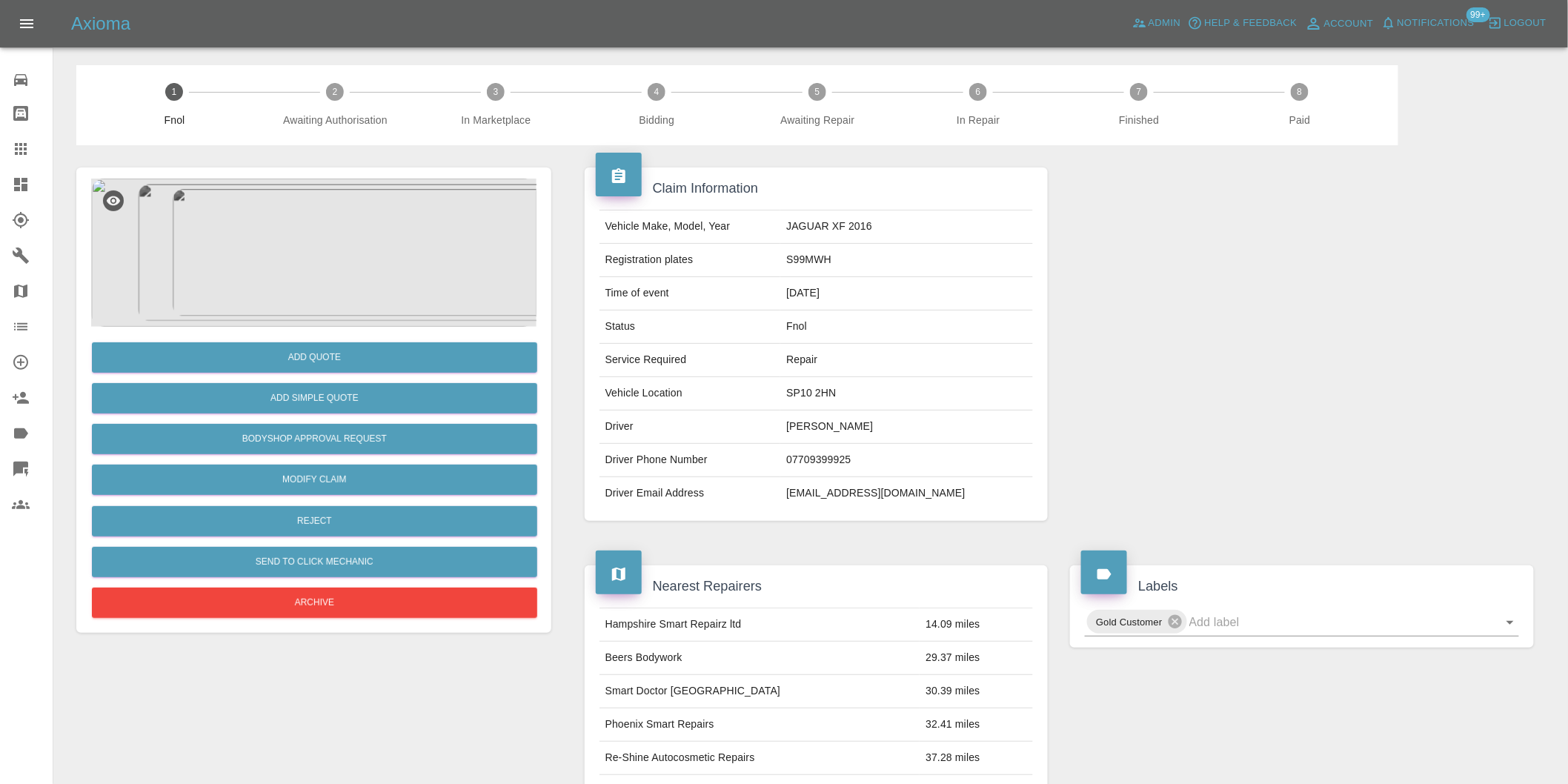
click at [334, 256] on img at bounding box center [313, 253] width 446 height 148
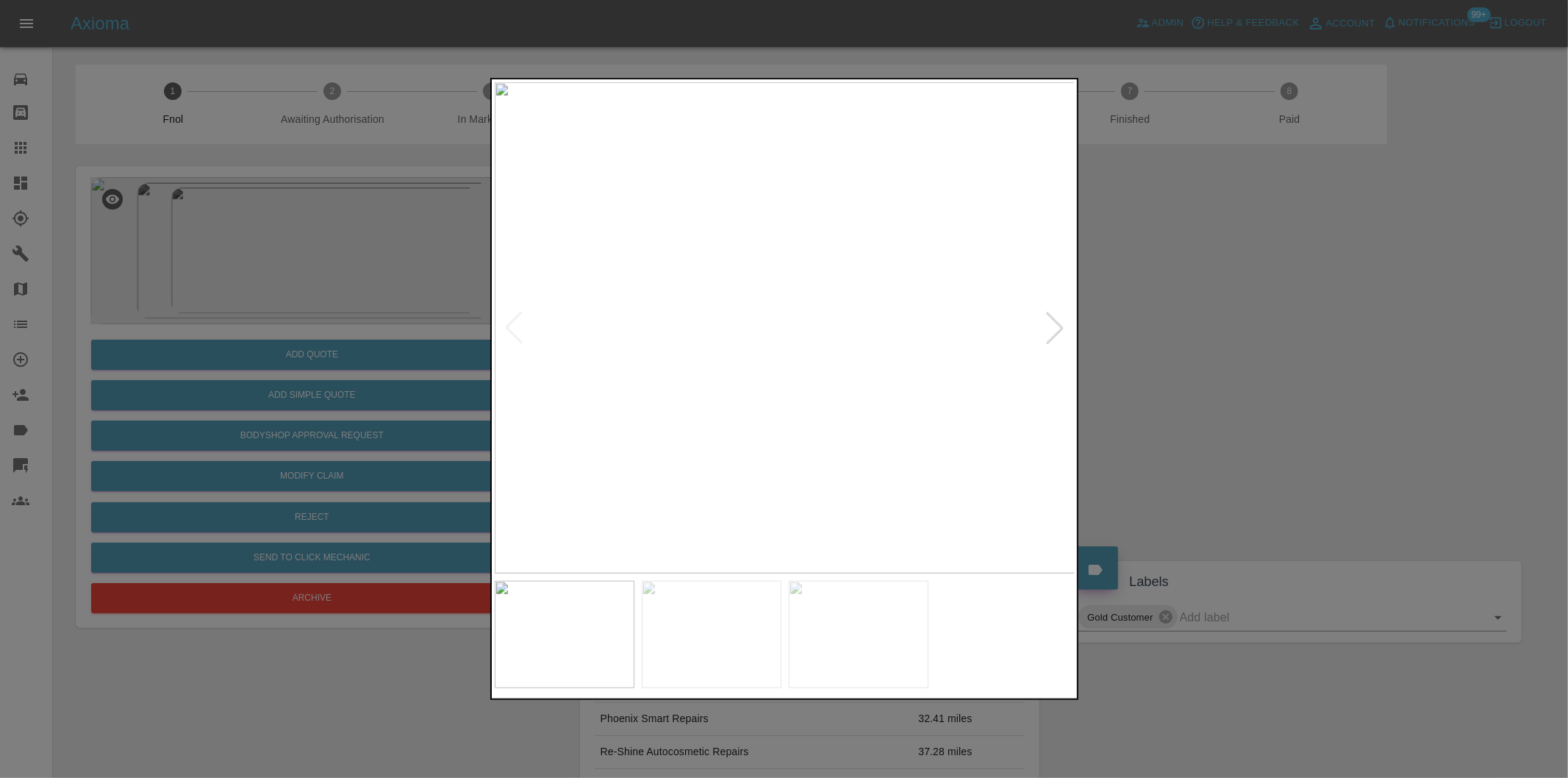
click at [1055, 328] on div at bounding box center [1054, 328] width 32 height 32
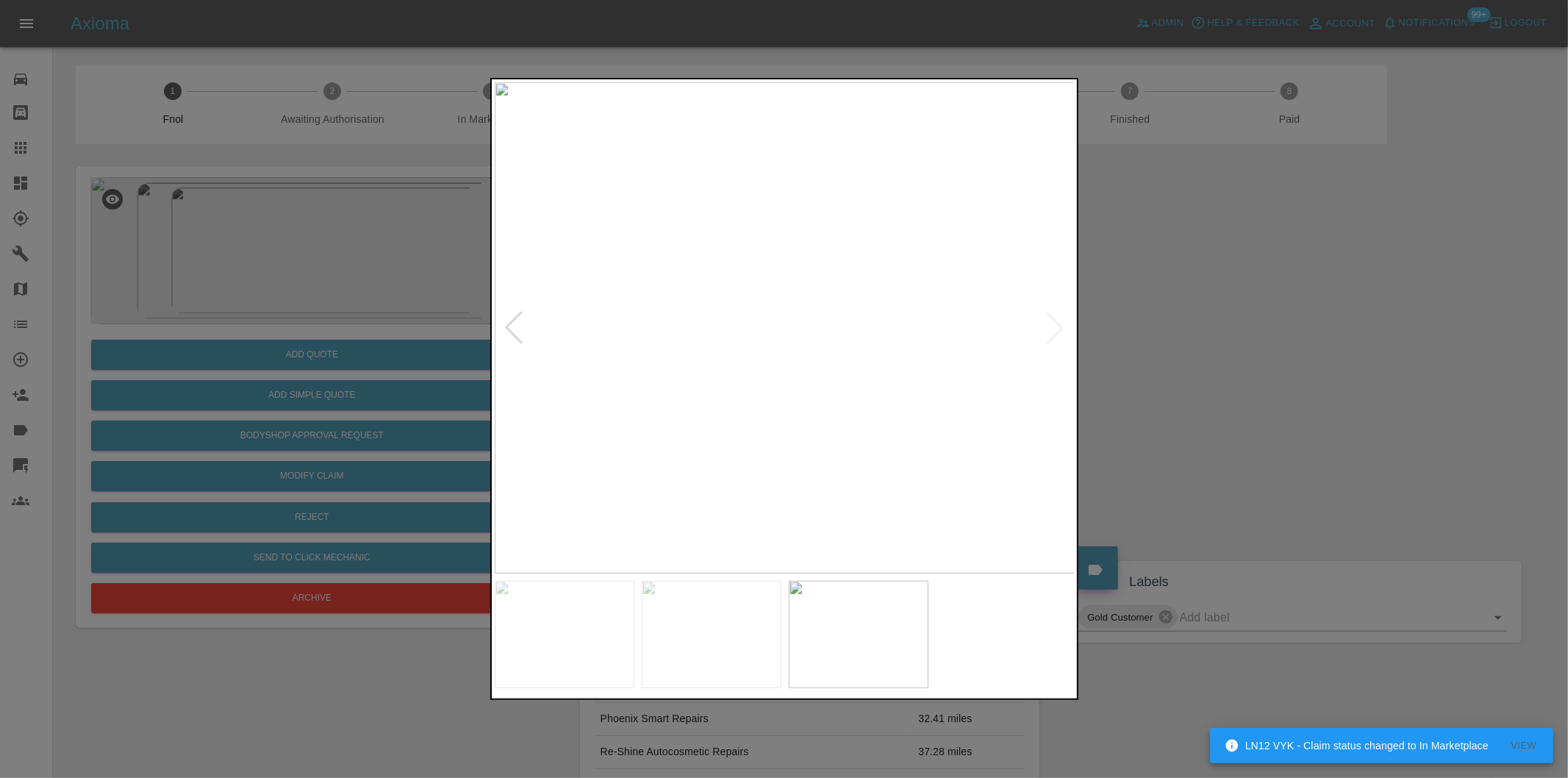
click at [1054, 328] on img at bounding box center [784, 328] width 581 height 492
click at [1199, 357] on div at bounding box center [784, 389] width 1568 height 778
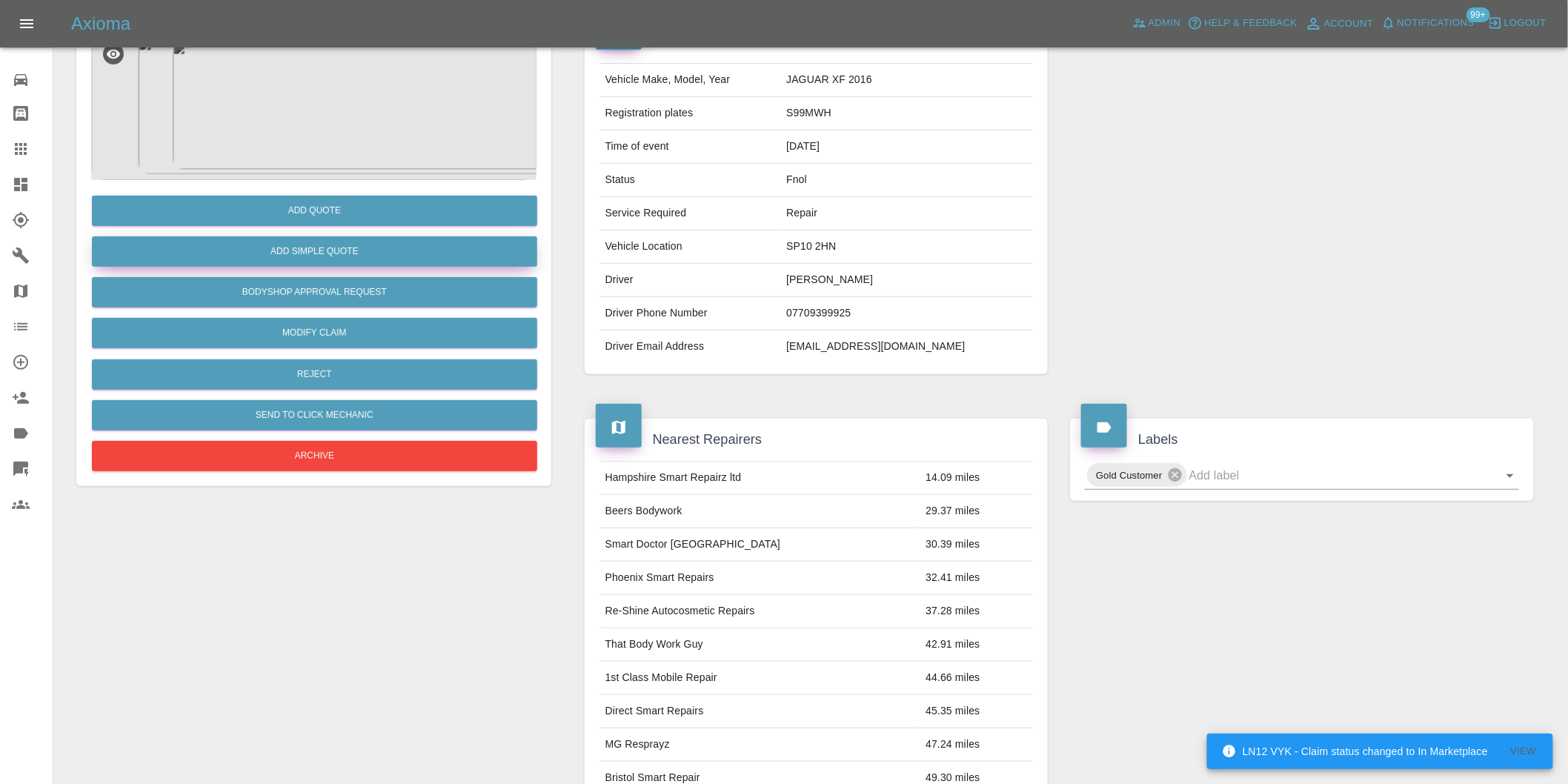
scroll to position [20, 0]
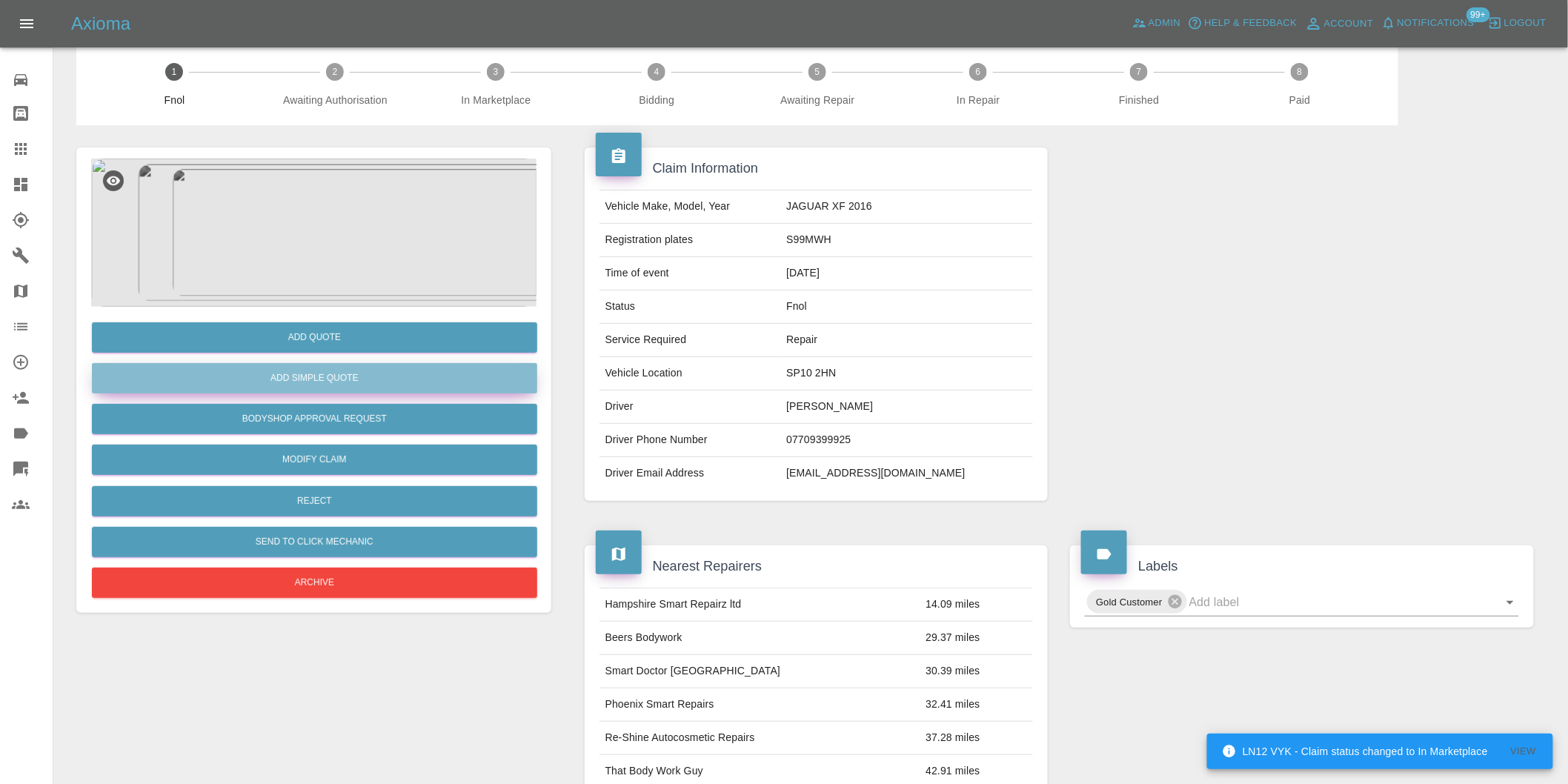
click at [299, 384] on button "Add Simple Quote" at bounding box center [314, 378] width 446 height 31
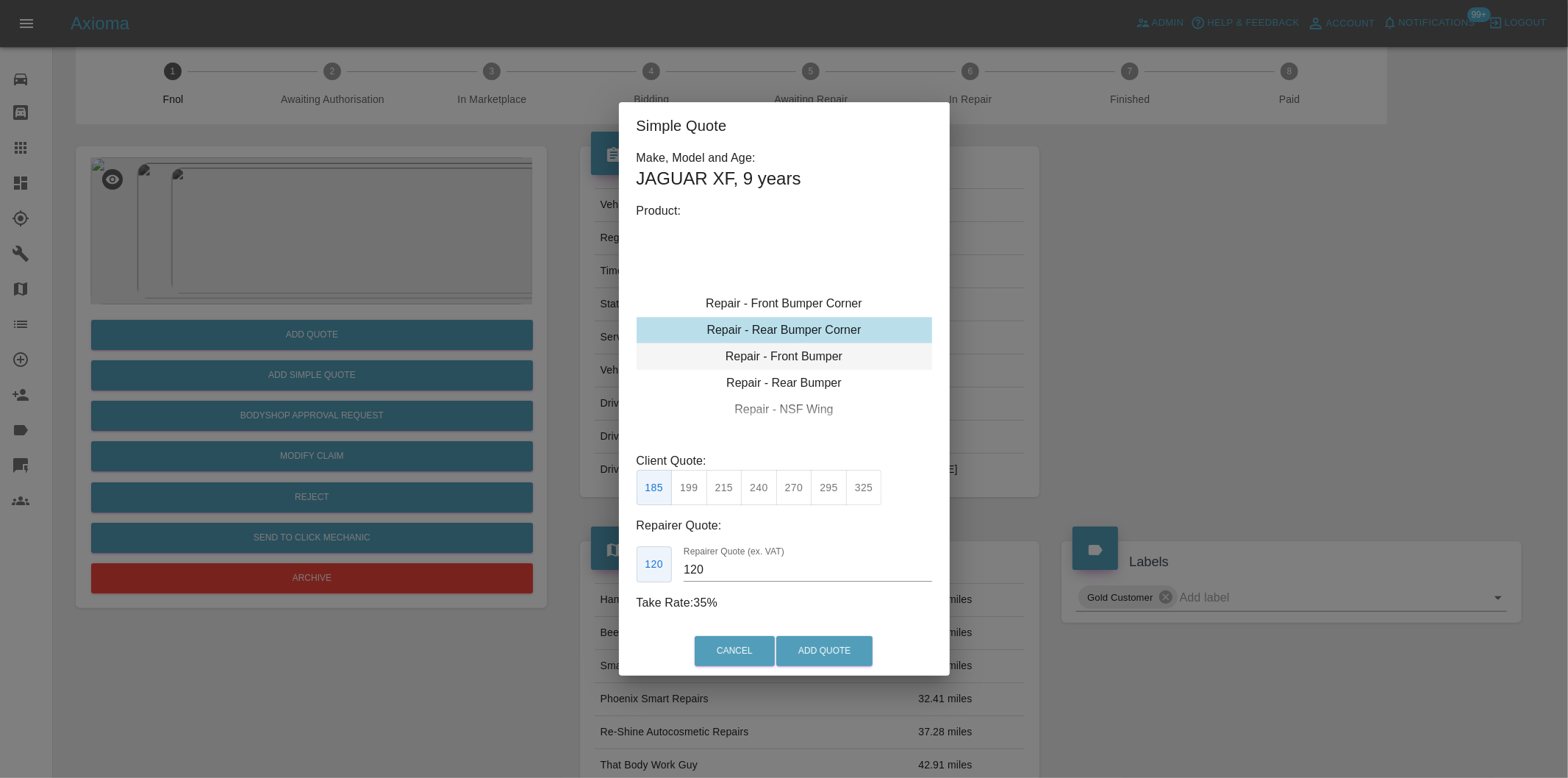
click at [817, 349] on div "Repair - Front Bumper" at bounding box center [784, 356] width 295 height 26
click at [688, 494] on button "310" at bounding box center [688, 488] width 36 height 36
type input "200"
click at [831, 650] on button "Add Quote" at bounding box center [825, 650] width 96 height 30
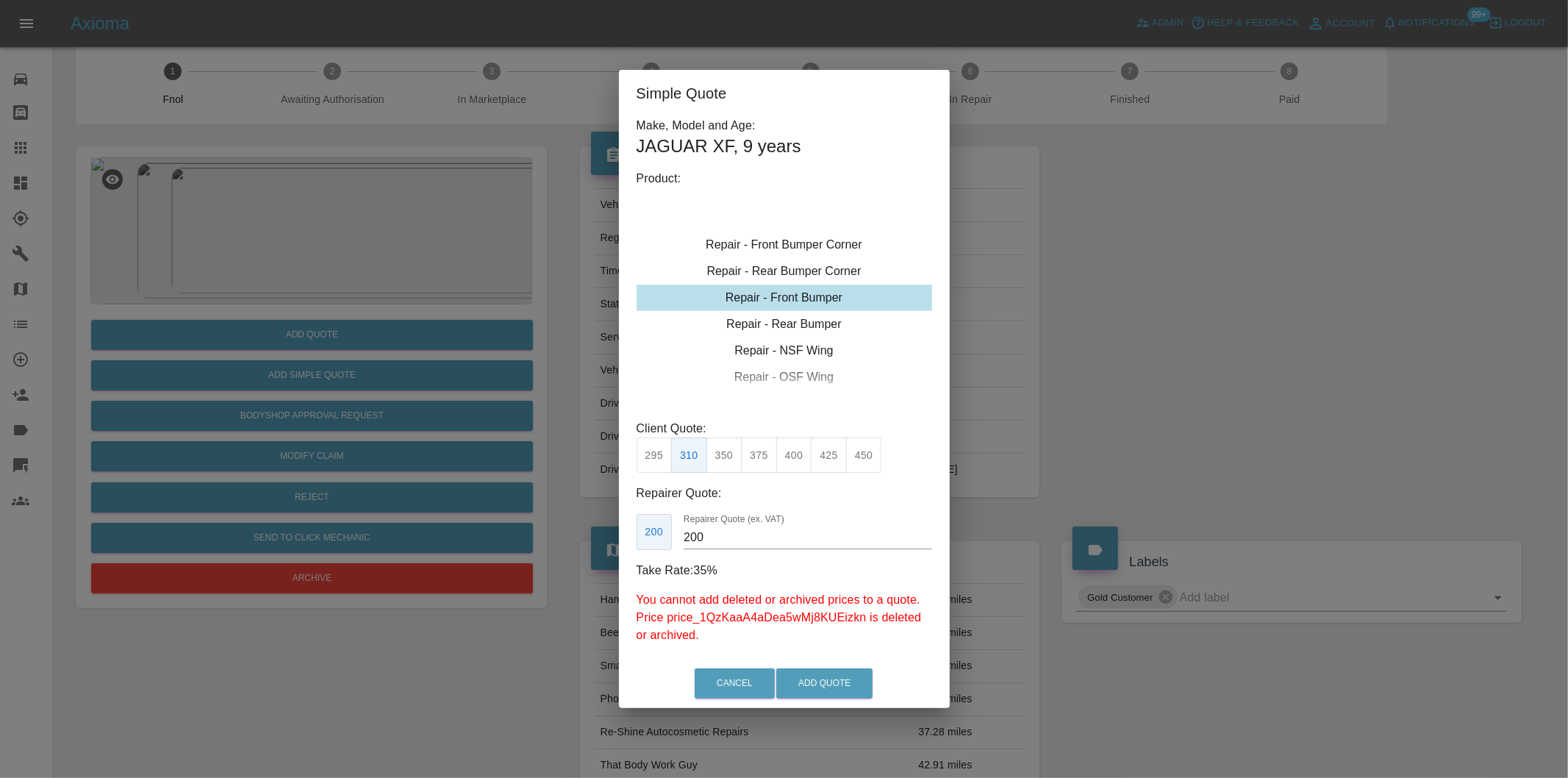
drag, startPoint x: 562, startPoint y: 319, endPoint x: 524, endPoint y: 337, distance: 42.0
click at [562, 320] on div "Simple Quote Make, Model and Age: JAGUAR XF , 9 years Product: Repair - Front B…" at bounding box center [784, 389] width 1568 height 778
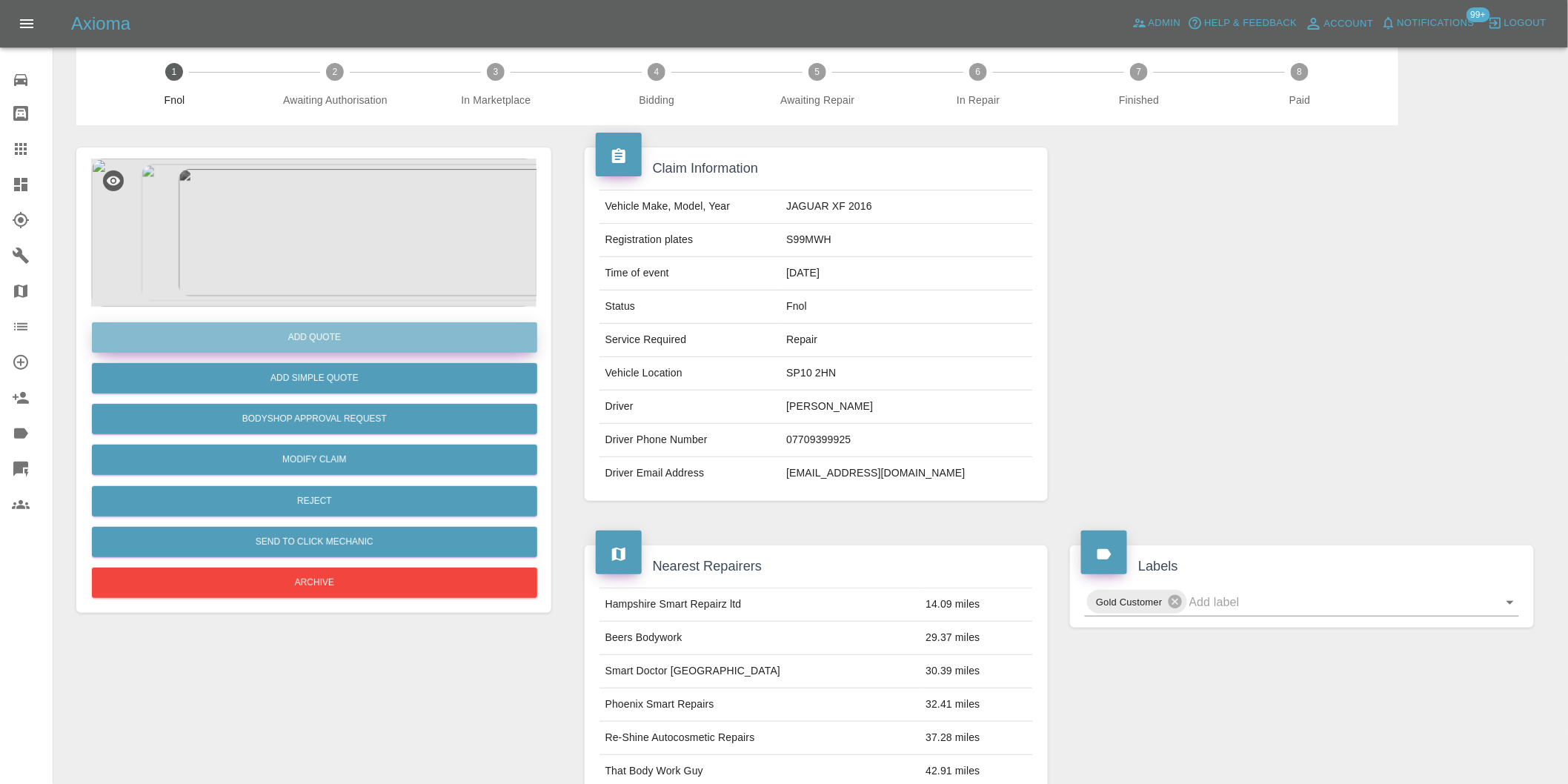
click at [303, 334] on button "Add Quote" at bounding box center [314, 337] width 446 height 31
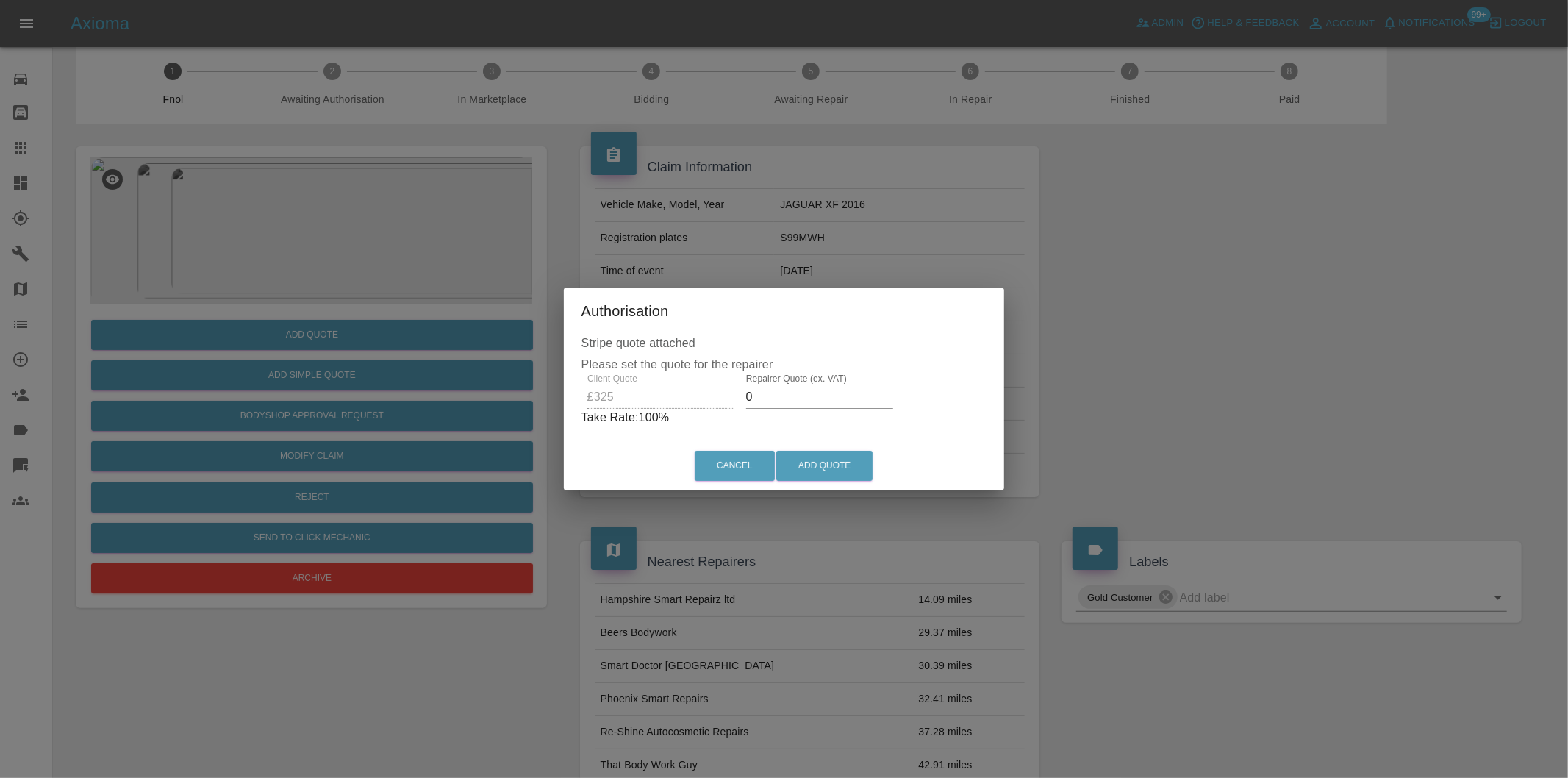
click at [776, 401] on input "0" at bounding box center [820, 397] width 147 height 24
type input "0210"
click at [831, 462] on button "Add Quote" at bounding box center [825, 466] width 96 height 30
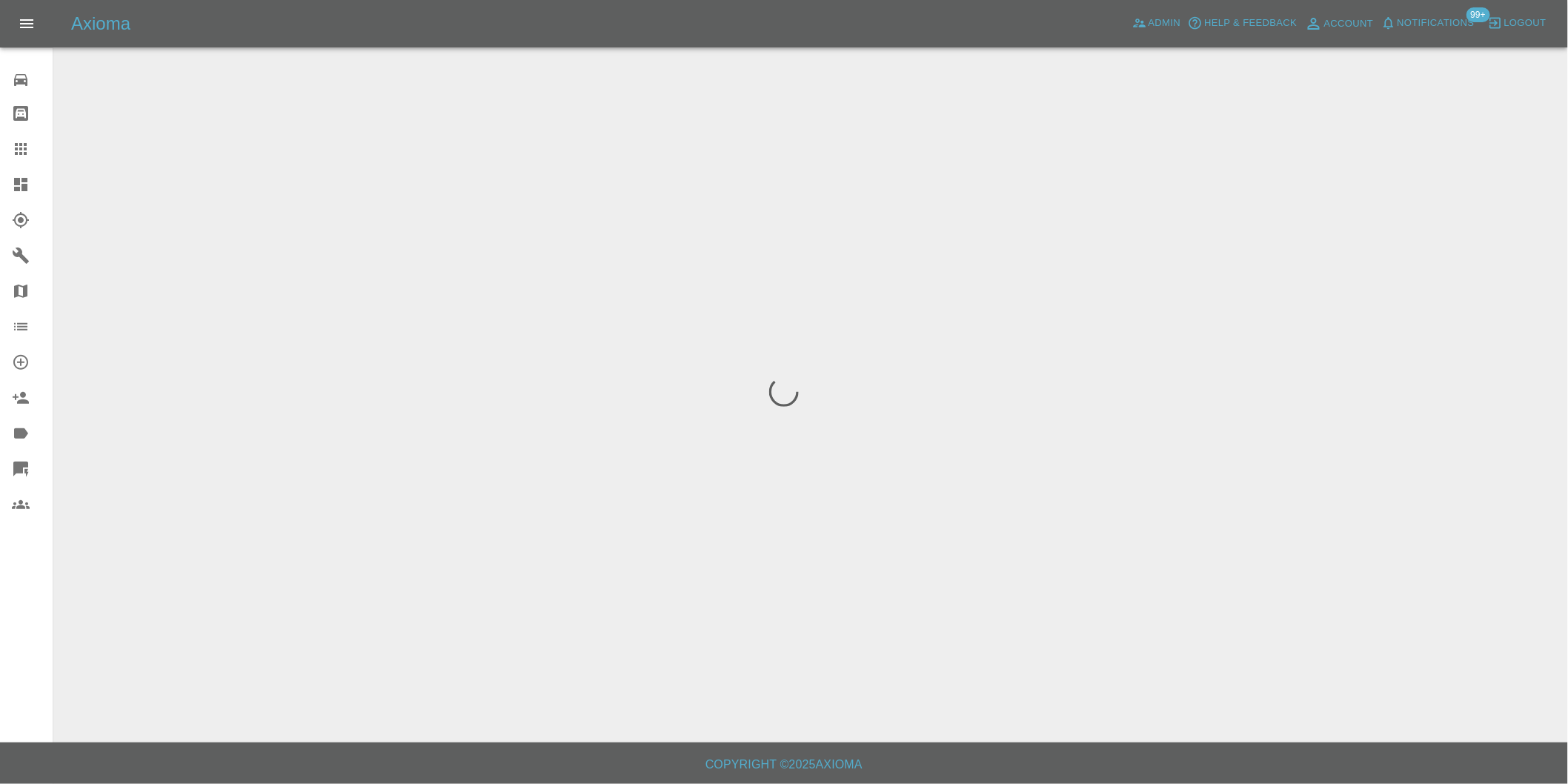
scroll to position [0, 0]
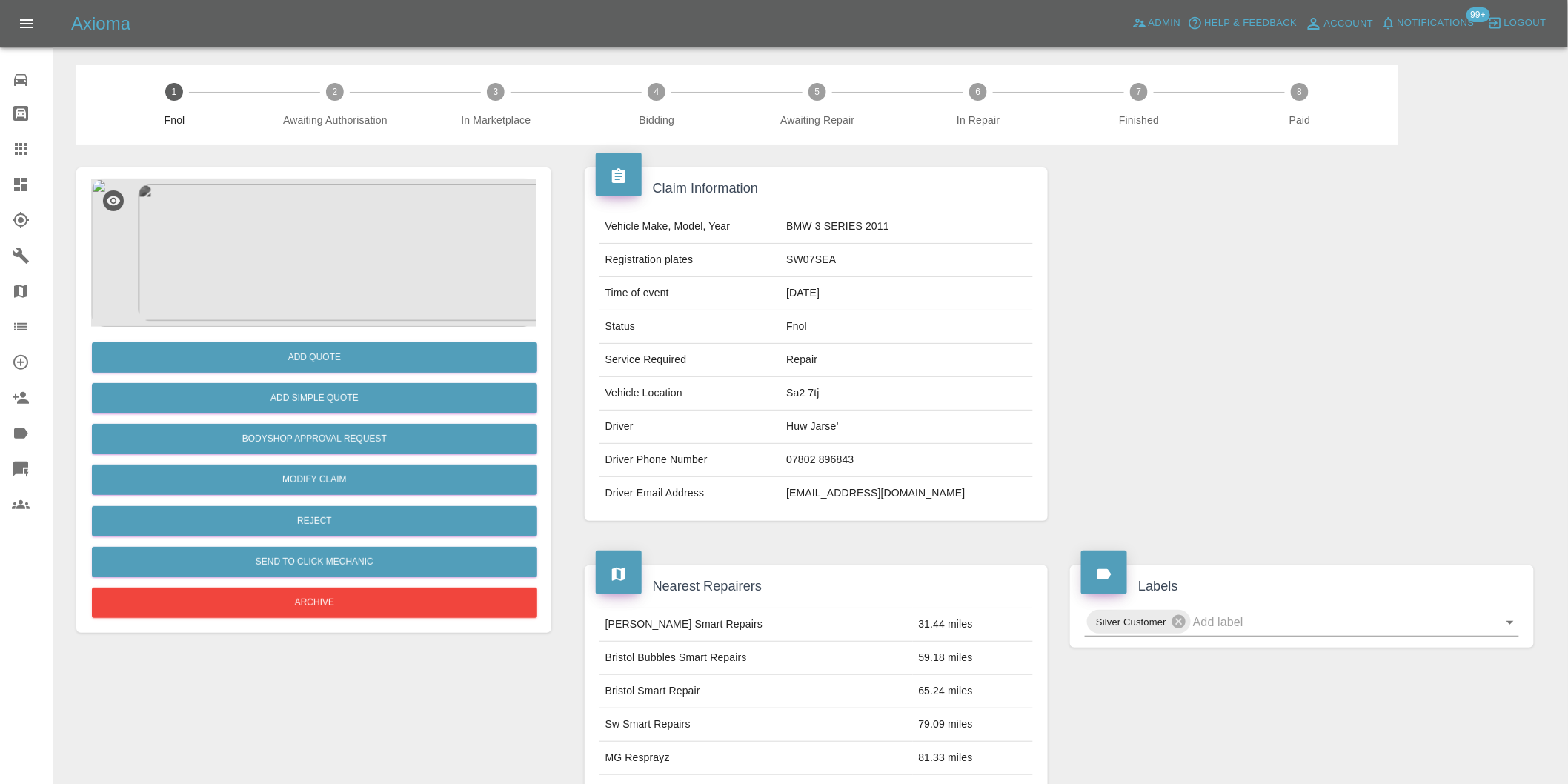
click at [309, 227] on img at bounding box center [313, 253] width 446 height 148
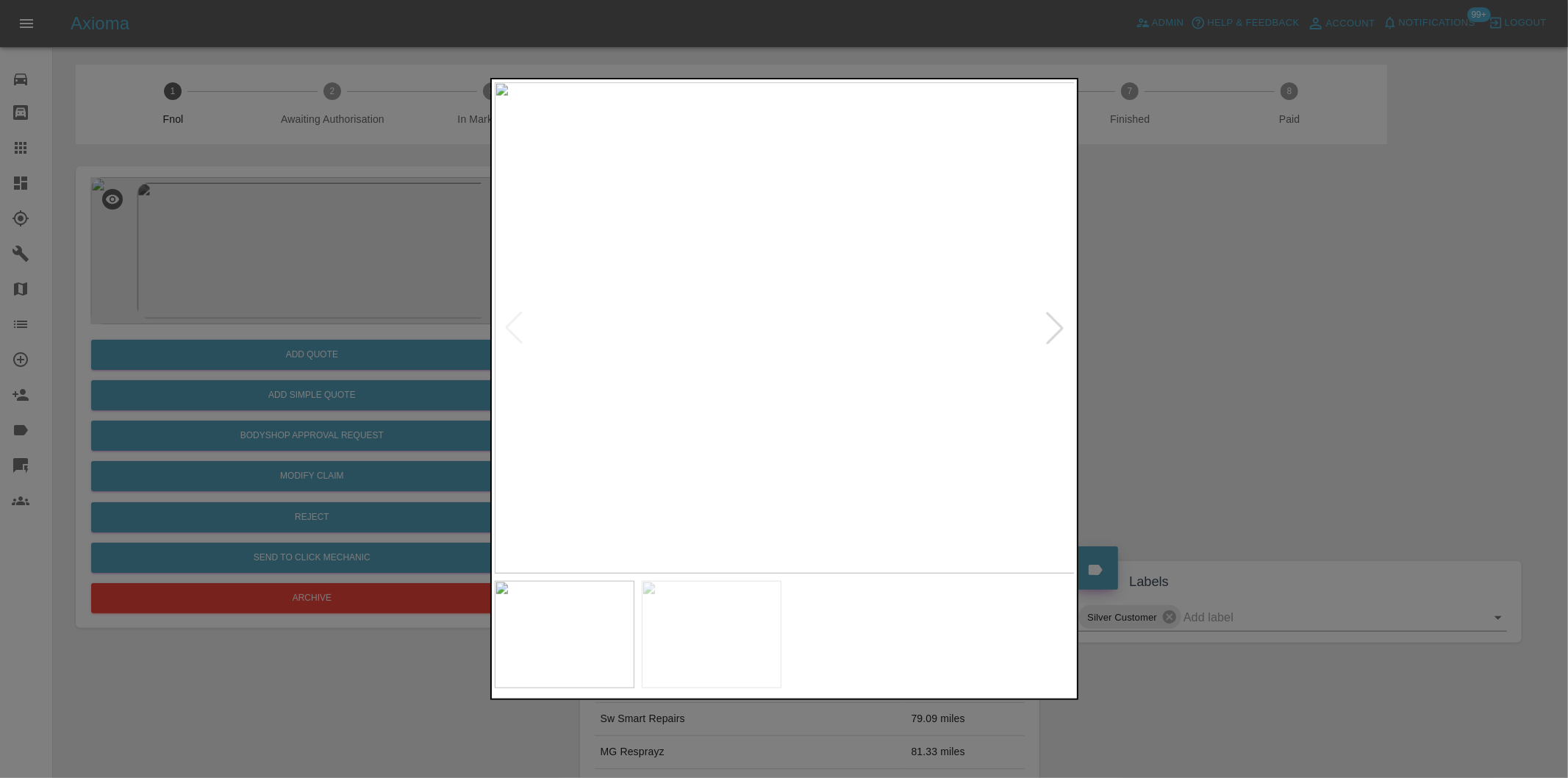
click at [1048, 328] on div at bounding box center [1054, 328] width 32 height 32
click at [1048, 328] on img at bounding box center [784, 328] width 581 height 492
click at [1307, 364] on div at bounding box center [784, 389] width 1568 height 778
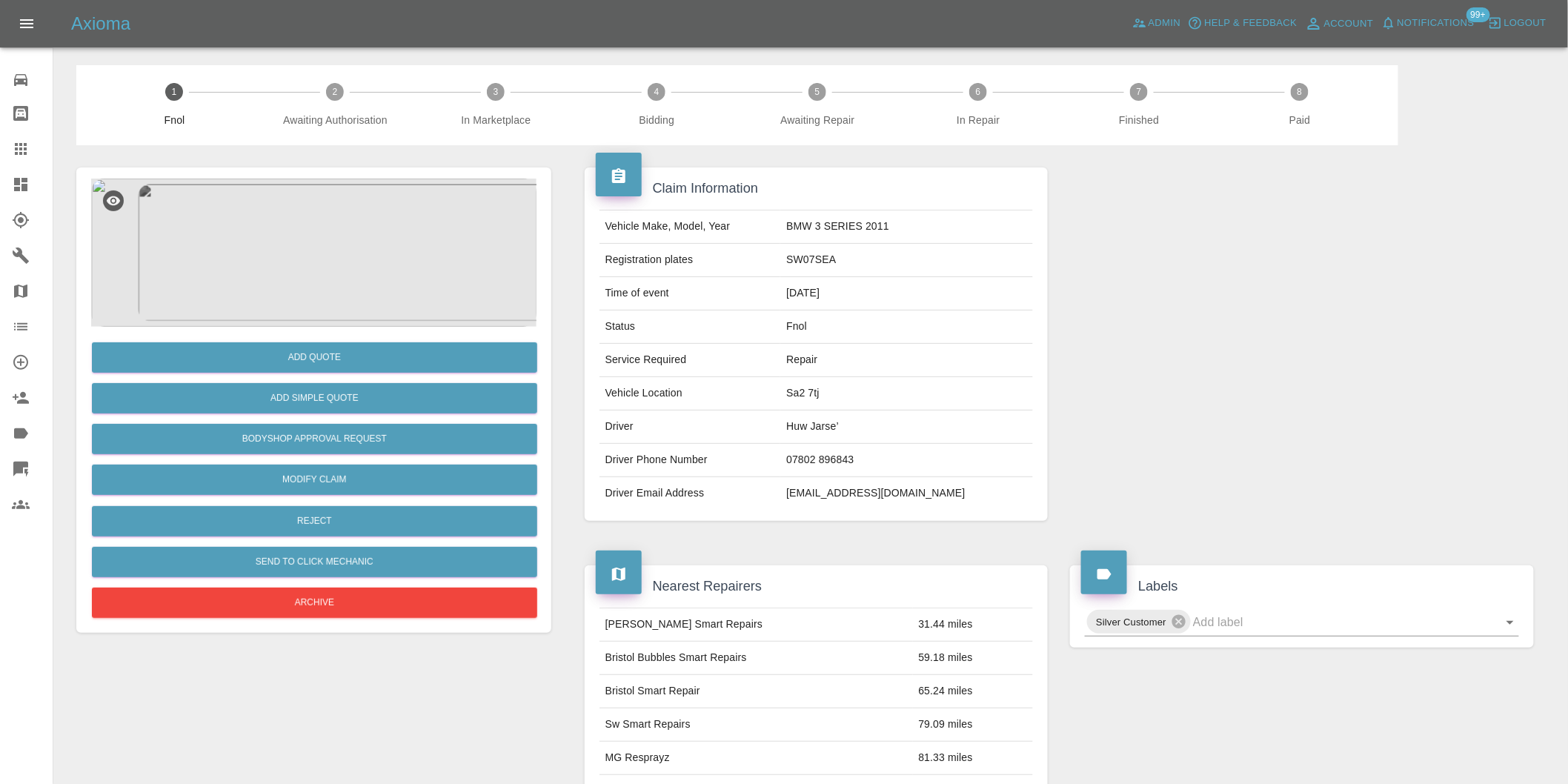
click at [306, 225] on img at bounding box center [313, 253] width 446 height 148
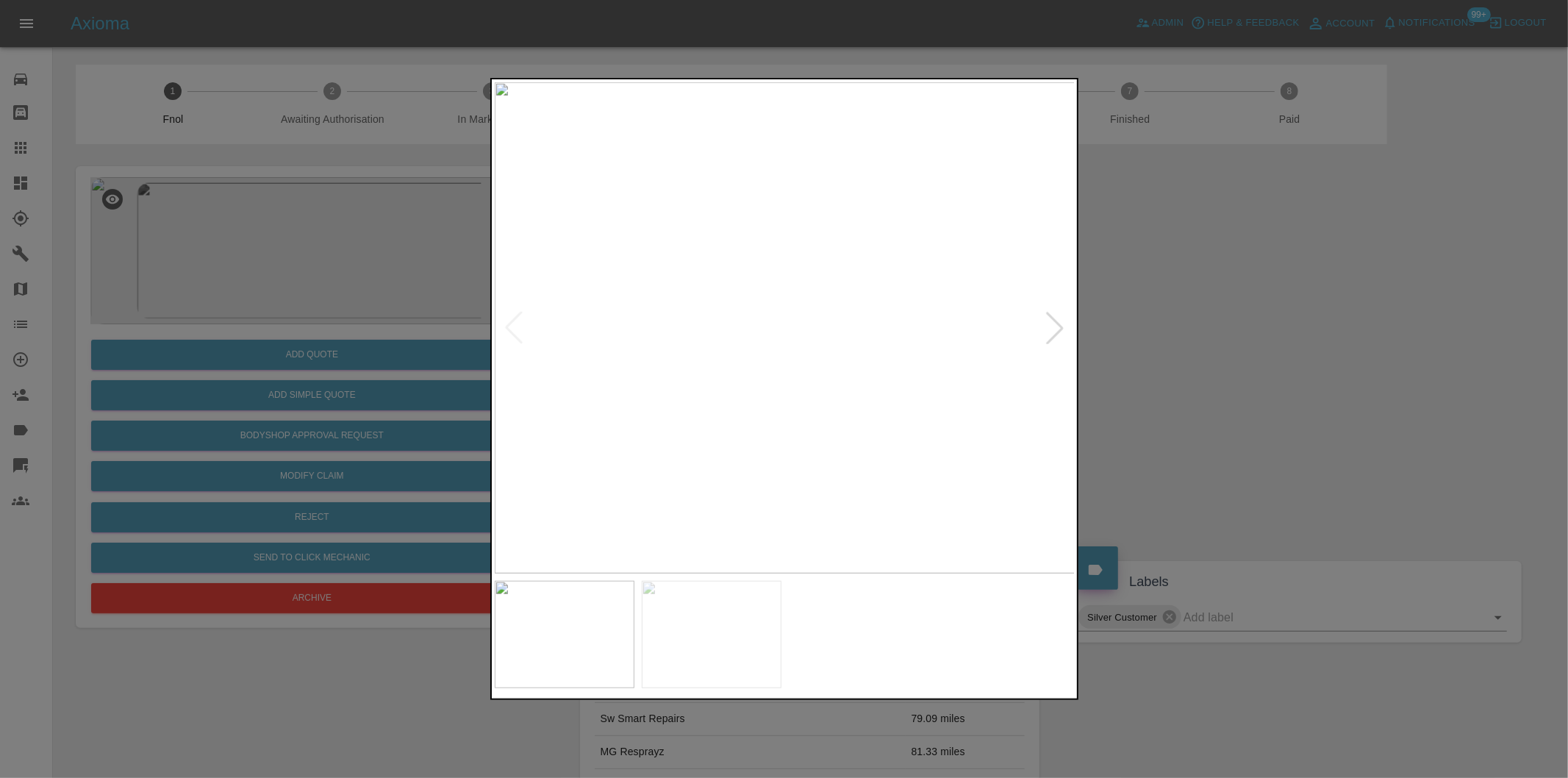
click at [1049, 332] on div at bounding box center [1054, 328] width 32 height 32
click at [1184, 362] on div at bounding box center [784, 389] width 1568 height 778
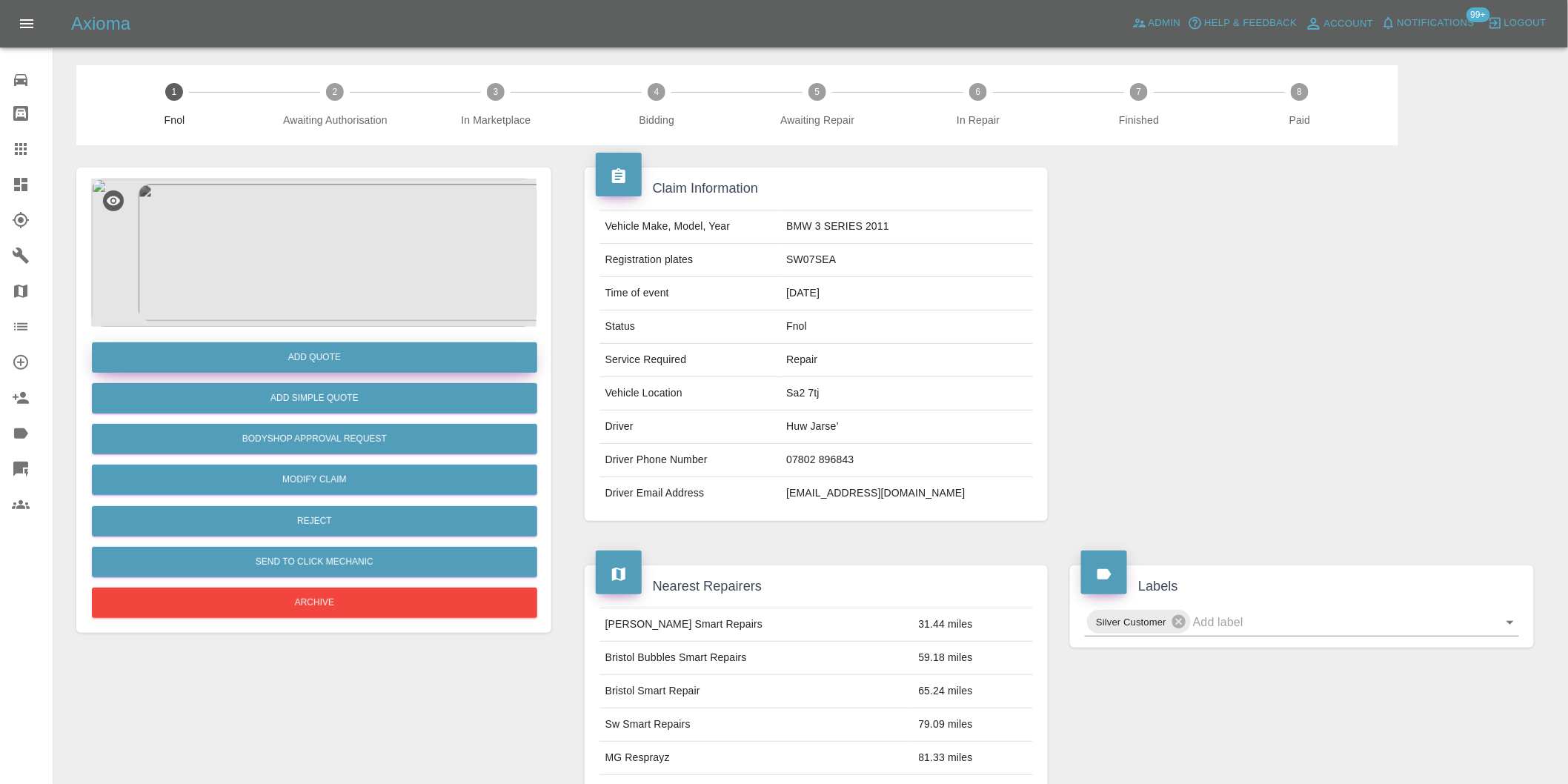
click at [322, 357] on button "Add Quote" at bounding box center [314, 357] width 446 height 31
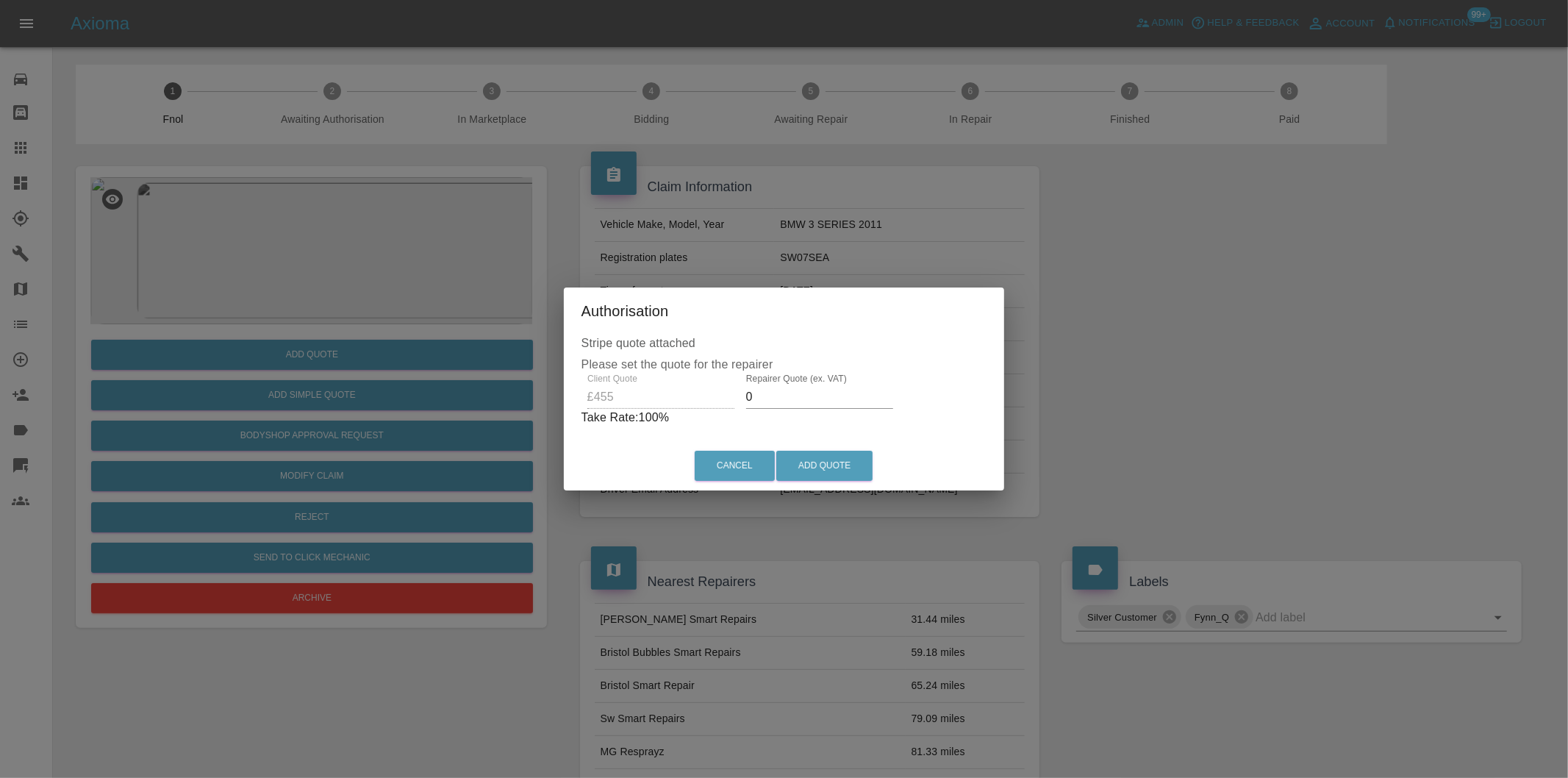
click at [794, 391] on input "0" at bounding box center [820, 397] width 147 height 24
type input "0280"
click at [843, 472] on button "Add Quote" at bounding box center [825, 466] width 96 height 30
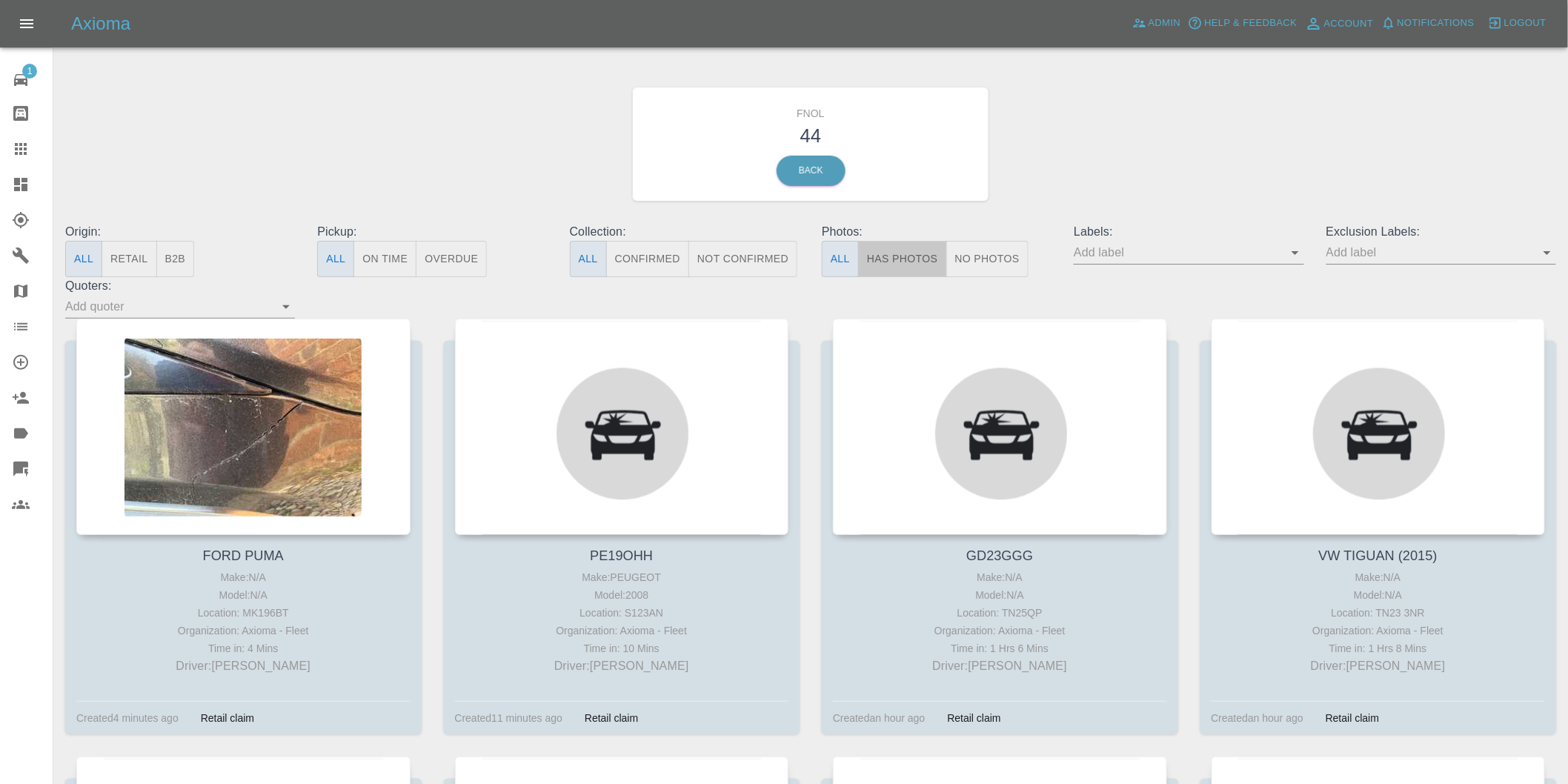
click at [921, 264] on button "Has Photos" at bounding box center [903, 259] width 89 height 37
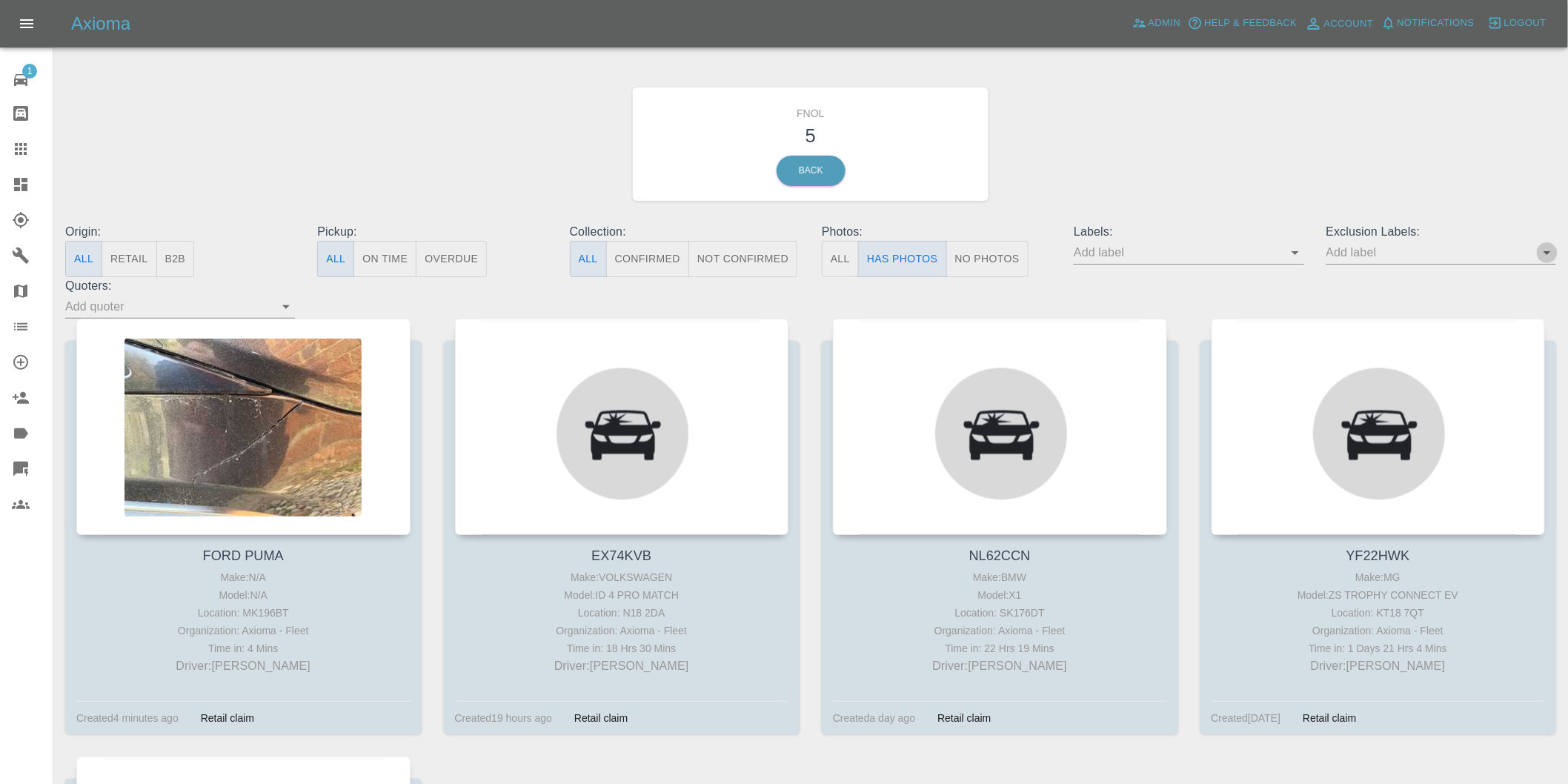
click at [1547, 254] on icon "Open" at bounding box center [1546, 253] width 7 height 4
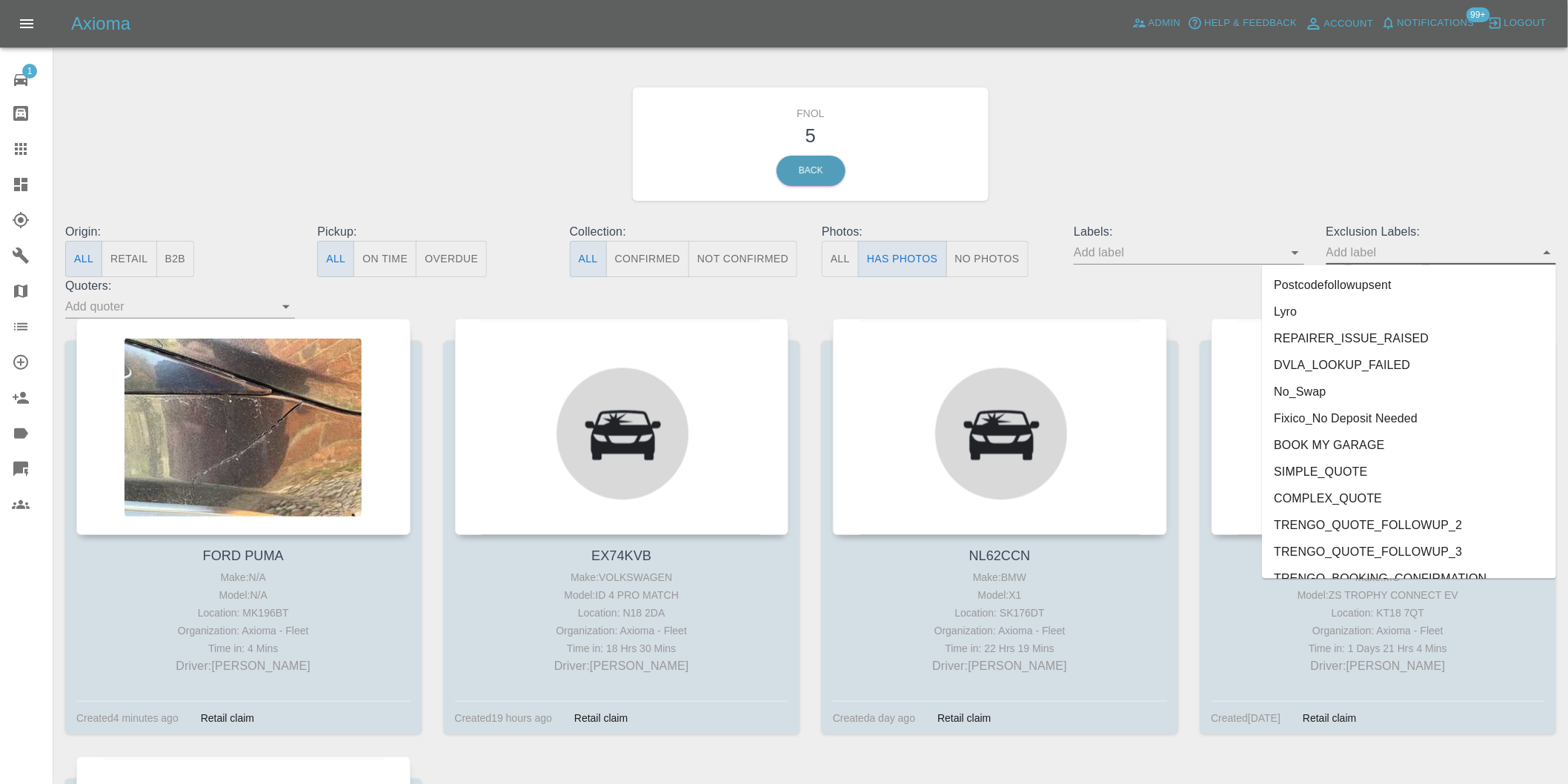
scroll to position [3218, 0]
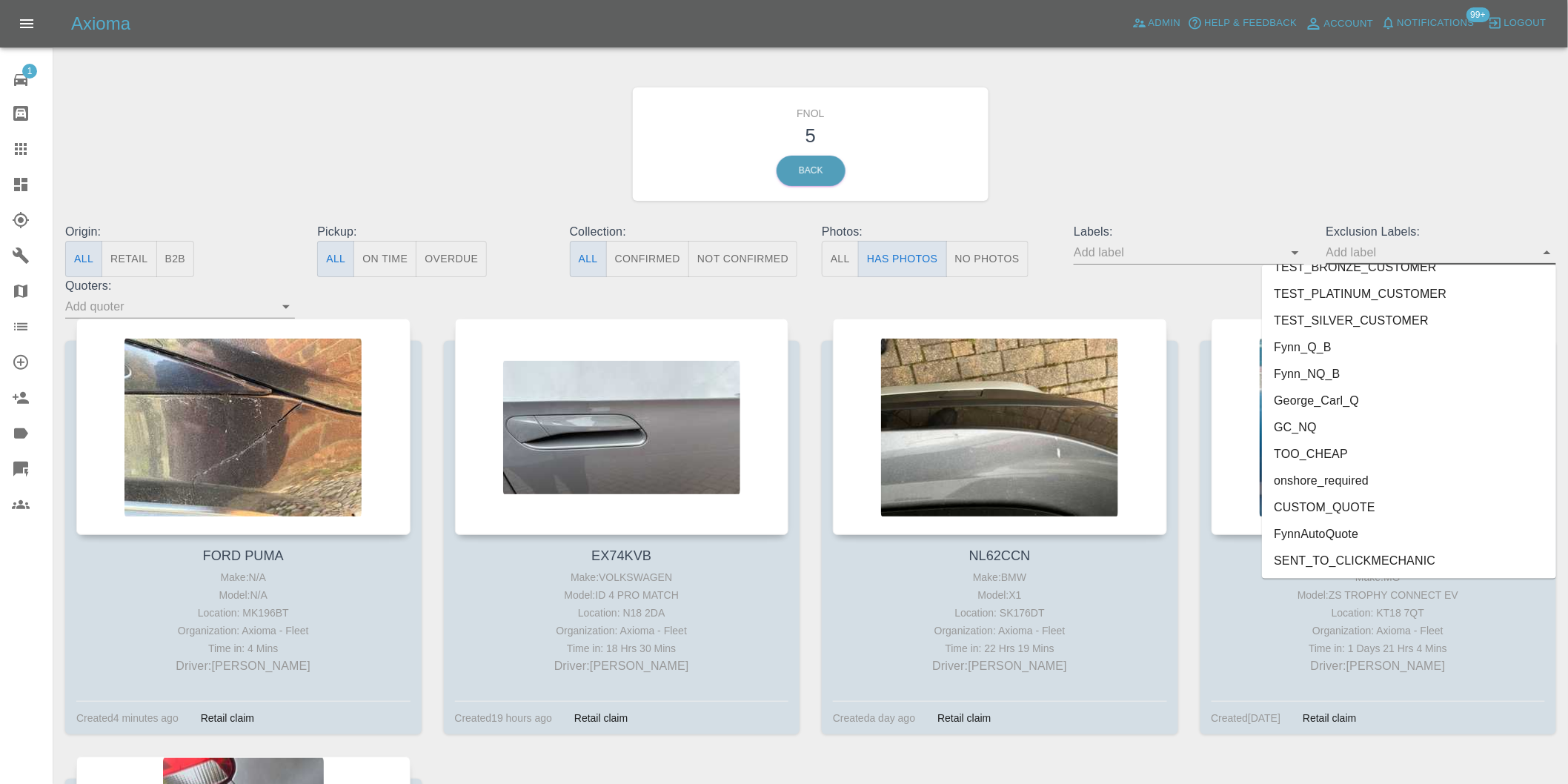
click at [1346, 400] on li "George_Carl_Q" at bounding box center [1410, 400] width 295 height 27
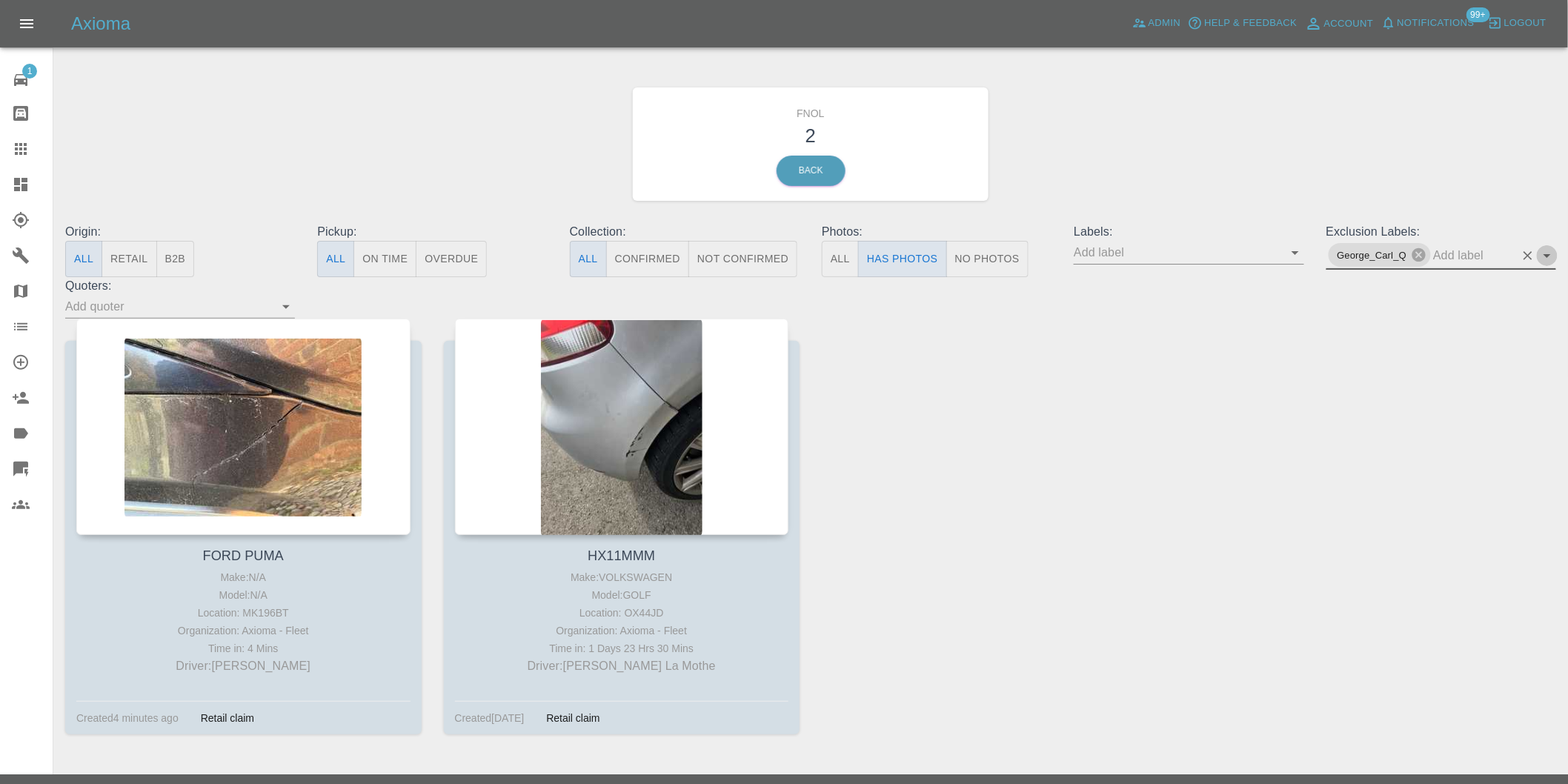
click at [1552, 255] on icon "Open" at bounding box center [1547, 256] width 18 height 18
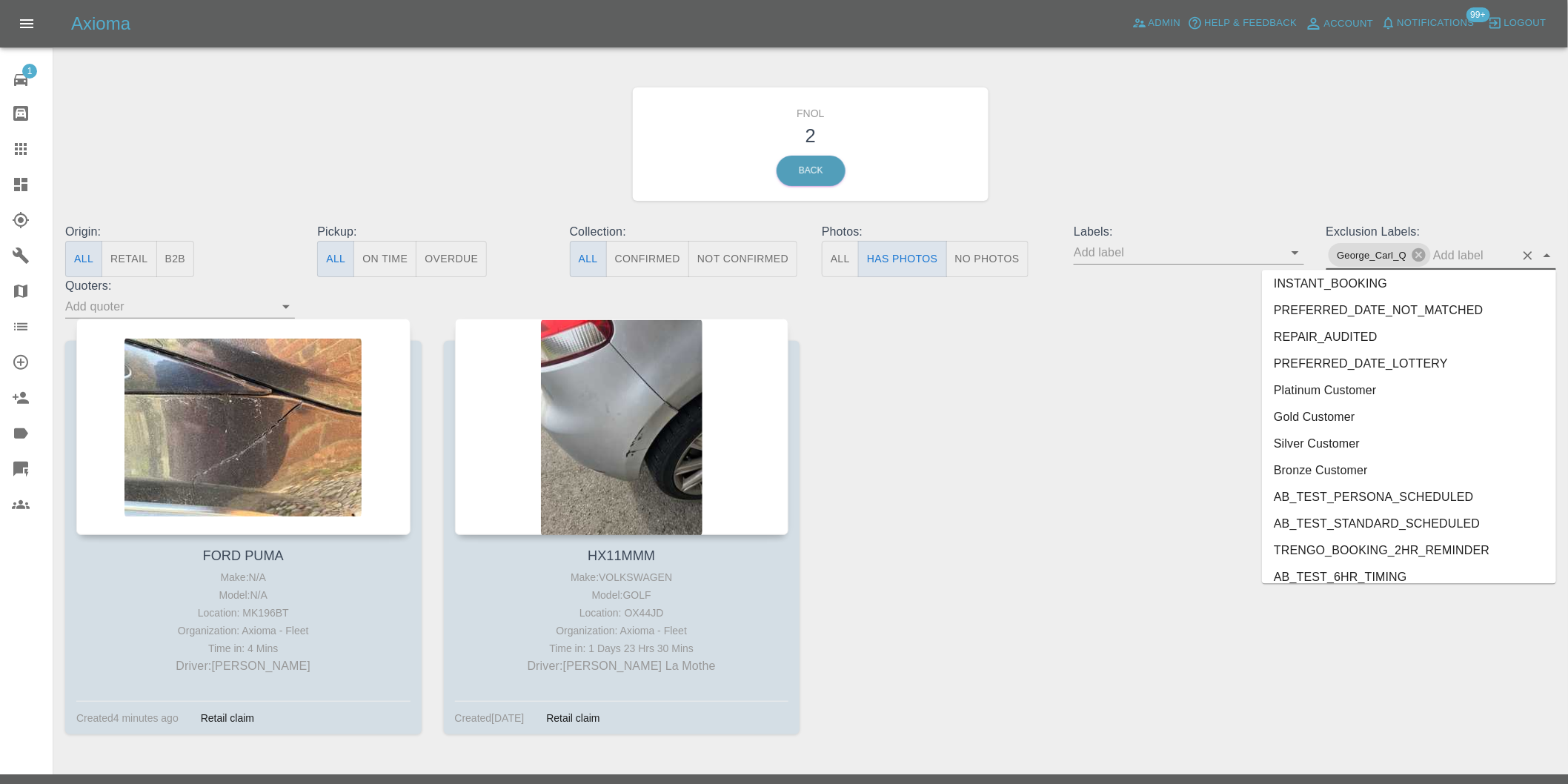
scroll to position [3191, 0]
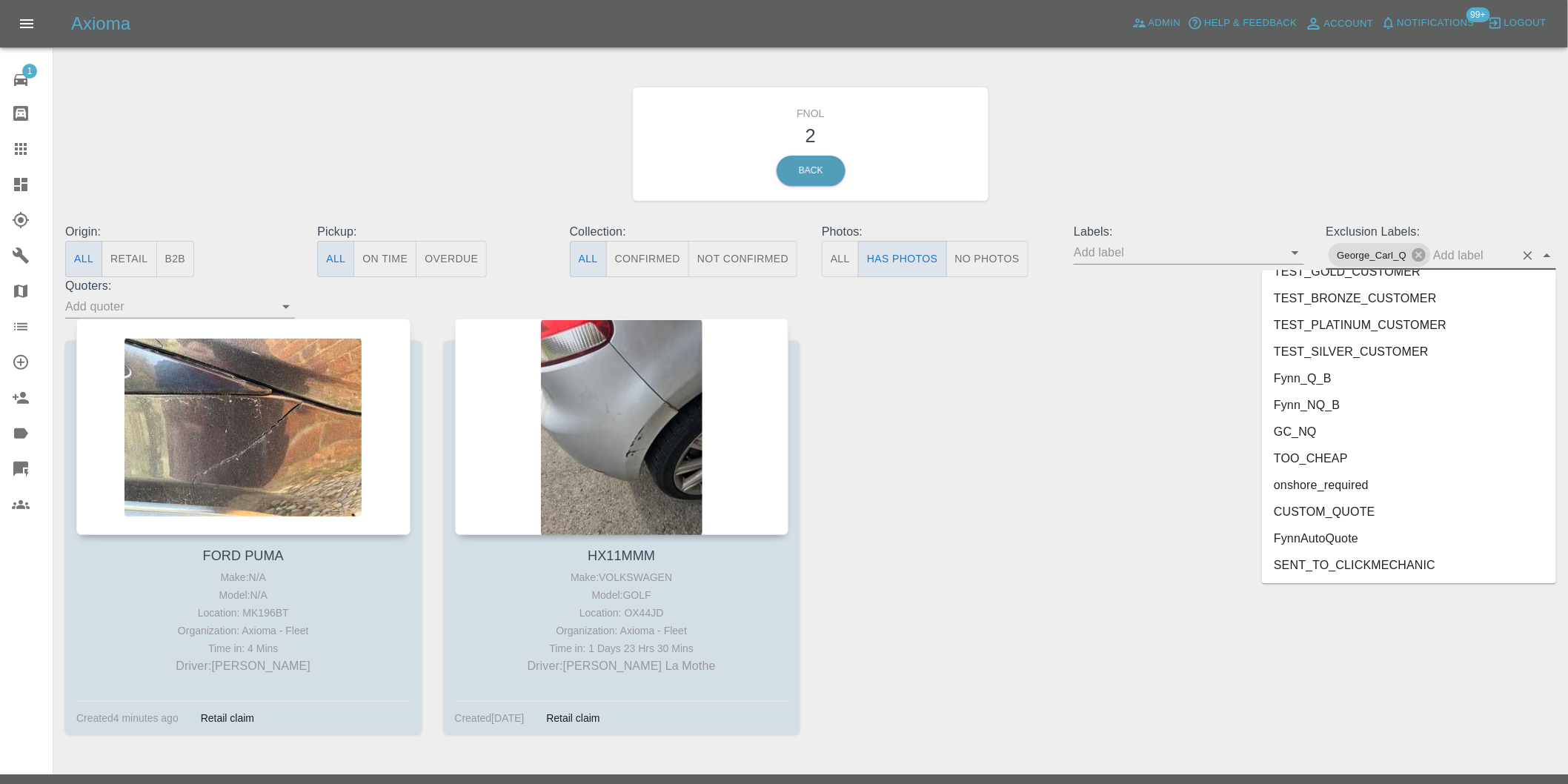
click at [1375, 482] on li "onshore_required" at bounding box center [1410, 484] width 295 height 27
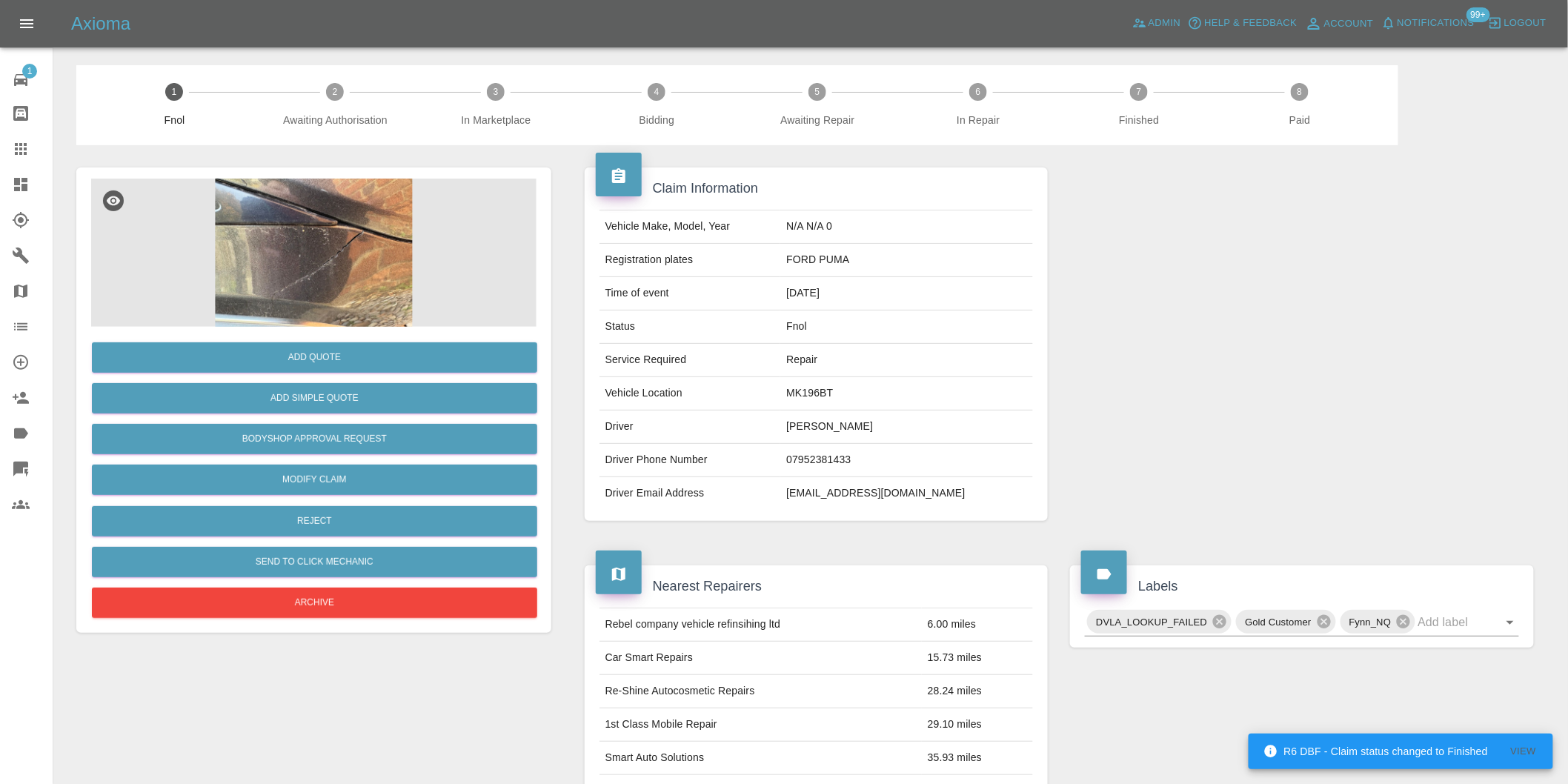
click at [331, 233] on img at bounding box center [313, 253] width 446 height 148
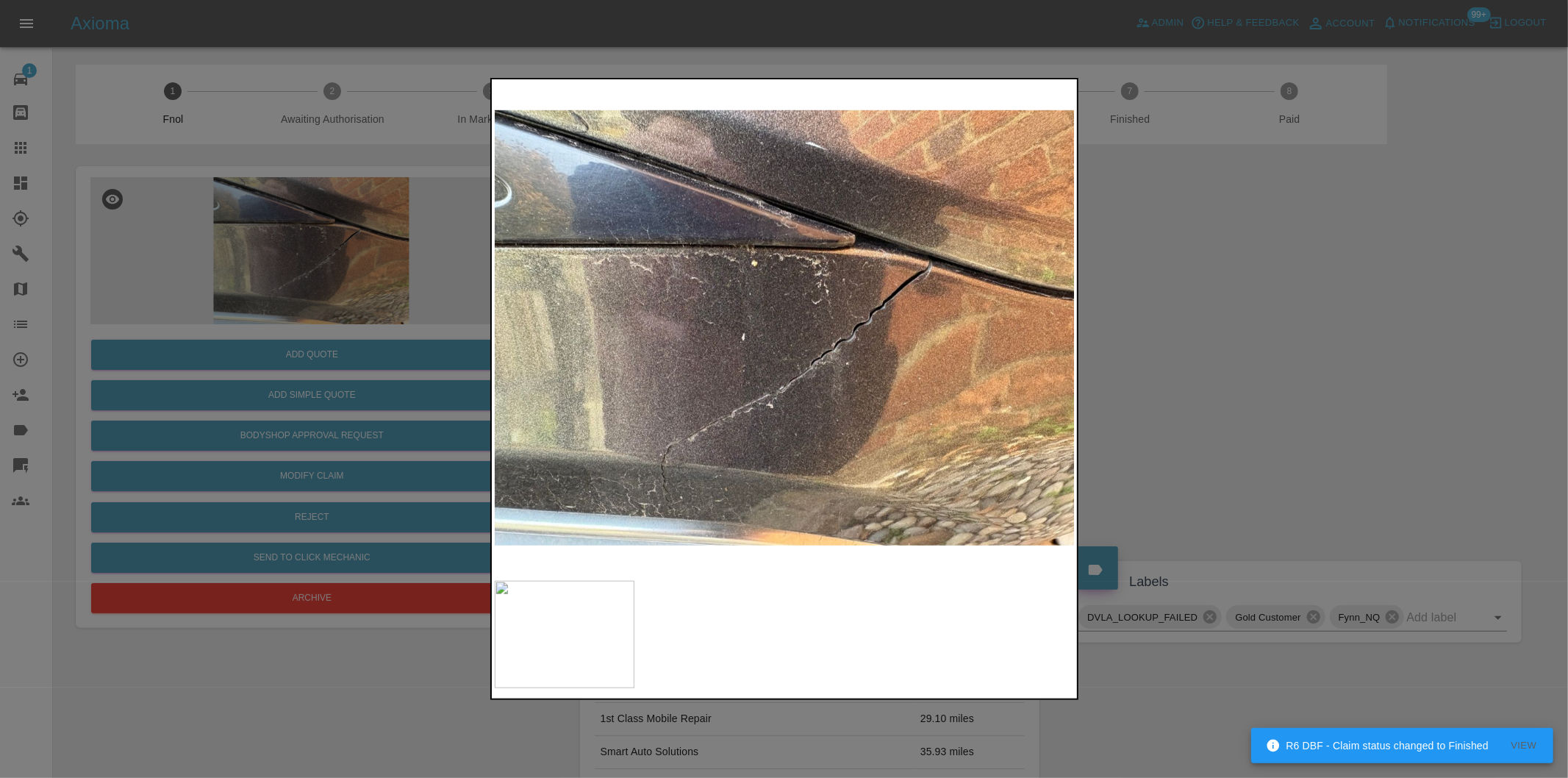
click at [1243, 339] on div at bounding box center [784, 389] width 1568 height 778
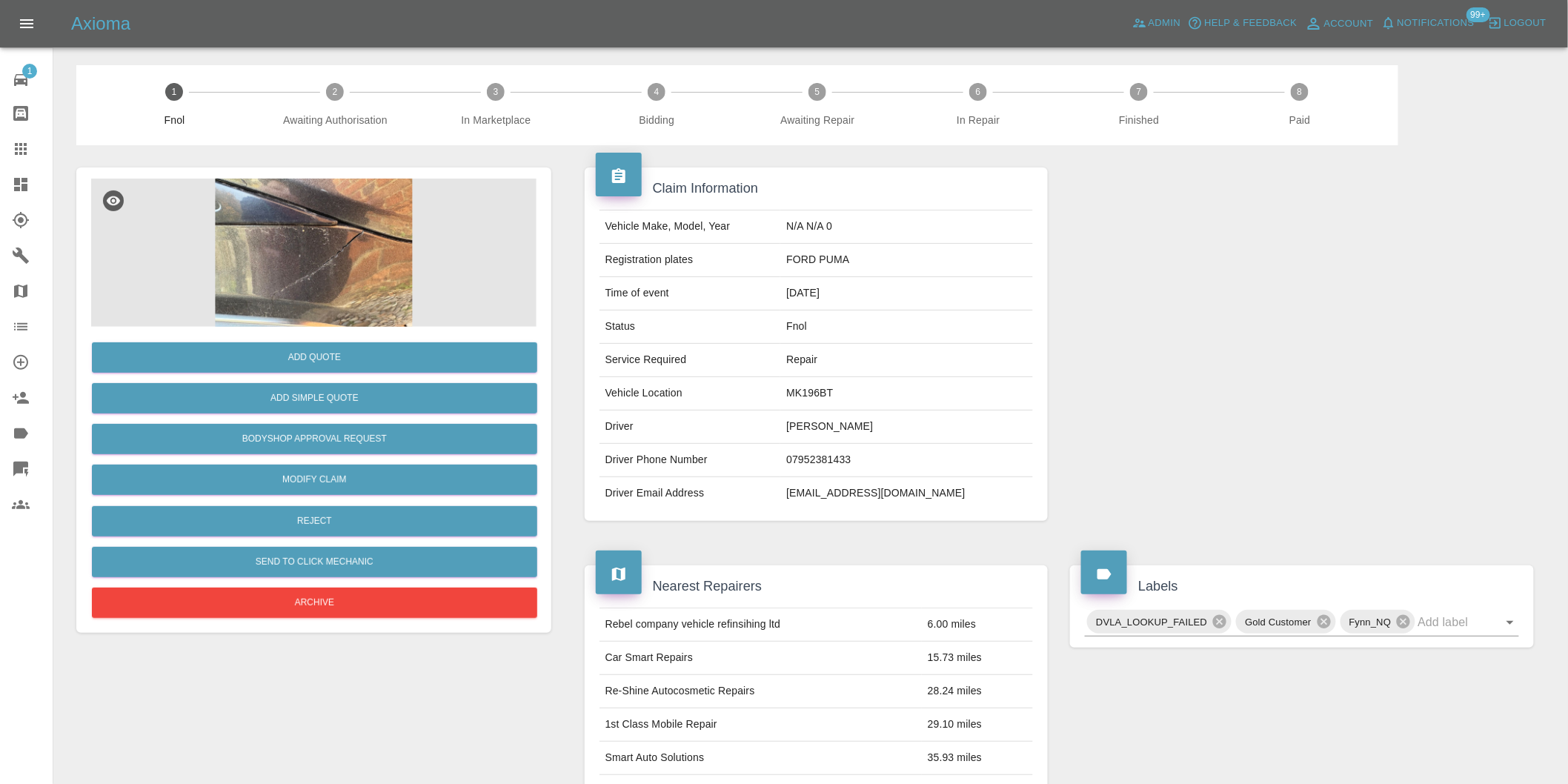
click at [301, 237] on img at bounding box center [313, 253] width 446 height 148
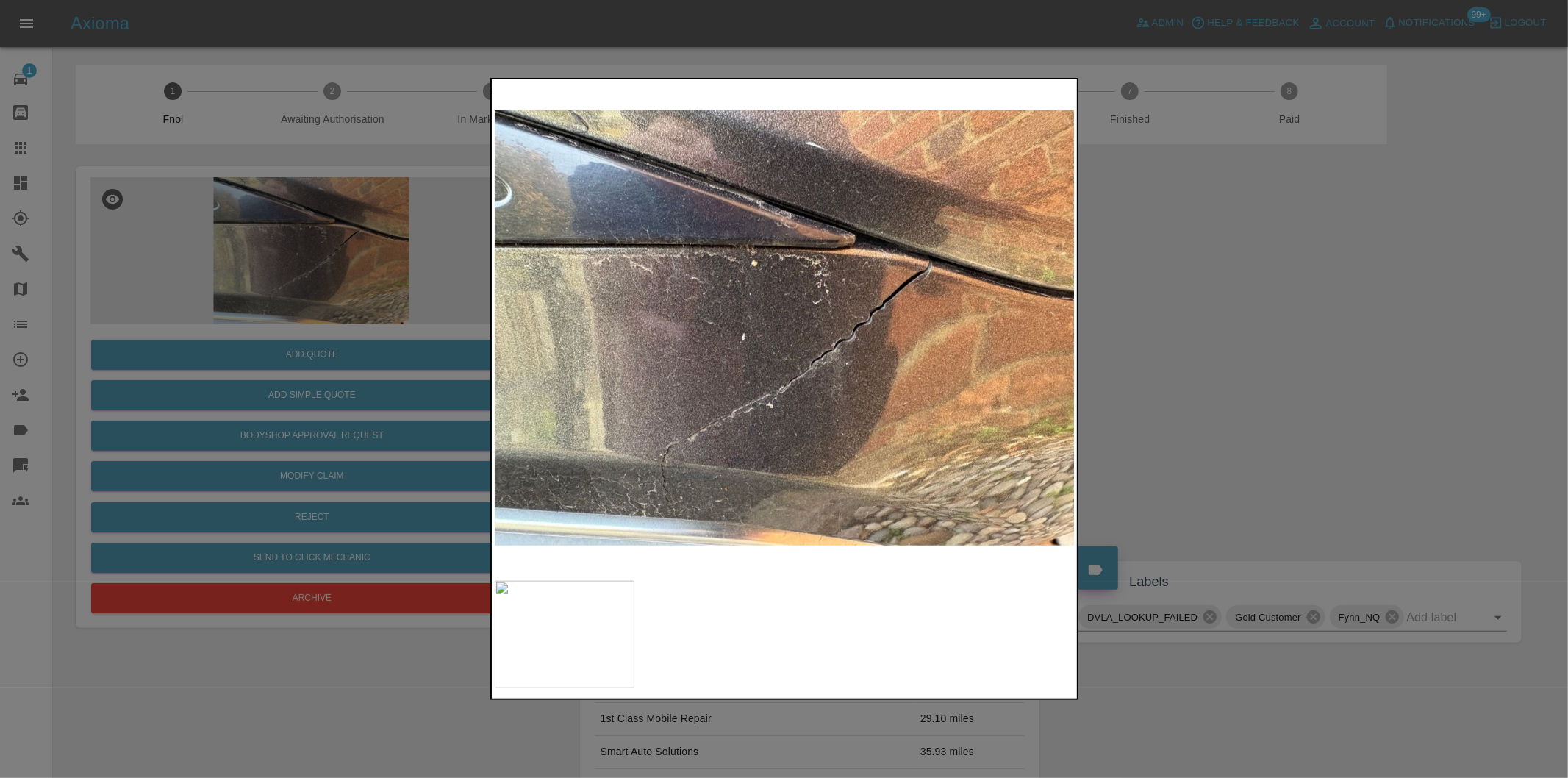
click at [1119, 312] on div at bounding box center [784, 389] width 1568 height 778
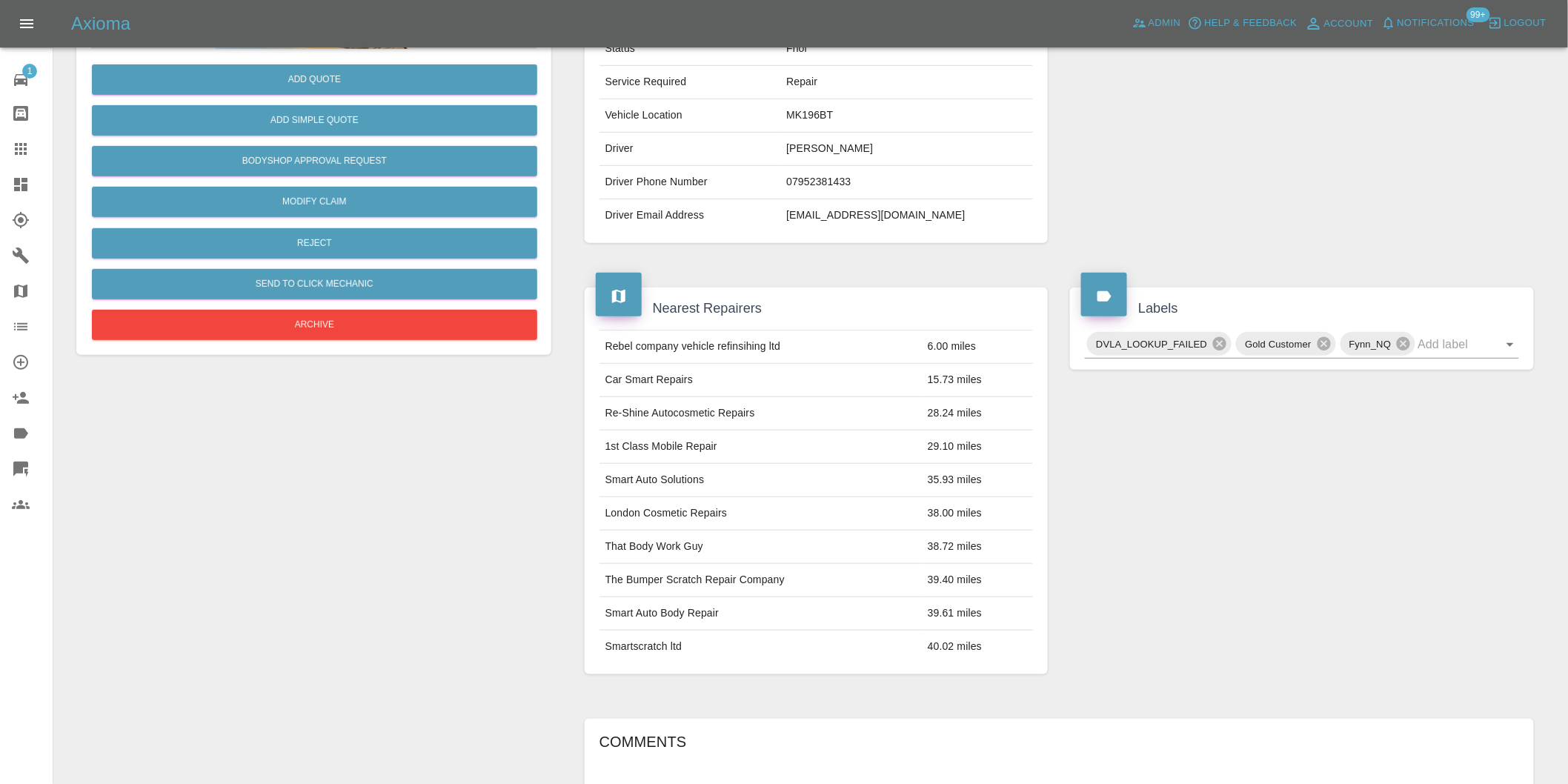
scroll to position [268, 0]
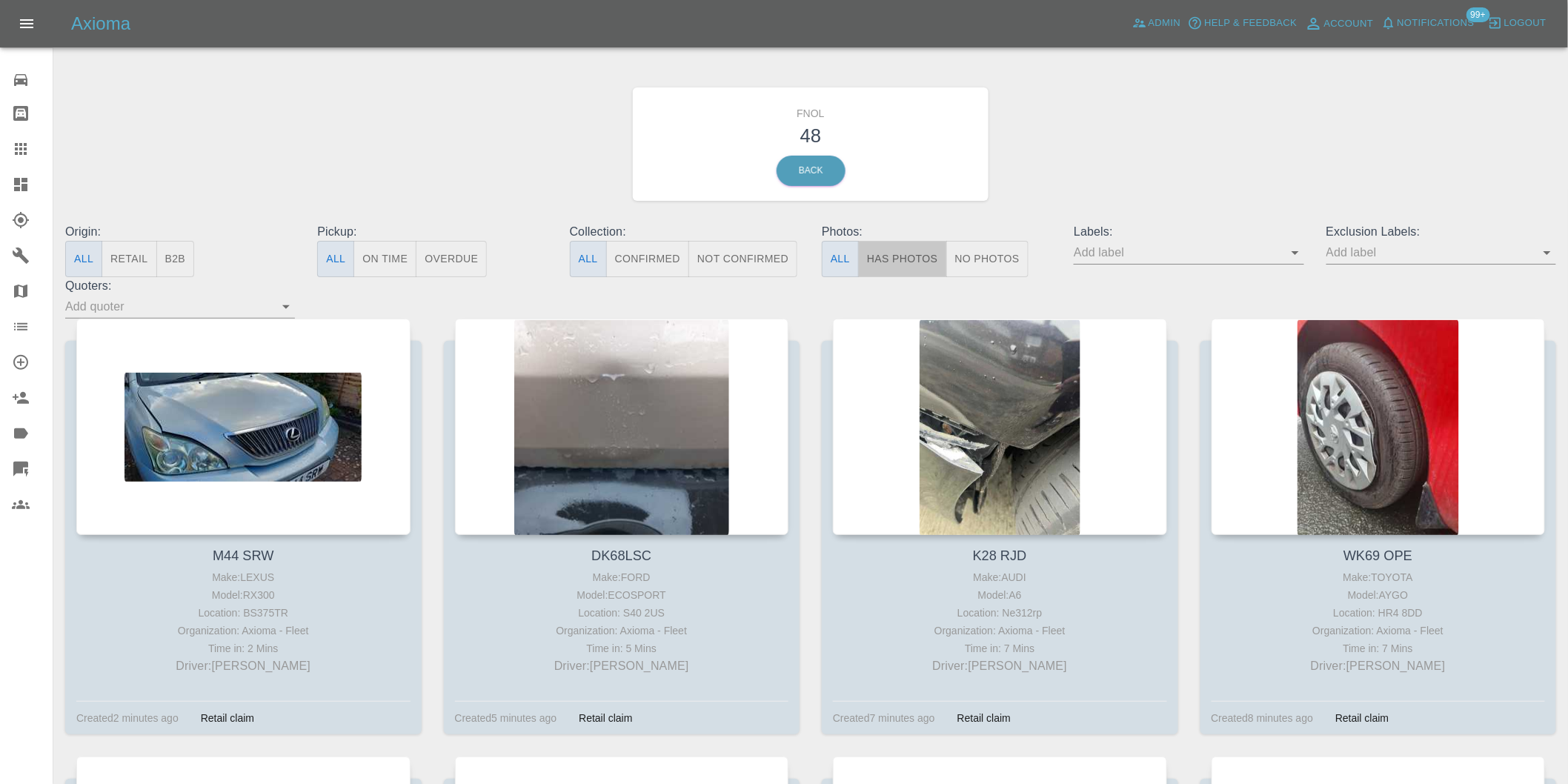
click at [898, 255] on button "Has Photos" at bounding box center [903, 259] width 89 height 37
click at [1539, 259] on icon "Open" at bounding box center [1547, 253] width 18 height 18
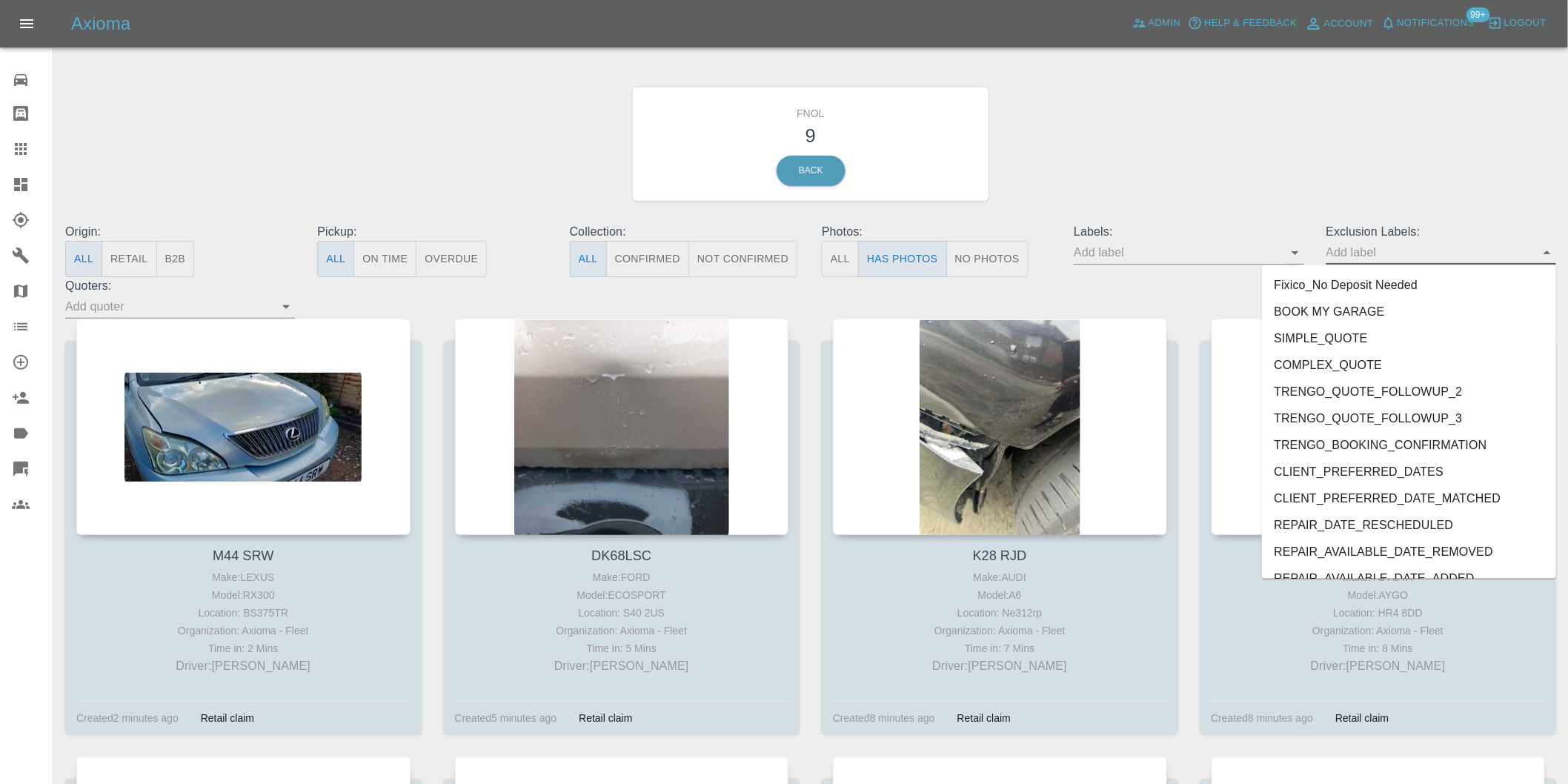
scroll to position [3218, 0]
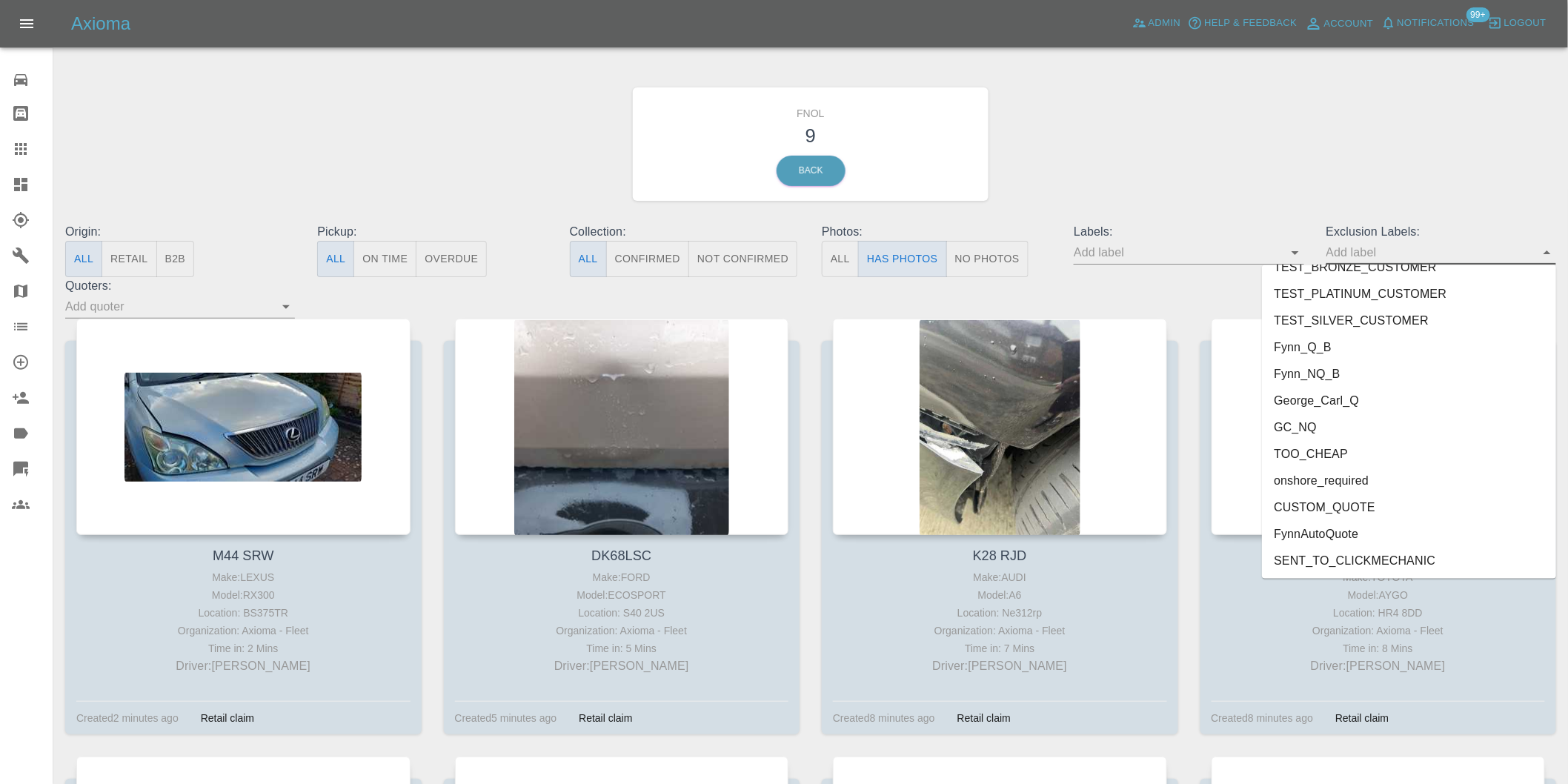
click at [1358, 472] on li "onshore_required" at bounding box center [1410, 480] width 295 height 27
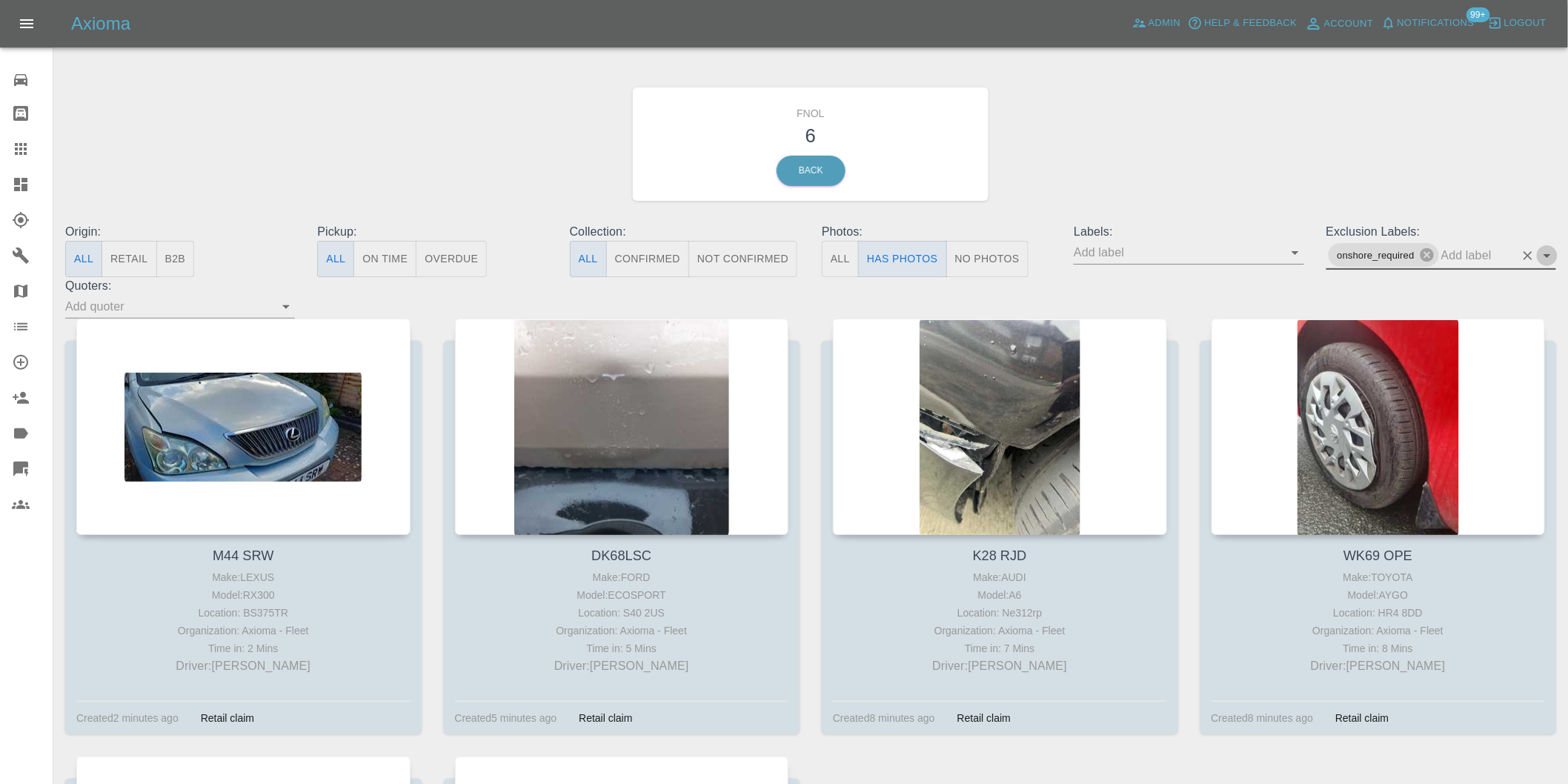
click at [1549, 253] on icon "Open" at bounding box center [1547, 256] width 18 height 18
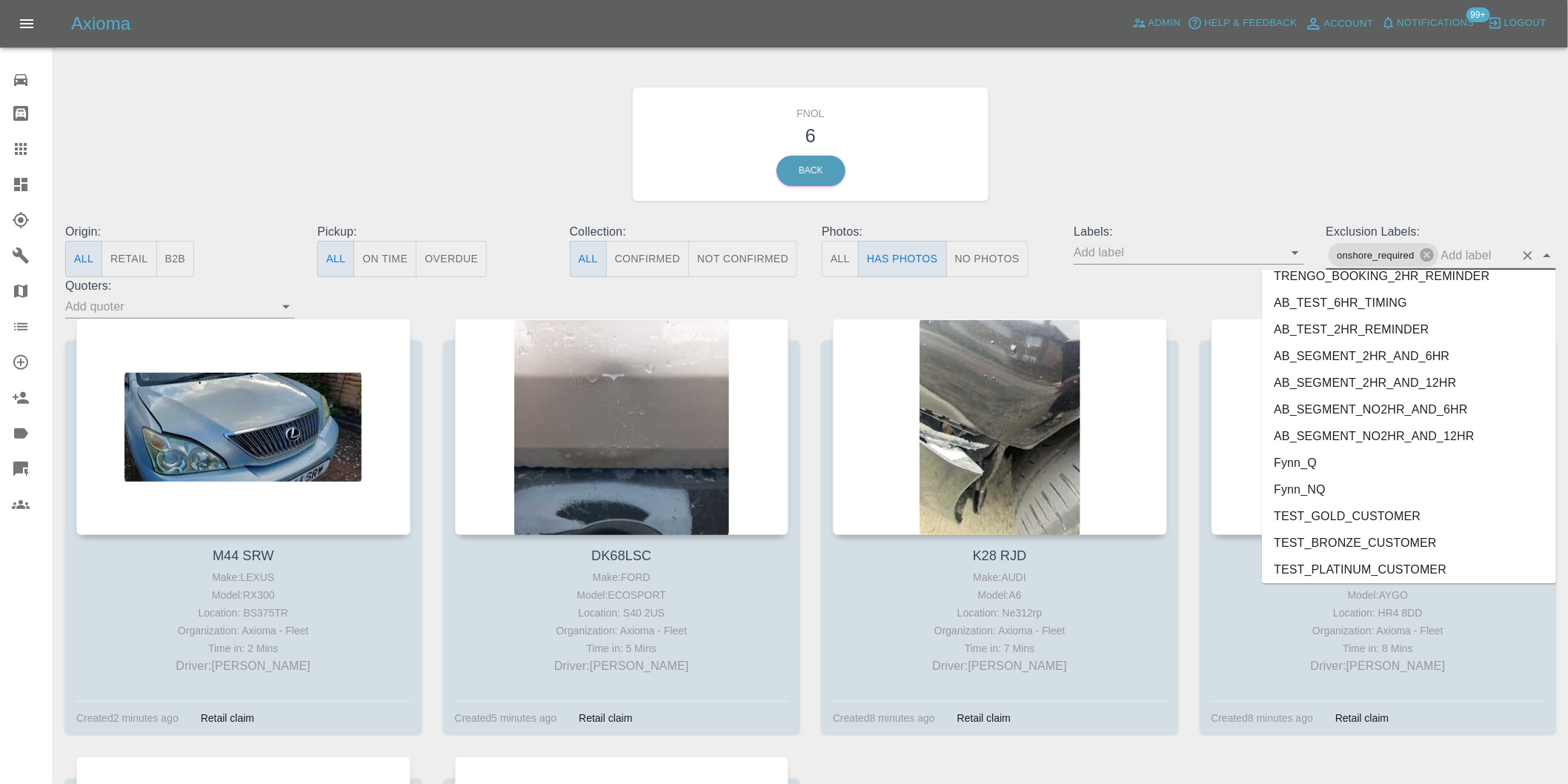
scroll to position [3191, 0]
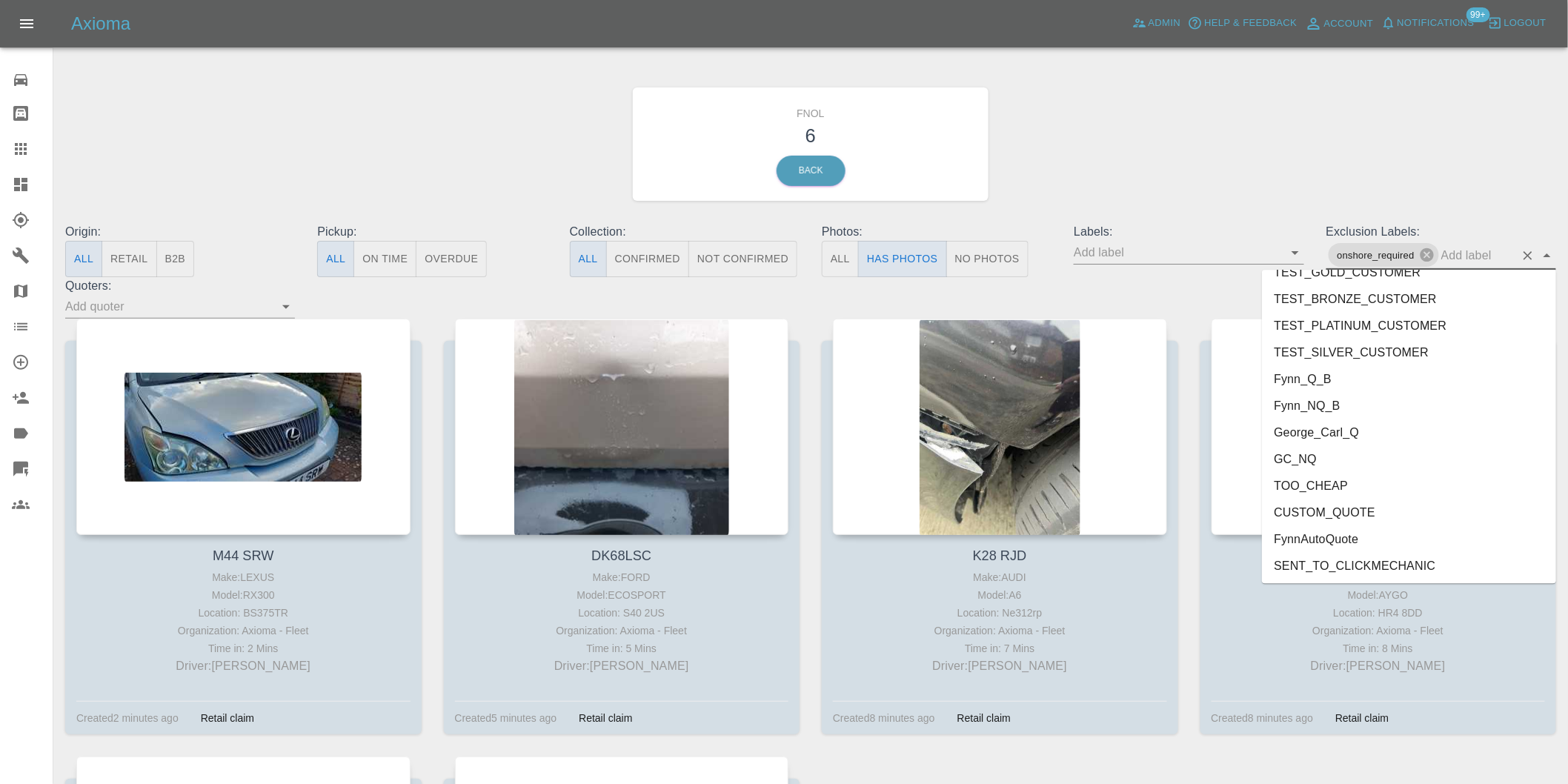
click at [1334, 426] on li "George_Carl_Q" at bounding box center [1410, 432] width 295 height 27
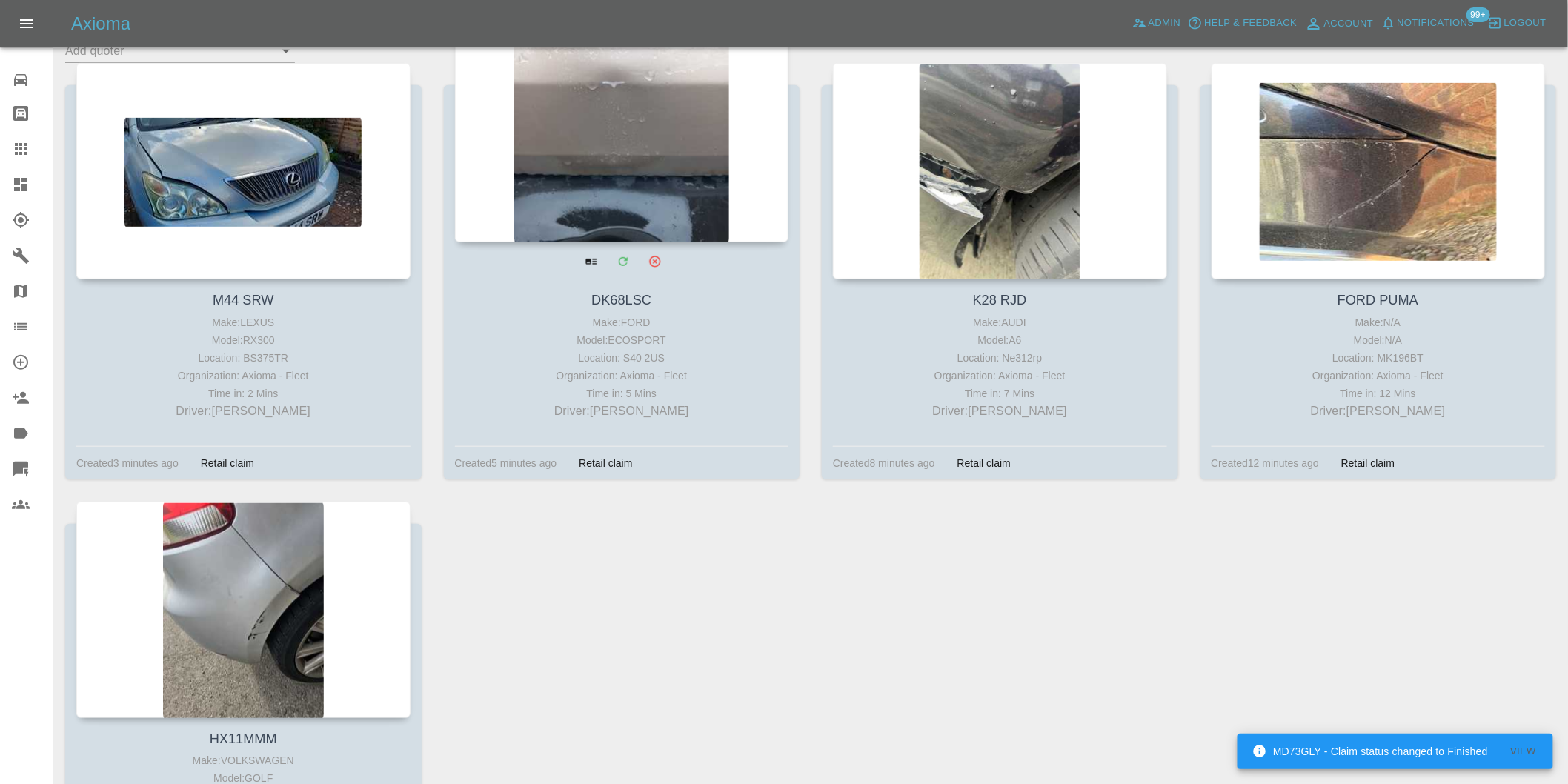
scroll to position [247, 0]
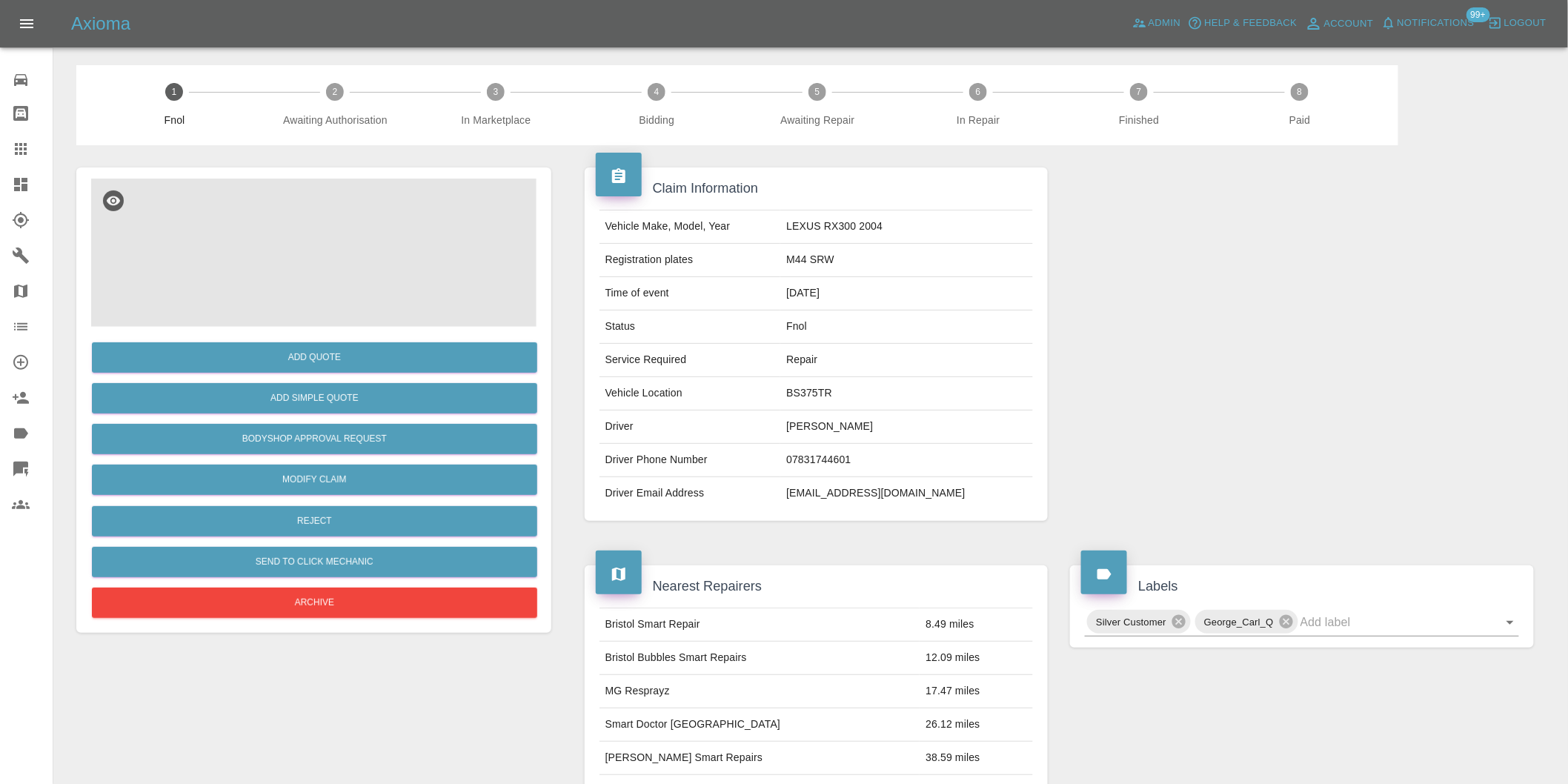
click at [291, 240] on img at bounding box center [313, 253] width 446 height 148
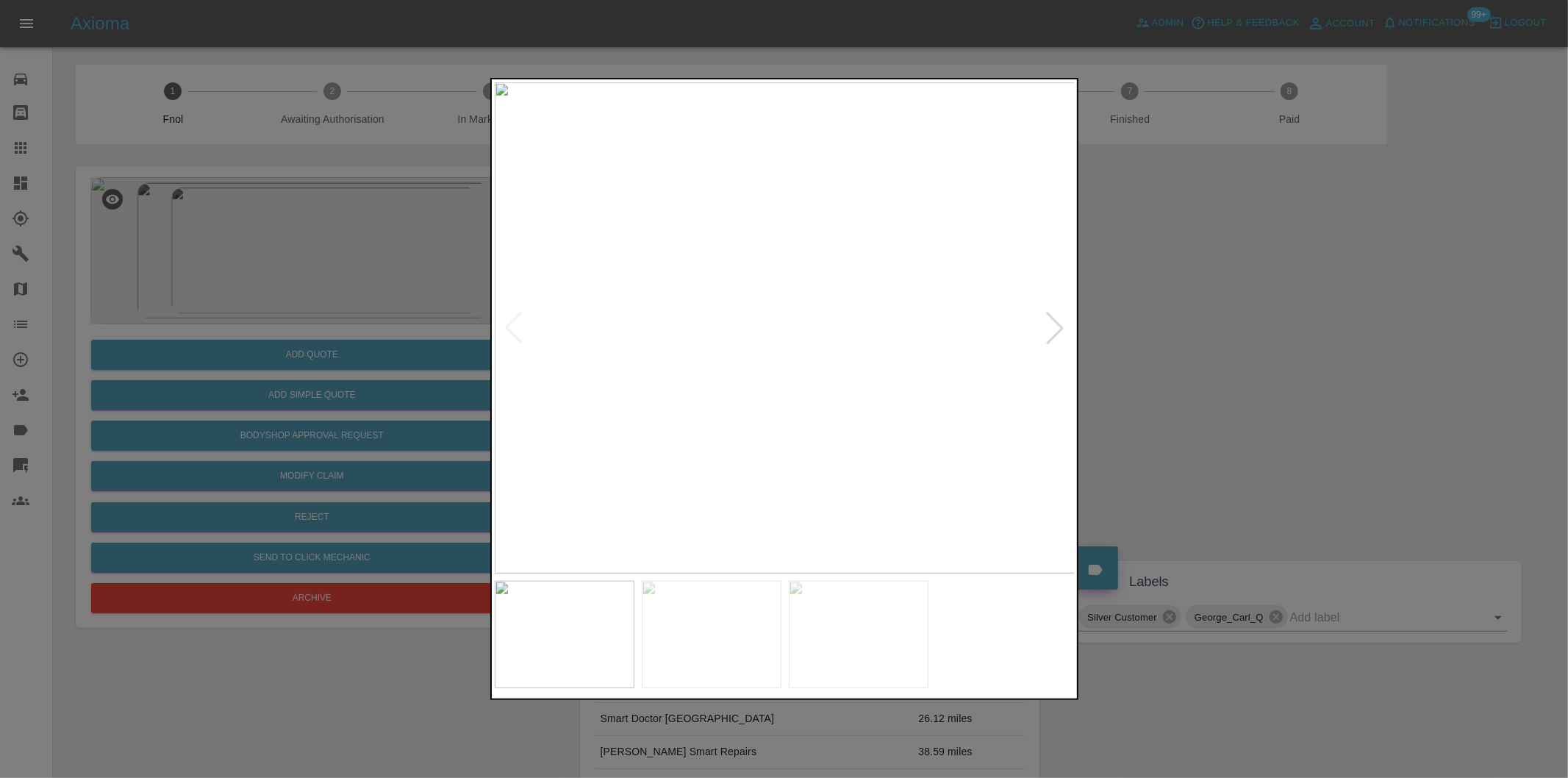
click at [1056, 329] on div at bounding box center [1054, 328] width 32 height 32
click at [1056, 329] on img at bounding box center [784, 328] width 581 height 492
click at [1202, 327] on div at bounding box center [784, 389] width 1568 height 778
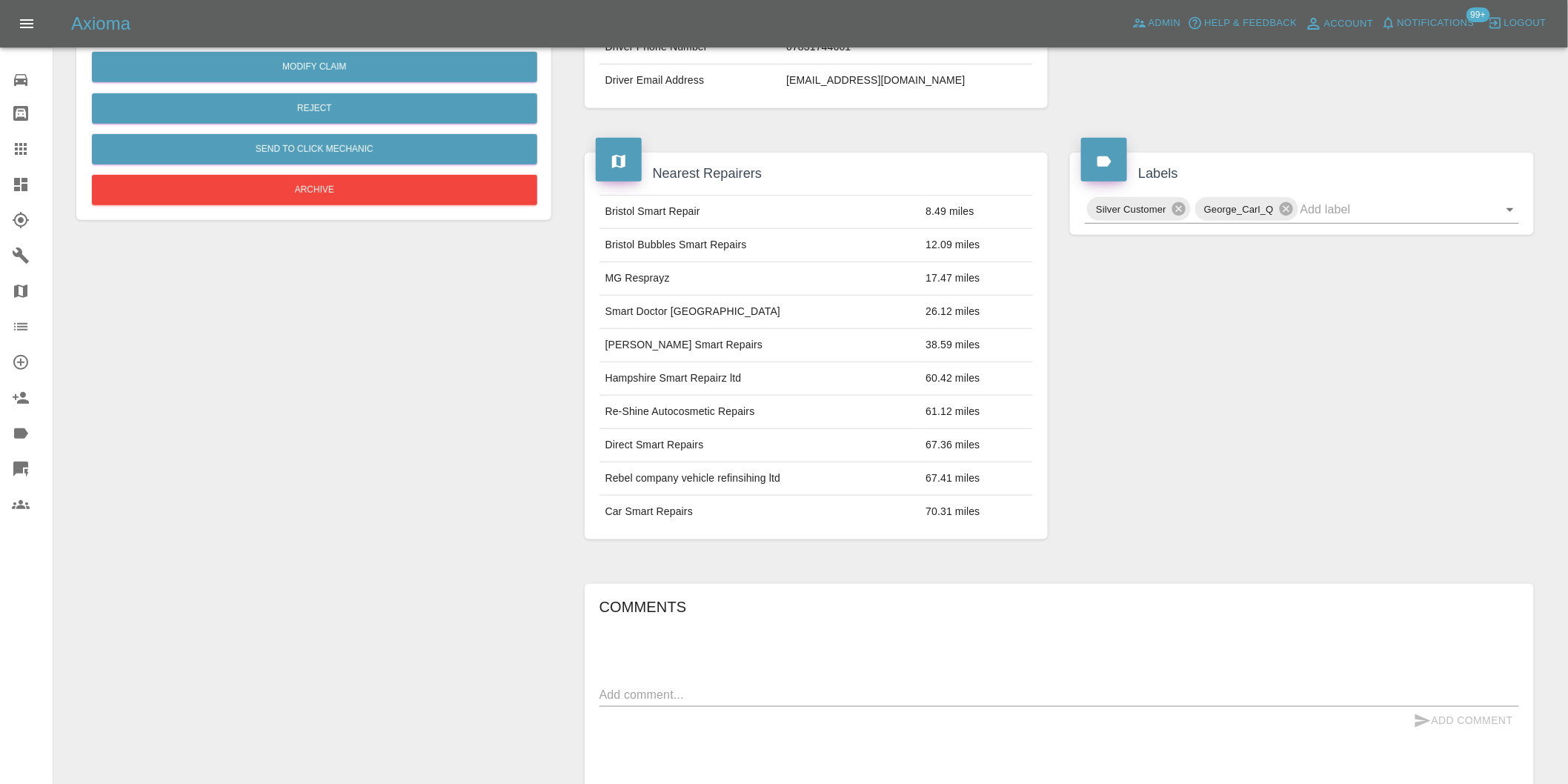
scroll to position [268, 0]
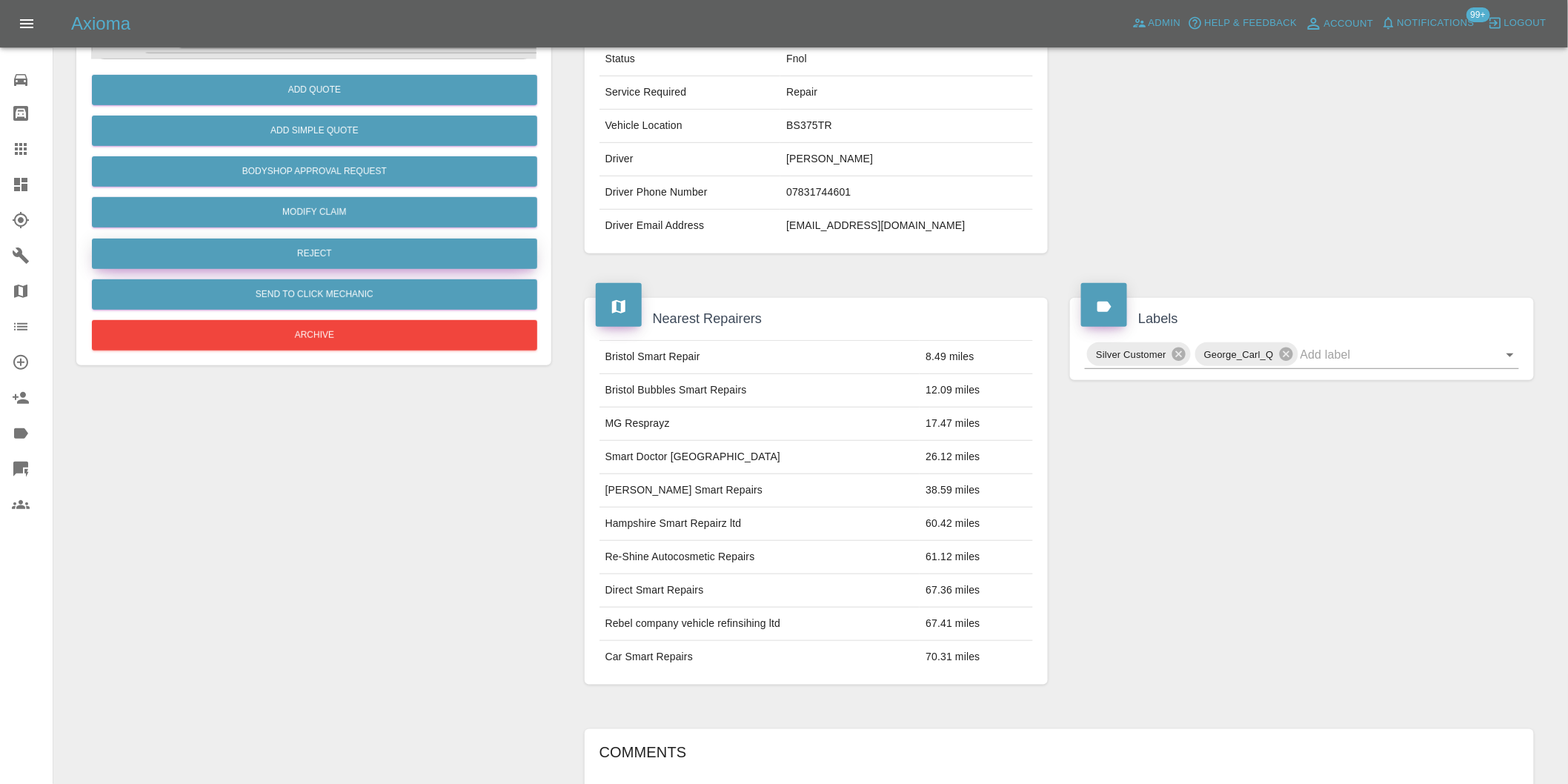
click at [323, 249] on button "Reject" at bounding box center [314, 253] width 446 height 31
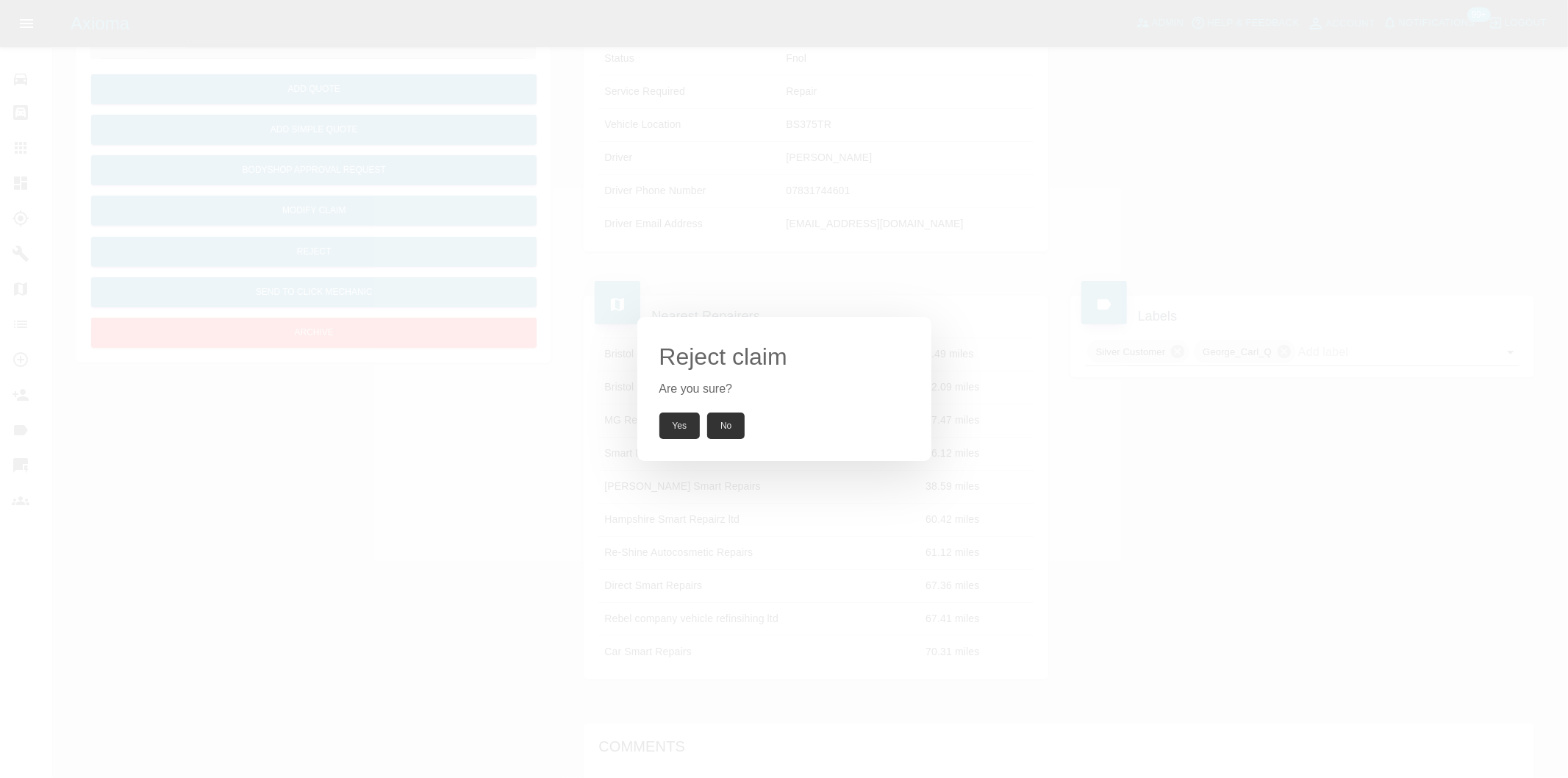
click at [681, 416] on button "Yes" at bounding box center [680, 426] width 41 height 26
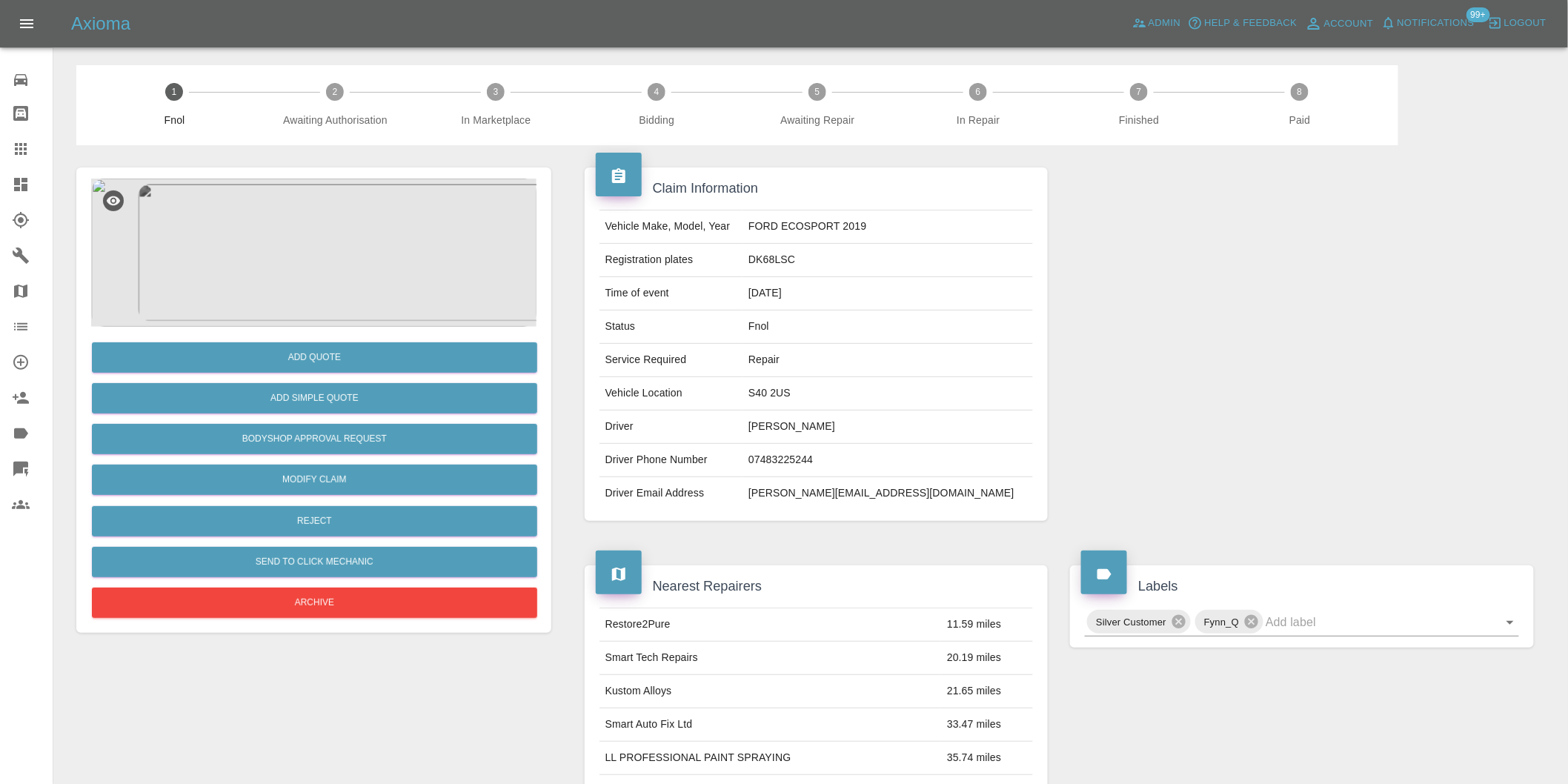
click at [323, 243] on img at bounding box center [313, 253] width 446 height 148
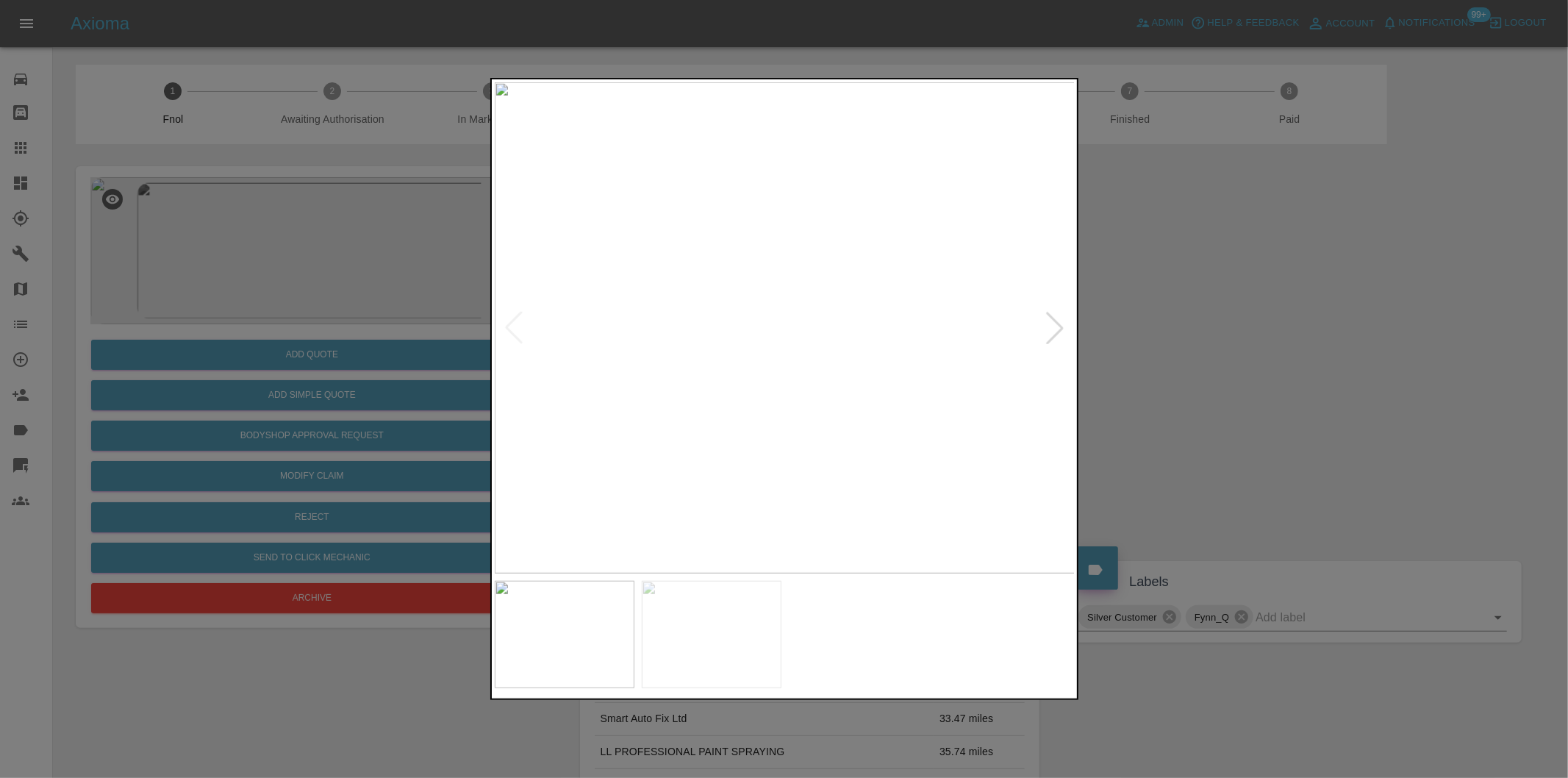
click at [1054, 319] on div at bounding box center [1054, 328] width 32 height 32
click at [1054, 319] on img at bounding box center [784, 328] width 581 height 492
click at [1265, 359] on div at bounding box center [784, 389] width 1568 height 778
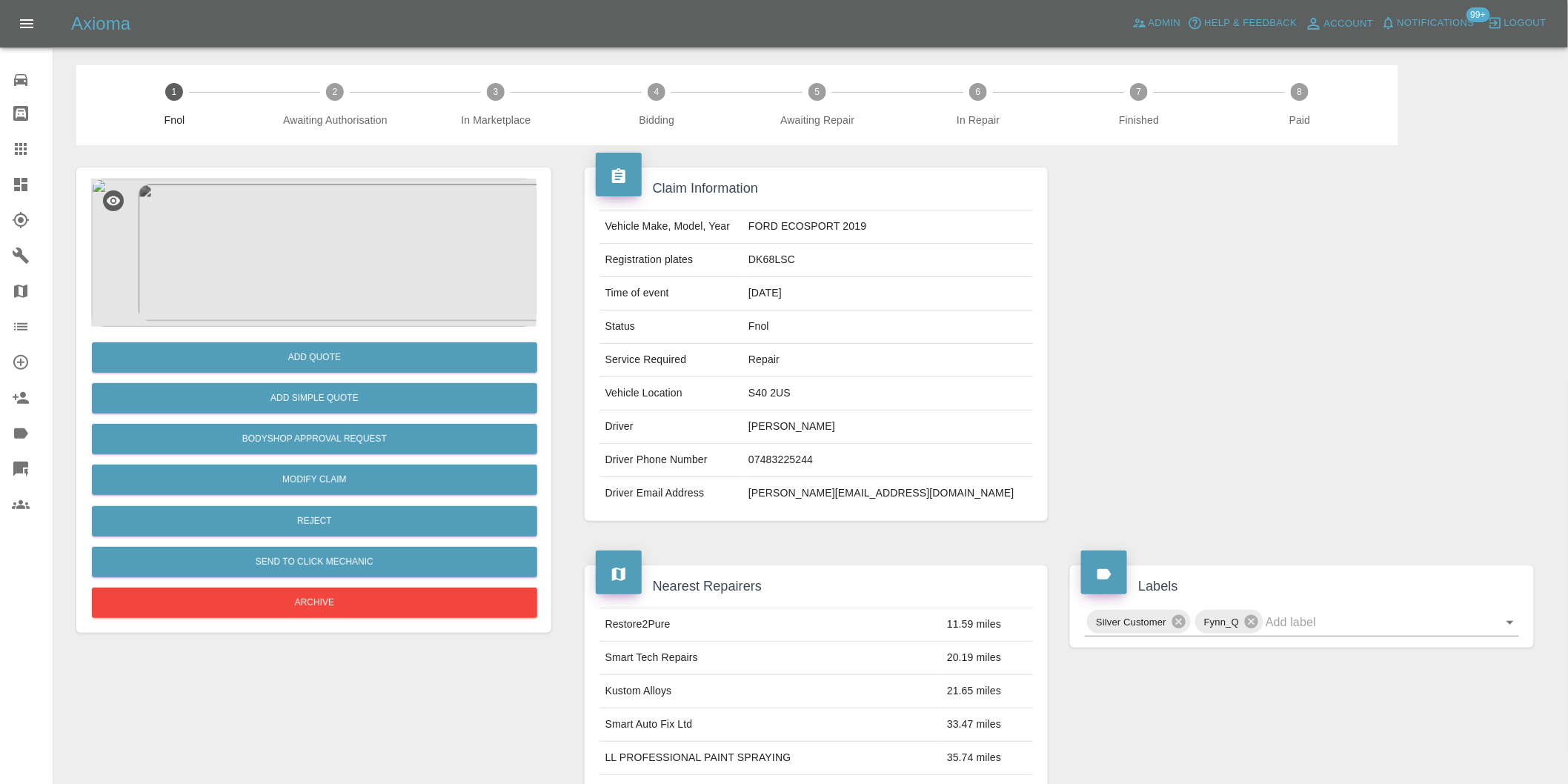
click at [348, 235] on img at bounding box center [313, 253] width 446 height 148
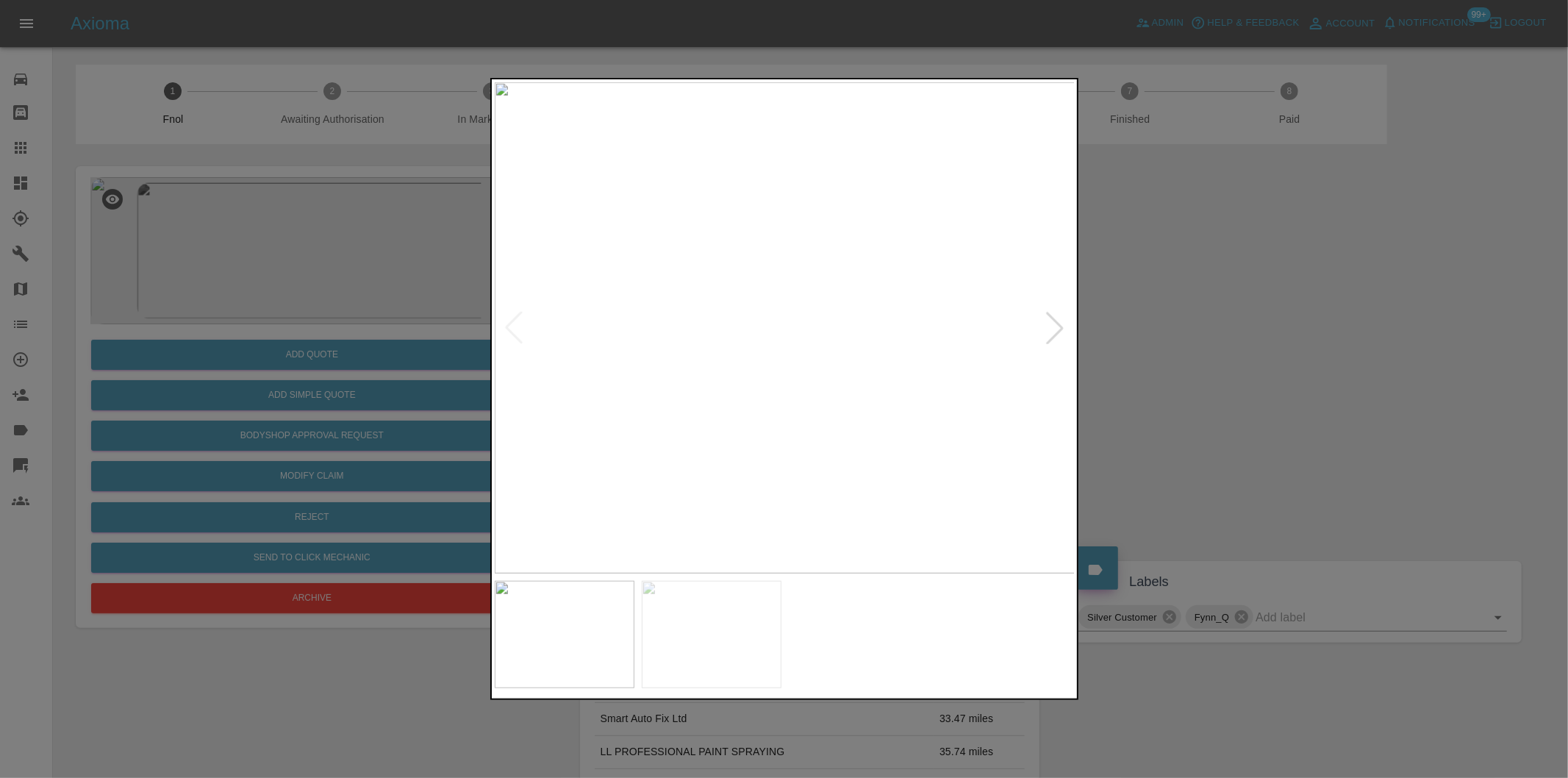
click at [1060, 325] on div at bounding box center [1054, 328] width 32 height 32
click at [1148, 310] on div at bounding box center [784, 389] width 1568 height 778
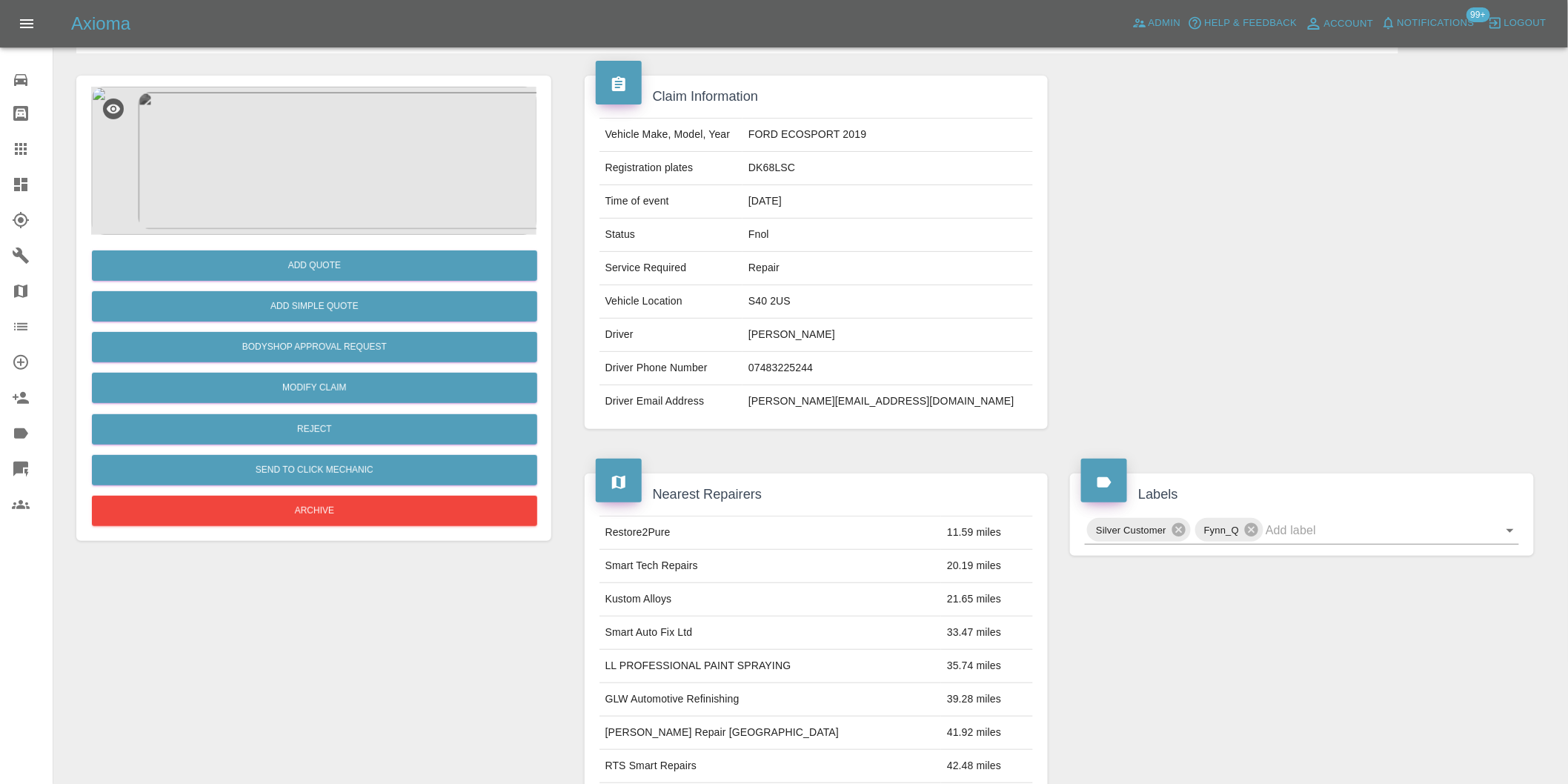
scroll to position [329, 0]
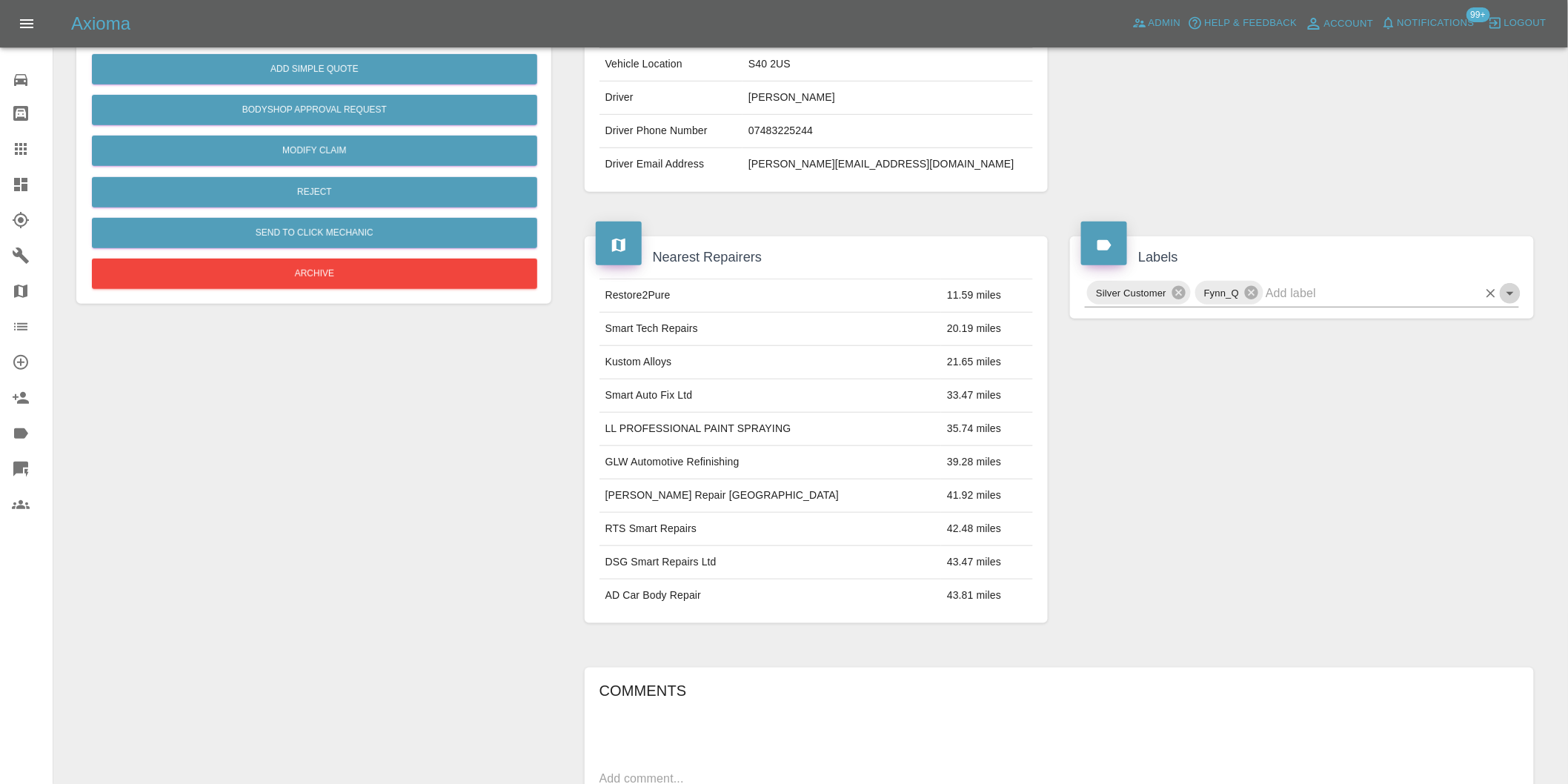
click at [1508, 292] on icon "Open" at bounding box center [1510, 294] width 7 height 4
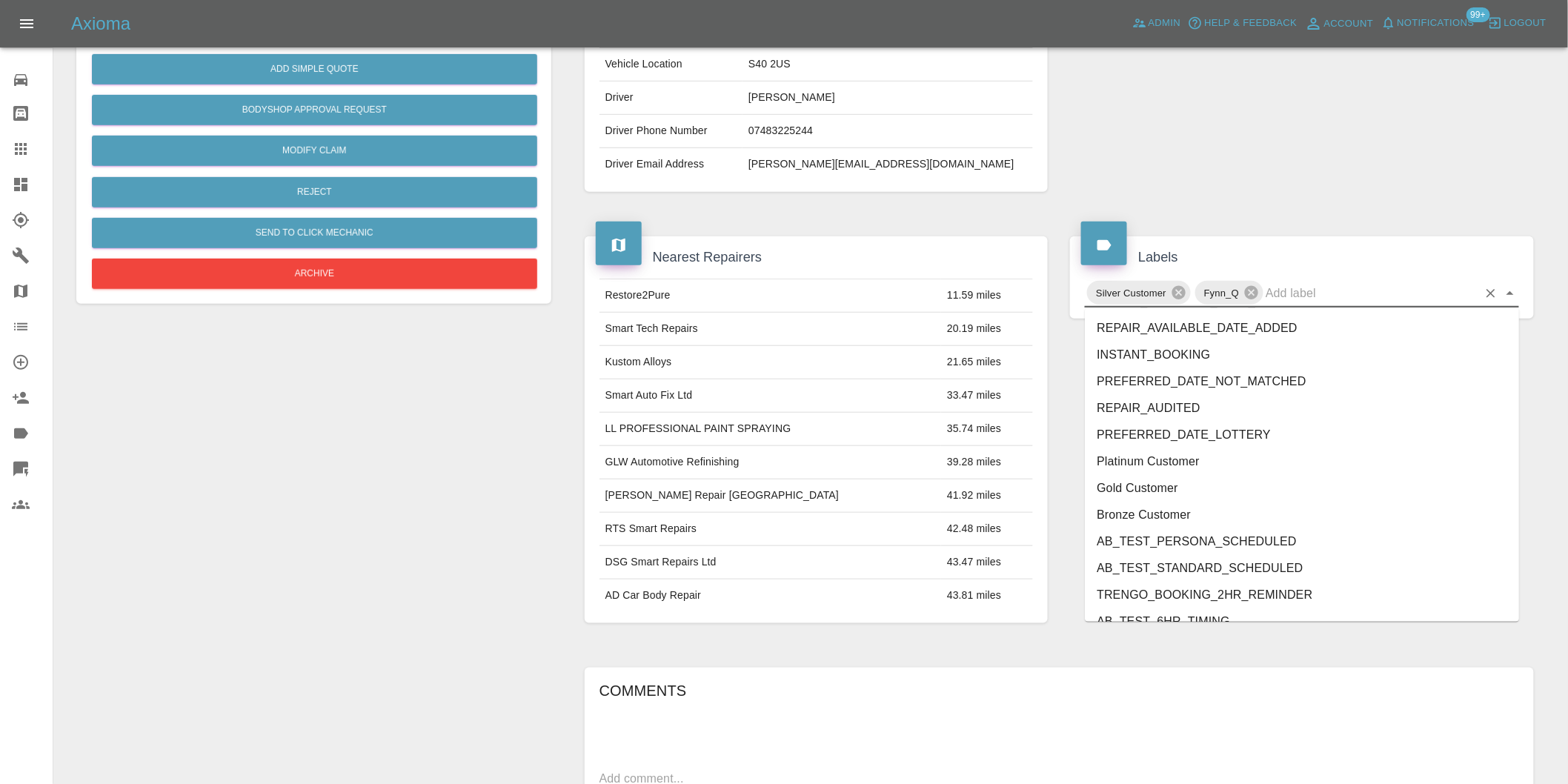
scroll to position [3166, 0]
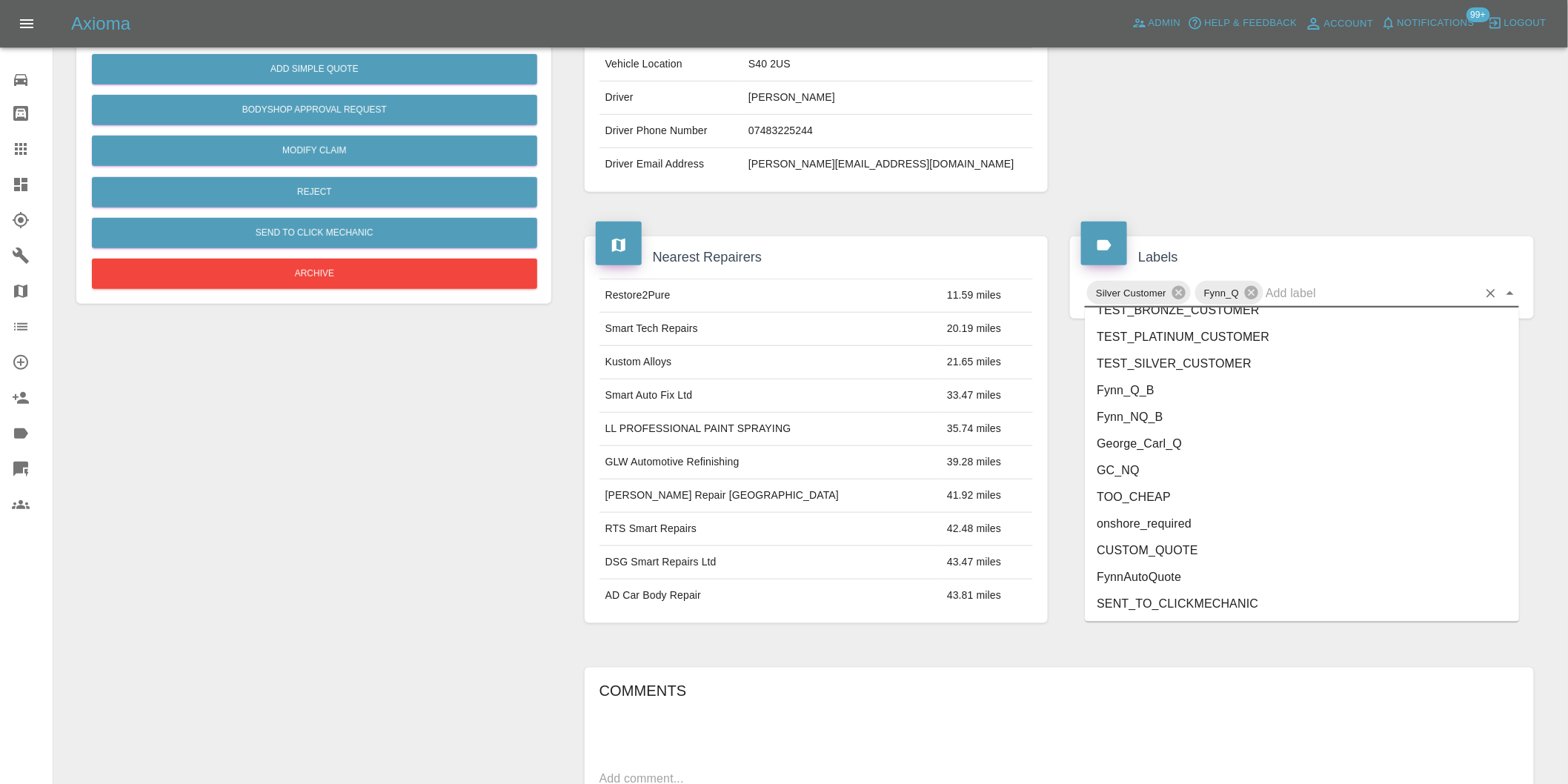
click at [1206, 517] on li "onshore_required" at bounding box center [1301, 523] width 434 height 27
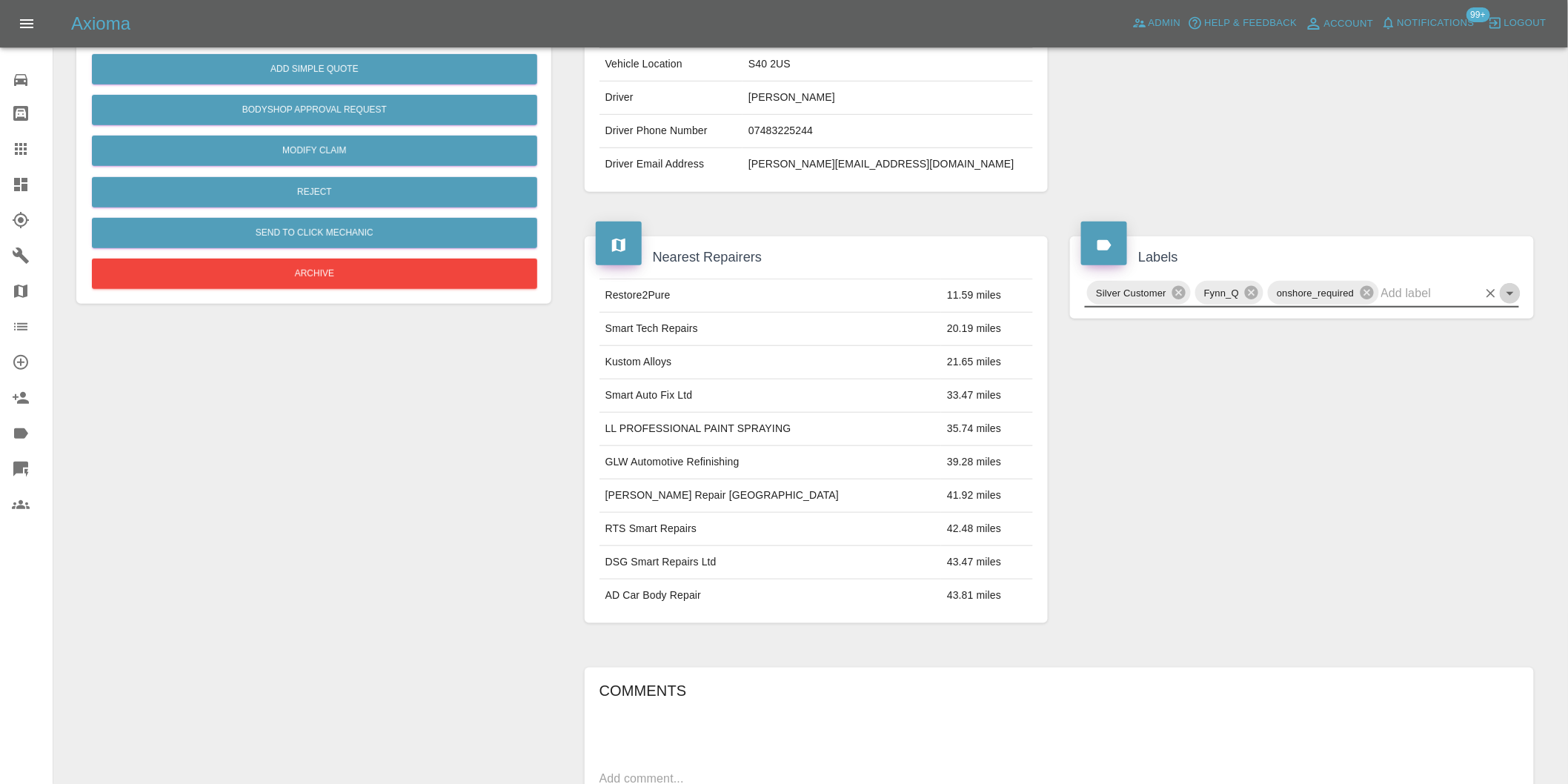
click at [1508, 297] on icon "Open" at bounding box center [1511, 294] width 18 height 18
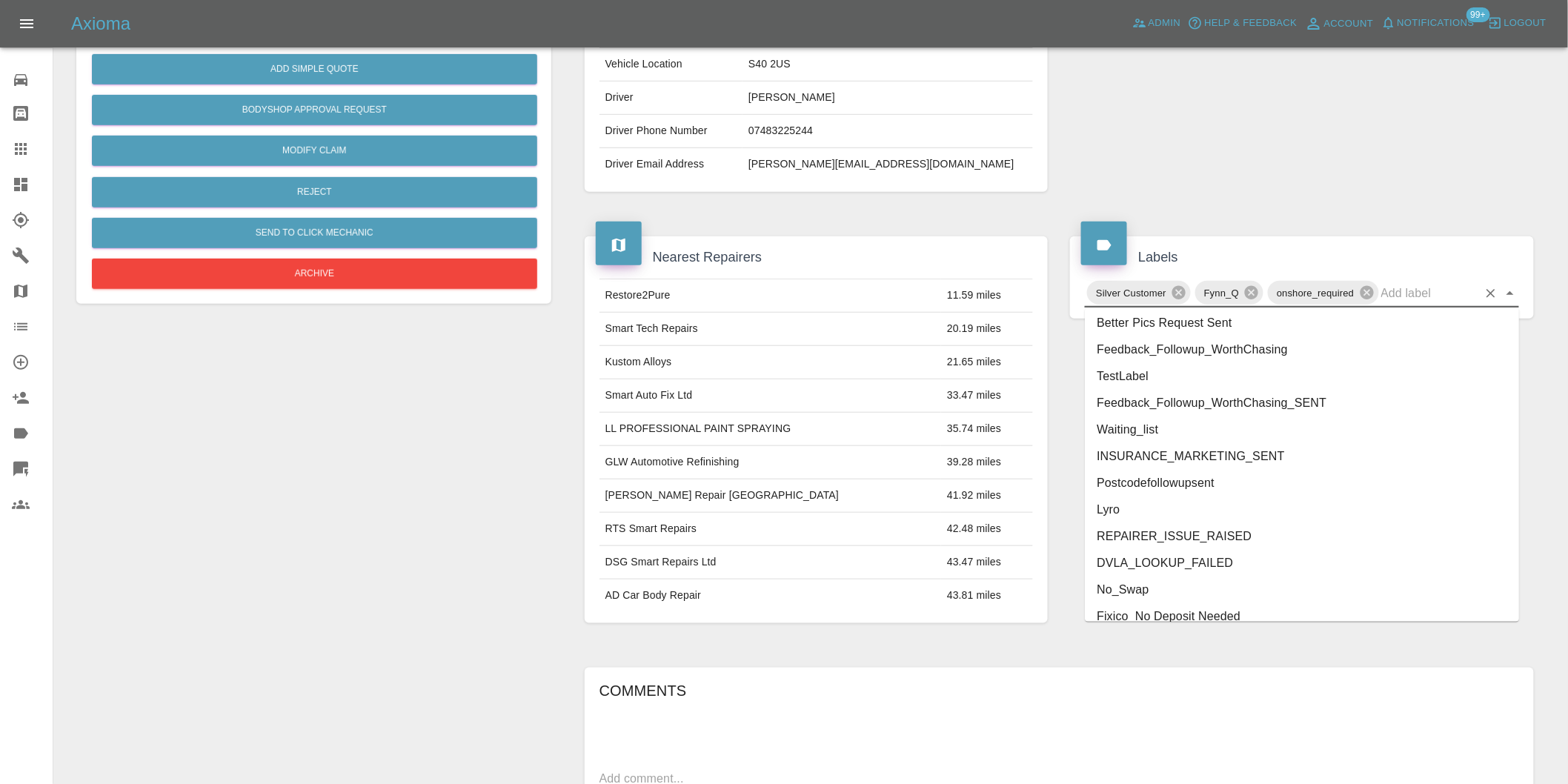
scroll to position [3139, 0]
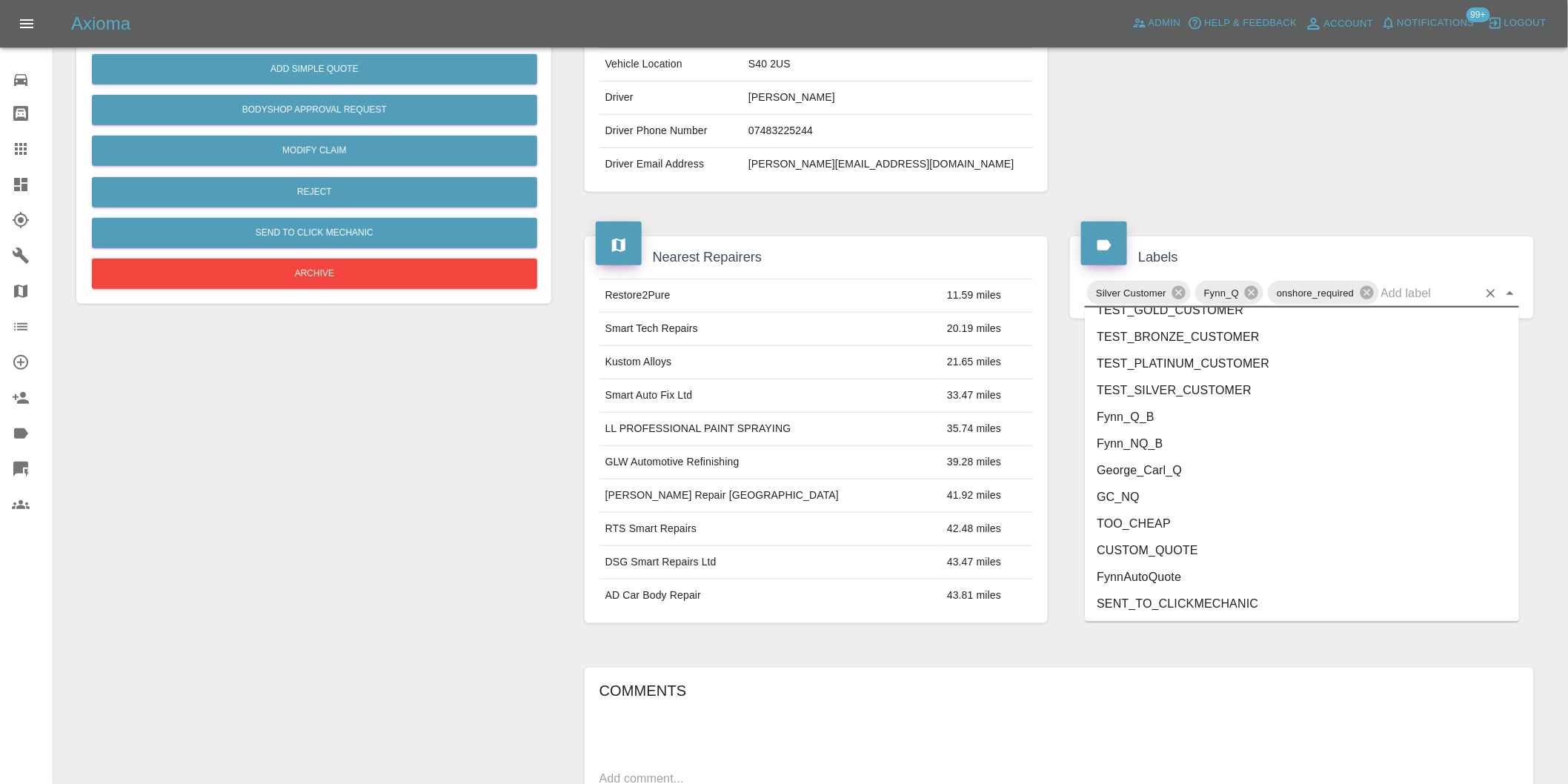
click at [1239, 477] on li "George_Carl_Q" at bounding box center [1301, 470] width 434 height 27
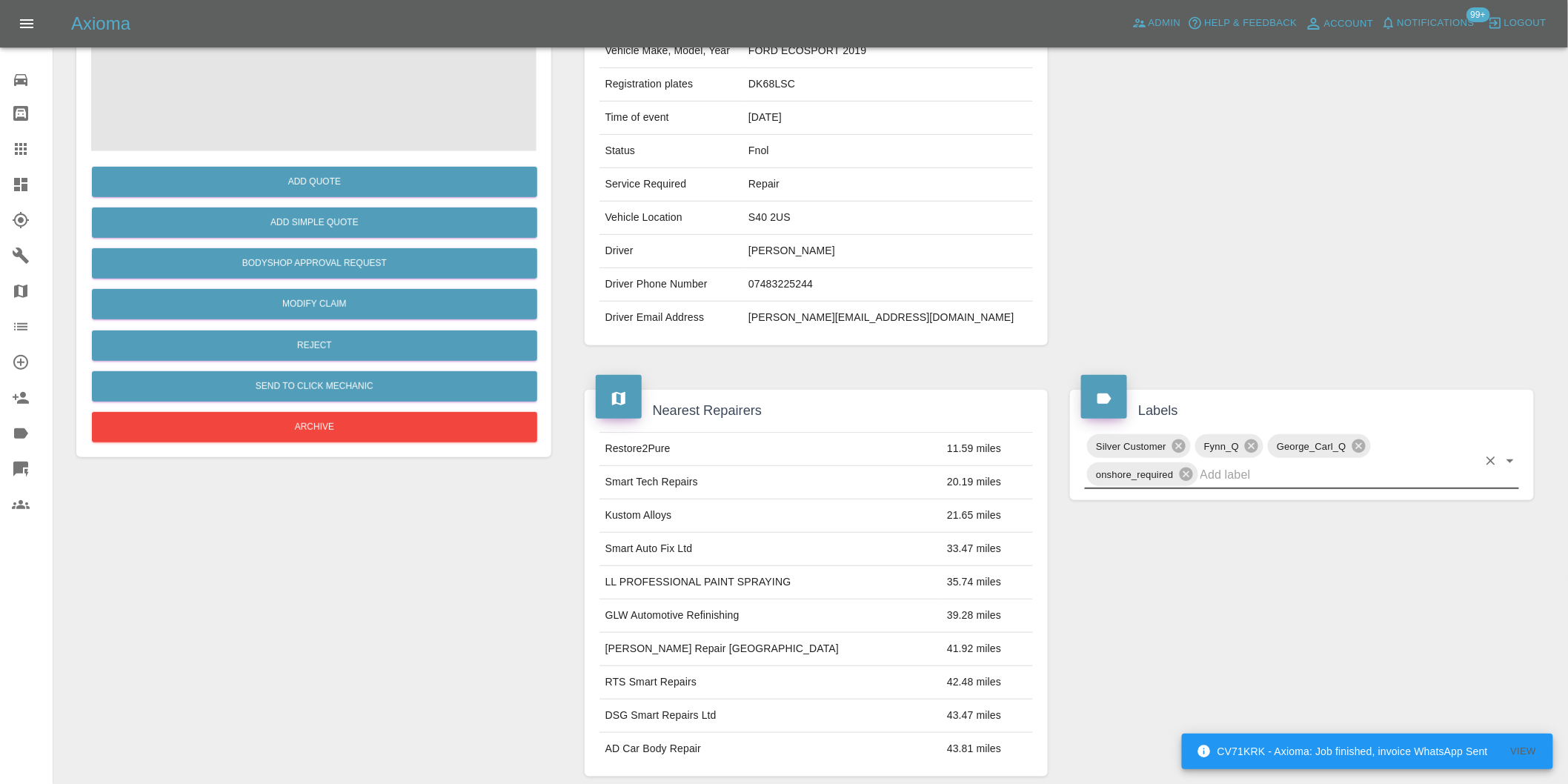
scroll to position [0, 0]
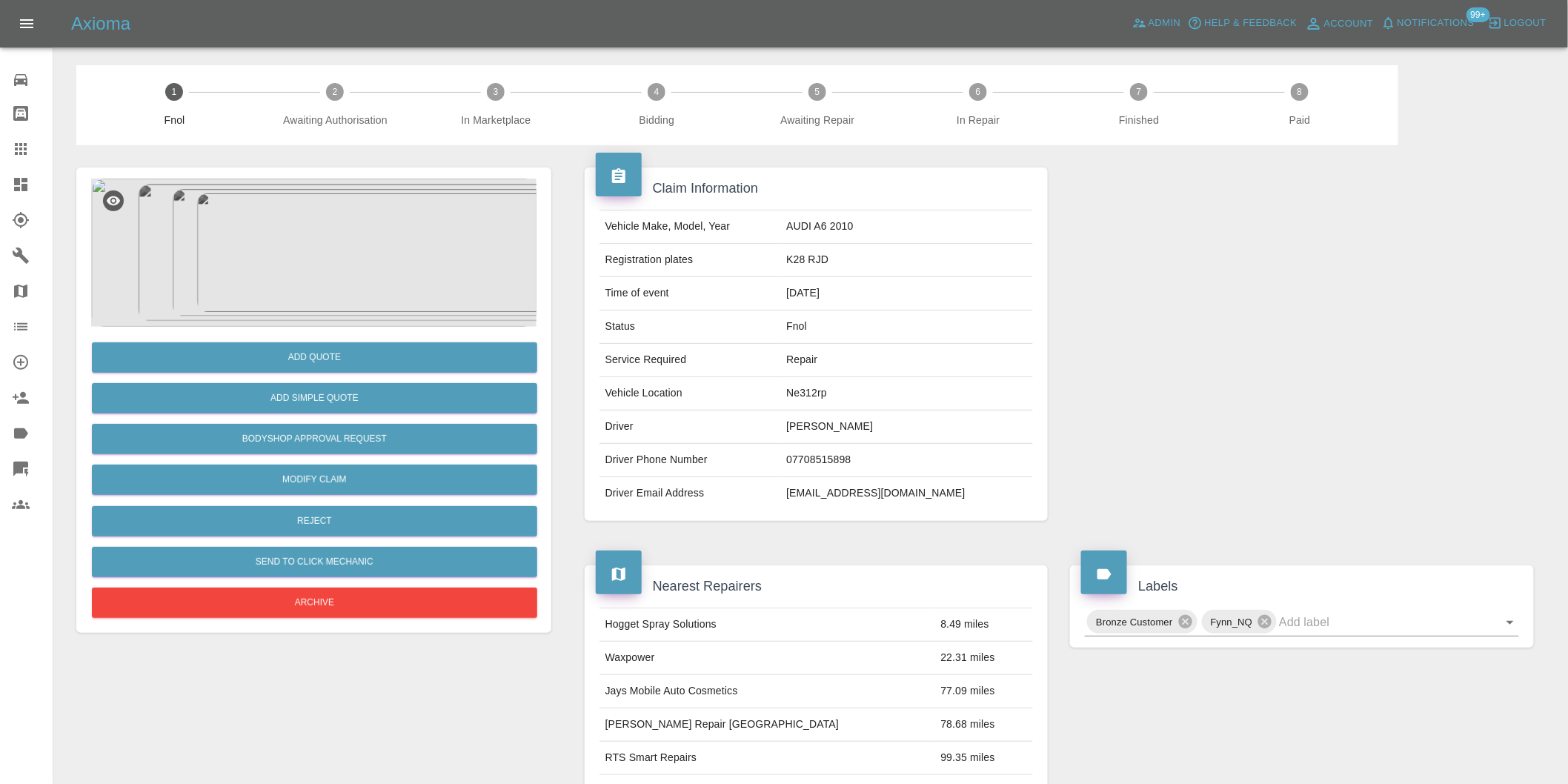
click at [327, 253] on img at bounding box center [313, 253] width 446 height 148
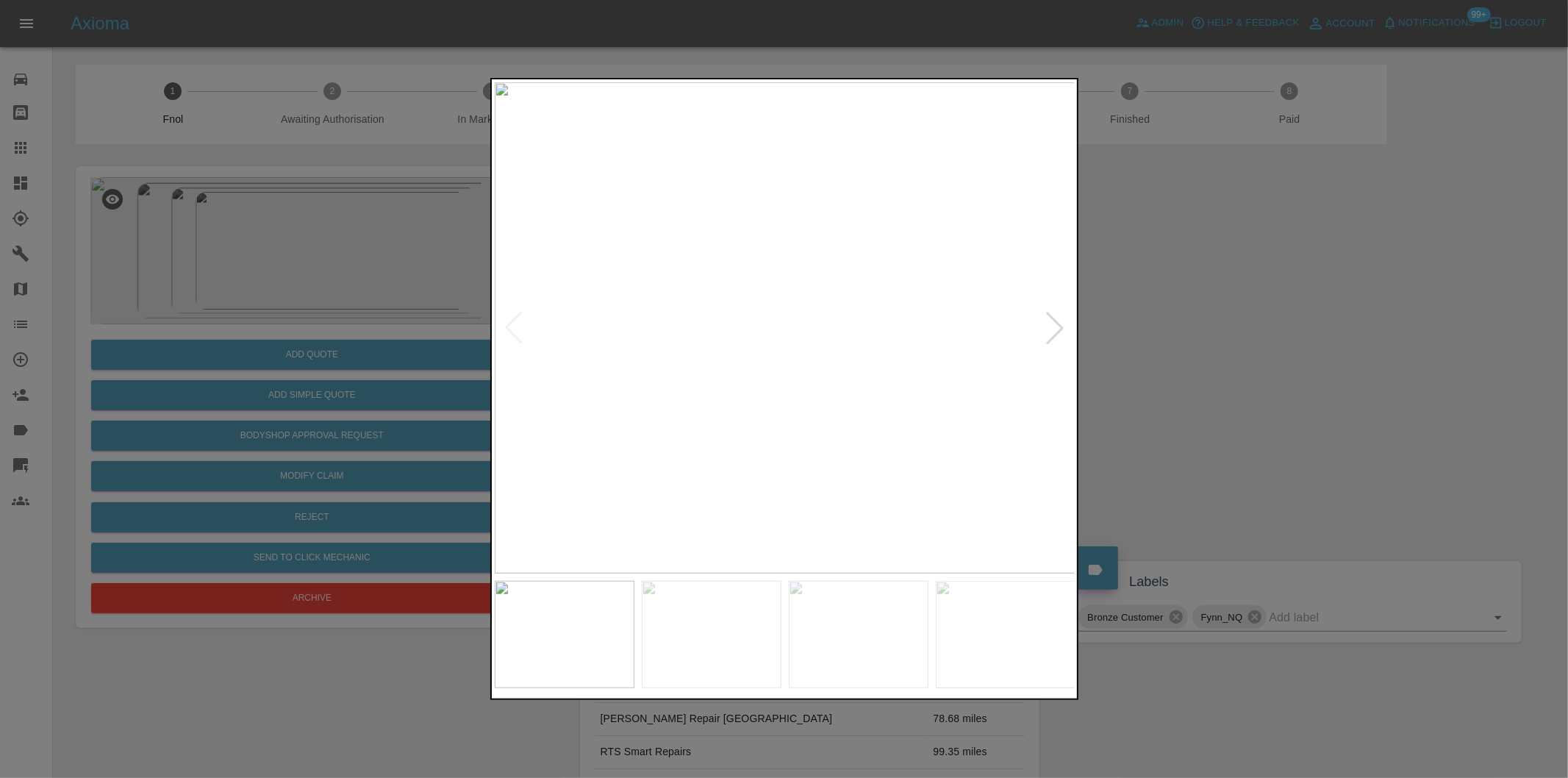
click at [1049, 324] on div at bounding box center [1054, 328] width 32 height 32
click at [1296, 374] on div at bounding box center [784, 389] width 1568 height 778
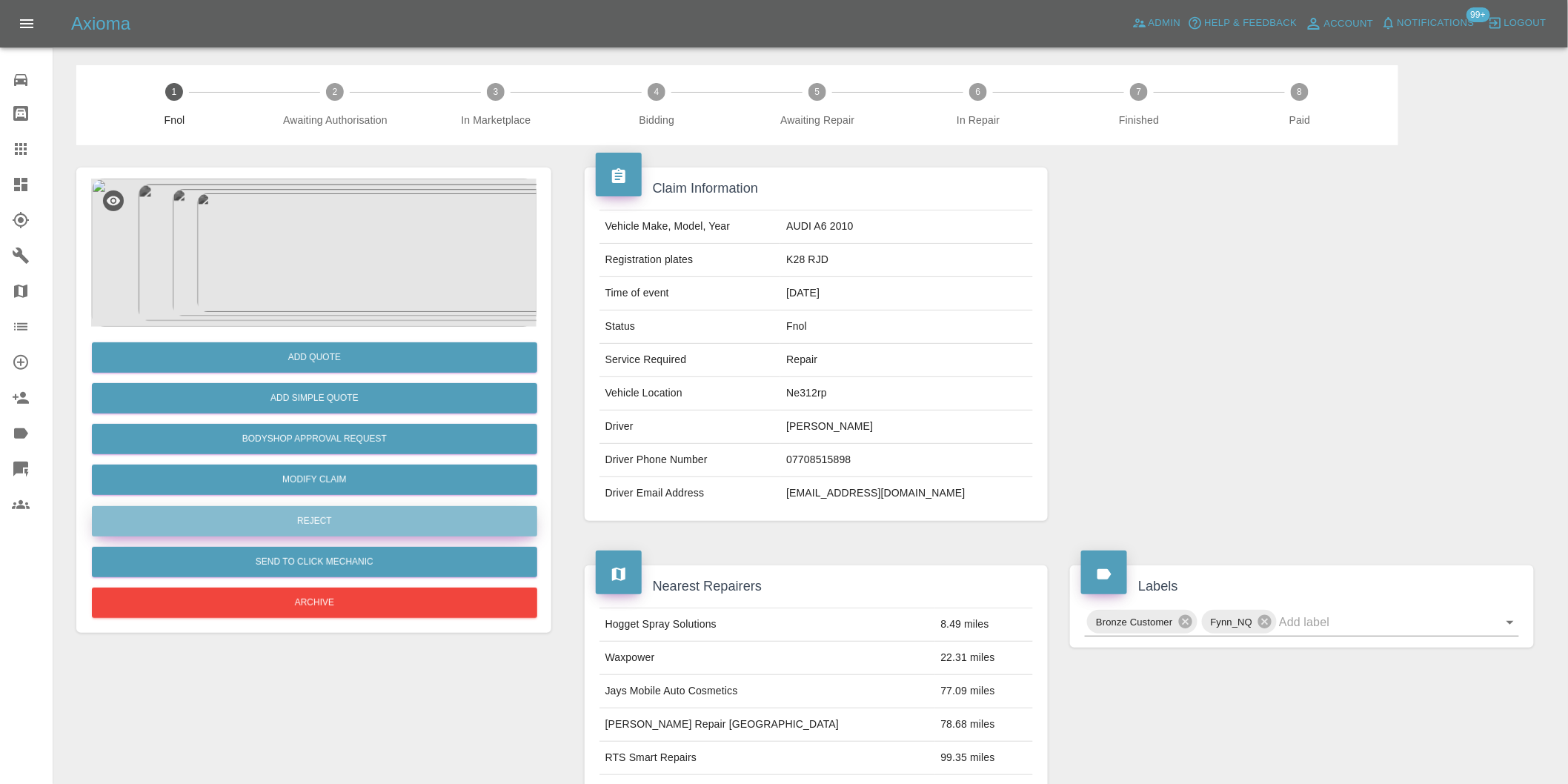
click at [336, 526] on button "Reject" at bounding box center [314, 521] width 446 height 31
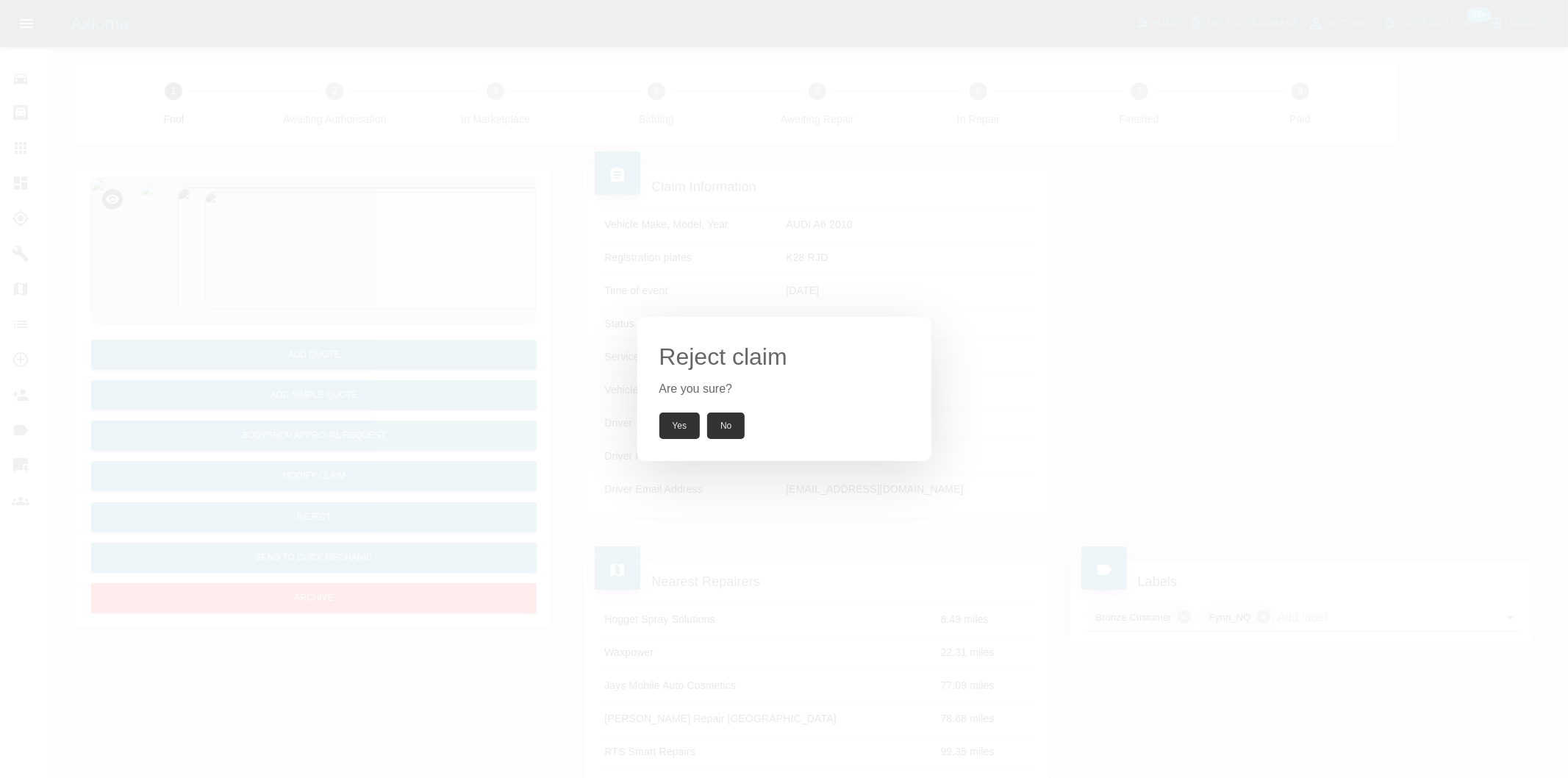
click at [682, 428] on button "Yes" at bounding box center [680, 426] width 41 height 26
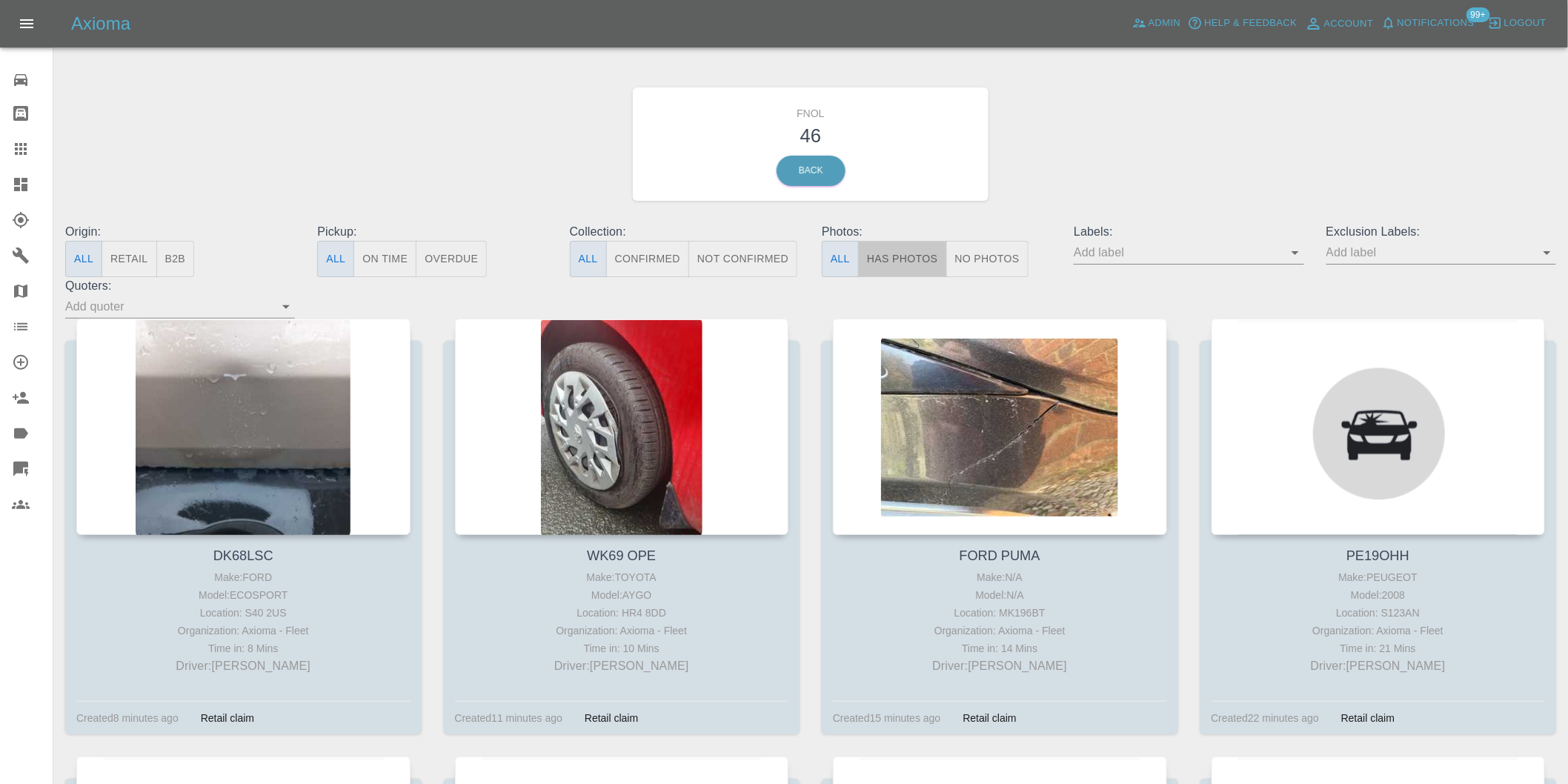
click at [915, 258] on button "Has Photos" at bounding box center [903, 259] width 89 height 37
click at [1550, 259] on icon "Open" at bounding box center [1547, 253] width 18 height 18
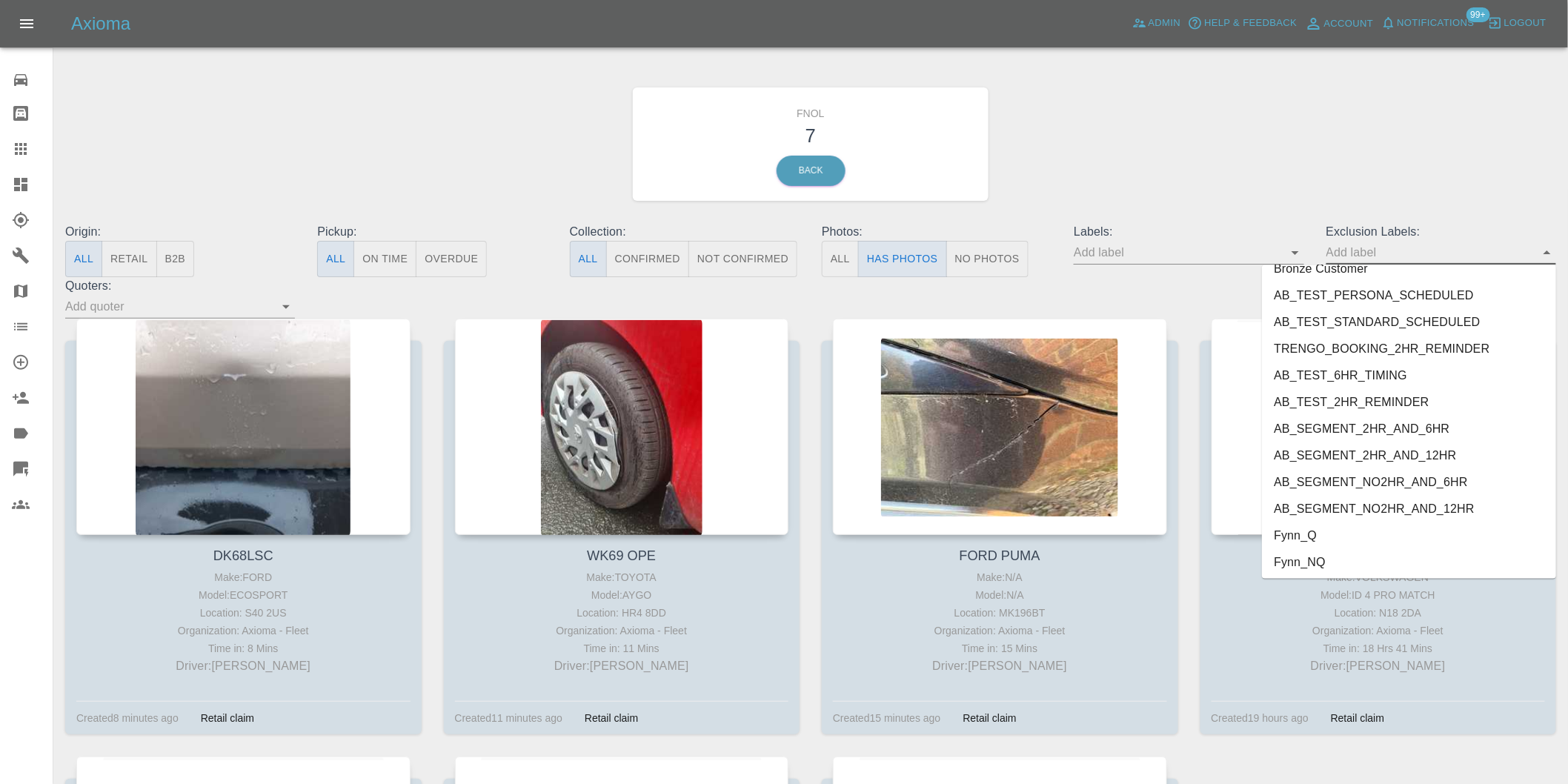
scroll to position [3218, 0]
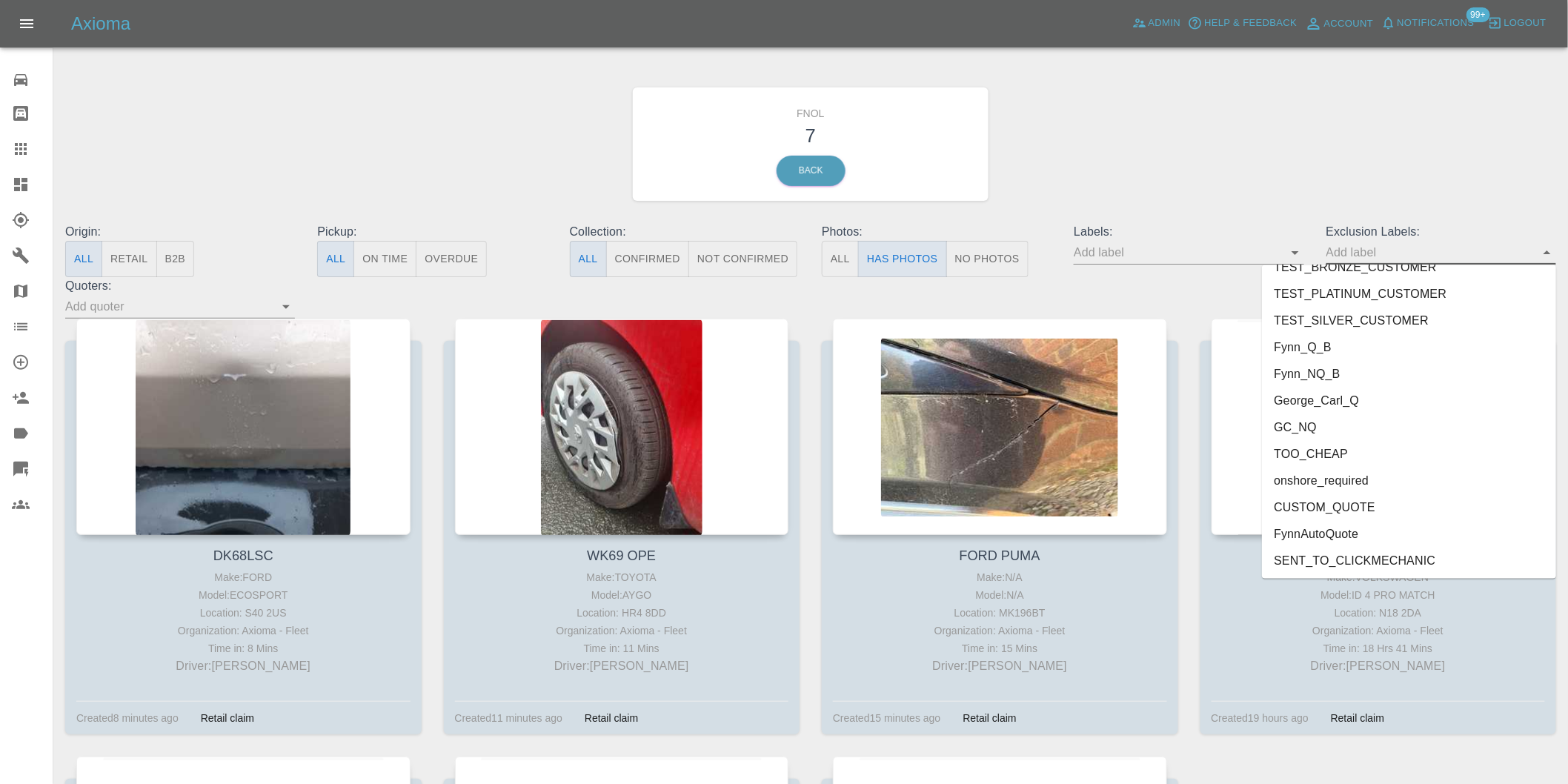
click at [1328, 480] on li "onshore_required" at bounding box center [1410, 480] width 295 height 27
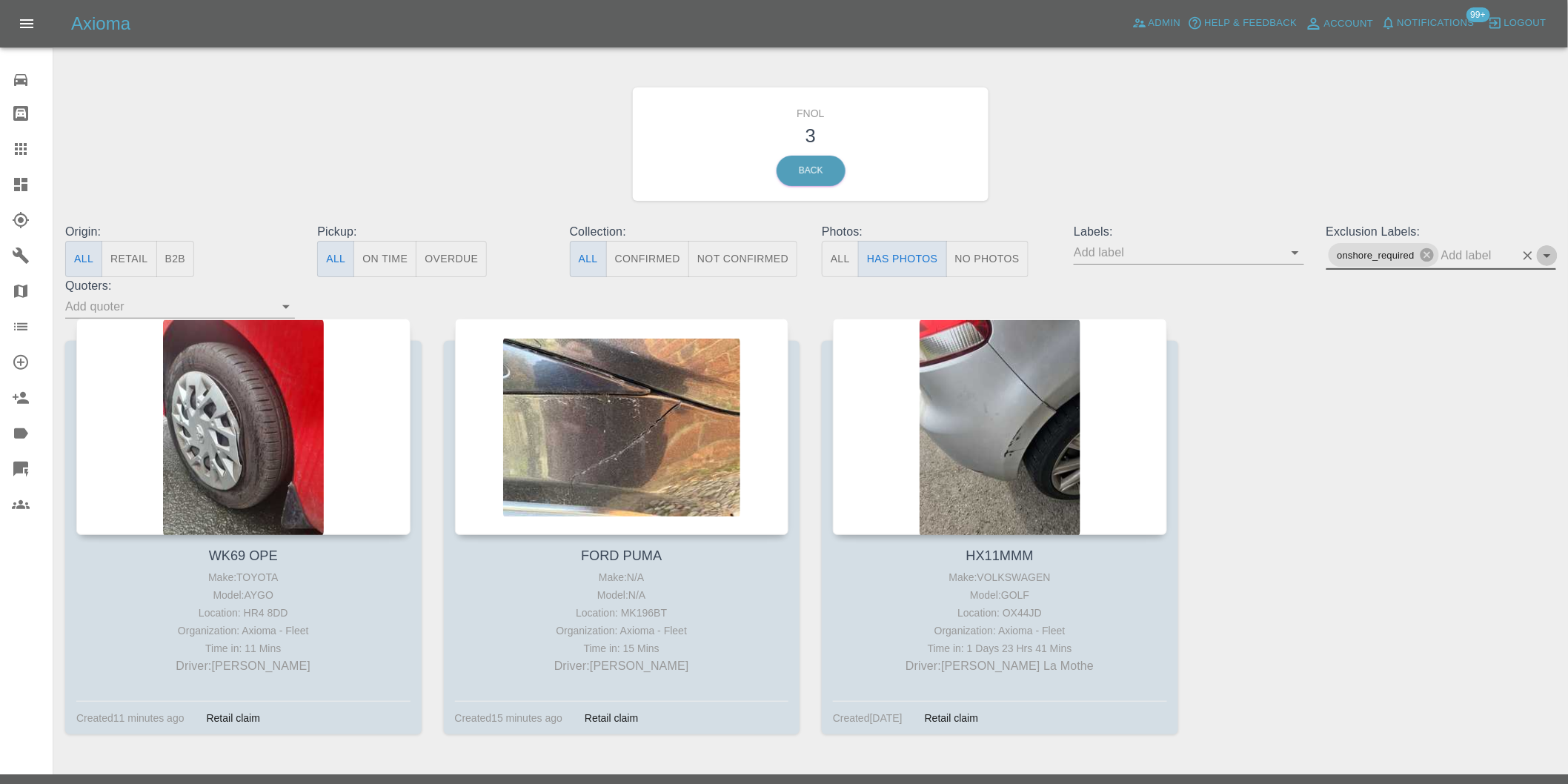
click at [1552, 250] on icon "Open" at bounding box center [1547, 256] width 18 height 18
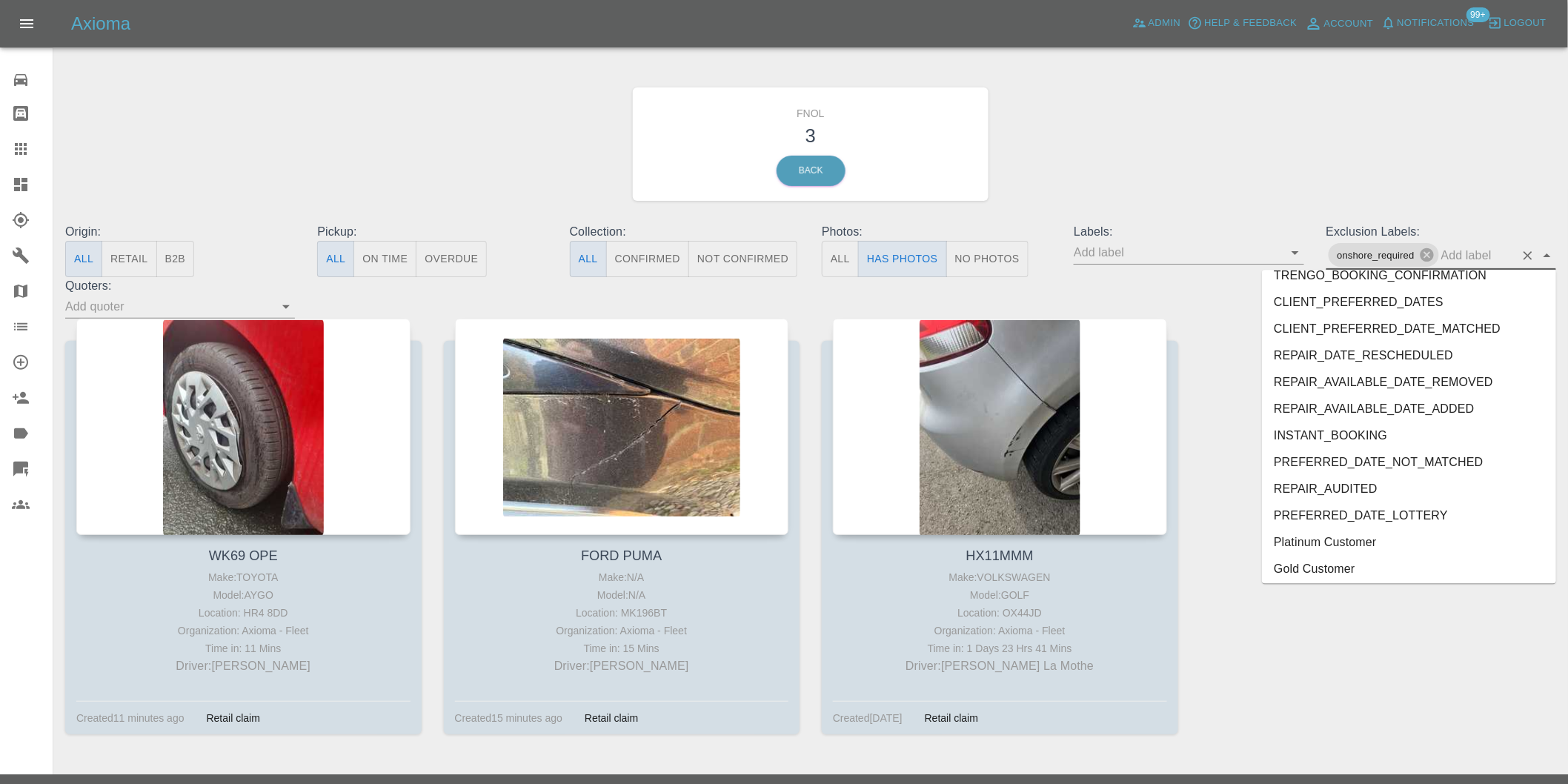
scroll to position [3191, 0]
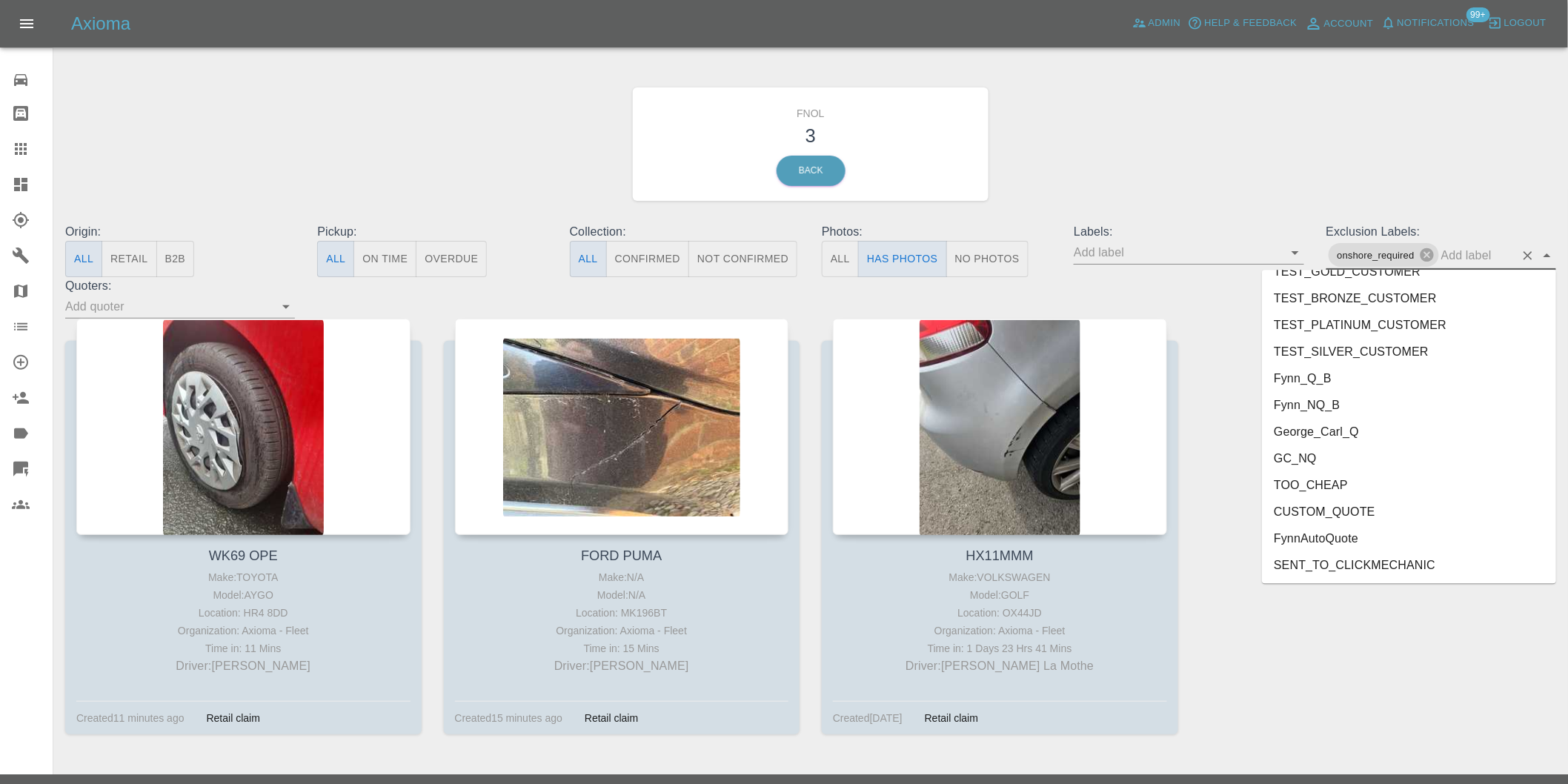
click at [1292, 419] on li "George_Carl_Q" at bounding box center [1410, 432] width 295 height 27
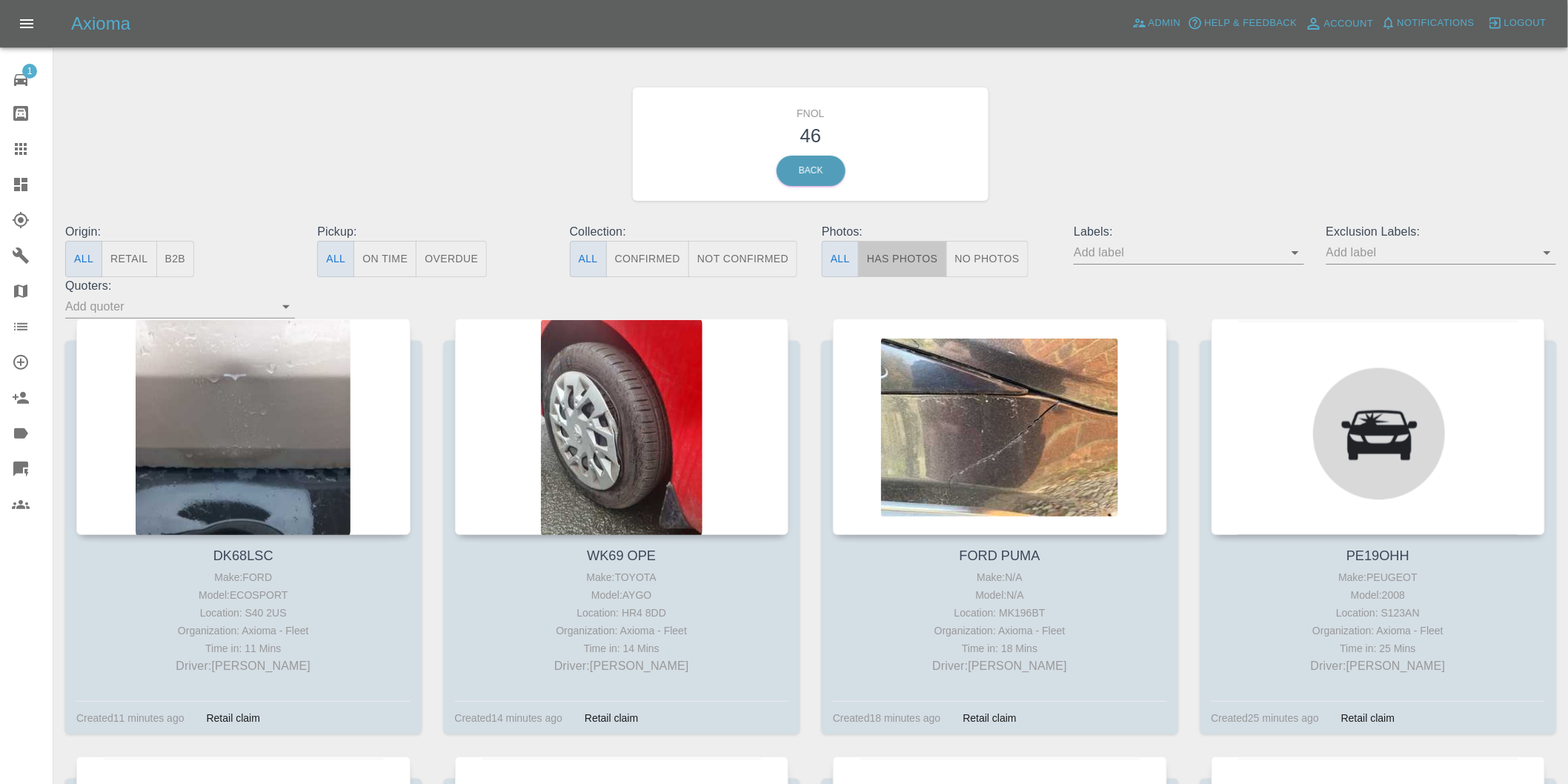
click at [899, 250] on button "Has Photos" at bounding box center [903, 259] width 89 height 37
click at [900, 253] on button "Has Photos" at bounding box center [903, 259] width 89 height 37
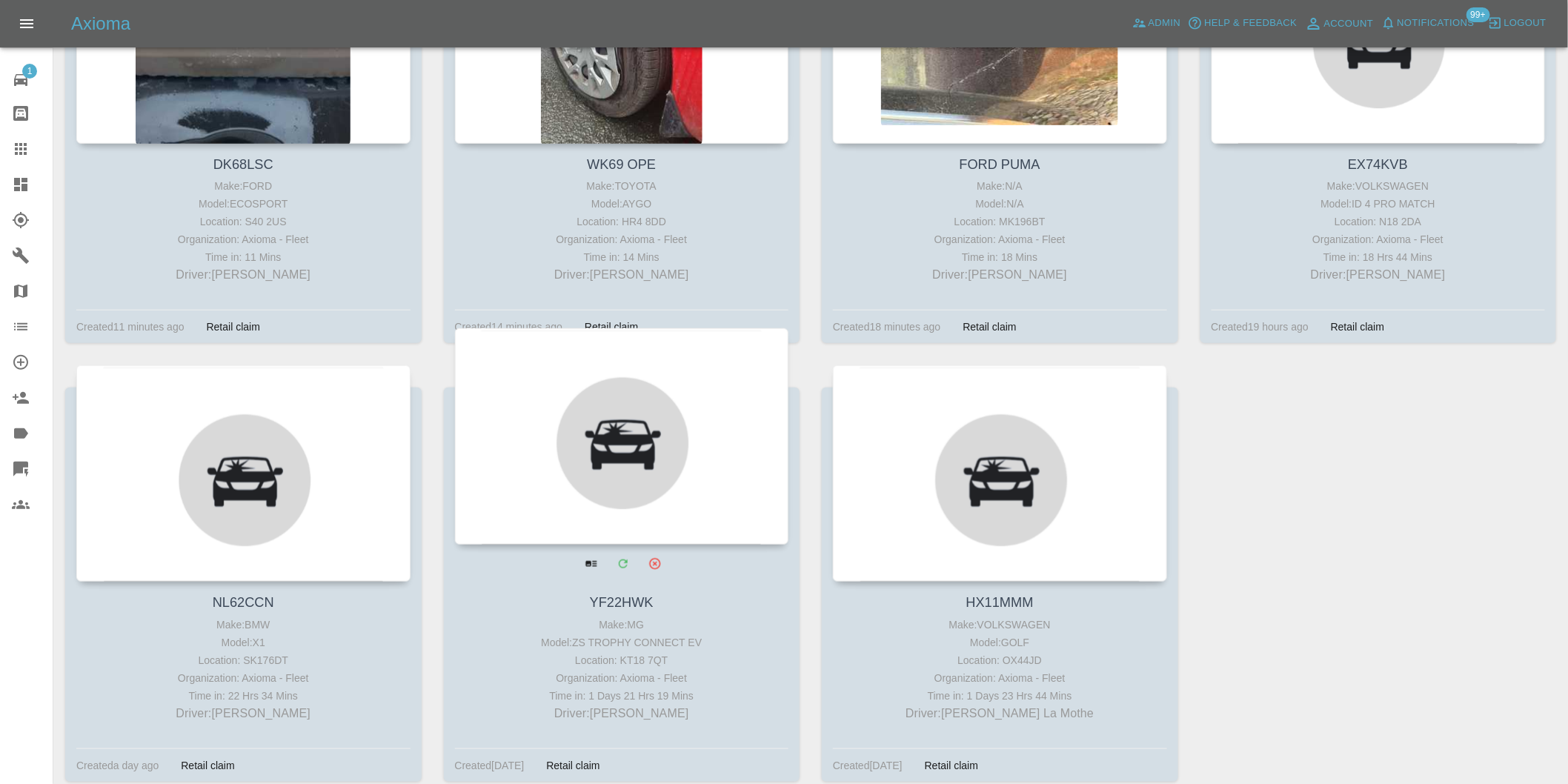
scroll to position [411, 0]
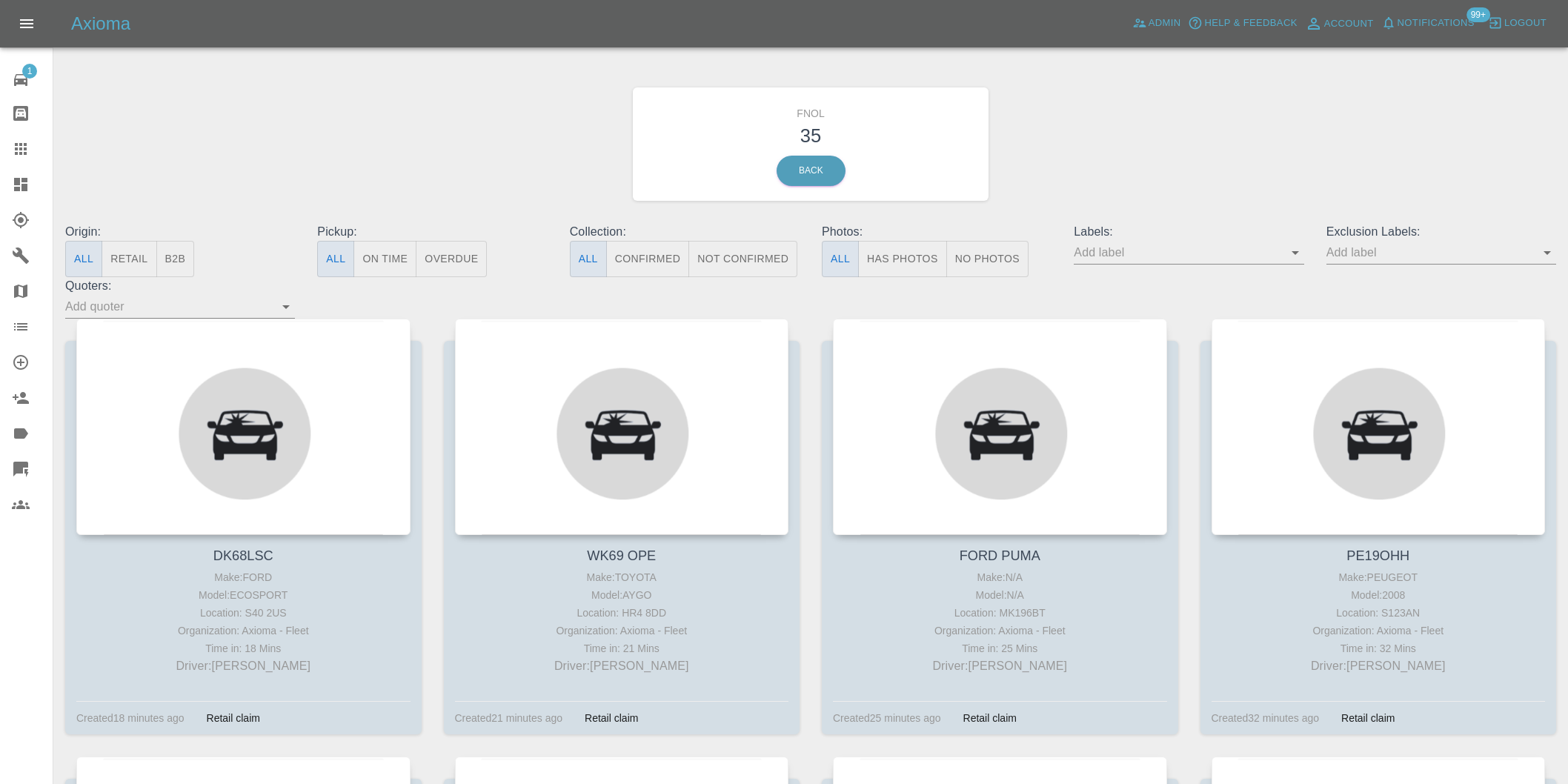
scroll to position [519, 0]
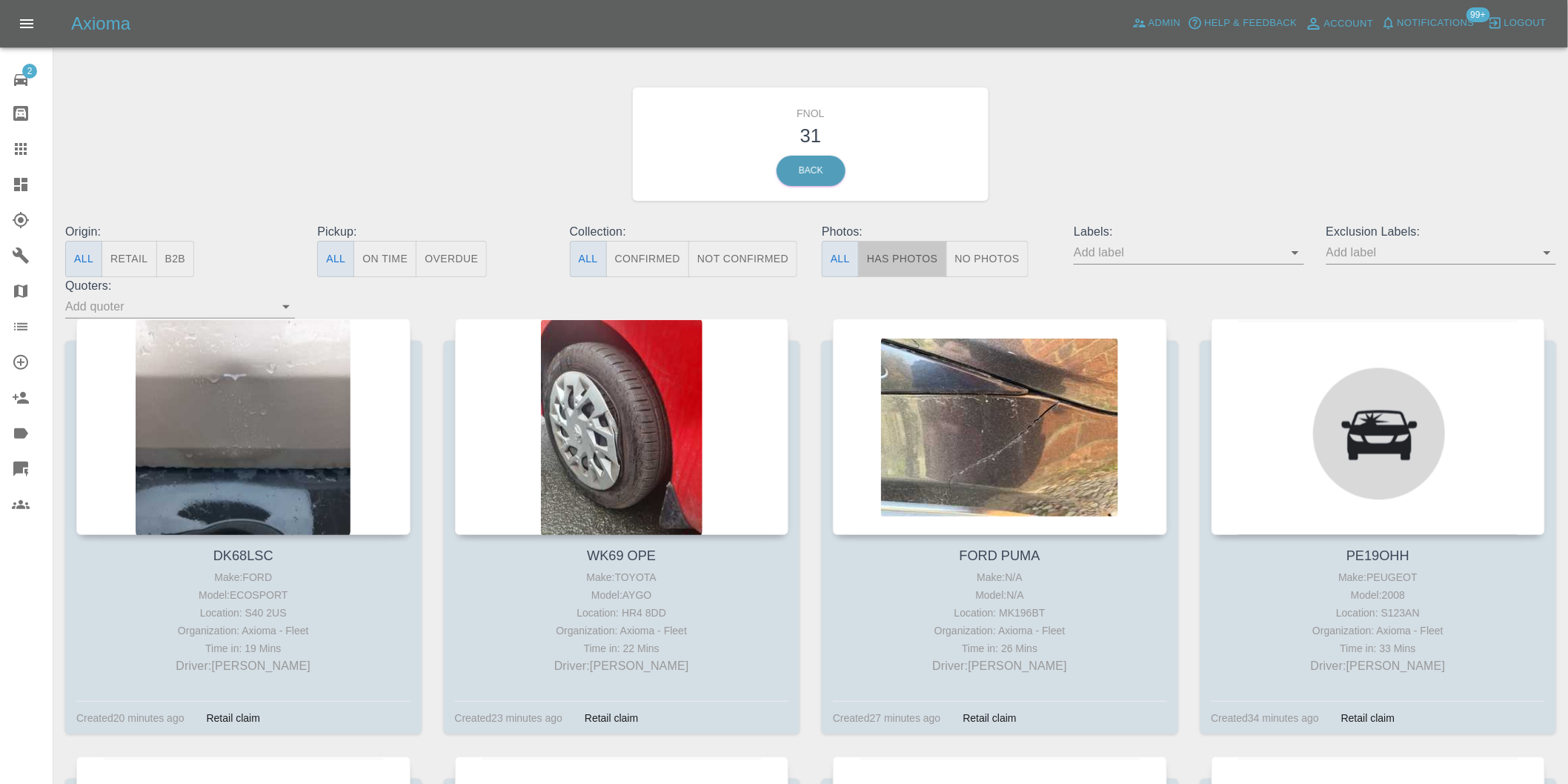
click at [903, 258] on button "Has Photos" at bounding box center [903, 259] width 89 height 37
click at [1543, 252] on icon "Open" at bounding box center [1547, 253] width 18 height 18
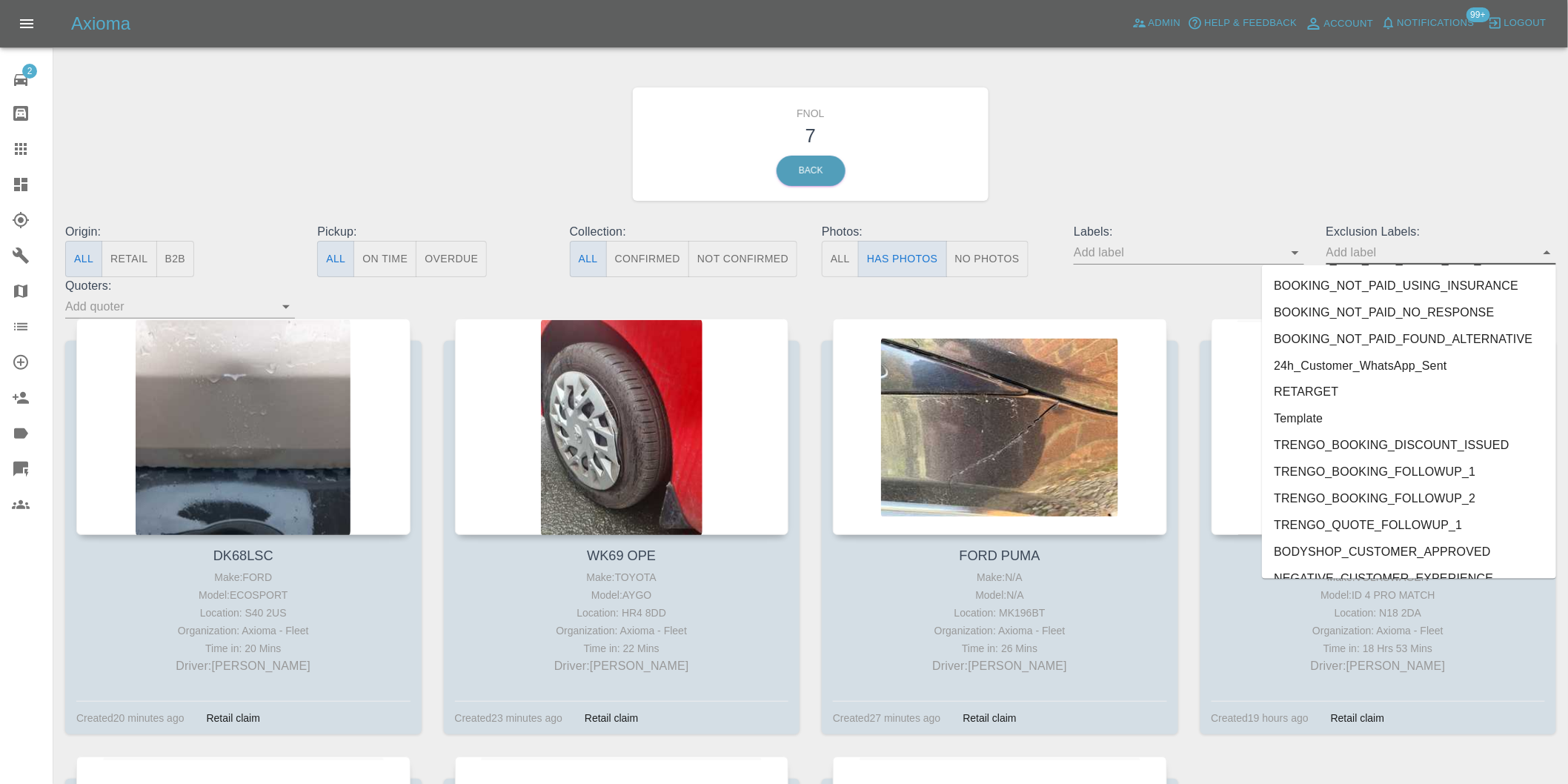
scroll to position [3218, 0]
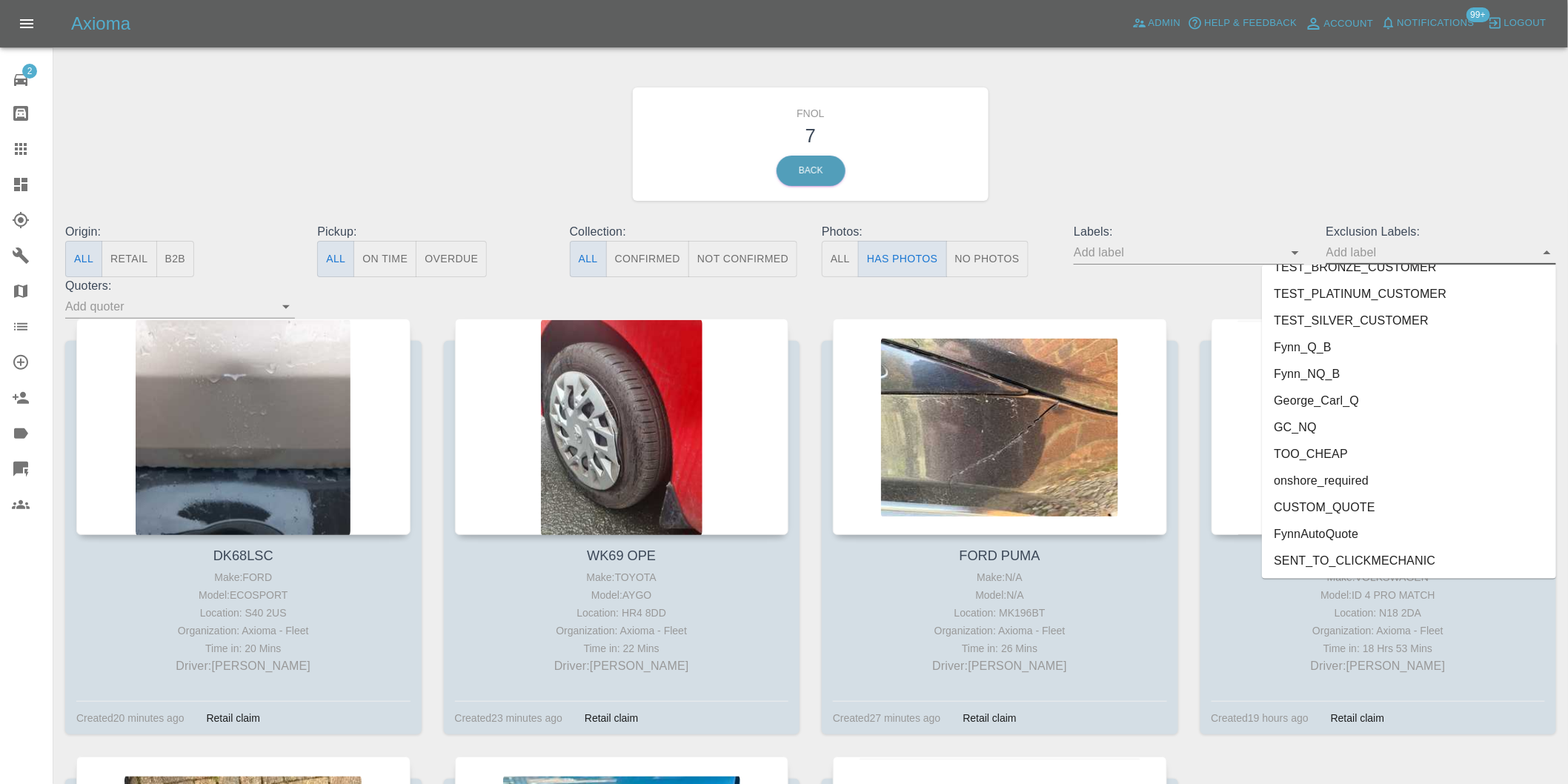
click at [1397, 482] on li "onshore_required" at bounding box center [1410, 480] width 295 height 27
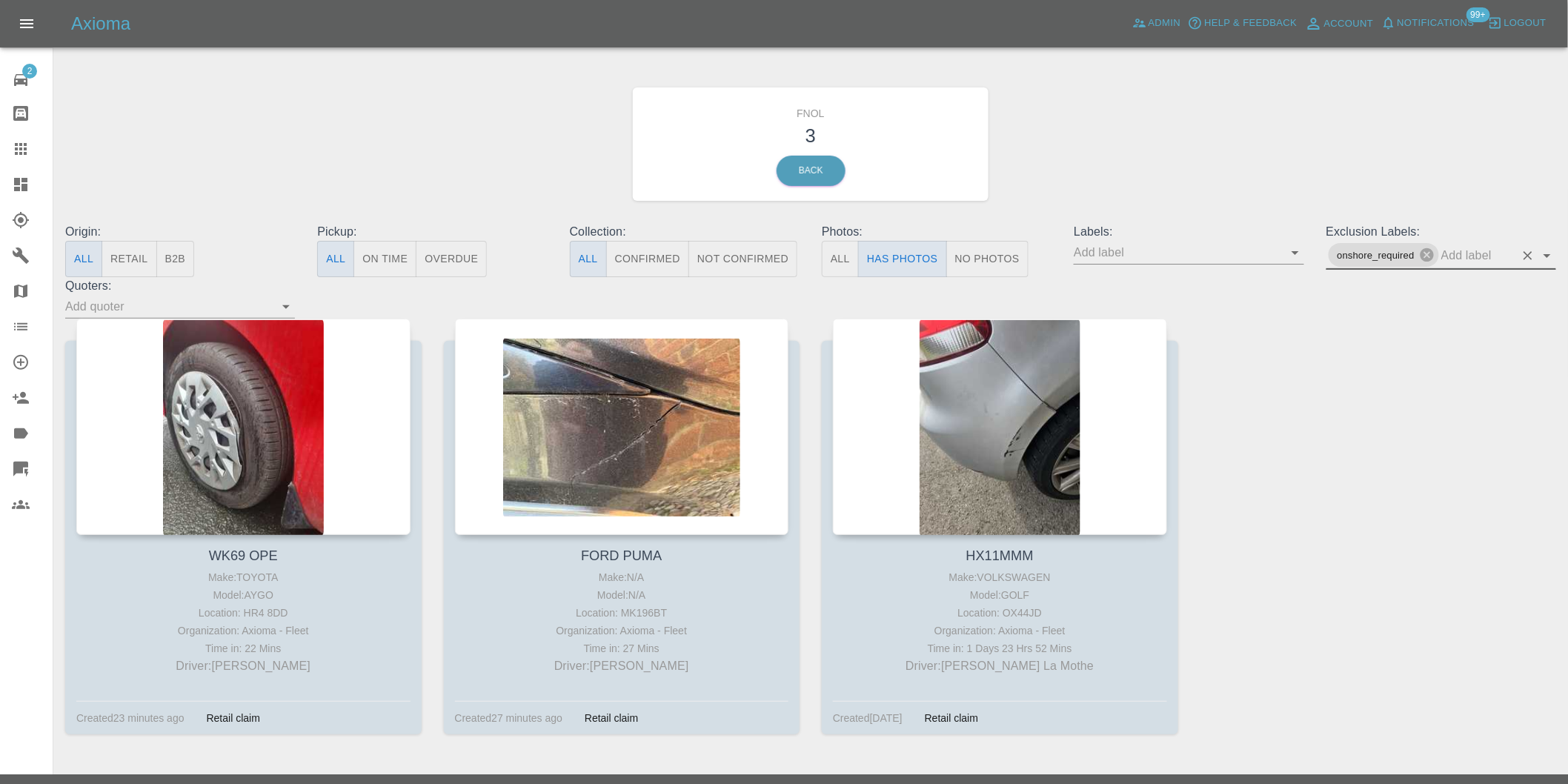
click at [1546, 256] on icon "Open" at bounding box center [1547, 256] width 18 height 18
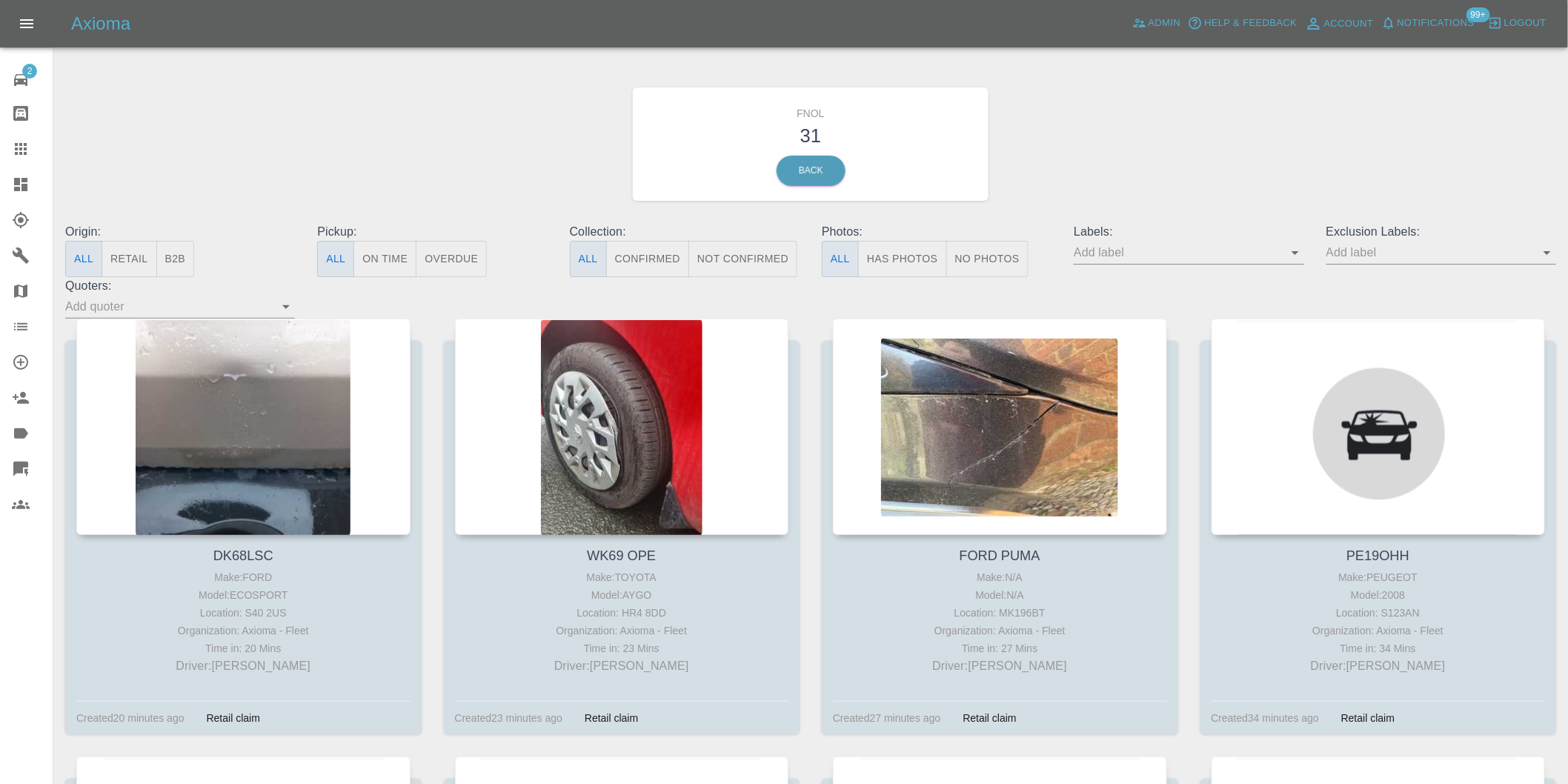
click at [919, 256] on button "Has Photos" at bounding box center [903, 259] width 89 height 37
click at [1552, 248] on icon "Open" at bounding box center [1547, 253] width 18 height 18
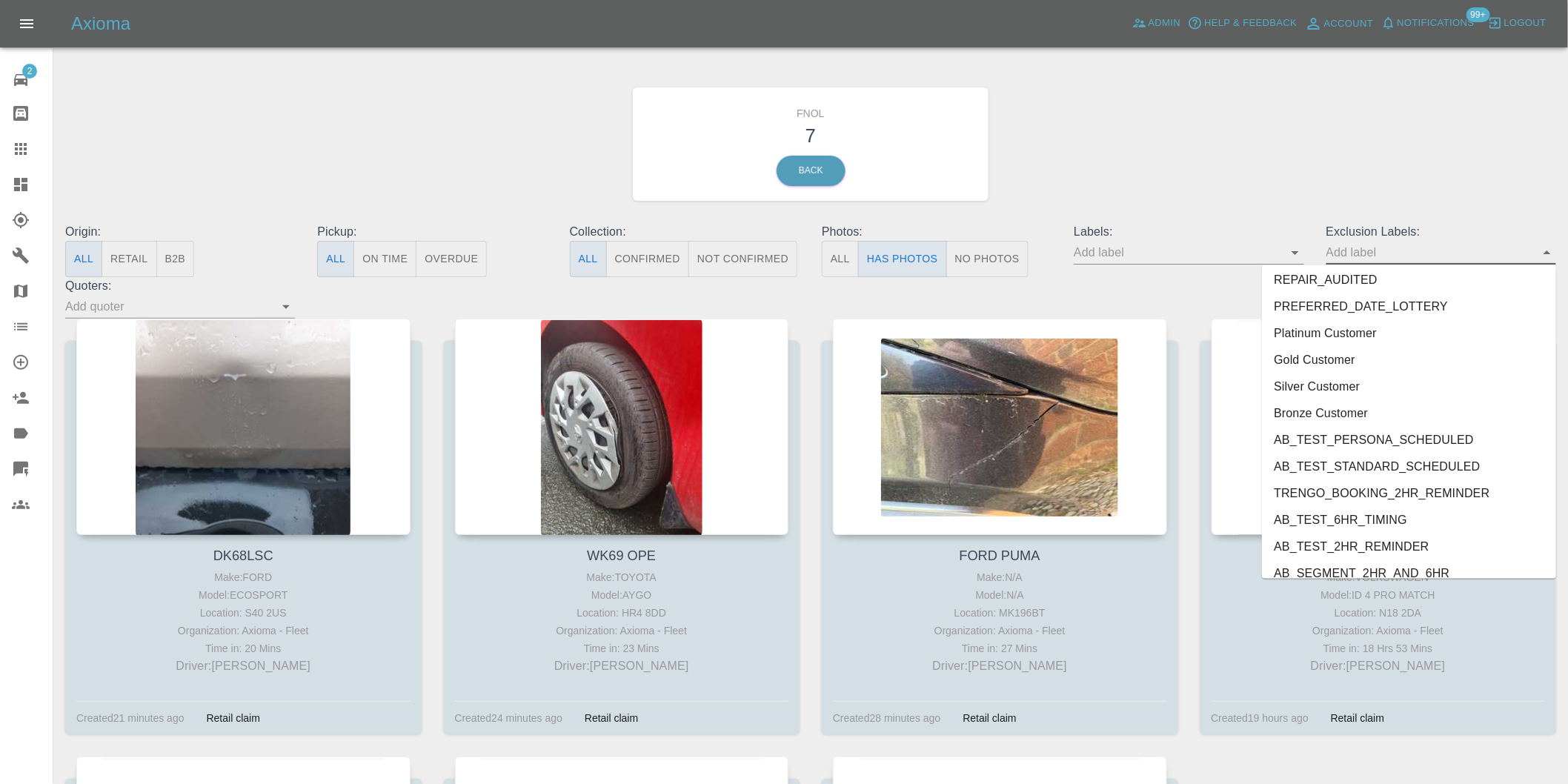
scroll to position [3218, 0]
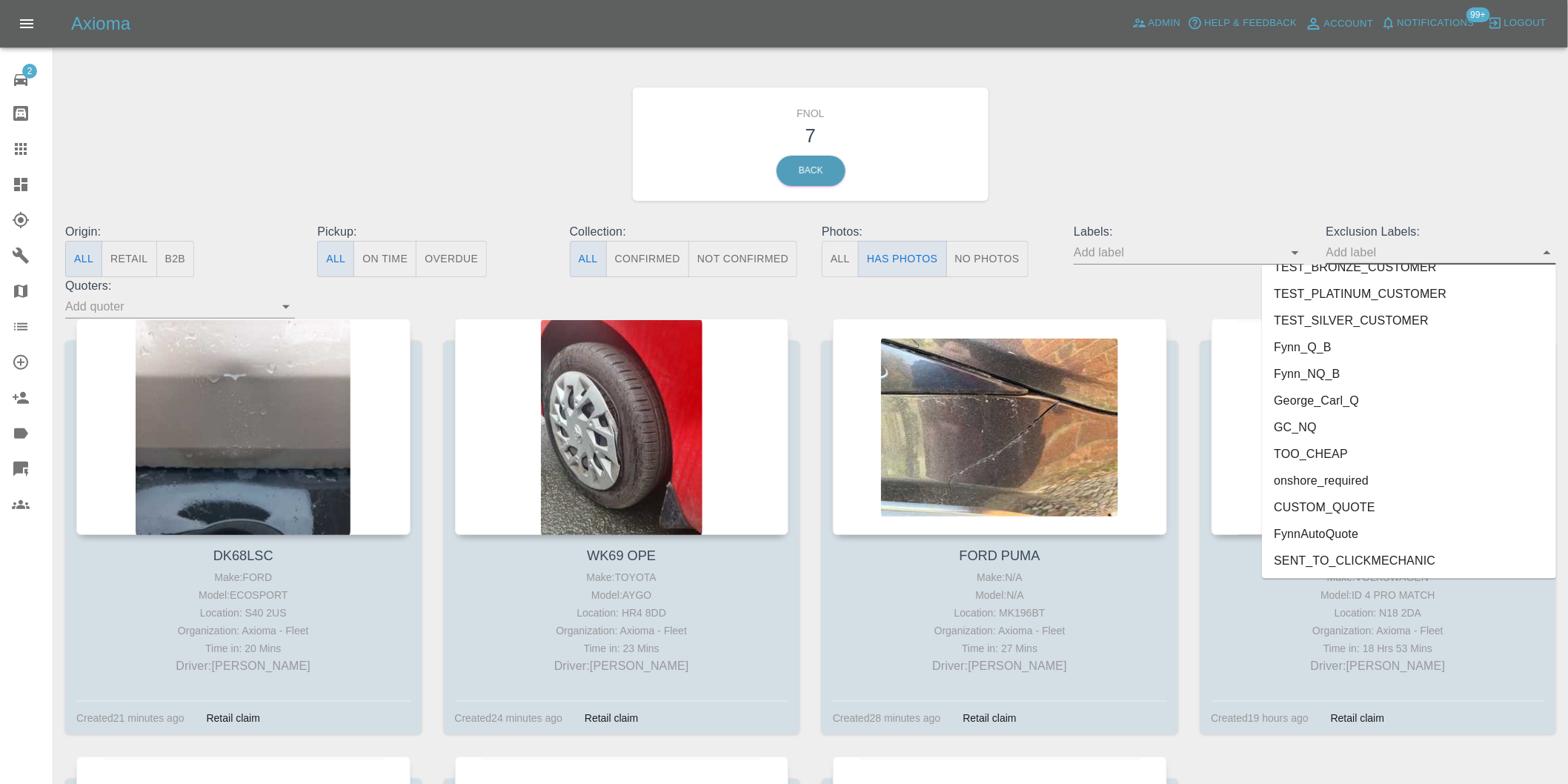
click at [1347, 480] on li "onshore_required" at bounding box center [1410, 480] width 295 height 27
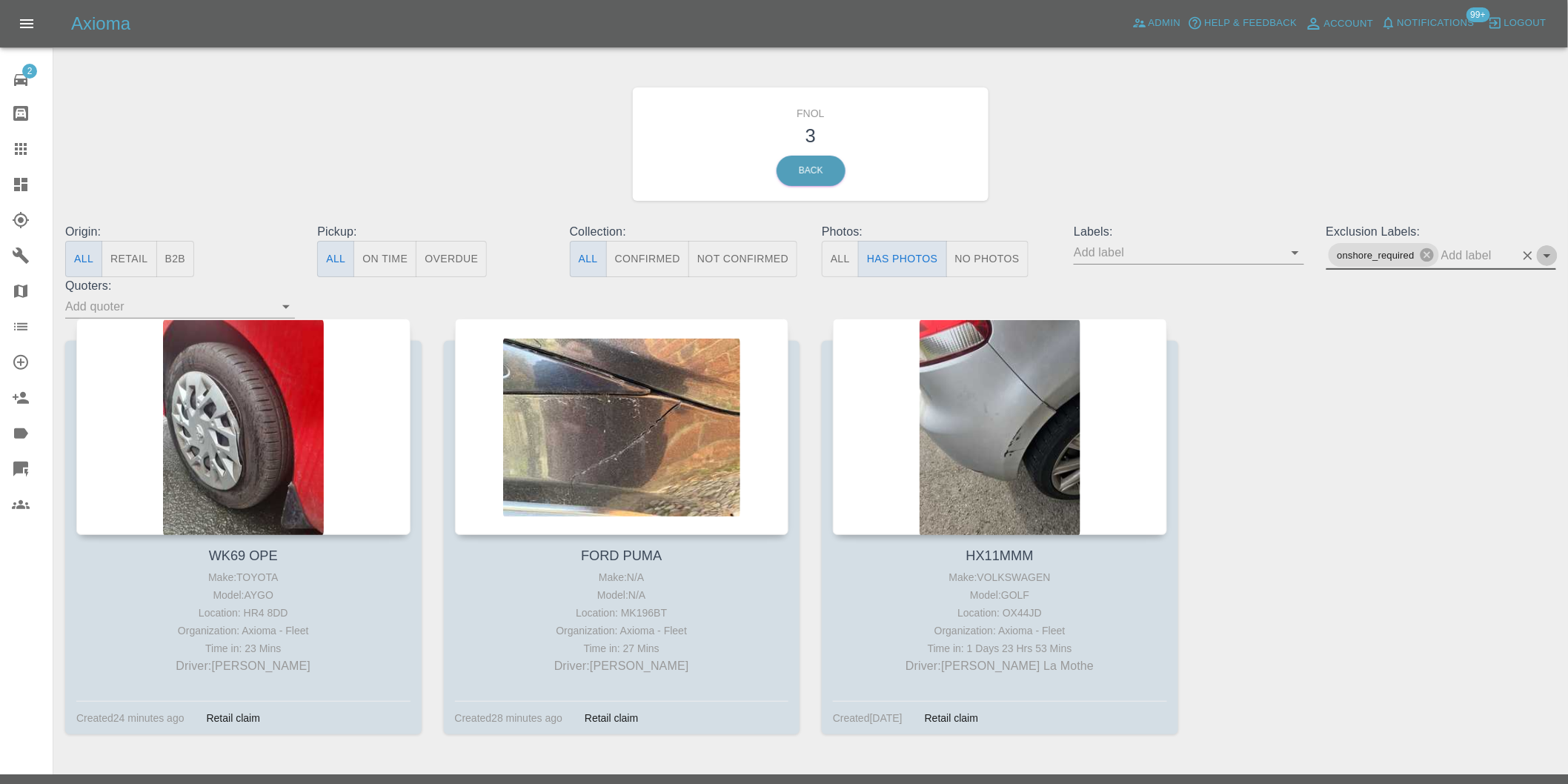
click at [1551, 258] on icon "Open" at bounding box center [1547, 256] width 18 height 18
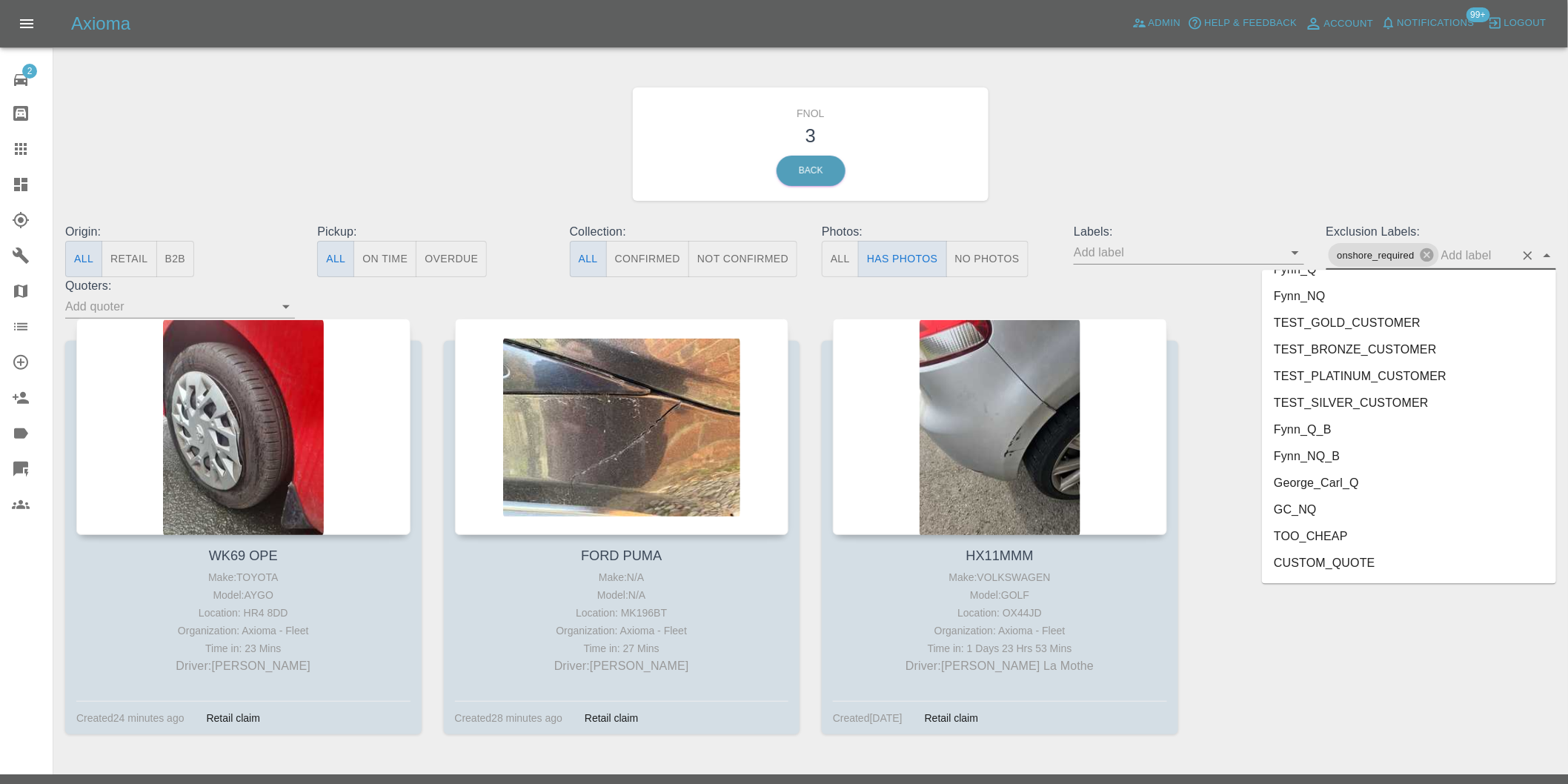
scroll to position [3191, 0]
click at [1330, 442] on li "George_Carl_Q" at bounding box center [1410, 432] width 295 height 27
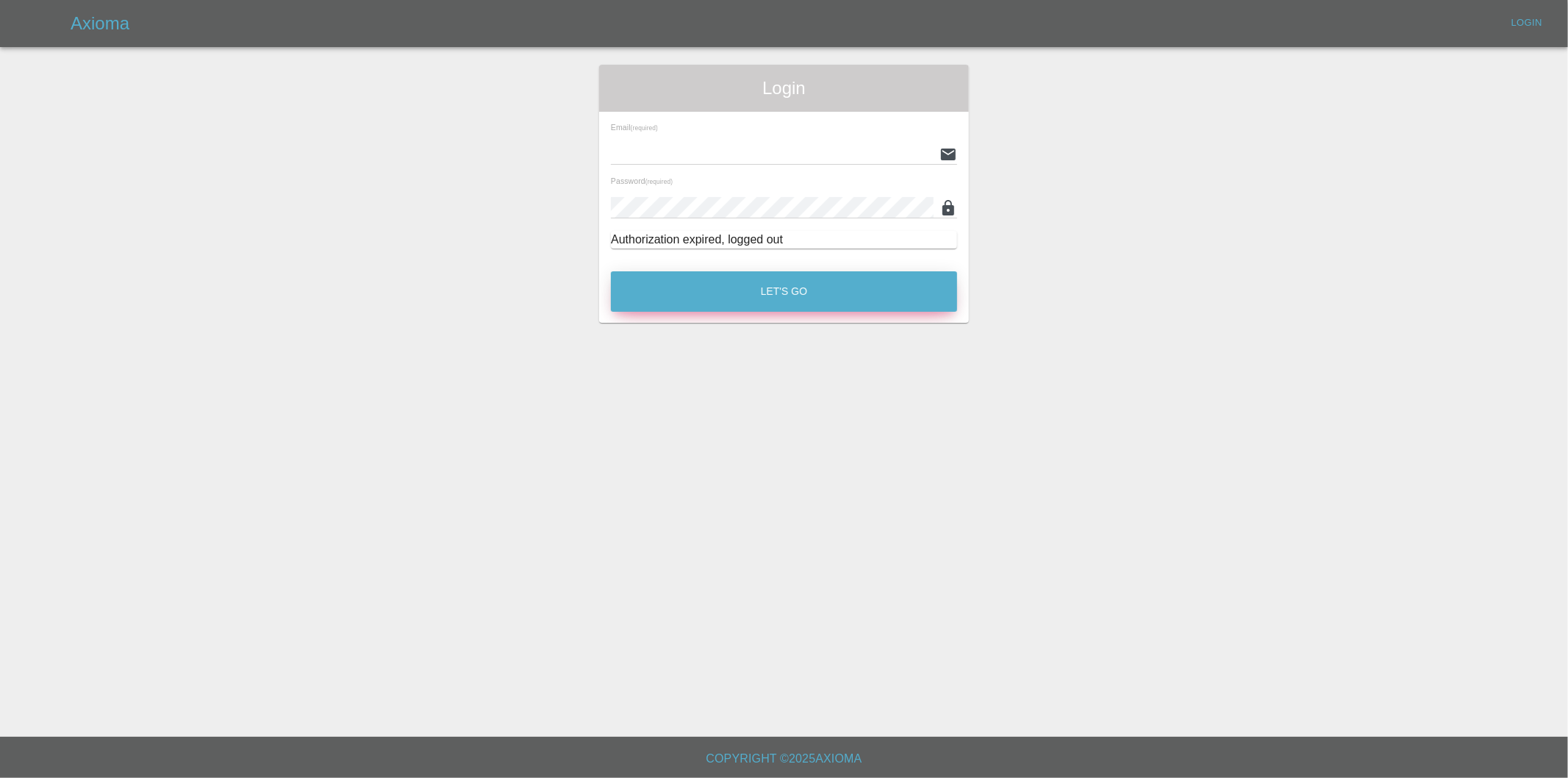
type input "eric.ordano@gmail.com"
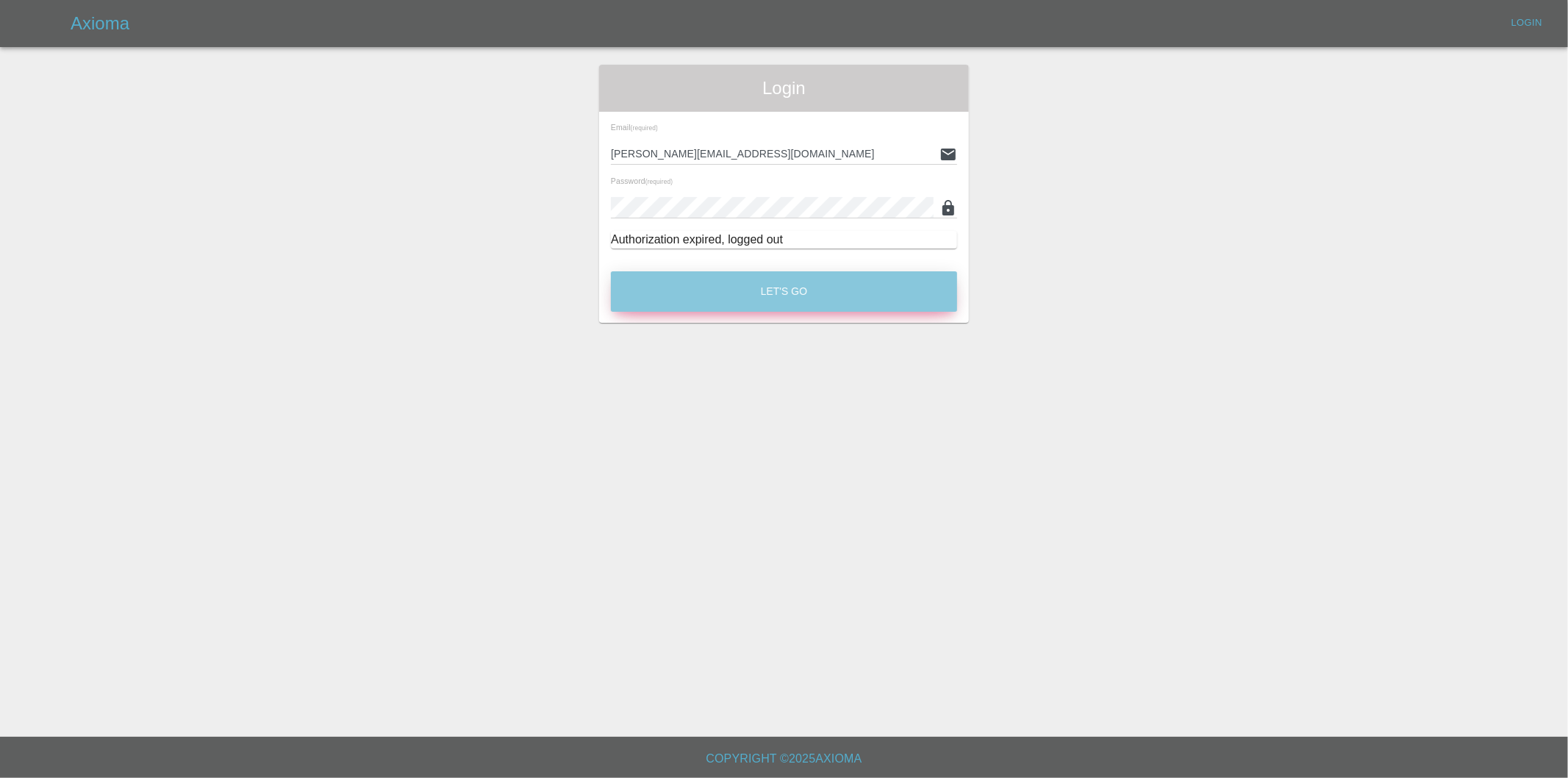
click at [809, 305] on button "Let's Go" at bounding box center [784, 291] width 346 height 40
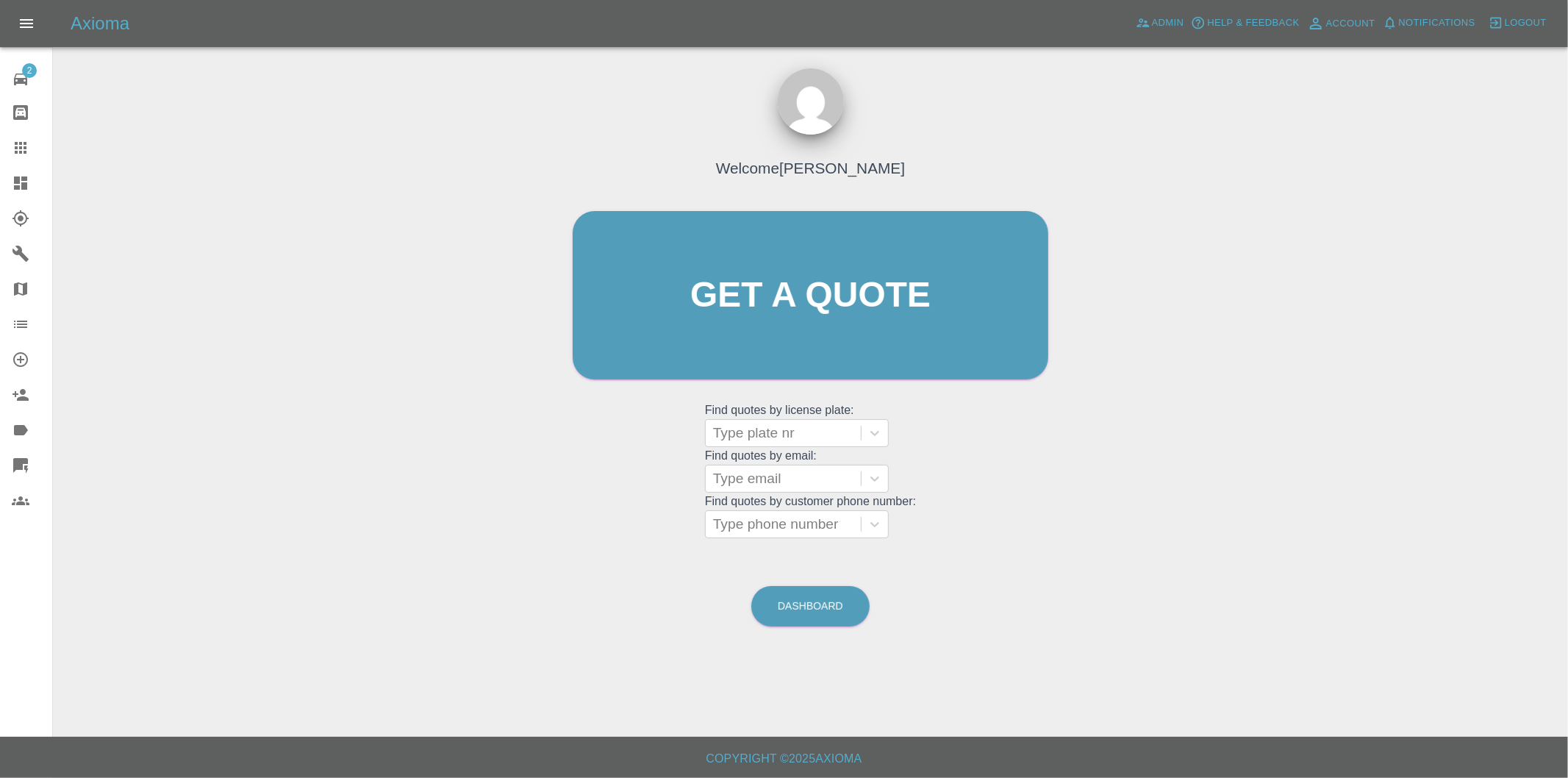
click at [22, 182] on icon at bounding box center [20, 182] width 13 height 13
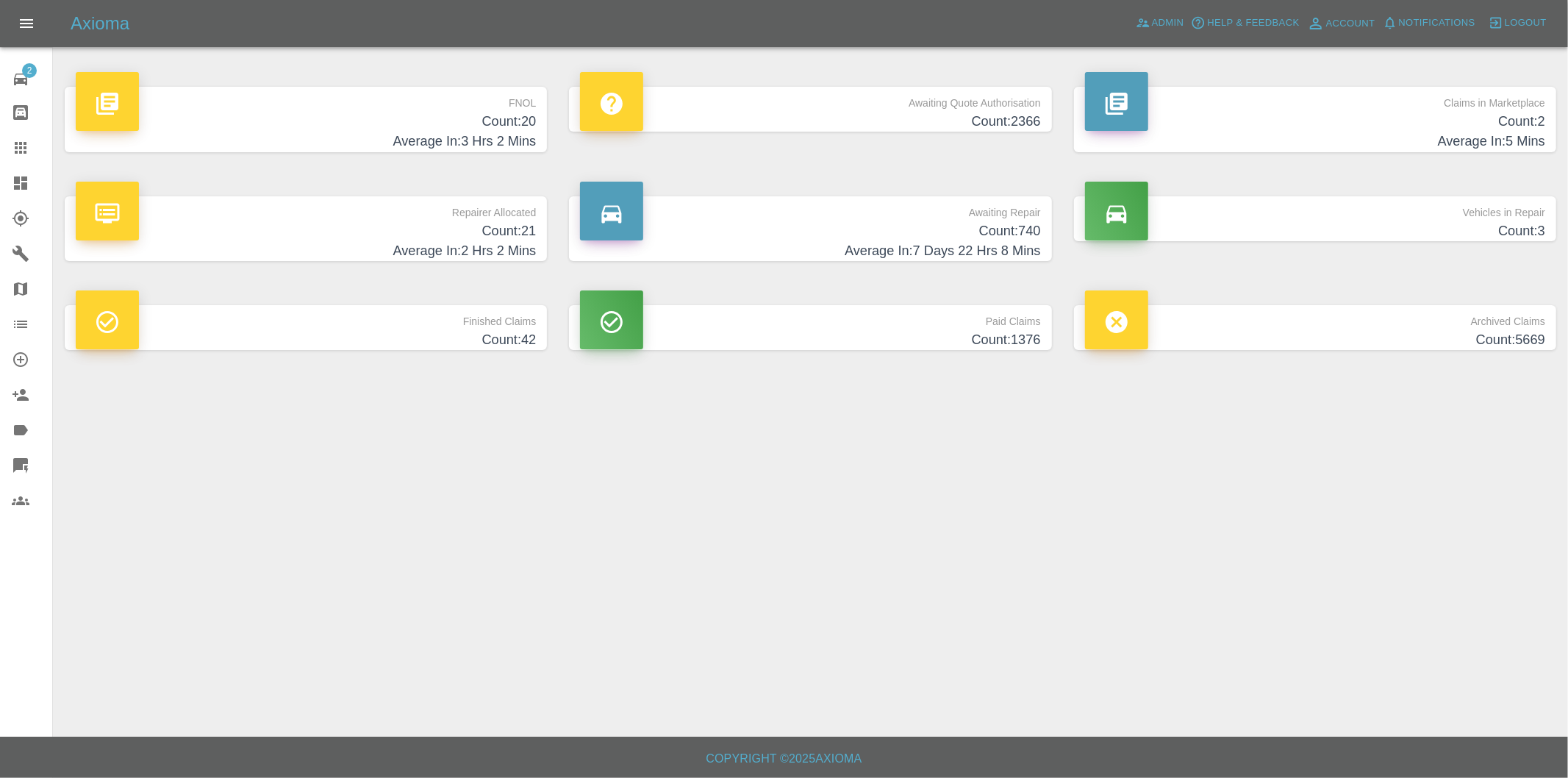
click at [534, 130] on h4 "Count: 20" at bounding box center [305, 122] width 460 height 20
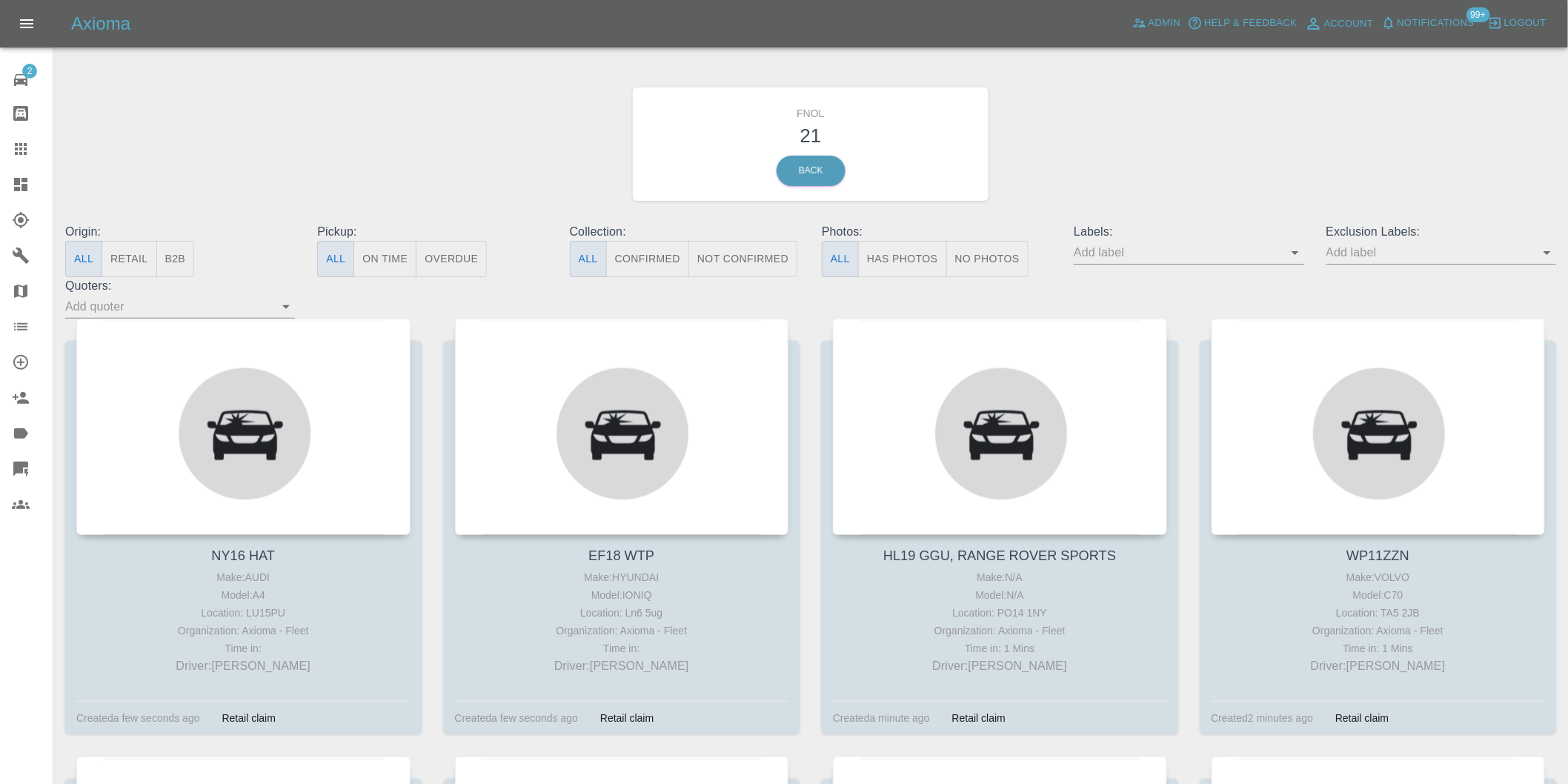
click at [884, 265] on button "Has Photos" at bounding box center [903, 259] width 89 height 37
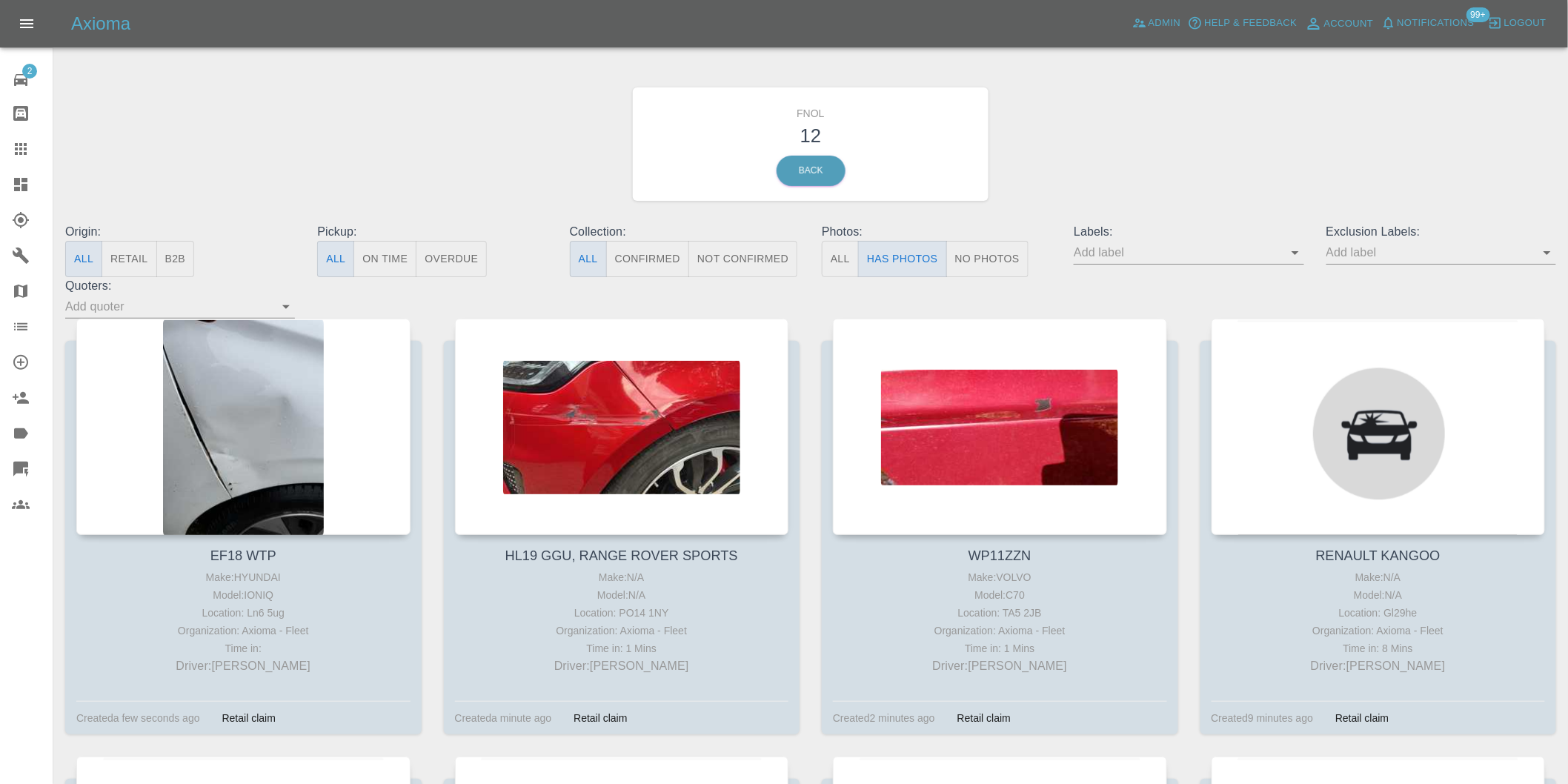
click at [1552, 255] on icon "Open" at bounding box center [1547, 253] width 18 height 18
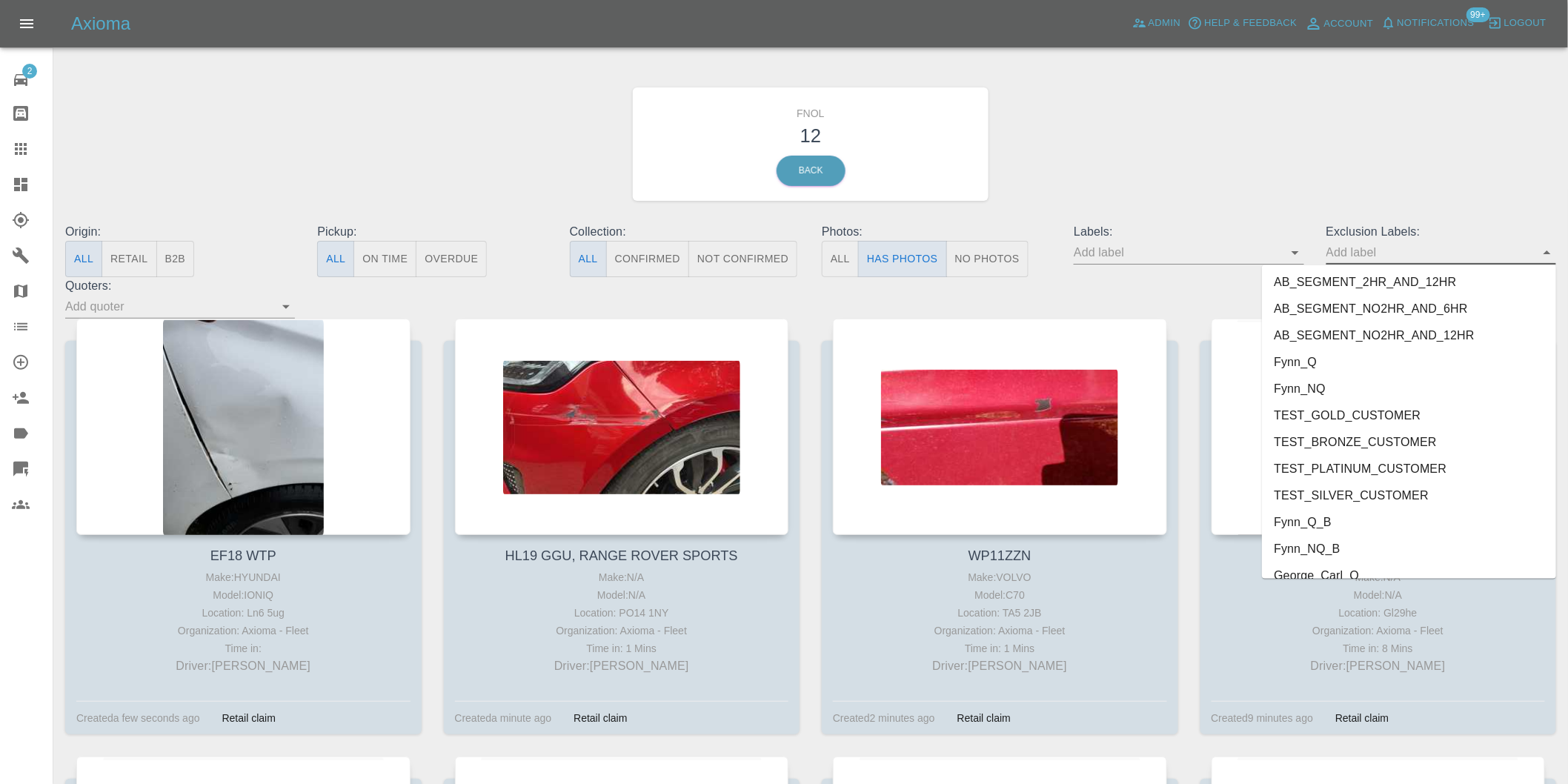
scroll to position [3218, 0]
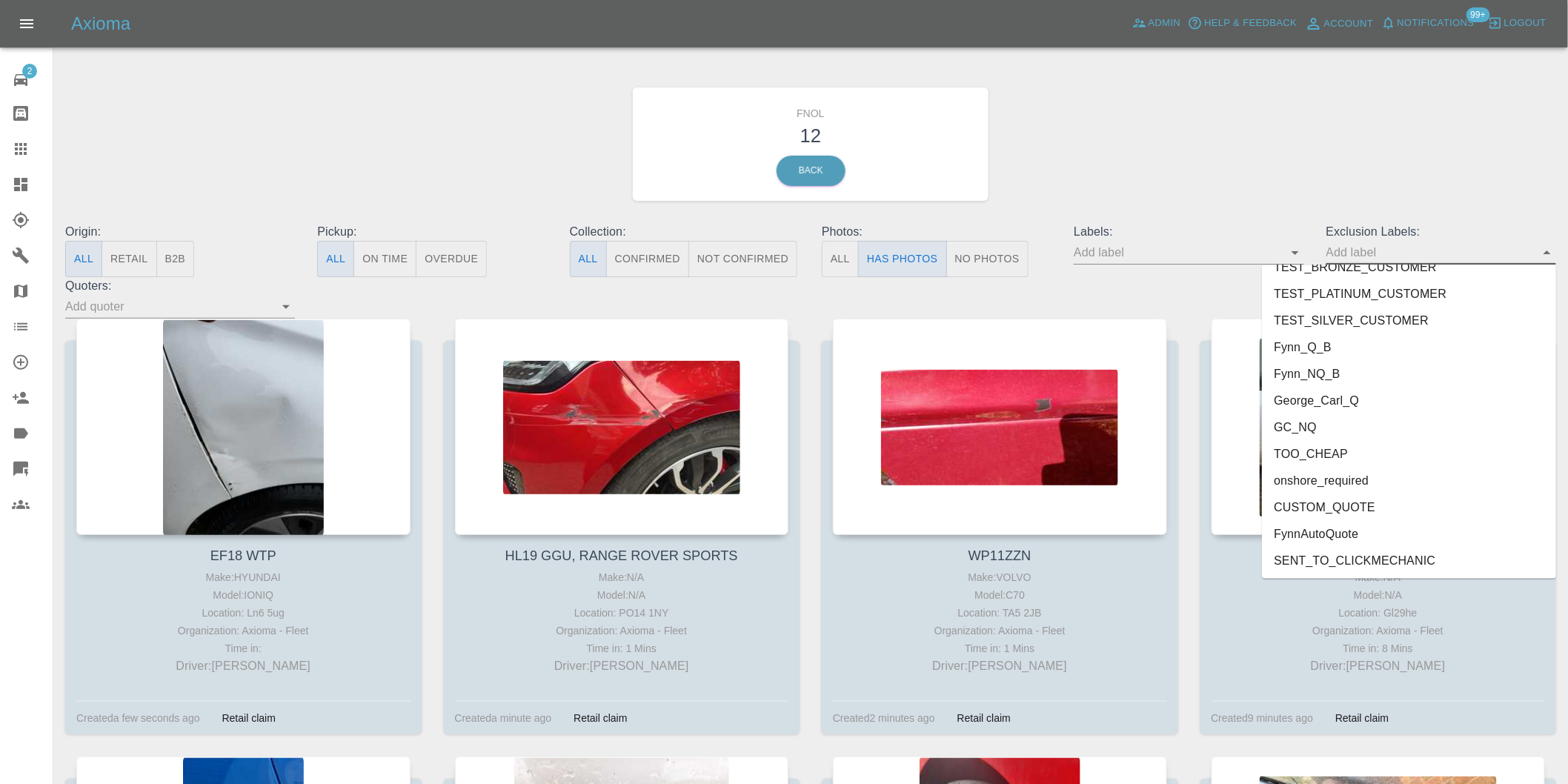
click at [1391, 473] on li "onshore_required" at bounding box center [1410, 480] width 295 height 27
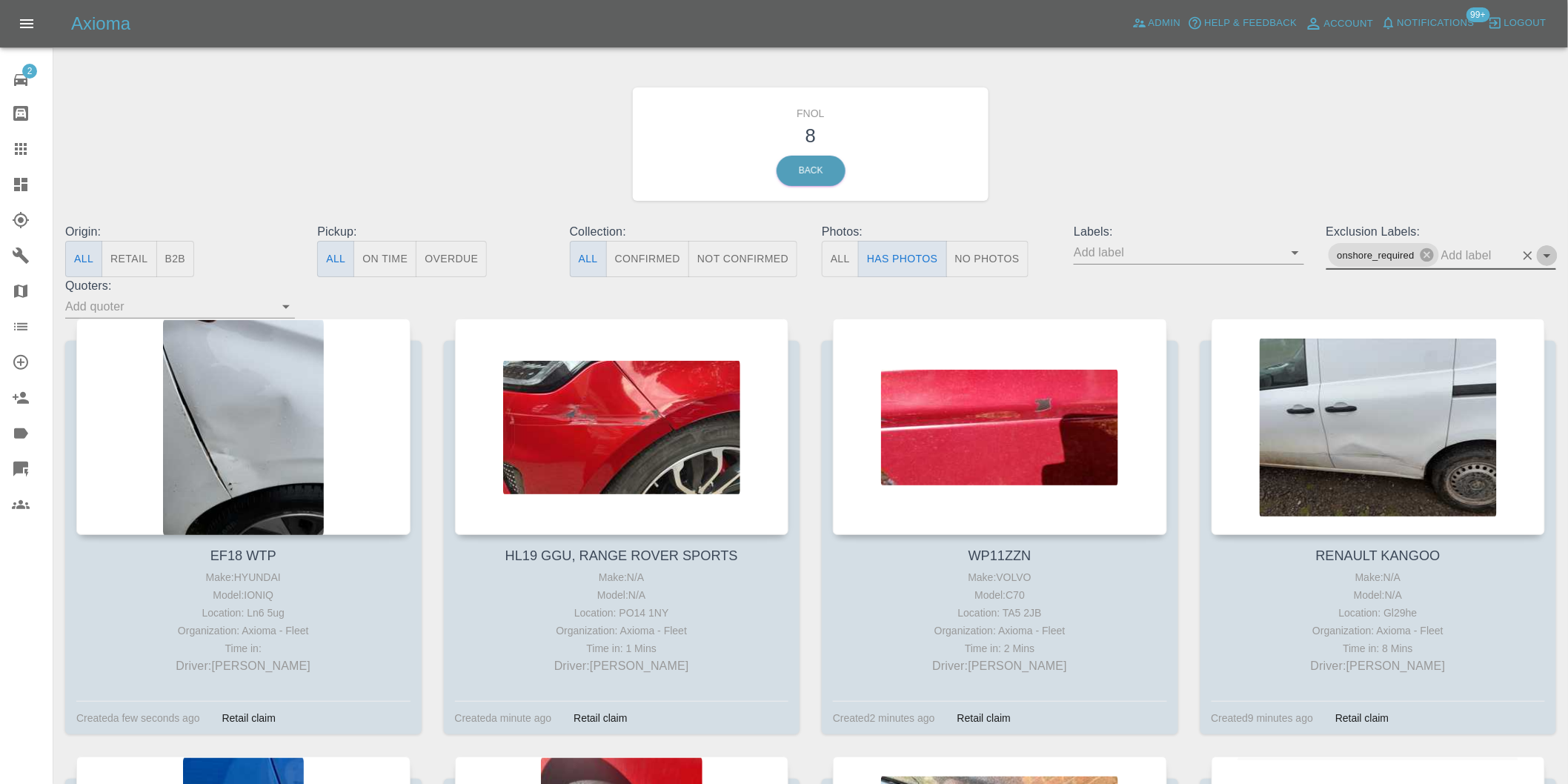
click at [1549, 252] on icon "Open" at bounding box center [1547, 256] width 18 height 18
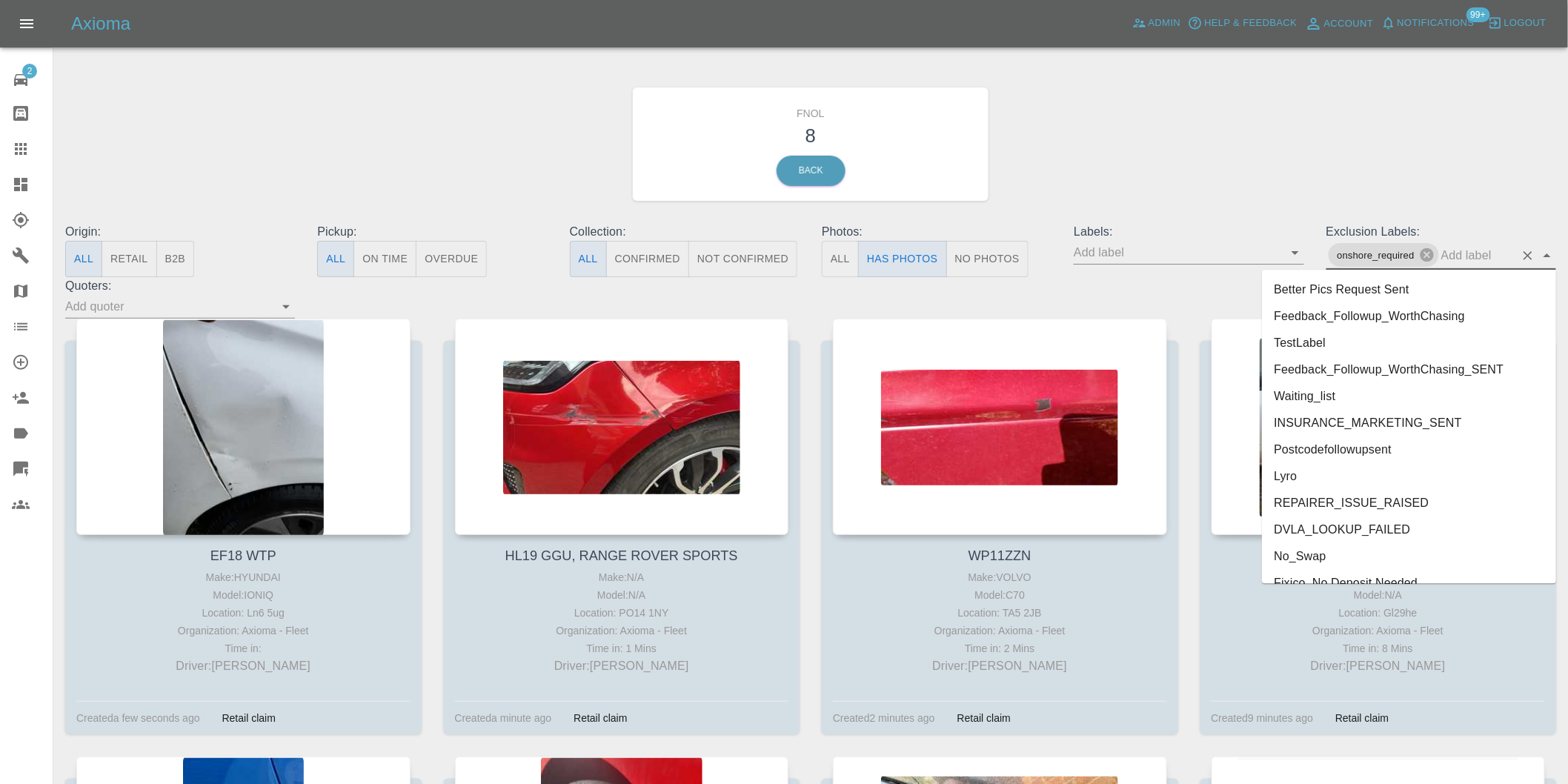
scroll to position [3191, 0]
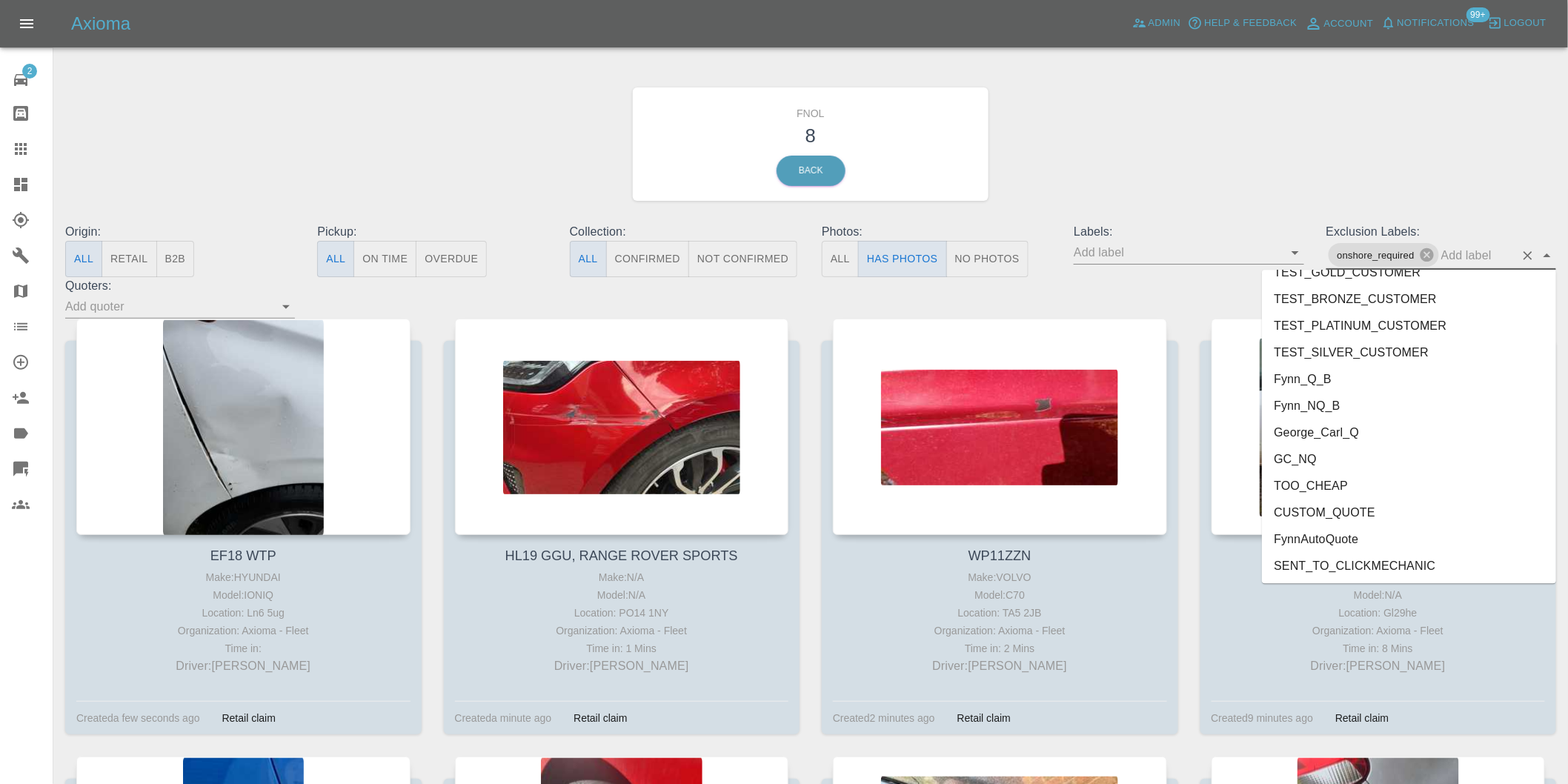
click at [1349, 434] on li "George_Carl_Q" at bounding box center [1410, 432] width 295 height 27
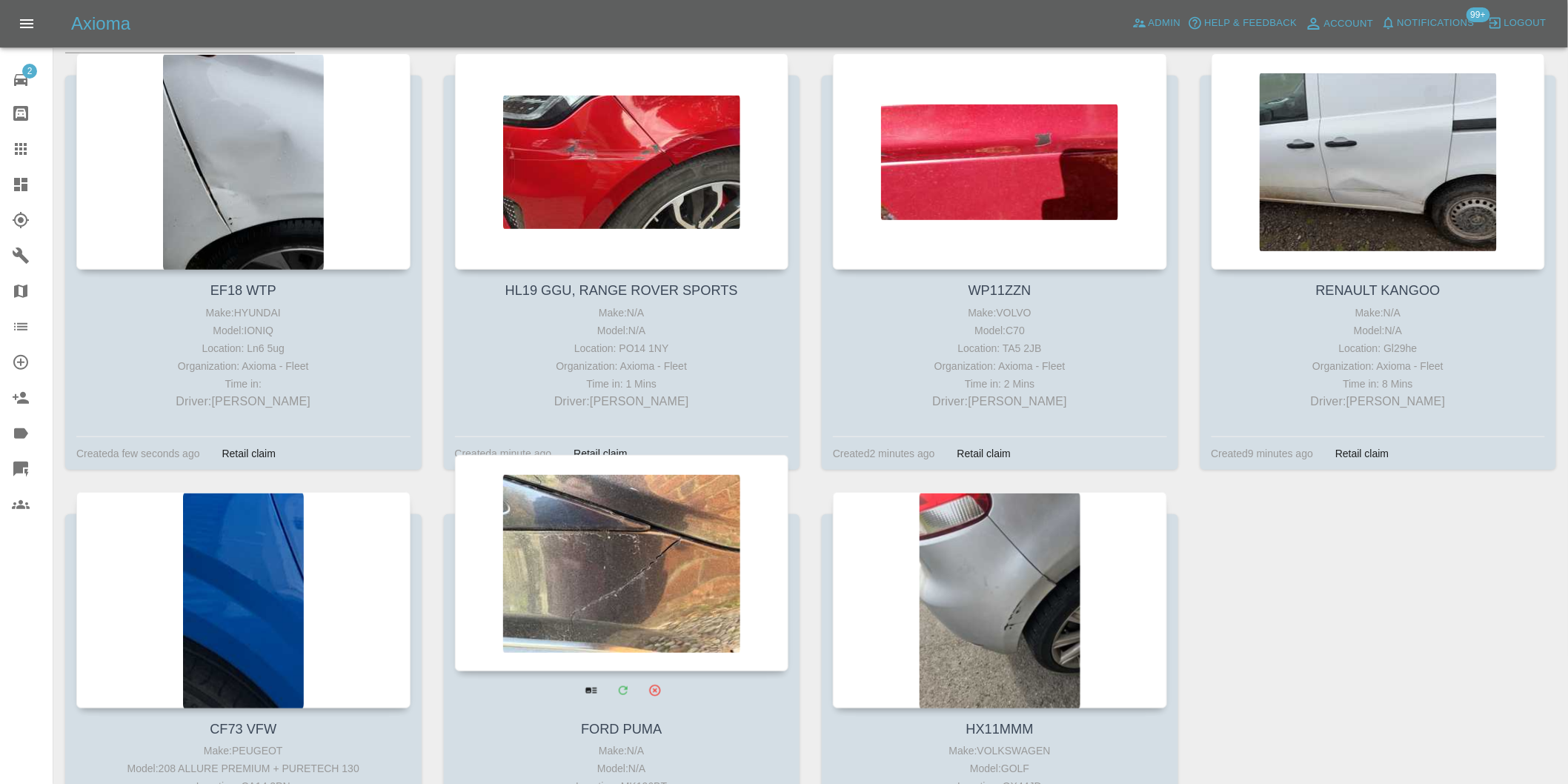
scroll to position [411, 0]
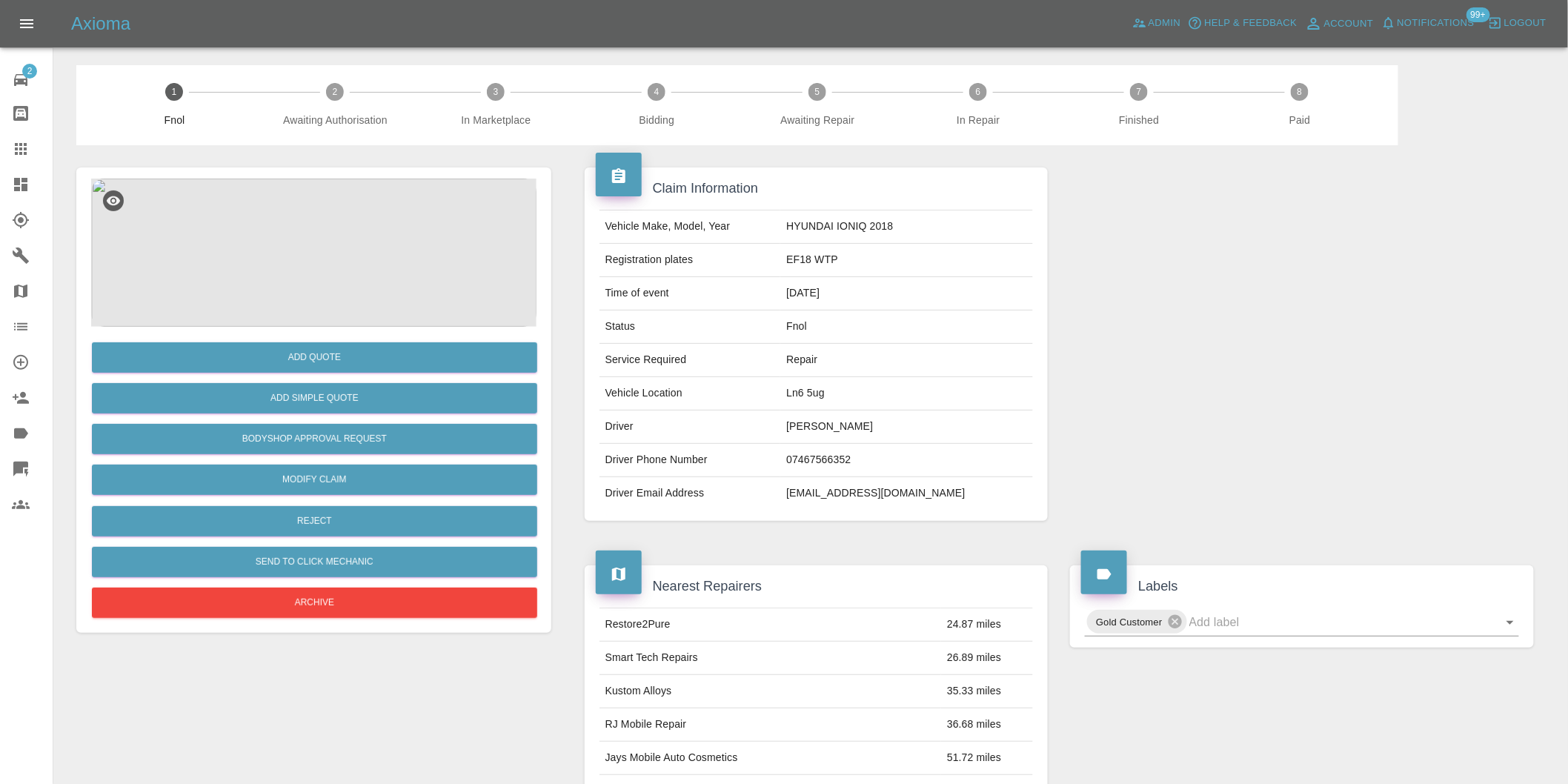
click at [270, 253] on img at bounding box center [313, 253] width 446 height 148
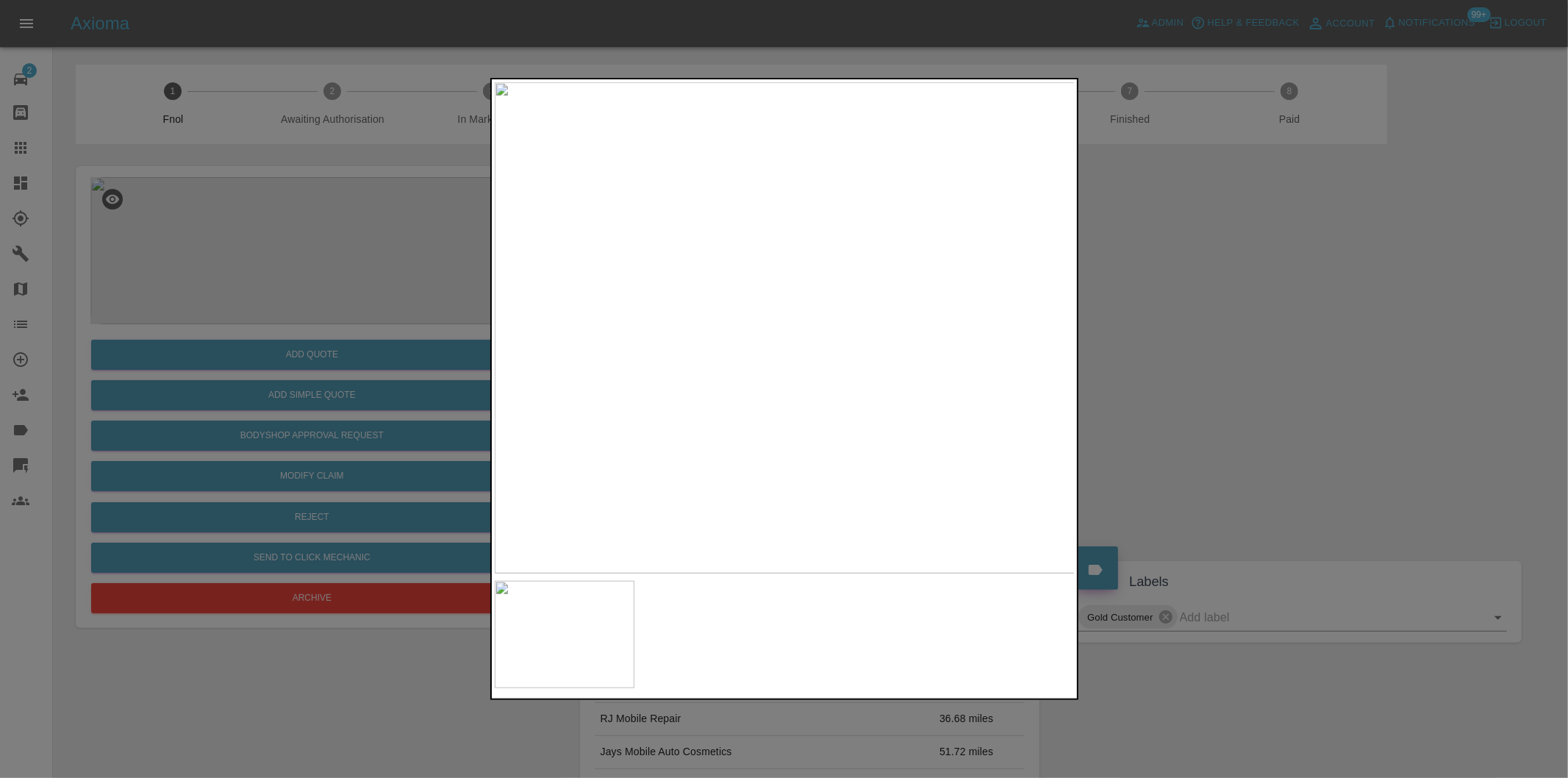
click at [1211, 381] on div at bounding box center [784, 389] width 1568 height 778
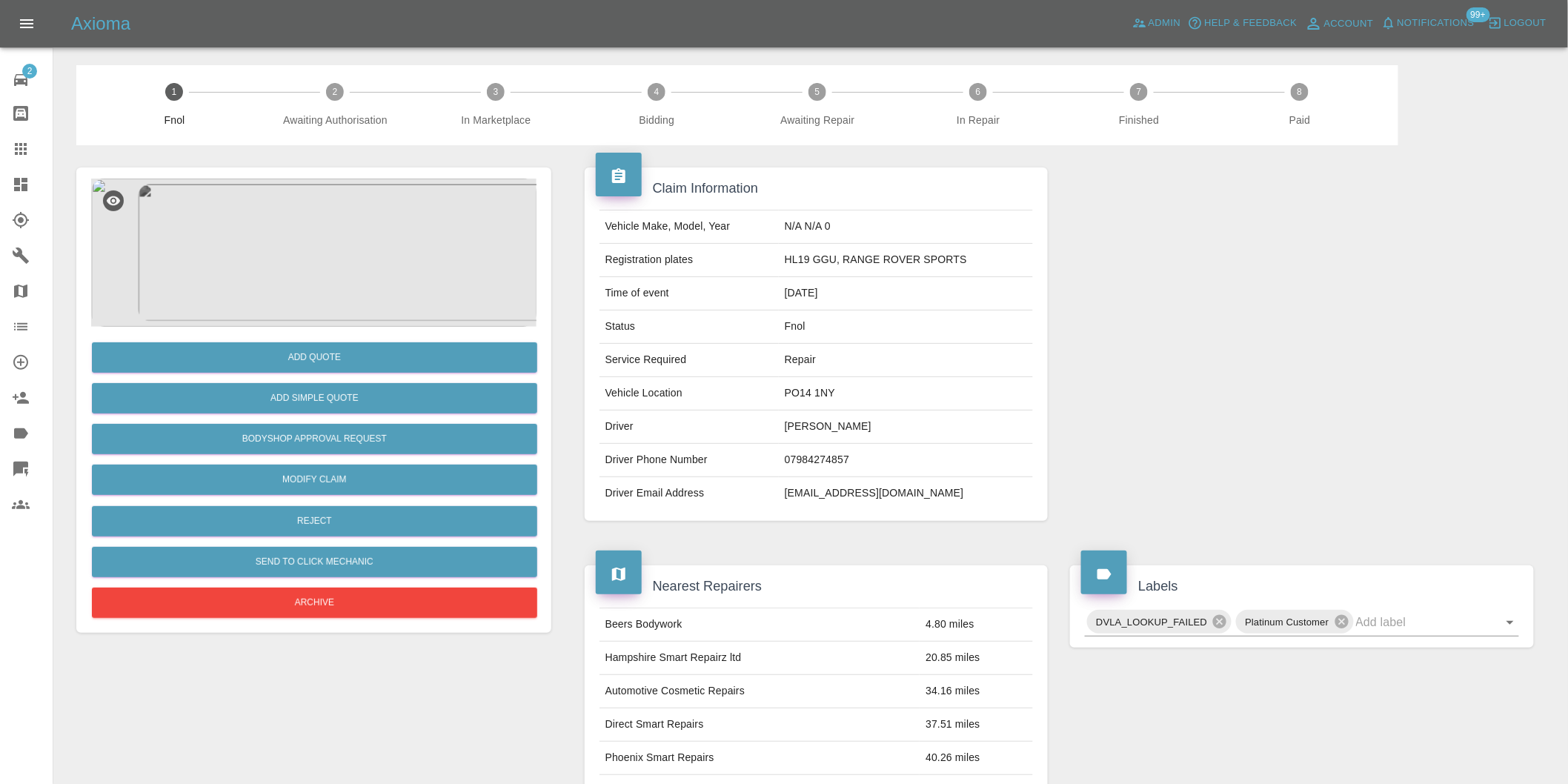
click at [277, 248] on img at bounding box center [313, 253] width 446 height 148
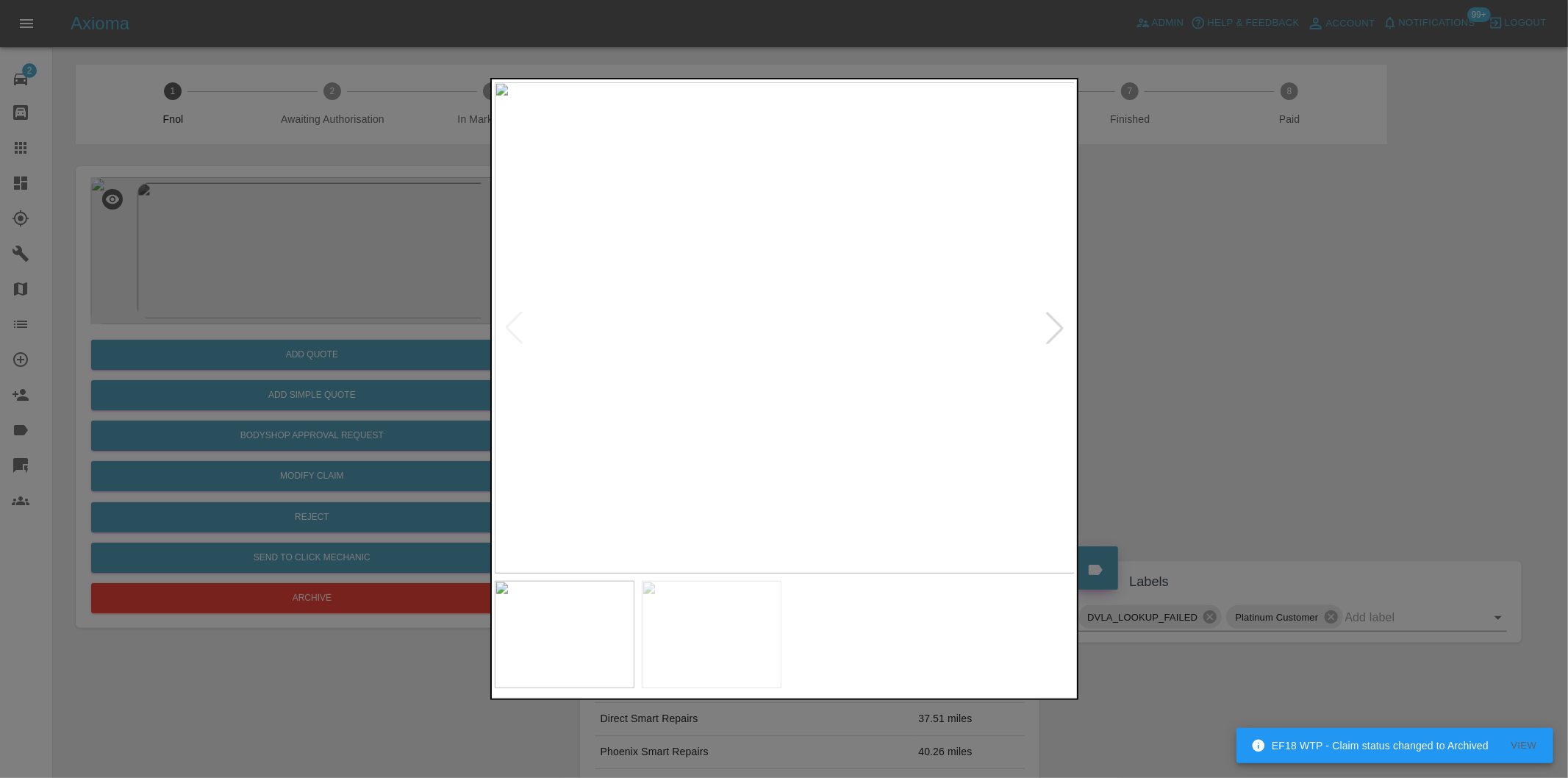
click at [1055, 324] on div at bounding box center [1054, 328] width 32 height 32
click at [1055, 324] on img at bounding box center [784, 328] width 581 height 492
click at [1299, 348] on div at bounding box center [784, 389] width 1568 height 778
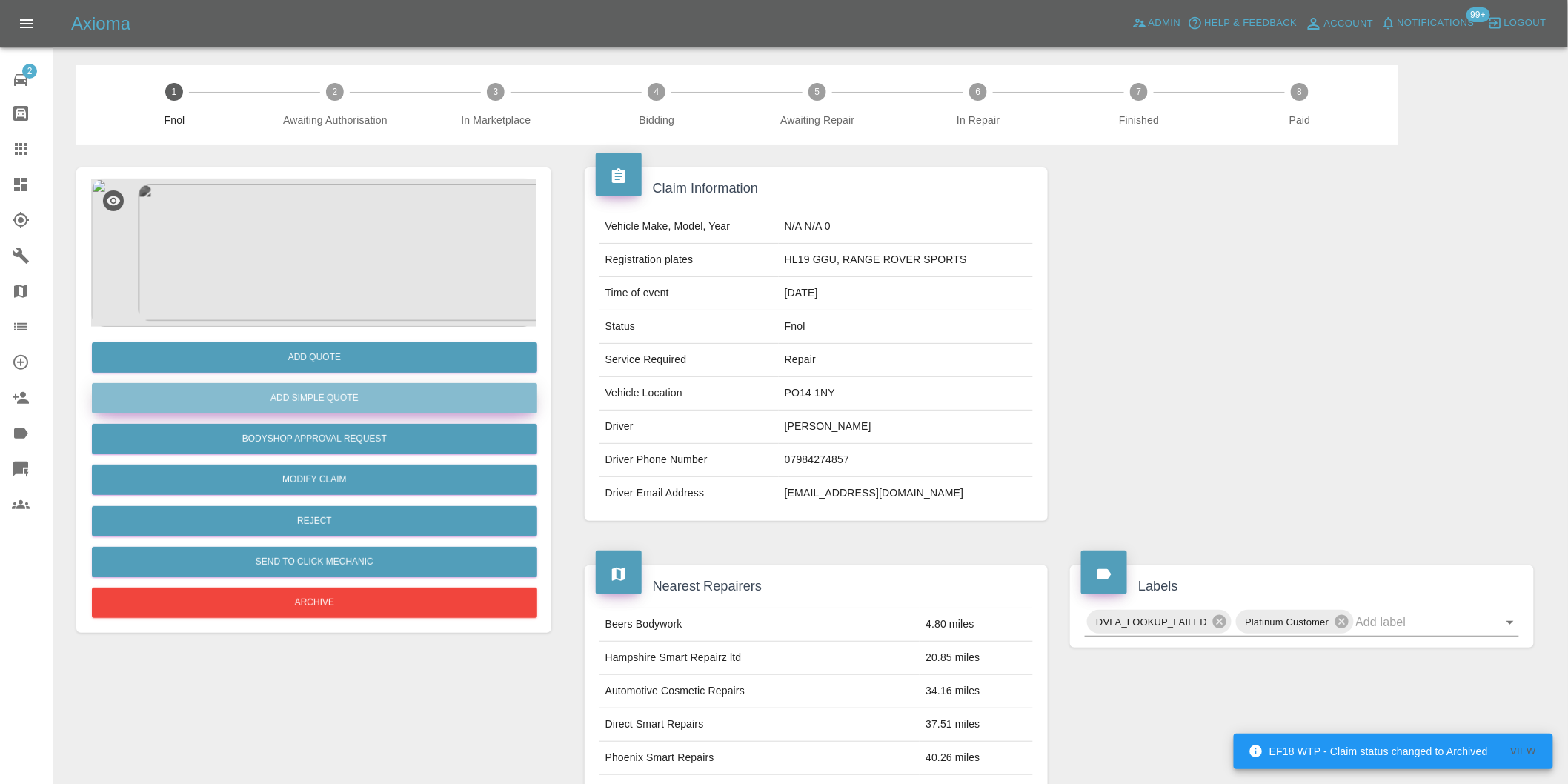
click at [360, 404] on button "Add Simple Quote" at bounding box center [314, 398] width 446 height 31
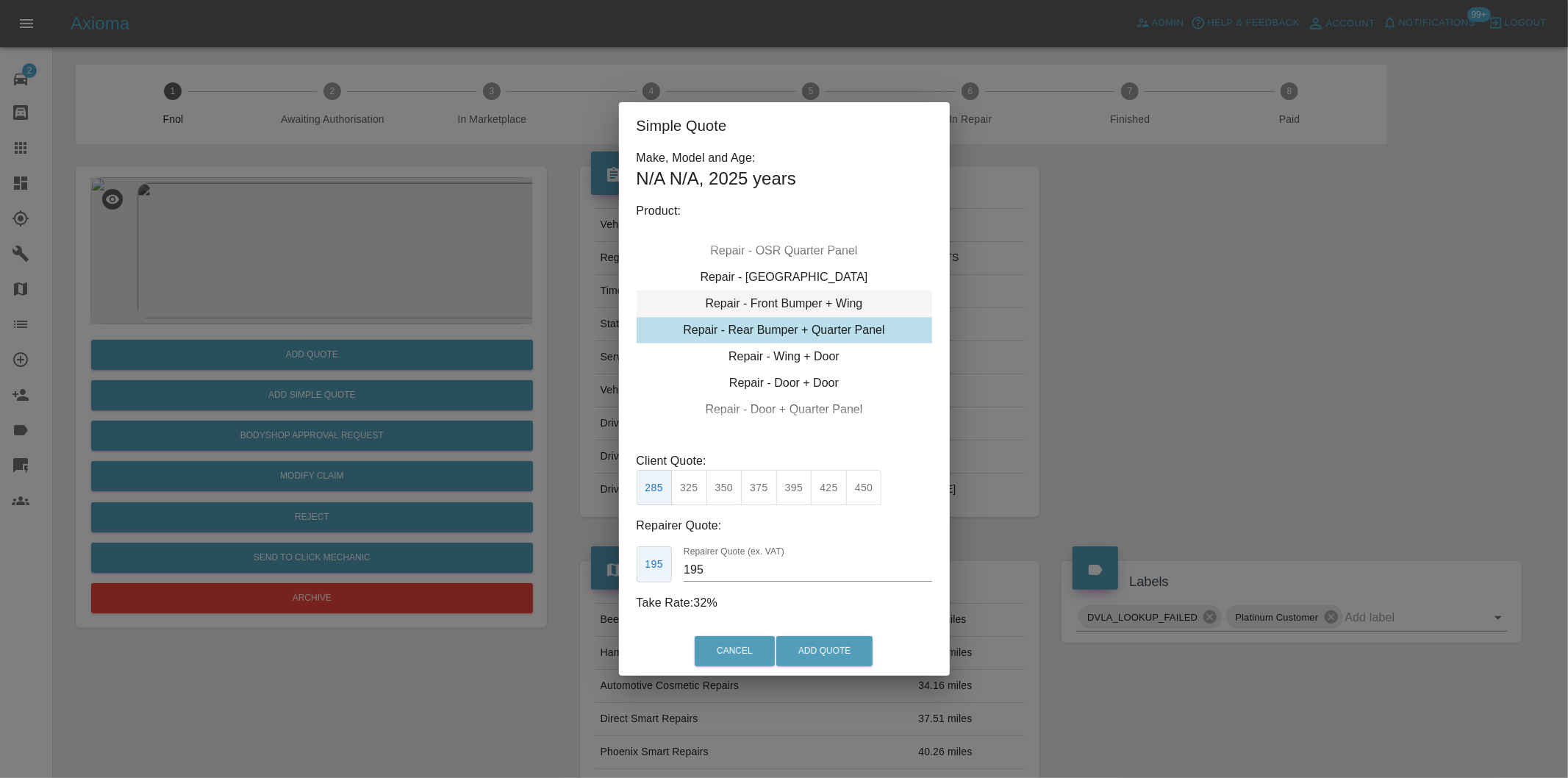
click at [868, 303] on div "Repair - Front Bumper + Wing" at bounding box center [784, 303] width 295 height 26
click at [796, 494] on button "395" at bounding box center [794, 488] width 36 height 36
type input "250"
click at [832, 656] on button "Add Quote" at bounding box center [825, 650] width 96 height 30
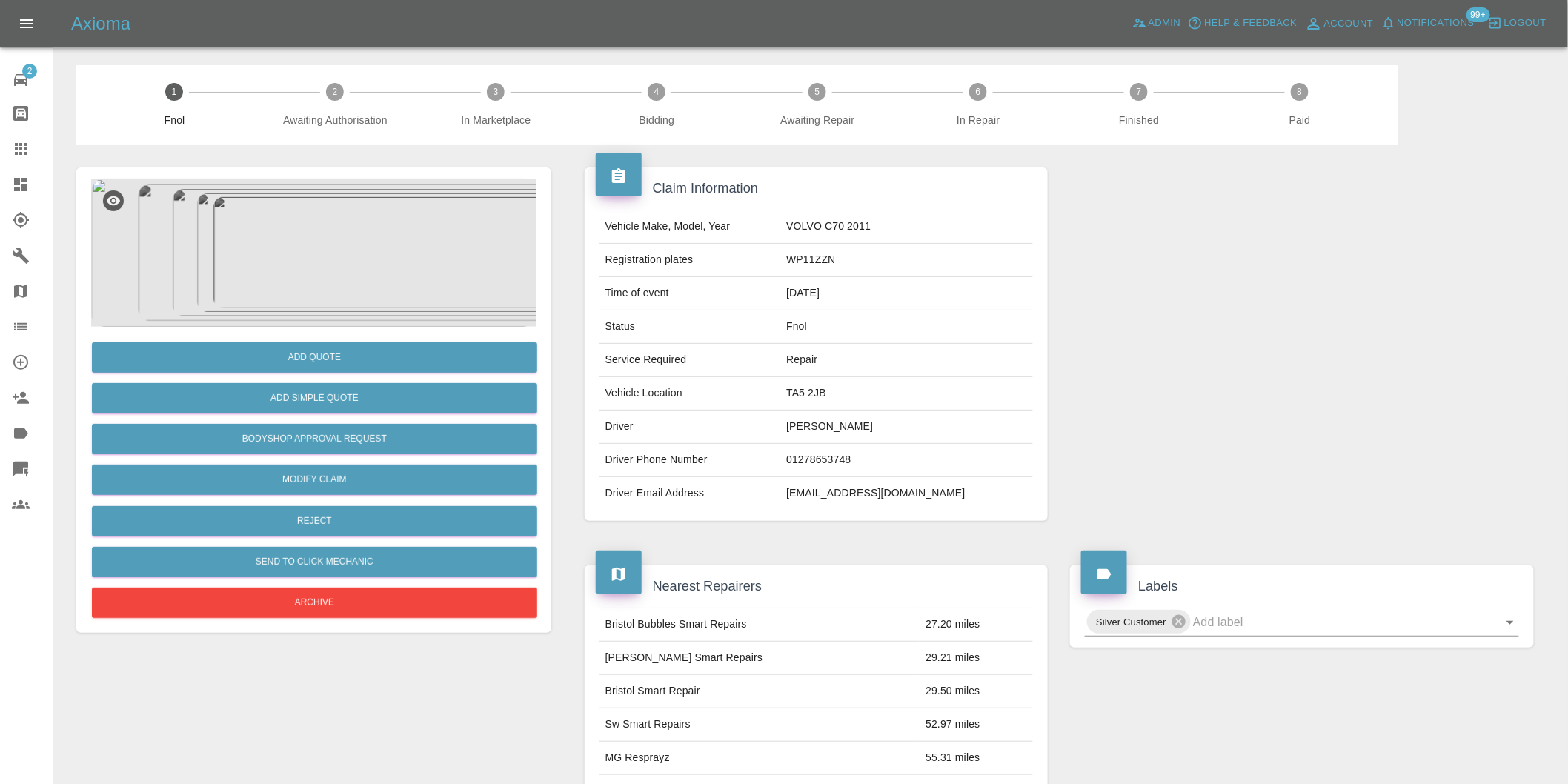
click at [419, 233] on img at bounding box center [313, 253] width 446 height 148
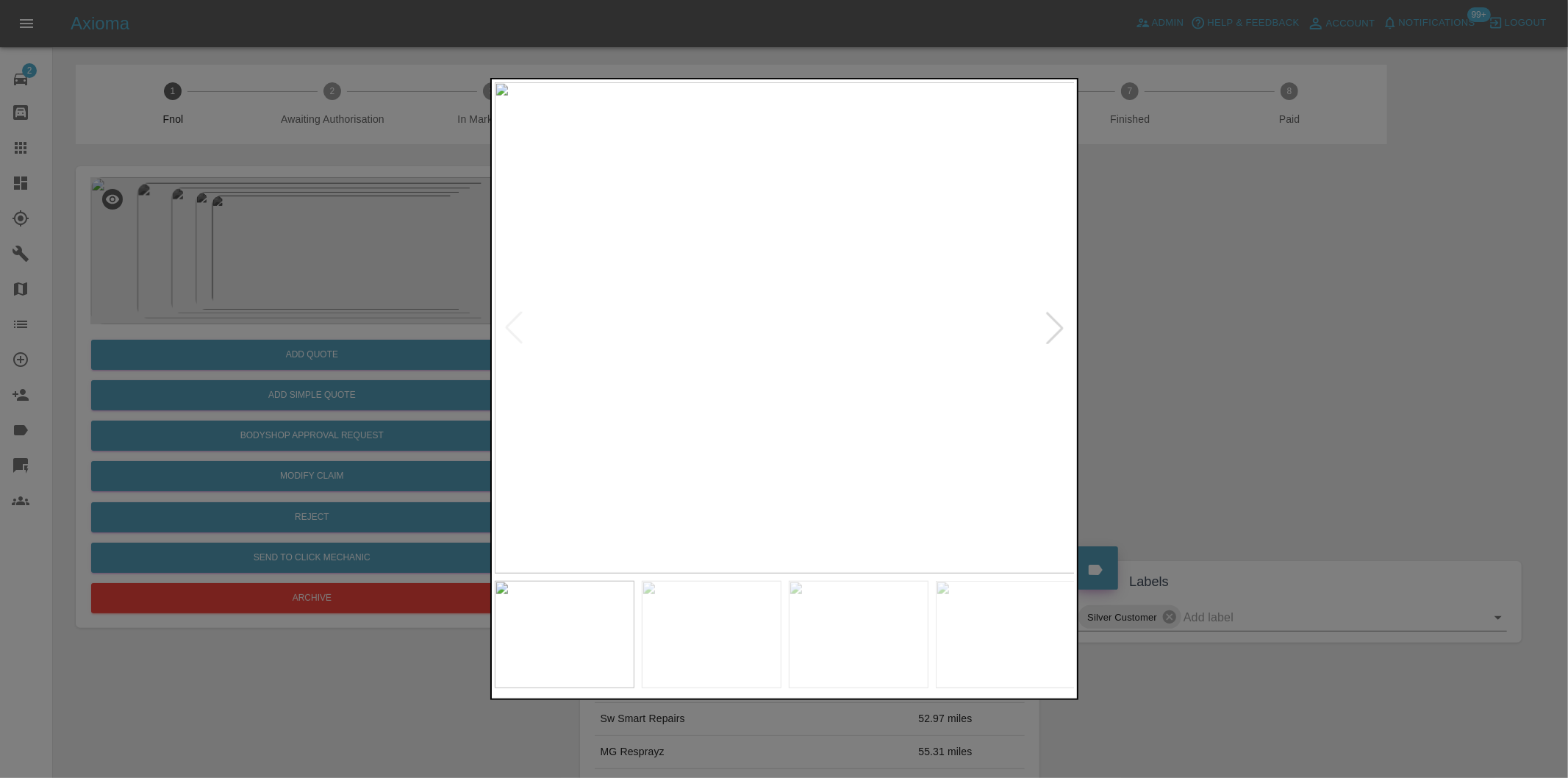
click at [1052, 322] on div at bounding box center [1054, 328] width 32 height 32
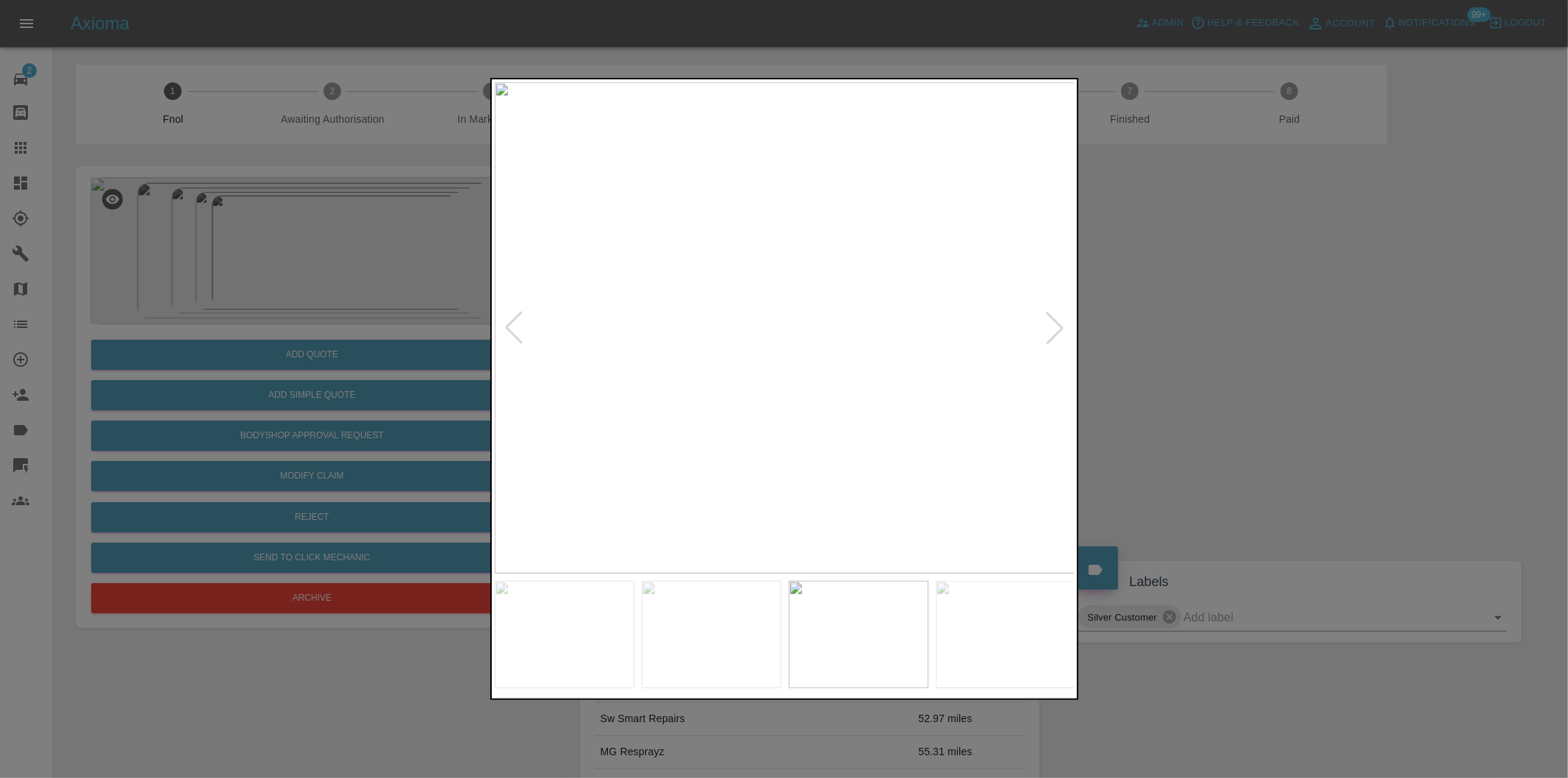
click at [1053, 325] on div at bounding box center [1054, 328] width 32 height 32
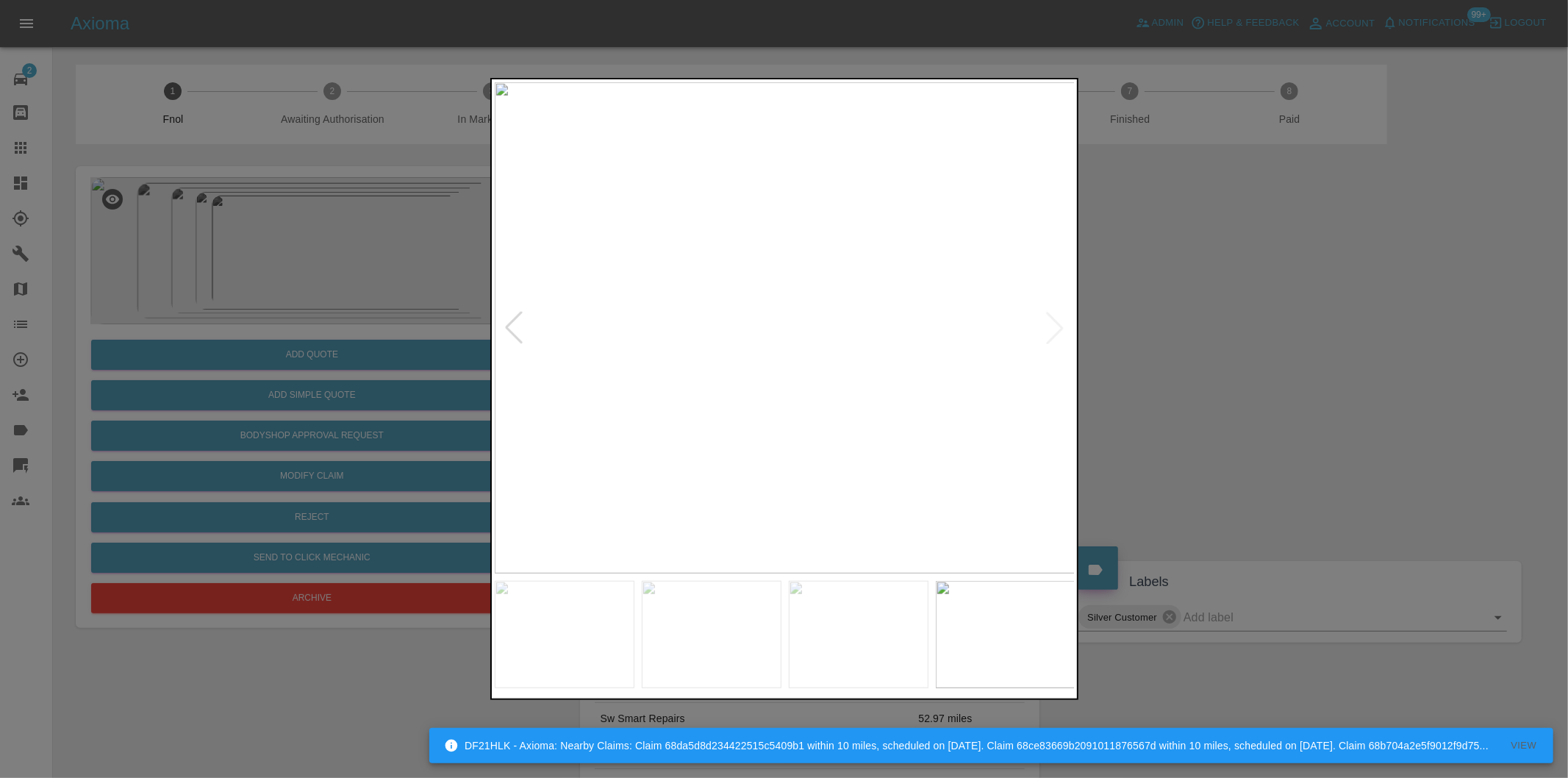
click at [1053, 325] on img at bounding box center [784, 328] width 581 height 492
click at [600, 320] on img at bounding box center [784, 328] width 581 height 492
click at [654, 320] on img at bounding box center [1333, 350] width 1743 height 1473
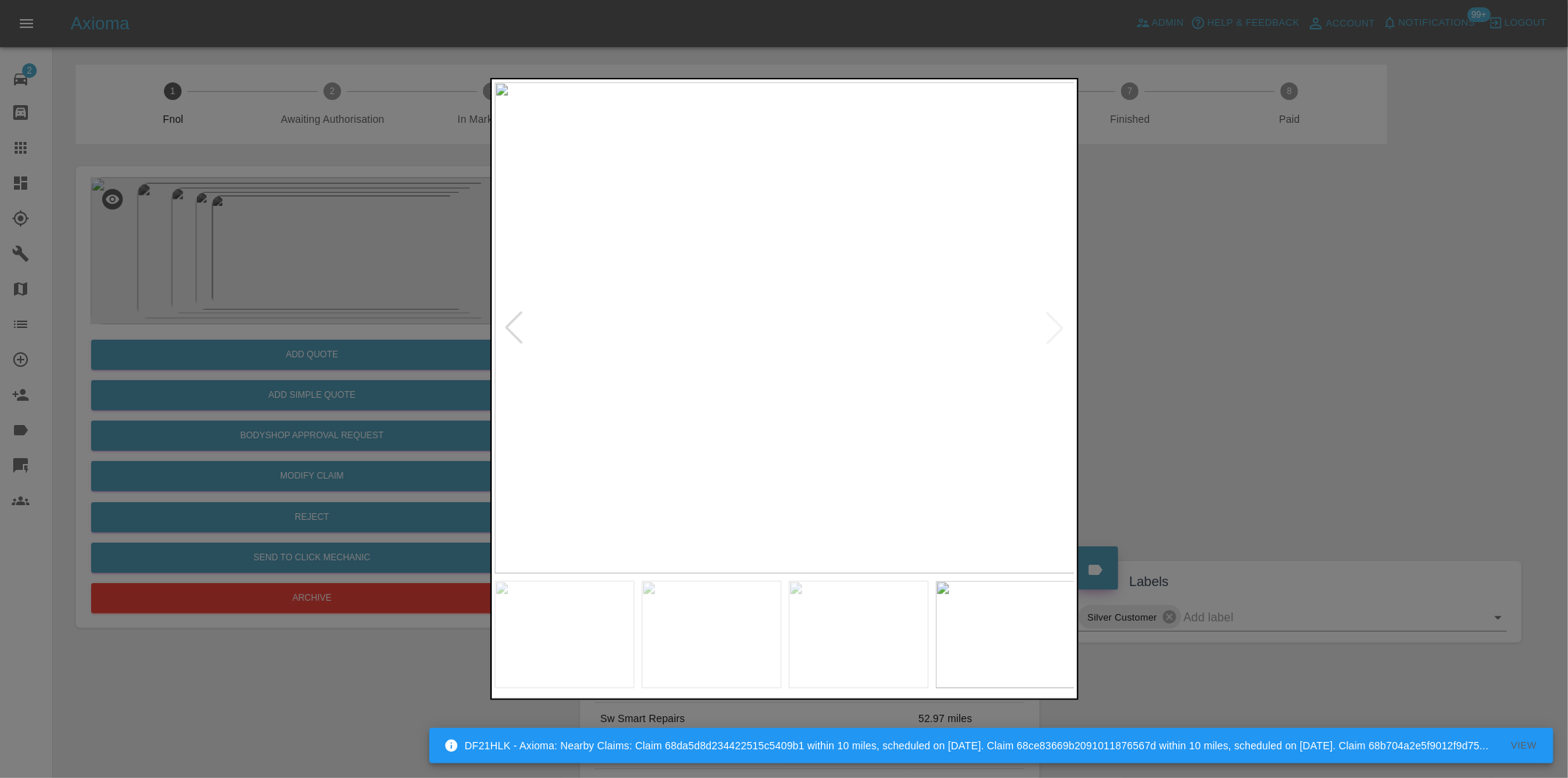
click at [1147, 349] on div at bounding box center [784, 389] width 1568 height 778
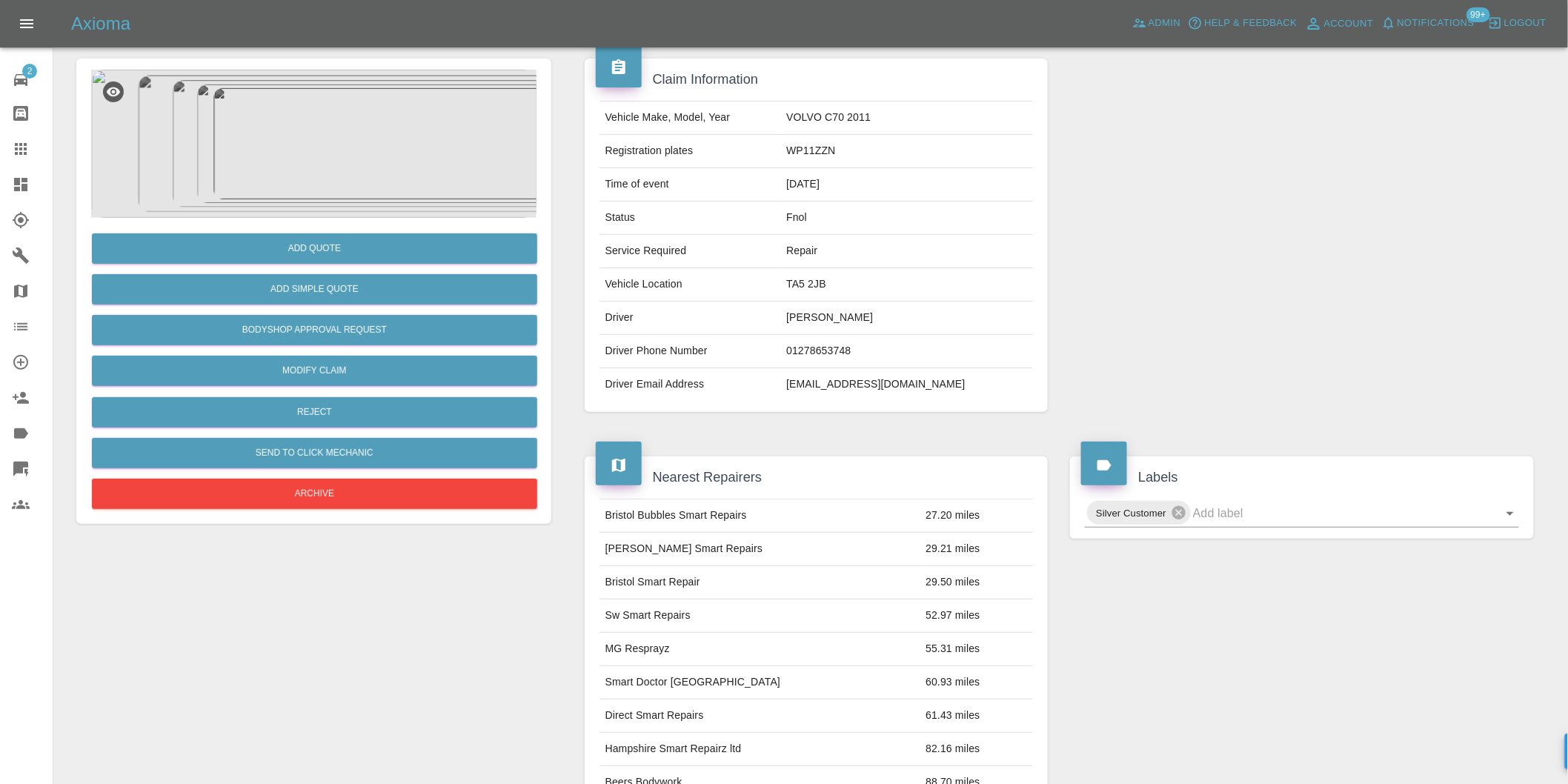
scroll to position [102, 0]
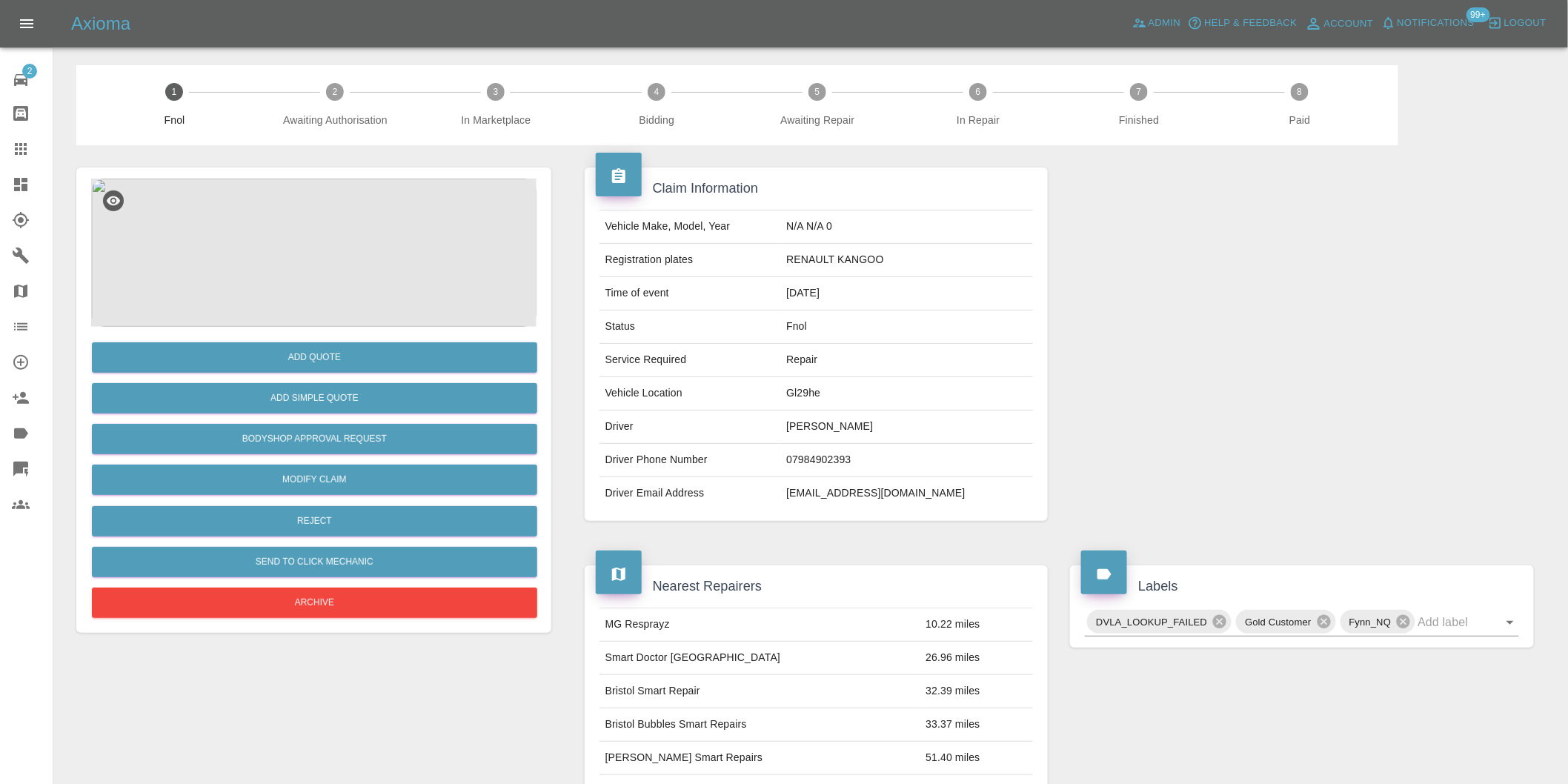
click at [306, 259] on img at bounding box center [313, 253] width 446 height 148
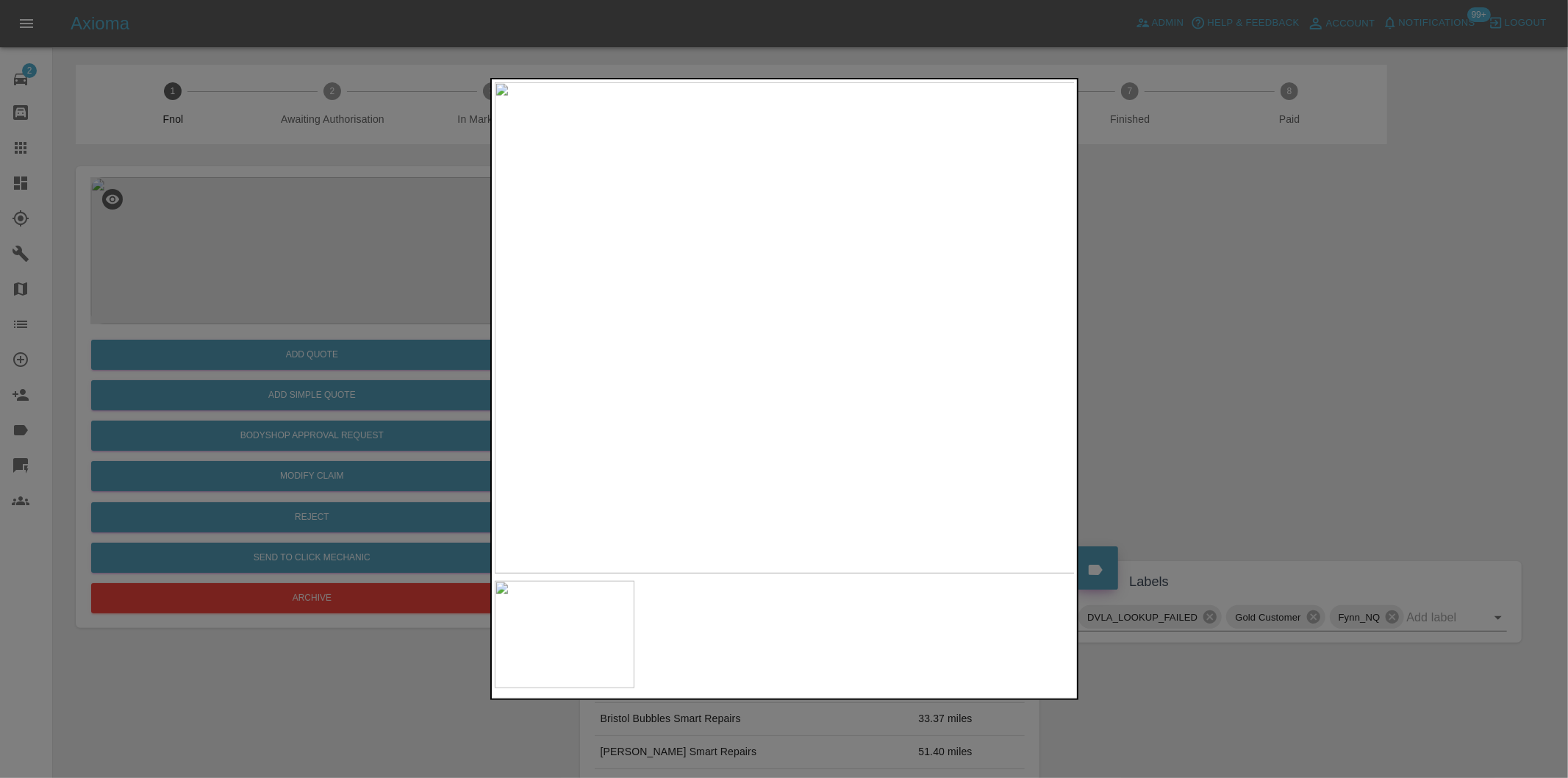
click at [795, 407] on img at bounding box center [784, 328] width 581 height 492
click at [795, 407] on img at bounding box center [750, 90] width 1743 height 1473
click at [1282, 387] on div at bounding box center [784, 389] width 1568 height 778
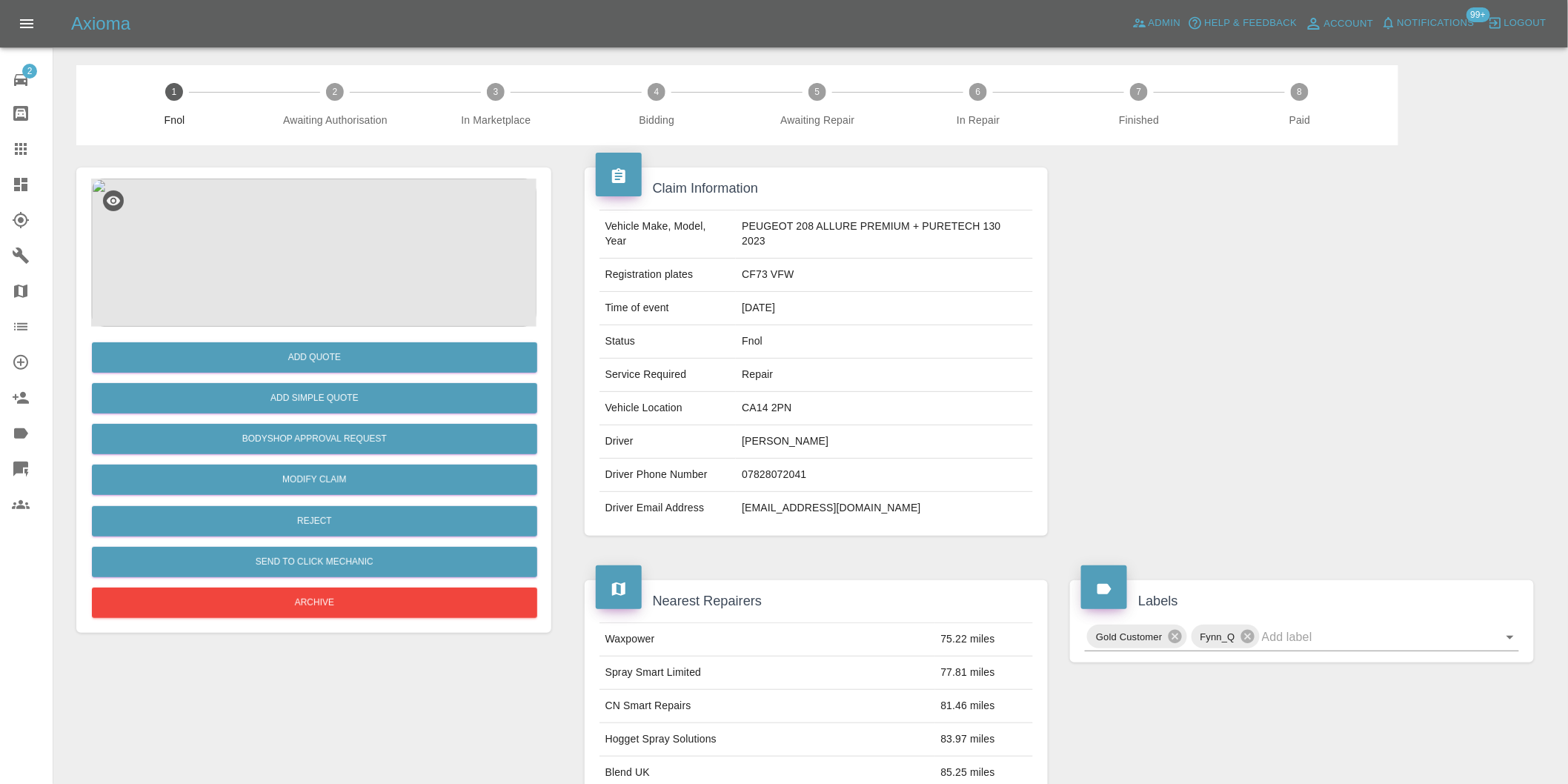
click at [279, 262] on img at bounding box center [313, 253] width 446 height 148
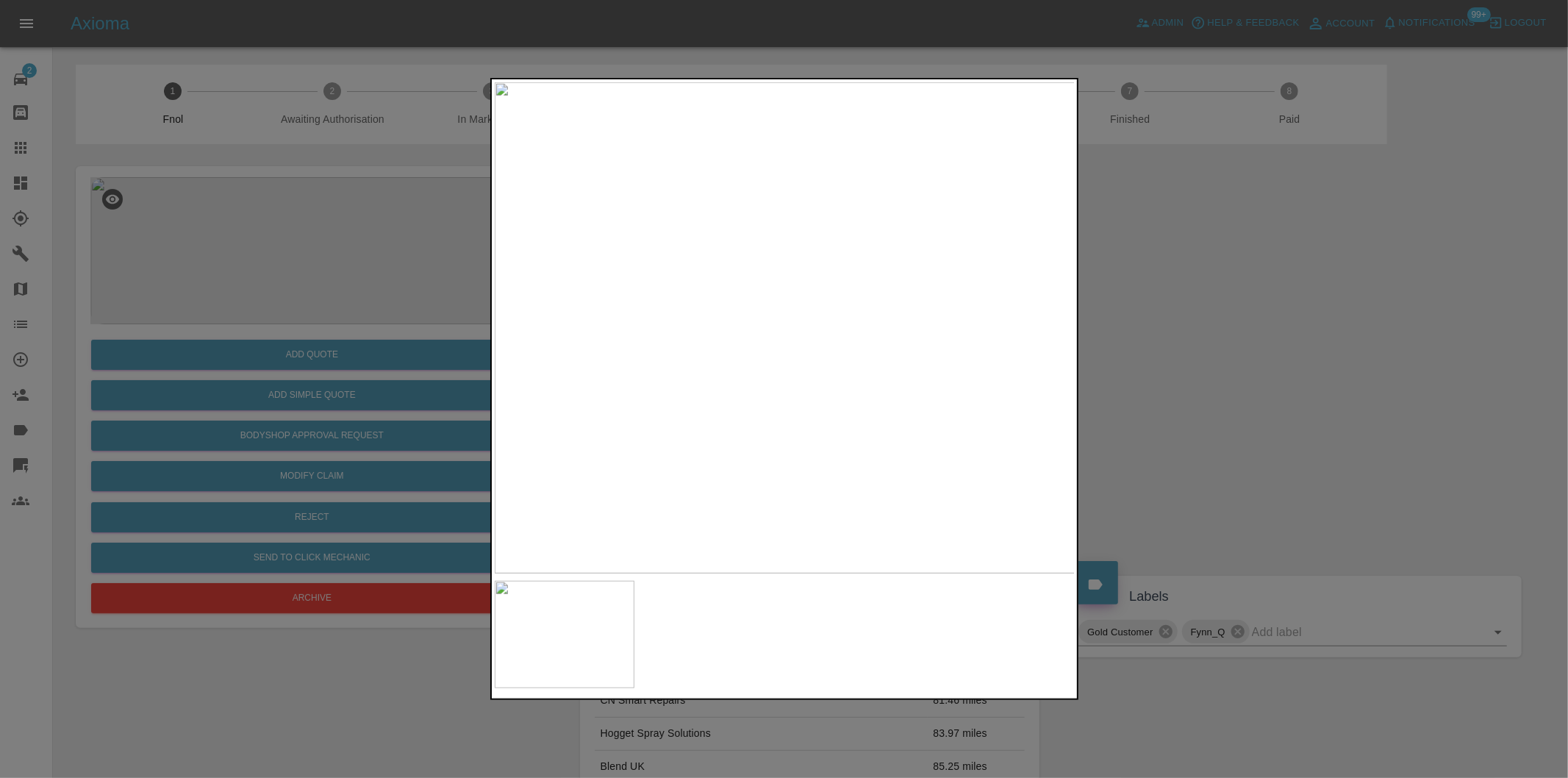
drag, startPoint x: 1292, startPoint y: 376, endPoint x: 1273, endPoint y: 375, distance: 19.0
click at [1293, 377] on div at bounding box center [784, 389] width 1568 height 778
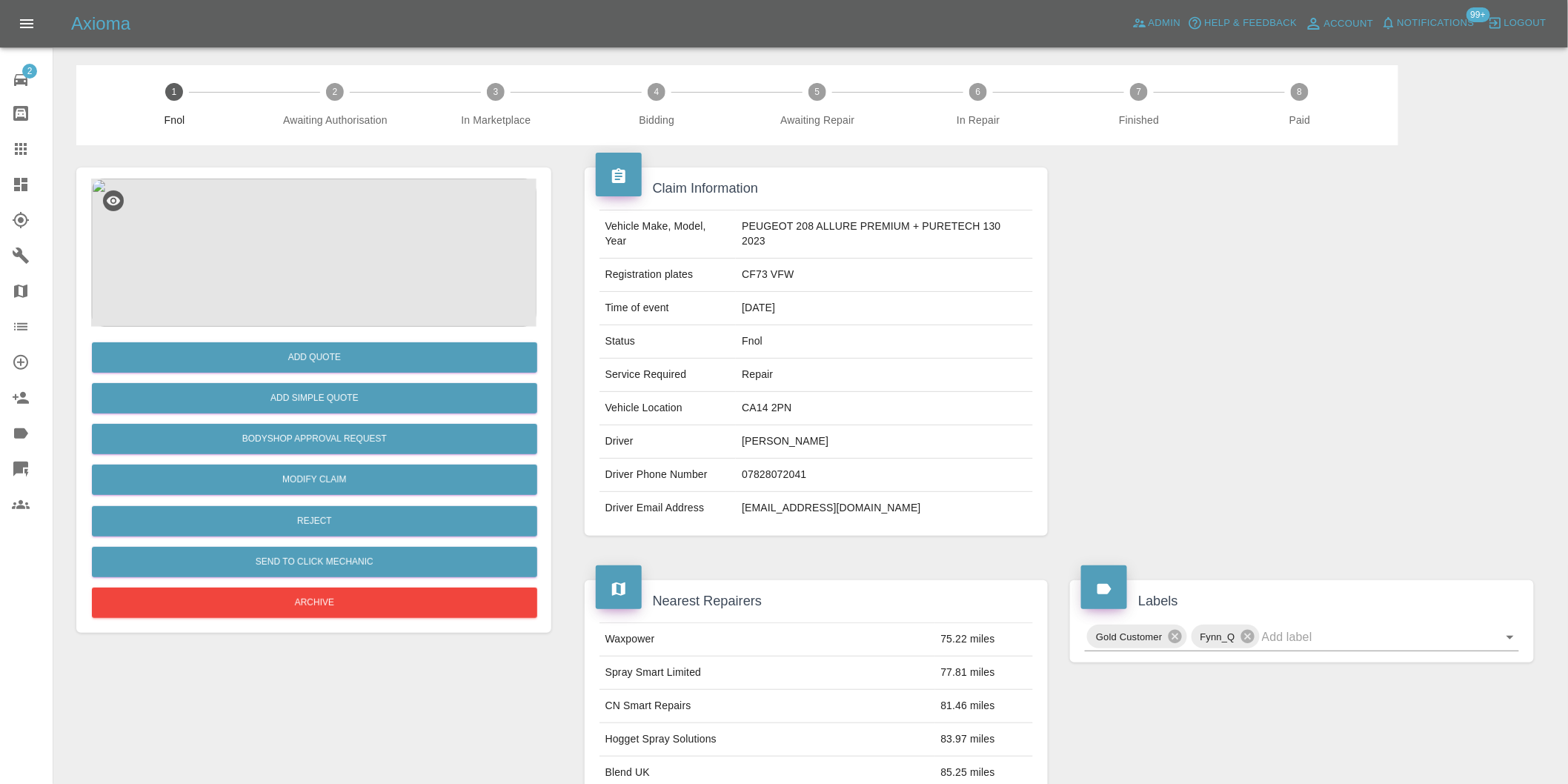
click at [320, 240] on img at bounding box center [313, 253] width 446 height 148
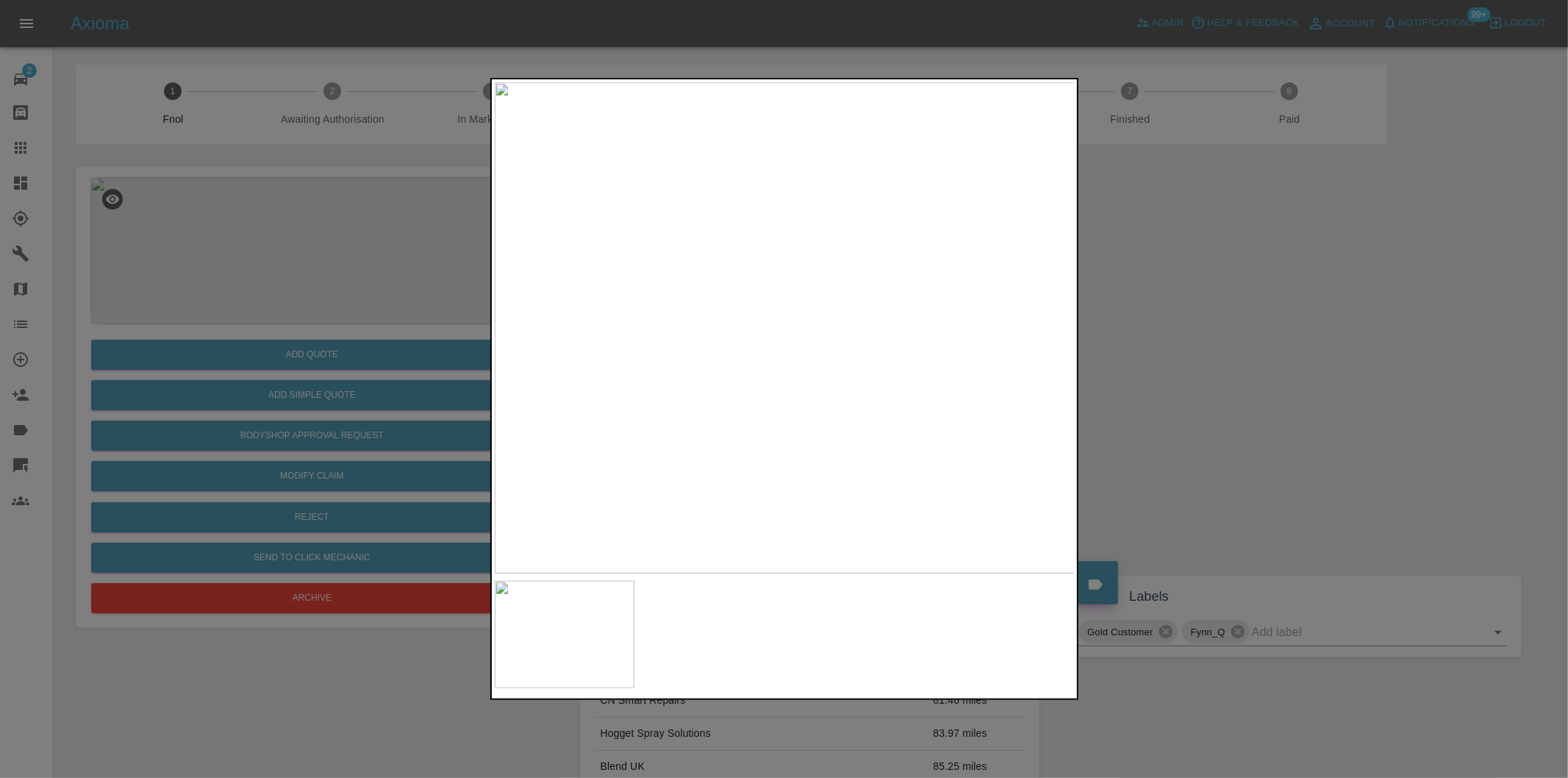
click at [1213, 335] on div at bounding box center [784, 389] width 1568 height 778
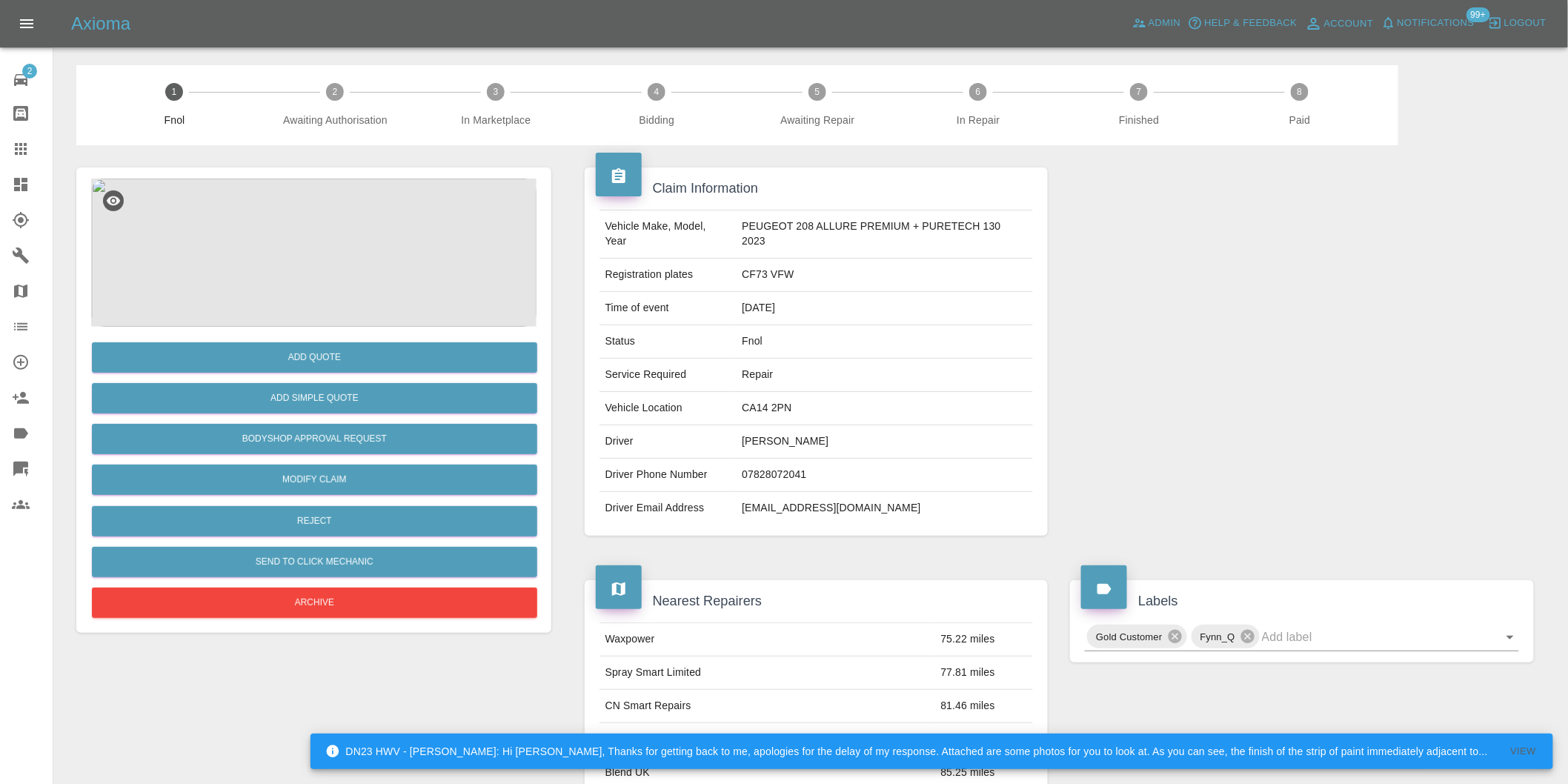
click at [352, 279] on img at bounding box center [313, 253] width 446 height 148
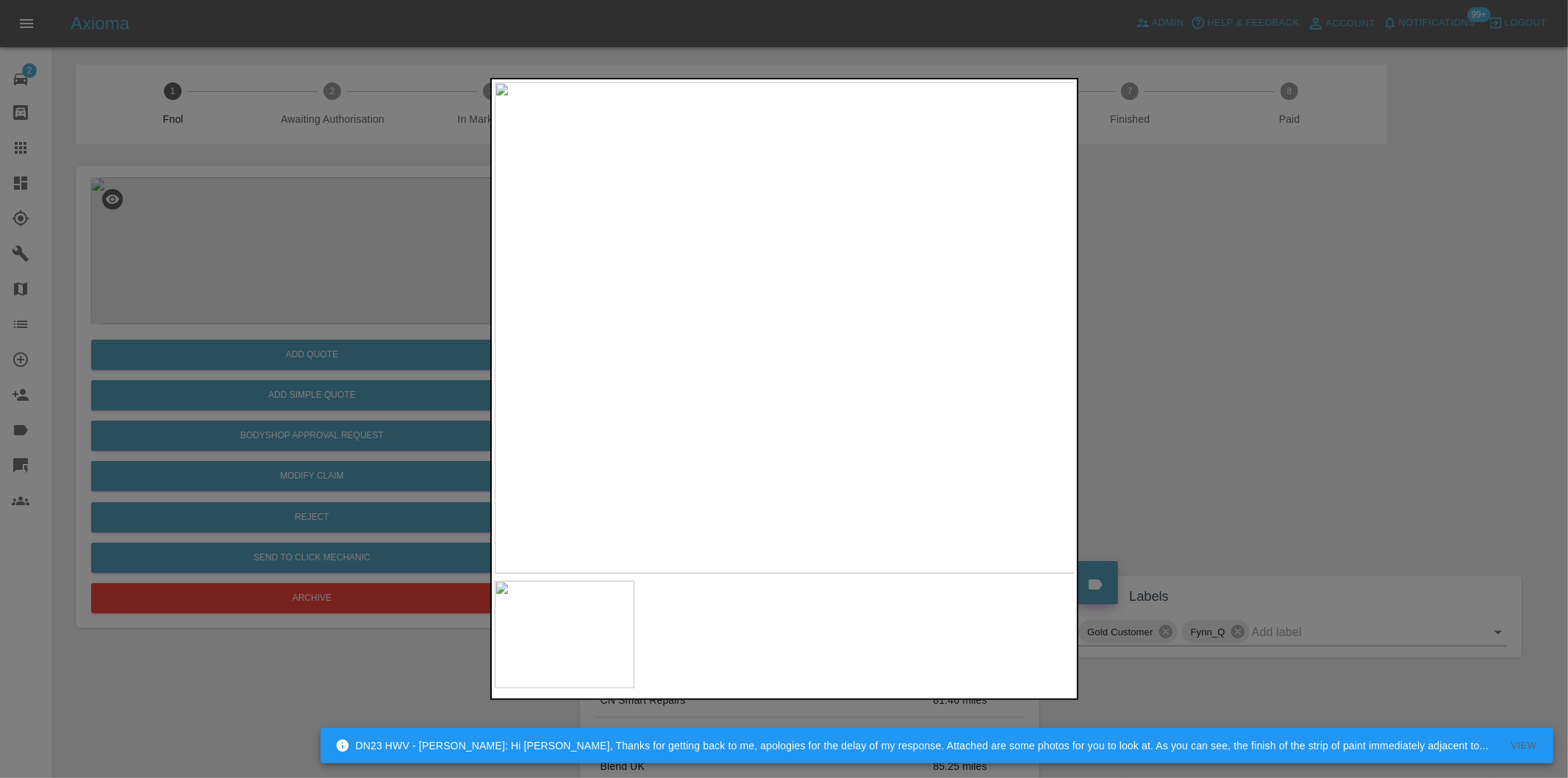
drag, startPoint x: 1204, startPoint y: 403, endPoint x: 1134, endPoint y: 403, distance: 70.0
click at [1203, 403] on div at bounding box center [784, 389] width 1568 height 778
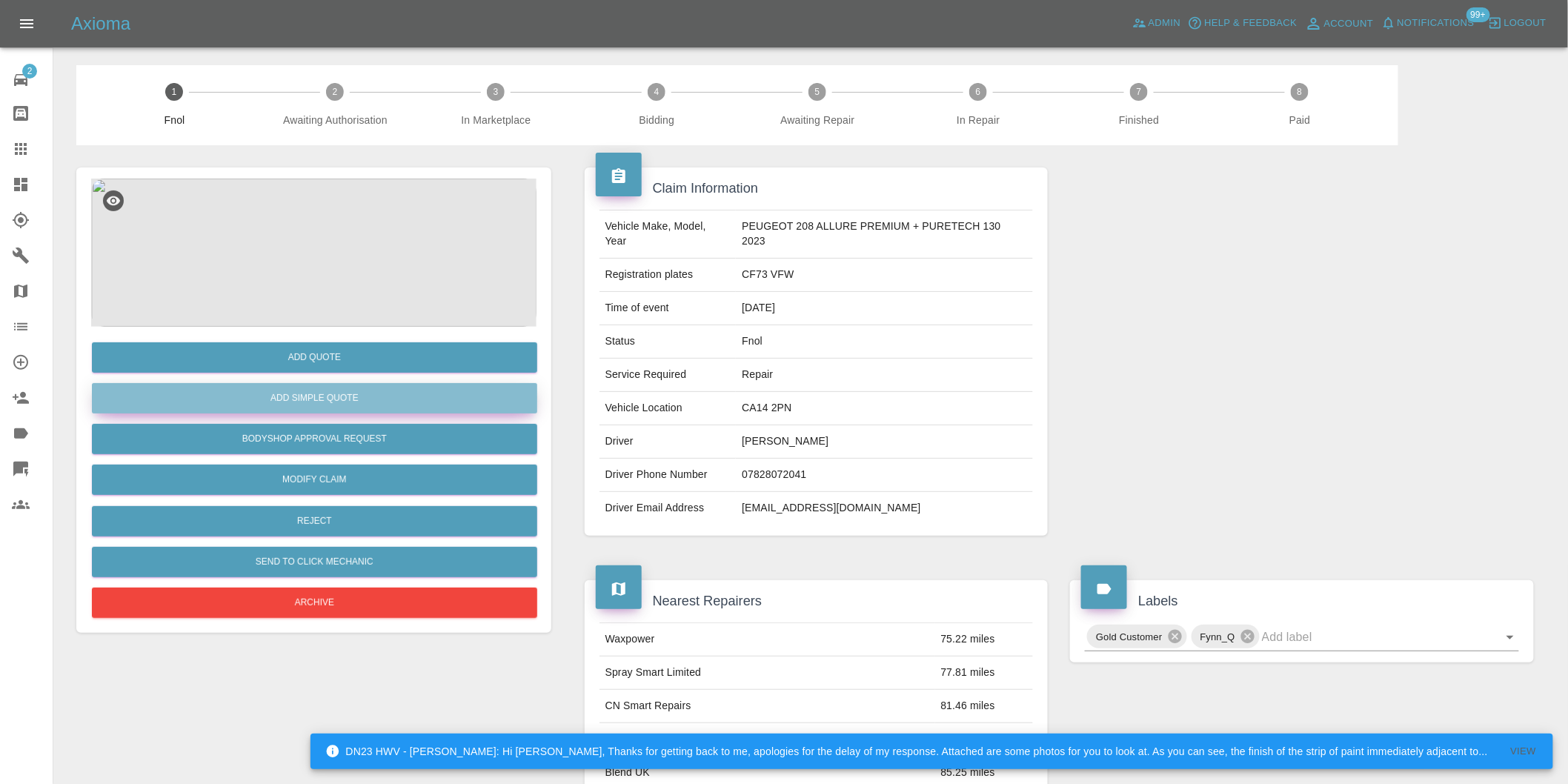
click at [345, 391] on button "Add Simple Quote" at bounding box center [314, 398] width 446 height 31
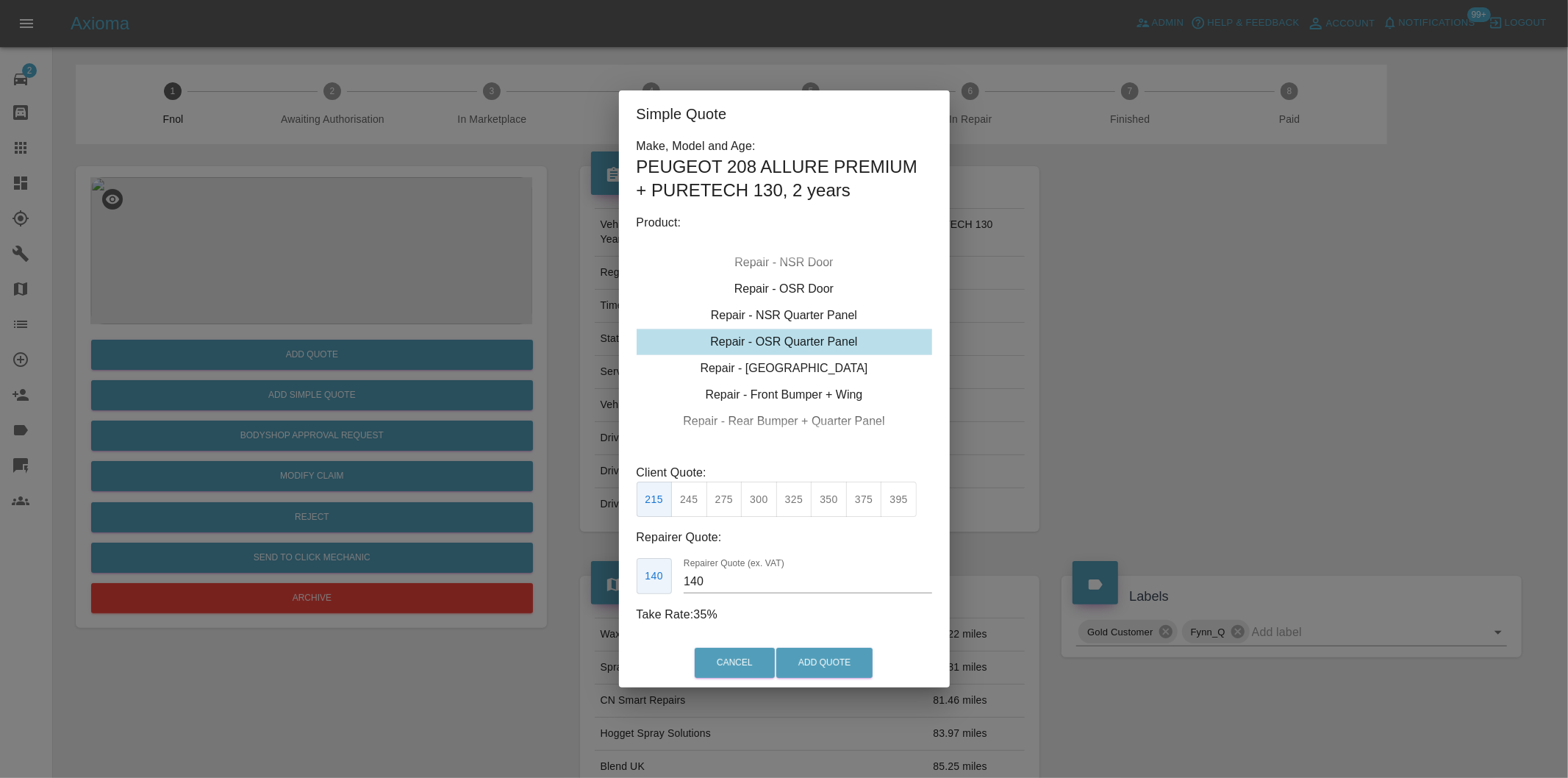
click at [730, 496] on button "275" at bounding box center [724, 499] width 36 height 36
type input "180"
click at [821, 648] on button "Add Quote" at bounding box center [825, 662] width 96 height 30
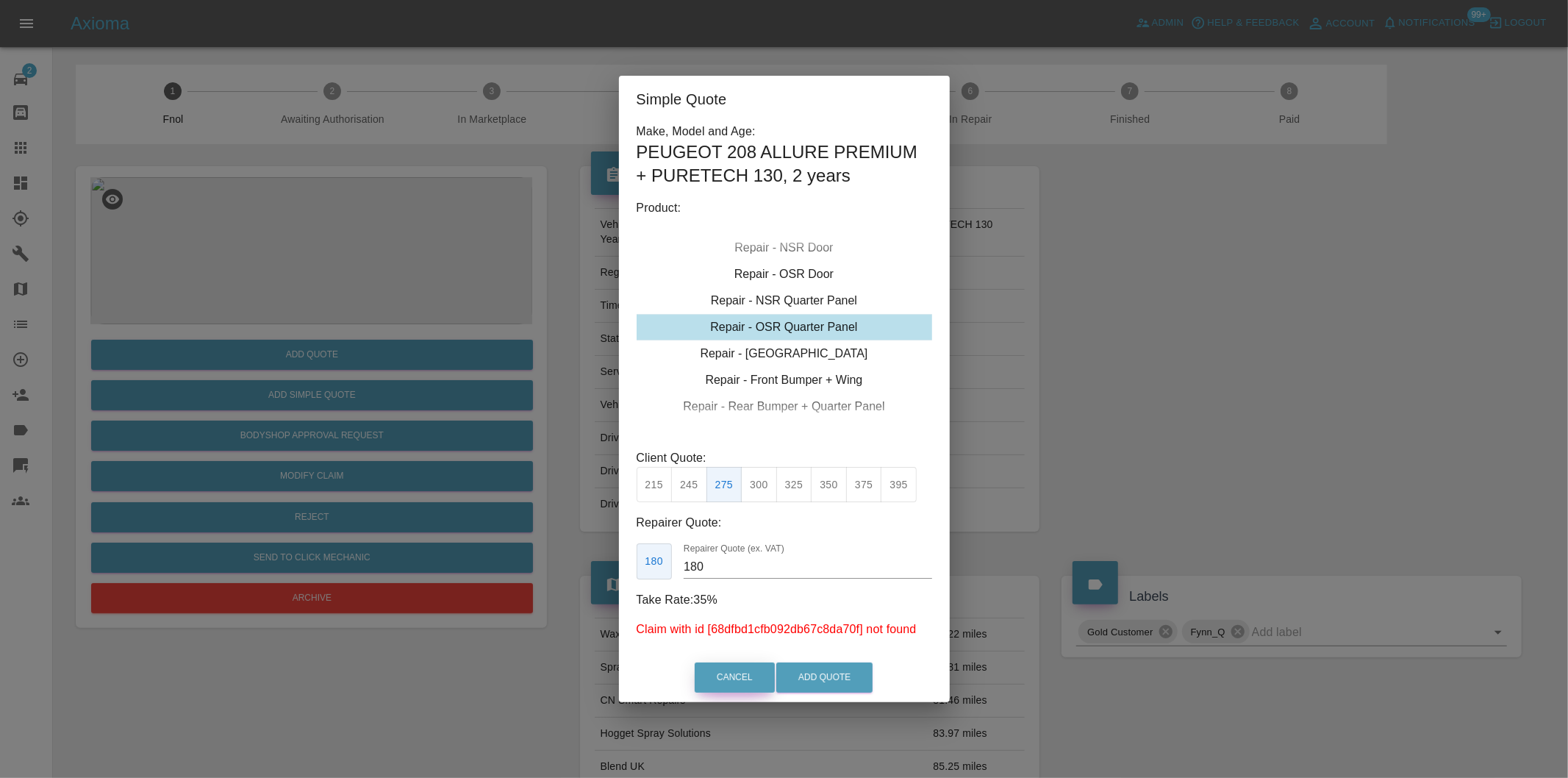
drag, startPoint x: 718, startPoint y: 671, endPoint x: 706, endPoint y: 630, distance: 42.7
click at [715, 663] on button "Cancel" at bounding box center [734, 677] width 80 height 30
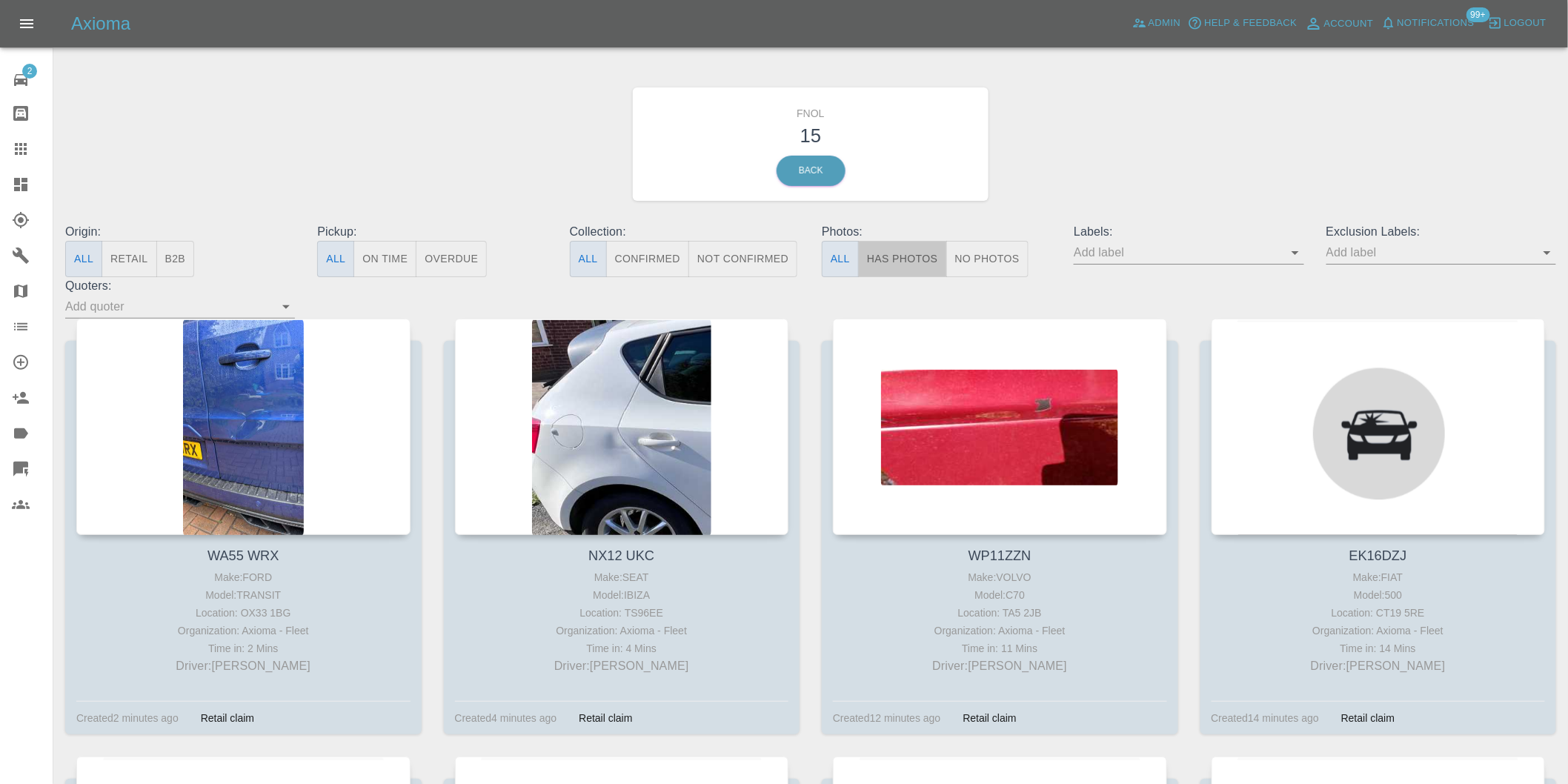
click at [892, 262] on button "Has Photos" at bounding box center [903, 259] width 89 height 37
click at [1544, 250] on icon "Open" at bounding box center [1547, 253] width 18 height 18
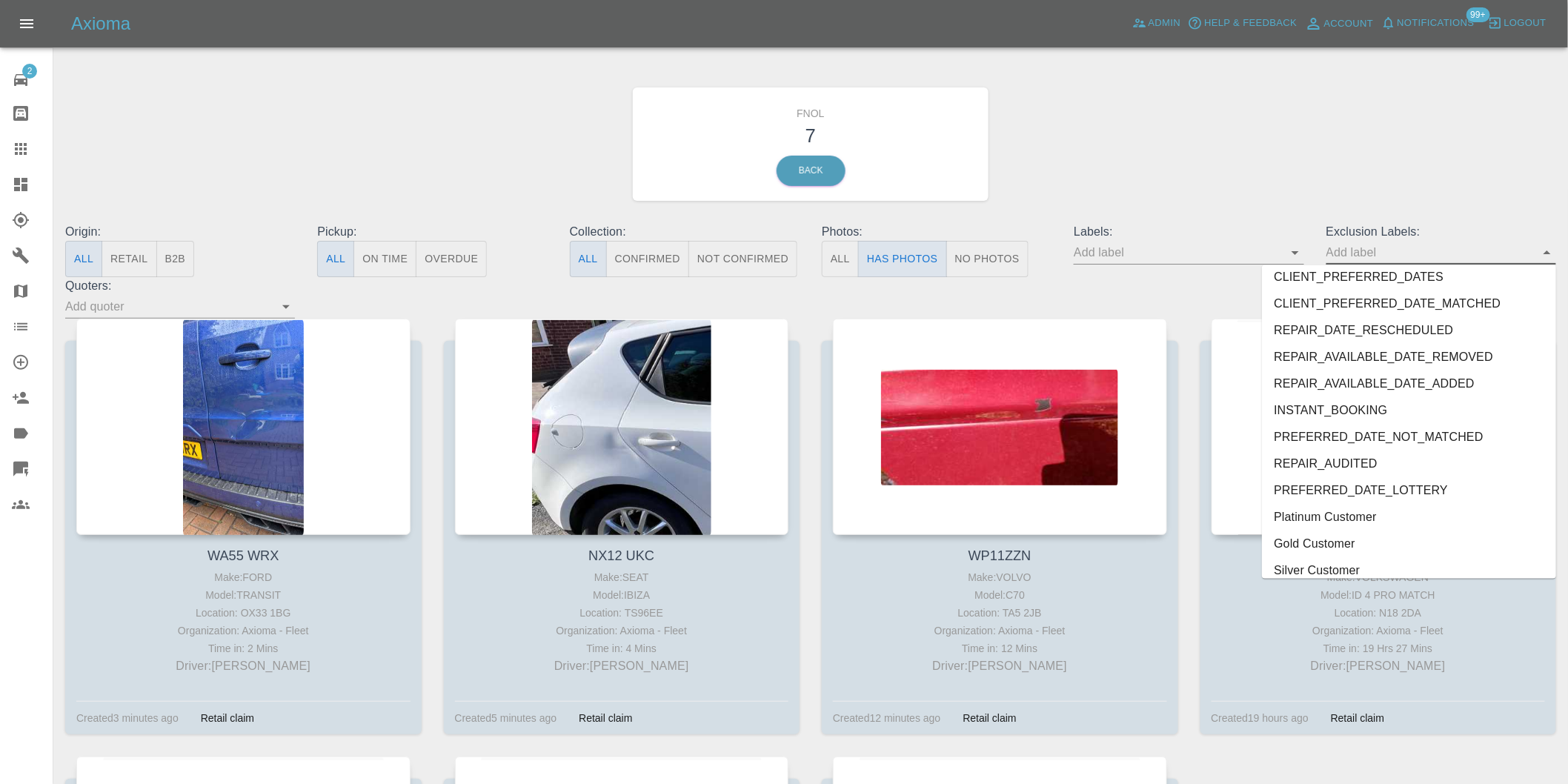
scroll to position [3218, 0]
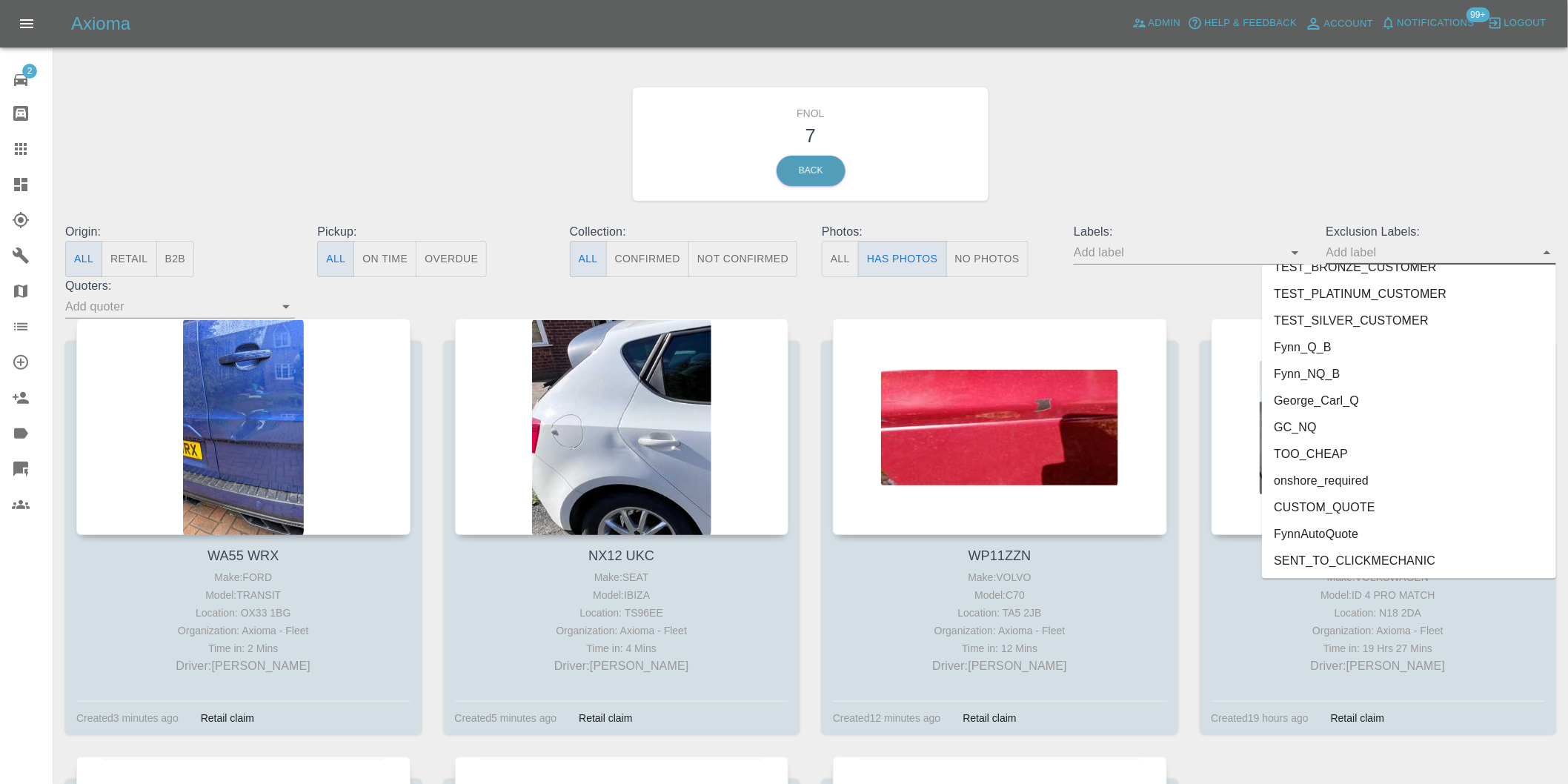
click at [1340, 476] on li "onshore_required" at bounding box center [1410, 480] width 295 height 27
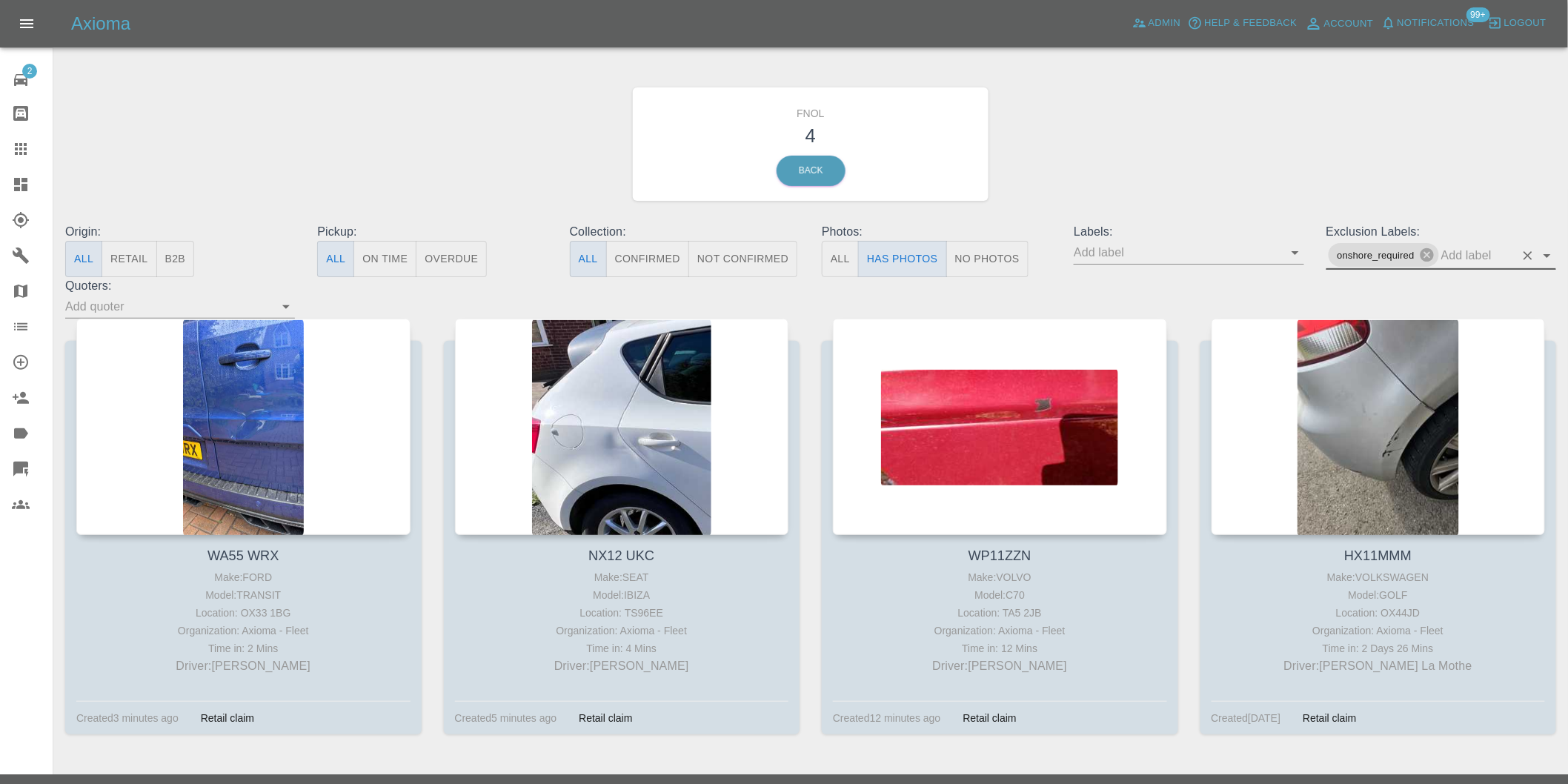
click at [1542, 254] on icon "Open" at bounding box center [1547, 256] width 18 height 18
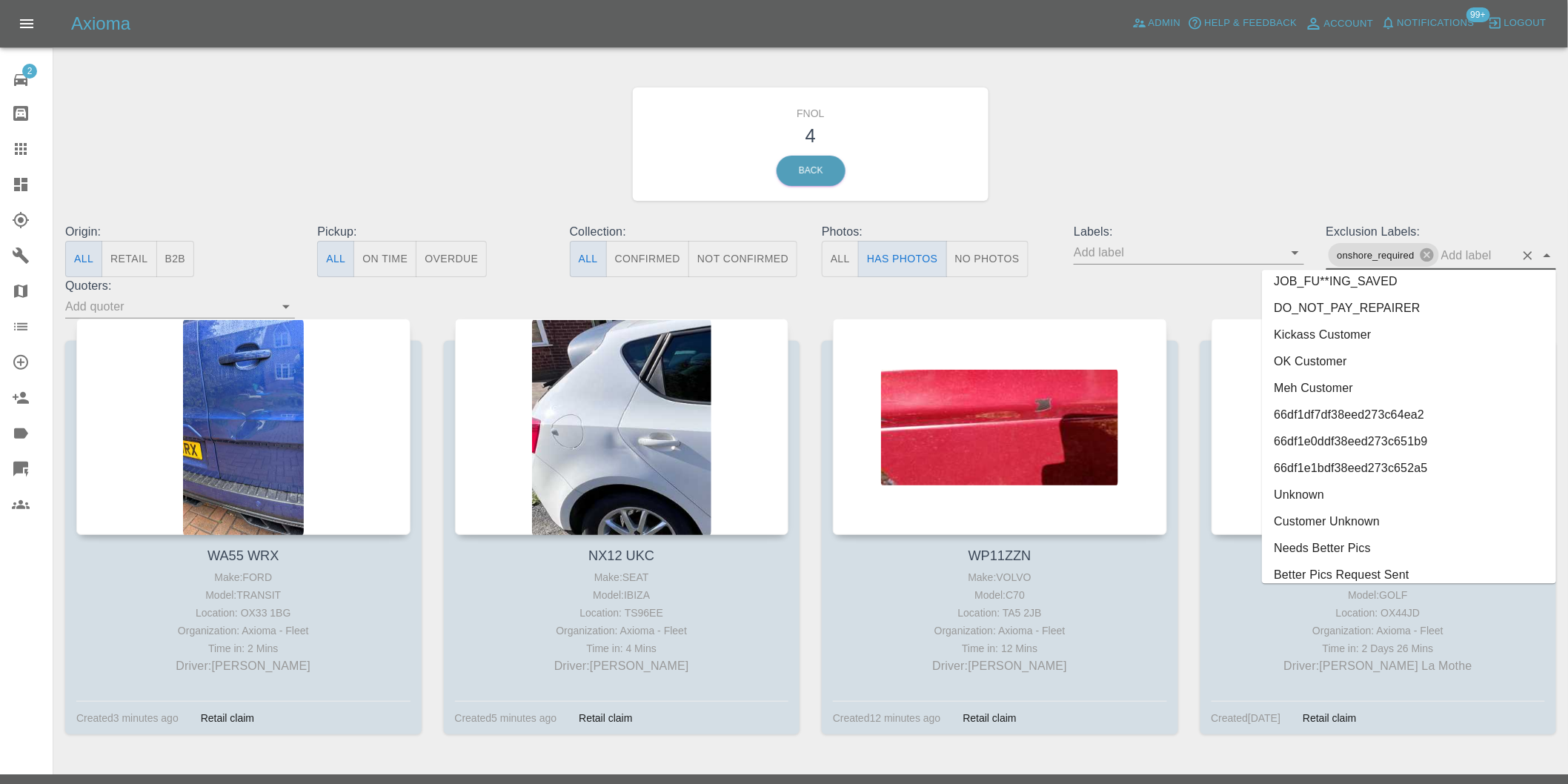
scroll to position [3191, 0]
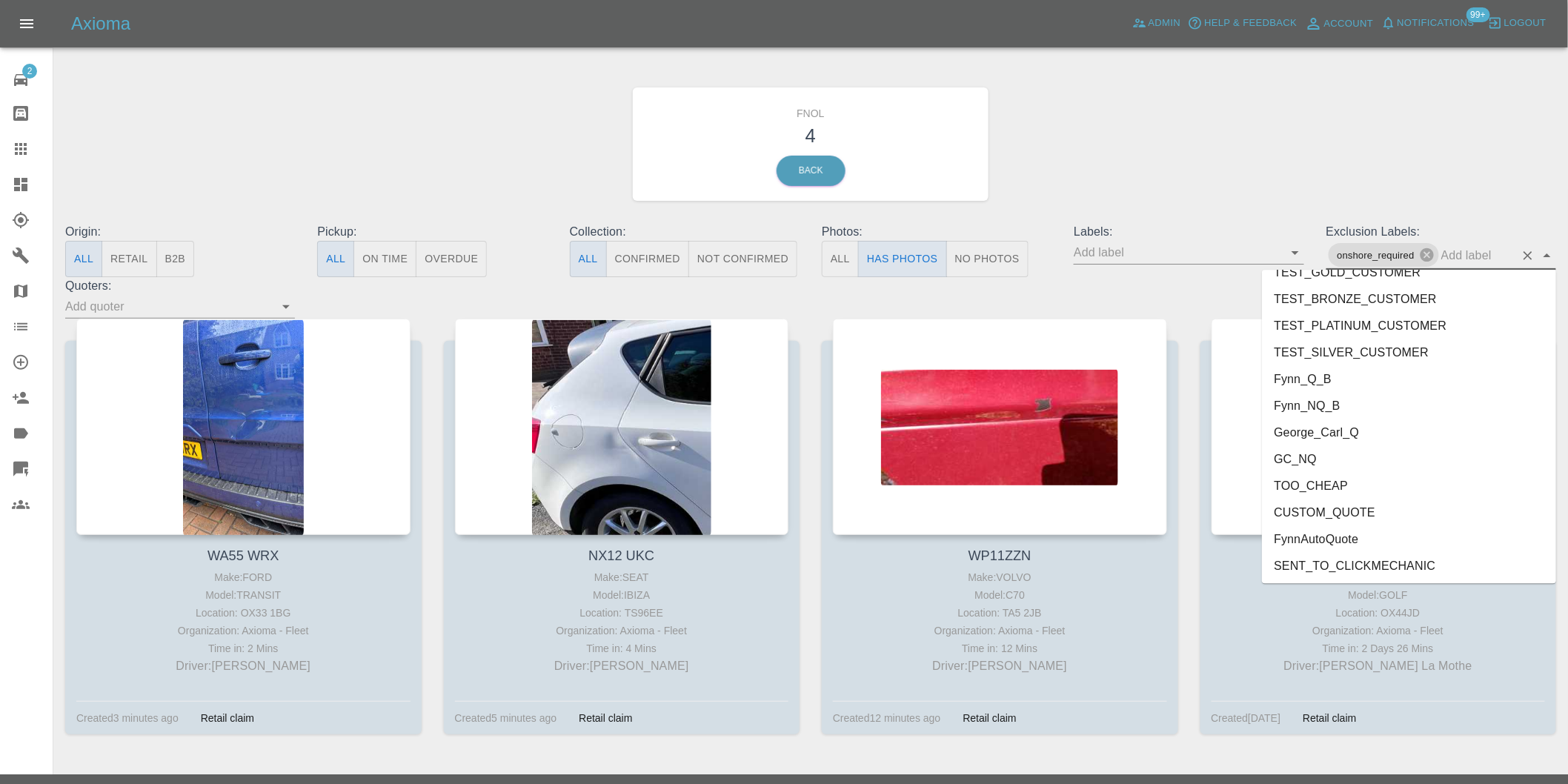
click at [1332, 432] on li "George_Carl_Q" at bounding box center [1410, 432] width 295 height 27
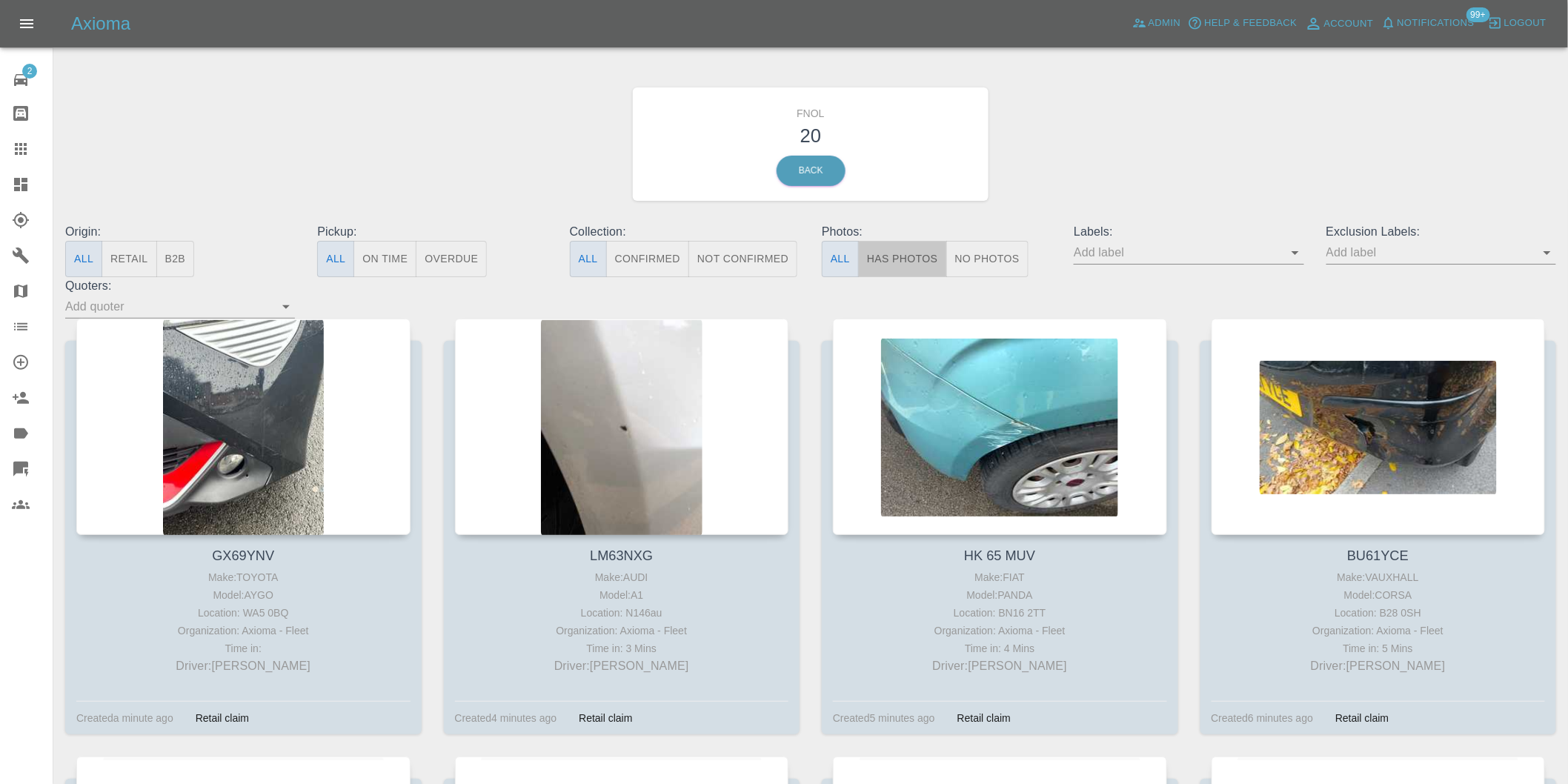
click at [911, 247] on button "Has Photos" at bounding box center [903, 259] width 89 height 37
click at [1541, 253] on icon "Open" at bounding box center [1547, 253] width 18 height 18
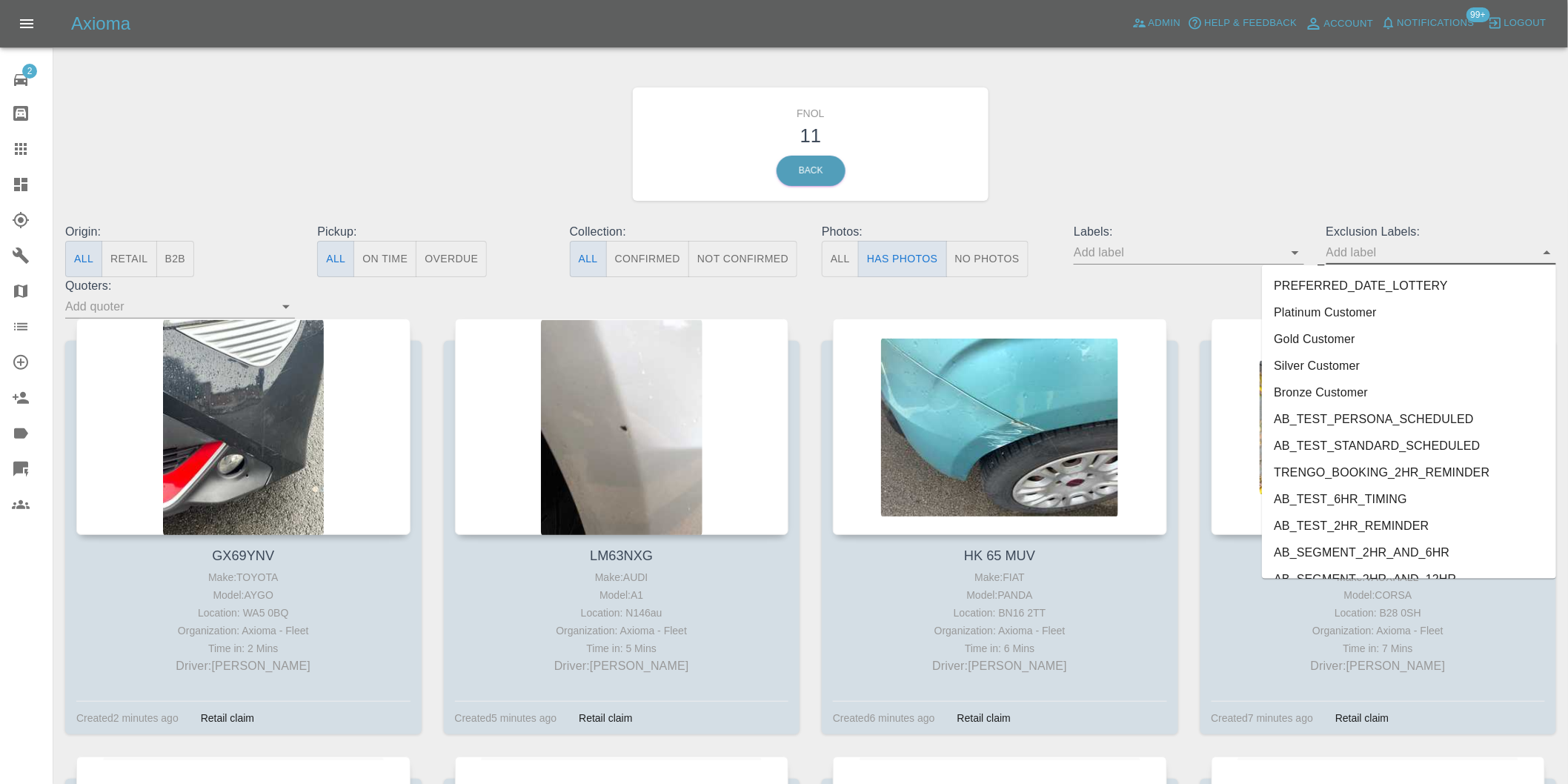
scroll to position [3218, 0]
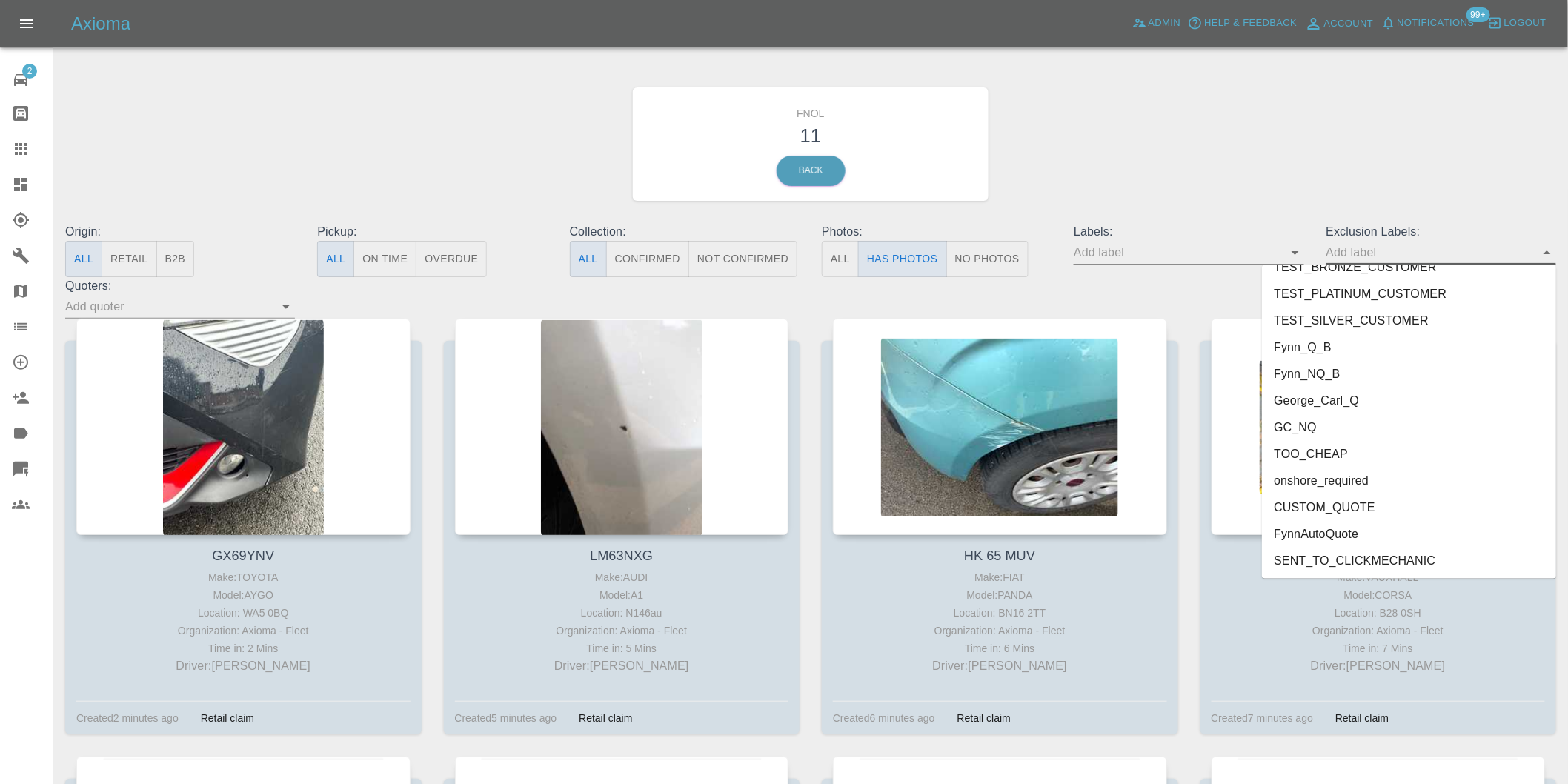
click at [1328, 390] on li "George_Carl_Q" at bounding box center [1410, 400] width 295 height 27
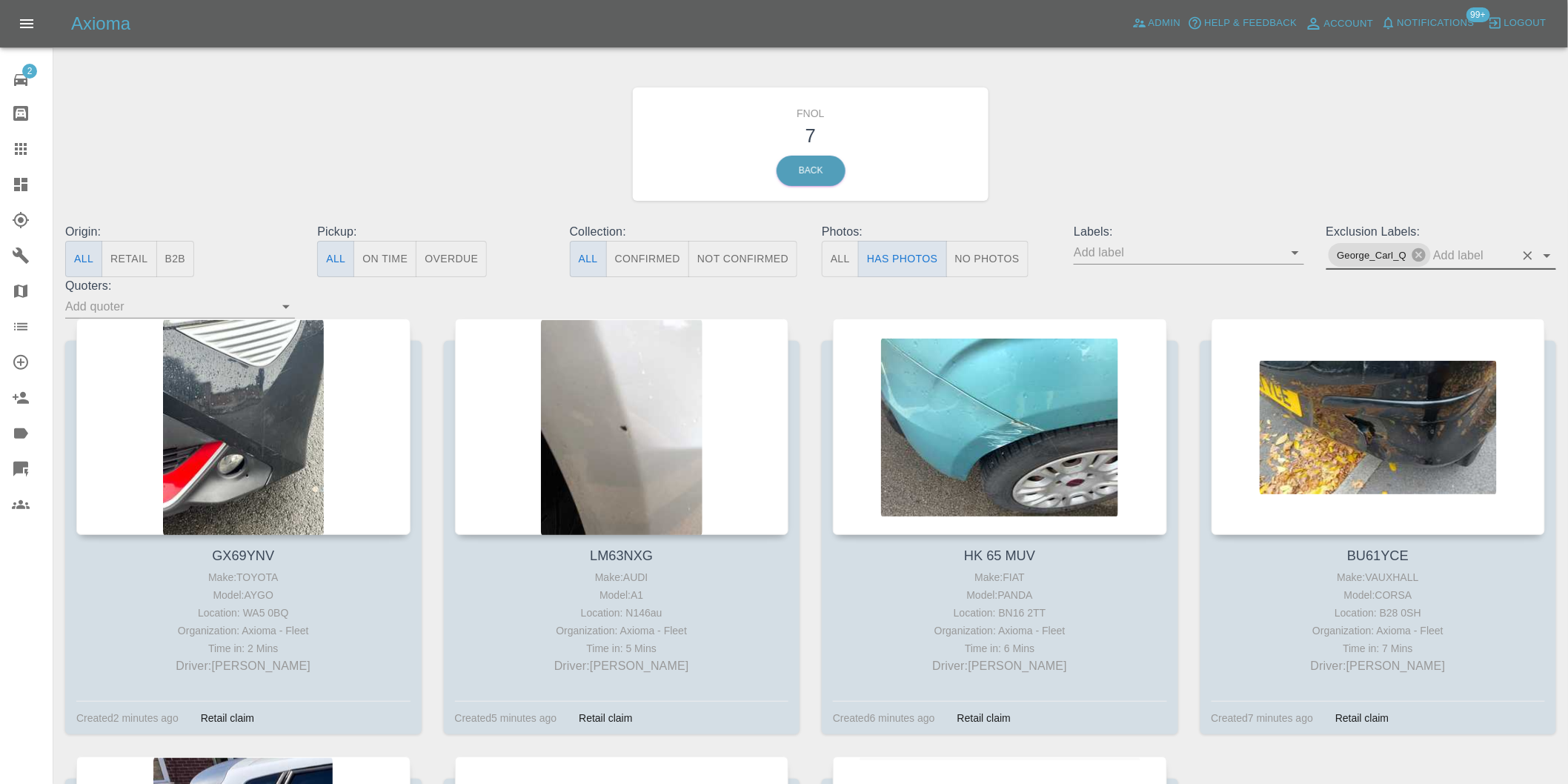
click at [1549, 258] on icon "Open" at bounding box center [1547, 256] width 18 height 18
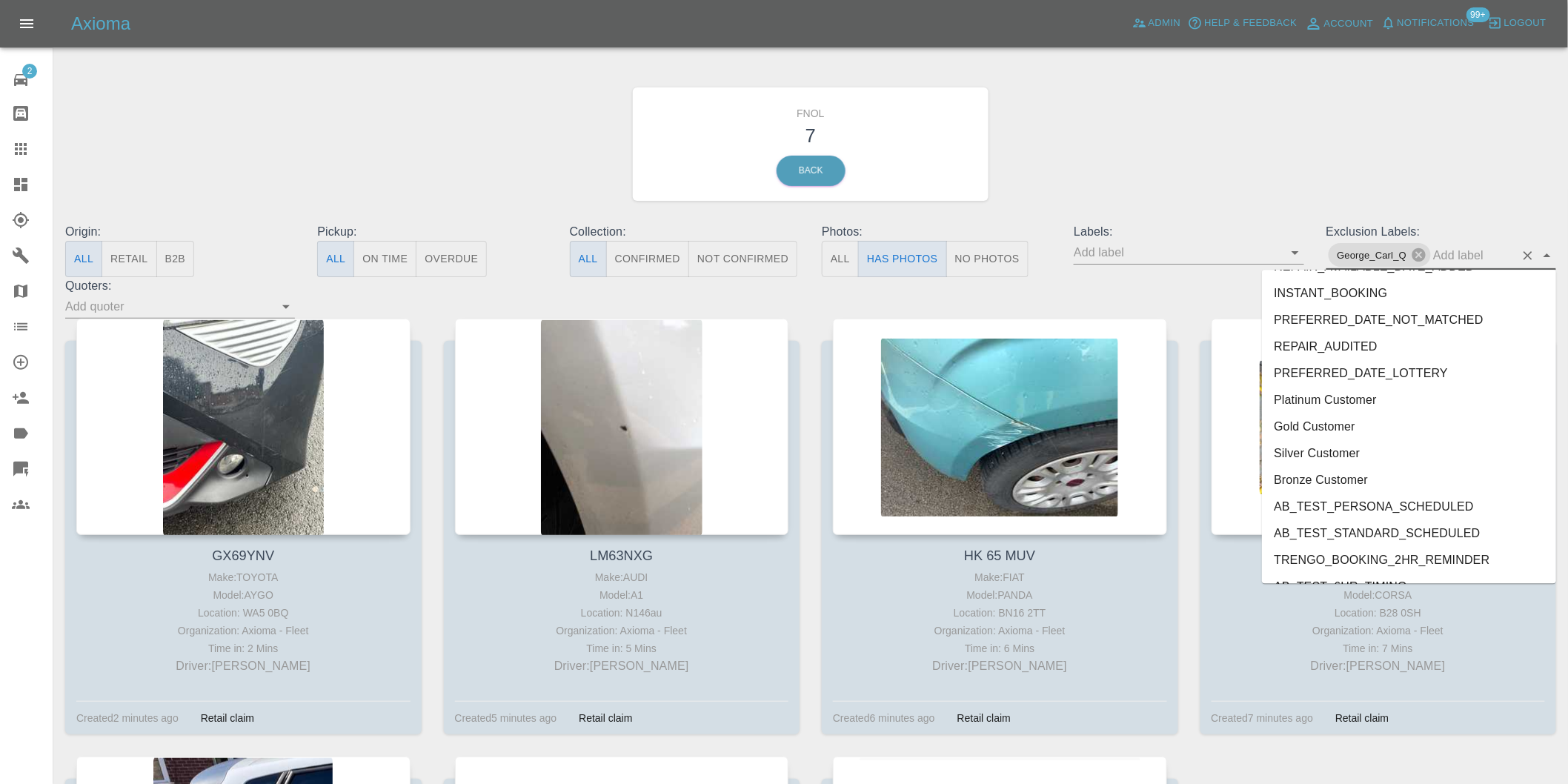
scroll to position [3191, 0]
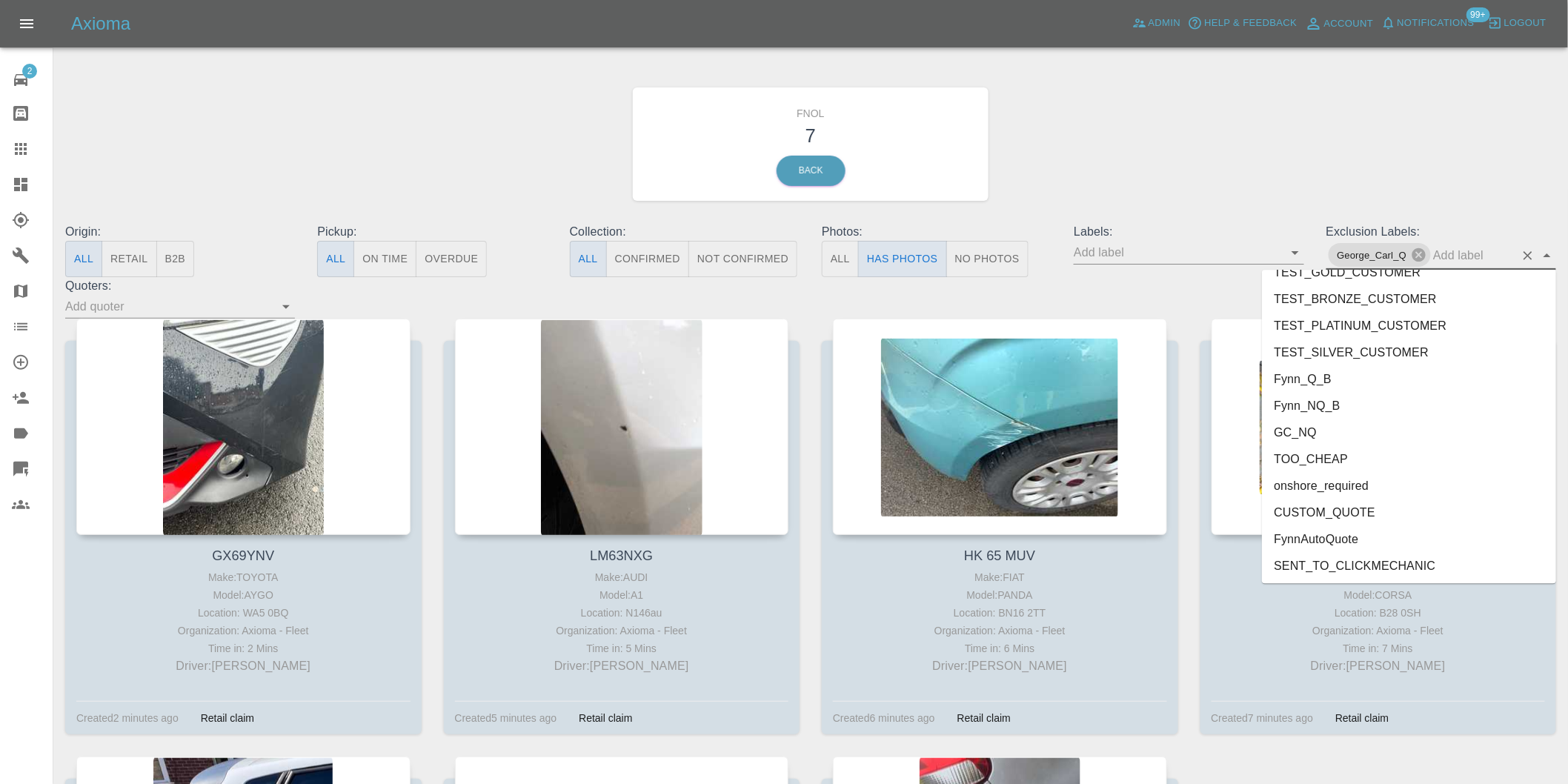
click at [1374, 476] on li "onshore_required" at bounding box center [1410, 484] width 295 height 27
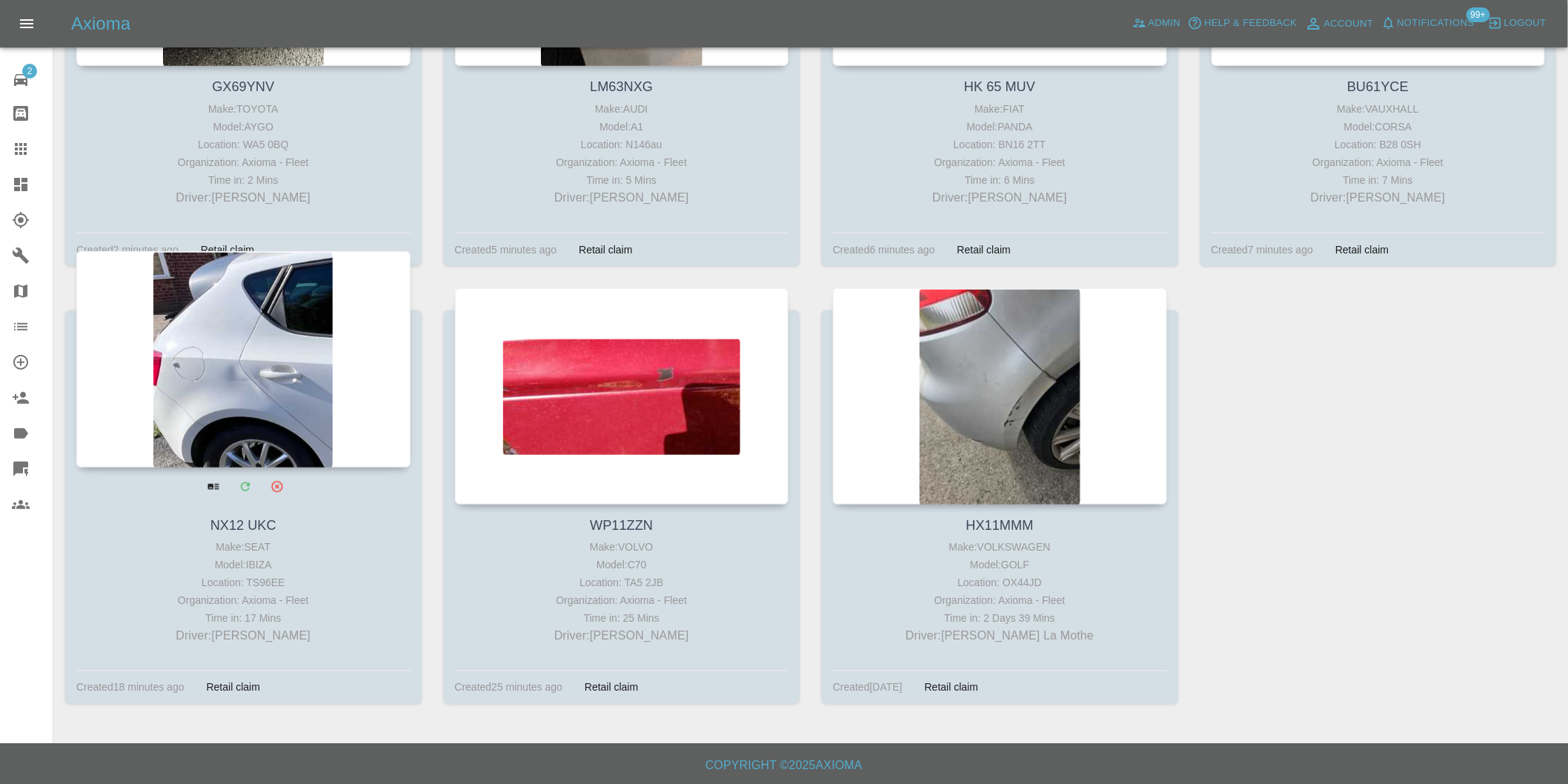
scroll to position [490, 0]
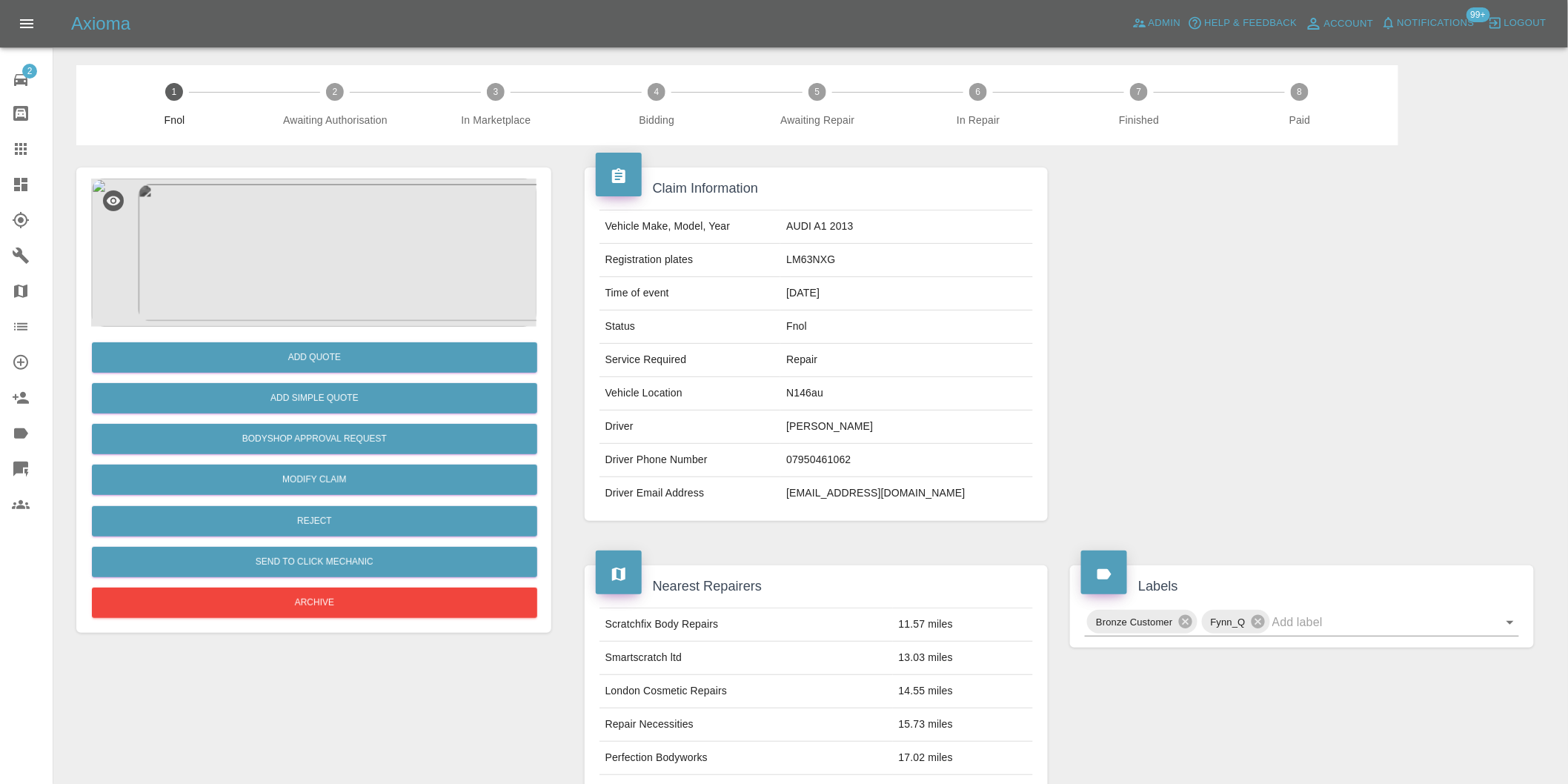
click at [314, 279] on img at bounding box center [313, 253] width 446 height 148
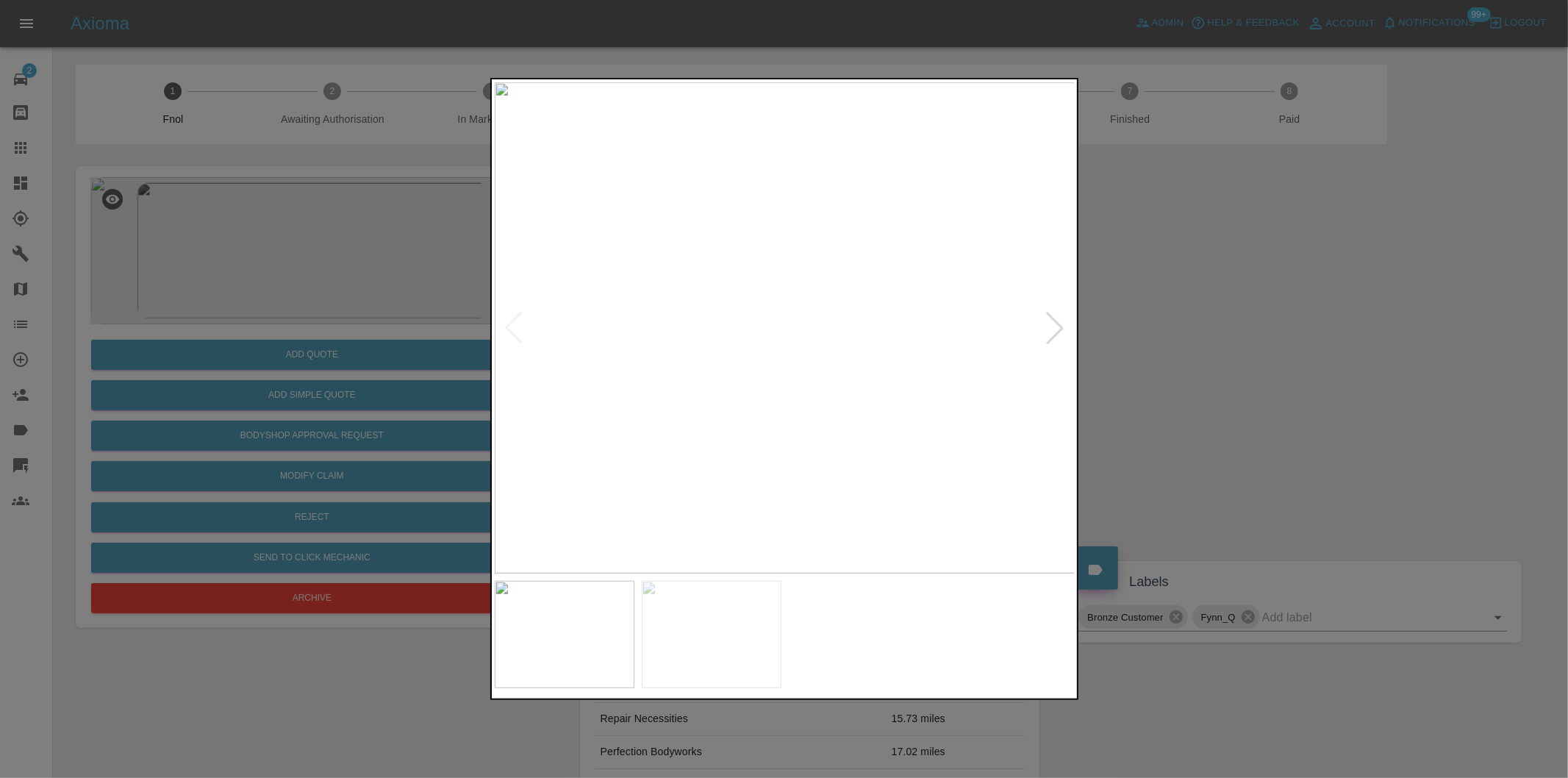
click at [1061, 332] on div at bounding box center [1054, 328] width 32 height 32
click at [1061, 330] on img at bounding box center [784, 328] width 581 height 492
click at [1206, 342] on div at bounding box center [784, 389] width 1568 height 778
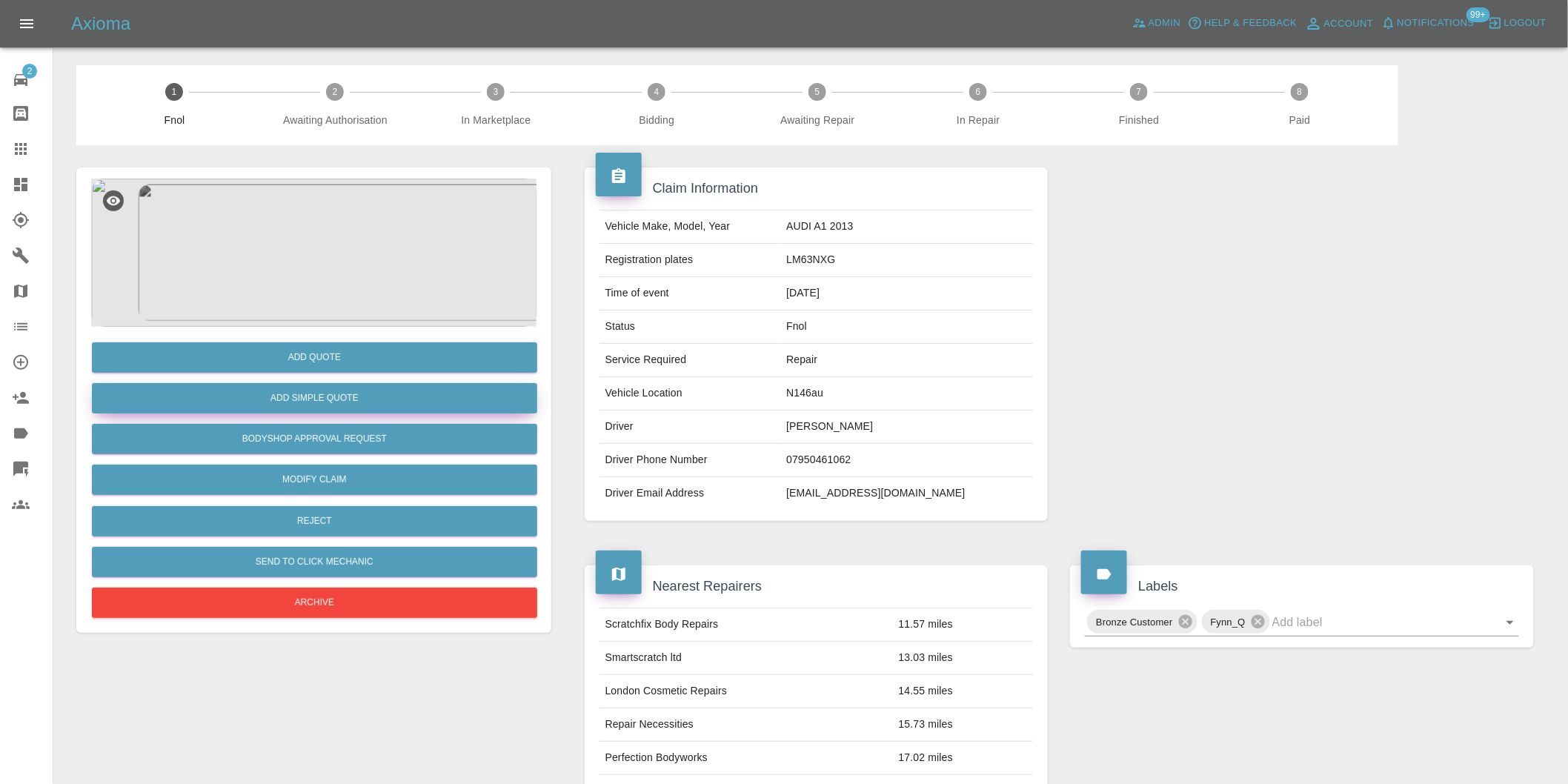
click at [360, 410] on button "Add Simple Quote" at bounding box center [314, 398] width 446 height 31
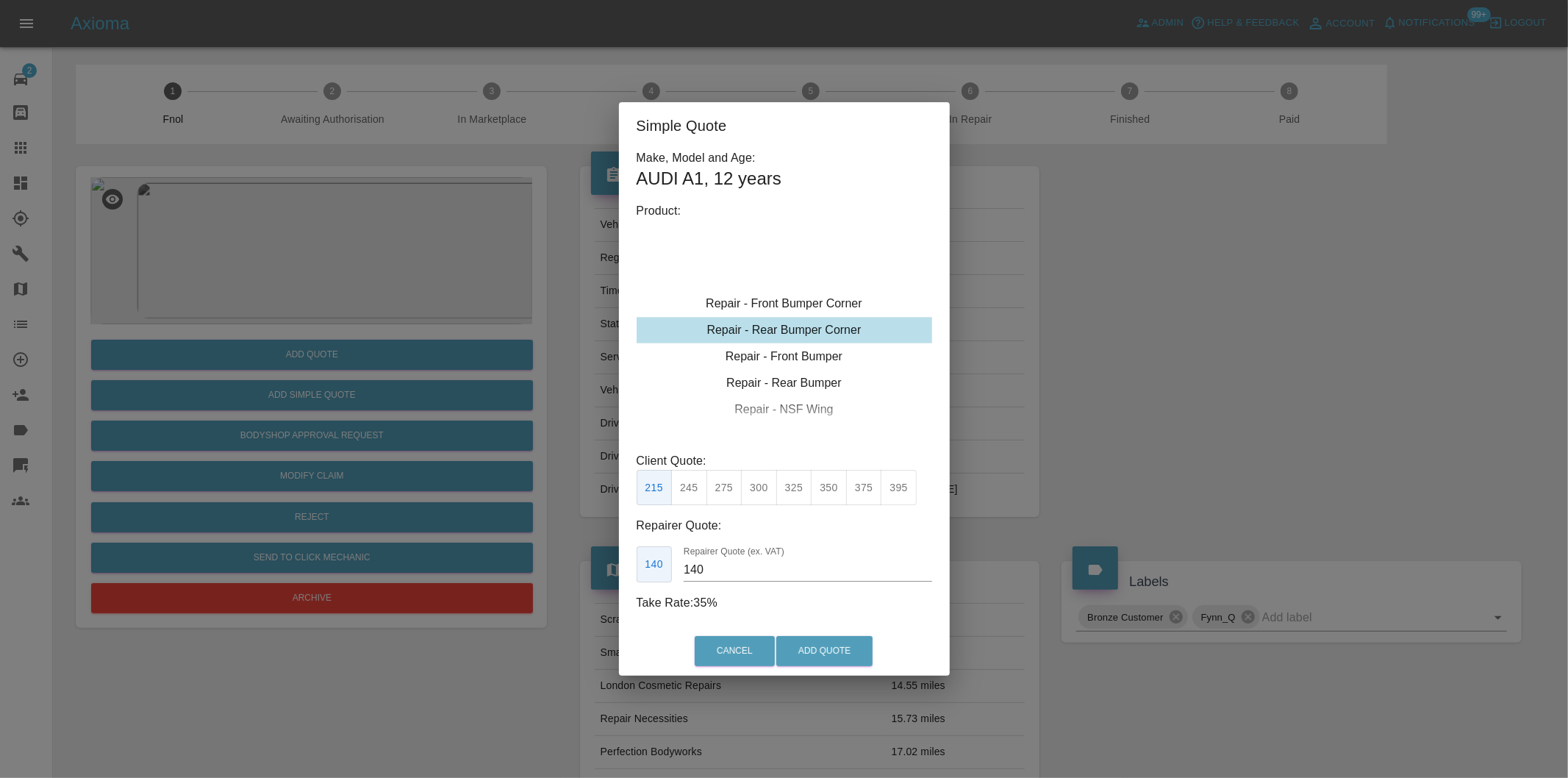
type input "120"
click at [821, 360] on div "Repair - Rear Bumper Corner" at bounding box center [784, 356] width 295 height 26
click at [699, 483] on button "199" at bounding box center [688, 488] width 36 height 36
click at [810, 652] on button "Add Quote" at bounding box center [825, 650] width 96 height 30
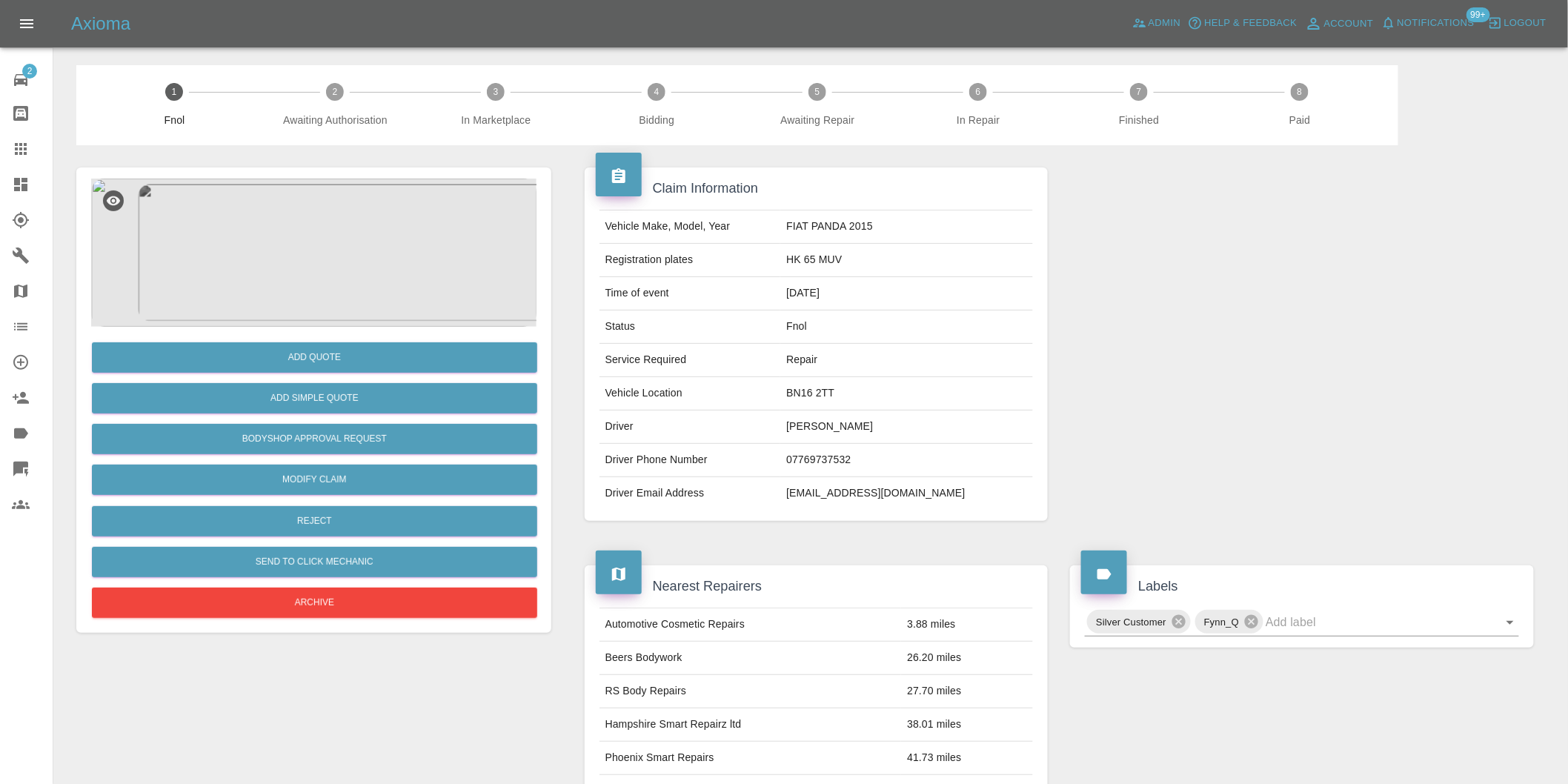
click at [354, 234] on img at bounding box center [313, 253] width 446 height 148
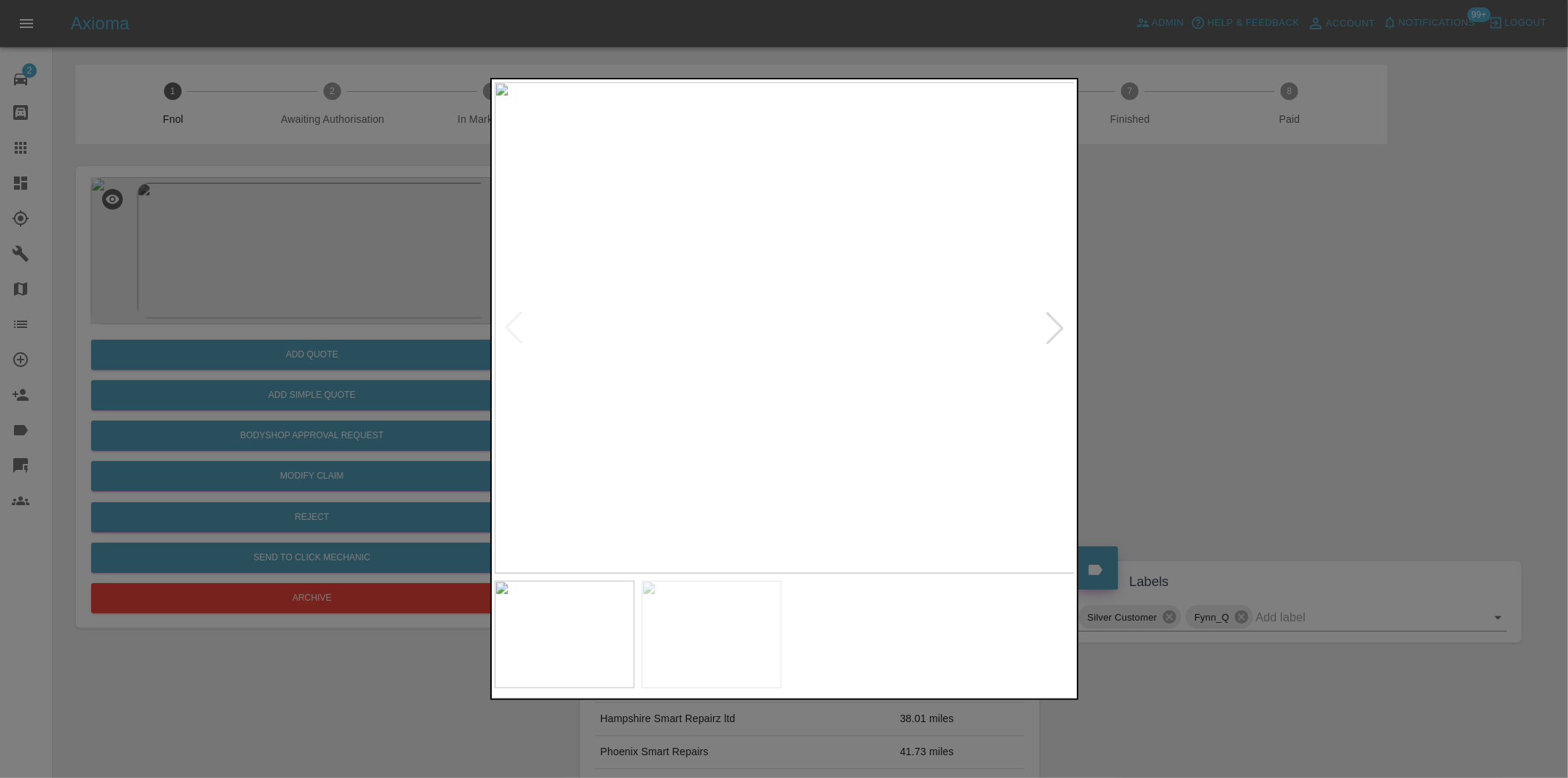
click at [1070, 327] on div at bounding box center [1054, 328] width 32 height 32
click at [1070, 327] on img at bounding box center [784, 328] width 581 height 492
click at [522, 329] on div at bounding box center [513, 328] width 32 height 32
click at [1053, 326] on div at bounding box center [1054, 328] width 32 height 32
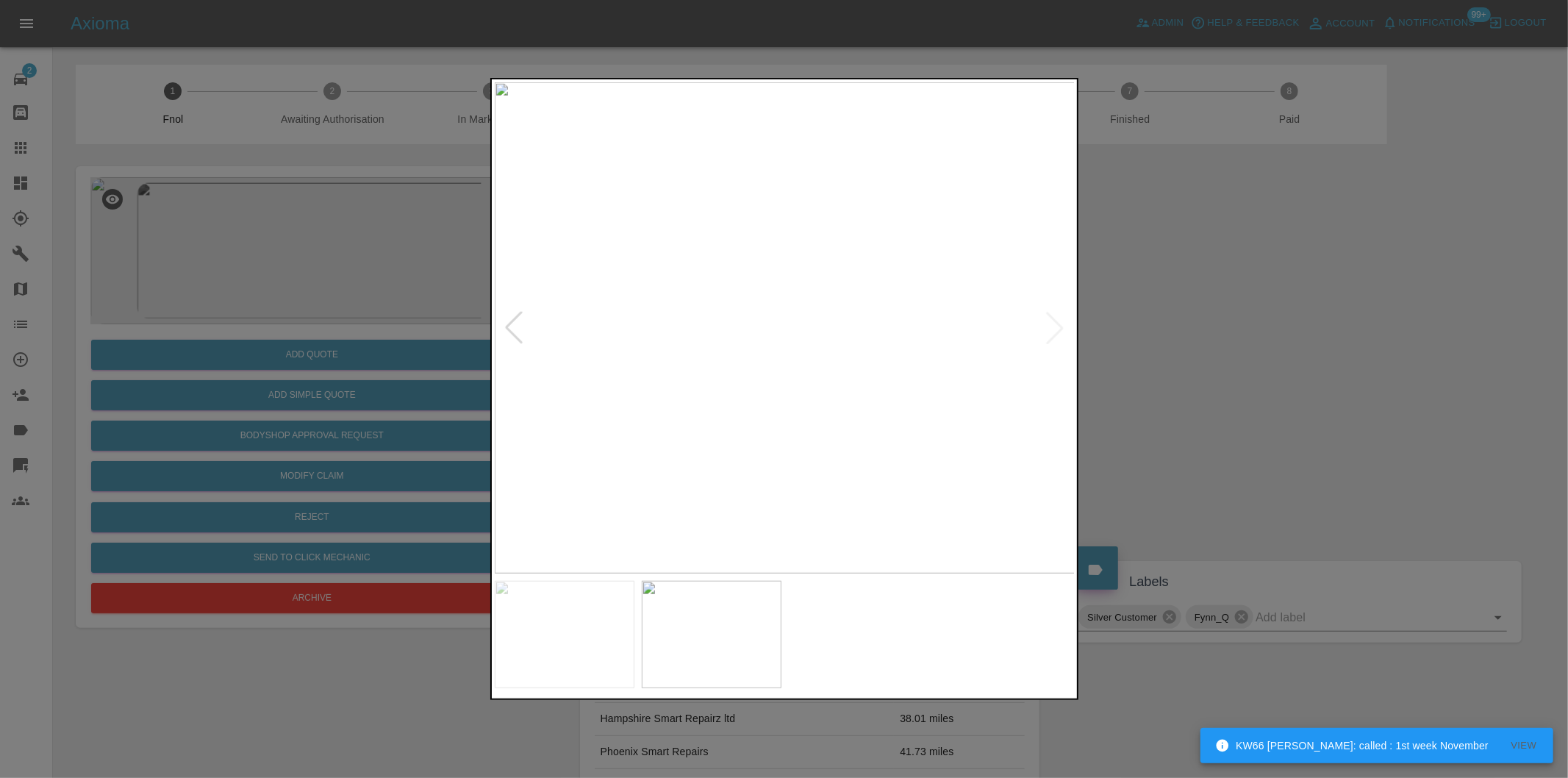
drag, startPoint x: 1209, startPoint y: 354, endPoint x: 1075, endPoint y: 339, distance: 134.8
click at [1203, 355] on div at bounding box center [784, 389] width 1568 height 778
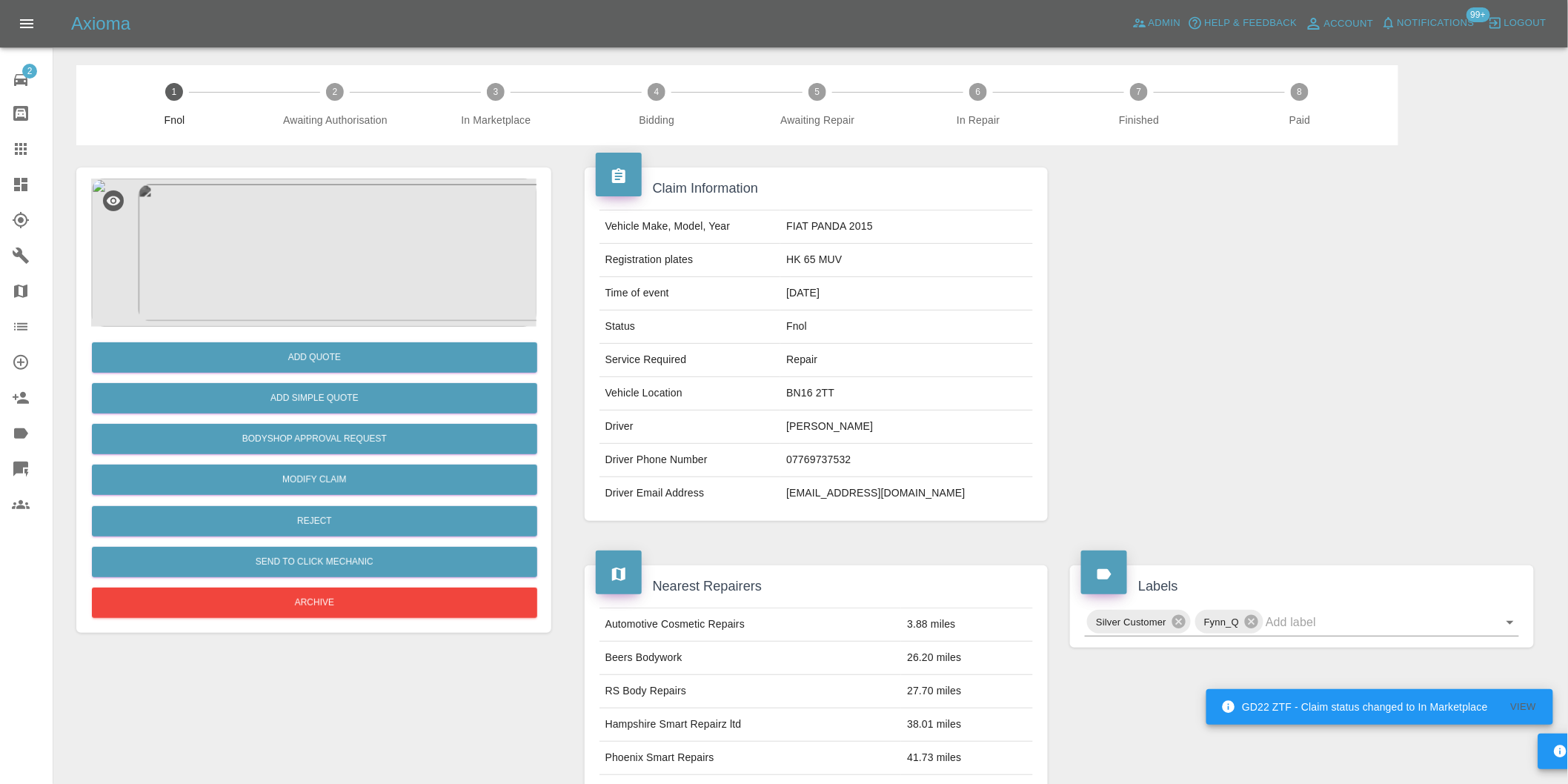
click at [288, 230] on img at bounding box center [313, 253] width 446 height 148
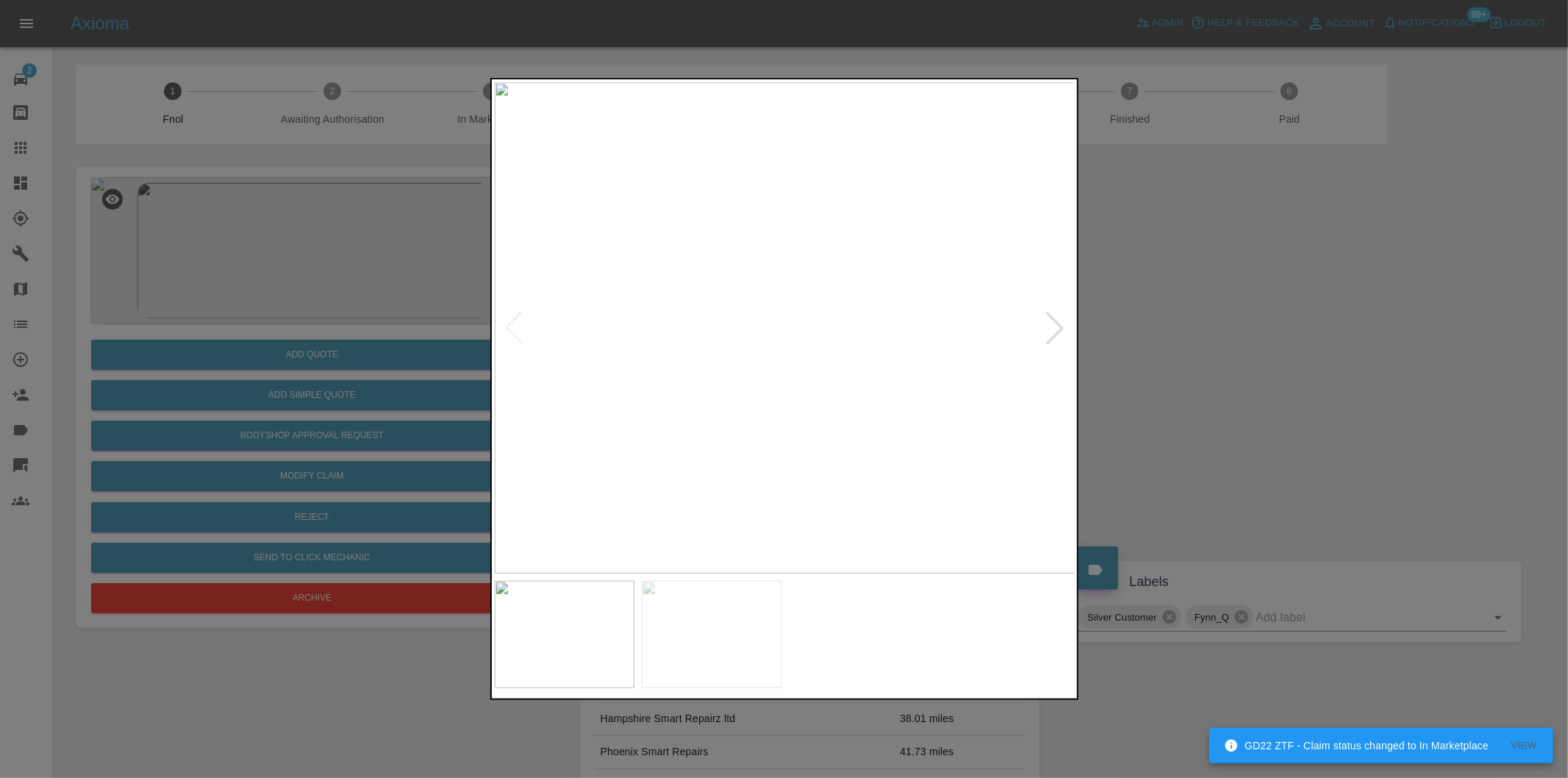
click at [884, 311] on img at bounding box center [784, 328] width 581 height 492
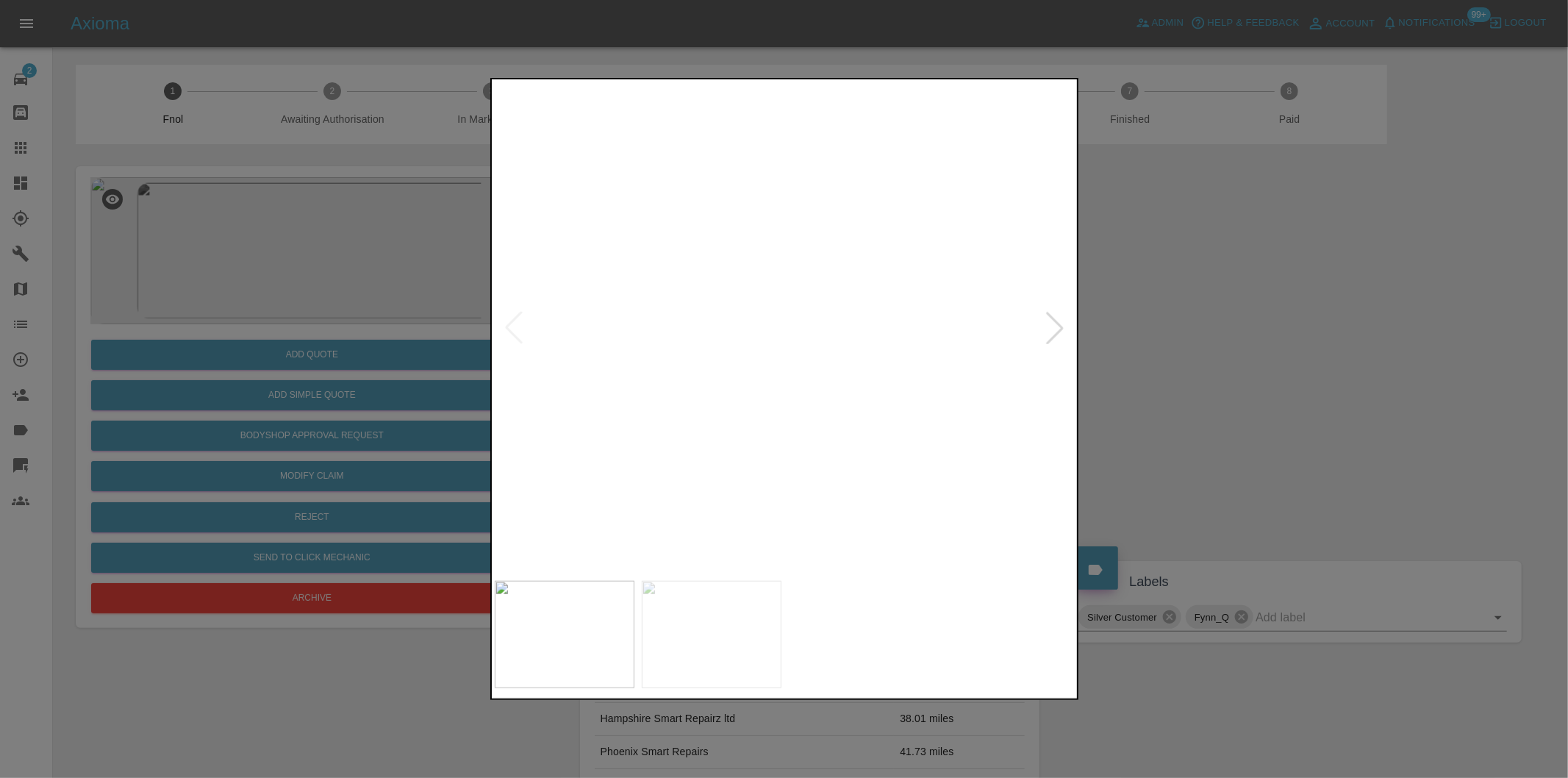
click at [1059, 329] on div at bounding box center [1054, 328] width 32 height 32
click at [1221, 362] on div at bounding box center [784, 389] width 1568 height 778
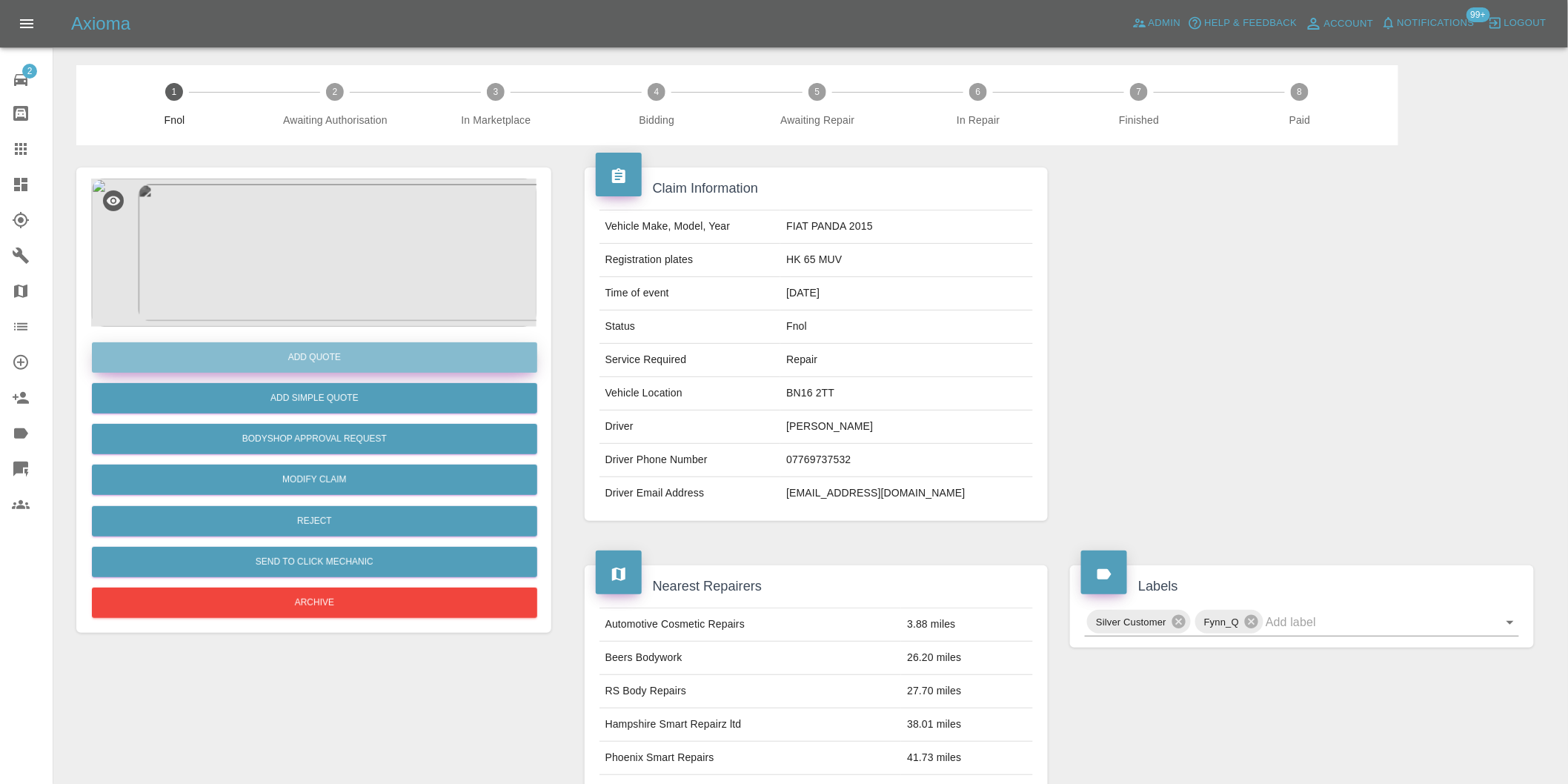
click at [335, 357] on button "Add Quote" at bounding box center [314, 357] width 446 height 31
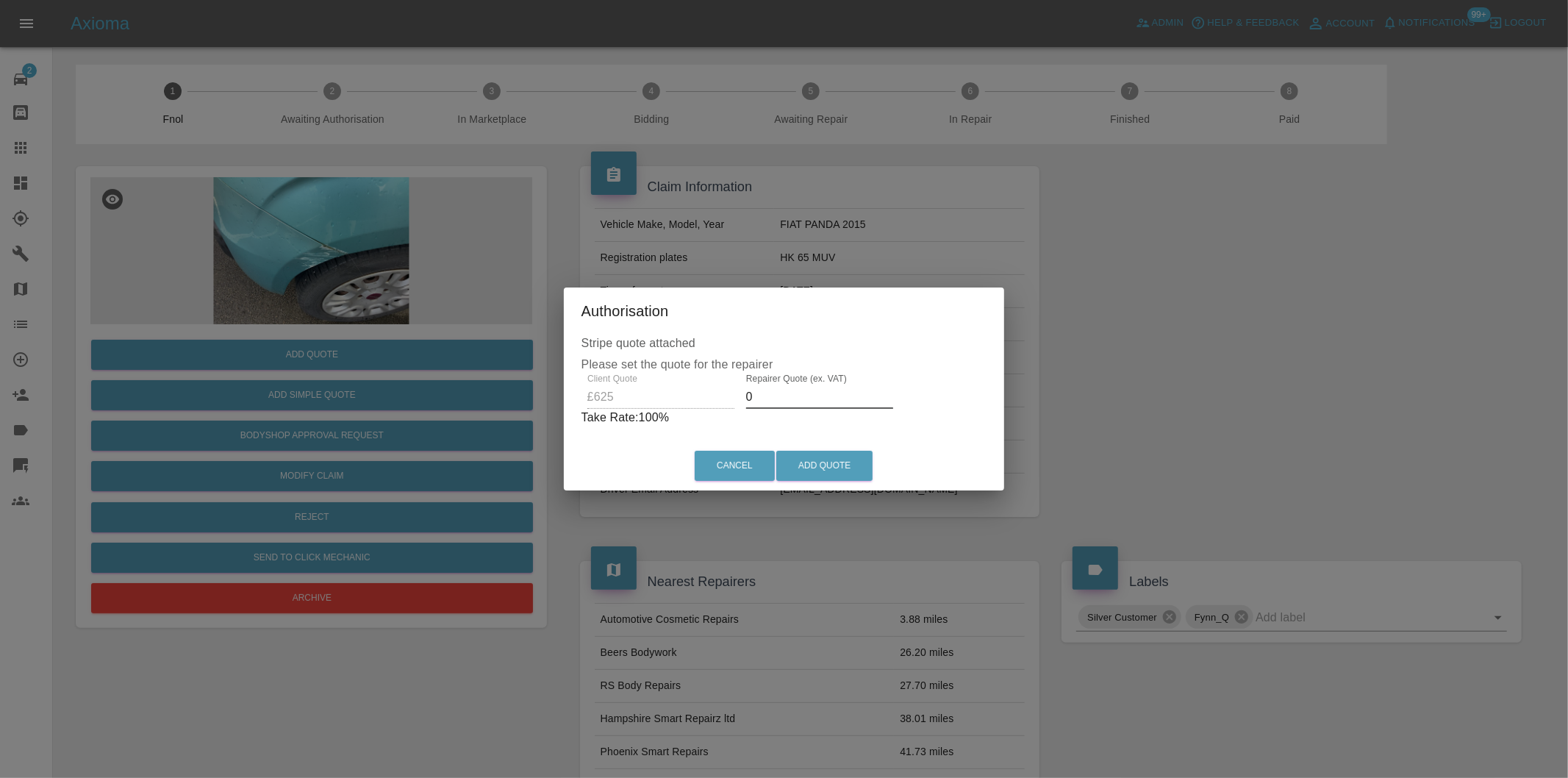
click at [797, 394] on input "0" at bounding box center [820, 397] width 147 height 24
type input "0400"
click at [862, 472] on button "Add Quote" at bounding box center [825, 466] width 96 height 30
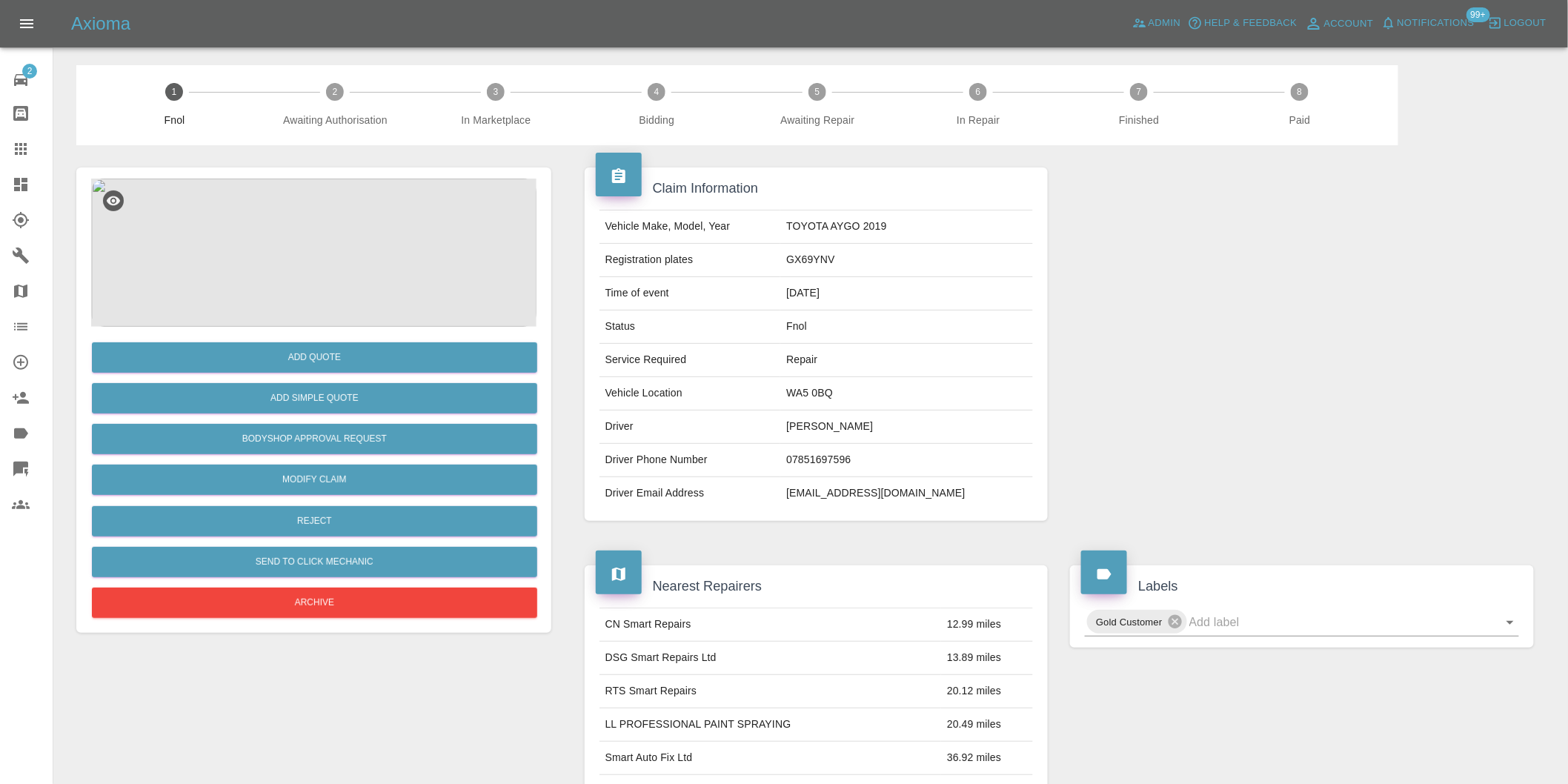
click at [327, 235] on img at bounding box center [313, 253] width 446 height 148
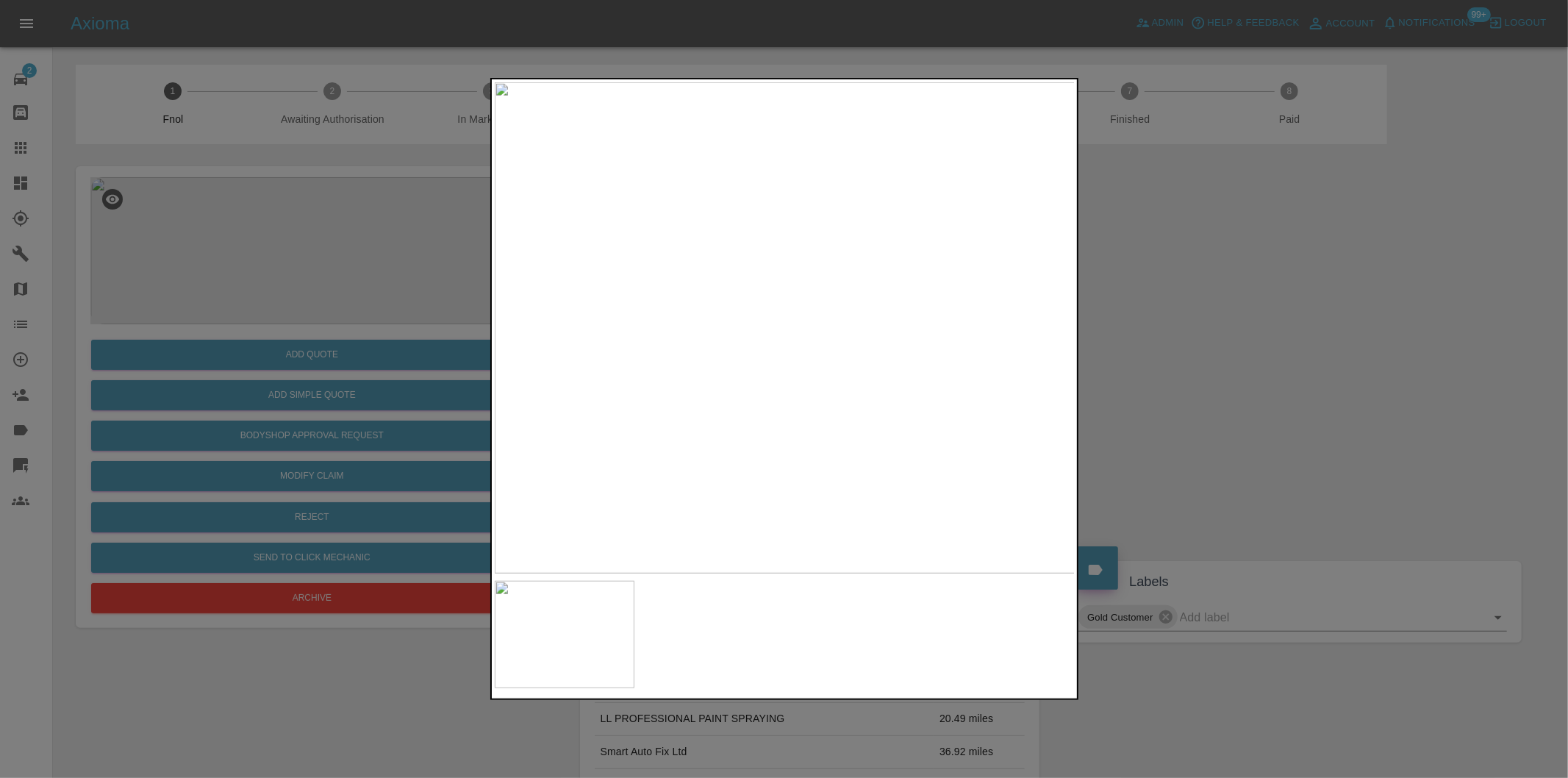
drag, startPoint x: 1251, startPoint y: 398, endPoint x: 621, endPoint y: 497, distance: 637.7
click at [1251, 398] on div at bounding box center [784, 389] width 1568 height 778
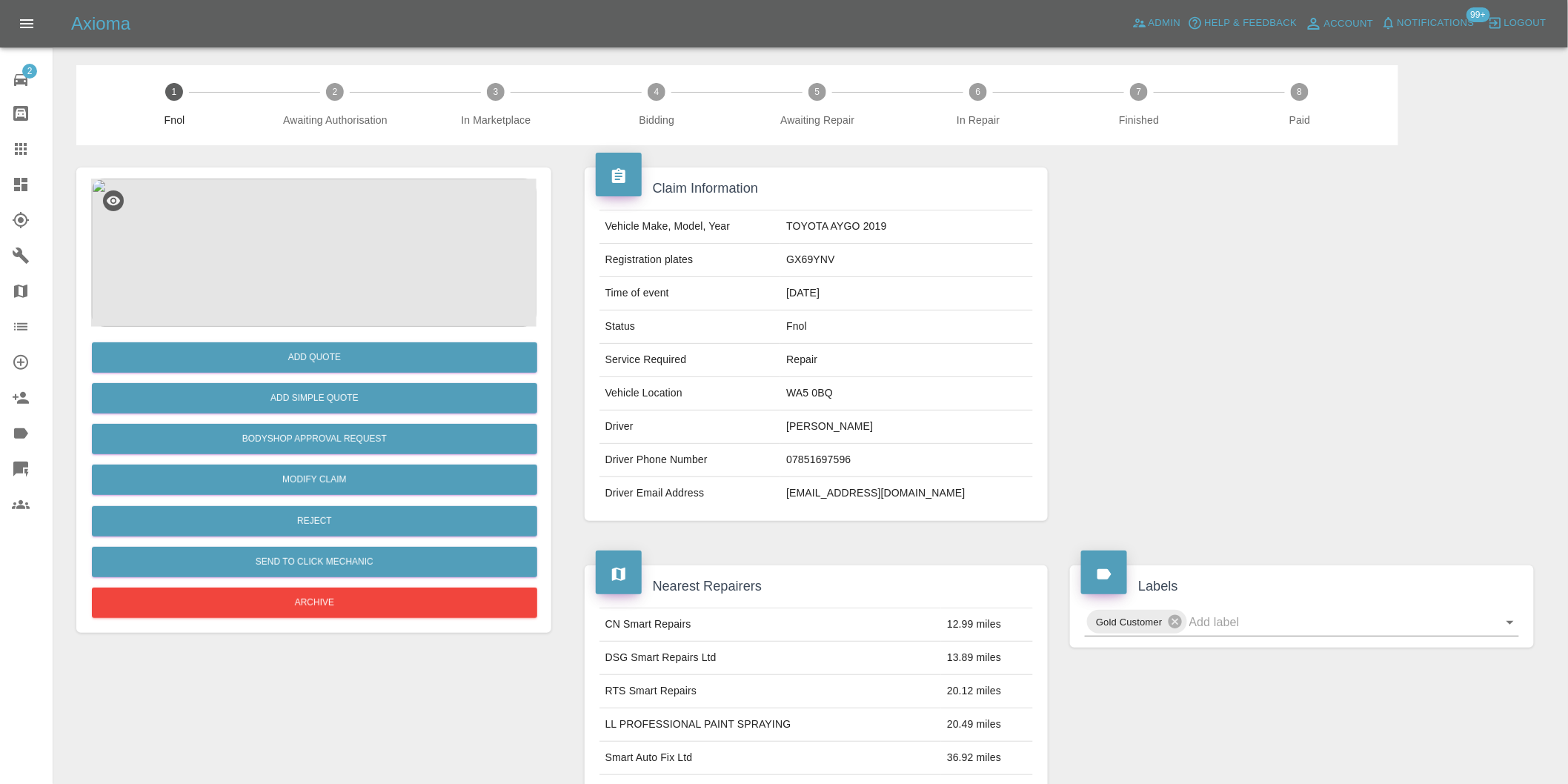
click at [334, 265] on img at bounding box center [313, 253] width 446 height 148
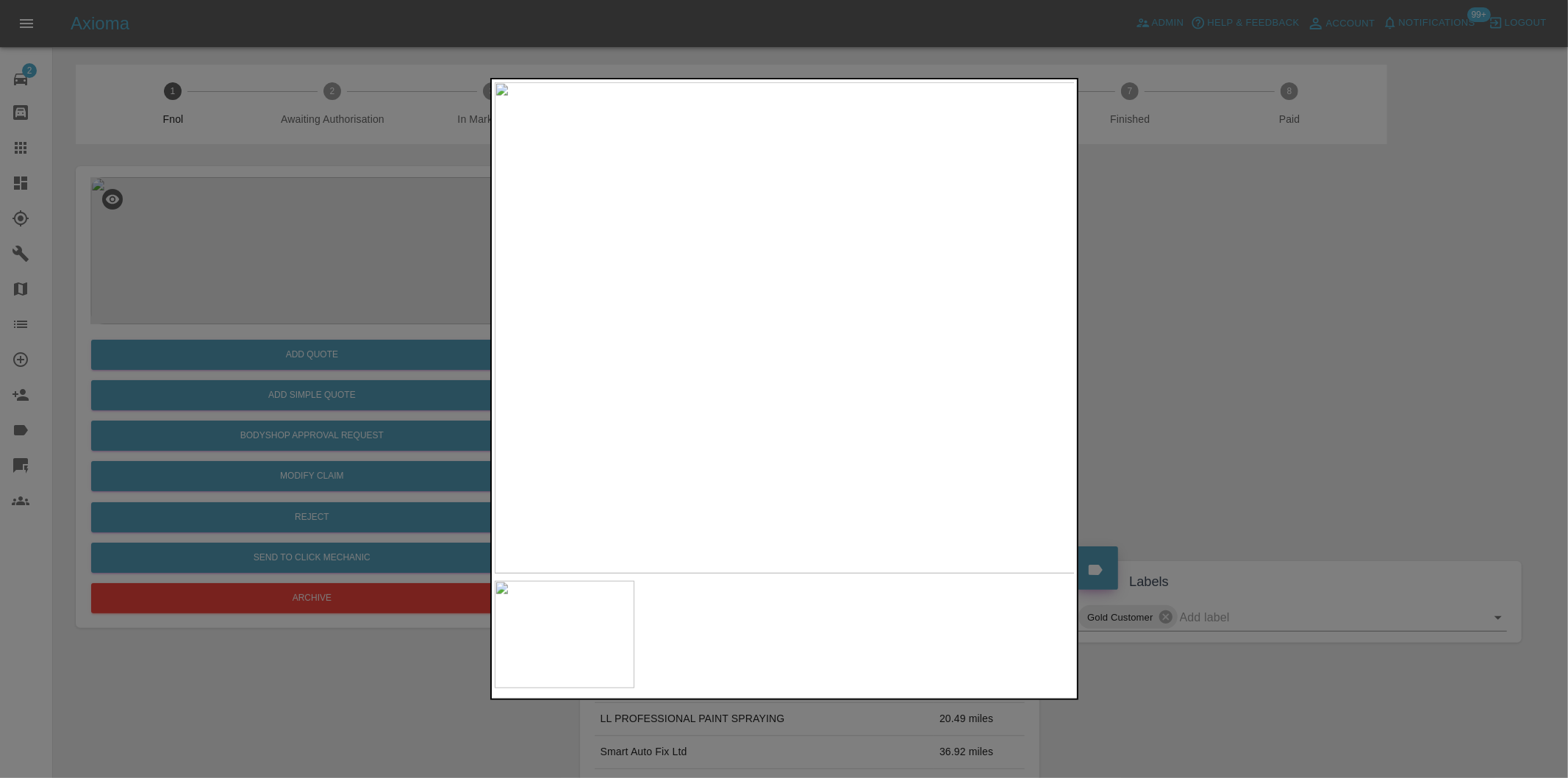
click at [1163, 397] on div at bounding box center [784, 389] width 1568 height 778
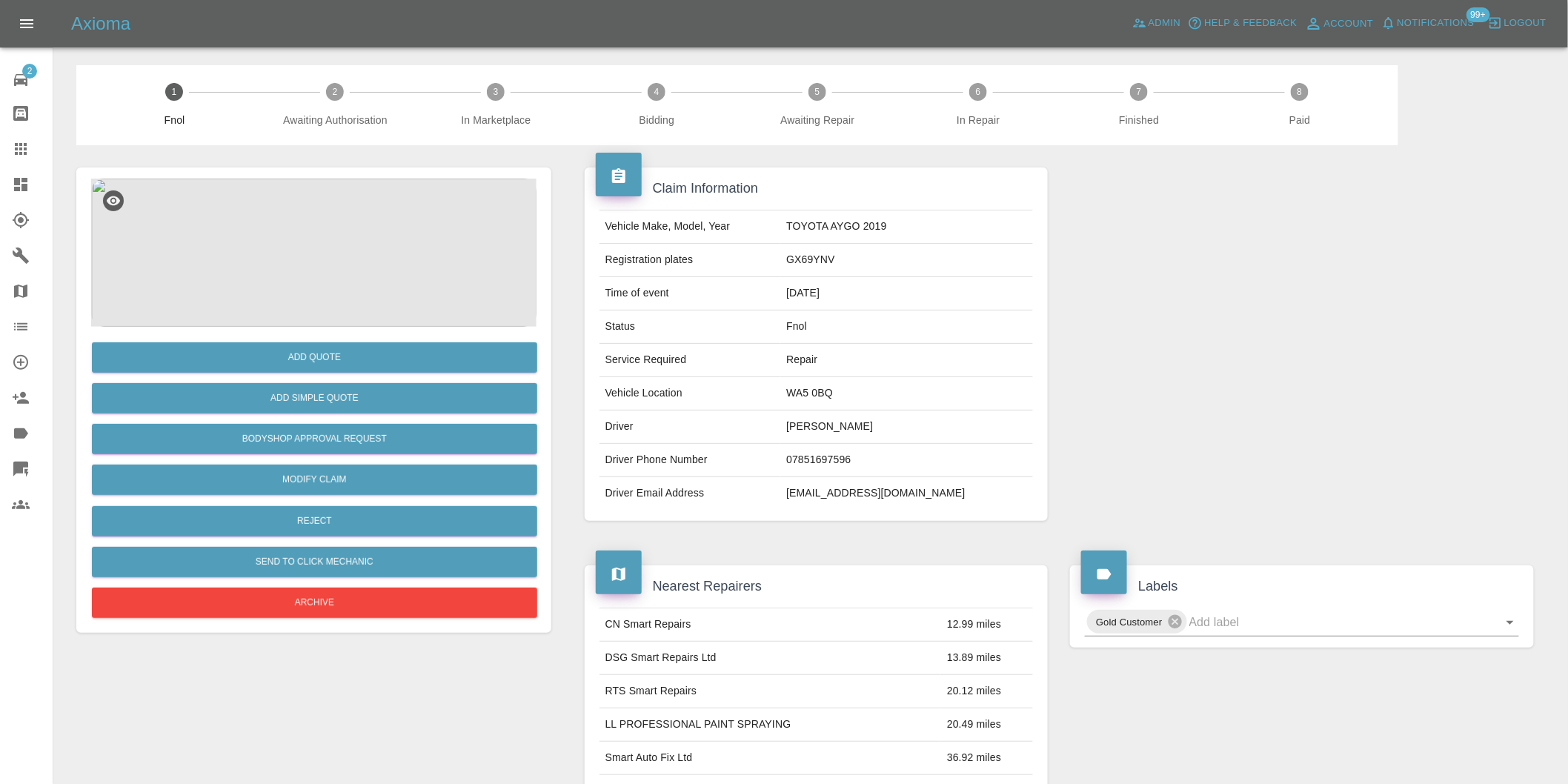
click at [359, 187] on img at bounding box center [313, 253] width 446 height 148
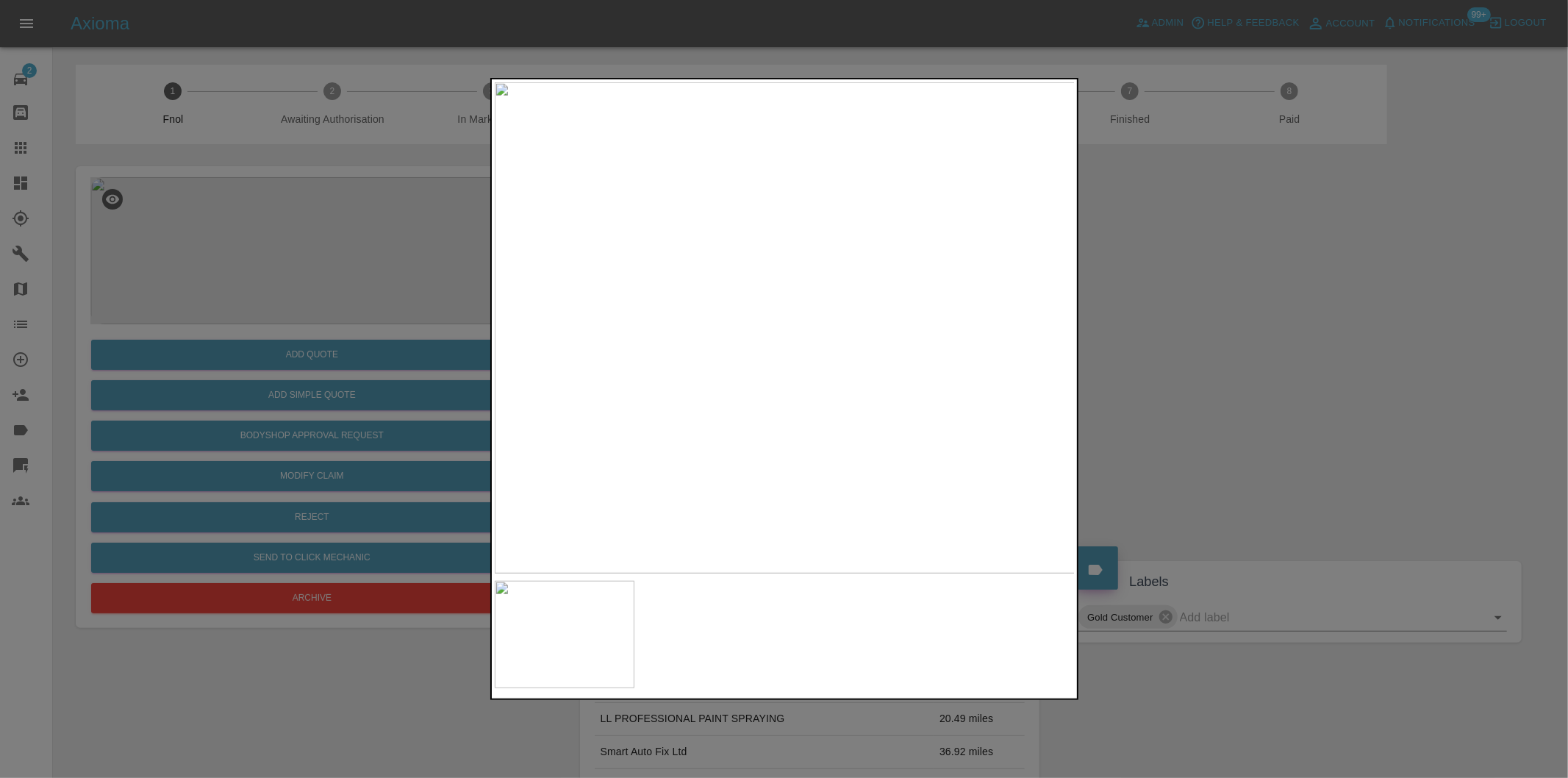
click at [752, 406] on img at bounding box center [784, 328] width 581 height 492
click at [719, 398] on img at bounding box center [881, 93] width 1743 height 1473
click at [1156, 277] on div at bounding box center [784, 389] width 1568 height 778
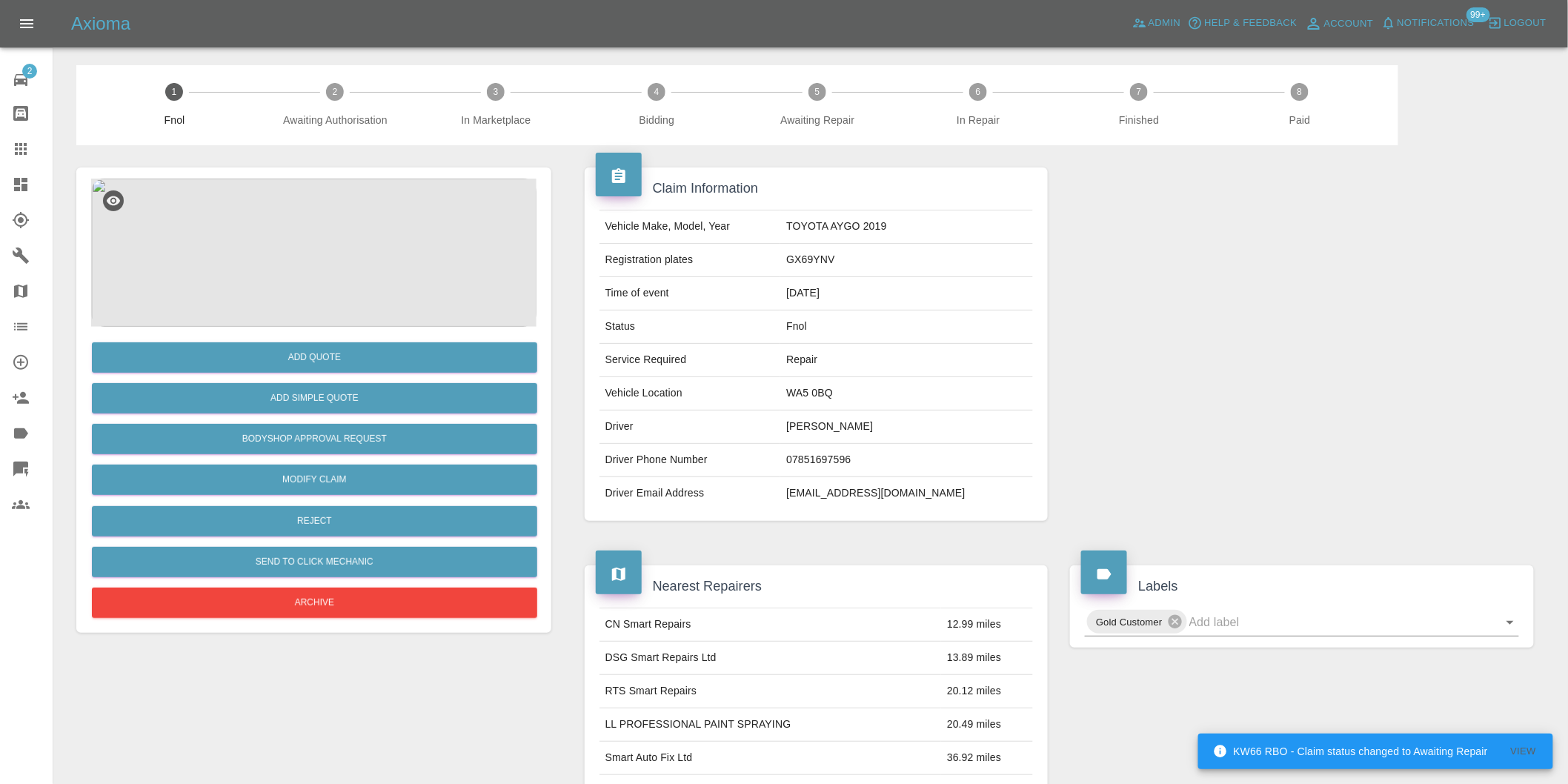
click at [357, 194] on img at bounding box center [313, 253] width 446 height 148
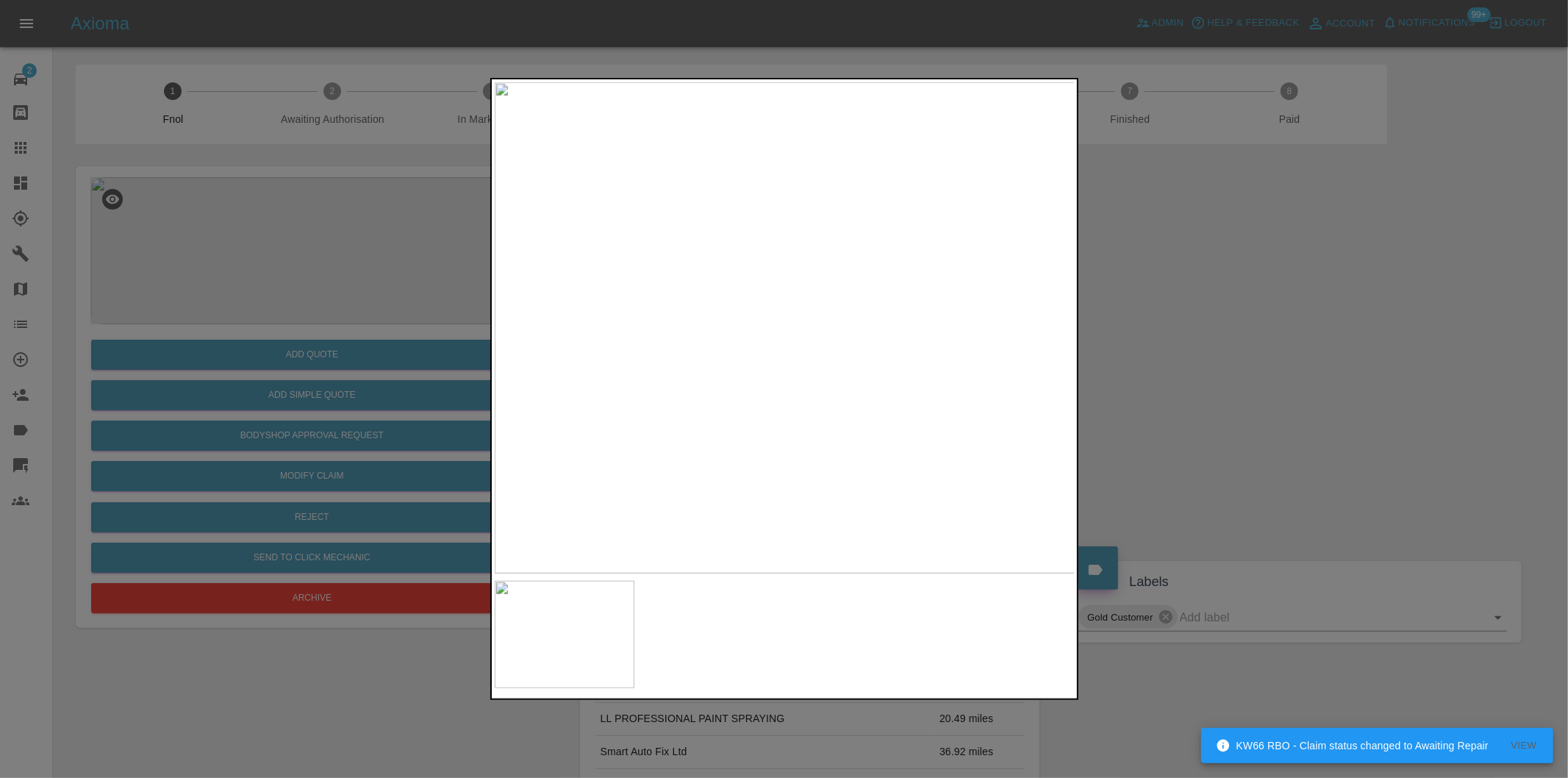
click at [1229, 389] on div at bounding box center [784, 389] width 1568 height 778
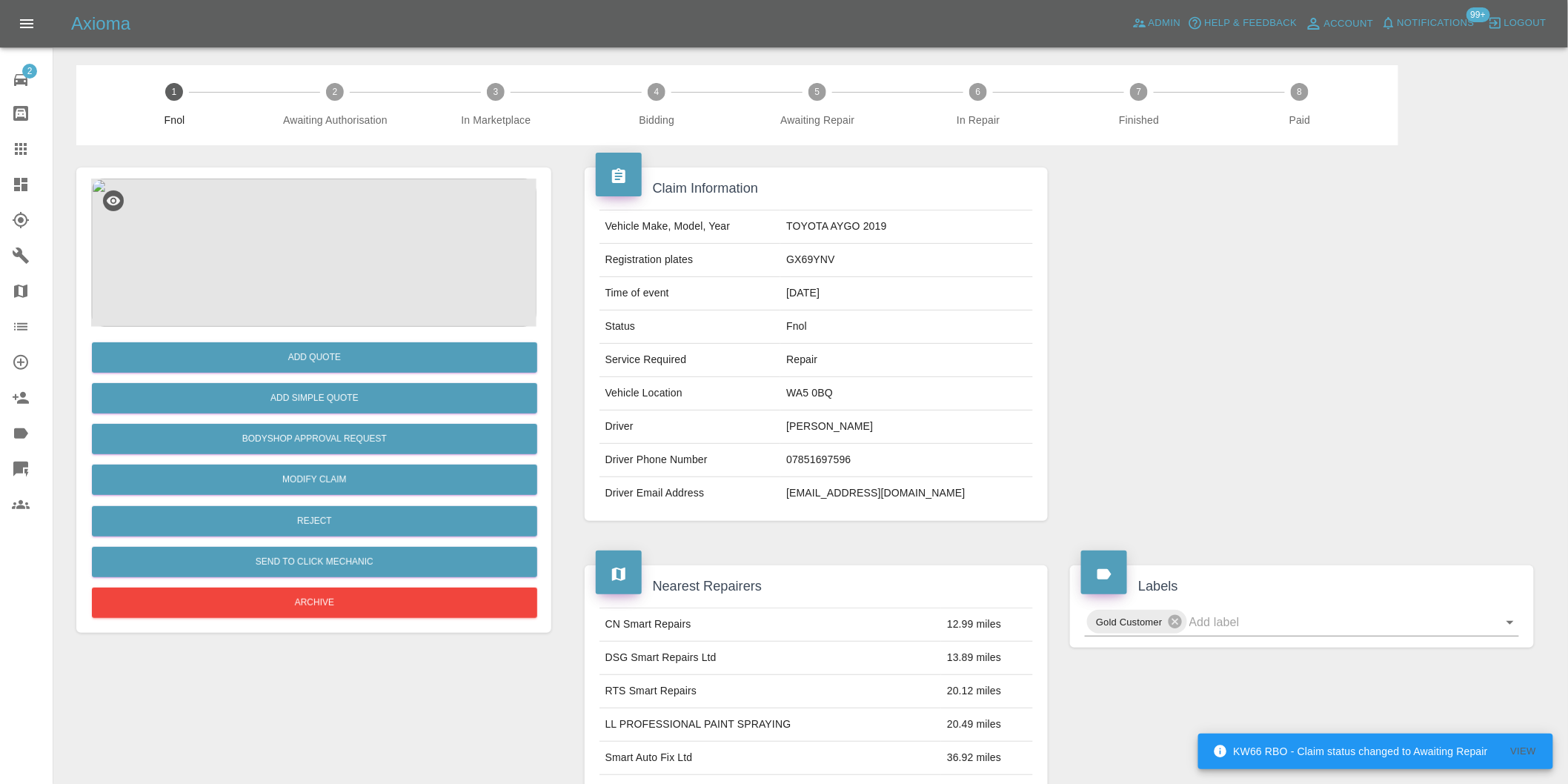
click at [309, 218] on img at bounding box center [313, 253] width 446 height 148
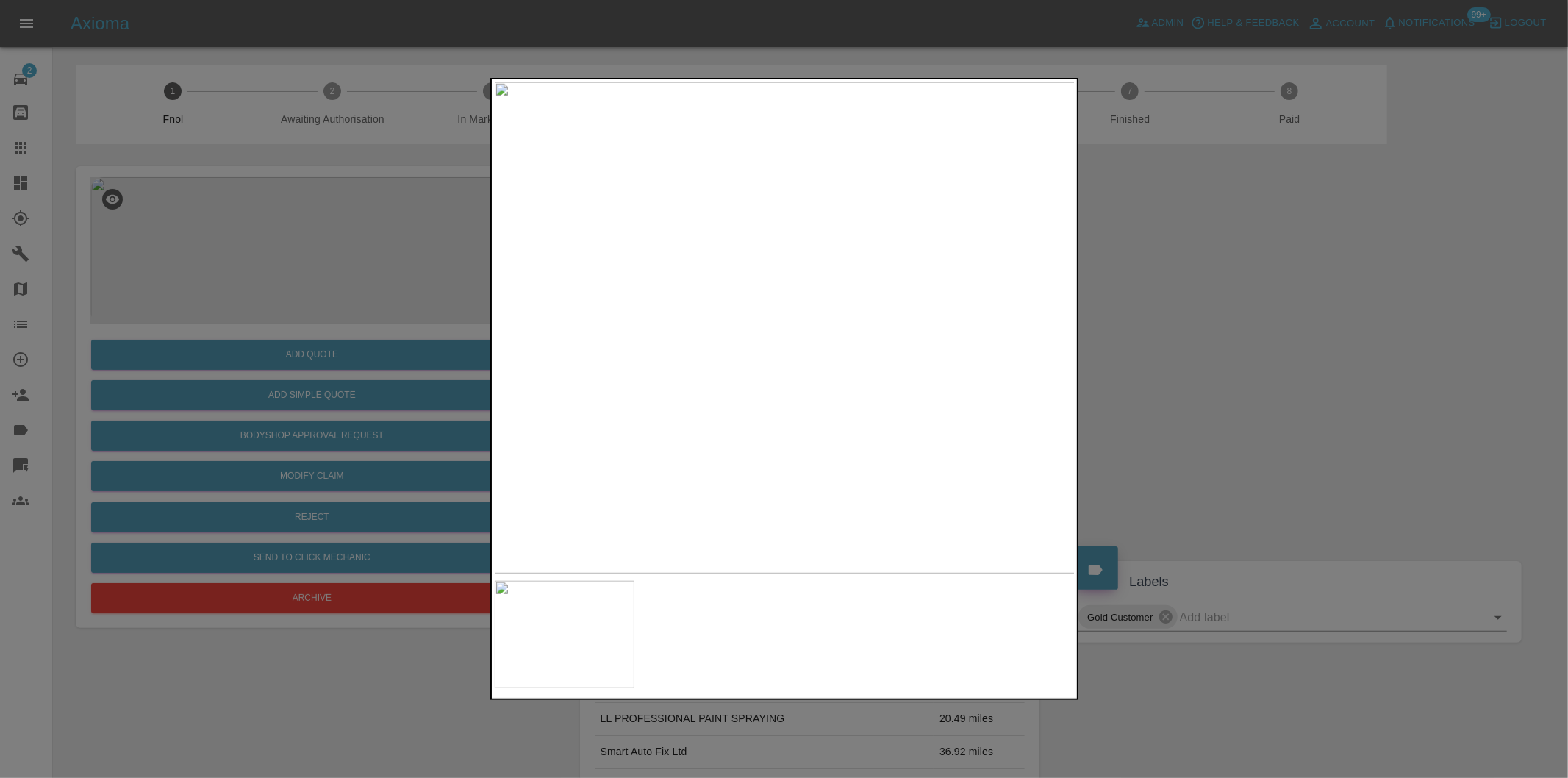
click at [747, 390] on img at bounding box center [784, 328] width 581 height 492
click at [1289, 283] on div at bounding box center [784, 389] width 1568 height 778
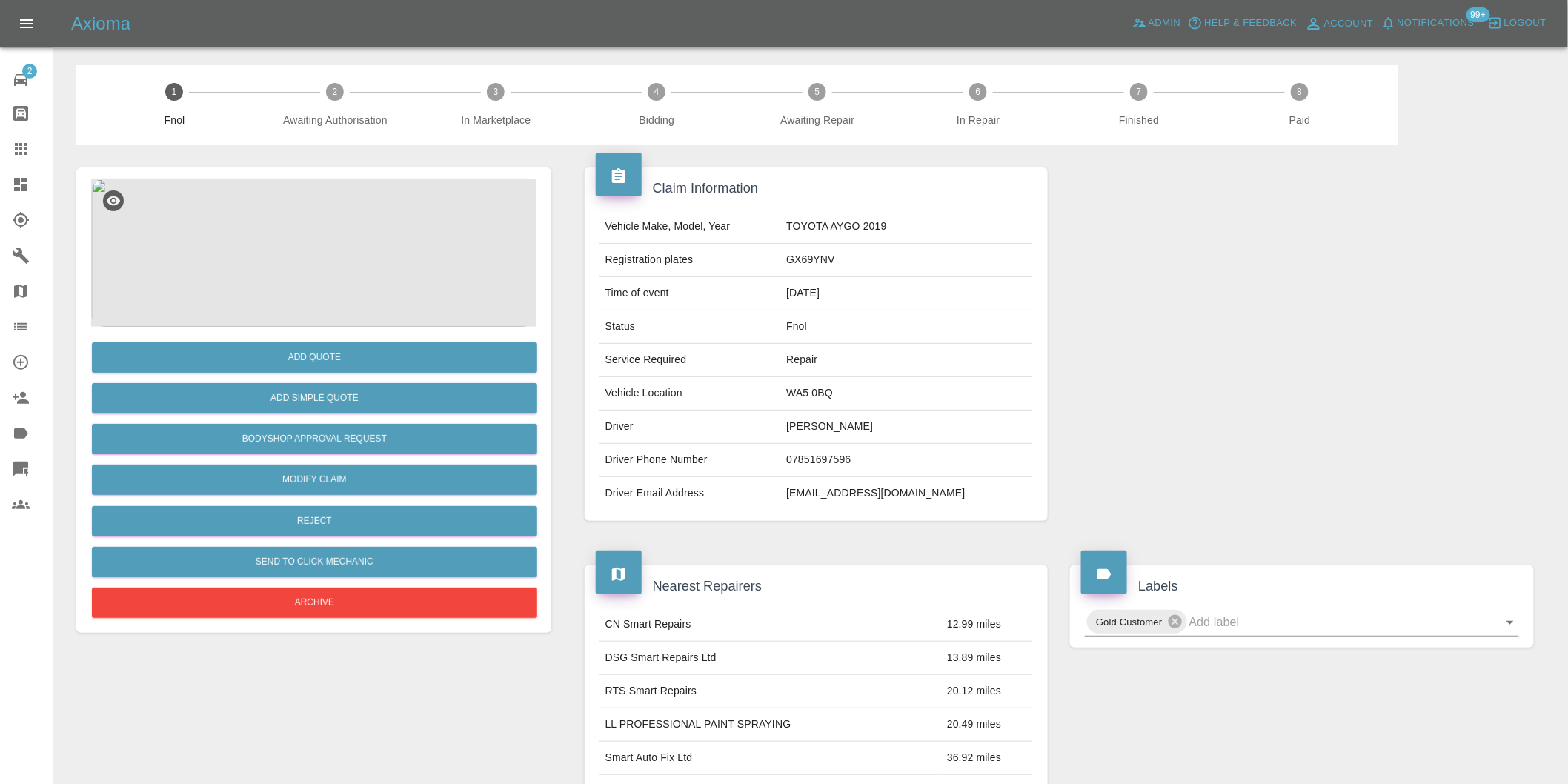
click at [1299, 285] on div at bounding box center [1302, 344] width 486 height 398
click at [272, 255] on img at bounding box center [313, 253] width 446 height 148
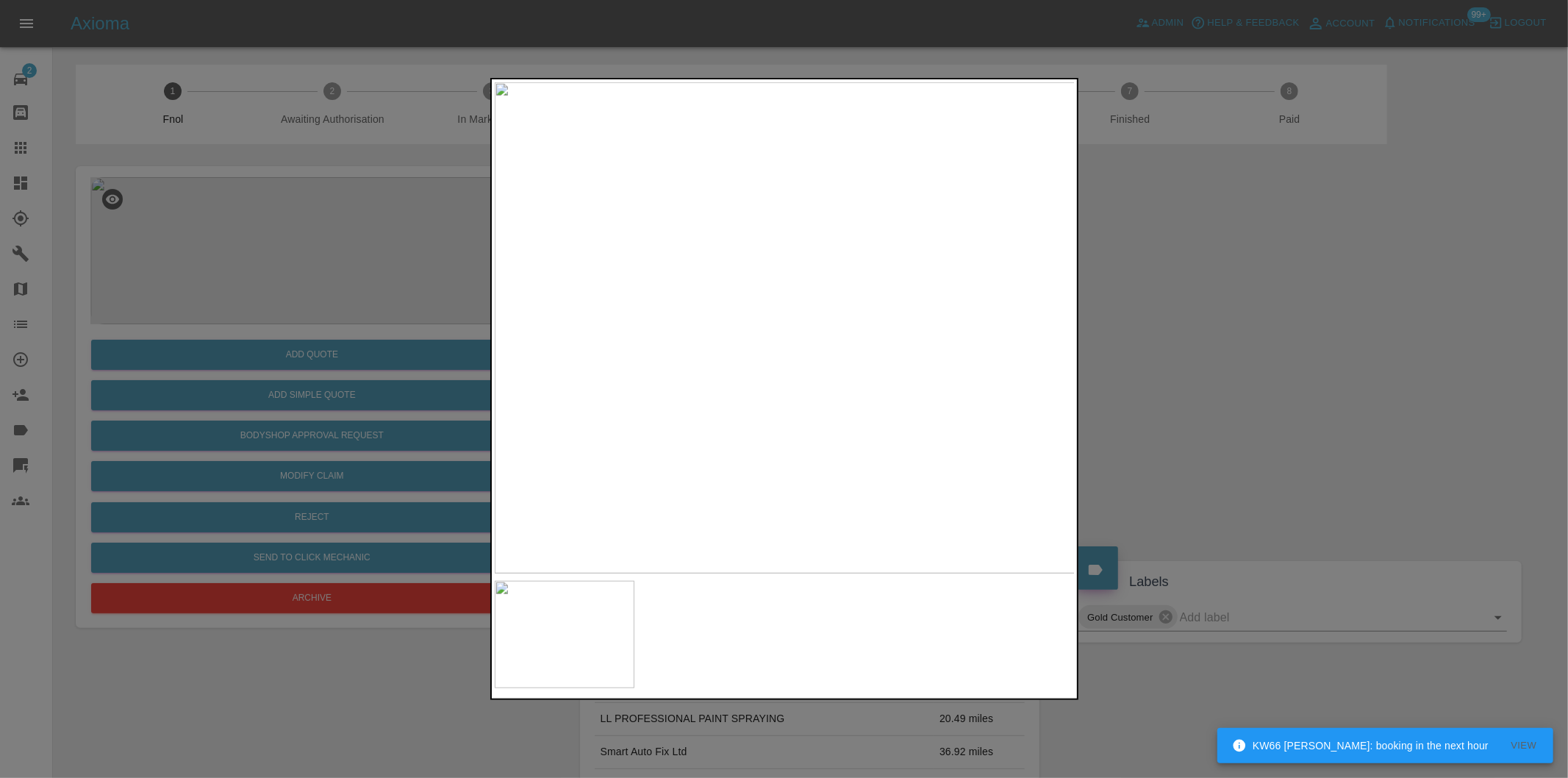
click at [671, 349] on img at bounding box center [784, 328] width 581 height 492
click at [674, 346] on img at bounding box center [1123, 262] width 1743 height 1473
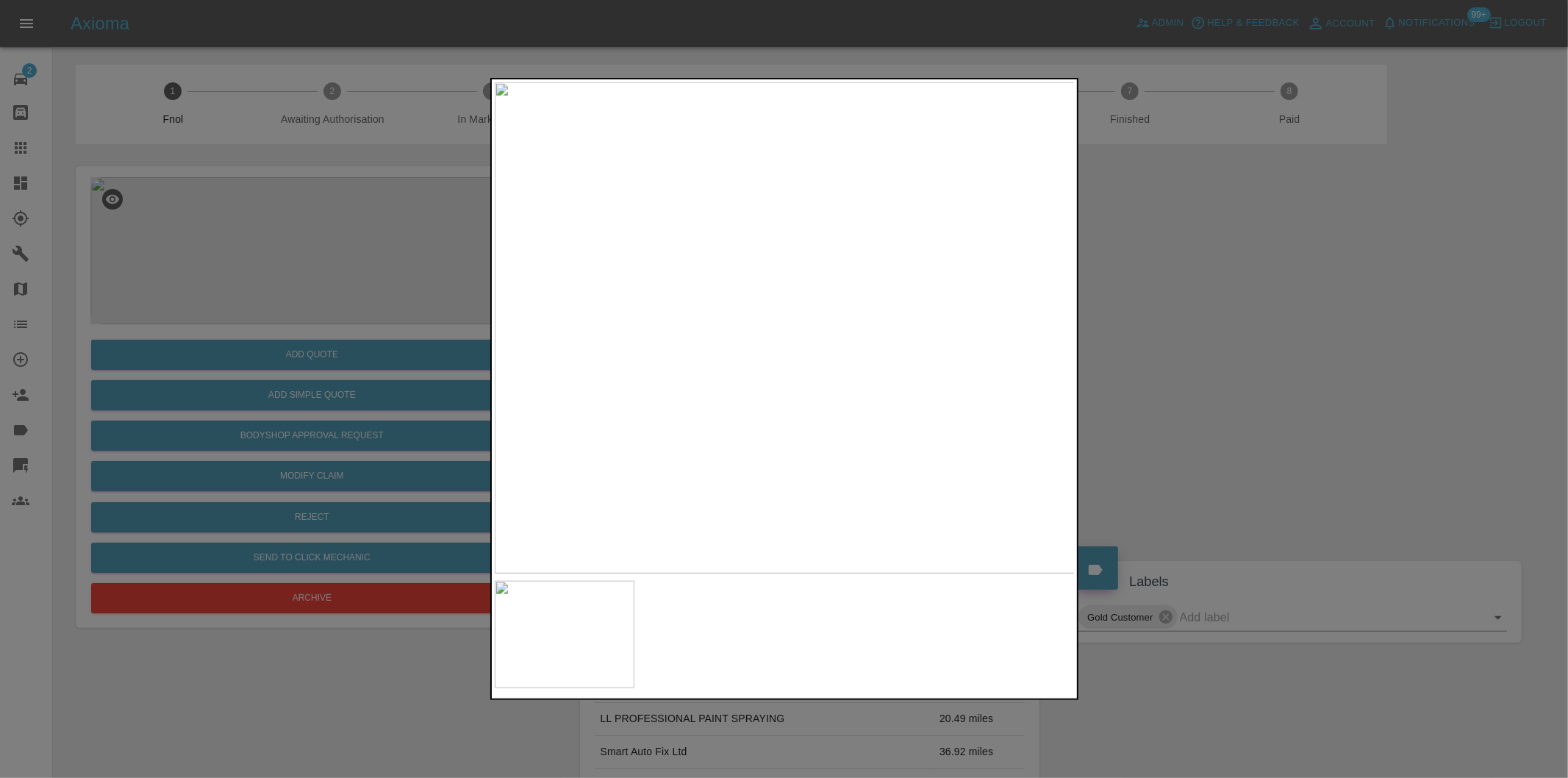
click at [1164, 292] on div at bounding box center [784, 389] width 1568 height 778
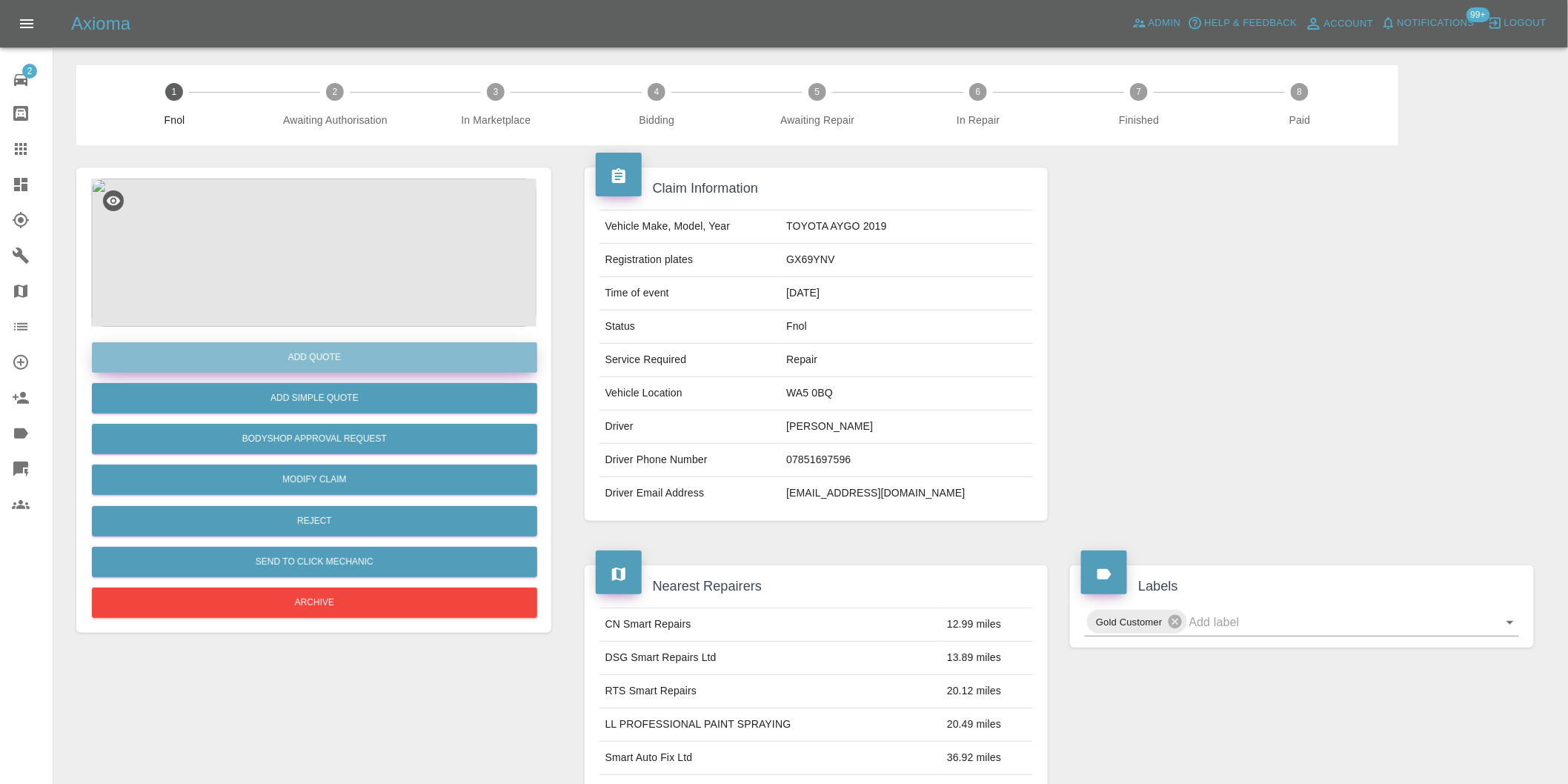
click at [371, 360] on button "Add Quote" at bounding box center [314, 357] width 446 height 31
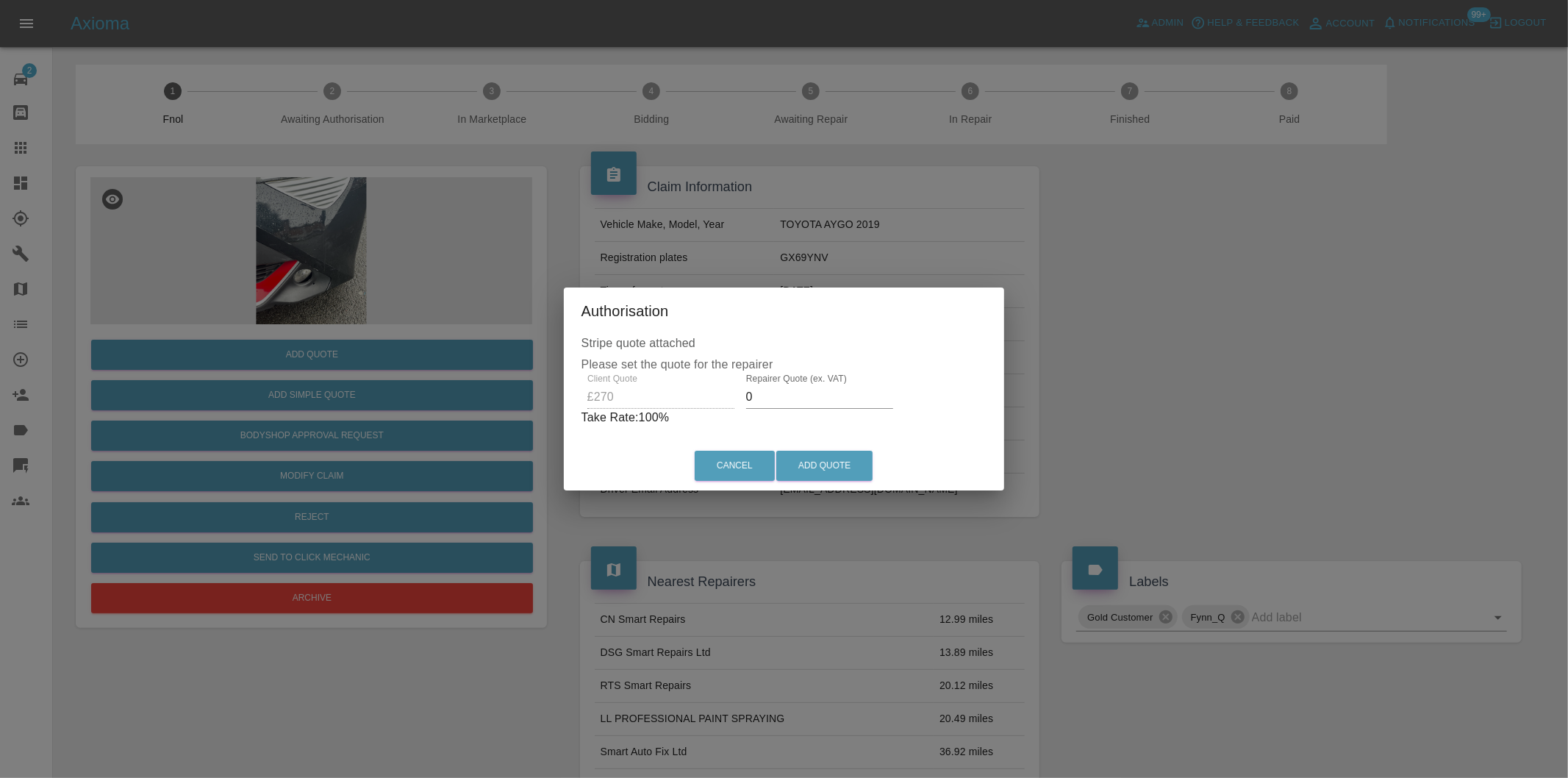
click at [796, 398] on input "0" at bounding box center [820, 397] width 147 height 24
type input "0170"
click at [819, 459] on button "Add Quote" at bounding box center [825, 466] width 96 height 30
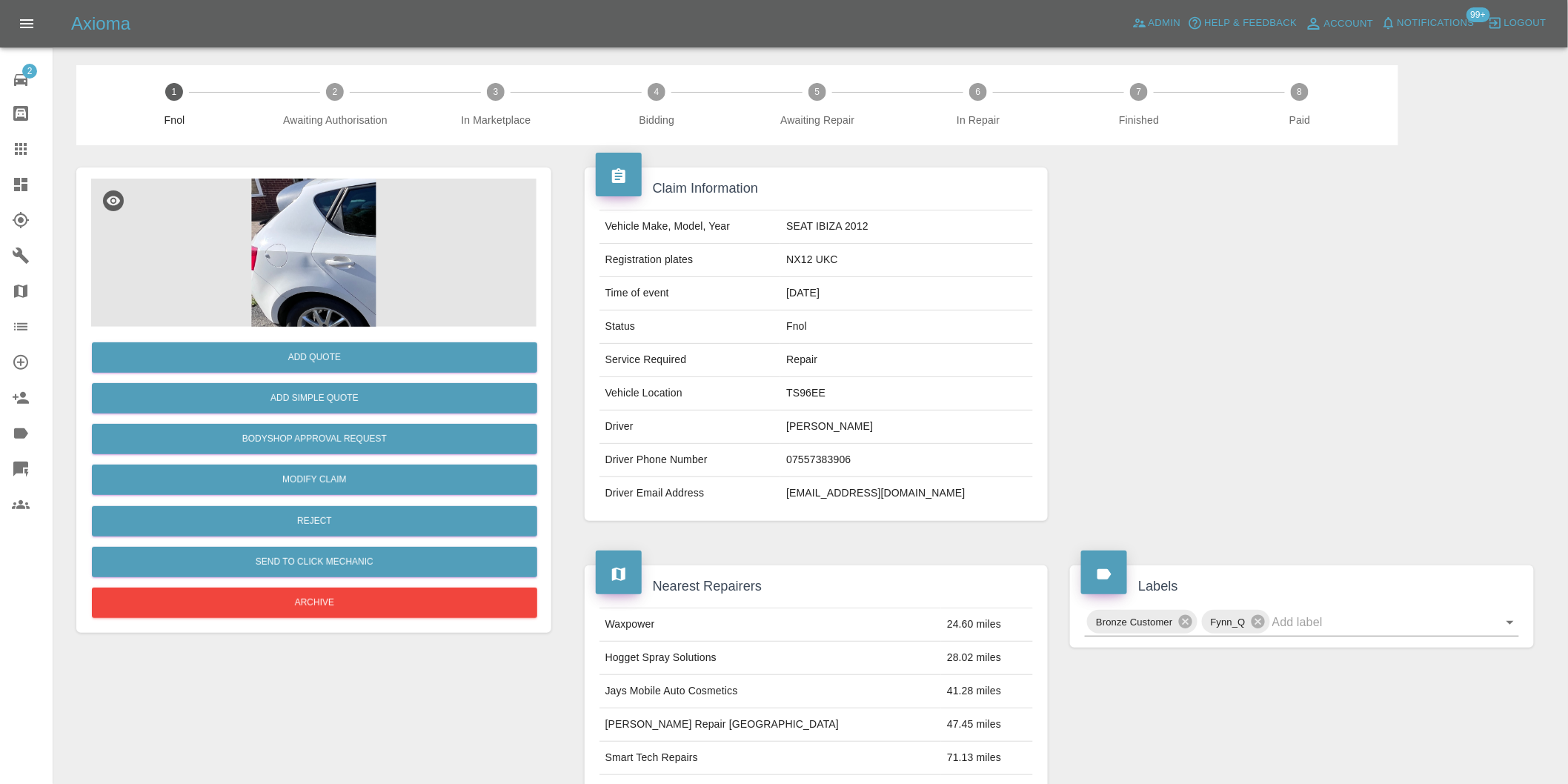
click at [332, 271] on img at bounding box center [313, 253] width 446 height 148
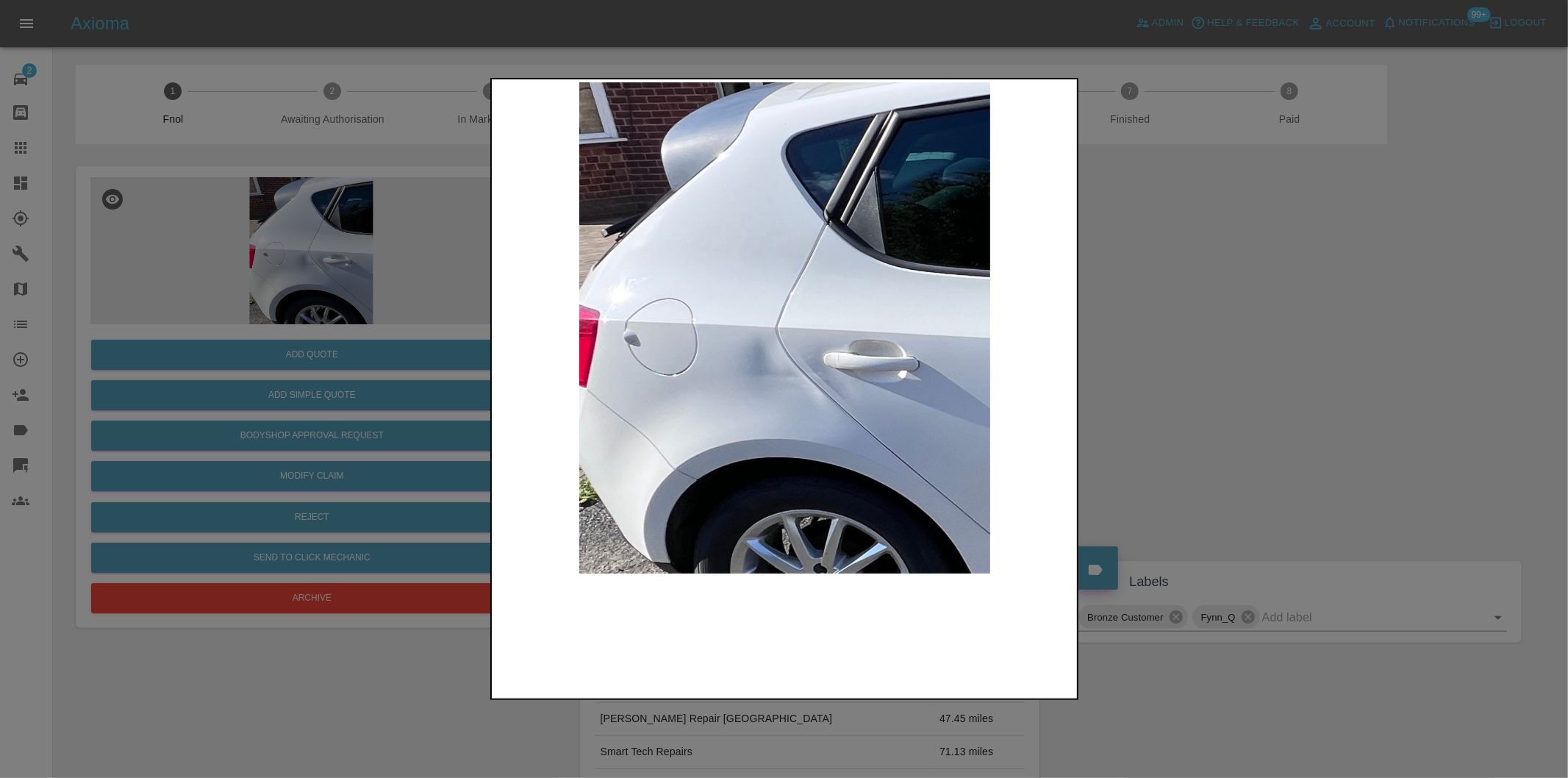
click at [799, 361] on img at bounding box center [784, 328] width 581 height 492
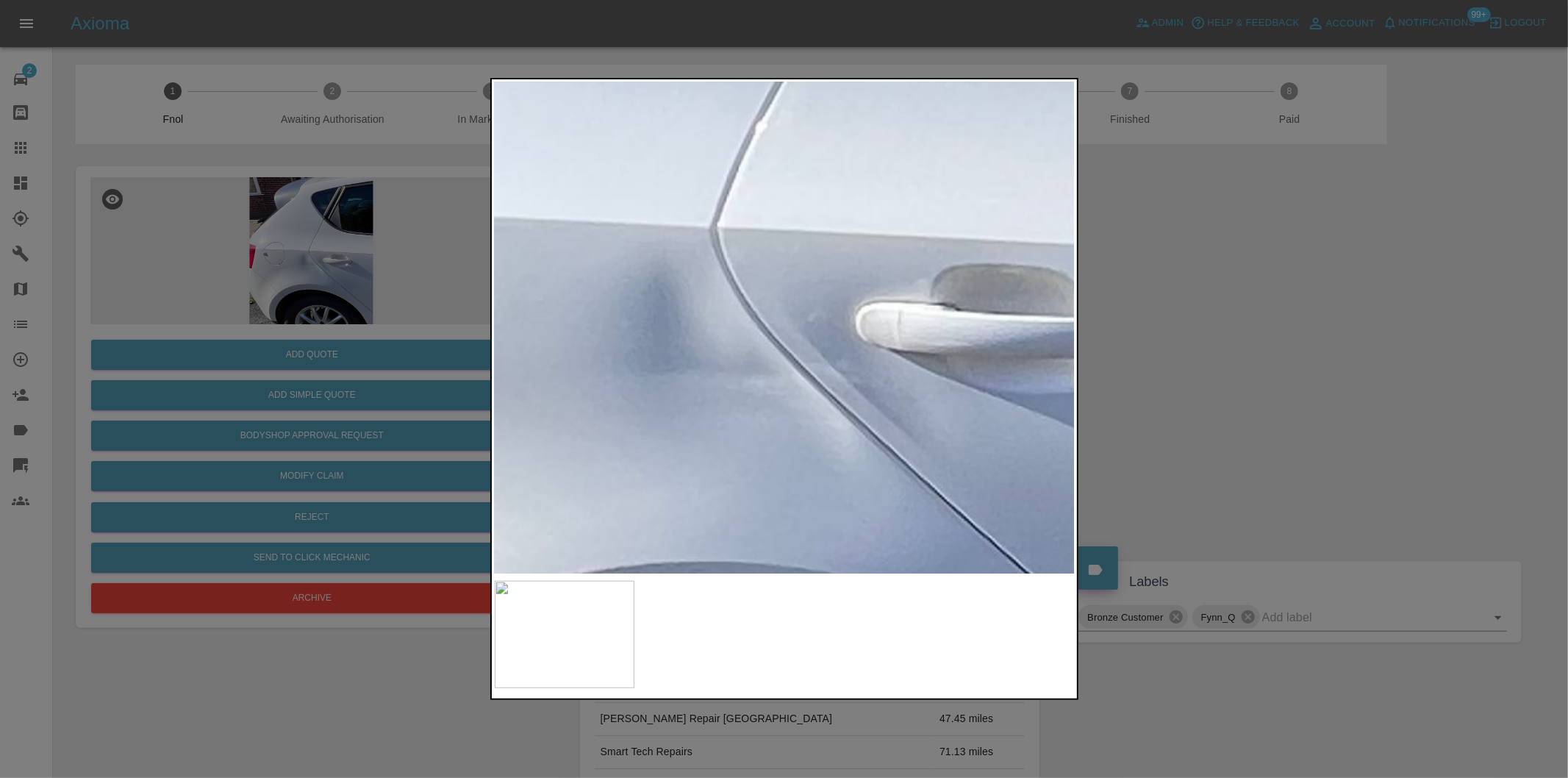
click at [803, 356] on img at bounding box center [737, 228] width 1743 height 1473
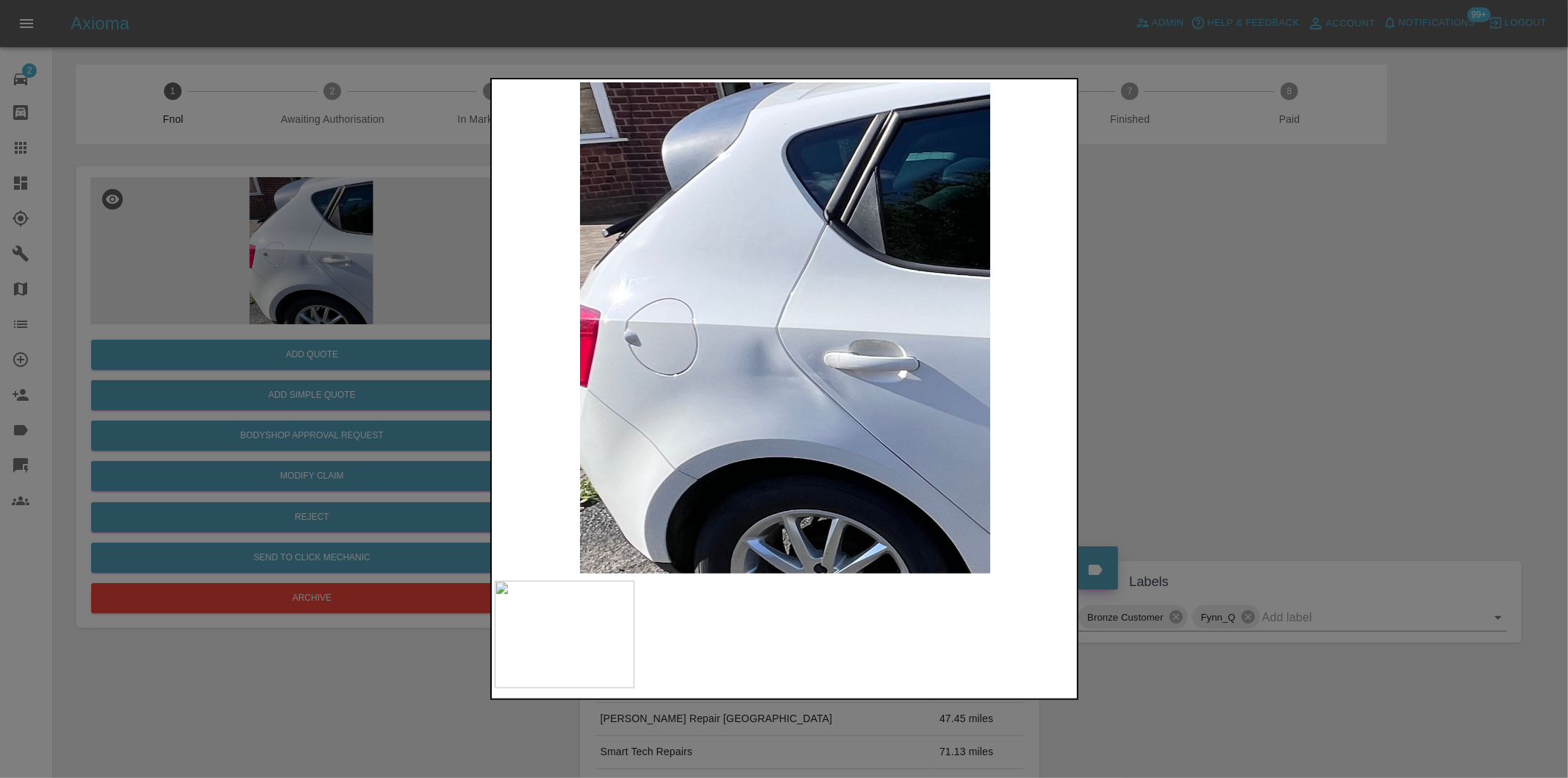
drag, startPoint x: 1320, startPoint y: 383, endPoint x: 1311, endPoint y: 386, distance: 9.5
click at [1320, 384] on div at bounding box center [784, 389] width 1568 height 778
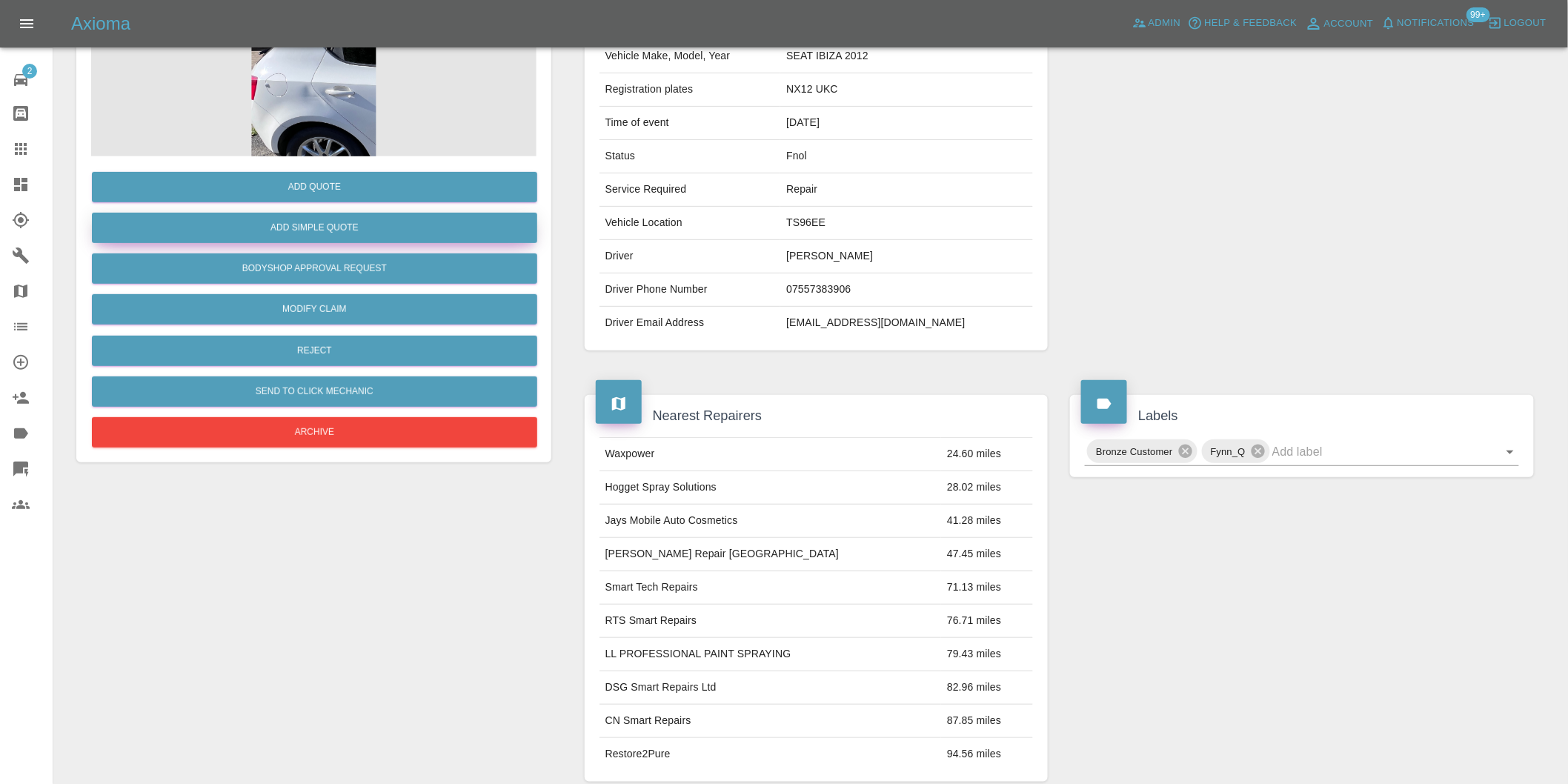
scroll to position [20, 0]
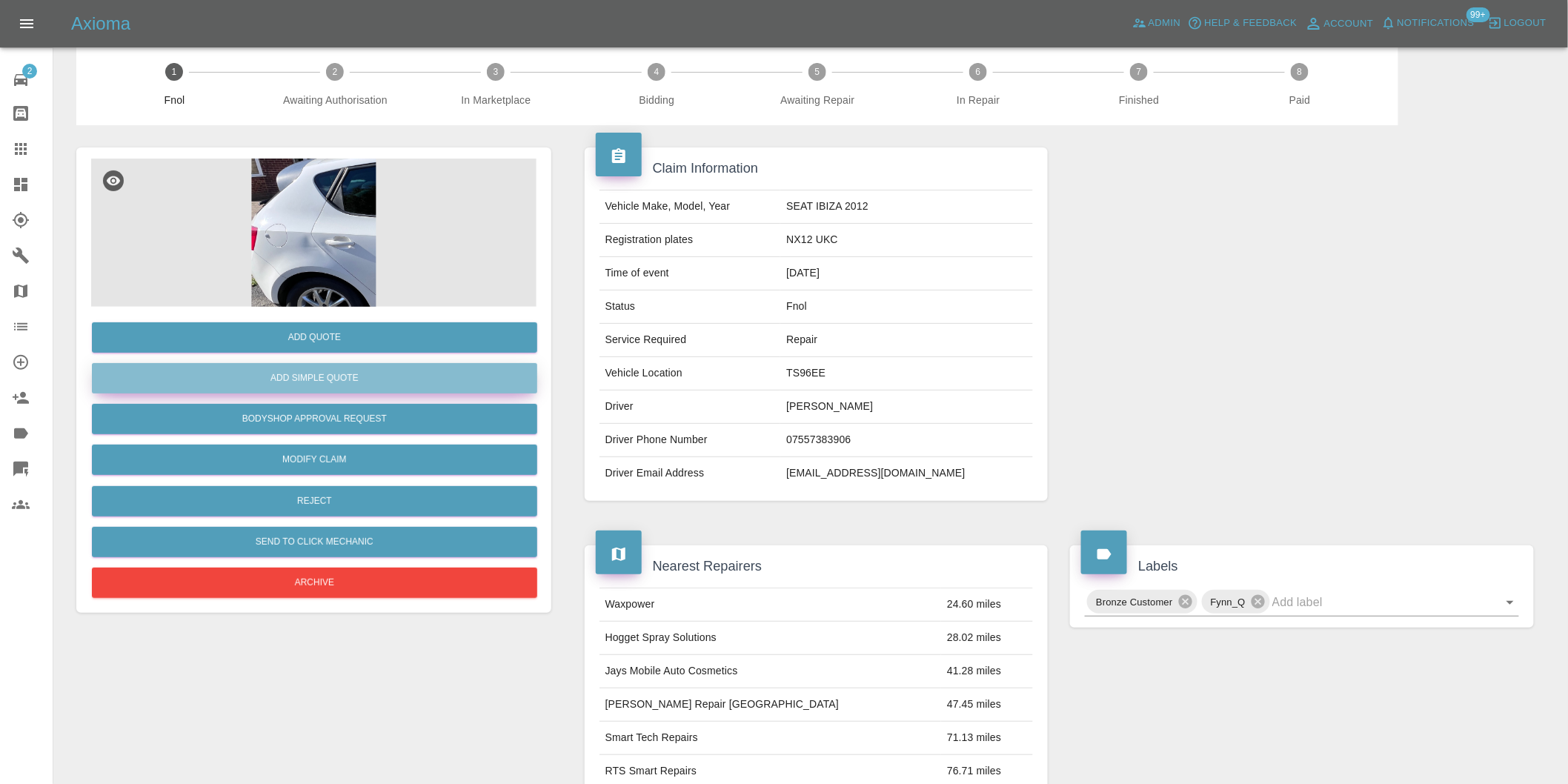
click at [352, 369] on button "Add Simple Quote" at bounding box center [314, 378] width 446 height 31
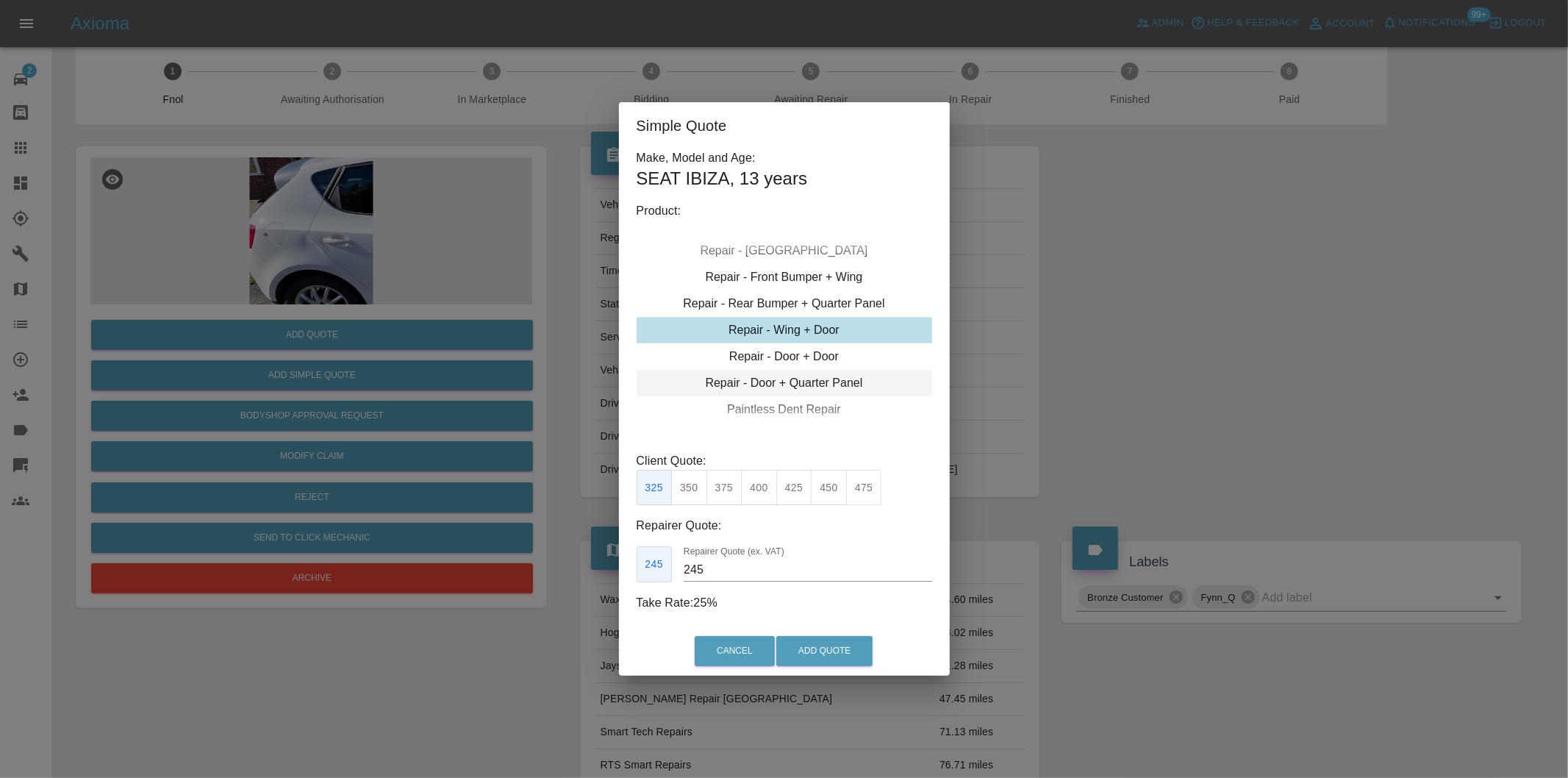
click at [815, 377] on div "Repair - Door + Quarter Panel" at bounding box center [784, 383] width 295 height 26
click at [796, 486] on button "425" at bounding box center [794, 488] width 36 height 36
type input "260"
click at [854, 650] on button "Add Quote" at bounding box center [825, 650] width 96 height 30
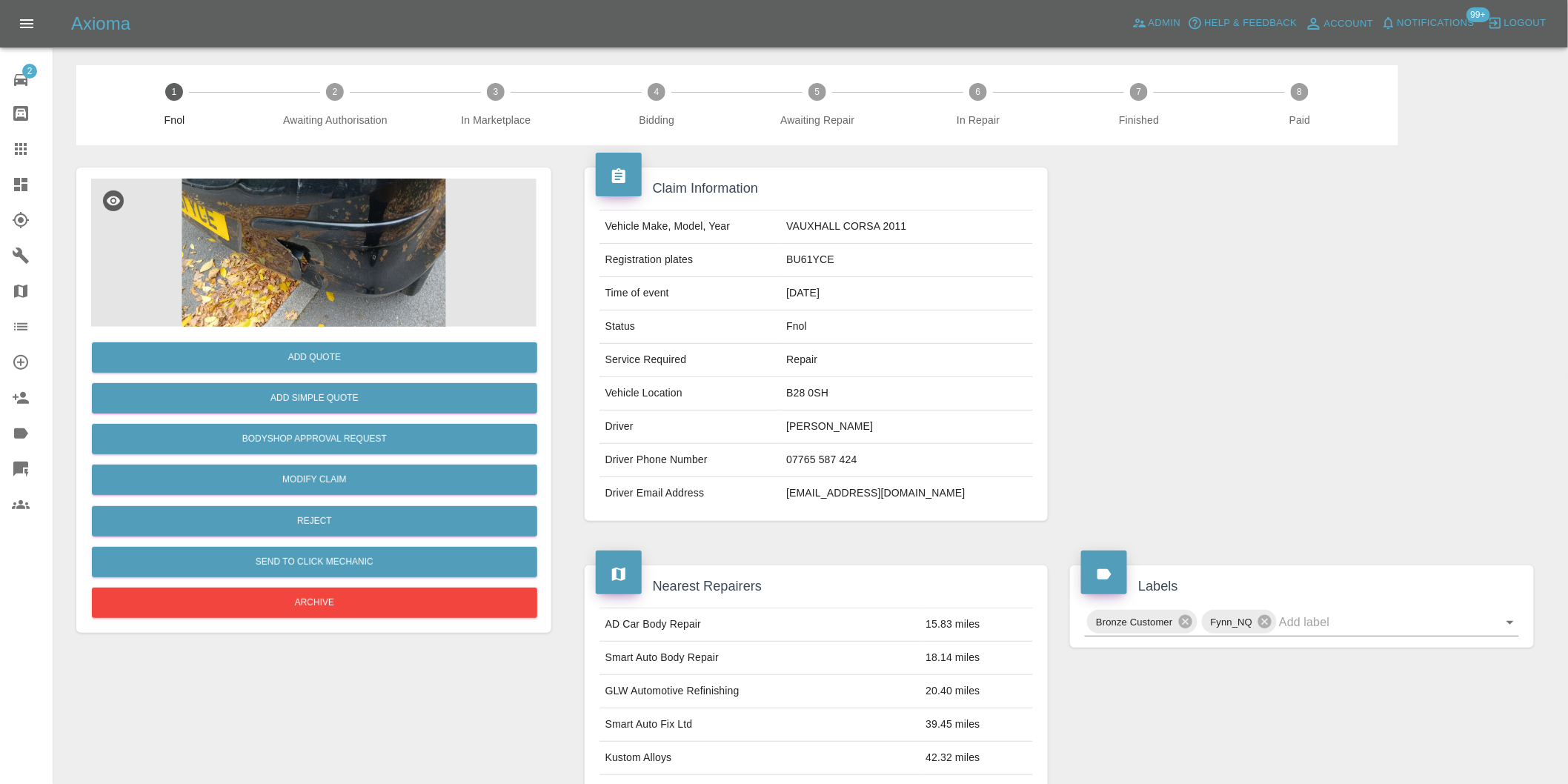
click at [371, 212] on img at bounding box center [313, 253] width 446 height 148
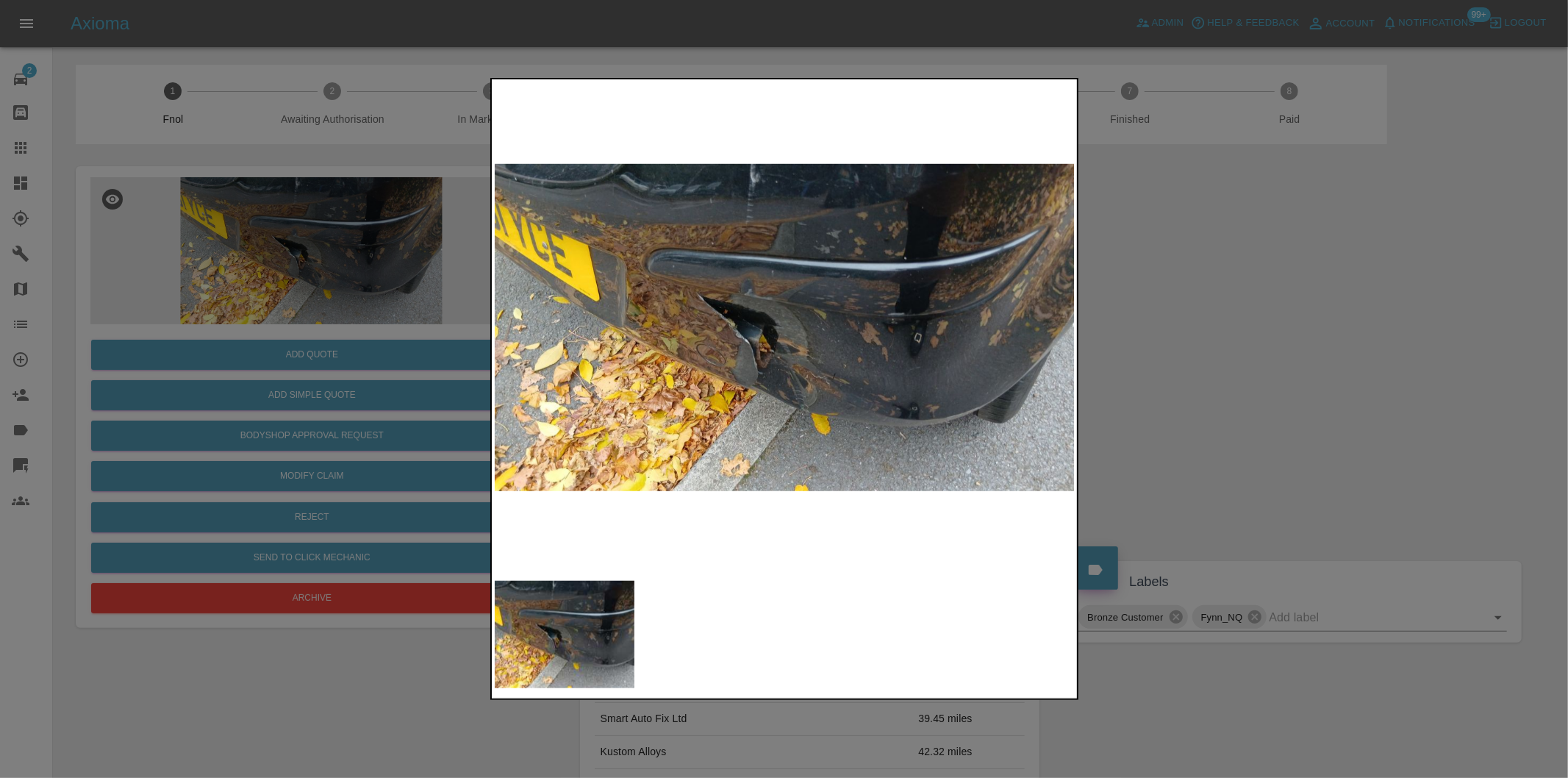
click at [1182, 363] on div at bounding box center [784, 389] width 1568 height 778
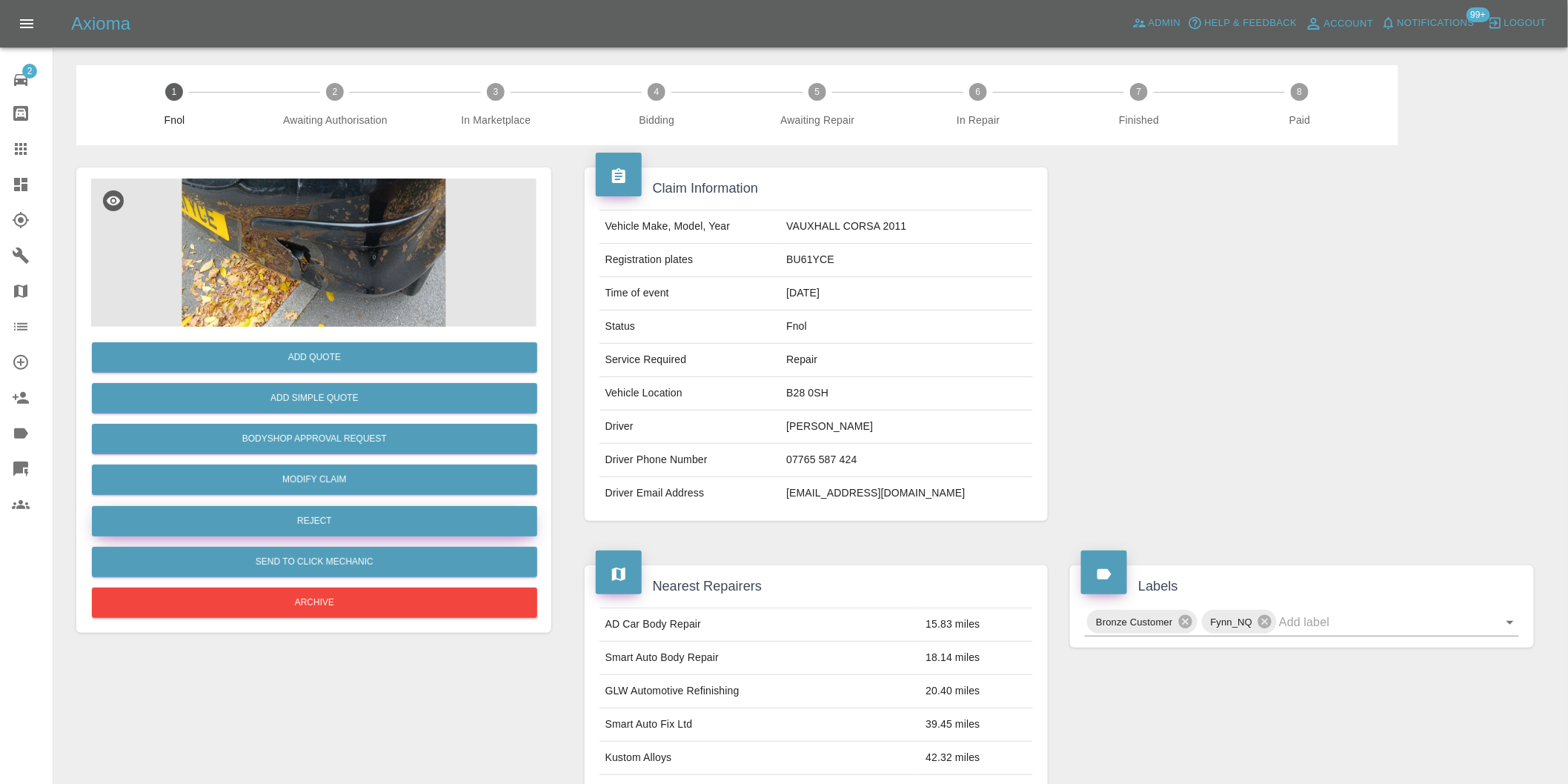
click at [314, 536] on button "Reject" at bounding box center [314, 521] width 446 height 31
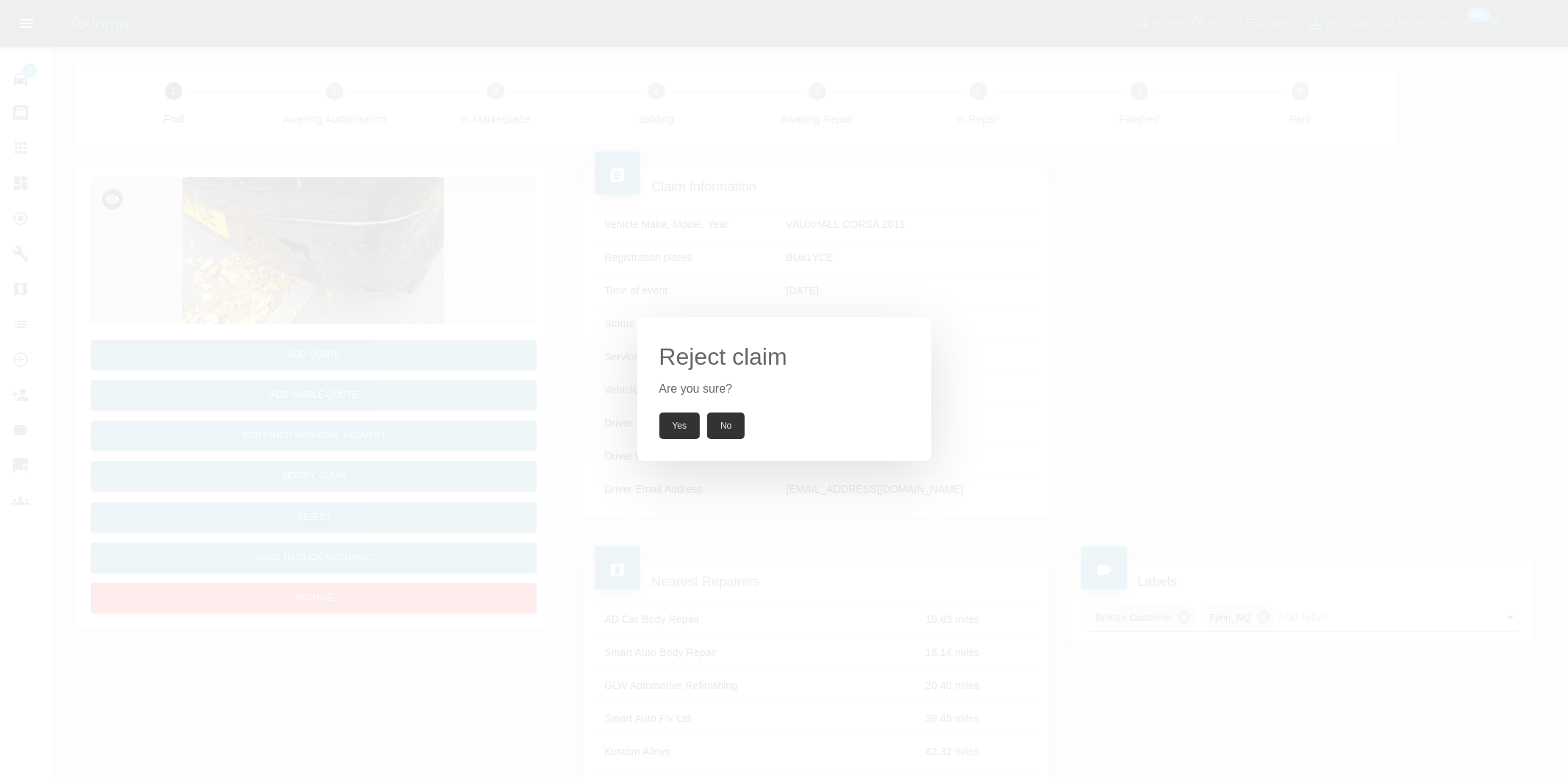
click at [691, 429] on button "Yes" at bounding box center [680, 426] width 41 height 26
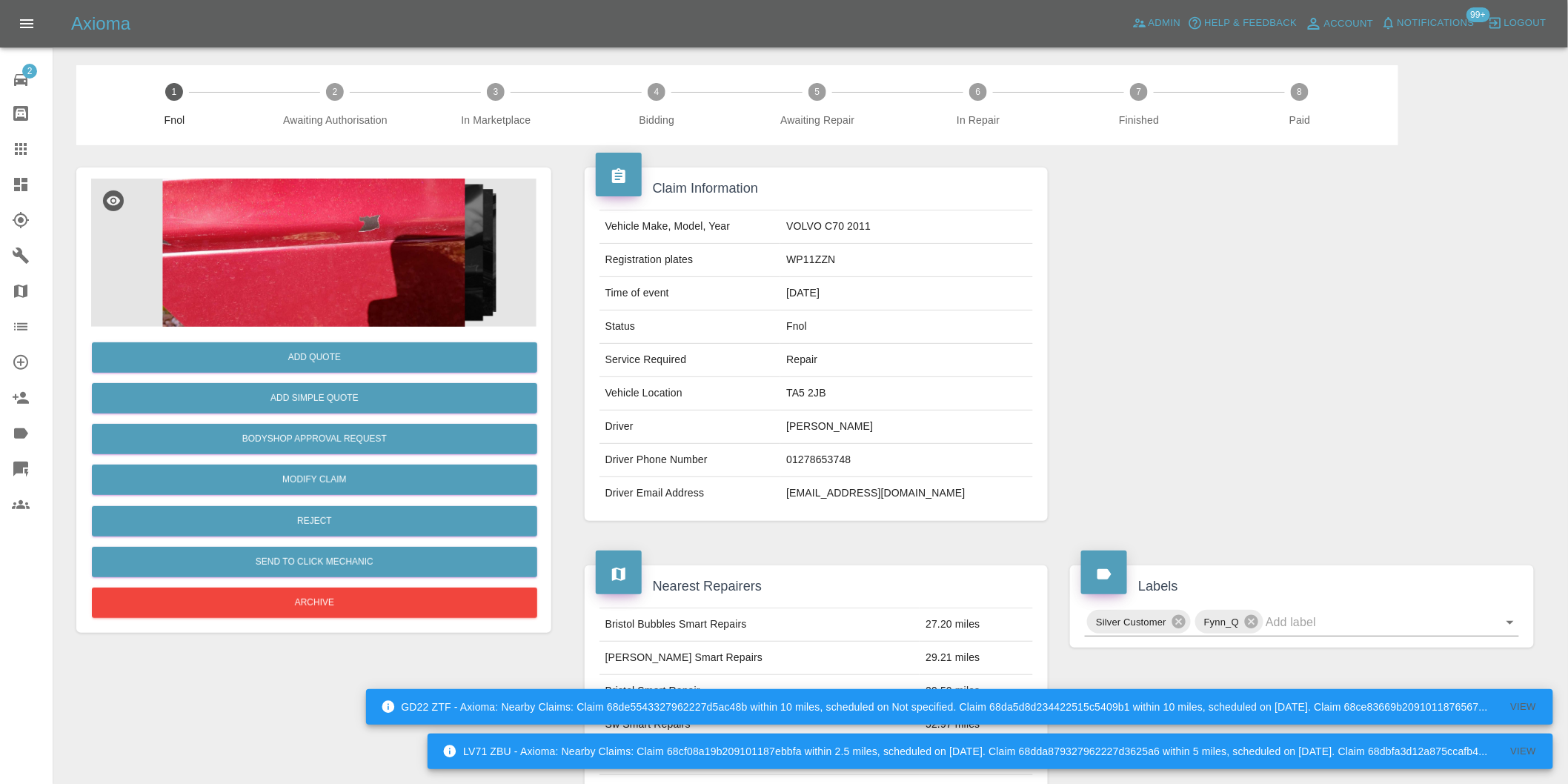
click at [397, 191] on img at bounding box center [313, 253] width 446 height 148
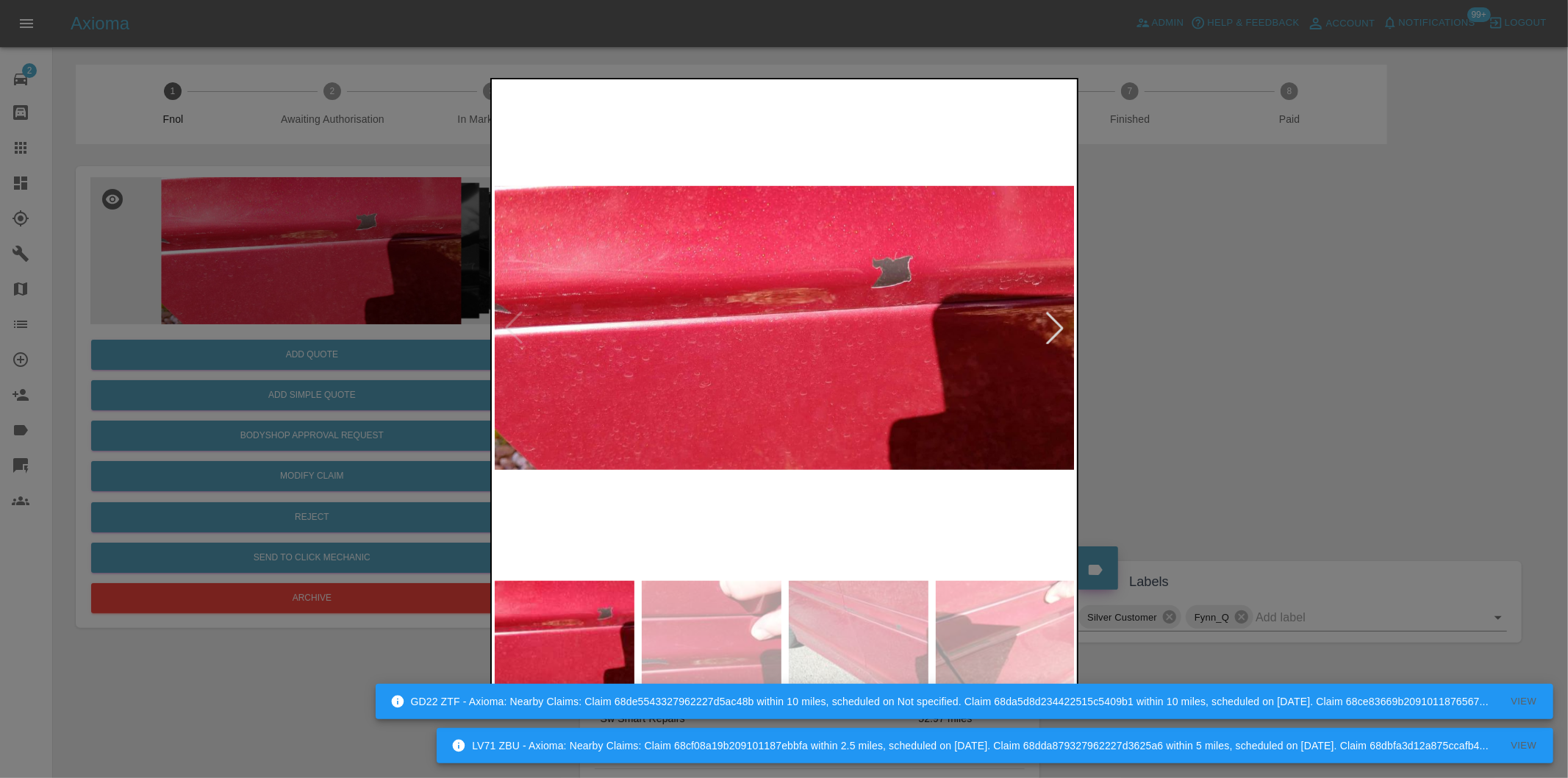
click at [1056, 322] on div at bounding box center [1054, 328] width 32 height 32
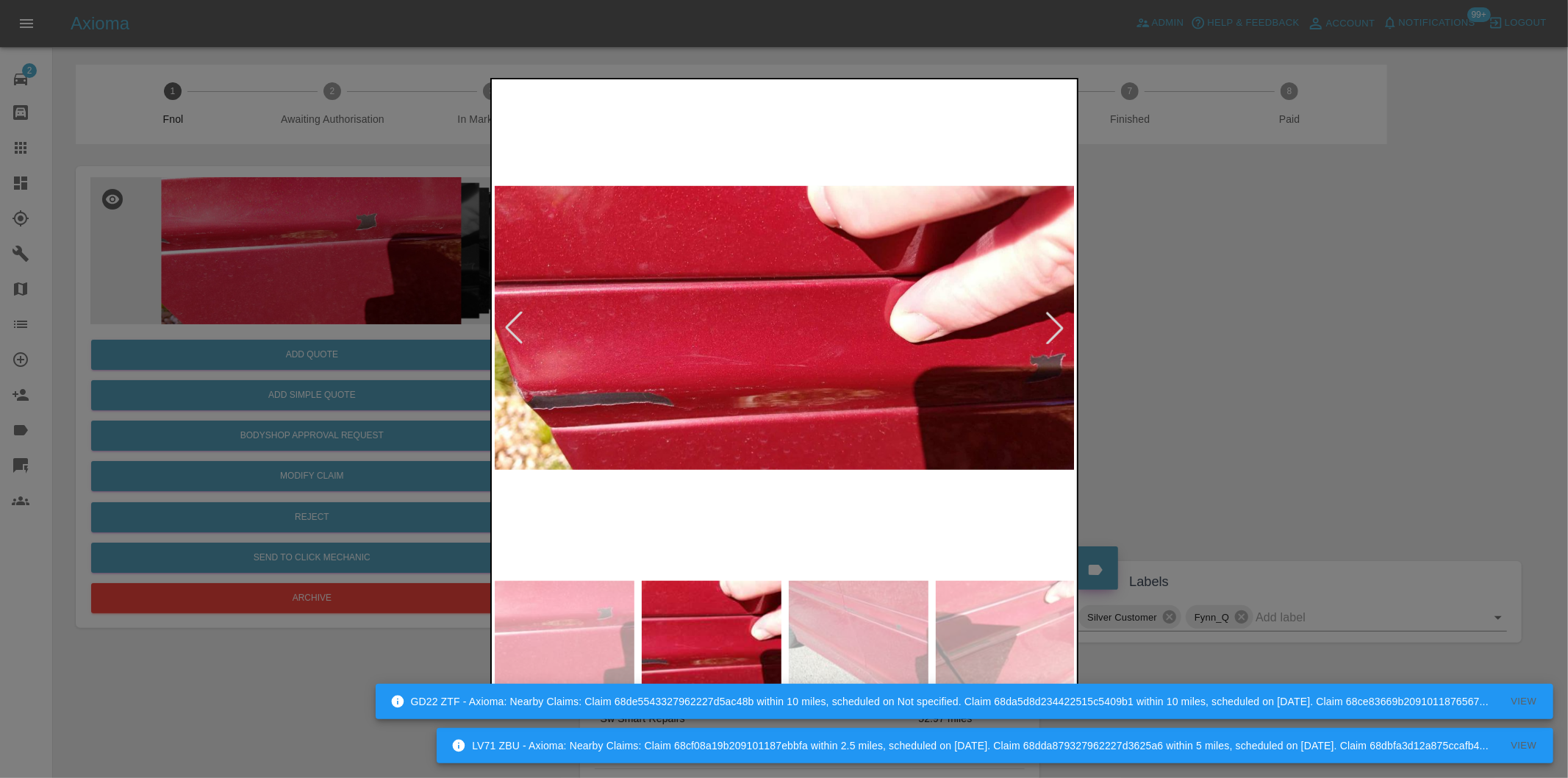
click at [1055, 322] on div at bounding box center [1054, 328] width 32 height 32
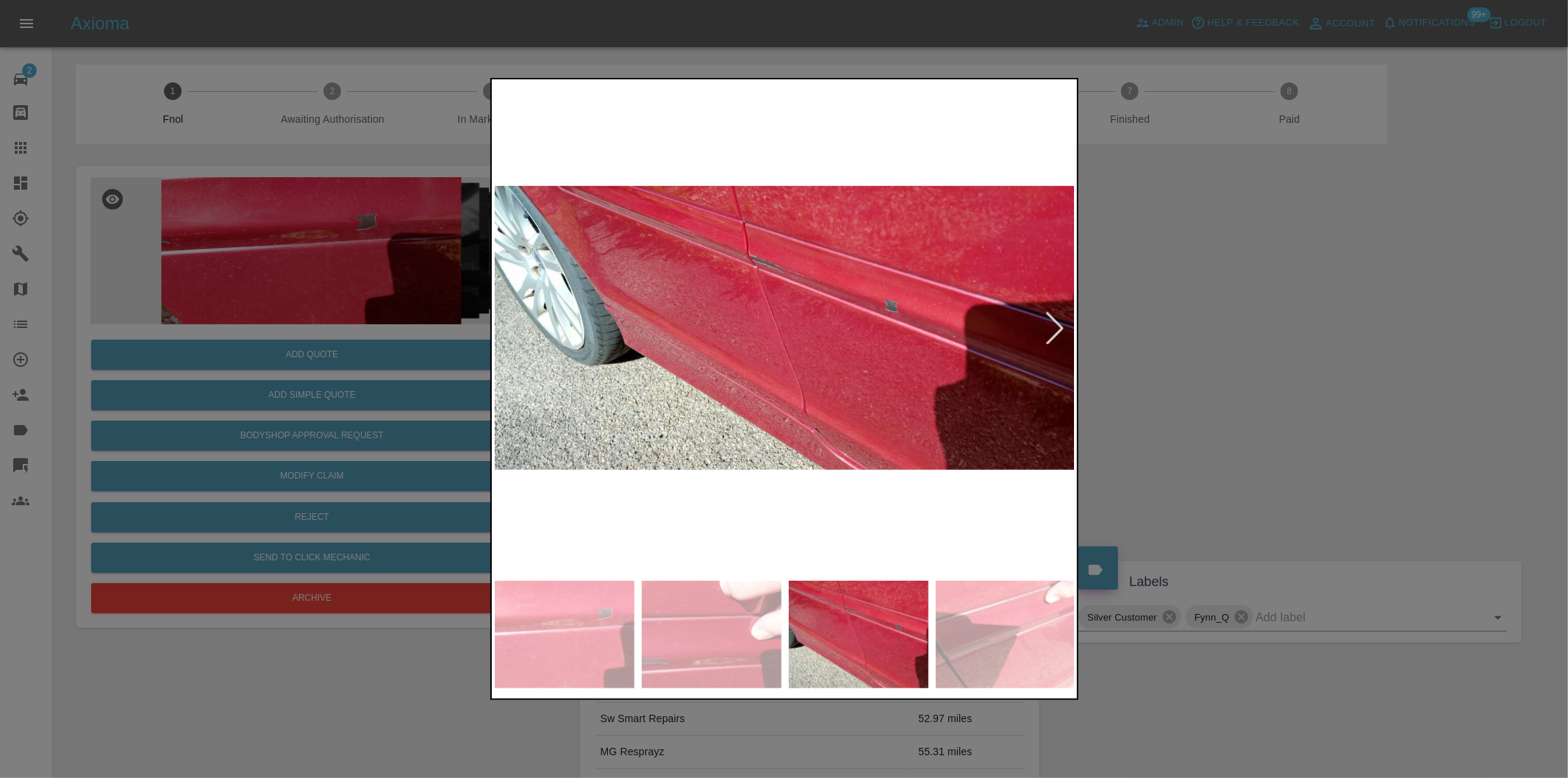
click at [1054, 322] on div at bounding box center [1054, 328] width 32 height 32
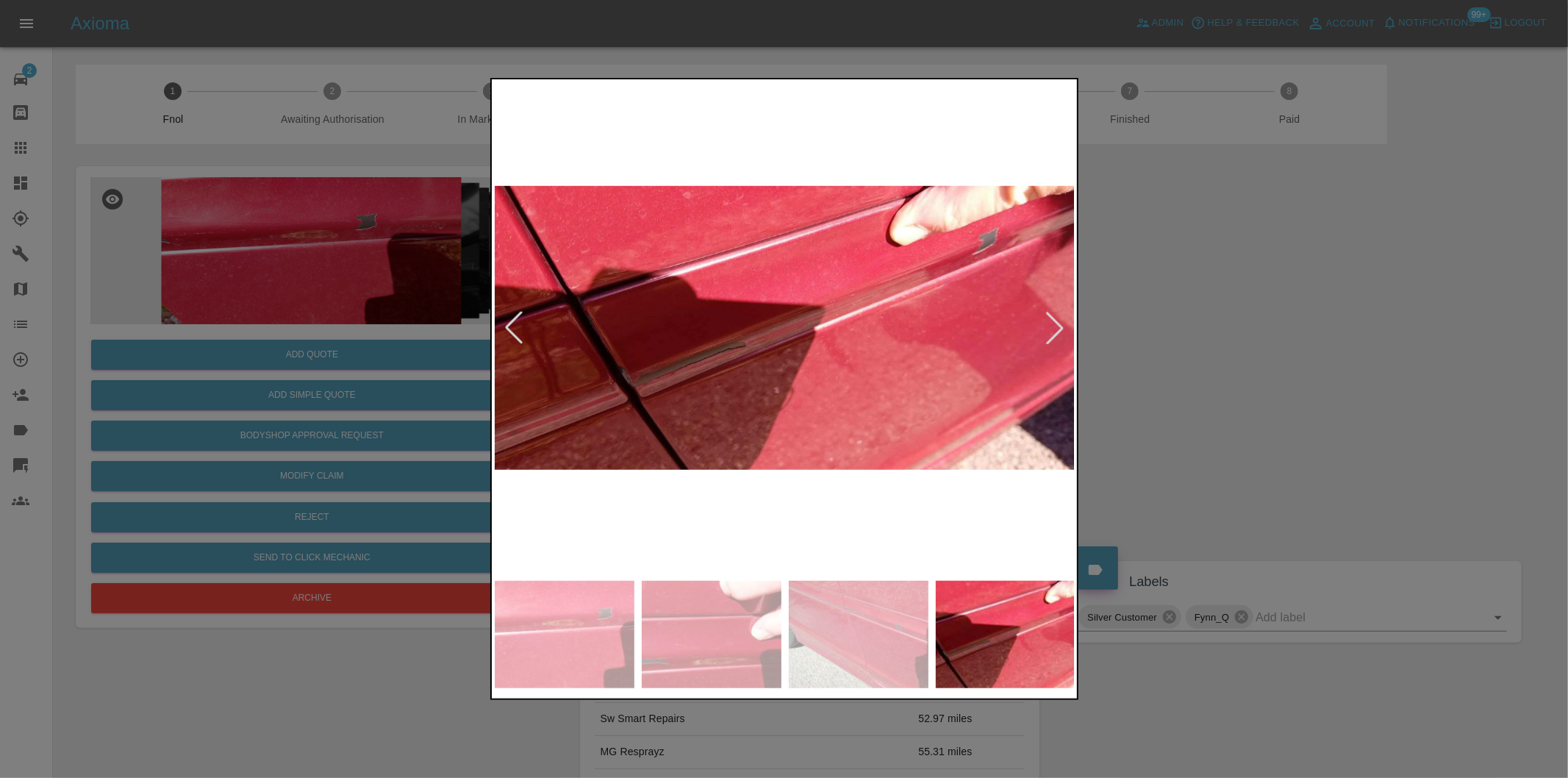
click at [1053, 322] on div at bounding box center [1054, 328] width 32 height 32
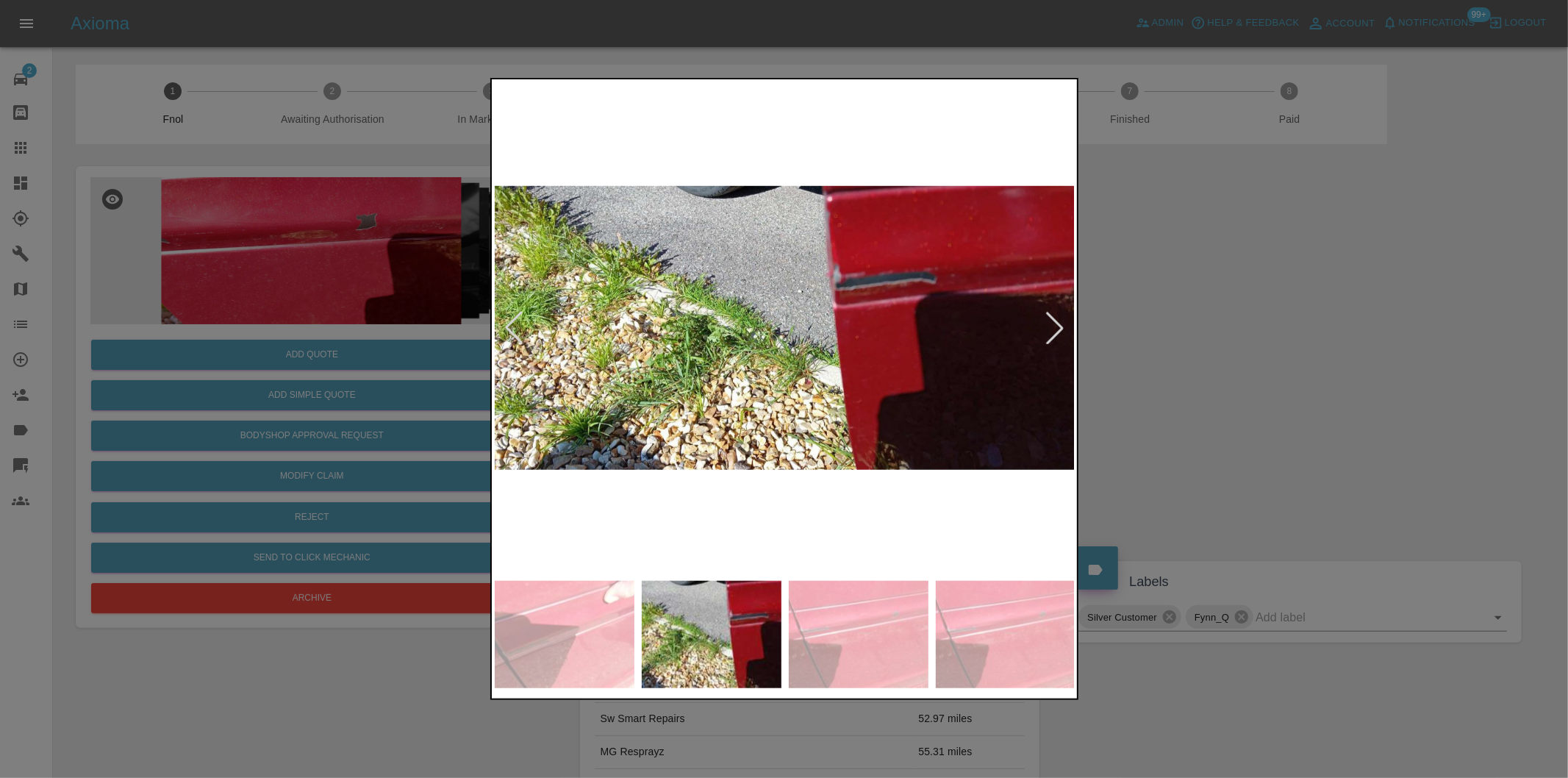
click at [1053, 322] on div at bounding box center [1054, 328] width 32 height 32
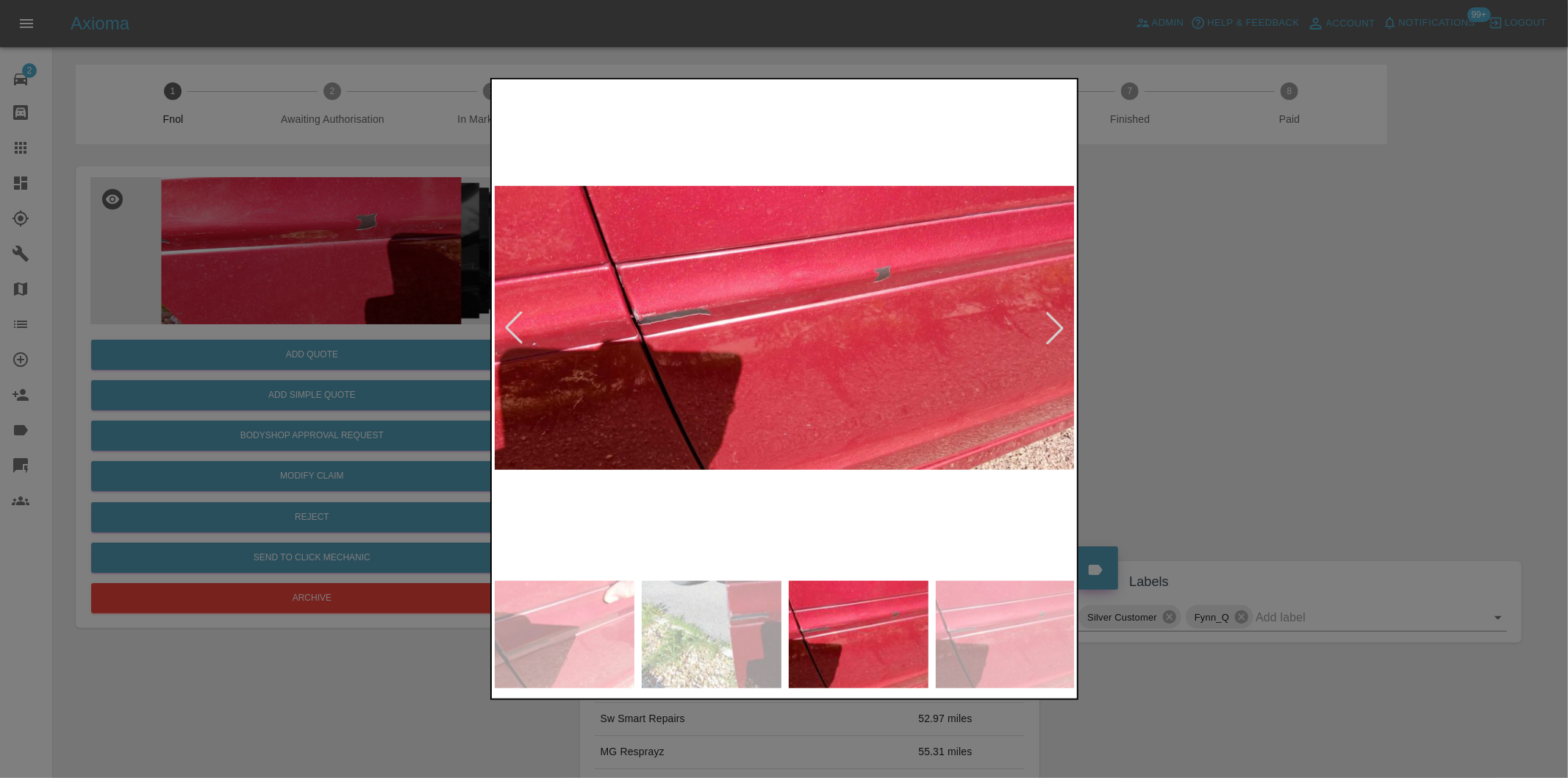
click at [1053, 322] on div at bounding box center [1054, 328] width 32 height 32
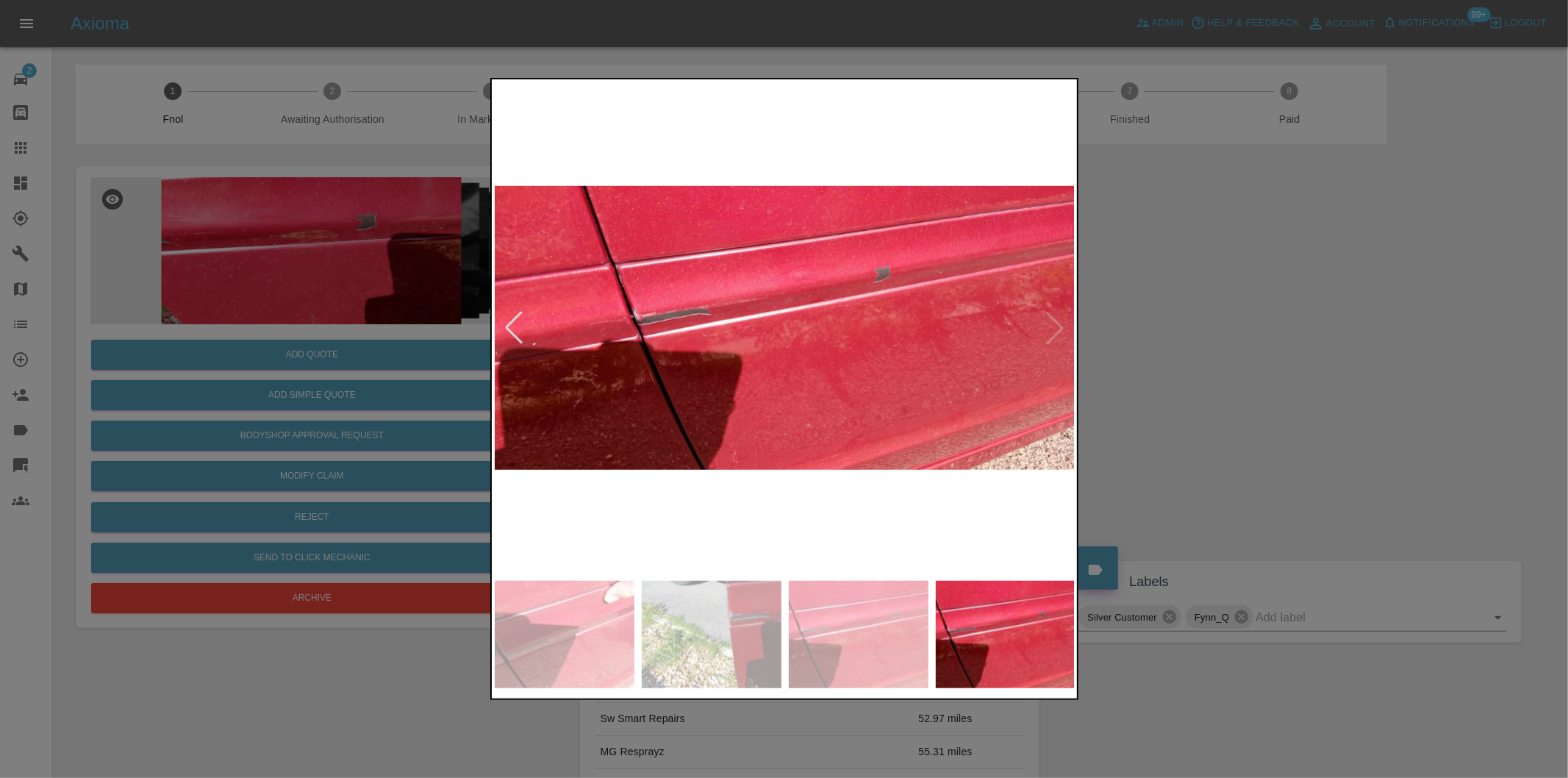
click at [1053, 322] on img at bounding box center [784, 328] width 581 height 492
click at [1267, 363] on div at bounding box center [784, 389] width 1568 height 778
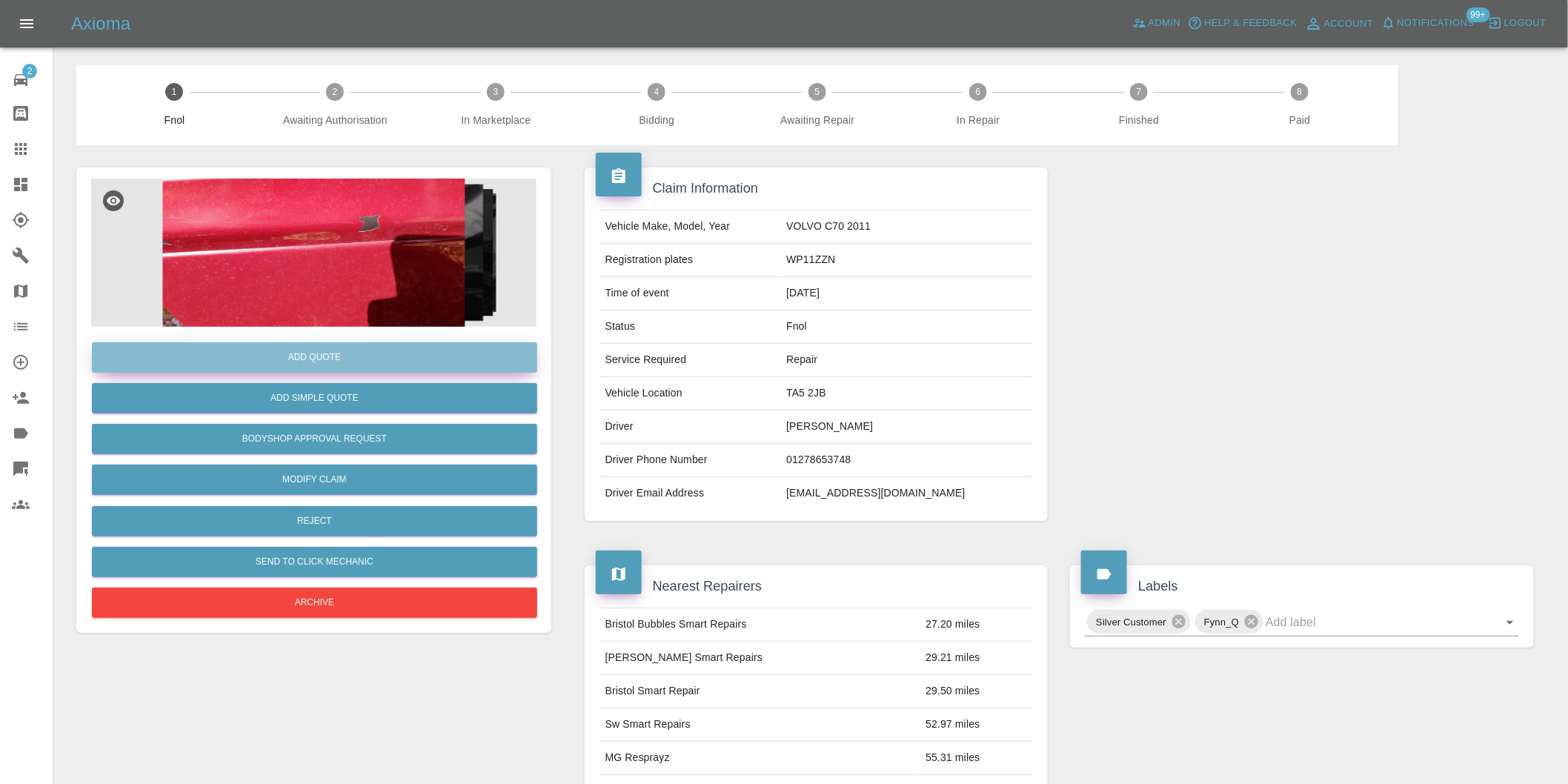
click at [321, 360] on button "Add Quote" at bounding box center [314, 357] width 446 height 31
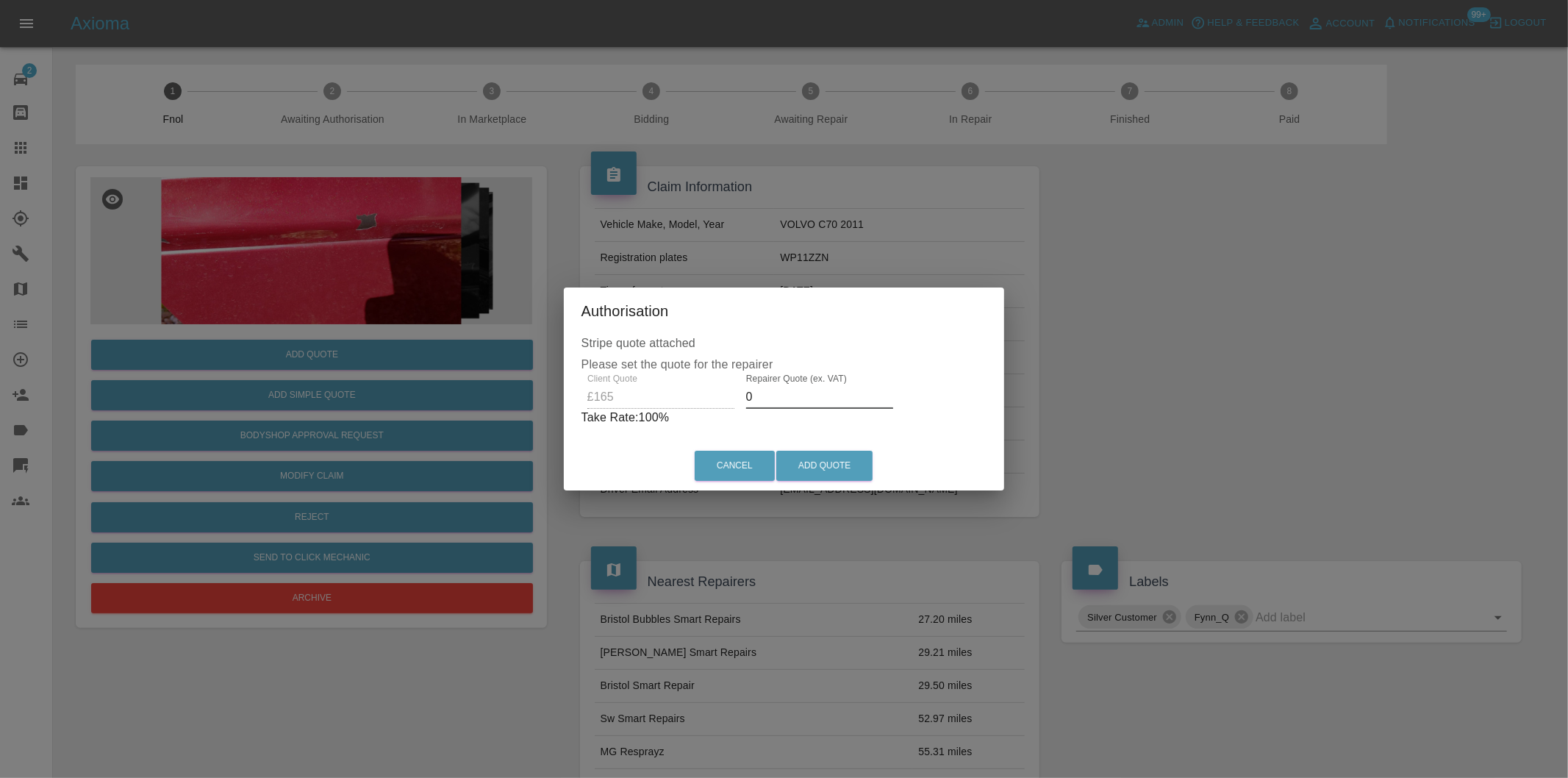
click at [785, 406] on input "0" at bounding box center [820, 397] width 147 height 24
type input "0100"
click at [804, 458] on button "Add Quote" at bounding box center [825, 466] width 96 height 30
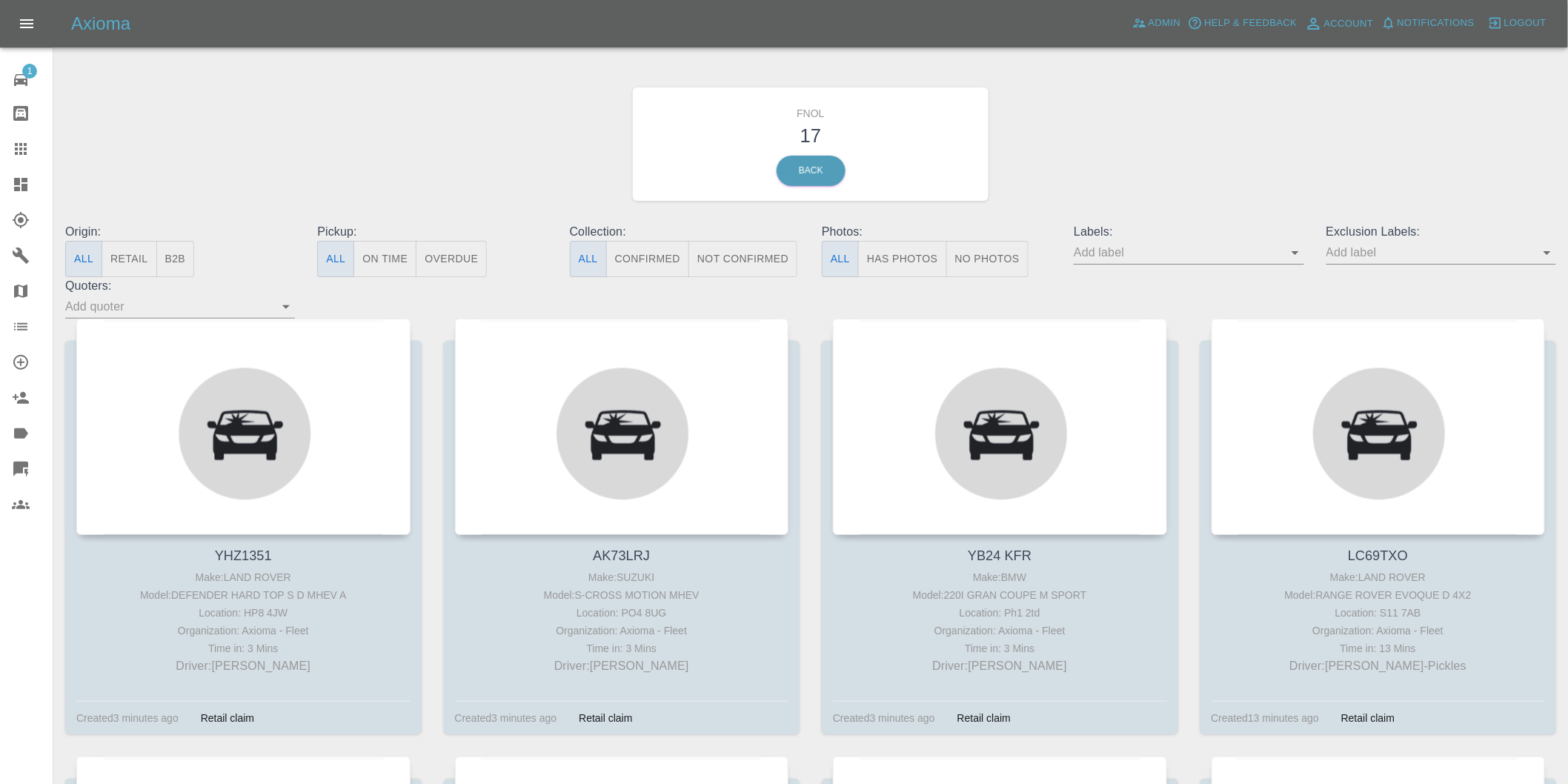
click at [913, 256] on button "Has Photos" at bounding box center [903, 259] width 89 height 37
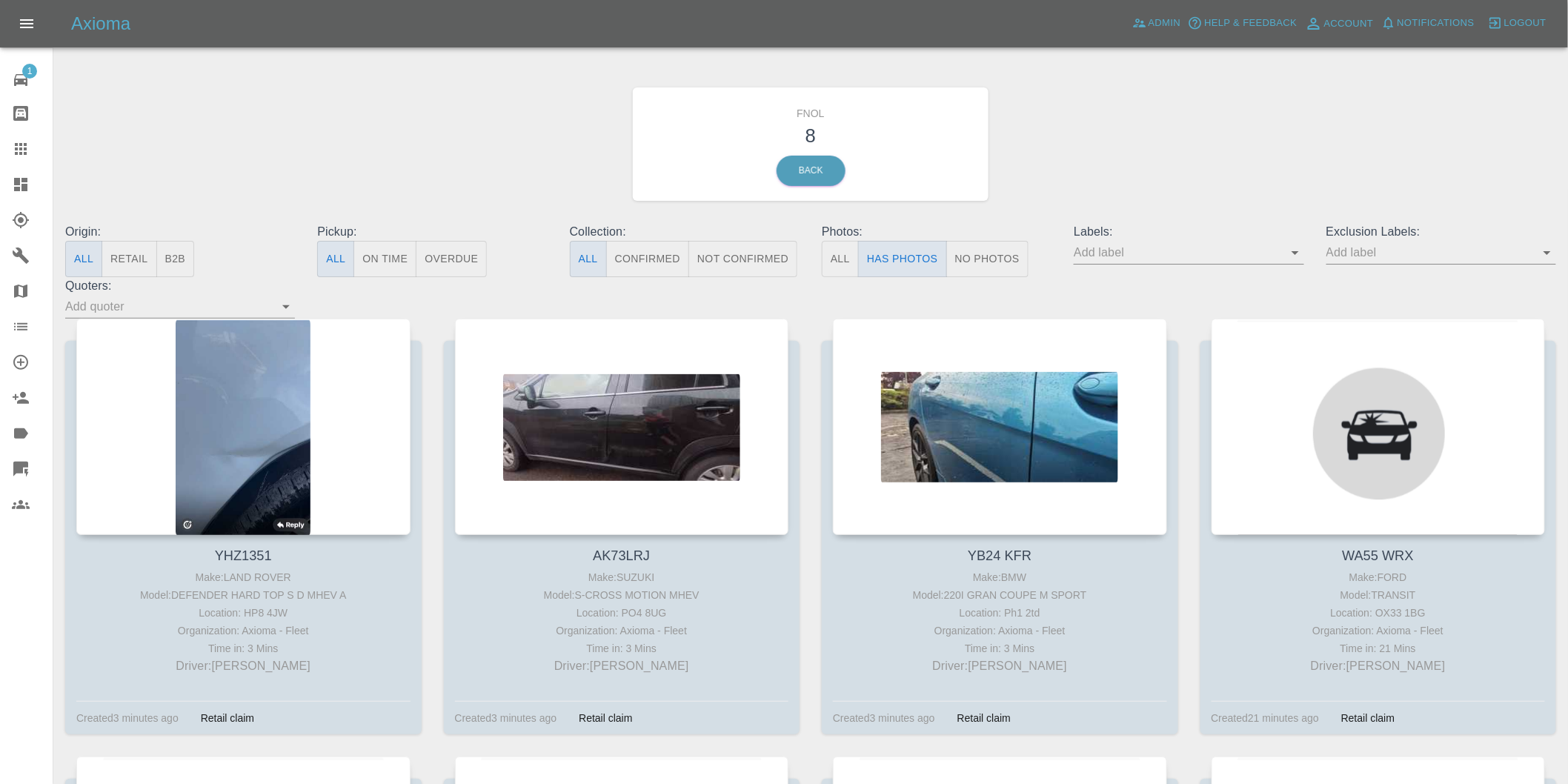
click at [1549, 250] on icon "Open" at bounding box center [1547, 253] width 18 height 18
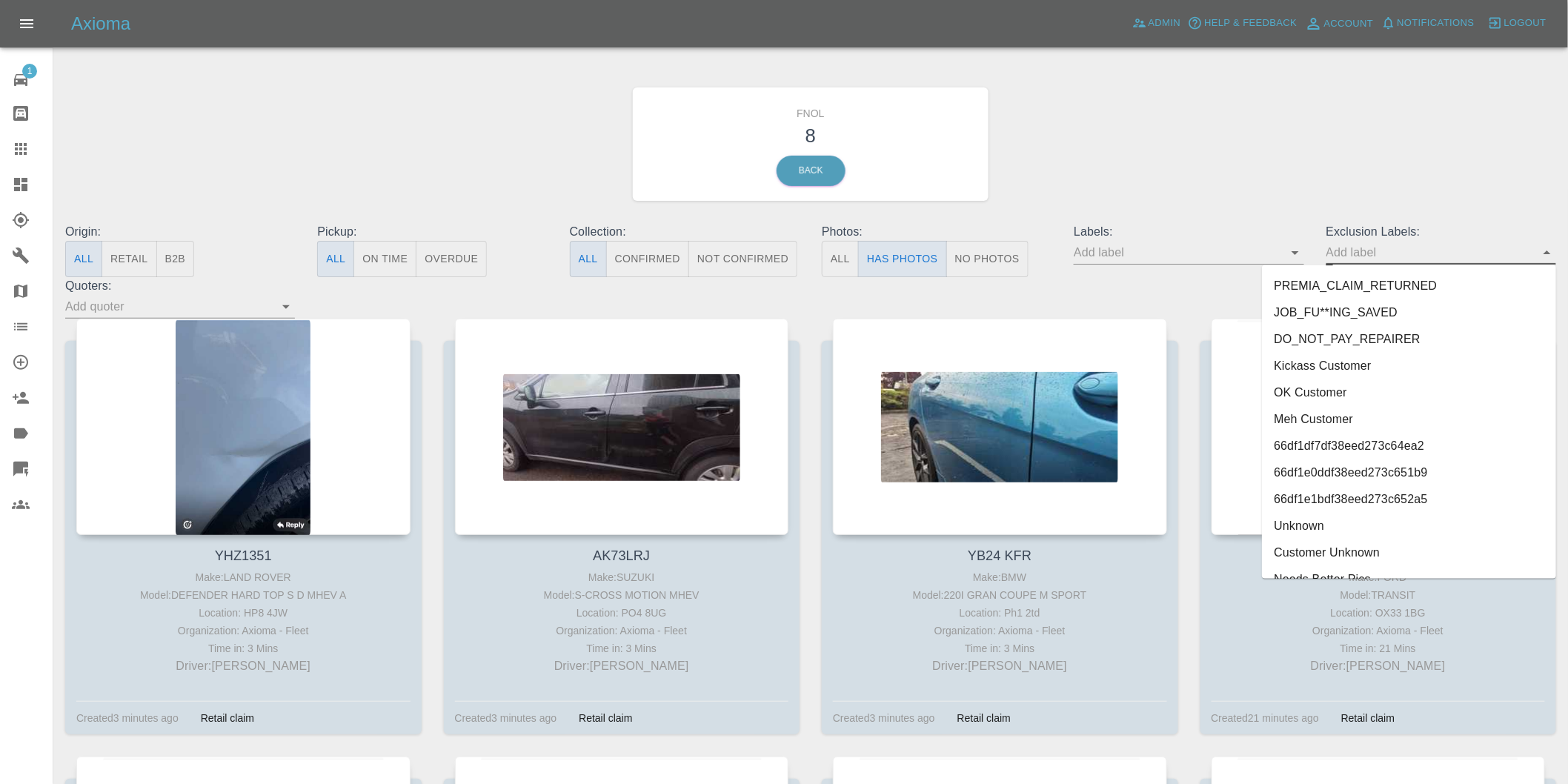
scroll to position [3218, 0]
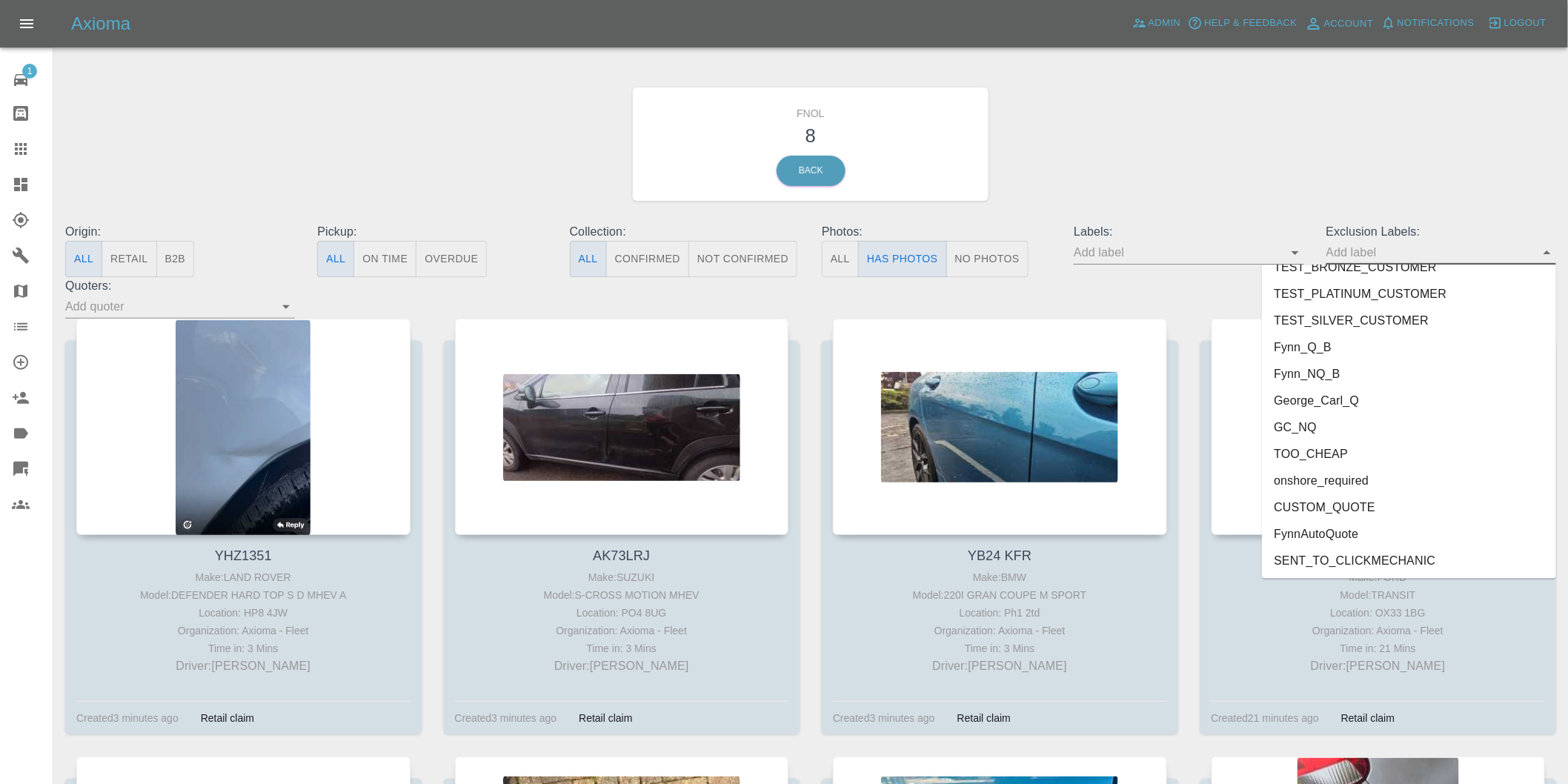
click at [1371, 483] on li "onshore_required" at bounding box center [1410, 480] width 295 height 27
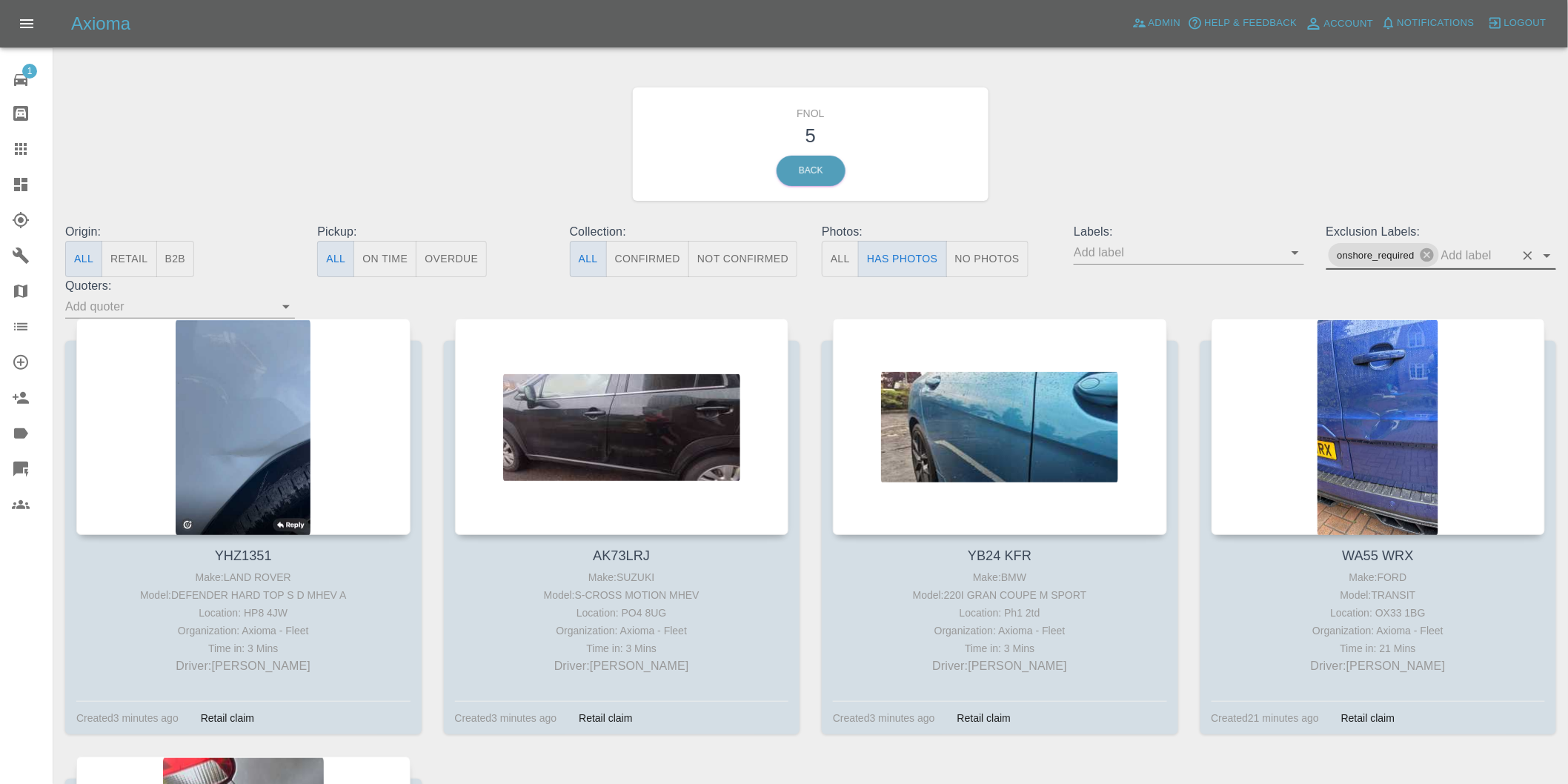
click at [1546, 253] on icon "Open" at bounding box center [1547, 256] width 18 height 18
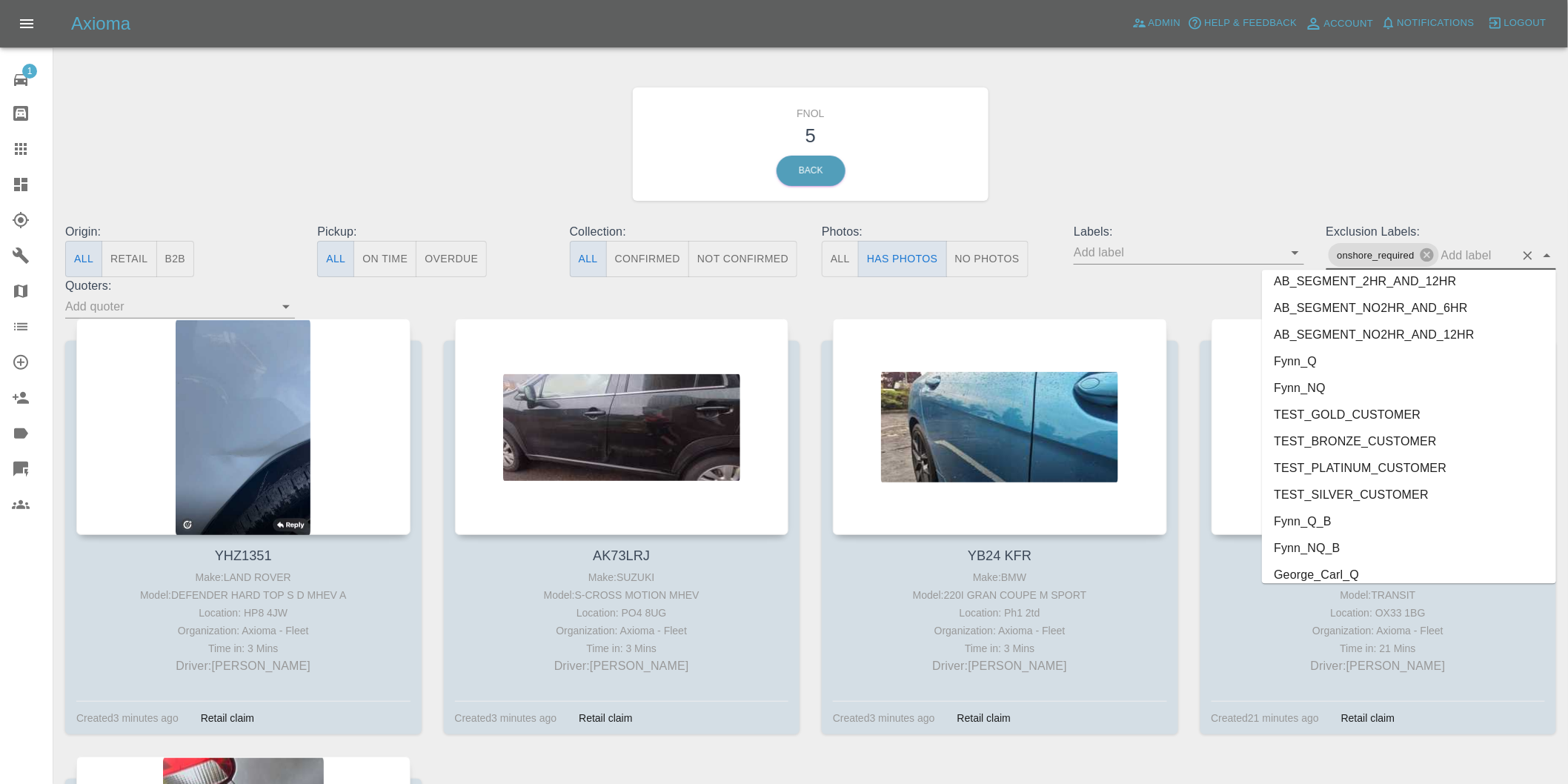
scroll to position [3191, 0]
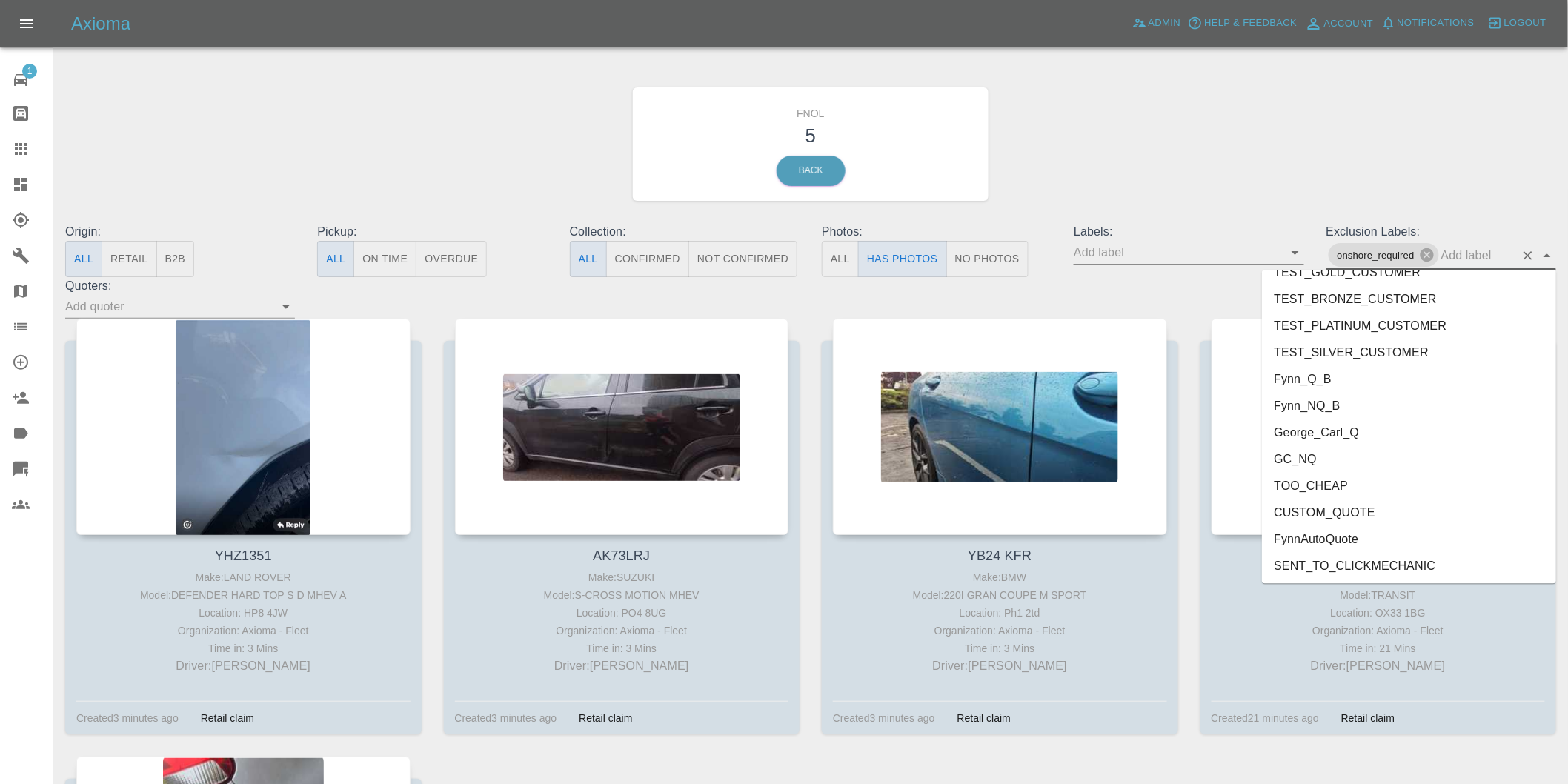
click at [1352, 432] on li "George_Carl_Q" at bounding box center [1410, 432] width 295 height 27
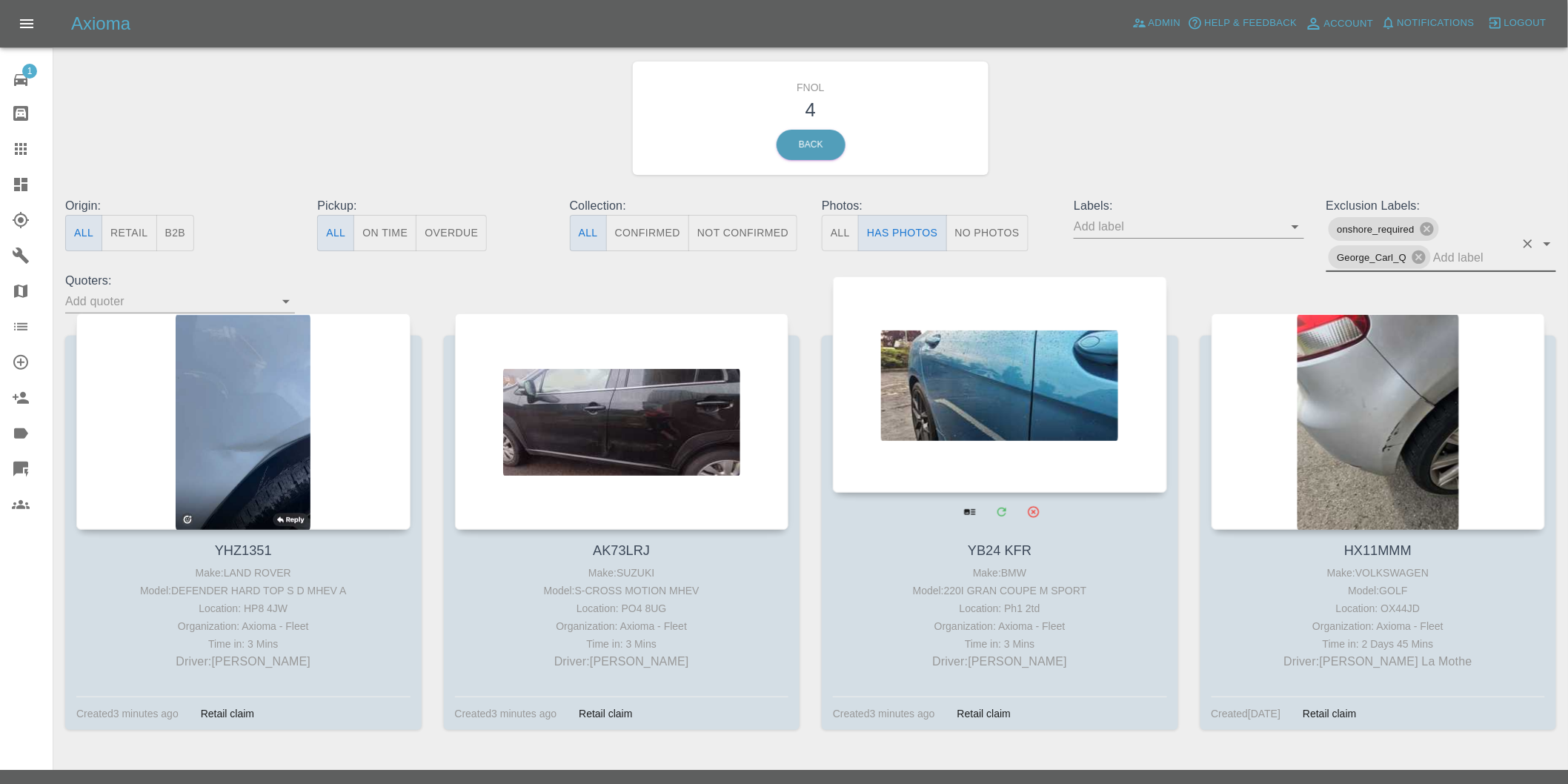
scroll to position [52, 0]
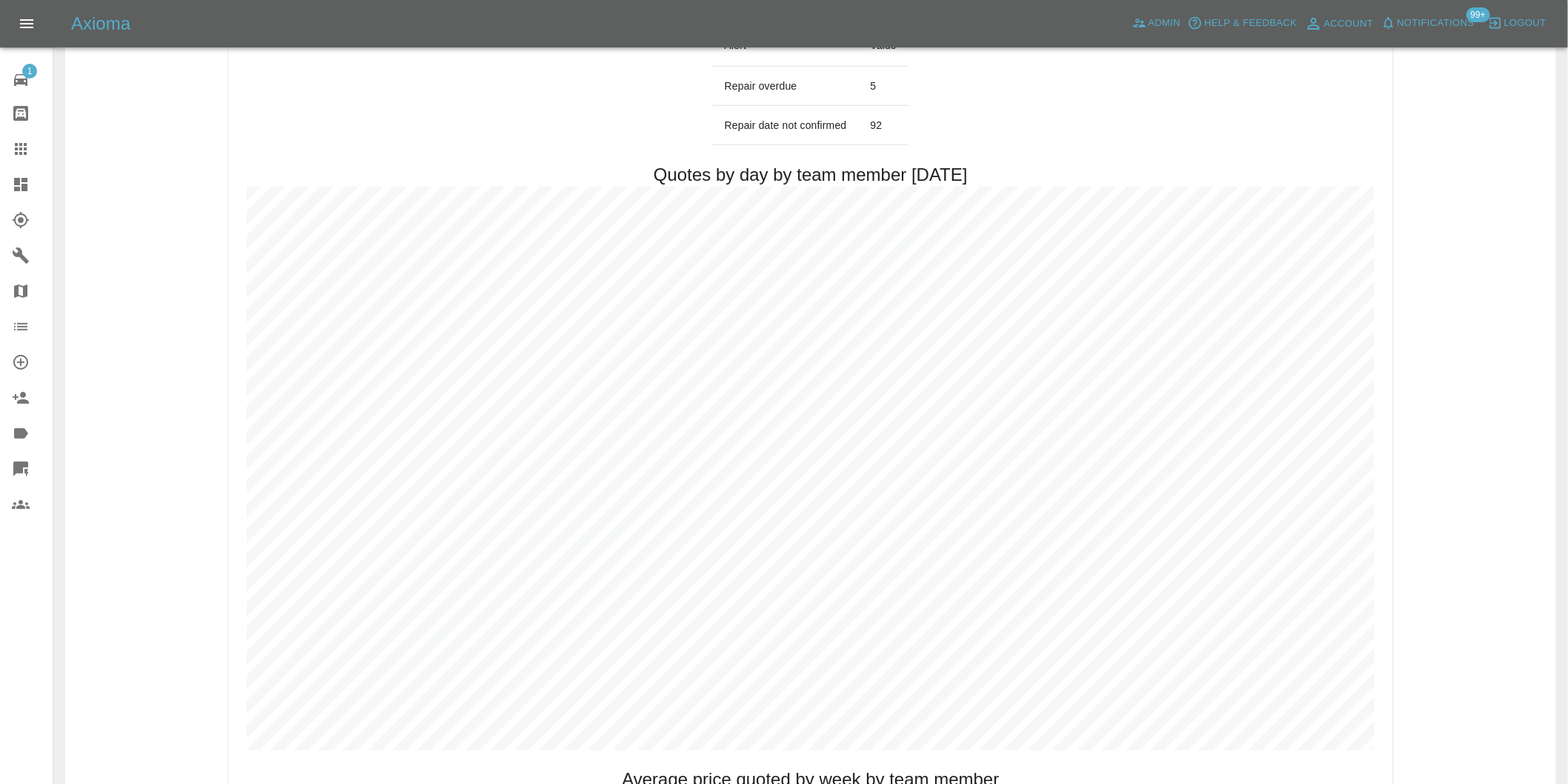
scroll to position [824, 0]
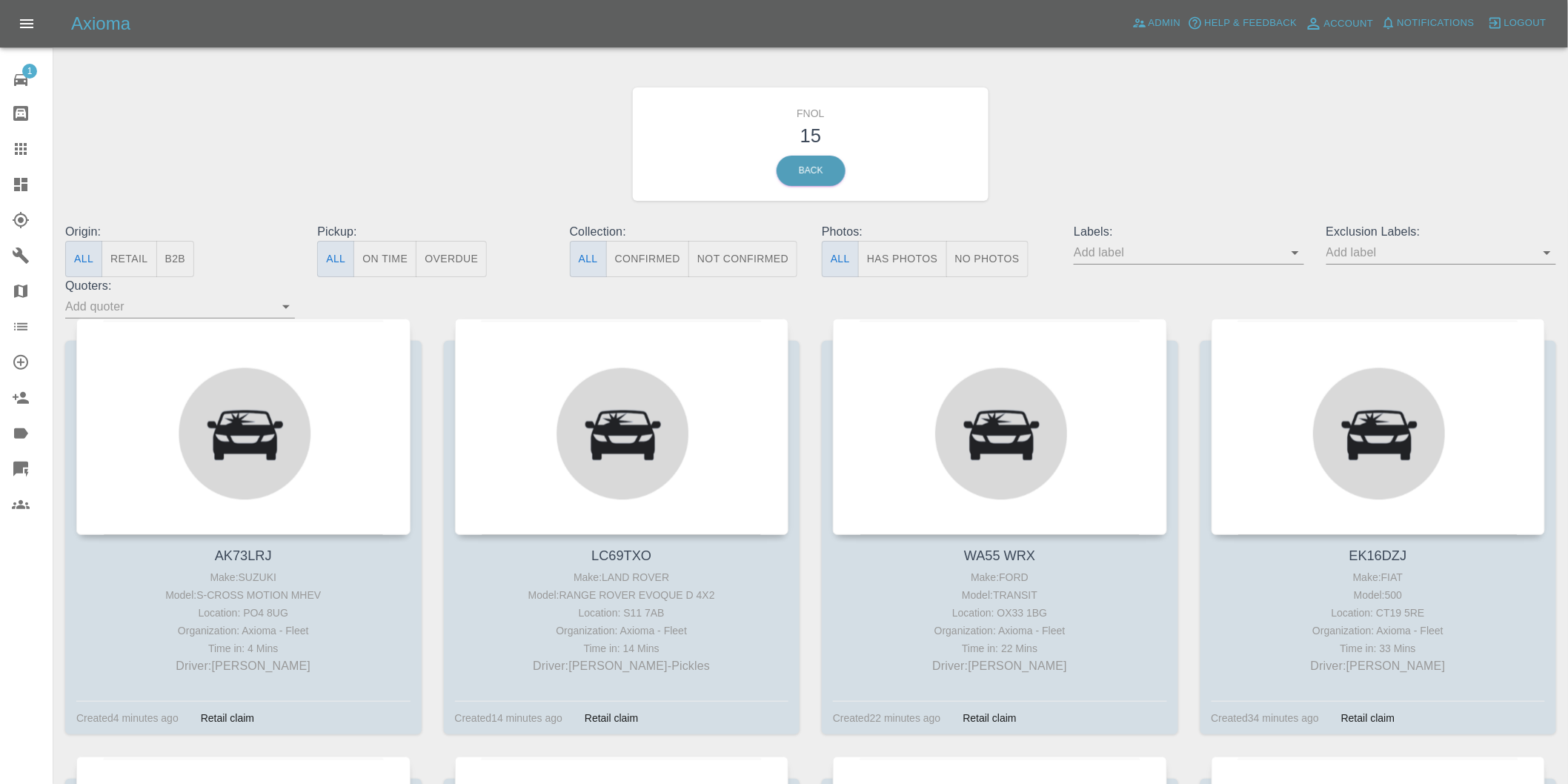
click at [915, 265] on button "Has Photos" at bounding box center [903, 259] width 89 height 37
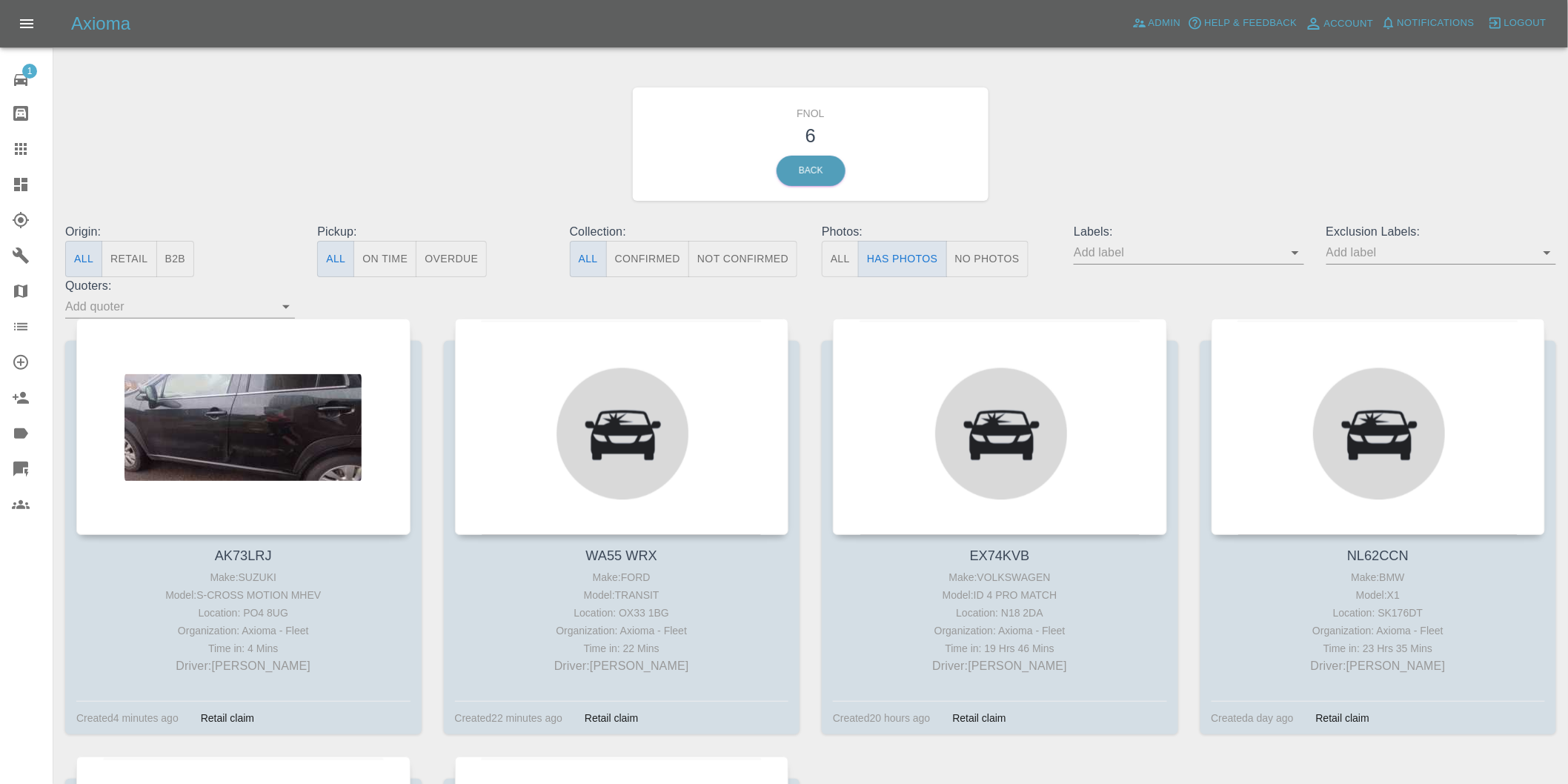
drag, startPoint x: 1545, startPoint y: 248, endPoint x: 1546, endPoint y: 256, distance: 8.1
click at [1545, 249] on icon "Open" at bounding box center [1547, 253] width 18 height 18
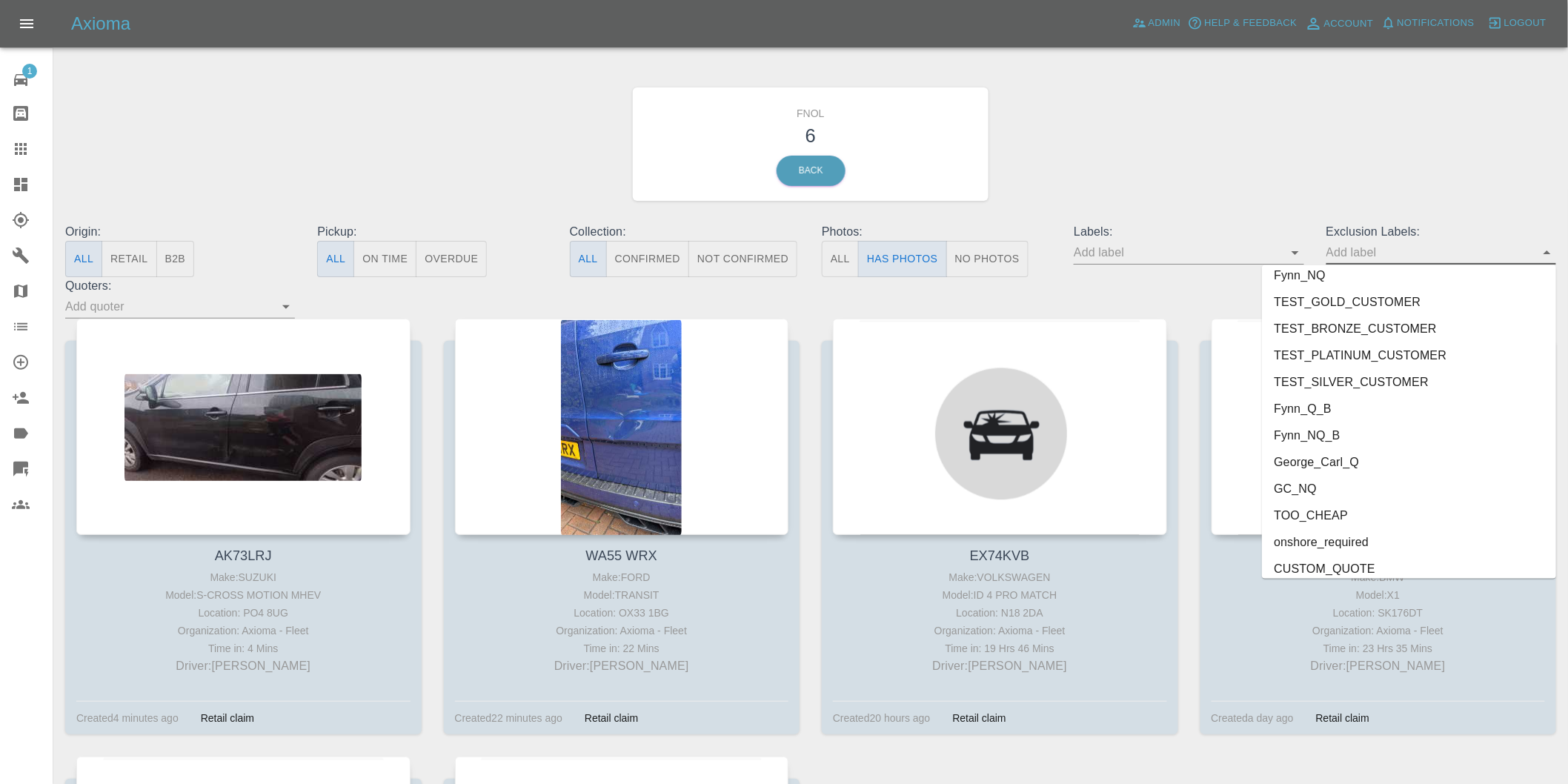
scroll to position [3218, 0]
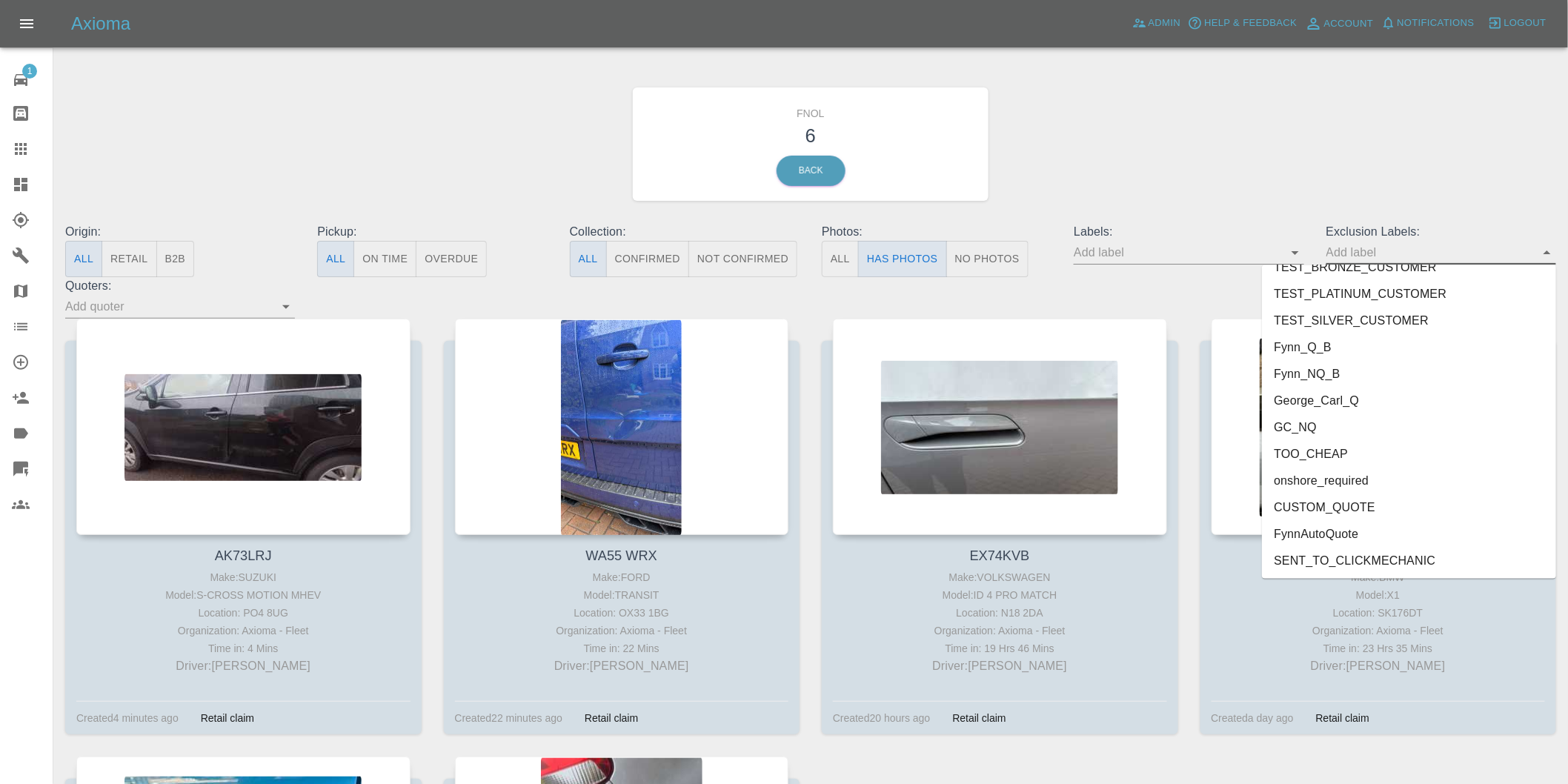
click at [1361, 477] on li "onshore_required" at bounding box center [1410, 480] width 295 height 27
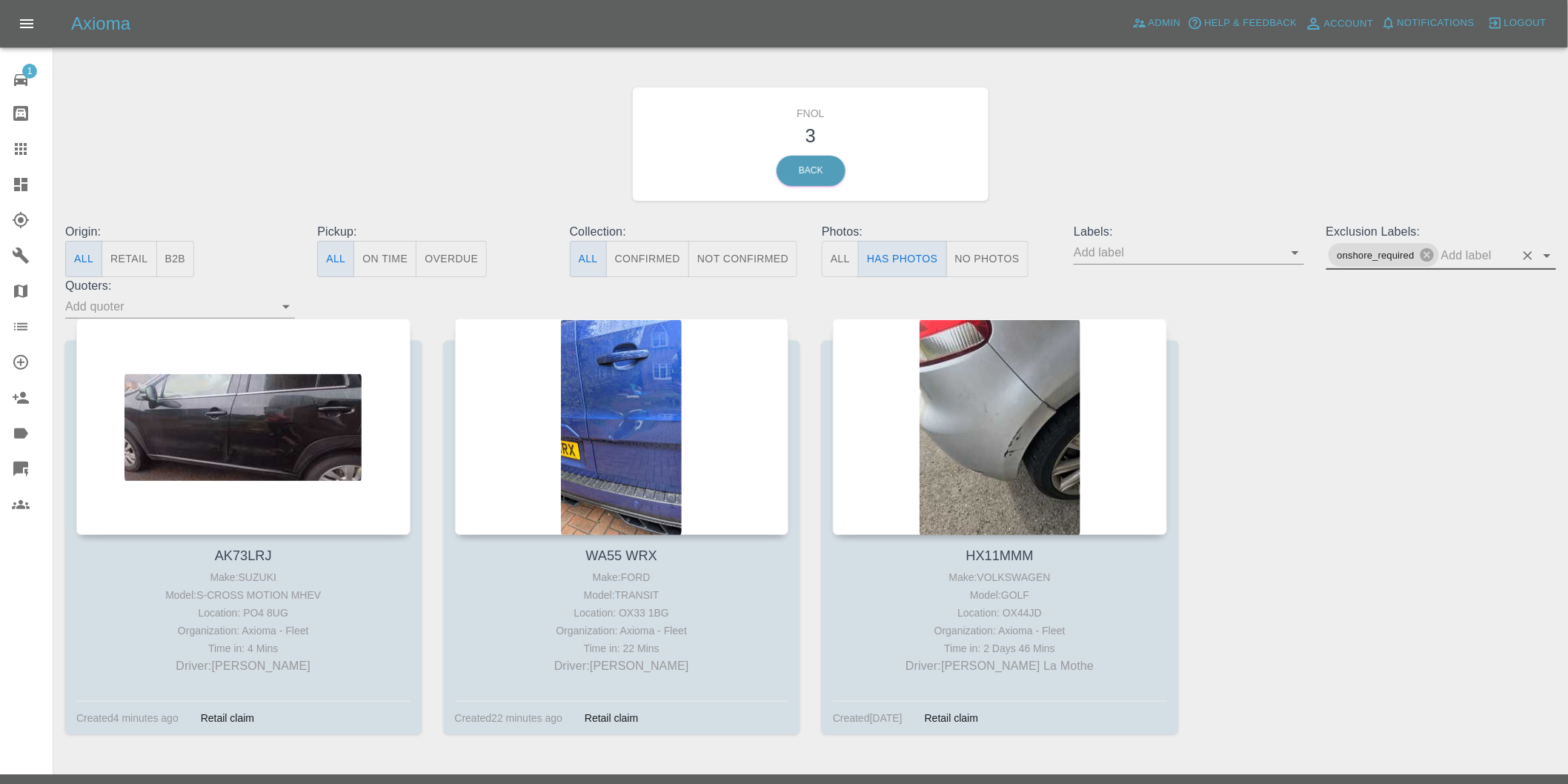
click at [1545, 256] on icon "Open" at bounding box center [1547, 256] width 18 height 18
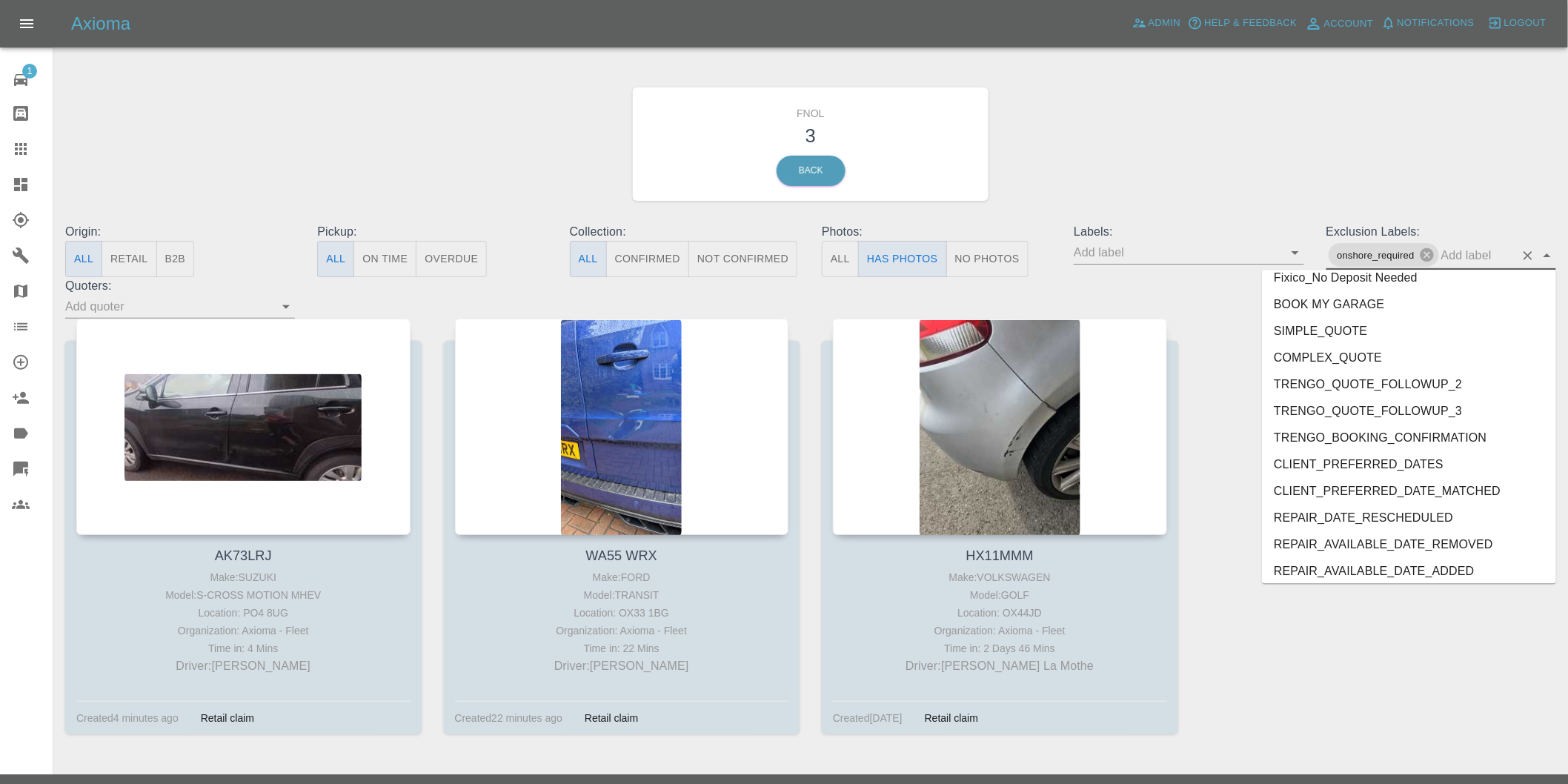
scroll to position [3191, 0]
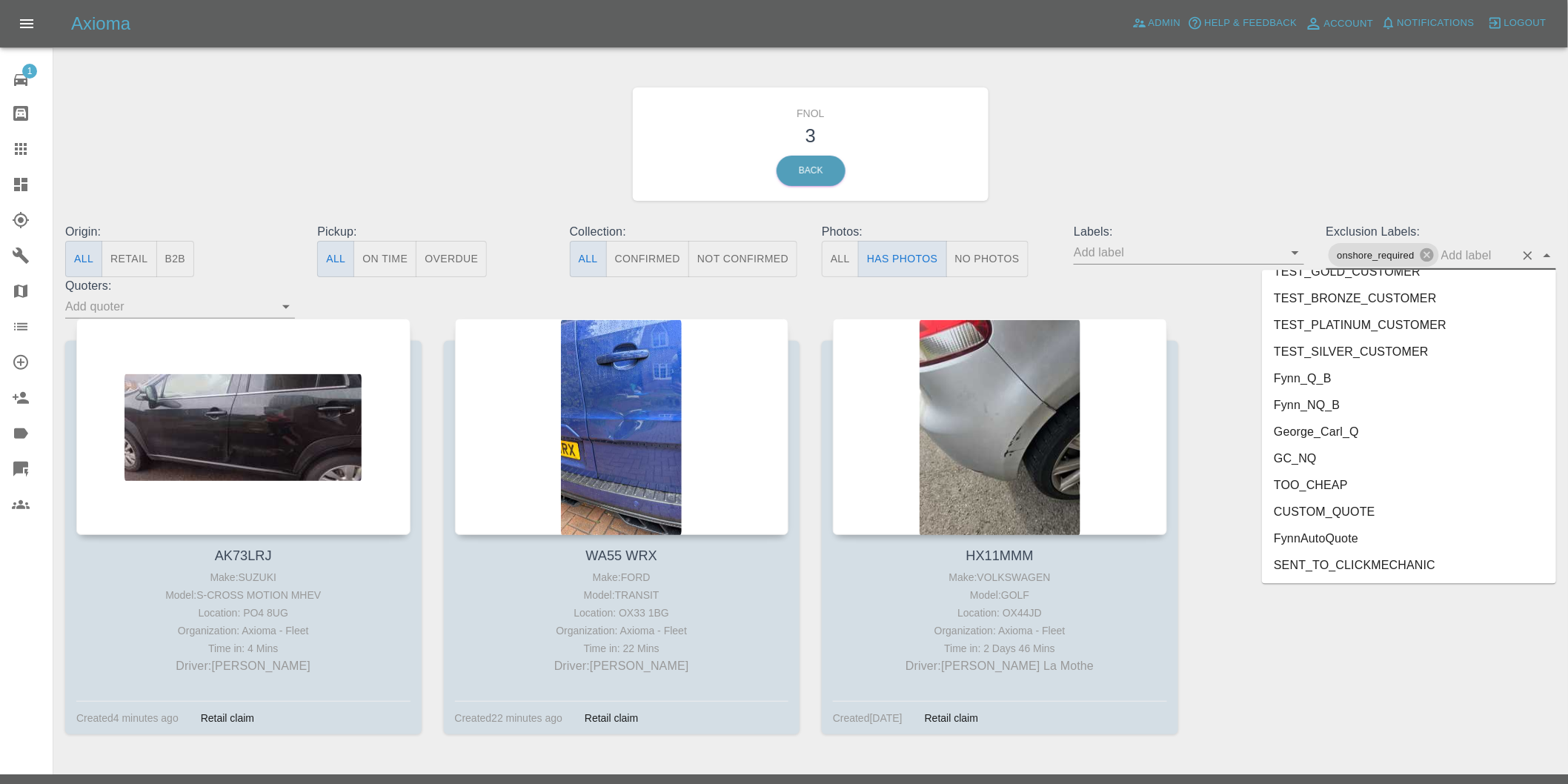
click at [1340, 434] on li "George_Carl_Q" at bounding box center [1410, 432] width 295 height 27
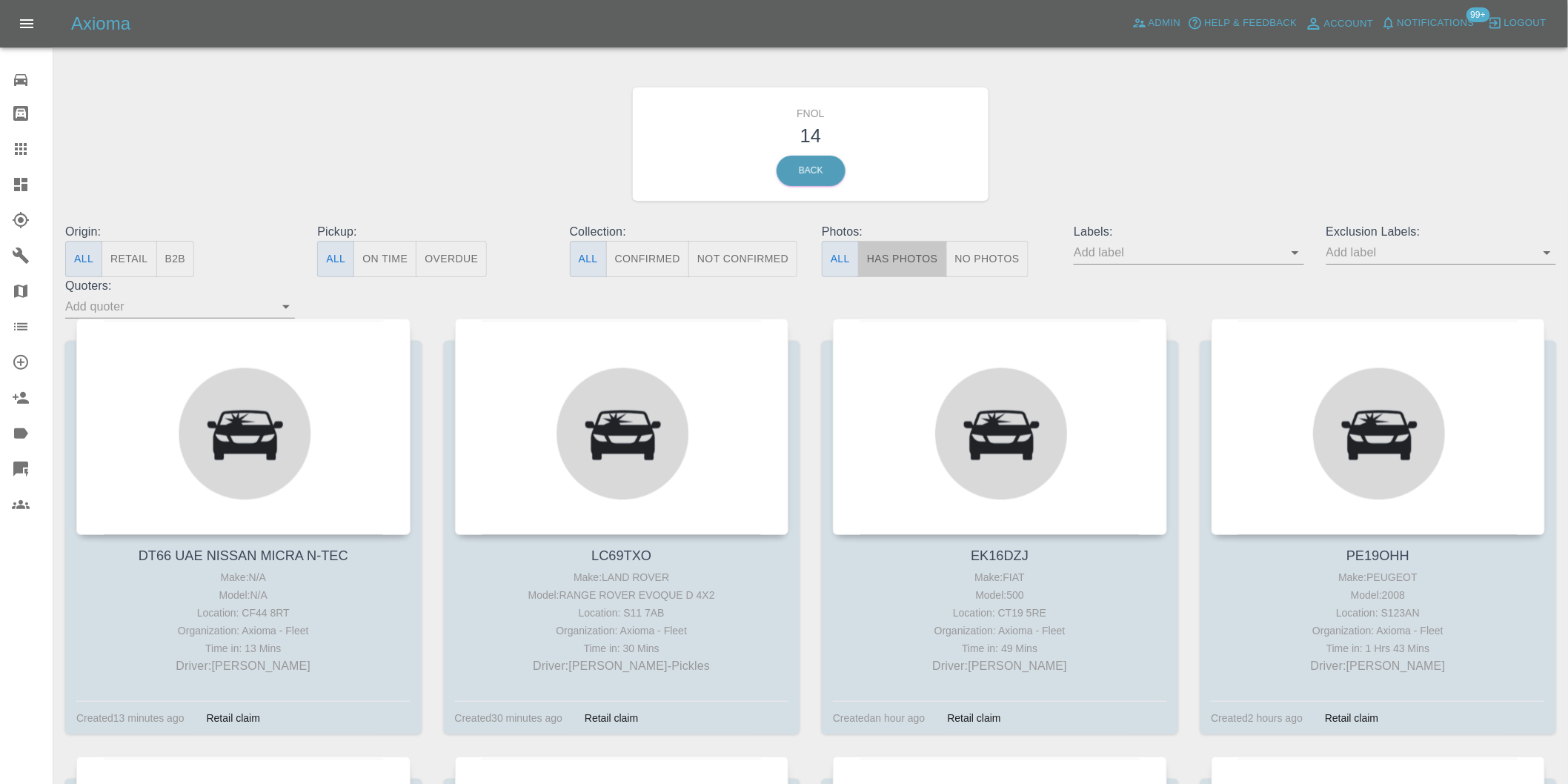
click at [905, 263] on button "Has Photos" at bounding box center [903, 259] width 89 height 37
click at [902, 271] on button "Has Photos" at bounding box center [903, 259] width 89 height 37
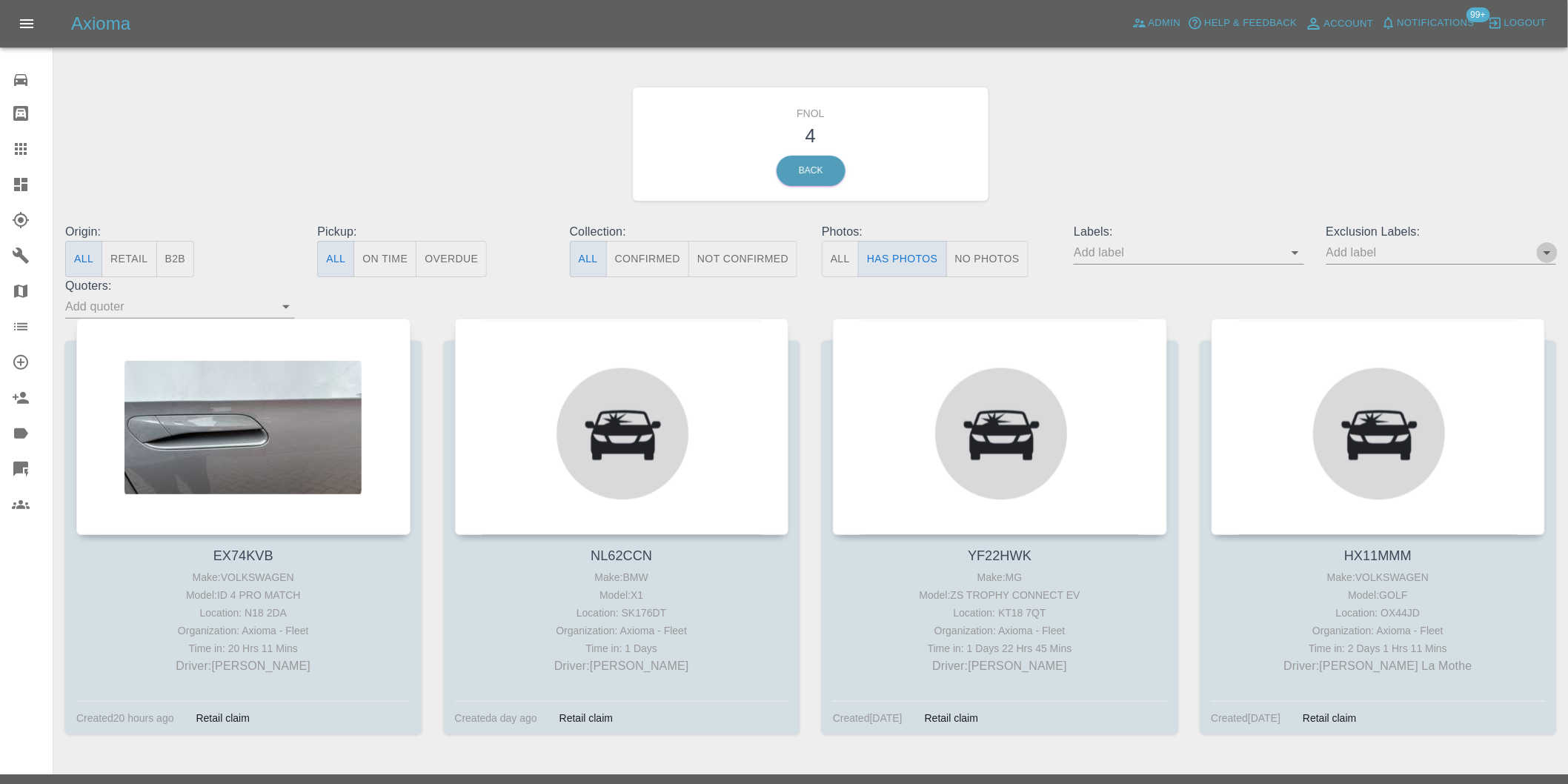
click at [1545, 254] on icon "Open" at bounding box center [1547, 253] width 18 height 18
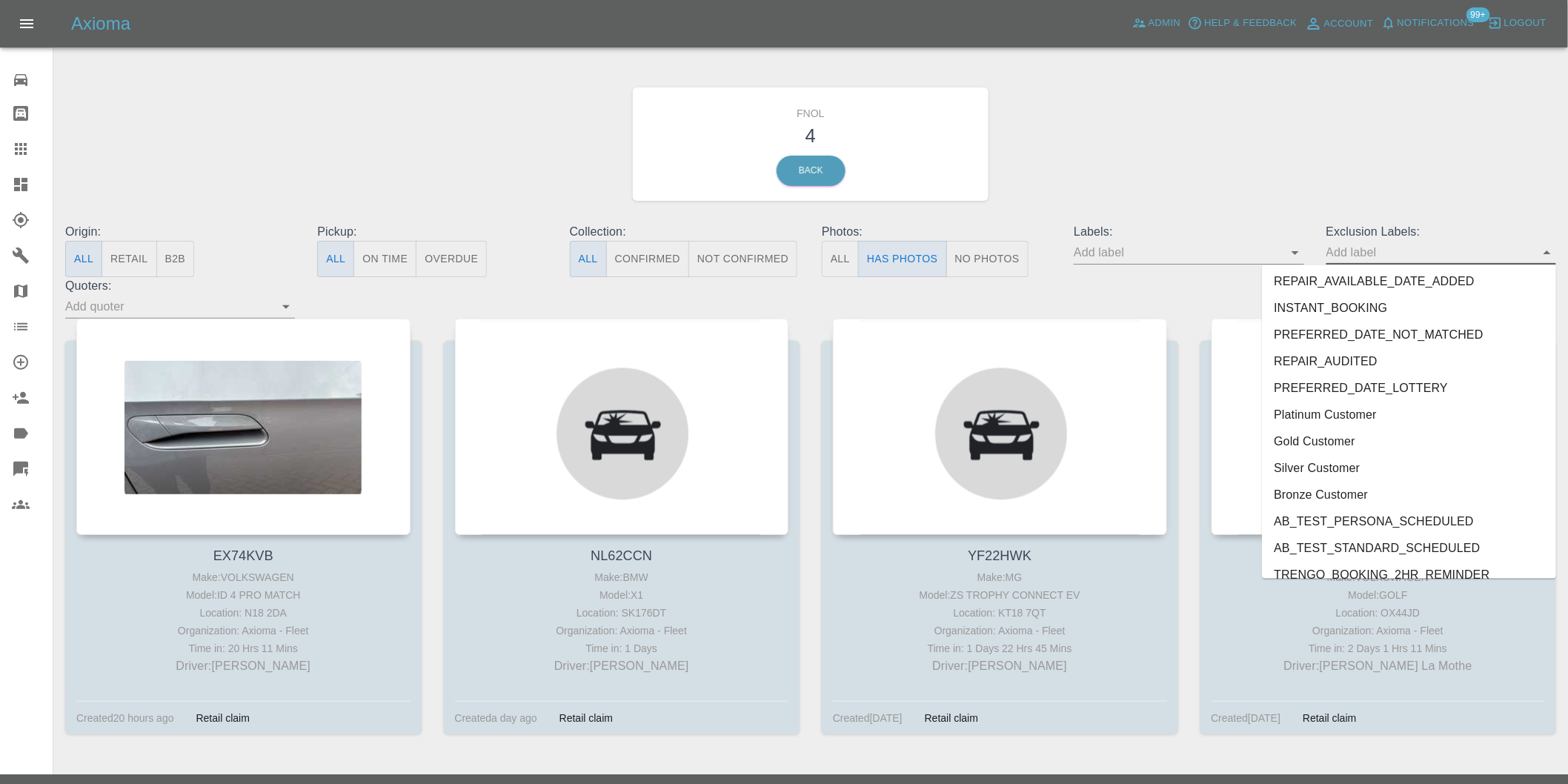
scroll to position [3218, 0]
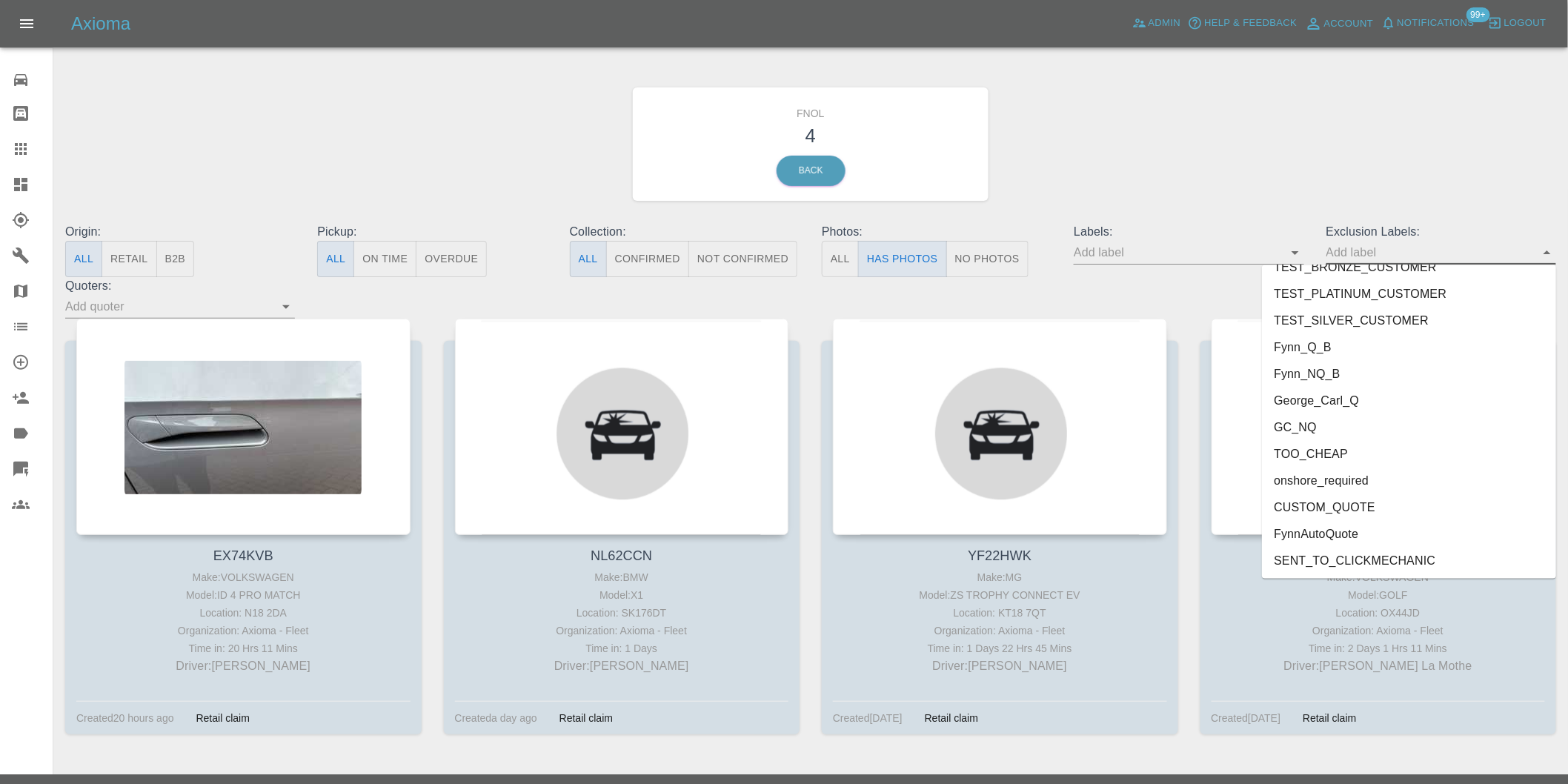
drag, startPoint x: 1315, startPoint y: 485, endPoint x: 1343, endPoint y: 432, distance: 59.9
click at [1314, 485] on li "onshore_required" at bounding box center [1410, 480] width 295 height 27
